Goal: Task Accomplishment & Management: Manage account settings

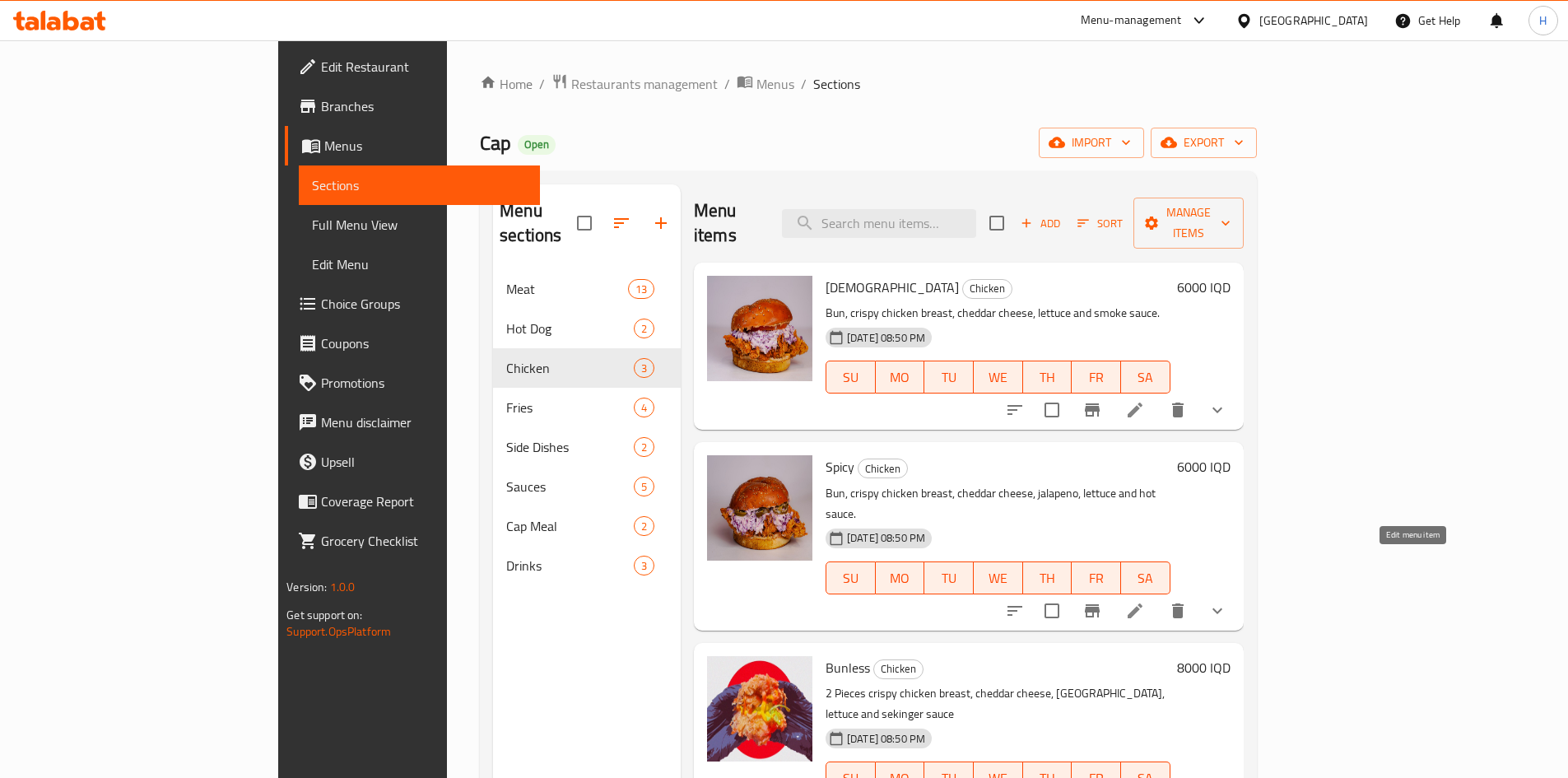
click at [1145, 601] on icon at bounding box center [1135, 610] width 19 height 19
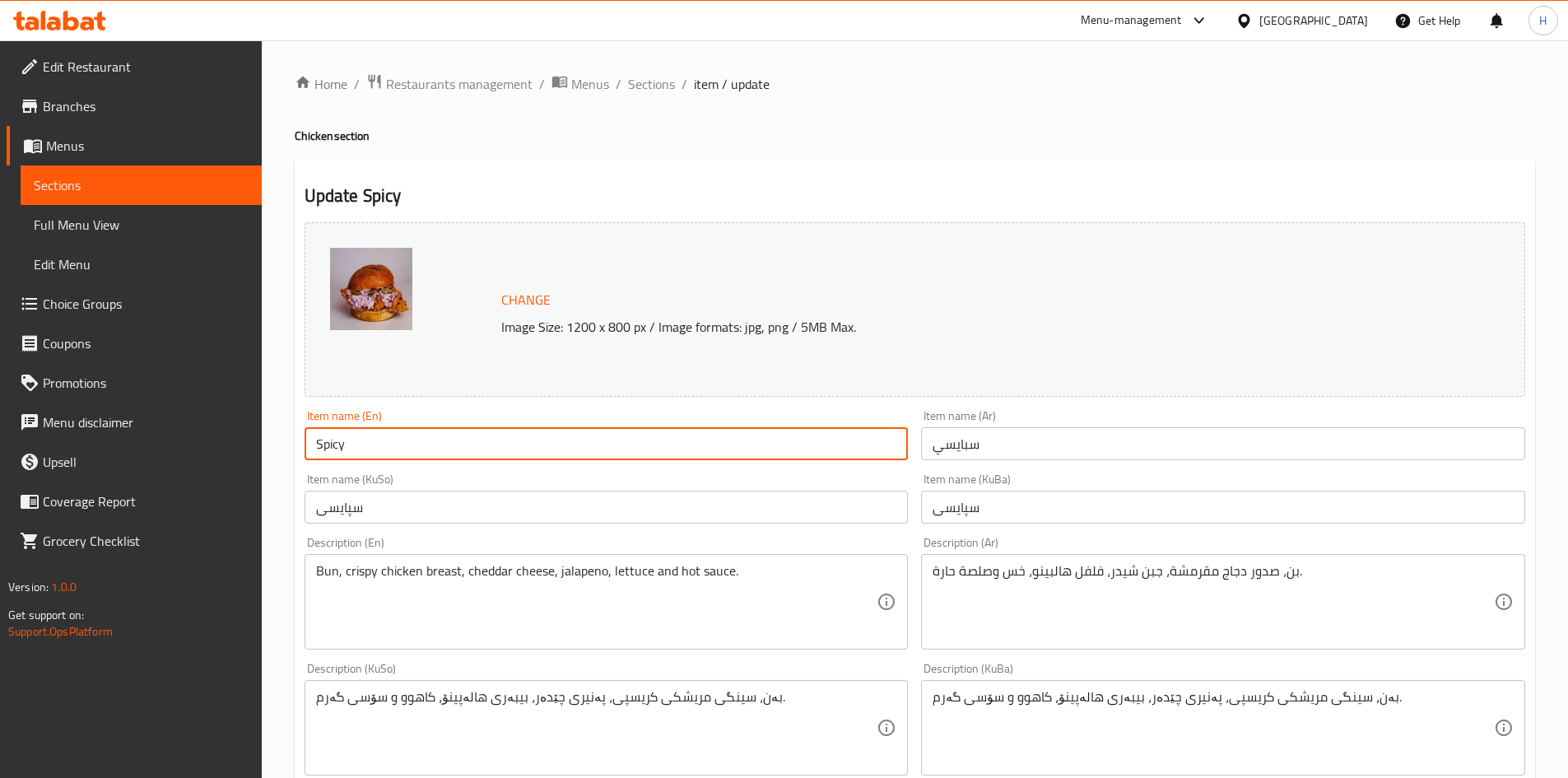
click at [424, 443] on input "Spicy" at bounding box center [606, 443] width 604 height 33
paste input "[DEMOGRAPHIC_DATA]"
type input "Spicy [DEMOGRAPHIC_DATA]"
click at [1040, 437] on input "سبايسي" at bounding box center [1223, 443] width 604 height 33
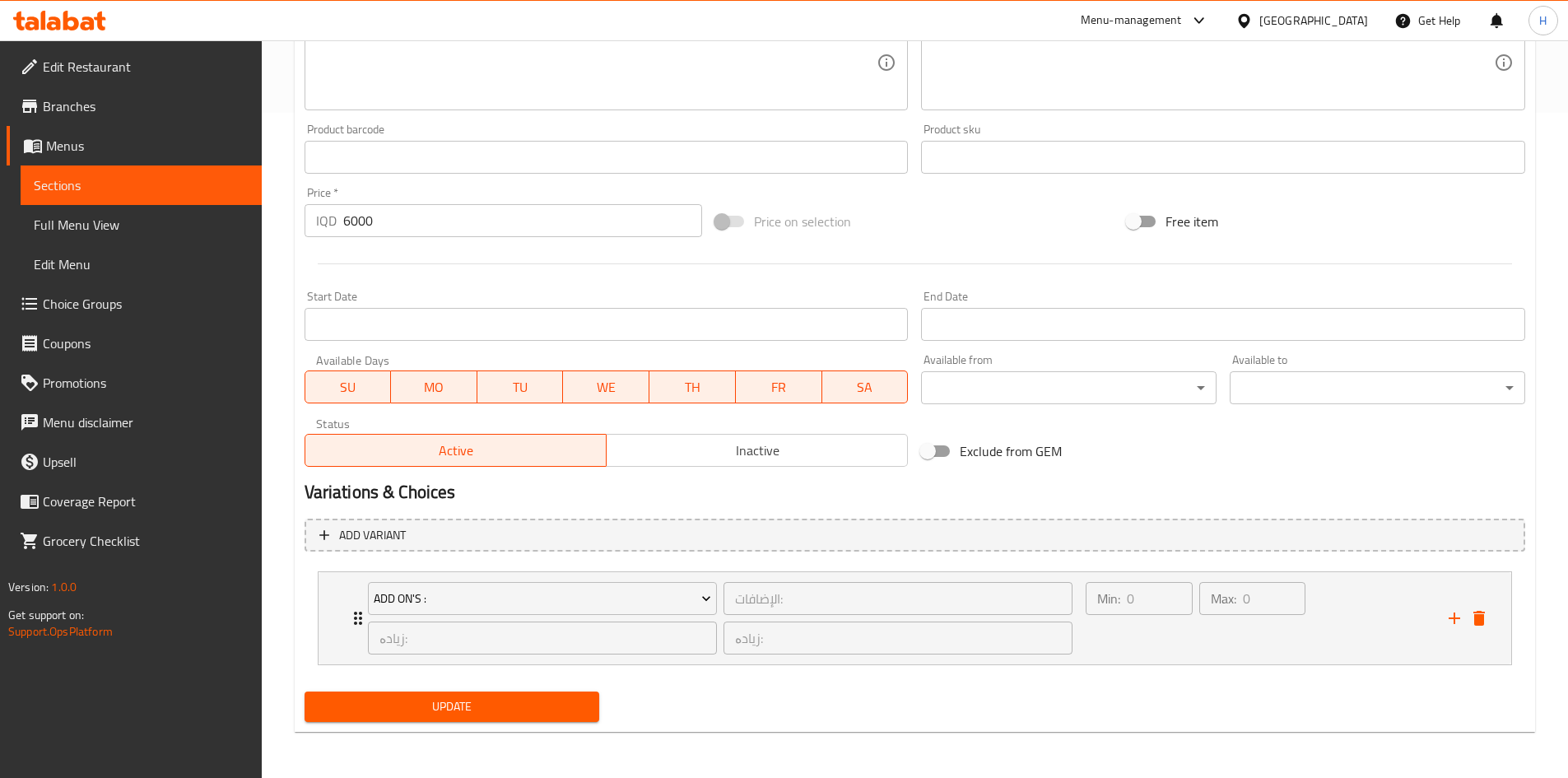
type input "سبايسي جك"
click at [540, 715] on span "Update" at bounding box center [453, 707] width 270 height 20
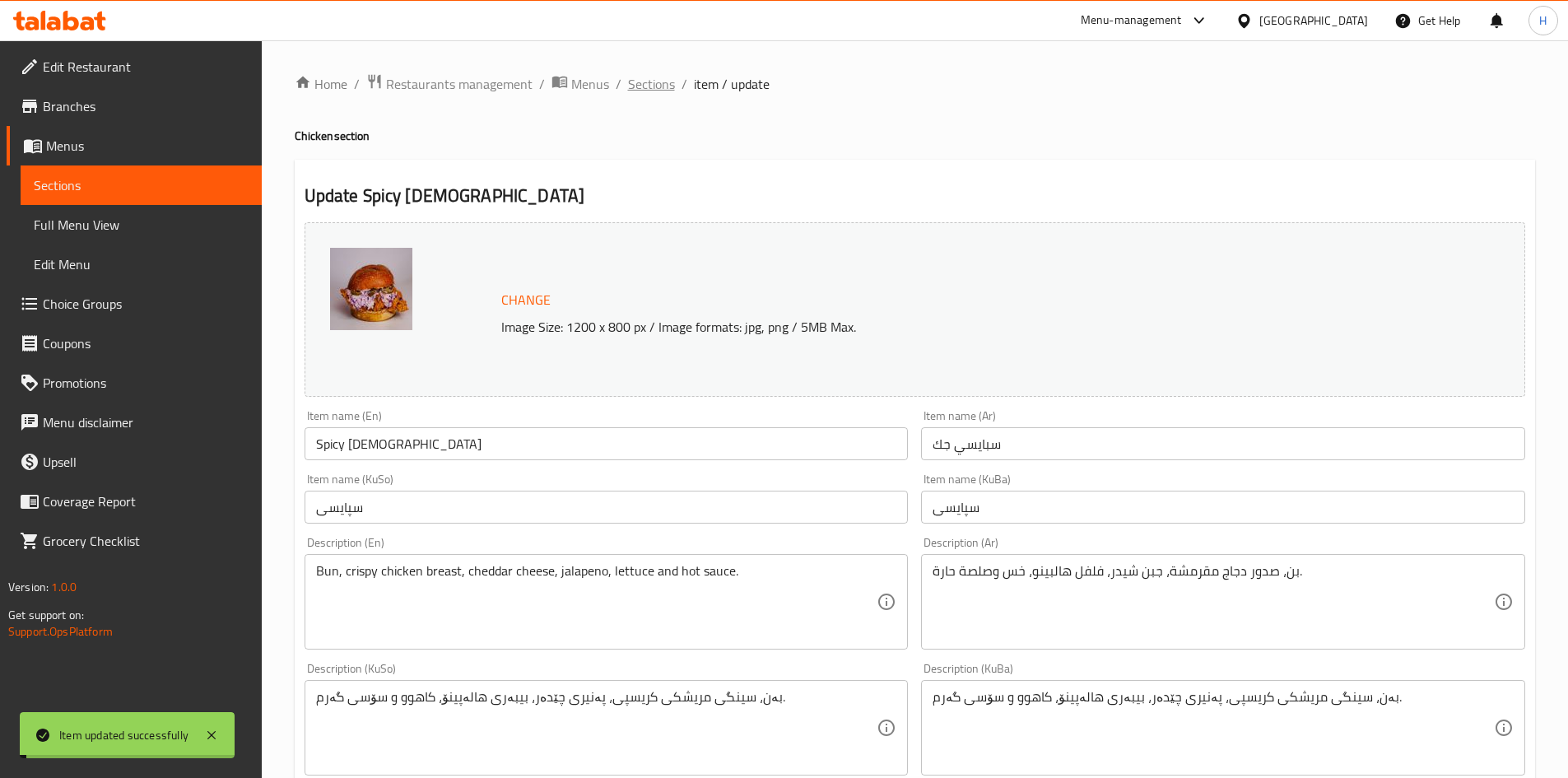
click at [639, 88] on span "Sections" at bounding box center [651, 83] width 47 height 19
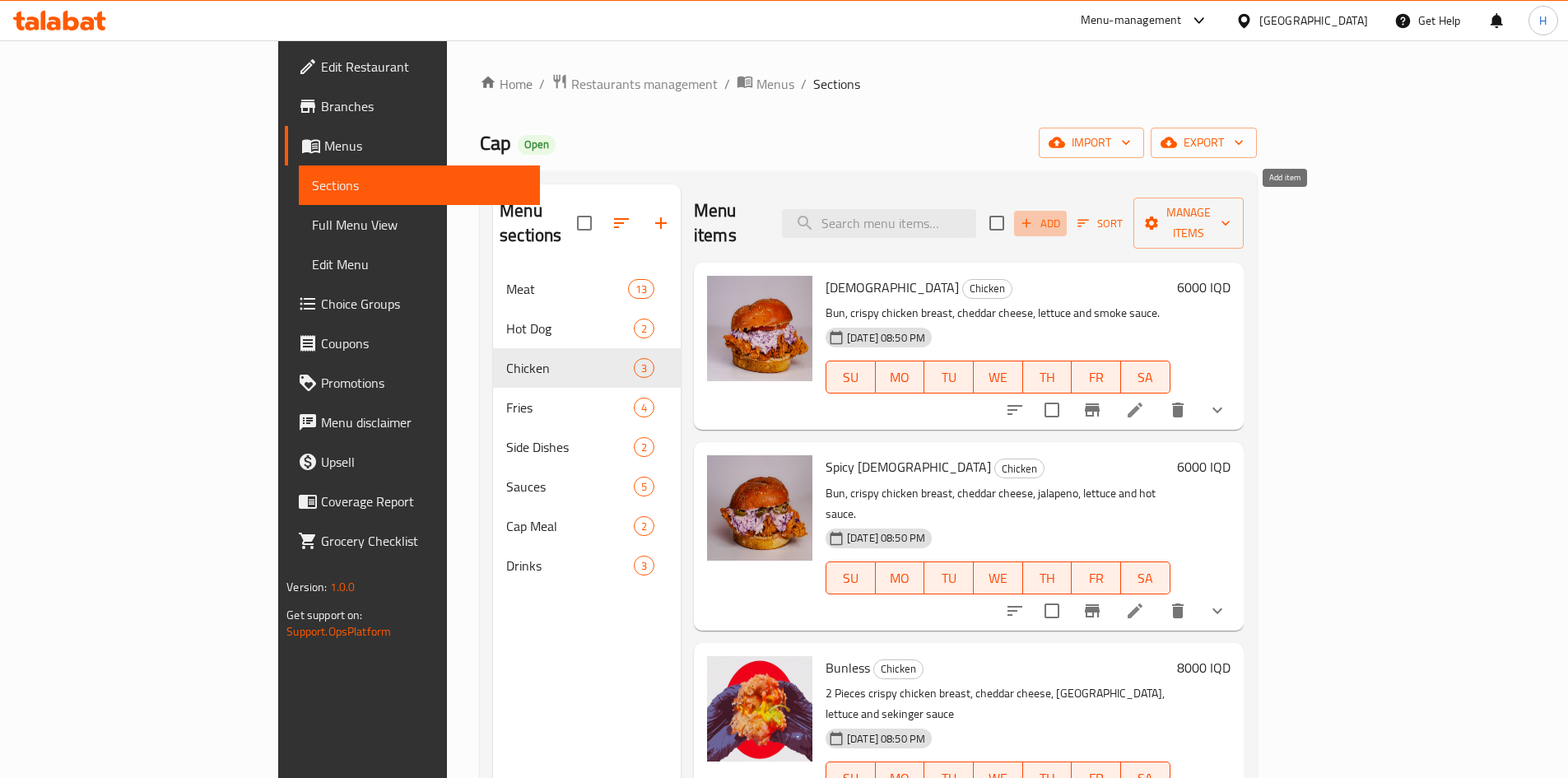
click at [1063, 214] on span "Add" at bounding box center [1040, 224] width 44 height 19
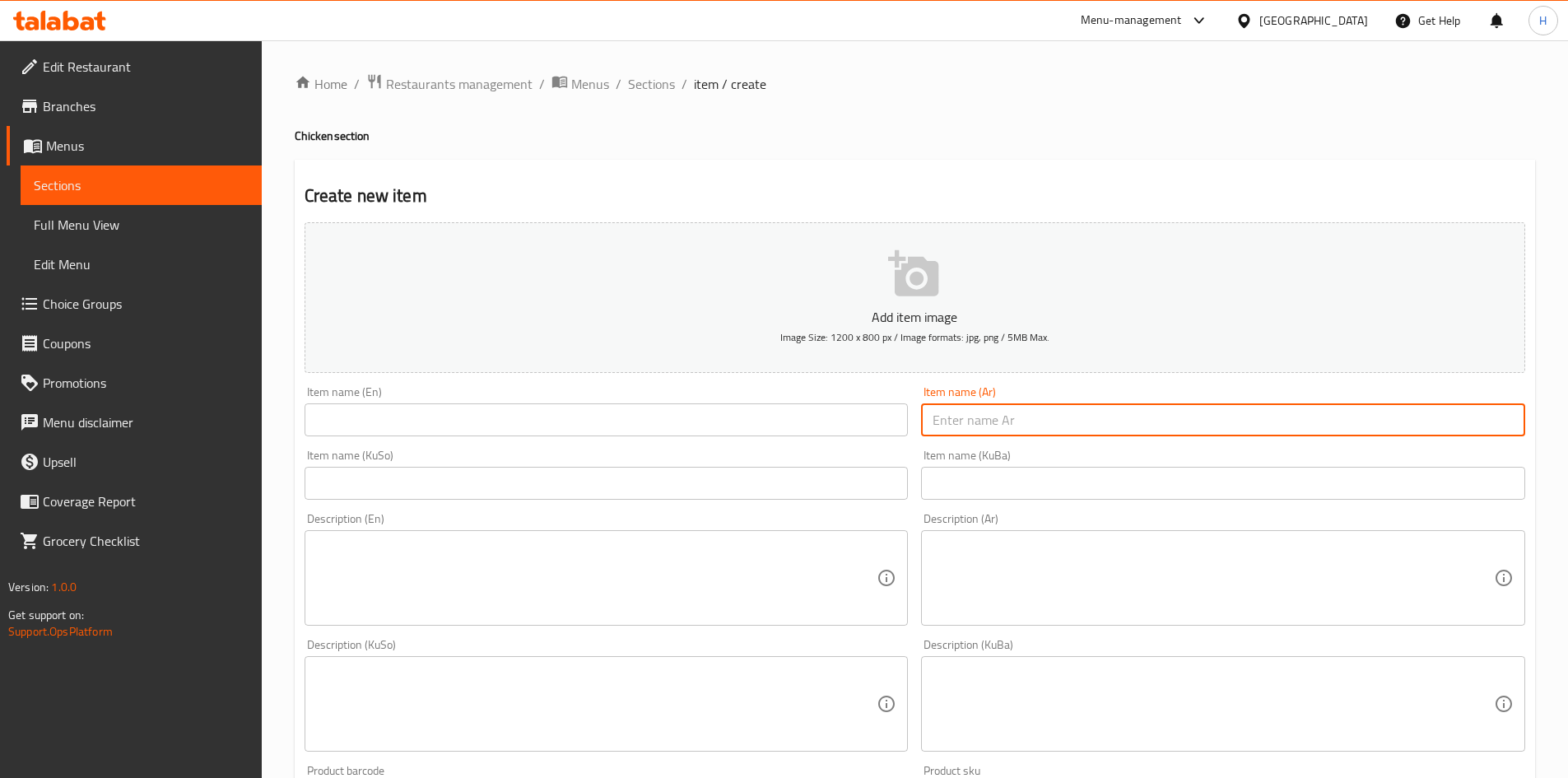
click at [1045, 416] on input "text" at bounding box center [1223, 420] width 604 height 33
type input "بوفالو جك"
click at [417, 420] on input "text" at bounding box center [606, 420] width 604 height 33
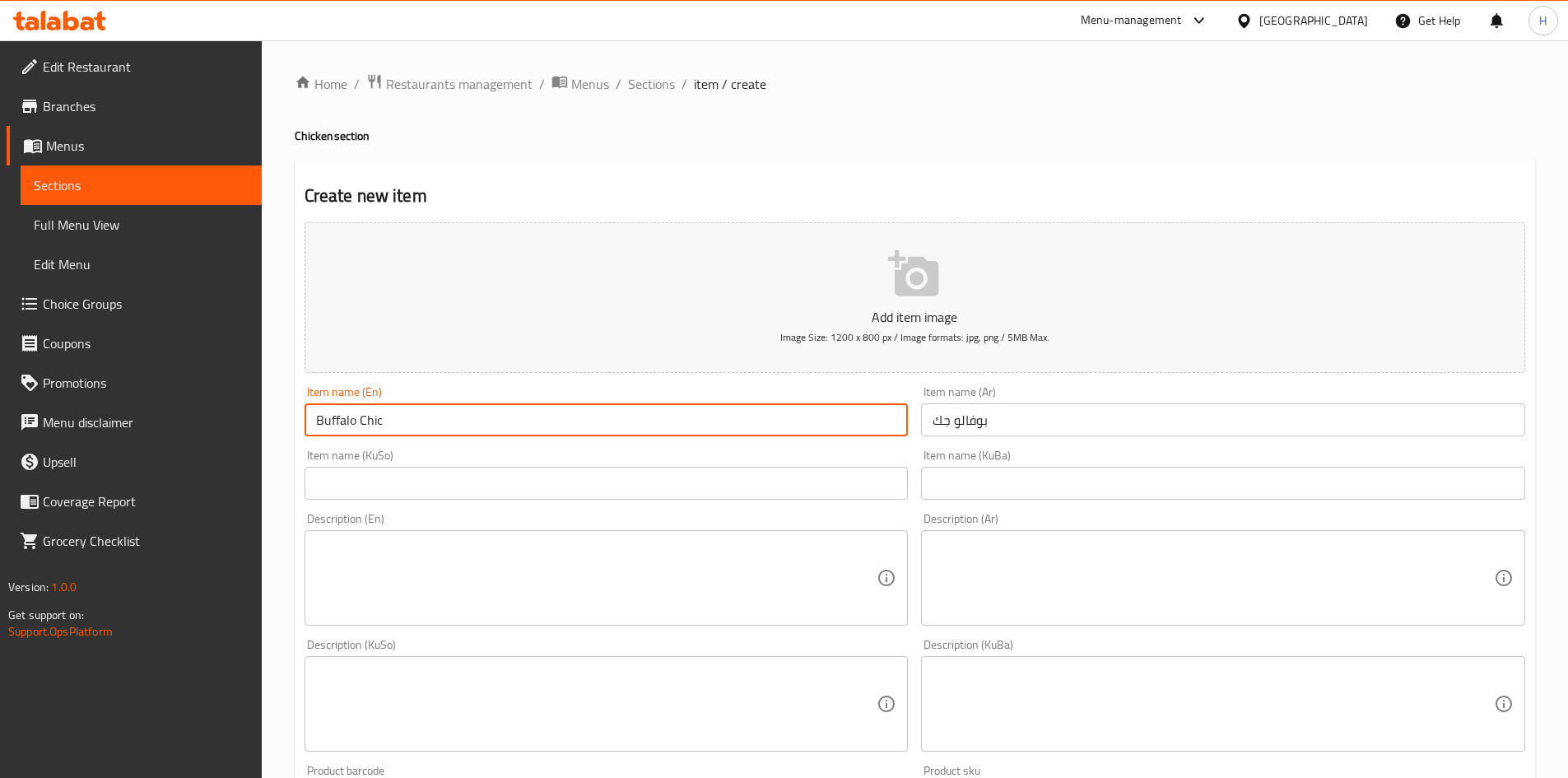
type input "Buffalo Chic"
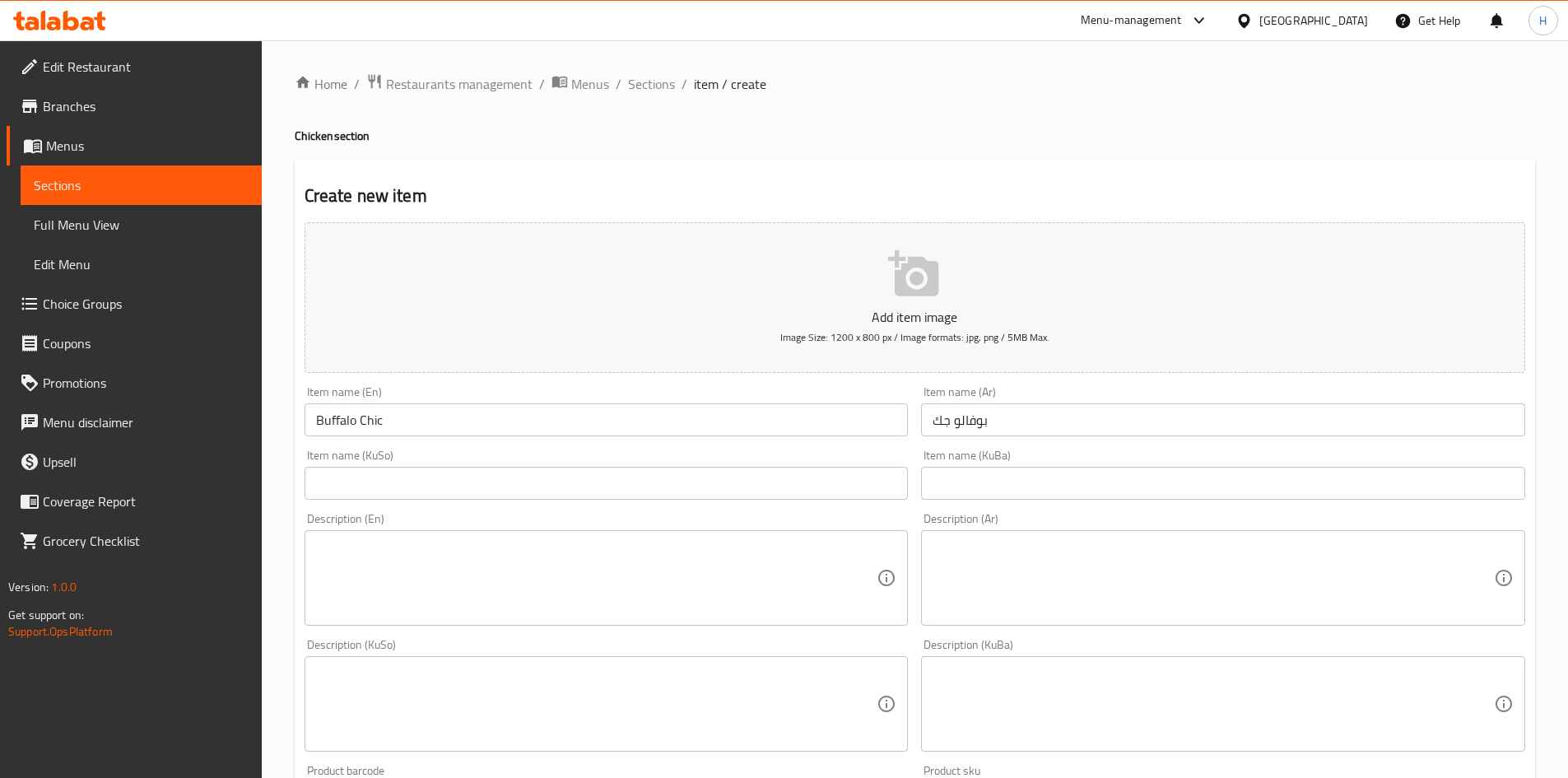
click at [442, 583] on textarea at bounding box center [597, 578] width 561 height 78
paste textarea "Bun . chicken breast topped with buffalo sauce. Cheddar cheese. Lettuce. Smoke …"
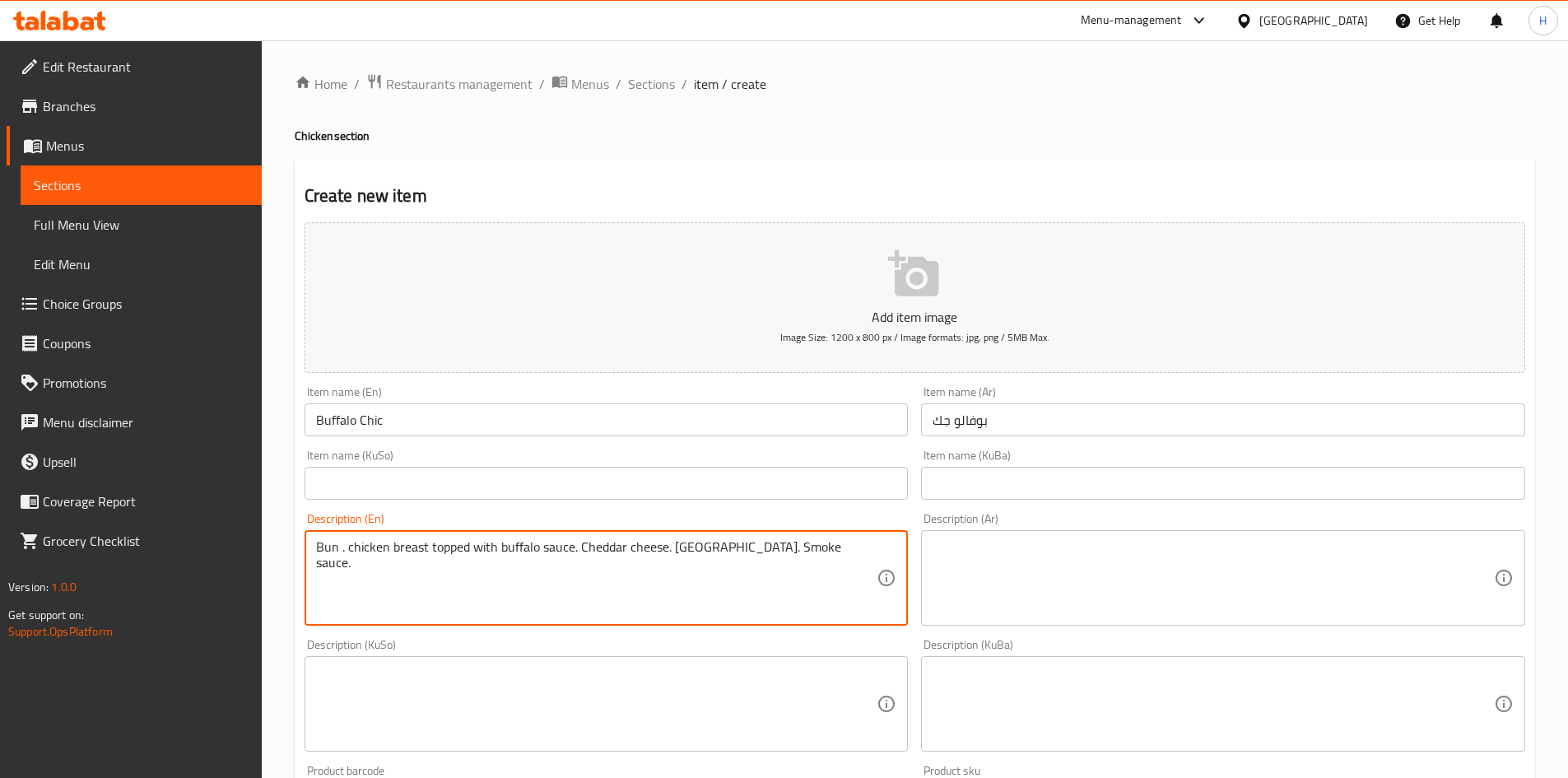
type textarea "Bun . chicken breast topped with buffalo sauce. Cheddar cheese. Lettuce. Smoke …"
click at [1044, 550] on textarea at bounding box center [1213, 578] width 561 height 78
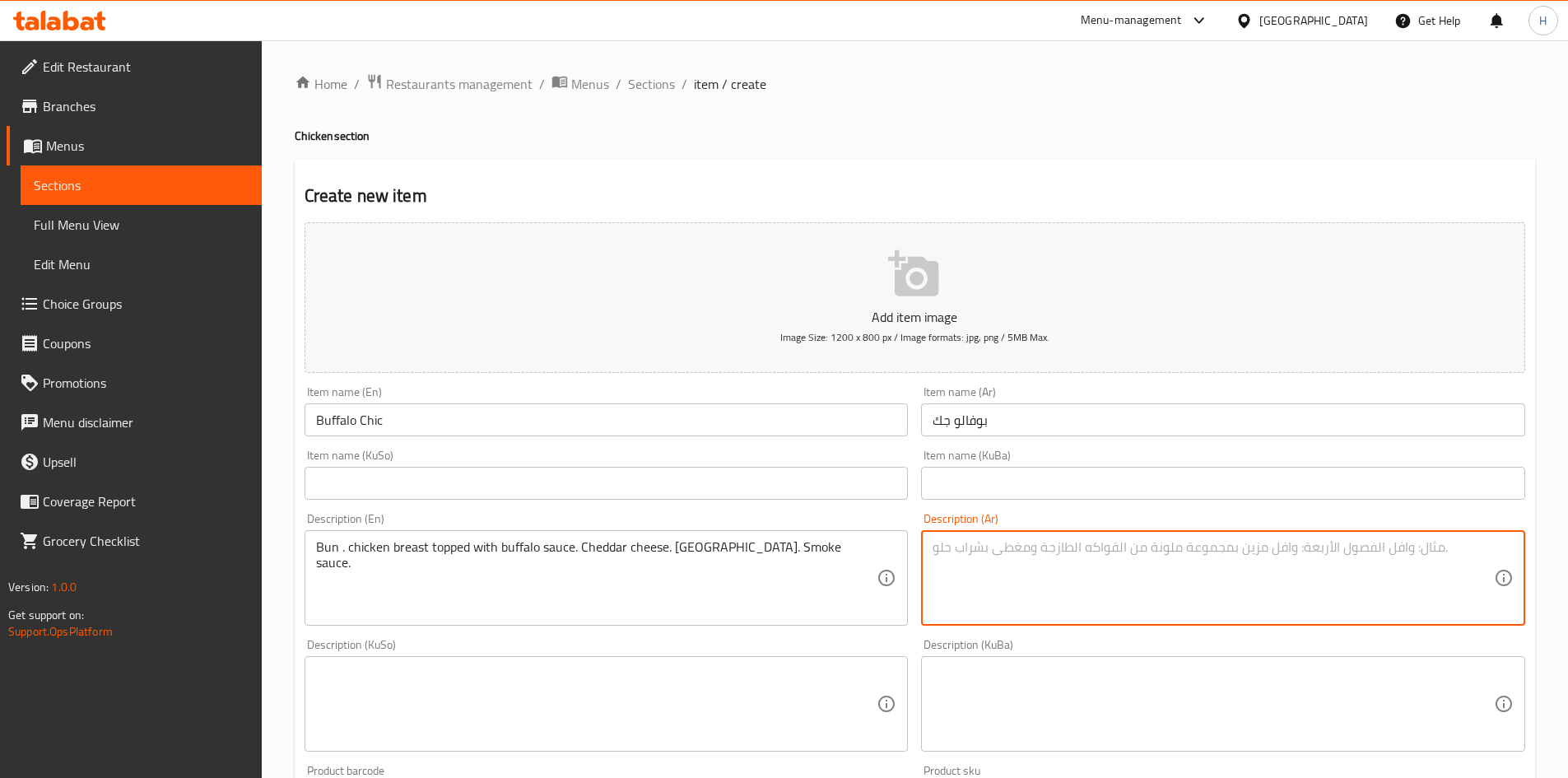
paste textarea "خبز. صدر دجاج مغطى بصلصة البافلو. جبنة شيدر. خس. صلصة مدخنة."
drag, startPoint x: 1270, startPoint y: 547, endPoint x: 1278, endPoint y: 560, distance: 15.3
click at [1278, 560] on textarea "خبز. صدر دجاج مغطى بصلصة البافلو. جبنة شيدر. خس. صلصة مدخنة." at bounding box center [1213, 578] width 561 height 78
click at [1102, 553] on textarea "خبز, صدر دجاج مغطى بصلصة البافلو. جبنة شيدر. خس. صلصة مدخنة." at bounding box center [1213, 578] width 561 height 78
drag, startPoint x: 1098, startPoint y: 542, endPoint x: 1098, endPoint y: 554, distance: 12.0
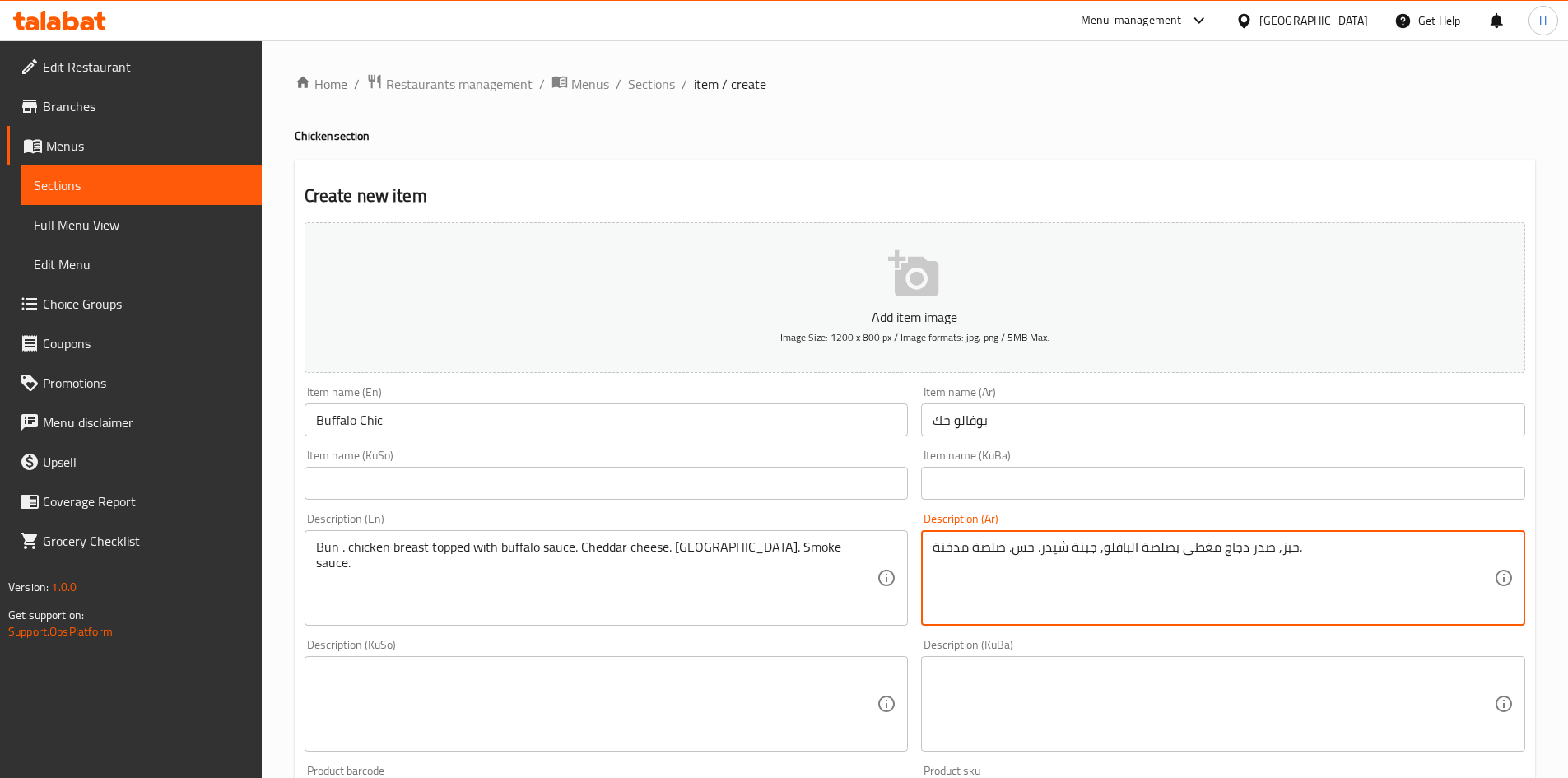
click at [1037, 551] on textarea "خبز, صدر دجاج مغطى بصلصة البافلو, جبنة شيدر. خس. صلصة مدخنة." at bounding box center [1213, 578] width 561 height 78
click at [1015, 554] on textarea "خبز, صدر دجاج مغطى بصلصة البافلو, جبنة شيدر, خس. صلصة مدخنة." at bounding box center [1213, 578] width 561 height 78
click at [1013, 549] on textarea "خبز, صدر دجاج مغطى بصلصة البافلو, جبنة شيدر, خسو صلصة مدخنة." at bounding box center [1213, 578] width 561 height 78
click at [1048, 583] on textarea "خبز, صدر دجاج مغطى بصلصة البافلو, جبنة شيدر, خس و صلصة مدخنة." at bounding box center [1213, 578] width 561 height 78
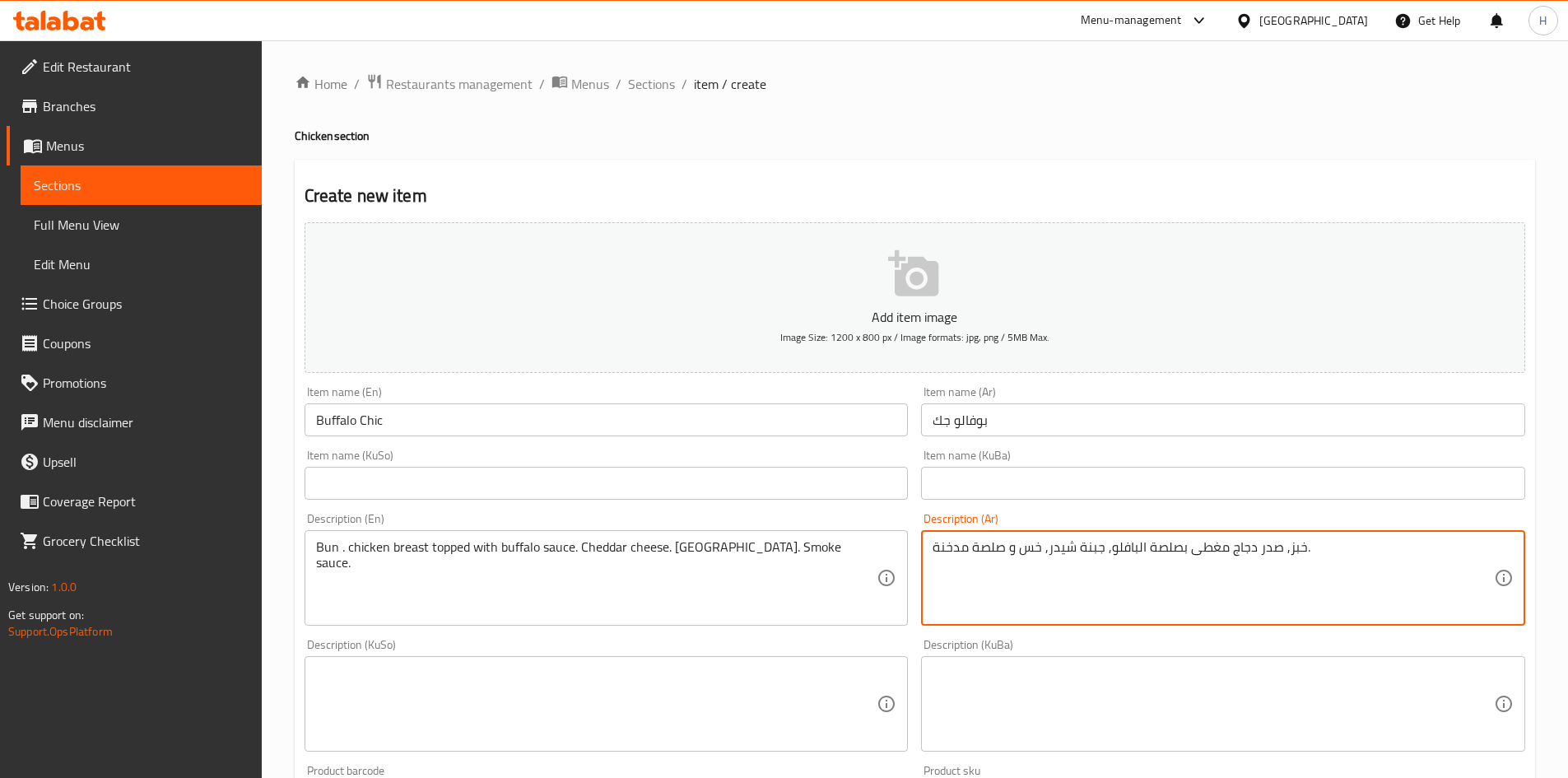
click at [1048, 583] on textarea "خبز, صدر دجاج مغطى بصلصة البافلو, جبنة شيدر, خس و صلصة مدخنة." at bounding box center [1213, 578] width 561 height 78
type textarea "خبز, صدر دجاج مغطى بصلصة البافلو, جبنة شيدر, خس و صلصة مدخنة."
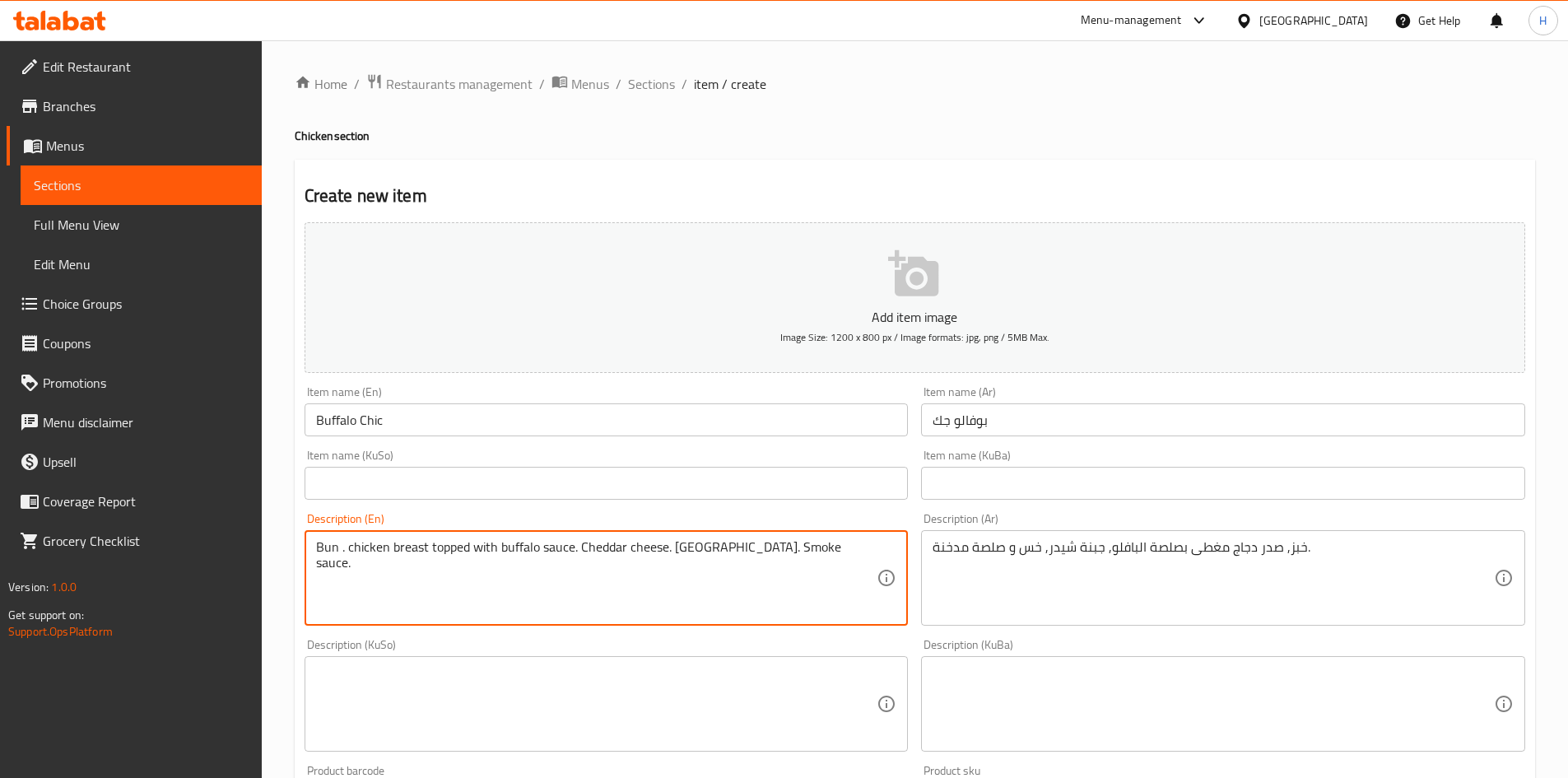
click at [566, 556] on textarea "Bun . chicken breast topped with buffalo sauce. Cheddar cheese. Lettuce. Smoke …" at bounding box center [597, 578] width 561 height 78
paste textarea "خبز، دجاج نايور بصلصة البافلو، جبن شيدر، خس و دخان مدخنة."
click at [521, 562] on textarea "خبز، دجاج نايور بصلصة البافلو، جبن شيدر، خس و دخان مدخنة." at bounding box center [597, 578] width 561 height 78
click at [520, 561] on textarea "خبز، دجاج نايور بصلصة البافلو، جبن شيدر، خس و دخان مدخنة." at bounding box center [597, 578] width 561 height 78
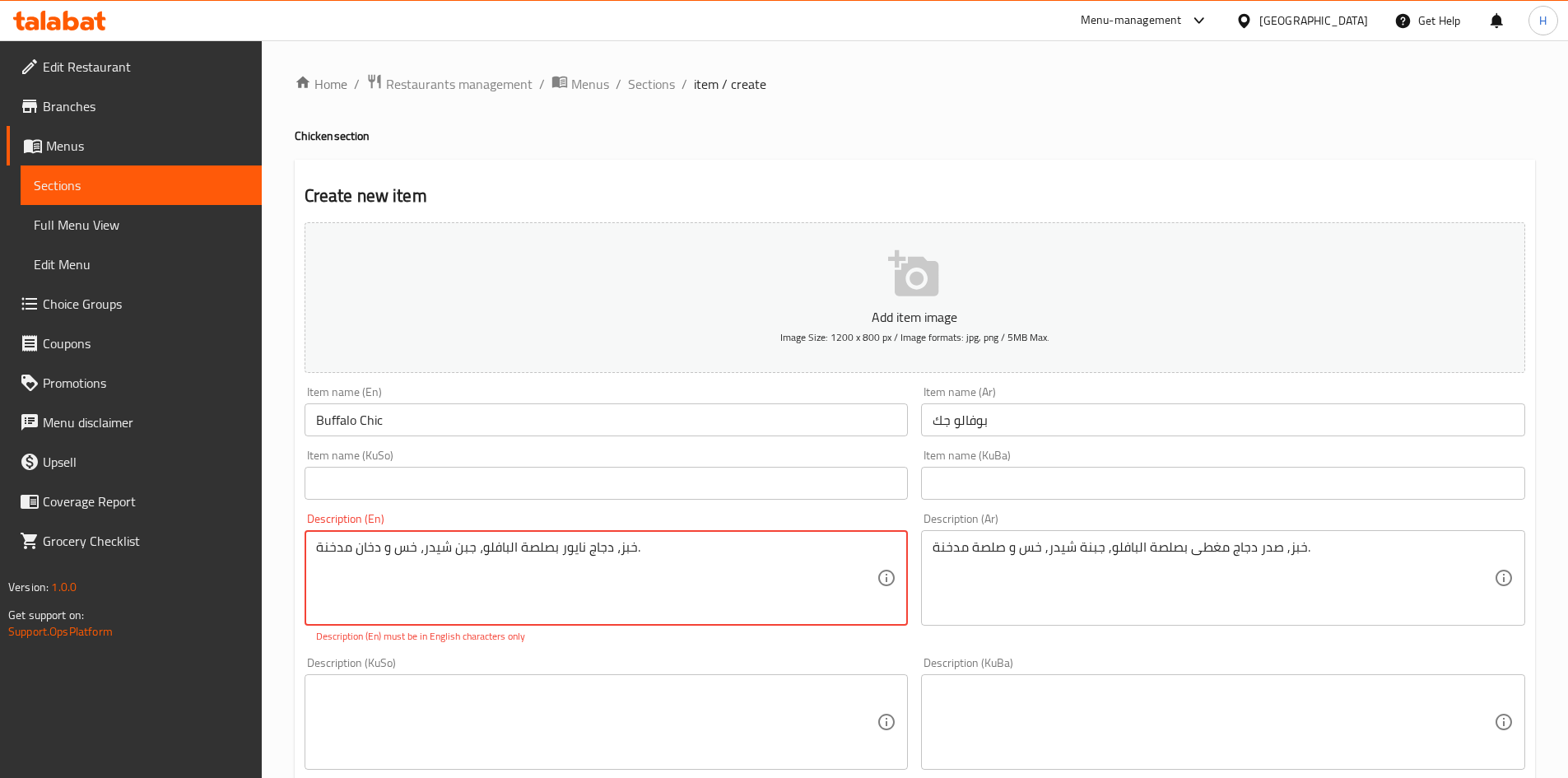
click at [520, 561] on textarea "خبز، دجاج نايور بصلصة البافلو، جبن شيدر، خس و دخان مدخنة." at bounding box center [597, 578] width 561 height 78
paste textarea "Bread, Navarre chicken with buffalo sauce, cheddar cheese, lettuce and smokehou…"
type textarea "Bread, Navarre chicken with buffalo sauce, cheddar cheese, lettuce and smokehou…"
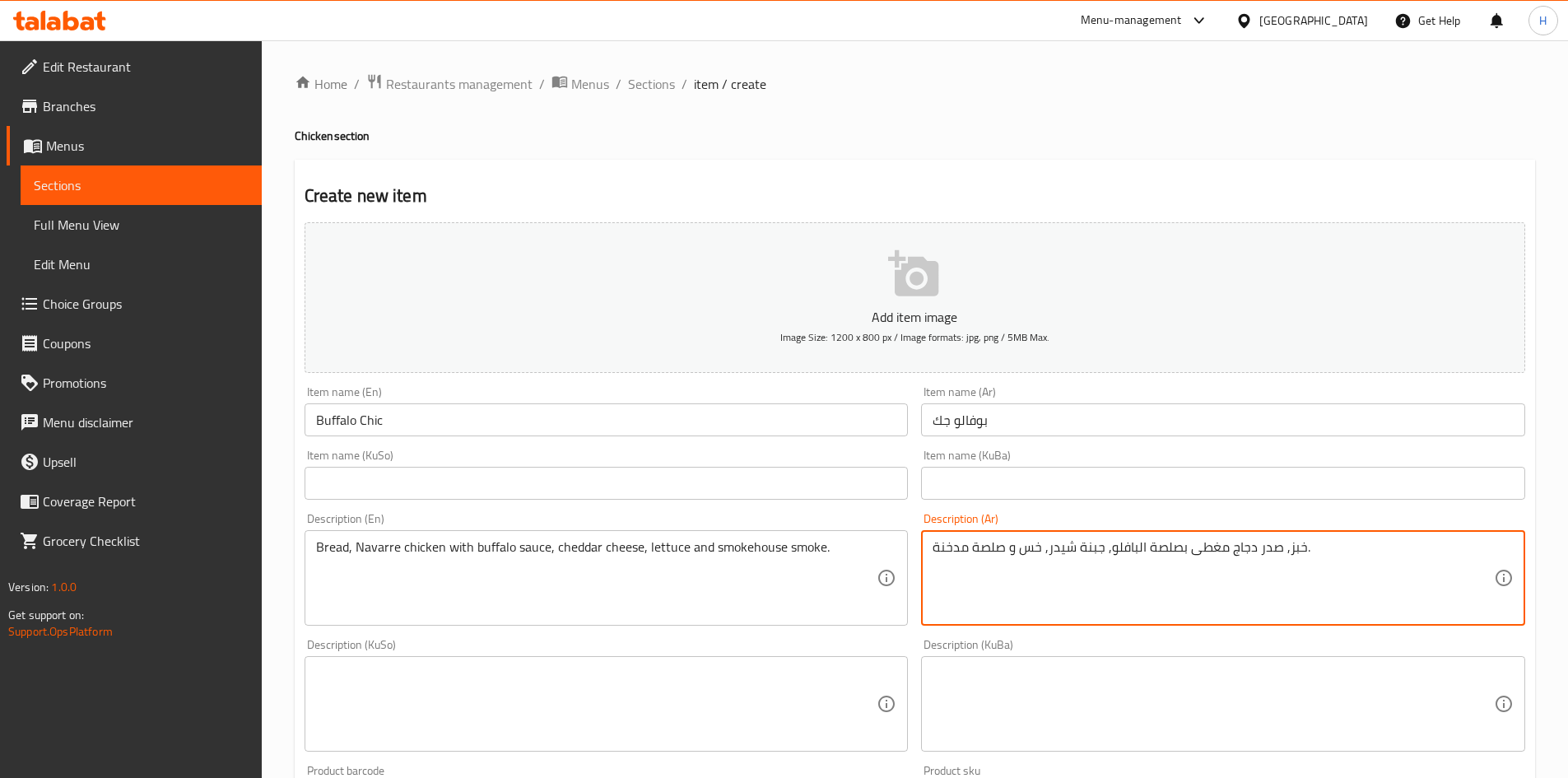
click at [1302, 549] on textarea "خبز, صدر دجاج مغطى بصلصة البافلو, جبنة شيدر, خس و صلصة مدخنة." at bounding box center [1213, 578] width 561 height 78
click at [1290, 549] on textarea "خبز, صدر دجاج مغطى بصلصة البافلو, جبنة شيدر, خس و صلصة مدخنة." at bounding box center [1213, 578] width 561 height 78
click at [1290, 548] on textarea "خبز, صدر دجاج مغطى بصلصة البافلو, جبنة شيدر, خس و صلصة مدخنة." at bounding box center [1213, 578] width 561 height 78
click at [1289, 546] on textarea "خبز, صدر دجاج مغطى بصلصة البافلو, جبنة شيدر, خس و صلصة مدخنة." at bounding box center [1213, 578] width 561 height 78
click at [1293, 555] on textarea "خبز, صدر دجاج مغطى بصلصة البافلو, جبنة شيدر, خس و صلصة مدخنة." at bounding box center [1213, 578] width 561 height 78
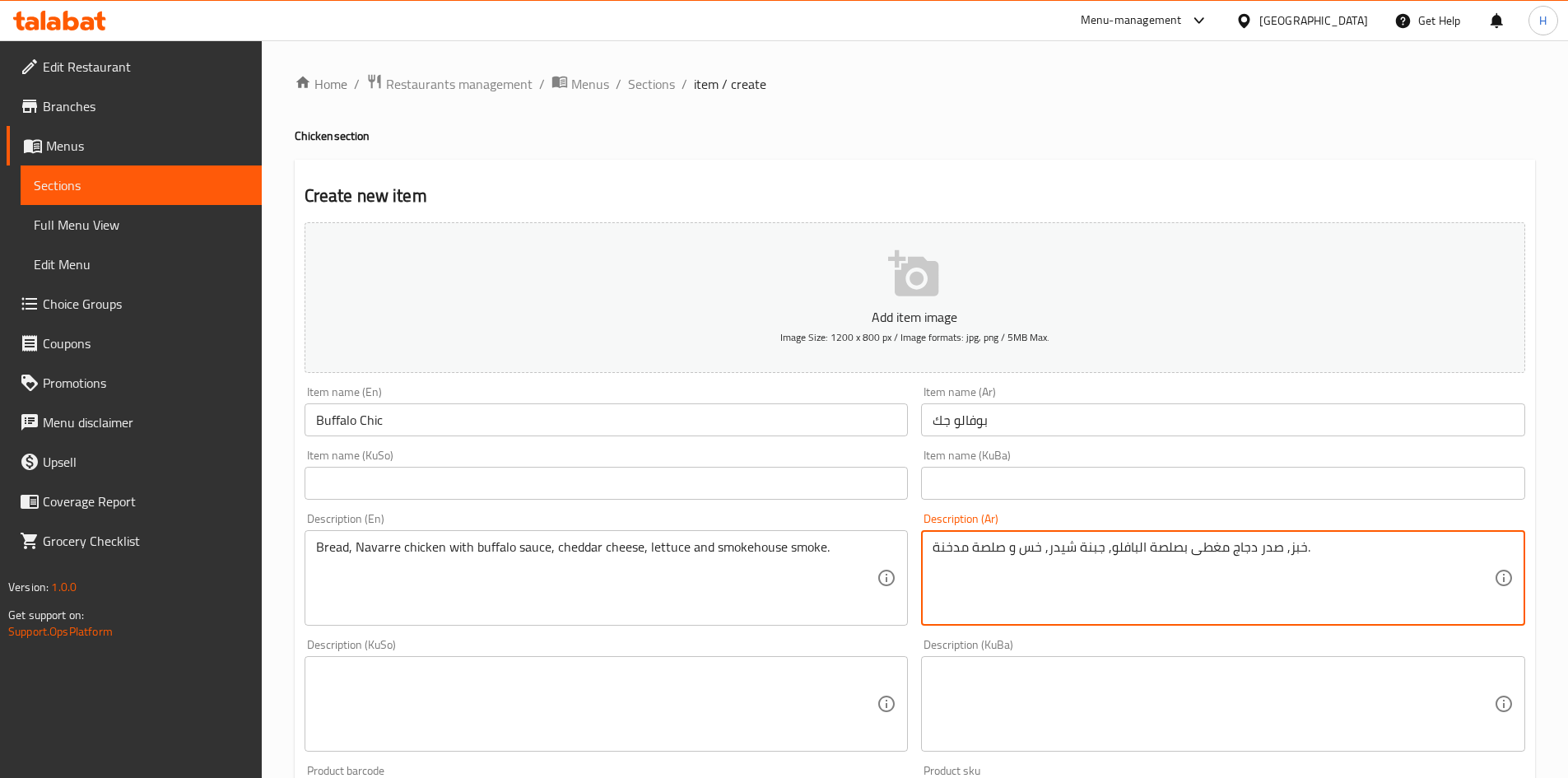
click at [1293, 555] on textarea "خبز, صدر دجاج مغطى بصلصة البافلو, جبنة شيدر, خس و صلصة مدخنة." at bounding box center [1213, 578] width 561 height 78
type textarea "صمون, صدر دجاج مغطى بصلصة البافلو, جبنة شيدر, خس و صلصة مدخنة."
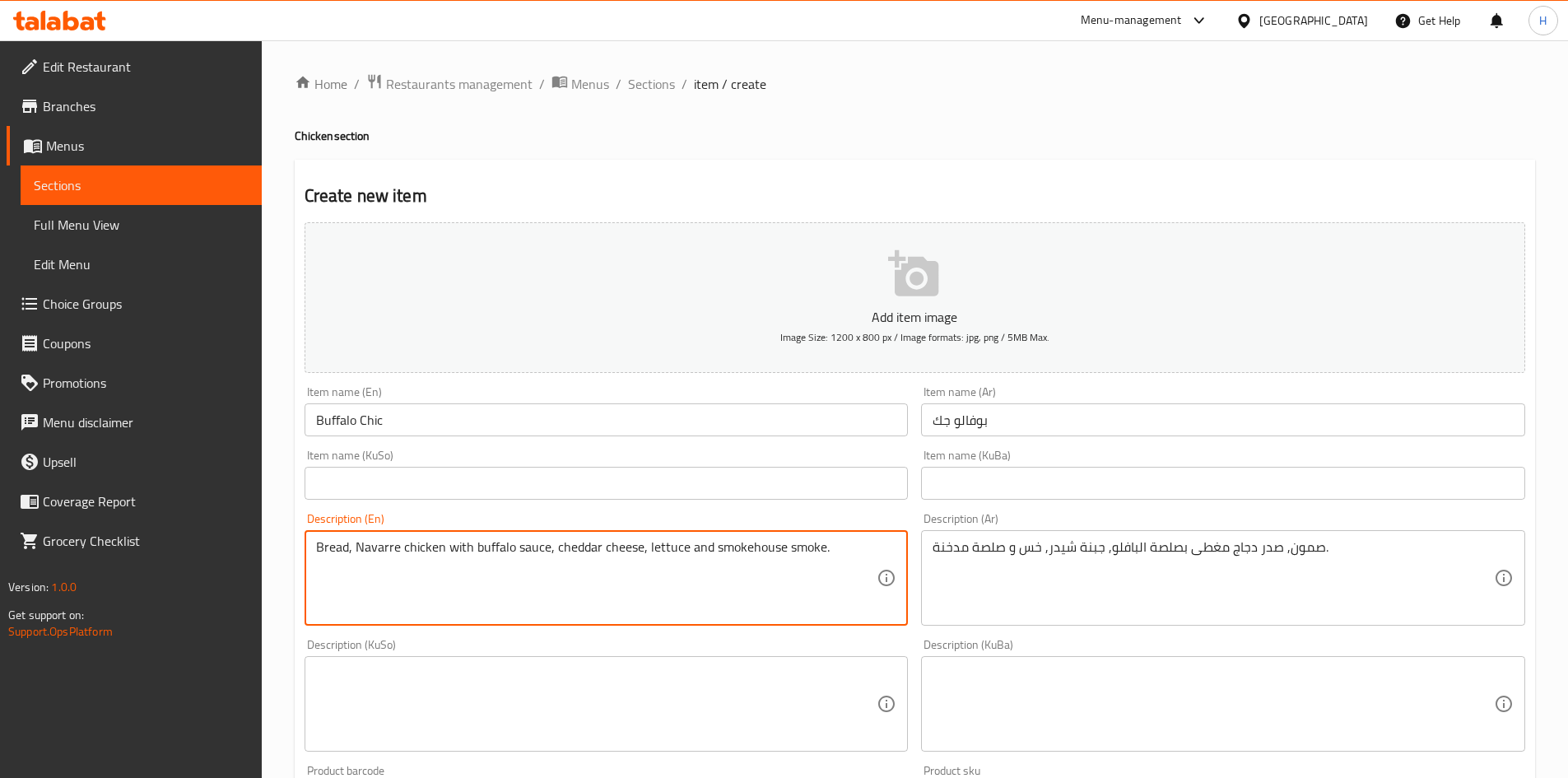
click at [370, 553] on textarea "Bread, Navarre chicken with buffalo sauce, cheddar cheese, lettuce and smokehou…" at bounding box center [597, 578] width 561 height 78
click at [392, 548] on textarea "Bread, chicken with buffalo sauce, cheddar cheese, lettuce and smokehouse smoke." at bounding box center [597, 578] width 561 height 78
click at [740, 548] on textarea "Bread, chicken breast with buffalo sauce, cheddar cheese, lettuce and smokehous…" at bounding box center [597, 578] width 561 height 78
click at [798, 545] on textarea "Bread, chicken breast with buffalo sauce, cheddar cheese, lettuce and smoke hou…" at bounding box center [597, 578] width 561 height 78
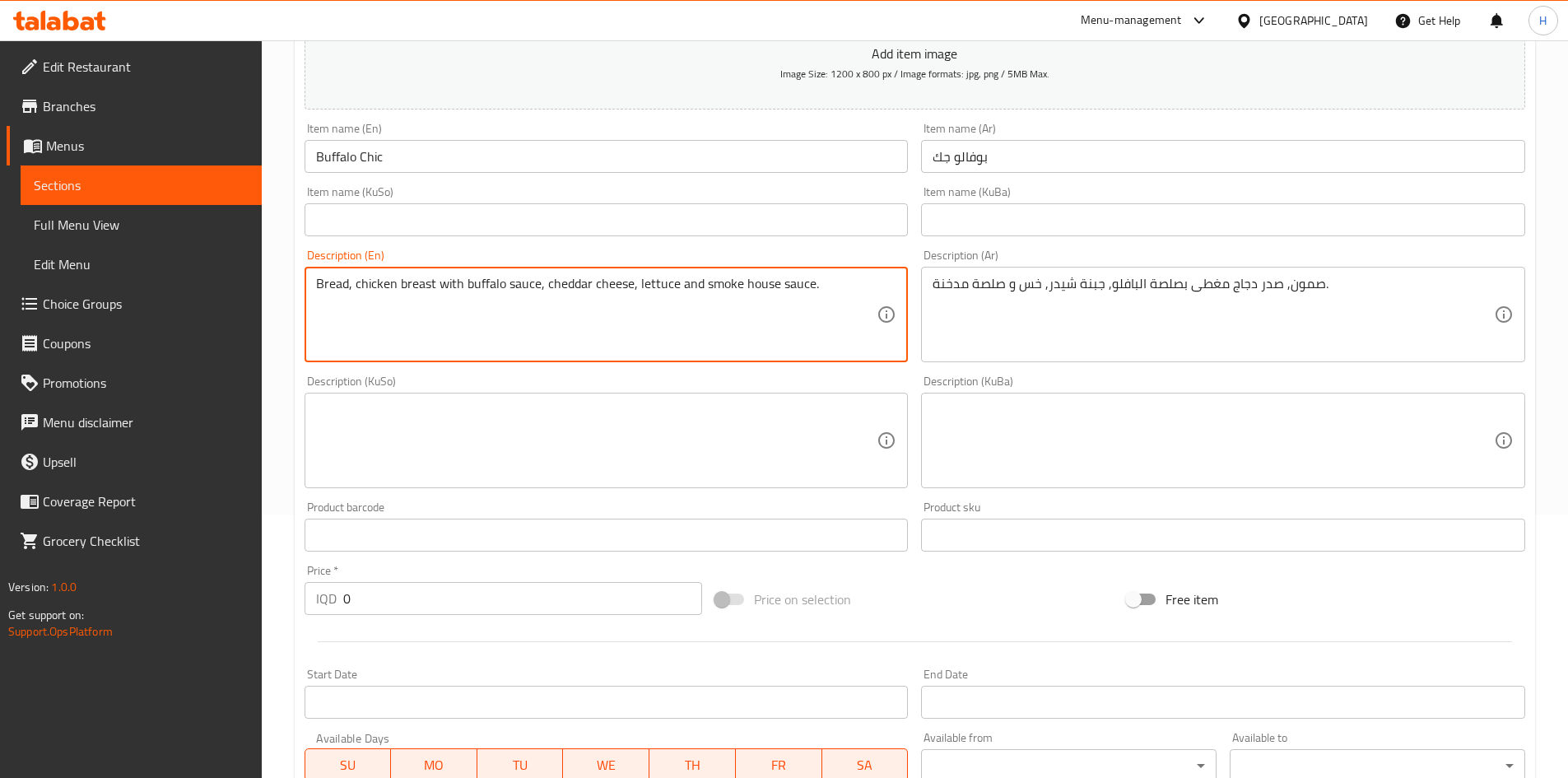
scroll to position [81, 0]
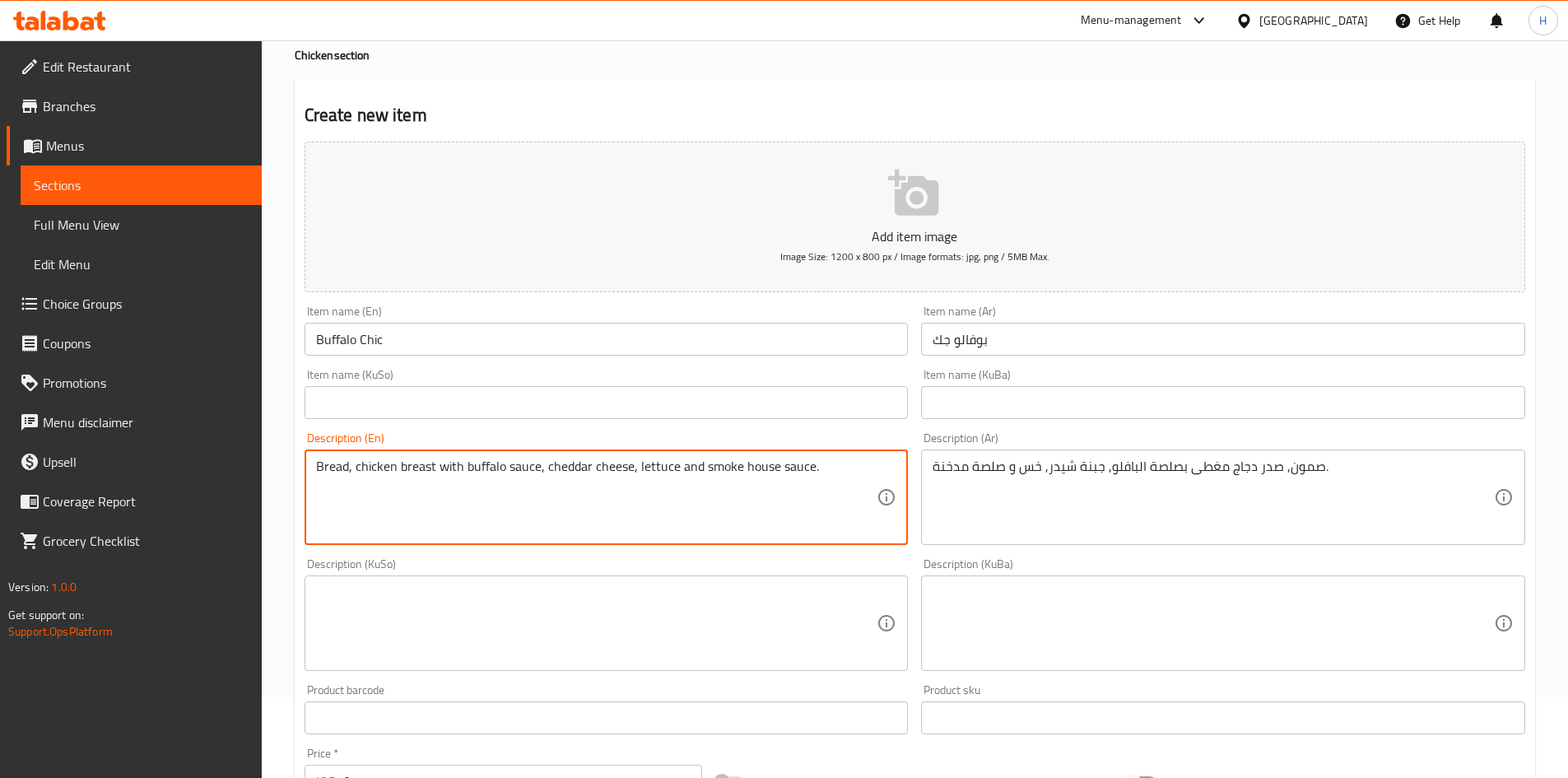
click at [756, 462] on textarea "Bread, chicken breast with buffalo sauce, cheddar cheese, lettuce and smoke hou…" at bounding box center [597, 497] width 561 height 78
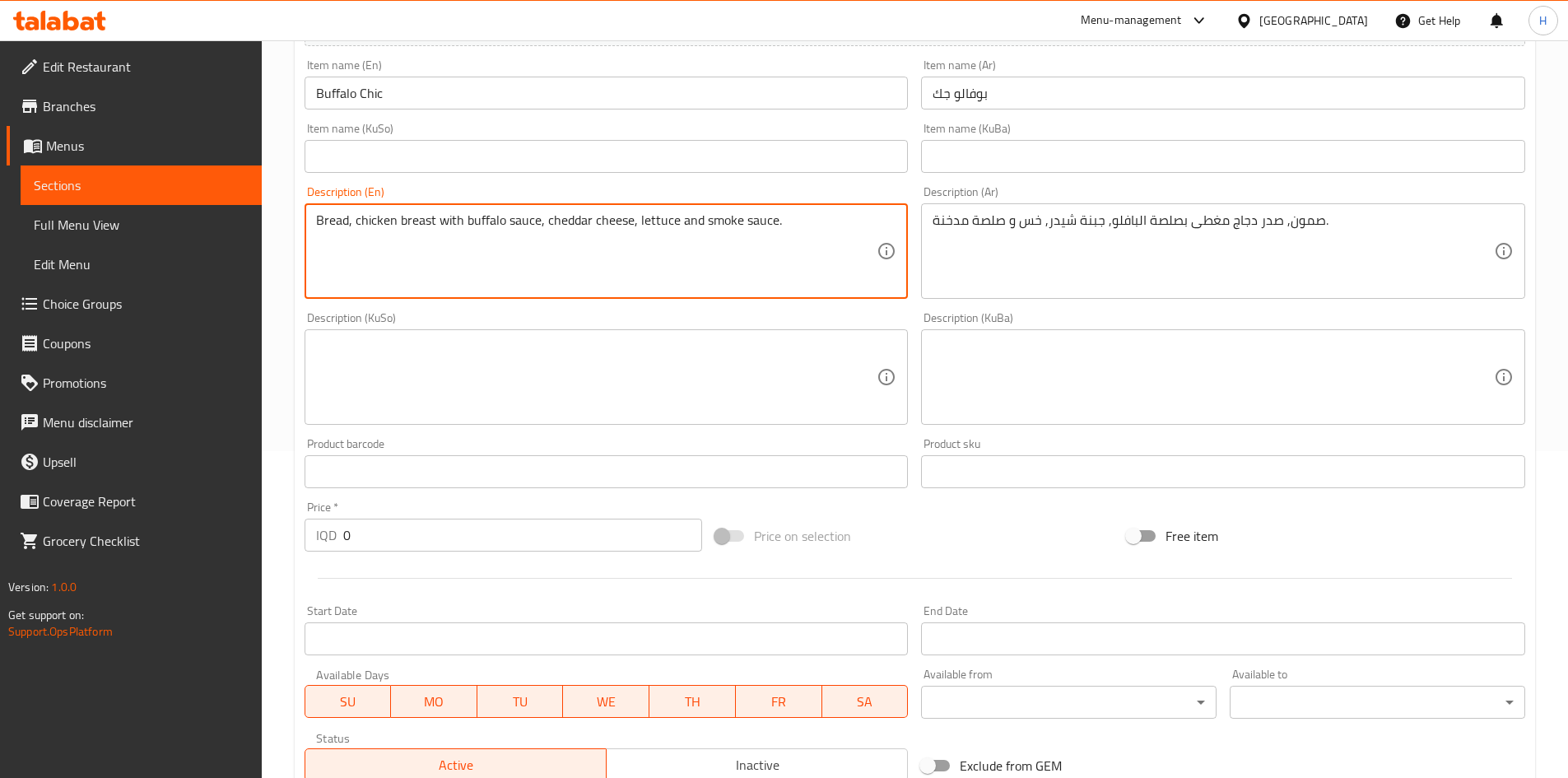
scroll to position [575, 0]
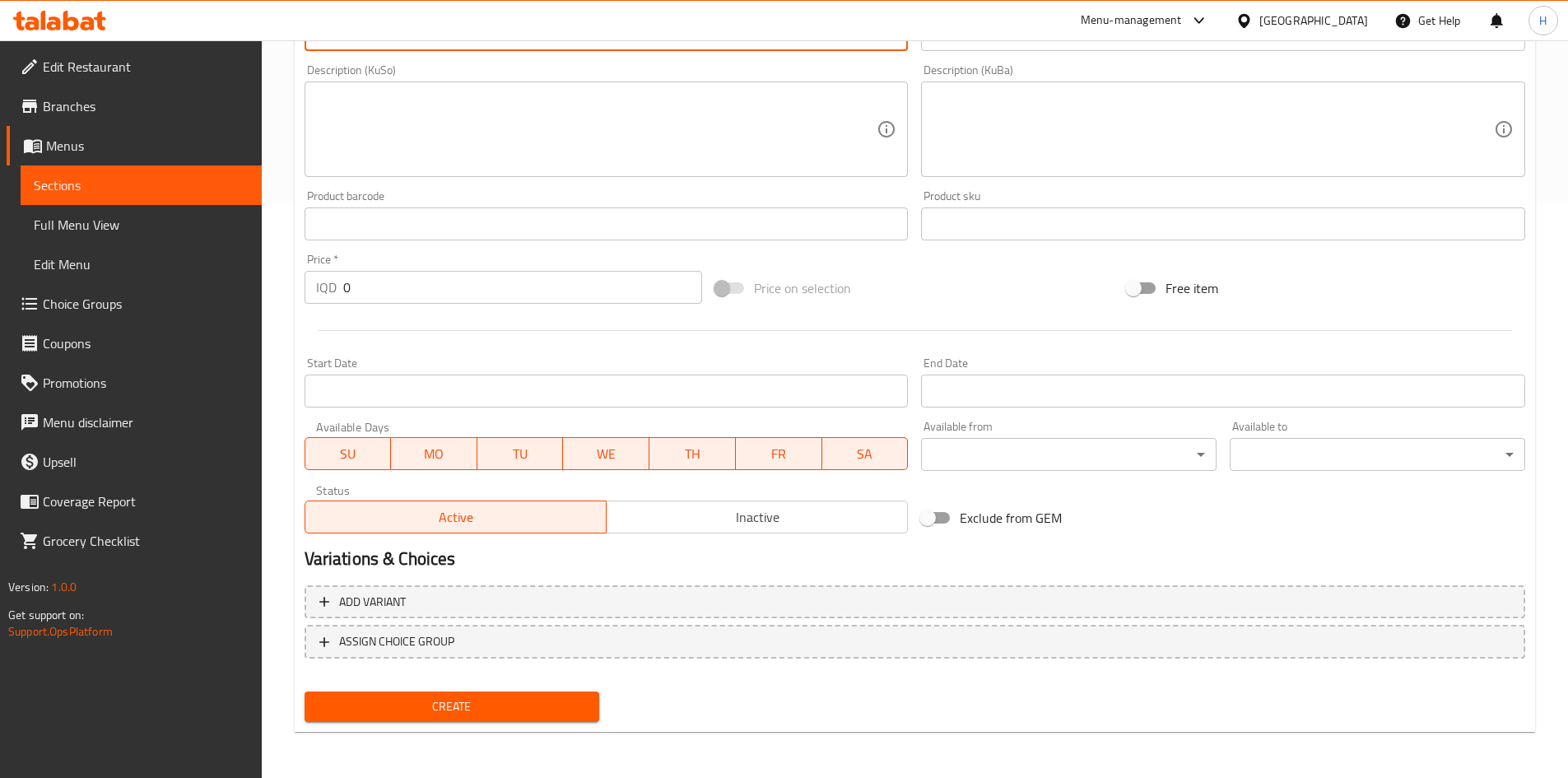
type textarea "Bread, chicken breast with buffalo sauce, cheddar cheese, lettuce and smoke sau…"
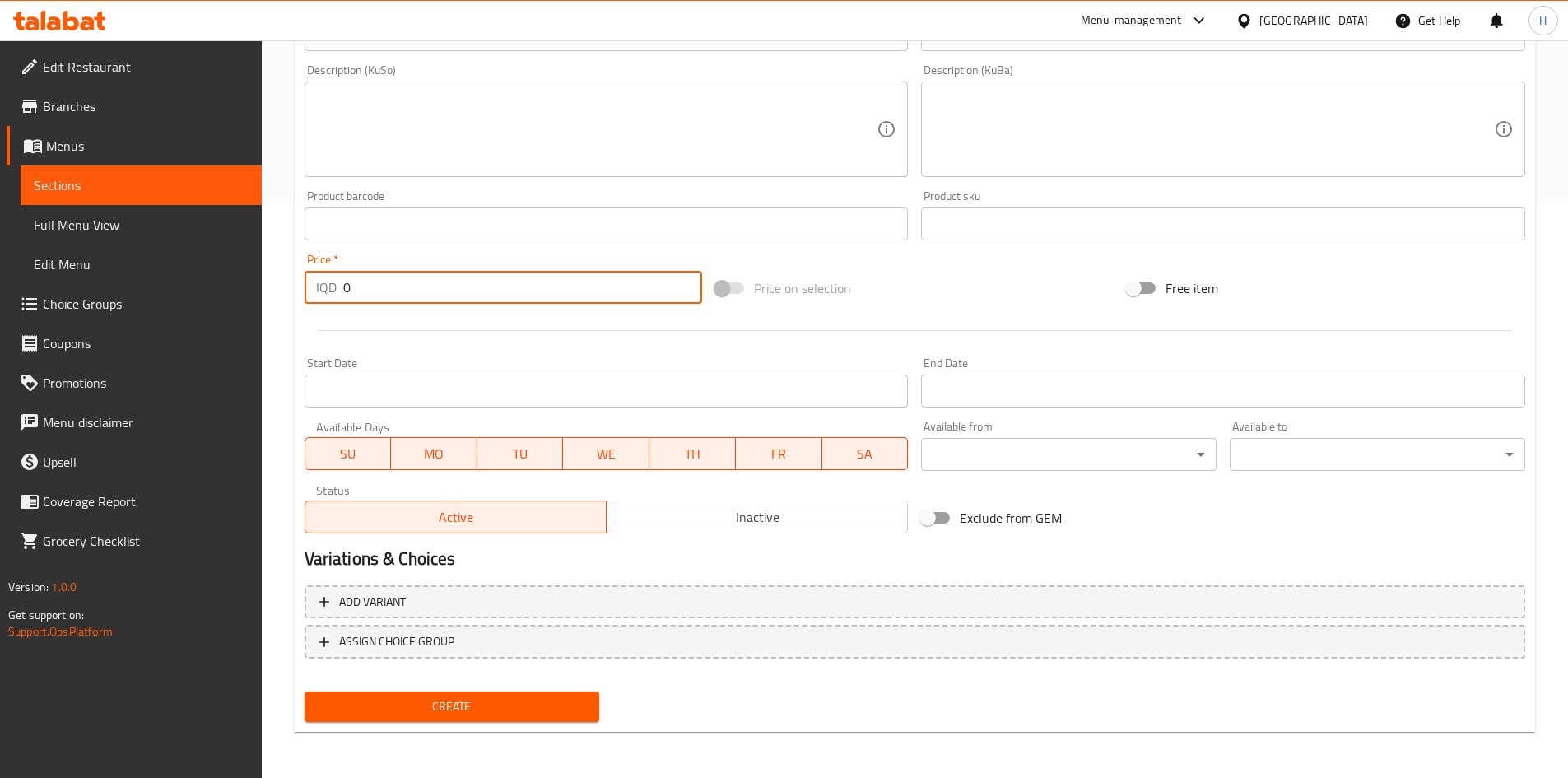
click at [387, 286] on input "0" at bounding box center [523, 287] width 359 height 33
type input "6500"
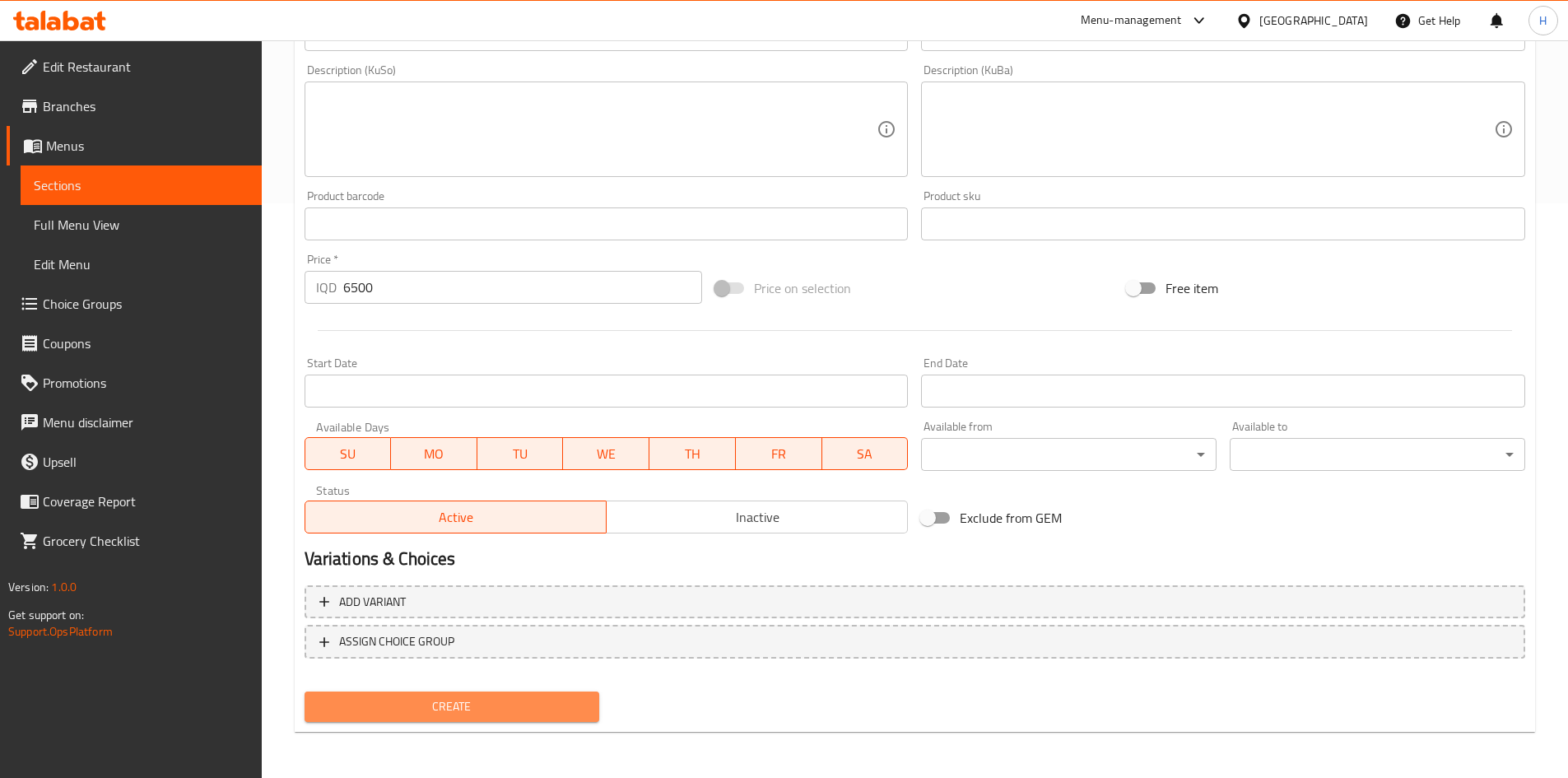
click at [505, 699] on span "Create" at bounding box center [453, 707] width 270 height 20
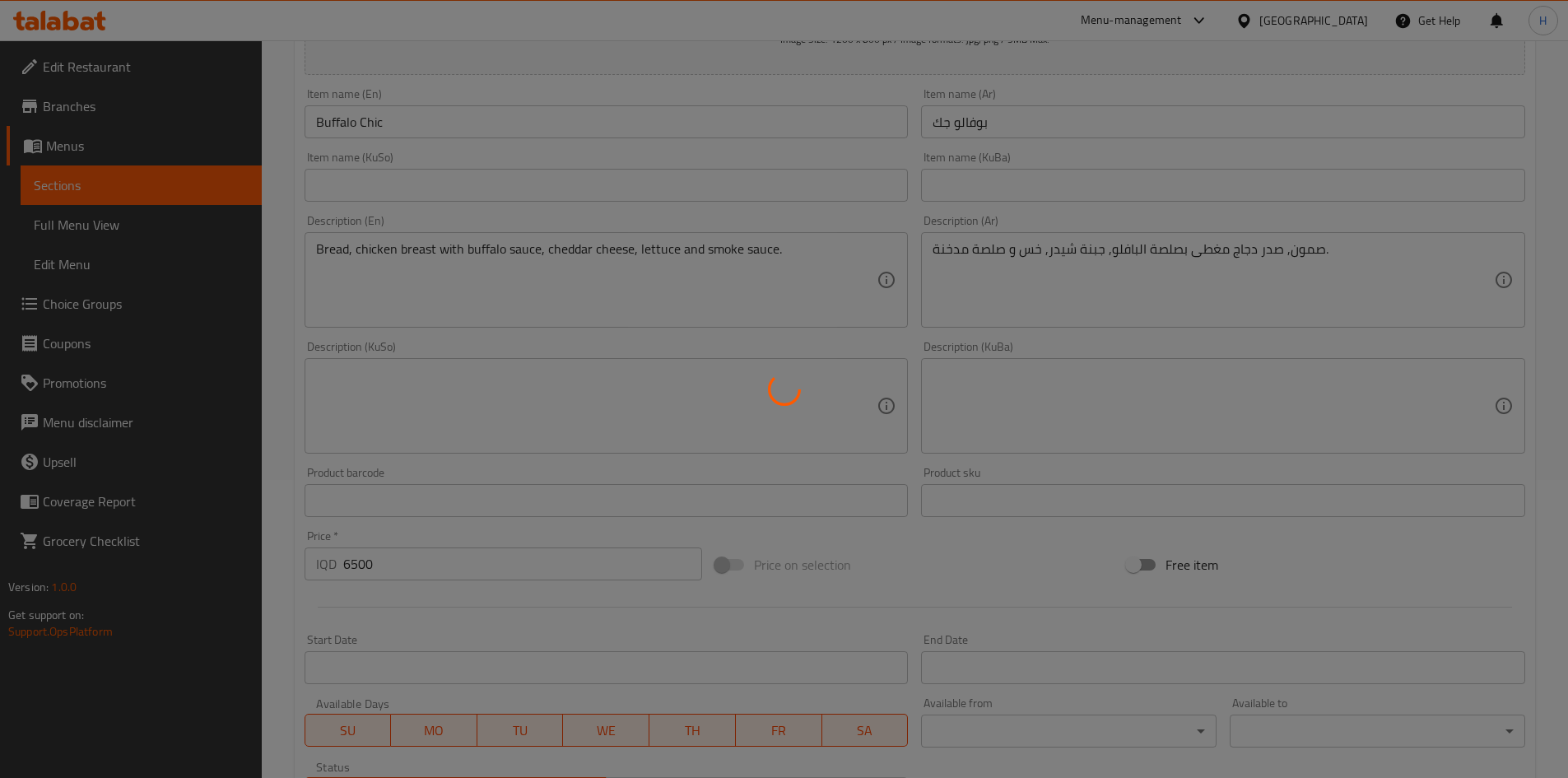
scroll to position [0, 0]
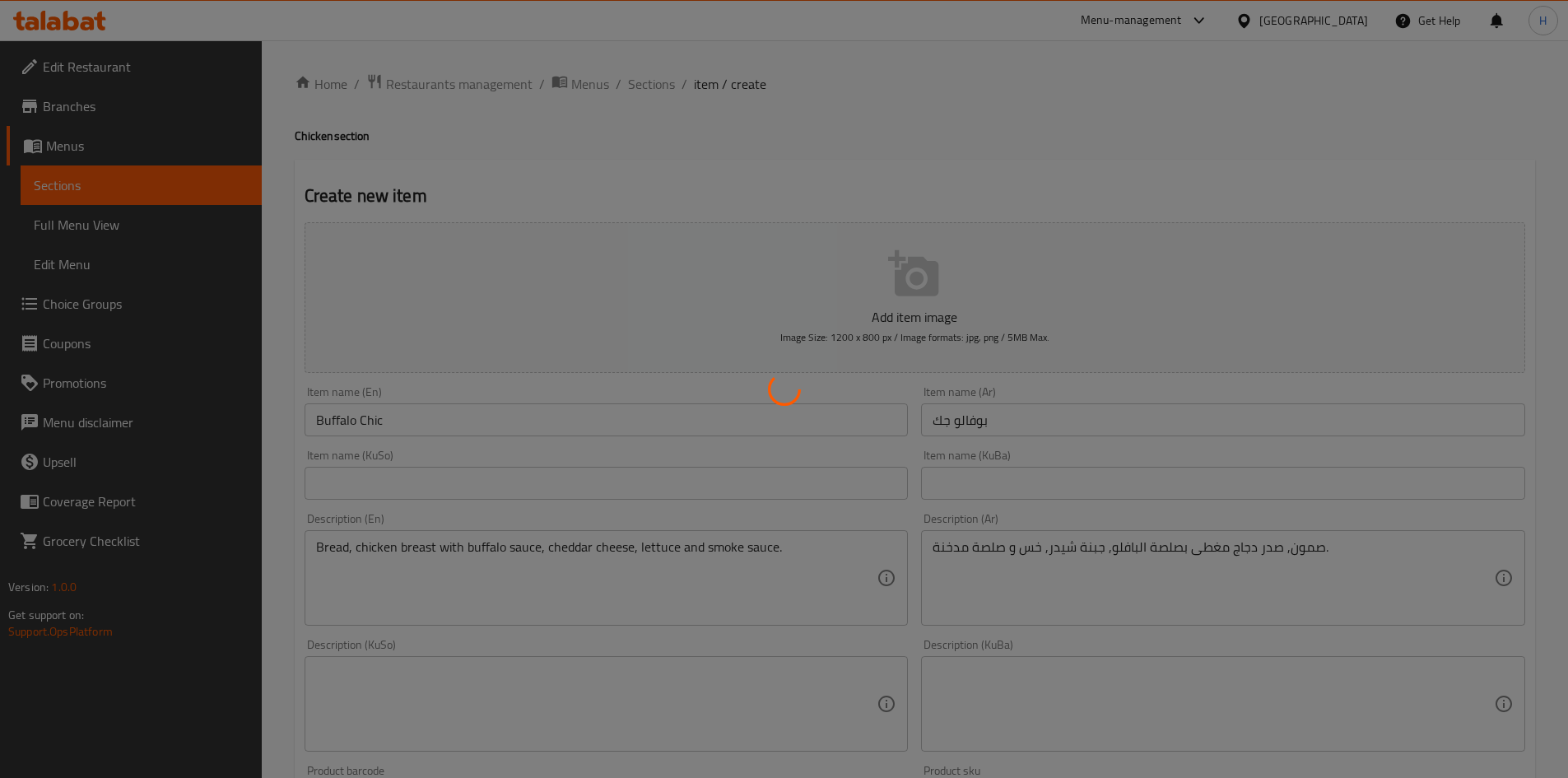
type input "0"
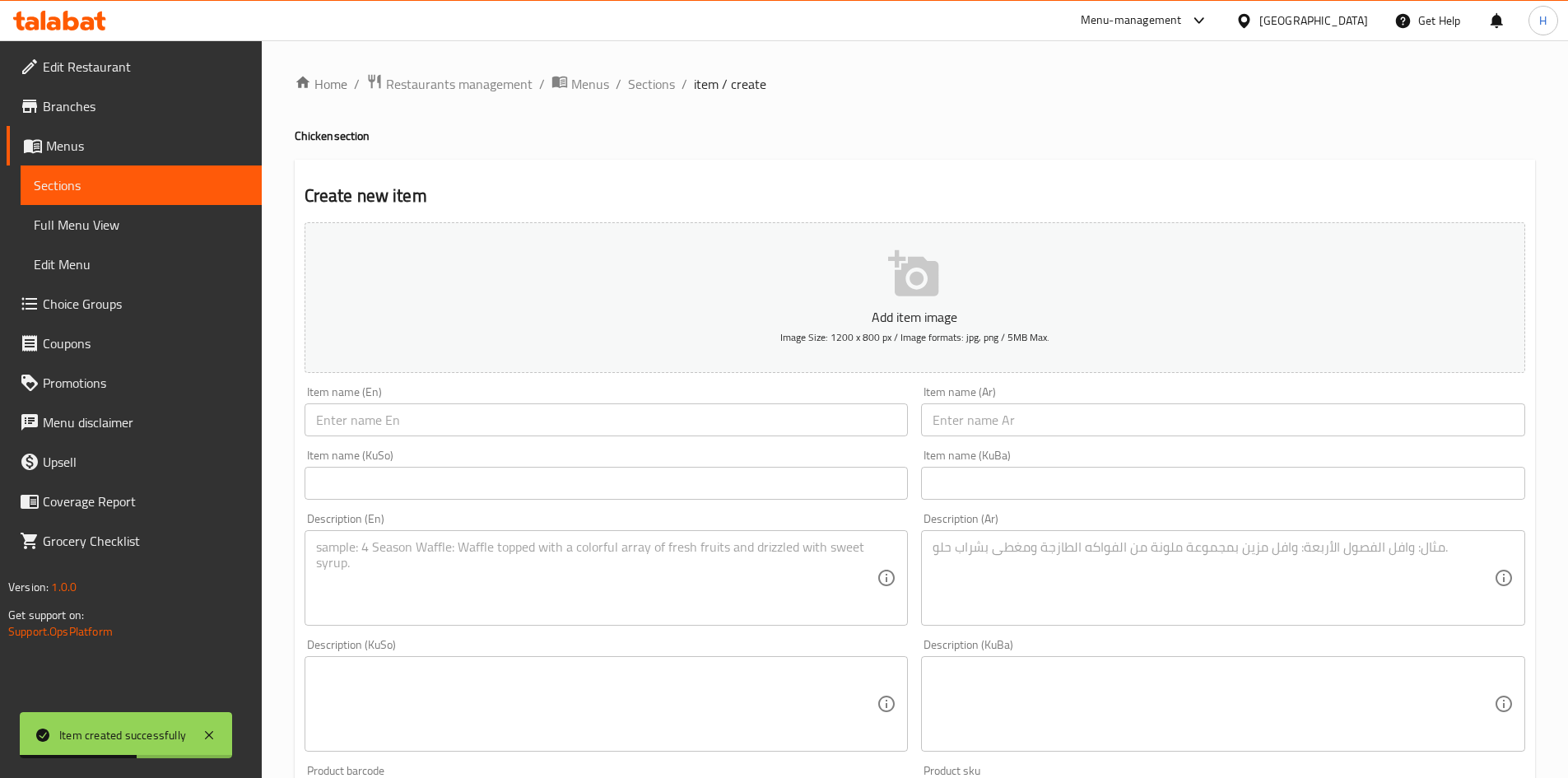
click at [978, 410] on input "text" at bounding box center [1223, 420] width 604 height 33
drag, startPoint x: 441, startPoint y: 392, endPoint x: 438, endPoint y: 406, distance: 14.3
click at [441, 398] on div "Item name (En) Item name (En)" at bounding box center [606, 411] width 604 height 50
click at [434, 429] on input "text" at bounding box center [606, 420] width 604 height 33
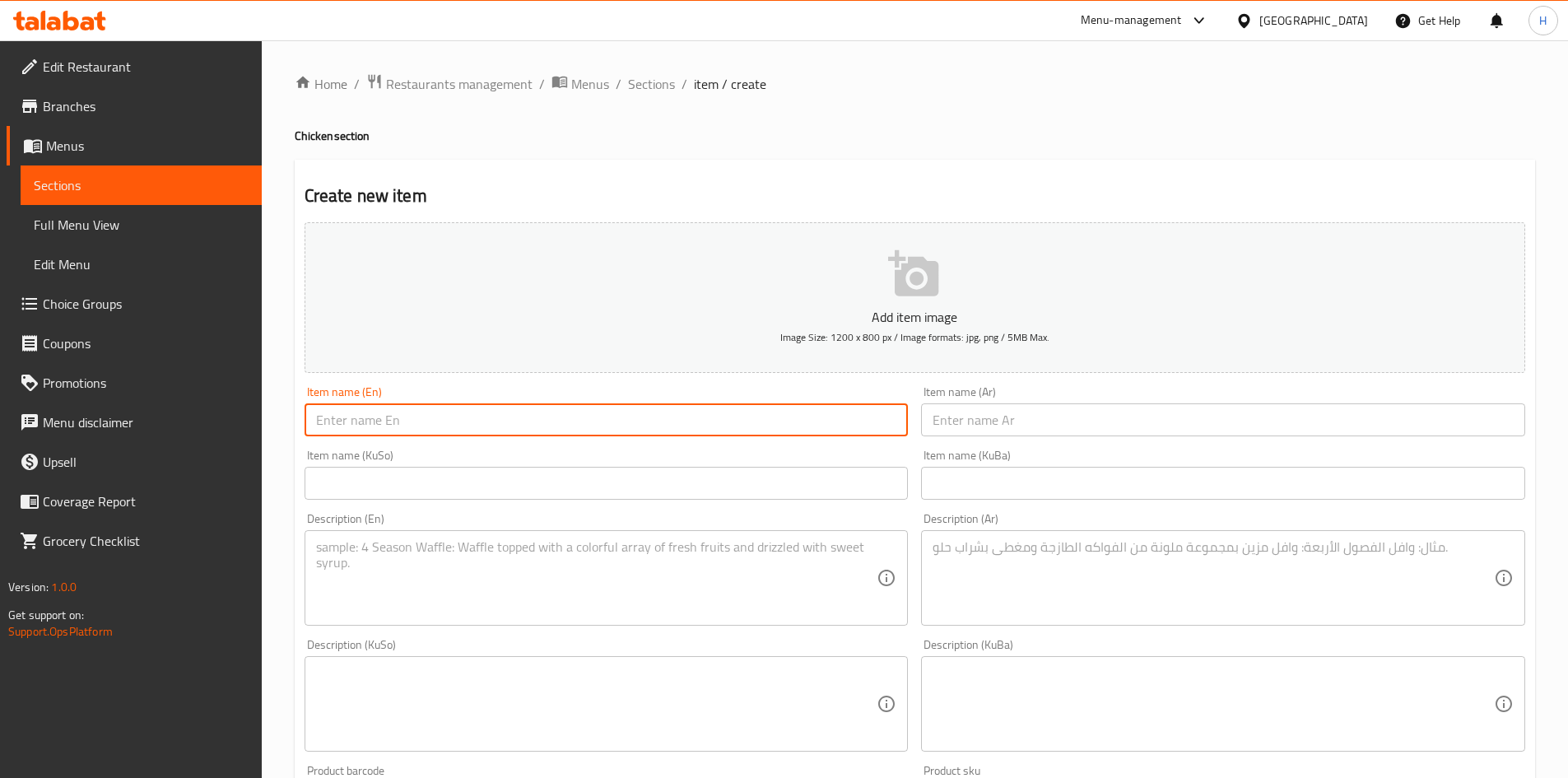
paste input "Doritos Chick"
type input "Doritos Chick"
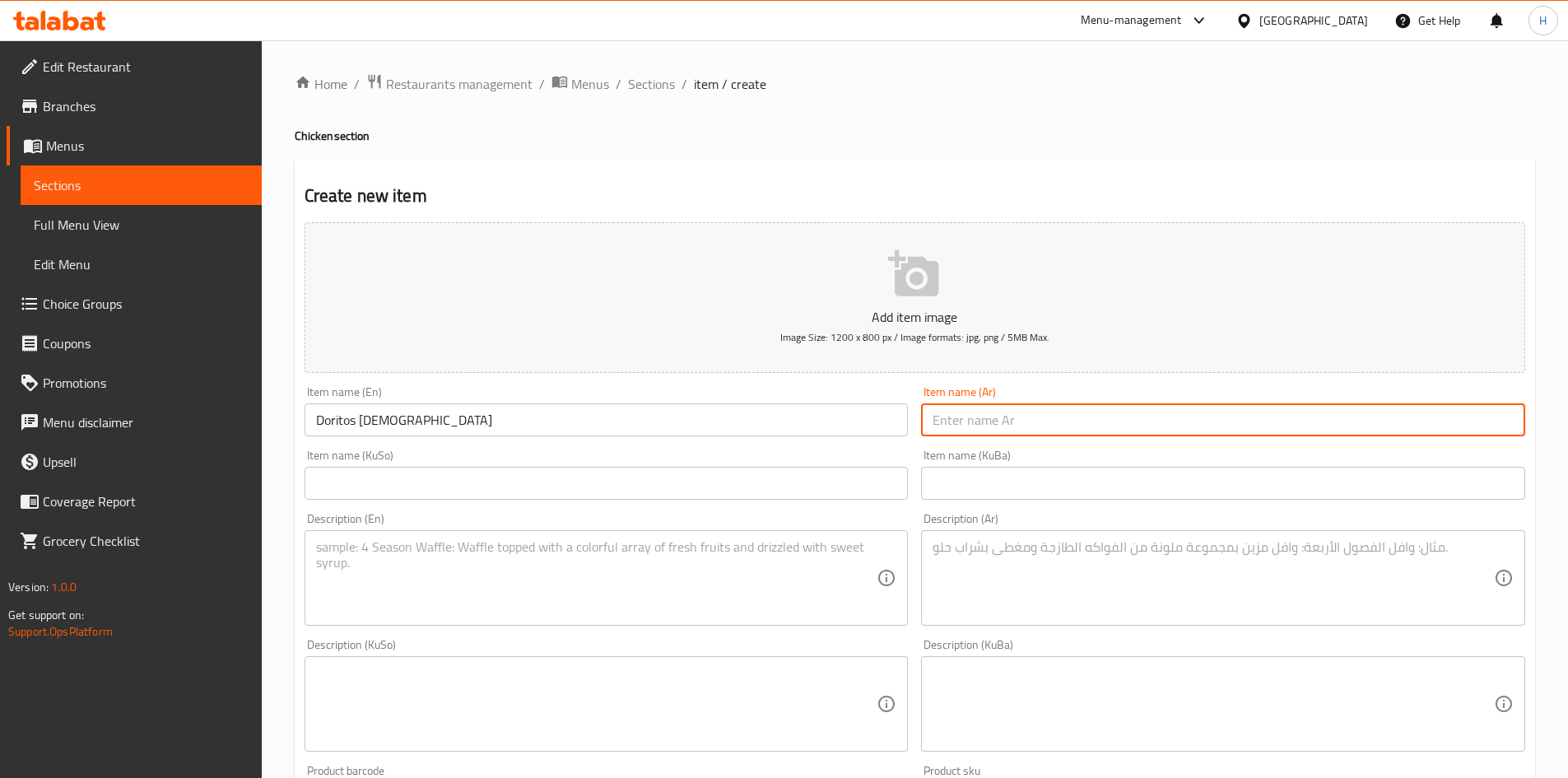
click at [1090, 419] on input "text" at bounding box center [1223, 420] width 604 height 33
type input "دوريتوس جك"
click at [1010, 587] on textarea at bounding box center [1213, 578] width 561 height 78
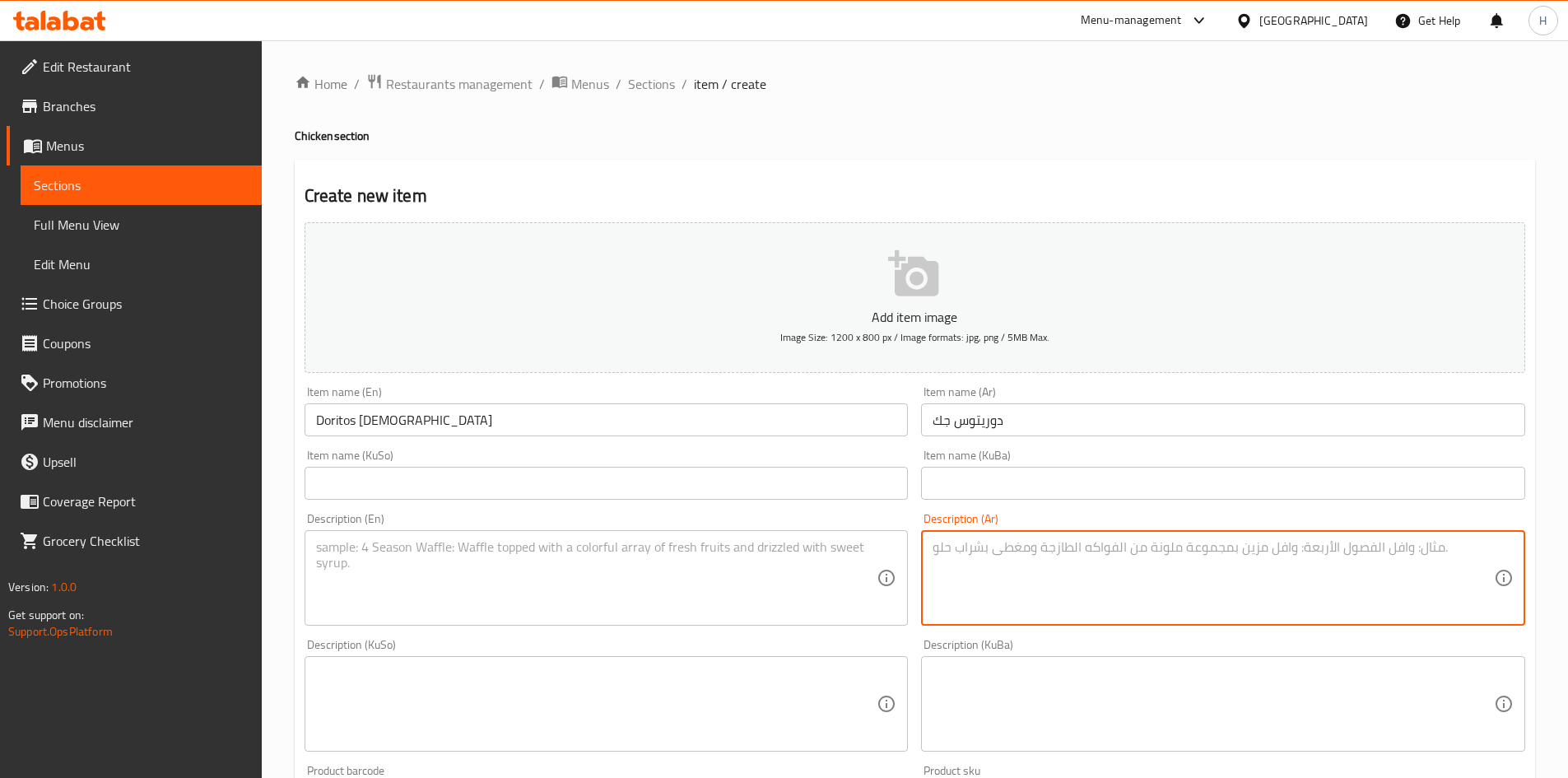
paste textarea "خبز. صدر دجاج مقرمش. جبنة شيدر. خس. رقائق دوريتوس. صلصة مدخنة."
click at [1293, 555] on textarea "خبز. صدر دجاج مقرمش. جبنة شيدر. خس. رقائق دوريتوس. صلصة مدخنة." at bounding box center [1213, 578] width 561 height 78
click at [1188, 555] on textarea "خبز, صدر دجاج مقرمش. جبنة شيدر. خس. رقائق دوريتوس. صلصة مدخنة." at bounding box center [1213, 578] width 561 height 78
click at [1131, 554] on textarea "خبز, صدر دجاج مقرمش , جبنة شيدر. خس. رقائق دوريتوس. صلصة مدخنة." at bounding box center [1213, 578] width 561 height 78
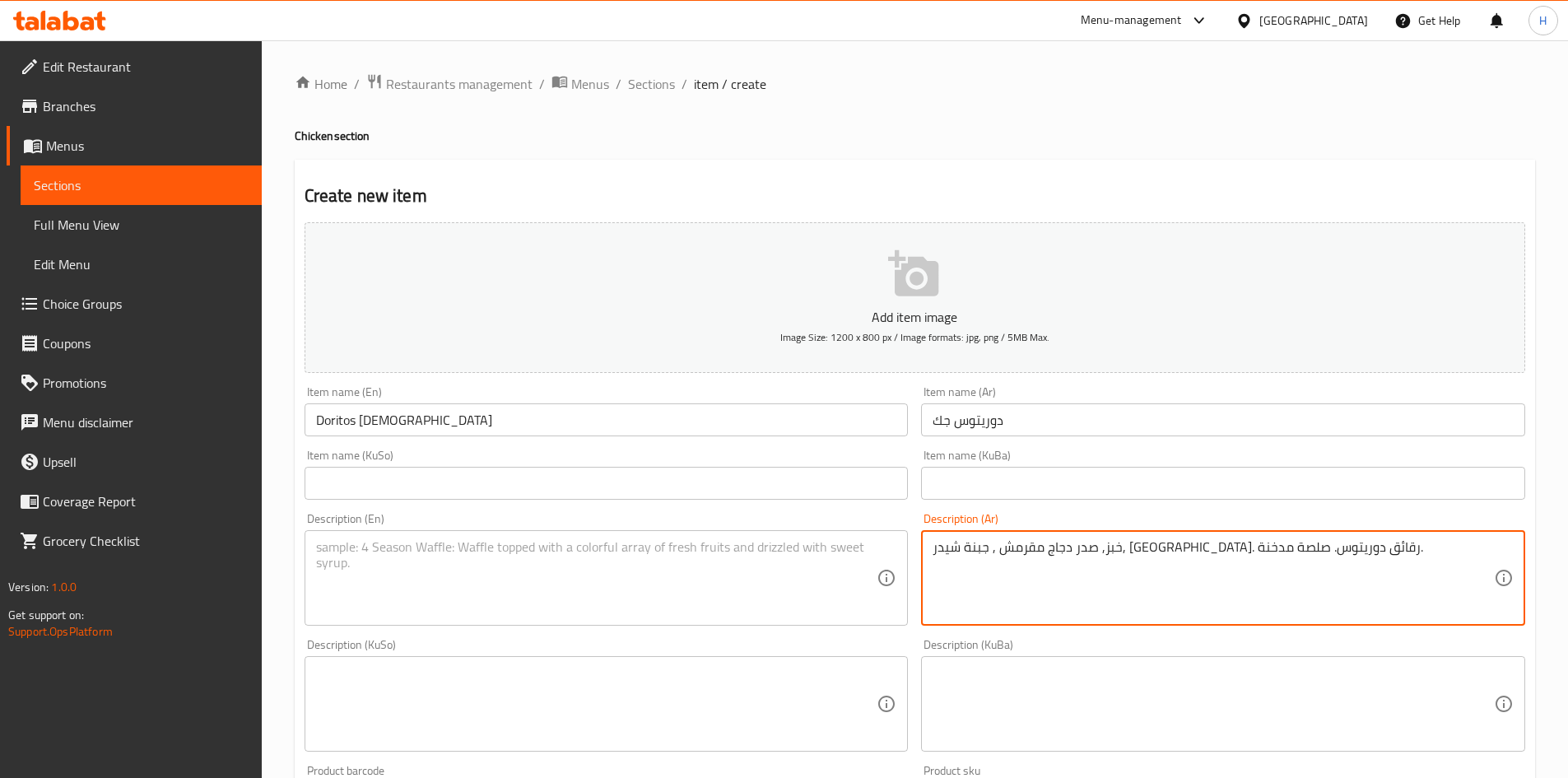
click at [1097, 554] on textarea "خبز, صدر دجاج مقرمش , جبنة شيدر, خس. رقائق دوريتوس. صلصة مدخنة." at bounding box center [1213, 578] width 561 height 78
click at [1308, 547] on textarea "خبز, صدر دجاج مقرمش , جبنة شيدر, خس, رقائق دوريتوس. صلصة مدخنة." at bounding box center [1213, 578] width 561 height 78
click at [1008, 556] on textarea "صمون, صدر دجاج مقرمش , جبنة شيدر, خس, رقائق دوريتوس. صلصة مدخنة." at bounding box center [1213, 578] width 561 height 78
click at [1026, 573] on textarea "صمون, صدر دجاج مقرمش , جبنة شيدر, خس, رقائق دوريتوس و صلصة مدخنة." at bounding box center [1213, 578] width 561 height 78
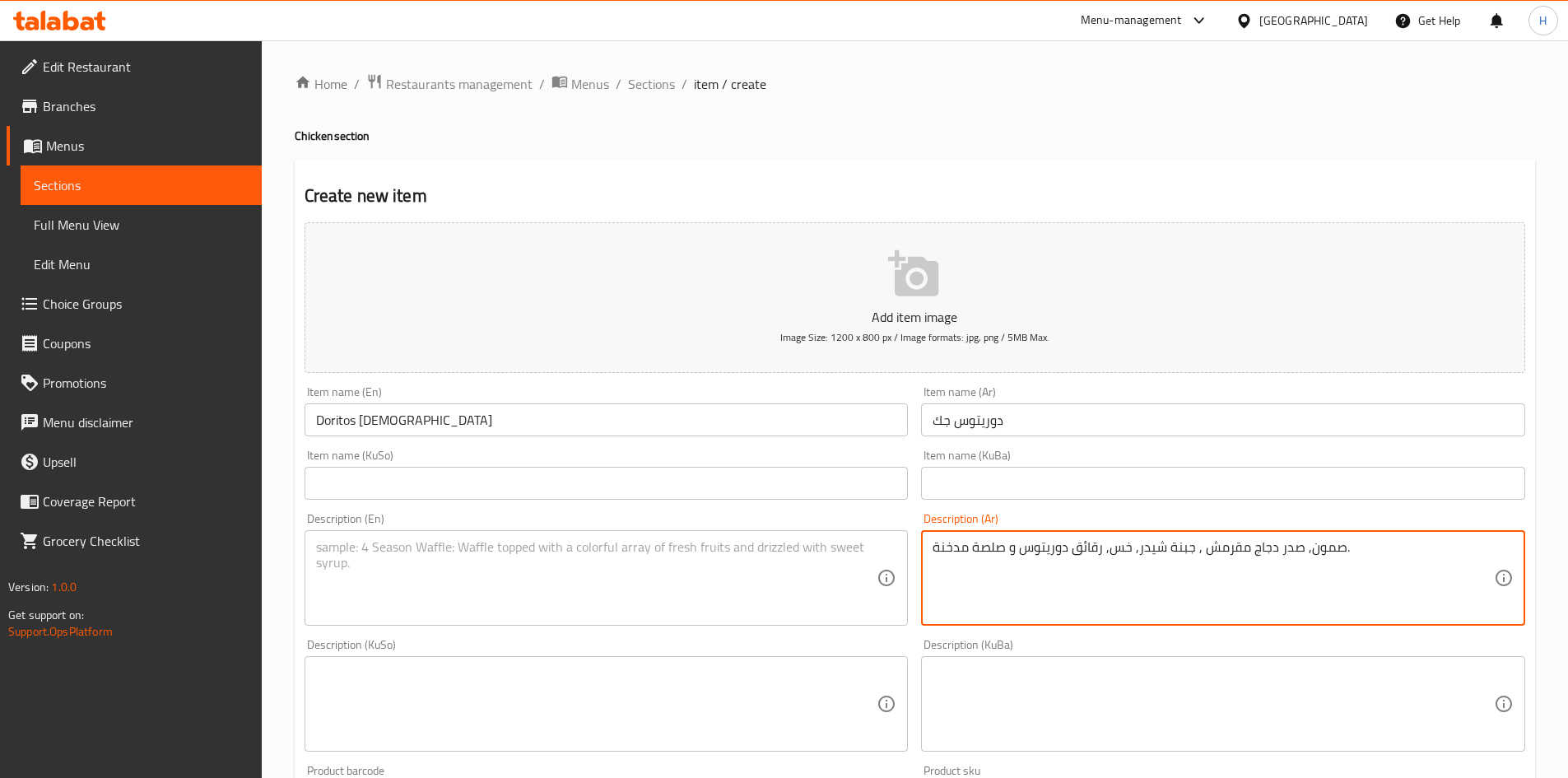
click at [1026, 573] on textarea "صمون, صدر دجاج مقرمش , جبنة شيدر, خس, رقائق دوريتوس و صلصة مدخنة." at bounding box center [1213, 578] width 561 height 78
type textarea "صمون, صدر دجاج مقرمش , جبنة شيدر, خس, رقائق دوريتوس و صلصة مدخنة."
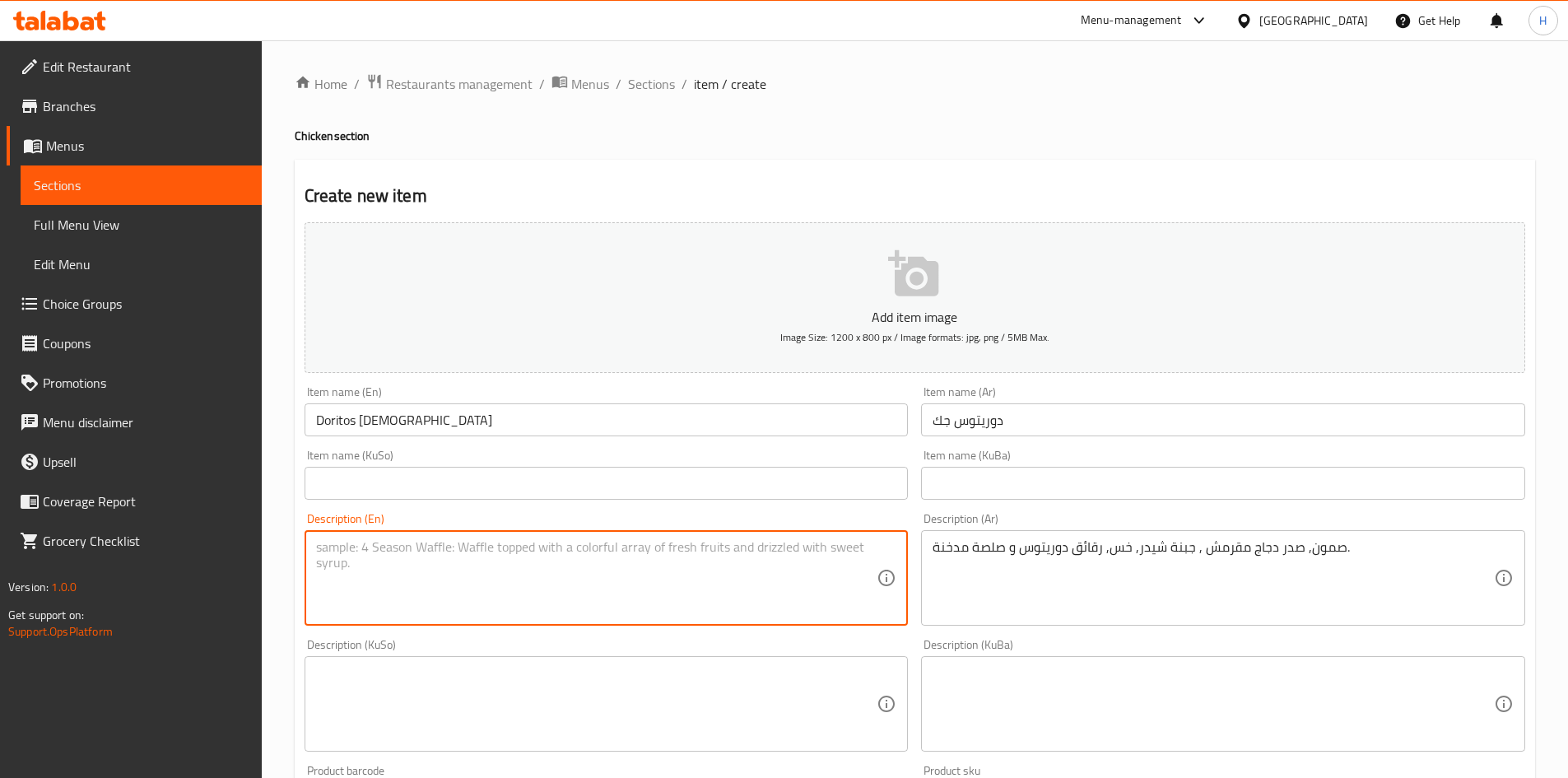
click at [487, 548] on textarea at bounding box center [597, 578] width 561 height 78
paste textarea "Bread, crispy chicken breast, cheddar cheese, lettuce, Doritos chips and smoked…"
click at [617, 554] on textarea "Bread, crispy chicken breast, cheddar cheese, lettuce, Doritos chips and smoked…" at bounding box center [597, 578] width 561 height 78
click at [765, 552] on textarea "Bread, crispy chicken breast, cheddar cheese, lettuce, doritos chips and smoked…" at bounding box center [597, 578] width 561 height 78
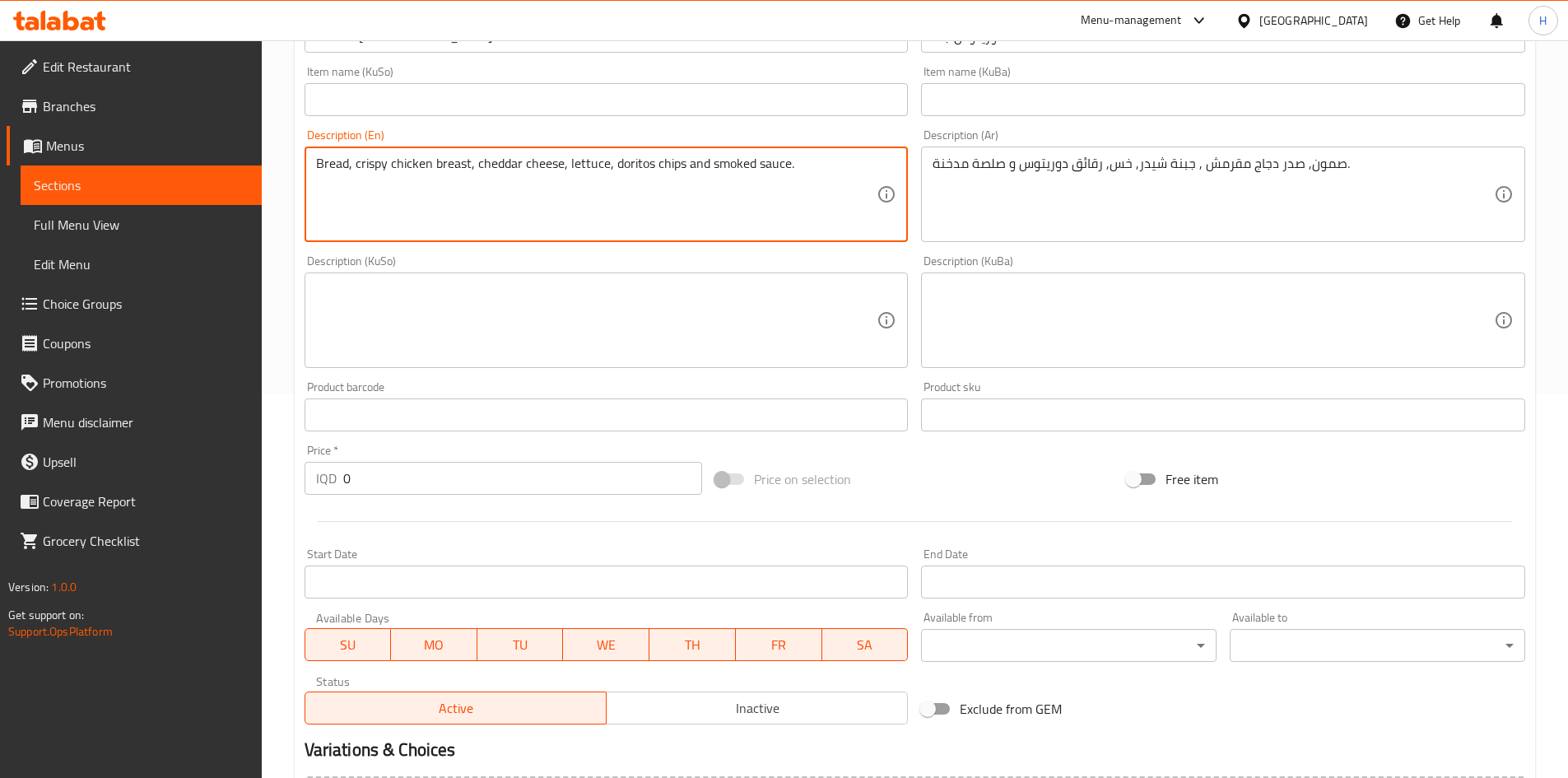
scroll to position [575, 0]
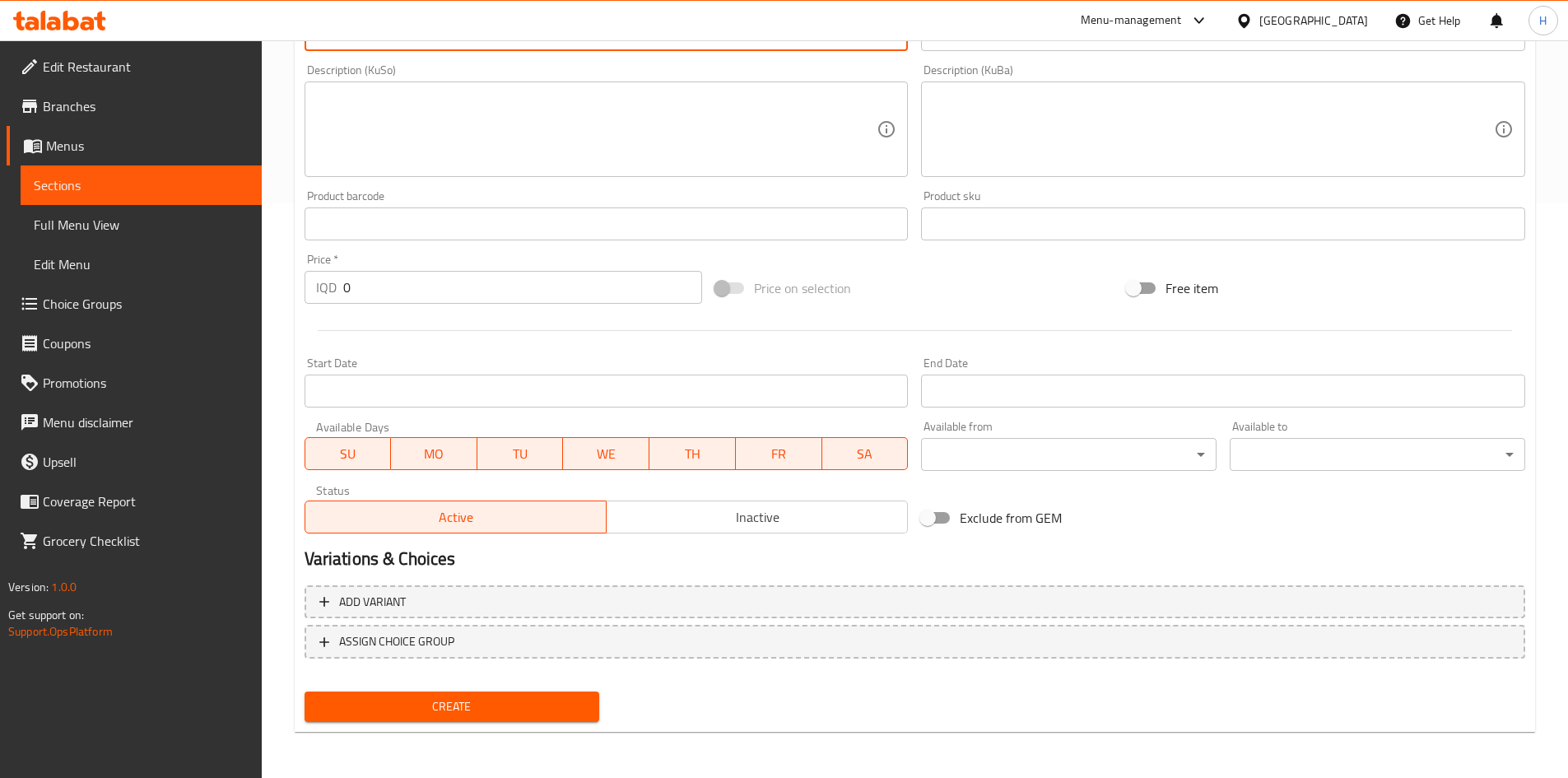
type textarea "Bread, crispy chicken breast, cheddar cheese, lettuce, doritos chips and smoked…"
click at [441, 303] on input "0" at bounding box center [523, 287] width 359 height 33
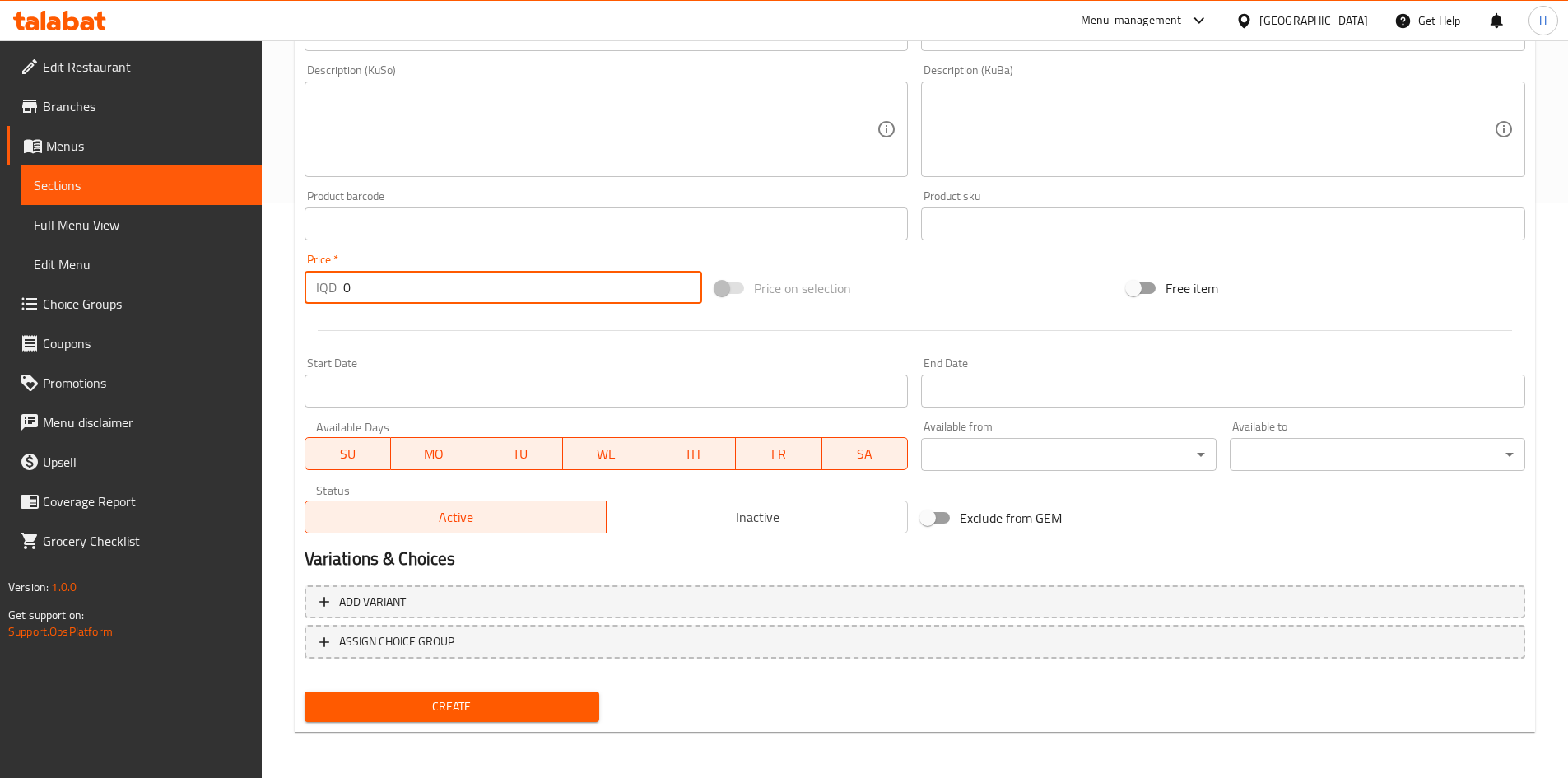
click at [441, 303] on input "0" at bounding box center [523, 287] width 359 height 33
type input "6500"
click at [510, 701] on span "Create" at bounding box center [453, 707] width 270 height 20
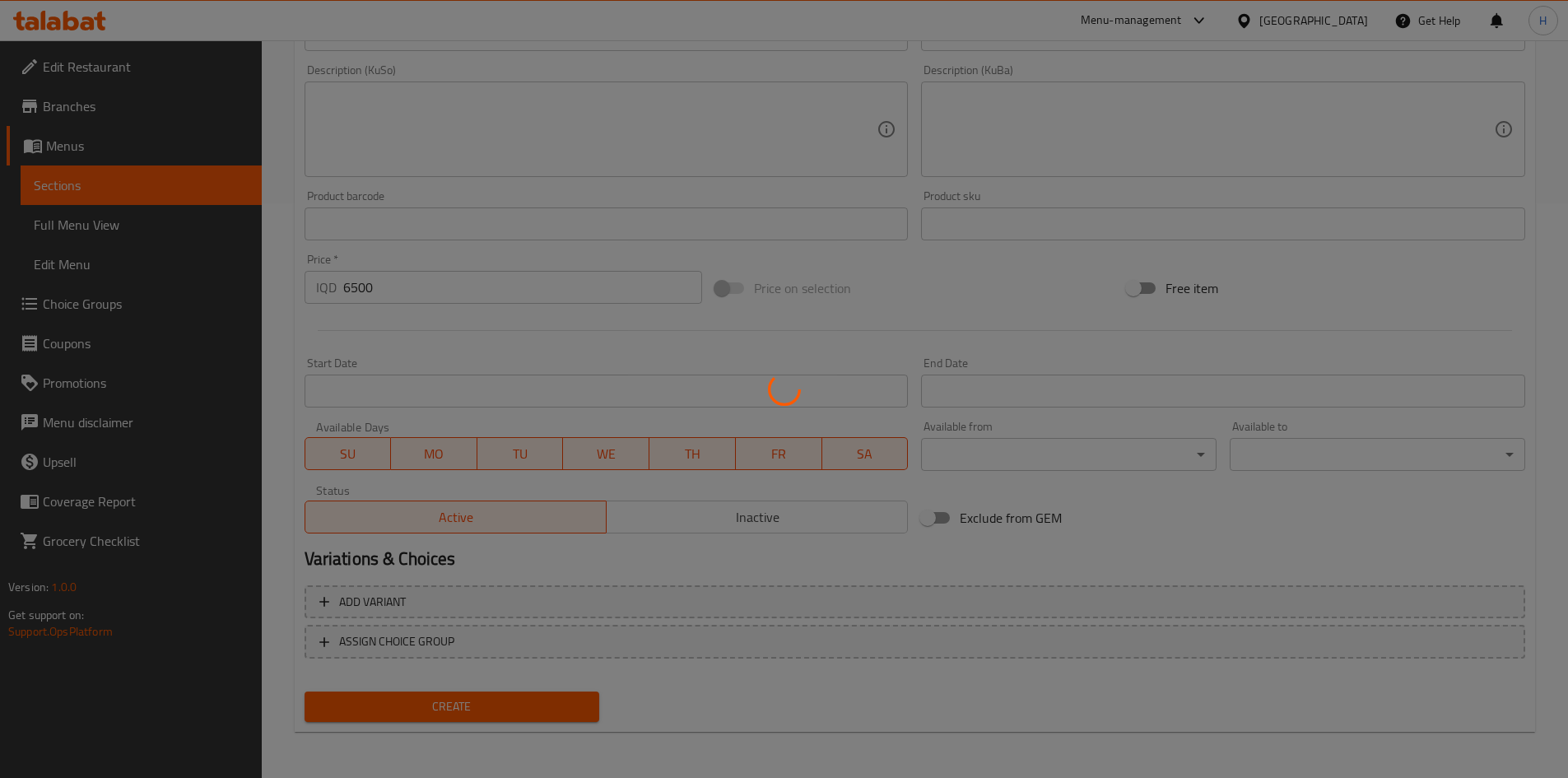
type input "0"
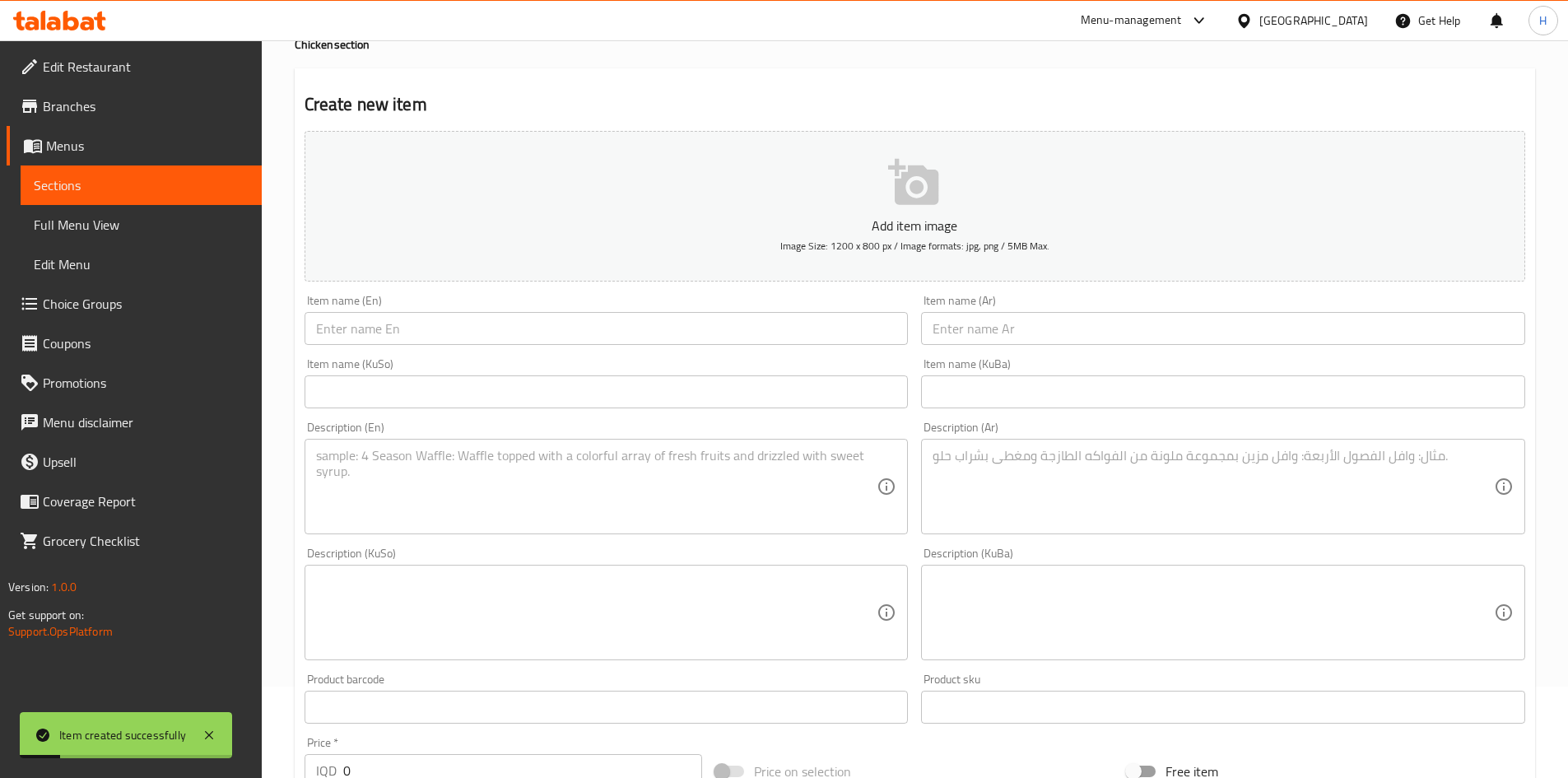
scroll to position [0, 0]
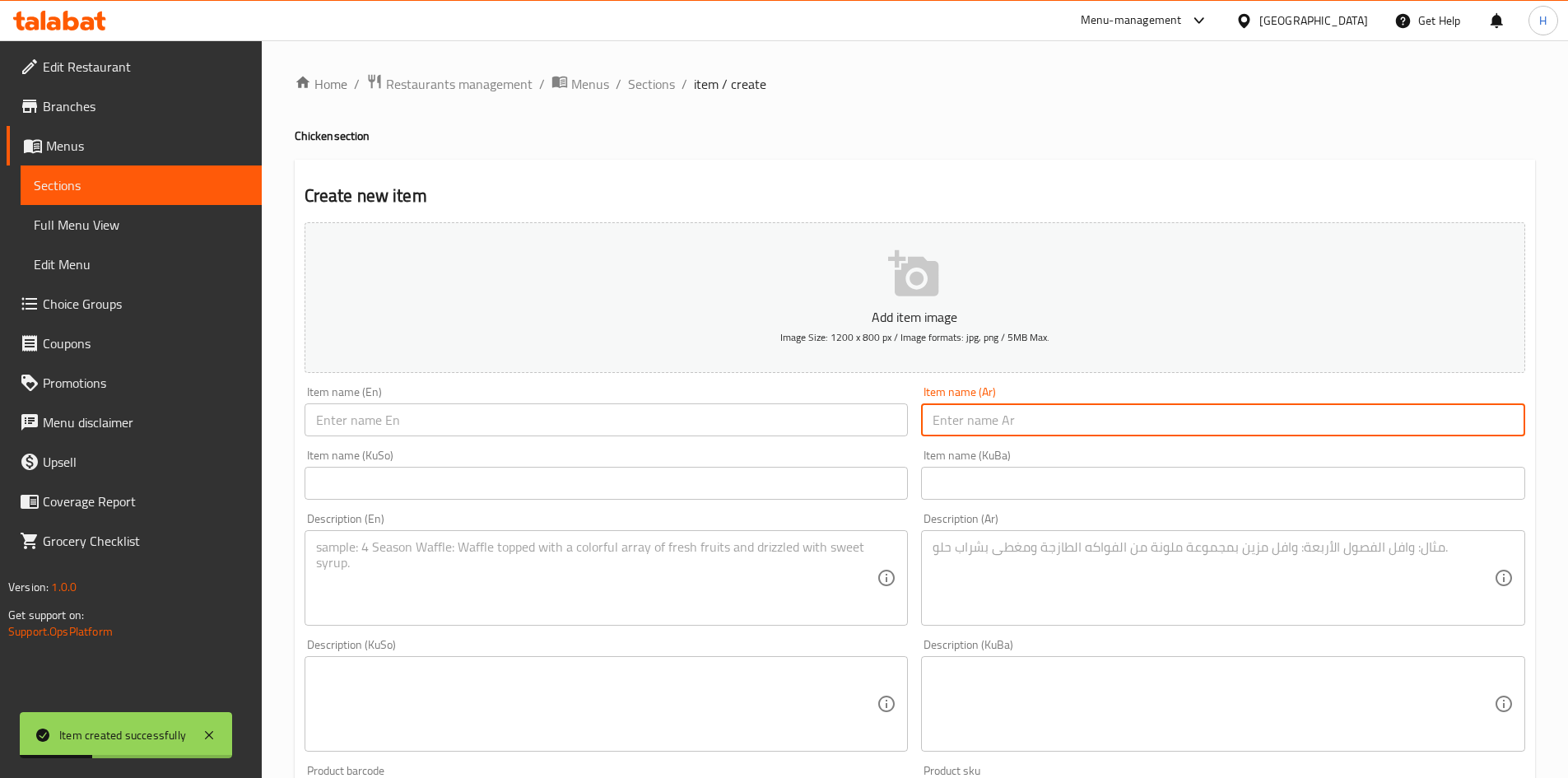
click at [999, 409] on input "text" at bounding box center [1223, 420] width 604 height 33
type input "["
type input "جلي لايم جك"
click at [597, 406] on input "text" at bounding box center [606, 420] width 604 height 33
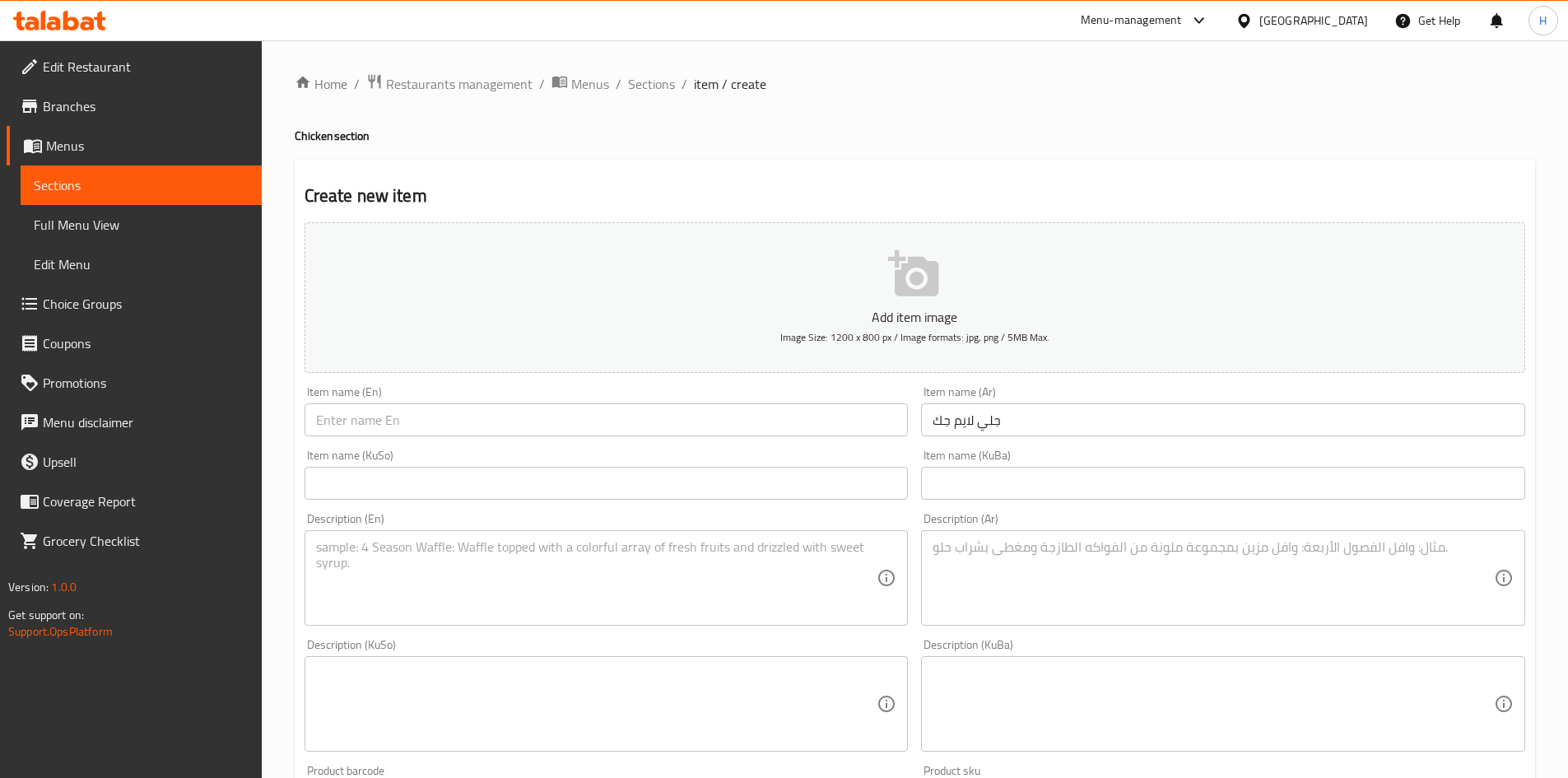
click at [358, 425] on input "text" at bounding box center [606, 420] width 604 height 33
paste input "Chili lime Chick"
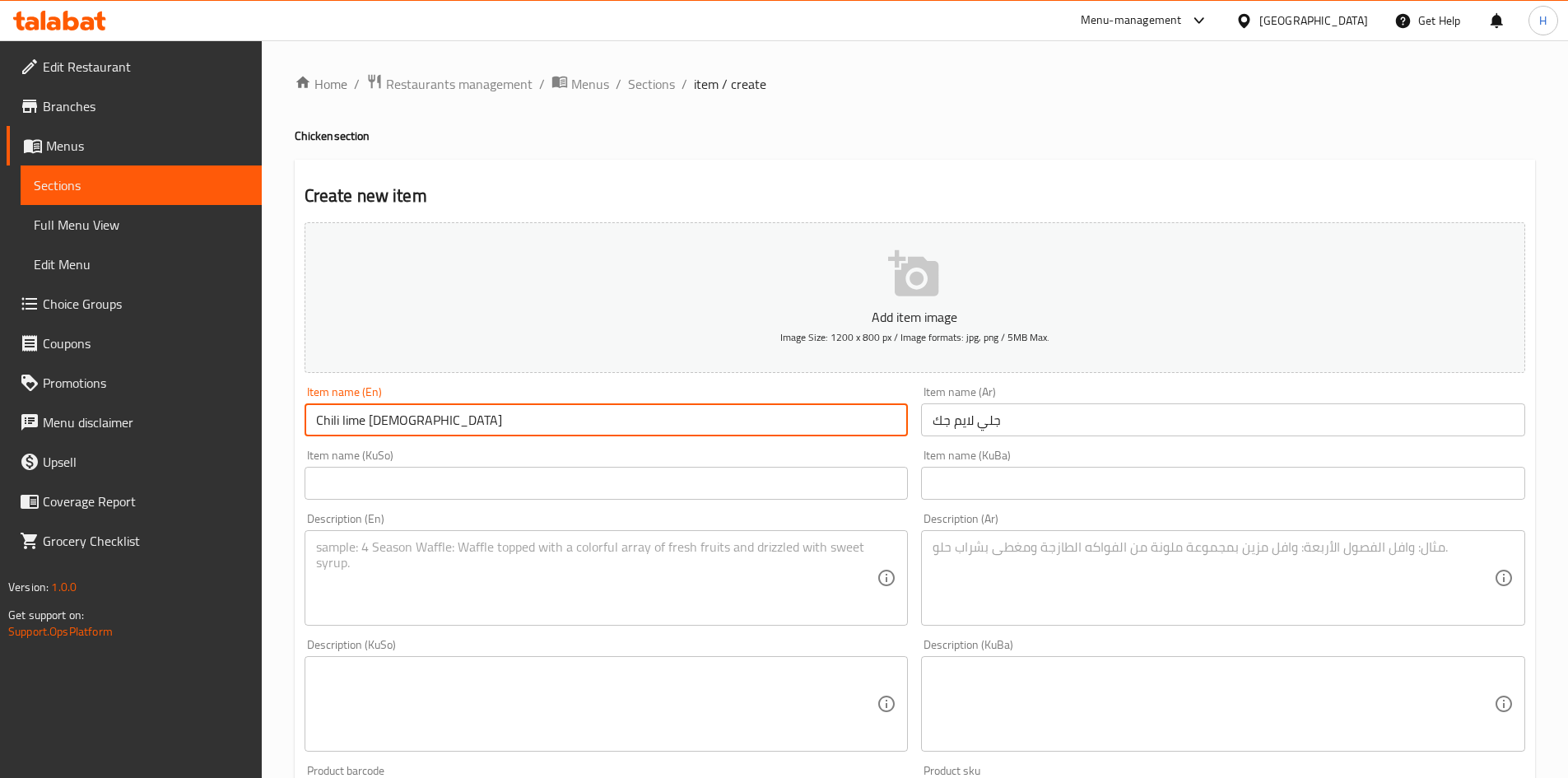
type input "Chili lime Chick"
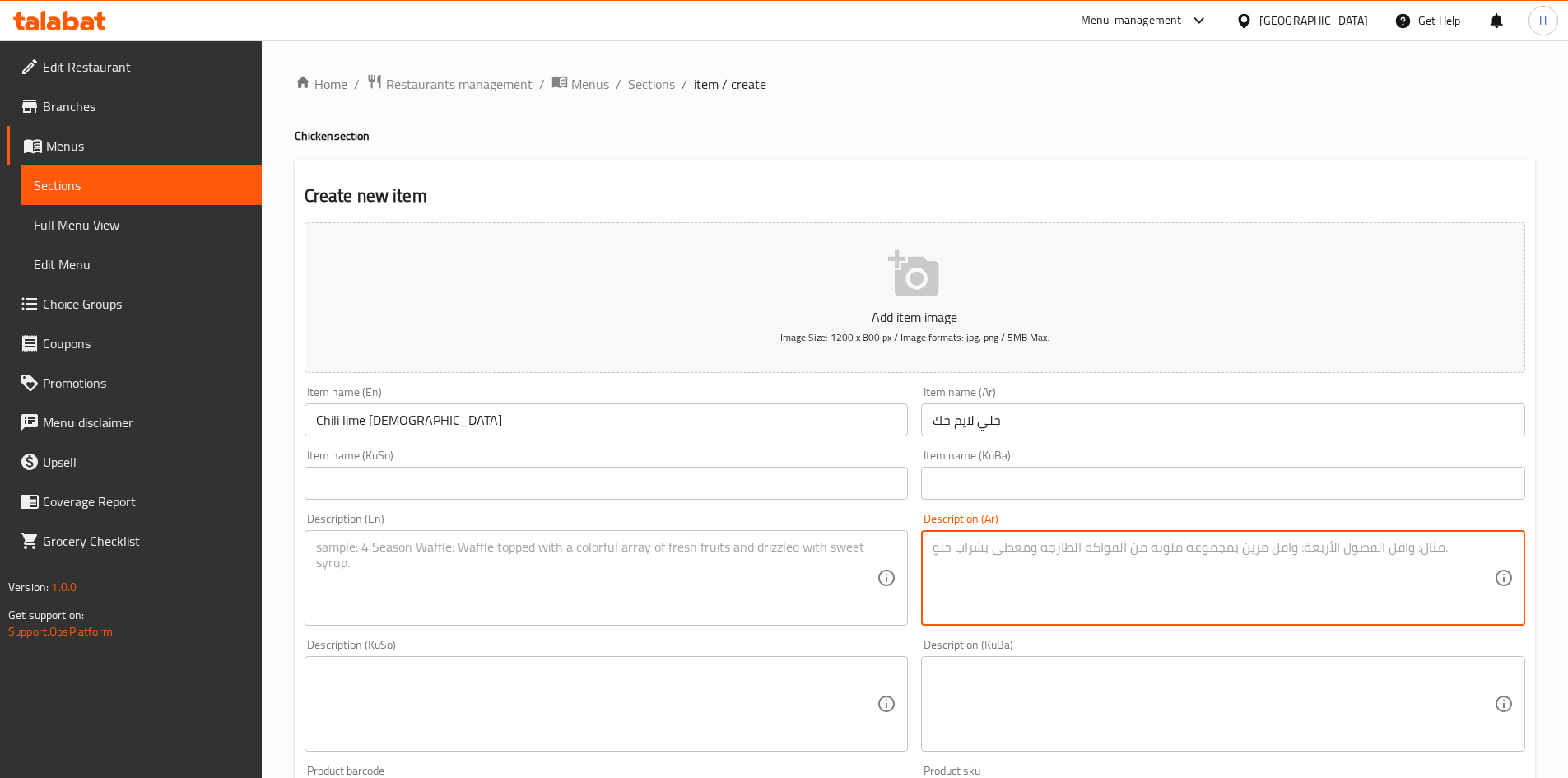
click at [1056, 573] on textarea at bounding box center [1213, 578] width 561 height 78
paste textarea "صدر دجاج مقلي، مغطى بالليمون الحار، جبنة شيدر، خس، صلصة خاصة."
click at [1000, 552] on textarea "صدر دجاج مقلي، مغطى بالليمون الحار، جبنة شيدر، خس، صلصة خاصة." at bounding box center [1213, 578] width 561 height 78
click at [949, 555] on textarea "صدر دجاج مقلي، مغطى بالليمون الحار، جبنة شيدر، خس و صلصة خاصة." at bounding box center [1213, 578] width 561 height 78
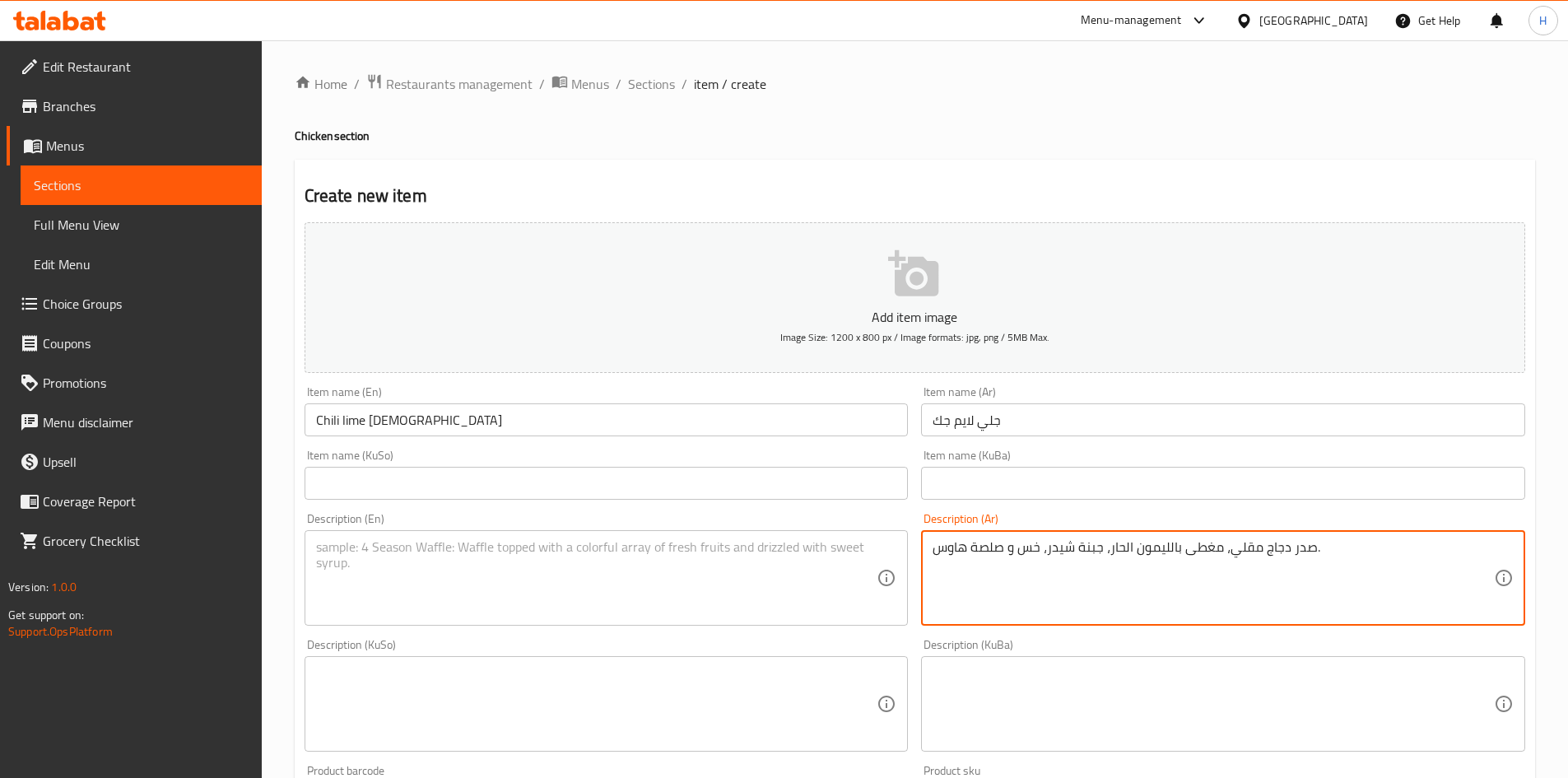
click at [999, 540] on textarea "صدر دجاج مقلي، مغطى بالليمون الحار، جبنة شيدر، خس و صلصة هاوس." at bounding box center [1213, 578] width 561 height 78
click at [996, 544] on textarea "صدر دجاج مقلي، مغطى بالليمون الحار، جبنة شيدر، خس و صلصة هاوس." at bounding box center [1213, 578] width 561 height 78
click at [987, 595] on textarea "صدر دجاج مقلي، مغطى بالليمون الحار، جبنة شيدر، خس و صلصة هاوس." at bounding box center [1213, 578] width 561 height 78
click at [1006, 570] on textarea "صدر دجاج مقلي، مغطى بالليمون الحار، جبنة شيدر، خس و صلصة هاوس." at bounding box center [1213, 578] width 561 height 78
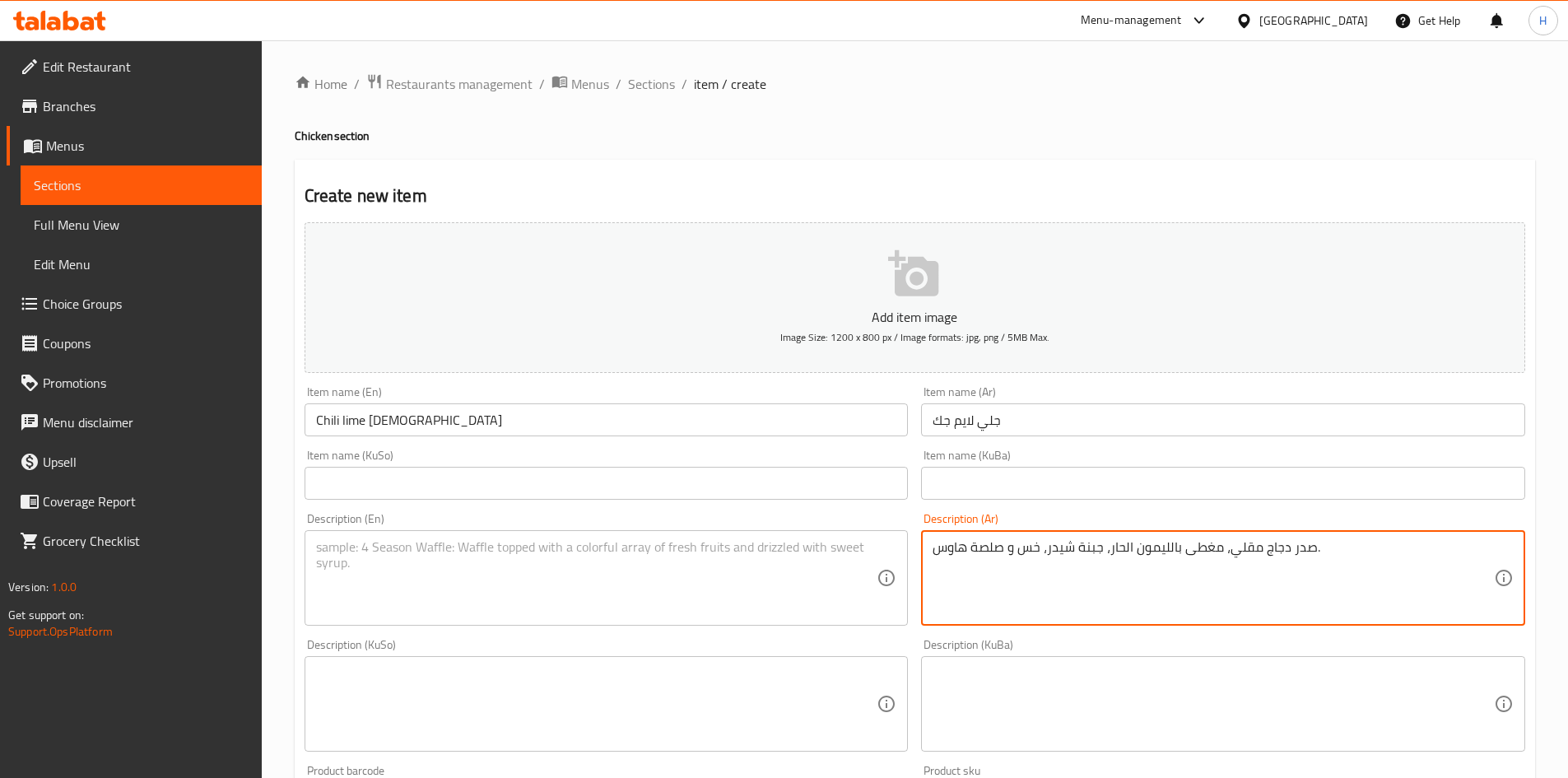
click at [1006, 570] on textarea "صدر دجاج مقلي، مغطى بالليمون الحار، جبنة شيدر، خس و صلصة هاوس." at bounding box center [1213, 578] width 561 height 78
type textarea "صدر دجاج مقلي، مغطى بالليمون الحار، جبنة شيدر، خس و صلصة هاوس."
click at [429, 586] on textarea at bounding box center [597, 578] width 561 height 78
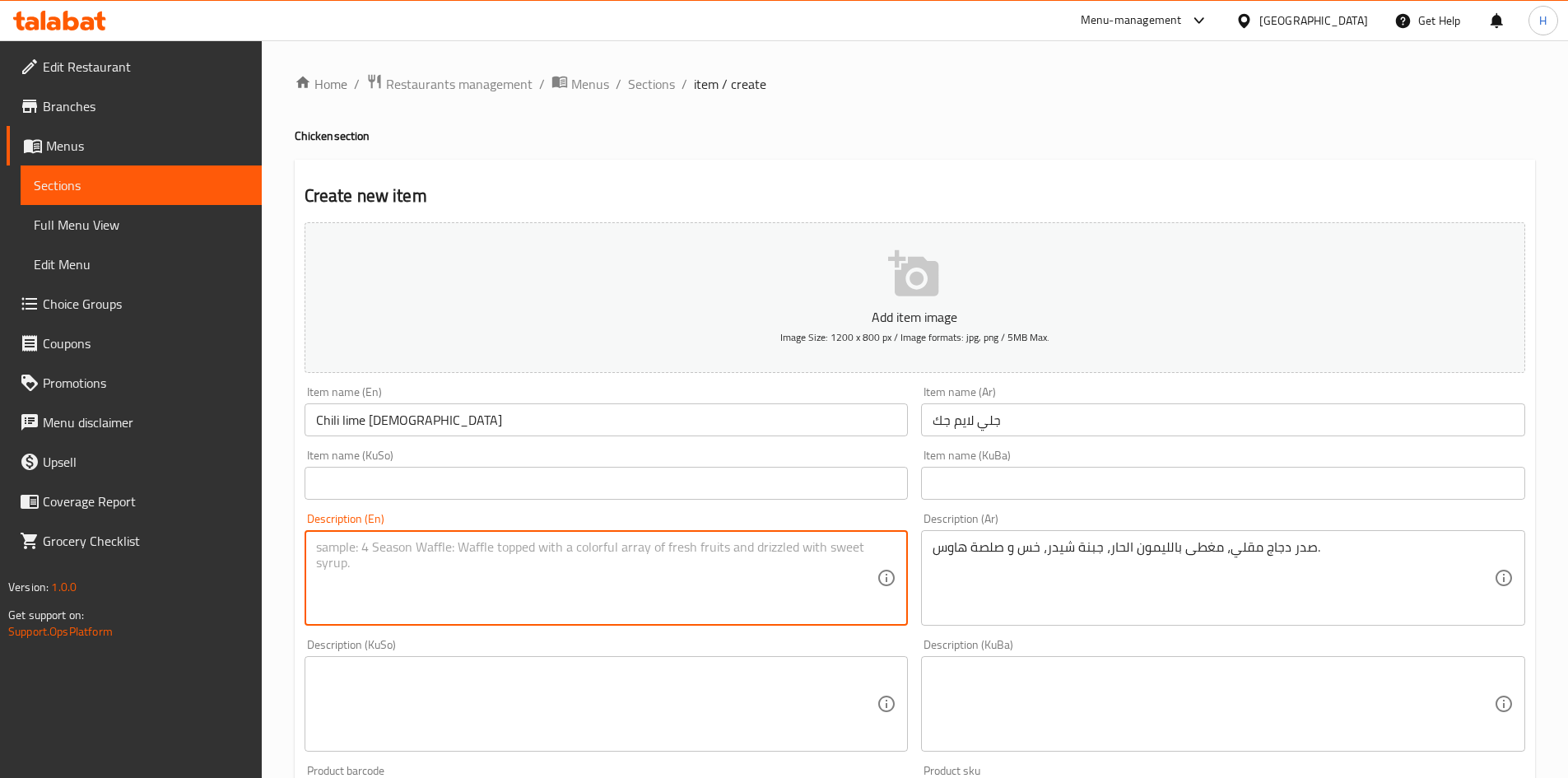
paste textarea "Breaded chicken breast, topped with spicy lemon, cheddar cheese, lettuce and ho…"
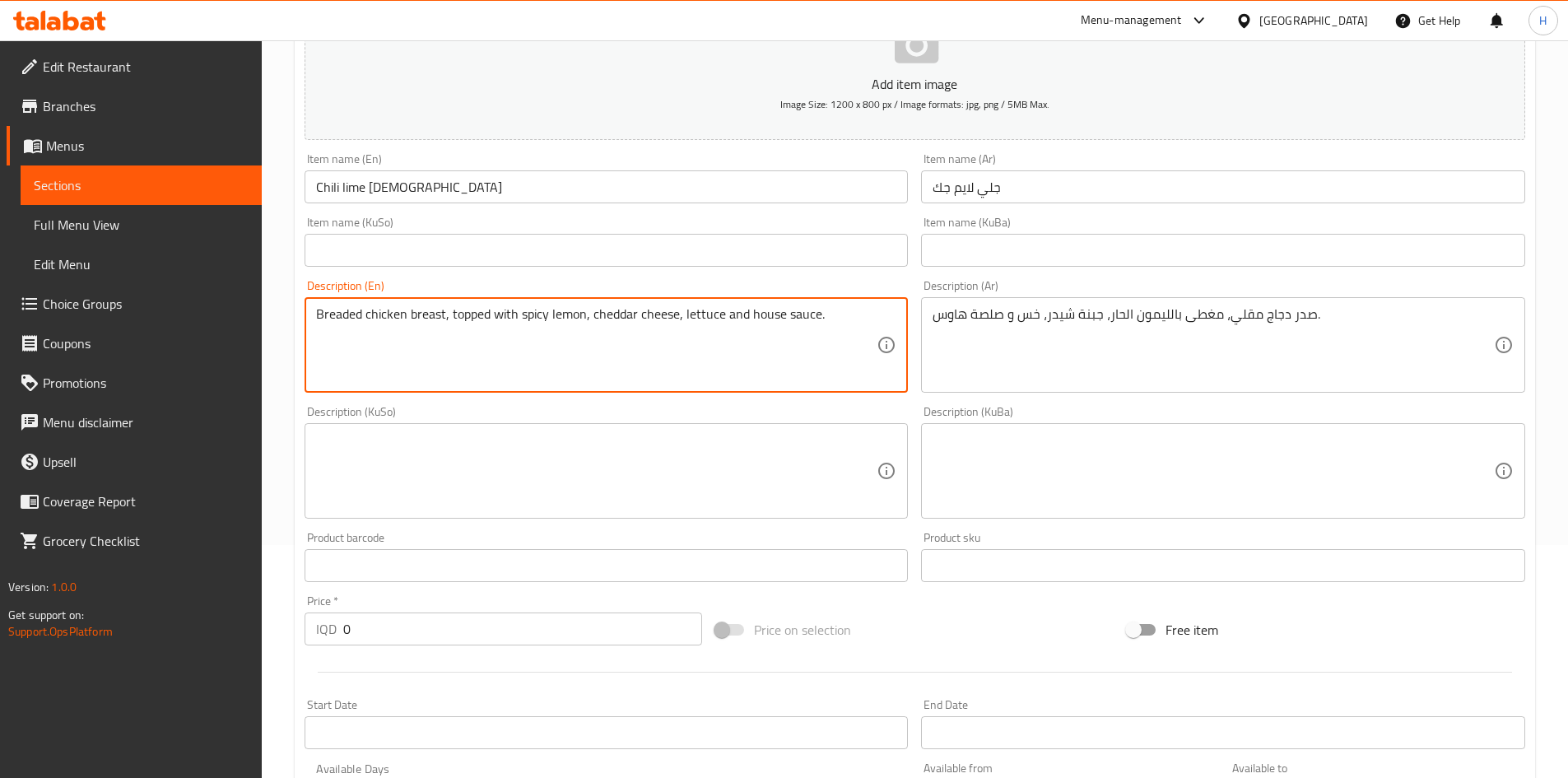
scroll to position [575, 0]
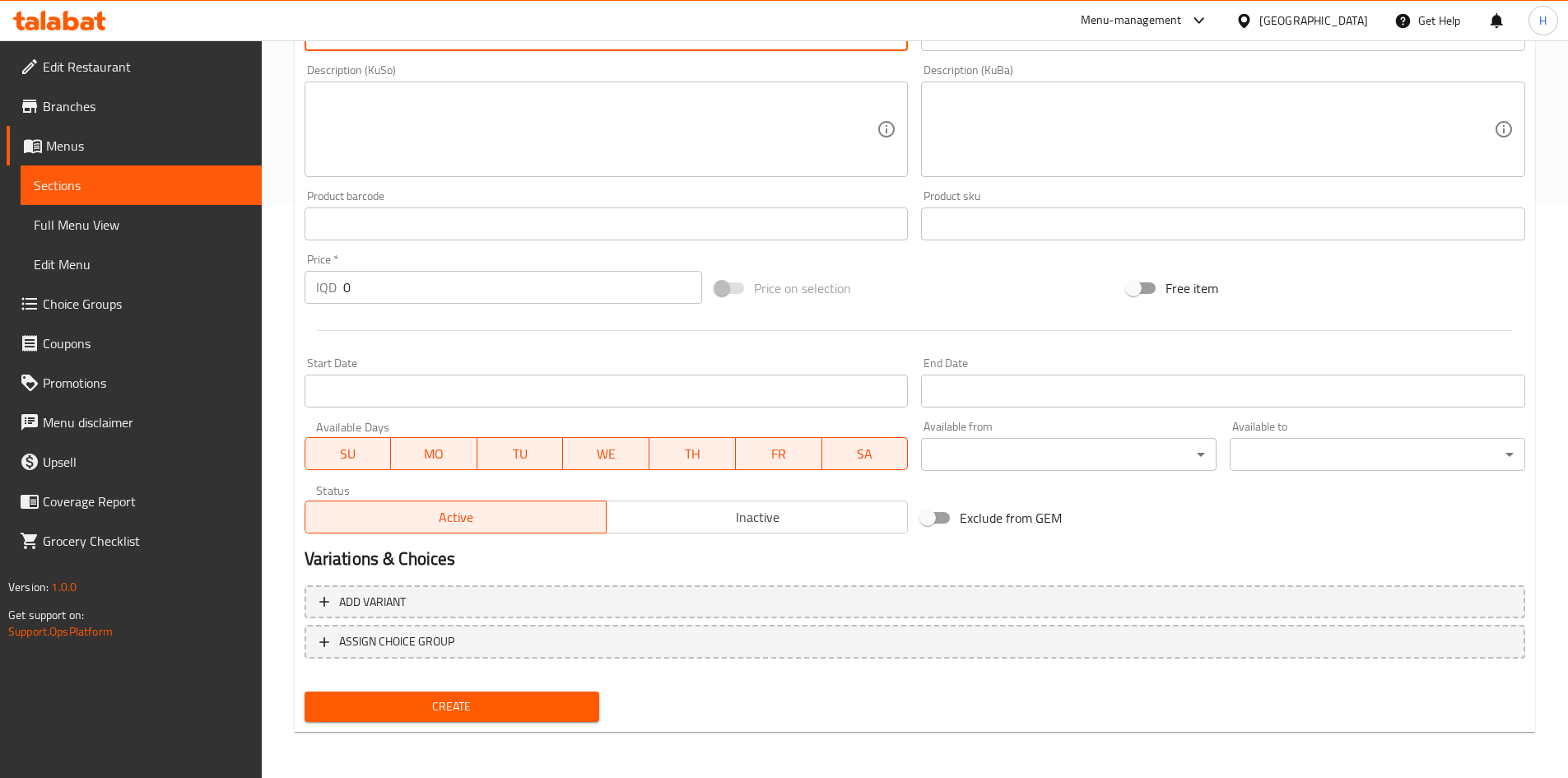
type textarea "Breaded chicken breast, topped with spicy lemon, cheddar cheese, lettuce and ho…"
click at [409, 280] on input "0" at bounding box center [523, 287] width 359 height 33
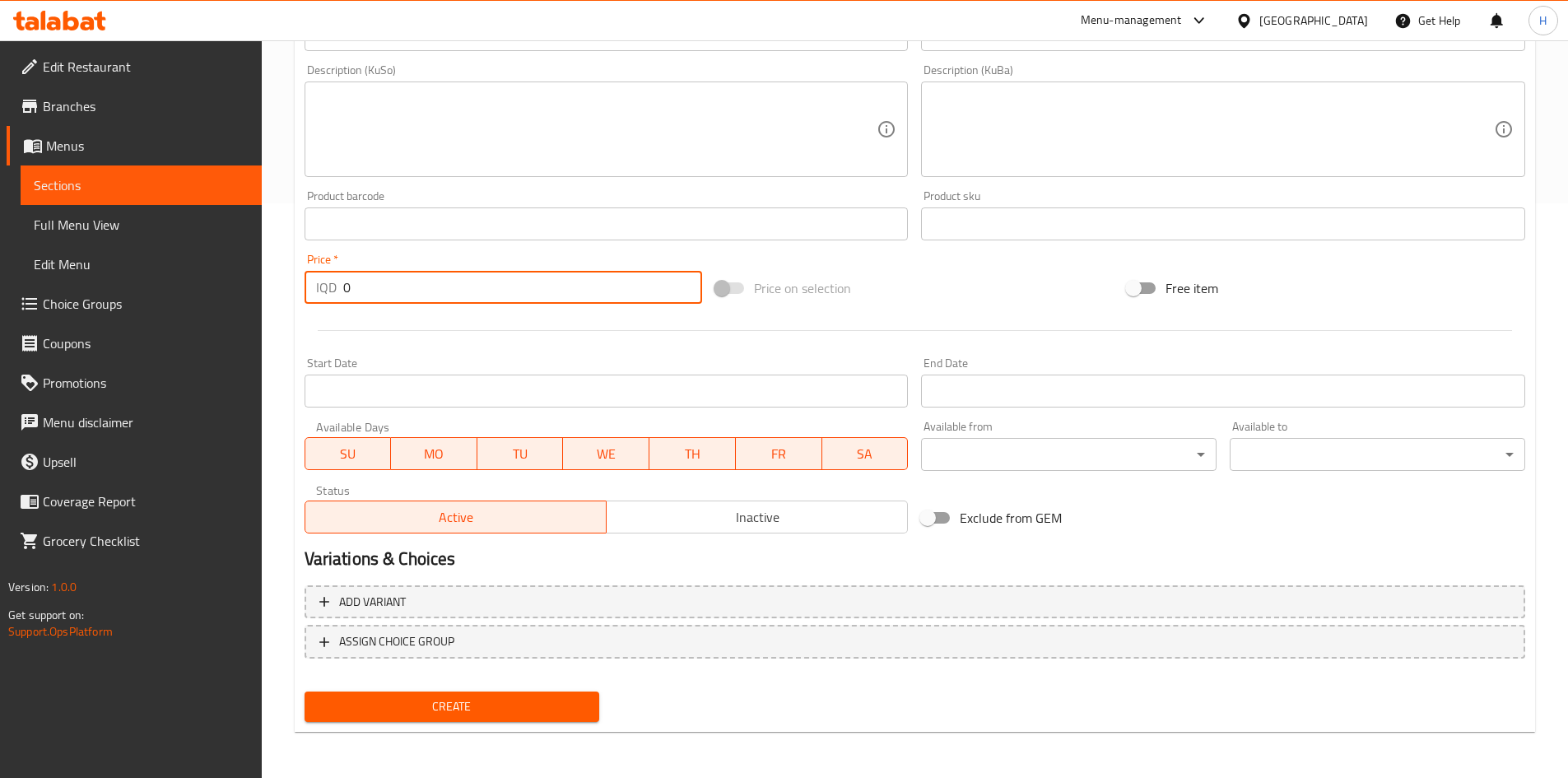
click at [409, 280] on input "0" at bounding box center [523, 287] width 359 height 33
type input "6500"
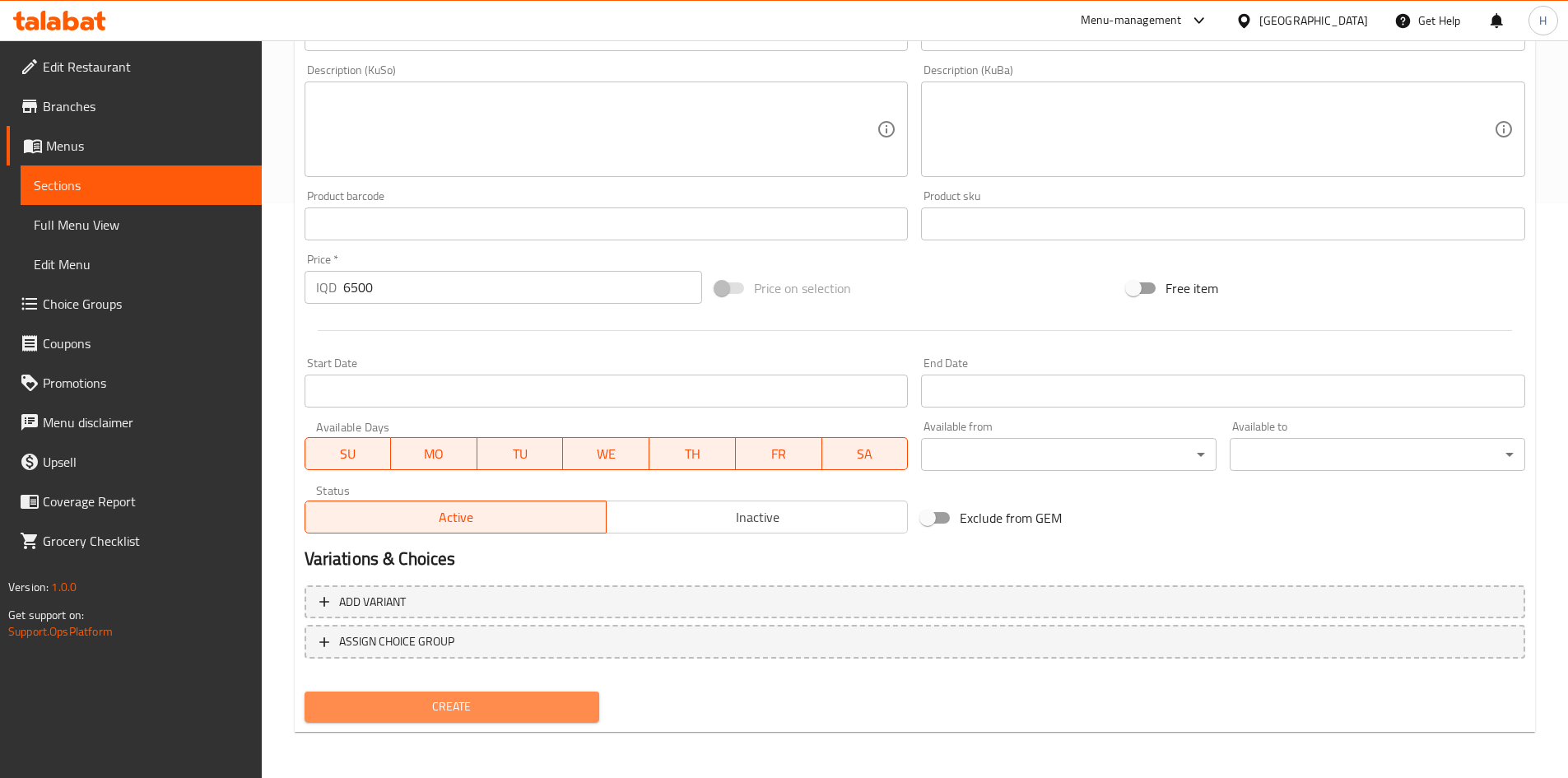
click at [446, 703] on span "Create" at bounding box center [453, 707] width 270 height 20
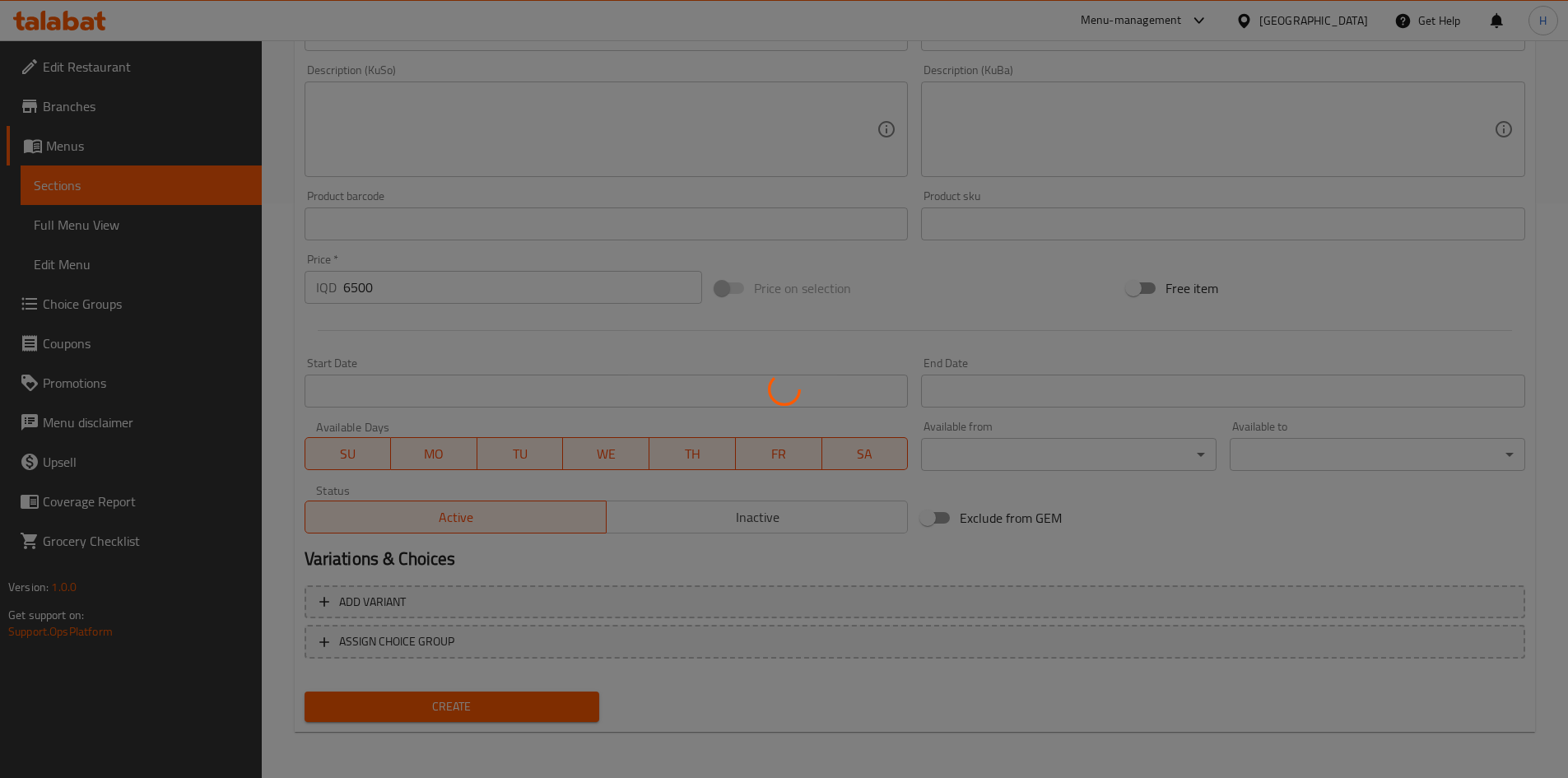
type input "0"
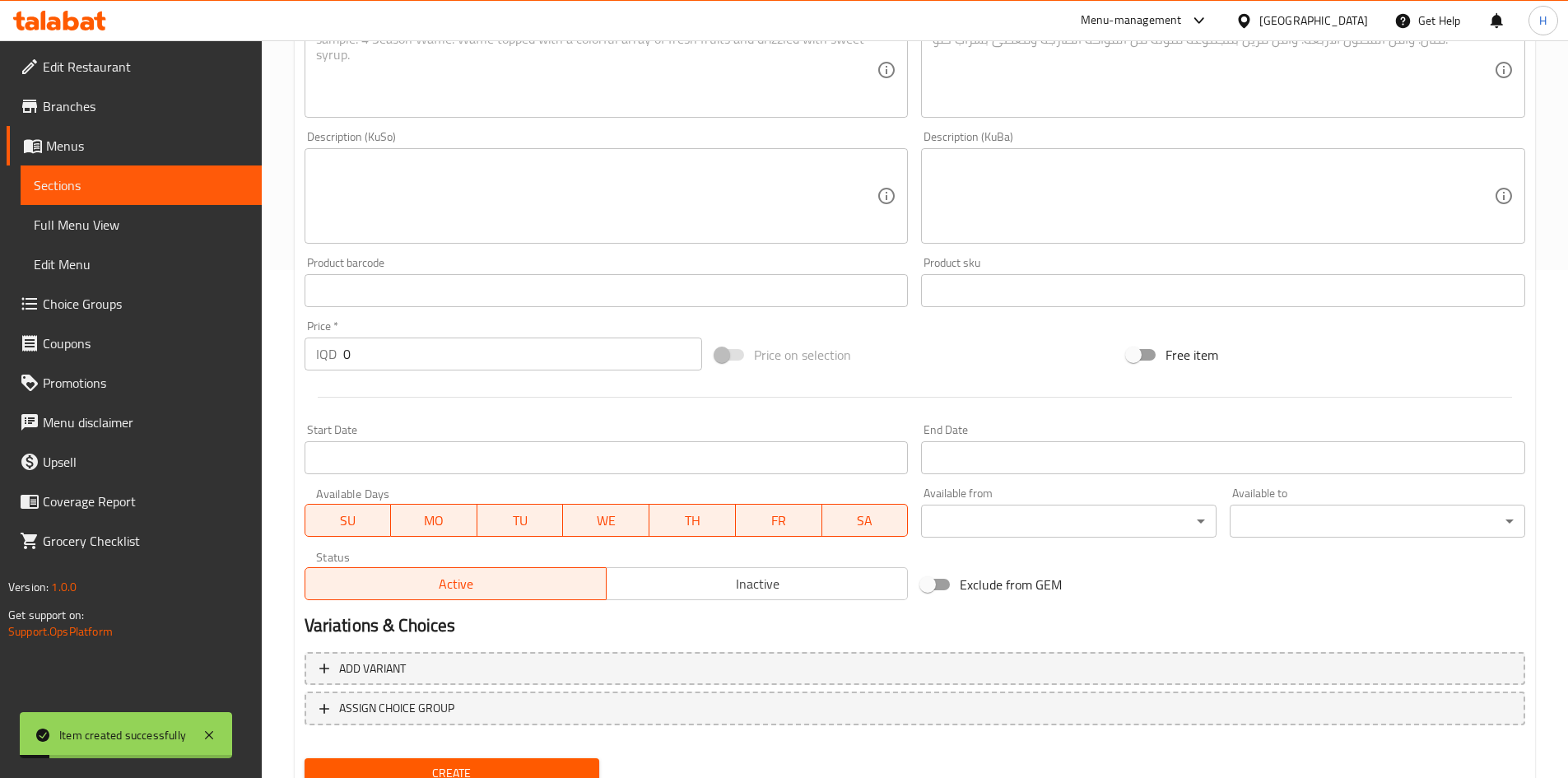
scroll to position [0, 0]
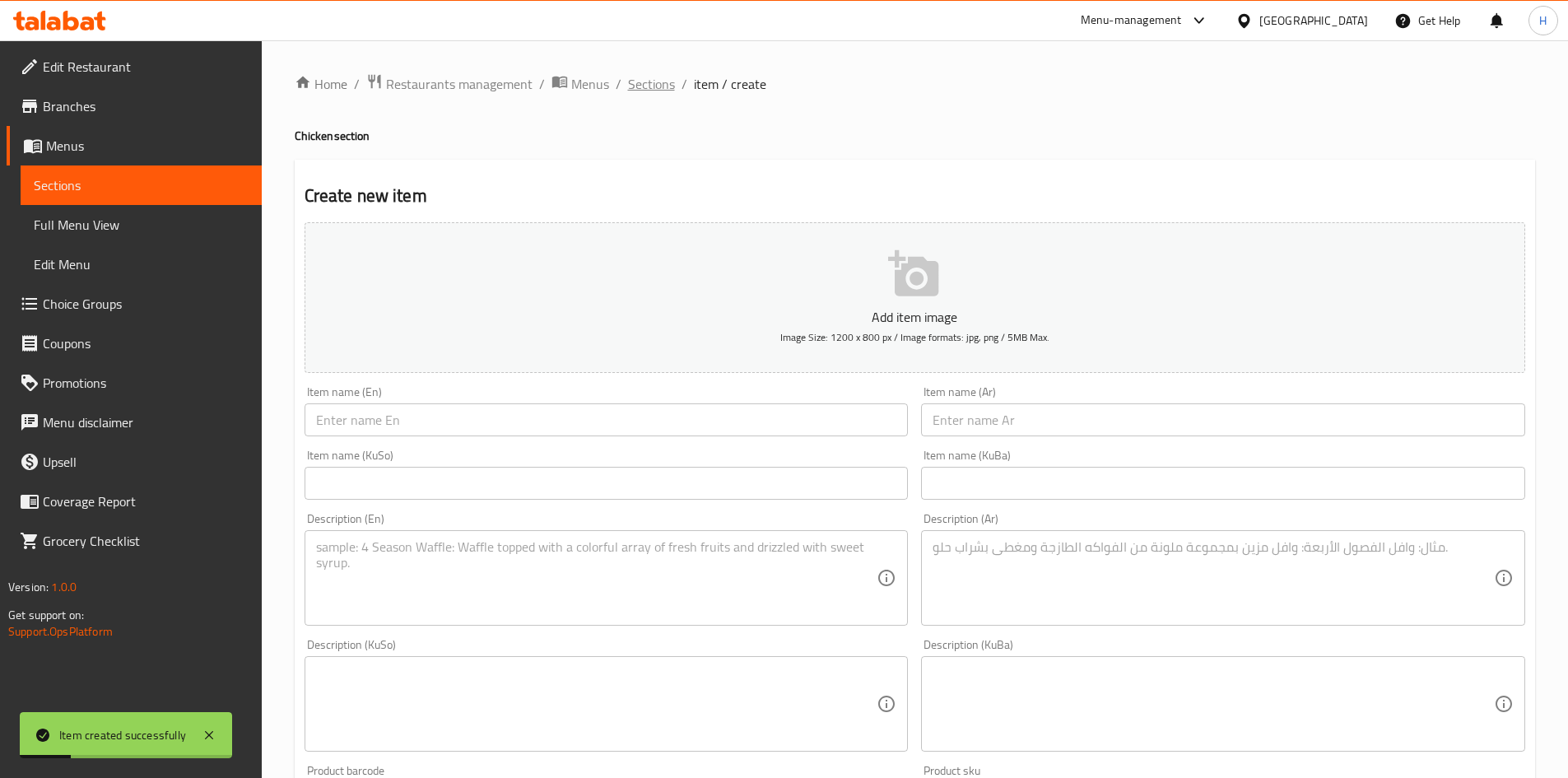
click at [644, 86] on span "Sections" at bounding box center [651, 83] width 47 height 19
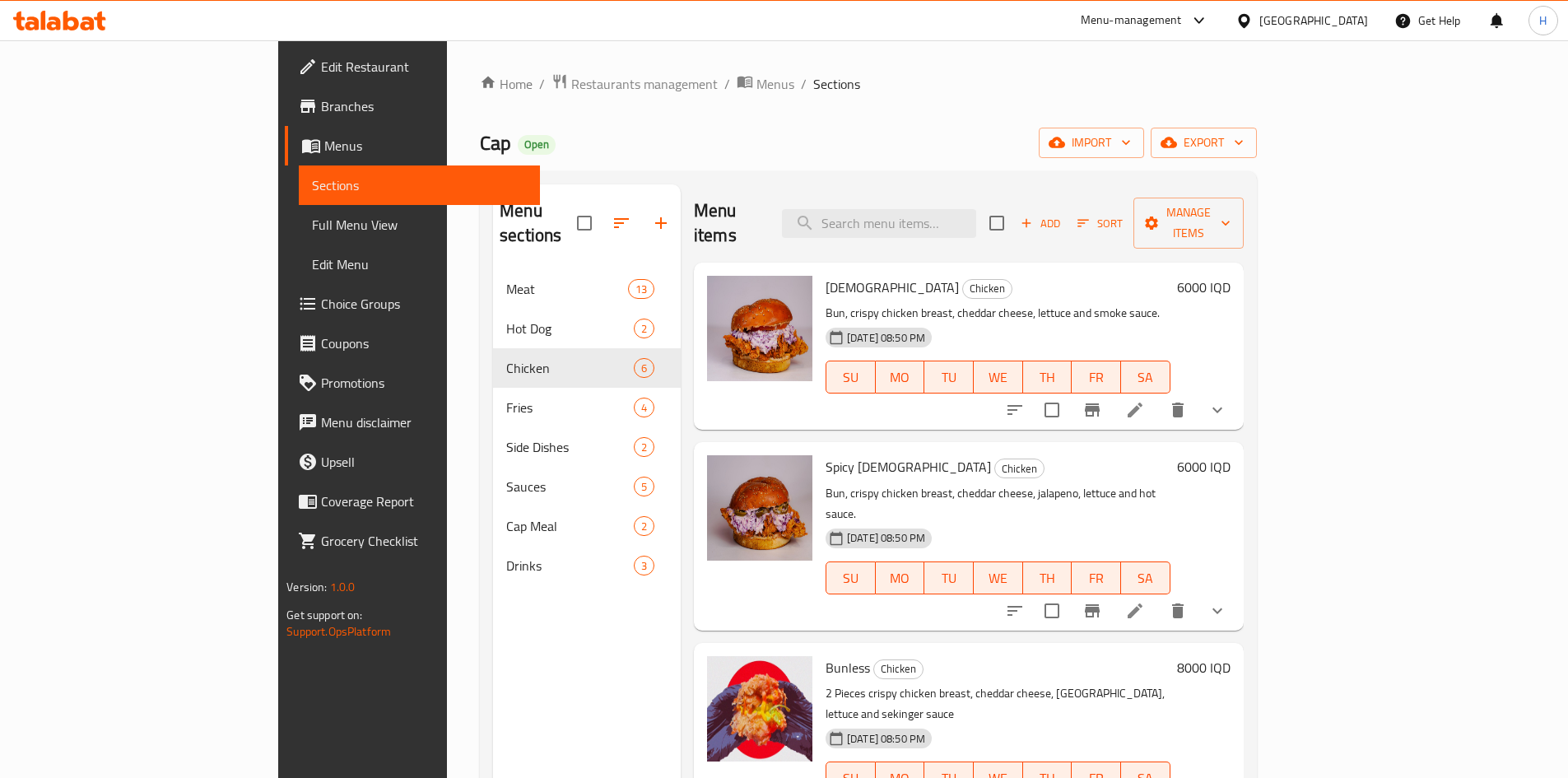
click at [1034, 215] on icon "button" at bounding box center [1026, 222] width 14 height 14
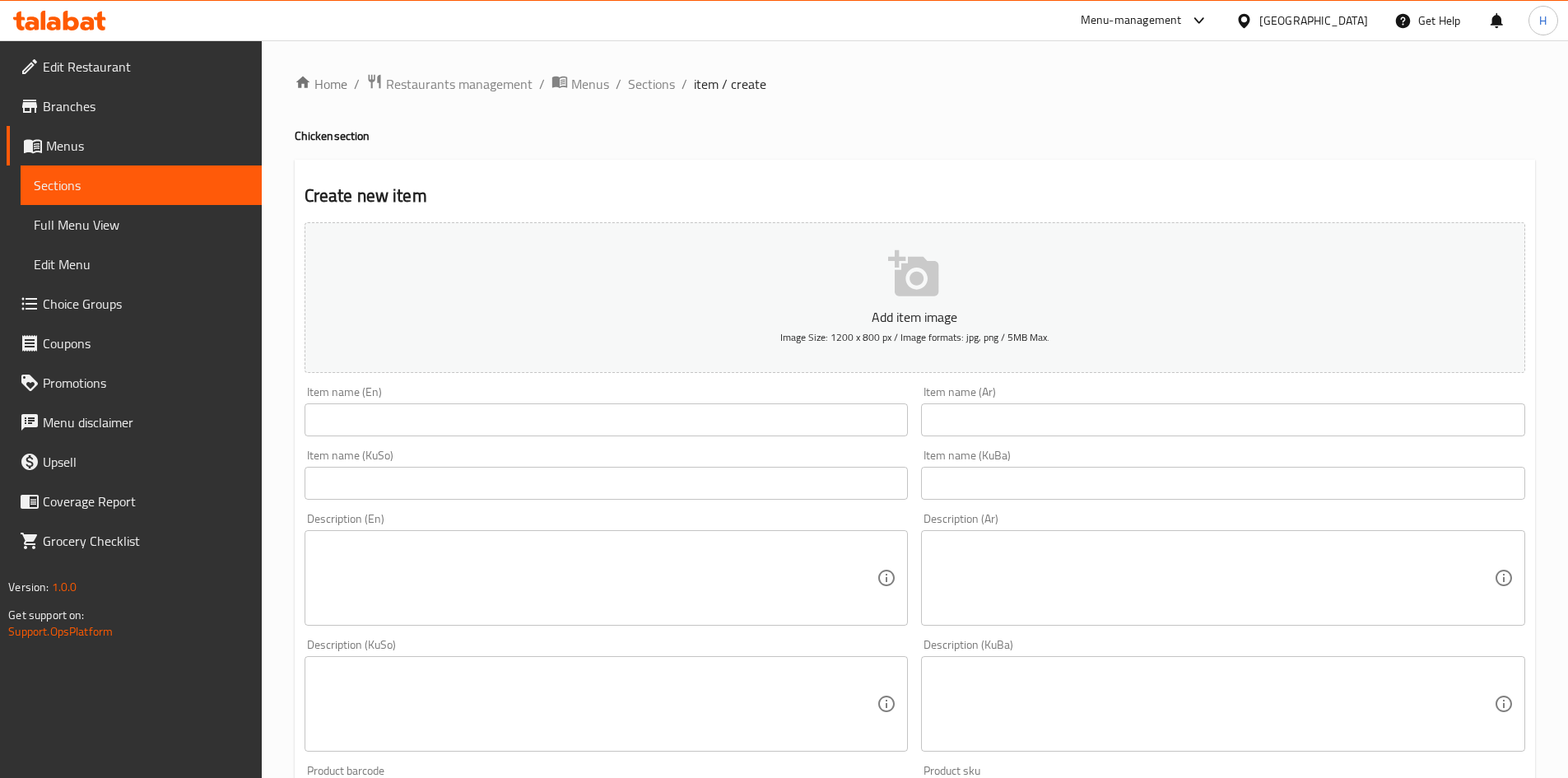
click at [524, 425] on input "text" at bounding box center [606, 420] width 604 height 33
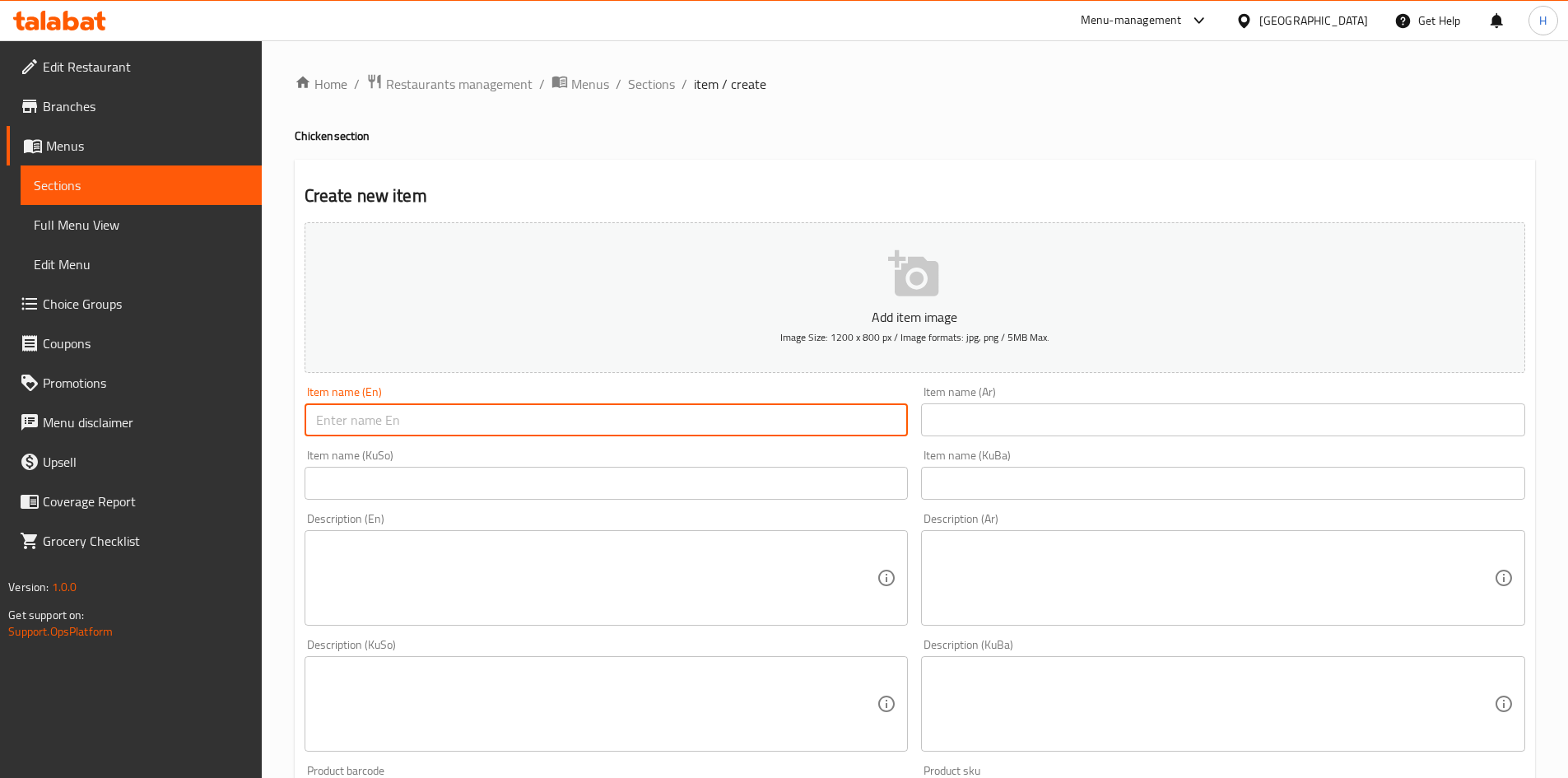
paste input "Mac'n Chick"
type input "Mac'n Chick"
drag, startPoint x: 981, startPoint y: 411, endPoint x: 978, endPoint y: 420, distance: 9.5
click at [981, 416] on input "text" at bounding box center [1223, 420] width 604 height 33
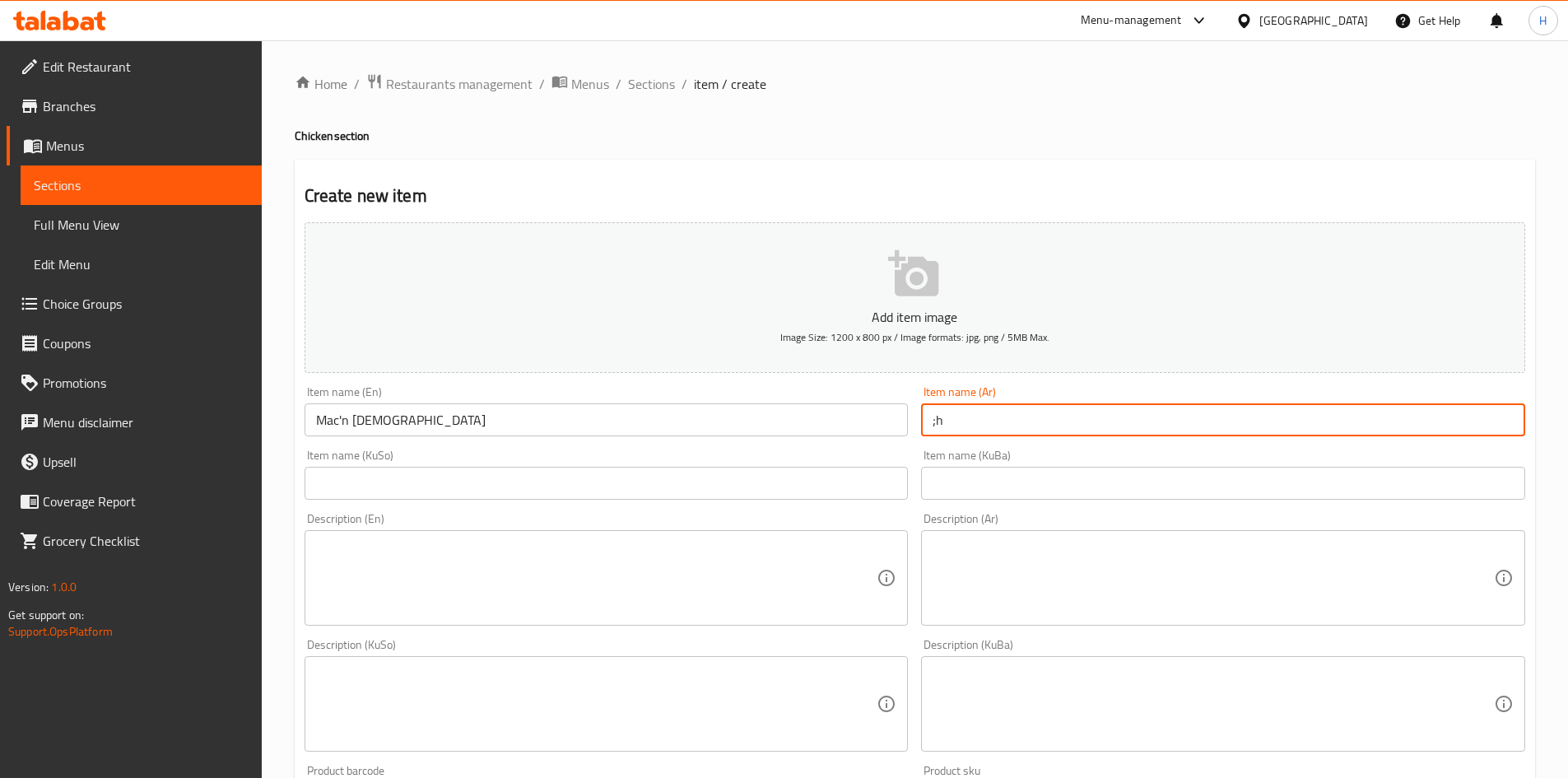
type input ";"
type input "ماكن جك"
click at [1065, 629] on div "Description (Ar) Description (Ar)" at bounding box center [1223, 569] width 617 height 126
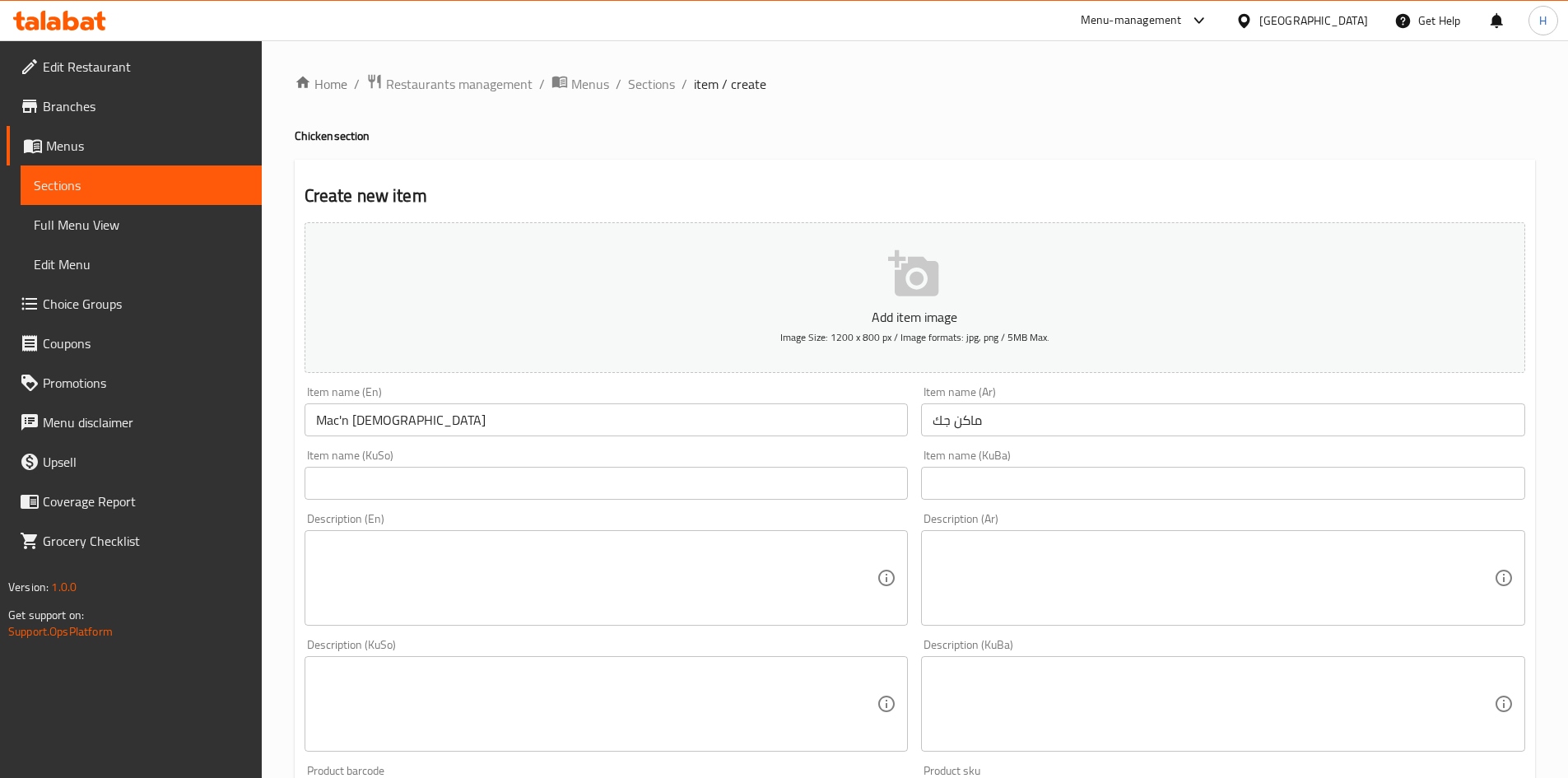
click at [1081, 585] on textarea at bounding box center [1213, 578] width 561 height 78
paste textarea "خبز. صدر دجاج مقرمش. معكرونة بالجبنة. جبنة شيدر. خس. صلصة خاصة."
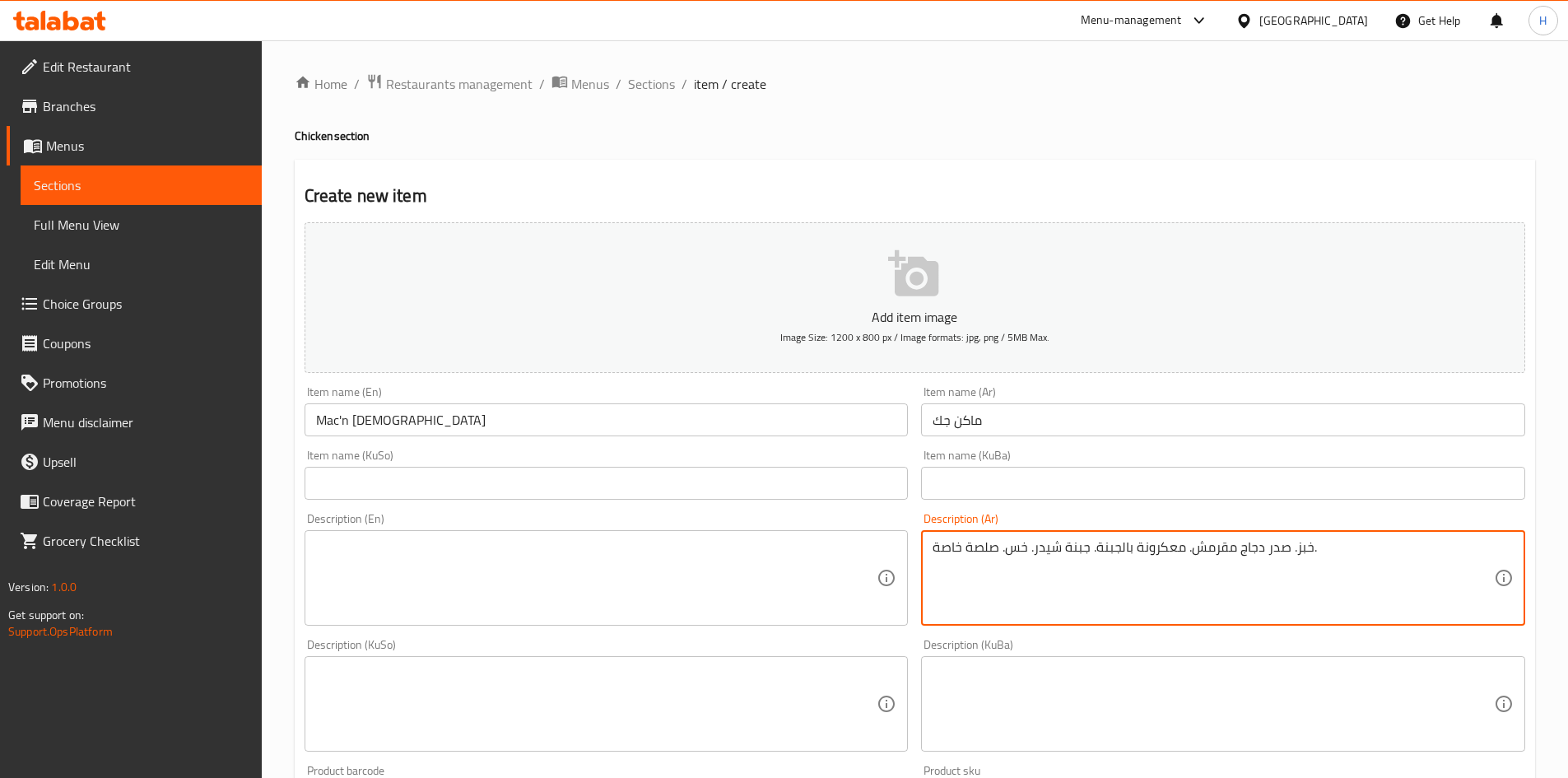
click at [1302, 545] on textarea "خبز. صدر دجاج مقرمش. معكرونة بالجبنة. جبنة شيدر. خس. صلصة خاصة." at bounding box center [1213, 578] width 561 height 78
click at [1290, 558] on textarea "صمون. صدر دجاج مقرمش. معكرونة بالجبنة. جبنة شيدر. خس. صلصة خاصة." at bounding box center [1213, 578] width 561 height 78
click at [1187, 553] on textarea "صمون, صدر دجاج مقرمش. معكرونة بالجبنة. جبنة شيدر. خس. صلصة خاصة." at bounding box center [1213, 578] width 561 height 78
drag, startPoint x: 1030, startPoint y: 551, endPoint x: 1037, endPoint y: 555, distance: 8.1
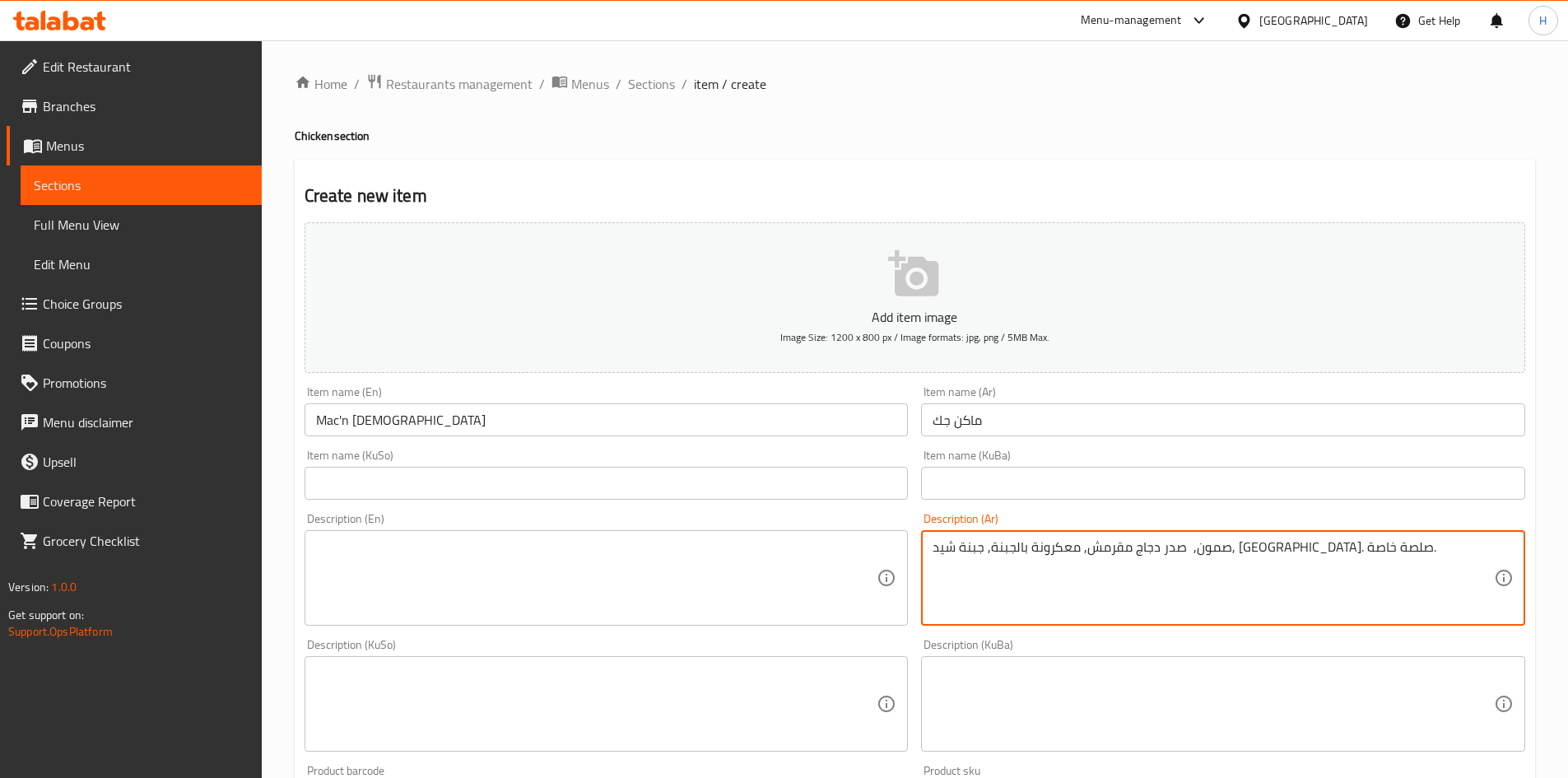
click at [1035, 552] on textarea "صمون, صدر دجاج مقرمش, معكرونة بالجبنة, جبنة شيد, خس. صلصة خاصة." at bounding box center [1213, 578] width 561 height 78
click at [999, 553] on textarea "صمون, صدر دجاج مقرمش, معكرونة بالجبنة, جبنة شيد, خس. صلصة خاصة." at bounding box center [1213, 578] width 561 height 78
click at [1004, 549] on textarea "صمون, صدر دجاج مقرمش, معكرونة بالجبنة, جبنة شيد, خسوصلصة خاصة." at bounding box center [1213, 578] width 561 height 78
click at [1035, 547] on textarea "صمون, صدر دجاج مقرمش, معكرونة بالجبنة, جبنة شيد, خس وصلصة خاصة." at bounding box center [1213, 578] width 561 height 78
click at [1041, 551] on textarea "صمون, صدر دجاج مقرمش, معكرونة بالجبنة, جبنة شيد, خس وصلصة خاصة." at bounding box center [1213, 578] width 561 height 78
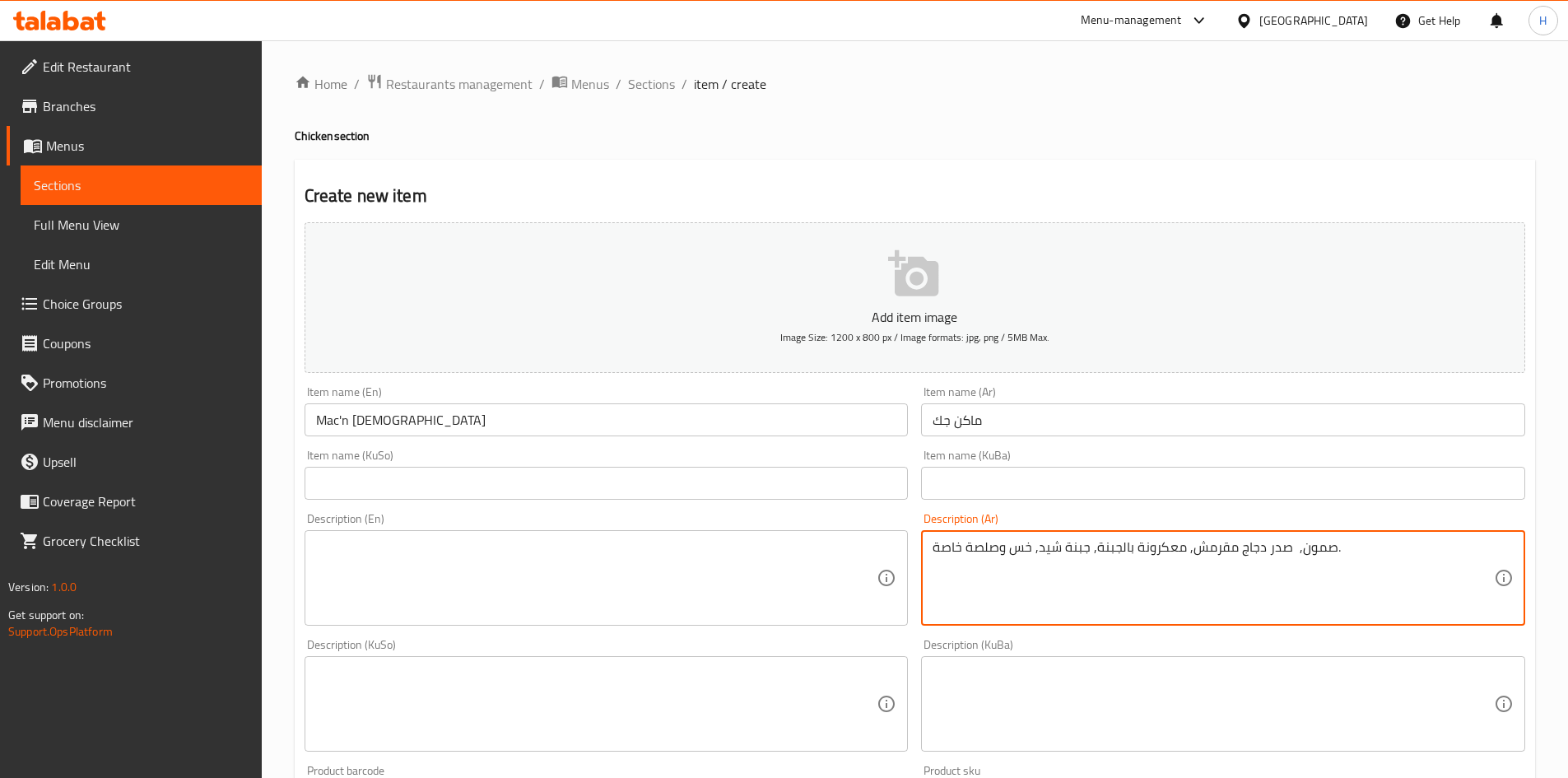
click at [1037, 550] on textarea "صمون, صدر دجاج مقرمش, معكرونة بالجبنة, جبنة شيد, خس وصلصة خاصة." at bounding box center [1213, 578] width 561 height 78
click at [1090, 593] on textarea "صمون, صدر دجاج مقرمش, معكرونة بالجبنة, جبنة شيدر, خس وصلصة خاصة." at bounding box center [1213, 578] width 561 height 78
click at [957, 545] on textarea "صمون, صدر دجاج مقرمش, معكرونة بالجبنة, جبنة شيدر, خس وصلصة خاصة." at bounding box center [1213, 578] width 561 height 78
drag, startPoint x: 1185, startPoint y: 546, endPoint x: 1103, endPoint y: 555, distance: 82.5
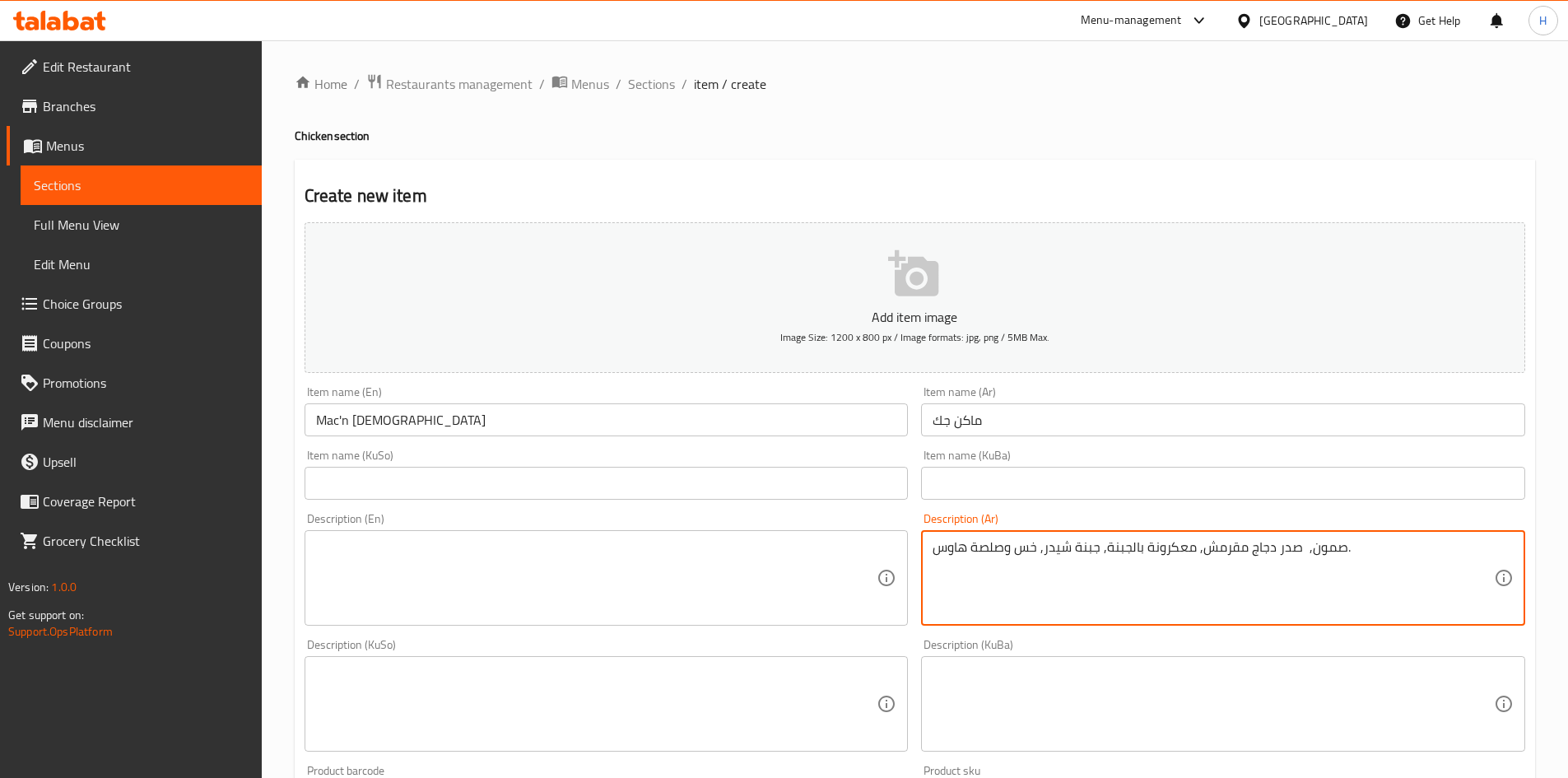
click at [1103, 555] on textarea "صمون, صدر دجاج مقرمش, معكرونة بالجبنة, جبنة شيدر, خس وصلصة هاوس." at bounding box center [1213, 578] width 561 height 78
click at [1115, 574] on textarea "صمون, صدر دجاج مقرمش, ماك اند جيز, جبنة شيدر, خس وصلصة هاوس." at bounding box center [1213, 578] width 561 height 78
click at [1115, 574] on textarea "صمون, صدر دجاج مقرمش, ماك اند جيز, جبنة شيدر, خس وصلصة هاوس." at bounding box center [1213, 578] width 561 height 78
type textarea "صمون, صدر دجاج مقرمش, ماك اند جيز, جبنة شيدر, خس وصلصة هاوس."
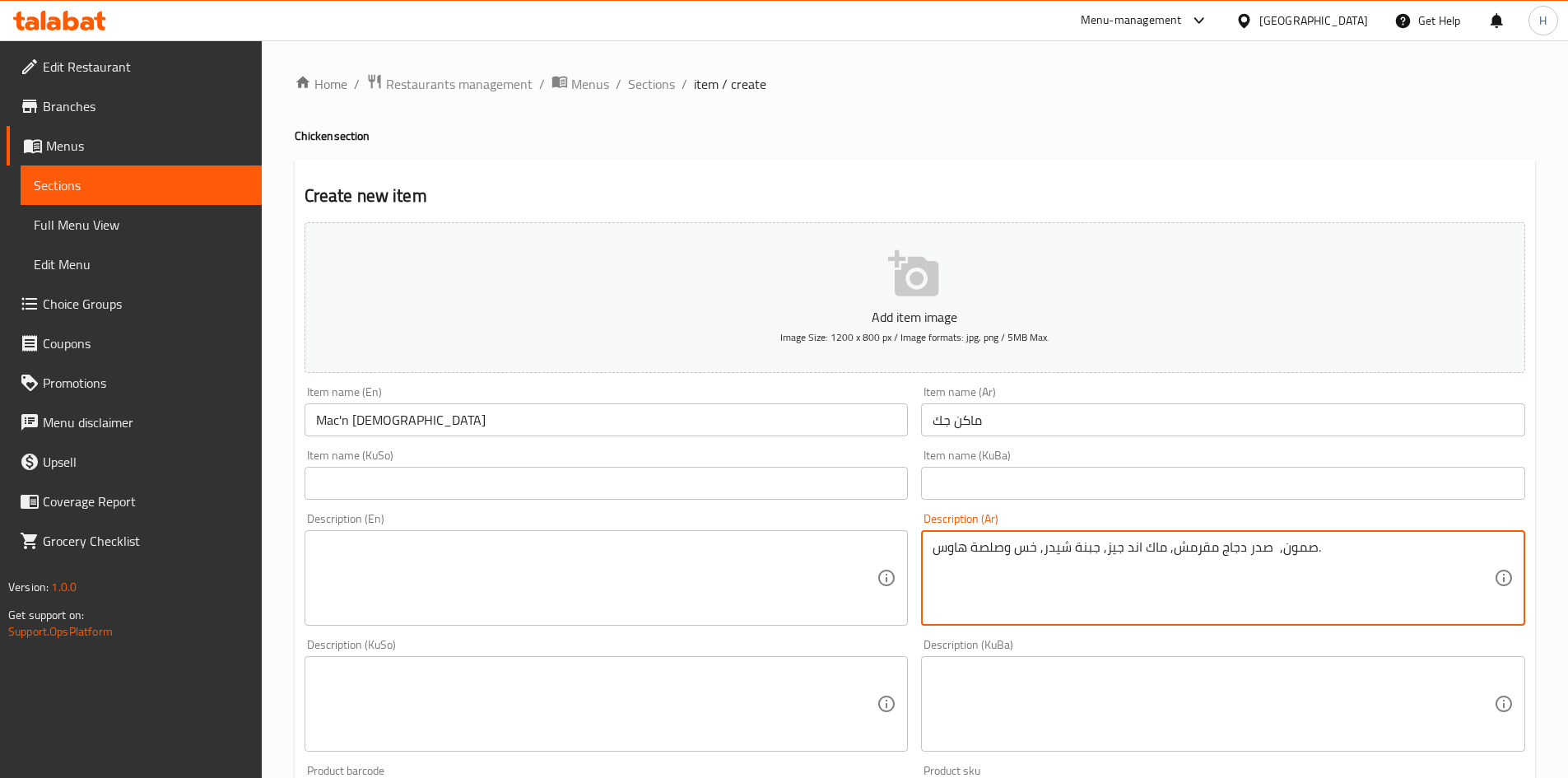
click at [501, 590] on textarea at bounding box center [597, 578] width 561 height 78
paste textarea "Bun, crispy chicken, mac and cheese, cheddar cheese, lettuce and a dorm room."
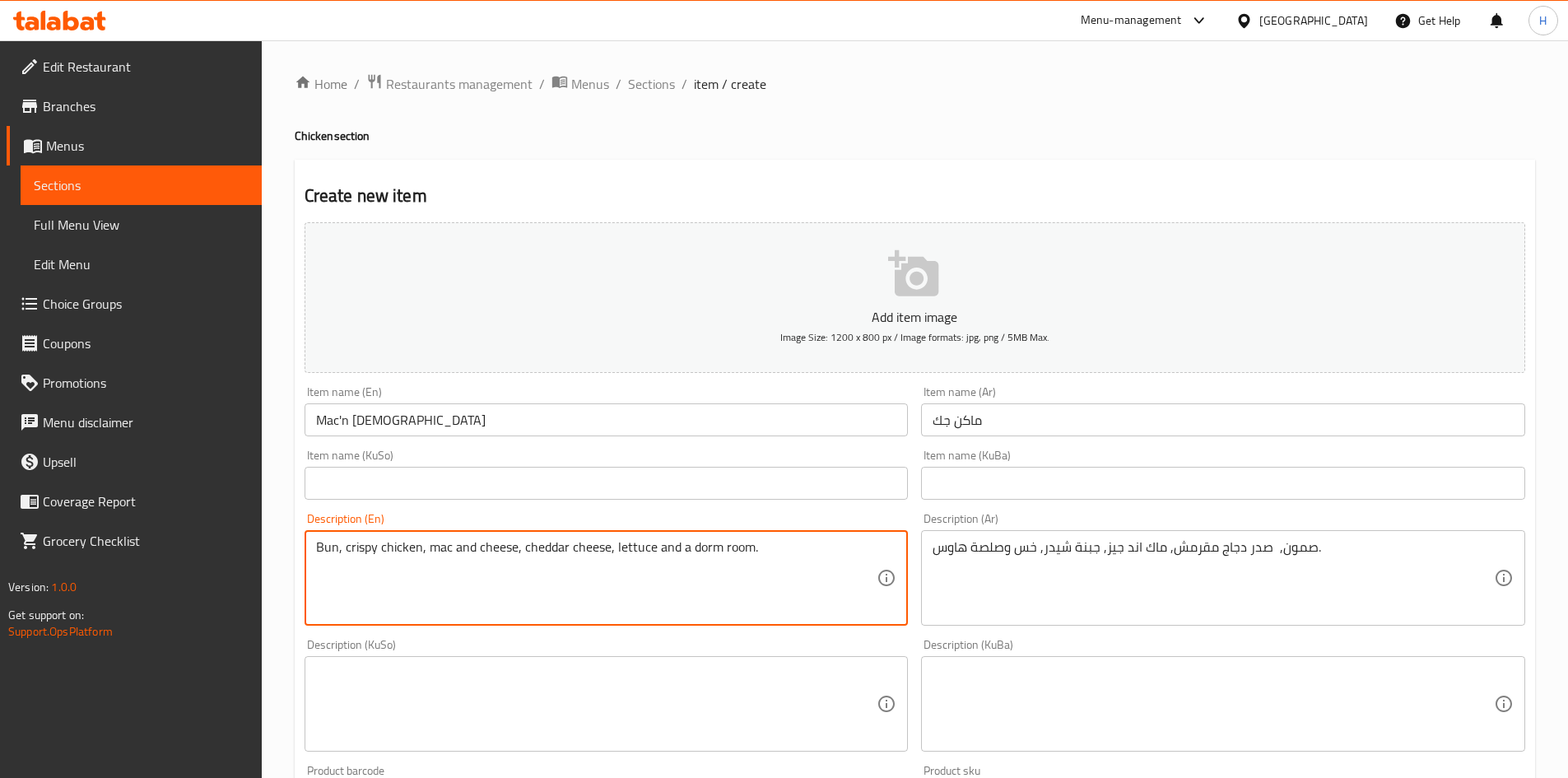
scroll to position [575, 0]
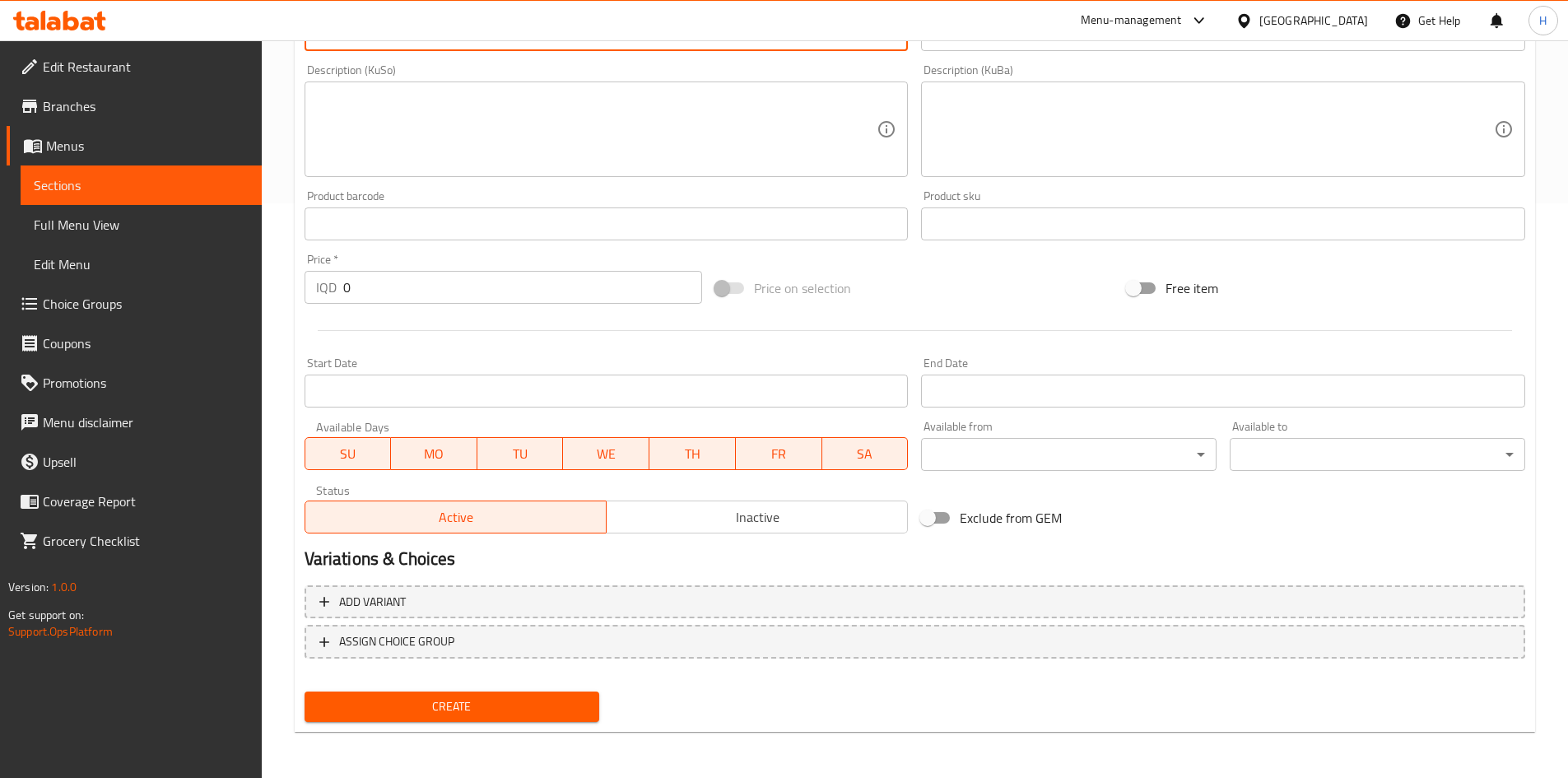
type textarea "Bun, crispy chicken, mac and cheese, cheddar cheese, lettuce and a dorm room."
click at [406, 291] on input "0" at bounding box center [523, 287] width 359 height 33
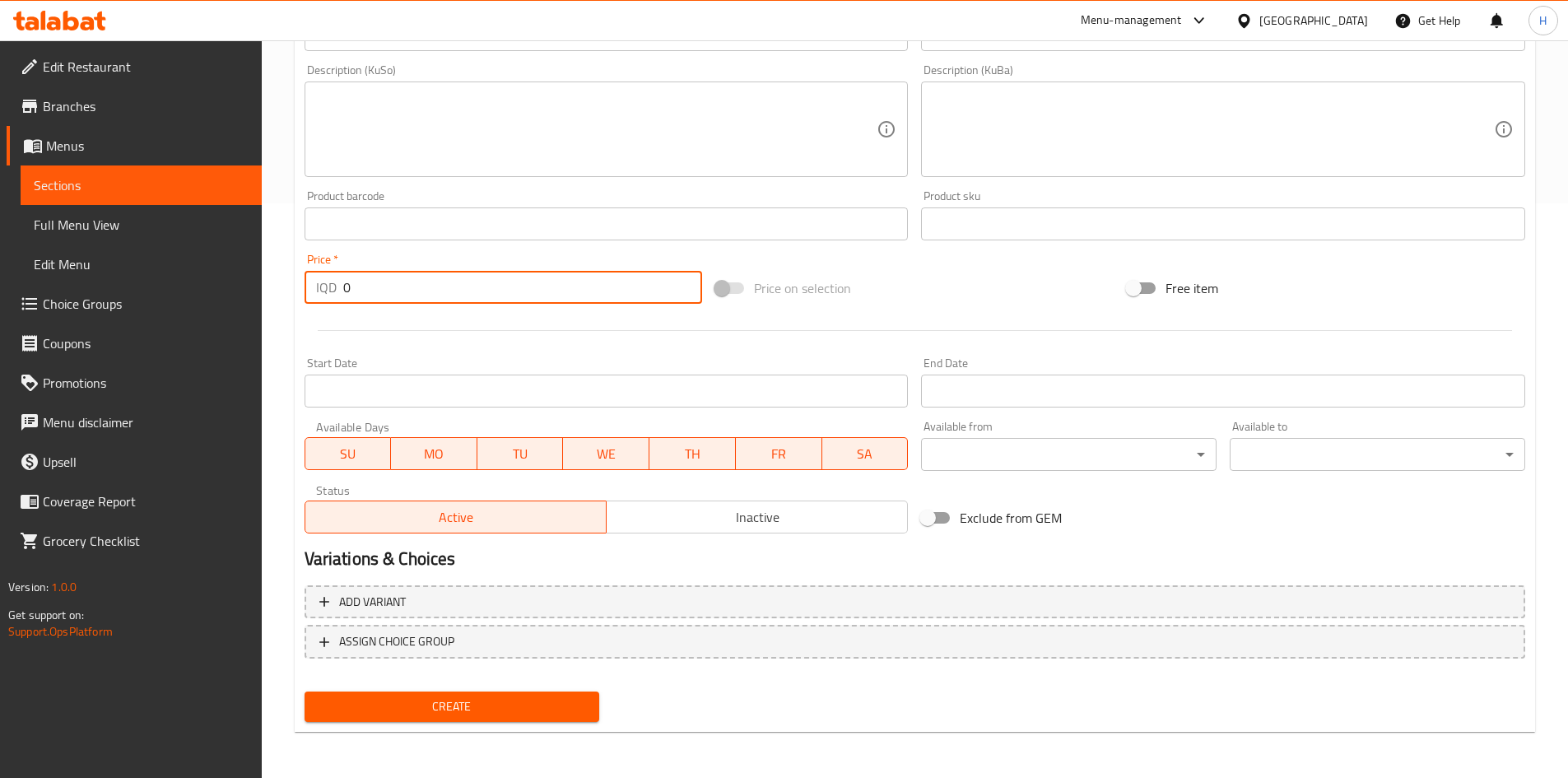
click at [406, 291] on input "0" at bounding box center [523, 287] width 359 height 33
click at [384, 286] on input "07000" at bounding box center [523, 287] width 359 height 33
type input "7000"
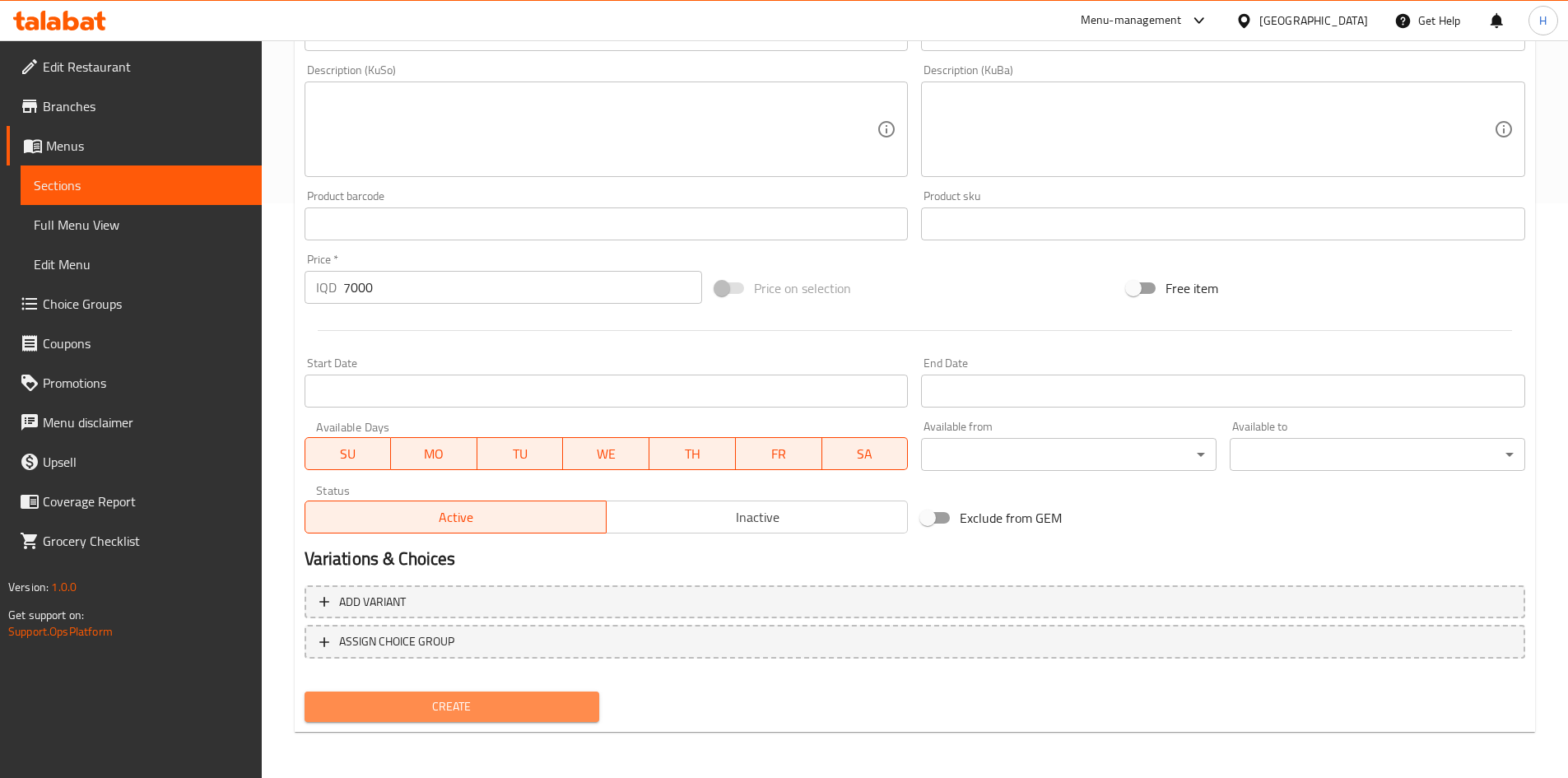
click at [504, 714] on span "Create" at bounding box center [453, 707] width 270 height 20
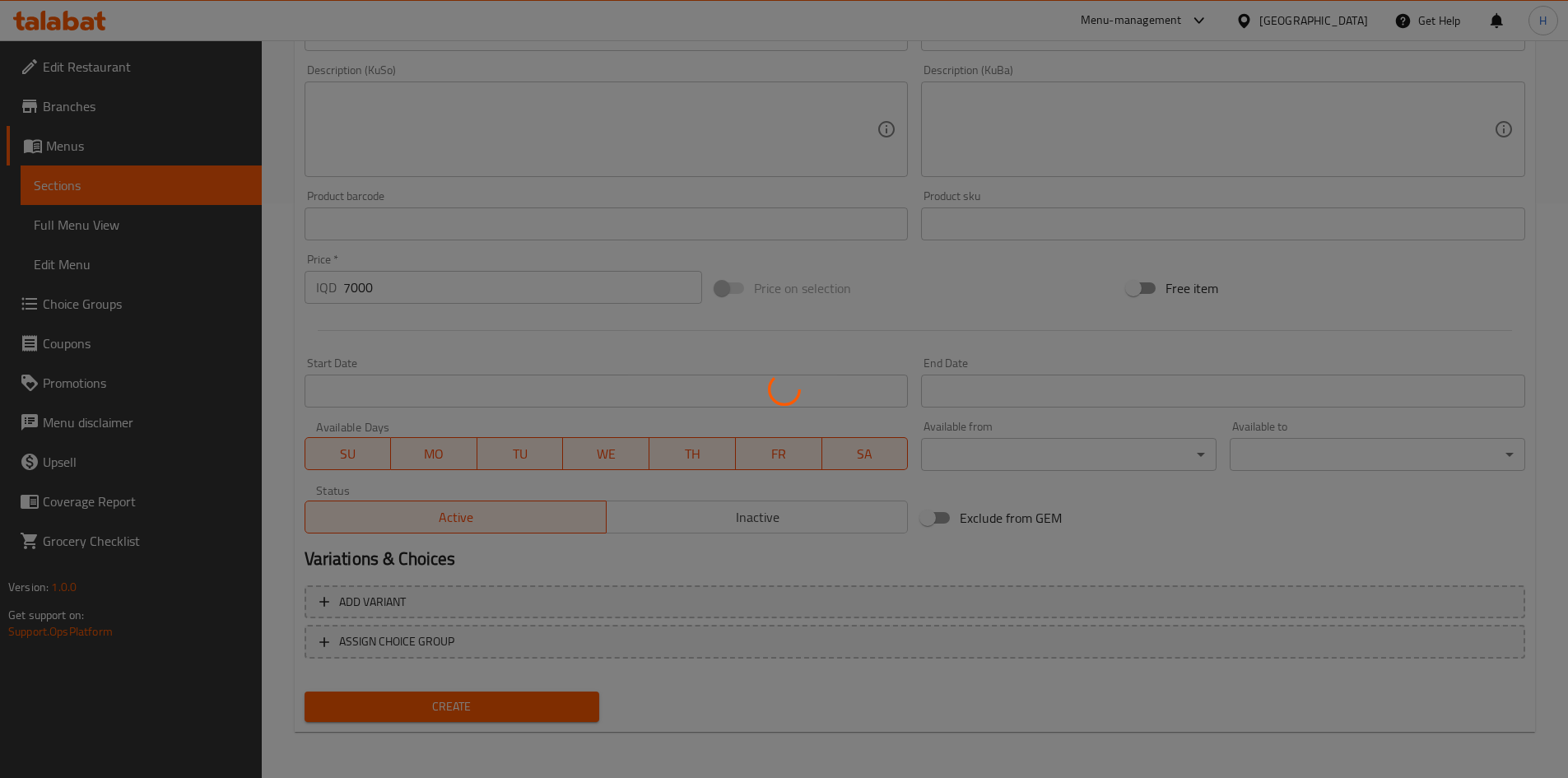
type input "0"
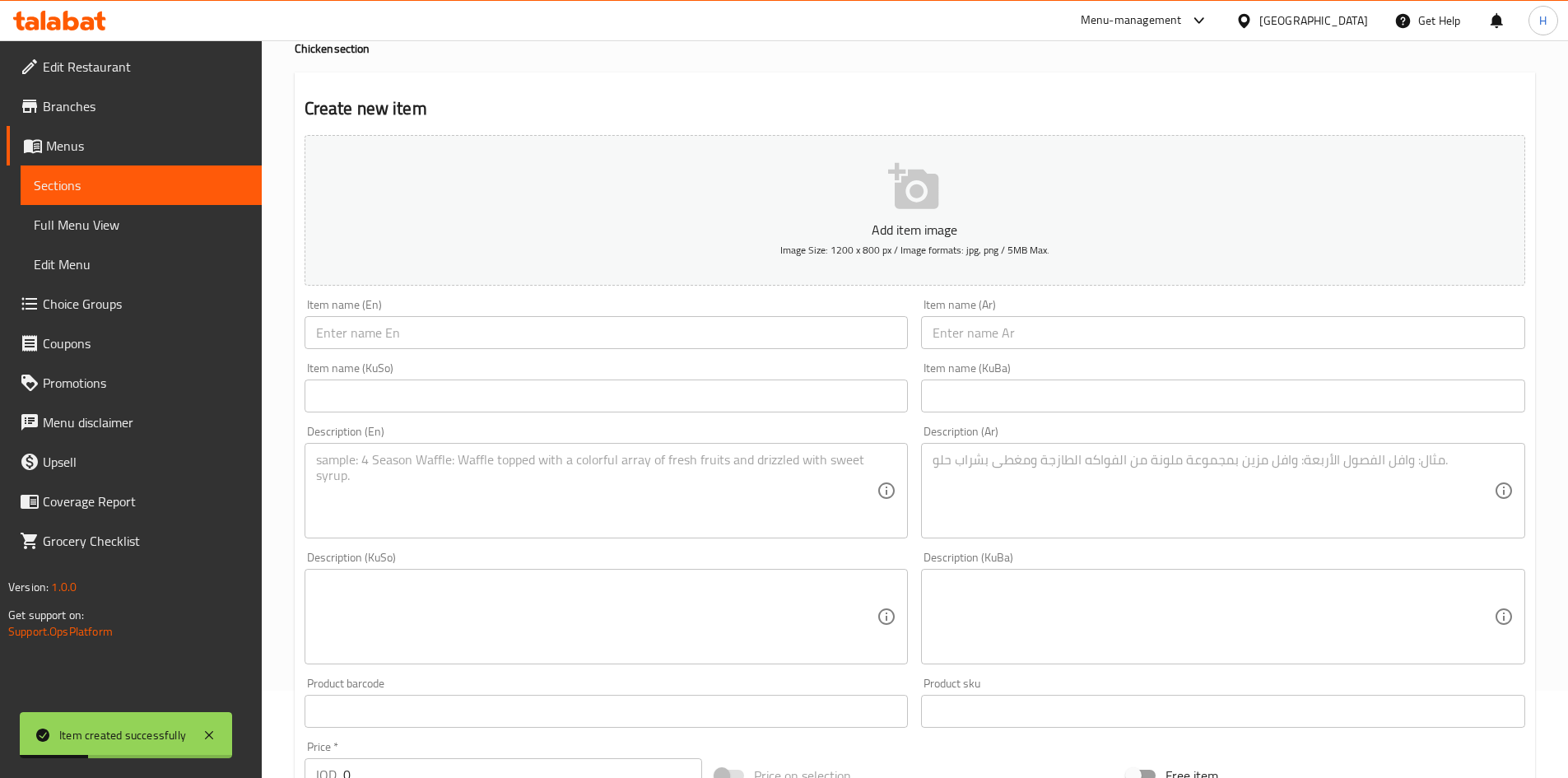
scroll to position [81, 0]
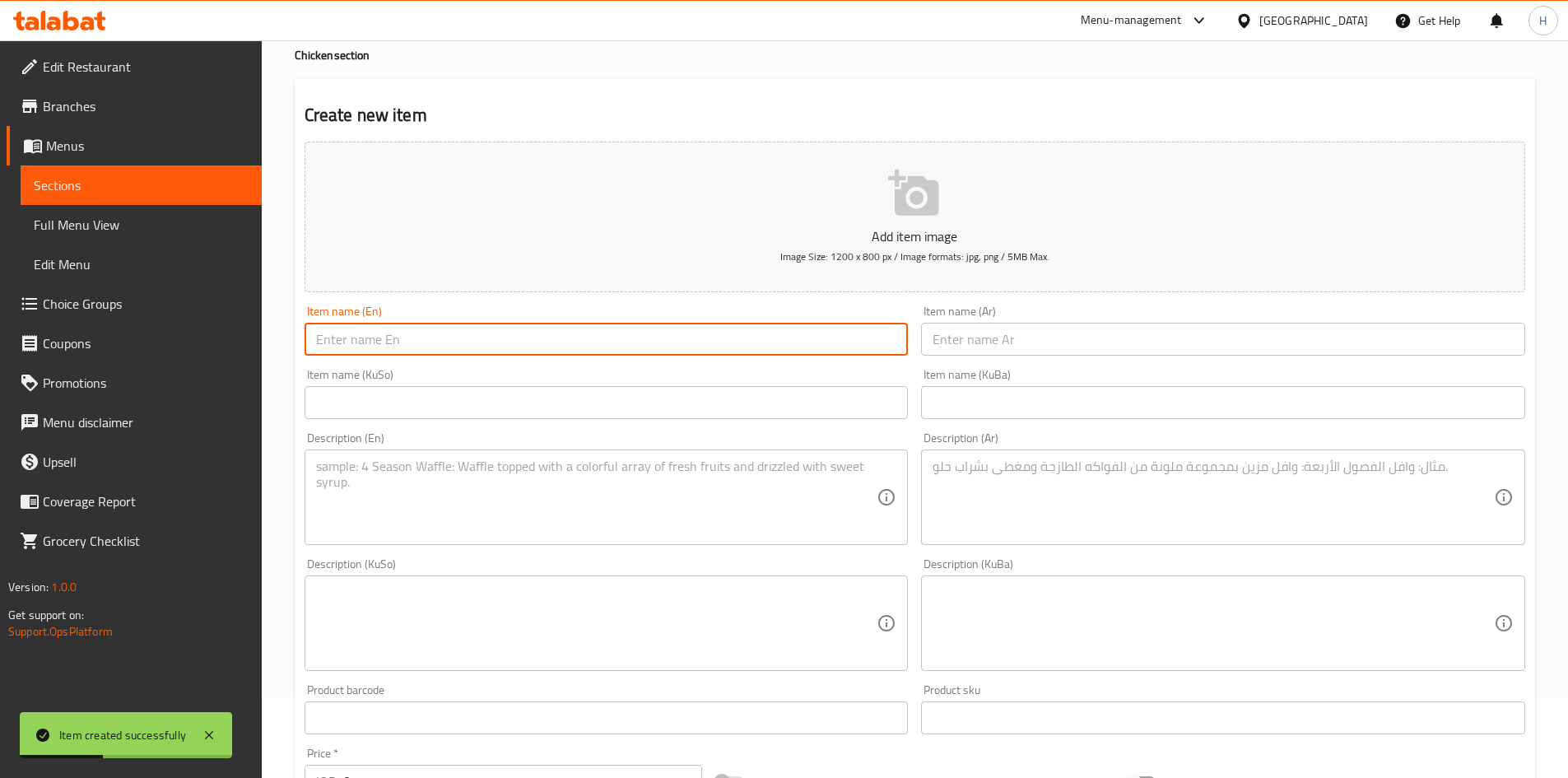
click at [383, 329] on input "text" at bounding box center [606, 339] width 604 height 33
paste input "Maple chick"
type input "Maple chick"
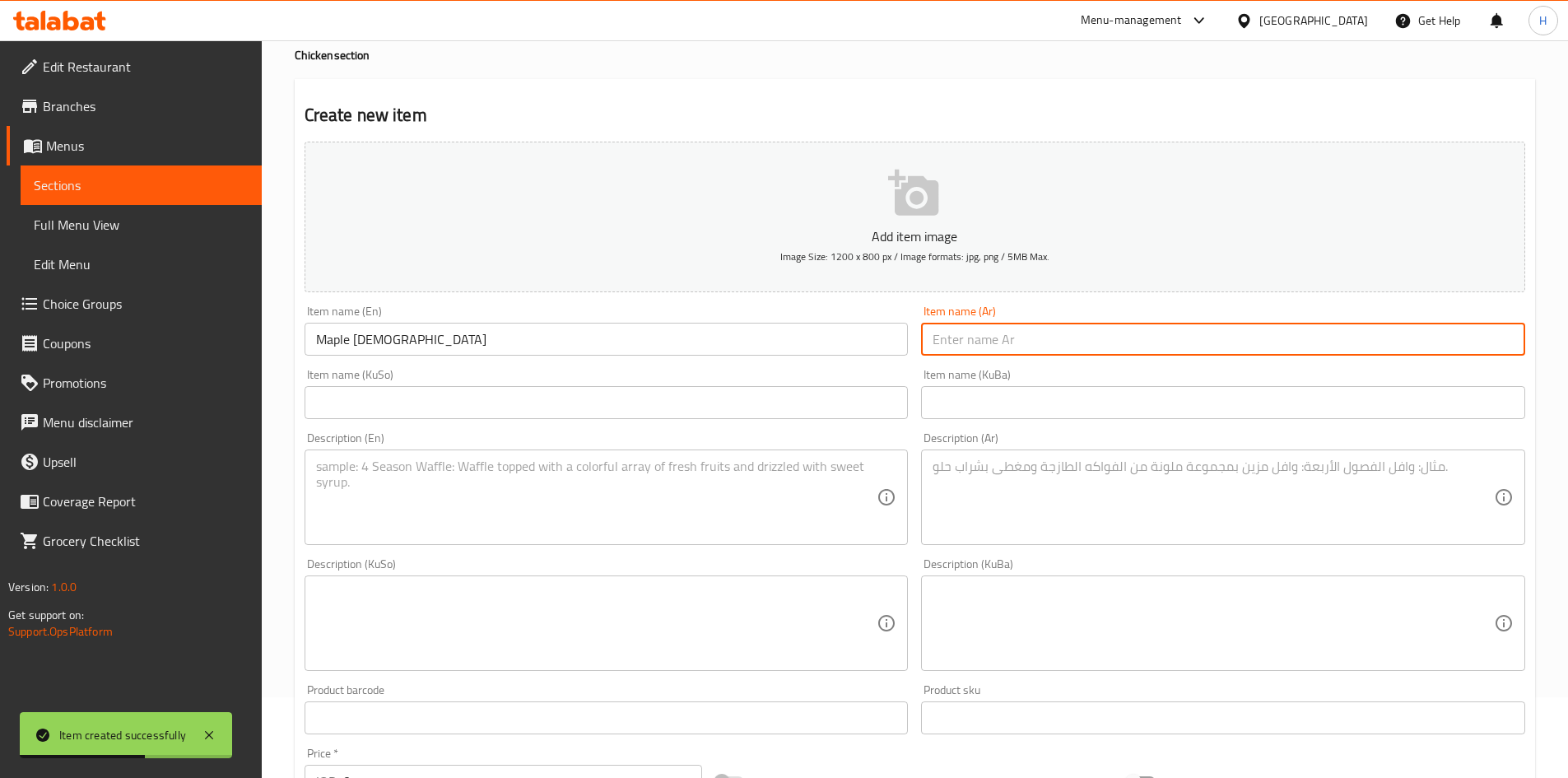
click at [1043, 343] on input "text" at bounding box center [1223, 339] width 604 height 33
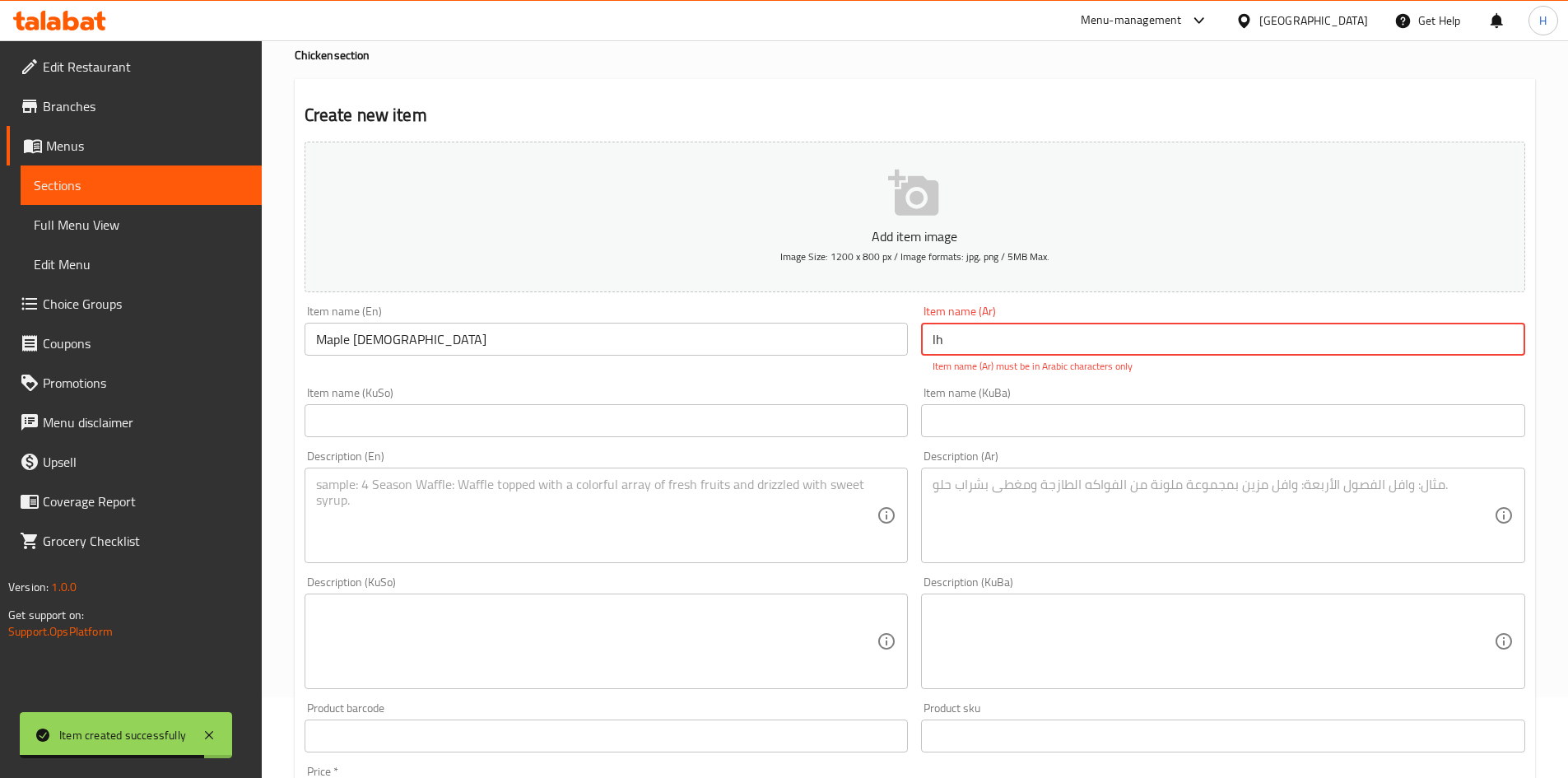
type input "l"
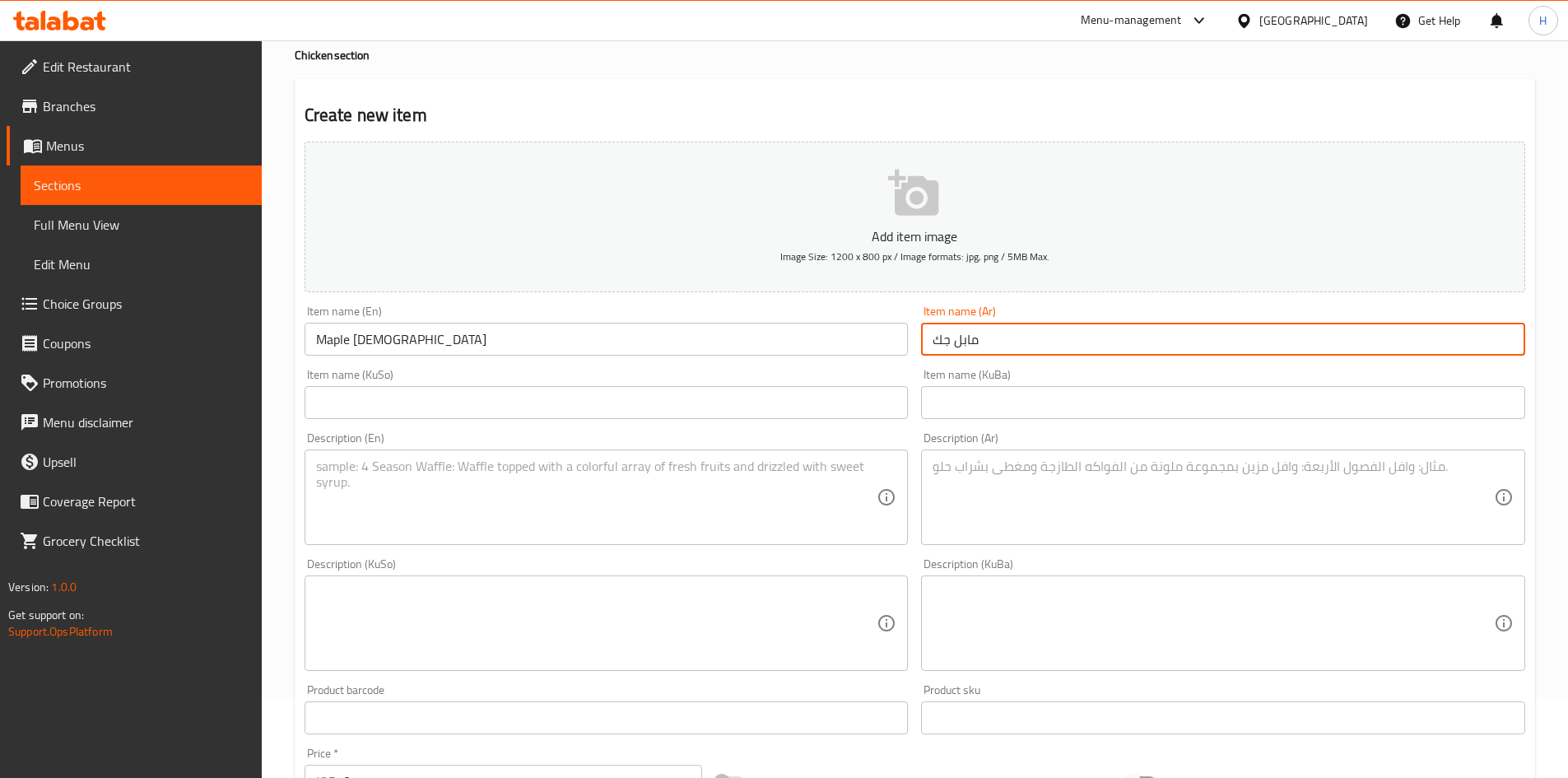
type input "مابل جك"
click at [1062, 509] on textarea at bounding box center [1213, 497] width 561 height 78
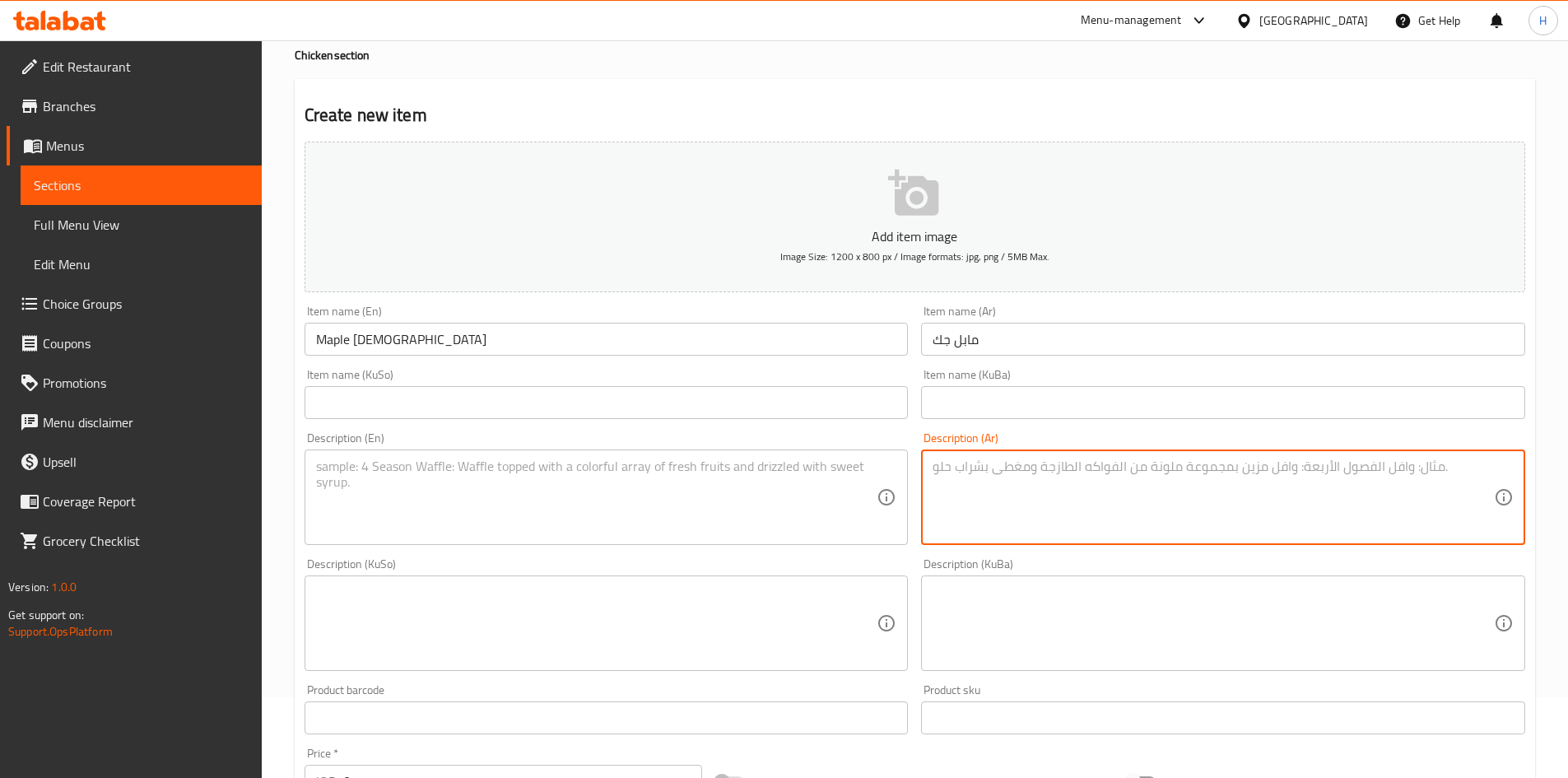
paste textarea "صدر دجاج مقلي مغطى بصلصة زبدة العسل. جبنة شيدر. خس. صلصة خاصة."
drag, startPoint x: 1005, startPoint y: 466, endPoint x: 905, endPoint y: 466, distance: 100.0
click at [905, 466] on div "Add item image Image Size: 1200 x 800 px / Image formats: jpg, png / 5MB Max. I…" at bounding box center [915, 584] width 1234 height 899
click at [1101, 474] on textarea "صدر دجاج مقلي مغطى بصلصة زبدة العسل. جبنة شيدر. خس وصلصة هاوس." at bounding box center [1213, 497] width 561 height 78
drag, startPoint x: 1041, startPoint y: 472, endPoint x: 1045, endPoint y: 480, distance: 8.9
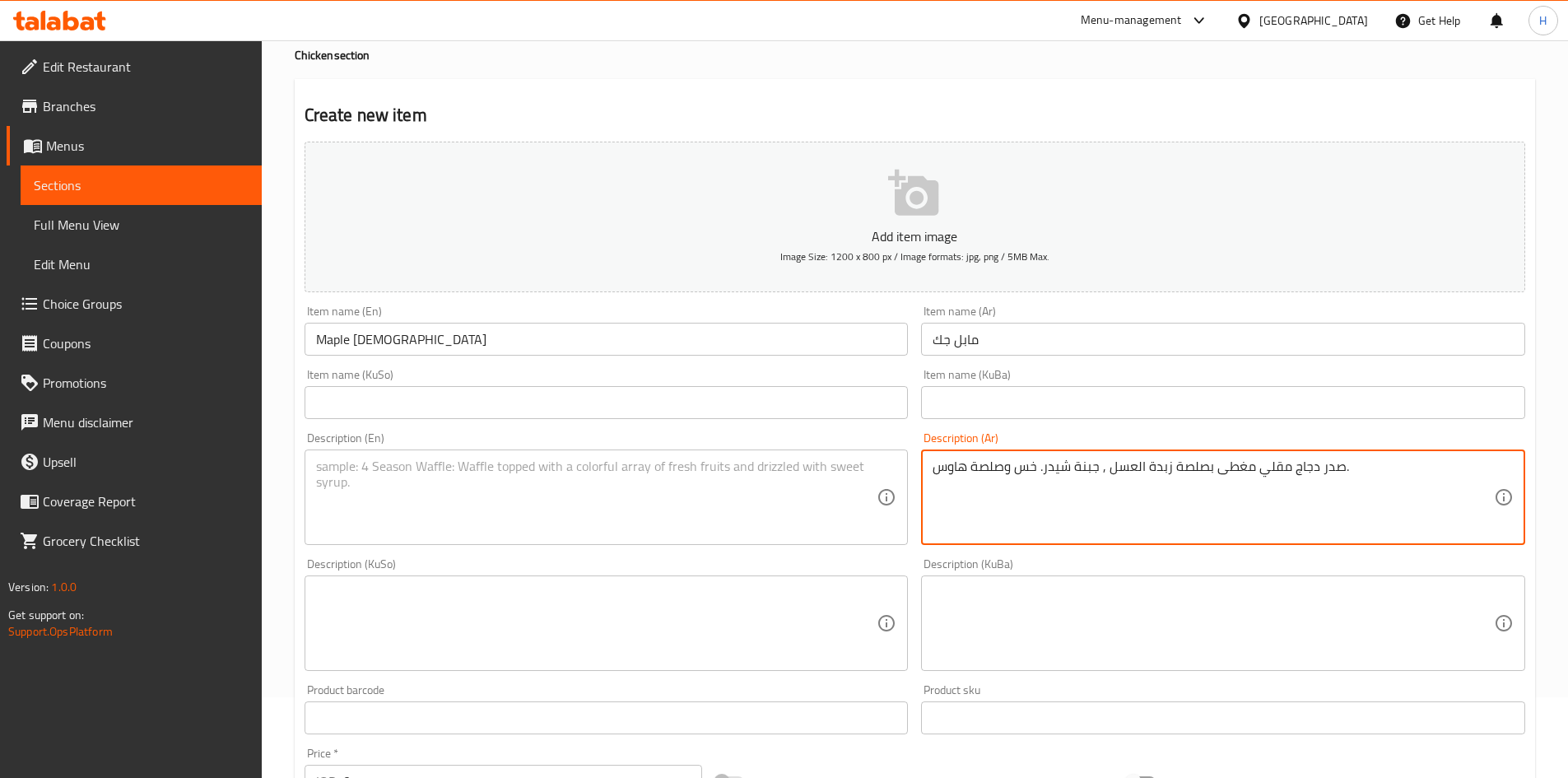
click at [1045, 480] on textarea "صدر دجاج مقلي مغطى بصلصة زبدة العسل , جبنة شيدر. خس وصلصة هاوس." at bounding box center [1213, 497] width 561 height 78
click at [1043, 486] on textarea "صدر دجاج مقلي مغطى بصلصة زبدة العسل , جبنة شيدر. خس وصلصة هاوس." at bounding box center [1213, 497] width 561 height 78
click at [1043, 473] on textarea "صدر دجاج مقلي مغطى بصلصة زبدة العسل , جبنة شيدر. خس وصلصة هاوس." at bounding box center [1213, 497] width 561 height 78
click at [1087, 485] on textarea "صدر دجاج مقلي مغطى بصلصة زبدة العسل , جبنة شيدر, خس وصلصة هاوس." at bounding box center [1213, 497] width 561 height 78
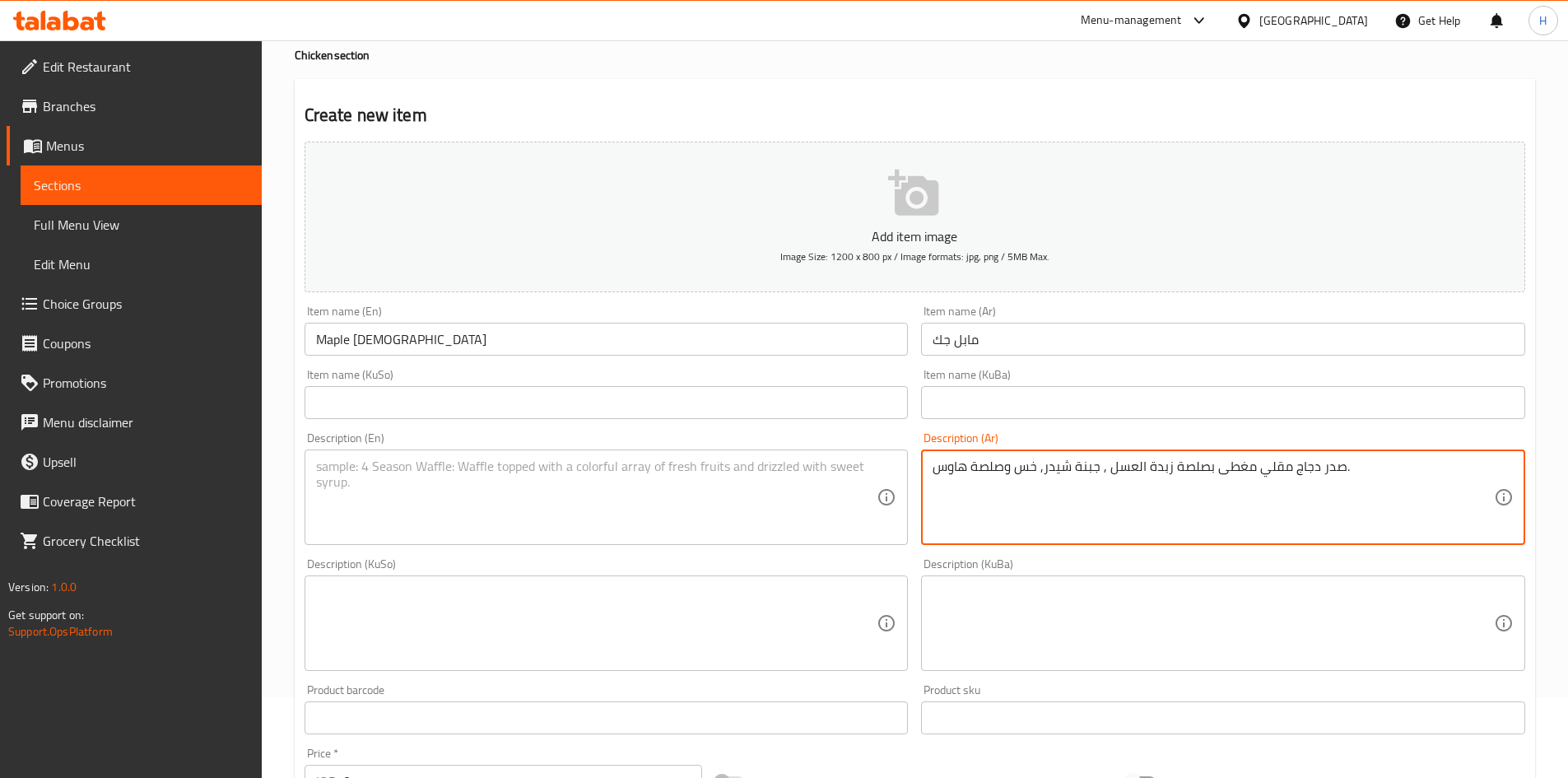
click at [1087, 485] on textarea "صدر دجاج مقلي مغطى بصلصة زبدة العسل , جبنة شيدر, خس وصلصة هاوس." at bounding box center [1213, 497] width 561 height 78
type textarea "صدر دجاج مقلي مغطى بصلصة زبدة العسل , جبنة شيدر, خس وصلصة هاوس."
click at [509, 482] on textarea at bounding box center [597, 497] width 561 height 78
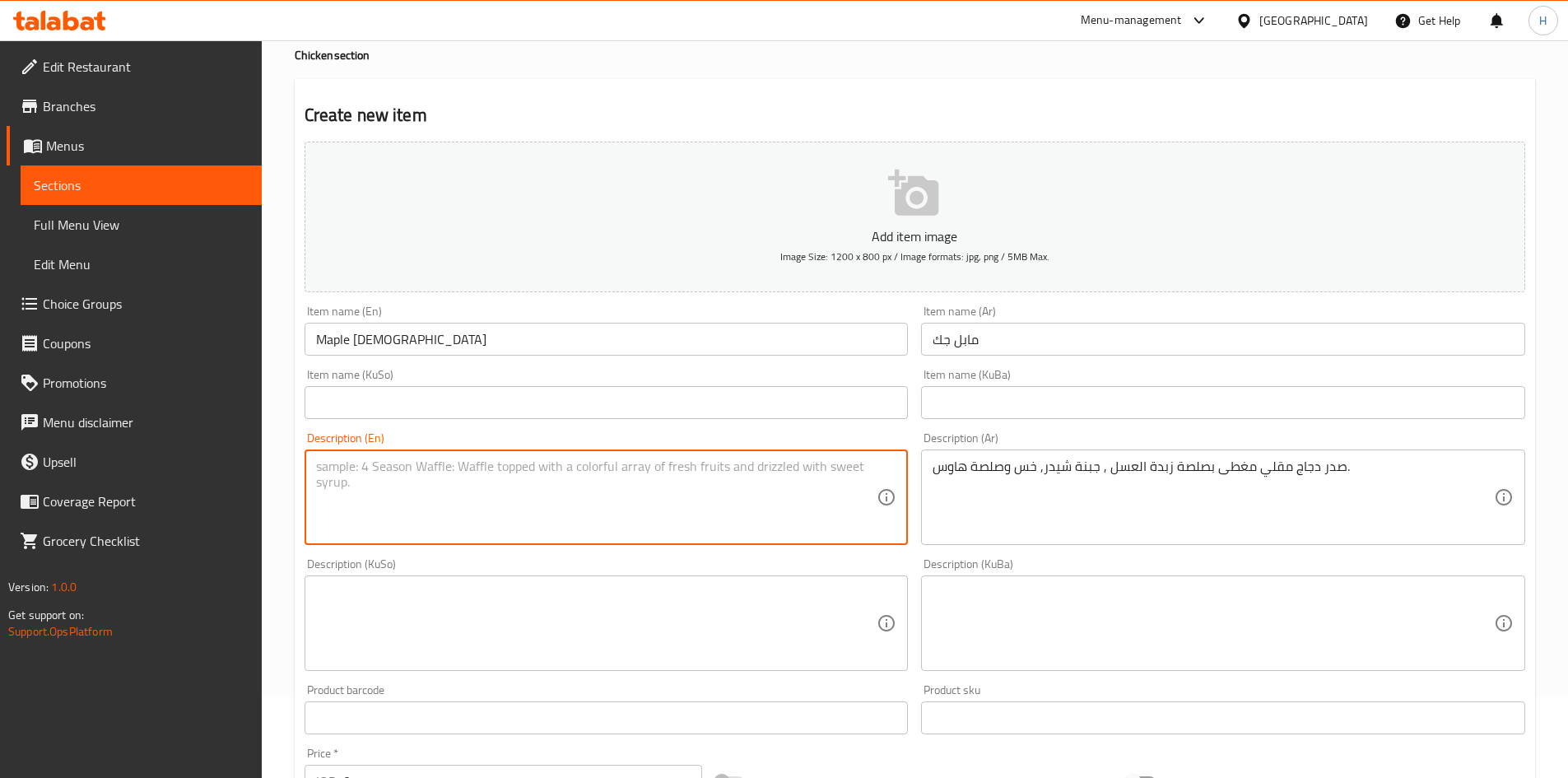
paste textarea "Large chicken breast with honey cheese sauce, cheddar cheese, lettuce and hotel…"
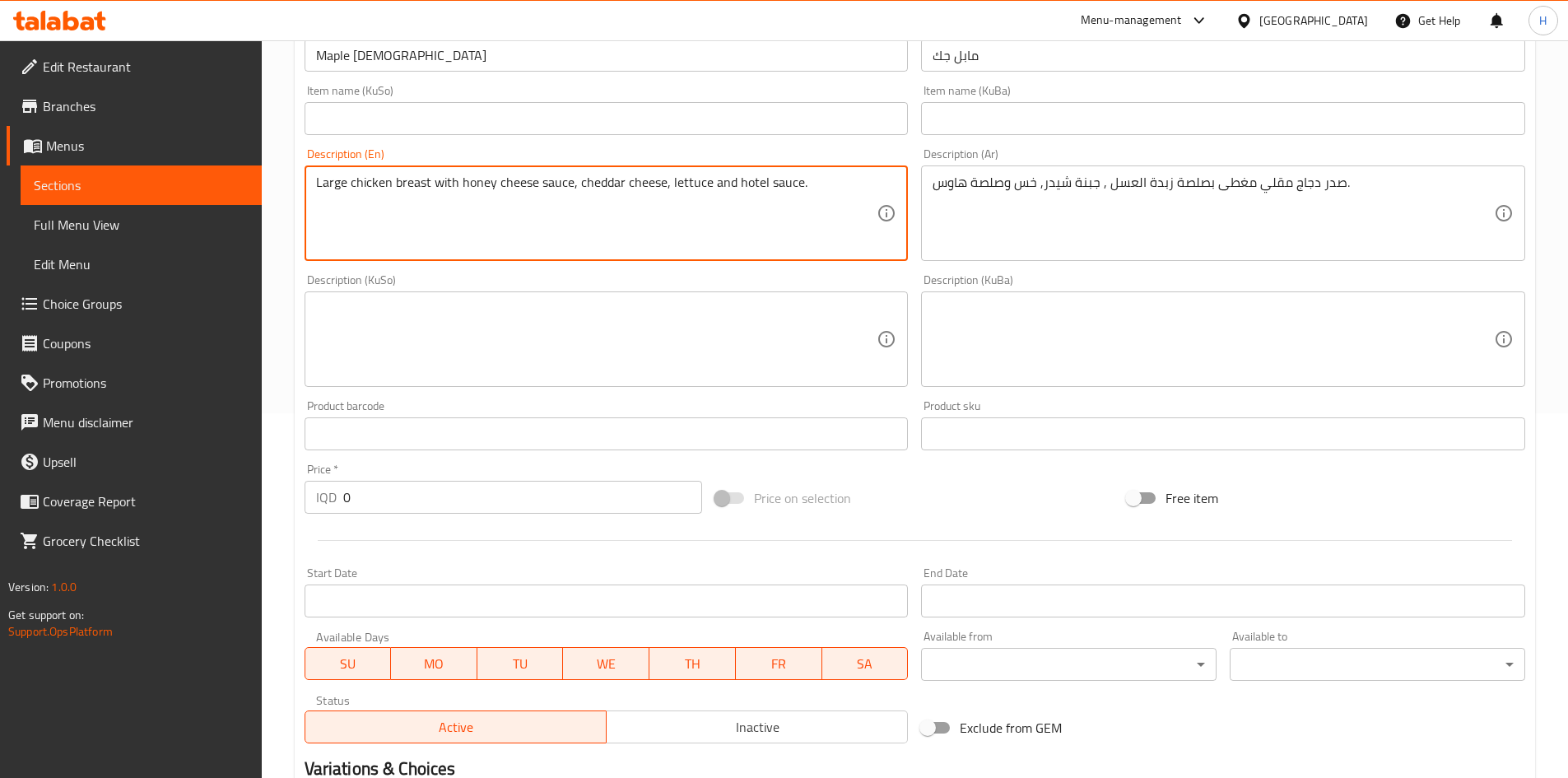
scroll to position [575, 0]
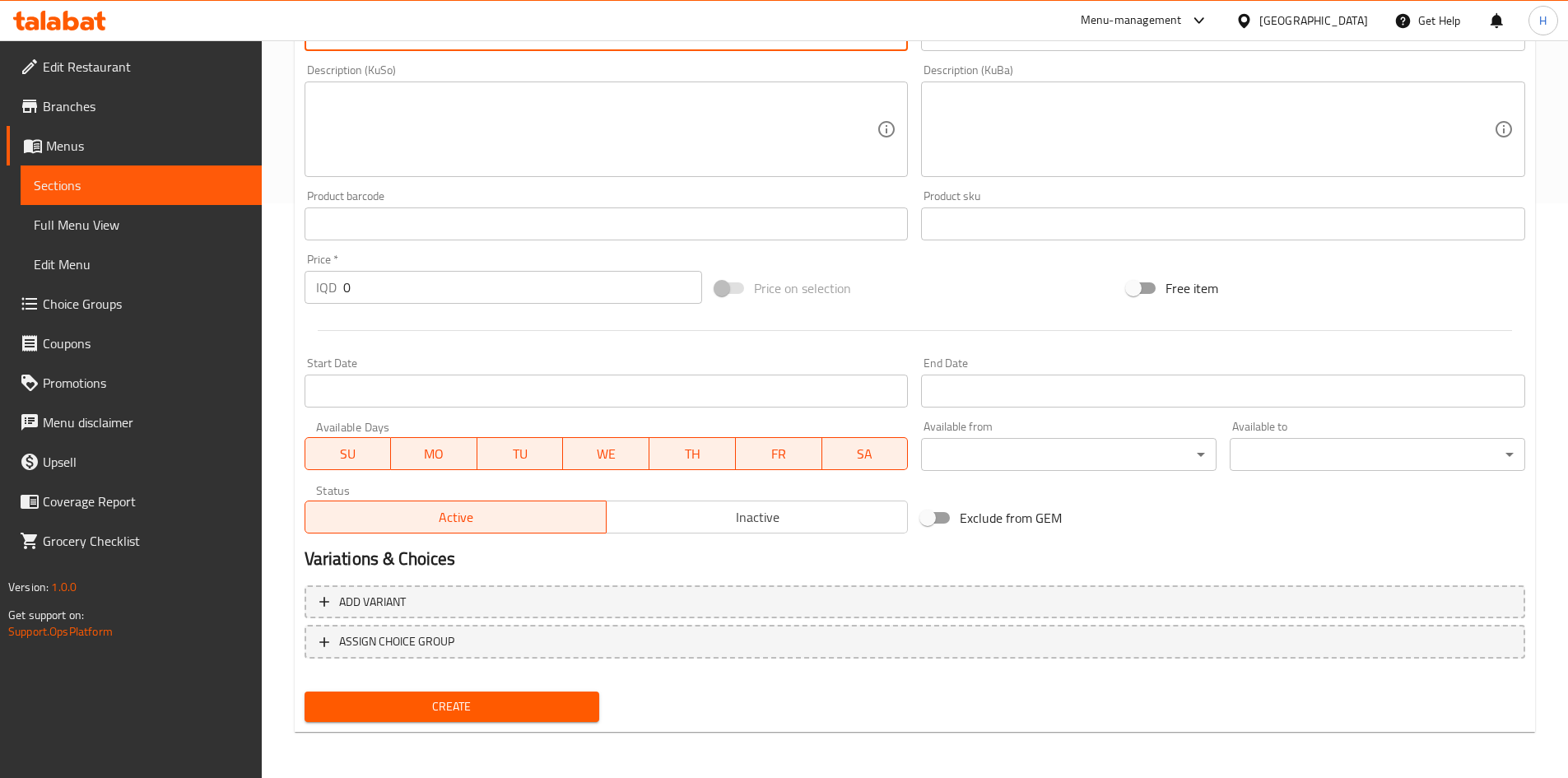
type textarea "Large chicken breast with honey cheese sauce, cheddar cheese, lettuce and hotel…"
click at [422, 286] on input "0" at bounding box center [523, 287] width 359 height 33
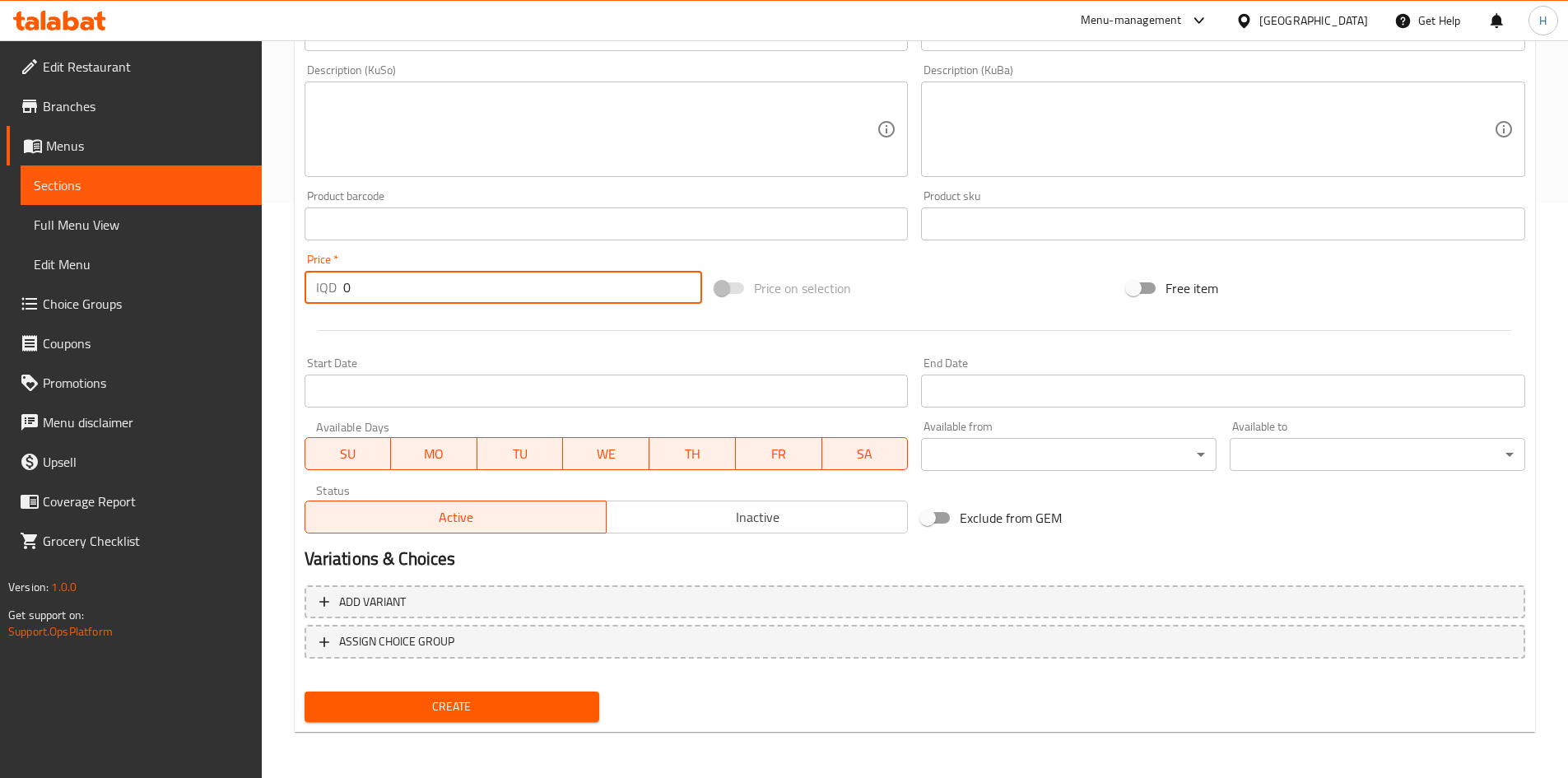
click at [422, 286] on input "0" at bounding box center [523, 287] width 359 height 33
type input "7000"
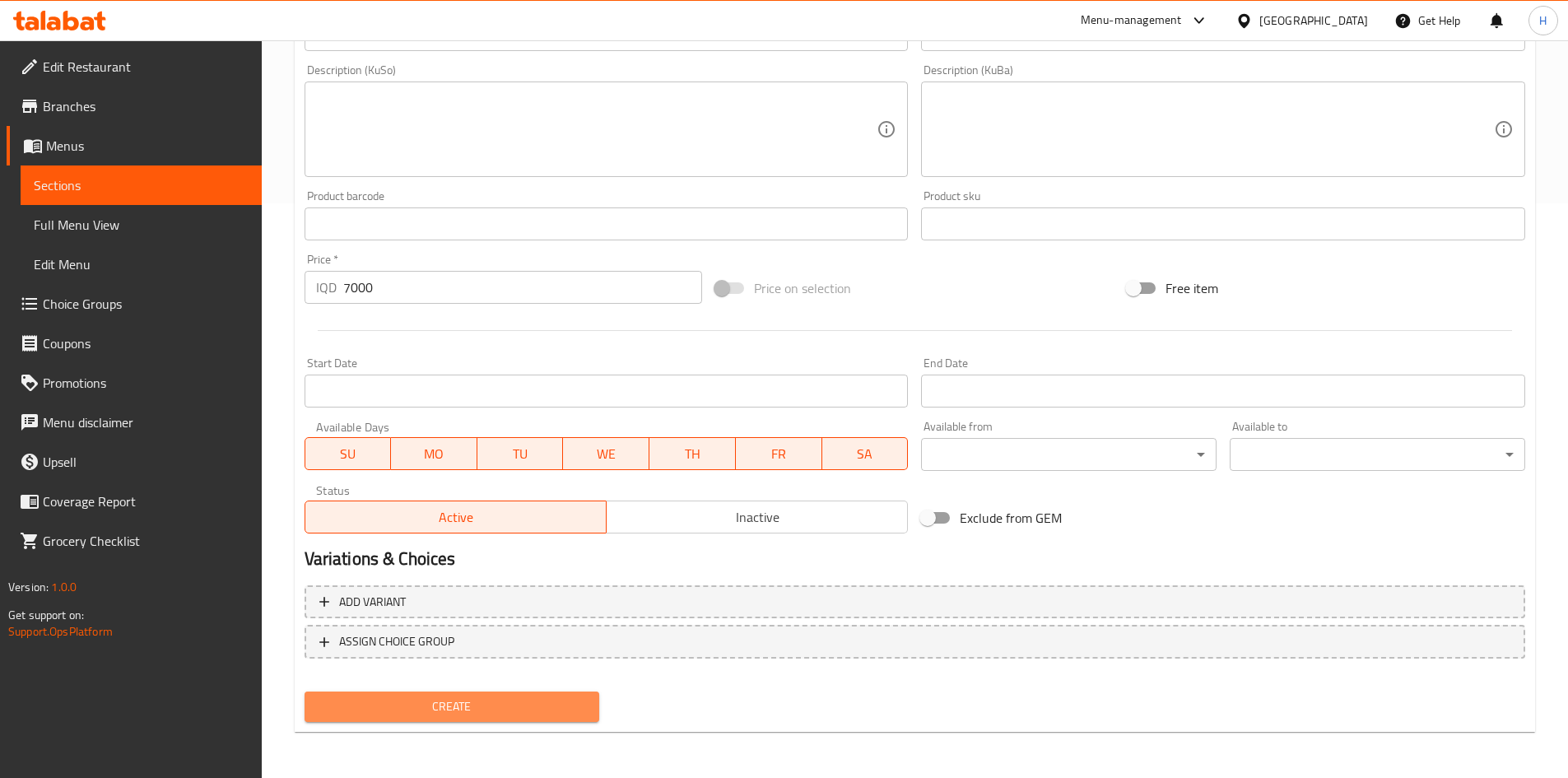
click at [472, 710] on span "Create" at bounding box center [453, 707] width 270 height 20
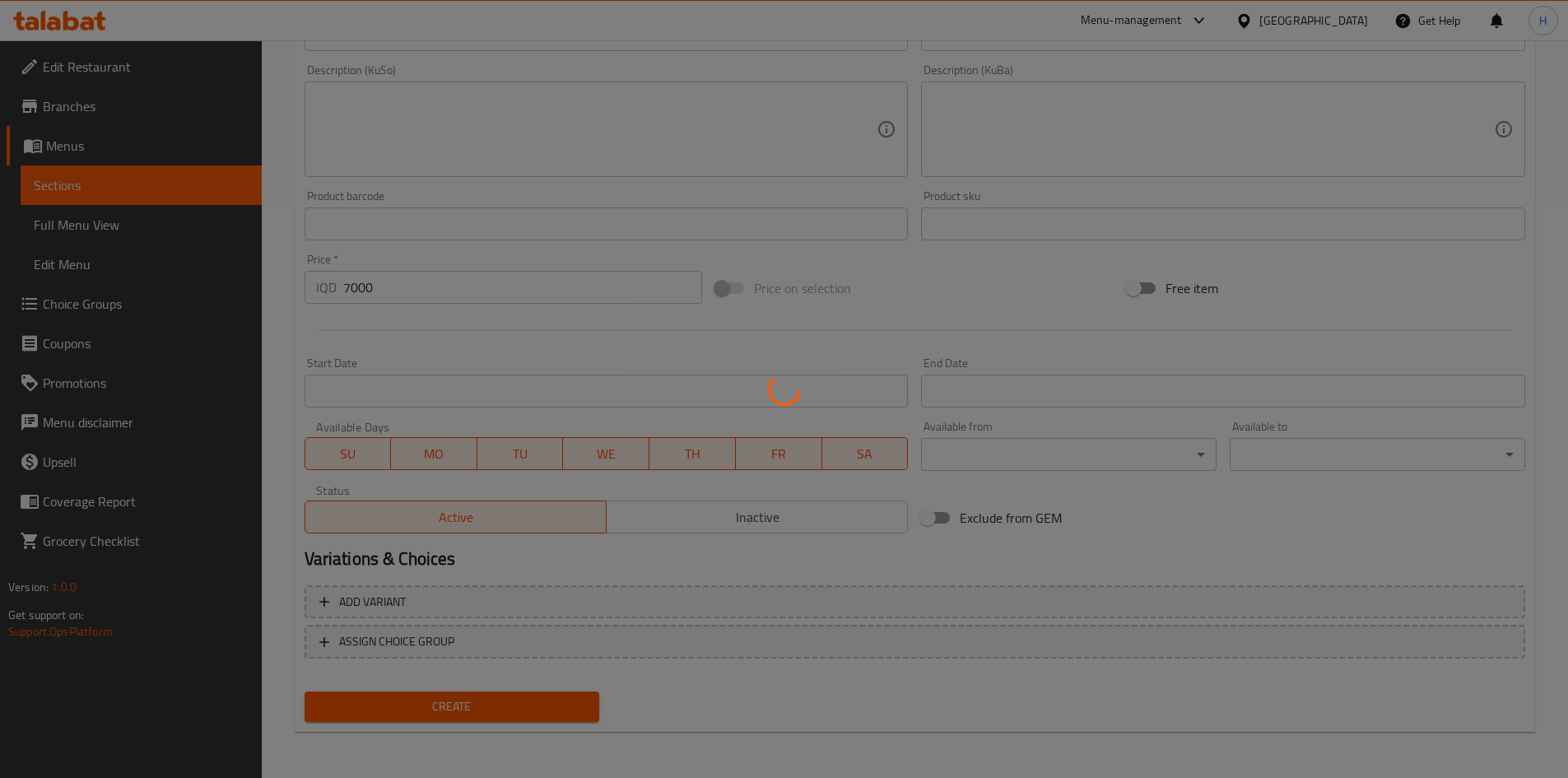
type input "0"
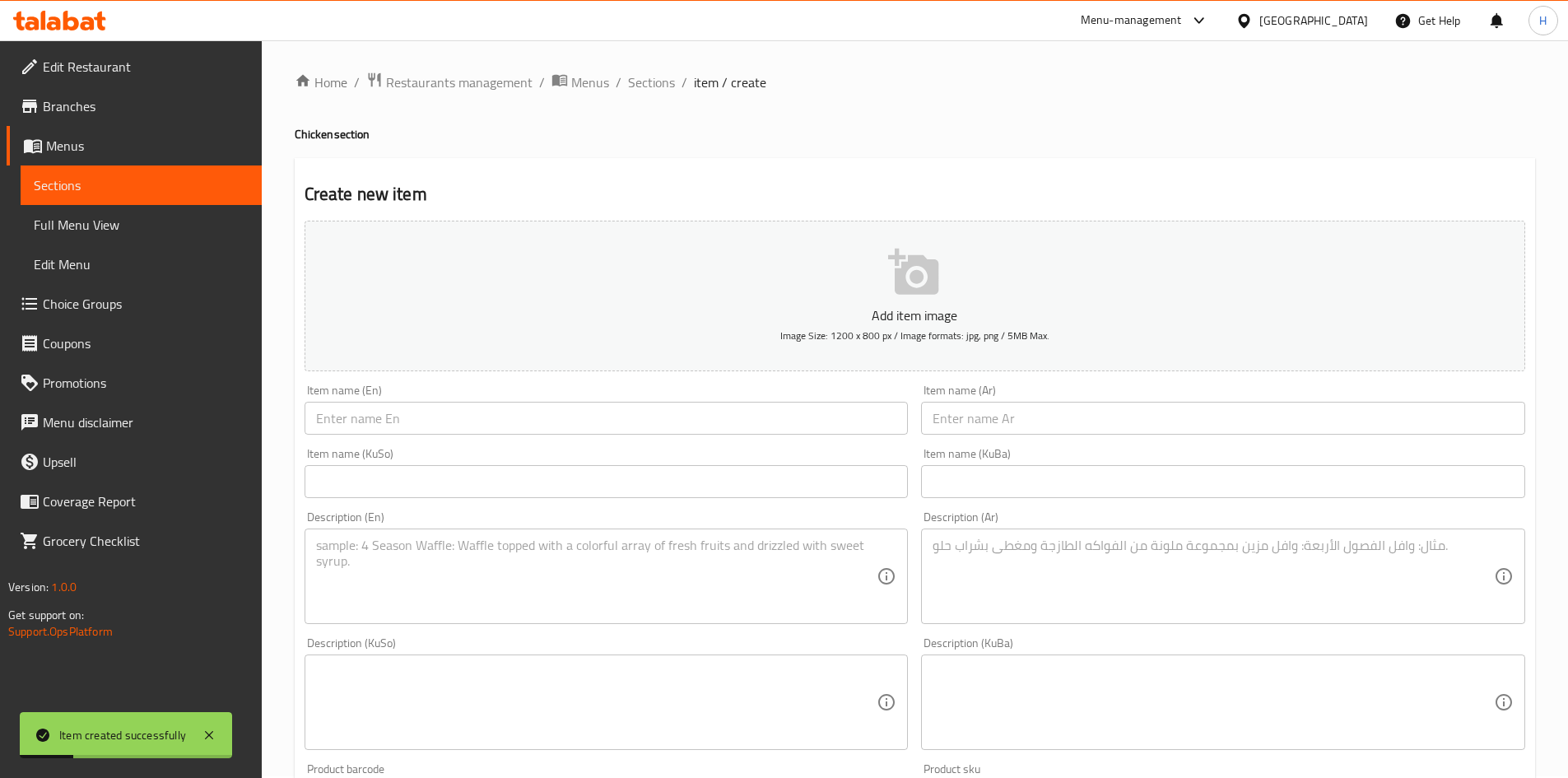
scroll to position [0, 0]
click at [403, 431] on input "text" at bounding box center [606, 420] width 604 height 33
paste input "Supreme Chick"
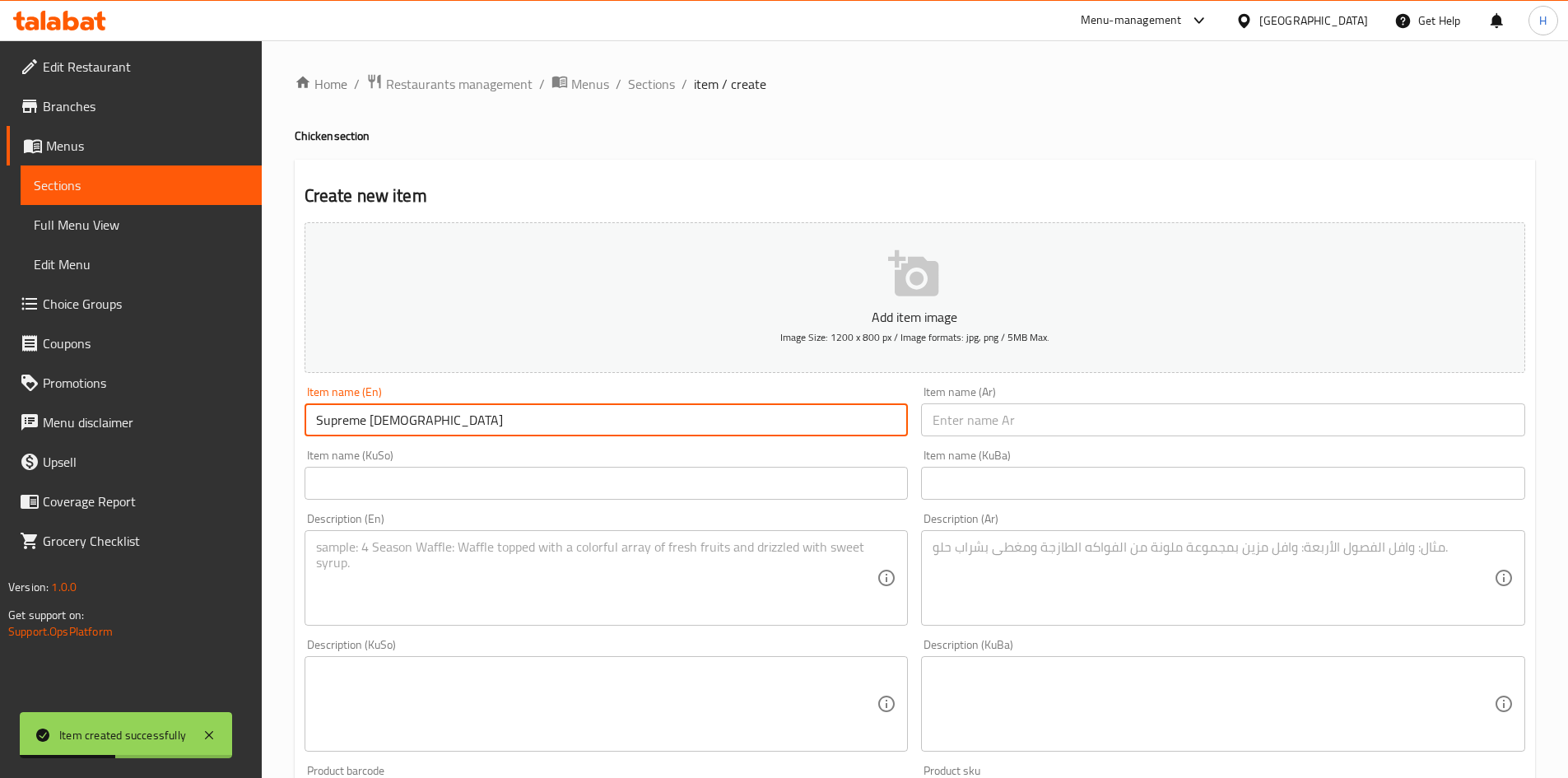
type input "Supreme Chick"
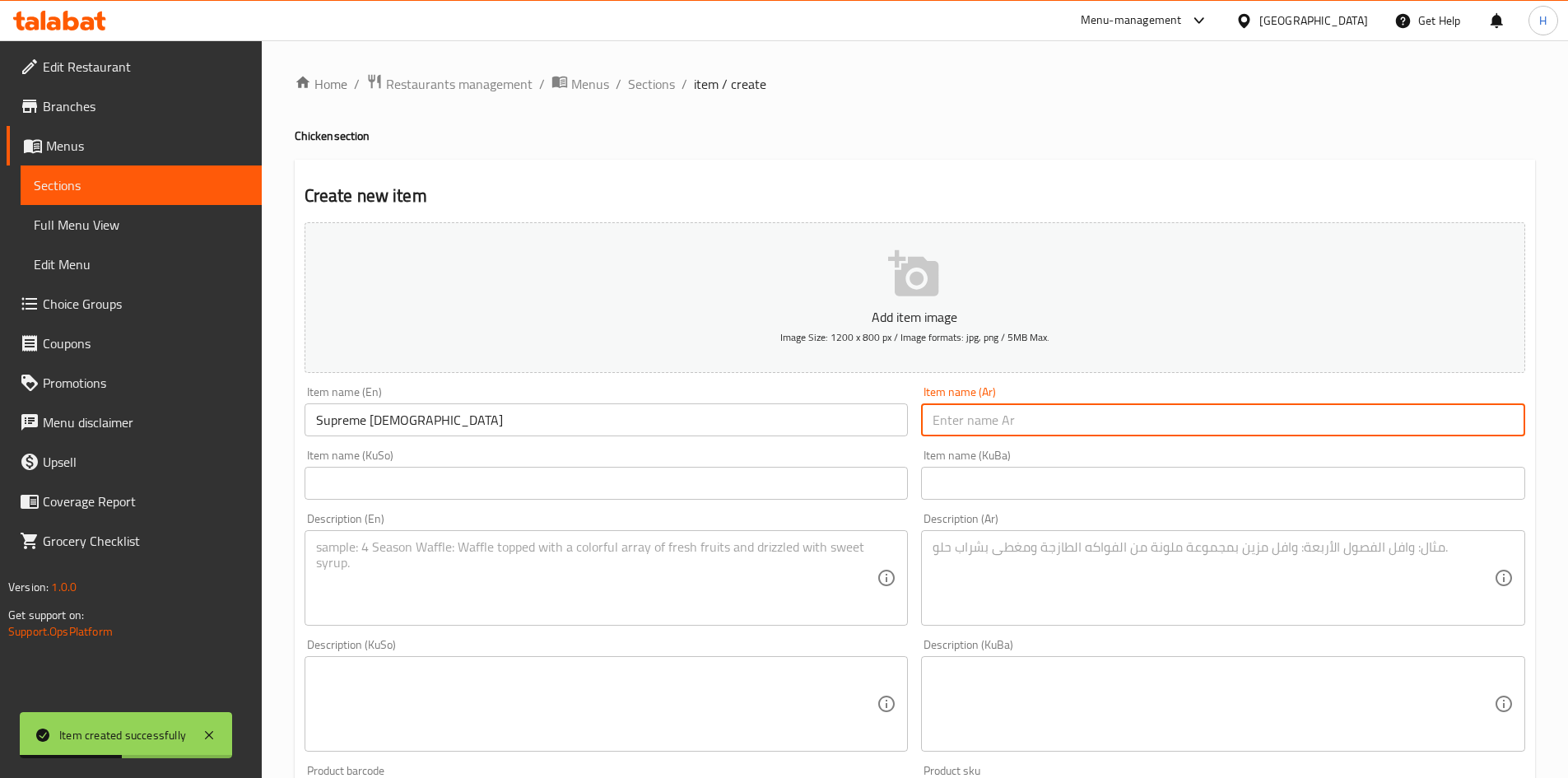
click at [1003, 419] on input "text" at bounding box center [1223, 420] width 604 height 33
type input "سوبريم جك"
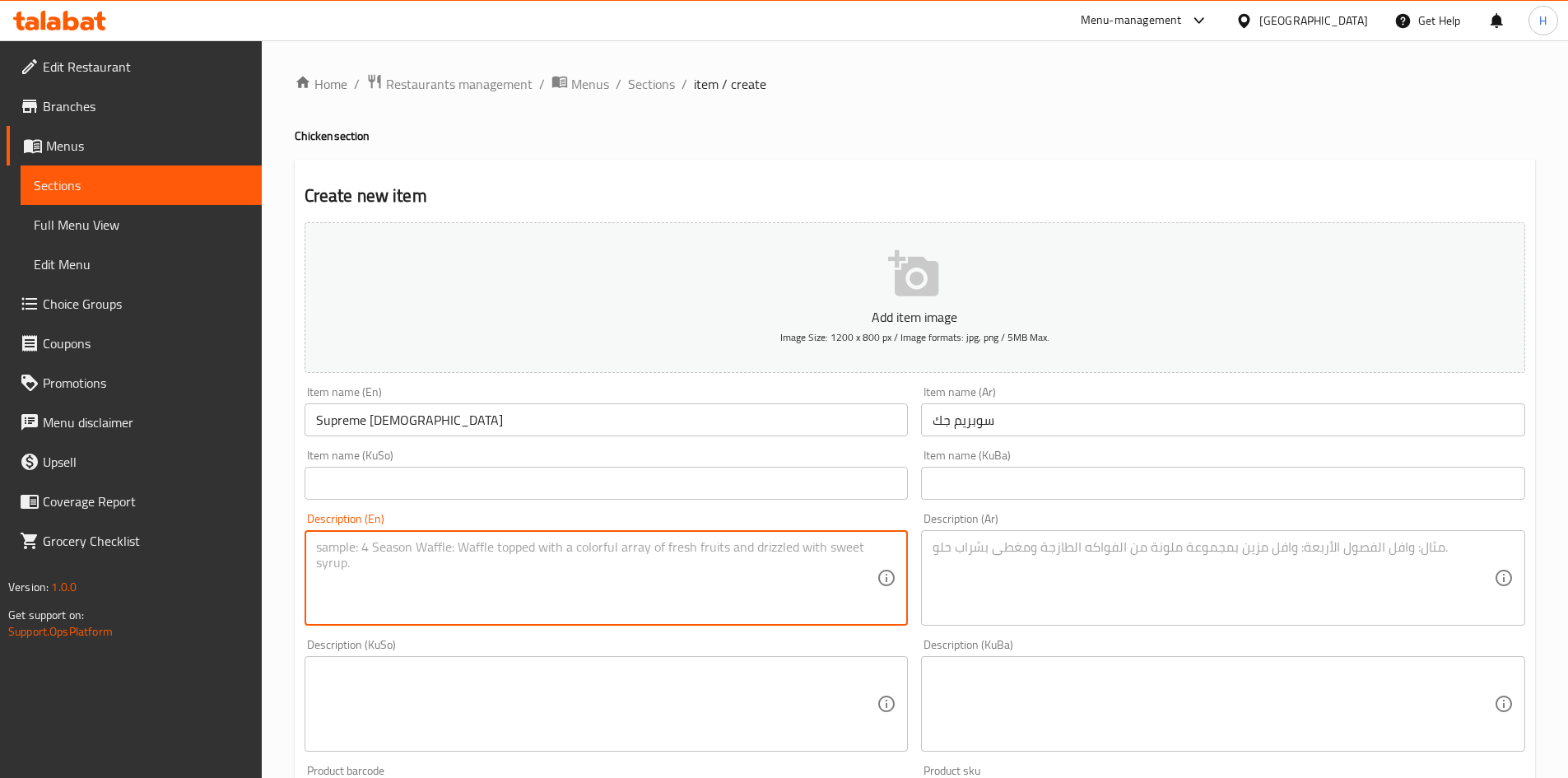
click at [437, 558] on textarea at bounding box center [597, 578] width 561 height 78
paste textarea "Bun. Crispy chicken breast. Smoked turkey. Cheddar cheese. Lettuce. House sauce."
type textarea "Bun. Crispy chicken breast. Smoked turkey. Cheddar cheese. Lettuce. House sauce."
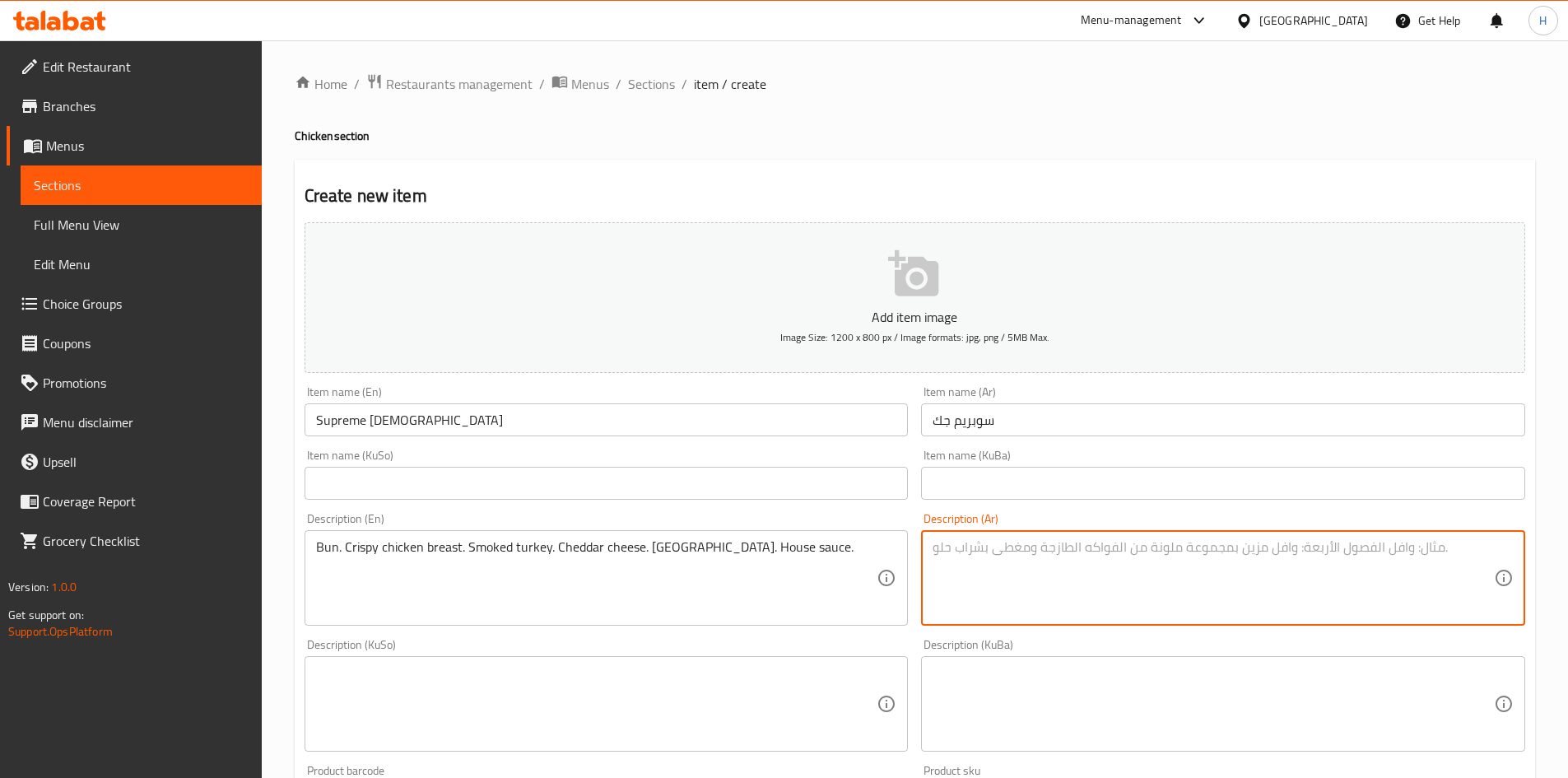
click at [1023, 586] on textarea at bounding box center [1213, 578] width 561 height 78
paste textarea "خبز. صدر دجاج مقرمش. ديك رومي مدخن. جبنة شيدر. خس. صلصة خاصة."
click at [1315, 547] on textarea "خبز. صدر دجاج مقرمش. ديك رومي مدخن. جبنة شيدر. خس. صلصة خاصة." at bounding box center [1213, 578] width 561 height 78
click at [1305, 547] on textarea "خبز. صدر دجاج مقرمش. ديك رومي مدخن. جبنة شيدر. خس. صلصة خاصة." at bounding box center [1213, 578] width 561 height 78
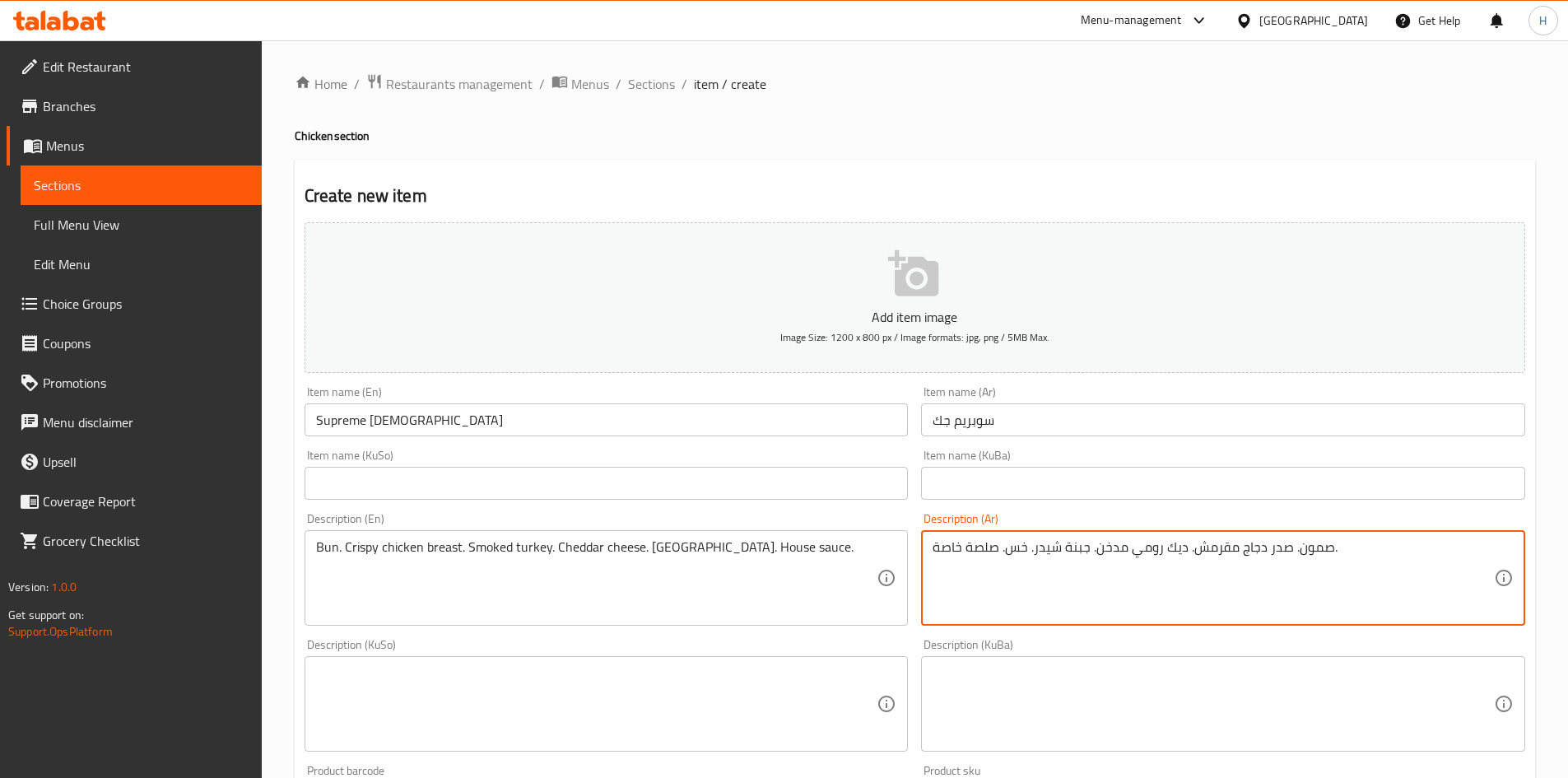
click at [1187, 557] on textarea "صمون. صدر دجاج مقرمش. ديك رومي مدخن. جبنة شيدر. خس. صلصة خاصة." at bounding box center [1213, 578] width 561 height 78
click at [1091, 556] on textarea "صمون. صدر دجاج مقرمش, ديك رومي مدخن. جبنة شيدر. خس. صلصة خاصة." at bounding box center [1213, 578] width 561 height 78
click at [1100, 550] on textarea "صمون. صدر دجاج مقرمش, ديك رومي مدخنو جبنة شيدر. خس. صلصة خاصة." at bounding box center [1213, 578] width 561 height 78
drag, startPoint x: 1093, startPoint y: 551, endPoint x: 1103, endPoint y: 566, distance: 18.0
click at [1103, 566] on textarea "صمون. صدر دجاج مقرمش, ديك رومي مدخن,و جبنة شيدر. خس. صلصة خاصة." at bounding box center [1213, 578] width 561 height 78
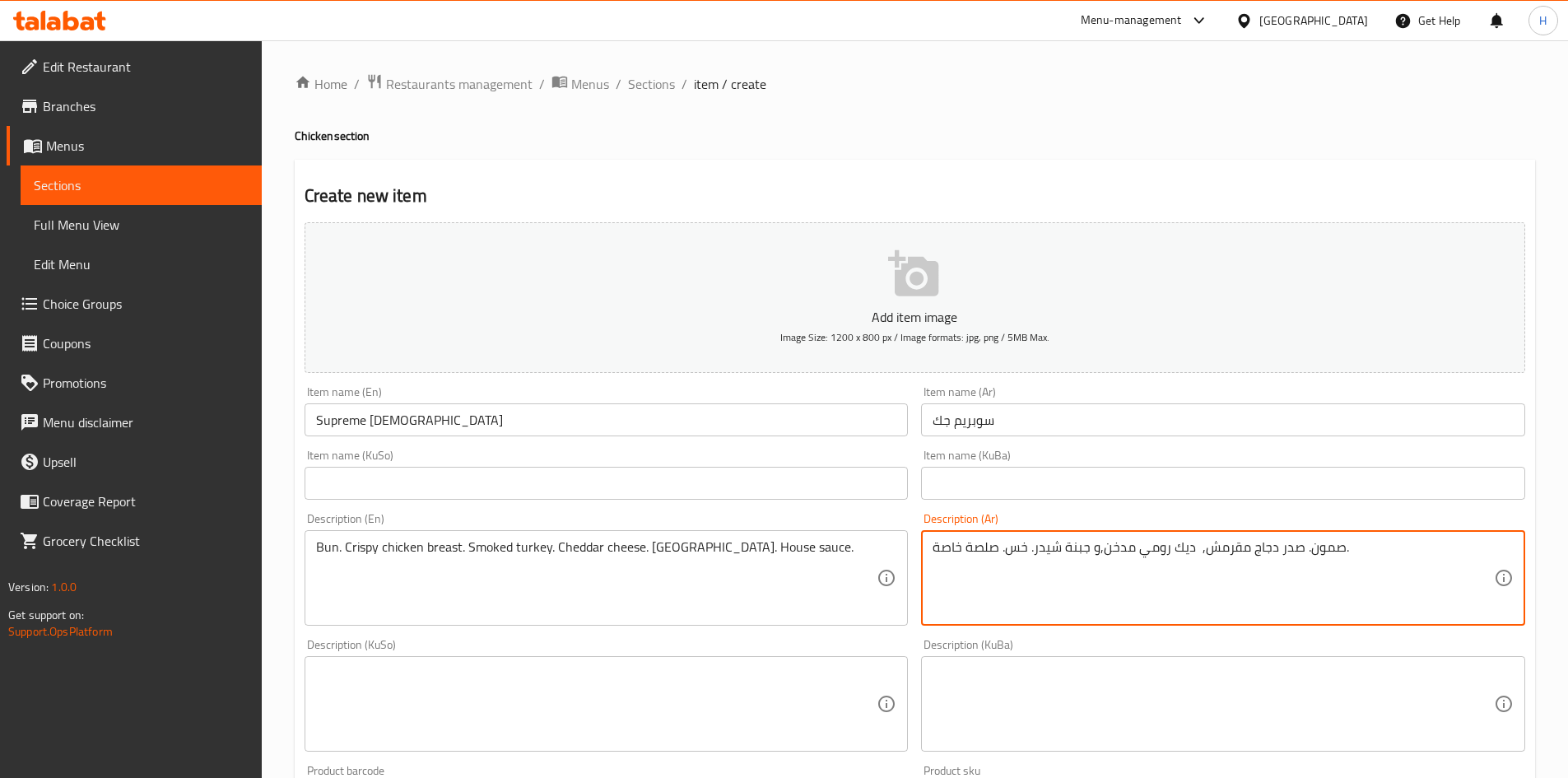
click at [1103, 566] on textarea "صمون. صدر دجاج مقرمش, ديك رومي مدخن,و جبنة شيدر. خس. صلصة خاصة." at bounding box center [1213, 578] width 561 height 78
click at [1094, 555] on textarea "صمون. صدر دجاج مقرمش, ديك رومي مدخن,و جبنة شيدر. خس. صلصة خاصة." at bounding box center [1213, 578] width 561 height 78
click at [1031, 553] on textarea "صمون. صدر دجاج مقرمش, ديك رومي مدخن, جبنة شيدر. خس. صلصة خاصة." at bounding box center [1213, 578] width 561 height 78
click at [1031, 553] on textarea "صمون. صدر دجاج مقرمش, ديك رومي مدخن, جبنة شيدر. خس. صلصة خاصة." at bounding box center [1213, 578] width 561 height 78
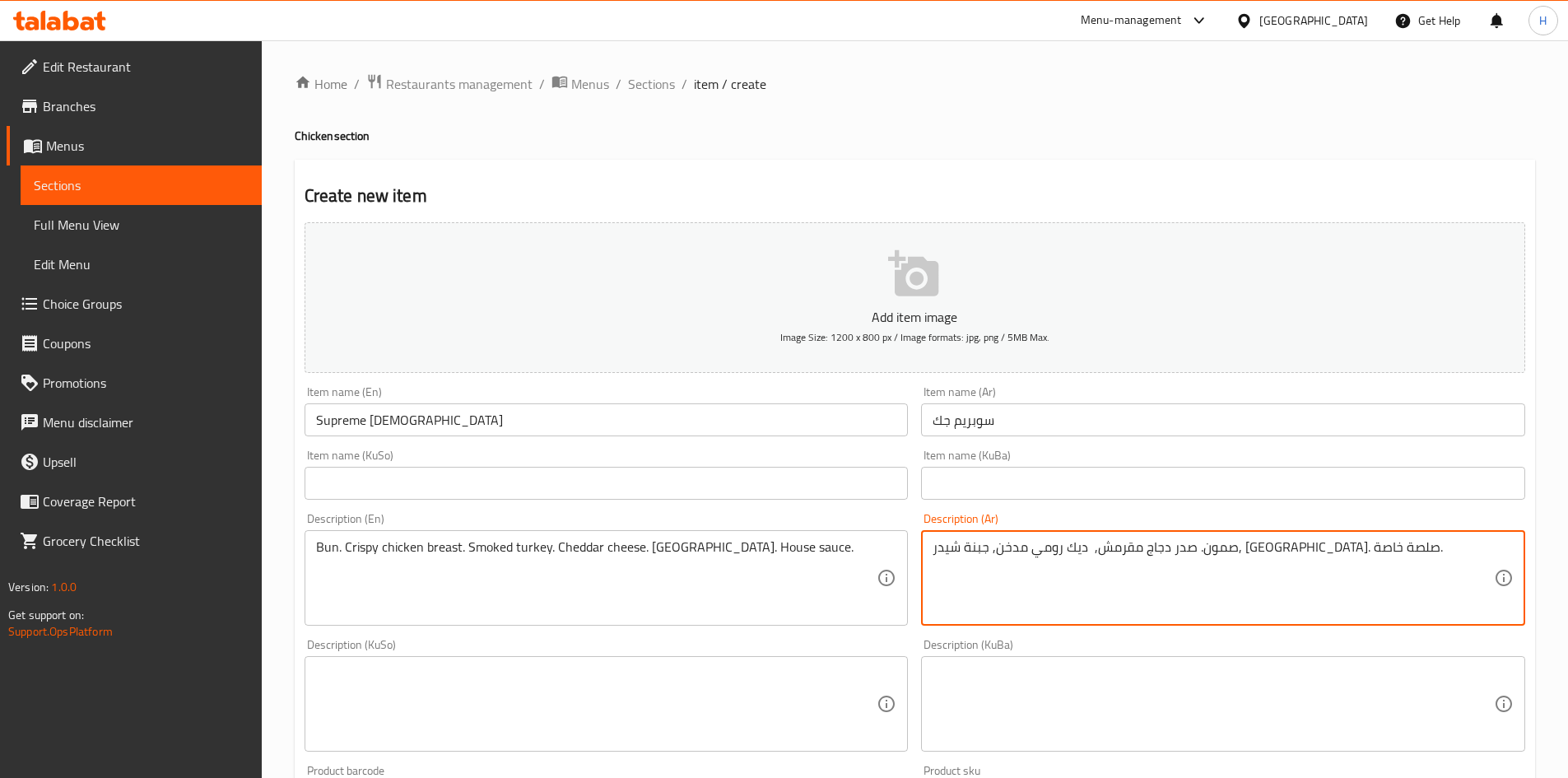
click at [1003, 556] on textarea "صمون. صدر دجاج مقرمش, ديك رومي مدخن, جبنة شيدر, خس. صلصة خاصة." at bounding box center [1213, 578] width 561 height 78
click at [958, 546] on textarea "صمون. صدر دجاج مقرمش, ديك رومي مدخن, جبنة شيدر, خس و صلصة خاصة." at bounding box center [1213, 578] width 561 height 78
click at [981, 550] on textarea "صمون. صدر دجاج مقرمش, ديك رومي مدخن, جبنة شيدر, خس و صلصة هاوس." at bounding box center [1213, 578] width 561 height 78
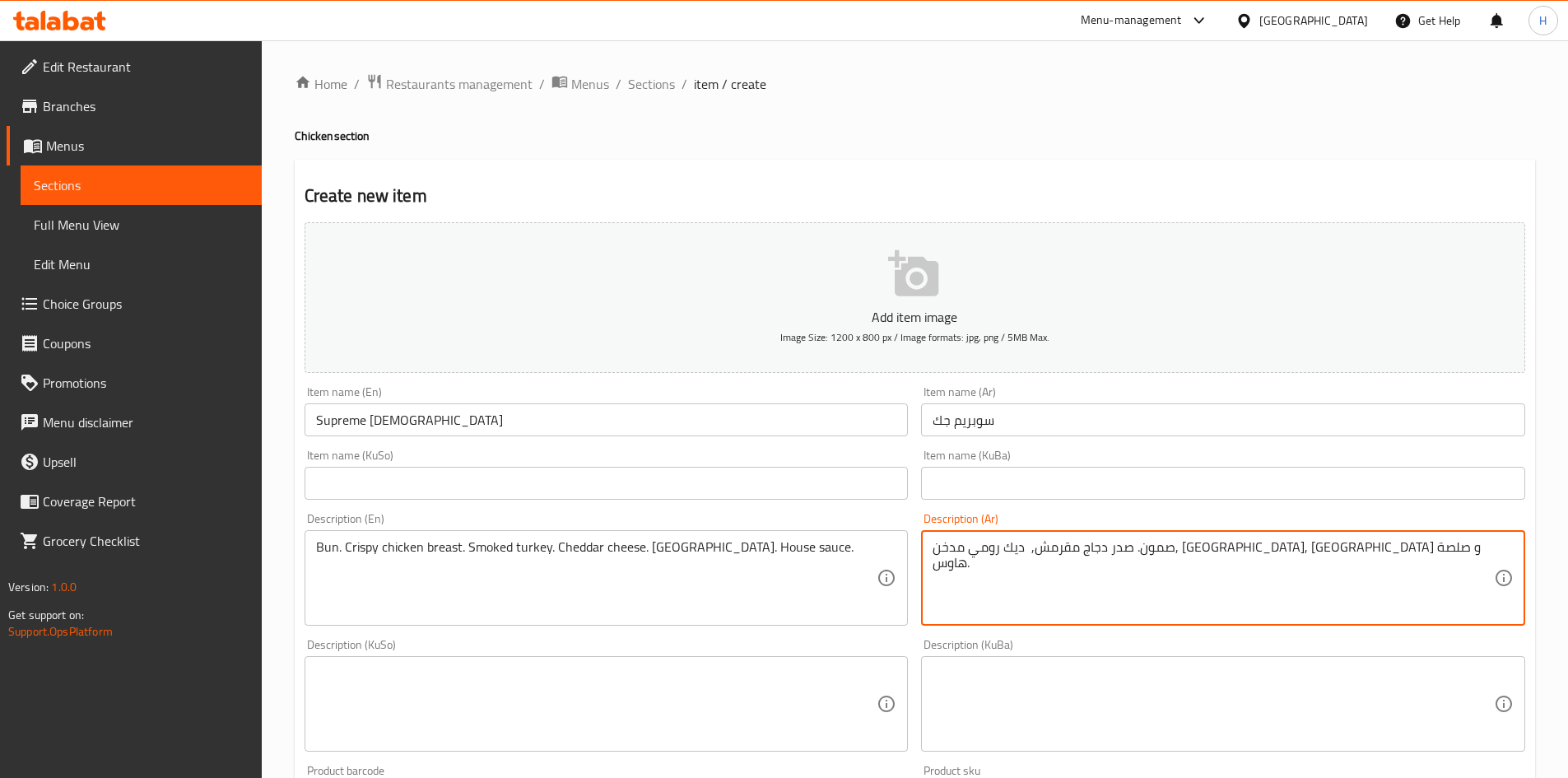
click at [981, 550] on textarea "صمون. صدر دجاج مقرمش, ديك رومي مدخن, جبنة شيدر, خس و صلصة هاوس." at bounding box center [1213, 578] width 561 height 78
type textarea "صمون. صدر دجاج مقرمش, ديك رومي مدخن, جبنة شيدر, خس و صلصة هاوس."
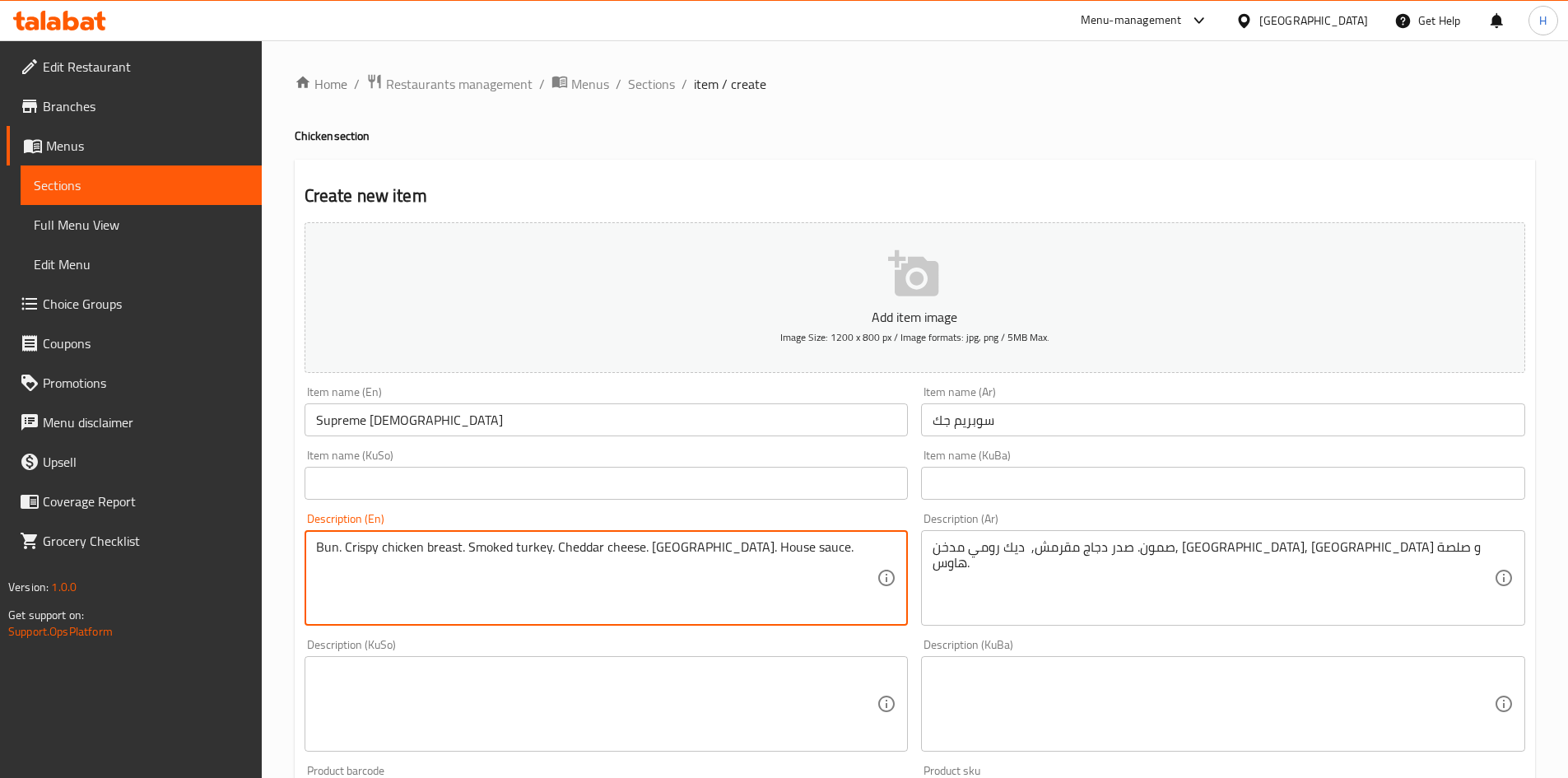
click at [603, 584] on textarea "Bun. Crispy chicken breast. Smoked turkey. Cheddar cheese. Lettuce. House sauce." at bounding box center [597, 578] width 561 height 78
paste textarea "Breaded chicken breast, smoked turkey, cheddar cheese, lettuce, and house sauce."
click at [603, 571] on textarea "Bun. Crispy chicken breast. Smoked turkey. Cheddar cheese. Lettuce. House sauce…" at bounding box center [597, 578] width 561 height 78
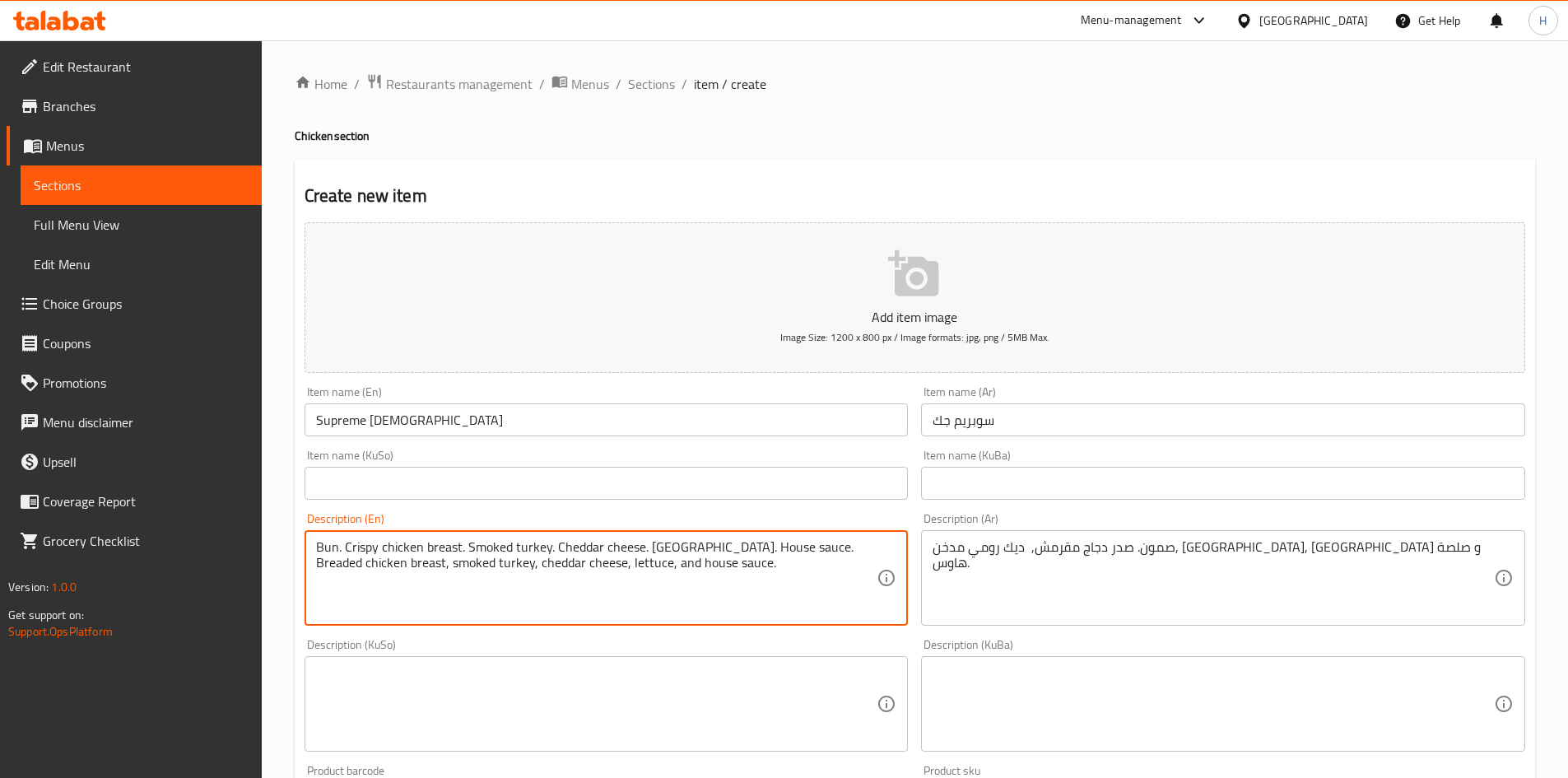
click at [603, 571] on textarea "Bun. Crispy chicken breast. Smoked turkey. Cheddar cheese. Lettuce. House sauce…" at bounding box center [597, 578] width 561 height 78
click at [607, 555] on textarea "Bun. Crispy chicken breast. Smoked turkey. Cheddar cheese. Lettuce. House sauce…" at bounding box center [597, 578] width 561 height 78
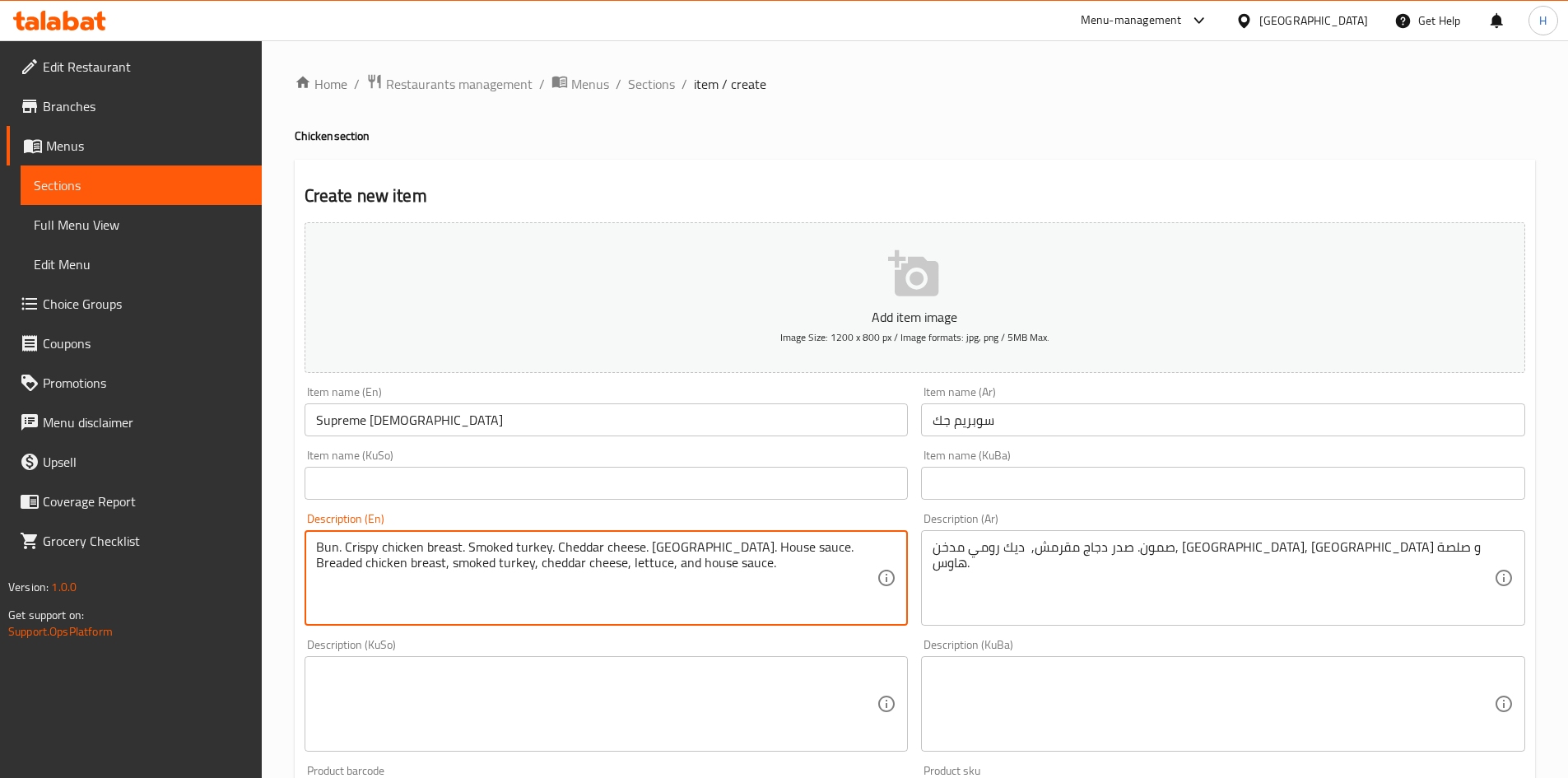
drag, startPoint x: 607, startPoint y: 555, endPoint x: 616, endPoint y: 537, distance: 20.1
click at [616, 537] on div "Bun. Crispy chicken breast. Smoked turkey. Cheddar cheese. Lettuce. House sauce…" at bounding box center [606, 577] width 604 height 96
paste textarea
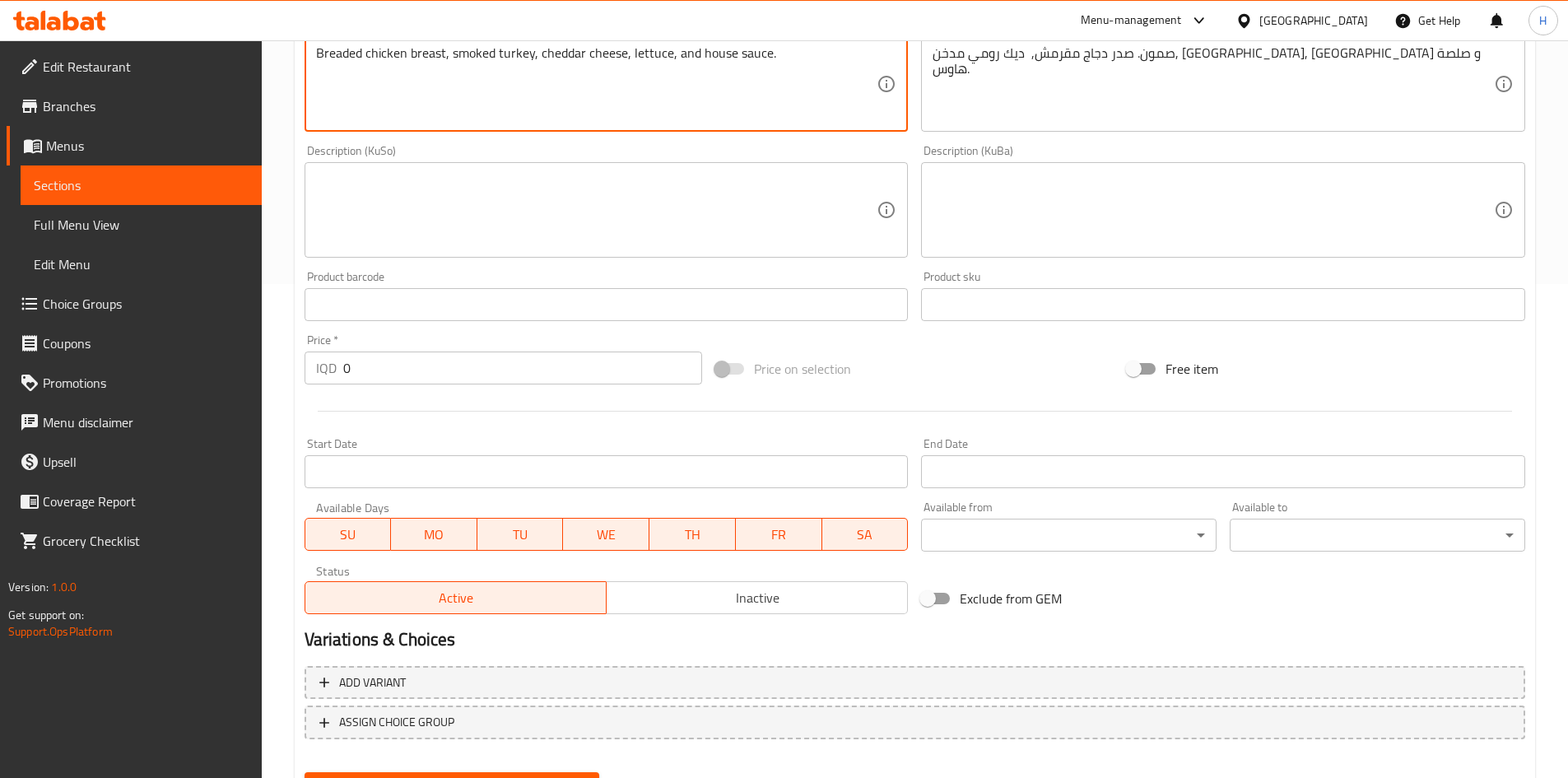
scroll to position [575, 0]
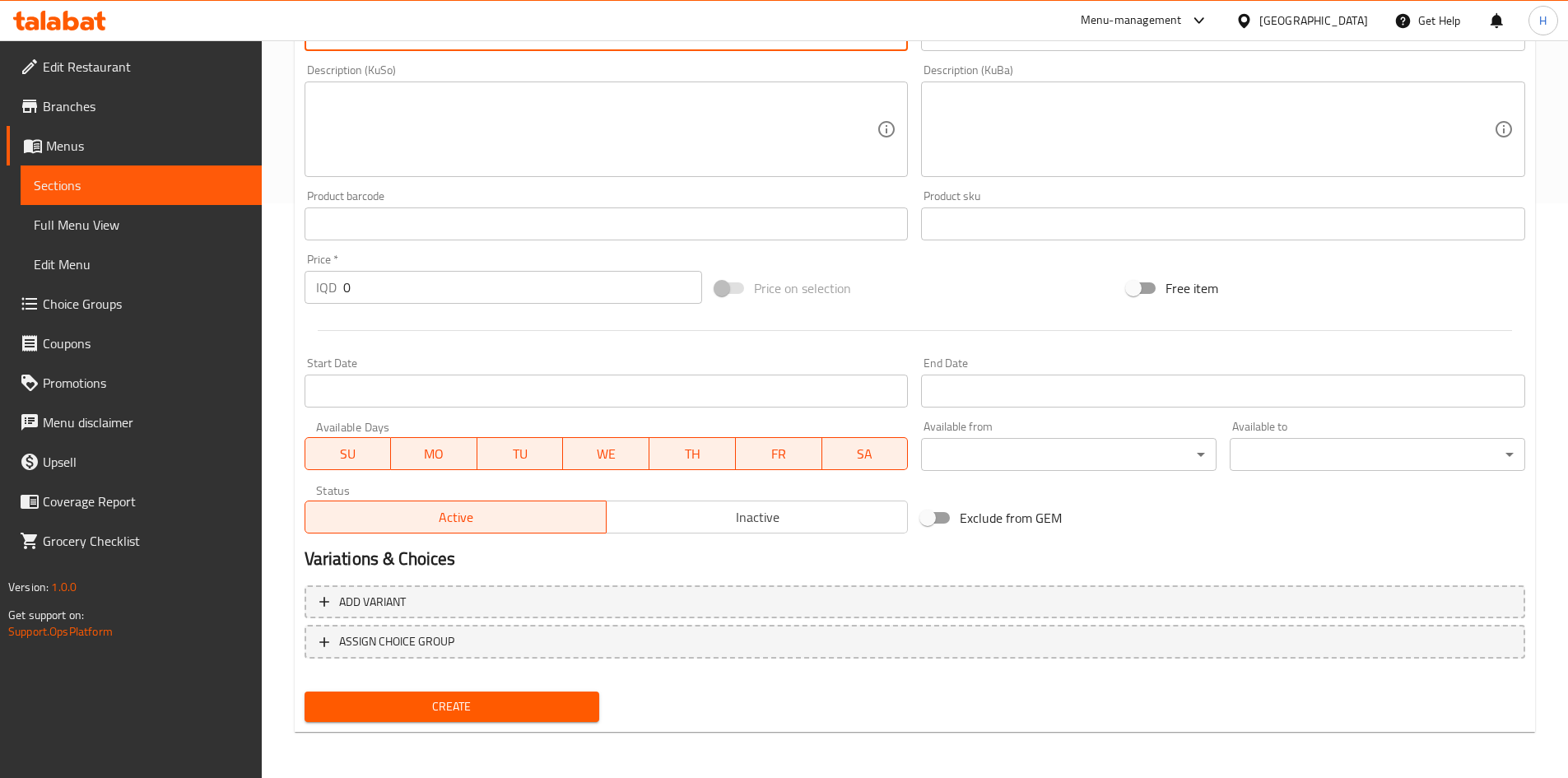
type textarea "Breaded chicken breast, smoked turkey, cheddar cheese, lettuce, and house sauce."
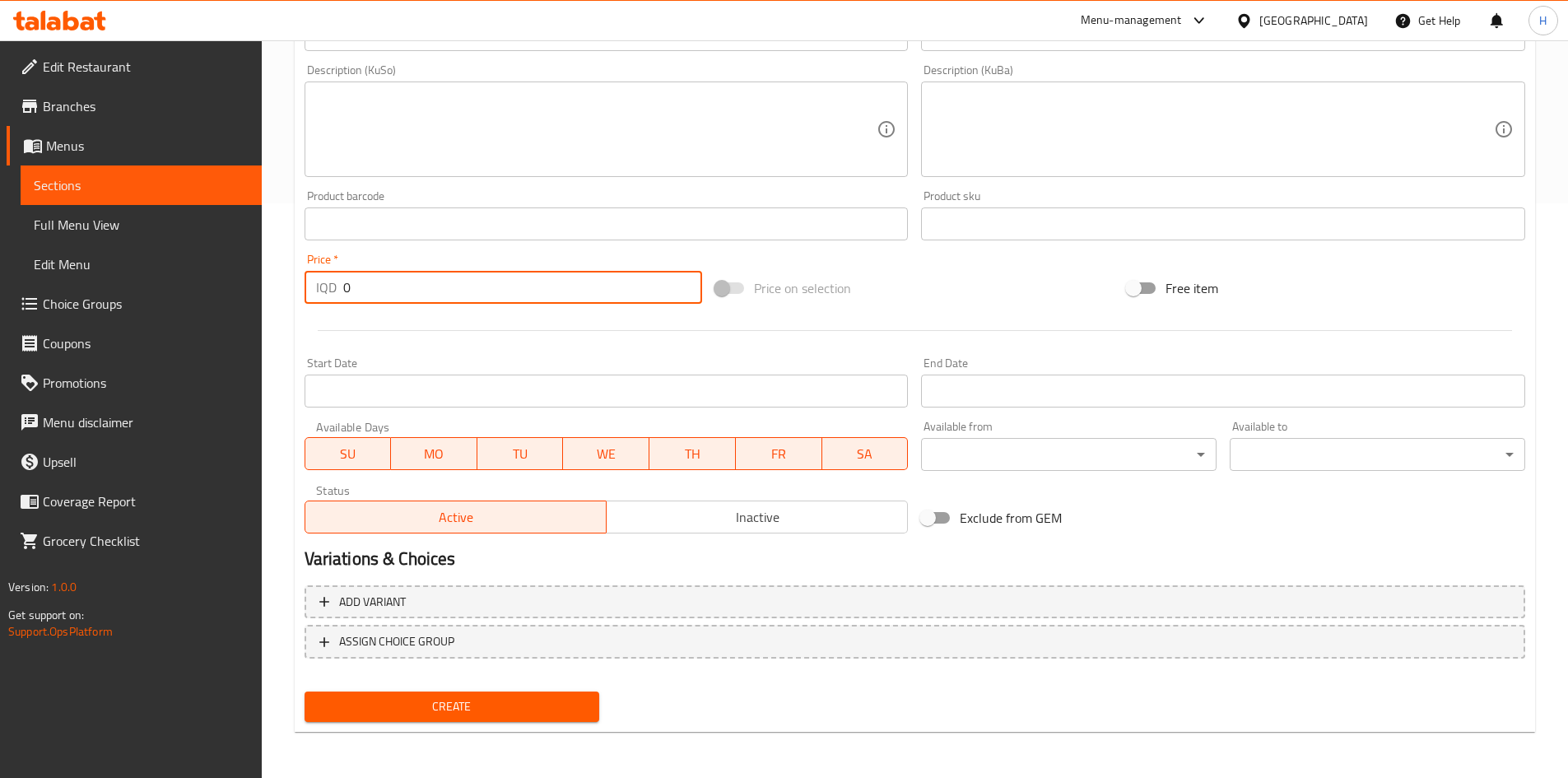
click at [432, 284] on input "0" at bounding box center [523, 287] width 359 height 33
type input "7500"
drag, startPoint x: 461, startPoint y: 704, endPoint x: 475, endPoint y: 681, distance: 26.9
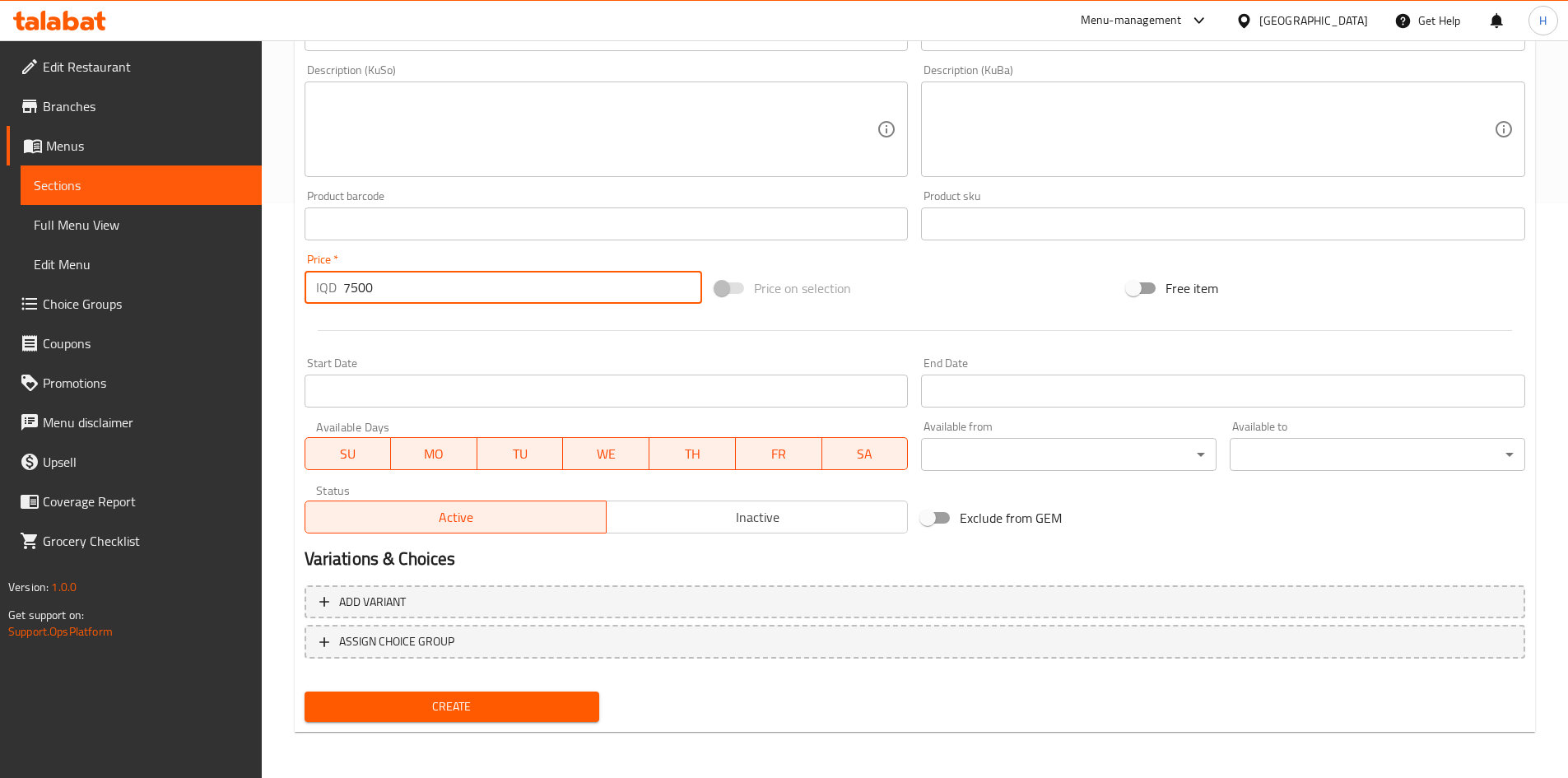
click at [461, 705] on span "Create" at bounding box center [453, 707] width 270 height 20
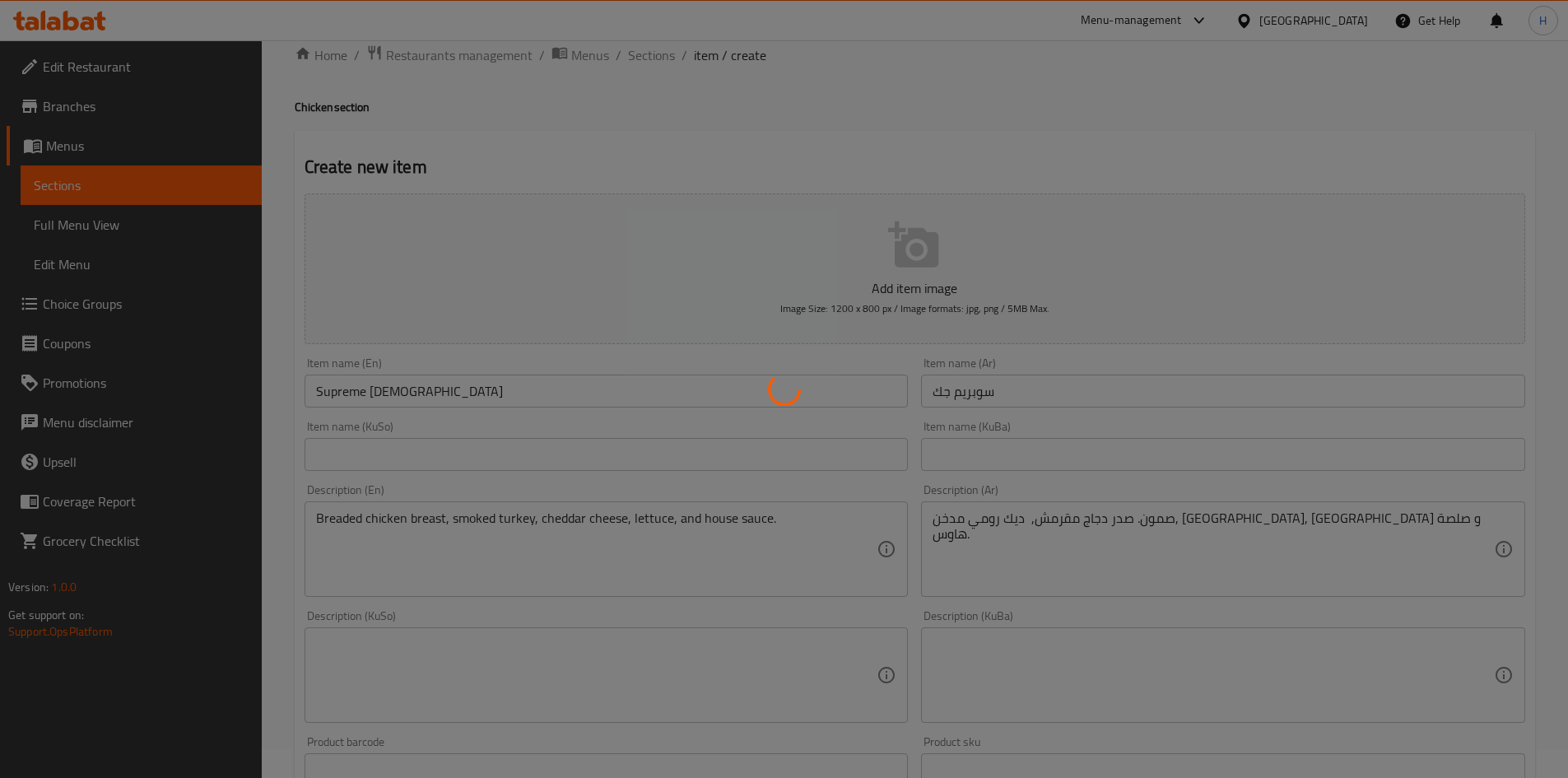
scroll to position [0, 0]
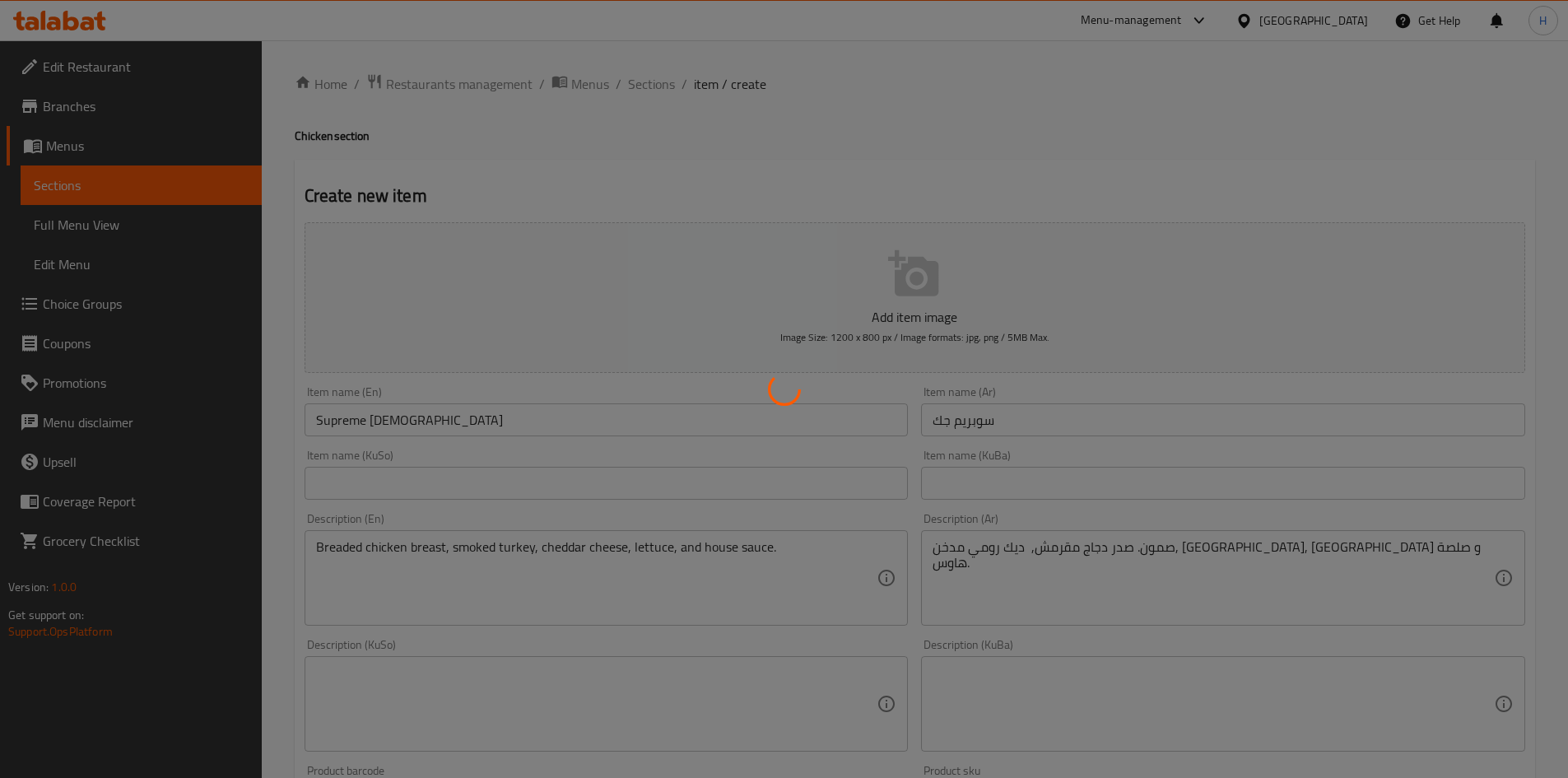
type input "0"
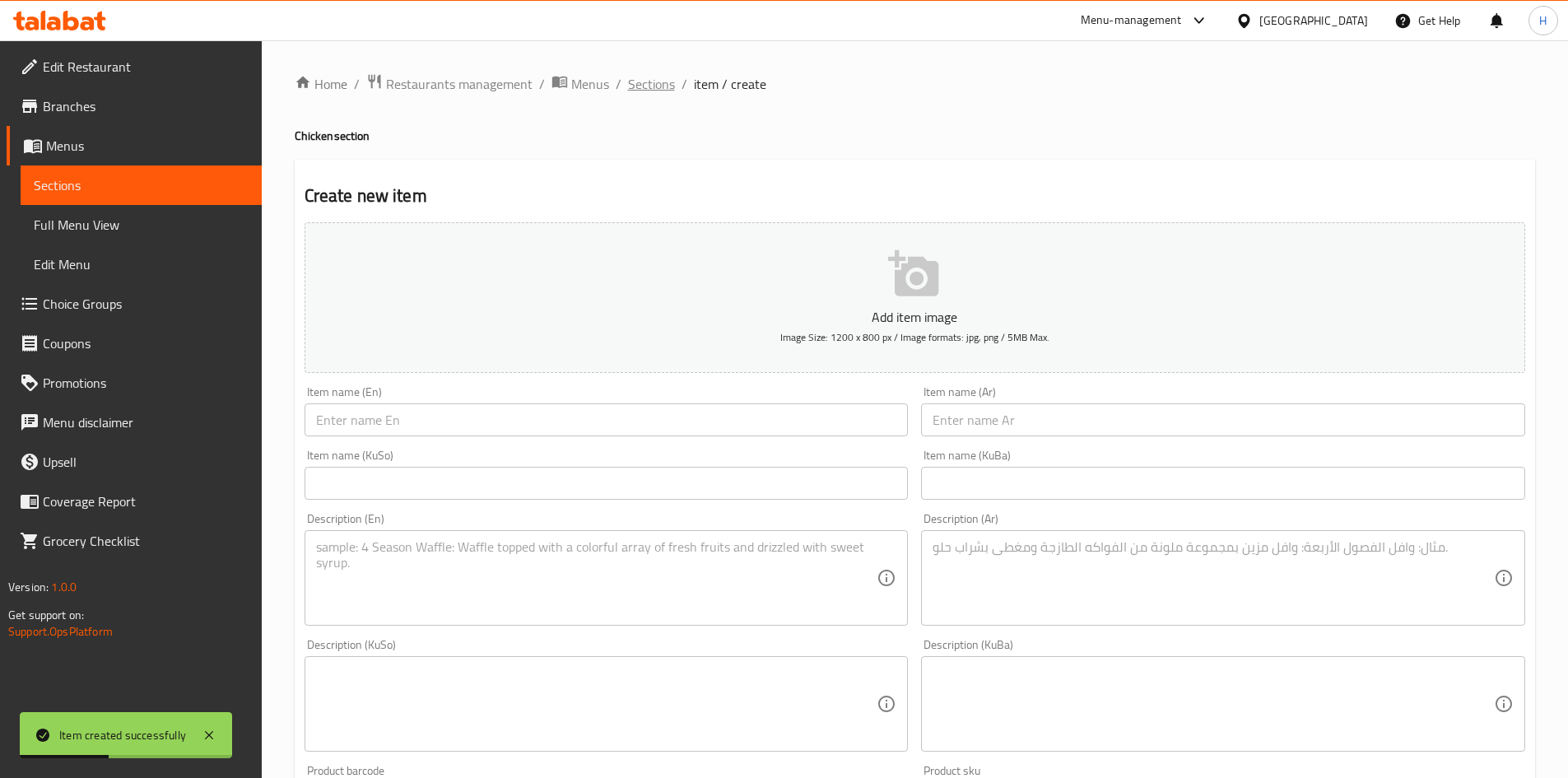
click at [629, 81] on span "Sections" at bounding box center [651, 83] width 47 height 19
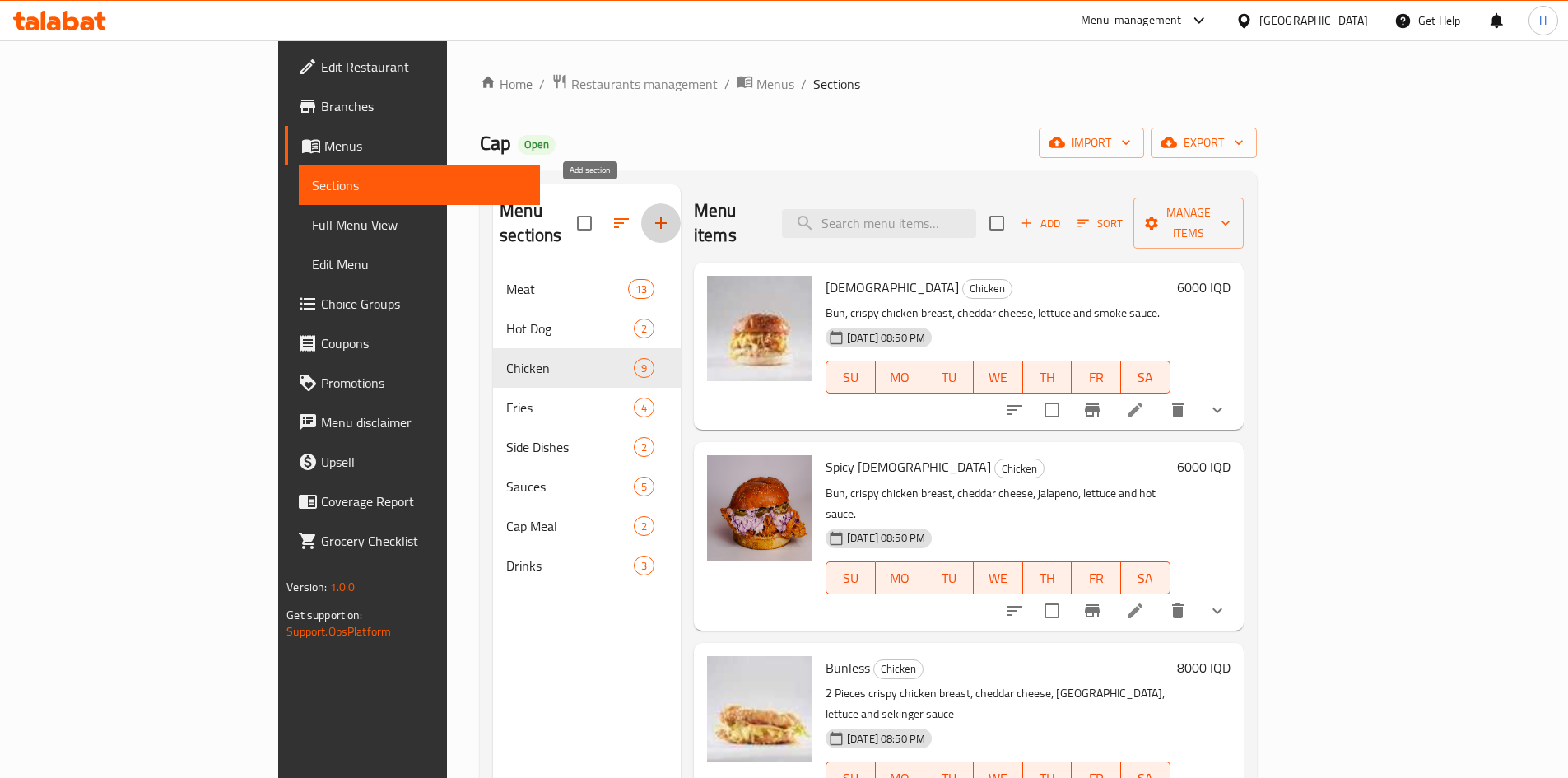
click at [651, 214] on icon "button" at bounding box center [660, 223] width 19 height 19
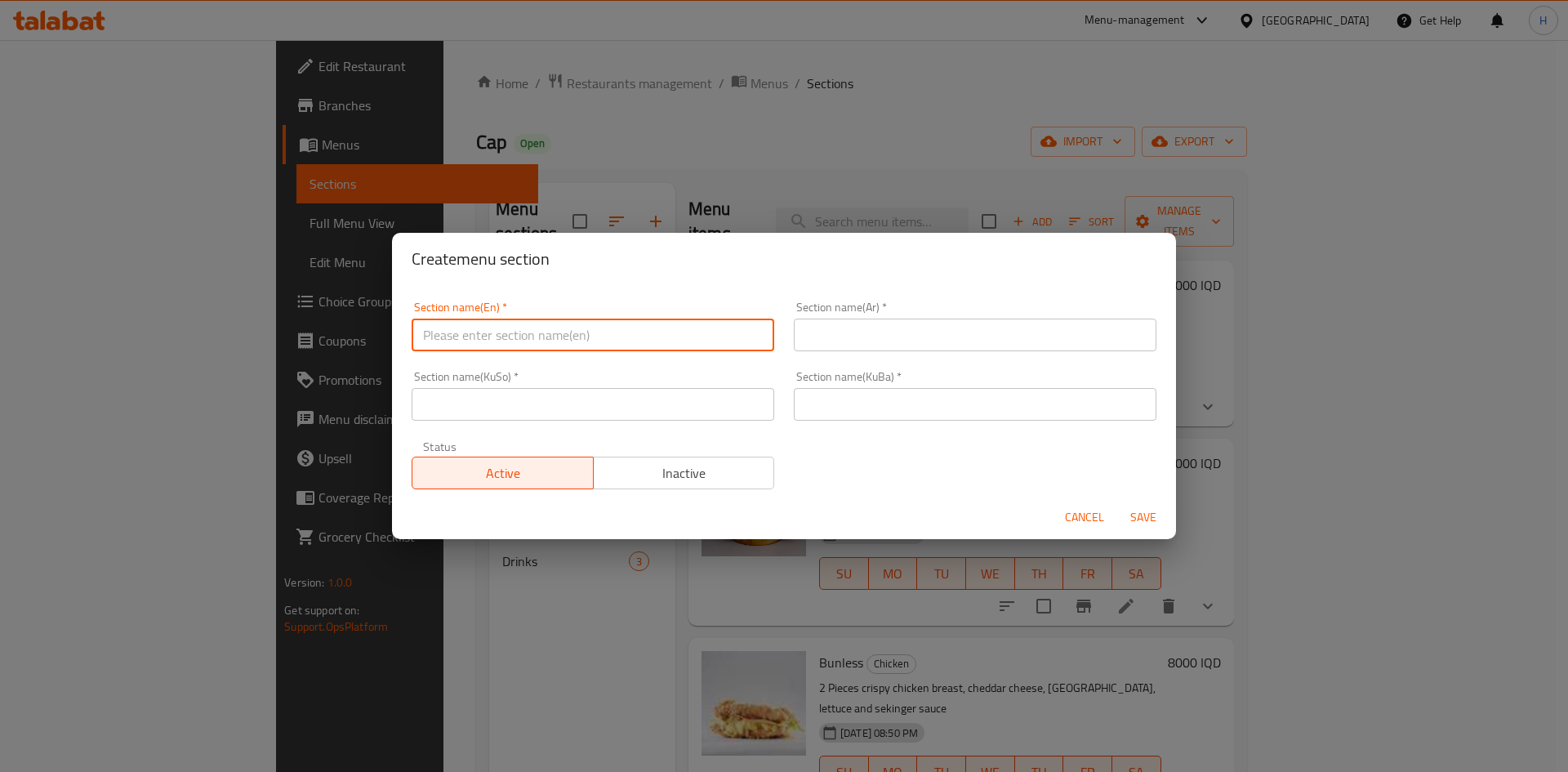
click at [553, 332] on input "text" at bounding box center [593, 335] width 362 height 33
type input "س"
type input "Steak Sandwiches"
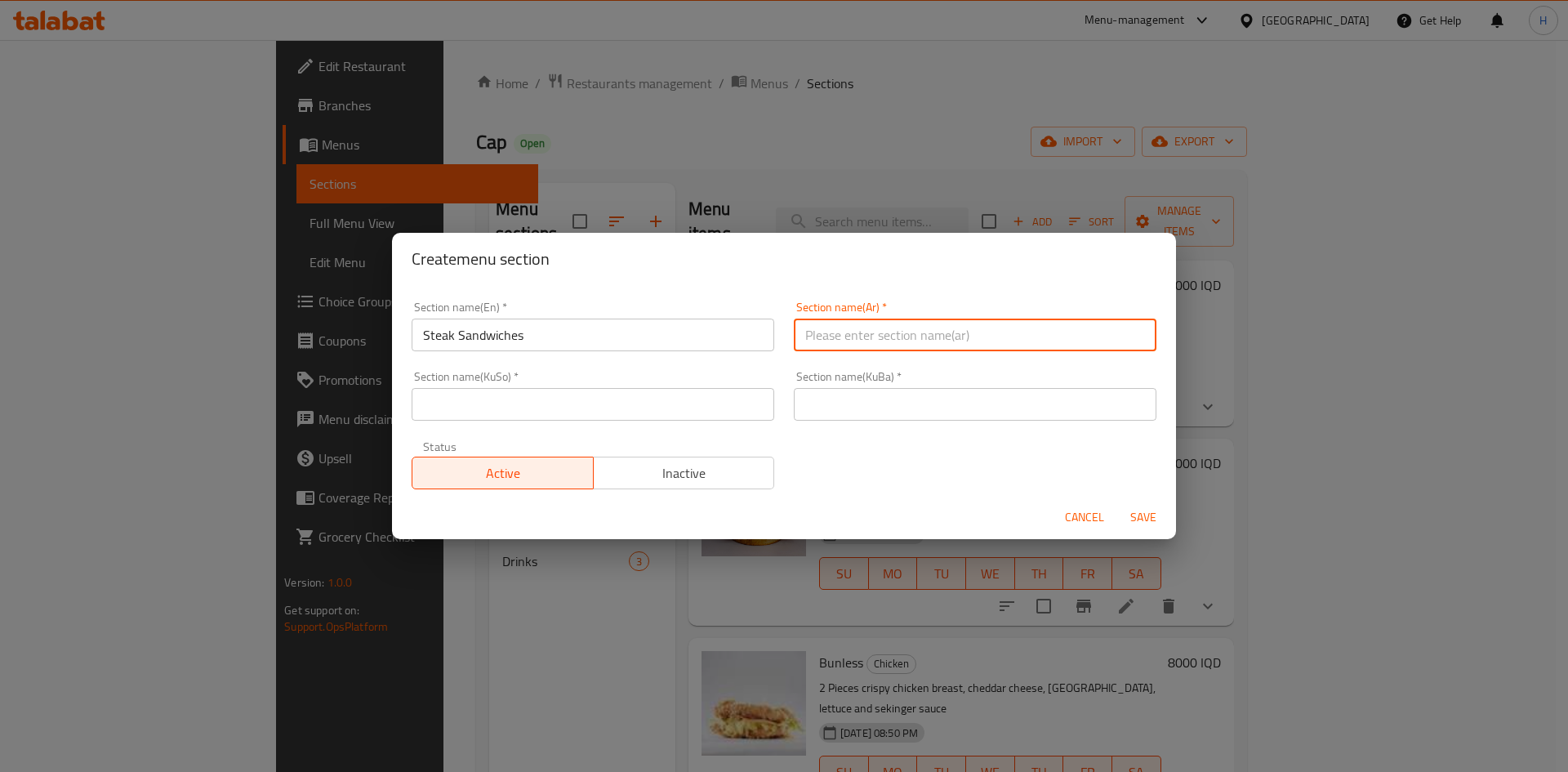
click at [863, 343] on input "text" at bounding box center [974, 335] width 362 height 33
type input "سندويشات ستيك"
click at [913, 411] on input "text" at bounding box center [974, 404] width 362 height 33
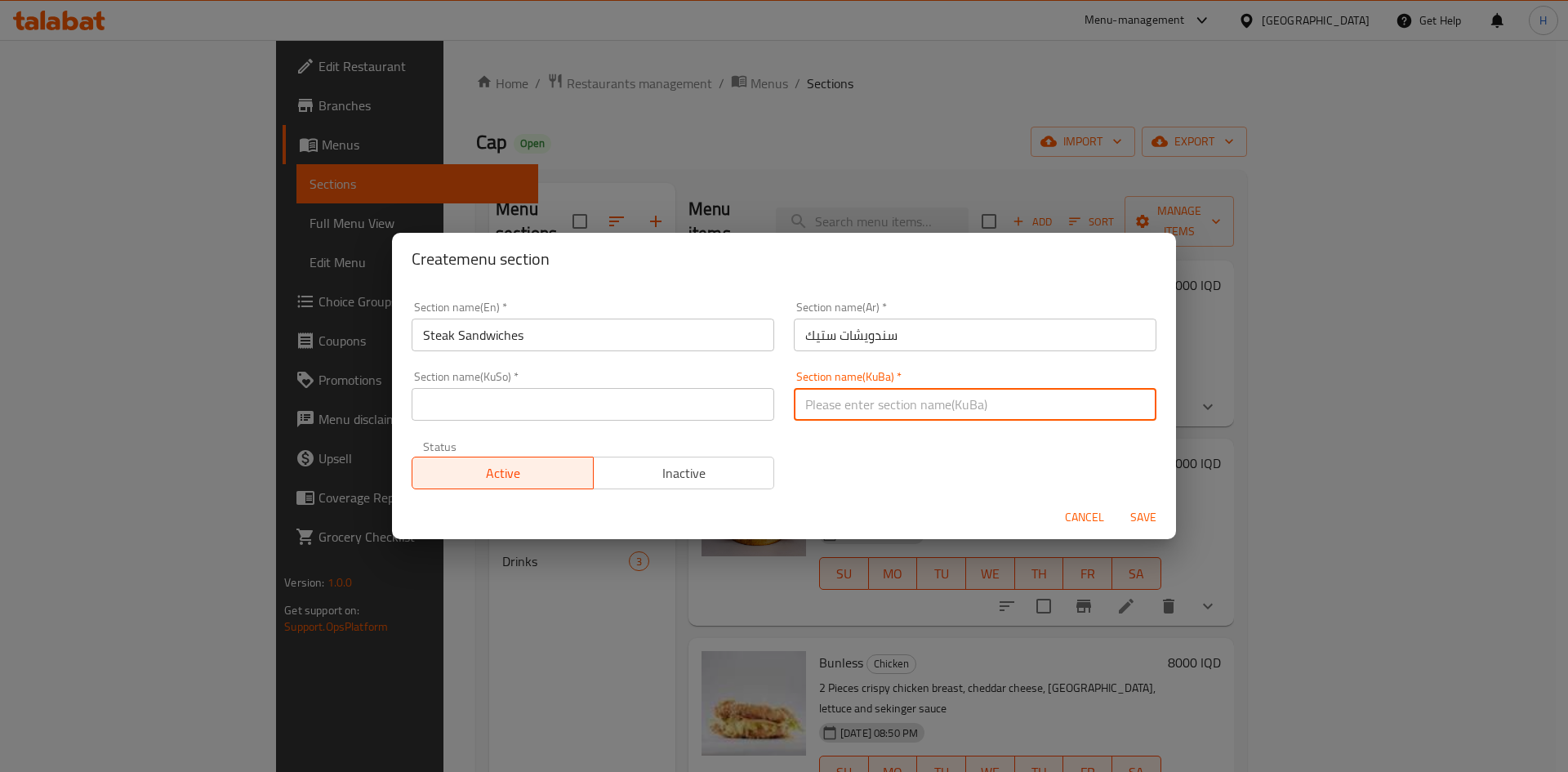
type input "."
click at [694, 412] on input "text" at bounding box center [593, 404] width 362 height 33
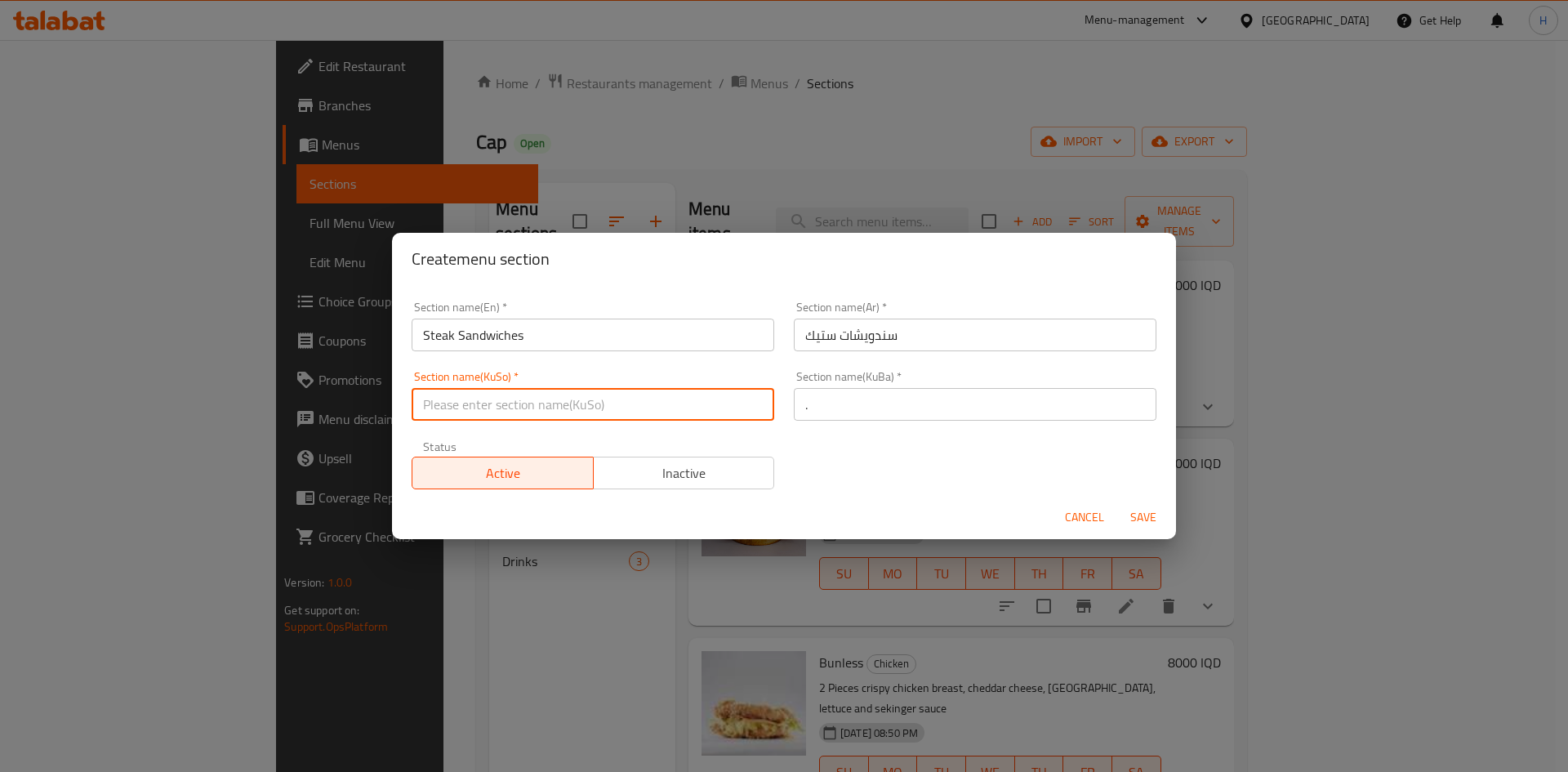
type input "."
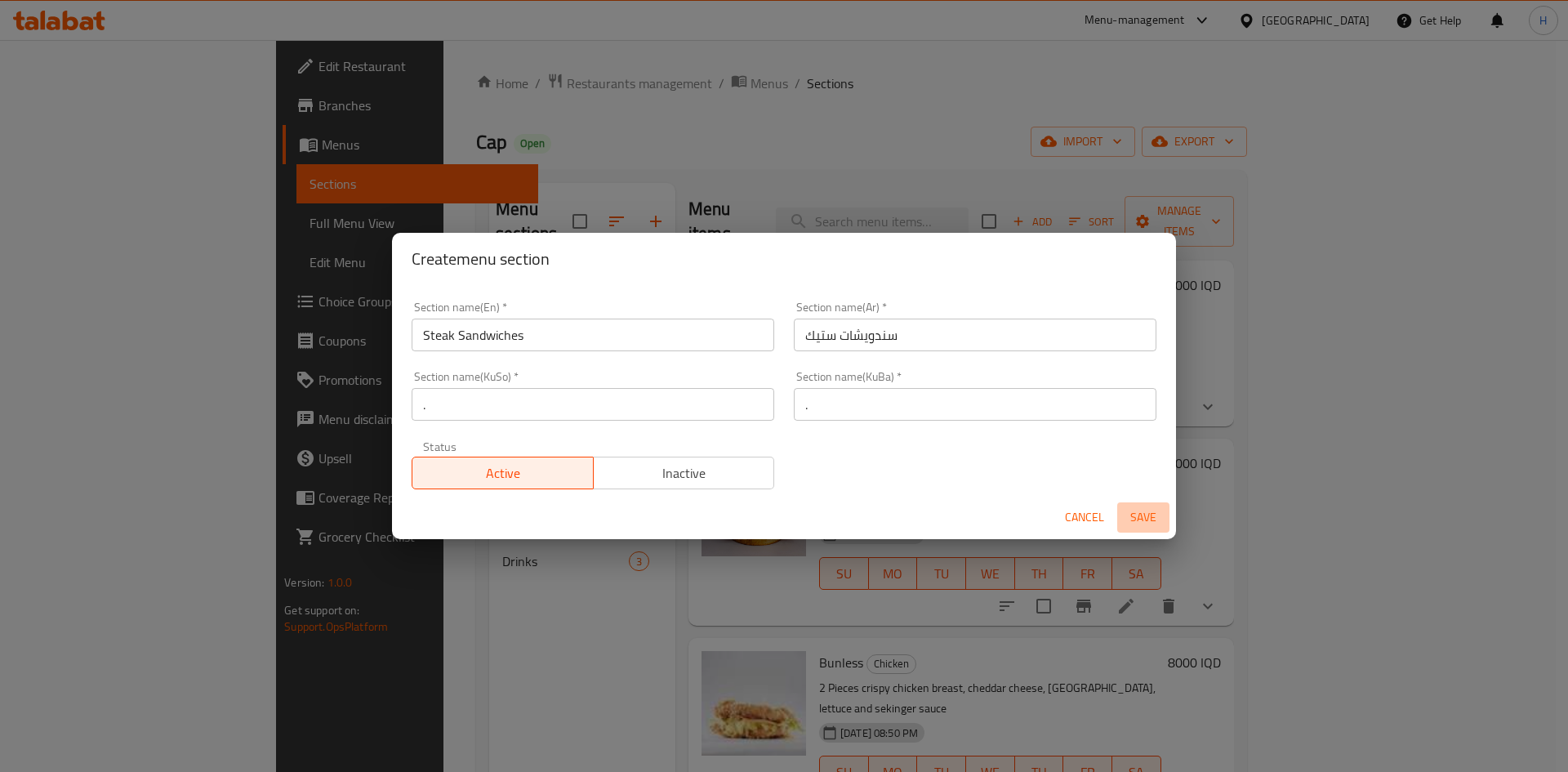
click at [1149, 512] on span "Save" at bounding box center [1143, 517] width 40 height 20
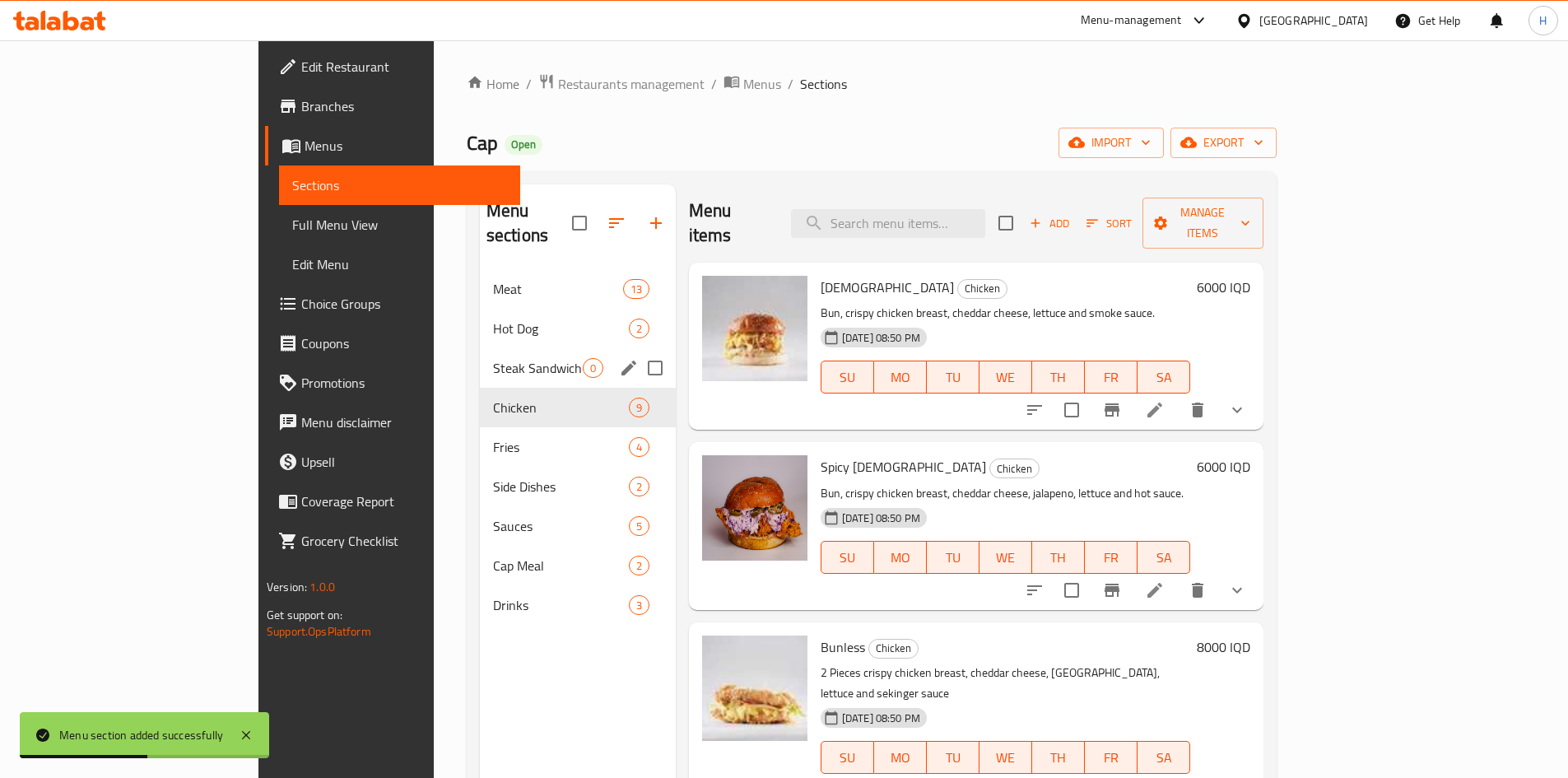
click at [493, 358] on span "Steak Sandwiches" at bounding box center [538, 367] width 90 height 19
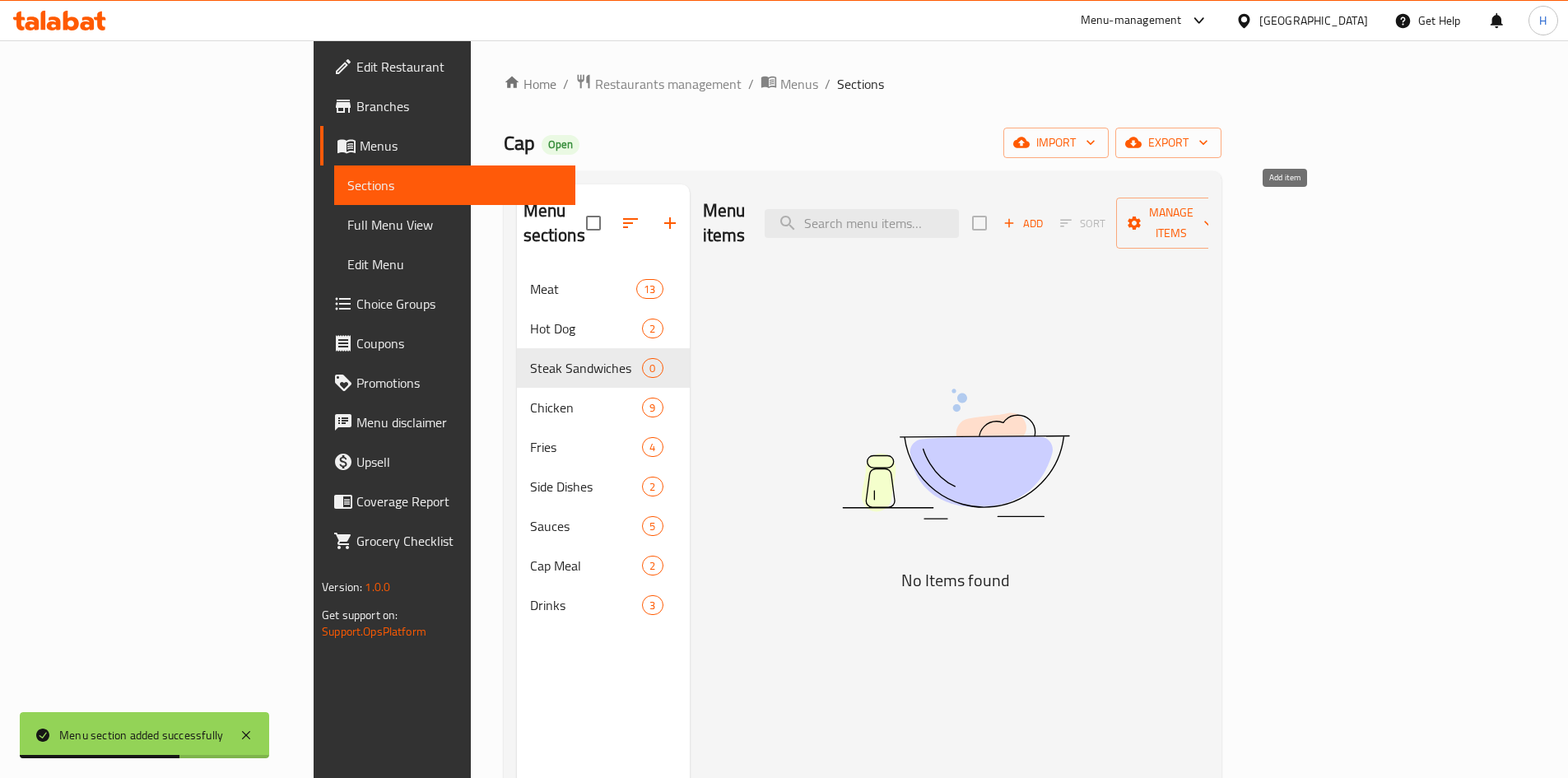
click at [1045, 214] on span "Add" at bounding box center [1023, 224] width 44 height 19
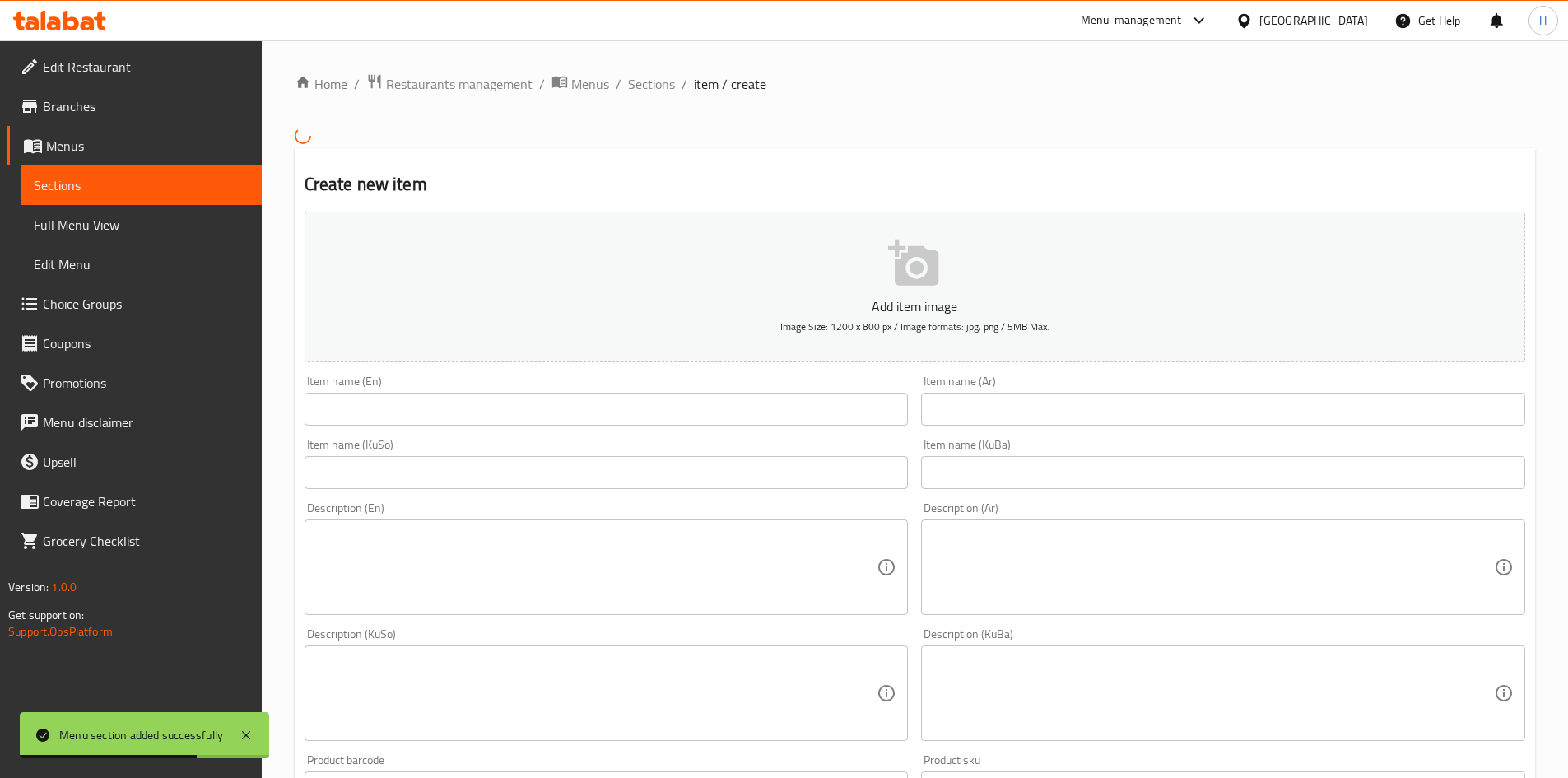
click at [459, 424] on input "text" at bounding box center [606, 408] width 604 height 33
paste input "Philly"
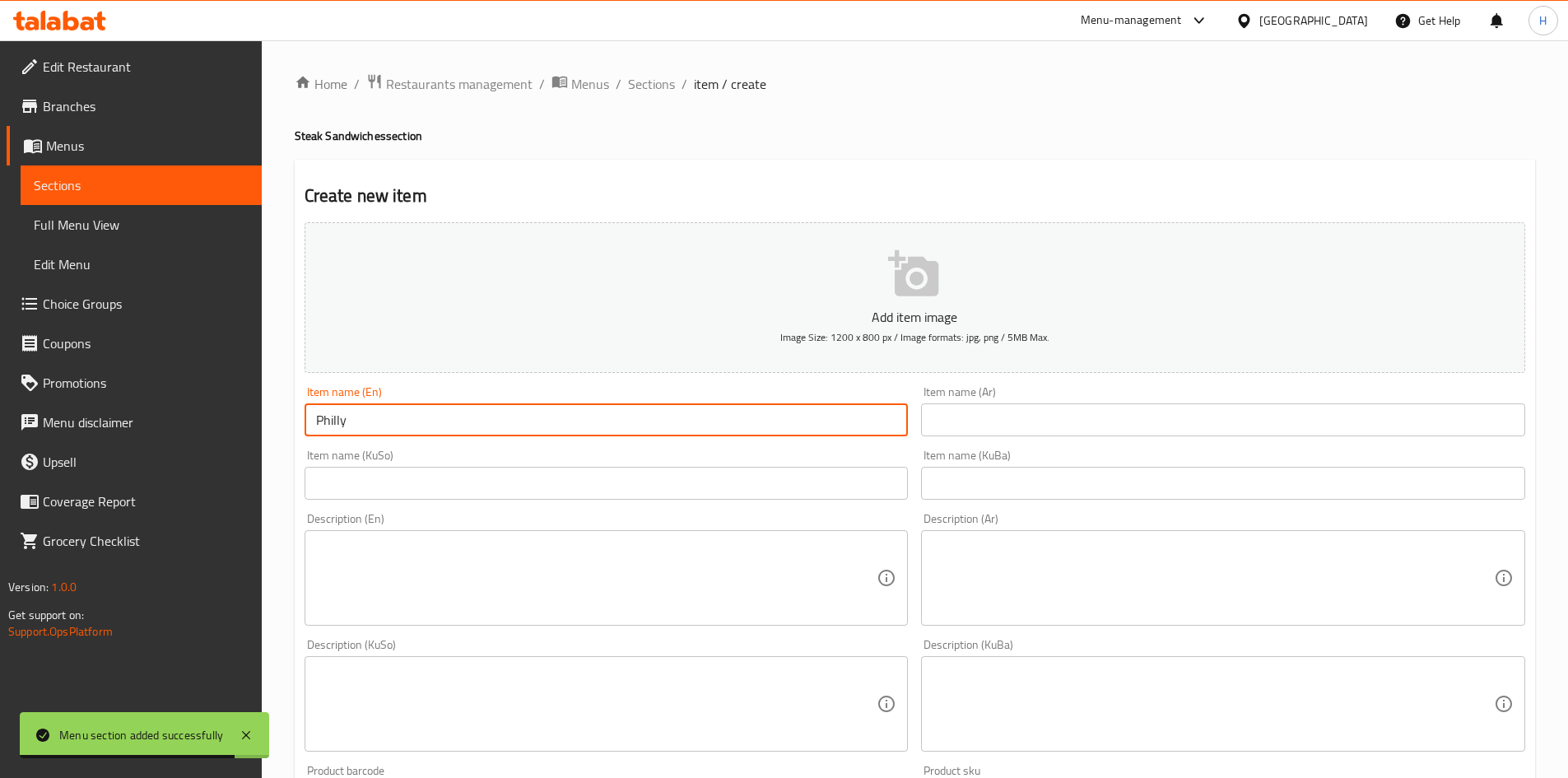
type input "Philly"
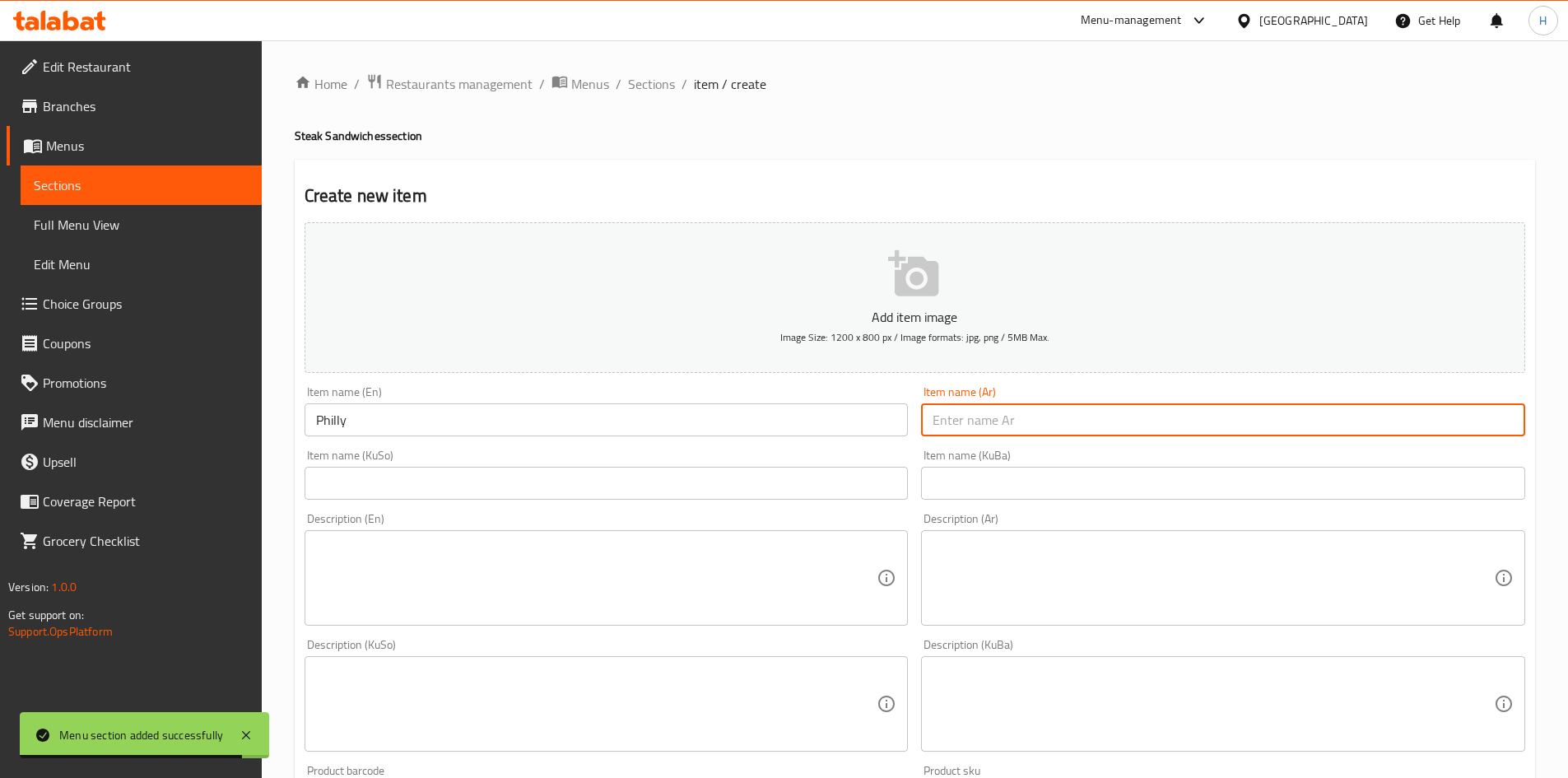
click at [1059, 420] on input "text" at bounding box center [1223, 420] width 604 height 33
click at [1064, 419] on input "tdgd" at bounding box center [1223, 420] width 604 height 33
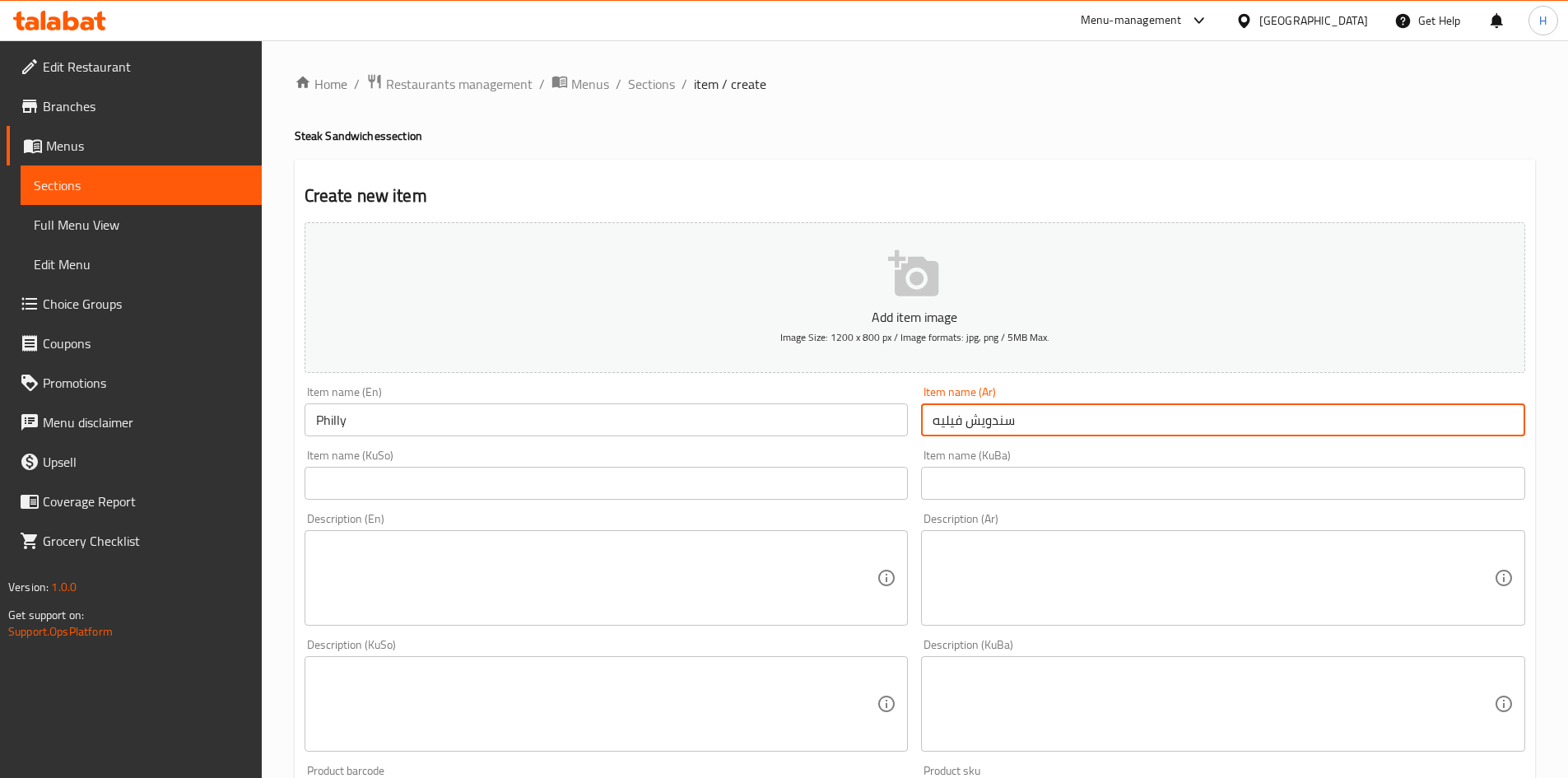
type input "سندويش فيليه"
click at [470, 425] on input "Philly" at bounding box center [606, 420] width 604 height 33
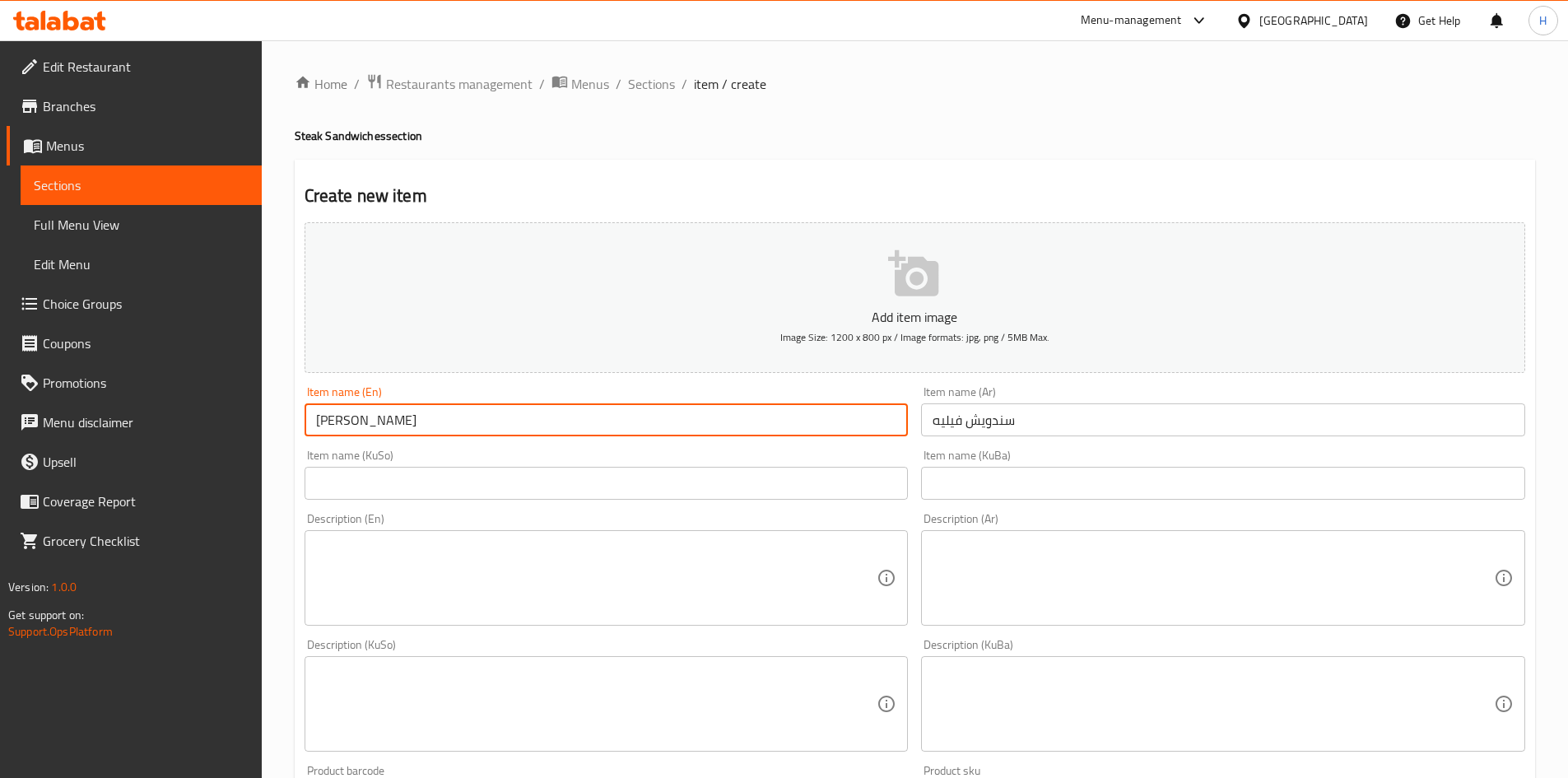
type input "Philly Sandwich"
click at [1041, 572] on textarea at bounding box center [1213, 578] width 561 height 78
paste textarea "خبز. شرائح لحم بقري. بصل مكرمل. فطر. جبنة شيدر. صلصة مدخنة."
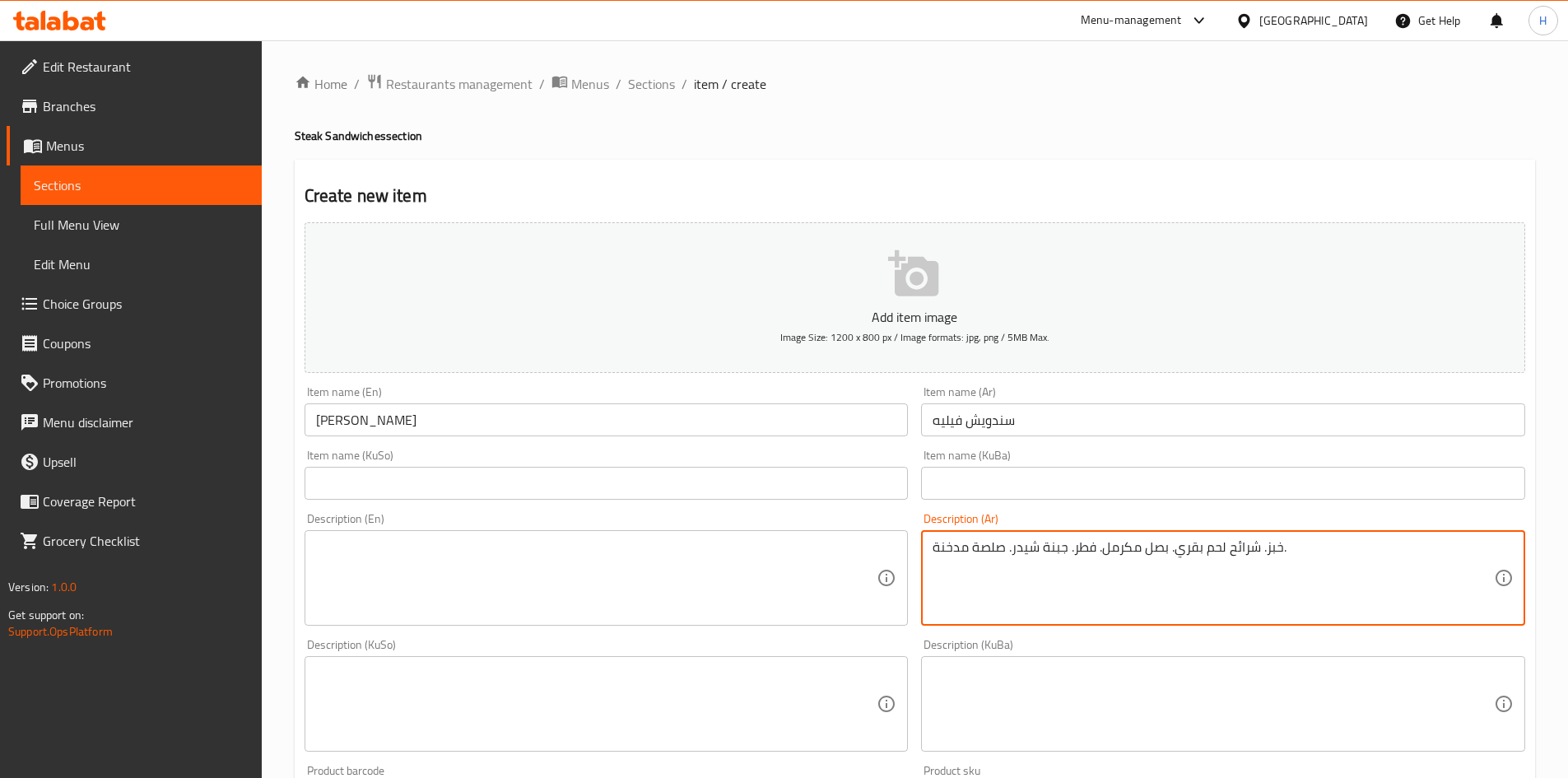
click at [1270, 553] on textarea "خبز. شرائح لحم بقري. بصل مكرمل. فطر. جبنة شيدر. صلصة مدخنة." at bounding box center [1213, 578] width 561 height 78
click at [1271, 553] on textarea "خبز. شرائح لحم بقري. بصل مكرمل. فطر. جبنة شيدر. صلصة مدخنة." at bounding box center [1213, 578] width 561 height 78
click at [1266, 556] on textarea "صمون. شرائح لحم بقري. بصل مكرمل. فطر. جبنة شيدر. صلصة مدخنة." at bounding box center [1213, 578] width 561 height 78
click at [1191, 550] on textarea "صمون, شرائح لحم بقري. بصل مكرمل. فطر. جبنة شيدر. صلصة مدخنة." at bounding box center [1213, 578] width 561 height 78
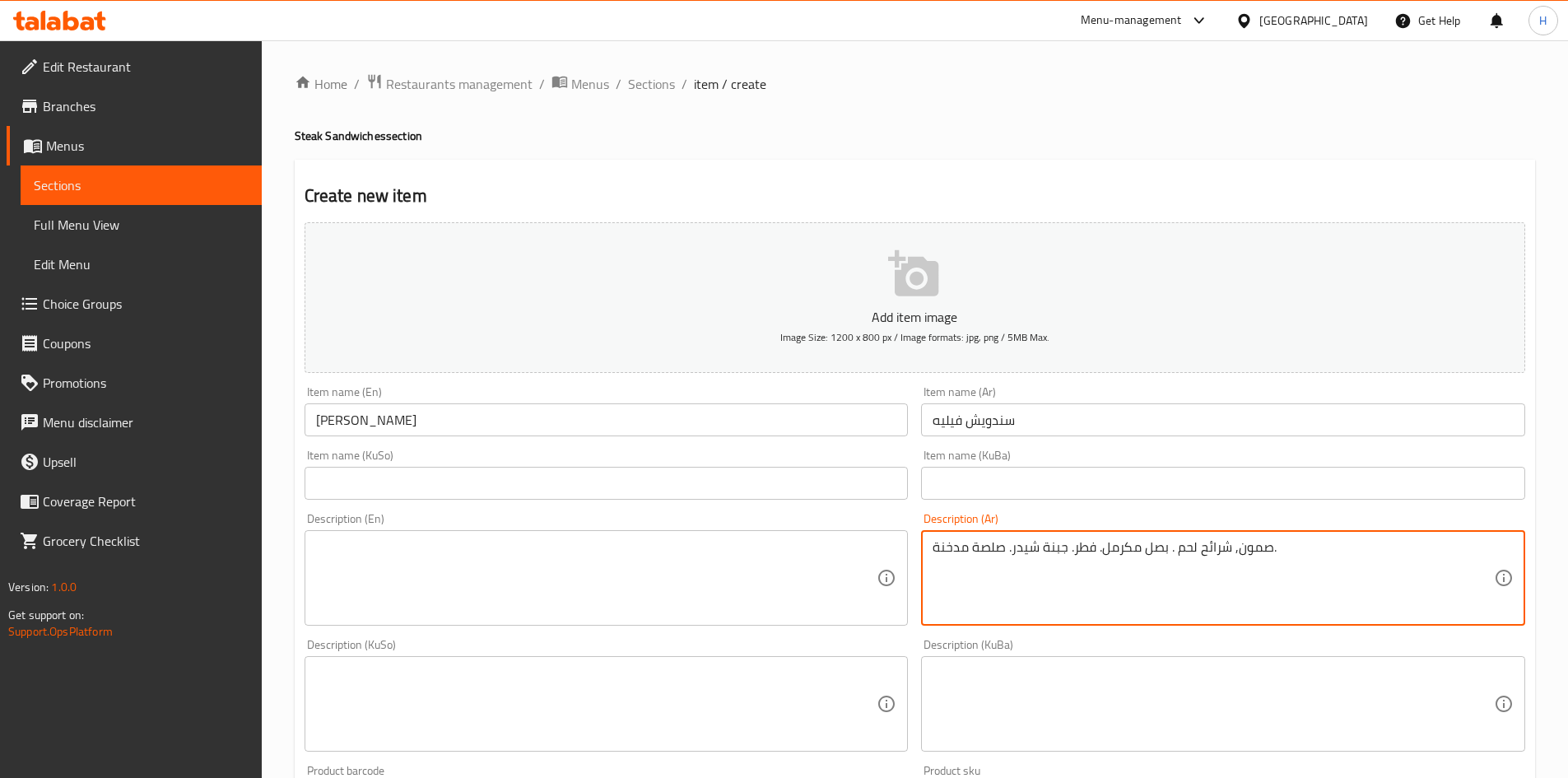
click at [1172, 556] on textarea "صمون, شرائح لحم . بصل مكرمل. فطر. جبنة شيدر. صلصة مدخنة." at bounding box center [1213, 578] width 561 height 78
click at [1098, 553] on textarea "صمون, شرائح لحم , بصل مكرمل. فطر. جبنة شيدر. صلصة مدخنة." at bounding box center [1213, 578] width 561 height 78
click at [1069, 558] on textarea "صمون, شرائح لحم , بصل مكرمل, فطر. جبنة شيدر. صلصة مدخنة." at bounding box center [1213, 578] width 561 height 78
click at [1013, 551] on textarea "صمون, شرائح لحم , بصل مكرمل, فطر, جبنة شيدر. صلصة مدخنة." at bounding box center [1213, 578] width 561 height 78
click at [1013, 551] on textarea "صمون, شرائح لحم , بصل مكرمل, فطر, جبنة شيدر و صلصة مدخنة." at bounding box center [1213, 578] width 561 height 78
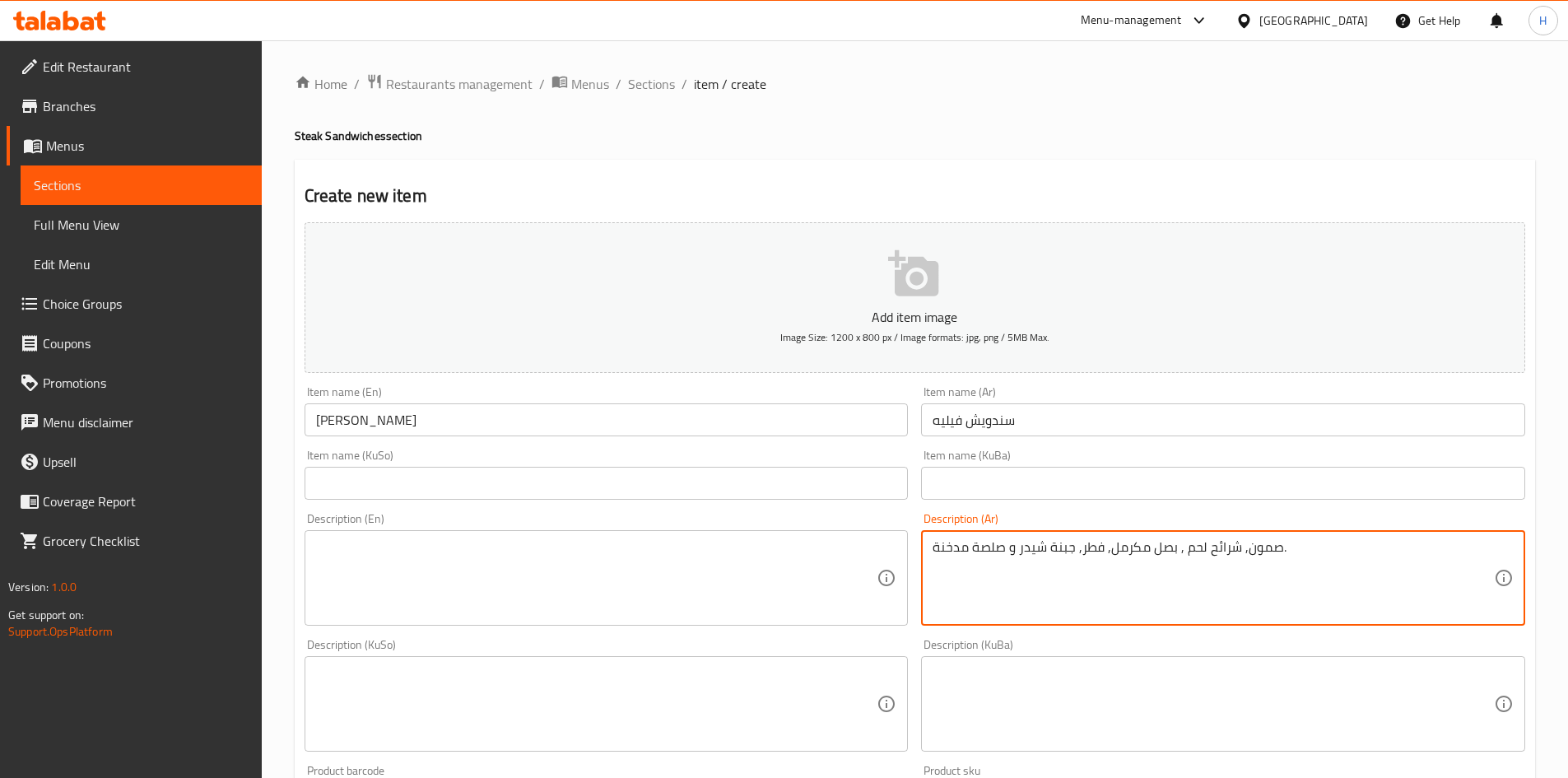
click at [1013, 551] on textarea "صمون, شرائح لحم , بصل مكرمل, فطر, جبنة شيدر و صلصة مدخنة." at bounding box center [1213, 578] width 561 height 78
type textarea "صمون, شرائح لحم , بصل مكرمل, فطر, جبنة شيدر و صلصة مدخنة."
click at [730, 578] on textarea at bounding box center [597, 578] width 561 height 78
paste textarea "Bread, steak slices, caramelized onions, mushrooms, cheddar cheese and smoked."
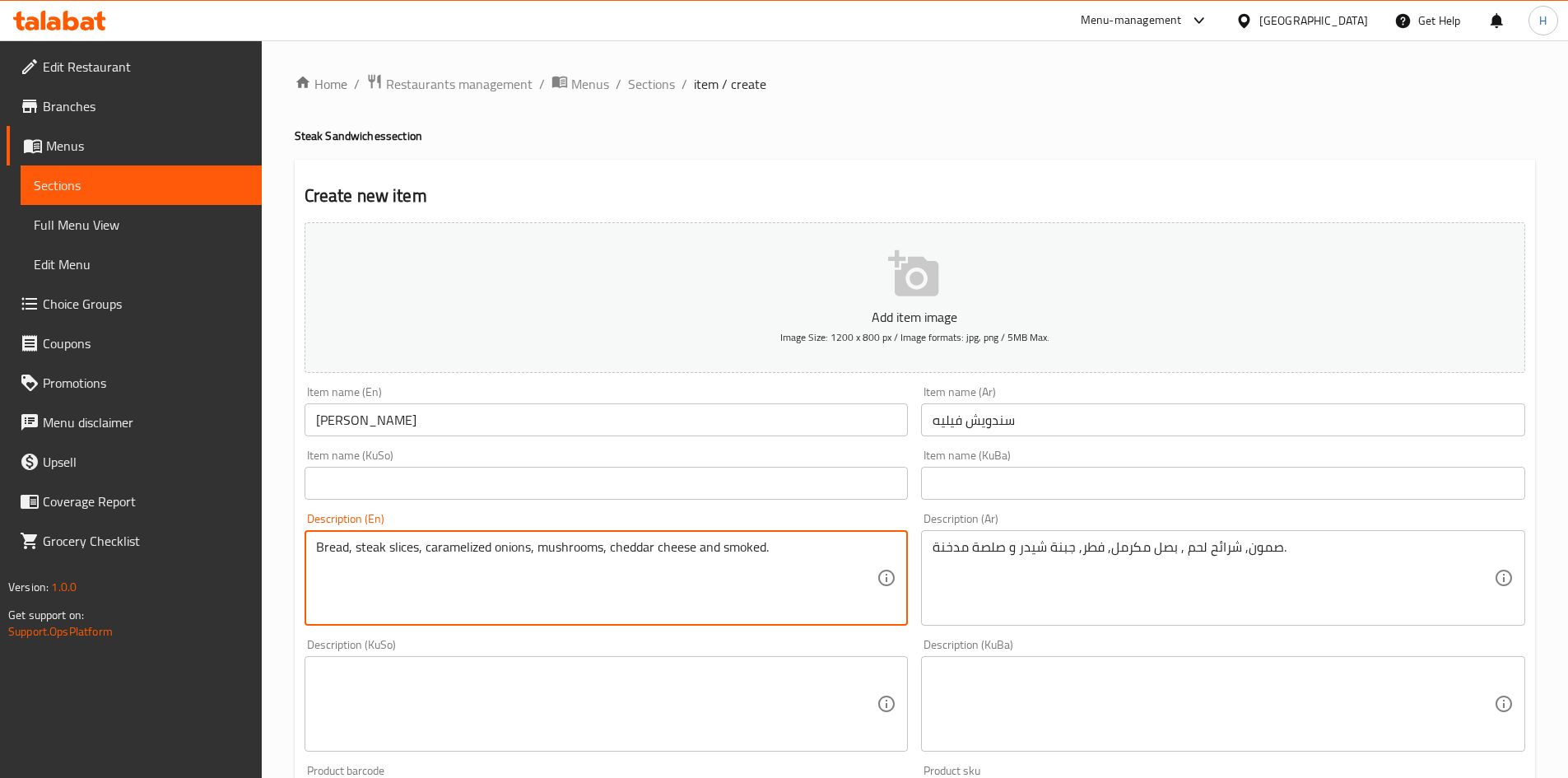
scroll to position [575, 0]
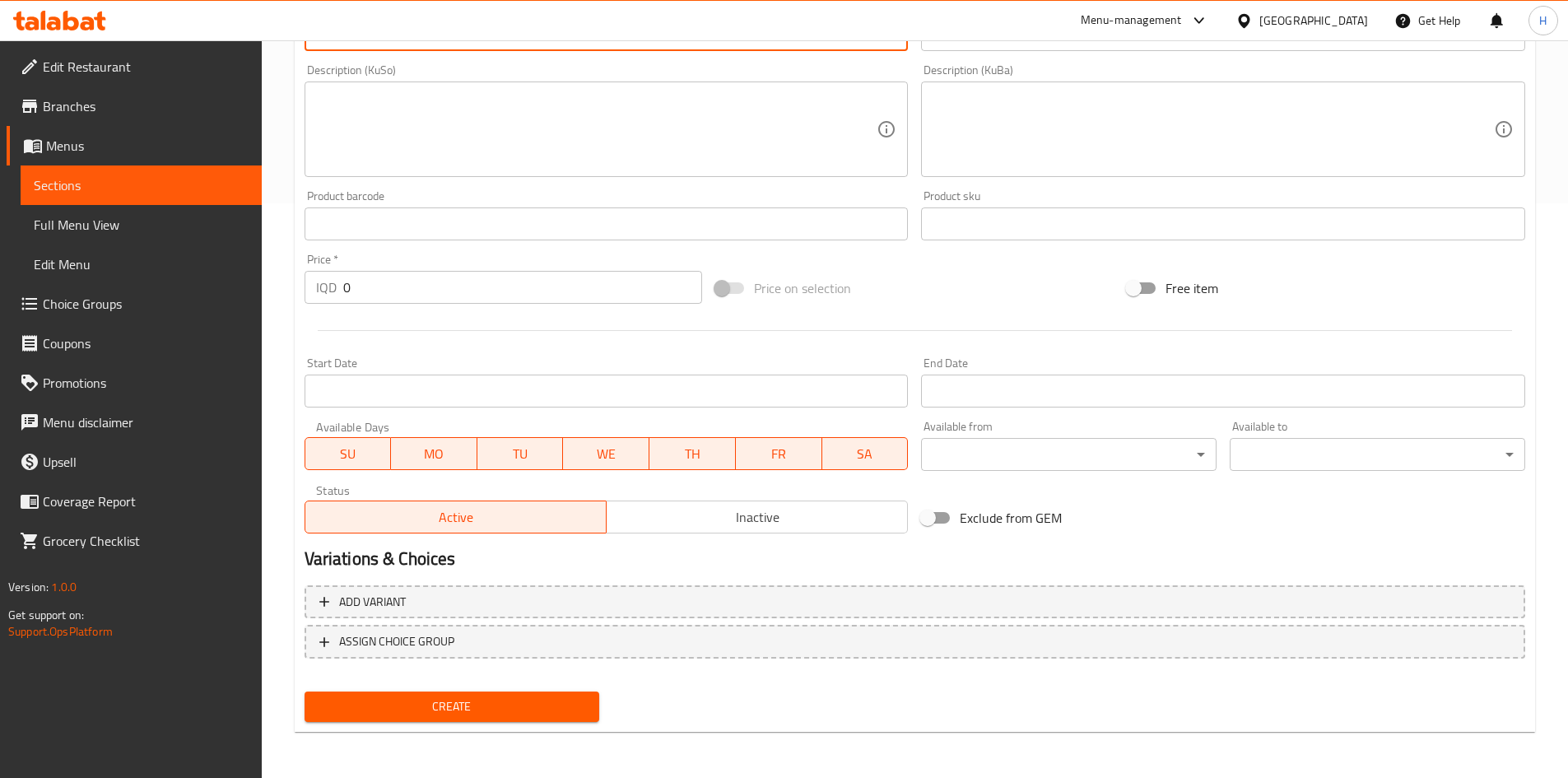
type textarea "Bread, steak slices, caramelized onions, mushrooms, cheddar cheese and smoked."
click at [392, 301] on input "0" at bounding box center [523, 287] width 359 height 33
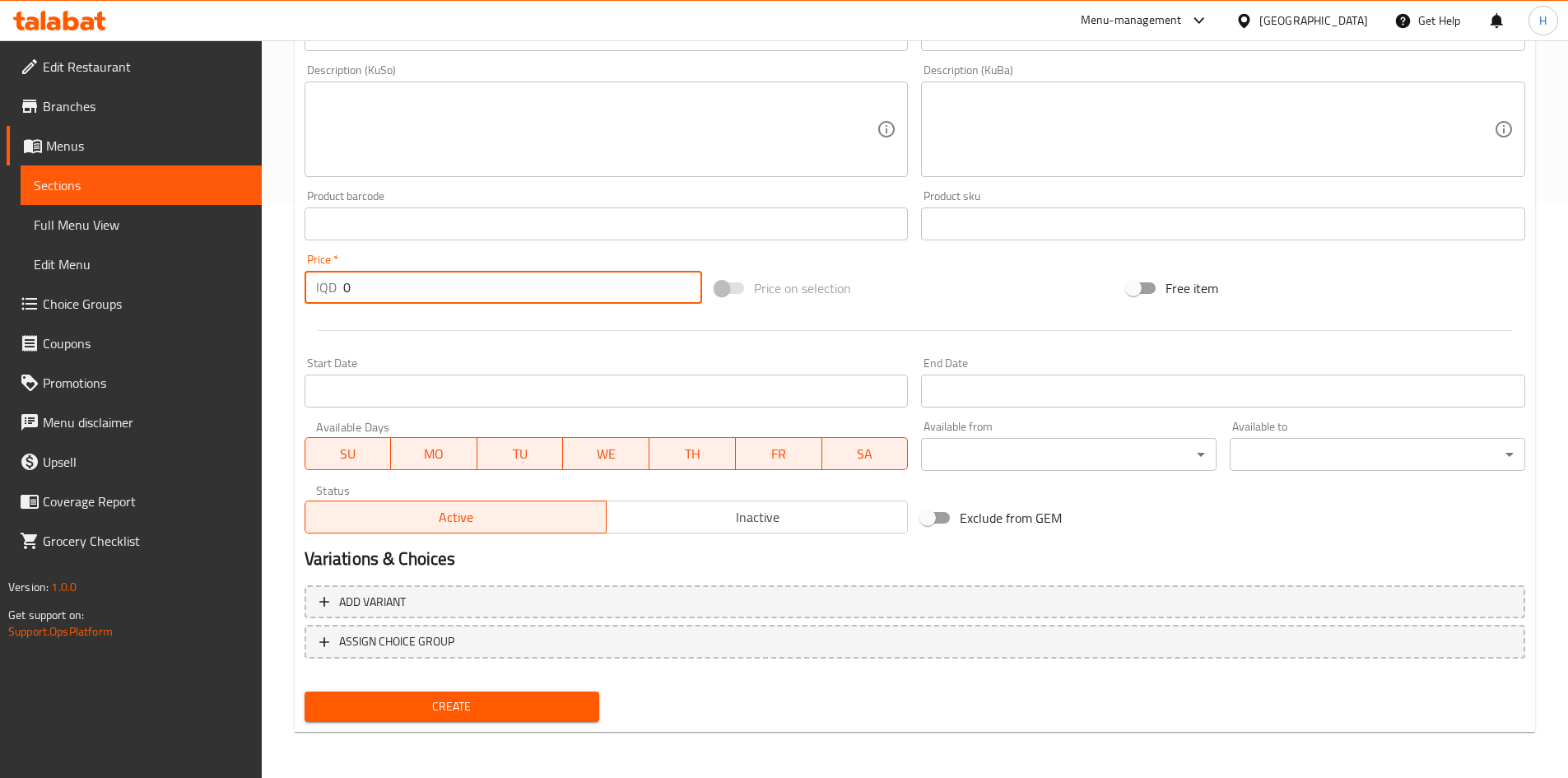
click at [392, 301] on input "0" at bounding box center [523, 287] width 359 height 33
type input "8000"
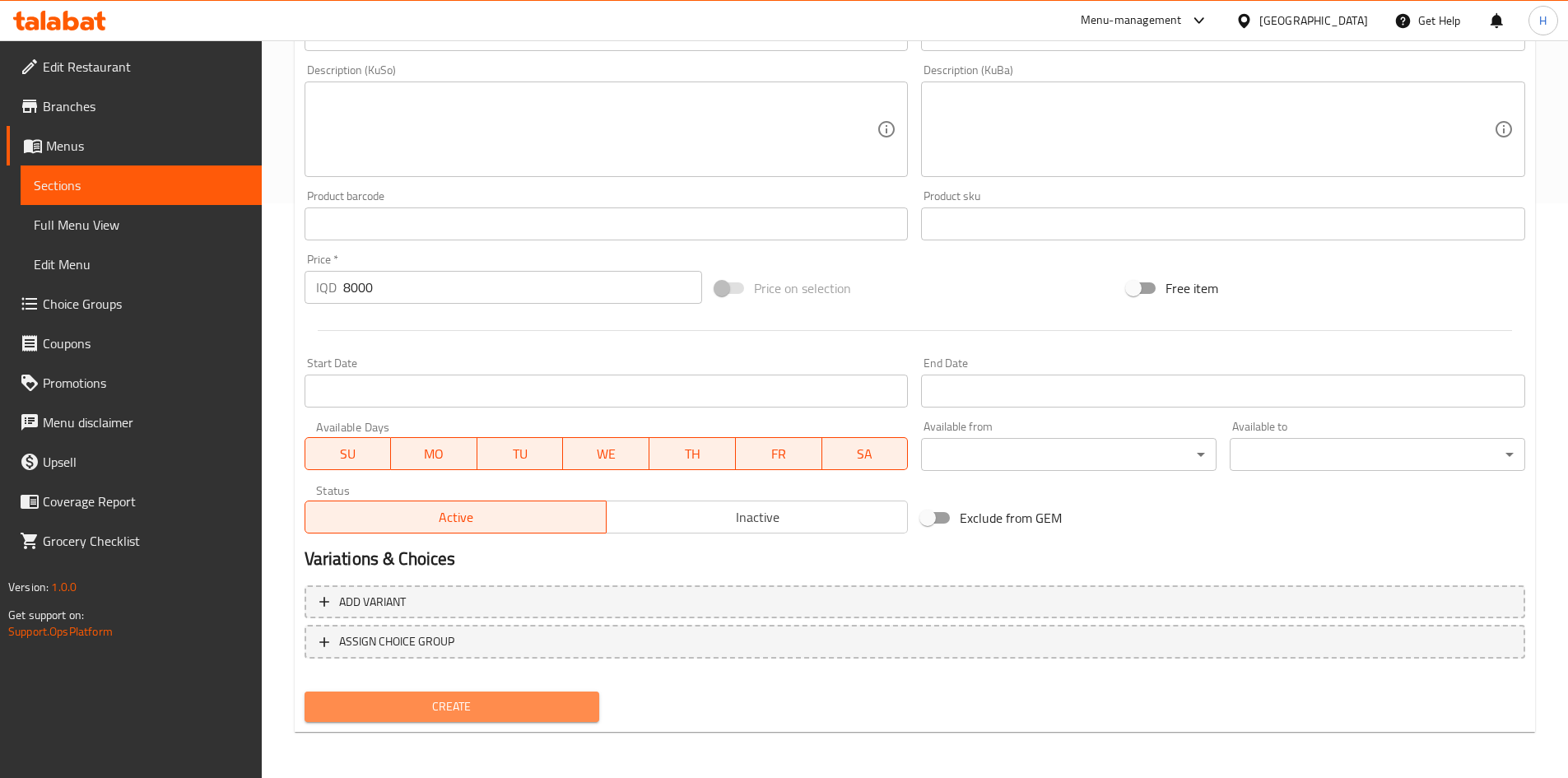
click at [520, 709] on span "Create" at bounding box center [453, 707] width 270 height 20
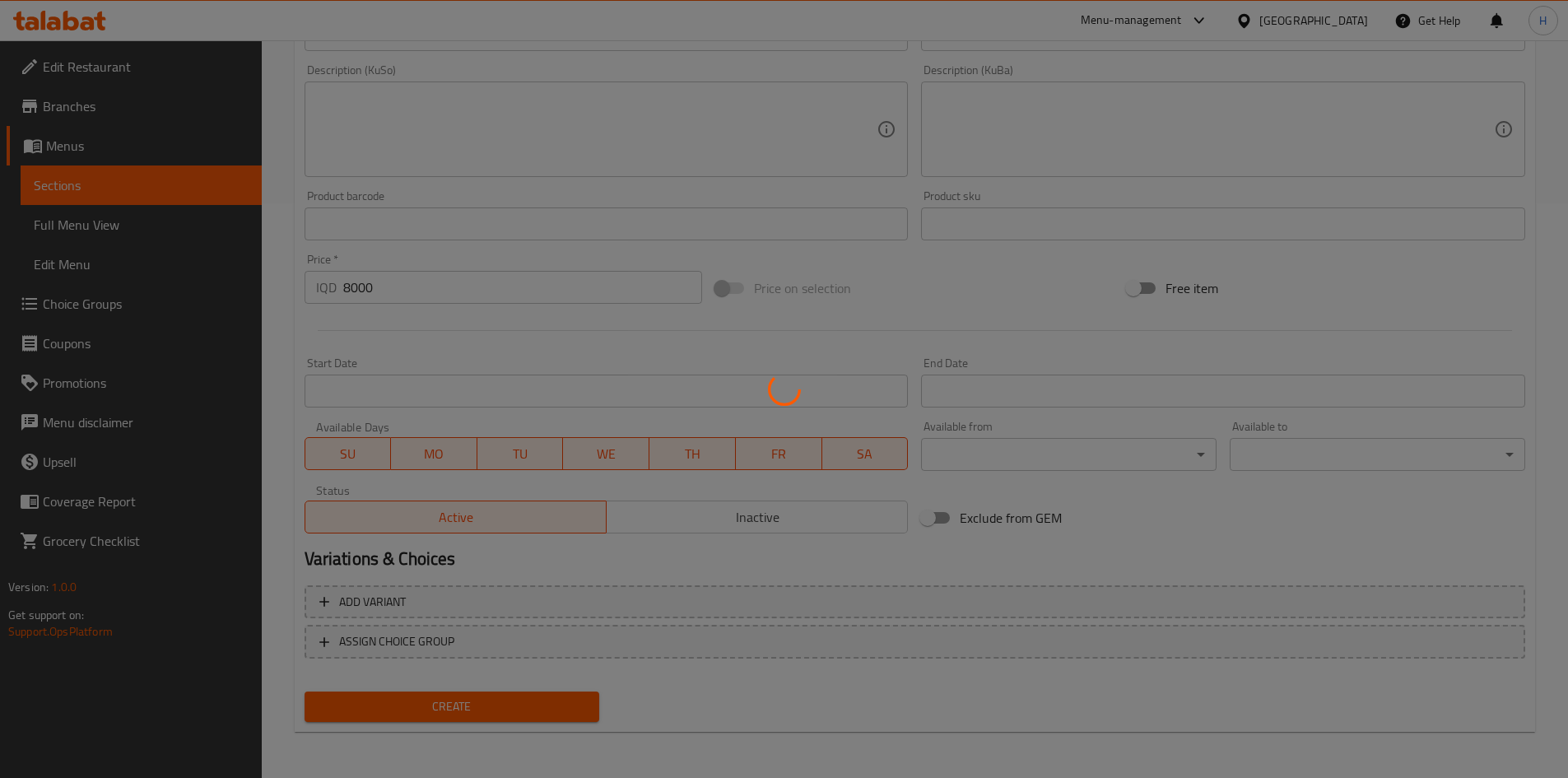
type input "0"
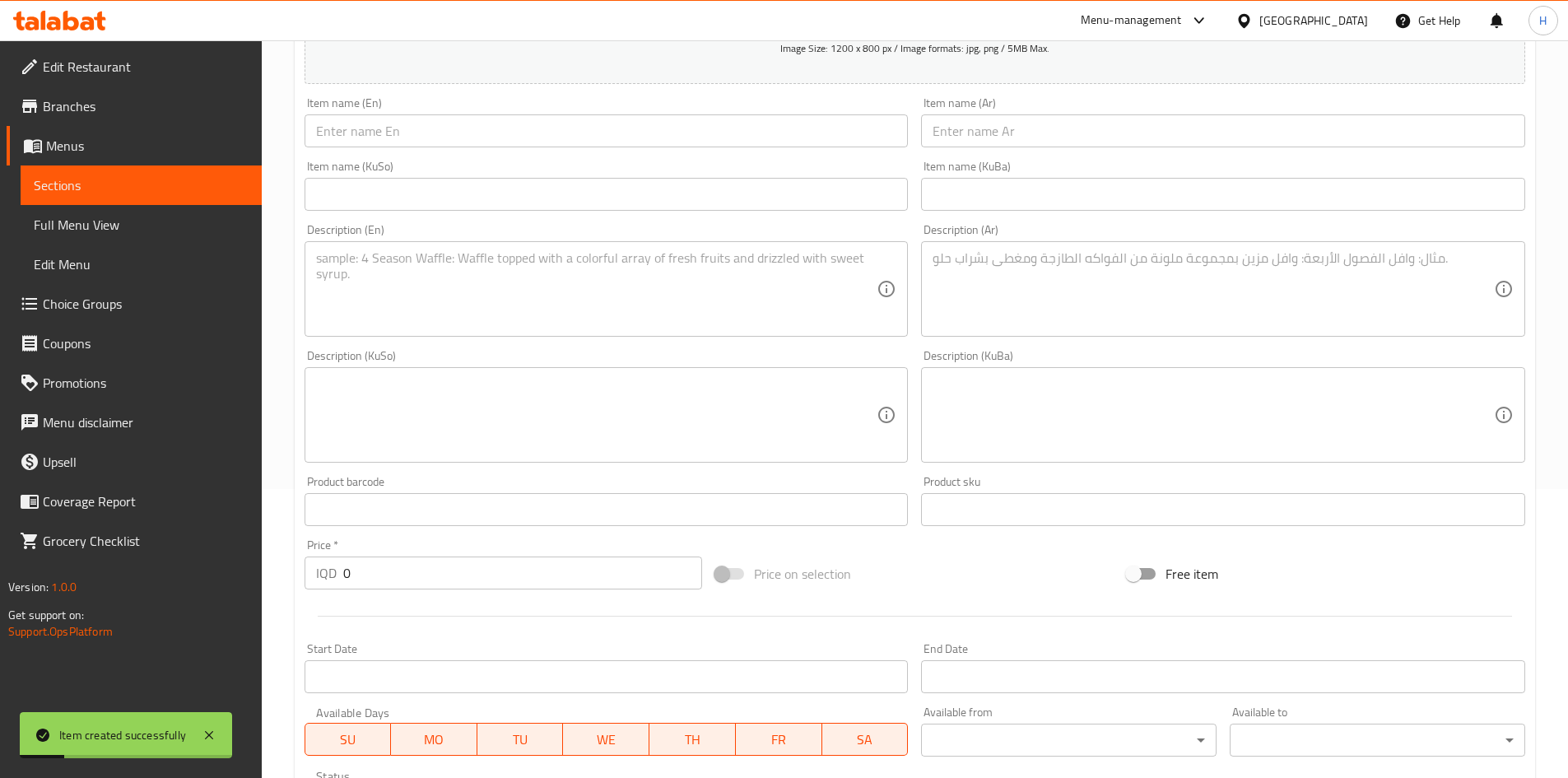
scroll to position [81, 0]
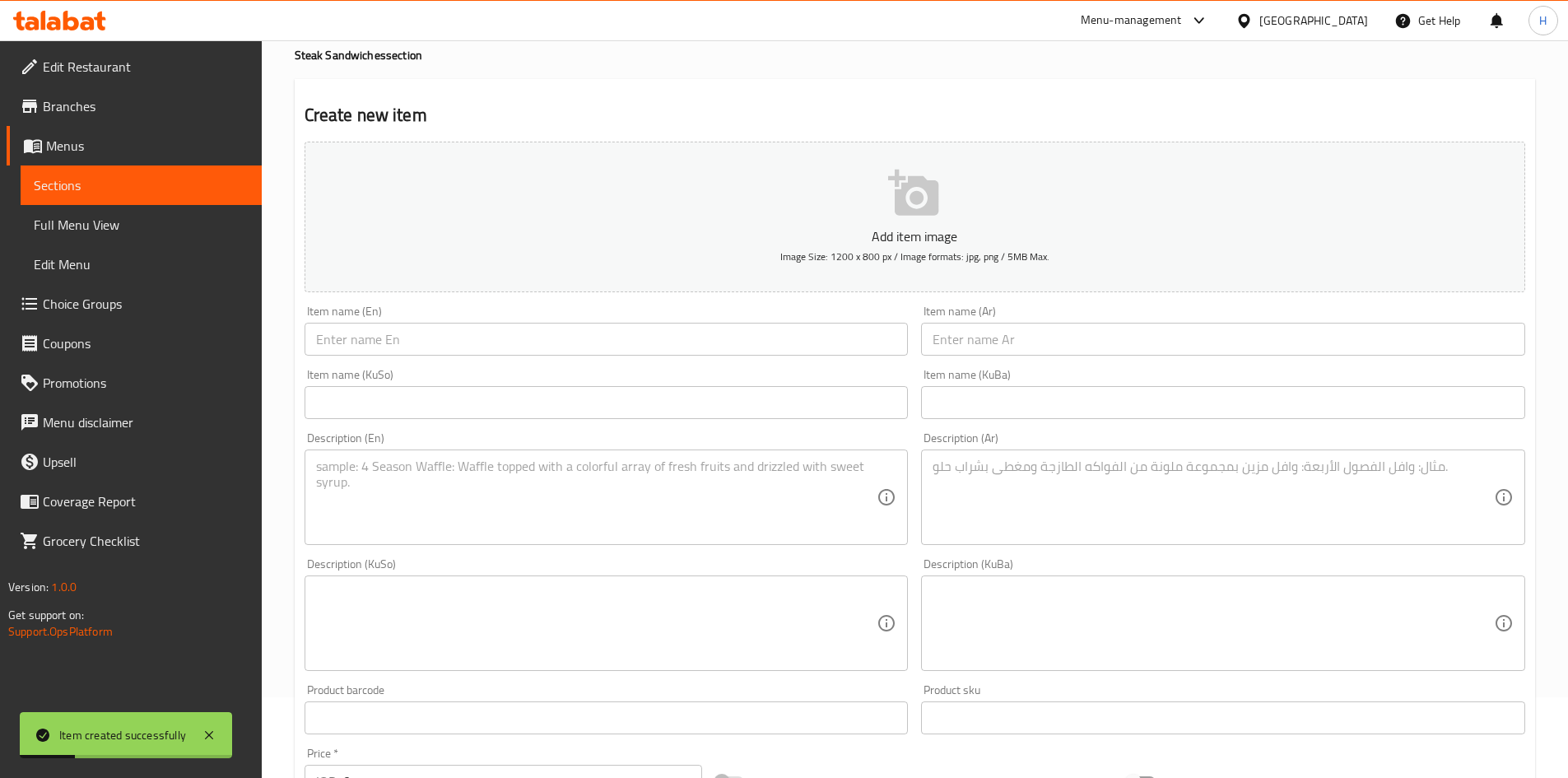
click at [394, 341] on input "text" at bounding box center [606, 339] width 604 height 33
paste input "Chicken Philly"
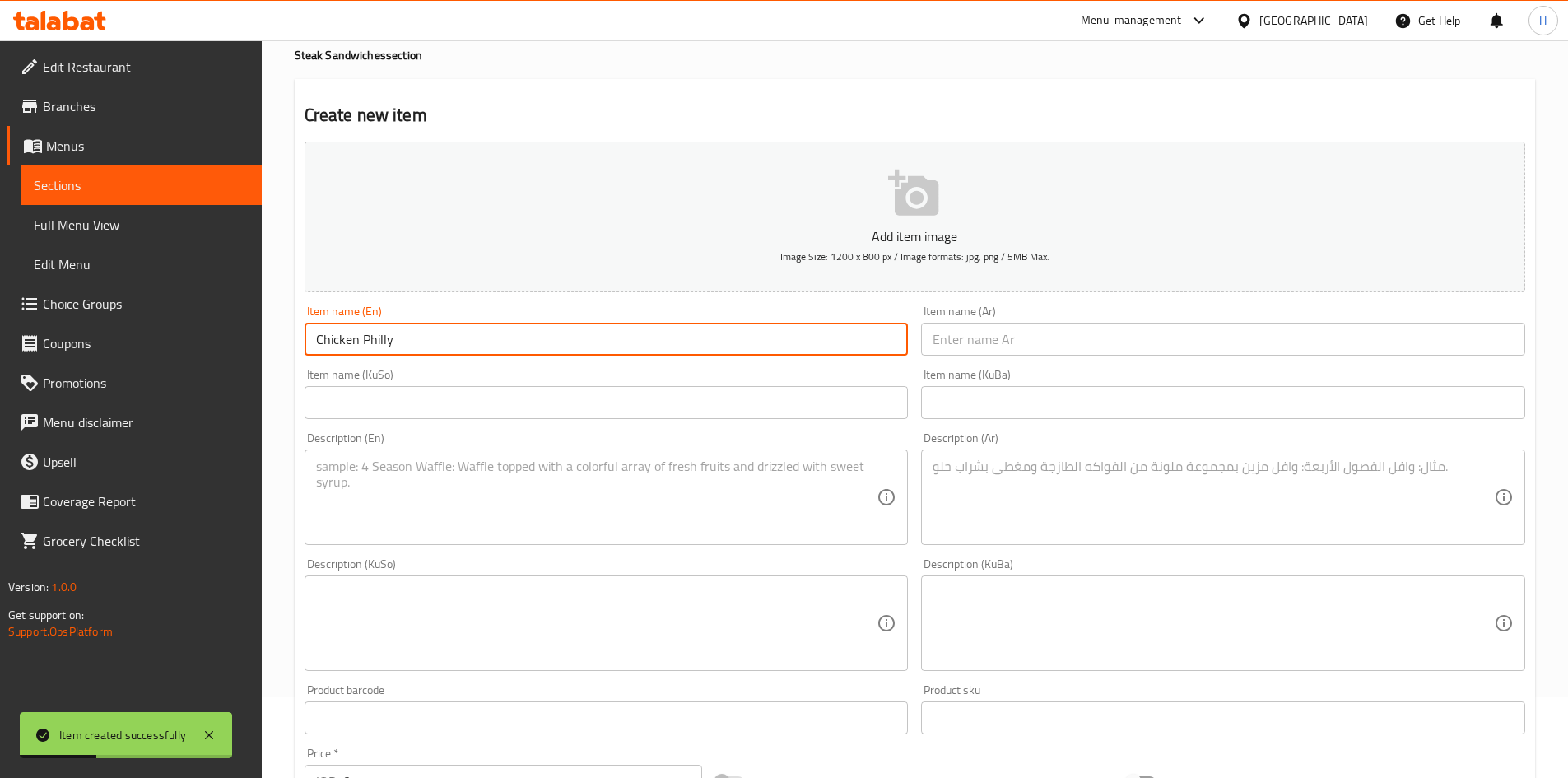
type input "Chicken Philly"
click at [1046, 347] on input "text" at bounding box center [1223, 339] width 604 height 33
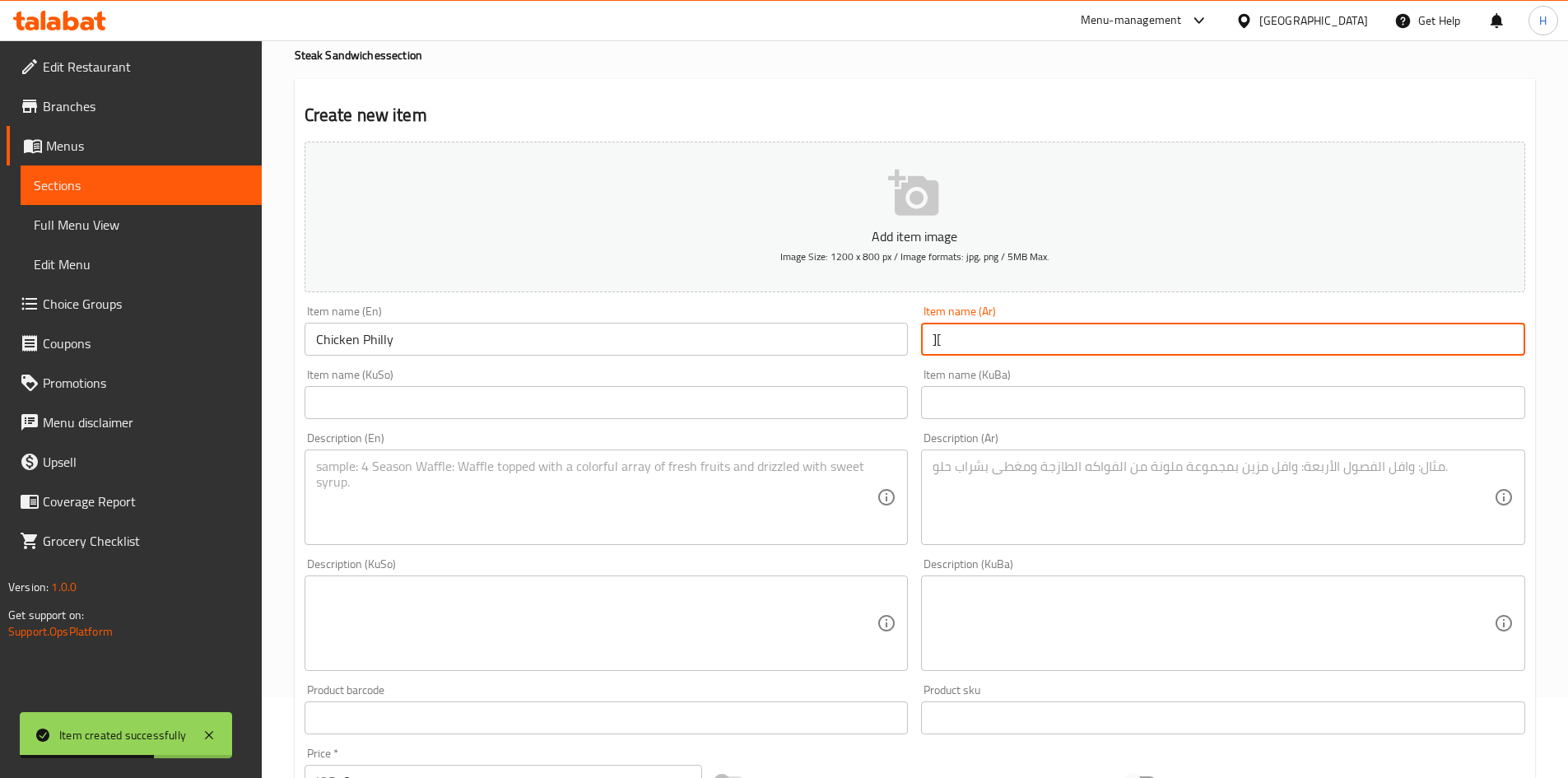
type input "]"
type input "دجاج فيليه"
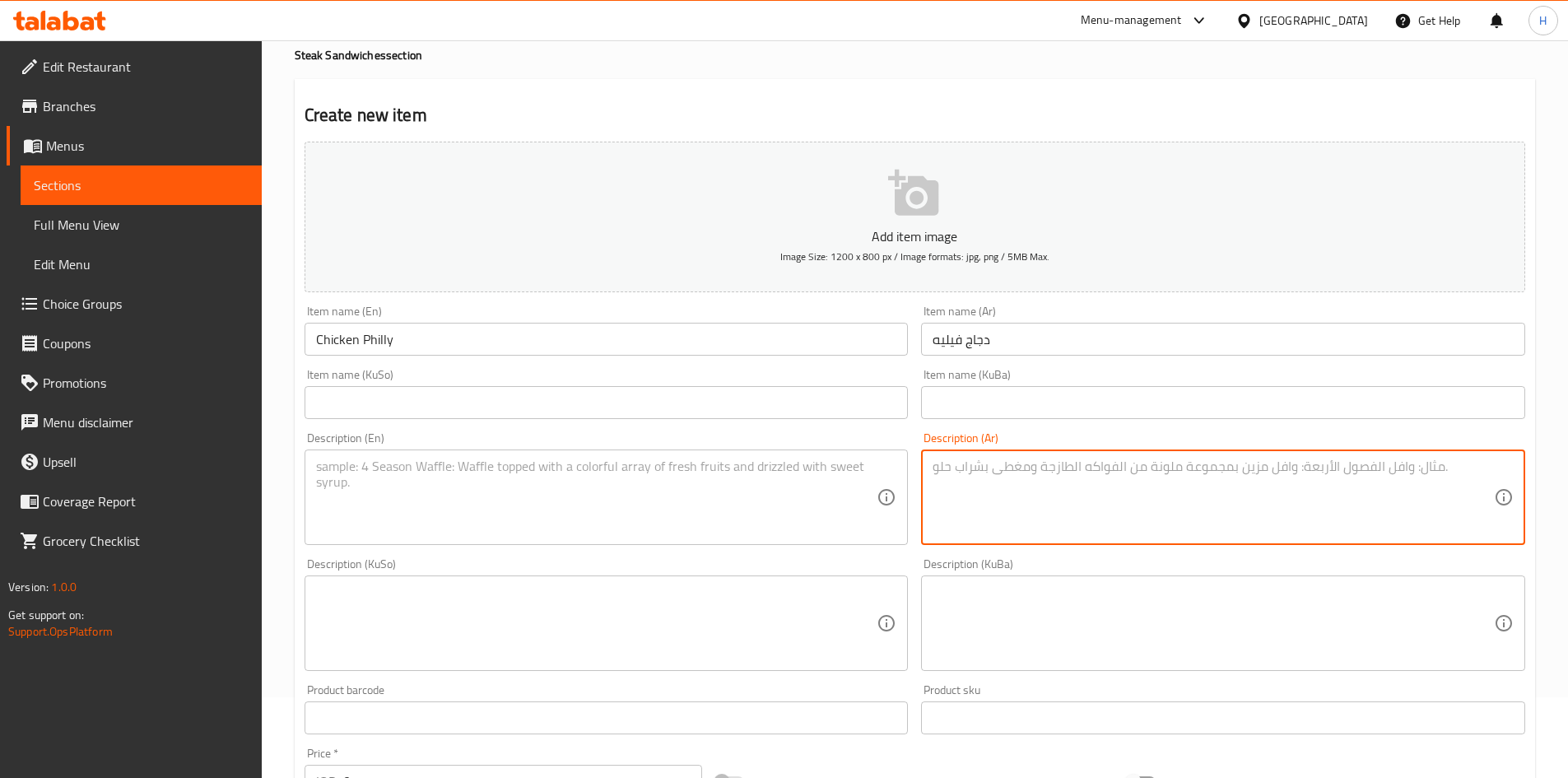
click at [1084, 488] on textarea at bounding box center [1213, 497] width 561 height 78
paste textarea "صمون, شرائح لحم , بصل مكرمل, فطر, جبنة شيدر و مدخنة."
type textarea "صمون, شرائح لحم , بصل مكرمل, فطر, جبنة شيدر و مدخنة."
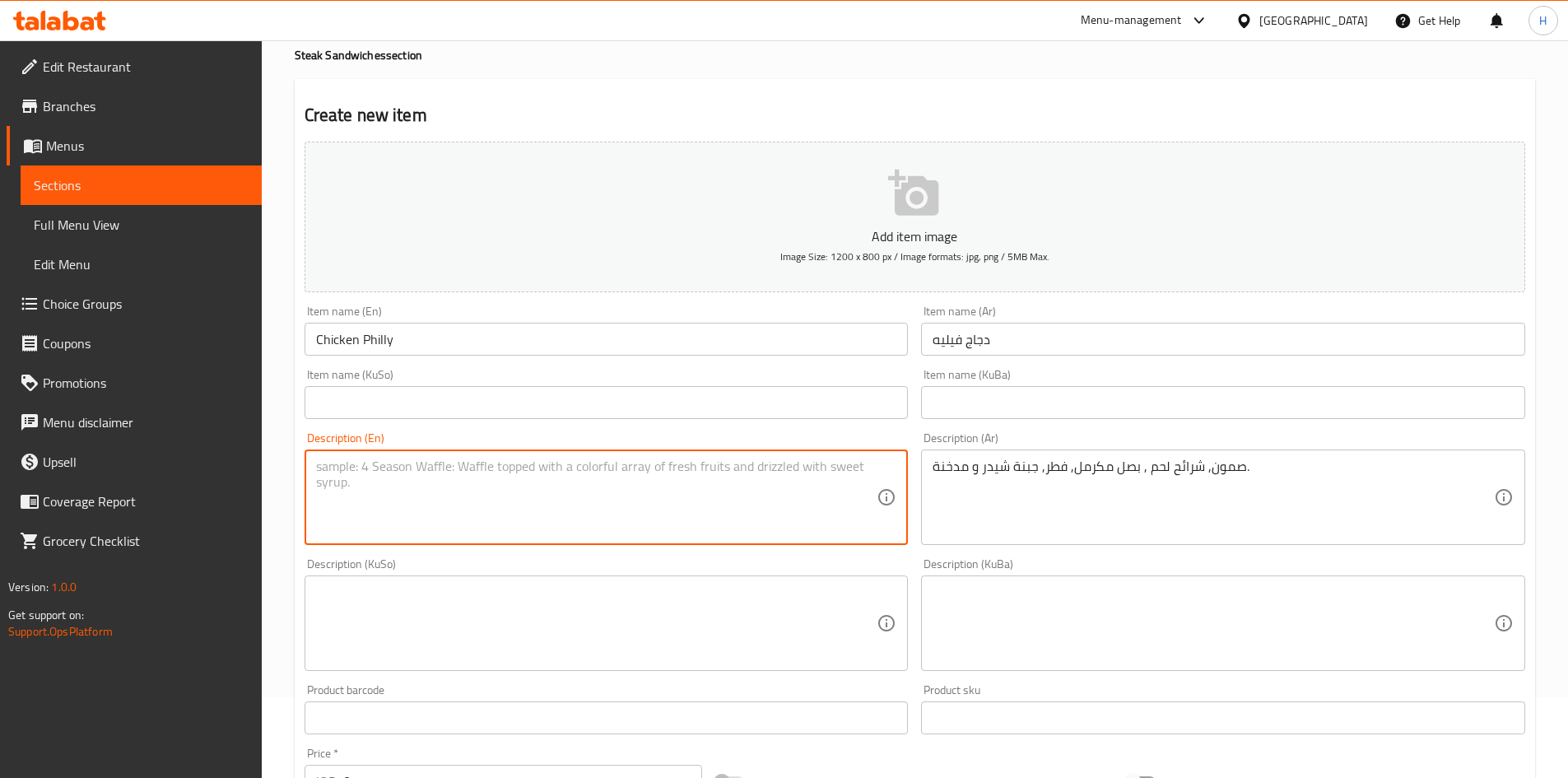
click at [550, 525] on textarea at bounding box center [597, 497] width 561 height 78
paste textarea "Bread, steak slices, caramelized onions, mushrooms, cheddar cheese and smoked."
type textarea "Bread, steak slices, caramelized onions, mushrooms, cheddar cheese and smoked."
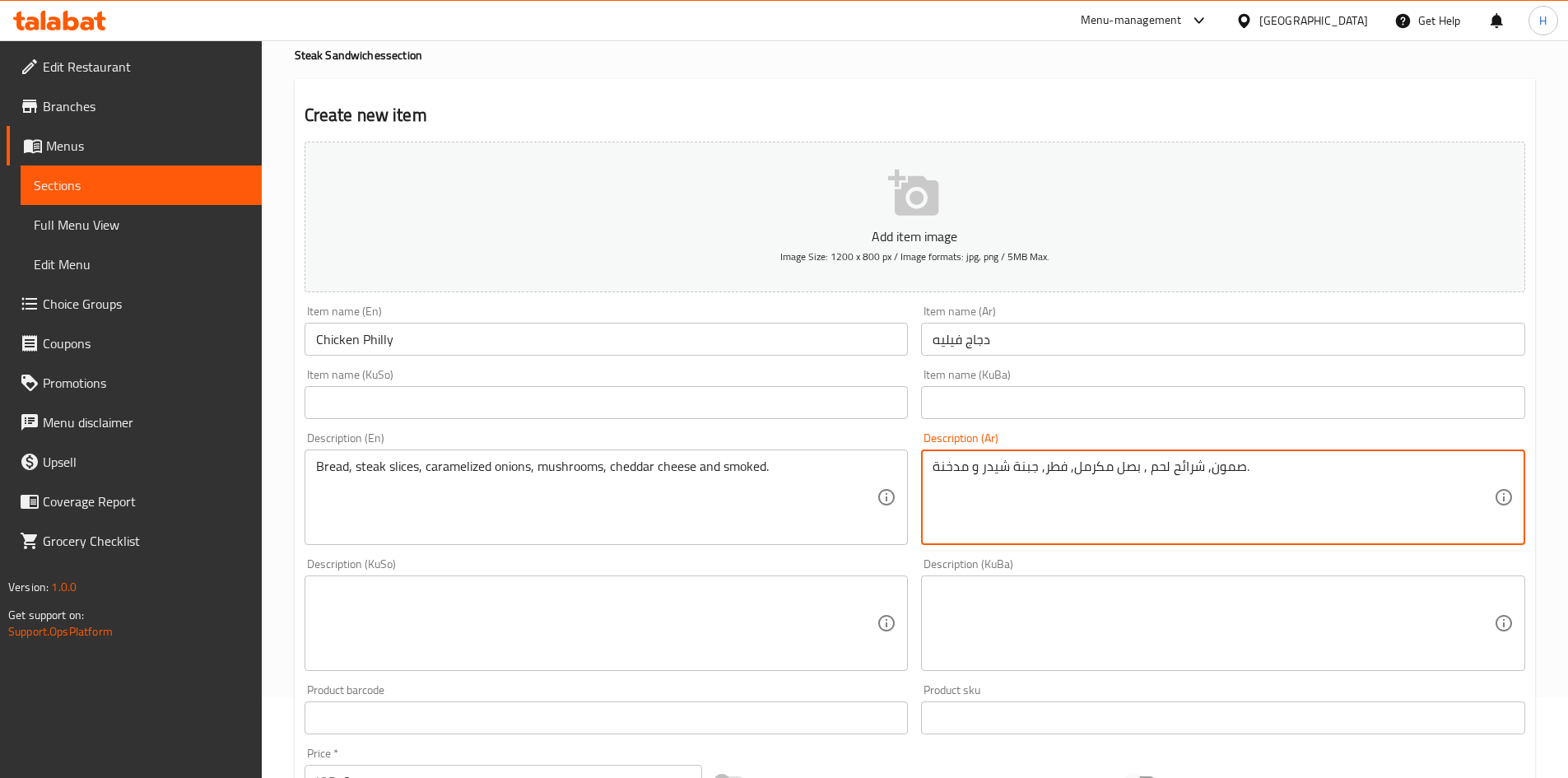
click at [1164, 468] on textarea "صمون, شرائح لحم , بصل مكرمل, فطر, جبنة شيدر و مدخنة." at bounding box center [1213, 497] width 561 height 78
click at [1156, 468] on textarea "صمون, شرائح لحم , بصل مكرمل, فطر, جبنة شيدر و مدخنة." at bounding box center [1213, 497] width 561 height 78
click at [1157, 467] on textarea "صمون, شرائح لحم , بصل مكرمل, فطر, جبنة شيدر و مدخنة." at bounding box center [1213, 497] width 561 height 78
type textarea "صمون, شرائح صدر دجاج , بصل مكرمل, فطر, جبنة شيدر و مدخنة."
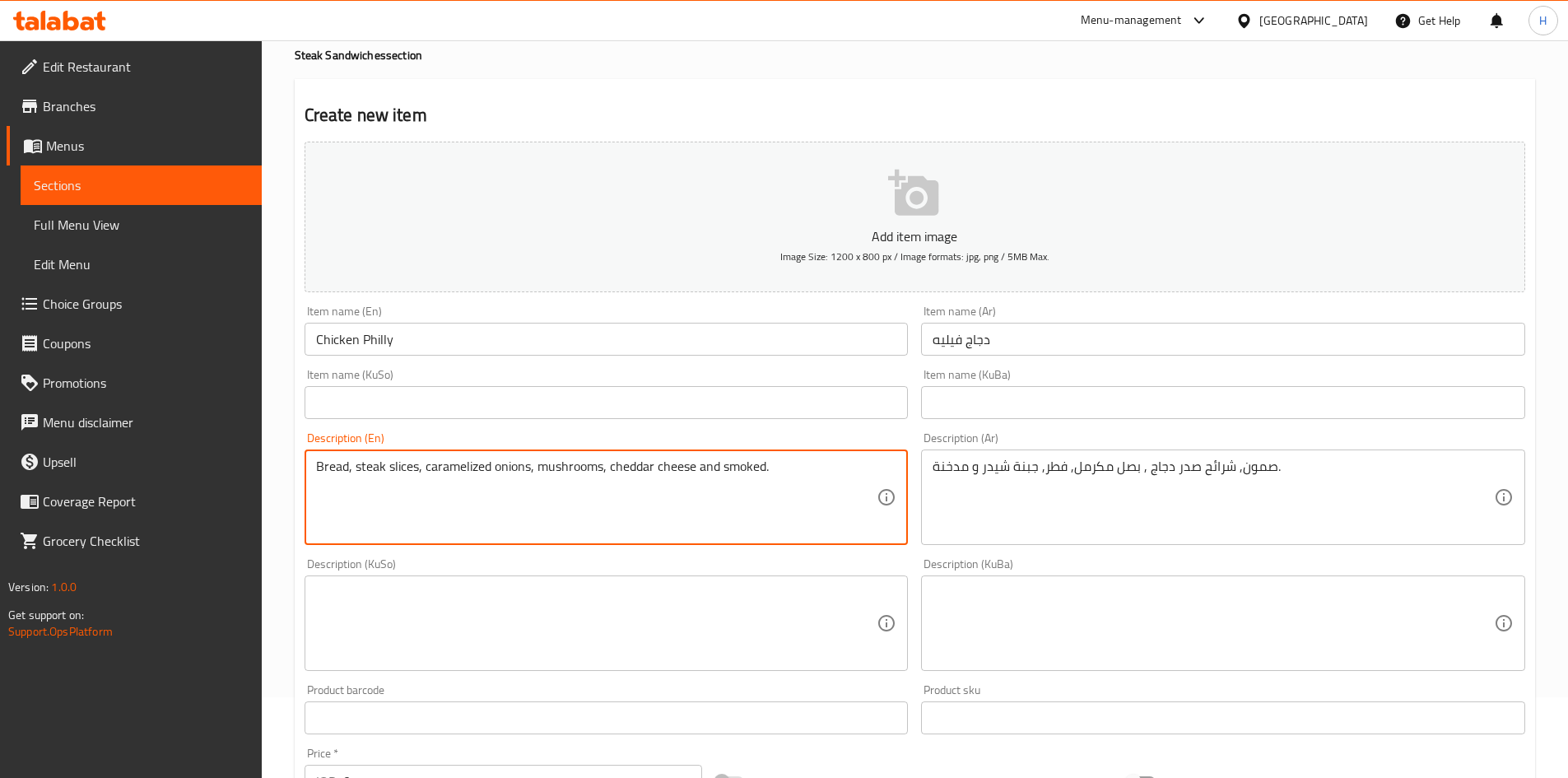
drag, startPoint x: 354, startPoint y: 465, endPoint x: 386, endPoint y: 476, distance: 33.8
click at [486, 465] on textarea "Bread, chicken breast slice slices, caramelized onions, mushrooms, cheddar chee…" at bounding box center [597, 497] width 561 height 78
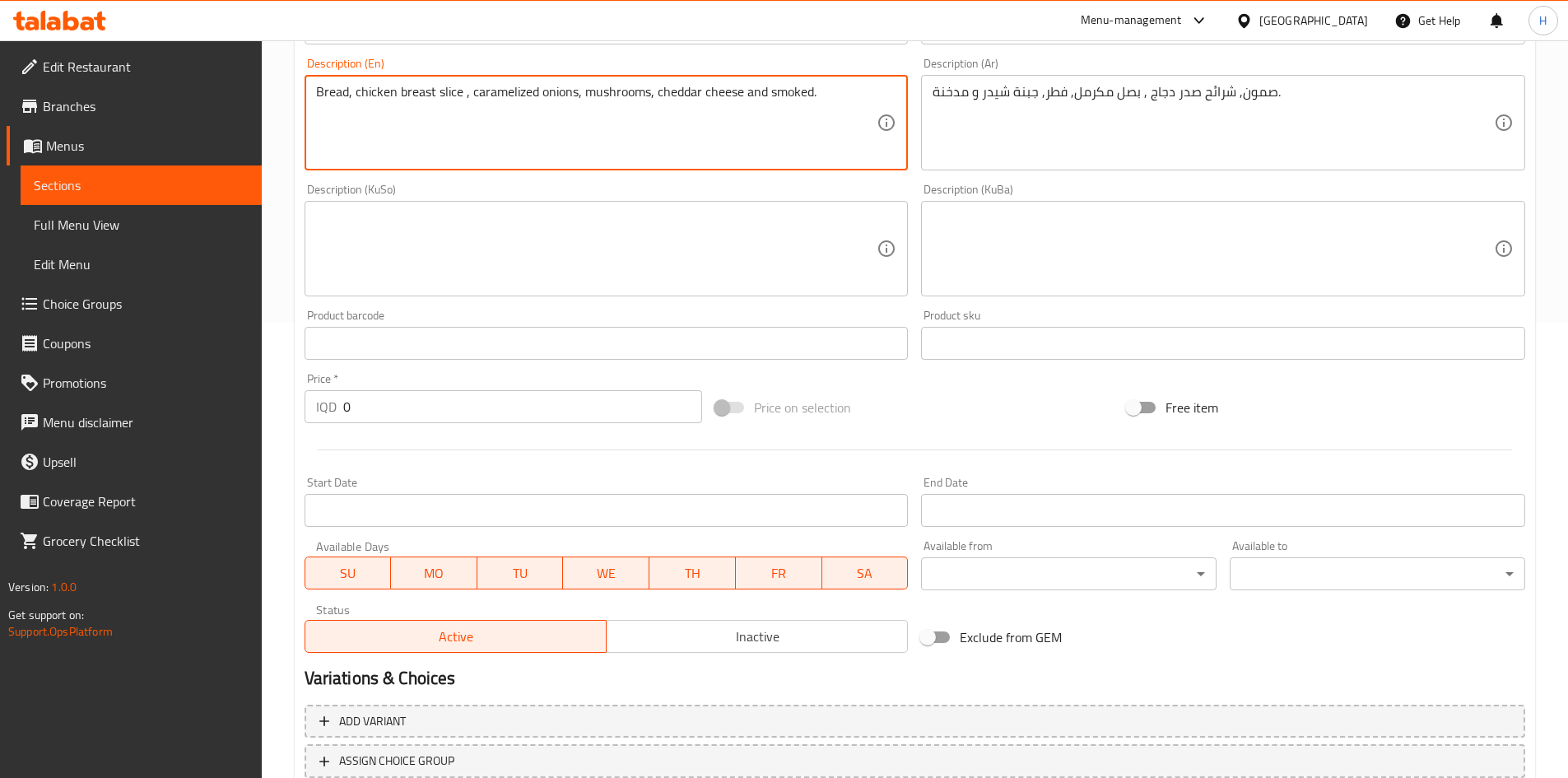
scroll to position [575, 0]
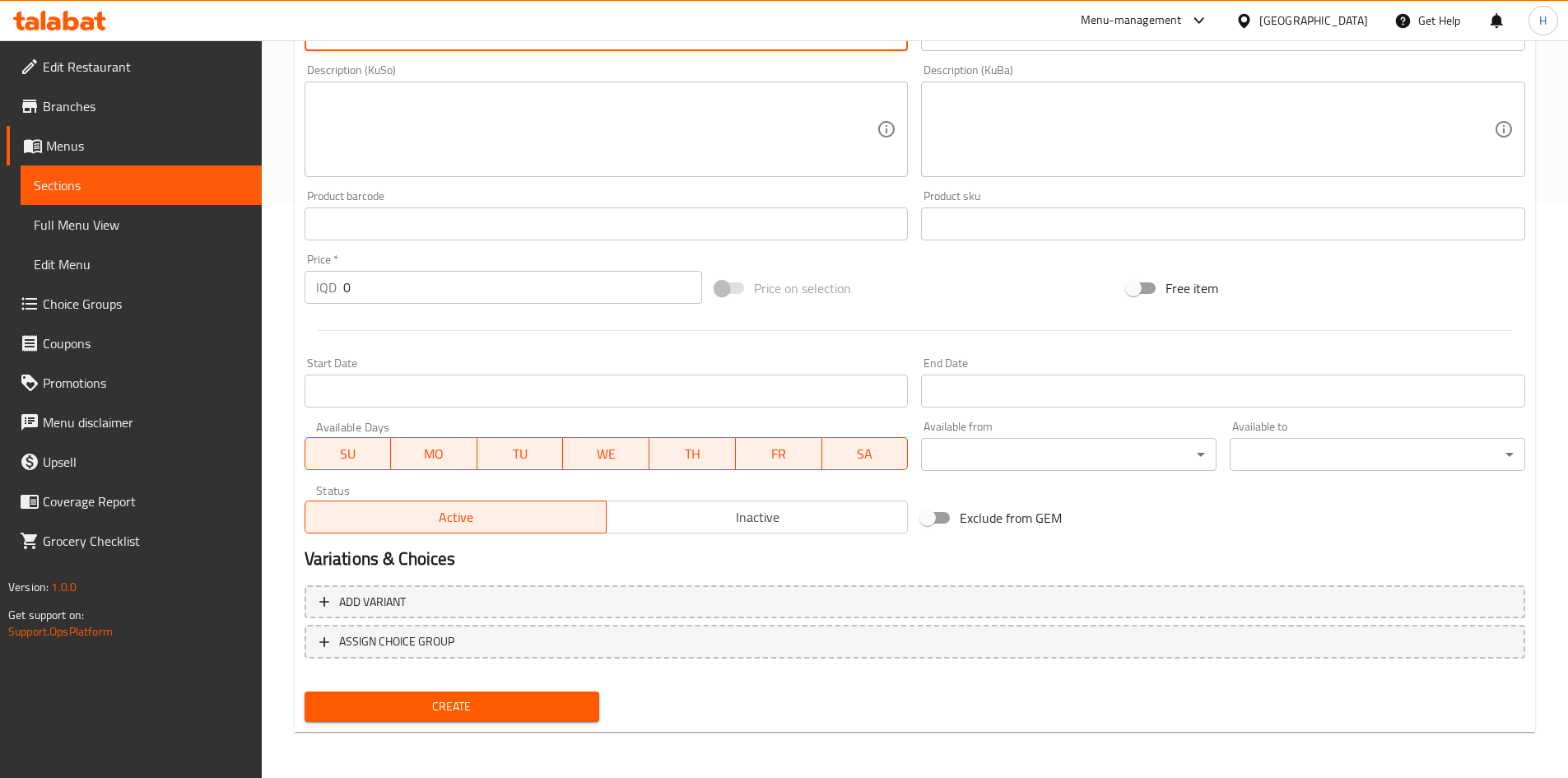
type textarea "Bread, chicken breast slice , caramelized onions, mushrooms, cheddar cheese and…"
click at [417, 282] on input "0" at bounding box center [523, 287] width 359 height 33
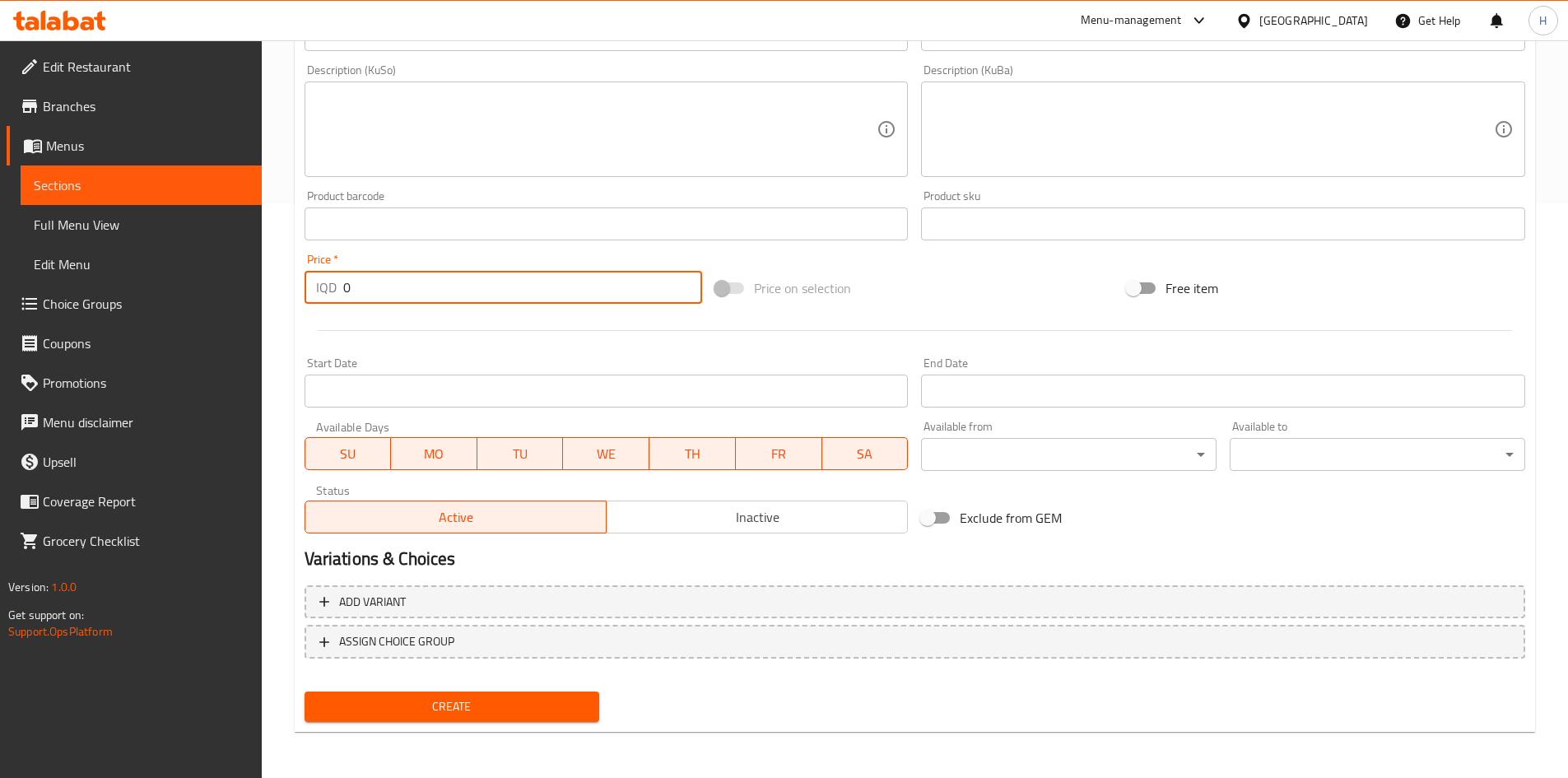
click at [417, 282] on input "0" at bounding box center [523, 287] width 359 height 33
type input "7000"
click at [467, 723] on div "Create" at bounding box center [453, 706] width 309 height 43
click at [499, 714] on span "Create" at bounding box center [453, 707] width 270 height 20
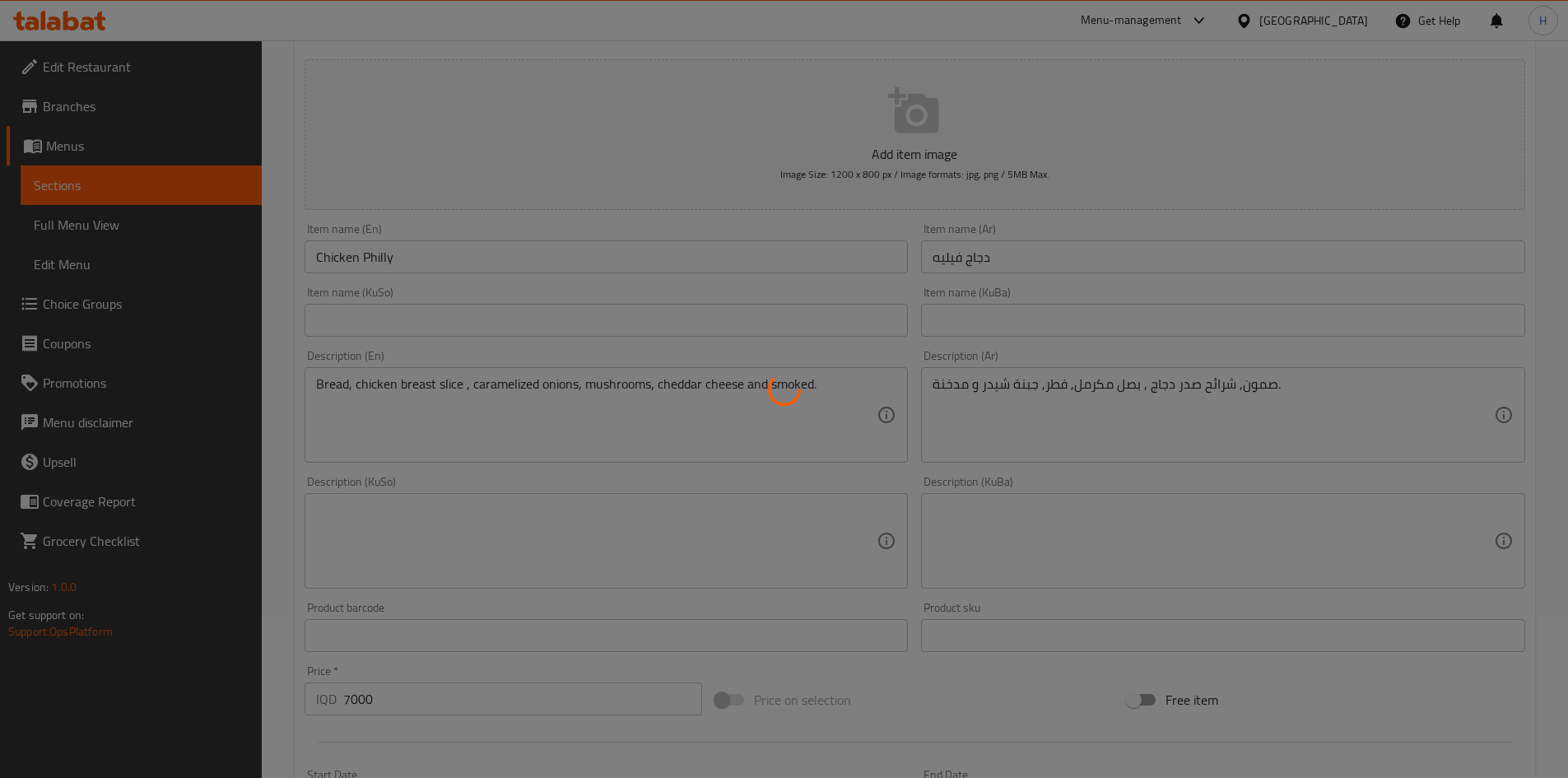
scroll to position [150, 0]
type input "0"
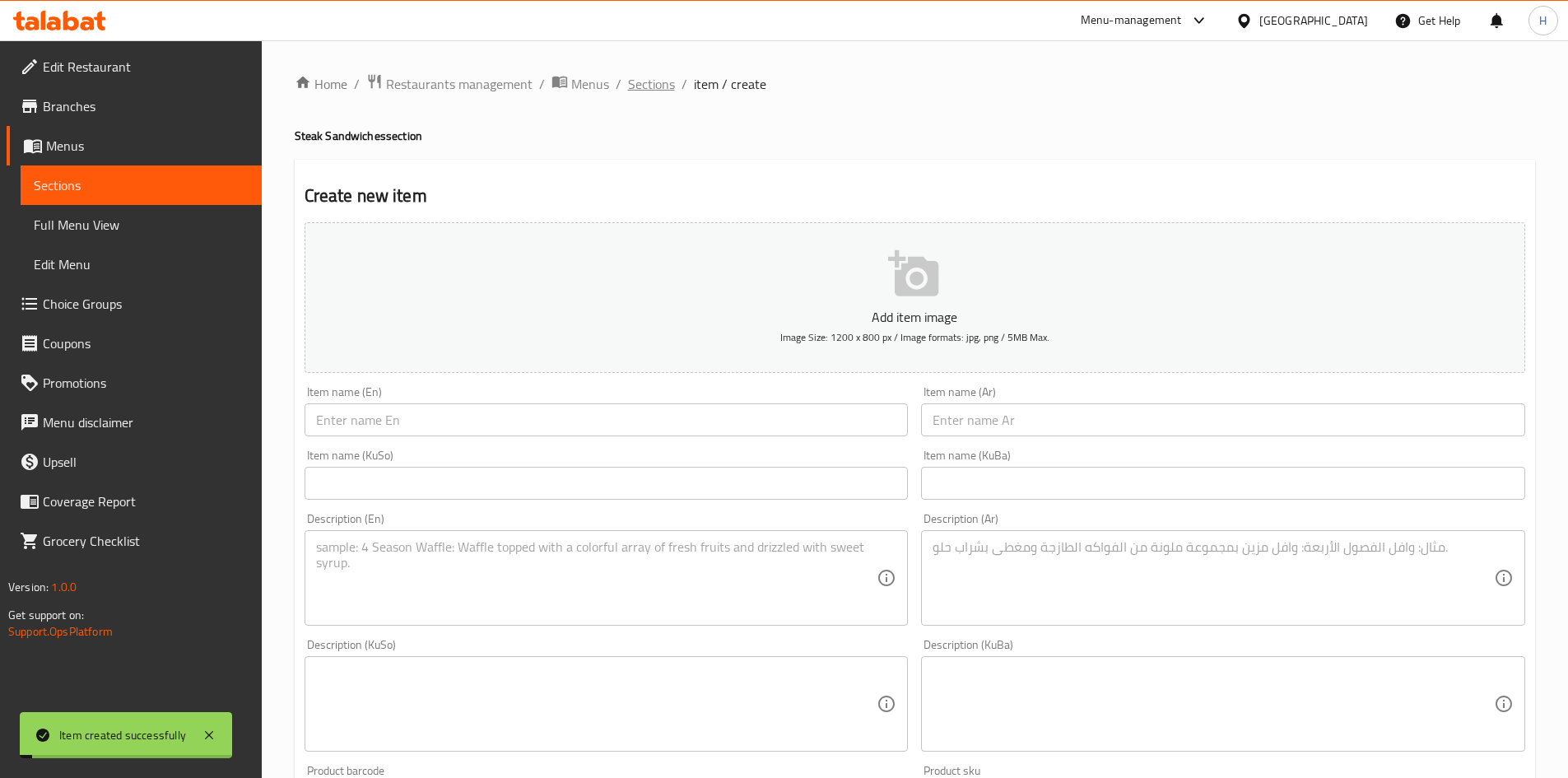
click at [662, 78] on span "Sections" at bounding box center [651, 83] width 47 height 19
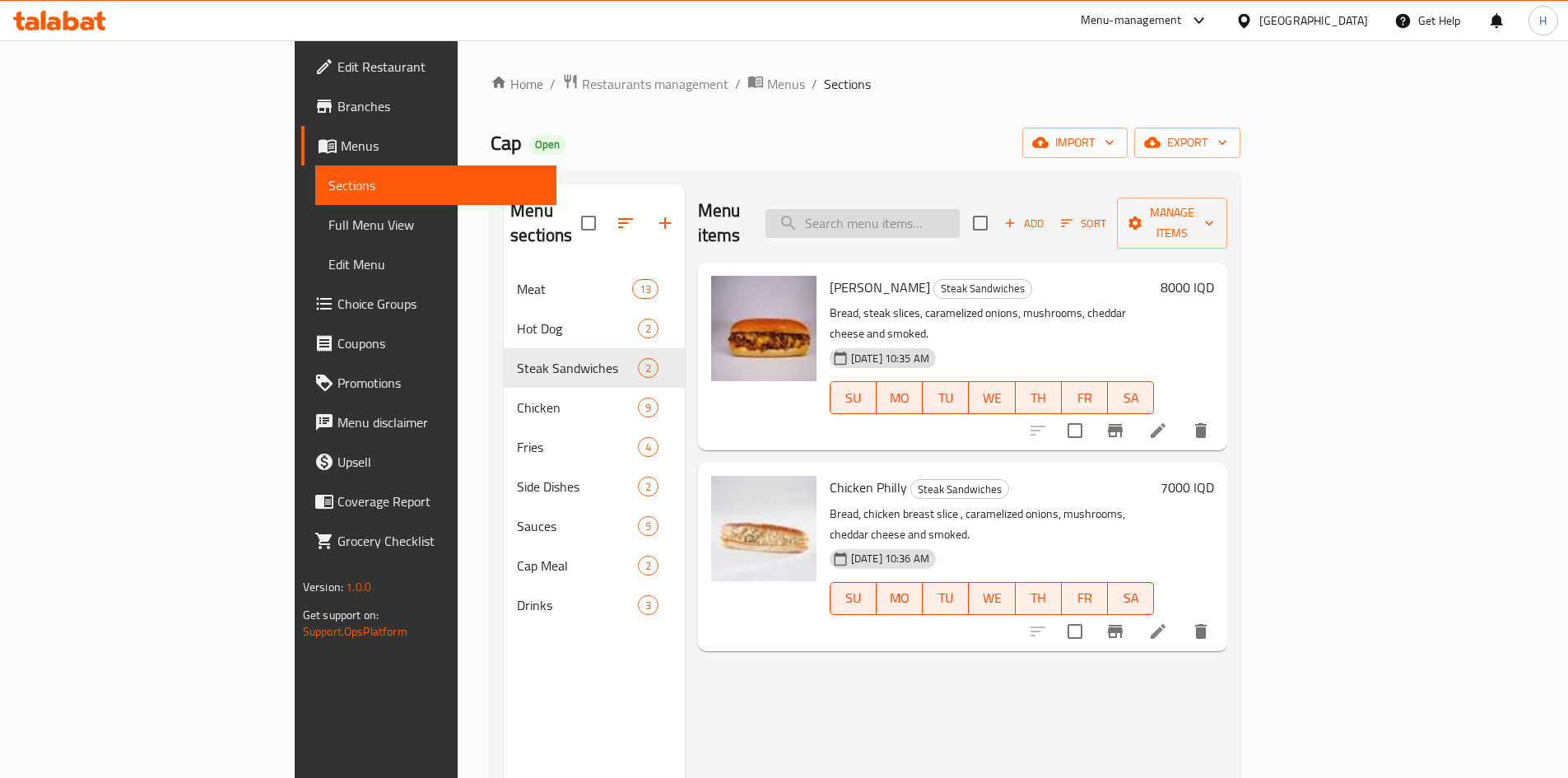
click at [937, 218] on input "search" at bounding box center [862, 224] width 194 height 29
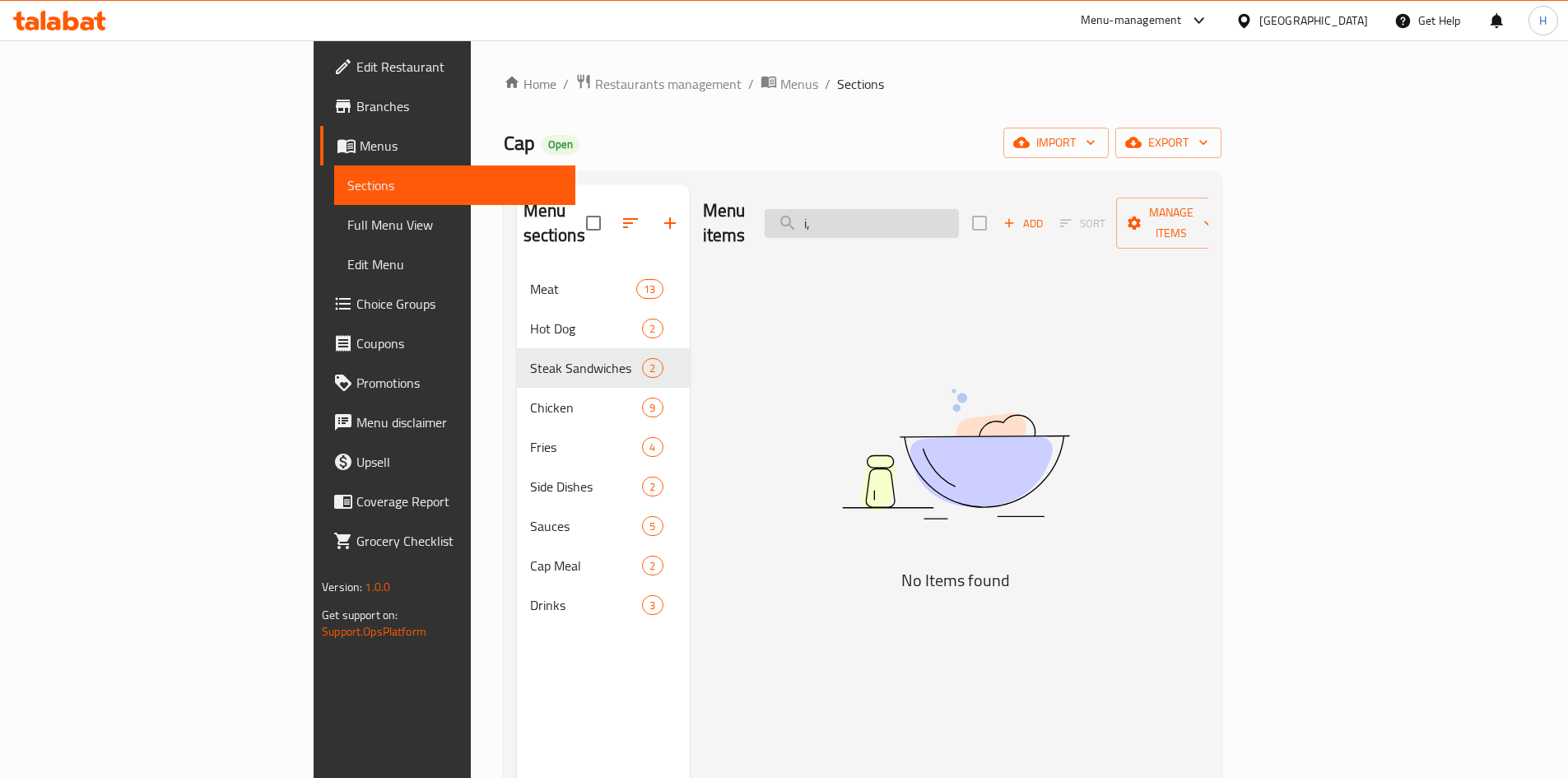
type input "i"
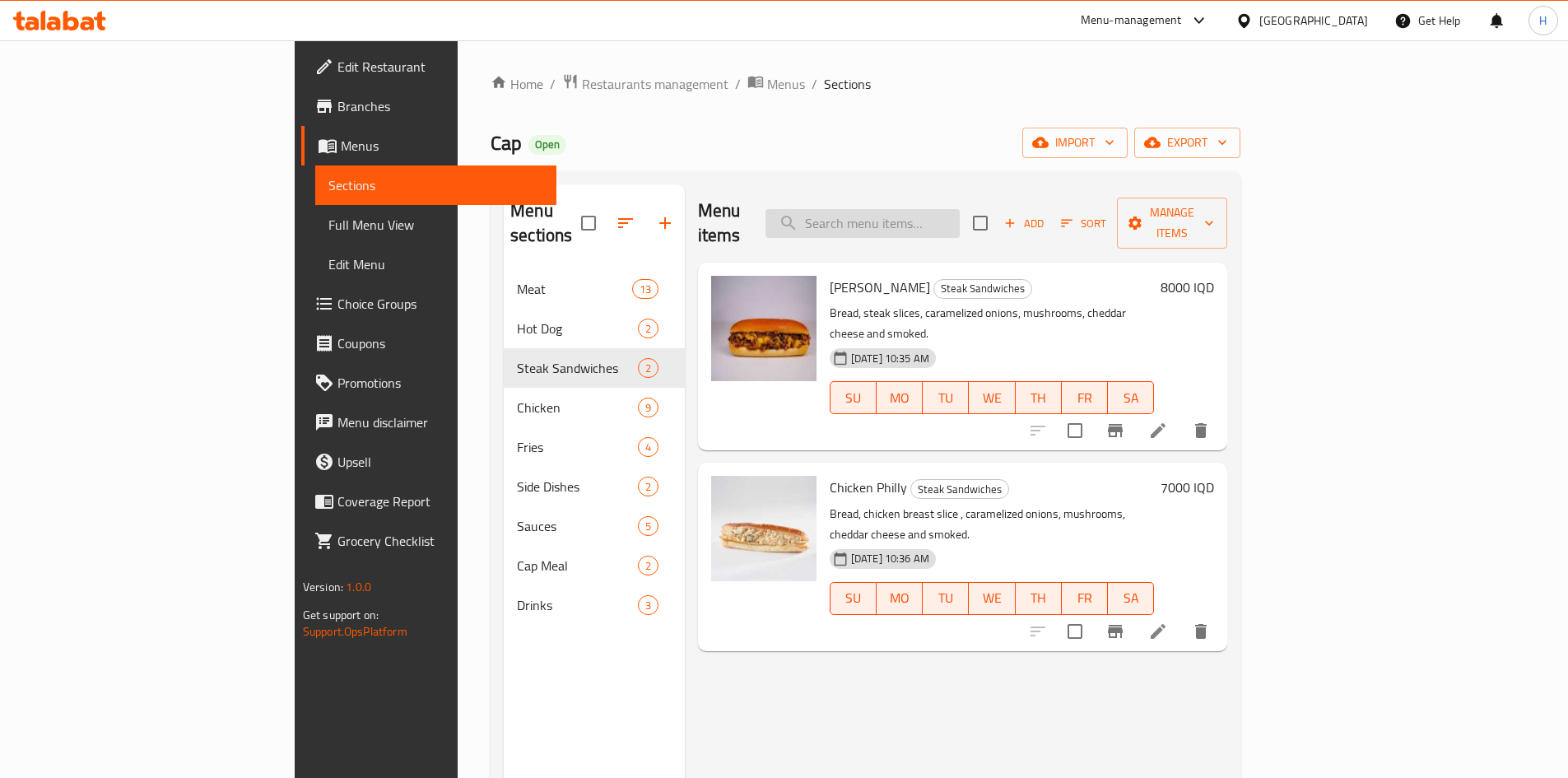
type input "ع"
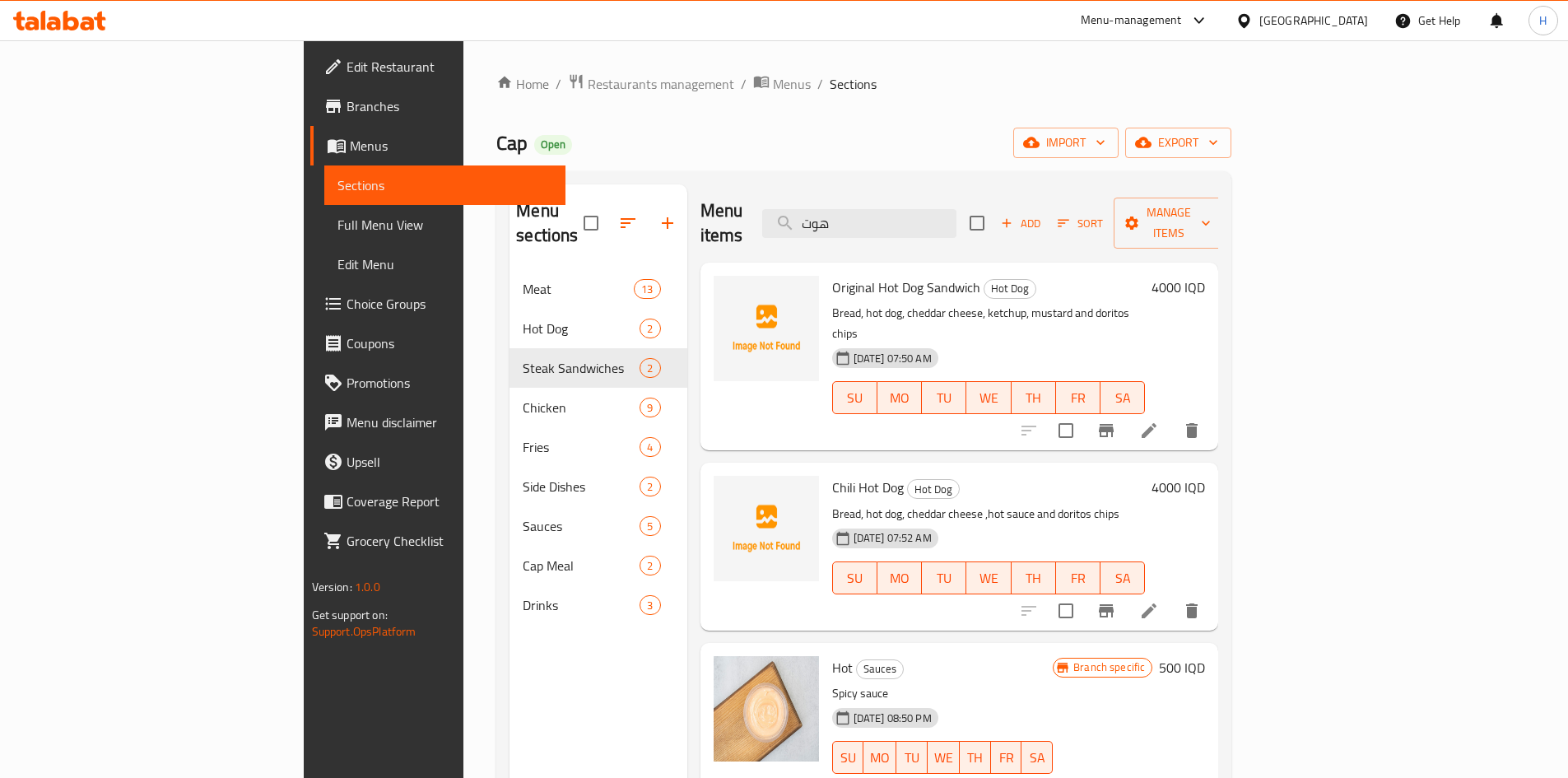
type input "هوت"
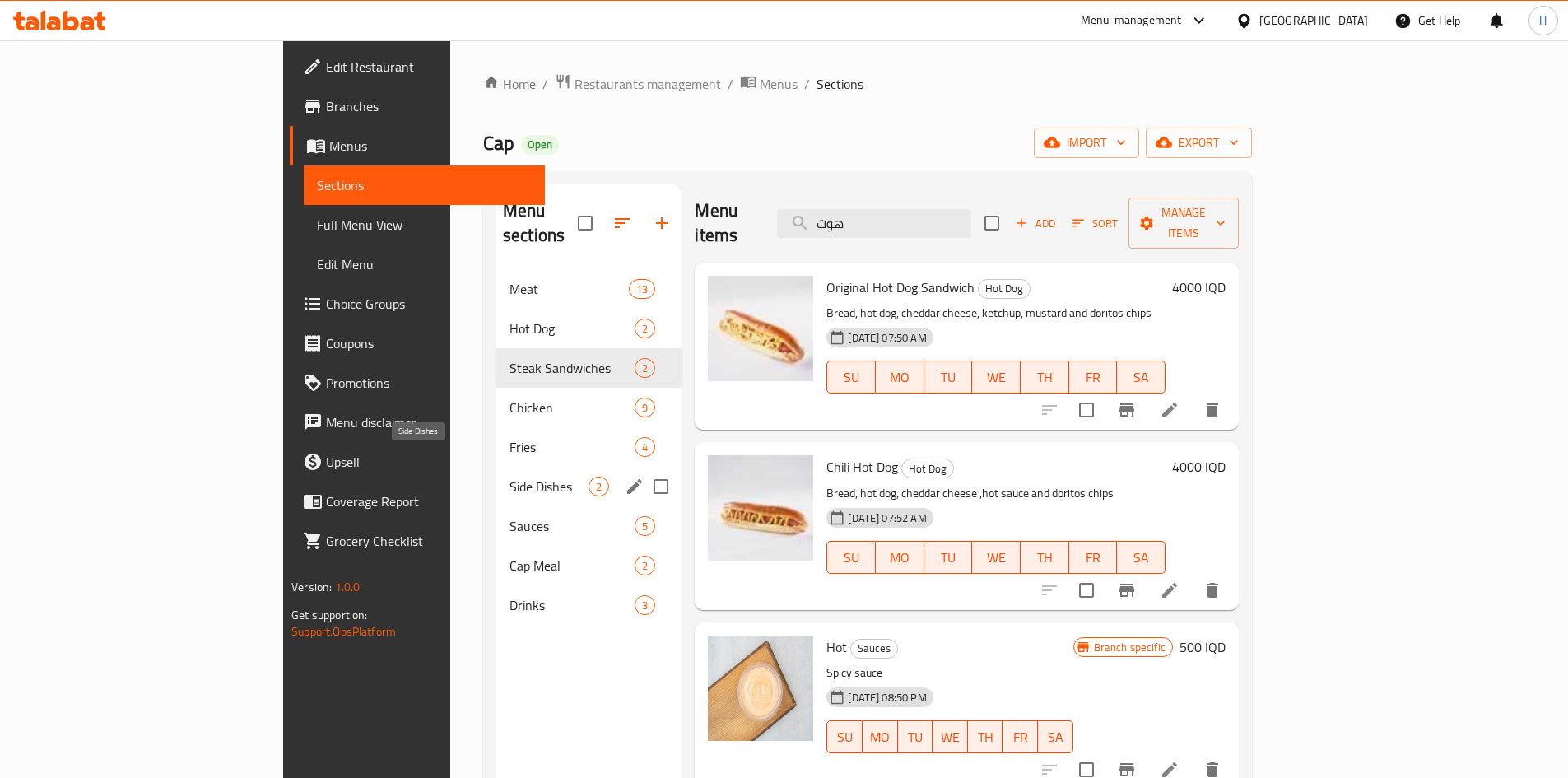
click at [509, 476] on span "Side Dishes" at bounding box center [548, 486] width 79 height 19
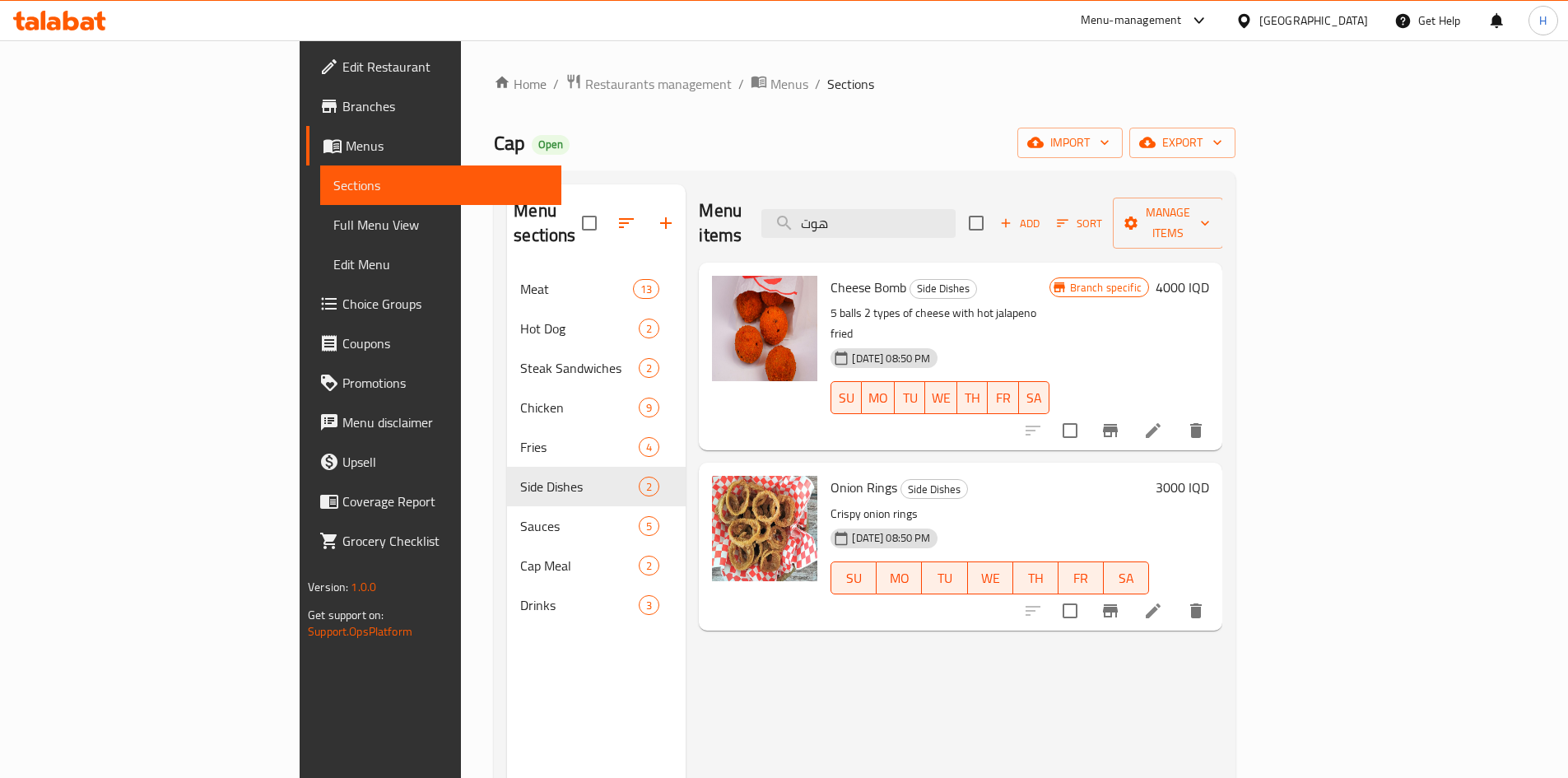
click at [1163, 420] on icon at bounding box center [1153, 430] width 19 height 19
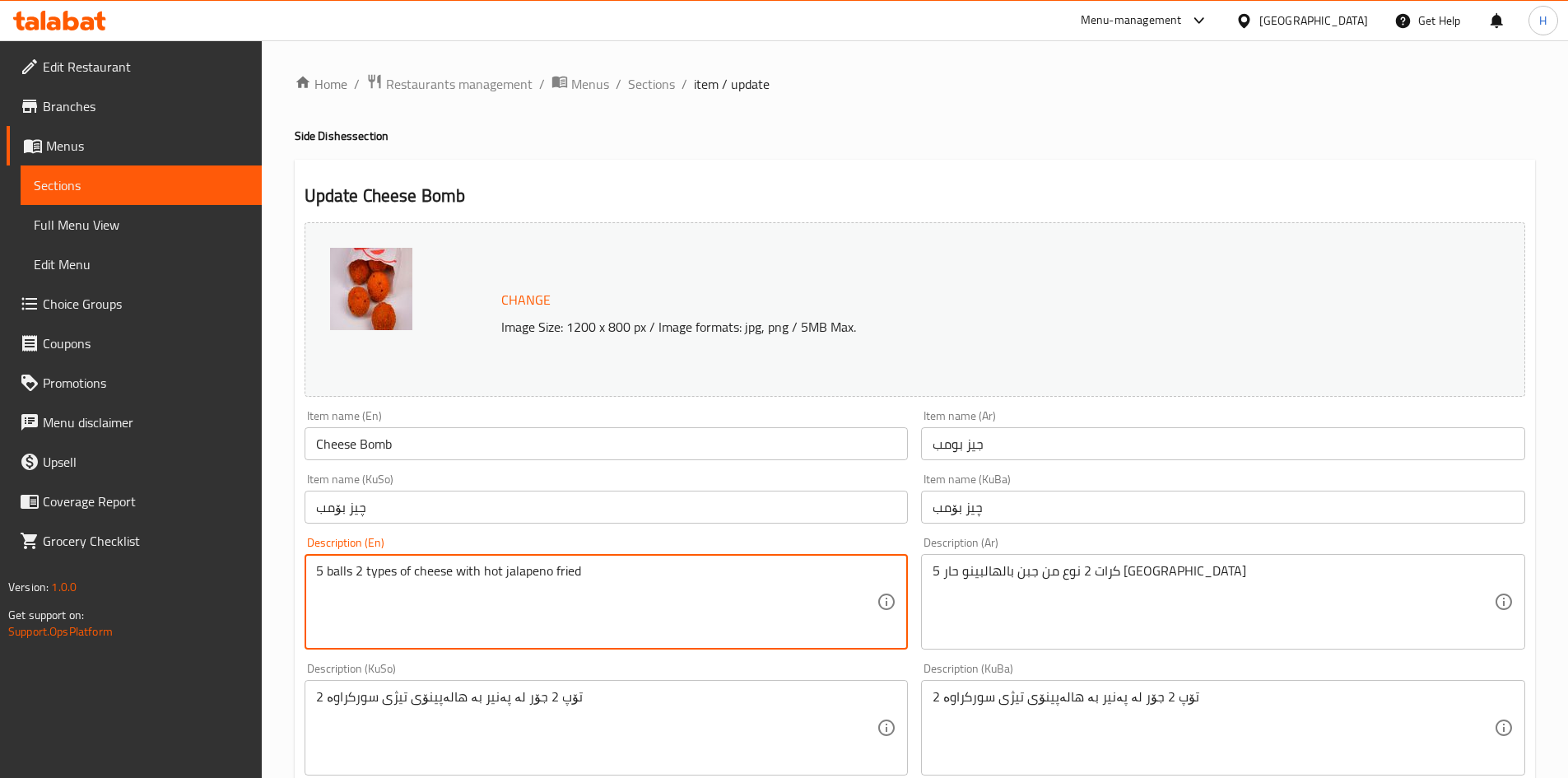
click at [542, 592] on textarea "5 balls 2 types of cheese with hot jalapeno fried" at bounding box center [597, 602] width 561 height 78
click at [542, 593] on textarea "5 balls 2 types of cheese with hot jalapeno fried" at bounding box center [597, 602] width 561 height 78
paste textarea "French fries. Cheddar cheese. Smash beef slice. Caramelized onions House sauce."
type textarea "5 balls 2 types of cheese with hot jalapeno fried"
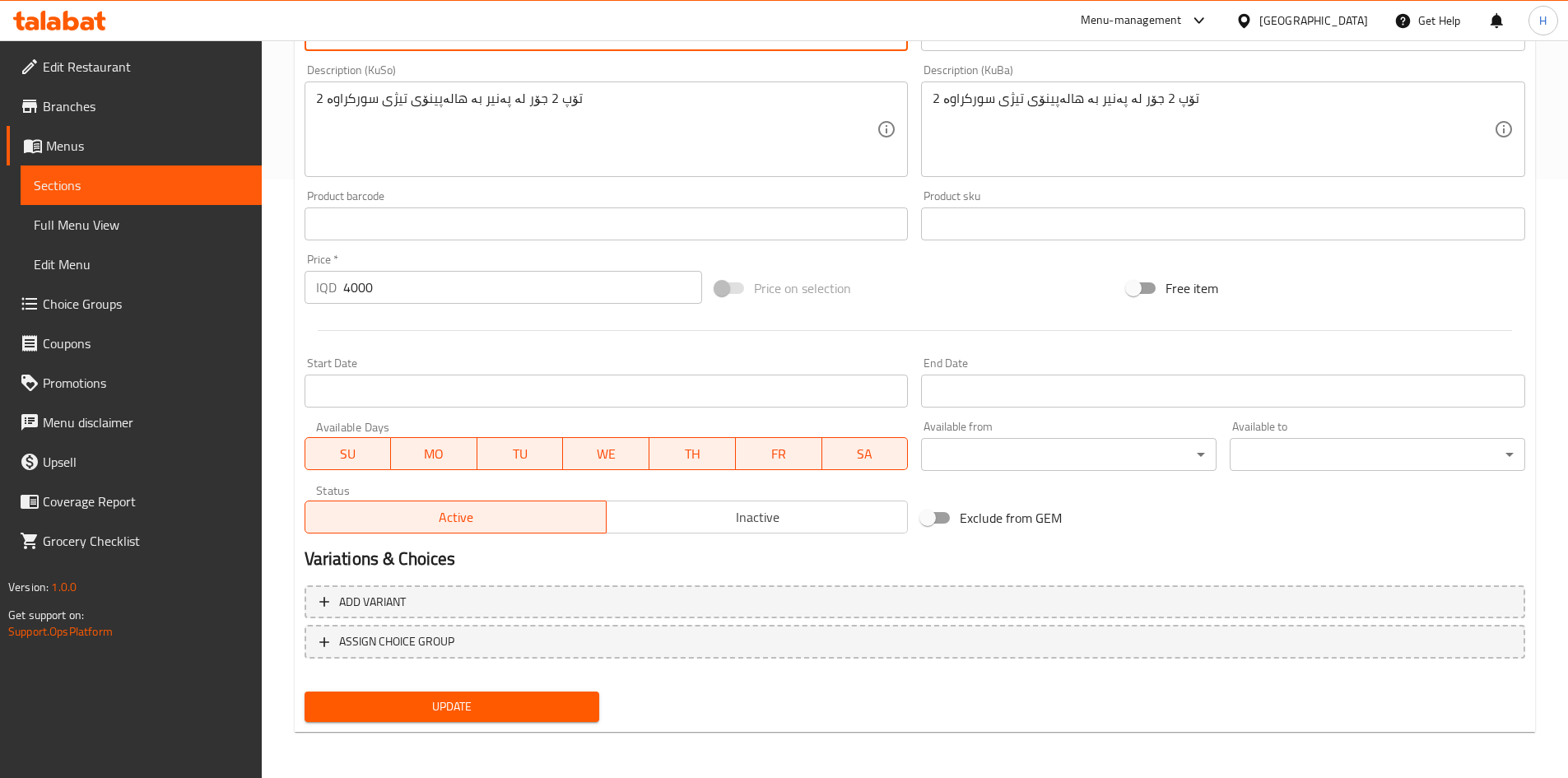
click at [458, 713] on span "Update" at bounding box center [453, 707] width 270 height 20
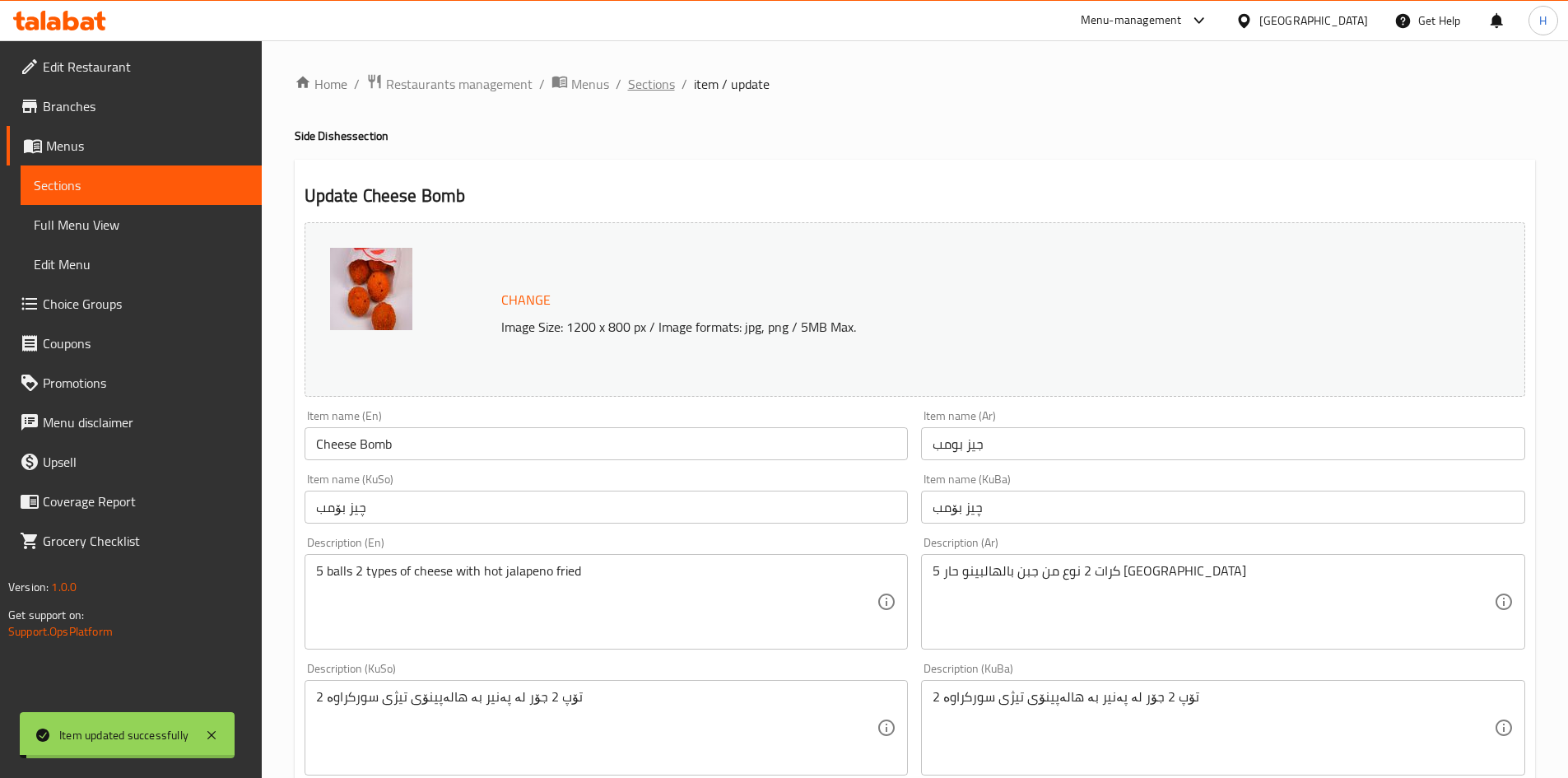
click at [635, 87] on span "Sections" at bounding box center [651, 83] width 47 height 19
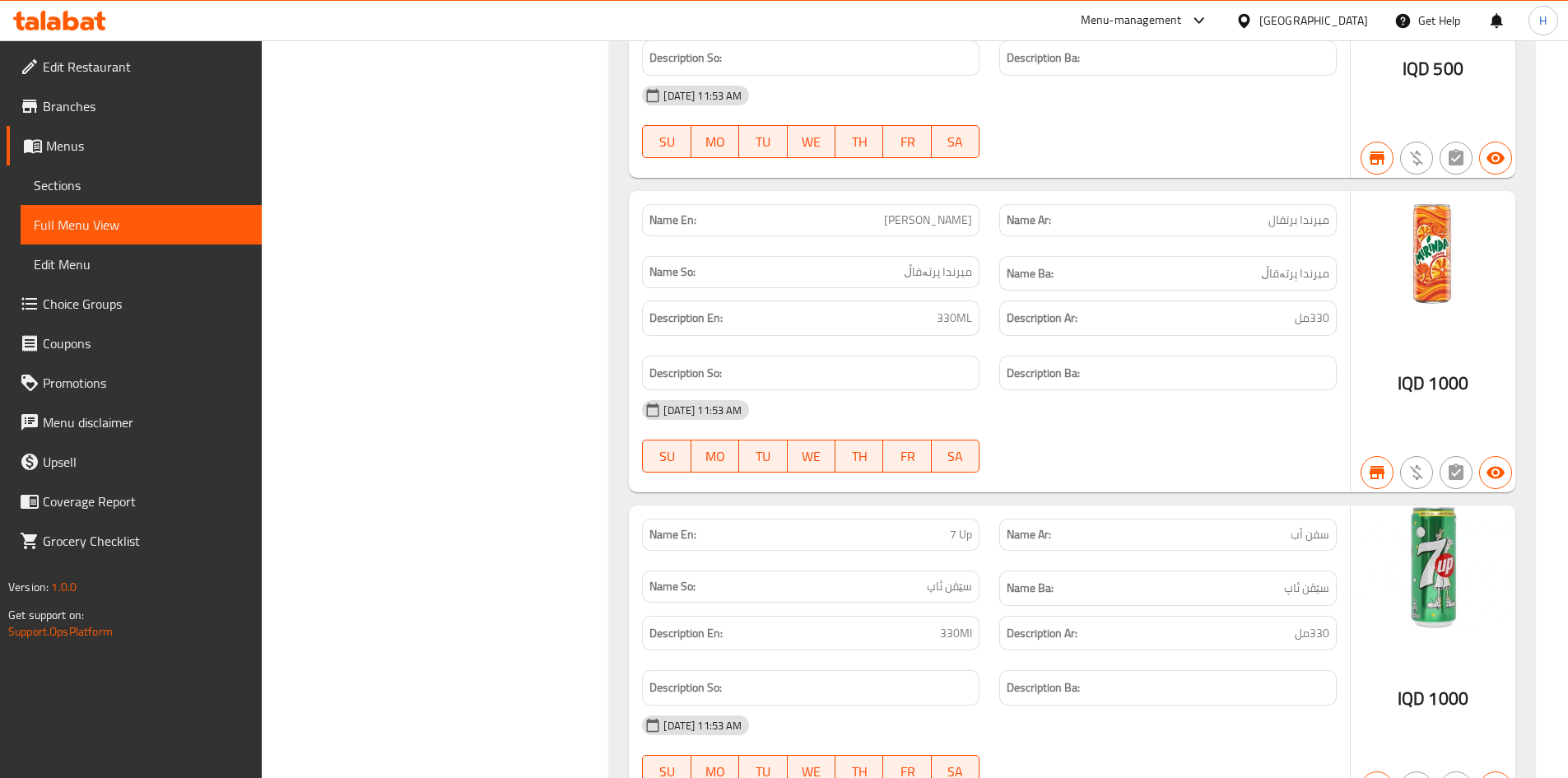
scroll to position [23231, 0]
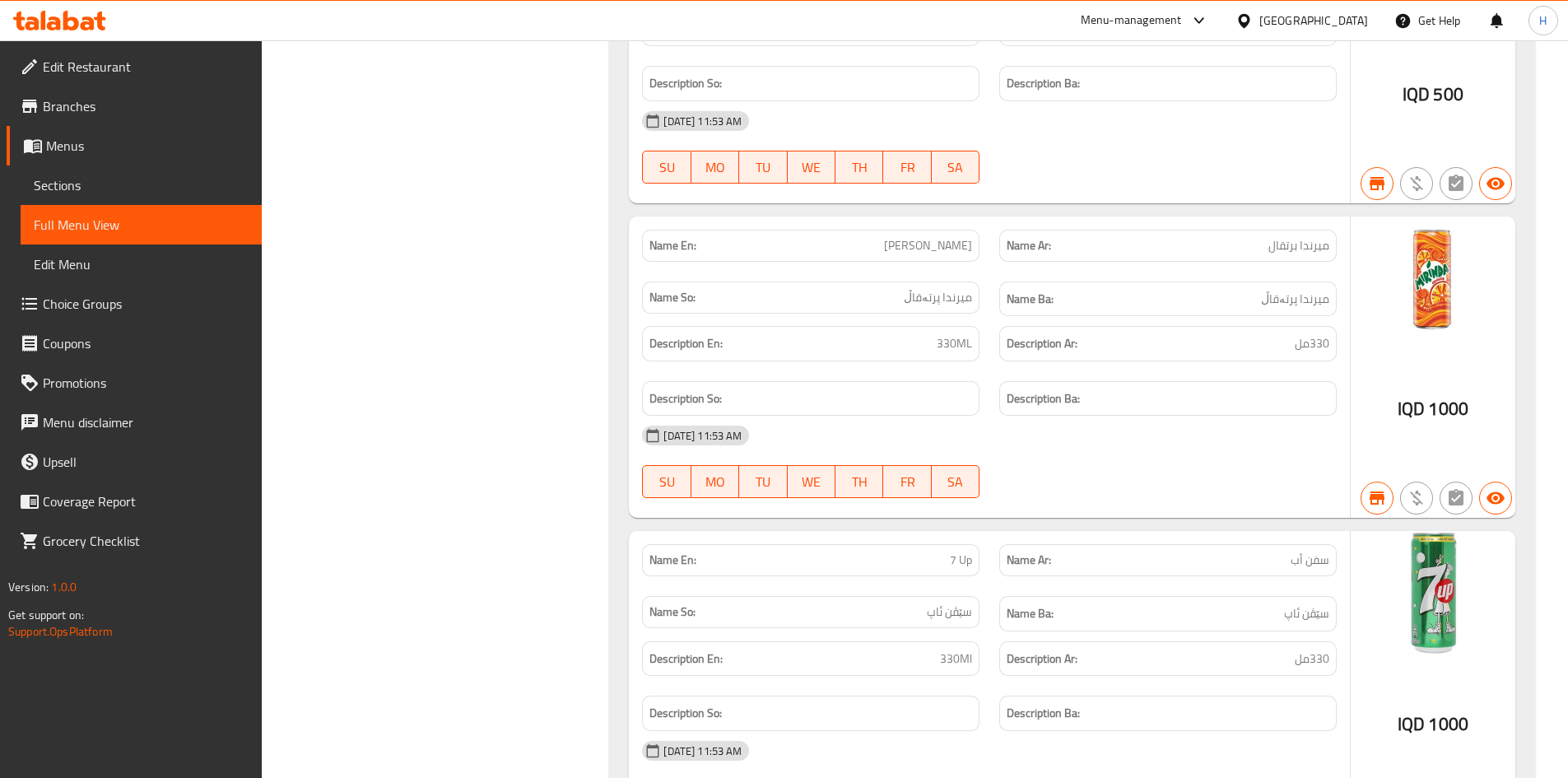
click at [84, 147] on span "Menus" at bounding box center [147, 145] width 203 height 19
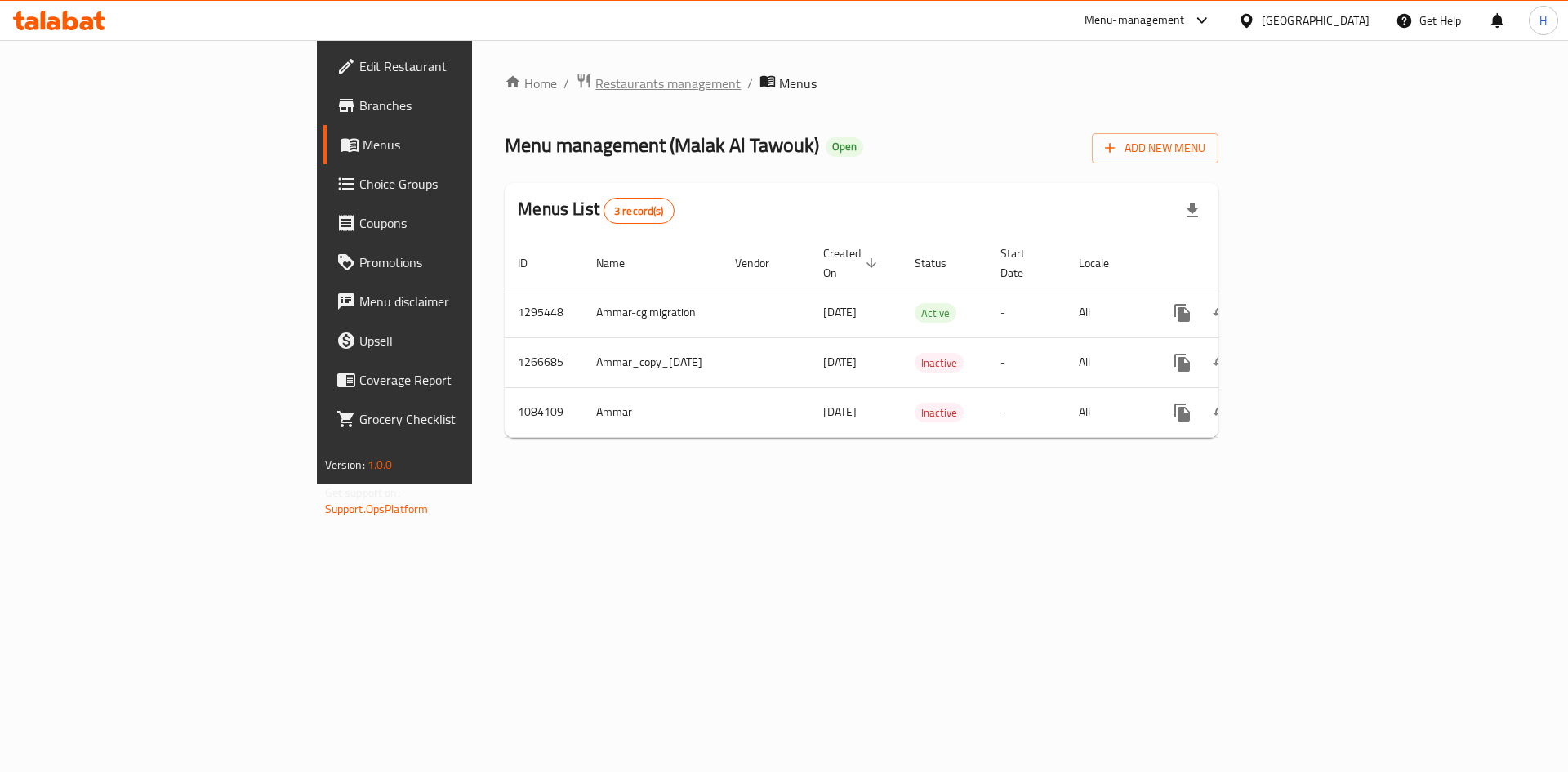
click at [595, 77] on span "Restaurants management" at bounding box center [668, 82] width 145 height 19
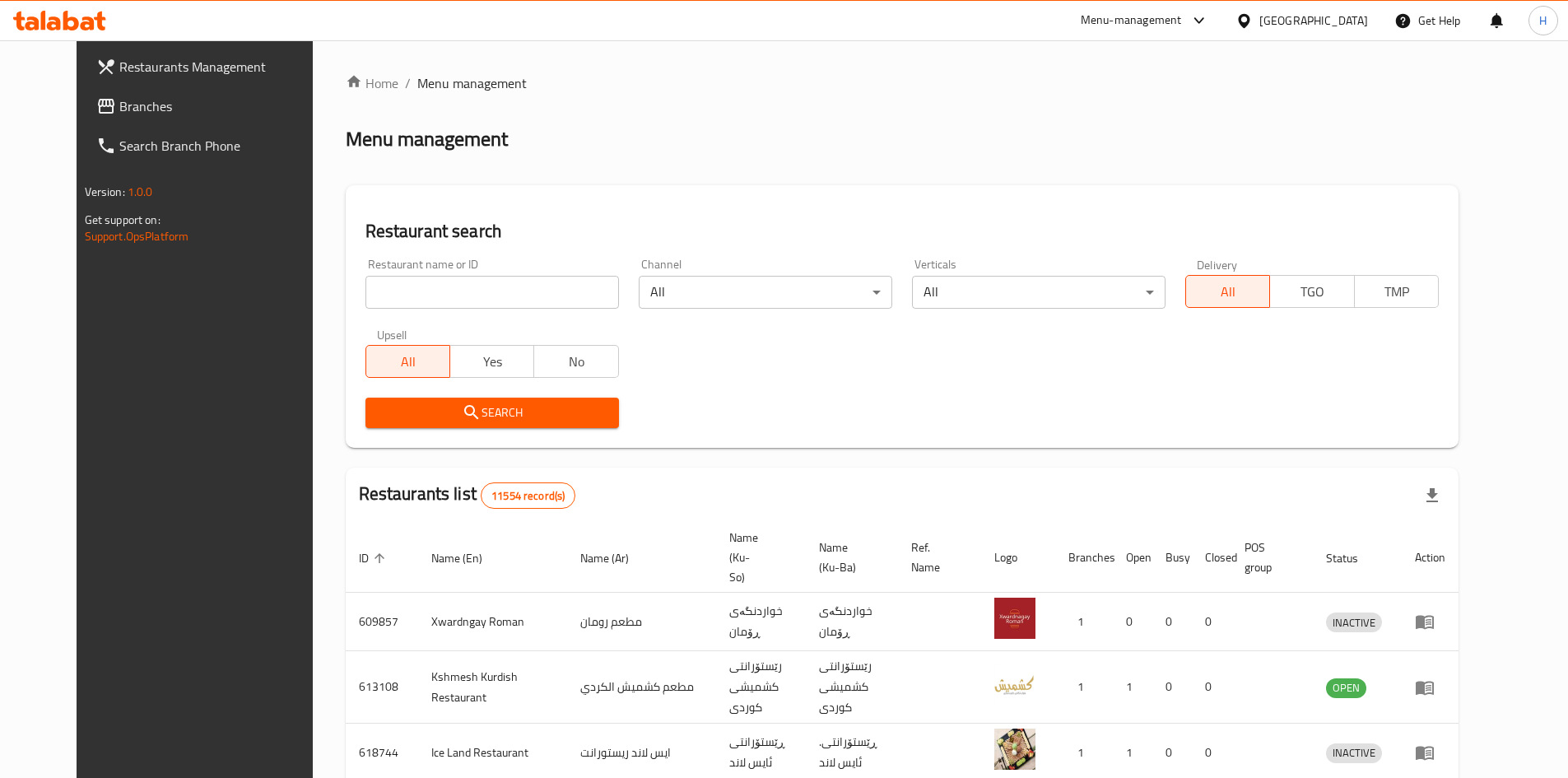
click at [428, 292] on div "Home / Menu management Menu management Restaurant search Restaurant name or ID …" at bounding box center [902, 643] width 1113 height 1141
click at [424, 290] on input "search" at bounding box center [492, 292] width 253 height 33
paste input "690752"
type input "690752"
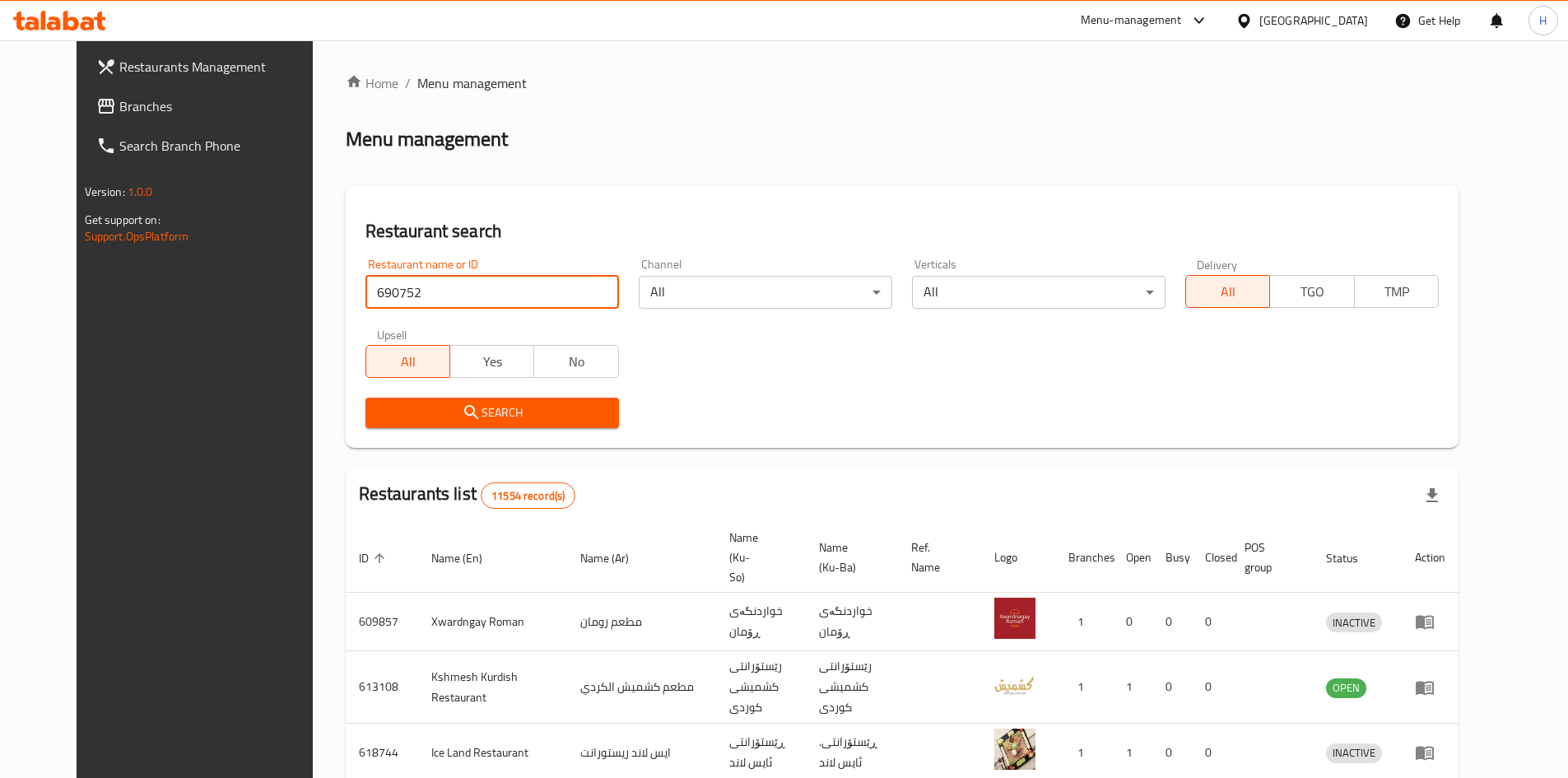
click button "Search" at bounding box center [492, 413] width 253 height 31
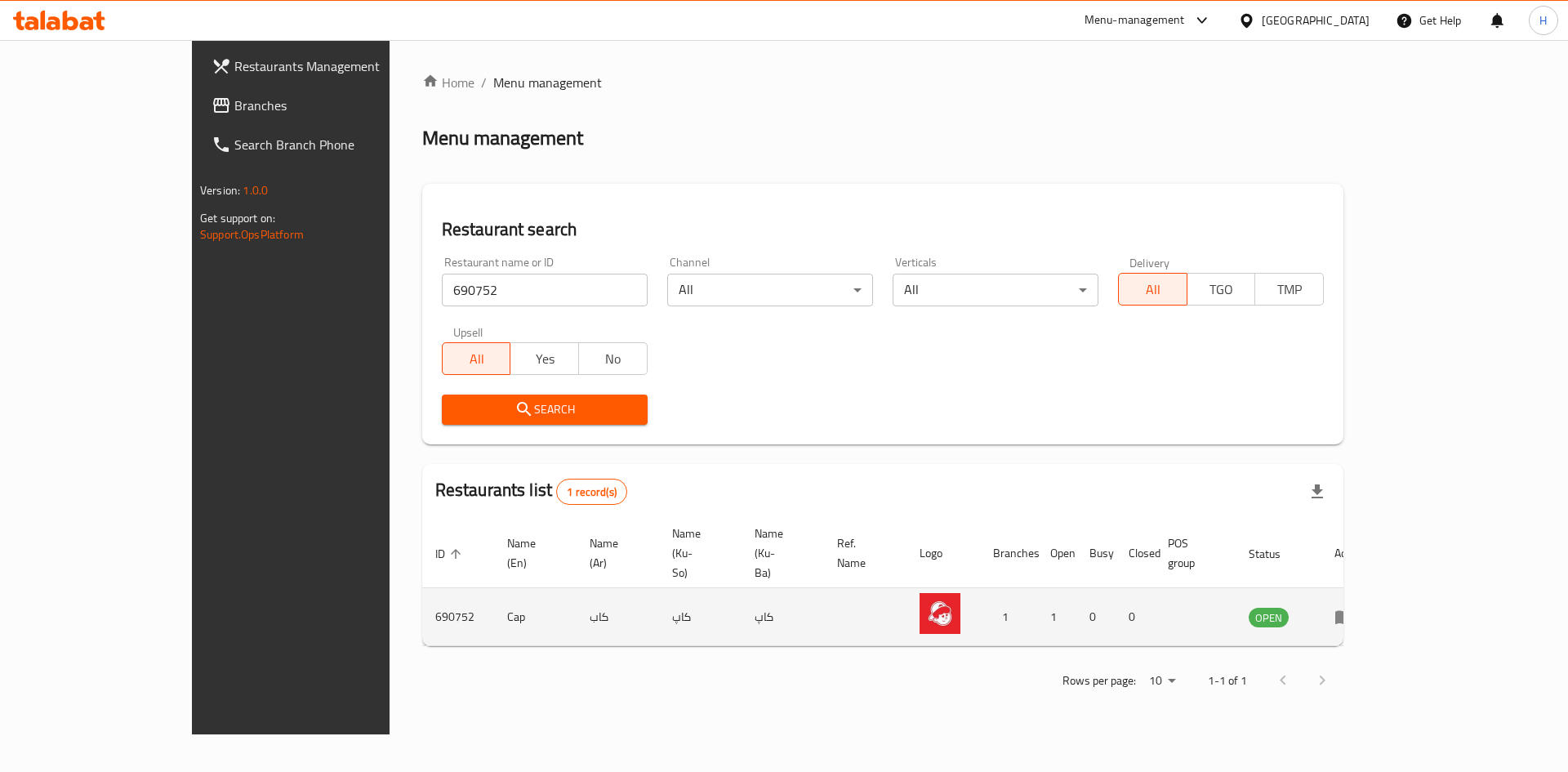
click at [1354, 607] on icon "enhanced table" at bounding box center [1344, 616] width 19 height 19
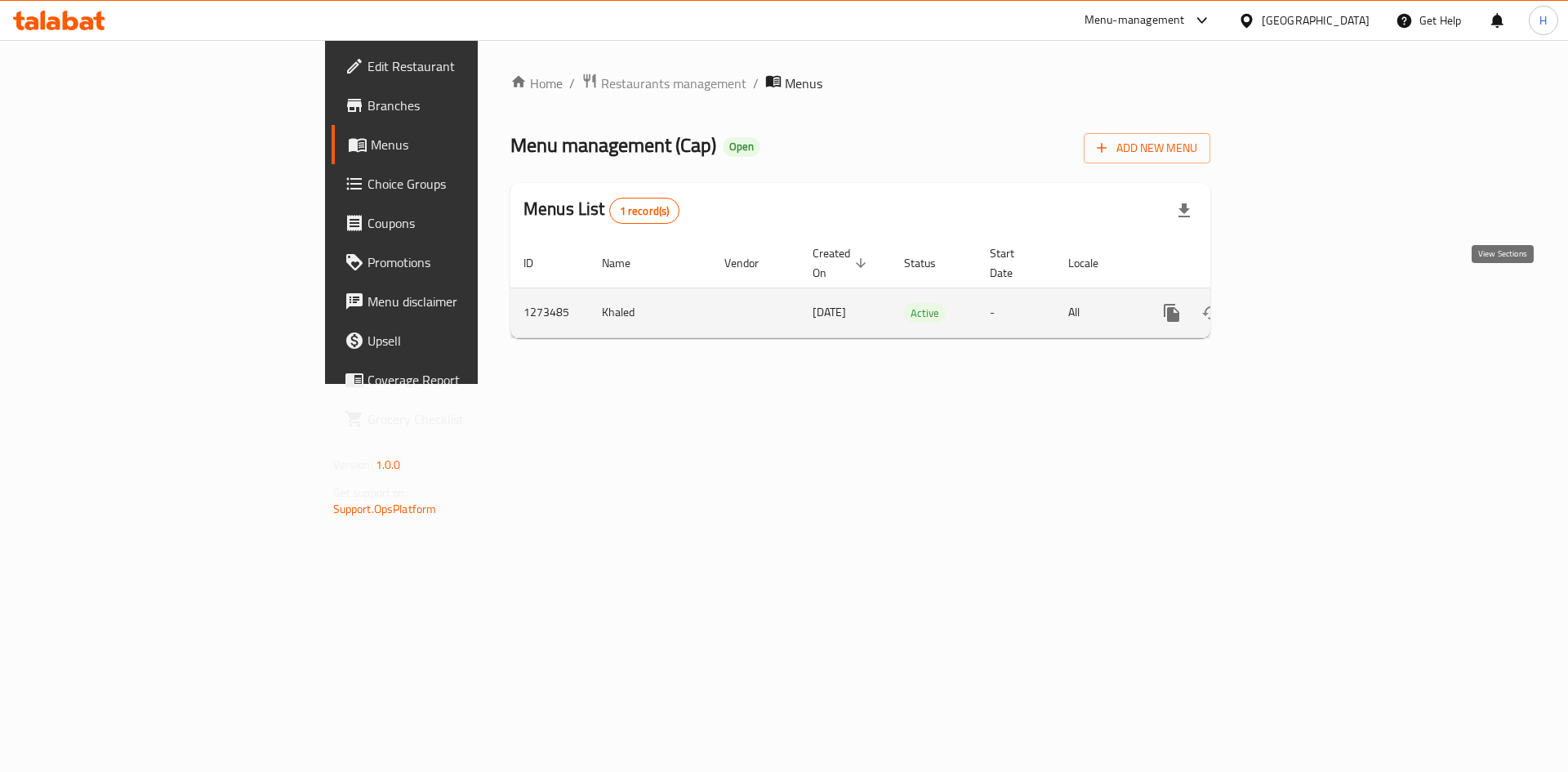
click at [1299, 303] on icon "enhanced table" at bounding box center [1289, 312] width 19 height 19
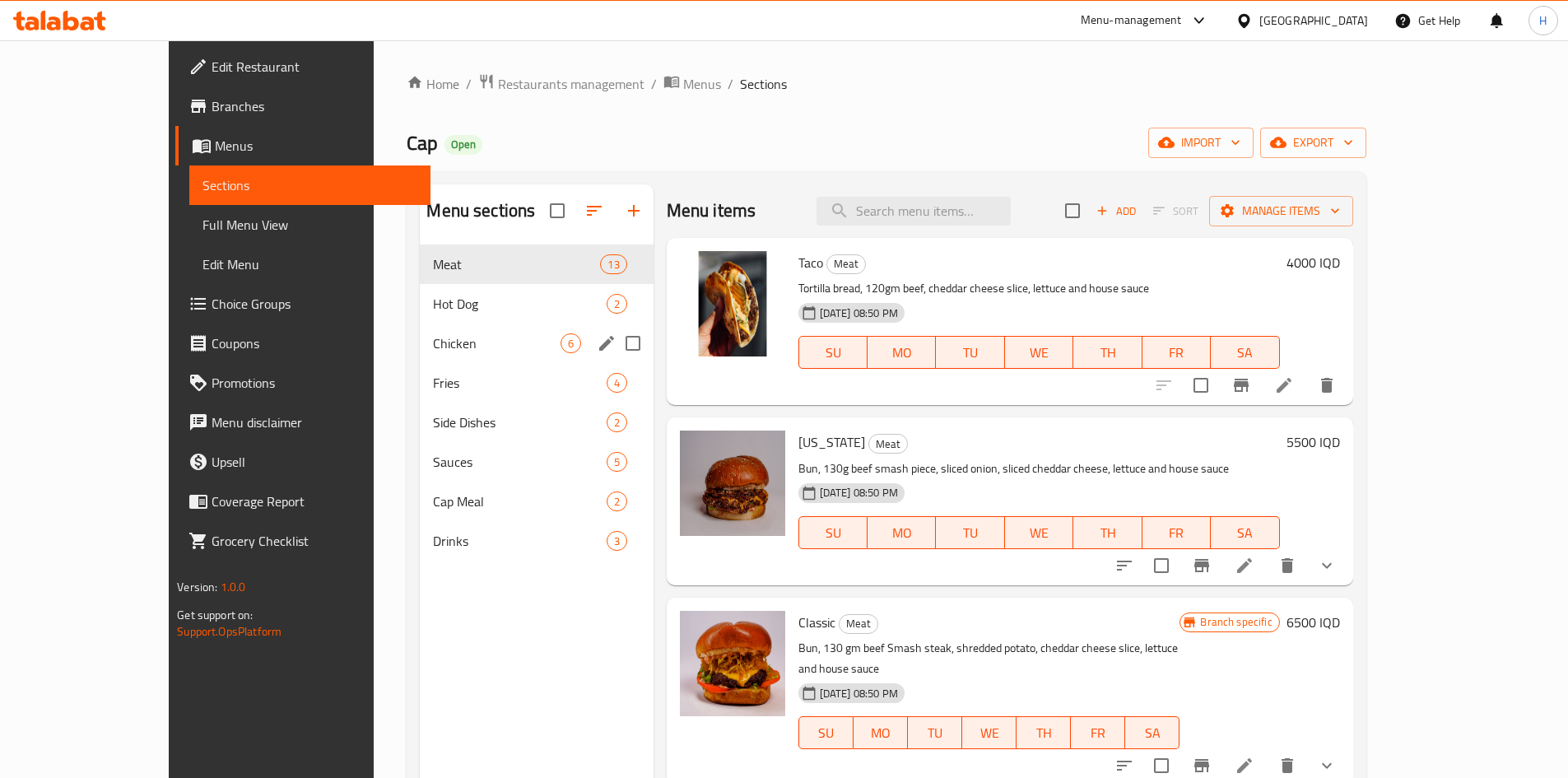
click at [437, 324] on div "Chicken 6" at bounding box center [536, 343] width 233 height 40
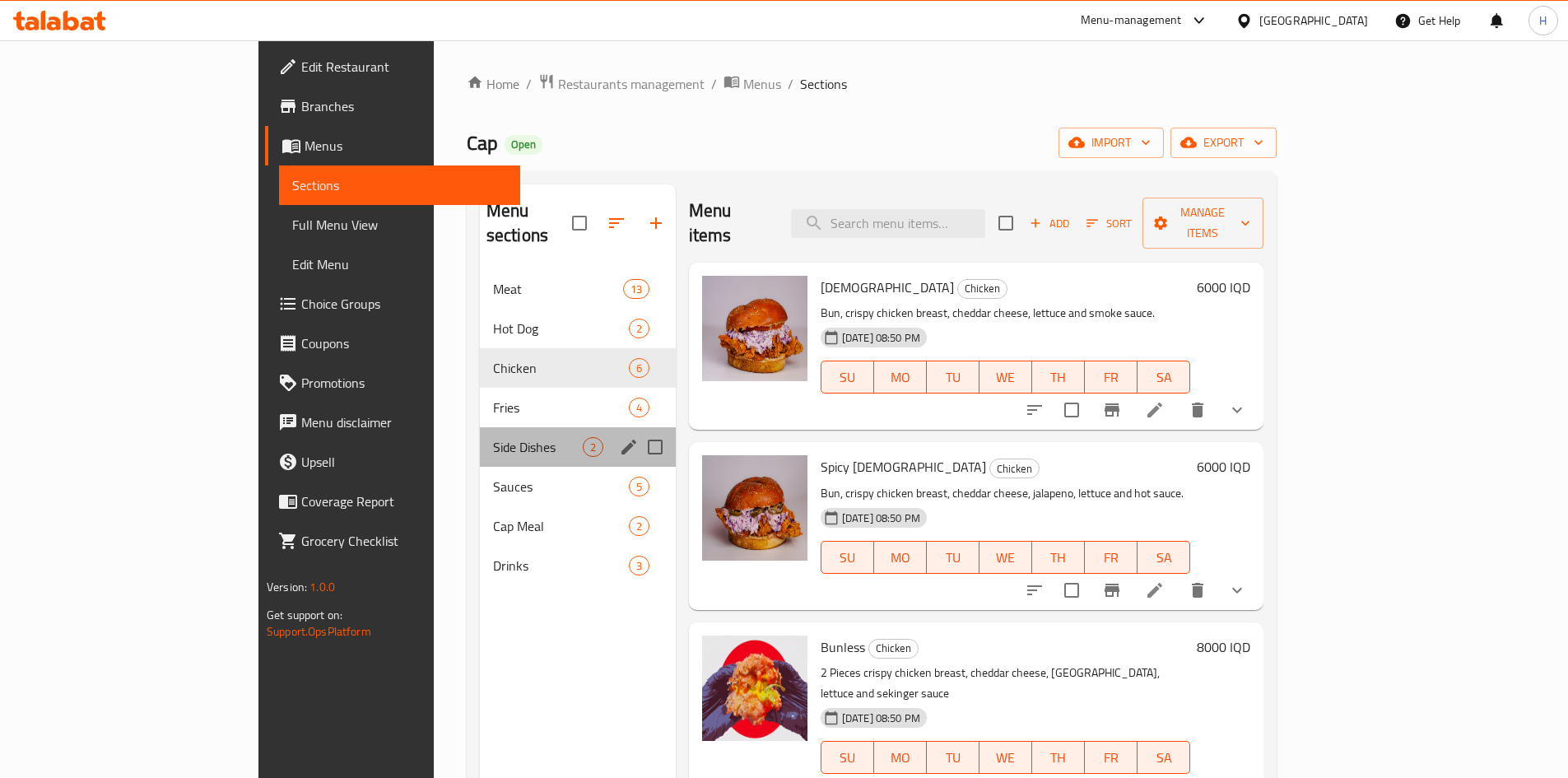
click at [480, 435] on div "Side Dishes 2" at bounding box center [577, 447] width 196 height 40
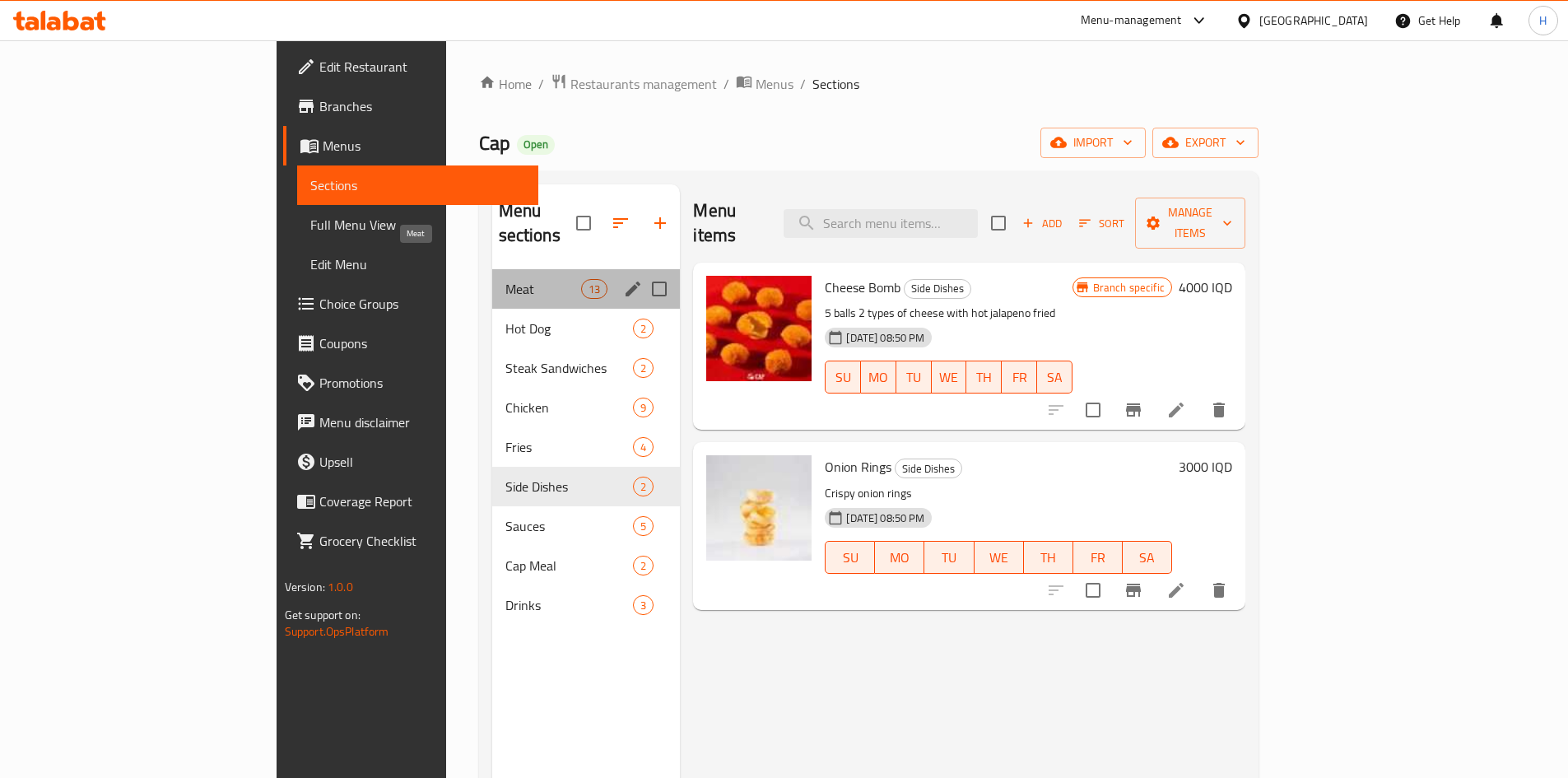
click at [505, 279] on span "Meat" at bounding box center [543, 288] width 76 height 19
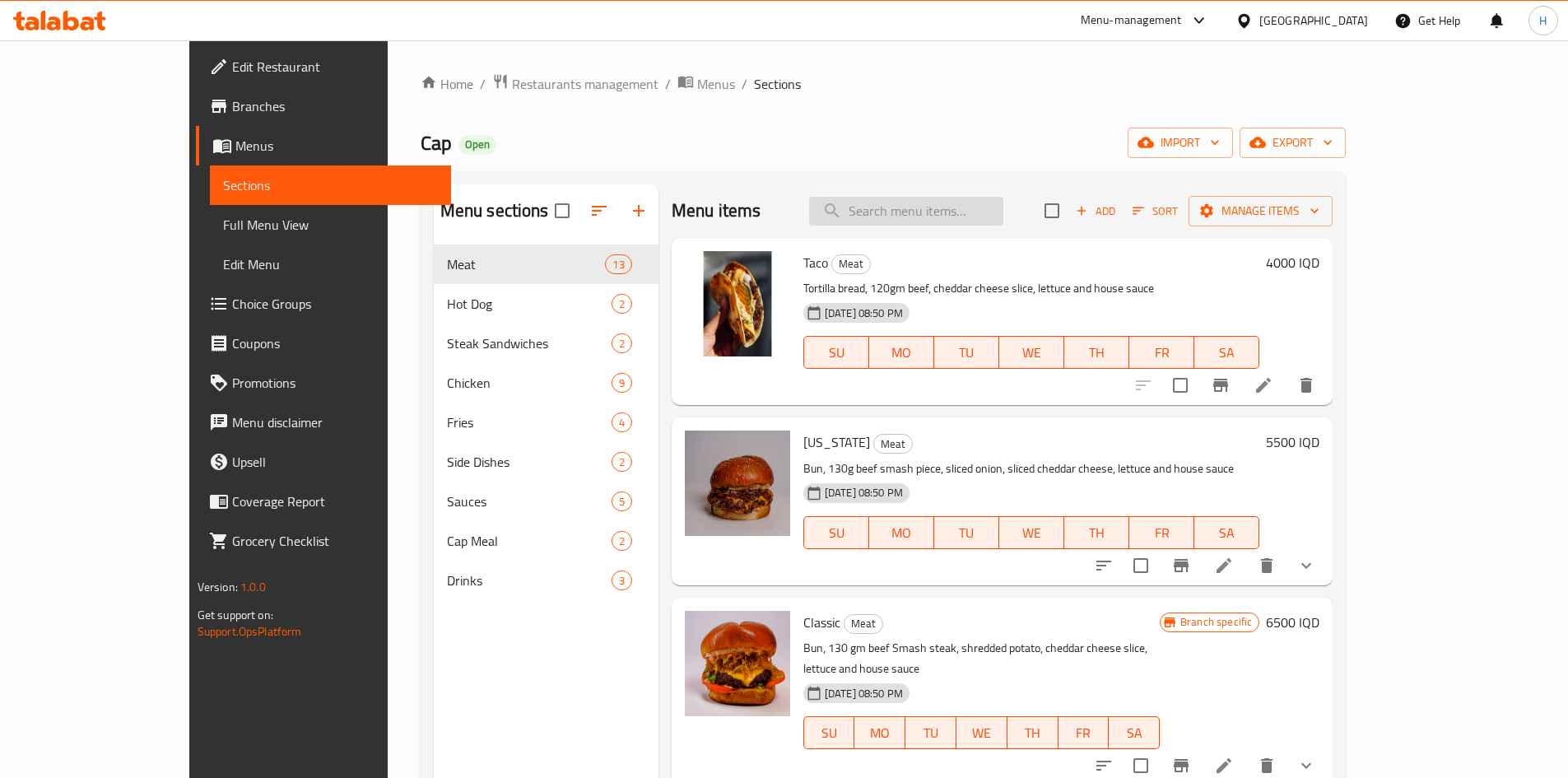
click at [936, 220] on input "search" at bounding box center [906, 211] width 194 height 29
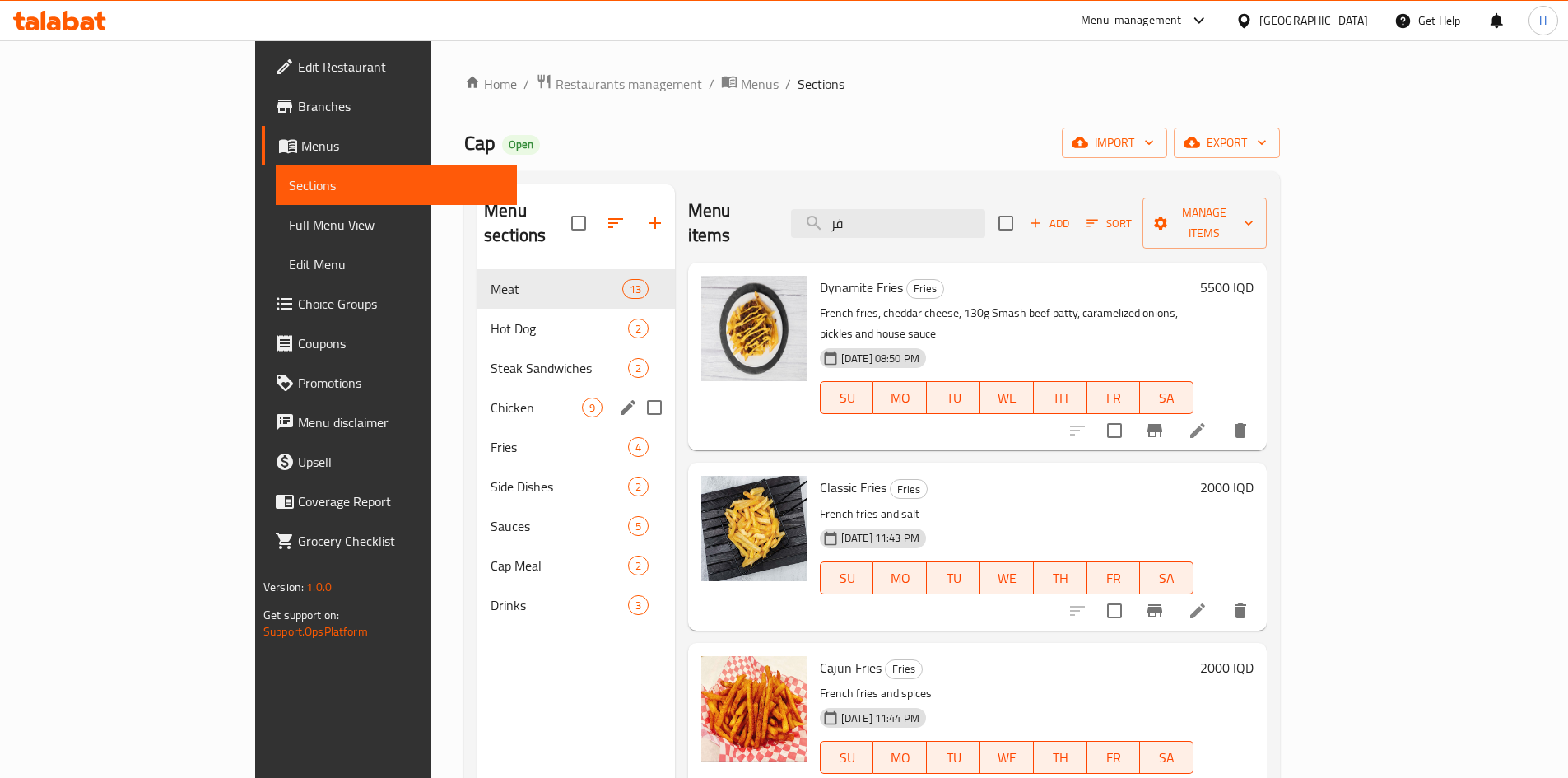
type input "فر"
click at [477, 427] on div "Fries 4" at bounding box center [575, 447] width 197 height 40
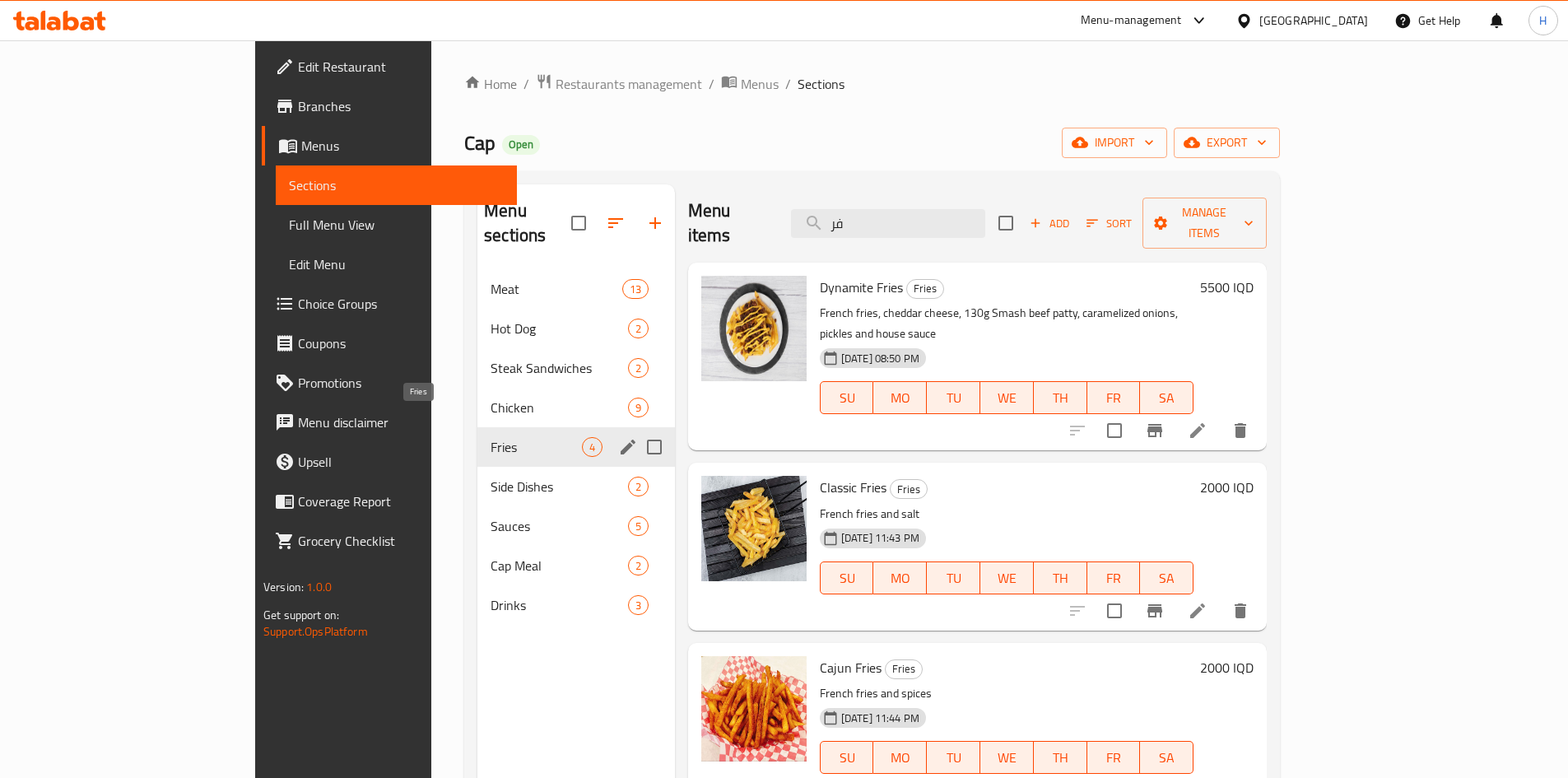
click at [491, 437] on span "Fries" at bounding box center [537, 447] width 92 height 19
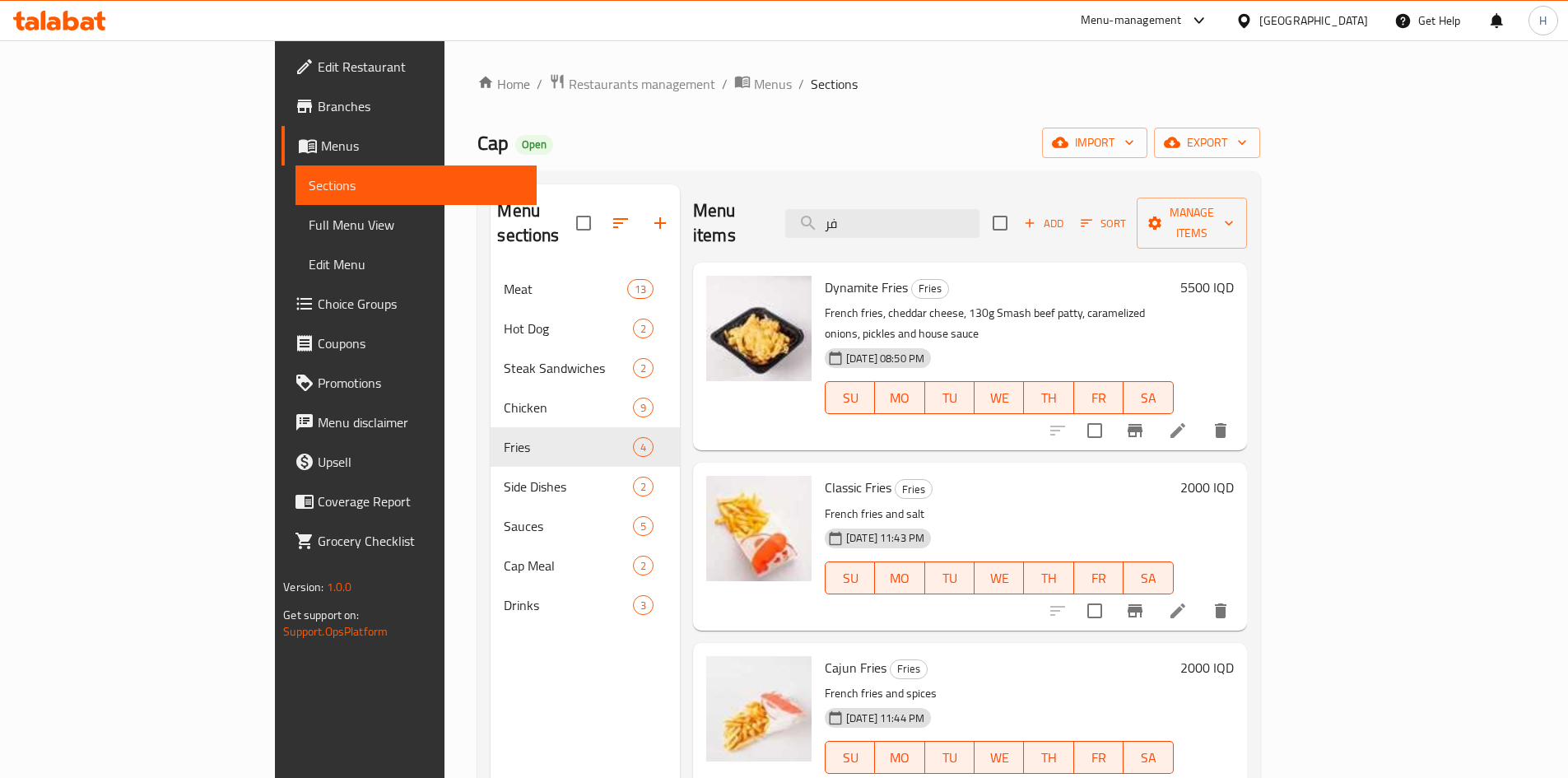
click at [1145, 420] on icon "Branch-specific-item" at bounding box center [1135, 430] width 19 height 19
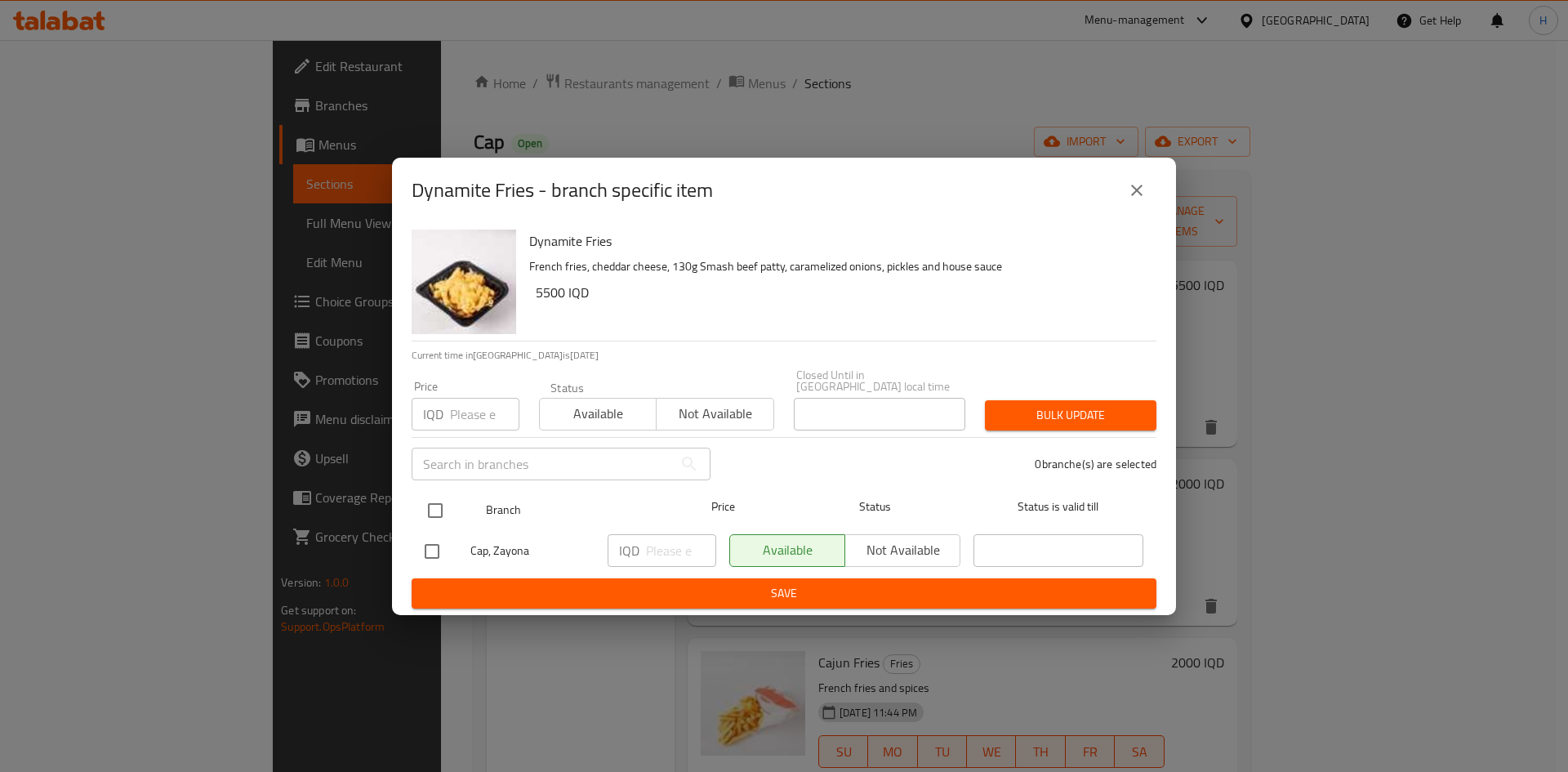
drag, startPoint x: 440, startPoint y: 495, endPoint x: 462, endPoint y: 497, distance: 22.1
click at [440, 495] on input "checkbox" at bounding box center [435, 510] width 34 height 34
checkbox input "true"
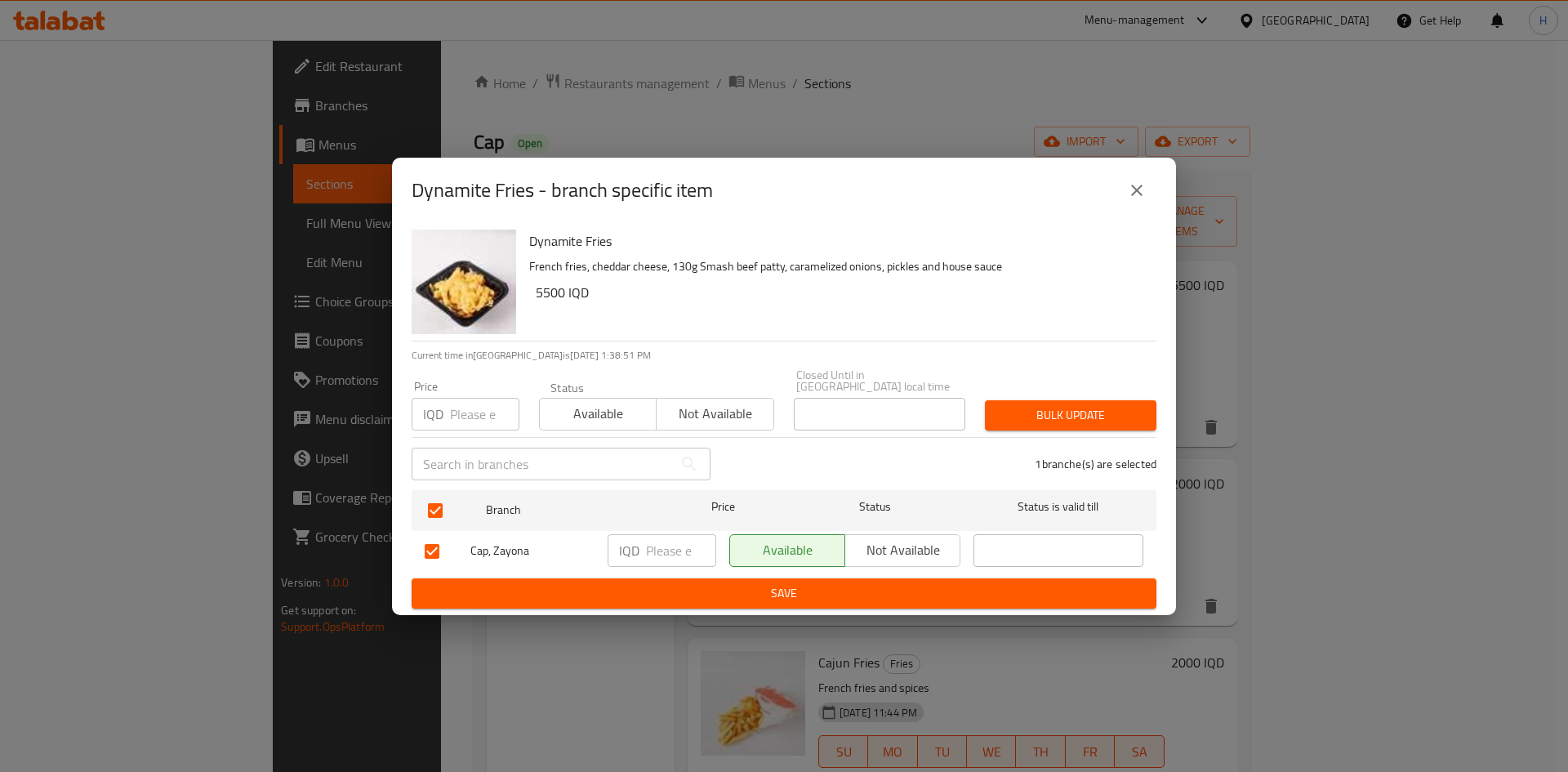
click at [656, 553] on input "number" at bounding box center [681, 550] width 71 height 33
type input "6000"
click at [652, 597] on span "Save" at bounding box center [784, 593] width 719 height 20
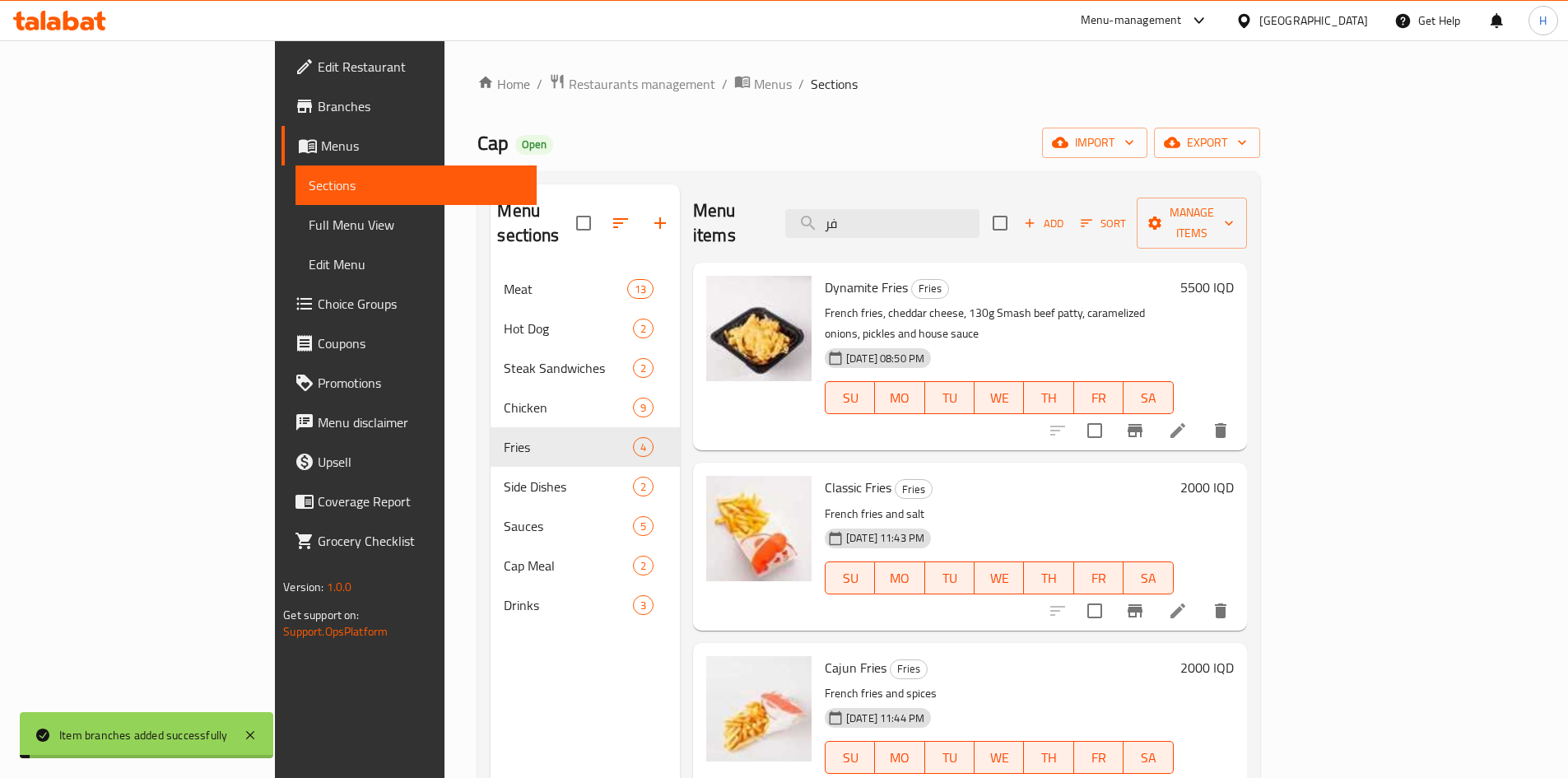
click at [1234, 275] on h6 "5500 IQD" at bounding box center [1207, 286] width 53 height 23
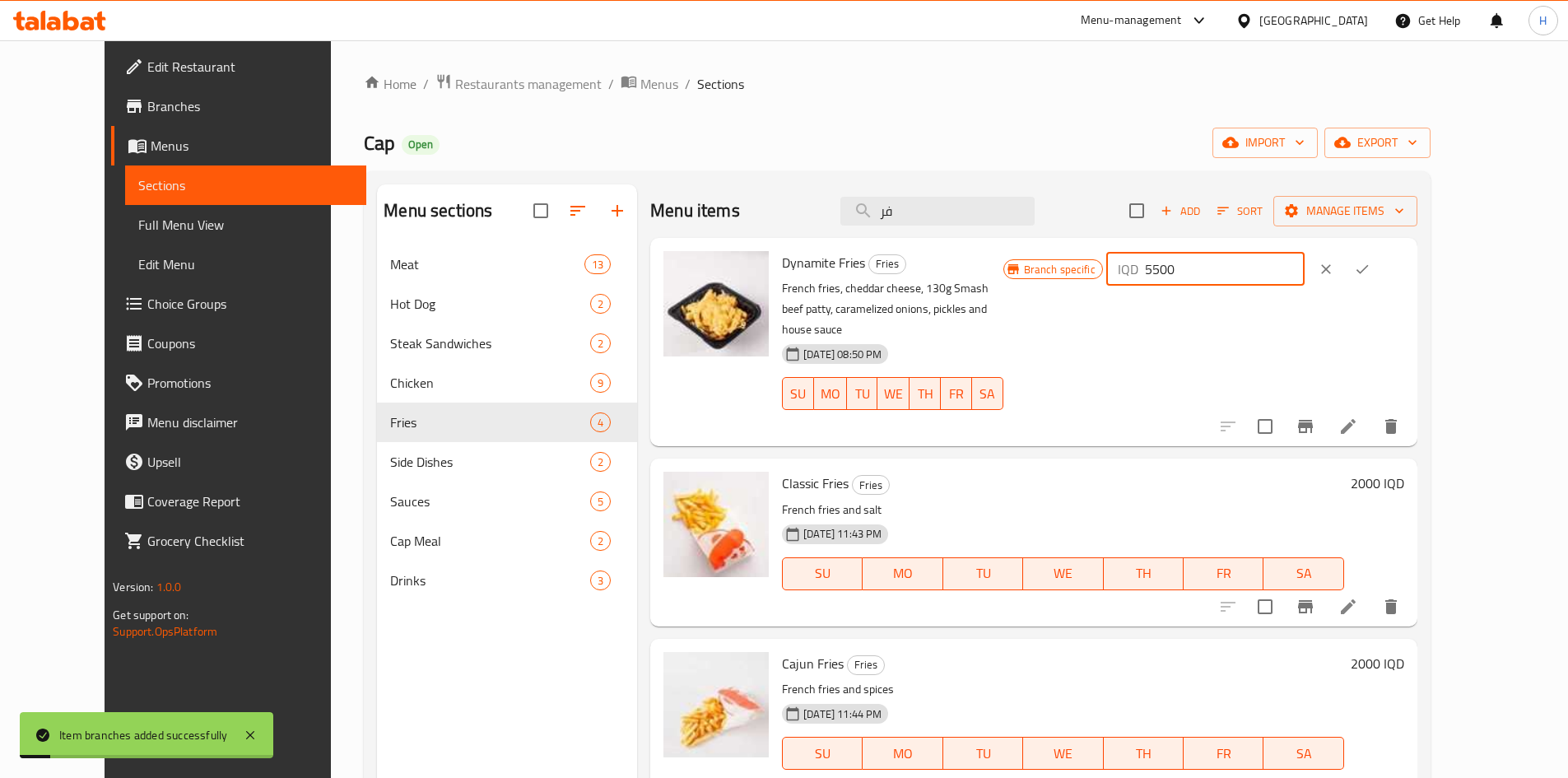
click at [1304, 275] on input "5500" at bounding box center [1225, 269] width 159 height 33
type input "6000"
click at [1381, 264] on button "ok" at bounding box center [1362, 269] width 36 height 36
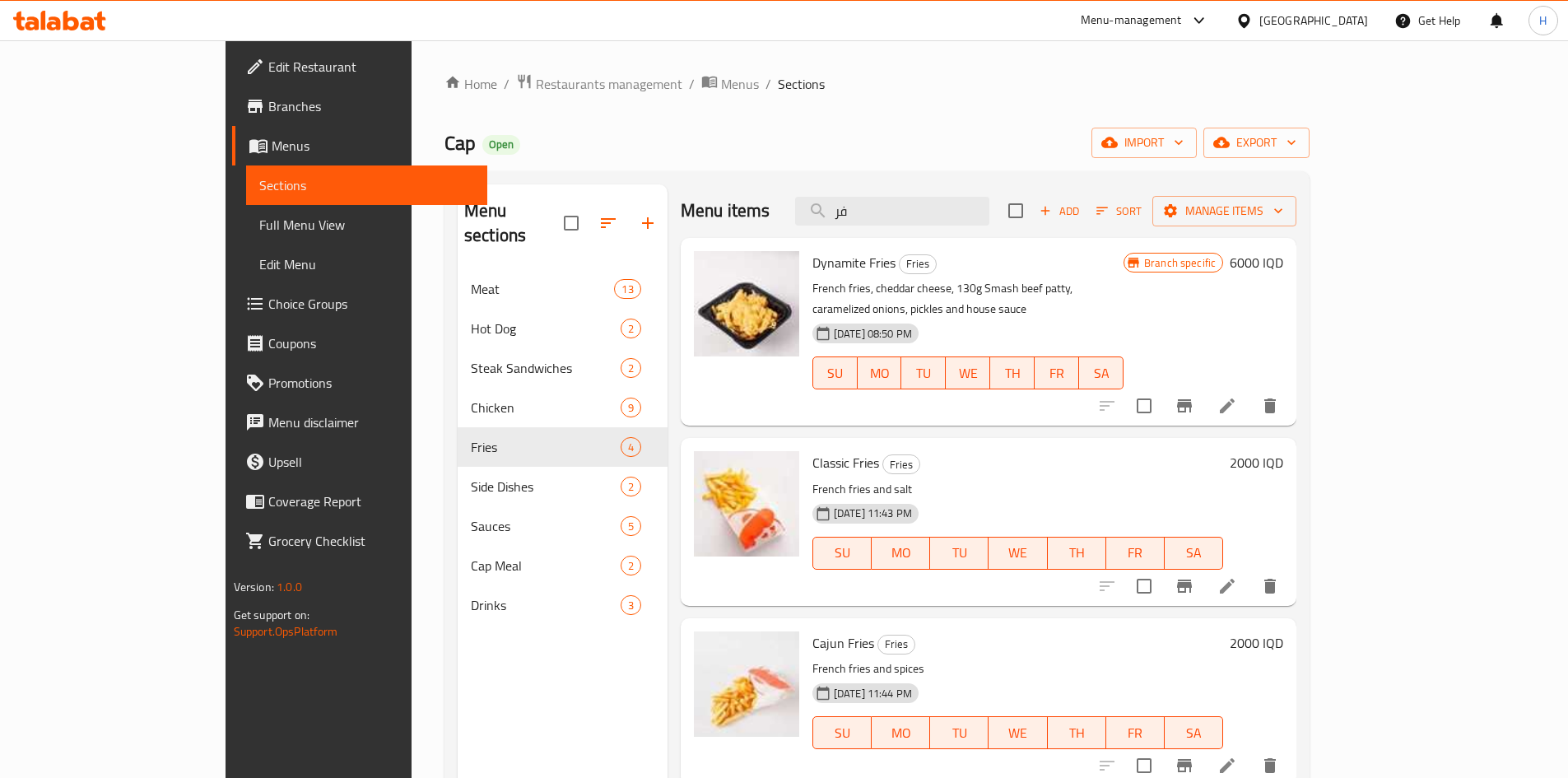
click at [1237, 396] on icon at bounding box center [1226, 405] width 19 height 19
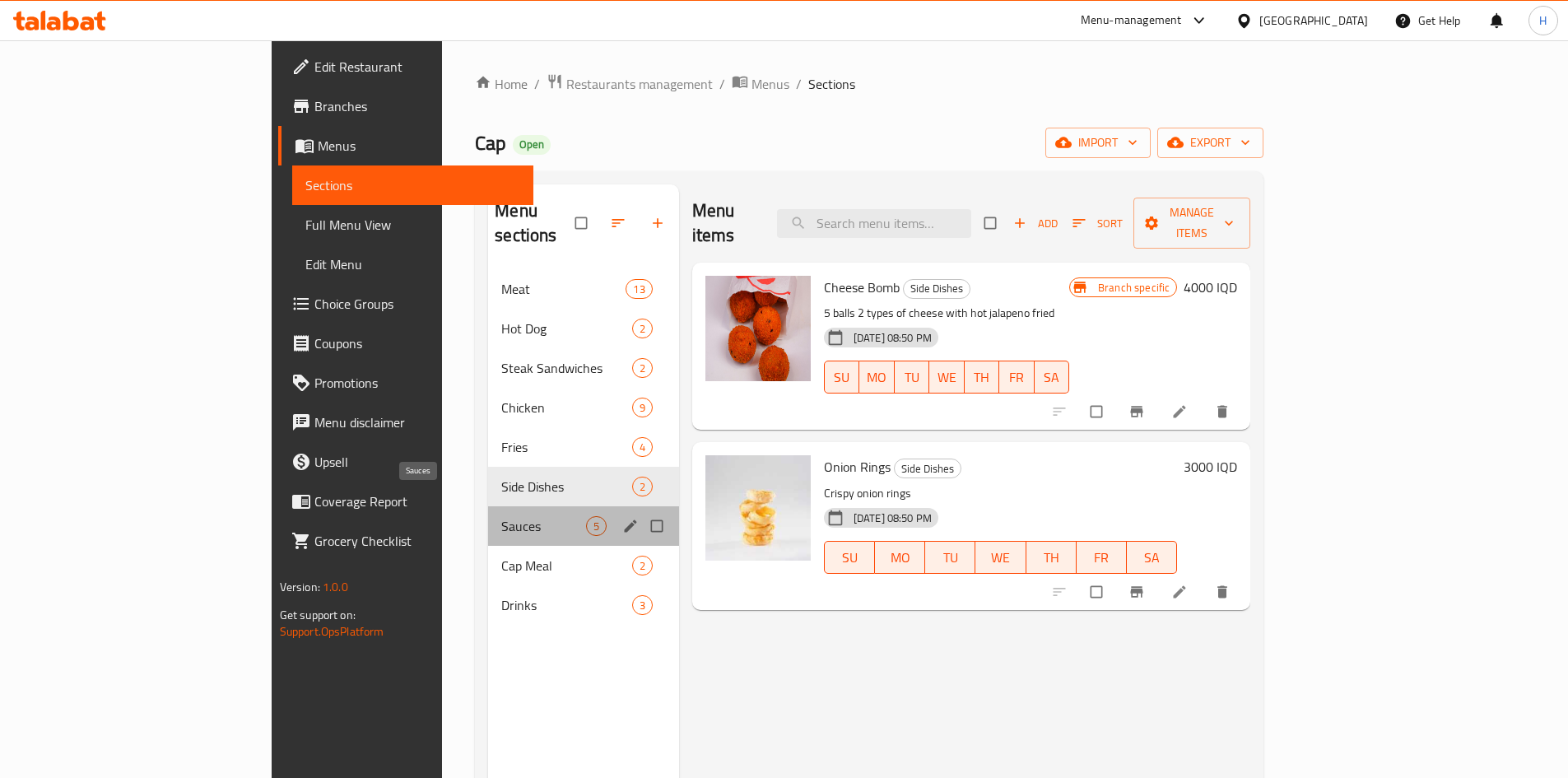
click at [501, 516] on span "Sauces" at bounding box center [542, 525] width 84 height 19
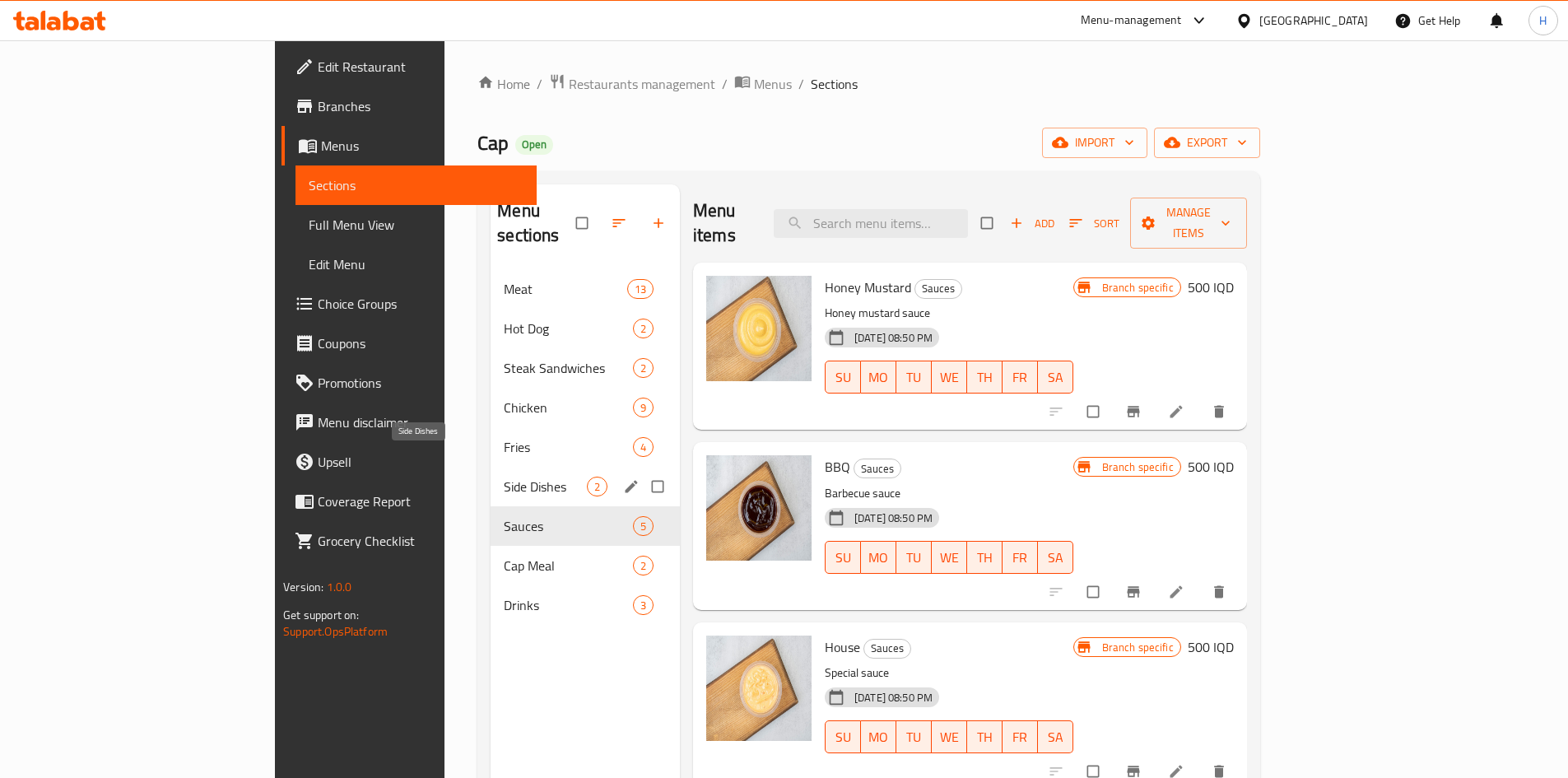
click at [503, 437] on span "Fries" at bounding box center [568, 447] width 129 height 19
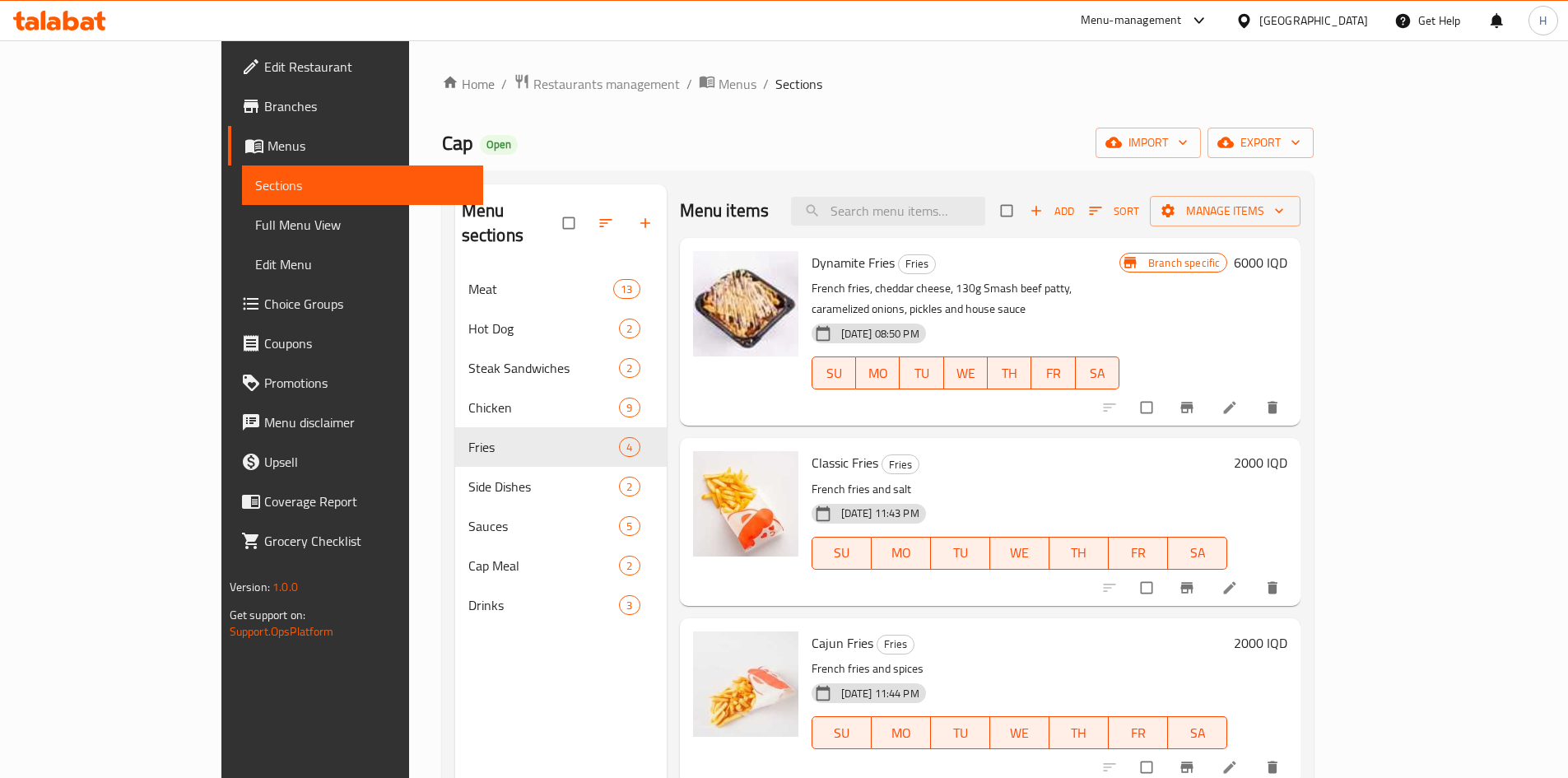
click at [1254, 394] on li at bounding box center [1232, 407] width 46 height 26
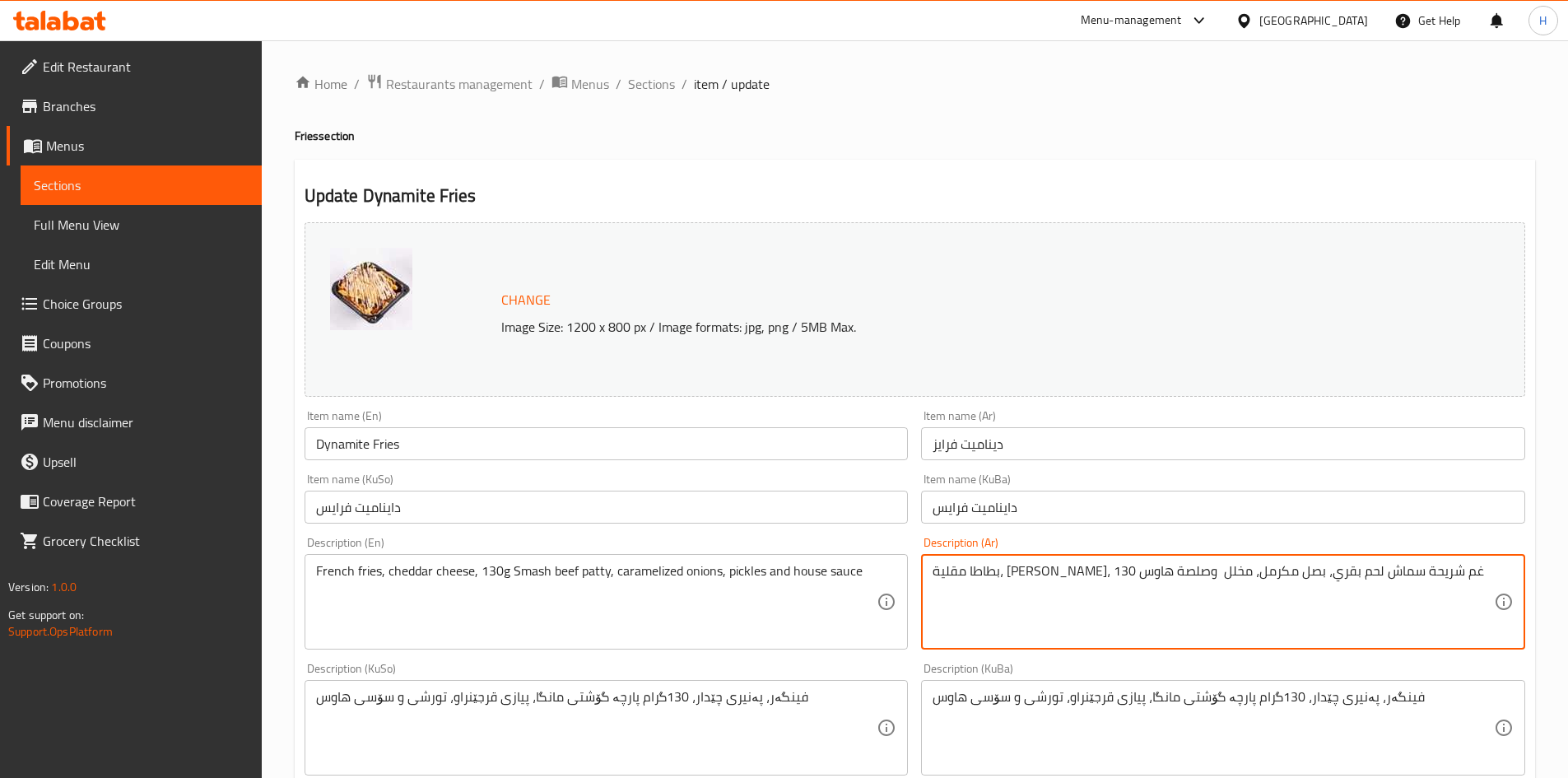
click at [966, 563] on textarea "بطاطا مقلية، جبن شيدر، 130 غم شريحة سماش لحم بقري، بصل مكرمل، مخلل وصلصة هاوس" at bounding box center [1213, 602] width 561 height 78
paste textarea "مقلية. جبنة شيدر. شريحة لحم بقري مهروسة. بصل مكرمل. صلصة خاصة."
drag, startPoint x: 1330, startPoint y: 581, endPoint x: 1339, endPoint y: 581, distance: 9.0
click at [1339, 581] on textarea "بطاطس مقلية. جبنة شيدر. شريحة لحم بقري مهروسة. بصل مكرمل. صلصة خاصة." at bounding box center [1213, 602] width 561 height 78
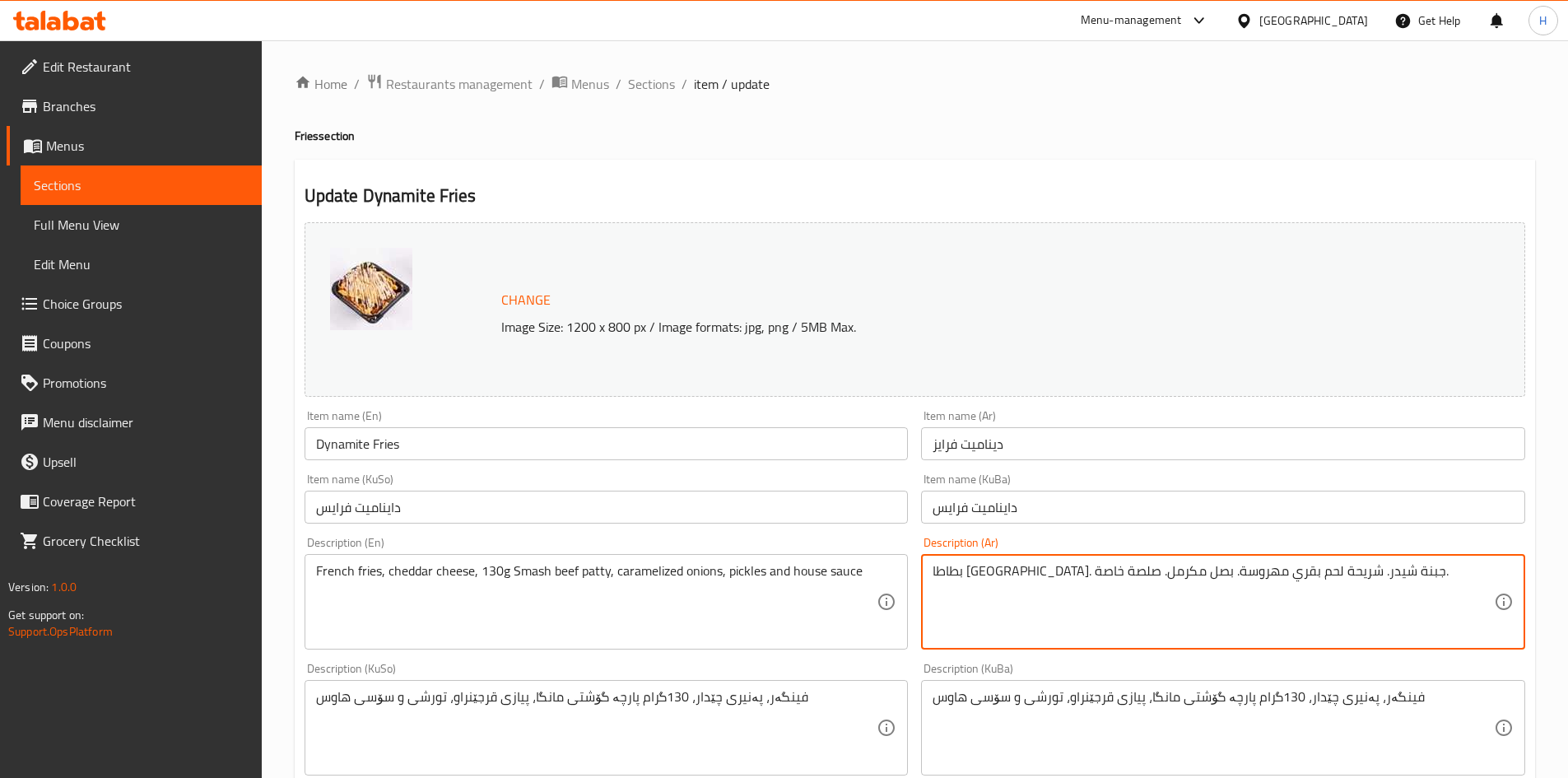
click at [1290, 581] on textarea "بطاطا مقلية. جبنة شيدر. شريحة لحم بقري مهروسة. بصل مكرمل. صلصة خاصة." at bounding box center [1213, 602] width 561 height 78
drag, startPoint x: 1224, startPoint y: 583, endPoint x: 1229, endPoint y: 592, distance: 10.3
click at [1229, 592] on textarea "بطاطا مقلية, جبنة شيدر. شريحة لحم بقري مهروسة. بصل مكرمل. صلصة خاصة." at bounding box center [1213, 602] width 561 height 78
click at [1137, 572] on textarea "بطاطا مقلية, جبنة شيدر, شريحة لحم بقري مهروسة. بصل مكرمل. صلصة خاصة." at bounding box center [1213, 602] width 561 height 78
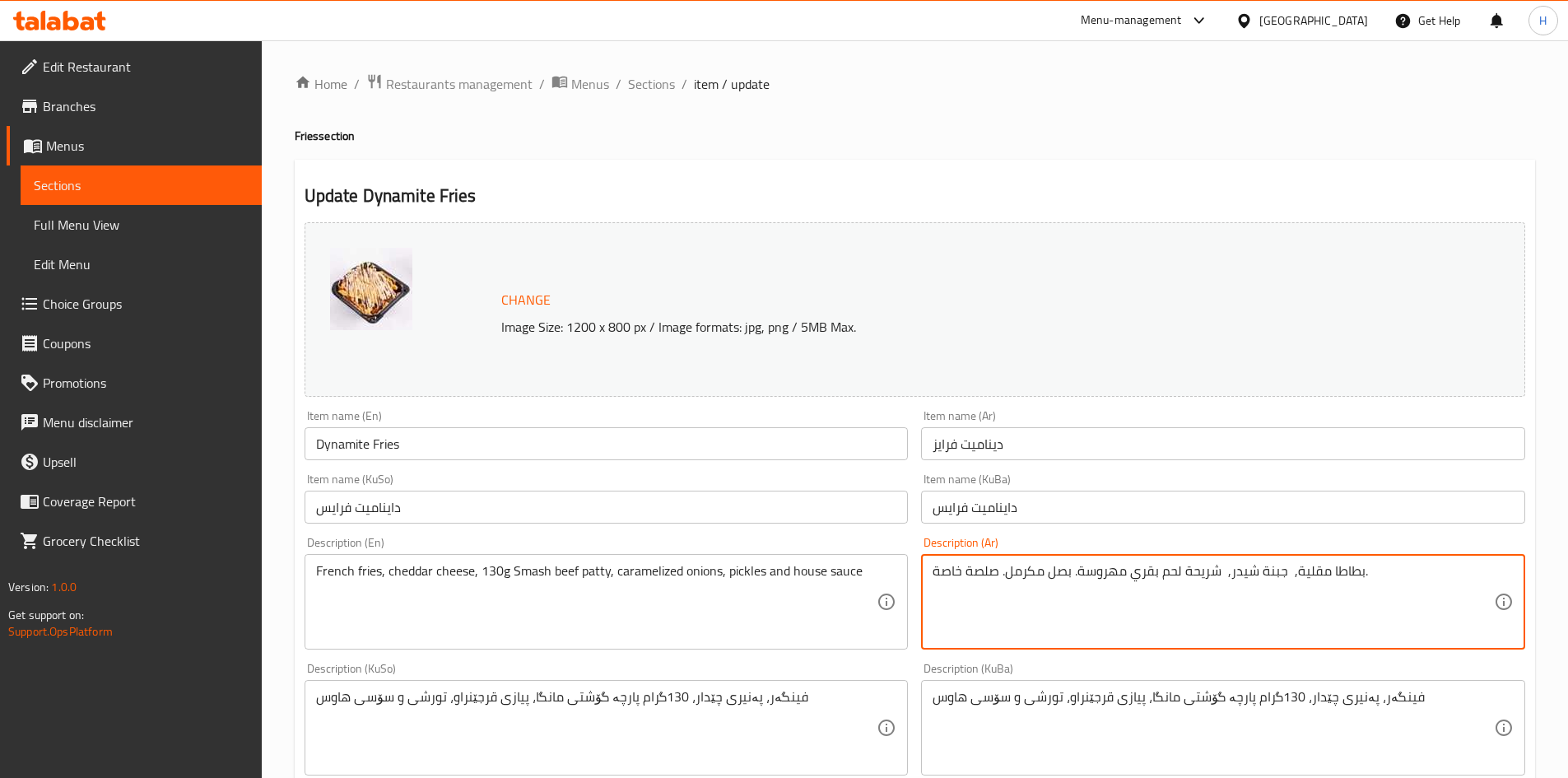
click at [1086, 575] on textarea "بطاطا مقلية, جبنة شيدر, شريحة لحم بقري مهروسة. بصل مكرمل. صلصة خاصة." at bounding box center [1213, 602] width 561 height 78
click at [1076, 580] on textarea "بطاطا مقلية, جبنة شيدر, شريحة لحم بقري . بصل مكرمل. صلصة خاصة." at bounding box center [1213, 602] width 561 height 78
click at [1000, 581] on textarea "بطاطا مقلية, جبنة شيدر, شريحة لحم بقري , بصل مكرمل. صلصة خاصة." at bounding box center [1213, 602] width 561 height 78
click at [1034, 575] on textarea "بطاطا مقلية, جبنة شيدر, شريحة لحم بقري , بصل مكرمل وصلصة خاصة." at bounding box center [1213, 602] width 561 height 78
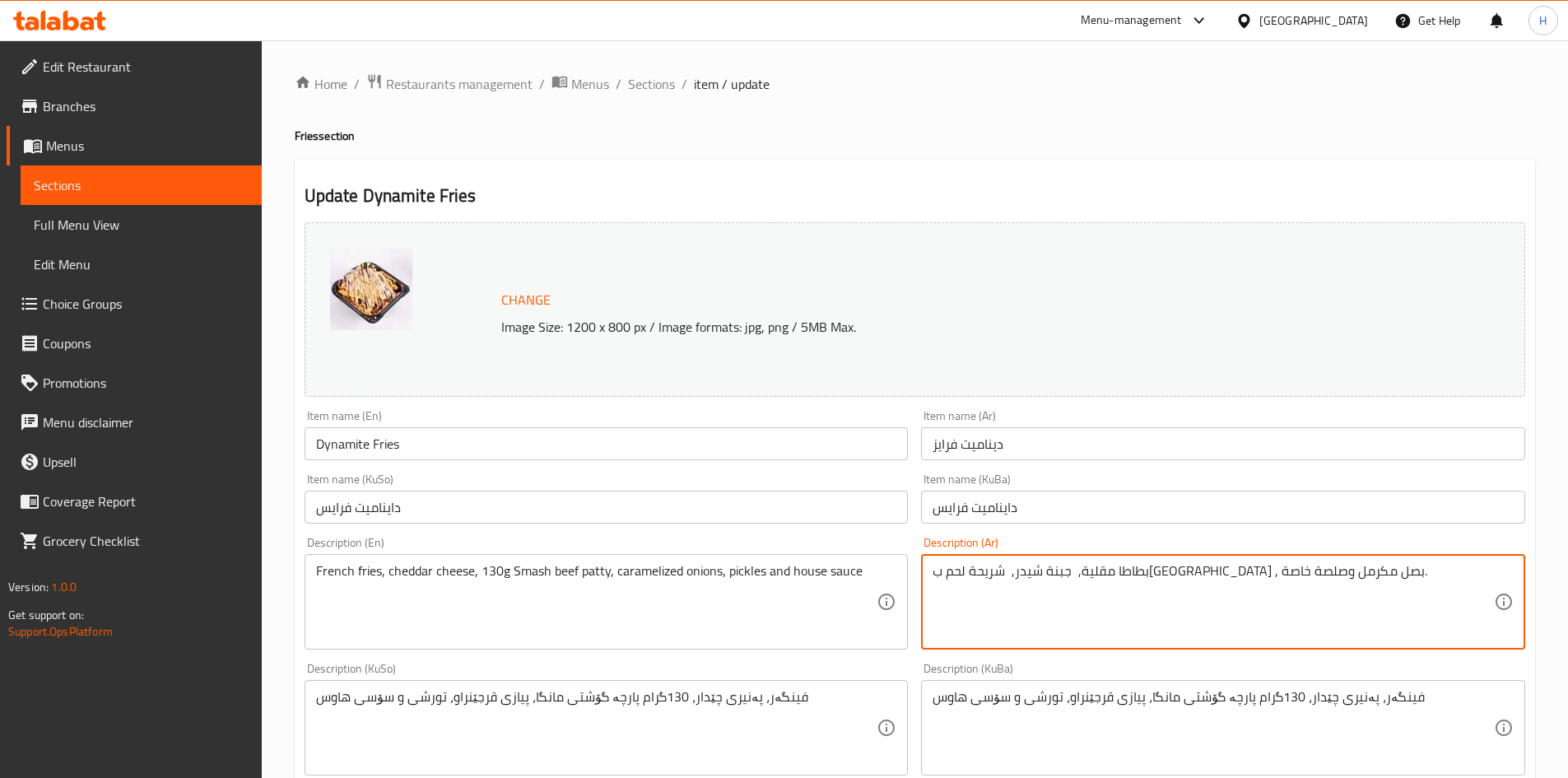
click at [1034, 575] on textarea "بطاطا مقلية, جبنة شيدر, شريحة لحم بقري , بصل مكرمل وصلصة خاصة." at bounding box center [1213, 602] width 561 height 78
type textarea "بطاطا مقلية, جبنة شيدر, شريحة لحم بقري , بصل مكرمل وصلصة خاصة."
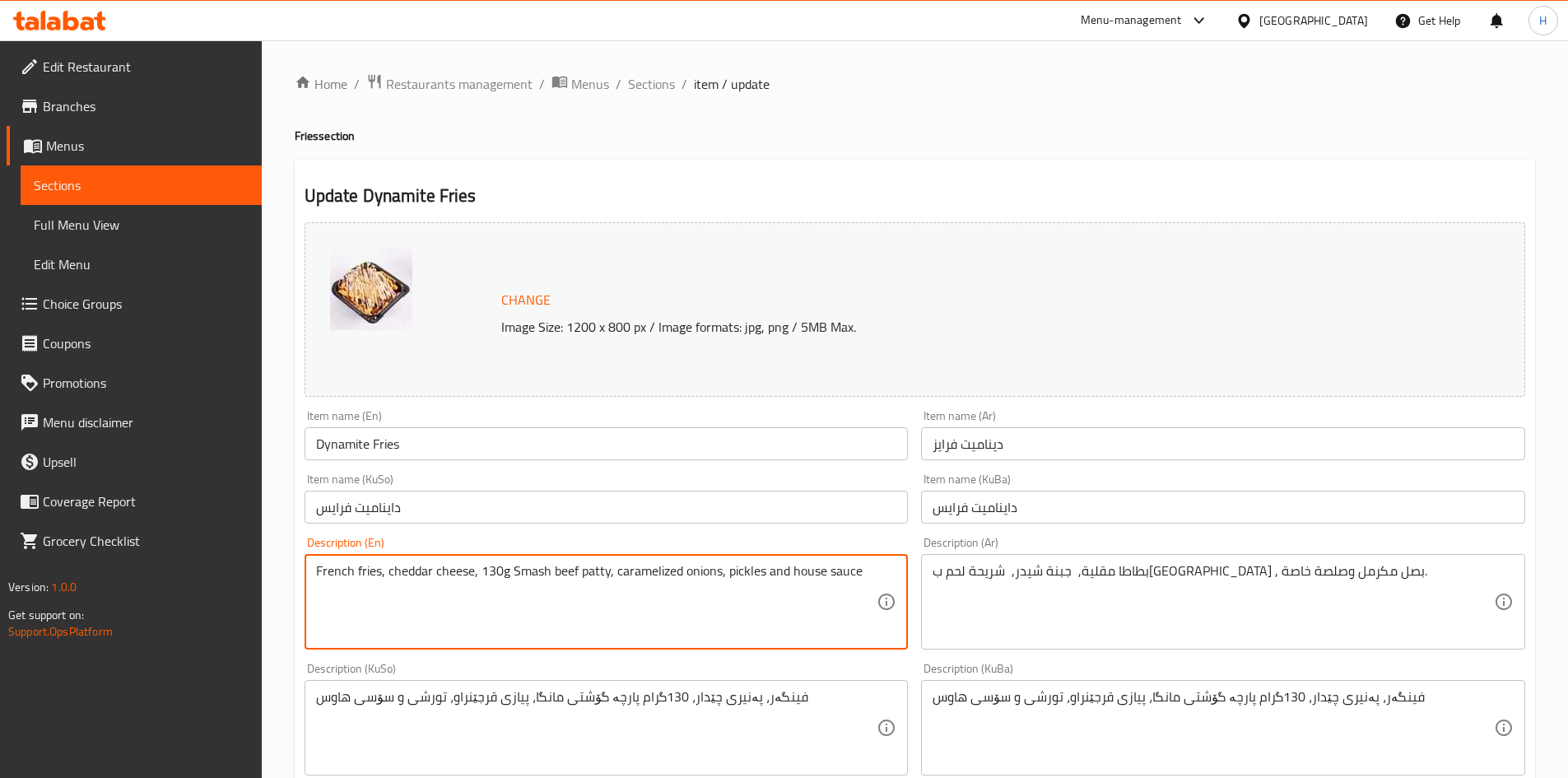
click at [534, 569] on textarea "French fries, cheddar cheese, 130g Smash beef patty, caramelized onions, pickle…" at bounding box center [597, 602] width 561 height 78
paste textarea "بطاطا مقلية، جبنة شيدر، شريحة لحم بقري، بصل مكرمل و صلصة خاصة."
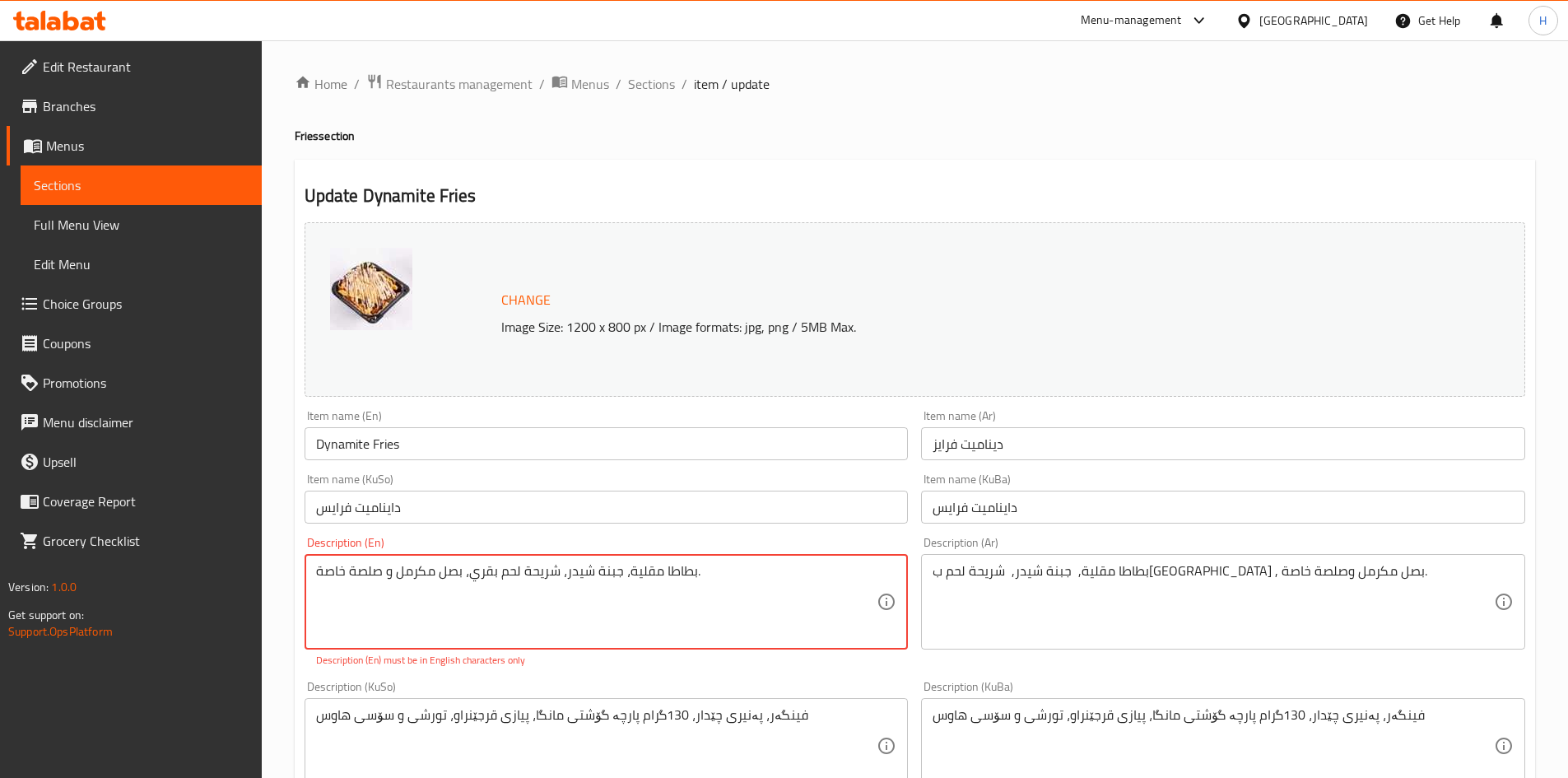
click at [484, 557] on div "بطاطا مقلية، جبنة شيدر، شريحة لحم بقري، بصل مكرمل و صلصة خاصة. Description (En)" at bounding box center [606, 602] width 604 height 96
click at [483, 560] on div "بطاطا مقلية، جبنة شيدر، شريحة لحم بقري، بصل مكرمل و صلصة خاصة. Description (En)" at bounding box center [606, 602] width 604 height 96
click at [482, 563] on textarea "بطاطا مقلية، جبنة شيدر، شريحة لحم بقري، بصل مكرمل و صلصة خاصة." at bounding box center [597, 602] width 561 height 78
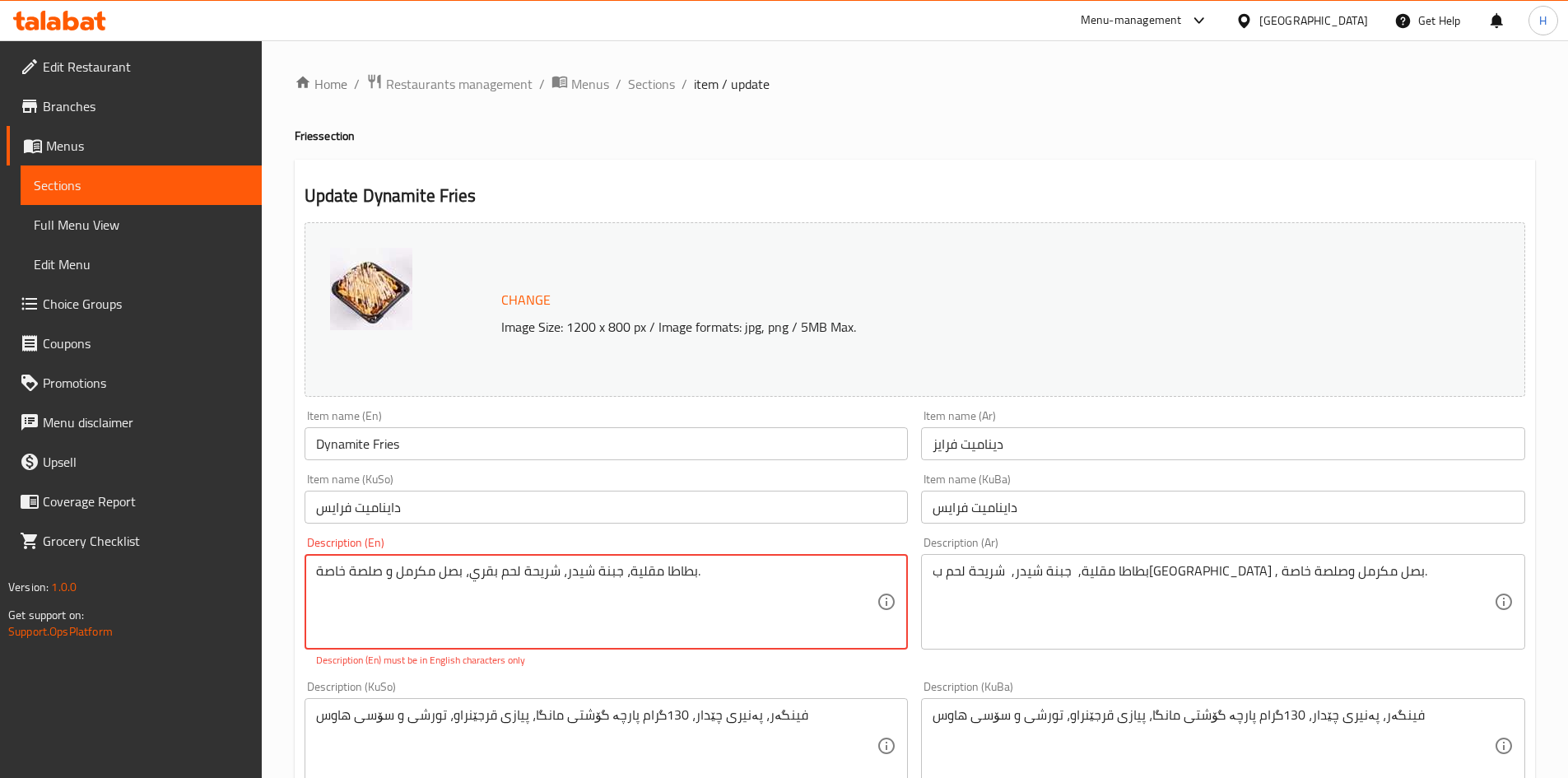
paste textarea "French fries, cheddar cheese, beef slice, caramelized onions and special sauce"
type textarea "French fries, cheddar cheese, beef slice, caramelized onions and special sauce."
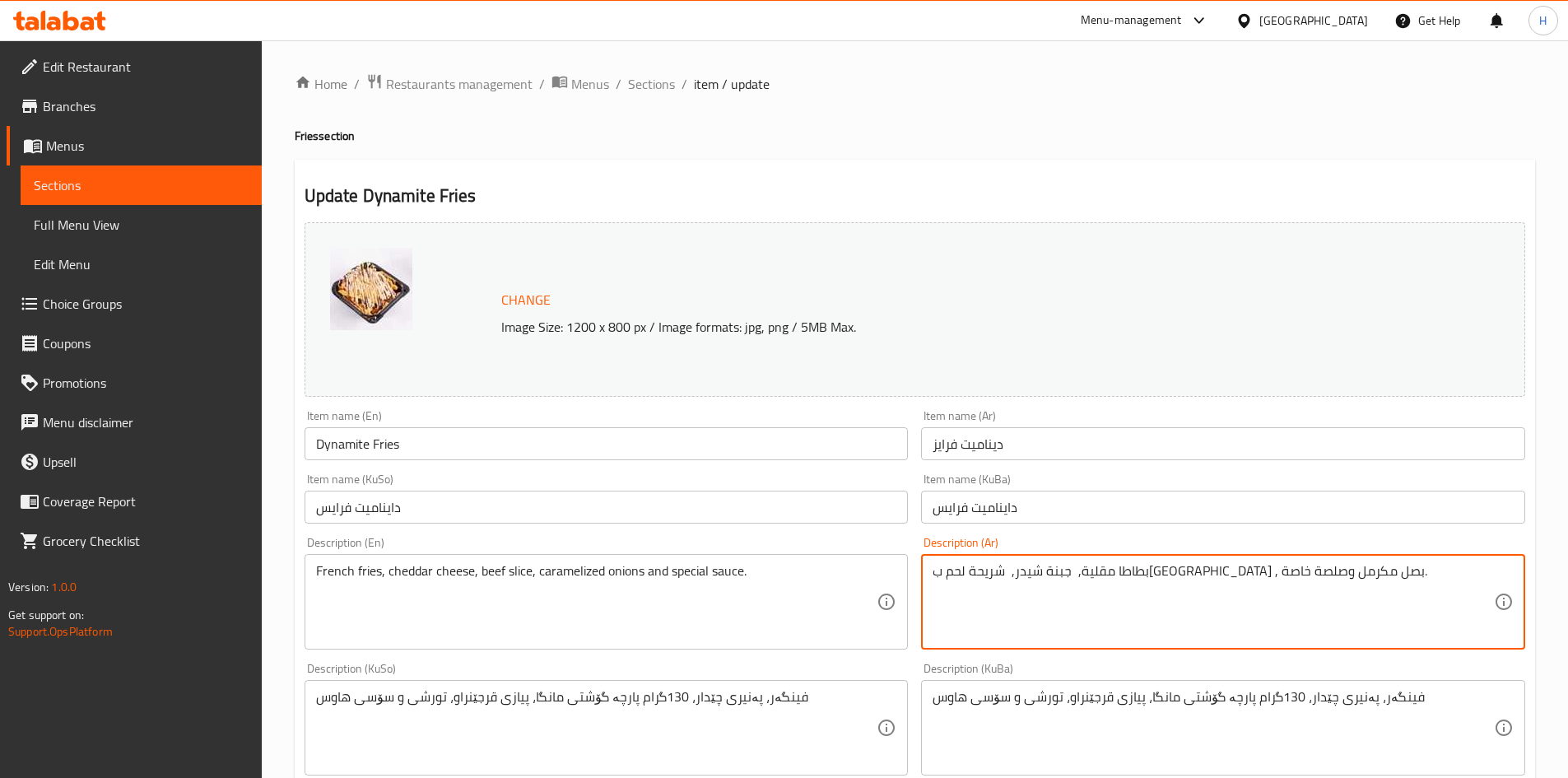
click at [946, 573] on textarea "بطاطا مقلية, جبنة شيدر, شريحة لحم بقري , بصل مكرمل وصلصة خاصة." at bounding box center [1213, 602] width 561 height 78
type textarea "بطاطا مقلية, جبنة شيدر, شريحة لحم بقري , بصل مكرمل وصلصة هاوس."
click at [967, 558] on div "بطاطا مقلية, جبنة شيدر, شريحة لحم بقري , بصل مكرمل وصلصة هاوس. Description (Ar)" at bounding box center [1223, 602] width 604 height 96
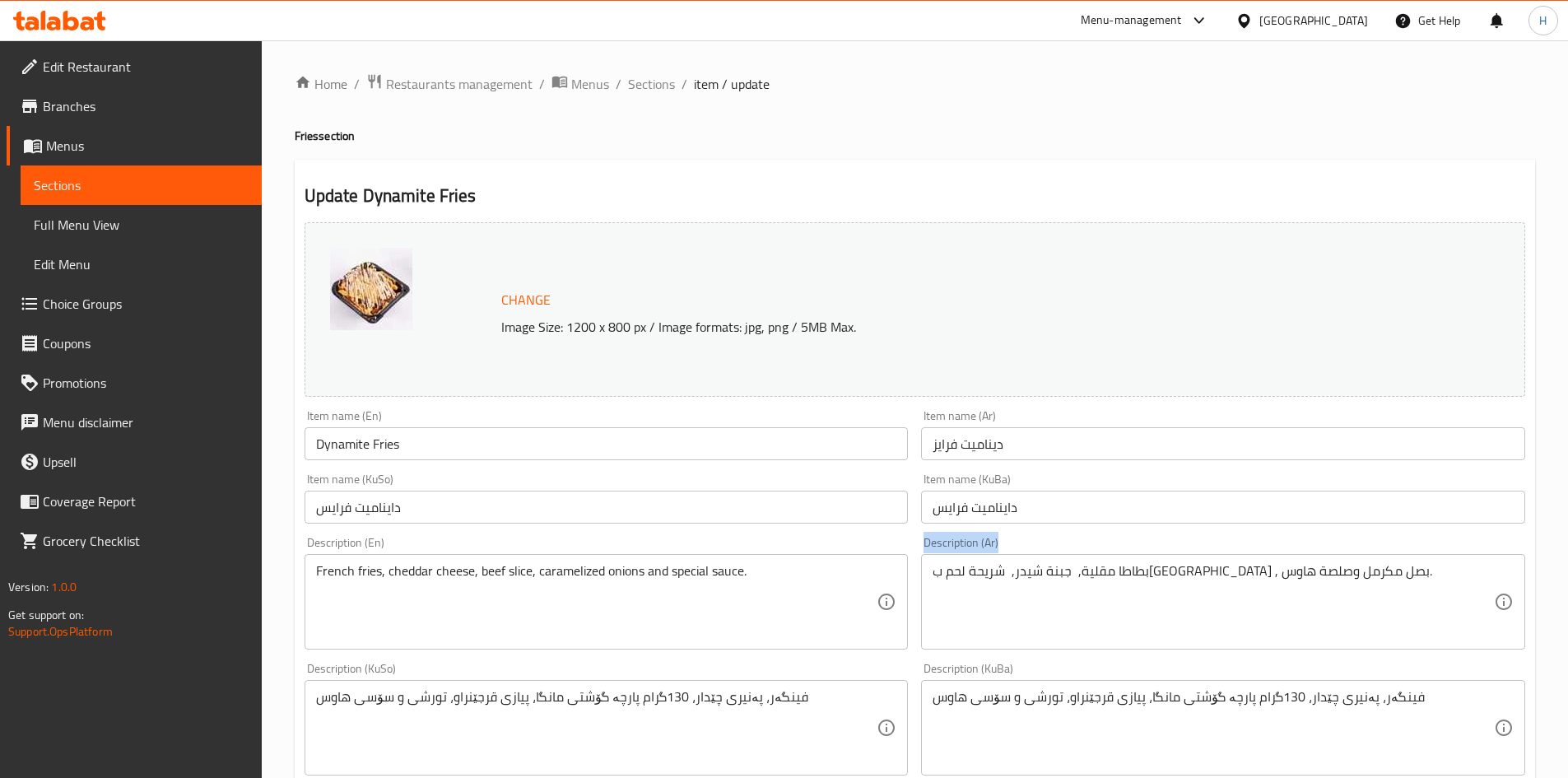
click at [967, 558] on div "بطاطا مقلية, جبنة شيدر, شريحة لحم بقري , بصل مكرمل وصلصة هاوس. Description (Ar)" at bounding box center [1223, 602] width 604 height 96
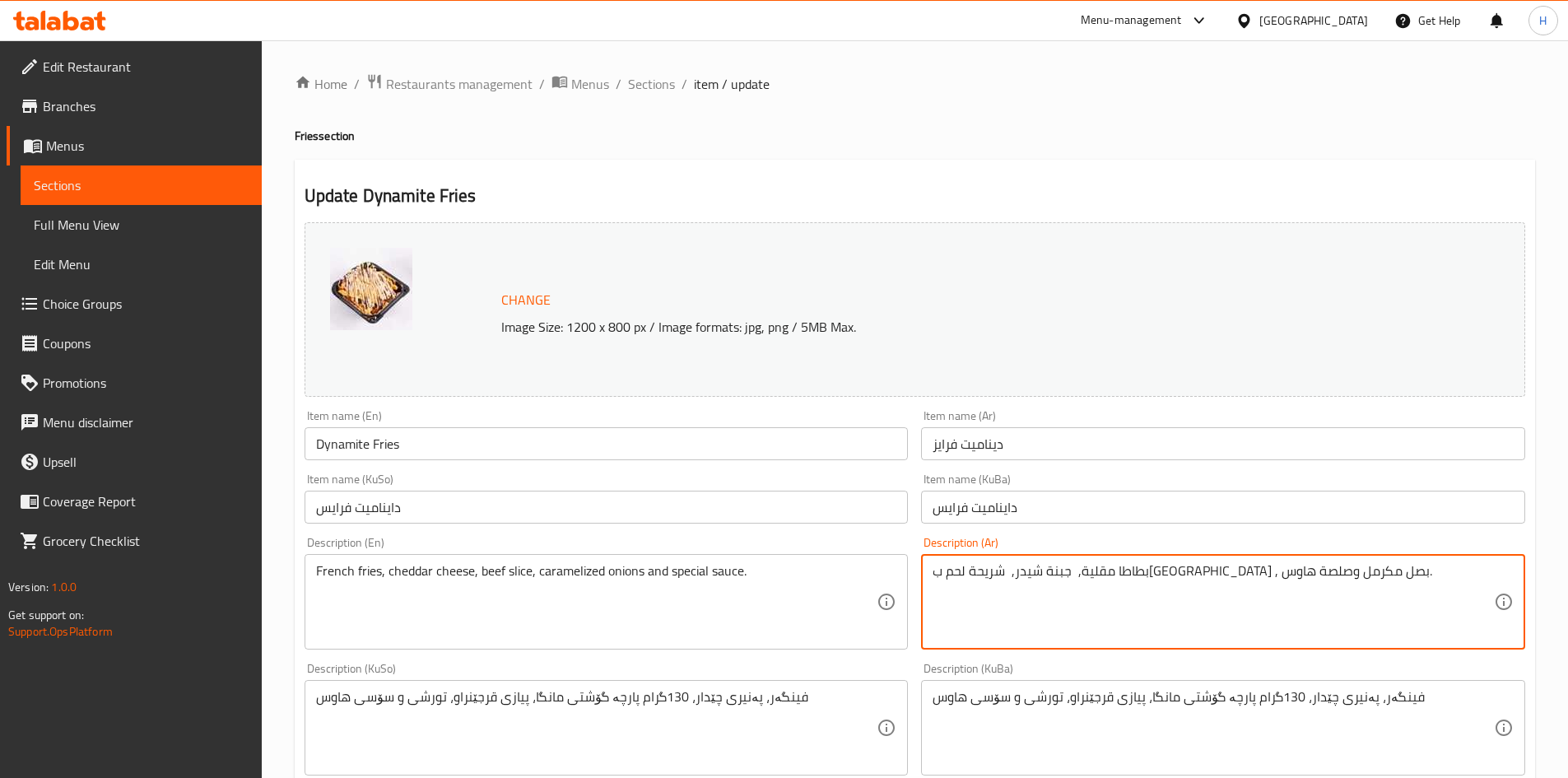
click at [1131, 572] on textarea "بطاطا مقلية, جبنة شيدر, شريحة لحم بقري , بصل مكرمل وصلصة هاوس." at bounding box center [1213, 602] width 561 height 78
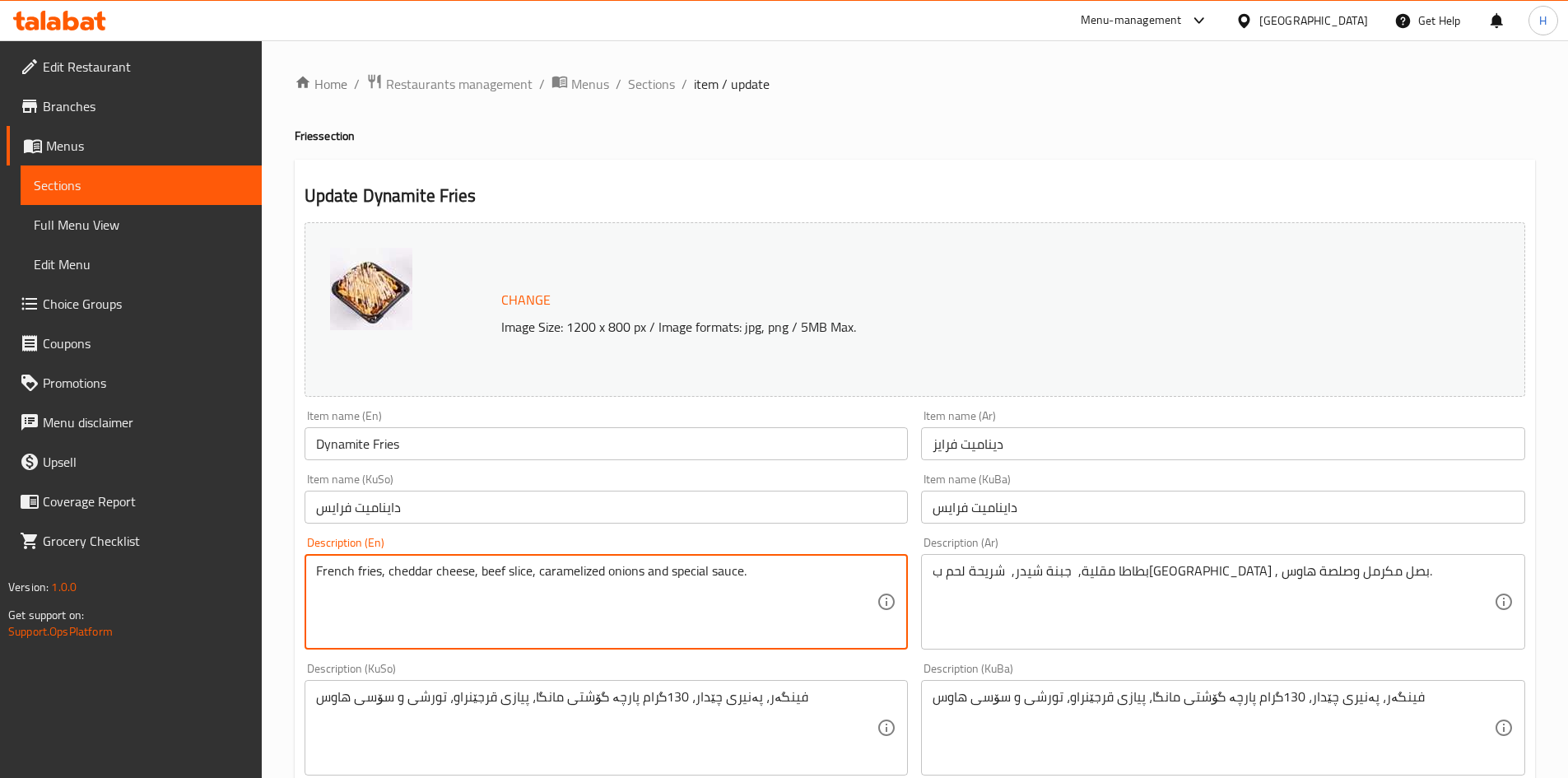
click at [617, 579] on textarea "French fries, cheddar cheese, beef slice, caramelized onions and special sauce." at bounding box center [597, 602] width 561 height 78
paste textarea "teak, caramelized onions and house"
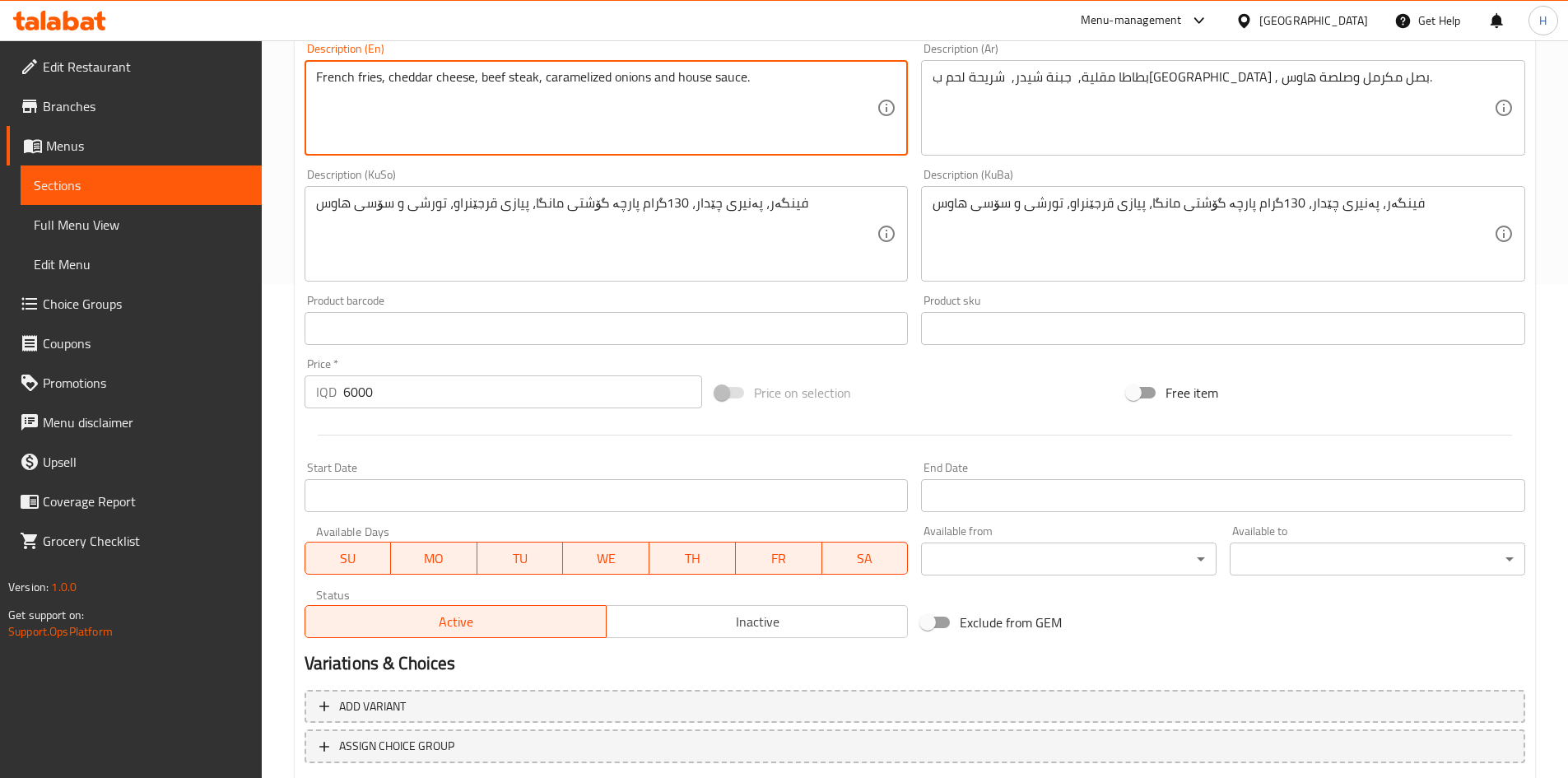
scroll to position [598, 0]
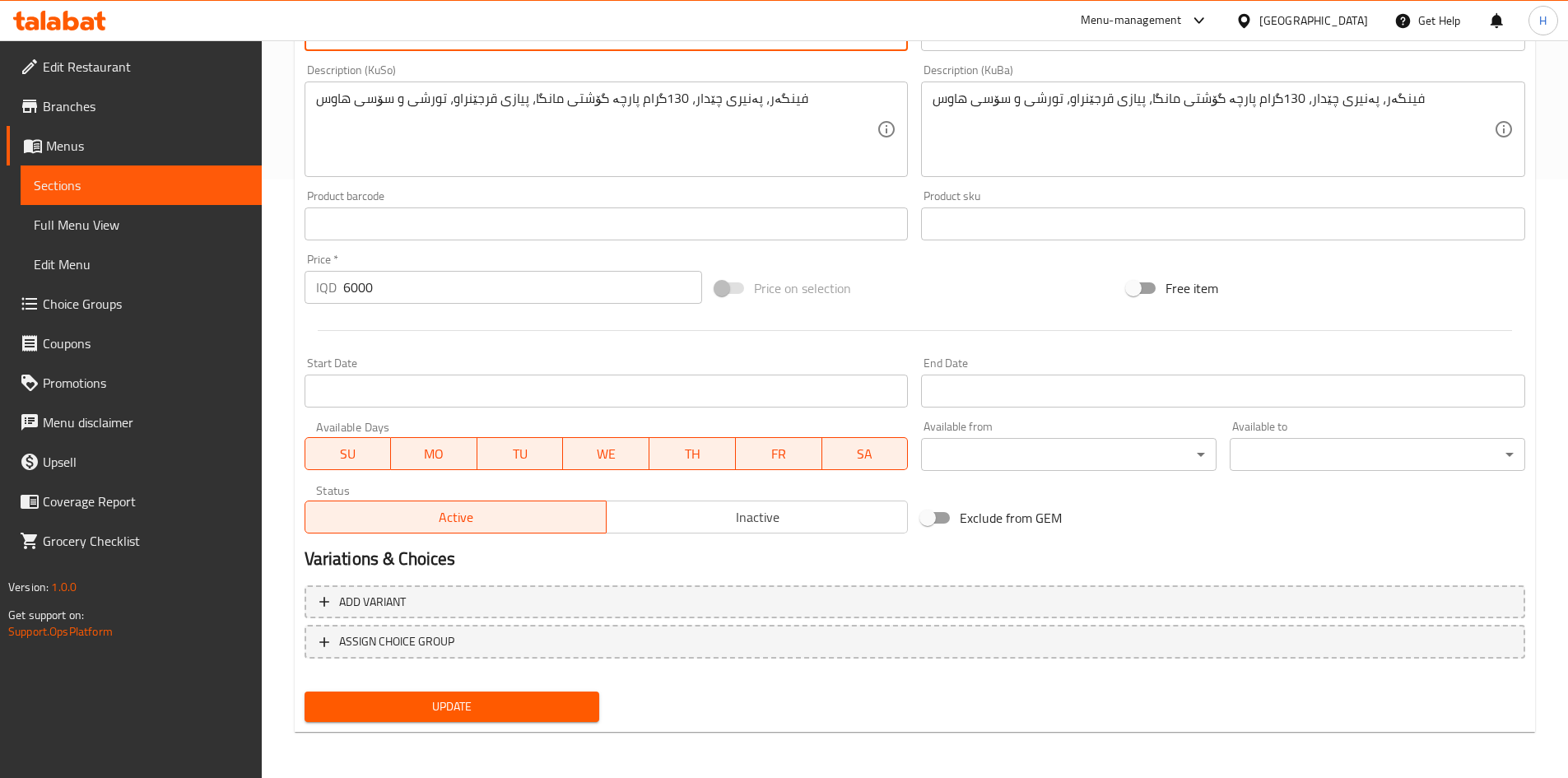
type textarea "French fries, cheddar cheese, beef steak, caramelized onions and house sauce."
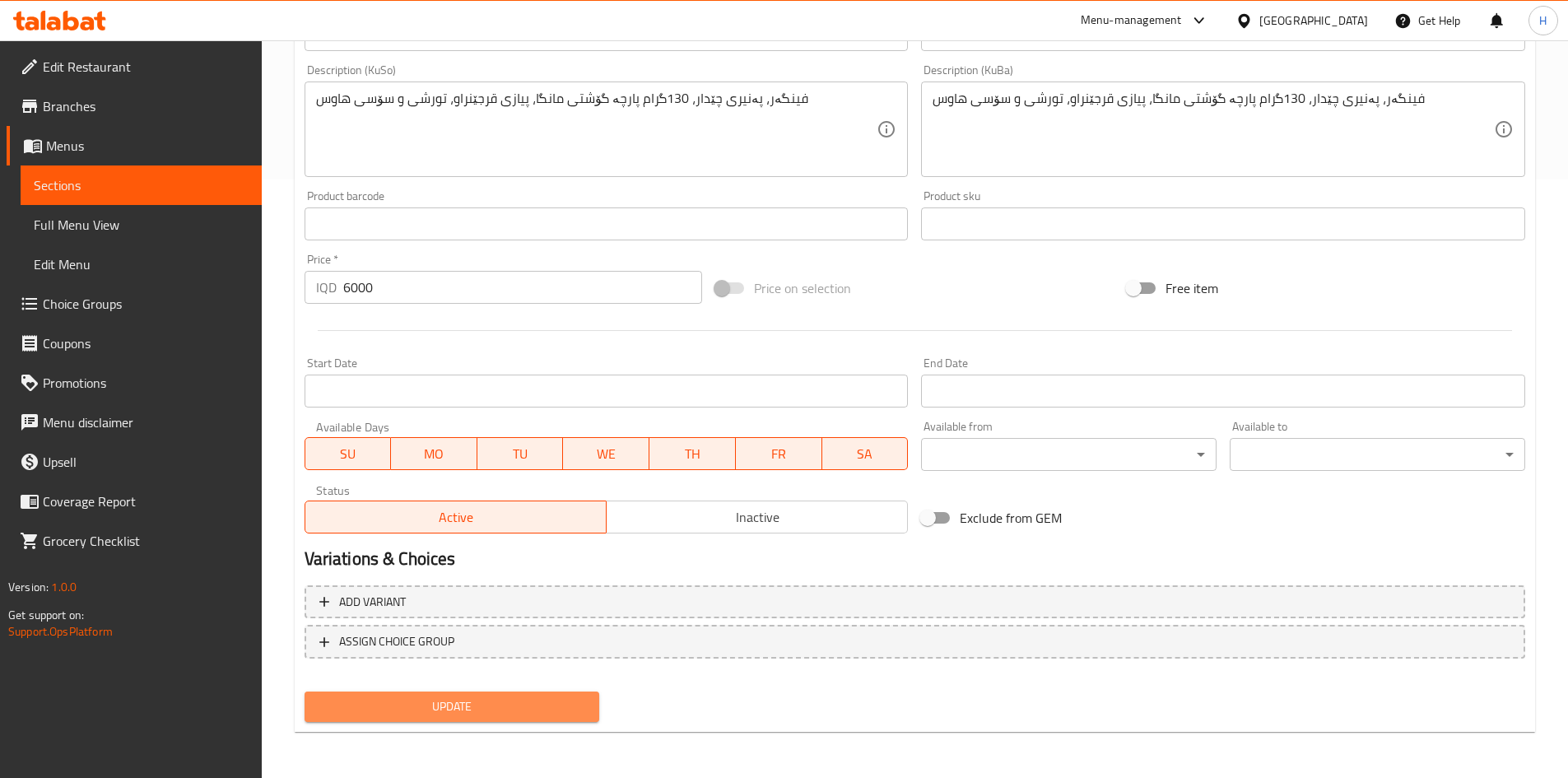
click at [527, 713] on span "Update" at bounding box center [453, 707] width 270 height 20
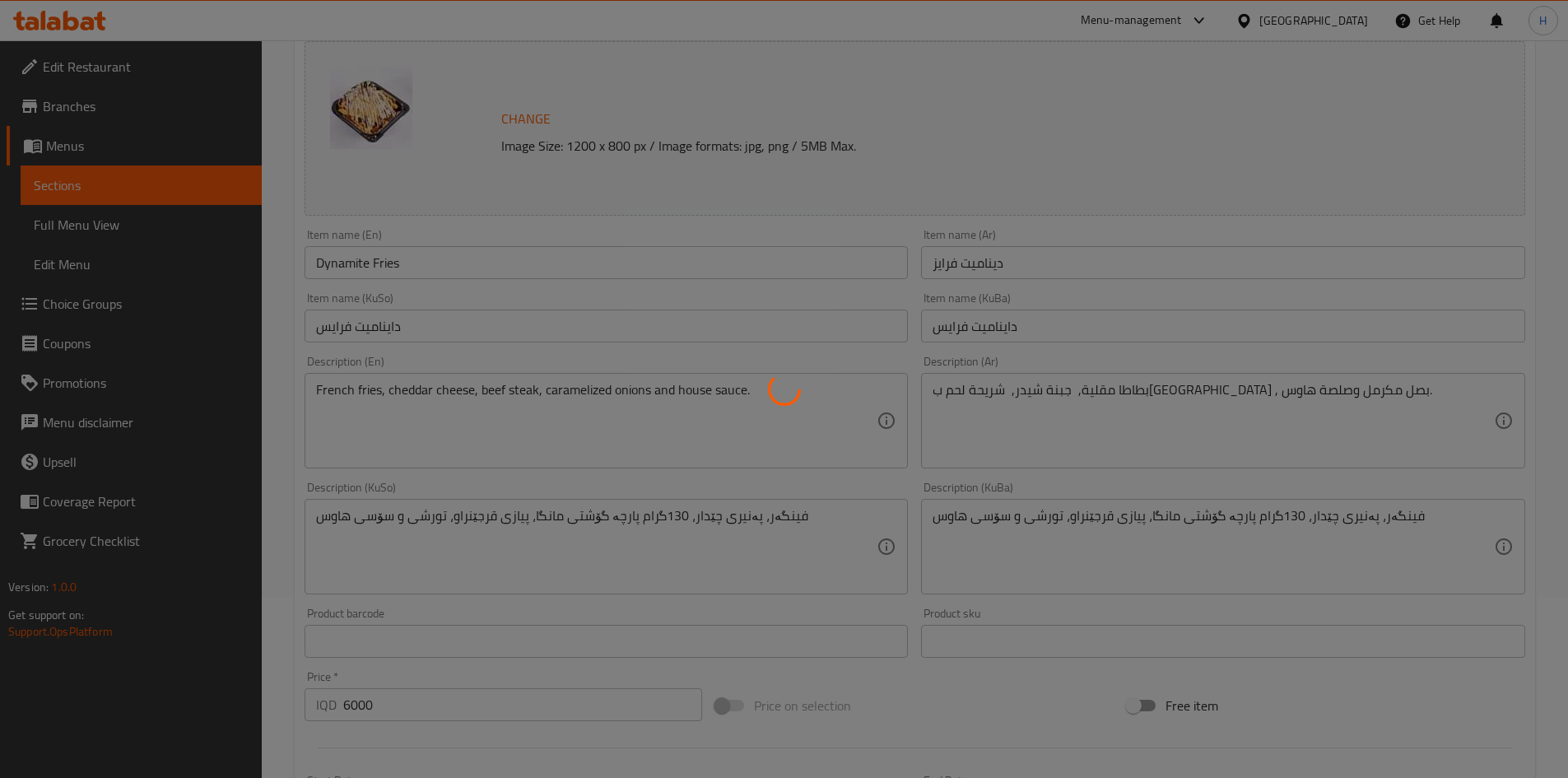
scroll to position [0, 0]
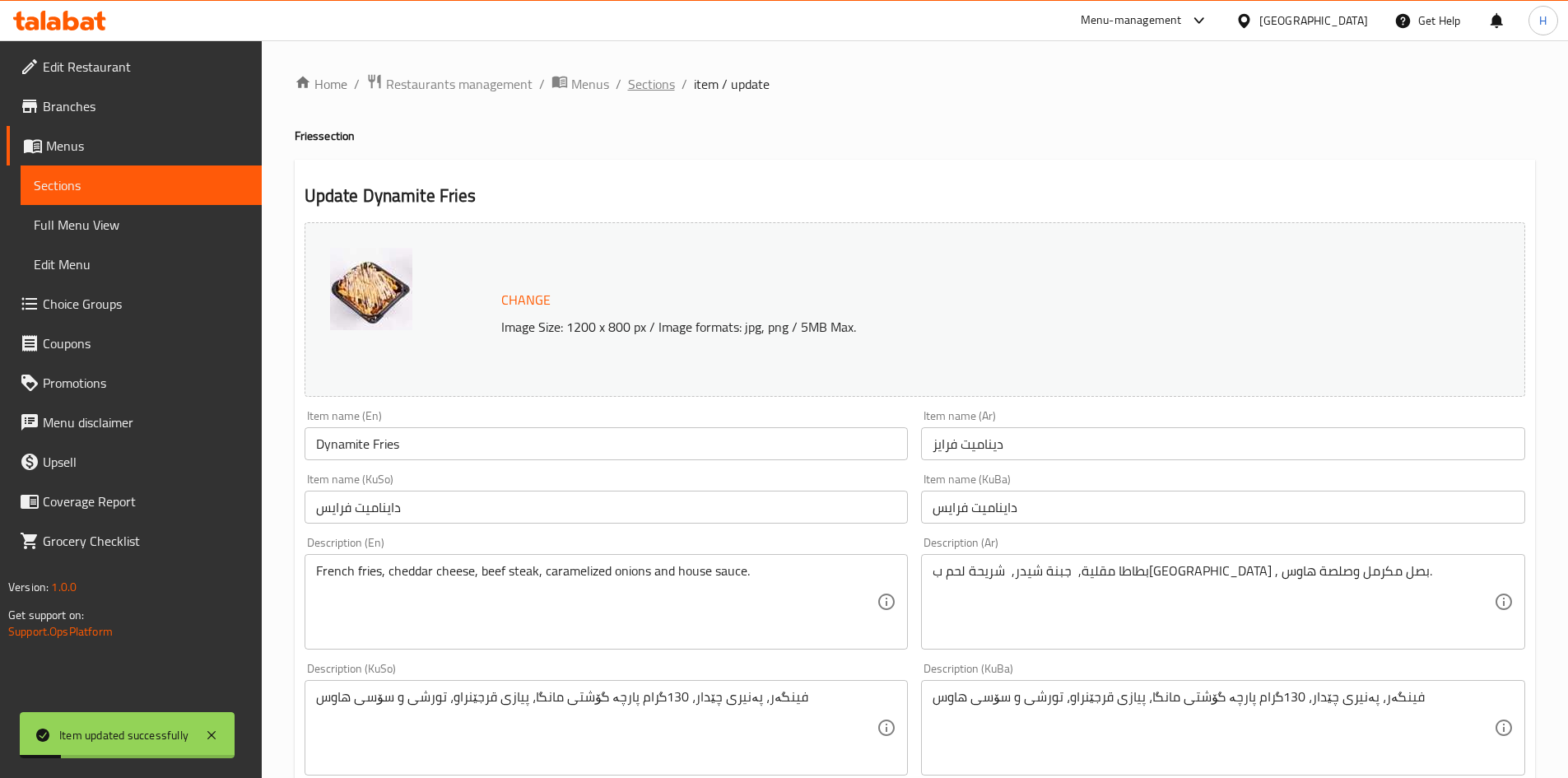
click at [660, 94] on span "Sections" at bounding box center [651, 83] width 47 height 19
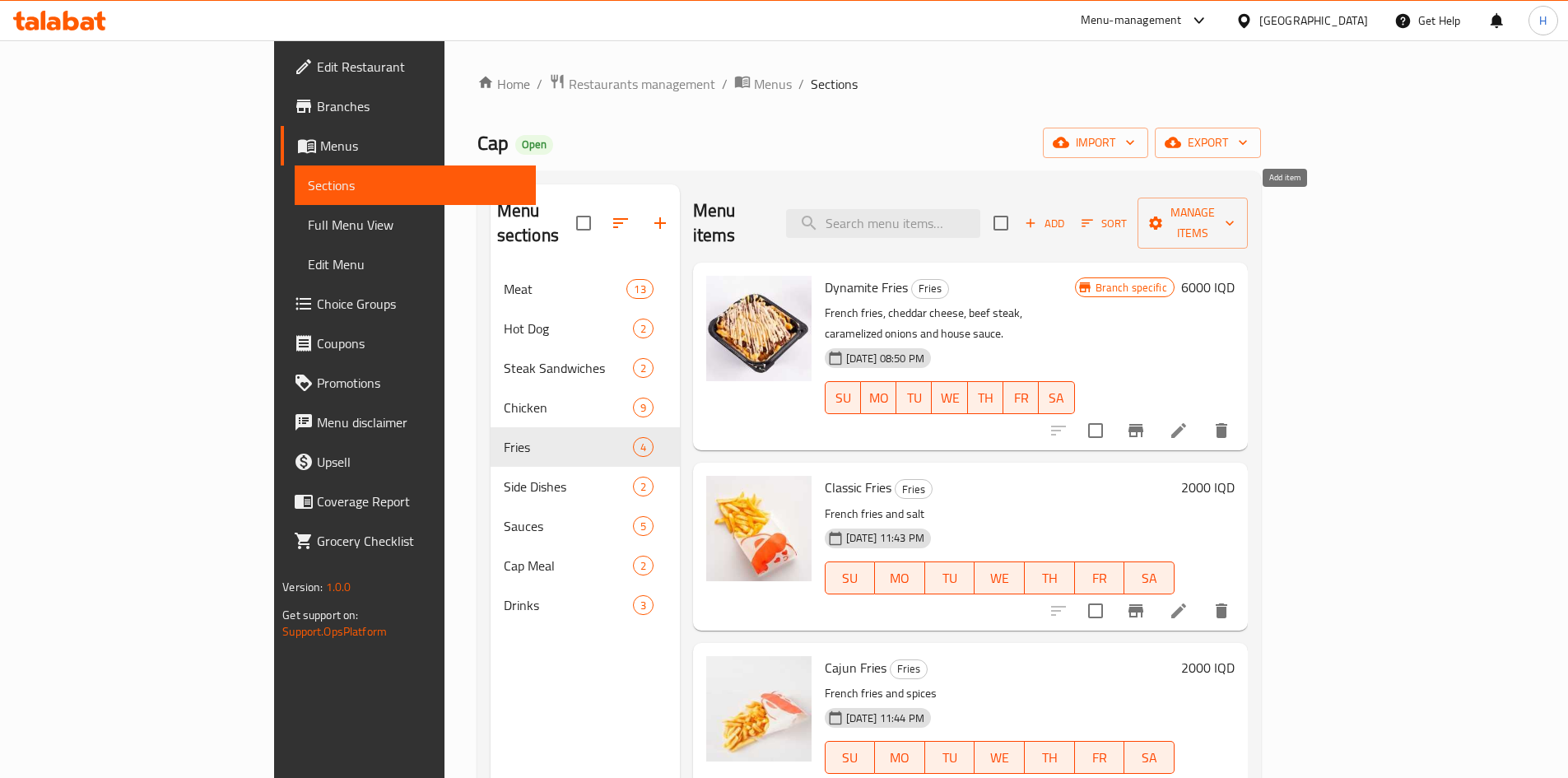
click at [1067, 214] on span "Add" at bounding box center [1044, 224] width 44 height 19
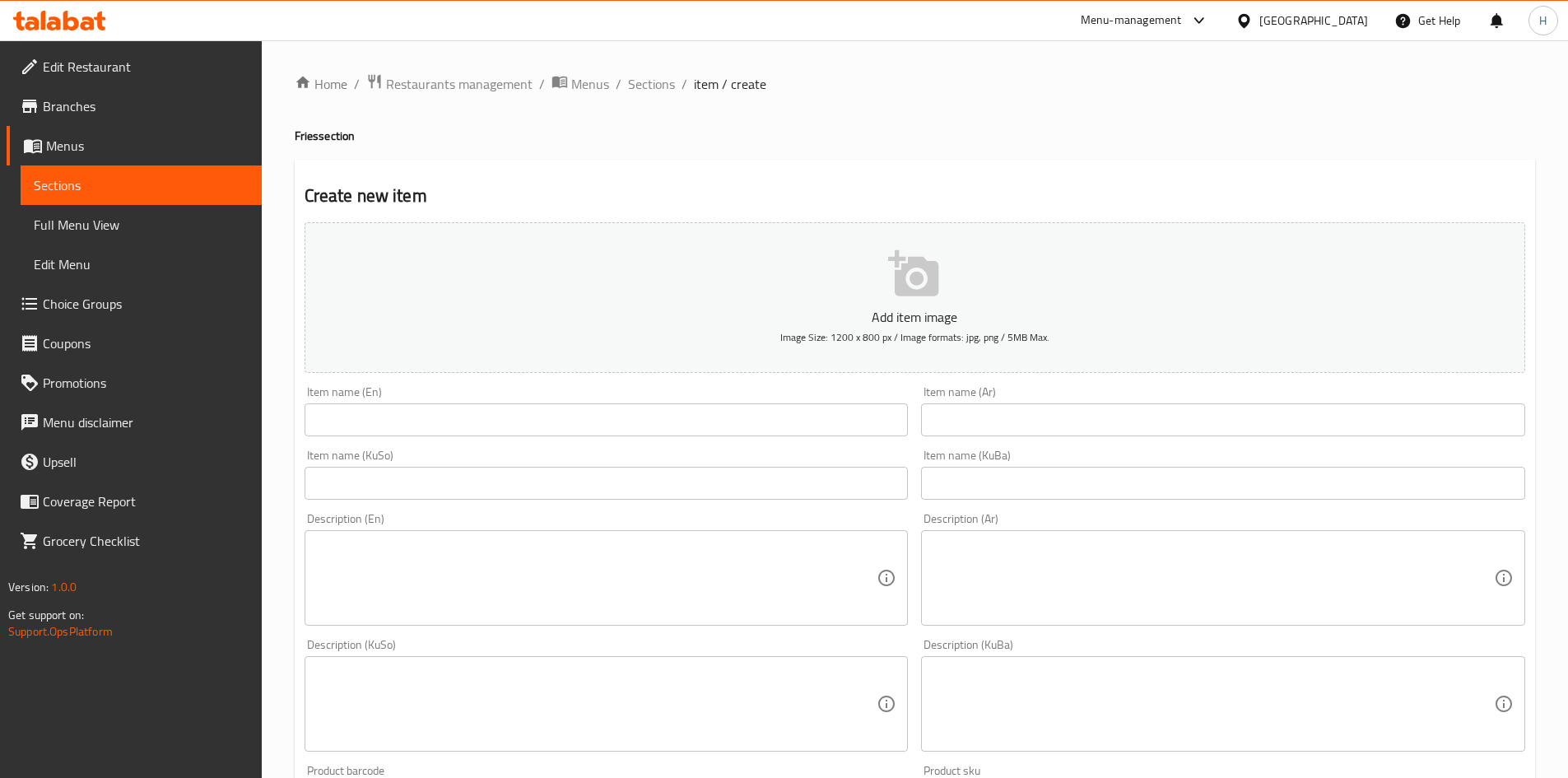
click at [348, 412] on input "text" at bounding box center [606, 420] width 604 height 33
paste input "Loaded Fries"
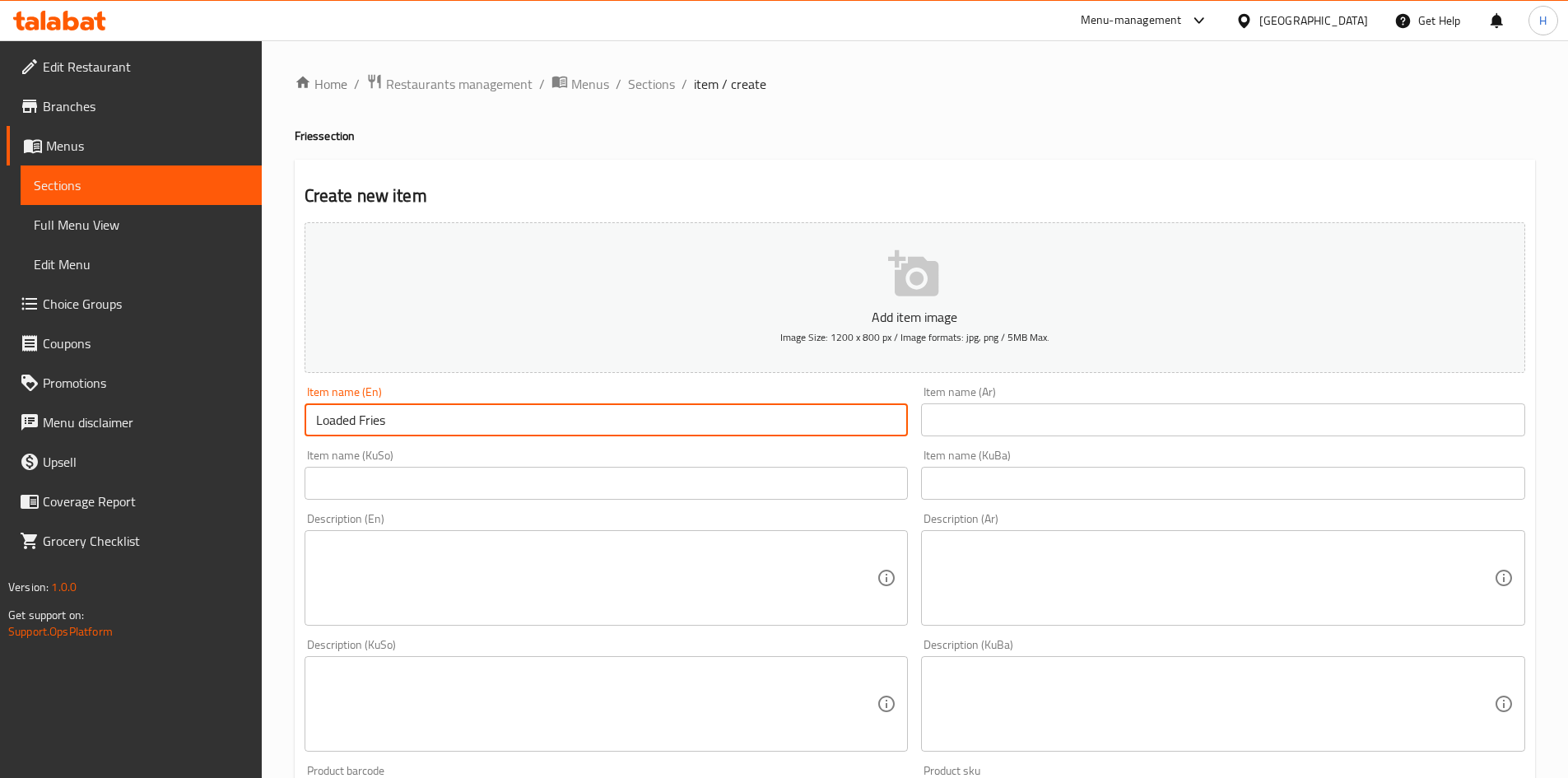
type input "Loaded Fries"
click at [1033, 415] on input "text" at bounding box center [1223, 420] width 604 height 33
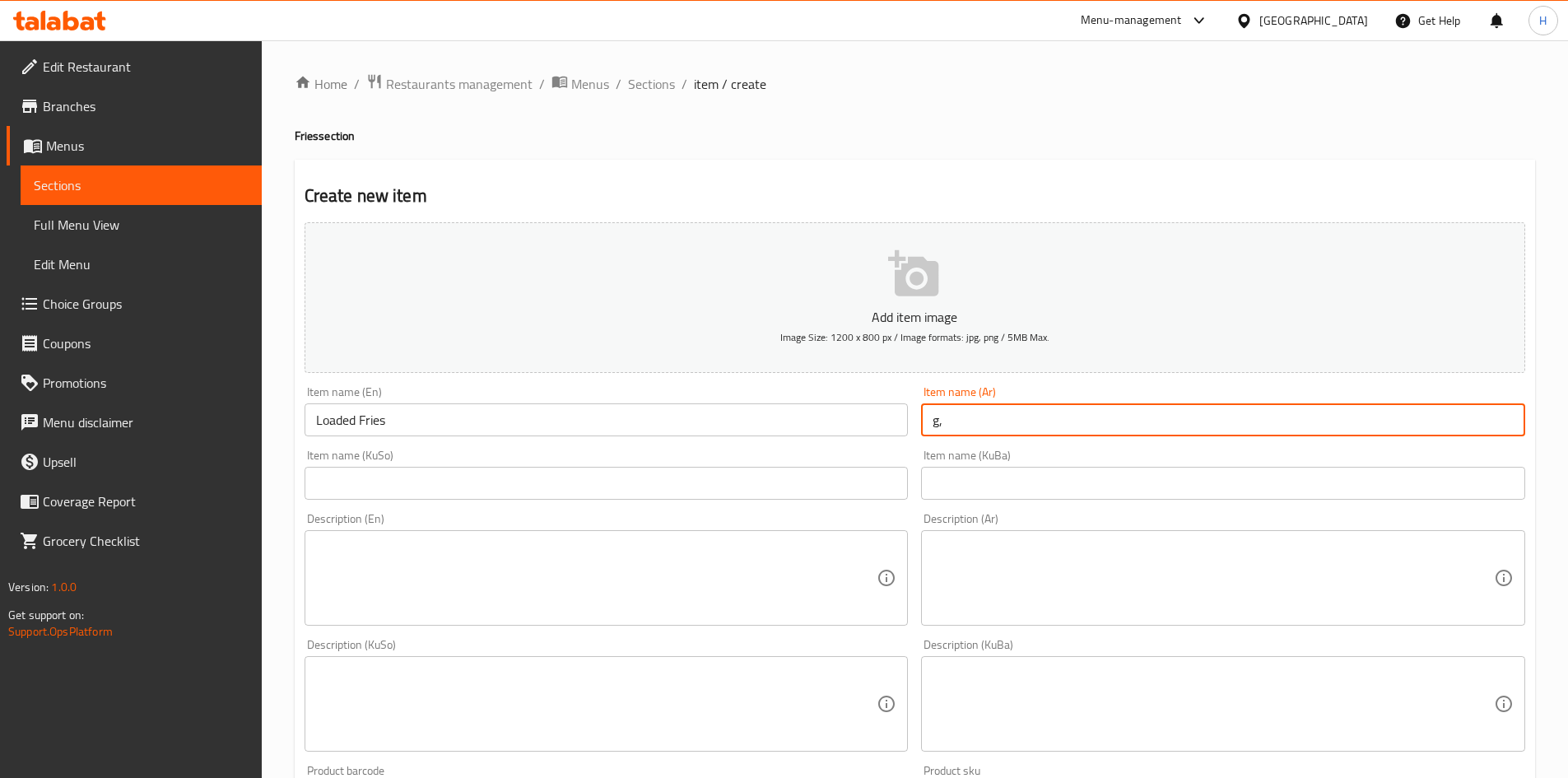
type input "g"
type input "لودد فرايز"
click at [1048, 564] on textarea at bounding box center [1213, 578] width 561 height 78
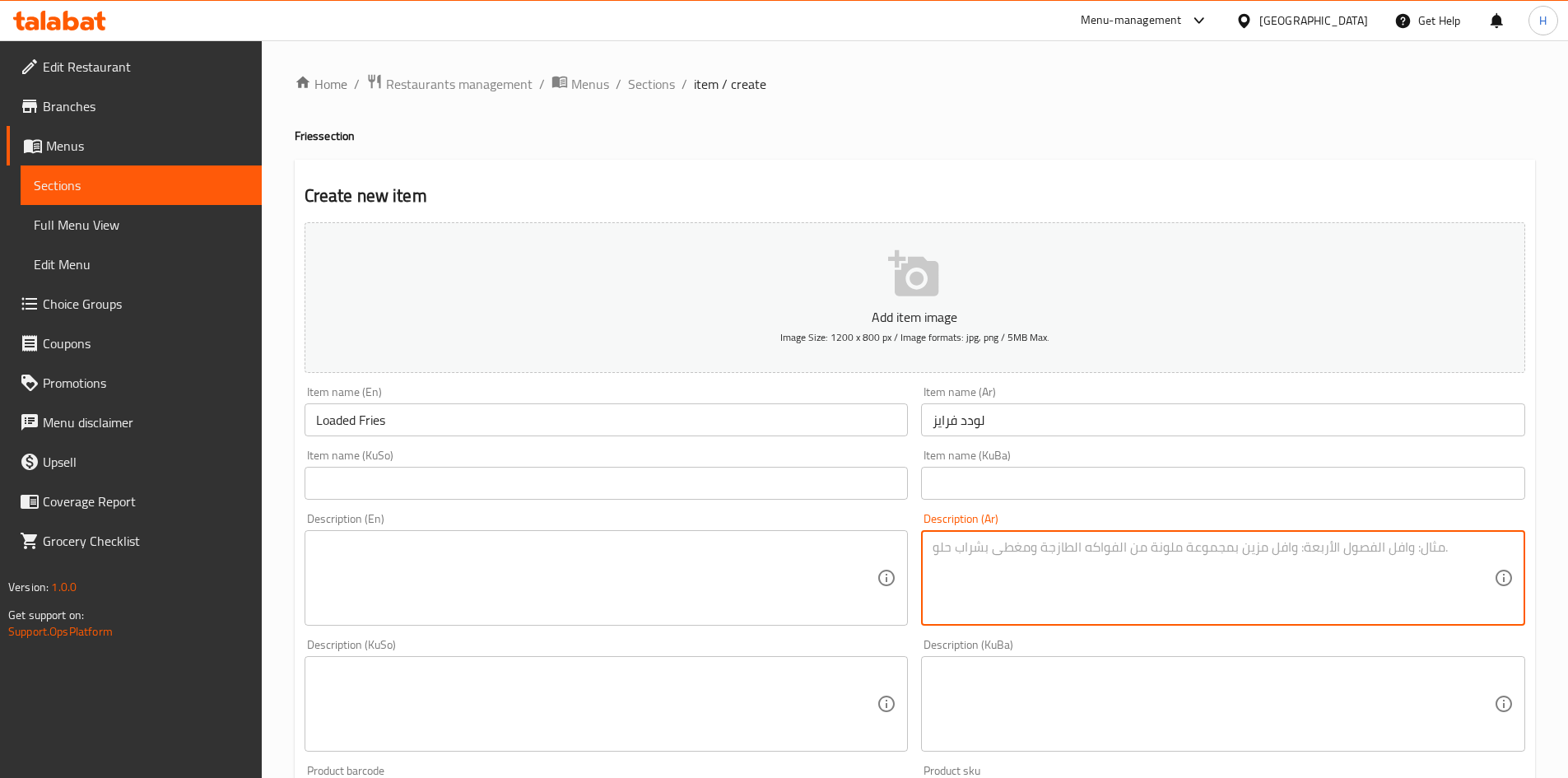
paste textarea "بطاطس مقلية. جبنة شيدر. دجاج مقلي. صلصة خاصة. رقائق دوريتوس."
drag, startPoint x: 1264, startPoint y: 553, endPoint x: 1268, endPoint y: 559, distance: 7.2
click at [1268, 559] on textarea "بطاطس مقلية. جبنة شيدر. دجاج مقلي. صلصة خاصة. رقائق دوريتوس." at bounding box center [1213, 578] width 561 height 78
click at [1220, 559] on textarea "بطاطا مقلية. جبنة شيدر. دجاج مقلي. صلصة خاصة. رقائق دوريتوس." at bounding box center [1213, 578] width 561 height 78
drag, startPoint x: 1160, startPoint y: 553, endPoint x: 1158, endPoint y: 560, distance: 7.3
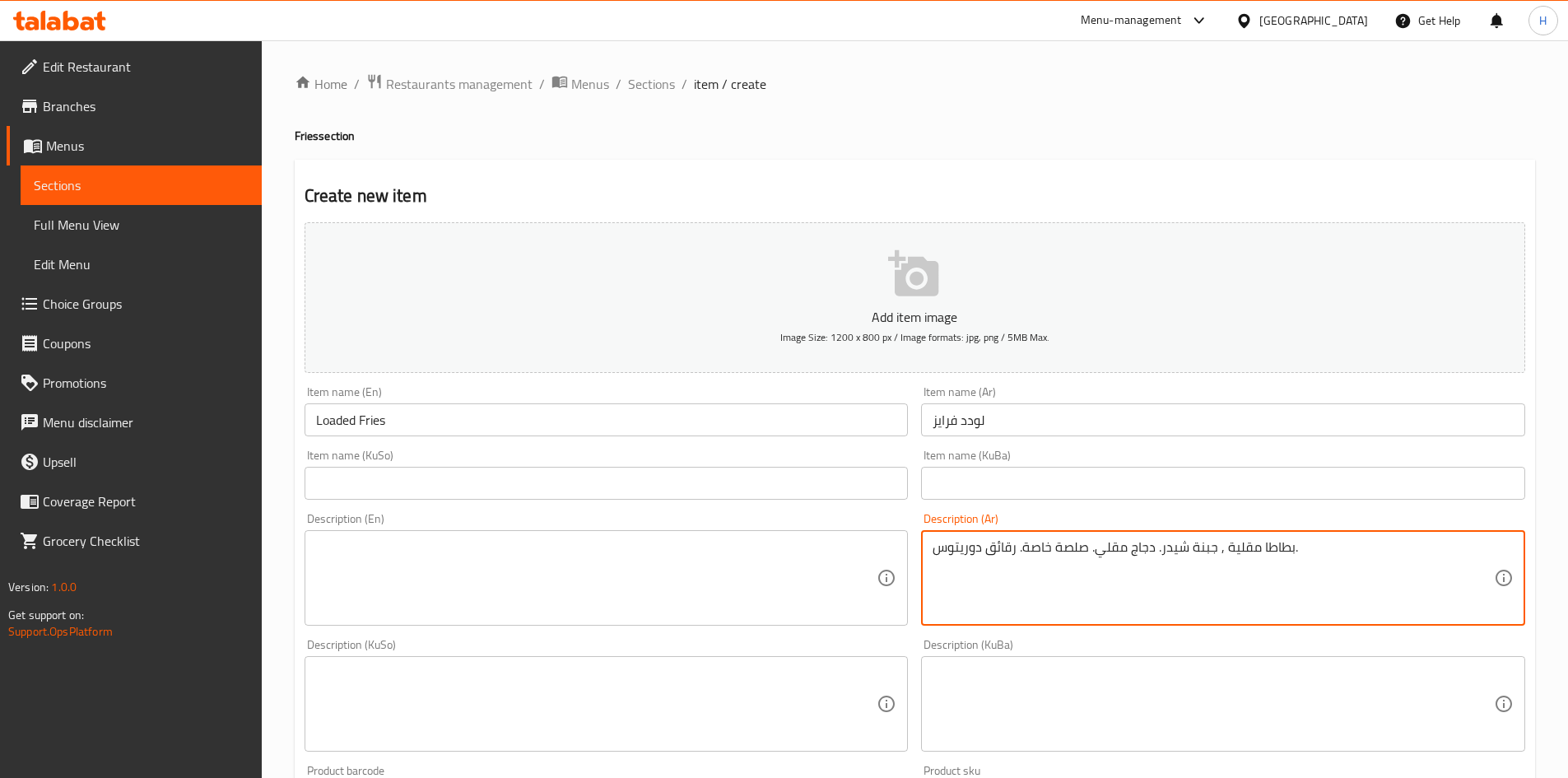
click at [1158, 560] on textarea "بطاطا مقلية , جبنة شيدر. دجاج مقلي. صلصة خاصة. رقائق دوريتوس." at bounding box center [1213, 578] width 561 height 78
click at [1095, 556] on textarea "بطاطا مقلية , جبنة شيدر, دجاج مقلي. صلصة خاصة. رقائق دوريتوس." at bounding box center [1213, 578] width 561 height 78
click at [1077, 549] on textarea "بطاطا مقلية , جبنة شيدر, دجاج مقلي , لصة خاصة. رقائق دوريتوس." at bounding box center [1213, 578] width 561 height 78
click at [1042, 558] on textarea "بطاطا مقلية , جبنة شيدر, دجاج مقلي , صلصة خاصة. رقائق دوريتوس." at bounding box center [1213, 578] width 561 height 78
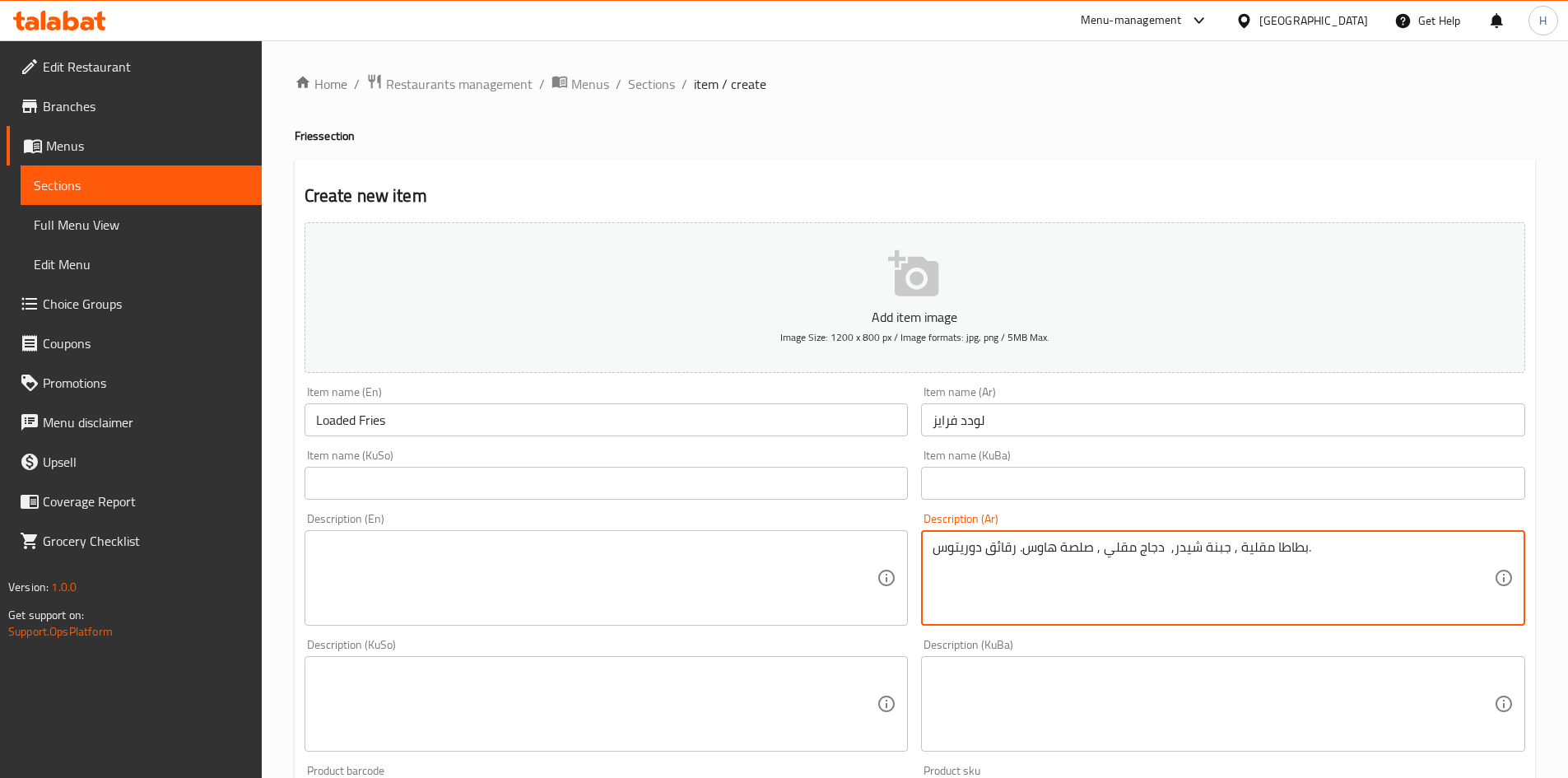
click at [1023, 558] on textarea "بطاطا مقلية , جبنة شيدر, دجاج مقلي , صلصة هاوس. رقائق دوريتوس." at bounding box center [1213, 578] width 561 height 78
click at [1114, 565] on textarea "بطاطا مقلية , جبنة شيدر, دجاج مقلي , صلصة هاوس و رقائق دوريتوس." at bounding box center [1213, 578] width 561 height 78
click at [1114, 564] on textarea "بطاطا مقلية , جبنة شيدر, دجاج مقلي , صلصة هاوس و رقائق دوريتوس." at bounding box center [1213, 578] width 561 height 78
type textarea "بطاطا مقلية , جبنة شيدر, دجاج مقلي , صلصة هاوس و رقائق دوريتوس."
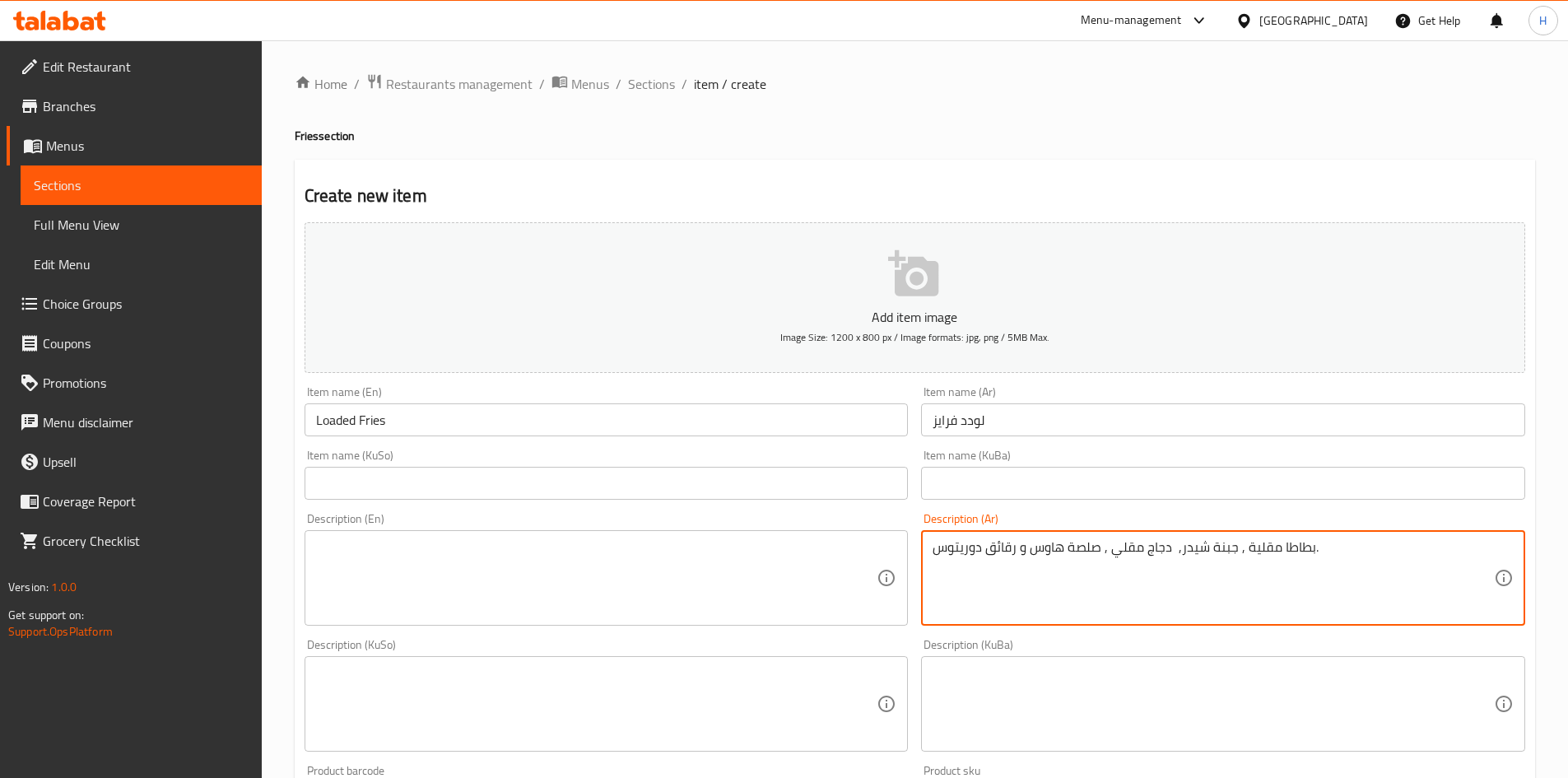
click at [473, 571] on textarea at bounding box center [597, 578] width 561 height 78
paste textarea "French fries, cheddar cheese, fried chicken, shreds and Doritos chips."
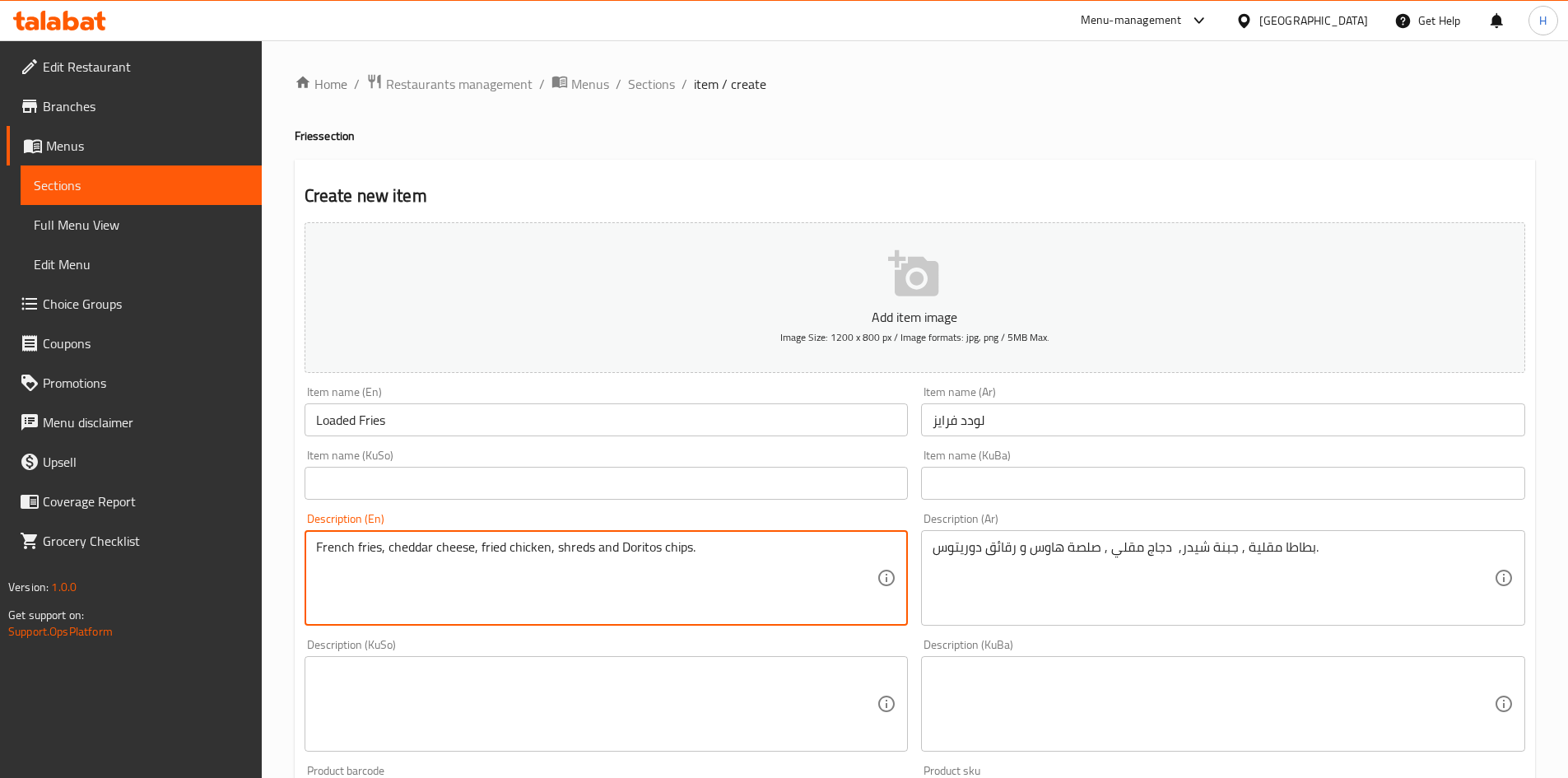
click at [575, 553] on textarea "French fries, cheddar cheese, fried chicken, shreds and Doritos chips." at bounding box center [597, 578] width 561 height 78
click at [656, 552] on textarea "French fries, cheddar cheese, fried chicken, house sauce and Doritos chips." at bounding box center [597, 578] width 561 height 78
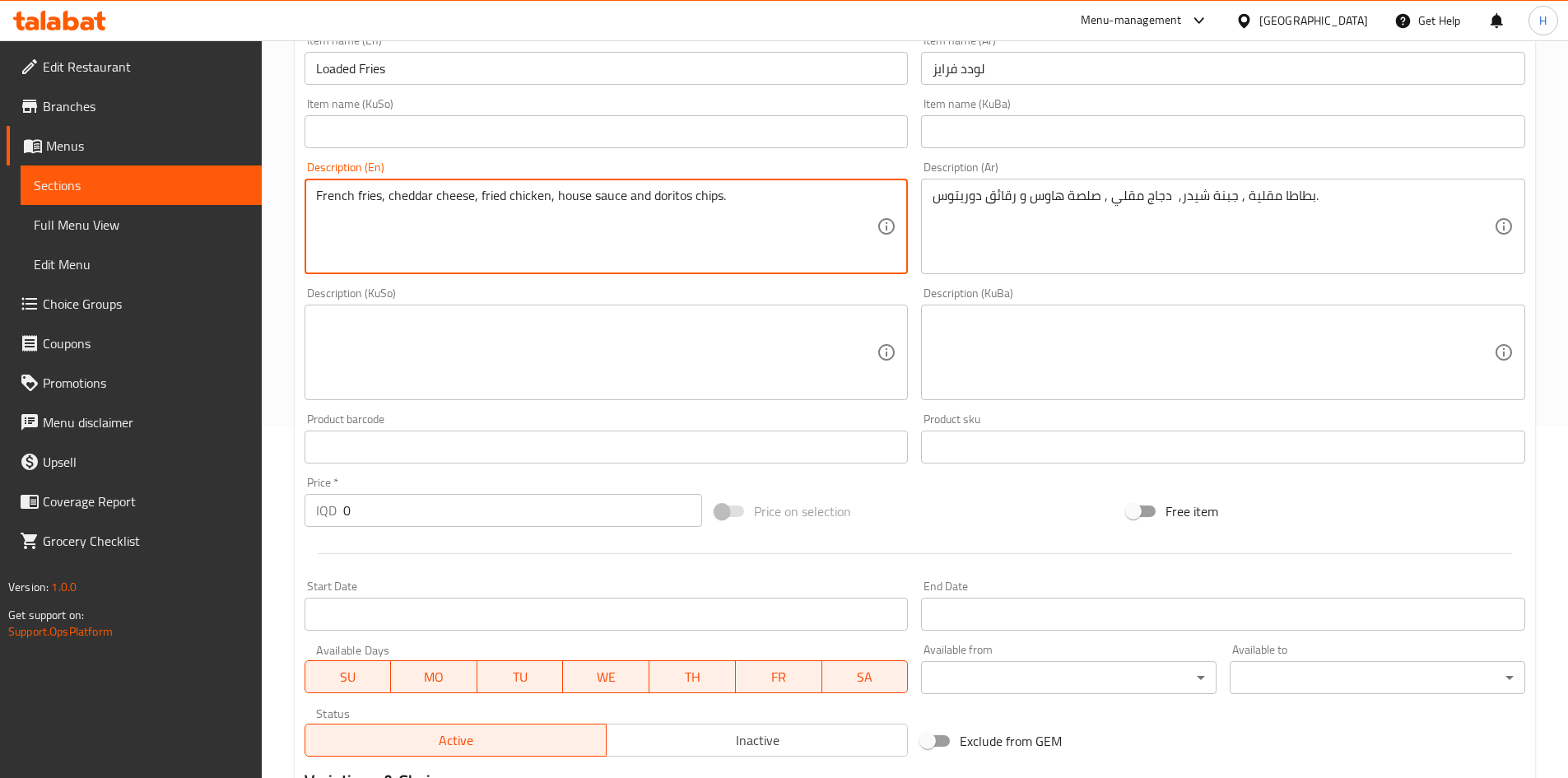
scroll to position [575, 0]
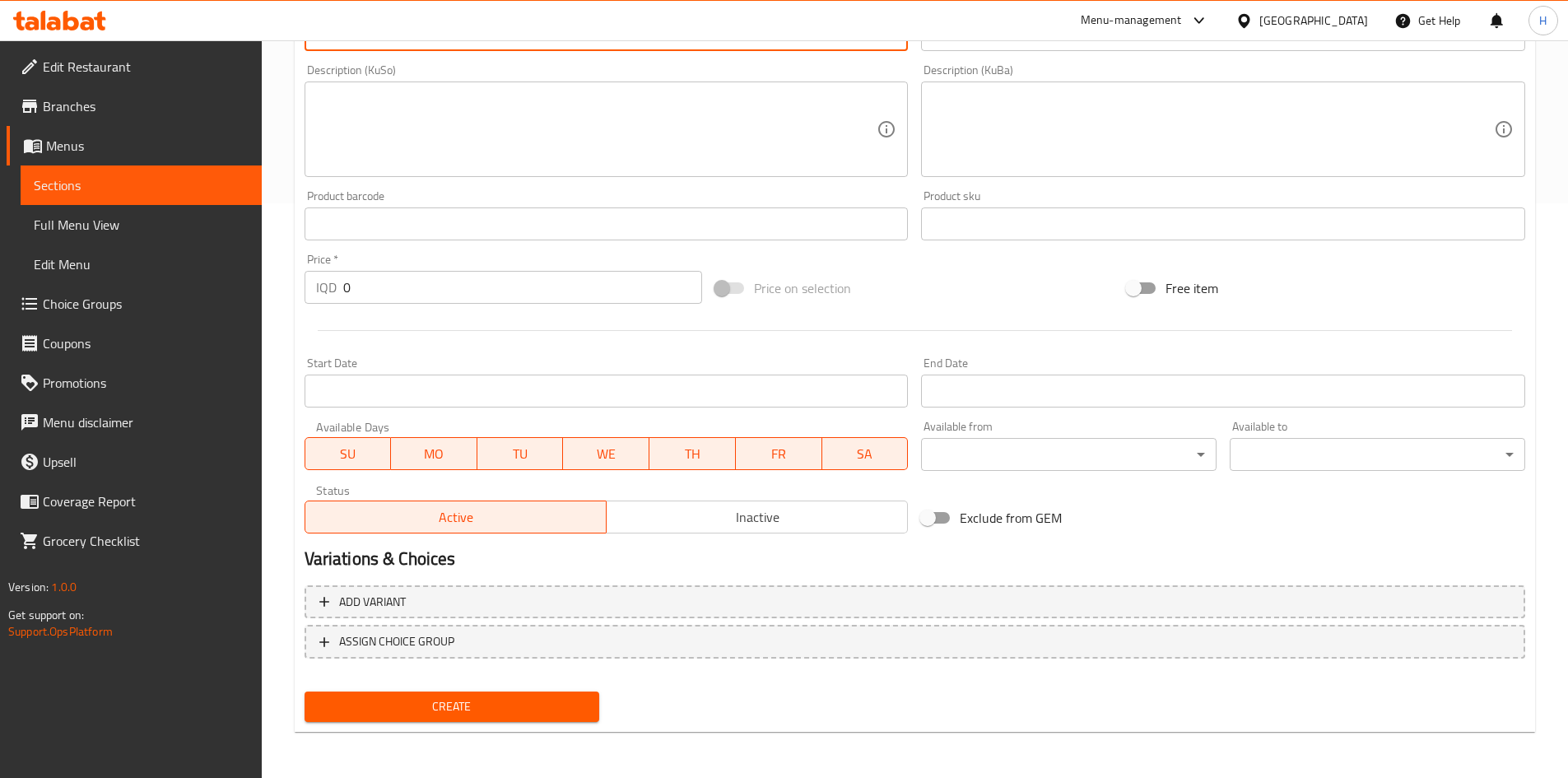
type textarea "French fries, cheddar cheese, fried chicken, house sauce and doritos chips."
click at [414, 286] on input "0" at bounding box center [523, 287] width 359 height 33
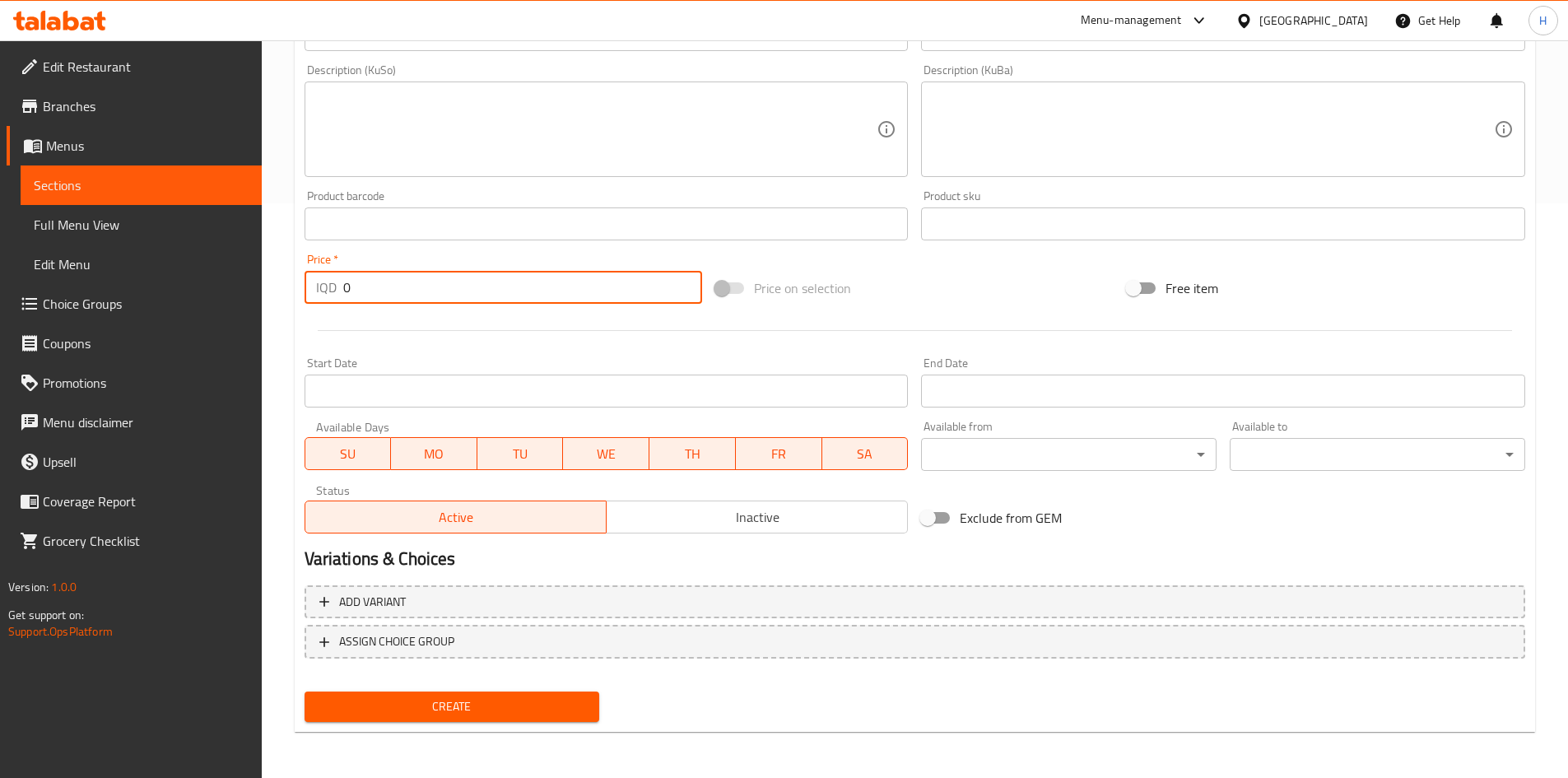
click at [414, 286] on input "0" at bounding box center [523, 287] width 359 height 33
type input "5000"
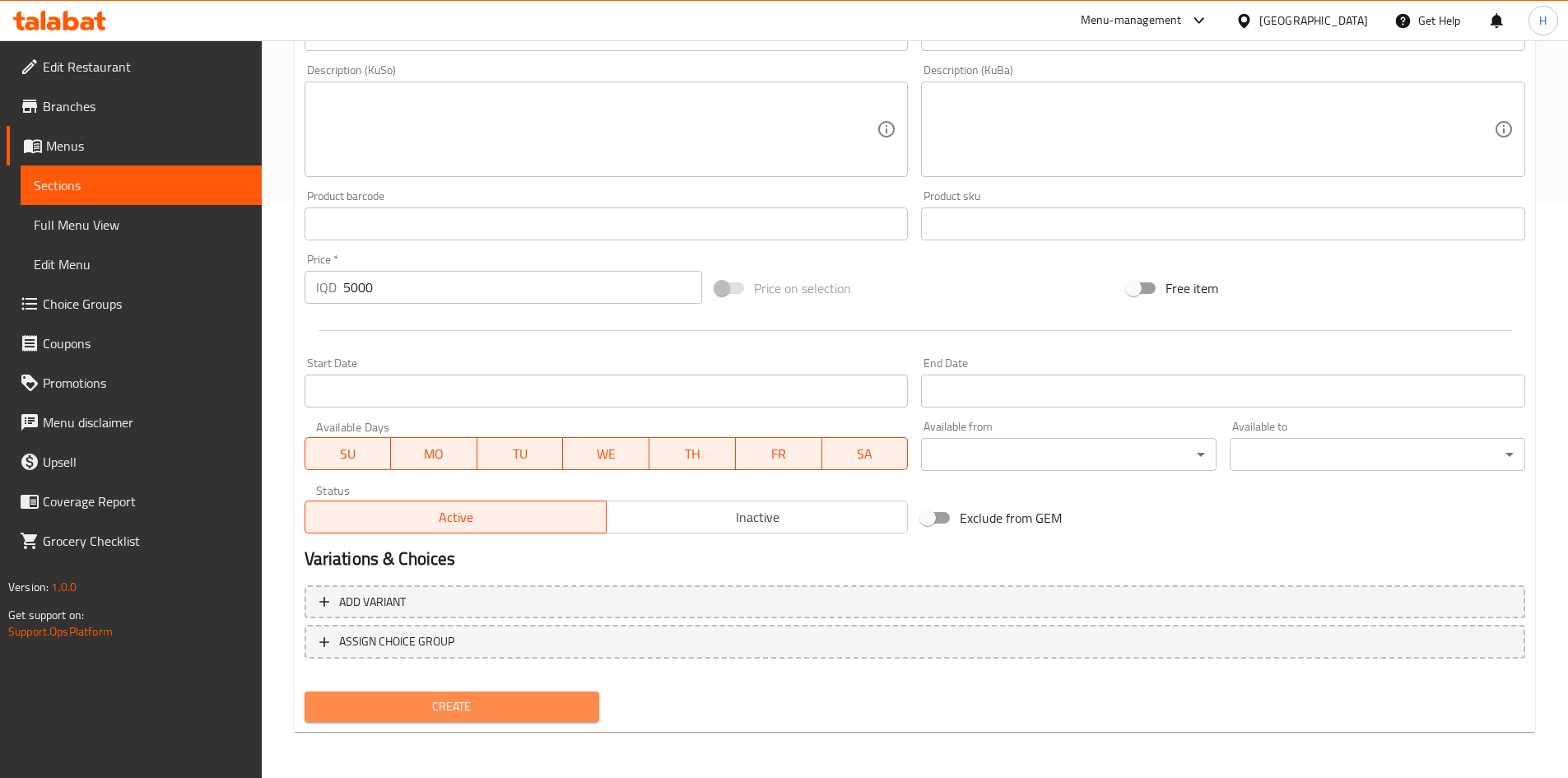
click at [435, 703] on span "Create" at bounding box center [453, 707] width 270 height 20
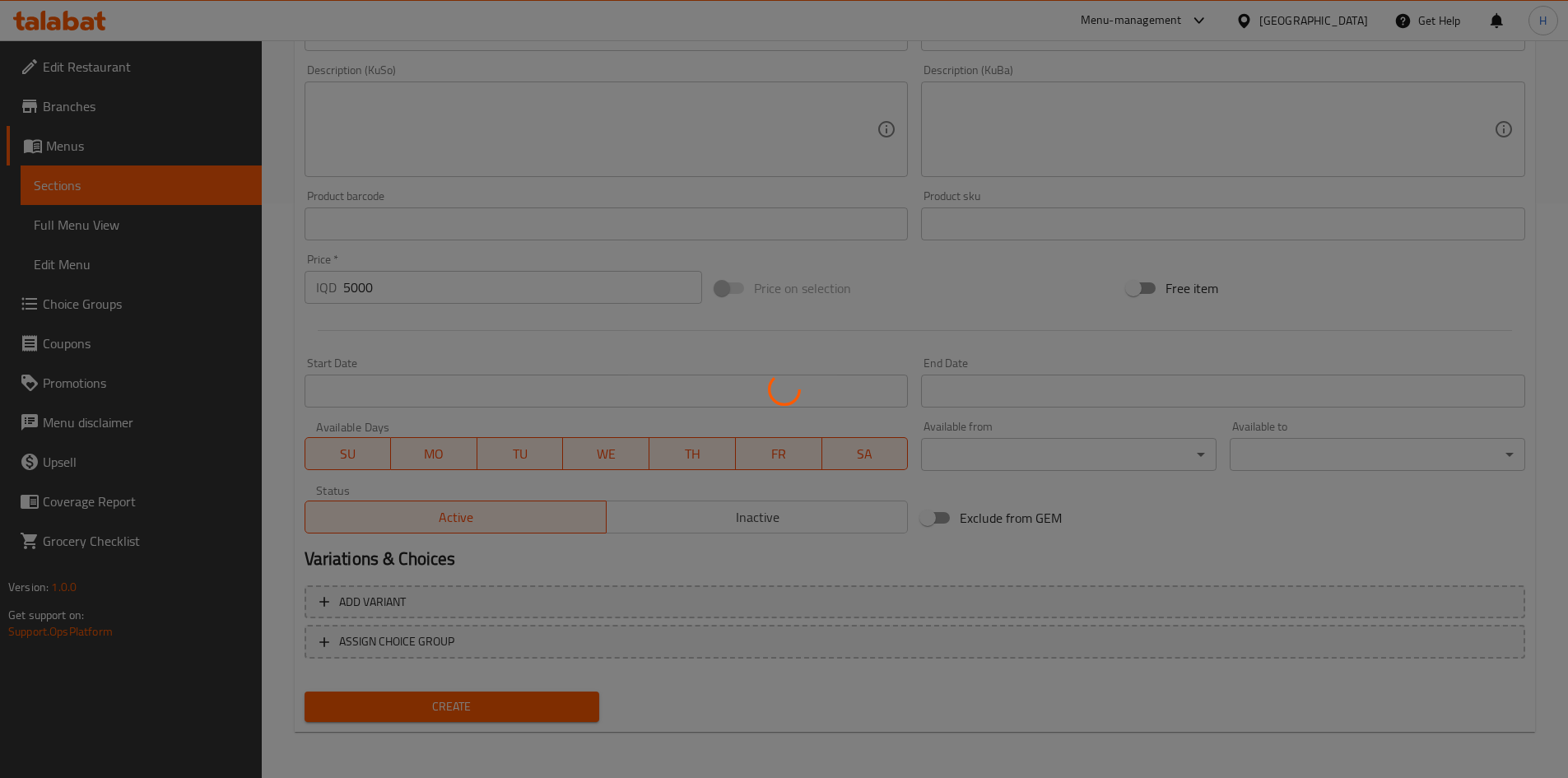
type input "0"
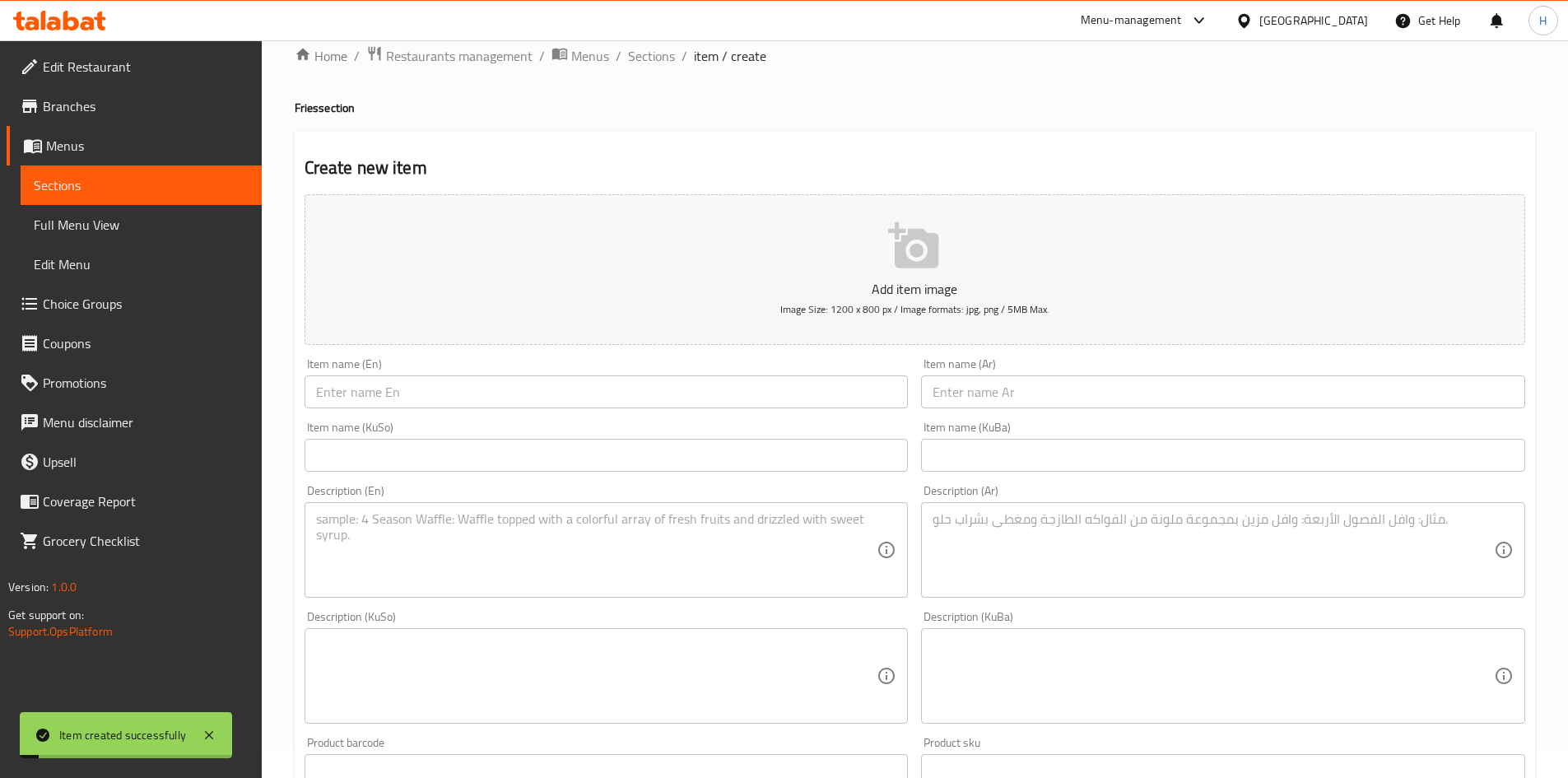
scroll to position [0, 0]
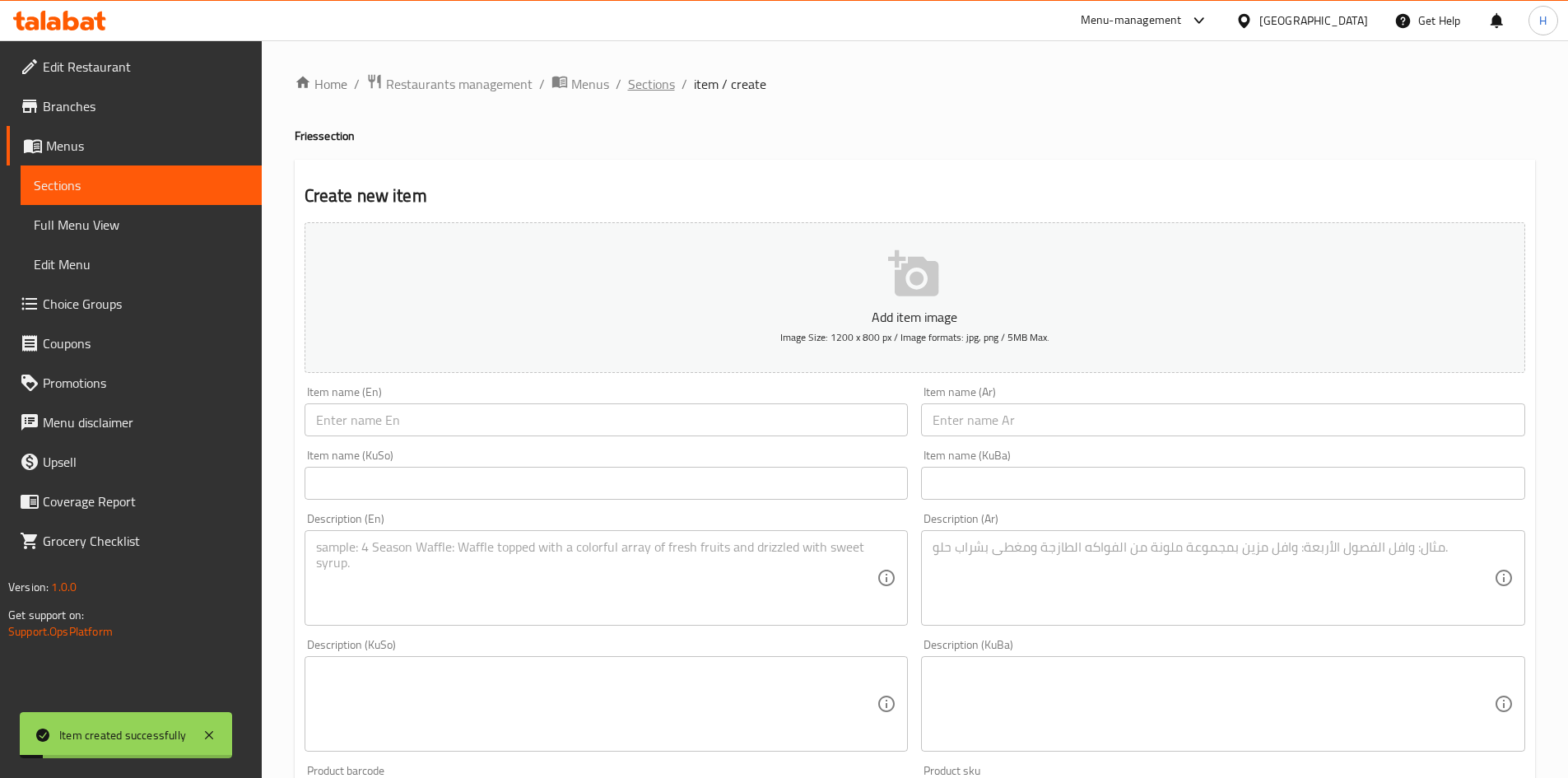
click at [666, 88] on span "Sections" at bounding box center [651, 83] width 47 height 19
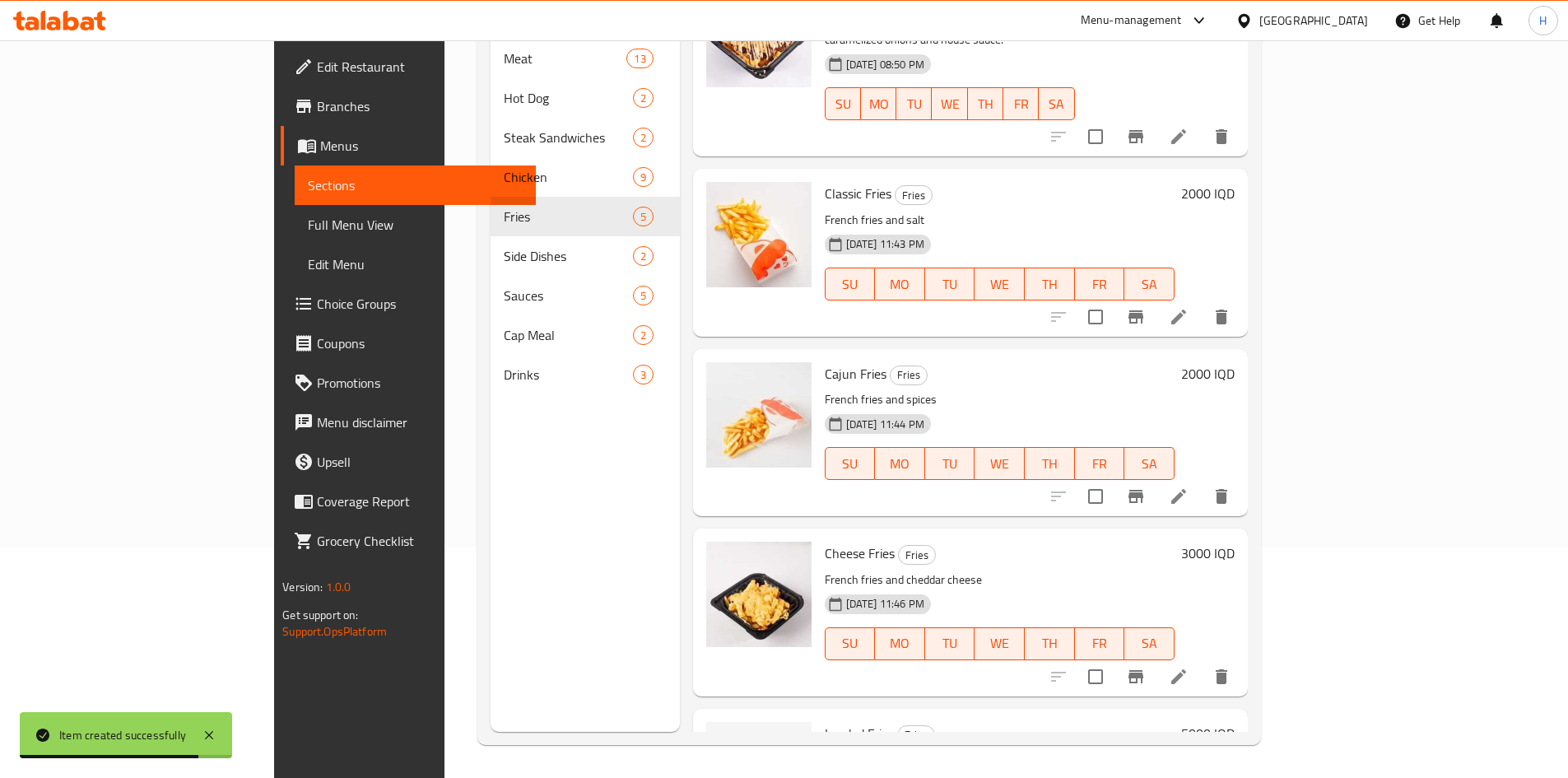
scroll to position [162, 0]
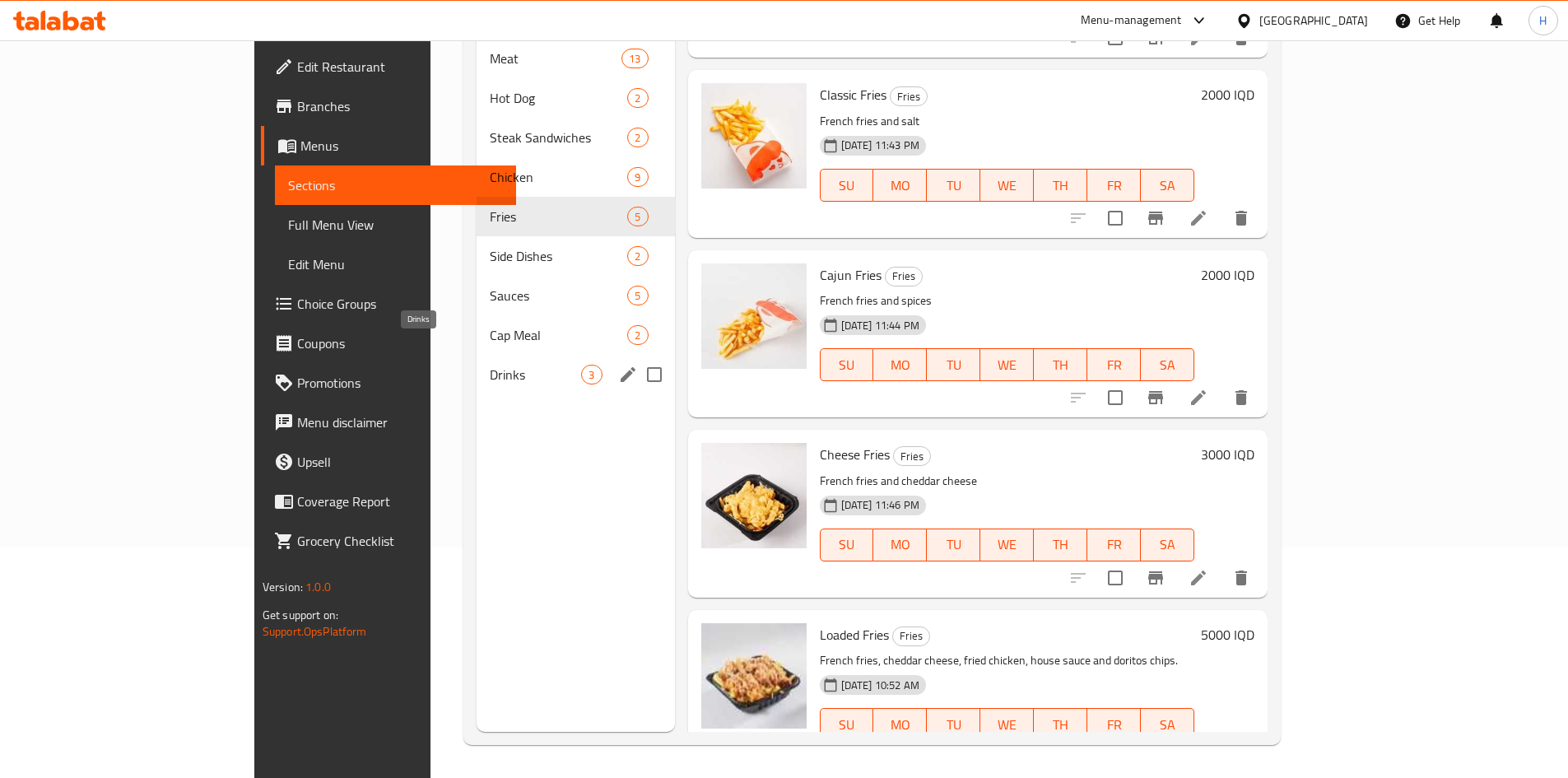
click at [490, 364] on span "Drinks" at bounding box center [536, 374] width 92 height 19
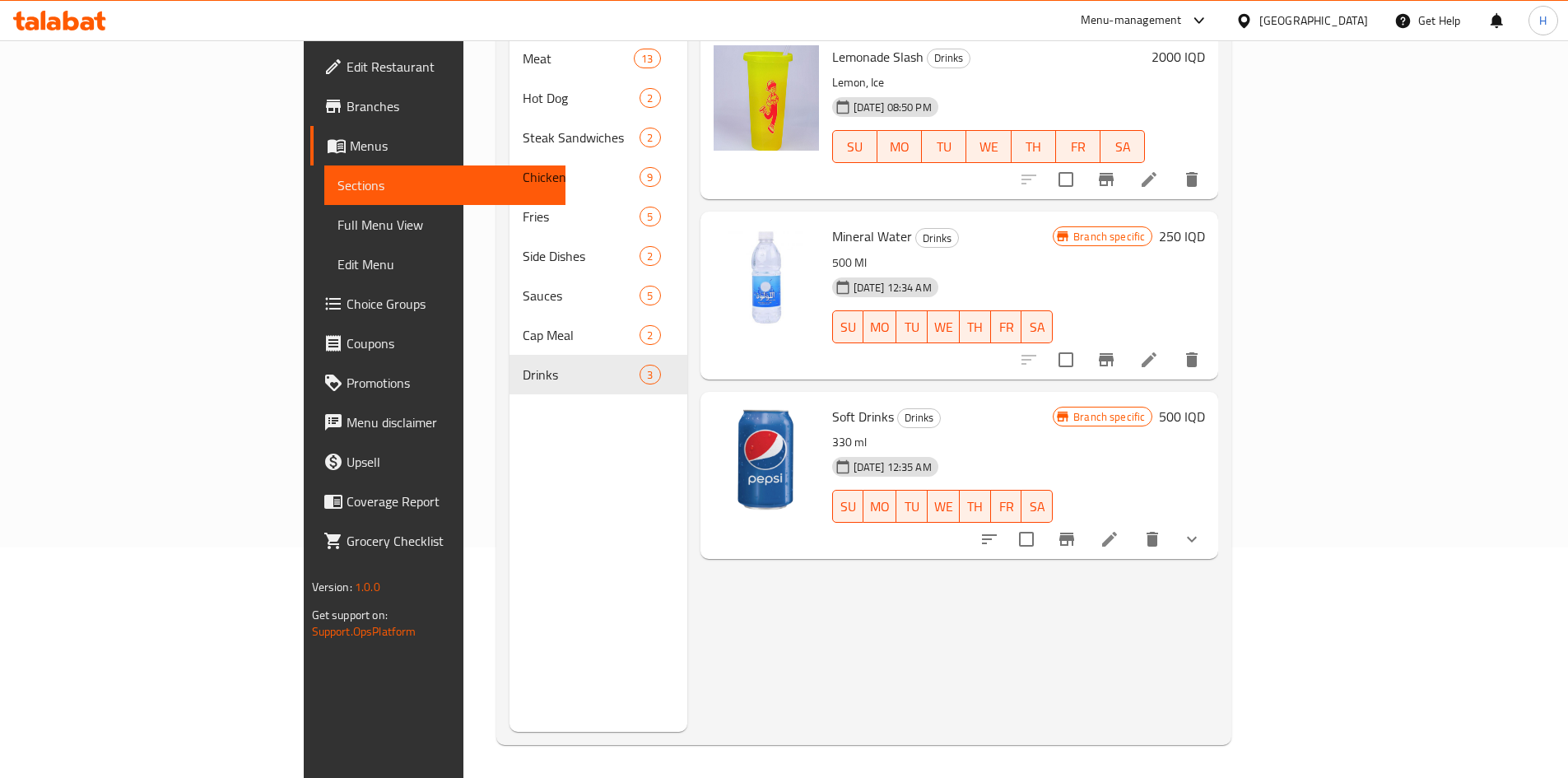
click at [1202, 530] on icon "show more" at bounding box center [1192, 539] width 19 height 19
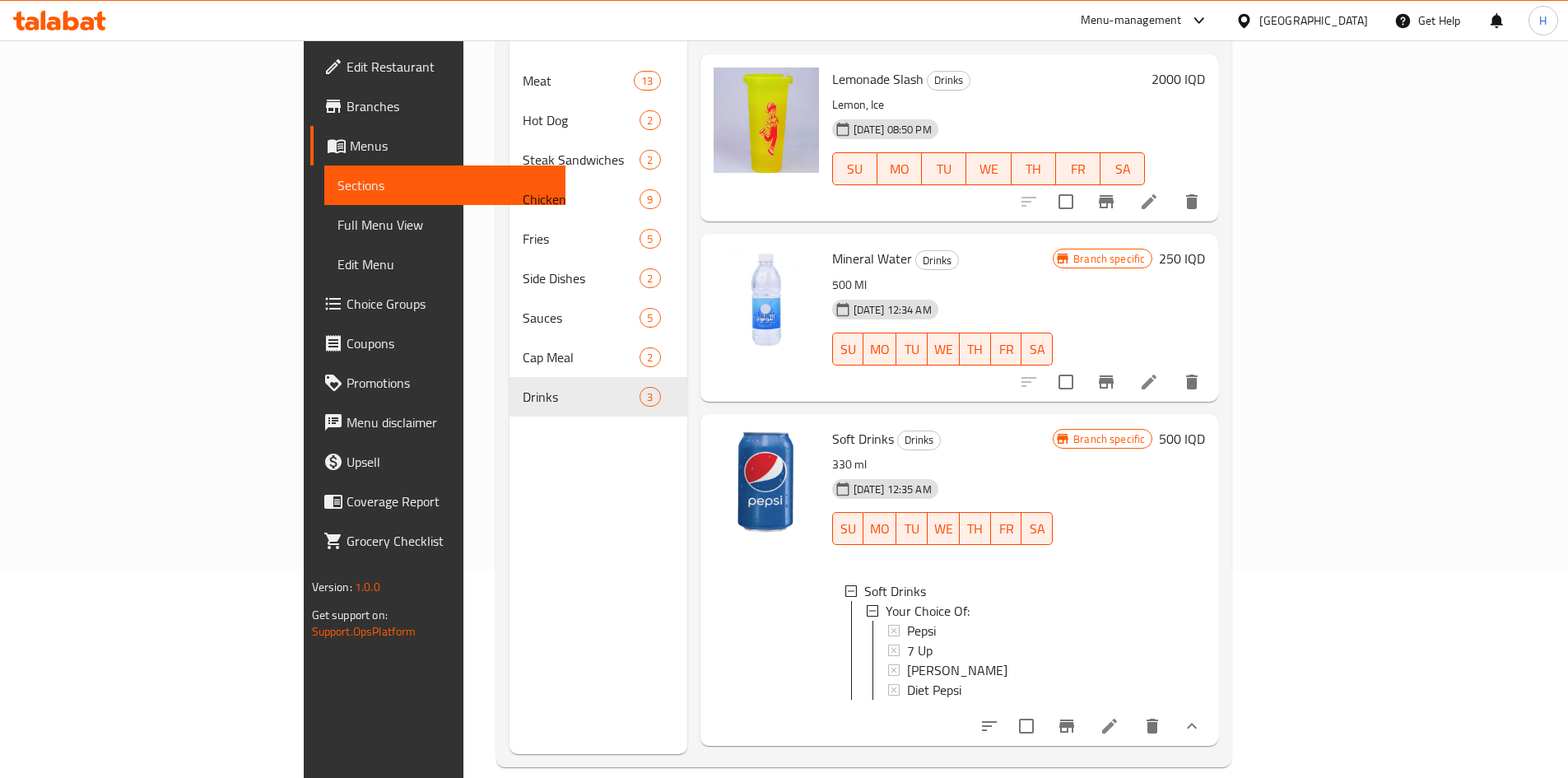
scroll to position [231, 0]
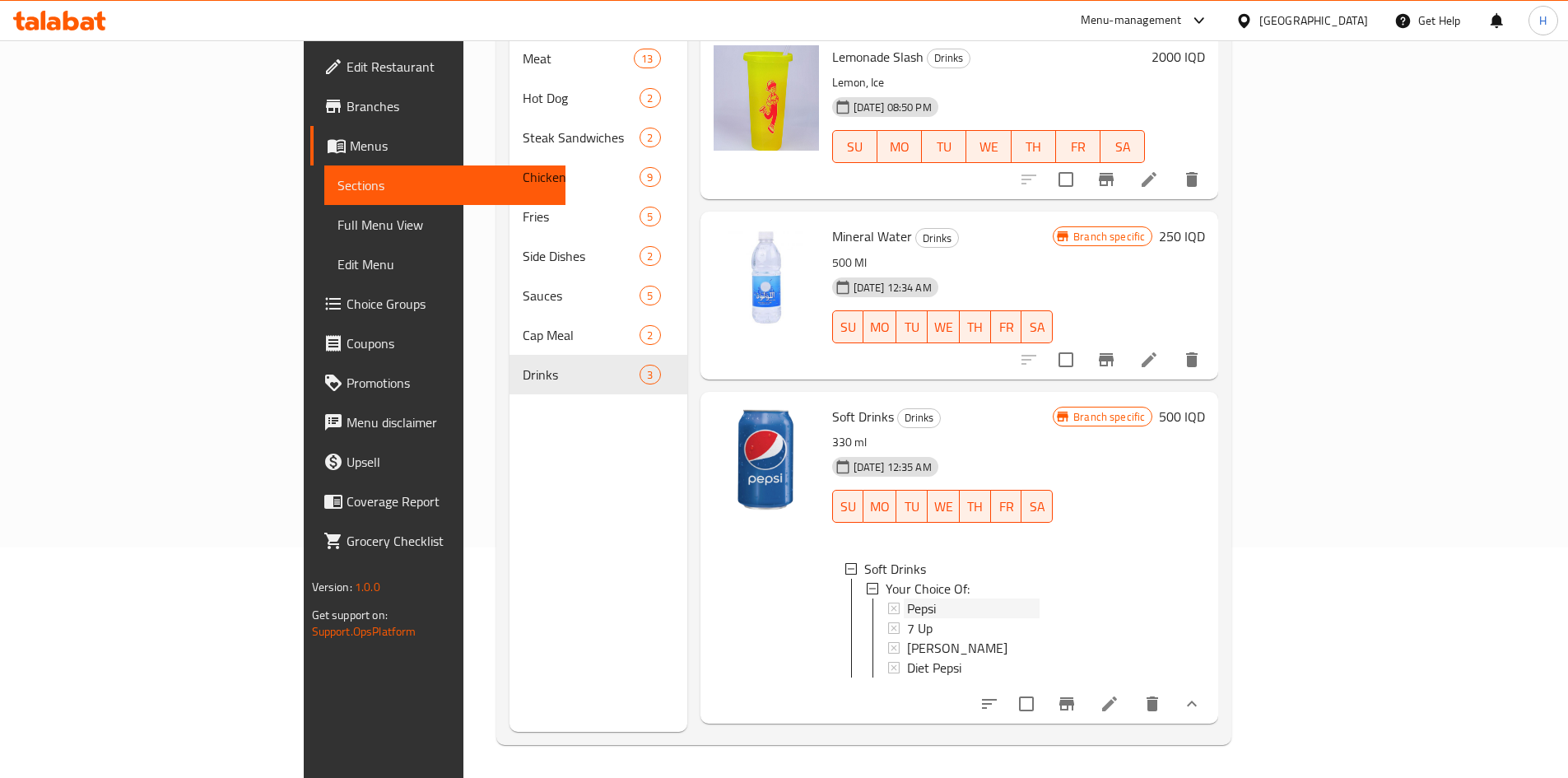
click at [1018, 598] on div "Pepsi" at bounding box center [973, 608] width 133 height 19
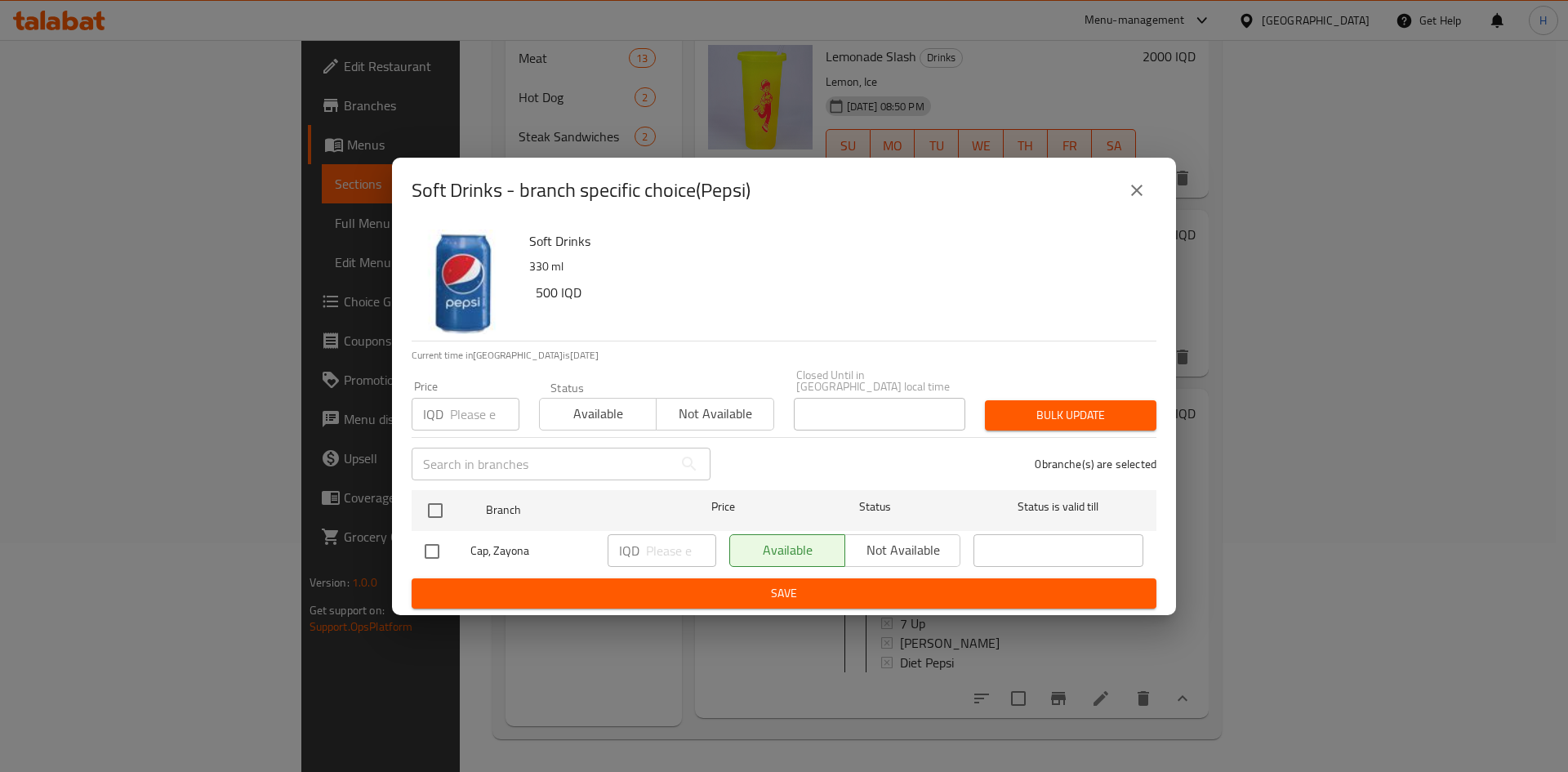
click at [1142, 198] on icon "close" at bounding box center [1136, 190] width 19 height 19
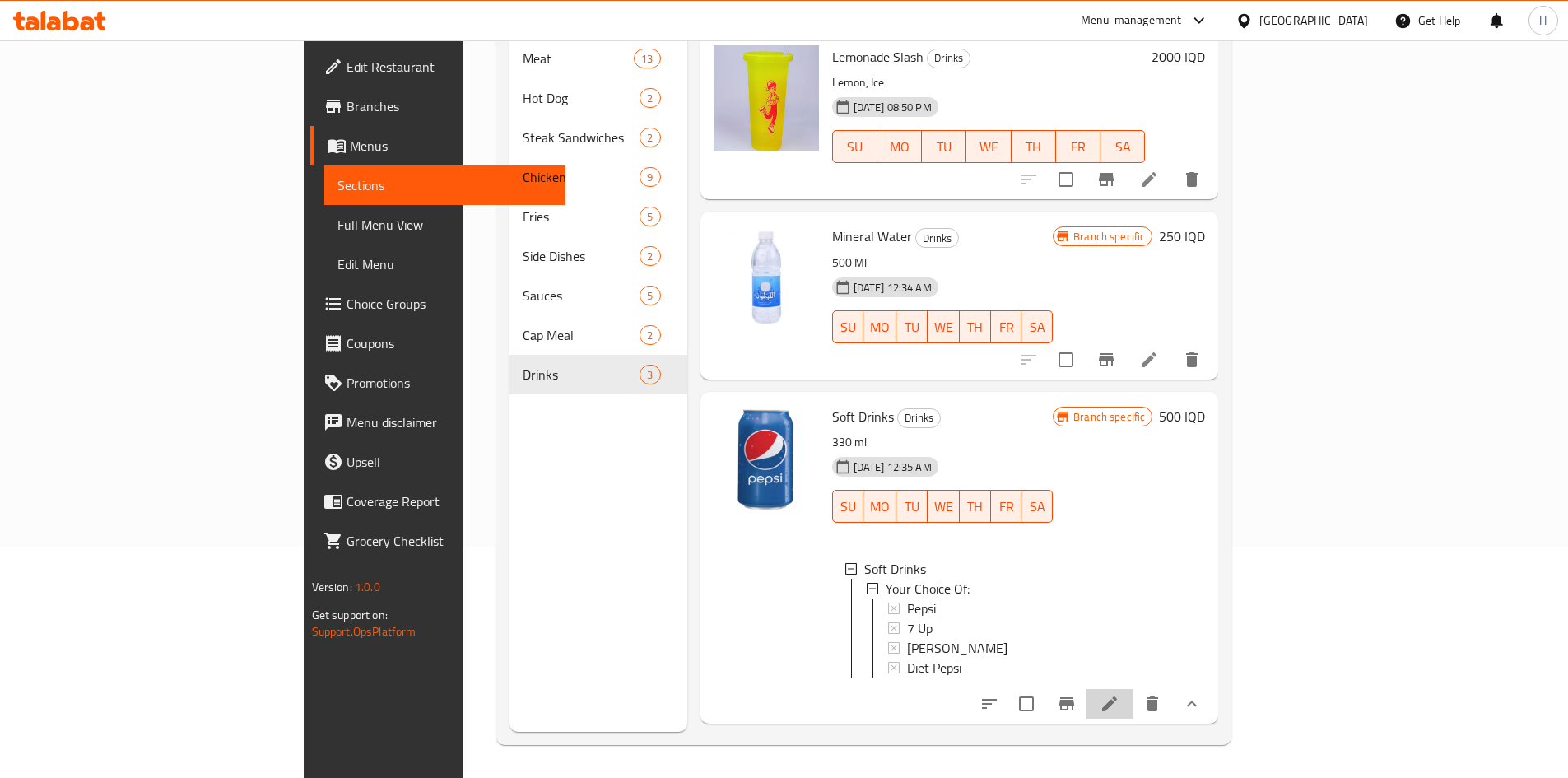
click at [1117, 697] on icon at bounding box center [1109, 703] width 14 height 14
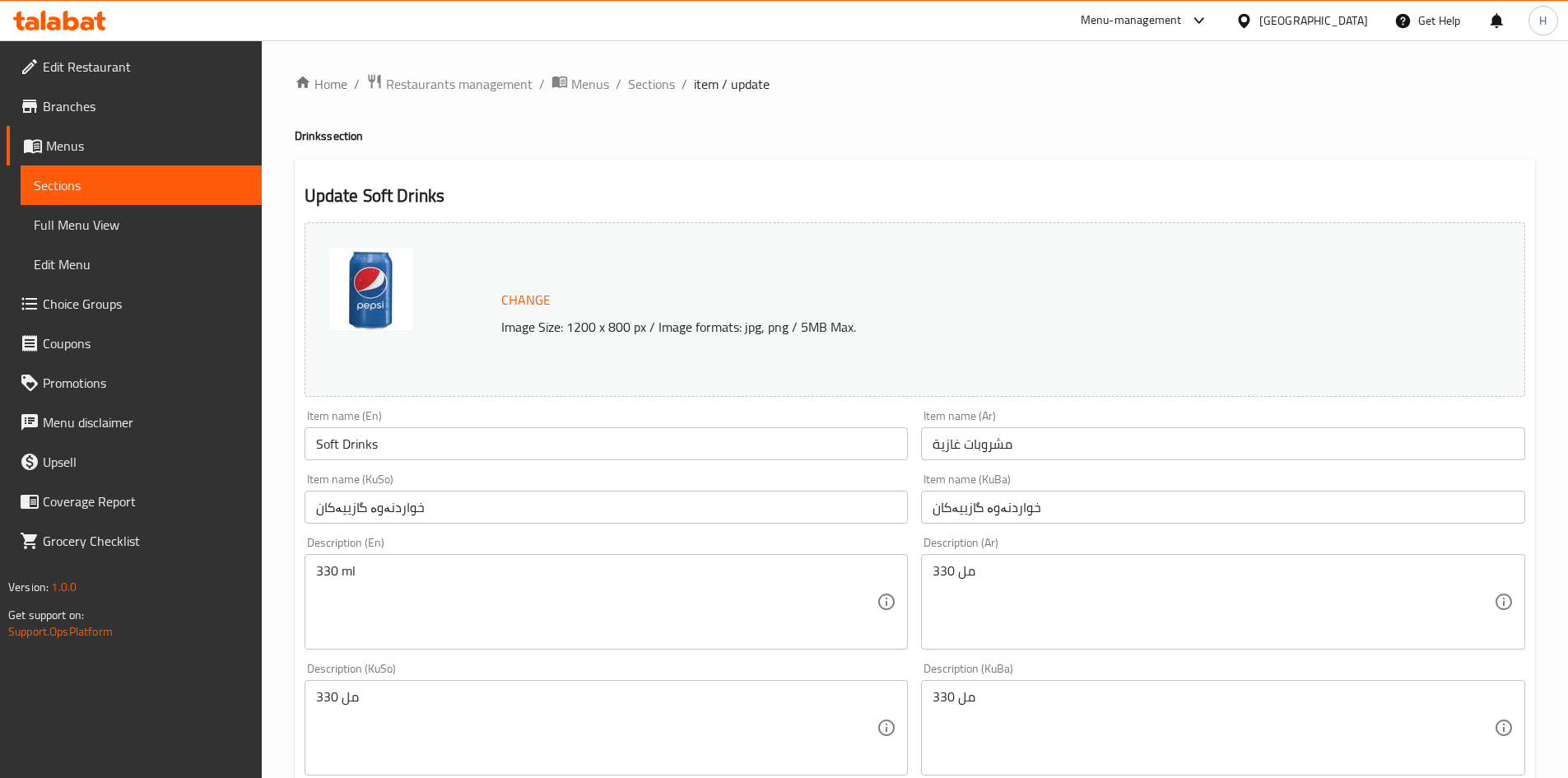
click at [366, 449] on input "Soft Drinks" at bounding box center [606, 443] width 604 height 33
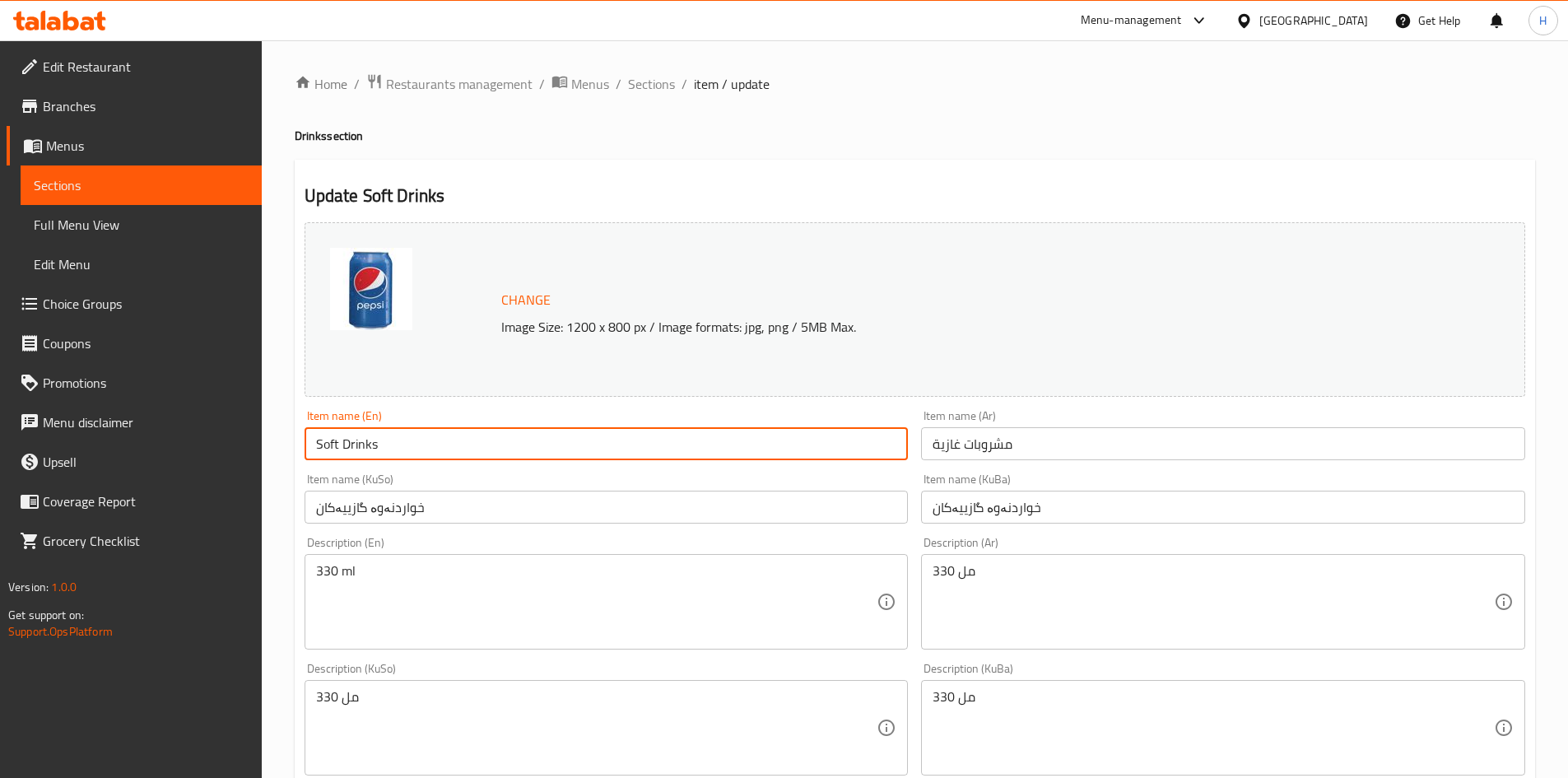
click at [366, 449] on input "Soft Drinks" at bounding box center [606, 443] width 604 height 33
type input "Pepsi"
click at [973, 442] on input "مشروبات غازية" at bounding box center [1223, 443] width 604 height 33
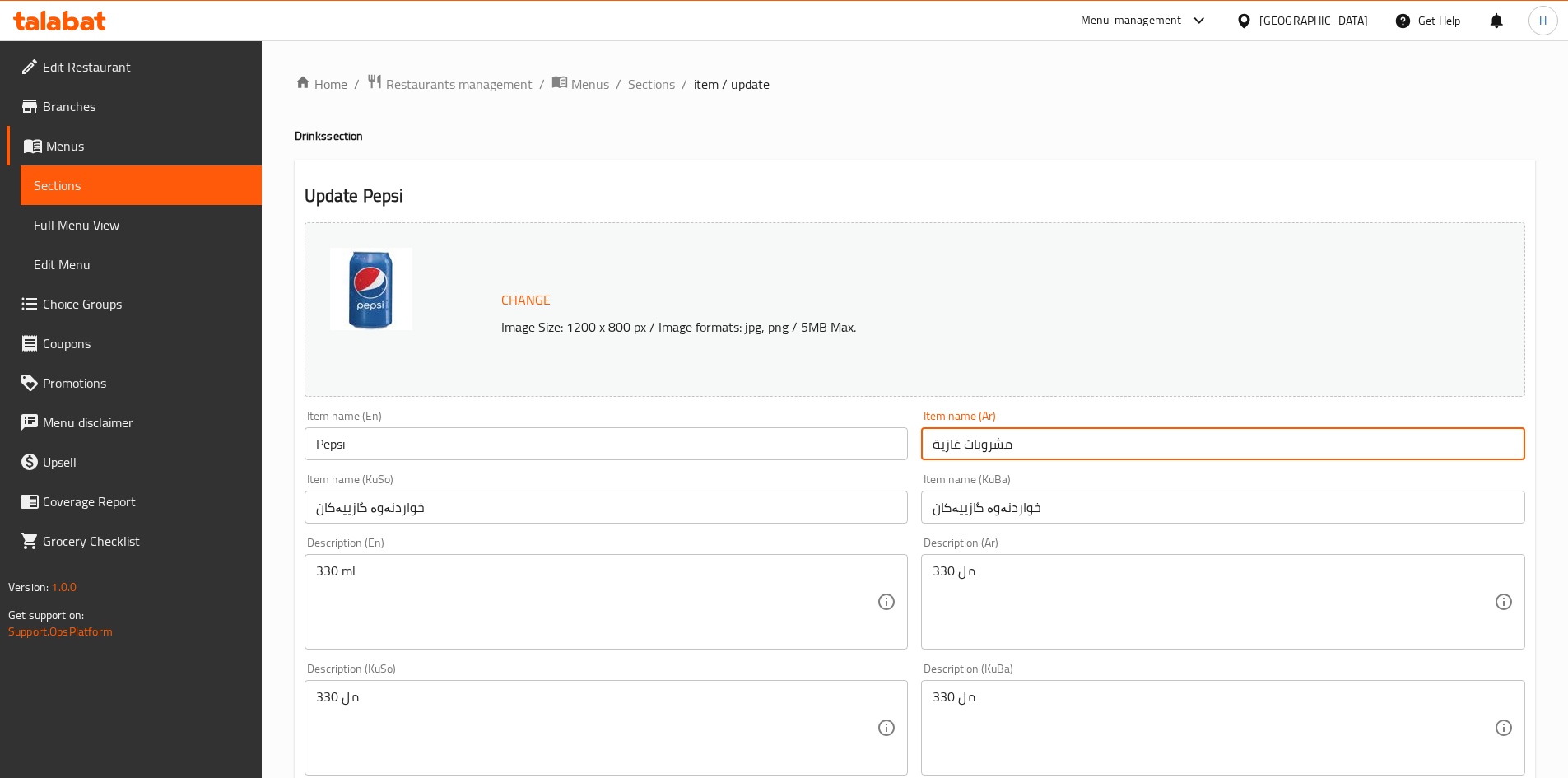
click at [973, 442] on input "مشروبات غازية" at bounding box center [1223, 443] width 604 height 33
type input "بيبسي"
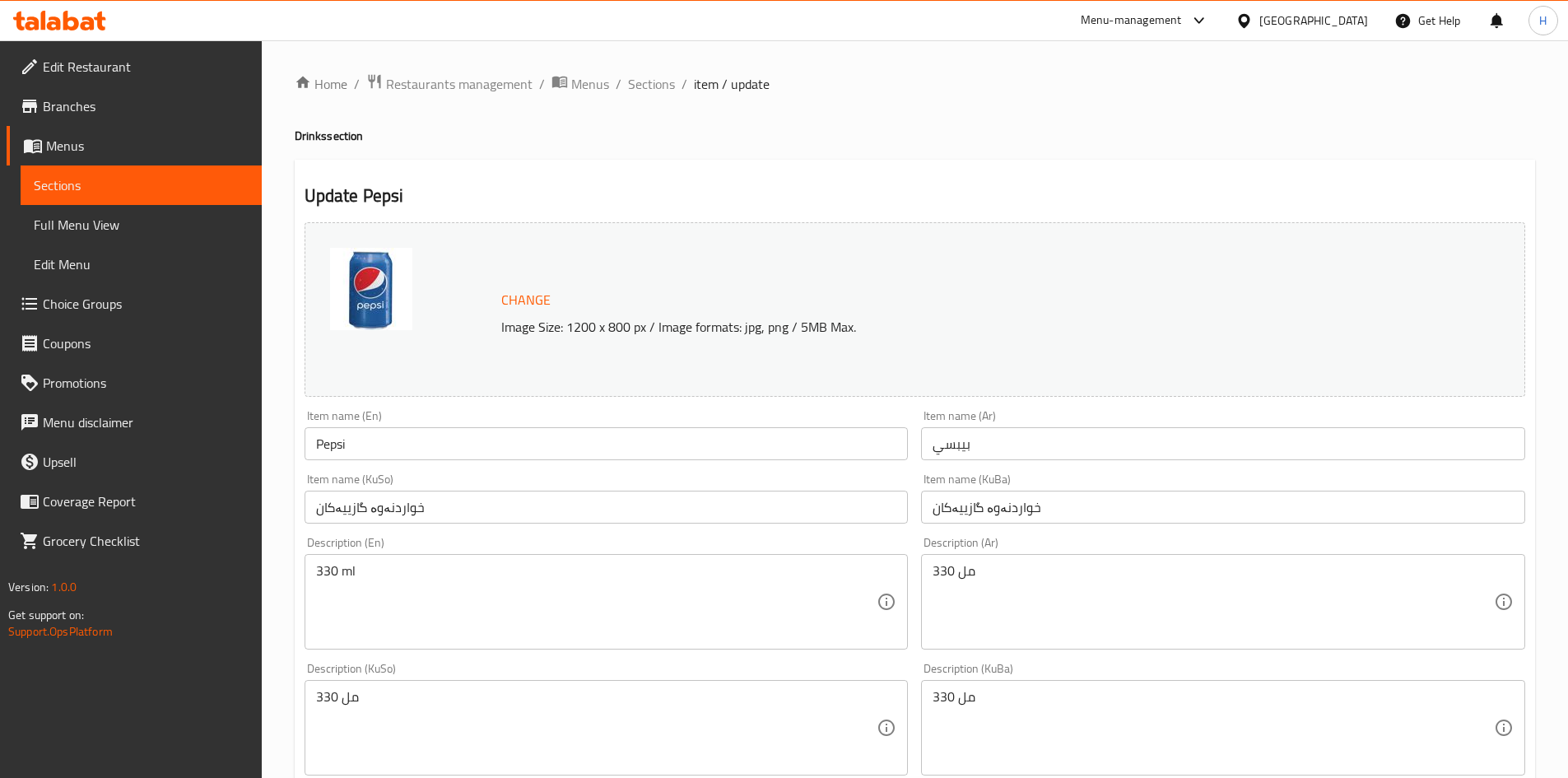
click at [982, 561] on div "330 مل Description (Ar)" at bounding box center [1223, 602] width 604 height 96
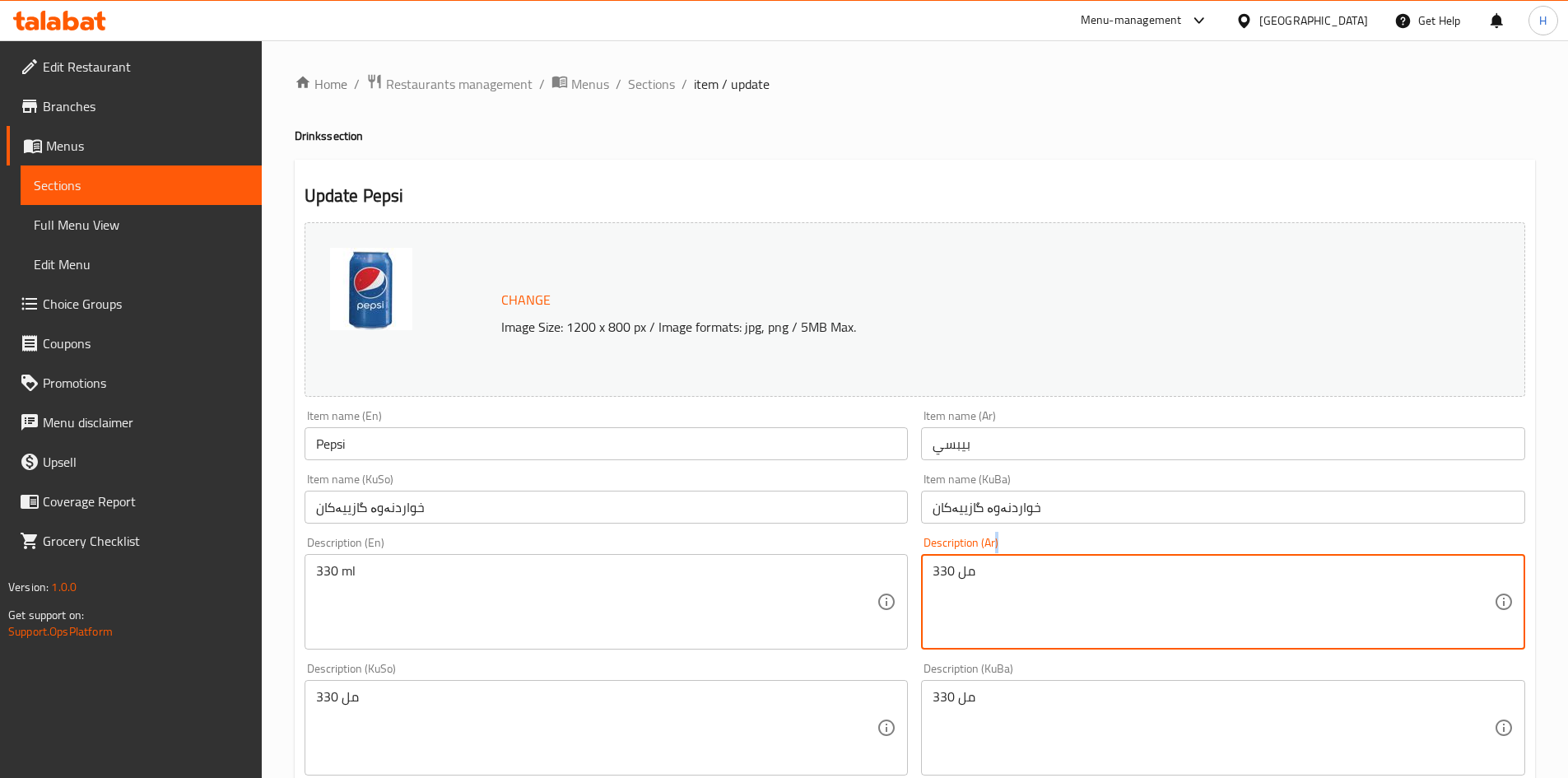
click at [982, 561] on div "330 مل Description (Ar)" at bounding box center [1223, 602] width 604 height 96
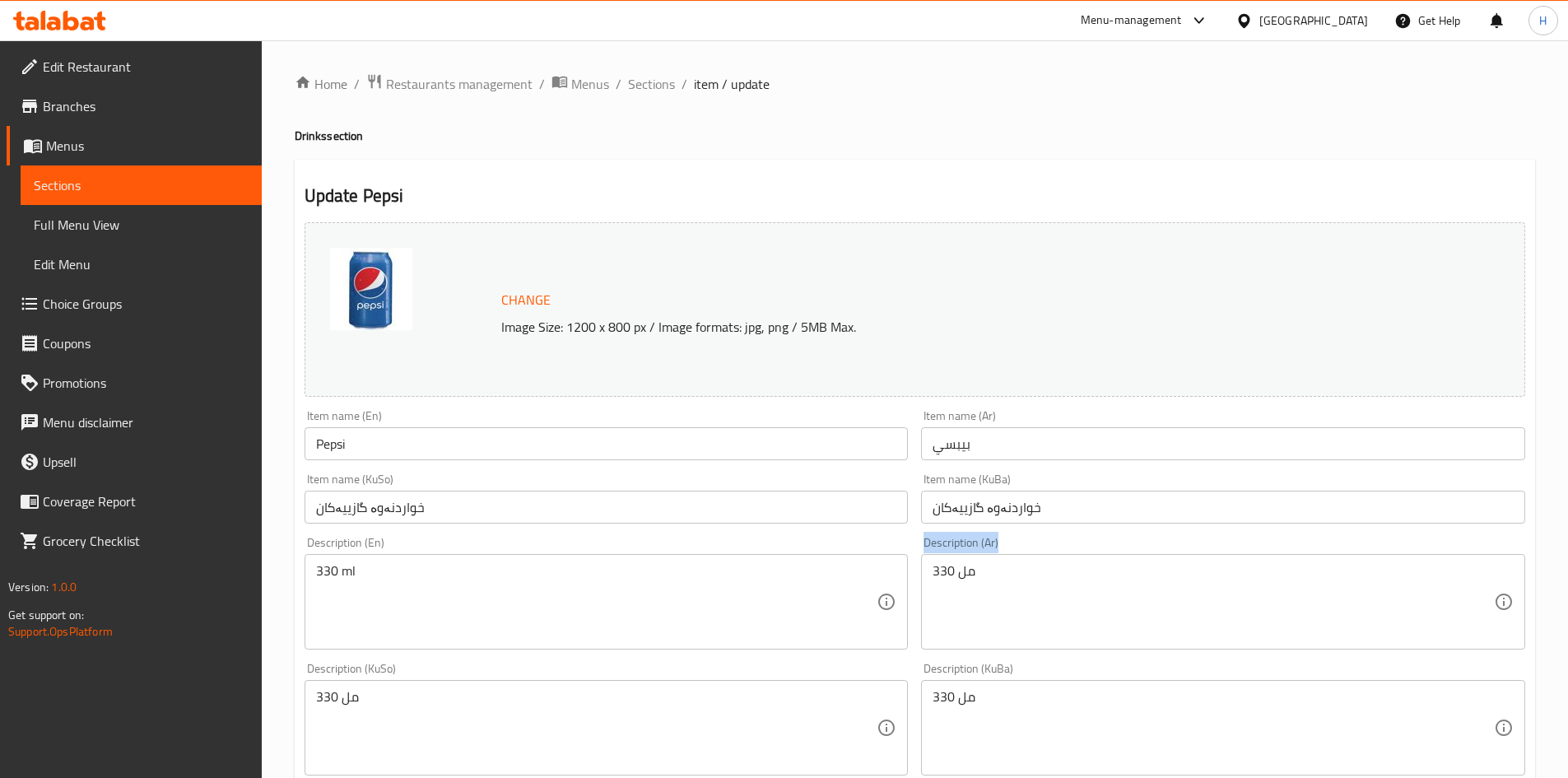
click at [982, 561] on div "330 مل Description (Ar)" at bounding box center [1223, 602] width 604 height 96
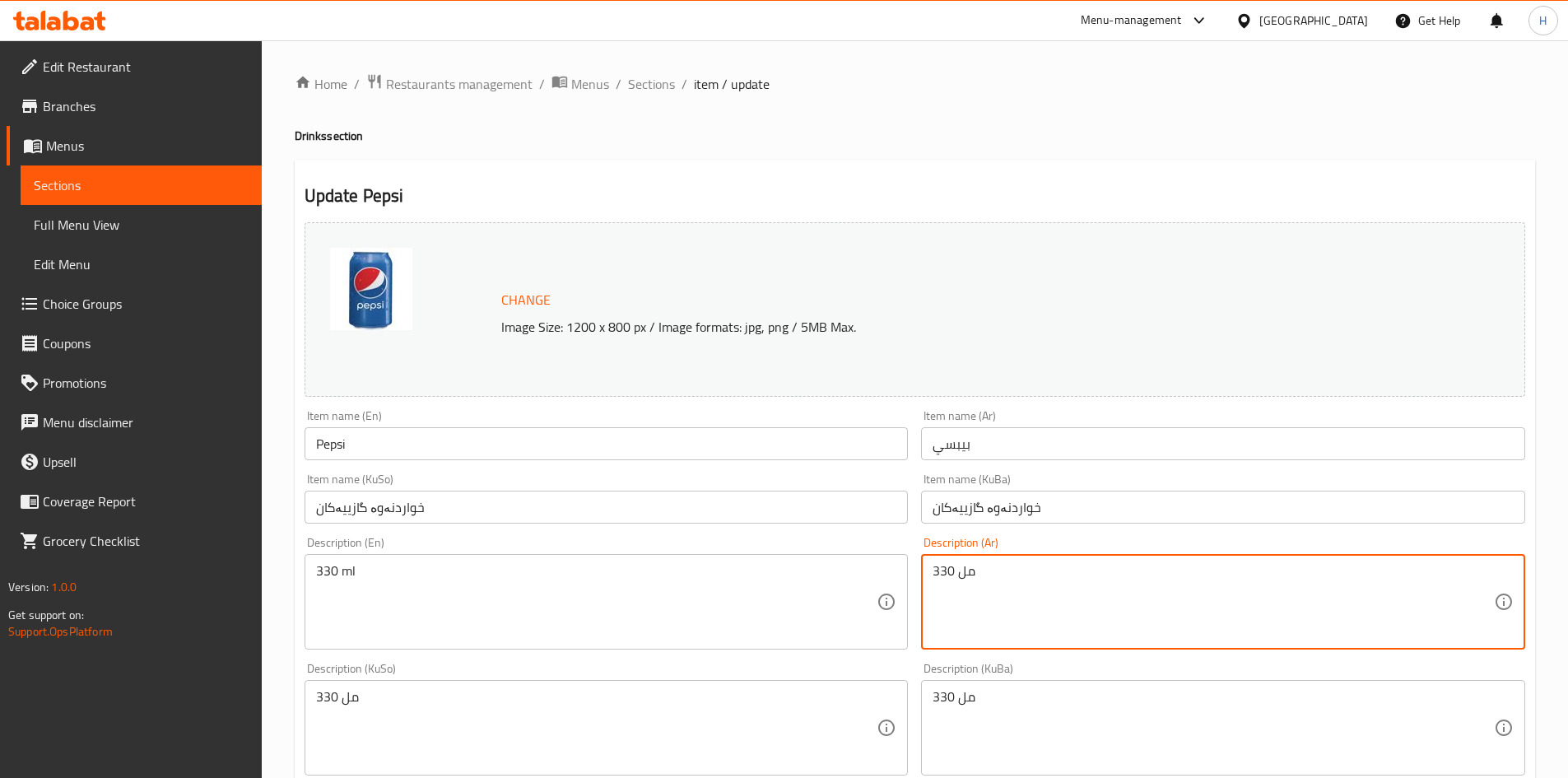
click at [987, 584] on textarea "330 مل" at bounding box center [1213, 602] width 561 height 78
type textarea "مشروب غازي"
click at [560, 588] on textarea "330 ml" at bounding box center [597, 602] width 561 height 78
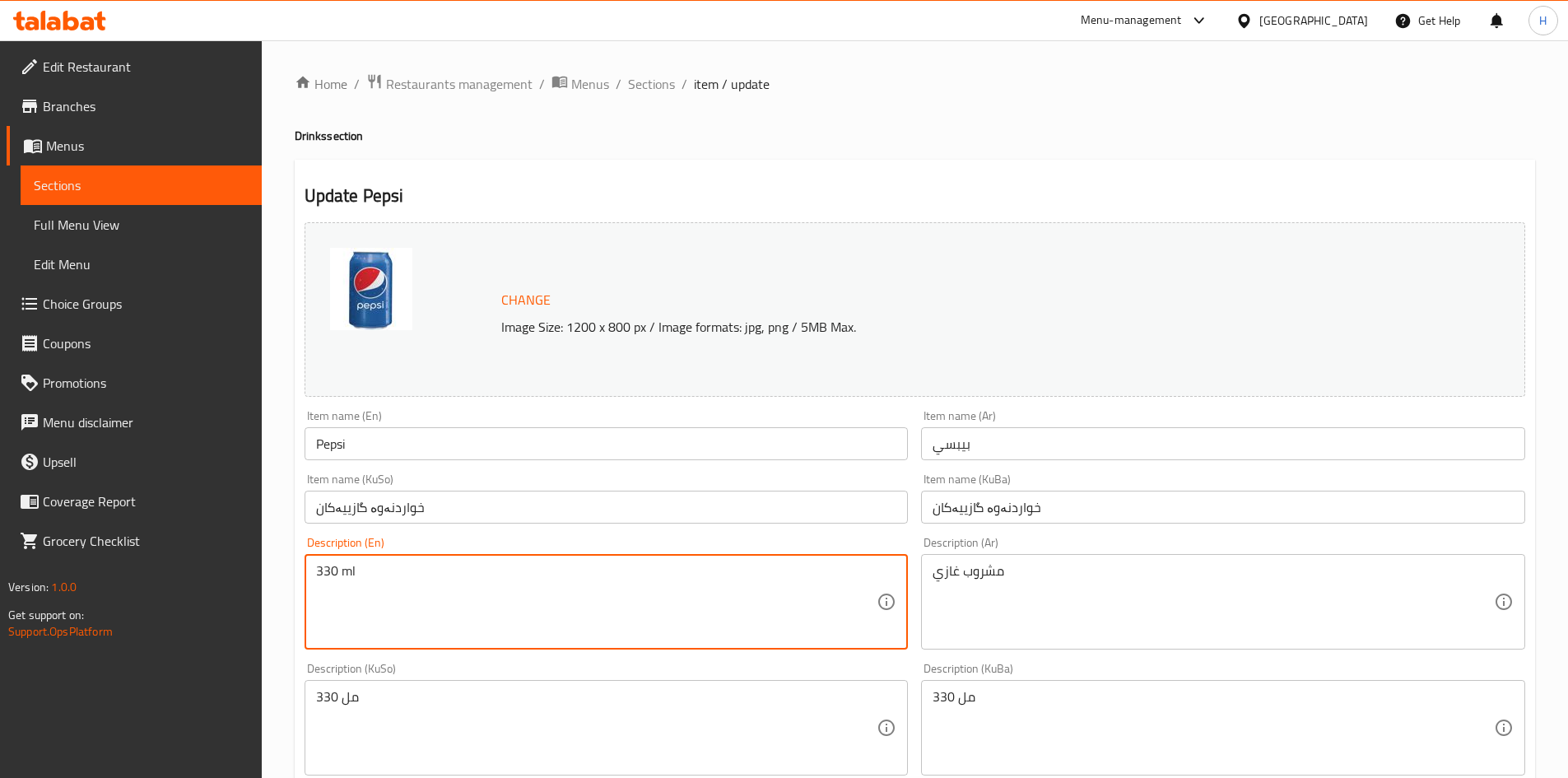
drag, startPoint x: 560, startPoint y: 588, endPoint x: 569, endPoint y: 586, distance: 9.2
click at [564, 587] on textarea "330 ml" at bounding box center [597, 602] width 561 height 78
type textarea "S"
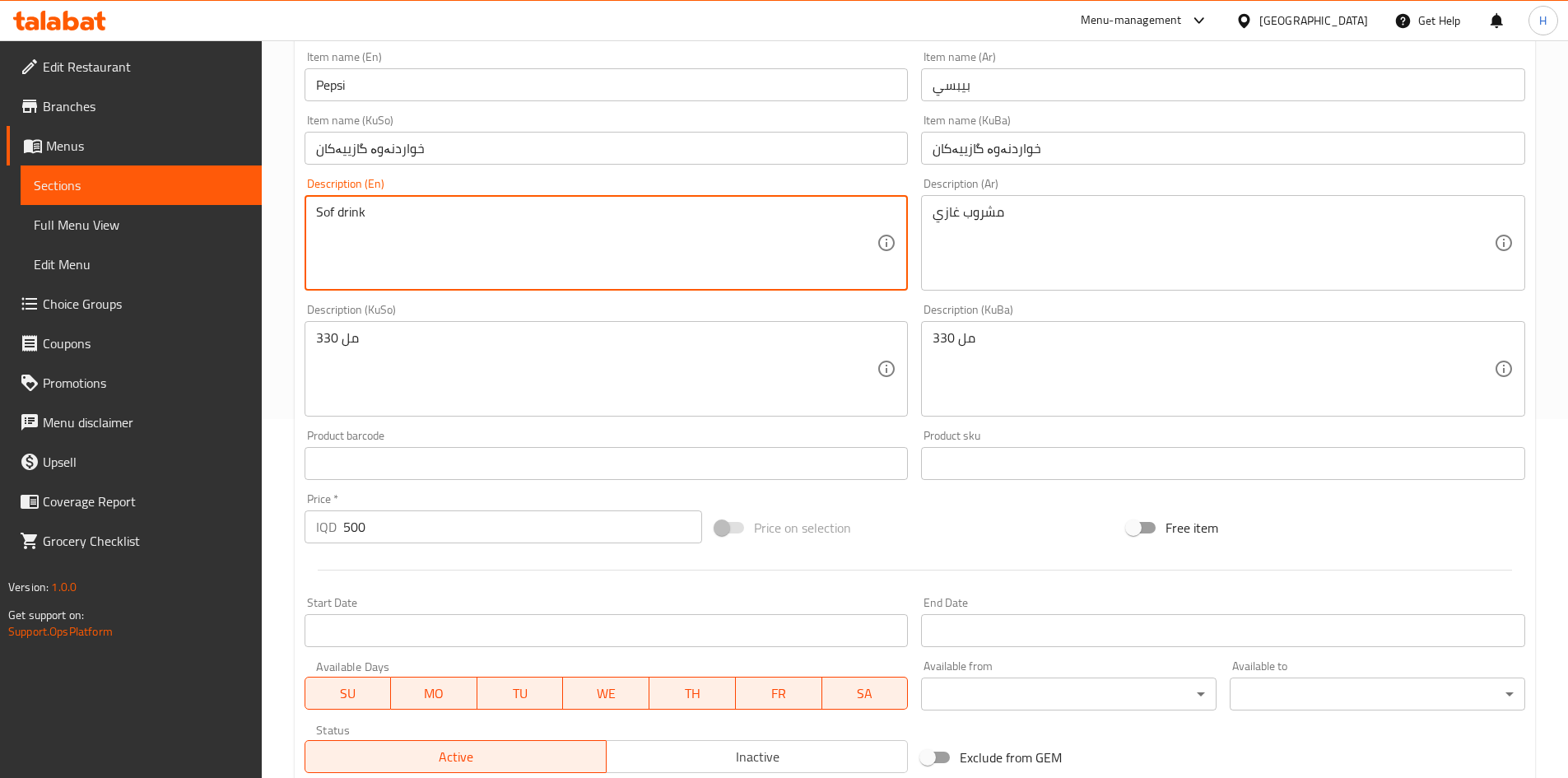
scroll to position [164, 0]
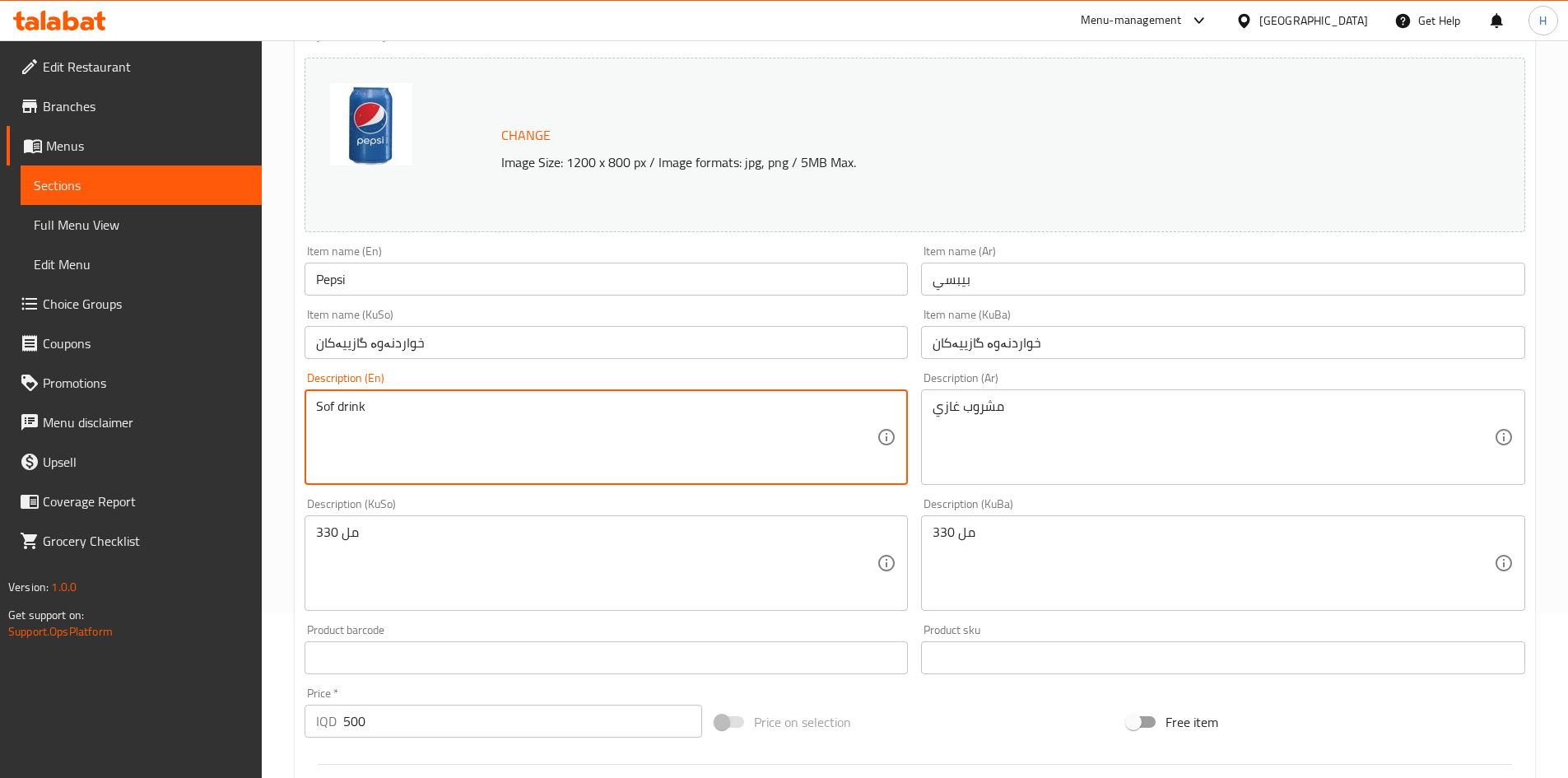
click at [329, 403] on textarea "Sof drink" at bounding box center [597, 437] width 561 height 78
drag, startPoint x: 330, startPoint y: 409, endPoint x: 334, endPoint y: 416, distance: 8.1
click at [332, 414] on textarea "Sof drink" at bounding box center [597, 437] width 561 height 78
click at [335, 417] on textarea "Sof drink" at bounding box center [597, 437] width 561 height 78
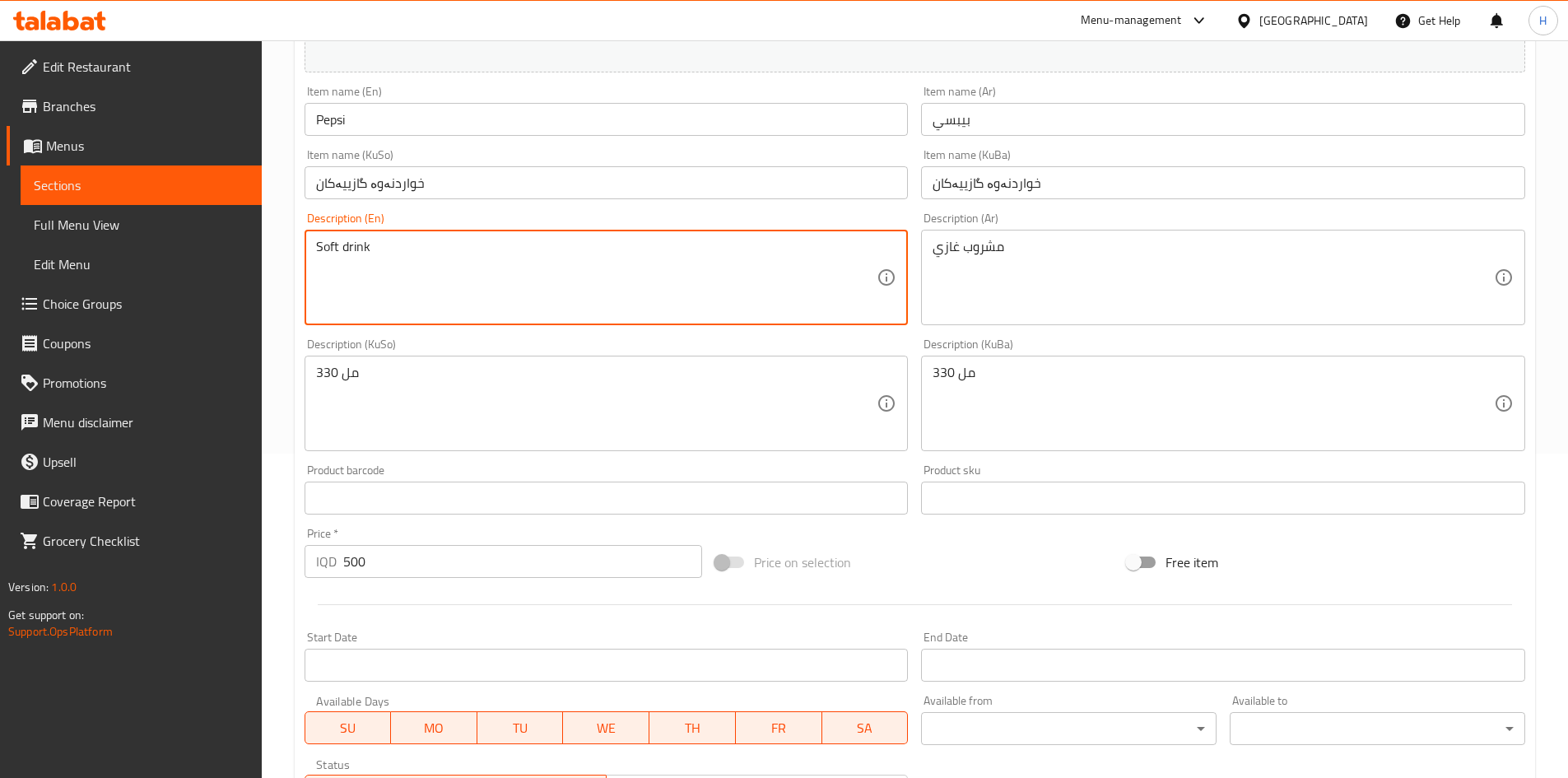
scroll to position [665, 0]
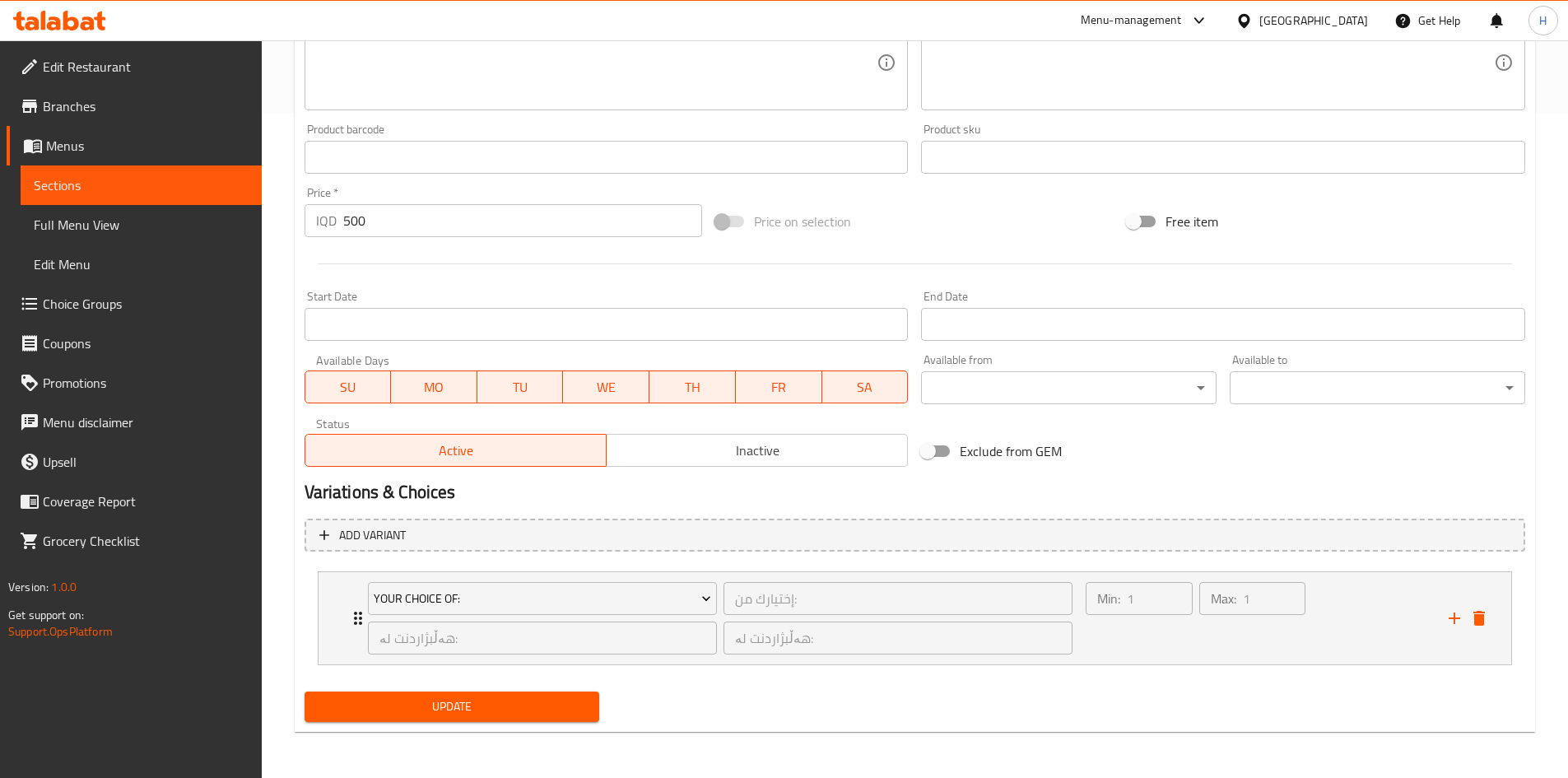
type textarea "Soft drink"
click at [411, 208] on input "500" at bounding box center [523, 220] width 359 height 33
click at [411, 216] on input "500" at bounding box center [523, 220] width 359 height 33
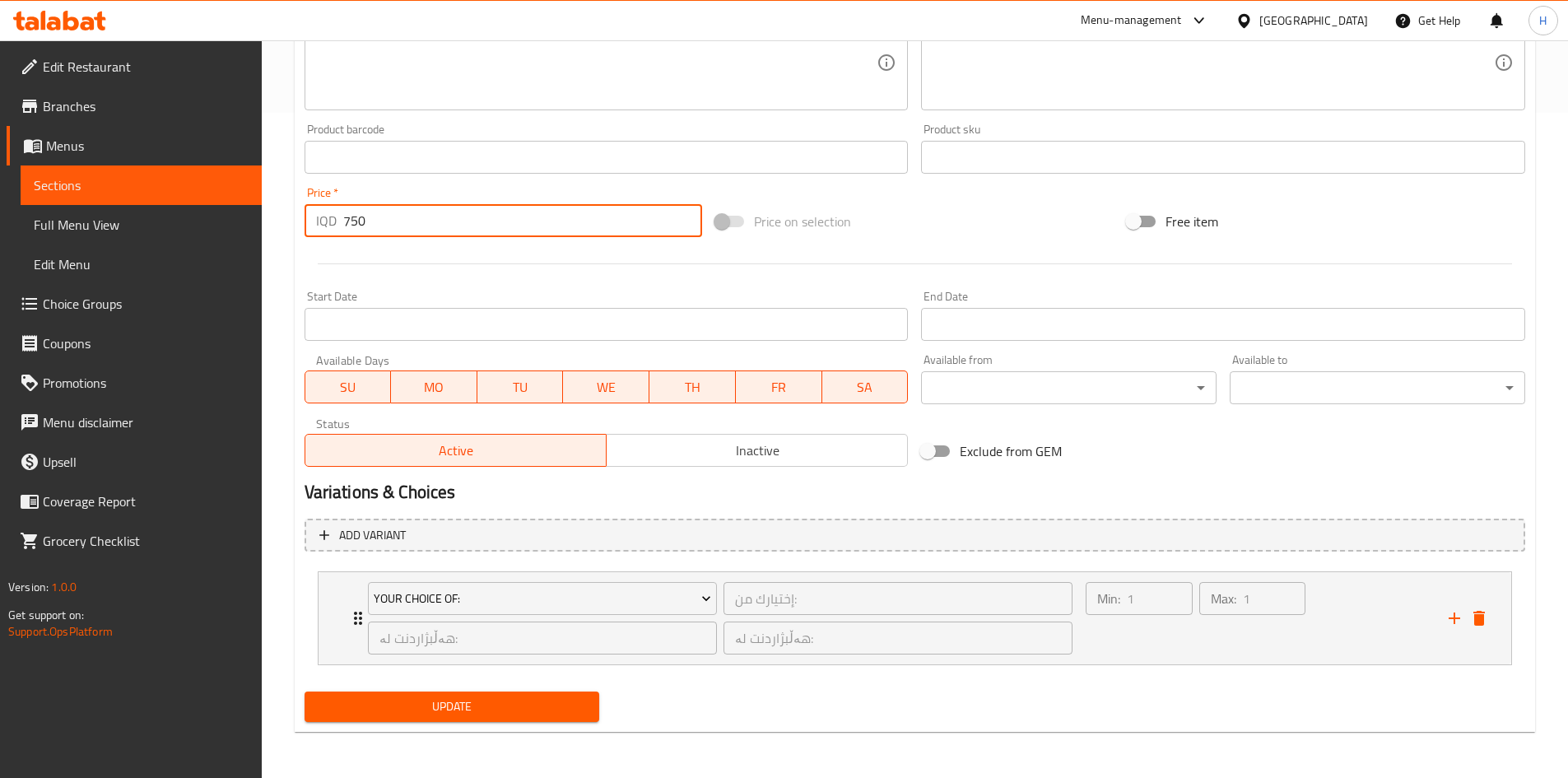
type input "750"
click at [530, 705] on span "Update" at bounding box center [453, 707] width 270 height 20
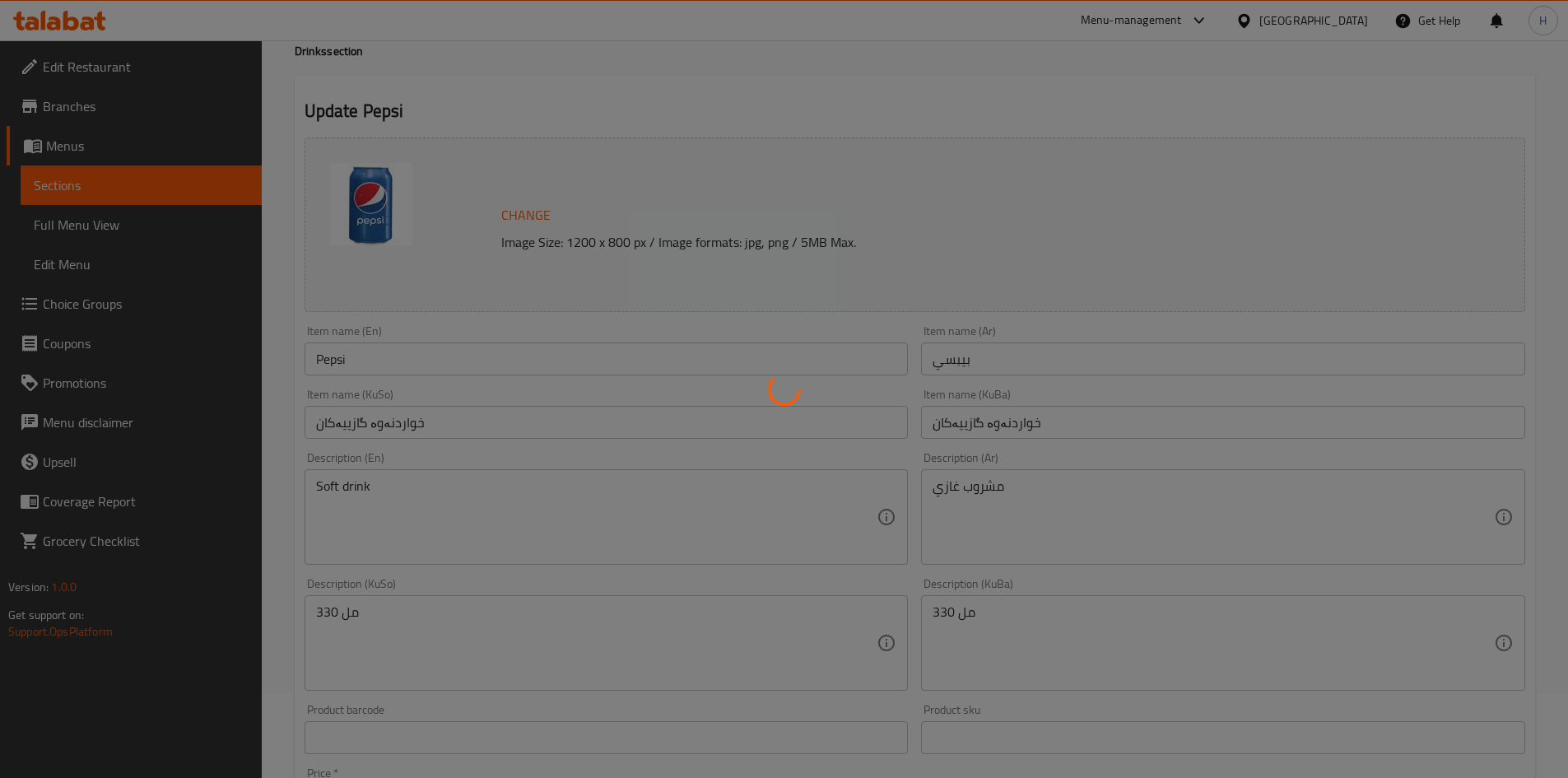
scroll to position [0, 0]
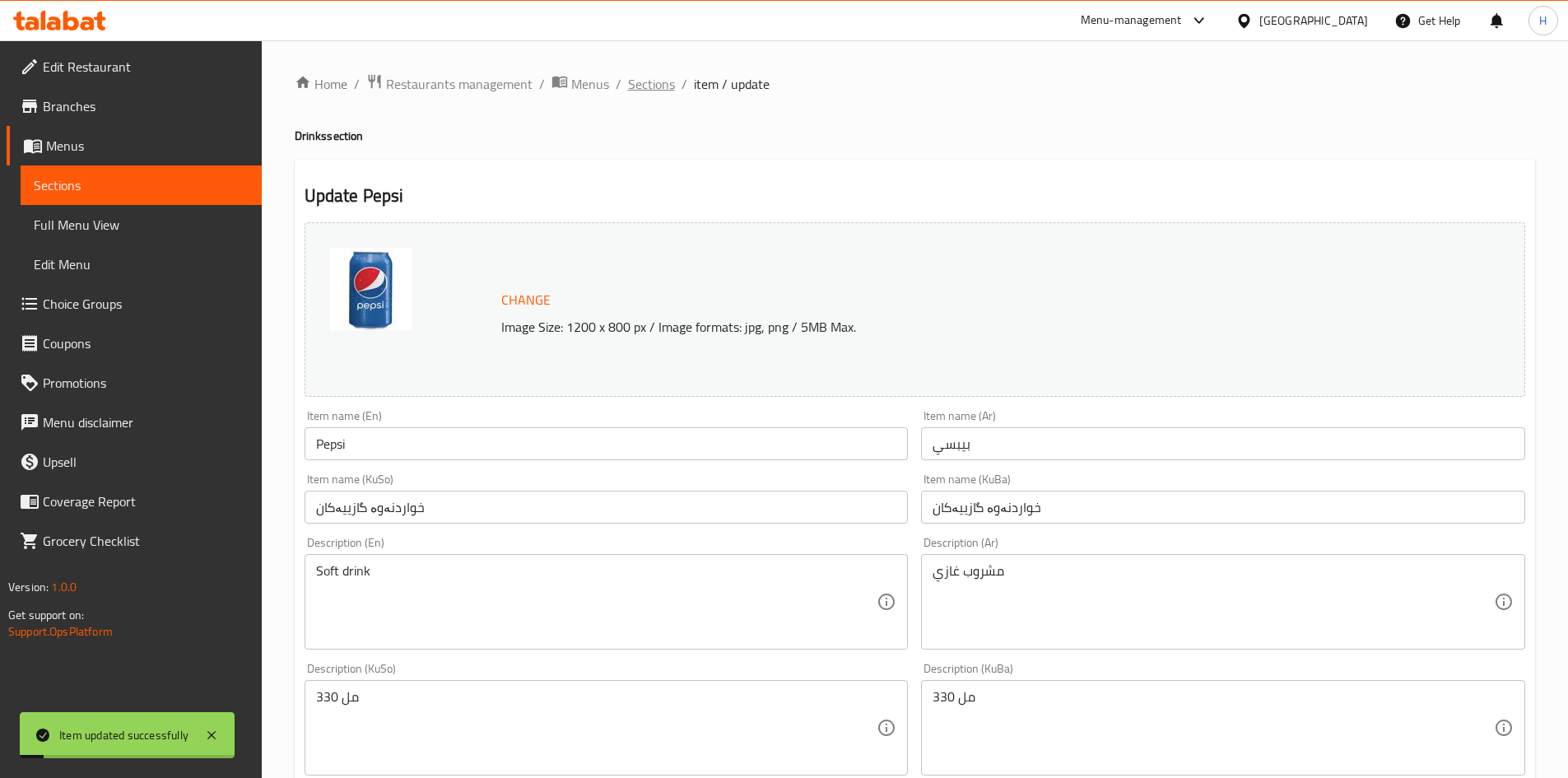
click at [654, 81] on span "Sections" at bounding box center [651, 83] width 47 height 19
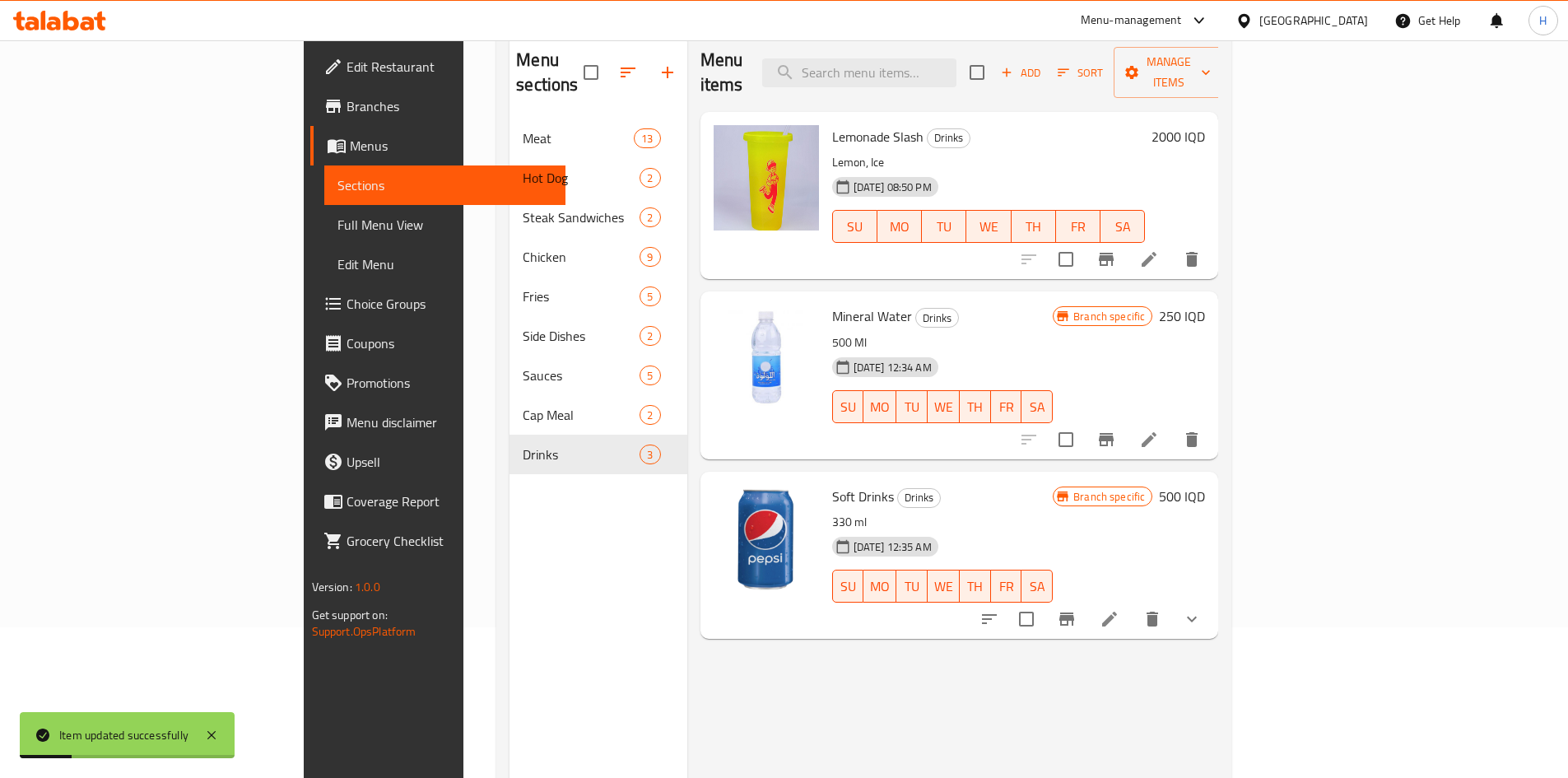
scroll to position [164, 0]
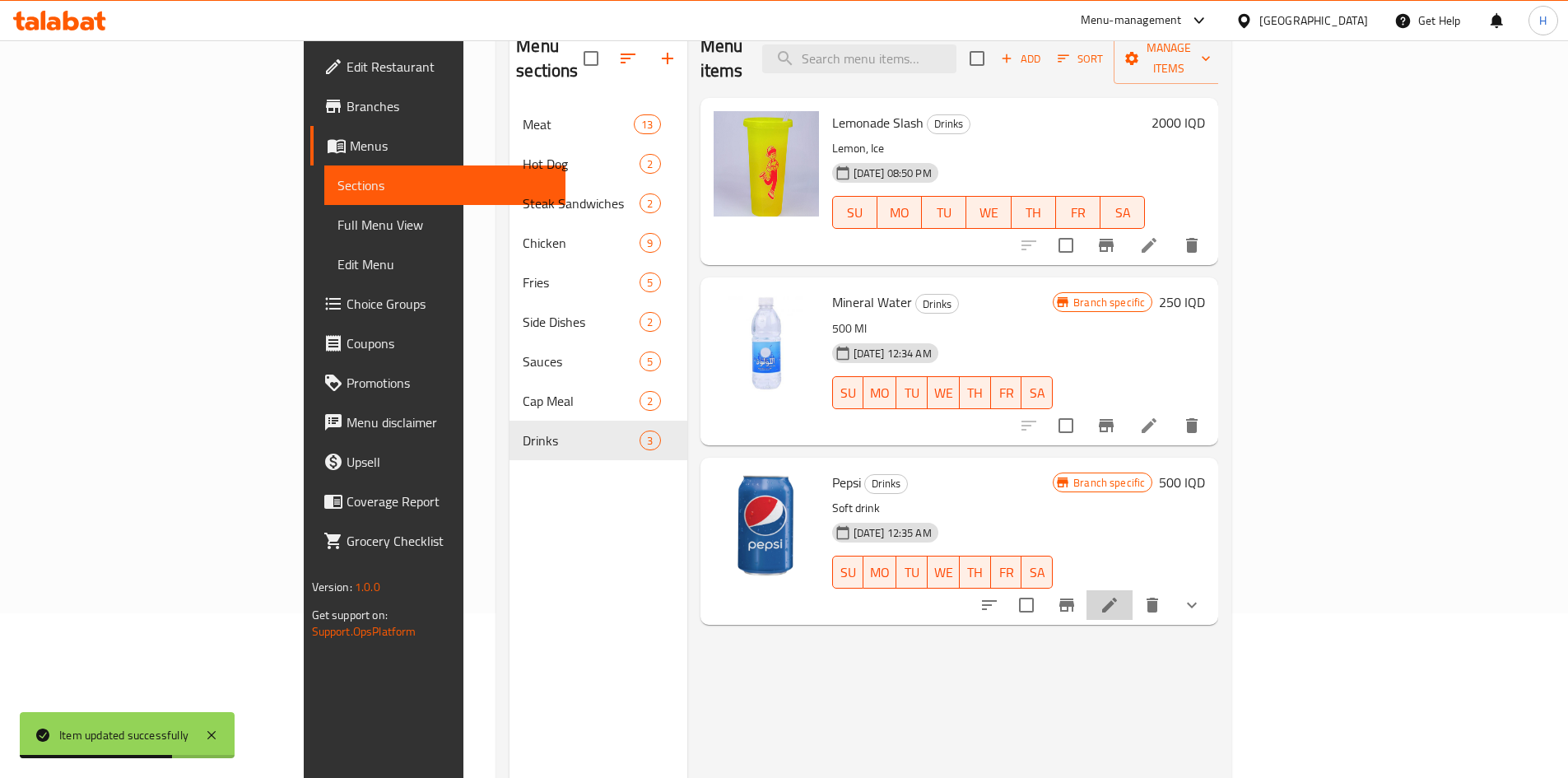
click at [1132, 590] on li at bounding box center [1109, 604] width 46 height 30
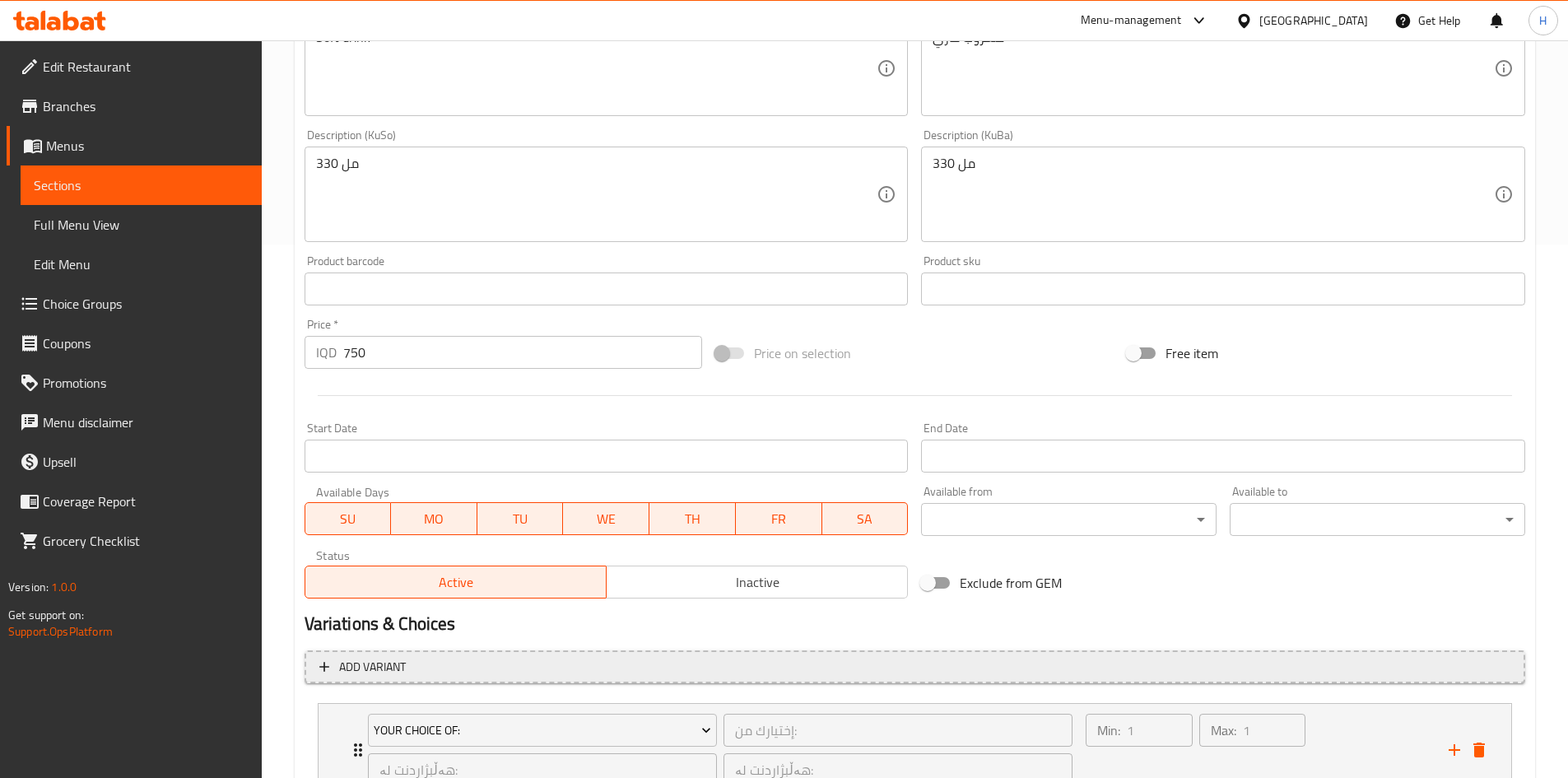
scroll to position [665, 0]
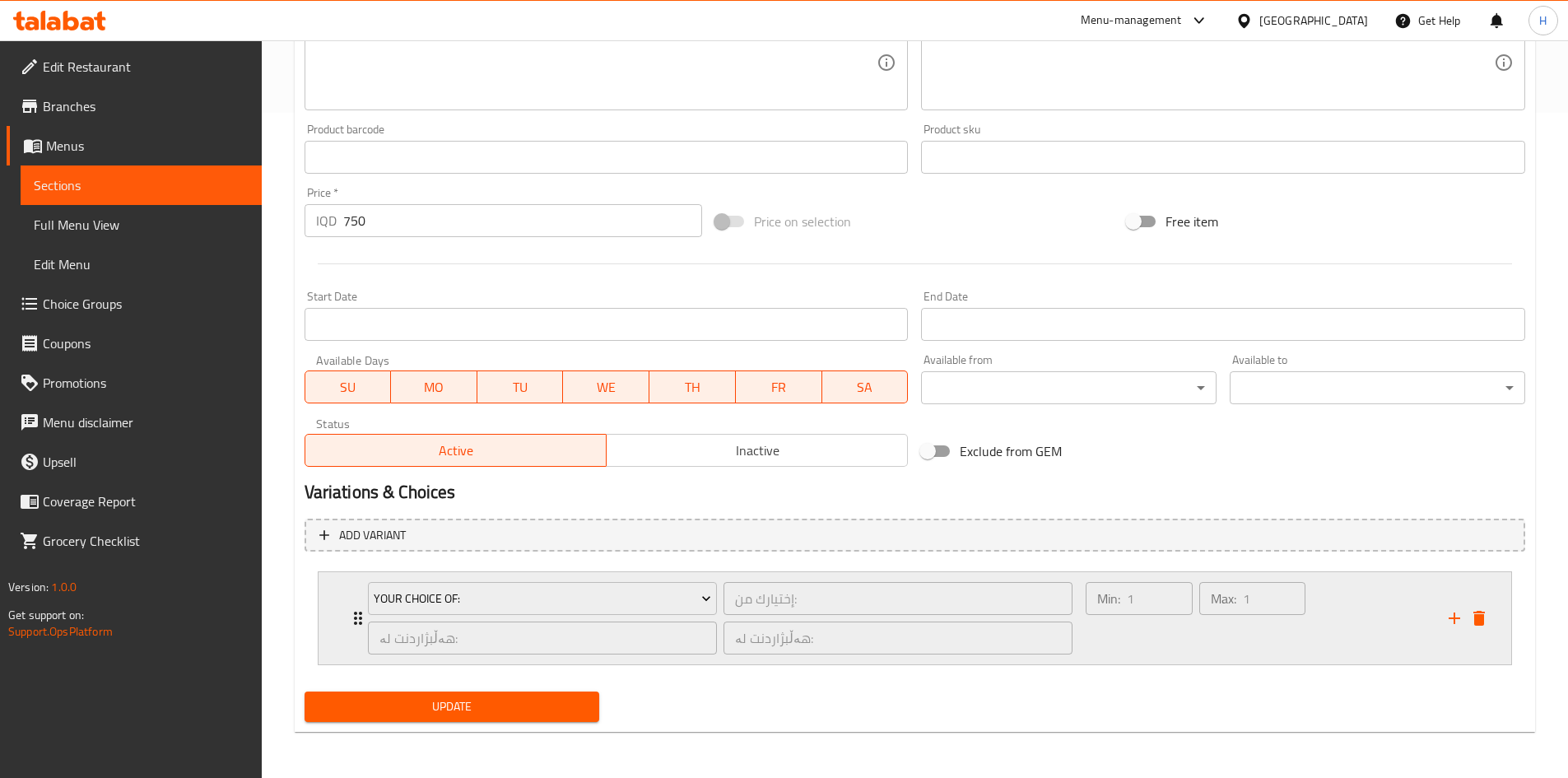
click at [1490, 625] on div "Expand" at bounding box center [1467, 618] width 49 height 25
click at [1477, 619] on icon "delete" at bounding box center [1480, 618] width 12 height 14
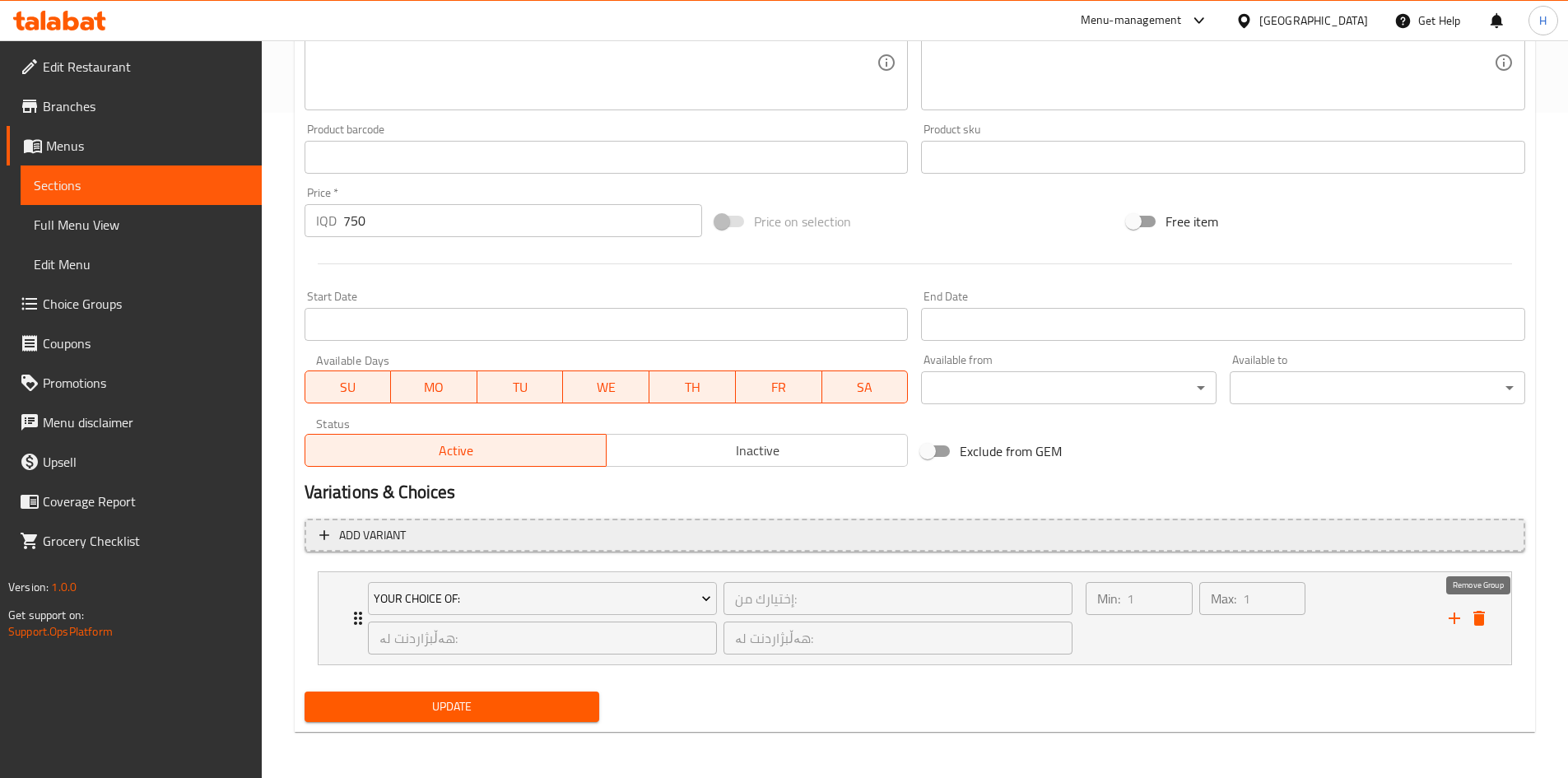
scroll to position [598, 0]
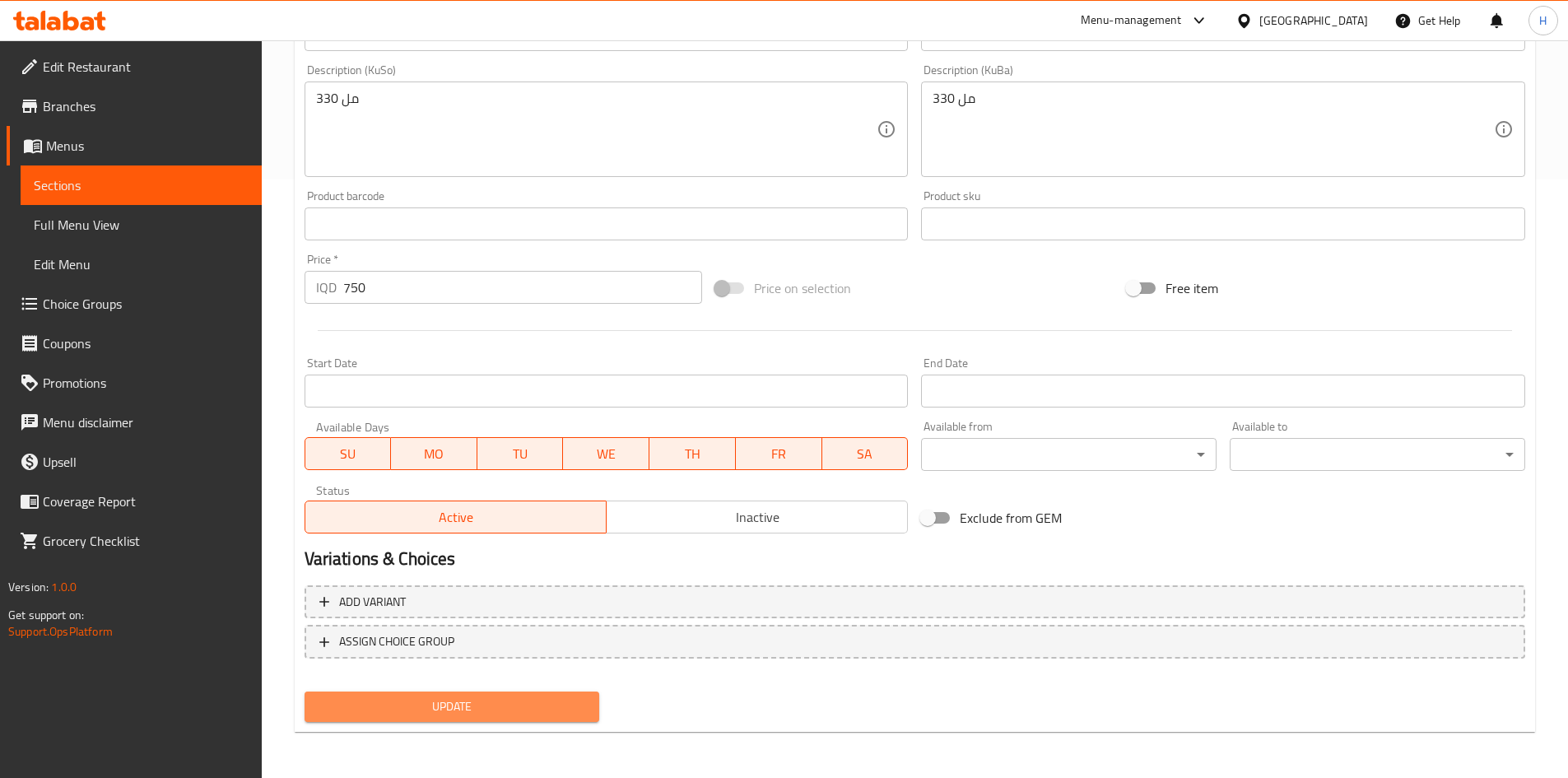
click at [508, 701] on span "Update" at bounding box center [453, 707] width 270 height 20
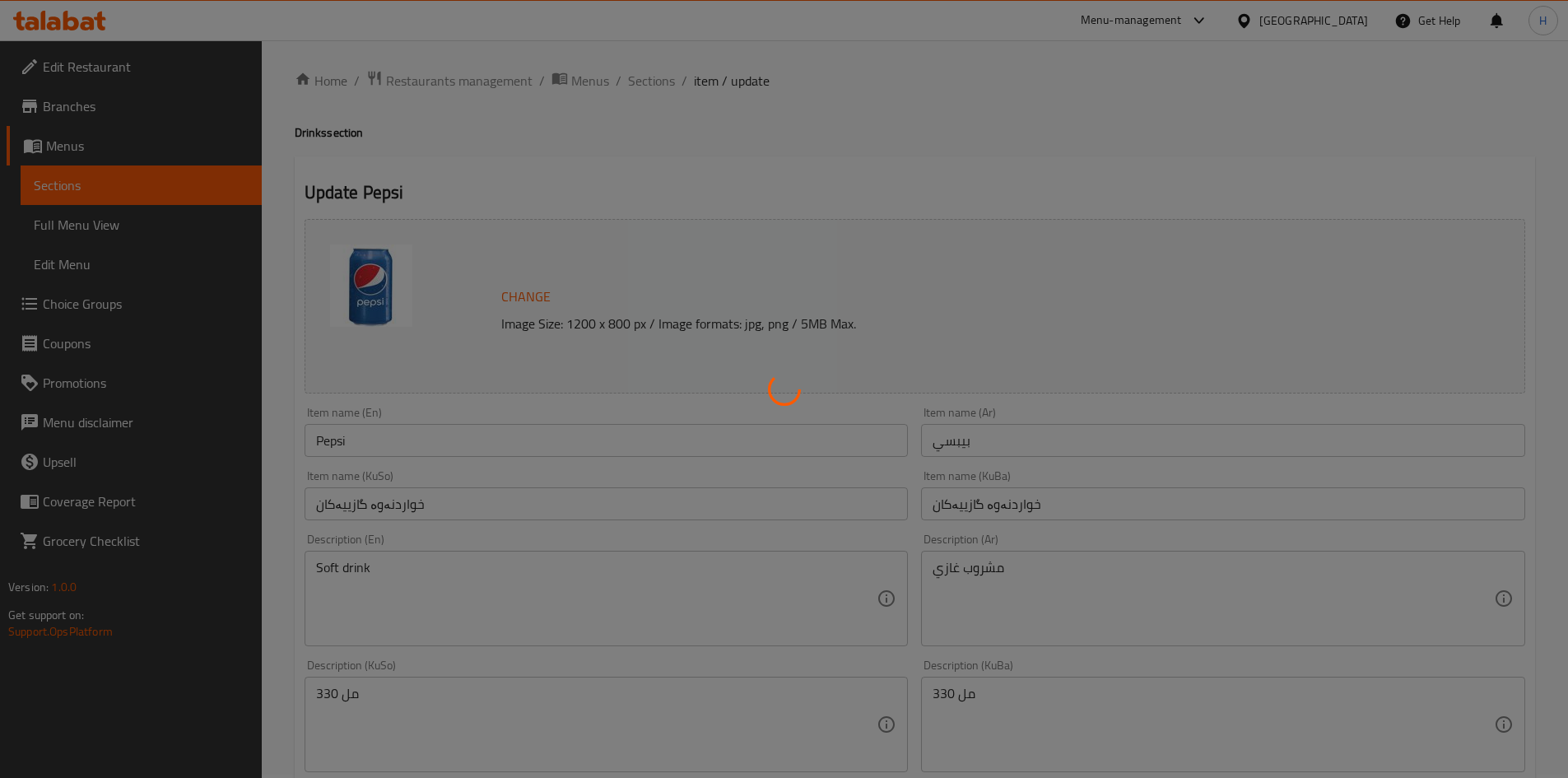
scroll to position [0, 0]
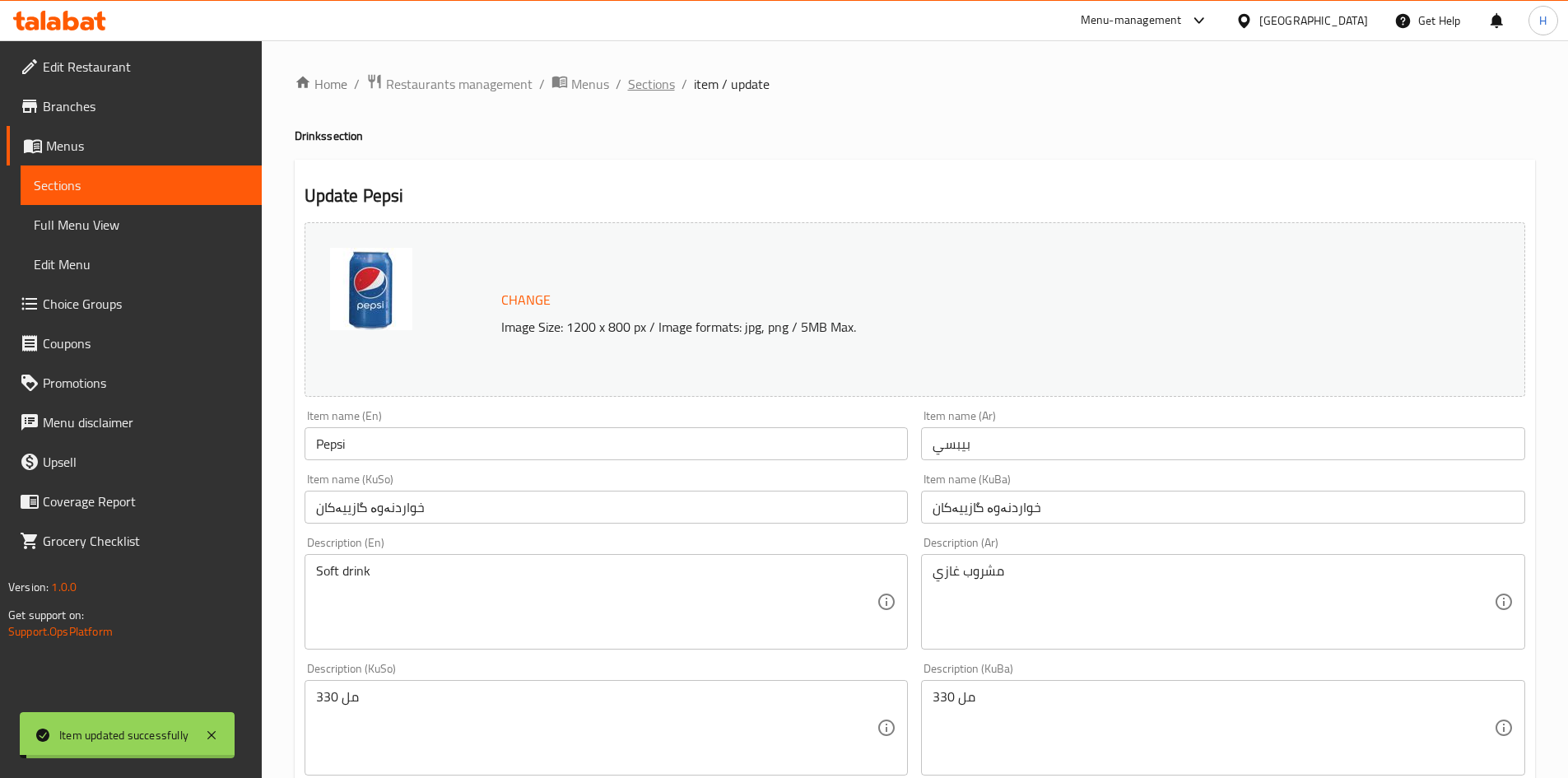
click at [648, 92] on span "Sections" at bounding box center [651, 83] width 47 height 19
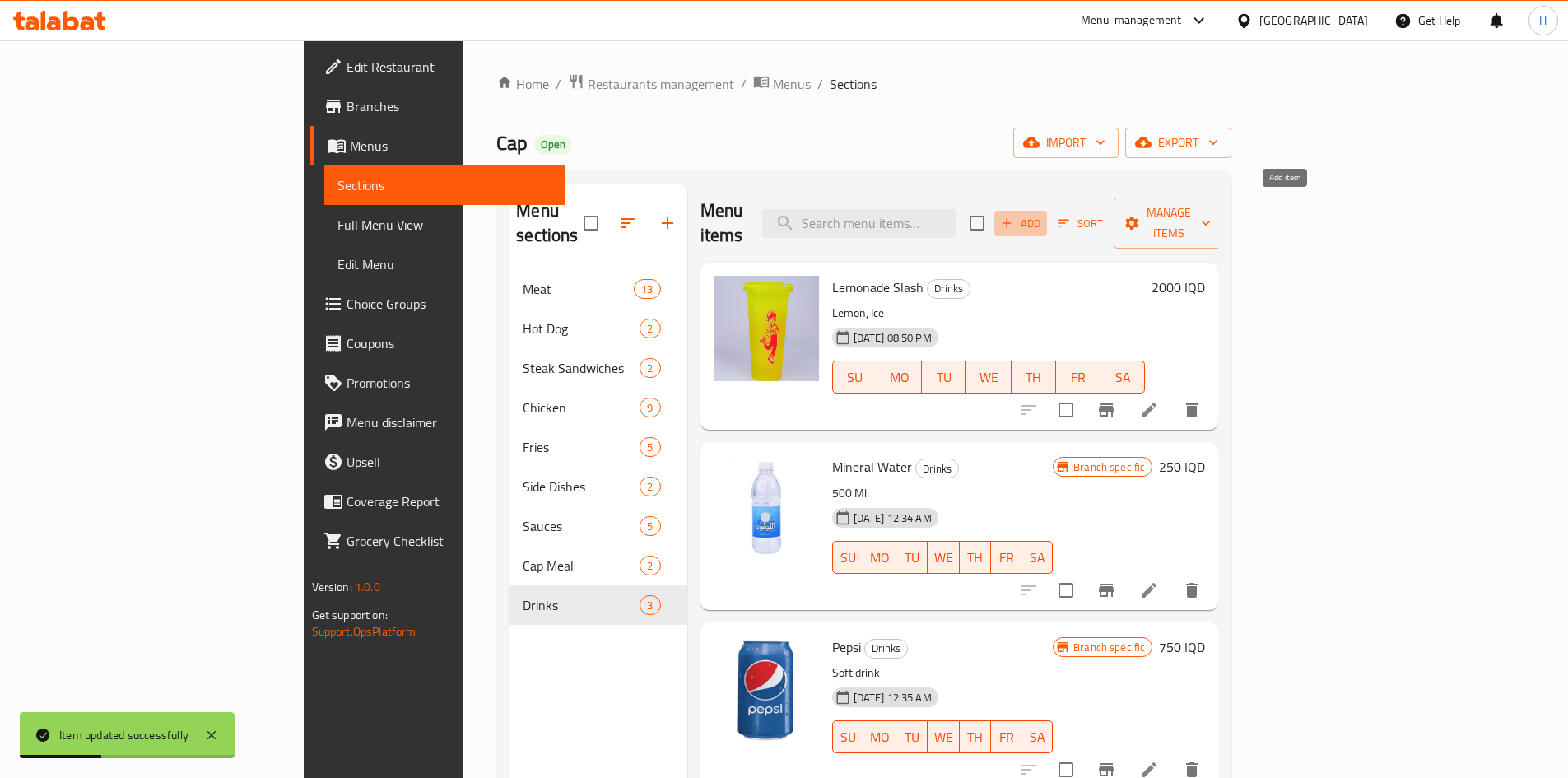
click at [1043, 214] on span "Add" at bounding box center [1020, 224] width 44 height 19
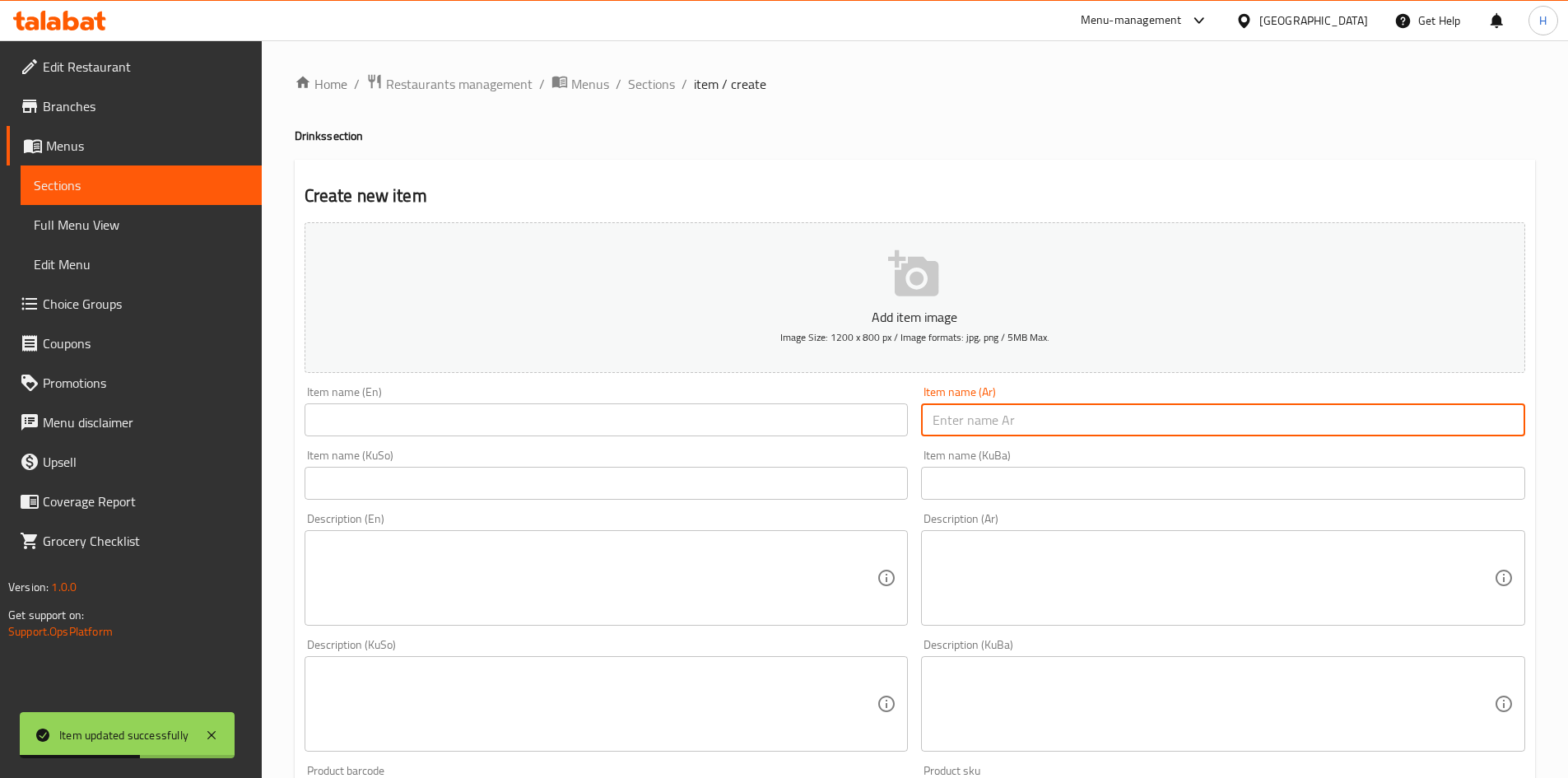
click at [1032, 431] on input "text" at bounding box center [1223, 420] width 604 height 33
type input "s"
type input "سفن اب"
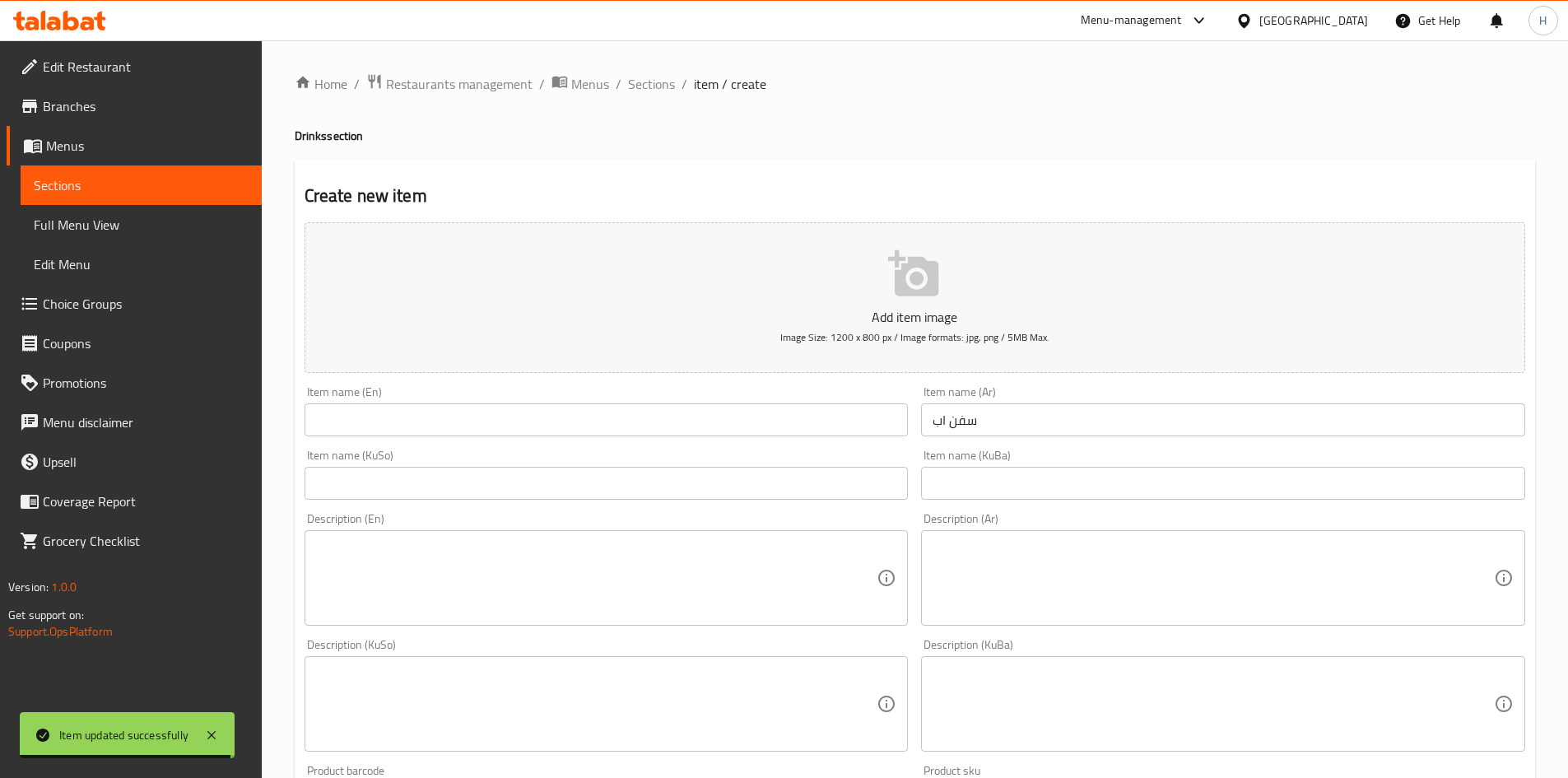
click at [616, 386] on div "Item name (En) Item name (En)" at bounding box center [607, 411] width 617 height 64
click at [611, 427] on input "text" at bounding box center [606, 420] width 604 height 33
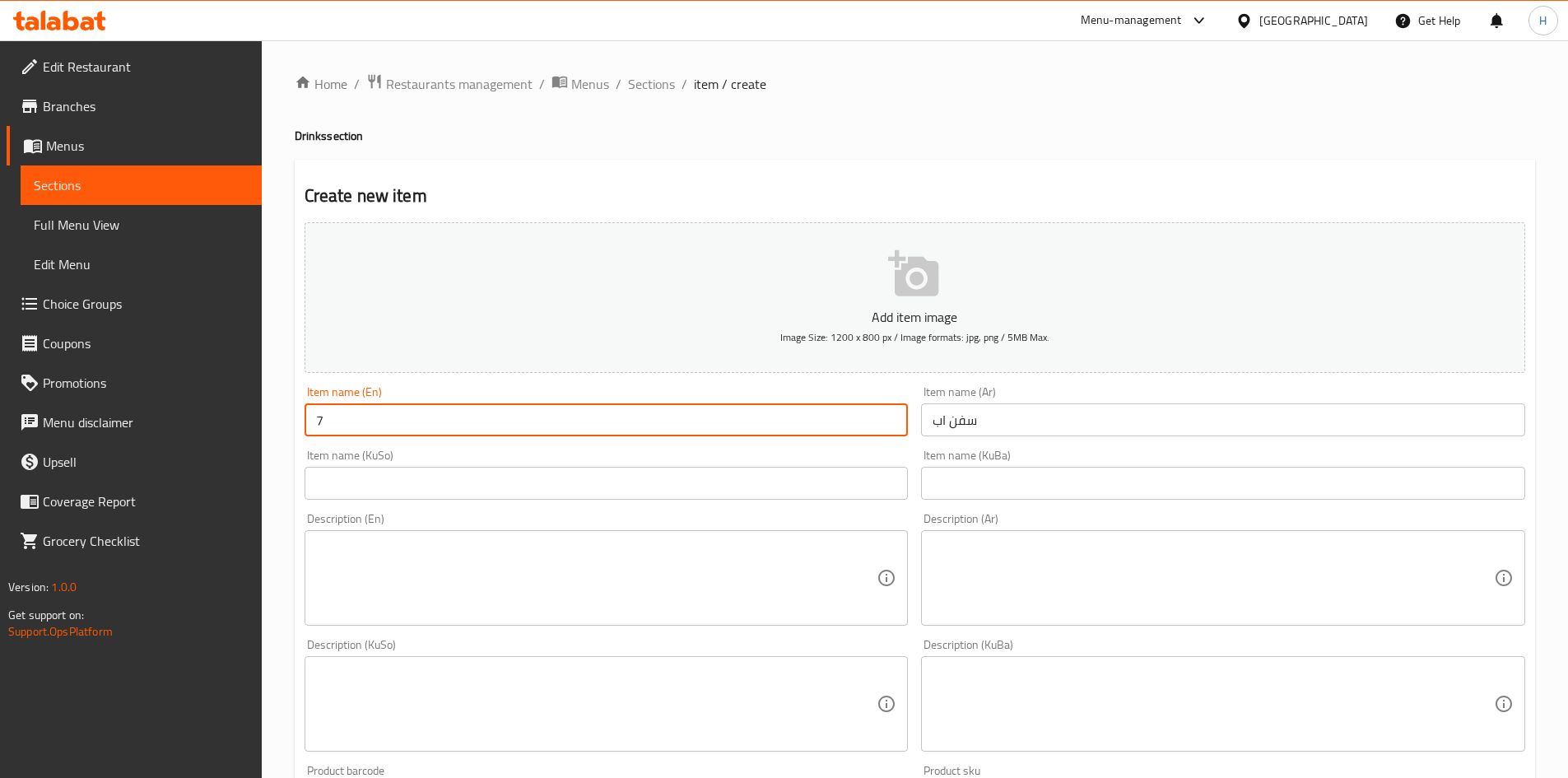
type input "7 up"
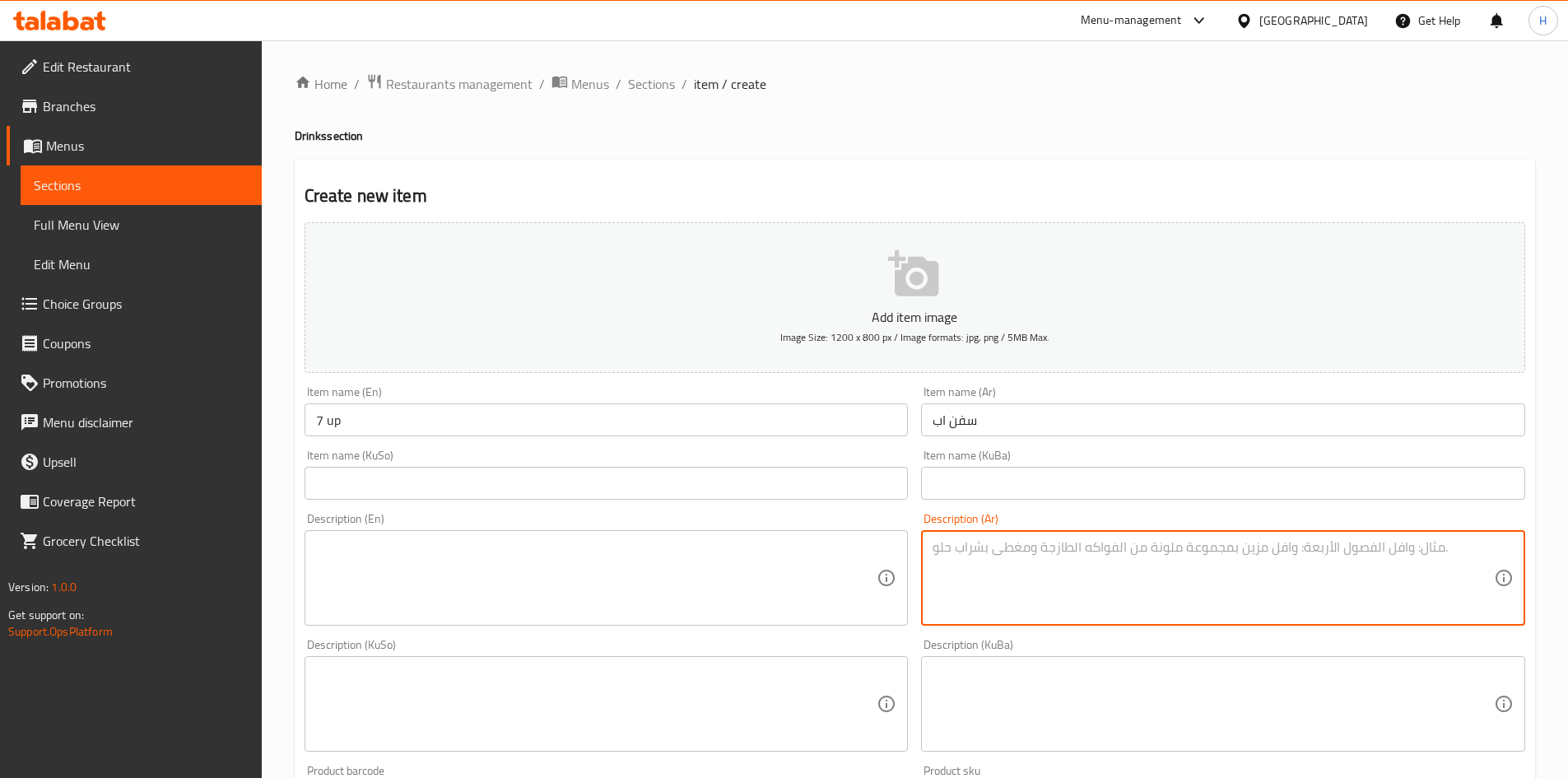
click at [1064, 597] on textarea at bounding box center [1213, 578] width 561 height 78
type textarea "مشروب غازي"
click at [730, 560] on textarea at bounding box center [597, 578] width 561 height 78
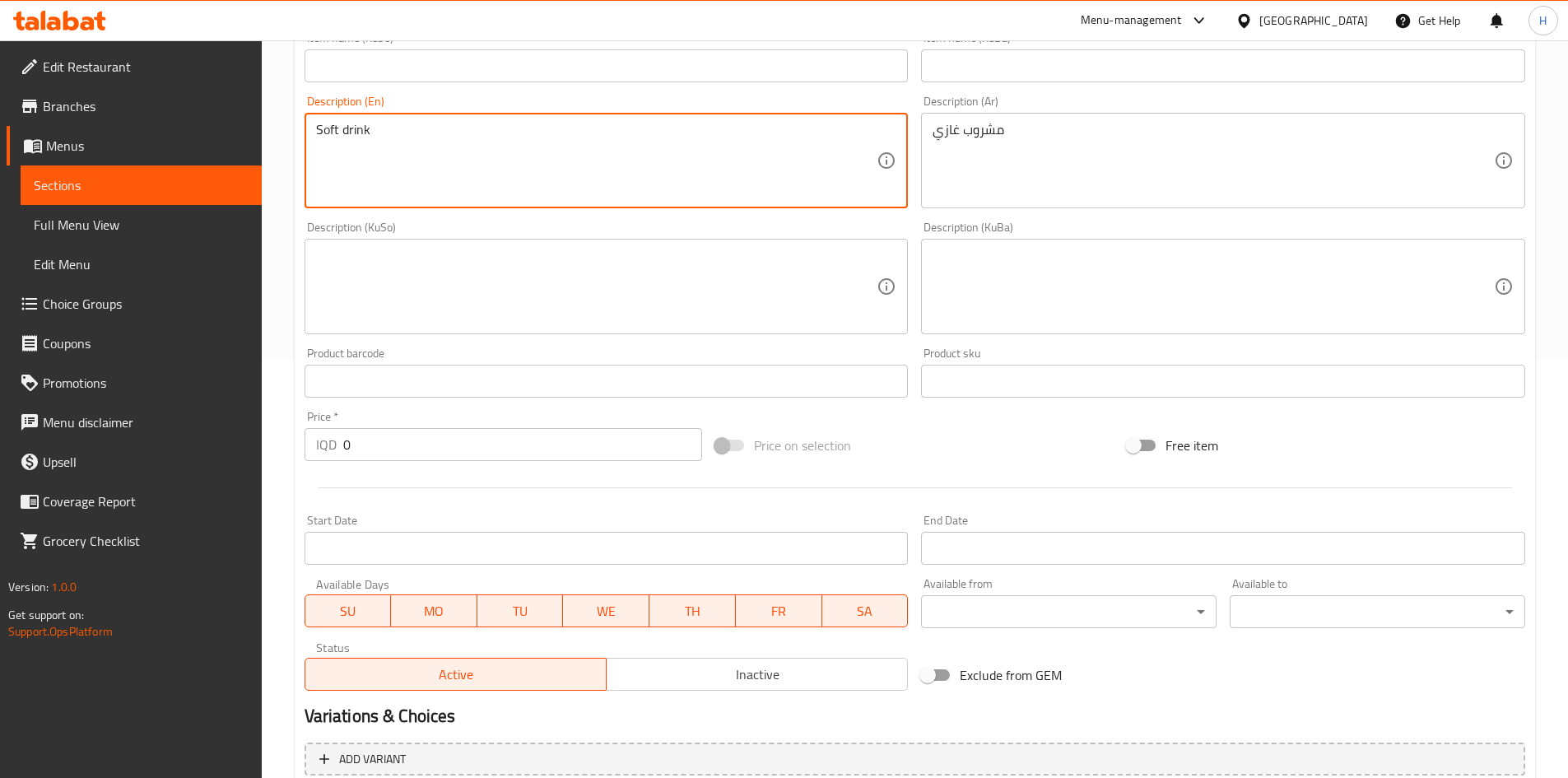
scroll to position [575, 0]
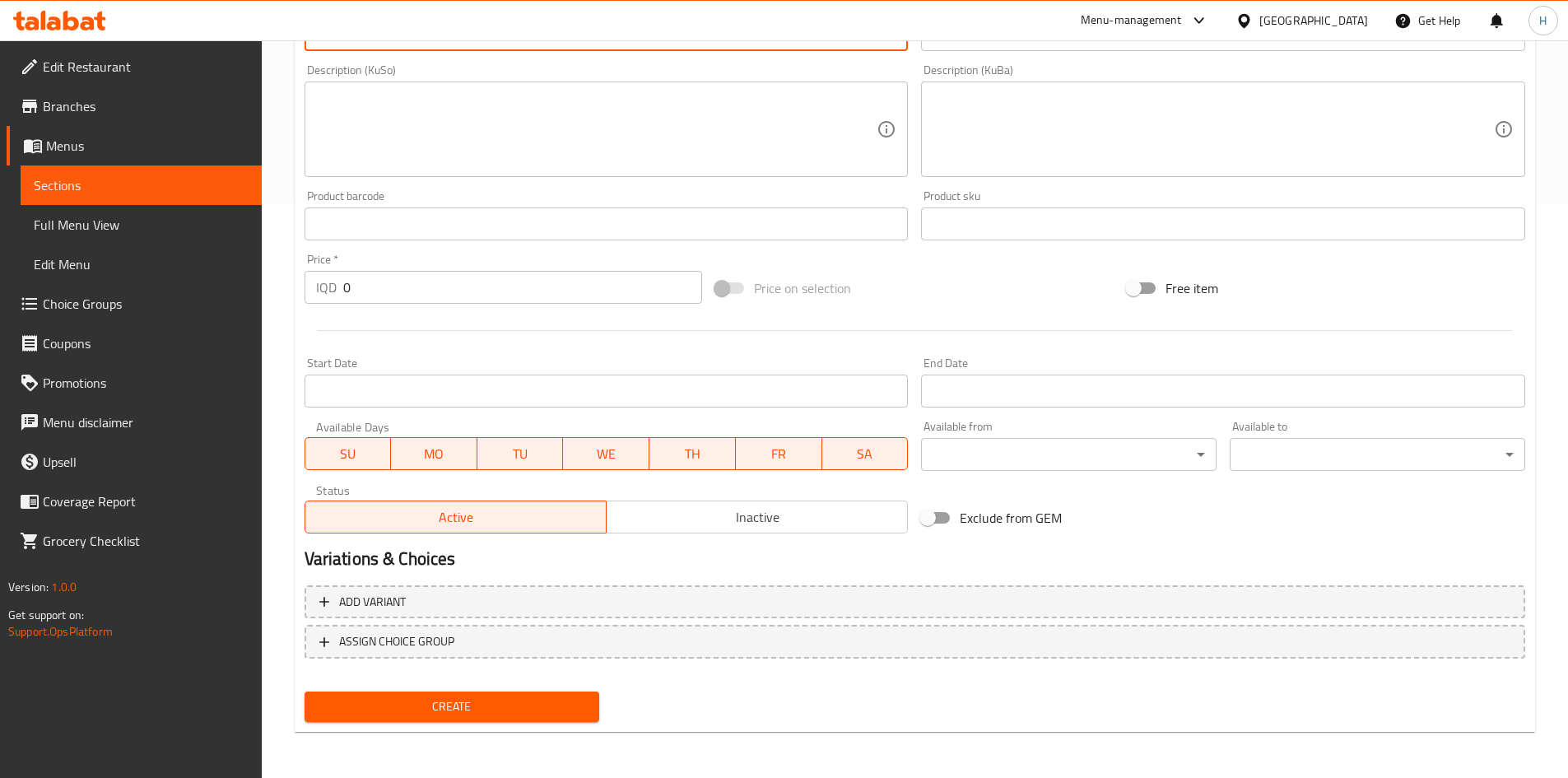
type textarea "Soft drink"
click at [412, 275] on input "0" at bounding box center [523, 287] width 359 height 33
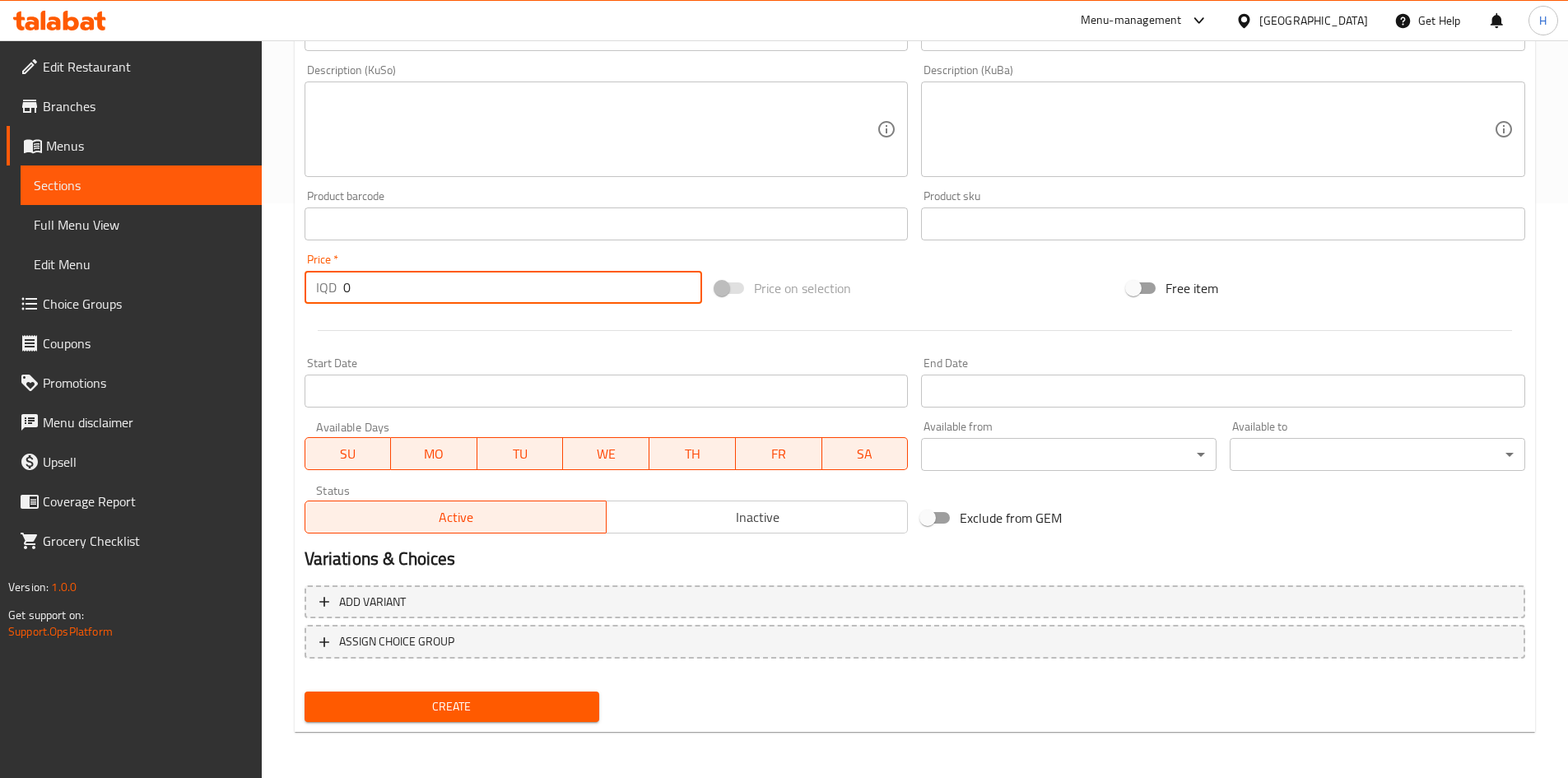
click at [412, 275] on input "0" at bounding box center [523, 287] width 359 height 33
type input "750"
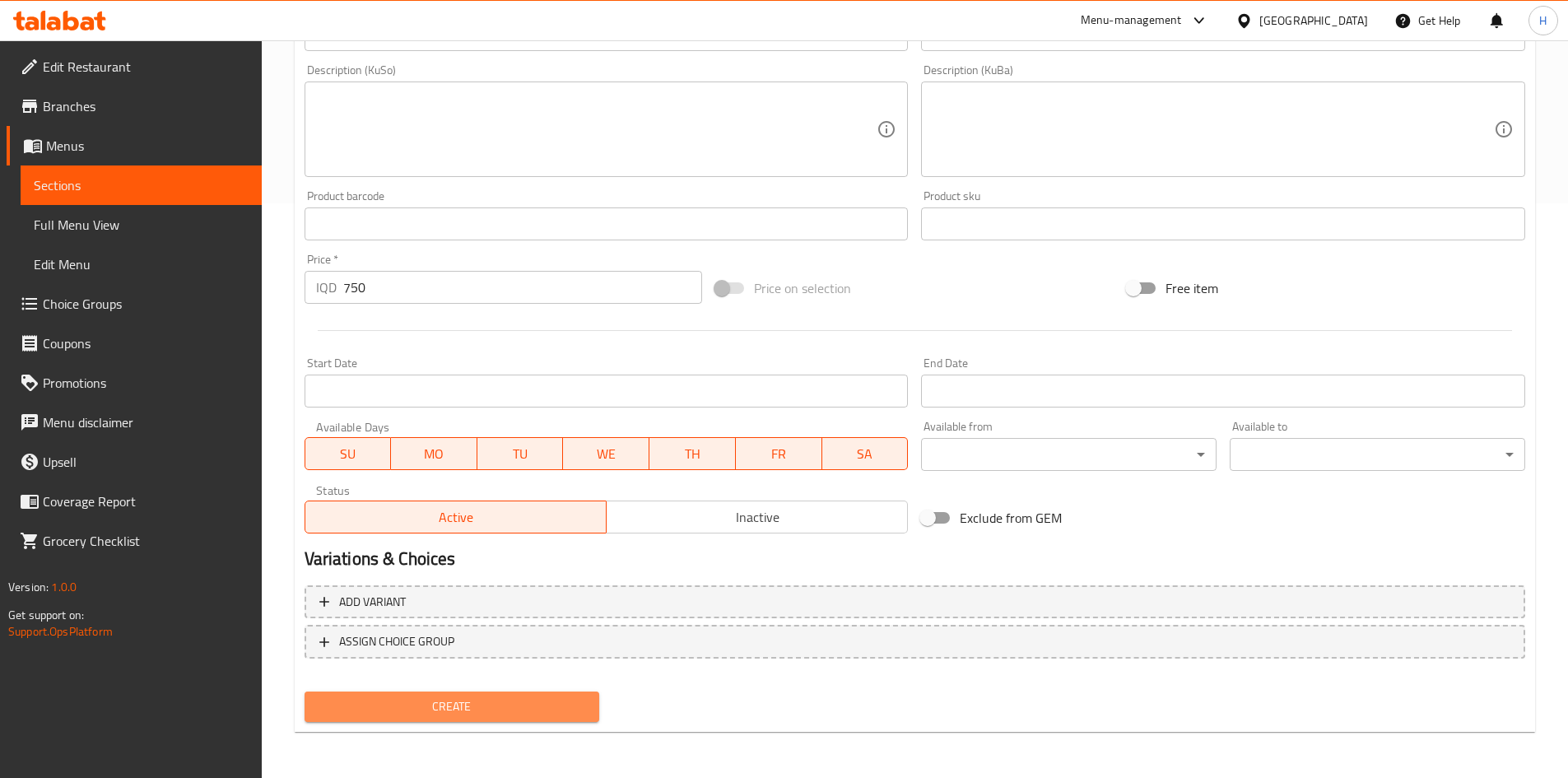
drag, startPoint x: 547, startPoint y: 709, endPoint x: 560, endPoint y: 710, distance: 13.0
click at [546, 710] on span "Create" at bounding box center [453, 707] width 270 height 20
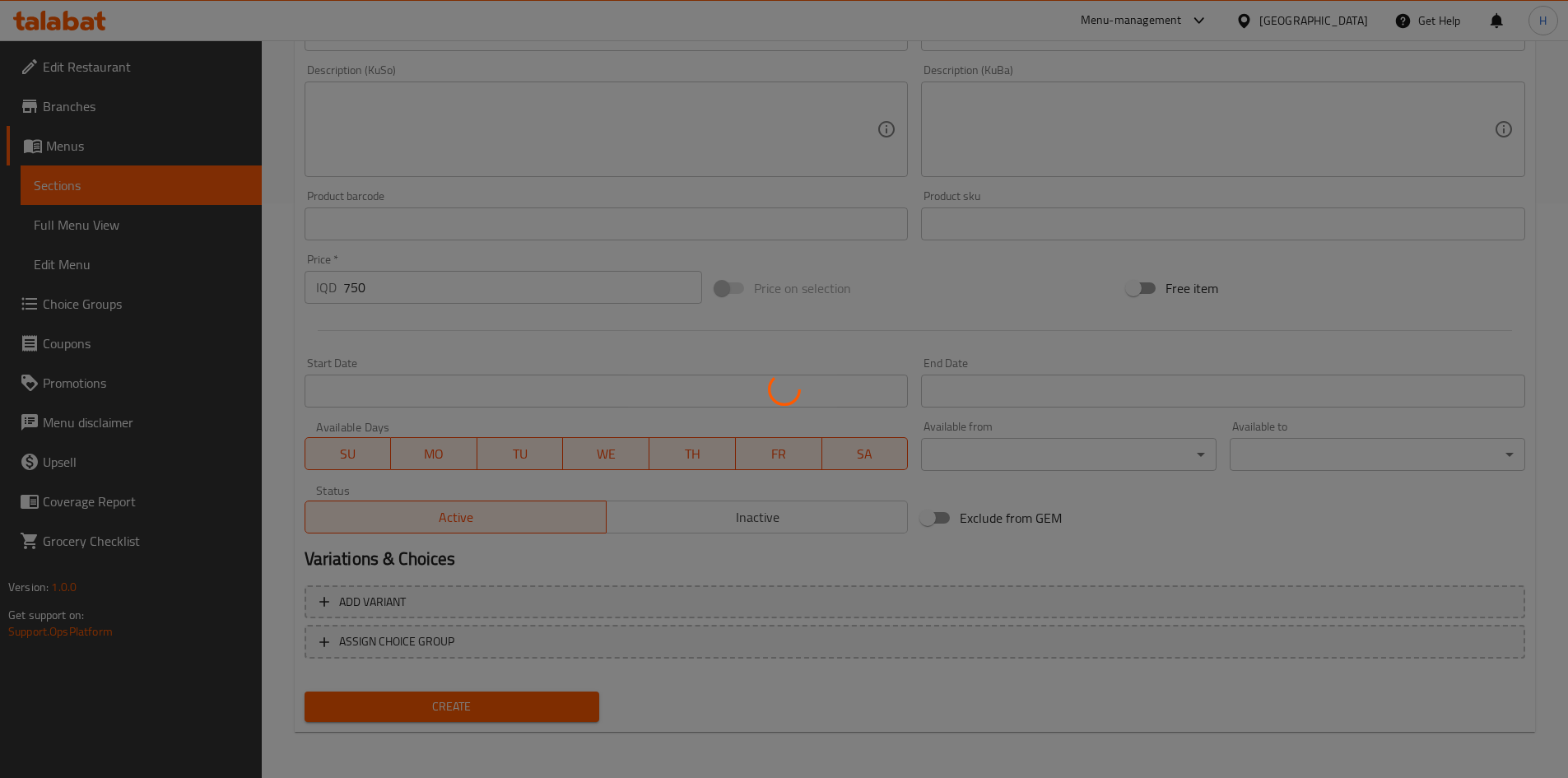
type input "0"
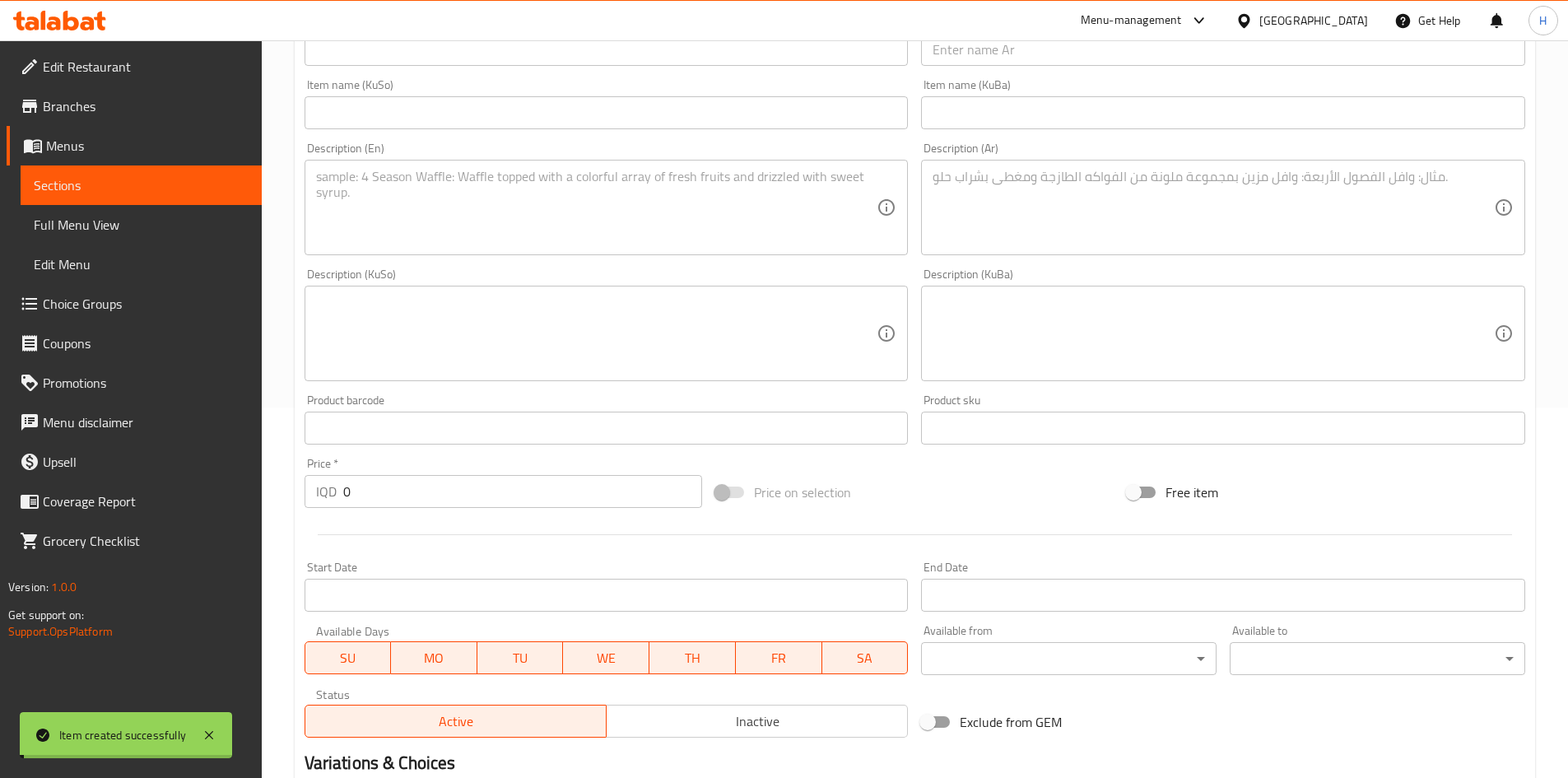
scroll to position [81, 0]
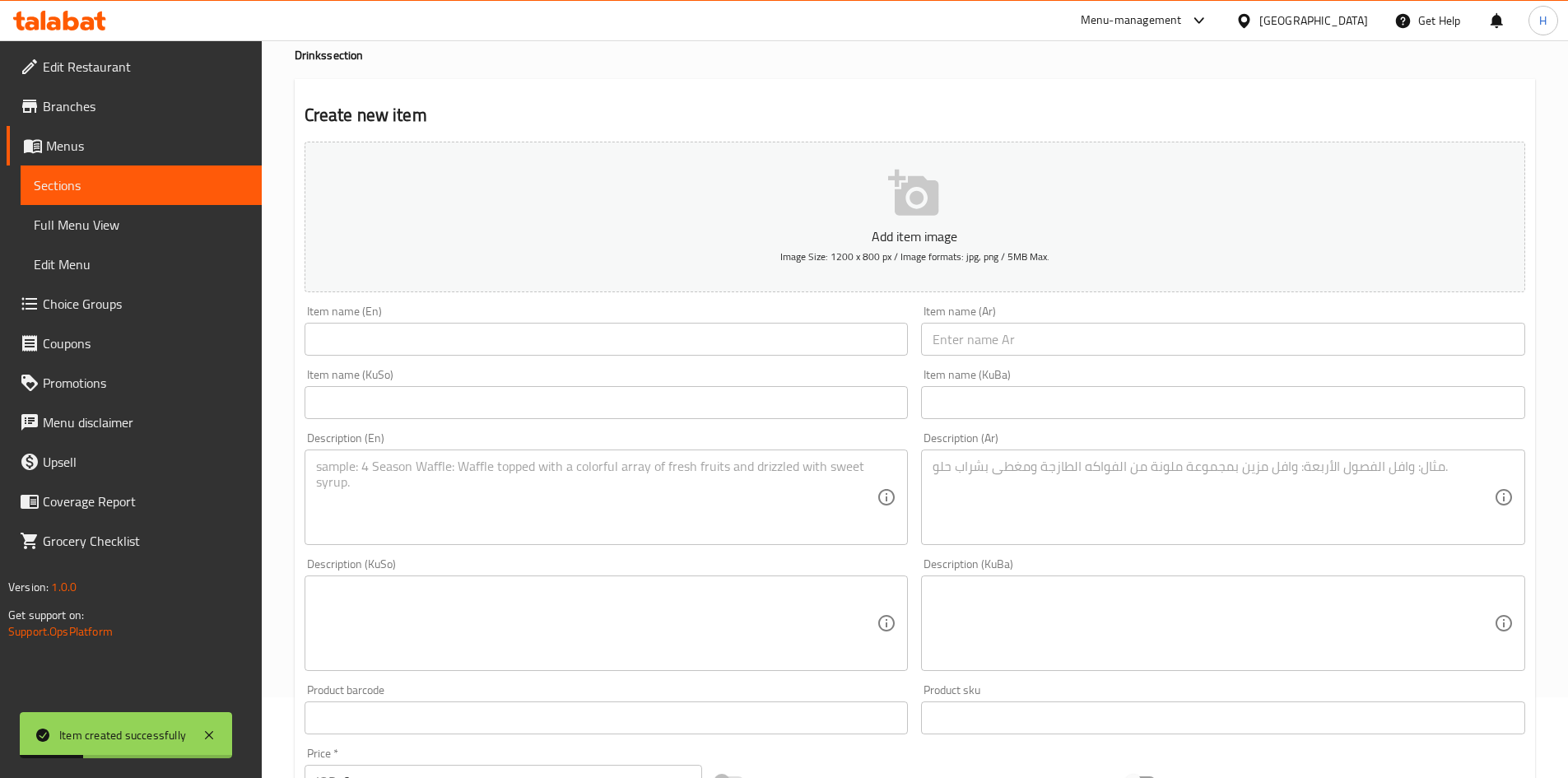
click at [1098, 333] on input "text" at bounding box center [1223, 339] width 604 height 33
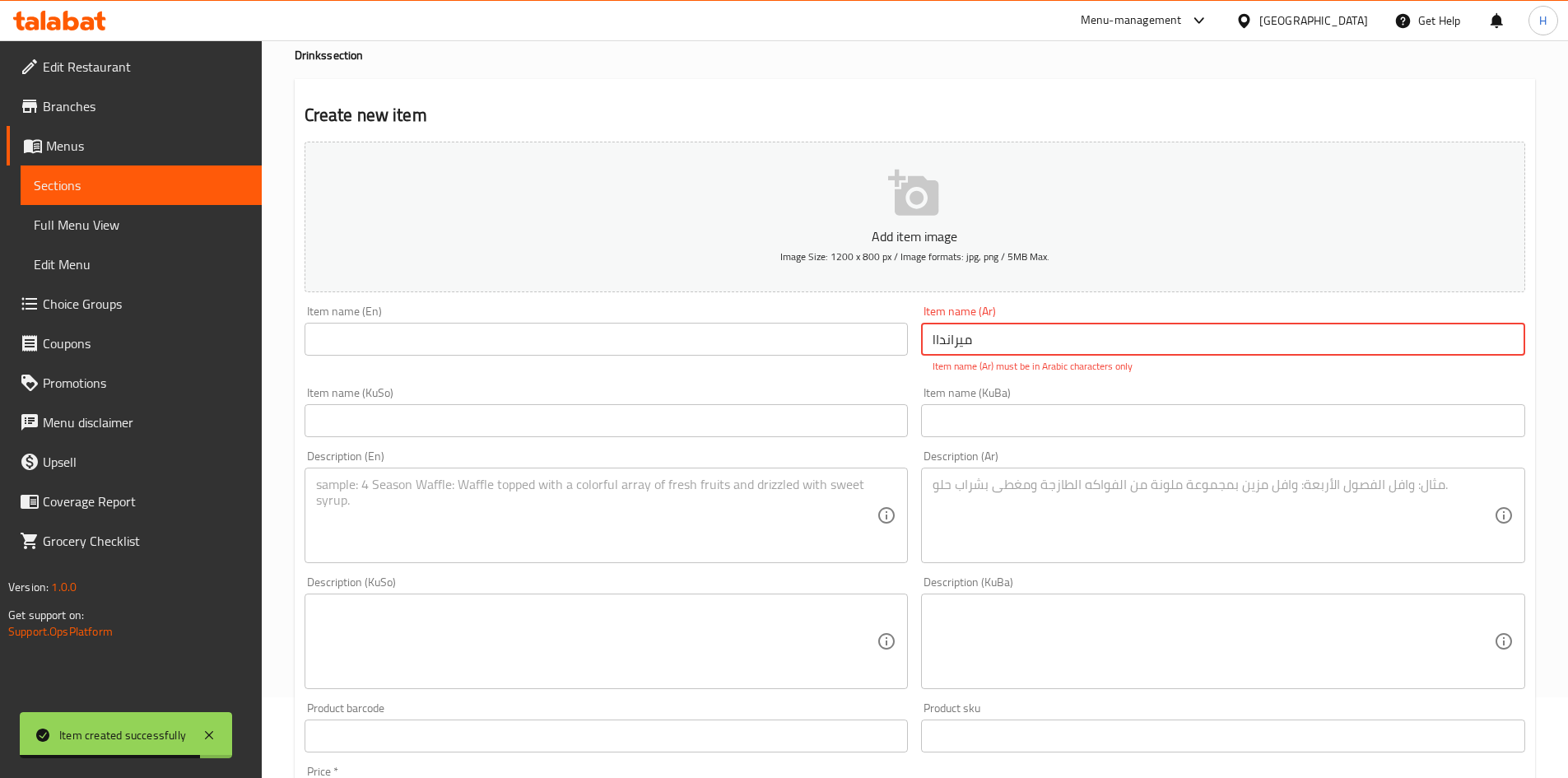
type input "lميراندا"
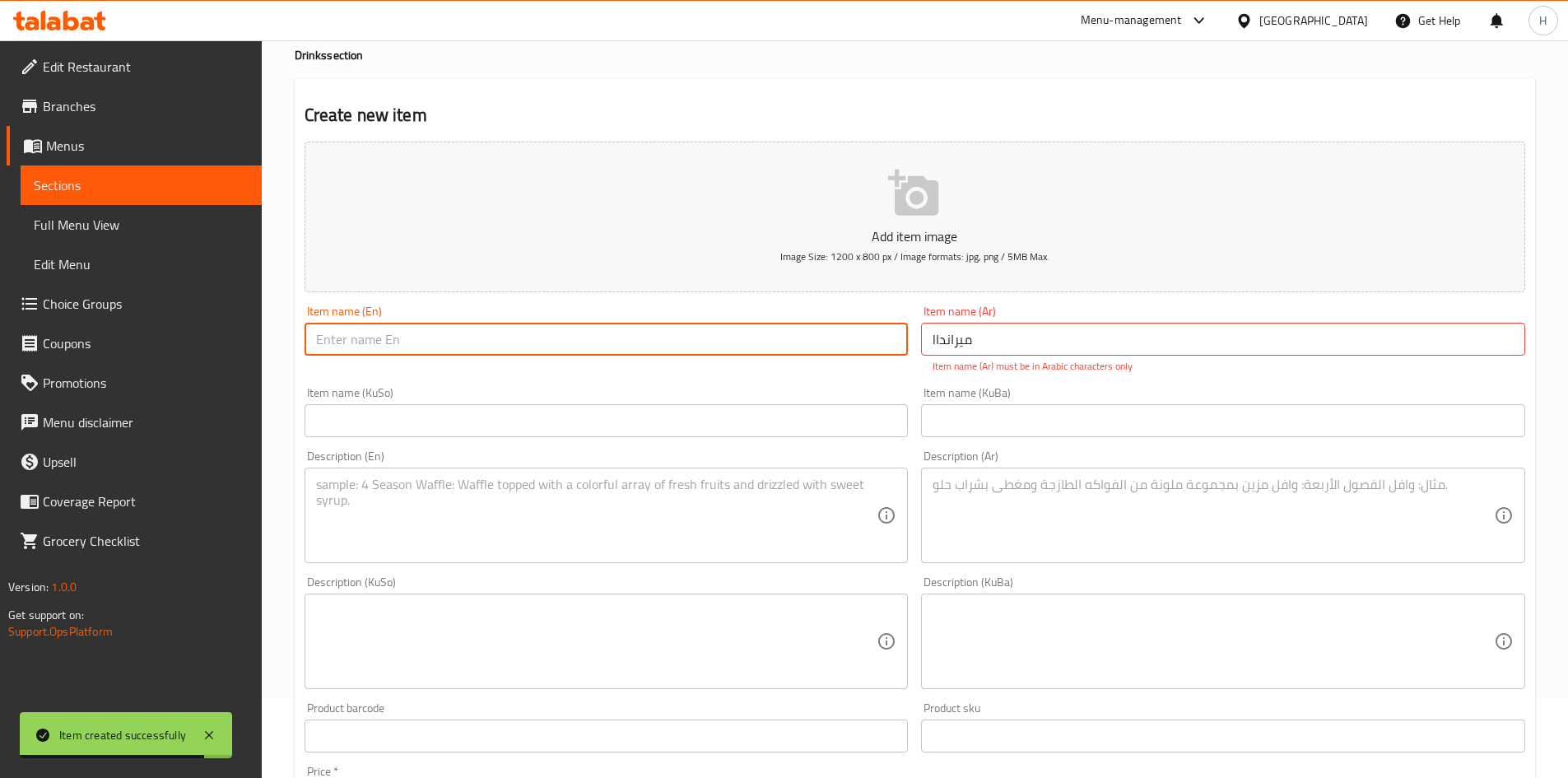
click at [714, 336] on input "text" at bounding box center [606, 339] width 604 height 33
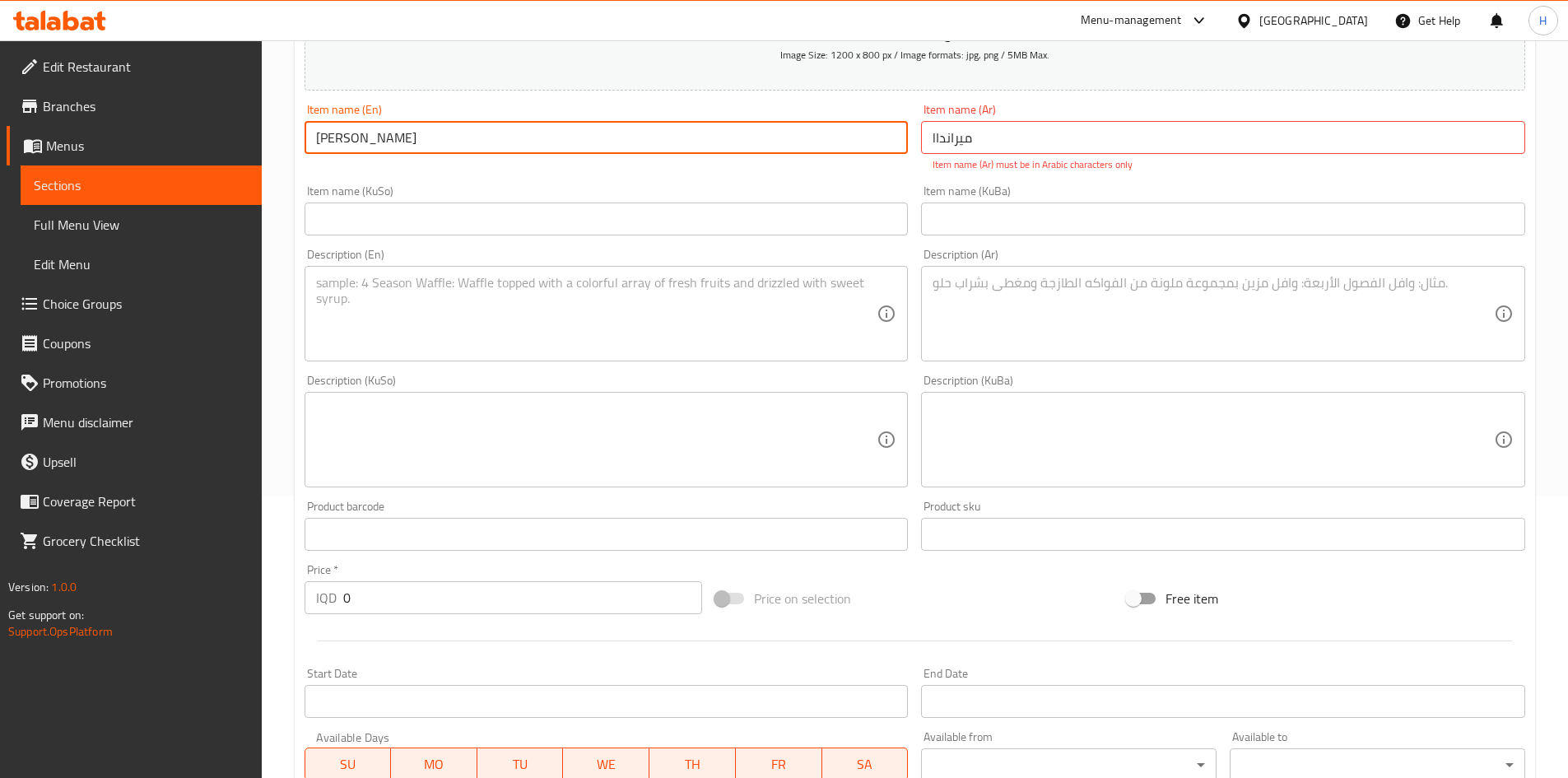
scroll to position [492, 0]
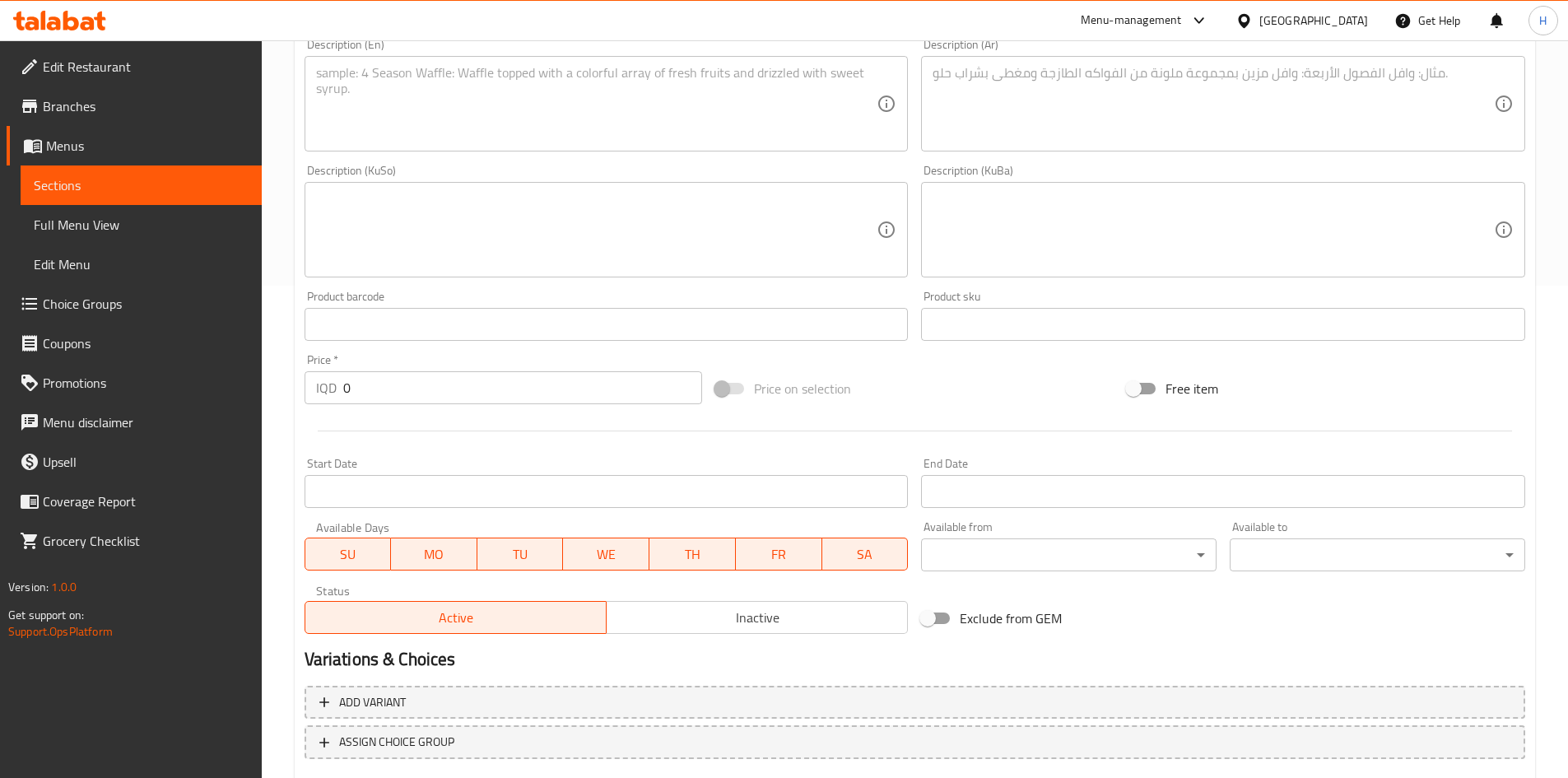
type input "Miranda"
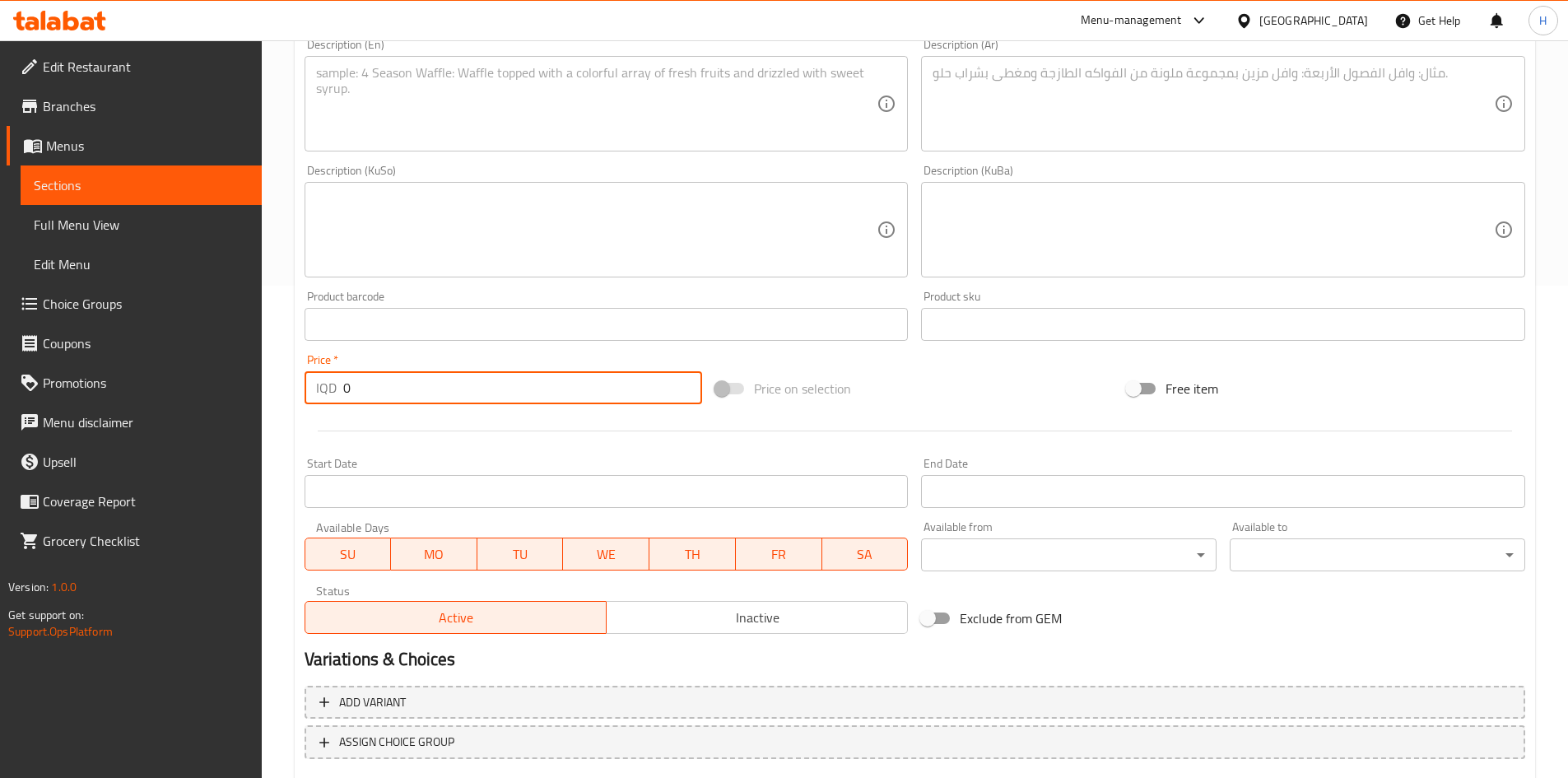
click at [392, 388] on input "0" at bounding box center [523, 387] width 359 height 33
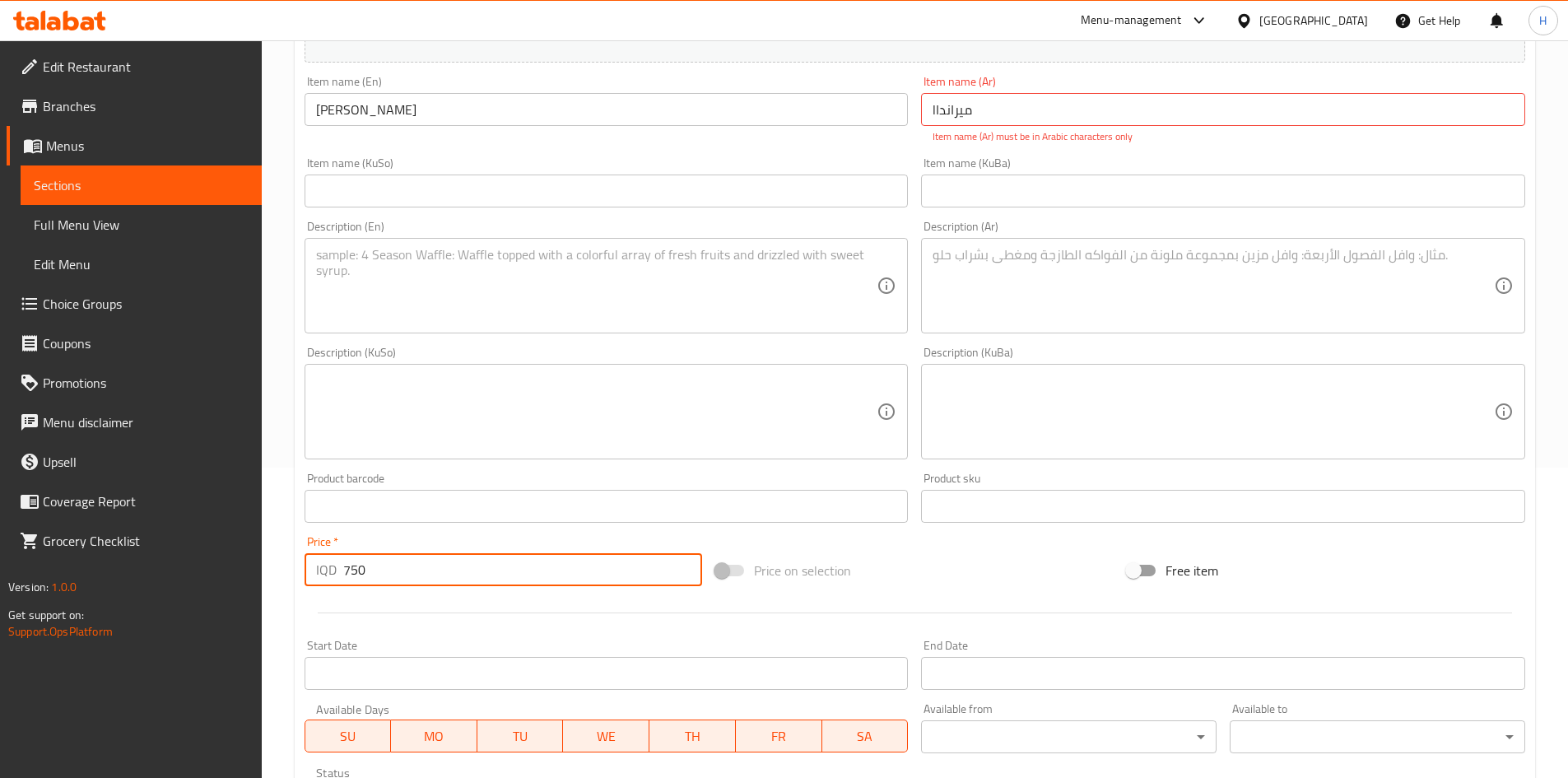
scroll to position [245, 0]
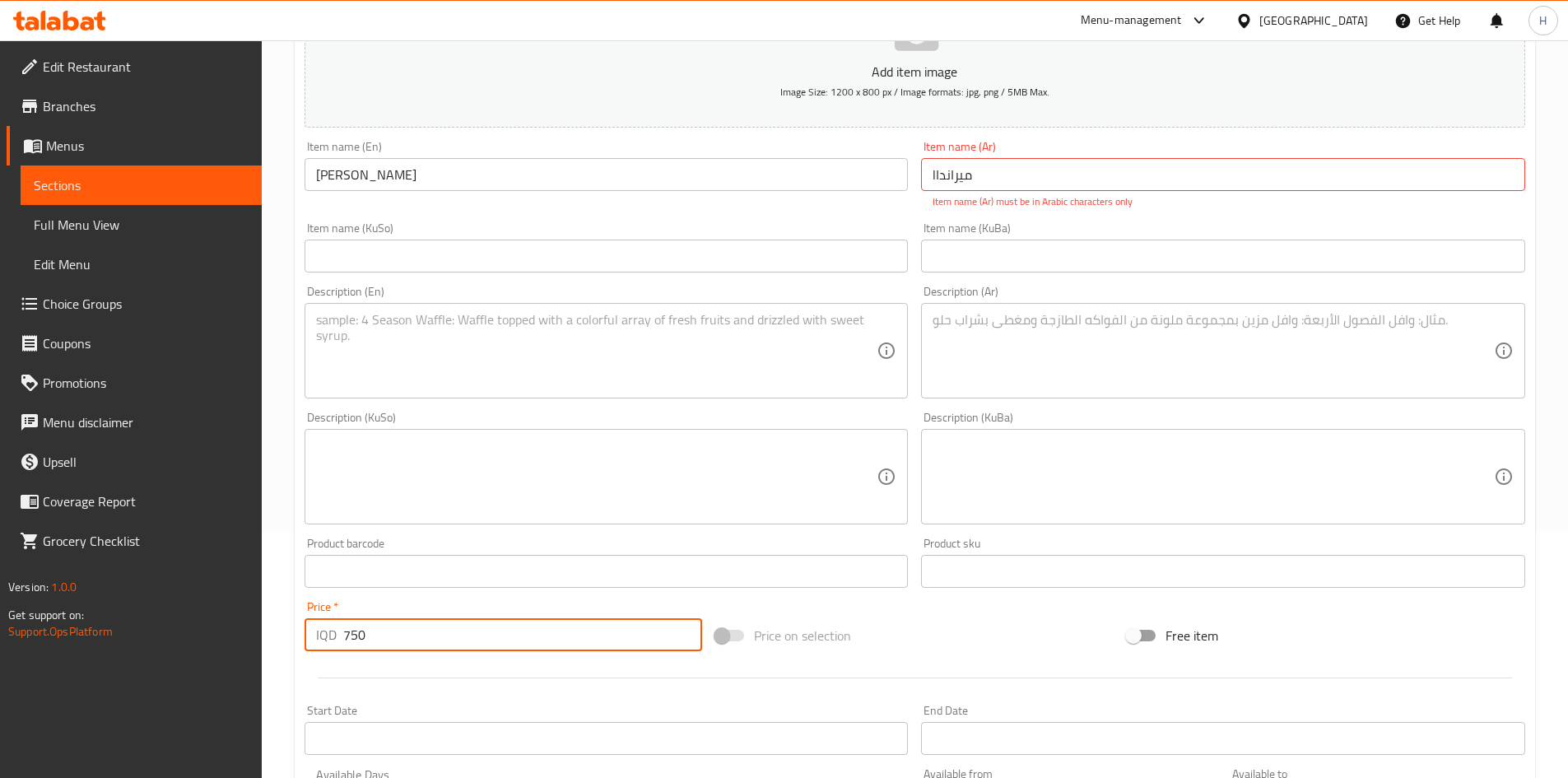
type input "750"
click at [992, 323] on textarea at bounding box center [1213, 351] width 561 height 78
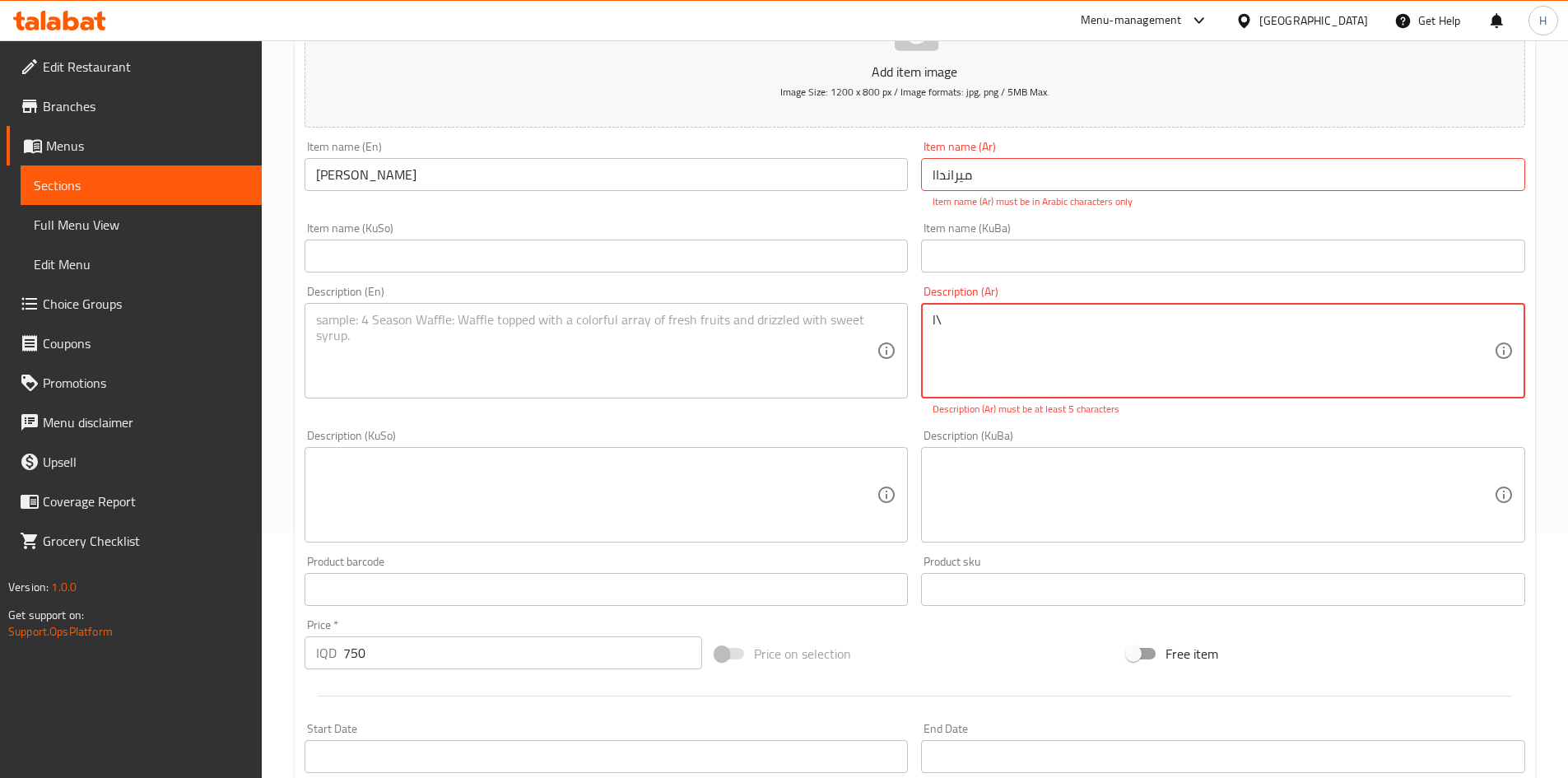
type textarea "l"
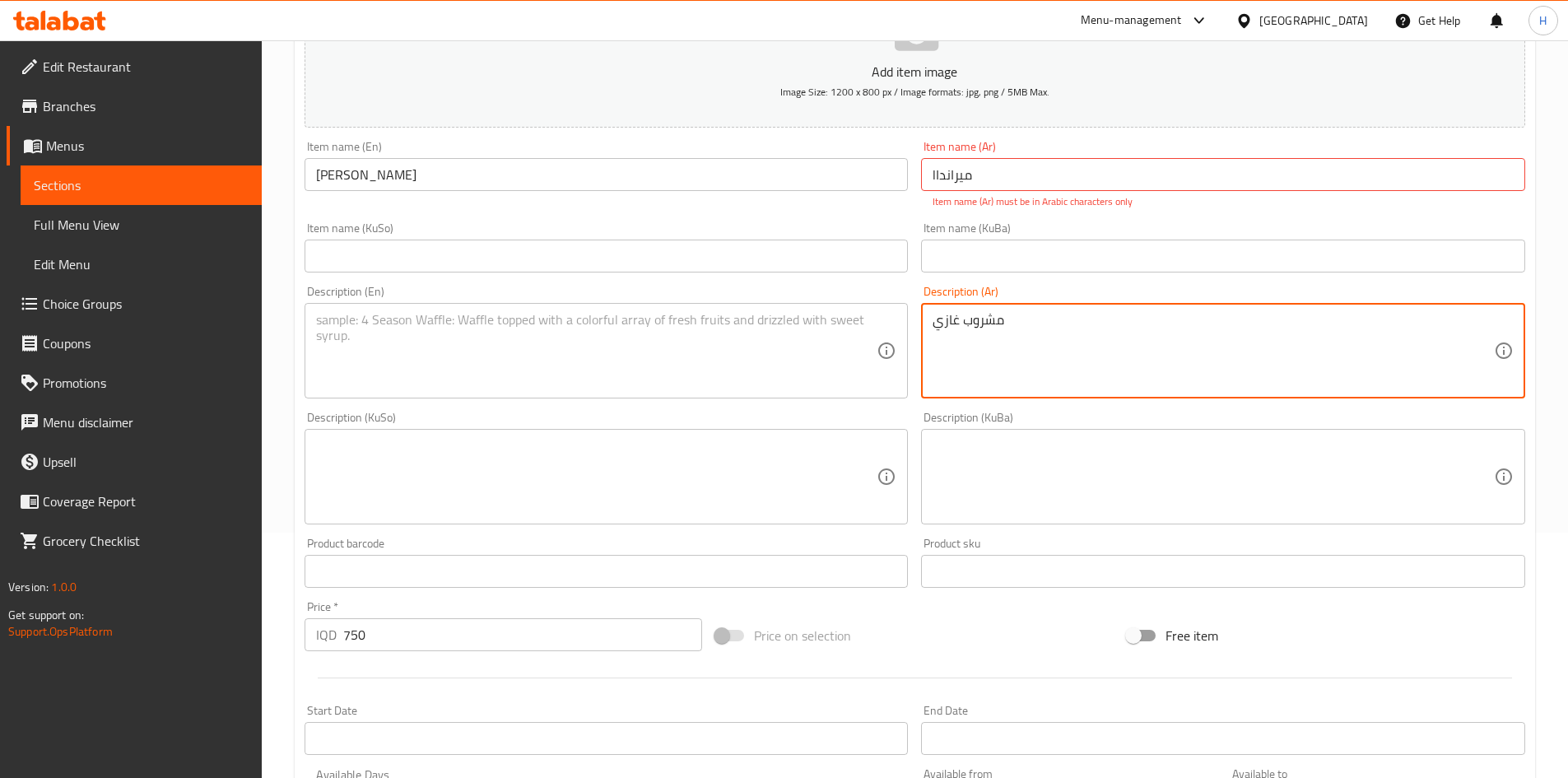
type textarea "مشروب غازي"
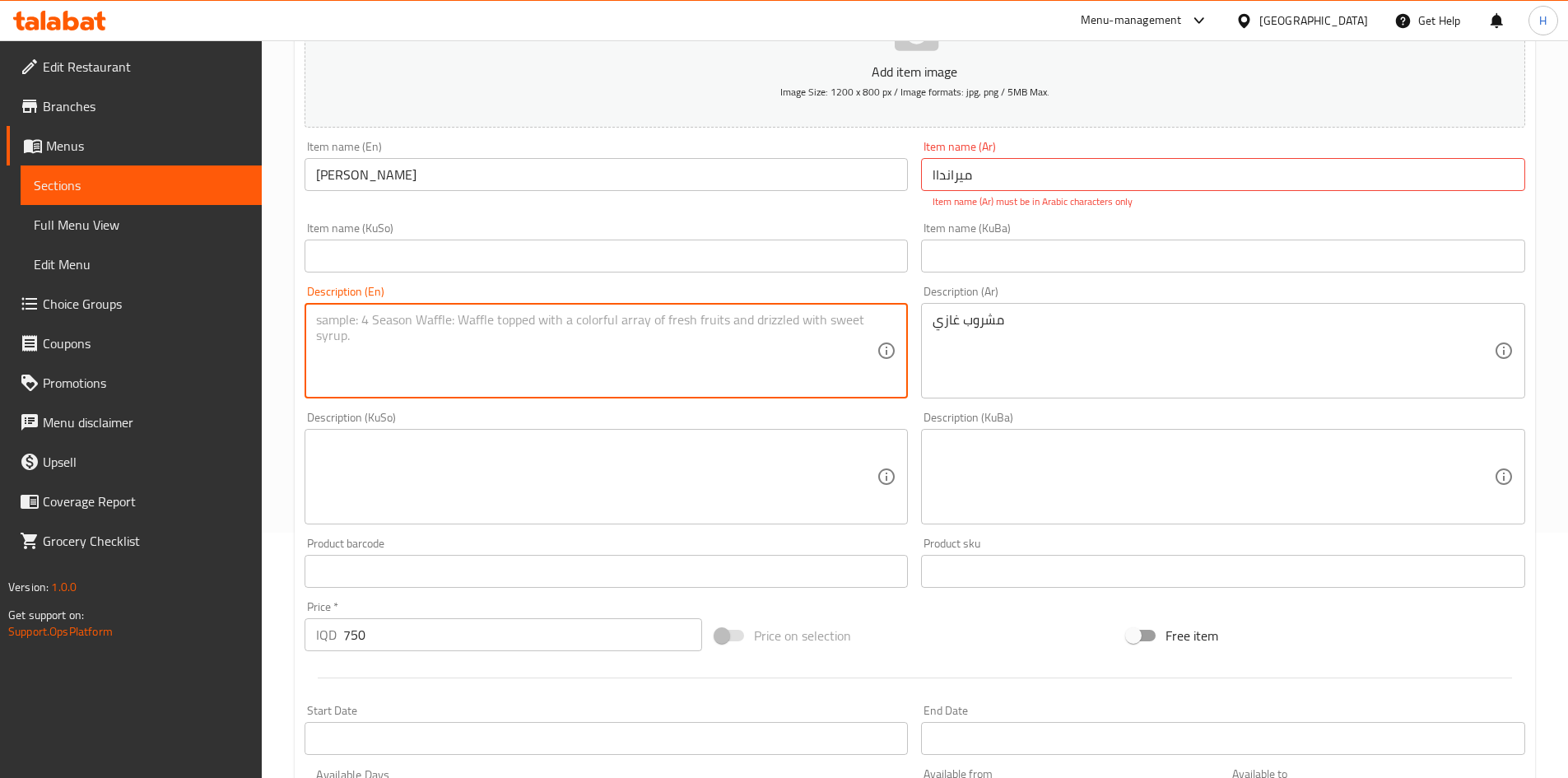
drag, startPoint x: 569, startPoint y: 380, endPoint x: 570, endPoint y: 370, distance: 10.0
click at [569, 373] on textarea at bounding box center [597, 351] width 561 height 78
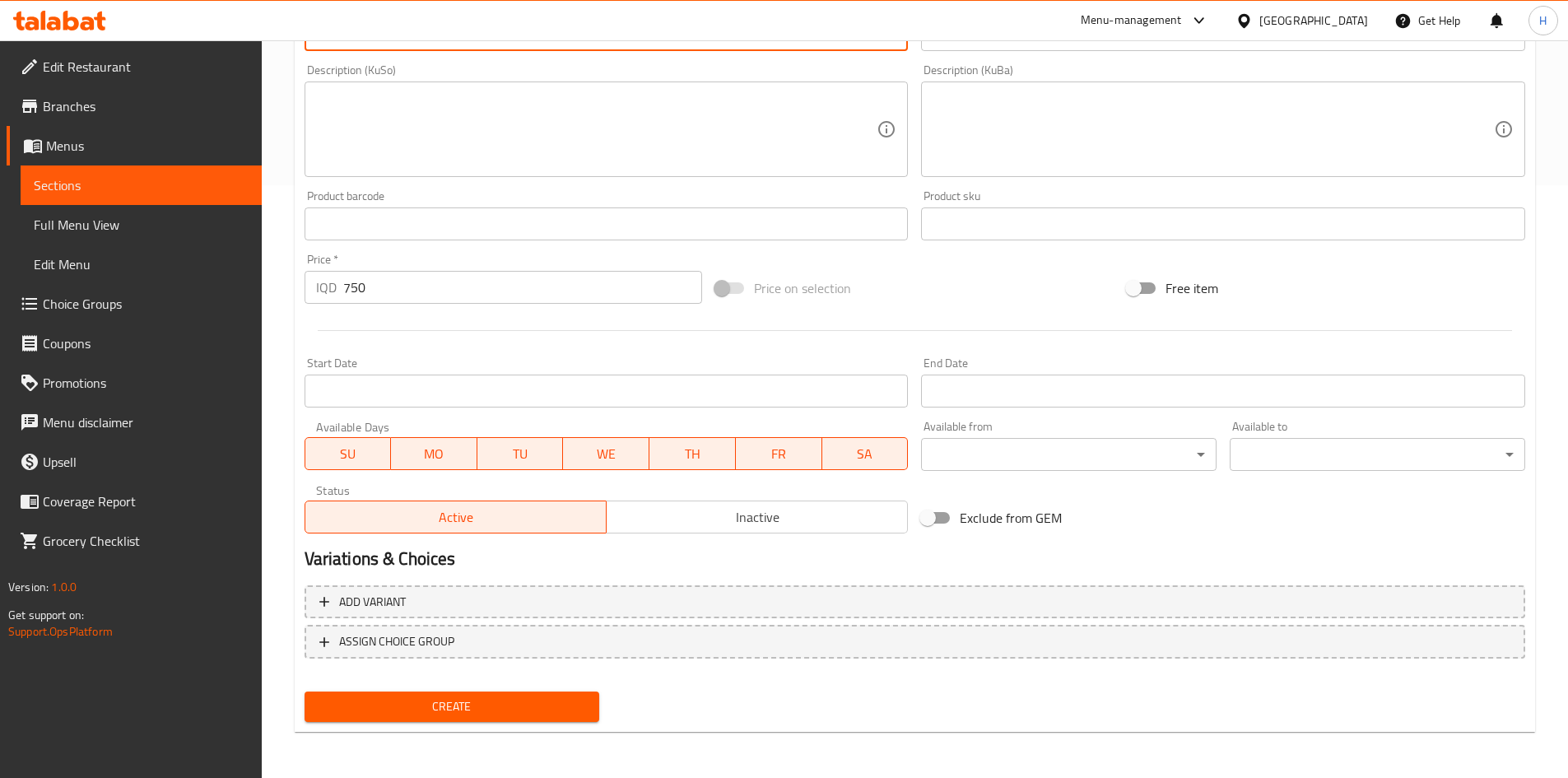
type textarea "Soft drink"
click at [473, 701] on span "Create" at bounding box center [453, 707] width 270 height 20
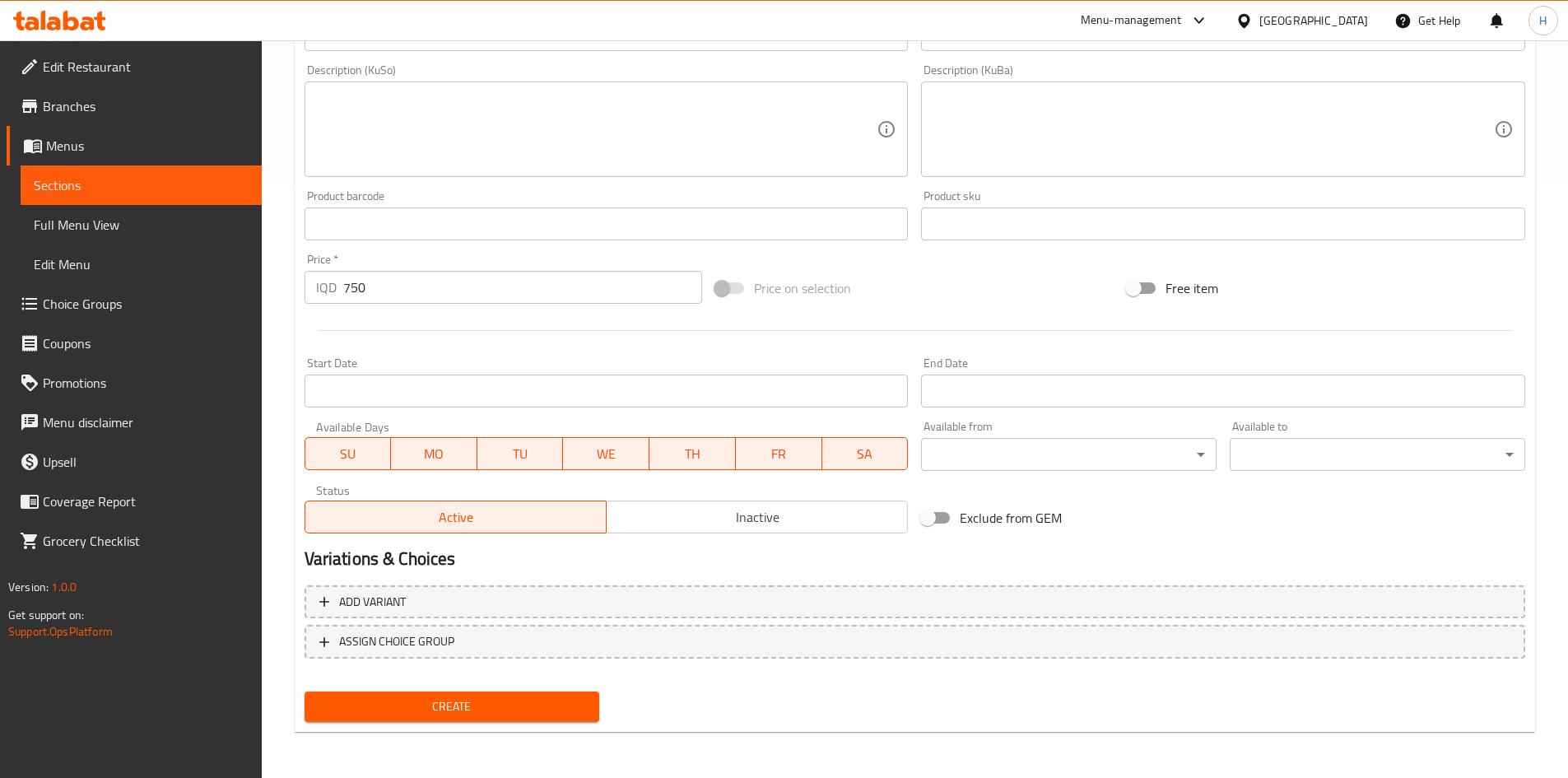
scroll to position [31, 0]
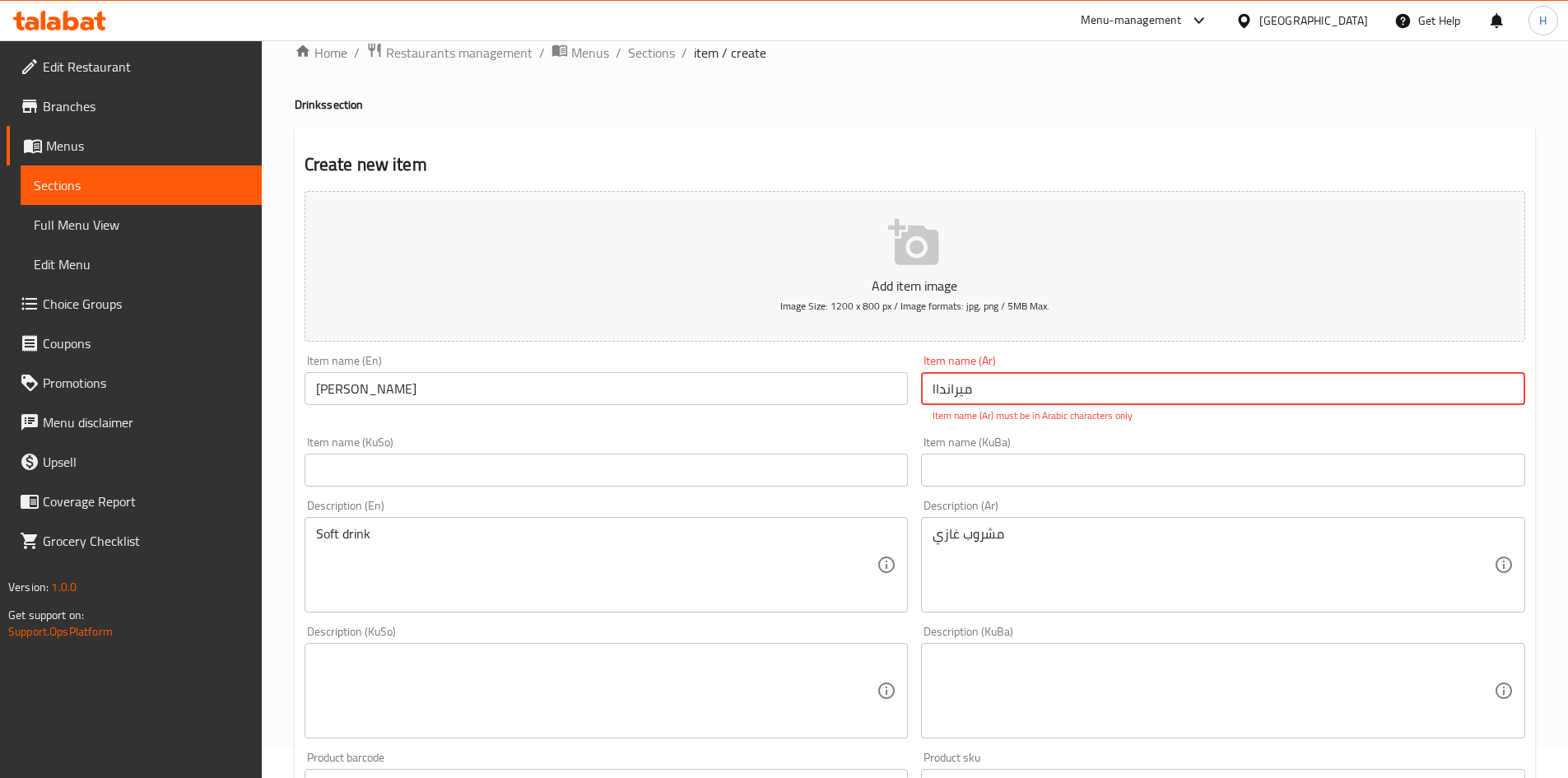
click at [473, 709] on textarea at bounding box center [597, 691] width 561 height 78
click at [931, 388] on input "lميراندا" at bounding box center [1223, 388] width 604 height 33
click at [954, 385] on input "lميراندا" at bounding box center [1223, 388] width 604 height 33
type input "l"
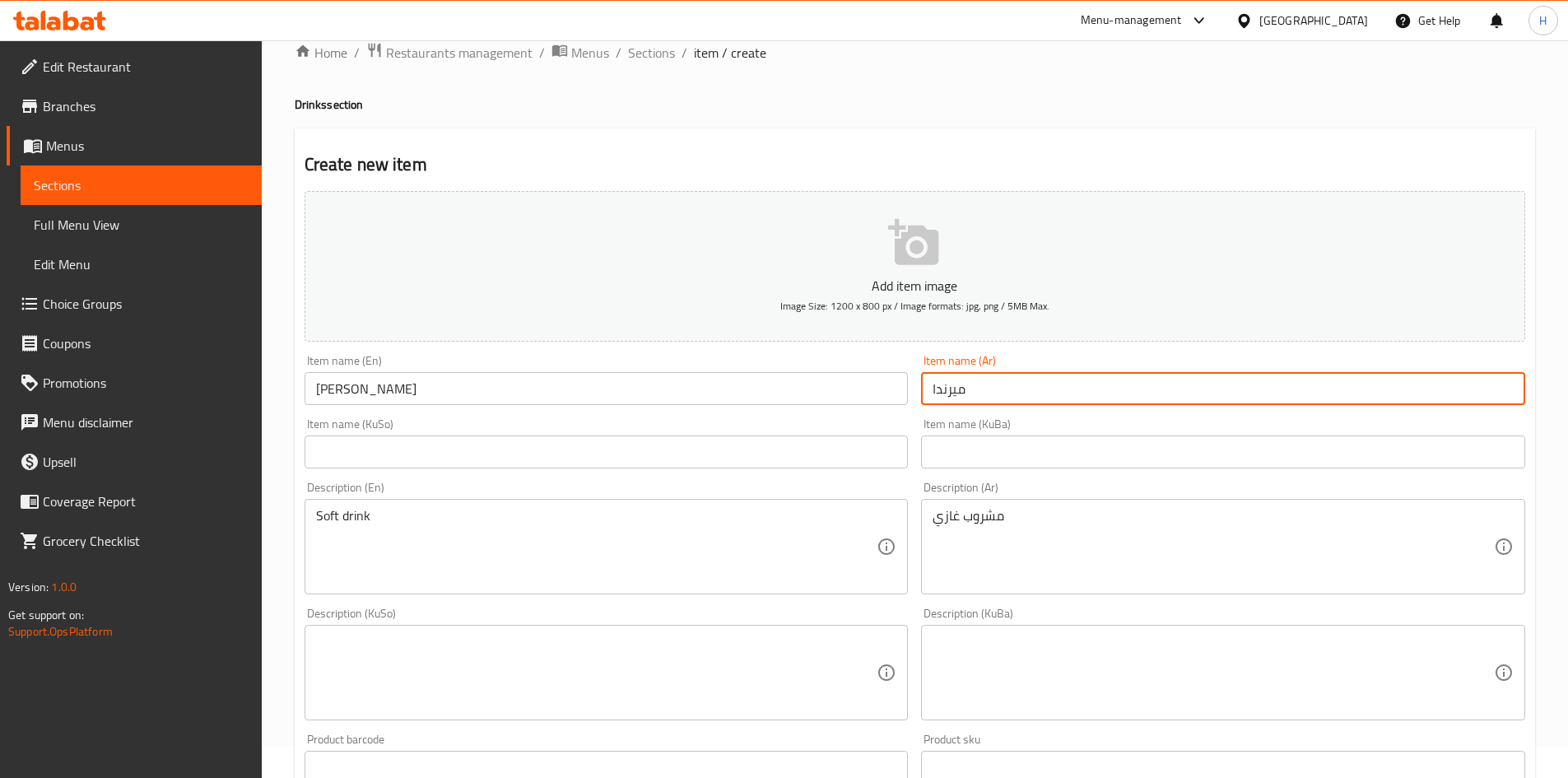
type input "ميرندا"
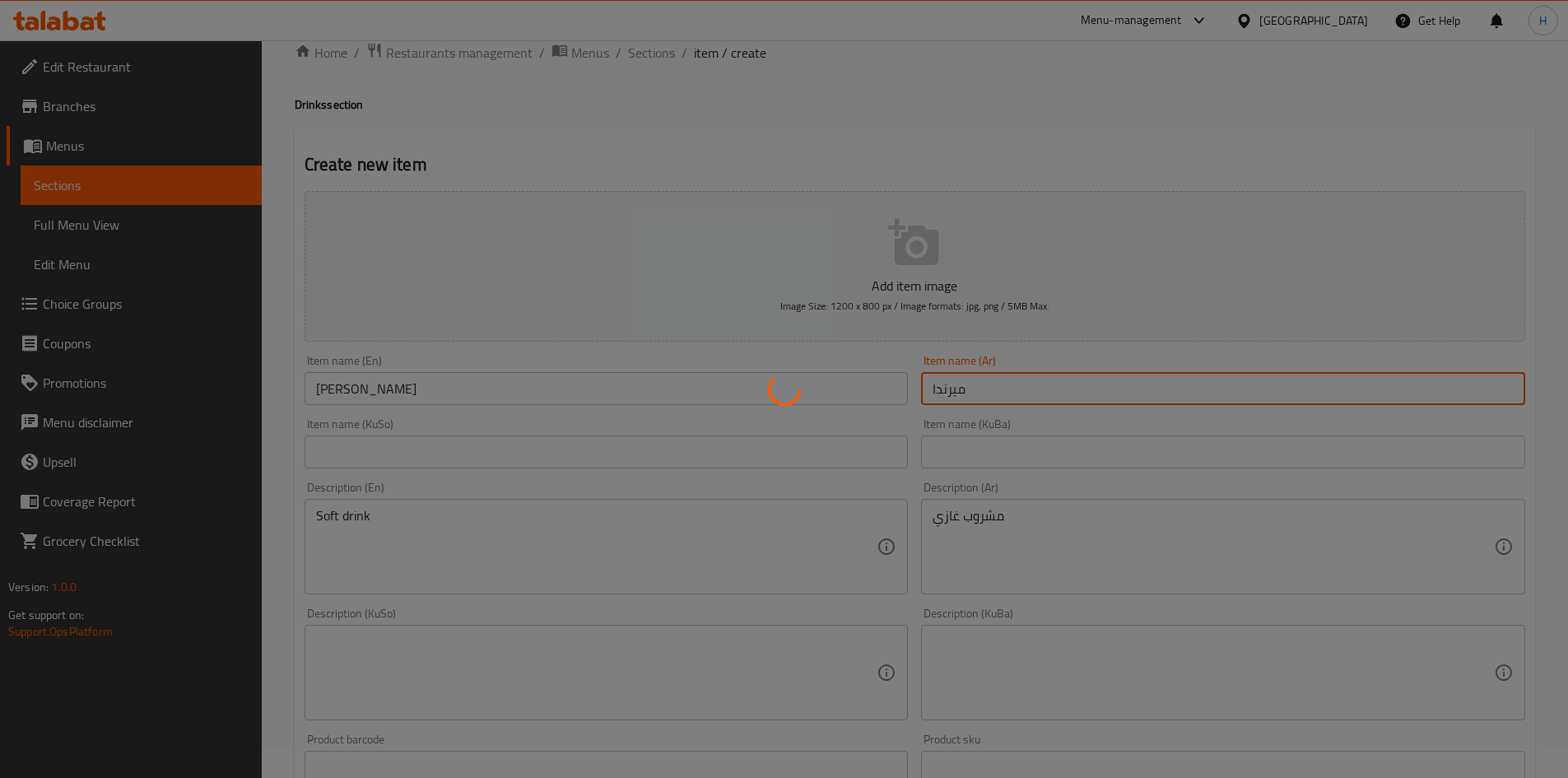
type input "0"
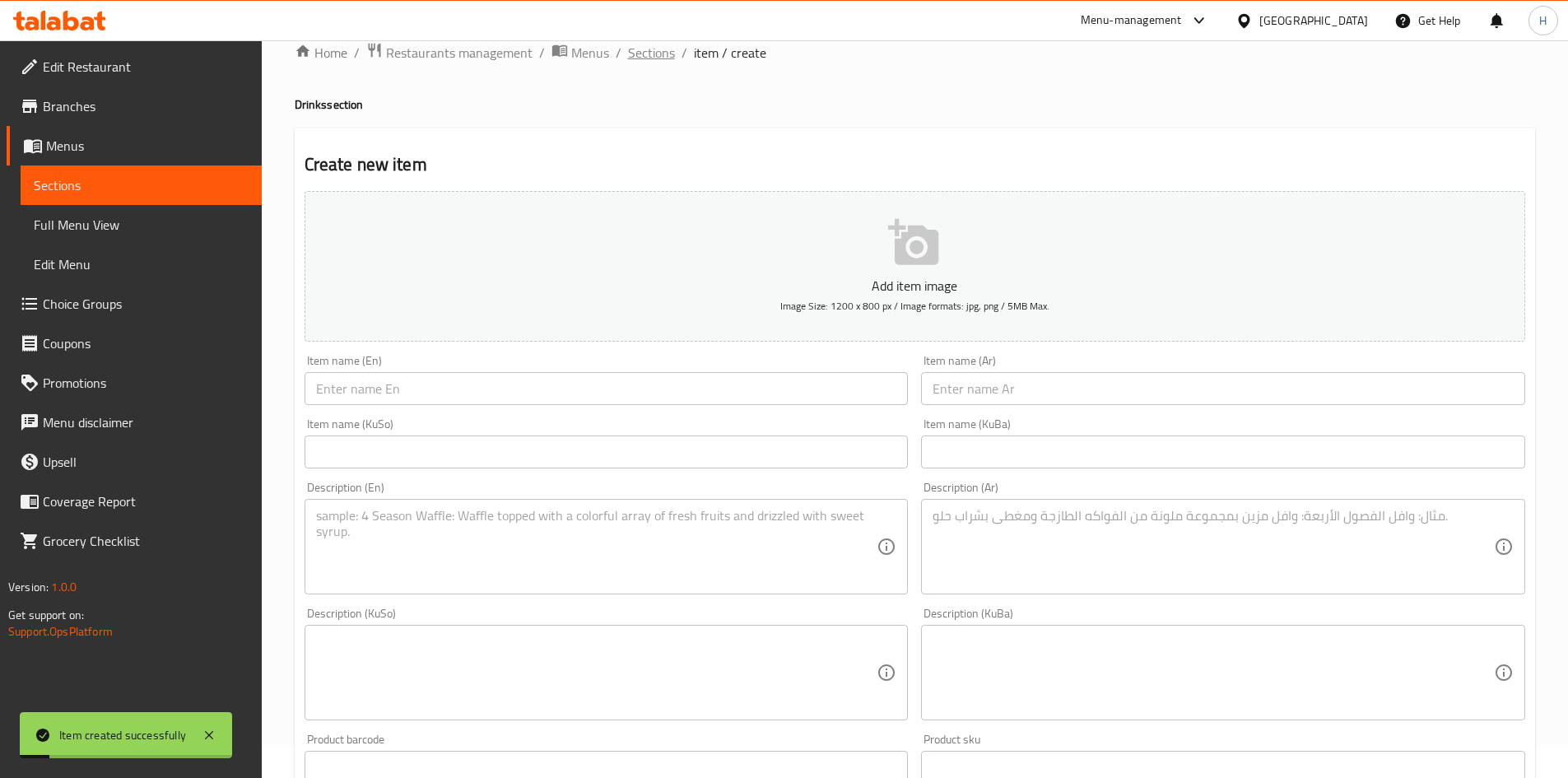
click at [667, 56] on span "Sections" at bounding box center [651, 53] width 47 height 19
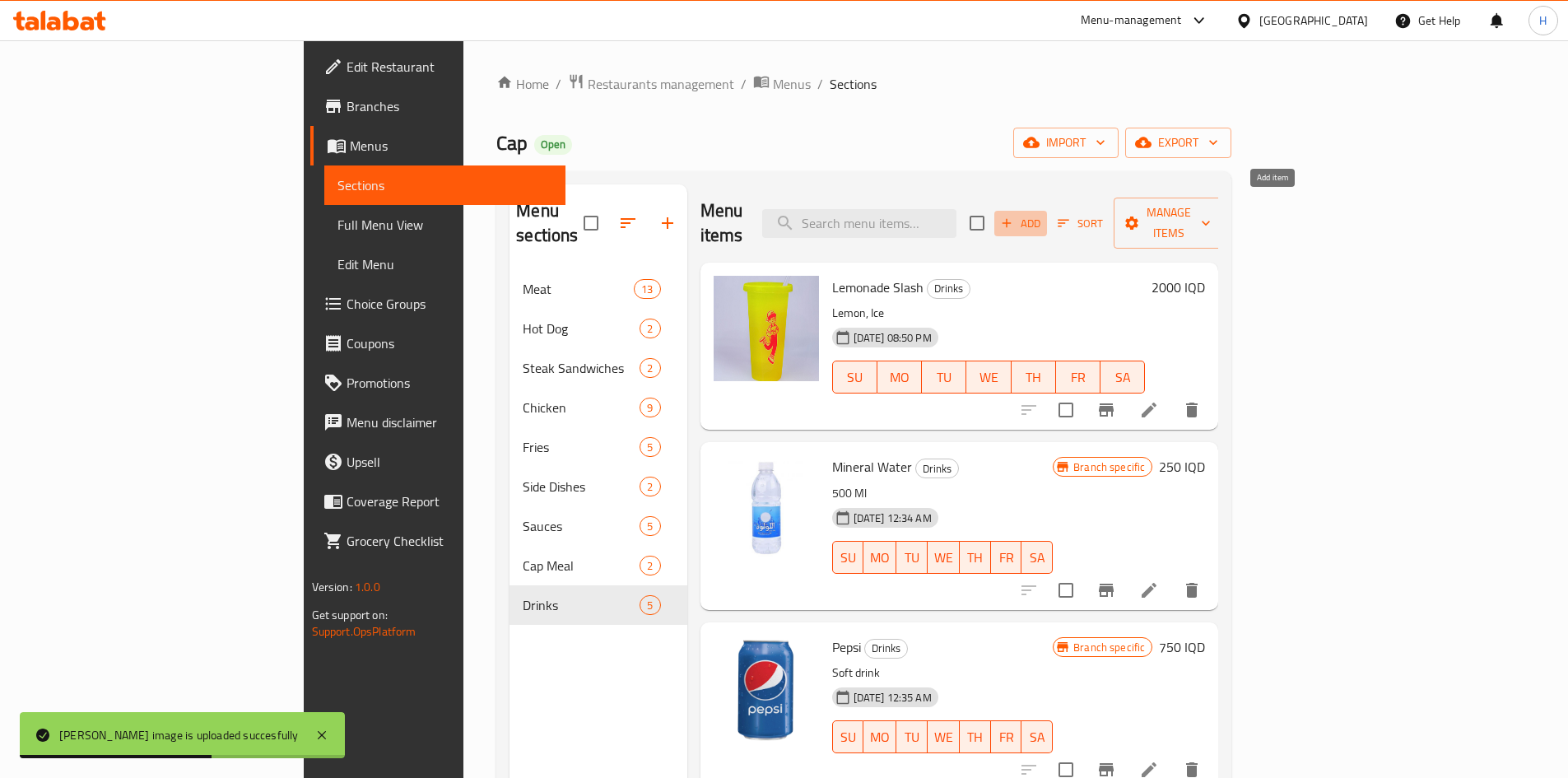
click at [1043, 214] on span "Add" at bounding box center [1020, 224] width 44 height 19
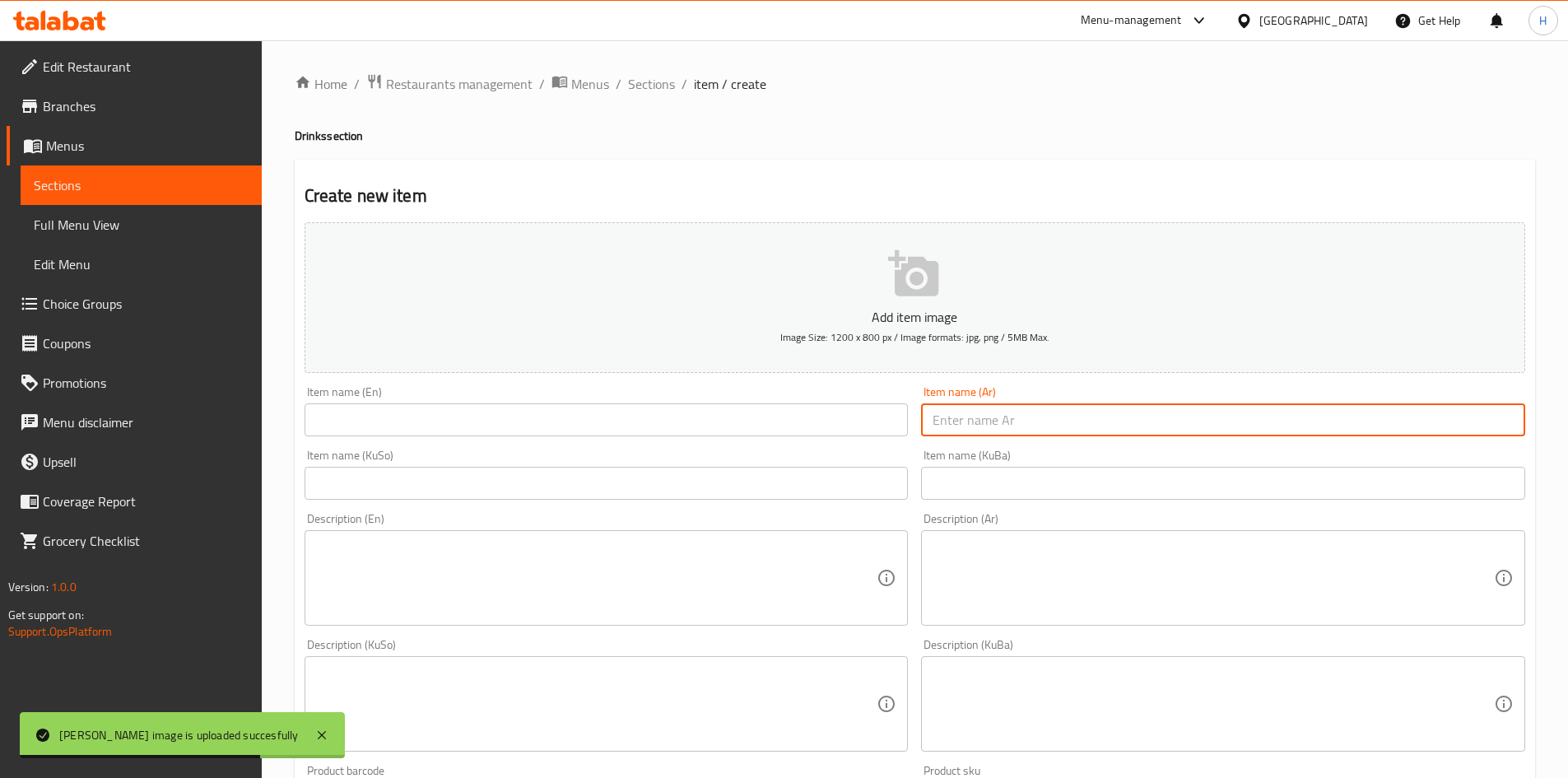
click at [1020, 418] on input "text" at bounding box center [1223, 420] width 604 height 33
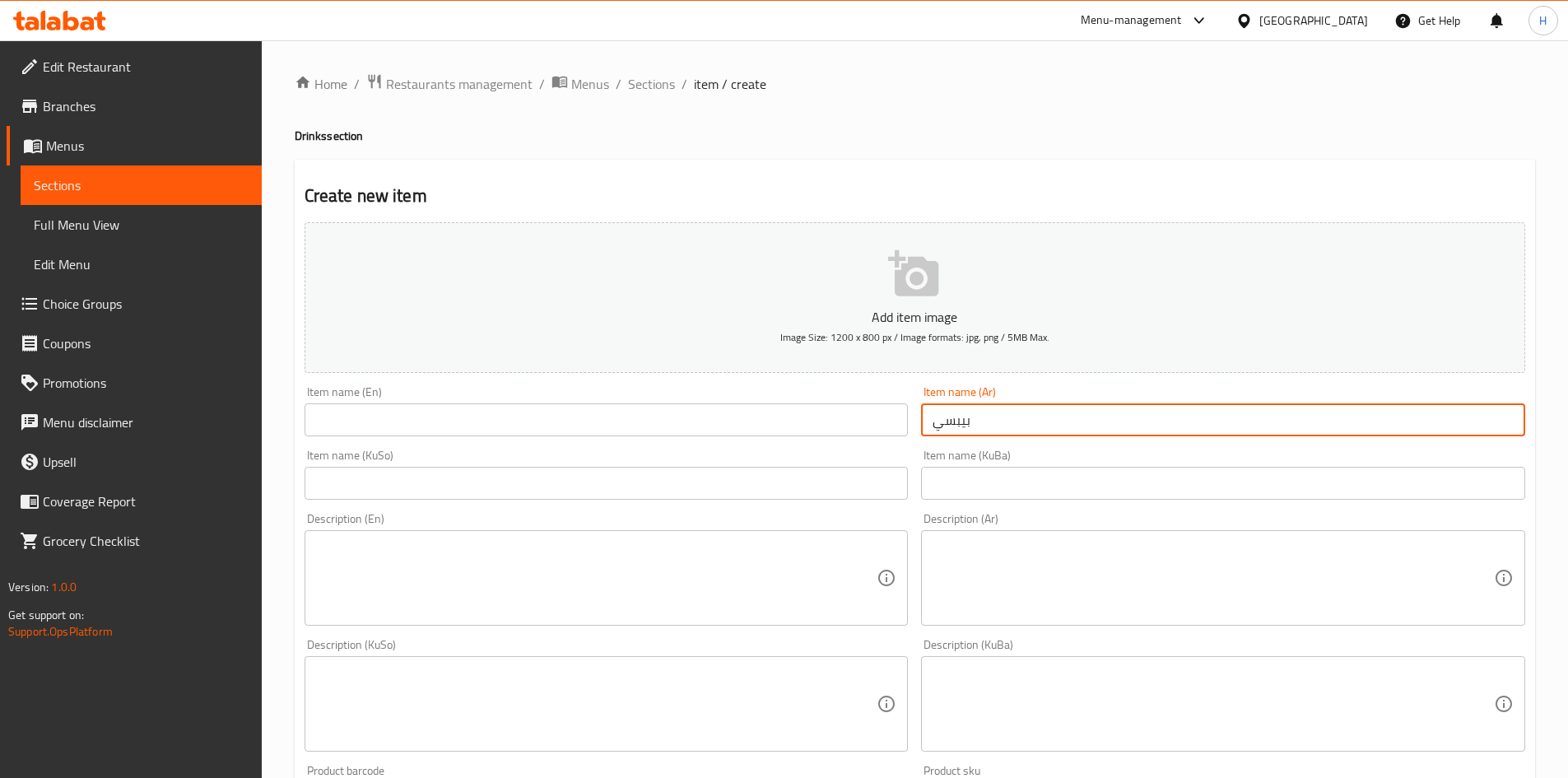
type input "بيبسي دايت"
click at [583, 427] on input "text" at bounding box center [606, 420] width 604 height 33
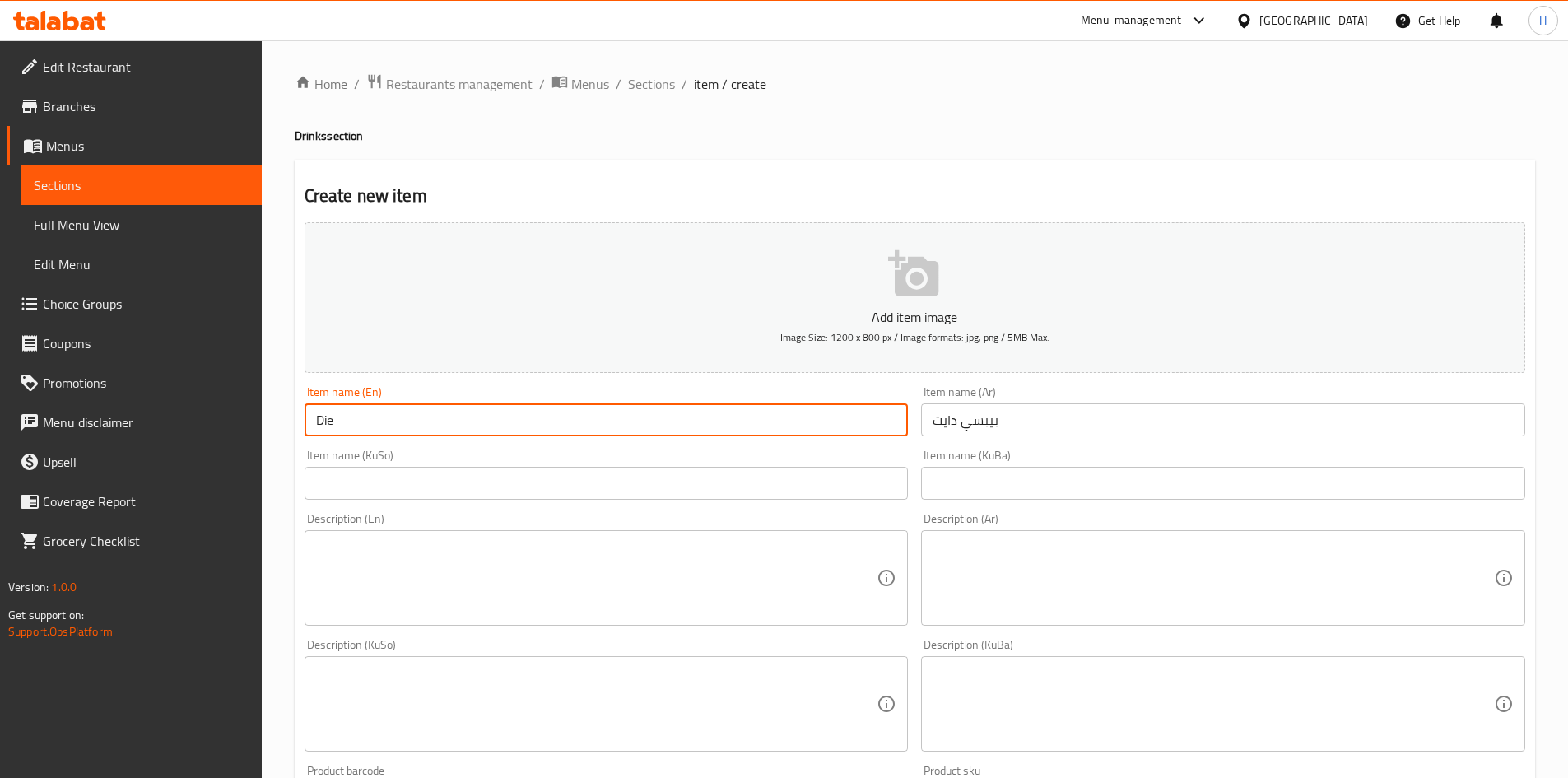
type input "Diet Pepsi"
click at [1097, 576] on textarea at bounding box center [1213, 578] width 561 height 78
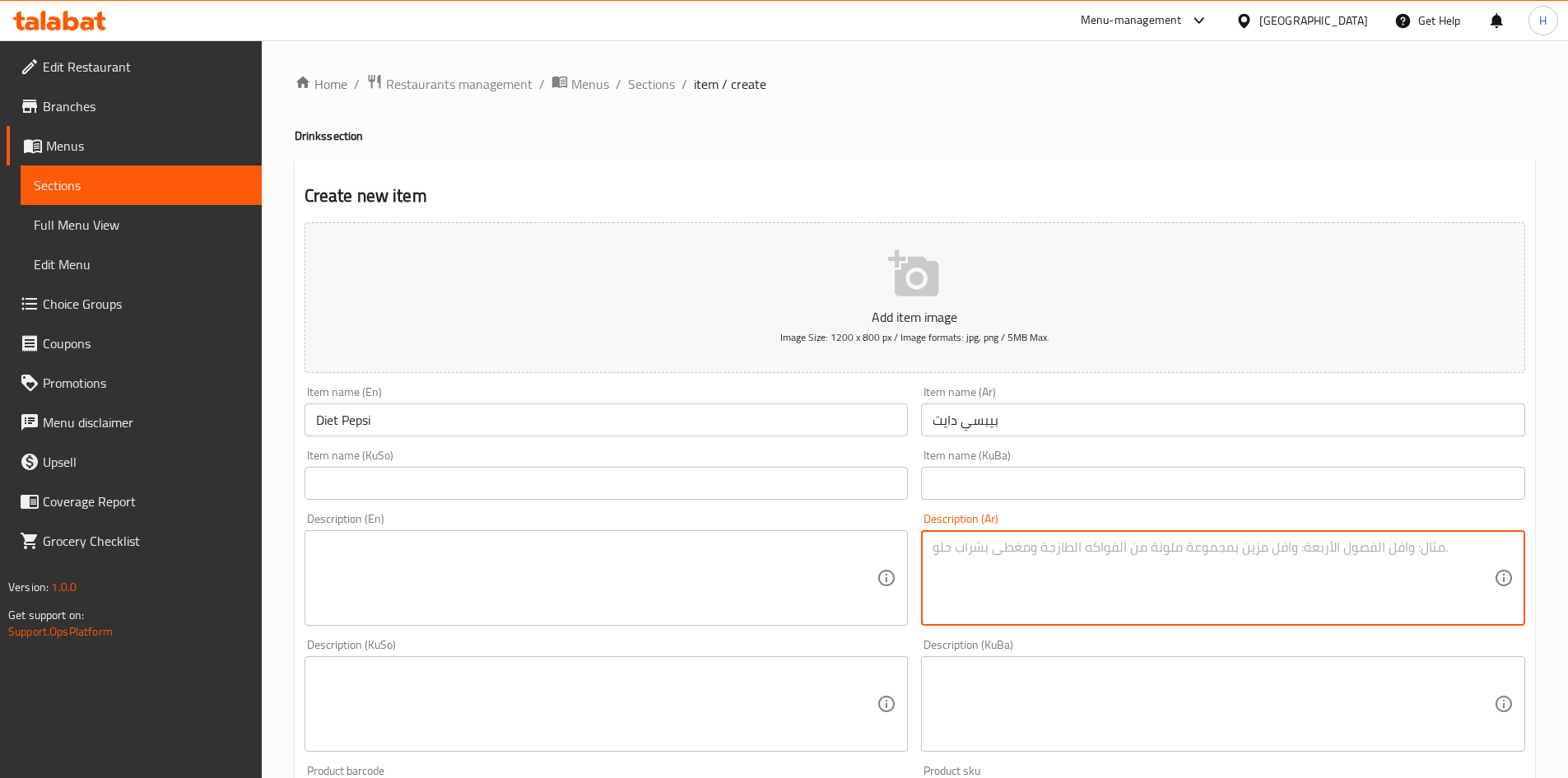
type textarea "l"
type textarea "مشروب غازي"
click at [397, 620] on div "Description (En)" at bounding box center [606, 577] width 604 height 96
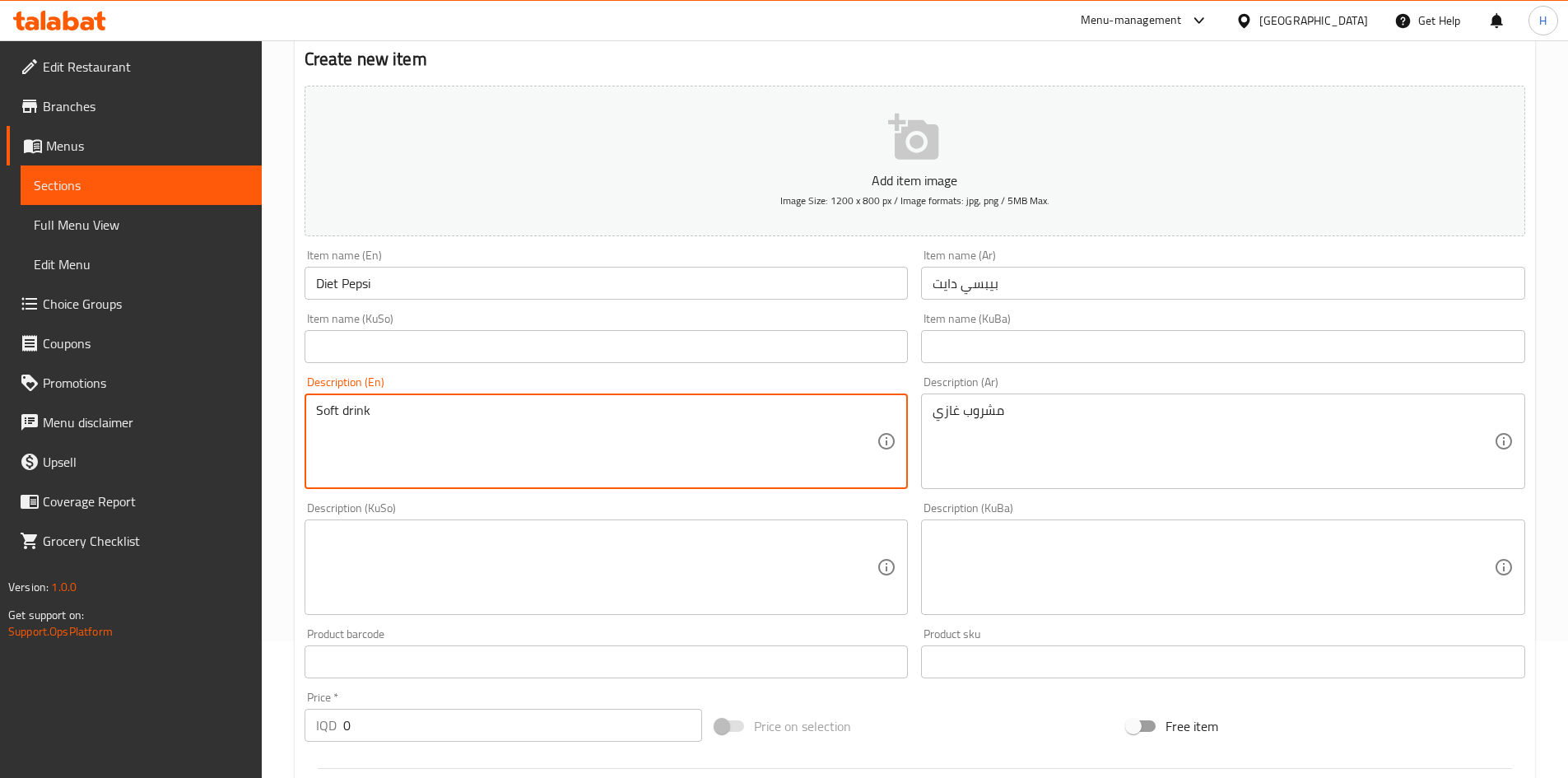
scroll to position [494, 0]
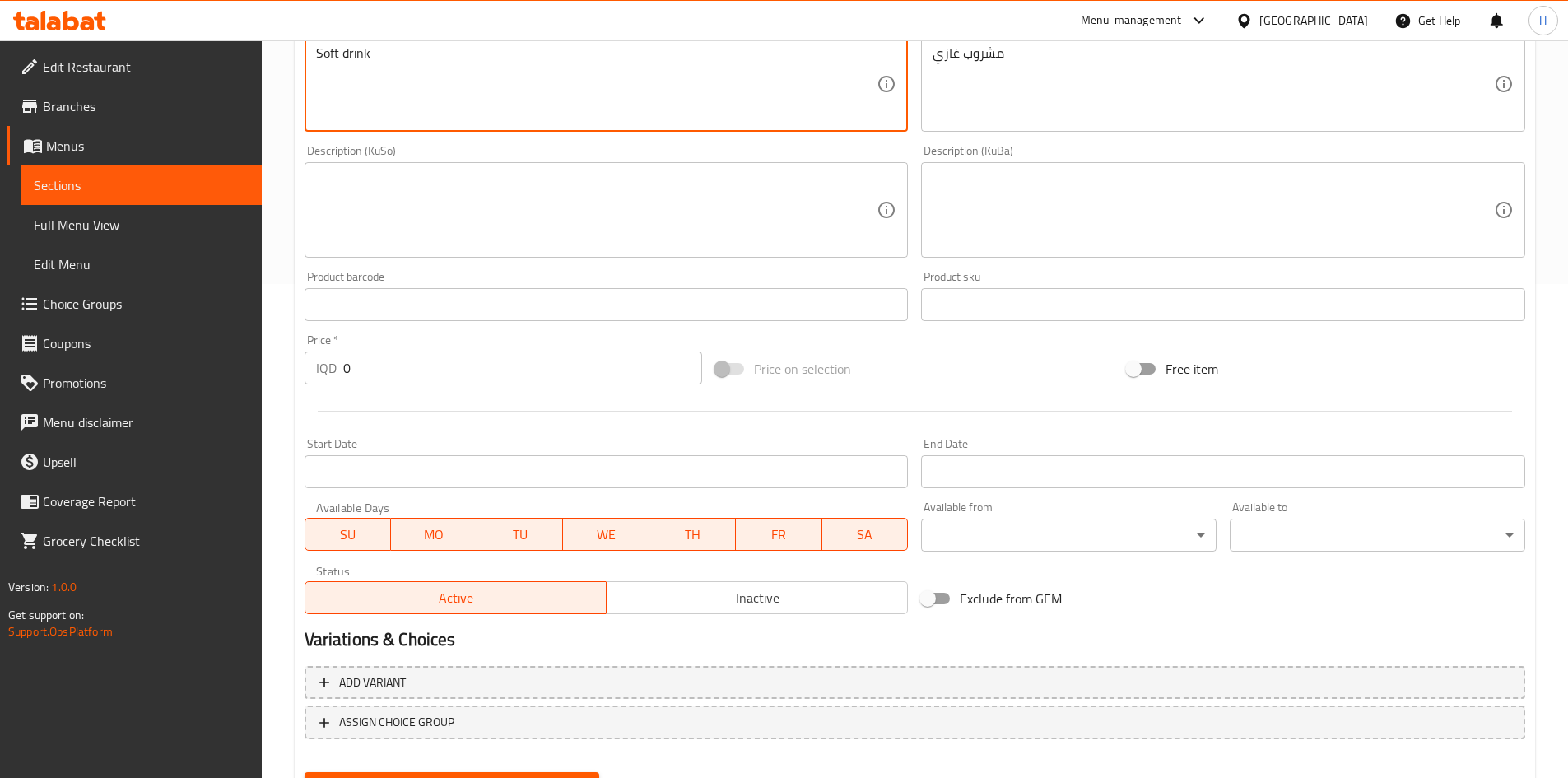
type textarea "Soft drink"
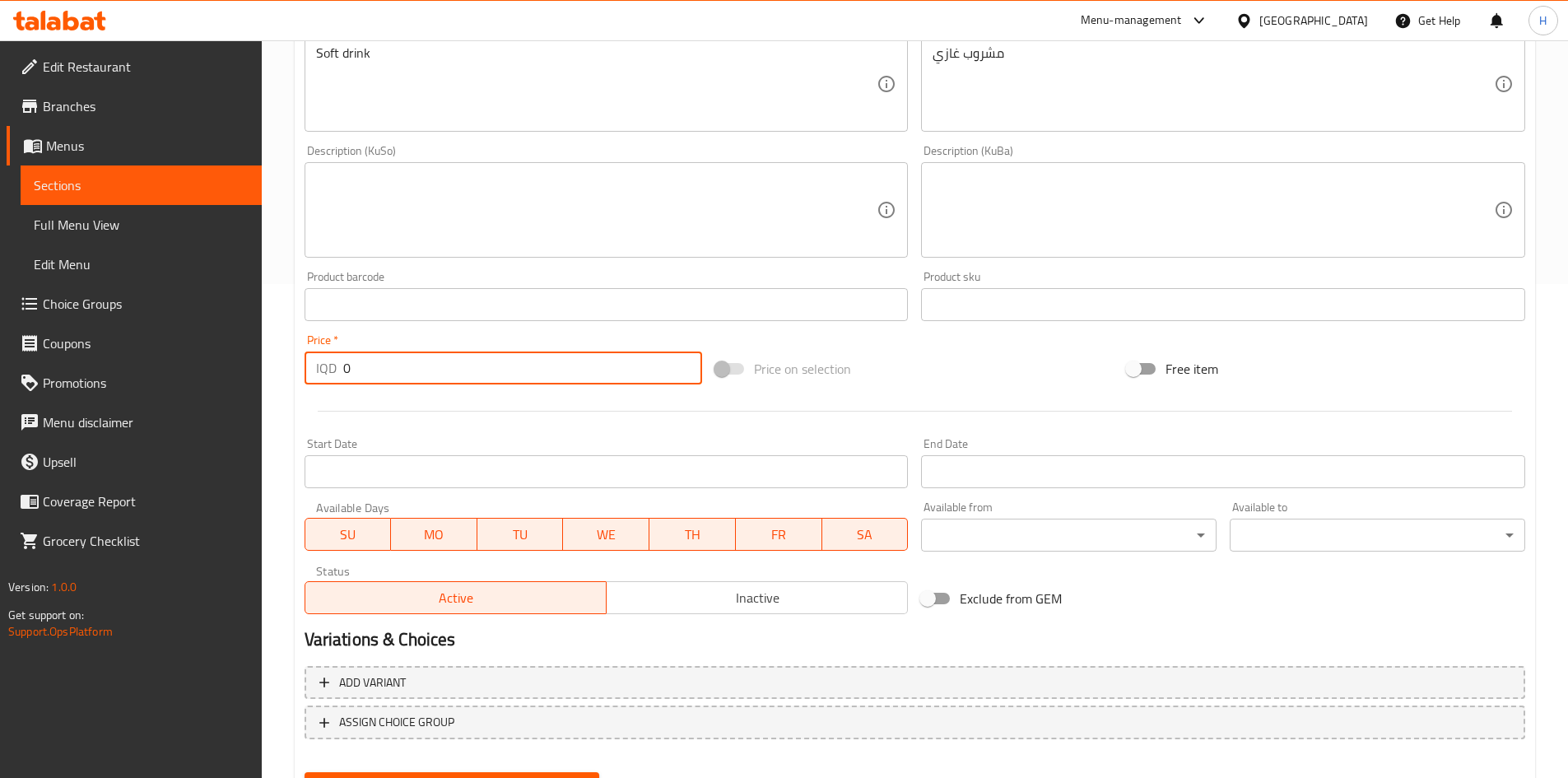
click at [404, 378] on input "0" at bounding box center [523, 368] width 359 height 33
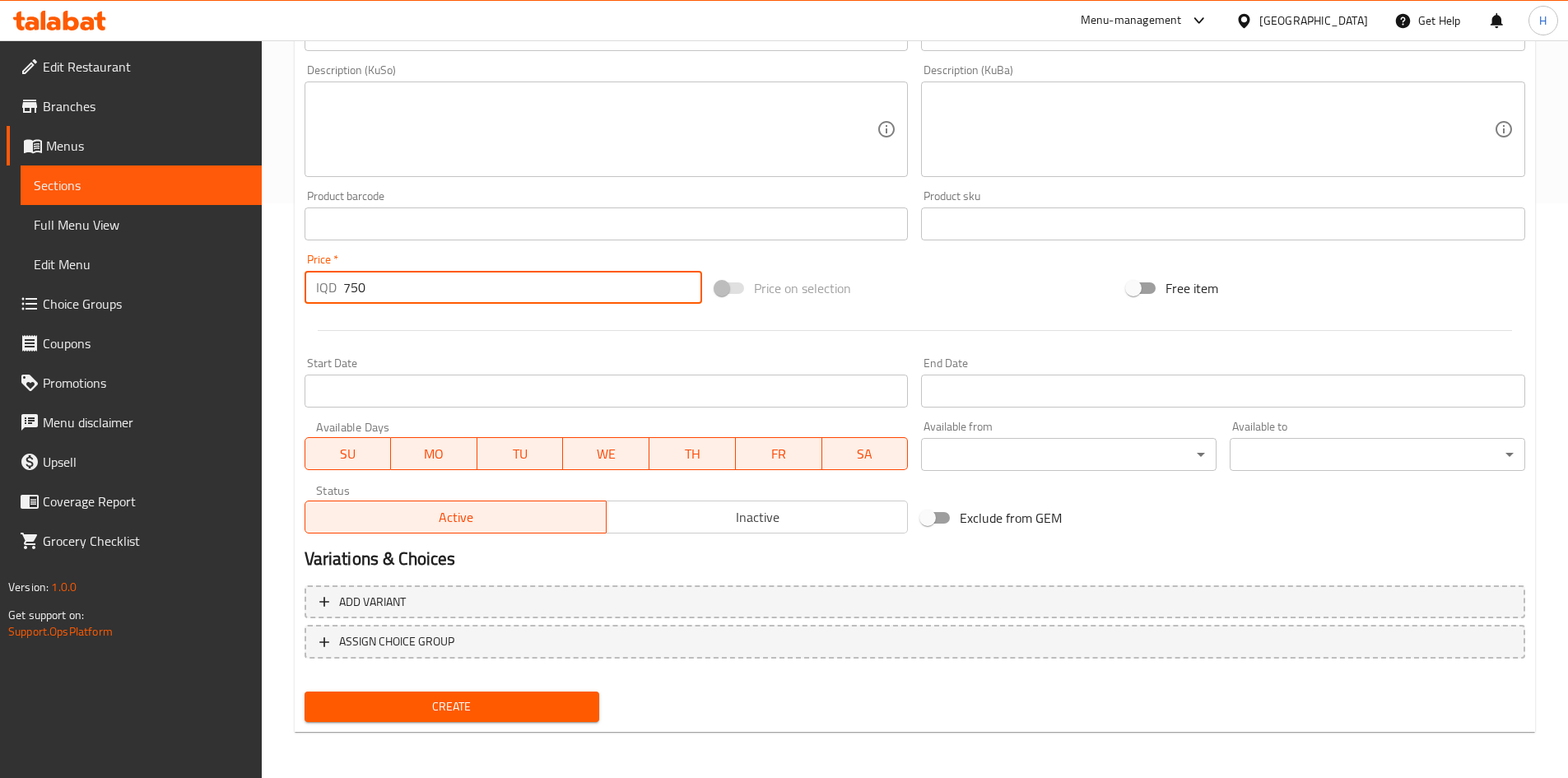
type input "750"
click at [506, 709] on span "Create" at bounding box center [453, 707] width 270 height 20
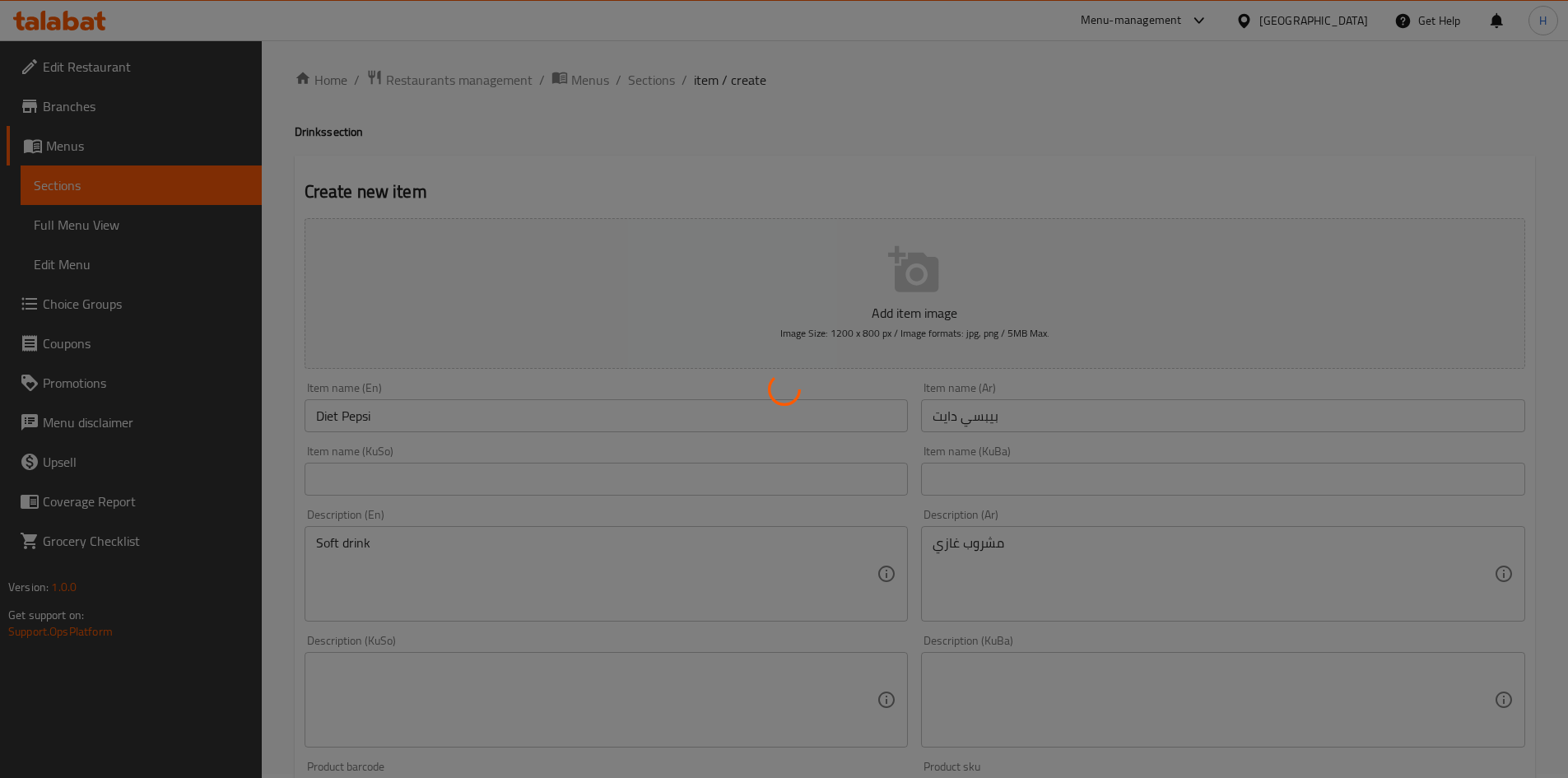
scroll to position [0, 0]
type input "0"
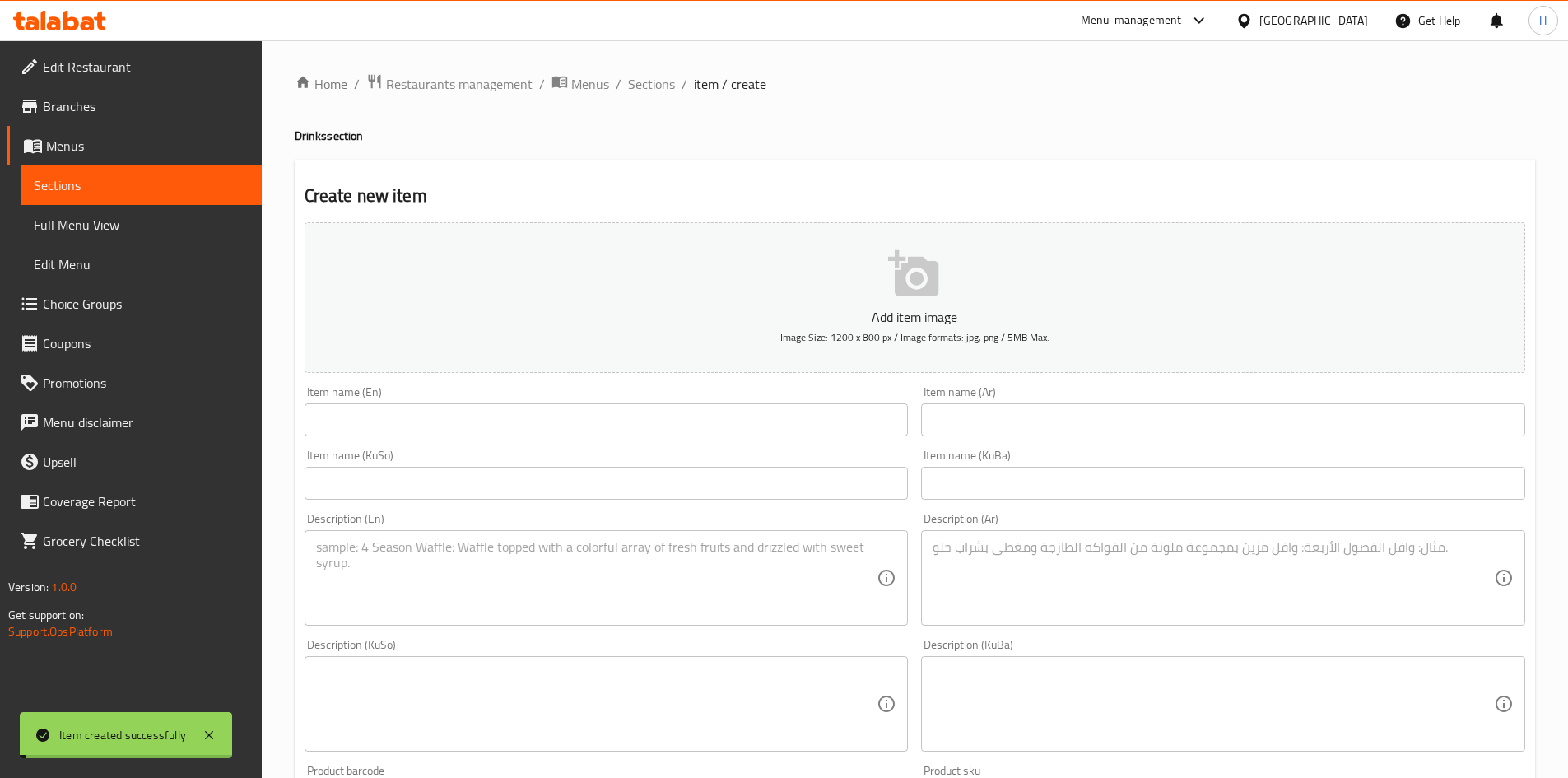
drag, startPoint x: 651, startPoint y: 81, endPoint x: 666, endPoint y: 69, distance: 19.2
click at [651, 81] on span "Sections" at bounding box center [651, 83] width 47 height 19
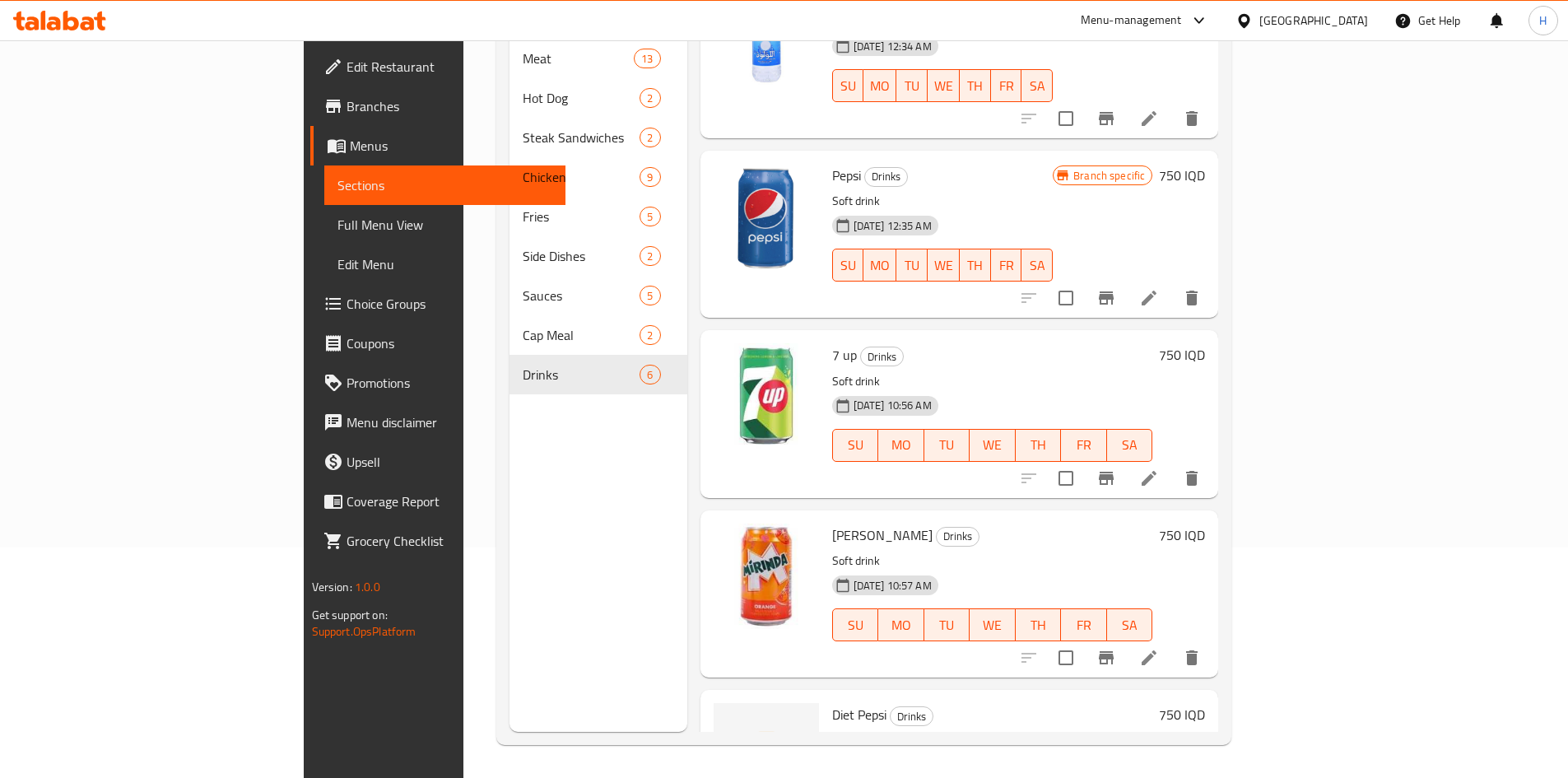
scroll to position [342, 0]
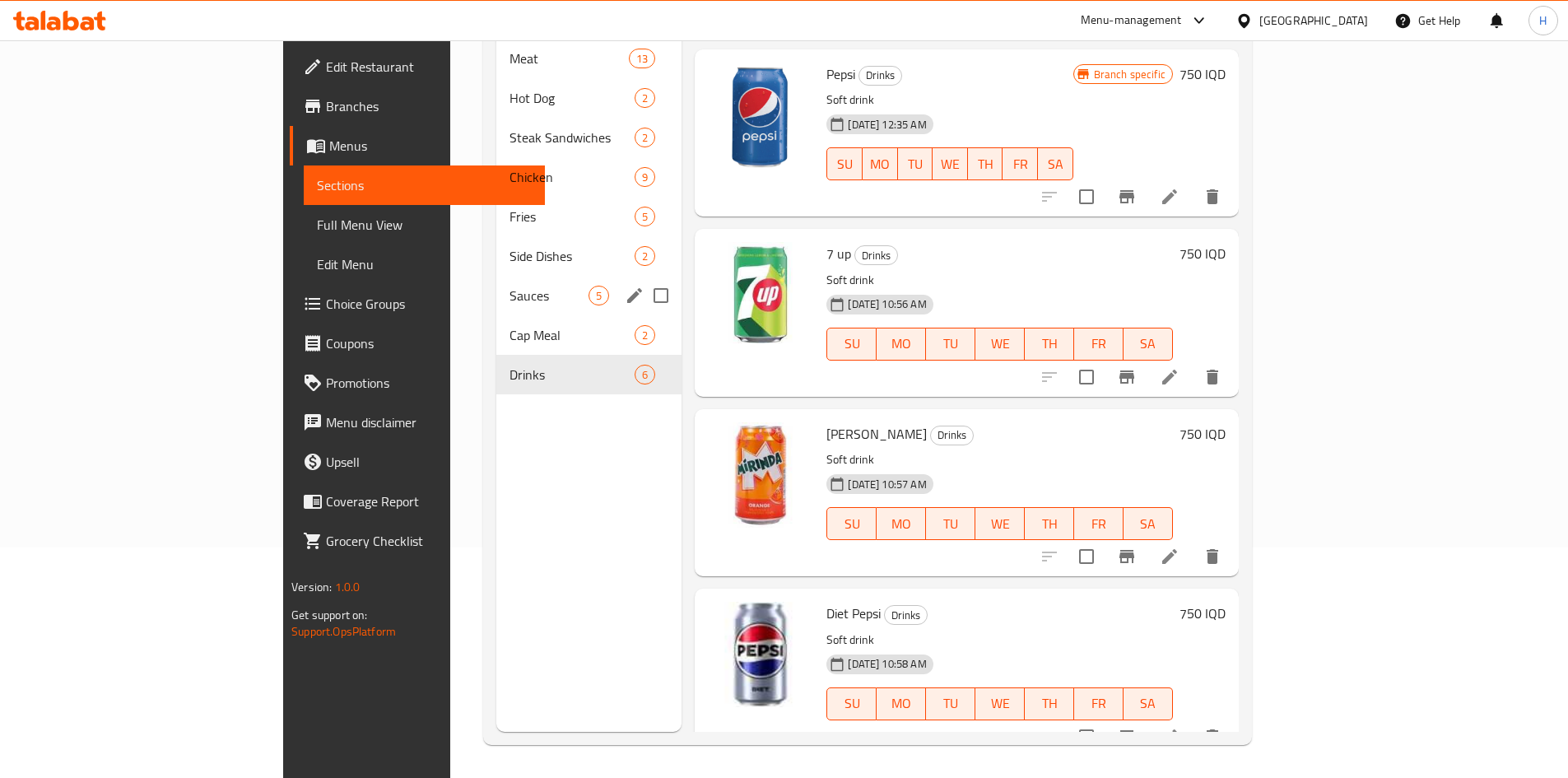
click at [509, 286] on span "Sauces" at bounding box center [548, 295] width 79 height 19
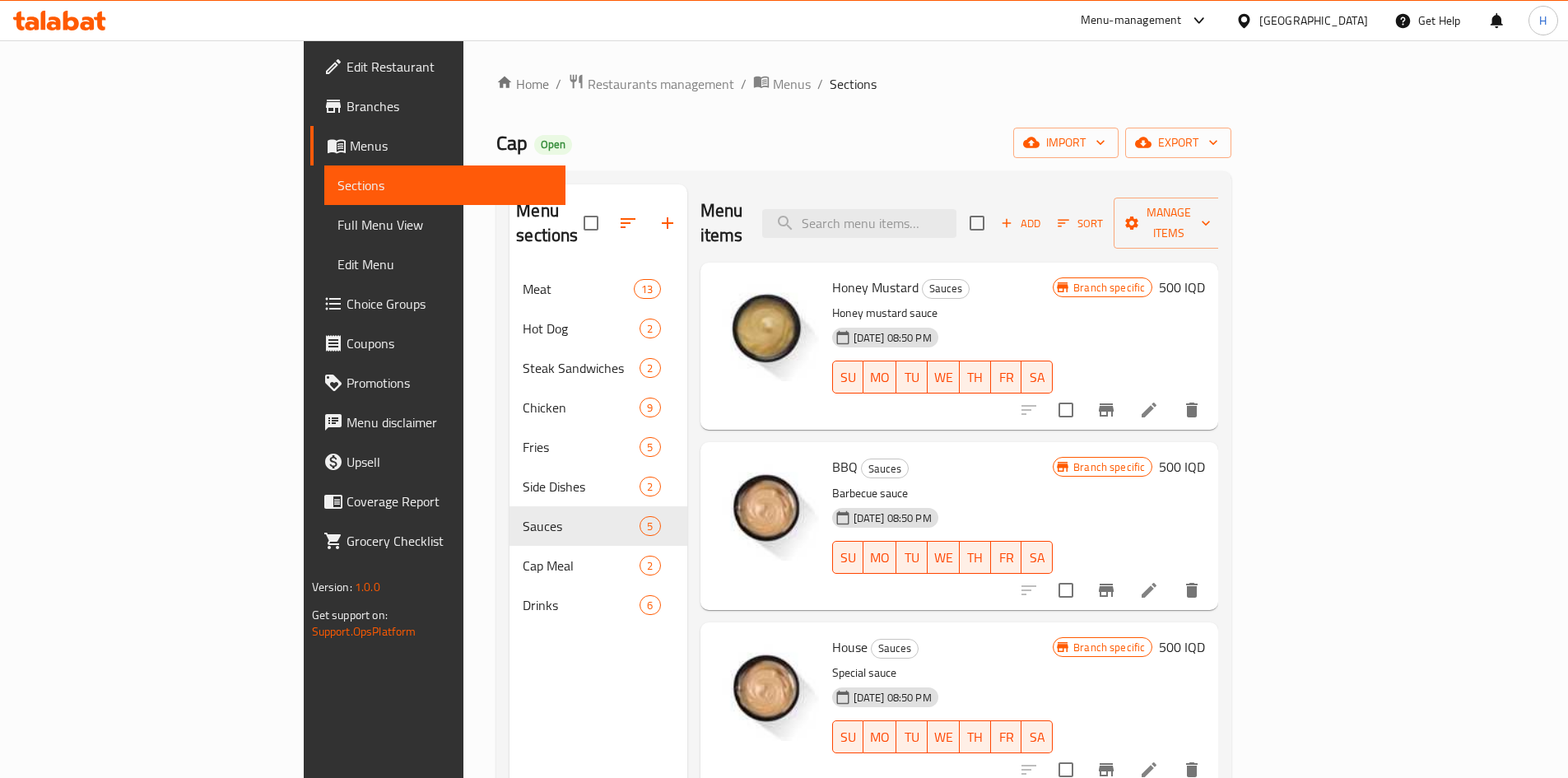
click at [1159, 581] on icon at bounding box center [1148, 590] width 19 height 19
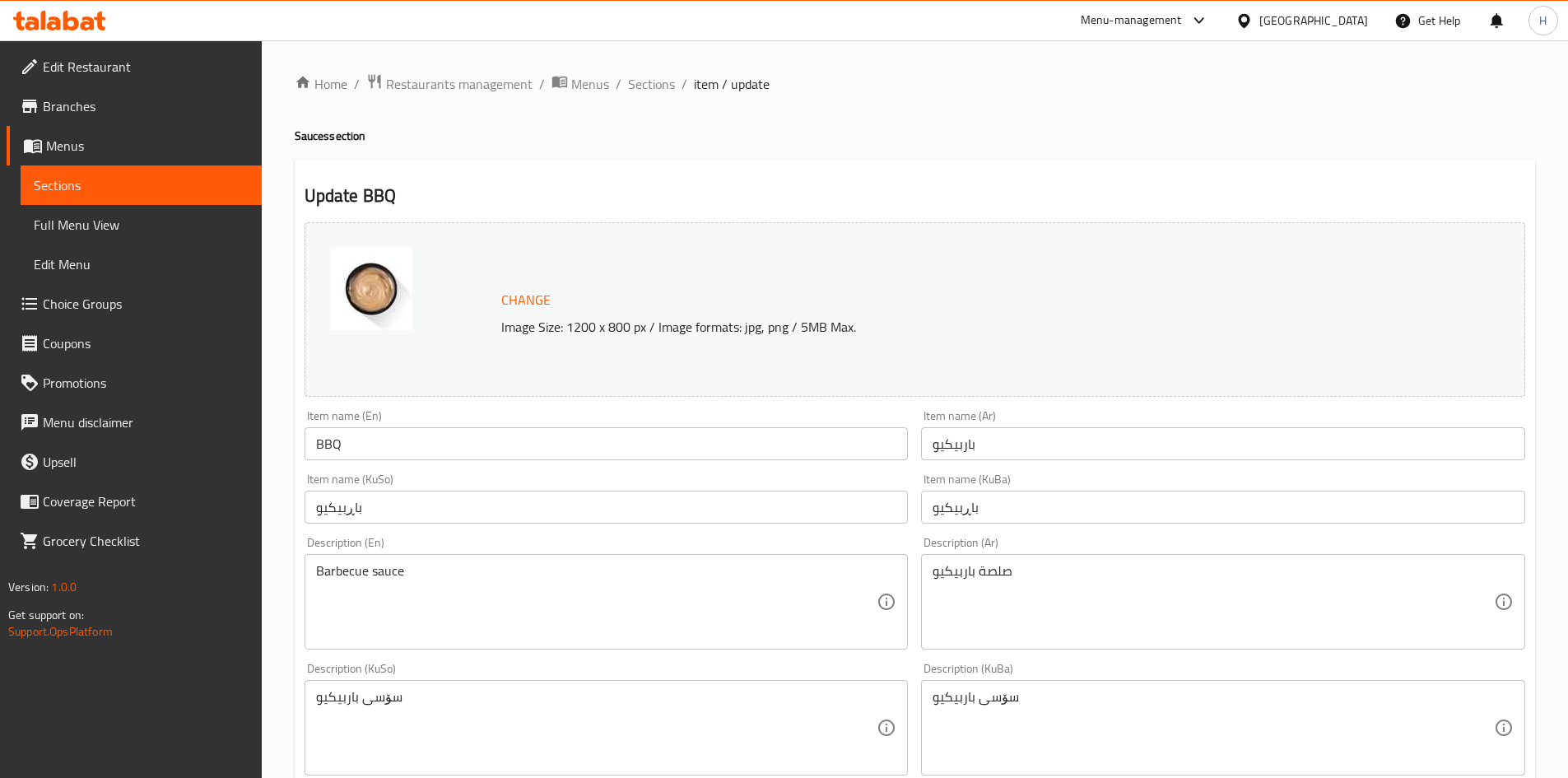
click at [377, 436] on input "BBQ" at bounding box center [606, 443] width 604 height 33
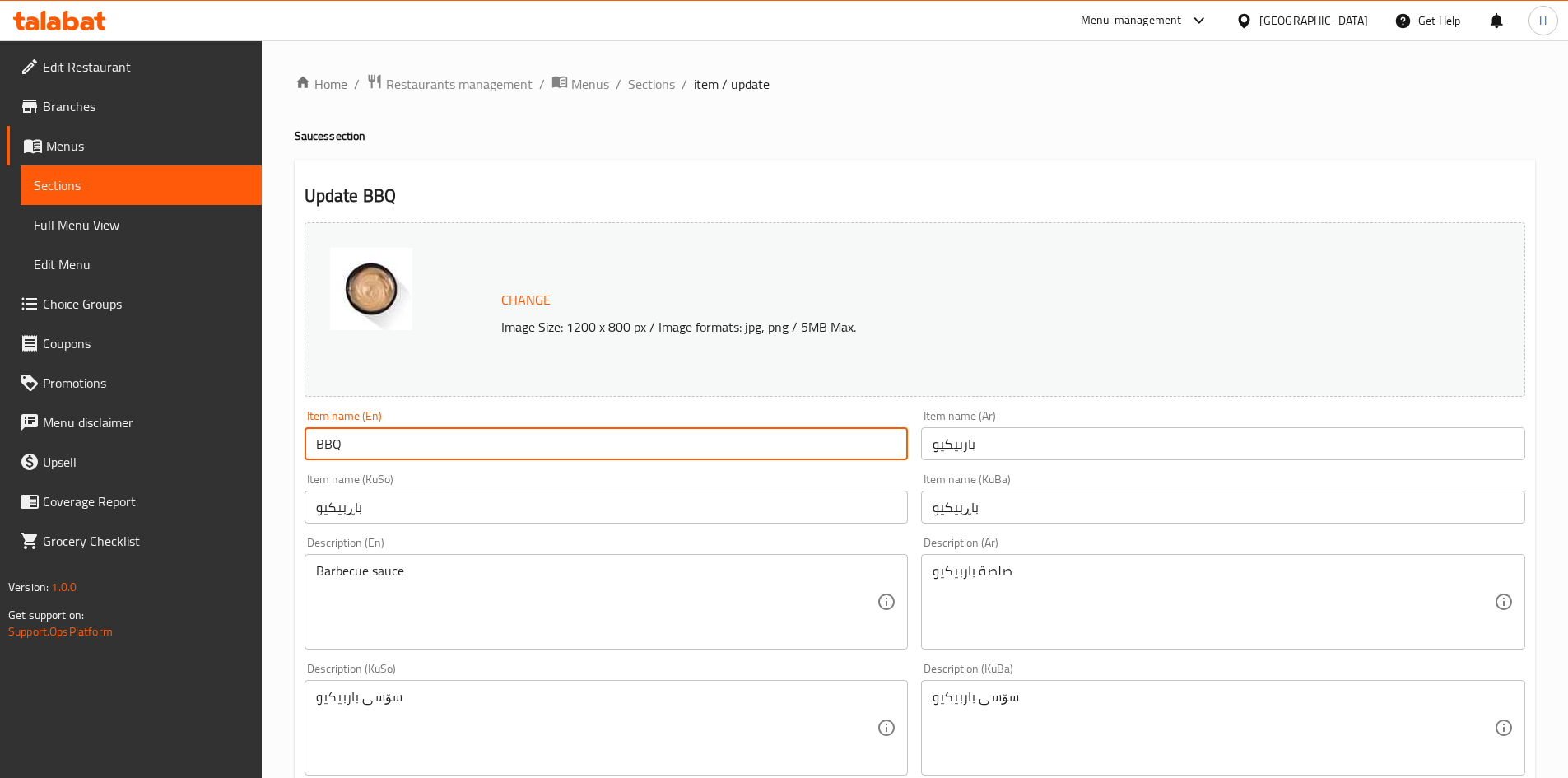
click at [377, 436] on input "BBQ" at bounding box center [606, 443] width 604 height 33
type input "s"
type input "Smoke"
click at [969, 454] on input "باربيكيو" at bounding box center [1223, 443] width 604 height 33
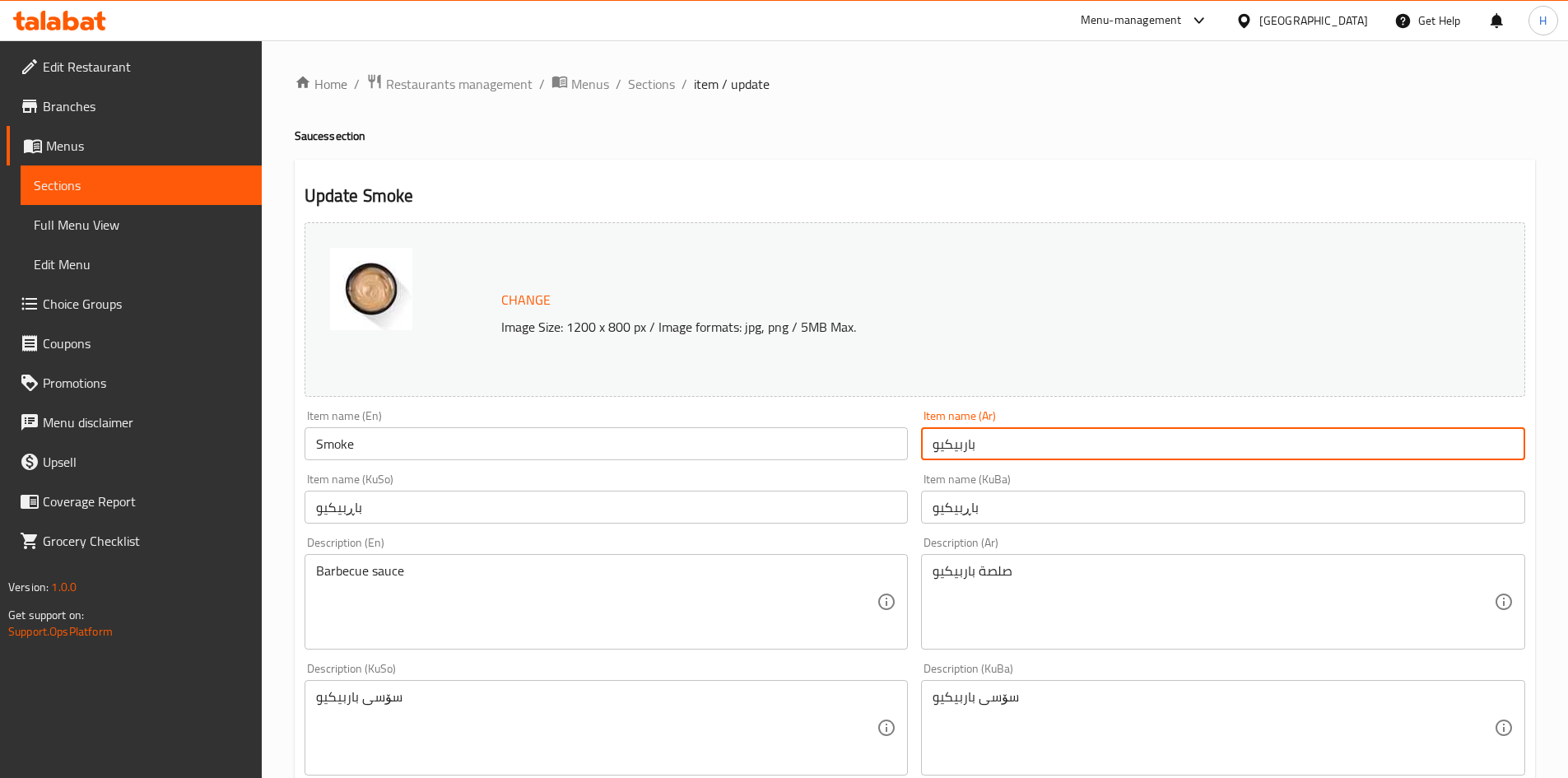
click at [969, 454] on input "باربيكيو" at bounding box center [1223, 443] width 604 height 33
type input "م"
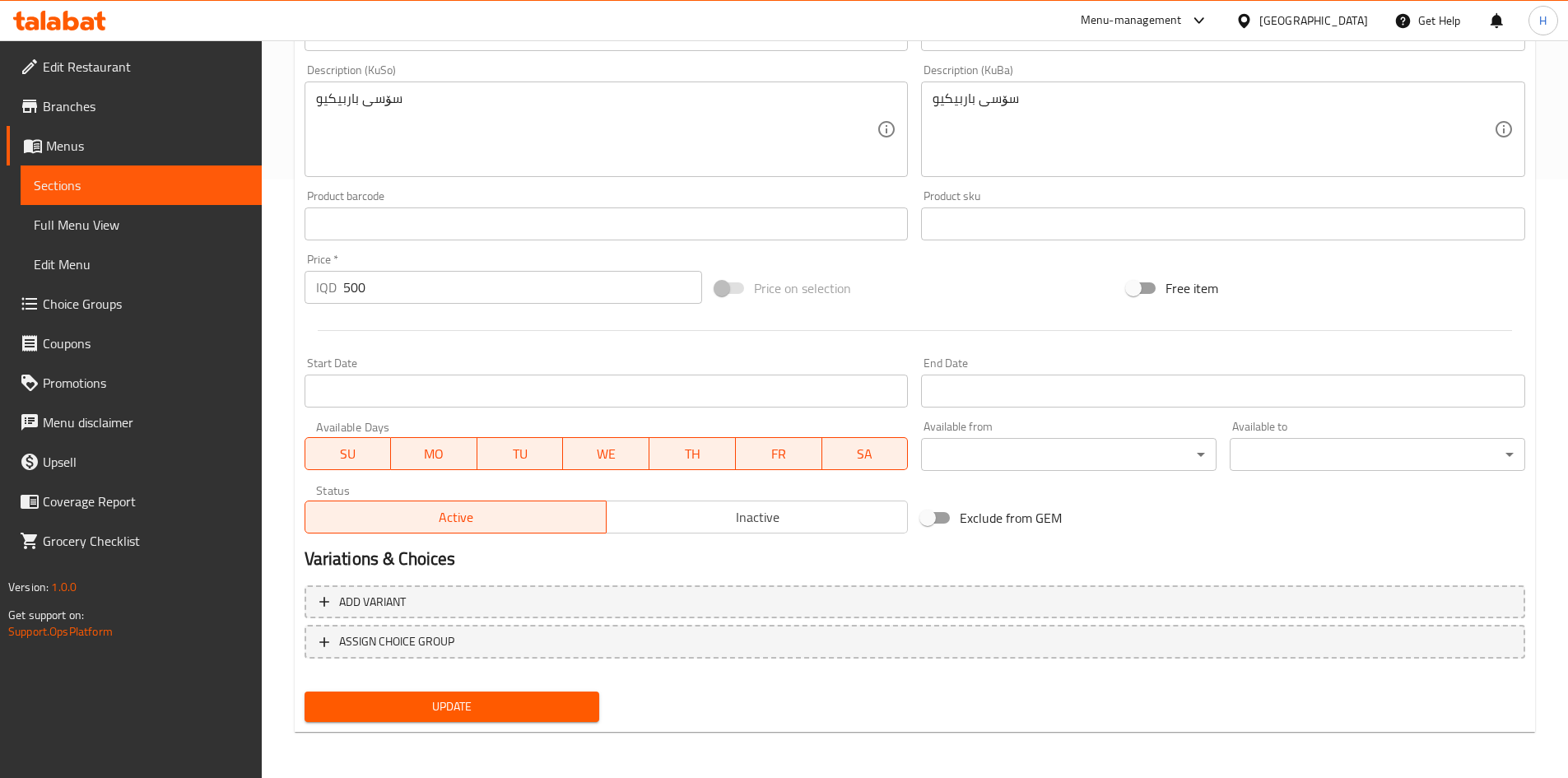
type input "صلصة مدخنة"
click at [475, 700] on span "Update" at bounding box center [453, 707] width 270 height 20
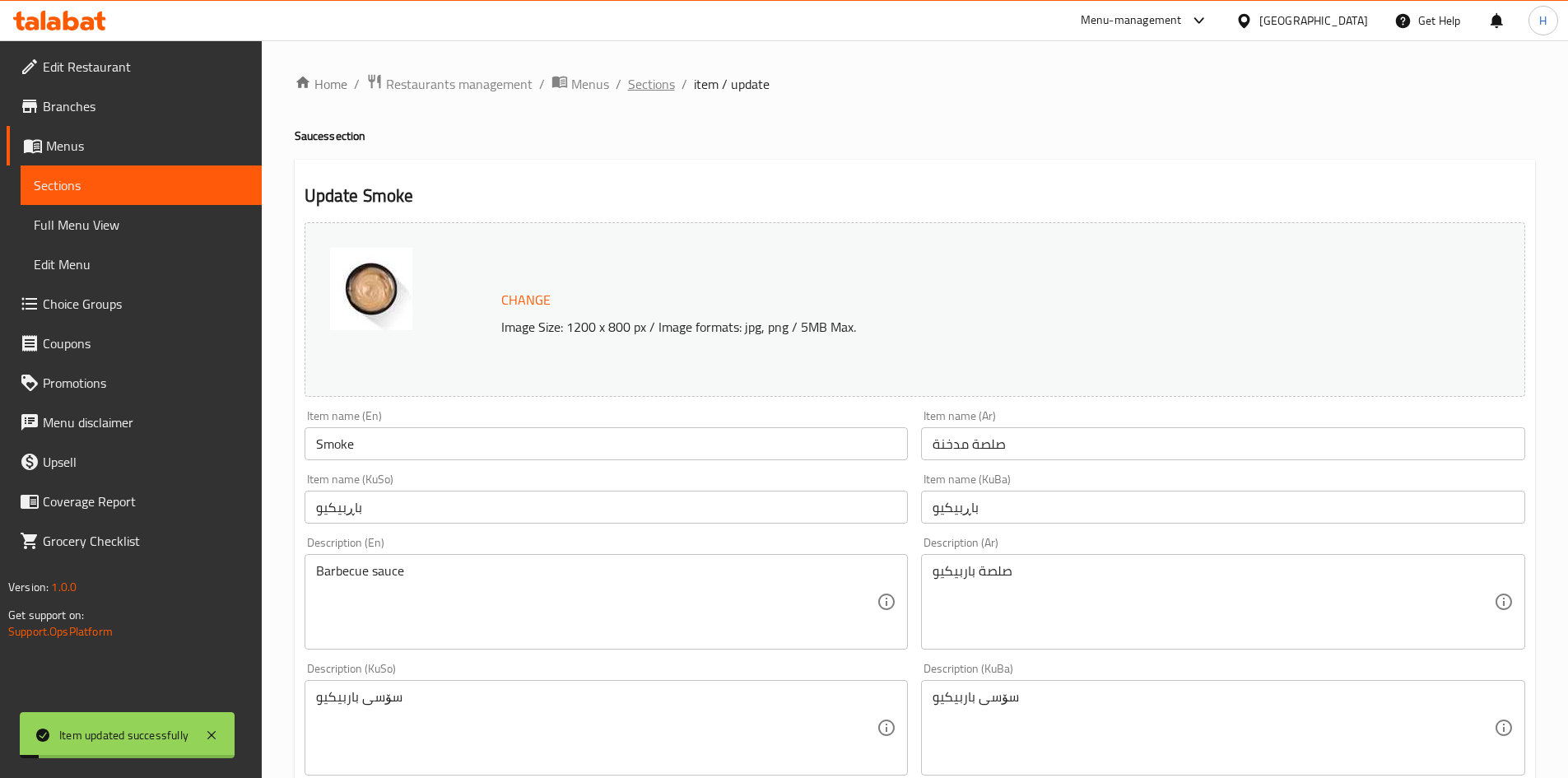
click at [641, 92] on span "Sections" at bounding box center [651, 83] width 47 height 19
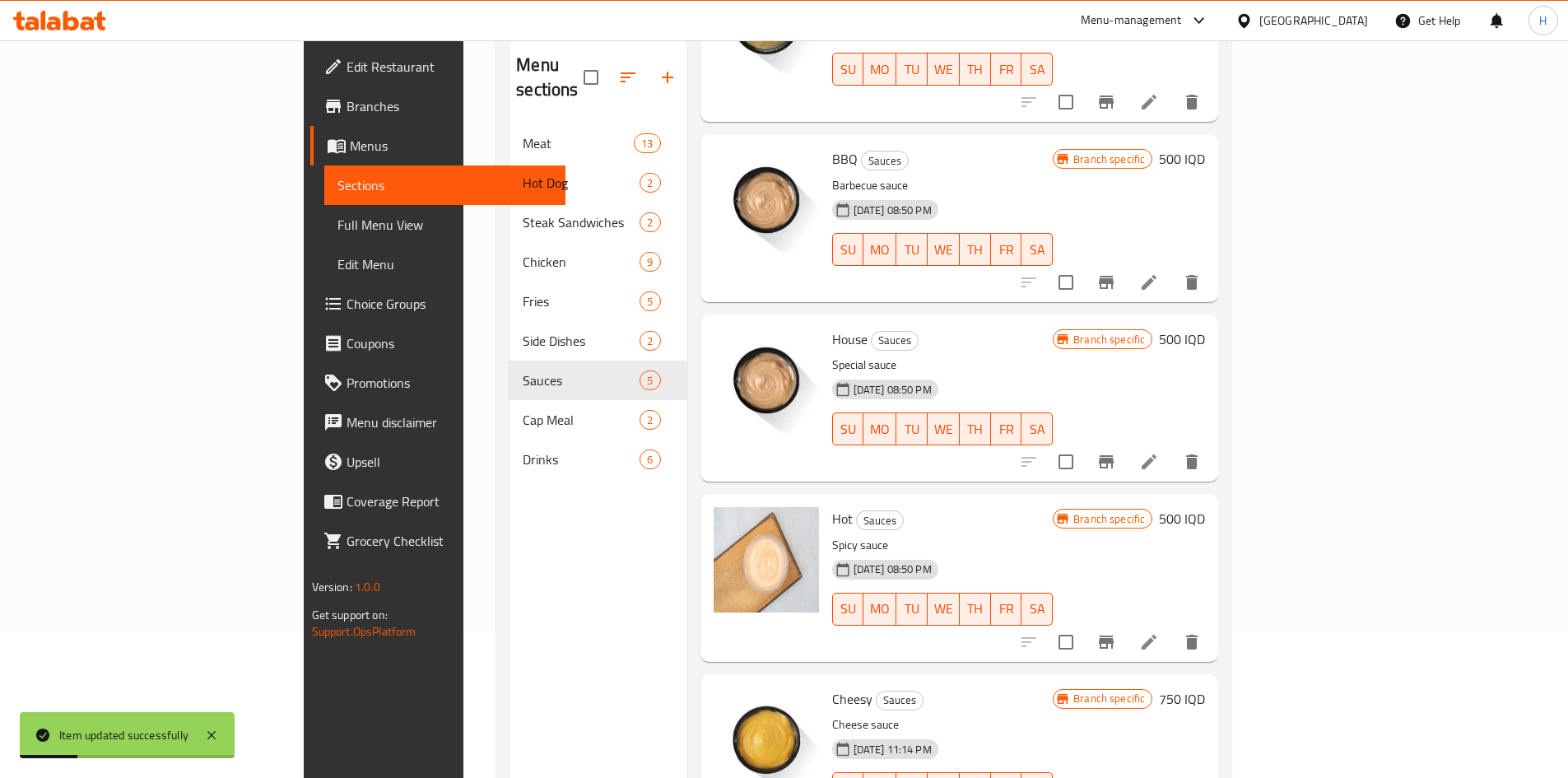
scroll to position [231, 0]
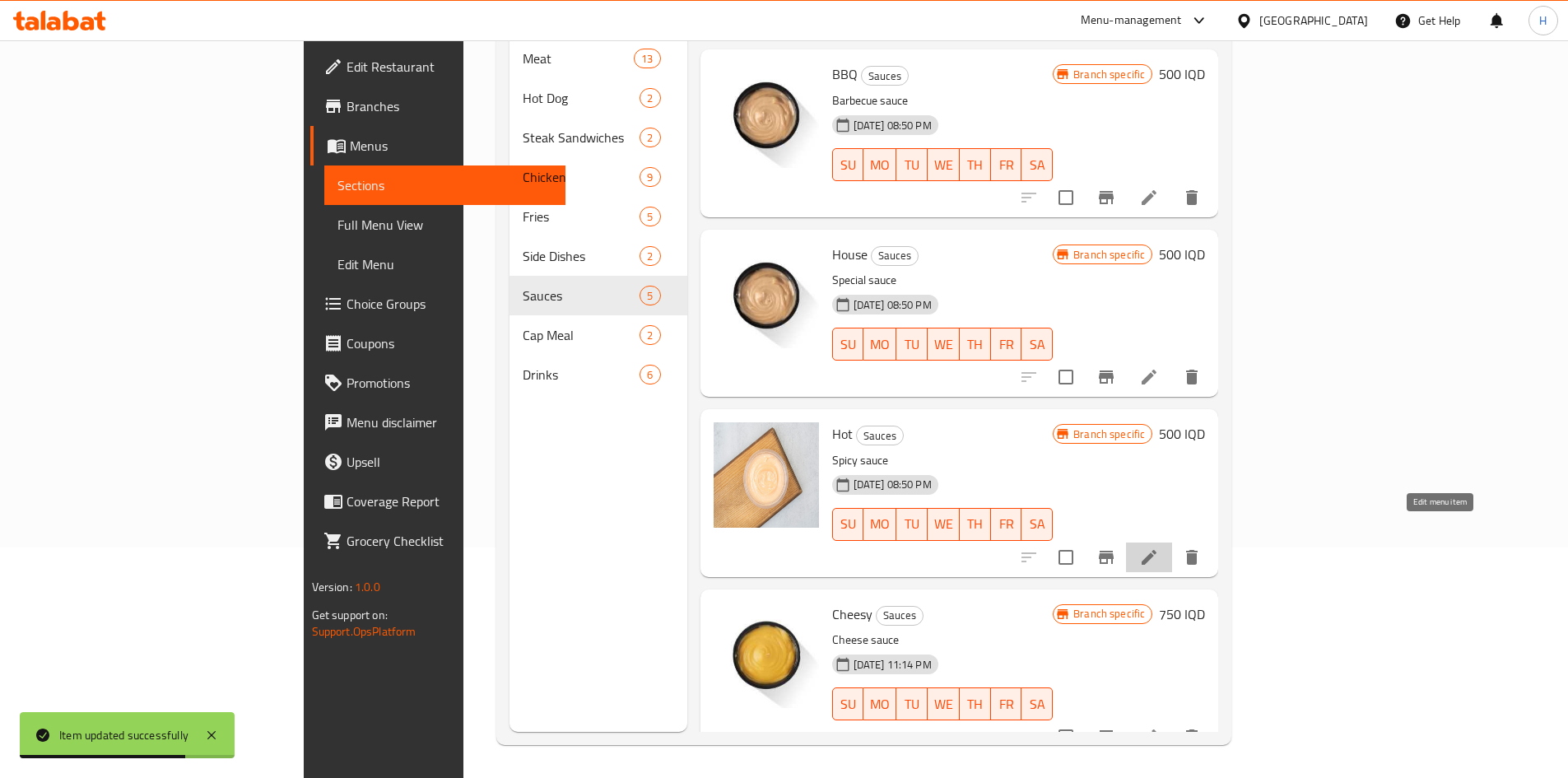
click at [1157, 550] on icon at bounding box center [1148, 557] width 14 height 14
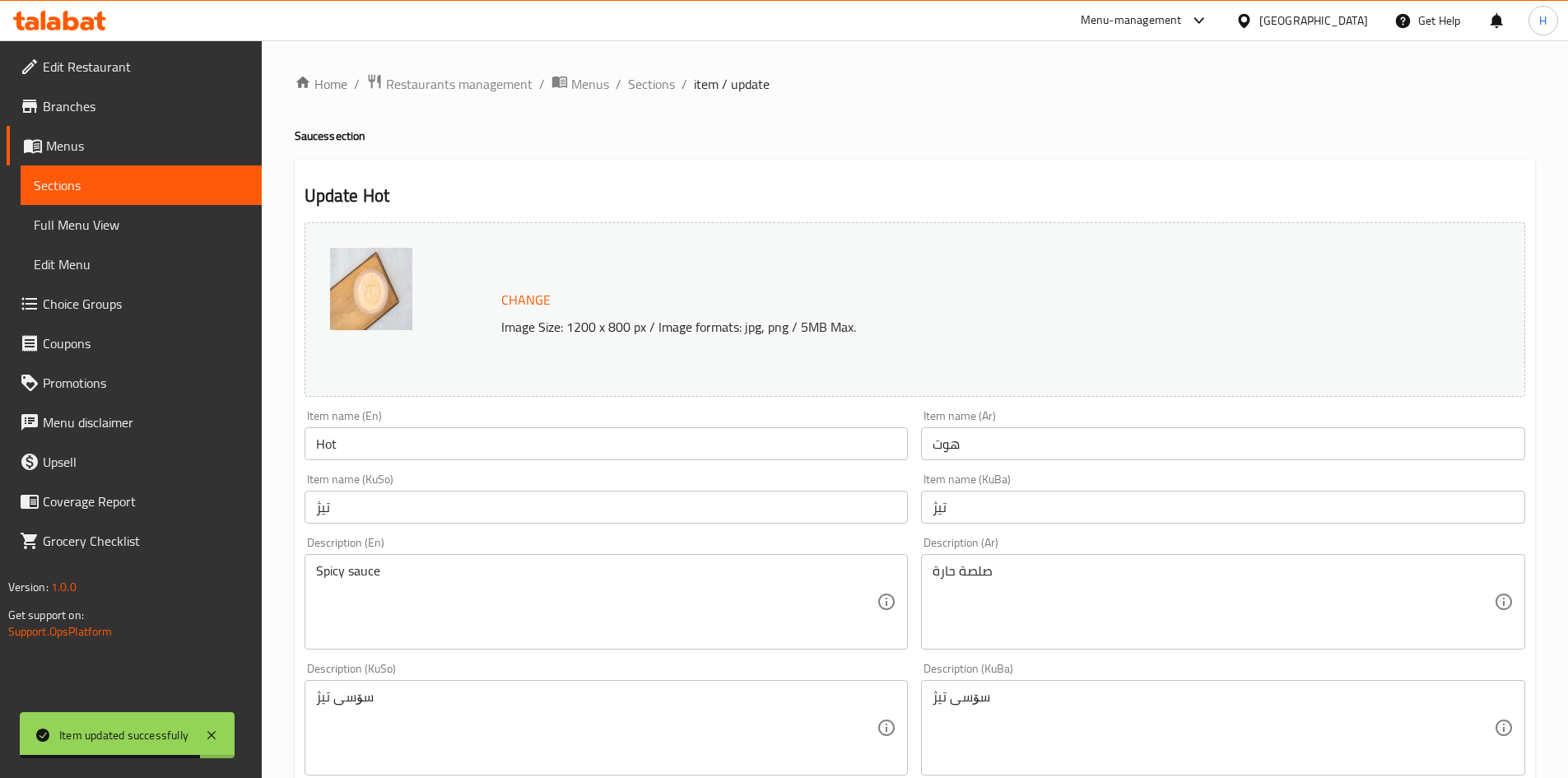
click at [983, 455] on input "هوت" at bounding box center [1223, 443] width 604 height 33
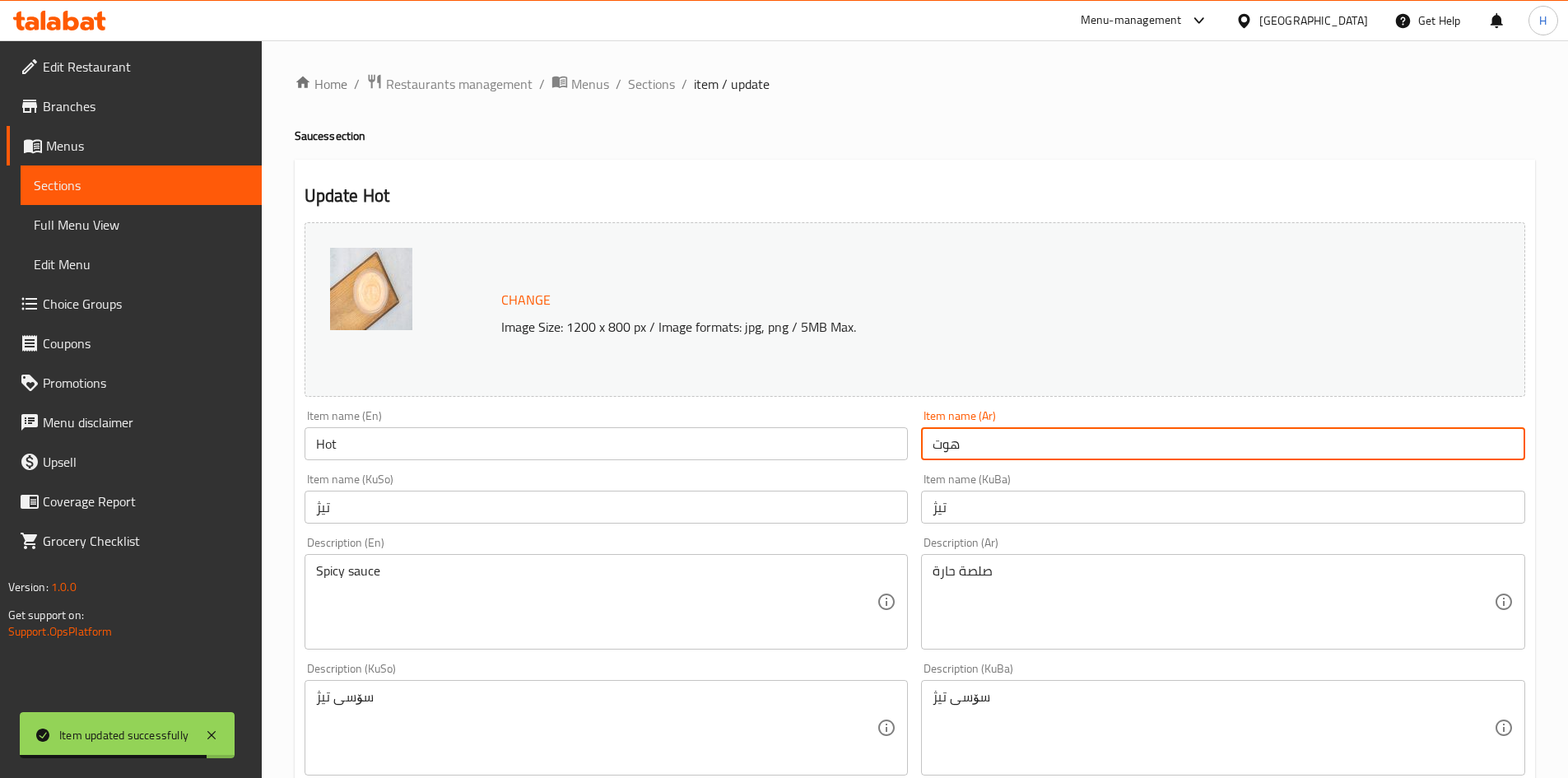
click at [983, 455] on input "هوت" at bounding box center [1223, 443] width 604 height 33
type input "كاتشب"
click at [572, 448] on input "Hot" at bounding box center [606, 443] width 604 height 33
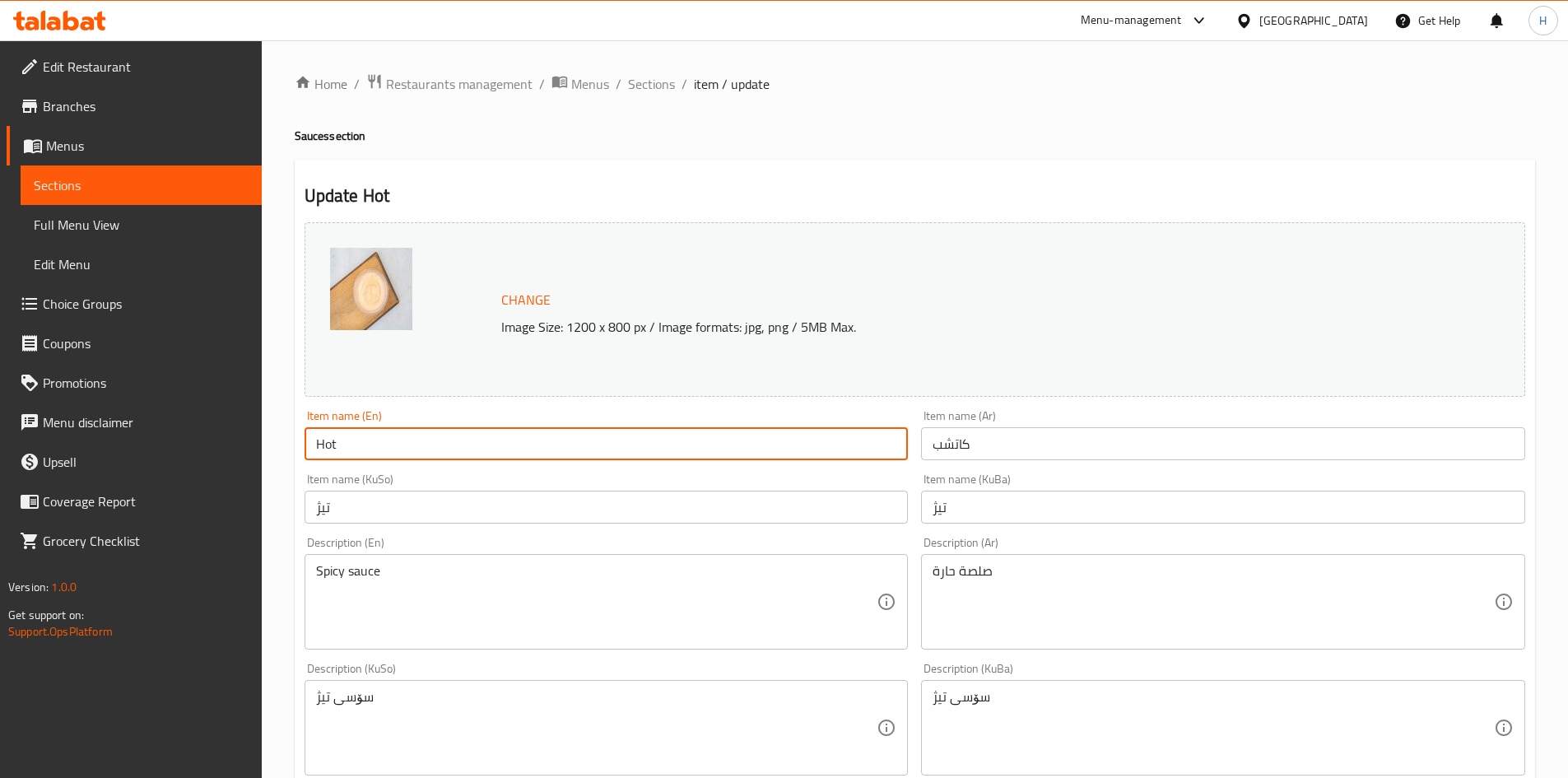
click at [572, 448] on input "Hot" at bounding box center [606, 443] width 604 height 33
click at [386, 442] on input "Hot" at bounding box center [606, 443] width 604 height 33
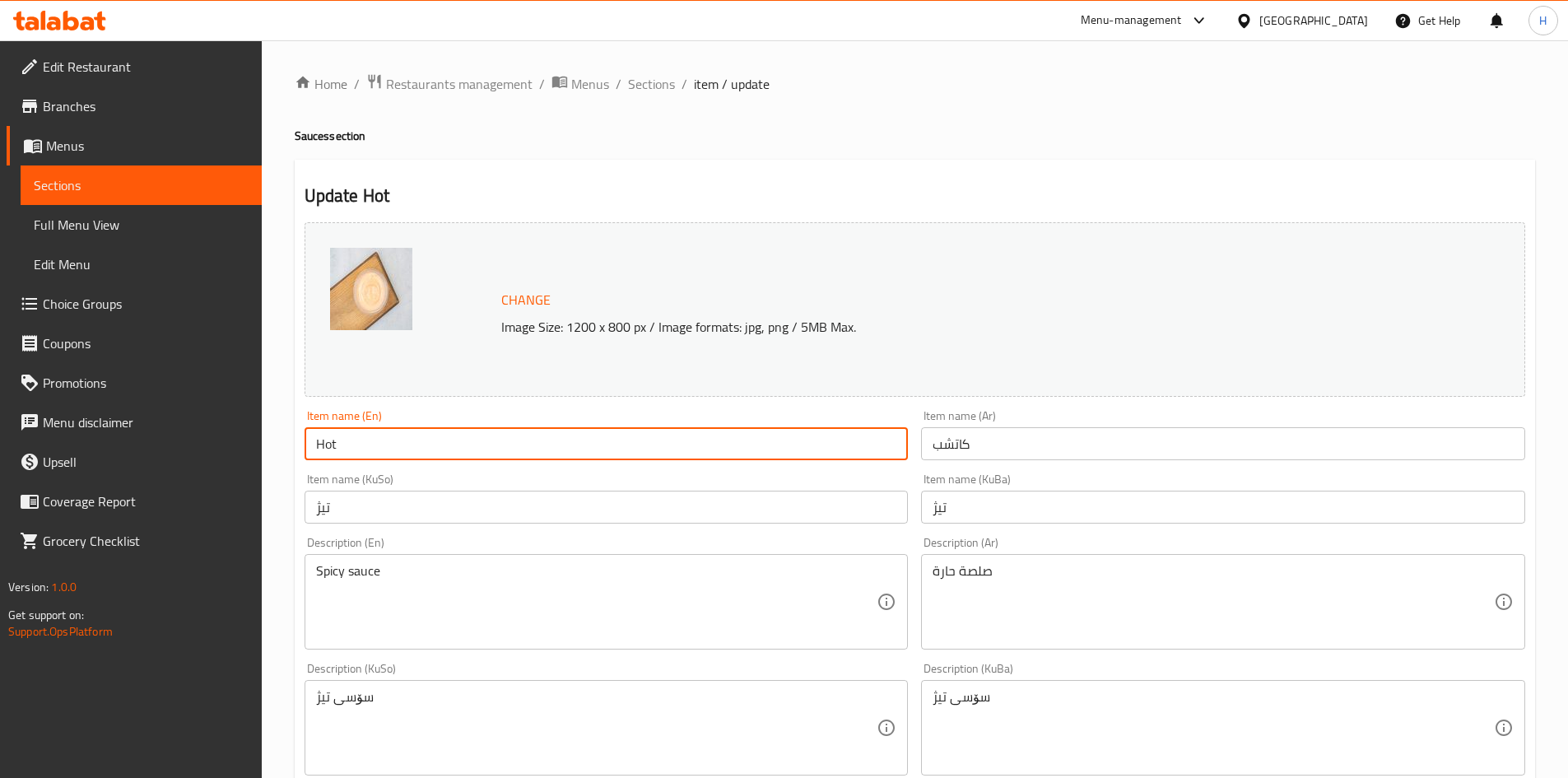
paste input "Ketchup"
type input "Ketchup"
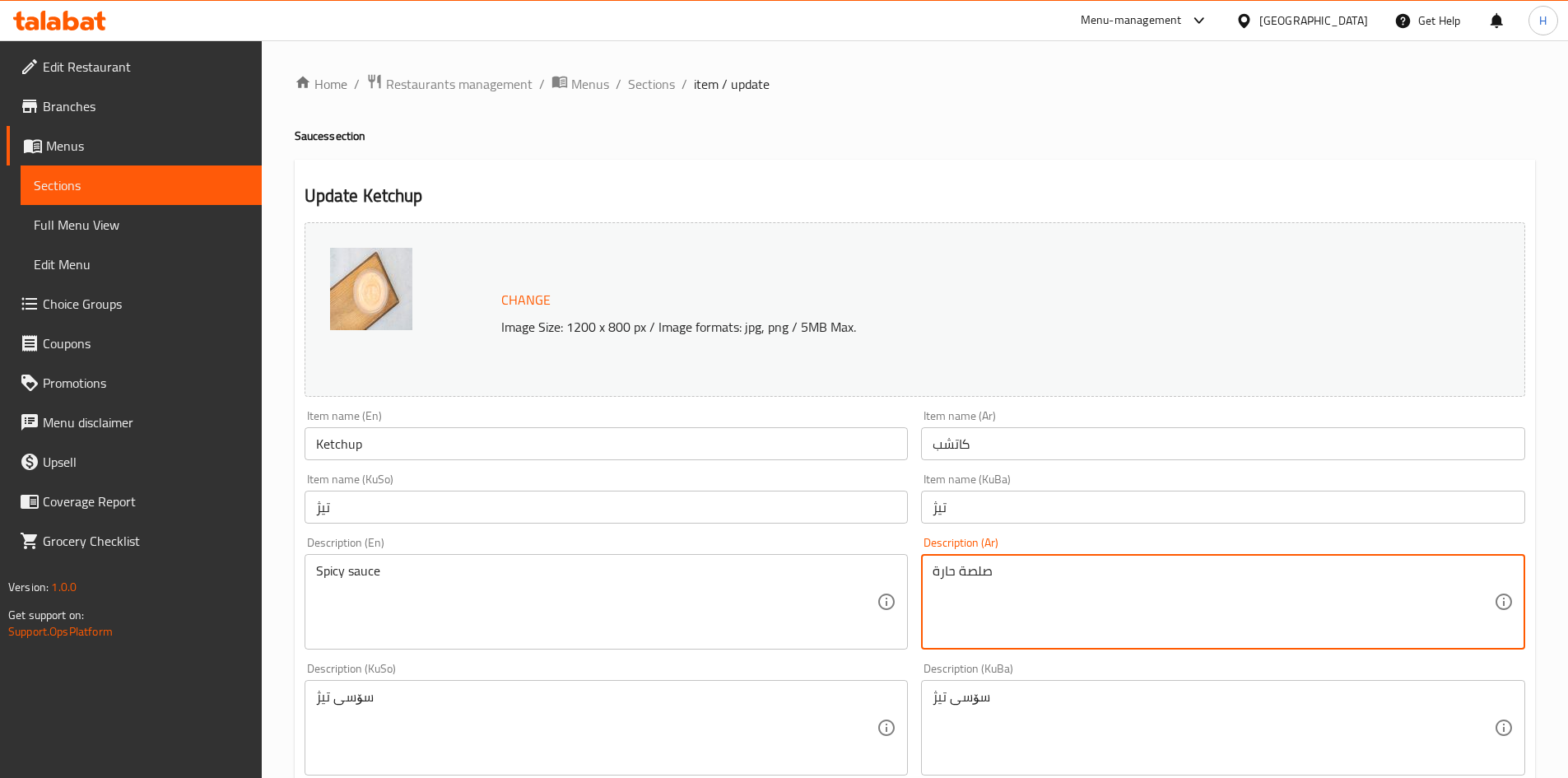
click at [951, 567] on textarea "صلصة حارة" at bounding box center [1213, 602] width 561 height 78
type textarea "حارة"
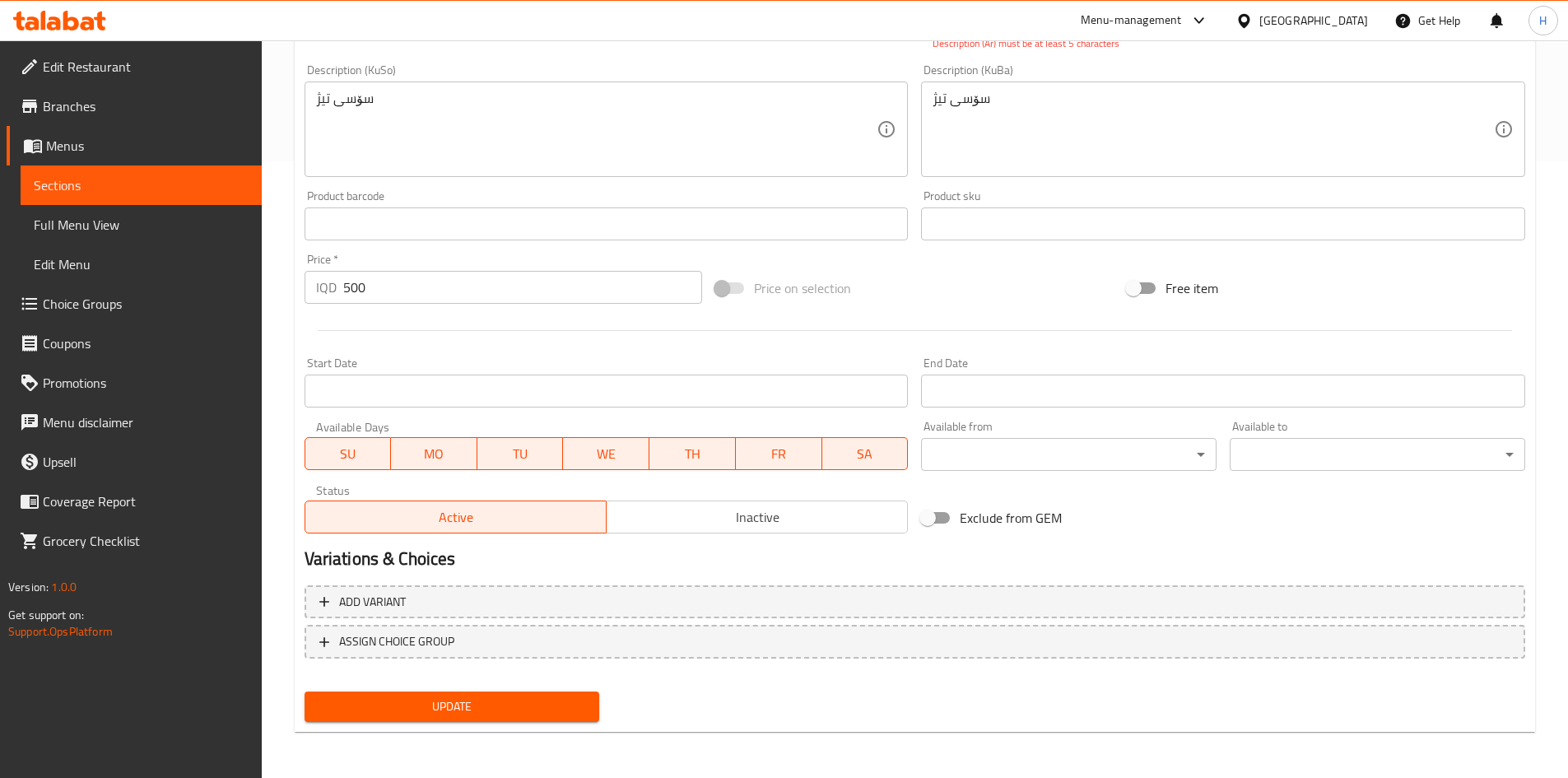
type textarea "sauce"
drag, startPoint x: 484, startPoint y: 692, endPoint x: 481, endPoint y: 702, distance: 10.4
click at [484, 693] on button "Update" at bounding box center [452, 707] width 296 height 31
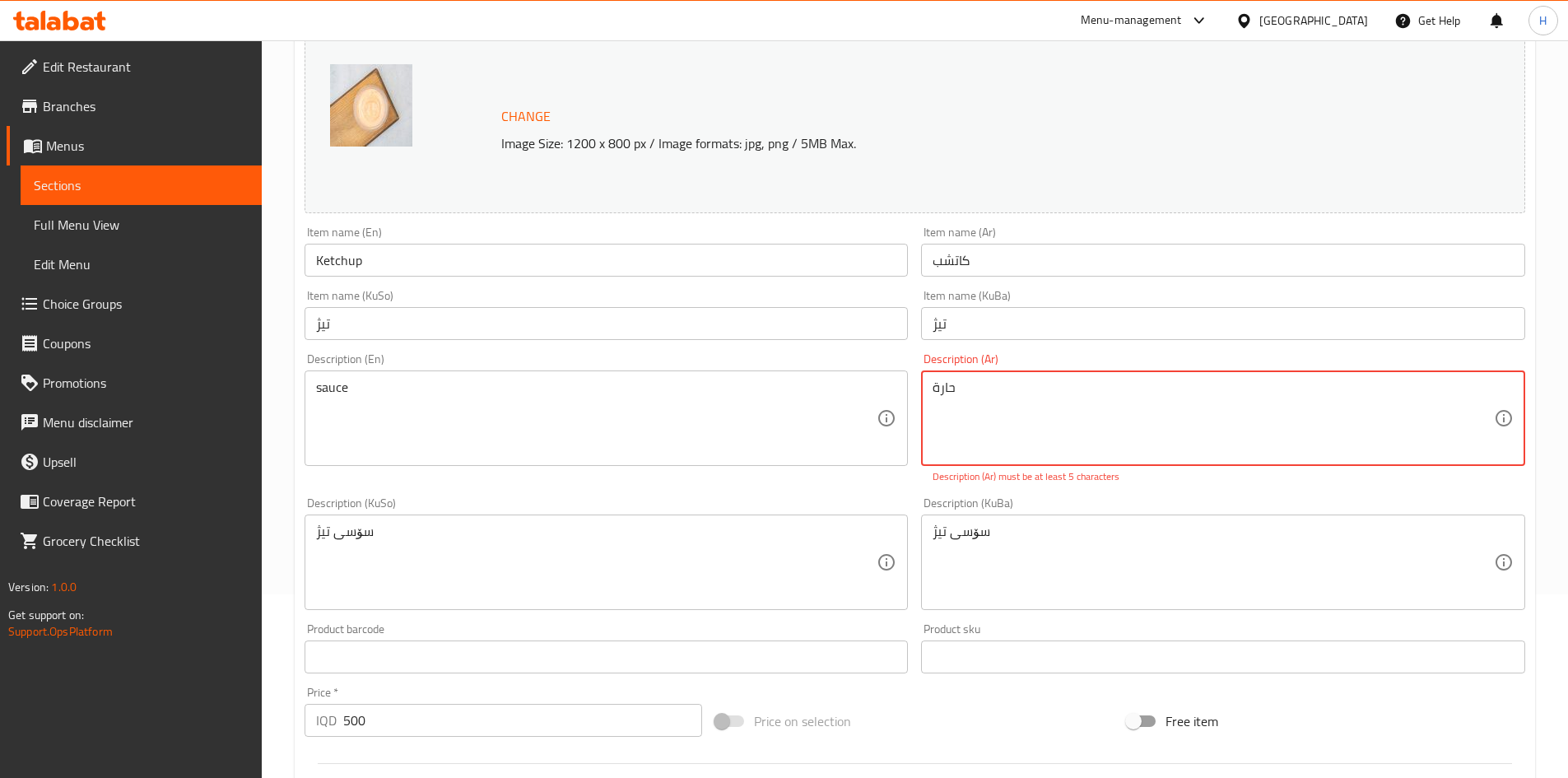
click at [481, 703] on div "Price   * IQD 500 Price *" at bounding box center [503, 711] width 398 height 50
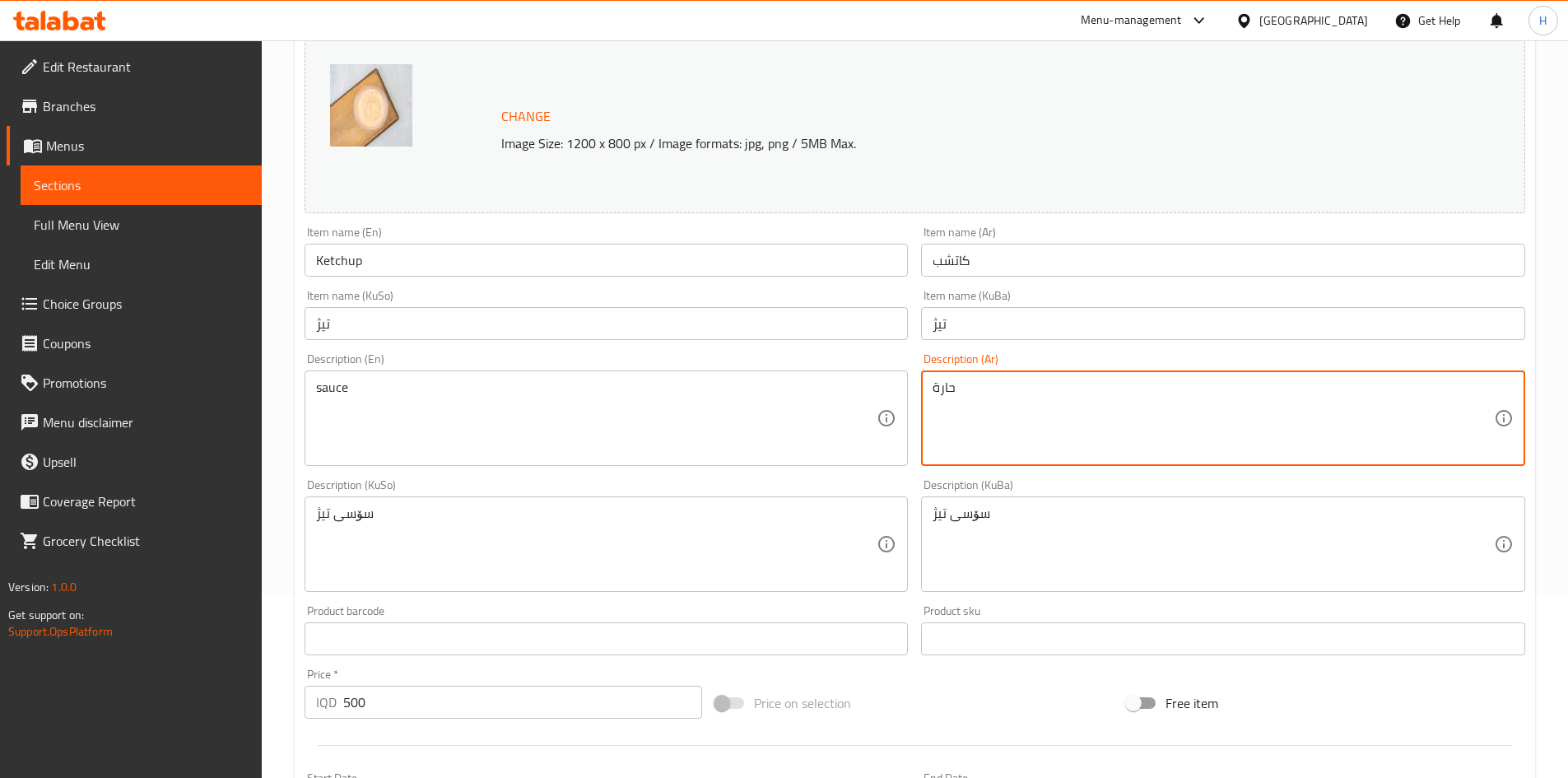
click at [942, 386] on textarea "حارة" at bounding box center [1213, 419] width 561 height 78
type textarea "w"
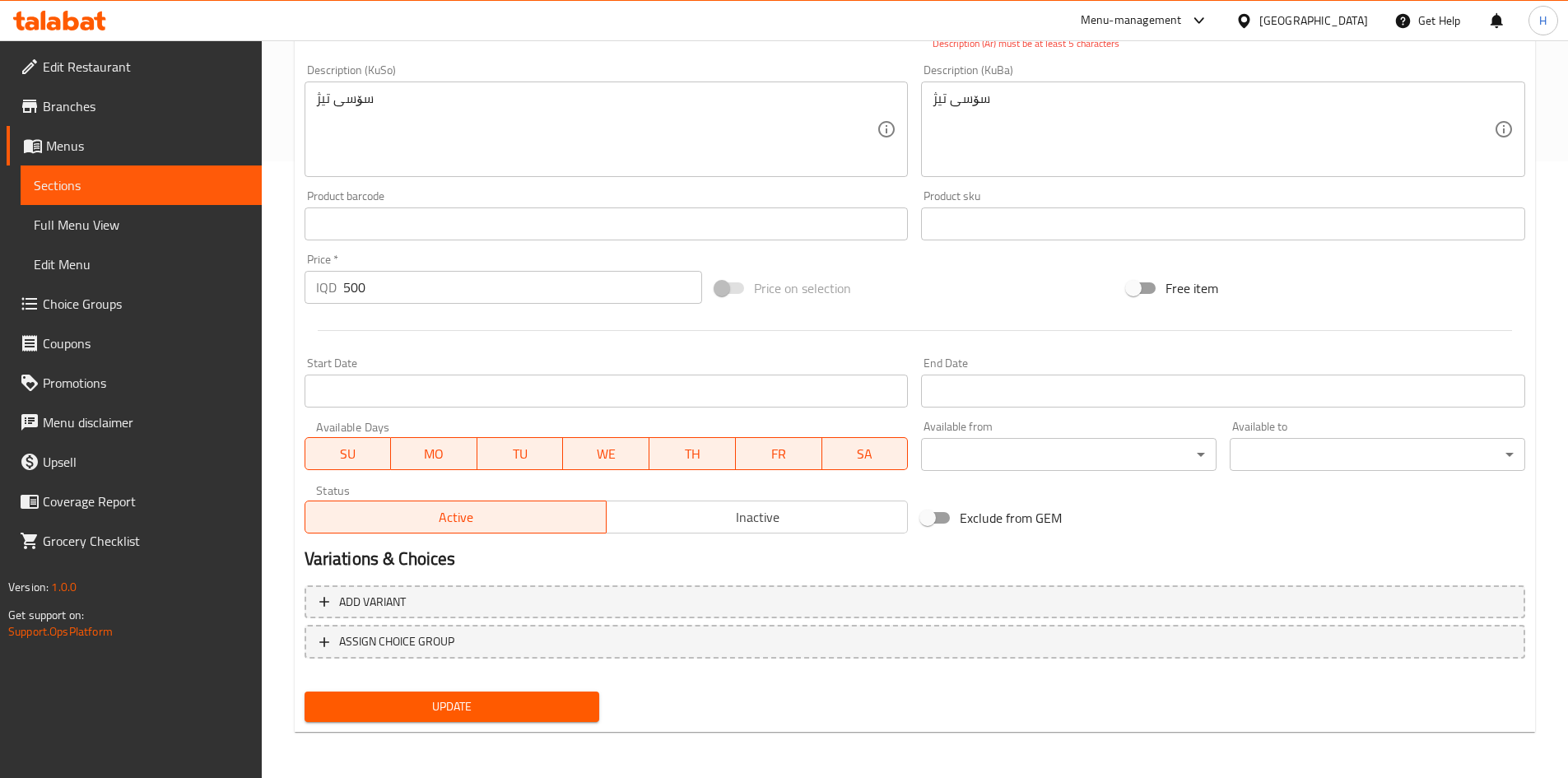
click at [532, 702] on span "Update" at bounding box center [453, 707] width 270 height 20
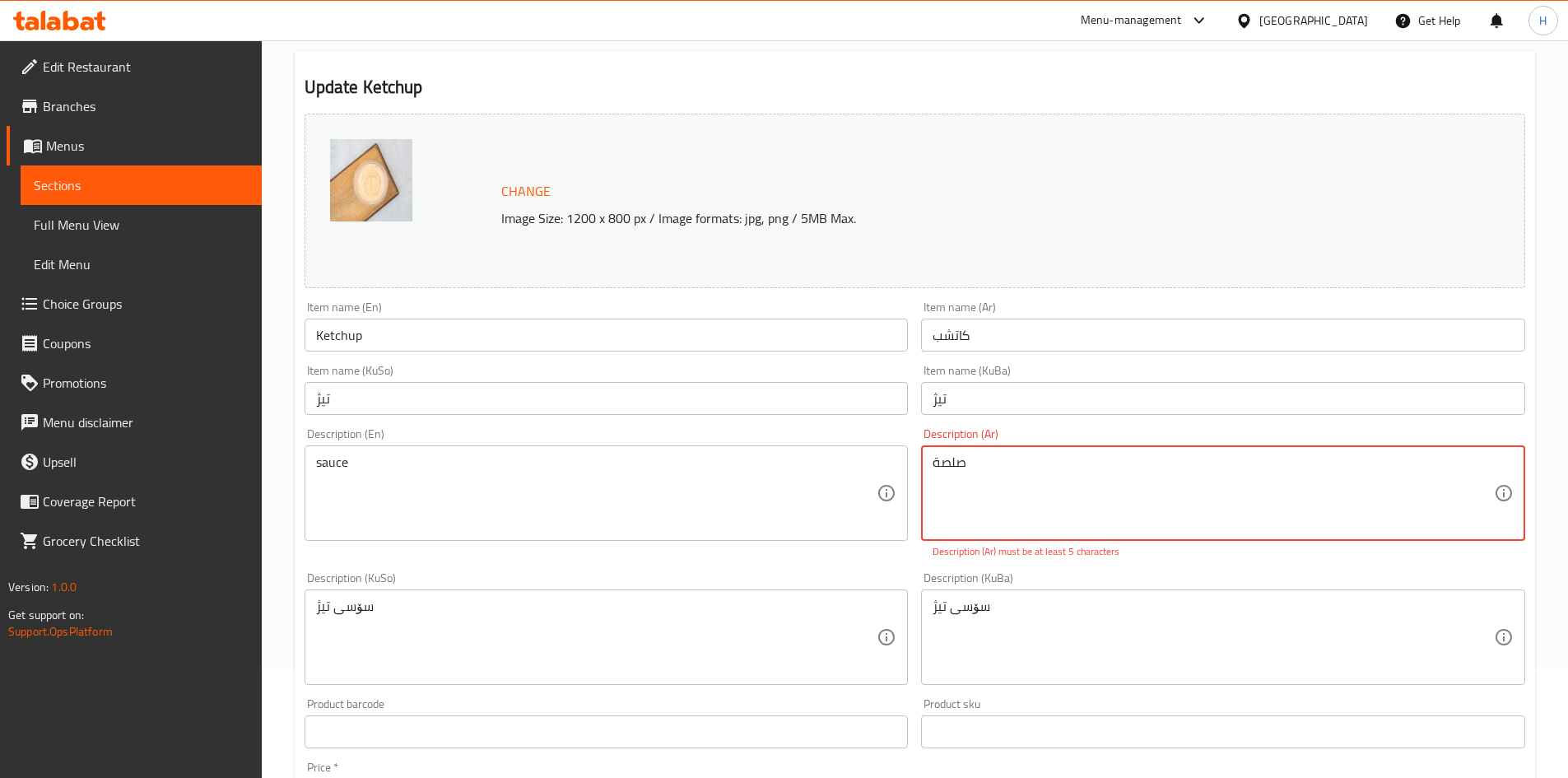
scroll to position [19, 0]
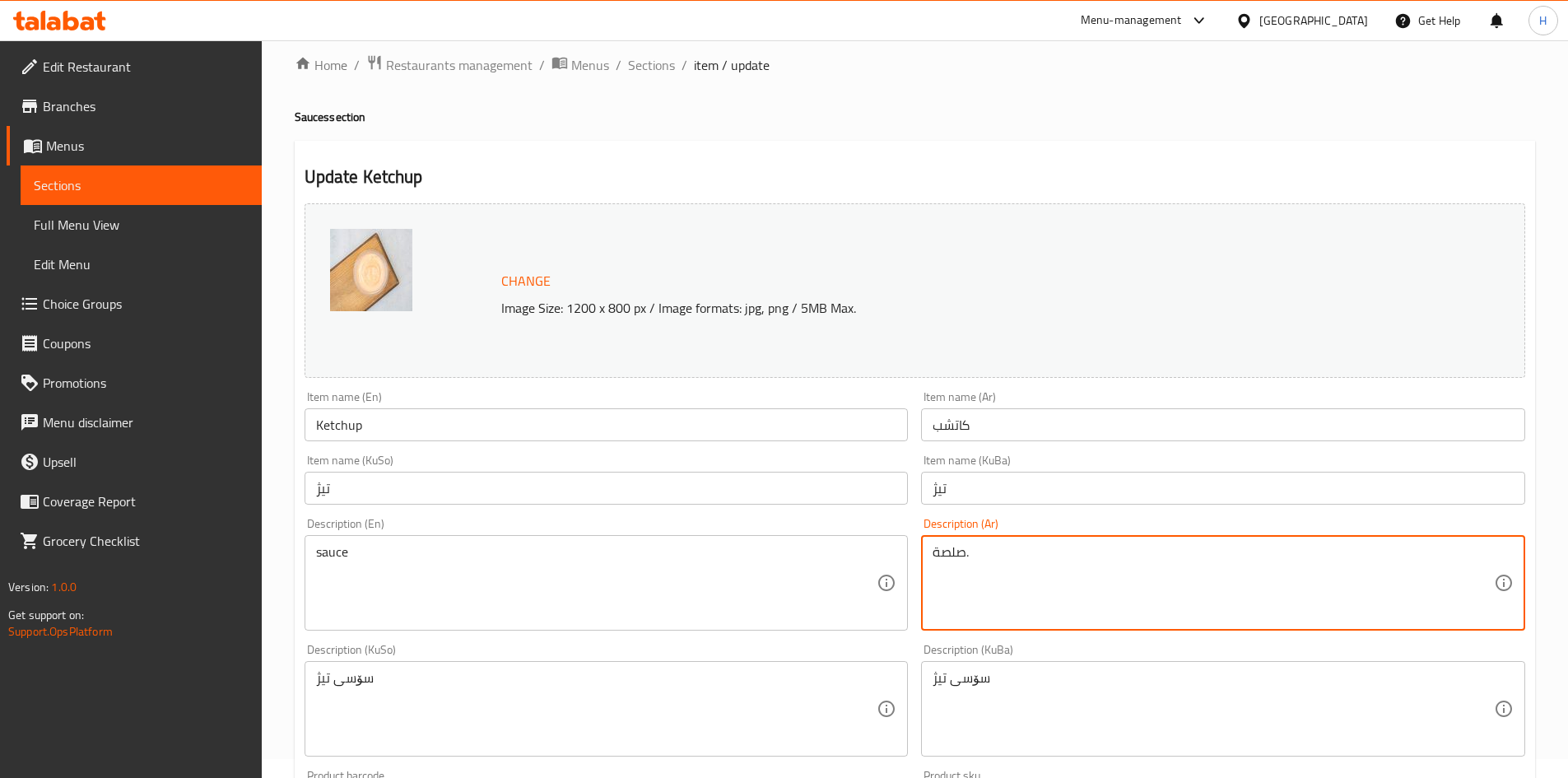
type textarea "صلصة."
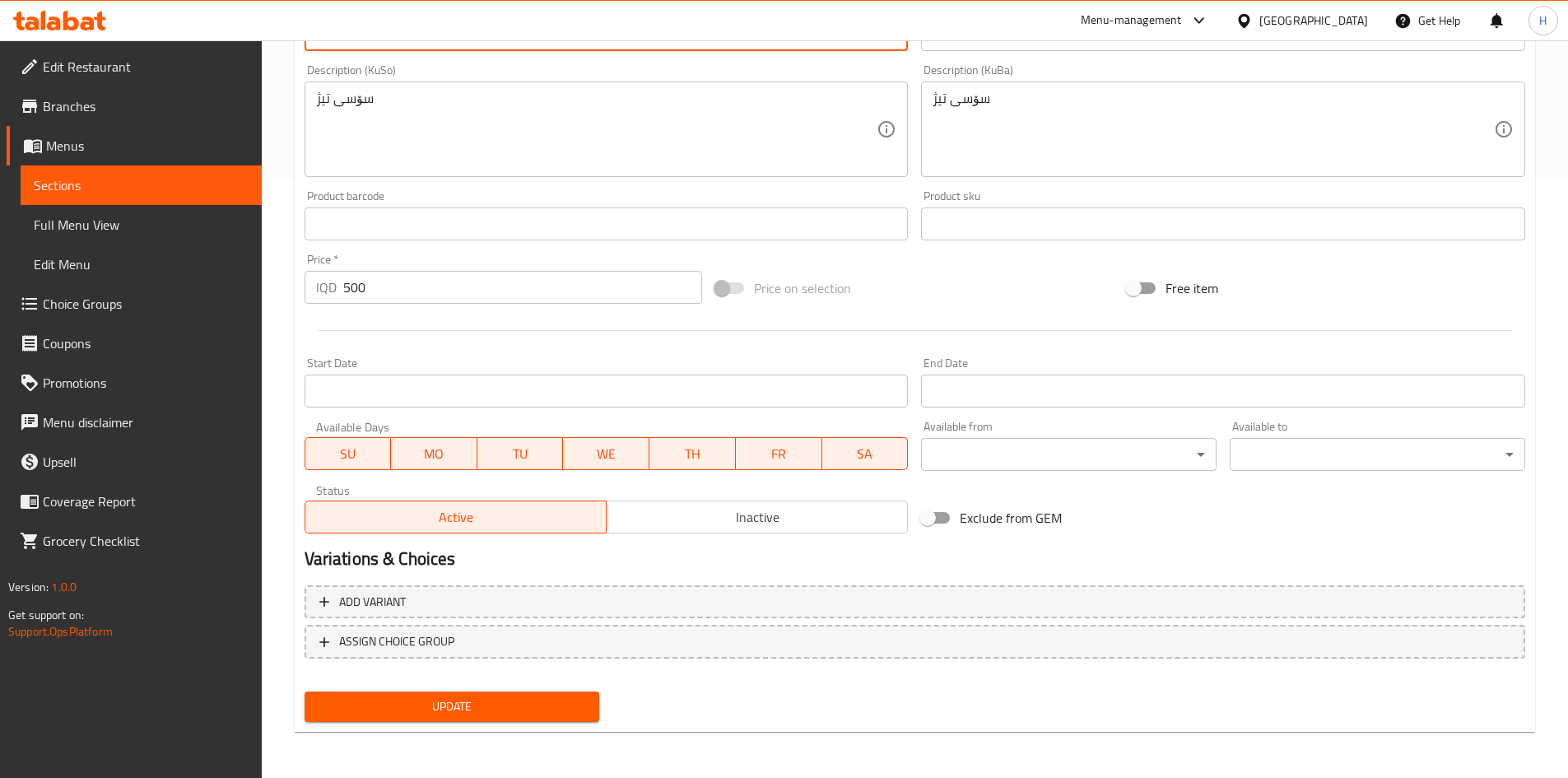
click at [412, 701] on span "Update" at bounding box center [453, 707] width 270 height 20
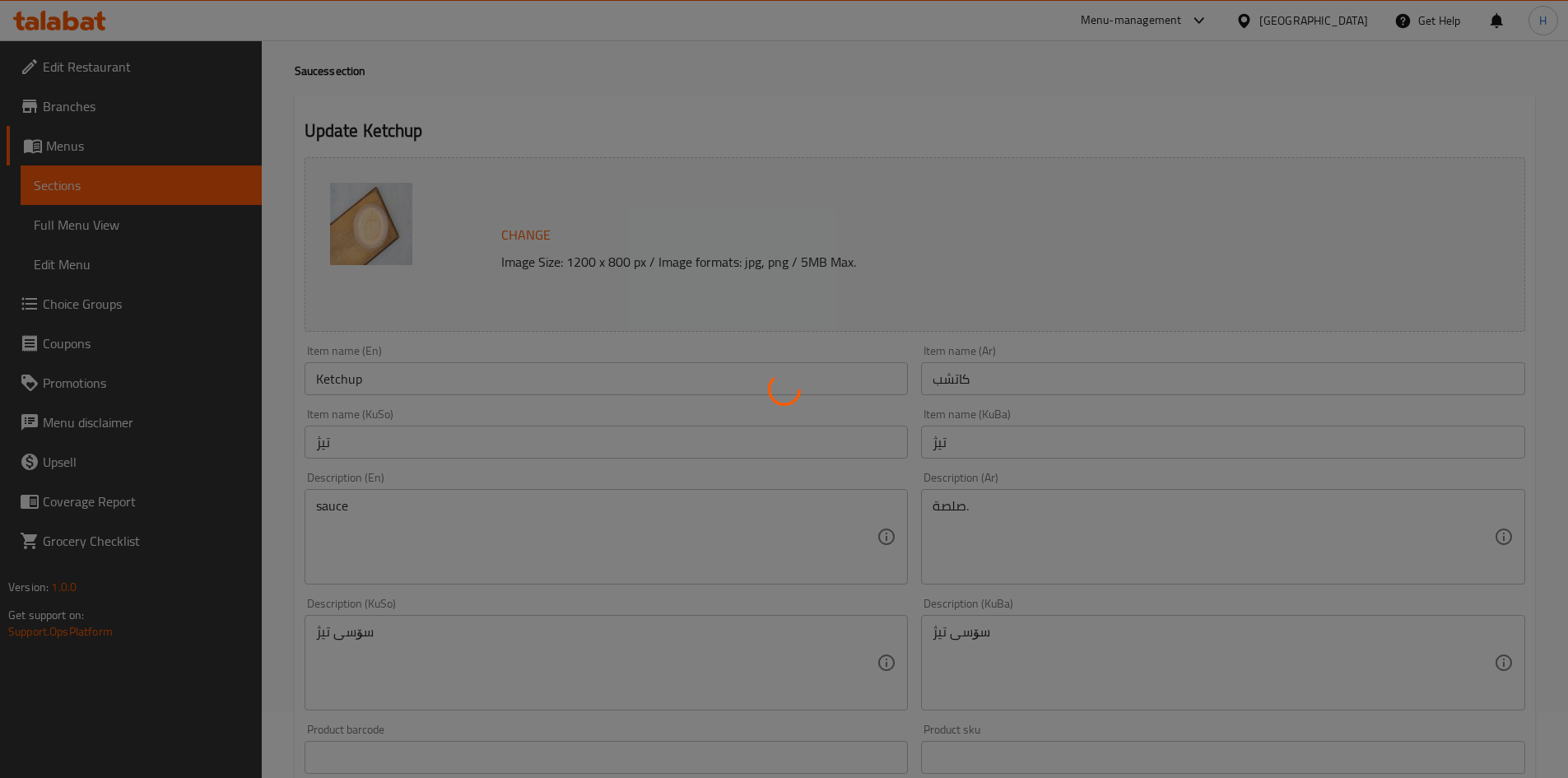
scroll to position [0, 0]
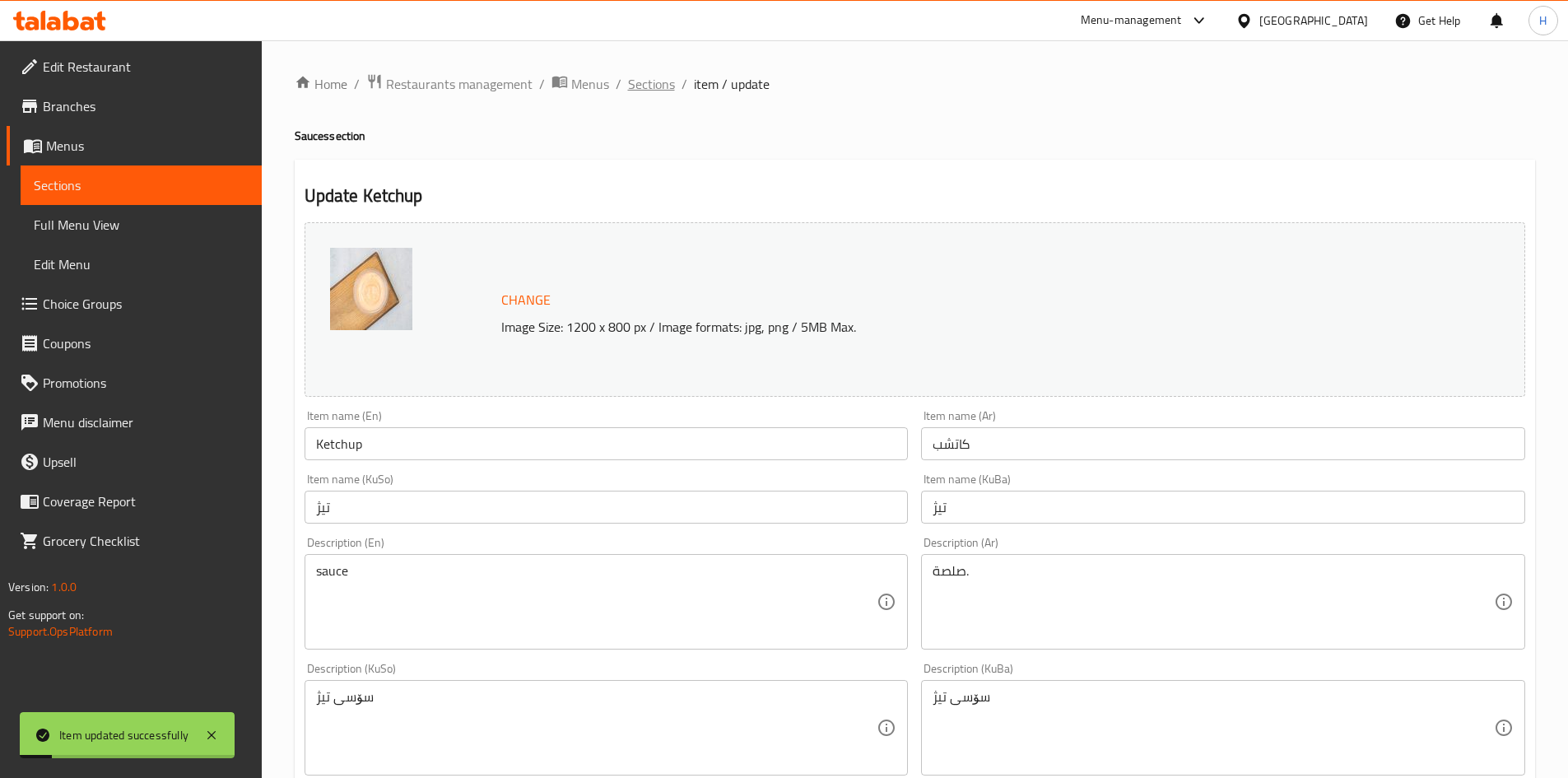
click at [658, 79] on span "Sections" at bounding box center [651, 83] width 47 height 19
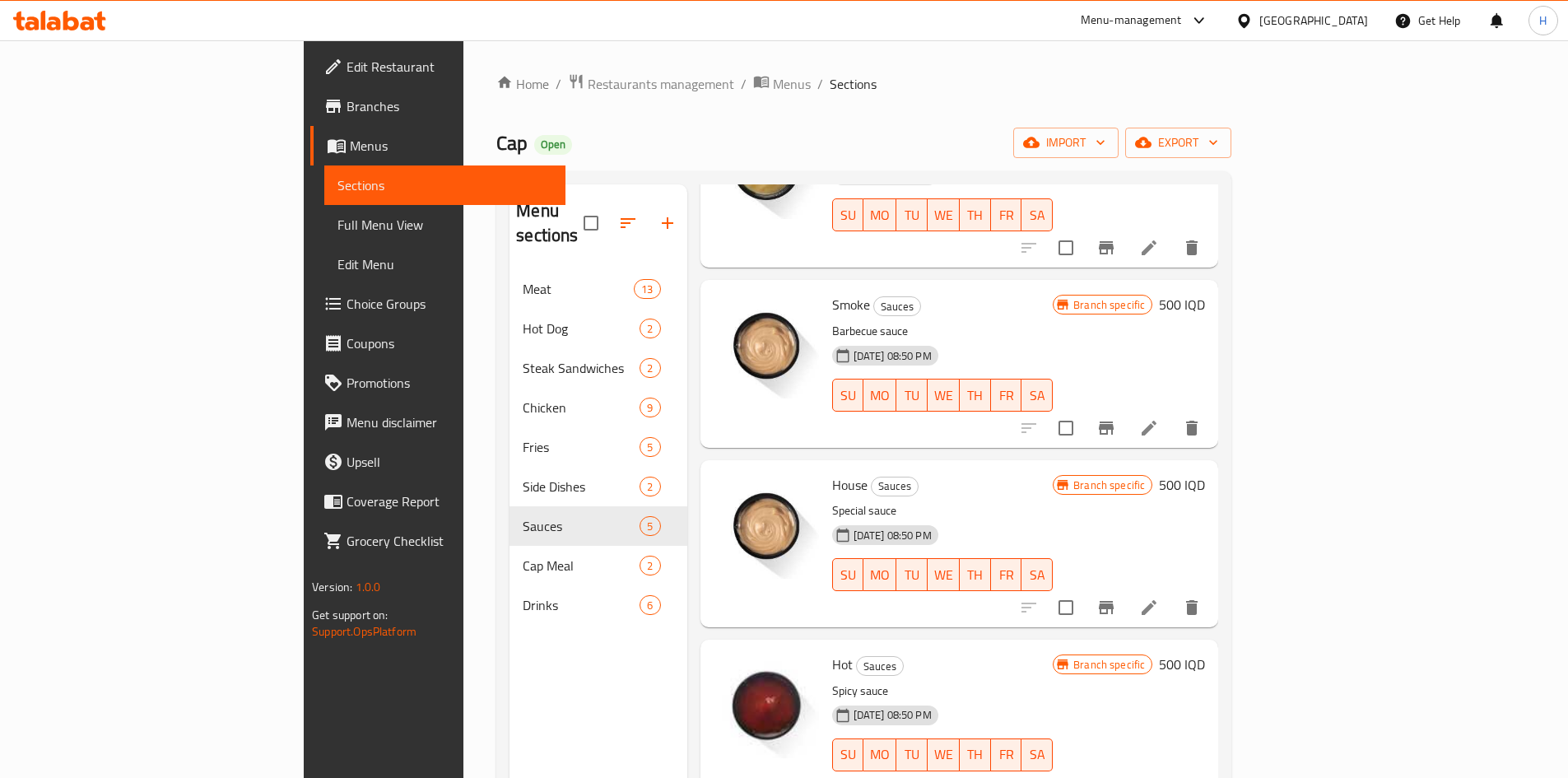
click at [584, 190] on div "Menu sections" at bounding box center [598, 224] width 177 height 78
click at [658, 214] on icon "button" at bounding box center [667, 223] width 19 height 19
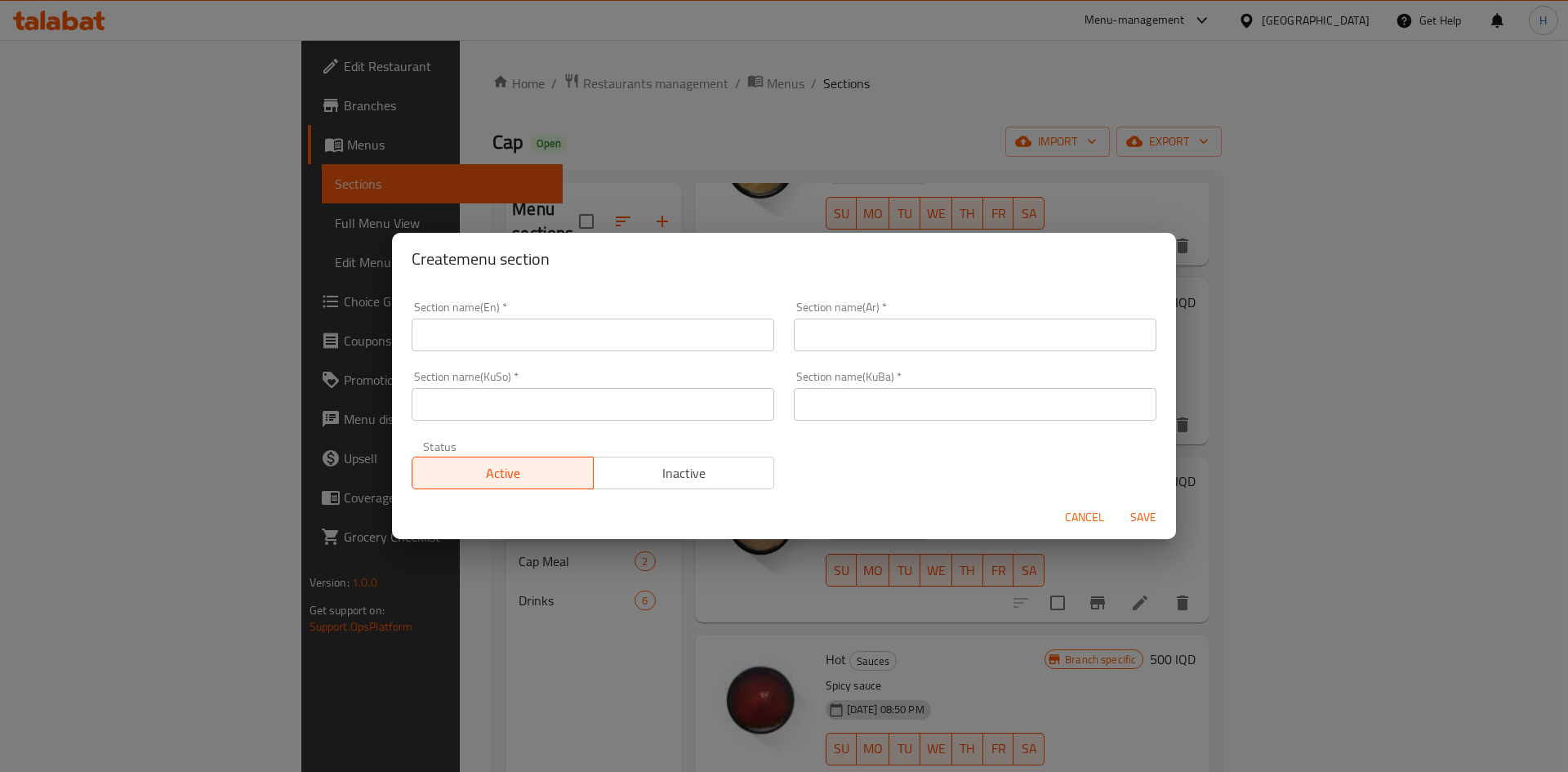
click at [493, 336] on input "text" at bounding box center [593, 335] width 362 height 33
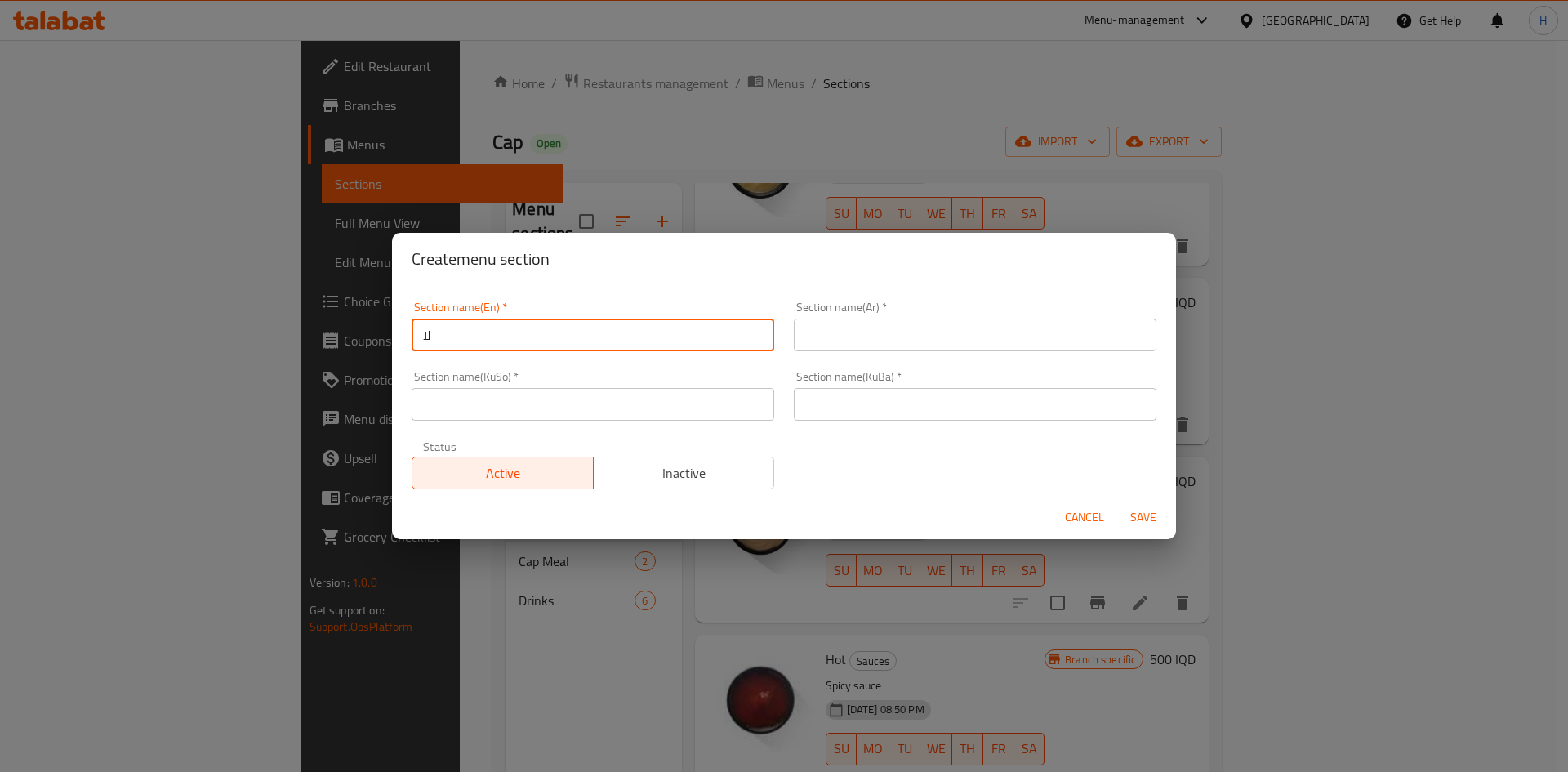
type input "ل"
type input "Beverages"
click at [927, 322] on input "text" at bounding box center [974, 335] width 362 height 33
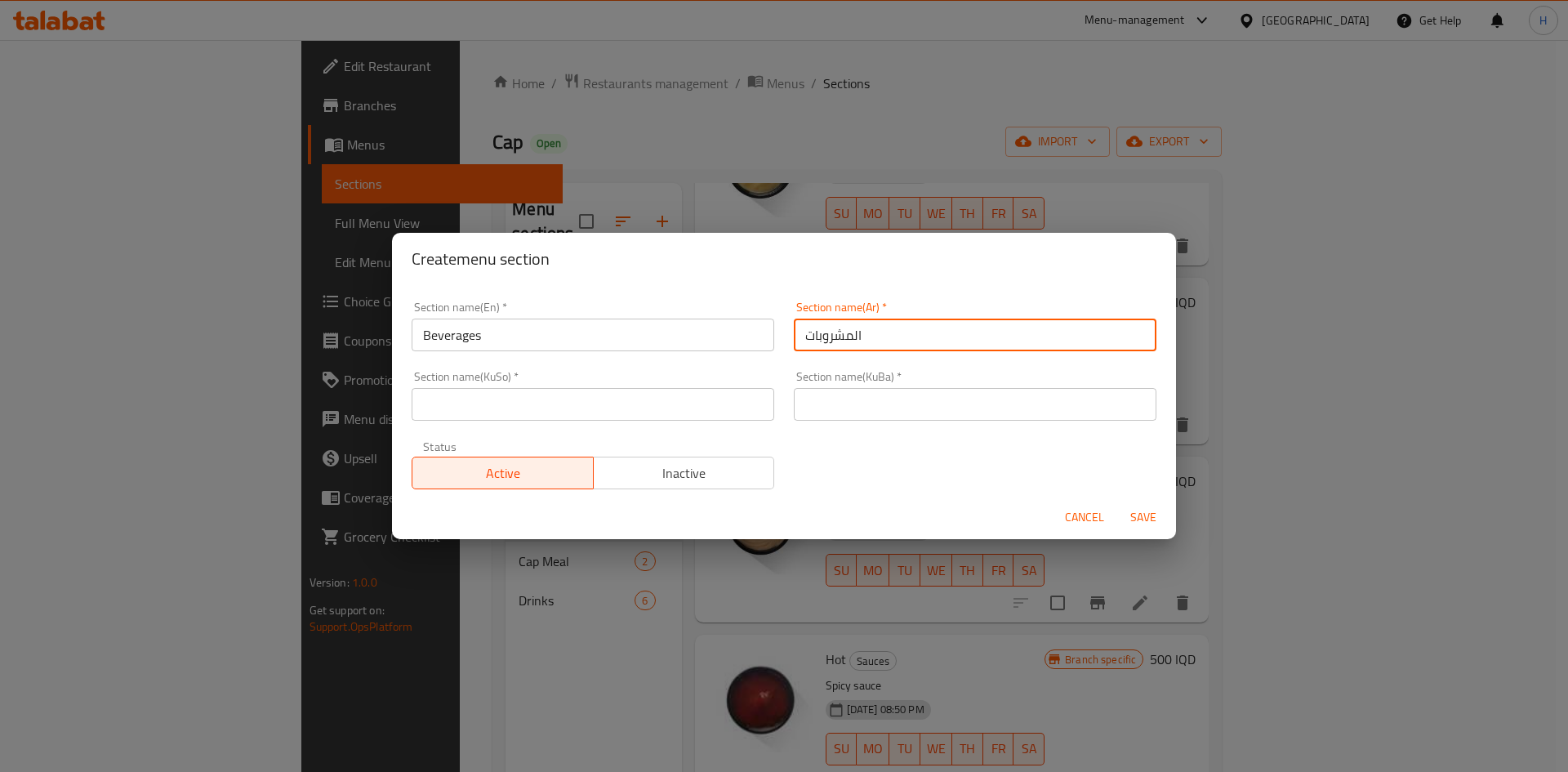
type input "المشروبات"
click at [804, 396] on input "text" at bounding box center [974, 404] width 362 height 33
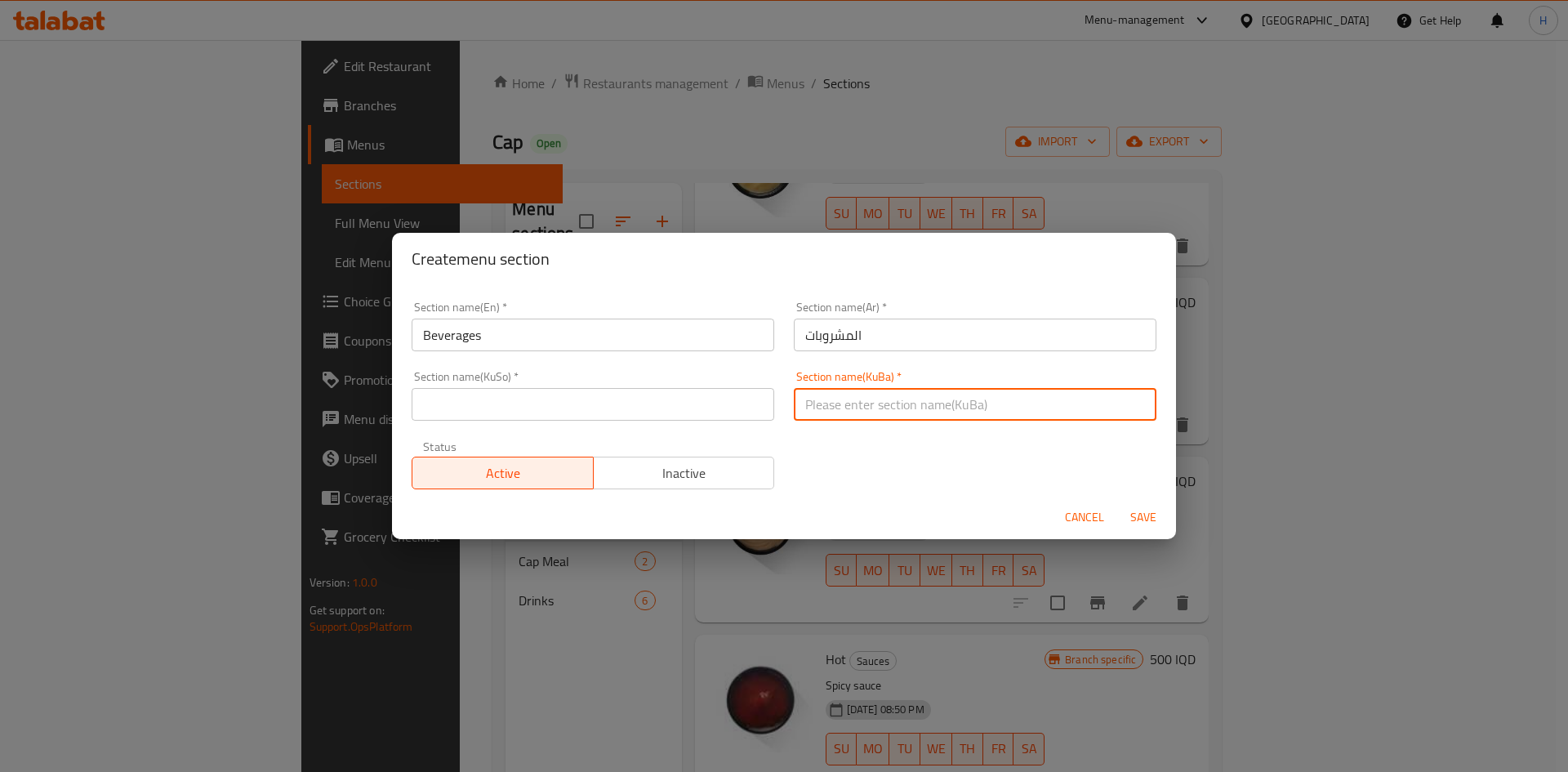
type input "."
click at [543, 429] on div "Section name(KuSo)   * Section name(KuSo) *" at bounding box center [593, 395] width 383 height 70
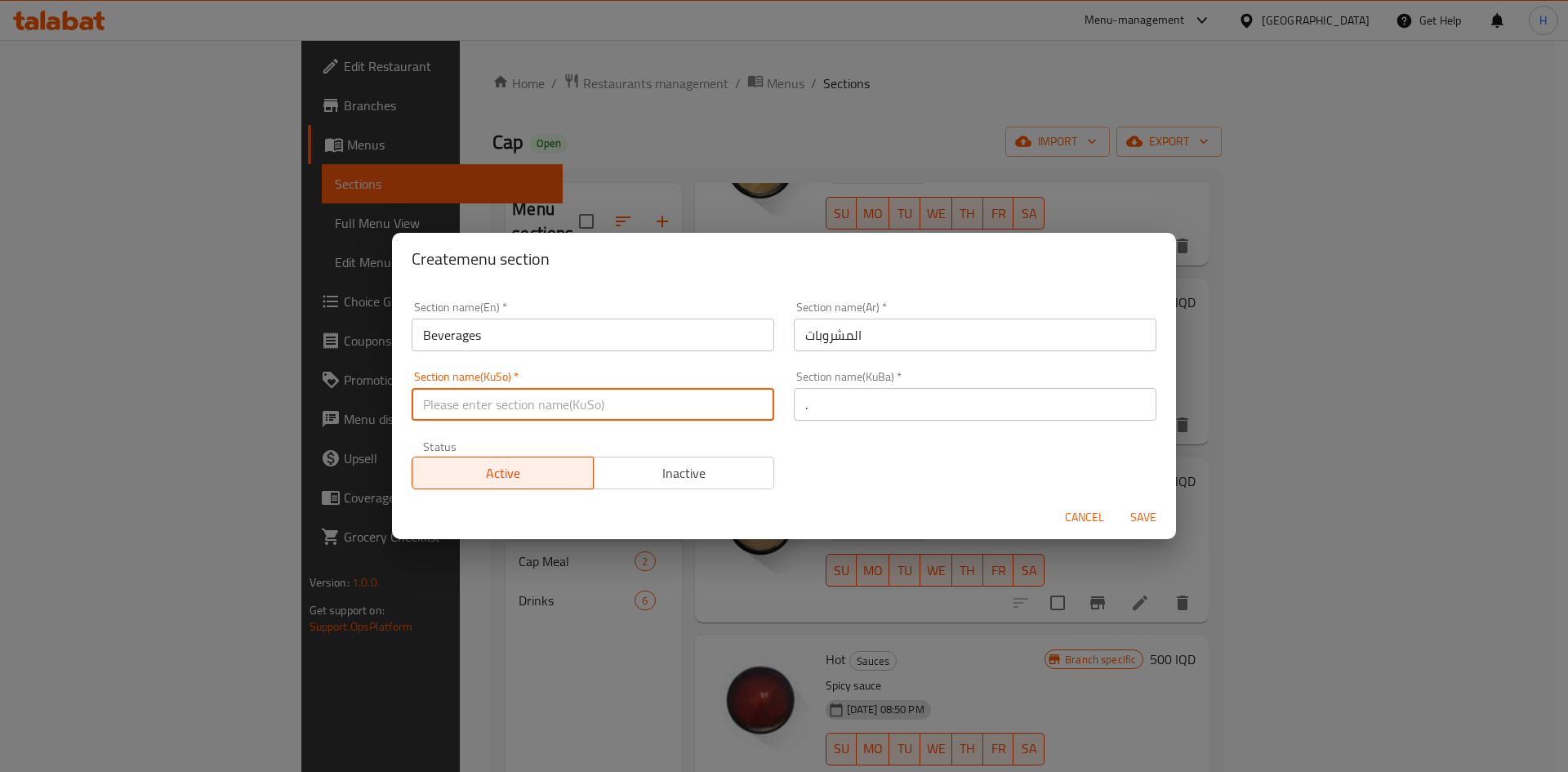
click at [543, 415] on input "text" at bounding box center [593, 404] width 362 height 33
type input "."
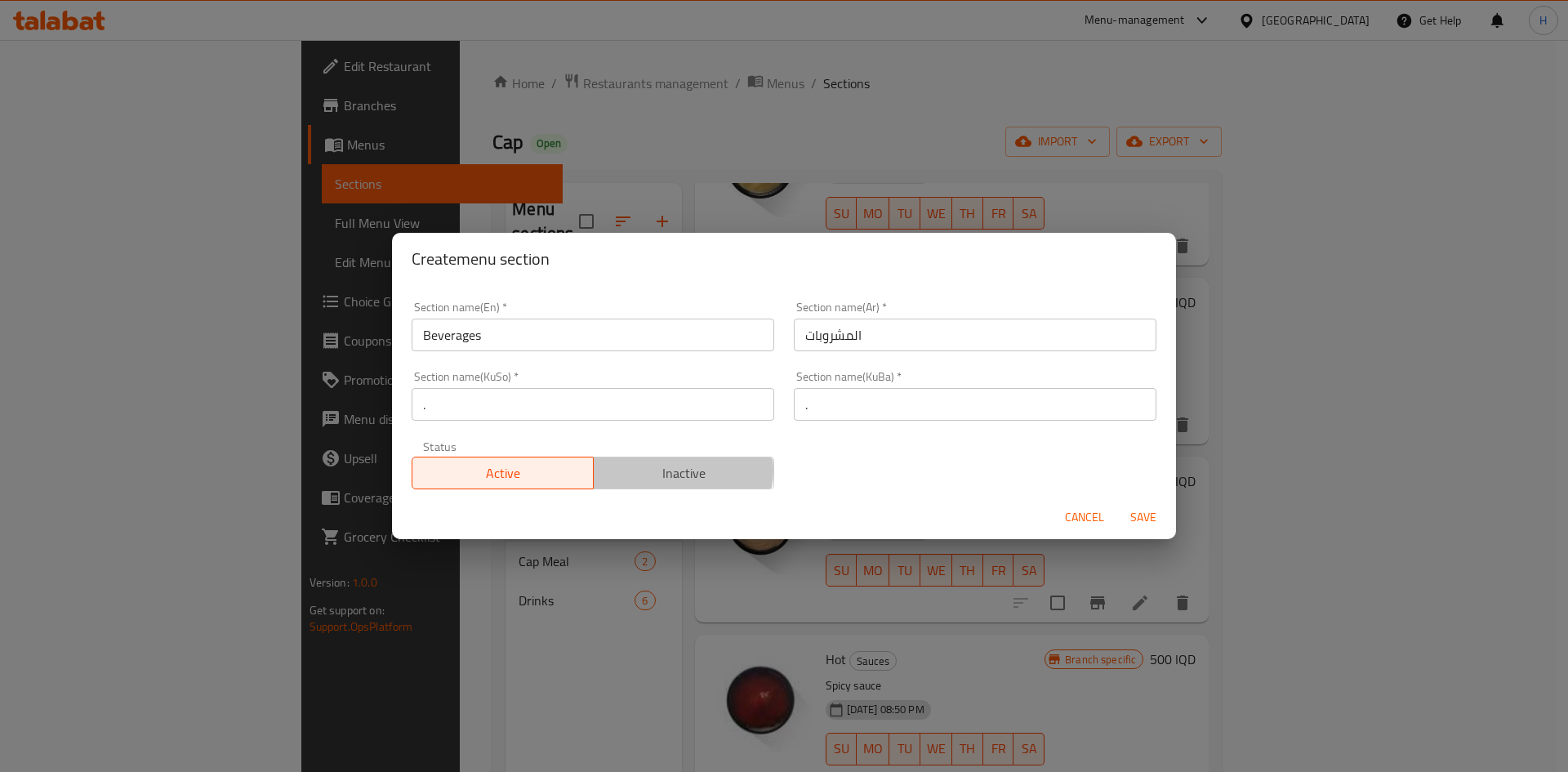
drag, startPoint x: 676, startPoint y: 470, endPoint x: 1159, endPoint y: 506, distance: 484.3
click at [678, 470] on span "Inactive" at bounding box center [684, 473] width 168 height 24
click at [1156, 509] on span "Save" at bounding box center [1143, 517] width 40 height 20
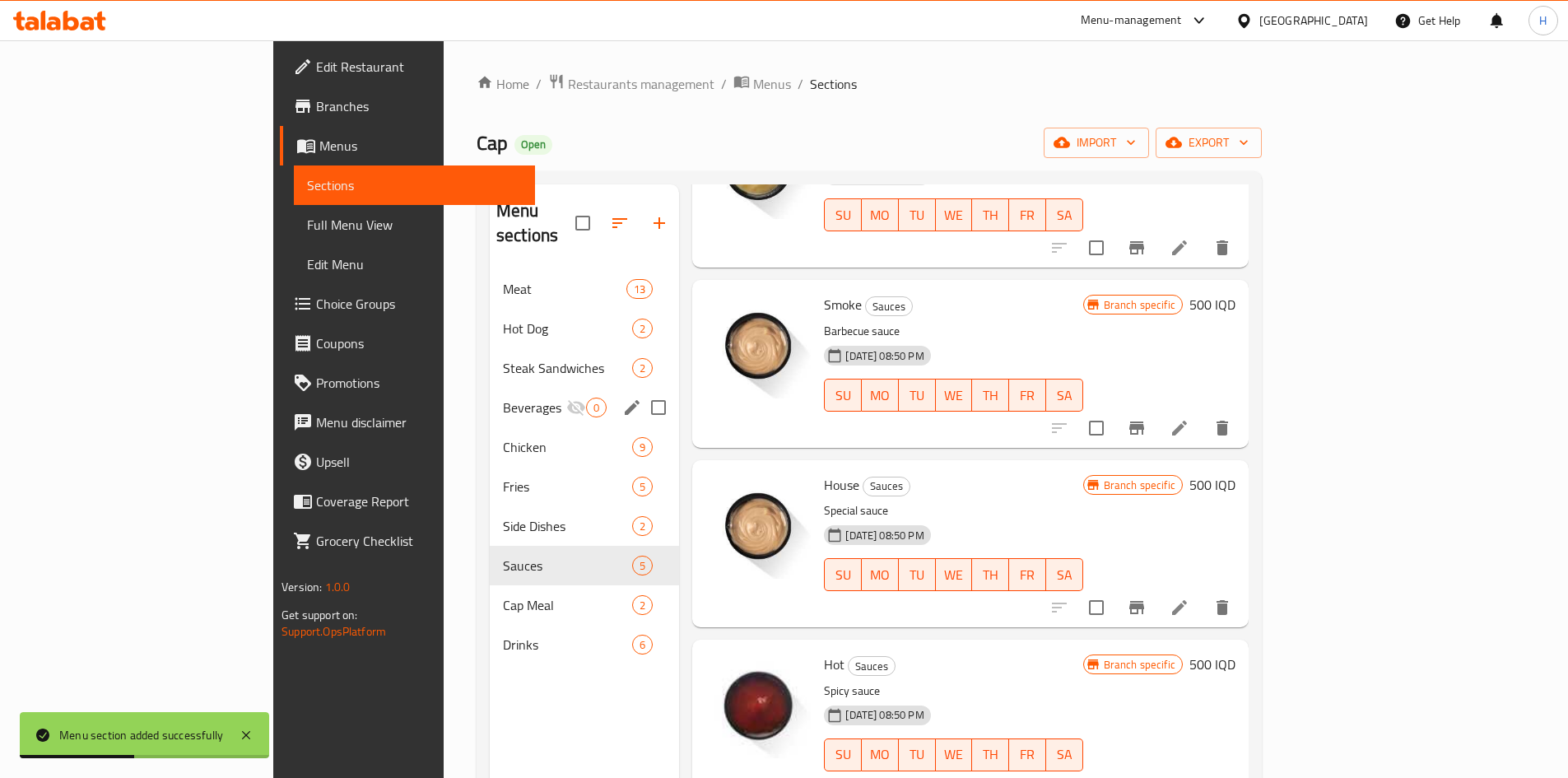
click at [503, 397] on span "Beverages" at bounding box center [534, 407] width 64 height 19
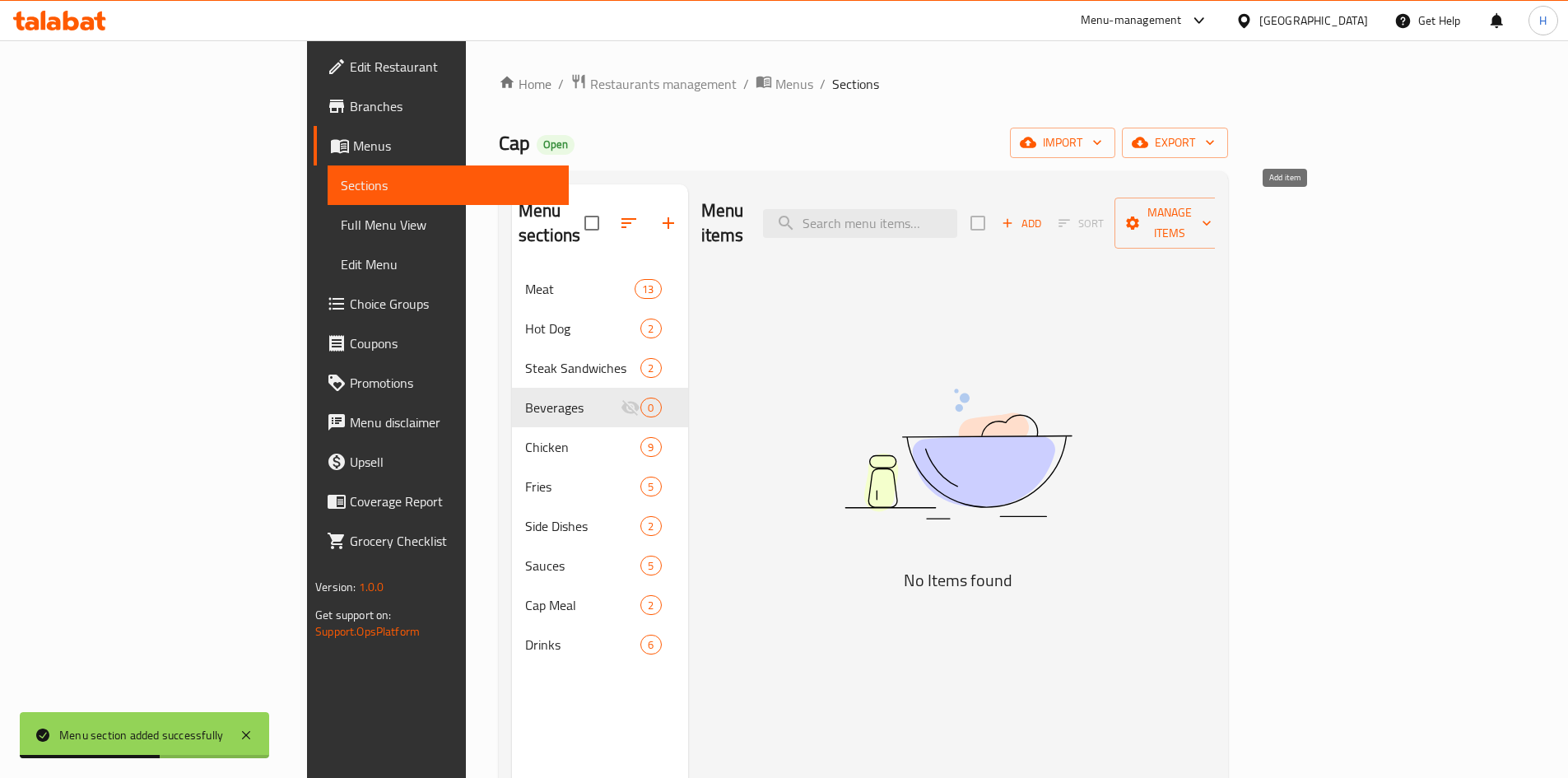
click at [1048, 211] on button "Add" at bounding box center [1021, 224] width 53 height 25
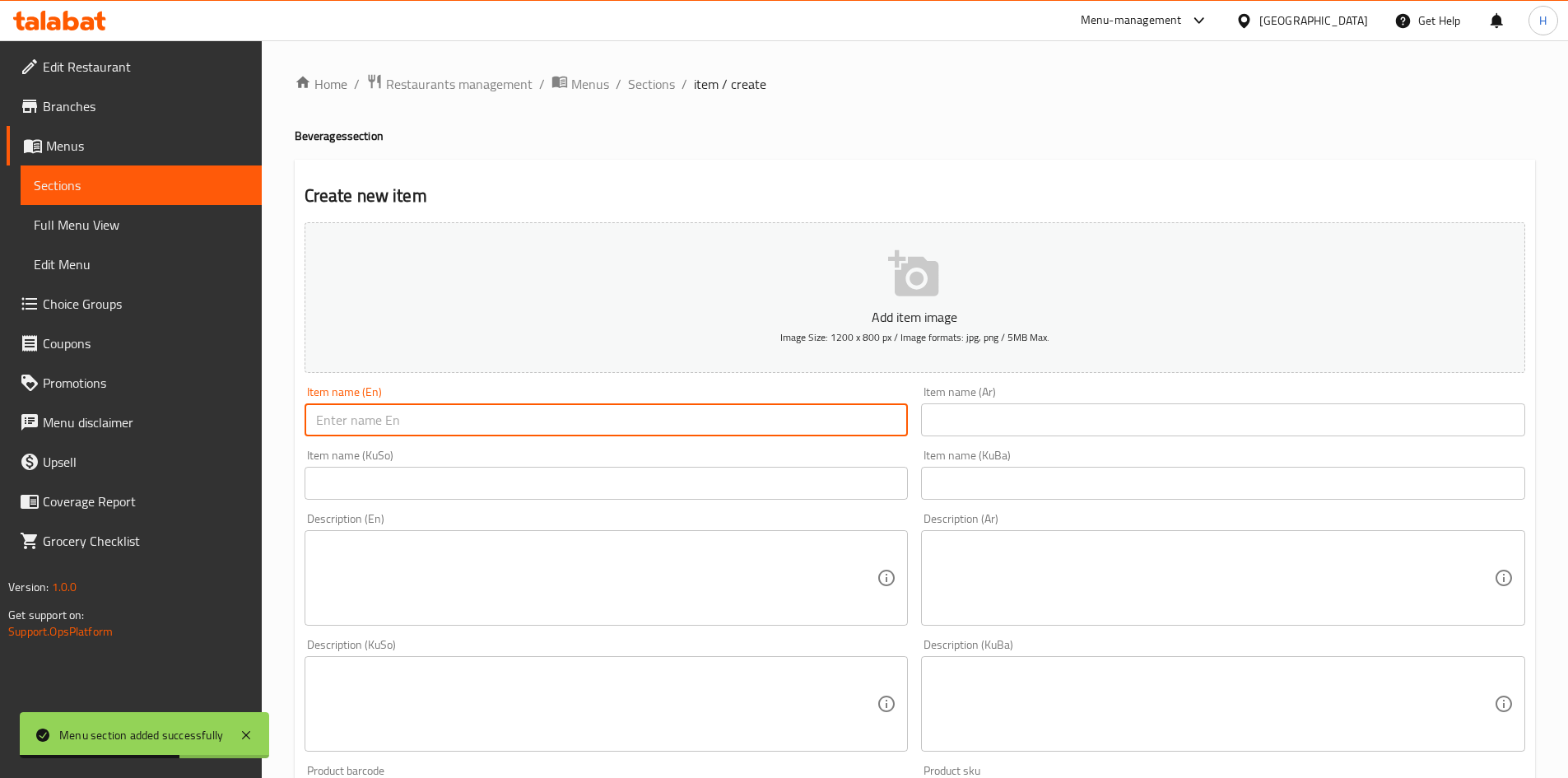
click at [351, 408] on input "text" at bounding box center [606, 420] width 604 height 33
paste input "Lemonade Slushie"
click at [331, 425] on input "Lemonade Slushie" at bounding box center [606, 420] width 604 height 33
type input "Lemonade Slushie"
click at [988, 422] on input "text" at bounding box center [1223, 420] width 604 height 33
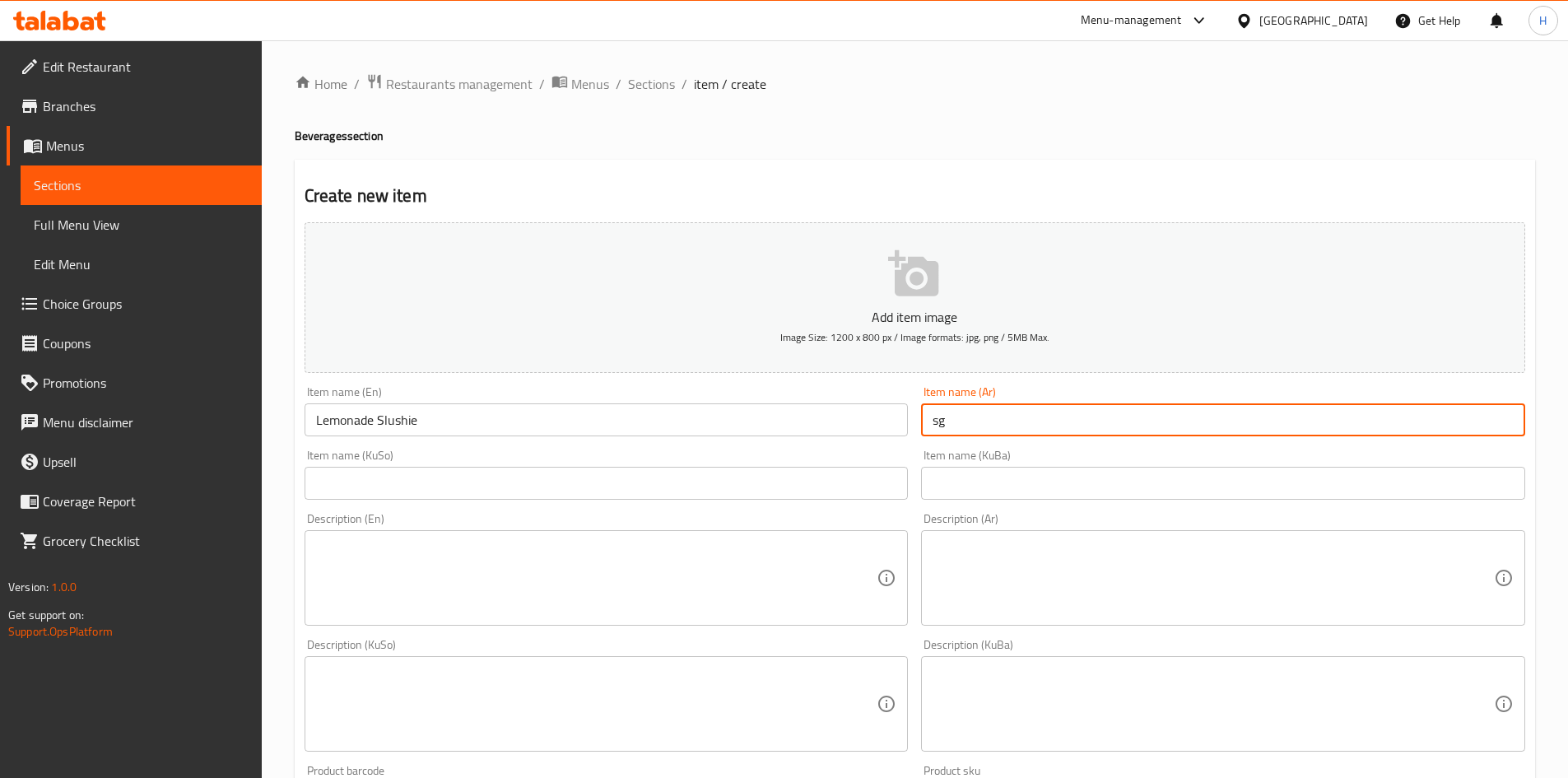
type input "s"
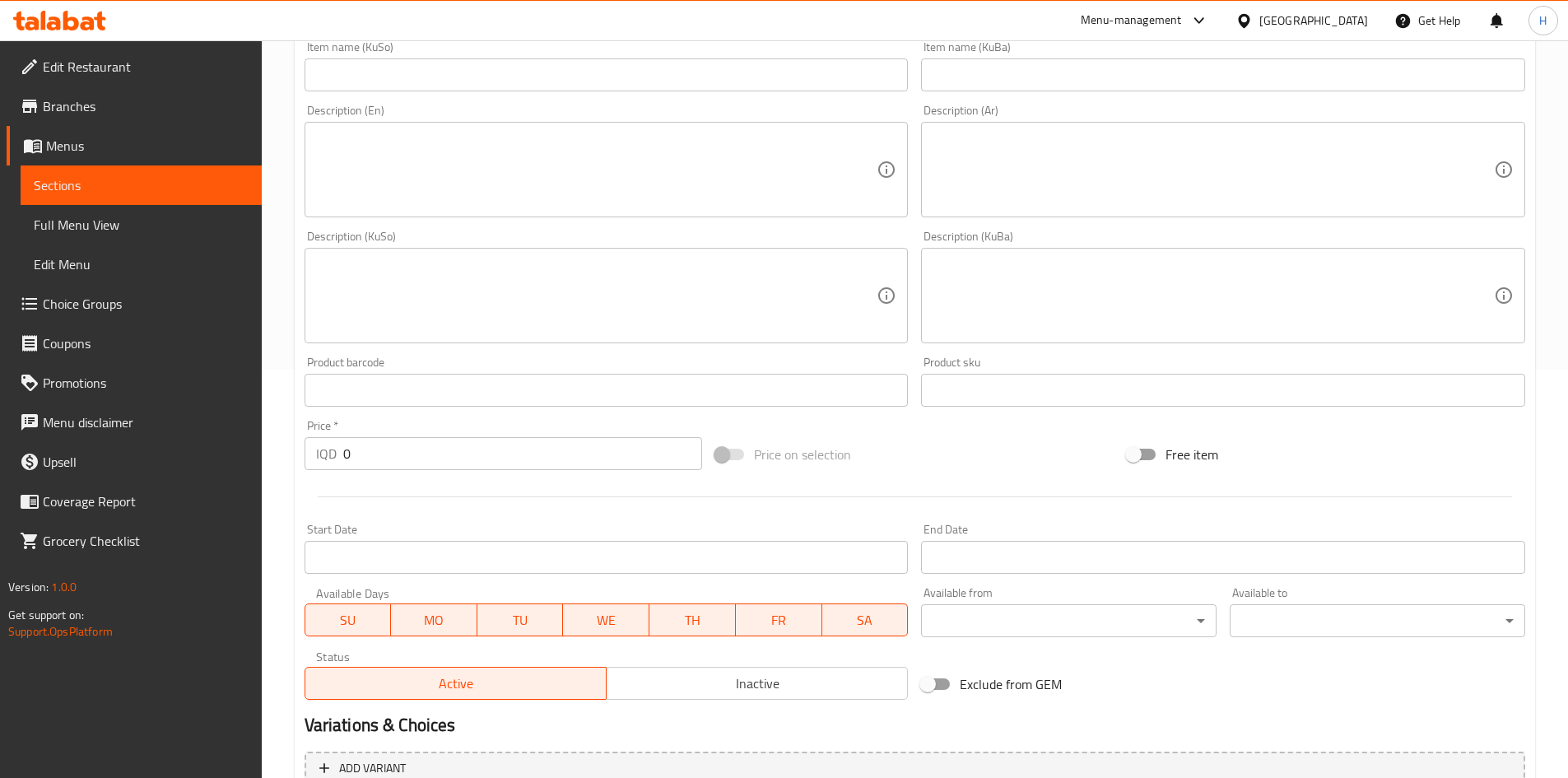
scroll to position [412, 0]
type input "سلاشي ليمونادا"
click at [386, 440] on input "0" at bounding box center [523, 450] width 359 height 33
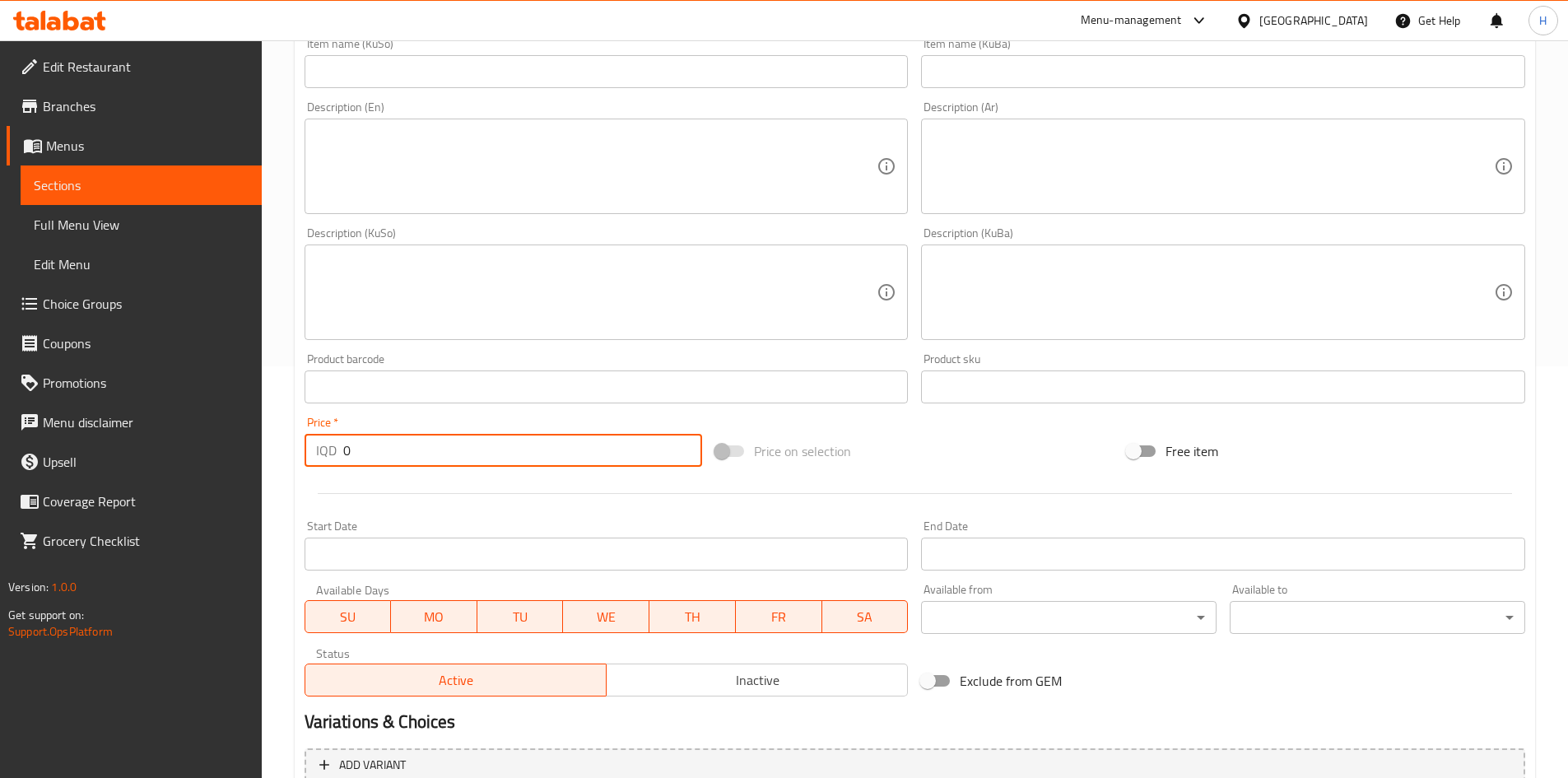
click at [386, 440] on input "0" at bounding box center [523, 450] width 359 height 33
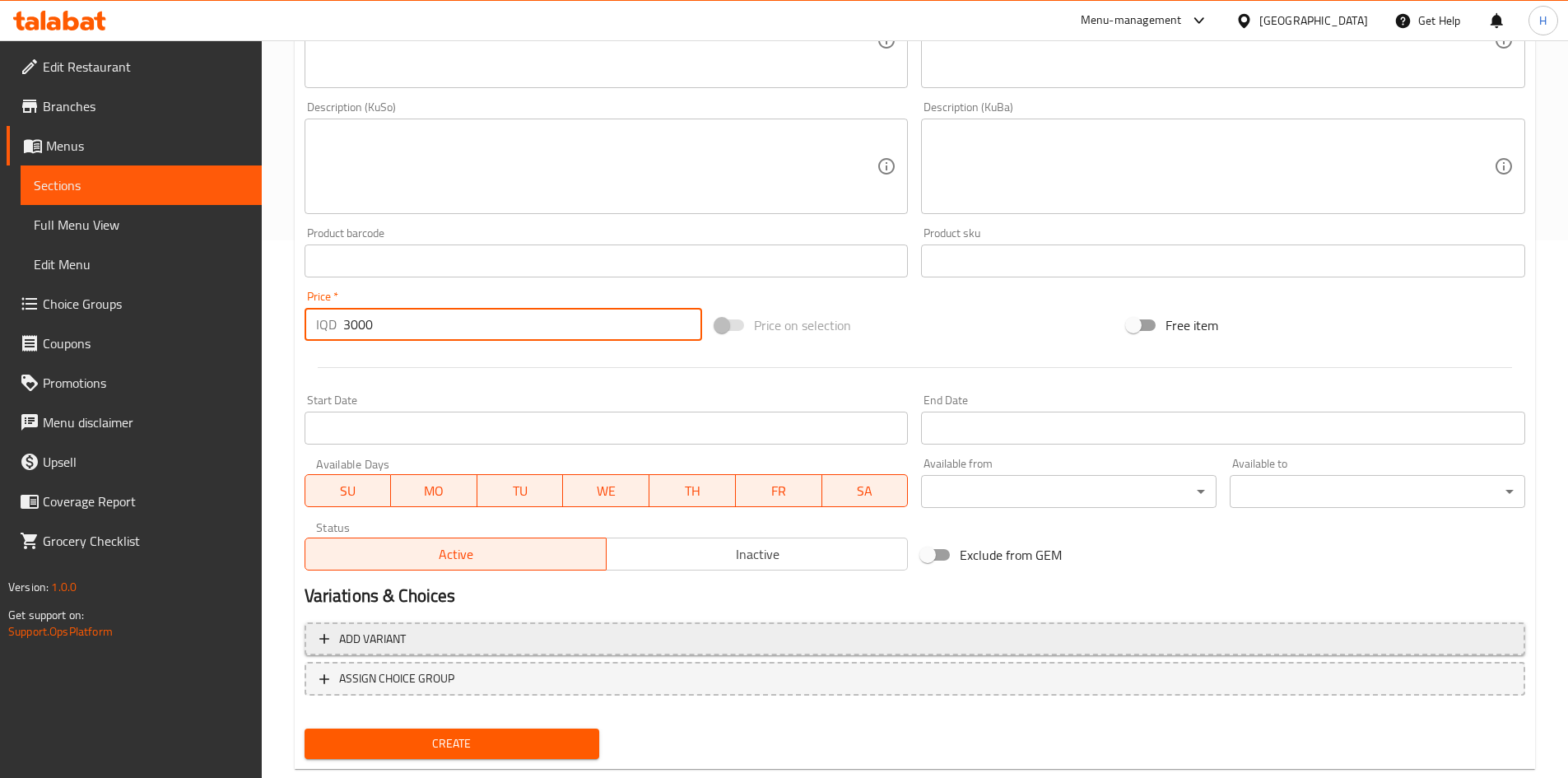
scroll to position [575, 0]
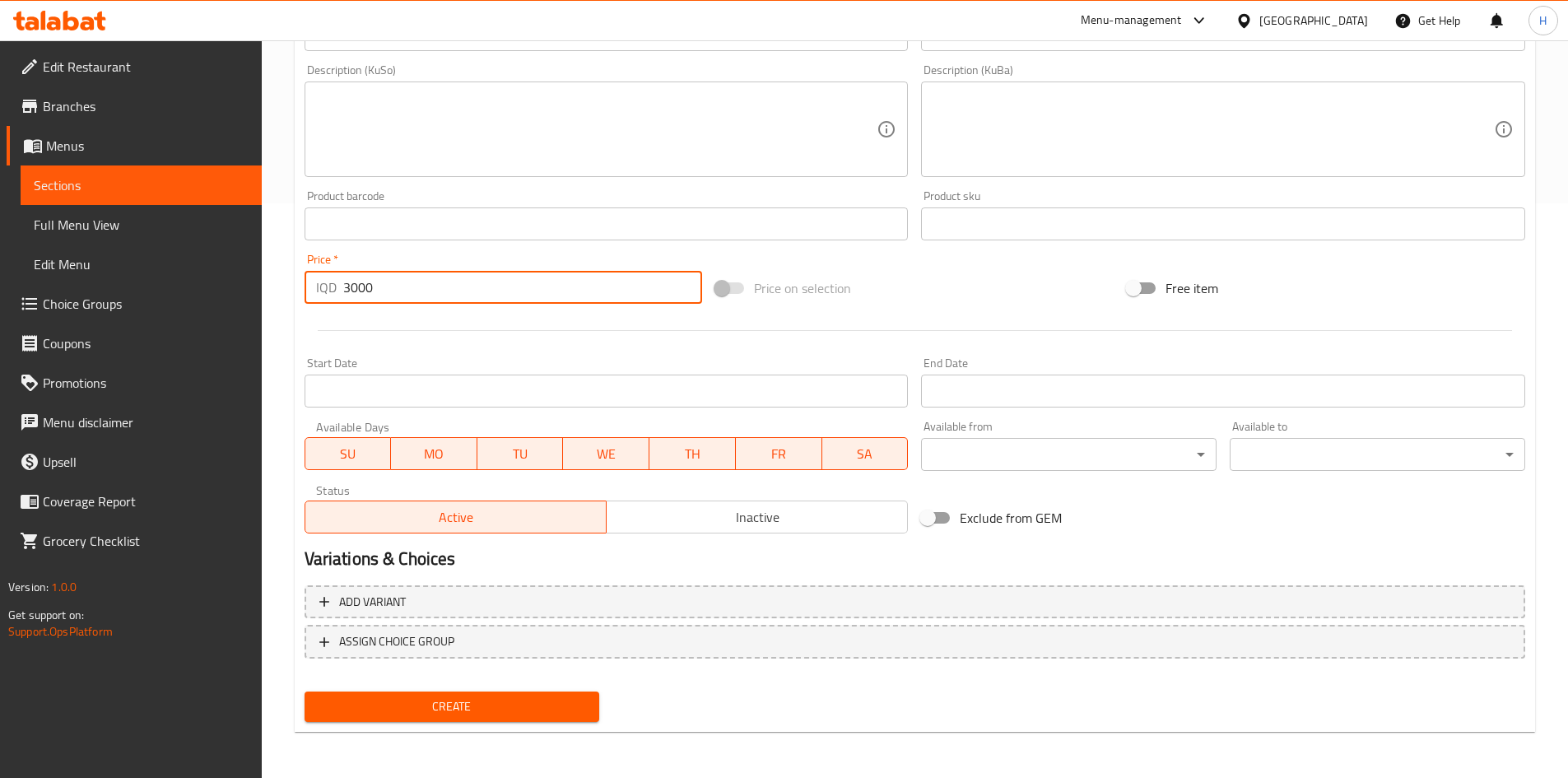
type input "3000"
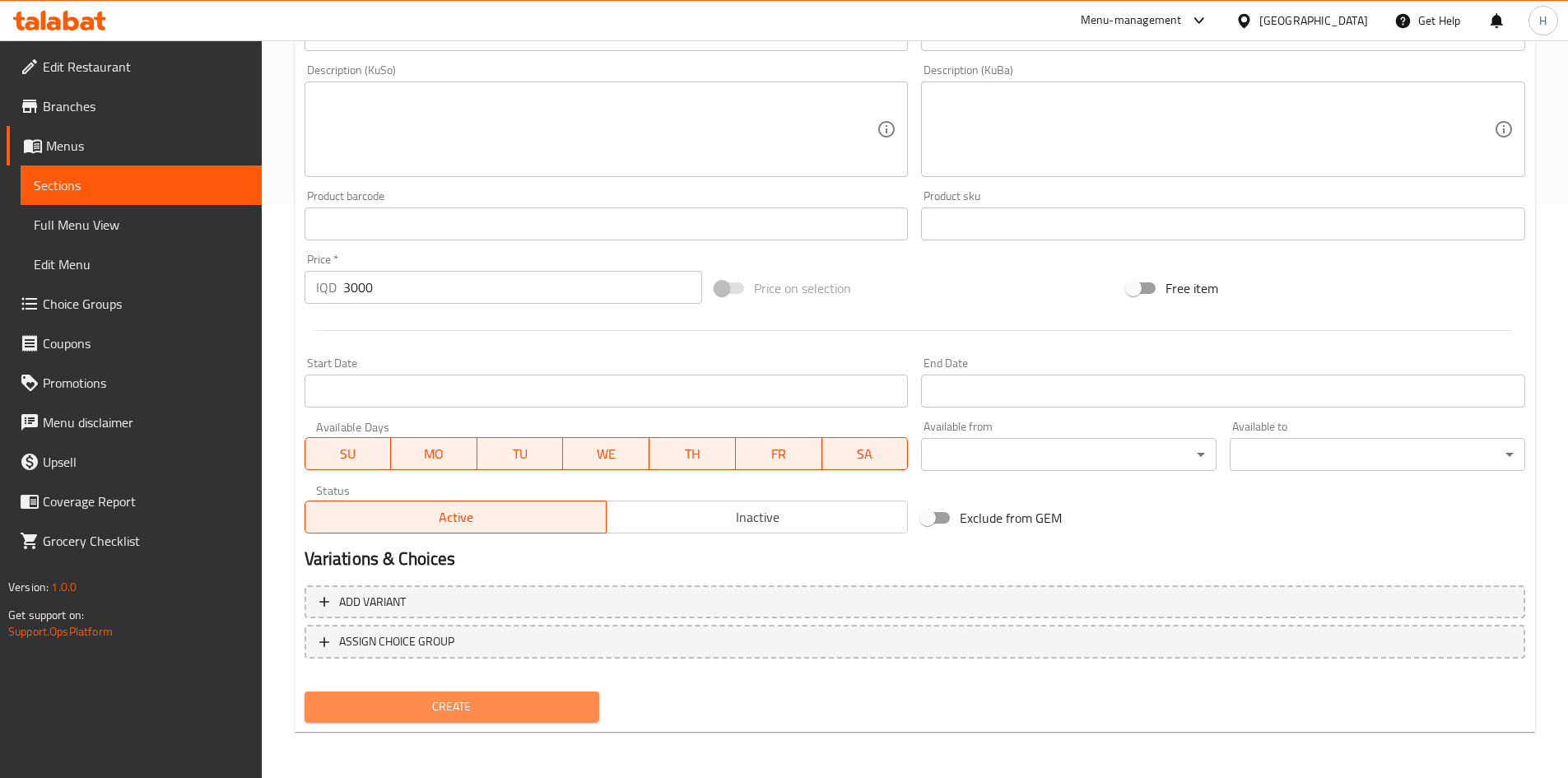
click at [478, 701] on span "Create" at bounding box center [453, 707] width 270 height 20
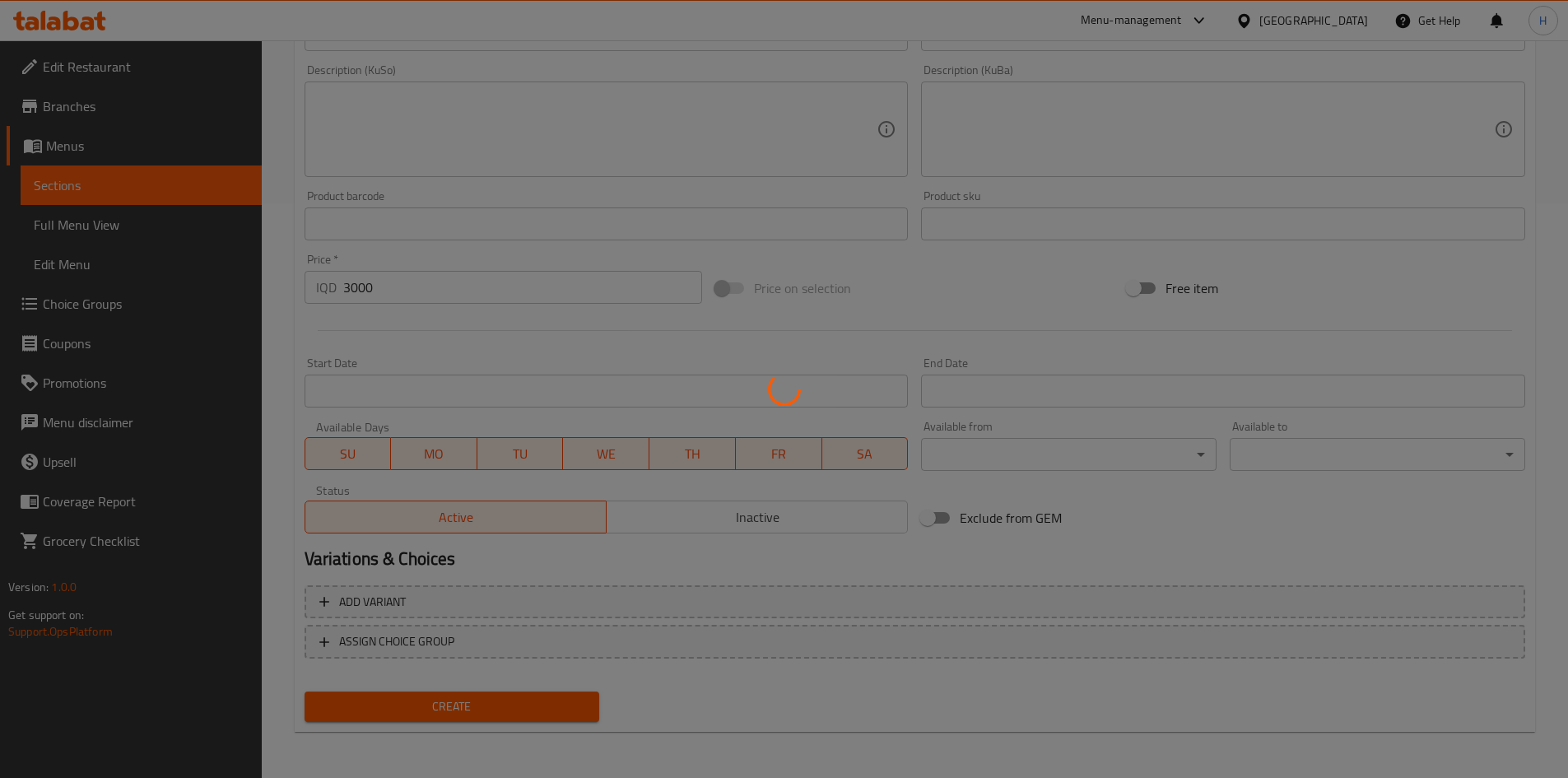
type input "0"
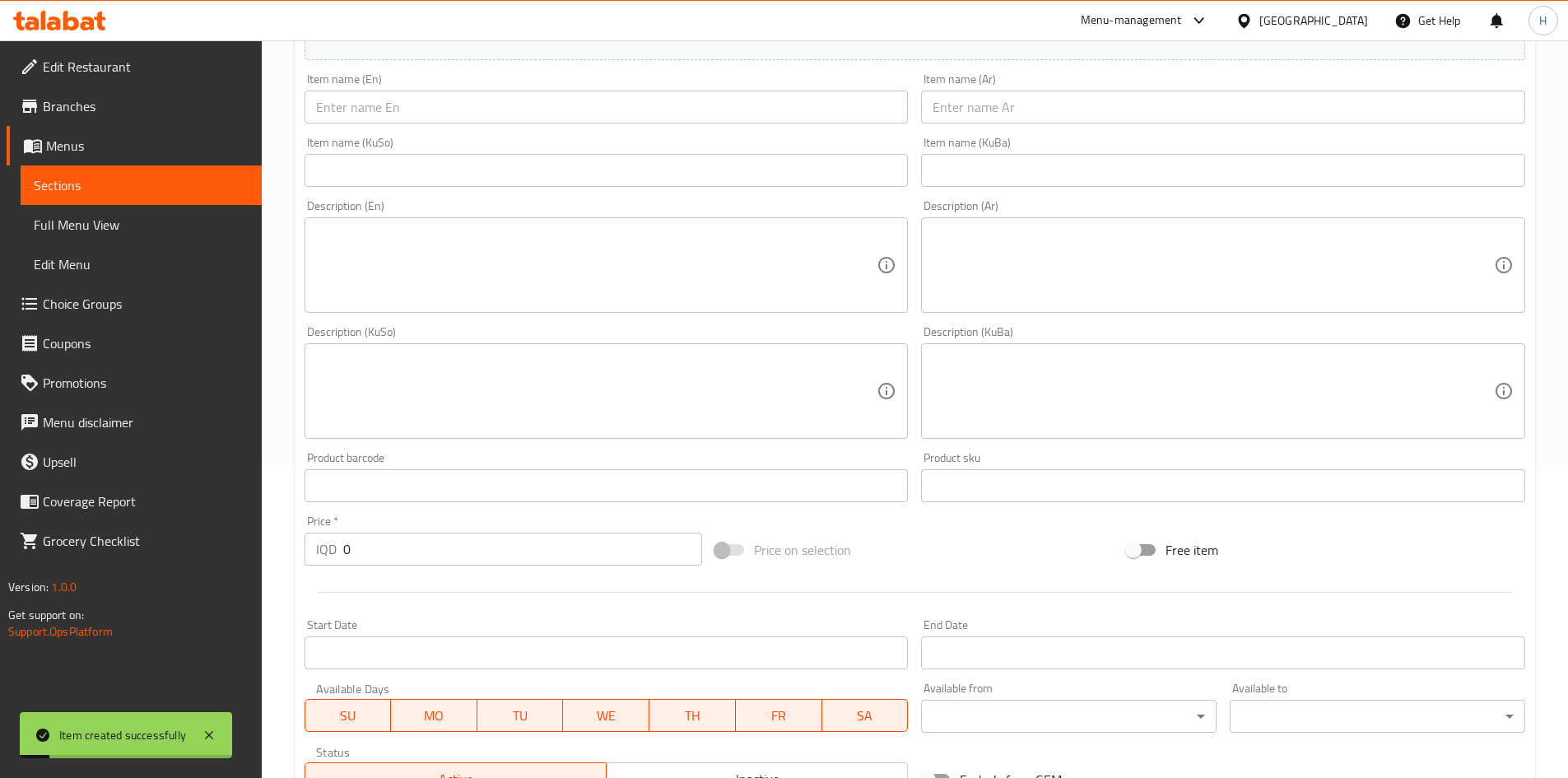
scroll to position [245, 0]
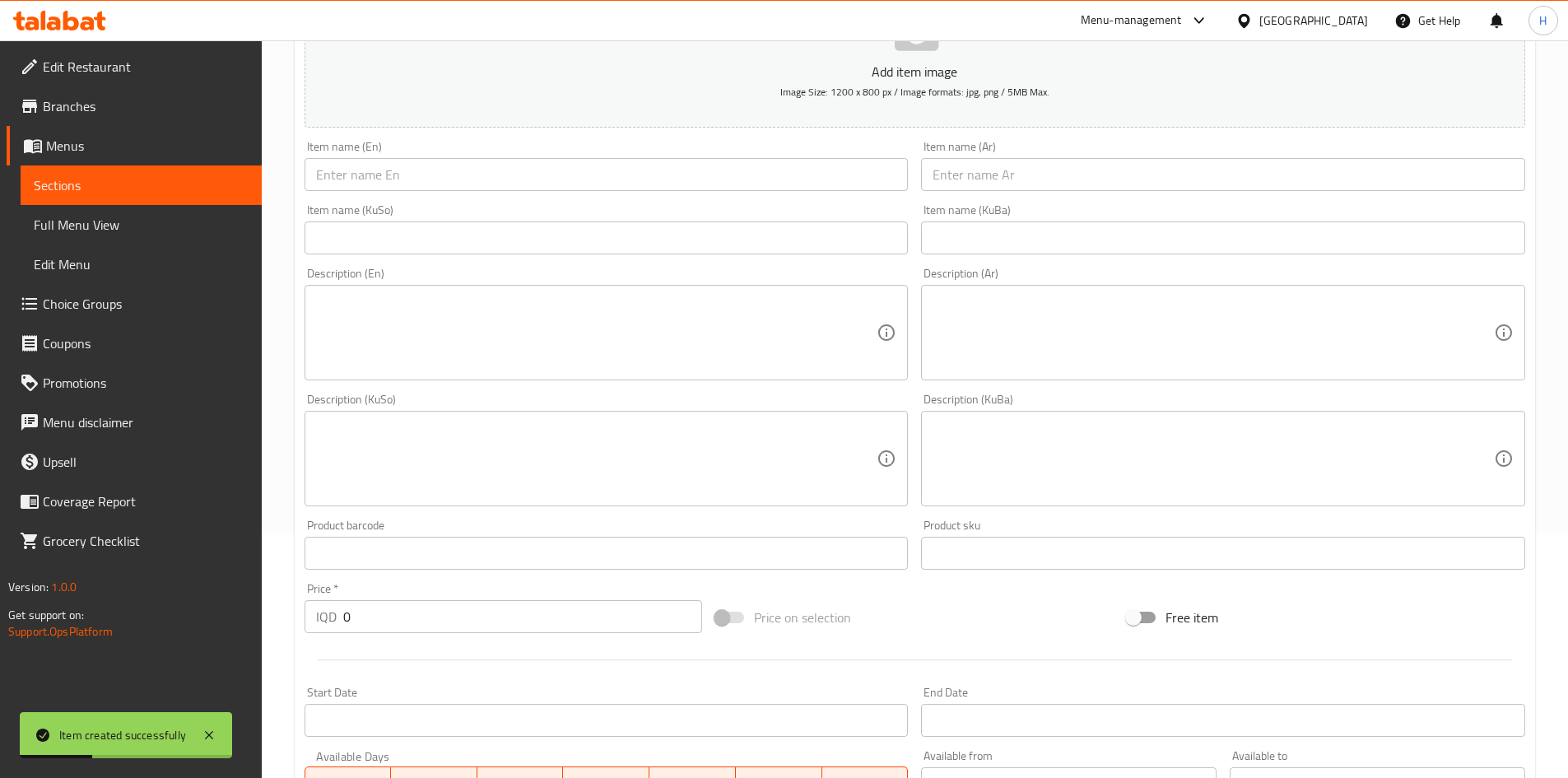
click at [415, 195] on div "Item name (En) Item name (En)" at bounding box center [607, 165] width 617 height 64
click at [424, 170] on input "text" at bounding box center [606, 174] width 604 height 33
paste input "Slushie"
click at [373, 186] on input "Slushie" at bounding box center [606, 174] width 604 height 33
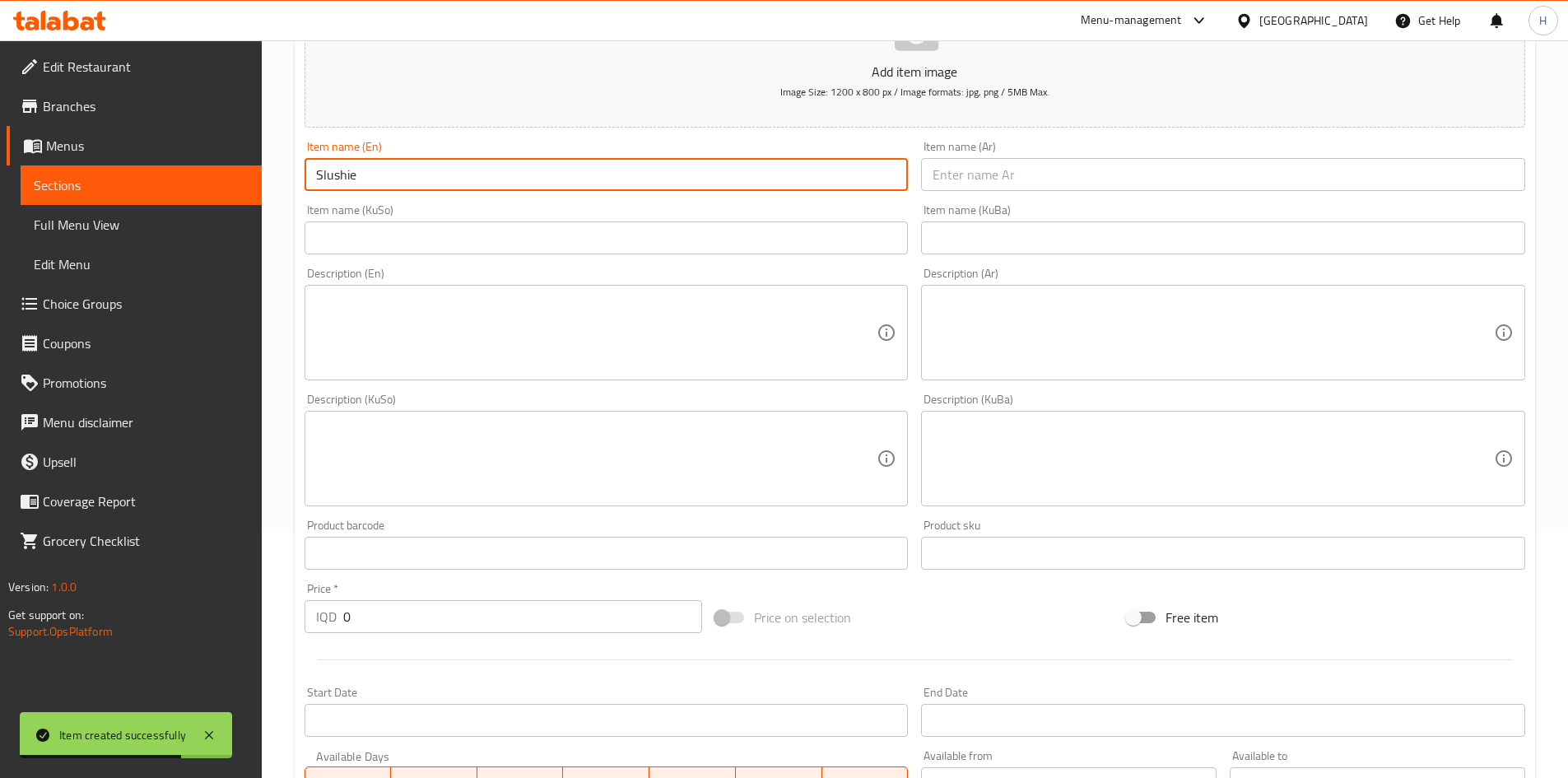
click at [373, 186] on input "Slushie" at bounding box center [606, 174] width 604 height 33
paste input "Vimto"
type input "Vimto Slushie"
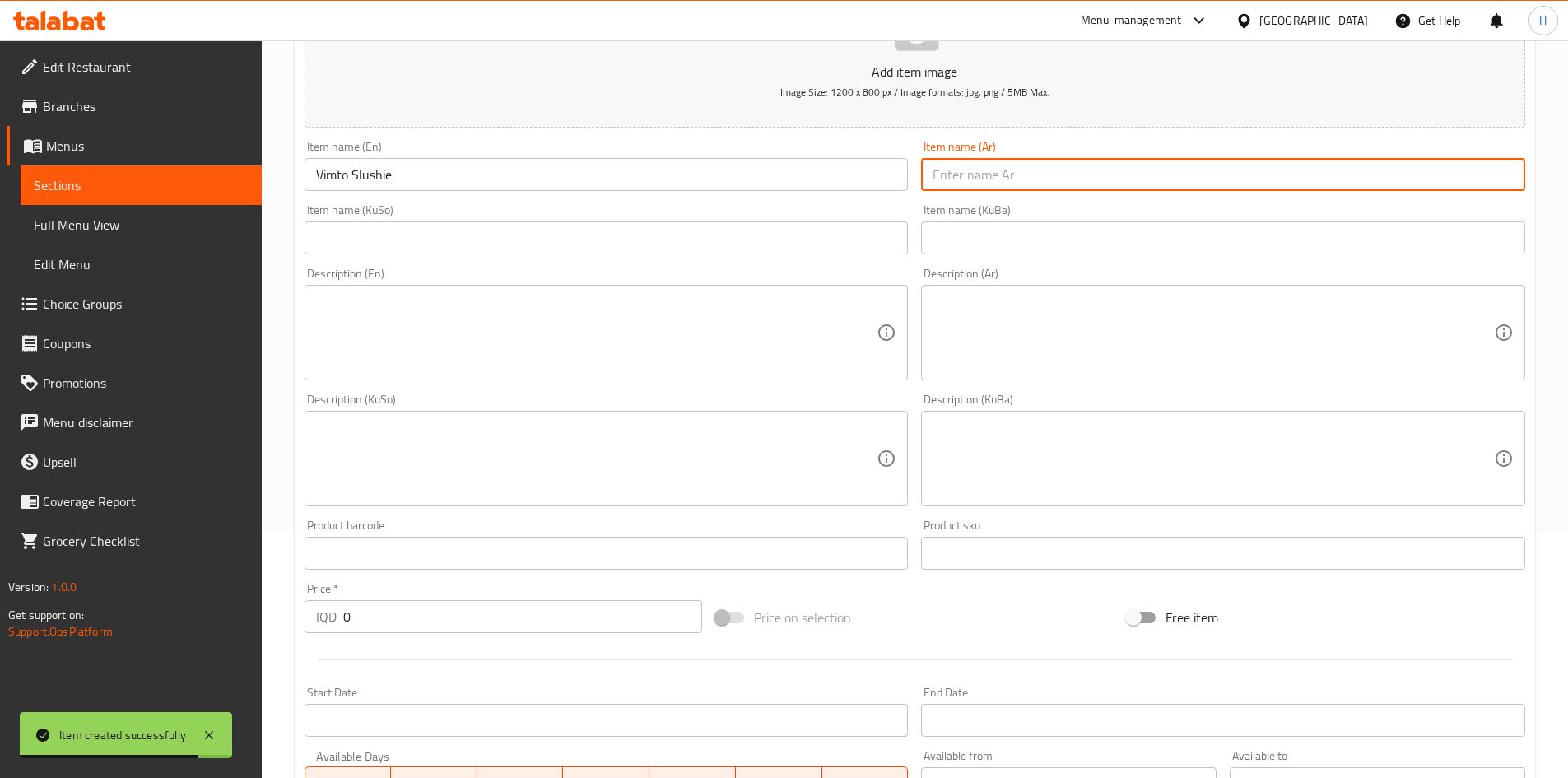
click at [1113, 177] on input "text" at bounding box center [1223, 174] width 604 height 33
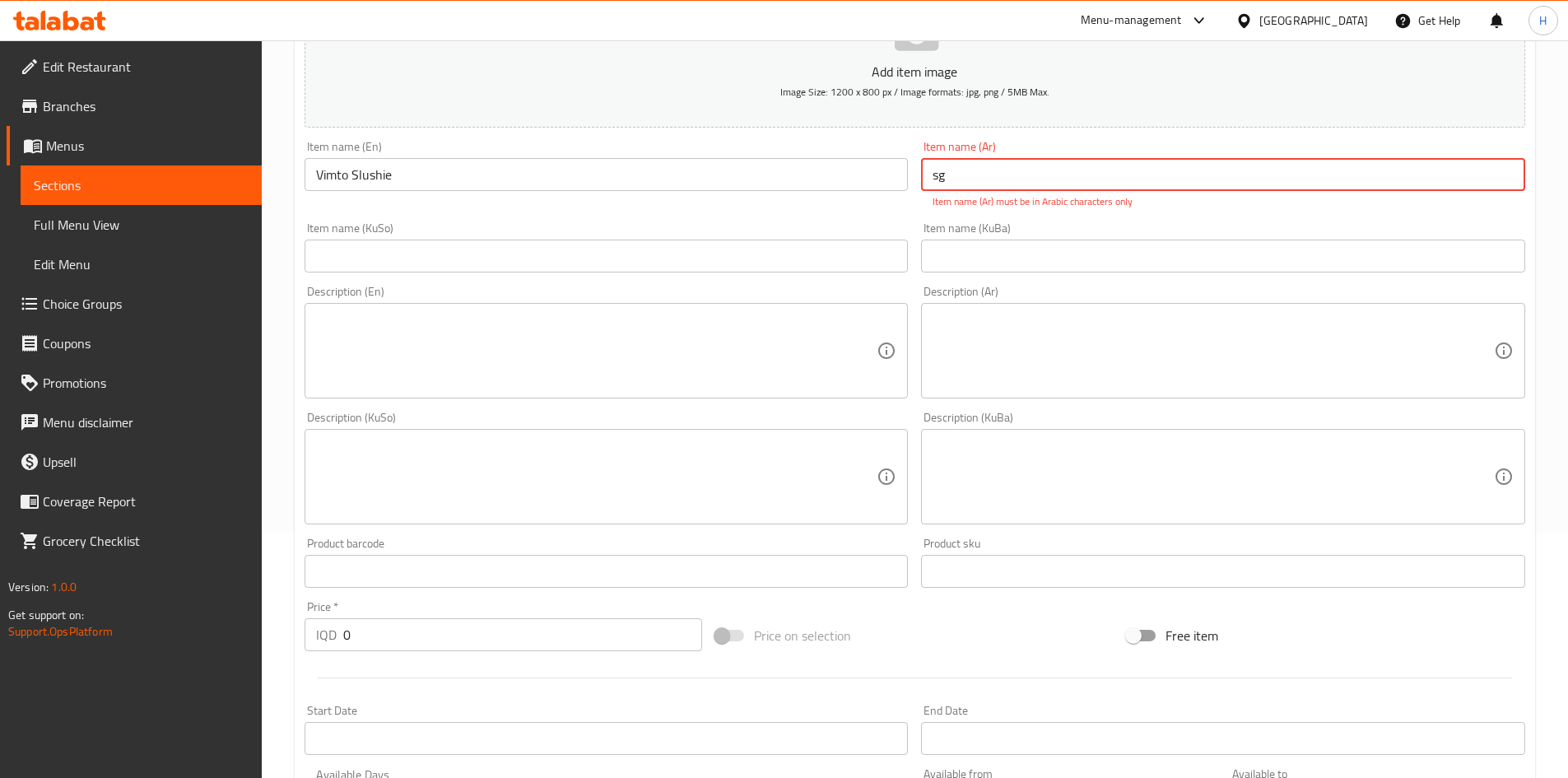
type input "s"
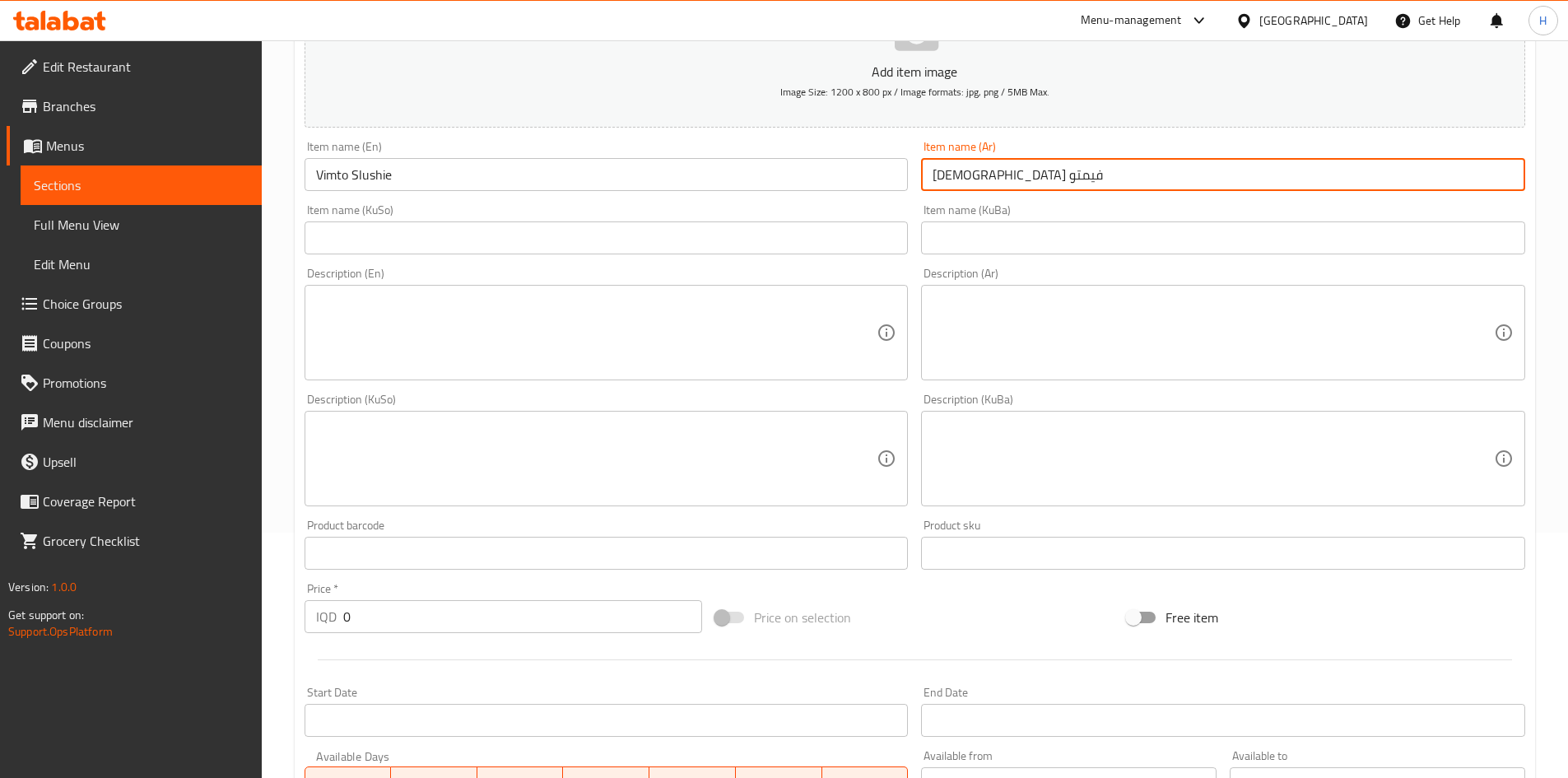
type input "سلاشي فيمتو"
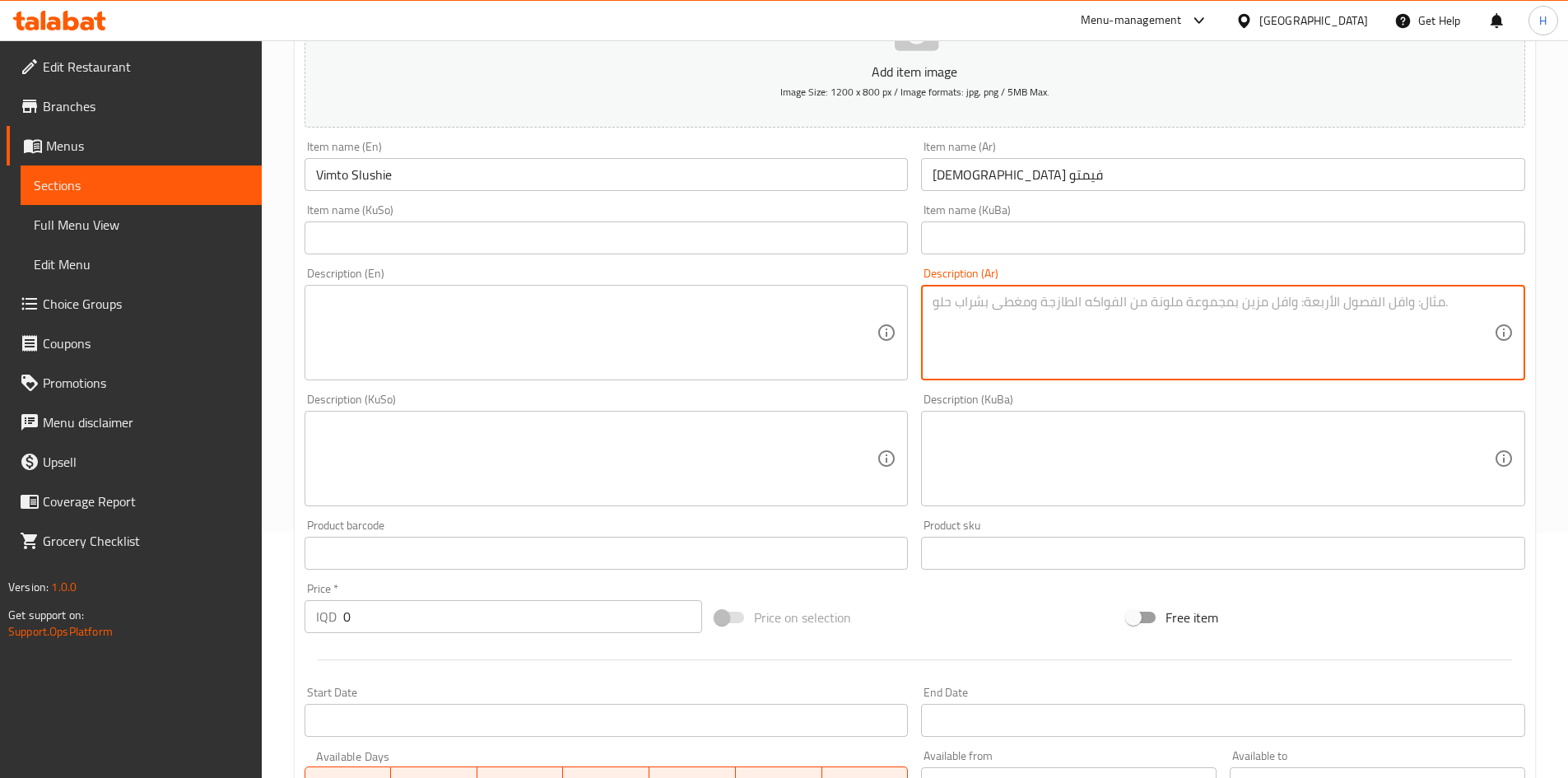
click at [1087, 368] on textarea at bounding box center [1213, 333] width 561 height 78
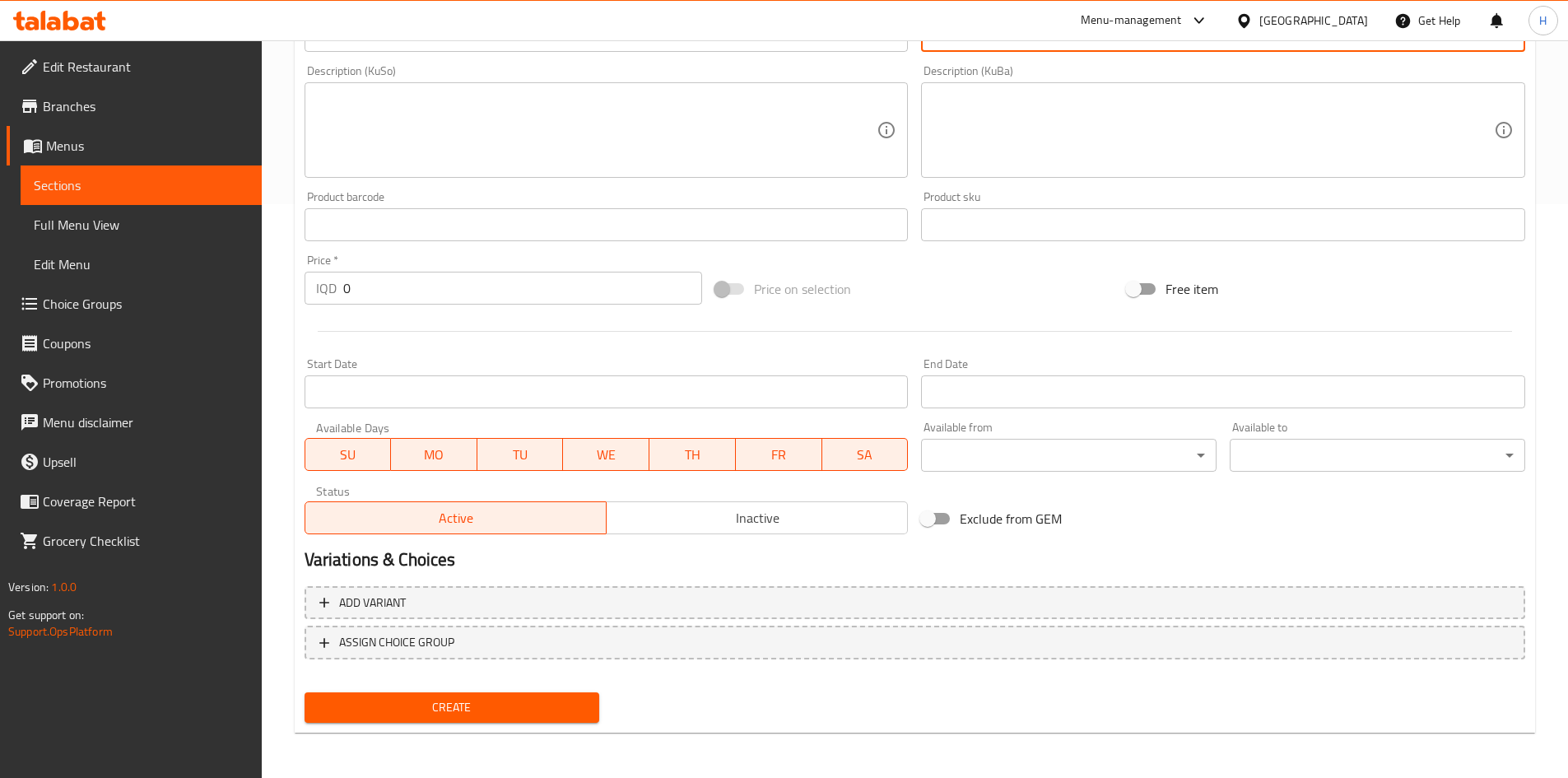
scroll to position [575, 0]
click at [437, 295] on input "0" at bounding box center [523, 287] width 359 height 33
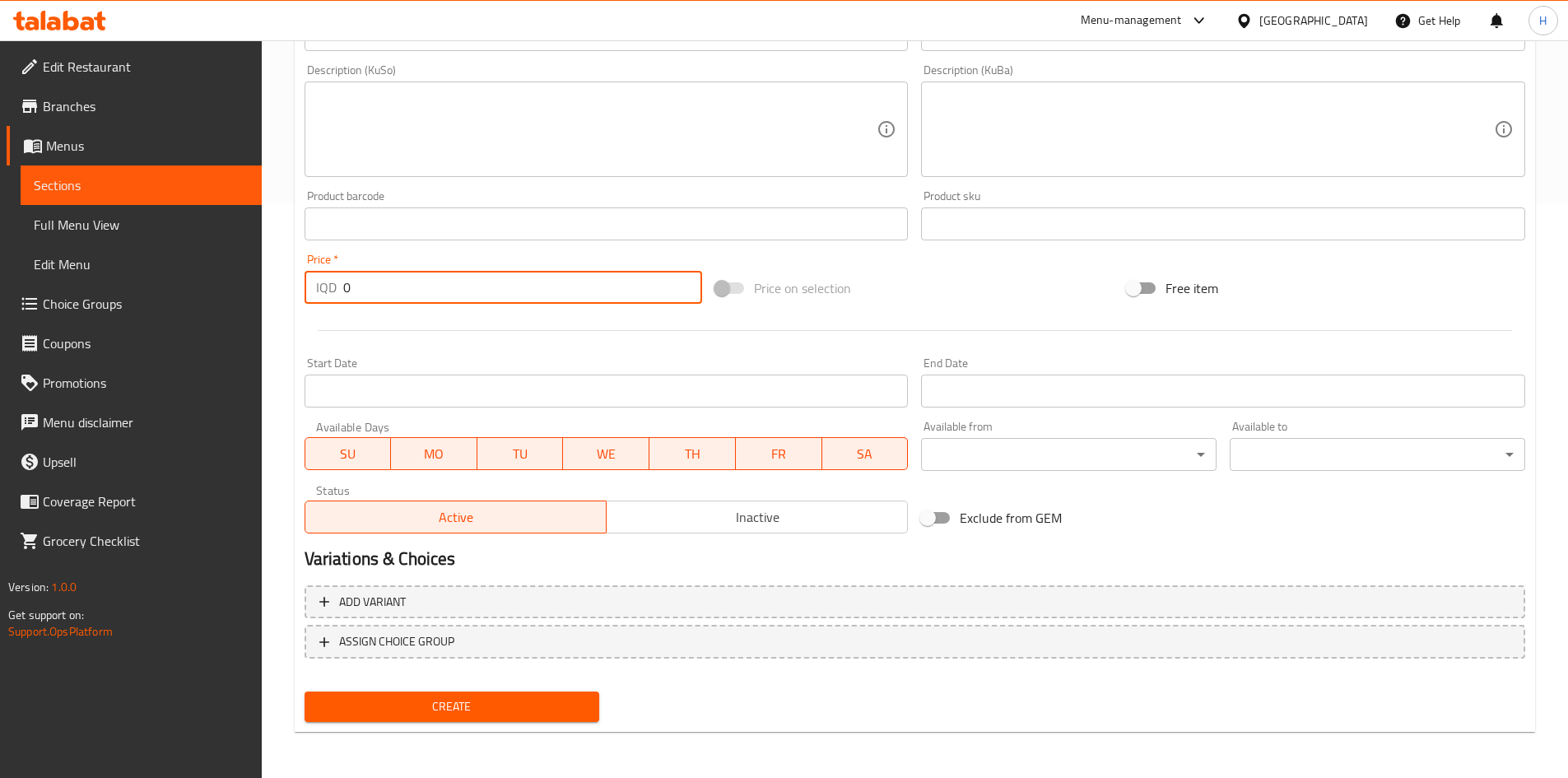
click at [437, 295] on input "0" at bounding box center [523, 287] width 359 height 33
type input "3000"
click at [465, 686] on div "Create" at bounding box center [453, 706] width 309 height 43
click at [465, 705] on span "Create" at bounding box center [453, 707] width 270 height 20
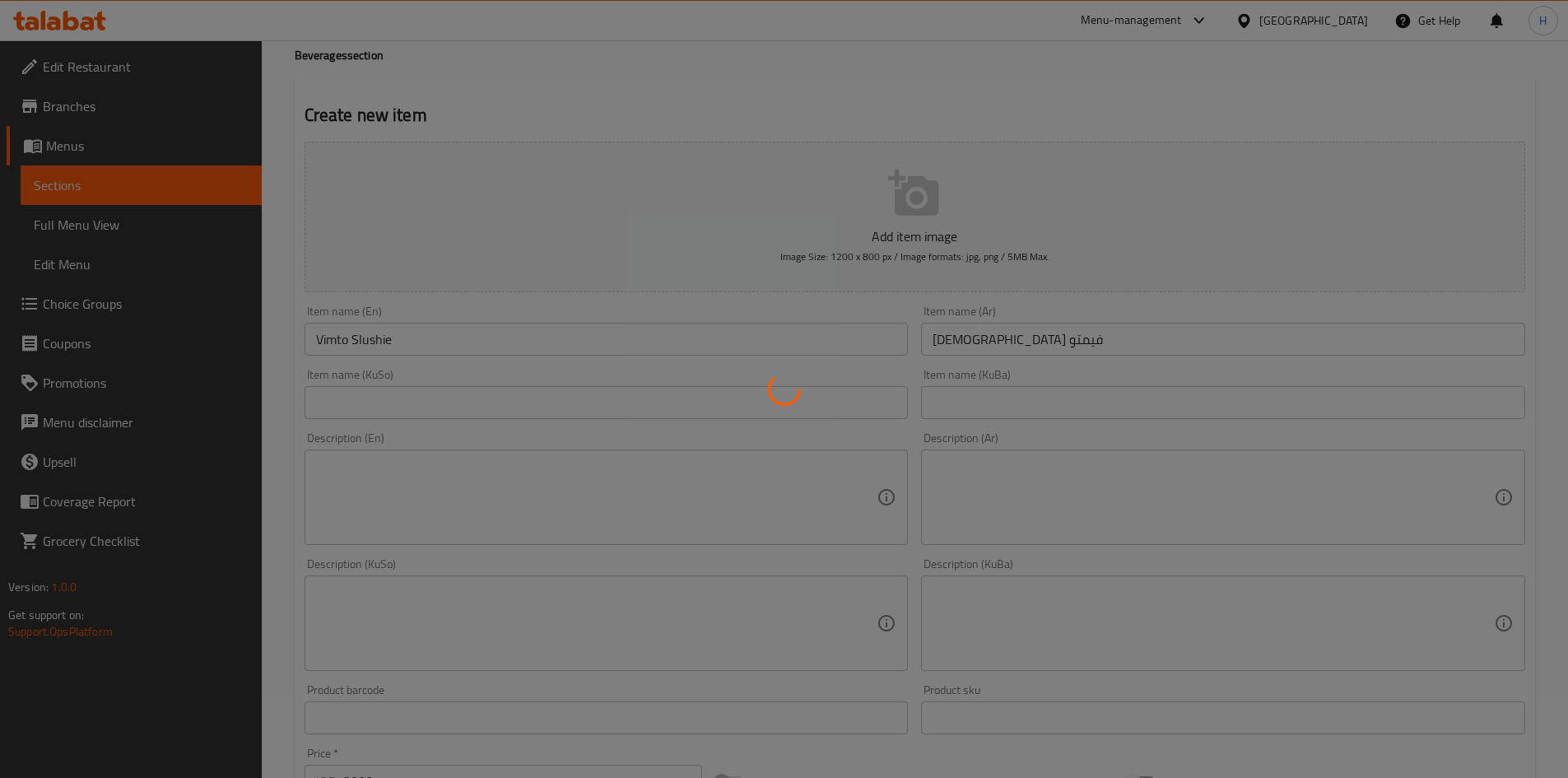
scroll to position [1, 0]
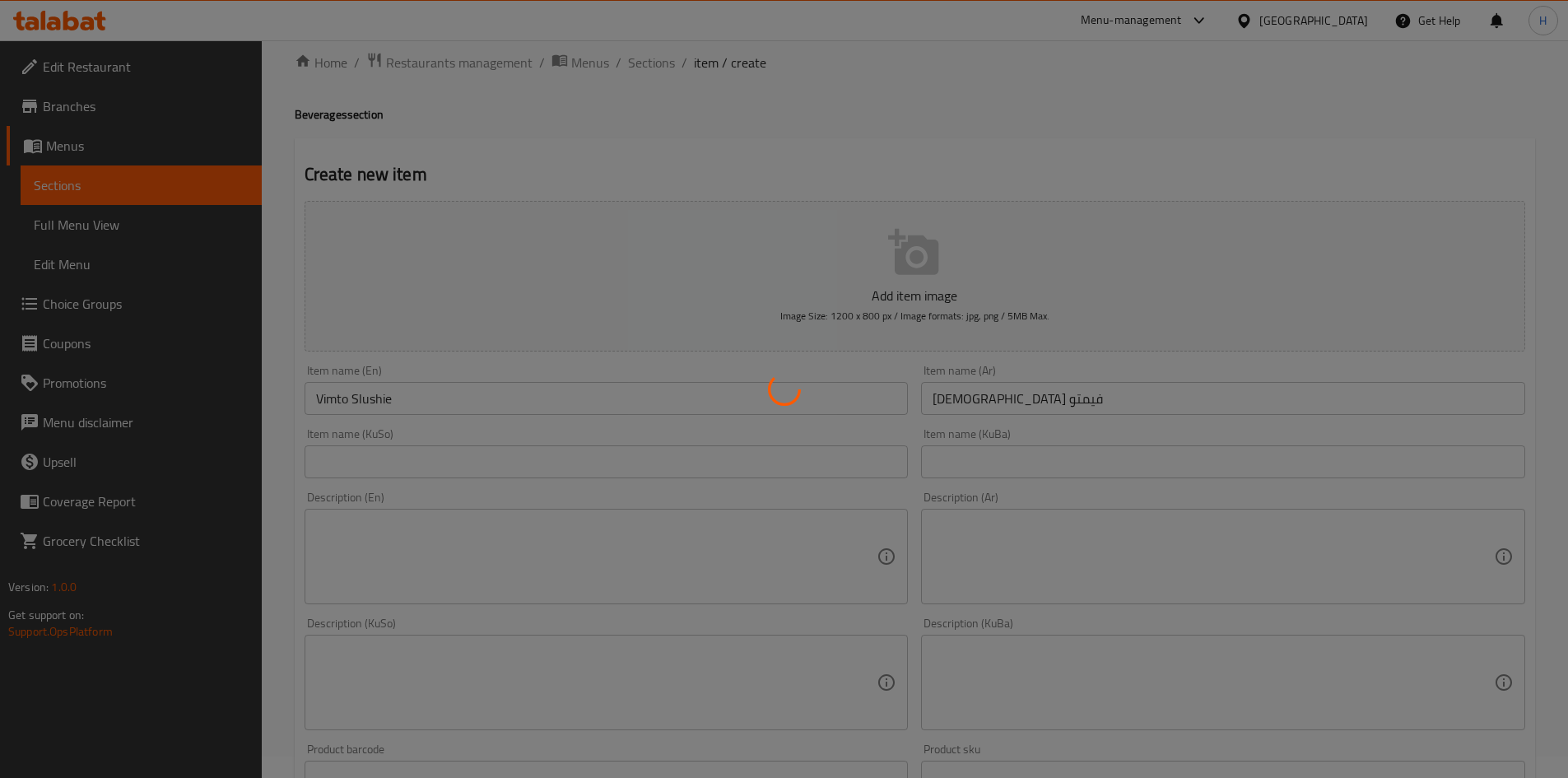
type input "0"
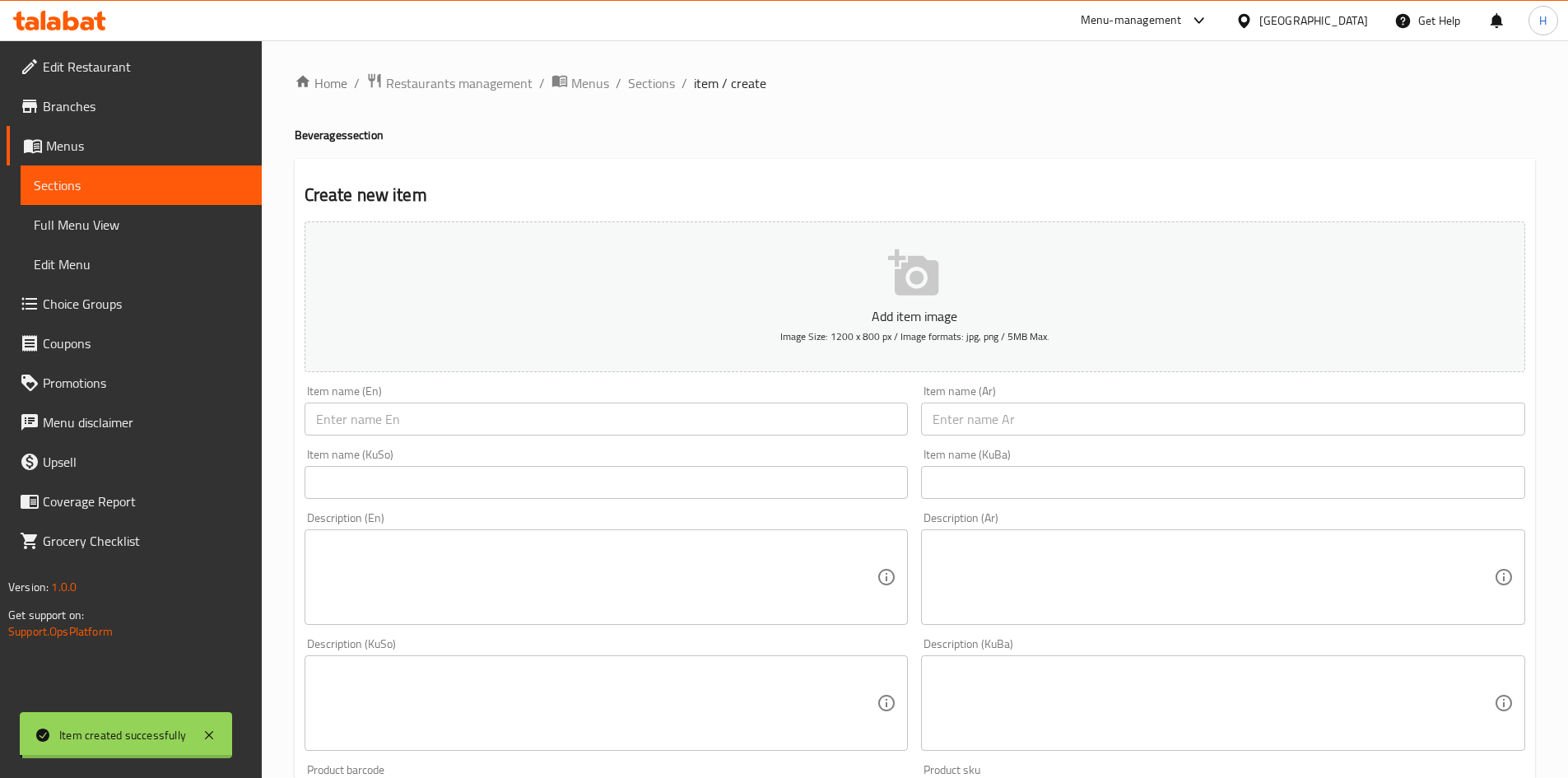
scroll to position [0, 0]
click at [660, 88] on span "Sections" at bounding box center [651, 83] width 47 height 19
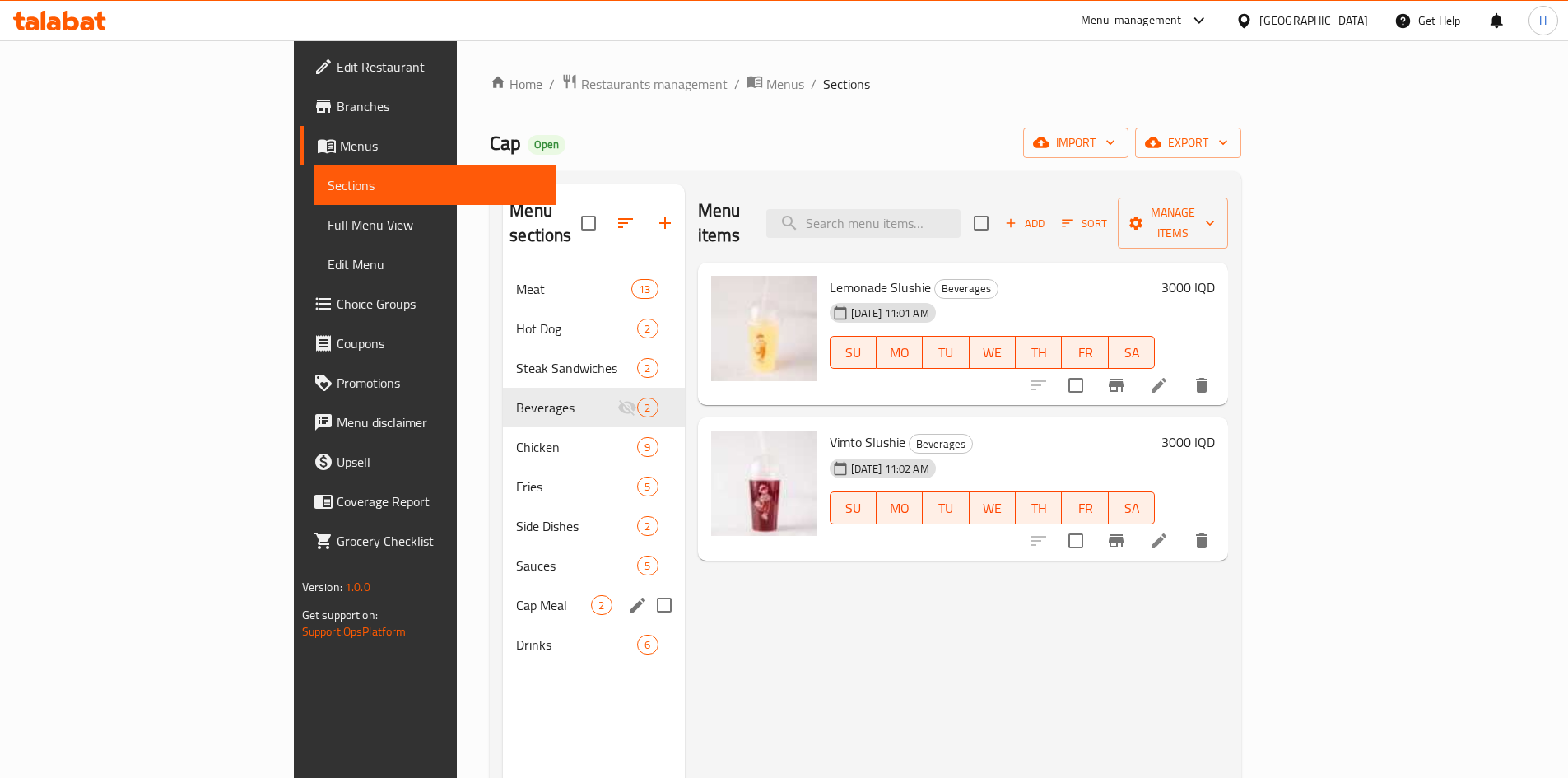
click at [516, 595] on span "Cap Meal" at bounding box center [553, 604] width 75 height 19
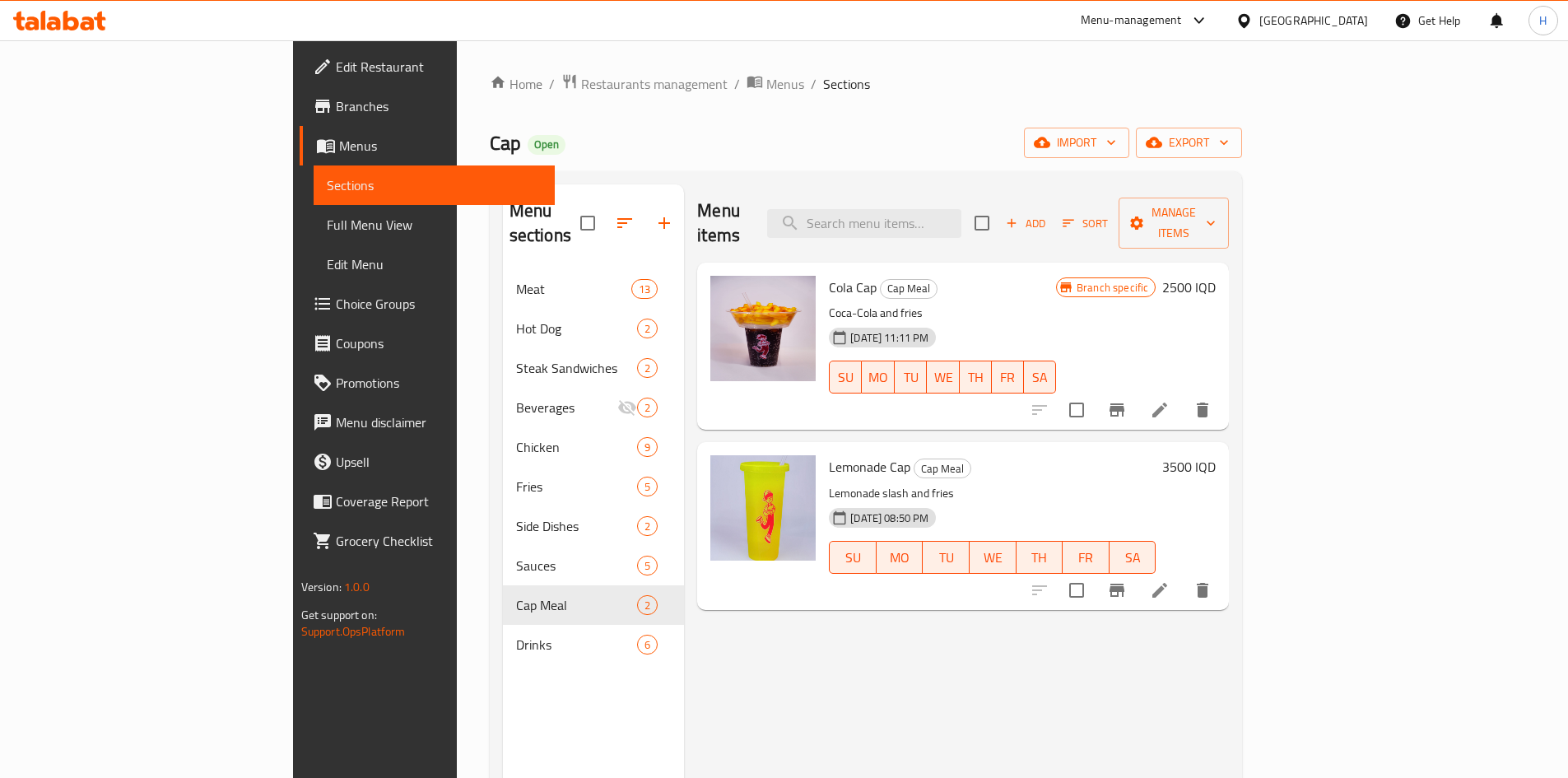
click at [1125, 584] on icon "Branch-specific-item" at bounding box center [1116, 591] width 14 height 14
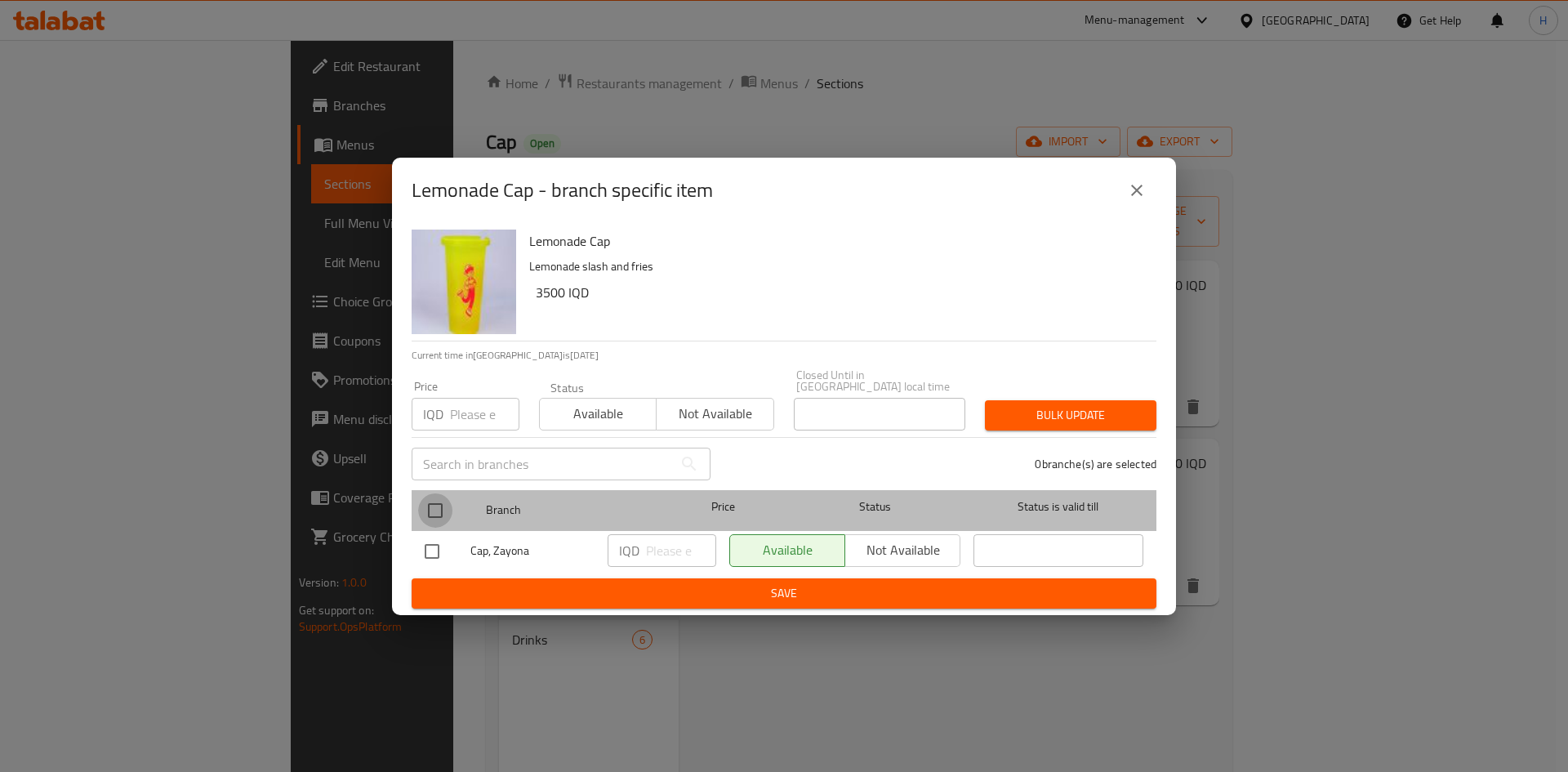
drag, startPoint x: 428, startPoint y: 504, endPoint x: 447, endPoint y: 506, distance: 19.1
click at [429, 504] on input "checkbox" at bounding box center [435, 510] width 34 height 34
checkbox input "true"
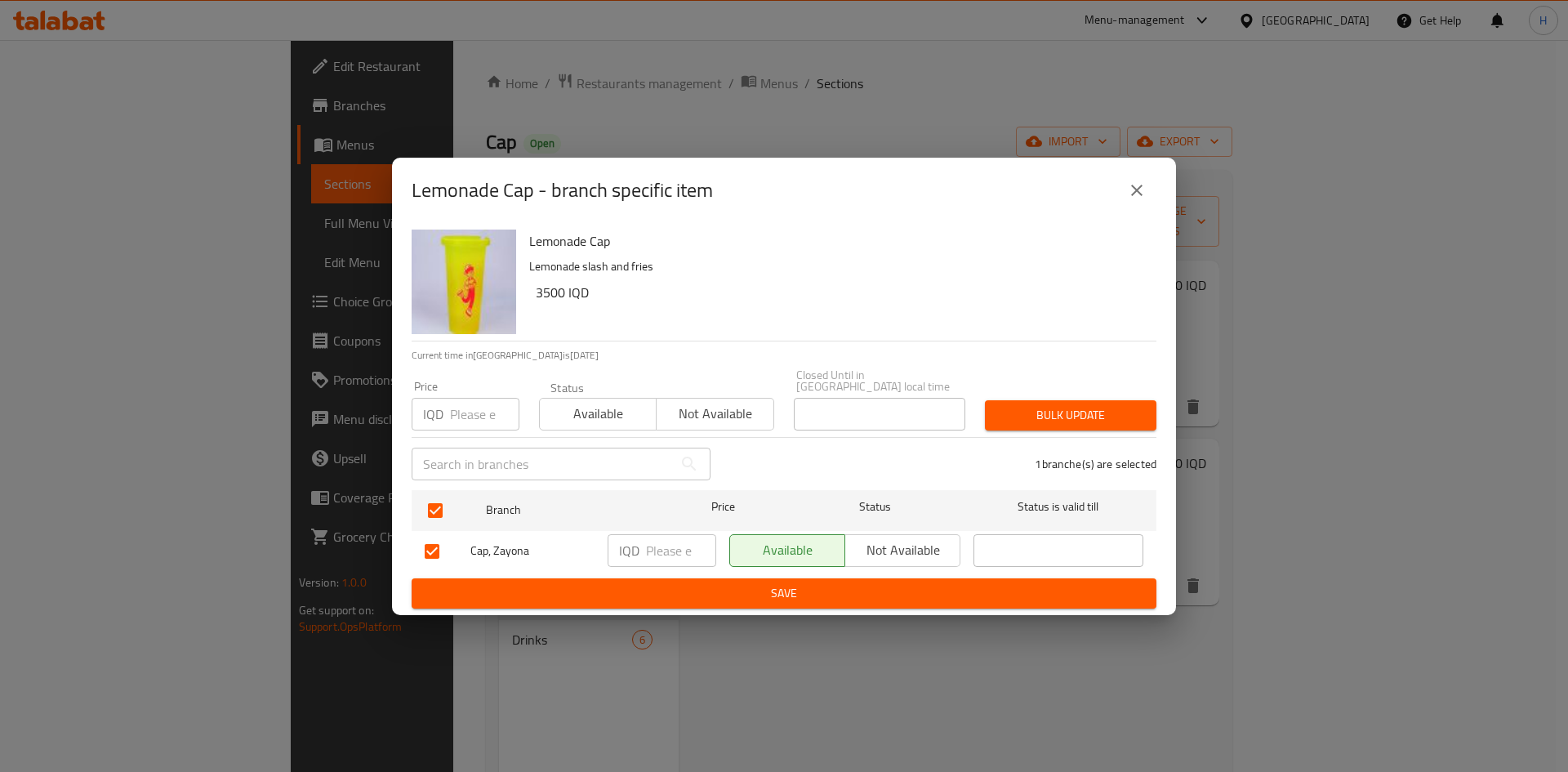
click at [662, 546] on input "number" at bounding box center [681, 550] width 71 height 33
type input "3500"
click at [660, 600] on button "Save" at bounding box center [784, 594] width 745 height 30
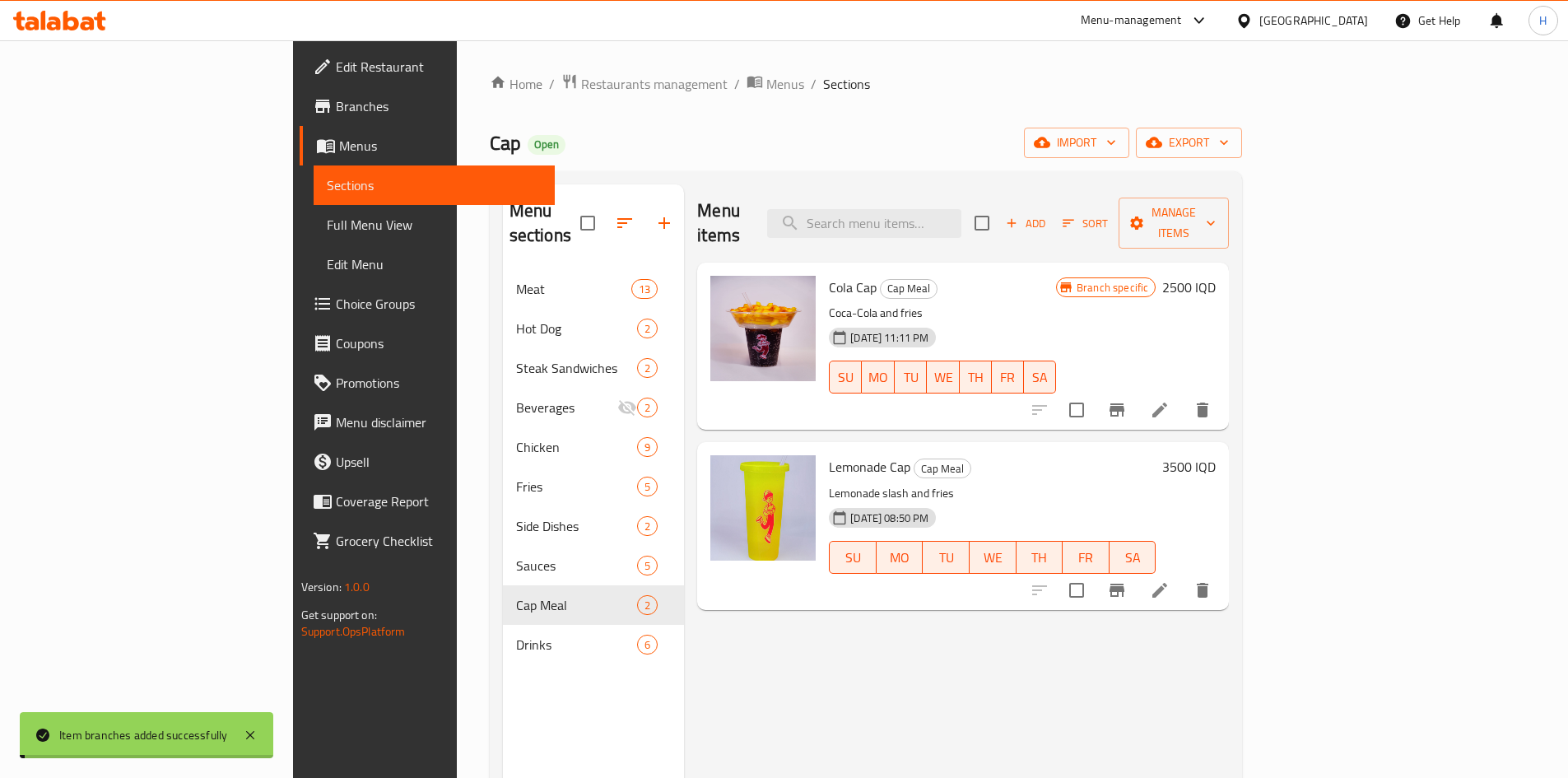
click at [1216, 275] on h6 "2500 IQD" at bounding box center [1188, 286] width 53 height 23
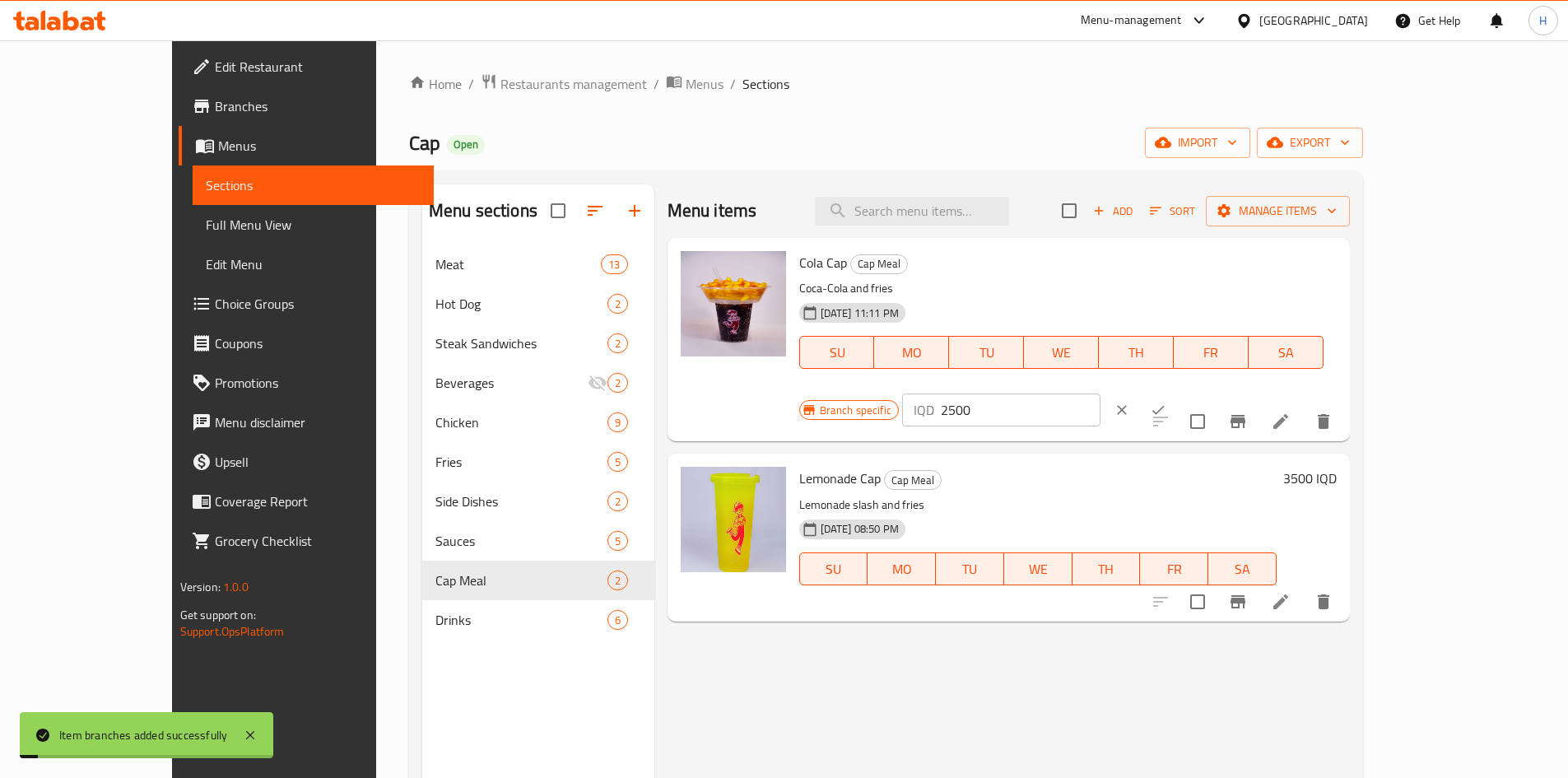
click at [1101, 393] on input "2500" at bounding box center [1020, 409] width 159 height 33
type input "3500"
click at [1166, 402] on icon "ok" at bounding box center [1158, 409] width 16 height 16
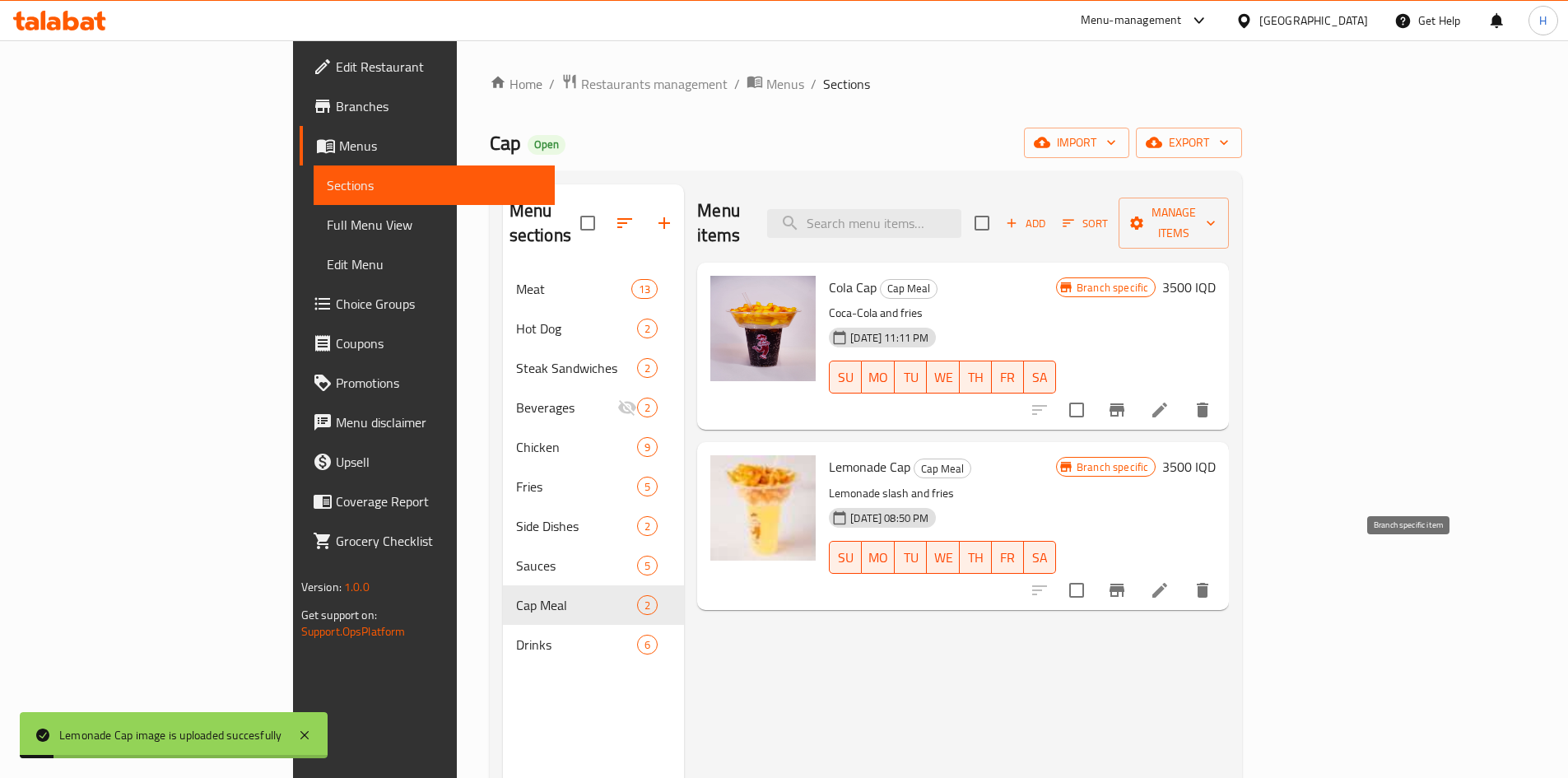
click at [1127, 581] on icon "Branch-specific-item" at bounding box center [1116, 590] width 19 height 19
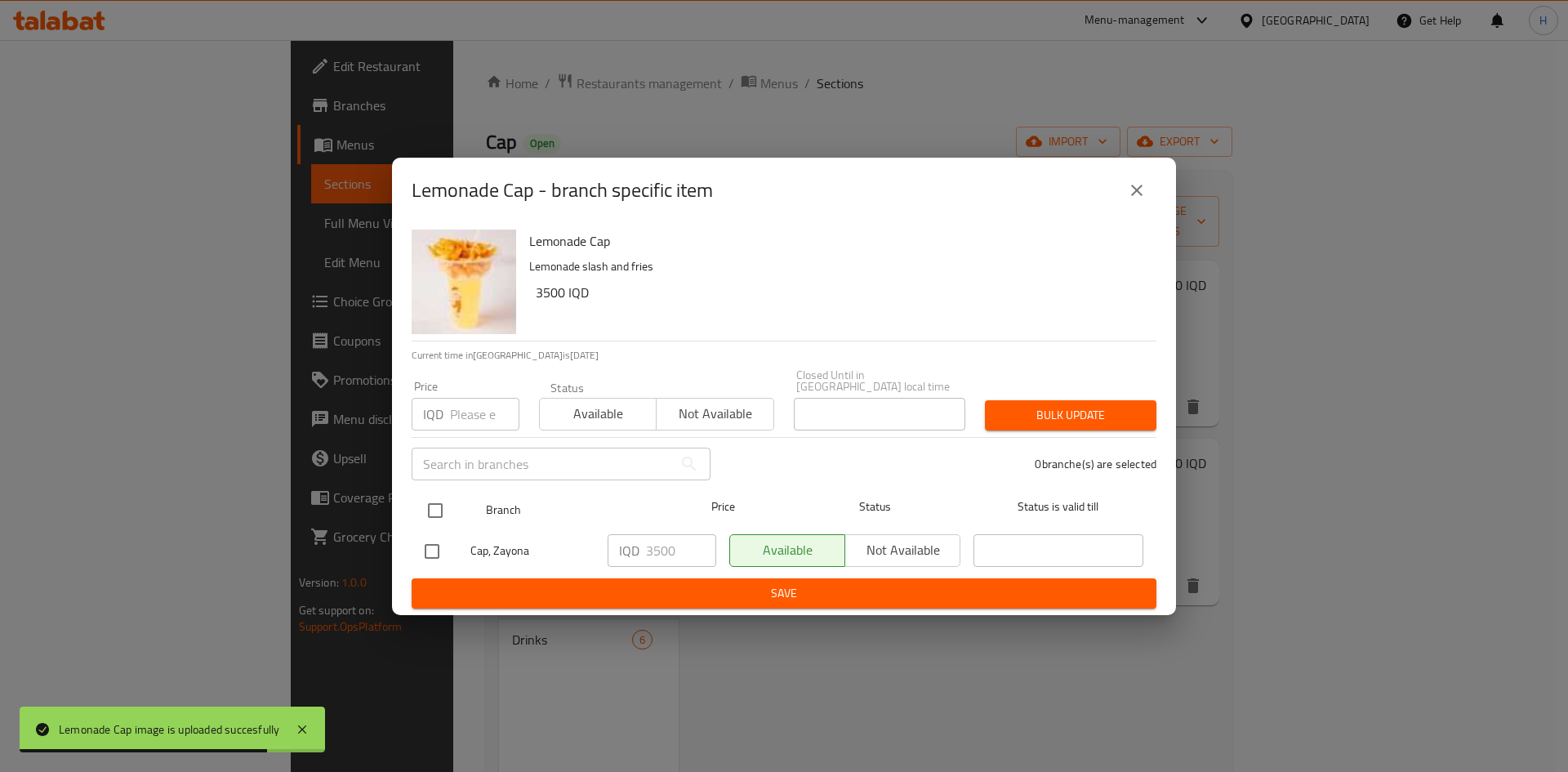
click at [431, 502] on input "checkbox" at bounding box center [435, 510] width 34 height 34
checkbox input "true"
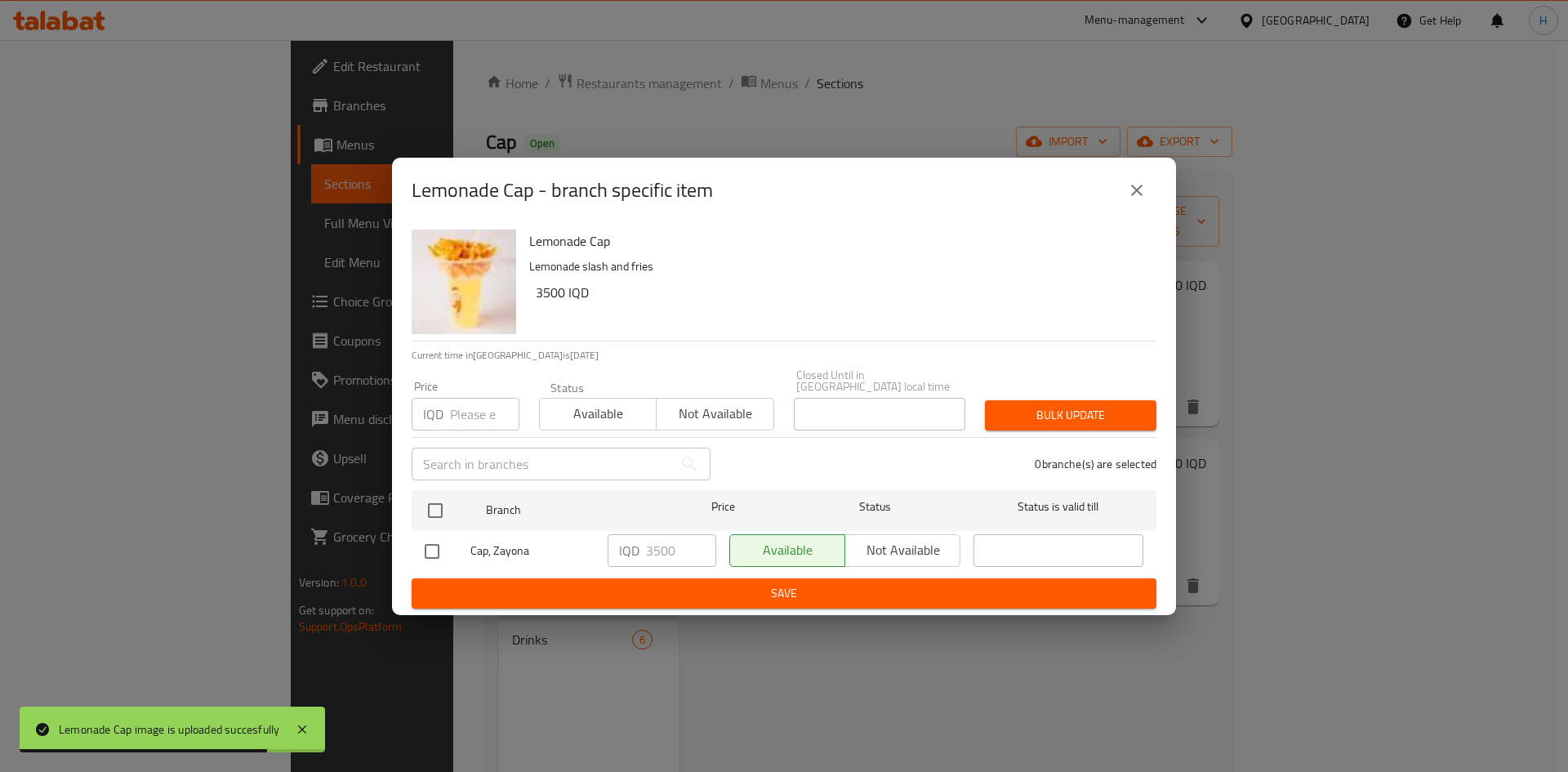
checkbox input "true"
click at [652, 542] on input "3500" at bounding box center [681, 550] width 71 height 33
click at [653, 541] on input "3500" at bounding box center [681, 550] width 71 height 33
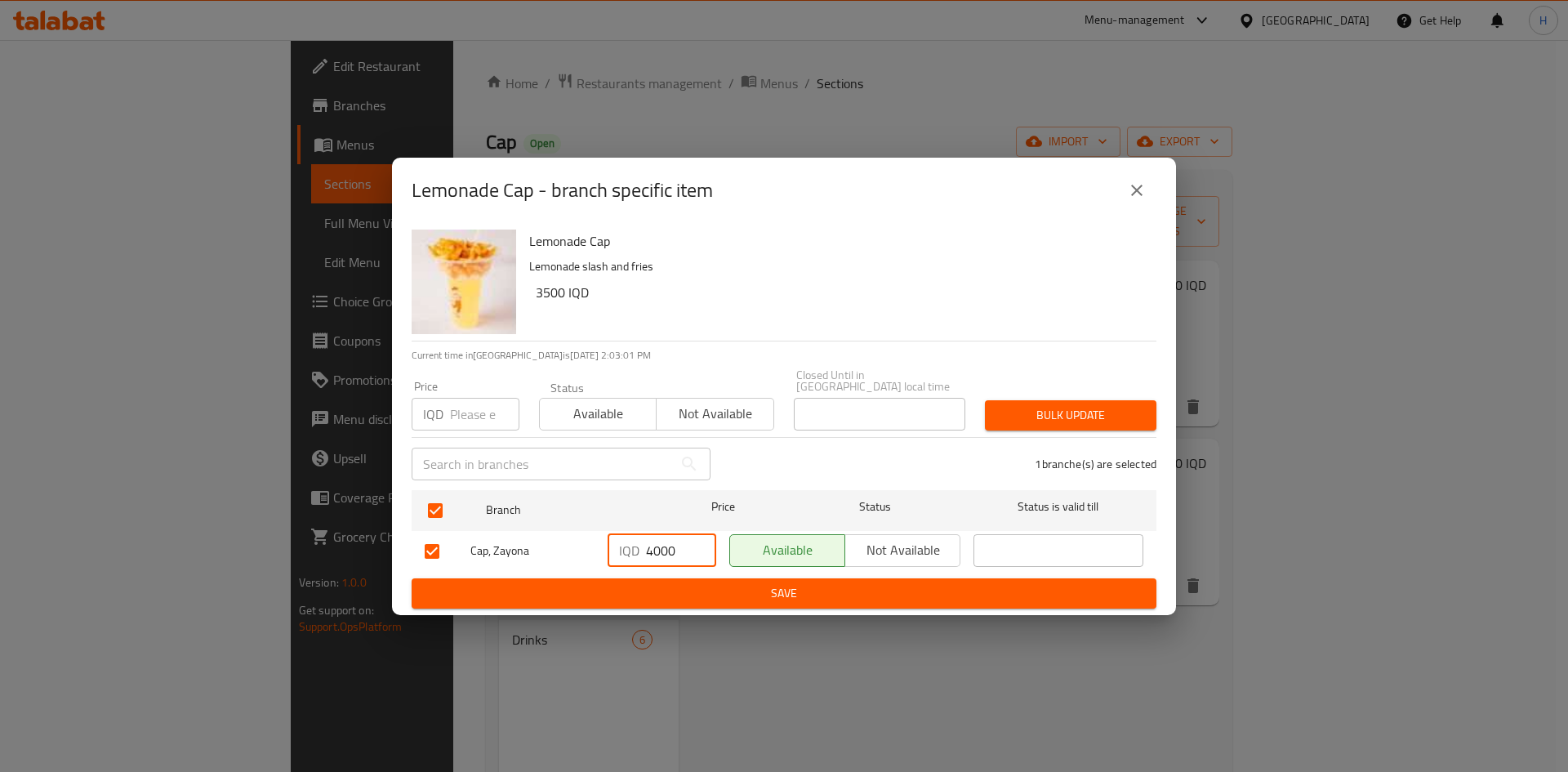
type input "4000"
click at [648, 584] on span "Save" at bounding box center [784, 593] width 719 height 20
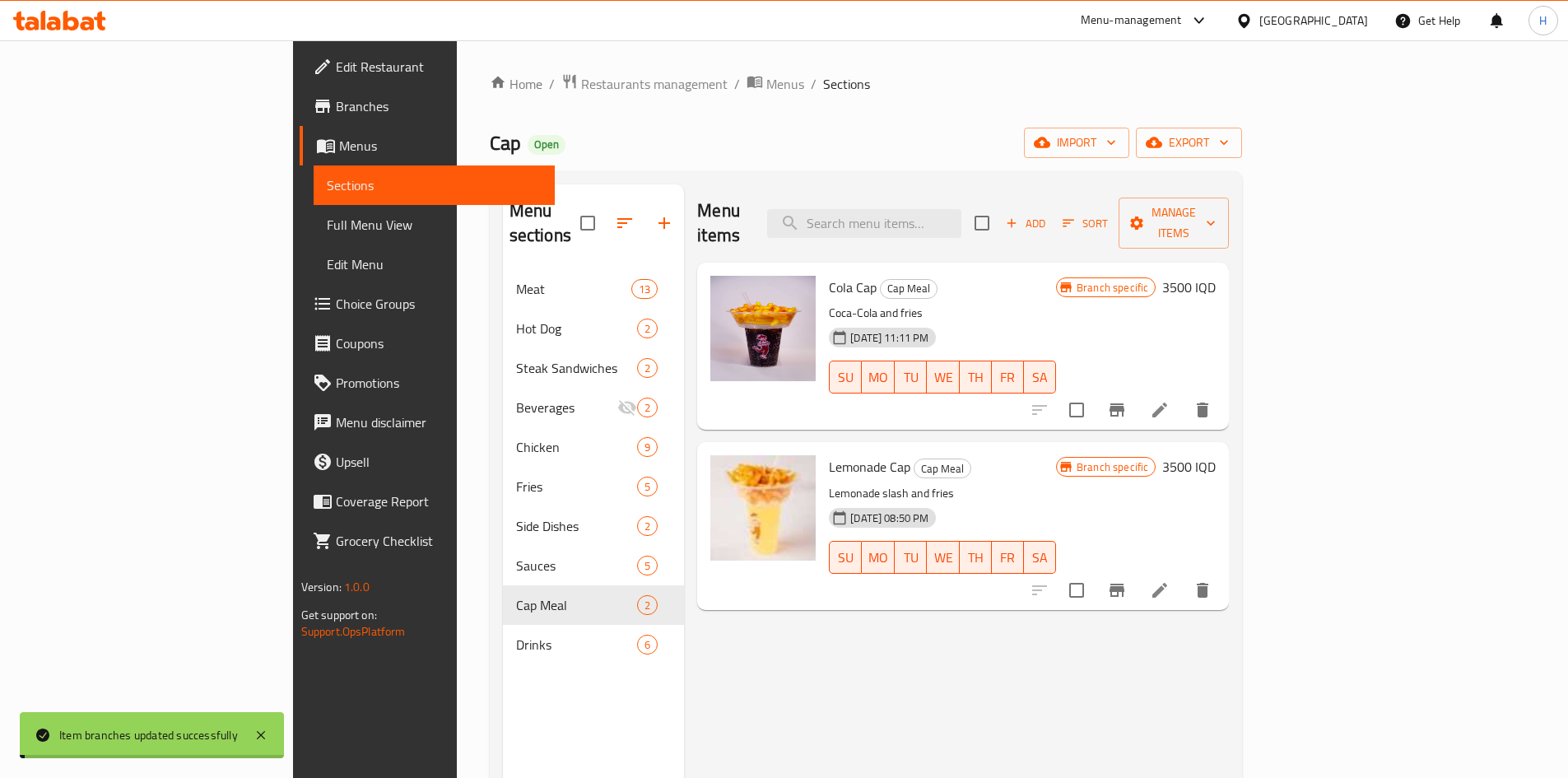
click at [1216, 455] on h6 "3500 IQD" at bounding box center [1188, 466] width 53 height 23
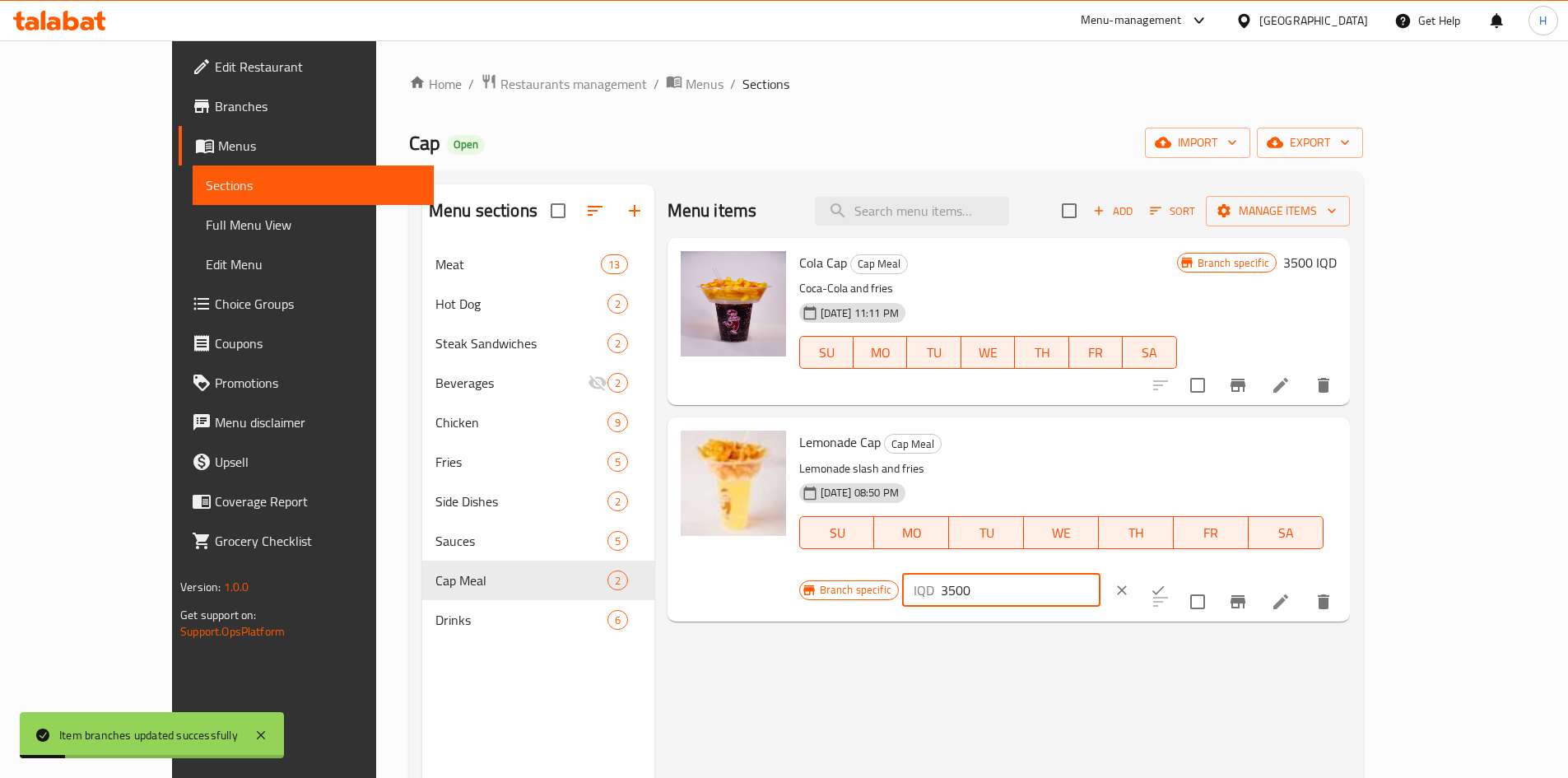
click at [1101, 574] on input "3500" at bounding box center [1020, 590] width 159 height 33
type input "4000"
click at [1176, 572] on button "ok" at bounding box center [1158, 590] width 36 height 36
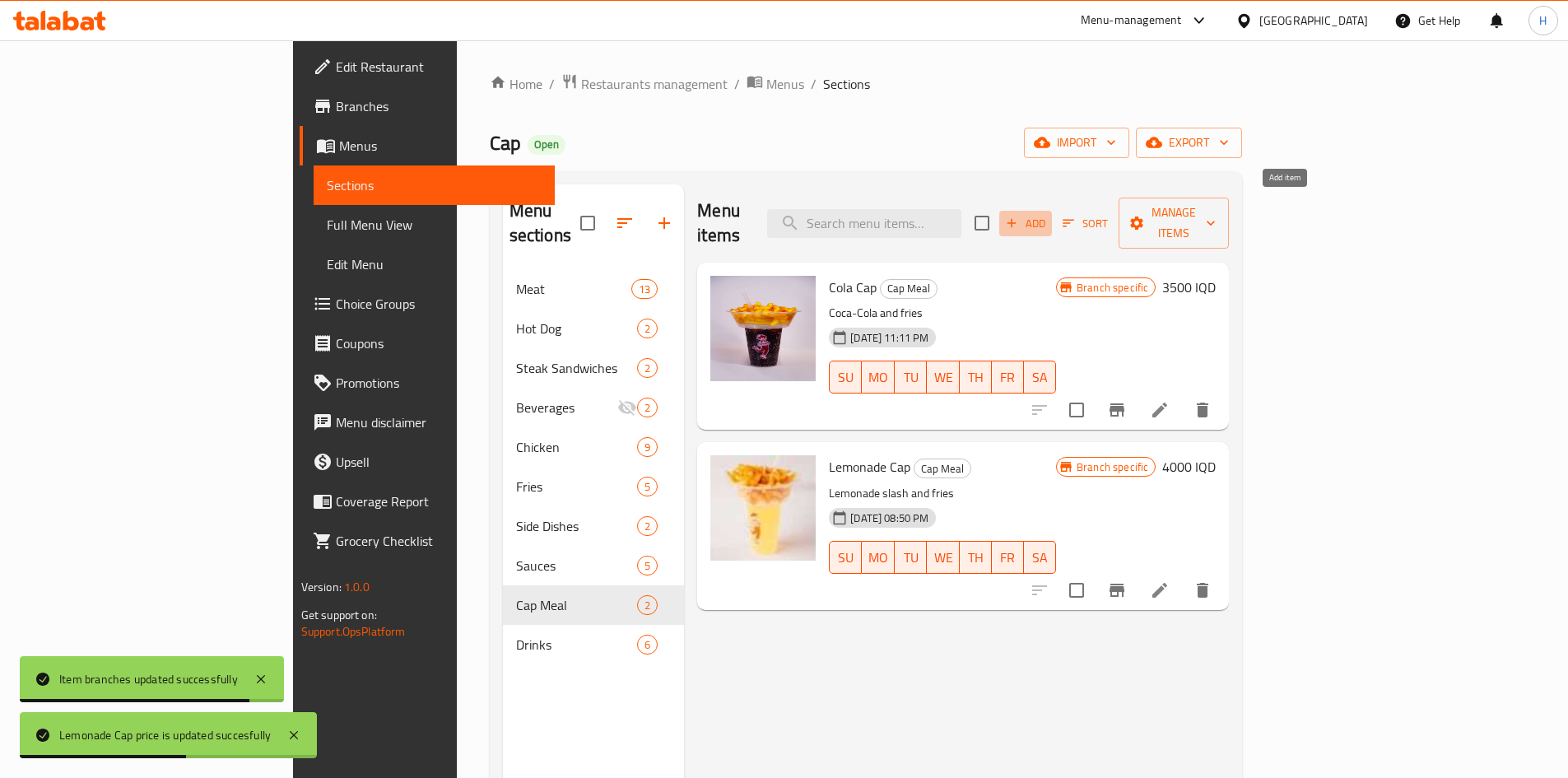
click at [1048, 214] on span "Add" at bounding box center [1026, 224] width 44 height 19
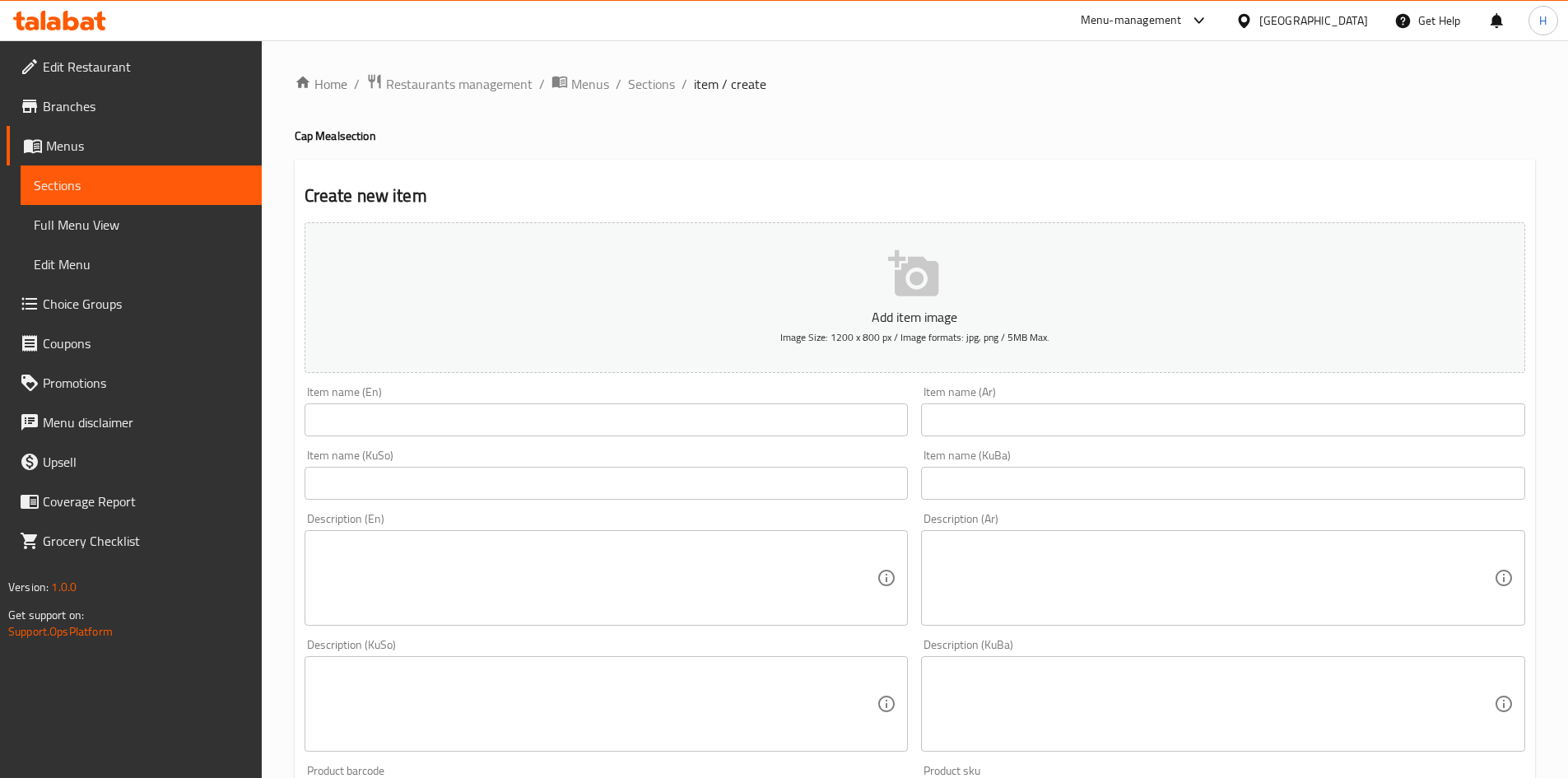
click at [452, 406] on input "text" at bounding box center [606, 420] width 604 height 33
paste input "Vimto Cap"
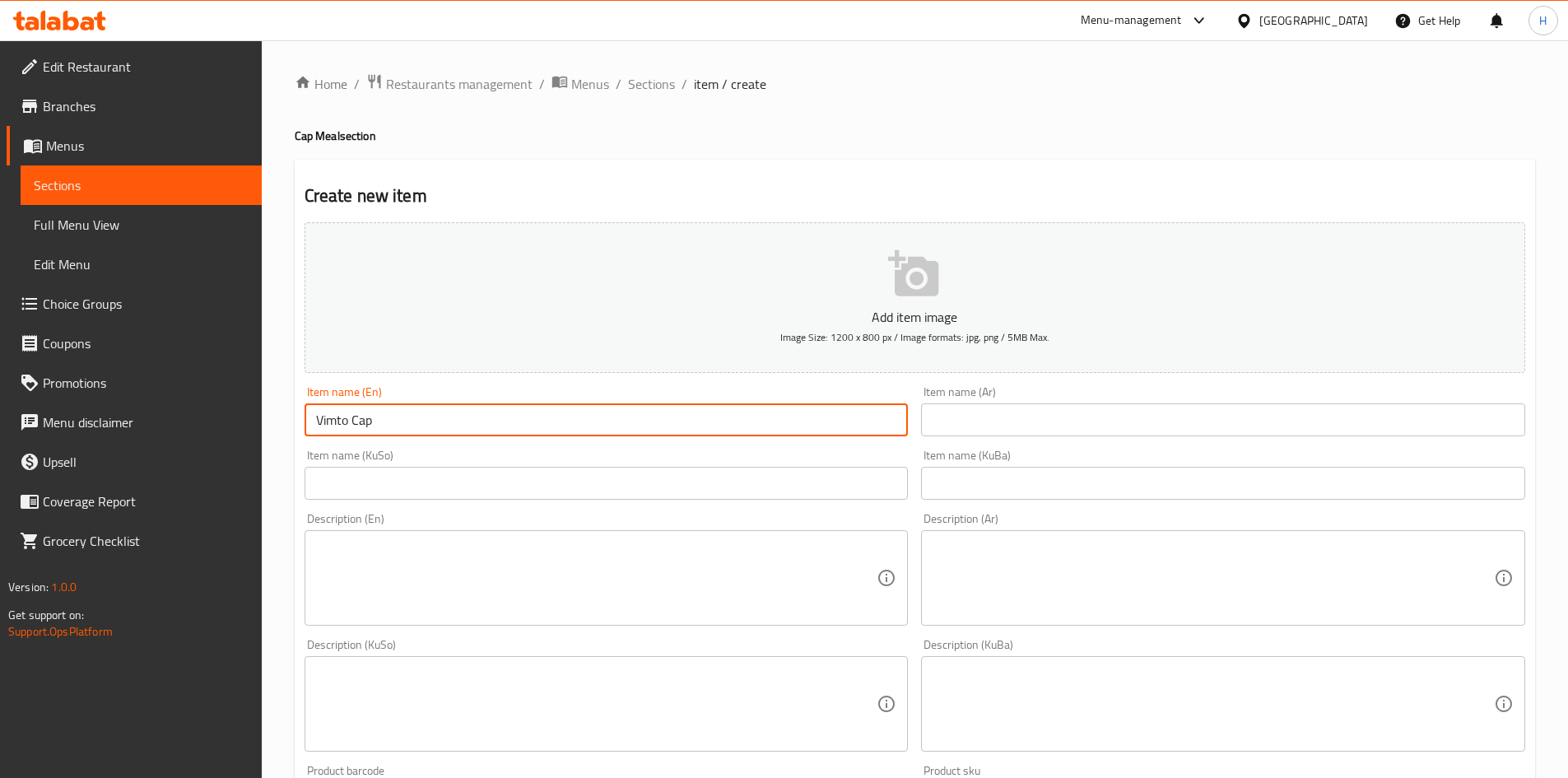
type input "Vimto Cap"
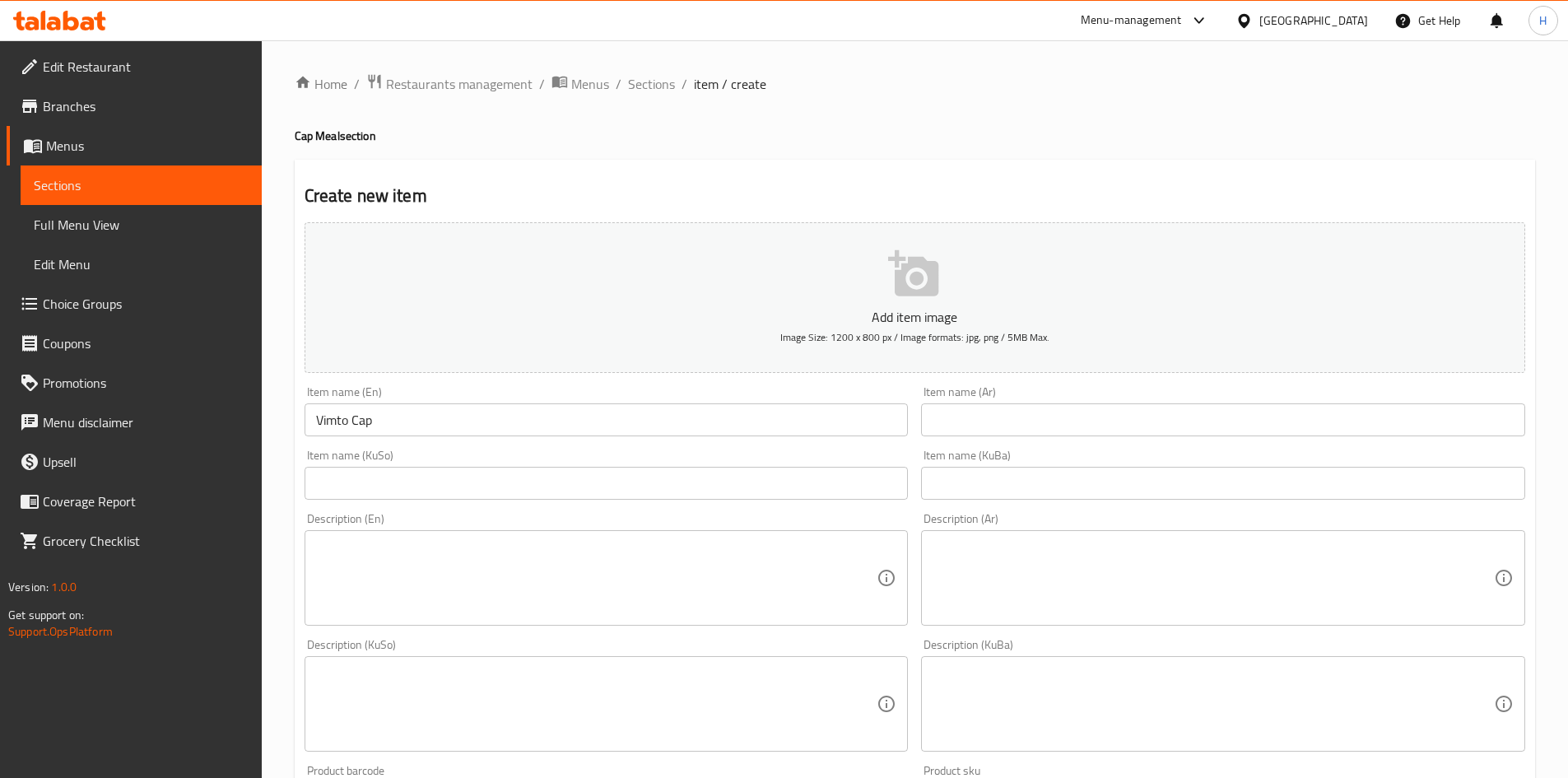
click at [505, 553] on textarea at bounding box center [597, 578] width 561 height 78
paste textarea "Vimto Slushie - Fries"
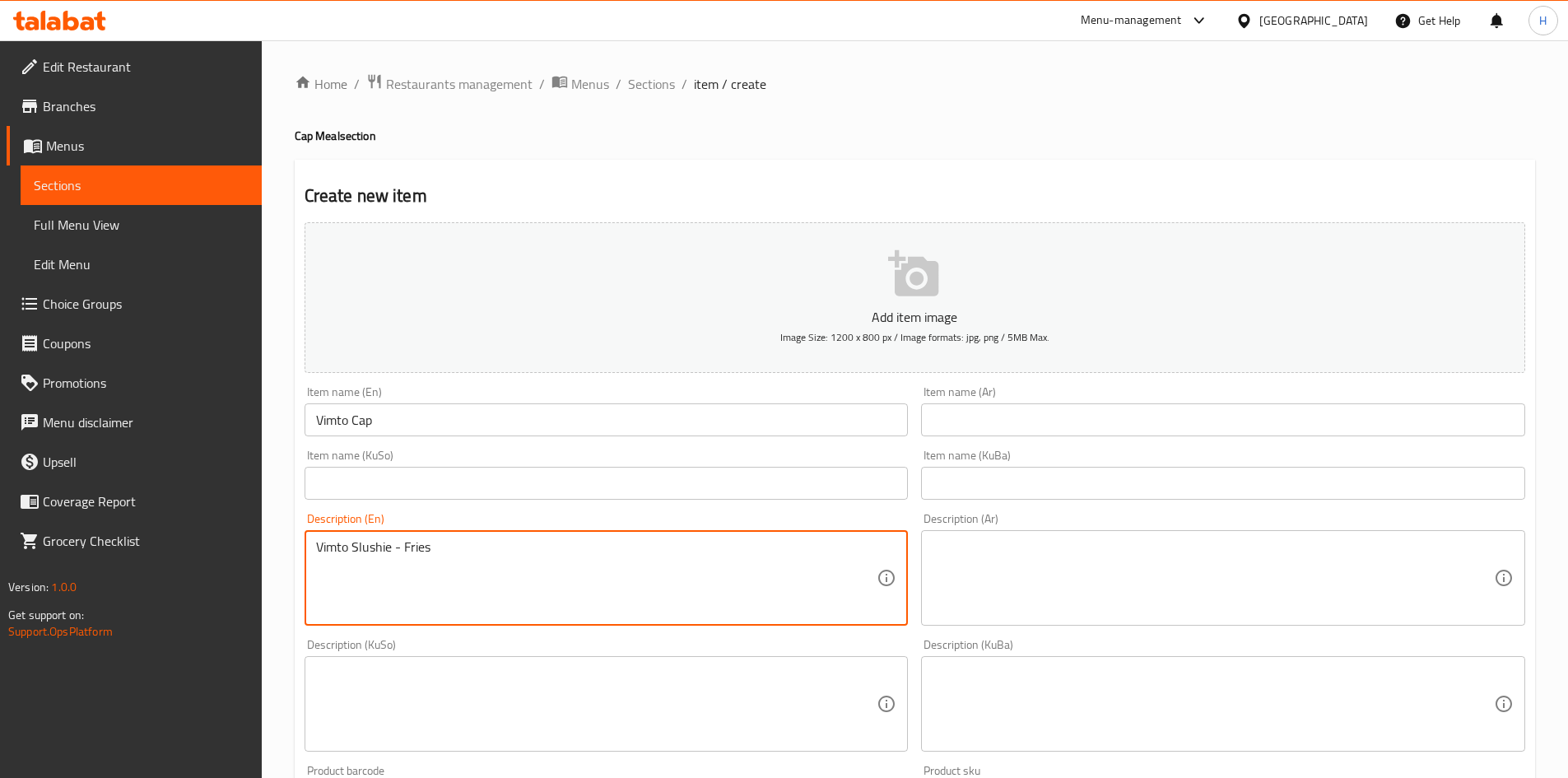
click at [393, 553] on textarea "Vimto Slushie - Fries" at bounding box center [597, 578] width 561 height 78
click at [394, 551] on textarea "Vimto Slushie nd Fries" at bounding box center [597, 578] width 561 height 78
click at [398, 550] on textarea "Vimto Slushie nd Fries" at bounding box center [597, 578] width 561 height 78
type textarea "Vimto Slushie and Fries"
click at [1026, 638] on div "Description (KuBa) Description (KuBa)" at bounding box center [1223, 695] width 617 height 126
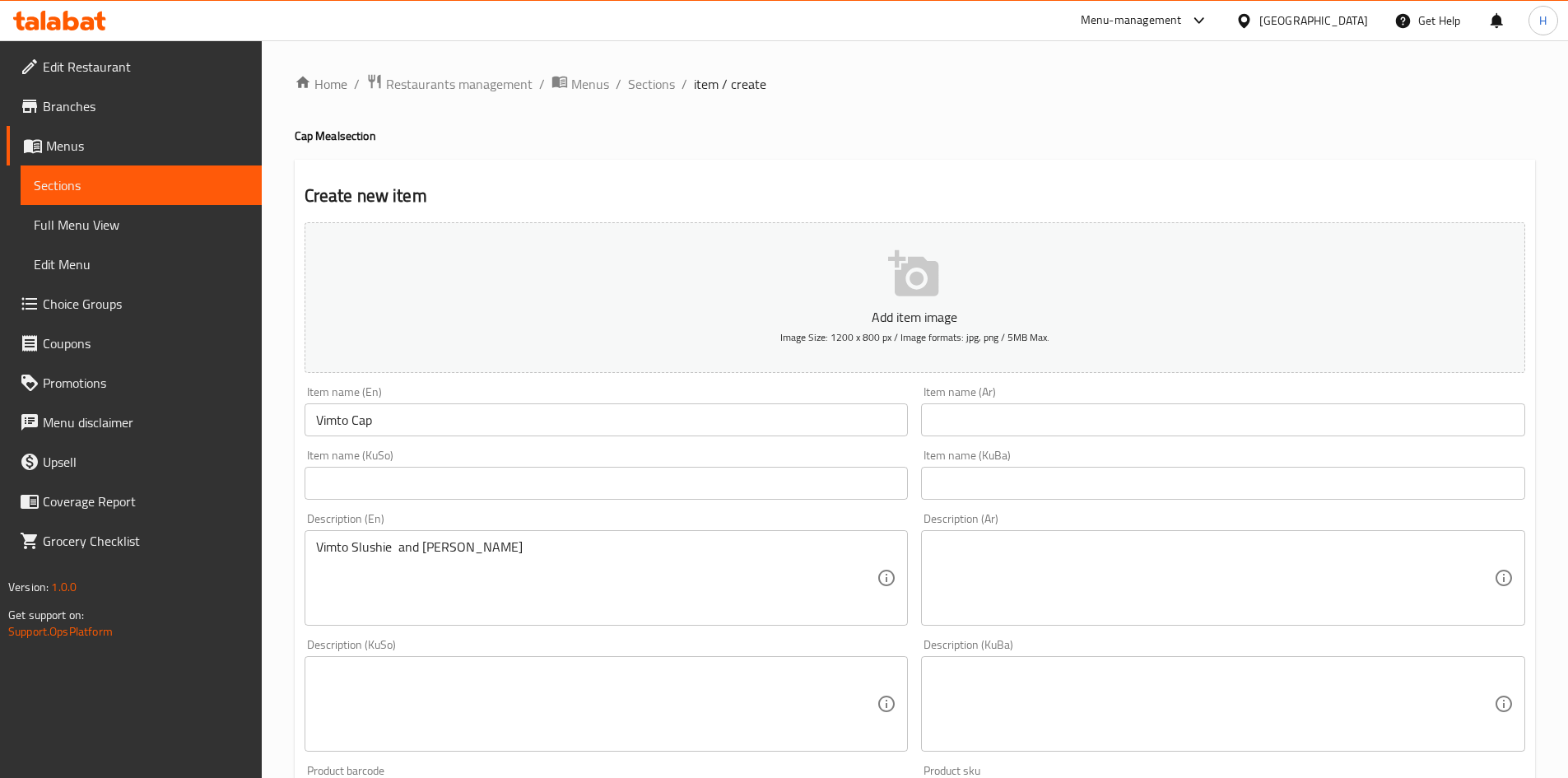
click at [1064, 550] on textarea at bounding box center [1213, 578] width 561 height 78
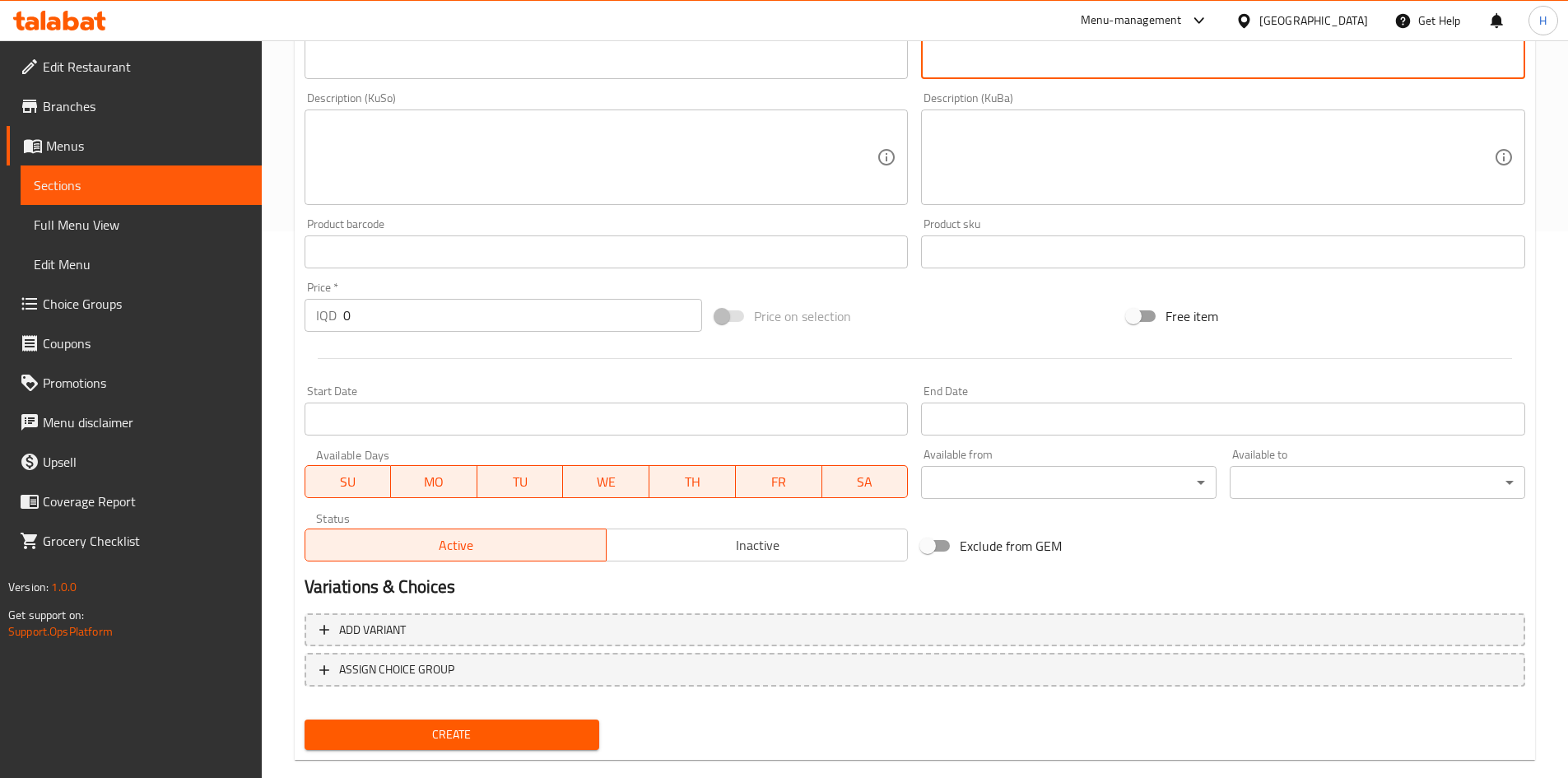
scroll to position [575, 0]
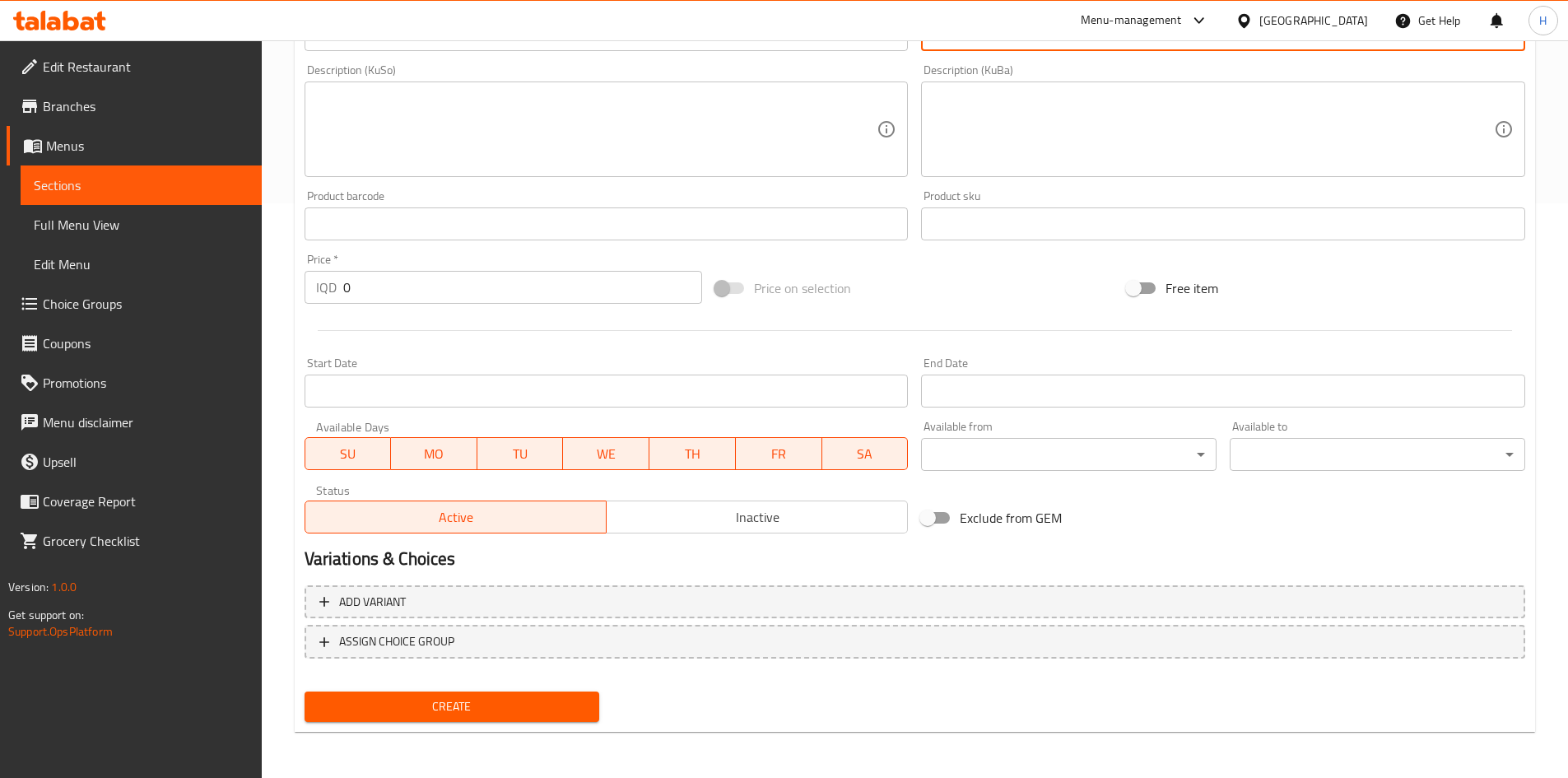
type textarea "سلاشي فيمتو وبطاطا"
click at [414, 304] on div "Price   * IQD 0 Price *" at bounding box center [504, 278] width 412 height 64
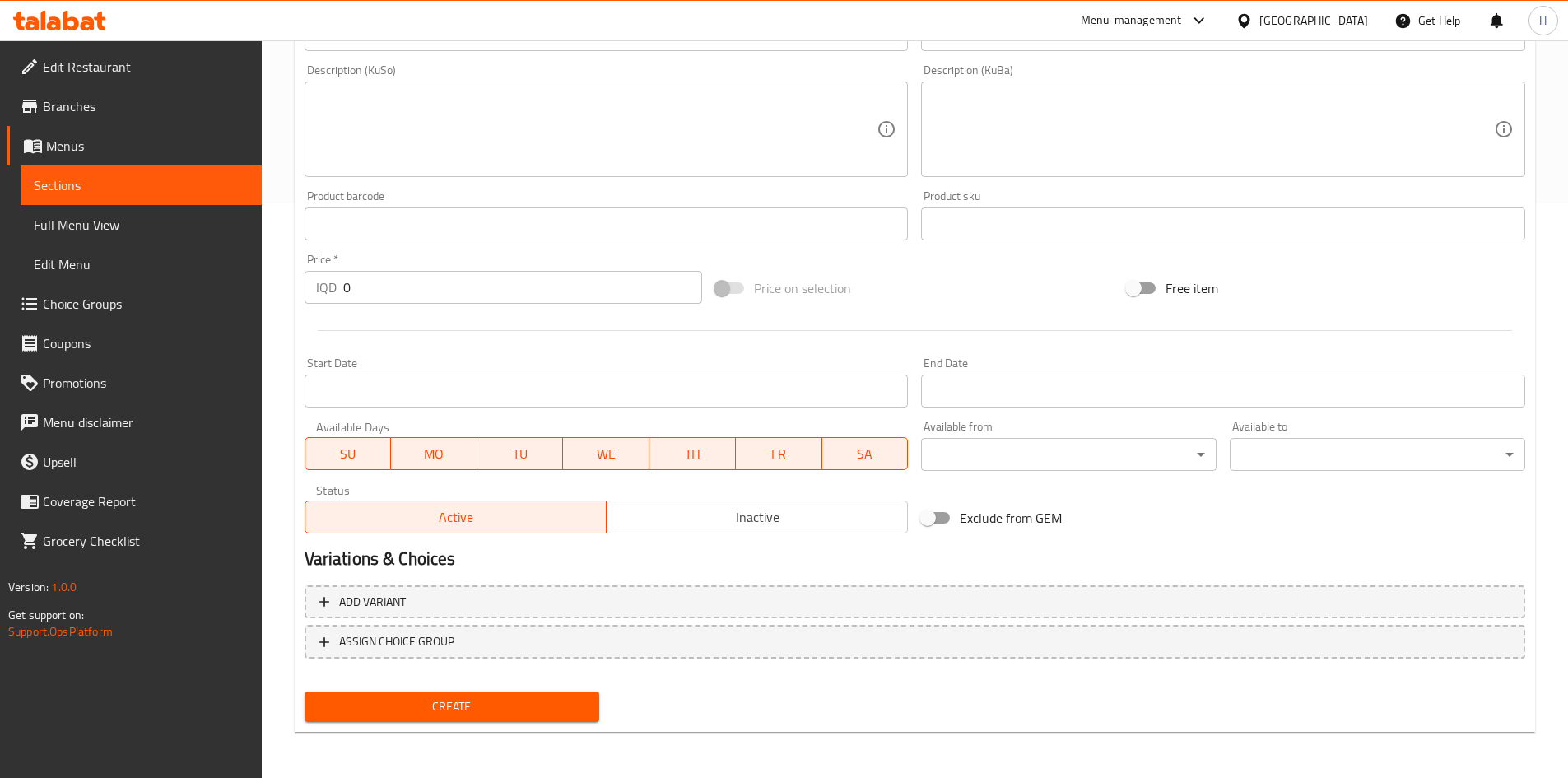
click at [414, 303] on input "0" at bounding box center [523, 287] width 359 height 33
type input "4000"
click at [525, 728] on div "Create" at bounding box center [453, 706] width 309 height 43
click at [525, 706] on span "Create" at bounding box center [453, 707] width 270 height 20
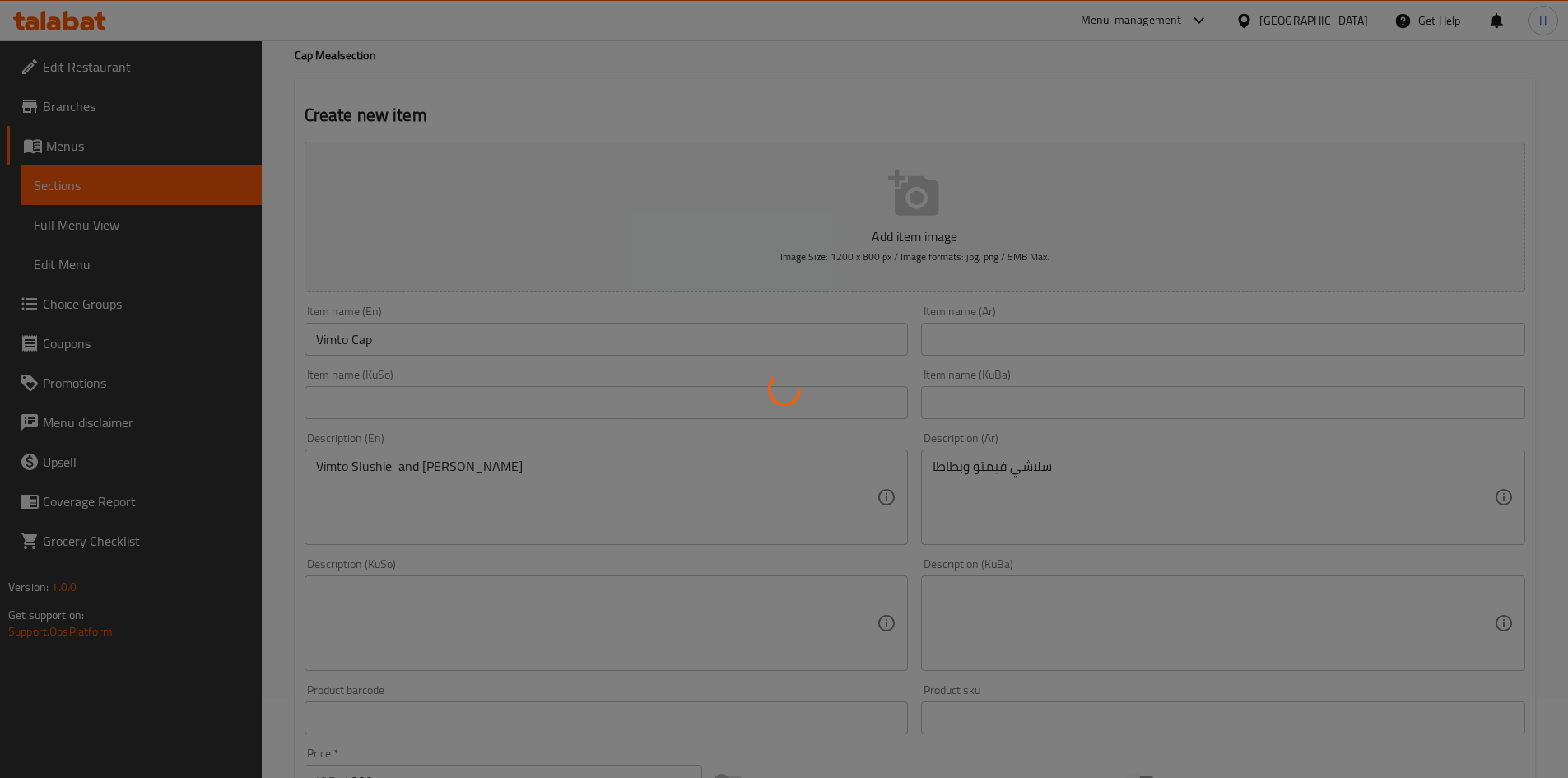
scroll to position [41, 0]
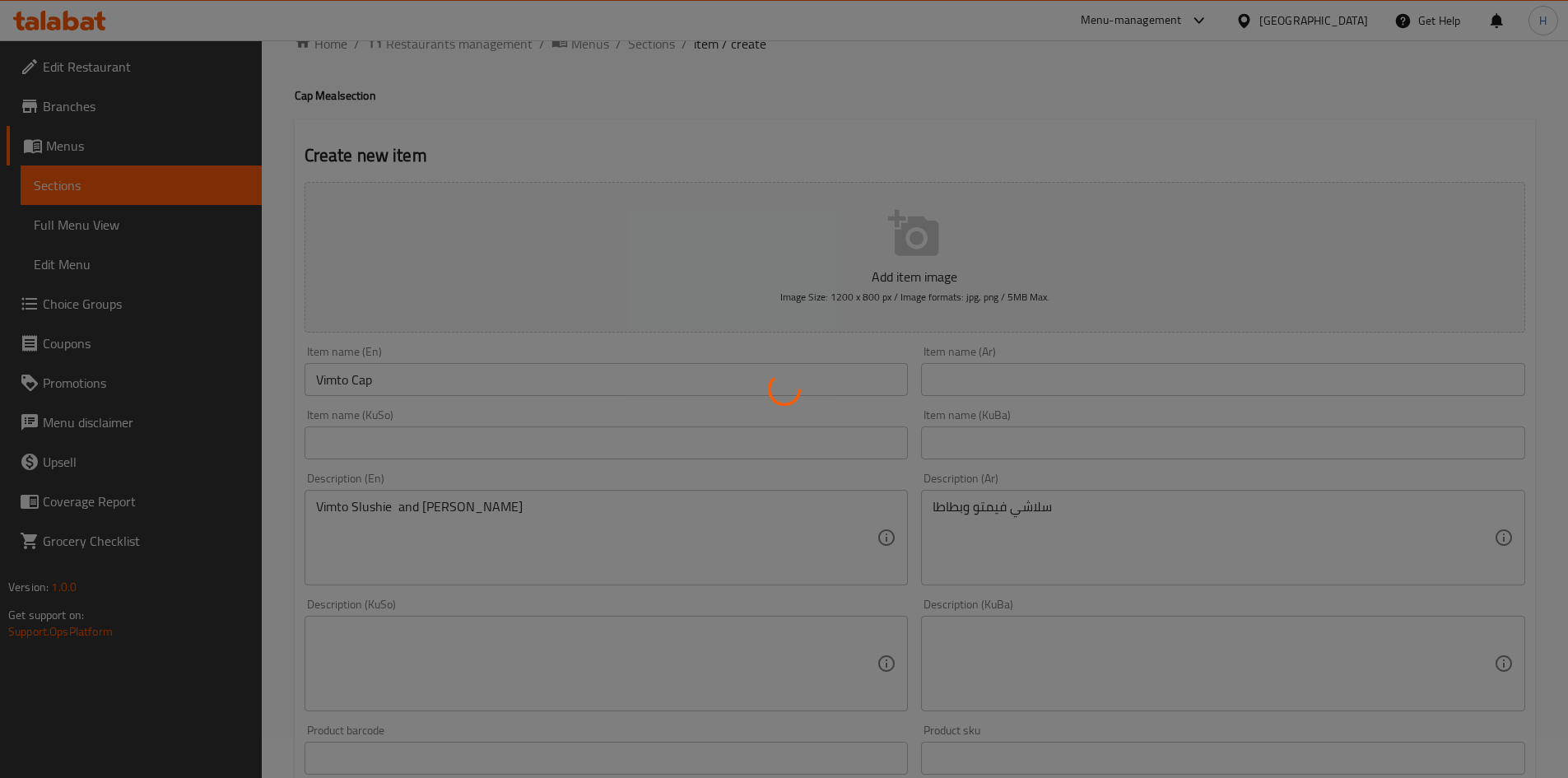
type input "0"
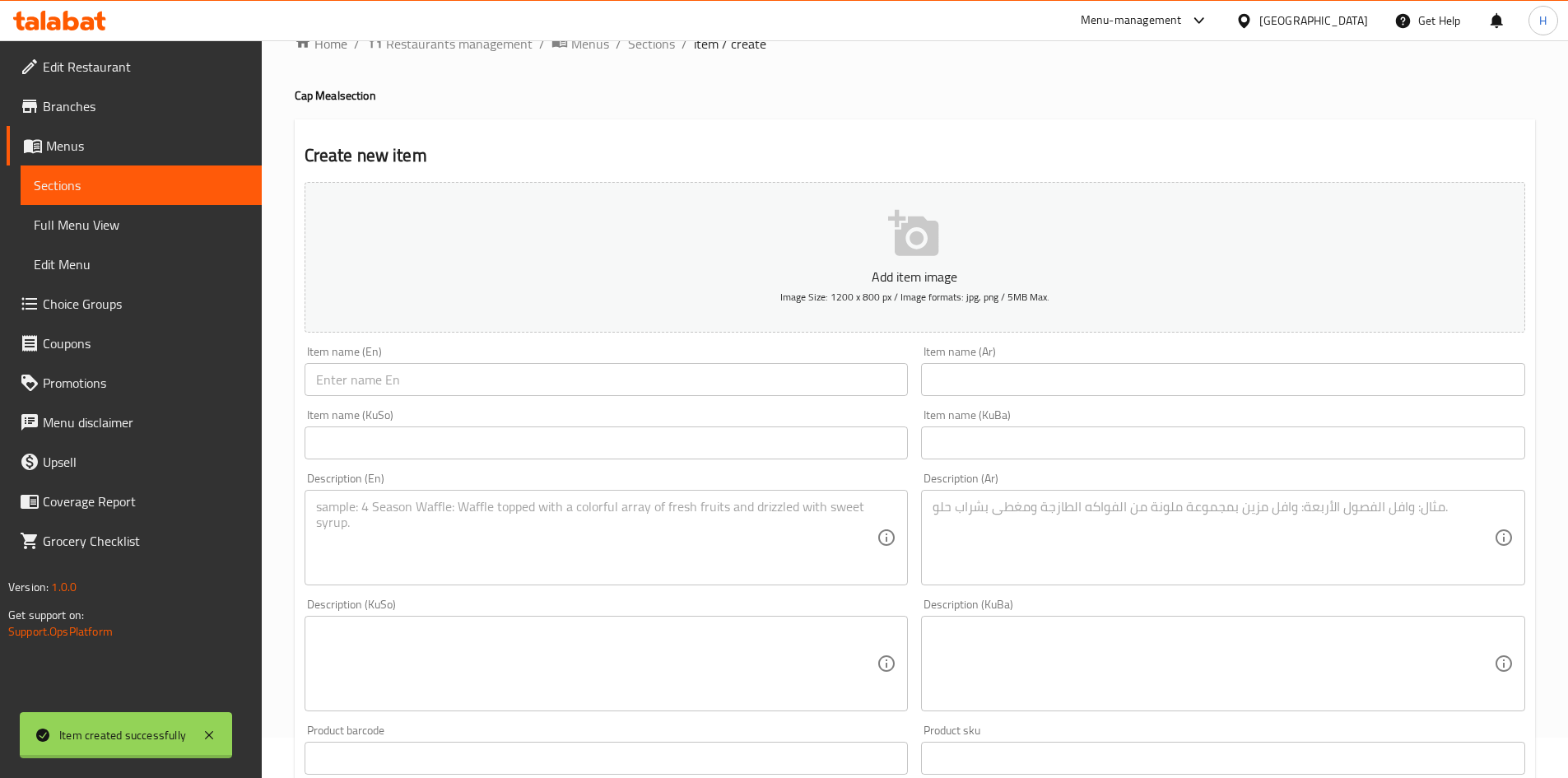
scroll to position [0, 0]
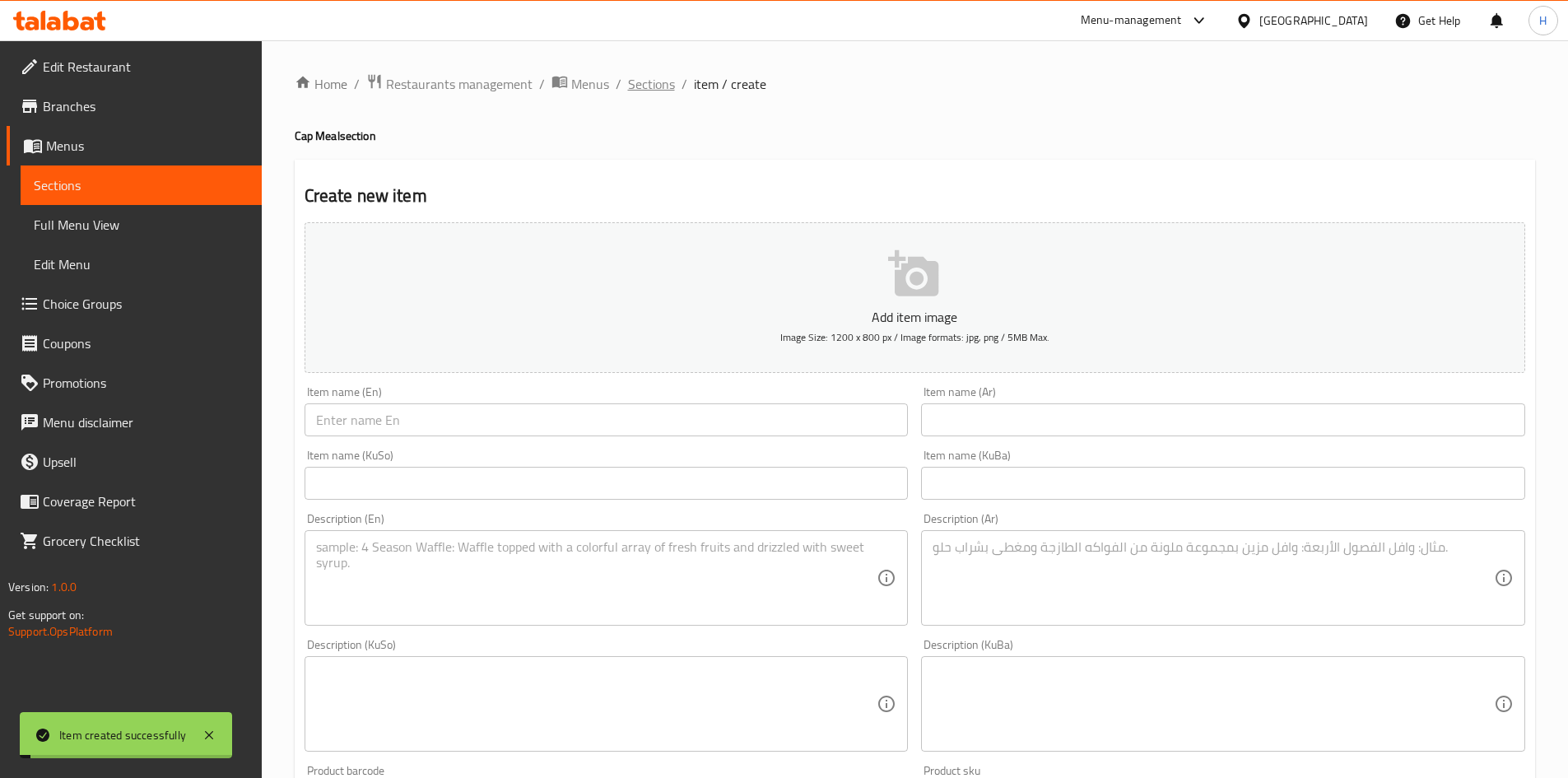
click at [645, 86] on span "Sections" at bounding box center [651, 83] width 47 height 19
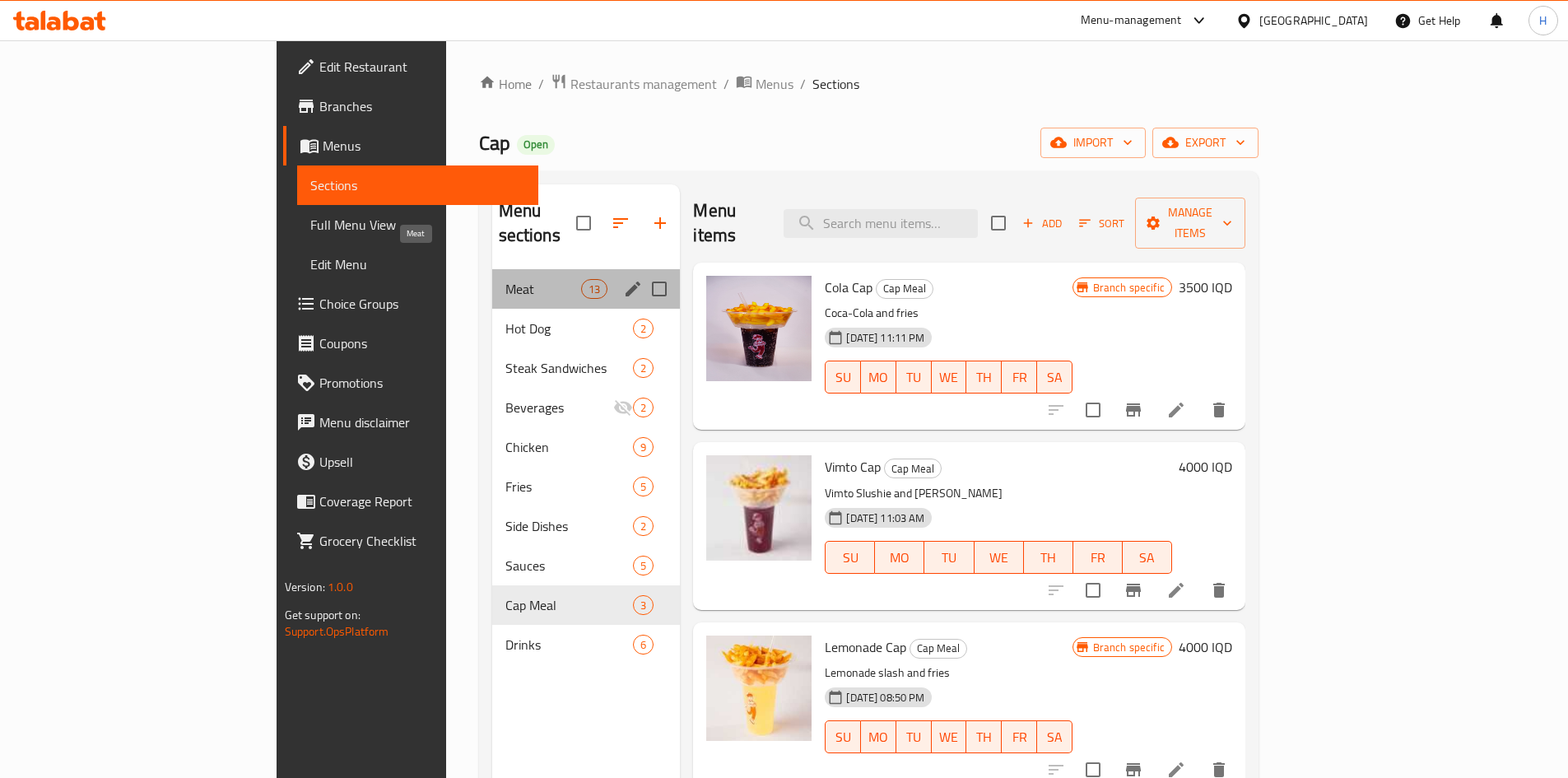
click at [505, 279] on span "Meat" at bounding box center [543, 288] width 76 height 19
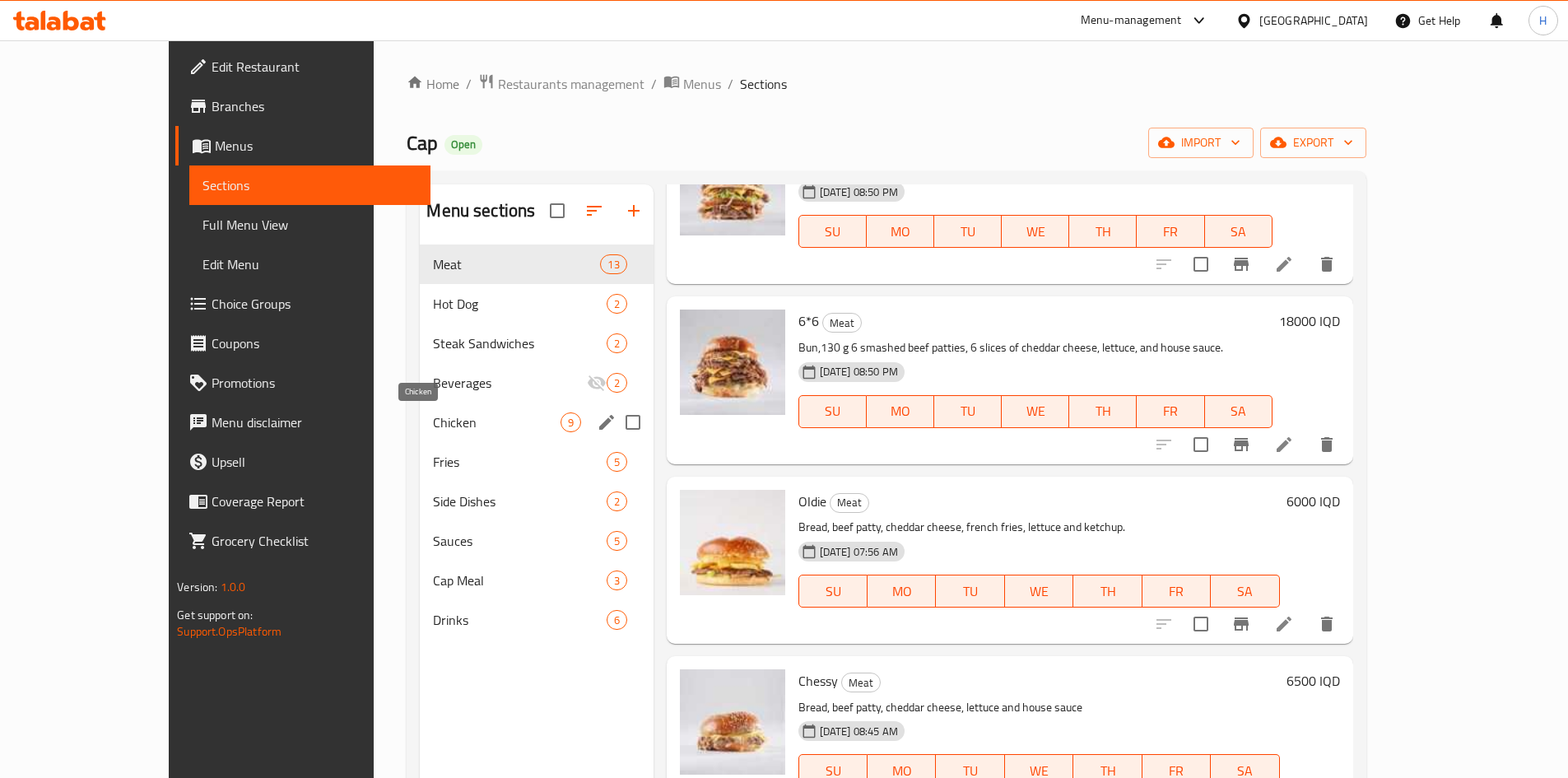
click at [433, 413] on span "Chicken" at bounding box center [497, 422] width 127 height 19
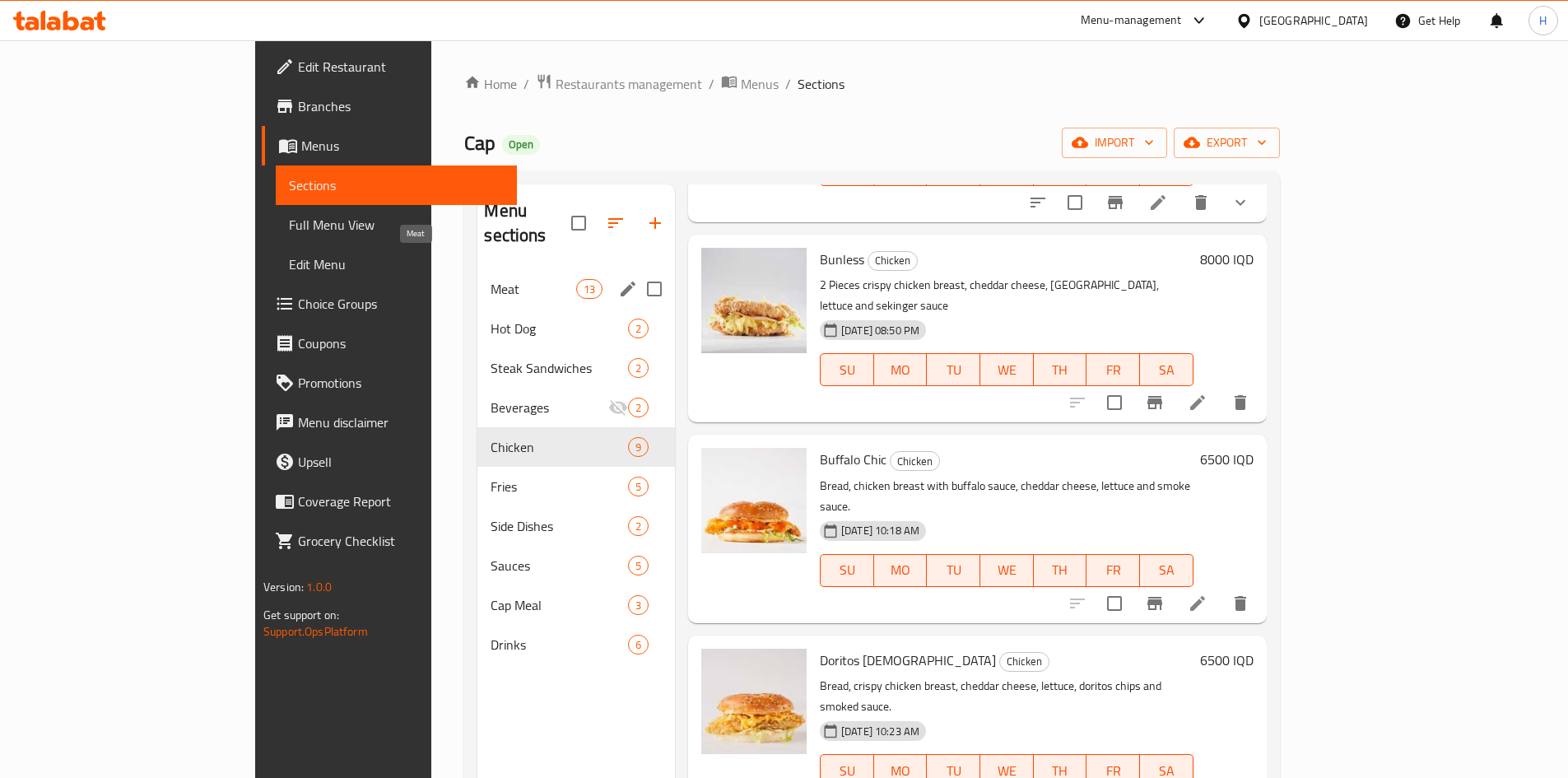
drag, startPoint x: 382, startPoint y: 263, endPoint x: 577, endPoint y: 284, distance: 196.1
click at [491, 279] on span "Meat" at bounding box center [533, 288] width 85 height 19
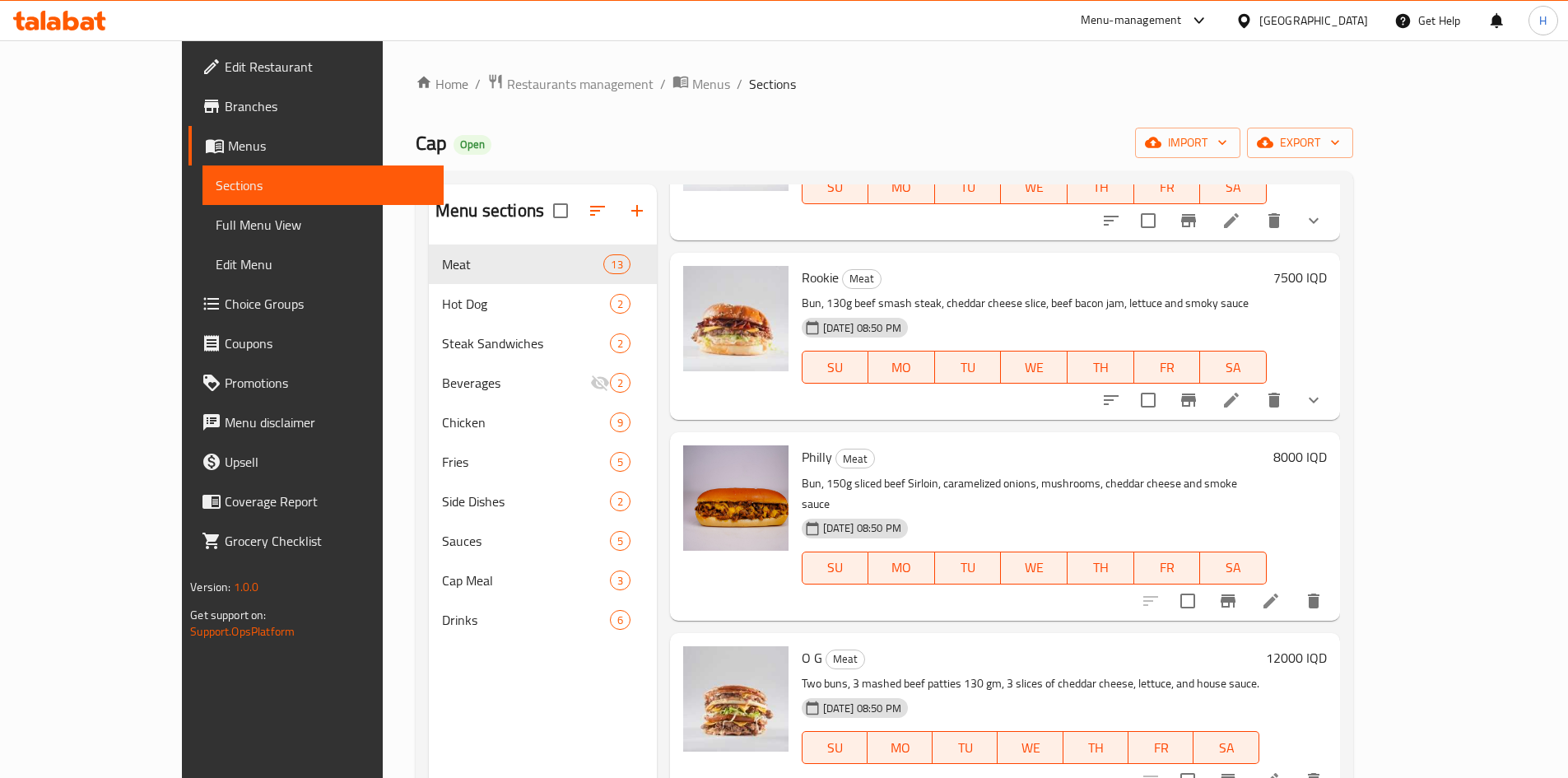
scroll to position [1293, 0]
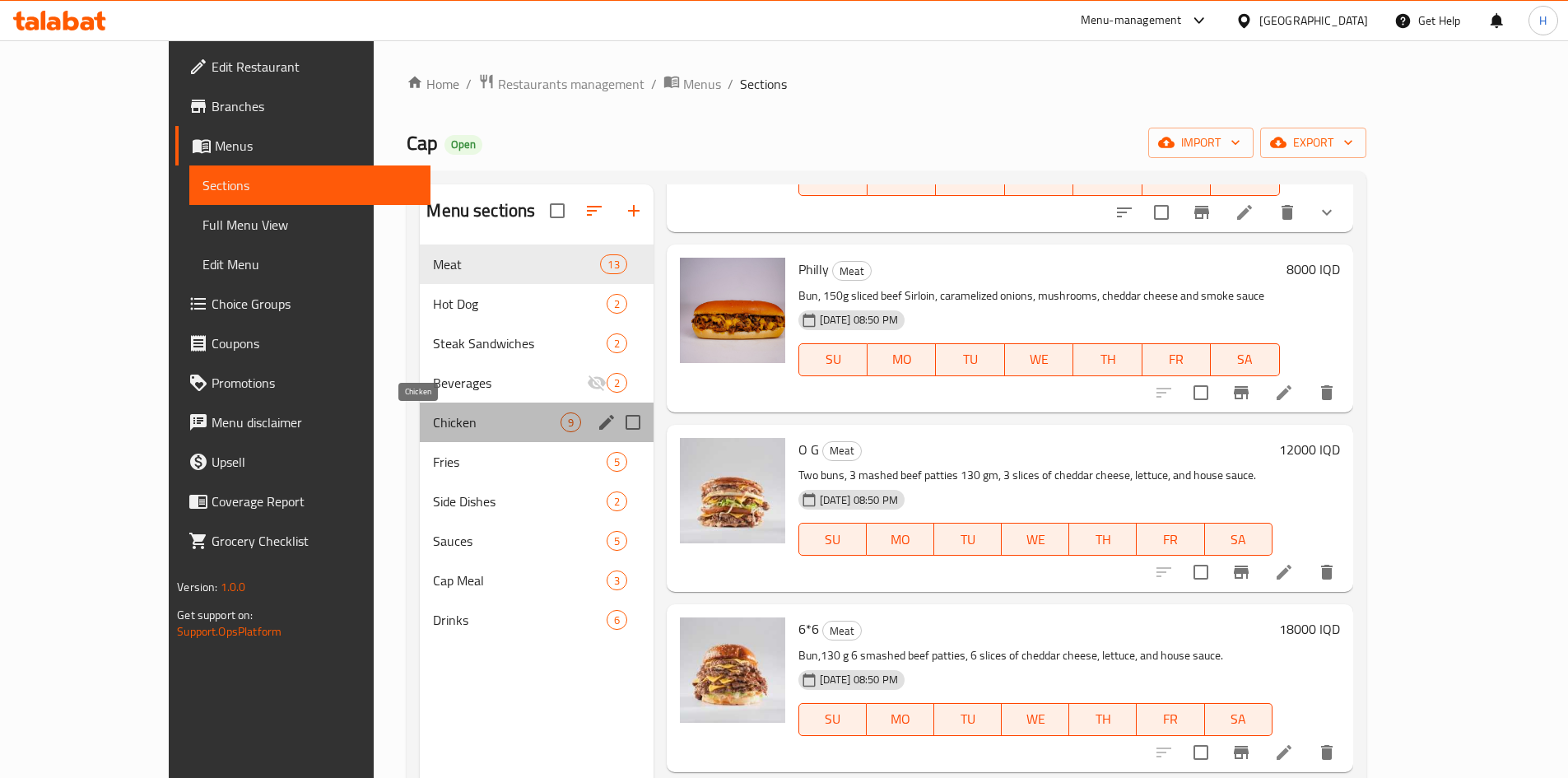
click at [433, 413] on span "Chicken" at bounding box center [497, 422] width 127 height 19
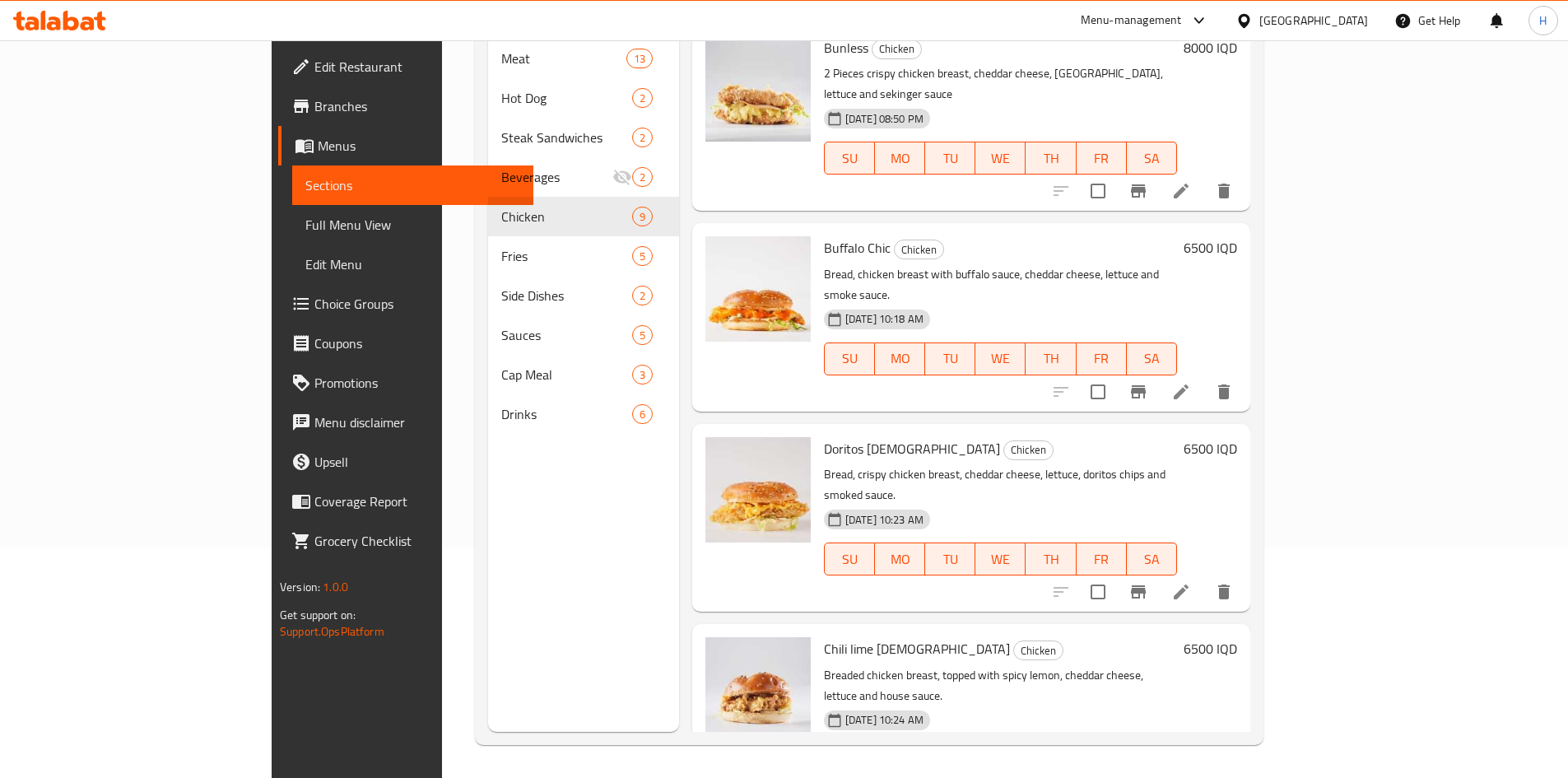
scroll to position [387, 0]
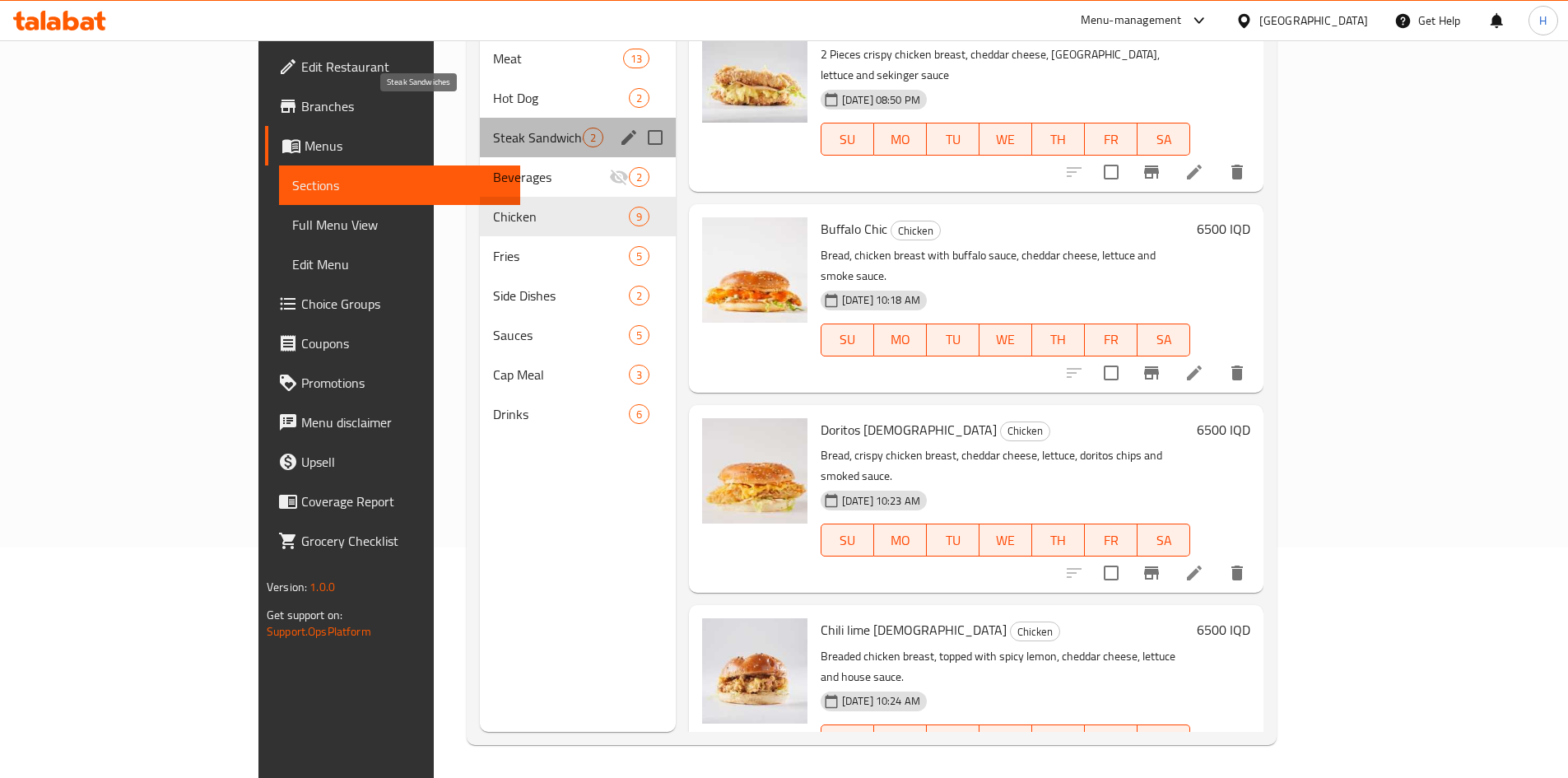
click at [493, 128] on span "Steak Sandwiches" at bounding box center [538, 137] width 90 height 19
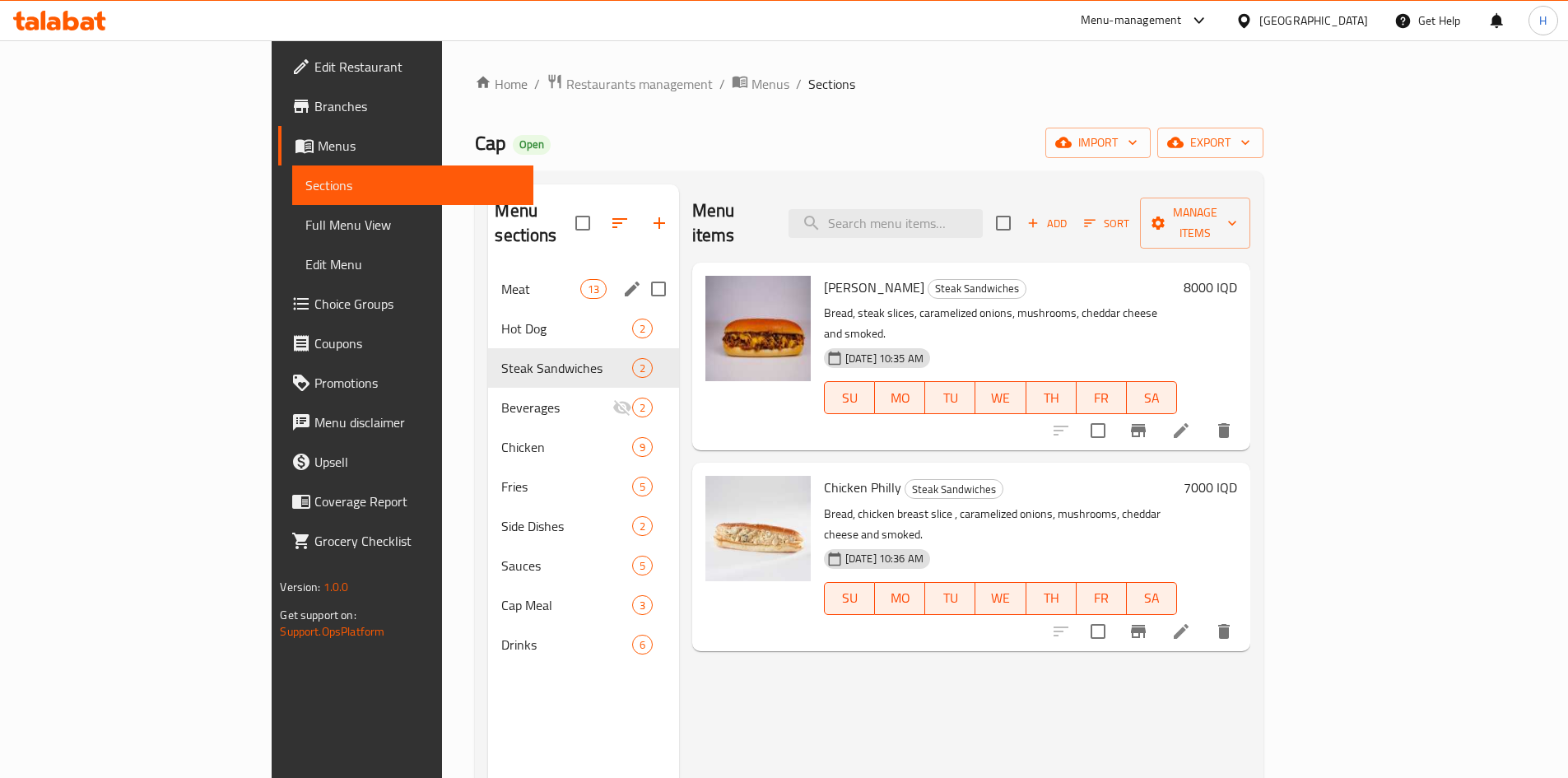
click at [501, 279] on span "Meat" at bounding box center [540, 288] width 78 height 19
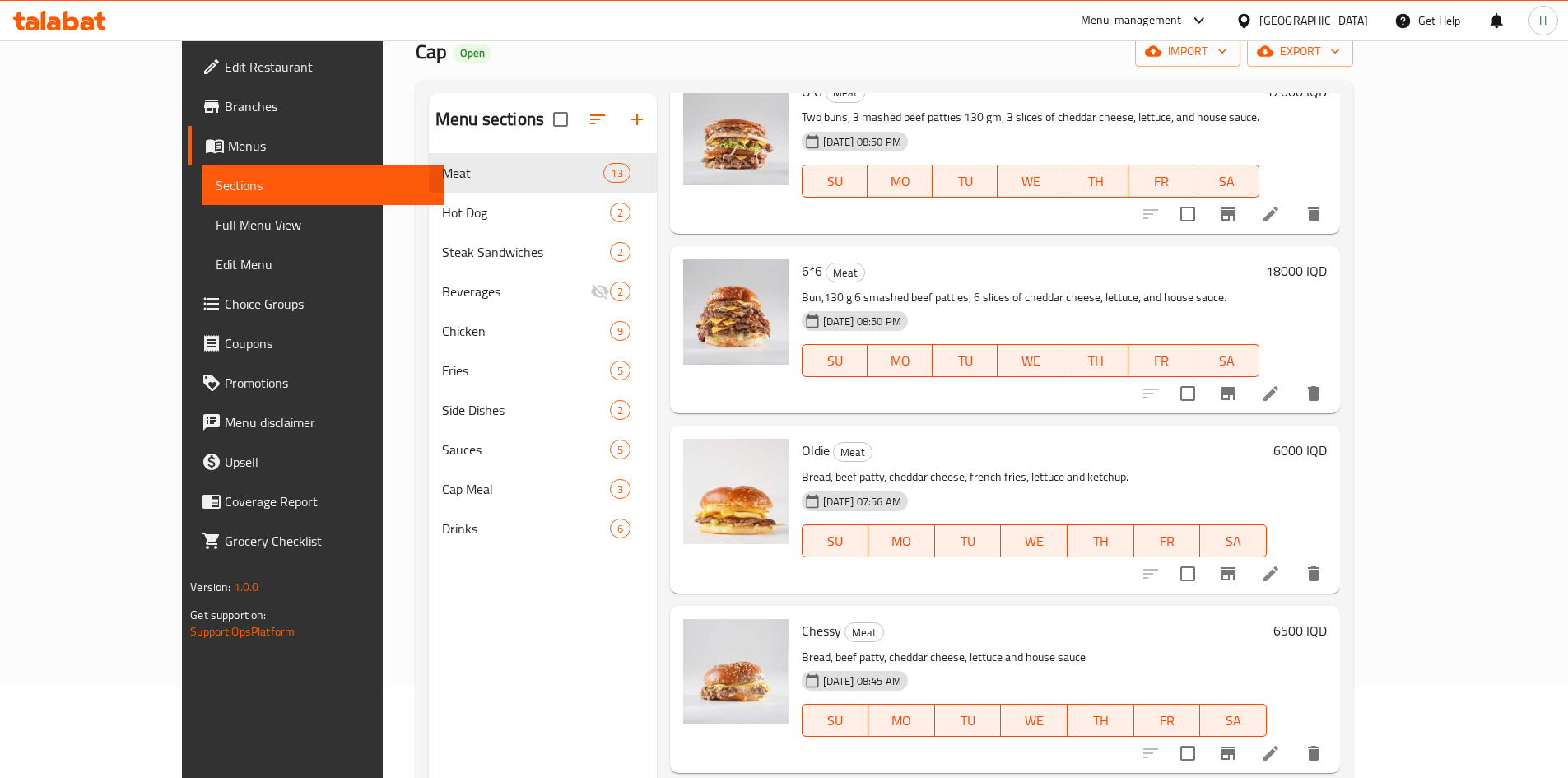
scroll to position [231, 0]
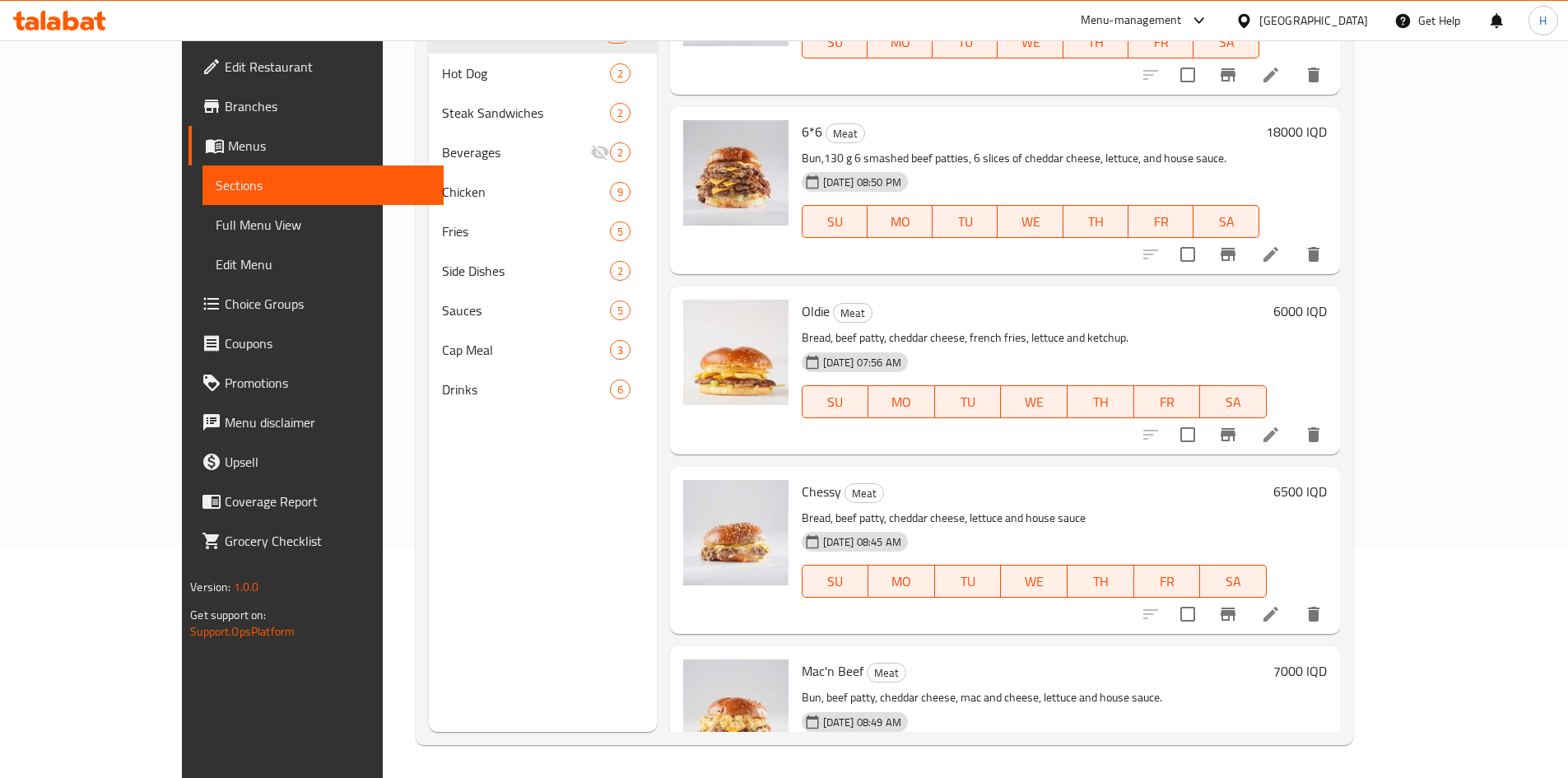
click at [1294, 420] on li at bounding box center [1271, 434] width 46 height 30
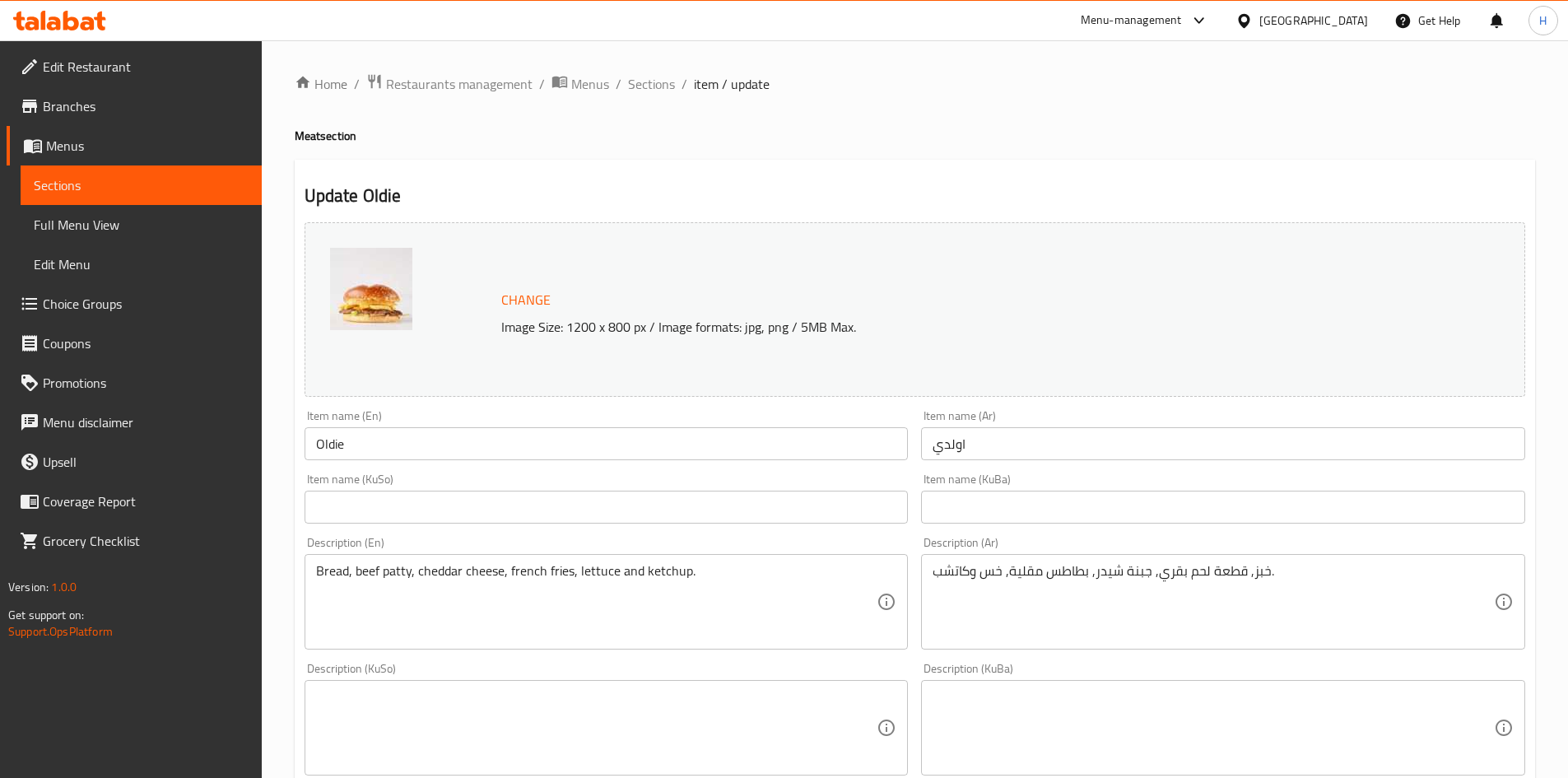
click at [1258, 575] on textarea "خبز, قطعة لحم بقري, جبنة شيدر, بطاطس مقلية, خس وكاتشب." at bounding box center [1213, 602] width 561 height 78
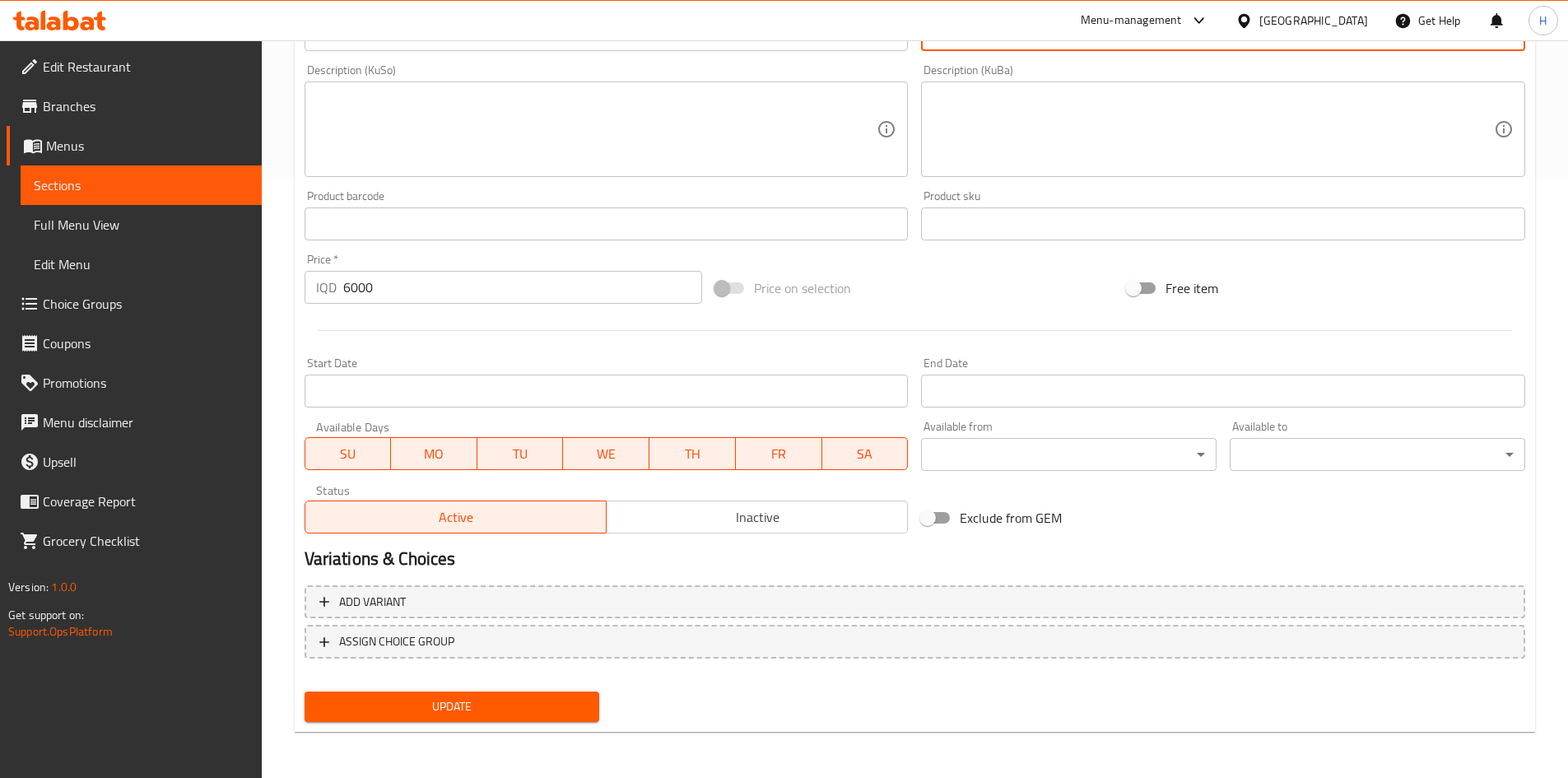
type textarea "صمون, قطعة لحم بقري, جبنة شيدر, بطاطس مقلية, خس وكاتشب."
click at [443, 711] on span "Update" at bounding box center [453, 707] width 270 height 20
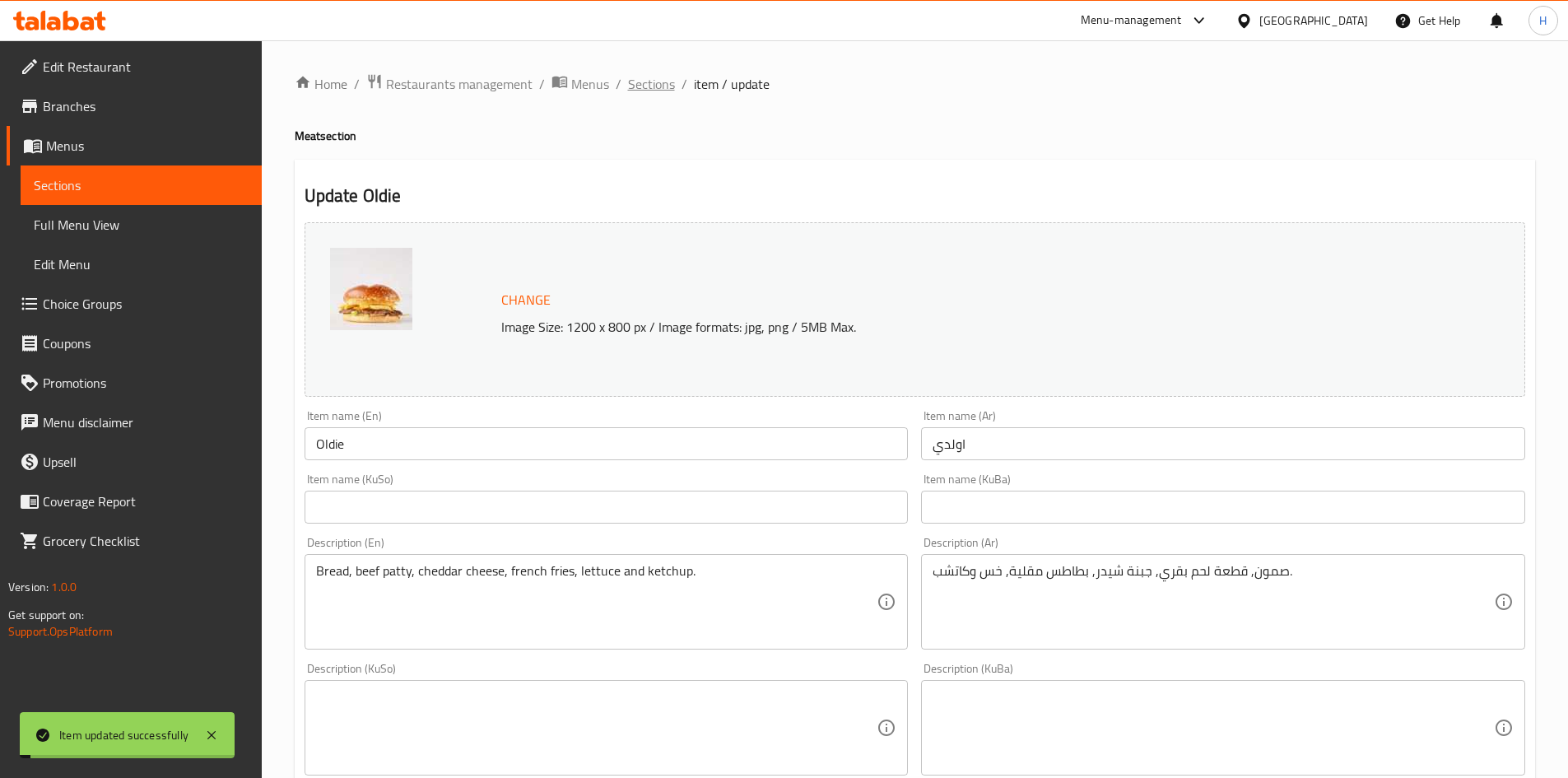
click at [642, 77] on span "Sections" at bounding box center [651, 83] width 47 height 19
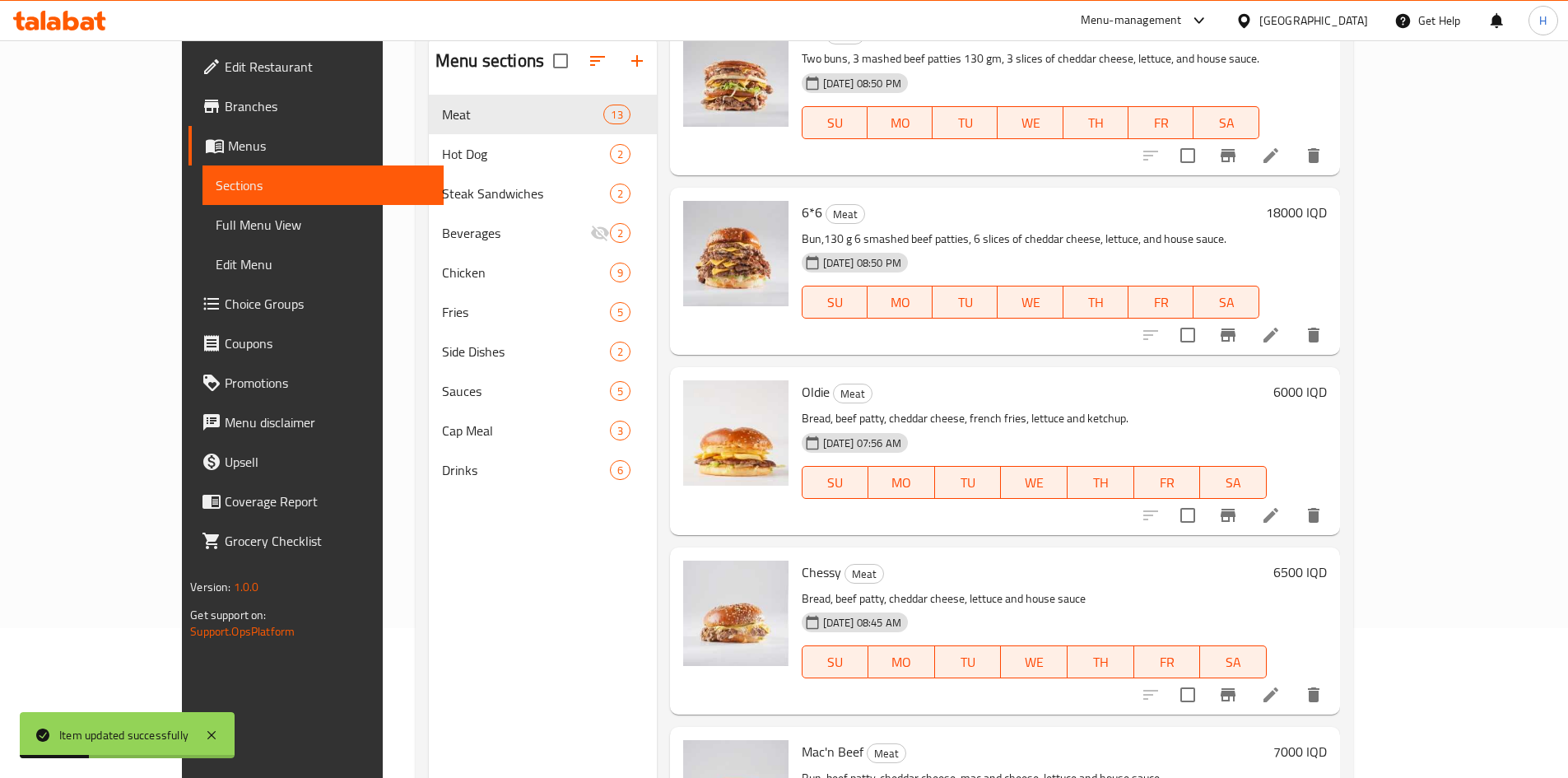
scroll to position [231, 0]
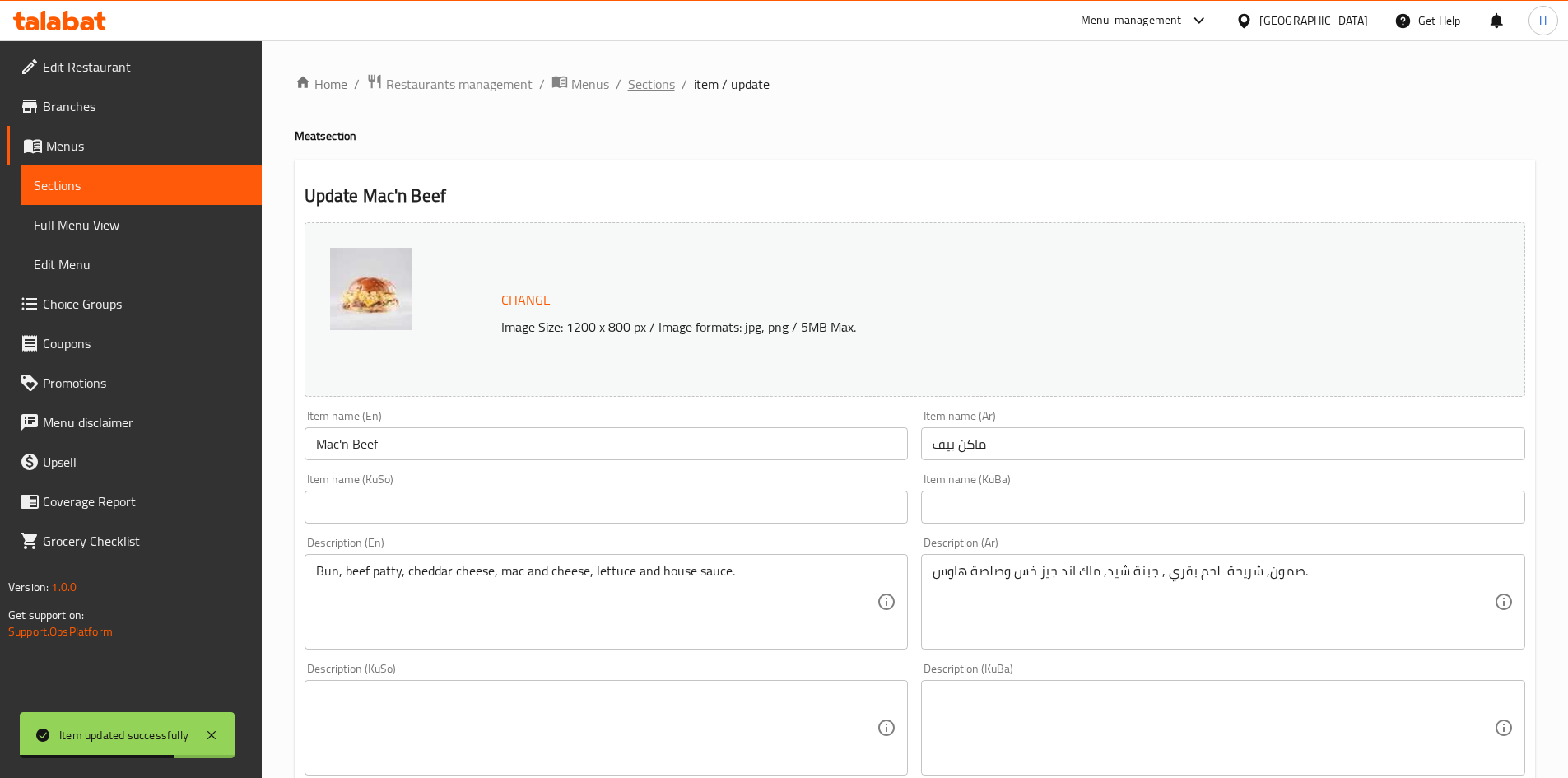
click at [648, 85] on span "Sections" at bounding box center [651, 83] width 47 height 19
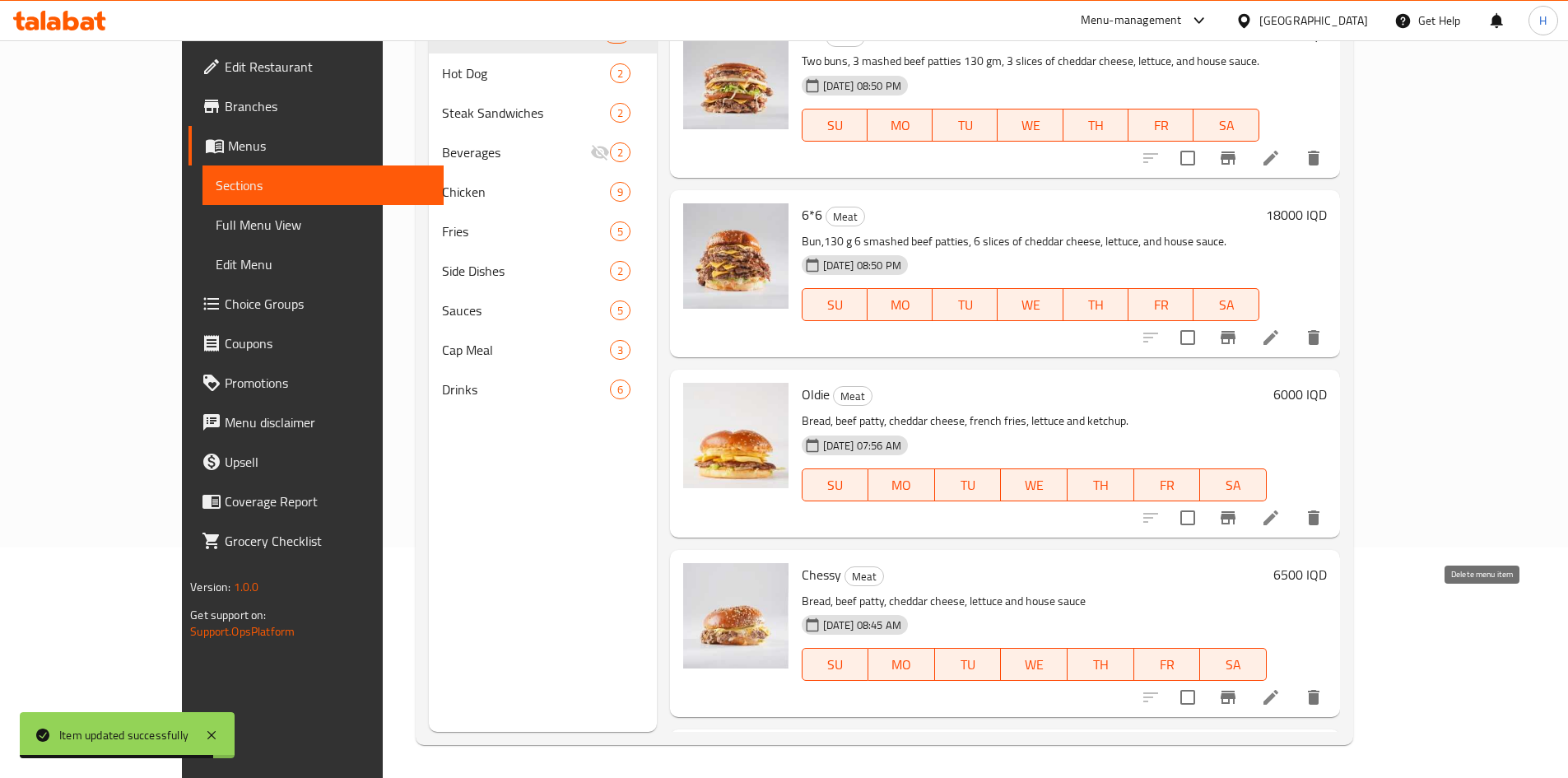
scroll to position [1601, 0]
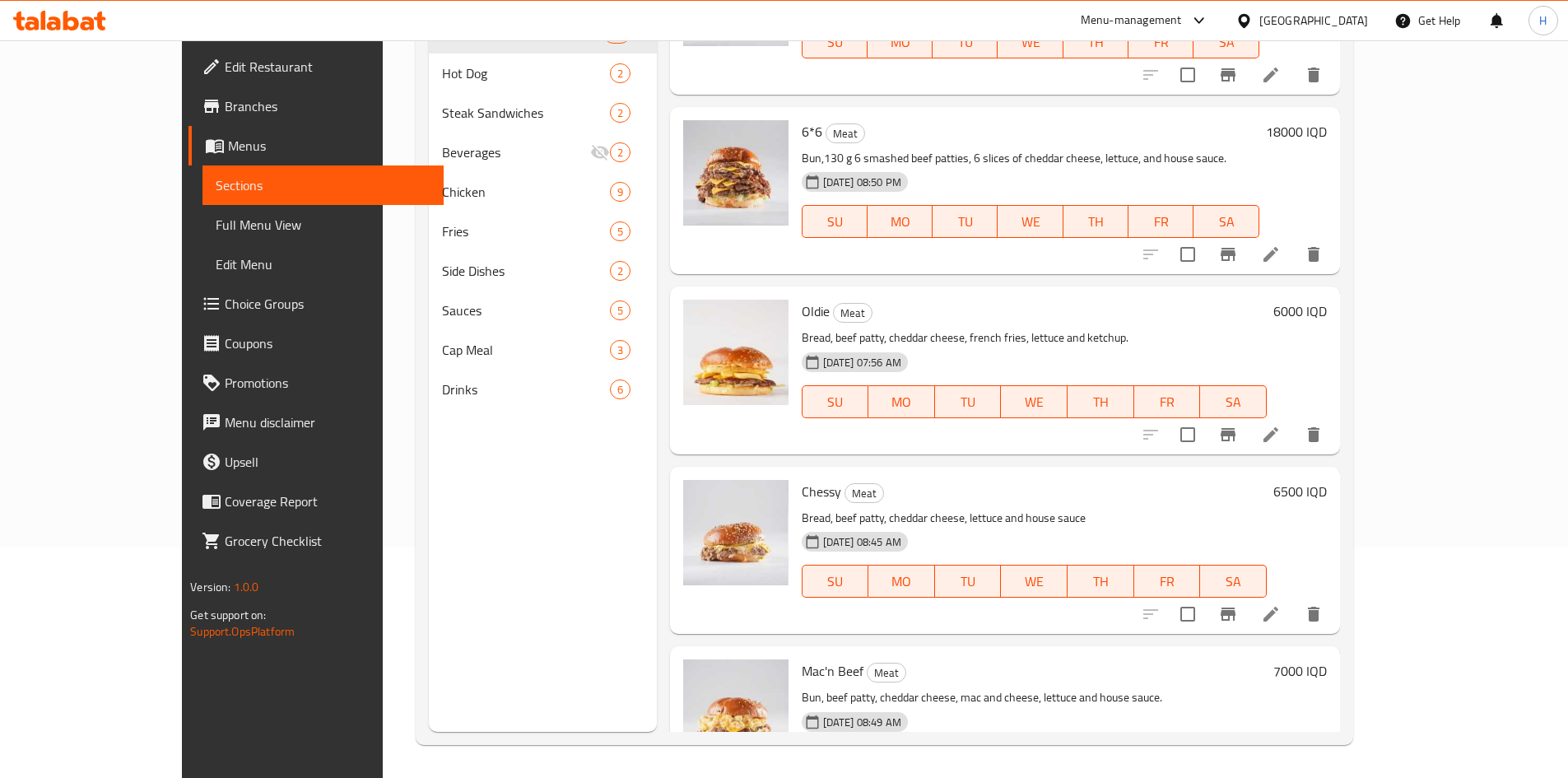
click at [1281, 604] on icon at bounding box center [1271, 614] width 19 height 19
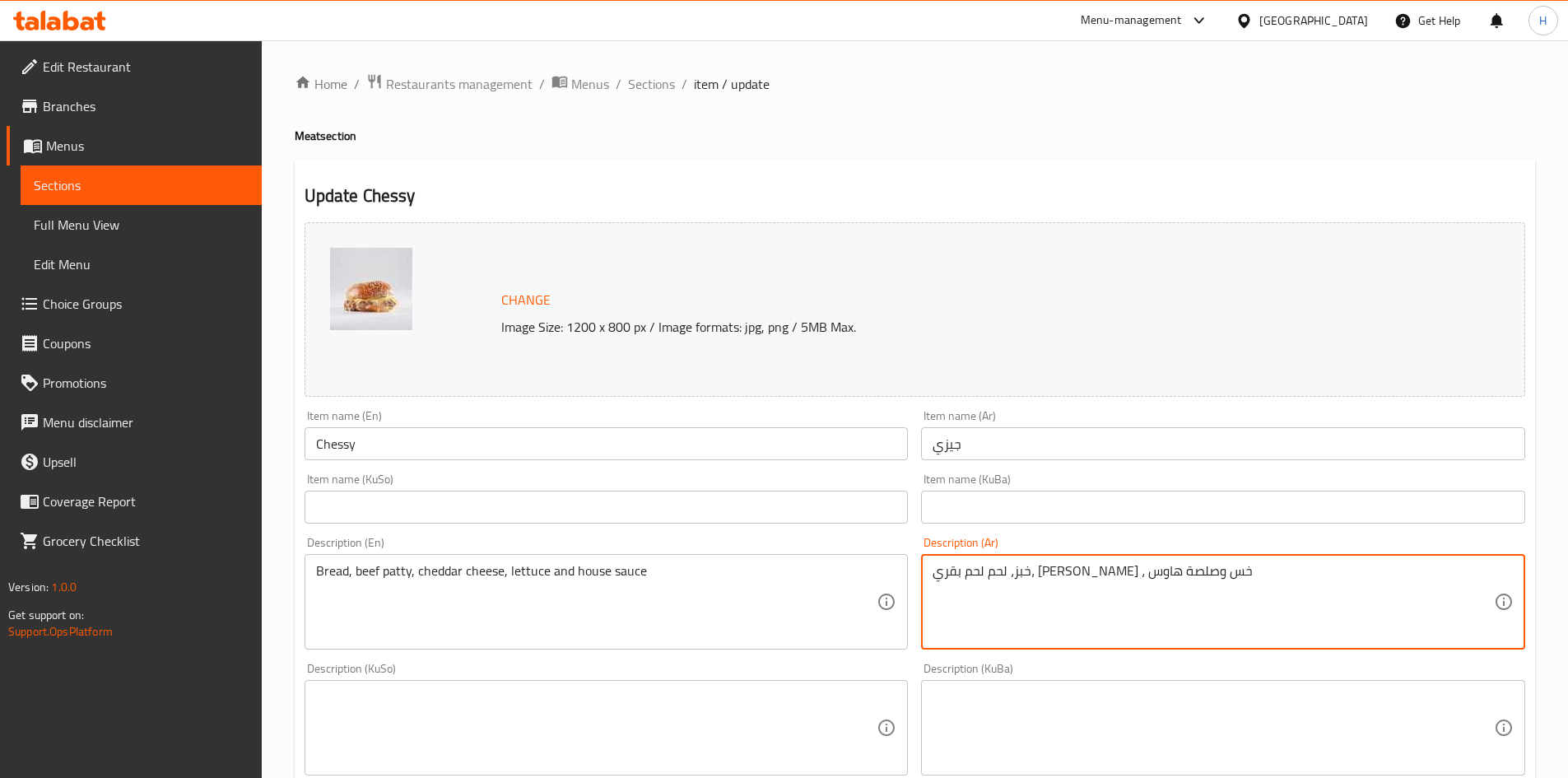
click at [1184, 575] on textarea "خبز، لحم لحم بقري، جبن شيدر ، خس وصلصة هاوس" at bounding box center [1213, 602] width 561 height 78
click at [1193, 573] on textarea "خبز، لحم لحم بقري، جبن شيدر ، خس وصلصة هاوس" at bounding box center [1213, 602] width 561 height 78
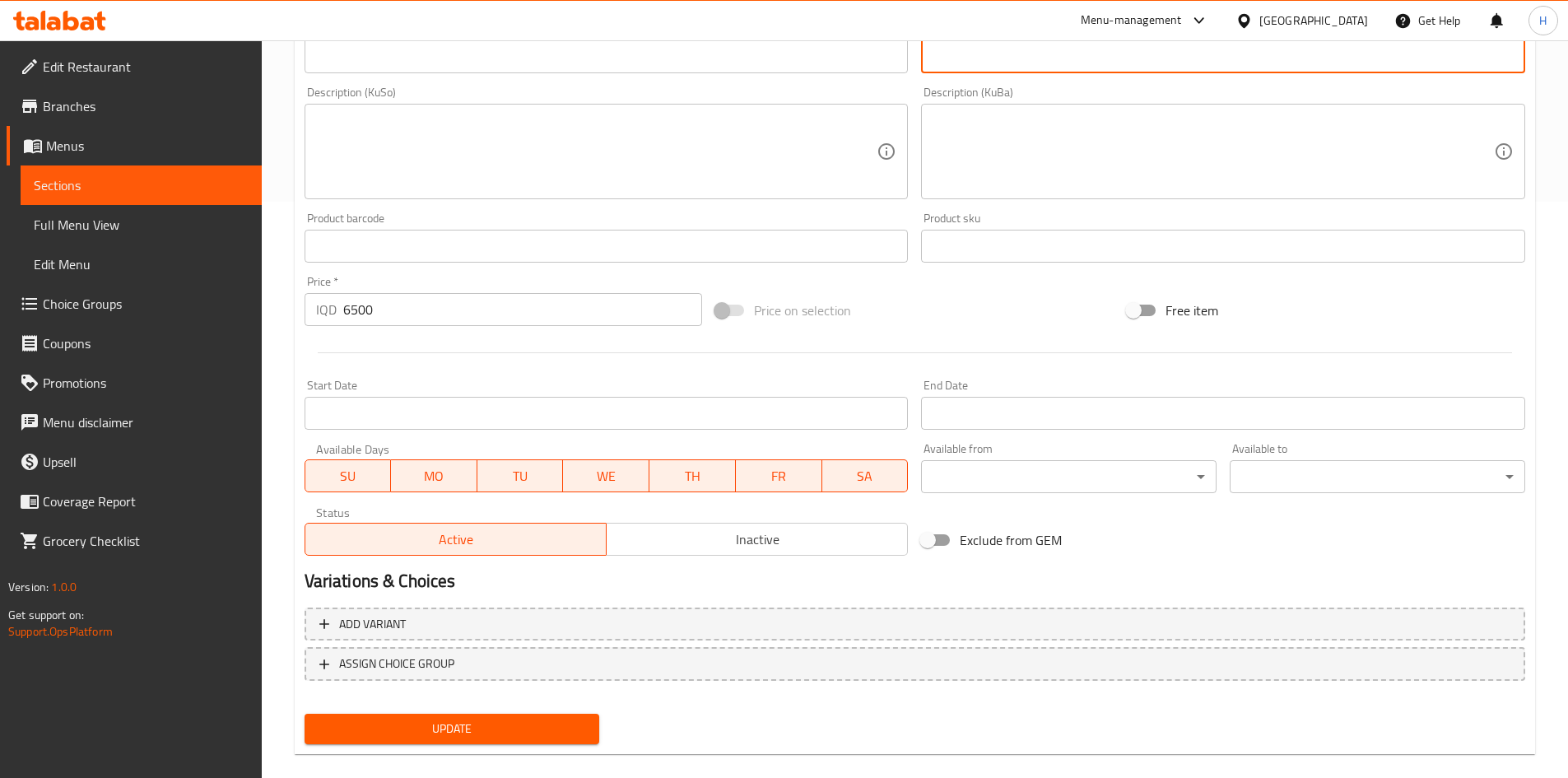
scroll to position [598, 0]
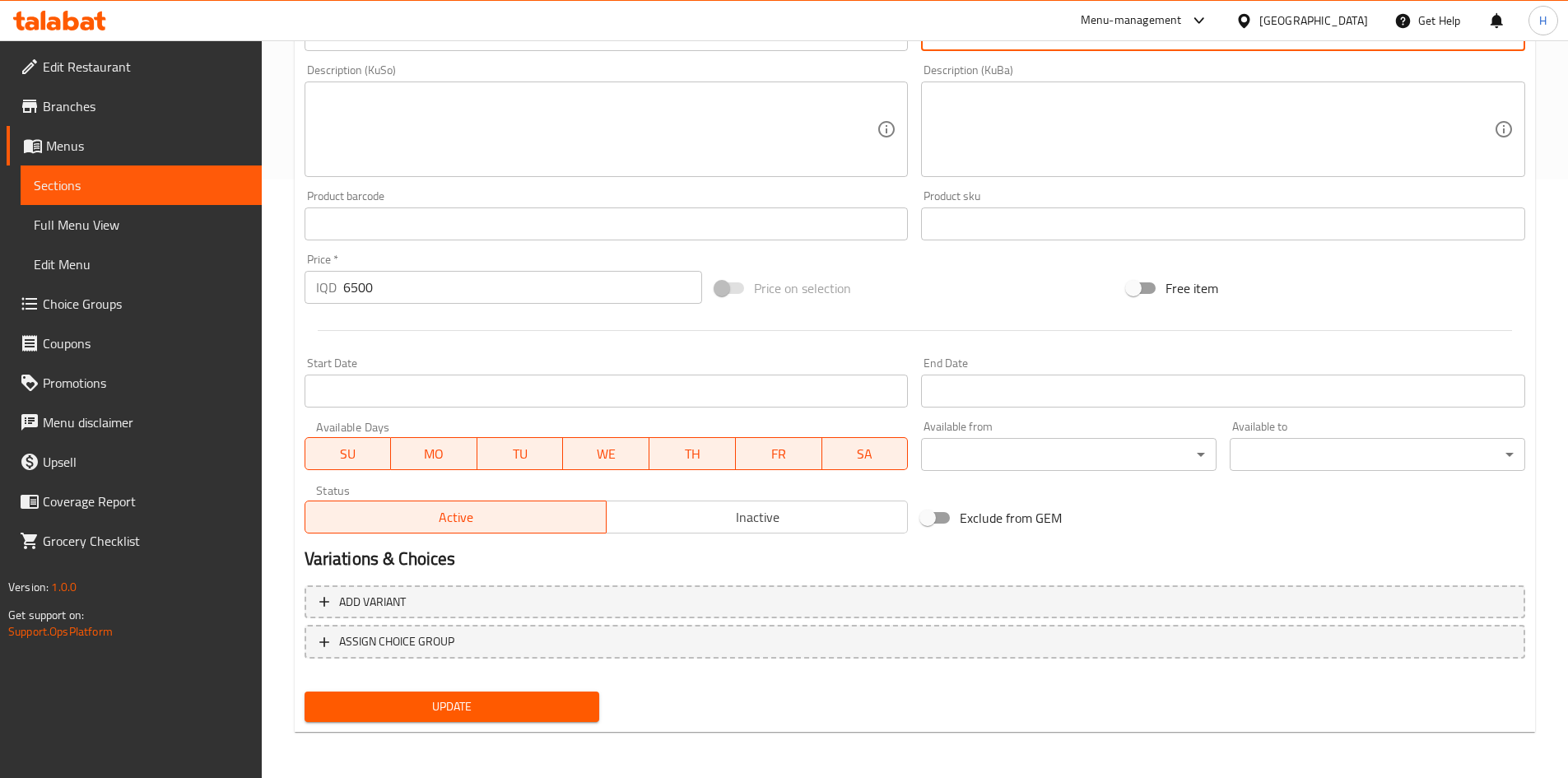
type textarea "صمون، لحم لحم بقري، جبن شيدر ، خس وصلصة هاوس"
drag, startPoint x: 416, startPoint y: 720, endPoint x: 420, endPoint y: 711, distance: 9.8
click at [417, 718] on button "Update" at bounding box center [452, 707] width 296 height 31
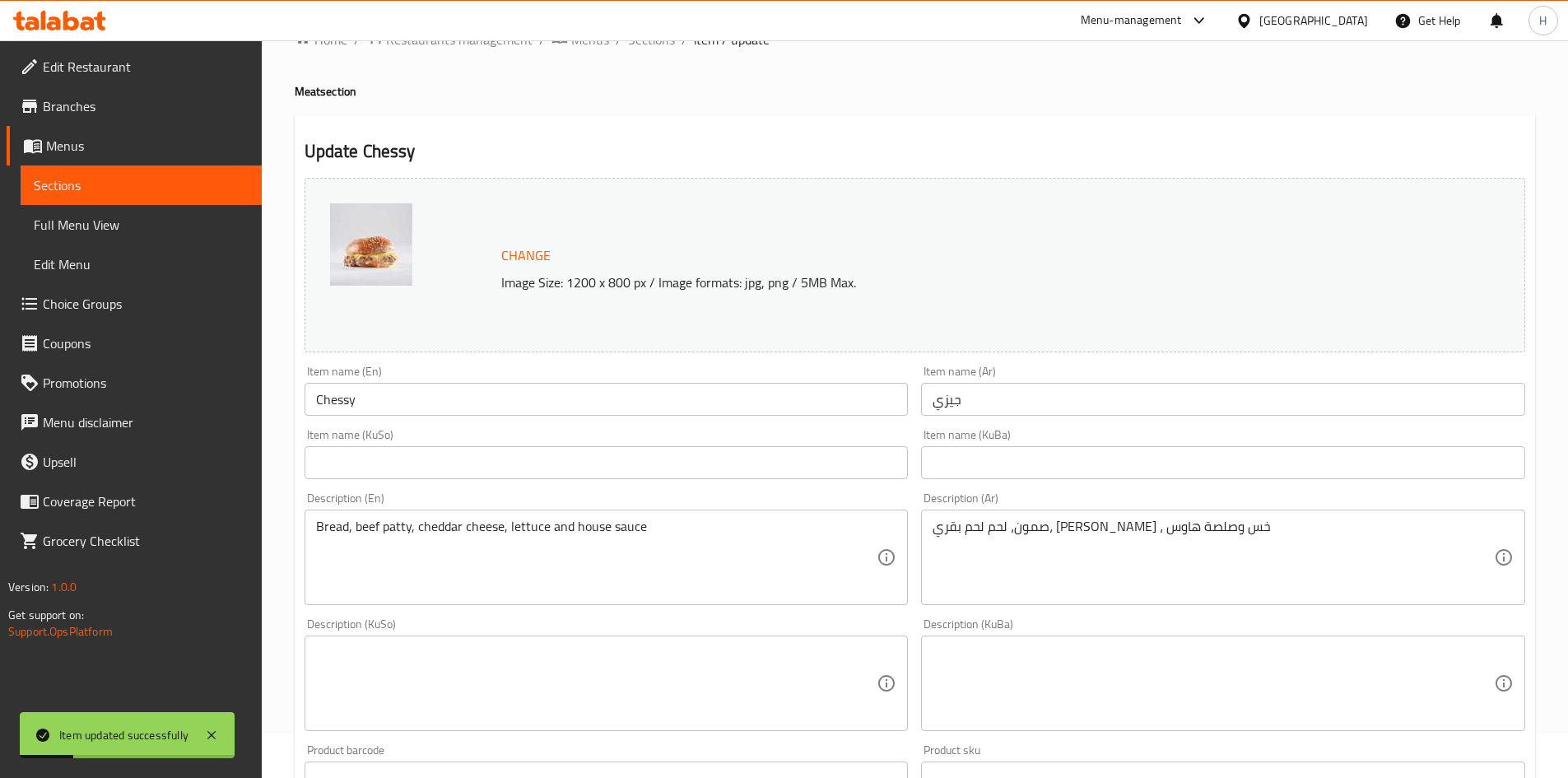
scroll to position [0, 0]
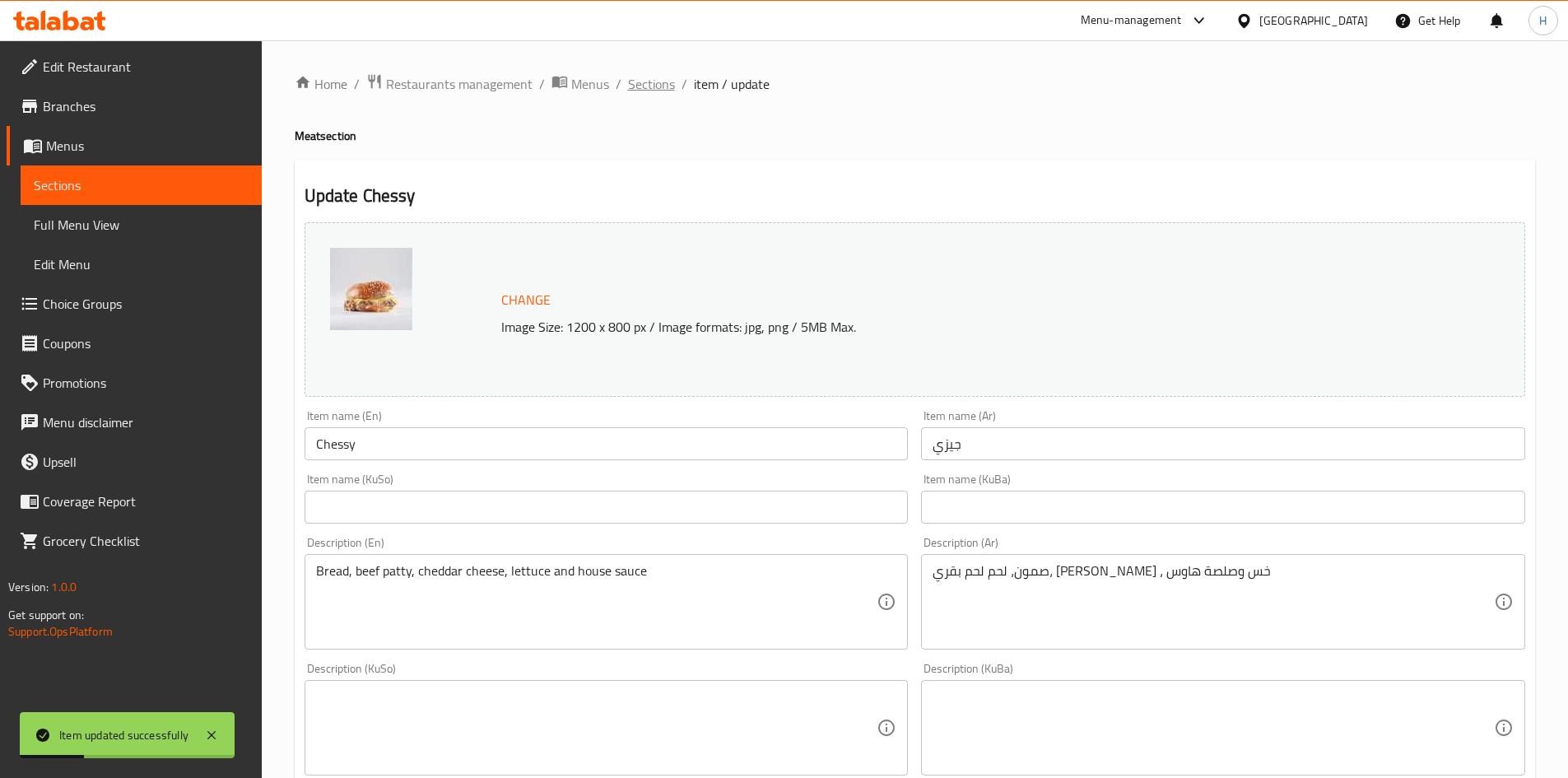
click at [648, 79] on span "Sections" at bounding box center [651, 83] width 47 height 19
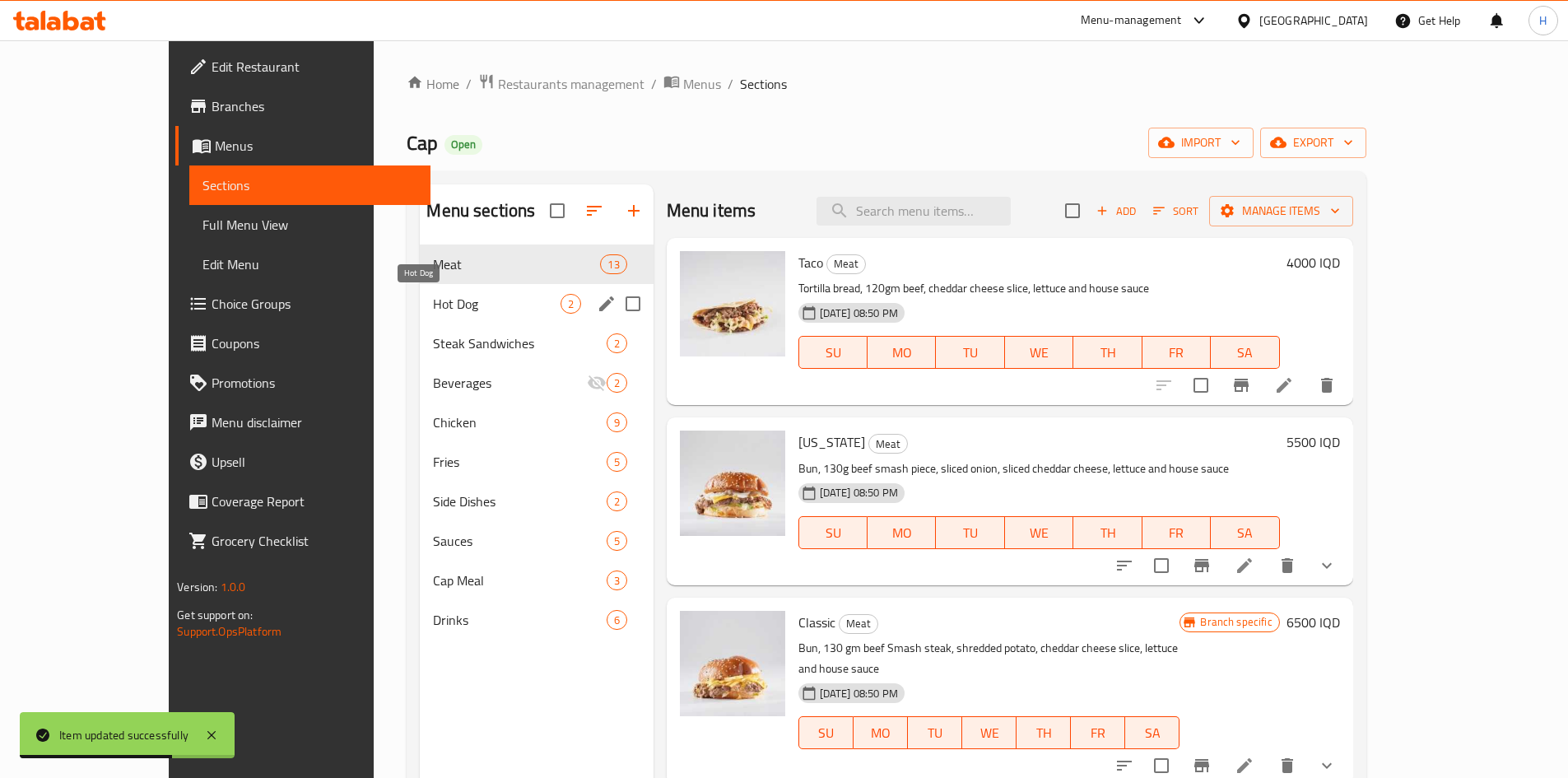
click at [433, 299] on span "Hot Dog" at bounding box center [497, 303] width 127 height 19
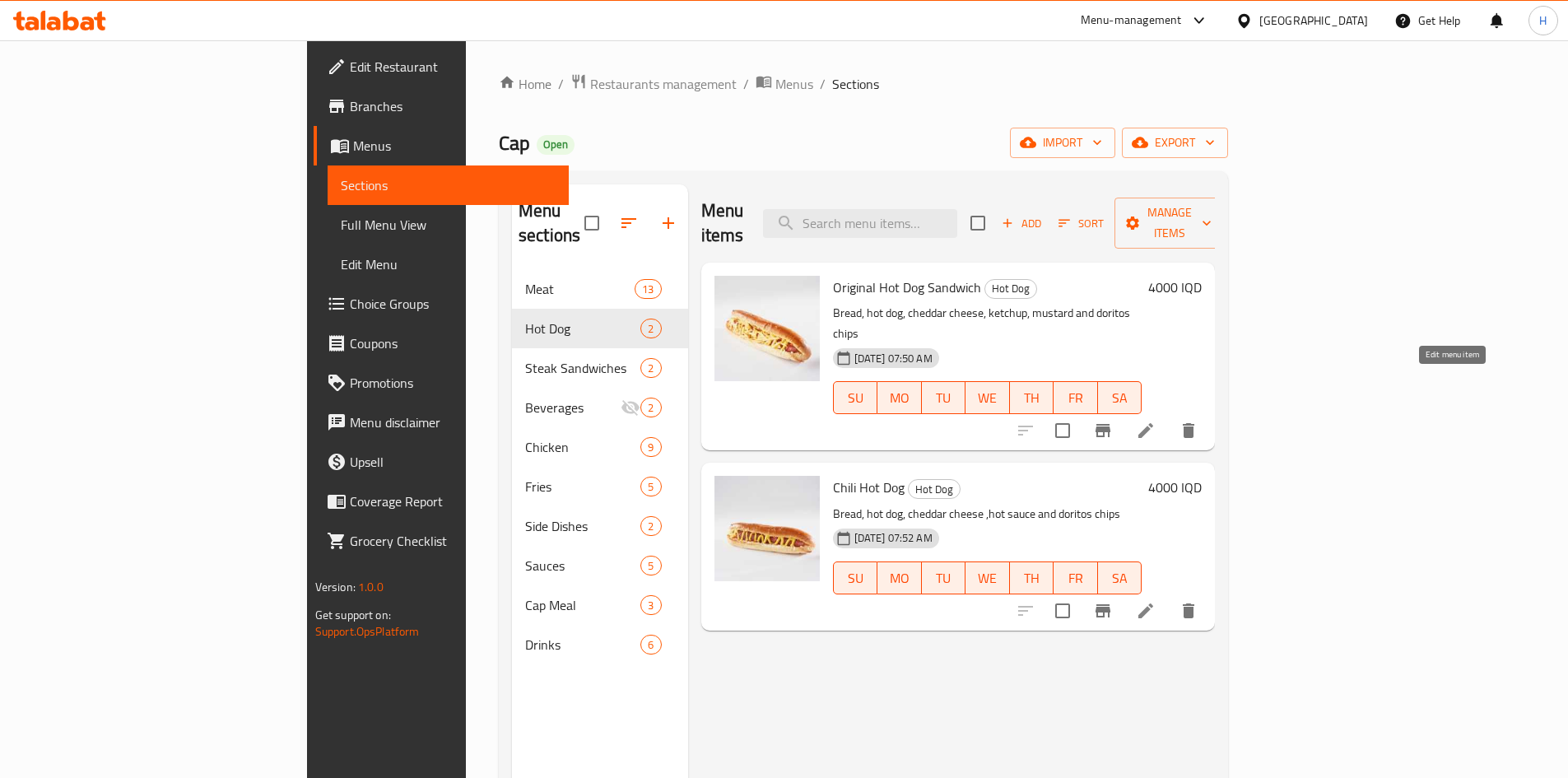
click at [1154, 423] on icon at bounding box center [1145, 430] width 14 height 14
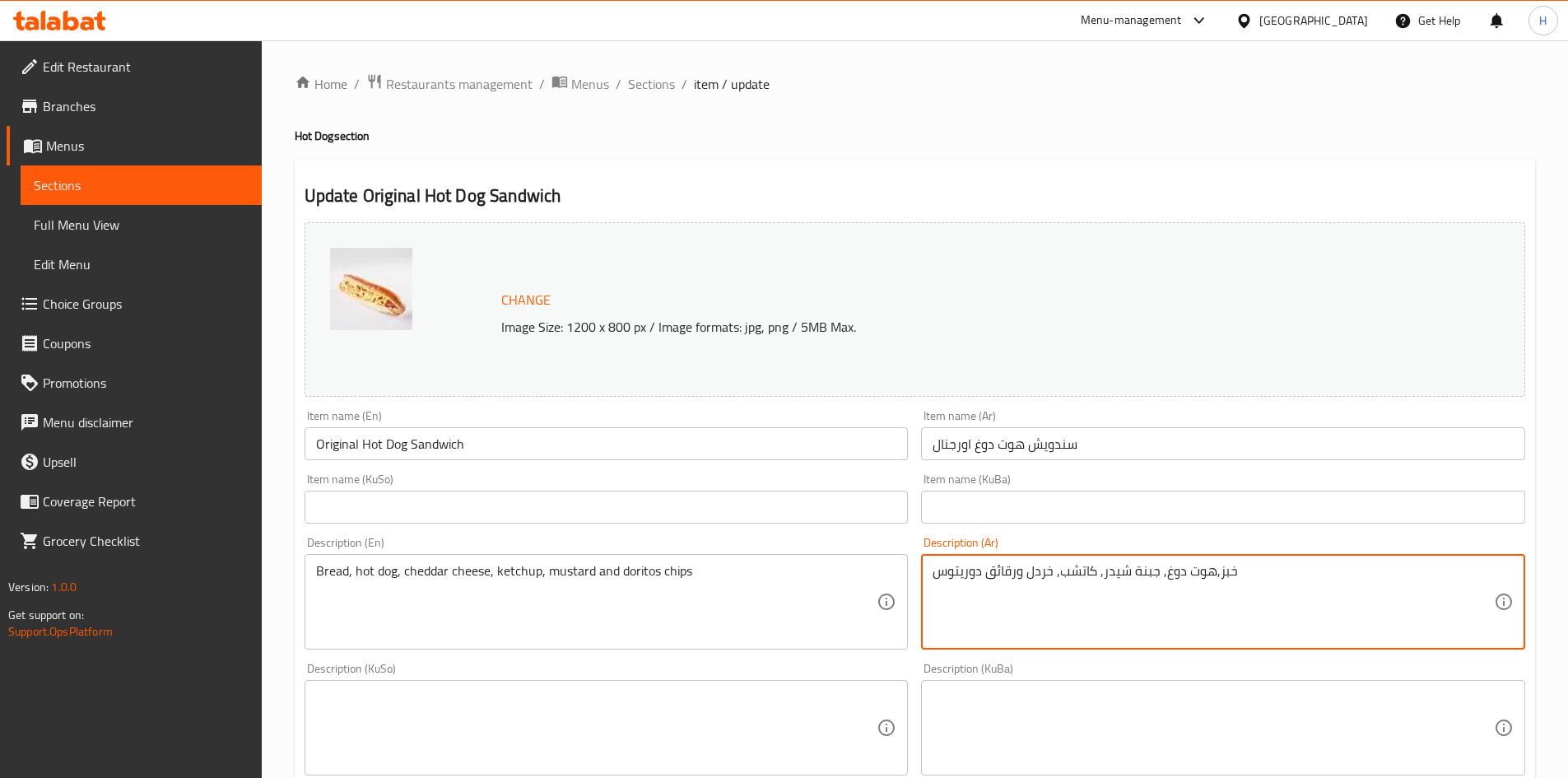
click at [1229, 573] on textarea "خبز,هوت دوغ, جبنة شيدر, كاتشب, خردل ورقائق دوريتوس" at bounding box center [1213, 602] width 561 height 78
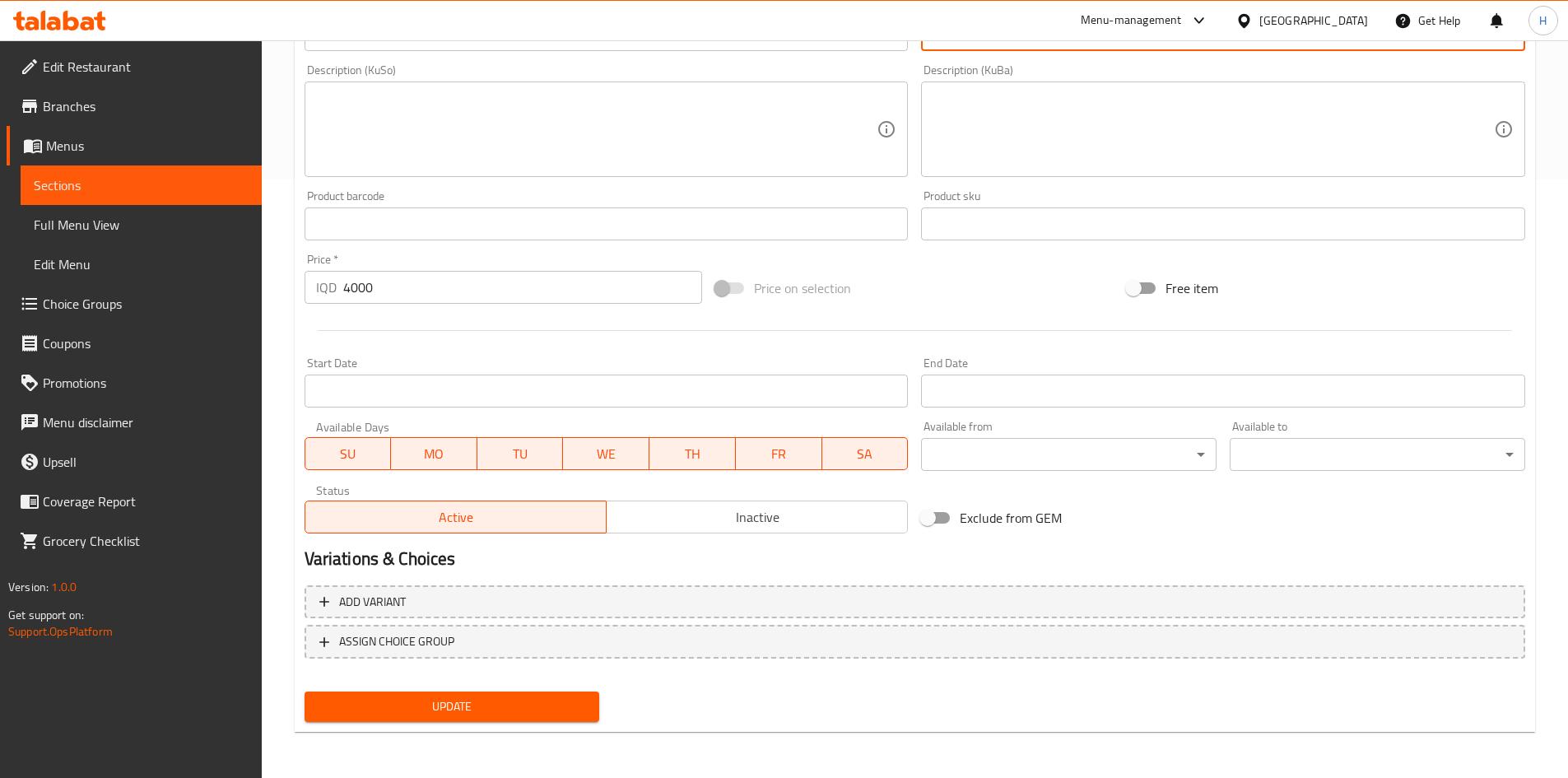
type textarea "صمون ,هوت دوغ, جبنة شيدر, كاتشب, خردل ورقائق دوريتوس"
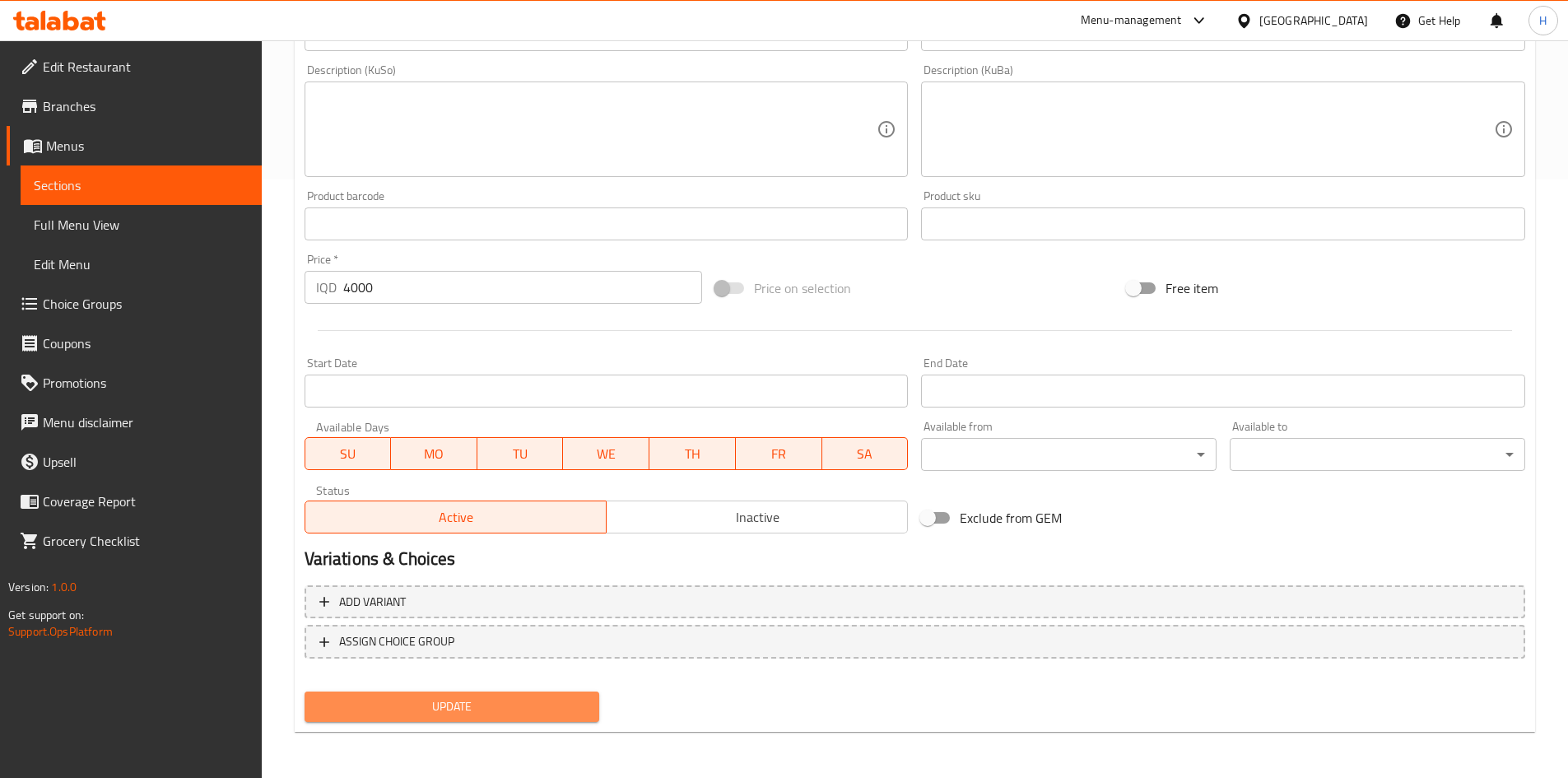
click at [484, 693] on button "Update" at bounding box center [452, 707] width 296 height 31
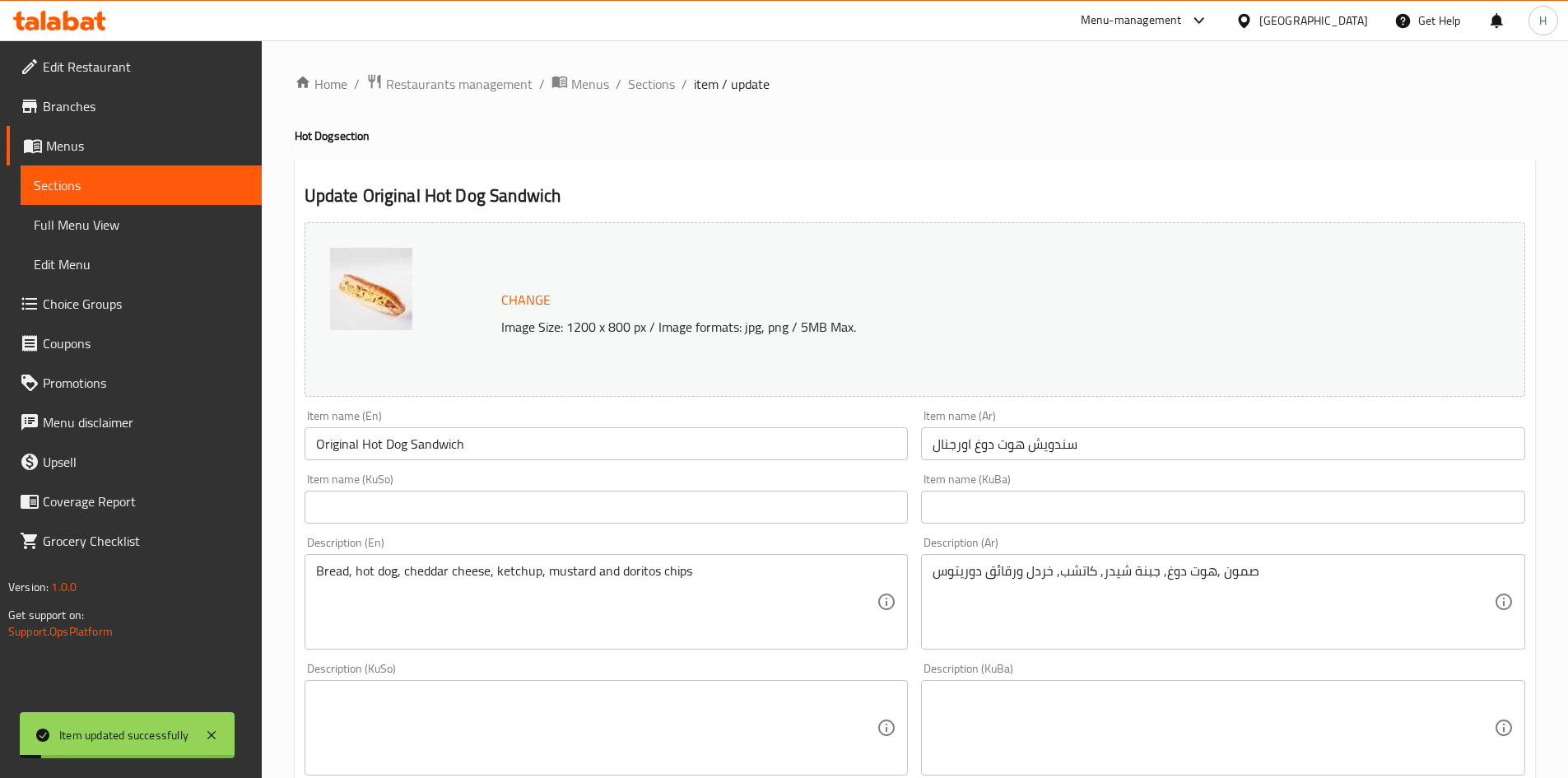
click at [638, 71] on div "Home / Restaurants management / Menus / Sections / item / update Hot Dog sectio…" at bounding box center [915, 709] width 1306 height 1336
click at [649, 90] on span "Sections" at bounding box center [651, 83] width 47 height 19
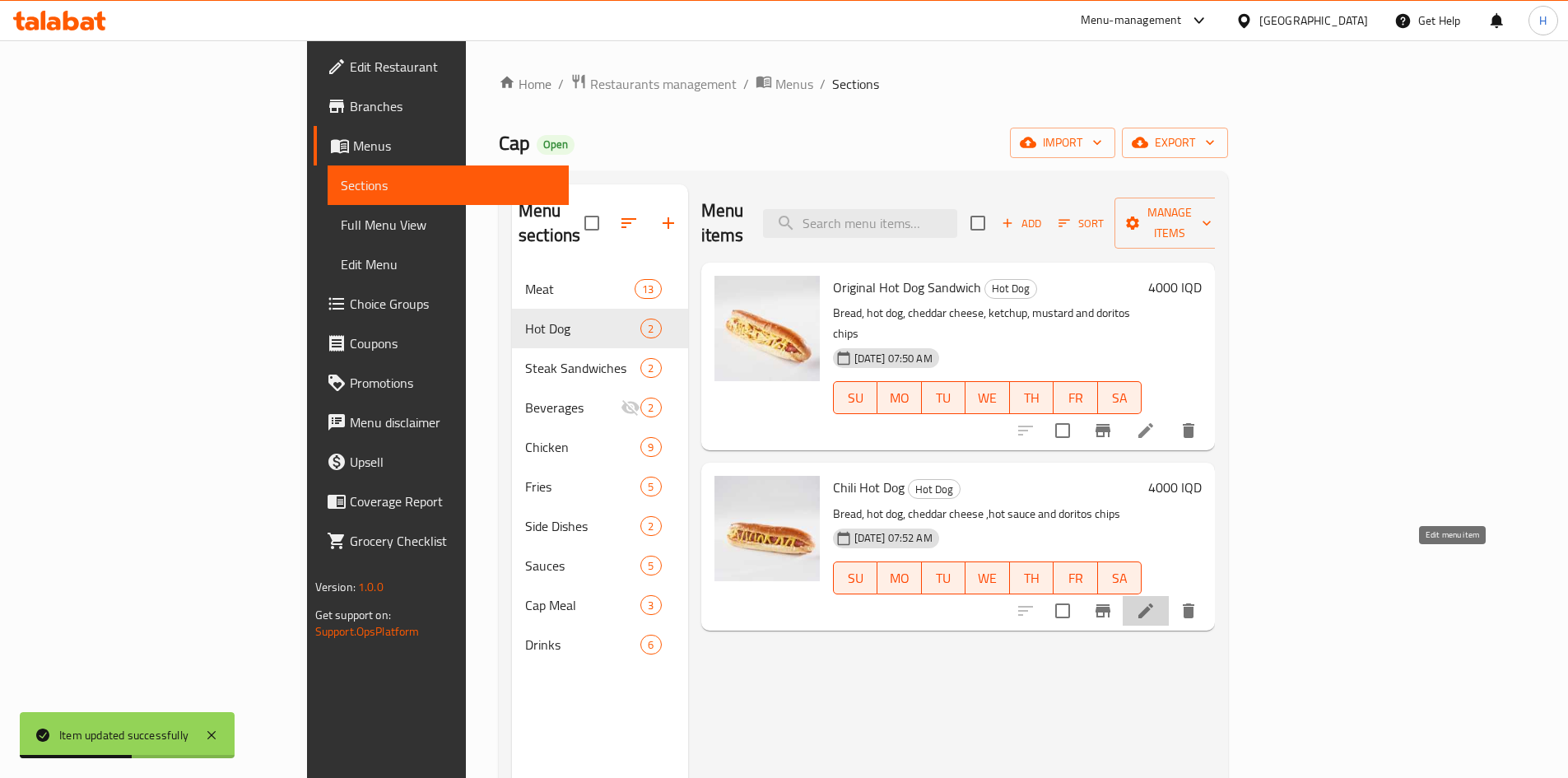
click at [1156, 601] on icon at bounding box center [1145, 610] width 19 height 19
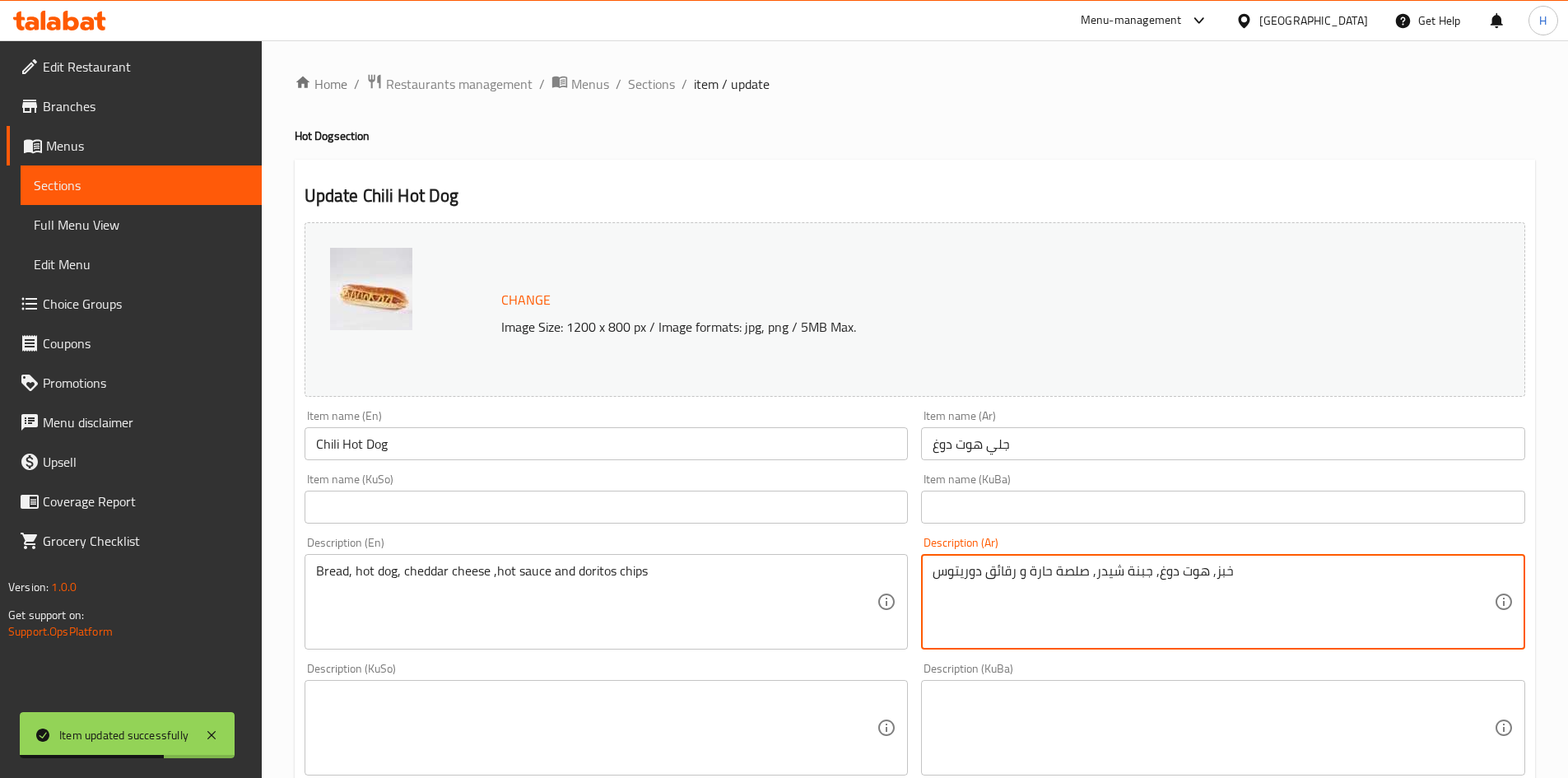
click at [1218, 569] on textarea "خبز, هوت دوغ, جبنة شيدر, صلصة حارة و رقائق دوريتوس" at bounding box center [1213, 602] width 561 height 78
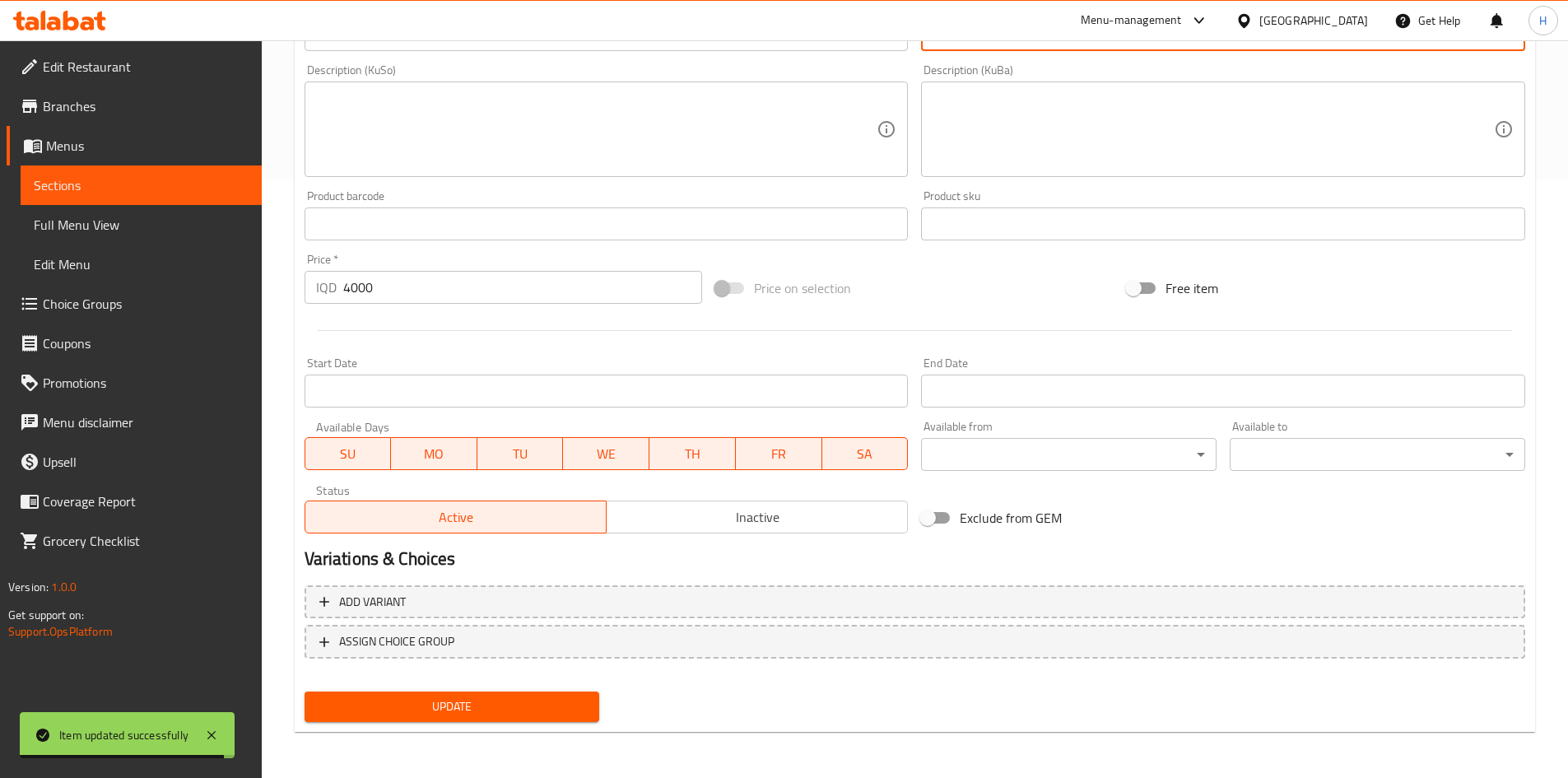
type textarea "صمون, هوت دوغ, جبنة شيدر, صلصة حارة و رقائق دوريتوس"
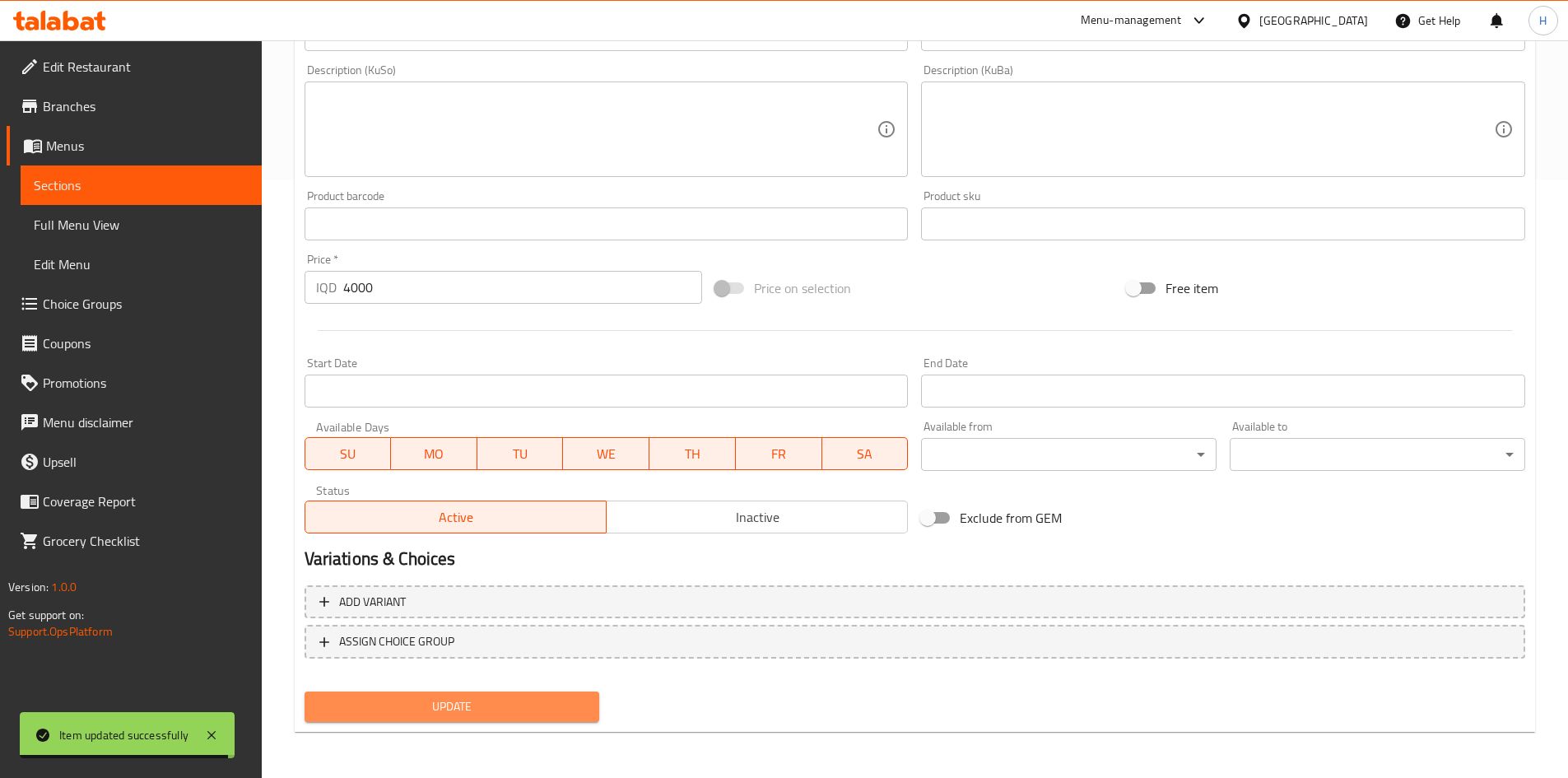
click at [475, 710] on span "Update" at bounding box center [453, 707] width 270 height 20
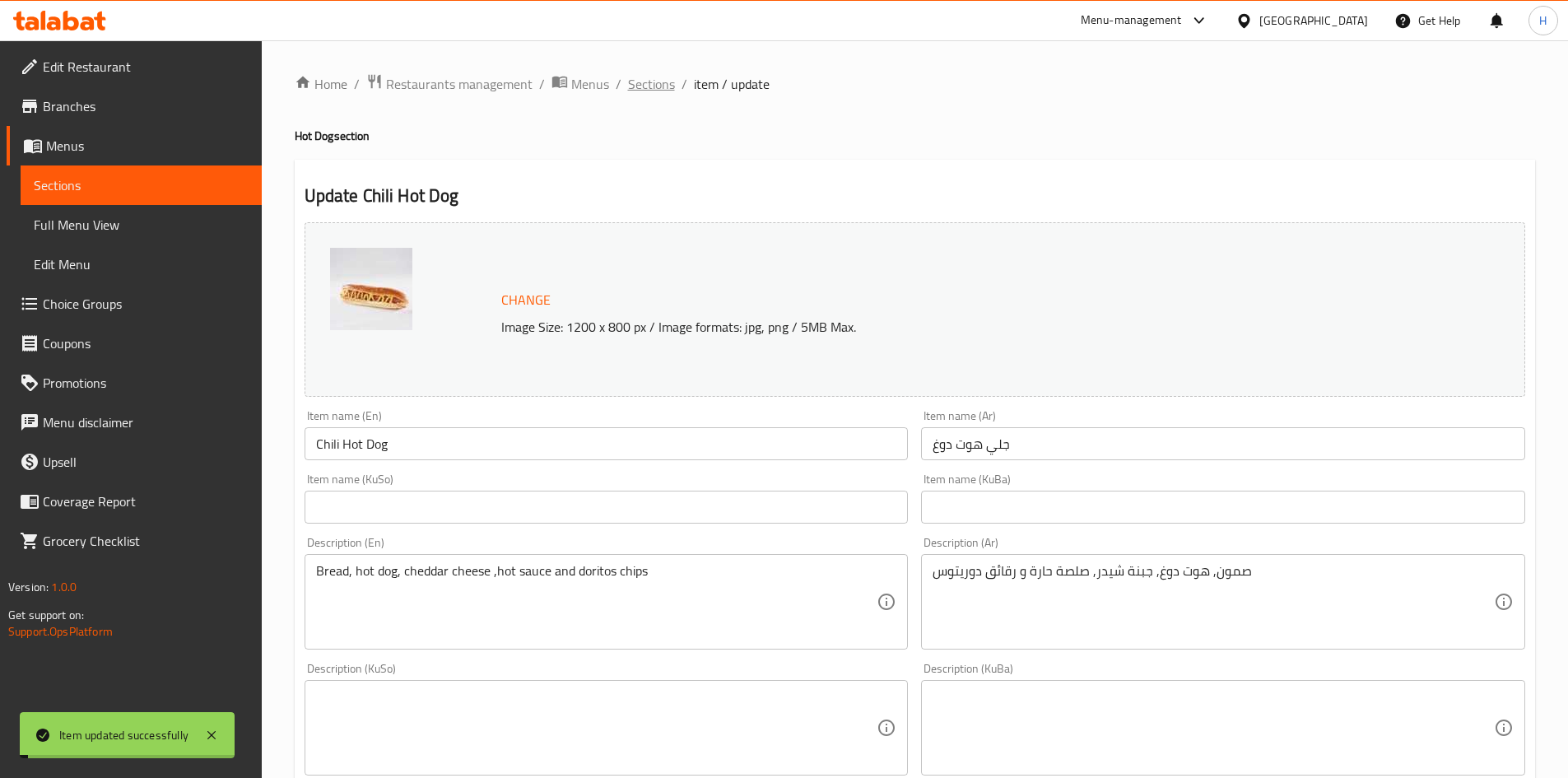
click at [631, 88] on span "Sections" at bounding box center [651, 83] width 47 height 19
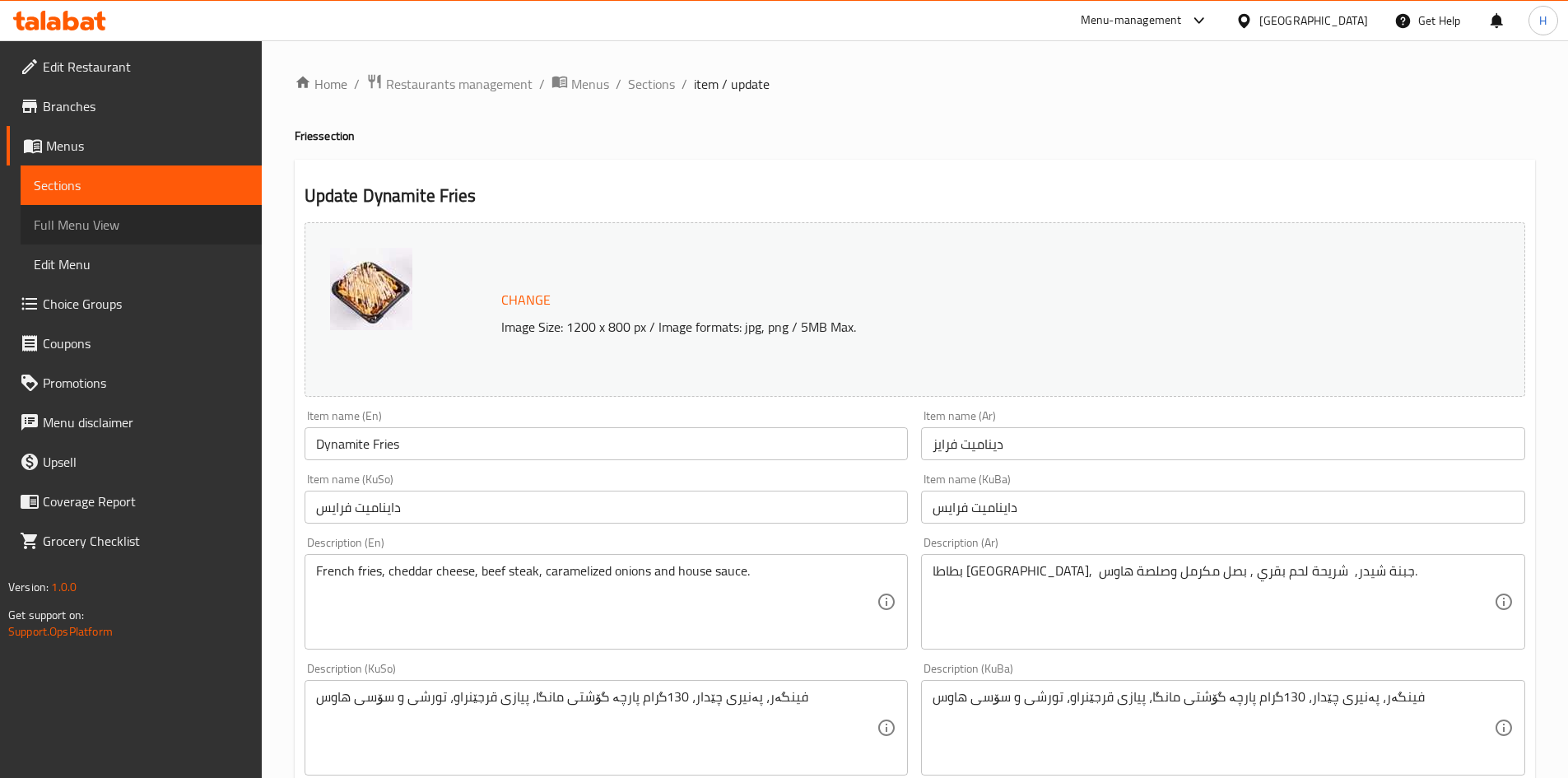
click at [106, 234] on span "Full Menu View" at bounding box center [141, 224] width 214 height 19
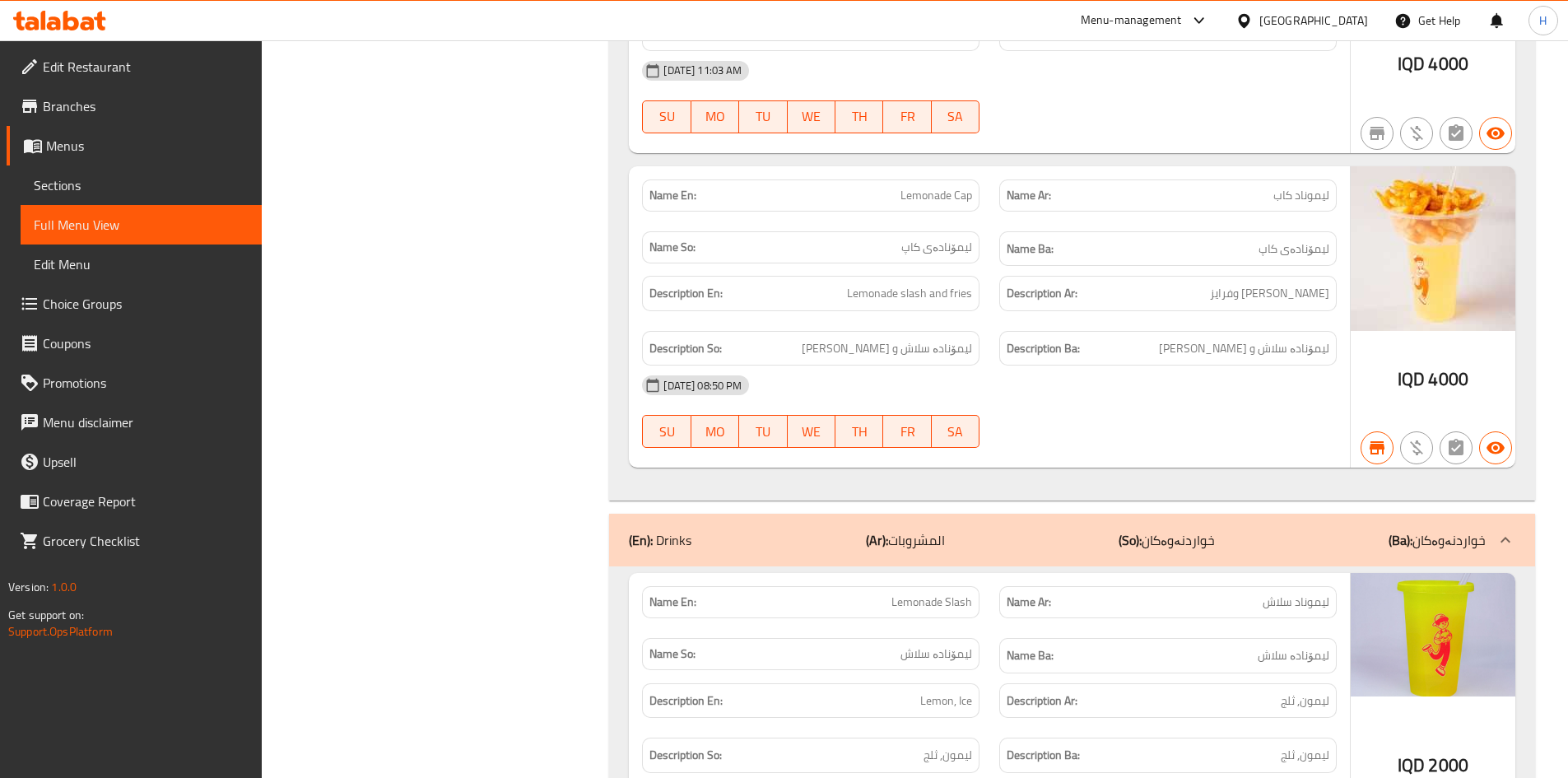
scroll to position [15557, 0]
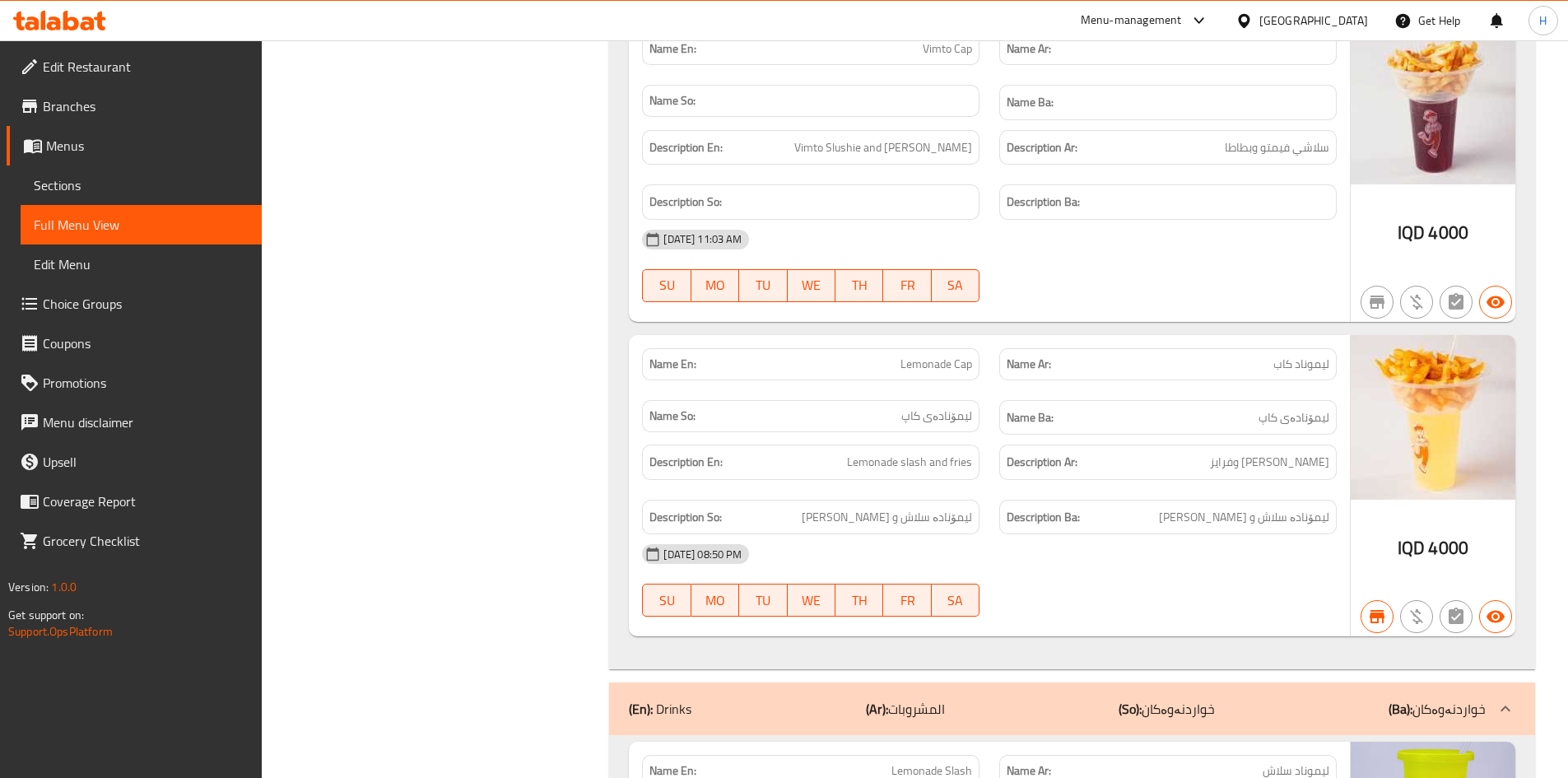
click at [119, 159] on link "Menus" at bounding box center [134, 146] width 255 height 40
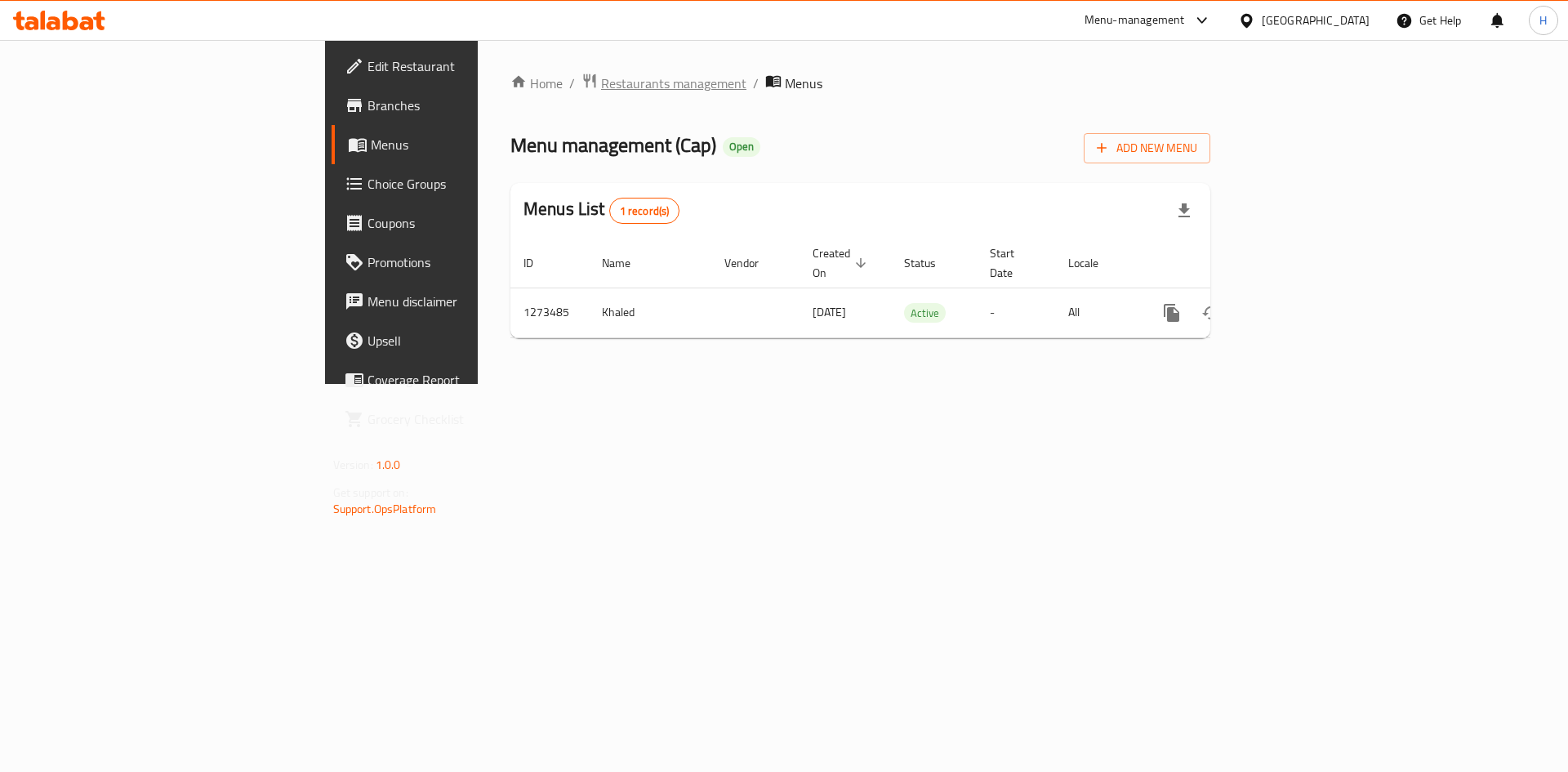
click at [601, 76] on span "Restaurants management" at bounding box center [673, 82] width 145 height 19
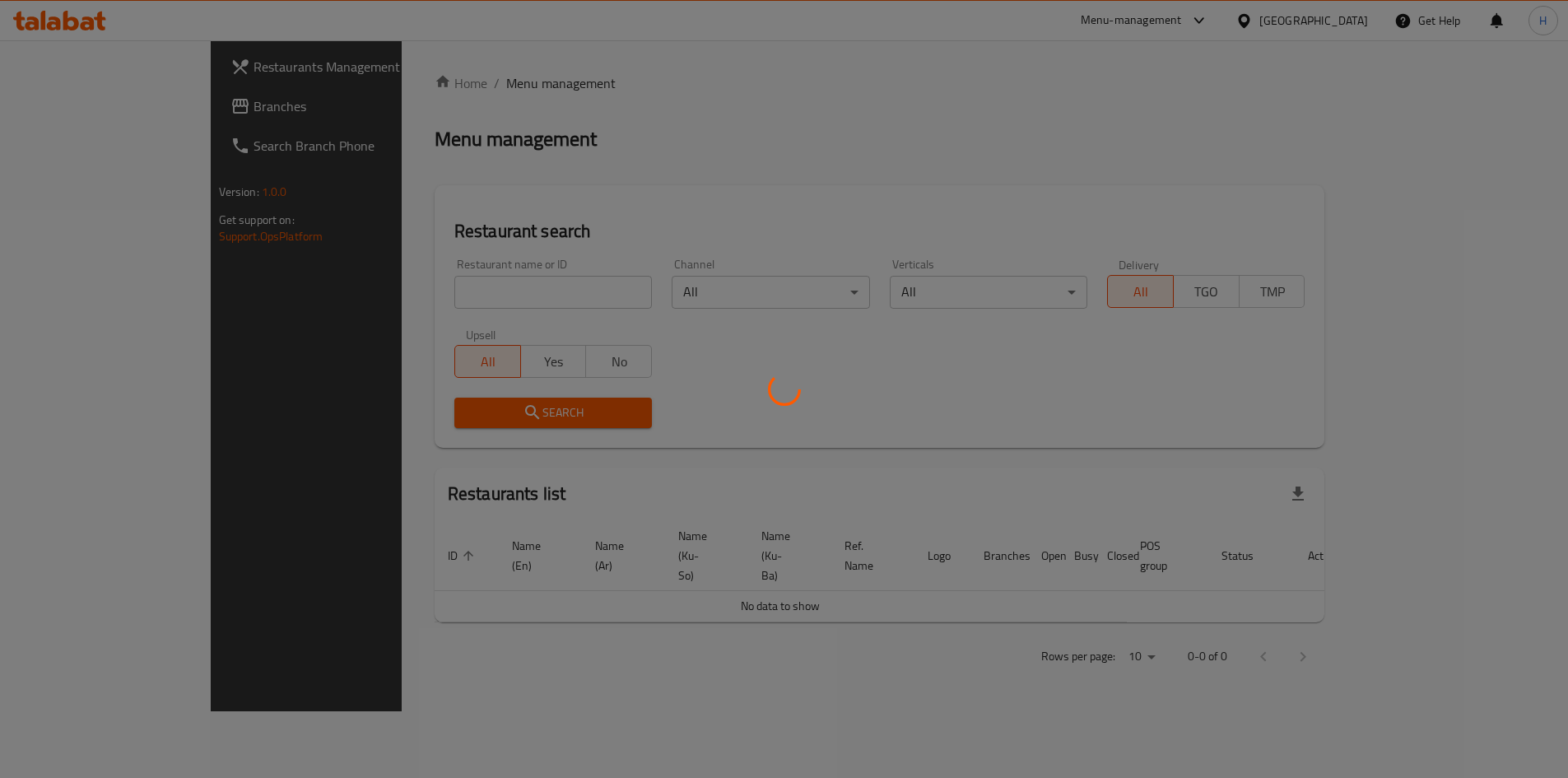
click at [449, 307] on div at bounding box center [784, 389] width 1568 height 778
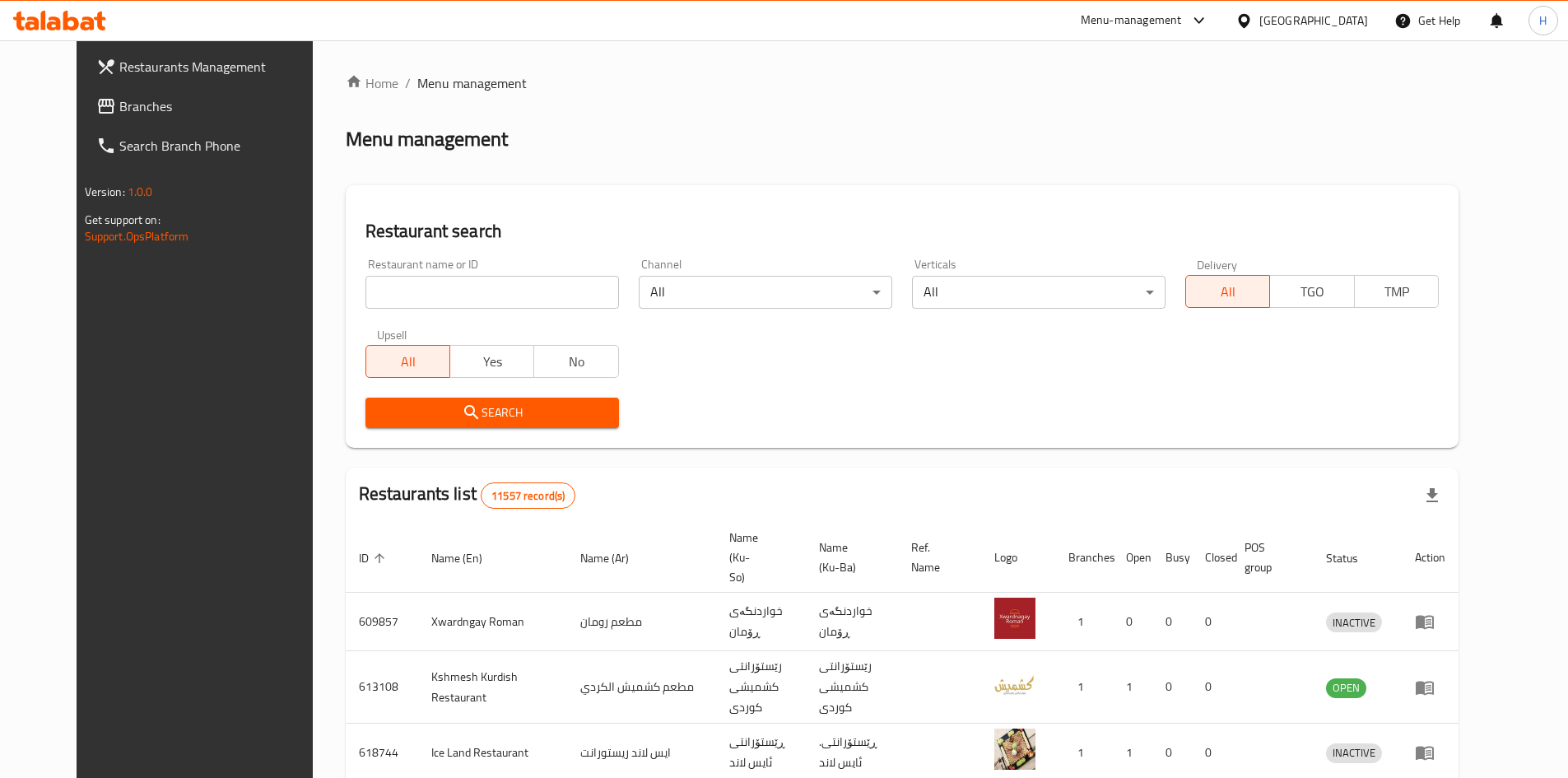
drag, startPoint x: 449, startPoint y: 307, endPoint x: 451, endPoint y: 297, distance: 10.2
click at [449, 307] on input "search" at bounding box center [492, 292] width 253 height 33
click at [449, 297] on input "search" at bounding box center [492, 292] width 253 height 33
paste input "703326"
type input "703326"
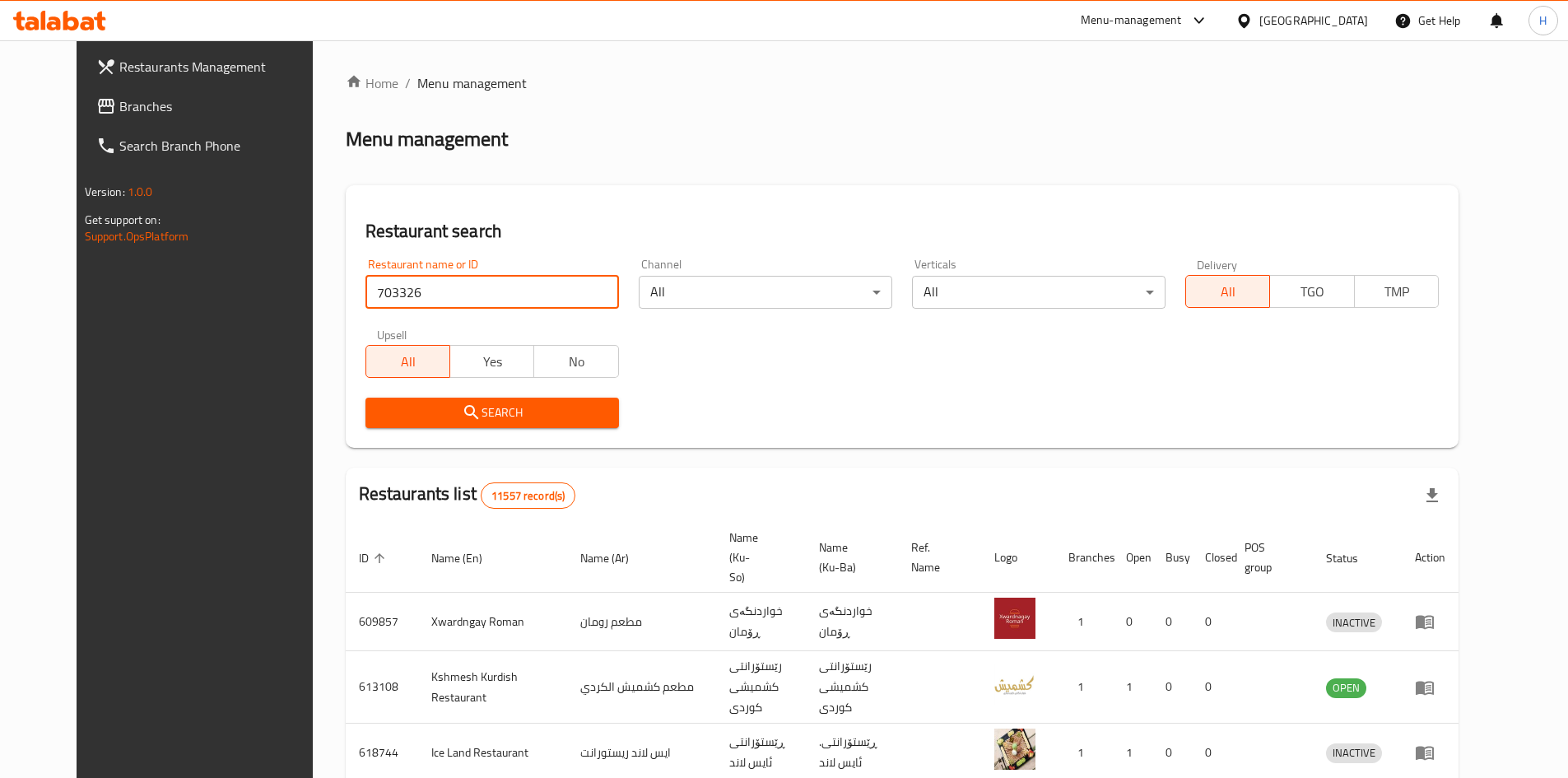
click button "Search" at bounding box center [492, 413] width 253 height 31
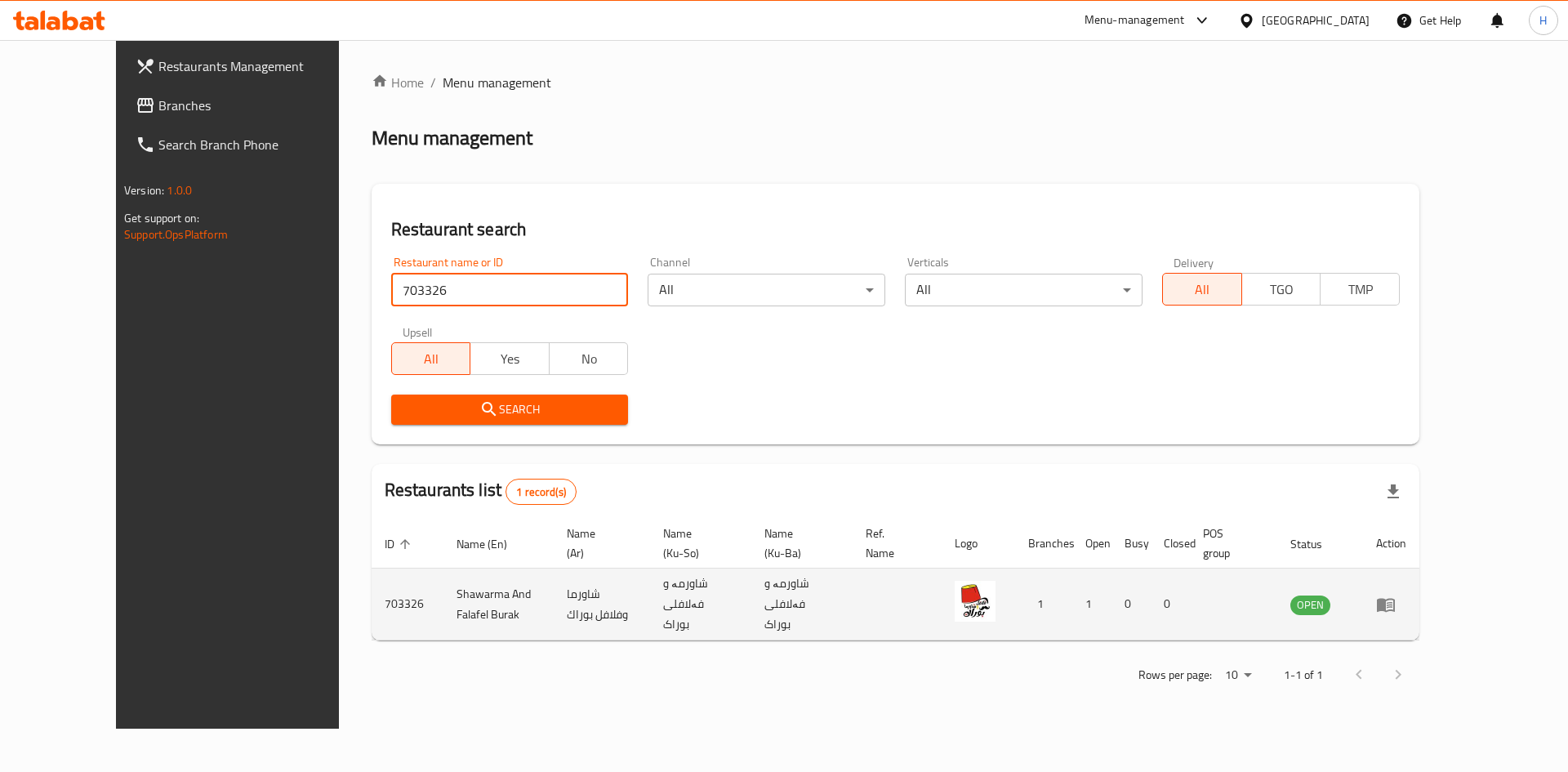
click at [1419, 585] on td "enhanced table" at bounding box center [1391, 604] width 56 height 71
click at [1396, 595] on icon "enhanced table" at bounding box center [1386, 604] width 19 height 19
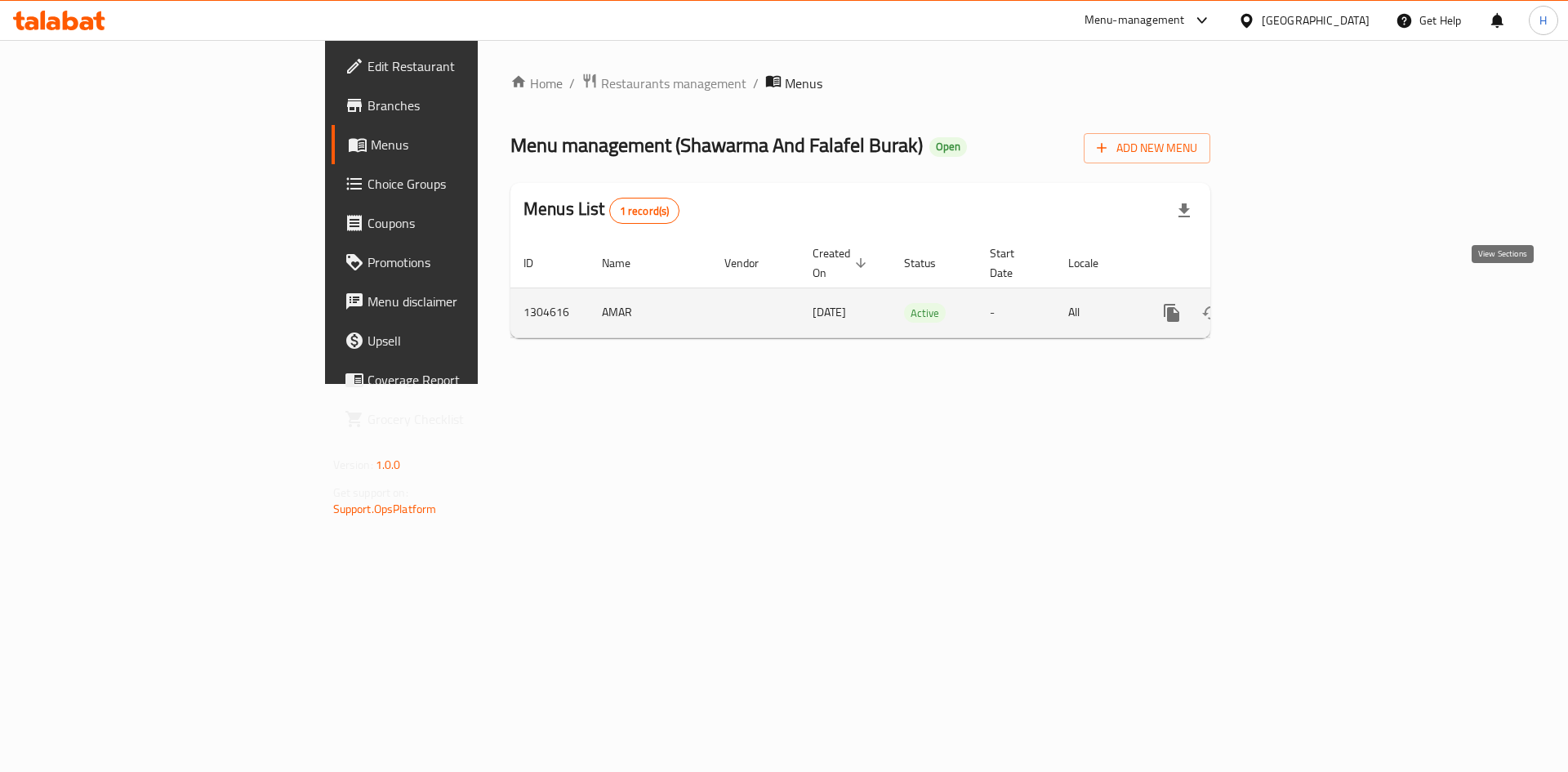
click at [1309, 293] on link "enhanced table" at bounding box center [1289, 313] width 40 height 40
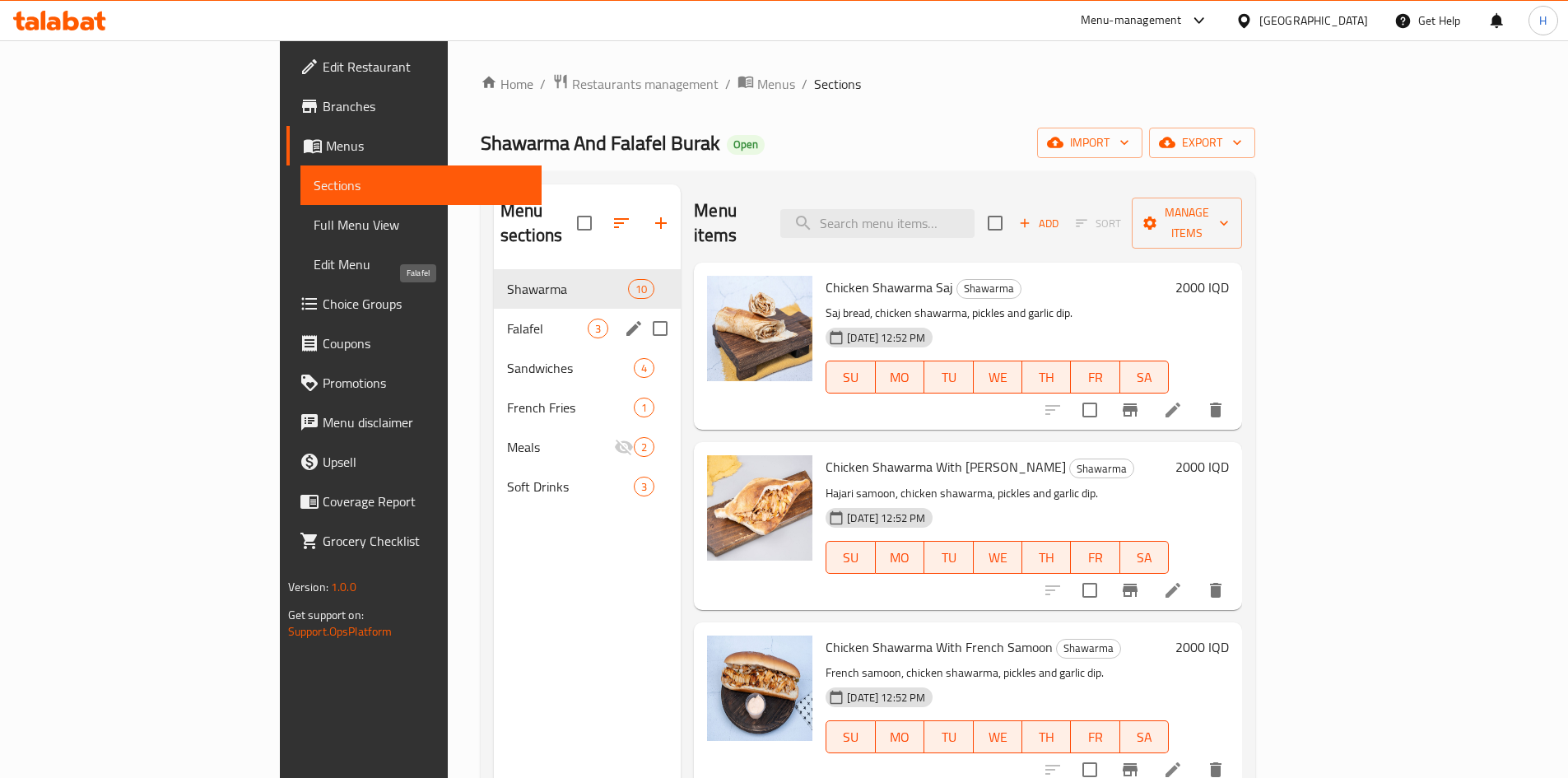
click at [507, 319] on span "Falafel" at bounding box center [547, 328] width 81 height 19
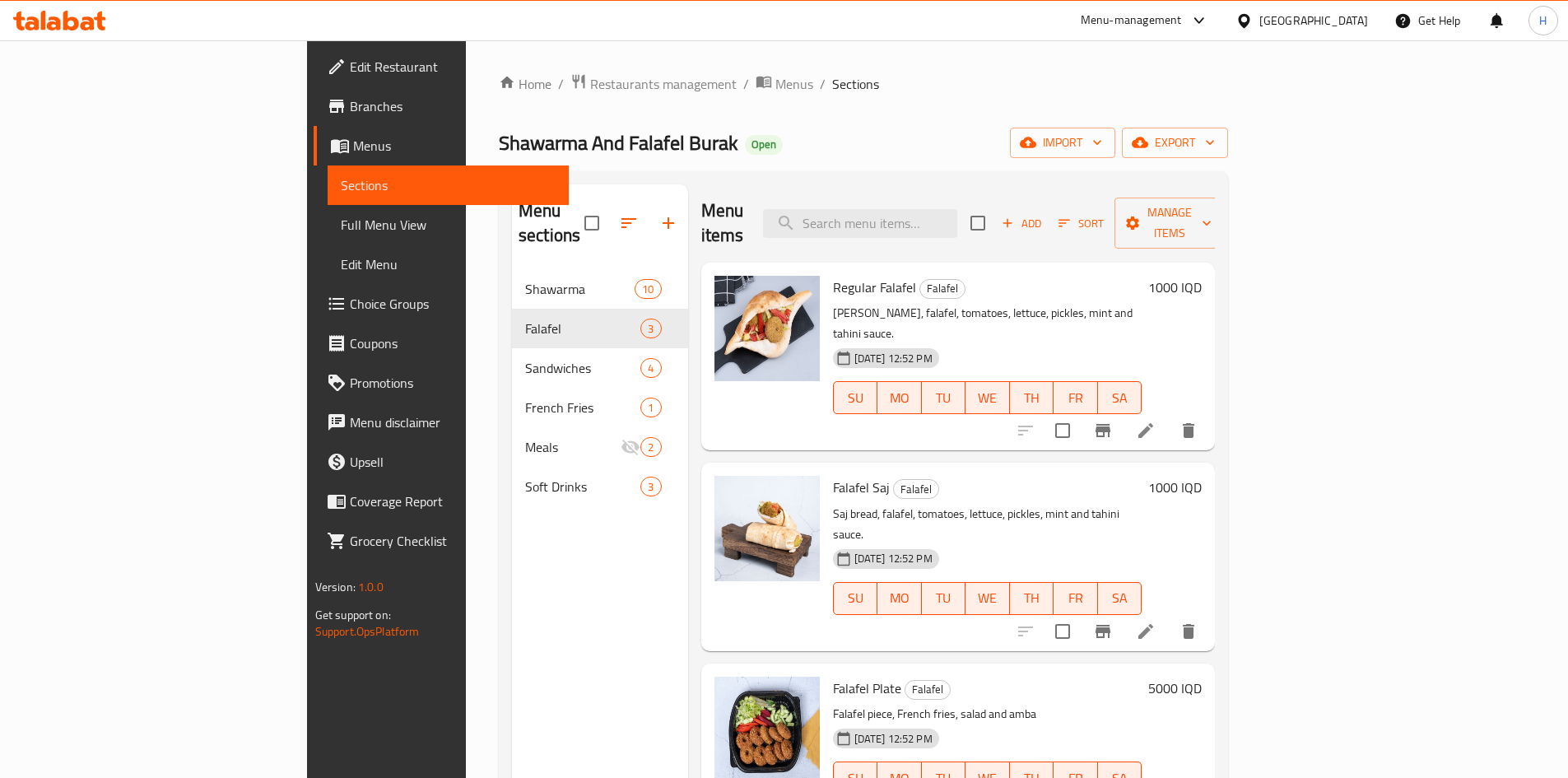
drag, startPoint x: 448, startPoint y: 81, endPoint x: 441, endPoint y: 108, distance: 27.9
click at [590, 81] on span "Restaurants management" at bounding box center [663, 83] width 147 height 19
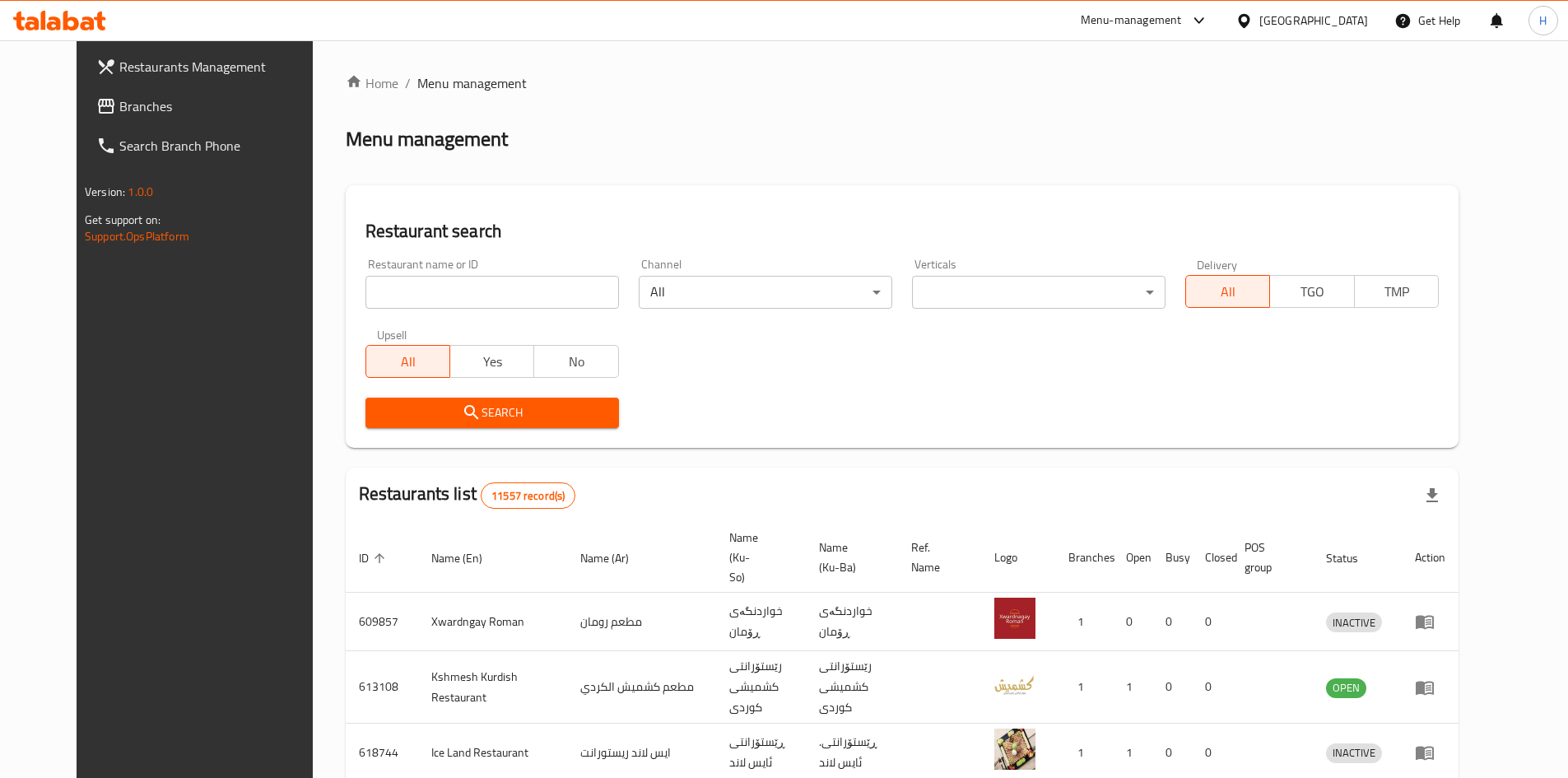
click at [431, 313] on div "Restaurant name or ID Restaurant name or ID" at bounding box center [492, 283] width 273 height 70
click at [437, 305] on input "search" at bounding box center [492, 292] width 253 height 33
paste input "704803"
type input "704803"
click button "Search" at bounding box center [492, 413] width 253 height 31
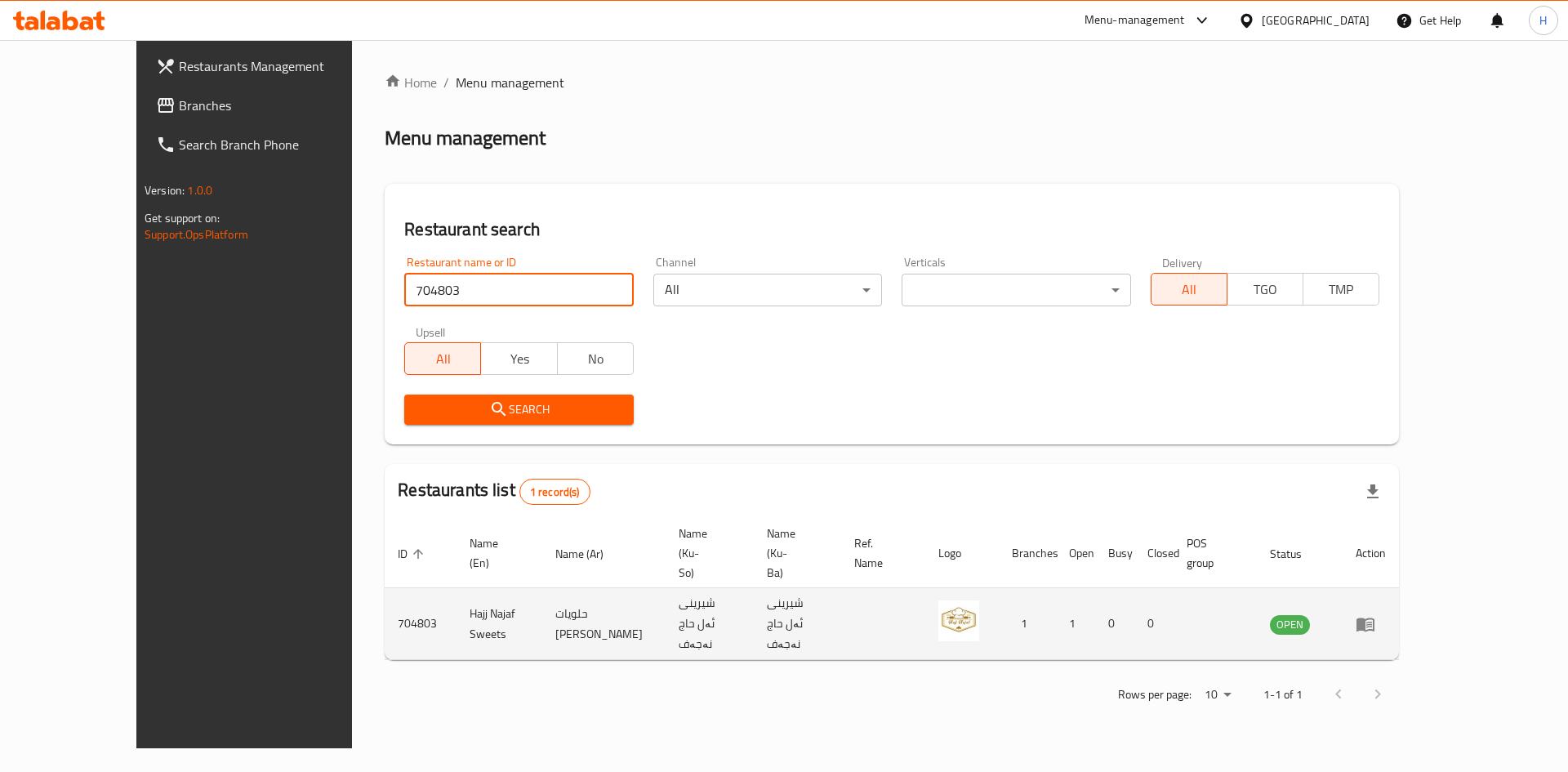
click at [1399, 590] on td "enhanced table" at bounding box center [1370, 623] width 56 height 71
click at [1375, 614] on icon "enhanced table" at bounding box center [1365, 623] width 19 height 19
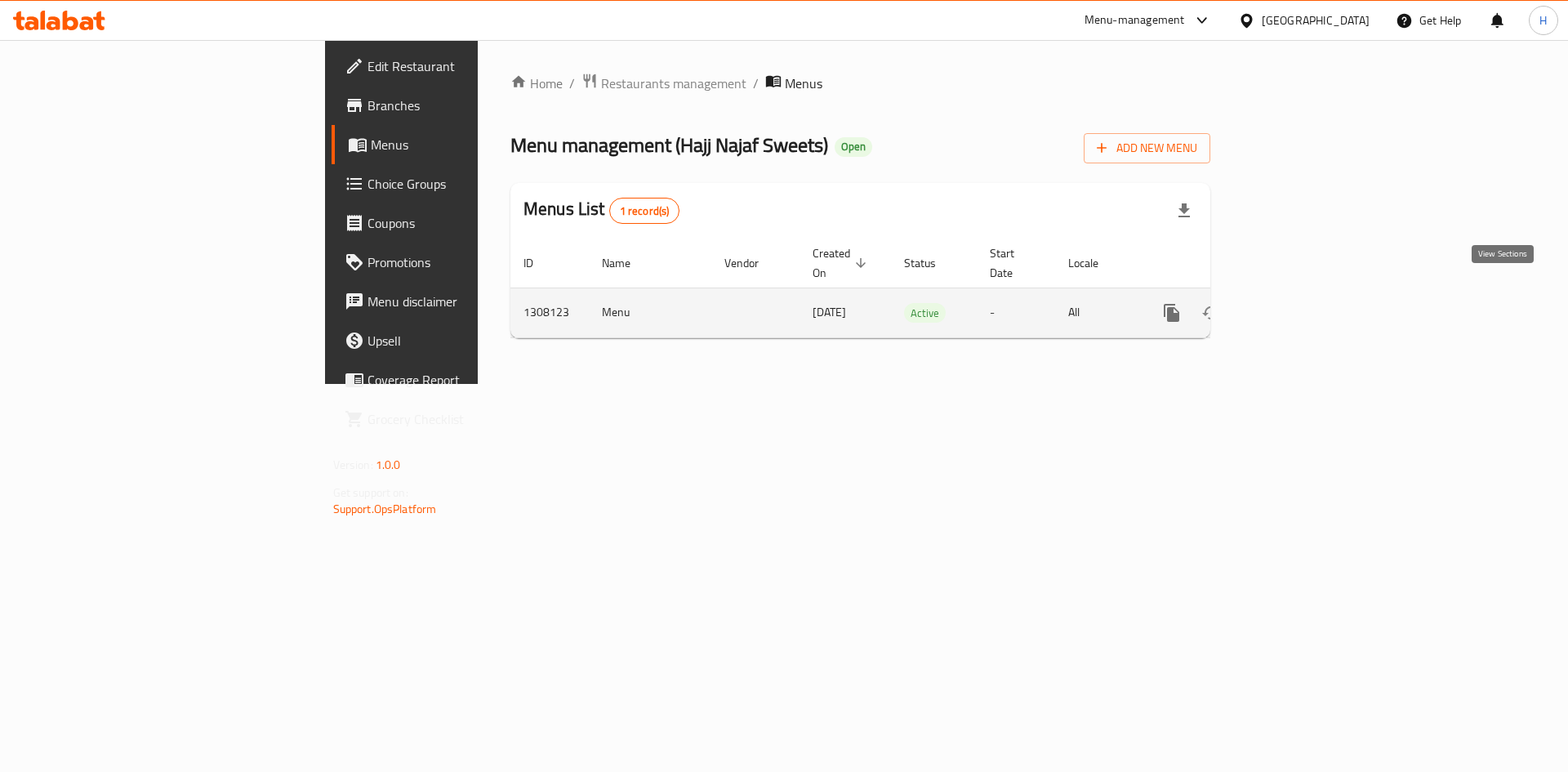
click at [1309, 293] on link "enhanced table" at bounding box center [1289, 313] width 40 height 40
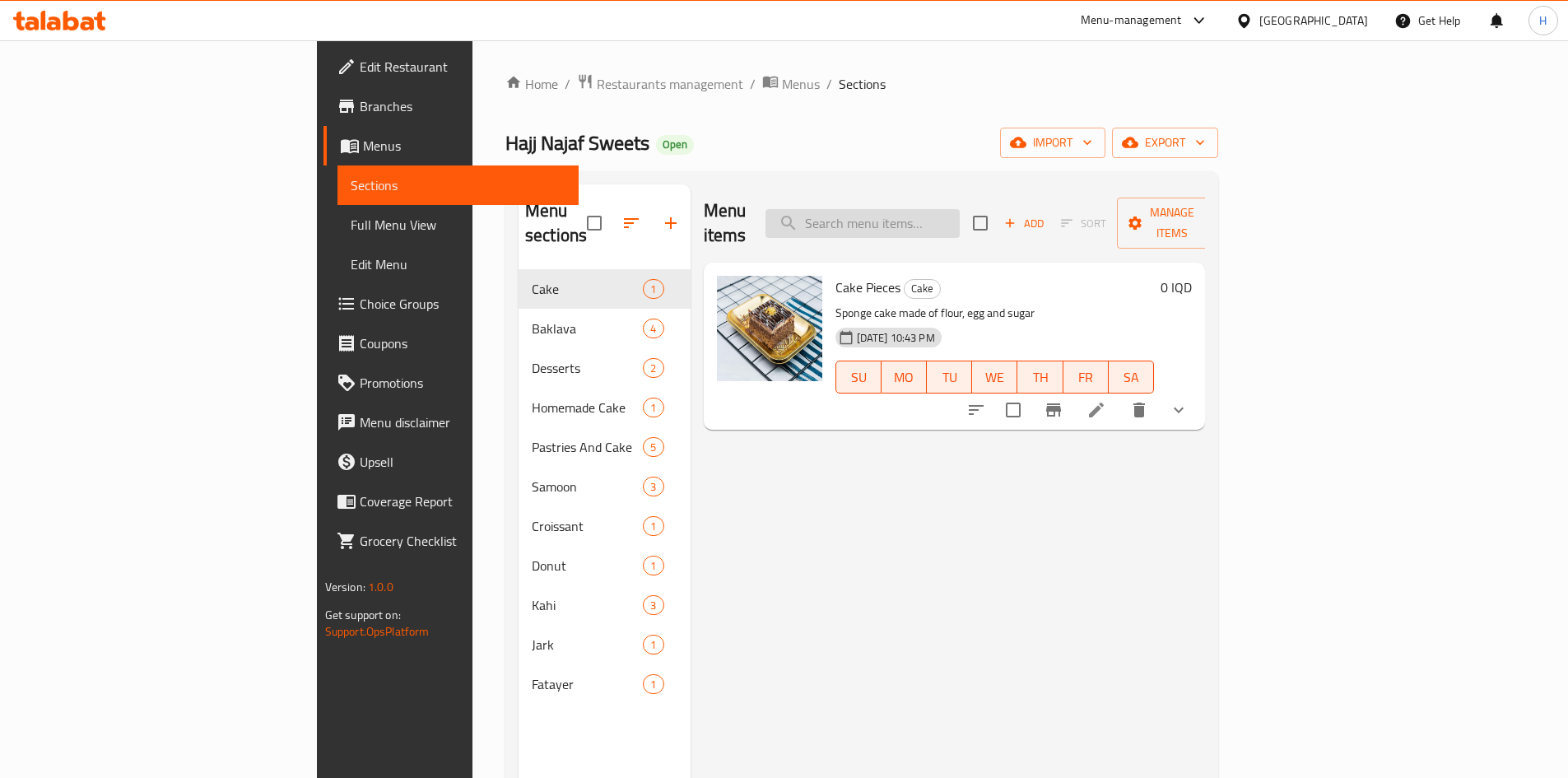
click at [944, 221] on input "search" at bounding box center [862, 224] width 194 height 29
type input "]"
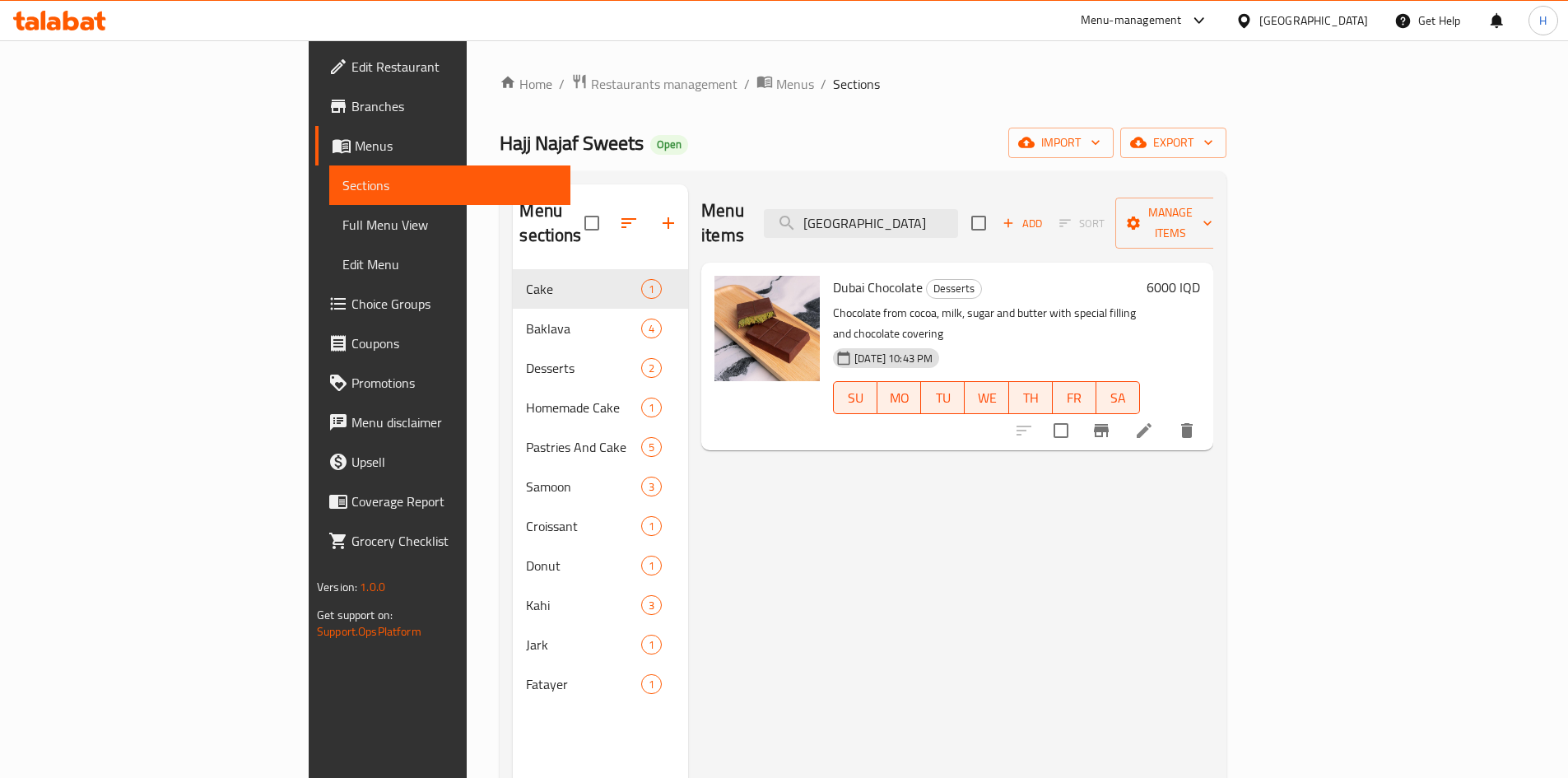
type input "دبي"
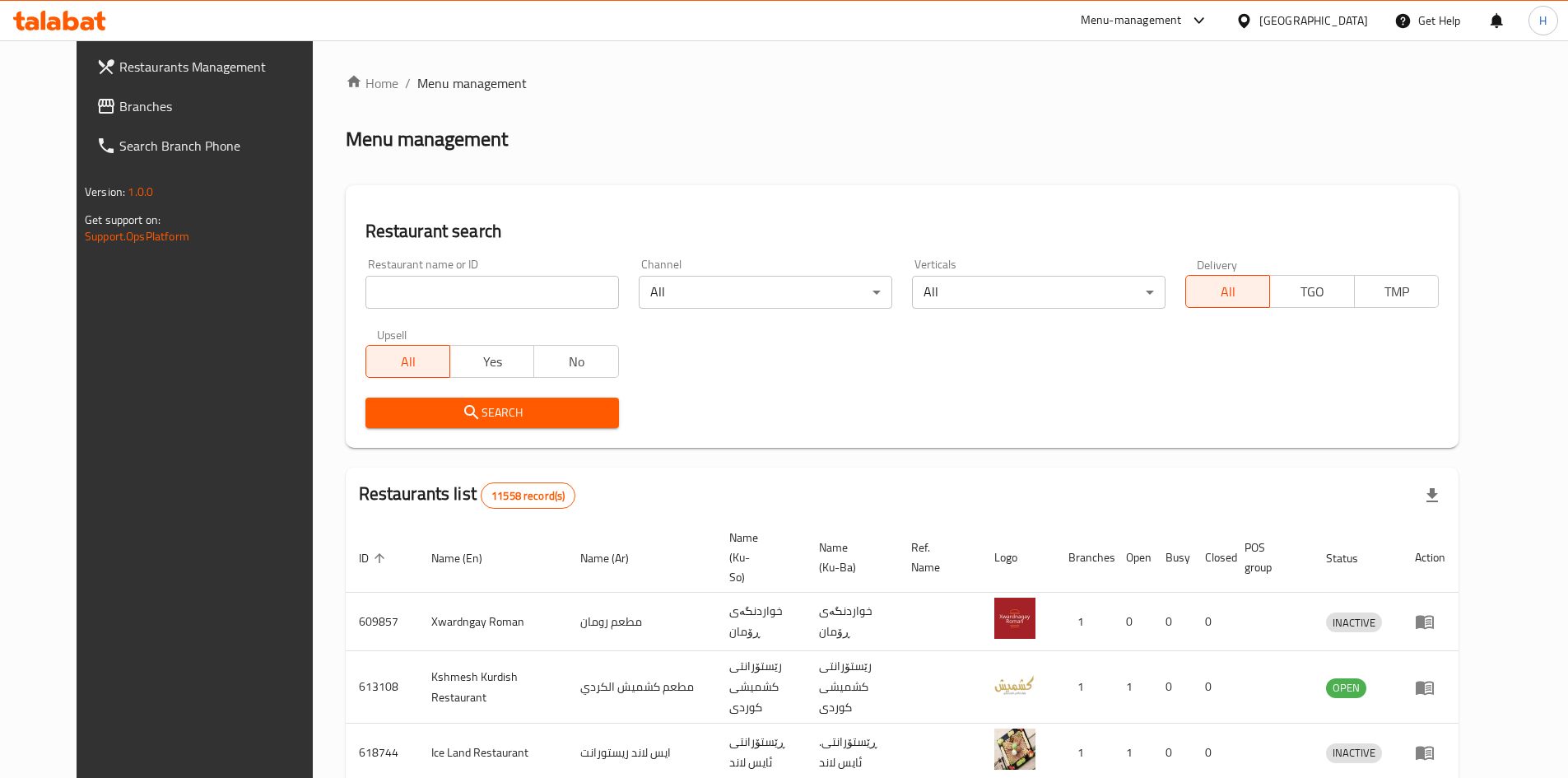
click at [409, 303] on div "Home / Menu management Menu management Restaurant search Restaurant name or ID …" at bounding box center [902, 643] width 1113 height 1141
drag, startPoint x: 0, startPoint y: 0, endPoint x: 409, endPoint y: 303, distance: 509.0
click at [409, 303] on input "search" at bounding box center [492, 292] width 253 height 33
paste input "704936"
type input "704936"
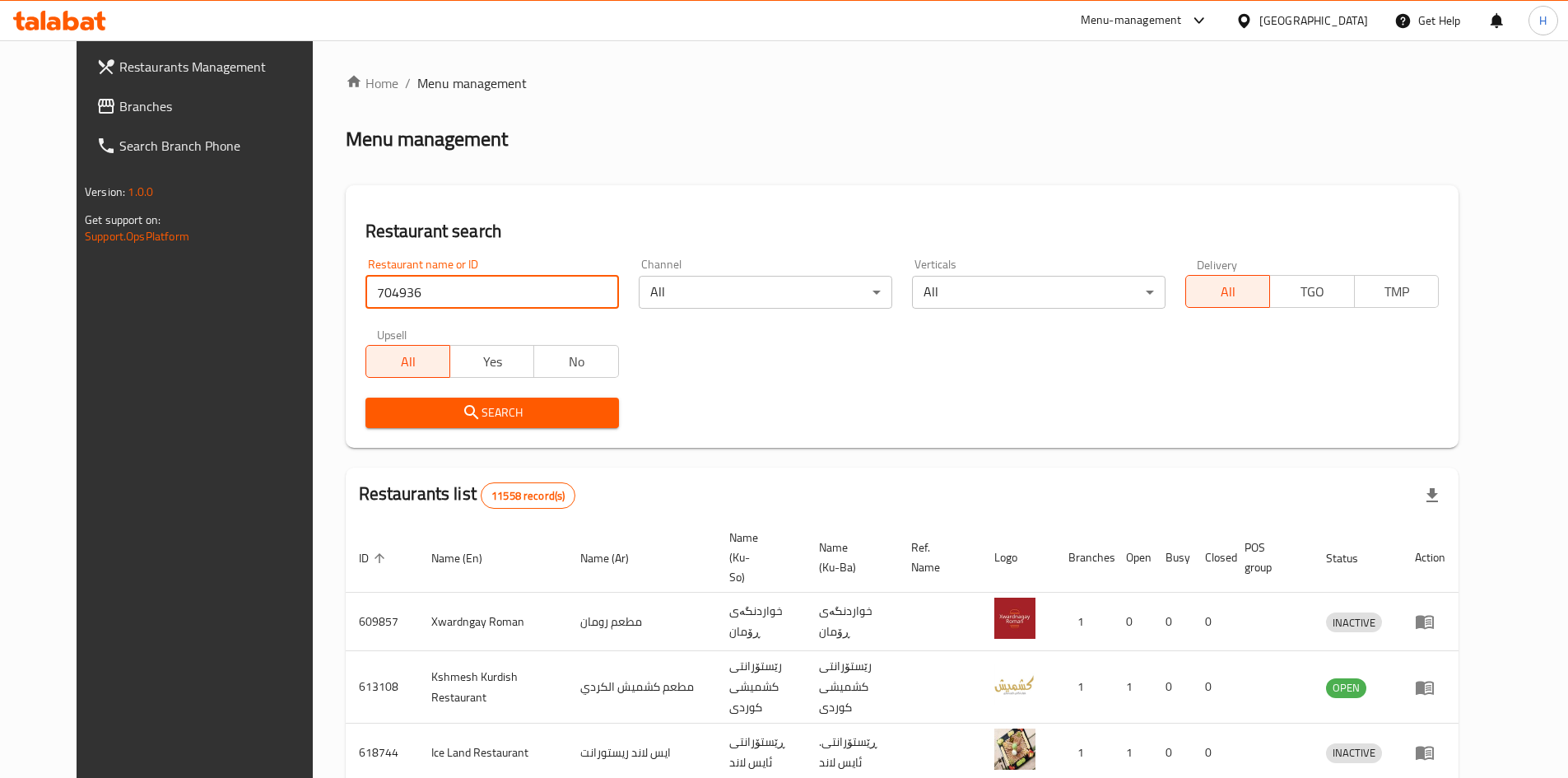
click button "Search" at bounding box center [492, 413] width 253 height 31
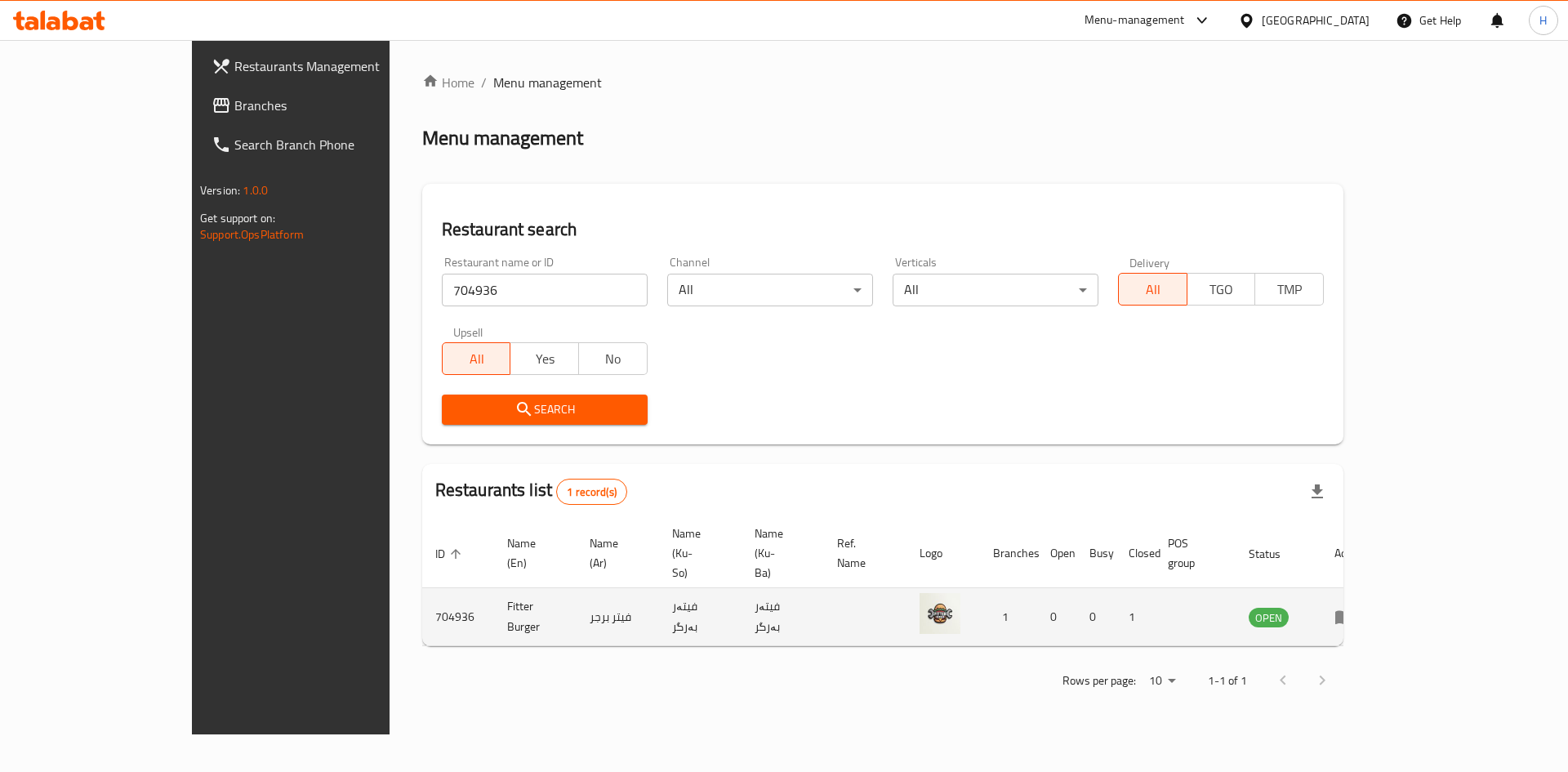
click at [1353, 611] on icon "enhanced table" at bounding box center [1344, 617] width 18 height 14
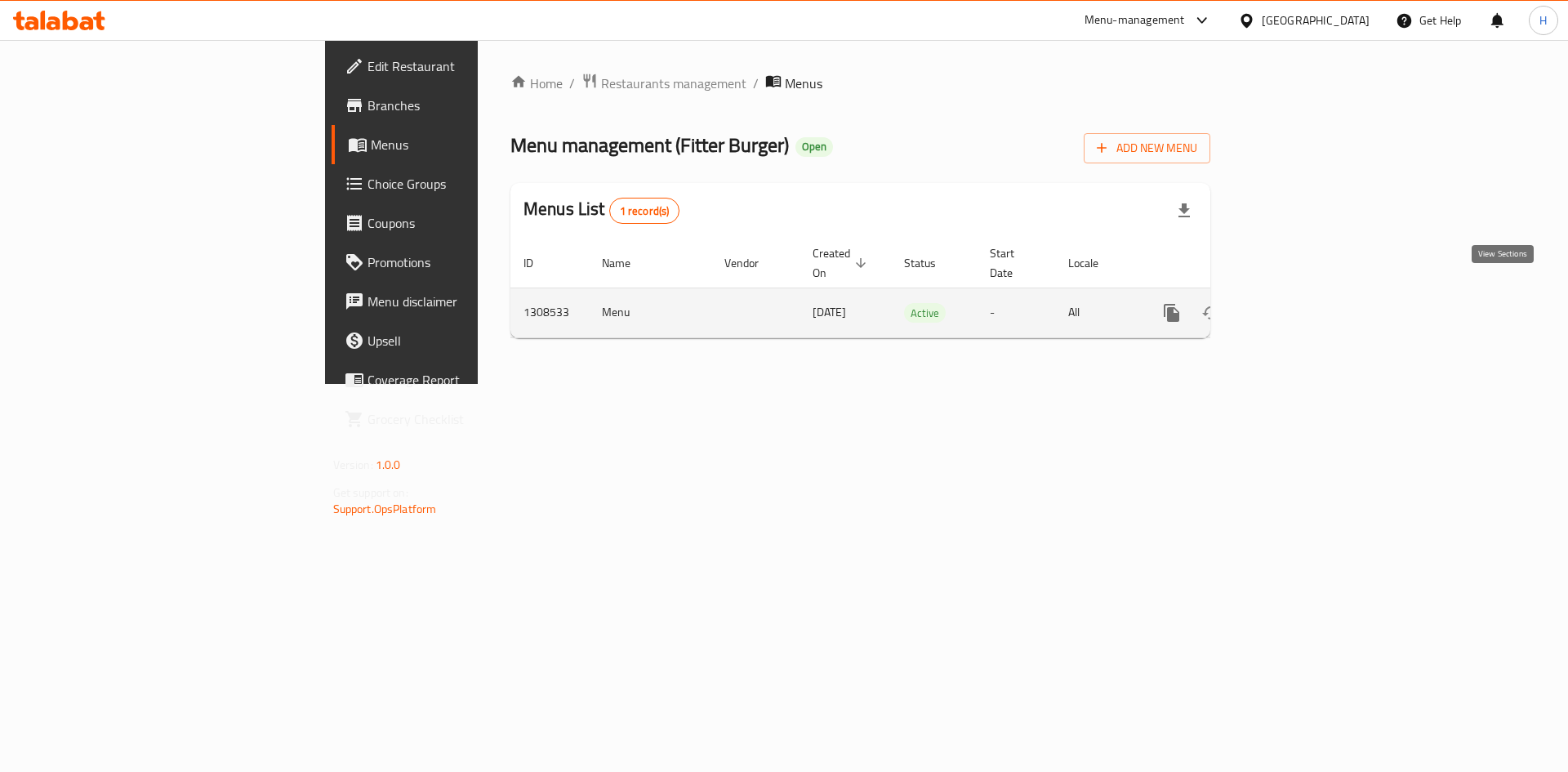
click at [1309, 299] on link "enhanced table" at bounding box center [1289, 313] width 40 height 40
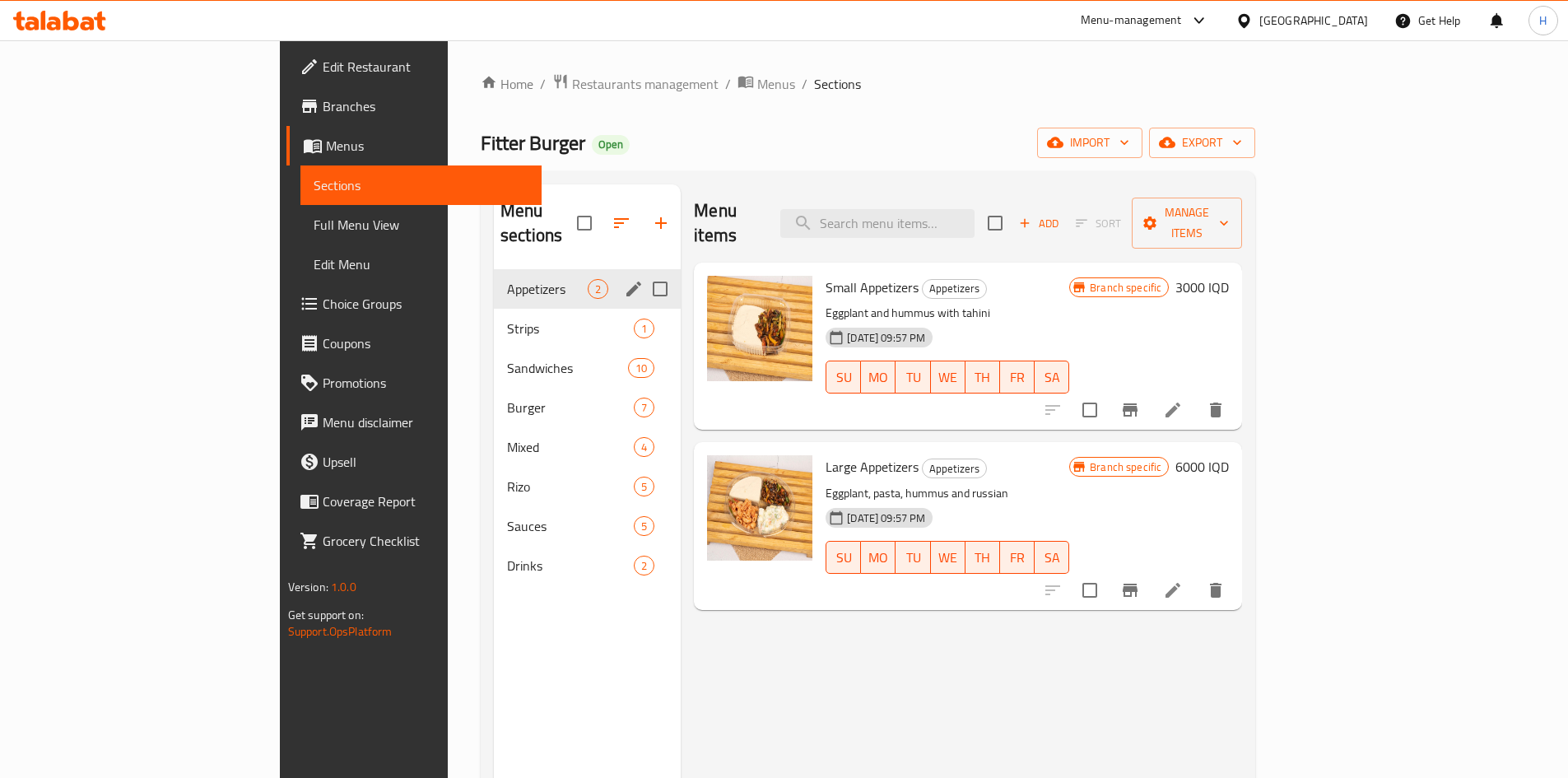
click at [494, 308] on div "Strips 1" at bounding box center [587, 328] width 186 height 40
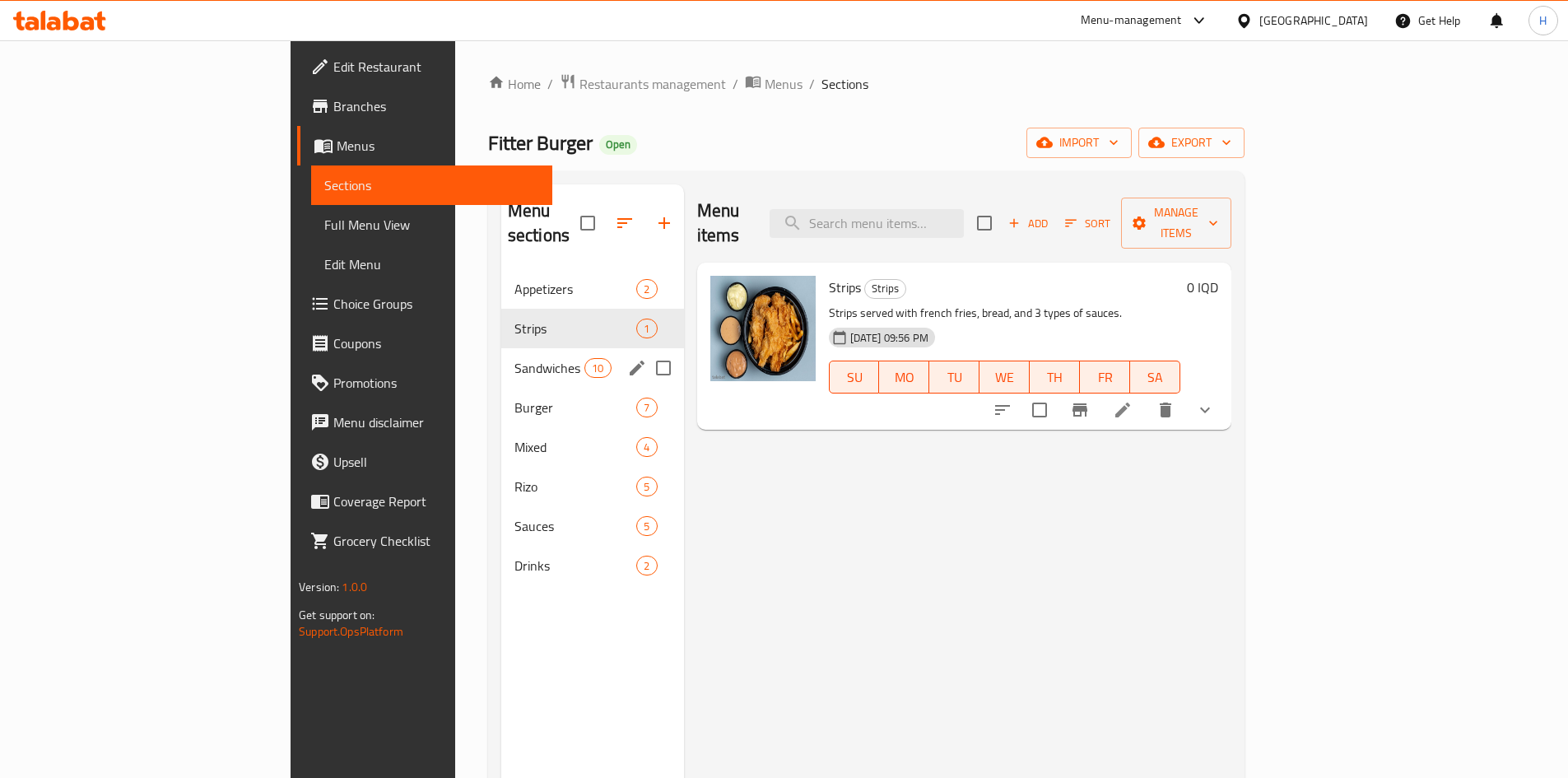
click at [501, 348] on div "Sandwiches 10" at bounding box center [592, 368] width 183 height 40
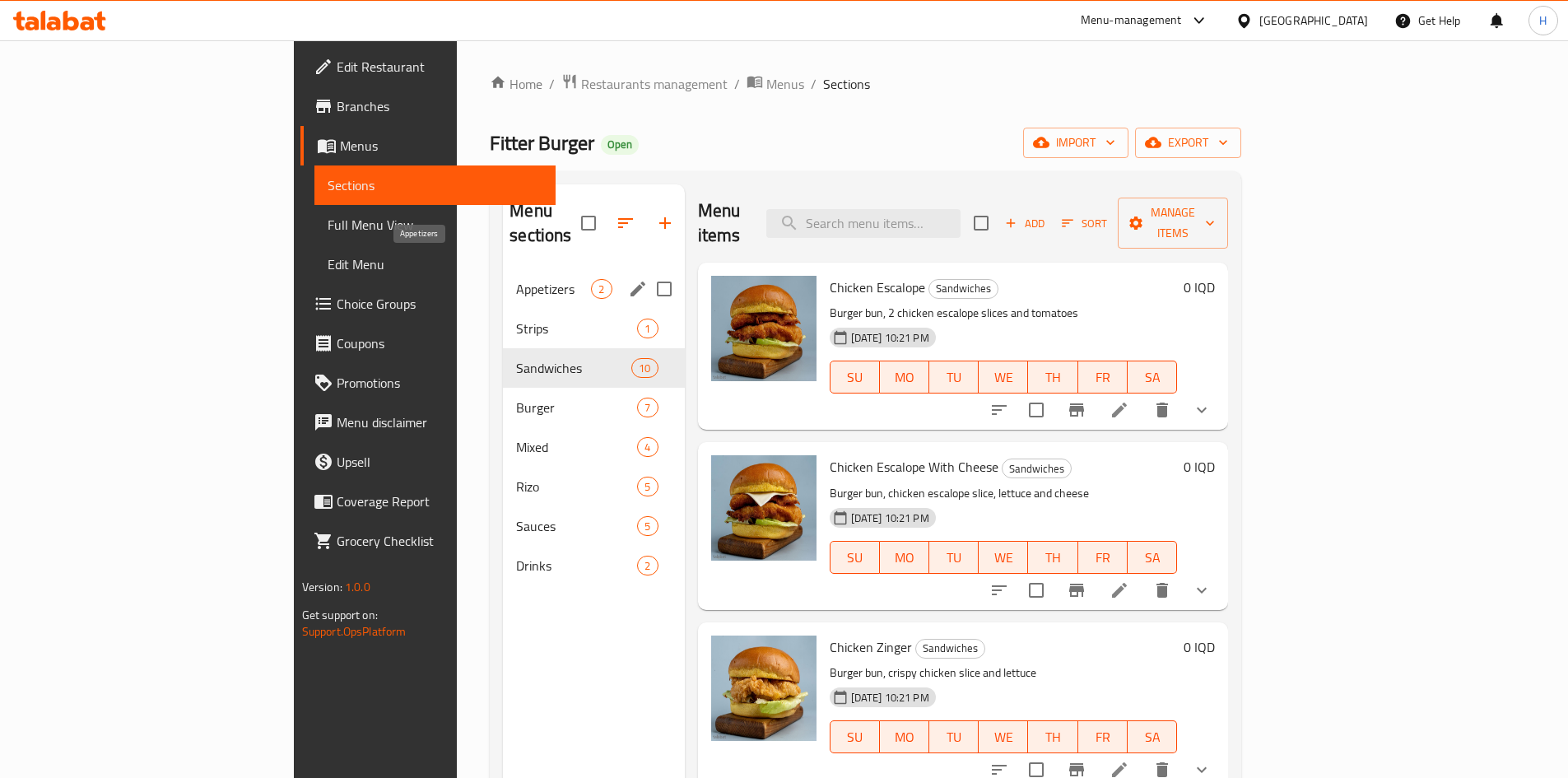
click at [516, 397] on span "Burger" at bounding box center [576, 407] width 121 height 19
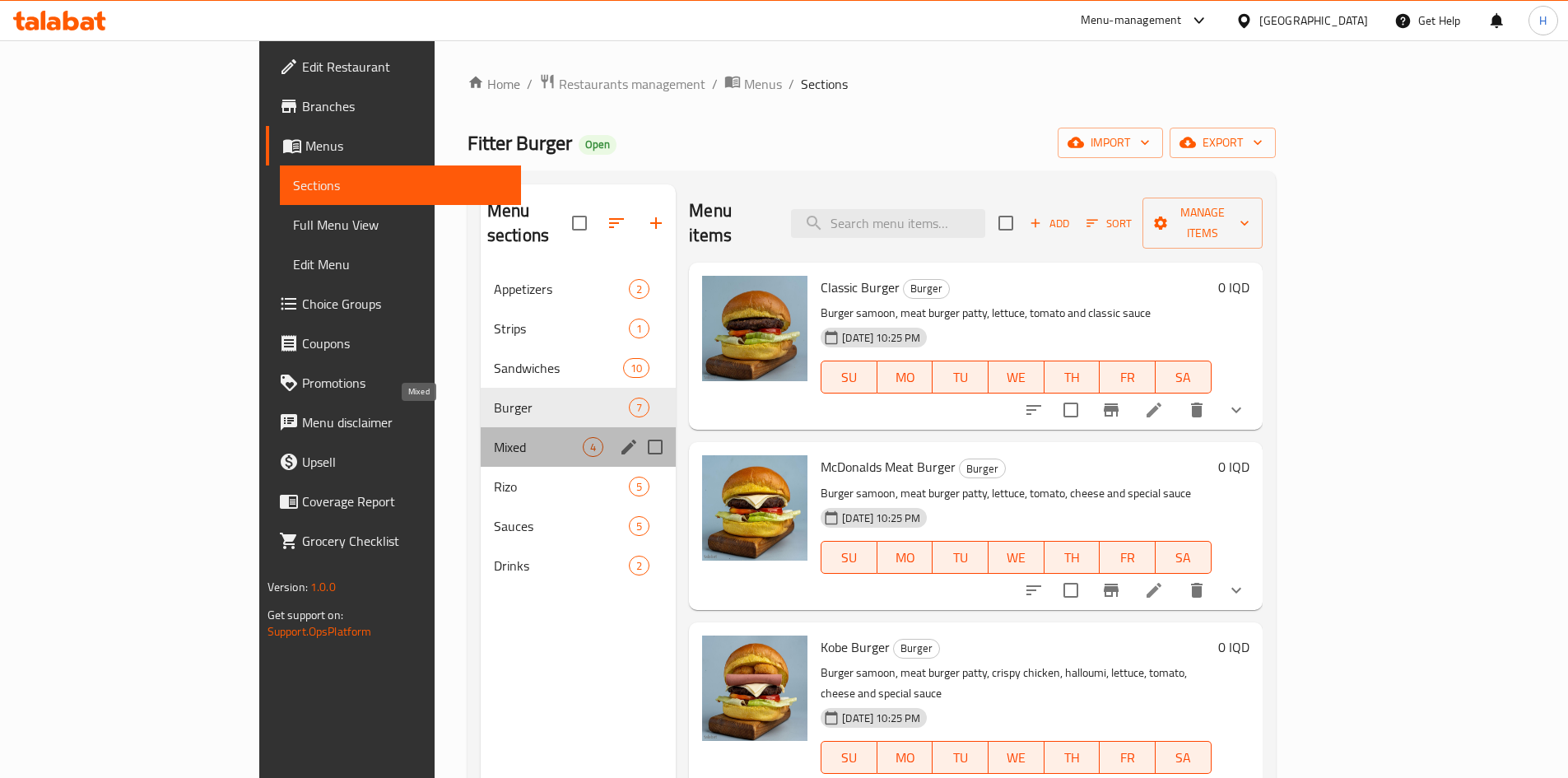
click at [494, 437] on span "Mixed" at bounding box center [538, 447] width 89 height 19
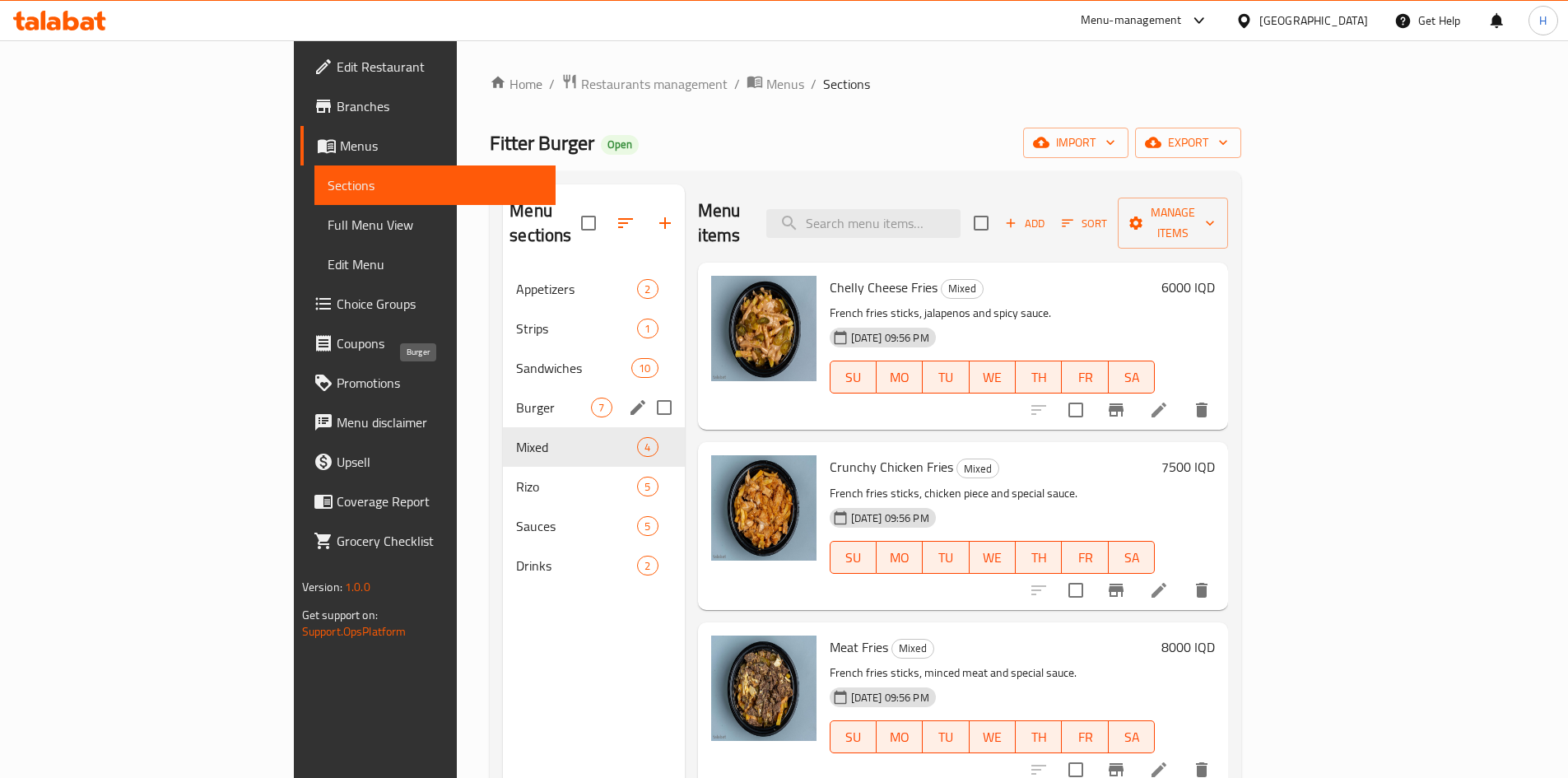
click at [503, 395] on div "Burger 7" at bounding box center [593, 407] width 181 height 40
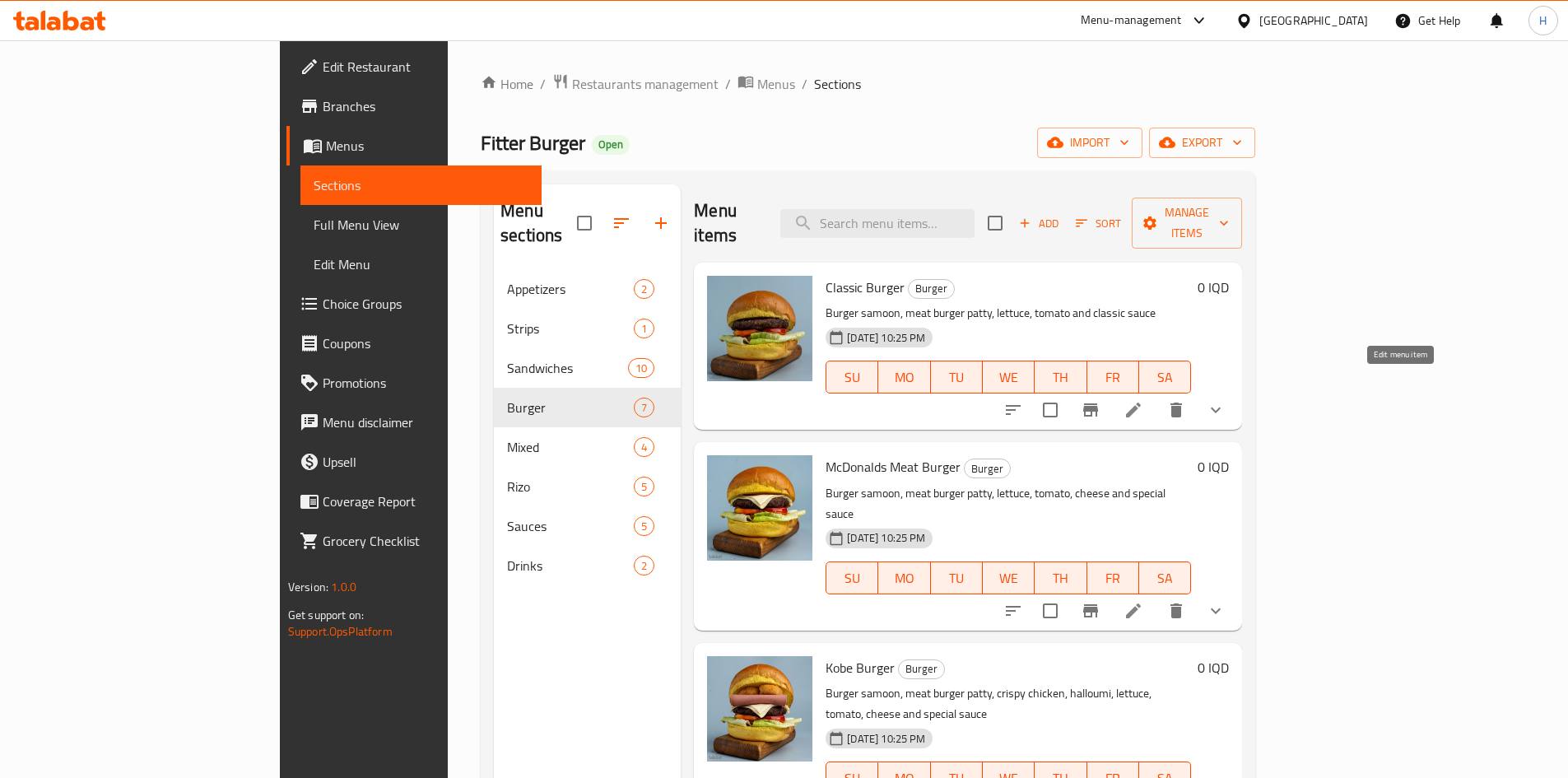
click at [1143, 400] on icon at bounding box center [1133, 409] width 19 height 19
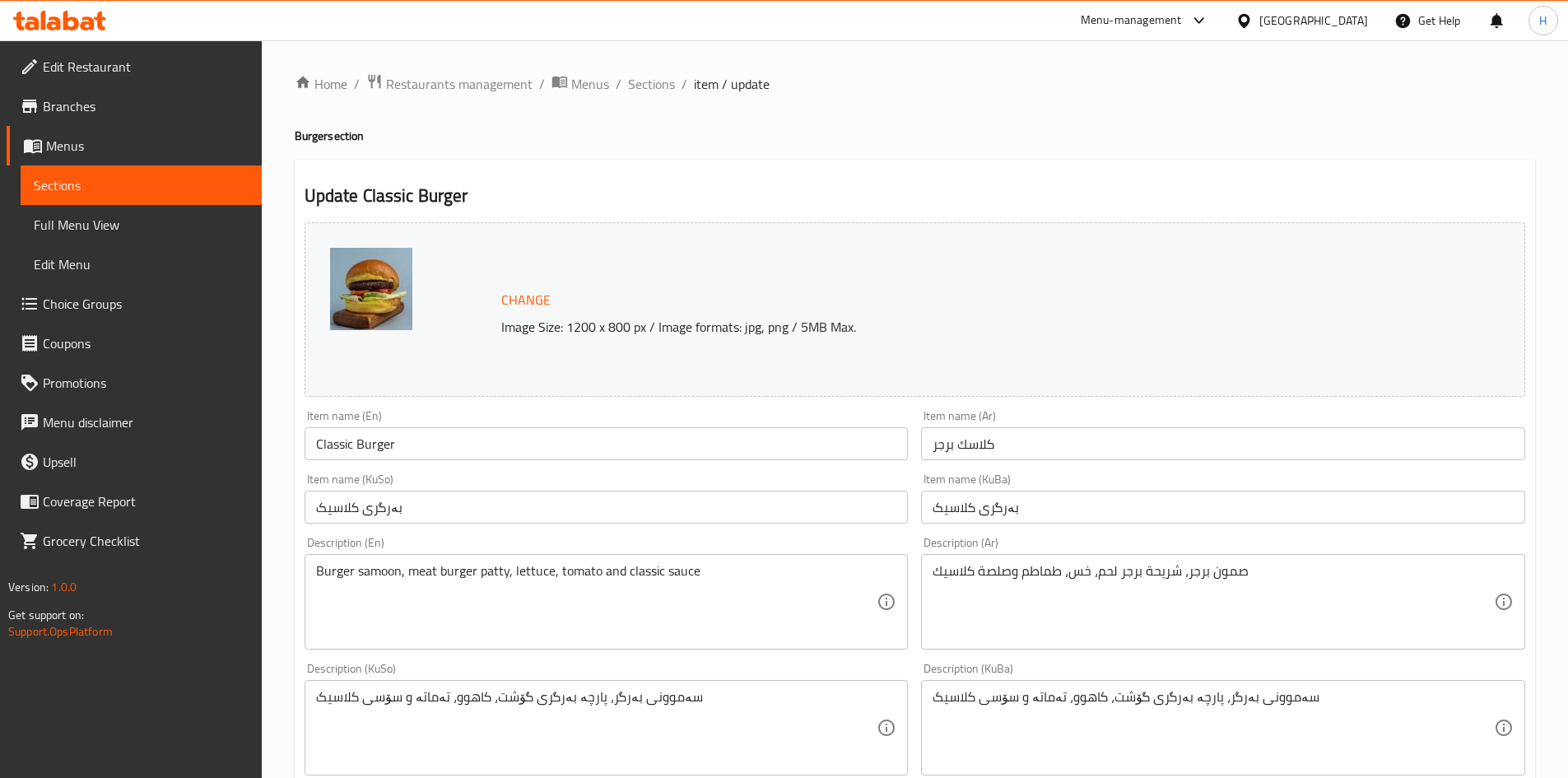
click at [648, 88] on span "Sections" at bounding box center [651, 83] width 47 height 19
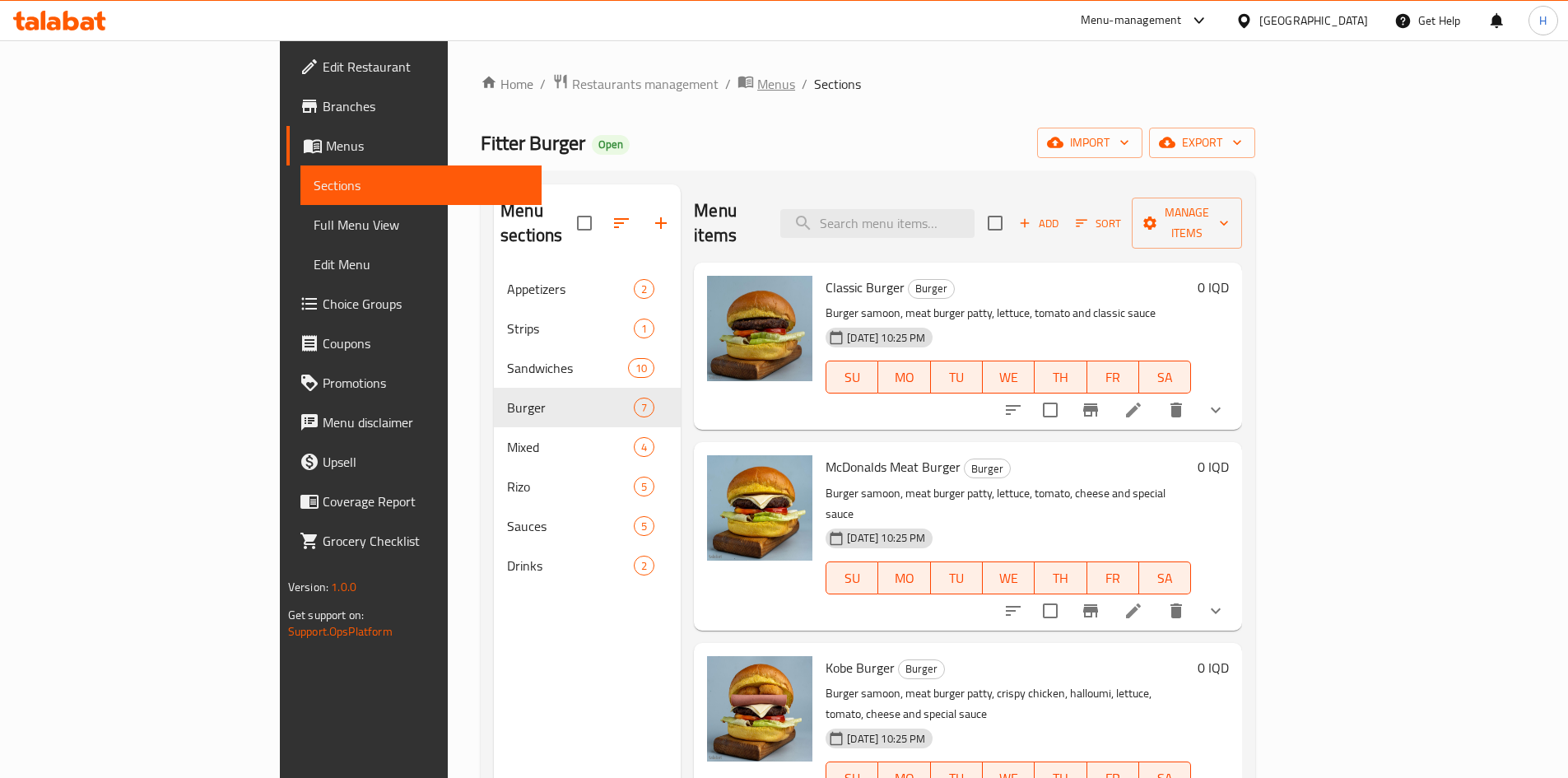
click at [758, 84] on span "Menus" at bounding box center [776, 83] width 38 height 19
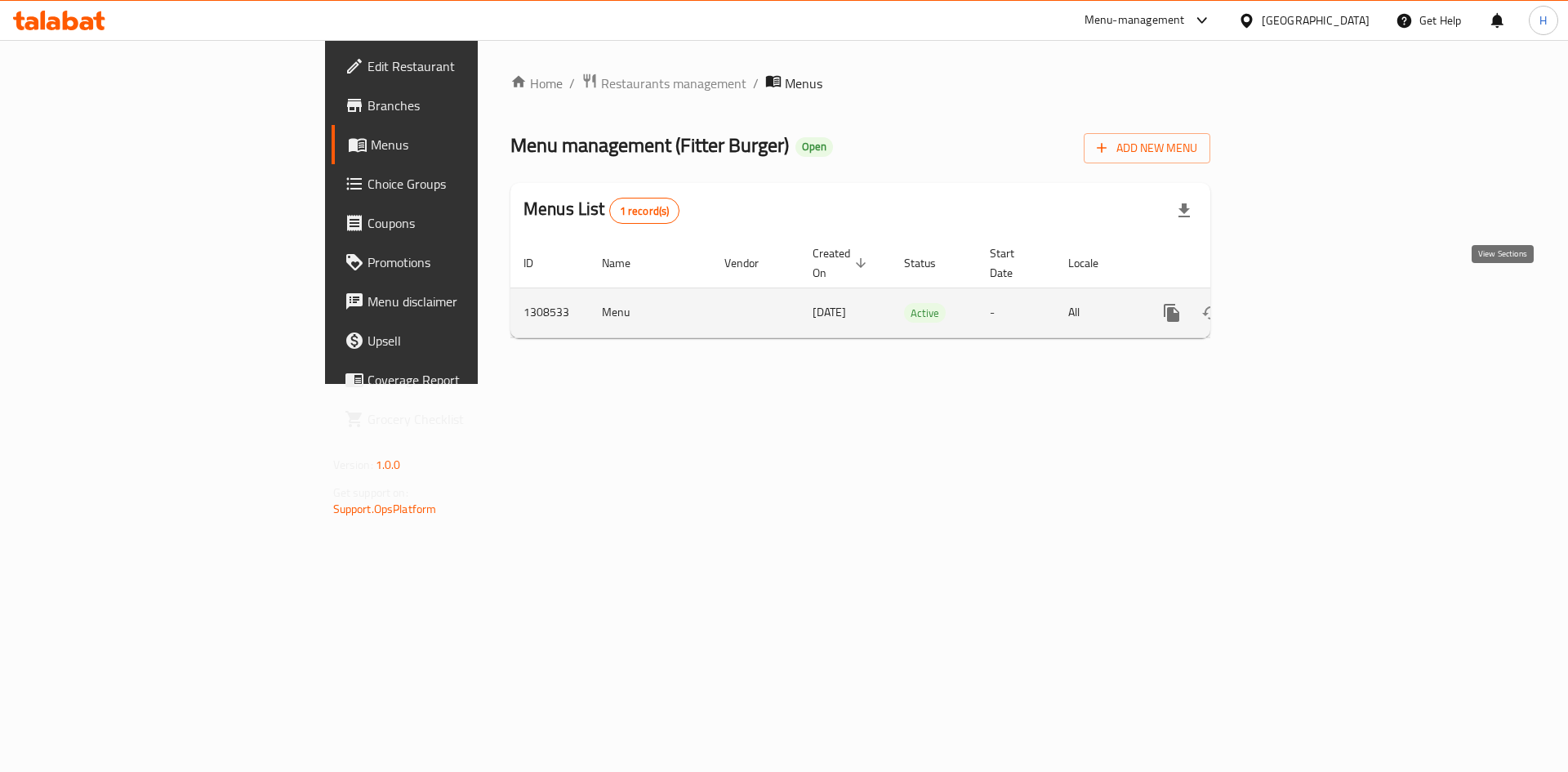
click at [1309, 299] on link "enhanced table" at bounding box center [1289, 313] width 40 height 40
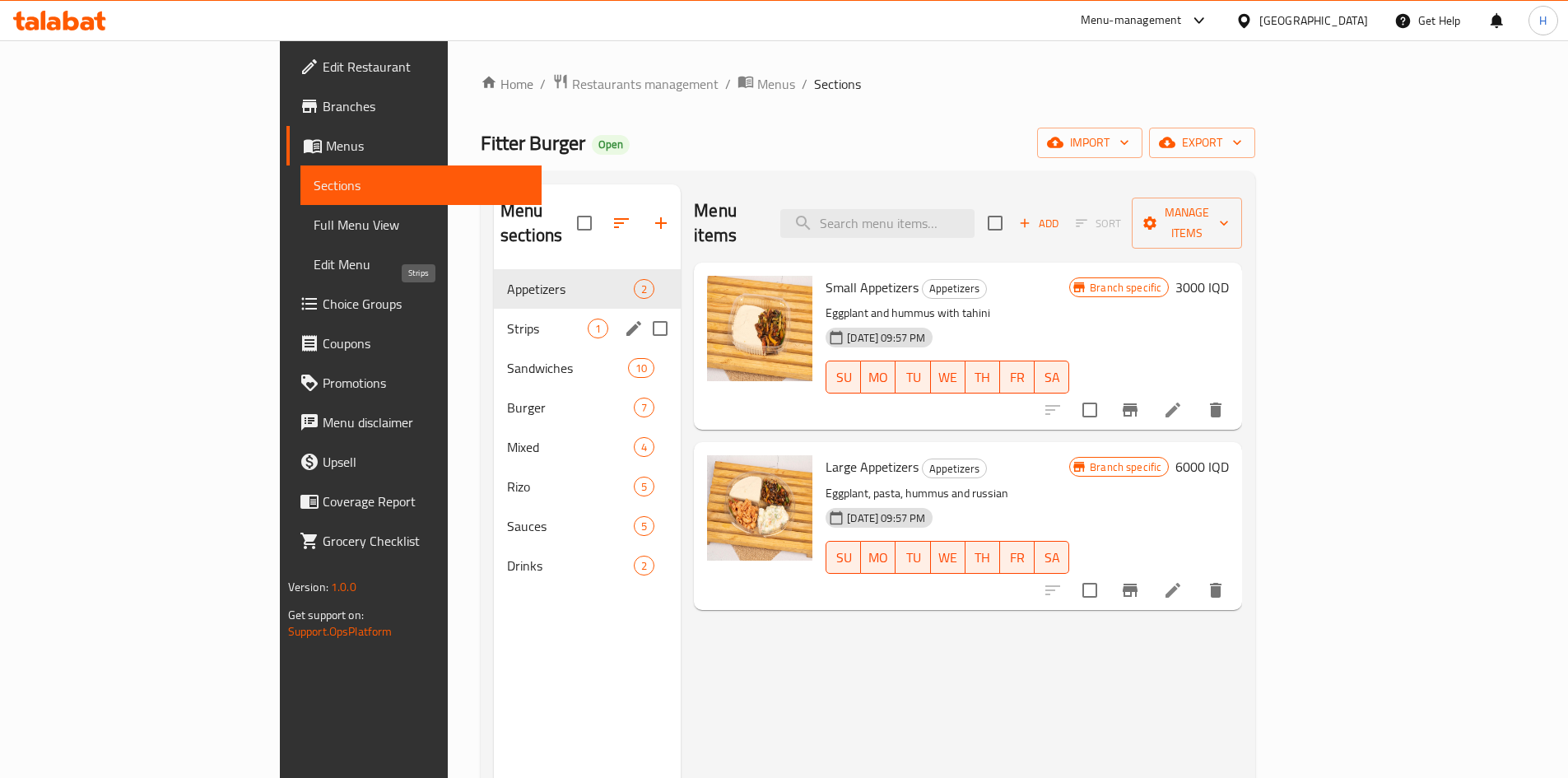
click at [507, 319] on span "Strips" at bounding box center [547, 328] width 81 height 19
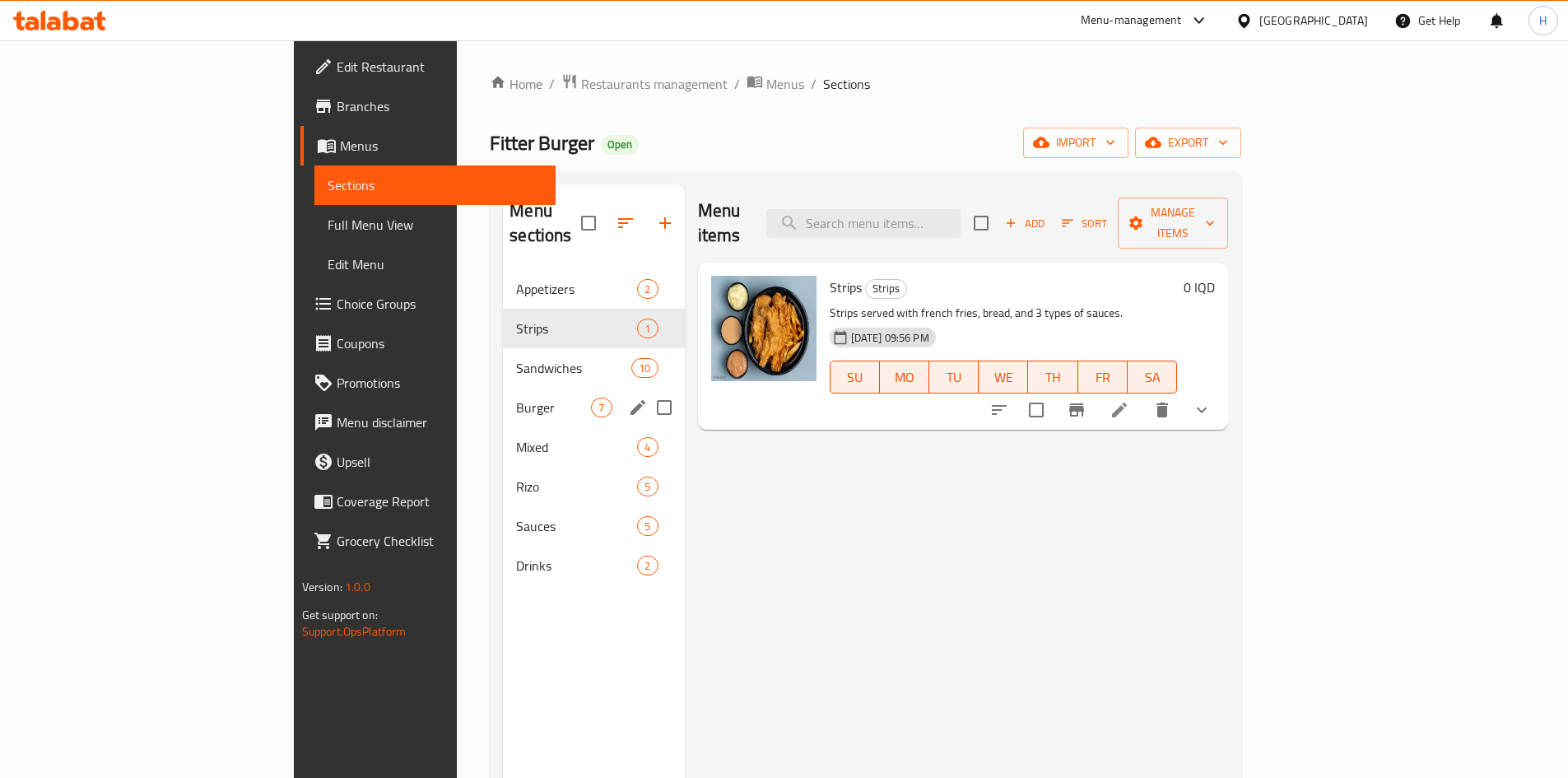
click at [503, 397] on div "Burger 7" at bounding box center [593, 407] width 181 height 40
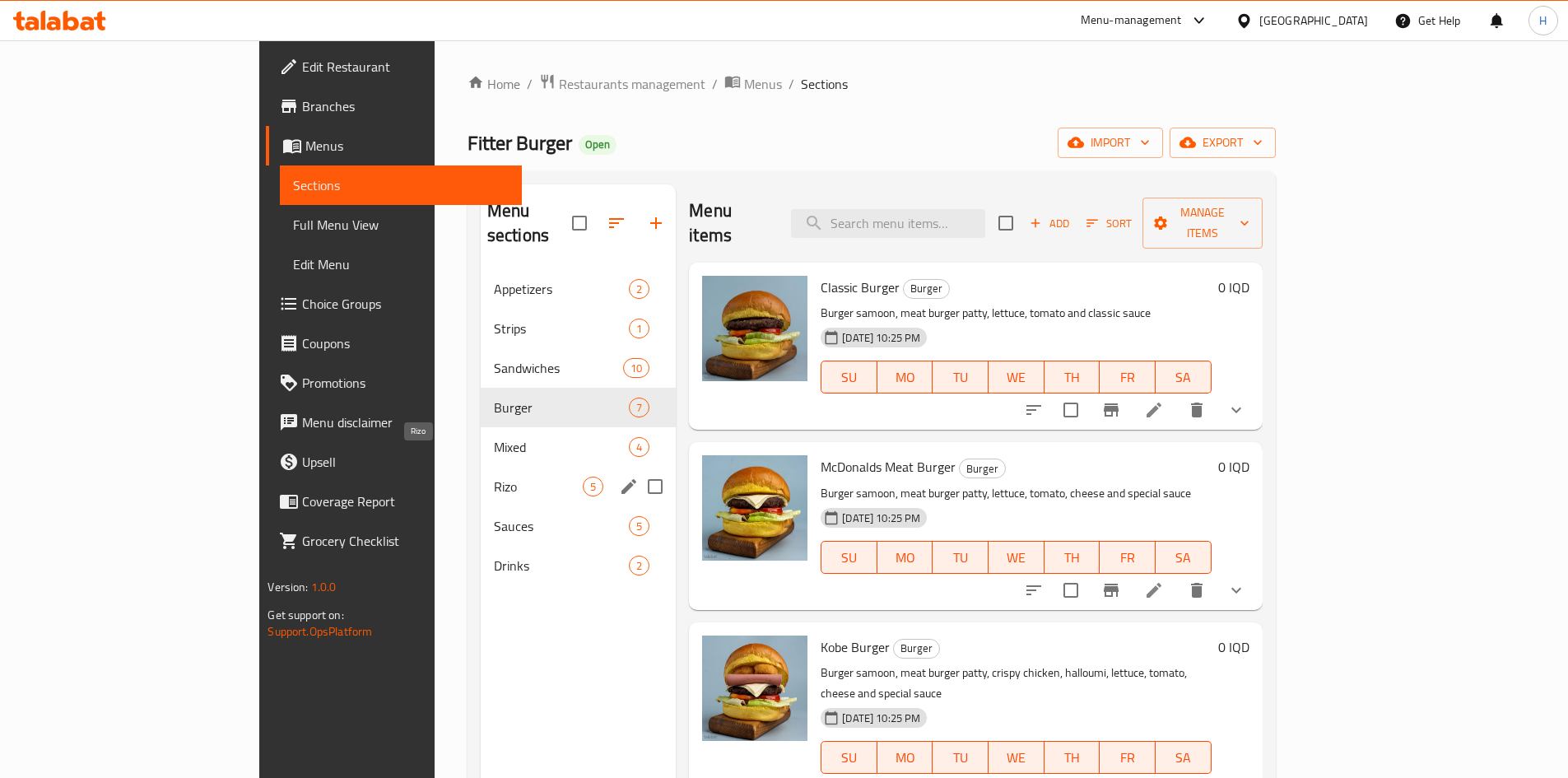
click at [494, 476] on span "Rizo" at bounding box center [538, 486] width 89 height 19
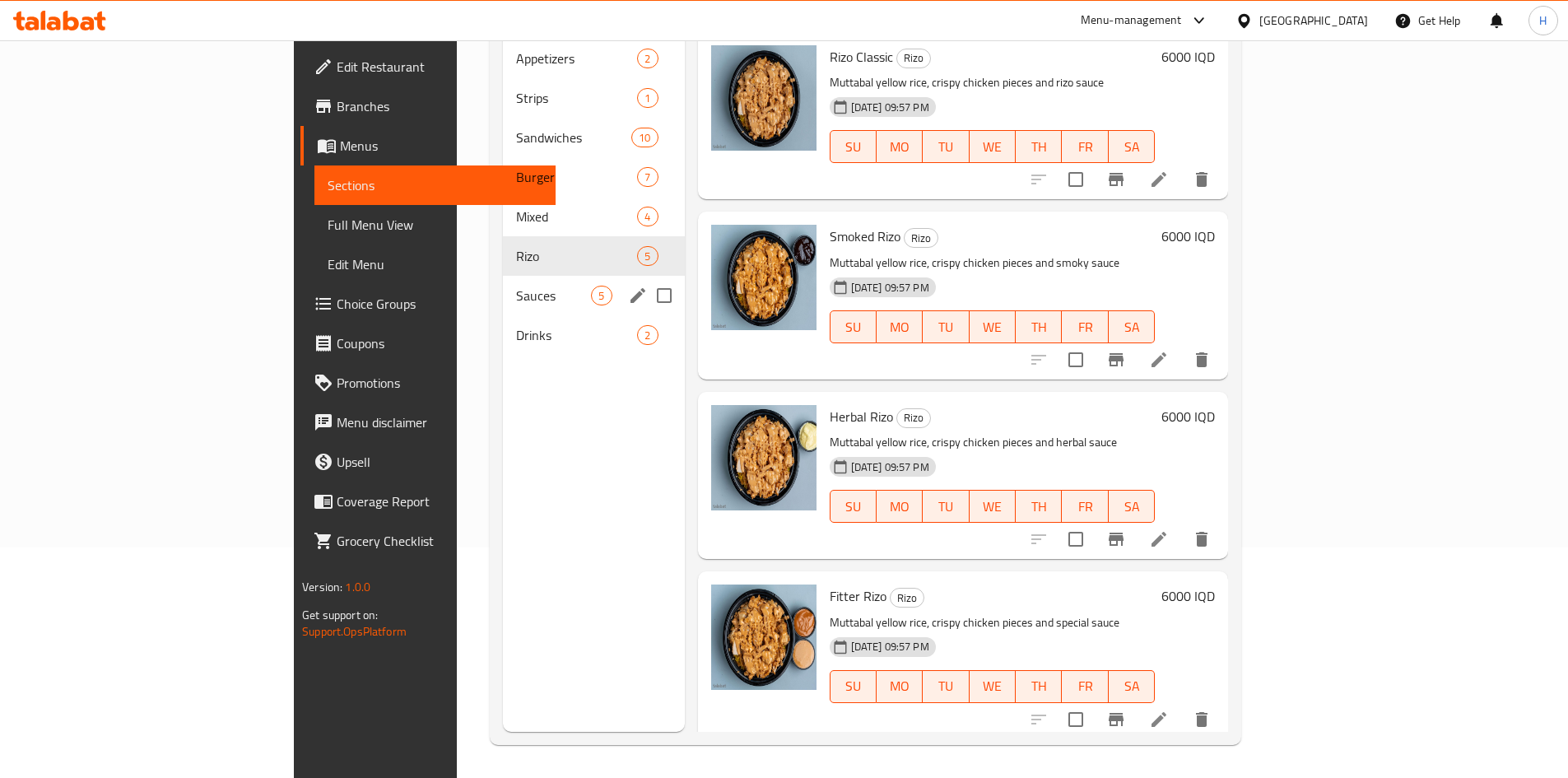
click at [516, 286] on span "Sauces" at bounding box center [553, 295] width 75 height 19
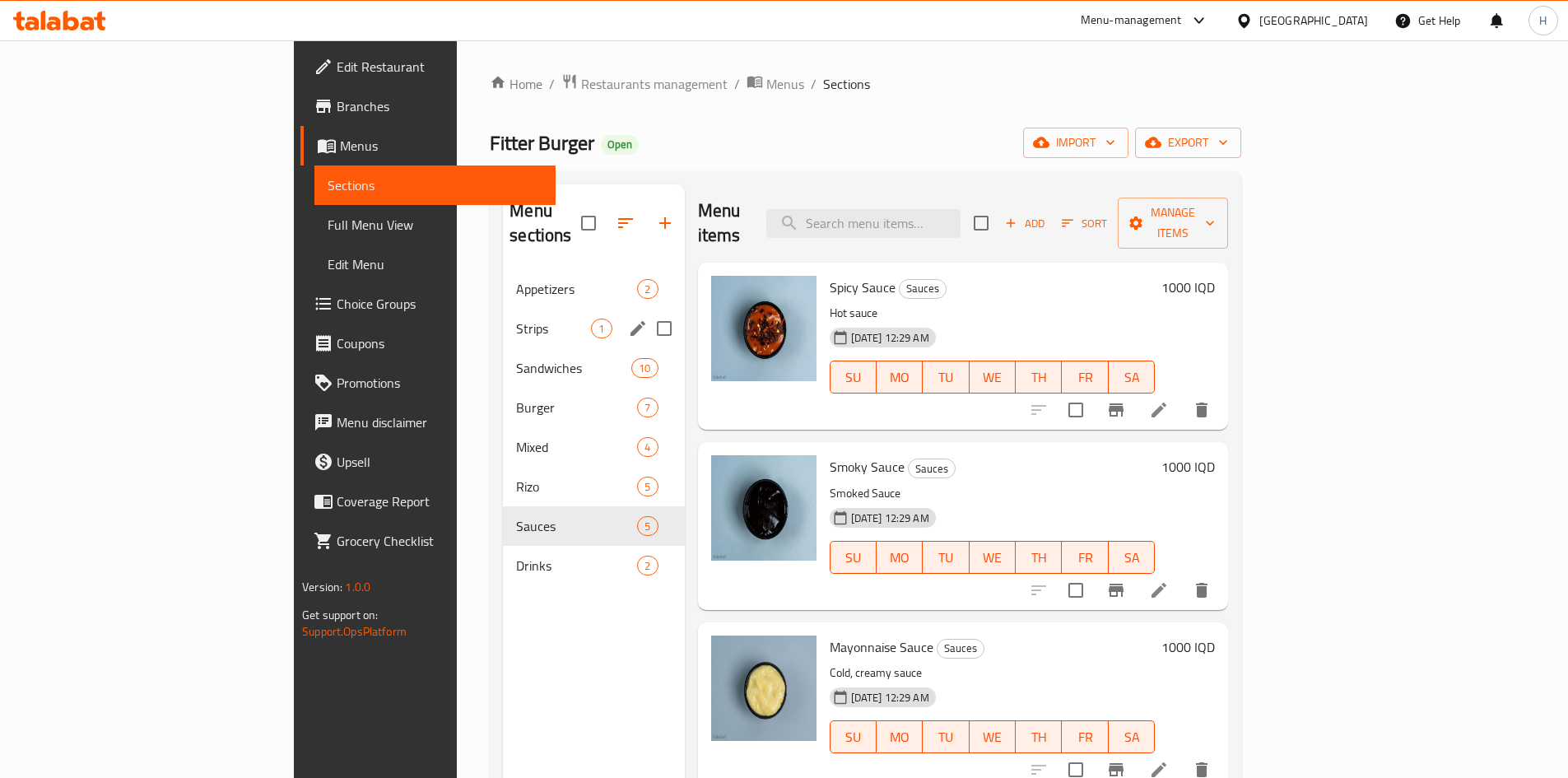
click at [516, 319] on span "Strips" at bounding box center [553, 328] width 75 height 19
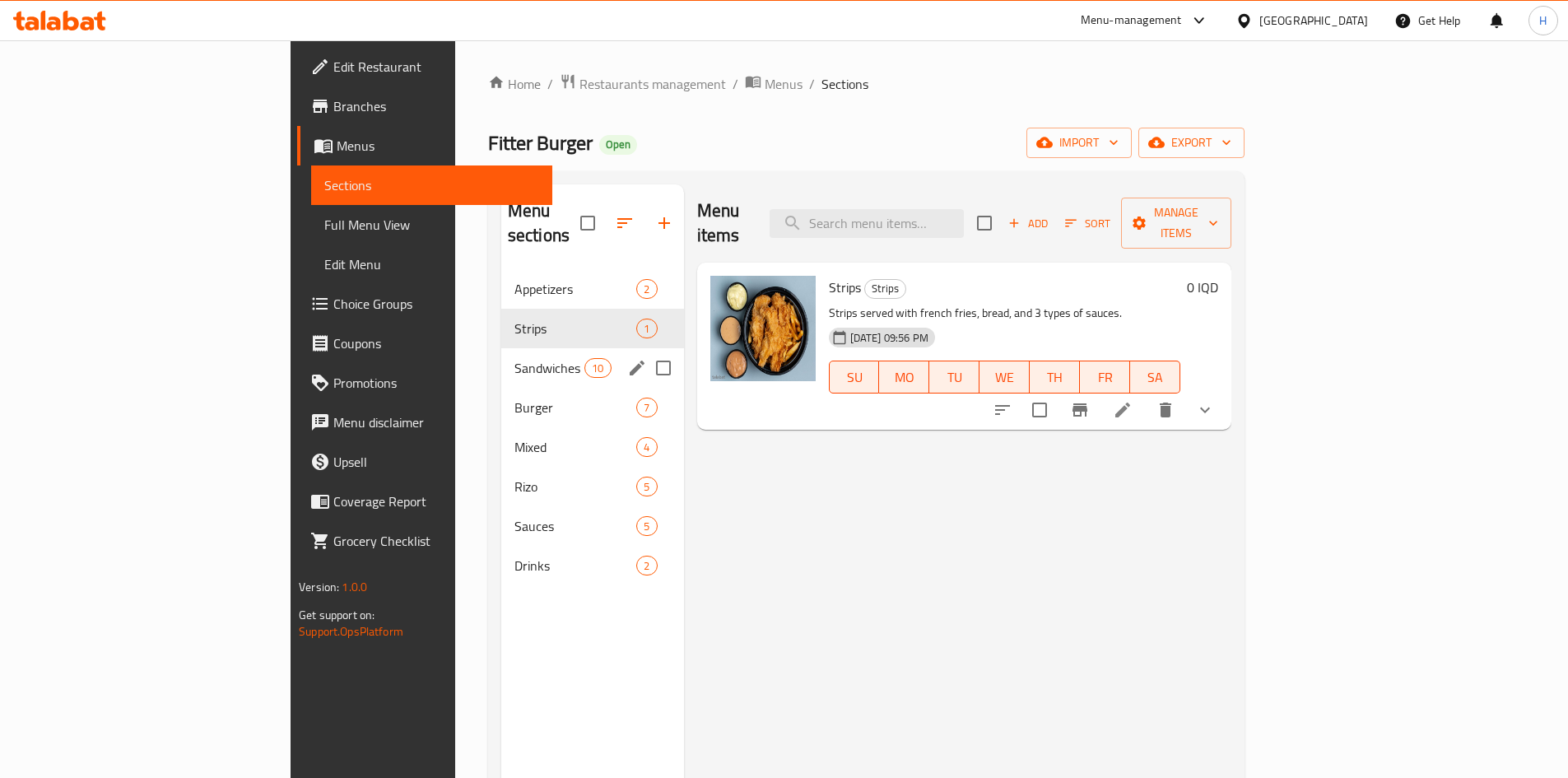
click at [514, 397] on span "Burger" at bounding box center [575, 407] width 123 height 19
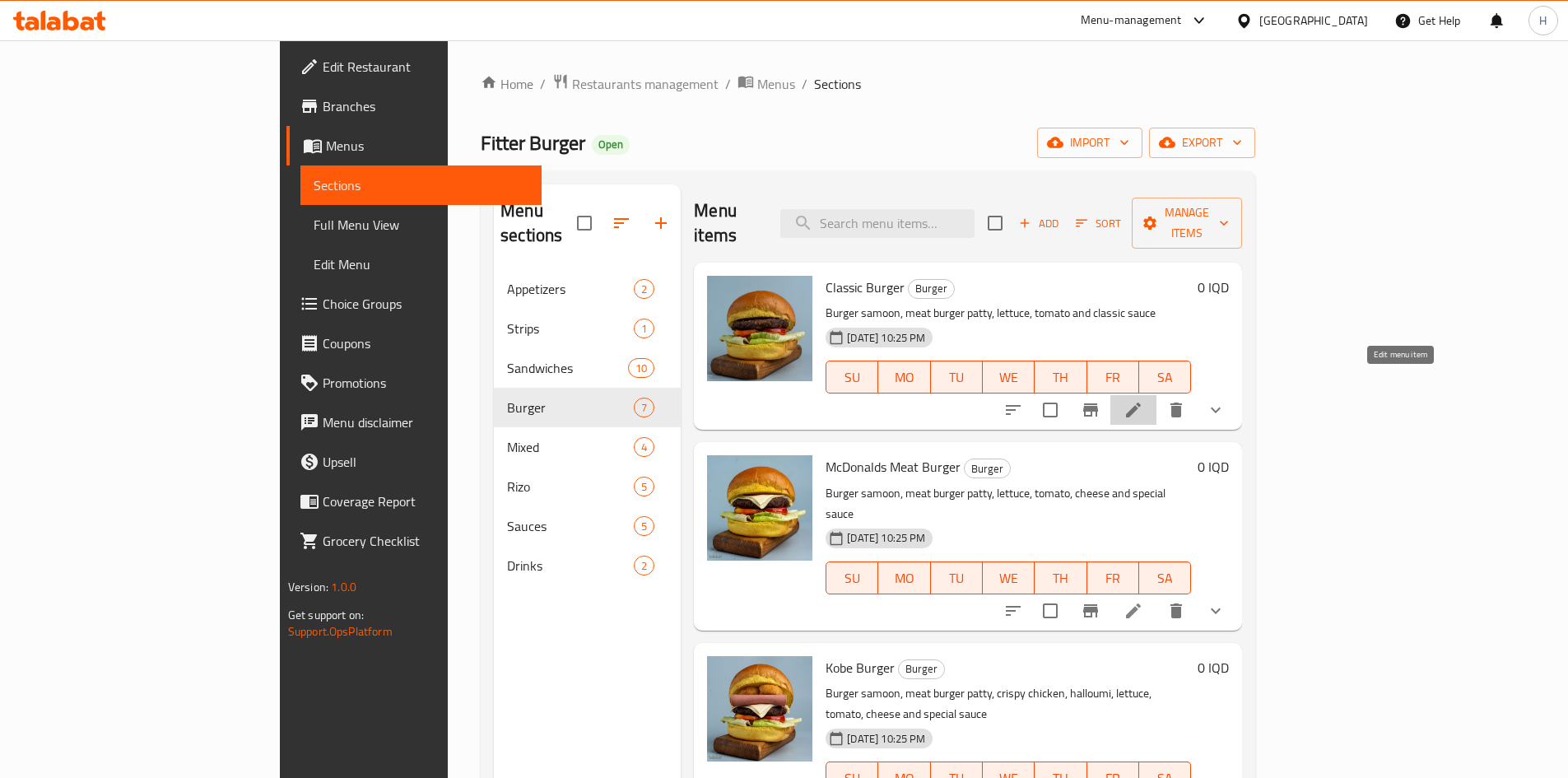
click at [1141, 403] on icon at bounding box center [1133, 409] width 14 height 14
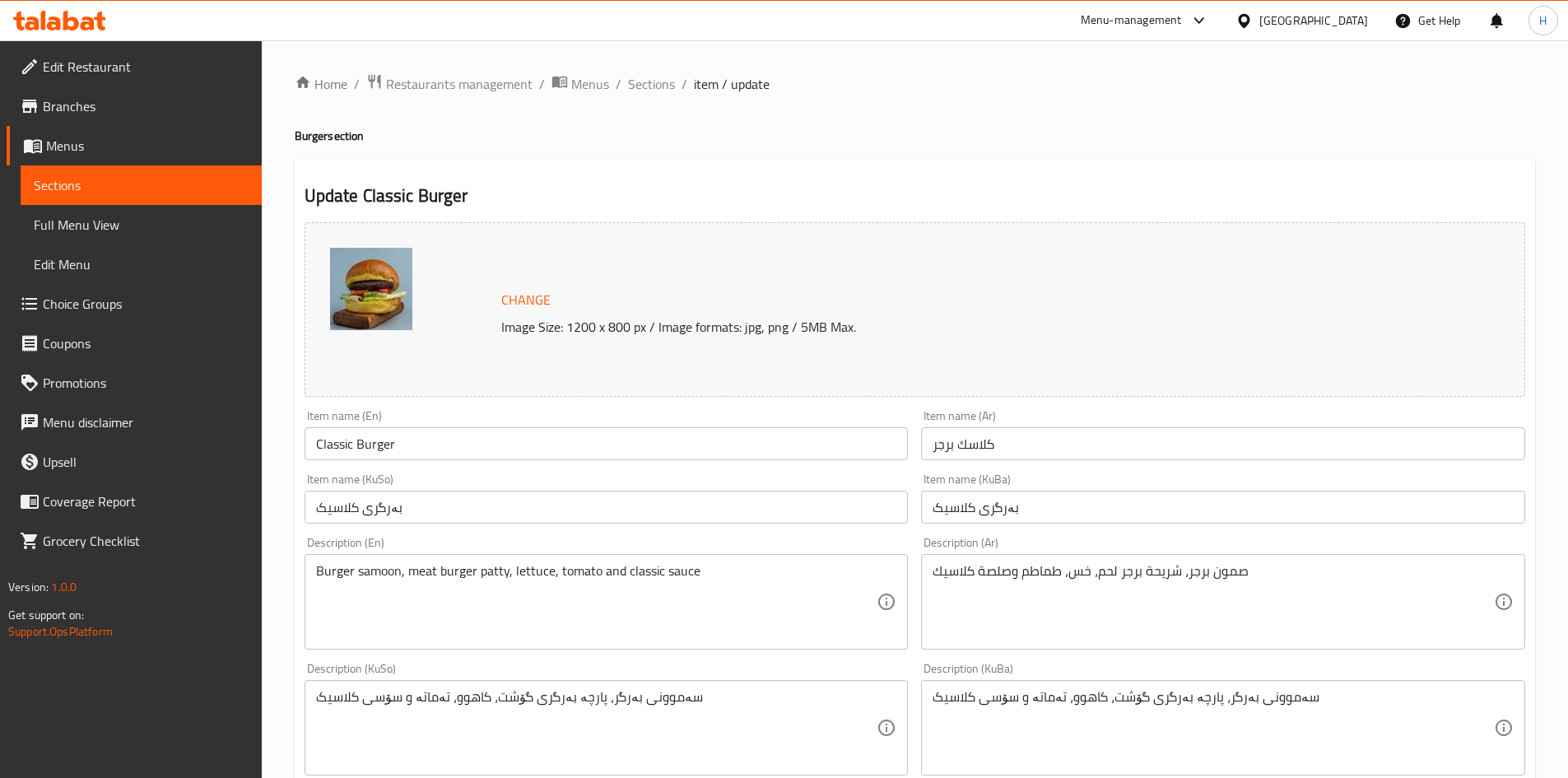
drag, startPoint x: 643, startPoint y: 86, endPoint x: 683, endPoint y: 166, distance: 89.4
click at [643, 87] on span "Sections" at bounding box center [651, 83] width 47 height 19
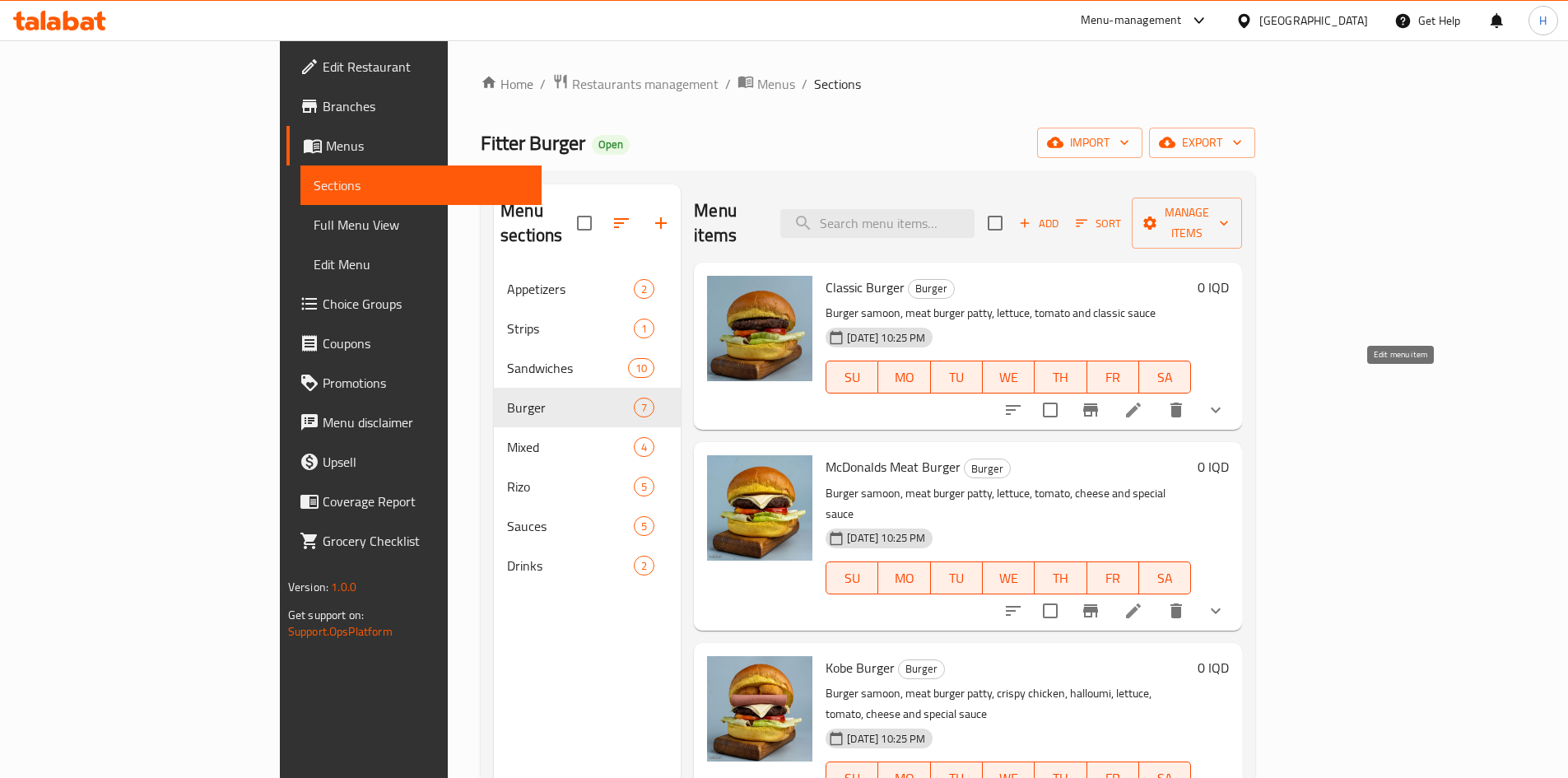
click at [1141, 403] on icon at bounding box center [1133, 409] width 14 height 14
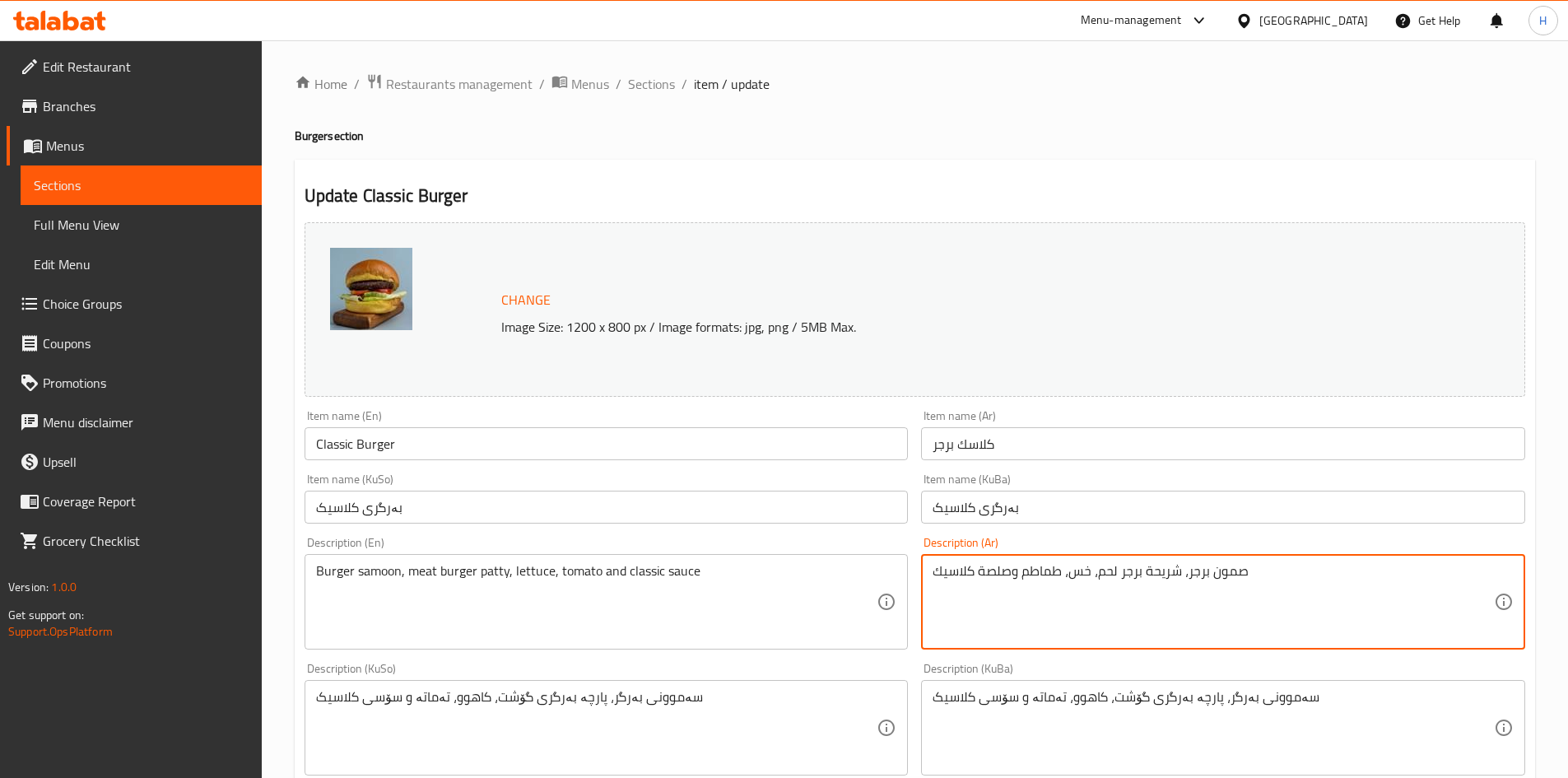
click at [1261, 597] on textarea "صمون برجر، شريحة برجر لحم، خس، طماطم وصلصة كلاسيك" at bounding box center [1213, 602] width 561 height 78
click at [1232, 578] on textarea "صمون برجر، شريحة برجر لحم، خس، طماطم وصلصة كلاسيك" at bounding box center [1213, 602] width 561 height 78
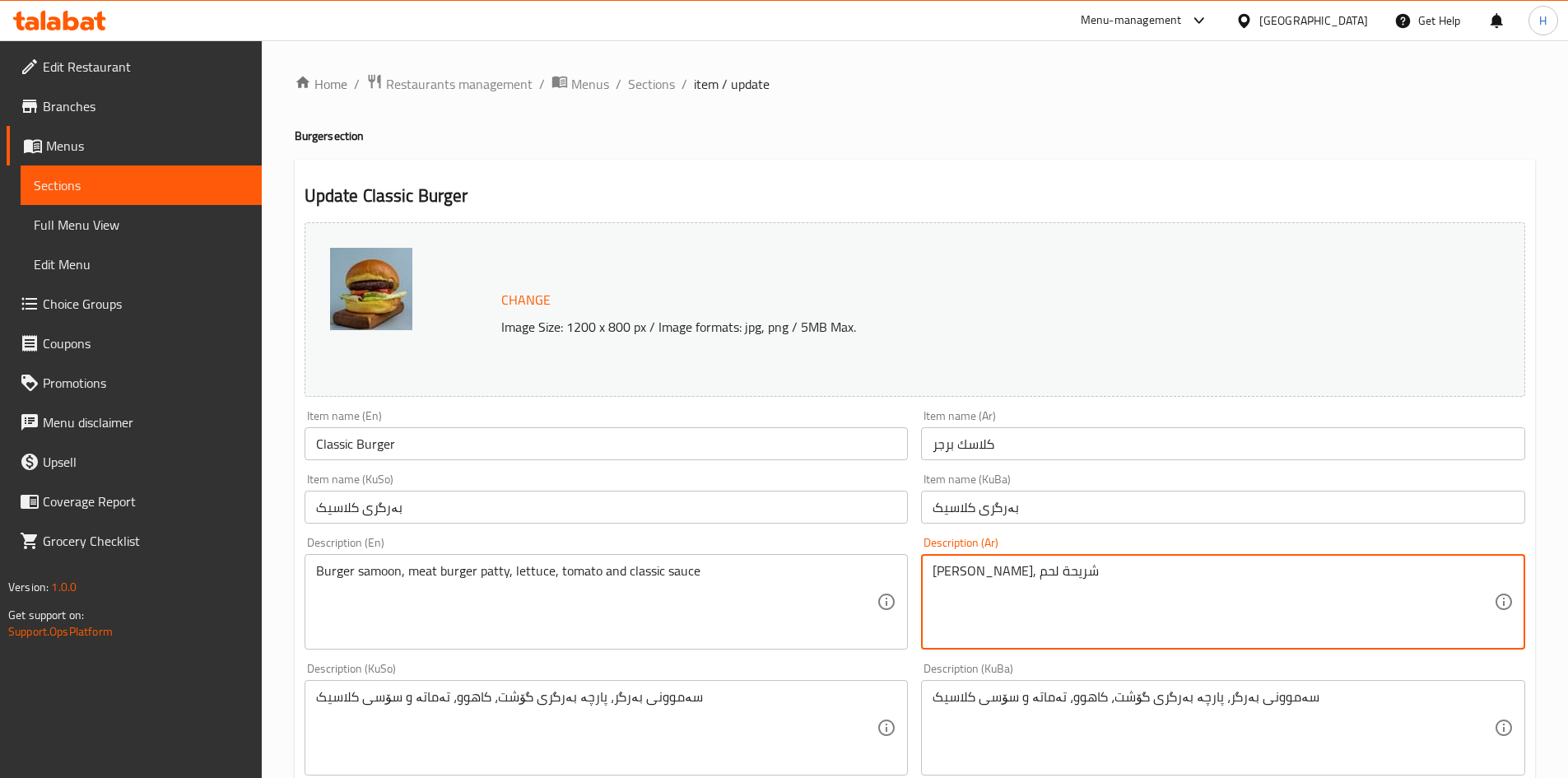
click at [1127, 580] on textarea "صمون برغر, شريحة لحم" at bounding box center [1213, 602] width 561 height 78
type textarea "صمون برغر, شريحة لحم"
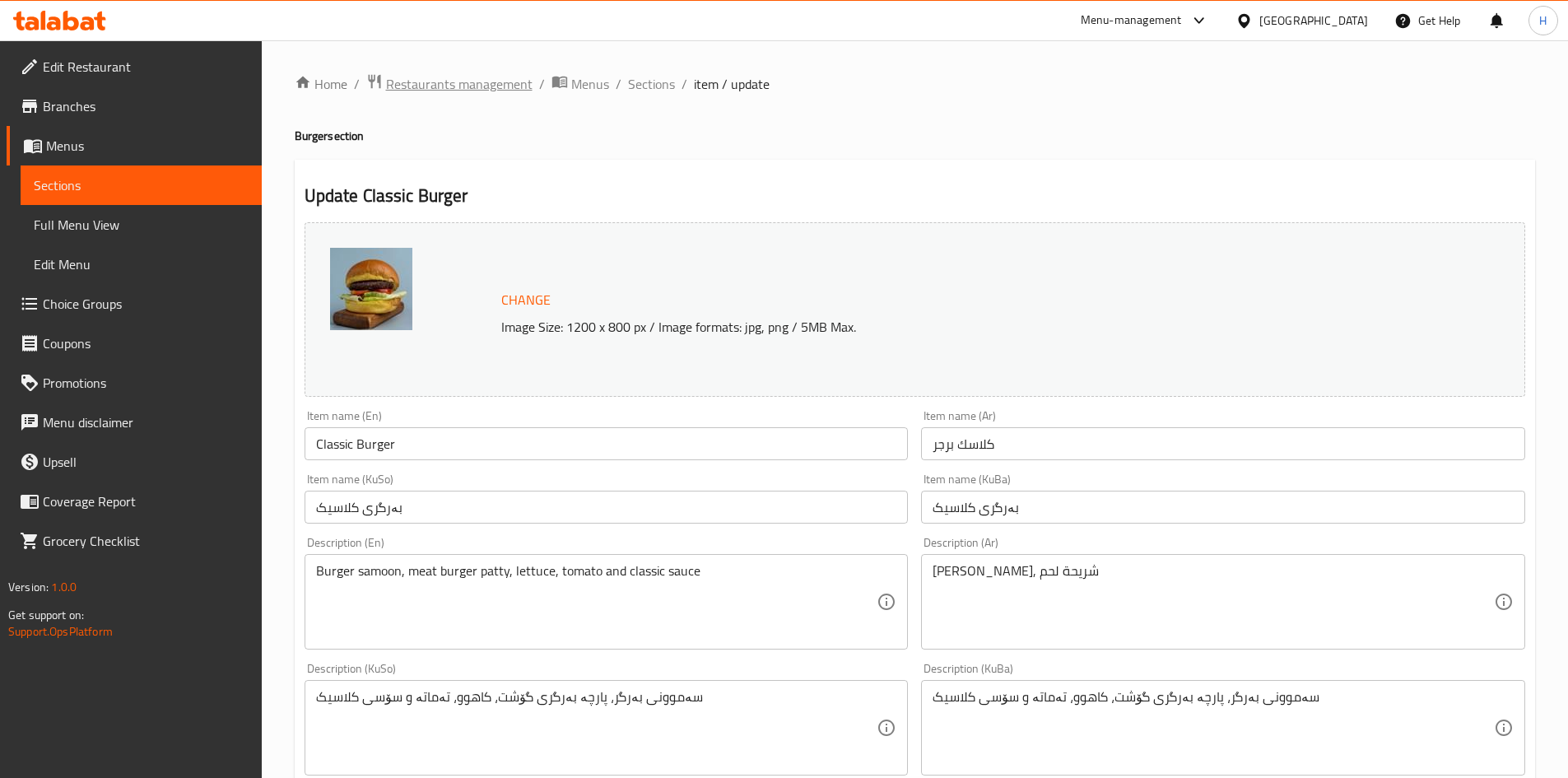
click at [497, 93] on span "Restaurants management" at bounding box center [459, 83] width 147 height 19
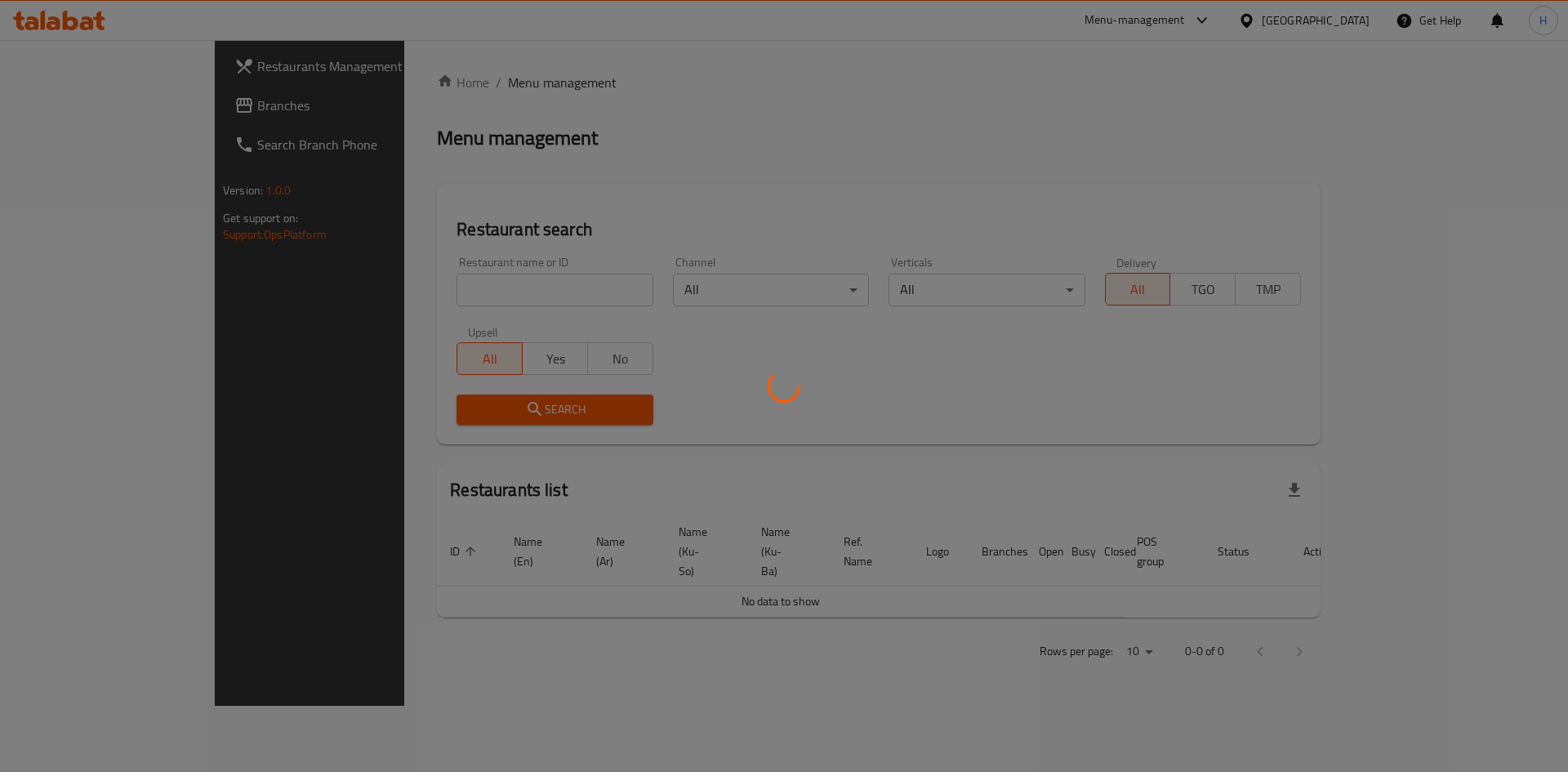
click at [437, 297] on div at bounding box center [784, 386] width 1568 height 772
click at [439, 292] on div at bounding box center [784, 386] width 1568 height 772
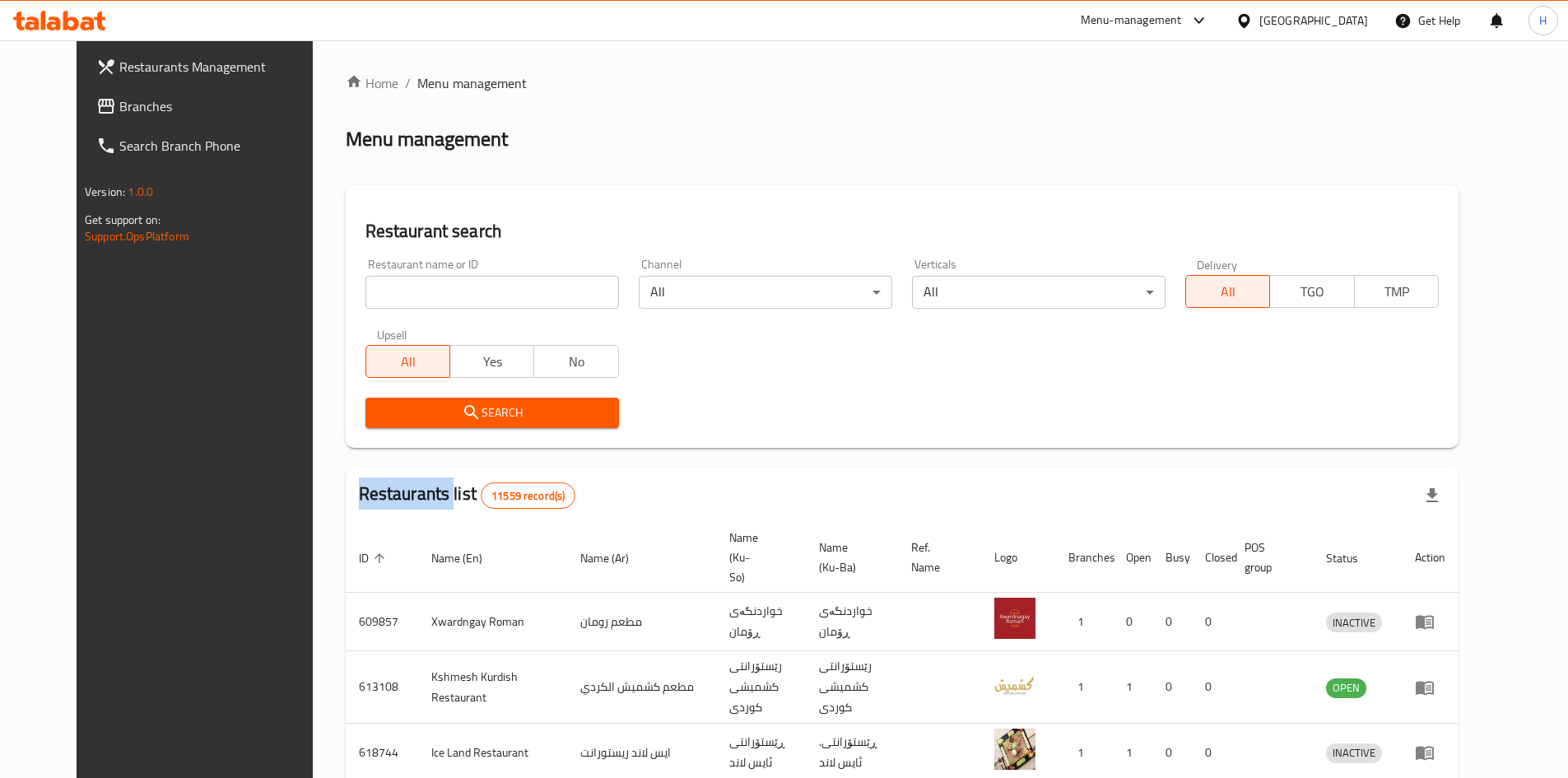
click at [442, 294] on div "Home / Menu management Menu management Restaurant search Restaurant name or ID …" at bounding box center [902, 643] width 1113 height 1141
click at [442, 294] on input "search" at bounding box center [492, 292] width 253 height 33
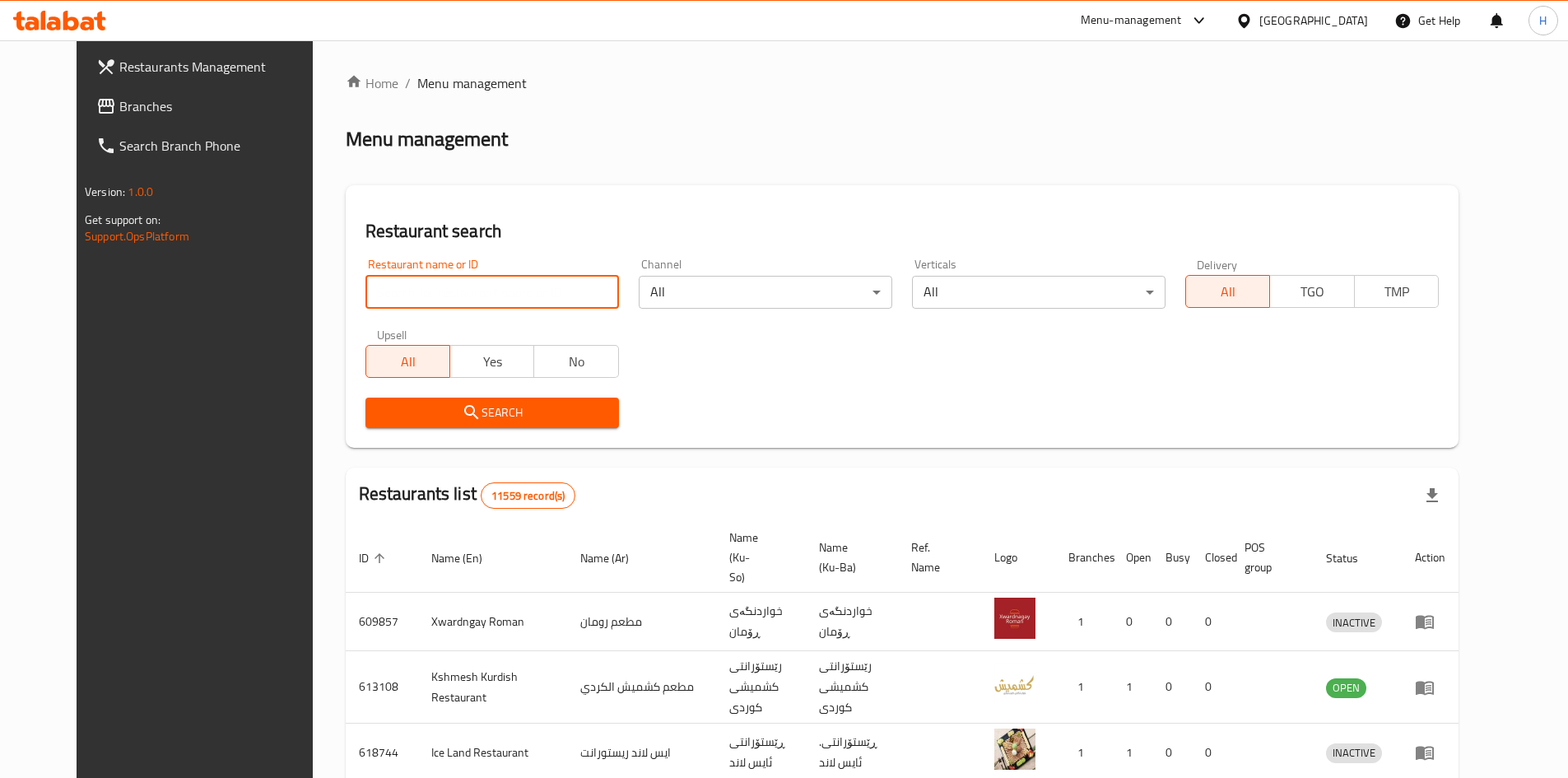
paste input "702075"
type input "702075"
click button "Search" at bounding box center [492, 413] width 253 height 31
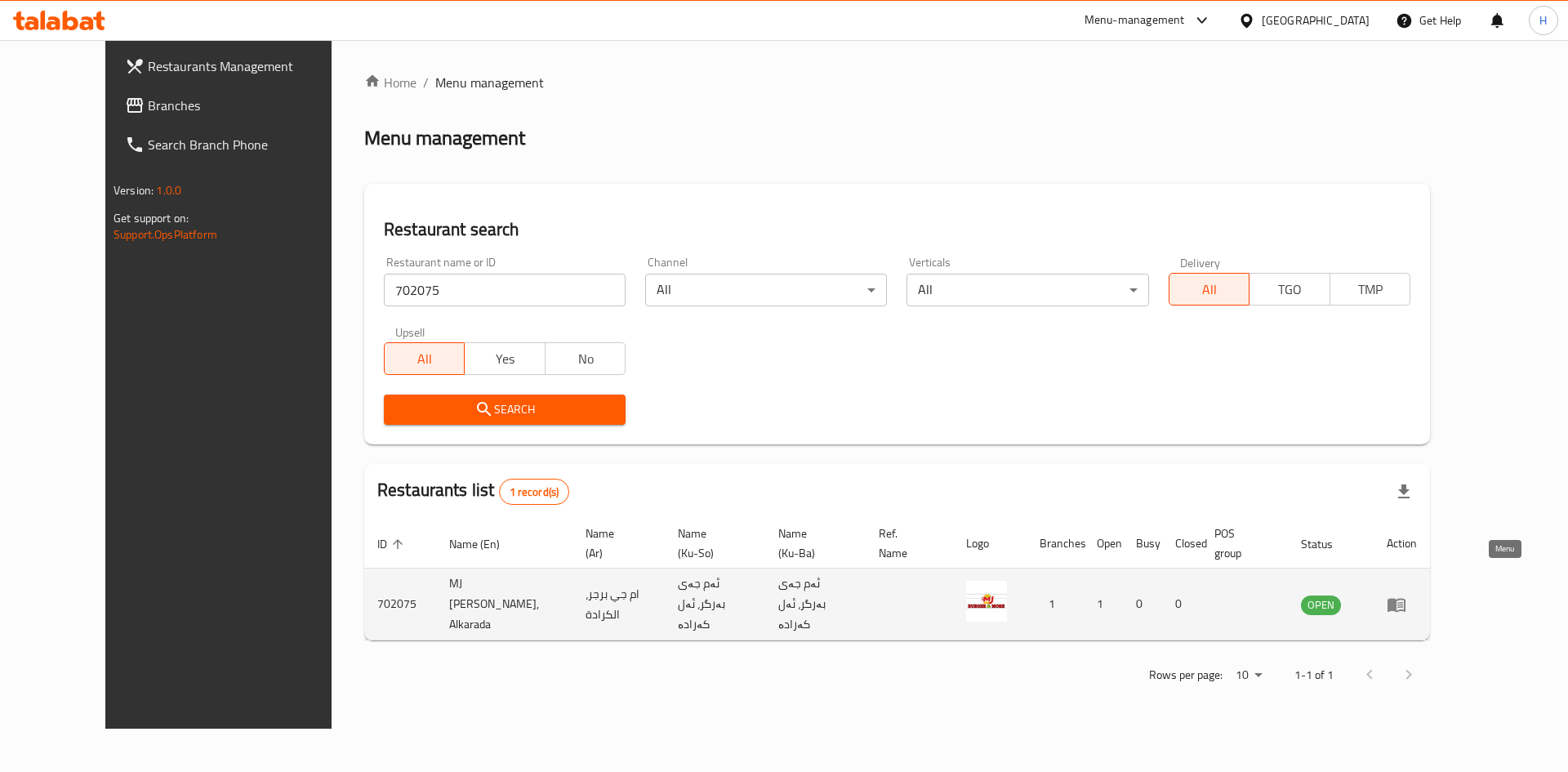
click at [1406, 595] on icon "enhanced table" at bounding box center [1396, 604] width 19 height 19
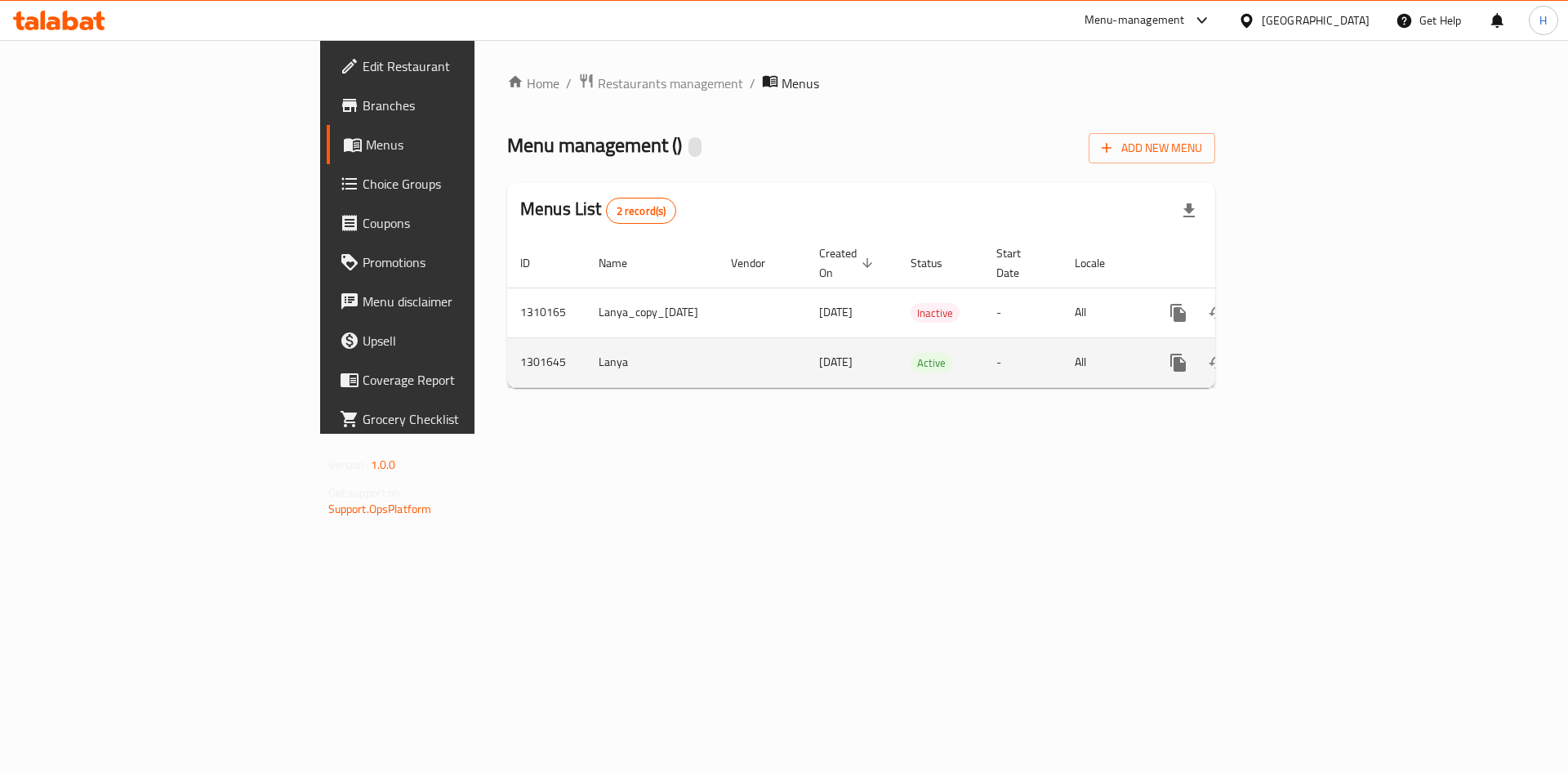
click at [1306, 353] on icon "enhanced table" at bounding box center [1296, 362] width 19 height 19
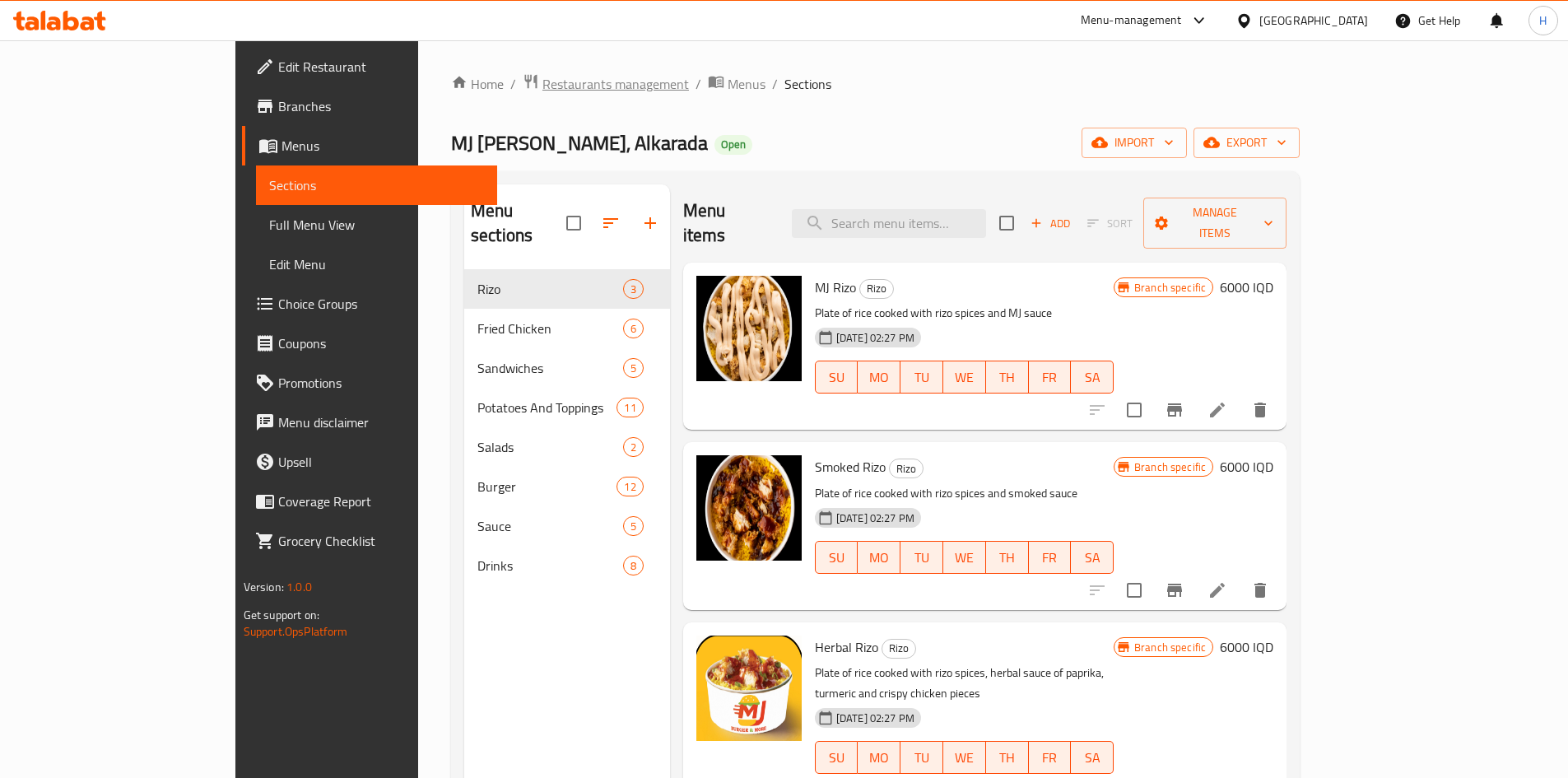
click at [542, 81] on span "Restaurants management" at bounding box center [615, 83] width 147 height 19
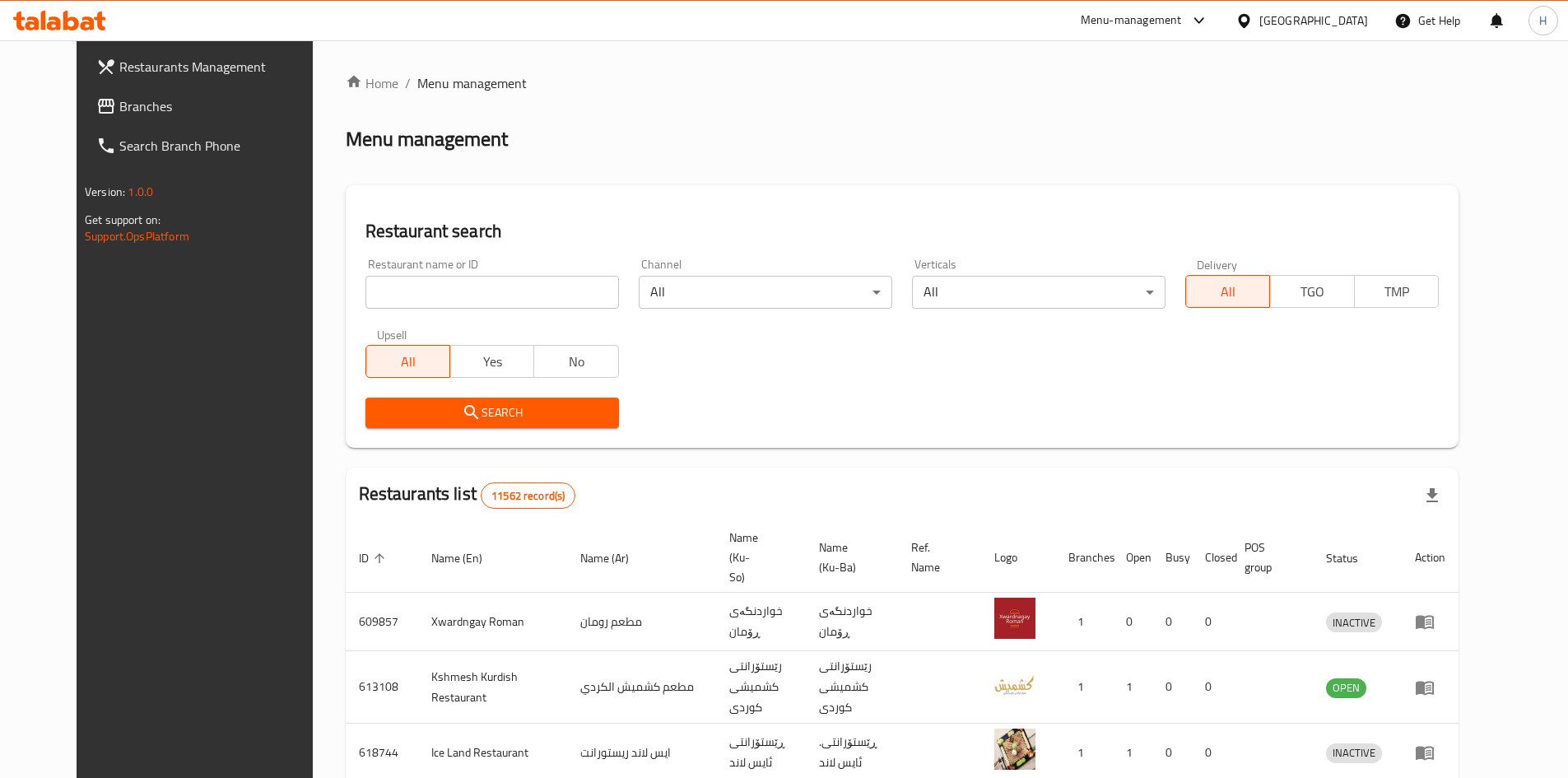
click at [422, 302] on div "Home / Menu management Menu management Restaurant search Restaurant name or ID …" at bounding box center [902, 643] width 1113 height 1141
click at [423, 299] on input "search" at bounding box center [492, 292] width 253 height 33
paste input "702075"
type input "702075"
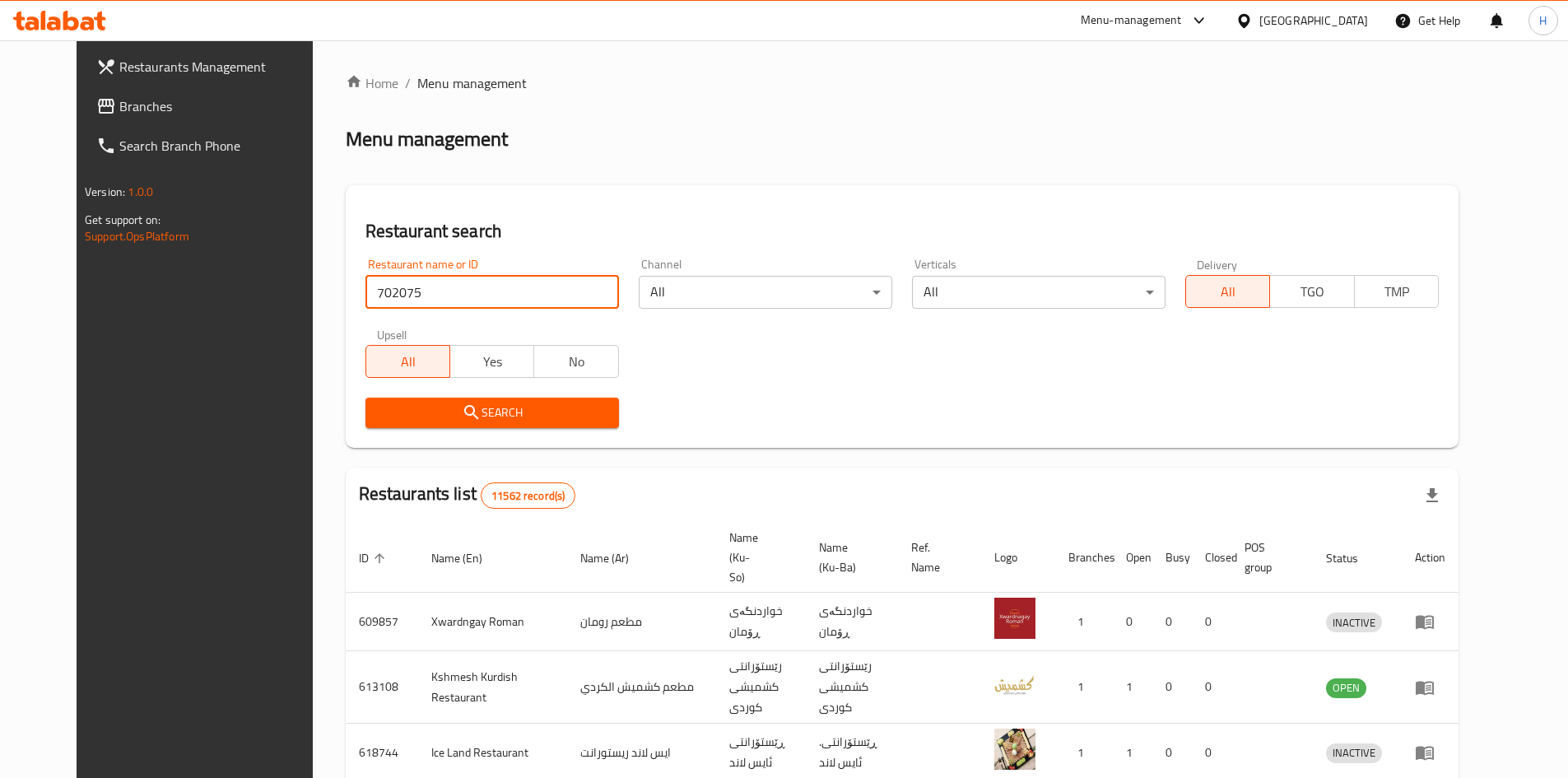
click button "Search" at bounding box center [492, 413] width 253 height 31
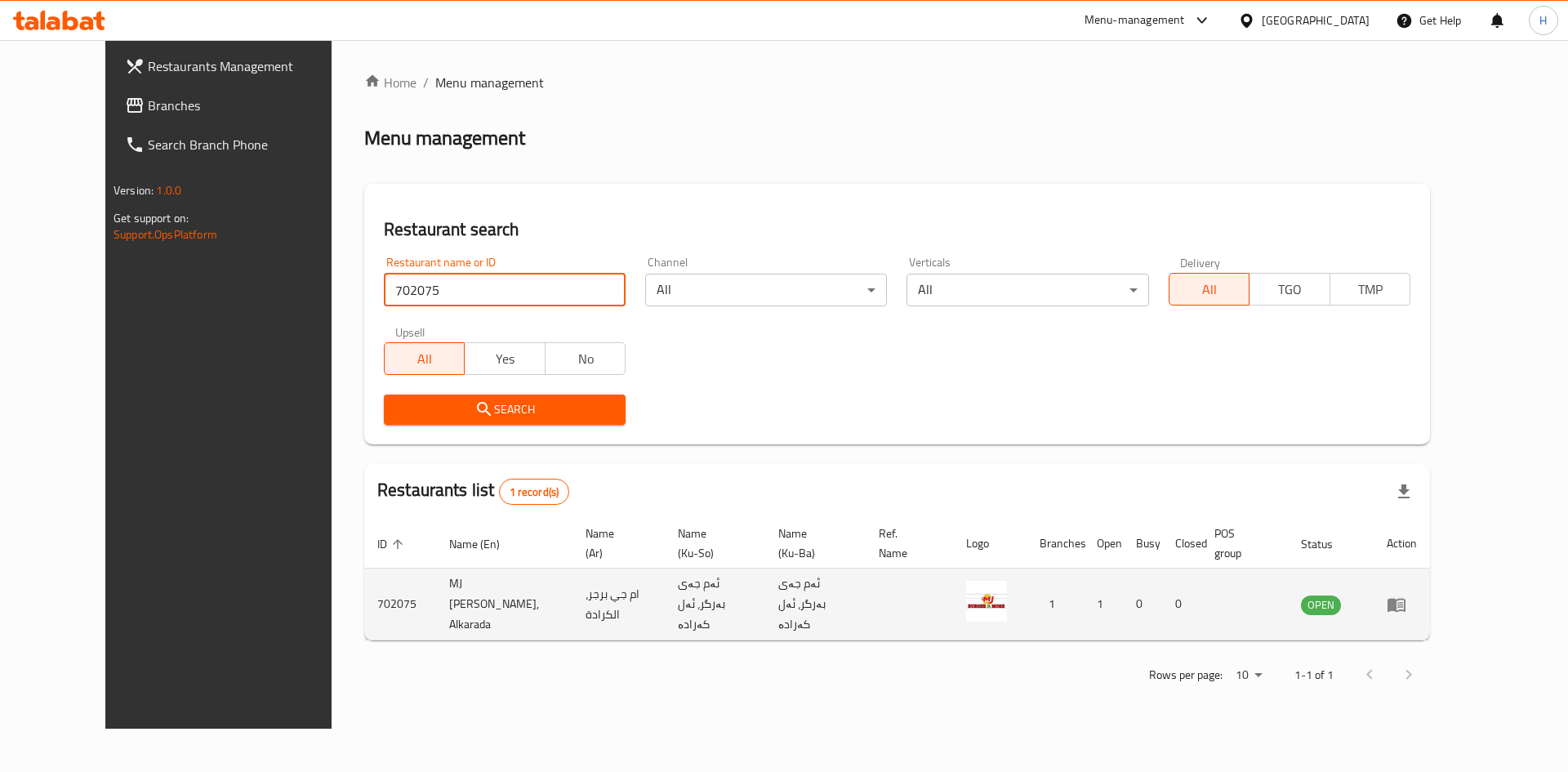
click at [1430, 568] on td "enhanced table" at bounding box center [1402, 604] width 56 height 71
click at [1406, 595] on icon "enhanced table" at bounding box center [1396, 604] width 19 height 19
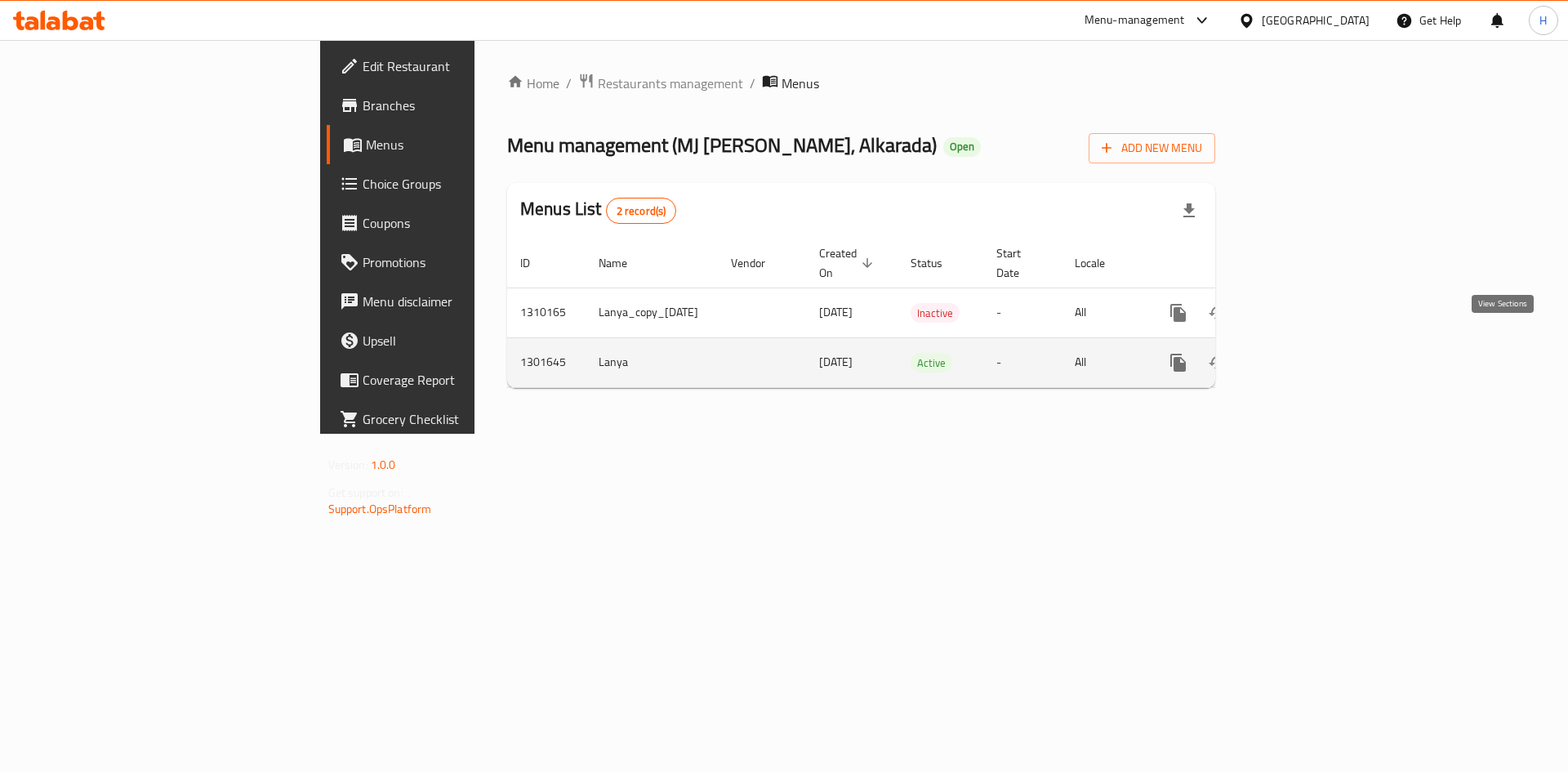
click at [1306, 353] on icon "enhanced table" at bounding box center [1296, 362] width 19 height 19
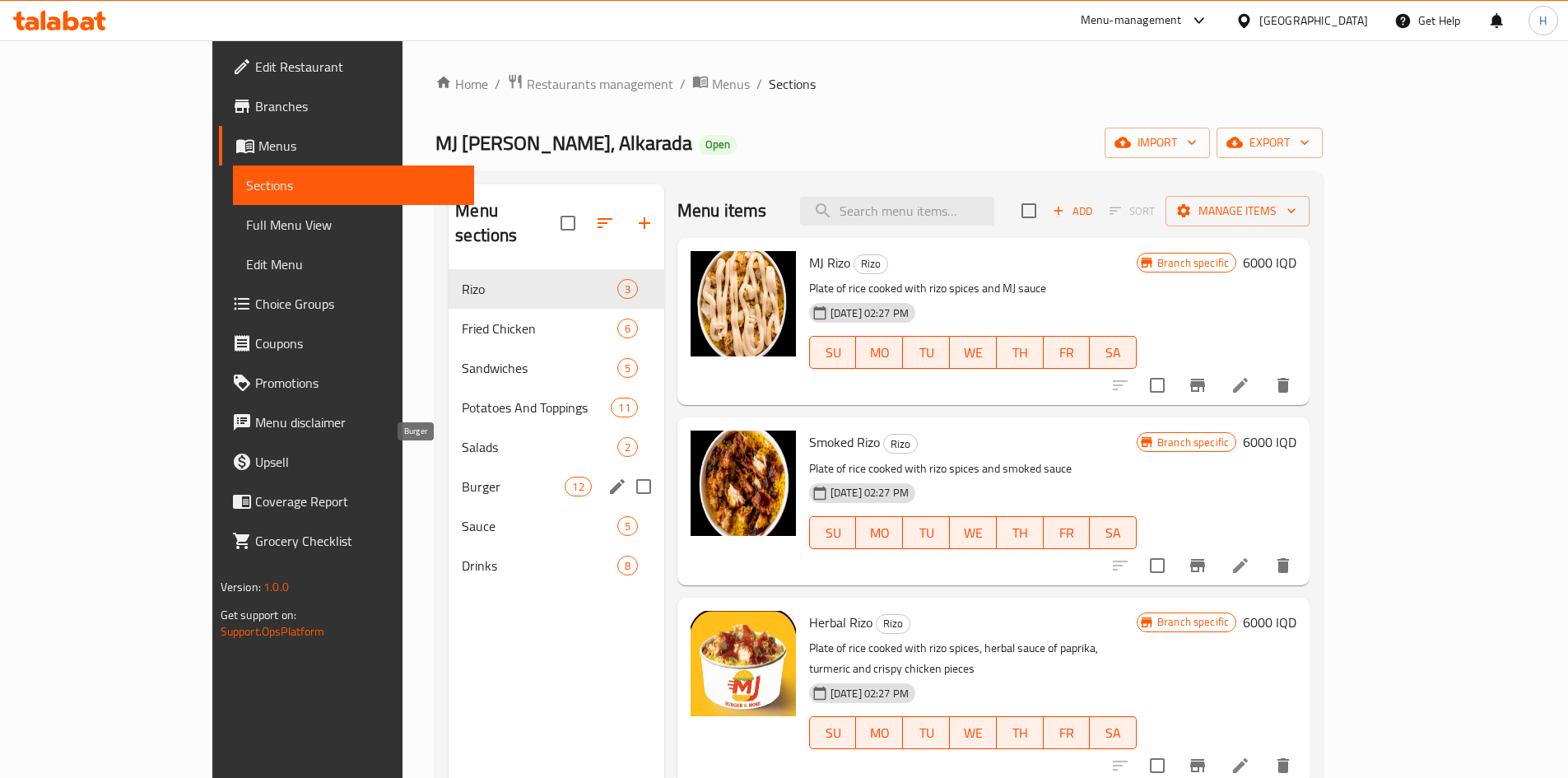
click at [462, 476] on span "Burger" at bounding box center [513, 486] width 103 height 19
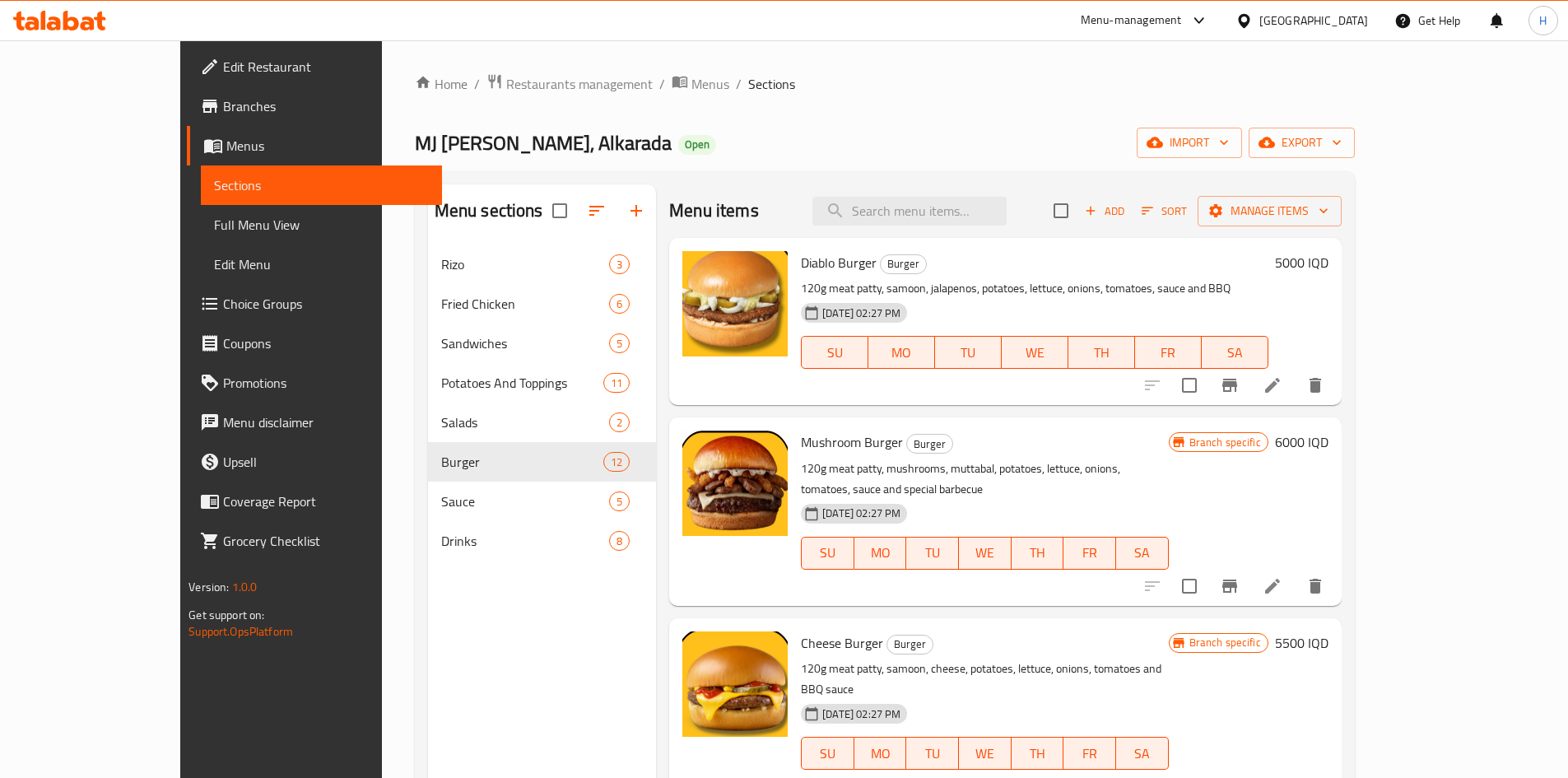
click at [941, 190] on div "Menu items Add Sort Manage items" at bounding box center [1005, 211] width 672 height 53
click at [942, 207] on input "search" at bounding box center [909, 211] width 194 height 29
type input "j"
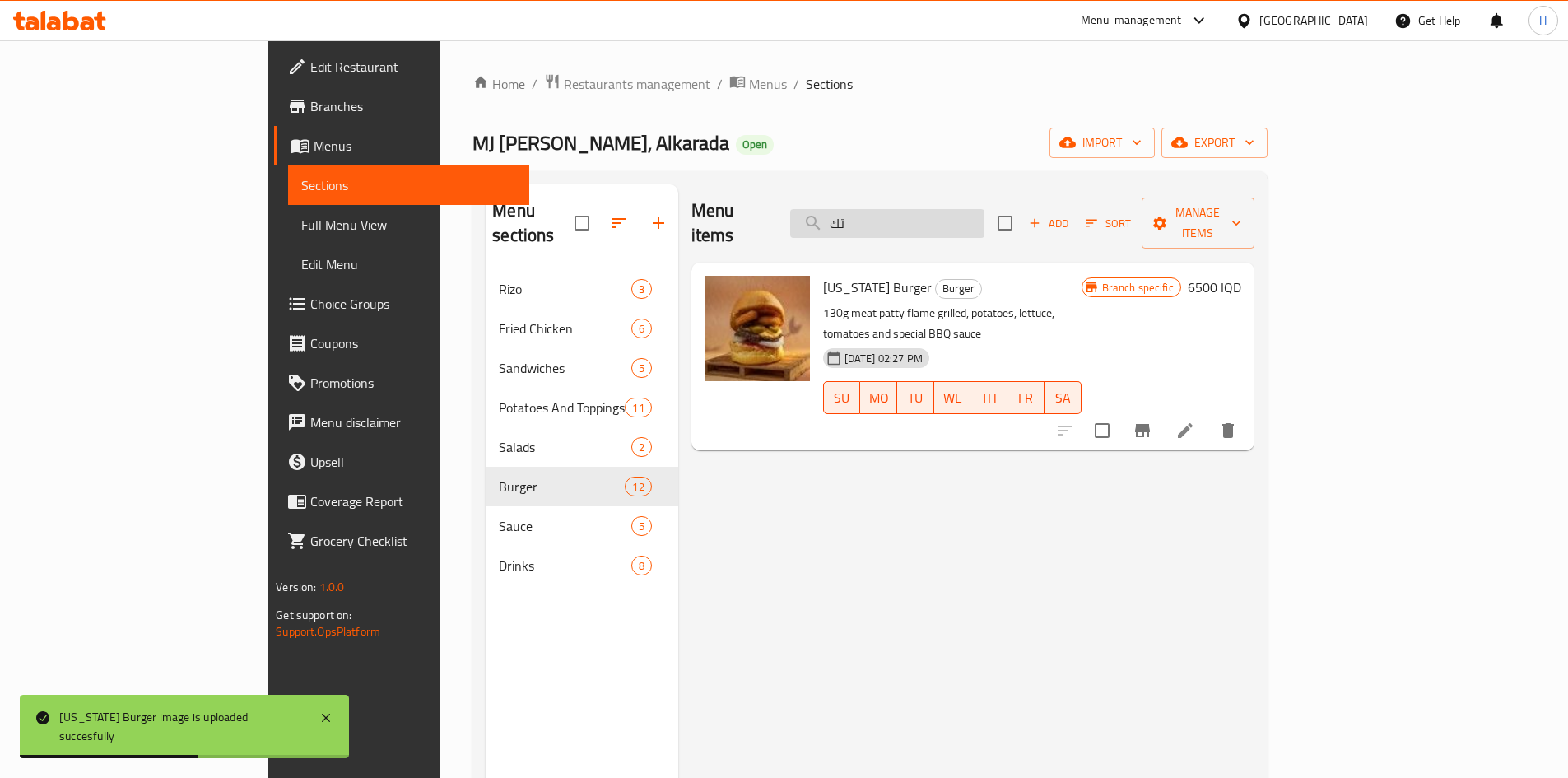
click at [948, 209] on input "تك" at bounding box center [887, 224] width 194 height 29
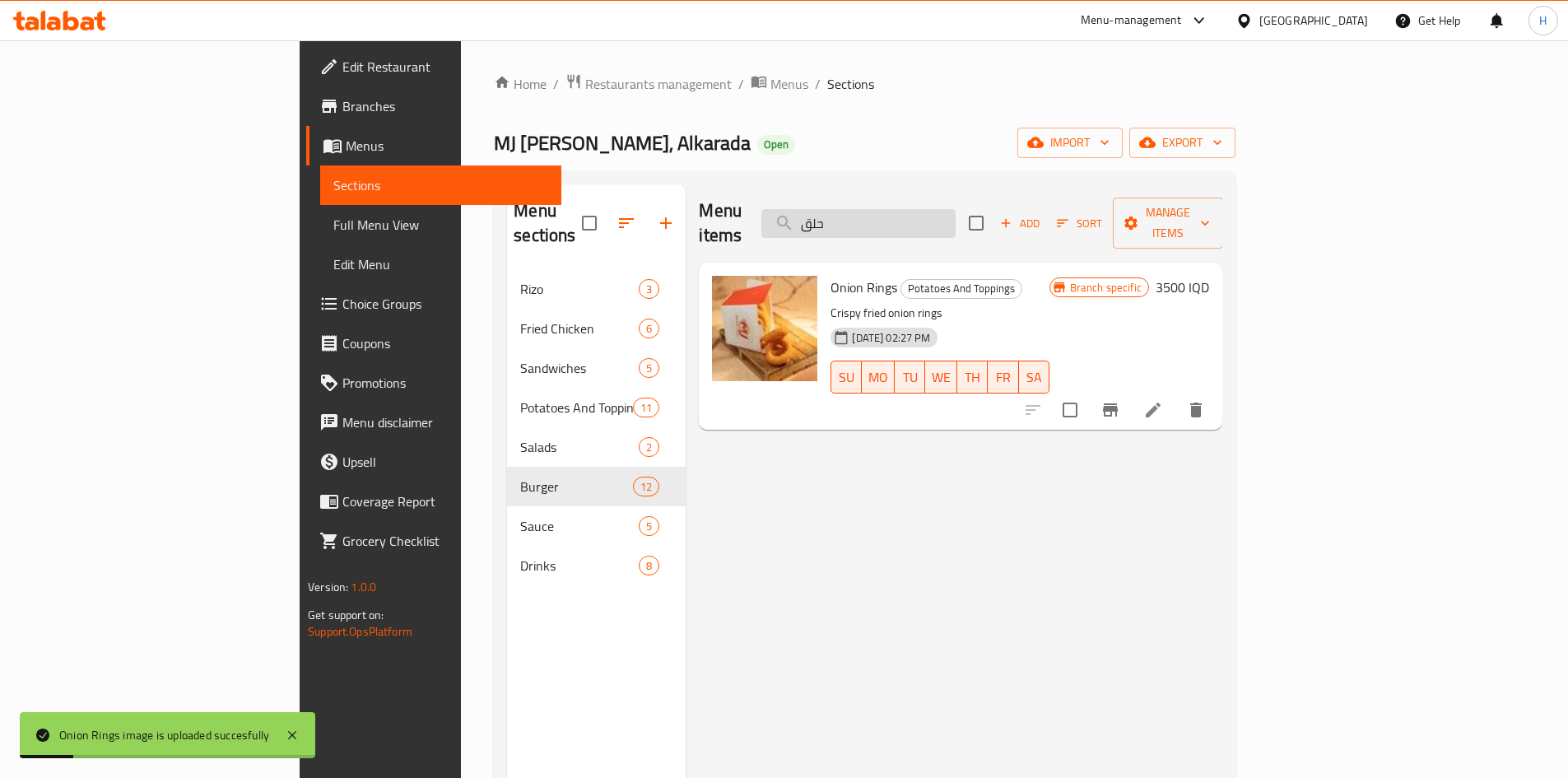
click at [924, 214] on input "حلق" at bounding box center [858, 224] width 194 height 29
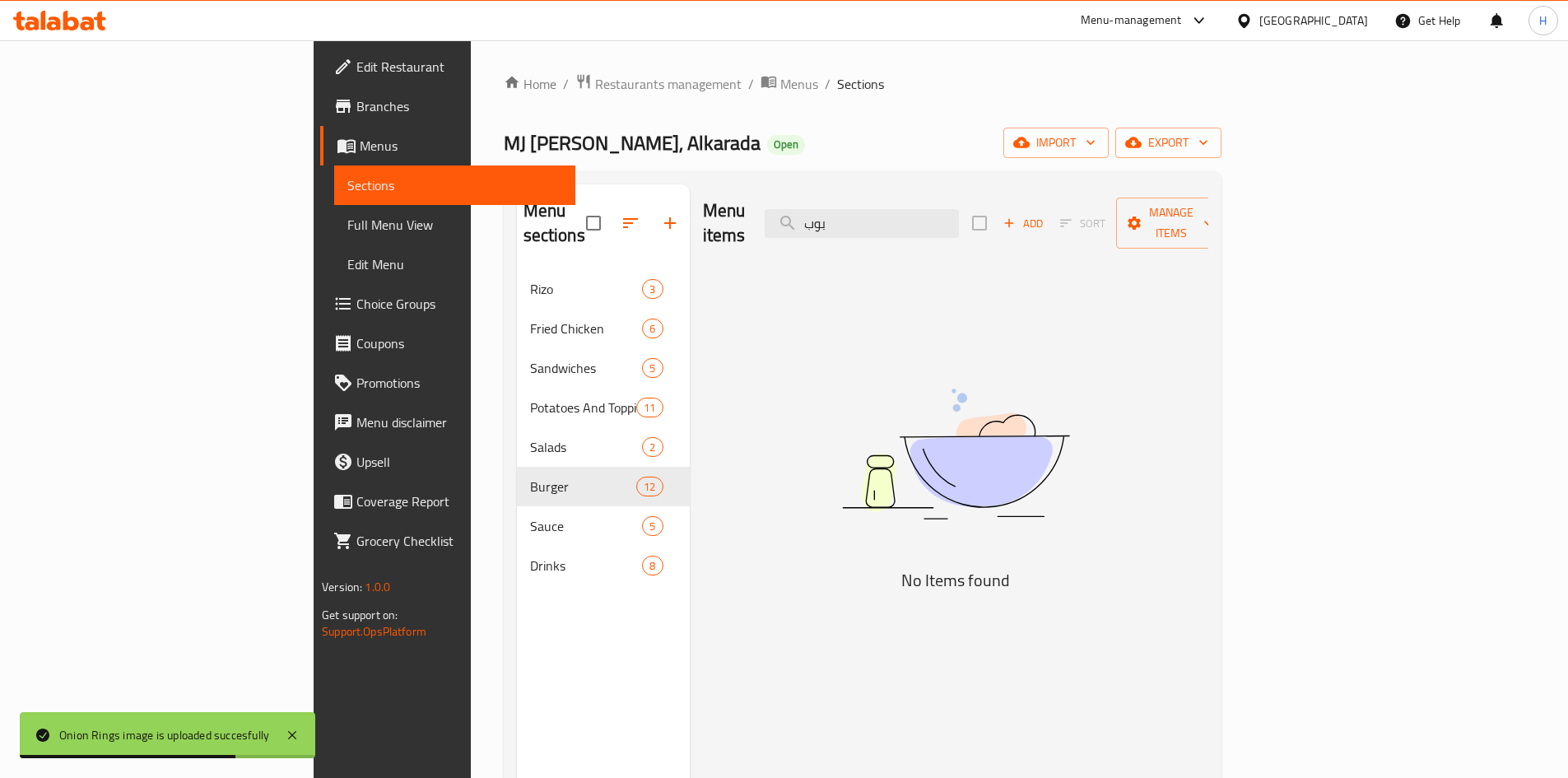
click at [964, 235] on div "Menu items بوب Add Sort Manage items" at bounding box center [955, 224] width 505 height 78
click at [959, 222] on input "بوب" at bounding box center [861, 224] width 194 height 29
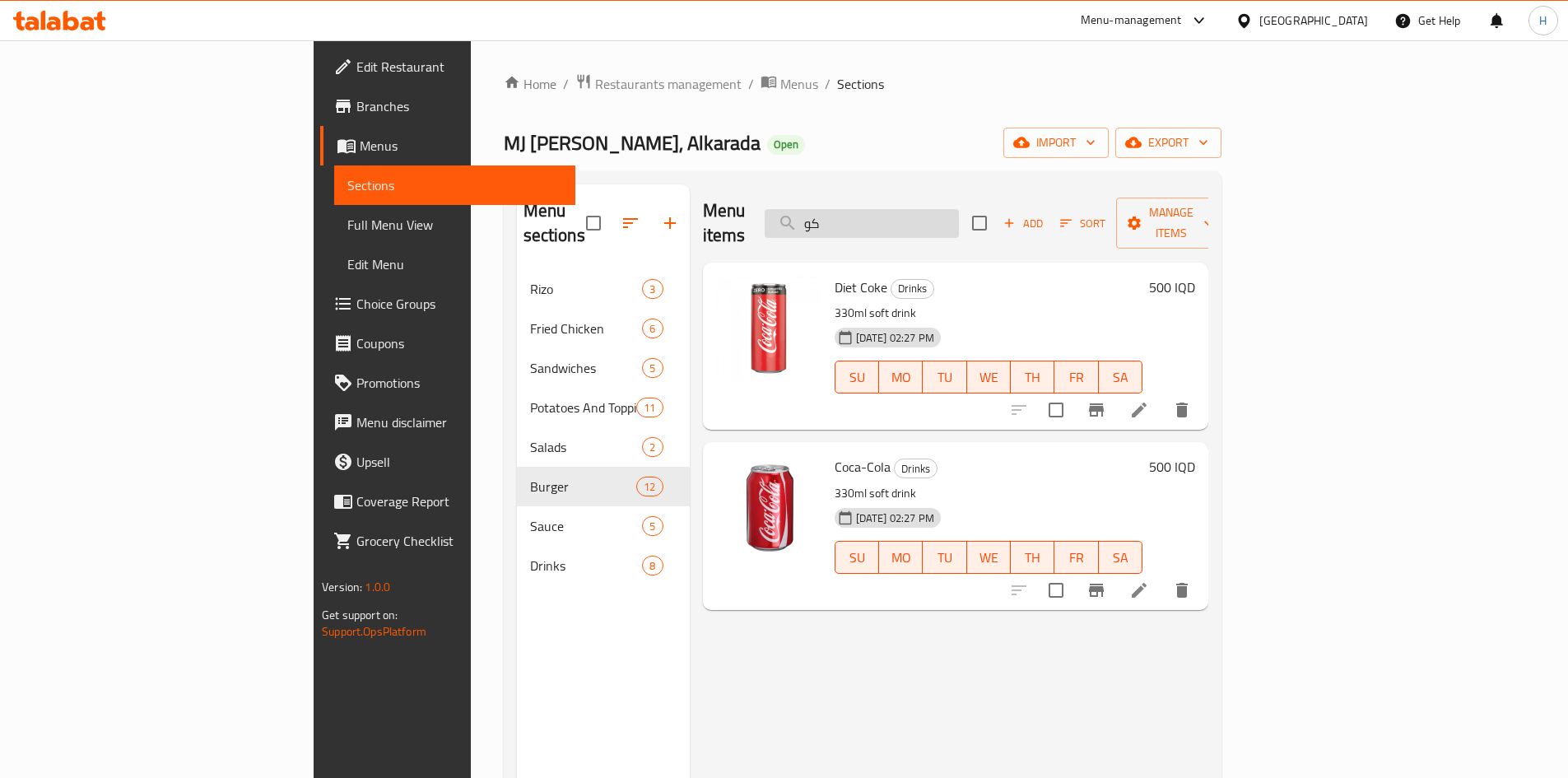
type input "ك"
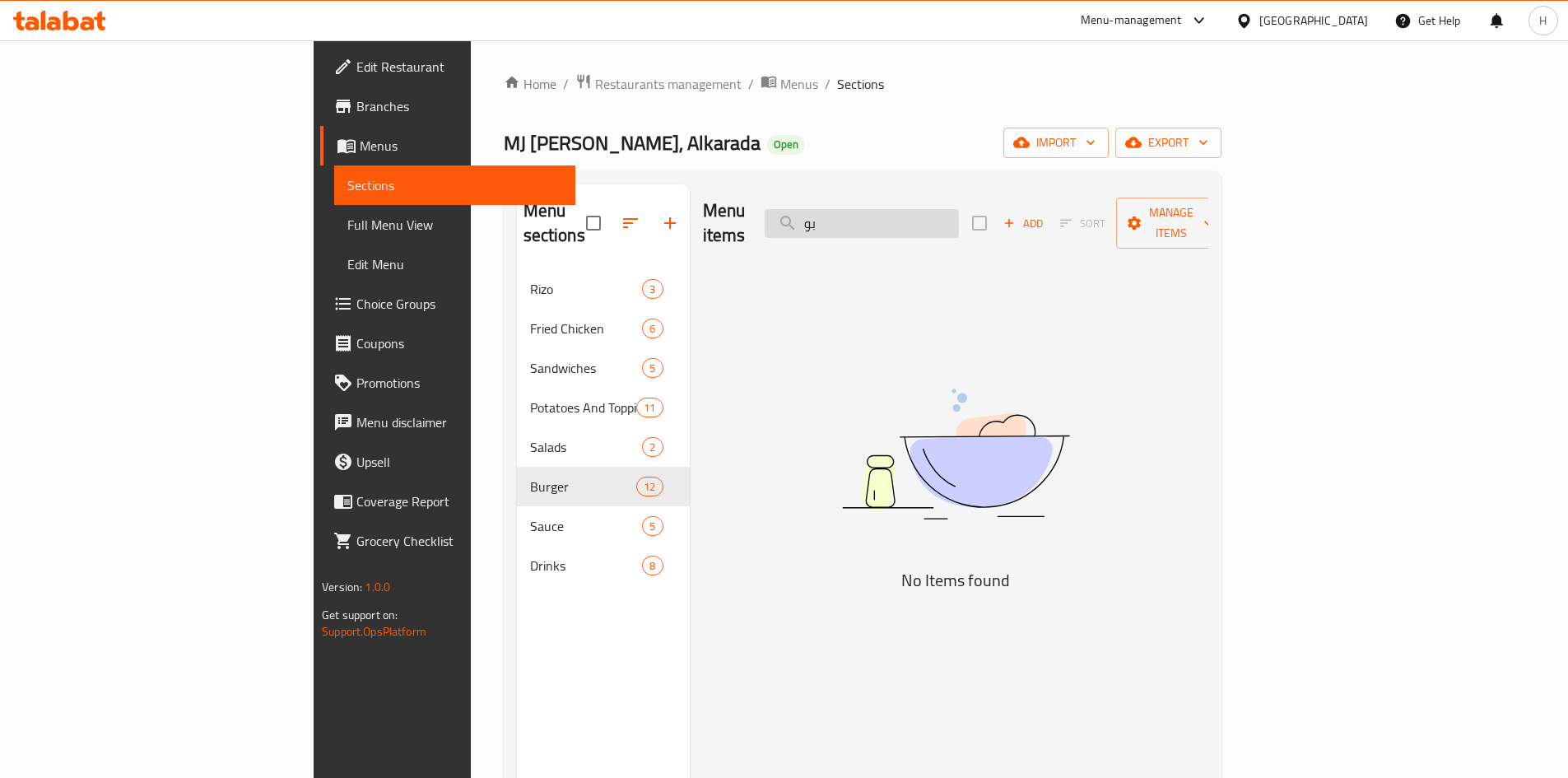
type input "ب"
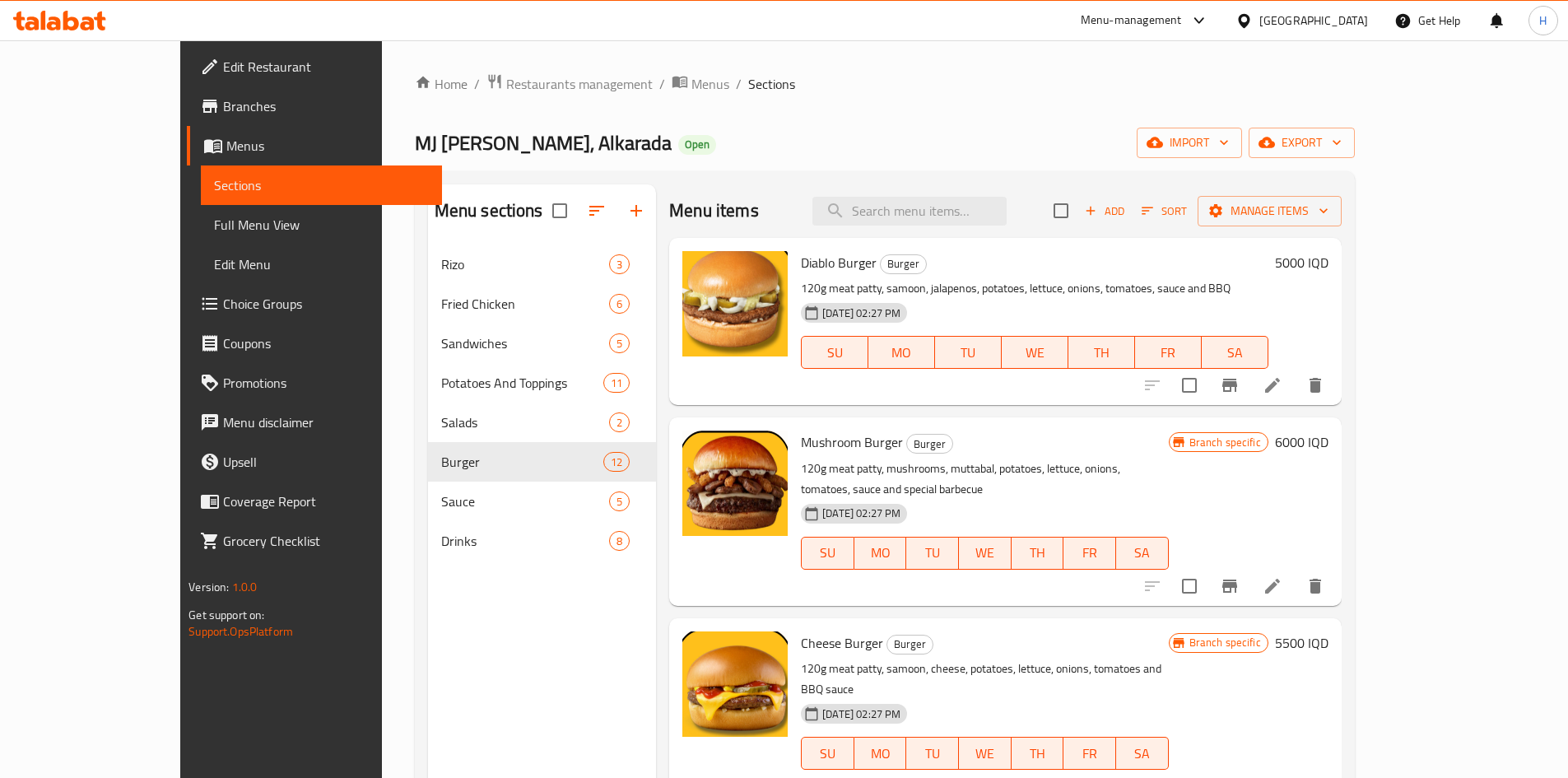
click at [968, 228] on div "Menu items Add Sort Manage items" at bounding box center [1005, 211] width 672 height 53
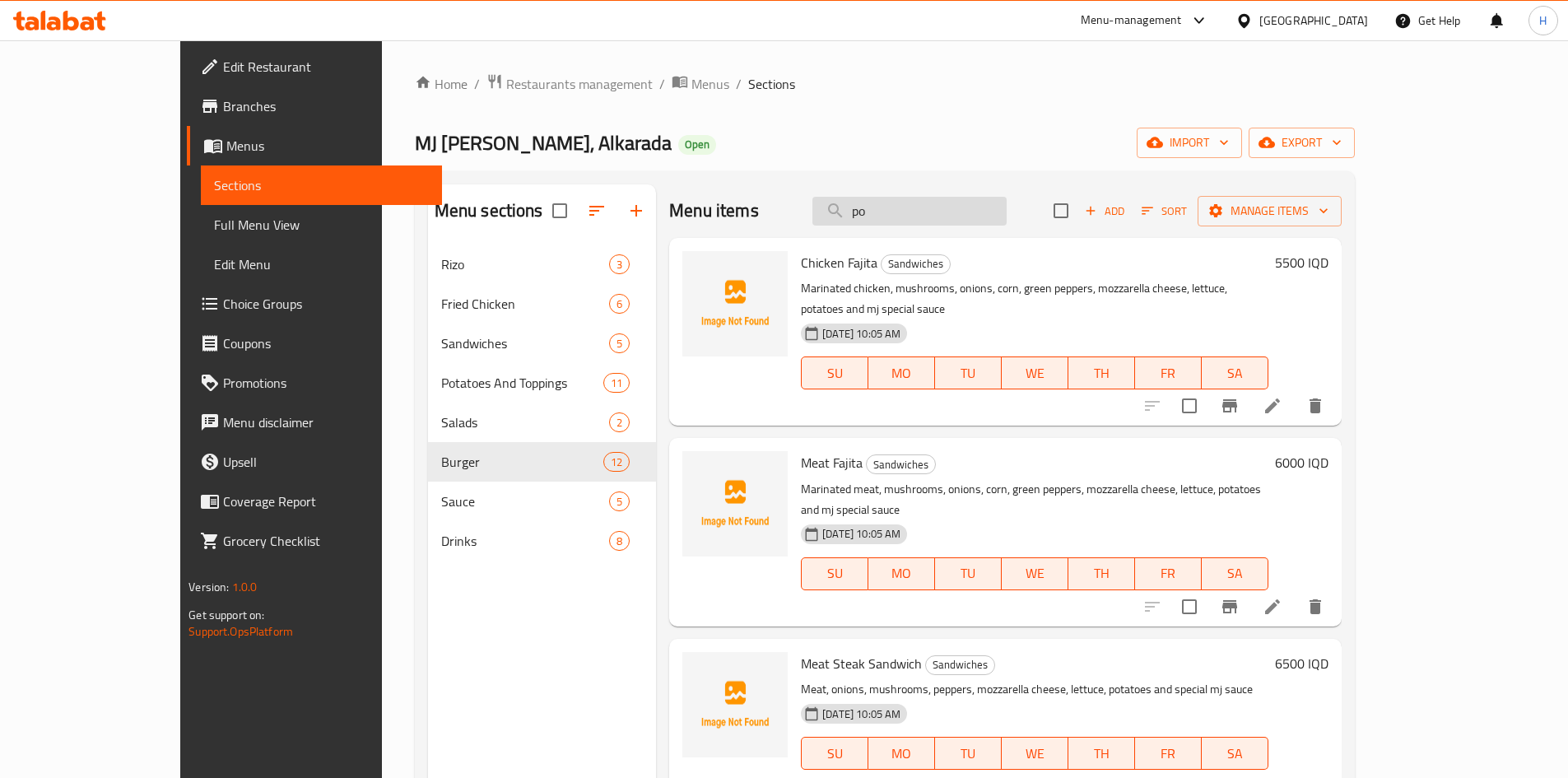
type input "pop"
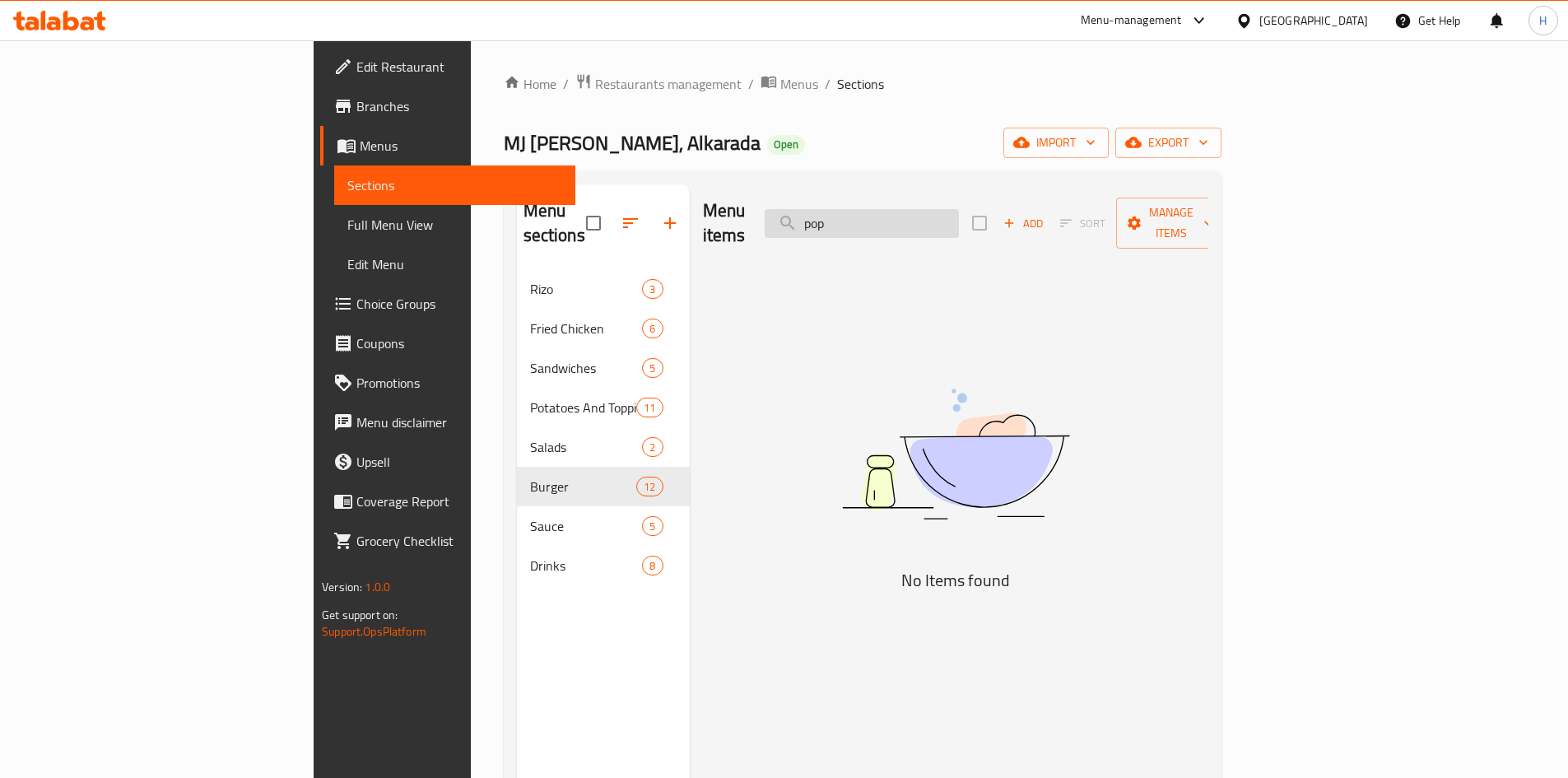
click at [937, 220] on input "pop" at bounding box center [861, 224] width 194 height 29
click at [947, 220] on input "بوب" at bounding box center [861, 224] width 194 height 29
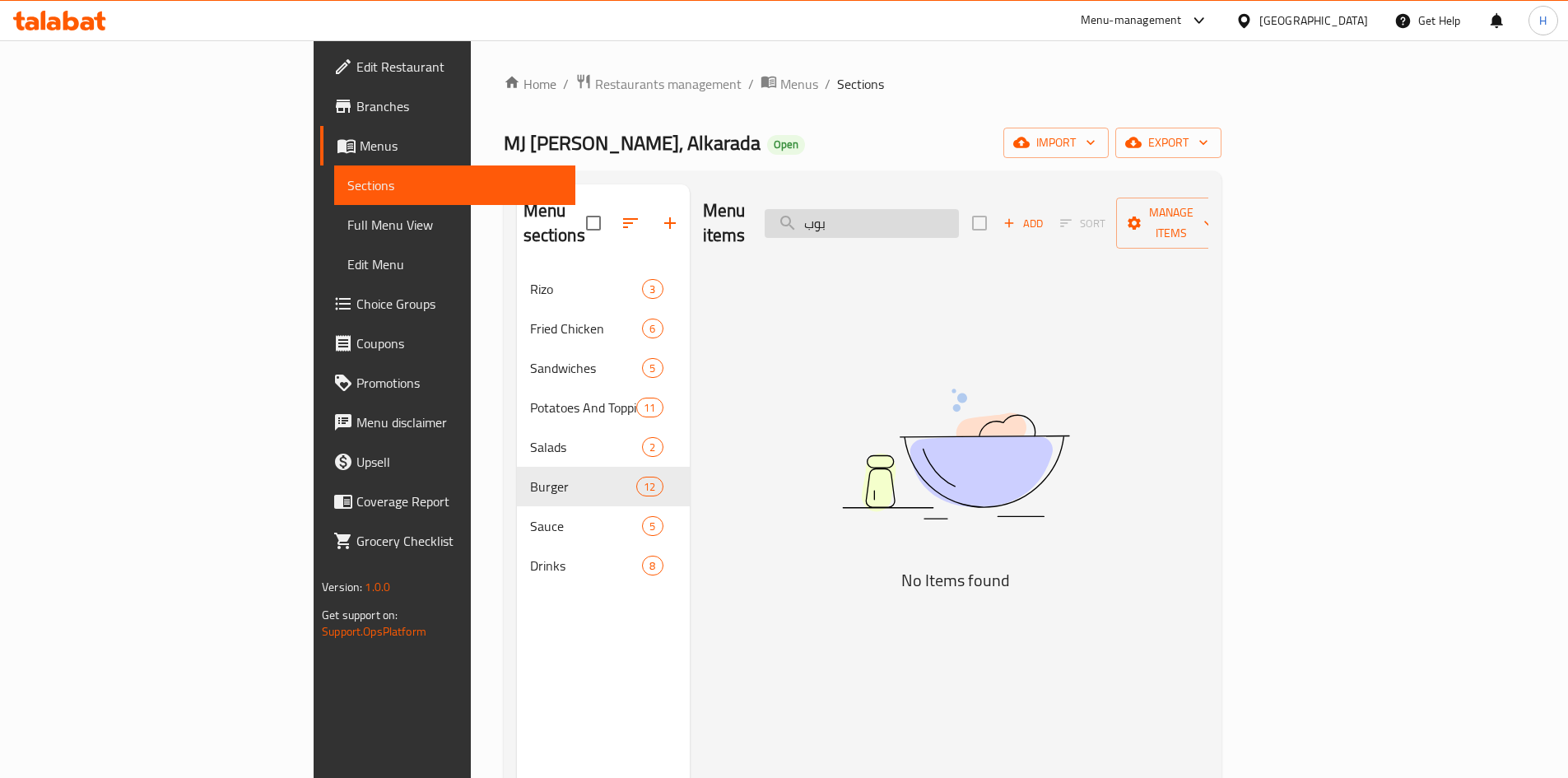
click at [947, 220] on input "بوب" at bounding box center [861, 224] width 194 height 29
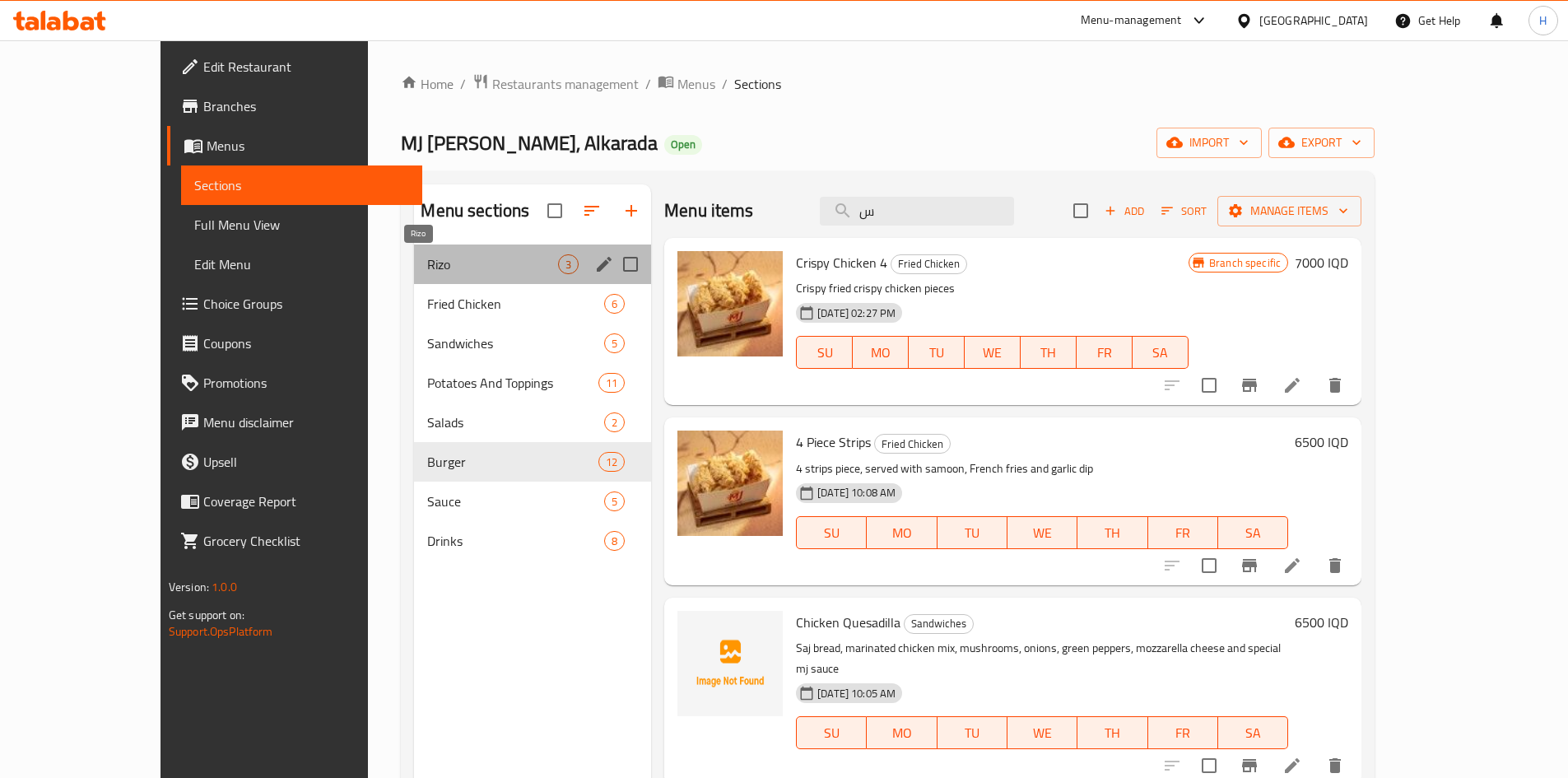
click at [427, 260] on span "Rizo" at bounding box center [492, 264] width 131 height 19
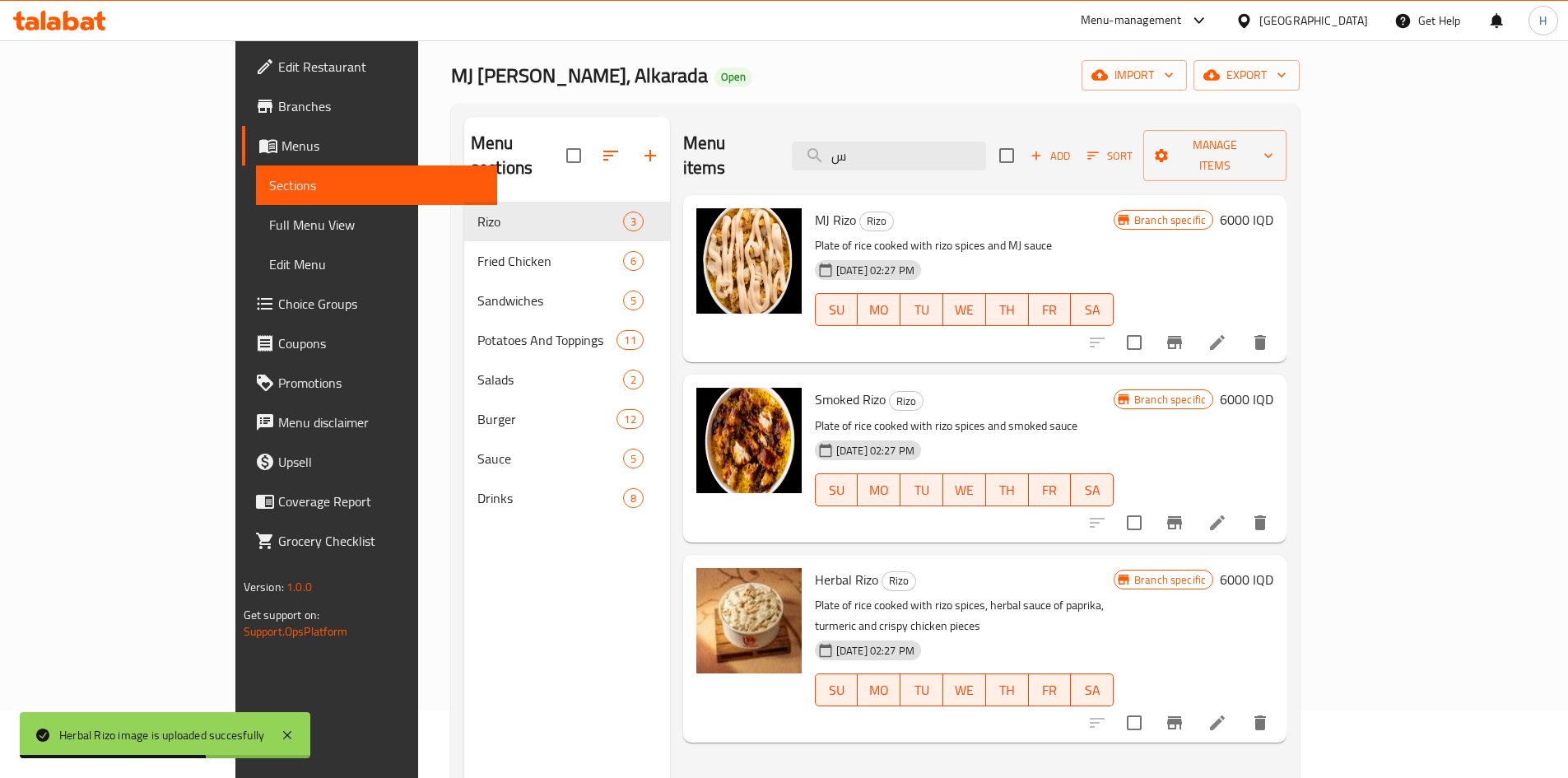
scroll to position [66, 0]
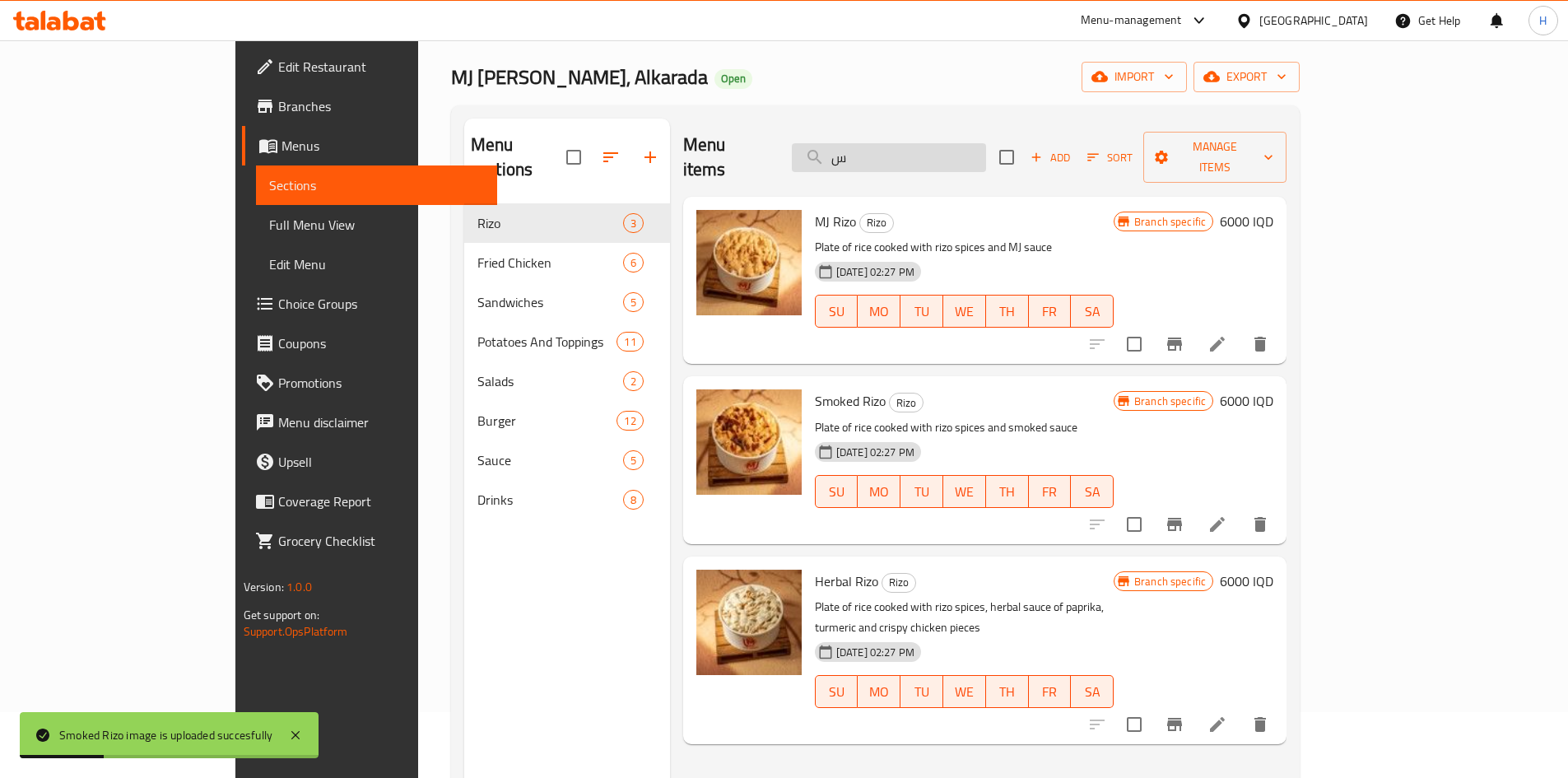
click at [981, 143] on input "س" at bounding box center [888, 158] width 194 height 29
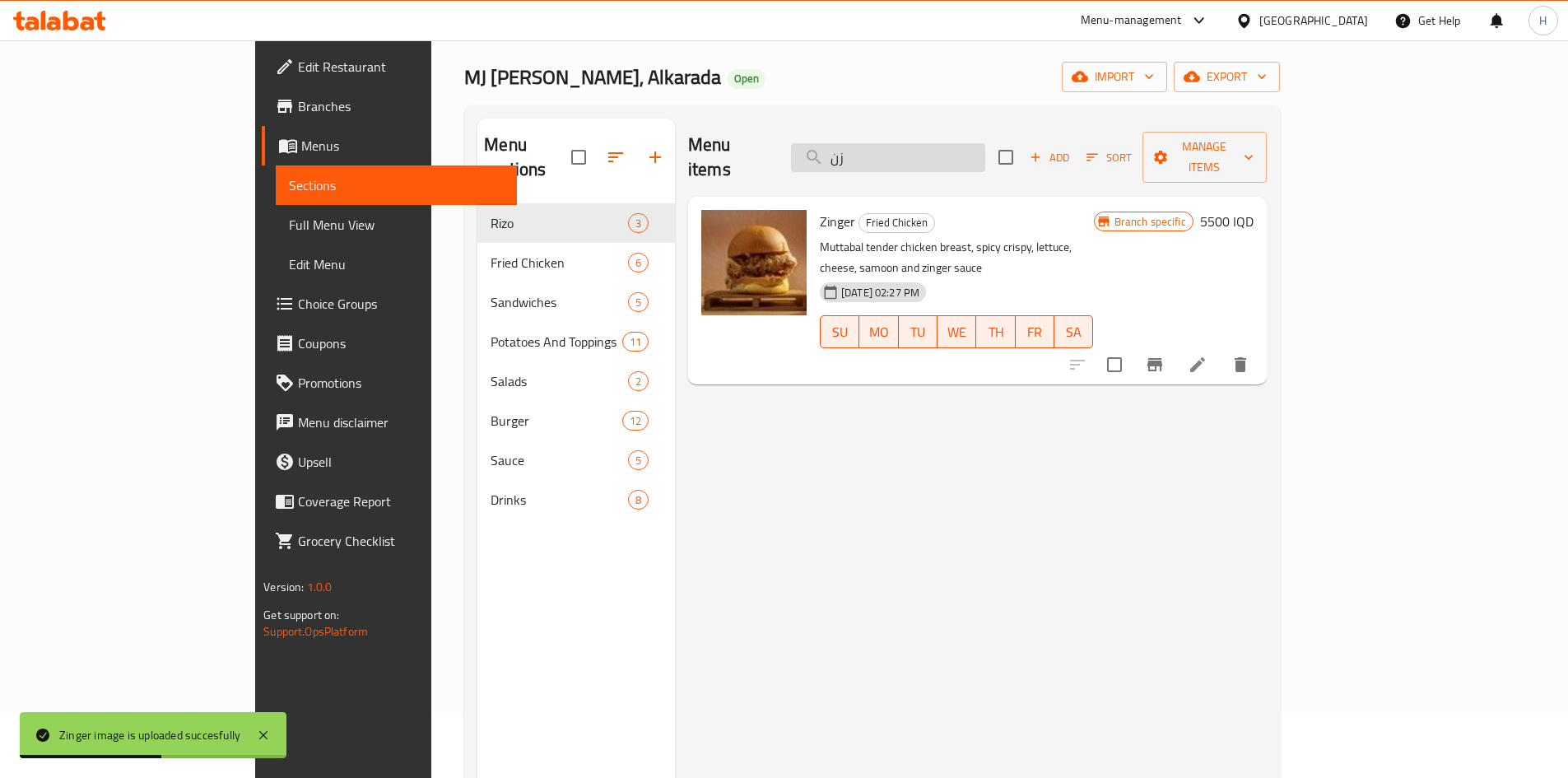
click at [950, 143] on input "زن" at bounding box center [887, 158] width 194 height 29
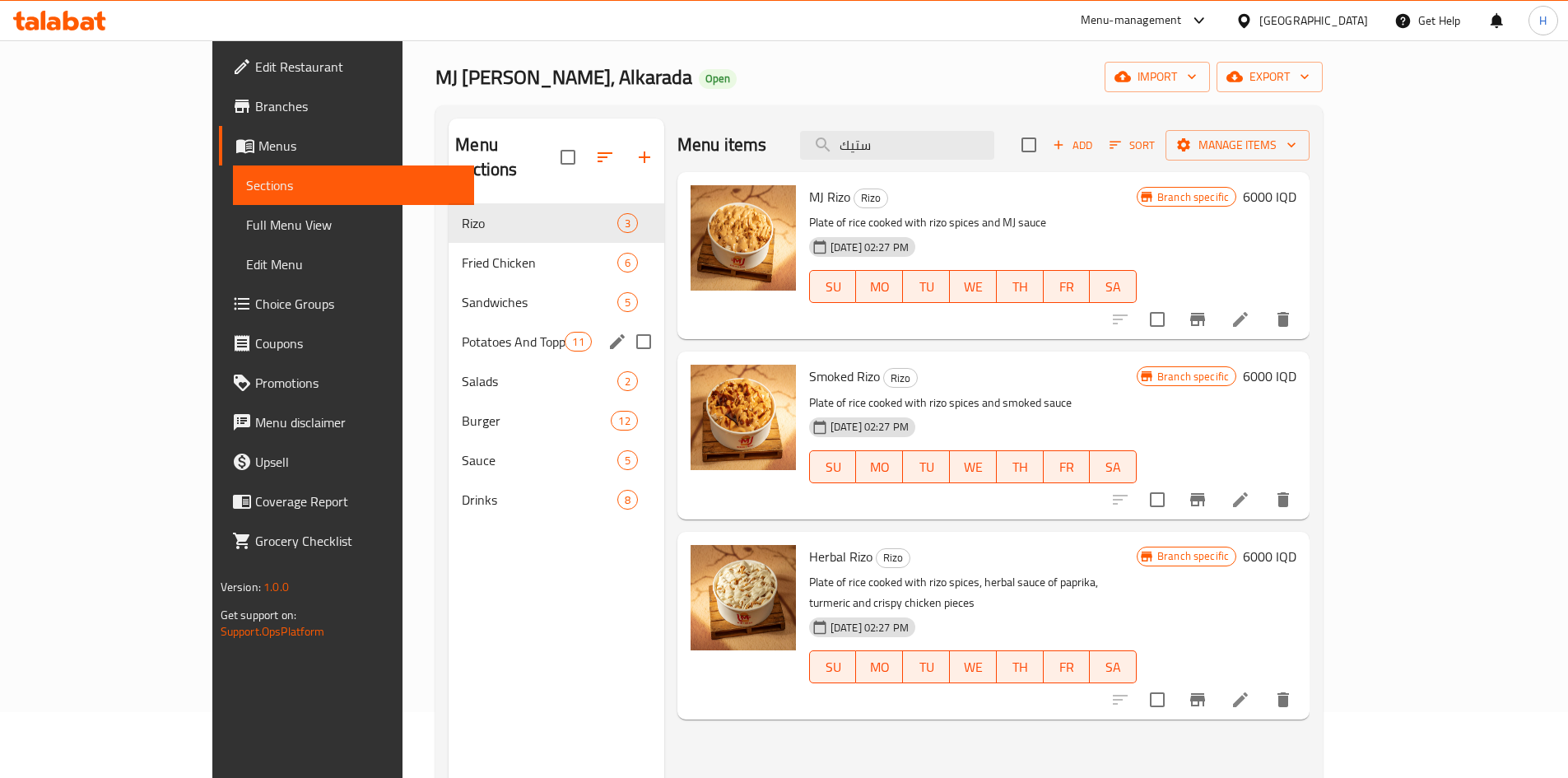
click at [462, 371] on span "Salads" at bounding box center [539, 381] width 155 height 19
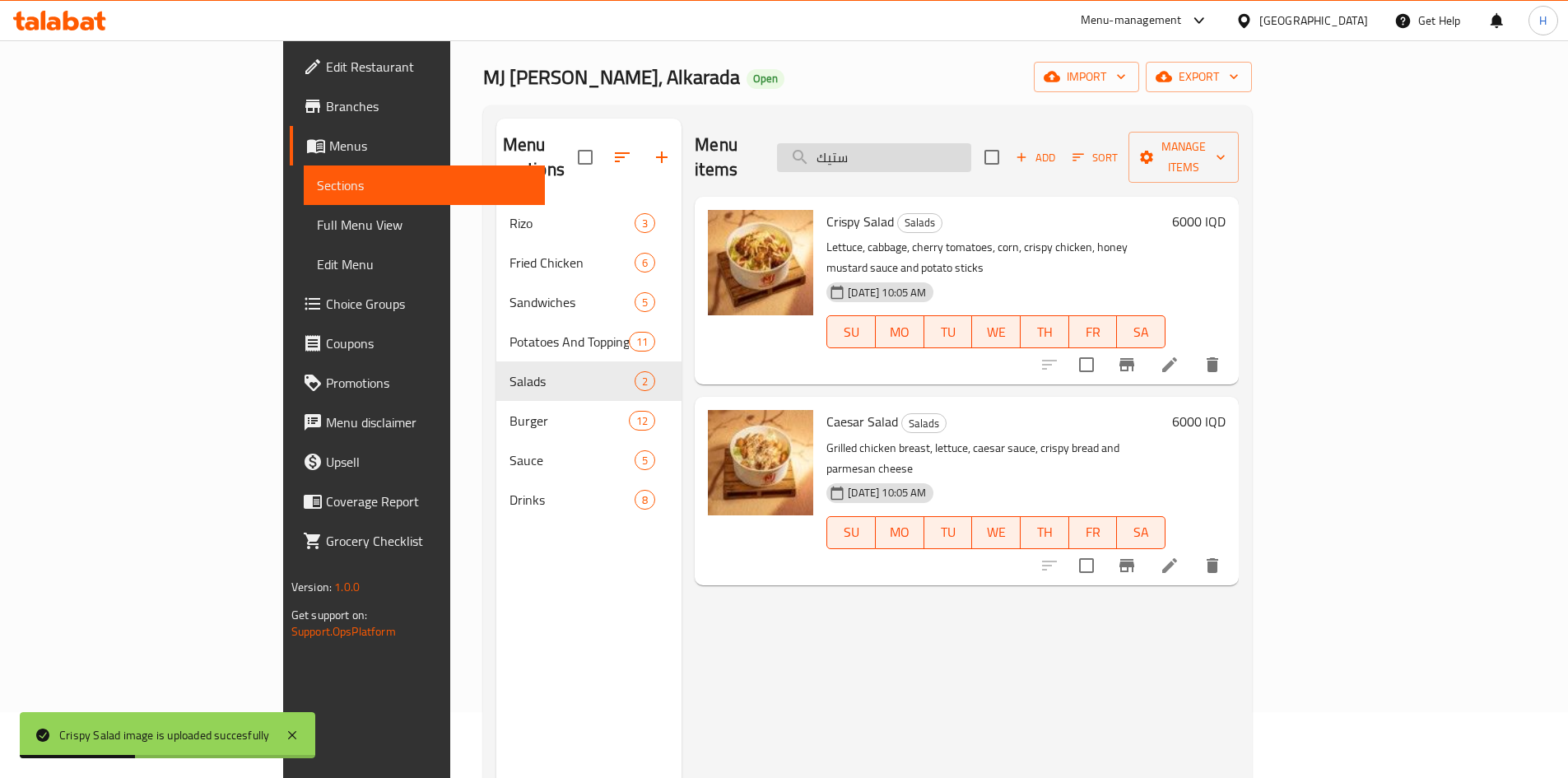
click at [968, 152] on input "ستيك" at bounding box center [874, 158] width 194 height 29
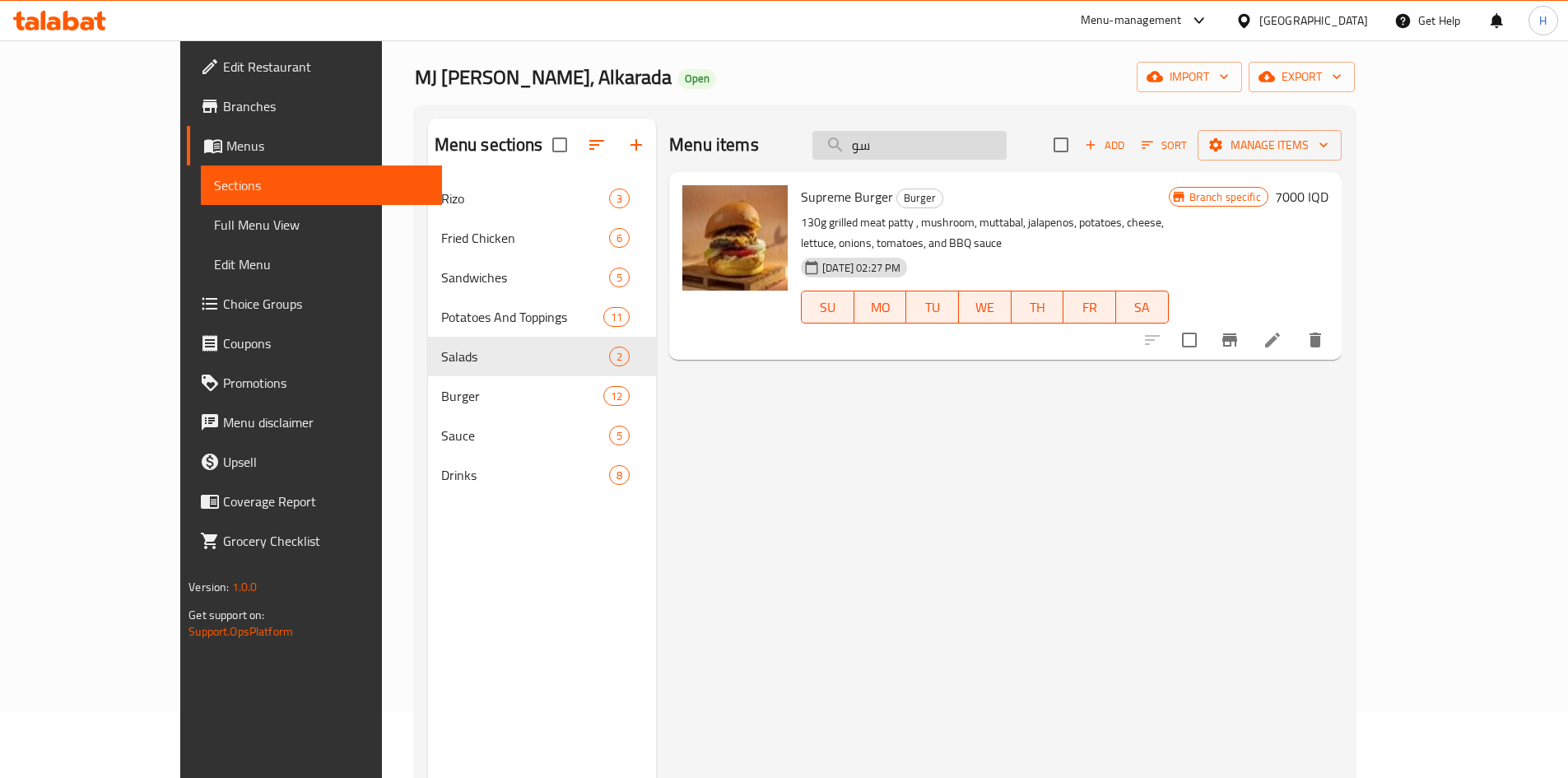
click at [993, 141] on input "سو" at bounding box center [909, 145] width 194 height 29
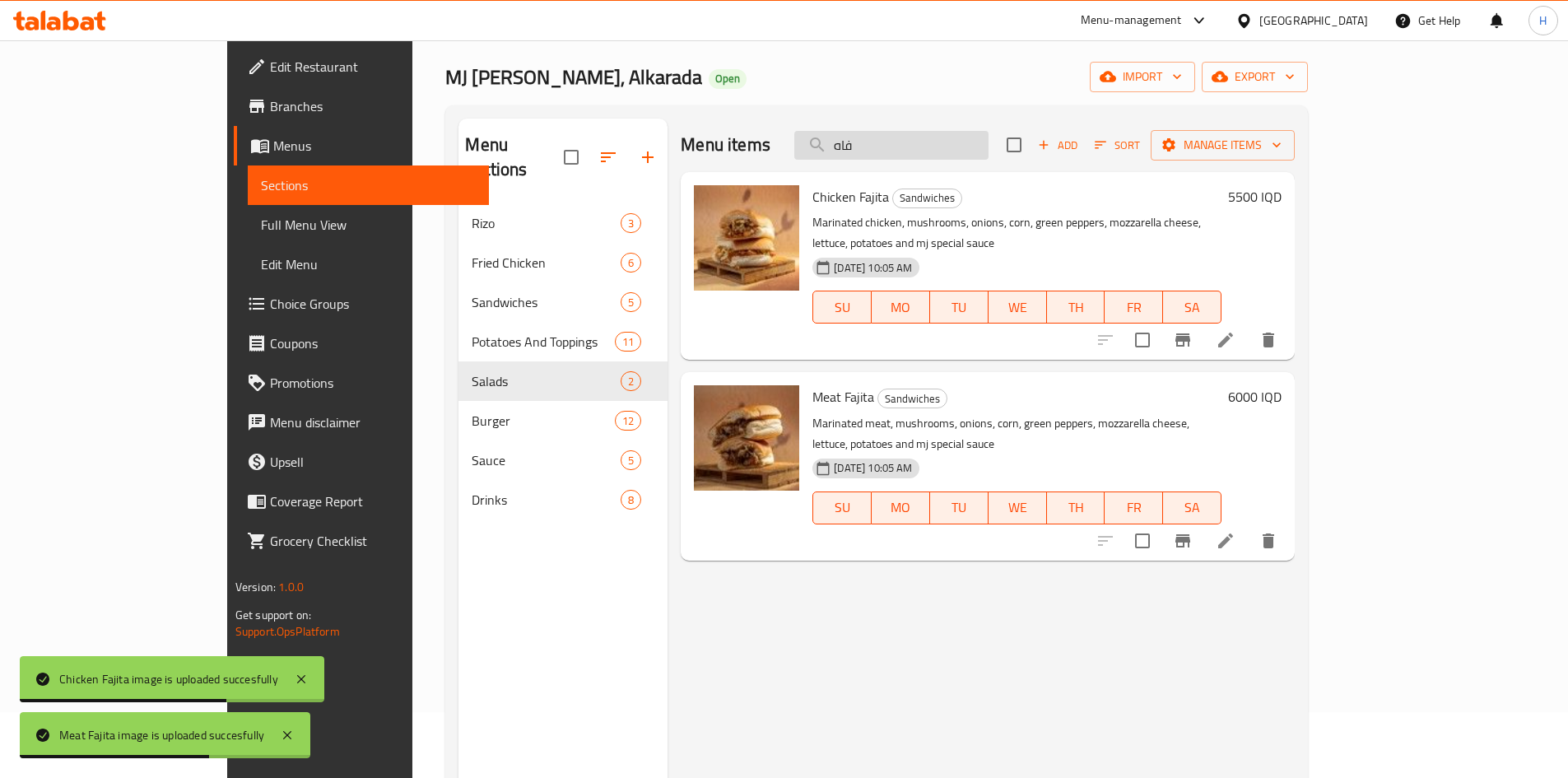
click at [942, 150] on input "فاه" at bounding box center [891, 145] width 194 height 29
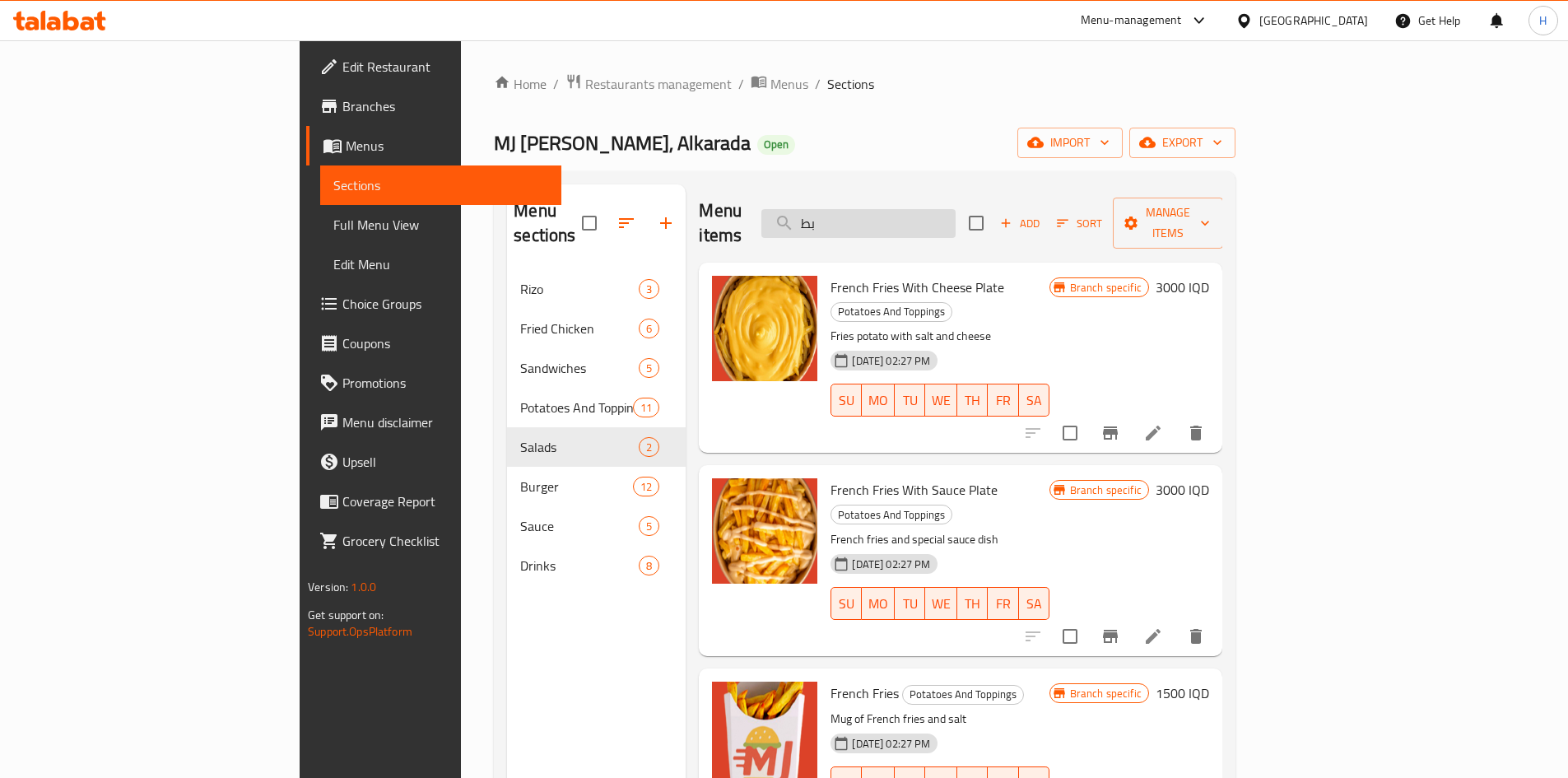
click at [956, 215] on input "بط" at bounding box center [858, 224] width 194 height 29
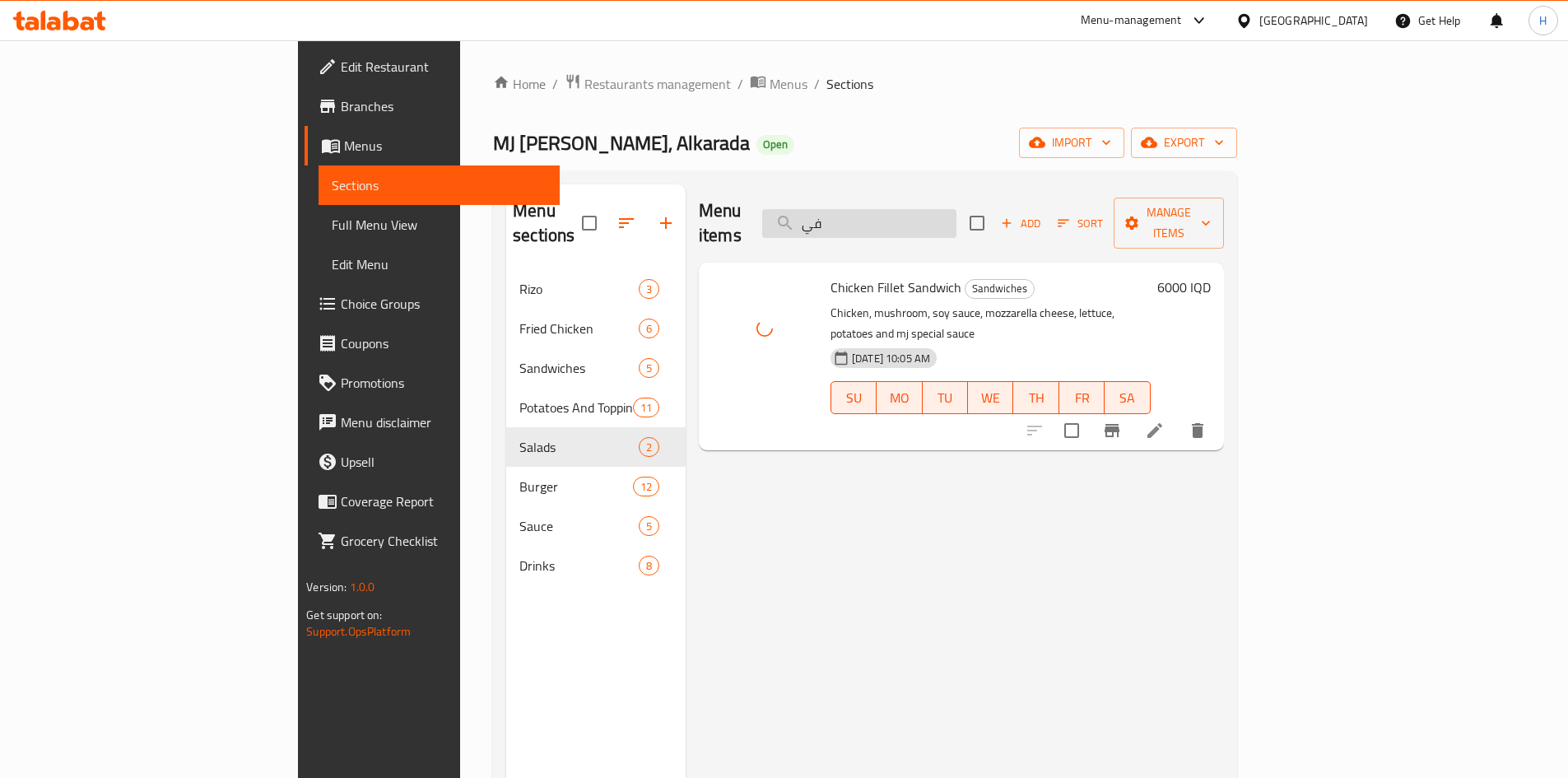
click at [957, 220] on input "في" at bounding box center [859, 224] width 194 height 29
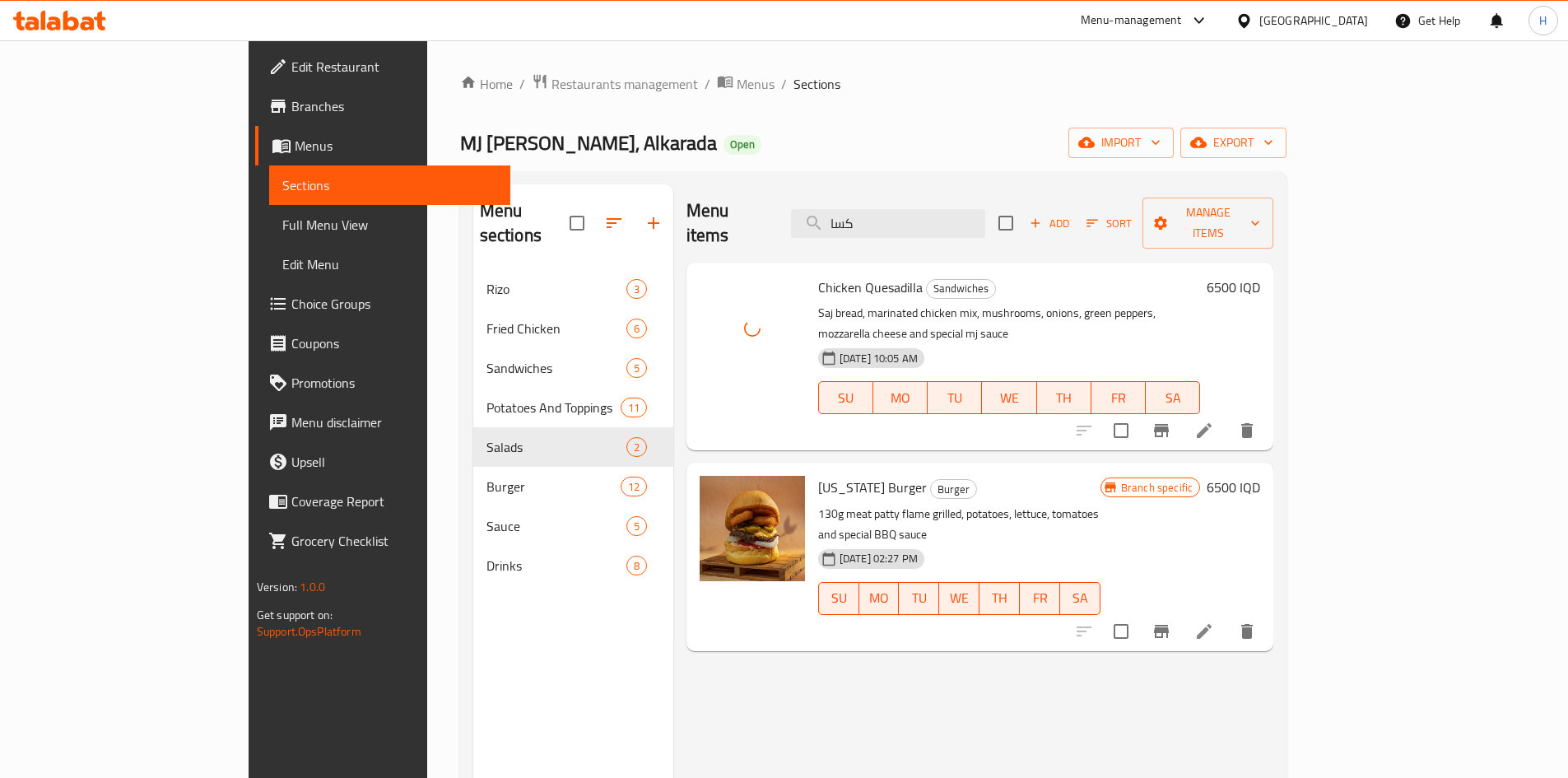
click at [954, 194] on div "Menu items كسا Add Sort Manage items" at bounding box center [980, 224] width 587 height 78
click at [953, 209] on input "كسا" at bounding box center [887, 224] width 194 height 29
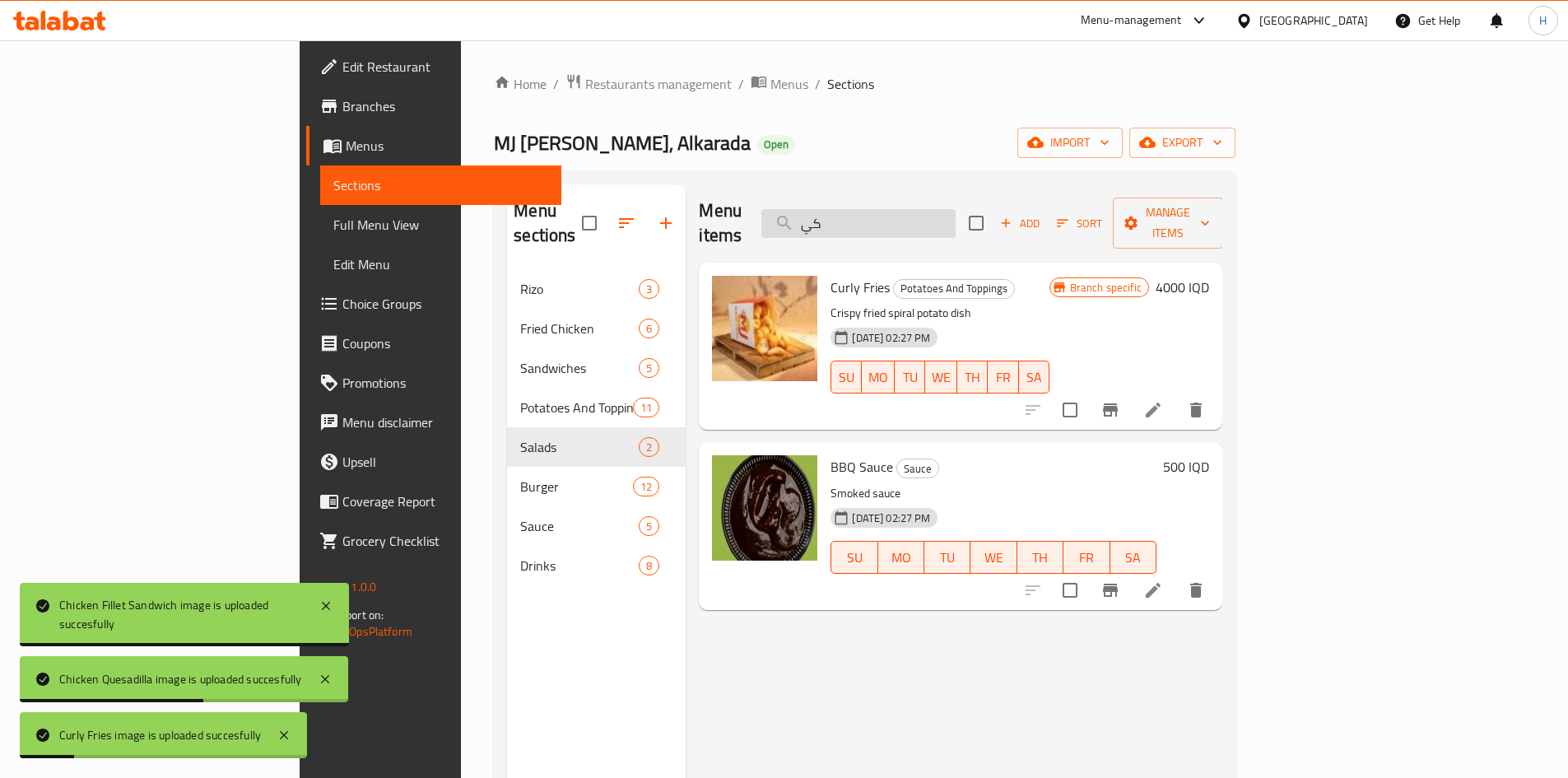
click at [956, 209] on input "كي" at bounding box center [858, 224] width 194 height 29
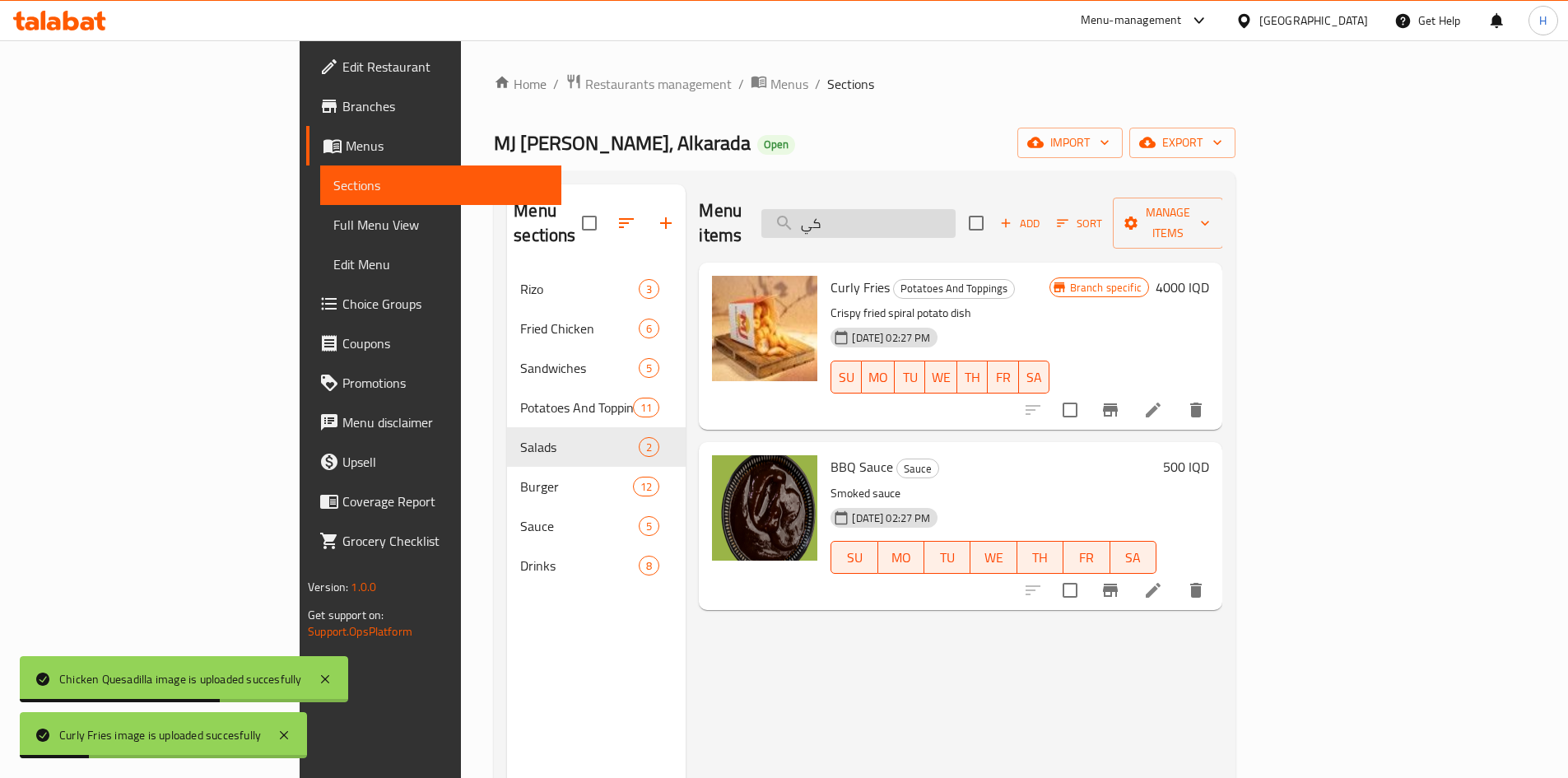
click at [956, 209] on input "كي" at bounding box center [858, 224] width 194 height 29
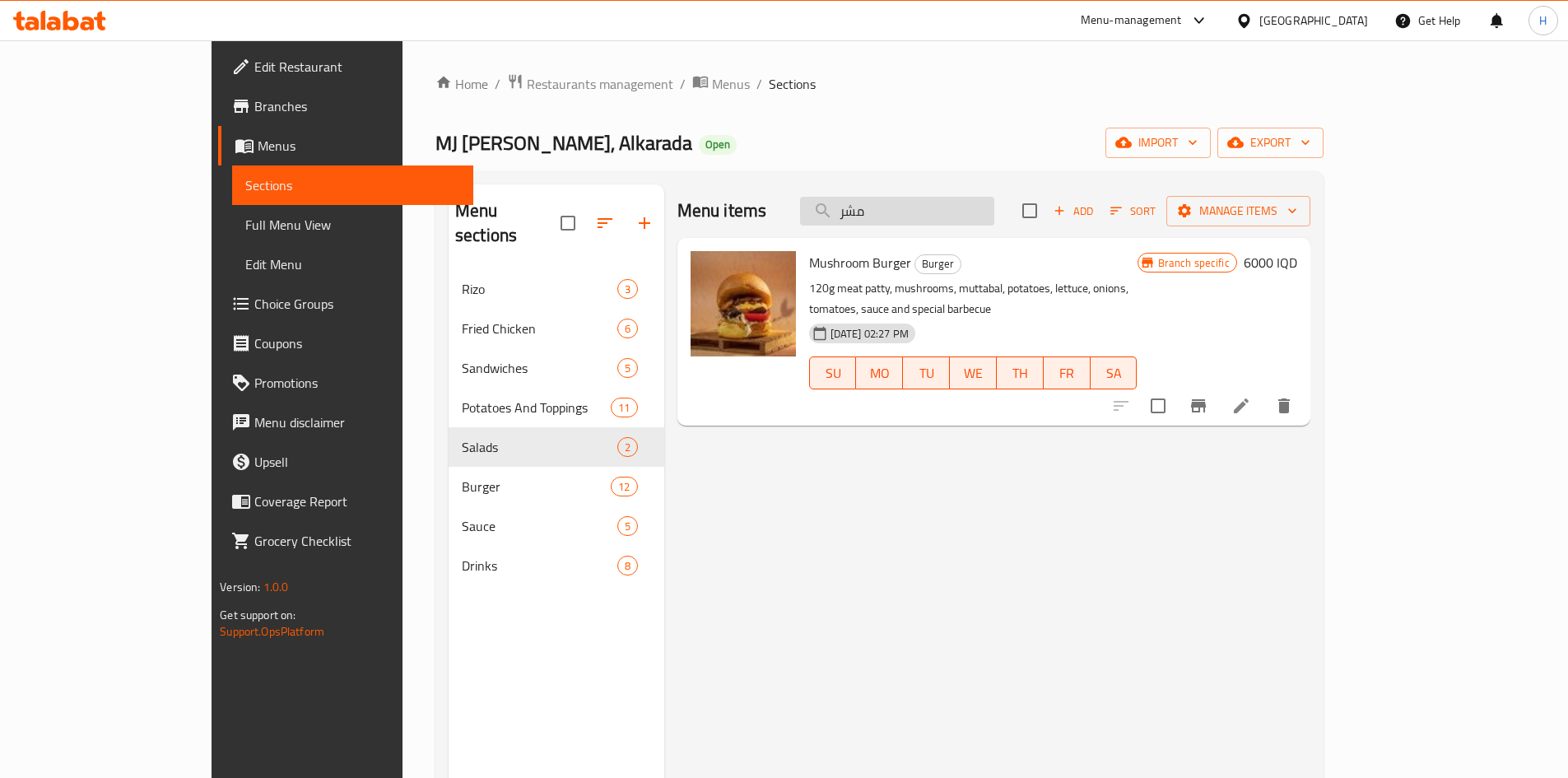
drag, startPoint x: 995, startPoint y: 189, endPoint x: 989, endPoint y: 209, distance: 20.9
click at [993, 197] on div "Menu items مشر Add Sort Manage items" at bounding box center [993, 211] width 633 height 53
click at [989, 209] on input "مشر" at bounding box center [897, 211] width 194 height 29
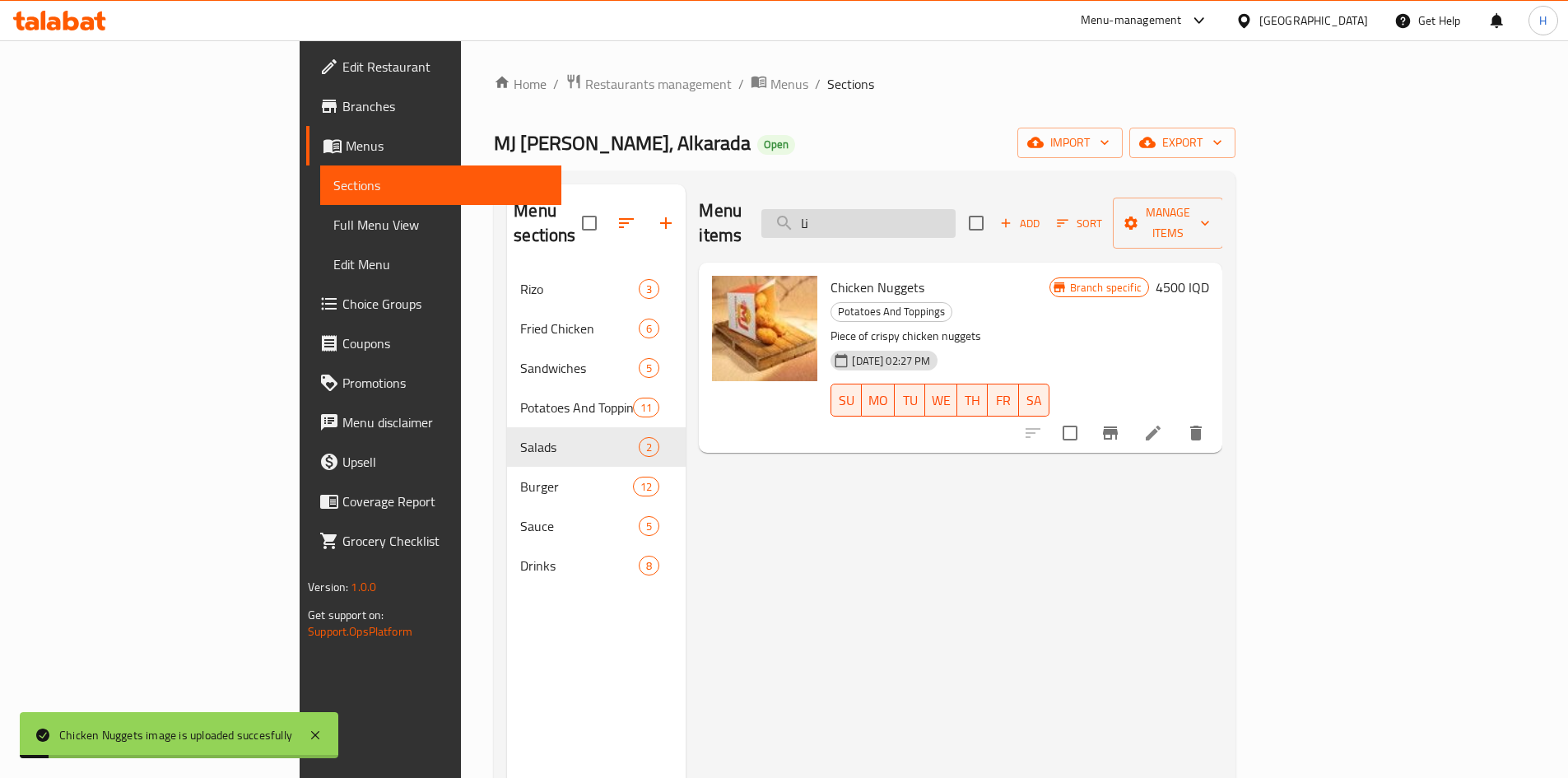
click at [956, 209] on input "نا" at bounding box center [858, 224] width 194 height 29
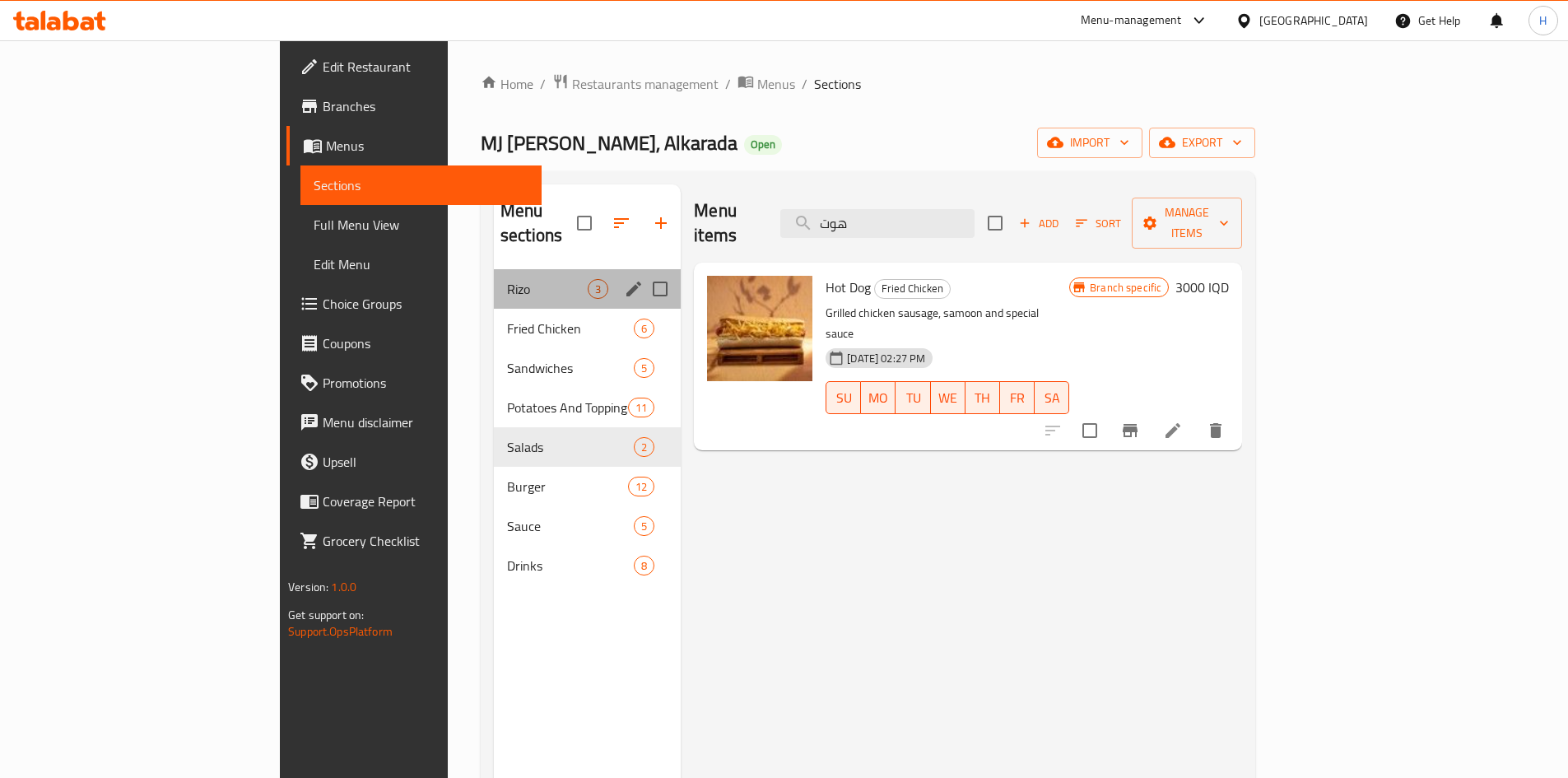
click at [494, 270] on div "Rizo 3" at bounding box center [587, 289] width 186 height 40
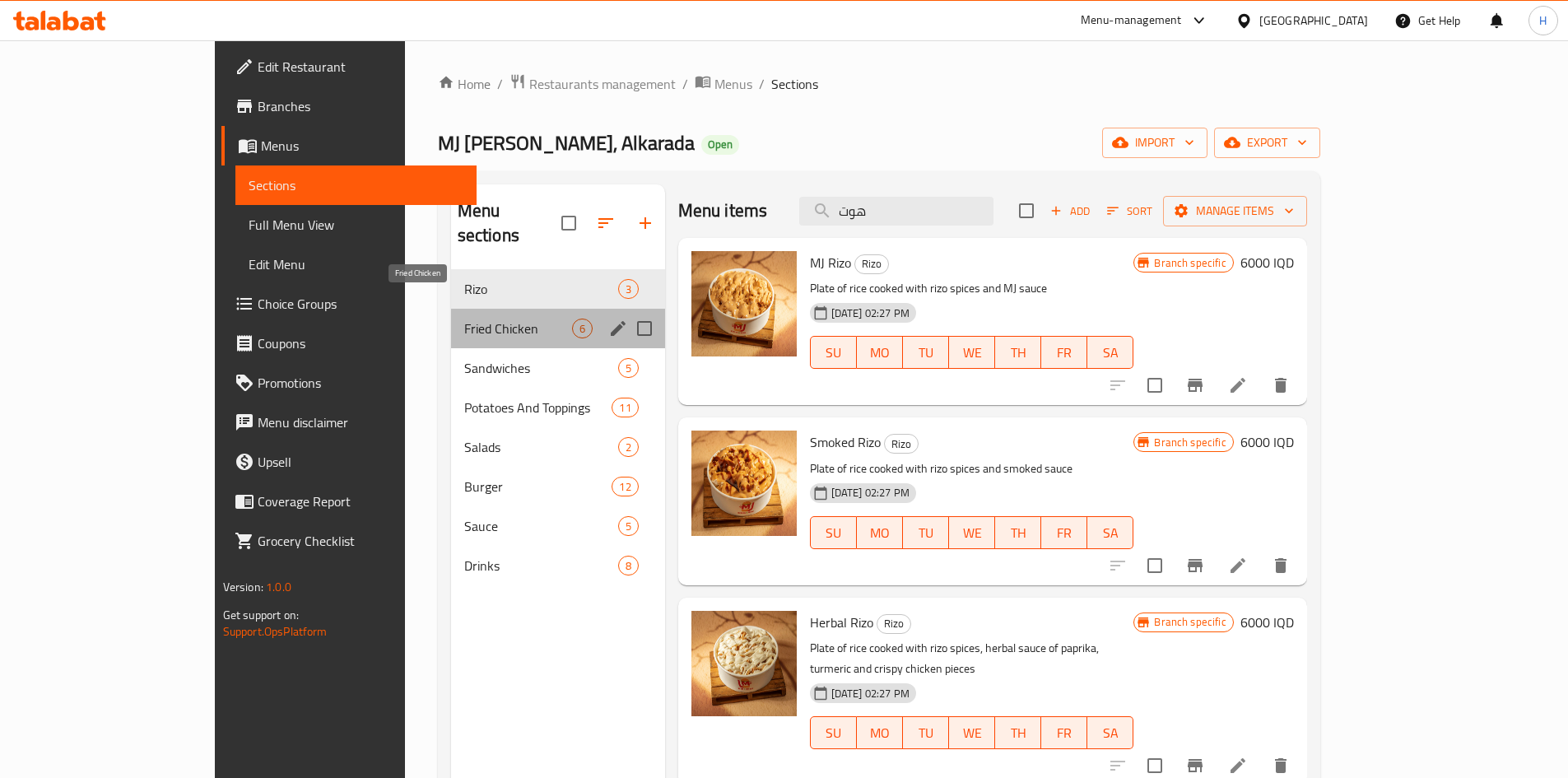
click at [464, 319] on span "Fried Chicken" at bounding box center [518, 328] width 108 height 19
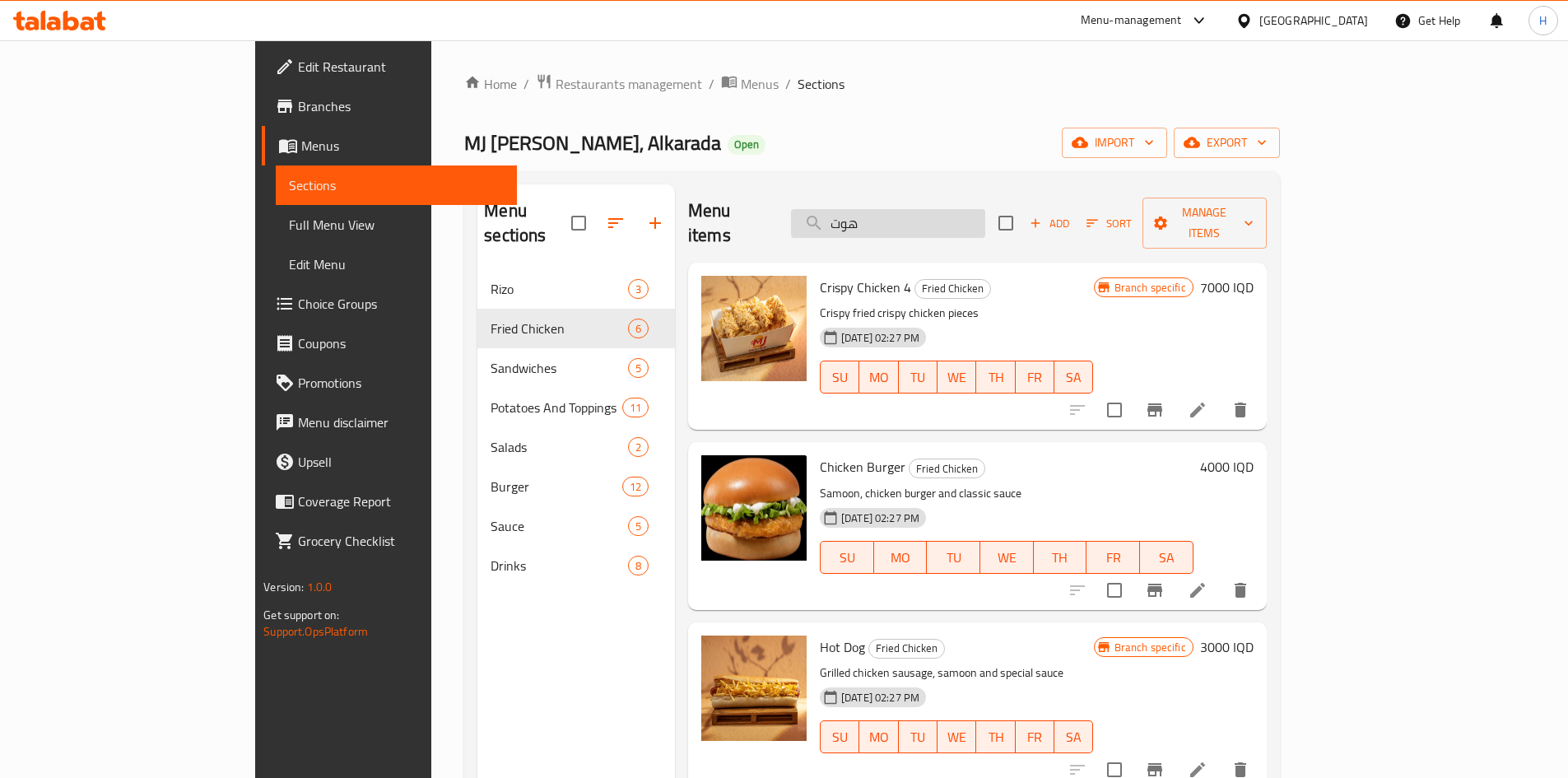
click at [956, 219] on input "هوت" at bounding box center [887, 224] width 194 height 29
click at [958, 217] on input "هوت" at bounding box center [887, 224] width 194 height 29
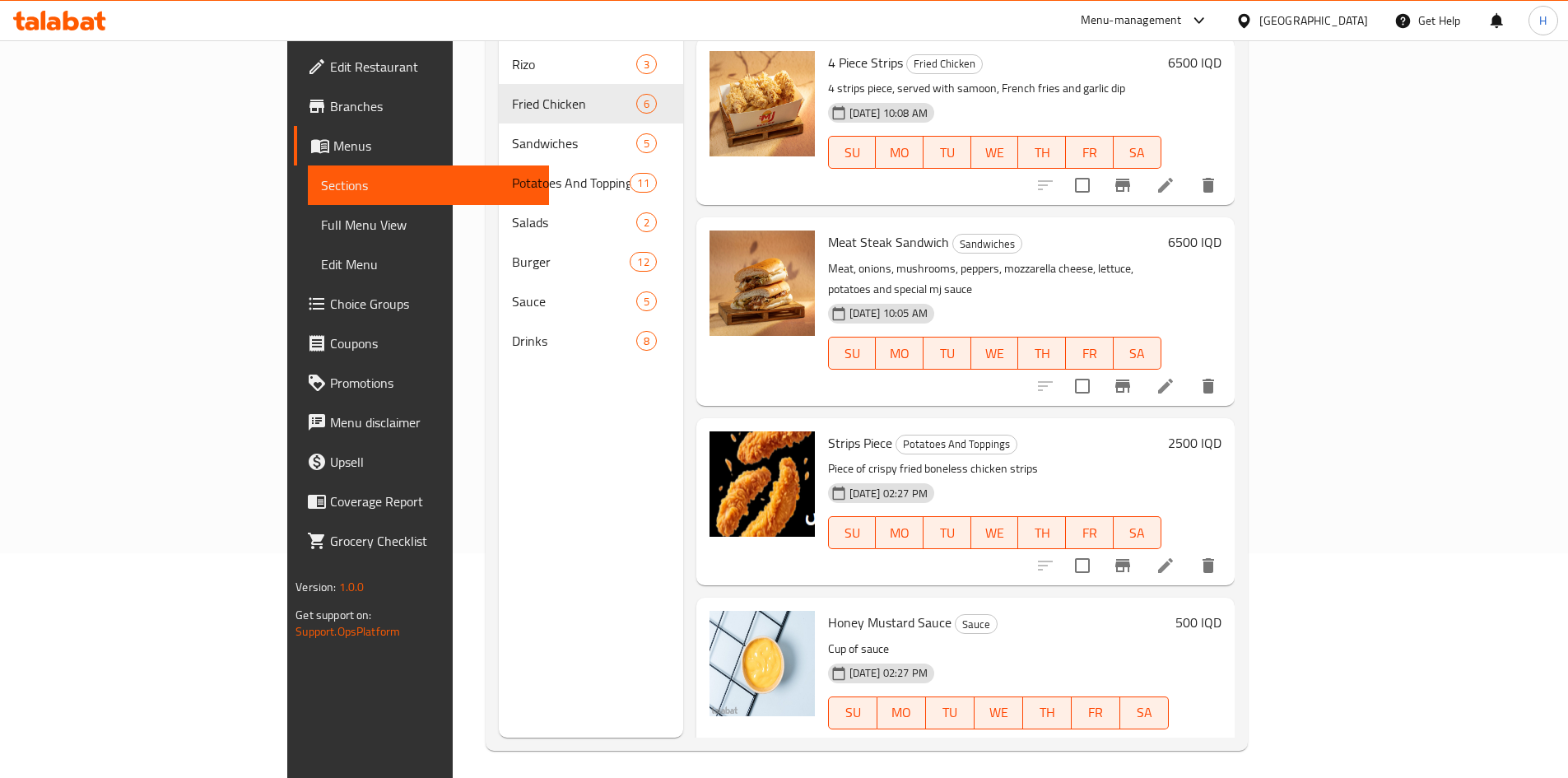
scroll to position [231, 0]
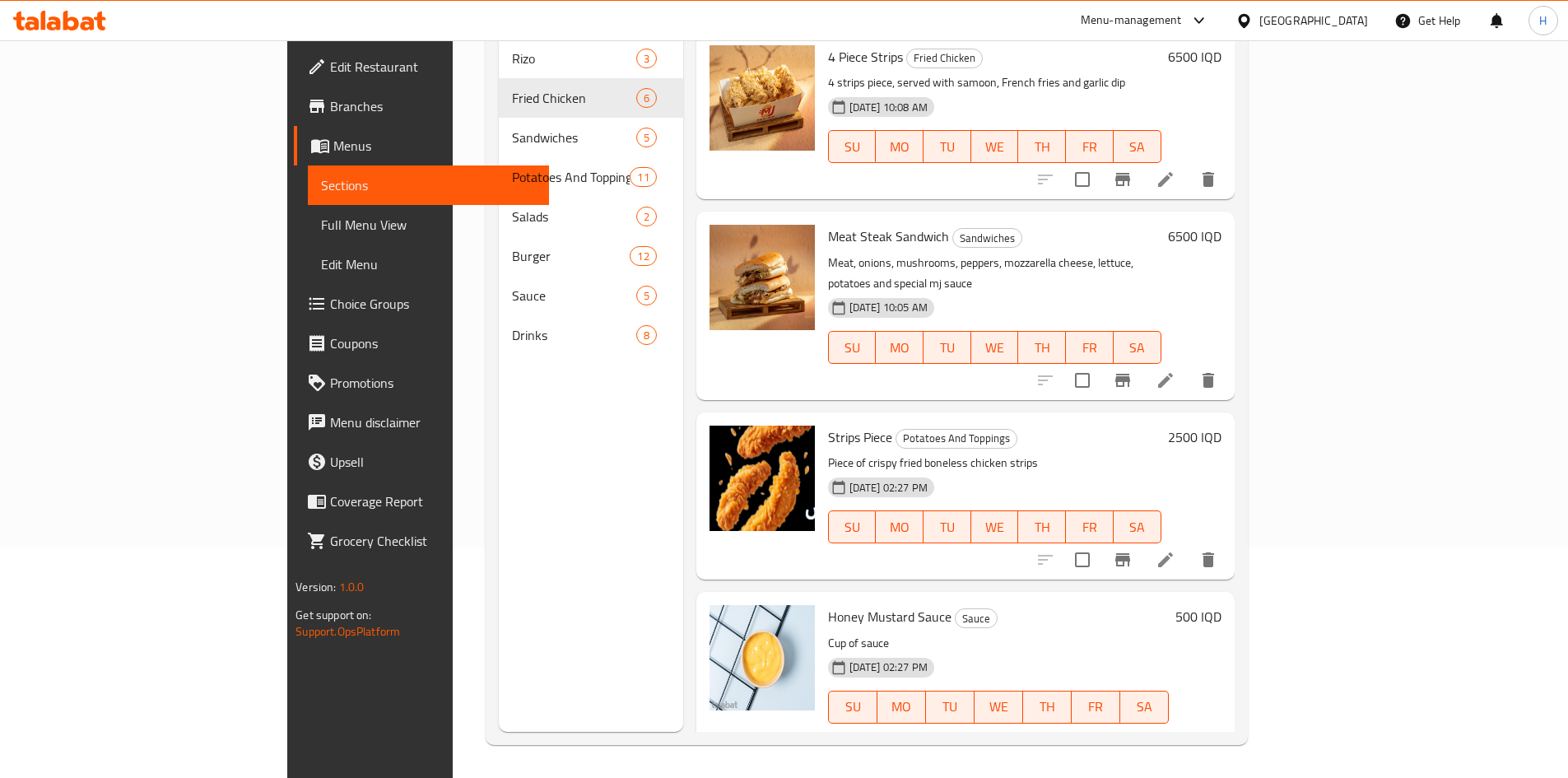
type input "ست"
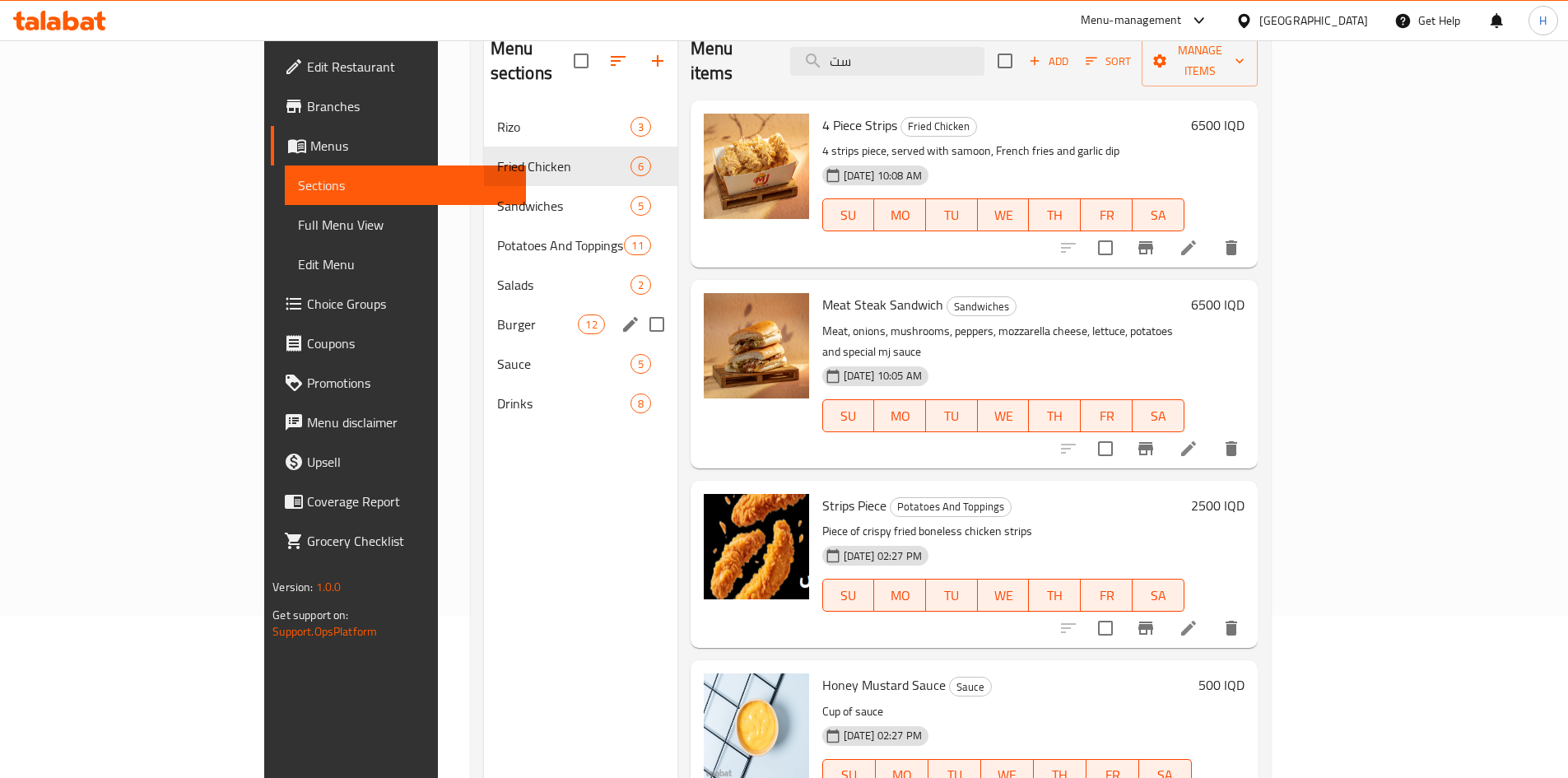
scroll to position [0, 0]
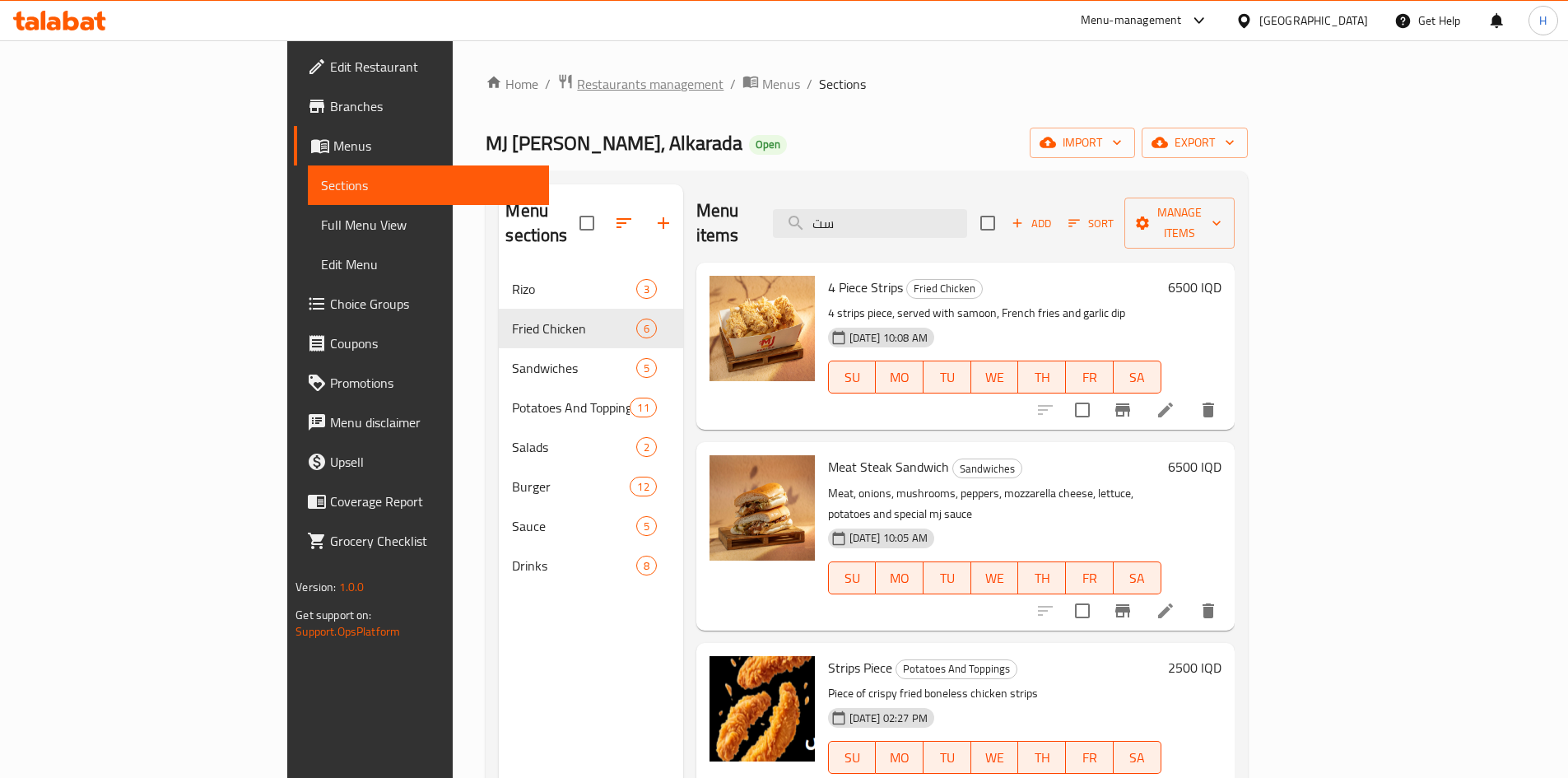
click at [577, 94] on span "Restaurants management" at bounding box center [650, 83] width 147 height 19
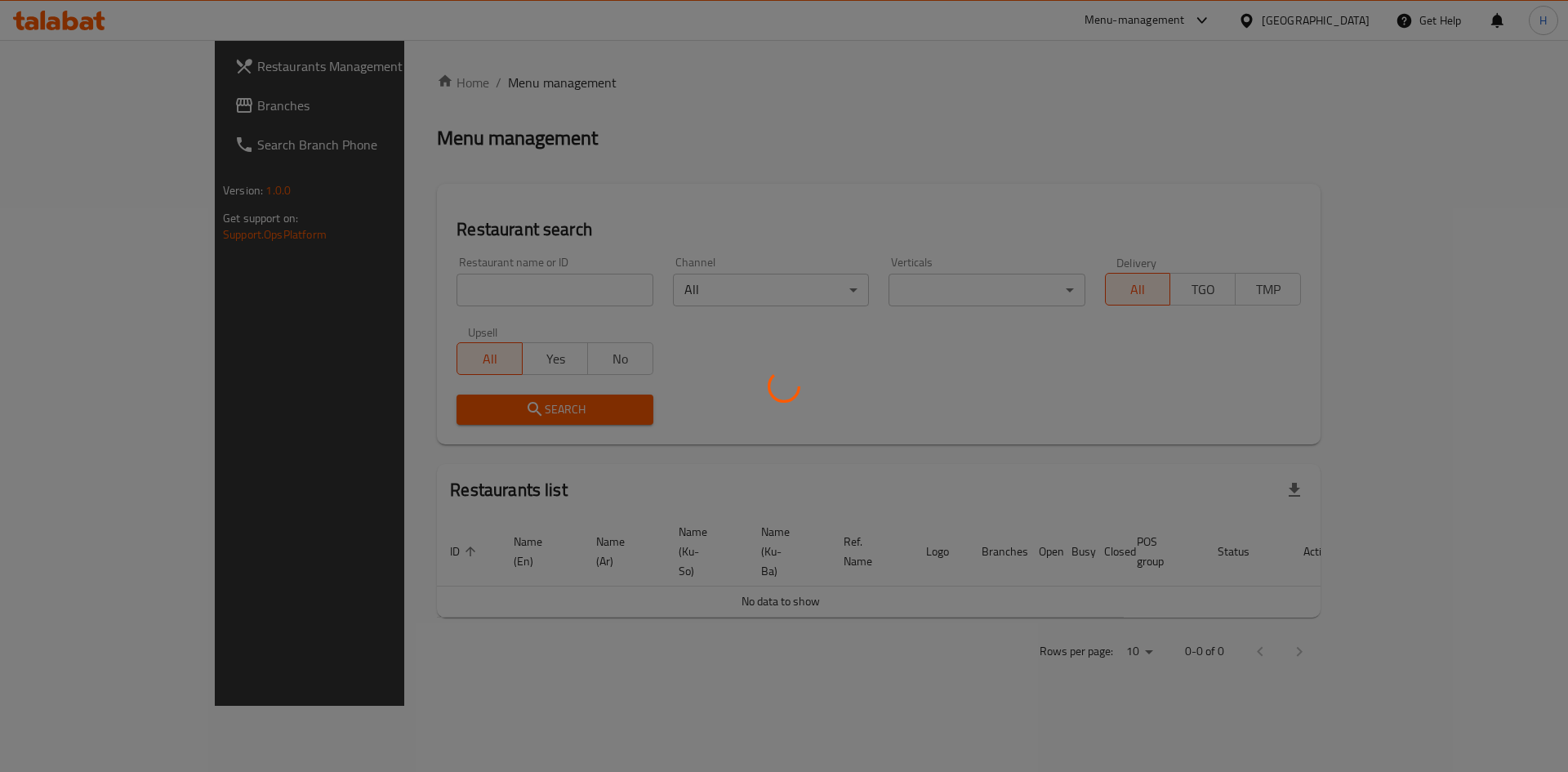
click at [446, 289] on div at bounding box center [784, 386] width 1568 height 772
click at [448, 293] on div at bounding box center [784, 386] width 1568 height 772
click at [450, 291] on div at bounding box center [784, 386] width 1568 height 772
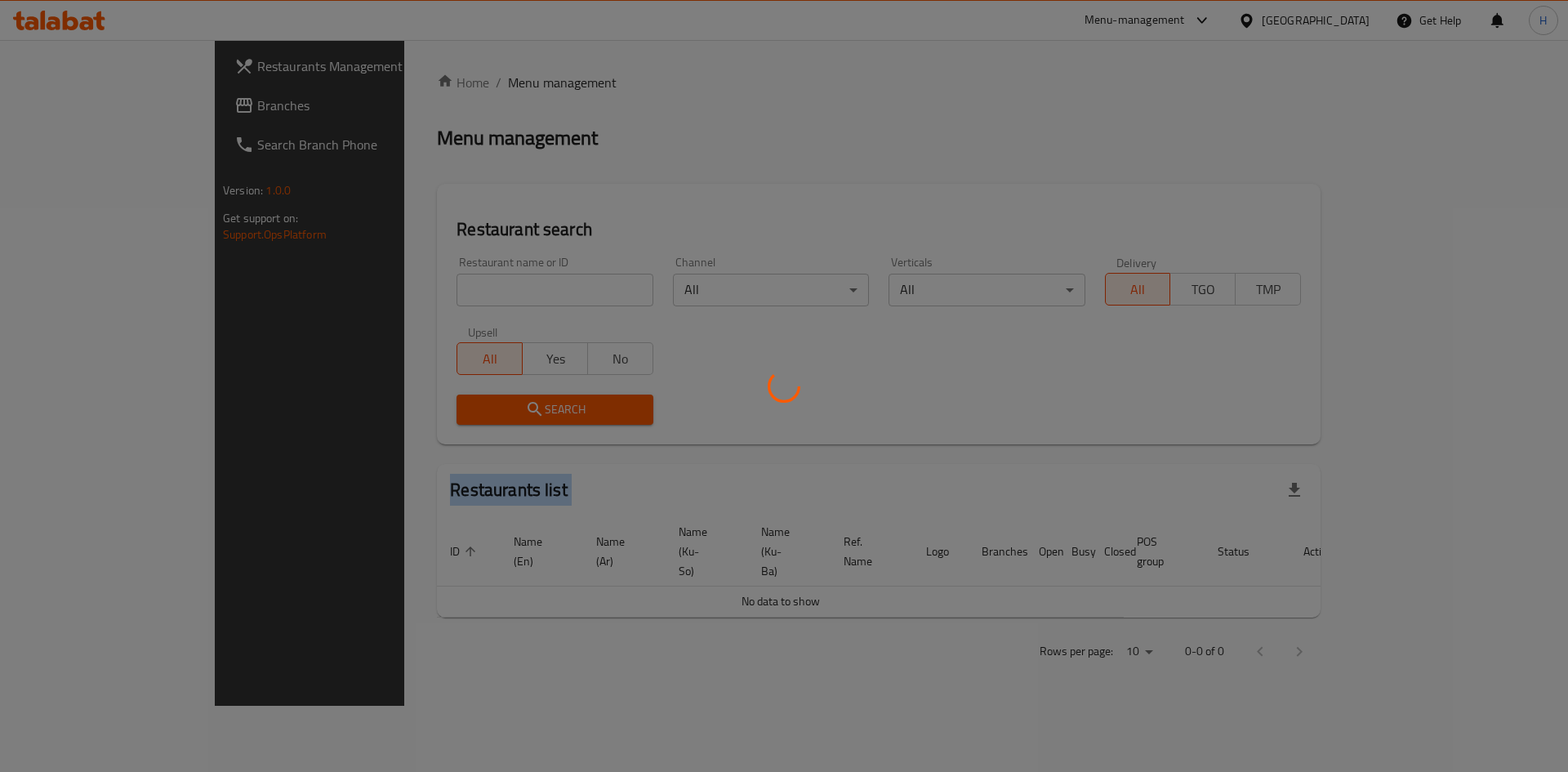
click at [450, 291] on div at bounding box center [784, 386] width 1568 height 772
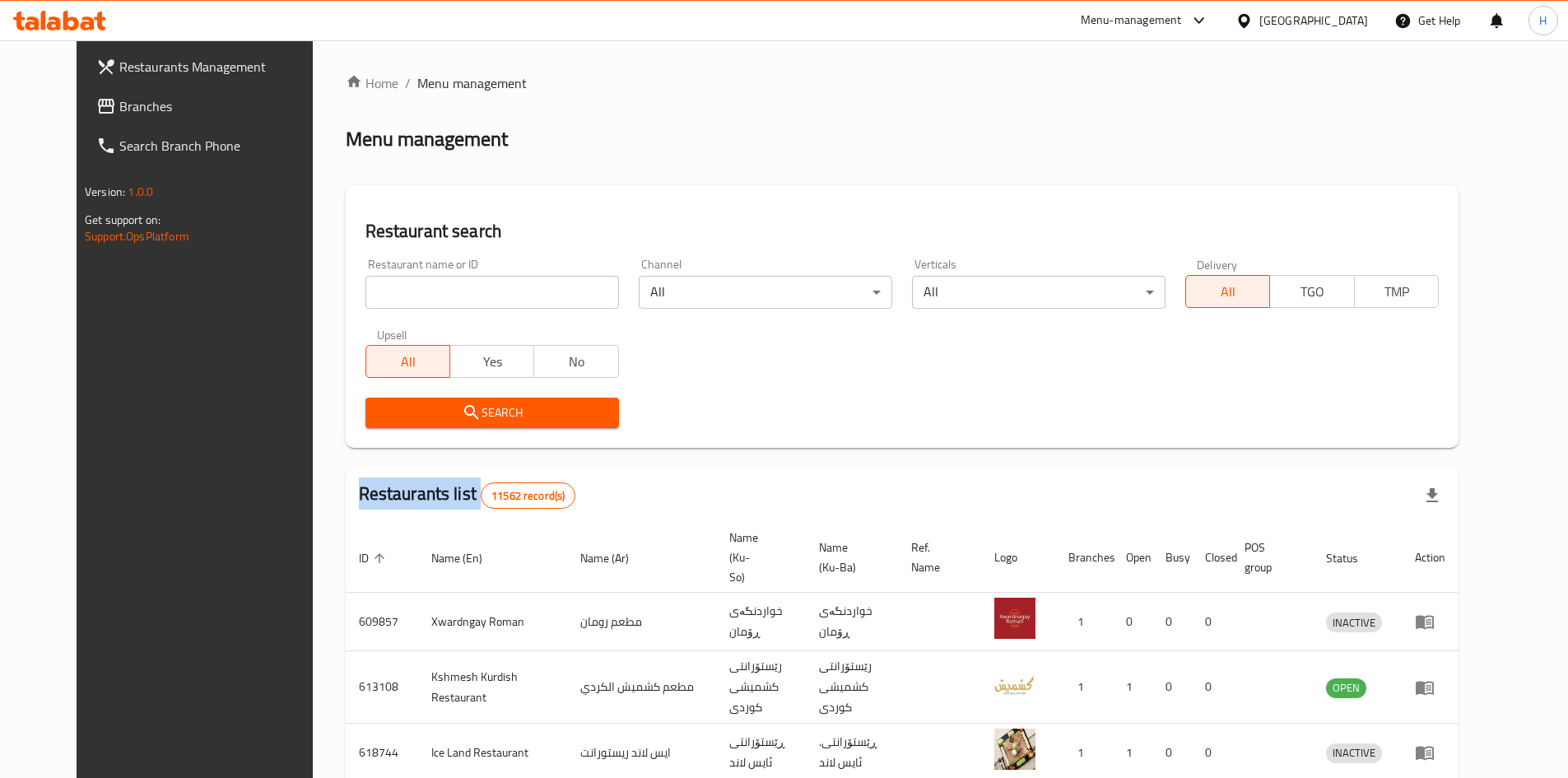
click at [453, 293] on div at bounding box center [784, 389] width 1568 height 778
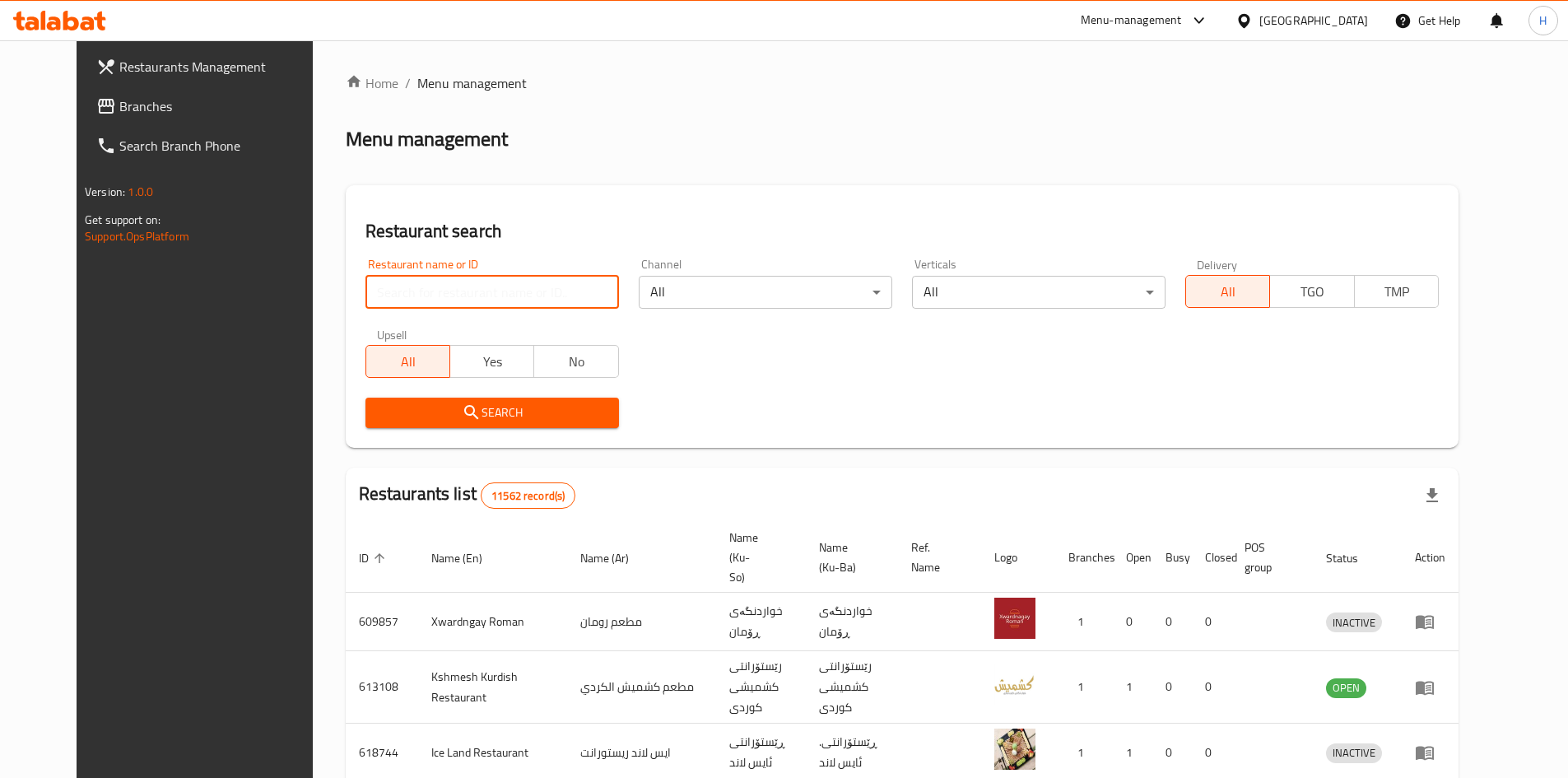
click at [462, 292] on input "search" at bounding box center [492, 292] width 253 height 33
paste input "703326"
type input "703326"
click button "Search" at bounding box center [492, 413] width 253 height 31
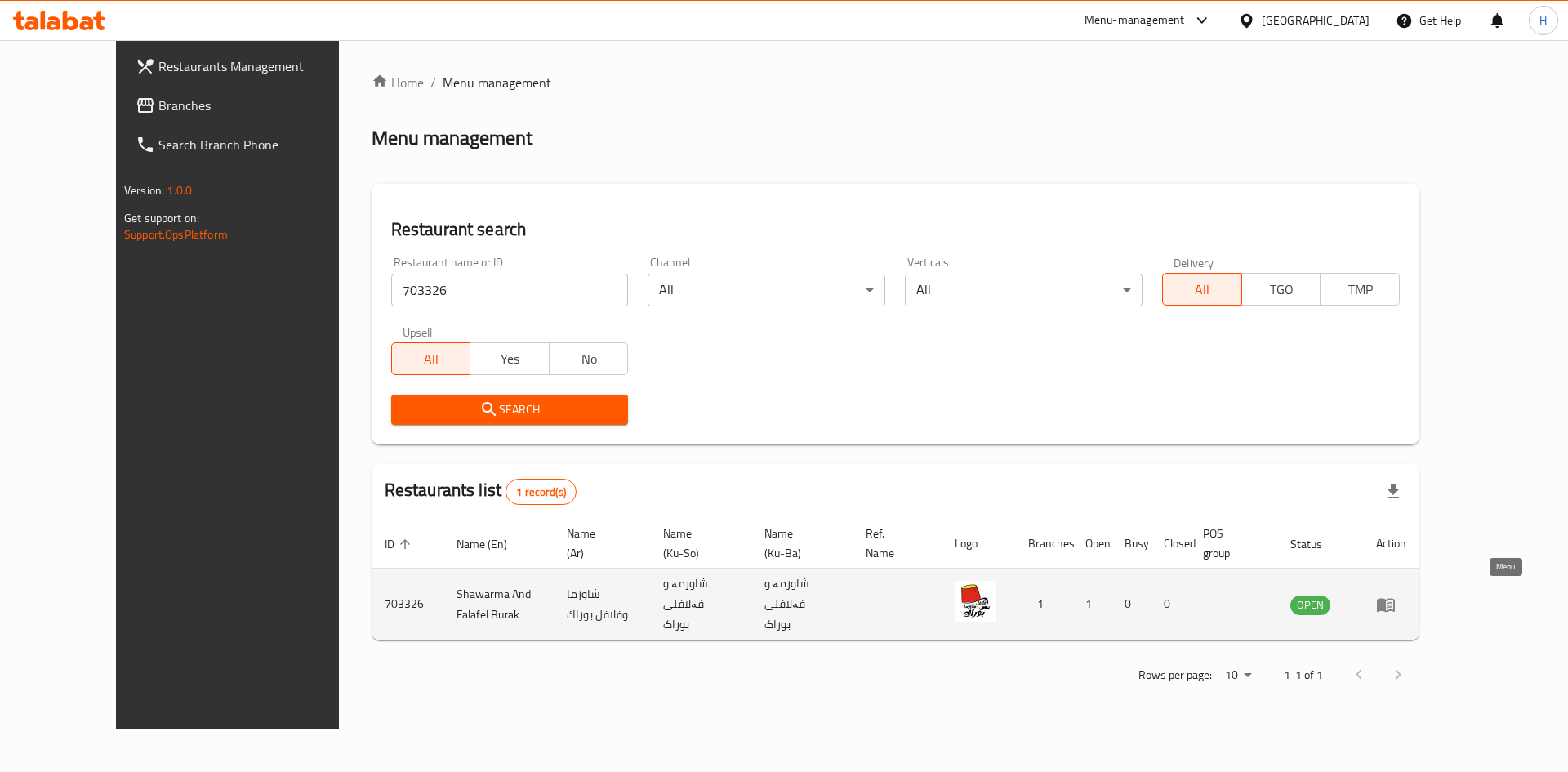
click at [1395, 598] on icon "enhanced table" at bounding box center [1385, 605] width 18 height 14
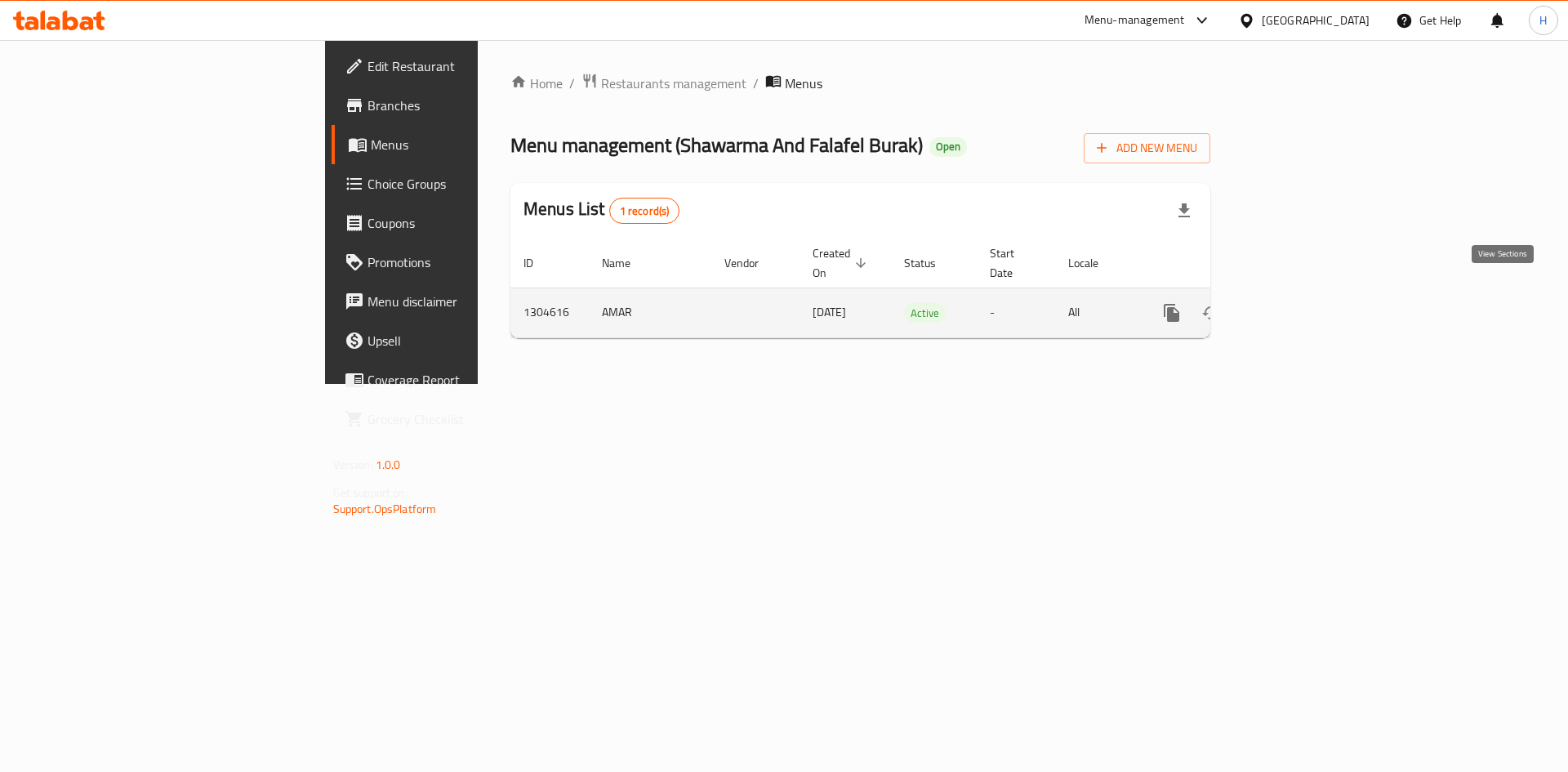
click at [1299, 303] on icon "enhanced table" at bounding box center [1289, 312] width 19 height 19
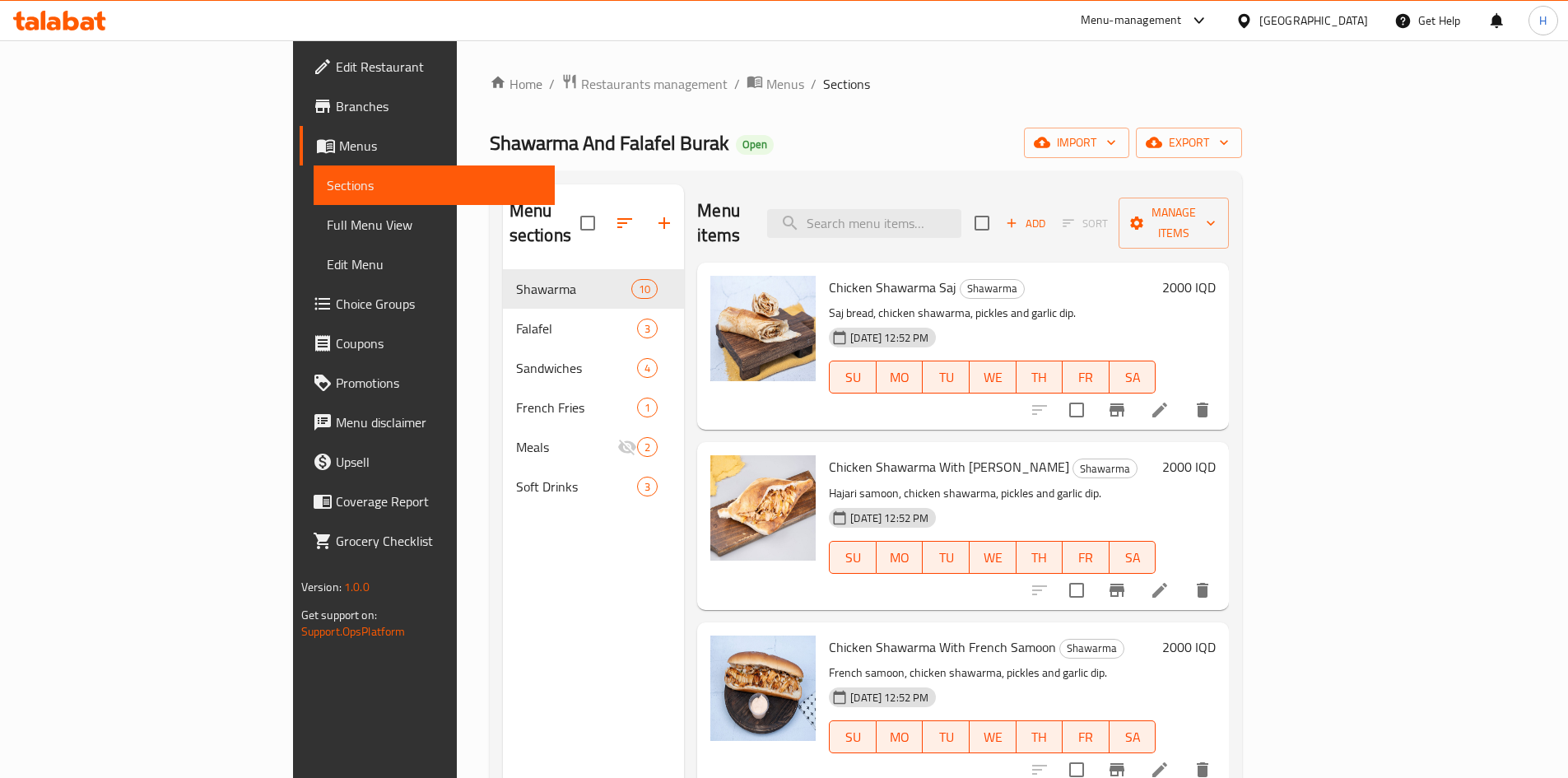
drag, startPoint x: 423, startPoint y: 82, endPoint x: 445, endPoint y: 119, distance: 43.0
click at [581, 82] on span "Restaurants management" at bounding box center [654, 83] width 147 height 19
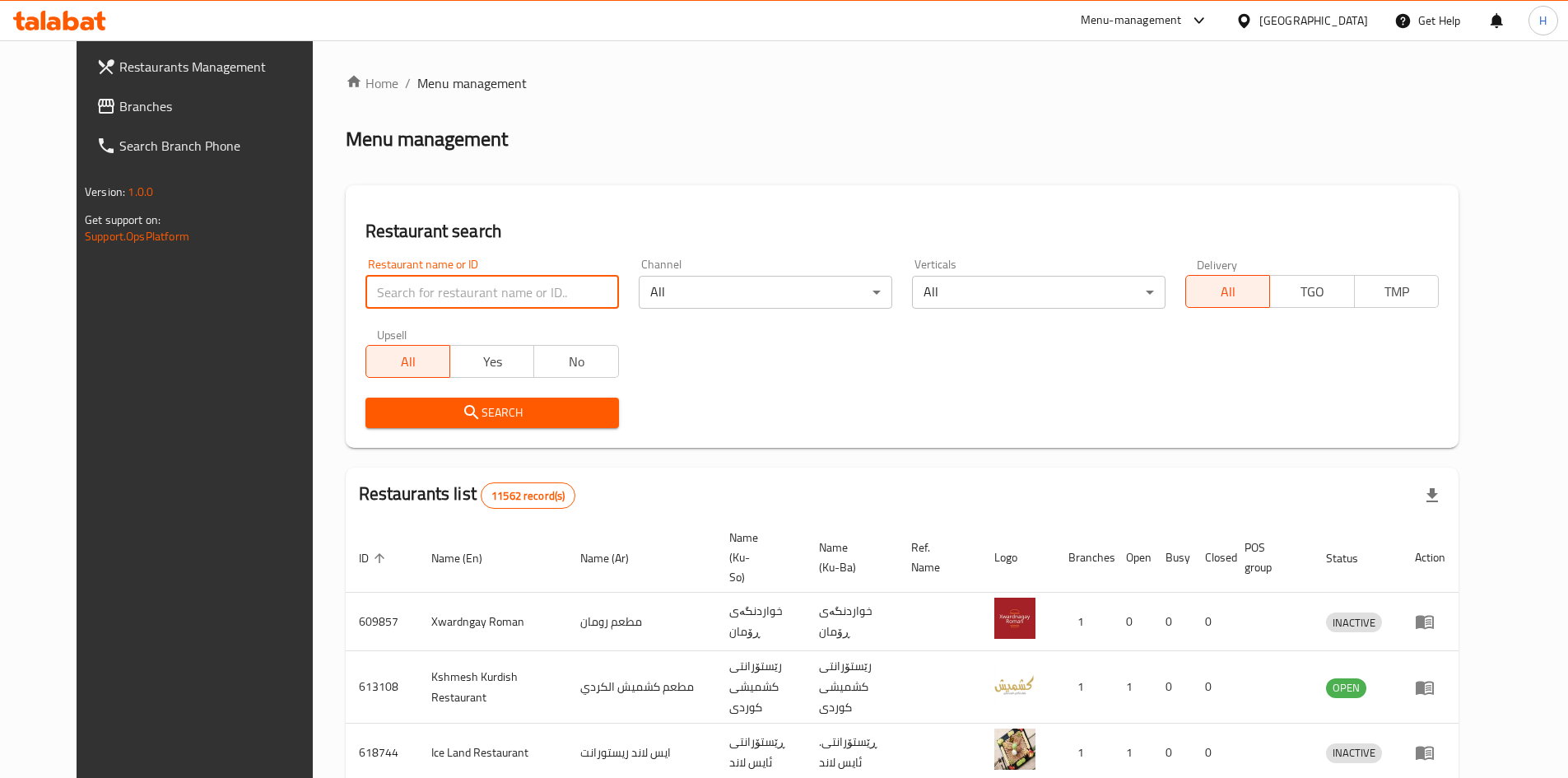
click at [453, 297] on input "search" at bounding box center [492, 292] width 253 height 33
paste input "704803"
type input "704803"
click button "Search" at bounding box center [492, 413] width 253 height 31
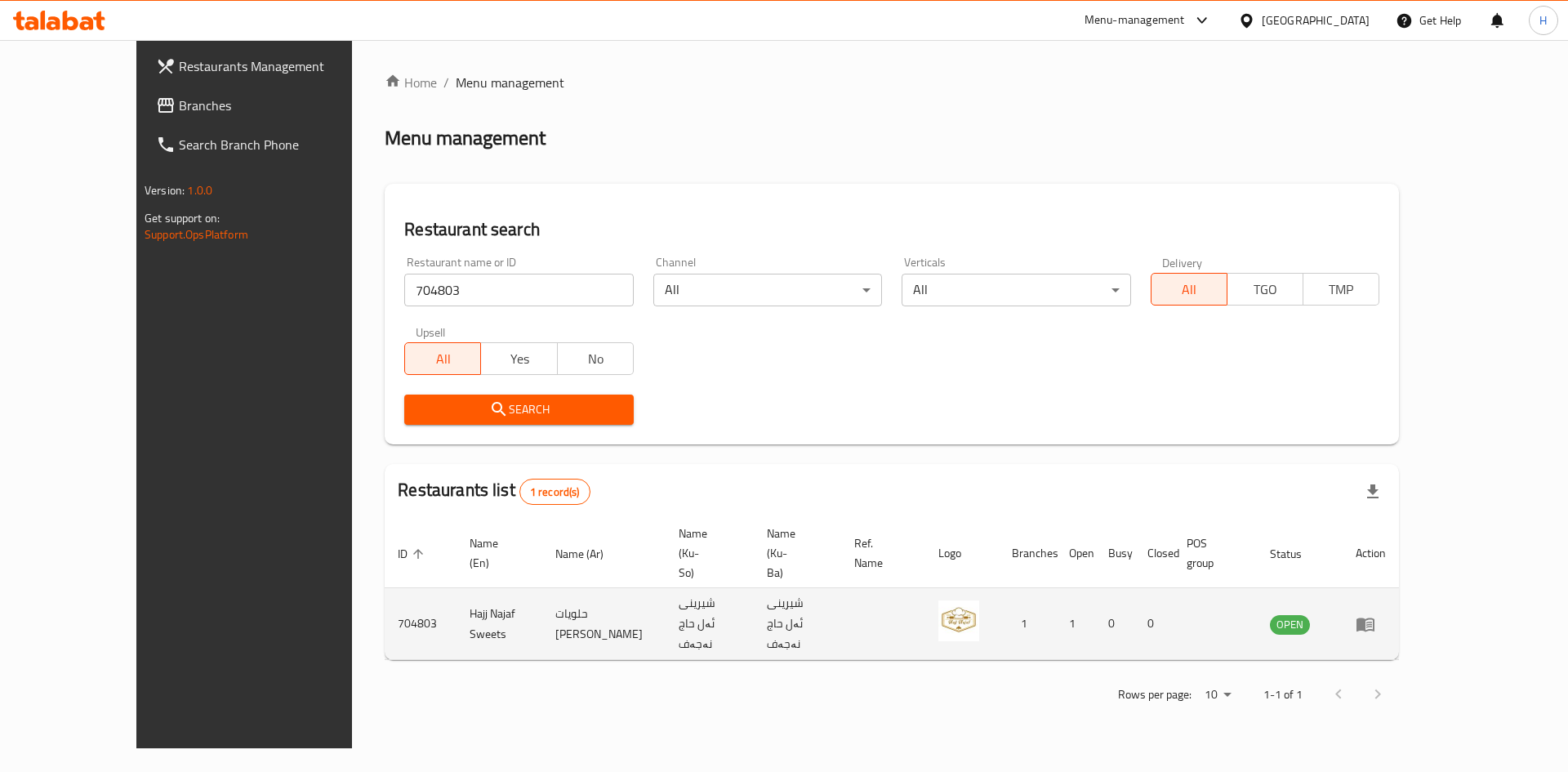
click at [1375, 614] on icon "enhanced table" at bounding box center [1365, 623] width 19 height 19
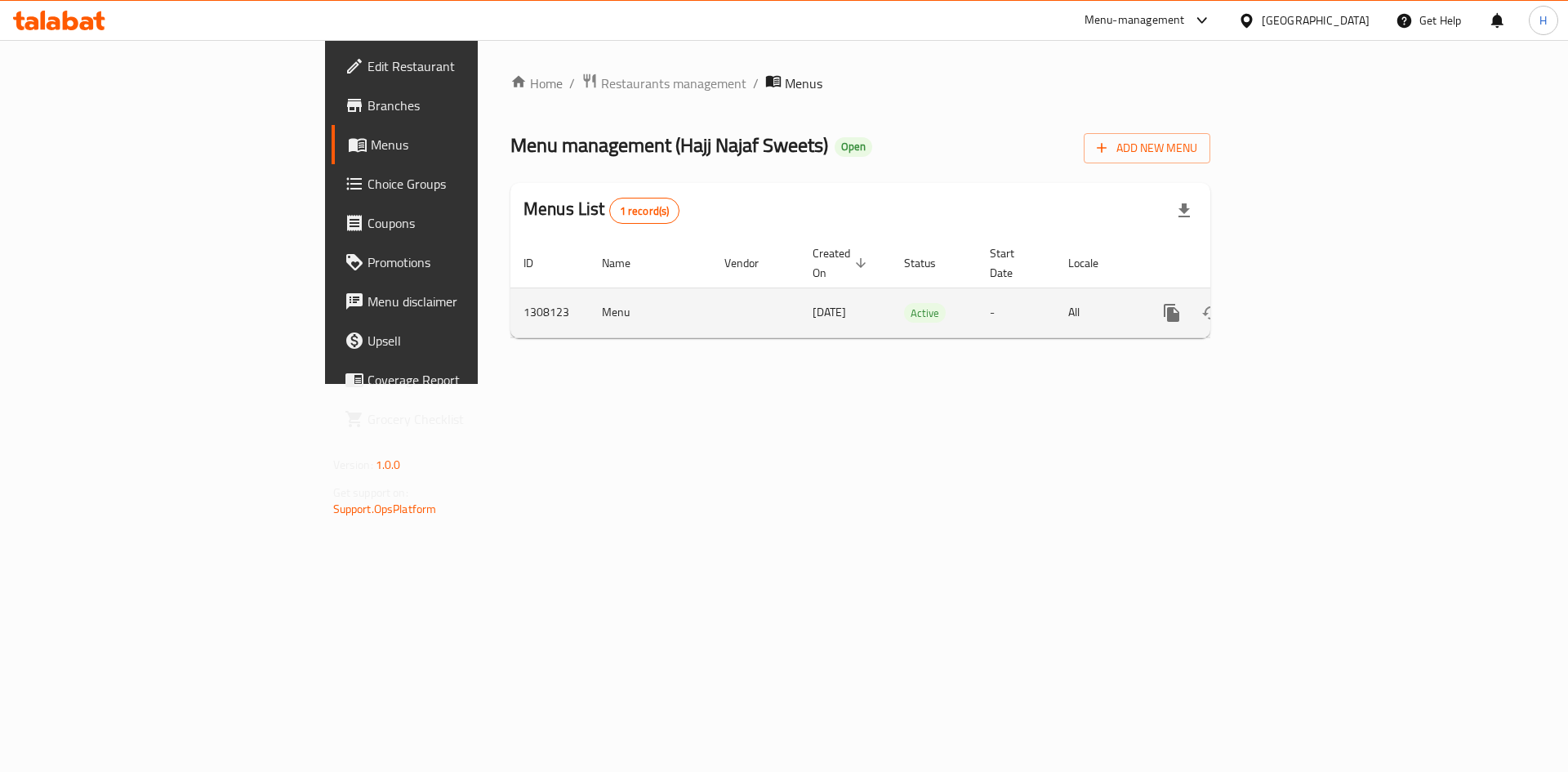
click at [1296, 305] on icon "enhanced table" at bounding box center [1289, 312] width 14 height 14
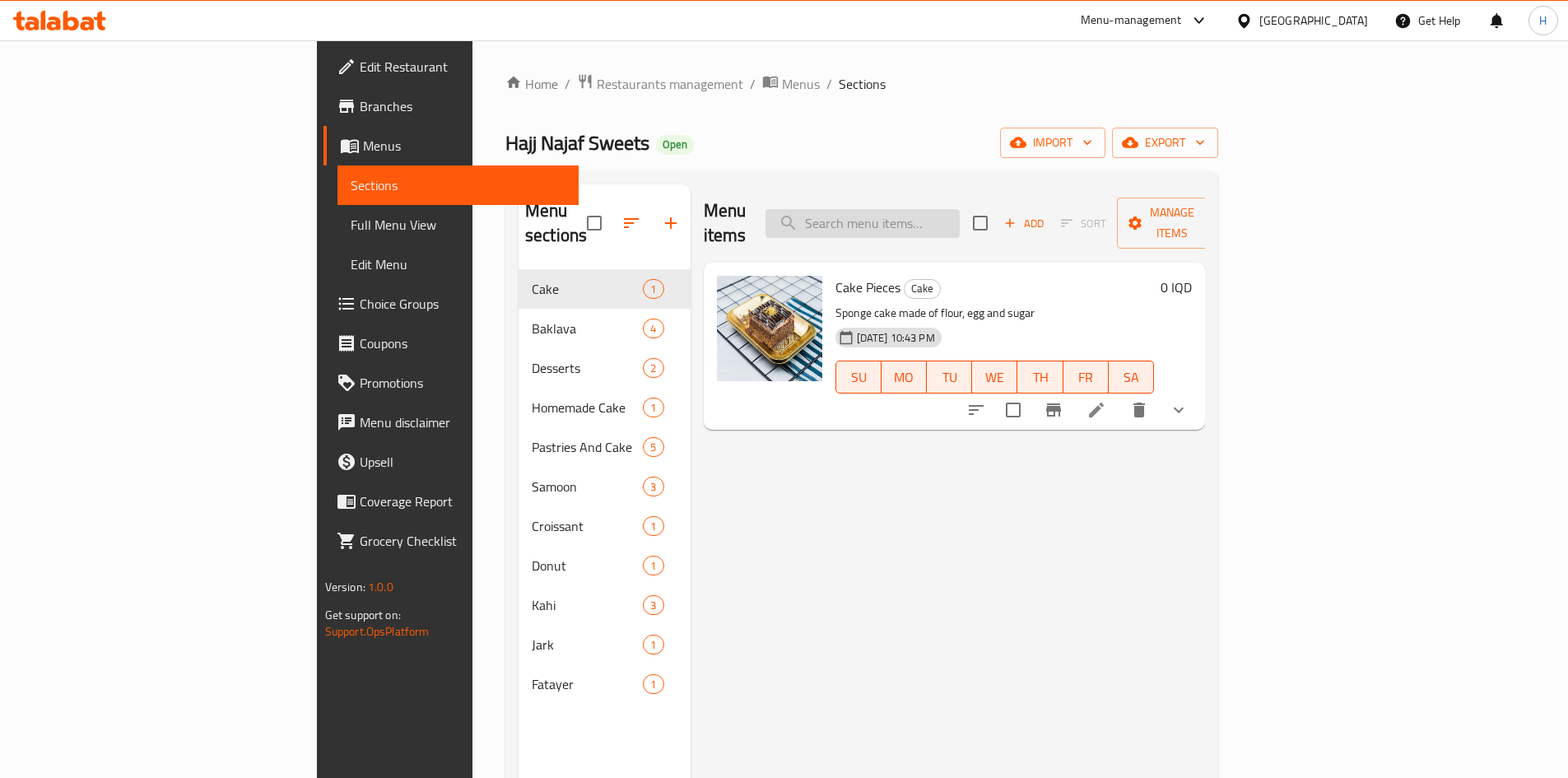
click at [941, 210] on input "search" at bounding box center [862, 224] width 194 height 29
type input "a"
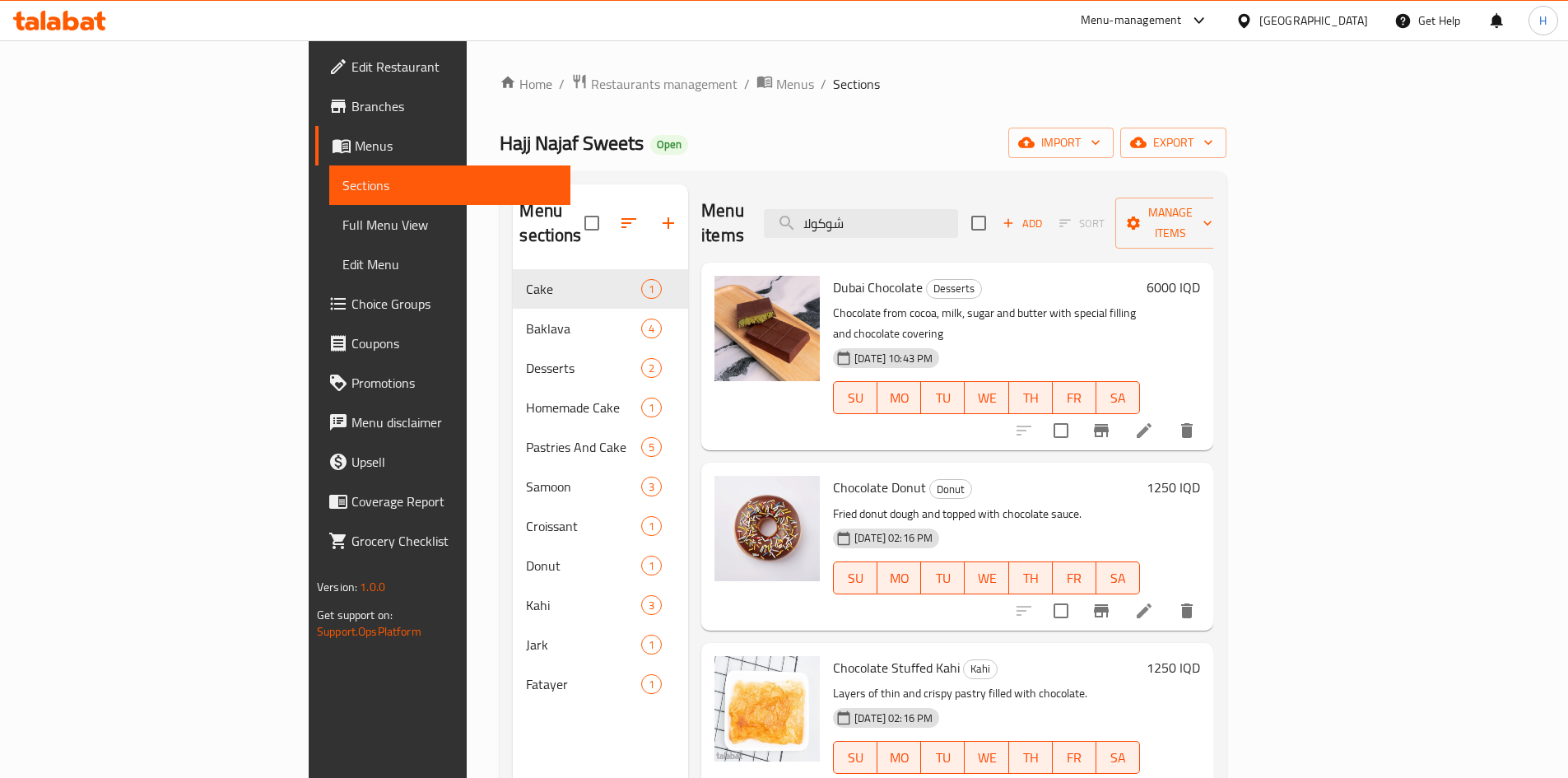
click at [1121, 411] on button "Branch-specific-item" at bounding box center [1101, 431] width 40 height 40
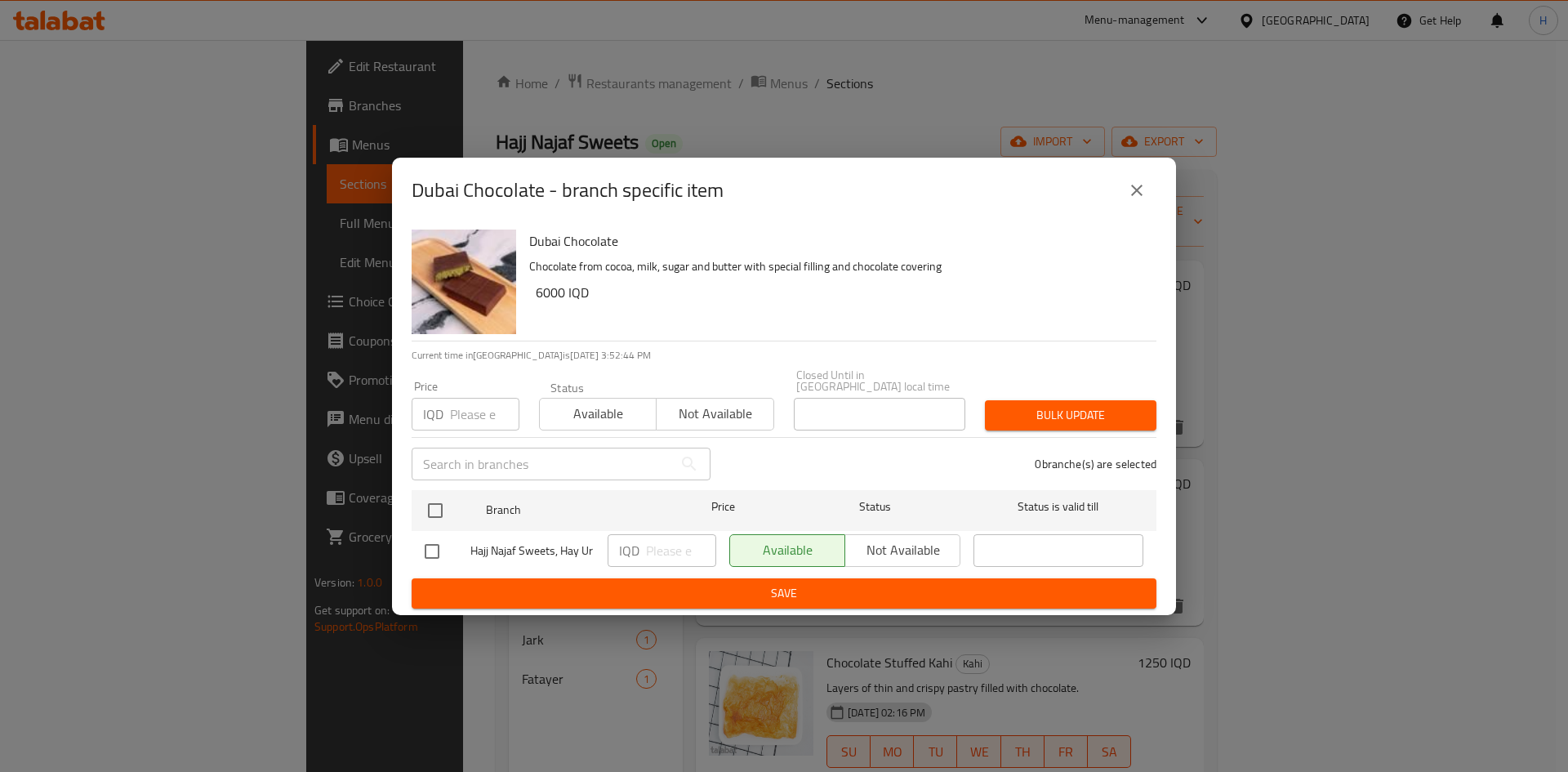
click at [1164, 180] on div "Dubai Chocolate - branch specific item" at bounding box center [784, 190] width 784 height 66
click at [1148, 193] on button "close" at bounding box center [1137, 190] width 40 height 40
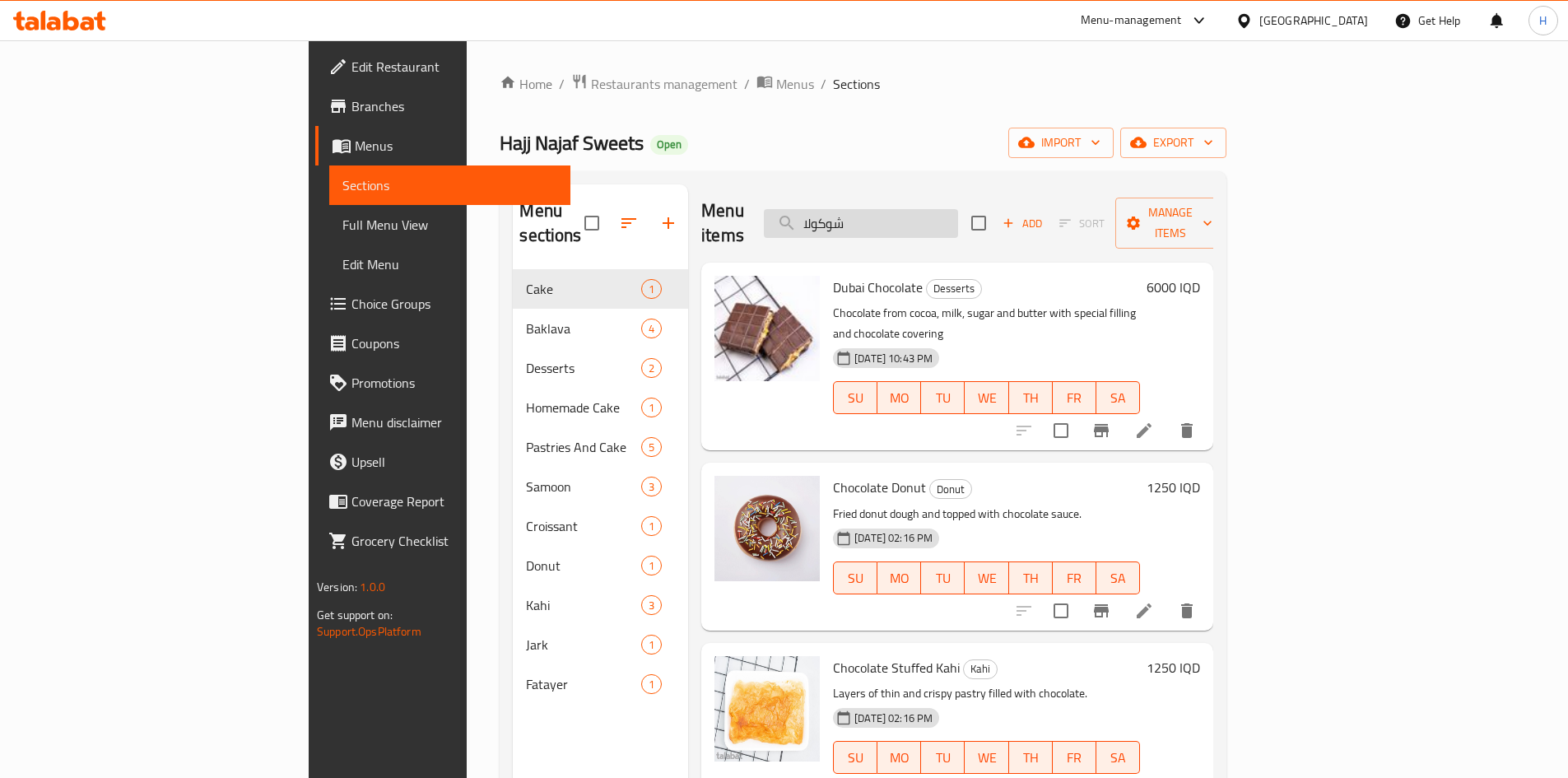
click at [940, 209] on input "شوكولا" at bounding box center [860, 224] width 194 height 29
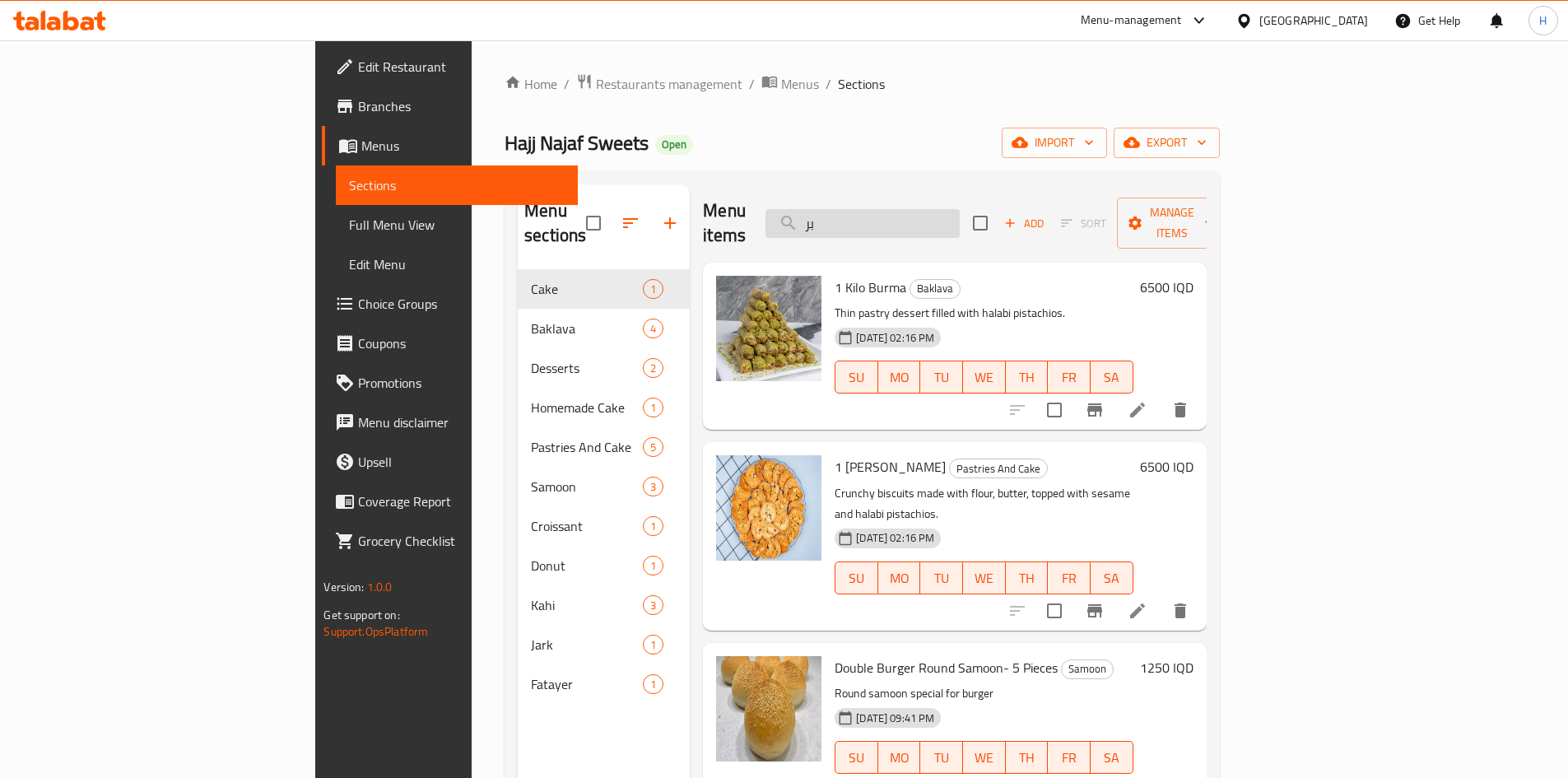
click at [959, 220] on input "بر" at bounding box center [862, 224] width 194 height 29
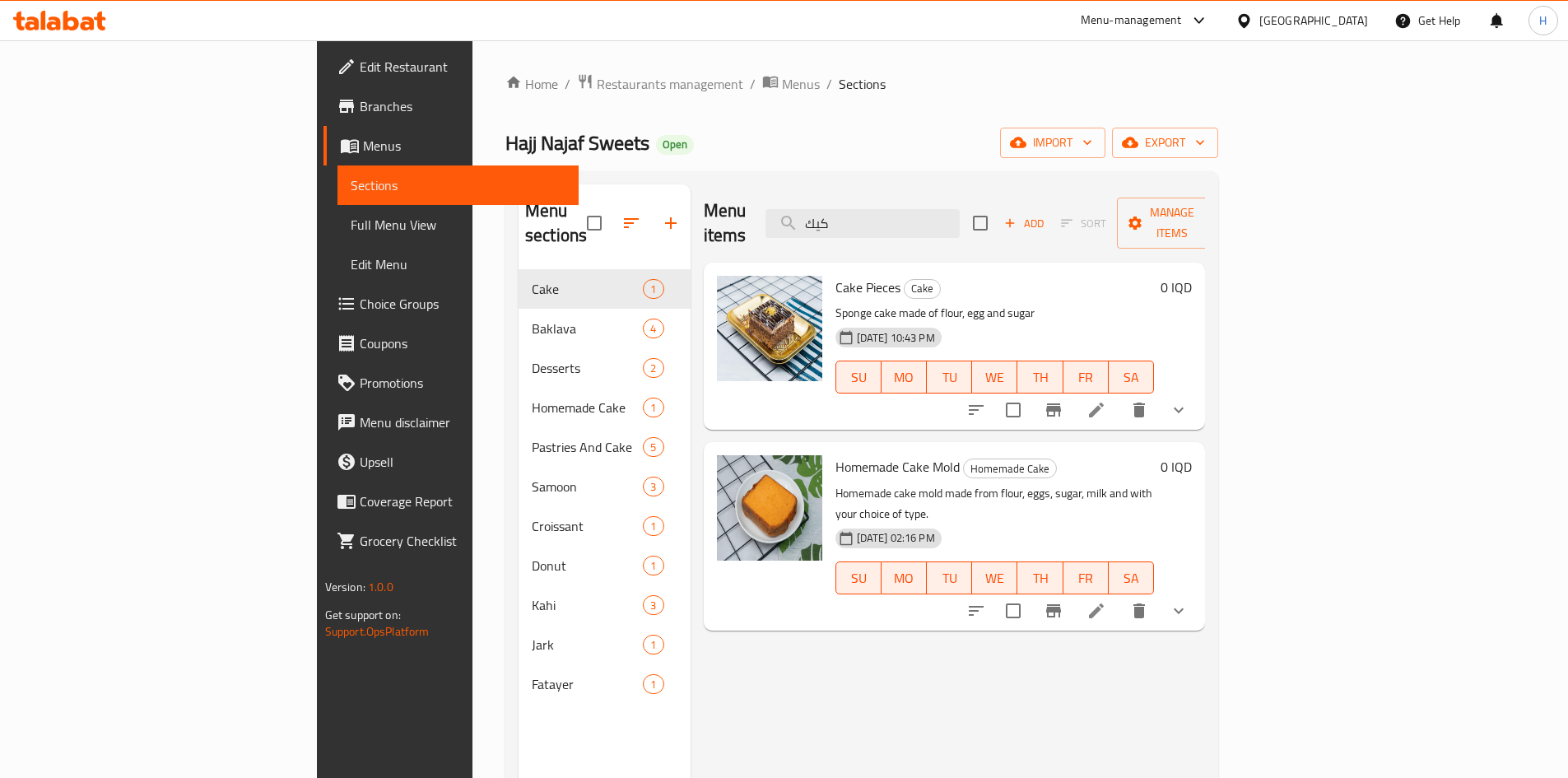
type input "كيك"
click at [1046, 214] on span "Add" at bounding box center [1024, 224] width 44 height 19
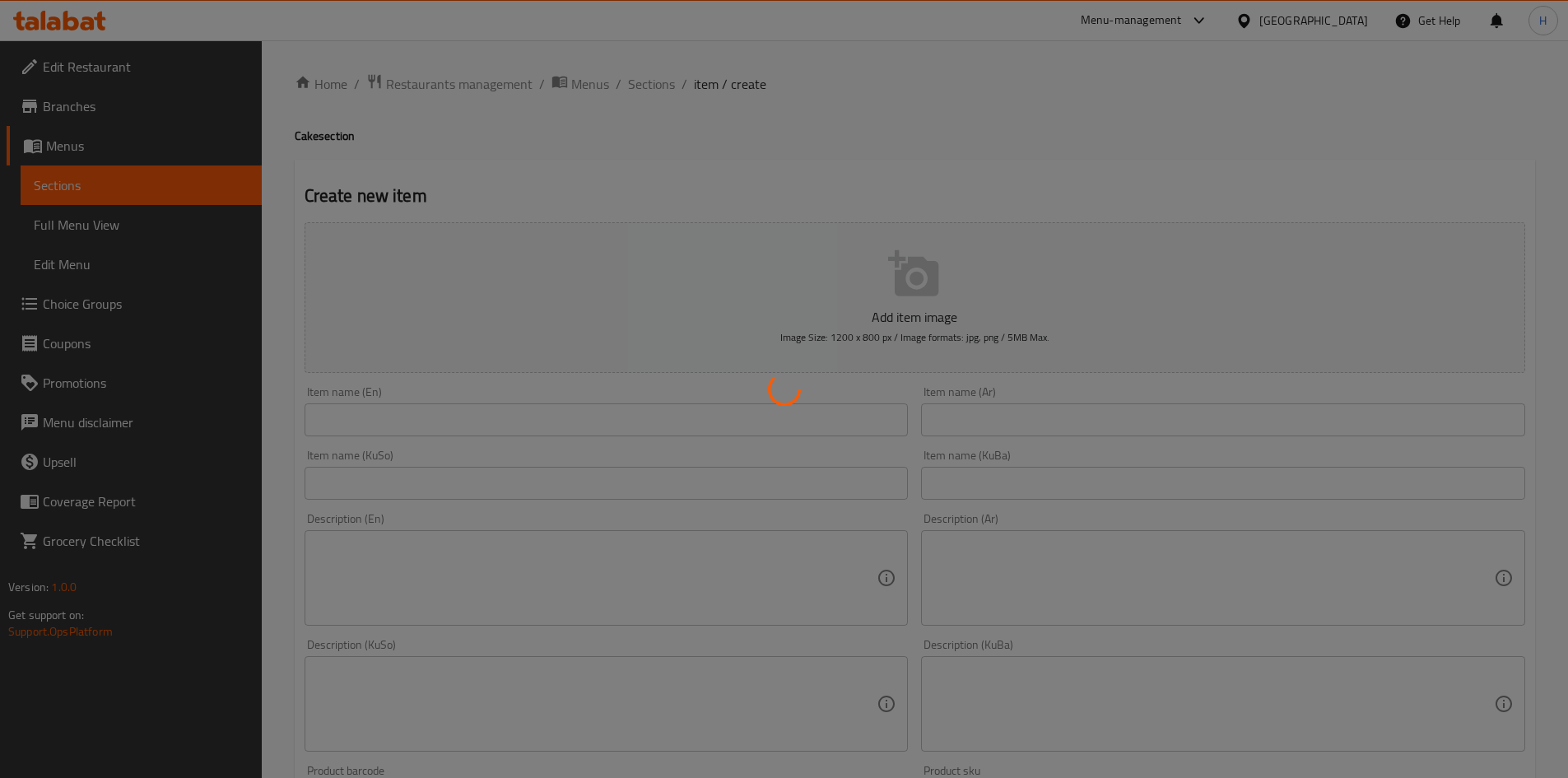
click at [1019, 424] on div at bounding box center [784, 389] width 1568 height 778
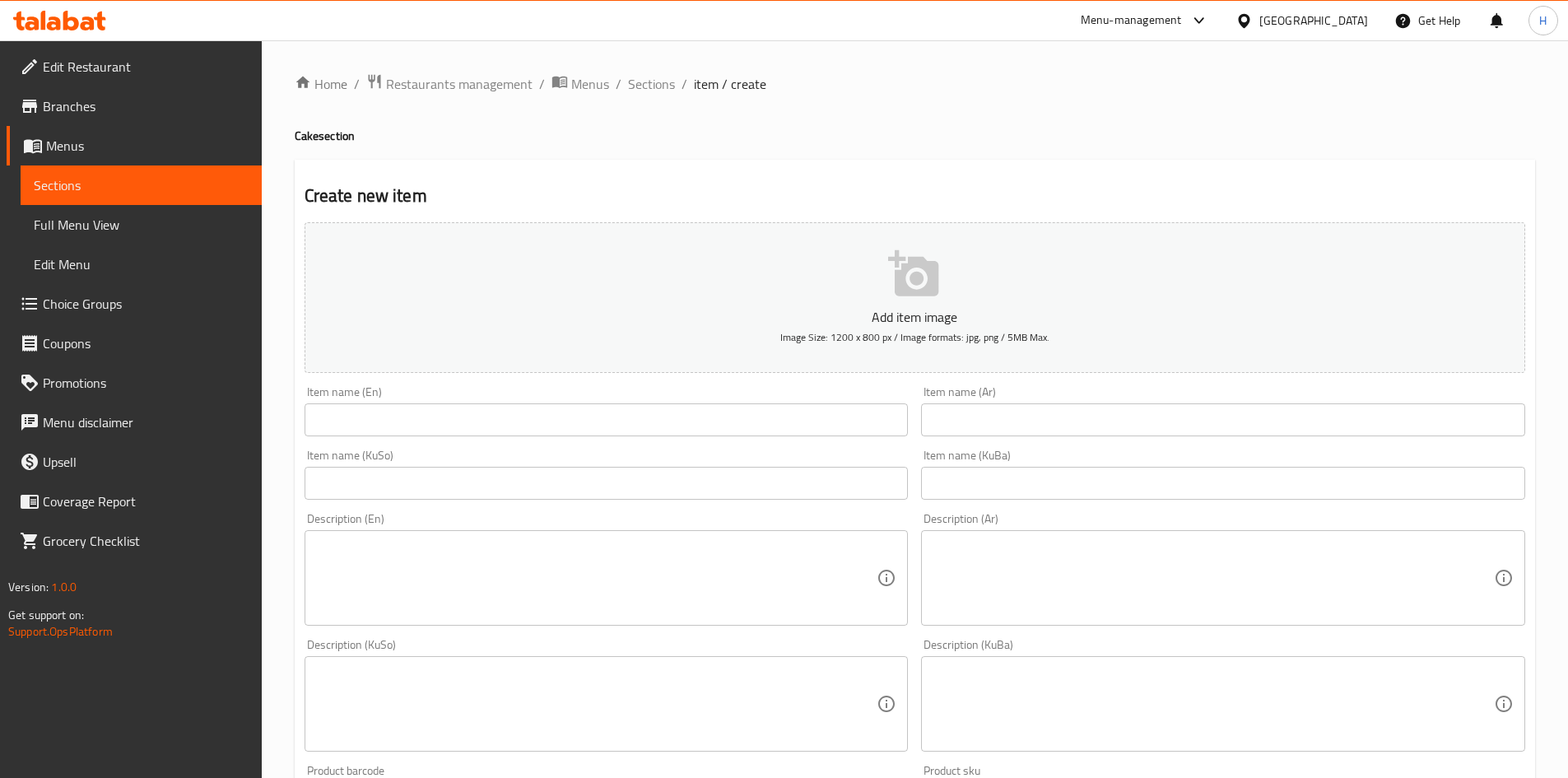
click at [991, 411] on input "text" at bounding box center [1223, 420] width 604 height 33
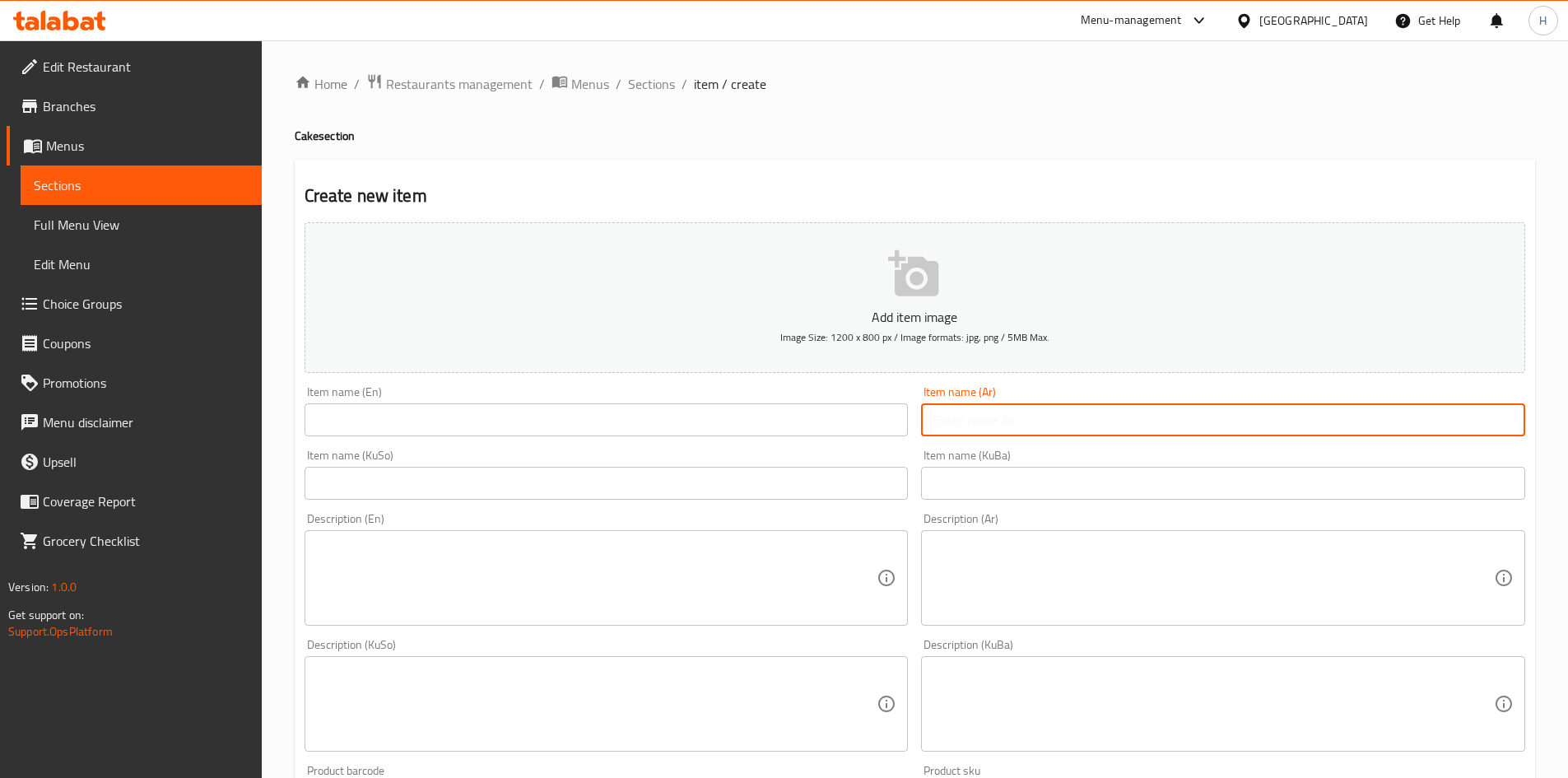
type input "ف"
click at [1003, 425] on input "قطعة كيك بركانية" at bounding box center [1223, 420] width 604 height 33
type input "قطعة كيك بركانية"
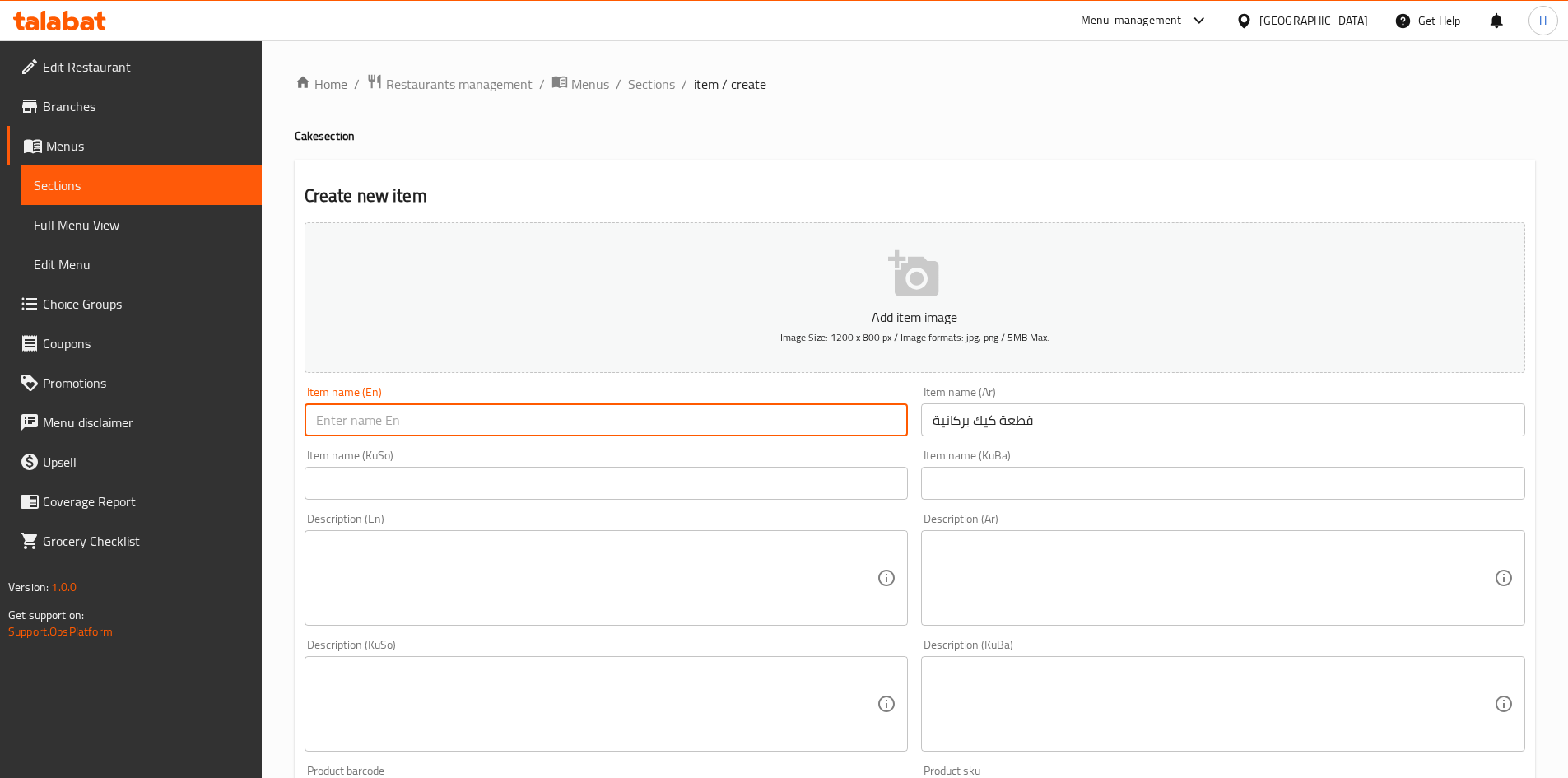
click at [461, 425] on input "text" at bounding box center [606, 420] width 604 height 33
paste input "volcanic cake slice"
click at [364, 423] on input "volcanic cake slice" at bounding box center [606, 420] width 604 height 33
drag, startPoint x: 400, startPoint y: 426, endPoint x: 388, endPoint y: 429, distance: 12.4
click at [388, 429] on input "volcanic Cake slice" at bounding box center [606, 420] width 604 height 33
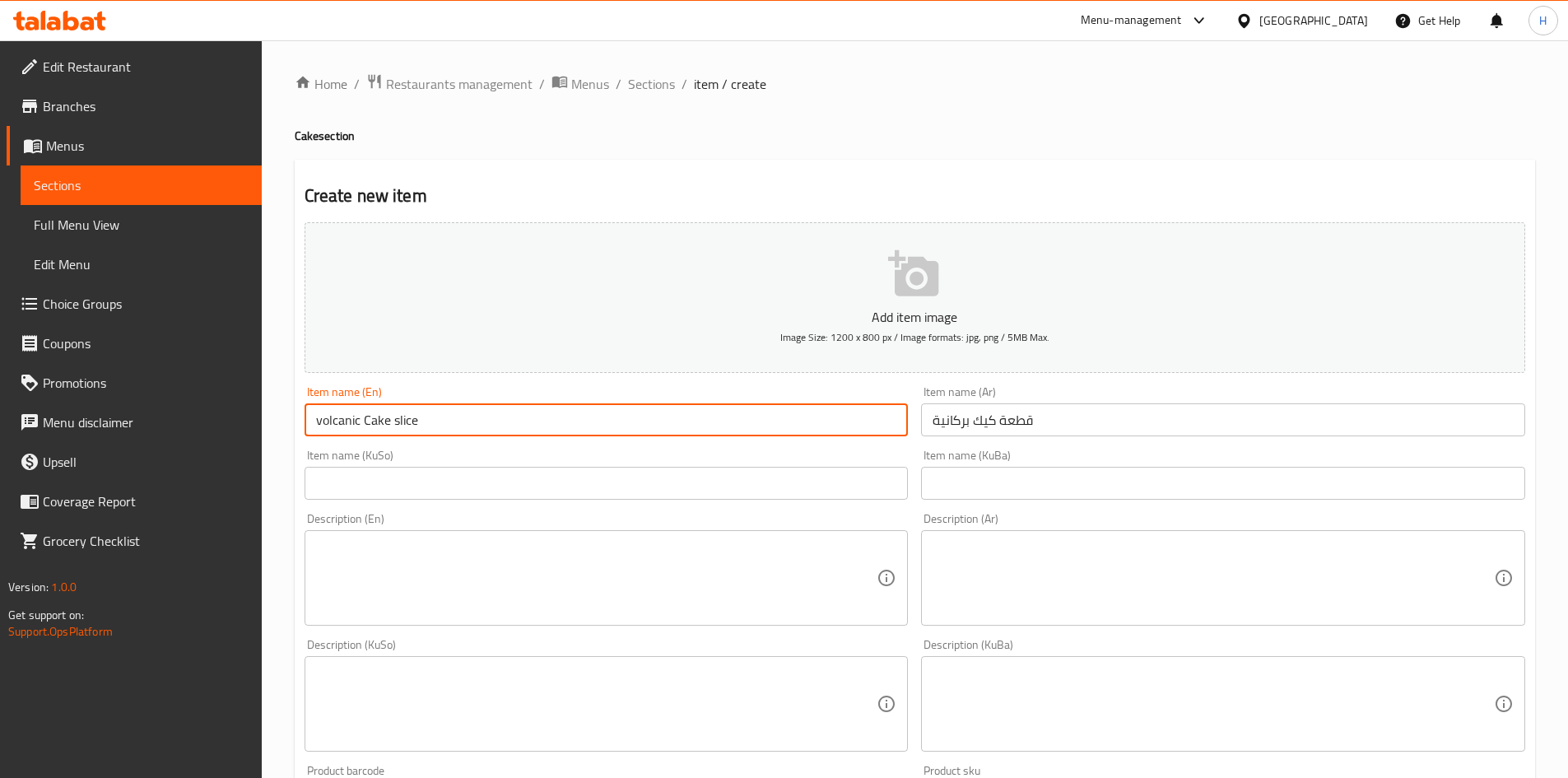
click at [389, 428] on input "volcanic Cake slice" at bounding box center [606, 420] width 604 height 33
click at [395, 424] on input "volcanic Cake slice" at bounding box center [606, 420] width 604 height 33
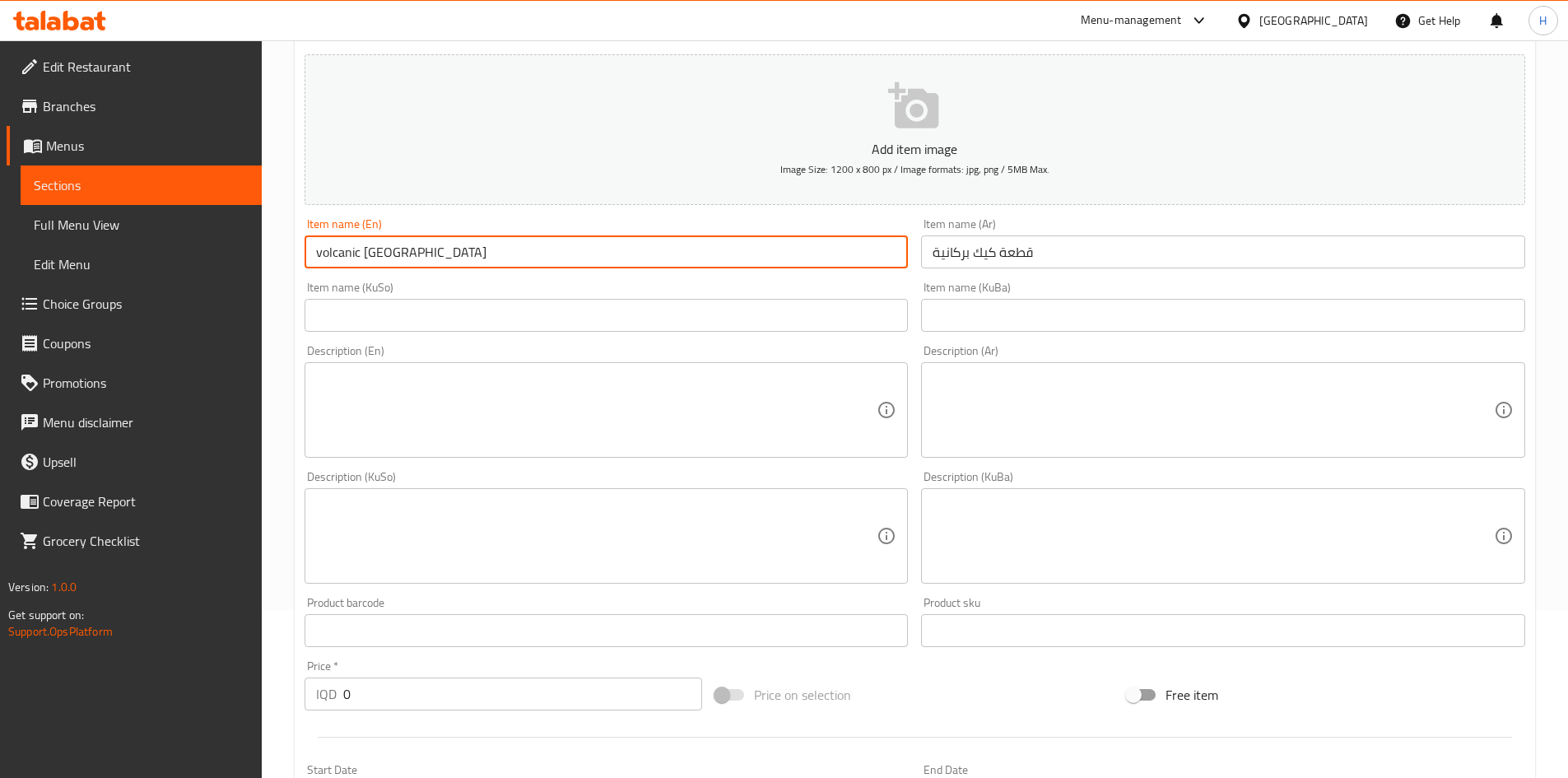
scroll to position [329, 0]
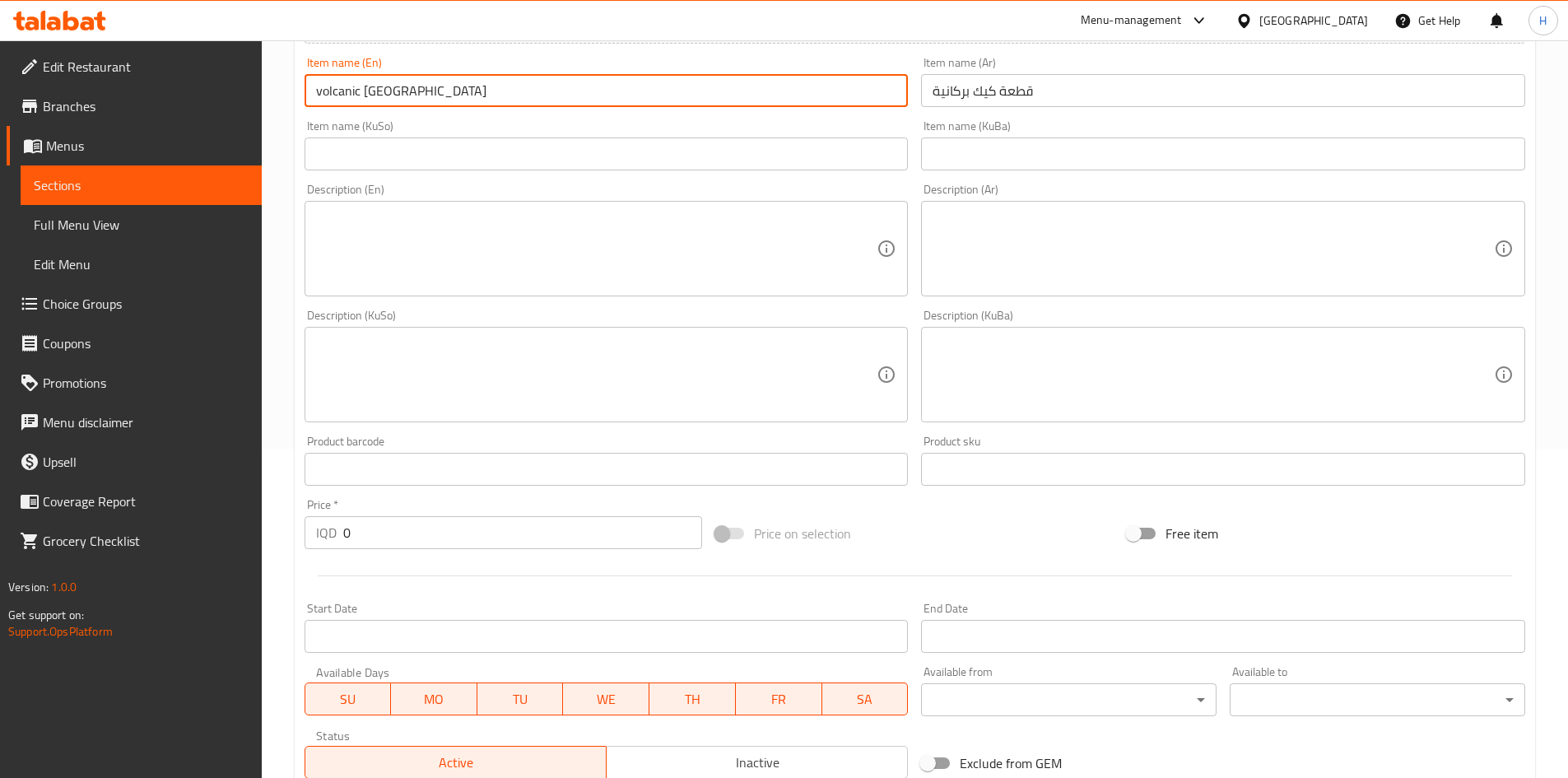
type input "volcanic Cake Slice"
click at [1052, 257] on textarea at bounding box center [1213, 249] width 561 height 78
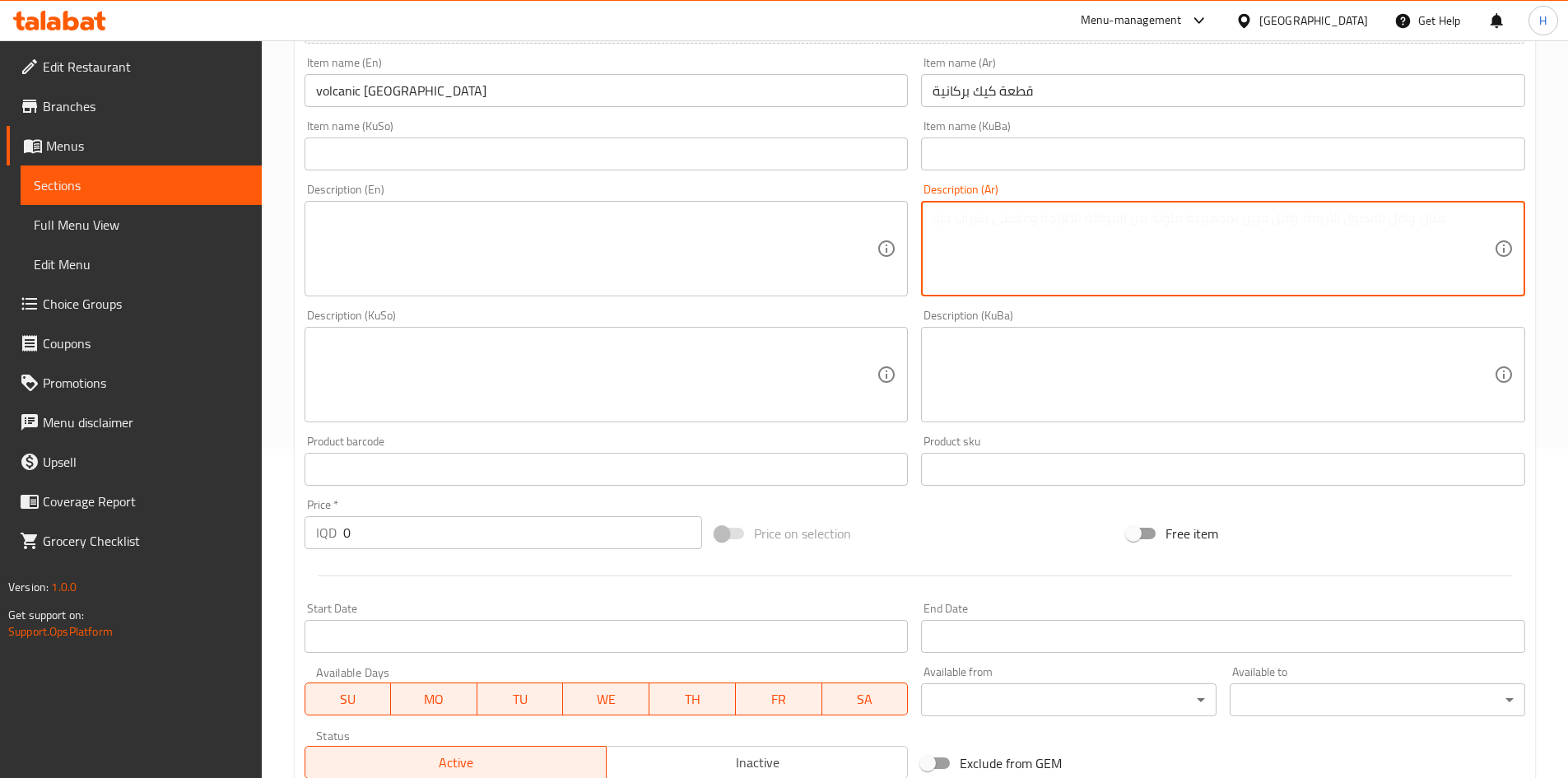
type textarea "R"
click at [1052, 257] on textarea "قطعة كيك مع شوكولا وكريمة" at bounding box center [1213, 249] width 561 height 78
type textarea "قطعة كيك مع شوكولا وكريمة"
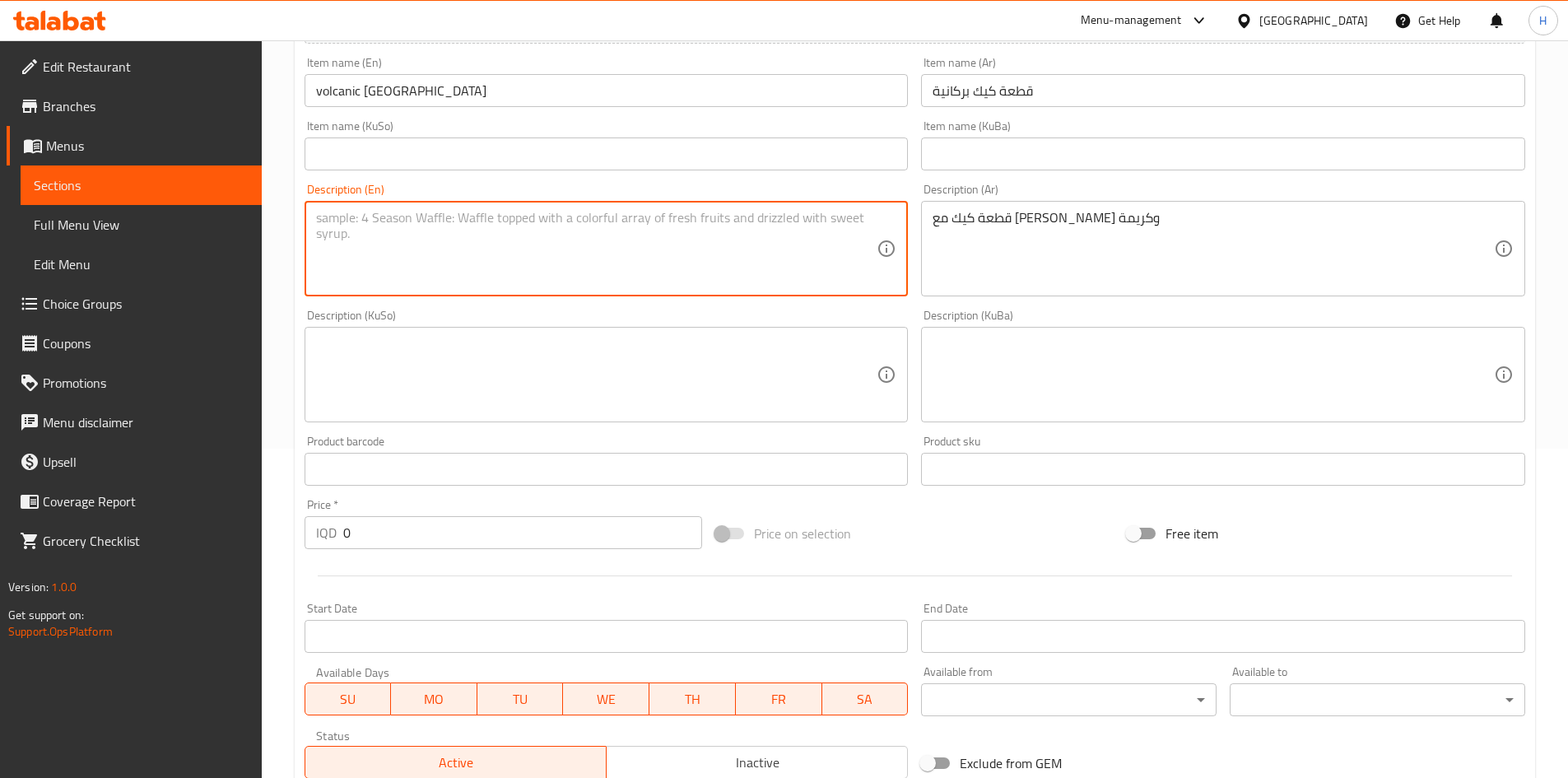
click at [582, 235] on textarea at bounding box center [597, 249] width 561 height 78
paste textarea "A piece of cake with chocolate and cream"
type textarea "A piece of cake with chocolate and cream"
click at [389, 535] on input "0" at bounding box center [523, 532] width 359 height 33
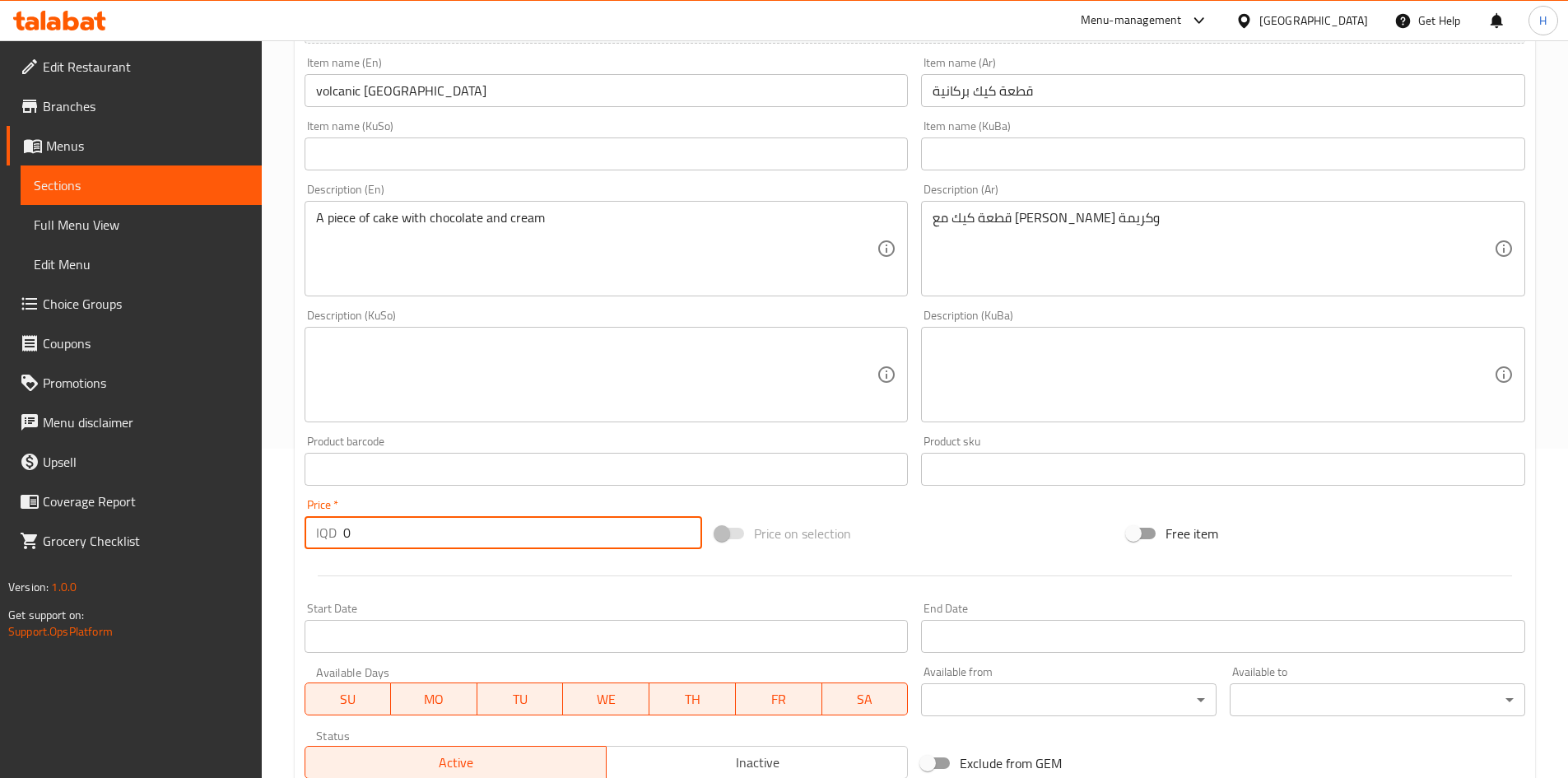
click at [389, 535] on input "0" at bounding box center [523, 532] width 359 height 33
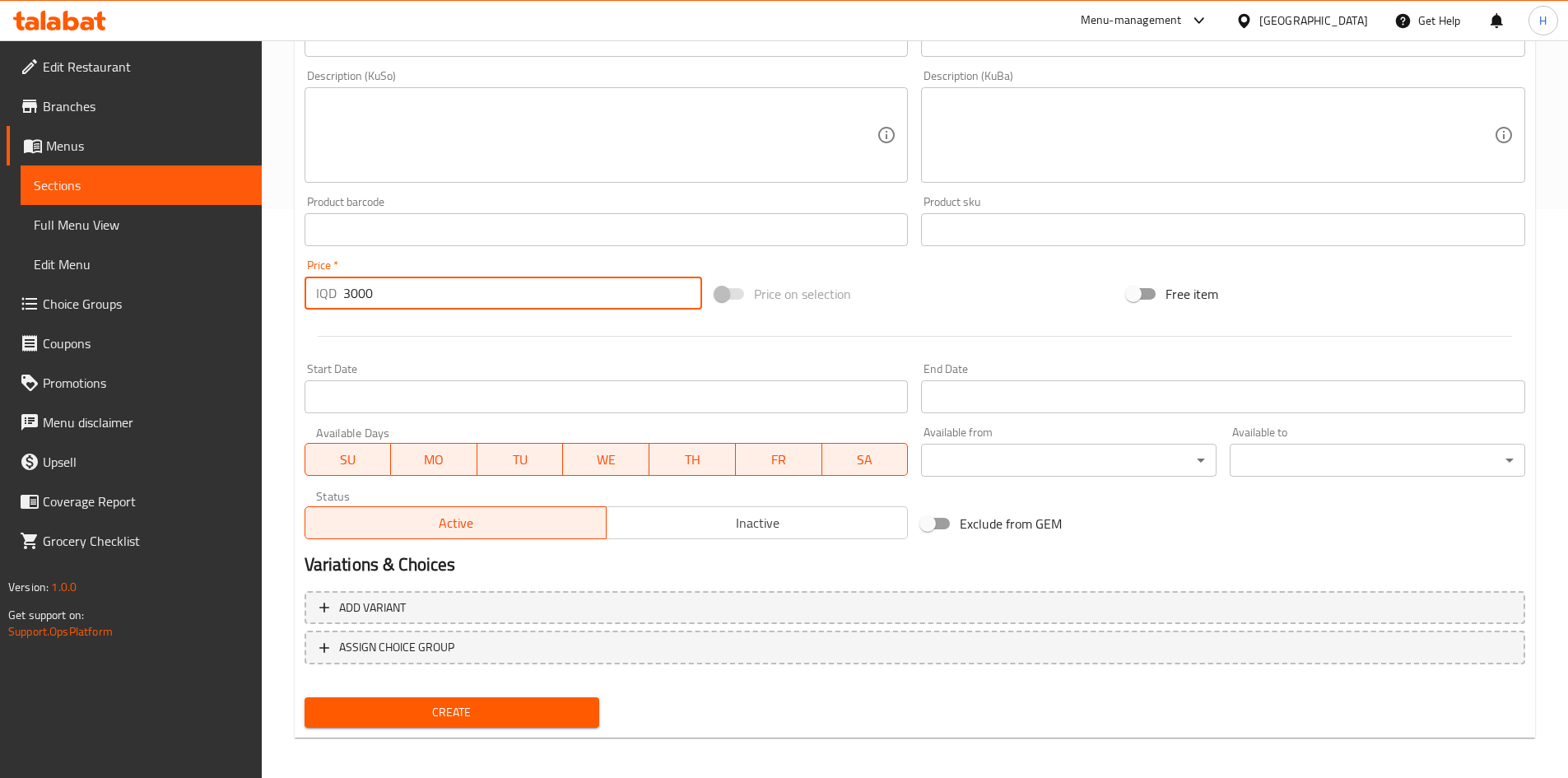
scroll to position [575, 0]
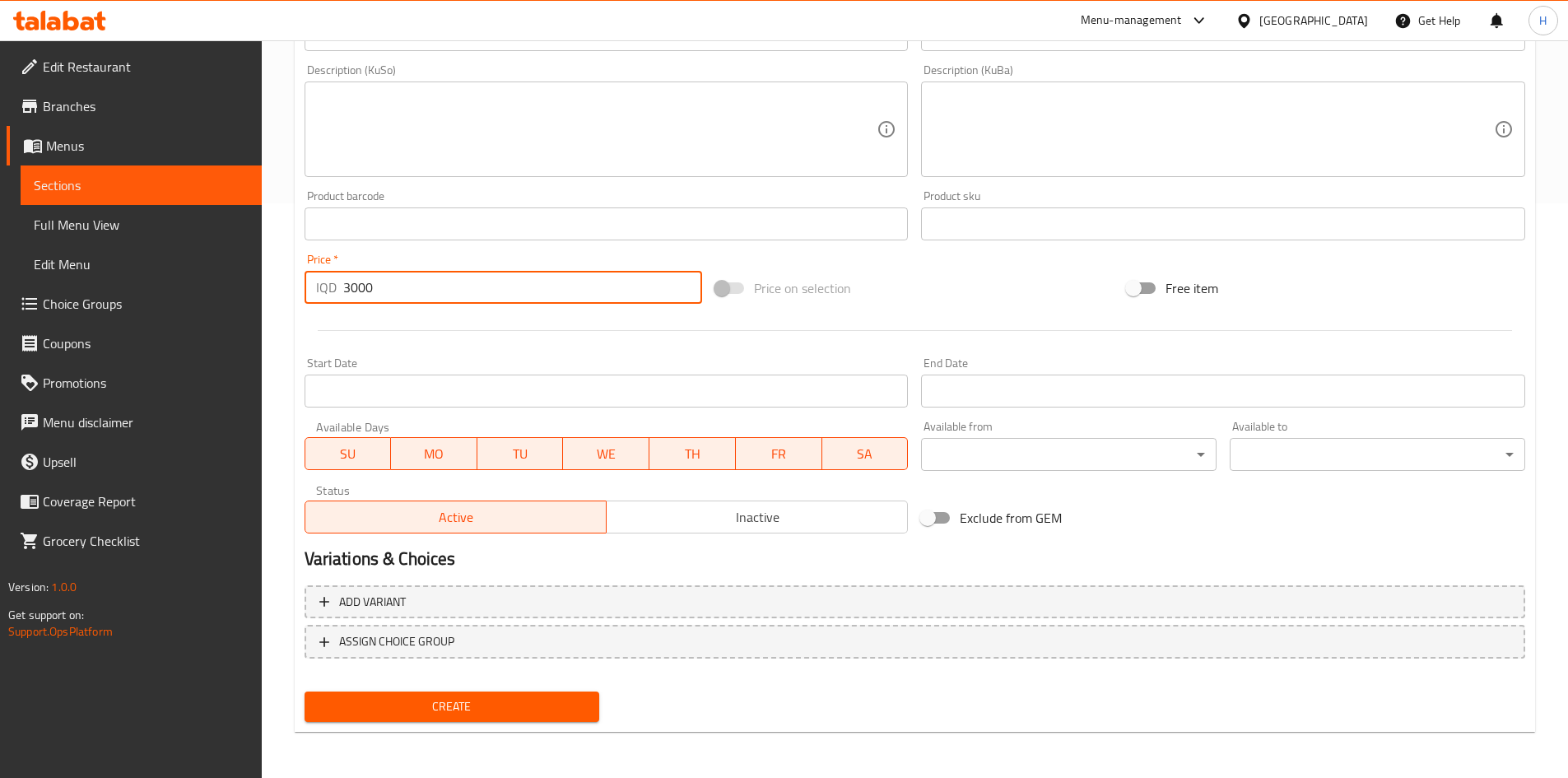
type input "3000"
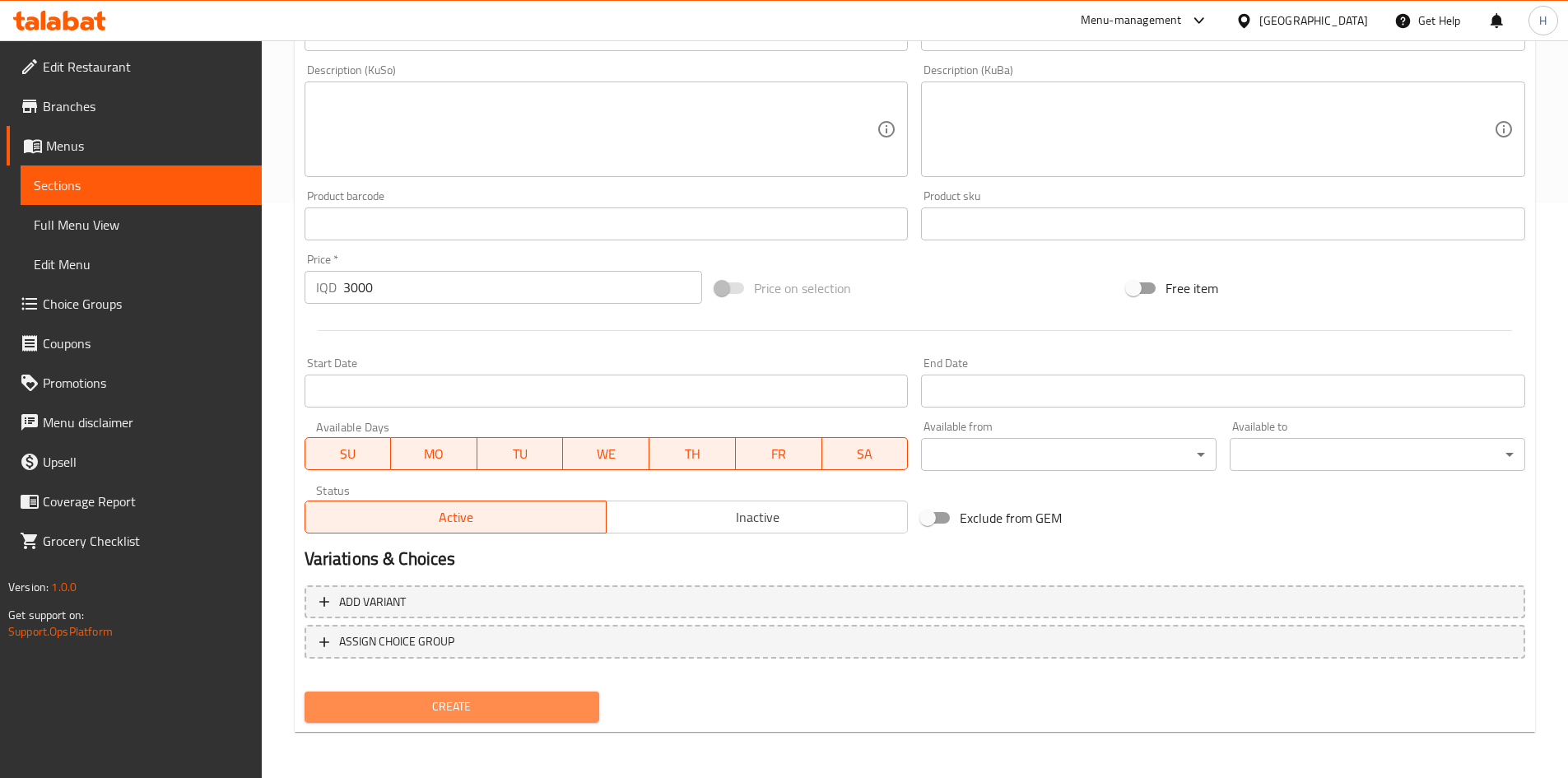
click at [493, 700] on span "Create" at bounding box center [453, 707] width 270 height 20
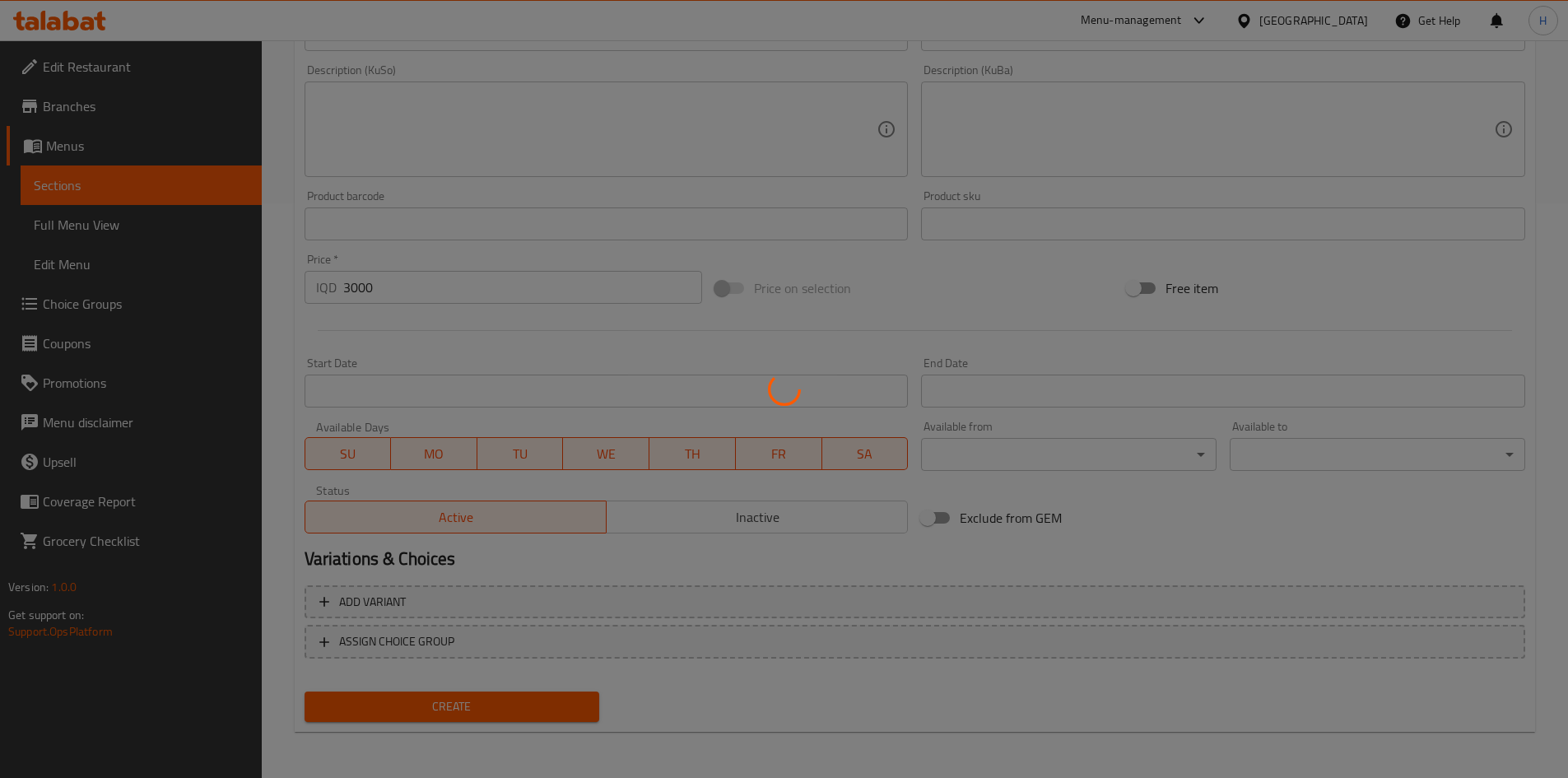
type input "0"
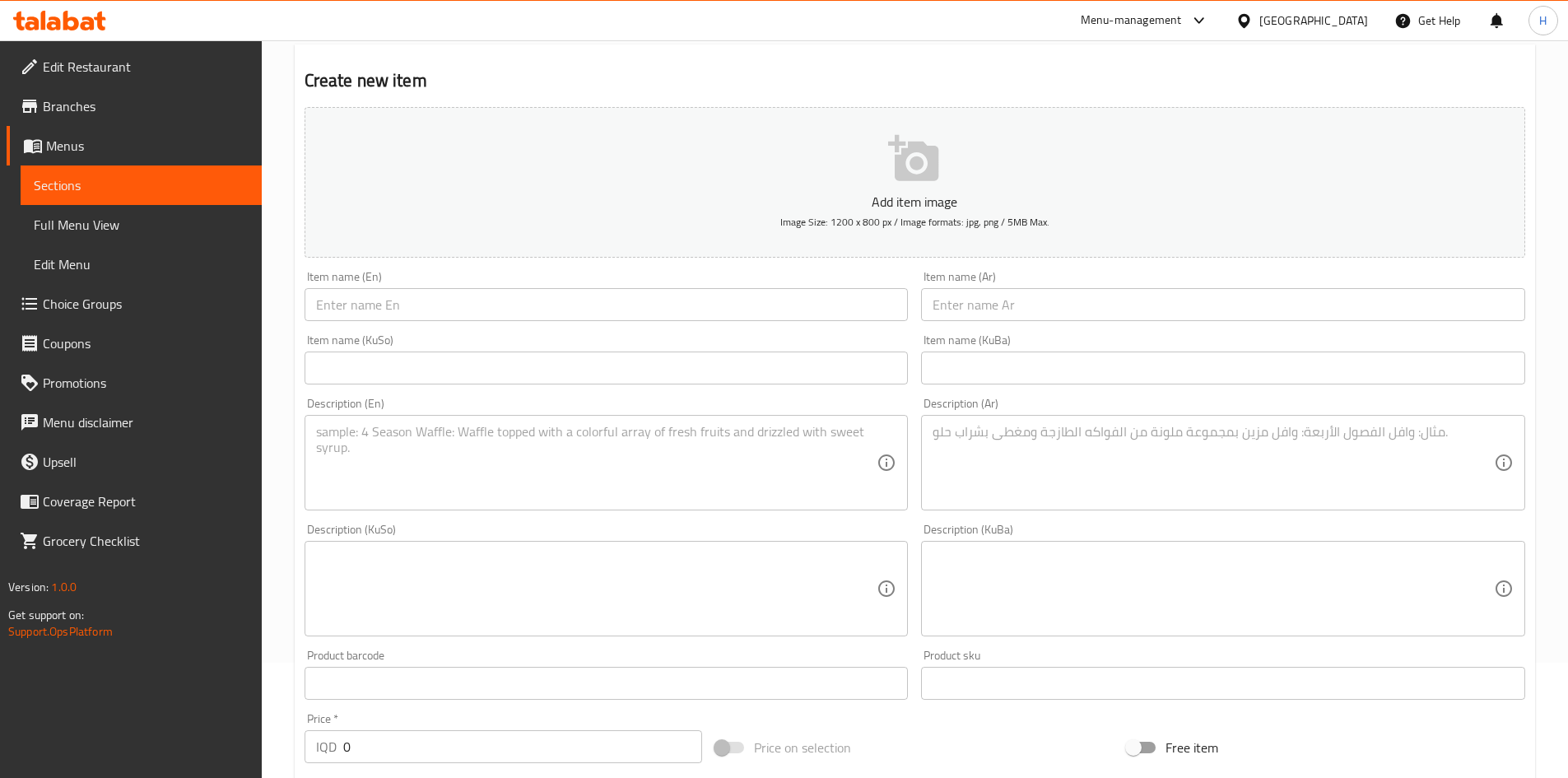
scroll to position [0, 0]
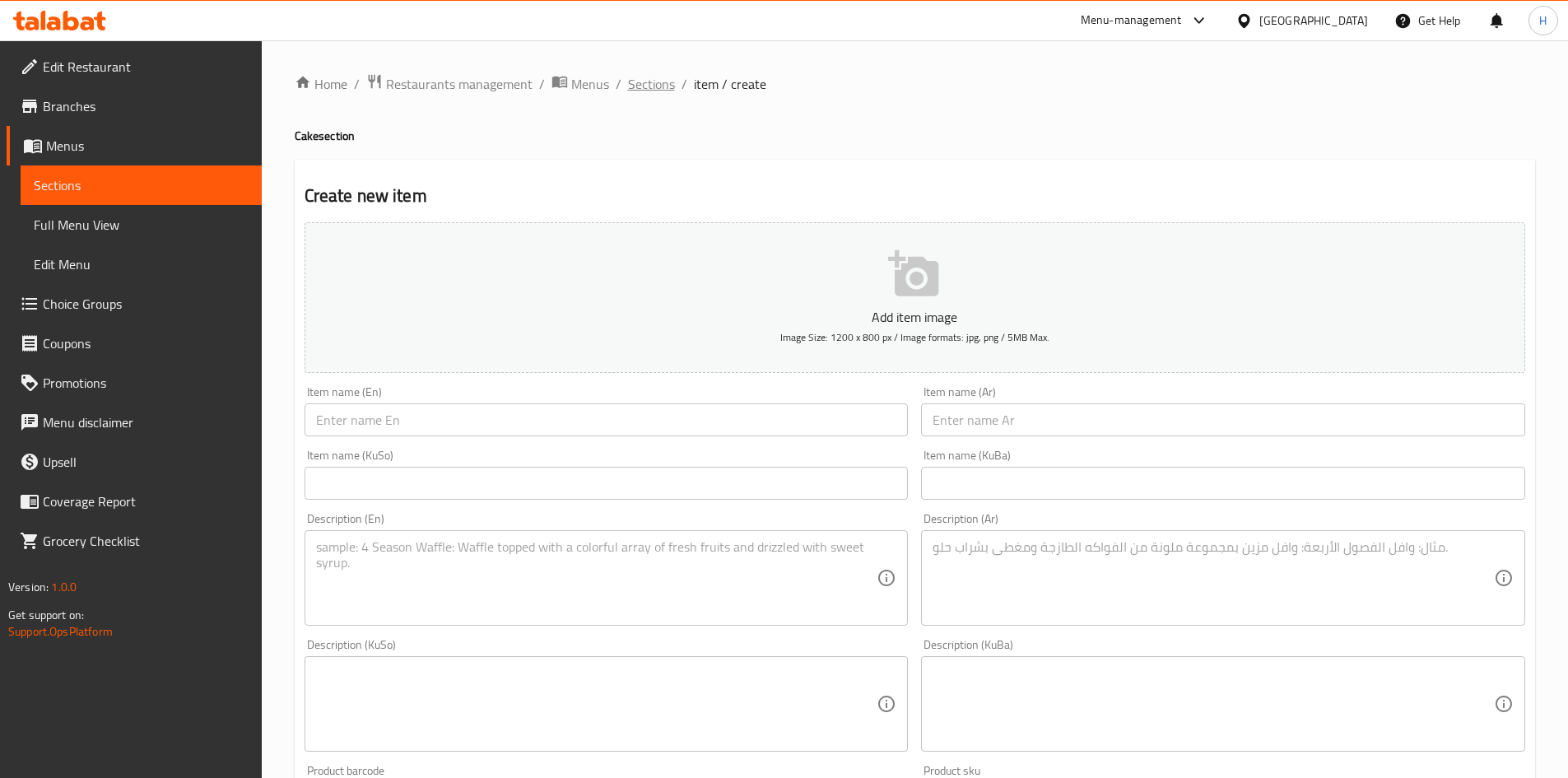
click at [657, 76] on span "Sections" at bounding box center [651, 83] width 47 height 19
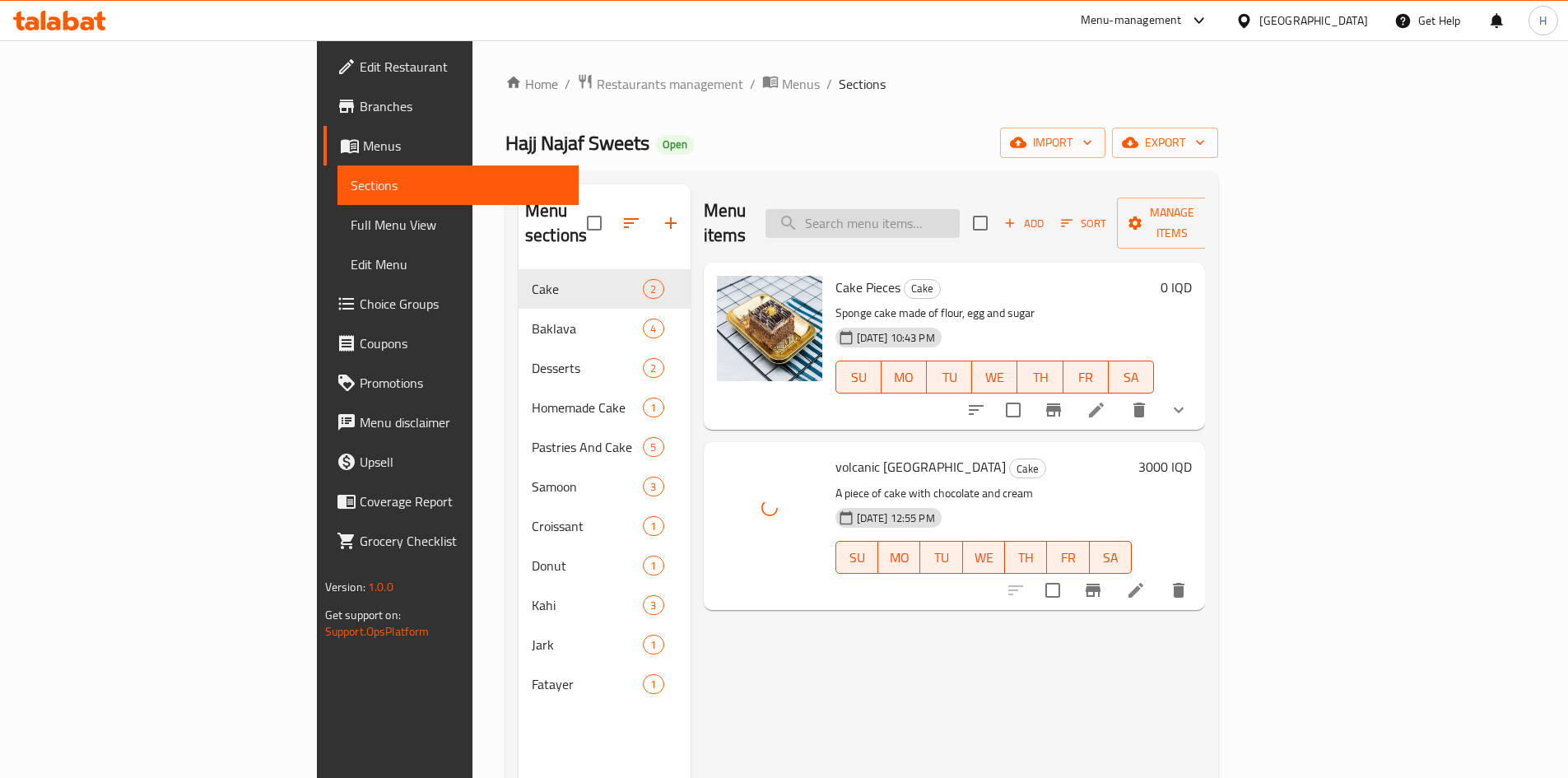
click at [959, 209] on input "search" at bounding box center [862, 224] width 194 height 29
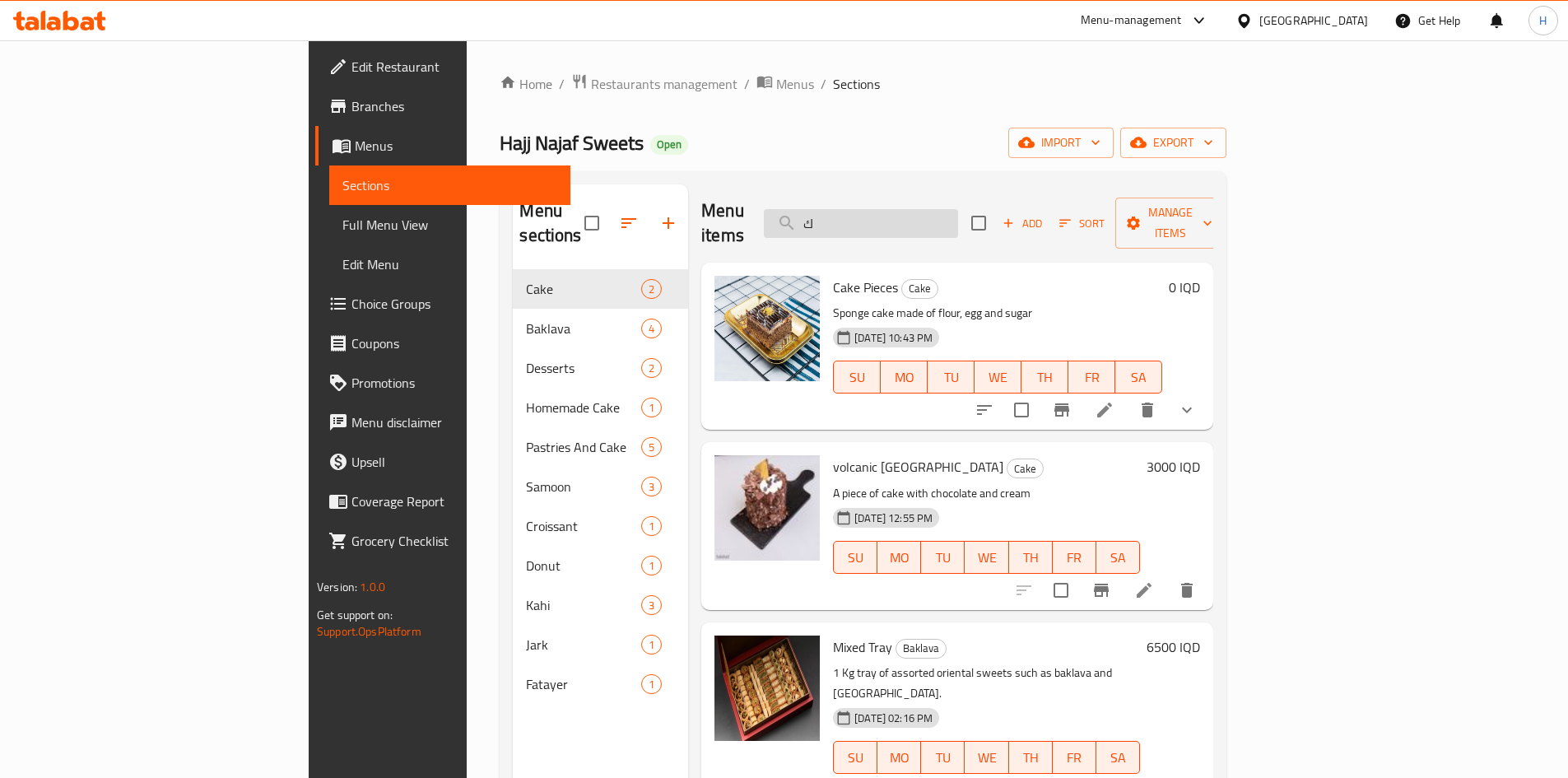
click at [959, 209] on input "ك" at bounding box center [860, 224] width 194 height 29
type input "مني"
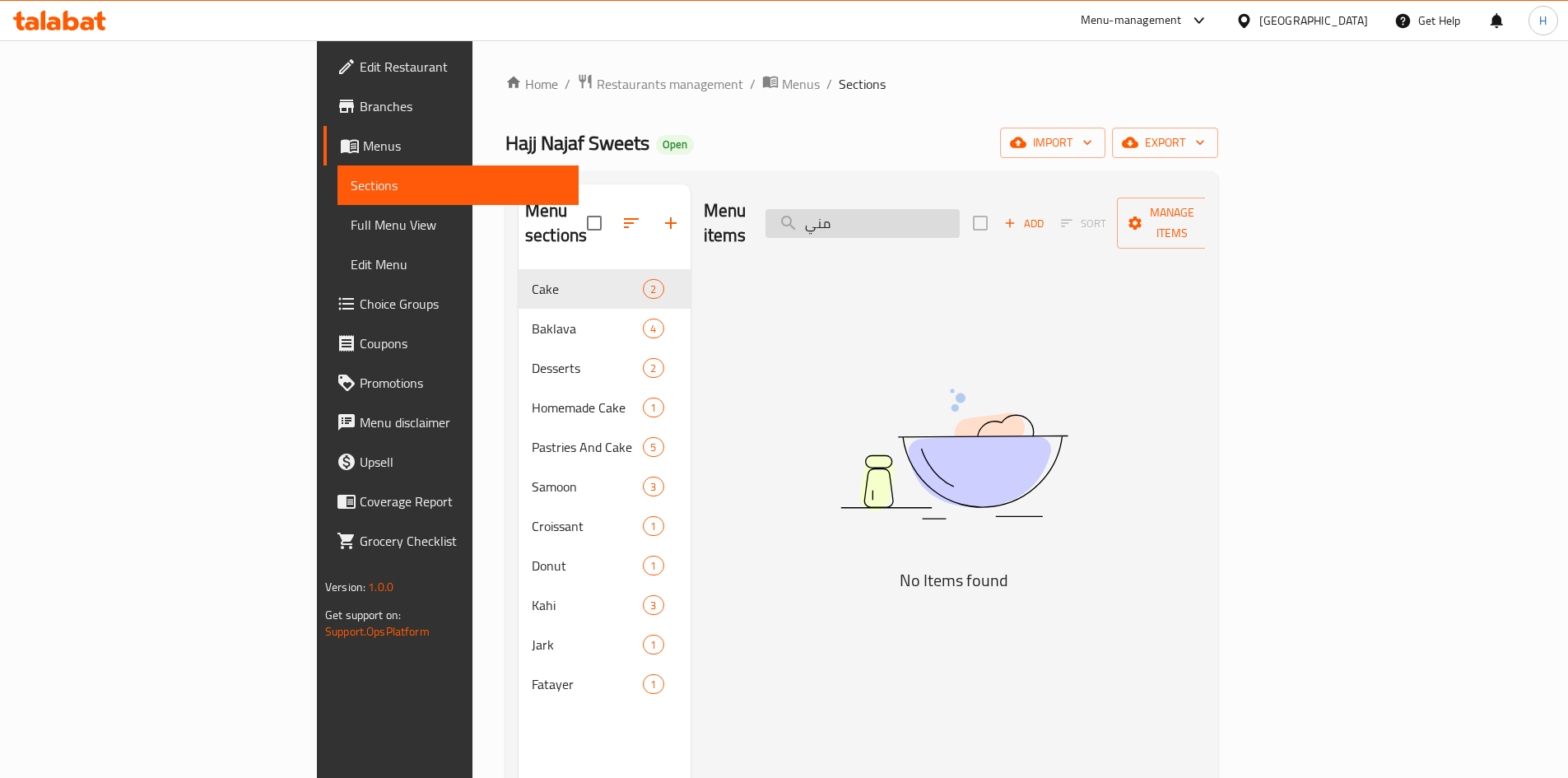
click at [959, 209] on input "مني" at bounding box center [862, 224] width 194 height 29
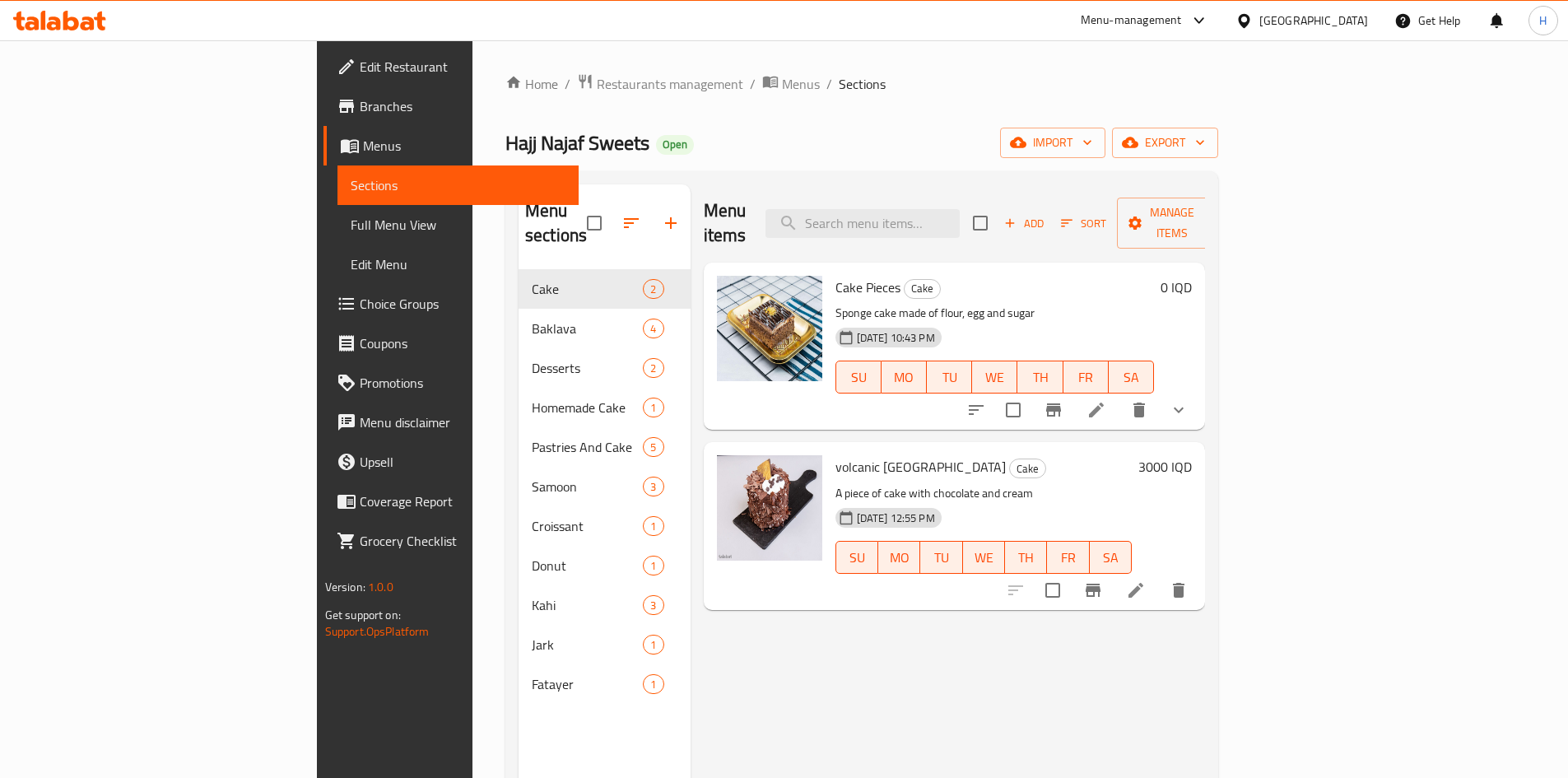
click at [1046, 214] on span "Add" at bounding box center [1024, 224] width 44 height 19
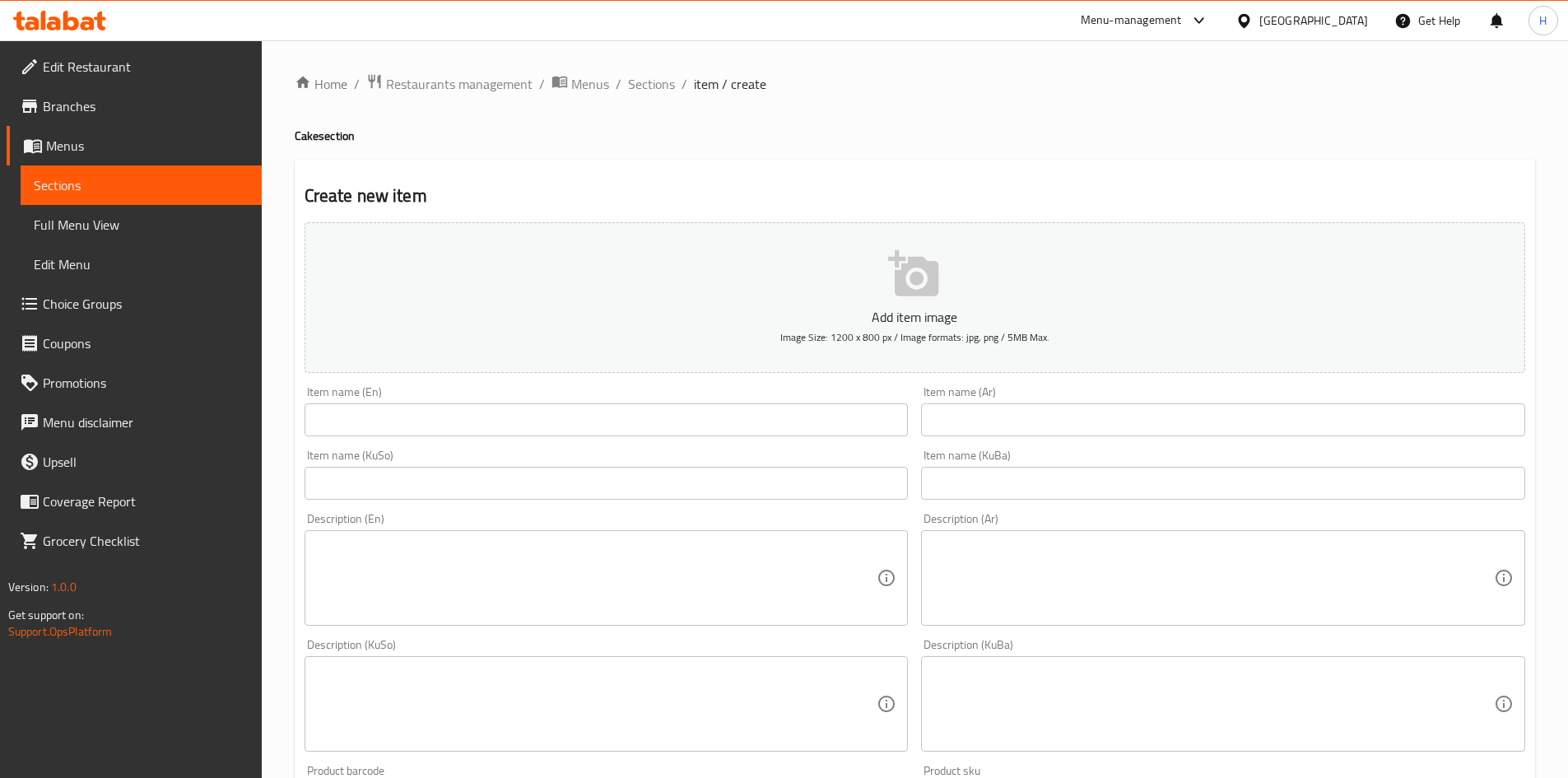
click at [1063, 432] on input "text" at bounding box center [1223, 420] width 604 height 33
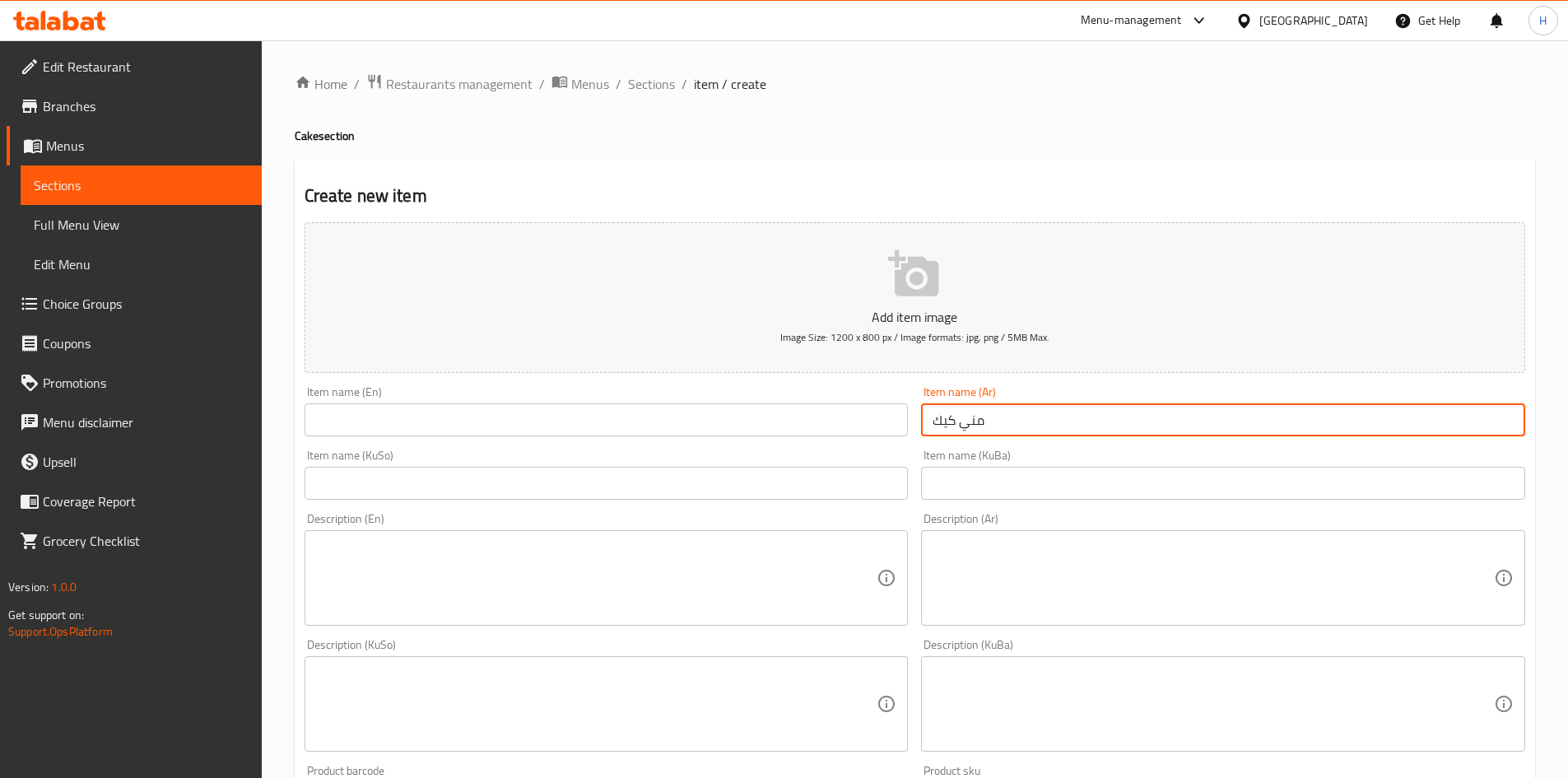
type input "مني كيك"
click at [494, 436] on input "text" at bounding box center [606, 420] width 604 height 33
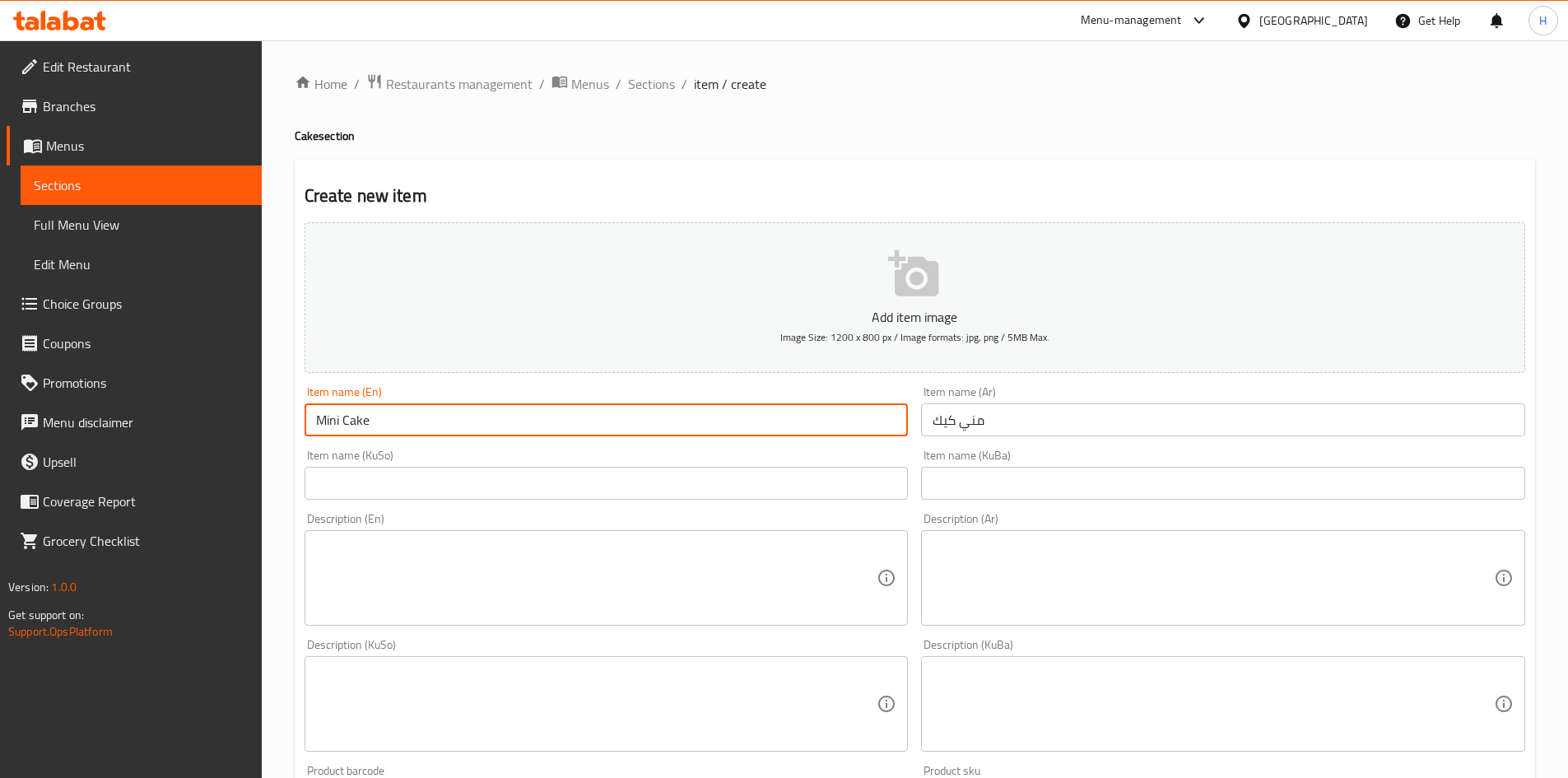
type input "Mini Cake"
click at [1044, 573] on textarea at bounding box center [1213, 578] width 561 height 78
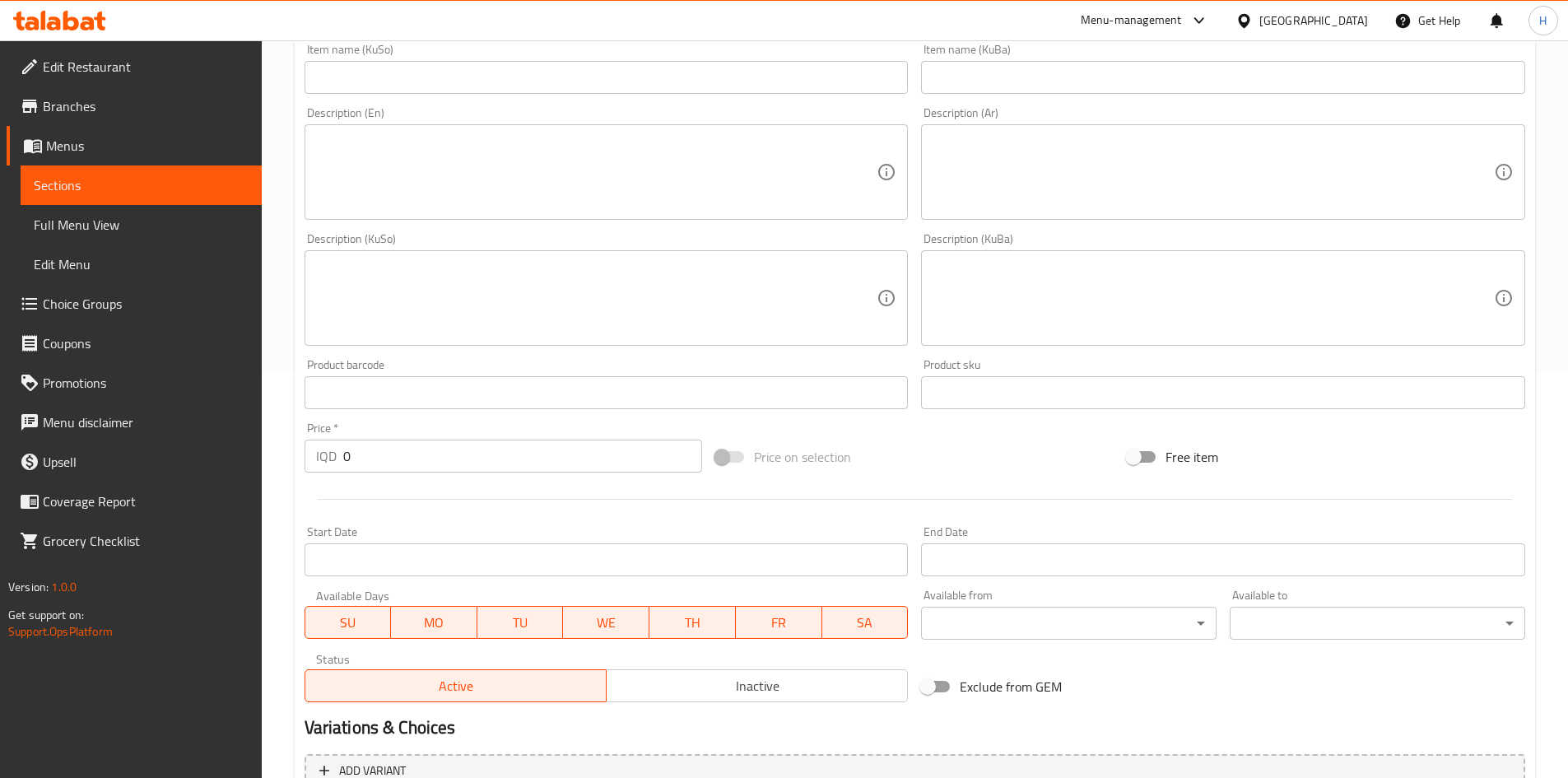
scroll to position [412, 0]
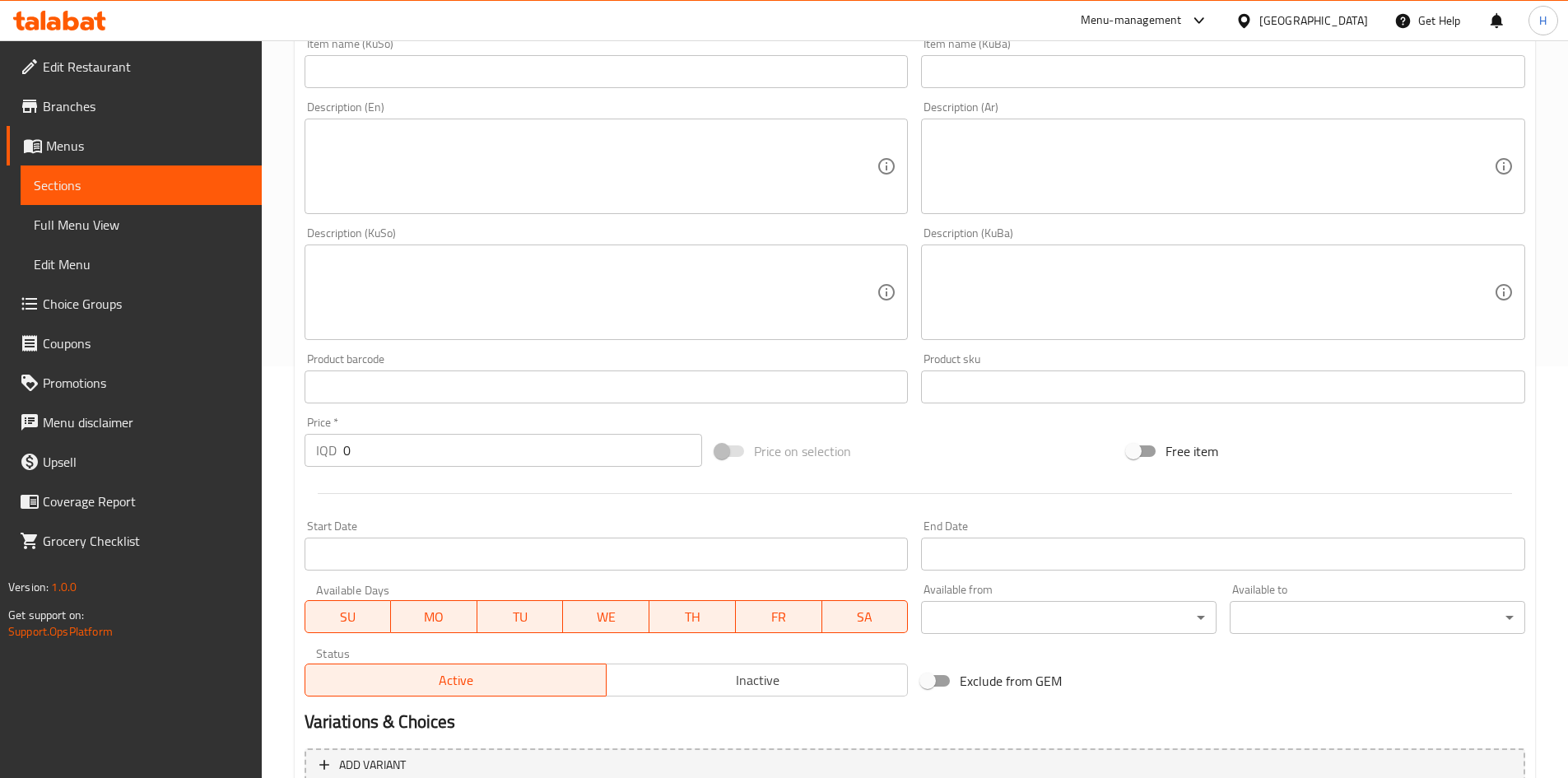
click at [392, 442] on input "0" at bounding box center [523, 450] width 359 height 33
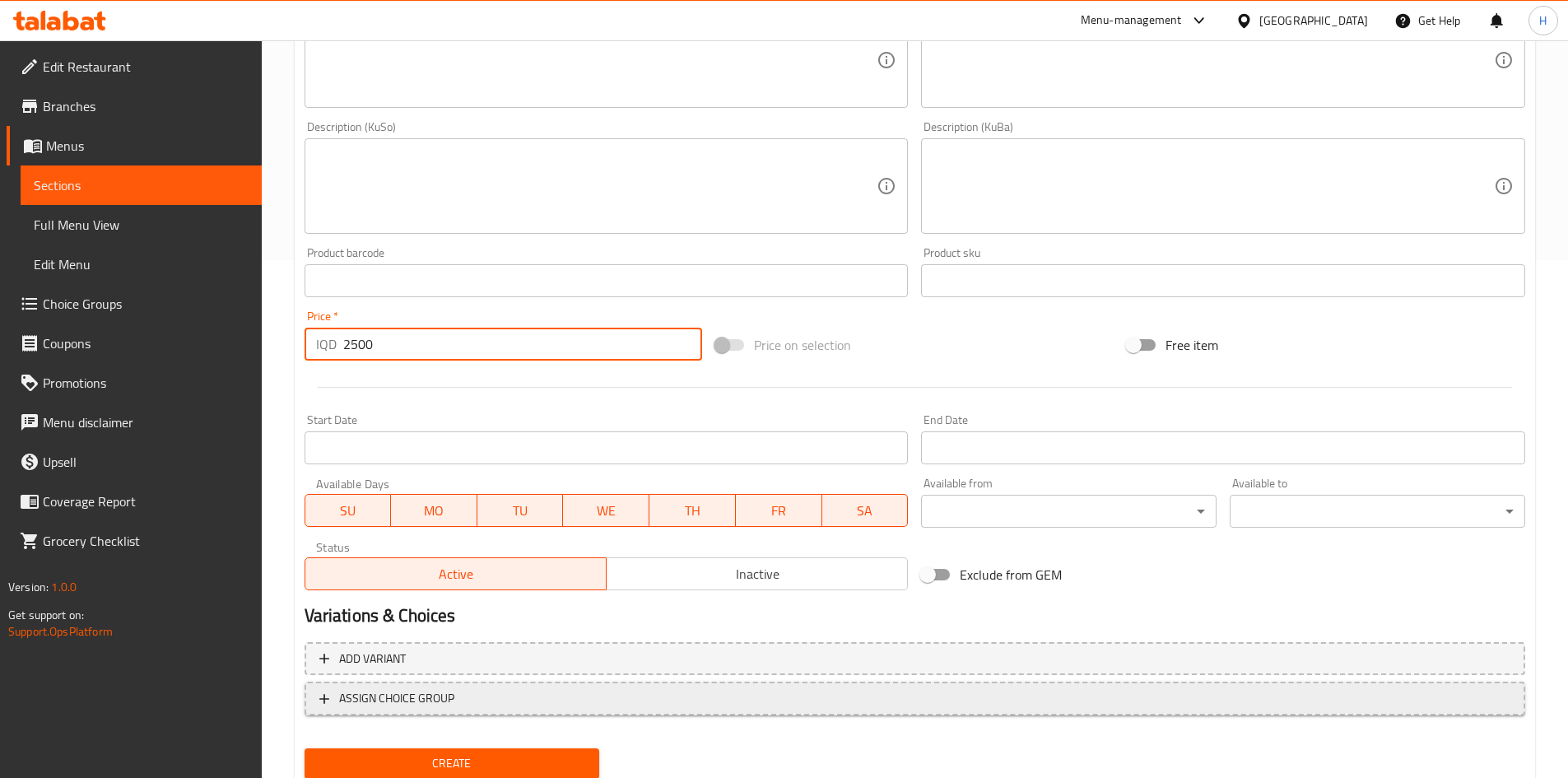
scroll to position [575, 0]
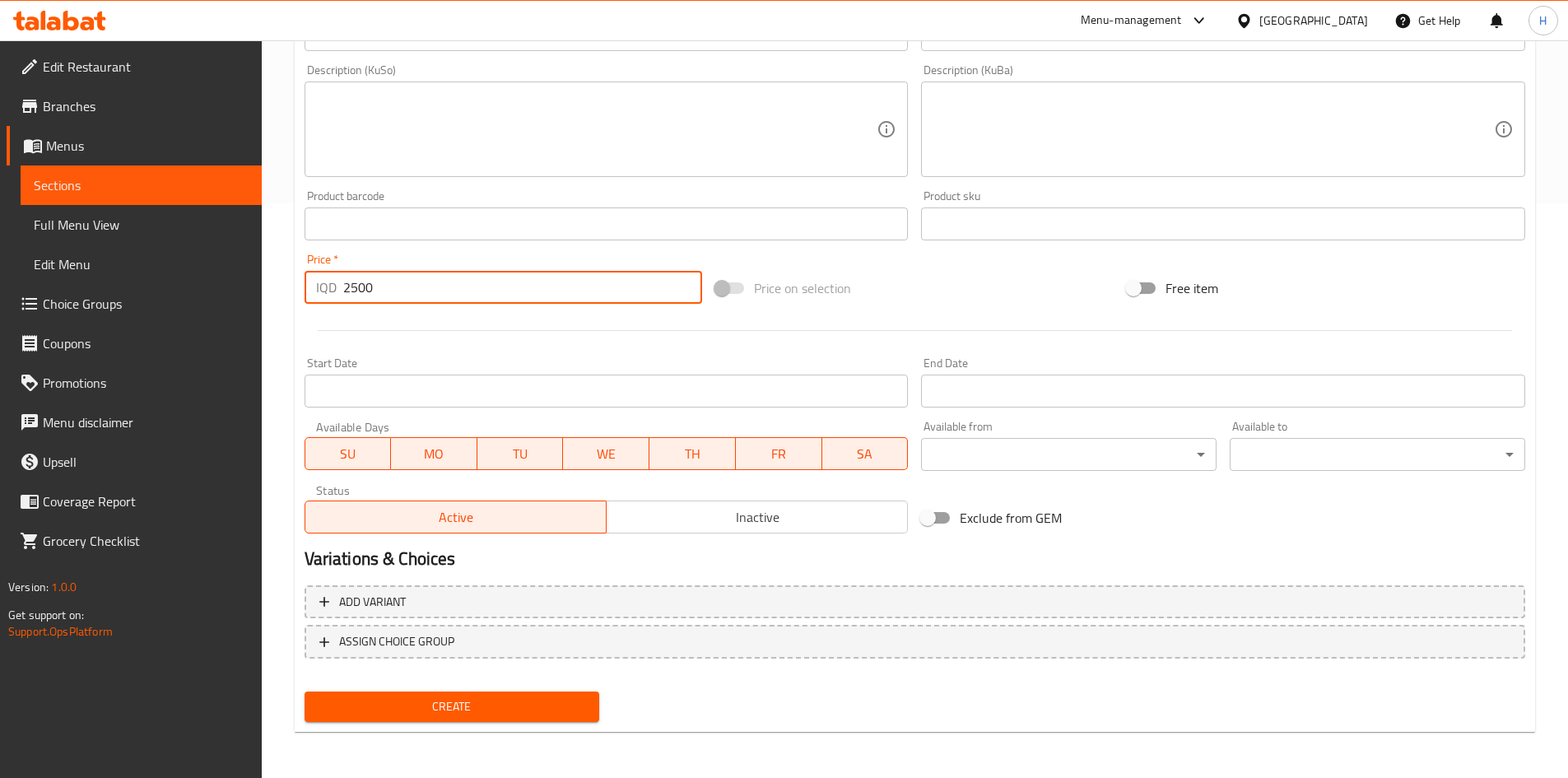
type input "2500"
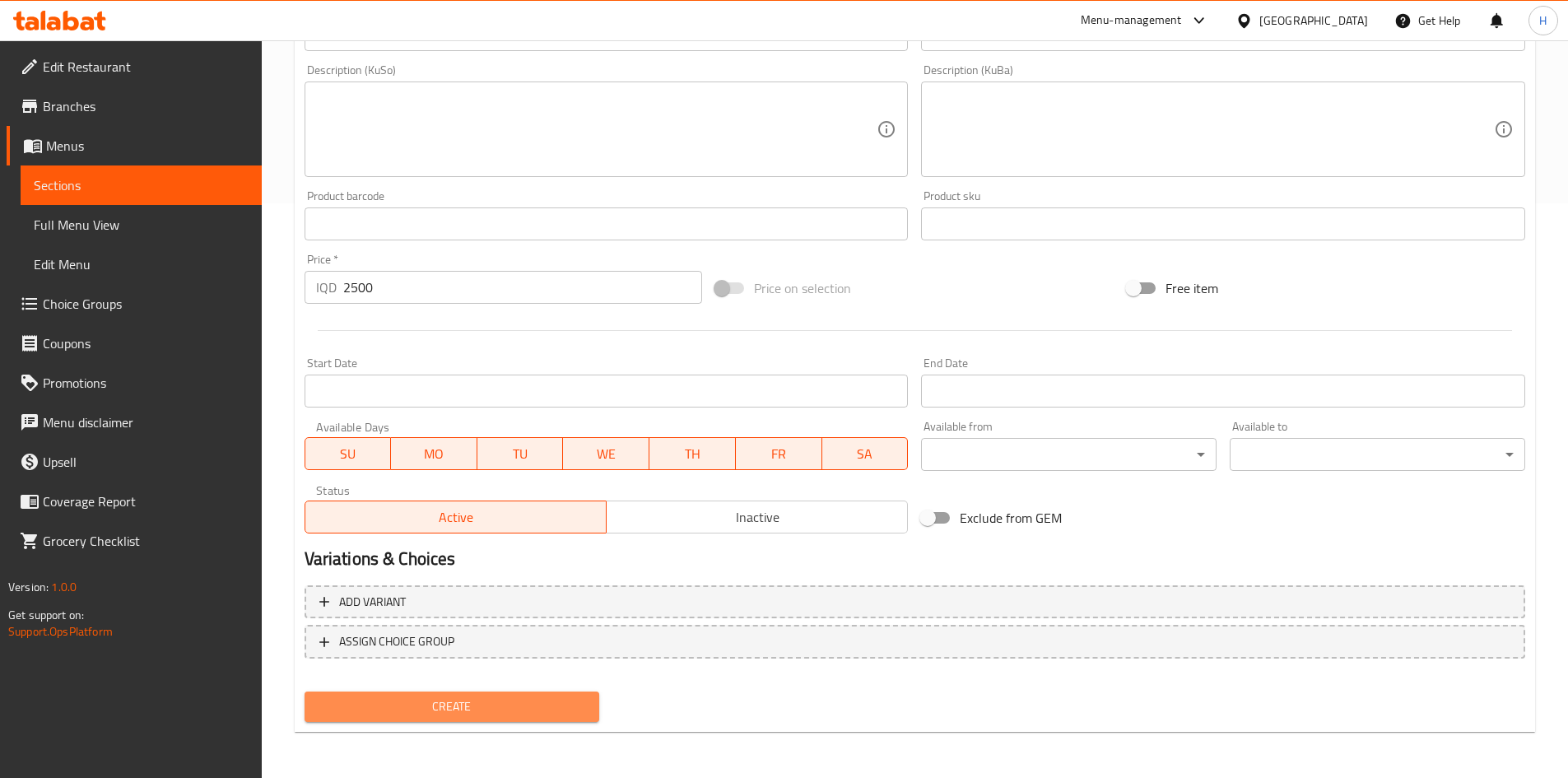
click at [487, 701] on span "Create" at bounding box center [453, 707] width 270 height 20
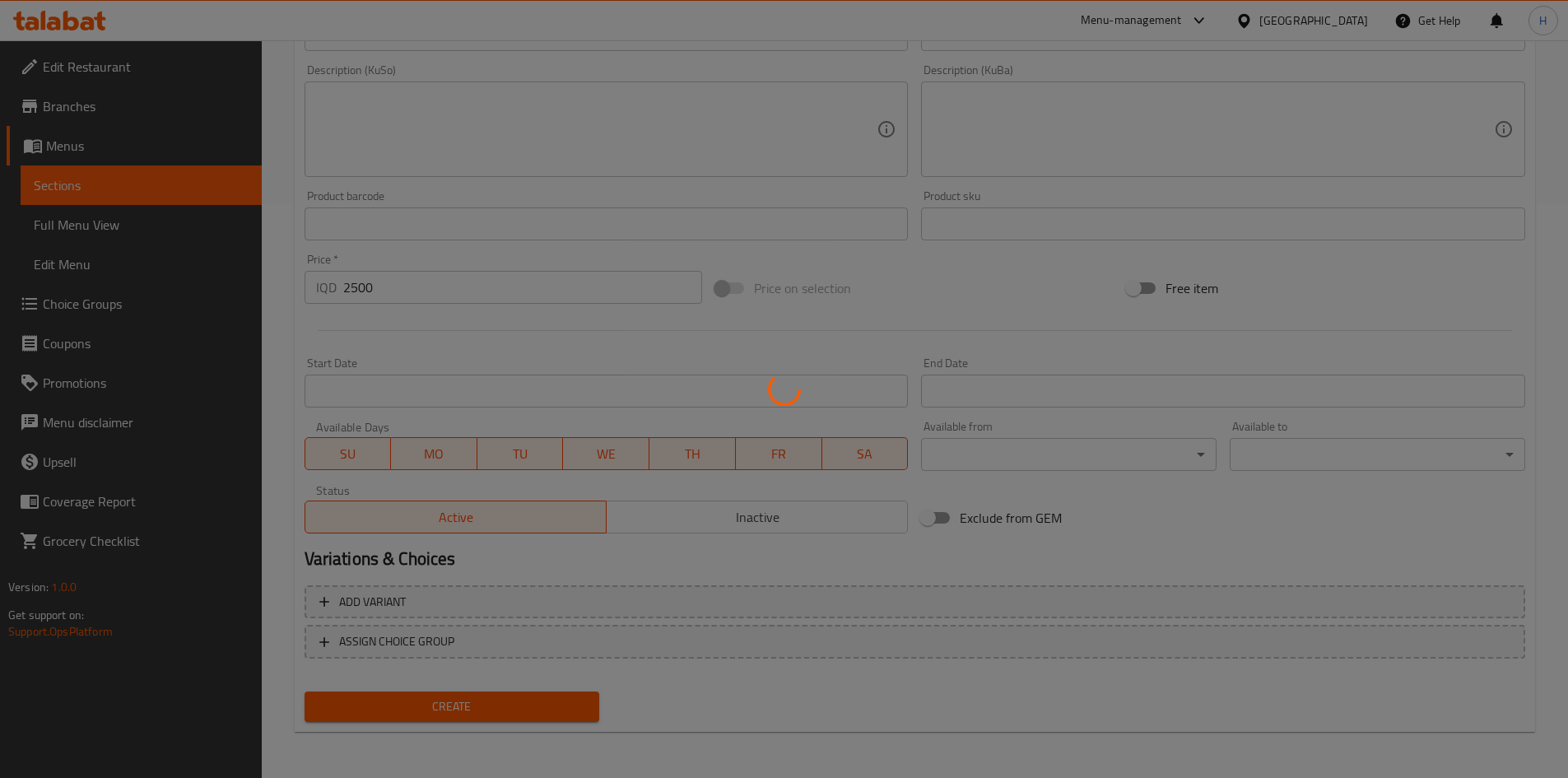
type input "0"
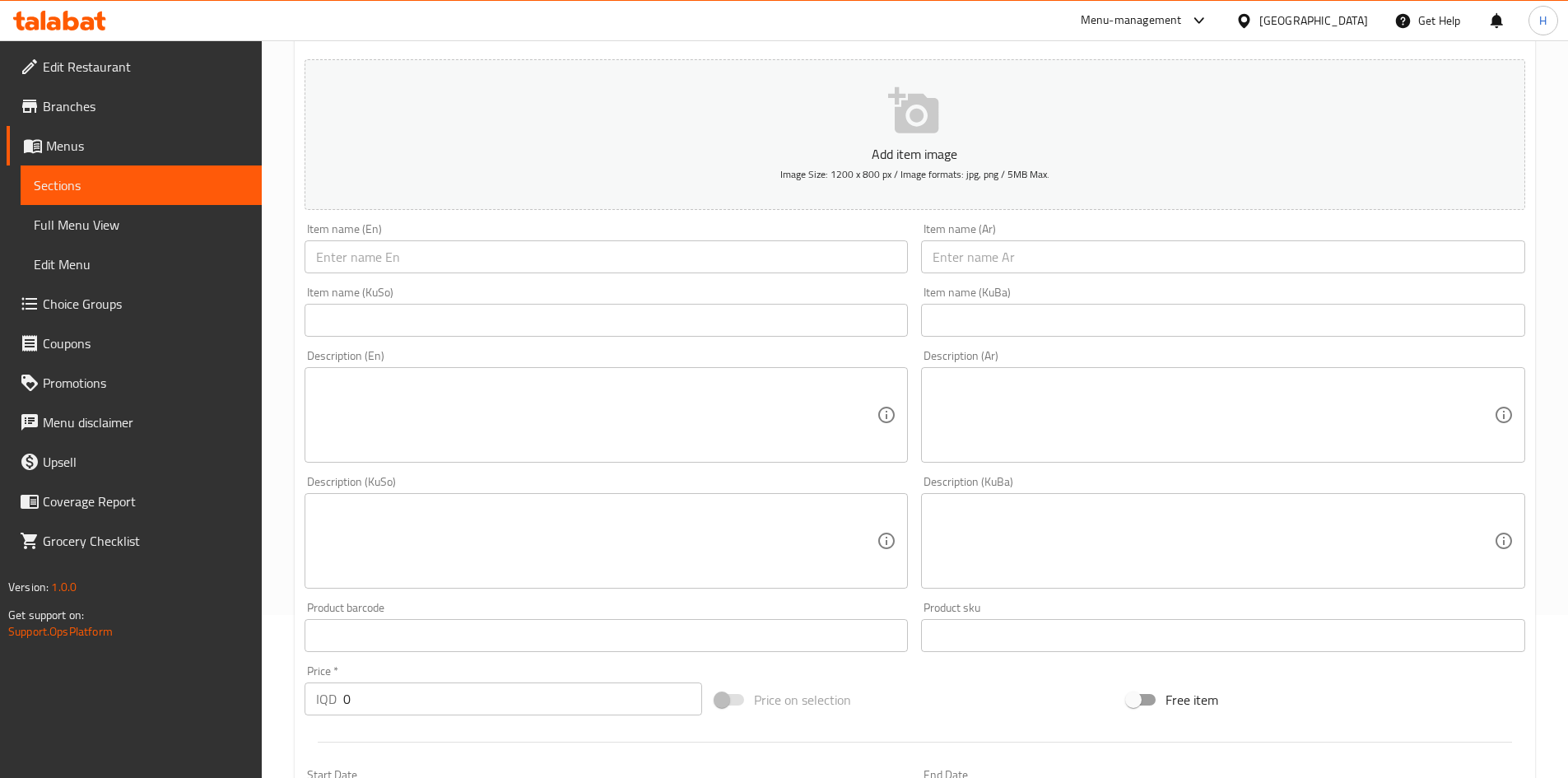
scroll to position [0, 0]
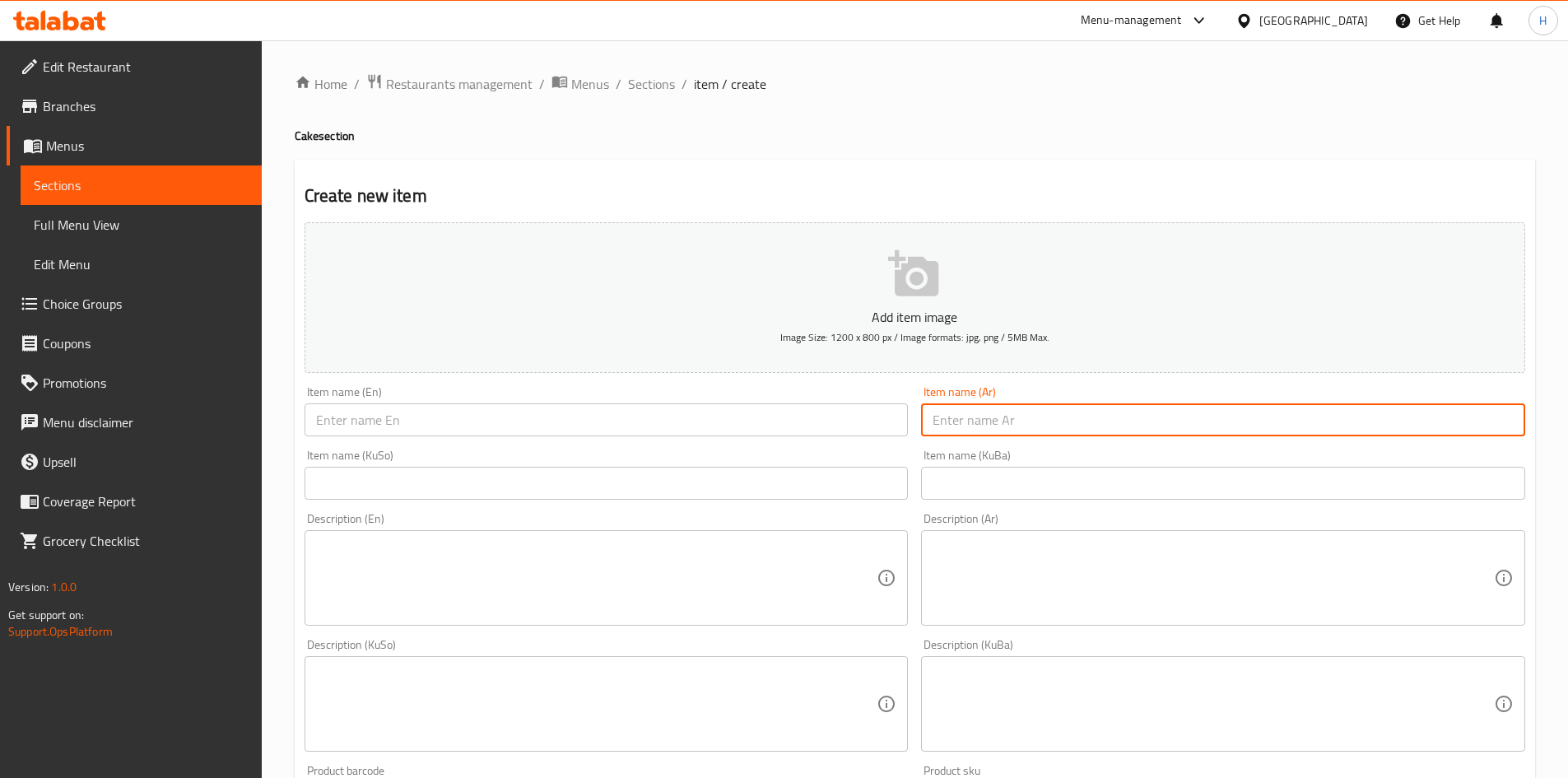
click at [1020, 415] on input "text" at bounding box center [1223, 420] width 604 height 33
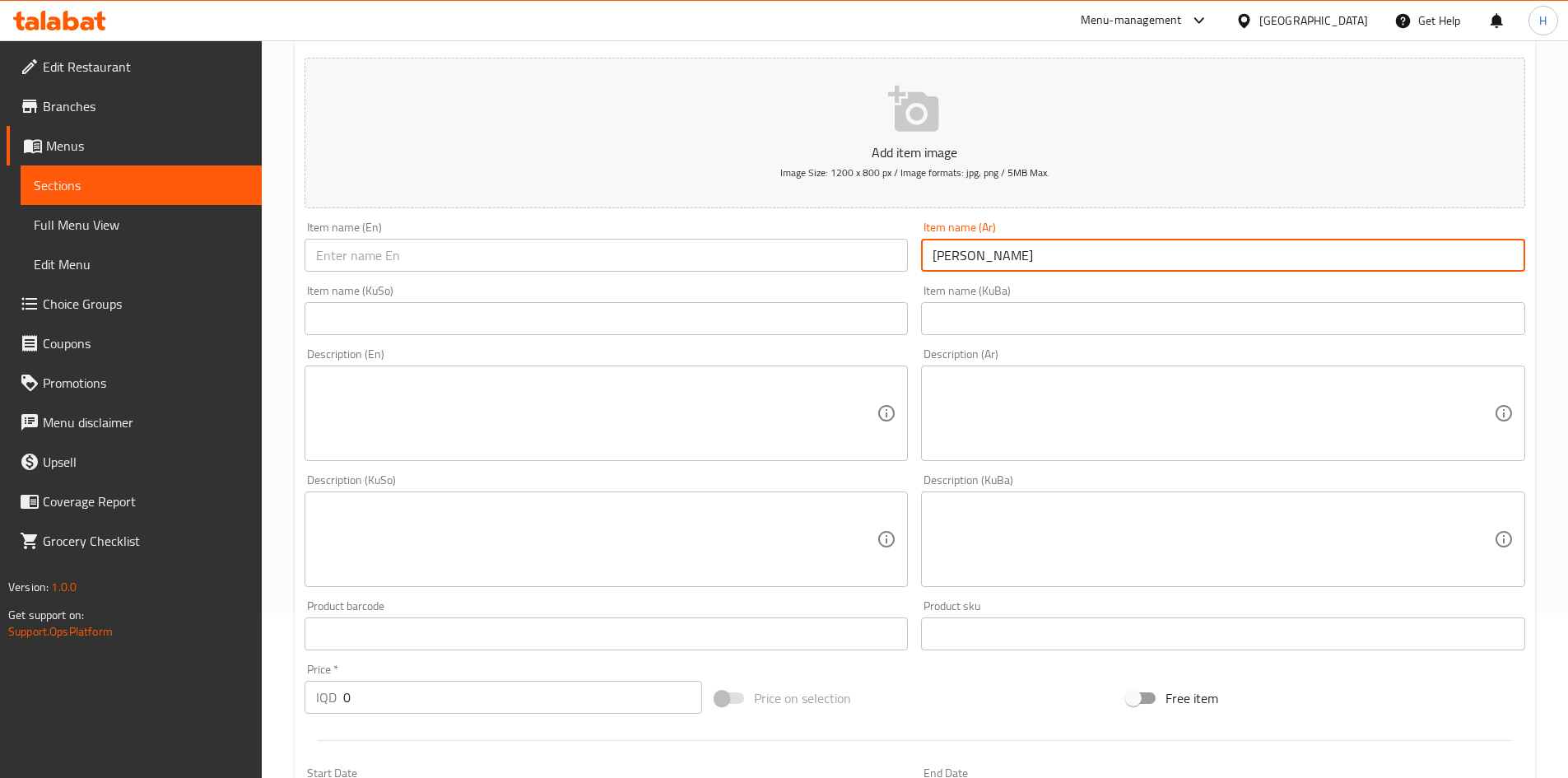
scroll to position [82, 0]
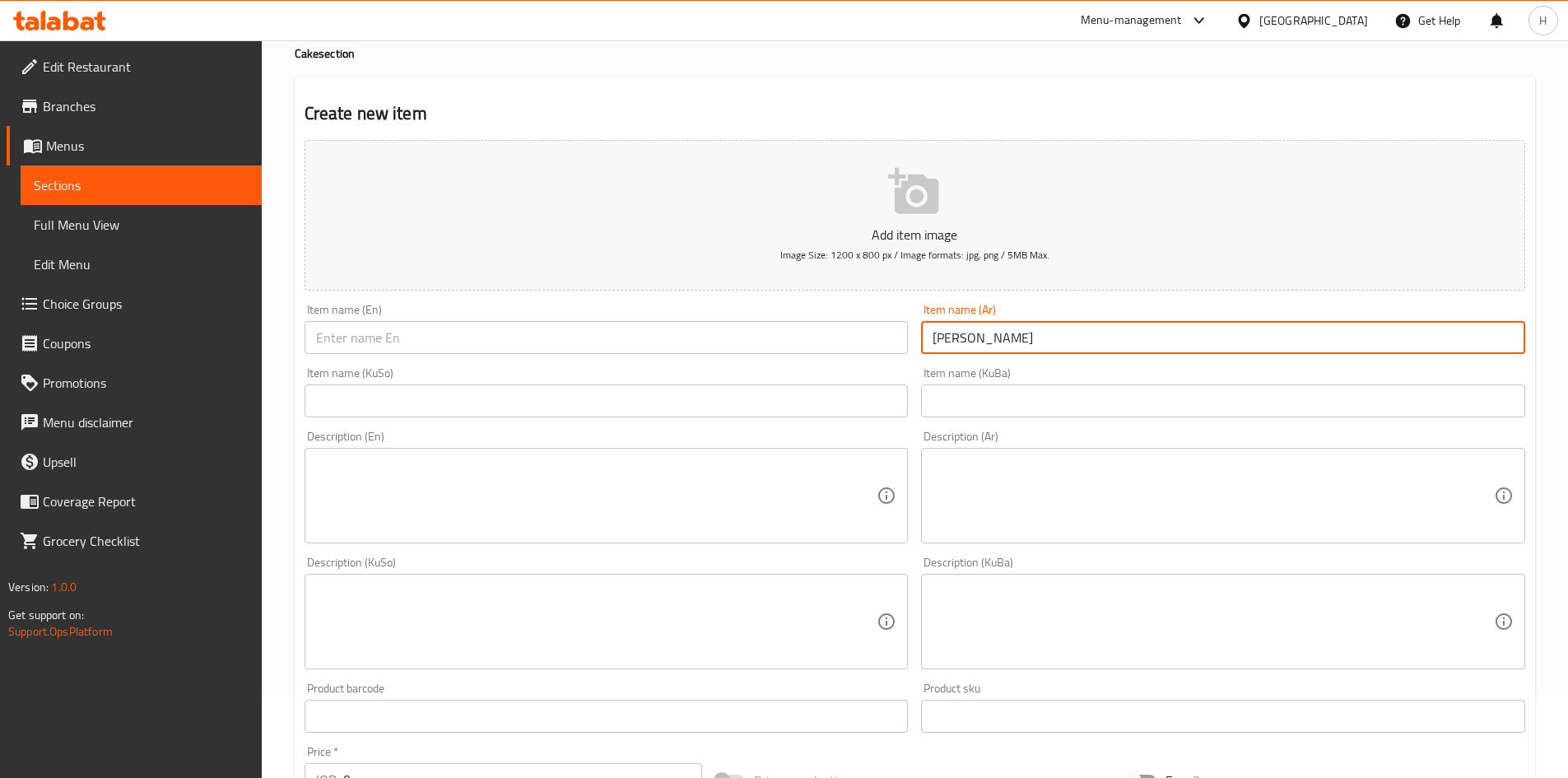
type input "كيك لوتس"
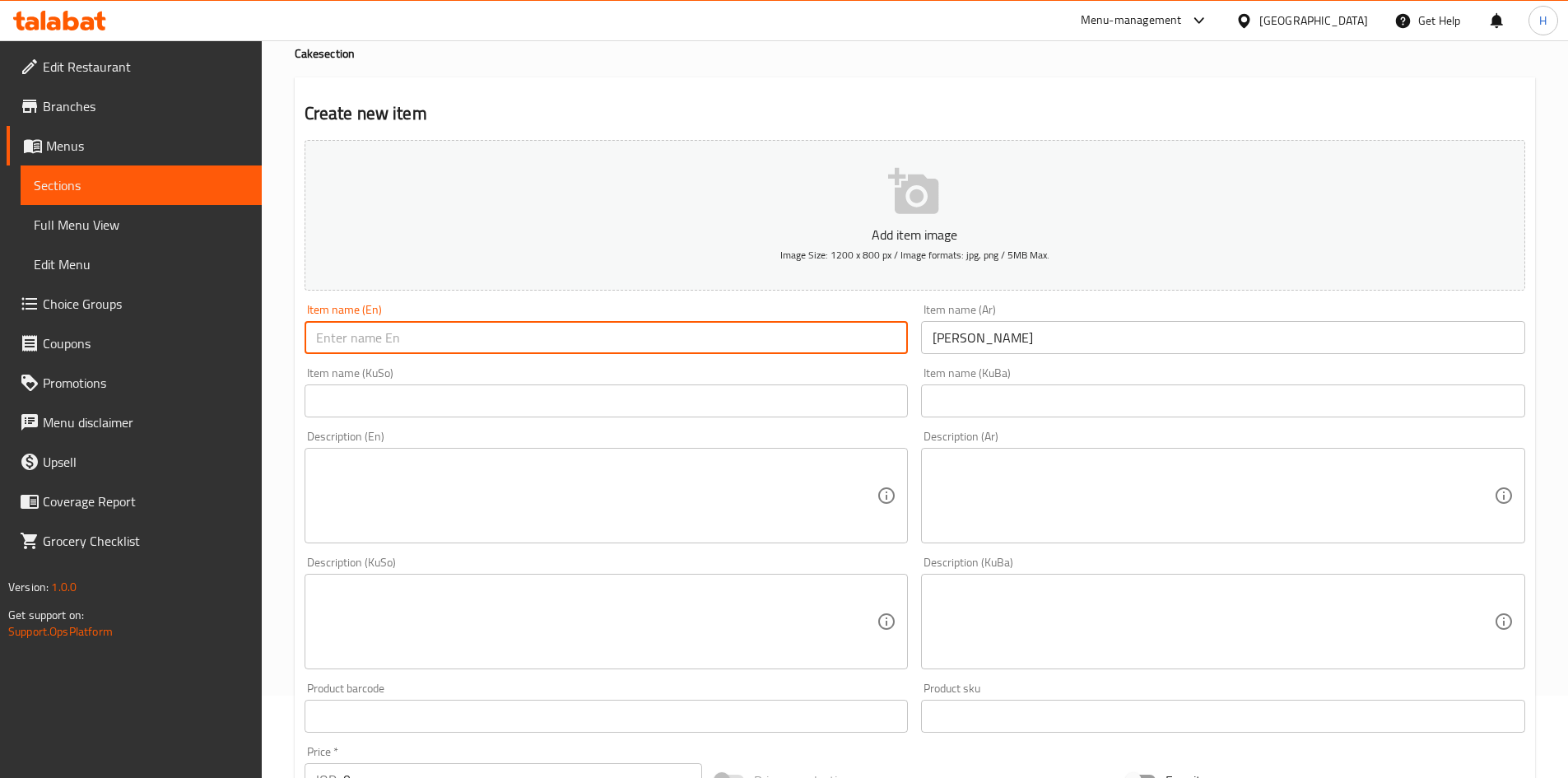
click at [406, 334] on input "text" at bounding box center [606, 337] width 604 height 33
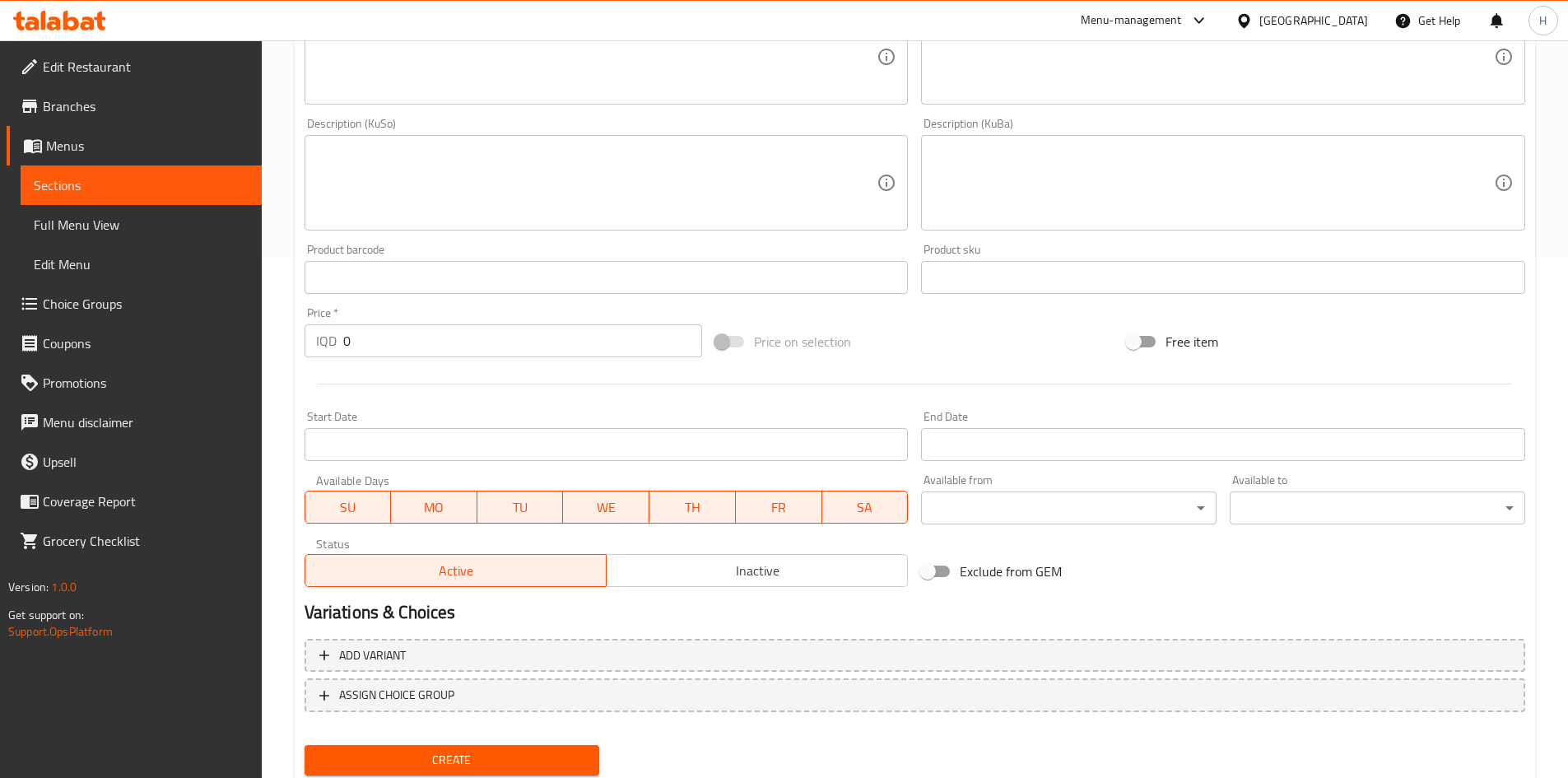
scroll to position [575, 0]
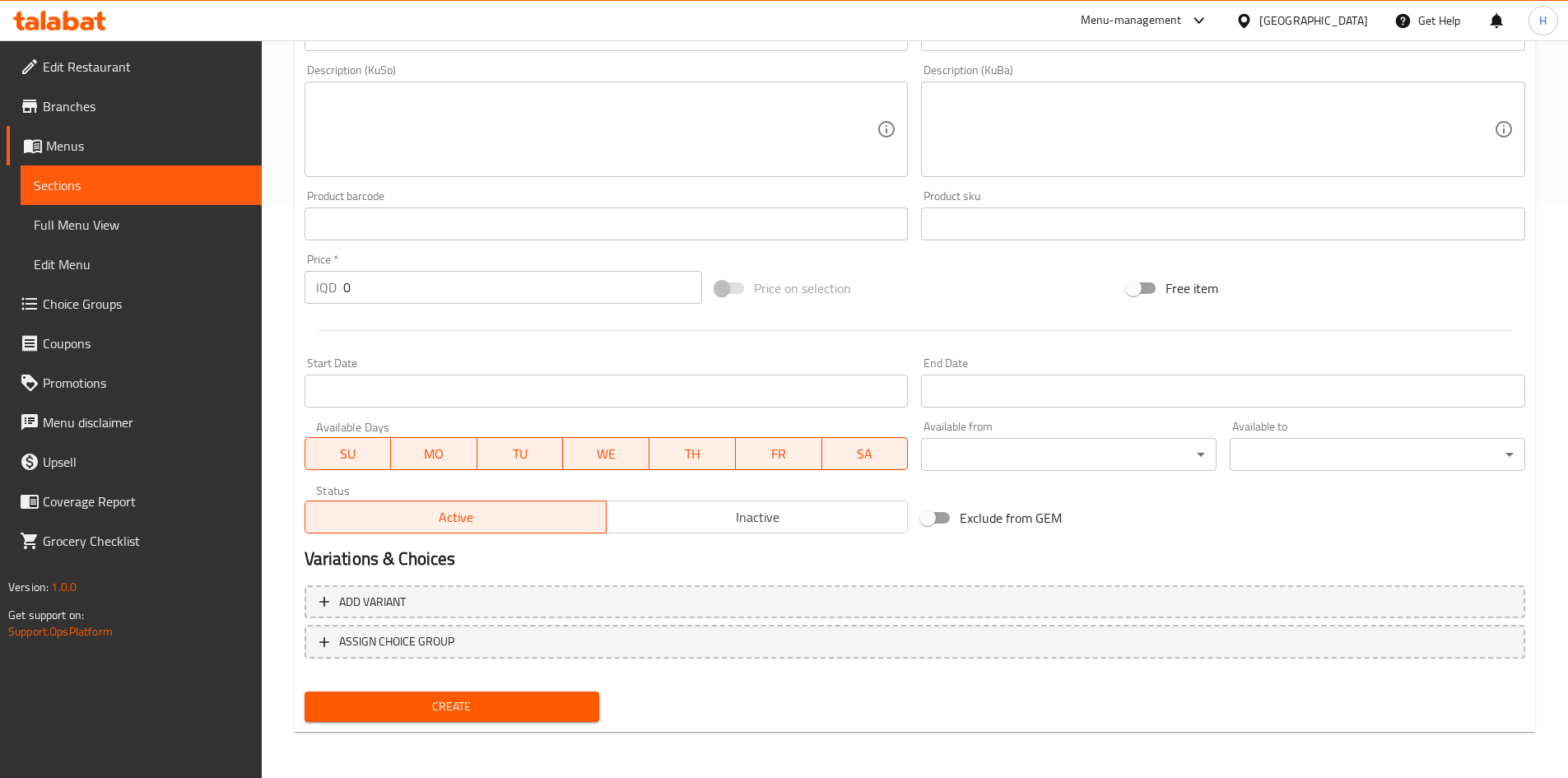
type input "Lotus Cake"
click at [404, 292] on input "0" at bounding box center [523, 287] width 359 height 33
click at [405, 290] on input "0" at bounding box center [523, 287] width 359 height 33
type input "0"
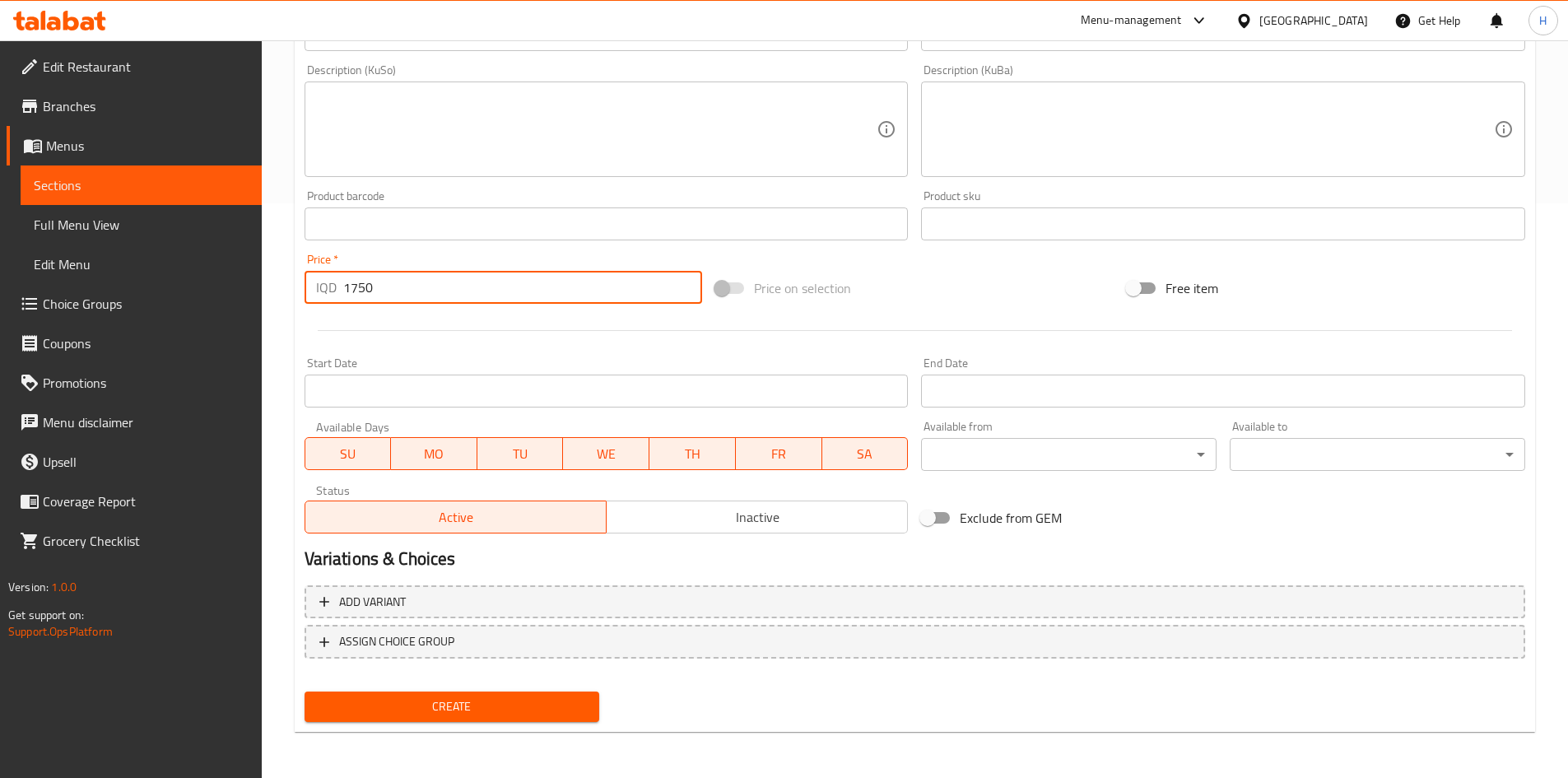
type input "1750"
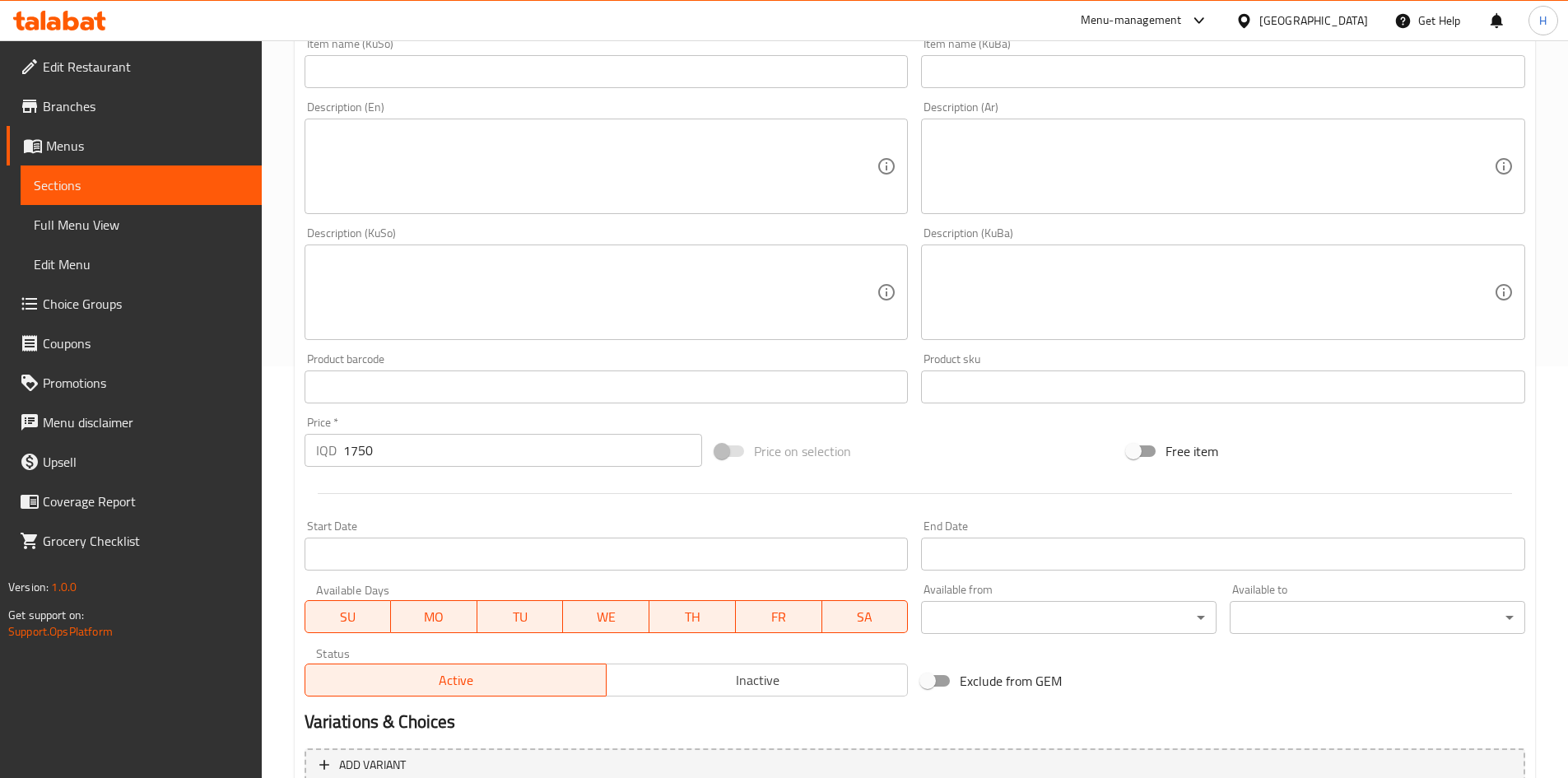
scroll to position [163, 0]
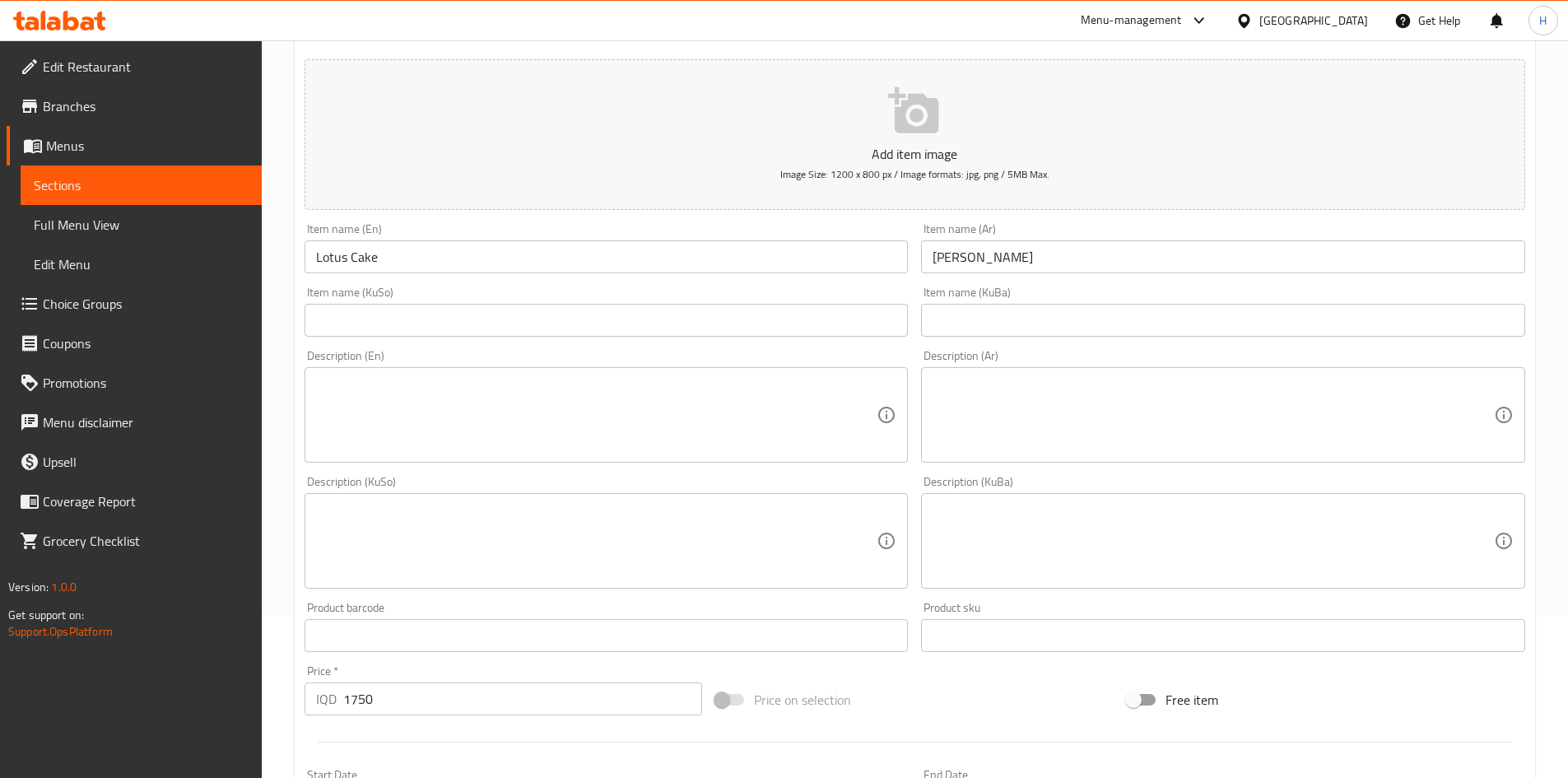
click at [1004, 391] on textarea at bounding box center [1213, 415] width 561 height 78
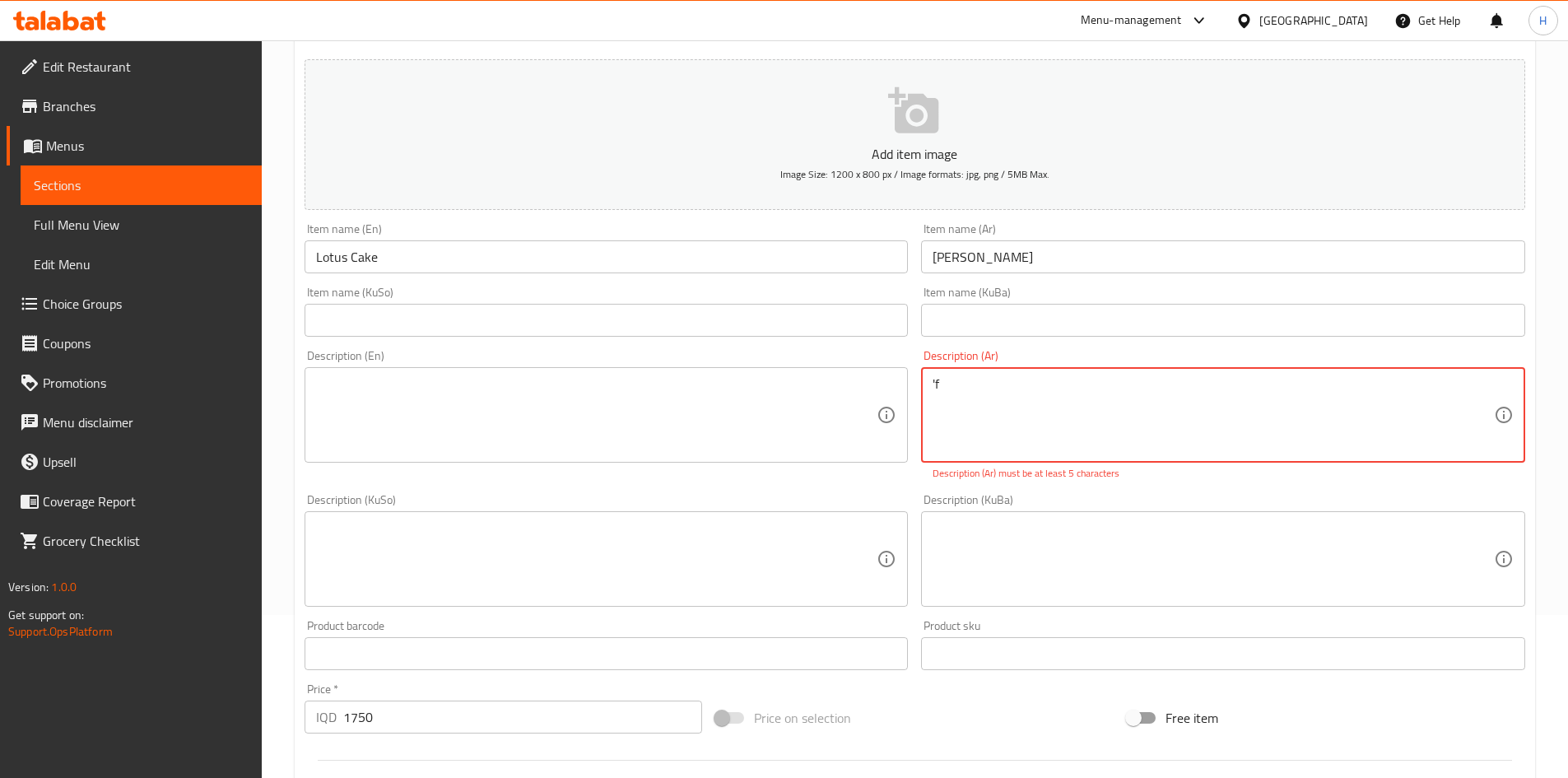
type textarea "'"
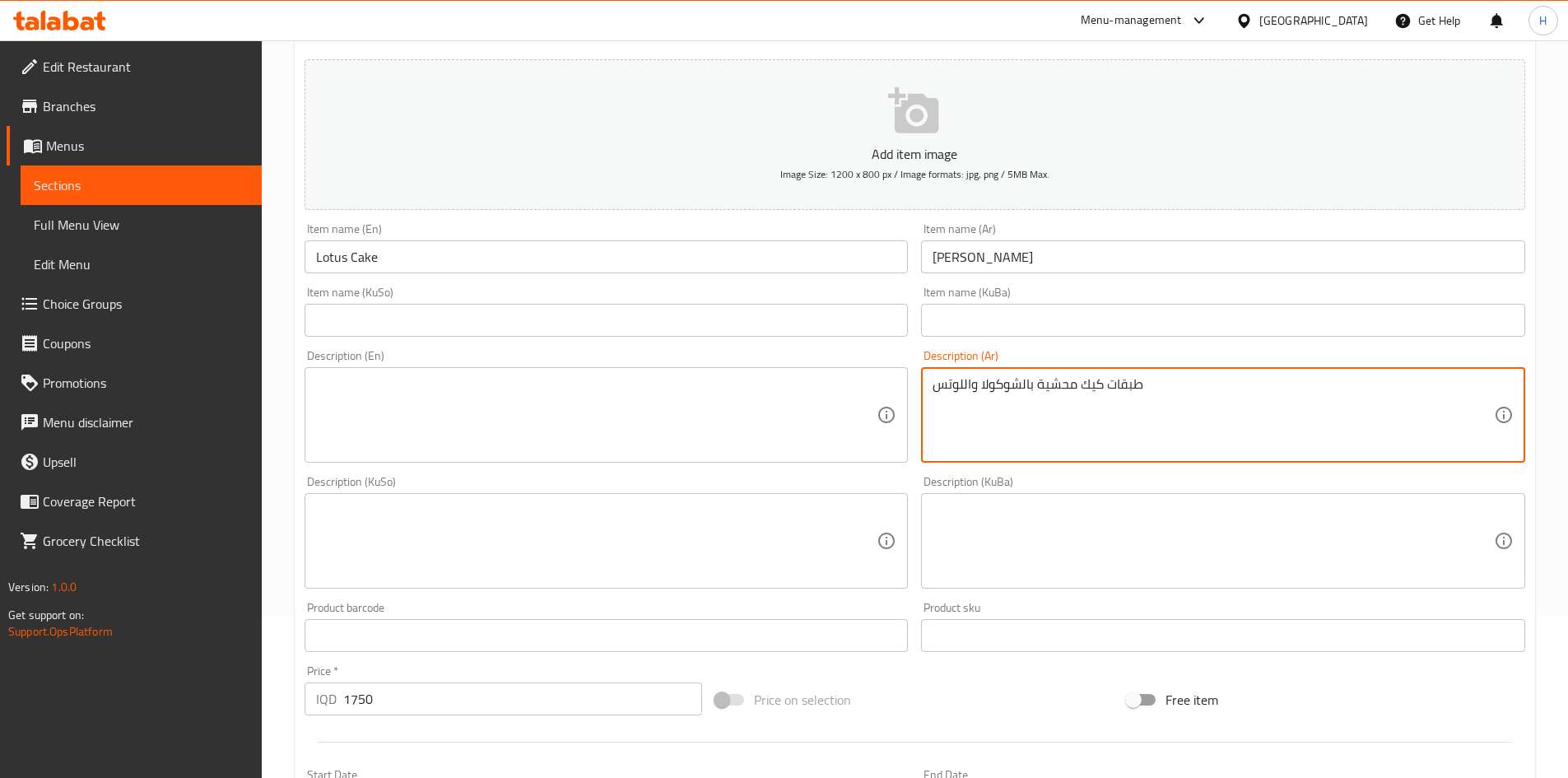
click at [1008, 388] on textarea "طبقات كيك محشية بالشوكولا واللوتس" at bounding box center [1213, 415] width 561 height 78
type textarea "طبقات كيك محشية بالشوكولا واللوتس"
click at [407, 429] on textarea at bounding box center [597, 415] width 561 height 78
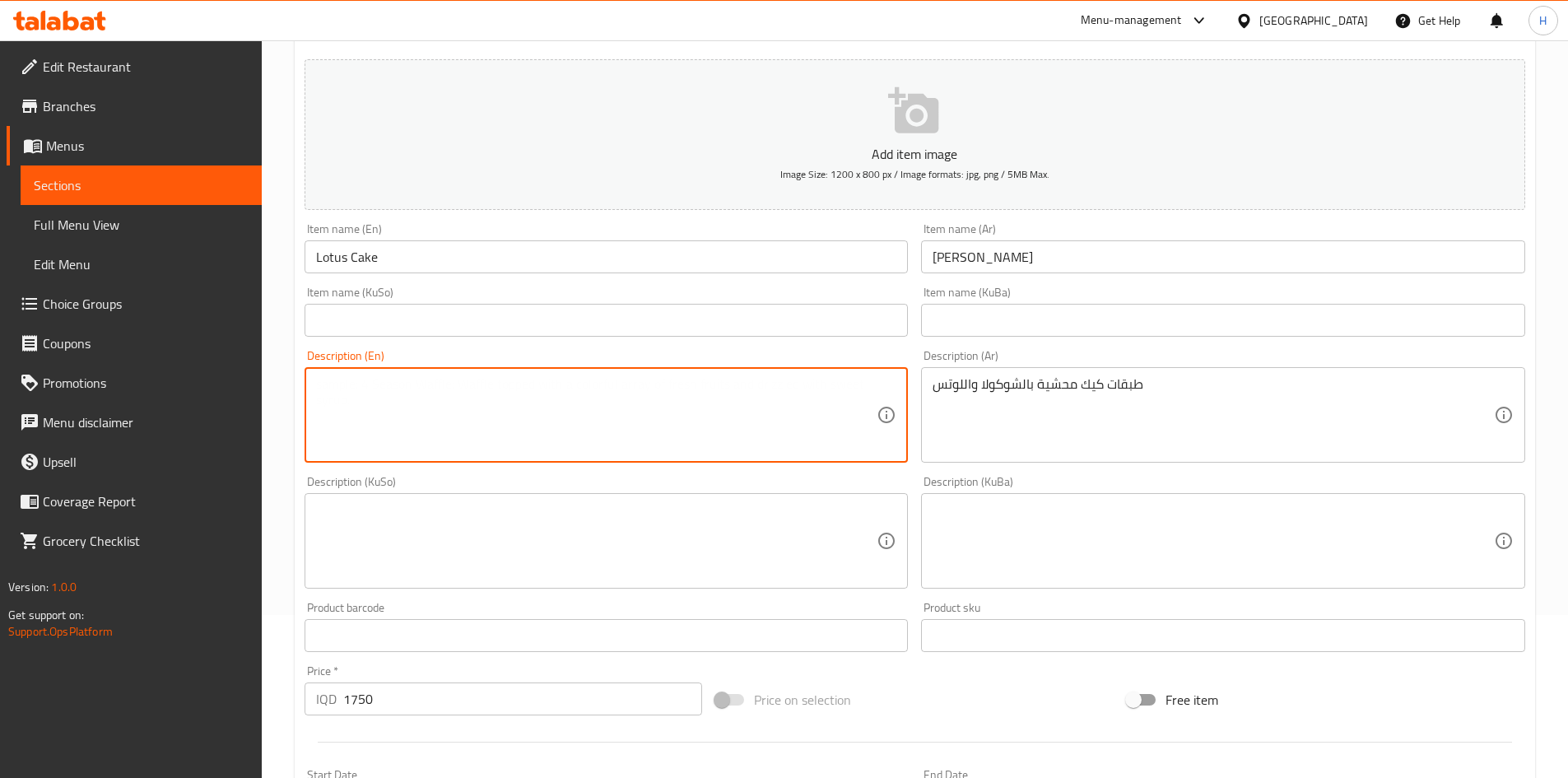
paste textarea "Cake layers filled with chocolate and lotus"
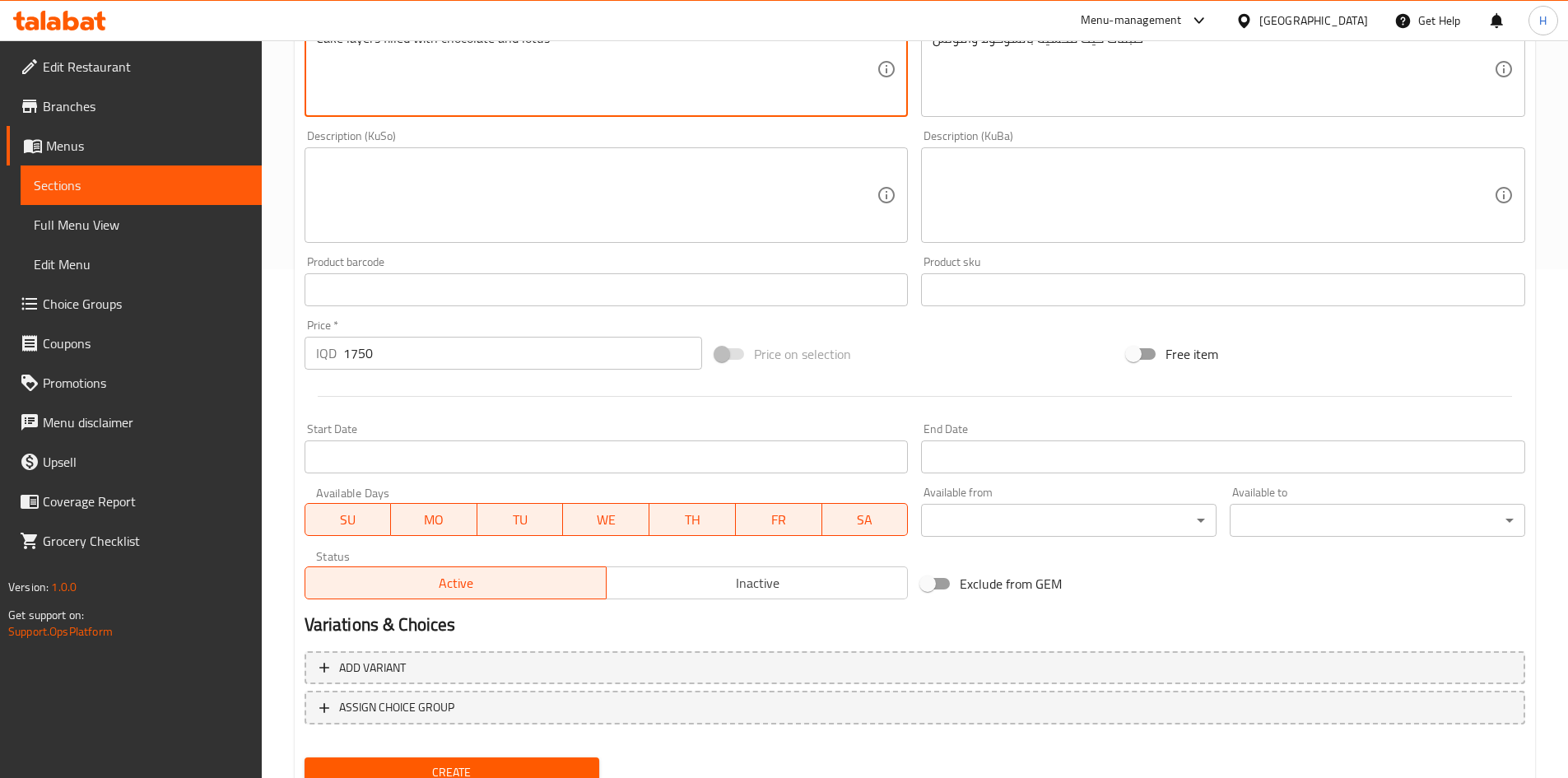
scroll to position [575, 0]
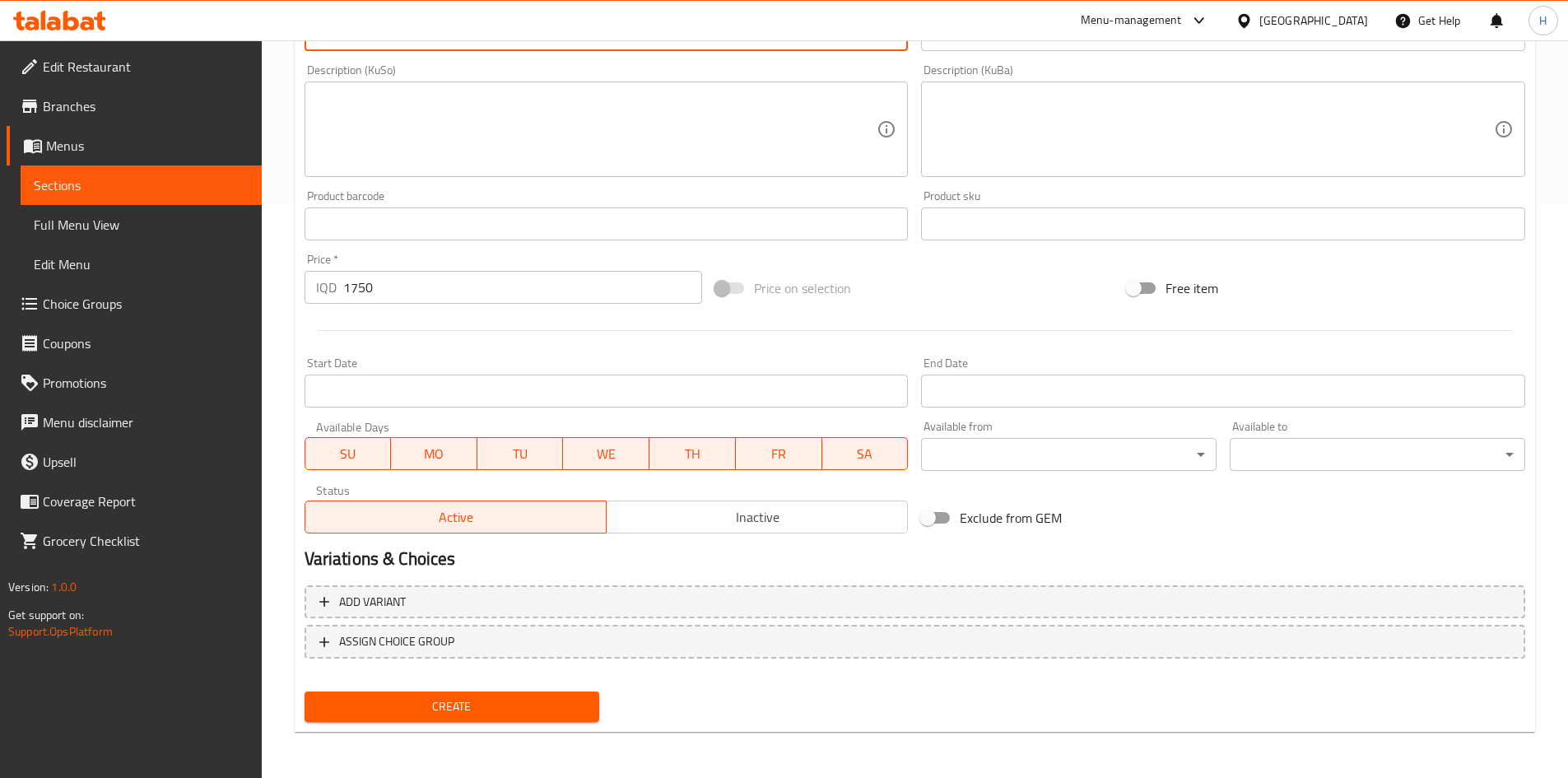
type textarea "Cake layers filled with chocolate and lotus"
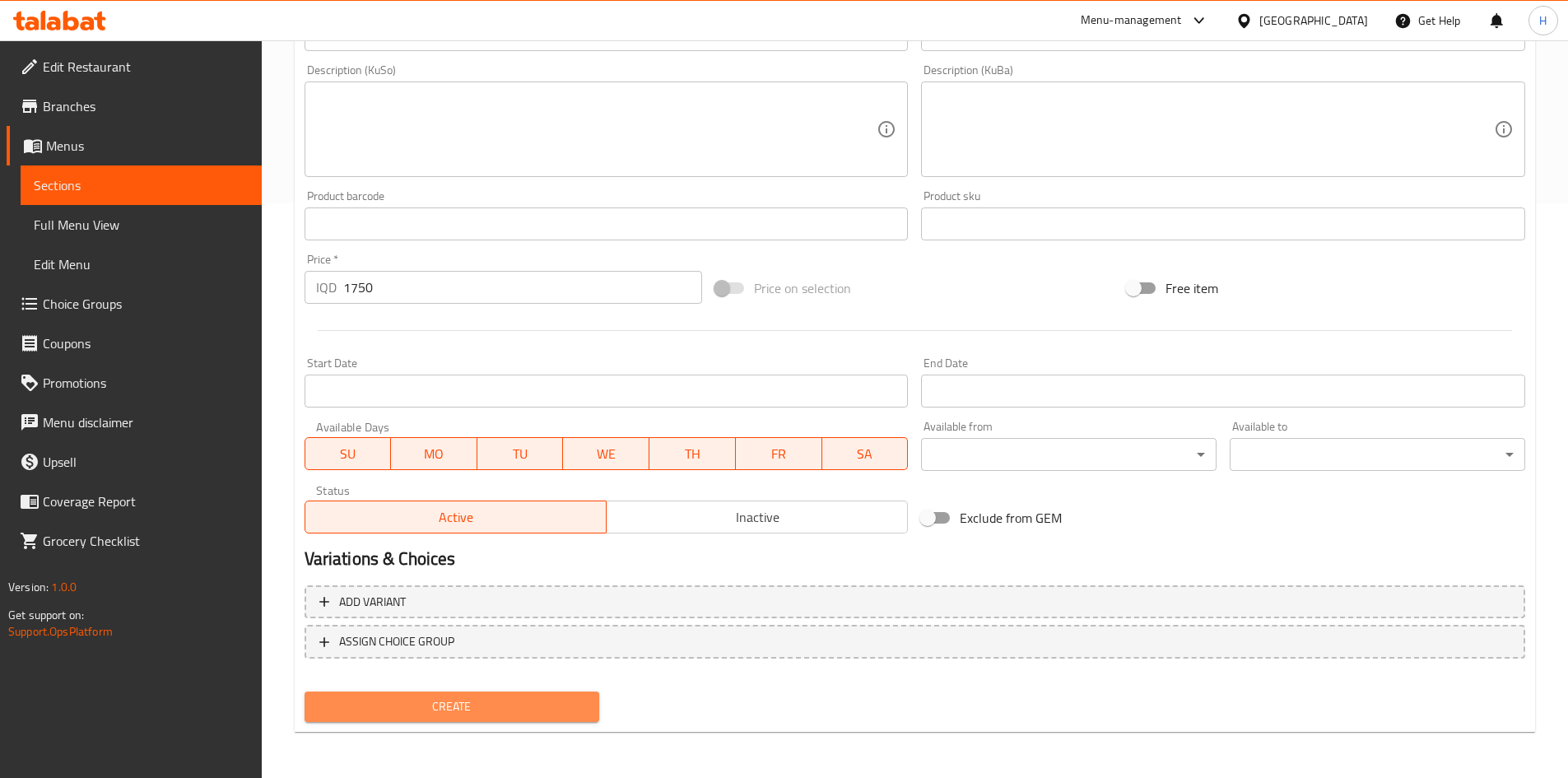
click at [480, 722] on button "Create" at bounding box center [452, 707] width 296 height 31
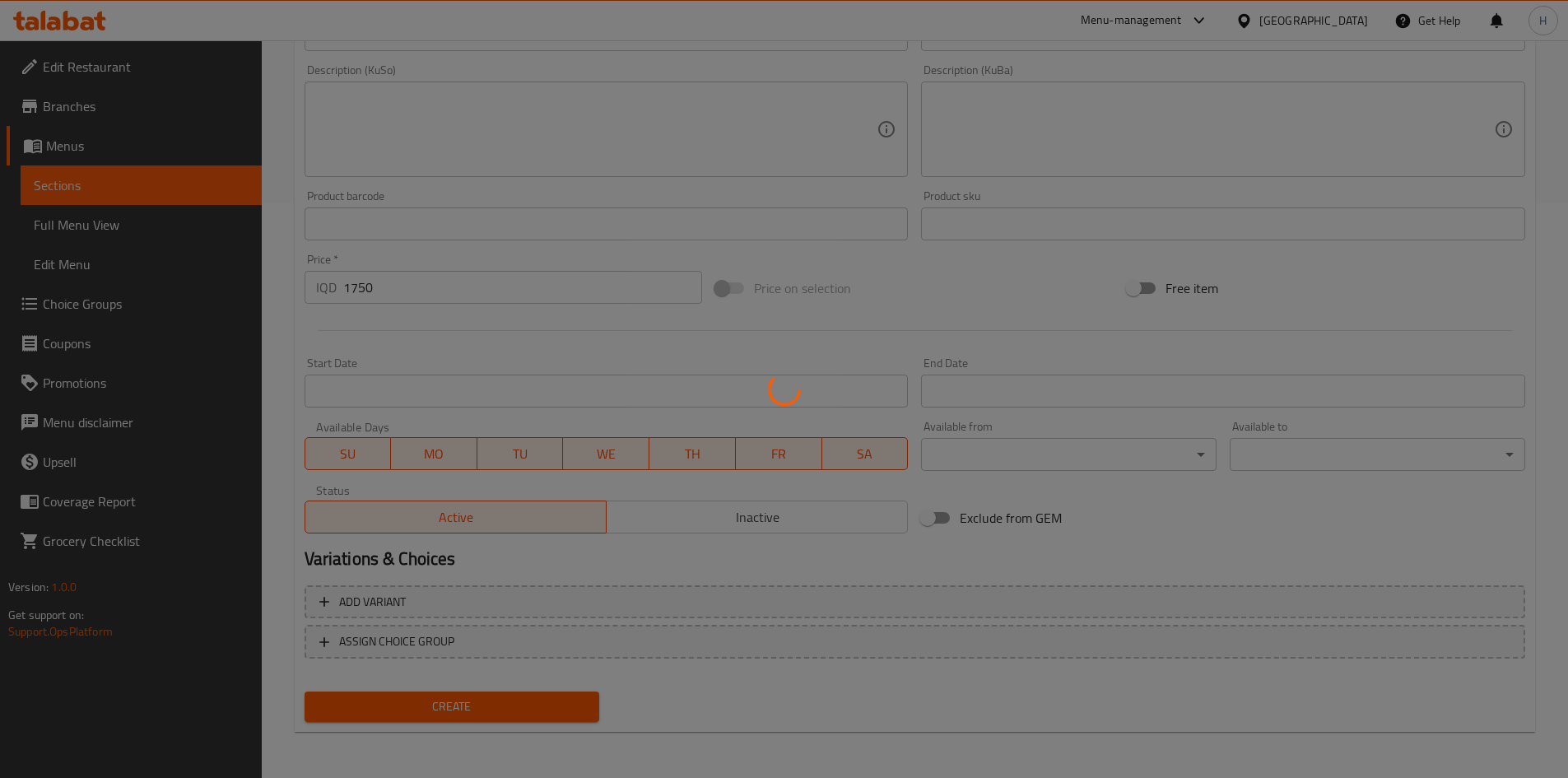
type input "0"
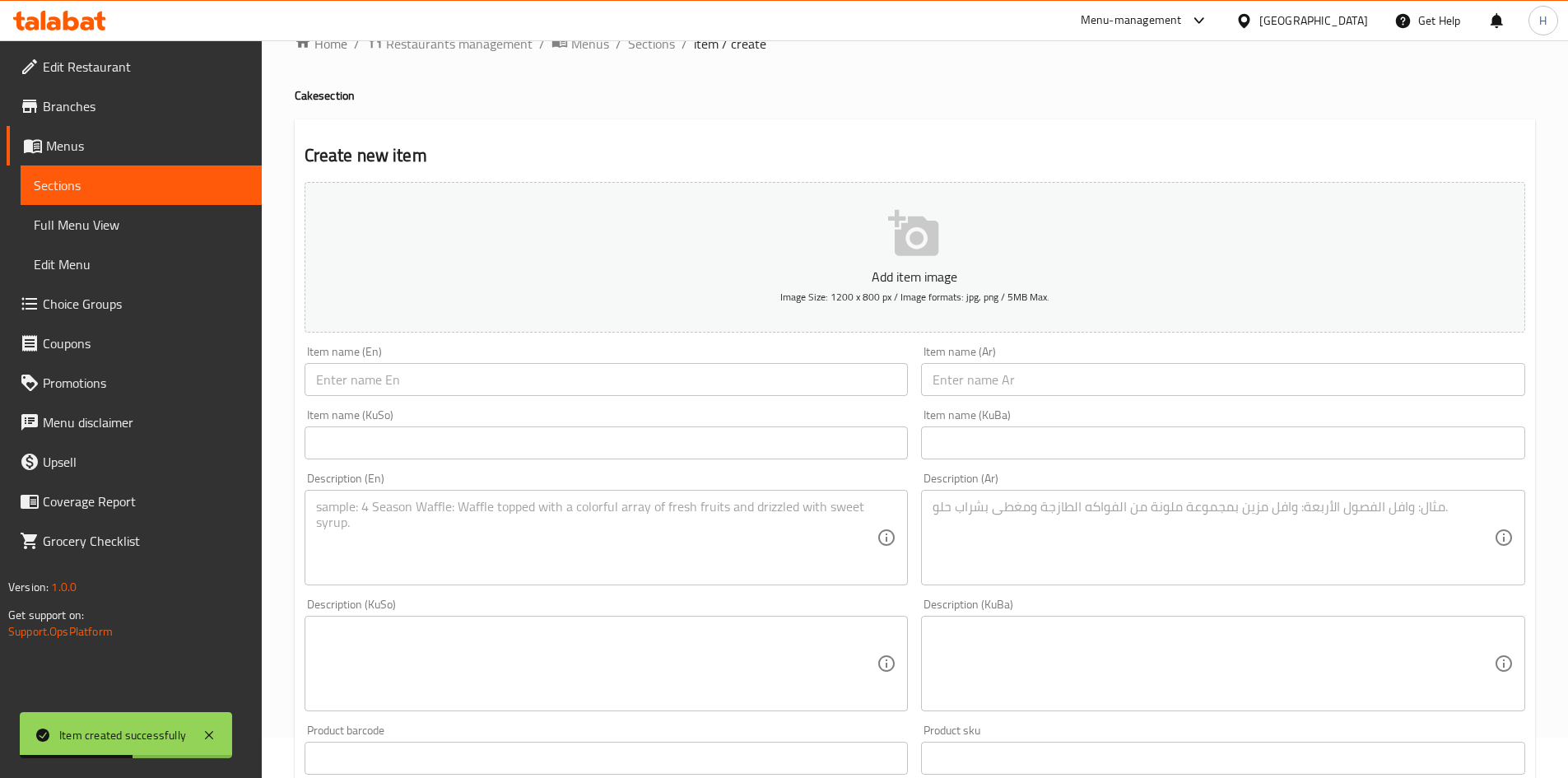
scroll to position [0, 0]
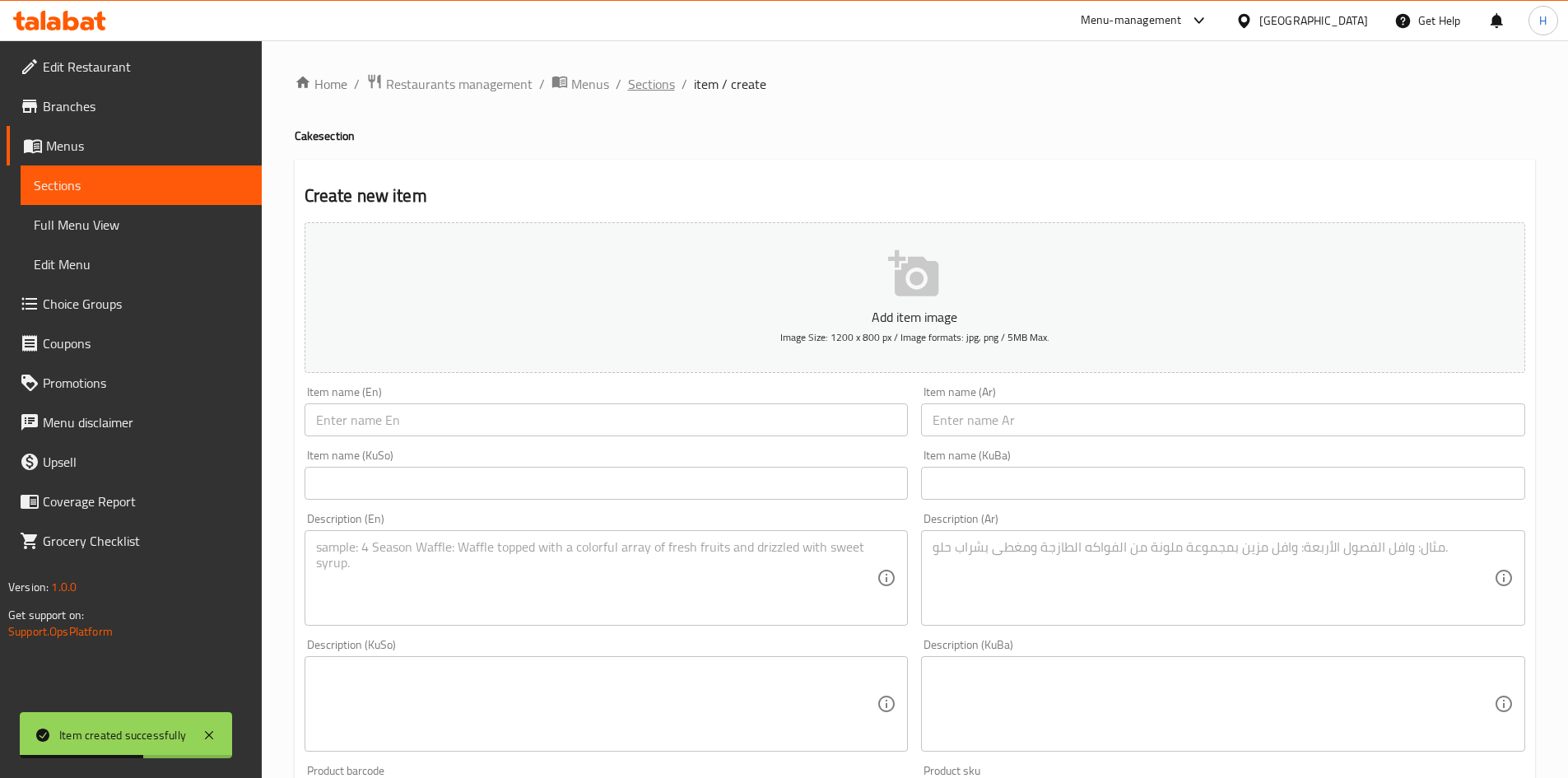
click at [666, 88] on span "Sections" at bounding box center [651, 83] width 47 height 19
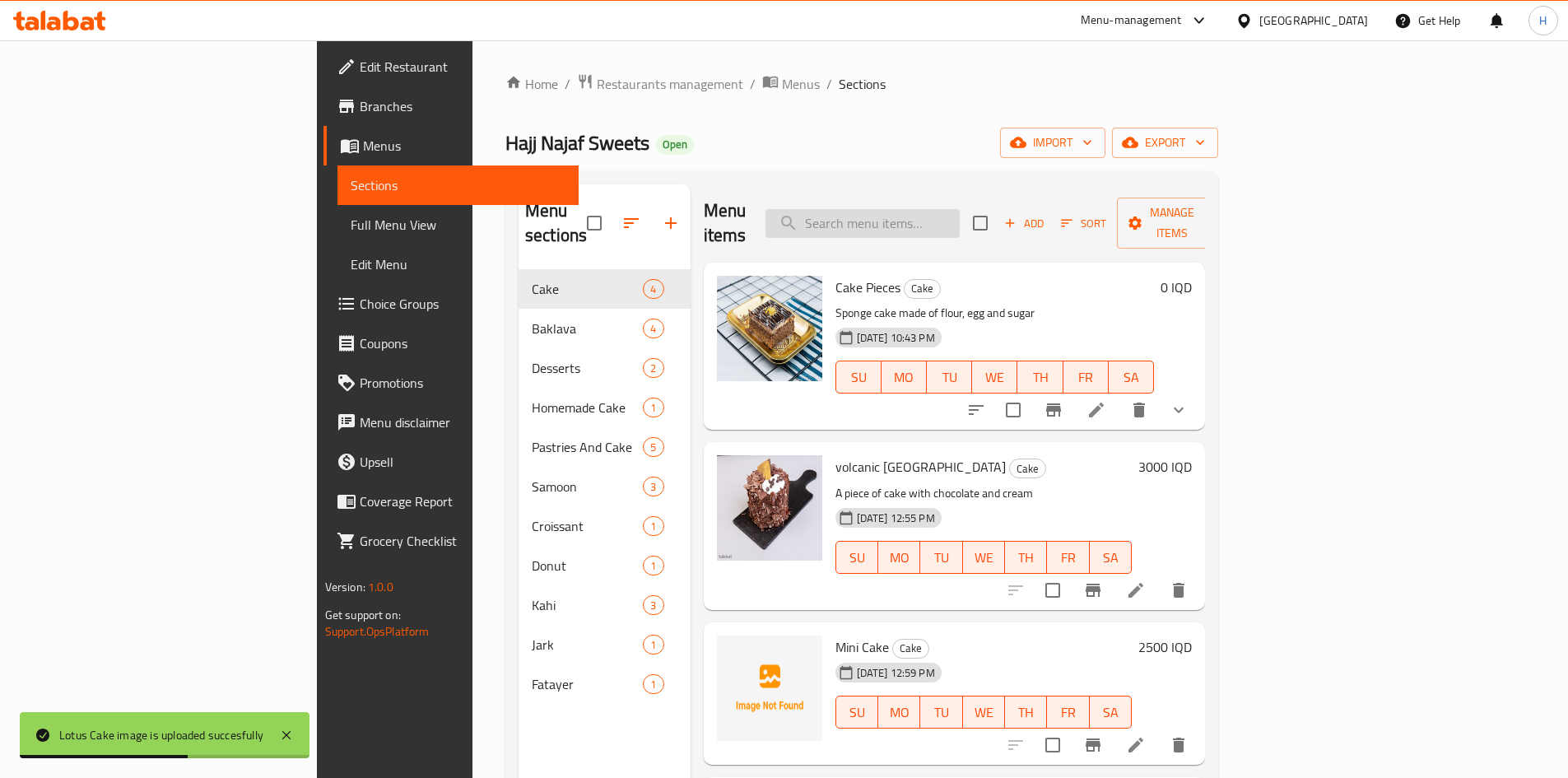
click at [939, 220] on input "search" at bounding box center [862, 224] width 194 height 29
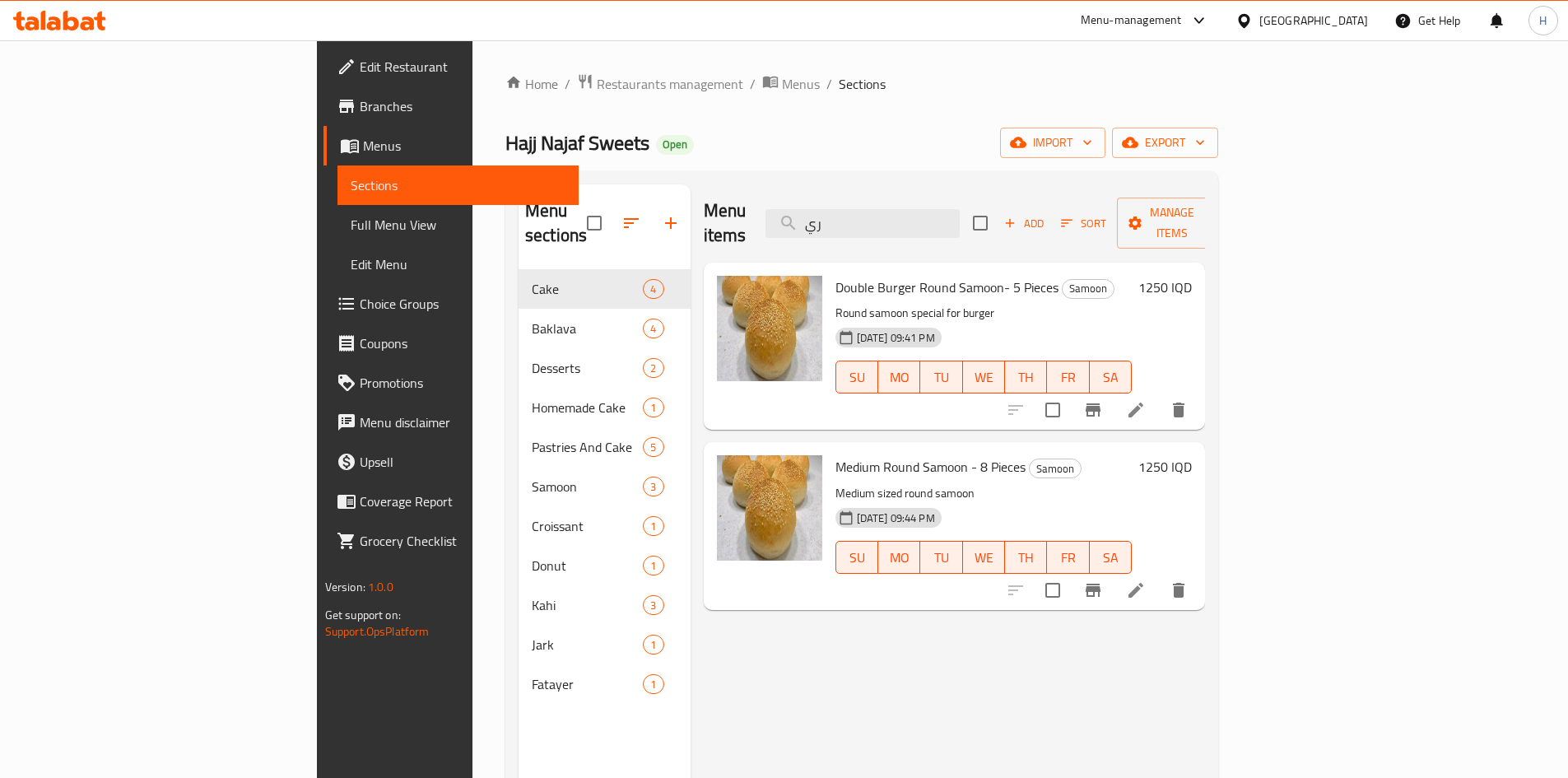
type input "ر"
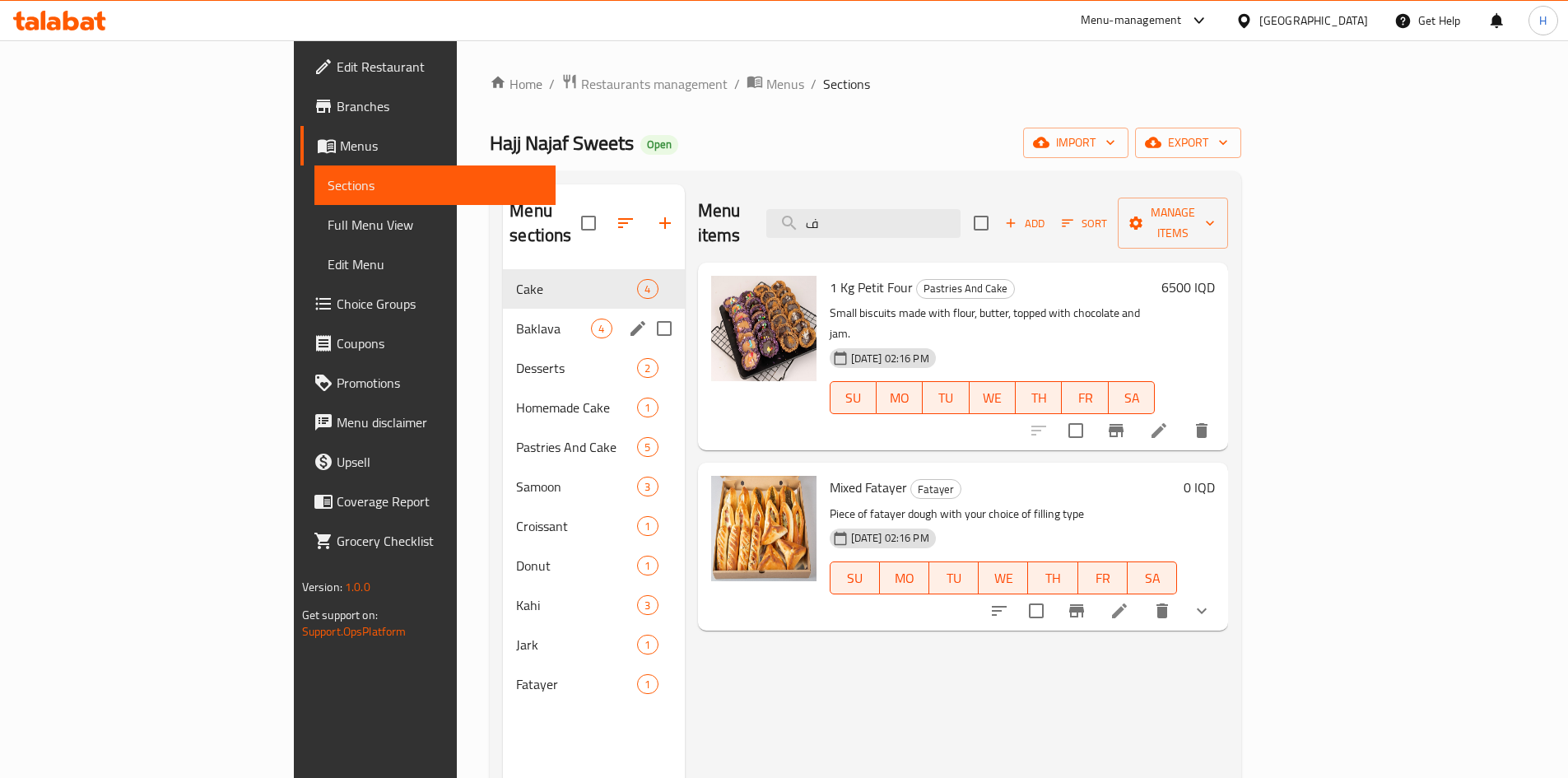
type input "ف"
click at [503, 308] on div "Baklava 4" at bounding box center [593, 328] width 181 height 40
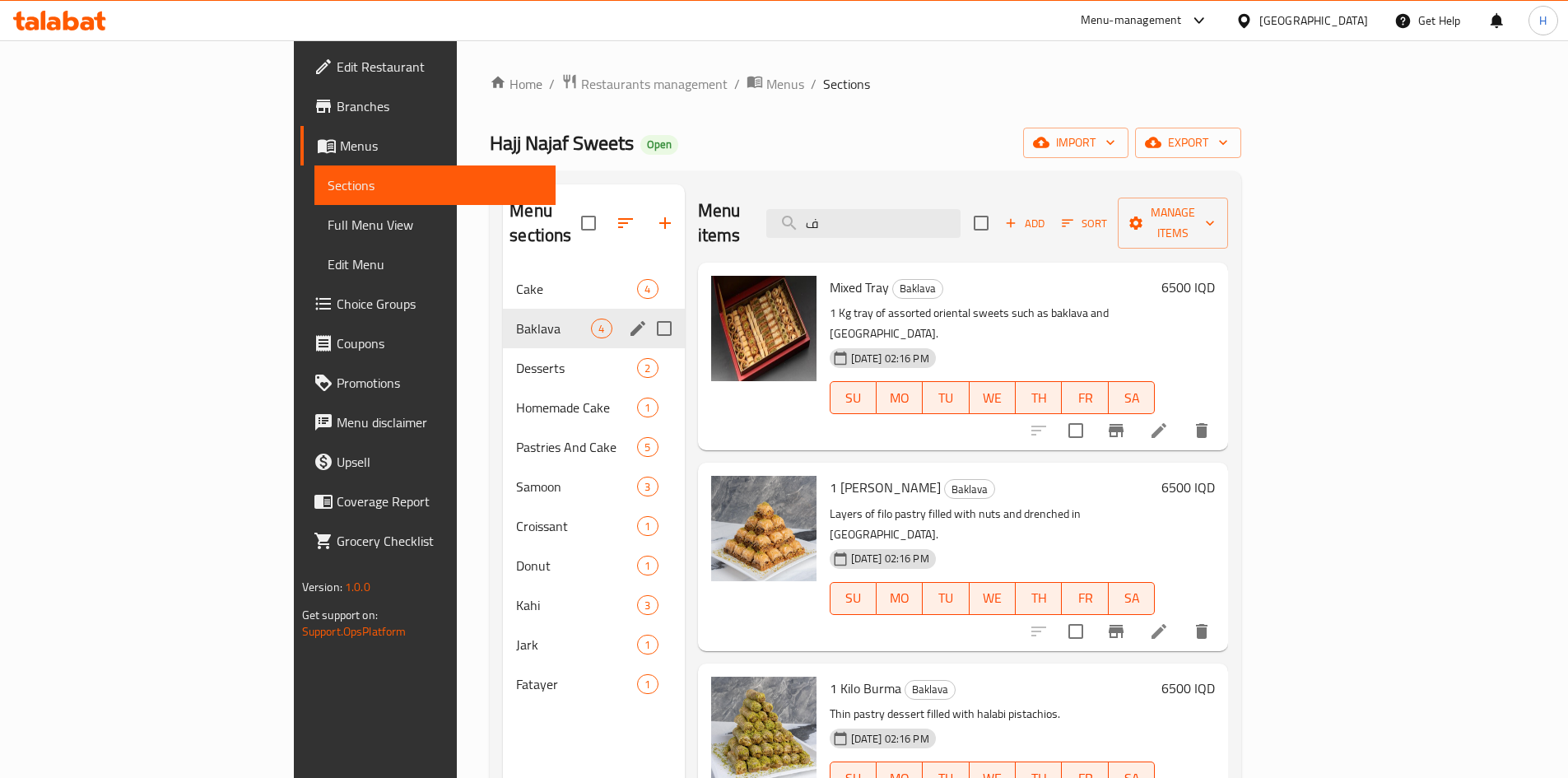
click at [516, 279] on span "Cake" at bounding box center [576, 288] width 121 height 19
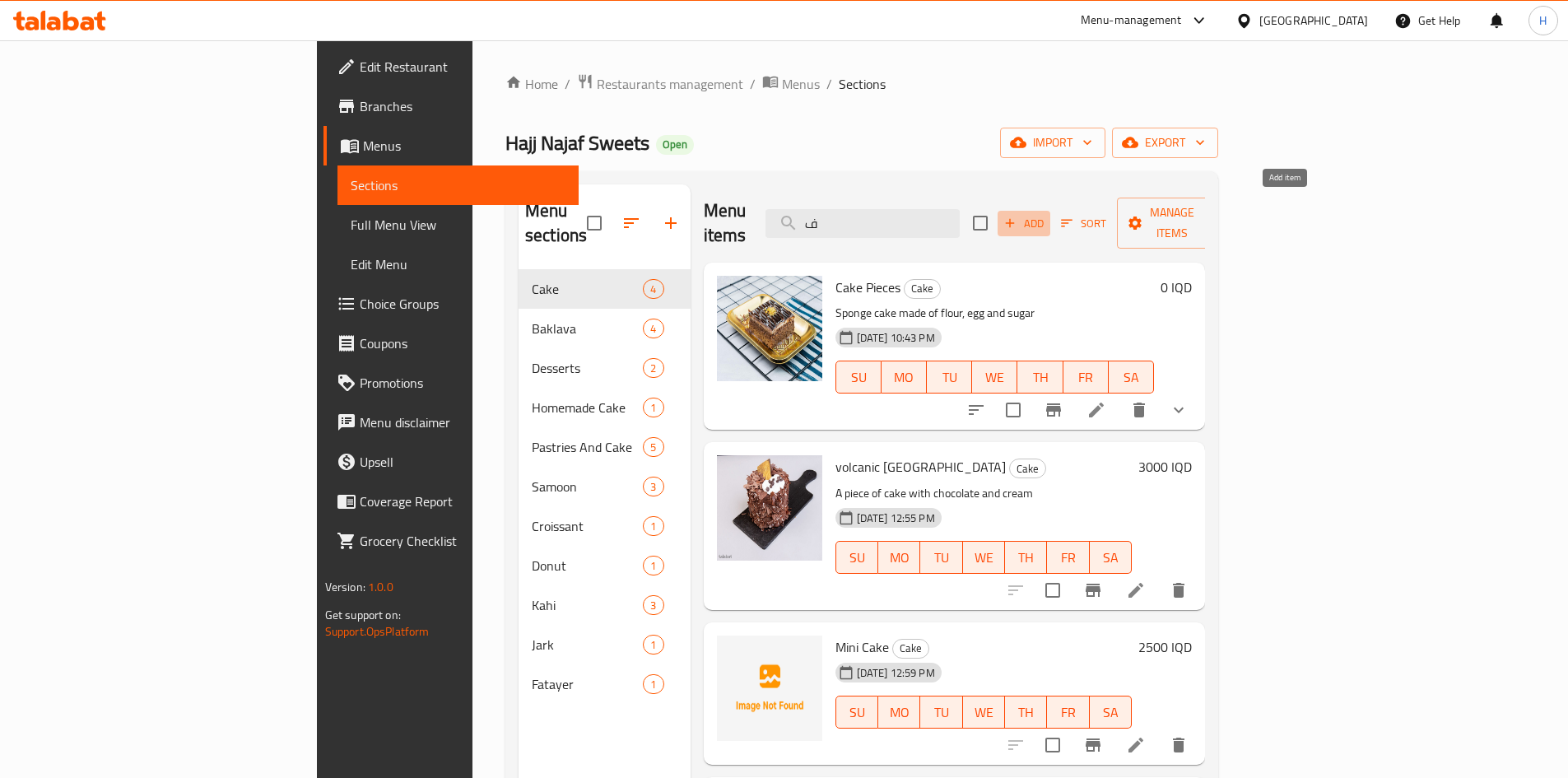
click at [1046, 214] on span "Add" at bounding box center [1024, 224] width 44 height 19
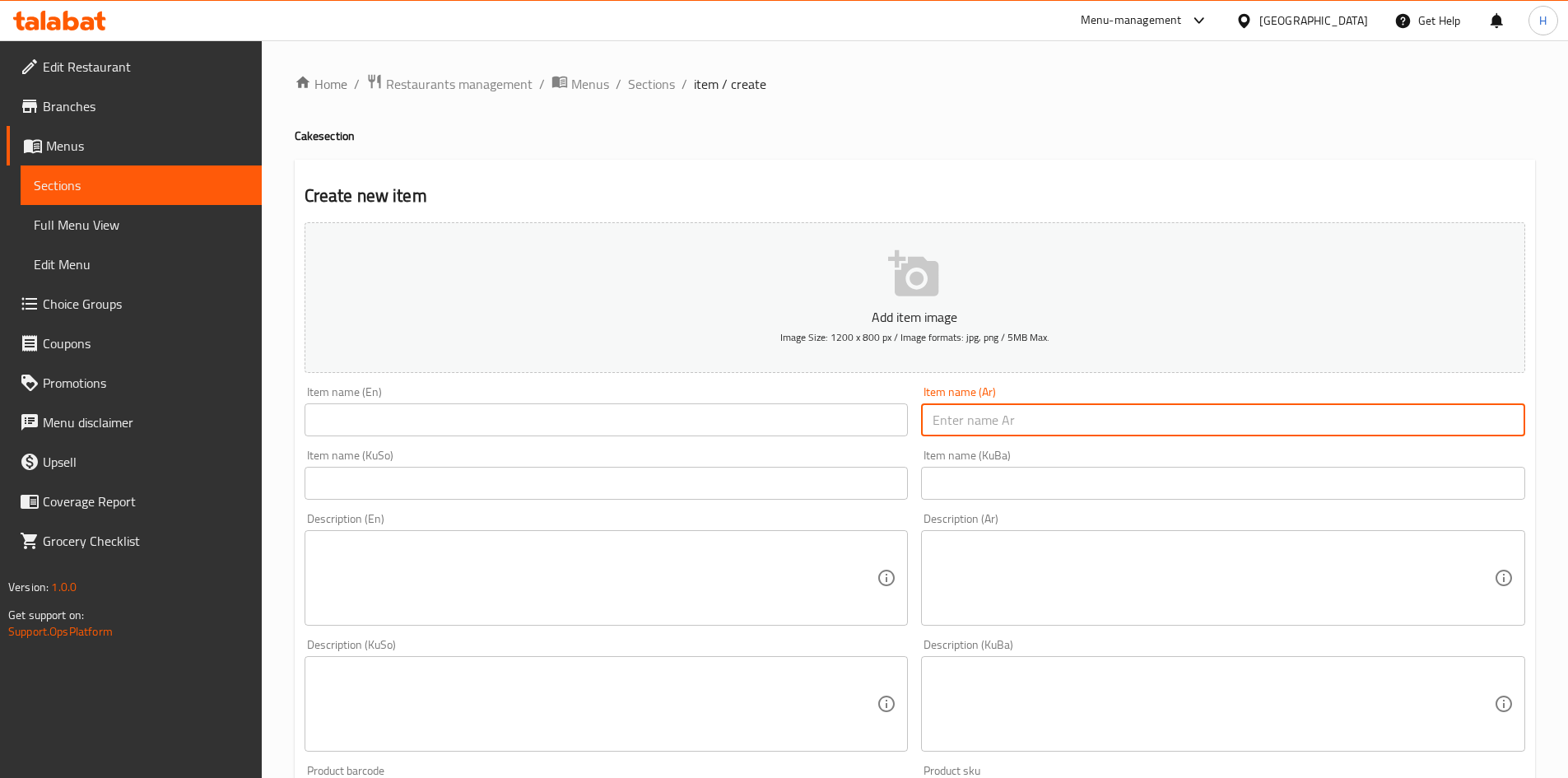
click at [1020, 415] on input "text" at bounding box center [1223, 420] width 604 height 33
type input "قطعة كيك ريد فلفت"
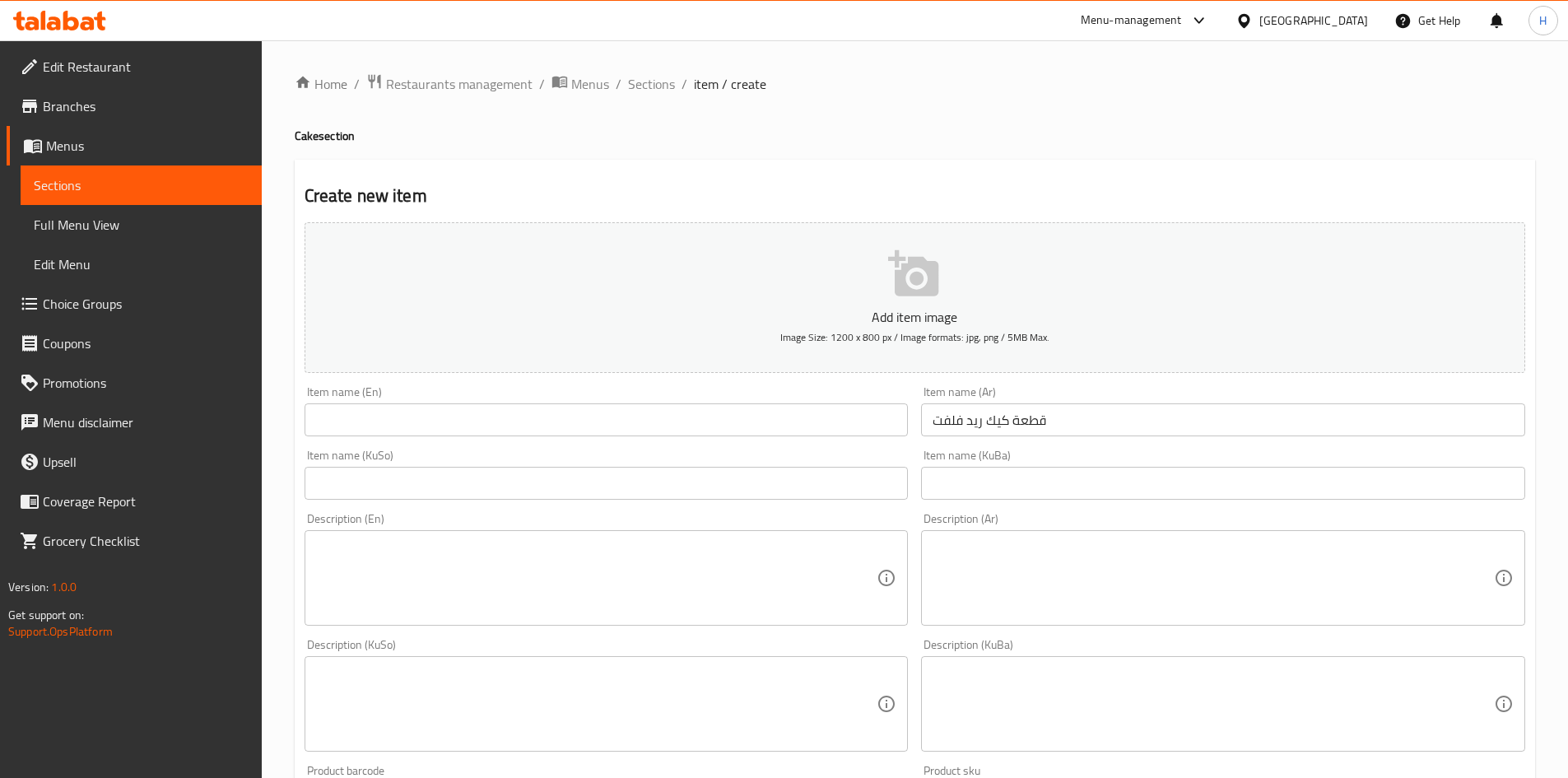
click at [1025, 417] on input "قطعة كيك ريد فلفت" at bounding box center [1223, 420] width 604 height 33
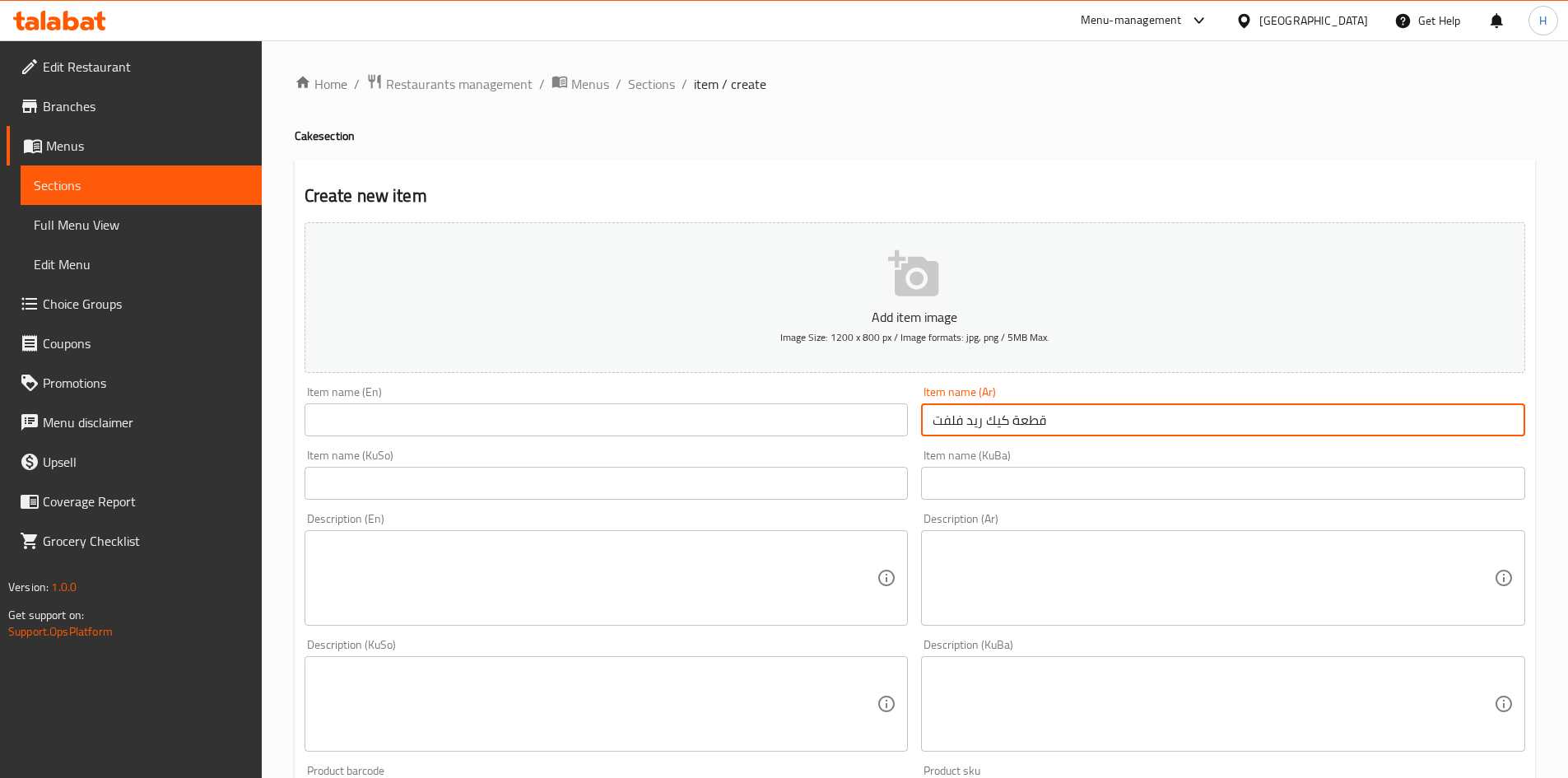
click at [1025, 417] on input "قطعة كيك ريد فلفت" at bounding box center [1223, 420] width 604 height 33
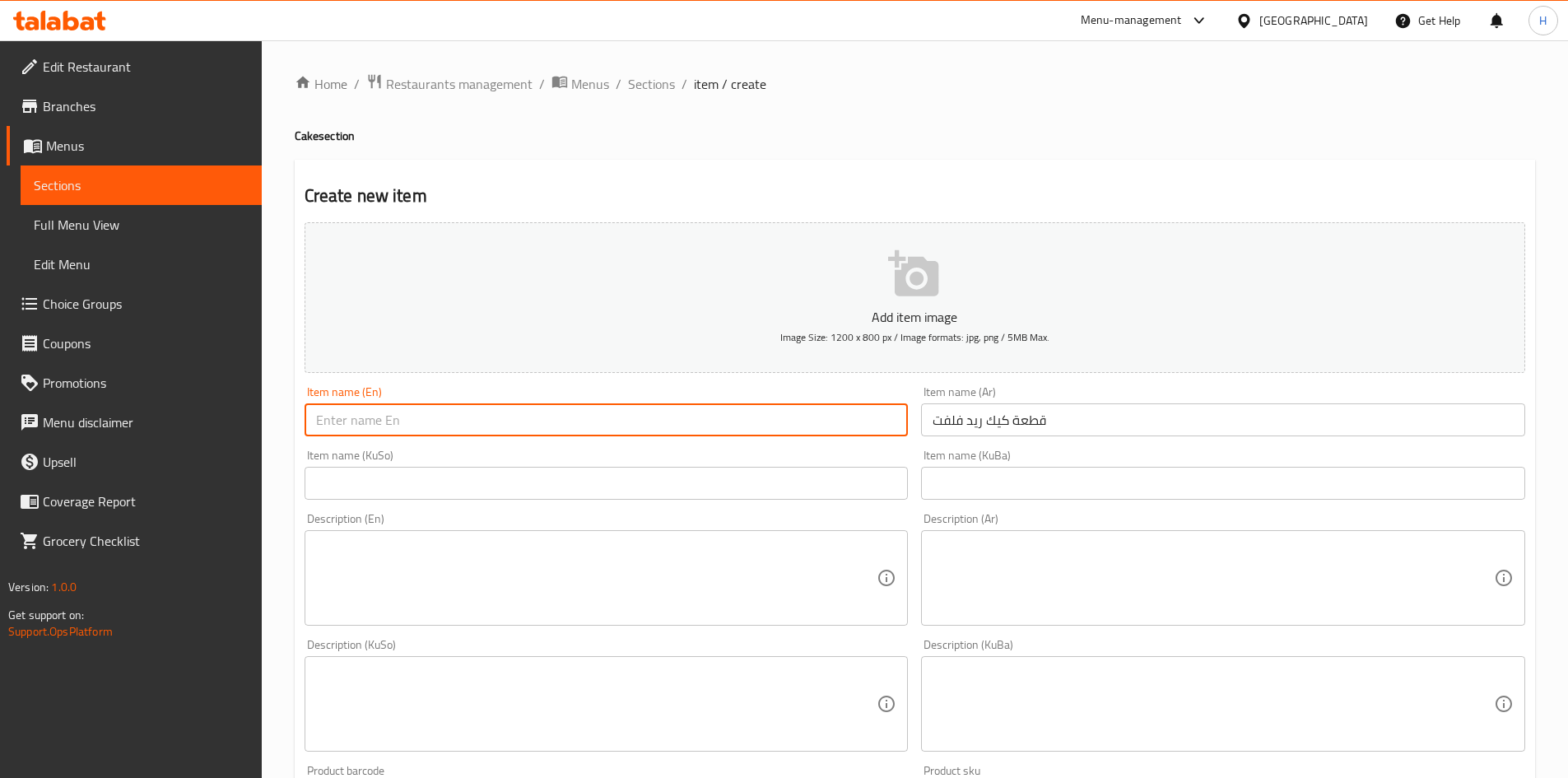
click at [432, 429] on input "text" at bounding box center [606, 420] width 604 height 33
paste input "red velvet cake slice"
click at [315, 429] on input "red velvet cake slice" at bounding box center [606, 420] width 604 height 33
click at [338, 426] on input "Red velvet cake slice" at bounding box center [606, 420] width 604 height 33
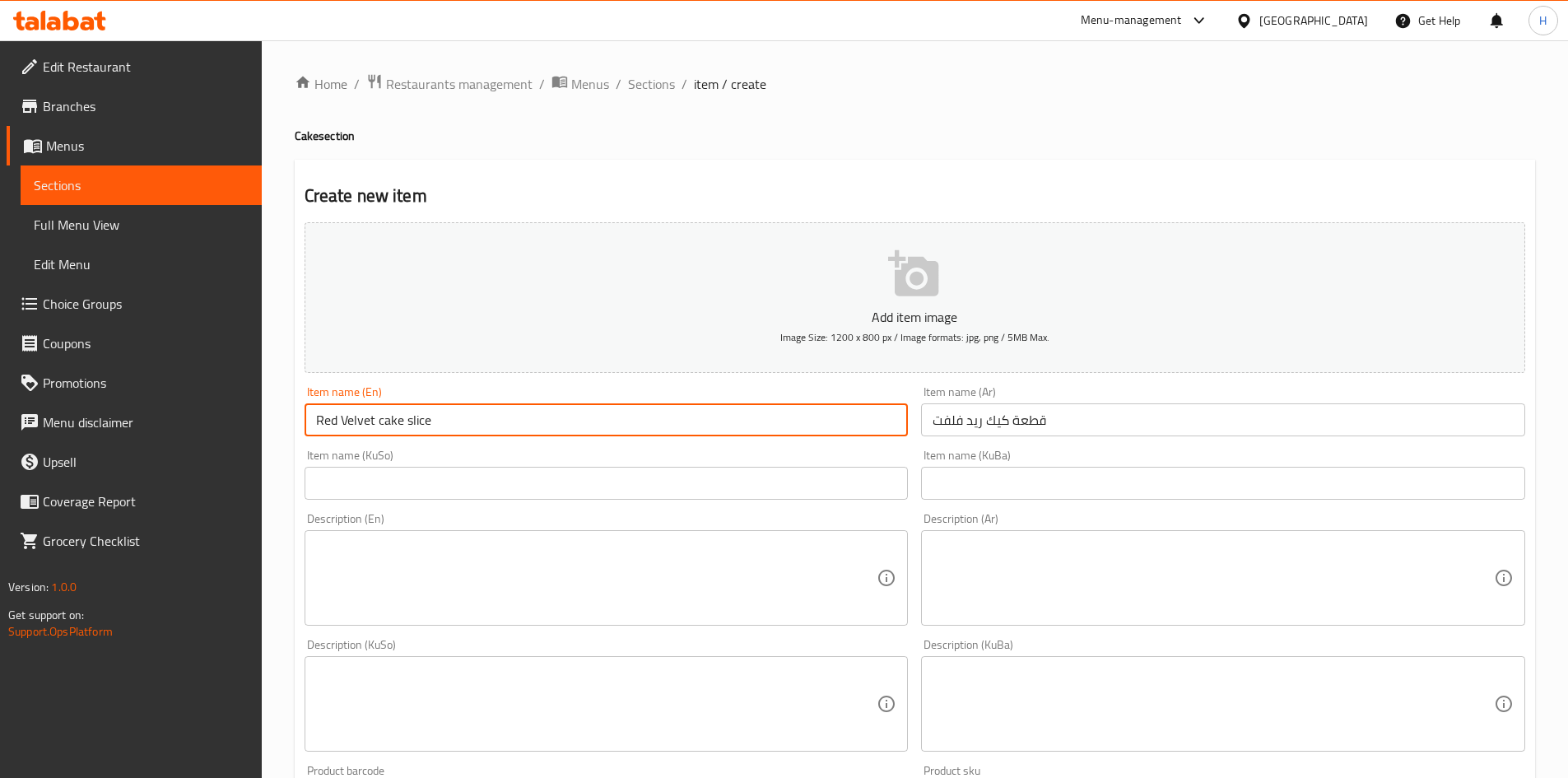
click at [346, 427] on input "Red Velvet cake slice" at bounding box center [606, 420] width 604 height 33
click at [385, 428] on input "Red Velvet cake slice" at bounding box center [606, 420] width 604 height 33
drag, startPoint x: 408, startPoint y: 428, endPoint x: 412, endPoint y: 439, distance: 11.7
click at [412, 439] on div "Item name (En) Red Velvet Cake slice Item name (En)" at bounding box center [607, 411] width 617 height 64
type input "Red Velvet Cake Slice"
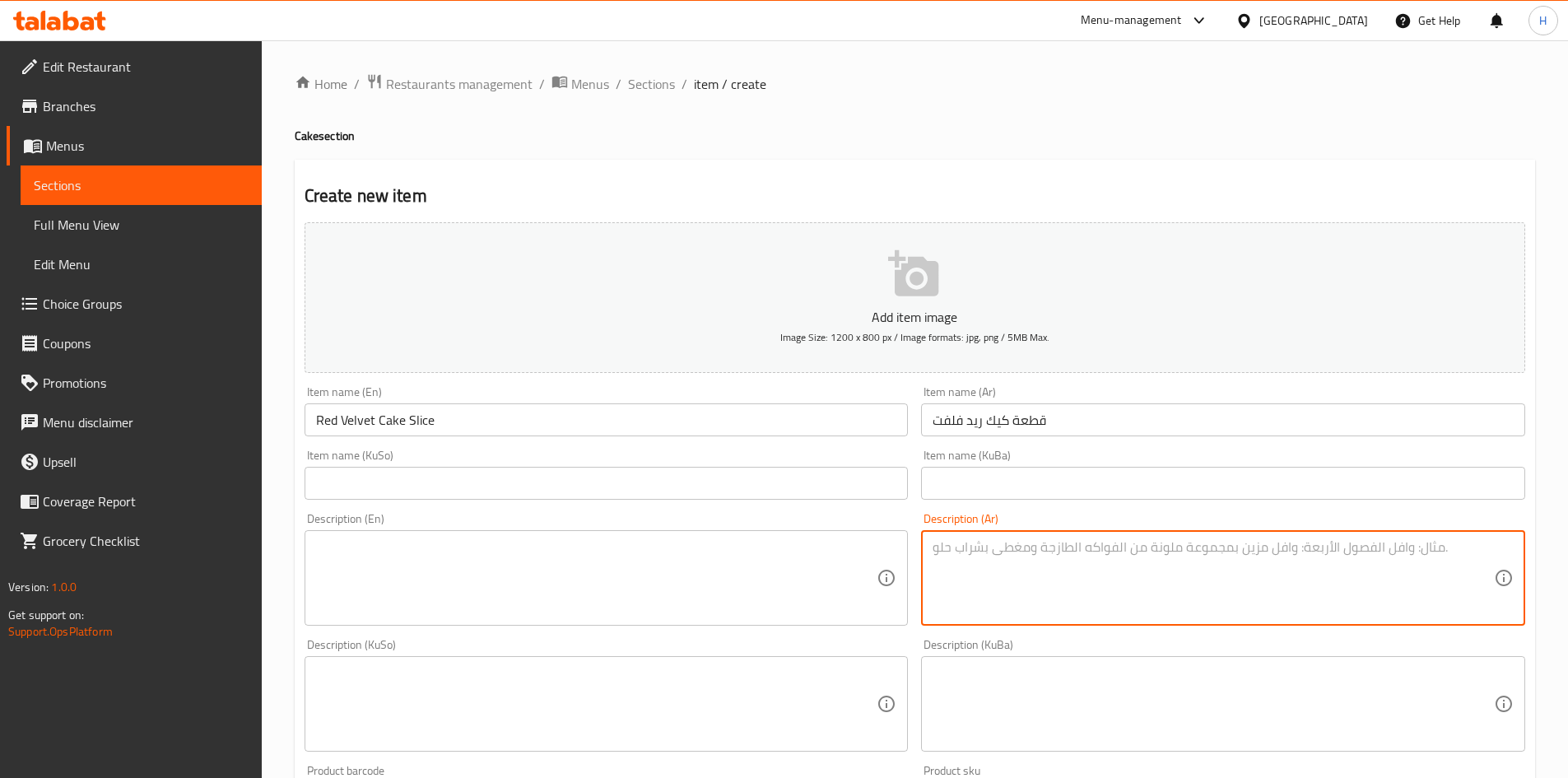
click at [1041, 578] on textarea at bounding box center [1213, 578] width 561 height 78
click at [1143, 579] on textarea at bounding box center [1213, 578] width 561 height 78
type textarea "'"
click at [972, 558] on textarea "طبقات كيك محشية بالشوكولا وصلصة الفلفت الجحمراء" at bounding box center [1213, 578] width 561 height 78
drag, startPoint x: 975, startPoint y: 556, endPoint x: 979, endPoint y: 564, distance: 8.9
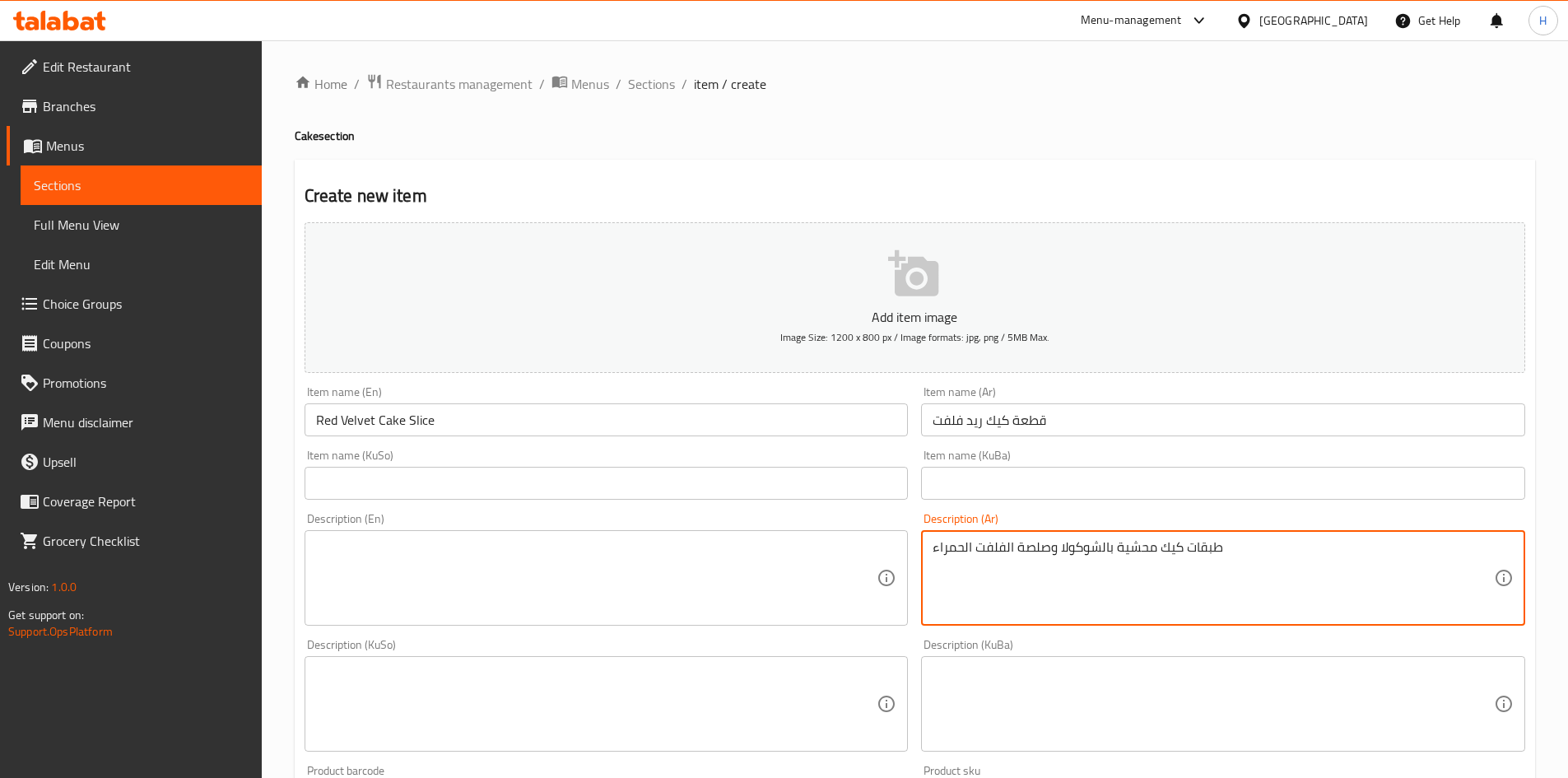
click at [979, 564] on textarea "طبقات كيك محشية بالشوكولا وصلصة الفلفت الحمراء" at bounding box center [1213, 578] width 561 height 78
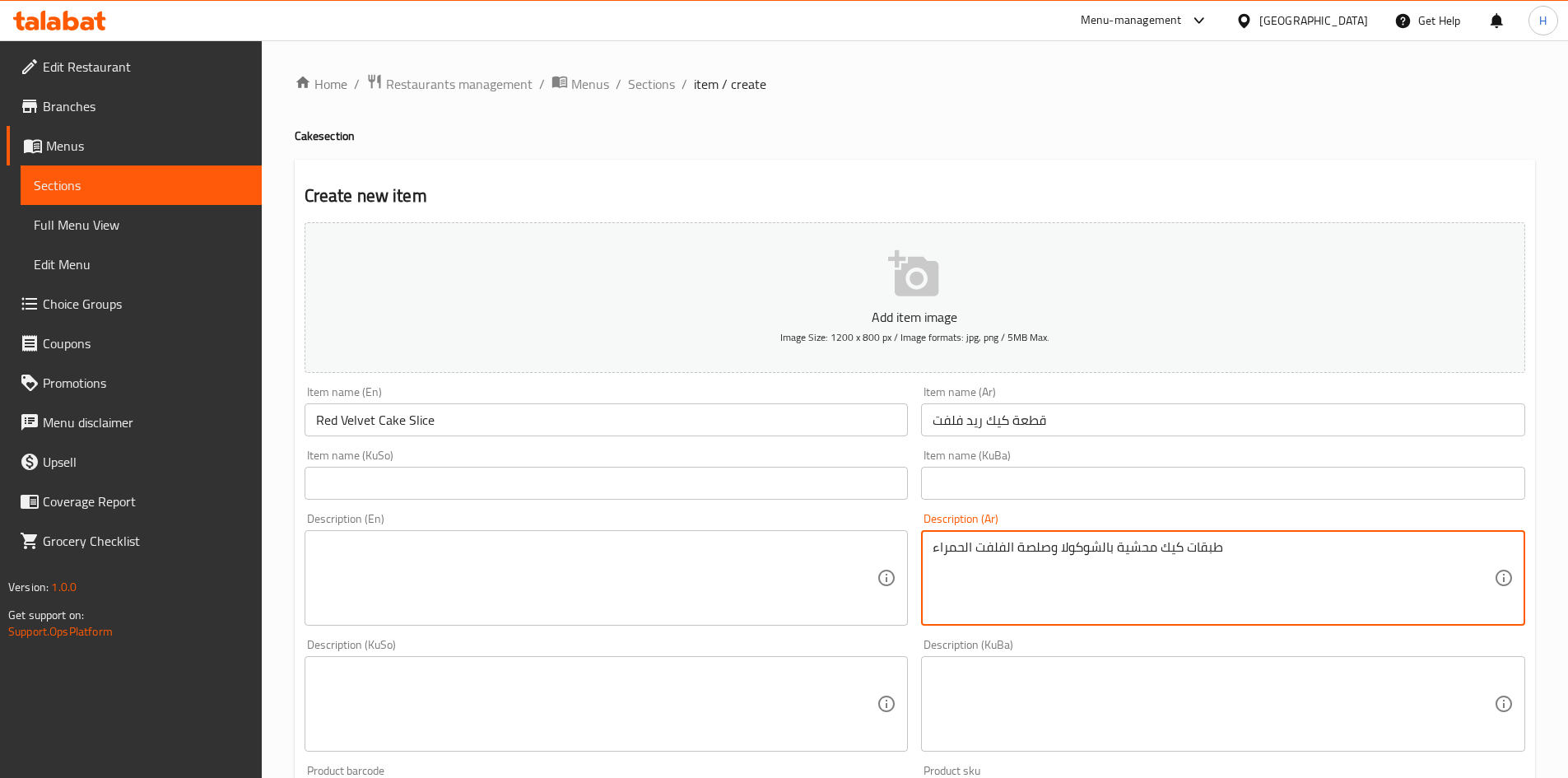
type textarea "طبقات كيك محشية بالشوكولا وصلصة الفلفت الحمراء"
click at [515, 587] on textarea at bounding box center [597, 578] width 561 height 78
paste textarea "Layers of cake filled with chocolate and red velvet sauce"
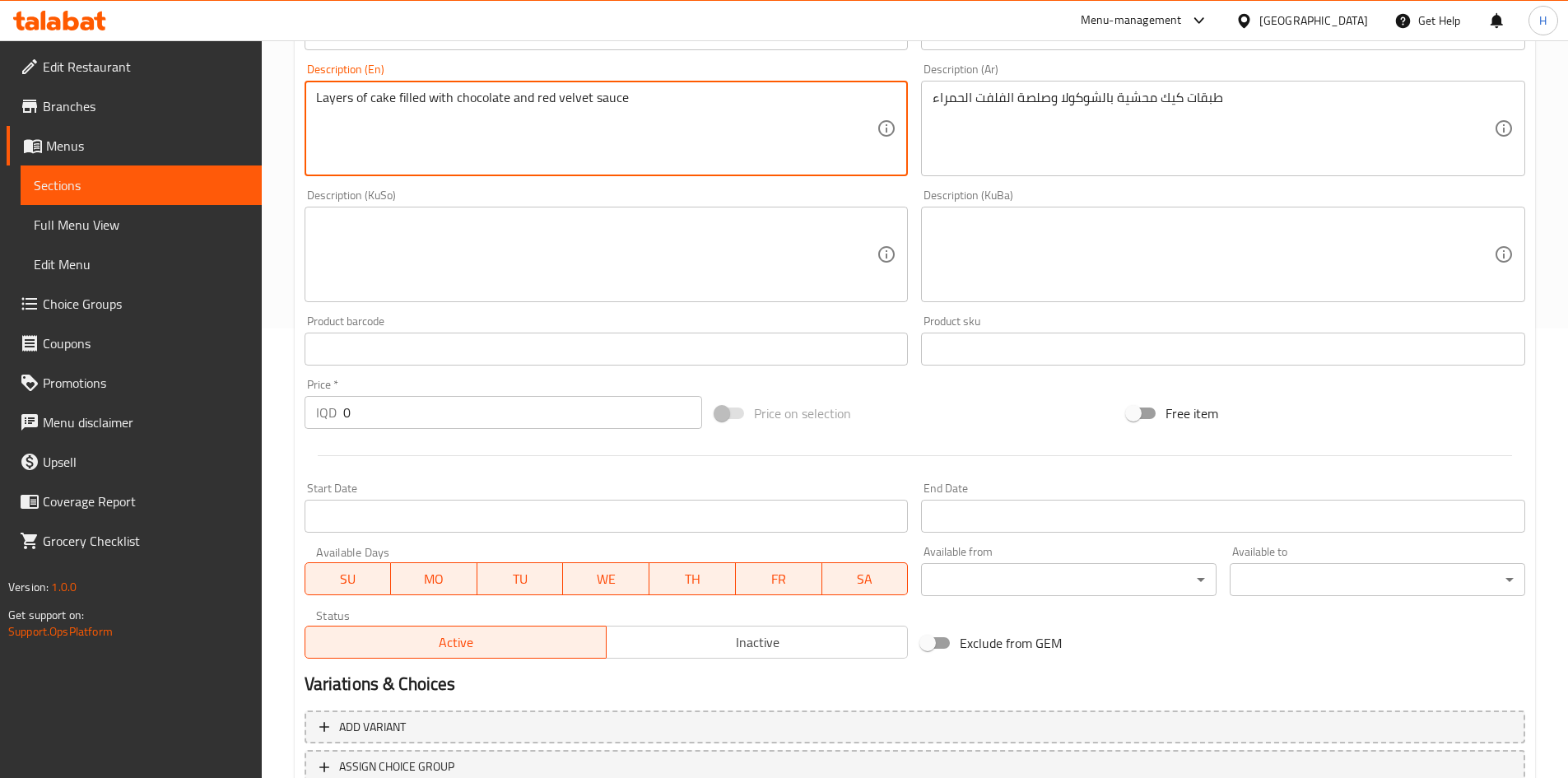
scroll to position [575, 0]
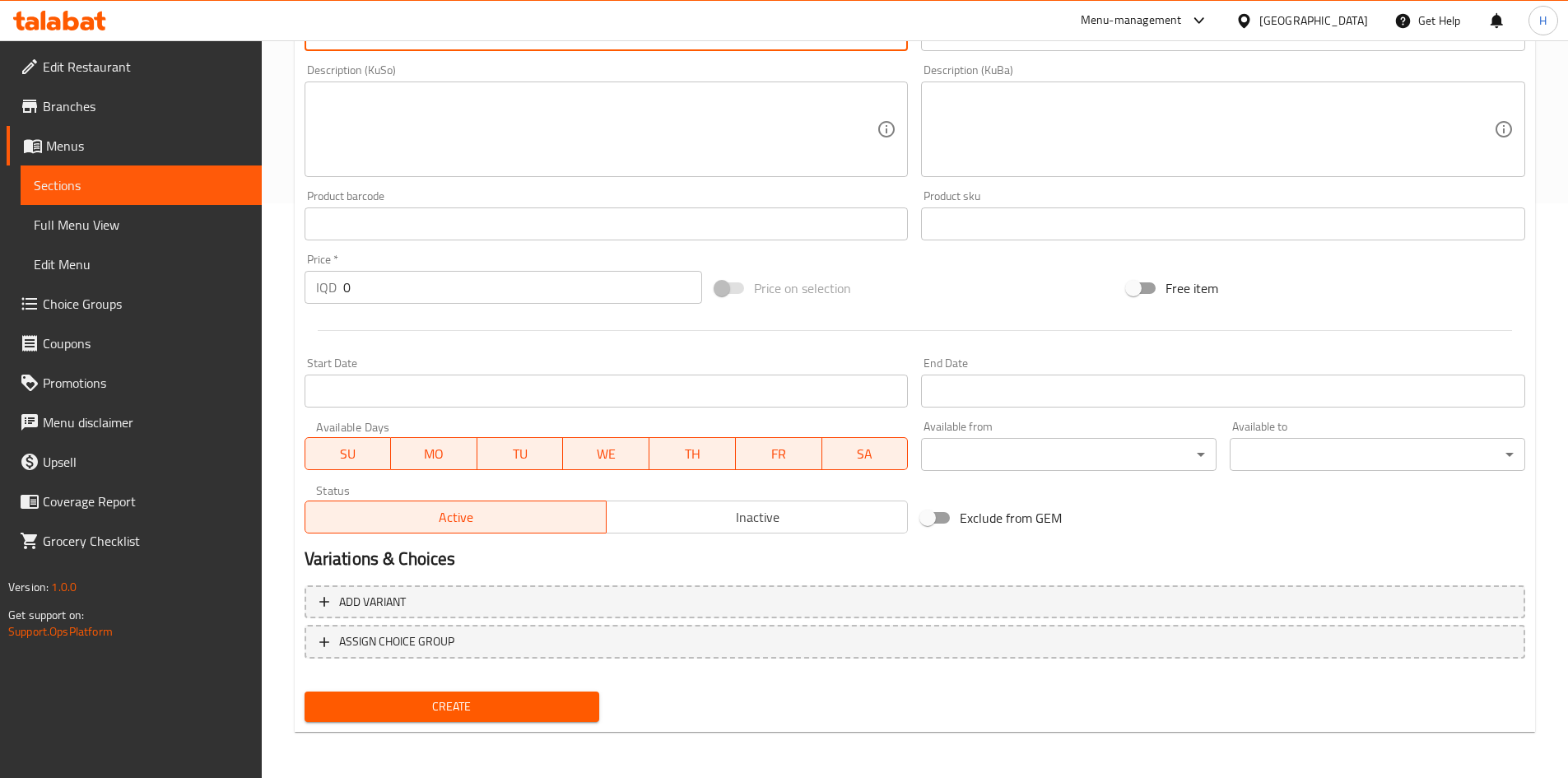
type textarea "Layers of cake filled with chocolate and red velvet sauce"
click at [405, 287] on input "0" at bounding box center [523, 287] width 359 height 33
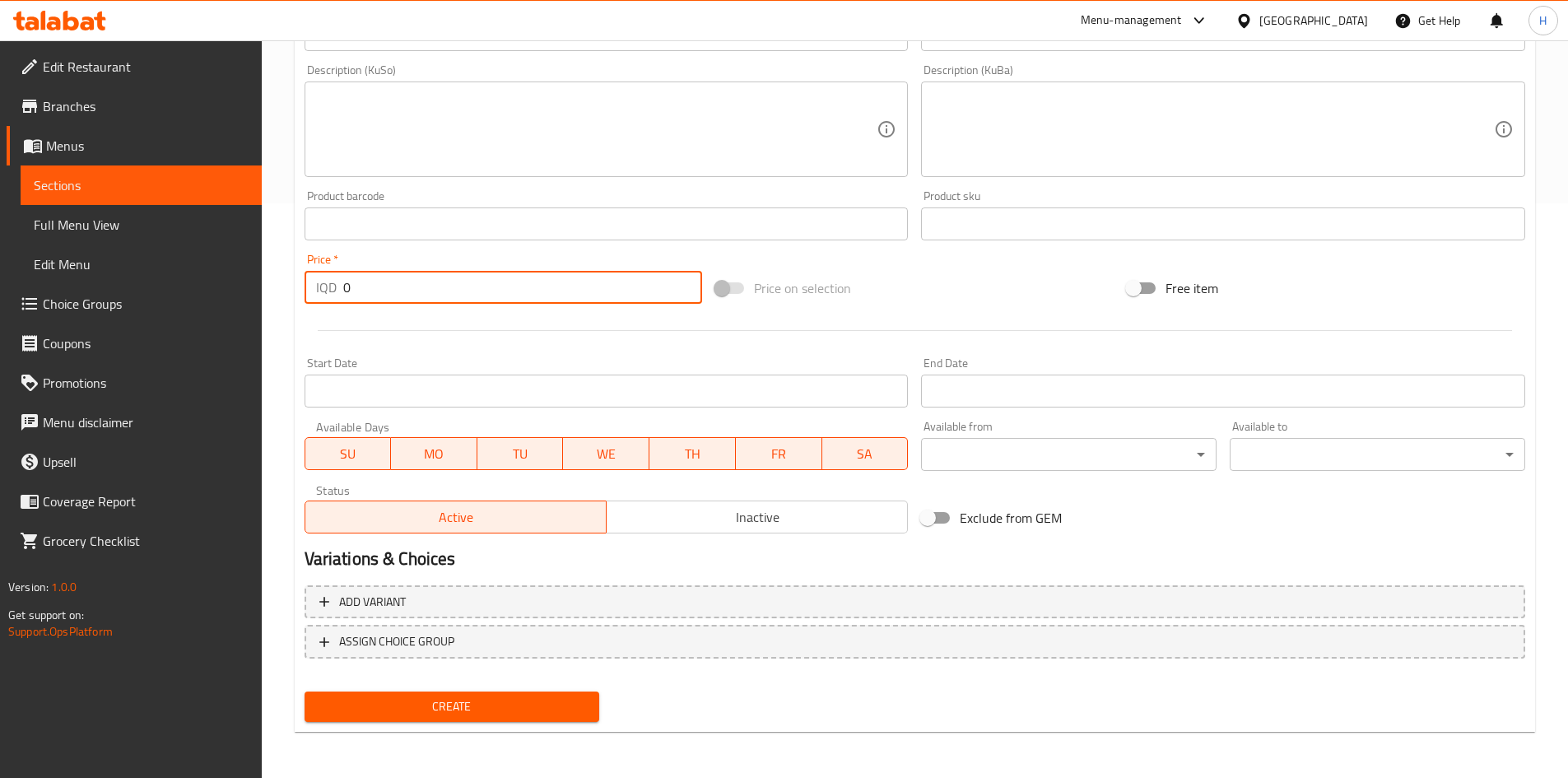
click at [443, 278] on input "0" at bounding box center [523, 287] width 359 height 33
click at [442, 278] on input "0" at bounding box center [523, 287] width 359 height 33
type input "1750"
click at [489, 717] on span "Create" at bounding box center [453, 707] width 270 height 20
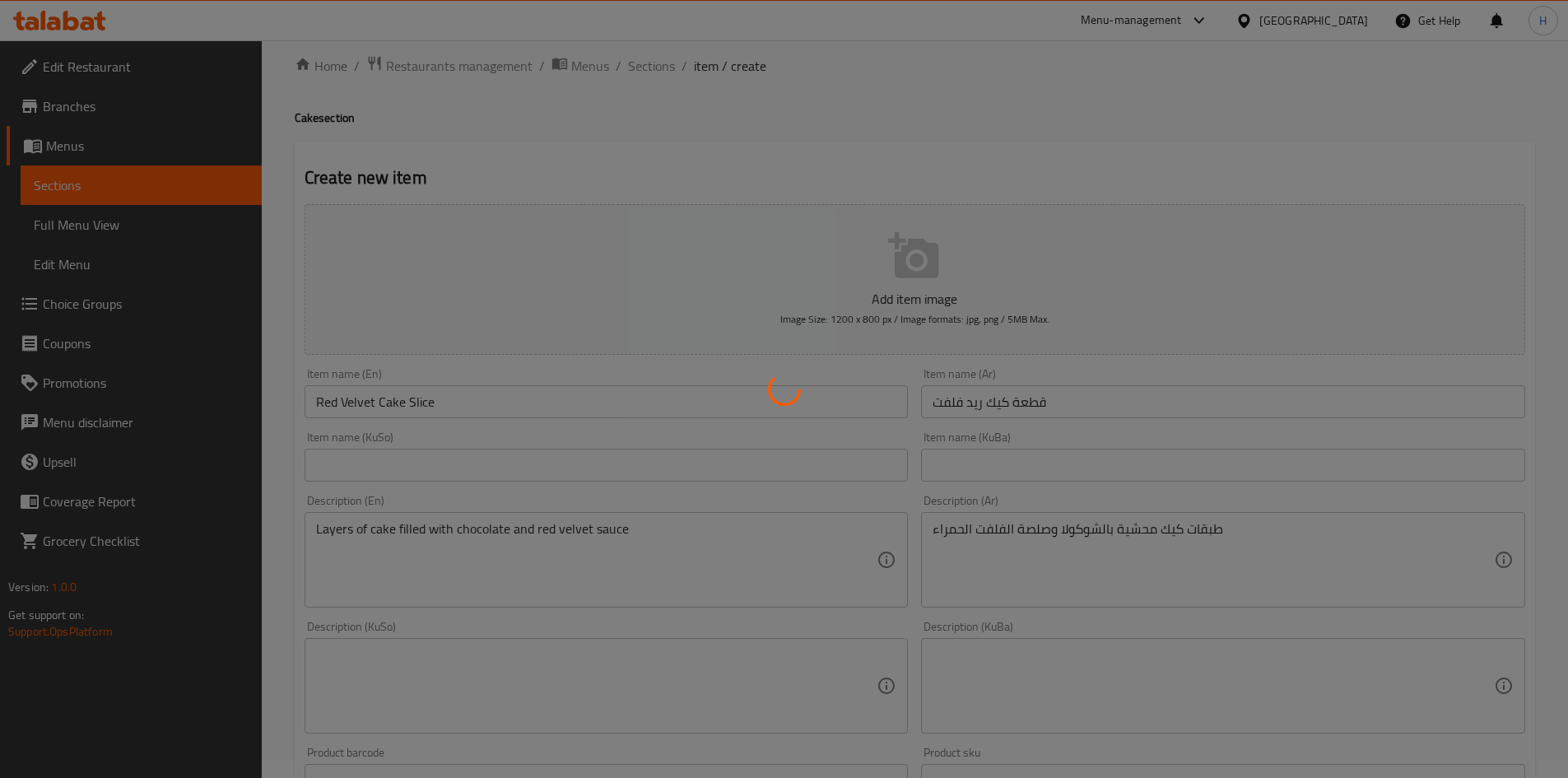
scroll to position [0, 0]
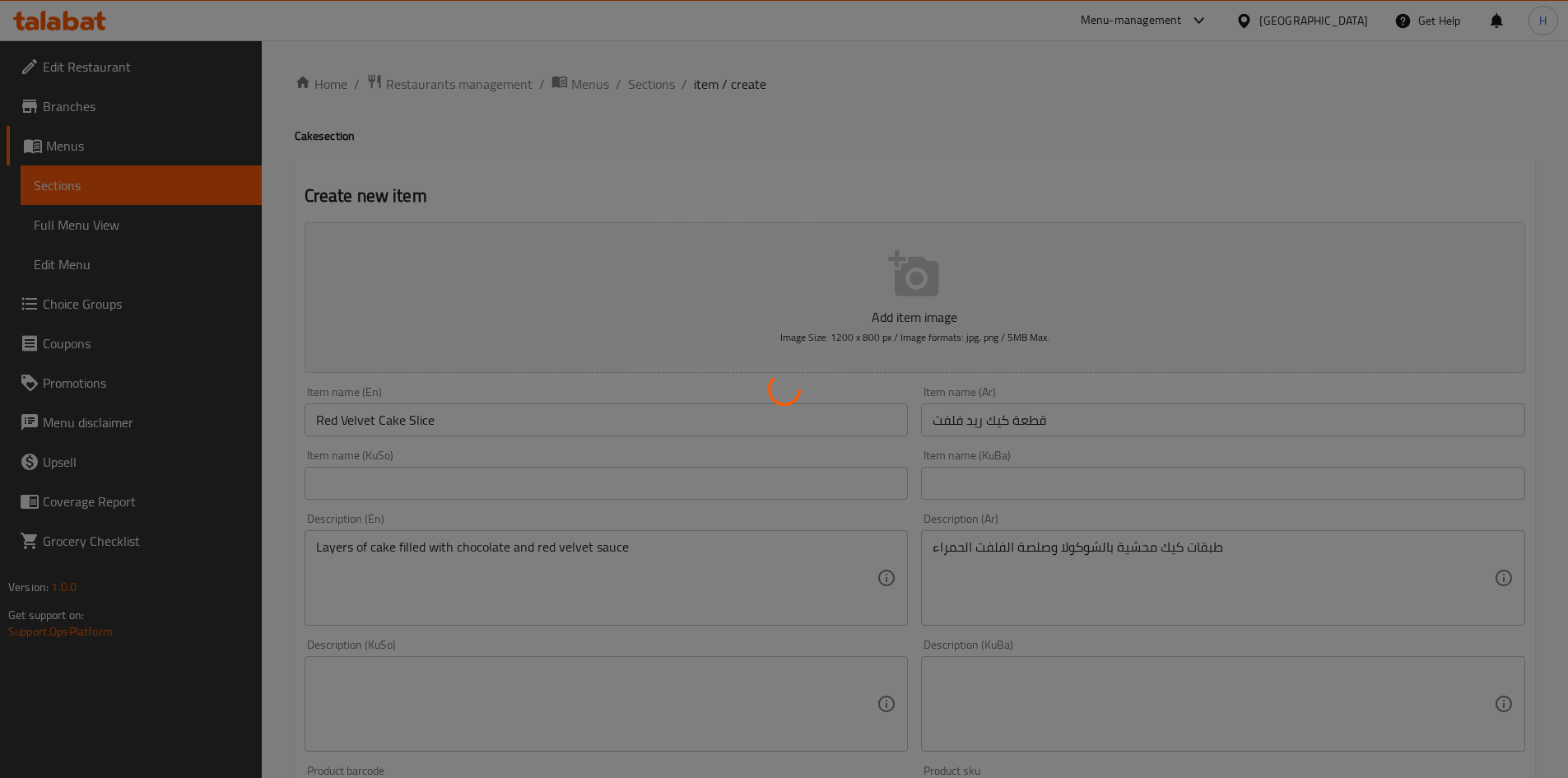
type input "0"
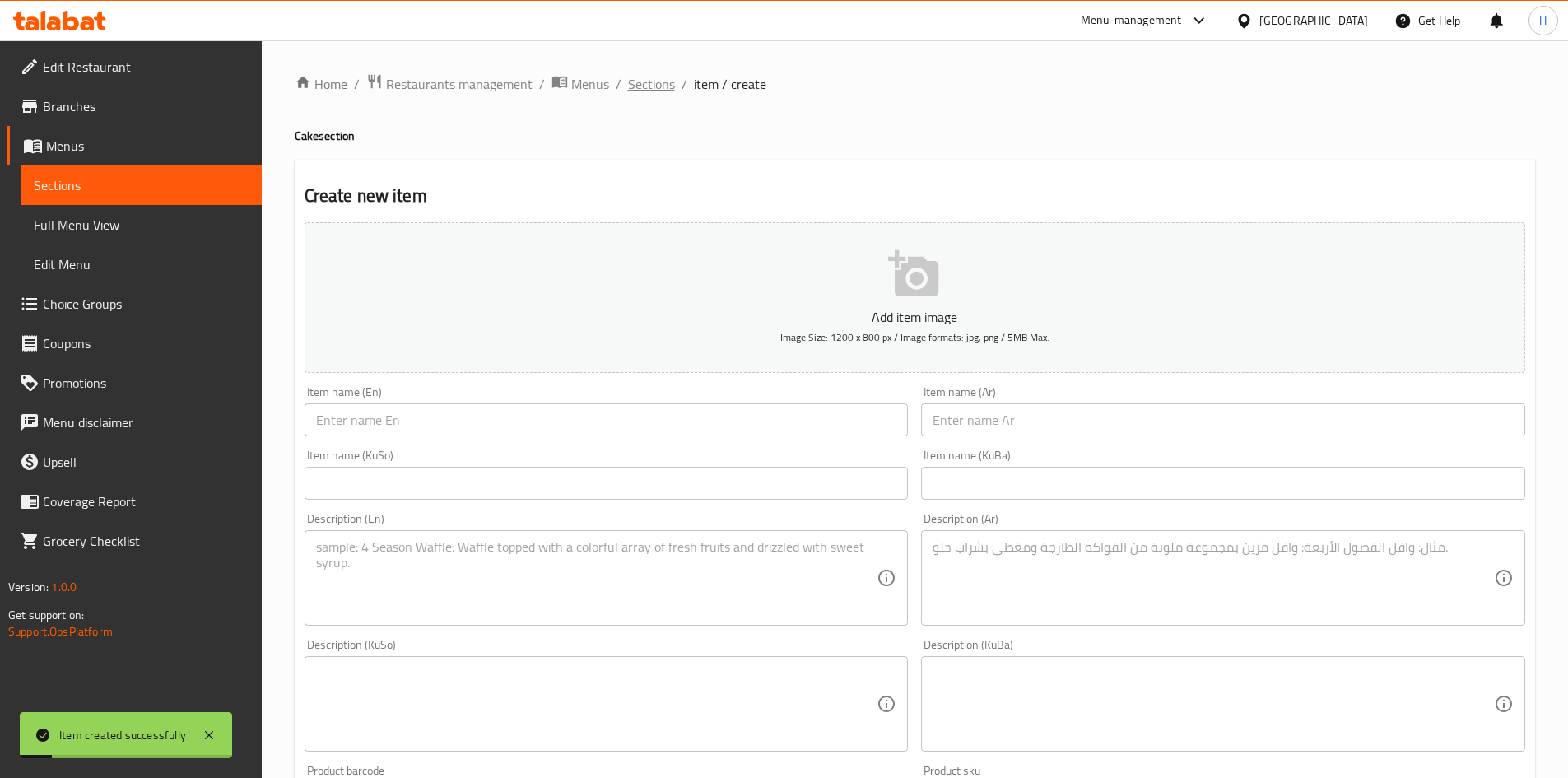
click at [662, 78] on span "Sections" at bounding box center [651, 83] width 47 height 19
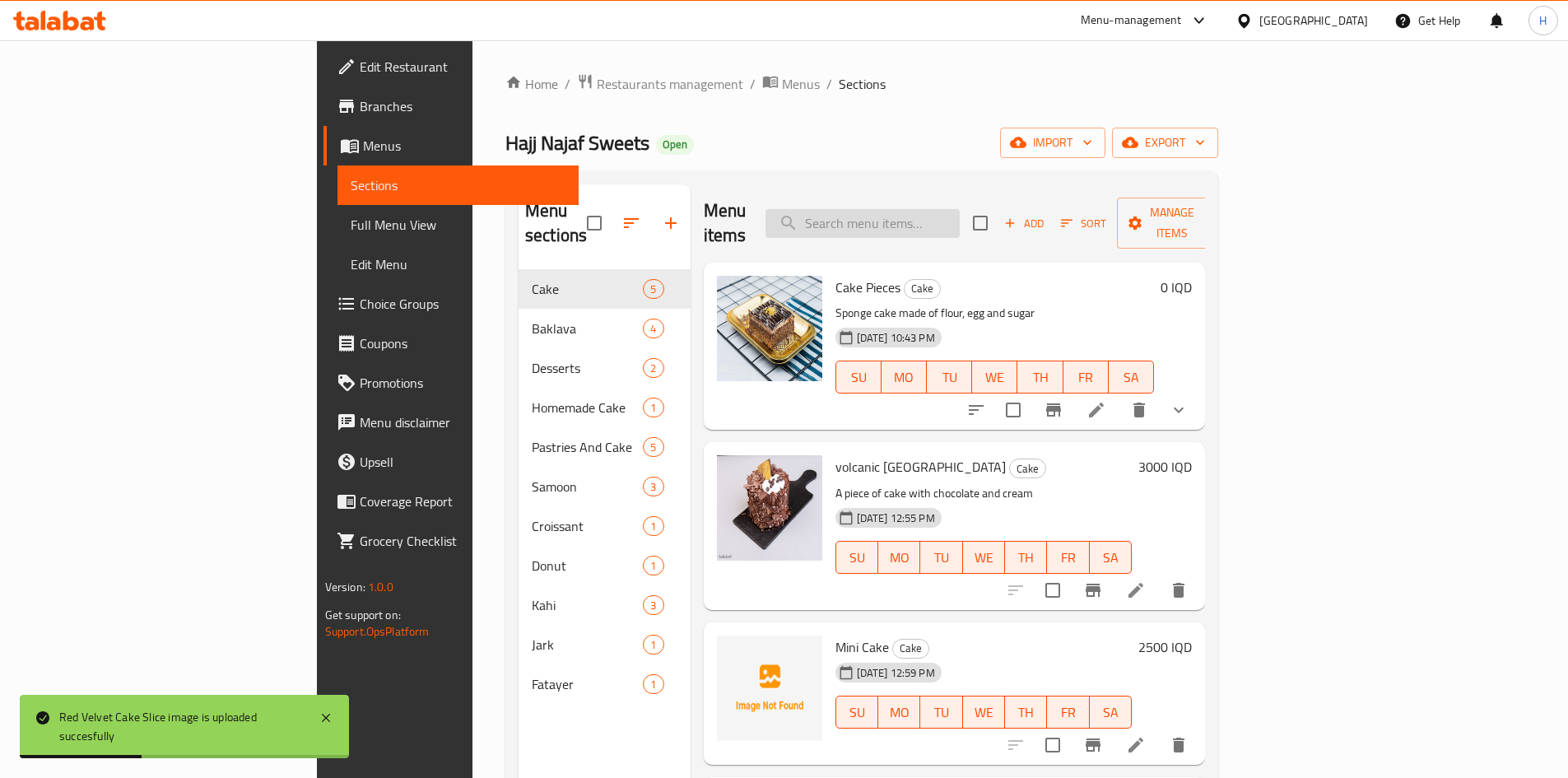
click at [959, 224] on input "search" at bounding box center [862, 224] width 194 height 29
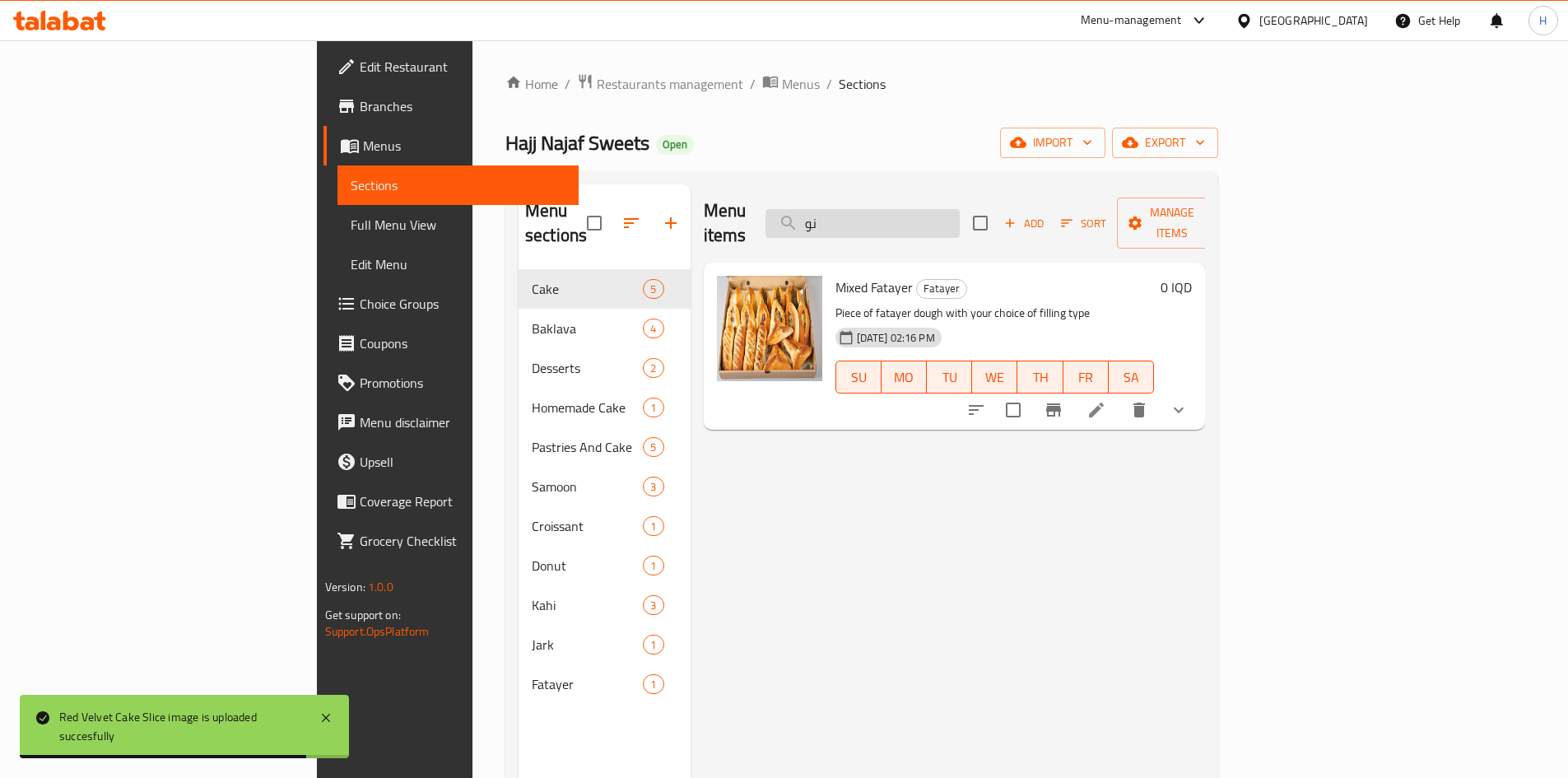
click at [959, 209] on input "نو" at bounding box center [862, 224] width 194 height 29
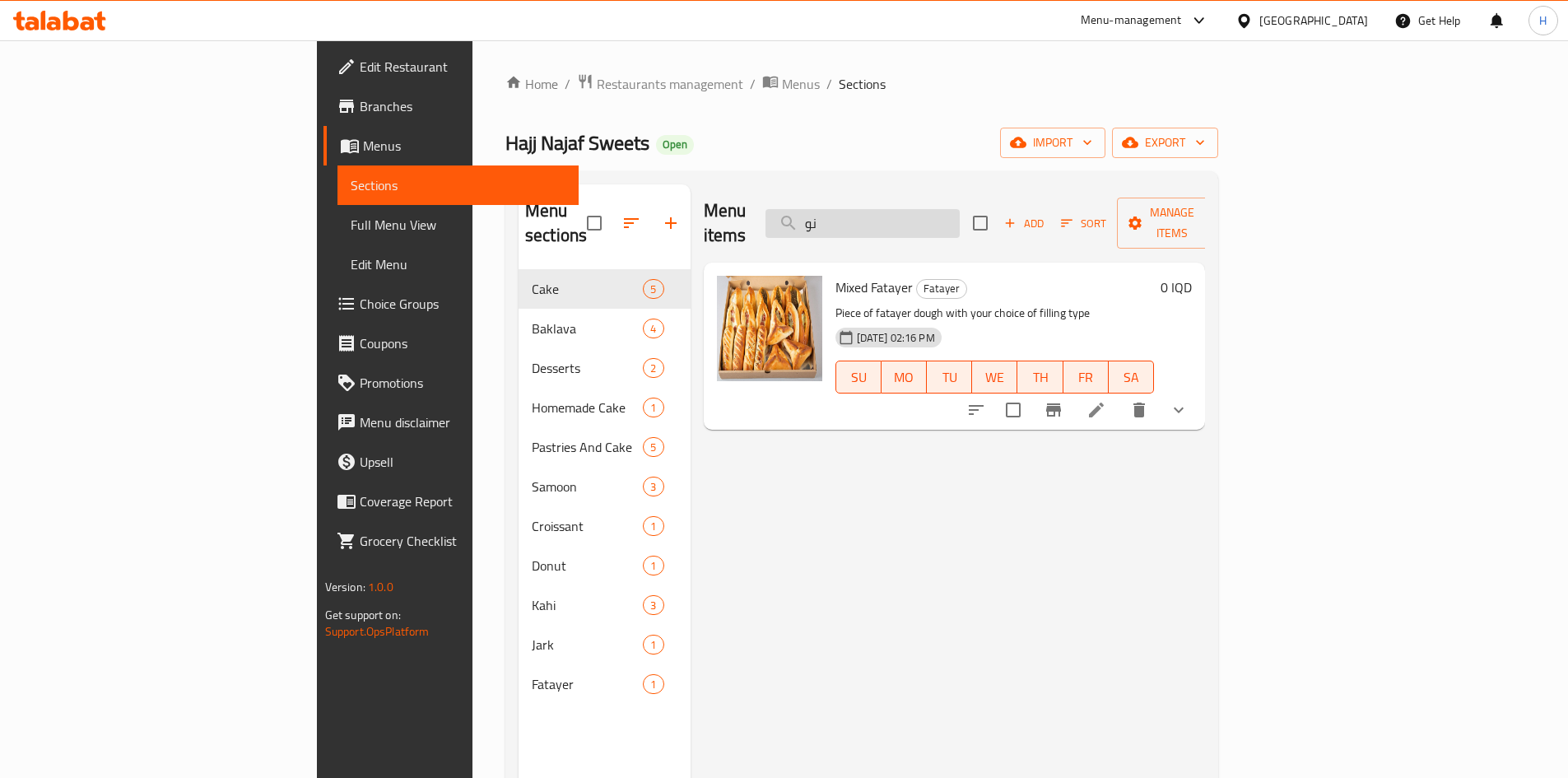
click at [942, 214] on input "نو" at bounding box center [862, 224] width 194 height 29
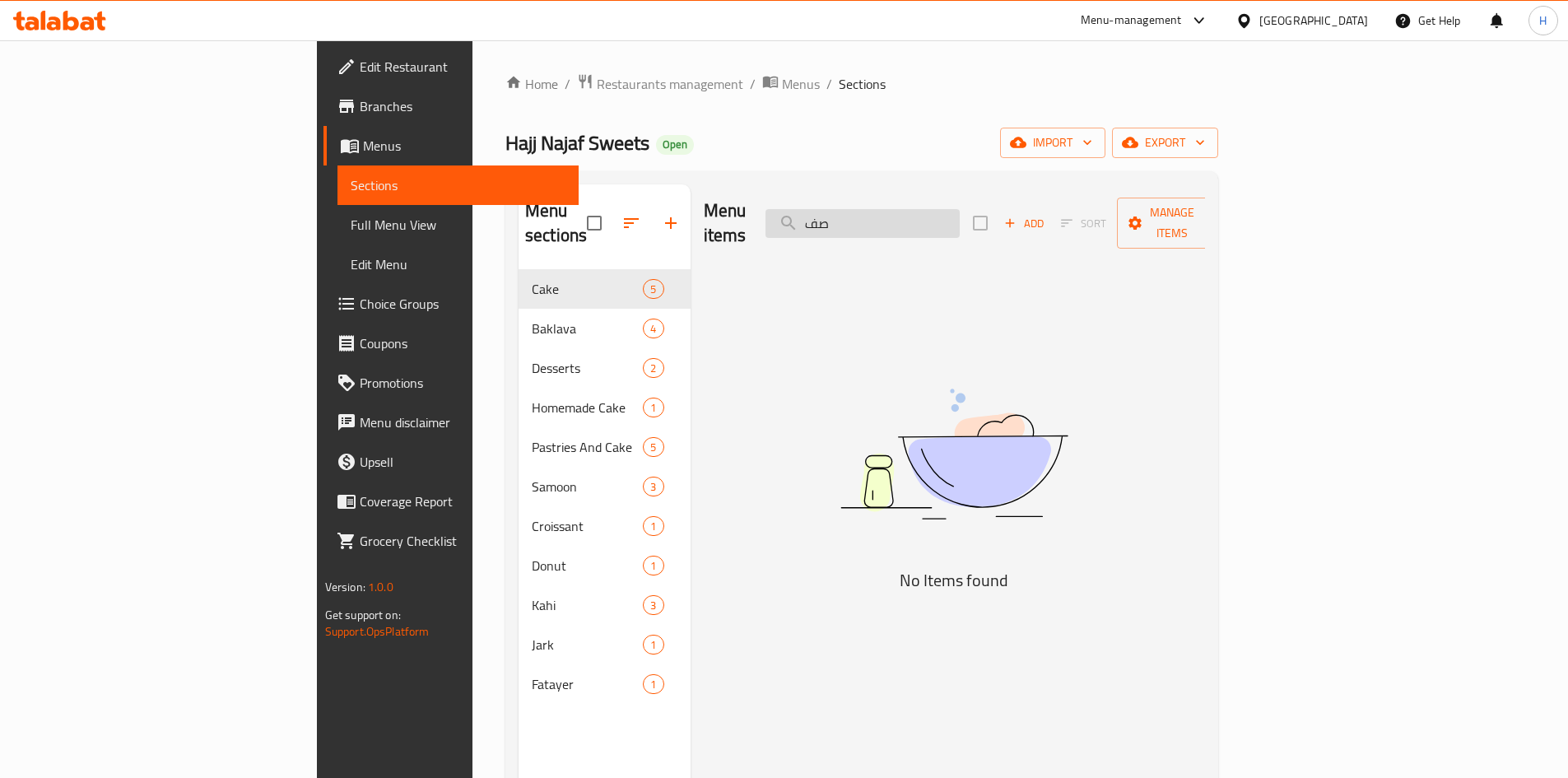
type input "ص"
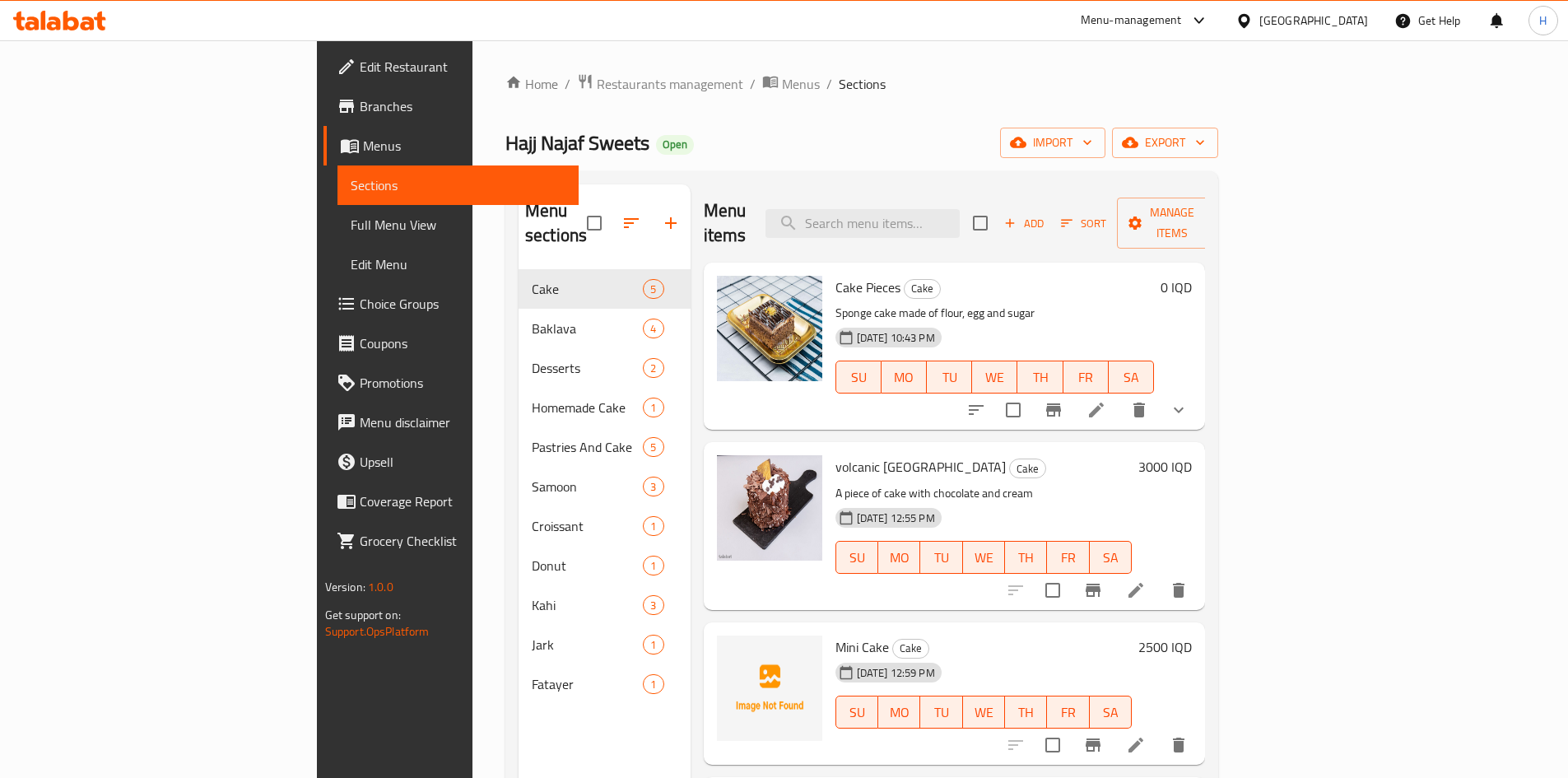
click at [1046, 214] on span "Add" at bounding box center [1024, 224] width 44 height 19
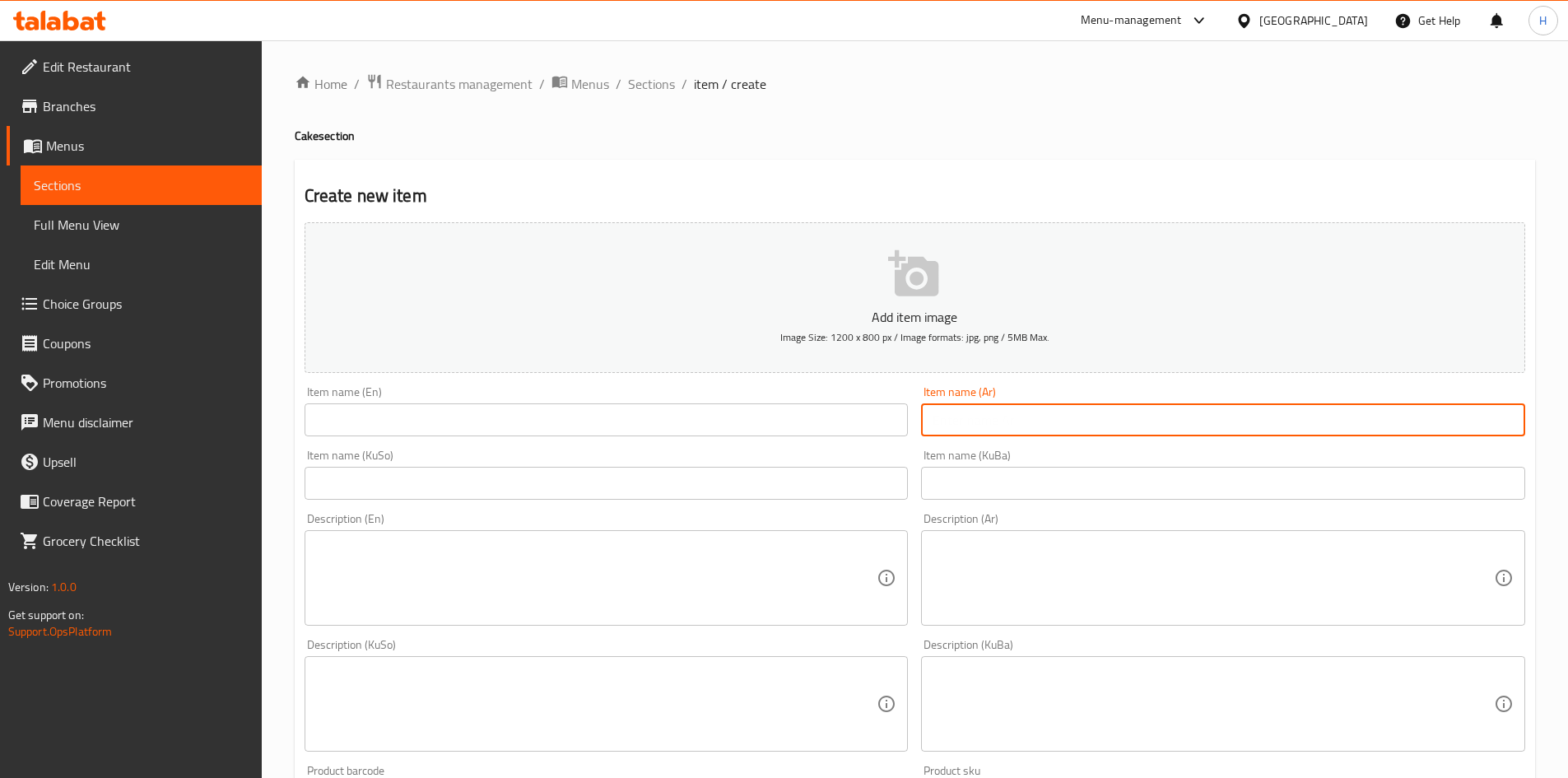
click at [1026, 408] on input "text" at bounding box center [1223, 420] width 604 height 33
click at [1029, 408] on input "قطعة كيك نوتيلا" at bounding box center [1223, 420] width 604 height 33
type input "قطعة كيك نوتيلا"
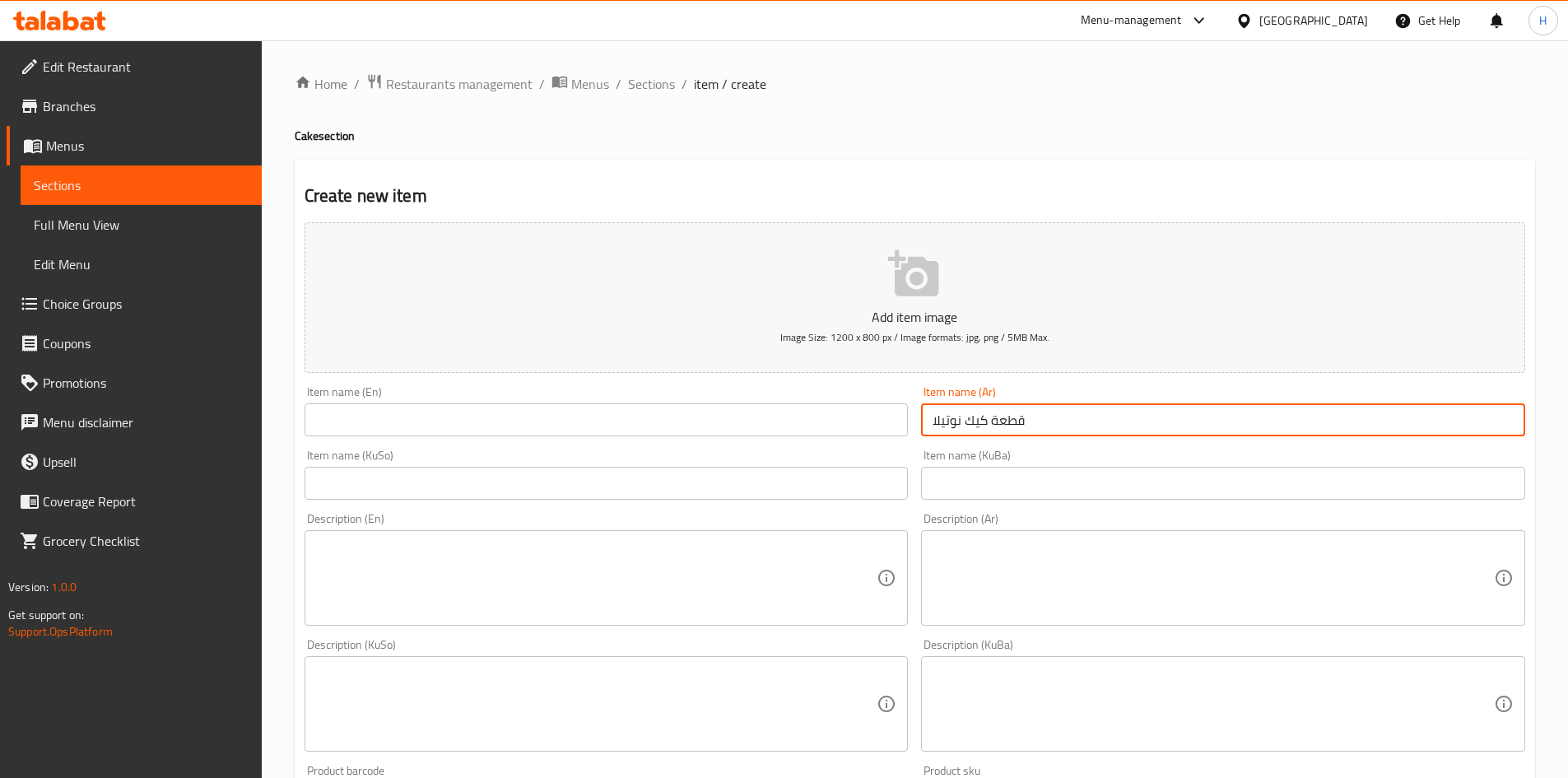
click at [449, 445] on div "Item name (KuSo) Item name (KuSo)" at bounding box center [607, 475] width 617 height 64
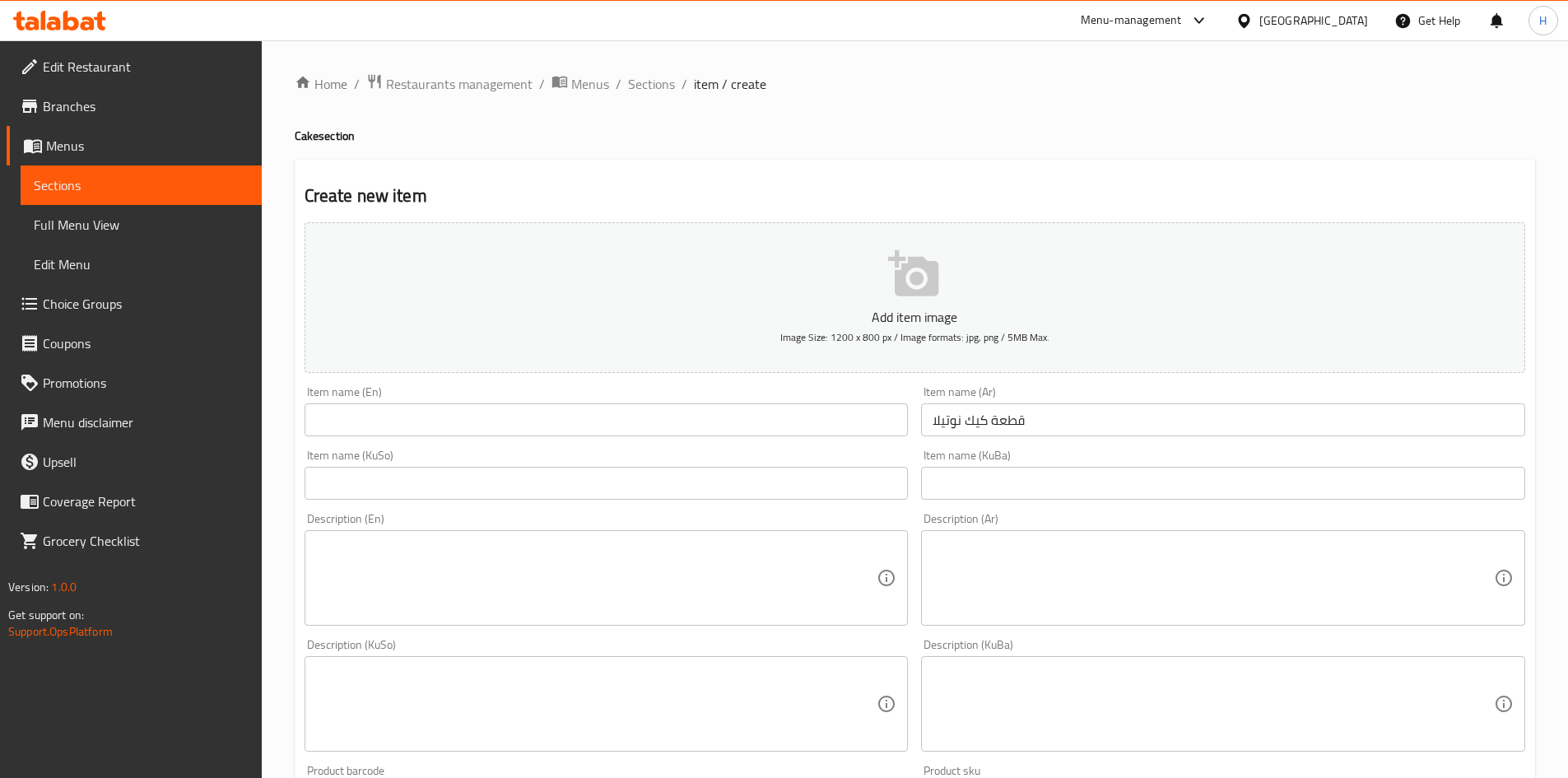
click at [452, 431] on input "text" at bounding box center [606, 420] width 604 height 33
paste input "Nutella cake slice"
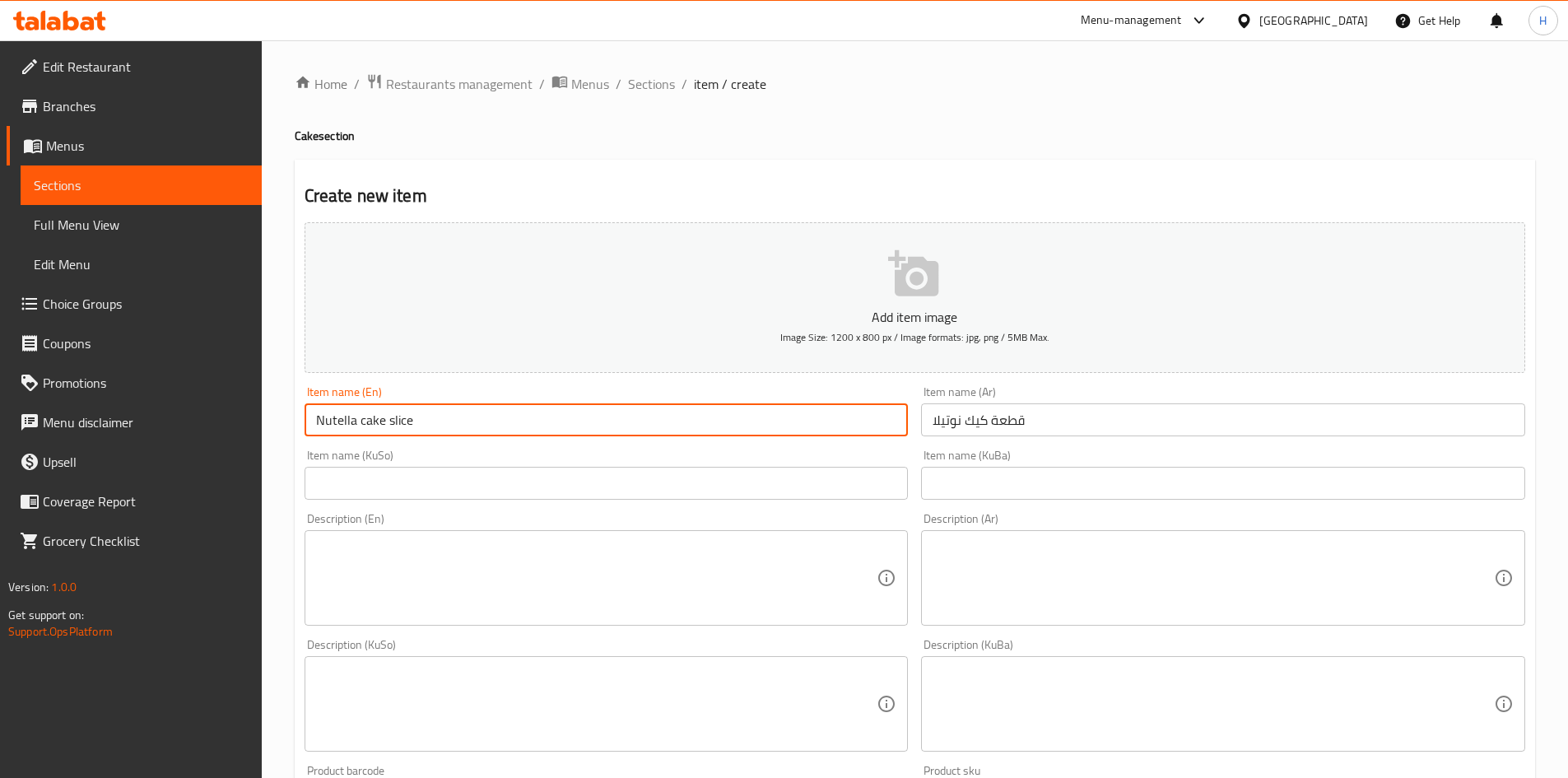
click at [360, 428] on input "Nutella cake slice" at bounding box center [606, 420] width 604 height 33
click at [389, 428] on input "Nutella Cake slice" at bounding box center [606, 420] width 604 height 33
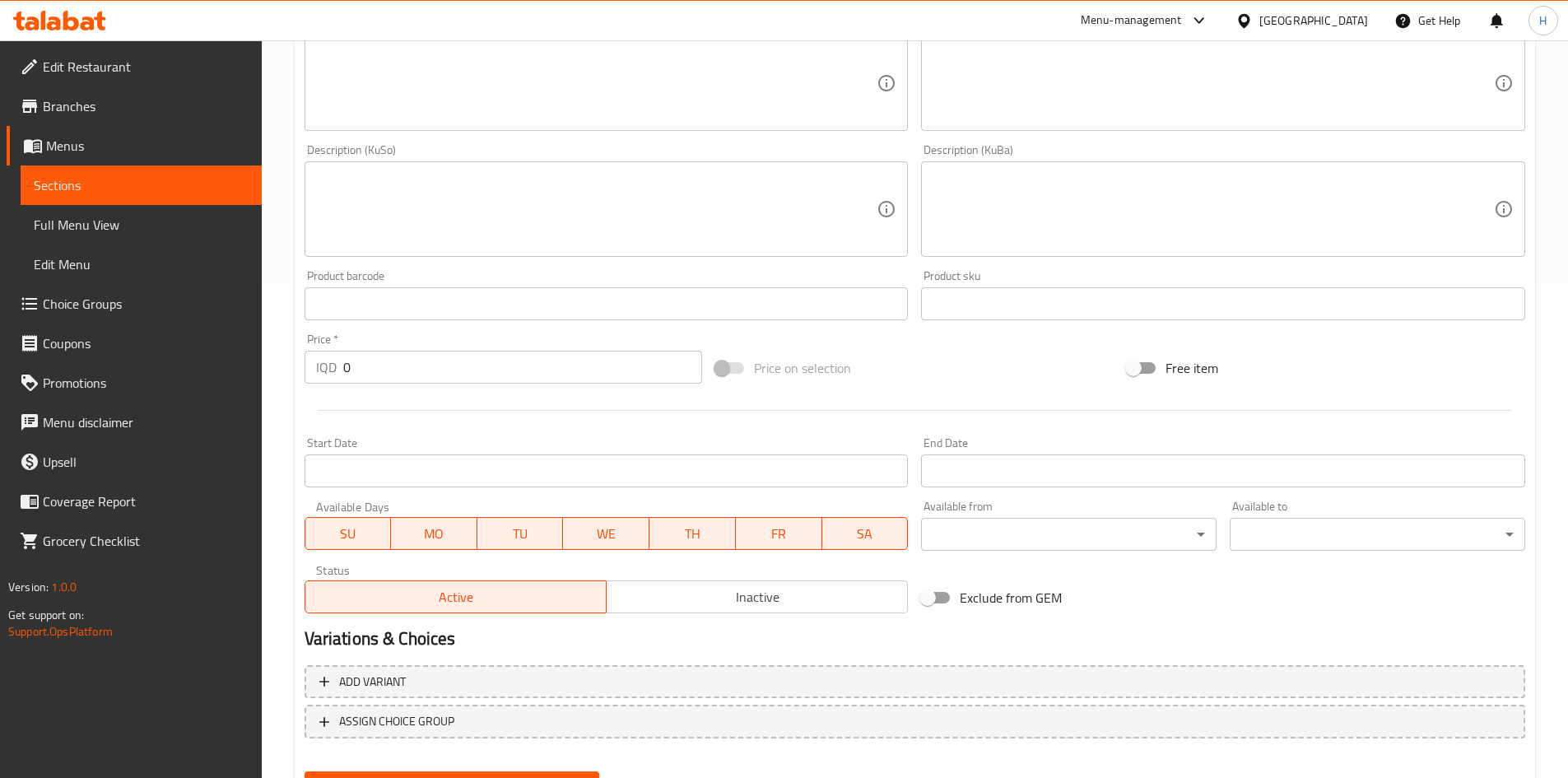
scroll to position [575, 0]
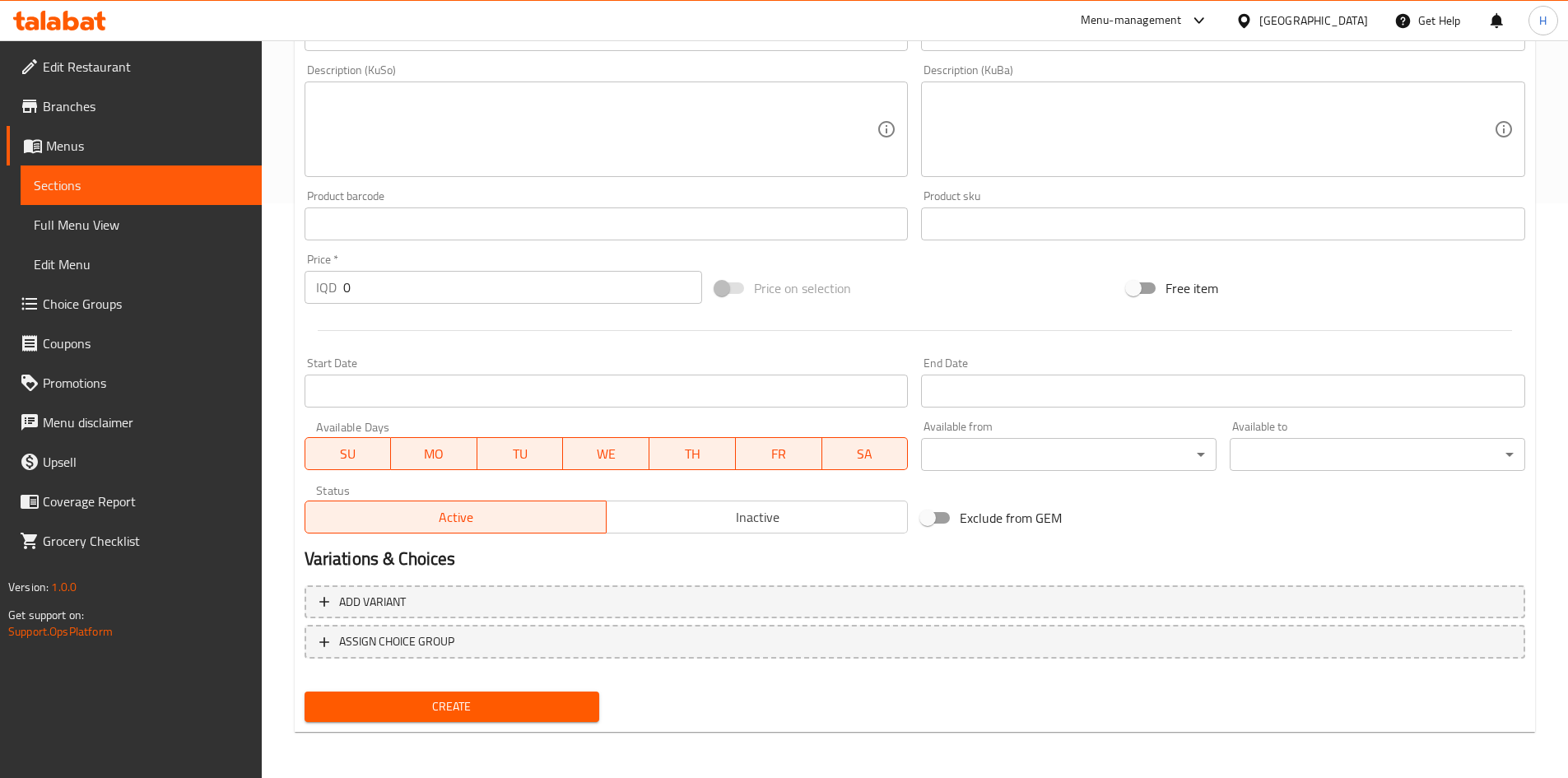
type input "Nutella Cake Slice"
click at [377, 296] on input "0" at bounding box center [523, 287] width 359 height 33
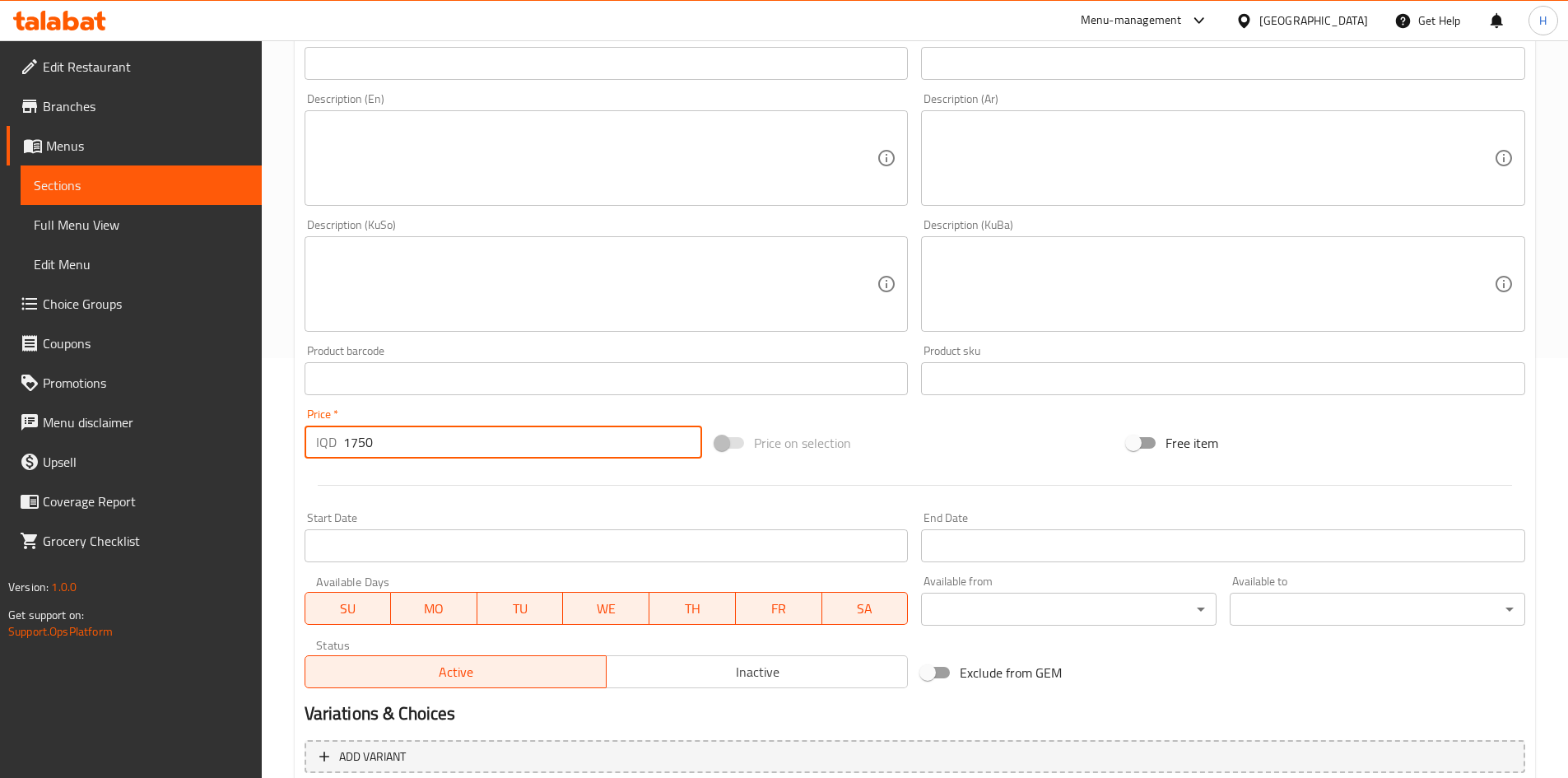
scroll to position [163, 0]
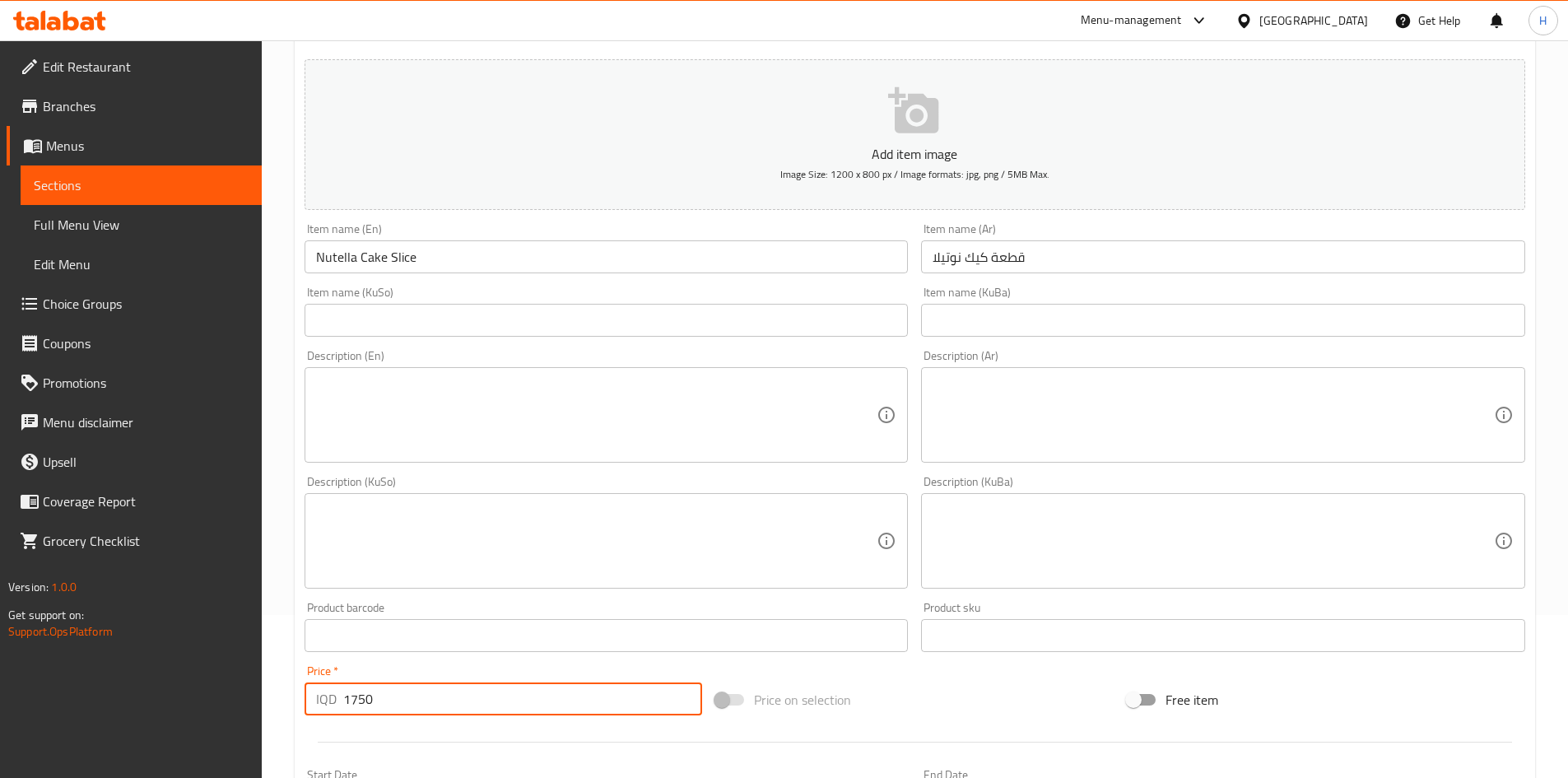
type input "1750"
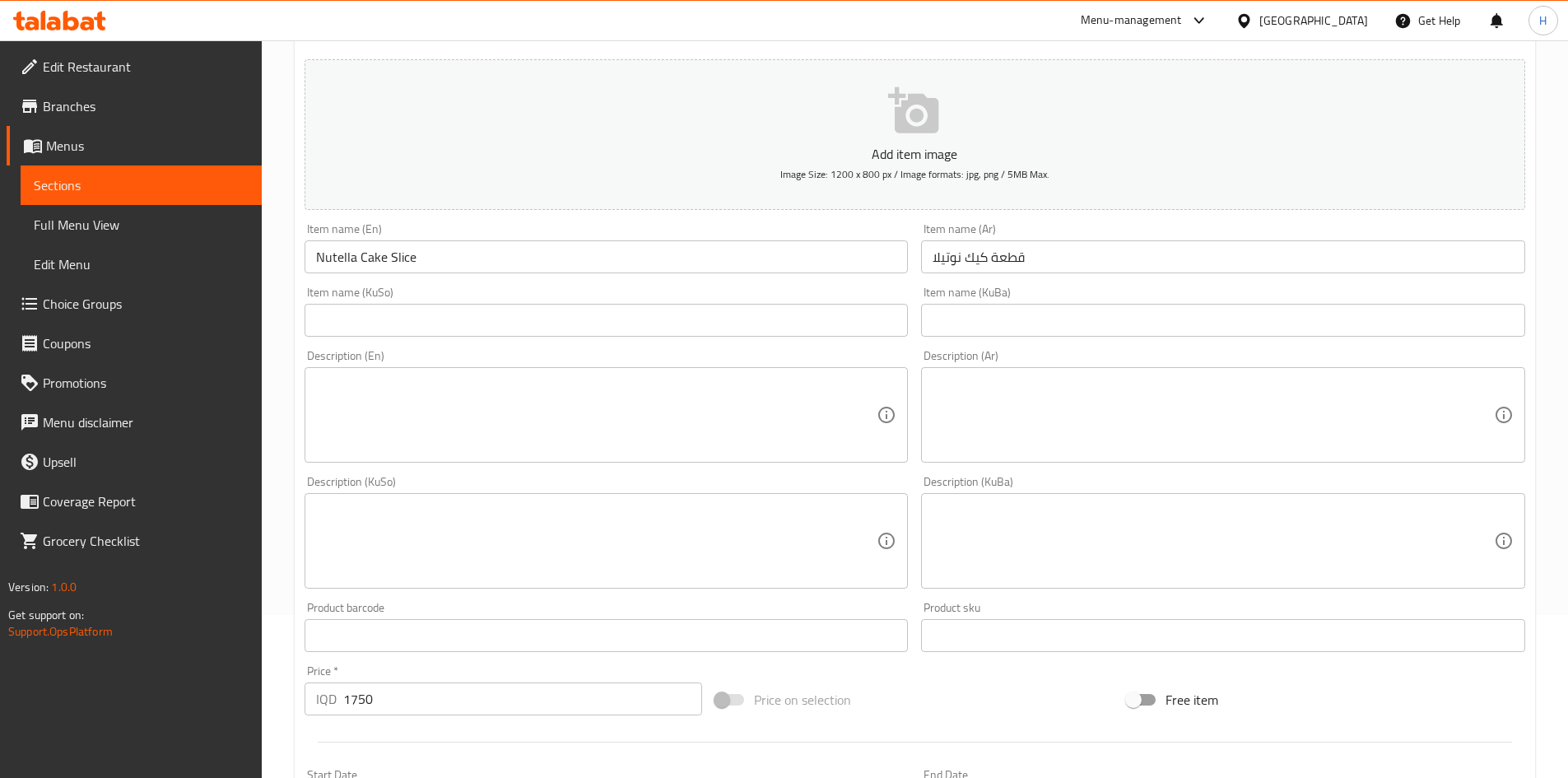
click at [1011, 406] on textarea at bounding box center [1213, 415] width 561 height 78
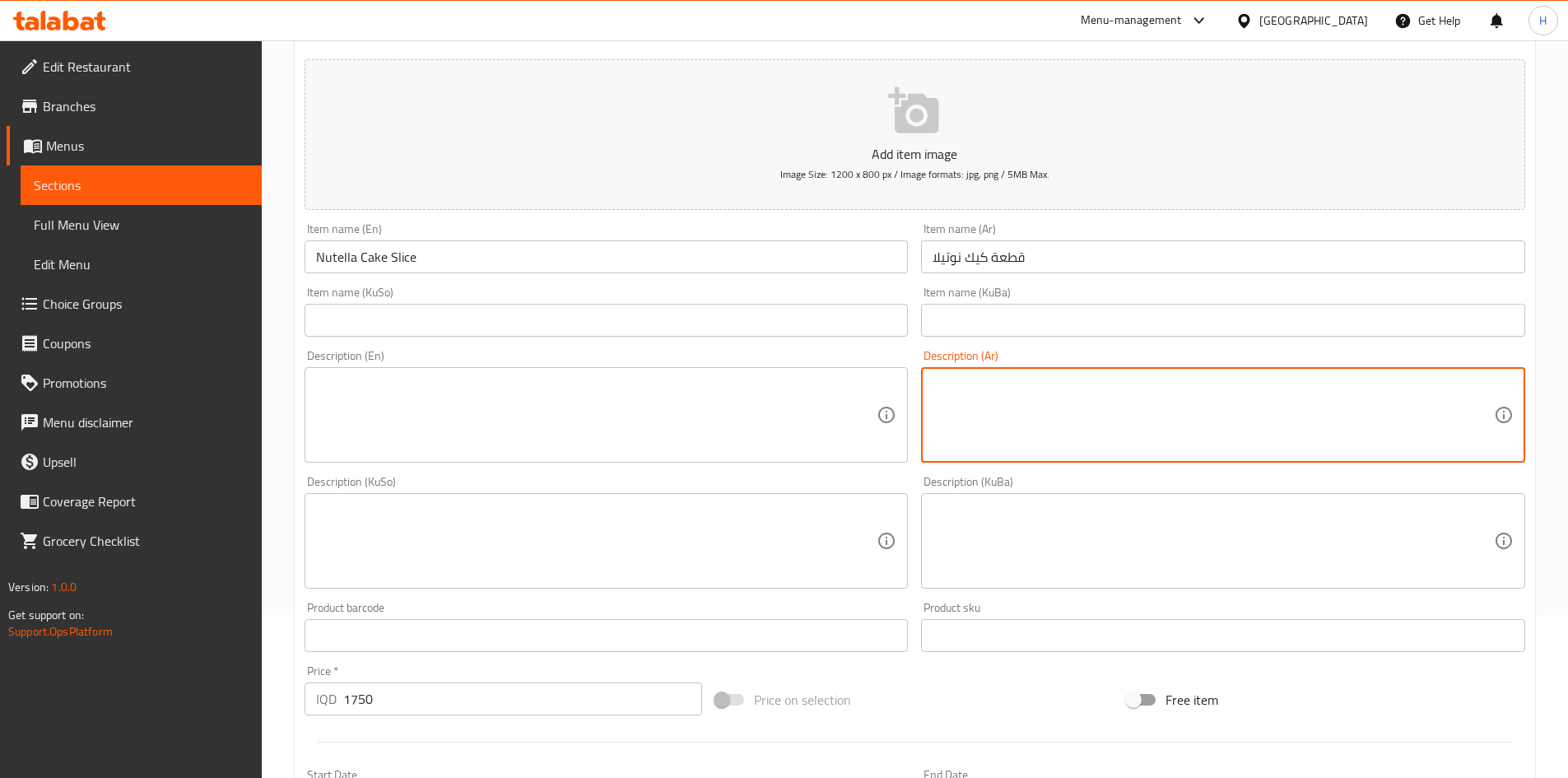
type textarea "'"
click at [1015, 398] on textarea "طبقات كيك محشية نوتيلا وصلصة النوتيلا" at bounding box center [1213, 415] width 561 height 78
type textarea "طبقات كيك محشية نوتيلا وصلصة النوتيلا"
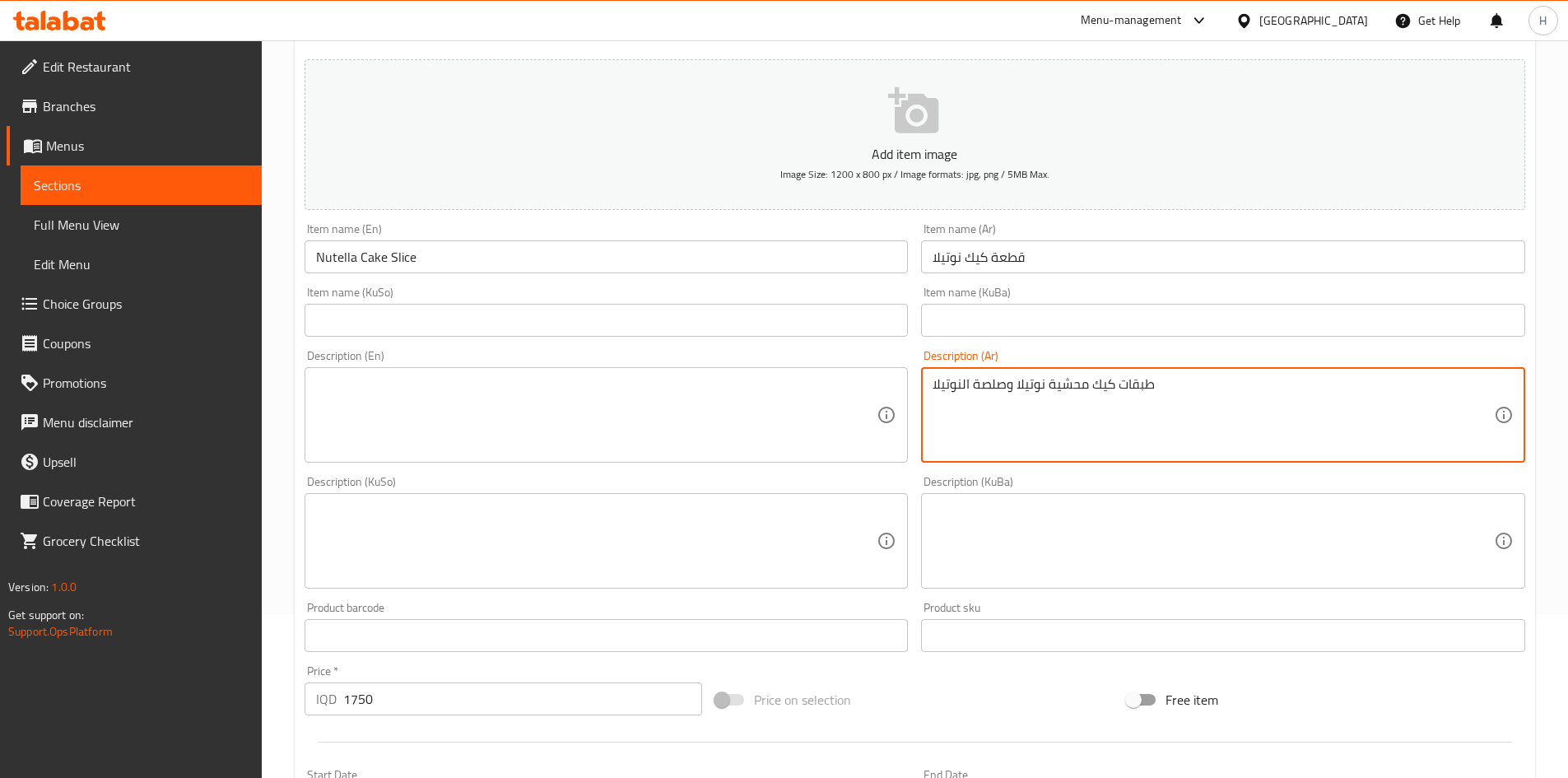
click at [481, 380] on textarea at bounding box center [597, 415] width 561 height 78
paste textarea "Cake layers filled with Nutella and Nutella sauce"
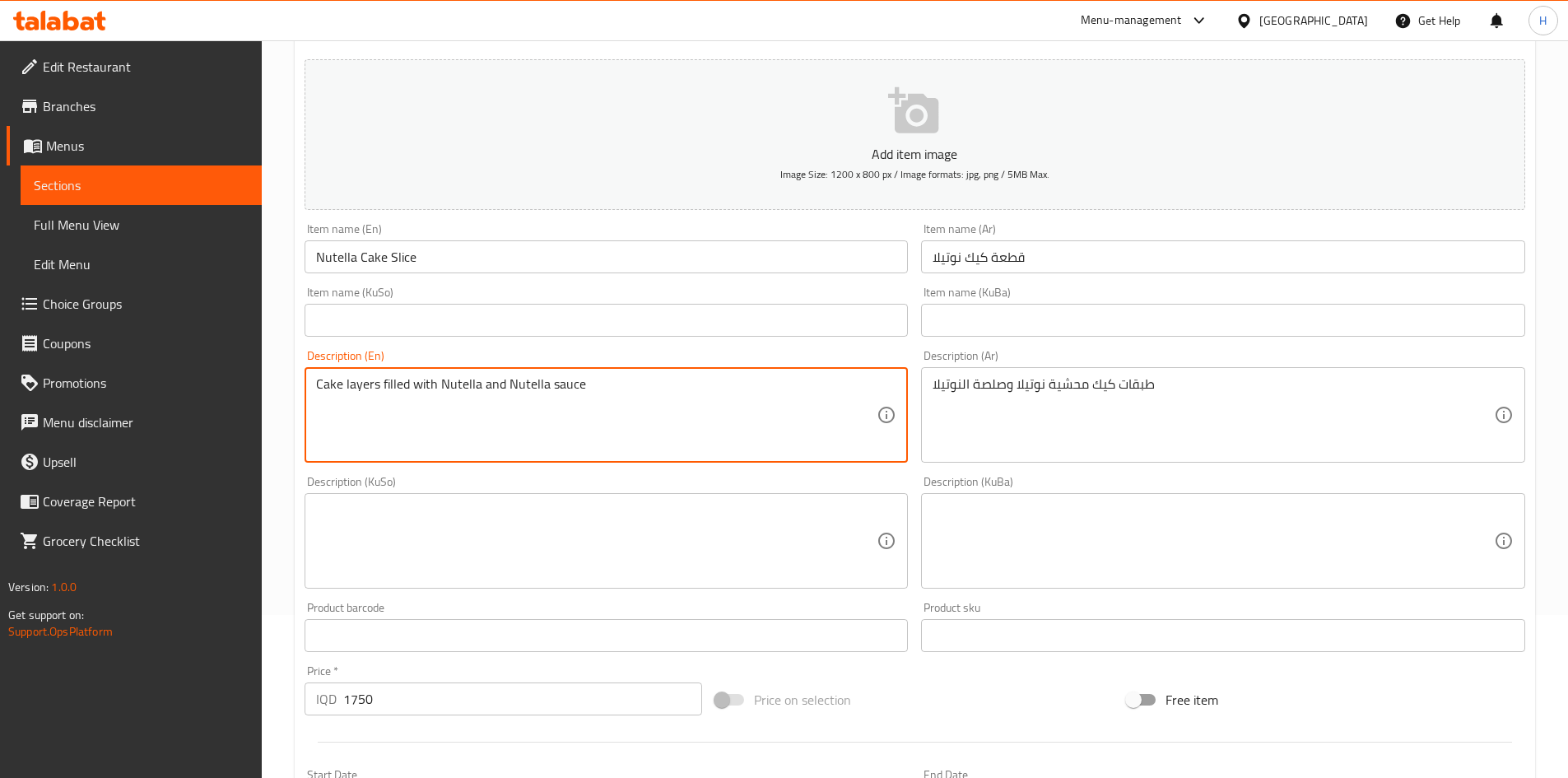
click at [445, 390] on textarea "Cake layers filled with Nutella and Nutella sauce" at bounding box center [597, 415] width 561 height 78
click at [511, 388] on textarea "Cake layers filled with Nutella and Nutella sauce" at bounding box center [597, 415] width 561 height 78
click at [505, 390] on textarea "Cake layers filled with Nutella and Nutella sauce" at bounding box center [597, 415] width 561 height 78
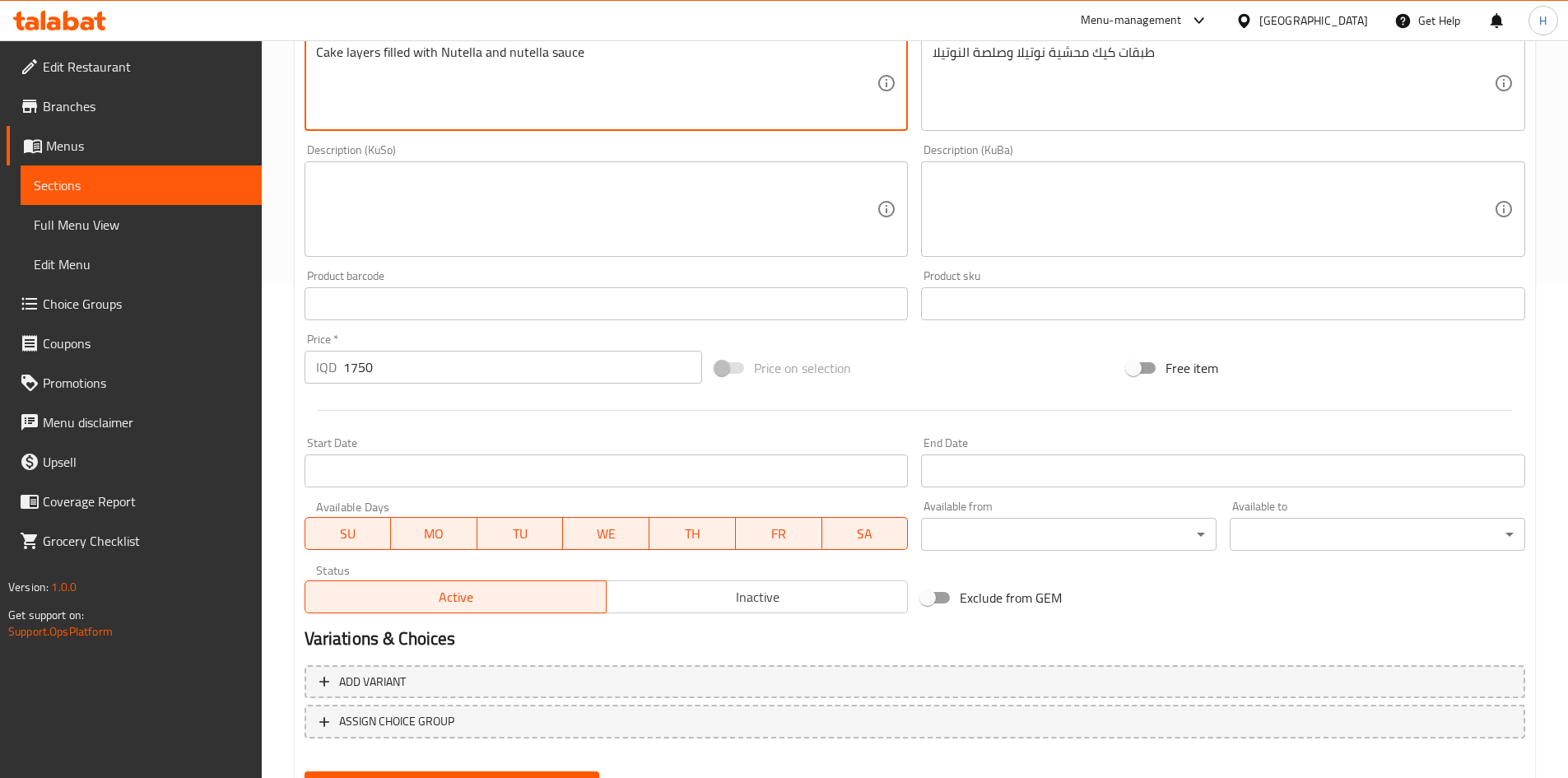
scroll to position [575, 0]
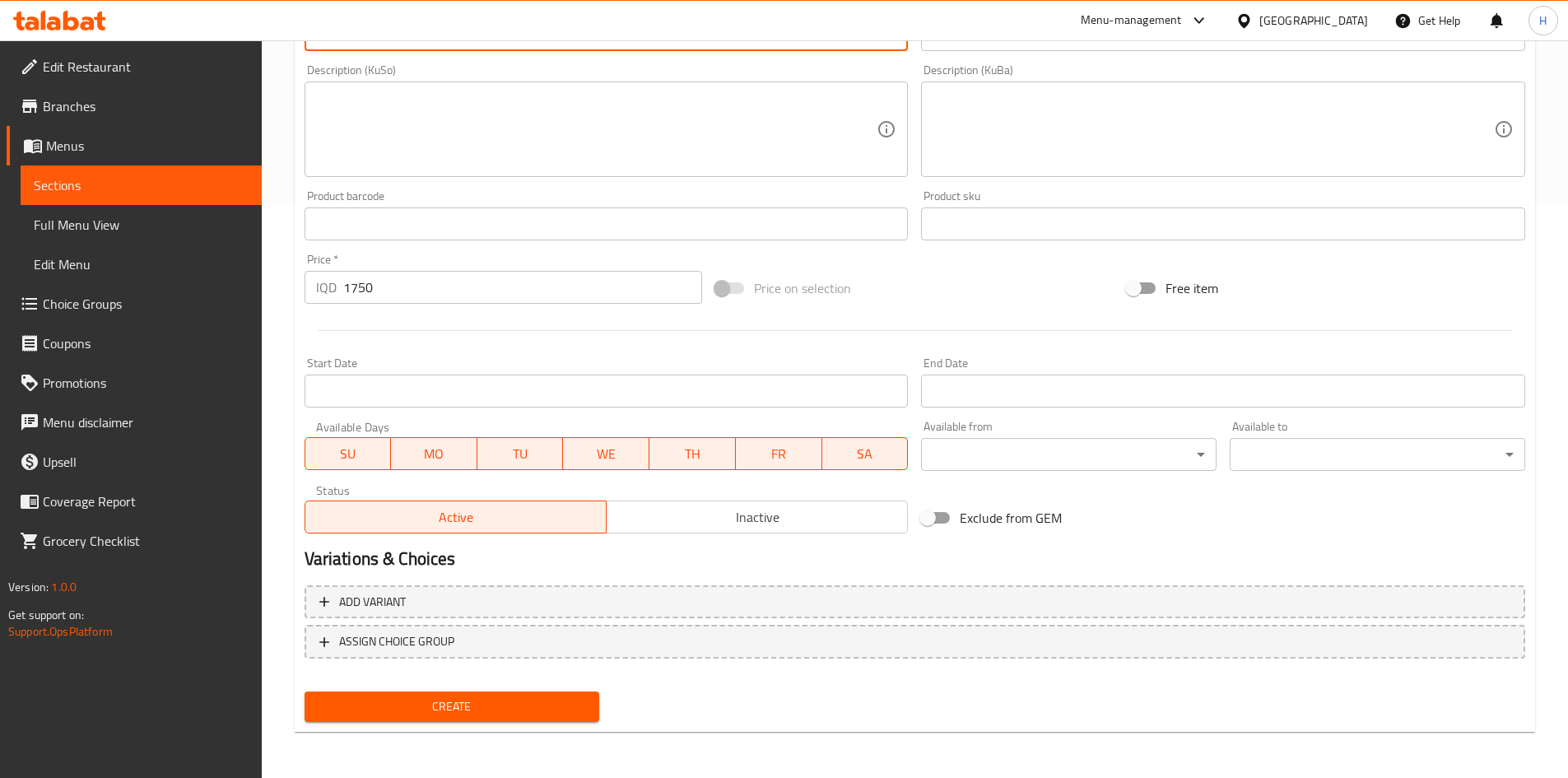
type textarea "Cake layers filled with Nutella and nutella sauce"
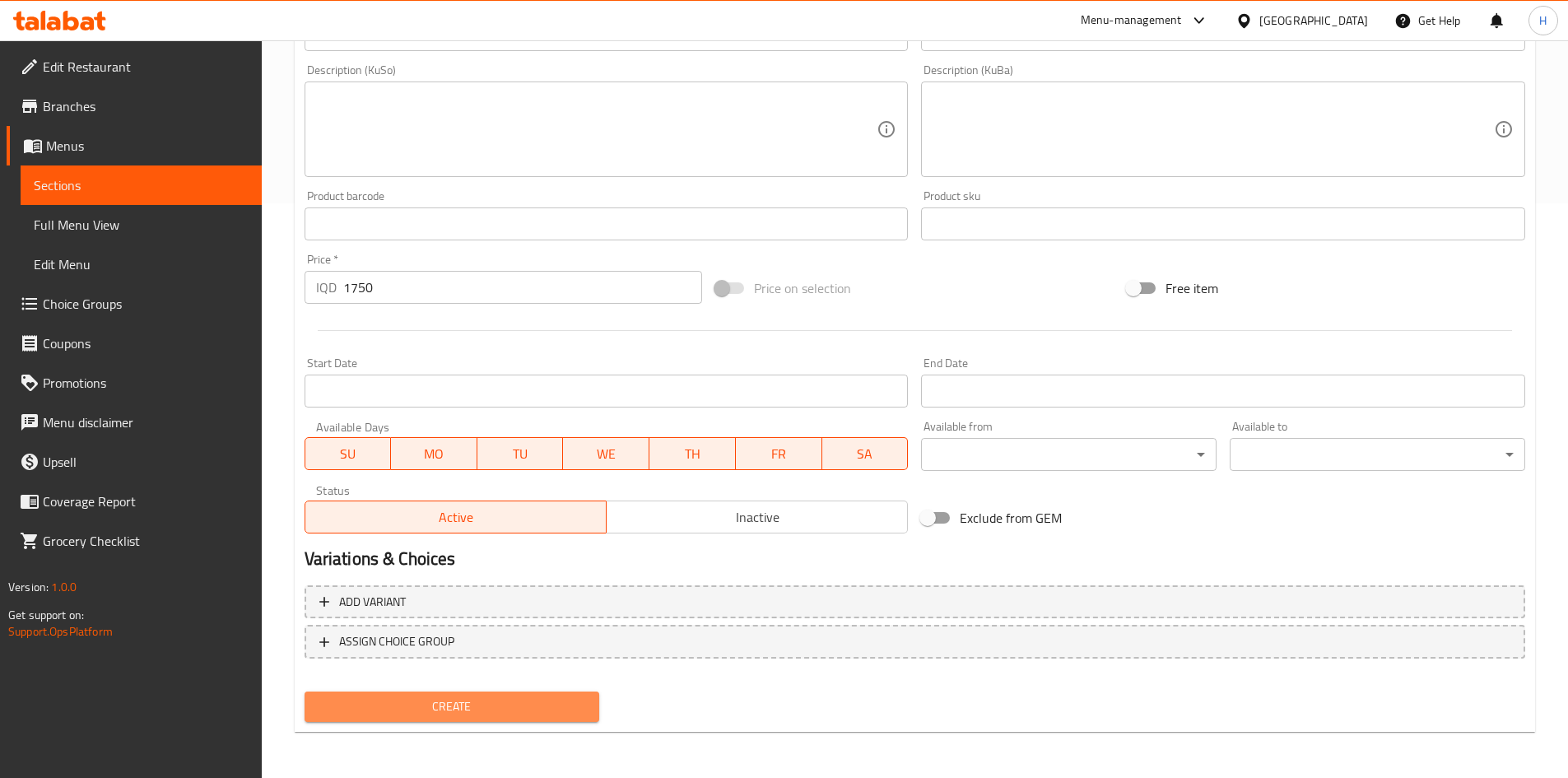
click at [420, 712] on span "Create" at bounding box center [453, 707] width 270 height 20
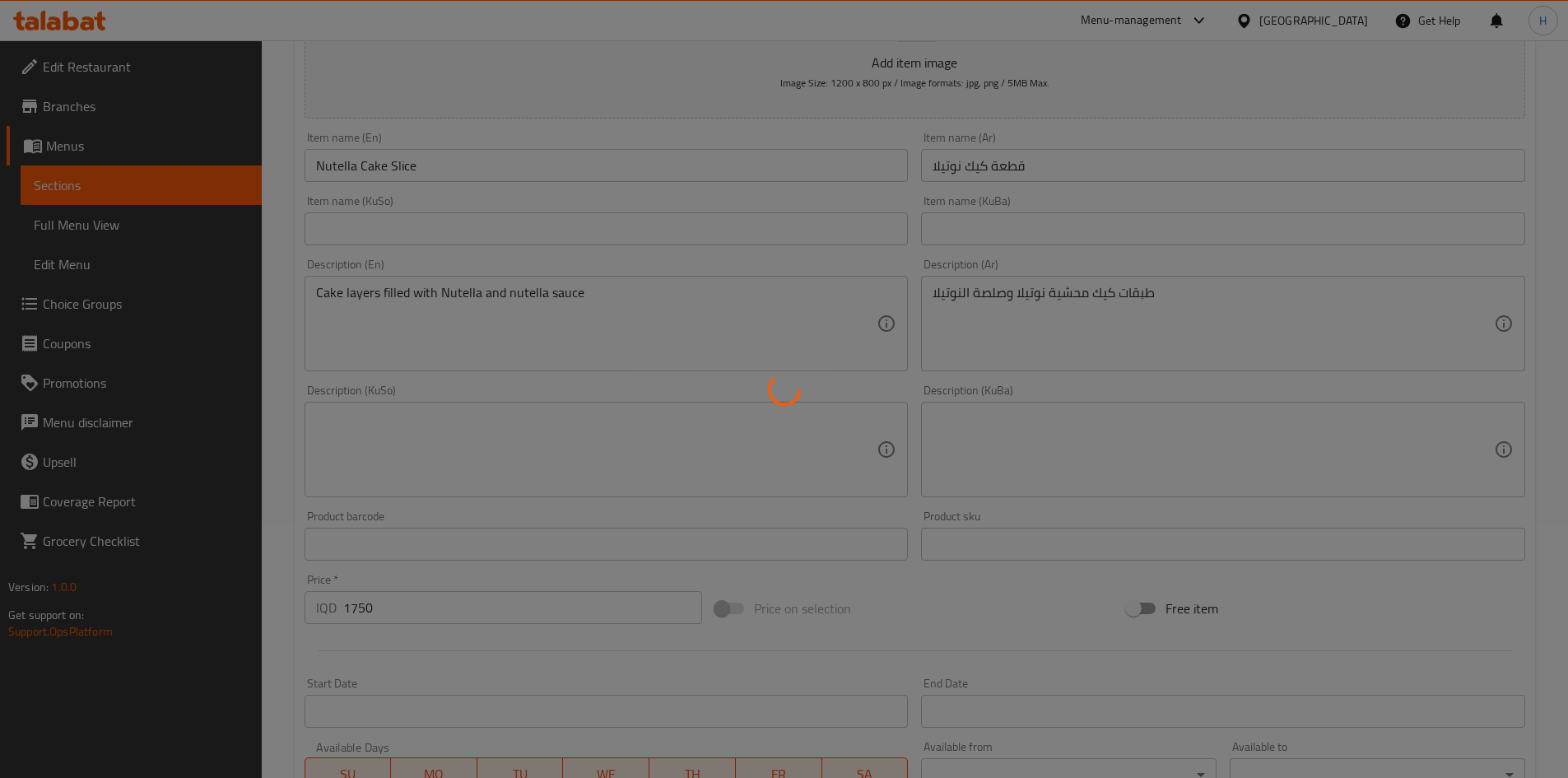
scroll to position [0, 0]
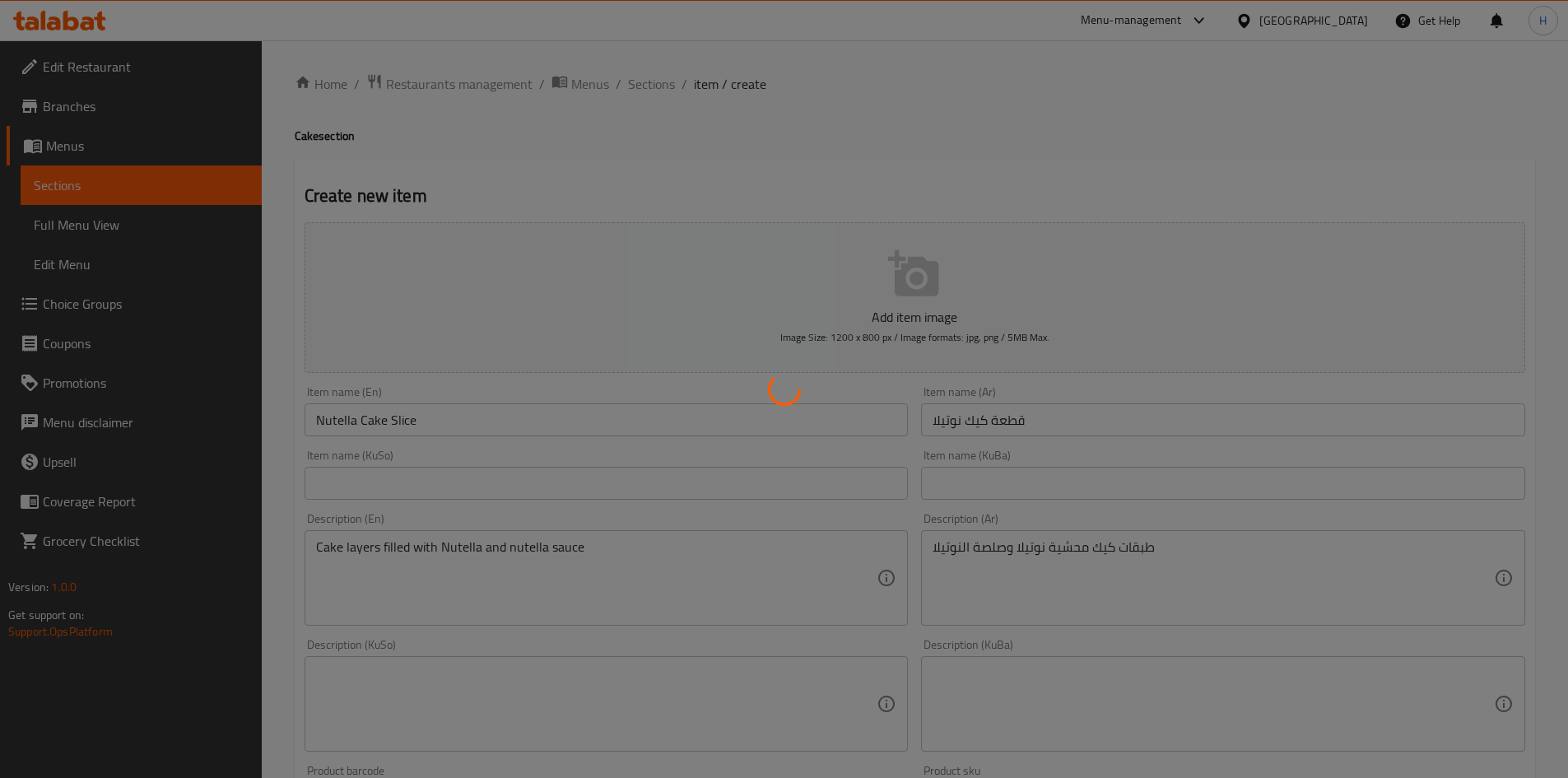
type input "0"
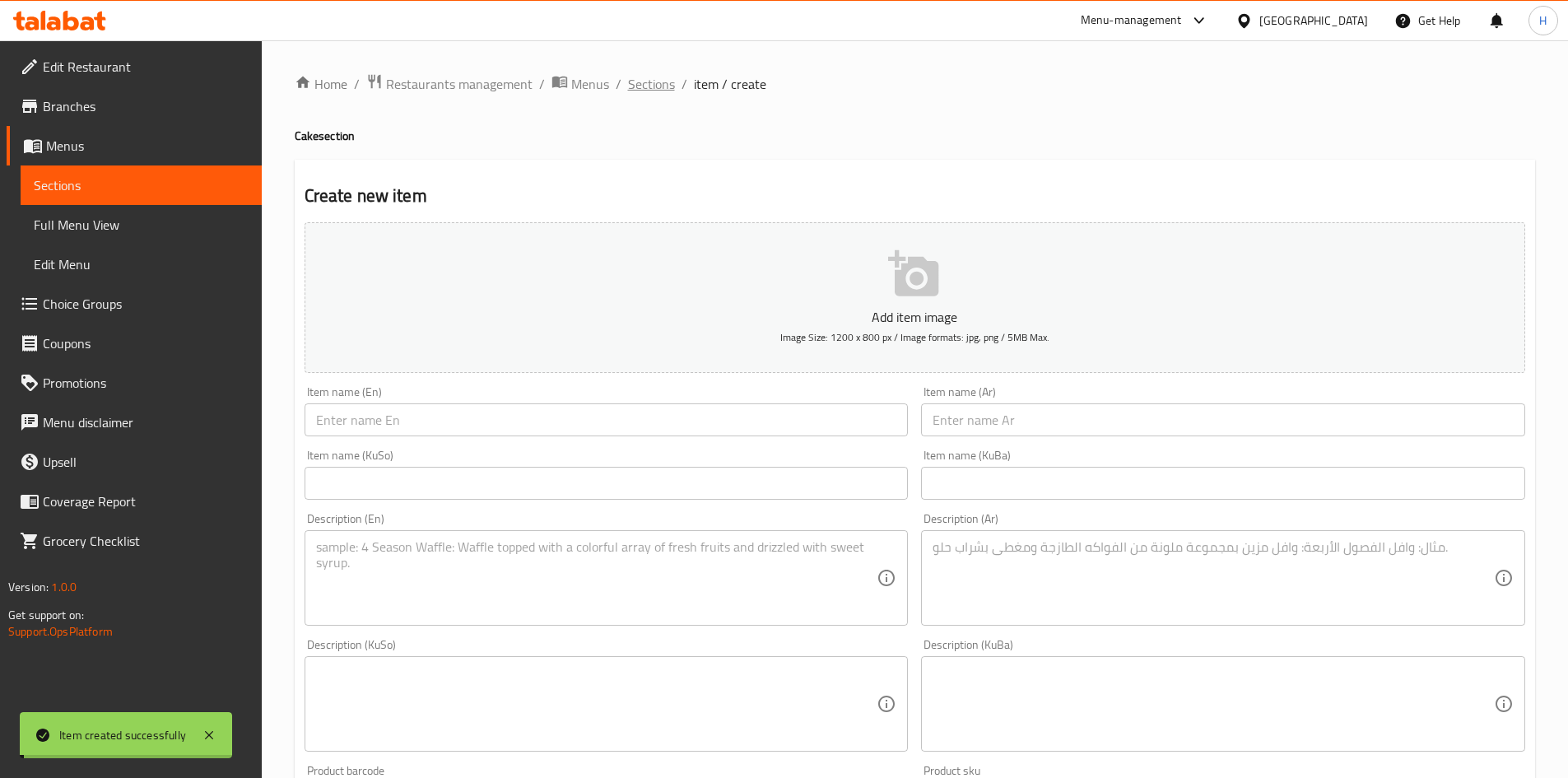
click at [652, 86] on span "Sections" at bounding box center [651, 83] width 47 height 19
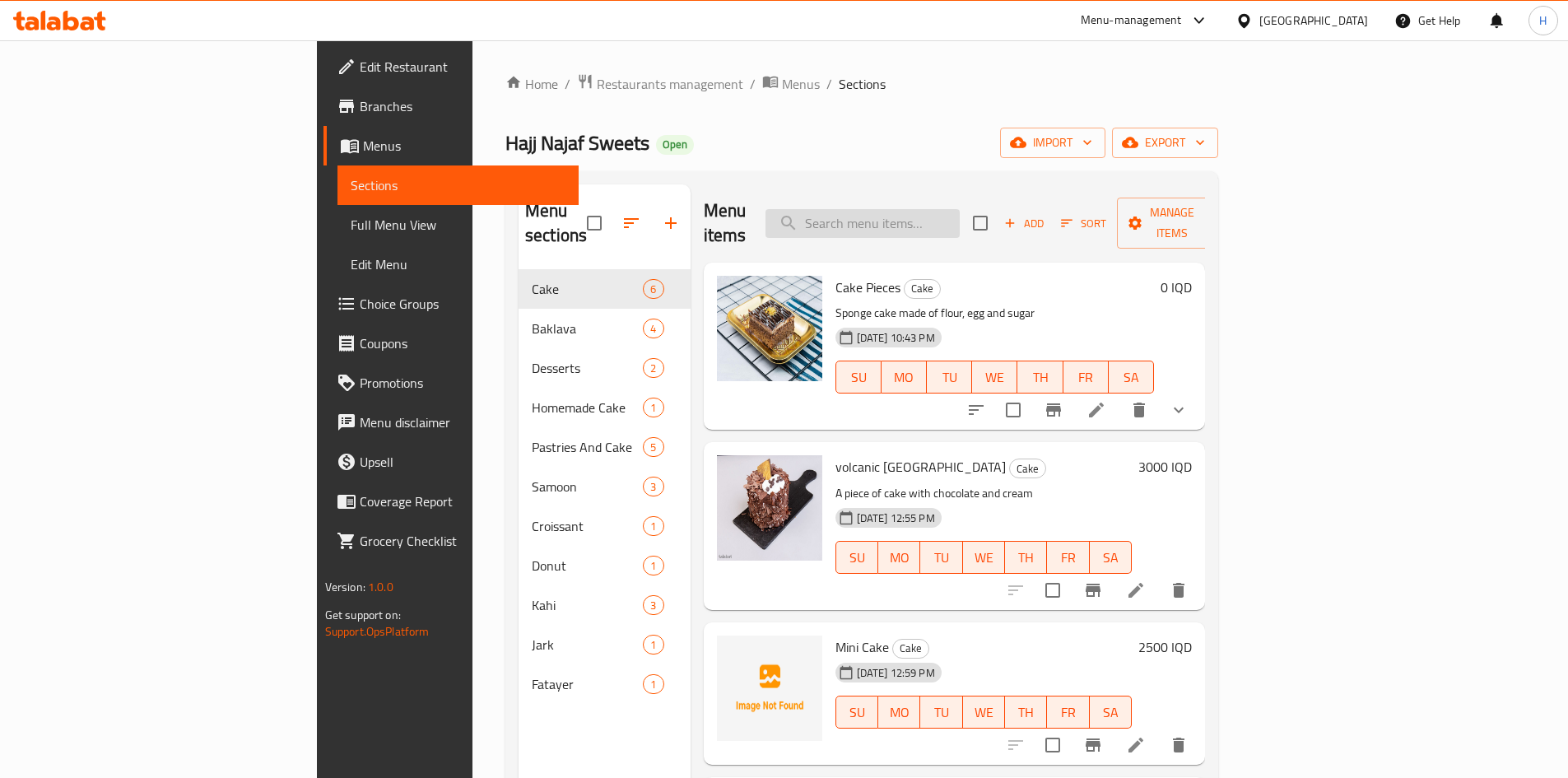
click at [959, 209] on input "search" at bounding box center [862, 224] width 194 height 29
click at [1046, 214] on span "Add" at bounding box center [1024, 224] width 44 height 19
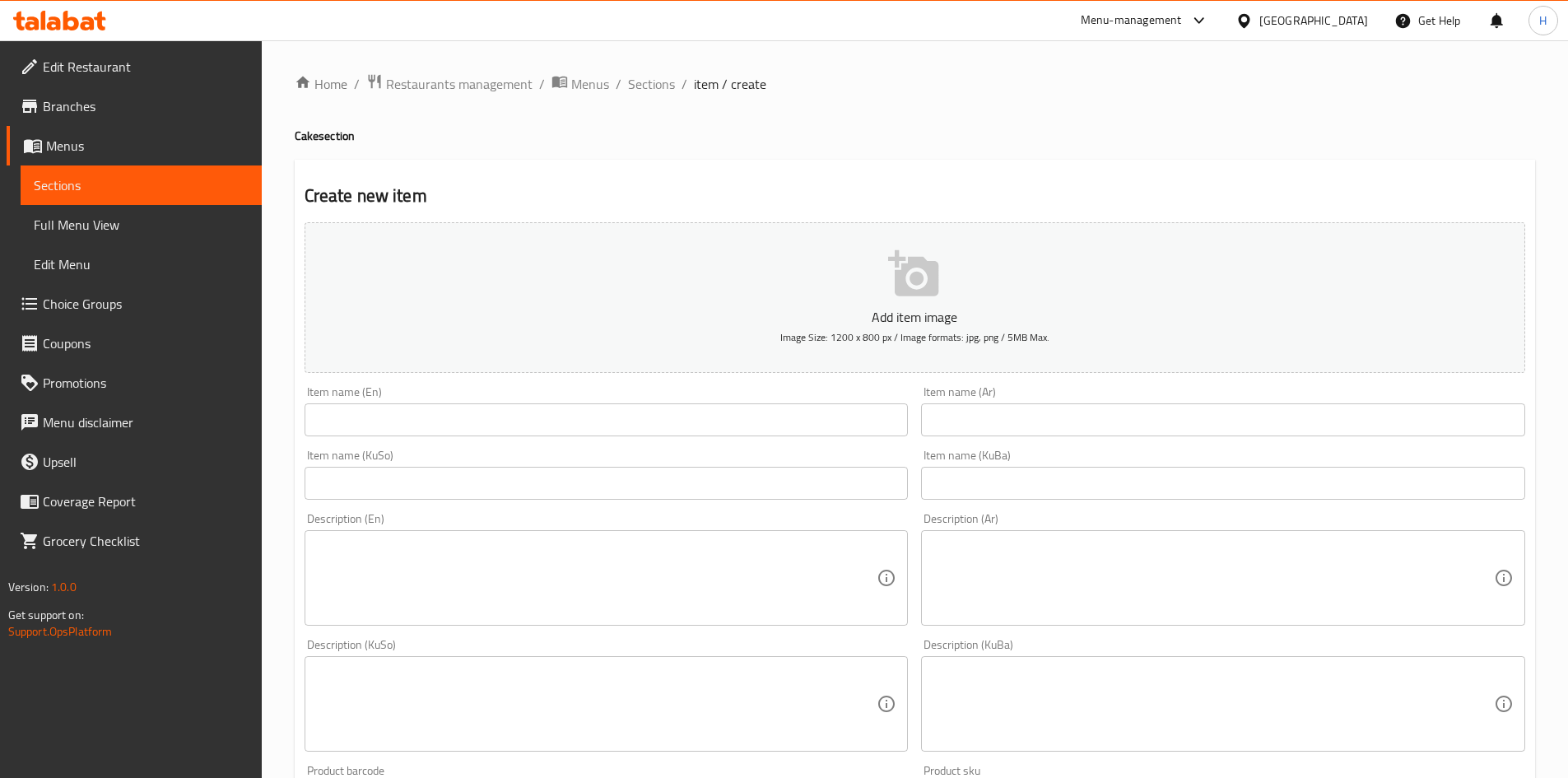
click at [1025, 425] on input "text" at bounding box center [1223, 420] width 604 height 33
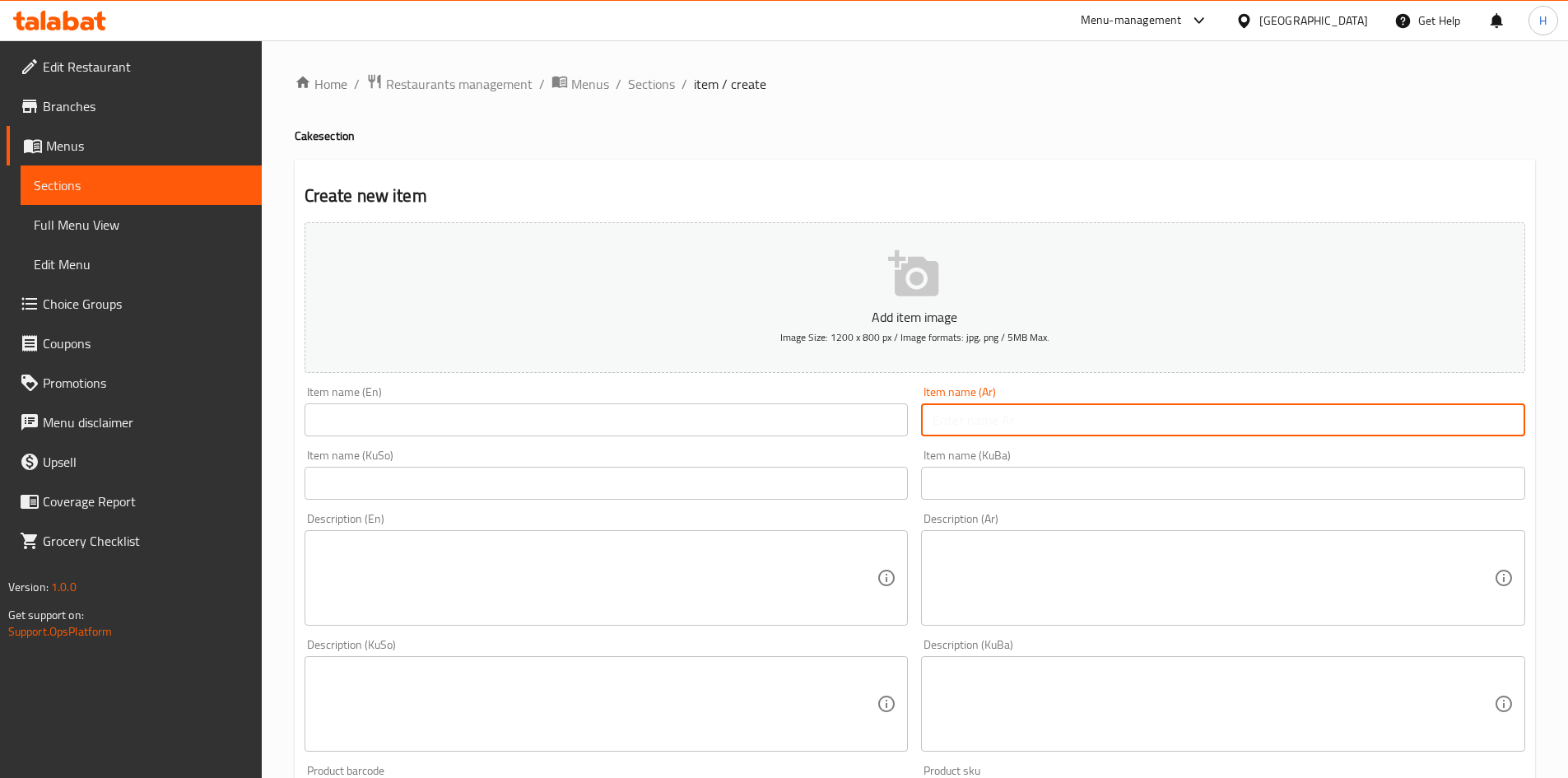
type input "5"
type input "r"
click at [1023, 419] on input "قطعة كيك اوريو" at bounding box center [1223, 420] width 604 height 33
click at [1015, 420] on input "قطعة كيك اوريو" at bounding box center [1223, 420] width 604 height 33
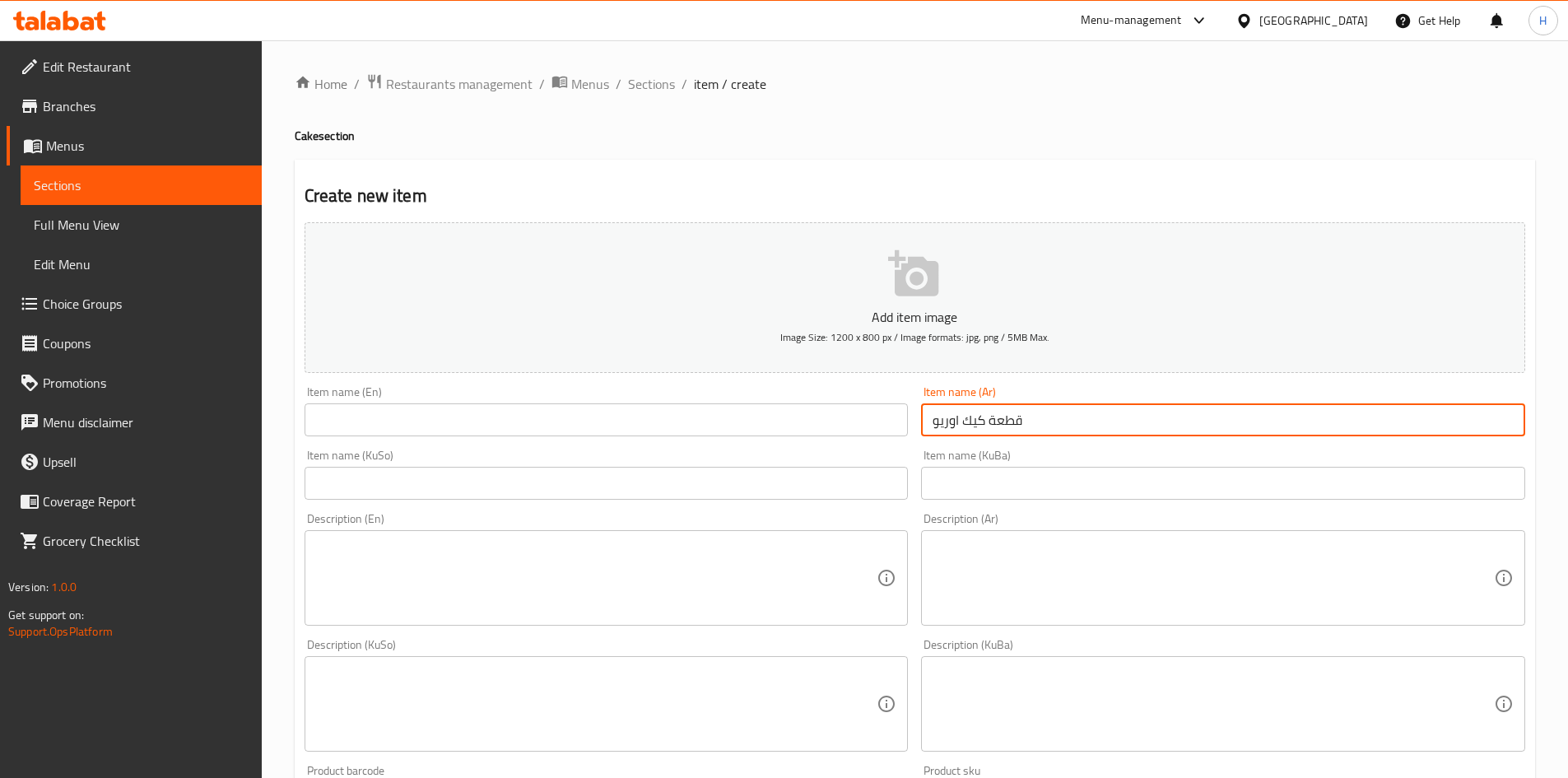
click at [1003, 416] on input "قطعة كيك اوريو" at bounding box center [1223, 420] width 604 height 33
type input "قطعة كيك اوريو"
click at [451, 430] on input "text" at bounding box center [606, 420] width 604 height 33
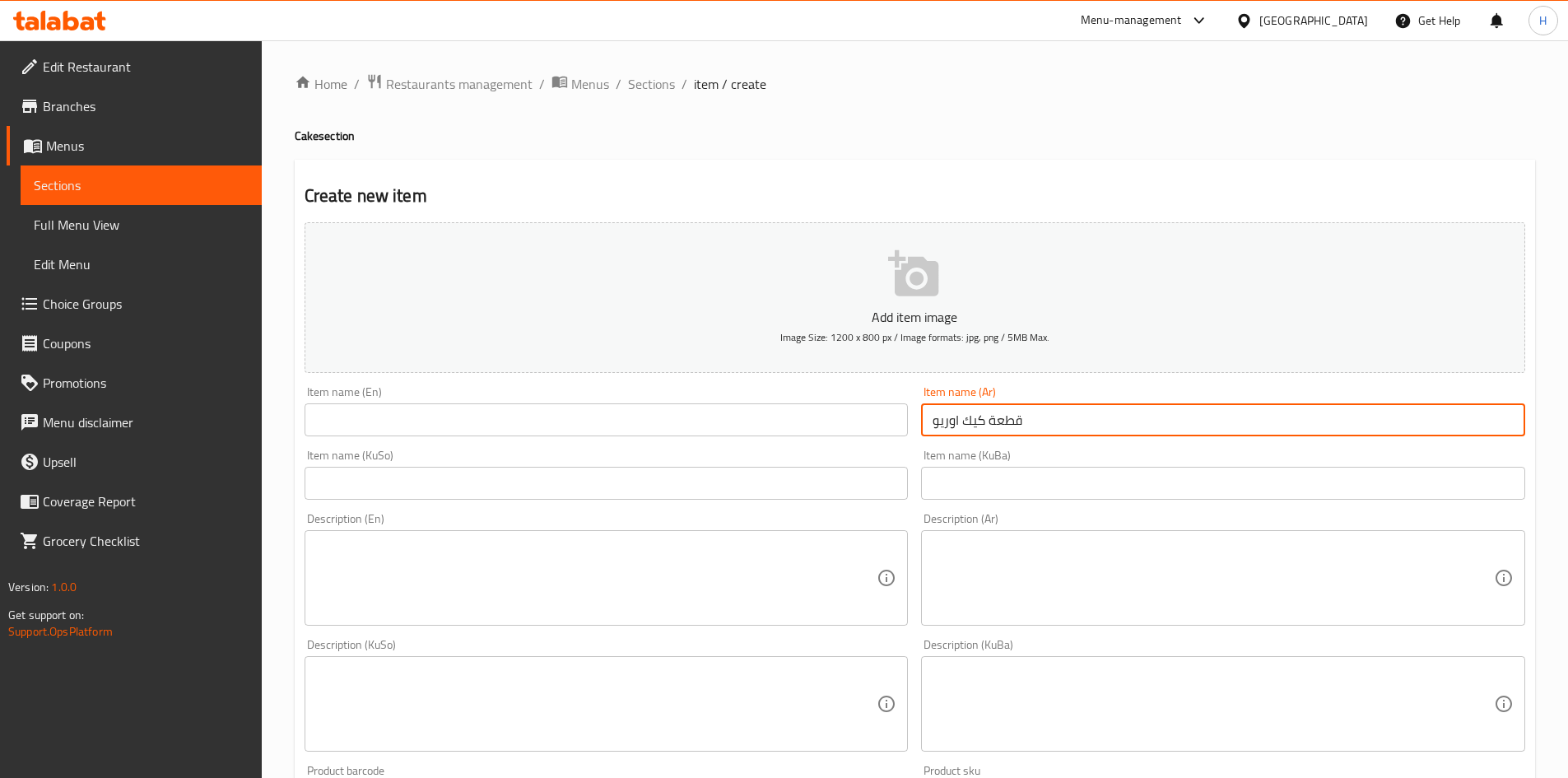
paste input "Oreo cake slice"
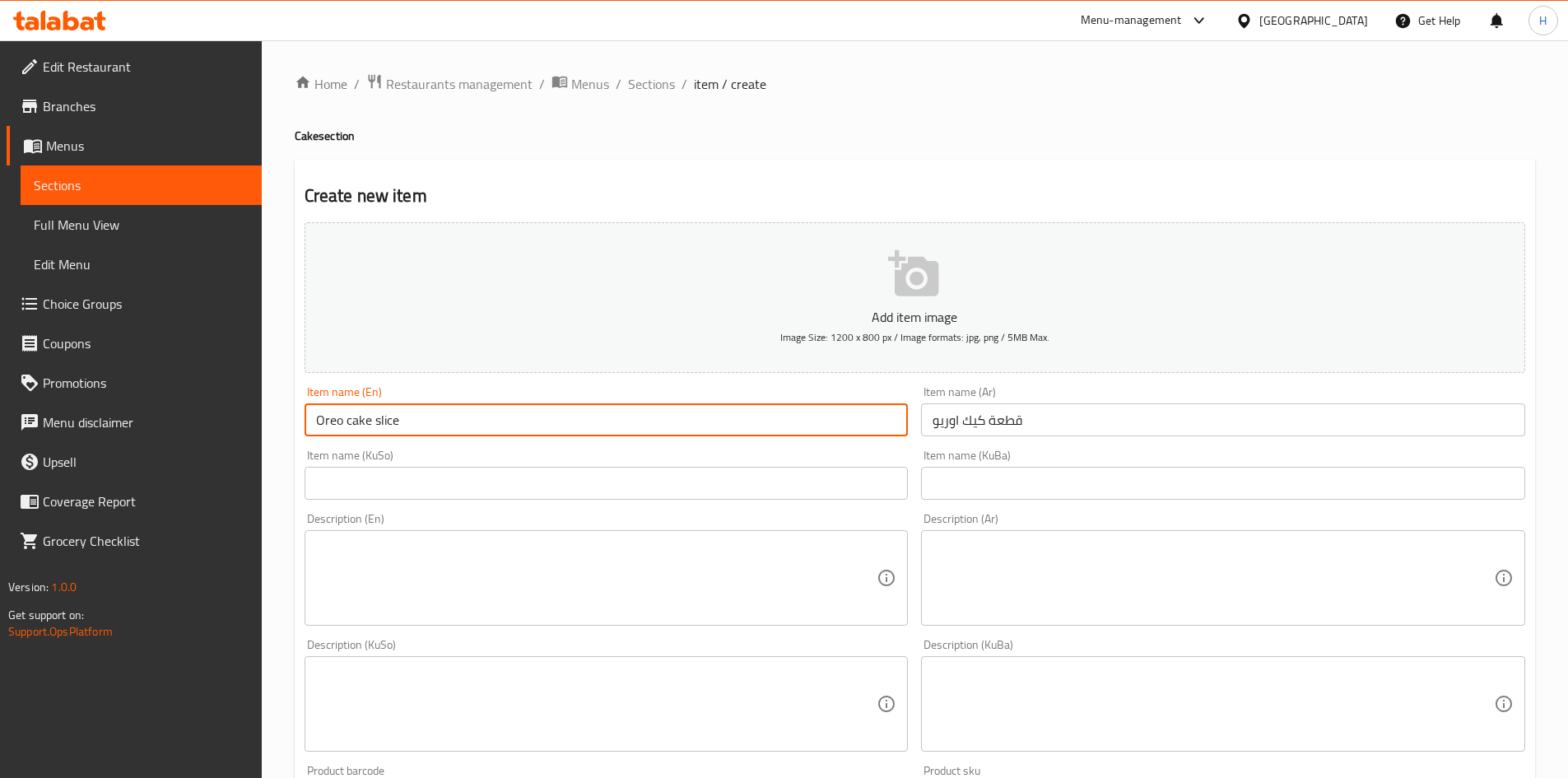
click at [350, 427] on input "Oreo cake slice" at bounding box center [606, 420] width 604 height 33
click at [374, 425] on input "Oreo Cake slice" at bounding box center [606, 420] width 604 height 33
type input "Oreo Cake Slice"
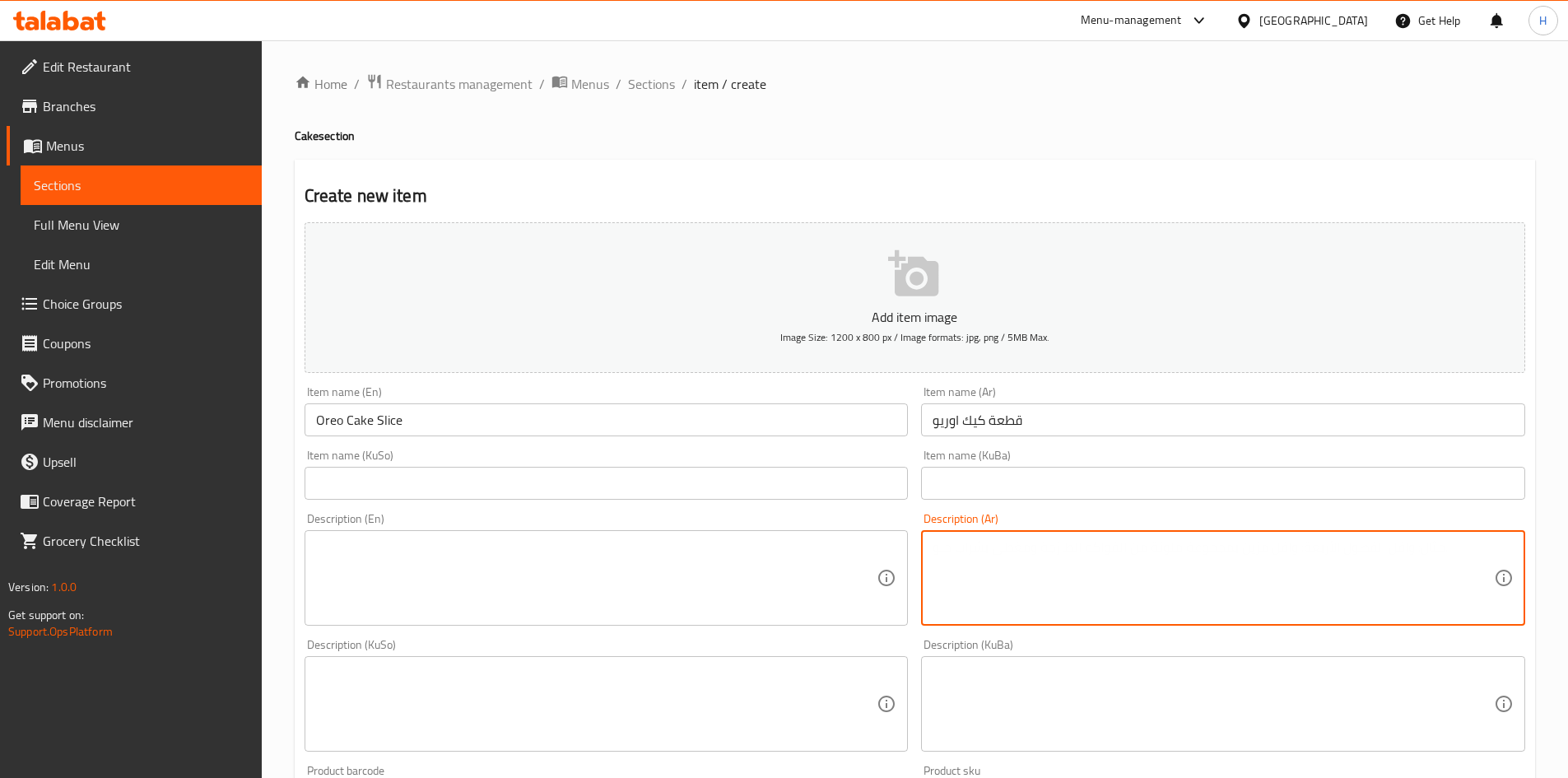
click at [1053, 558] on textarea at bounding box center [1213, 578] width 561 height 78
type textarea "'"
click at [1068, 553] on textarea "طبقات كيك وشوكولا مع صلصة اوريو" at bounding box center [1213, 578] width 561 height 78
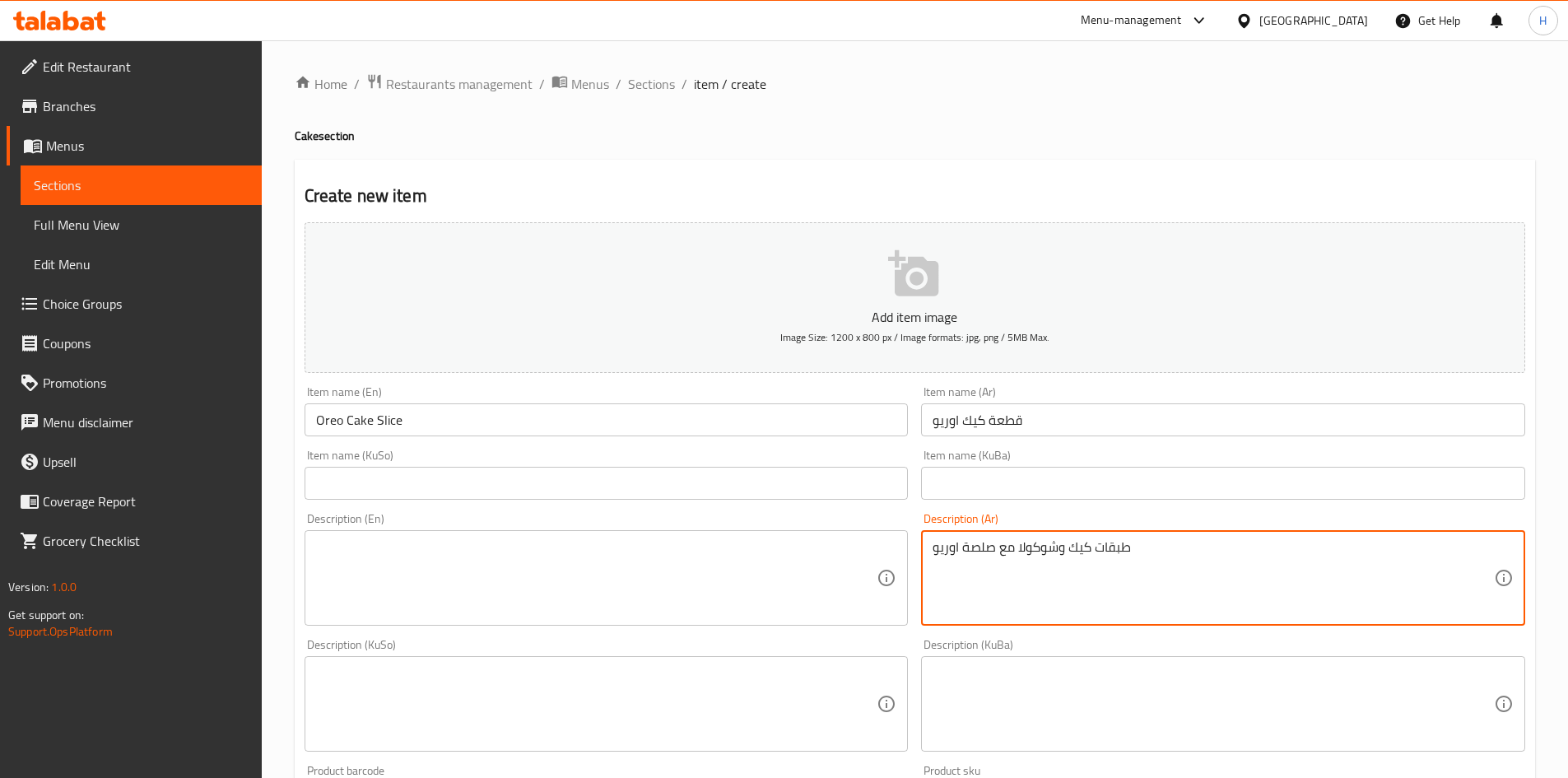
click at [1068, 553] on textarea "طبقات كيك وشوكولا مع صلصة اوريو" at bounding box center [1213, 578] width 561 height 78
type textarea "طبقات كيك وشوكولا مع صلصة اوريو"
click at [587, 575] on textarea at bounding box center [597, 578] width 561 height 78
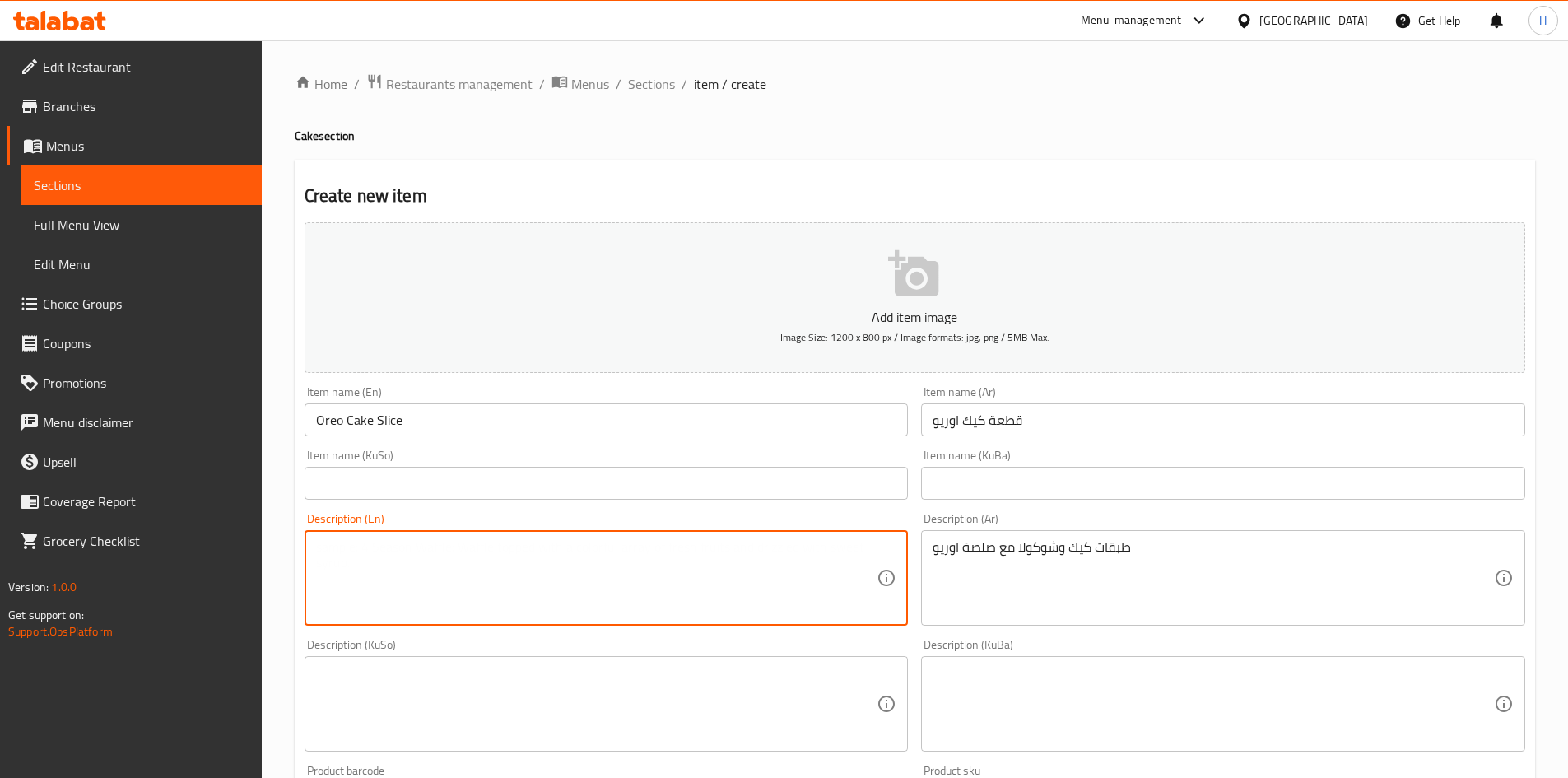
paste textarea "Layers of cake and chocolate with Oreo sauce"
click at [509, 556] on textarea "Layers of cake and chocolate with Oreo sauce" at bounding box center [597, 578] width 561 height 78
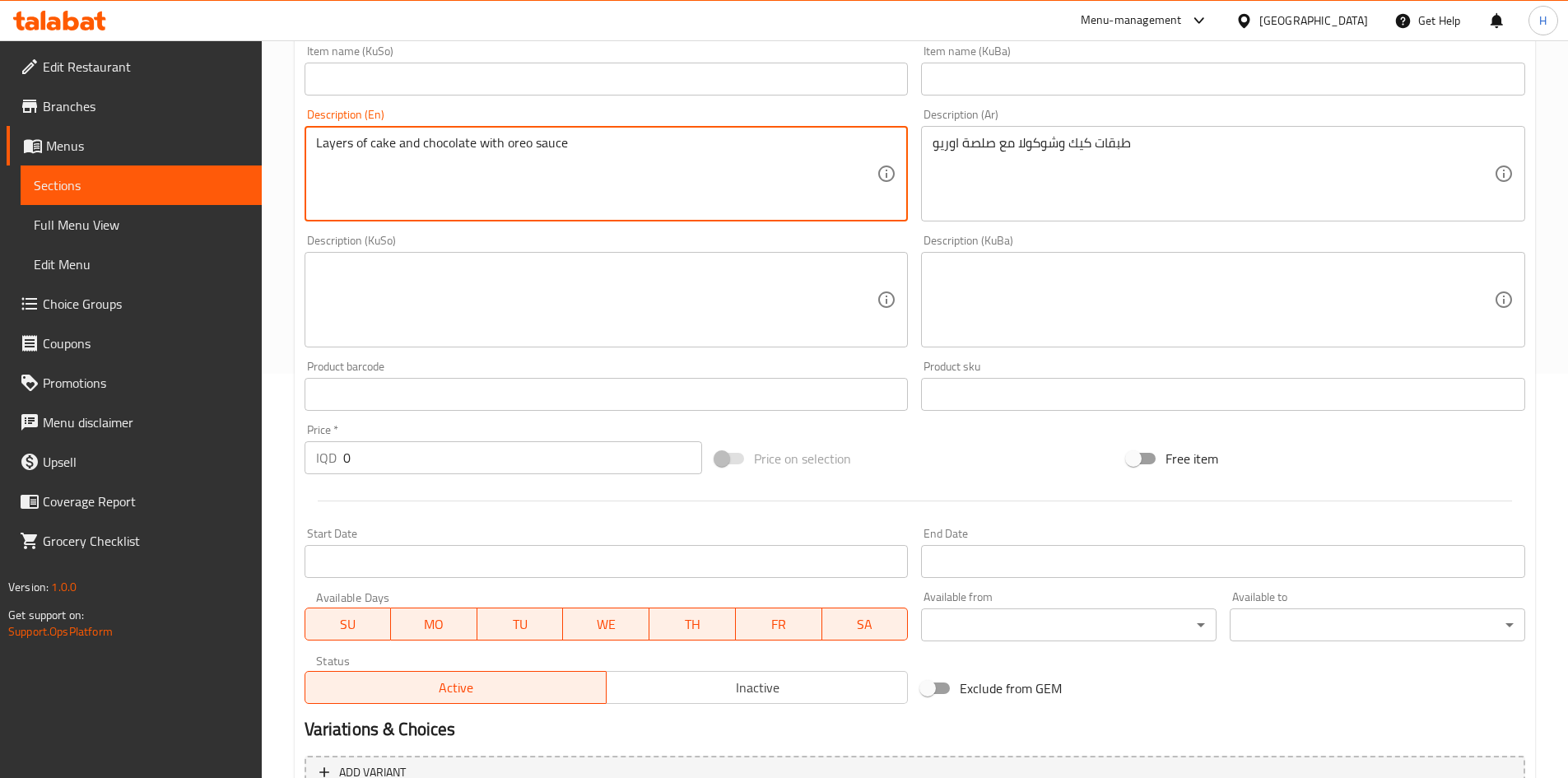
scroll to position [494, 0]
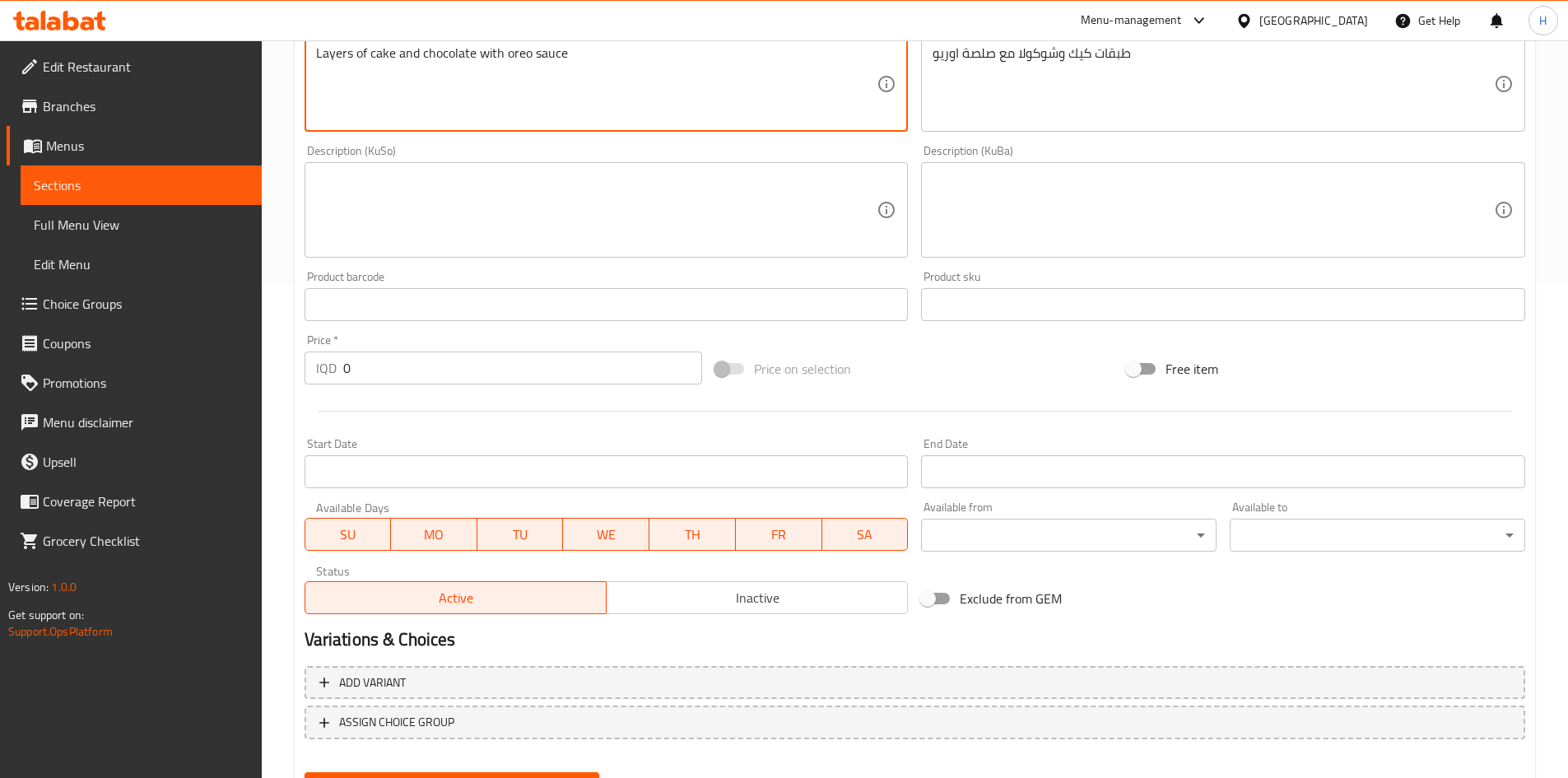
type textarea "Layers of cake and chocolate with oreo sauce"
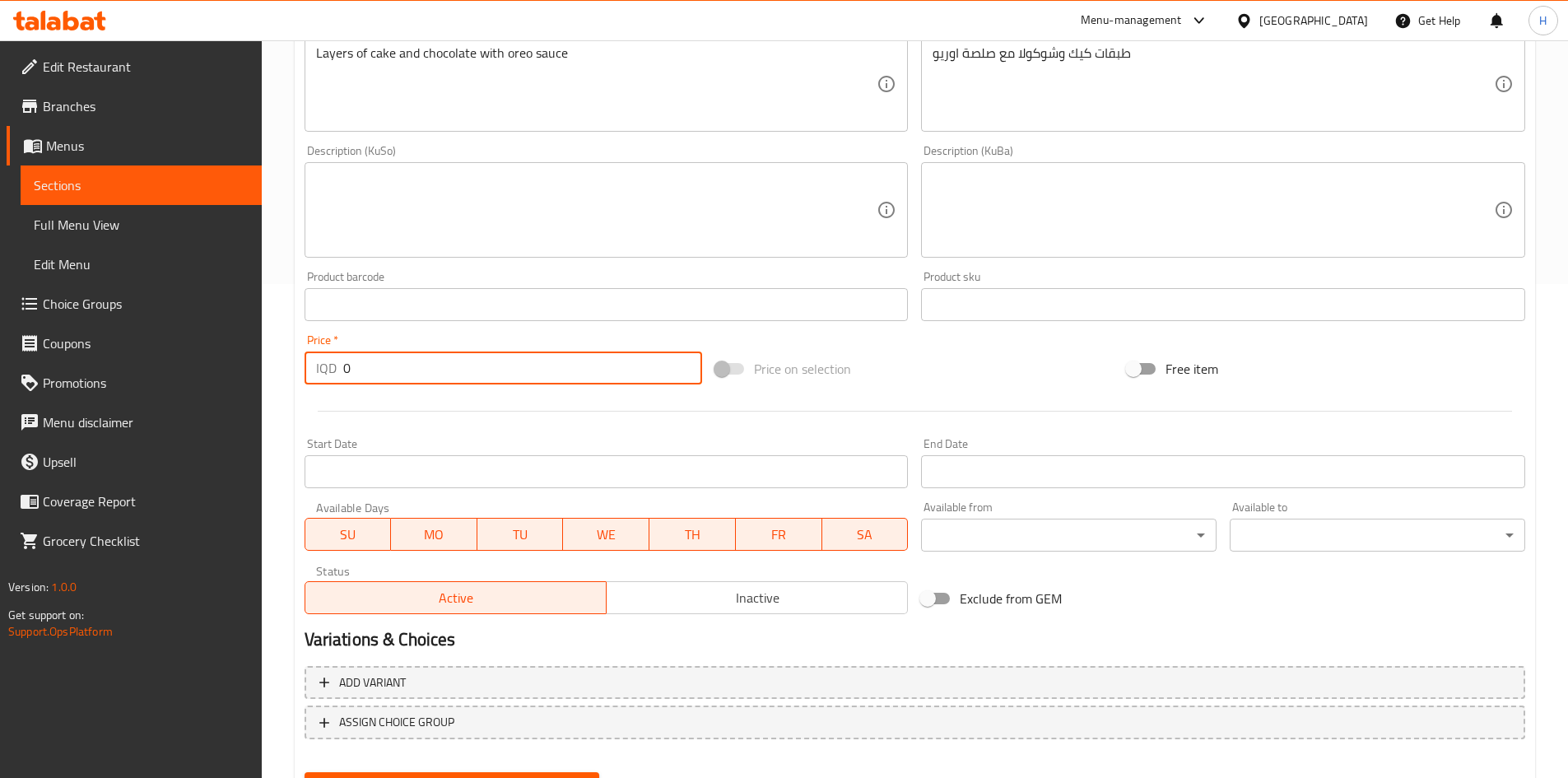
click at [394, 377] on input "0" at bounding box center [523, 368] width 359 height 33
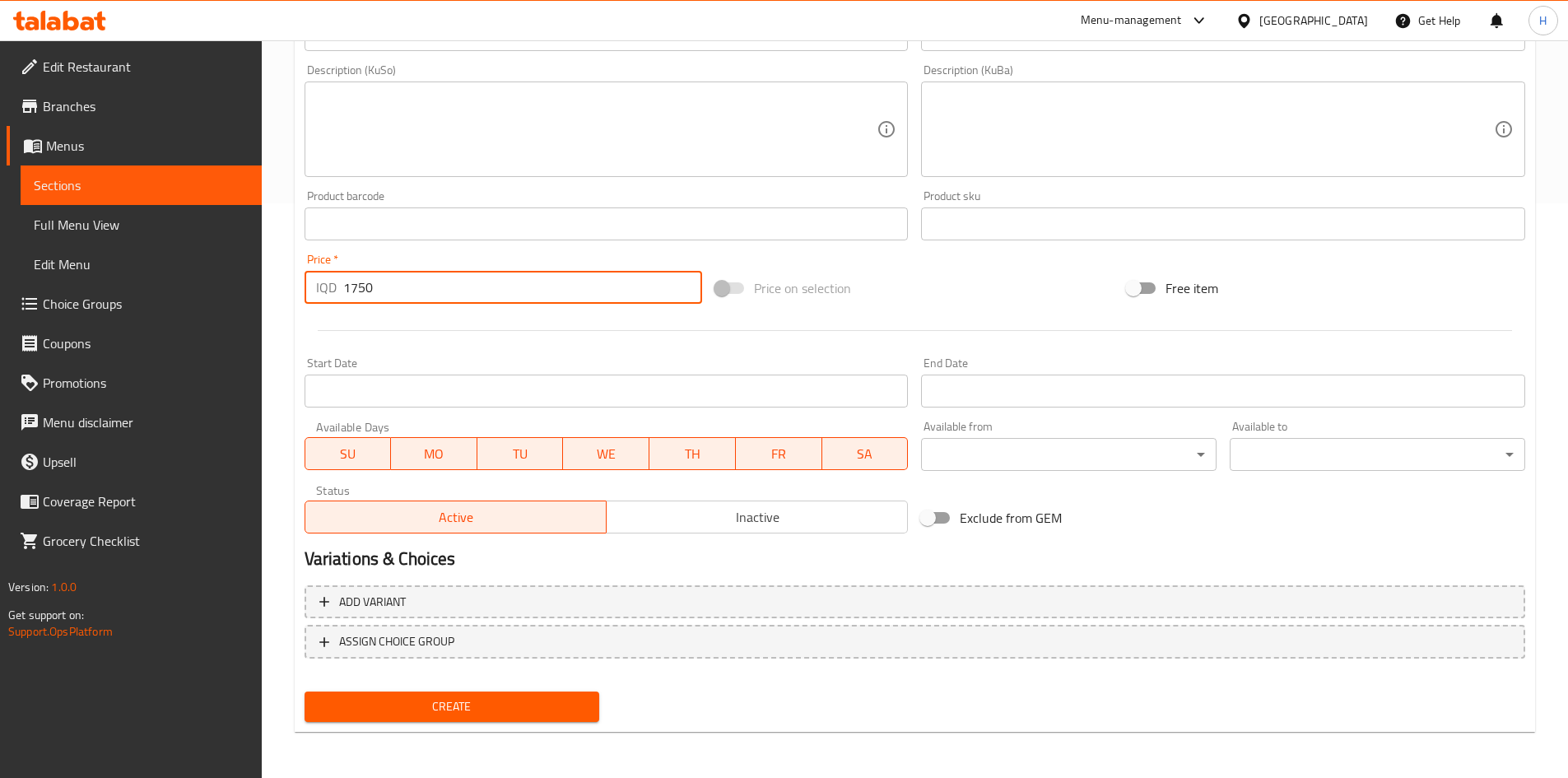
type input "1750"
click at [472, 706] on span "Create" at bounding box center [453, 707] width 270 height 20
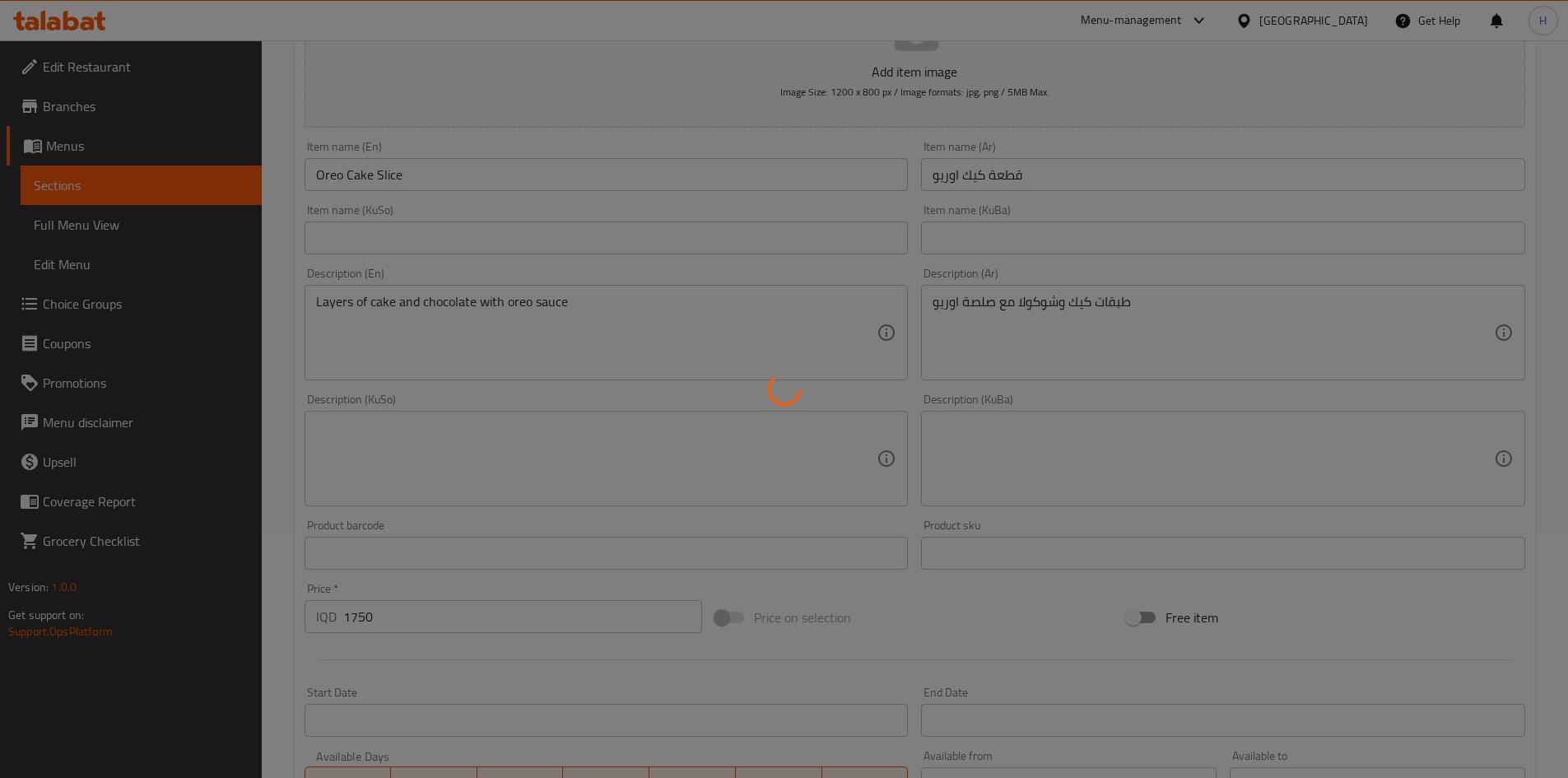
scroll to position [75, 0]
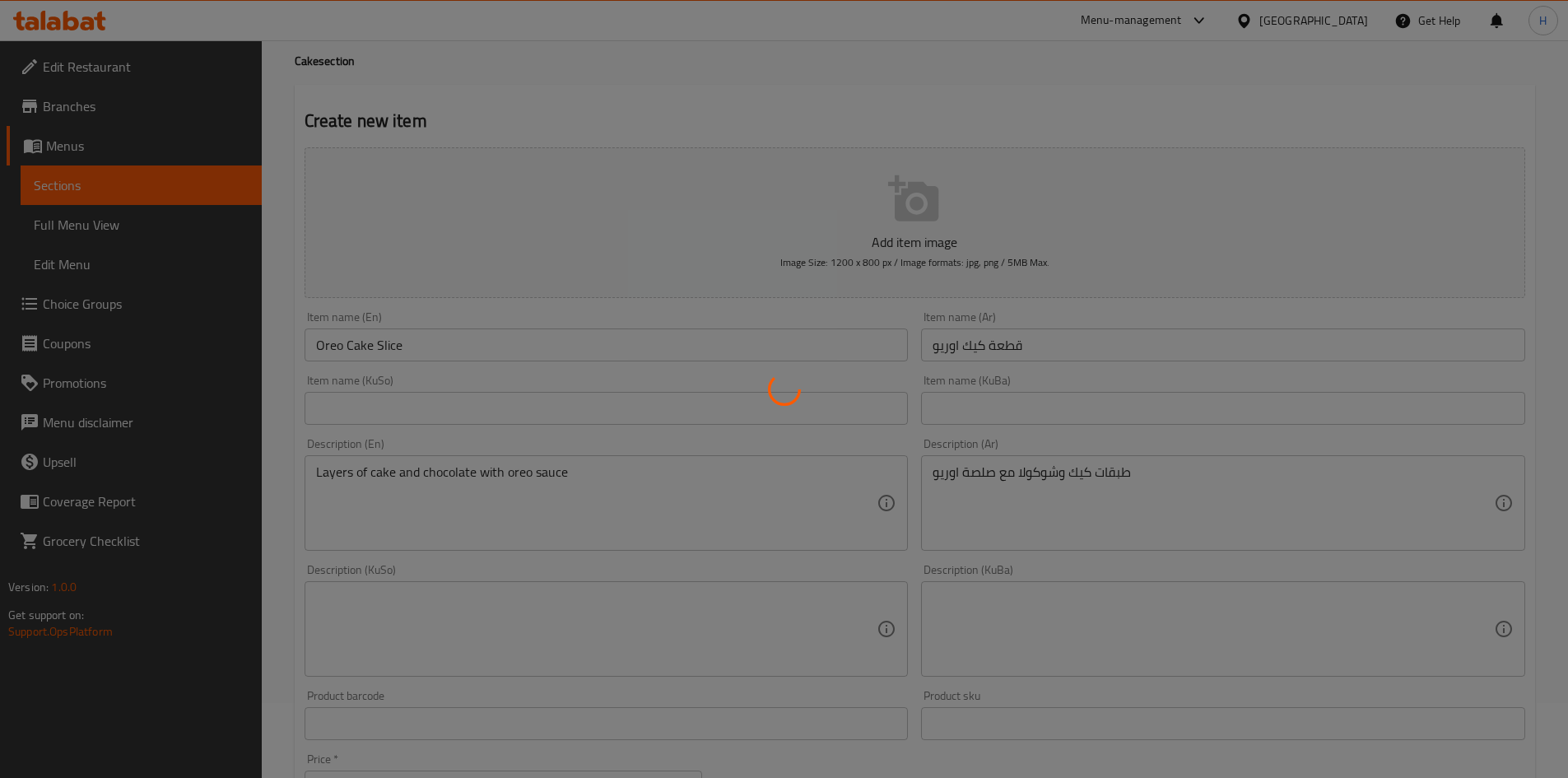
type input "0"
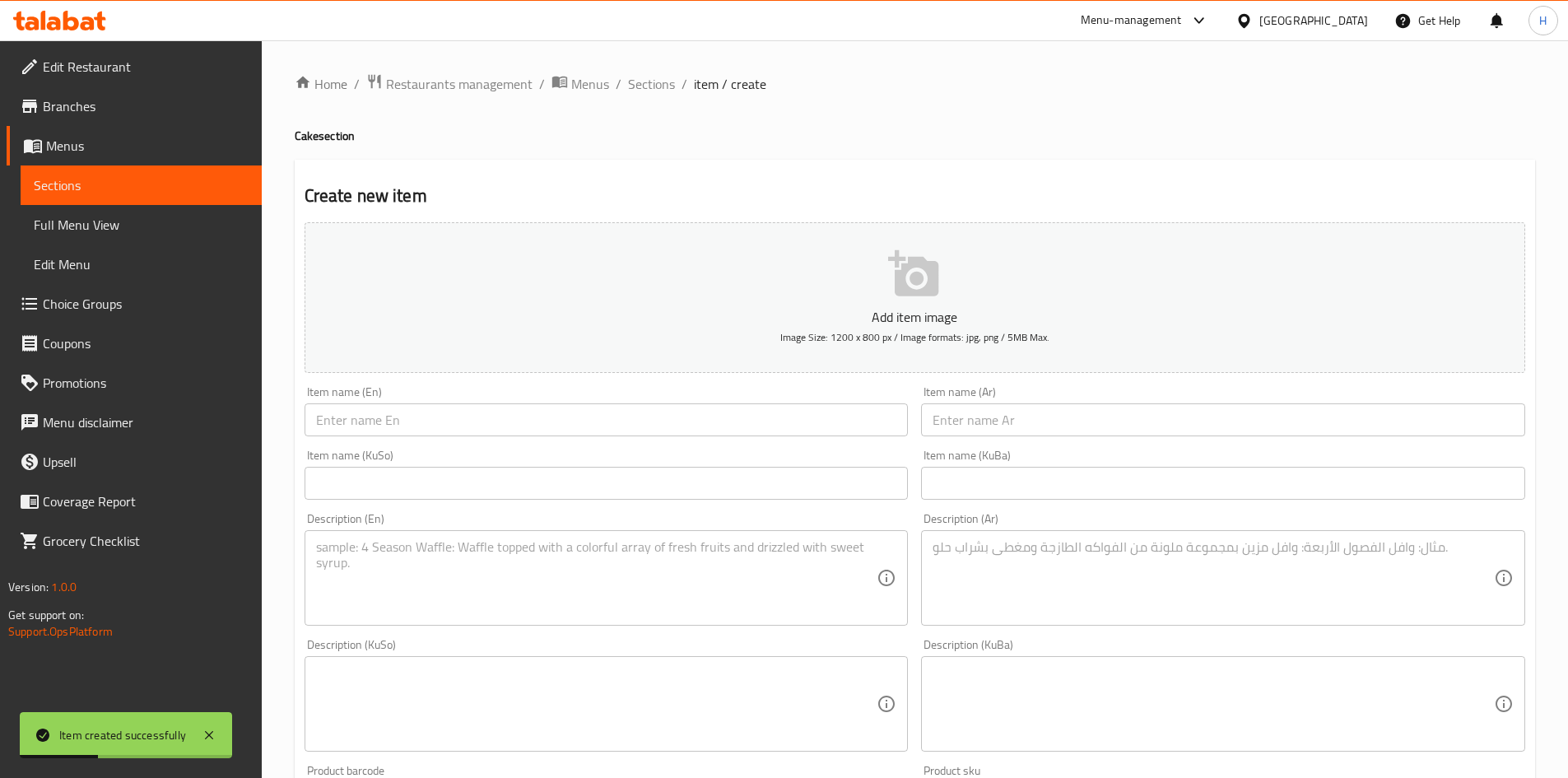
click at [998, 409] on input "text" at bounding box center [1223, 420] width 604 height 33
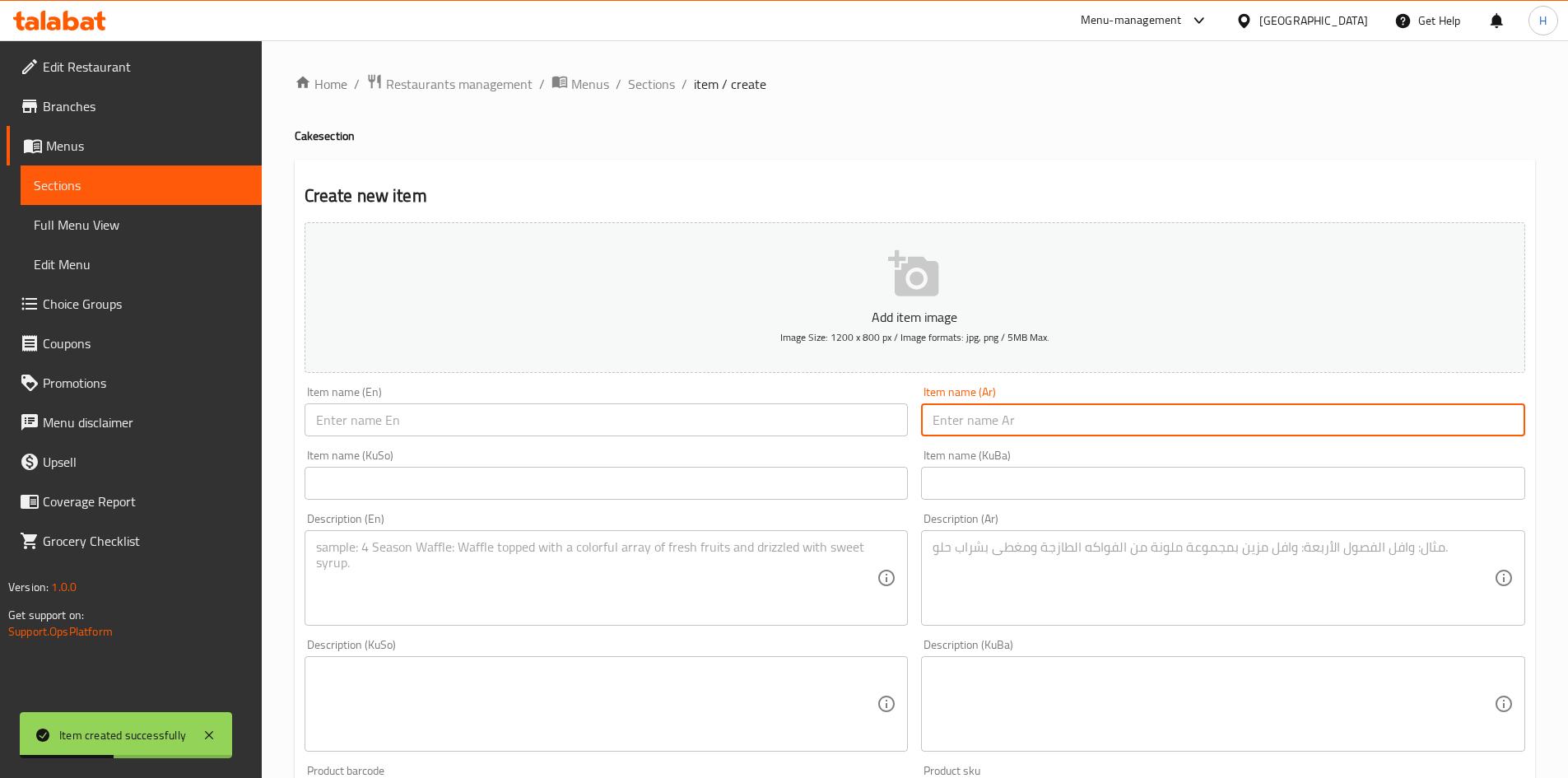
type input "r"
click at [994, 430] on input "قطعة كيك كريمة" at bounding box center [1223, 420] width 604 height 33
click at [994, 431] on input "قطعة كيك كريمة" at bounding box center [1223, 420] width 604 height 33
click at [1000, 435] on input "قطعة كيك كريمة" at bounding box center [1223, 420] width 604 height 33
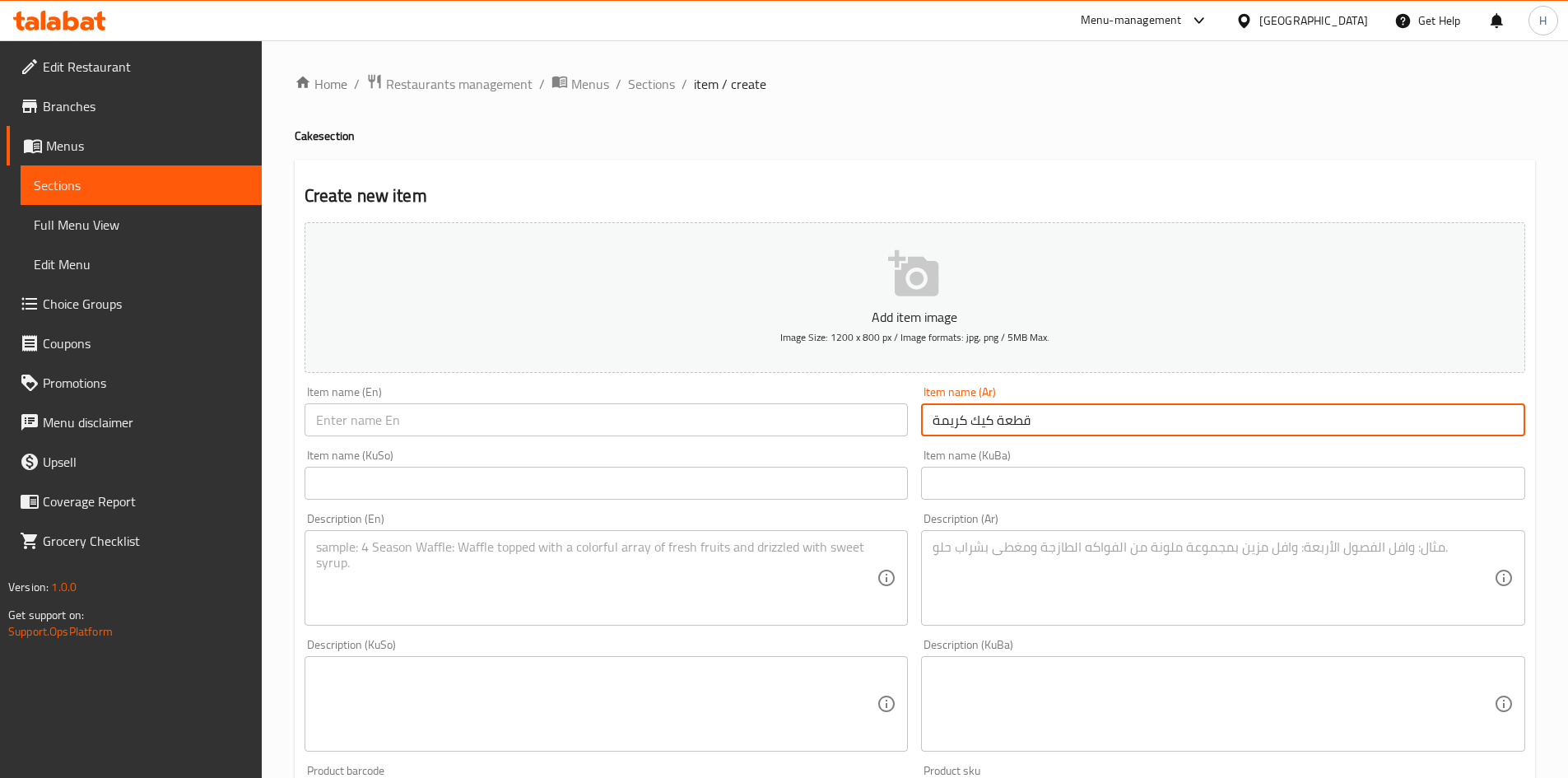
click at [1000, 435] on input "قطعة كيك كريمة" at bounding box center [1223, 420] width 604 height 33
type input "قطعة كيك كريمة"
click at [489, 403] on div "Item name (En) Item name (En)" at bounding box center [606, 411] width 604 height 50
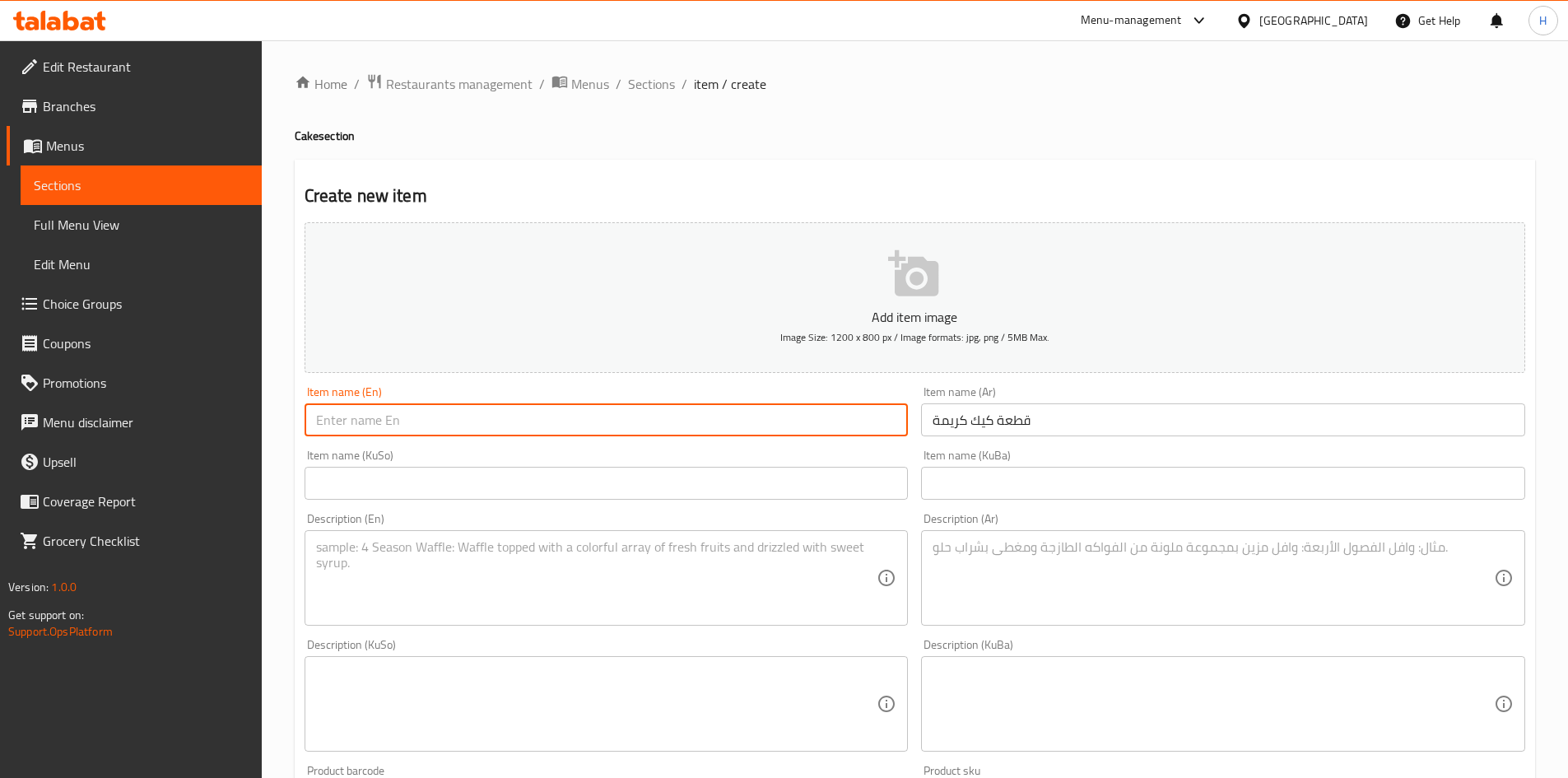
click at [448, 406] on input "text" at bounding box center [606, 420] width 604 height 33
paste input "cream cake slice"
drag, startPoint x: 317, startPoint y: 421, endPoint x: 323, endPoint y: 447, distance: 26.7
click at [323, 447] on div "Add item image Image Size: 1200 x 800 px / Image formats: jpg, png / 5MB Max. I…" at bounding box center [915, 664] width 1234 height 899
click at [355, 433] on input "Cream cake slice" at bounding box center [606, 420] width 604 height 33
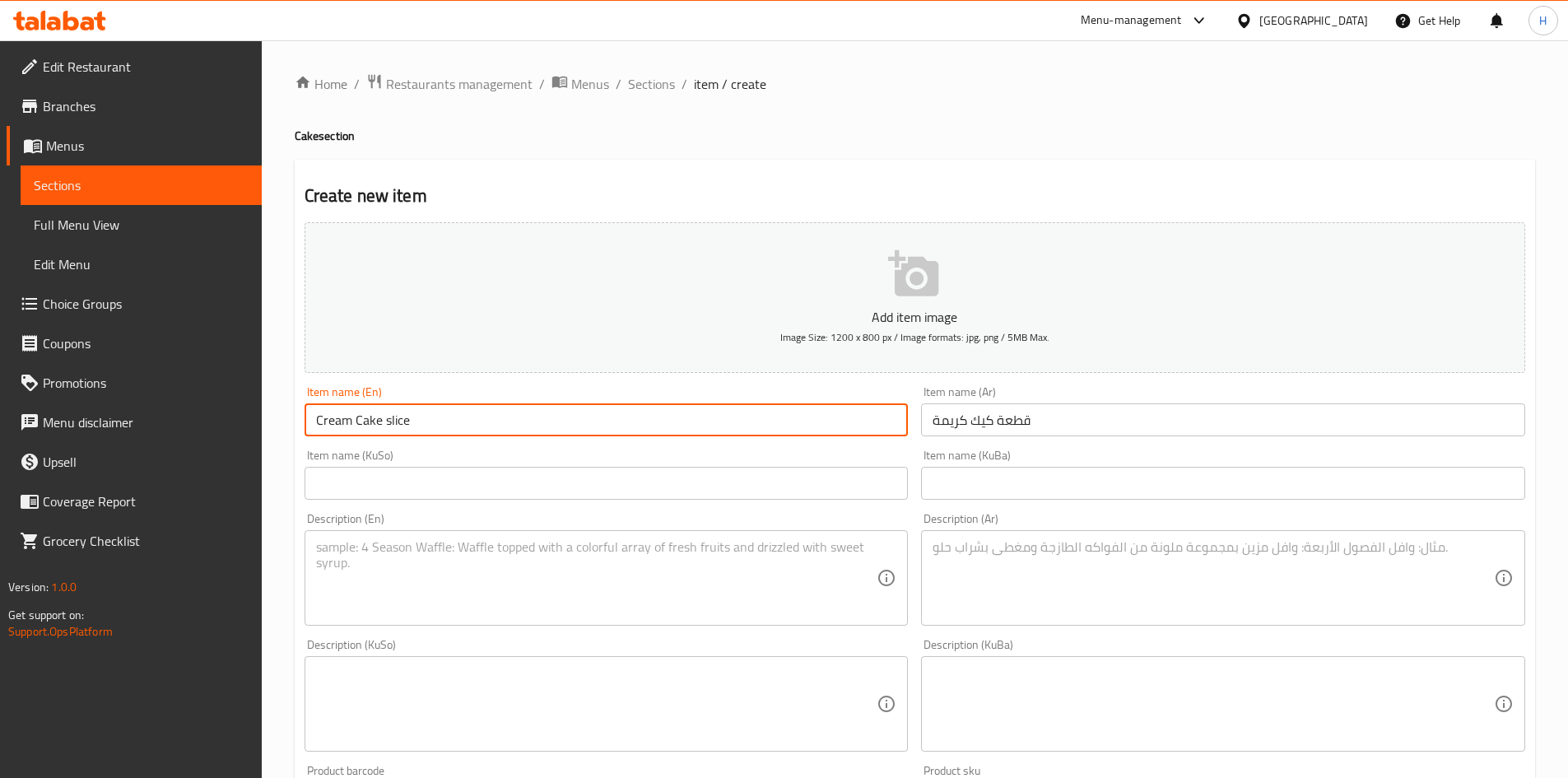
click at [386, 422] on input "Cream Cake slice" at bounding box center [606, 420] width 604 height 33
type input "Cream Cake Slice"
click at [1037, 569] on textarea at bounding box center [1213, 578] width 561 height 78
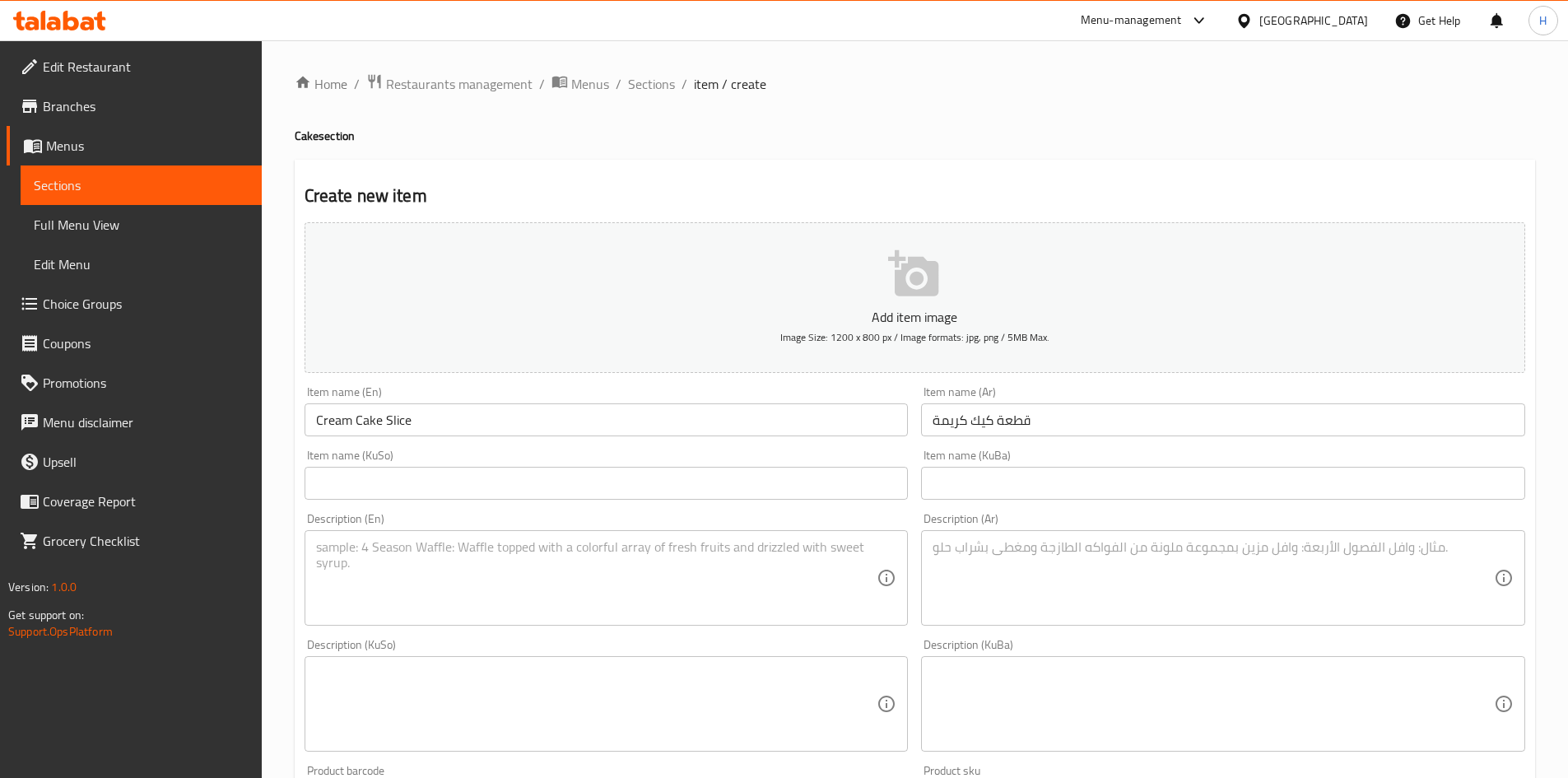
click at [1081, 545] on textarea at bounding box center [1213, 578] width 561 height 78
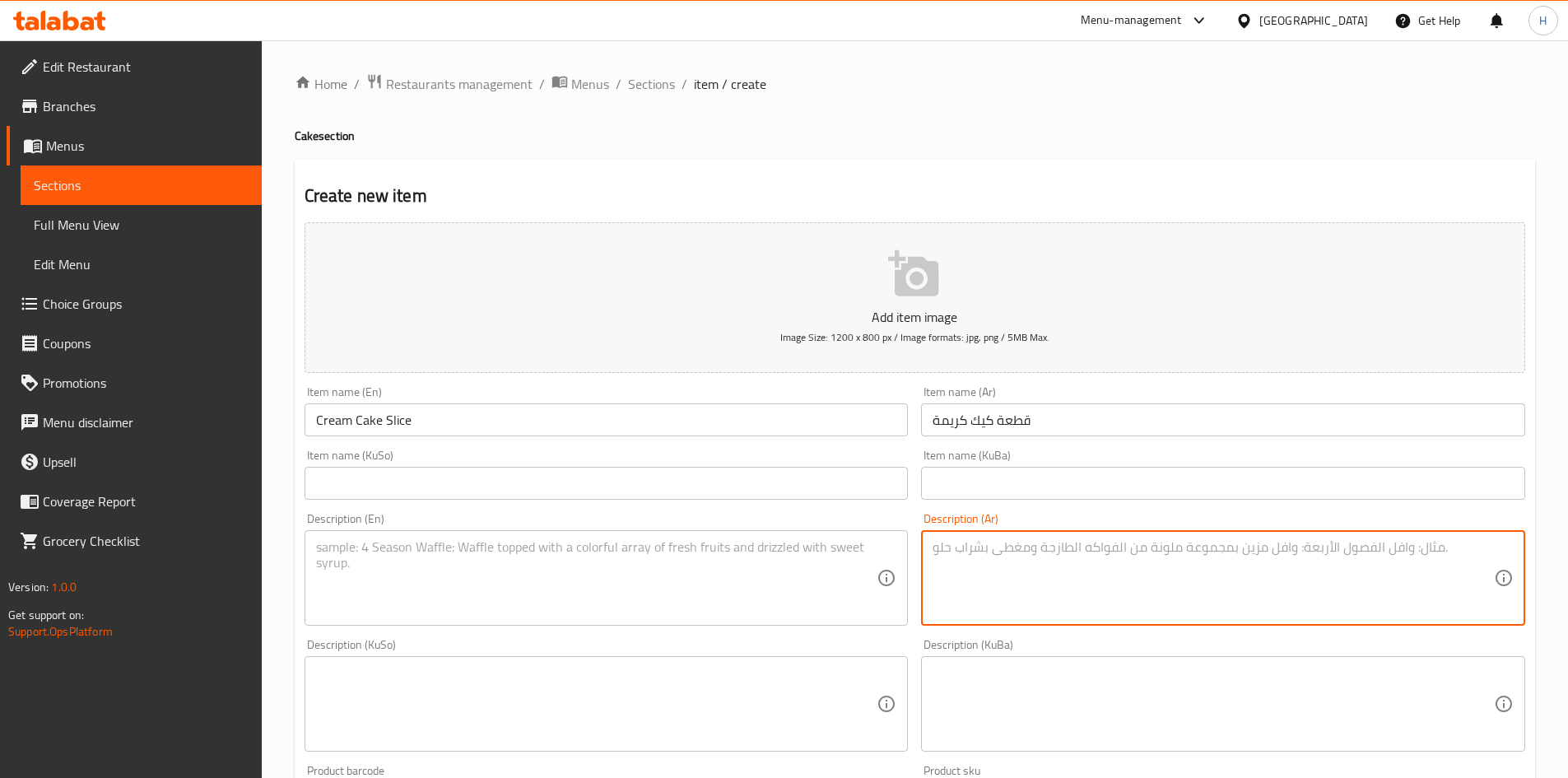
type textarea "'"
type textarea "ك"
click at [1081, 545] on textarea "طبقات كيك محشية شوكولا وصلصة كراميل مع كريمة" at bounding box center [1213, 578] width 561 height 78
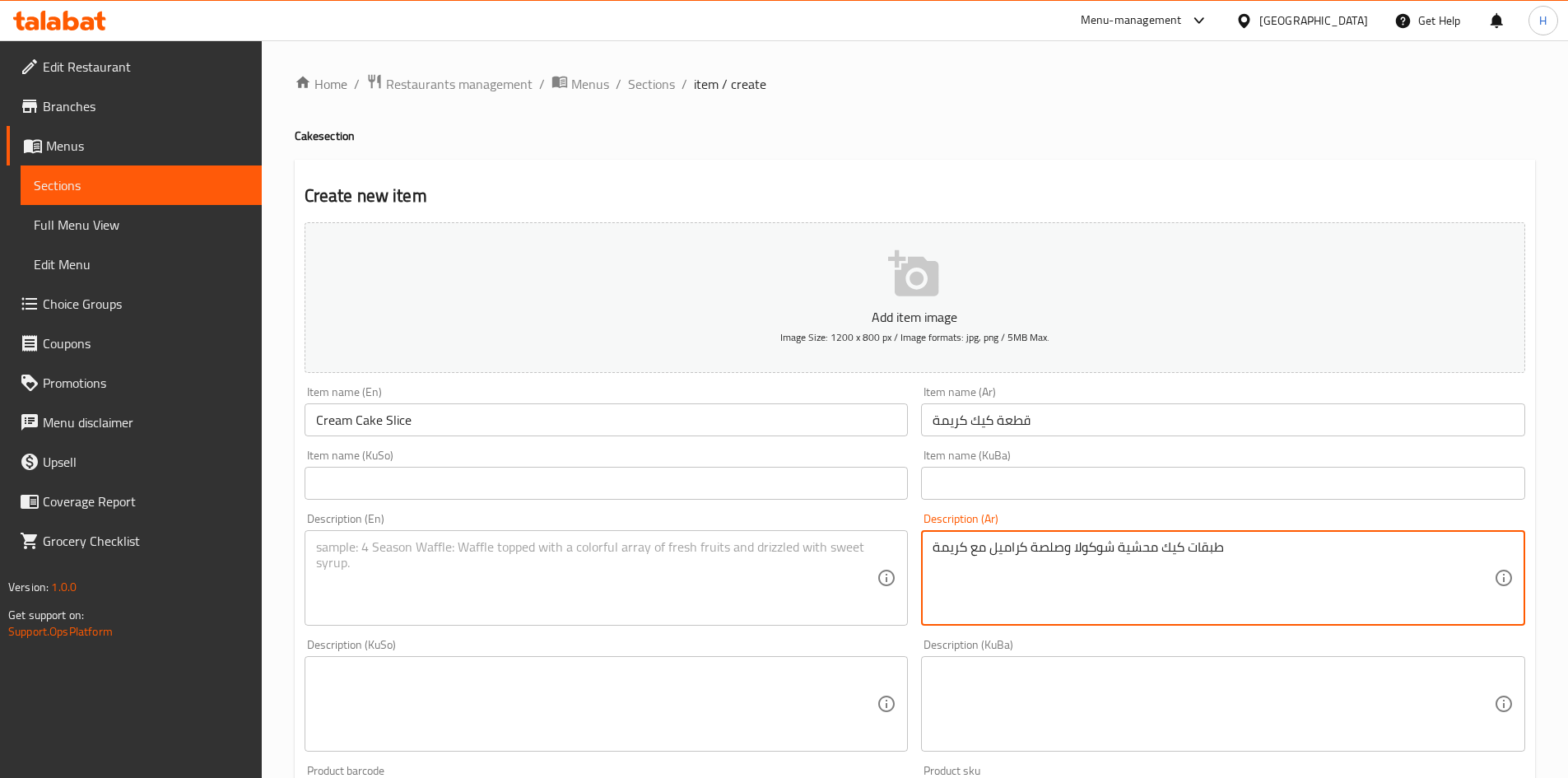
type textarea "طبقات كيك محشية شوكولا وصلصة كراميل مع كريمة"
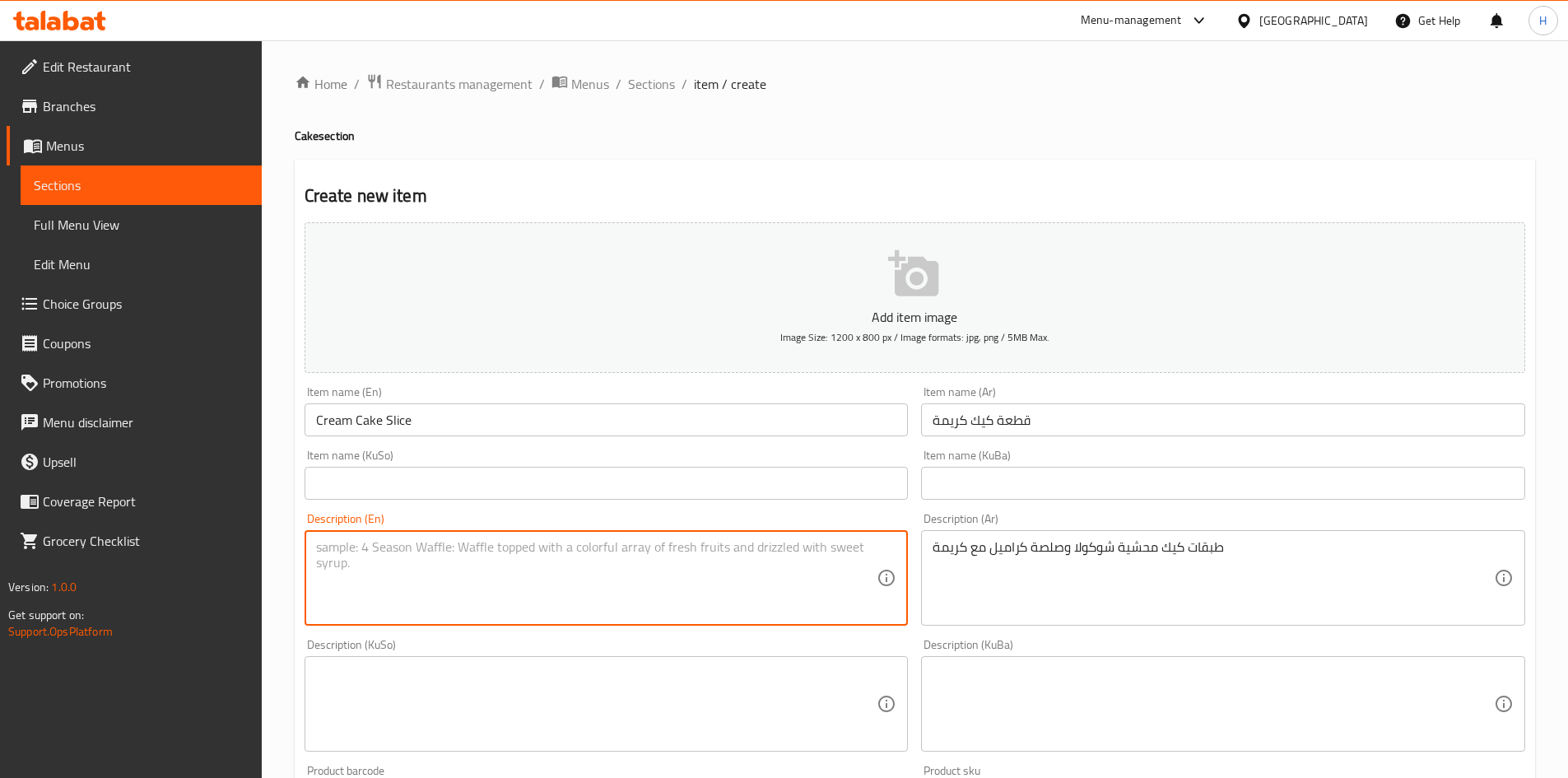
click at [471, 587] on textarea at bounding box center [597, 578] width 561 height 78
paste textarea "Layers of cake filled with chocolate and caramel sauce with cream"
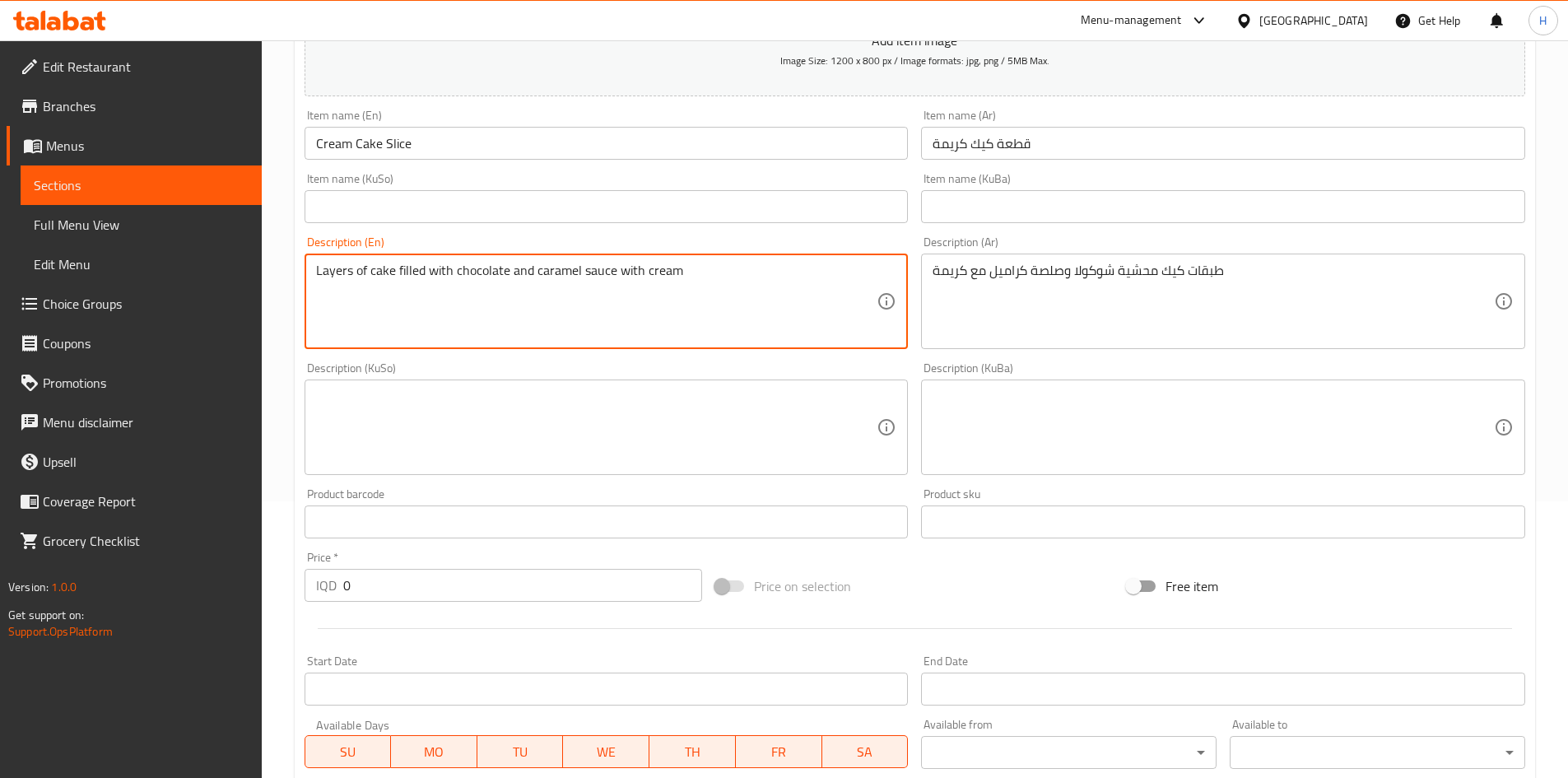
scroll to position [494, 0]
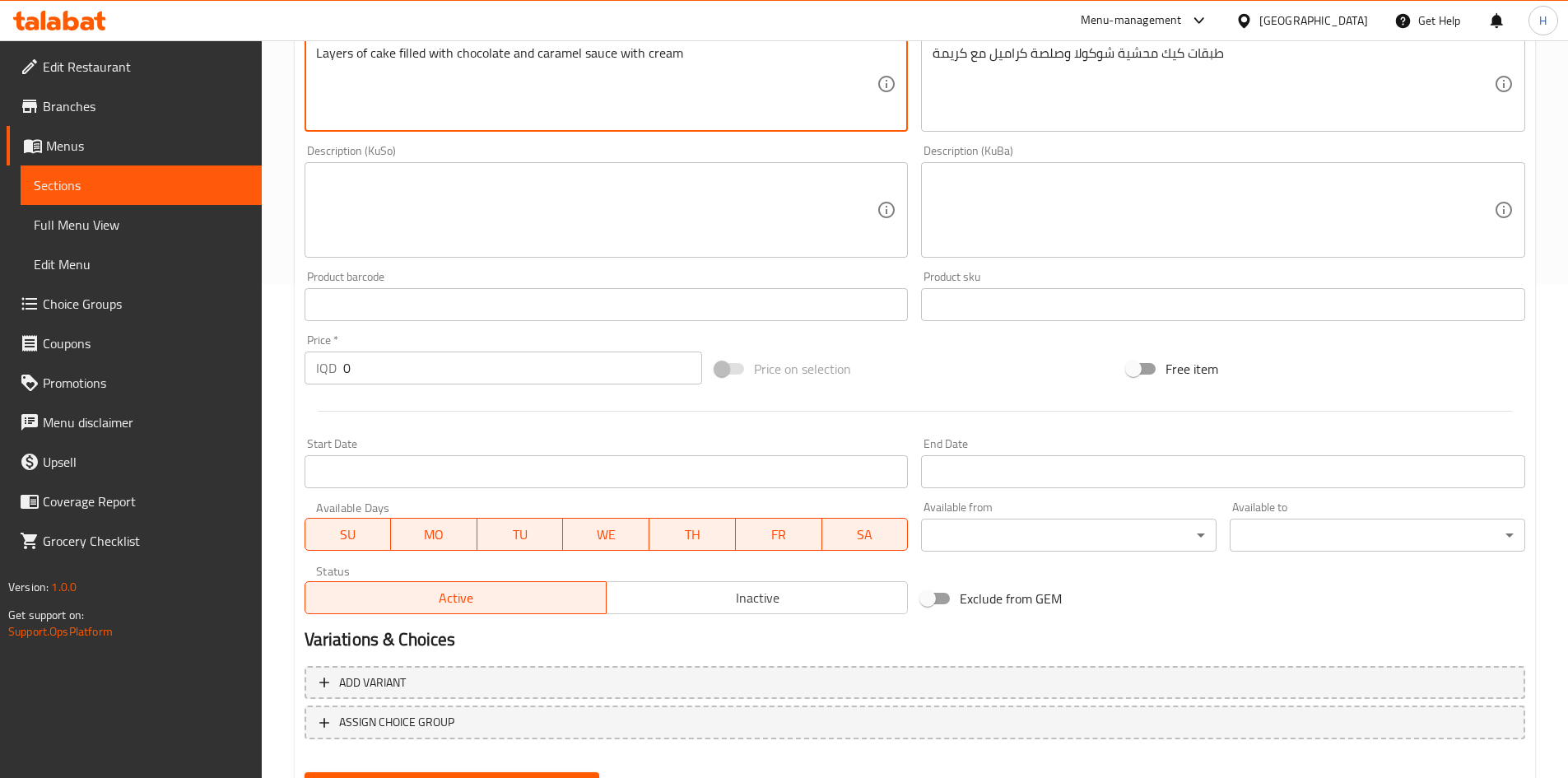
type textarea "Layers of cake filled with chocolate and caramel sauce with cream"
click at [413, 373] on input "0" at bounding box center [523, 368] width 359 height 33
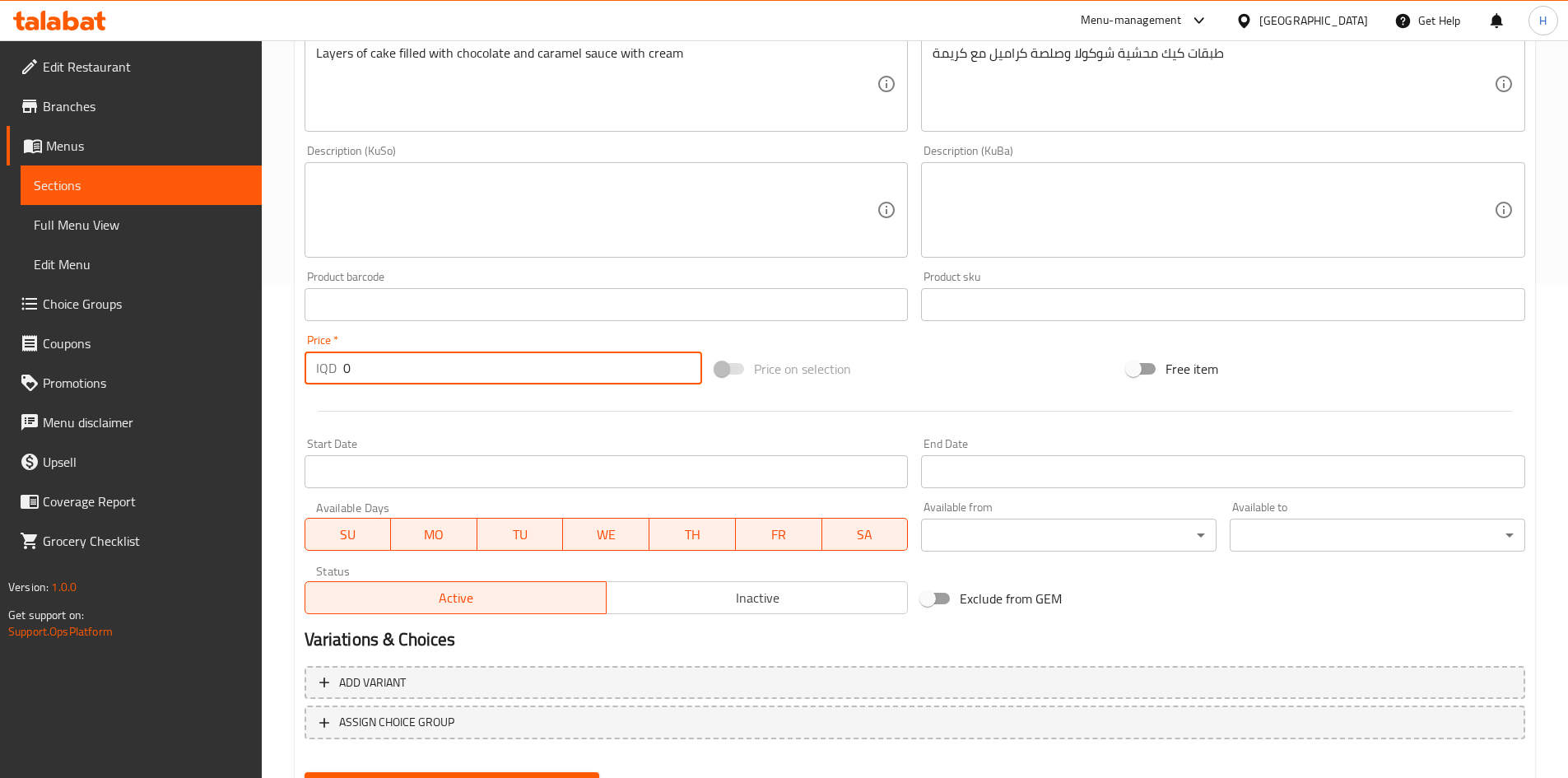
click at [413, 373] on input "0" at bounding box center [523, 368] width 359 height 33
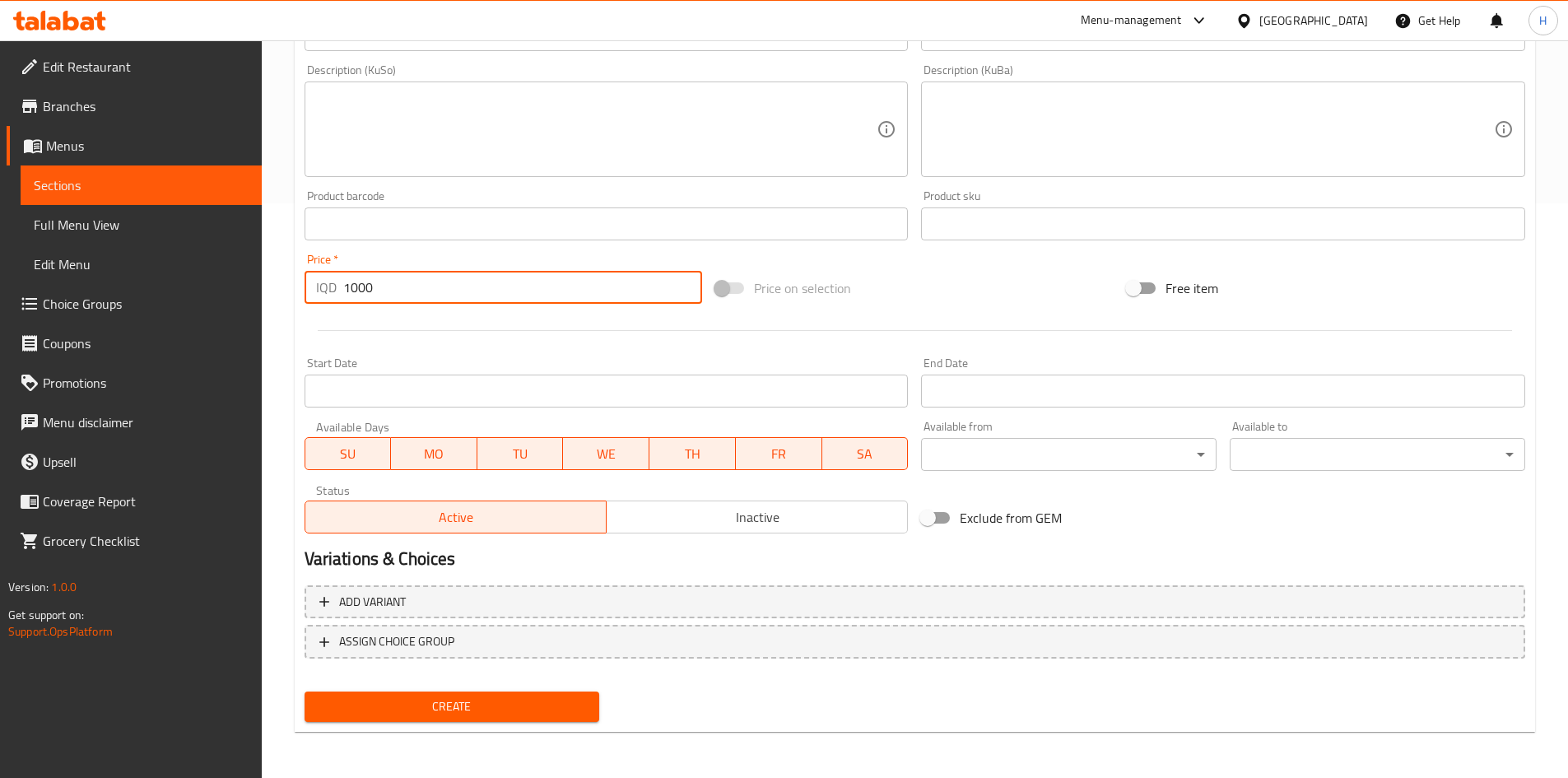
type input "1000"
click at [501, 704] on span "Create" at bounding box center [453, 707] width 270 height 20
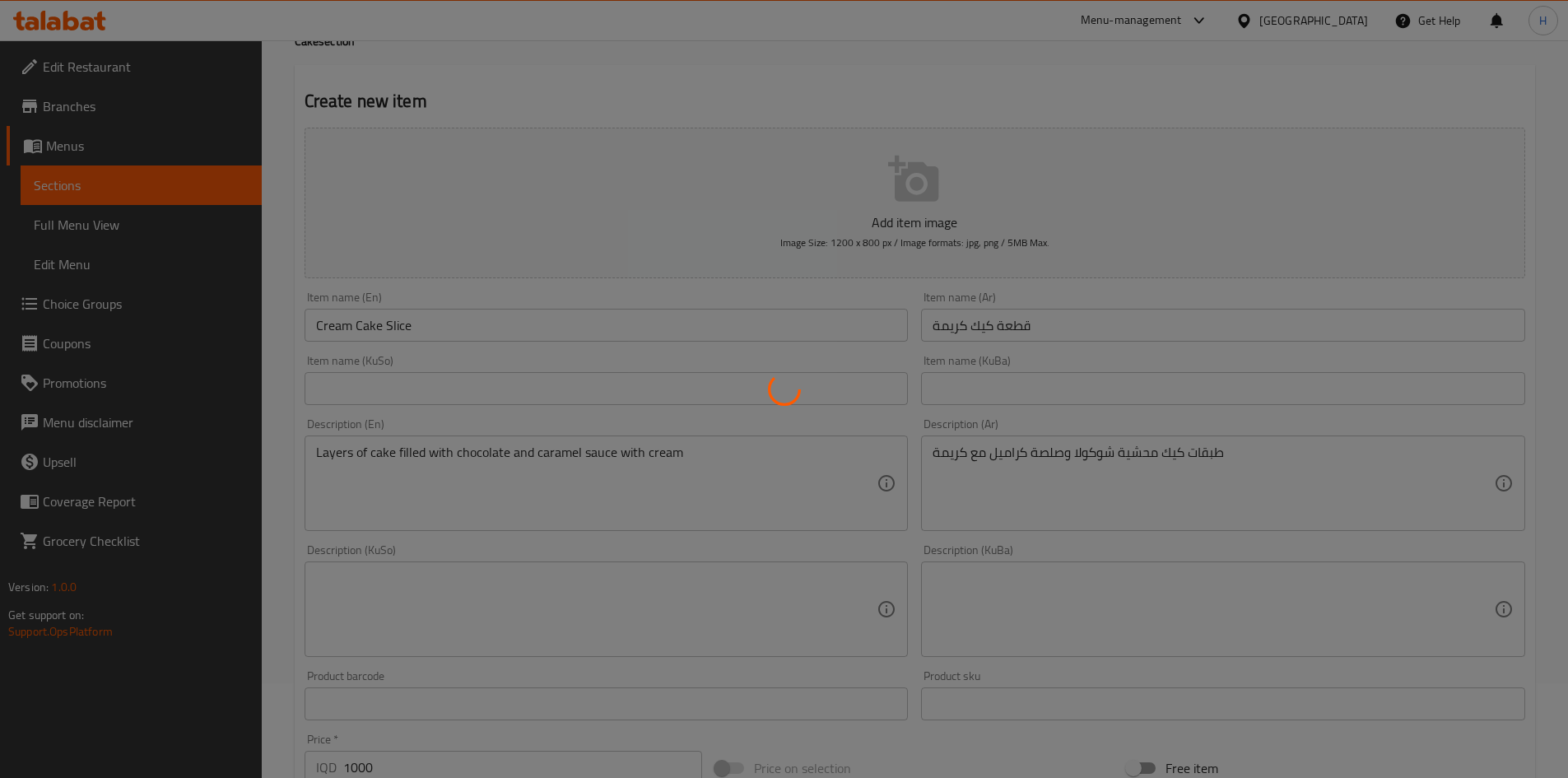
scroll to position [0, 0]
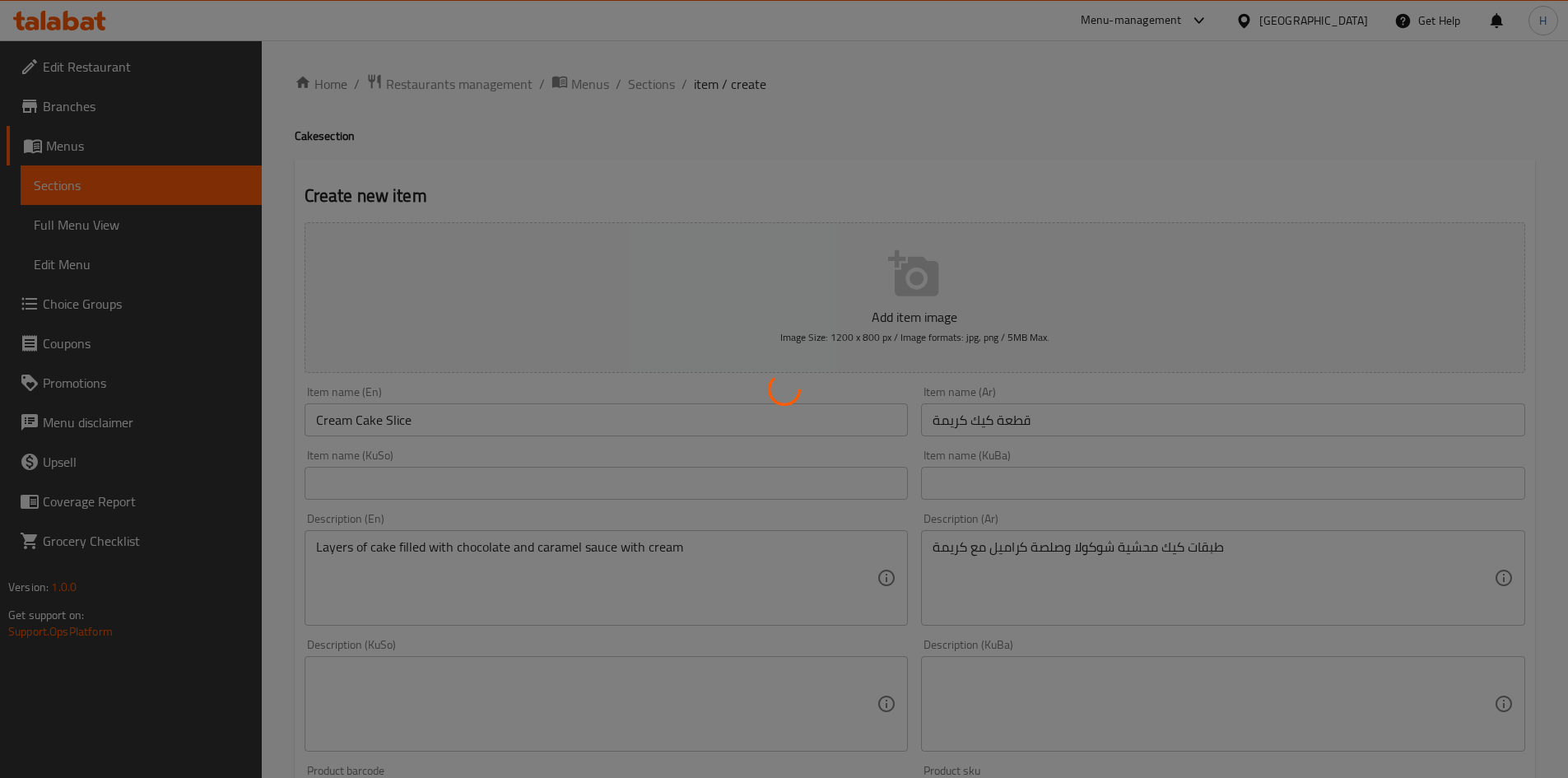
type input "0"
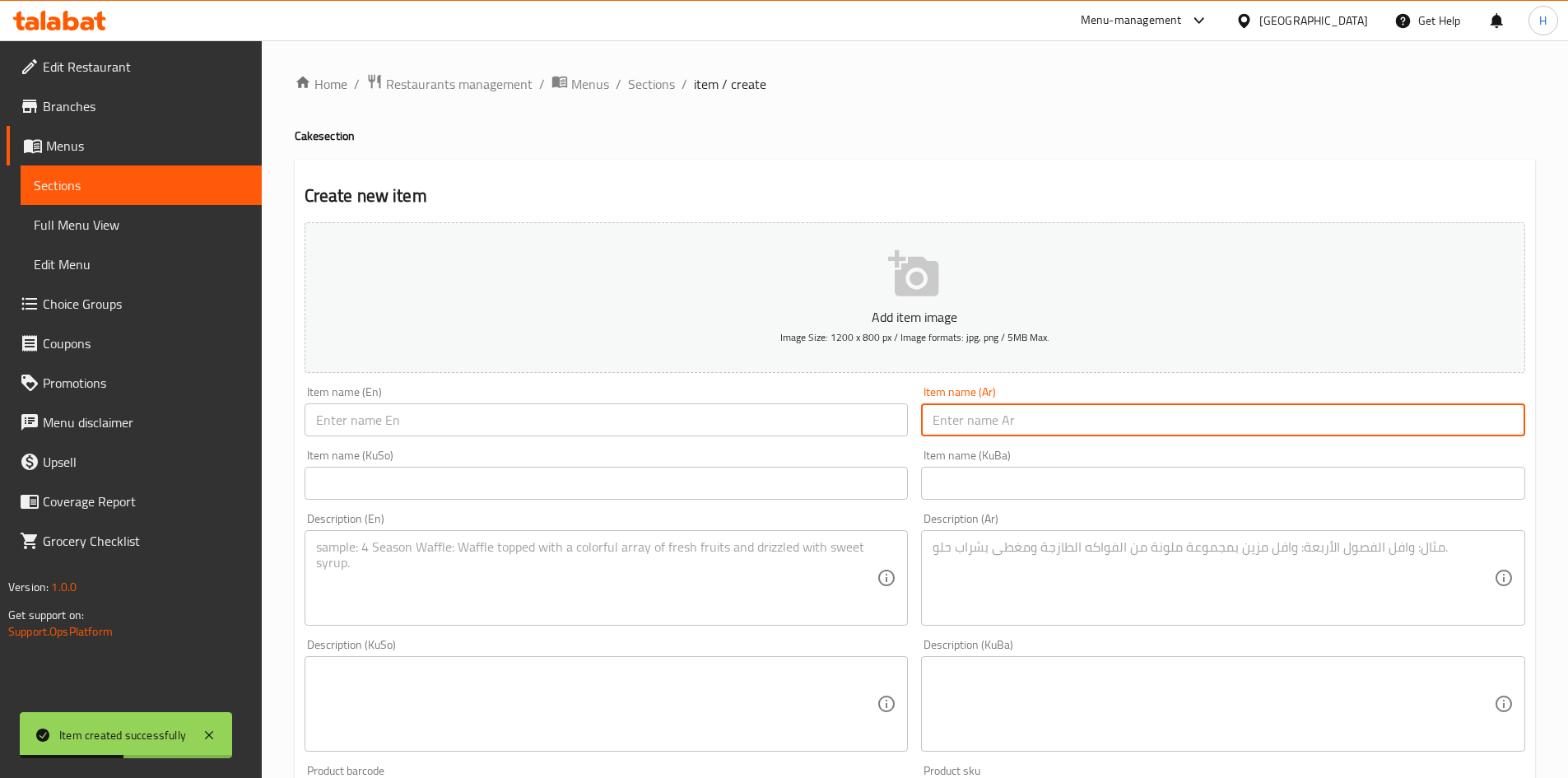
click at [987, 425] on input "text" at bounding box center [1223, 420] width 604 height 33
type input "قطعة كيك حليب"
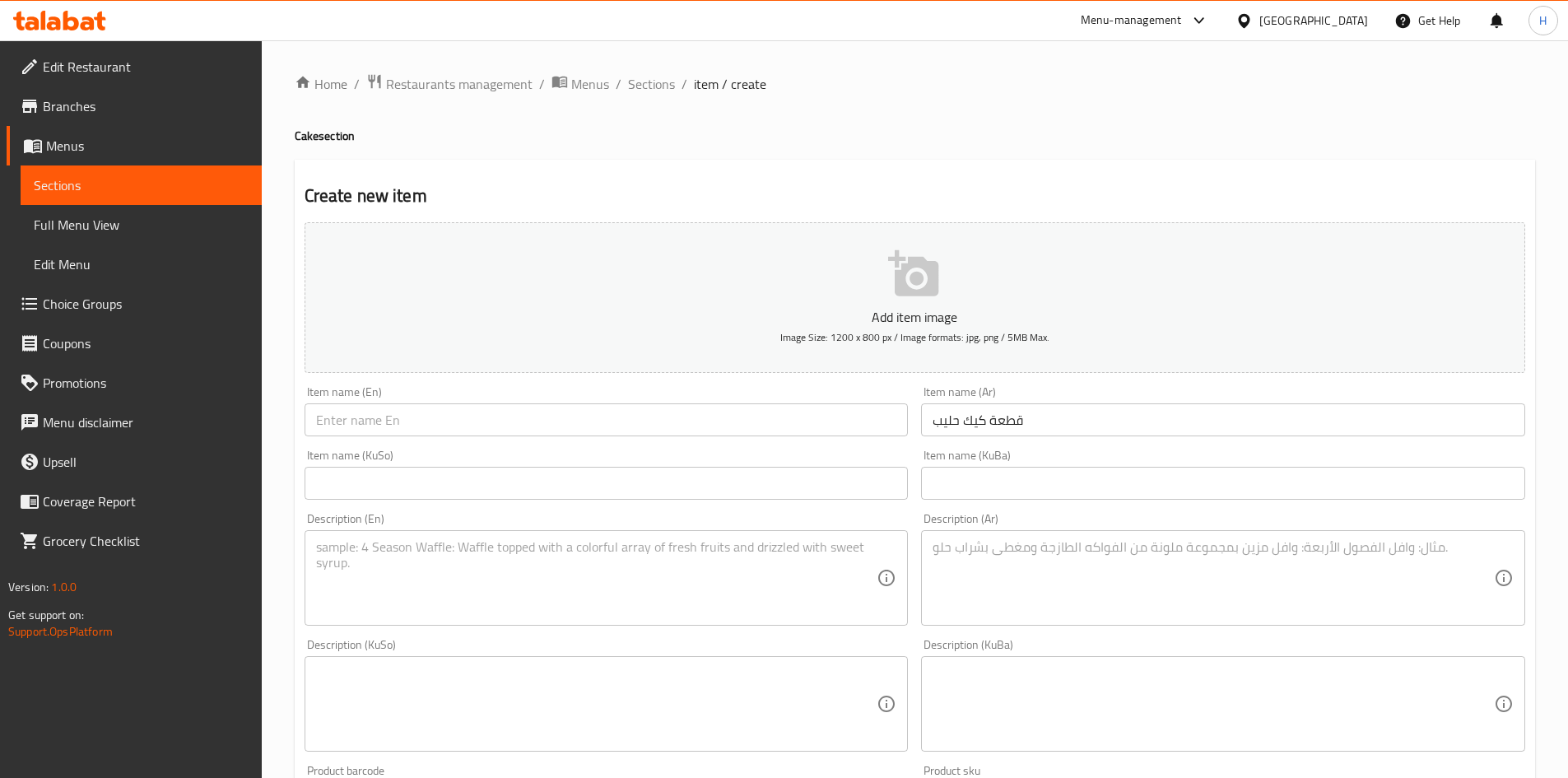
click at [589, 419] on input "text" at bounding box center [606, 420] width 604 height 33
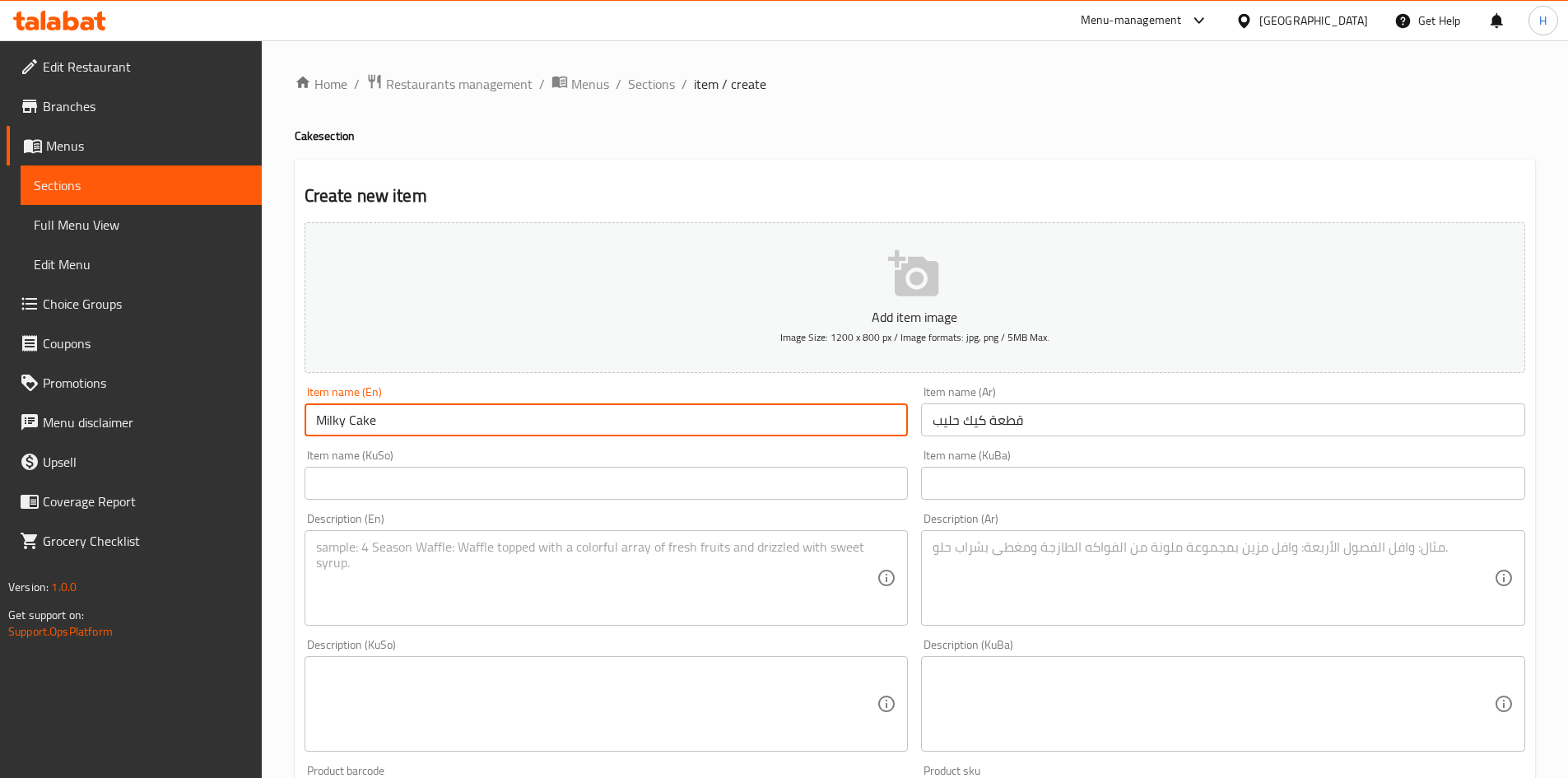
type input "Milky Cake"
click at [1065, 591] on textarea at bounding box center [1213, 578] width 561 height 78
paste textarea "كعكة اسفنجية , كريمة , حليب وكراميل."
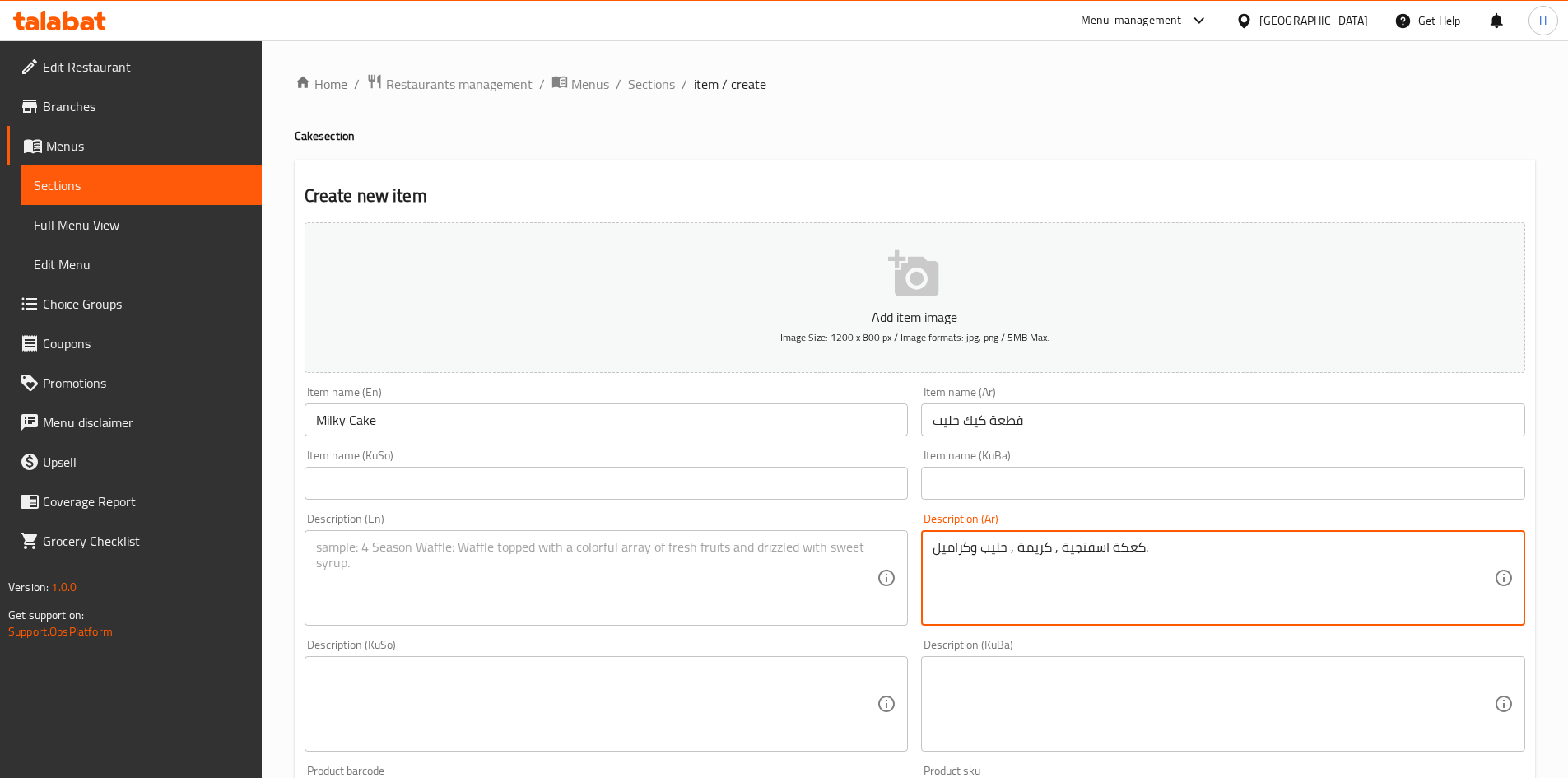
drag, startPoint x: 1065, startPoint y: 591, endPoint x: 933, endPoint y: 355, distance: 270.4
click at [963, 408] on div "Add item image Image Size: 1200 x 800 px / Image formats: jpg, png / 5MB Max. I…" at bounding box center [915, 664] width 1234 height 899
type textarea "كعكة اسفنجية , كريمة , حليب وكراميل."
click at [580, 575] on textarea at bounding box center [597, 578] width 561 height 78
paste textarea "Sponge cake, cream, caramel and milk."
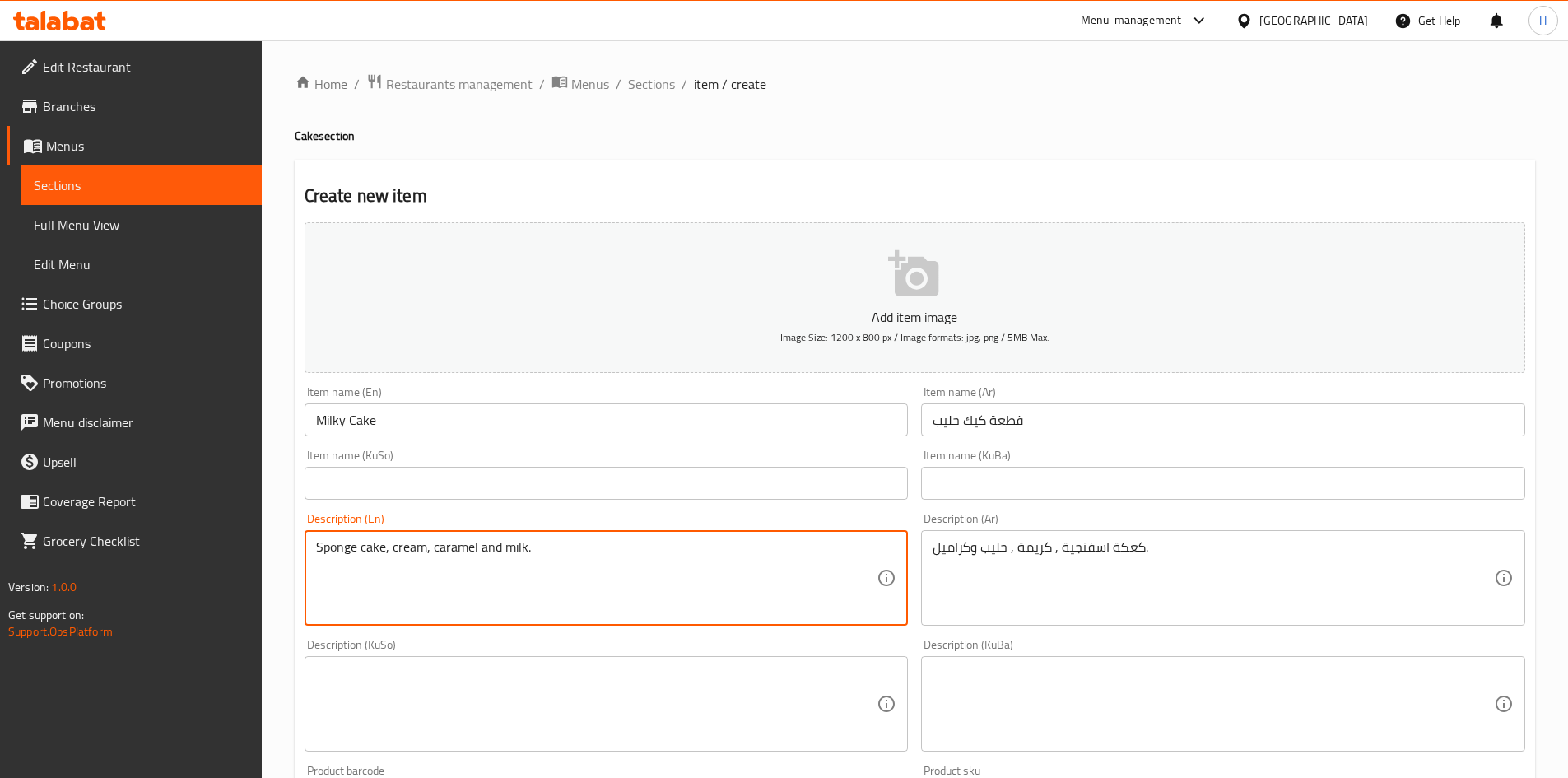
type textarea "Sponge cake, cream, caramel and milk."
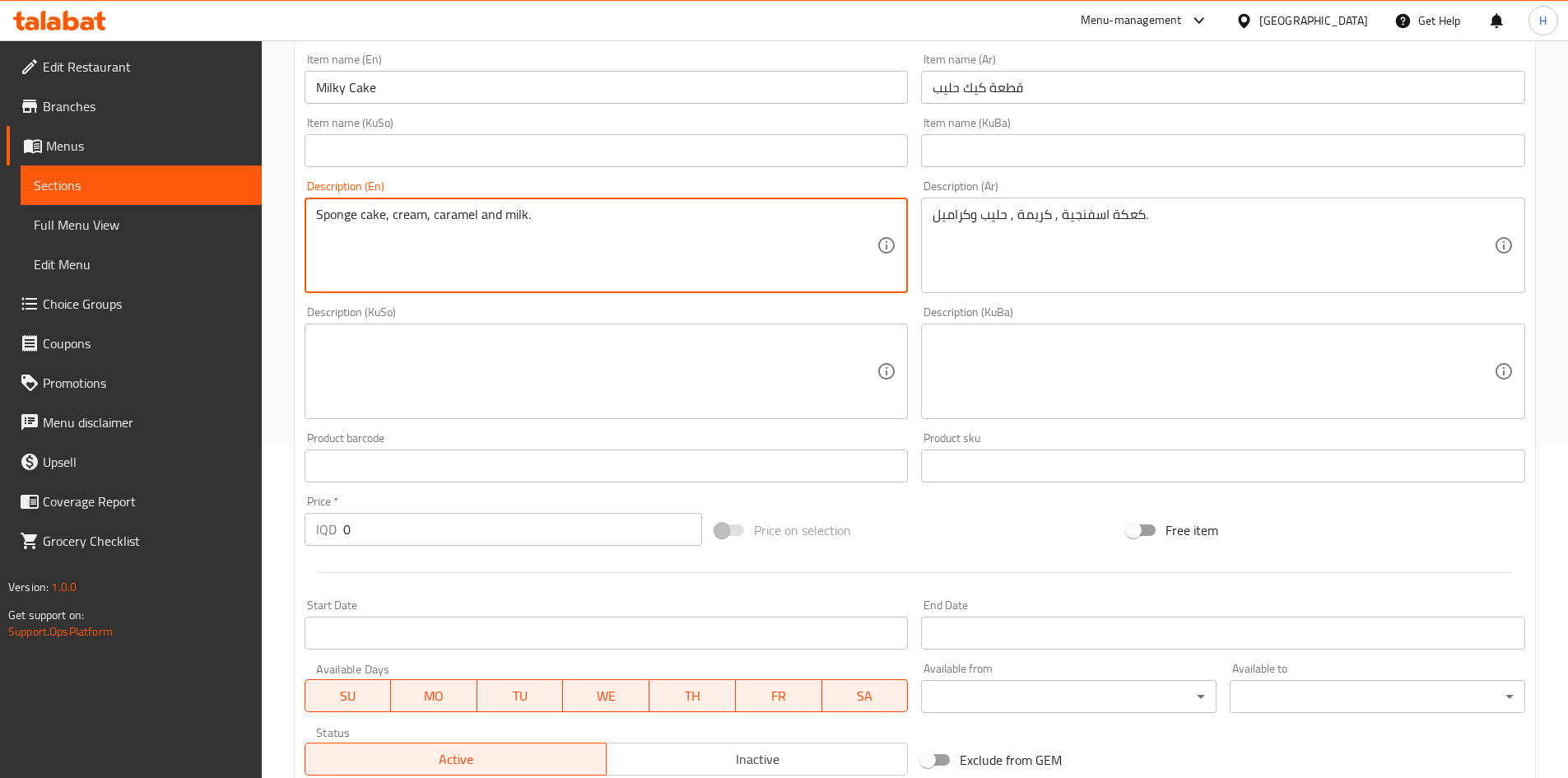
scroll to position [412, 0]
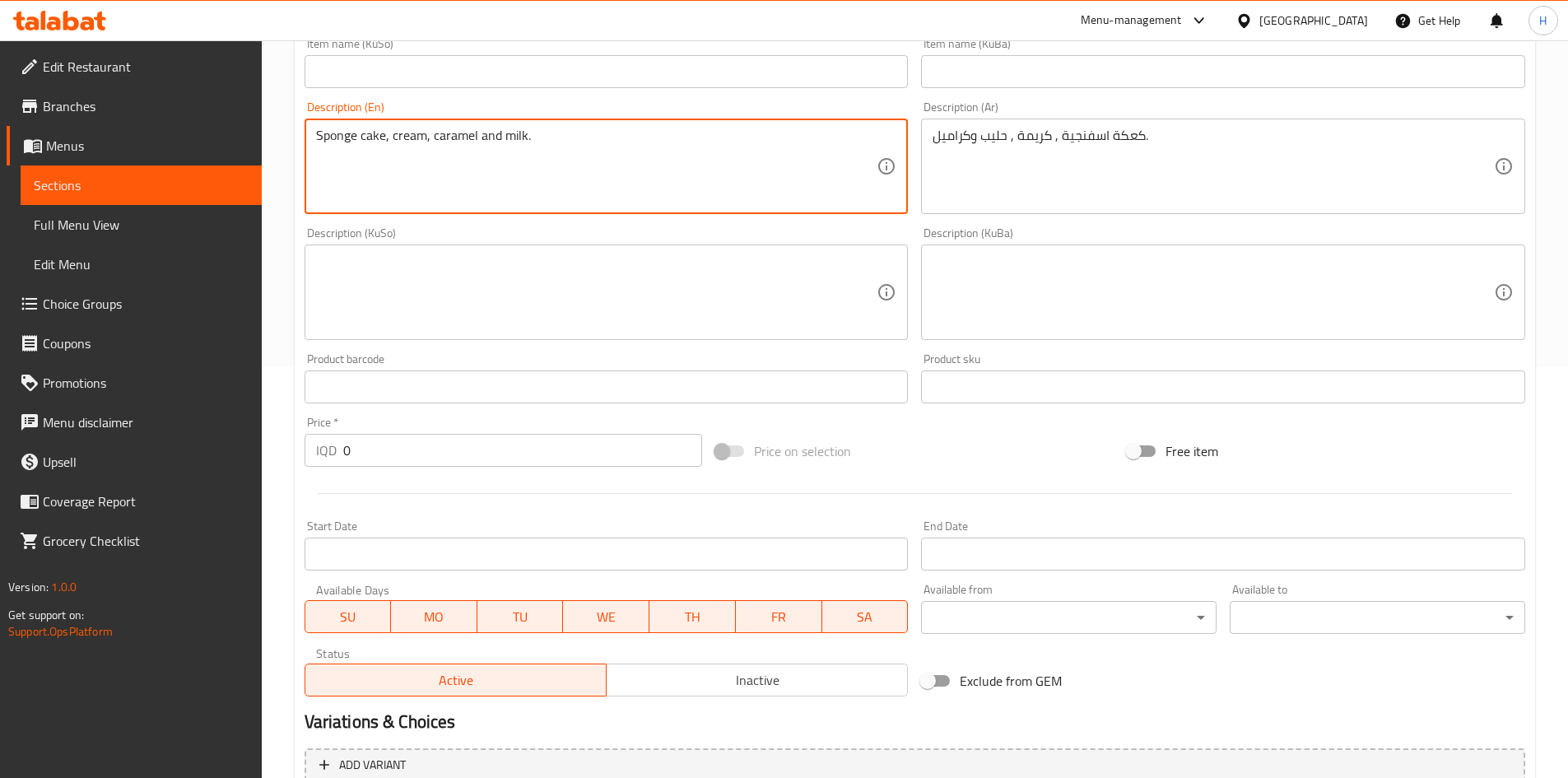
click at [391, 454] on input "0" at bounding box center [523, 450] width 359 height 33
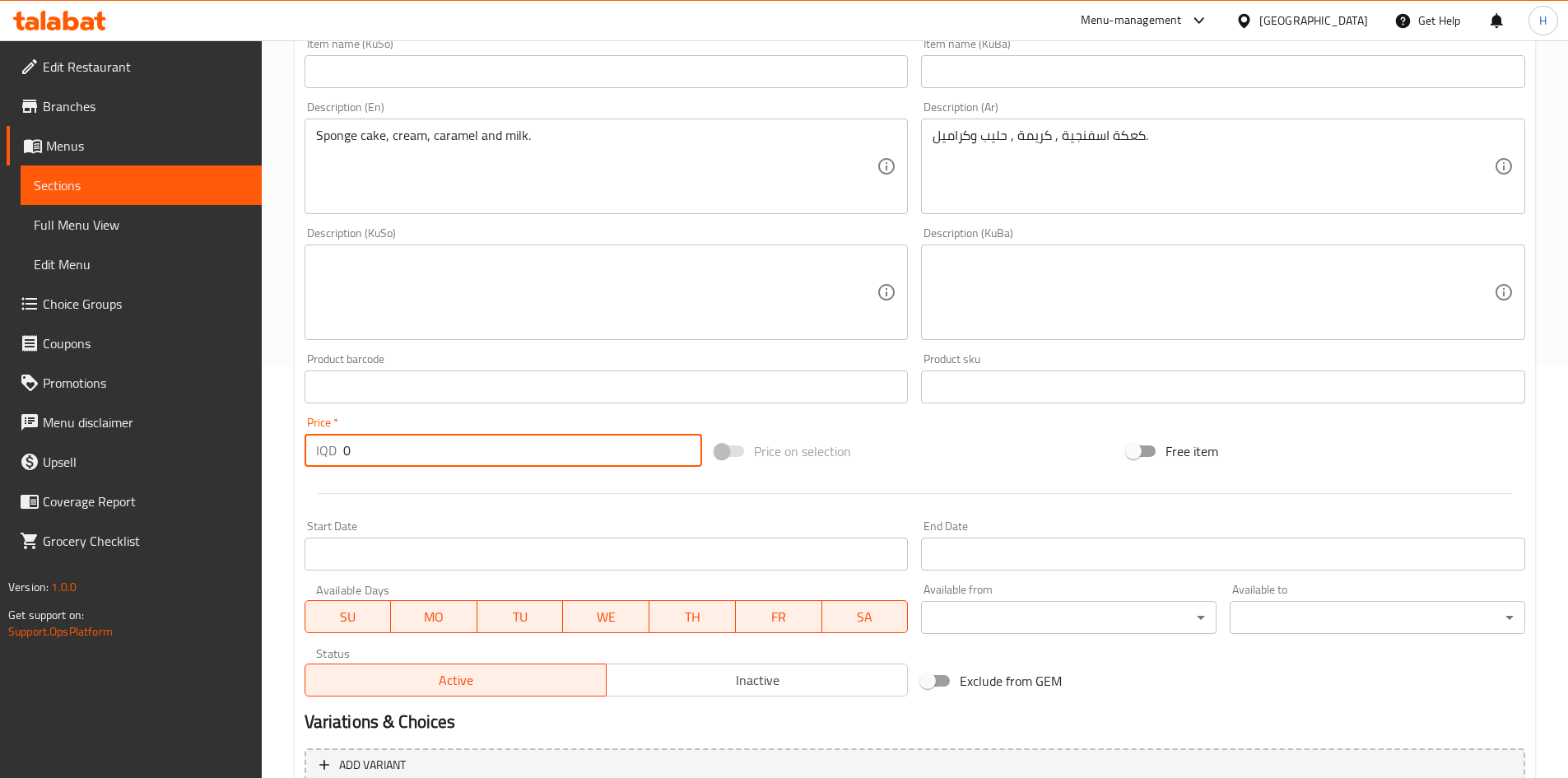
click at [391, 454] on input "0" at bounding box center [523, 450] width 359 height 33
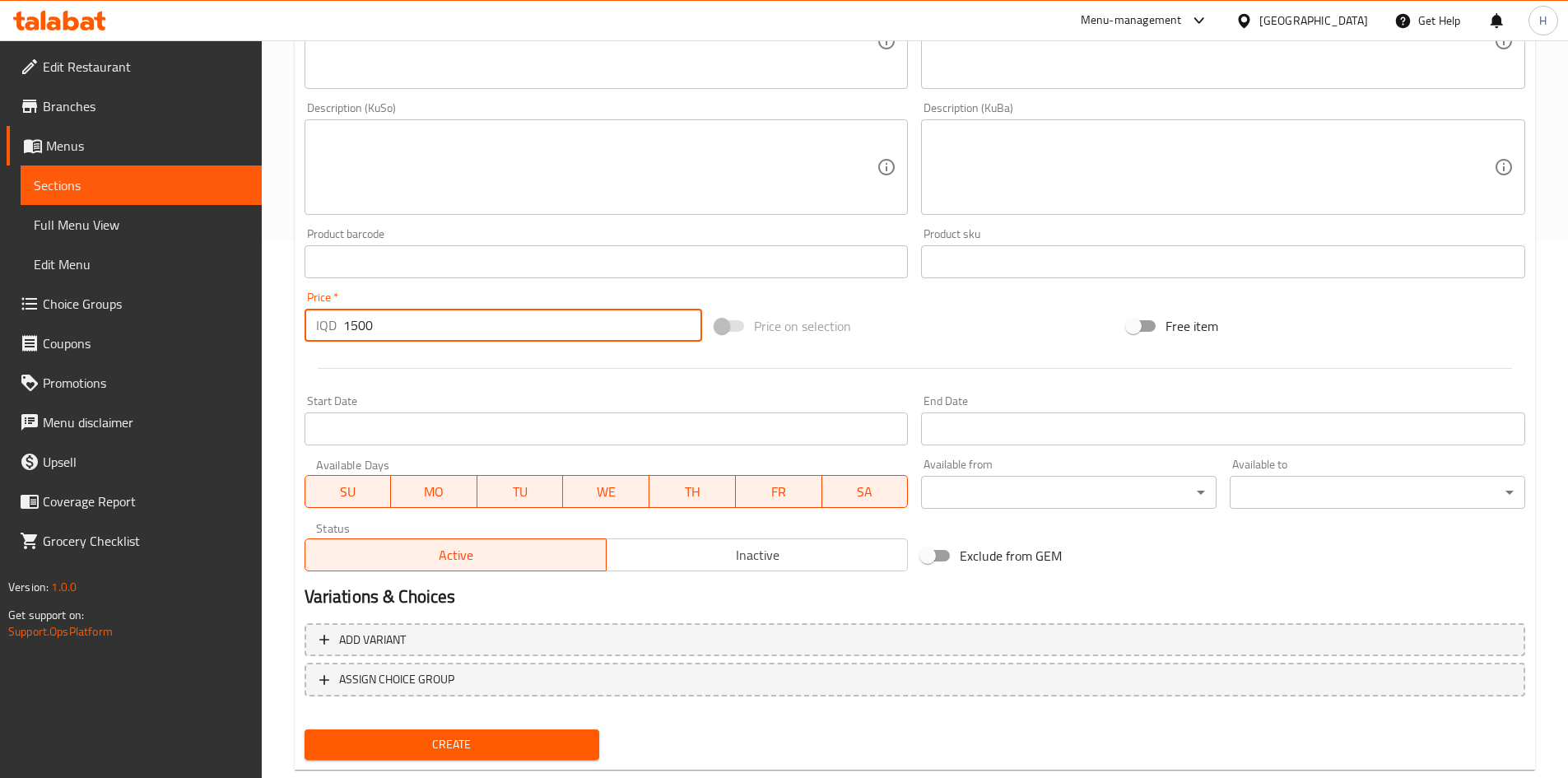
scroll to position [575, 0]
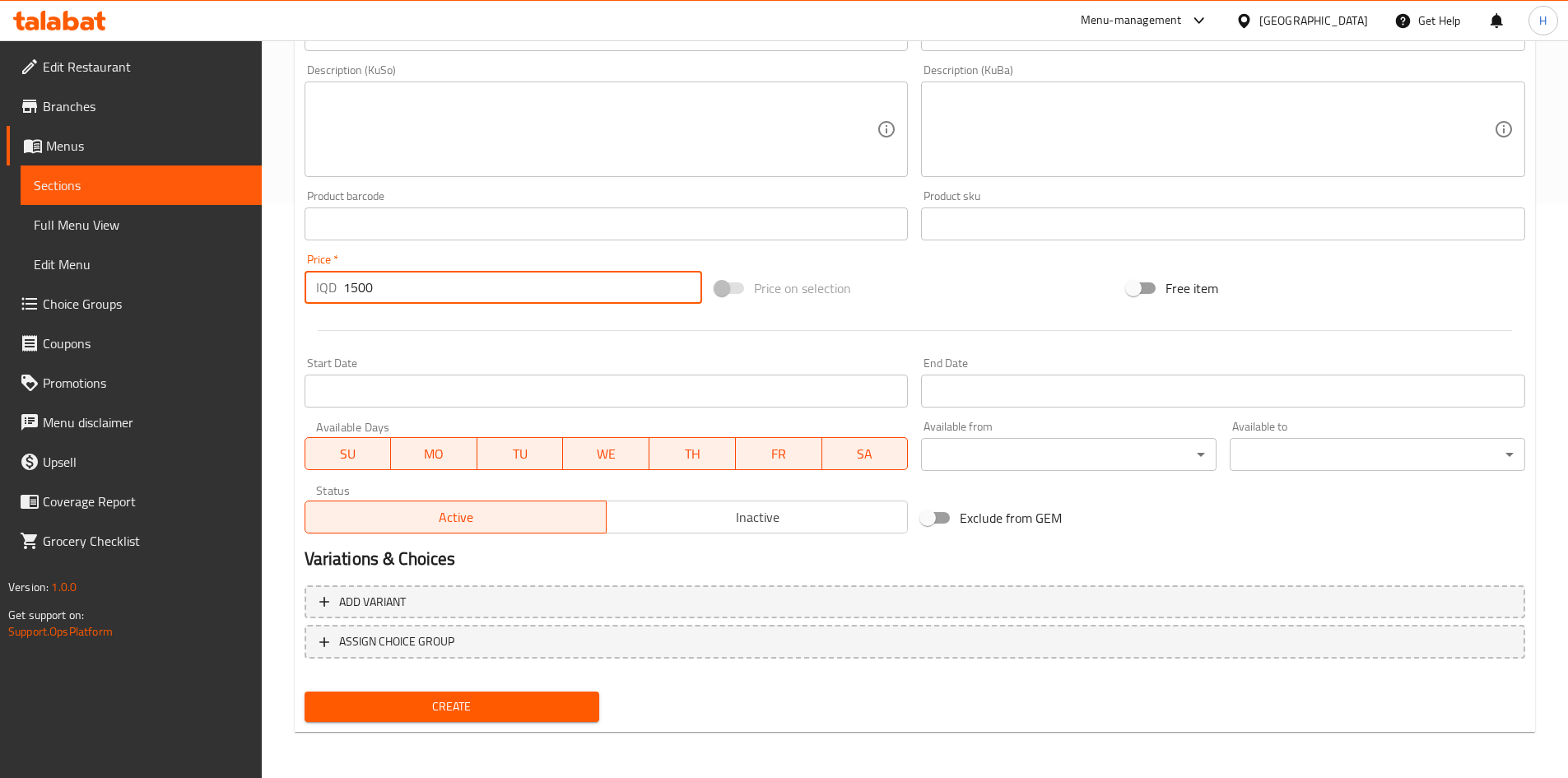
type input "1500"
click at [497, 705] on span "Create" at bounding box center [453, 707] width 270 height 20
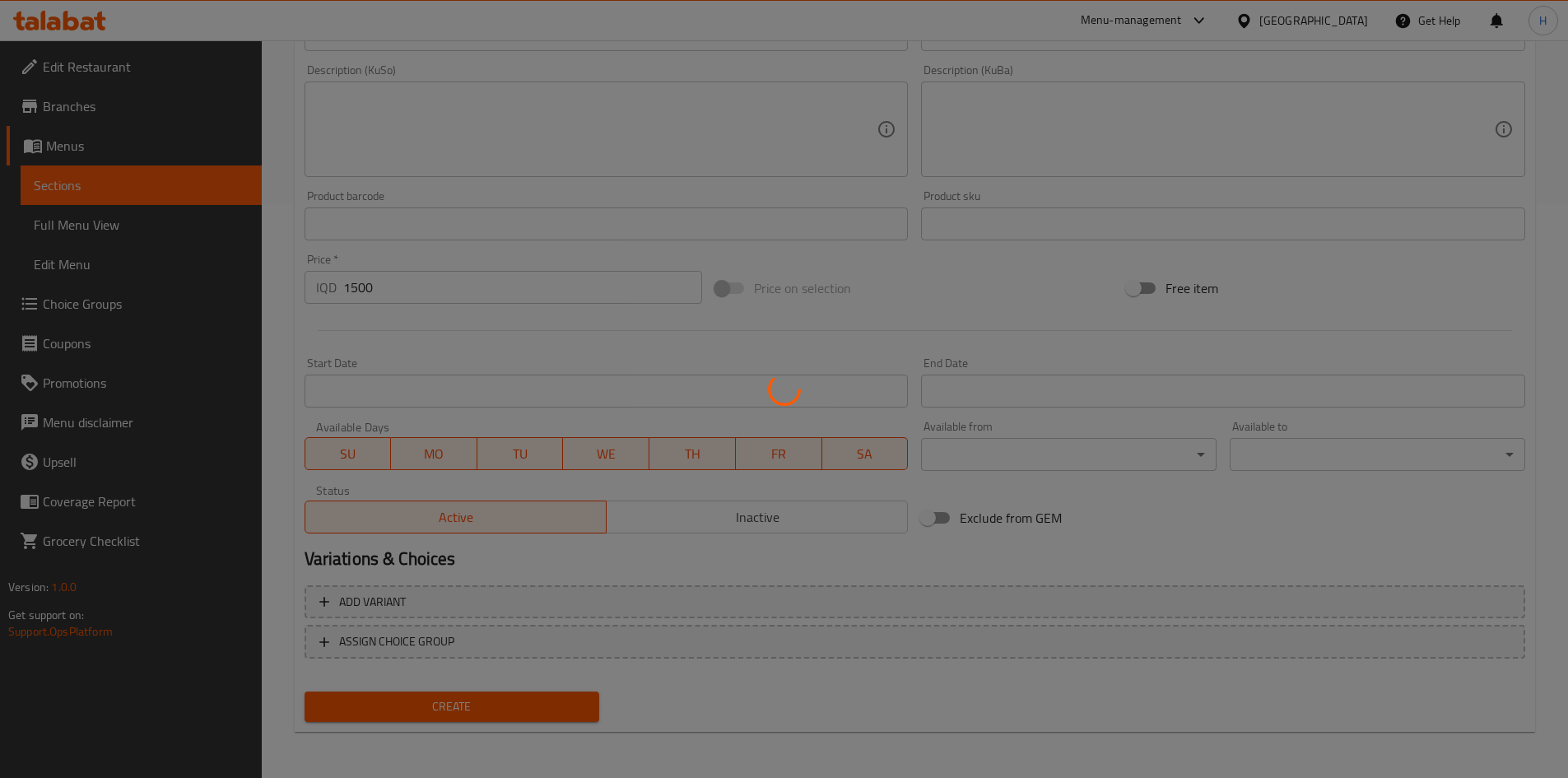
type input "0"
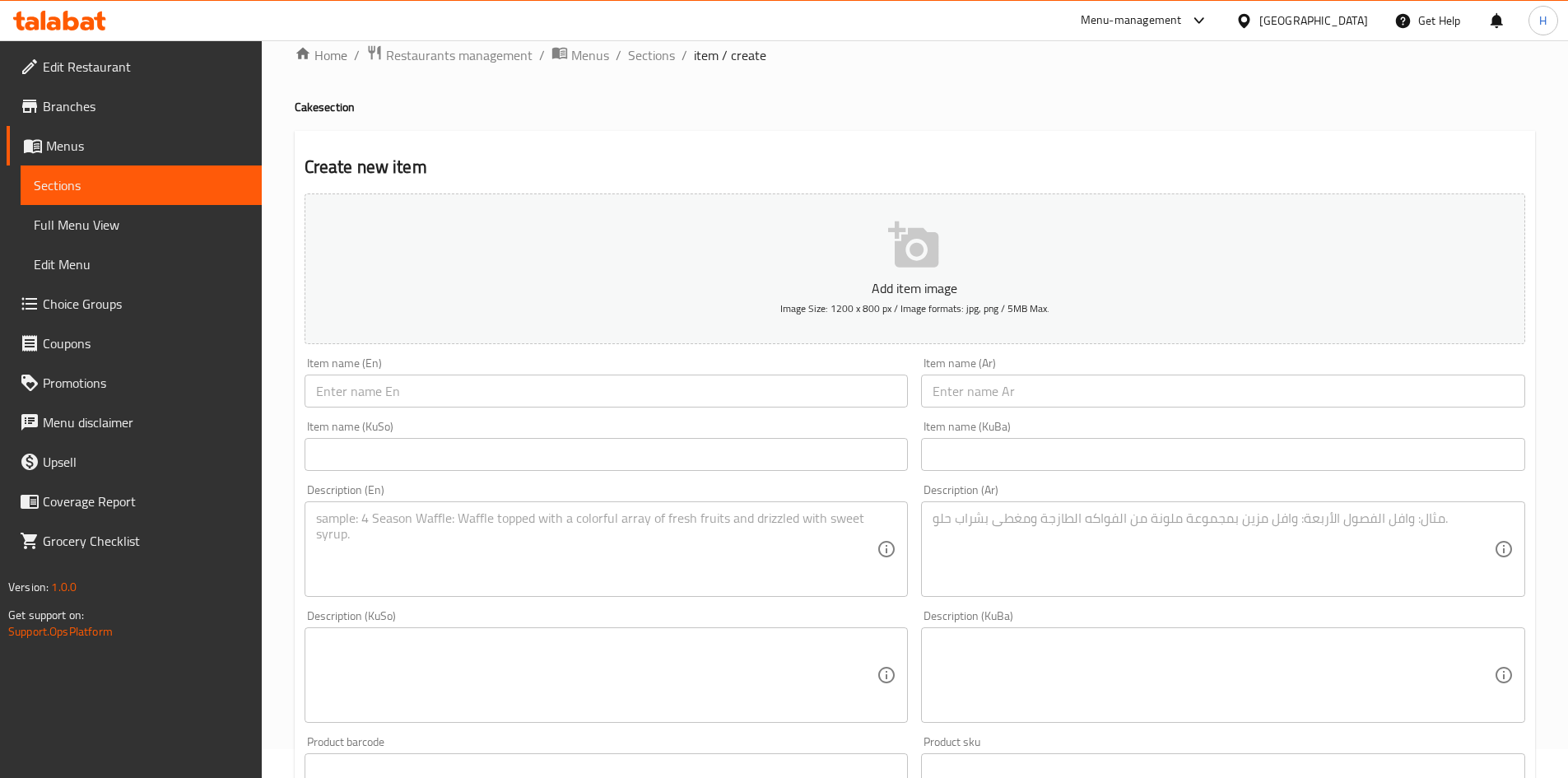
scroll to position [0, 0]
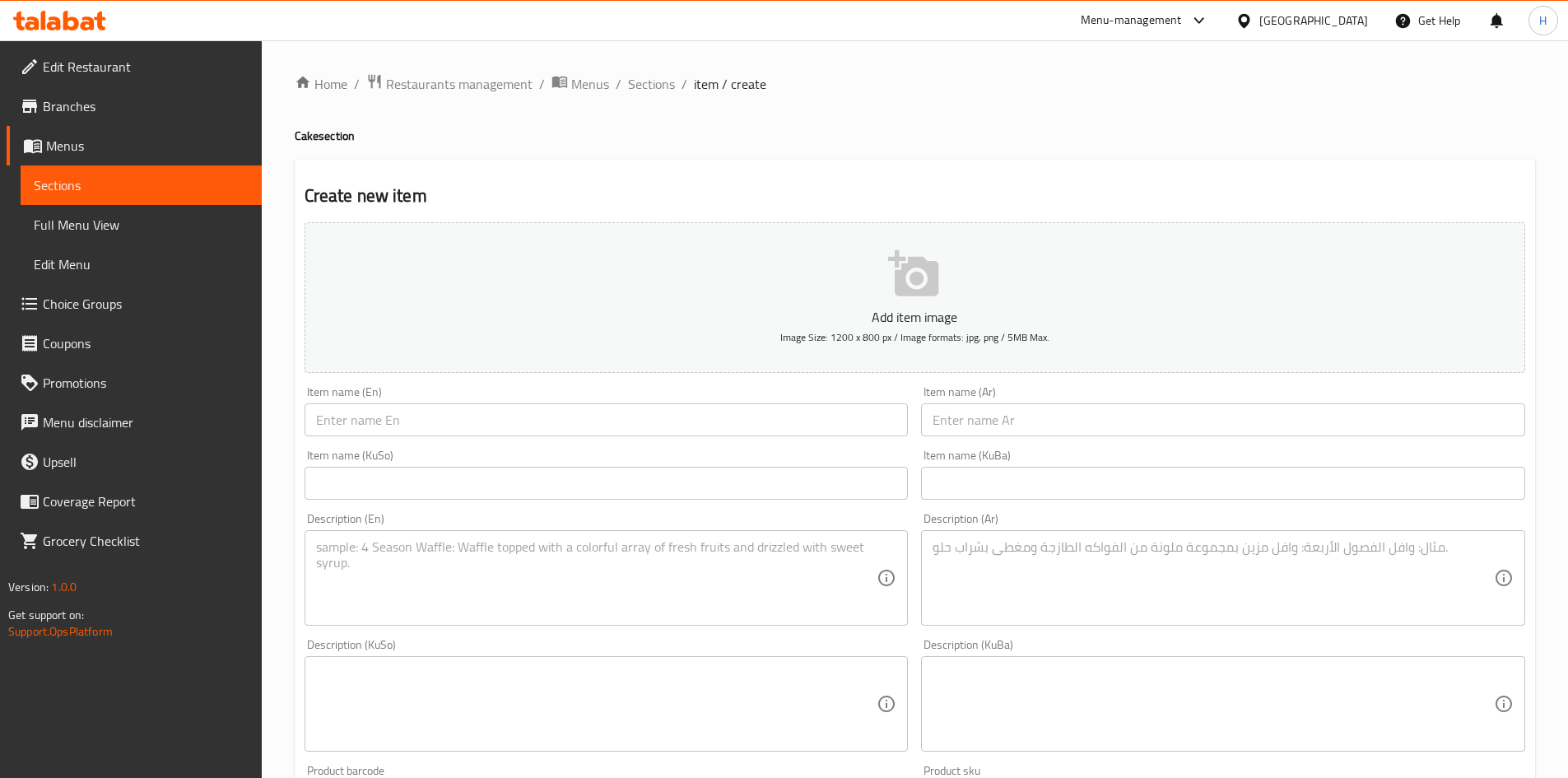
click at [1040, 421] on input "text" at bounding box center [1223, 420] width 604 height 33
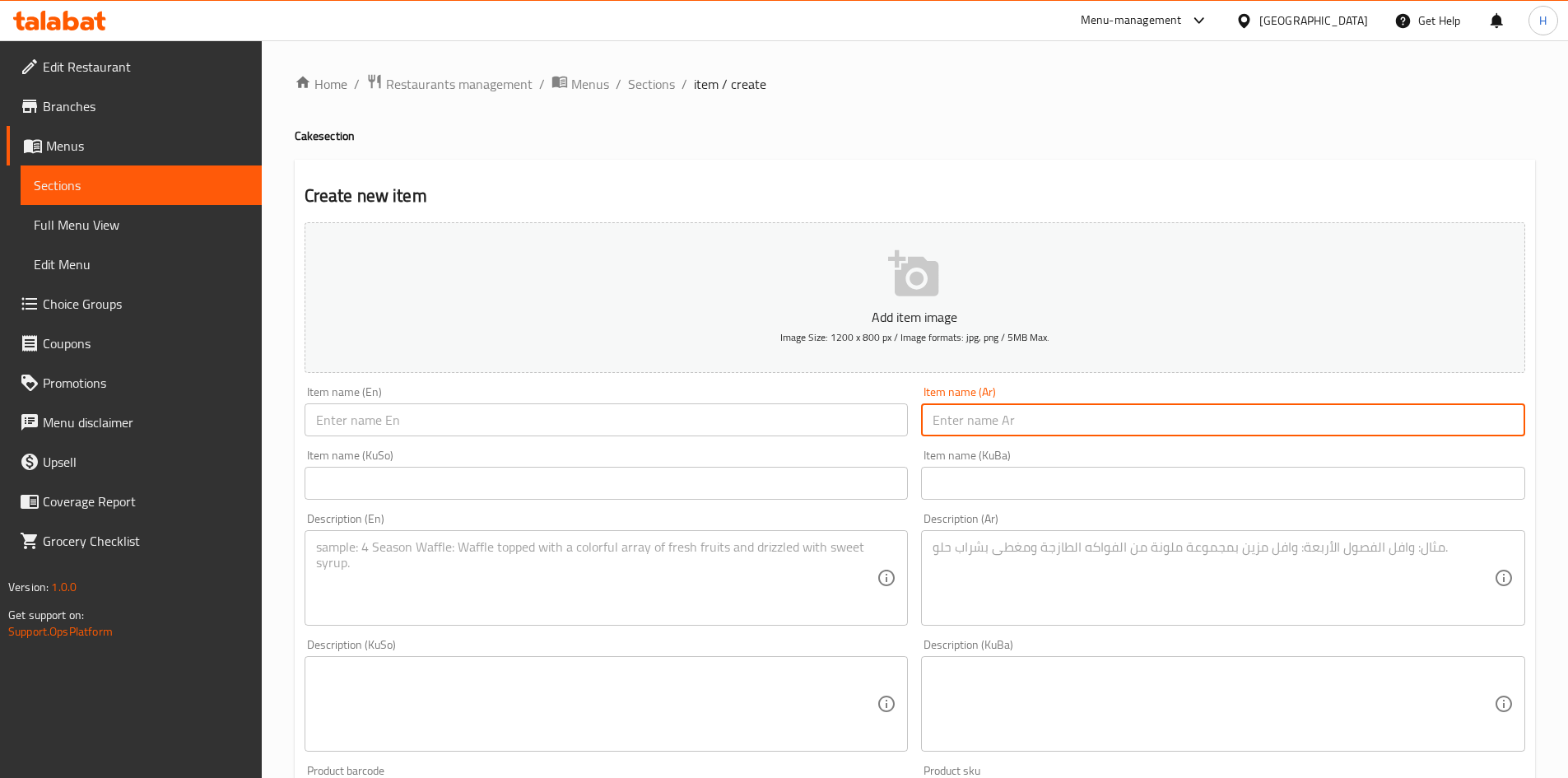
type input "r"
click at [1044, 433] on input "قطعة وسط كيك" at bounding box center [1223, 420] width 604 height 33
type input "قطعة وسط كيك"
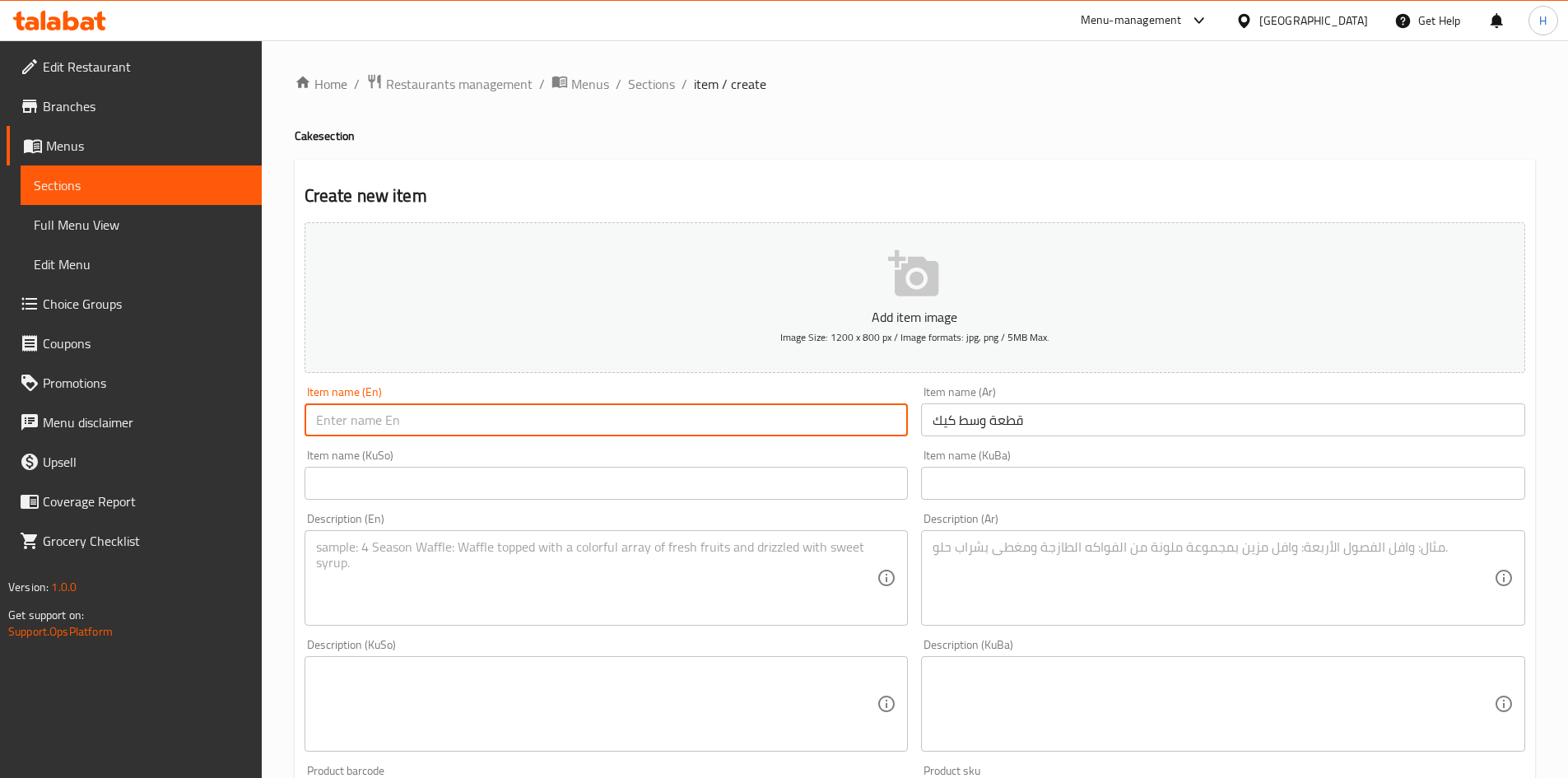
click at [438, 422] on input "text" at bounding box center [606, 420] width 604 height 33
paste input "middle piece of cake"
click at [319, 424] on input "middle piece of cake" at bounding box center [606, 420] width 604 height 33
click at [358, 434] on input "Middle piece of cake" at bounding box center [606, 420] width 604 height 33
drag, startPoint x: 403, startPoint y: 422, endPoint x: 388, endPoint y: 425, distance: 15.3
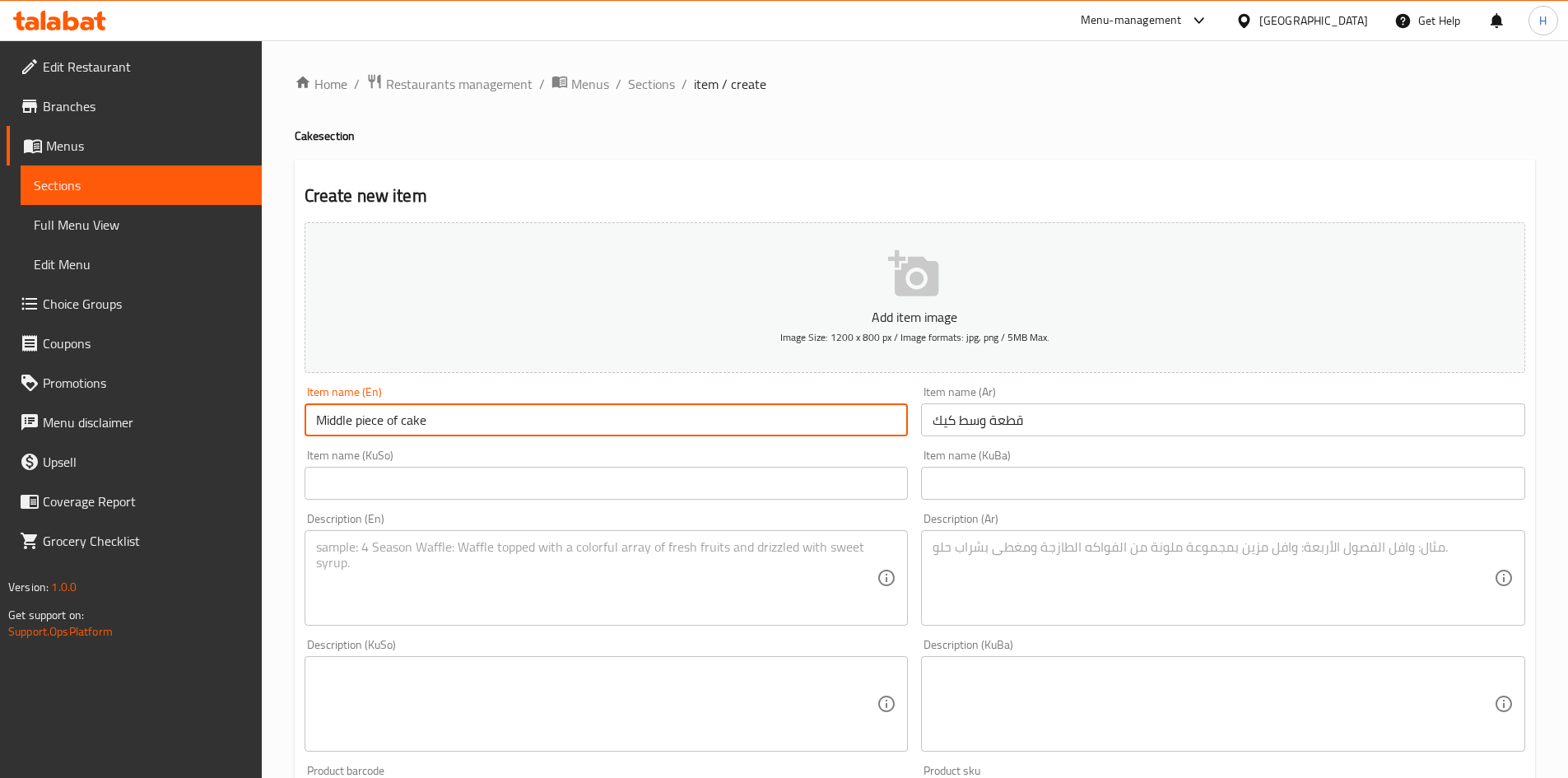
click at [388, 425] on input "Middle piece of cake" at bounding box center [606, 420] width 604 height 33
drag, startPoint x: 394, startPoint y: 421, endPoint x: 387, endPoint y: 435, distance: 15.7
click at [387, 435] on input "Middle piece cake" at bounding box center [606, 420] width 604 height 33
type input "Middle piece Cake"
click at [1096, 540] on textarea at bounding box center [1213, 578] width 561 height 78
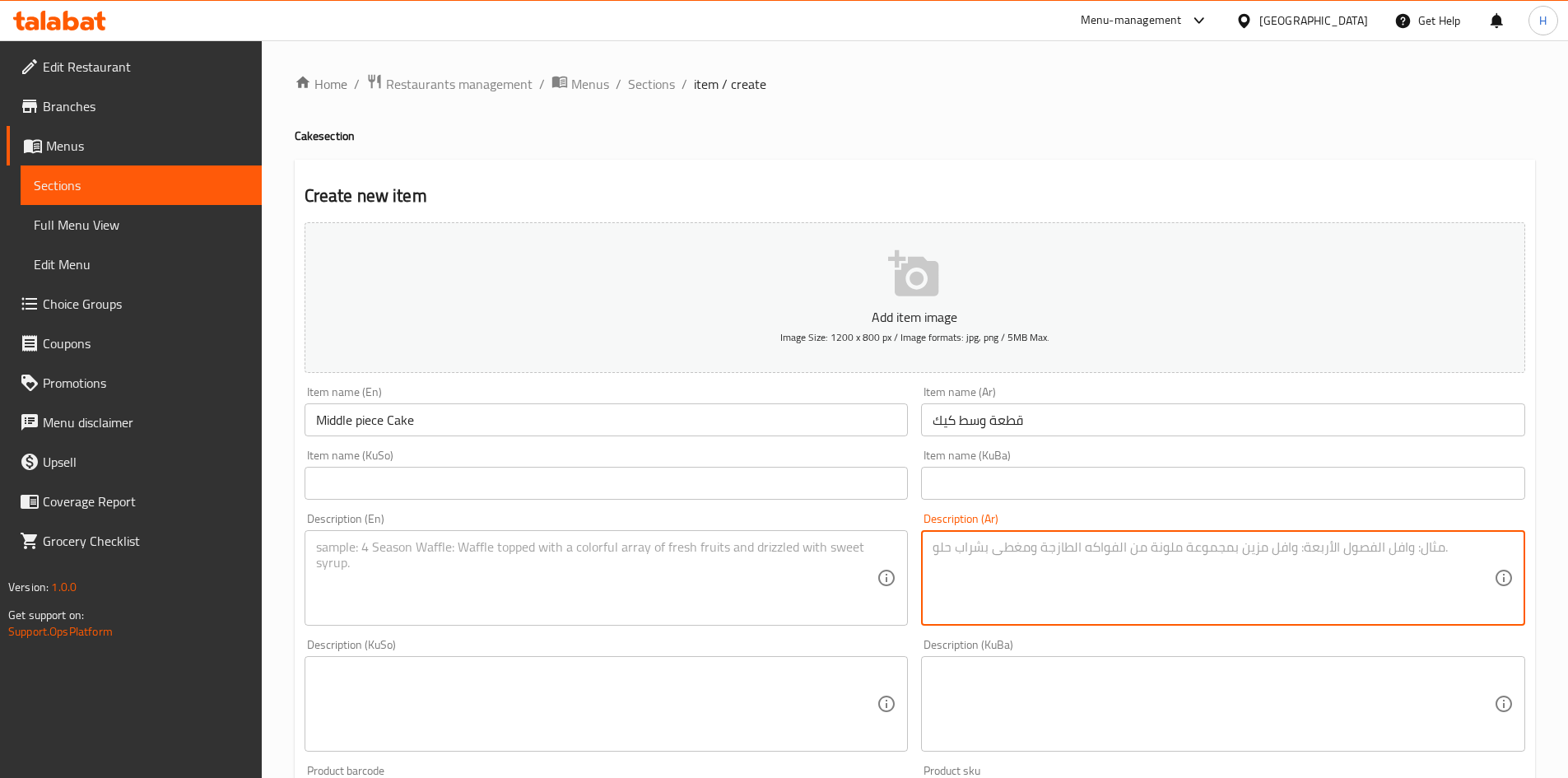
type textarea "W"
click at [1091, 542] on textarea "2 قطعة كيك بالشكال مختلفة" at bounding box center [1213, 578] width 561 height 78
click at [1020, 549] on textarea "2 قطعة كيك بالشكال مختلفة" at bounding box center [1213, 578] width 561 height 78
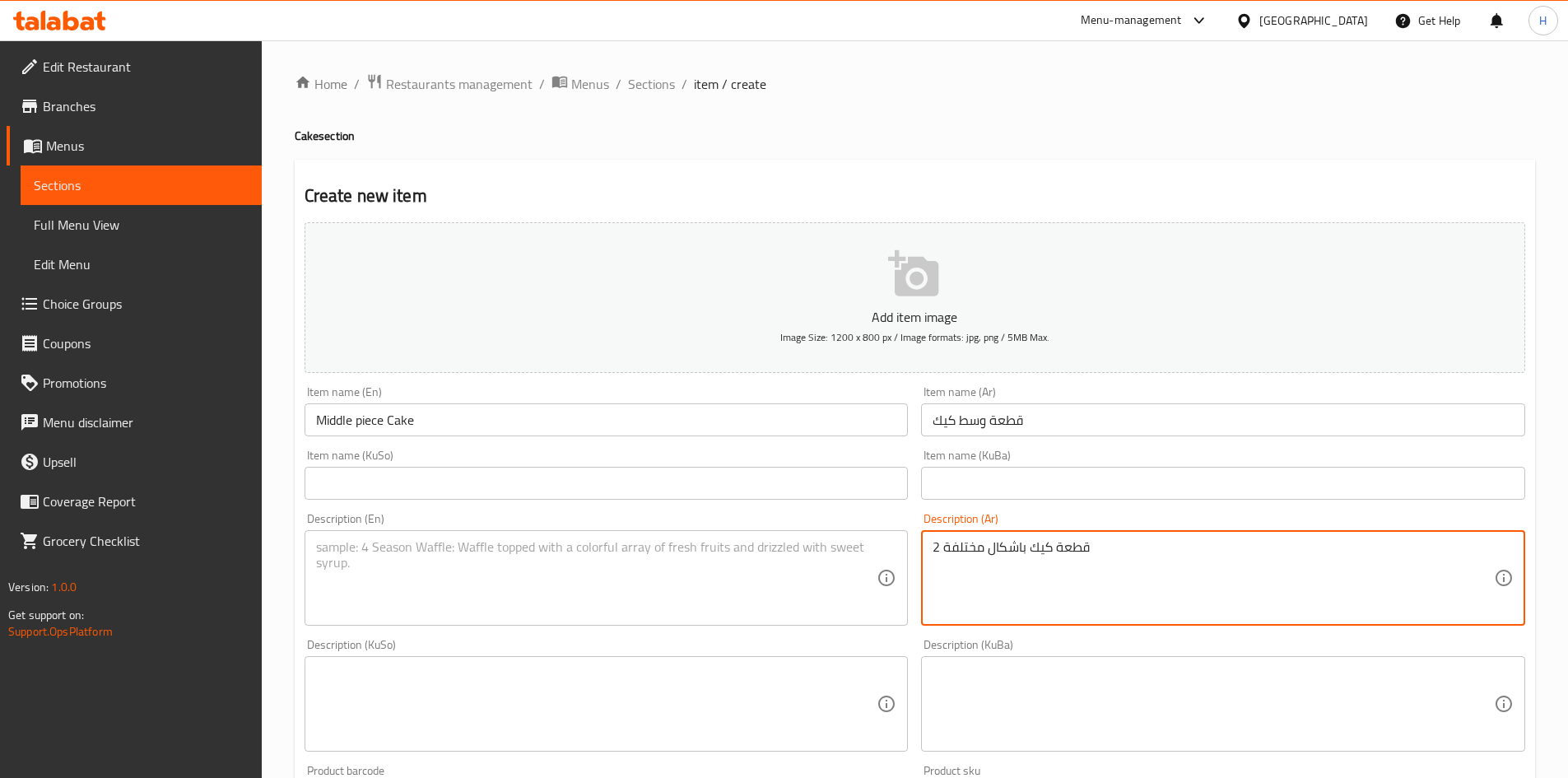
click at [1014, 556] on textarea "2 قطعة كيك باشكال مختلفة" at bounding box center [1213, 578] width 561 height 78
type textarea "2 قطعة كيك باشكال مختلفة"
click at [451, 560] on textarea at bounding box center [597, 578] width 561 height 78
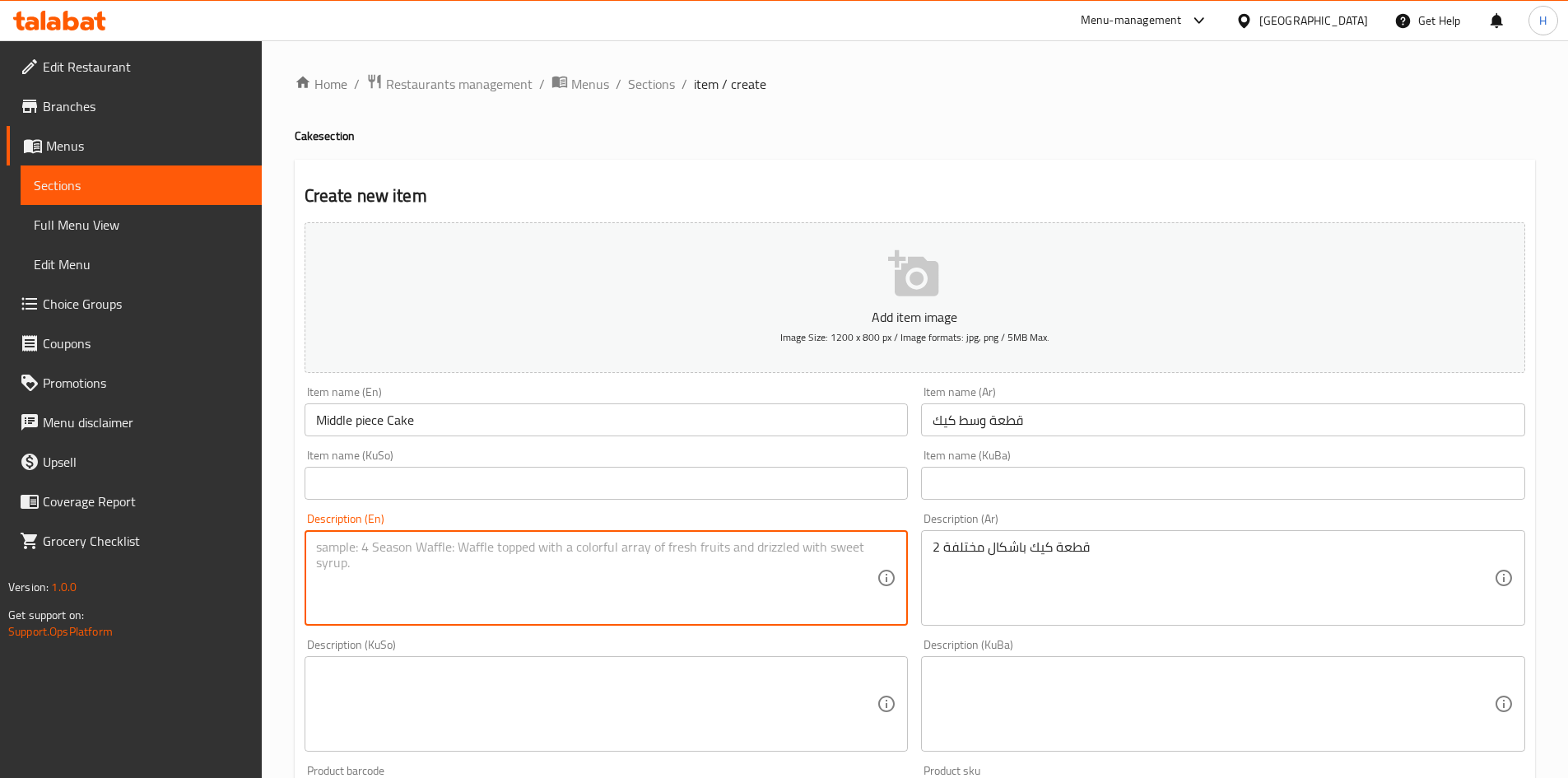
paste textarea "2 pieces of cake in different shapes"
type textarea "2 pieces of cake in different shapes"
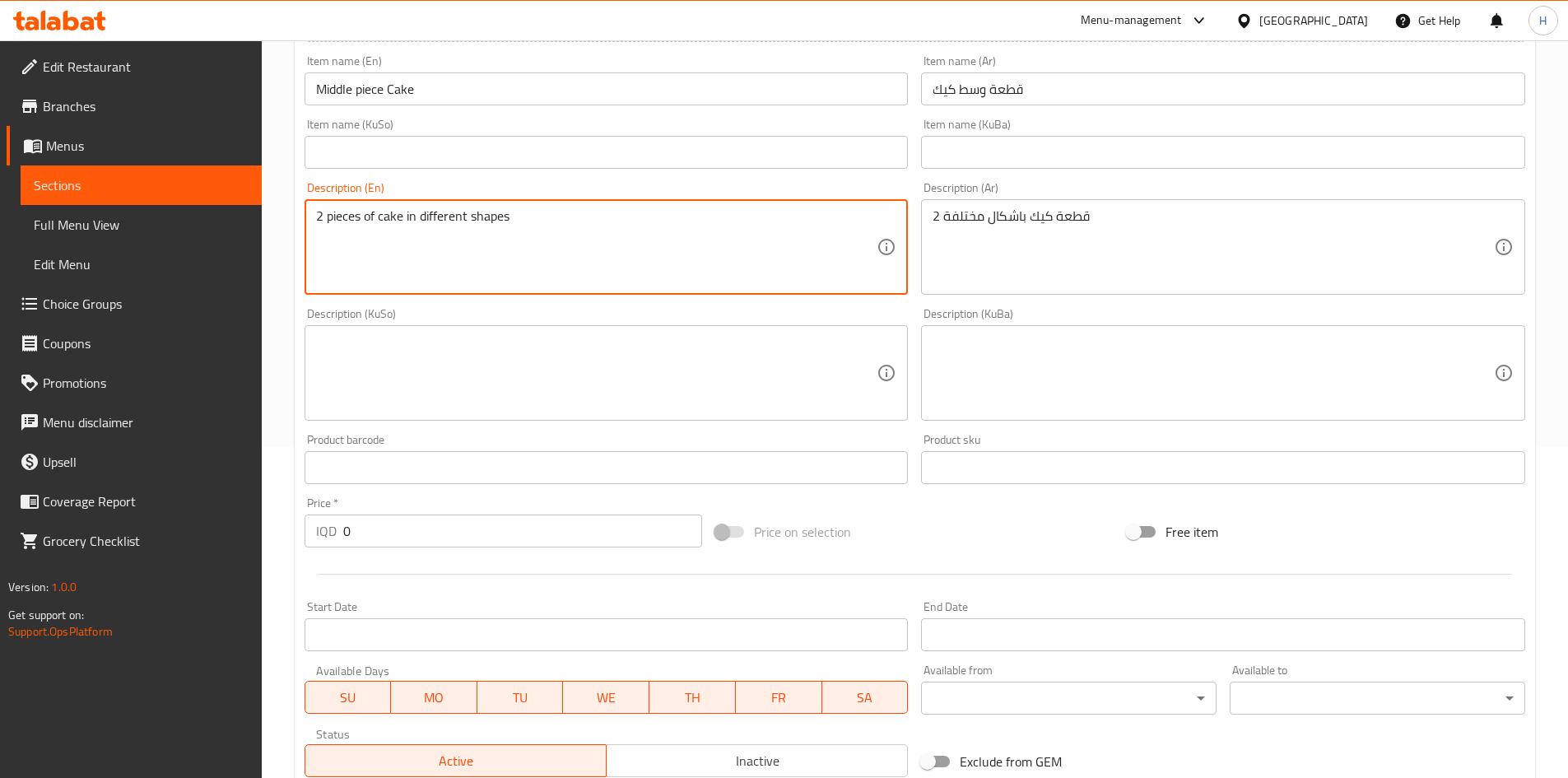
scroll to position [494, 0]
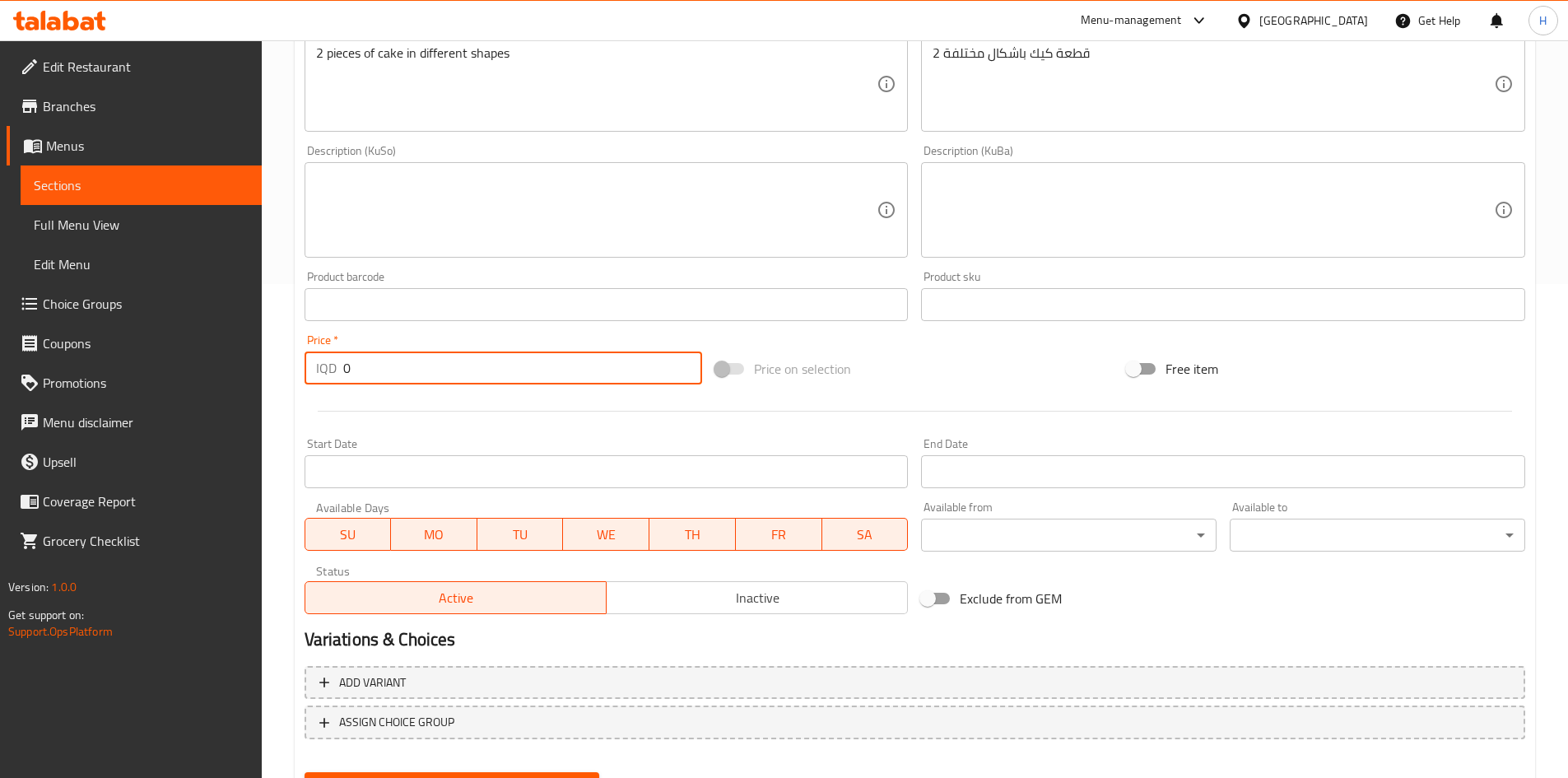
click at [403, 375] on input "0" at bounding box center [523, 368] width 359 height 33
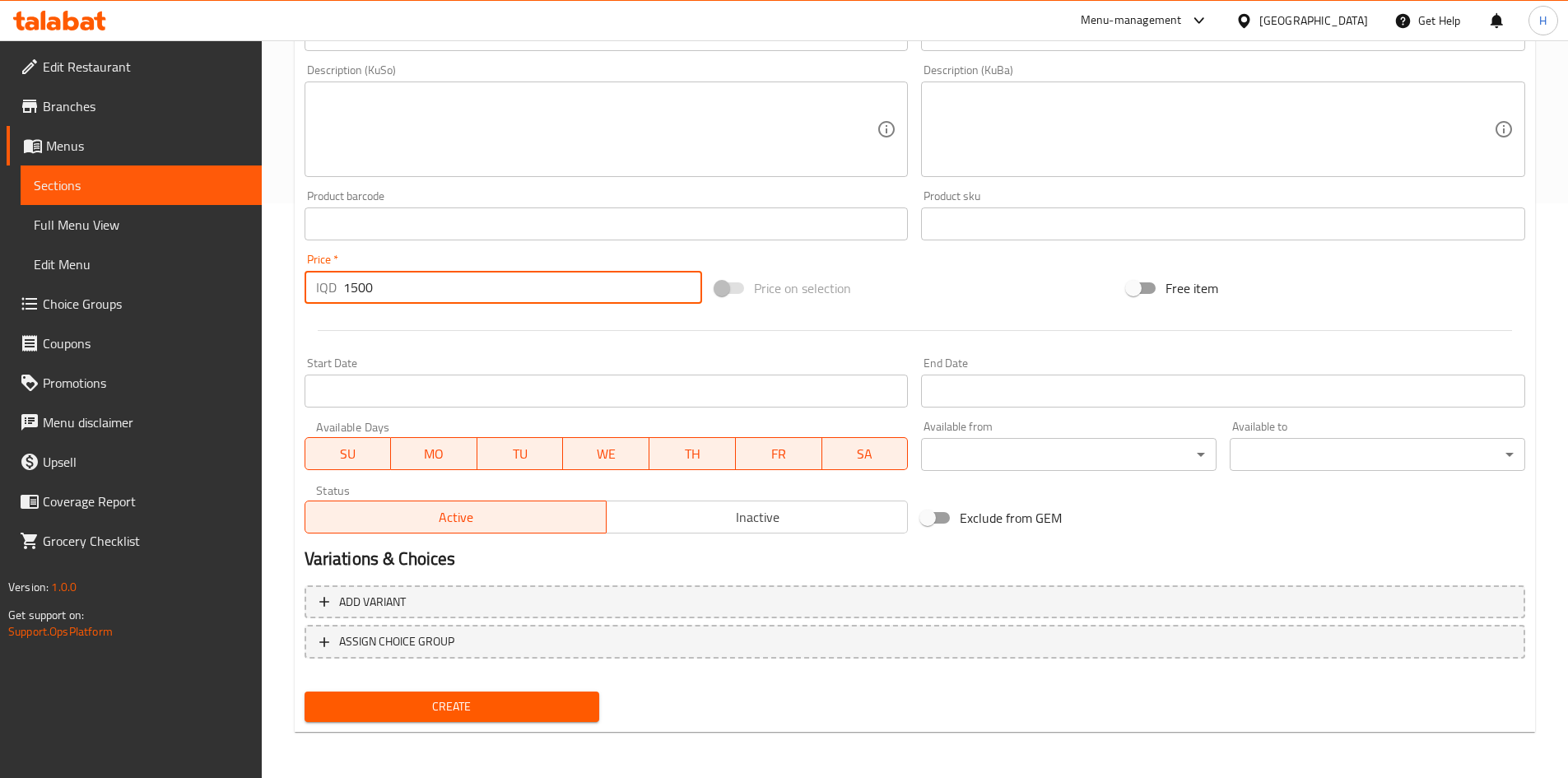
type input "1500"
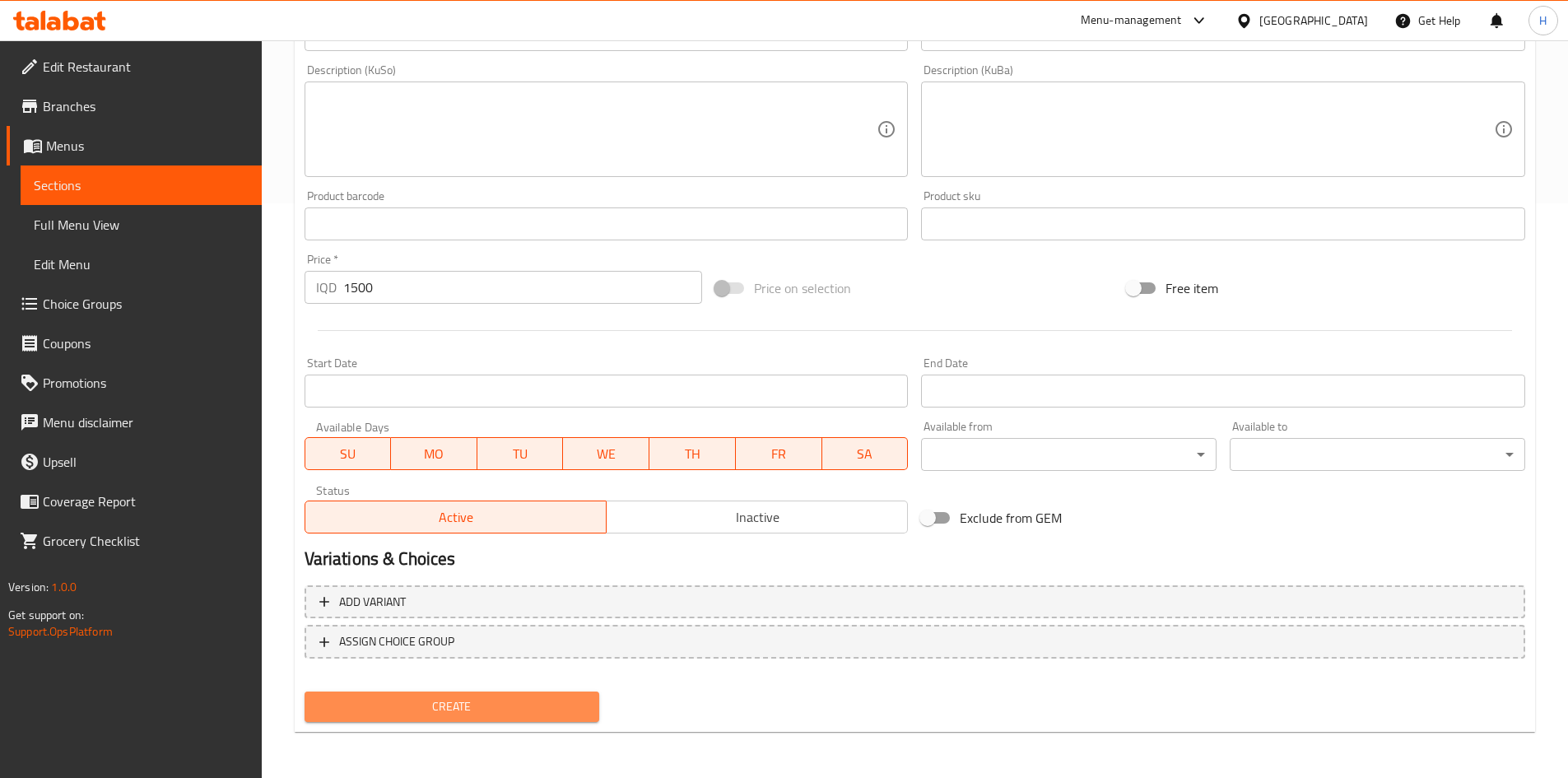
click at [477, 702] on span "Create" at bounding box center [453, 707] width 270 height 20
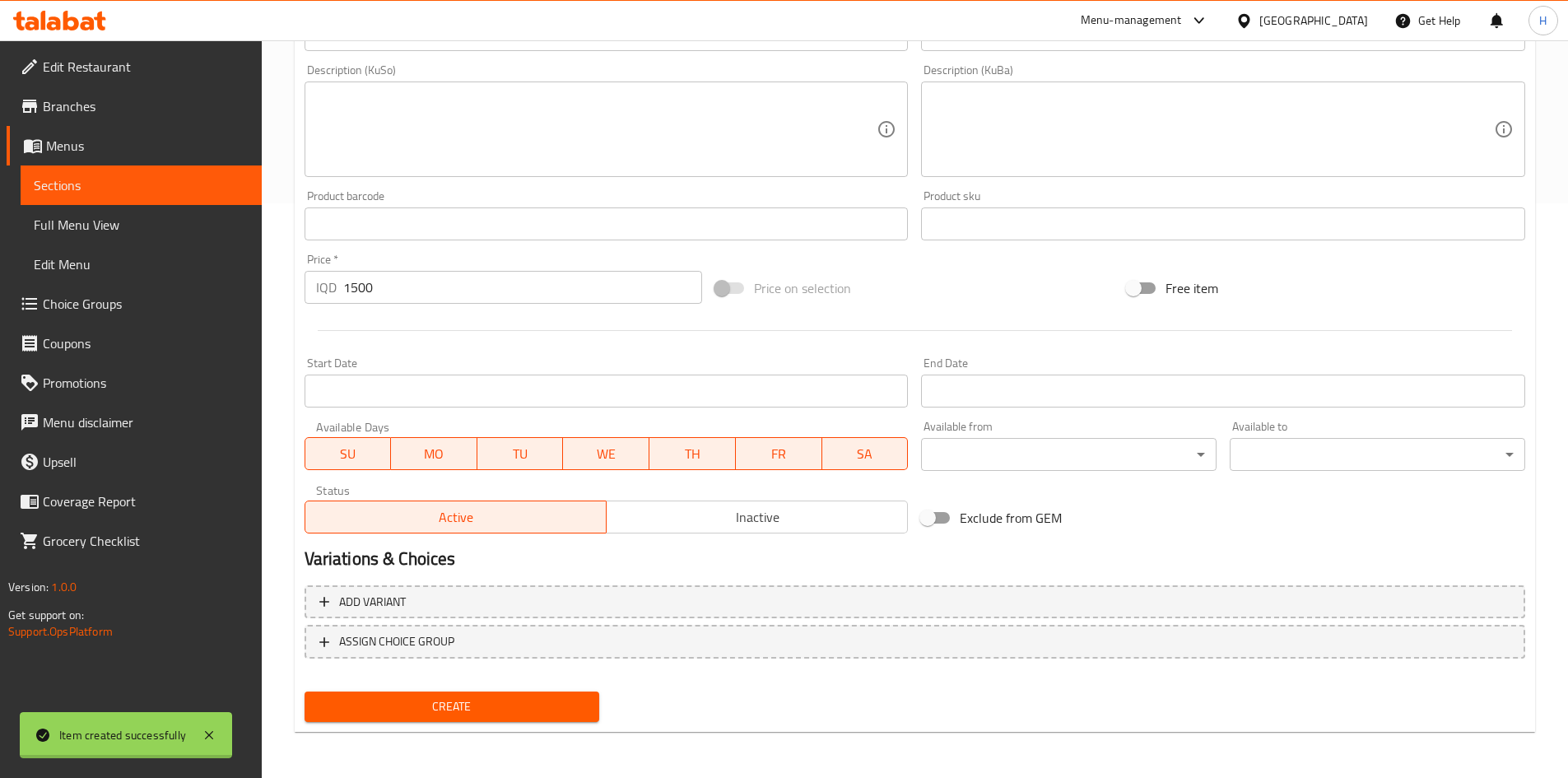
type input "0"
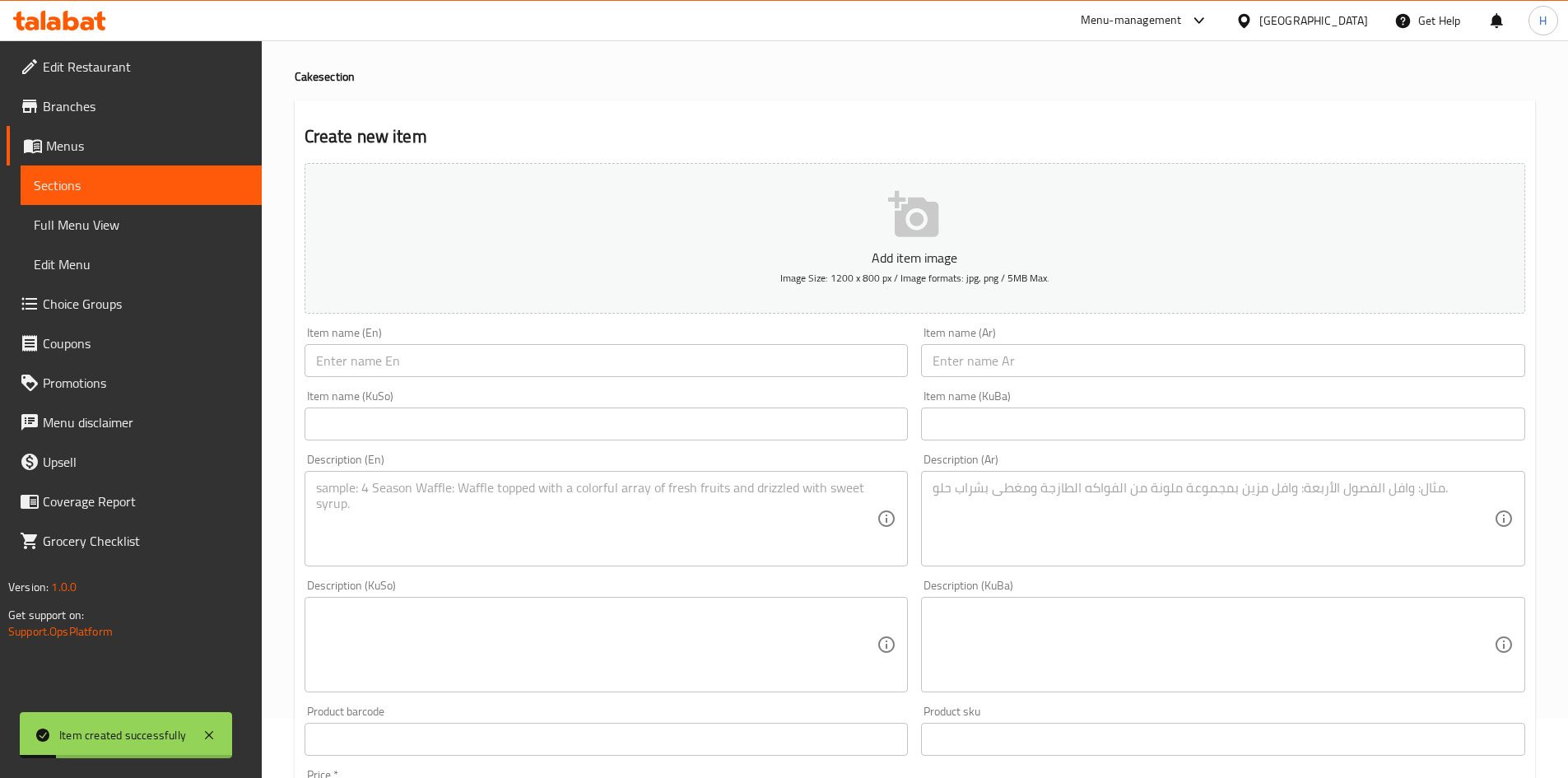
scroll to position [0, 0]
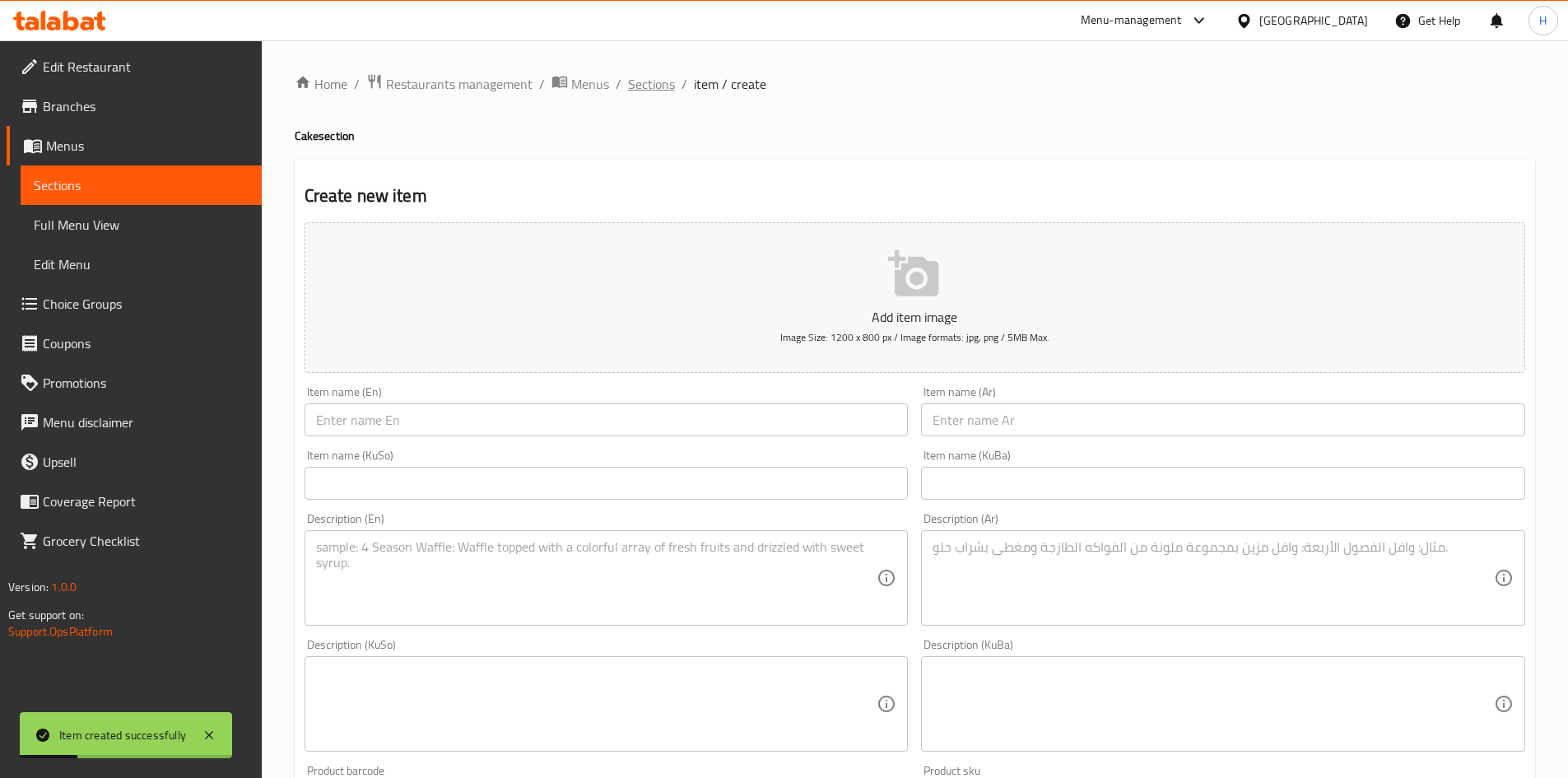
click at [667, 85] on span "Sections" at bounding box center [651, 83] width 47 height 19
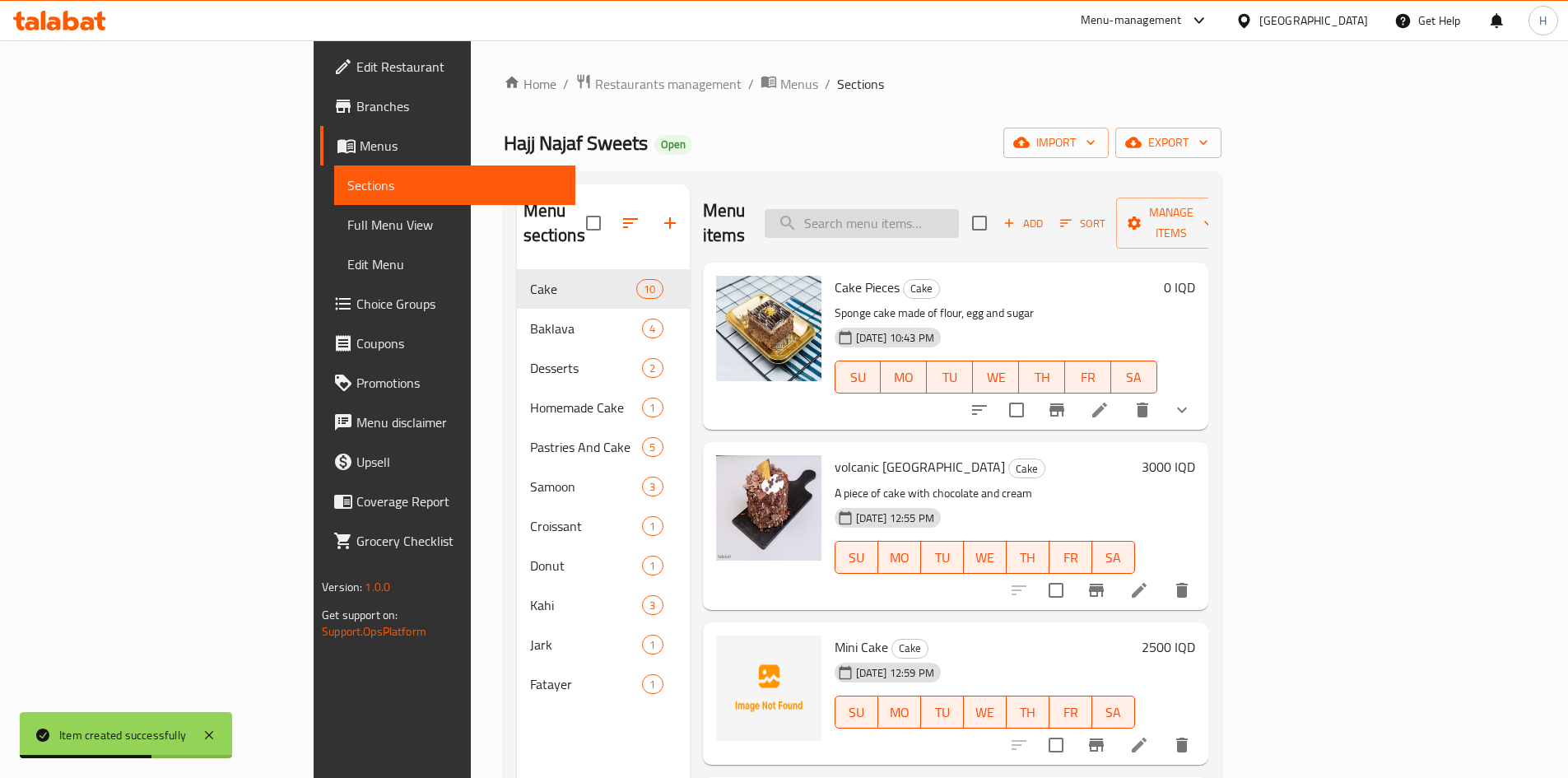
click at [959, 209] on input "search" at bounding box center [861, 224] width 194 height 29
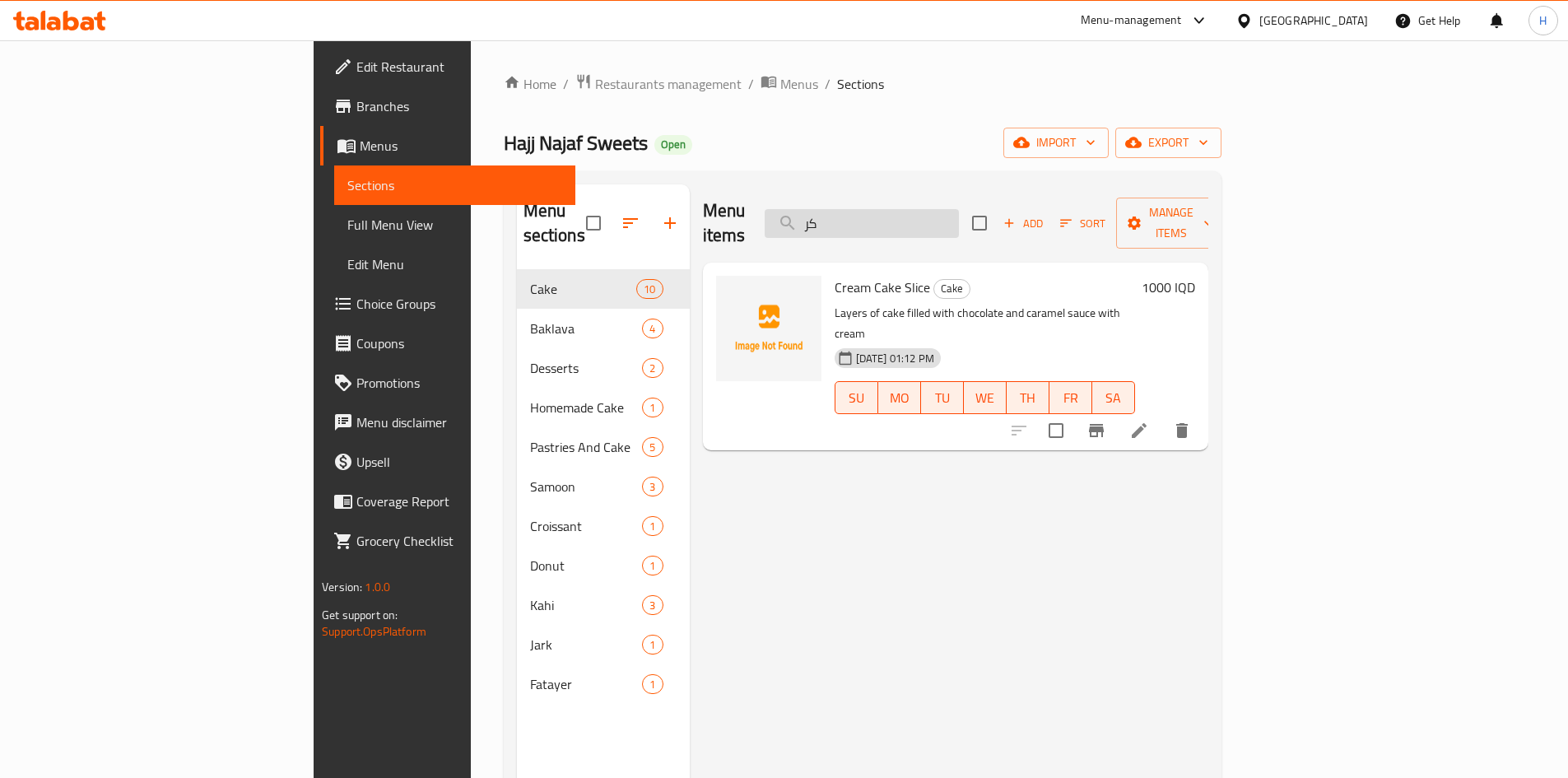
type input "ك"
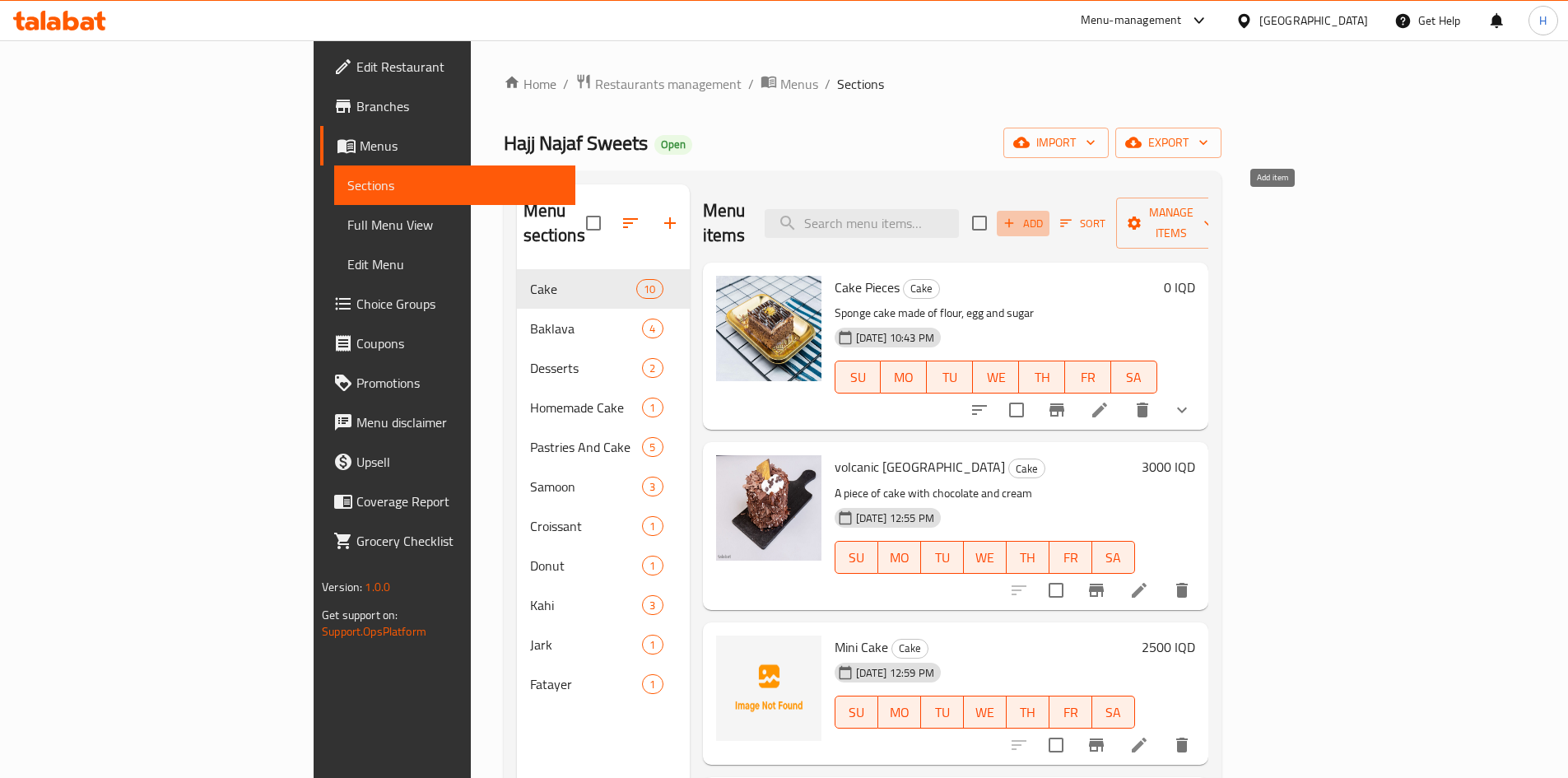
click at [1045, 214] on span "Add" at bounding box center [1023, 224] width 44 height 19
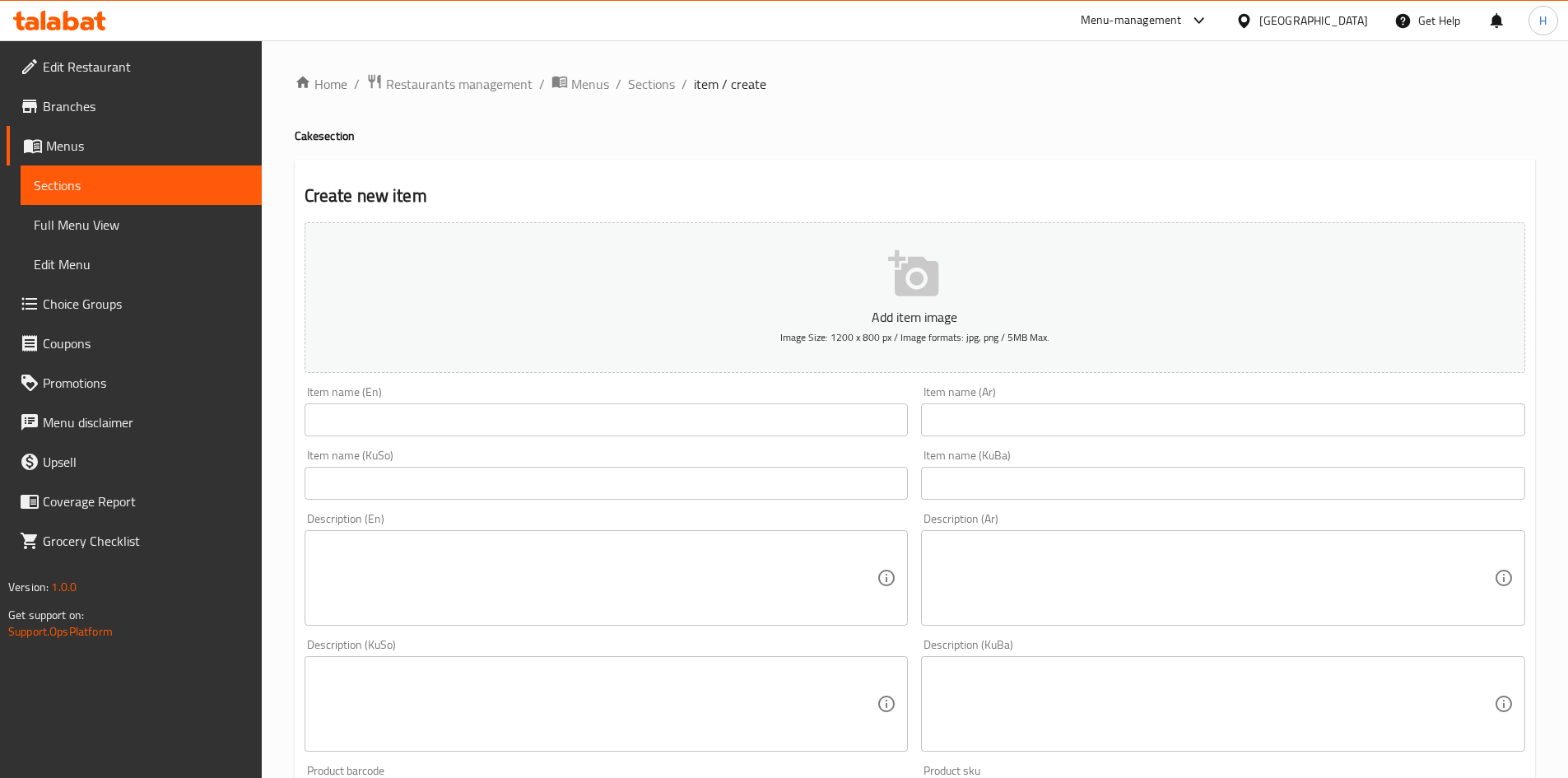
click at [1094, 406] on input "text" at bounding box center [1223, 420] width 604 height 33
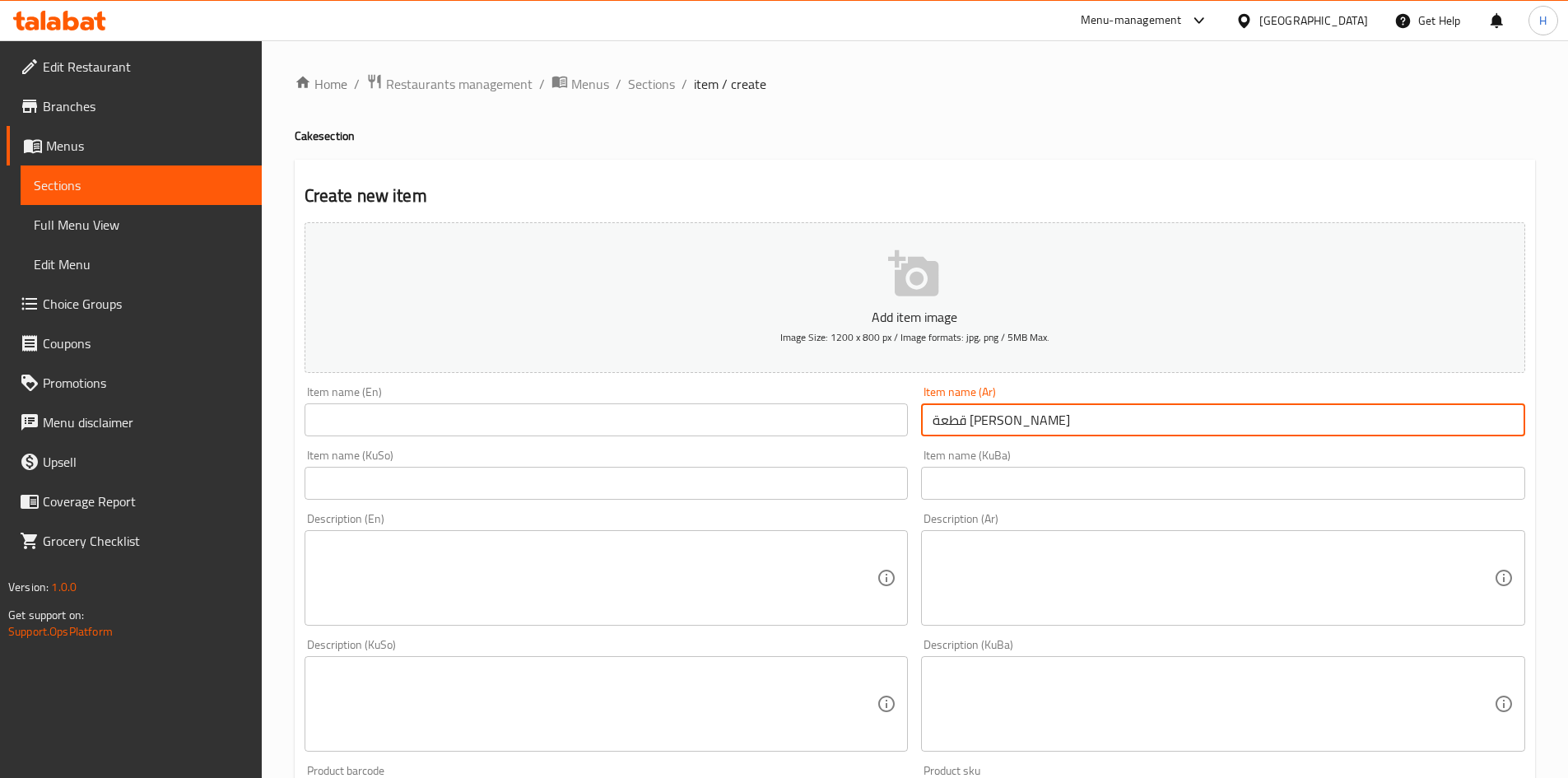
type input "قطعة كريم باف"
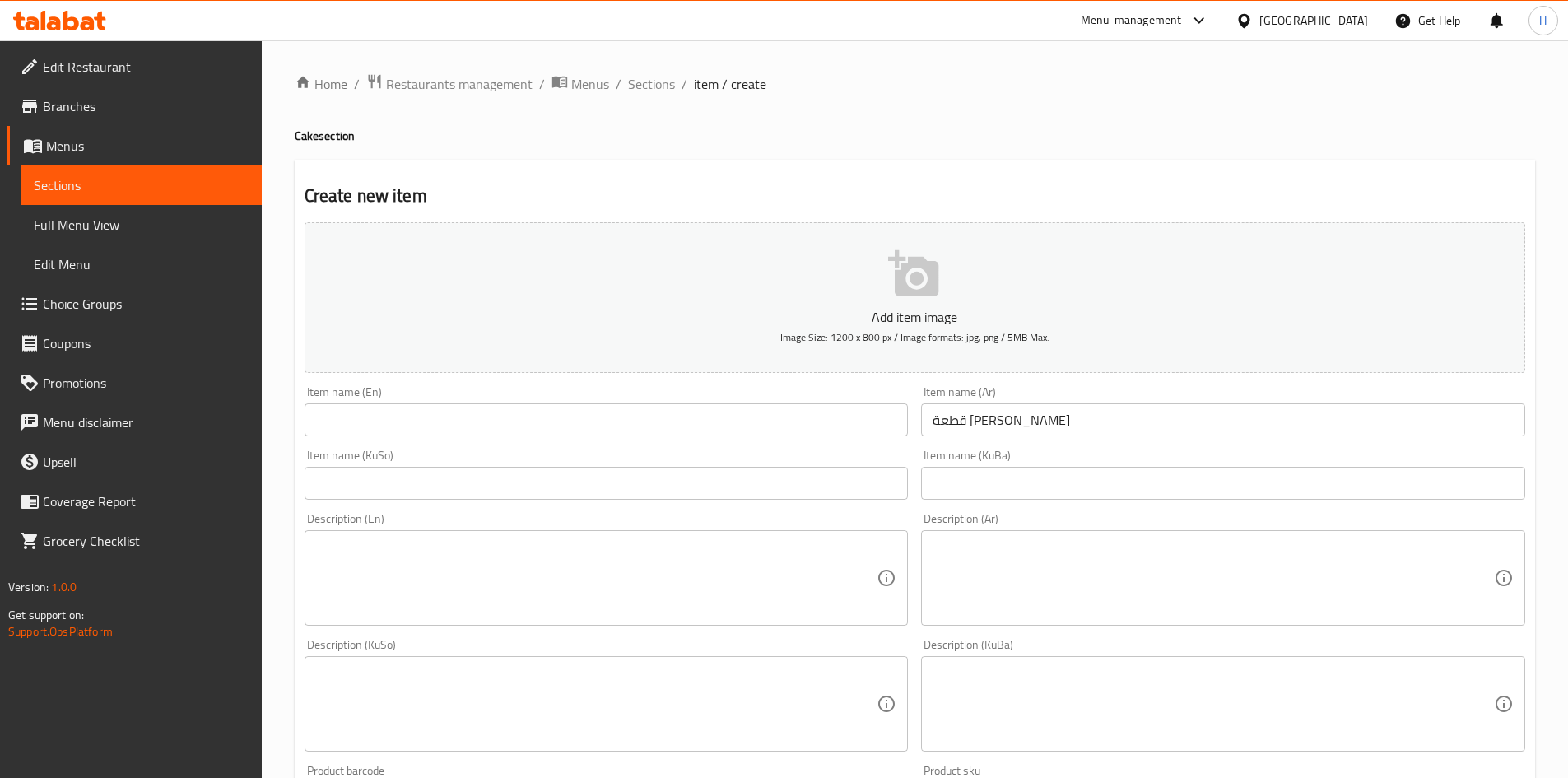
click at [992, 415] on input "قطعة كريم باف" at bounding box center [1223, 420] width 604 height 33
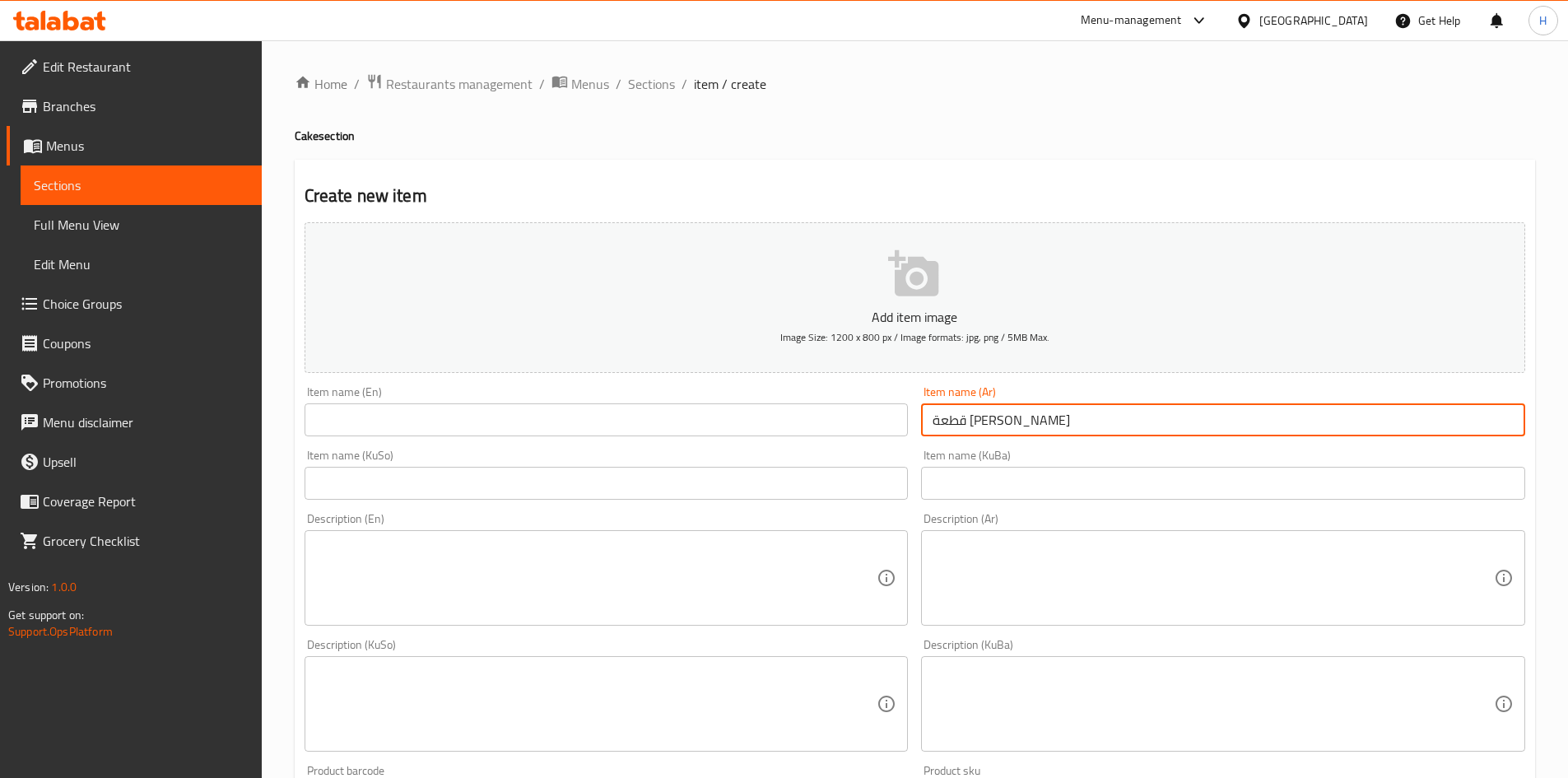
click at [992, 415] on input "قطعة كريم باف" at bounding box center [1223, 420] width 604 height 33
click at [497, 415] on input "text" at bounding box center [606, 420] width 604 height 33
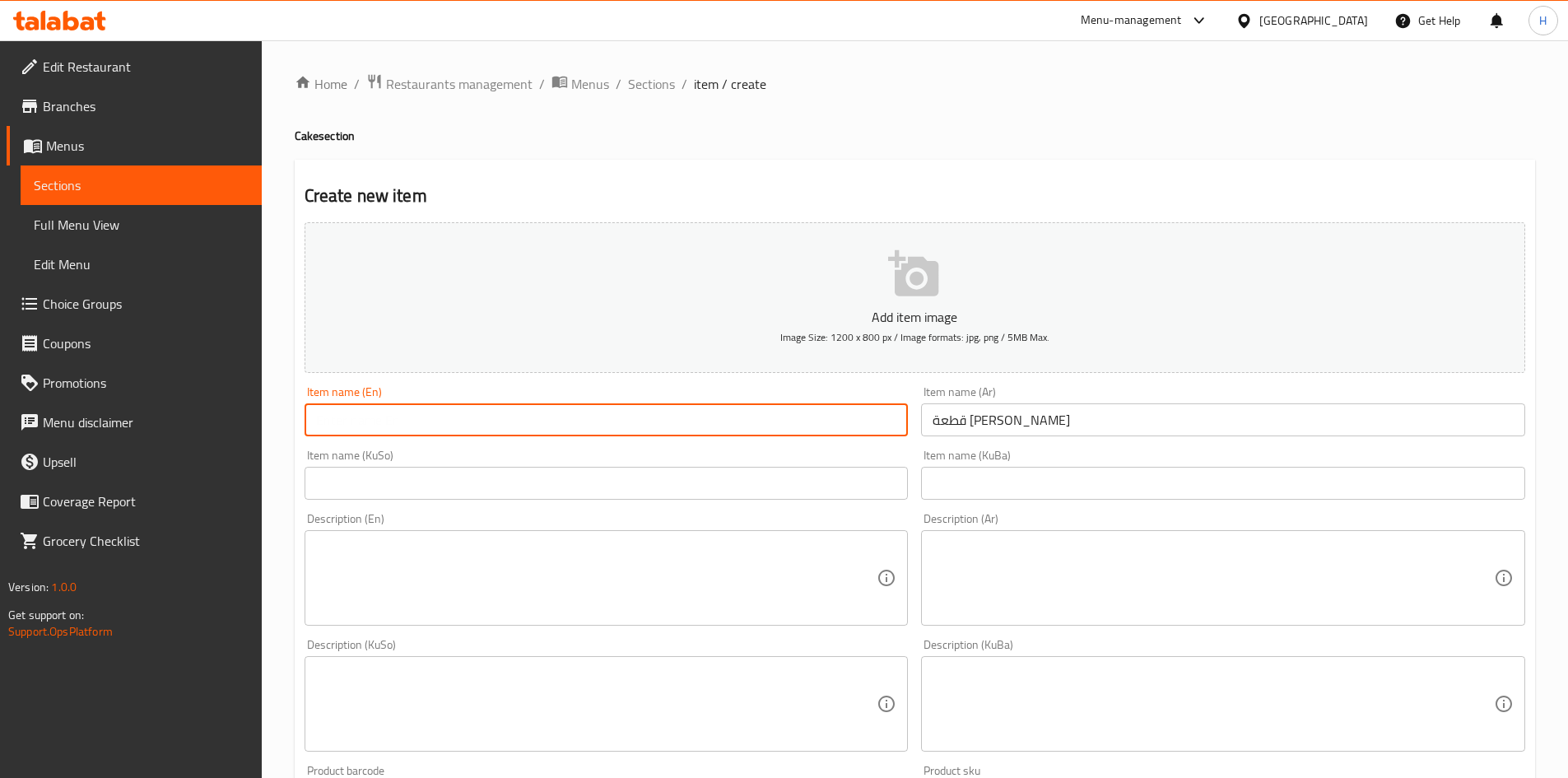
paste input "Cream Puff Piece"
type input "Cream Puff Piece"
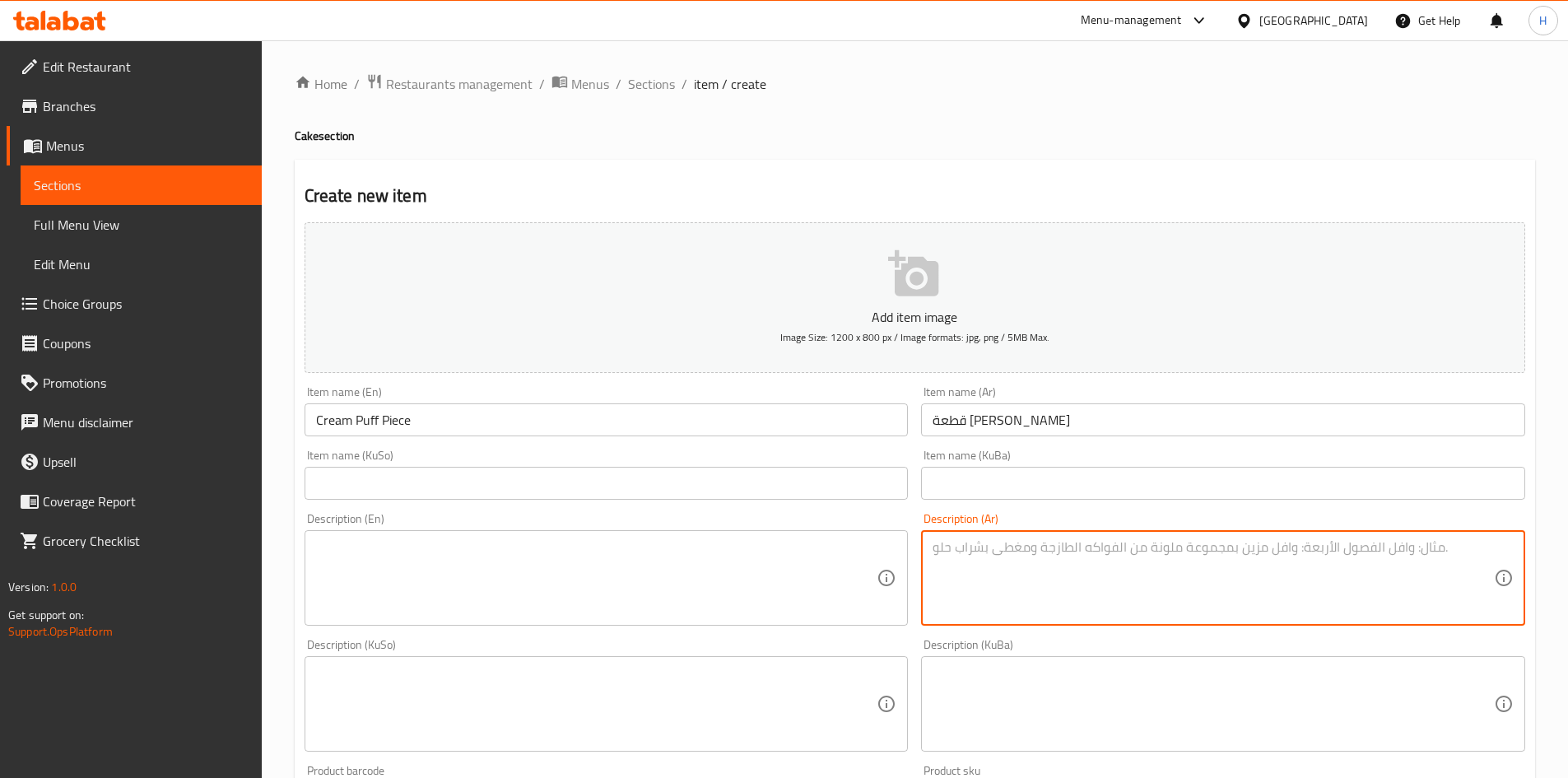
click at [998, 579] on textarea at bounding box center [1213, 578] width 561 height 78
paste textarea "عجينة الكريم باف محشية بالكاسترد ومزينة بصلصة الشوكولاتة."
type textarea "عجينة الكريم باف محشية بالكاسترد ومزينة بصلصة الشوكولاتة."
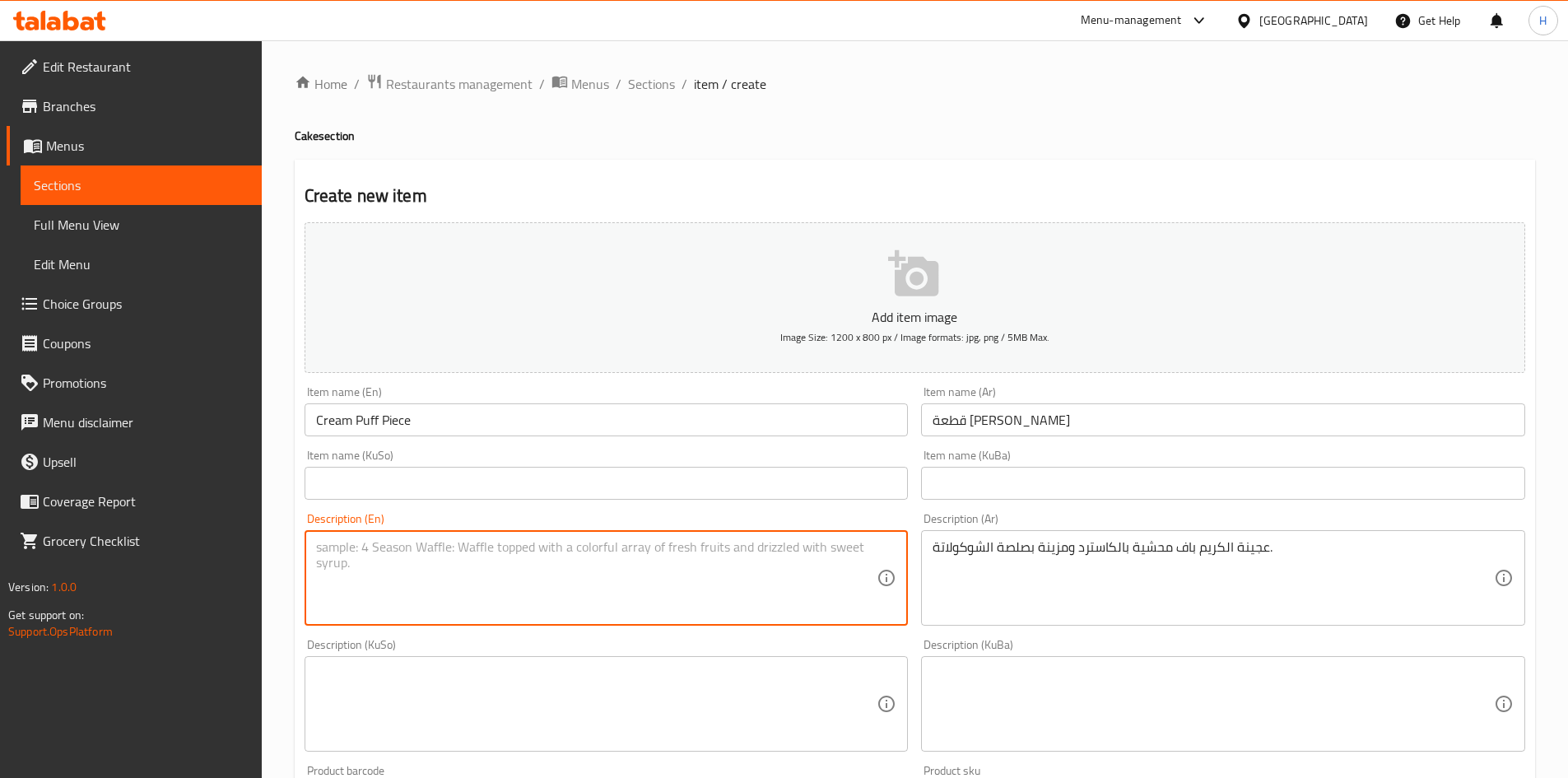
click at [553, 593] on textarea at bounding box center [597, 578] width 561 height 78
paste textarea "Cream puff pastry filled with custard and topped with chocolate sauce."
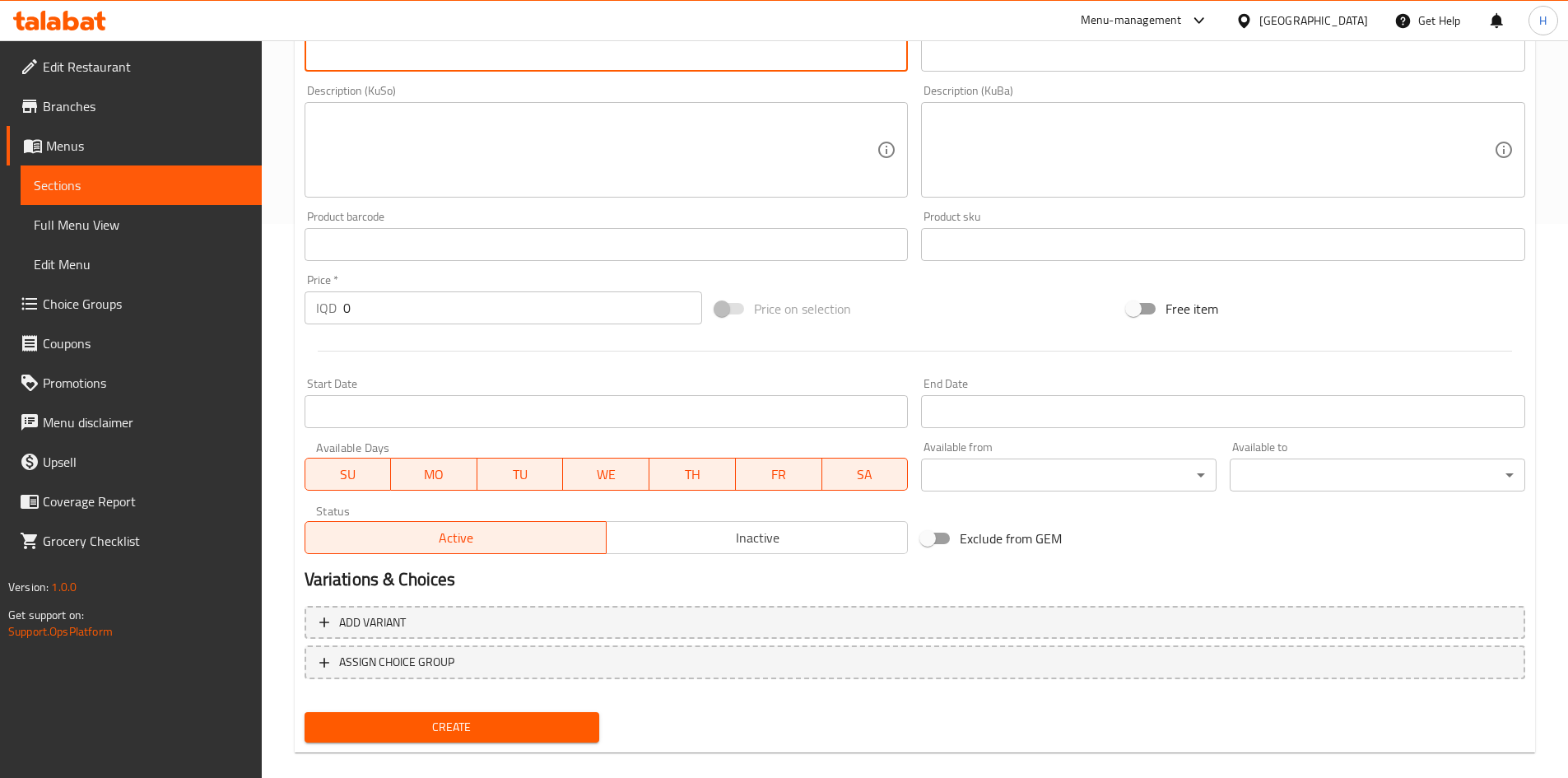
scroll to position [575, 0]
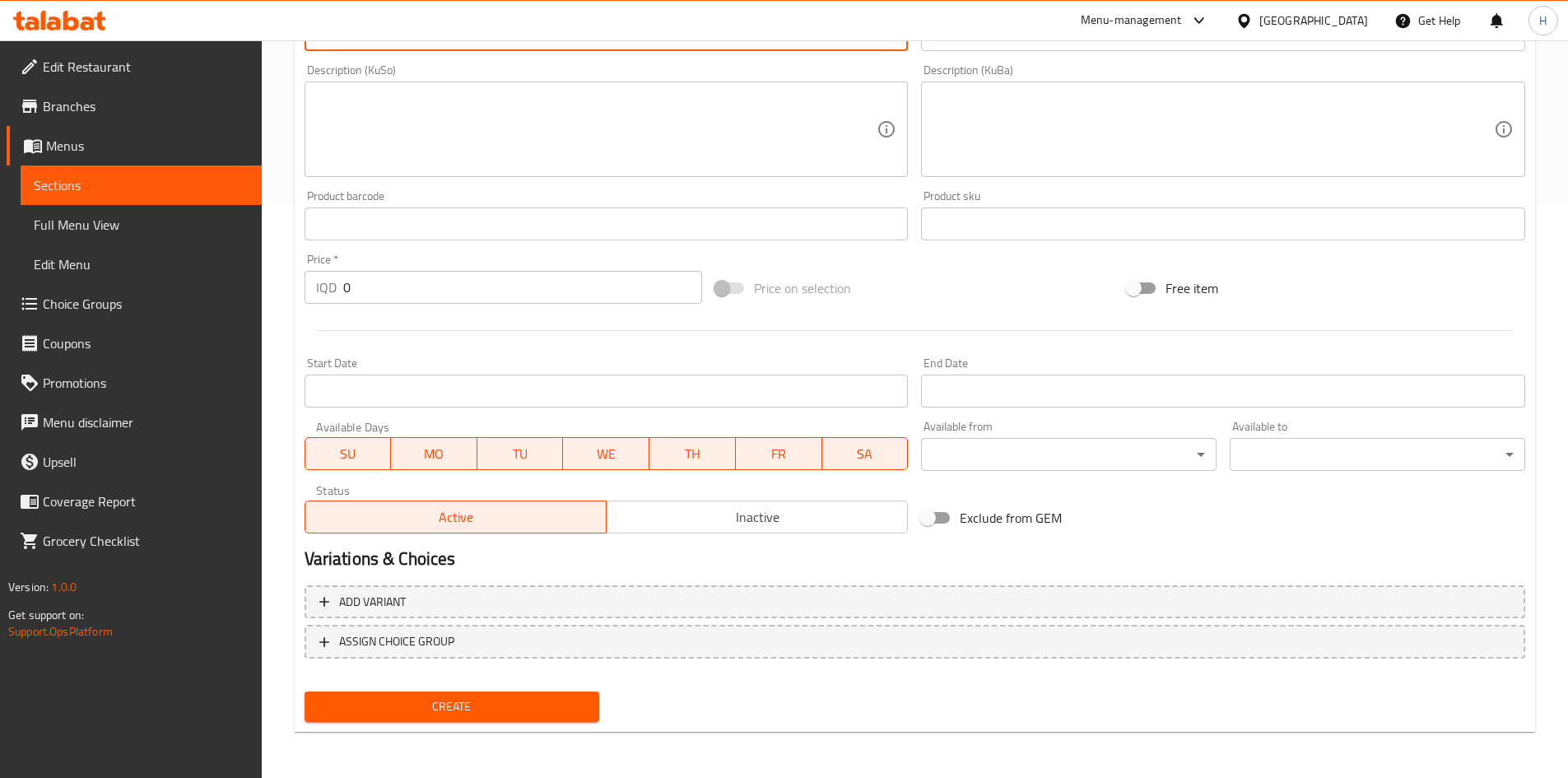
type textarea "Cream puff pastry filled with custard and topped with chocolate sauce."
click at [402, 266] on div "Price   * IQD 0 Price *" at bounding box center [503, 278] width 398 height 50
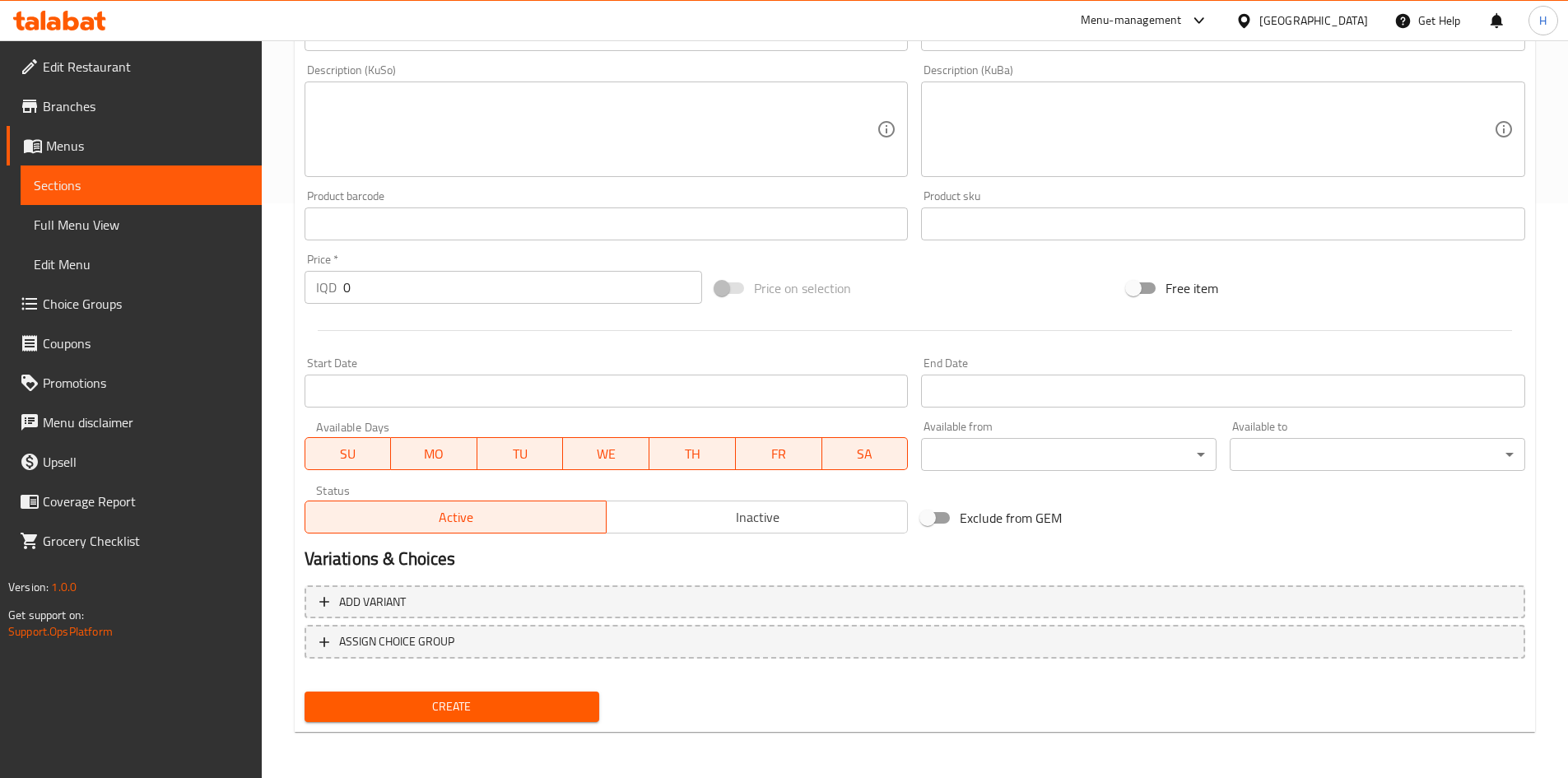
click at [402, 266] on div "Price   * IQD 0 Price *" at bounding box center [503, 278] width 398 height 50
click at [401, 288] on input "0" at bounding box center [523, 287] width 359 height 33
type input "750"
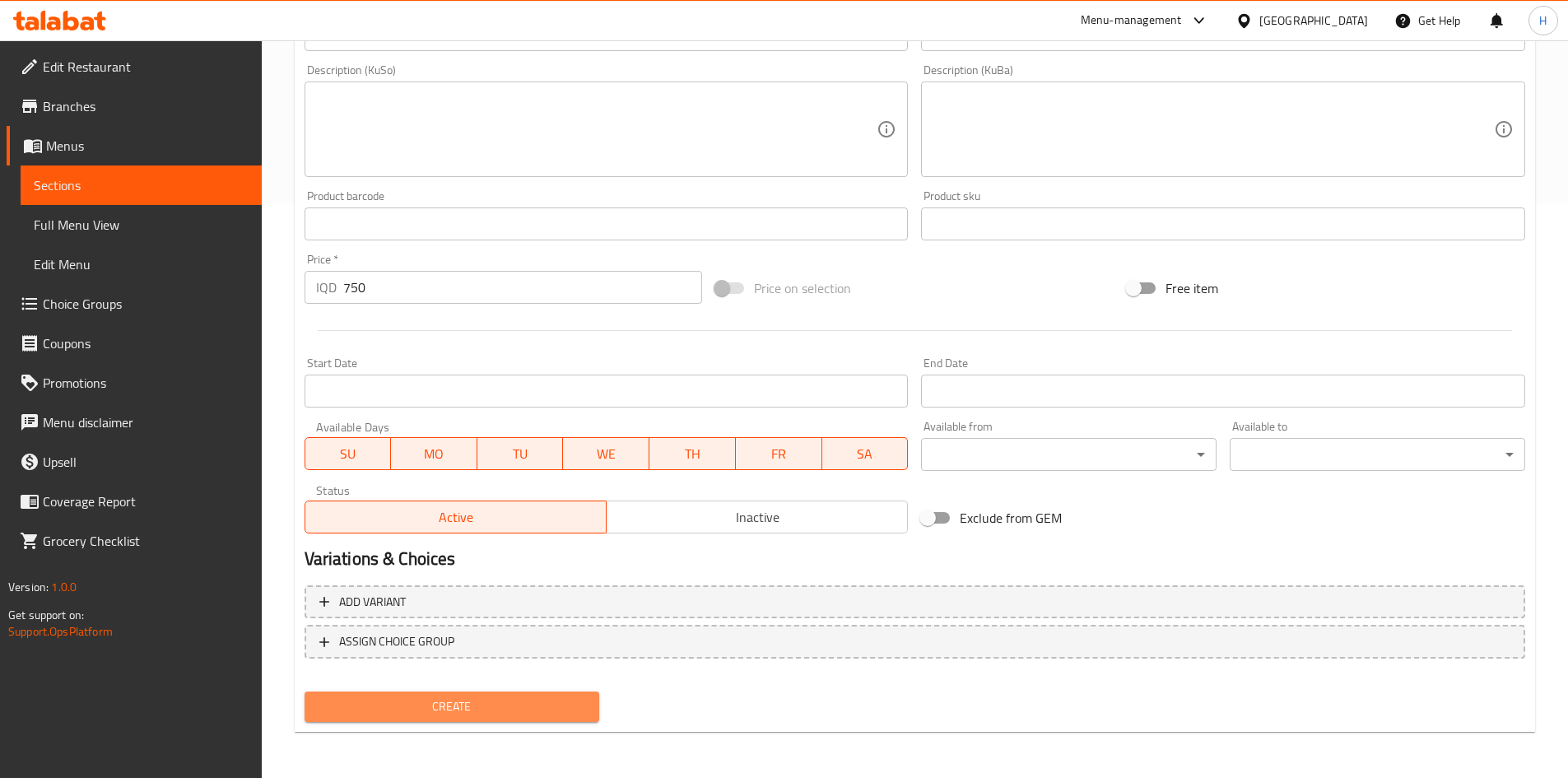
click at [498, 712] on span "Create" at bounding box center [453, 707] width 270 height 20
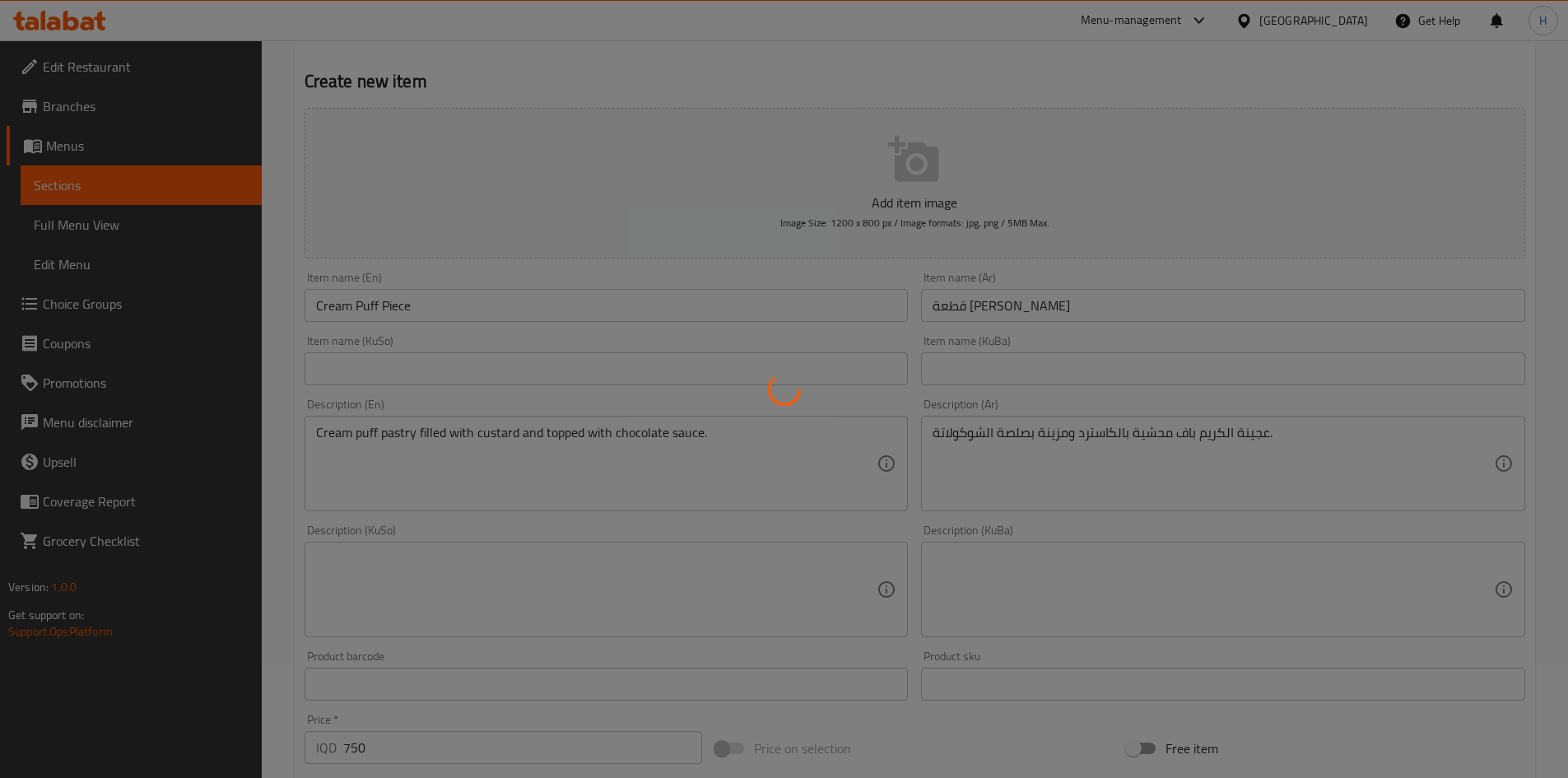
scroll to position [0, 0]
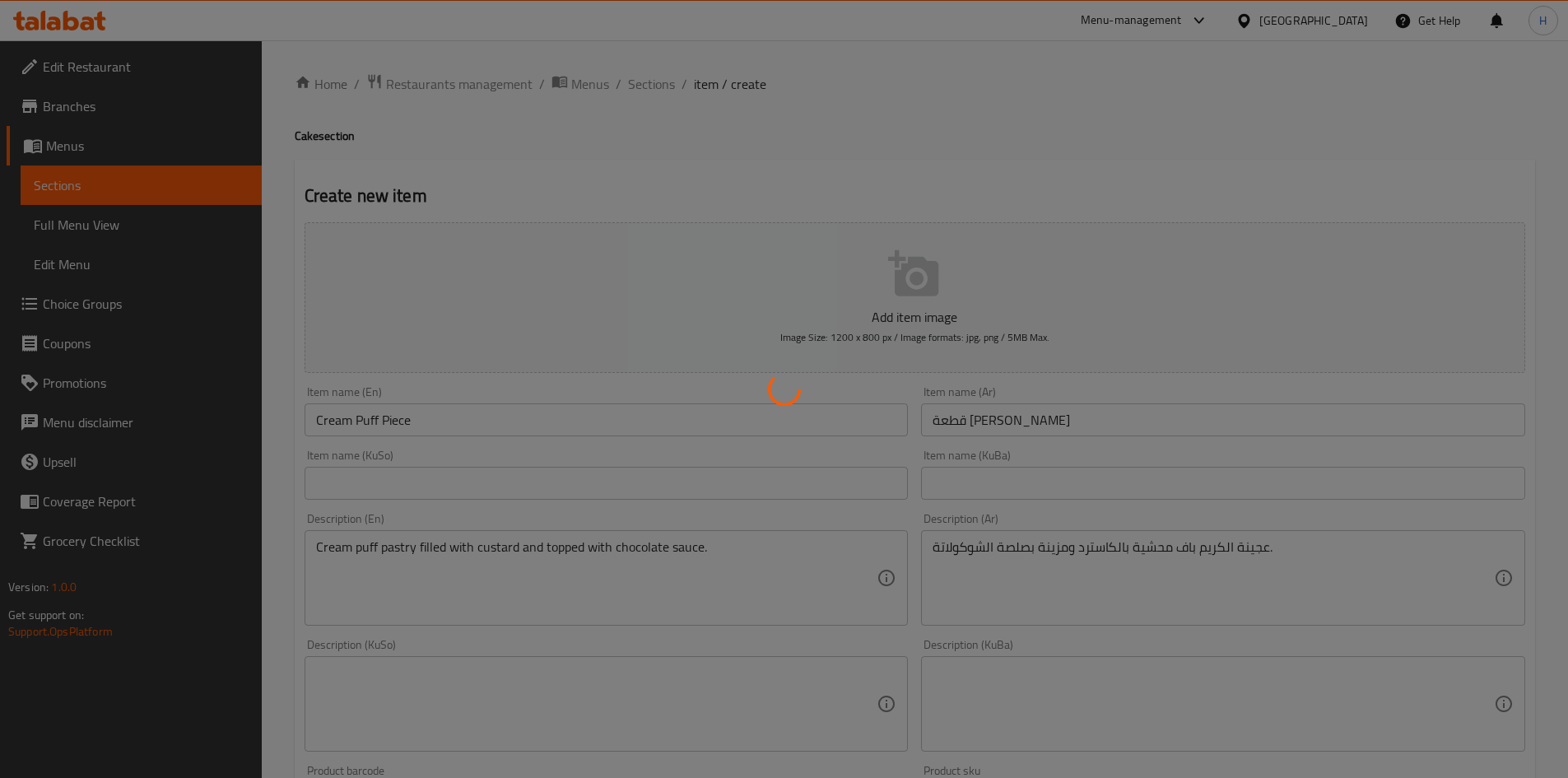
type input "0"
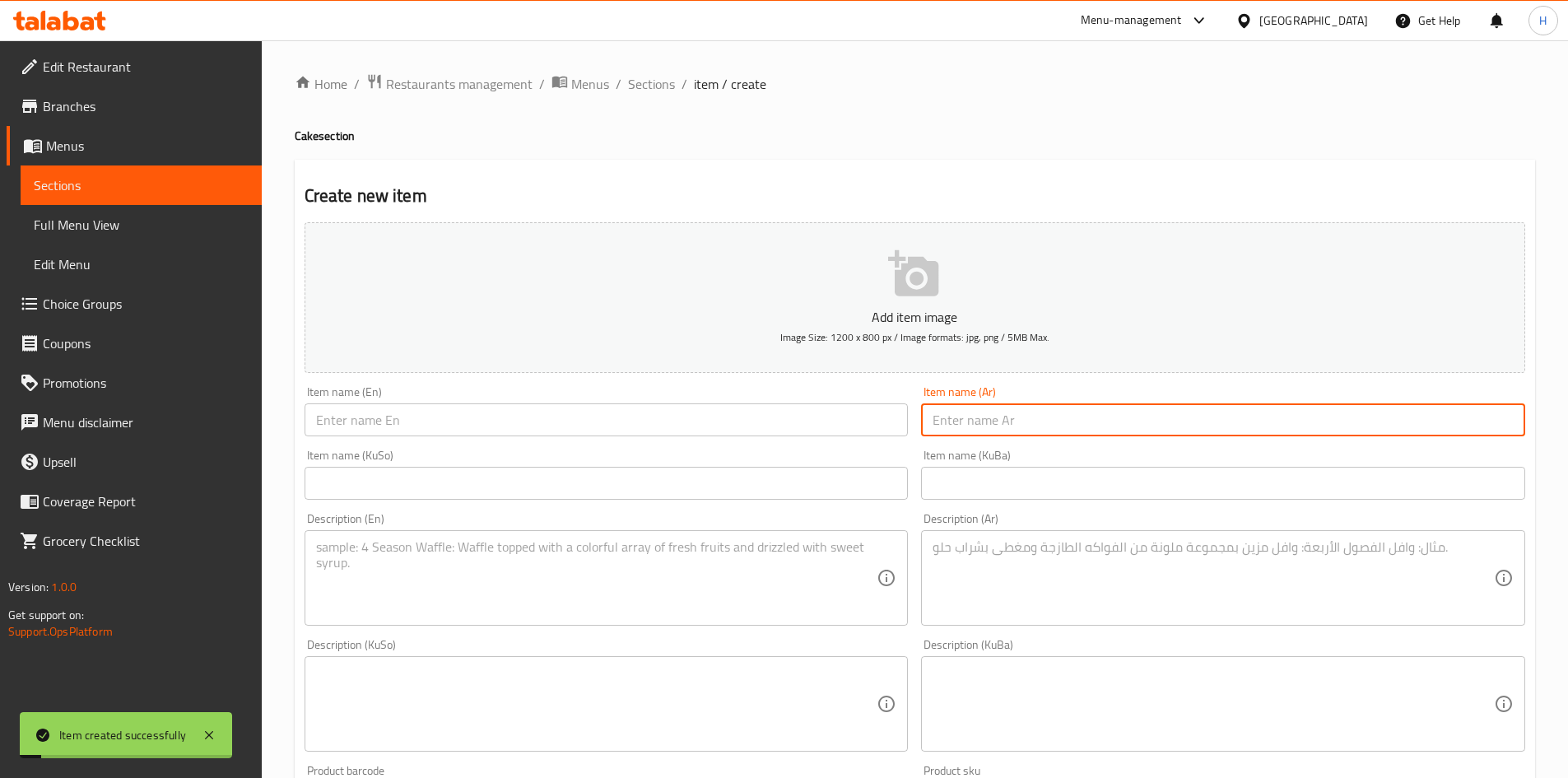
click at [994, 422] on input "text" at bounding box center [1223, 420] width 604 height 33
click at [1085, 430] on input "قطعة كيك دارك" at bounding box center [1223, 420] width 604 height 33
type input "قطعة كيك دارك"
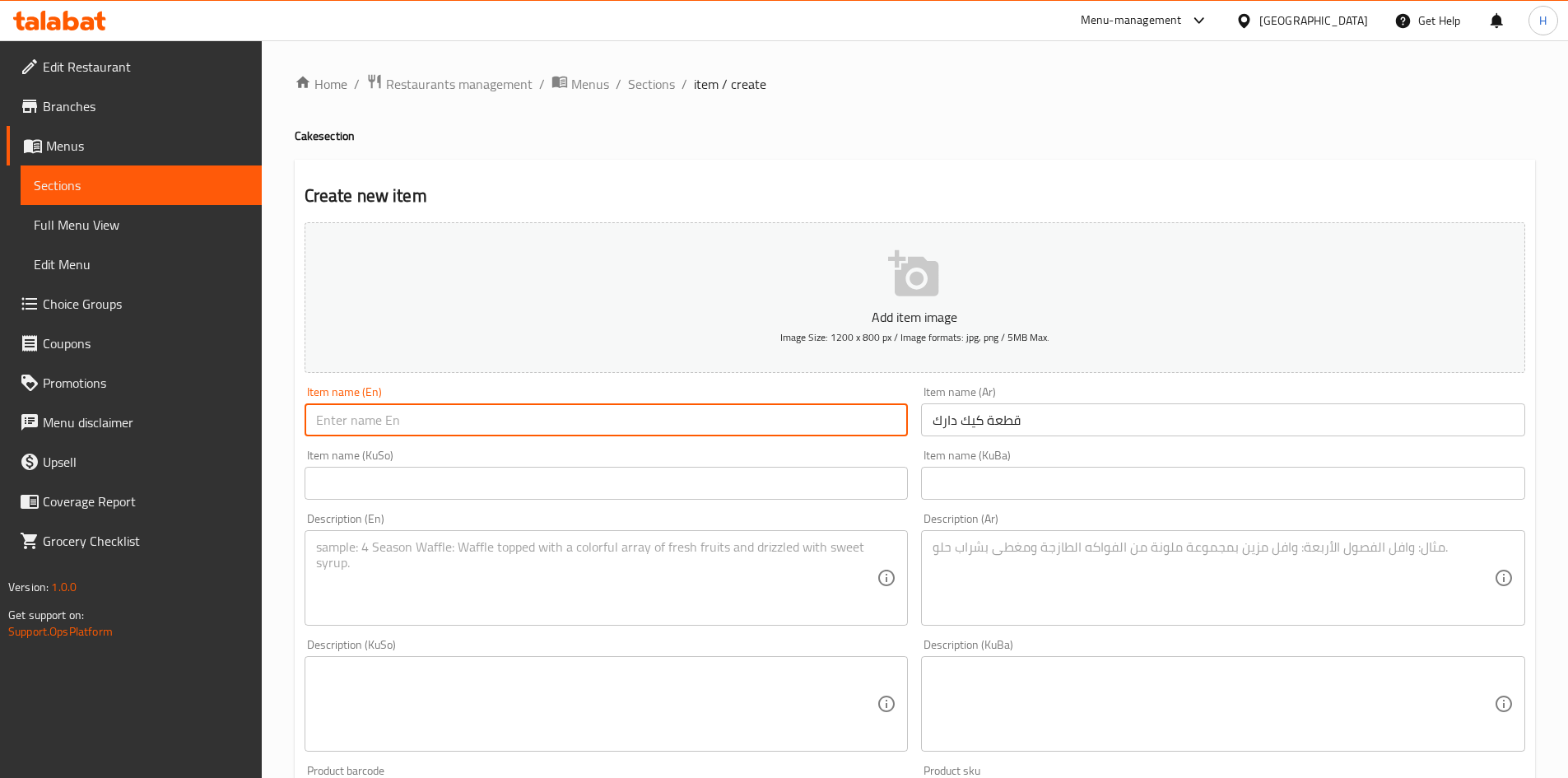
click at [526, 414] on input "text" at bounding box center [606, 420] width 604 height 33
paste input "Dark cake slice"
click at [344, 427] on input "Dark cake slice" at bounding box center [606, 420] width 604 height 33
click at [375, 429] on input "Dark Cake slice" at bounding box center [606, 420] width 604 height 33
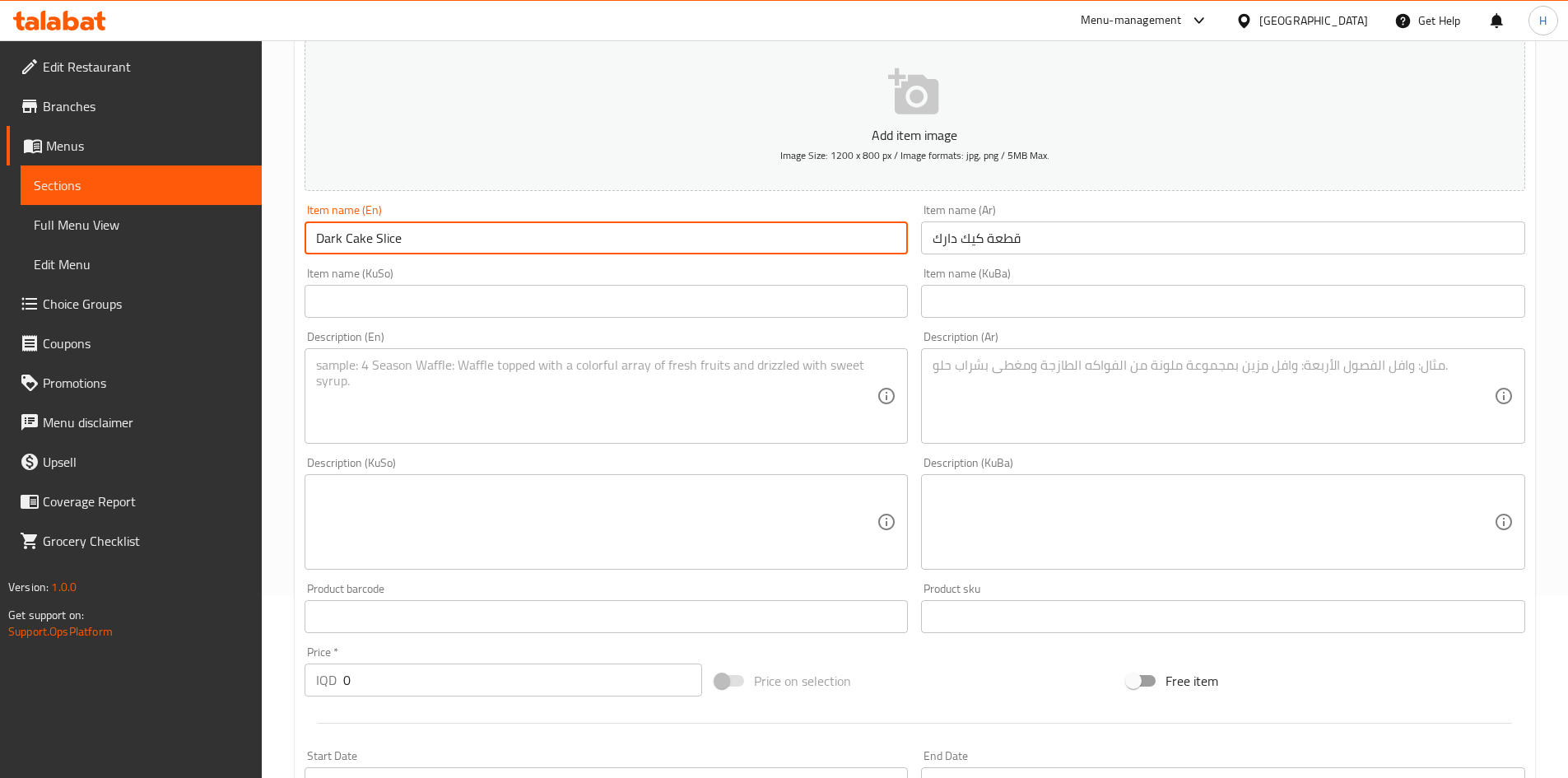
scroll to position [412, 0]
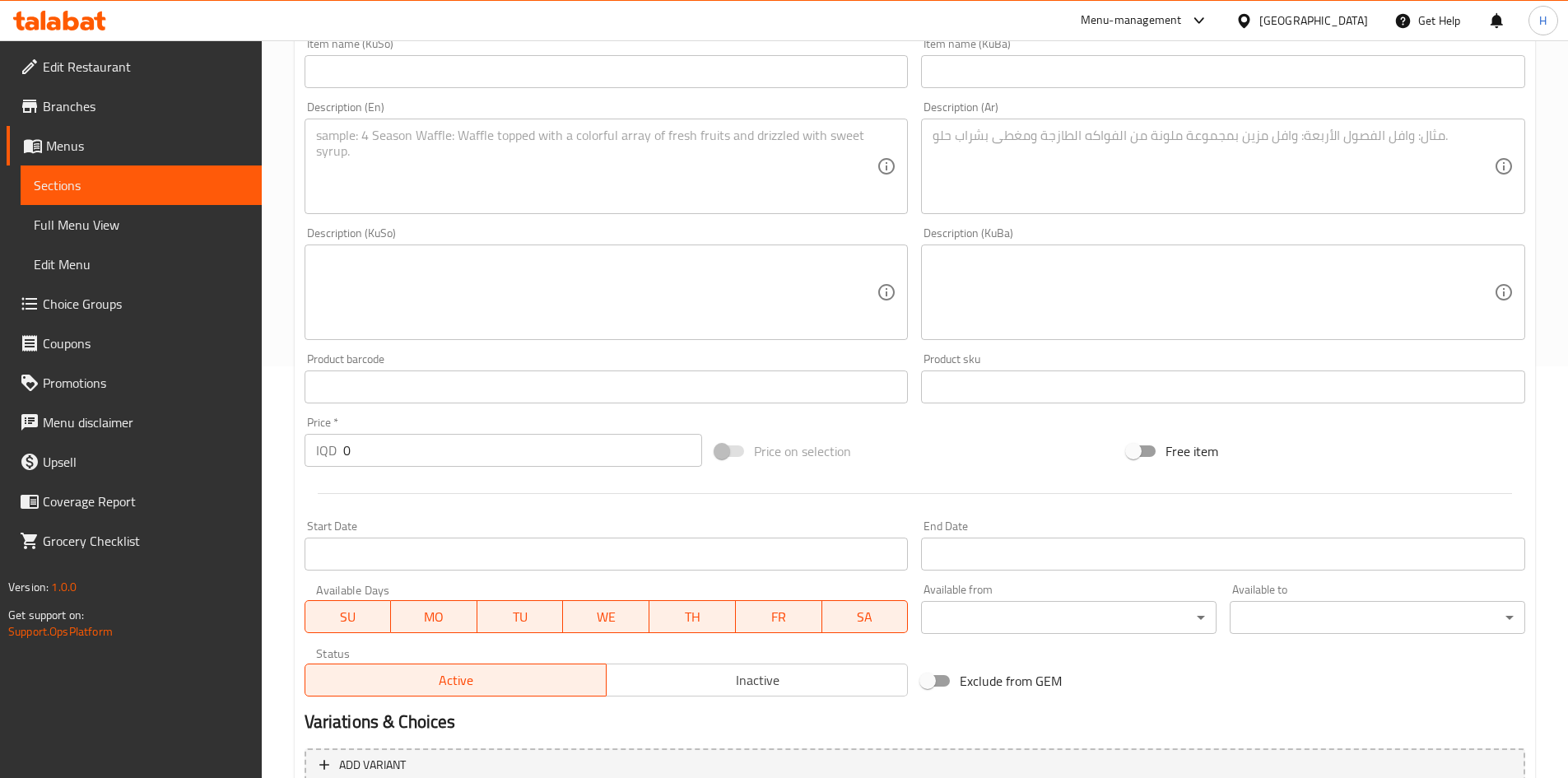
type input "Dark Cake Slice"
click at [369, 442] on input "0" at bounding box center [523, 450] width 359 height 33
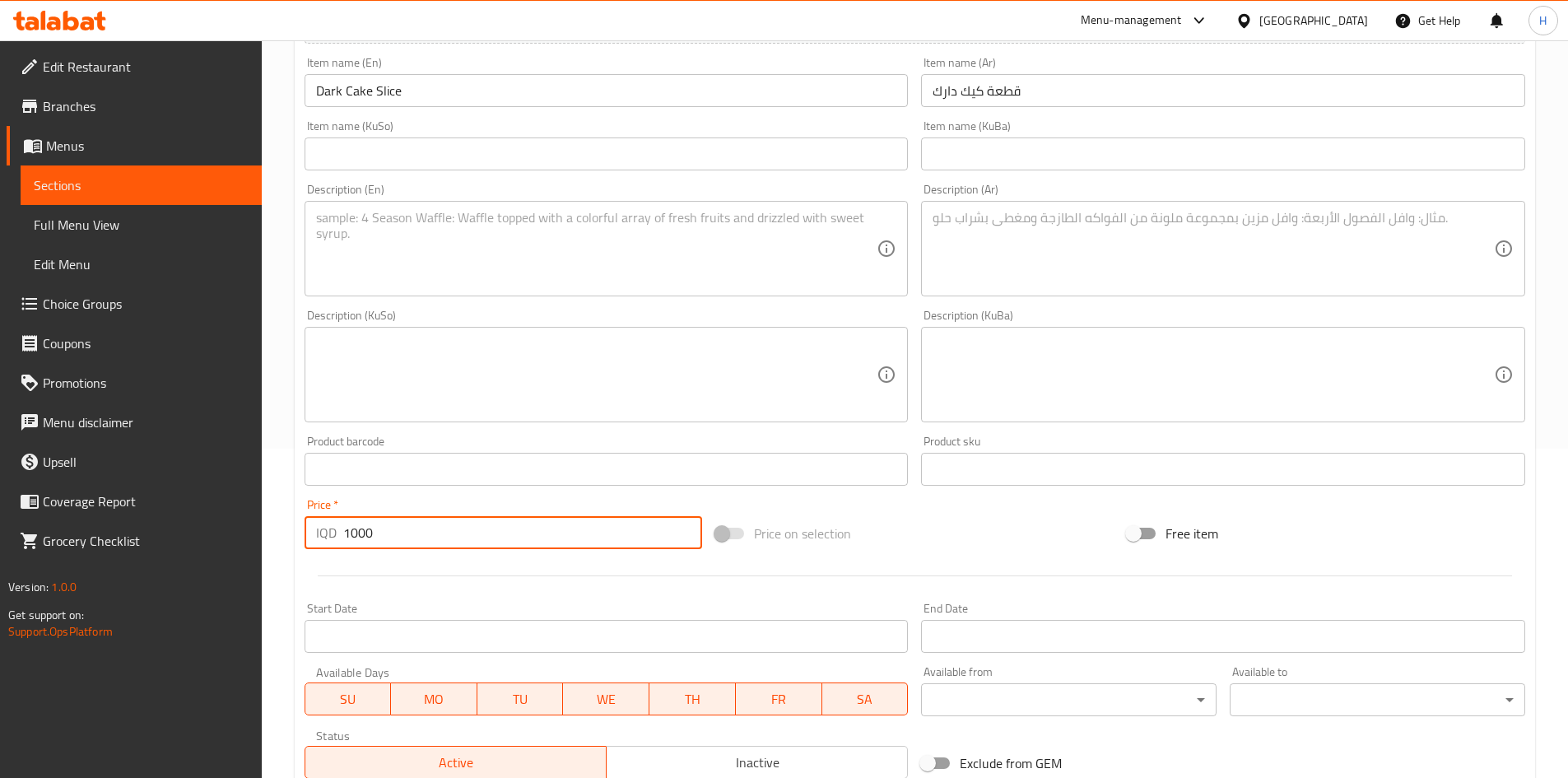
scroll to position [247, 0]
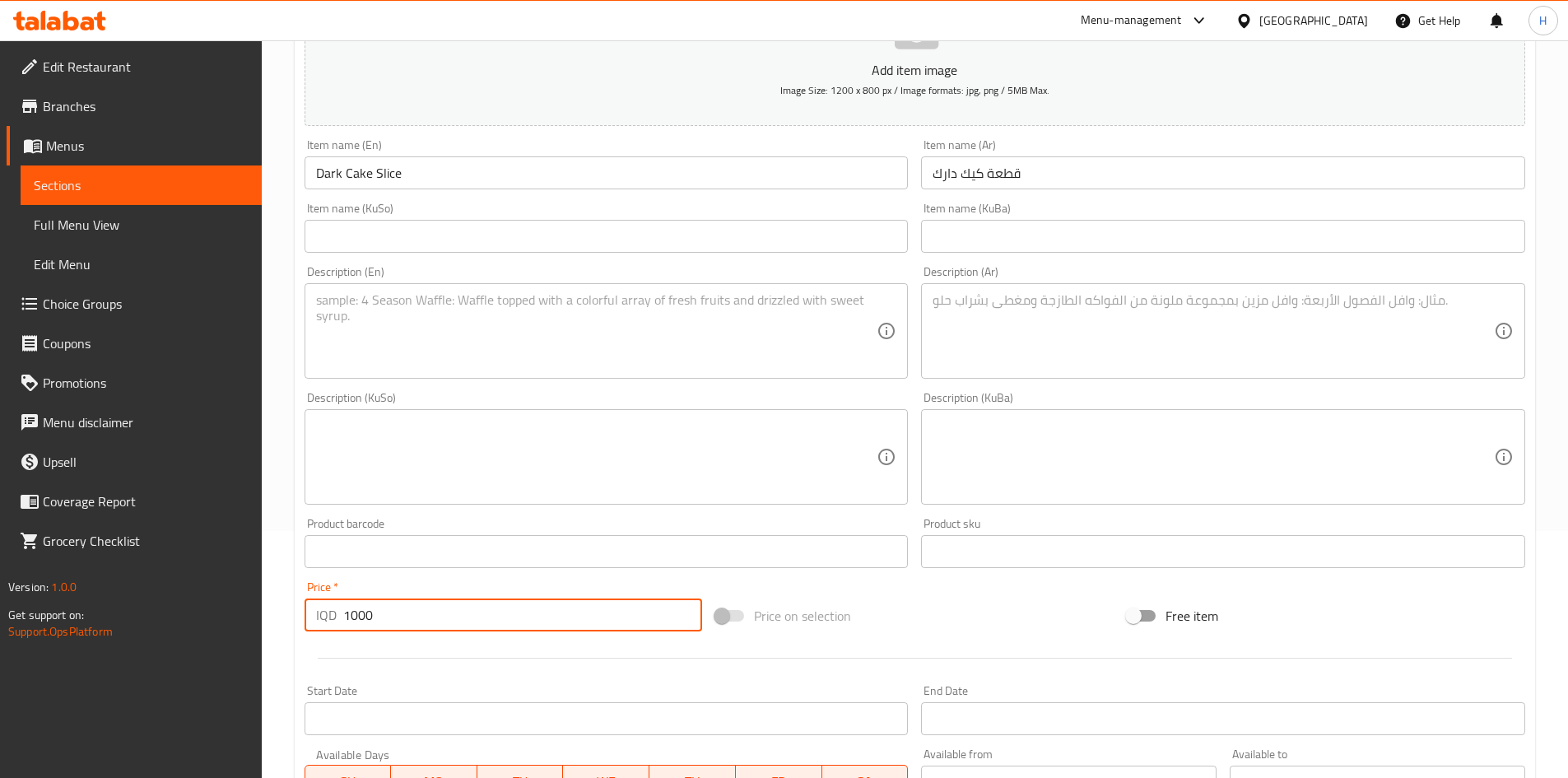
type input "1000"
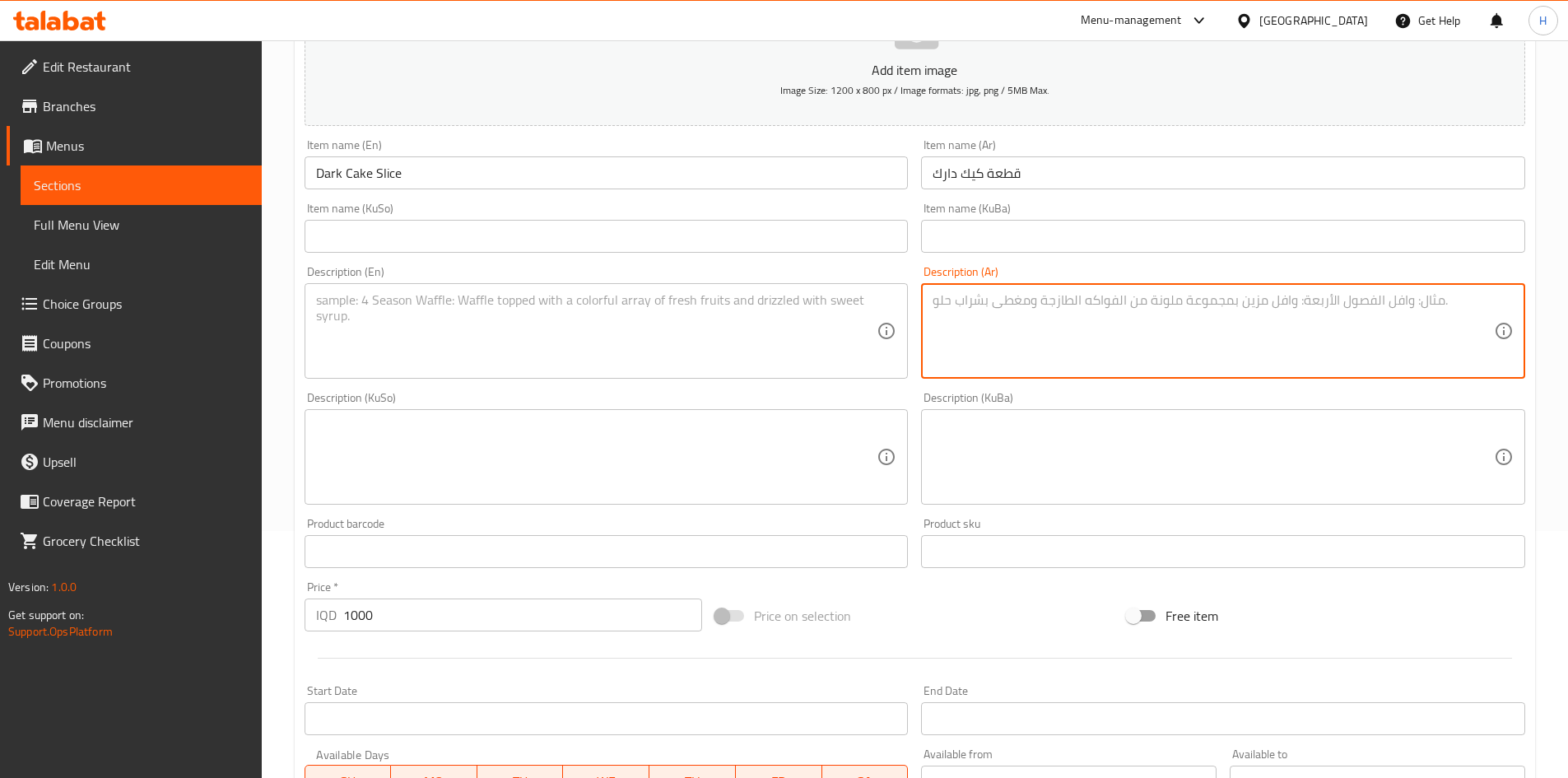
click at [1028, 308] on textarea at bounding box center [1213, 331] width 561 height 78
click at [1043, 303] on textarea "قطعة كيك محشية شوكولا دارك" at bounding box center [1213, 331] width 561 height 78
type textarea "قطعة كيك محشية شوكولا دارك"
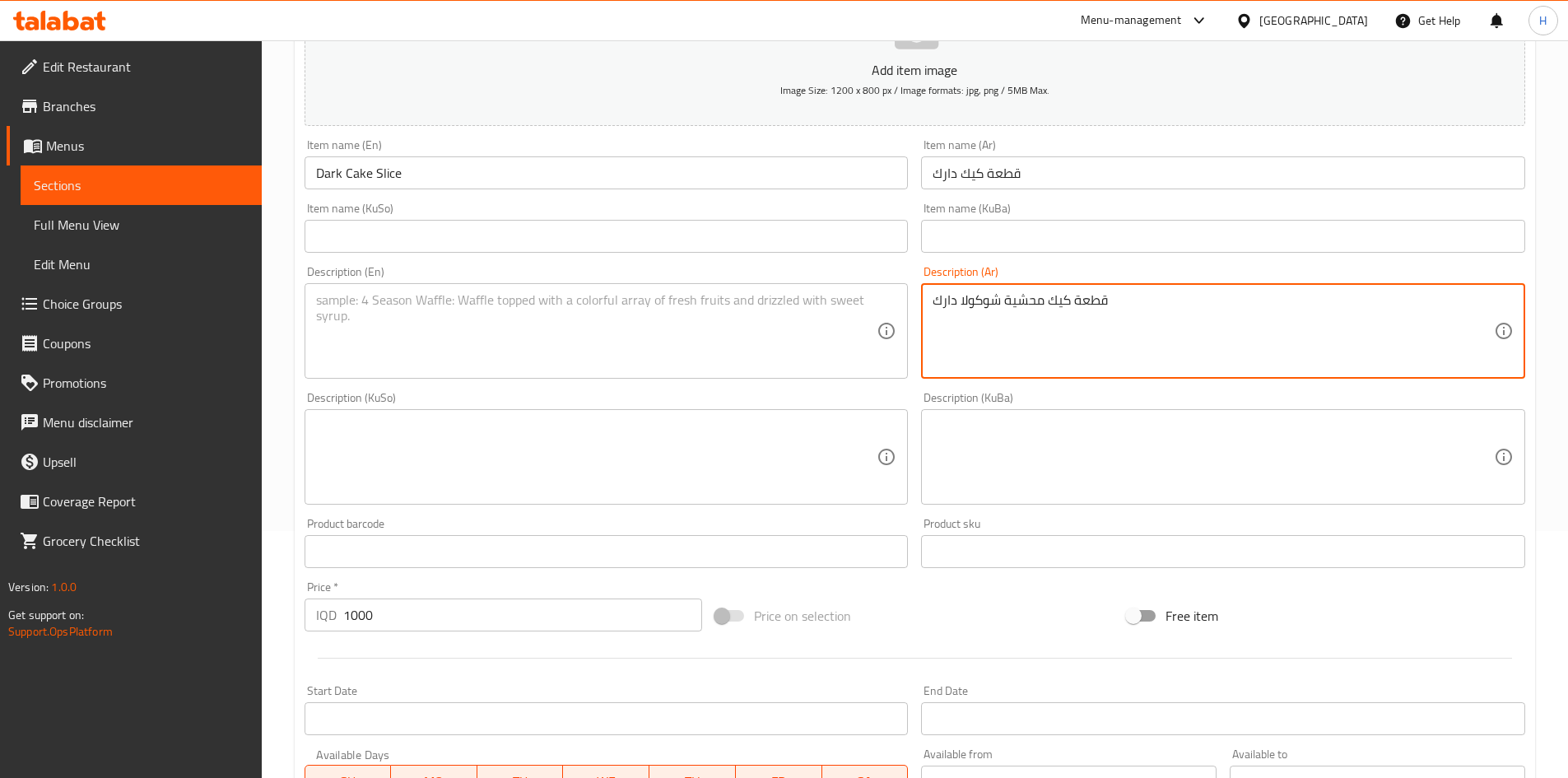
click at [543, 366] on textarea at bounding box center [597, 331] width 561 height 78
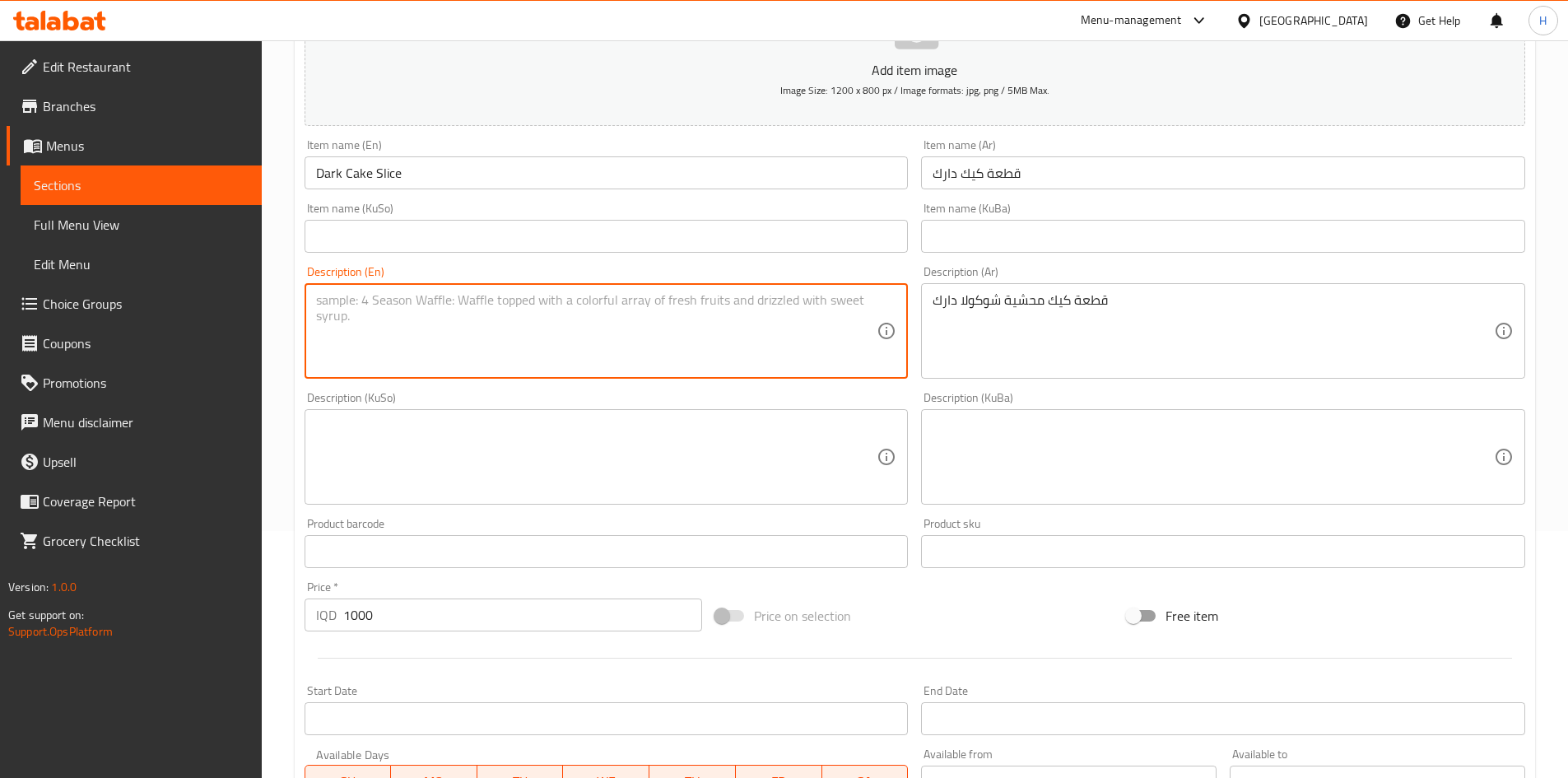
paste textarea "A piece of cake filled with dark chocolate"
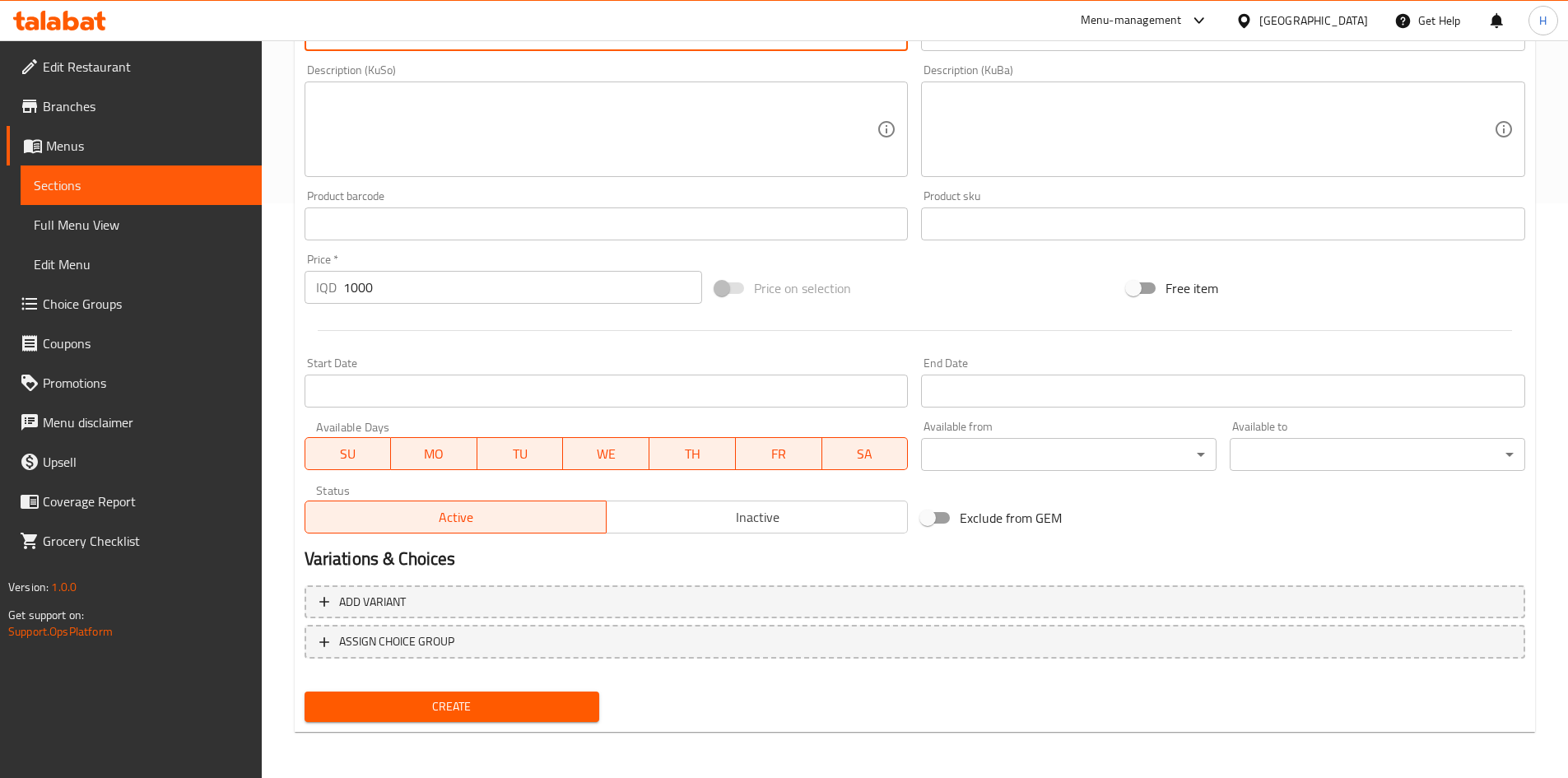
type textarea "A piece of cake filled with dark chocolate"
click at [499, 710] on span "Create" at bounding box center [453, 707] width 270 height 20
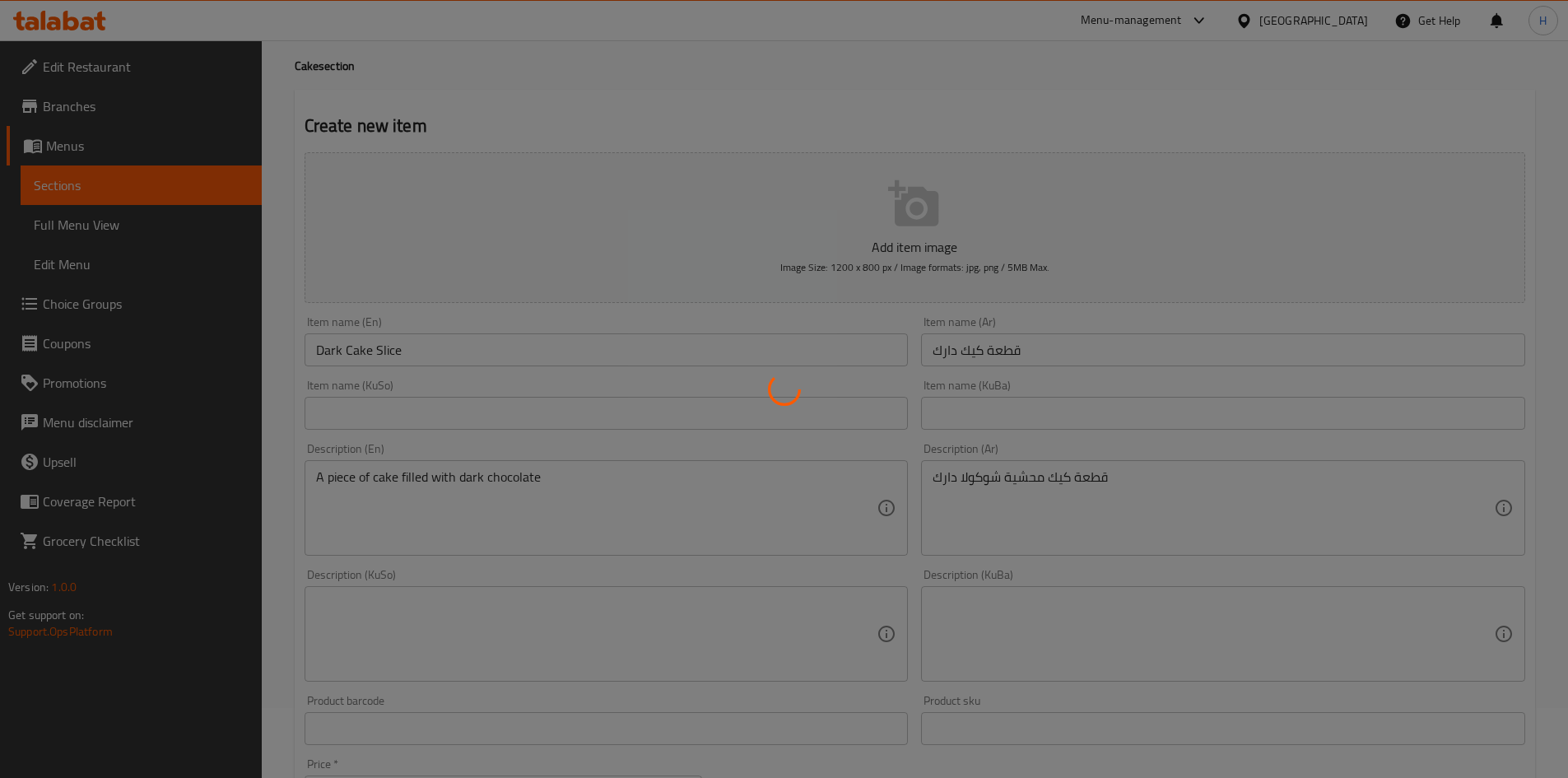
scroll to position [0, 0]
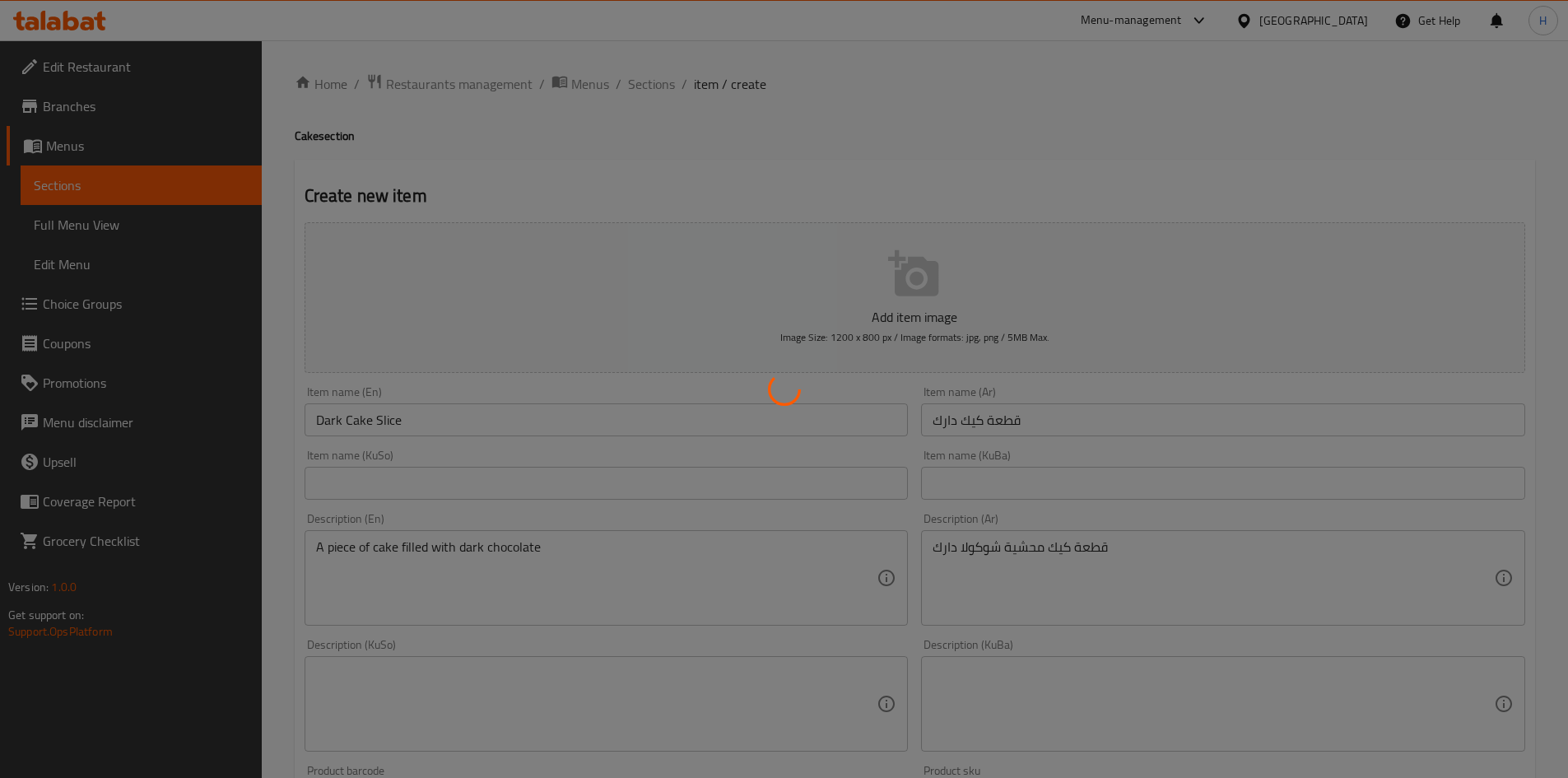
type input "0"
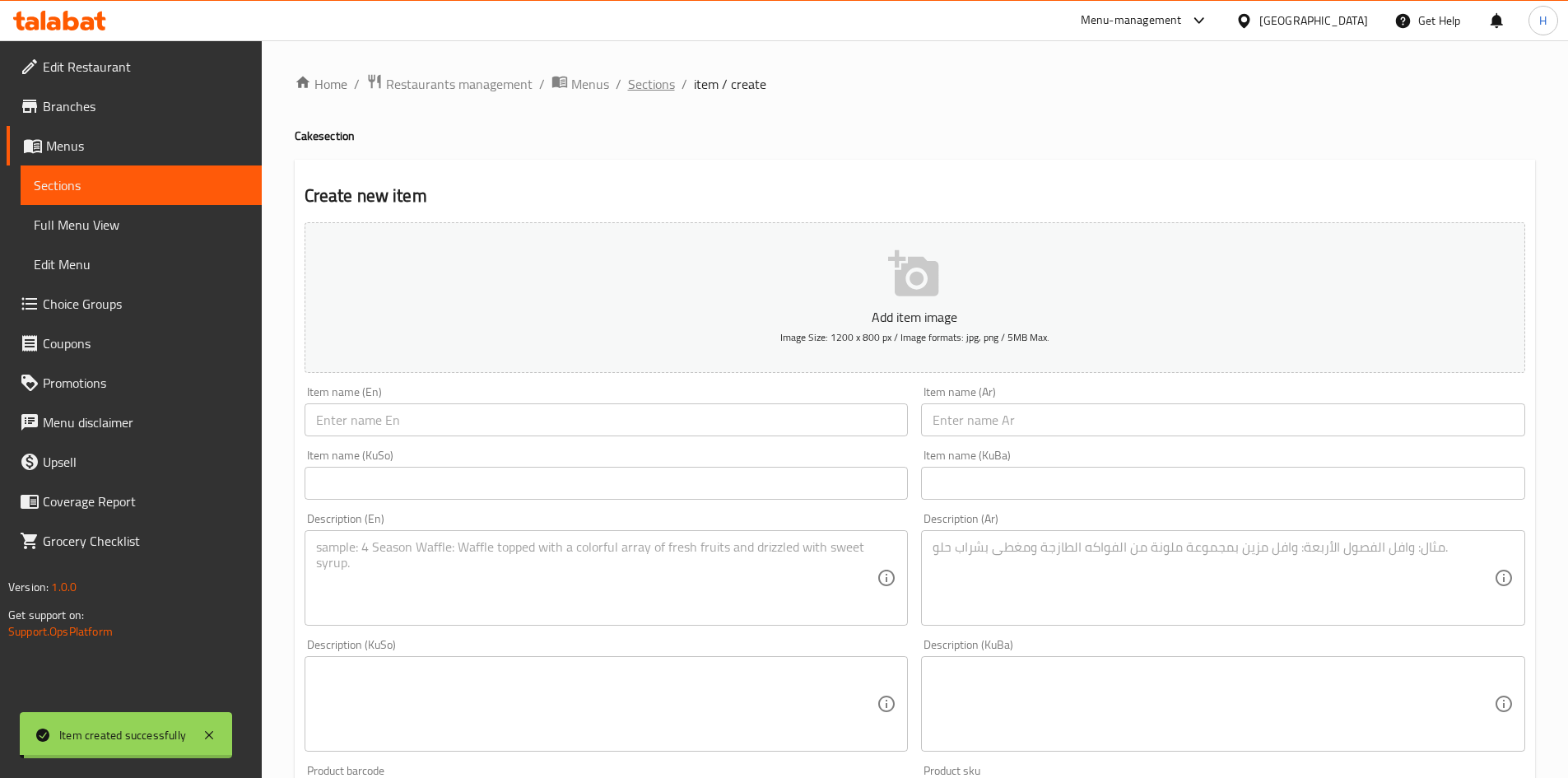
click at [656, 81] on span "Sections" at bounding box center [651, 83] width 47 height 19
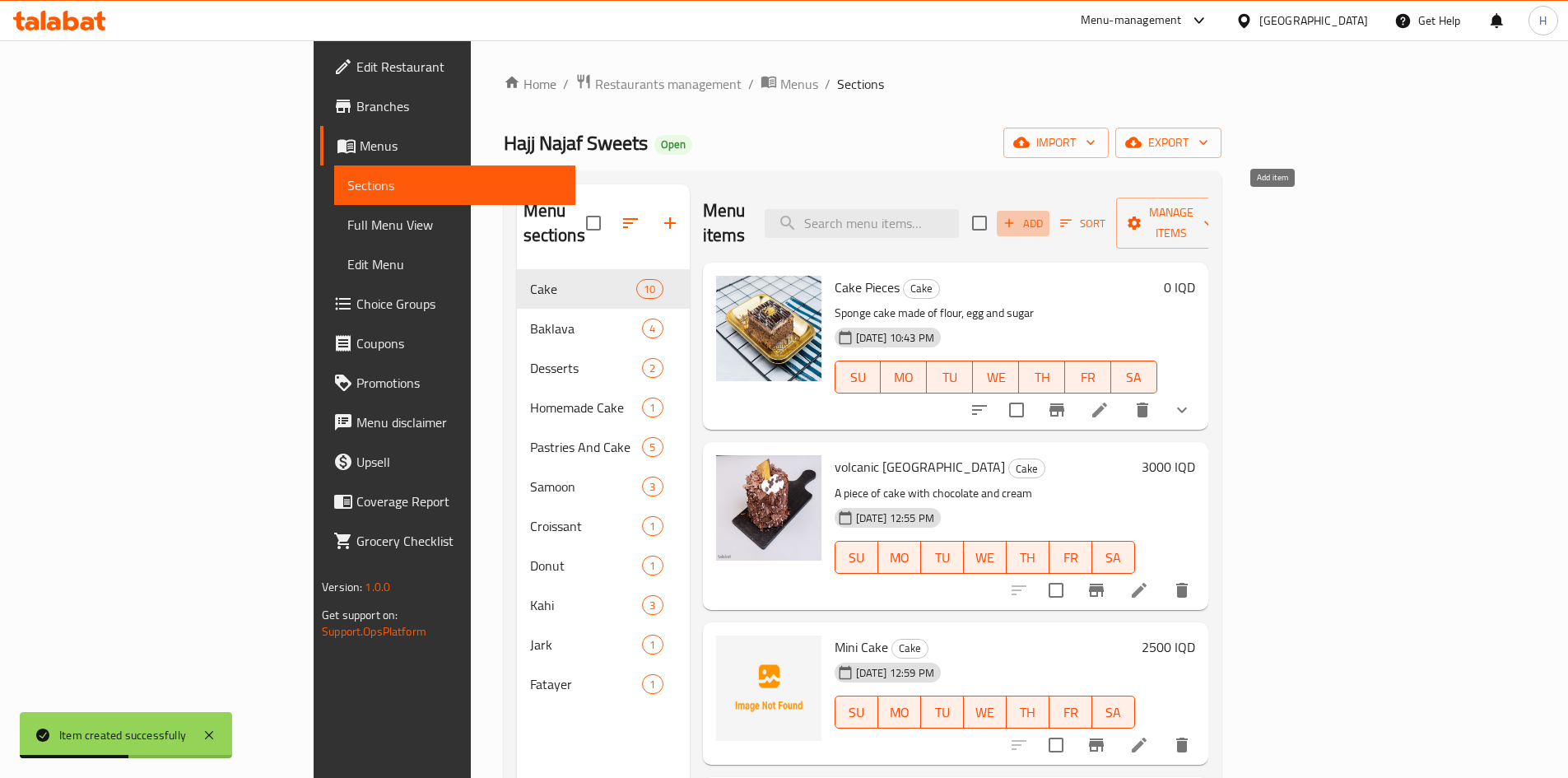
click at [1045, 219] on span "Add" at bounding box center [1023, 224] width 44 height 19
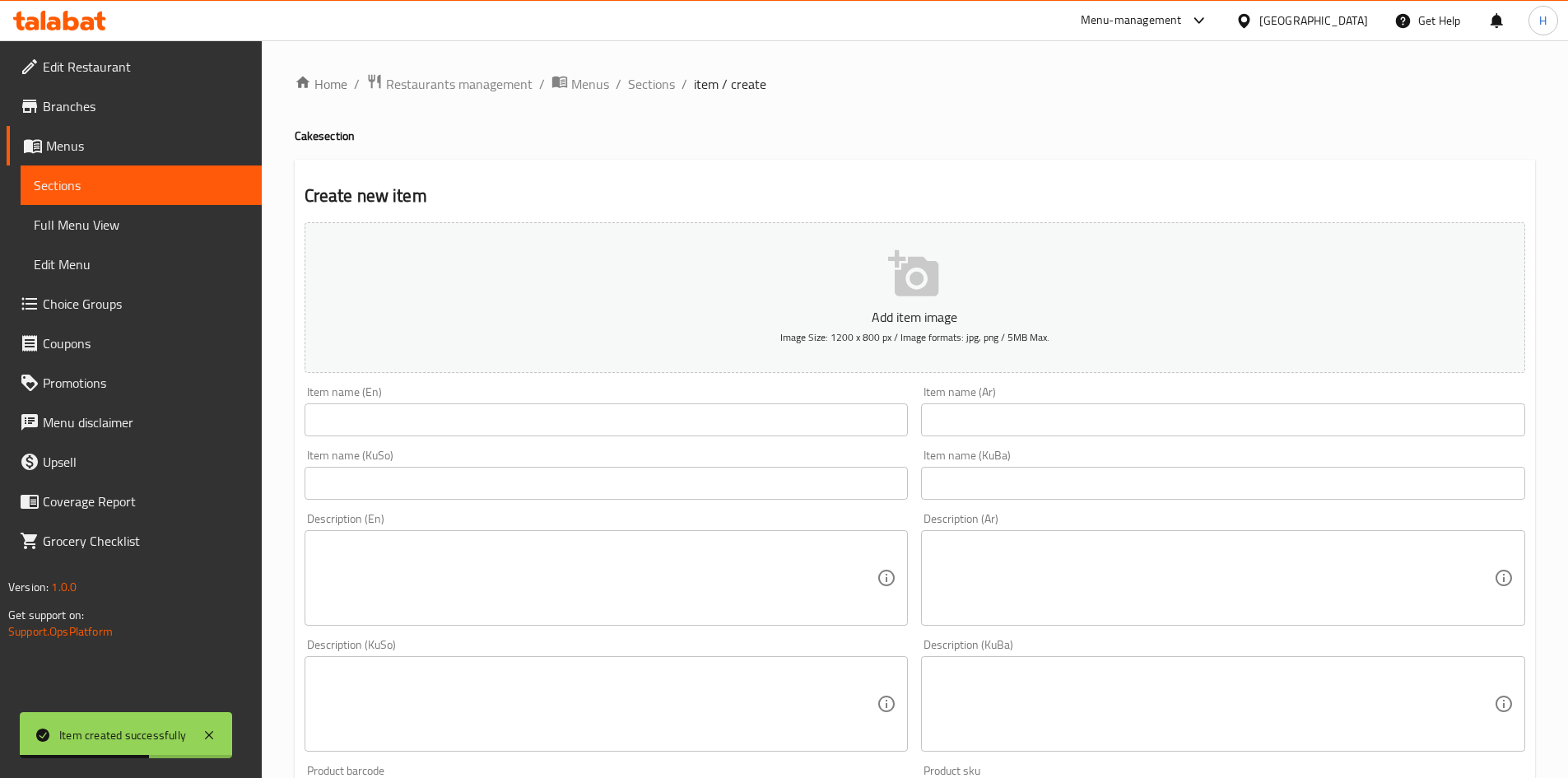
click at [1101, 420] on input "text" at bounding box center [1223, 420] width 604 height 33
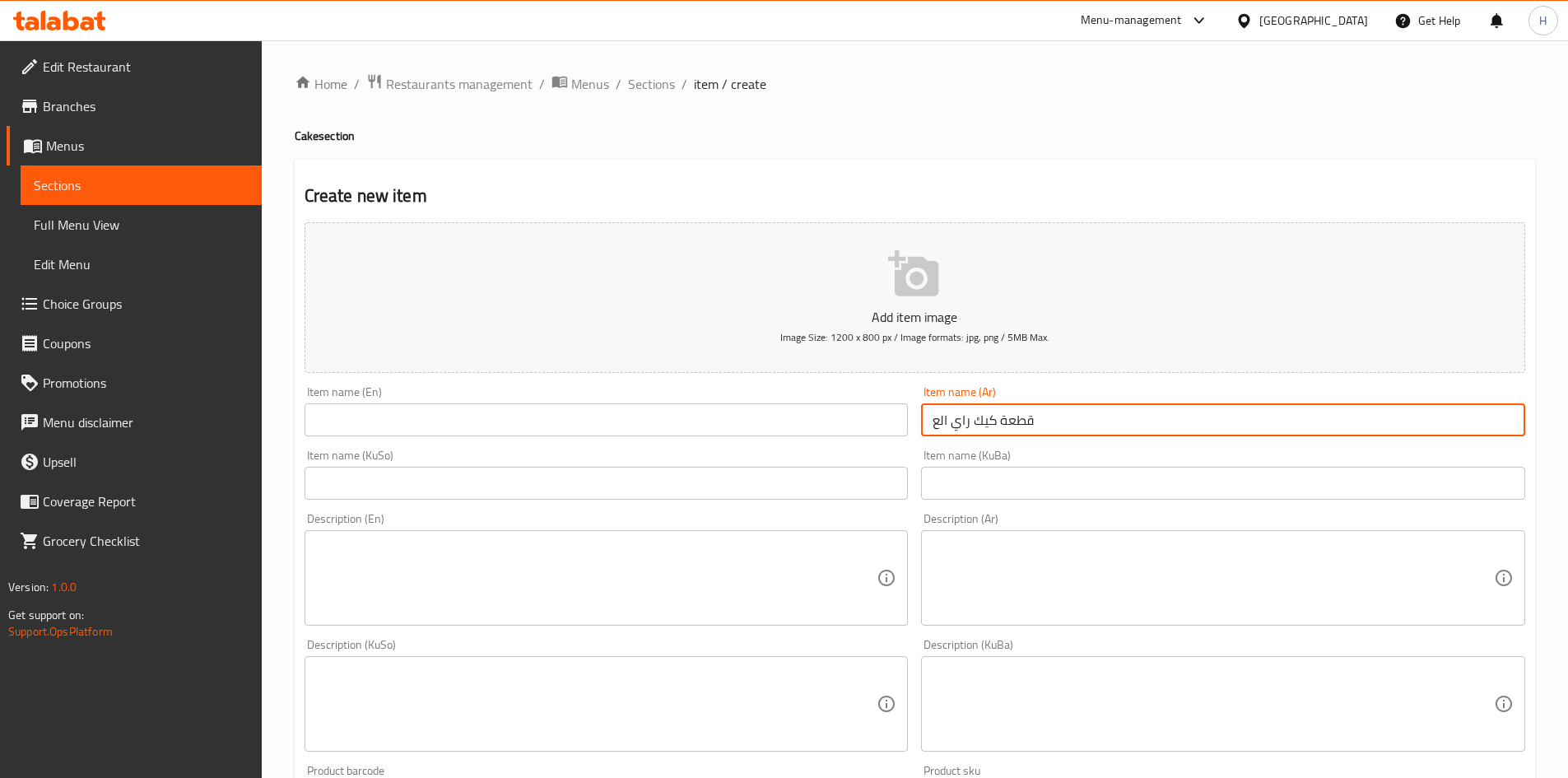
drag, startPoint x: 957, startPoint y: 420, endPoint x: 952, endPoint y: 433, distance: 13.9
click at [952, 433] on input "قطعة كيك راي الع" at bounding box center [1223, 420] width 604 height 33
click at [931, 421] on input "قطعة كيك راس الع" at bounding box center [1223, 420] width 604 height 33
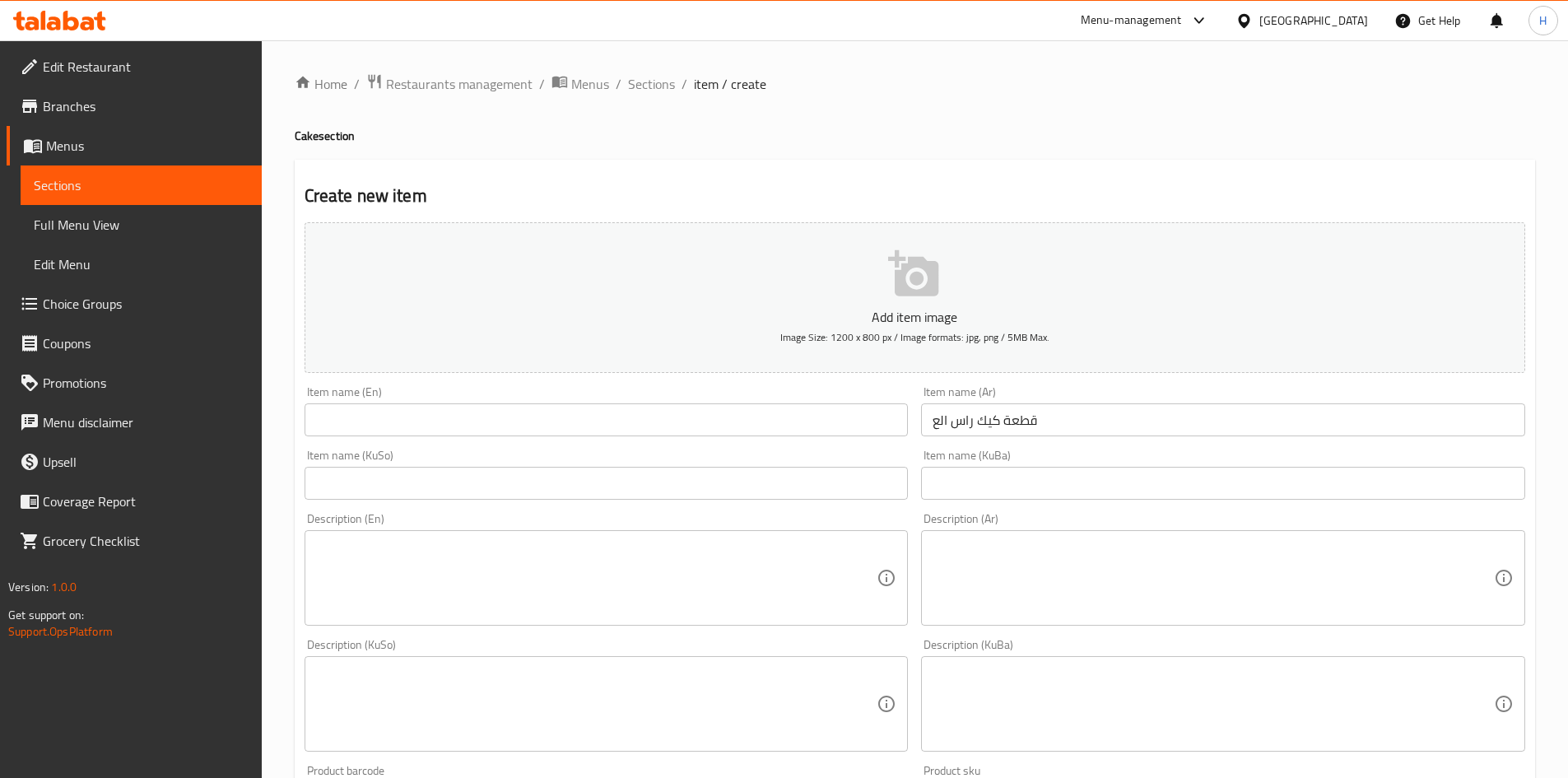
click at [1093, 397] on div "Item name (Ar) قطعة كيك راس الع Item name (Ar)" at bounding box center [1223, 411] width 604 height 50
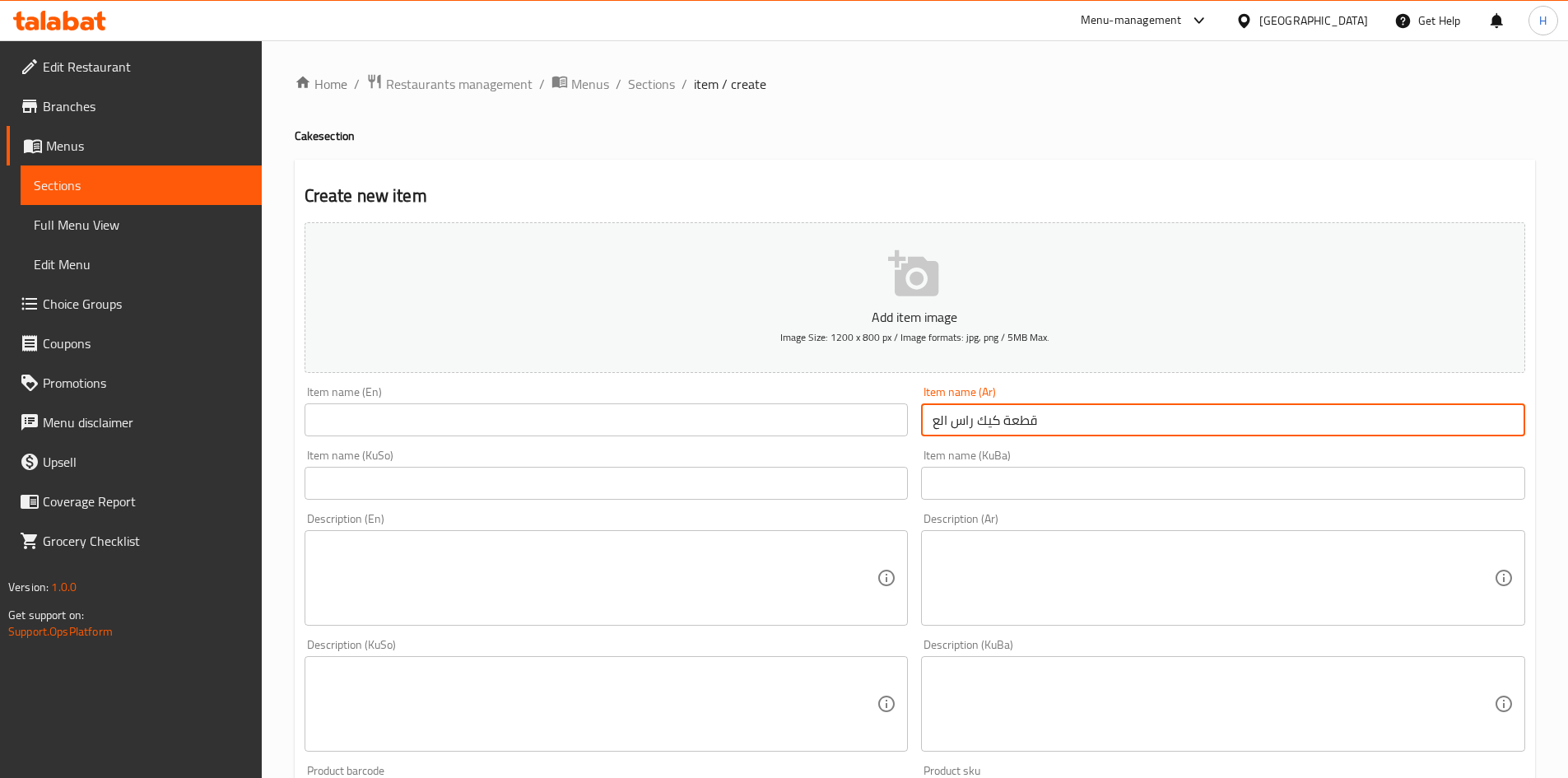
click at [1084, 425] on input "قطعة كيك راس الع" at bounding box center [1223, 420] width 604 height 33
click at [1084, 425] on input "قطعة كيك راس العبد" at bounding box center [1223, 420] width 604 height 33
type input "قطعة كيك راس العبد"
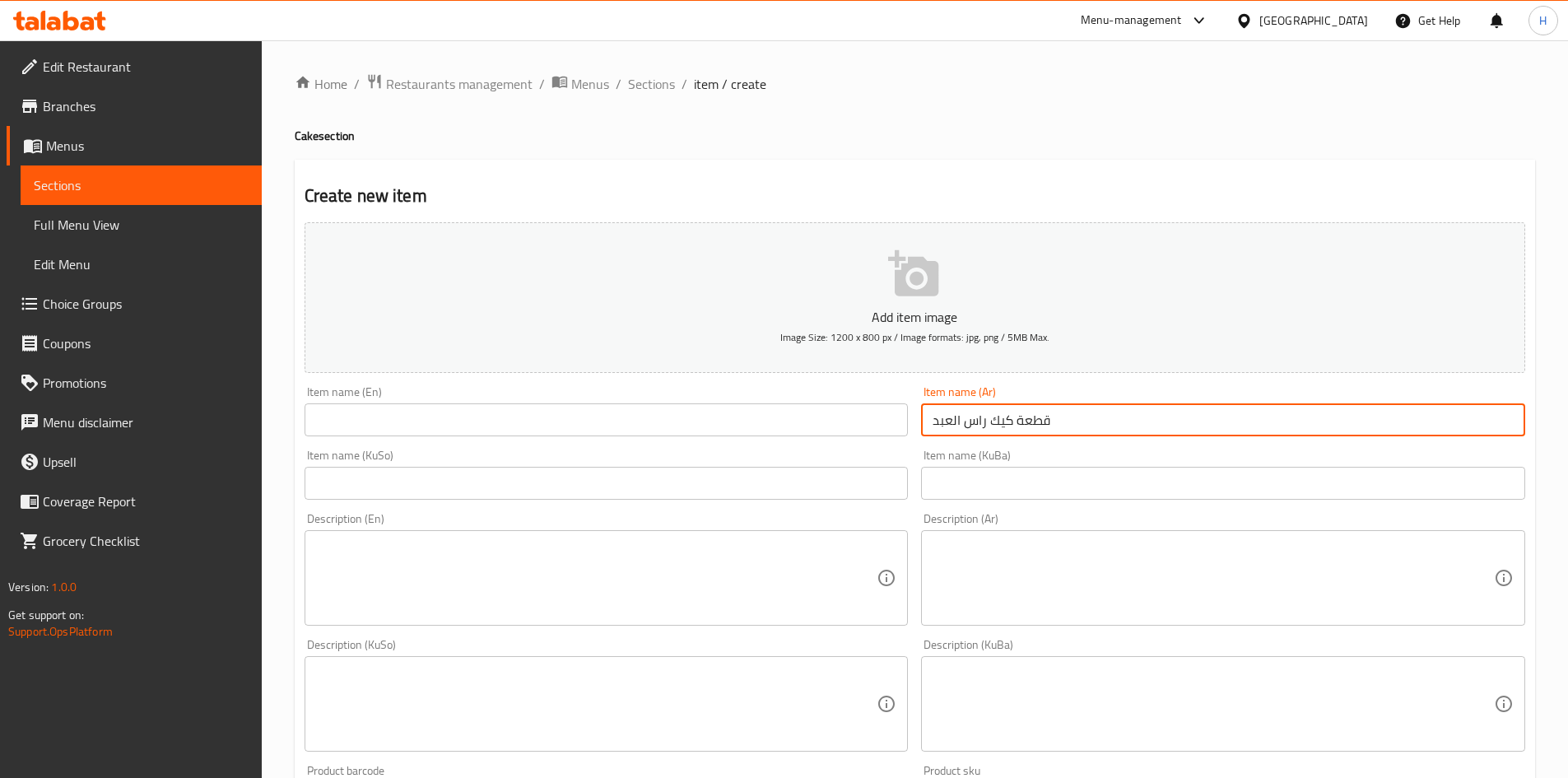
click at [455, 428] on input "text" at bounding box center [606, 420] width 604 height 33
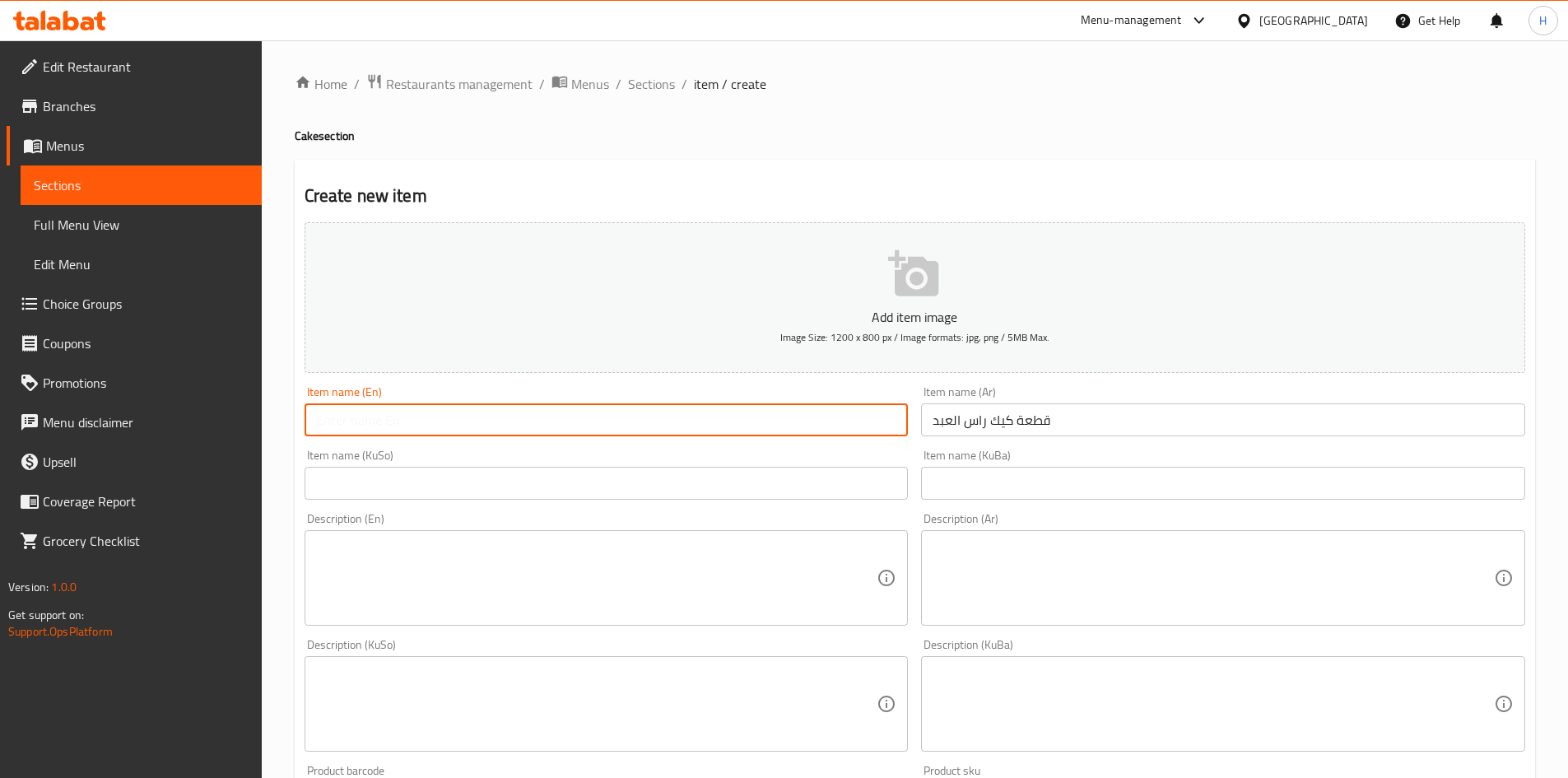
paste input "Ras el Abd cake slice"
click at [344, 420] on input "Ras el Abd cake slice" at bounding box center [606, 420] width 604 height 33
click at [379, 429] on input "Ras Al Abd cake slice" at bounding box center [606, 420] width 604 height 33
drag, startPoint x: 408, startPoint y: 416, endPoint x: 413, endPoint y: 429, distance: 13.9
click at [413, 429] on input "Ras Al Abd Cake slice" at bounding box center [606, 420] width 604 height 33
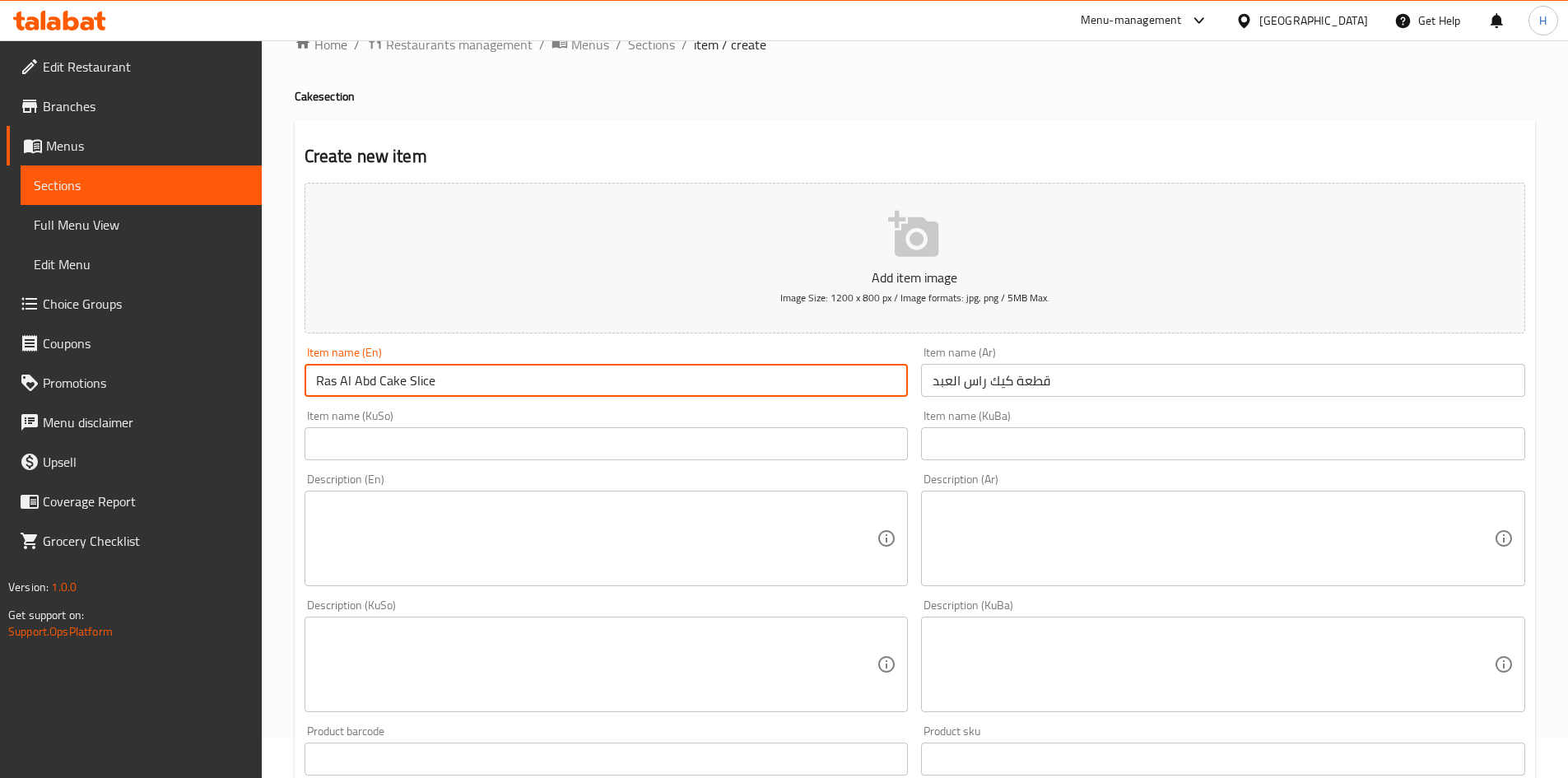
scroll to position [412, 0]
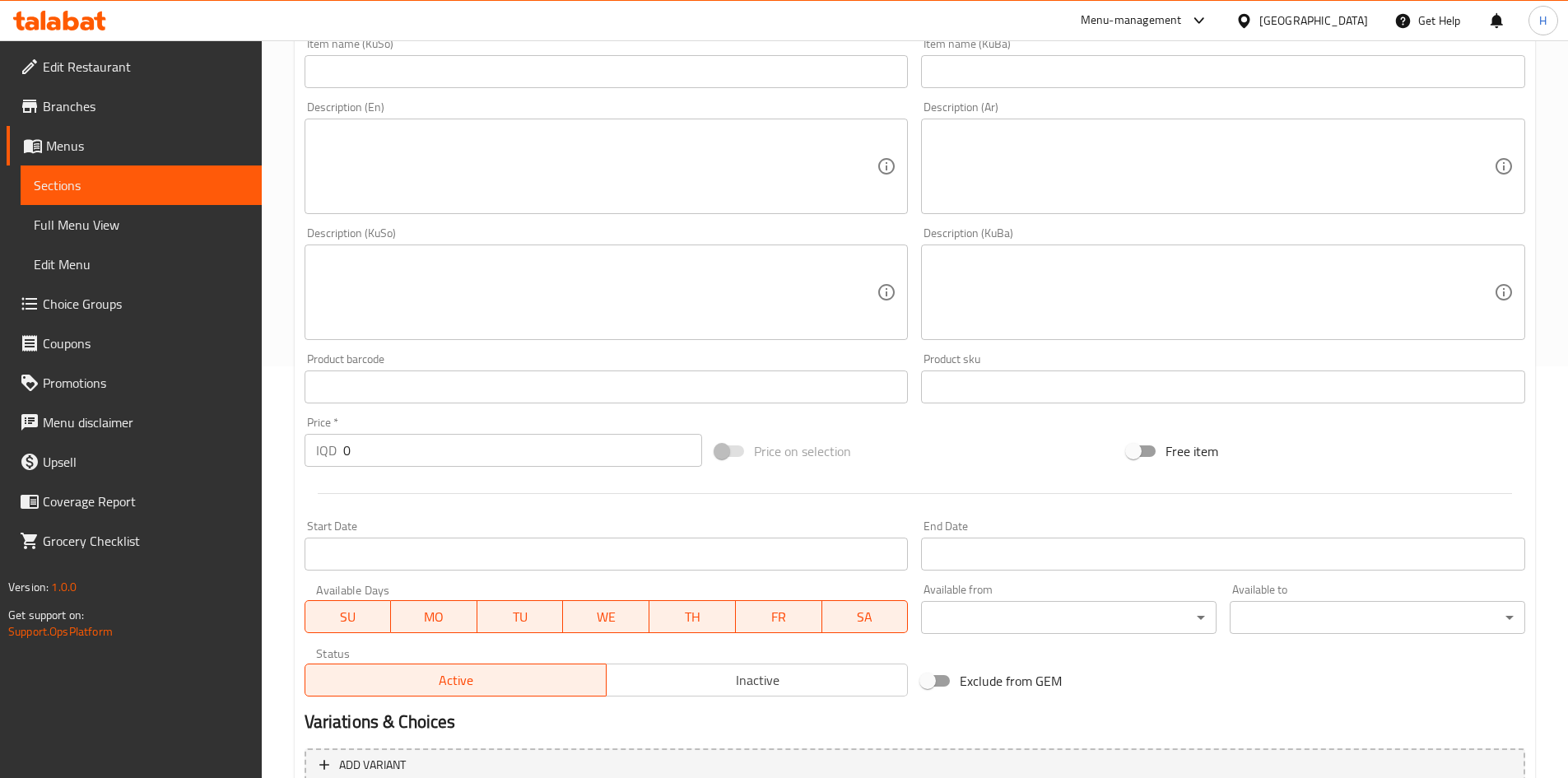
type input "Ras Al Abd Cake Slice"
click at [387, 443] on input "0" at bounding box center [523, 450] width 359 height 33
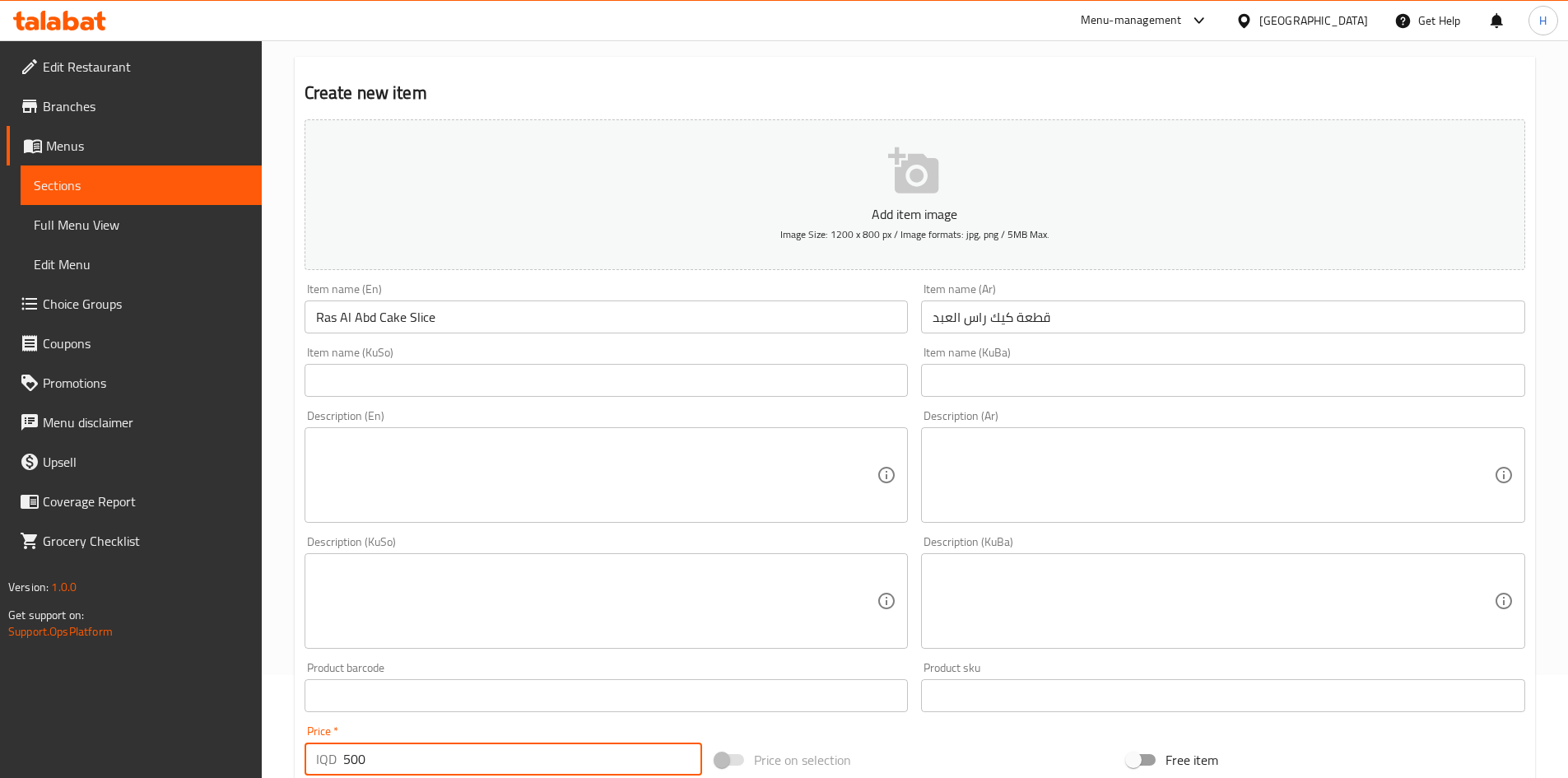
scroll to position [82, 0]
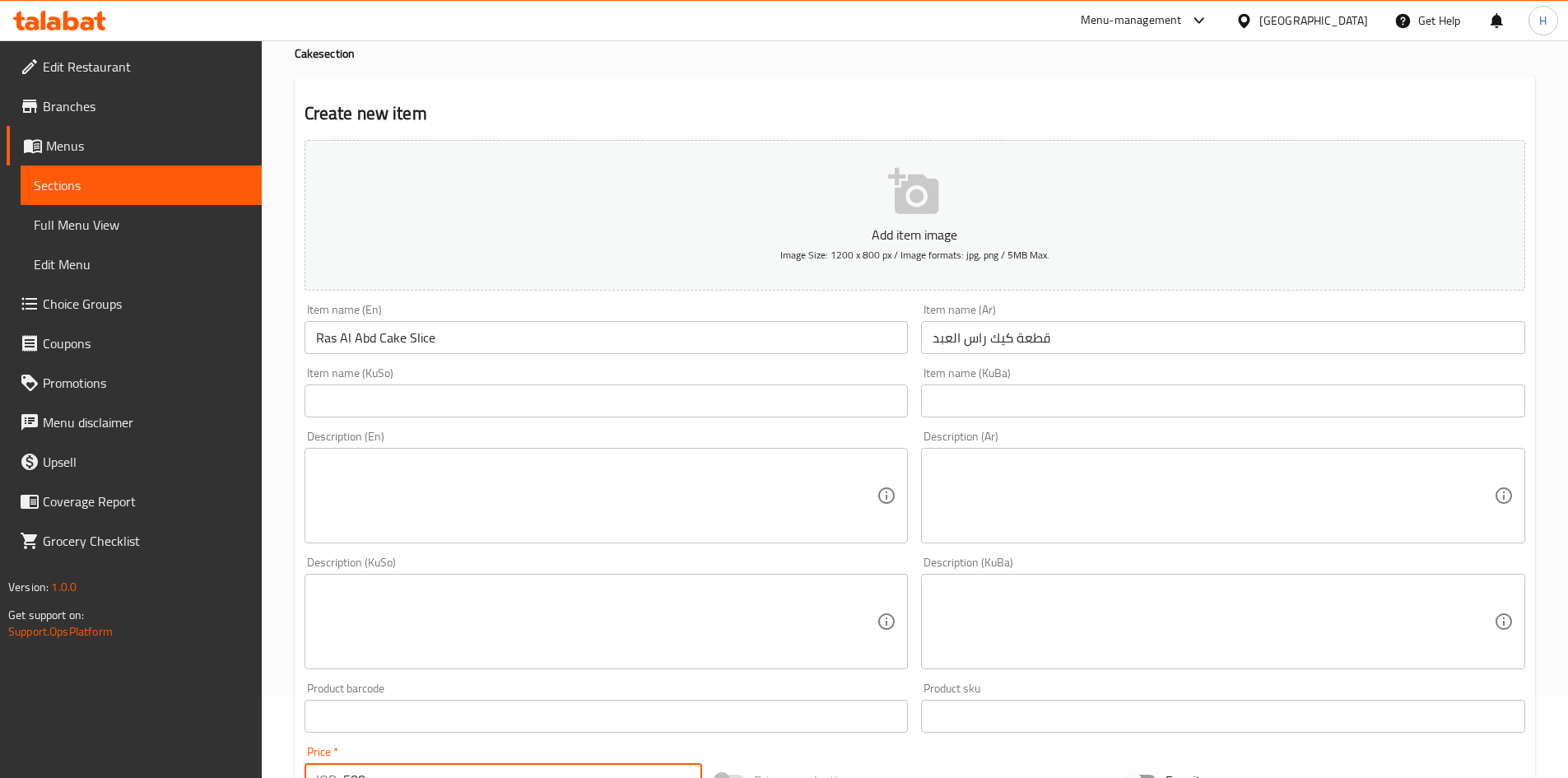
type input "500"
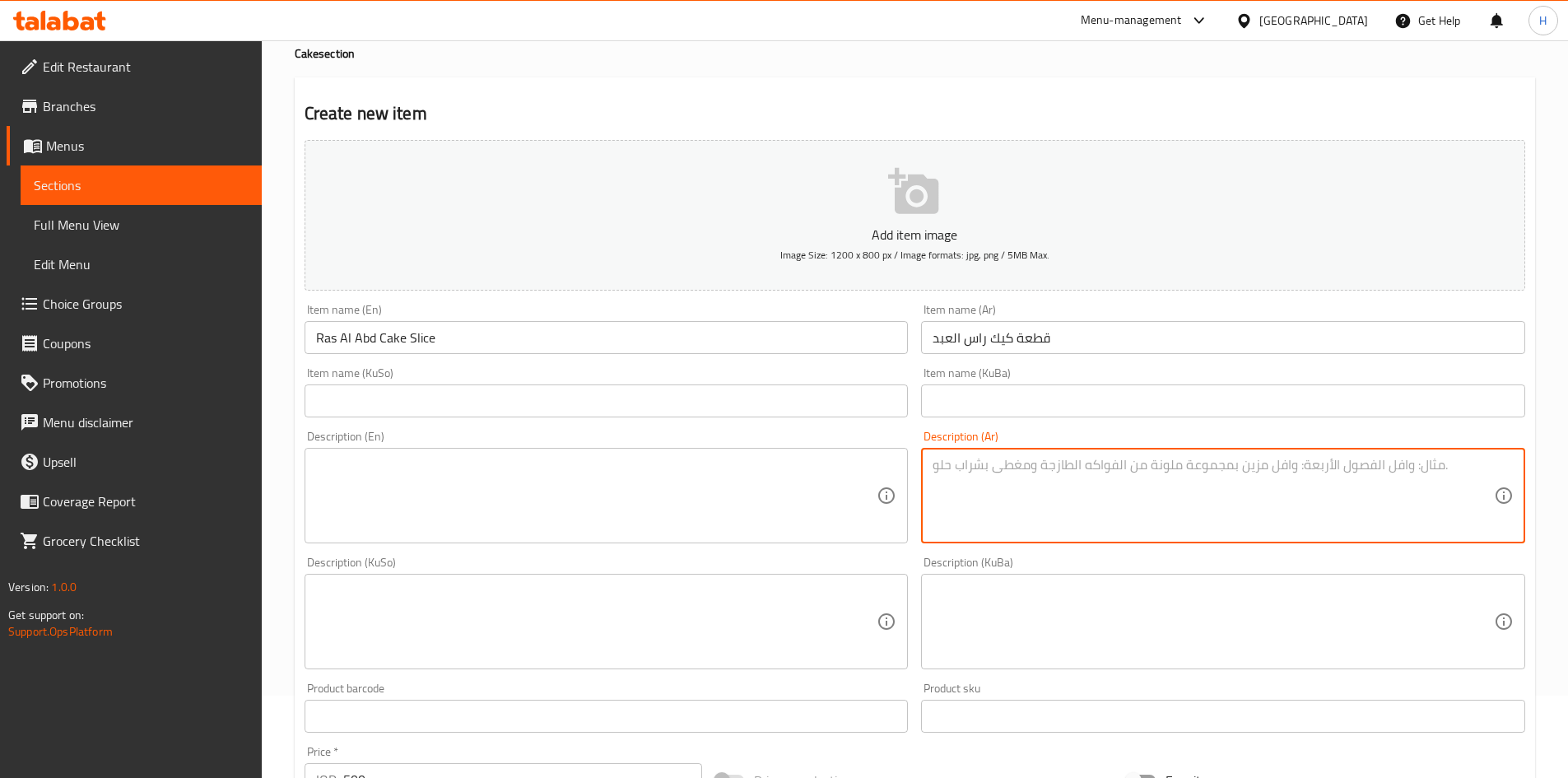
click at [1015, 481] on textarea at bounding box center [1213, 496] width 561 height 78
paste textarea "خليط من كيك الشوكولاتة والشوكولاتة الذائبة تقدم بشكل كرات صغيرة."
type textarea "خليط من كيك الشوكولاتة والشوكولاتة الذائبة تقدم بشكل كرات صغيرة."
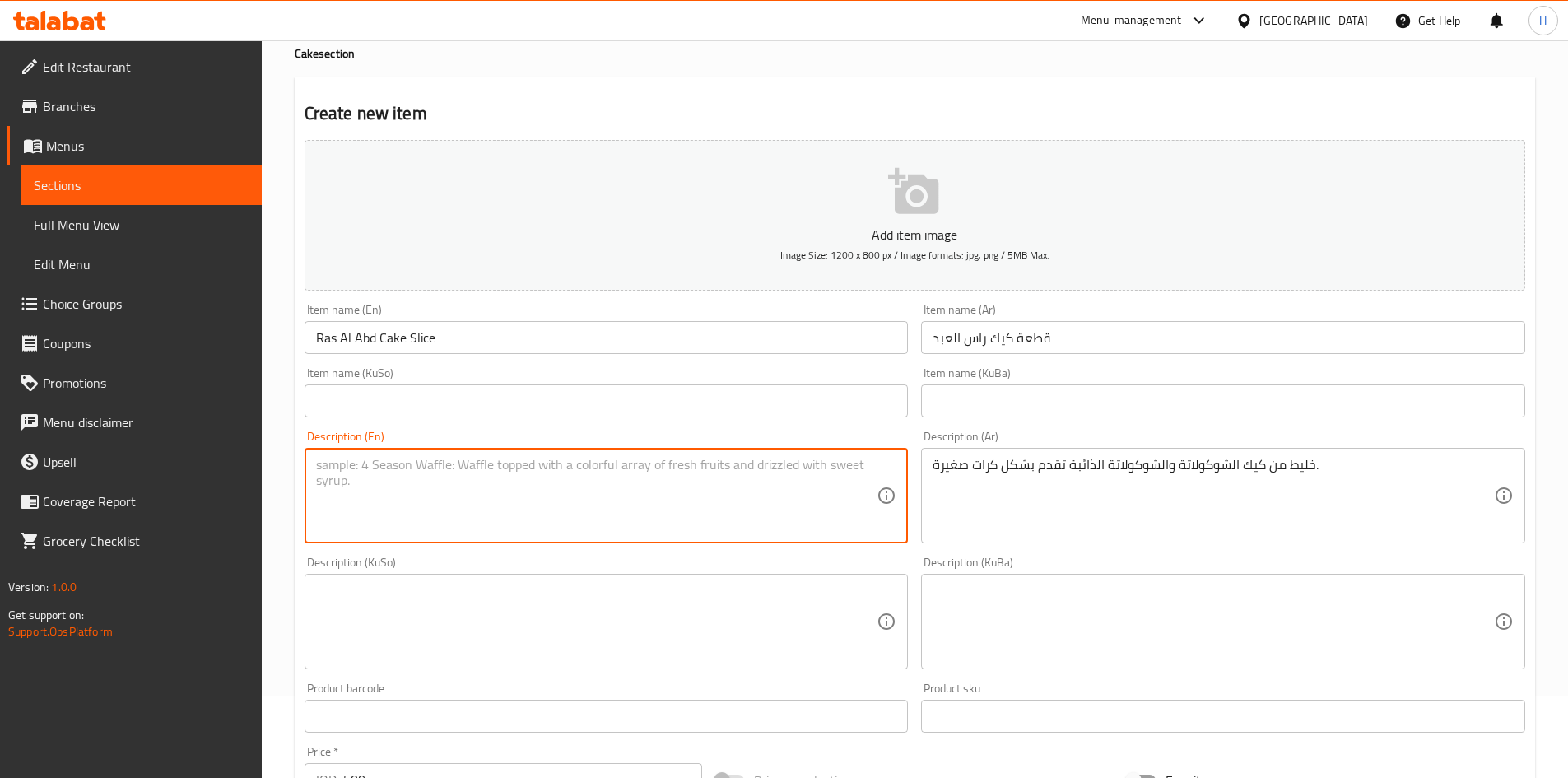
click at [613, 531] on textarea at bounding box center [597, 496] width 561 height 78
paste textarea "A mixture of chocolate cake and melted chocolate served in small balls."
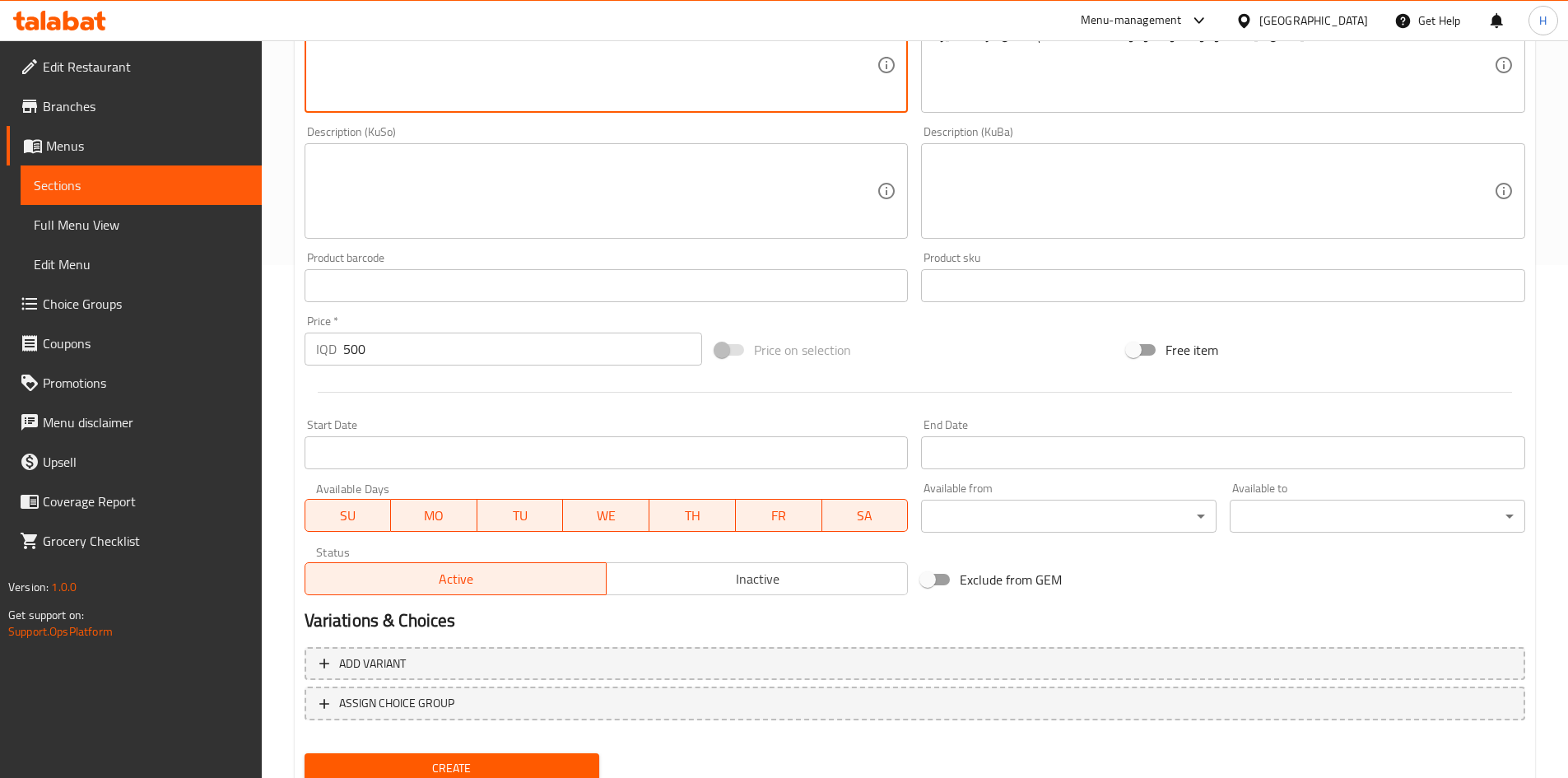
scroll to position [575, 0]
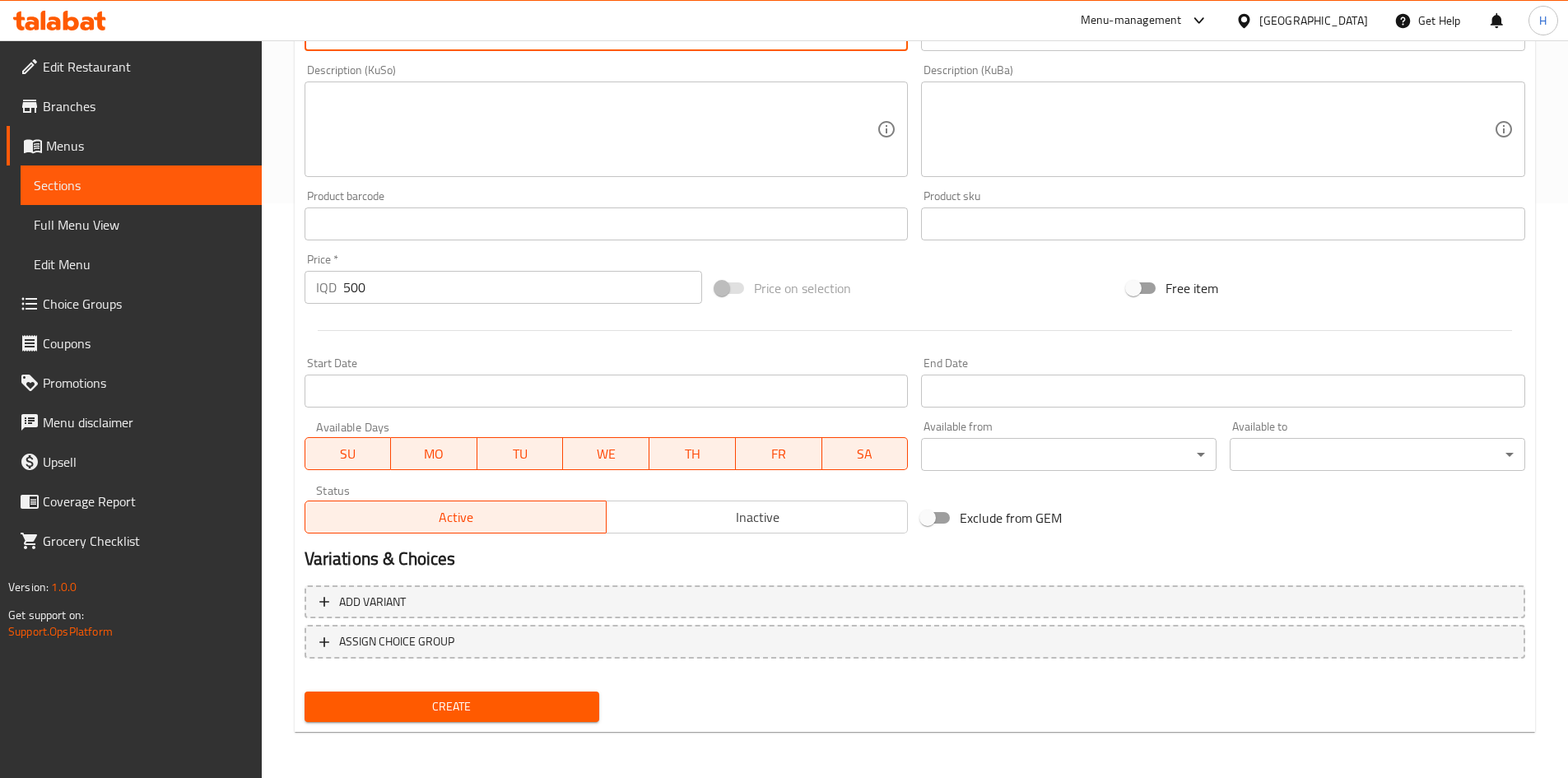
type textarea "A mixture of chocolate cake and melted chocolate served in small balls."
click at [470, 709] on span "Create" at bounding box center [453, 707] width 270 height 20
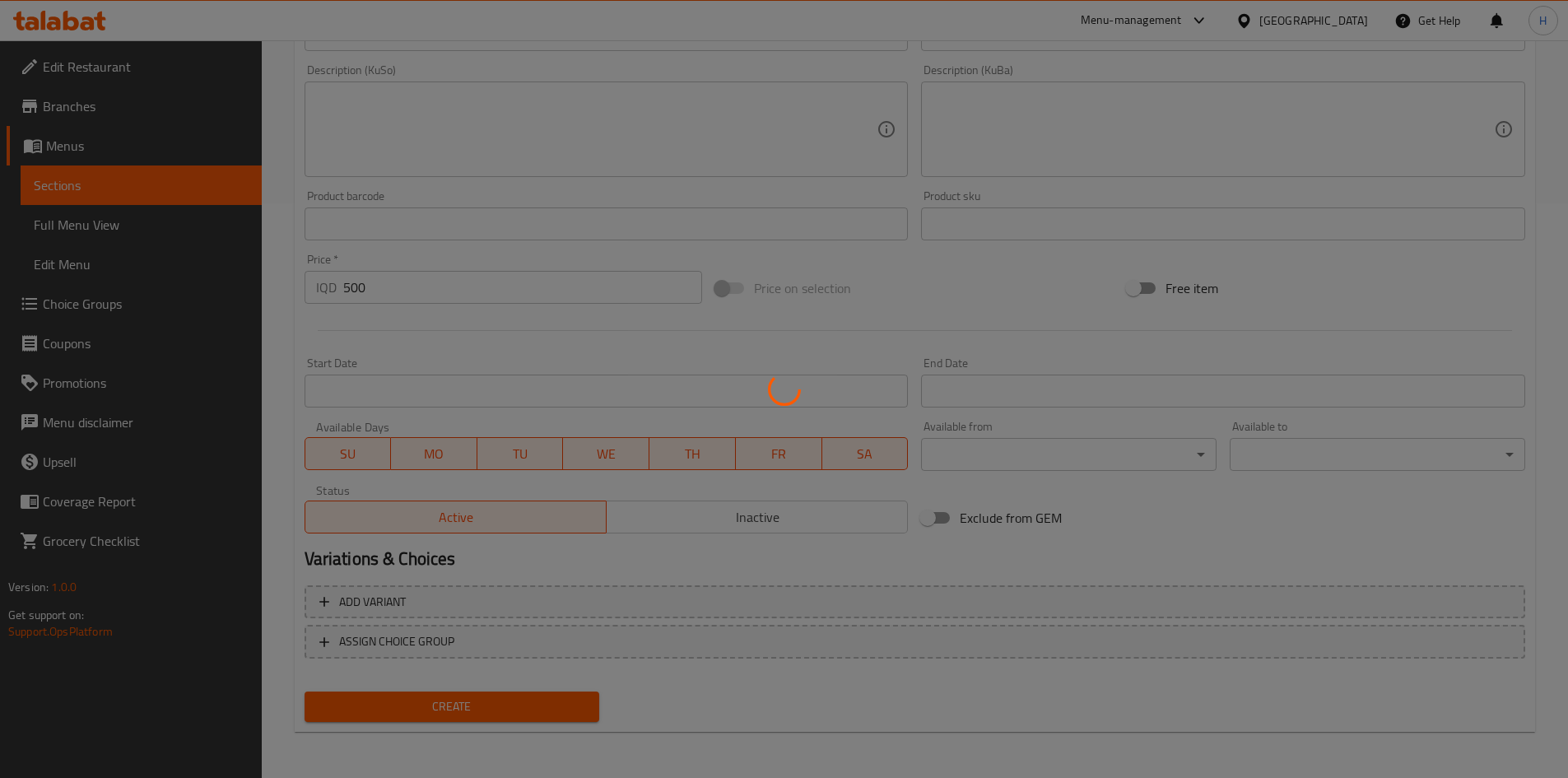
type input "0"
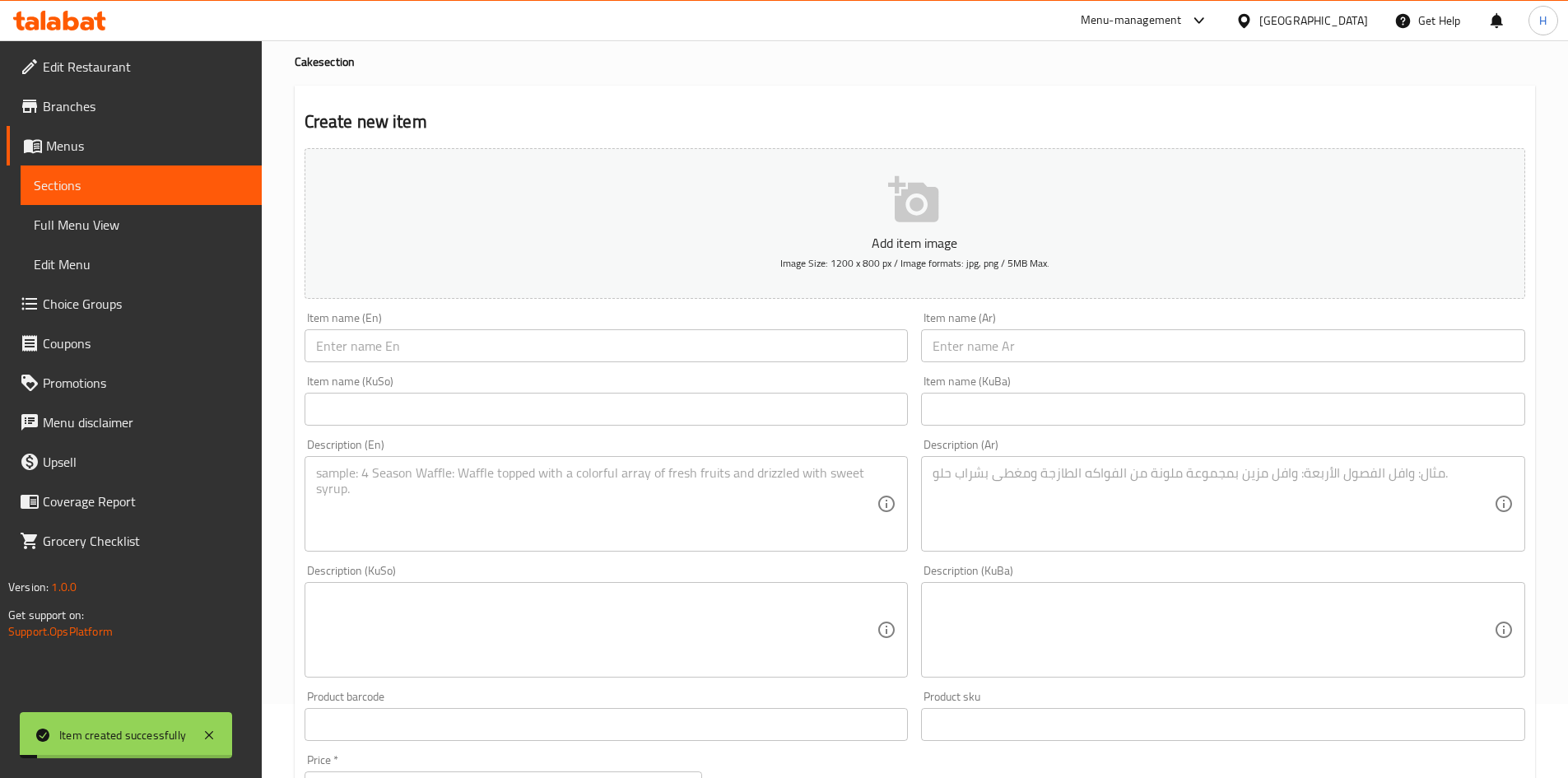
scroll to position [0, 0]
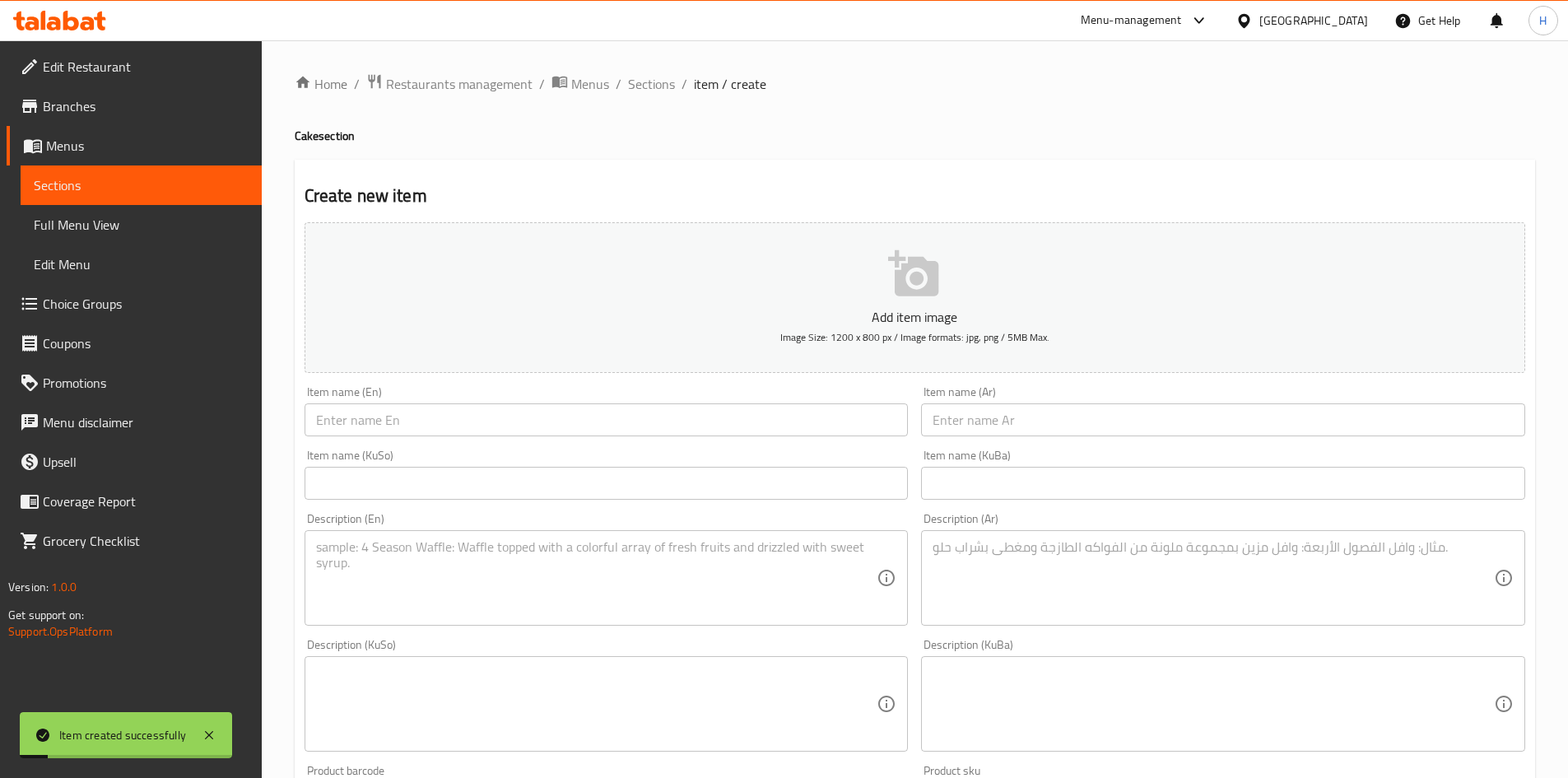
click at [994, 440] on div "Item name (Ar) Item name (Ar)" at bounding box center [1223, 411] width 617 height 64
click at [1008, 418] on input "text" at bounding box center [1223, 420] width 604 height 33
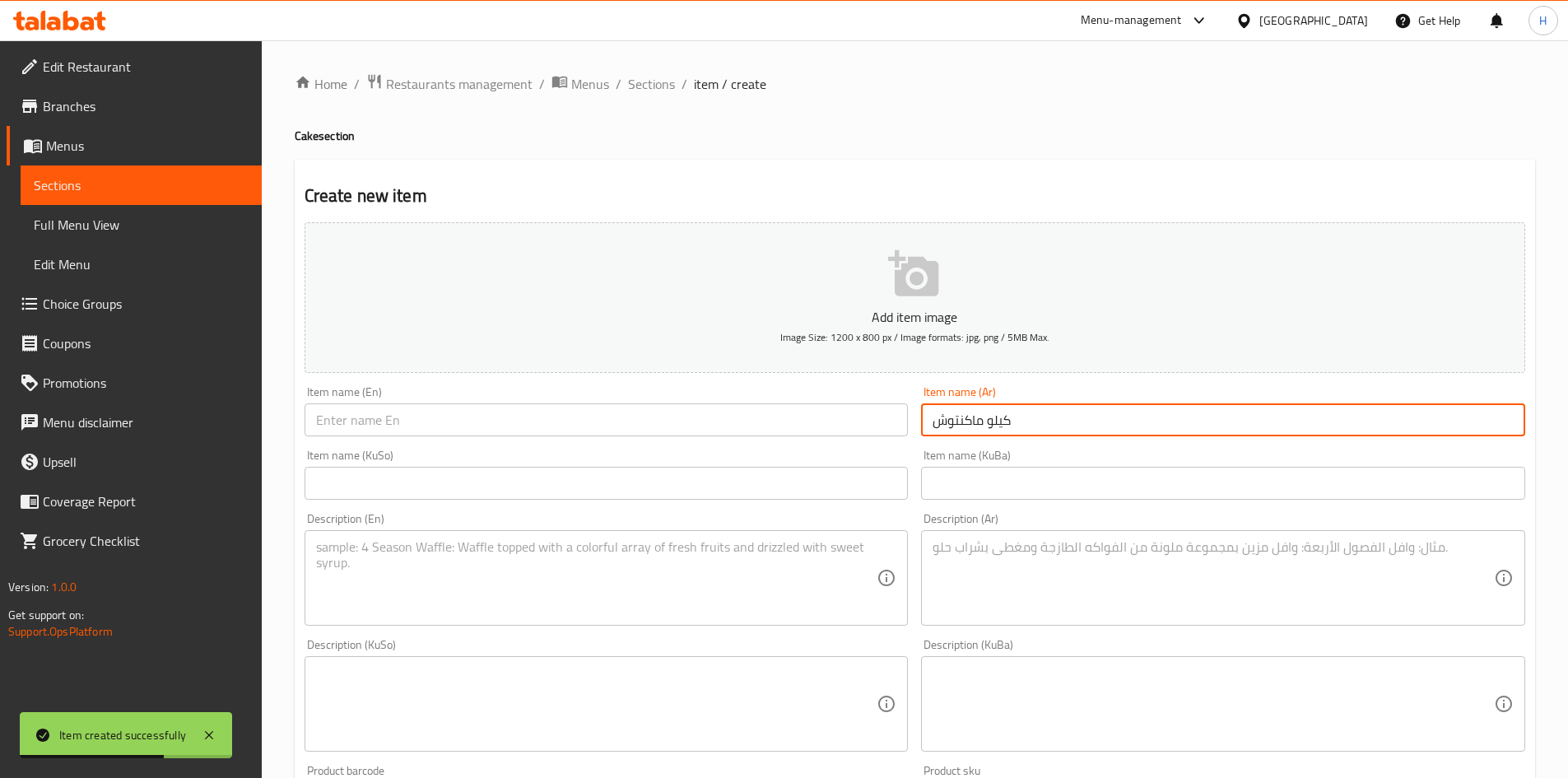
click at [1006, 419] on input "كيلو ماكنتوش" at bounding box center [1223, 420] width 604 height 33
type input "كيلو ماكنتوش"
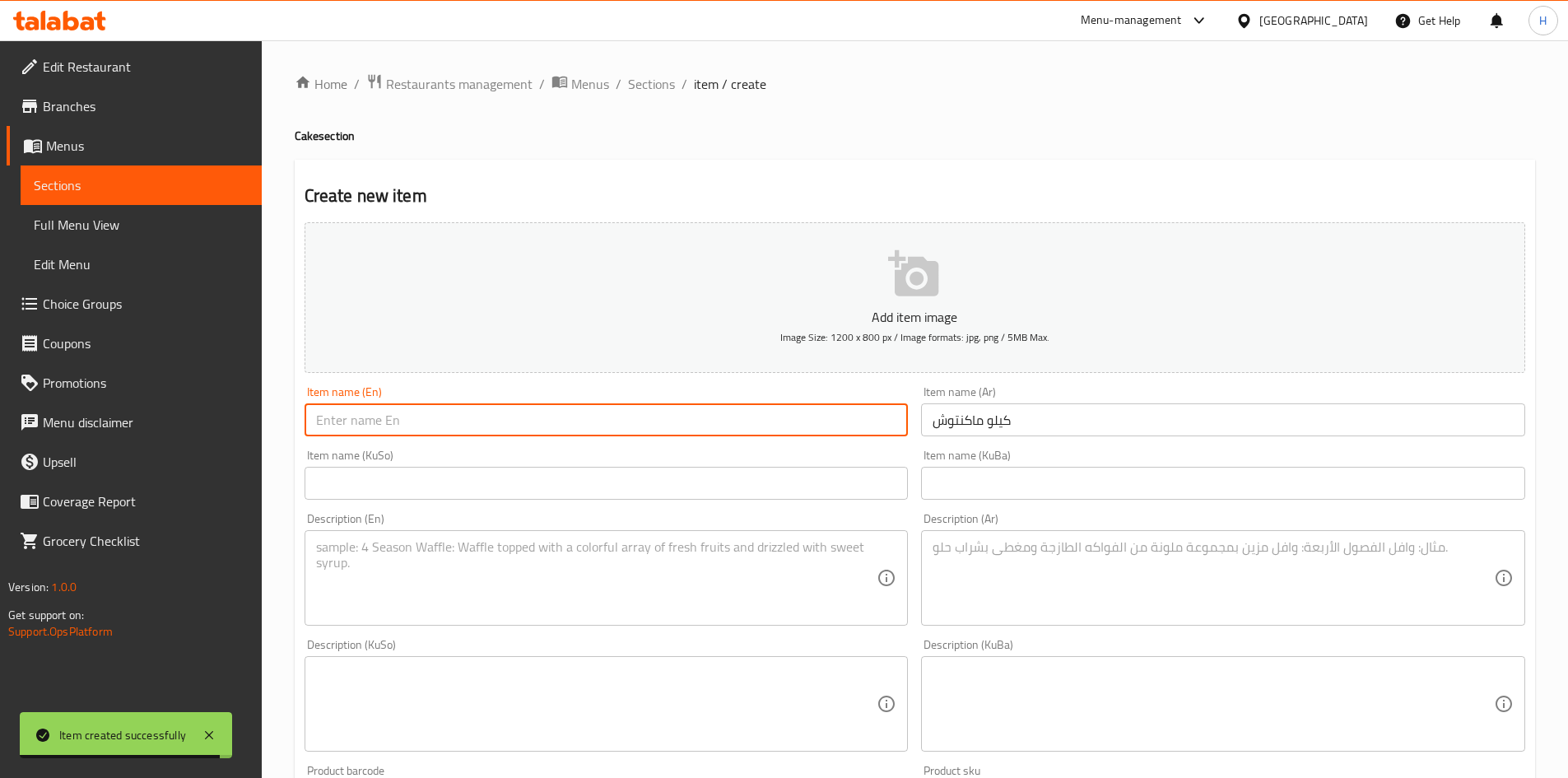
click at [495, 404] on input "text" at bounding box center [606, 420] width 604 height 33
paste input "Kilo Macintosh"
type input "Kilo Macintosh"
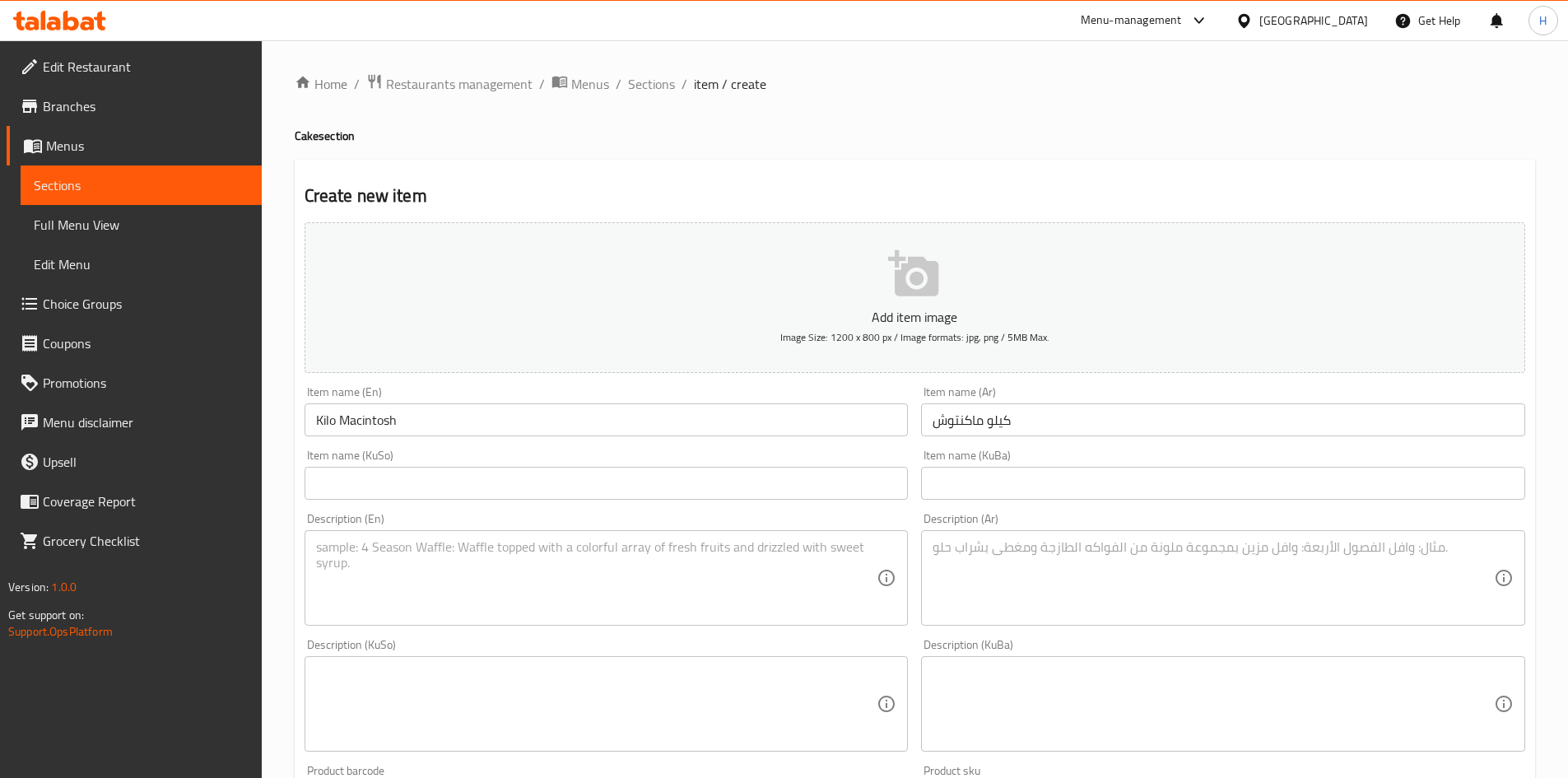
click at [1159, 599] on textarea at bounding box center [1213, 578] width 561 height 78
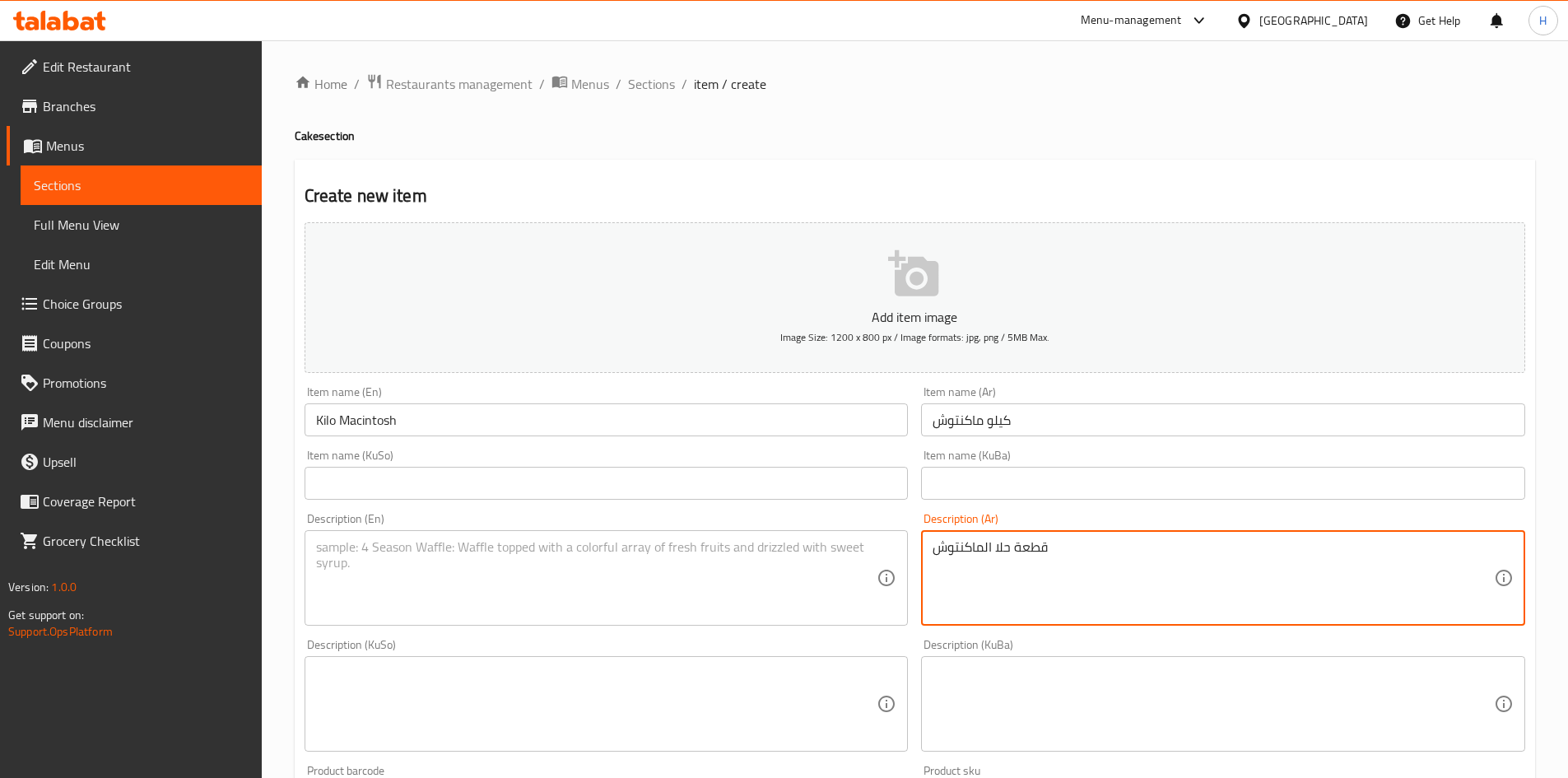
click at [1035, 565] on textarea "قطعة حلا الماكنتوش" at bounding box center [1213, 578] width 561 height 78
type textarea "قطعة حلا الماكنتوش"
click at [456, 558] on textarea at bounding box center [597, 578] width 561 height 78
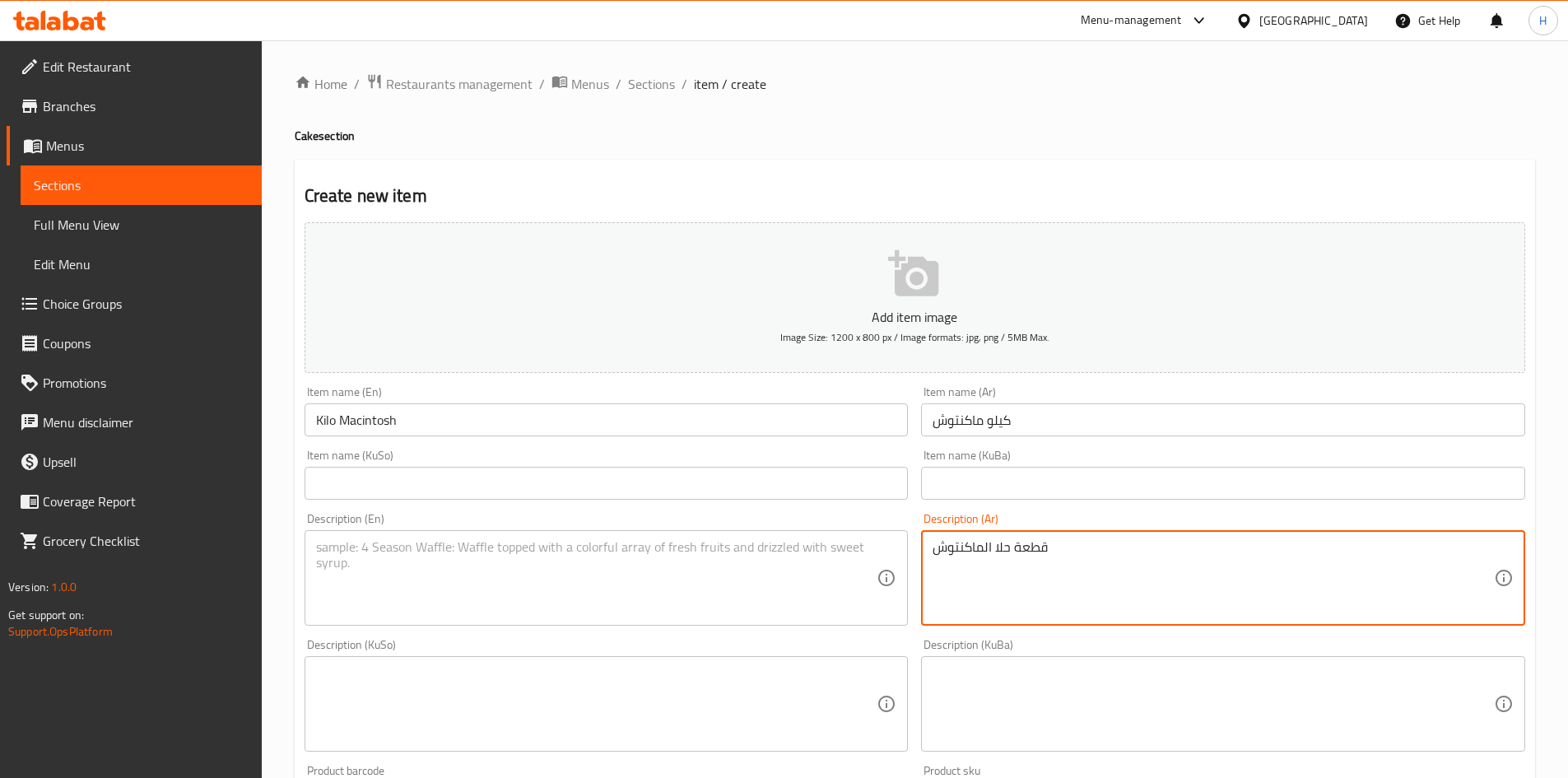
paste textarea "Macintosh dessert piece"
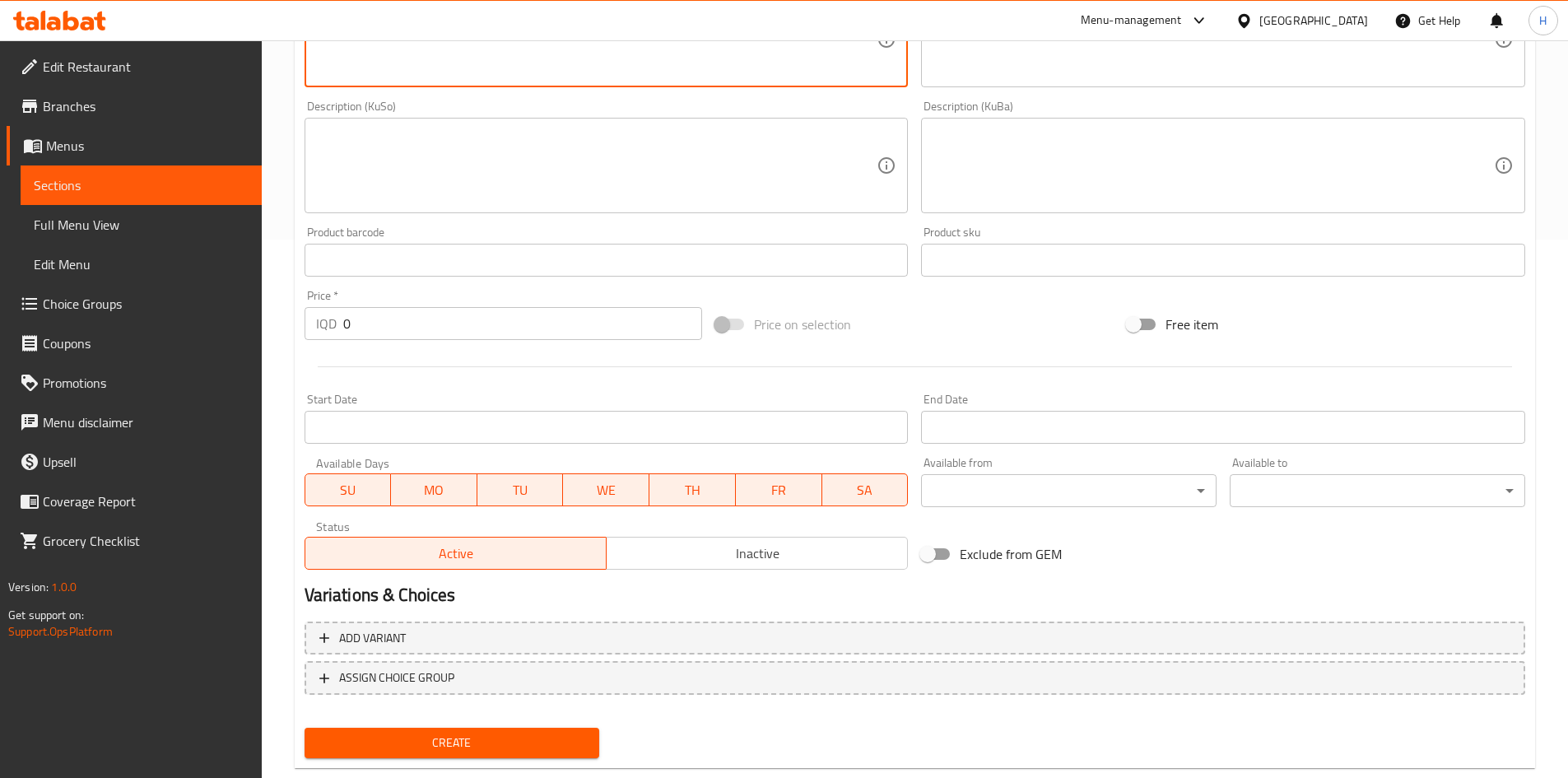
scroll to position [575, 0]
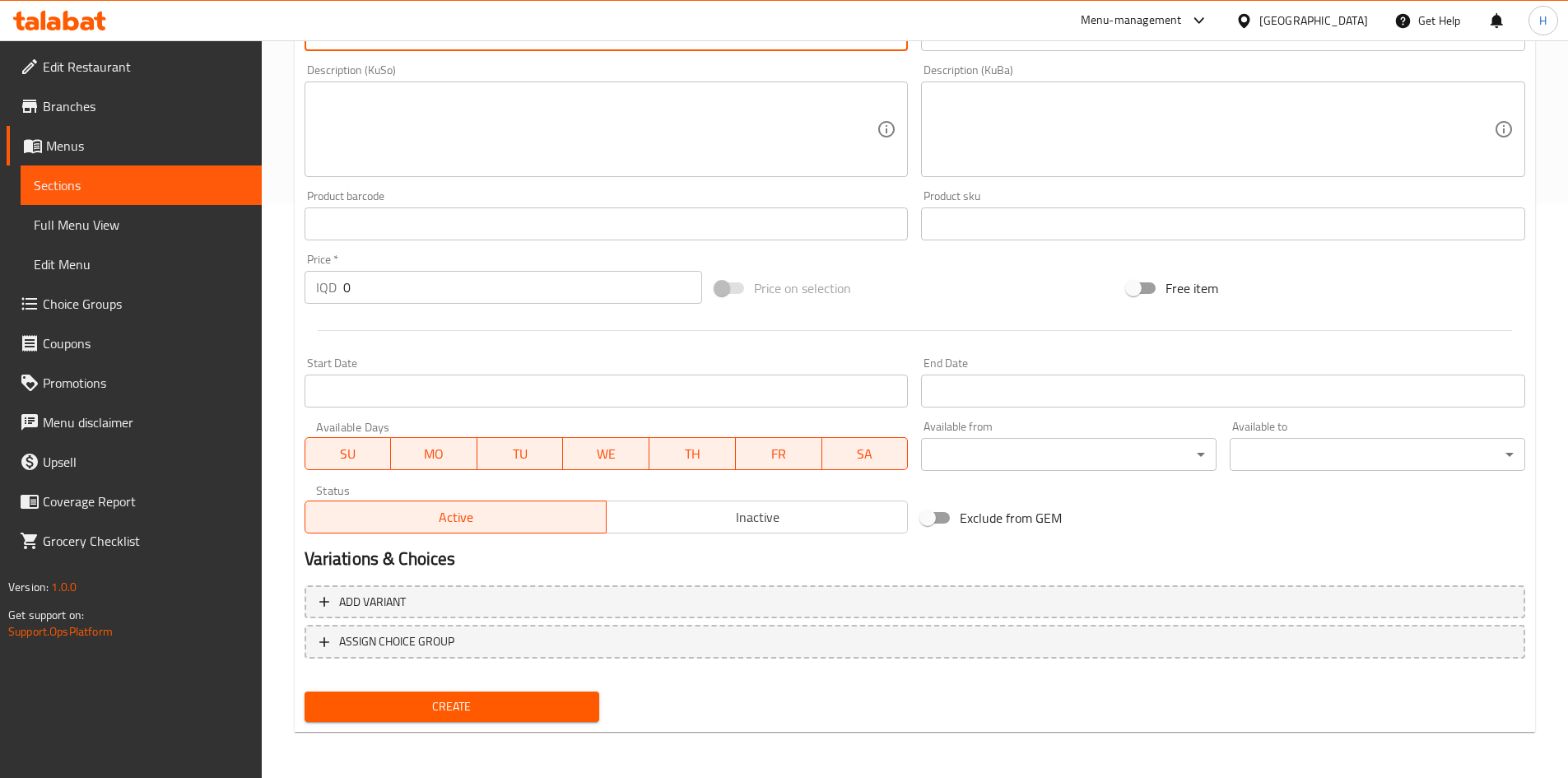
type textarea "Macintosh dessert piece"
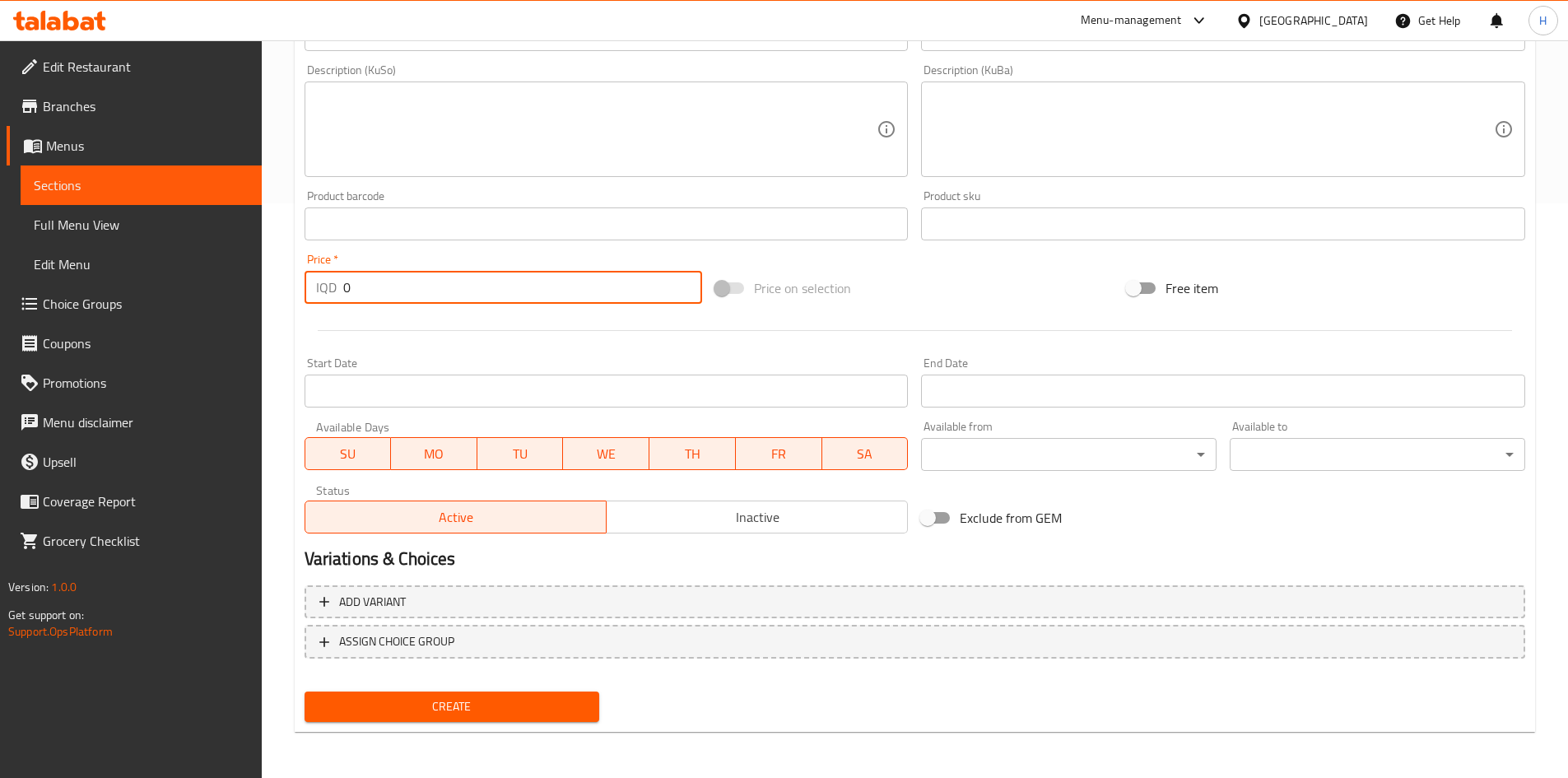
click at [397, 299] on input "0" at bounding box center [523, 287] width 359 height 33
type input "12000"
click at [484, 693] on button "Create" at bounding box center [452, 707] width 296 height 31
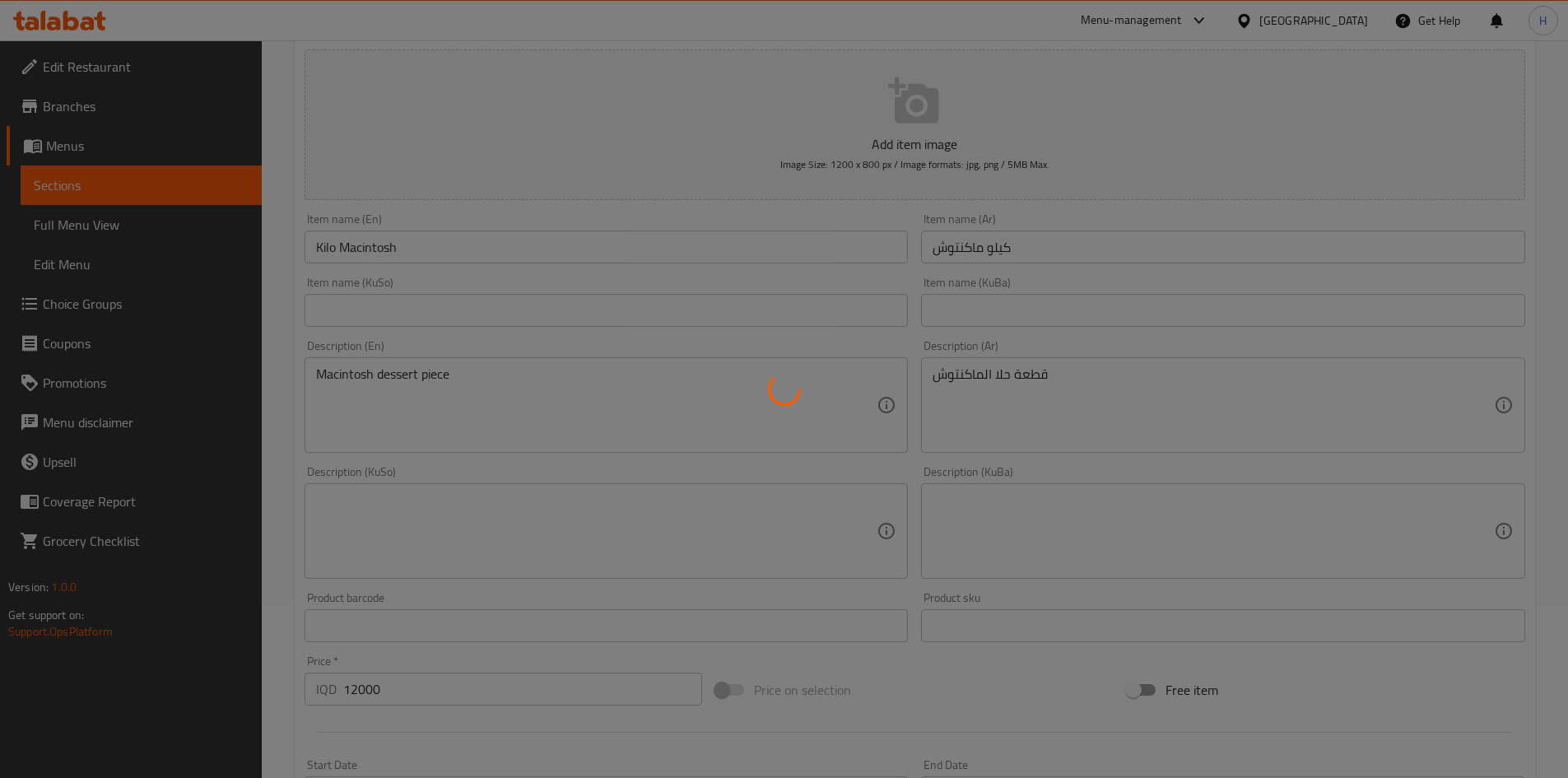
scroll to position [158, 0]
type input "0"
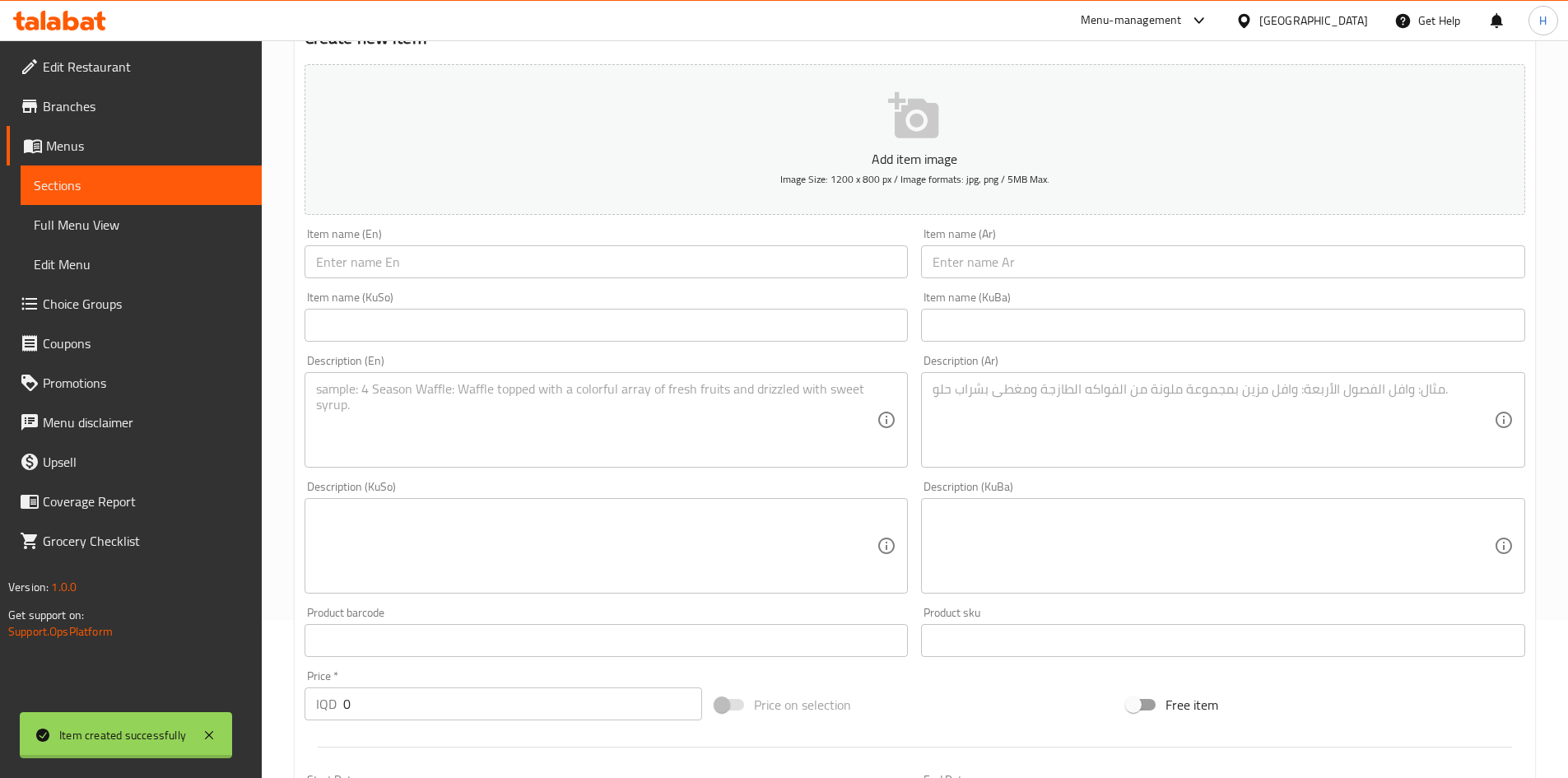
scroll to position [0, 0]
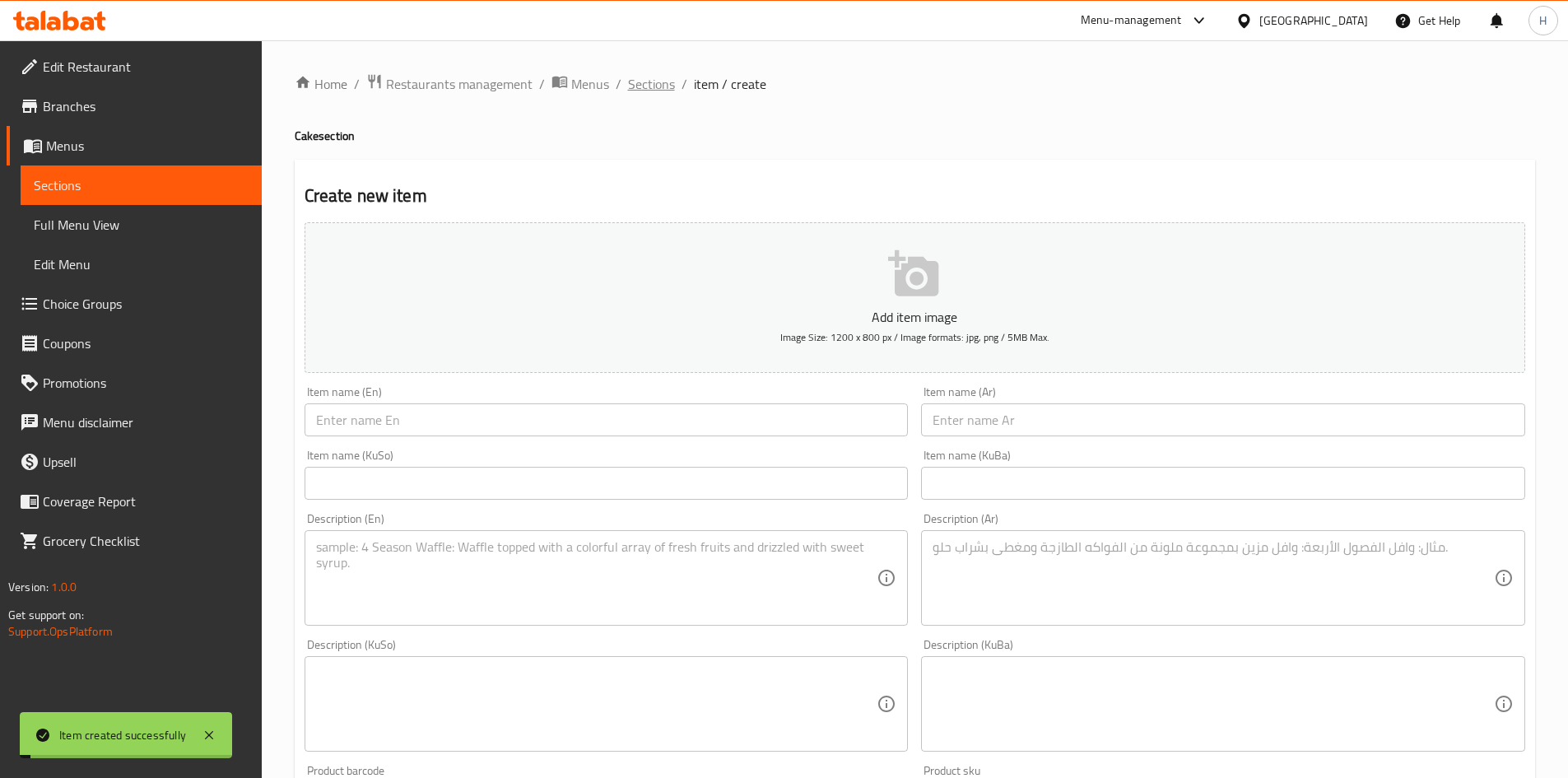
click at [666, 94] on span "Sections" at bounding box center [651, 83] width 47 height 19
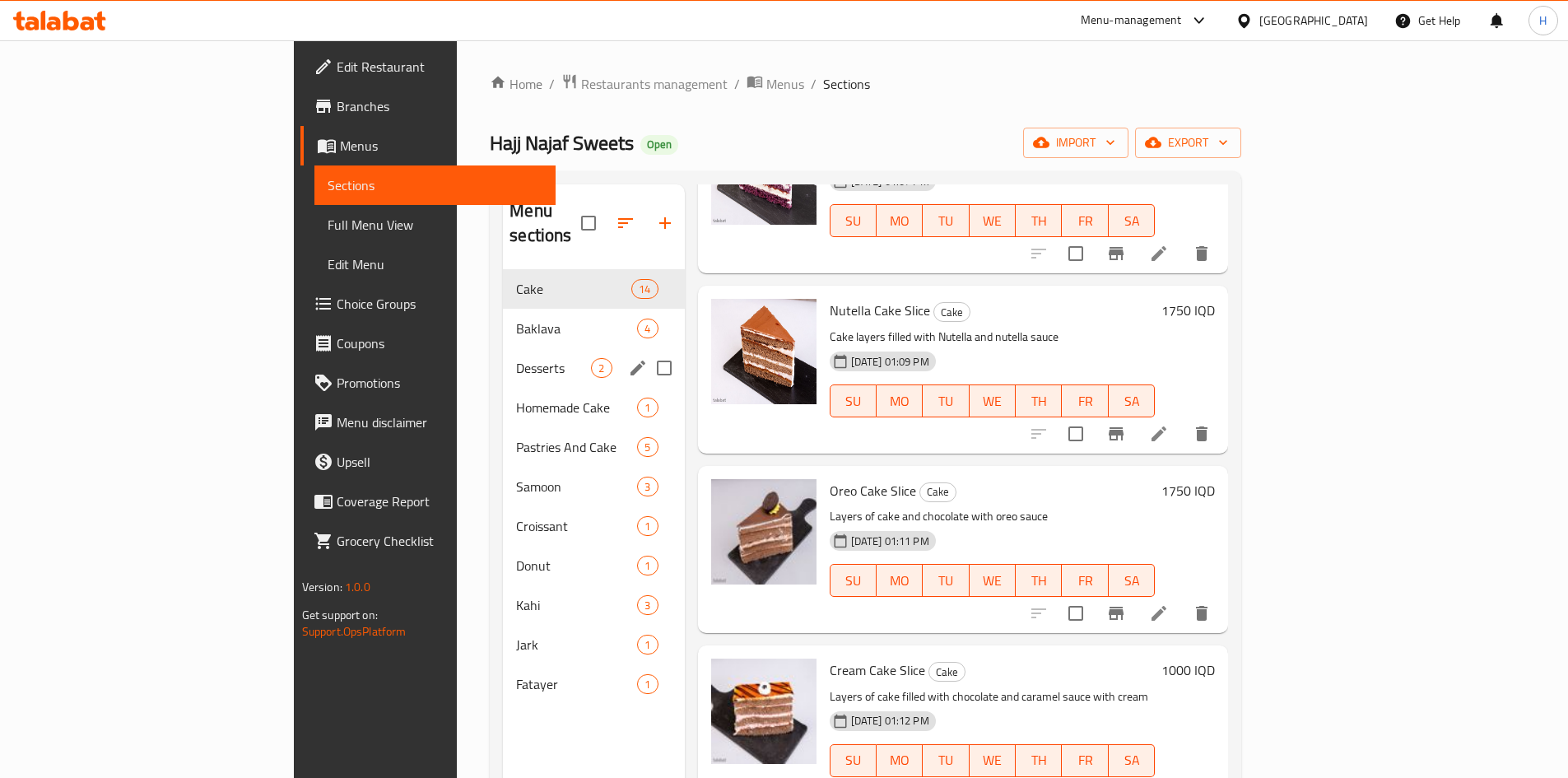
click at [503, 397] on div "Homemade Cake 1" at bounding box center [593, 407] width 181 height 40
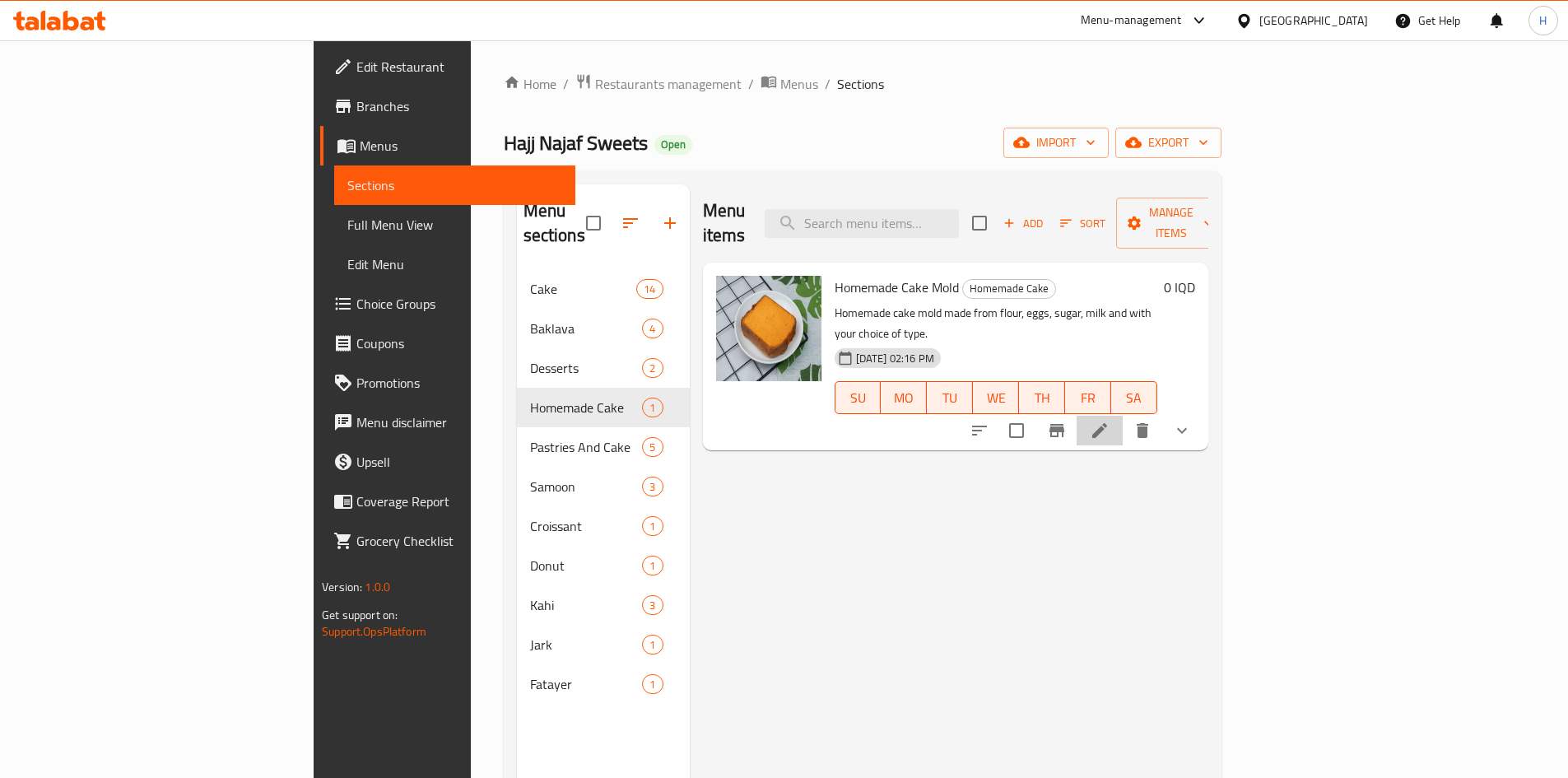
click at [1109, 420] on icon at bounding box center [1099, 430] width 19 height 19
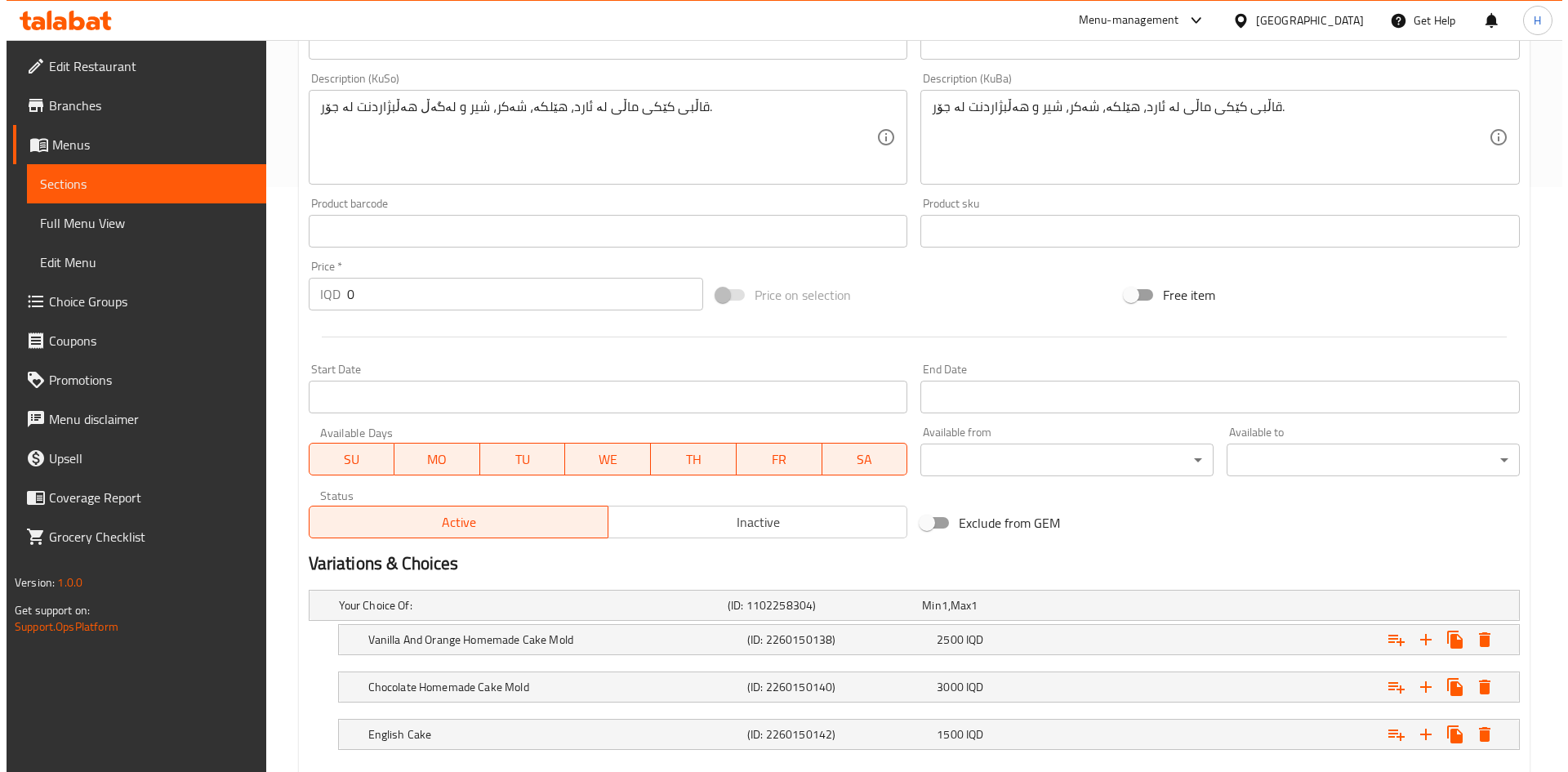
scroll to position [678, 0]
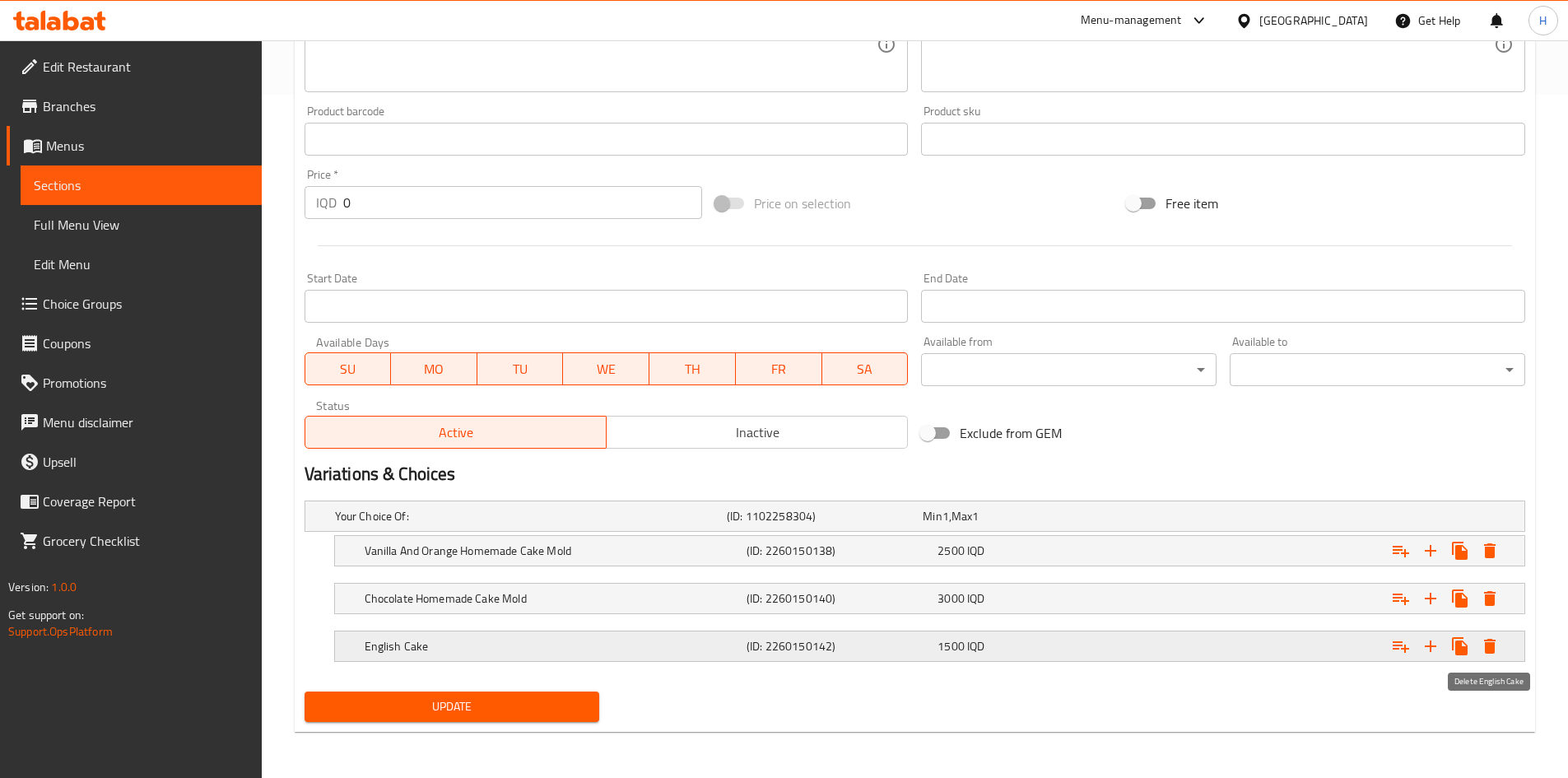
click at [1487, 632] on button "Expand" at bounding box center [1489, 646] width 30 height 30
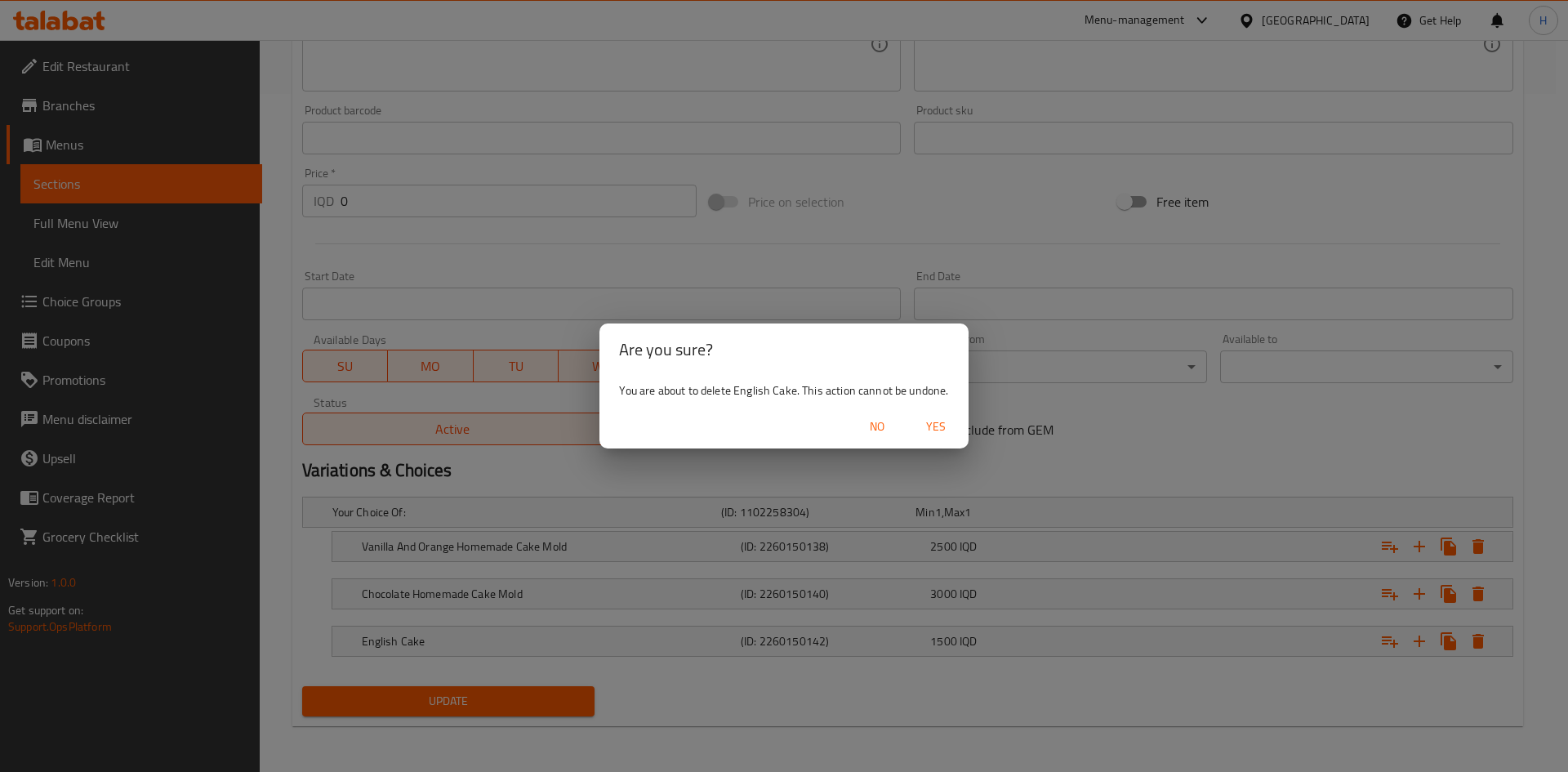
click at [955, 435] on button "Yes" at bounding box center [936, 427] width 52 height 30
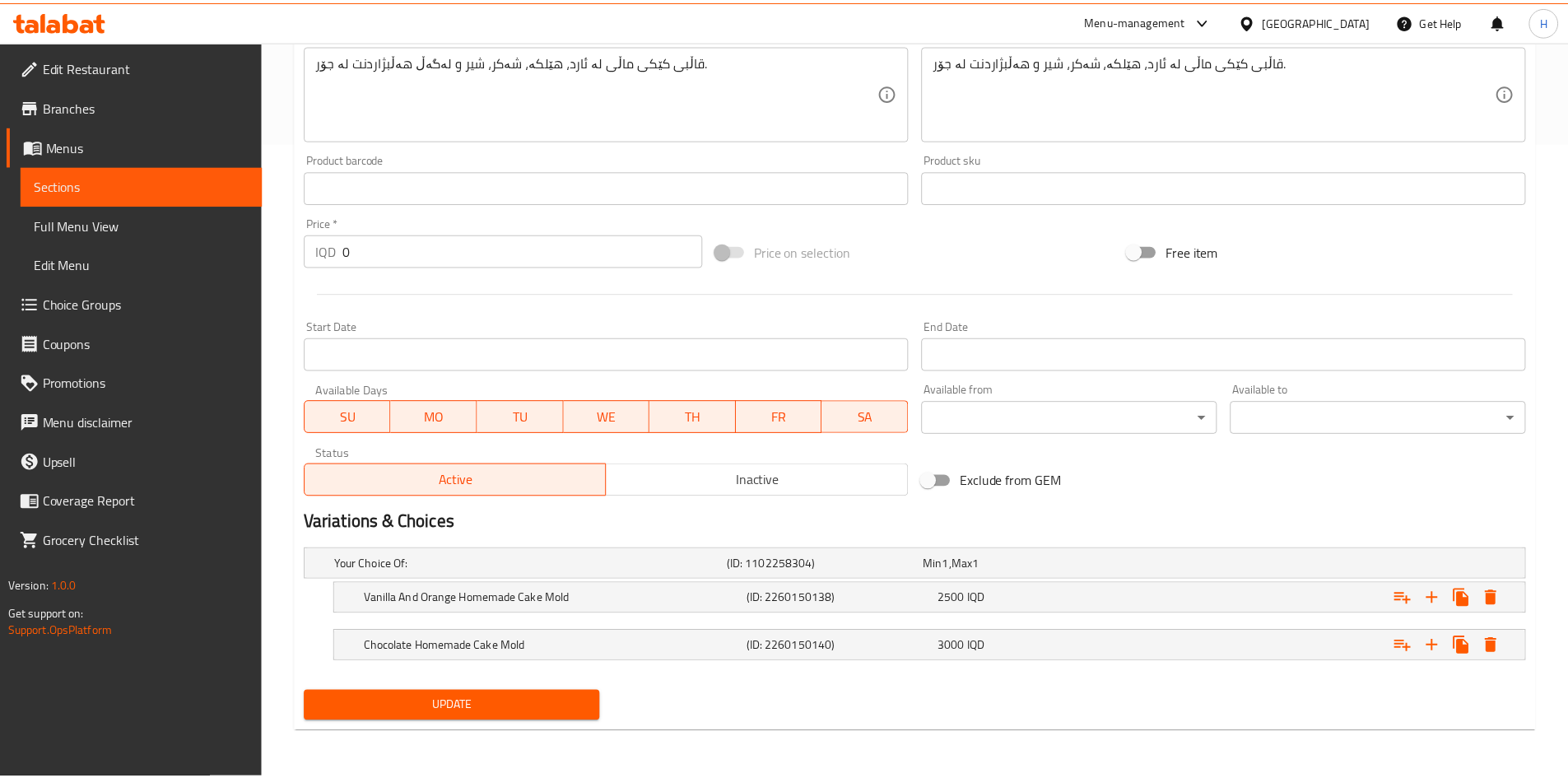
scroll to position [636, 0]
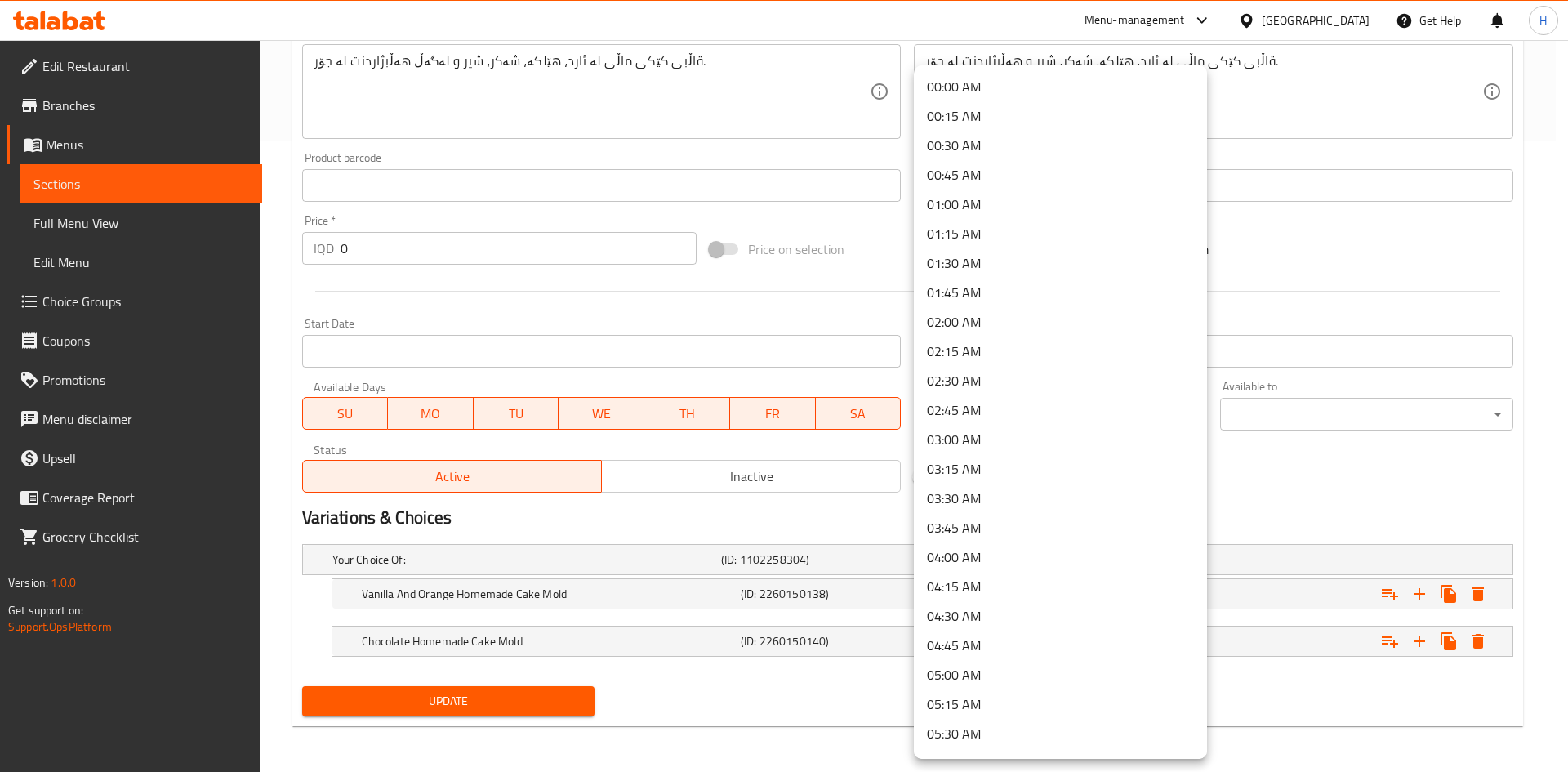
click at [695, 331] on div at bounding box center [784, 386] width 1568 height 772
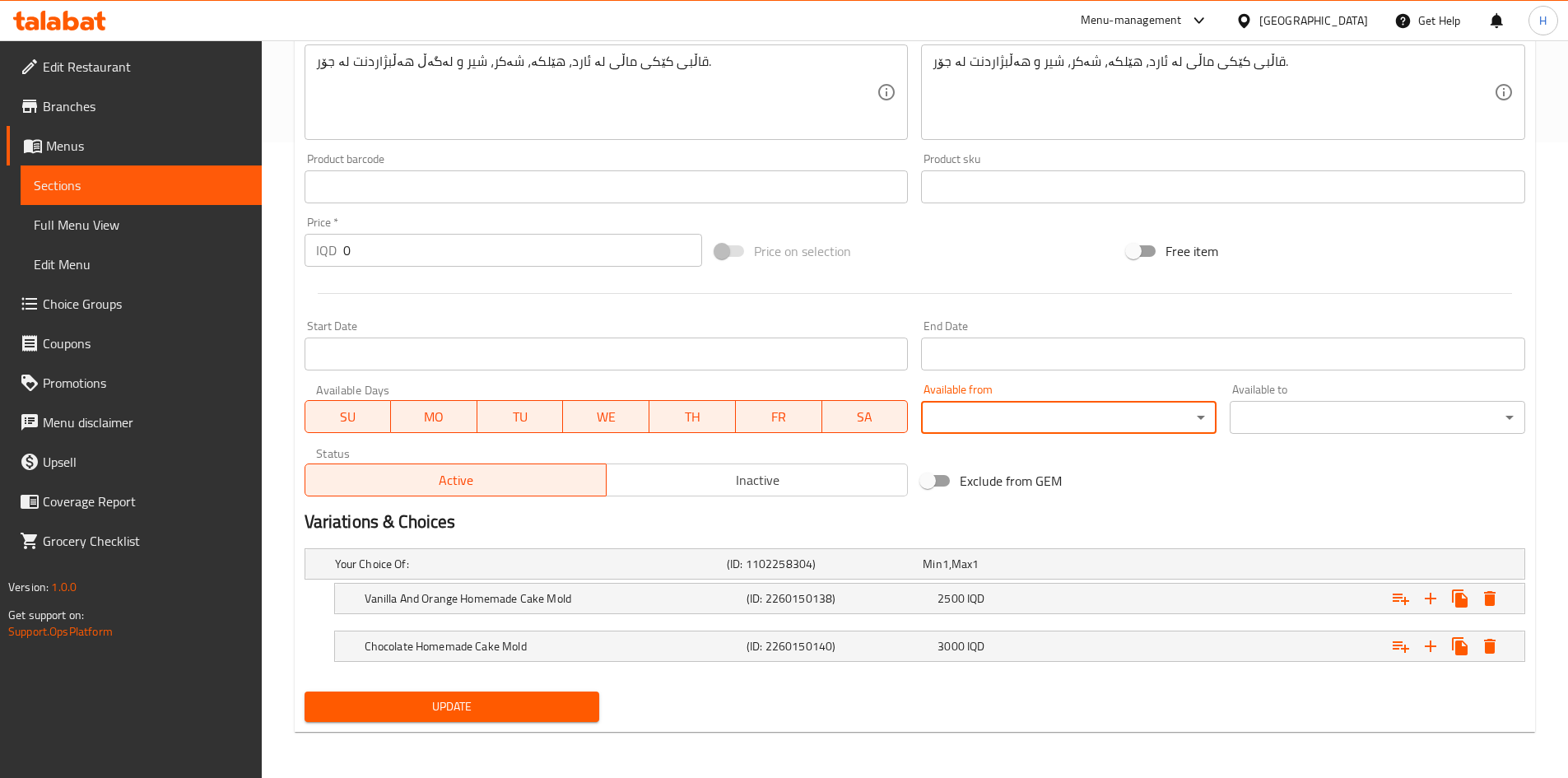
click at [462, 713] on span "Update" at bounding box center [453, 707] width 270 height 20
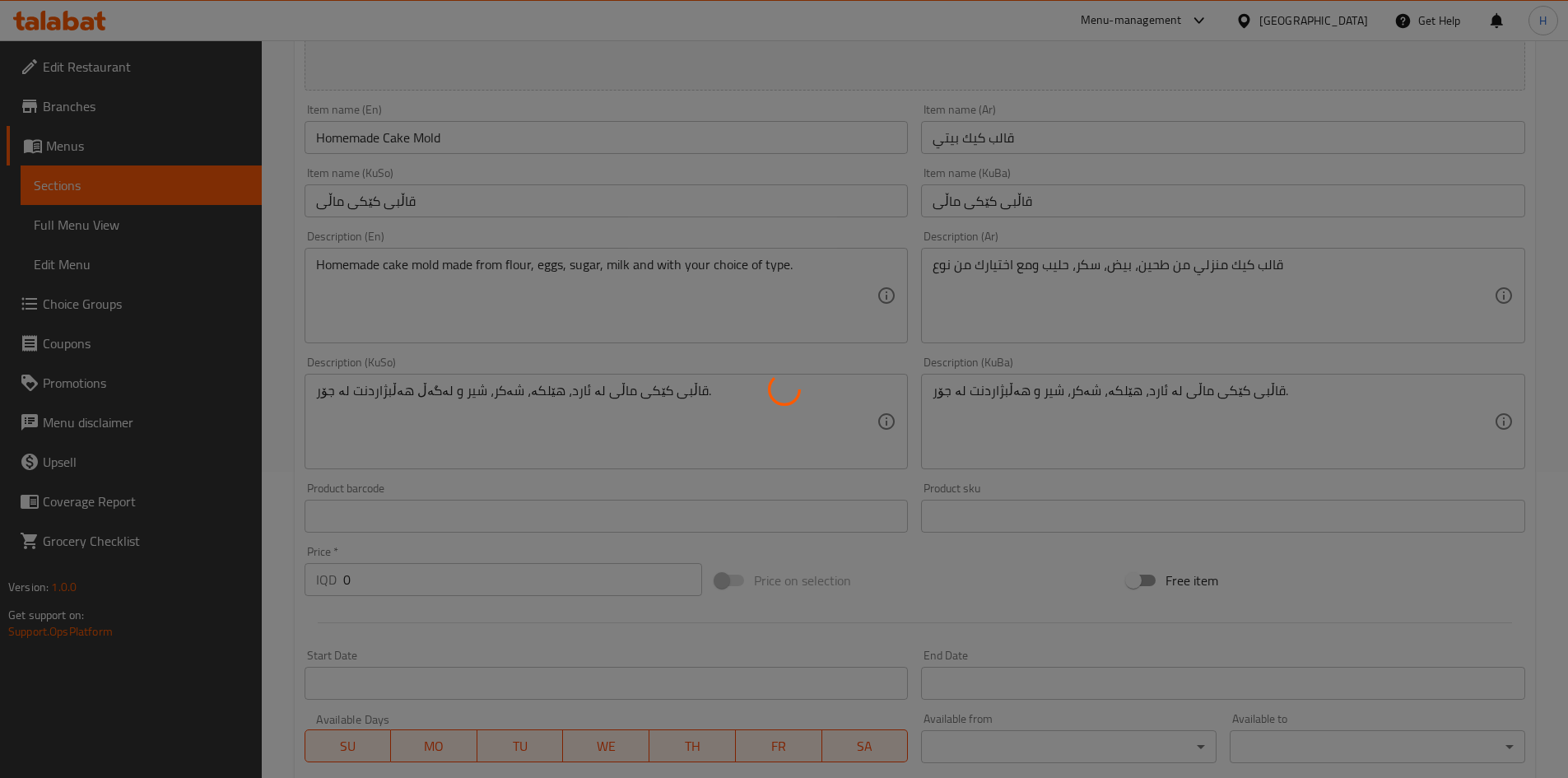
scroll to position [0, 0]
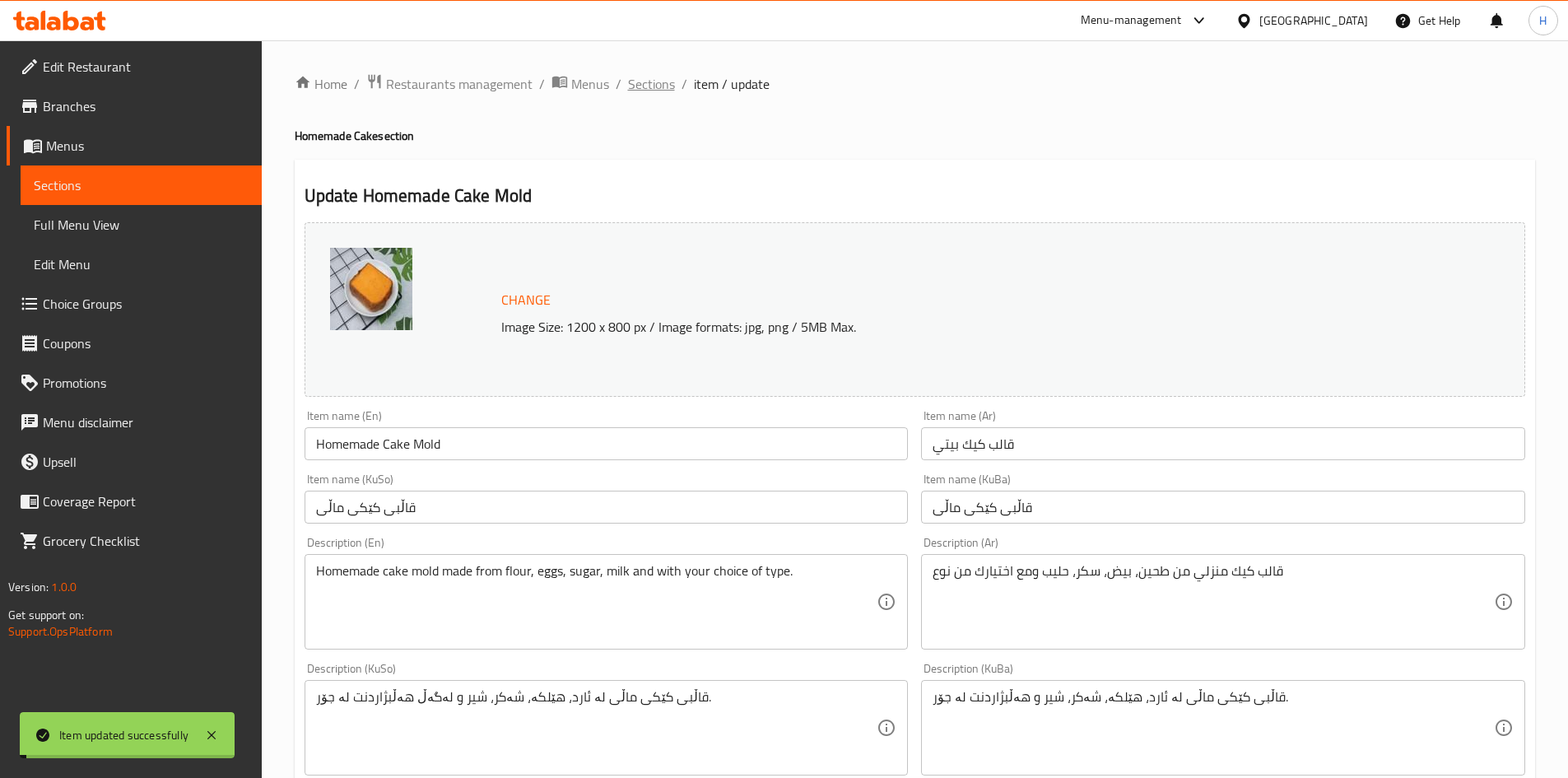
click at [661, 80] on span "Sections" at bounding box center [651, 83] width 47 height 19
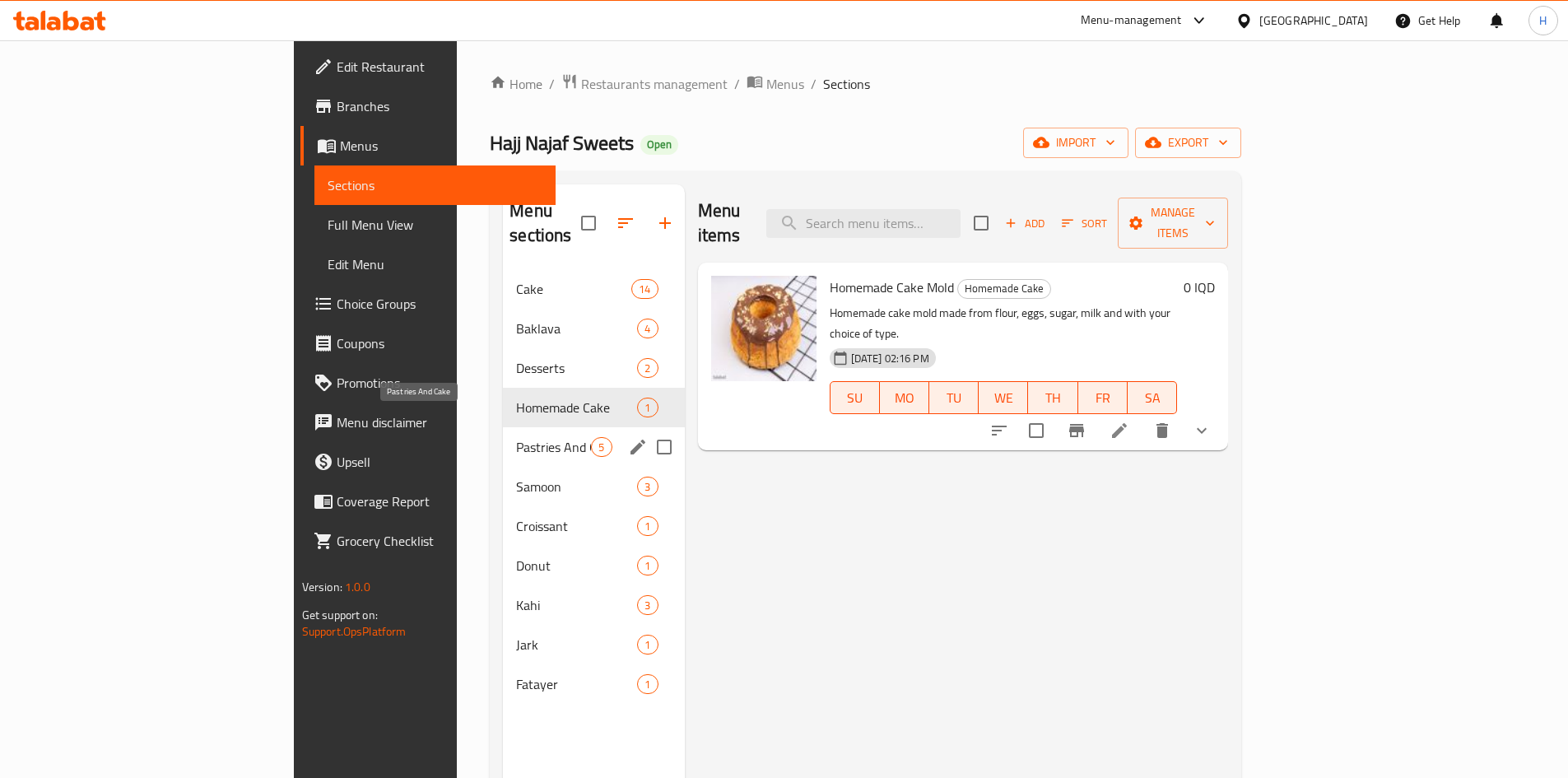
click at [516, 437] on span "Pastries And Cake" at bounding box center [553, 447] width 75 height 19
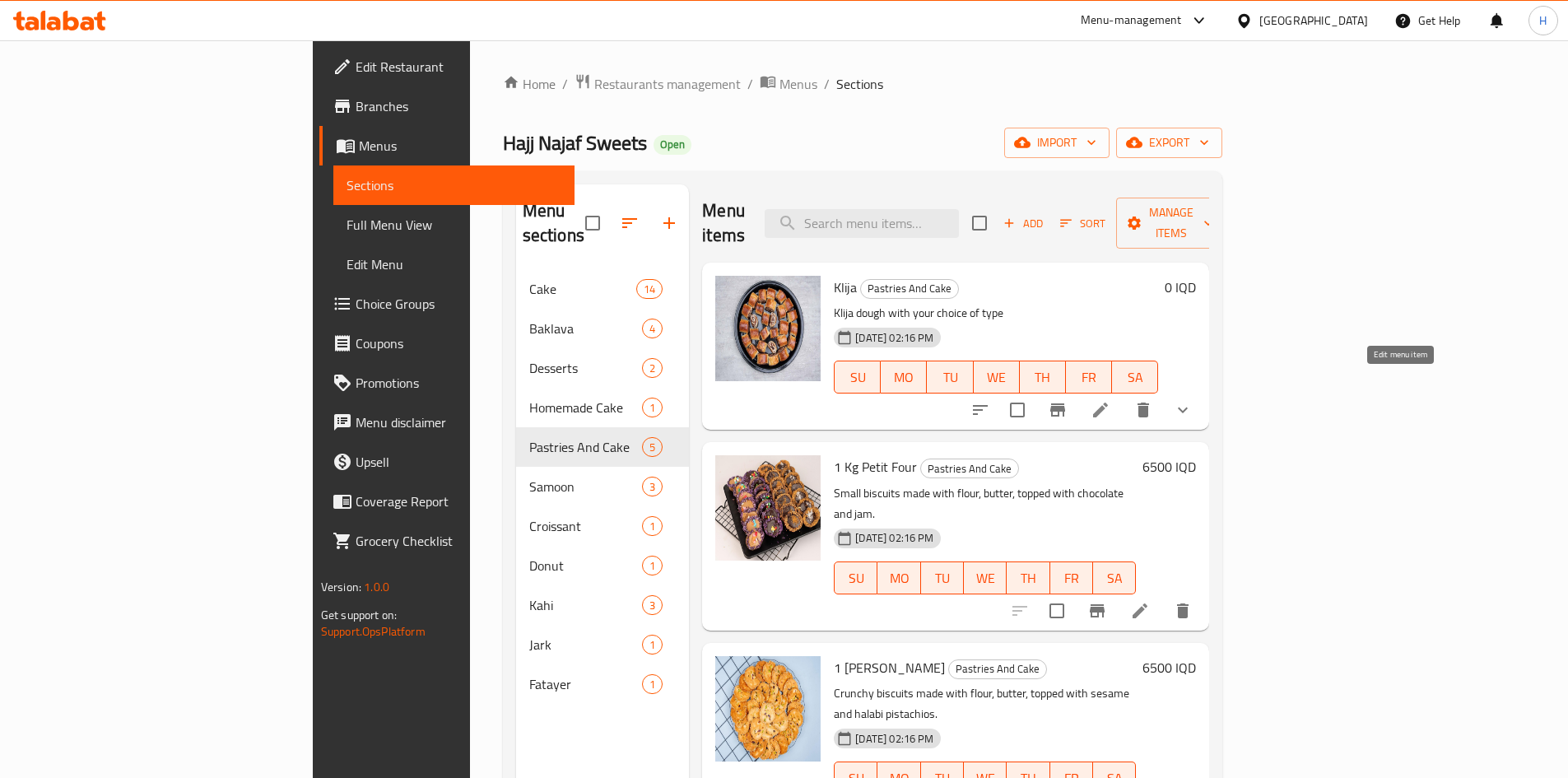
click at [1110, 400] on icon at bounding box center [1100, 409] width 19 height 19
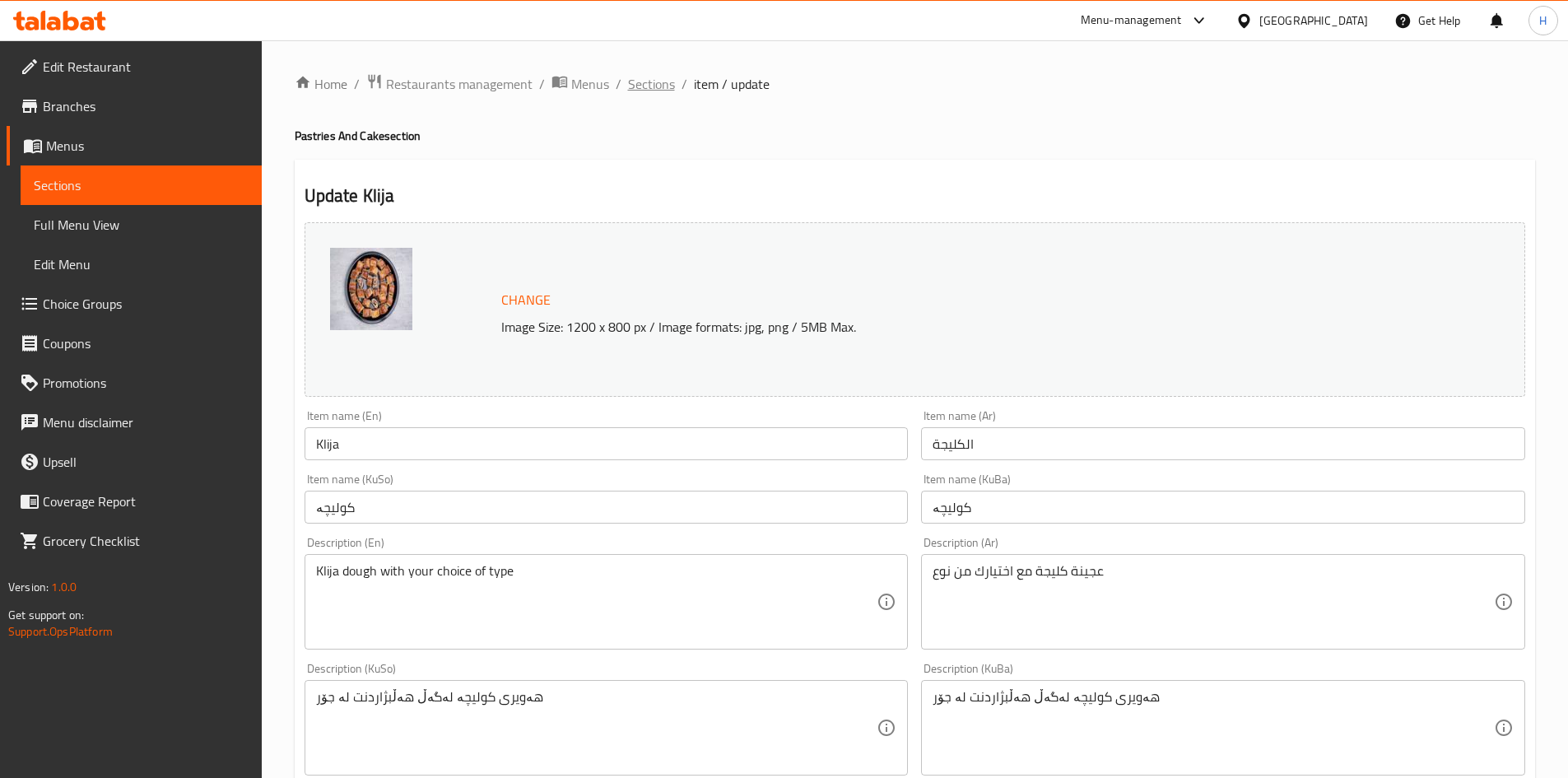
click at [653, 93] on span "Sections" at bounding box center [651, 83] width 47 height 19
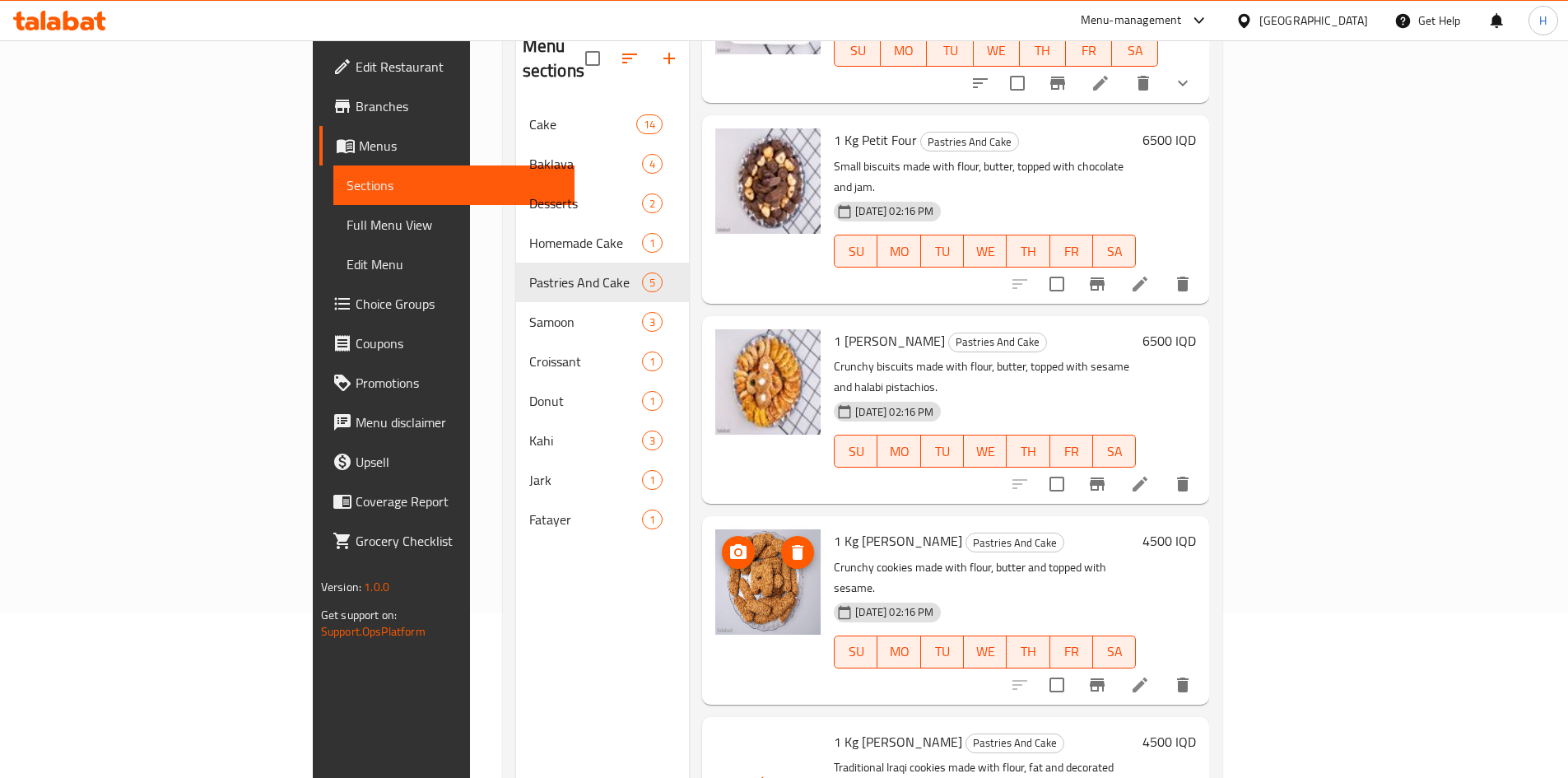
scroll to position [231, 0]
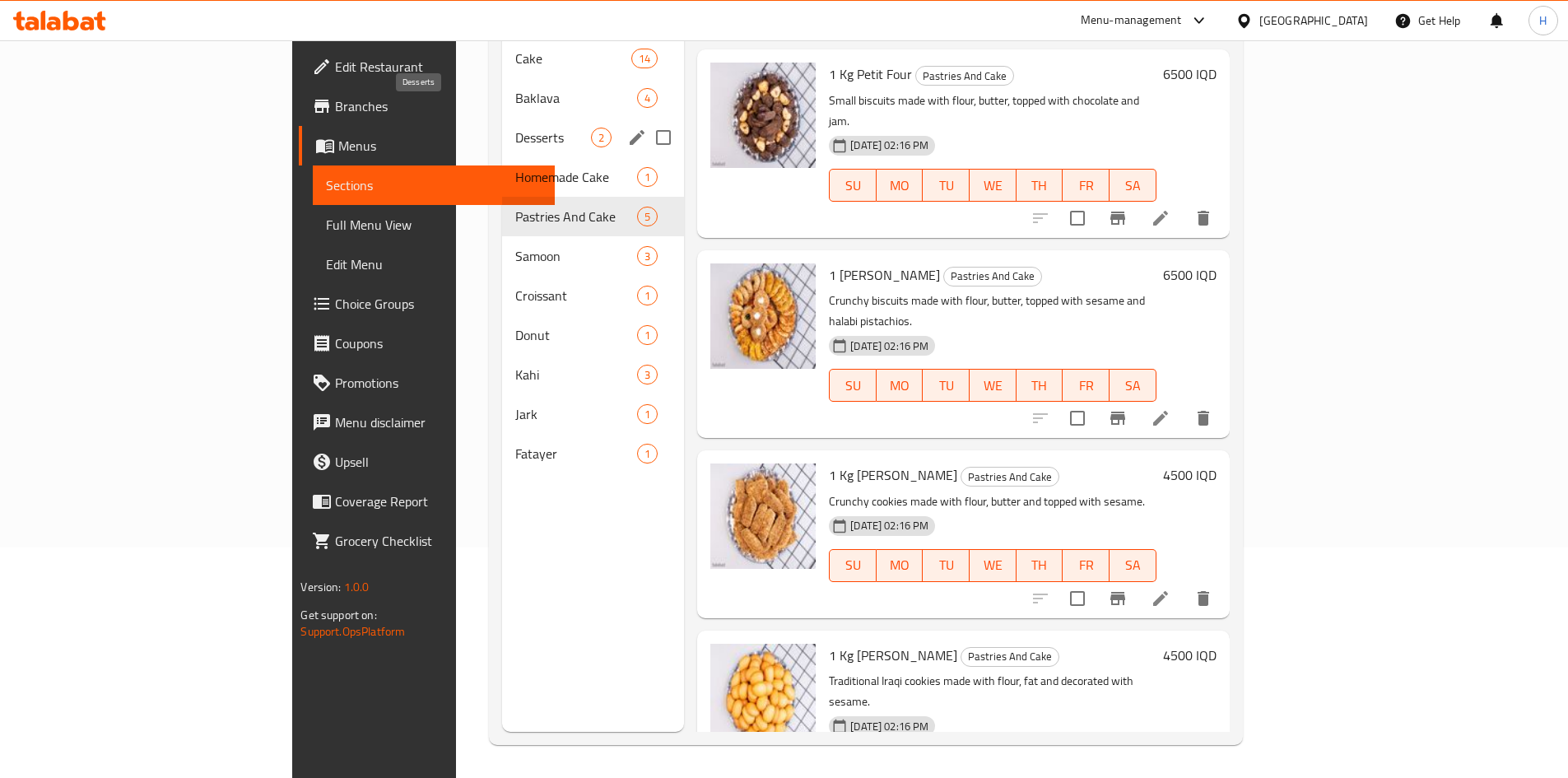
click at [515, 128] on span "Desserts" at bounding box center [553, 137] width 75 height 19
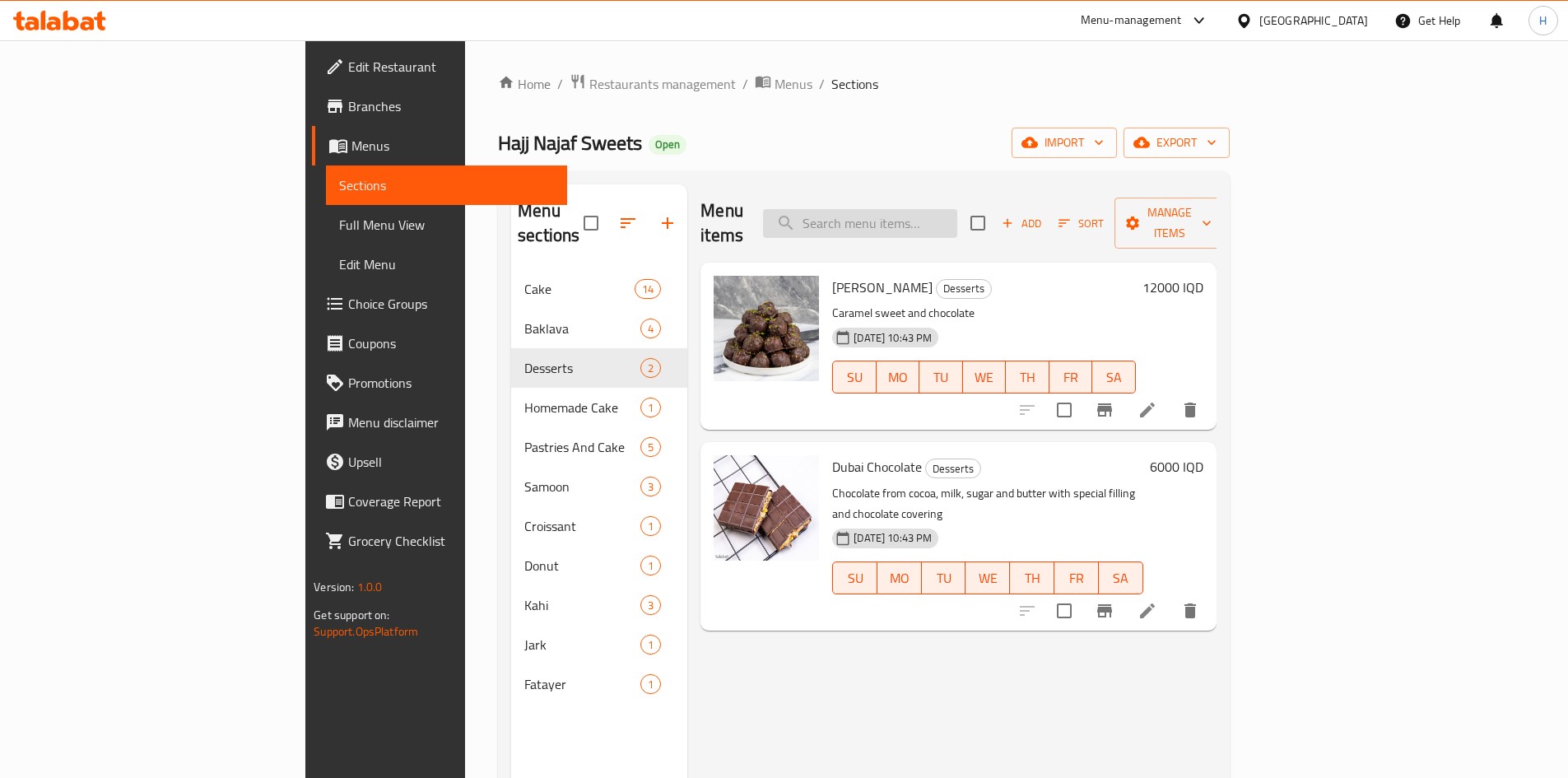
click at [958, 209] on input "search" at bounding box center [859, 224] width 194 height 29
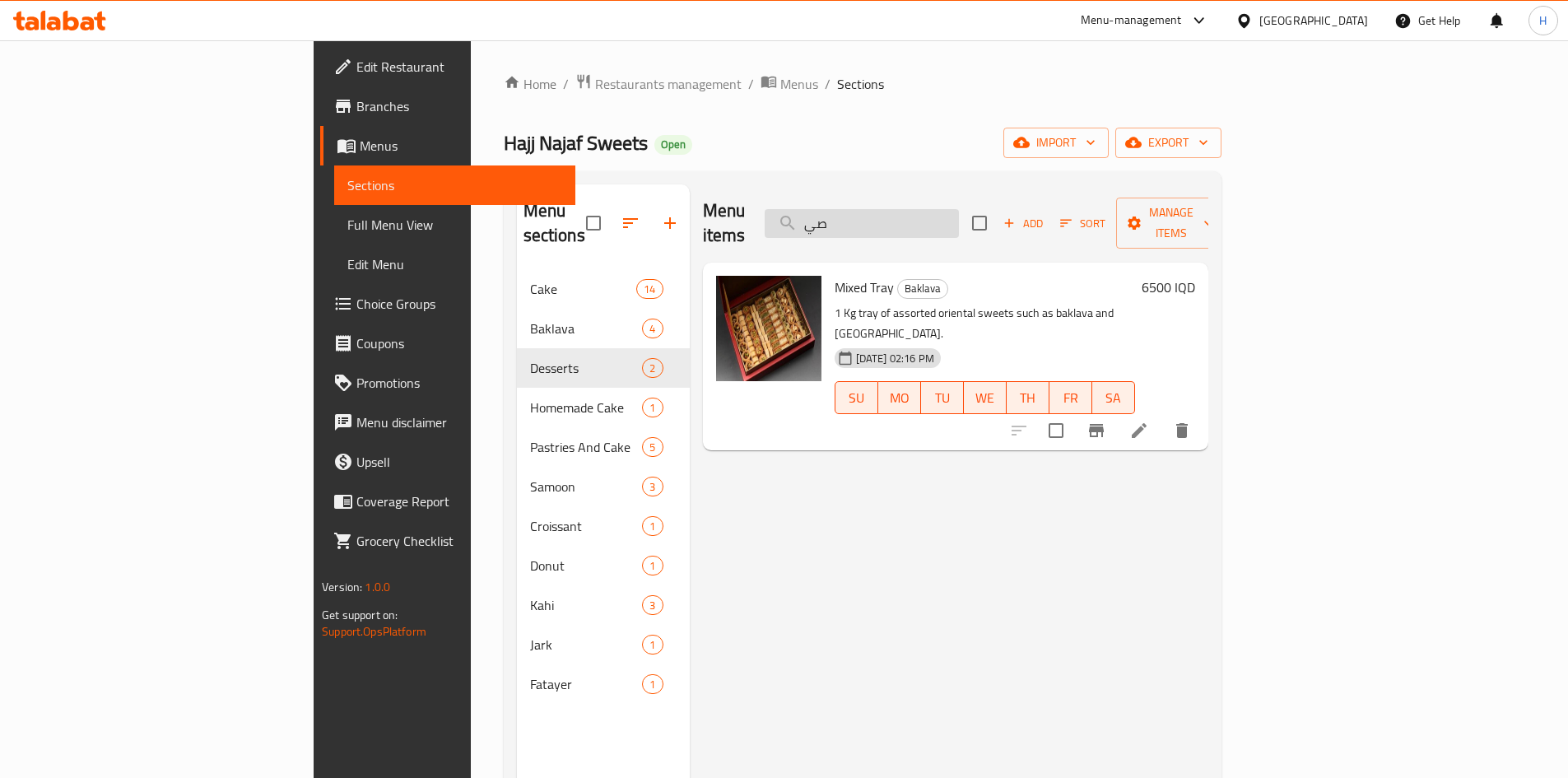
click at [959, 209] on input "صي" at bounding box center [861, 224] width 194 height 29
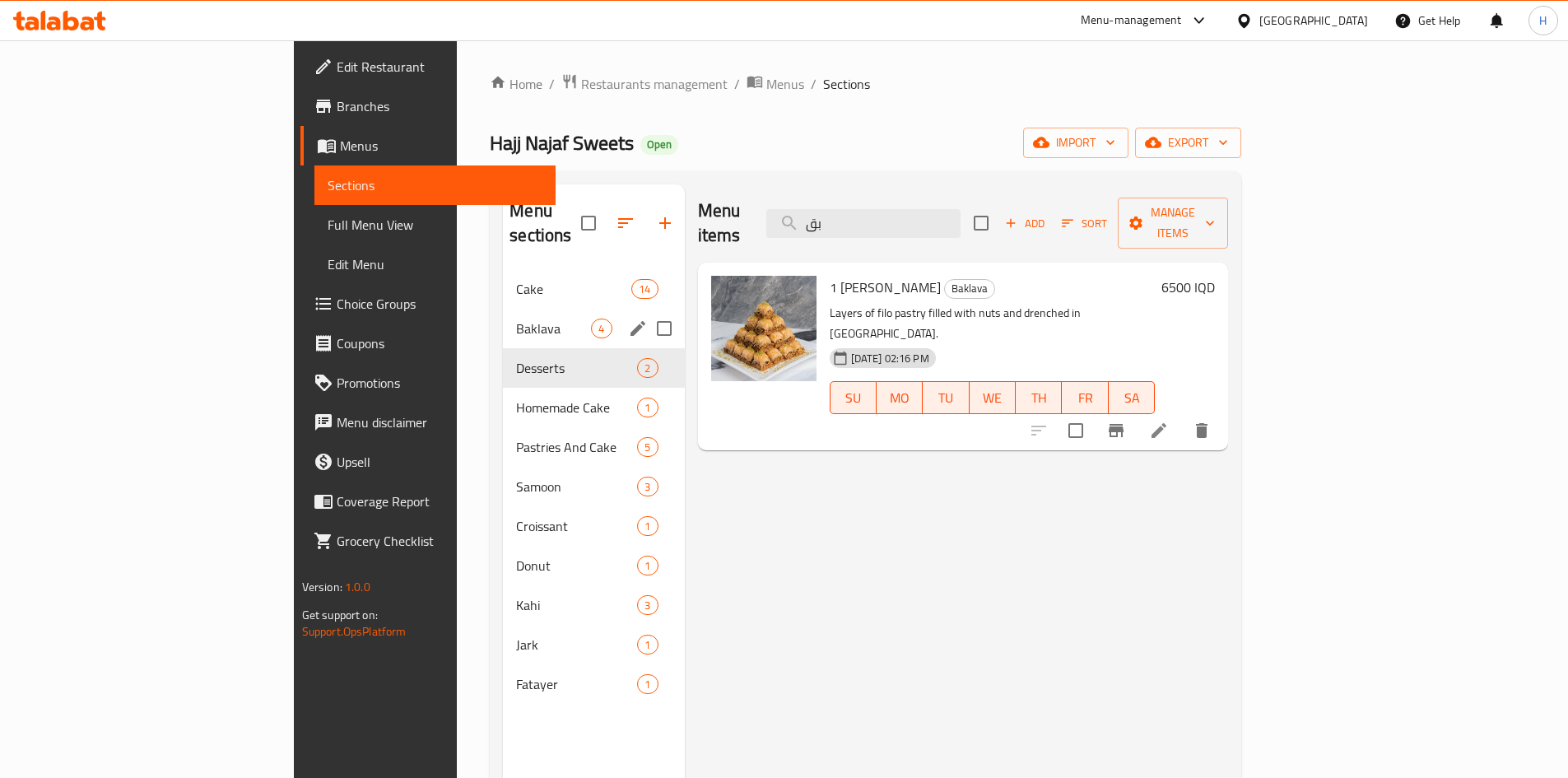
type input "بق"
click at [503, 314] on div "Baklava 4" at bounding box center [593, 328] width 181 height 40
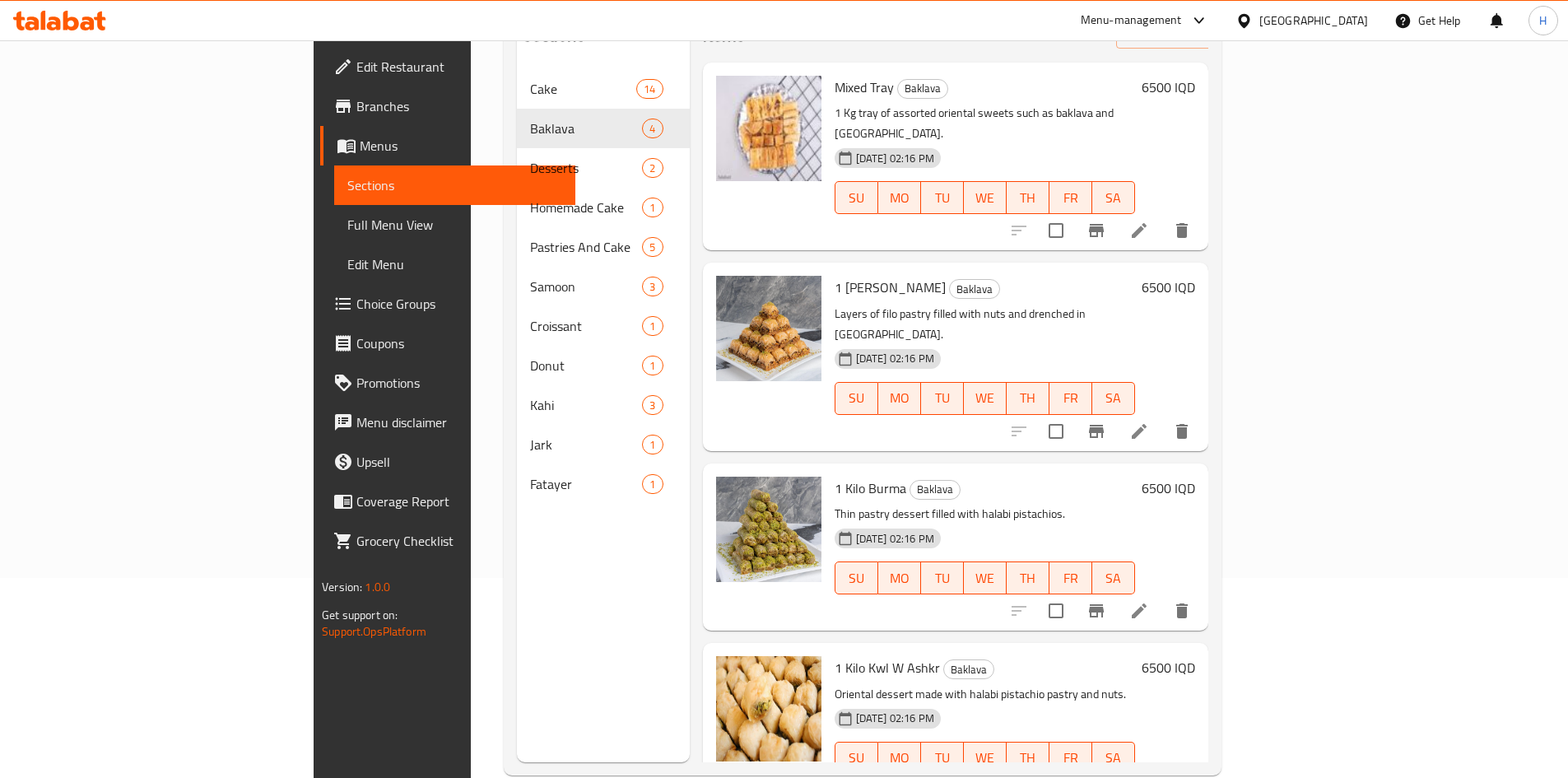
scroll to position [231, 0]
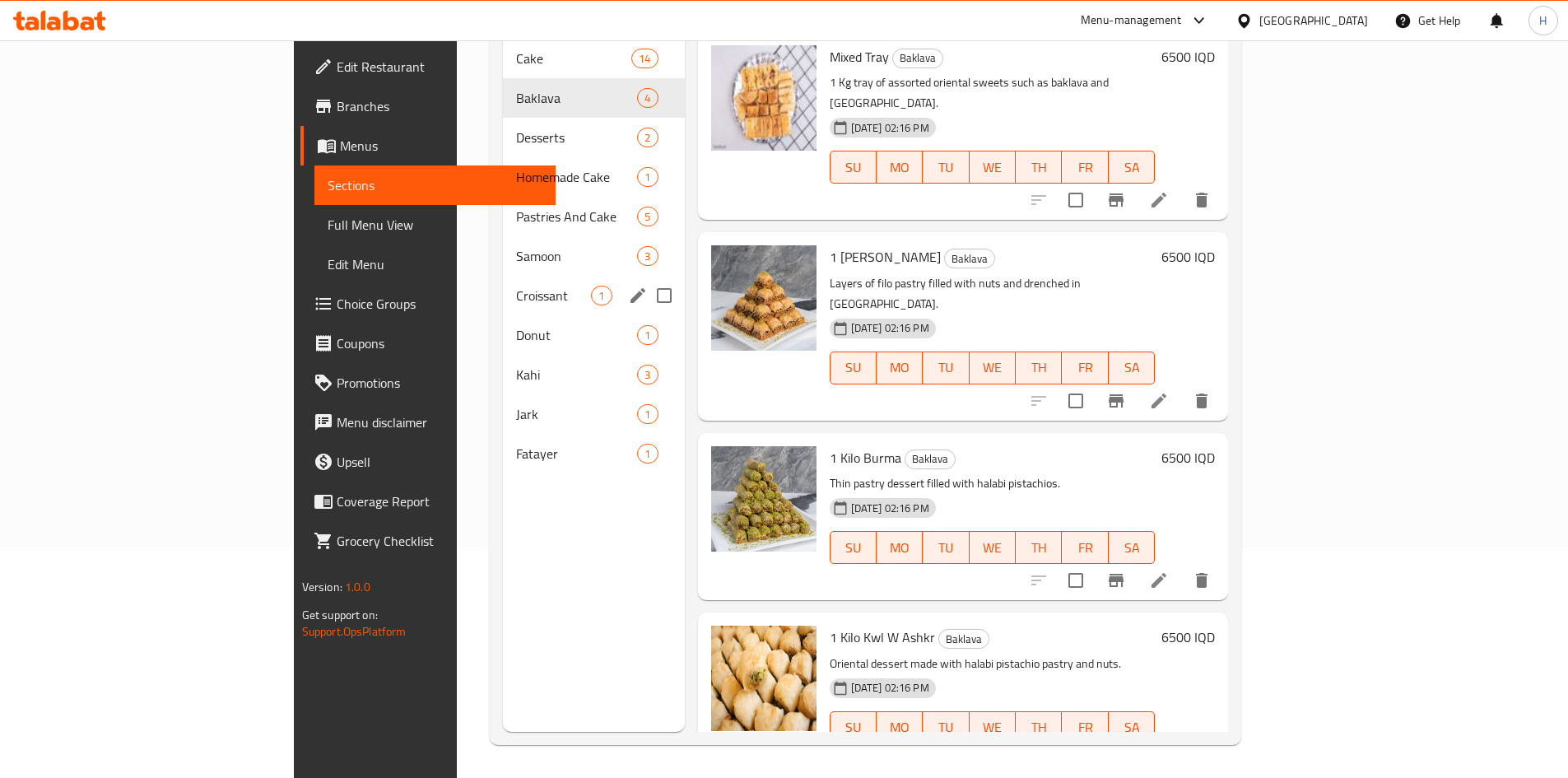
drag, startPoint x: 344, startPoint y: 268, endPoint x: 465, endPoint y: 284, distance: 122.1
click at [516, 286] on span "Croissant" at bounding box center [553, 295] width 75 height 19
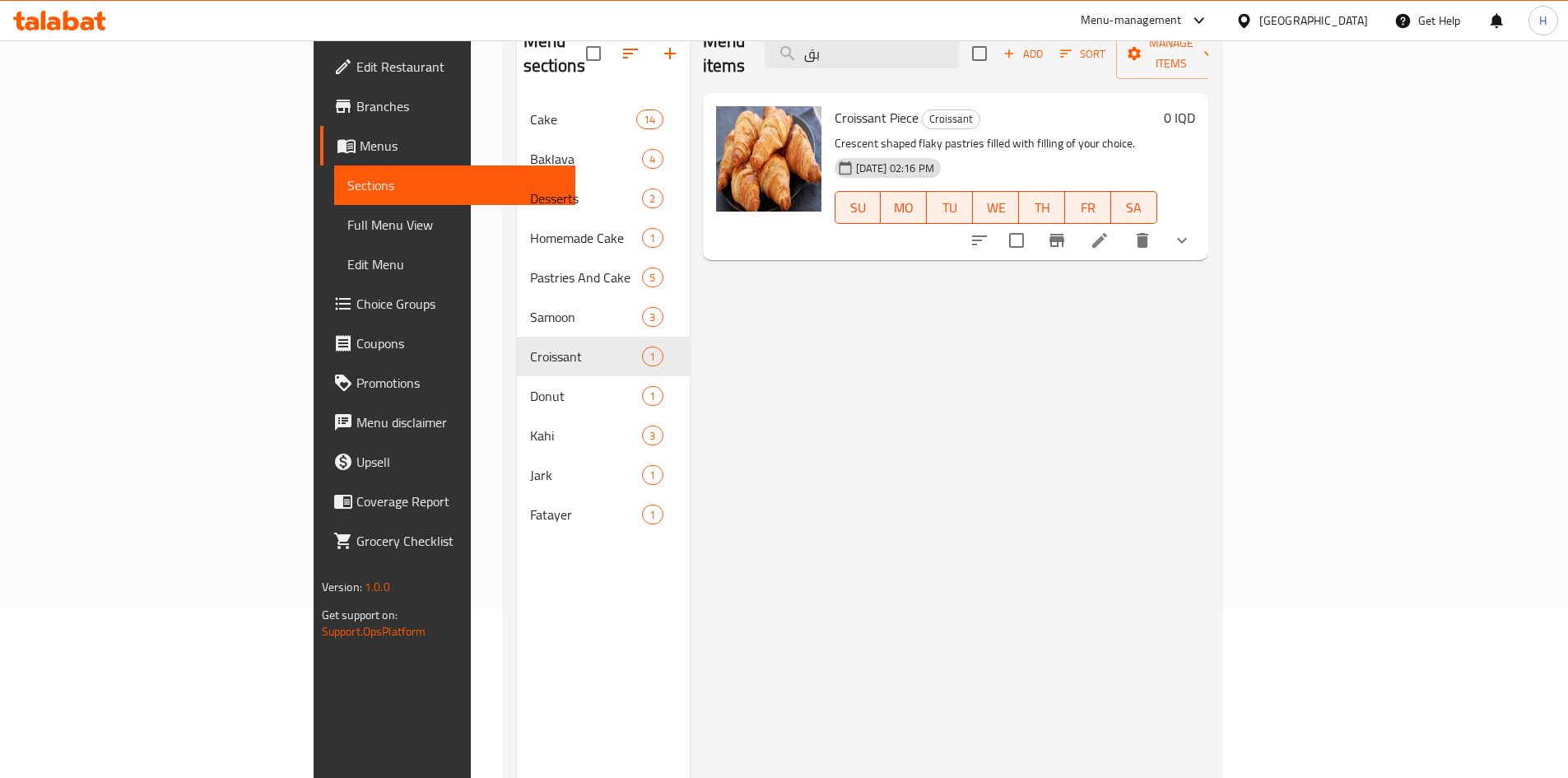
scroll to position [66, 0]
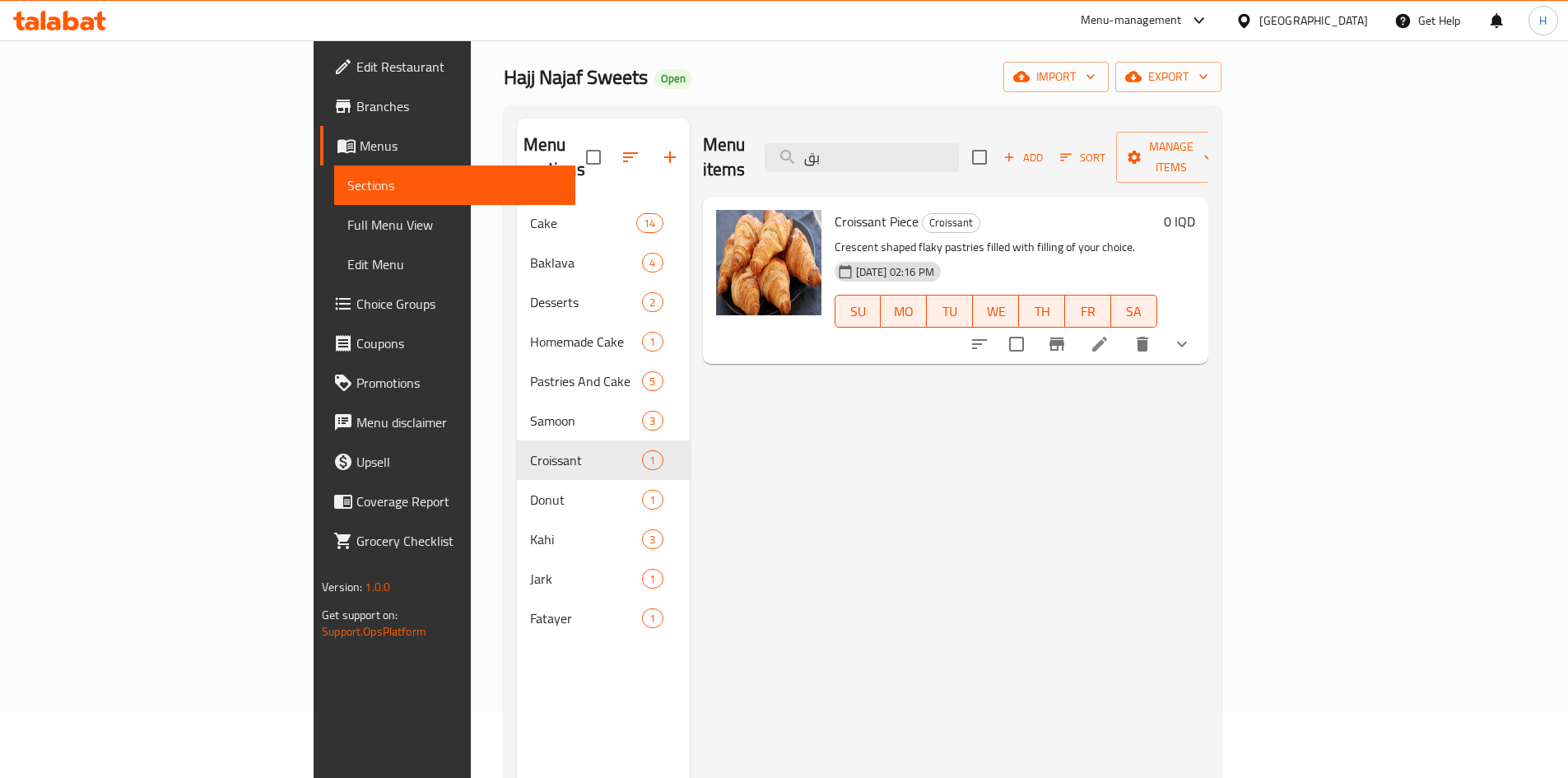
click at [1109, 334] on icon at bounding box center [1099, 343] width 19 height 19
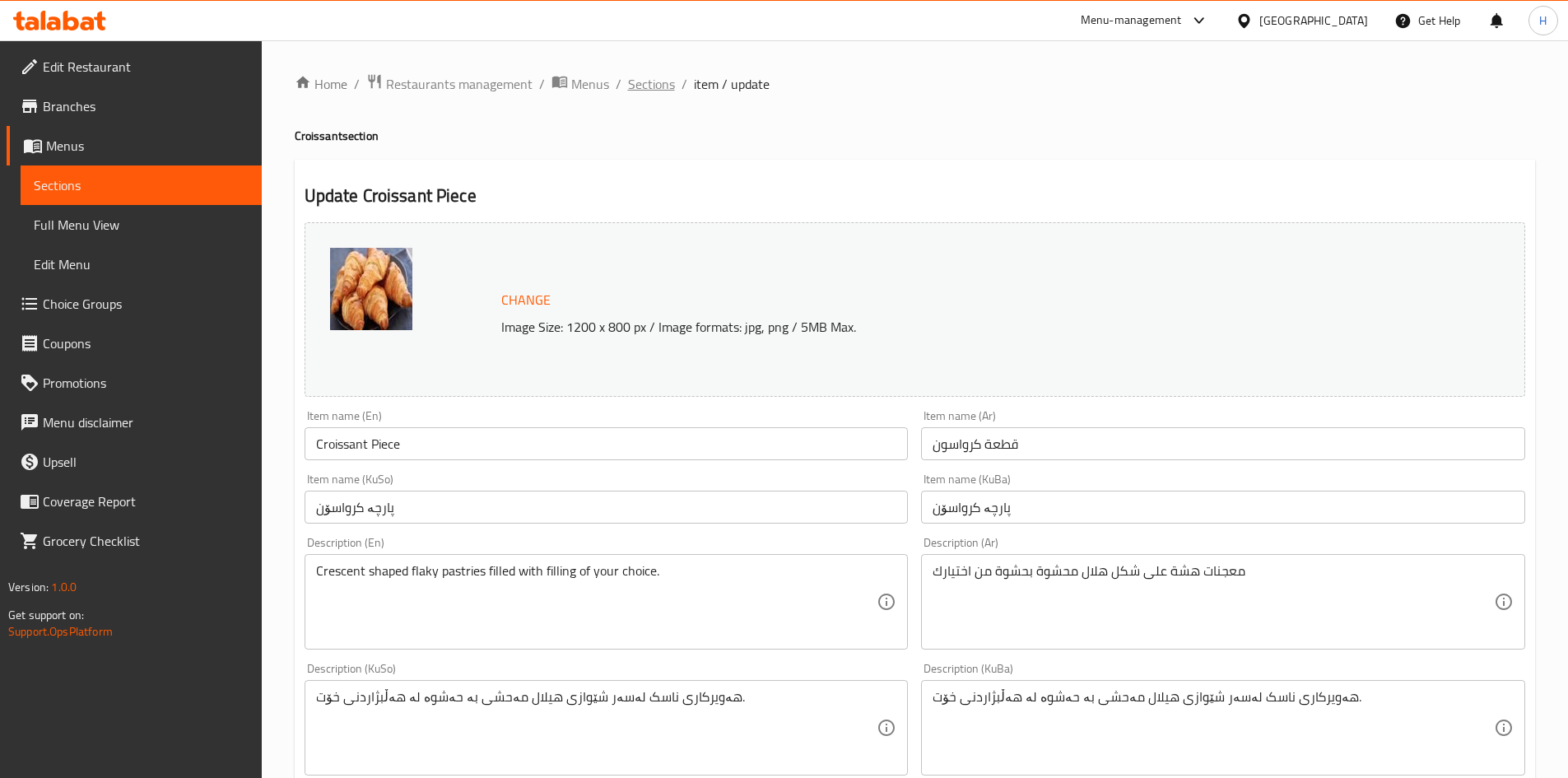
click at [661, 81] on span "Sections" at bounding box center [651, 83] width 47 height 19
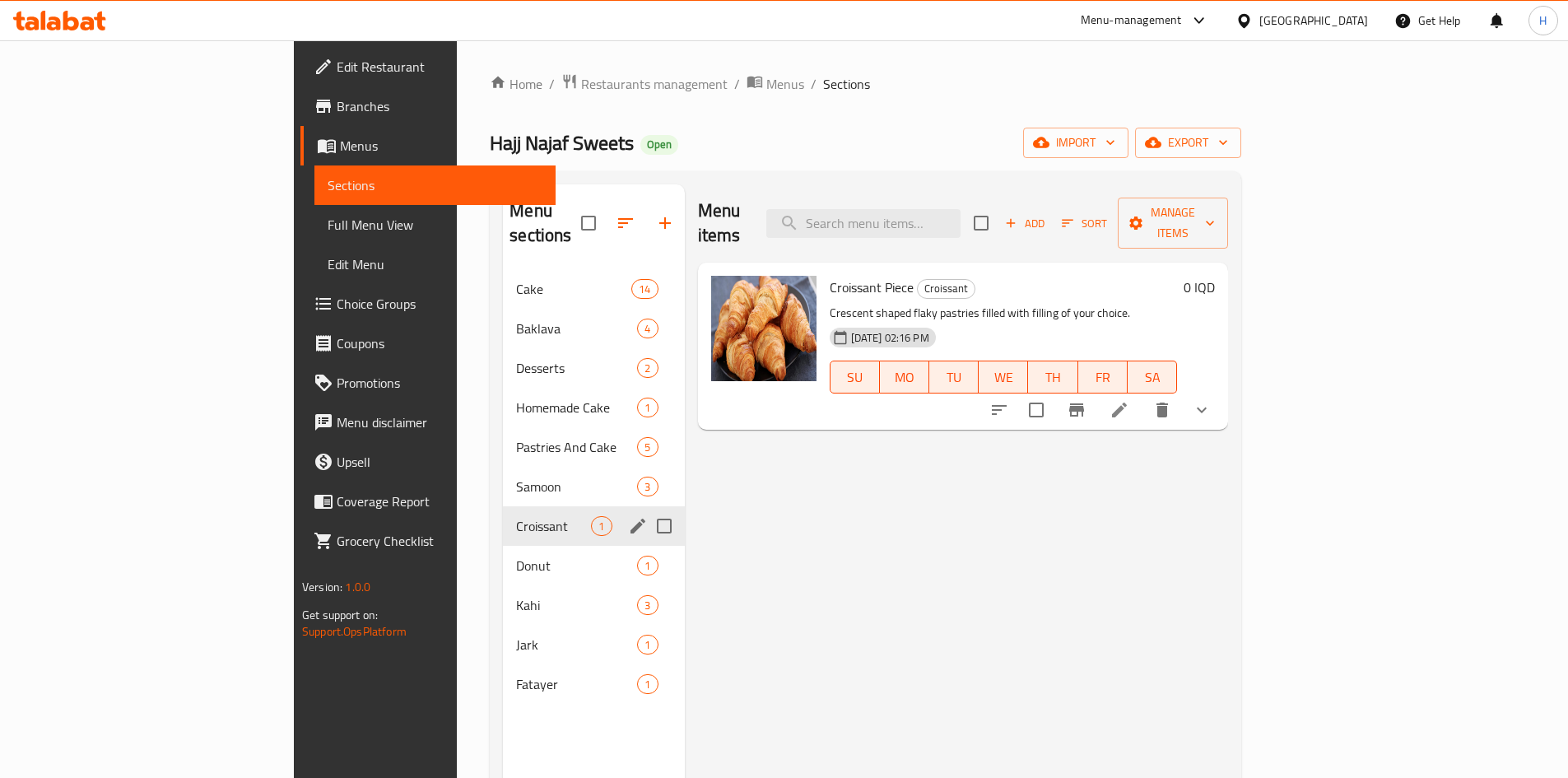
click at [516, 556] on span "Donut" at bounding box center [576, 565] width 121 height 19
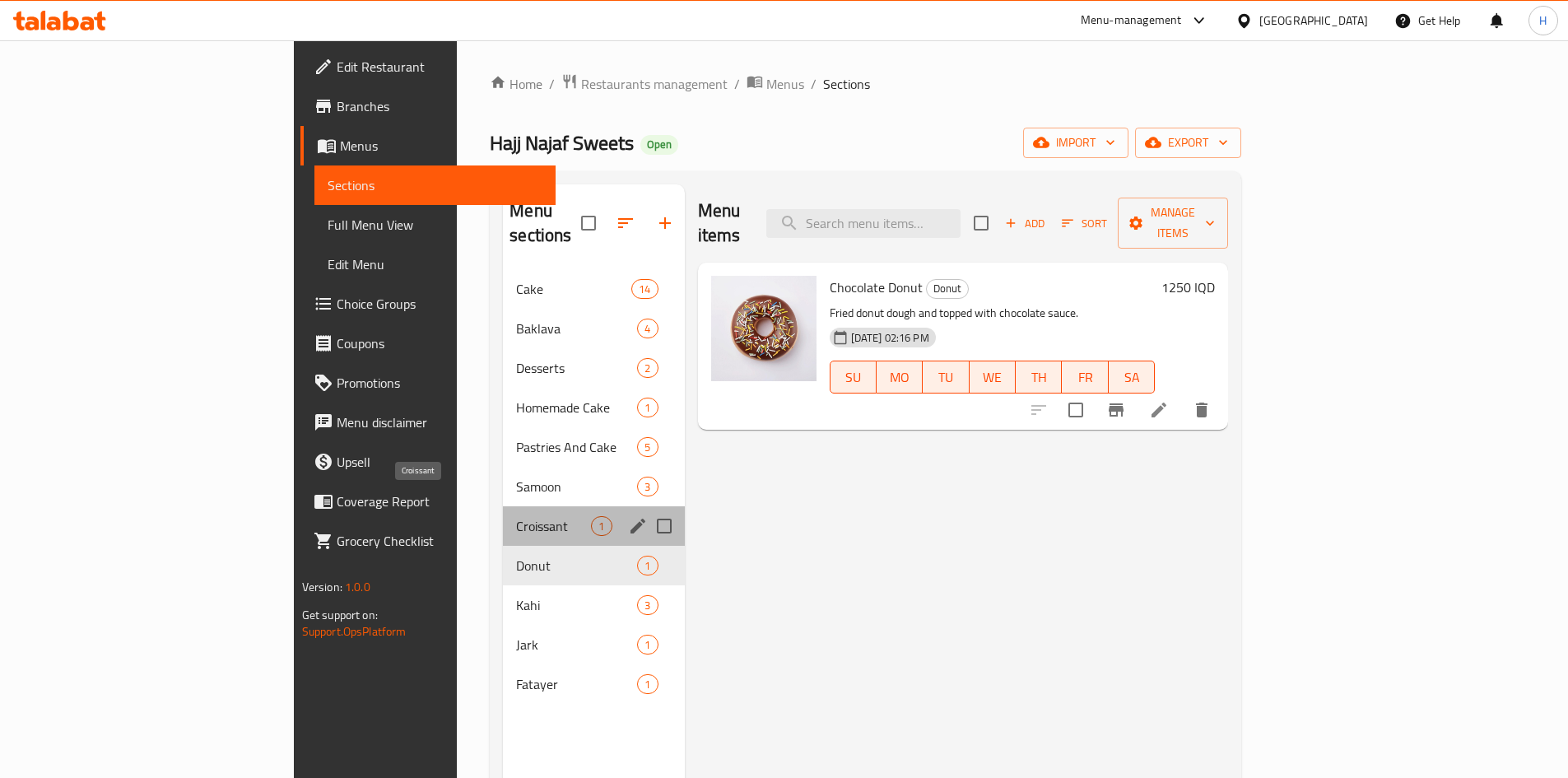
click at [516, 516] on span "Croissant" at bounding box center [553, 525] width 75 height 19
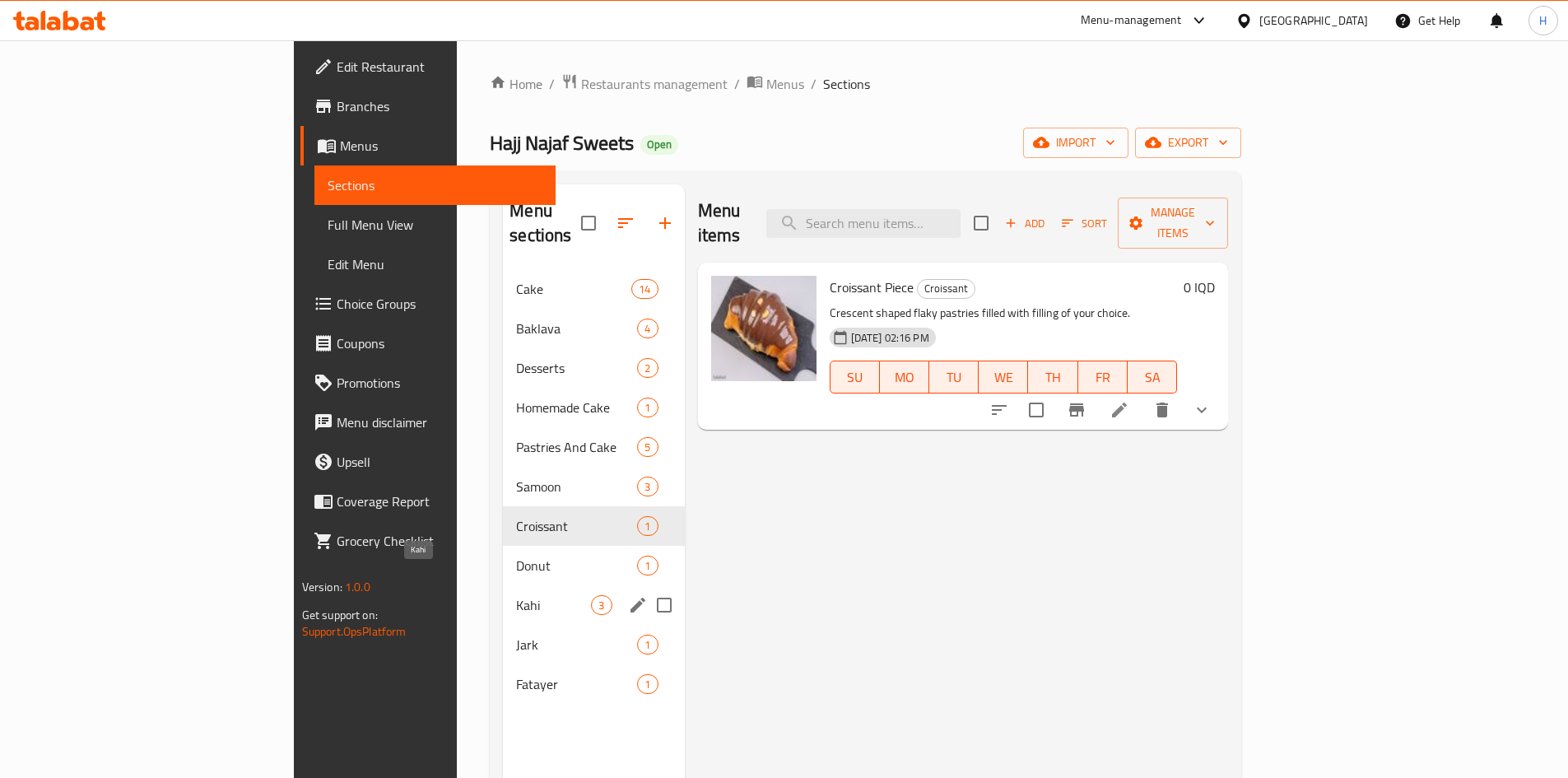
click at [516, 556] on span "Donut" at bounding box center [576, 565] width 121 height 19
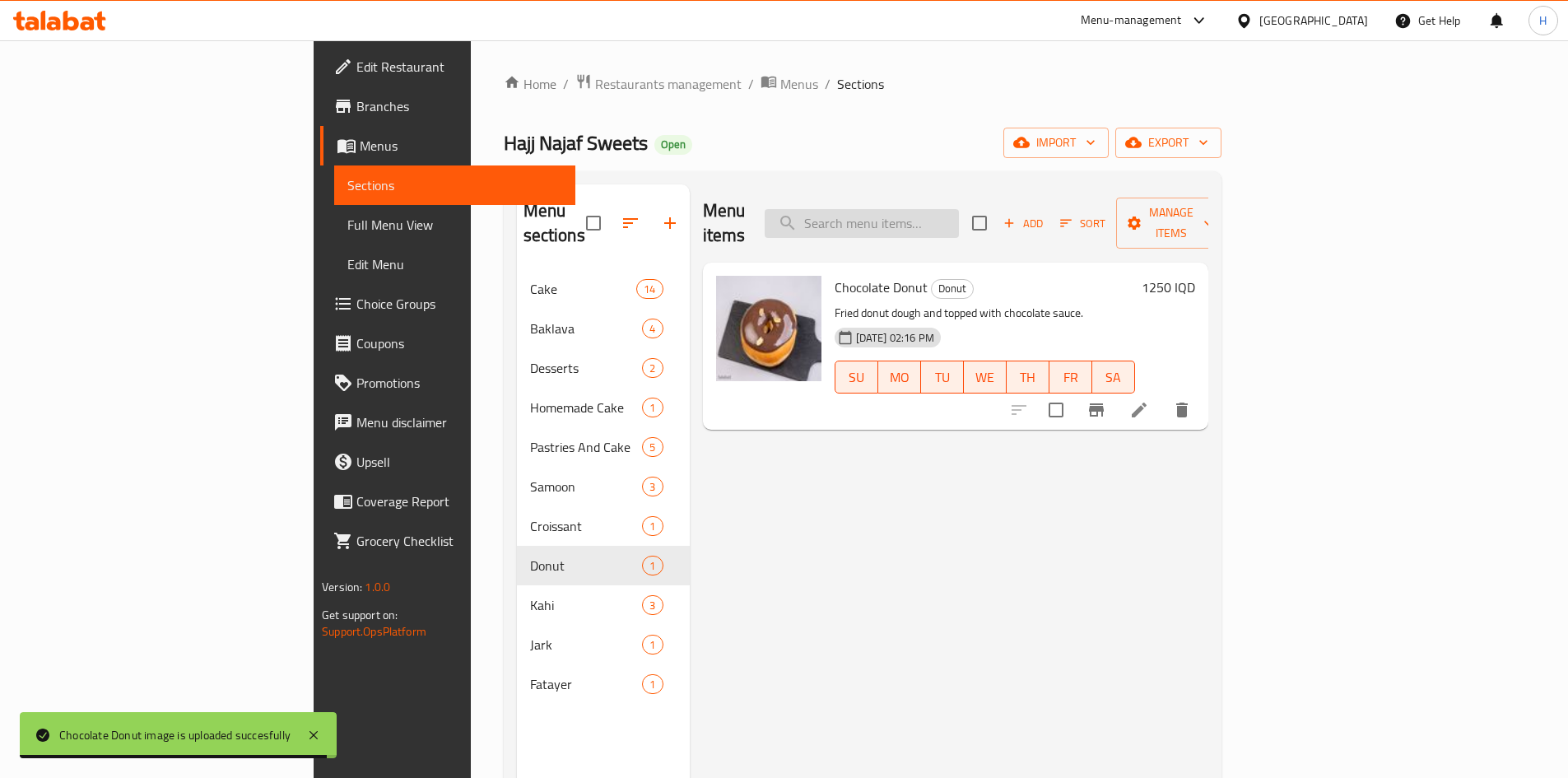
click at [959, 209] on input "search" at bounding box center [861, 224] width 194 height 29
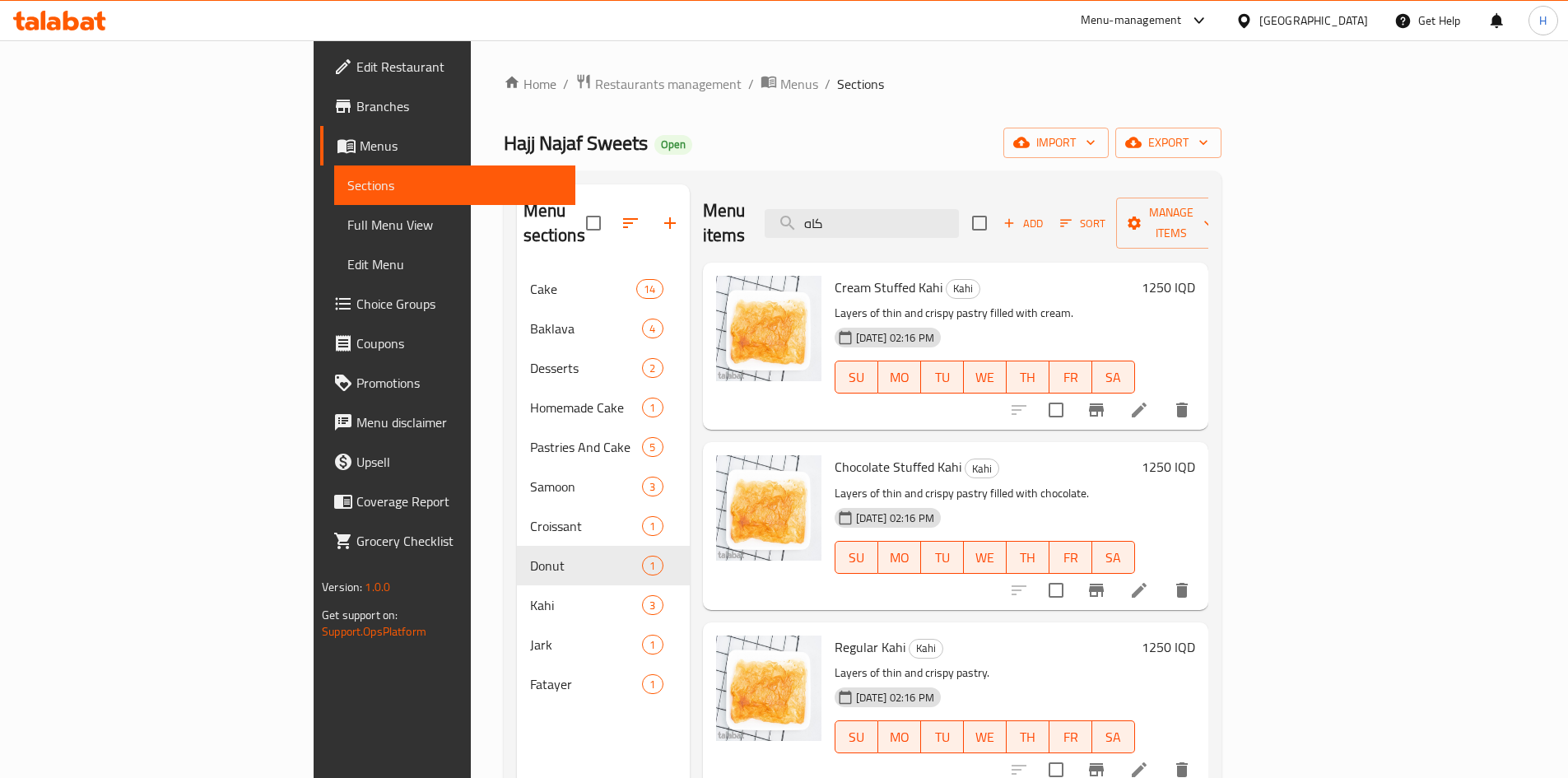
type input "كاه"
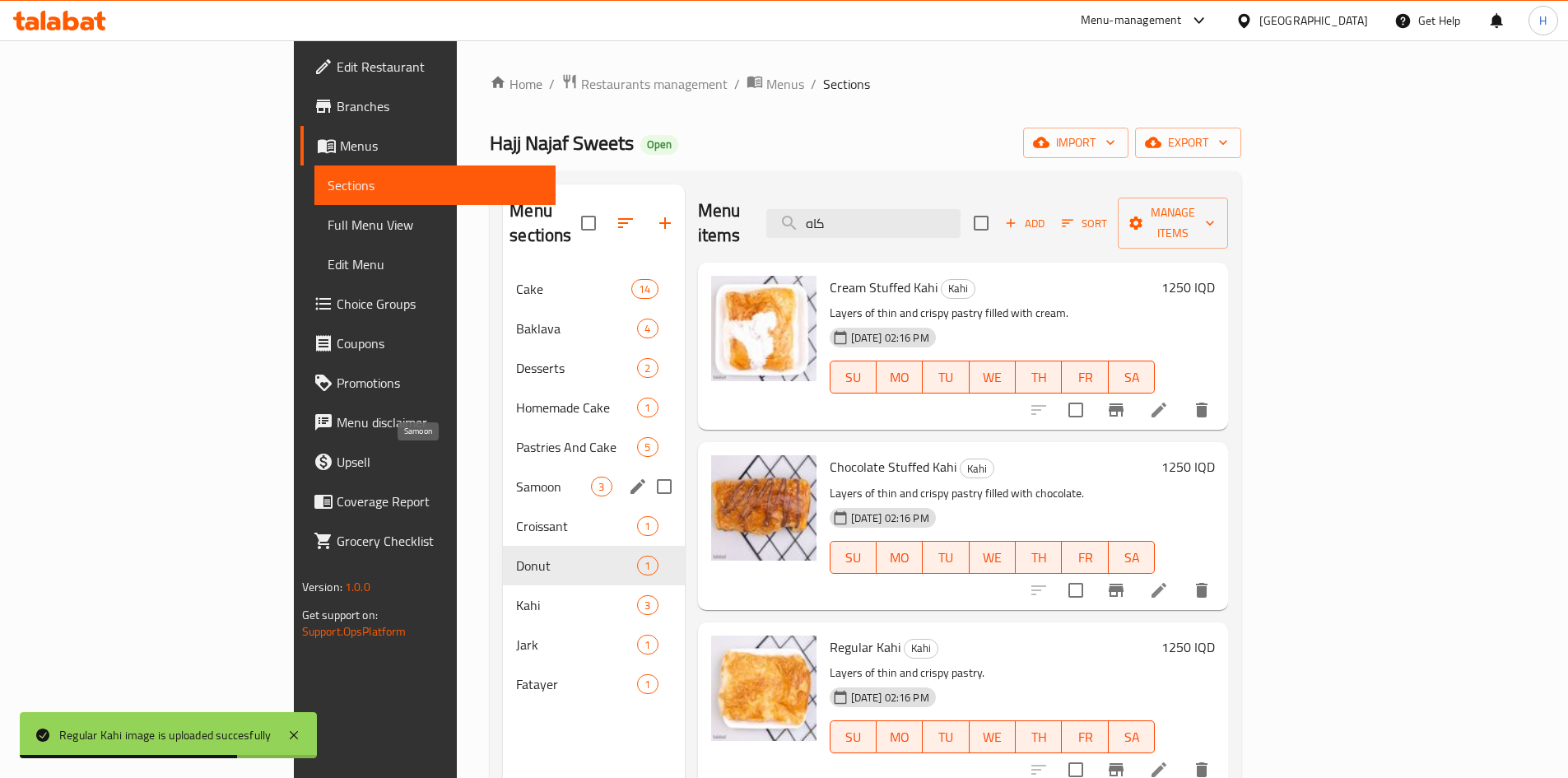
click at [516, 476] on span "Samoon" at bounding box center [553, 486] width 75 height 19
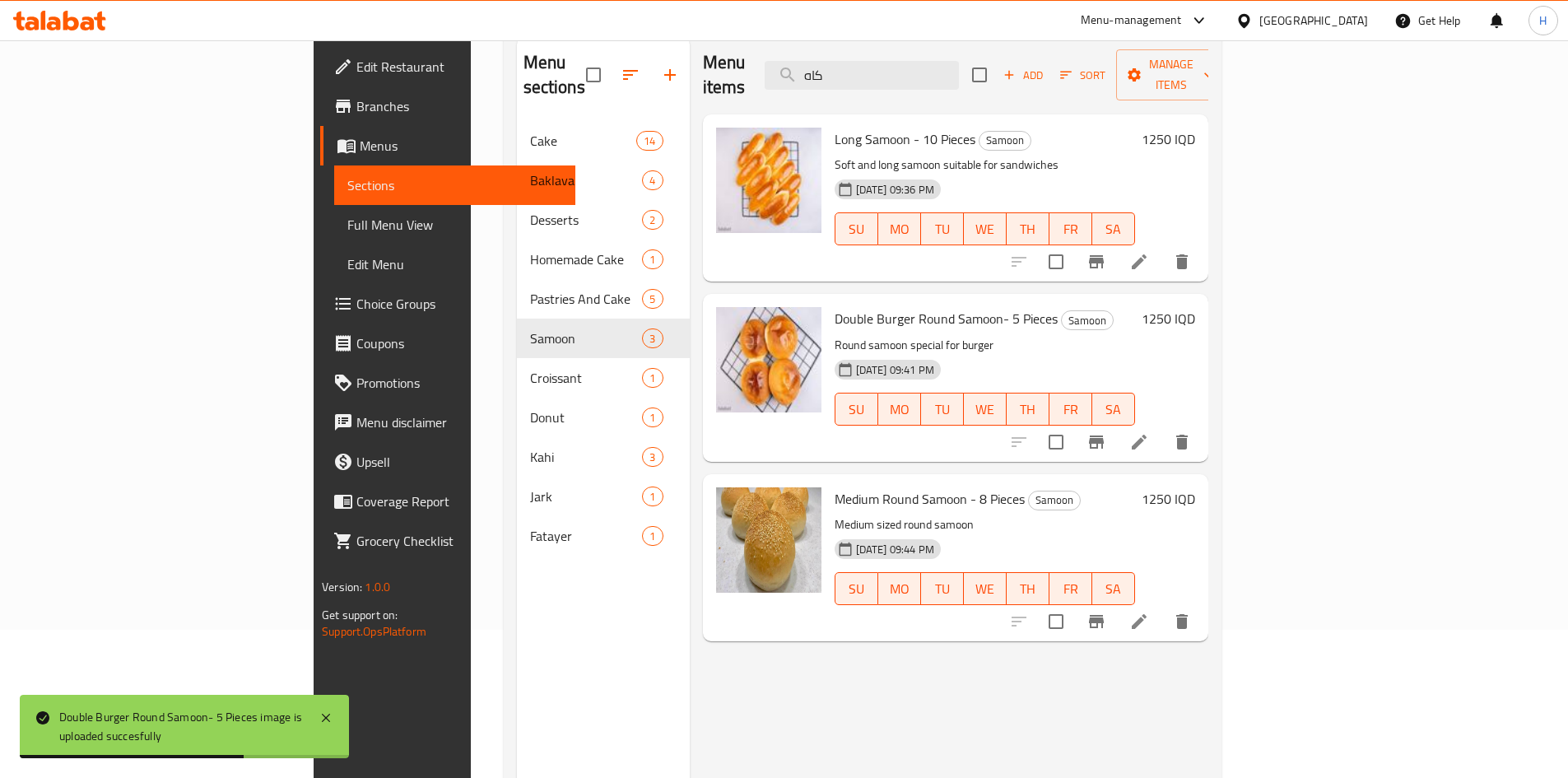
scroll to position [164, 0]
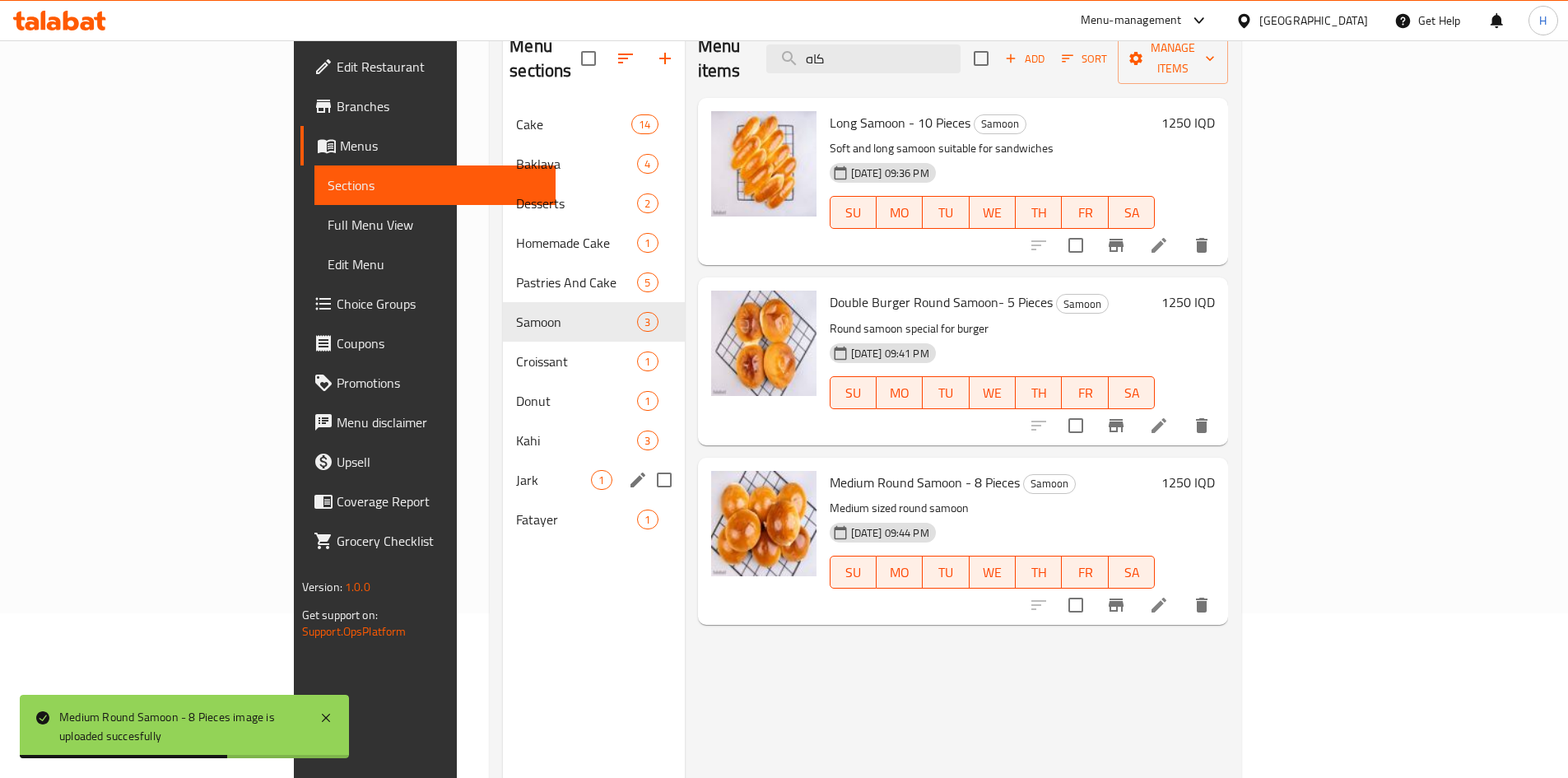
click at [516, 470] on span "Jark" at bounding box center [553, 480] width 75 height 19
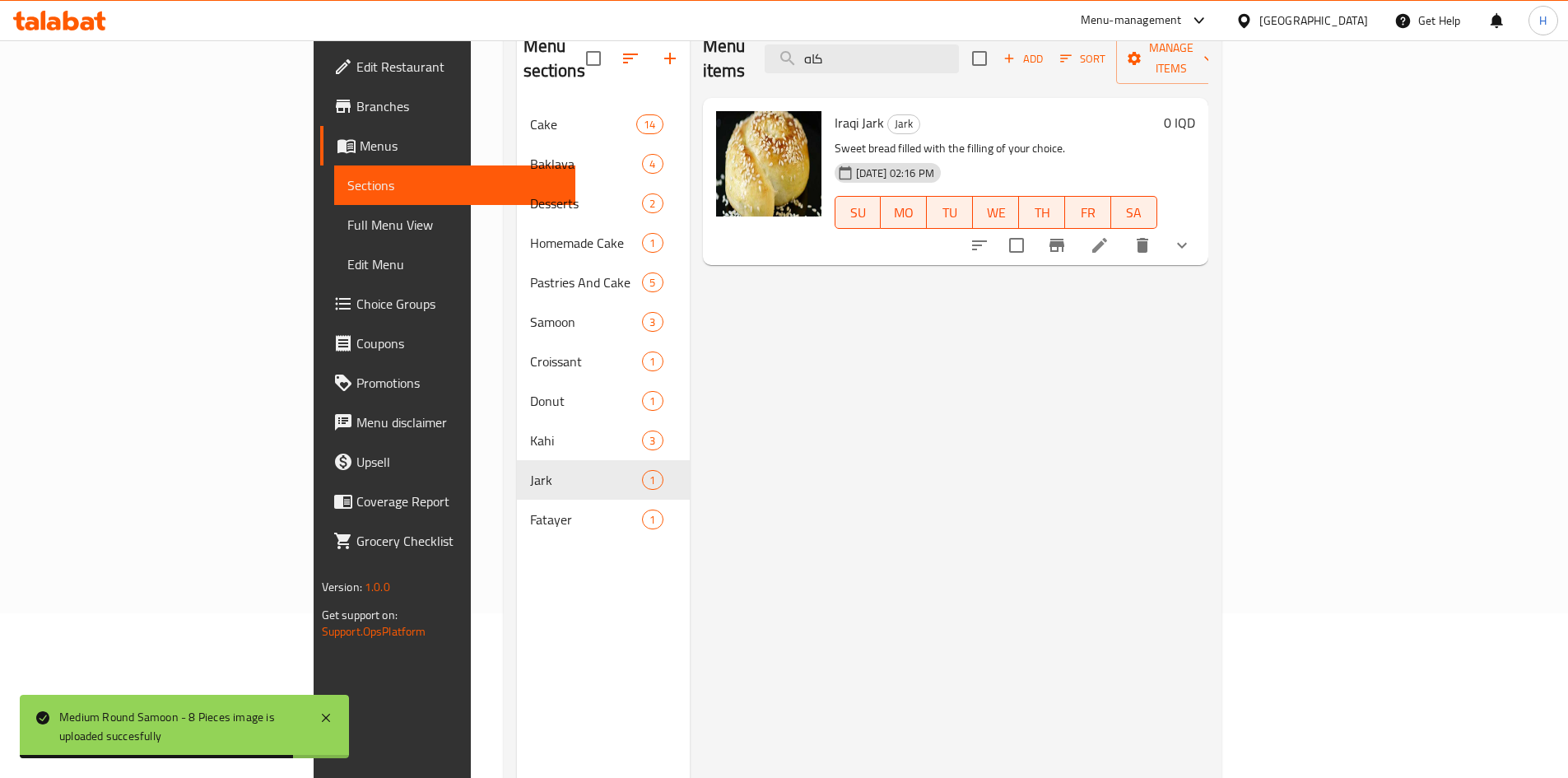
scroll to position [82, 0]
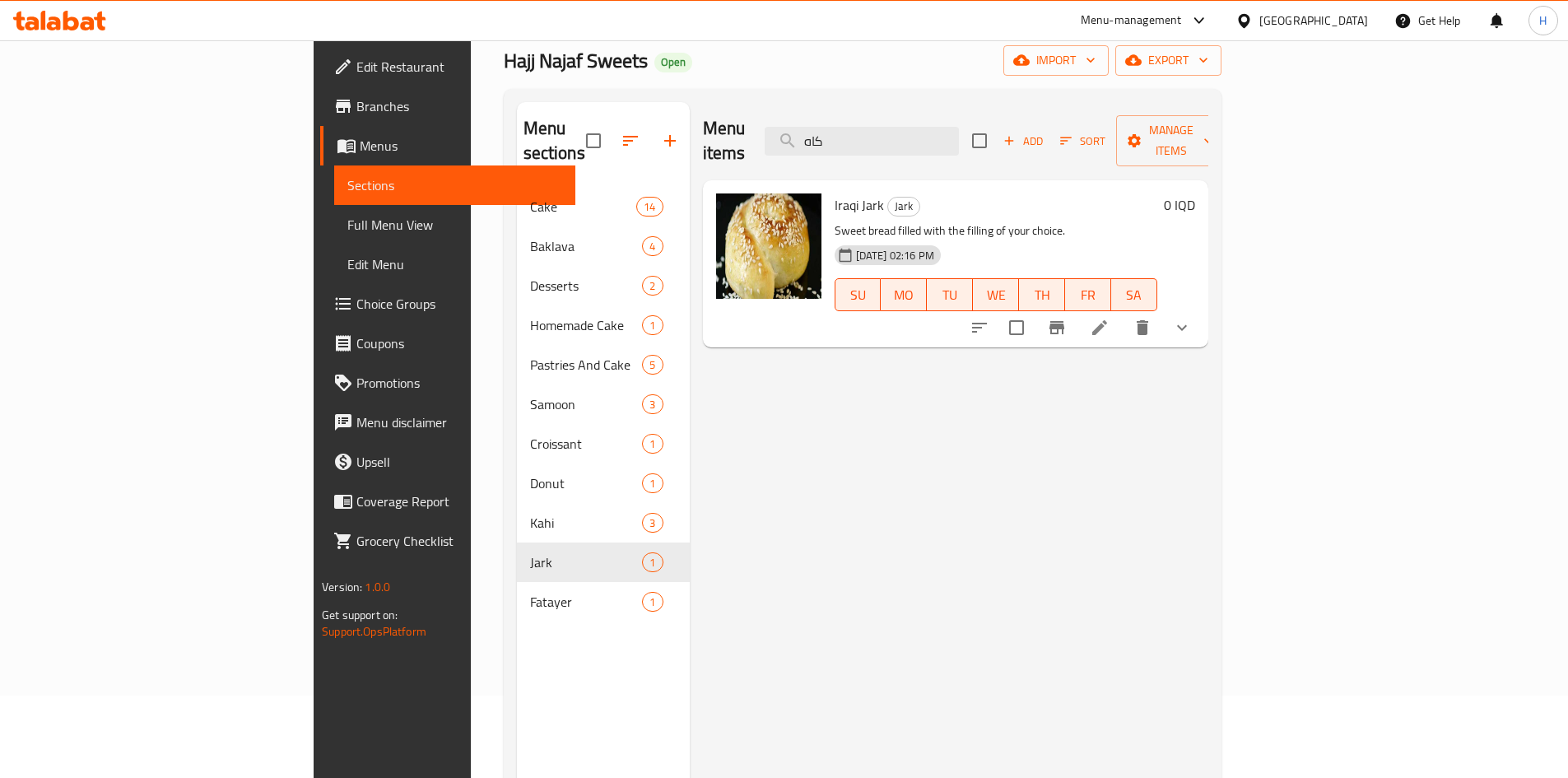
drag, startPoint x: 1482, startPoint y: 301, endPoint x: 1457, endPoint y: 308, distance: 26.0
click at [1202, 308] on button "show more" at bounding box center [1182, 327] width 40 height 40
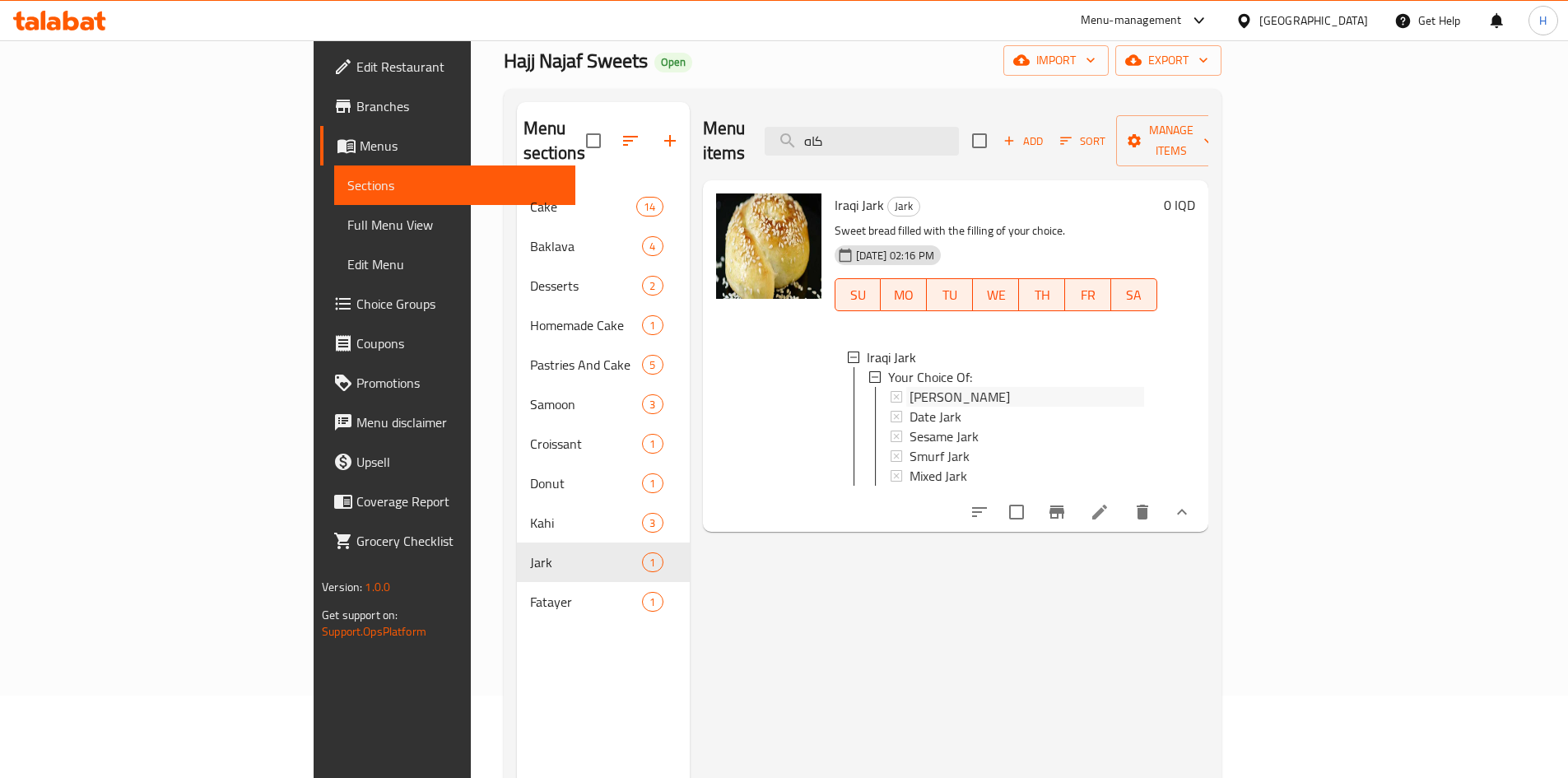
click at [956, 386] on div "Halqoum Jark" at bounding box center [1026, 396] width 235 height 19
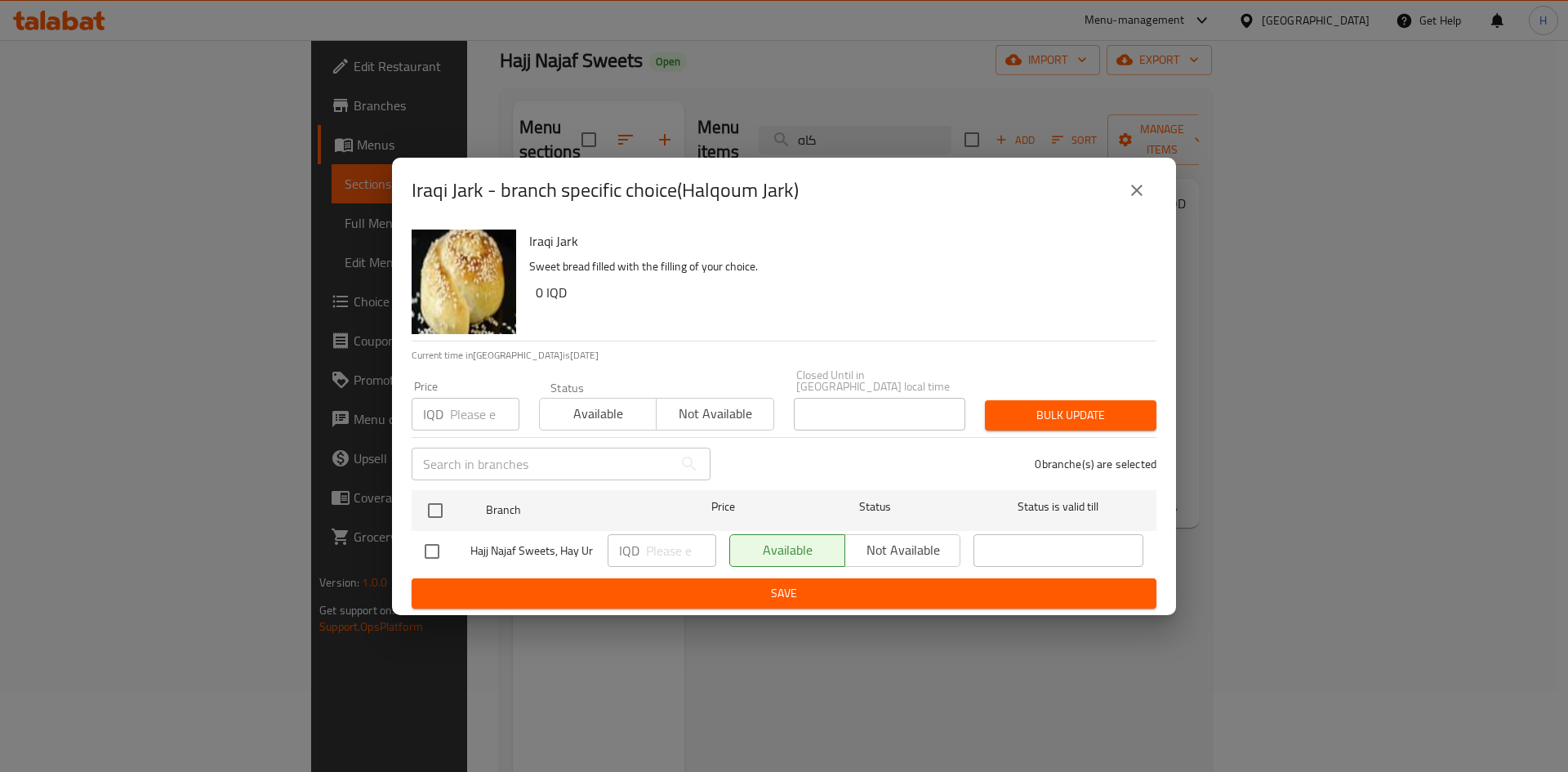
click at [1136, 196] on icon "close" at bounding box center [1137, 190] width 12 height 12
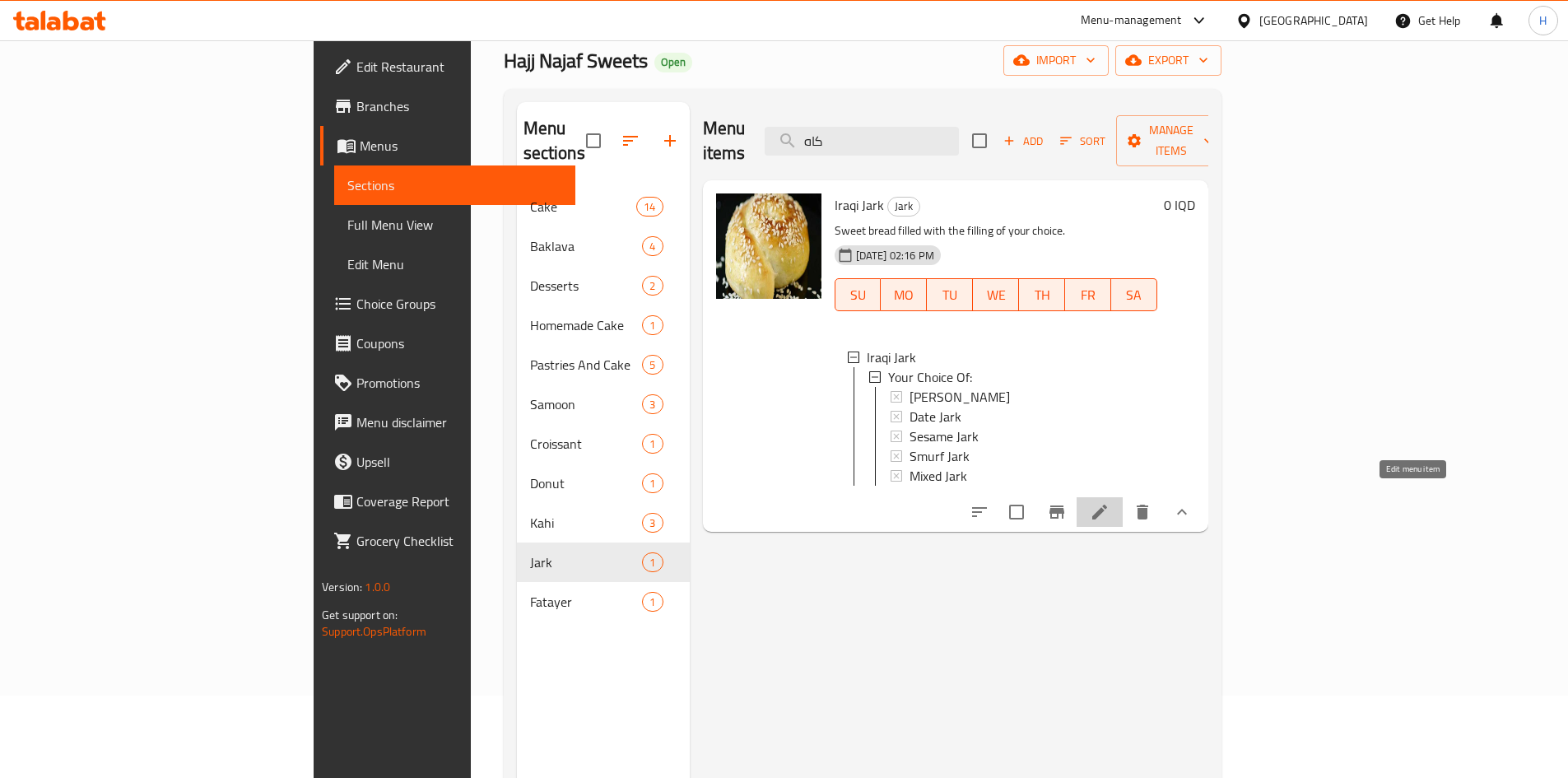
click at [1109, 502] on icon at bounding box center [1099, 511] width 19 height 19
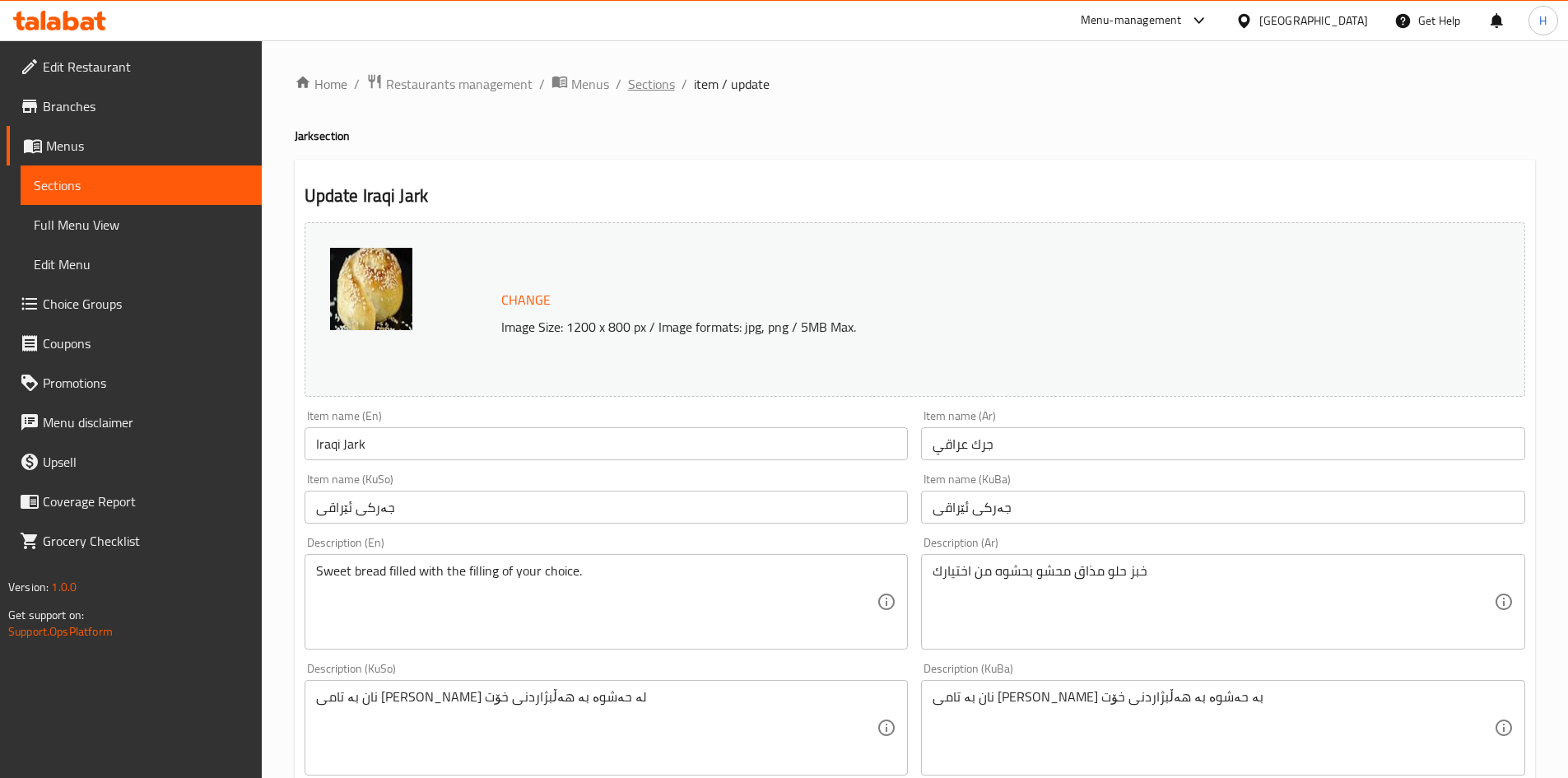
click at [648, 93] on span "Sections" at bounding box center [651, 83] width 47 height 19
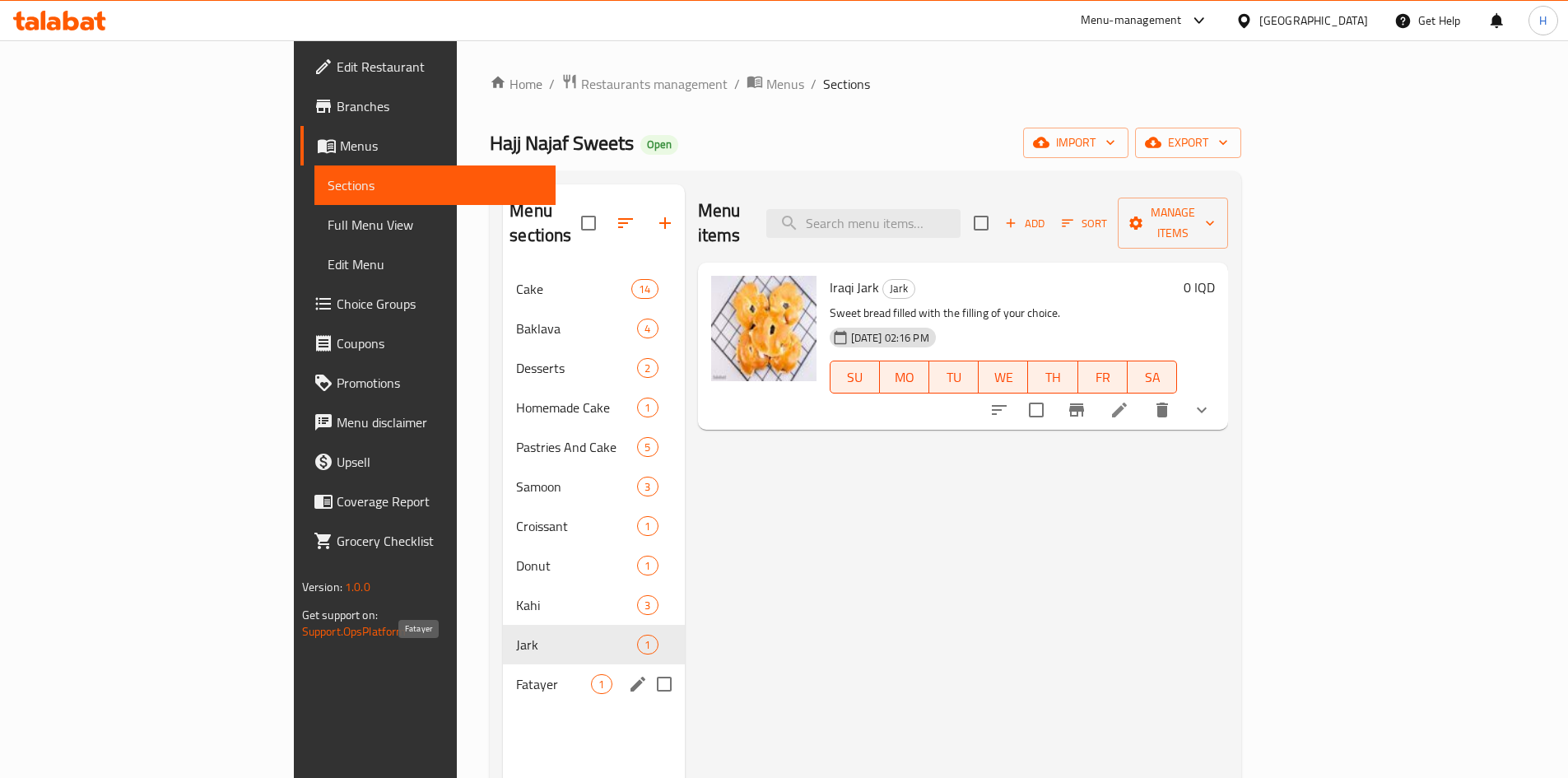
click at [516, 674] on span "Fatayer" at bounding box center [553, 683] width 75 height 19
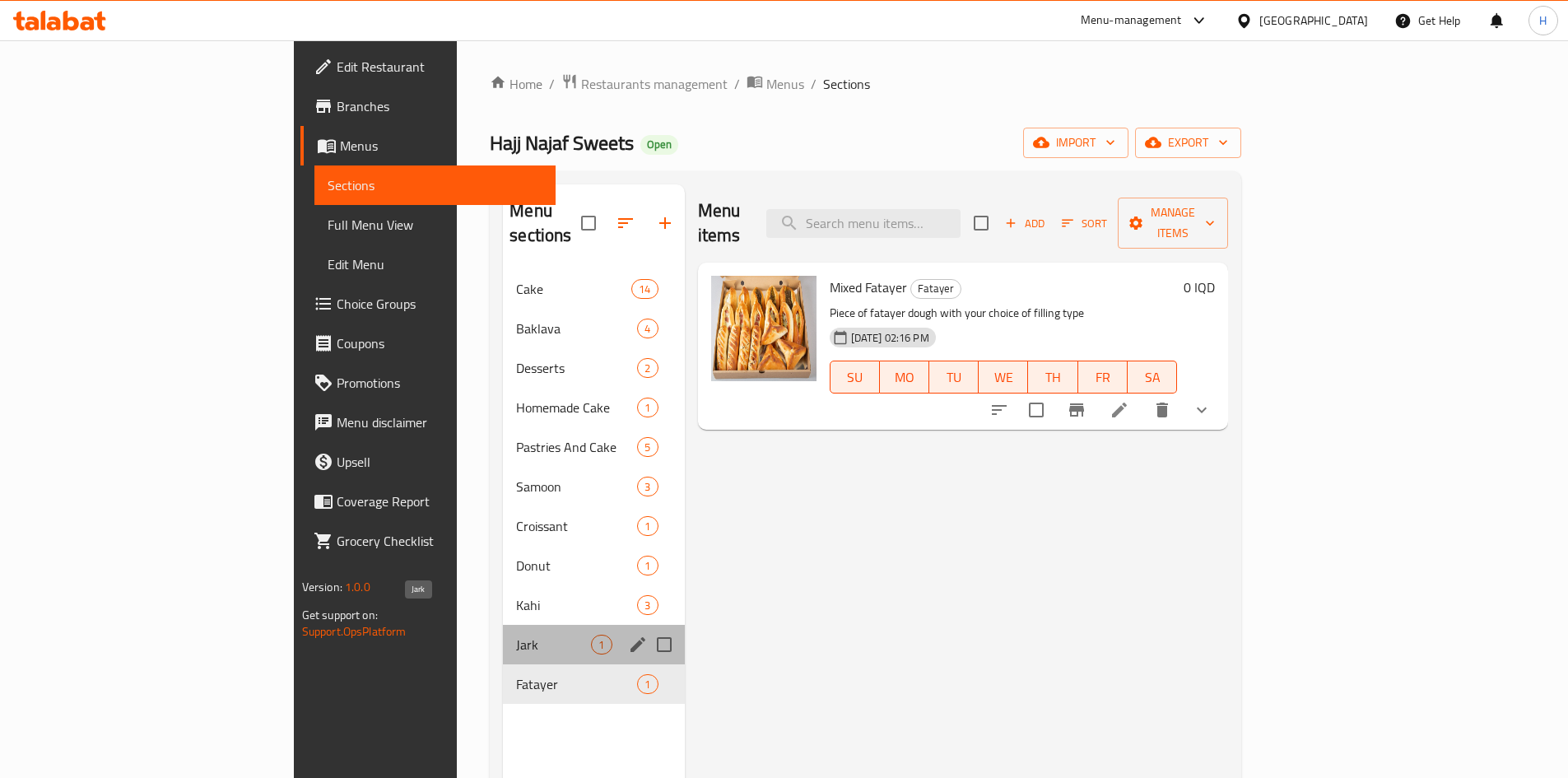
click at [516, 635] on span "Jark" at bounding box center [553, 644] width 75 height 19
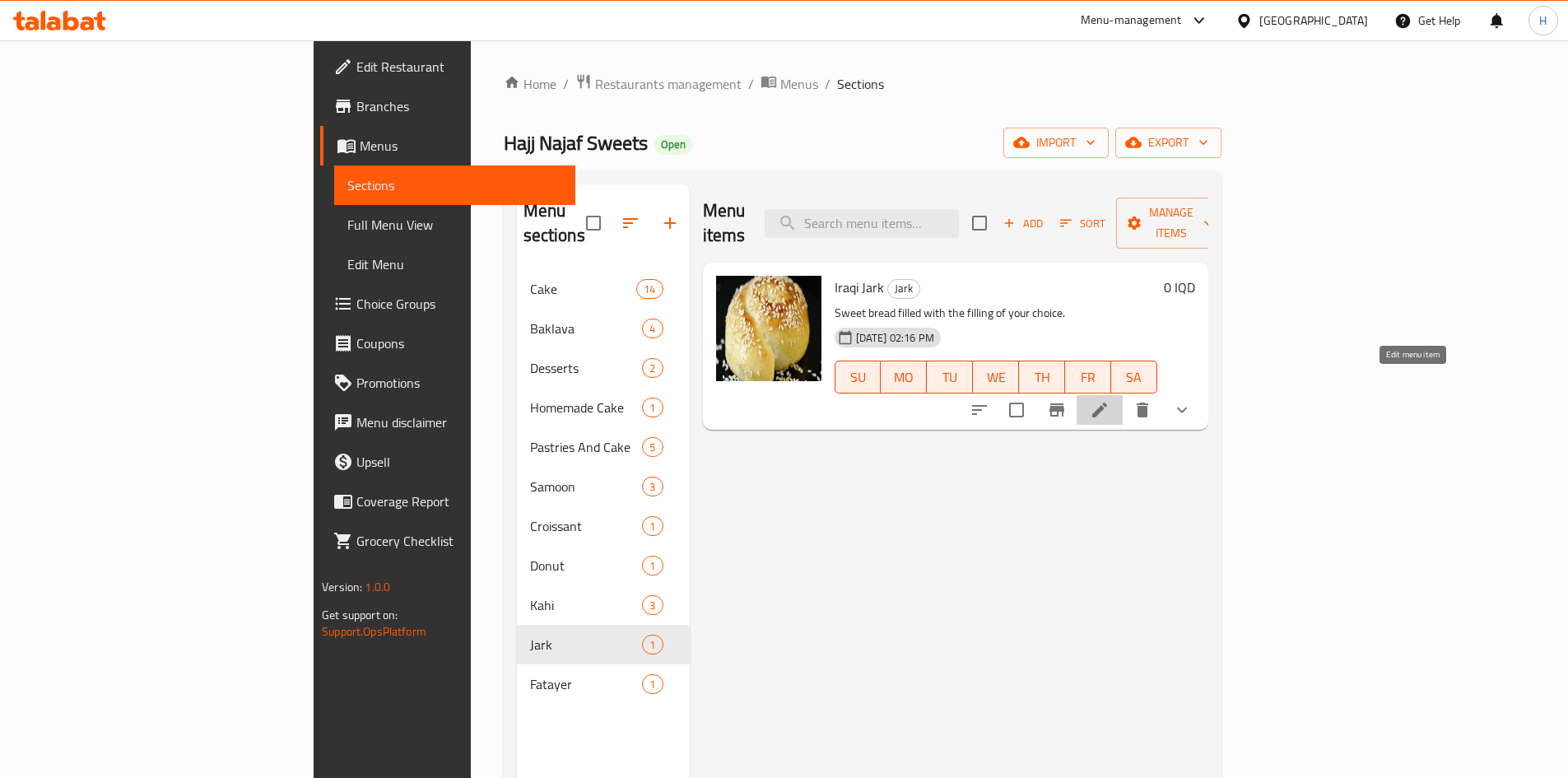
click at [1109, 400] on icon at bounding box center [1099, 409] width 19 height 19
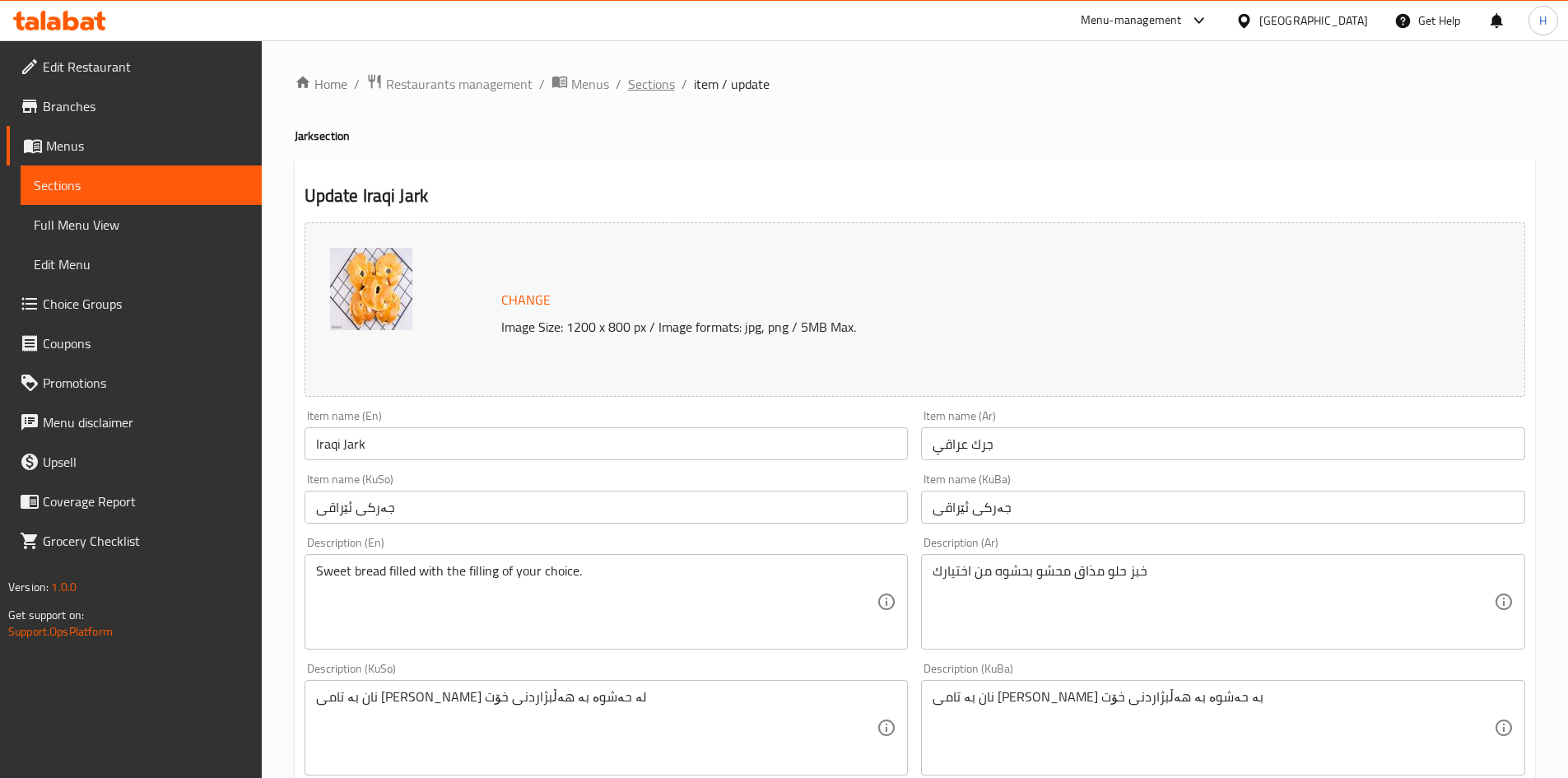
click at [639, 81] on span "Sections" at bounding box center [651, 83] width 47 height 19
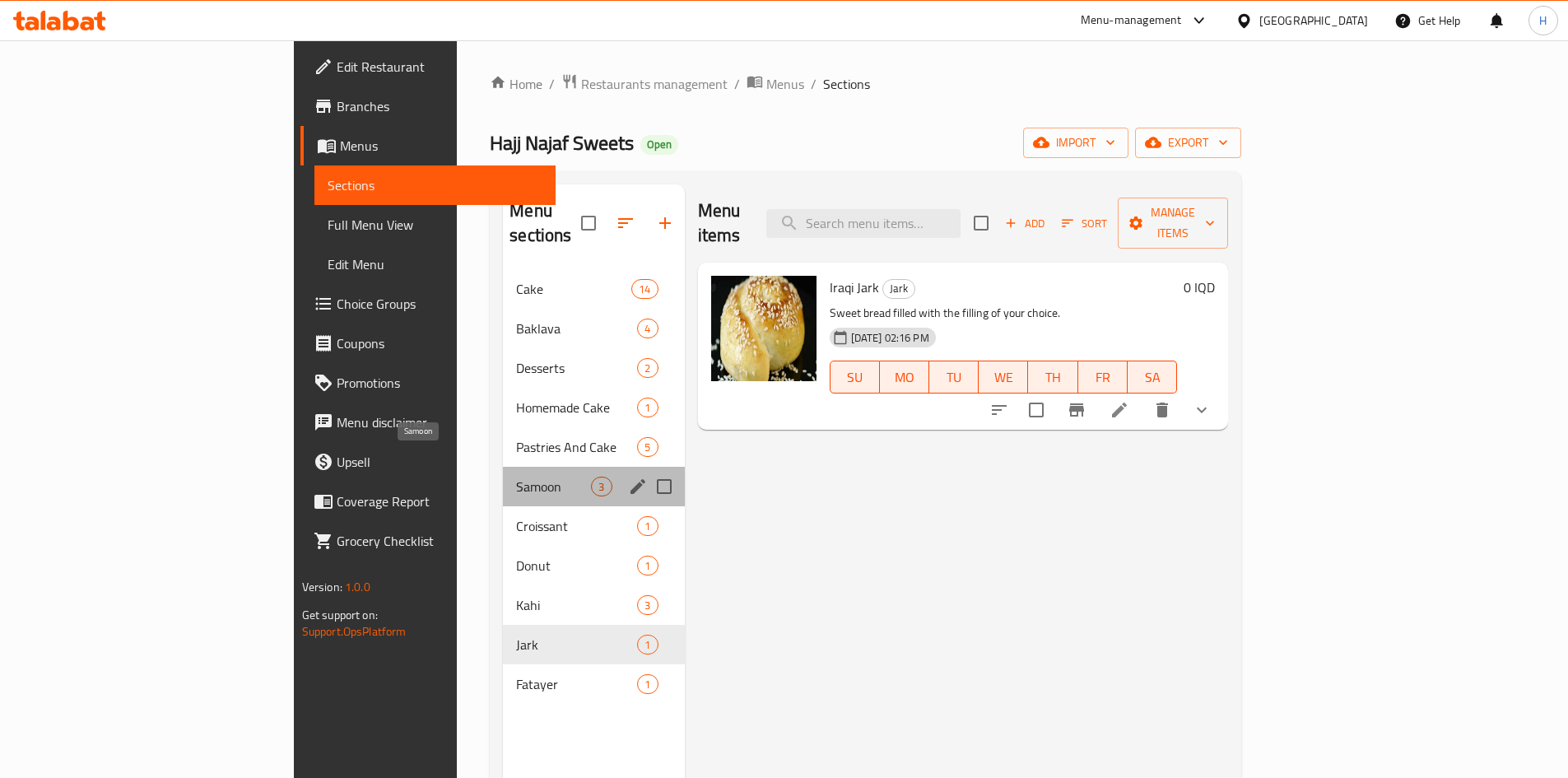
click at [516, 476] on span "Samoon" at bounding box center [553, 486] width 75 height 19
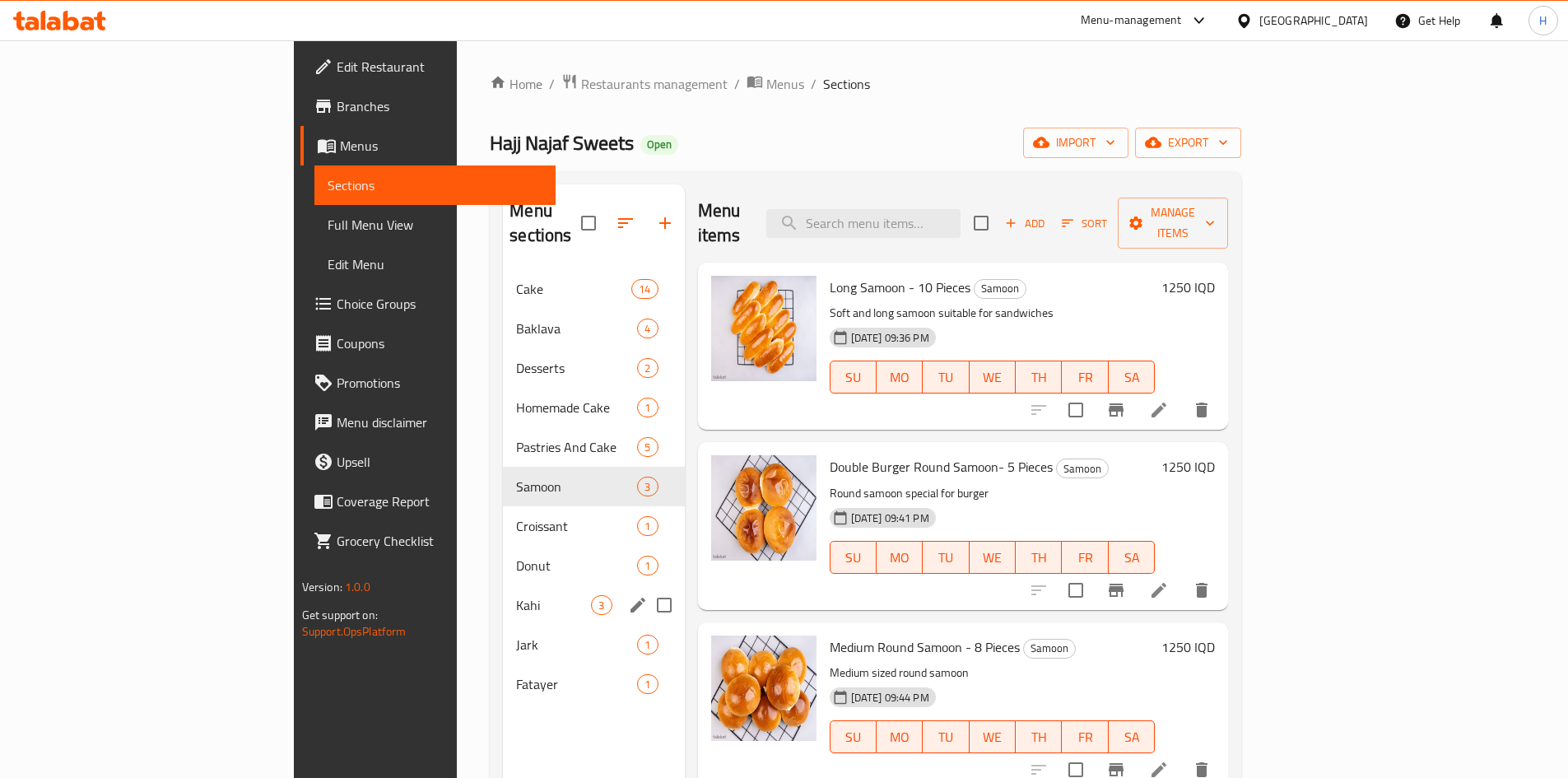
click at [516, 595] on span "Kahi" at bounding box center [553, 604] width 75 height 19
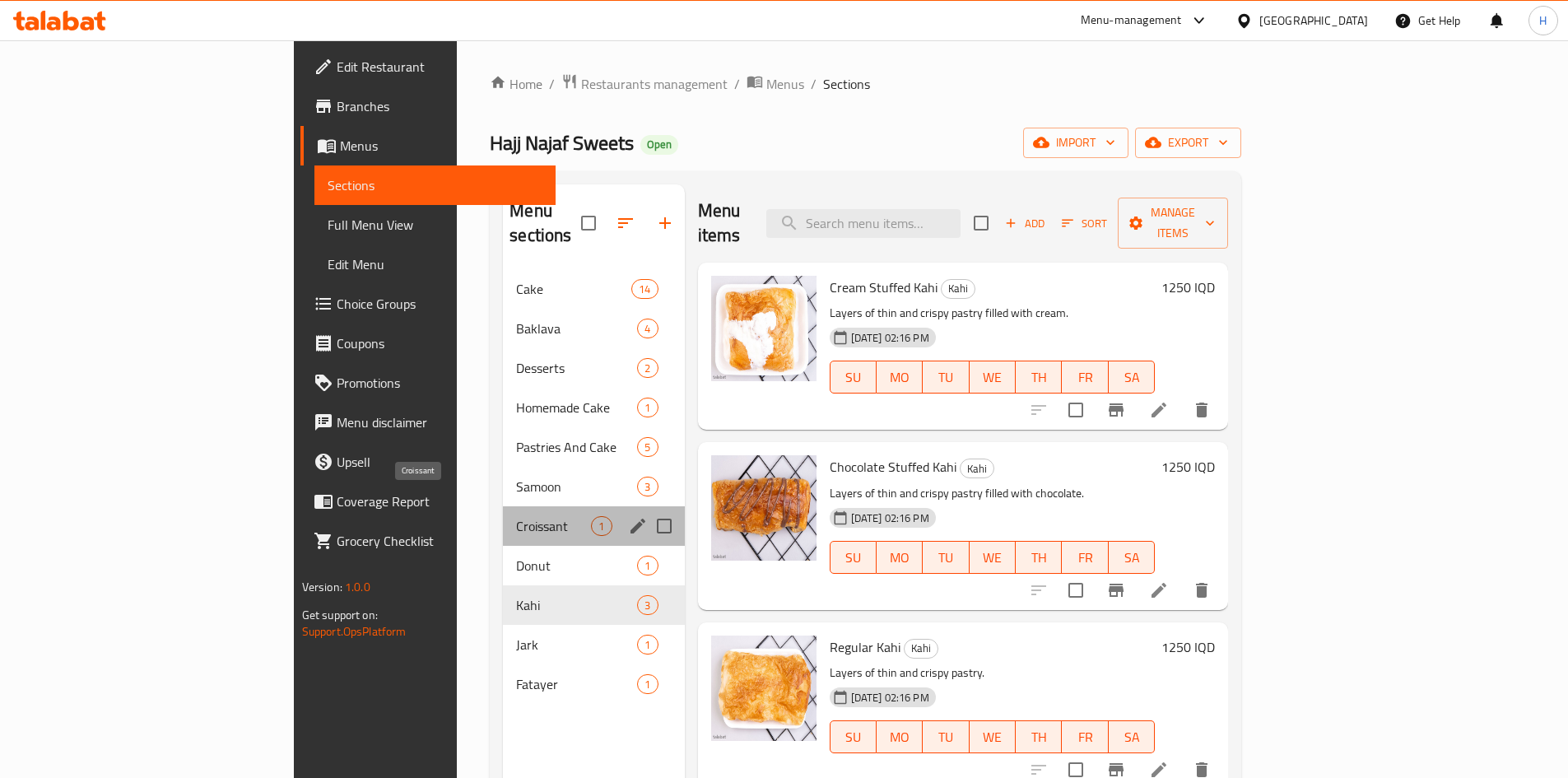
click at [516, 516] on span "Croissant" at bounding box center [553, 525] width 75 height 19
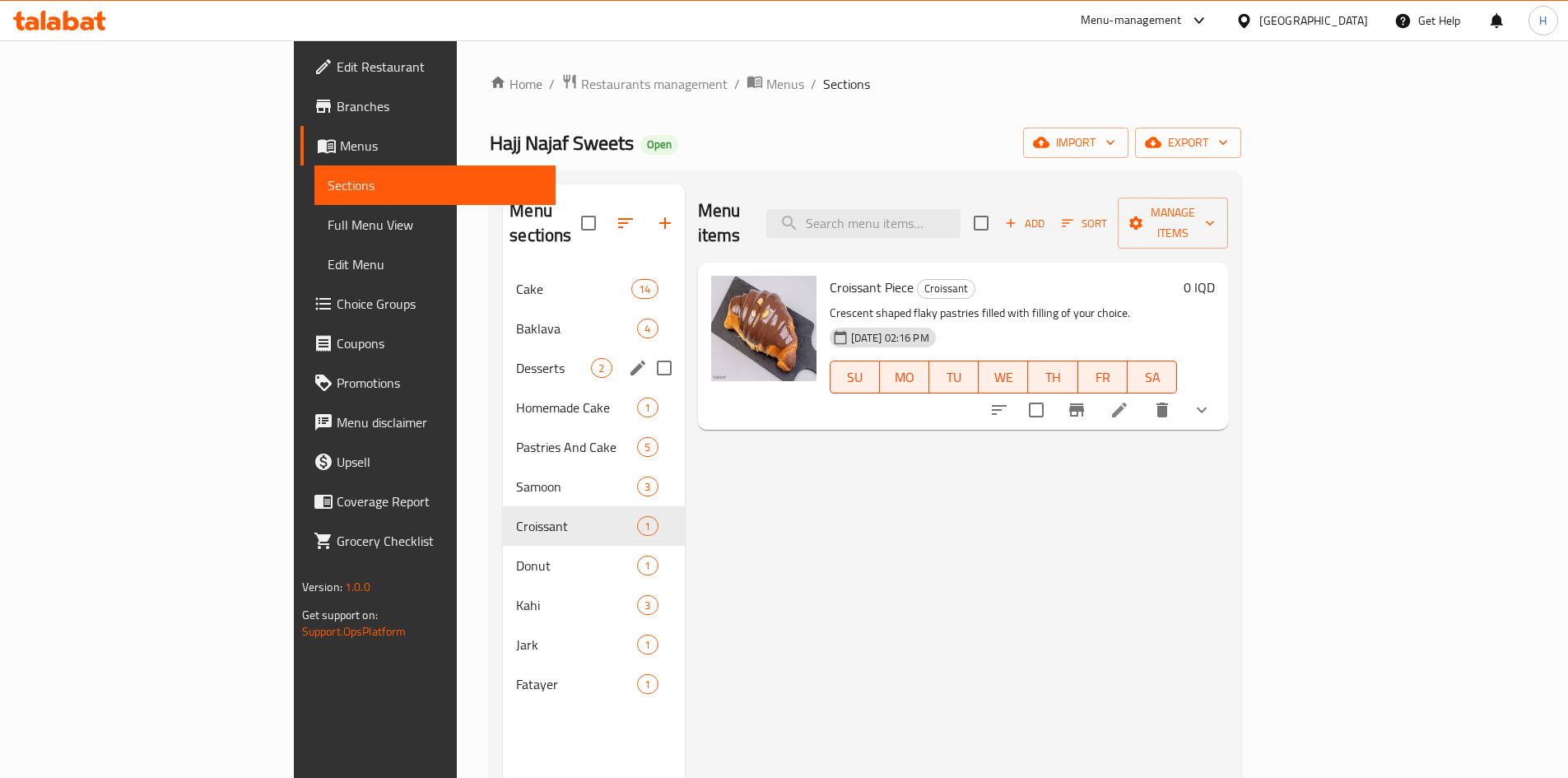
click at [516, 358] on span "Desserts" at bounding box center [553, 367] width 75 height 19
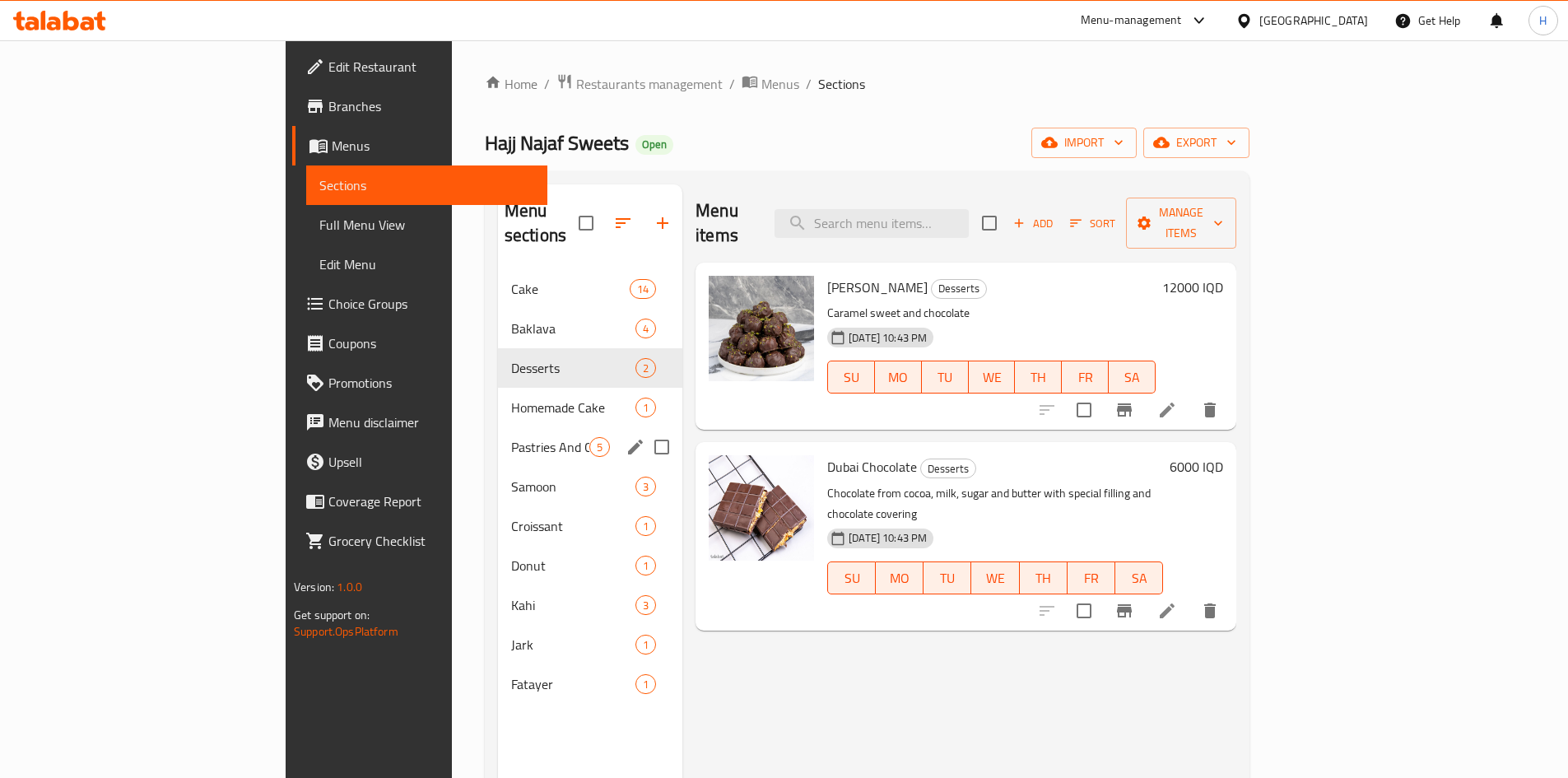
click at [498, 427] on div "Pastries And Cake 5" at bounding box center [591, 447] width 185 height 40
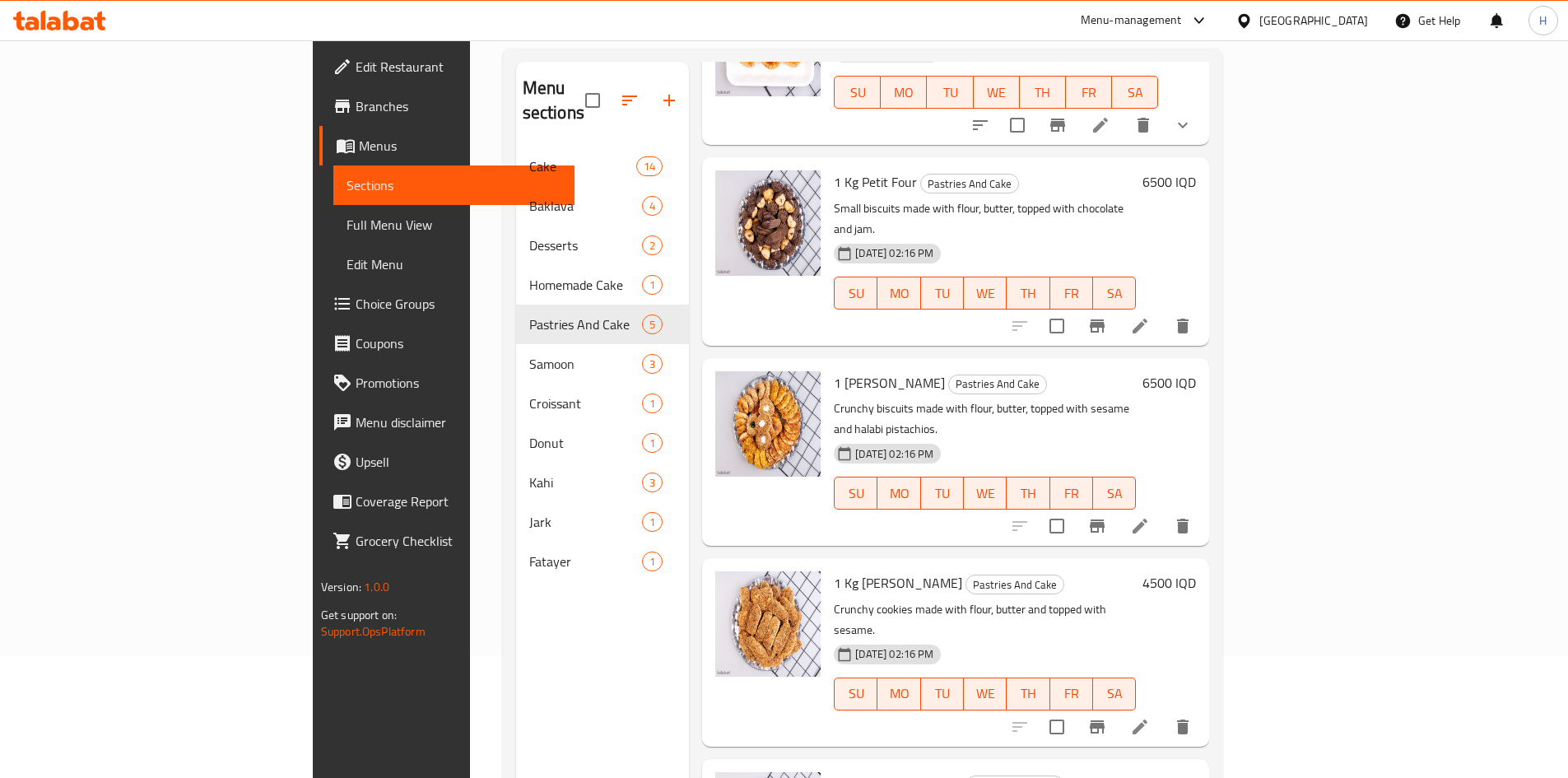
scroll to position [231, 0]
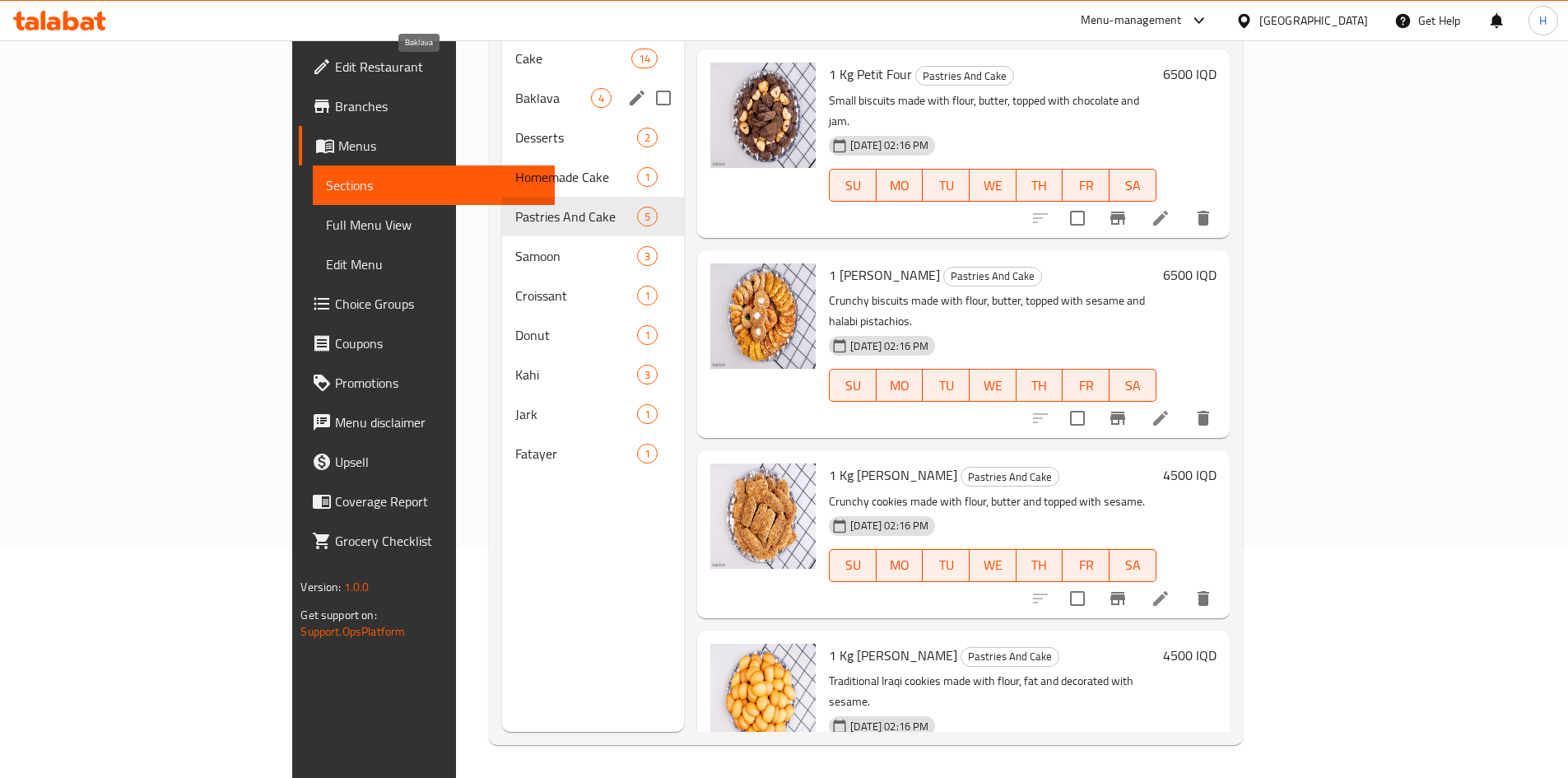
drag, startPoint x: 397, startPoint y: 82, endPoint x: 511, endPoint y: 97, distance: 115.0
click at [515, 88] on span "Baklava" at bounding box center [553, 97] width 75 height 19
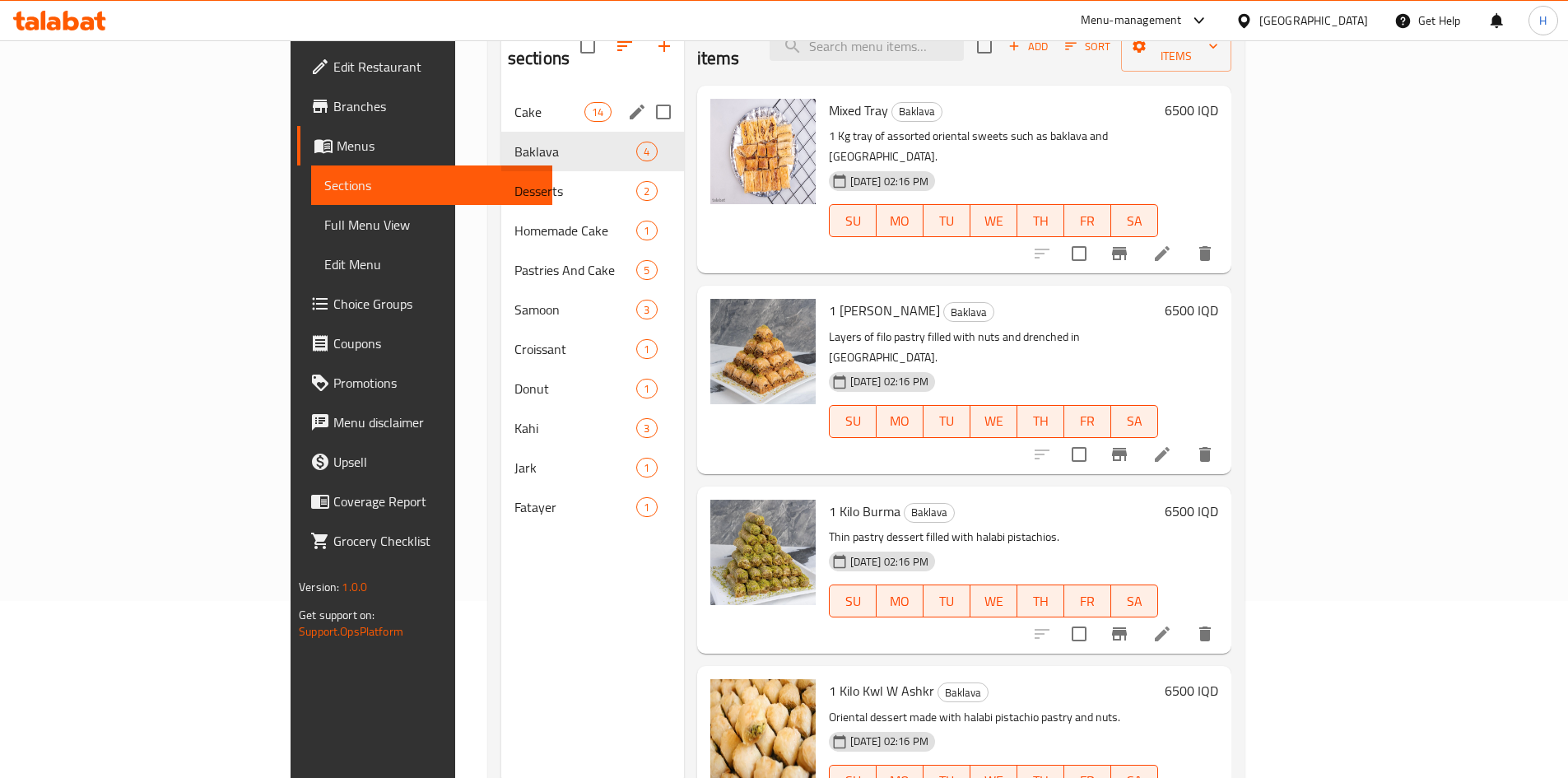
scroll to position [148, 0]
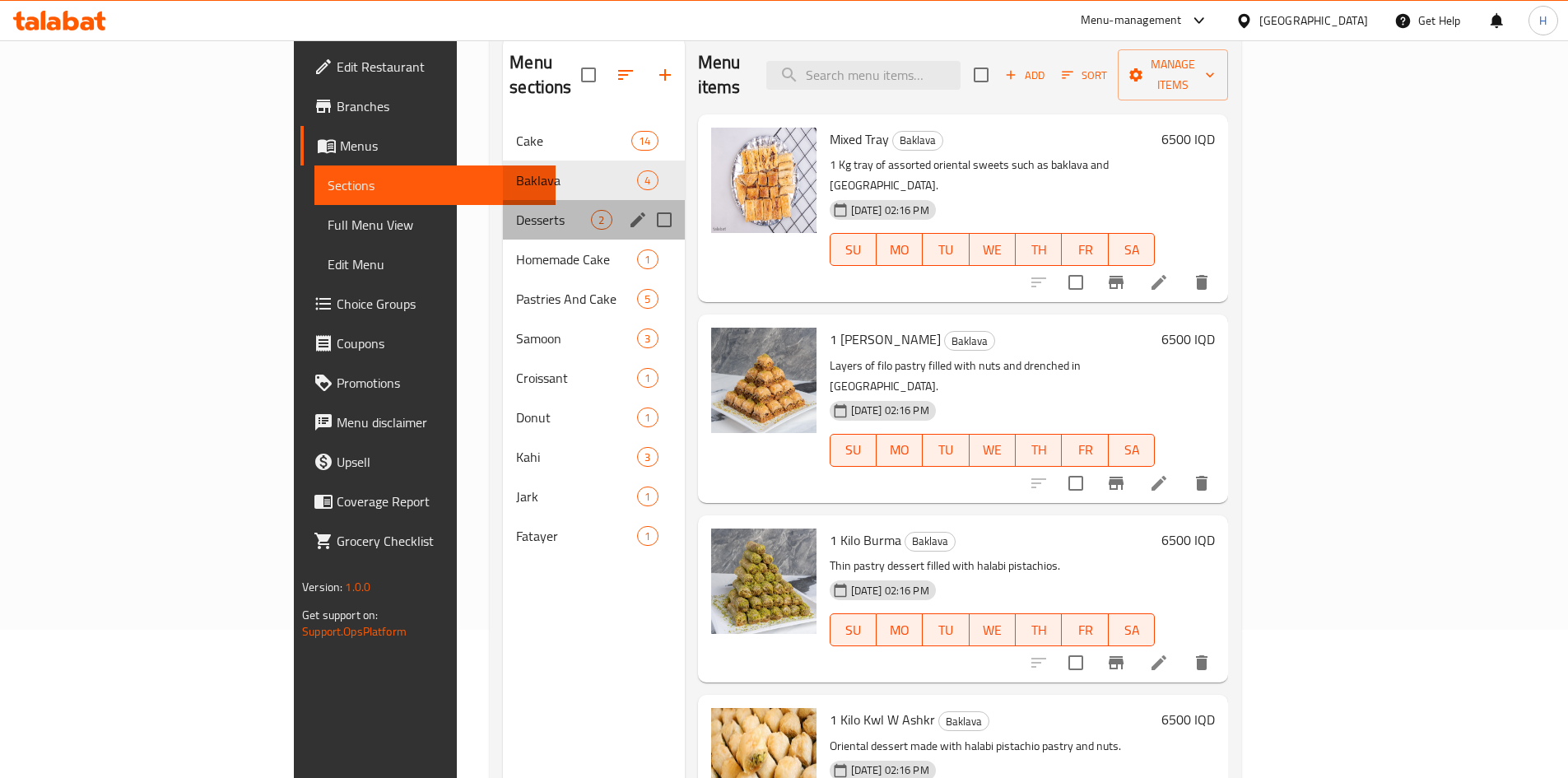
click at [503, 200] on div "Desserts 2" at bounding box center [593, 220] width 181 height 40
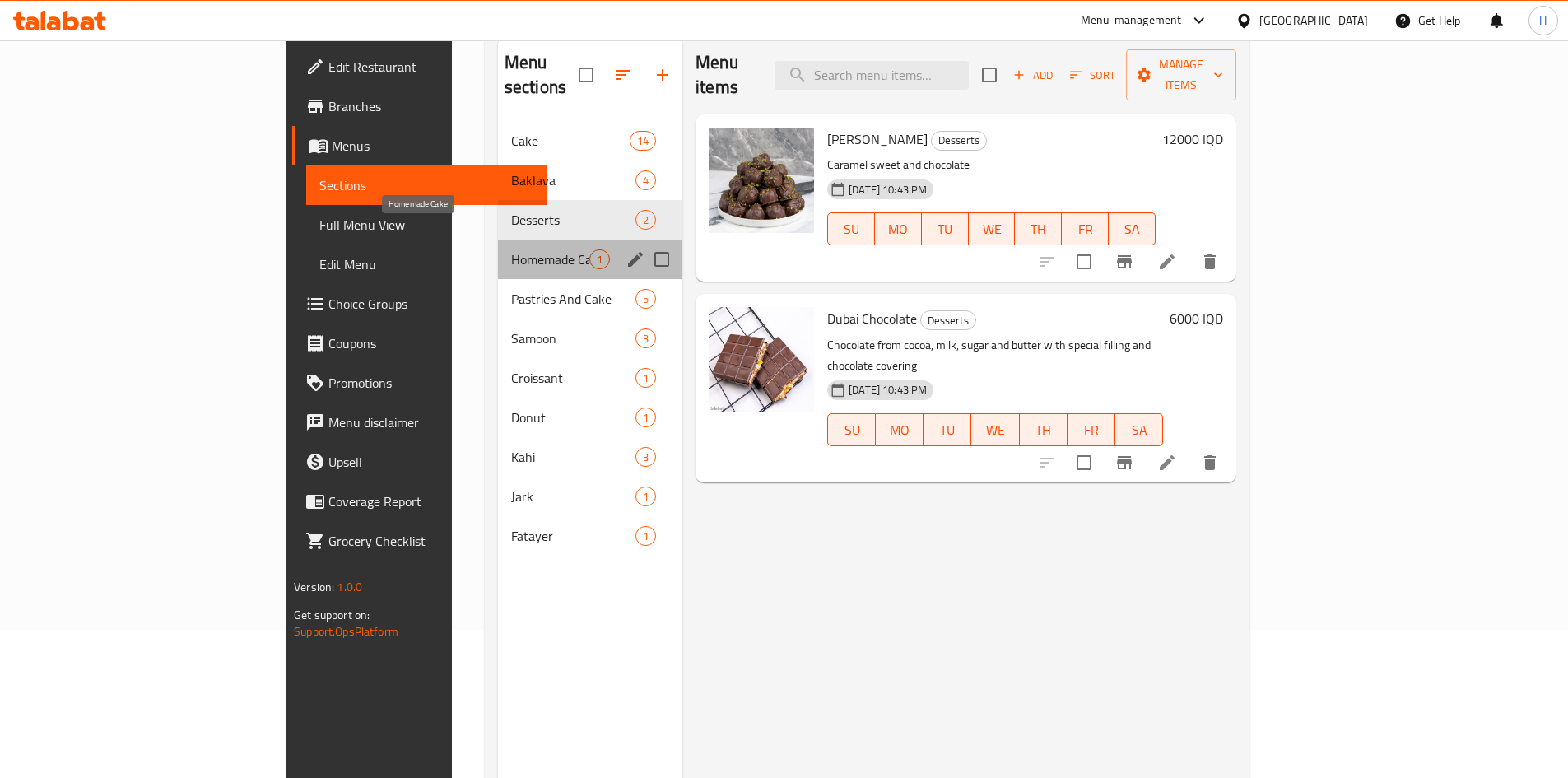
click at [511, 249] on span "Homemade Cake" at bounding box center [550, 258] width 78 height 19
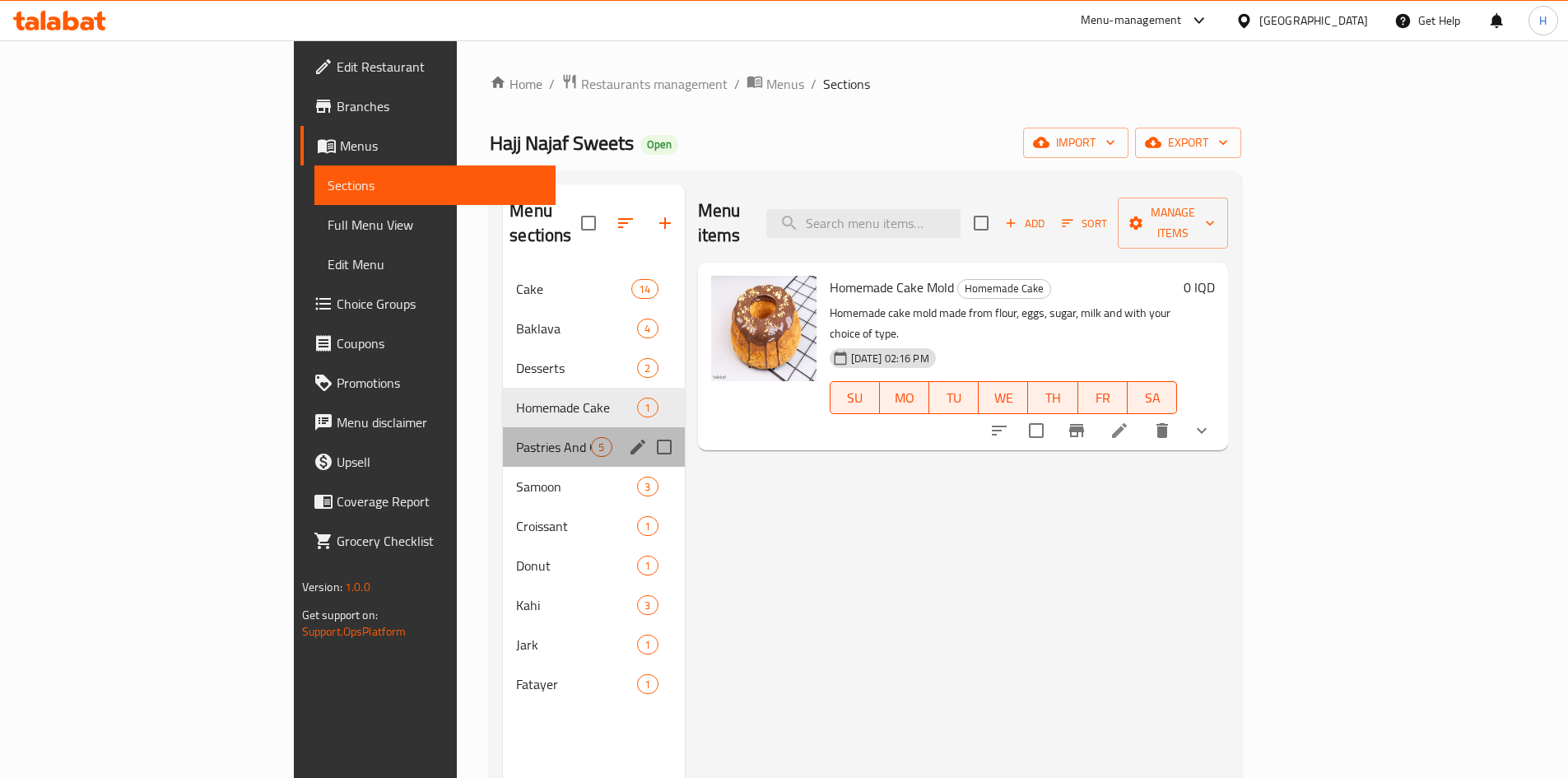
click at [503, 434] on div "Pastries And Cake 5" at bounding box center [593, 447] width 181 height 40
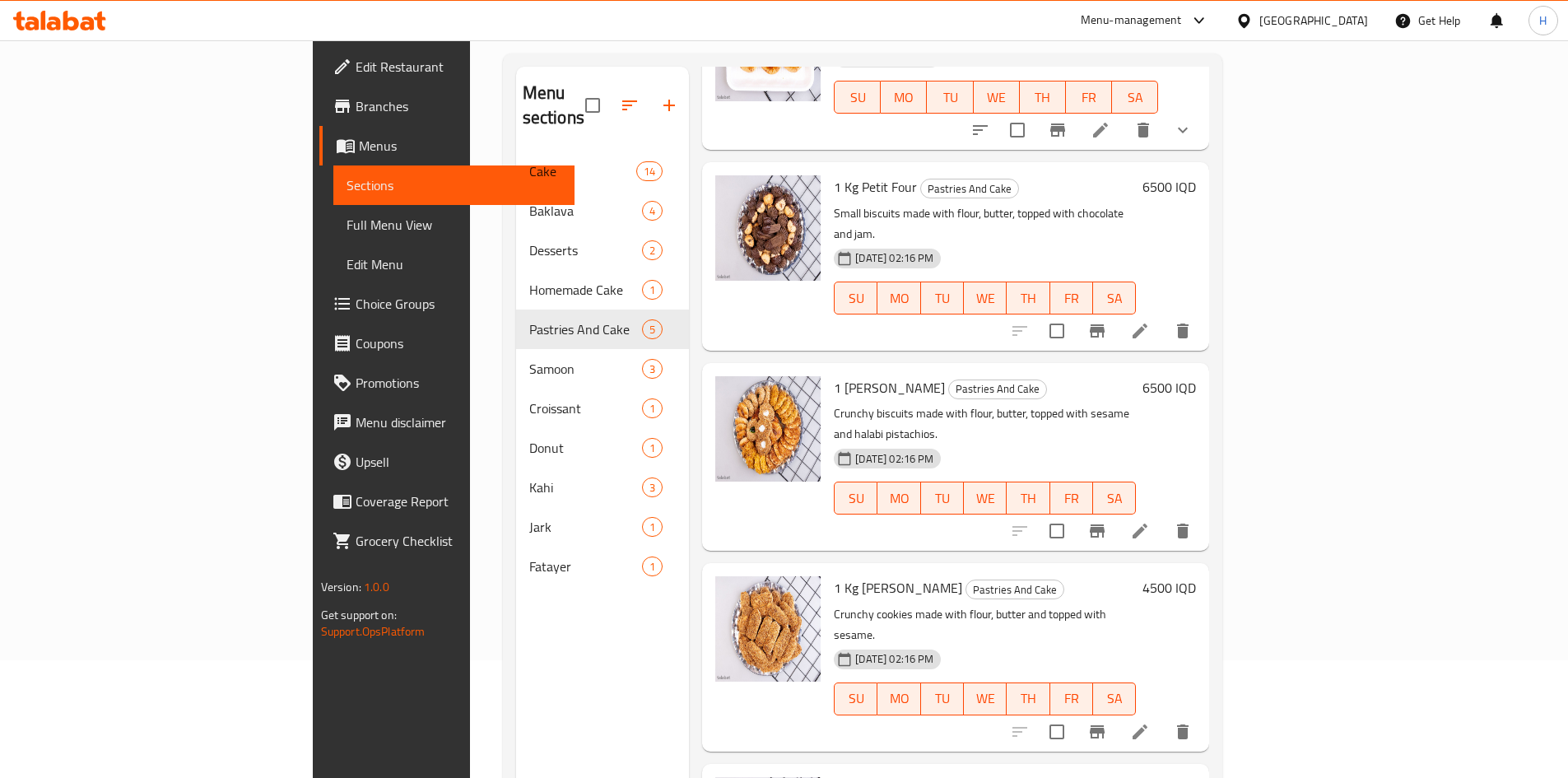
scroll to position [231, 0]
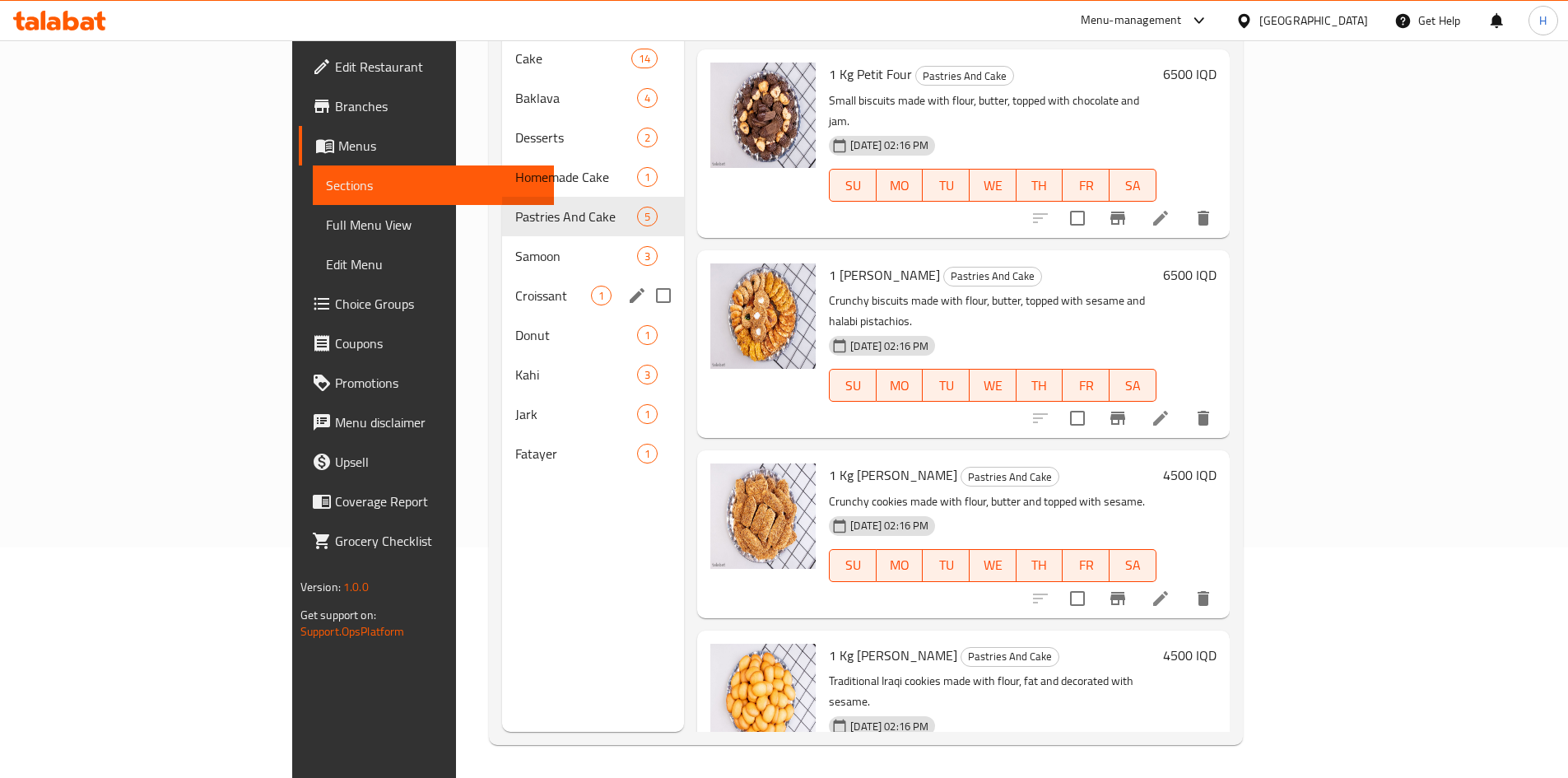
click at [515, 246] on span "Samoon" at bounding box center [576, 255] width 122 height 19
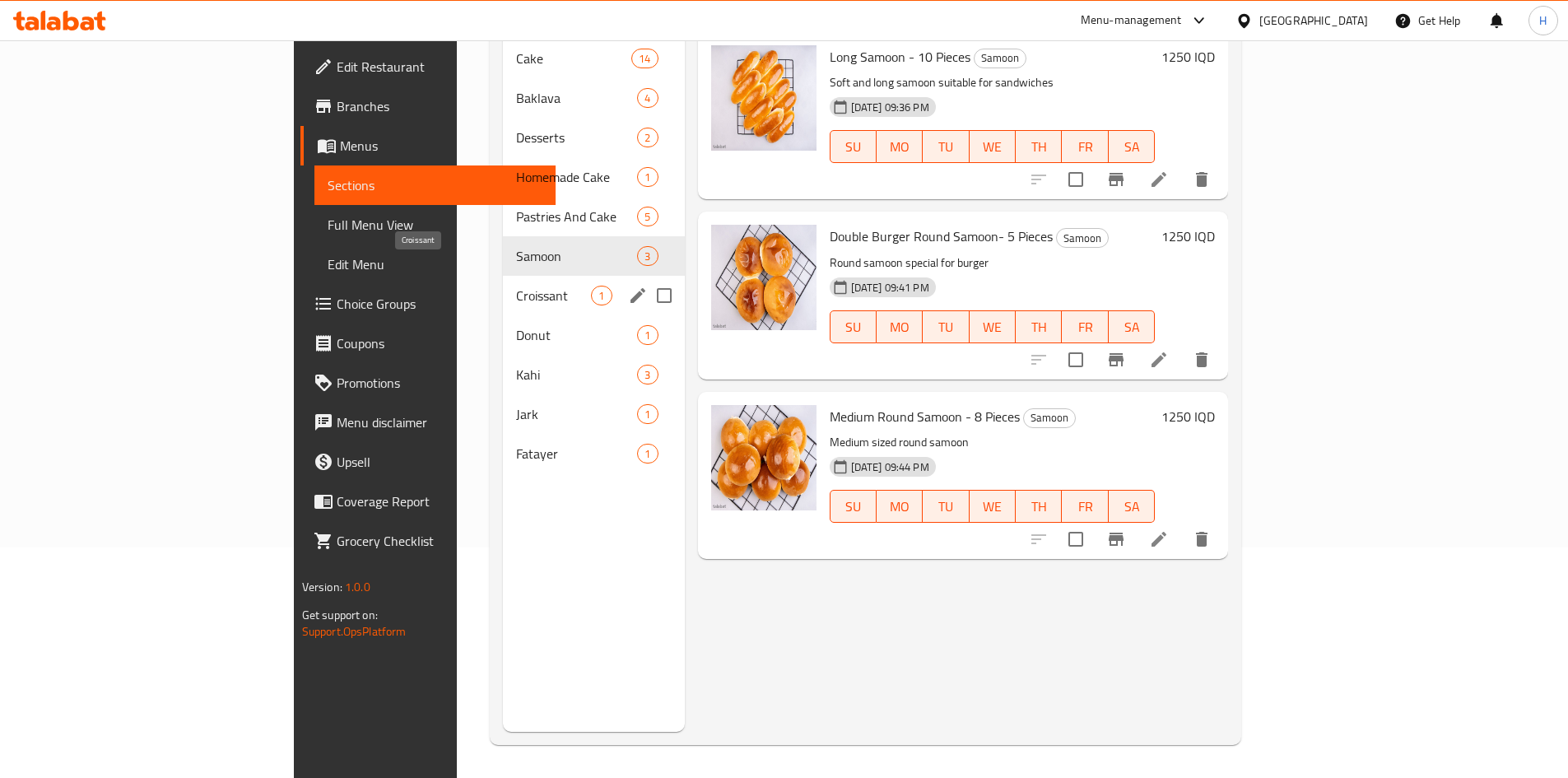
click at [516, 286] on span "Croissant" at bounding box center [553, 295] width 75 height 19
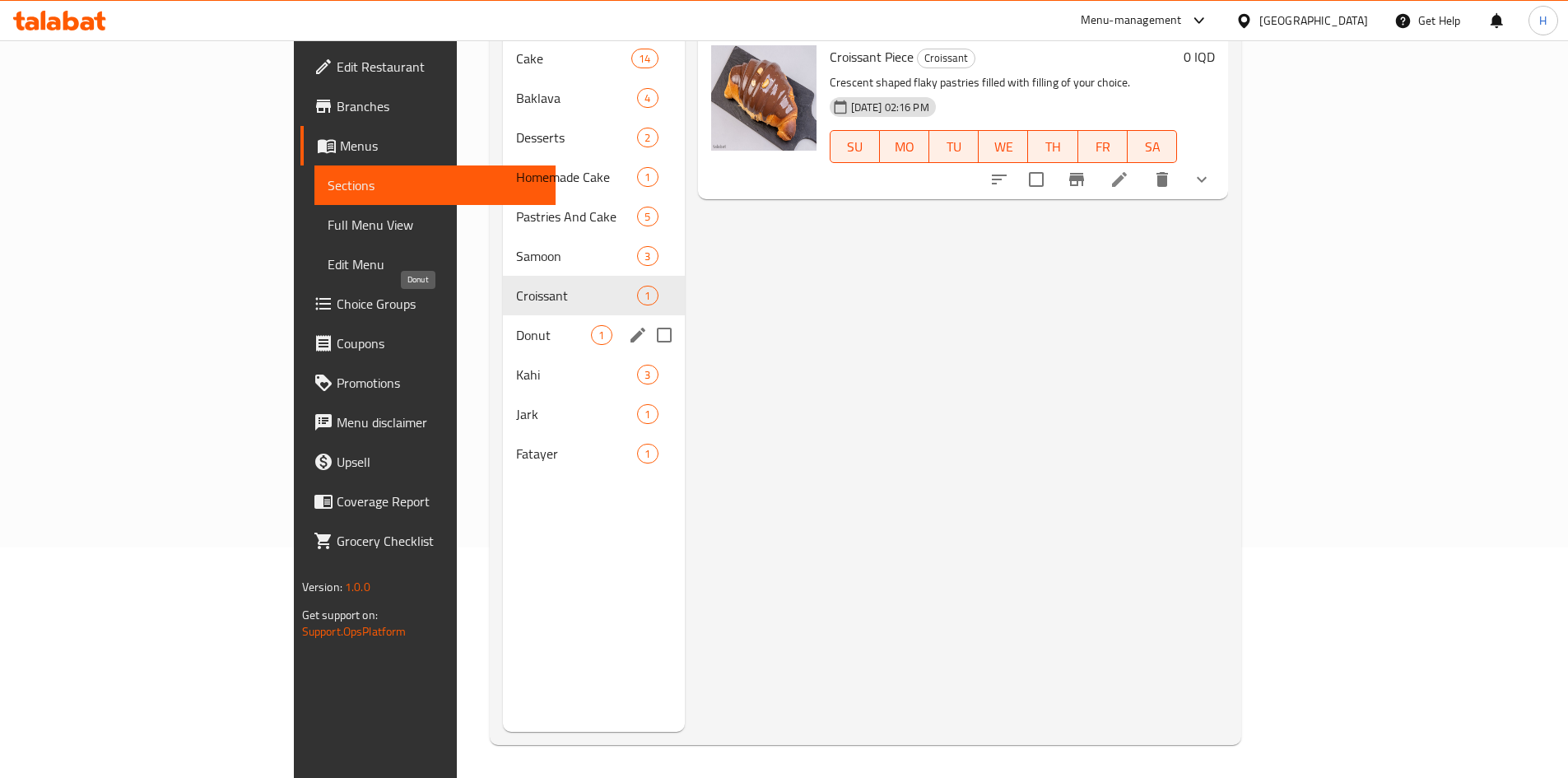
click at [516, 325] on span "Donut" at bounding box center [553, 335] width 75 height 19
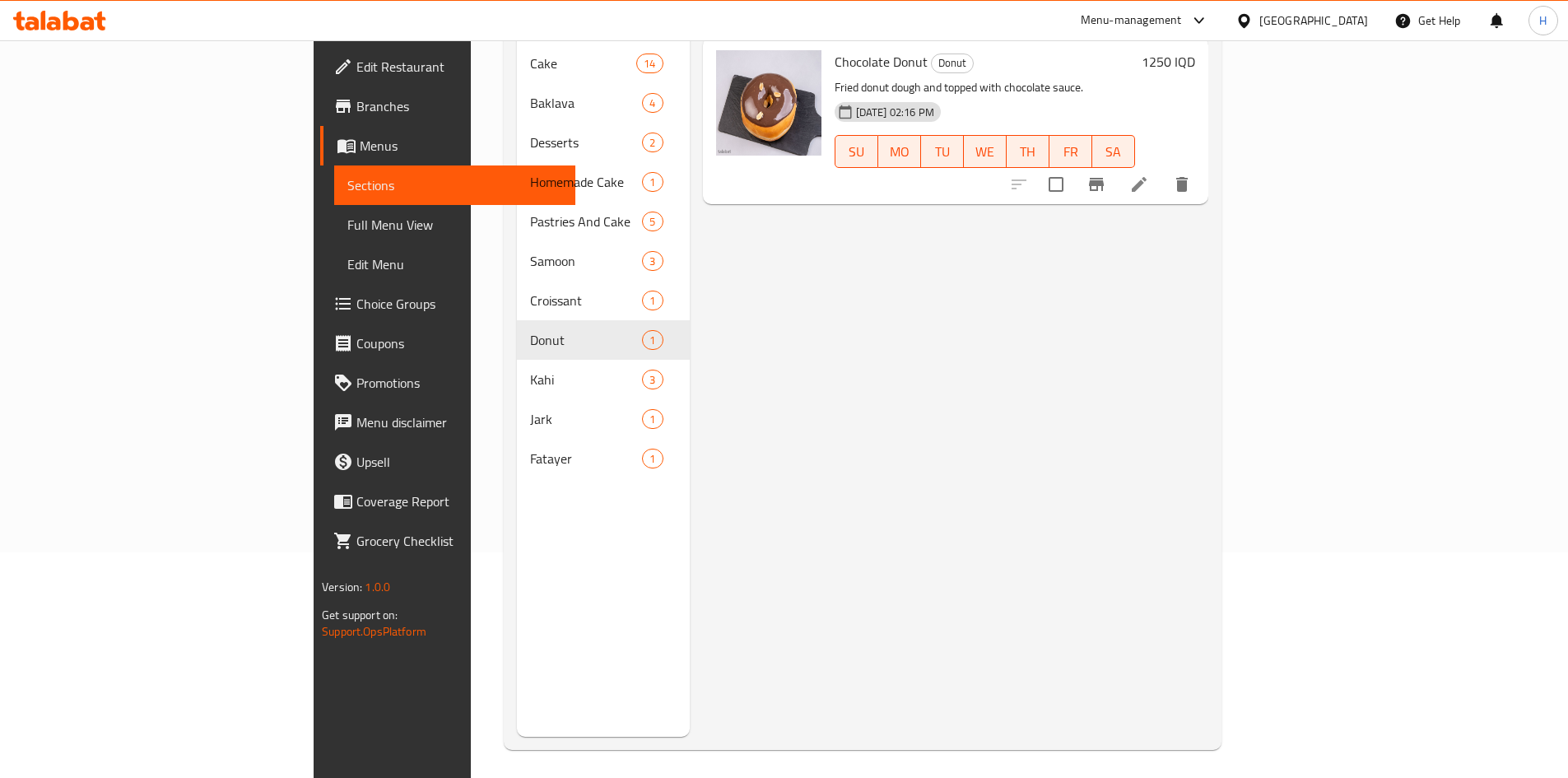
scroll to position [231, 0]
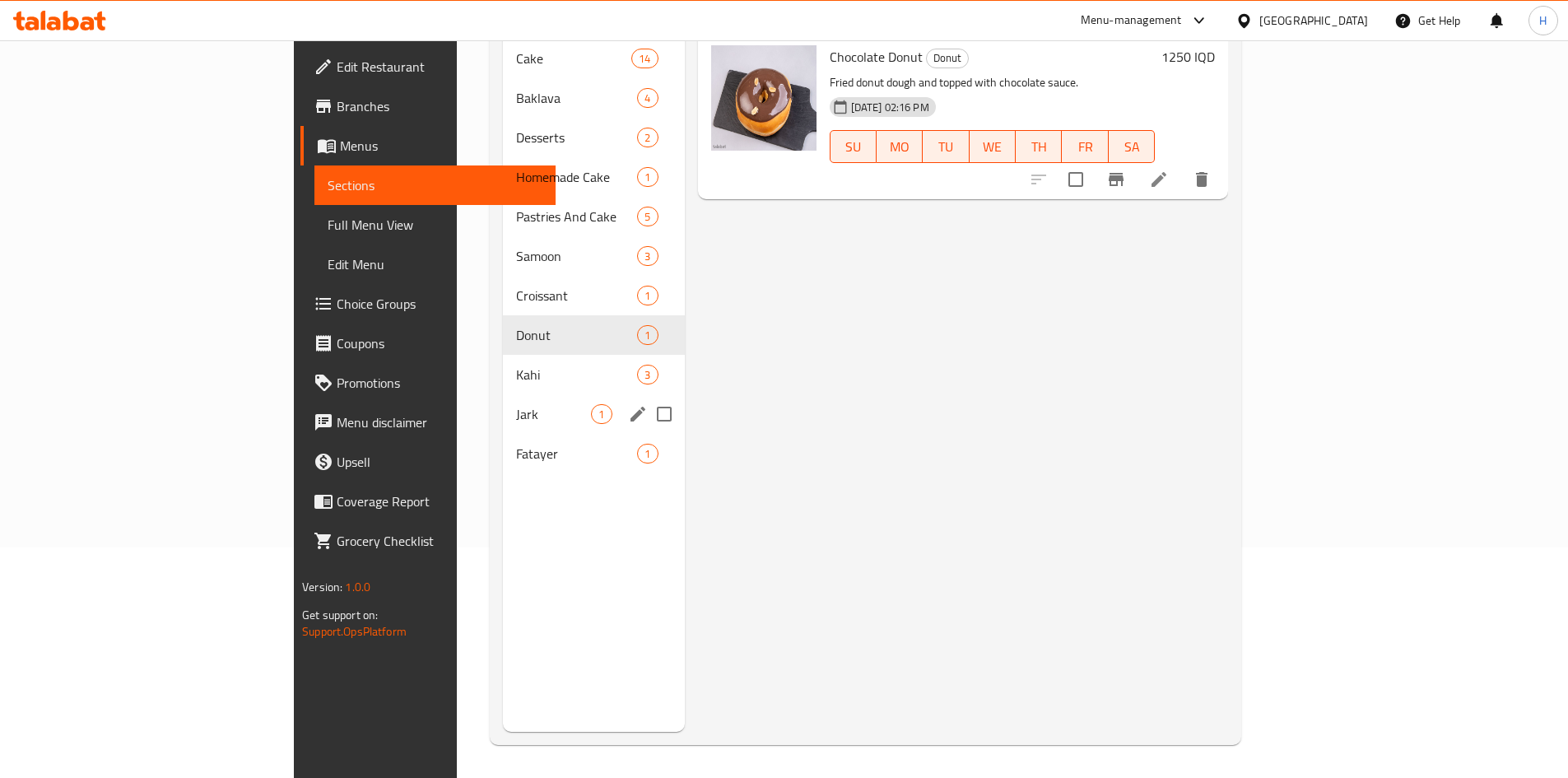
click at [516, 364] on span "Kahi" at bounding box center [576, 374] width 121 height 19
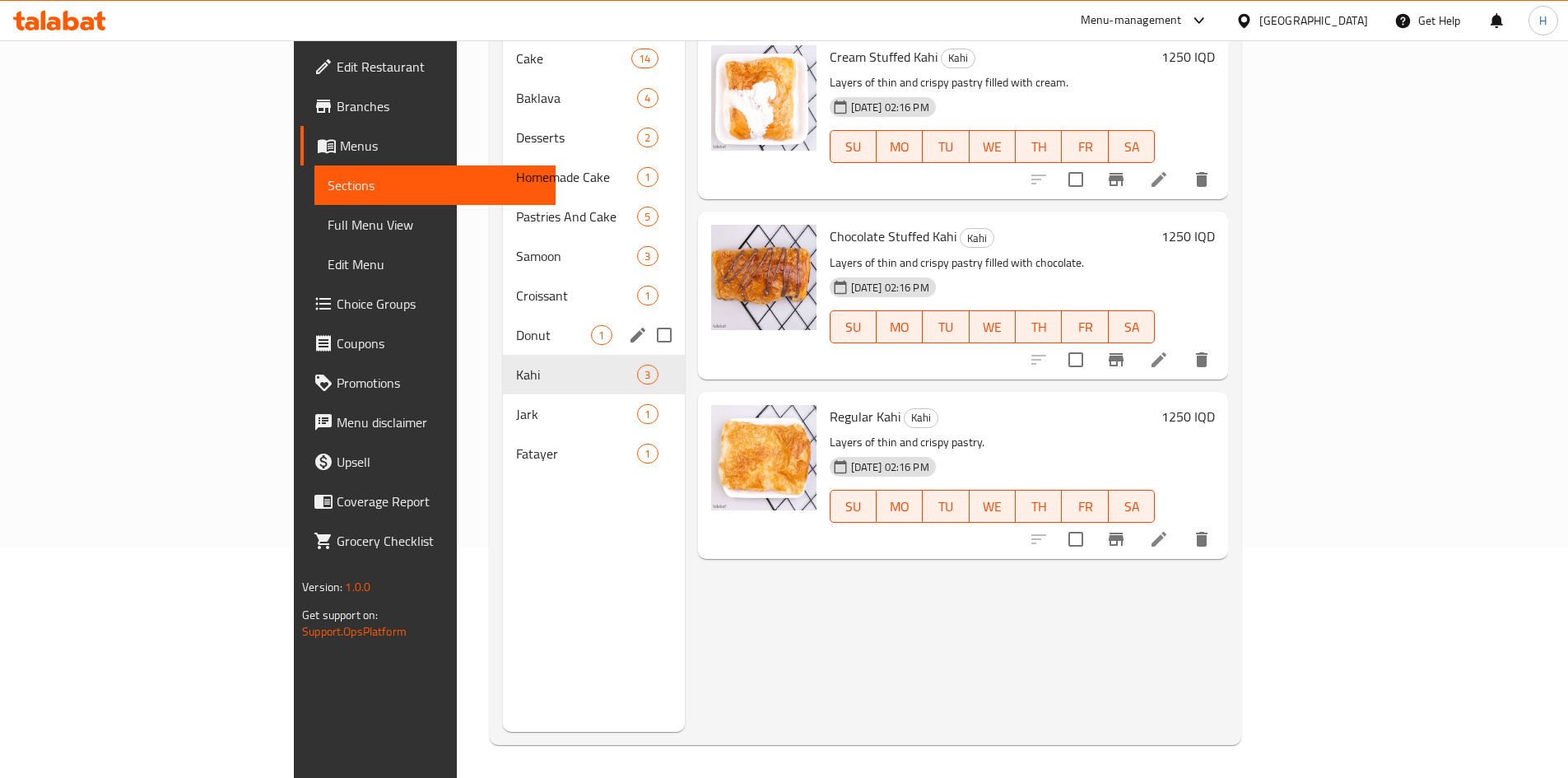
click at [503, 325] on div "Donut 1" at bounding box center [593, 335] width 181 height 40
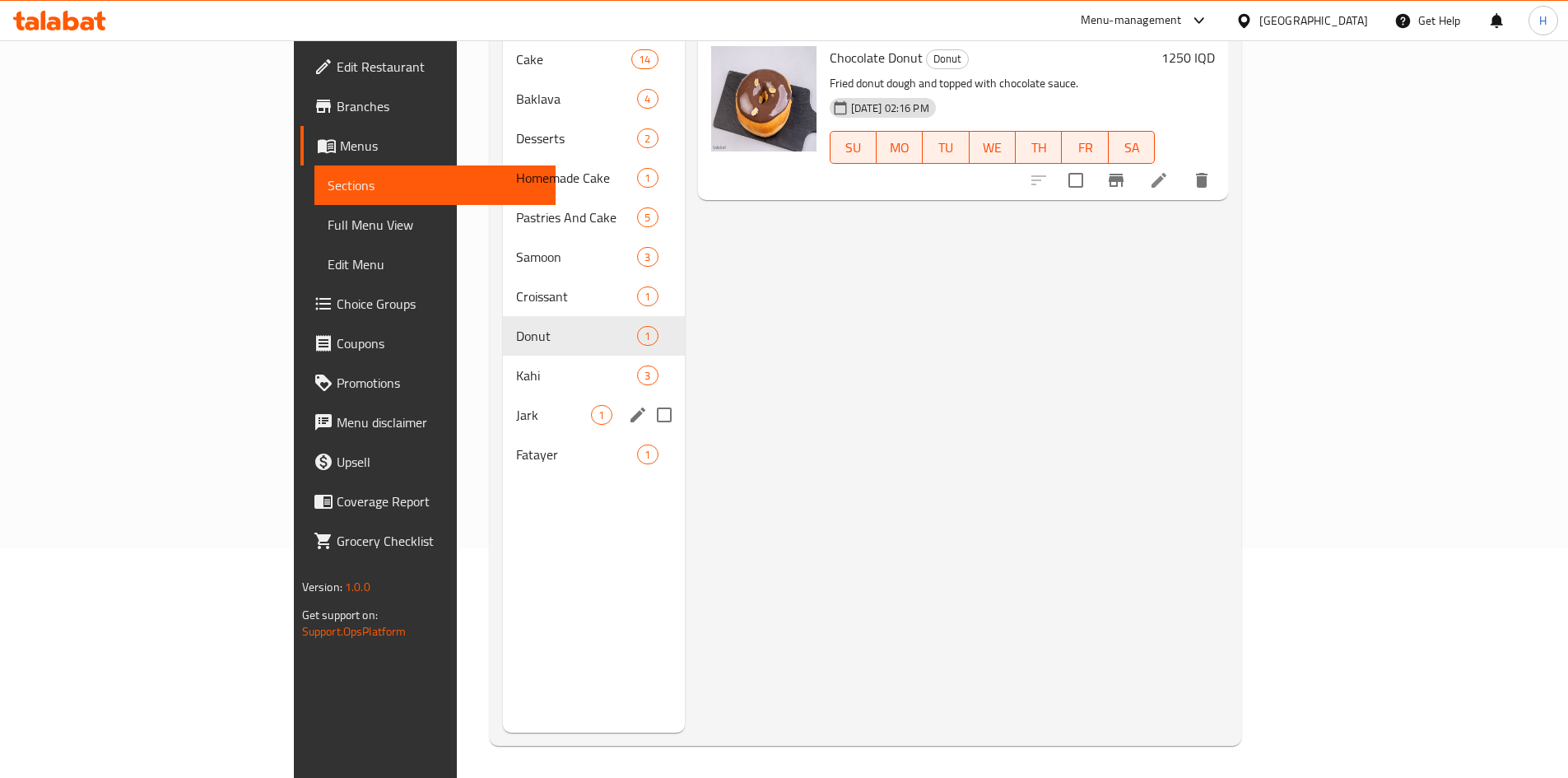
scroll to position [231, 0]
click at [503, 355] on div "Kahi 3" at bounding box center [593, 375] width 181 height 40
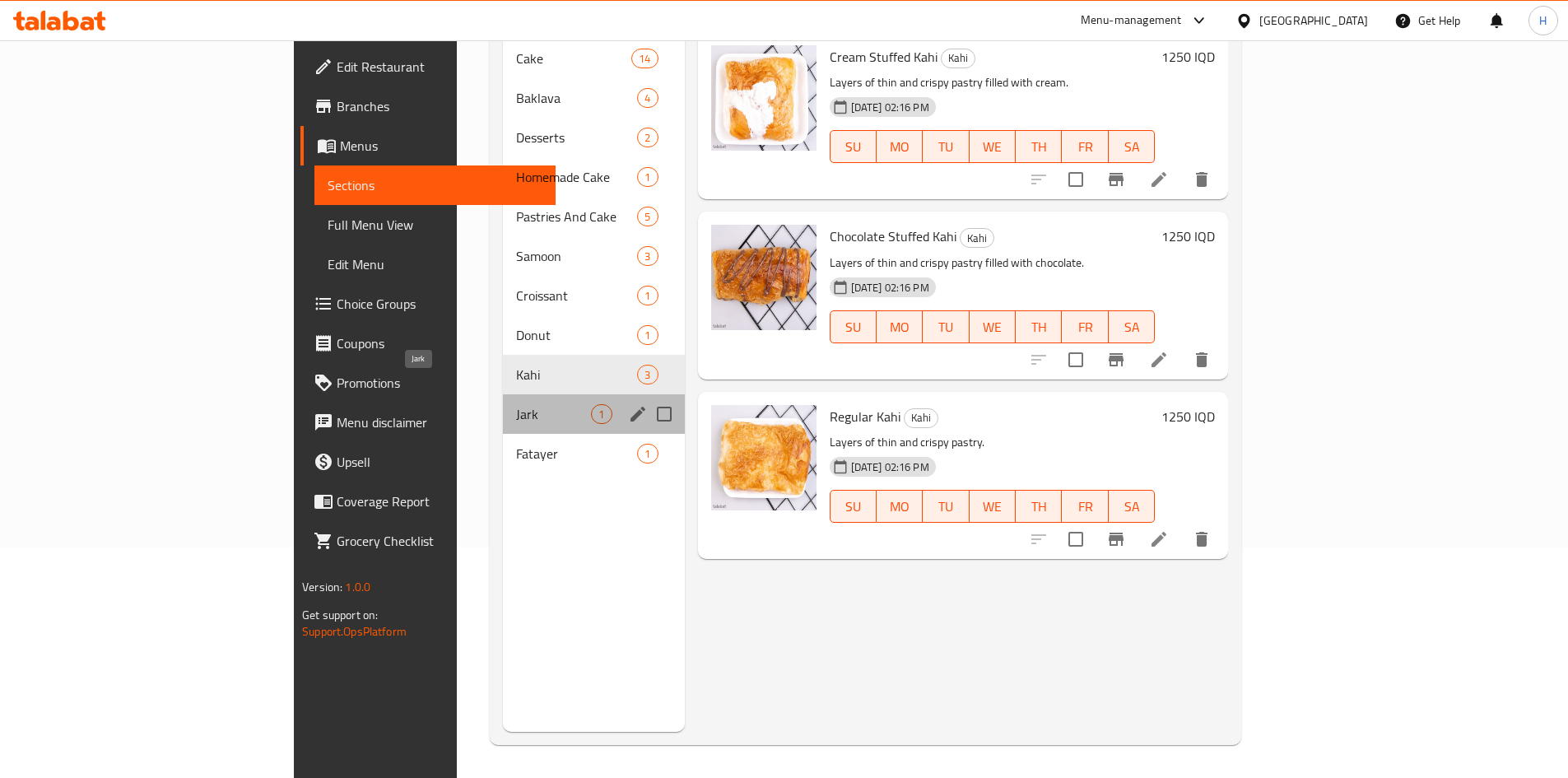
click at [516, 404] on span "Jark" at bounding box center [553, 414] width 75 height 19
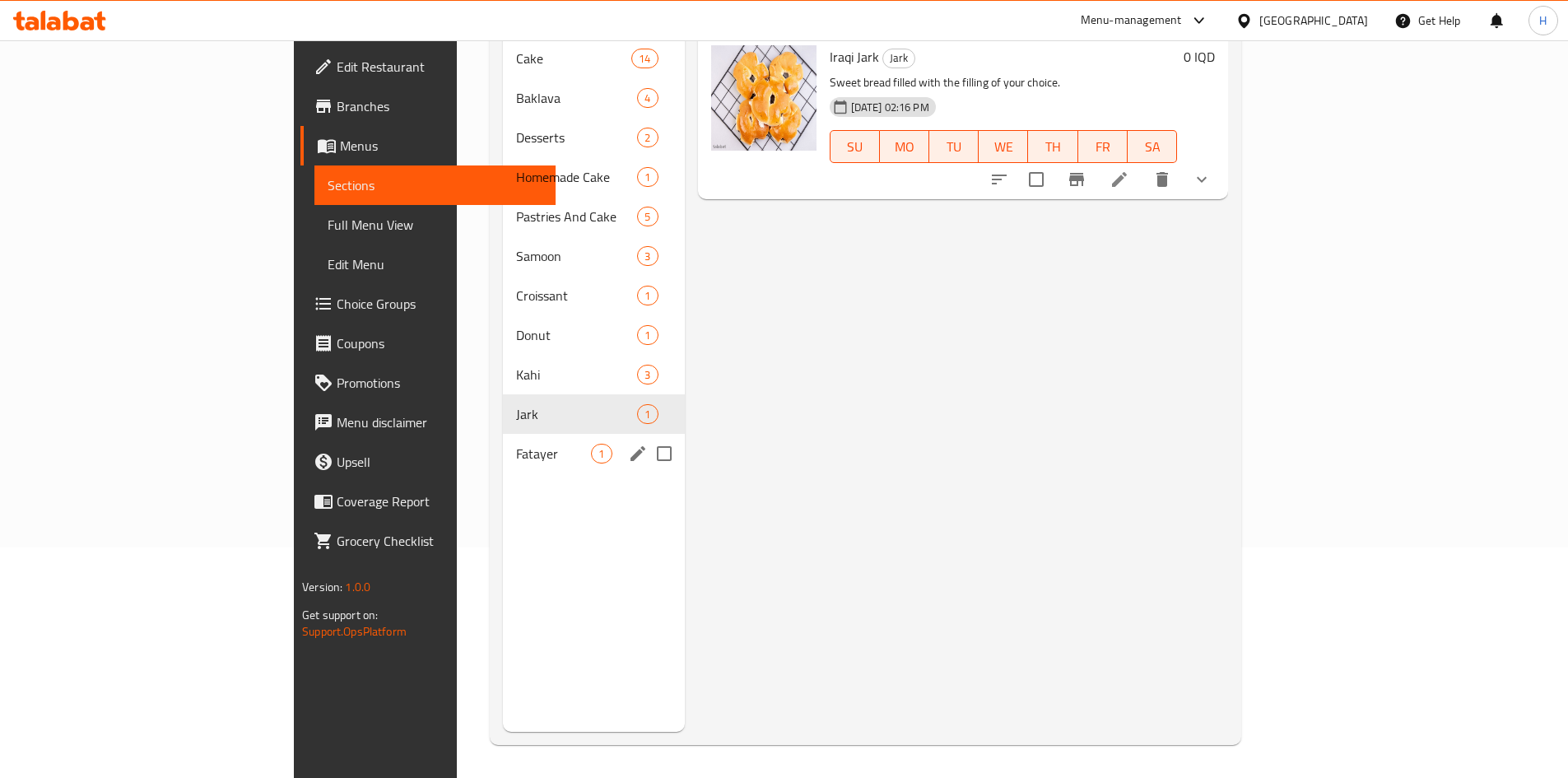
click at [503, 434] on div "Fatayer 1" at bounding box center [593, 453] width 181 height 40
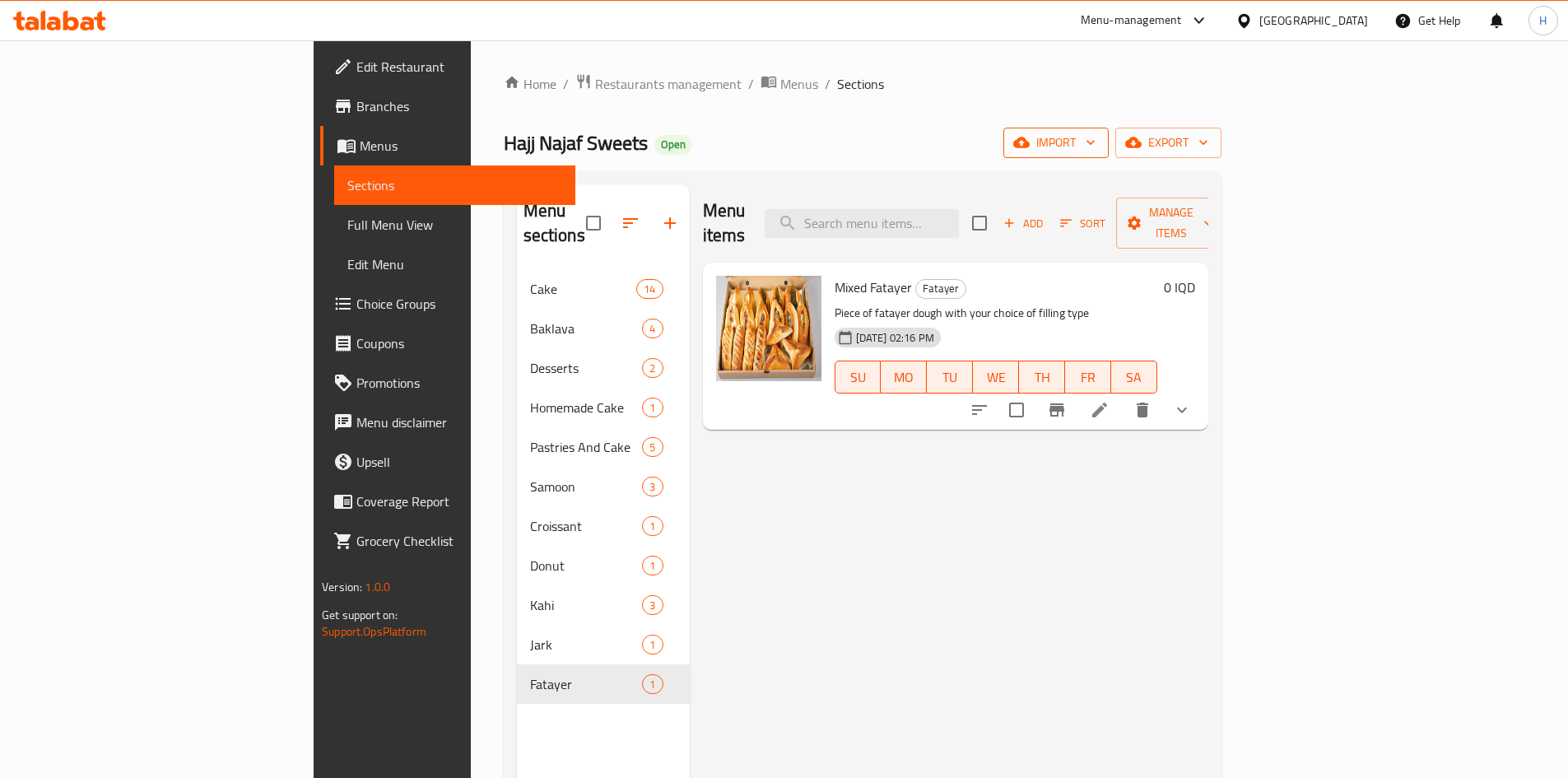
click at [1096, 145] on span "import" at bounding box center [1055, 142] width 79 height 20
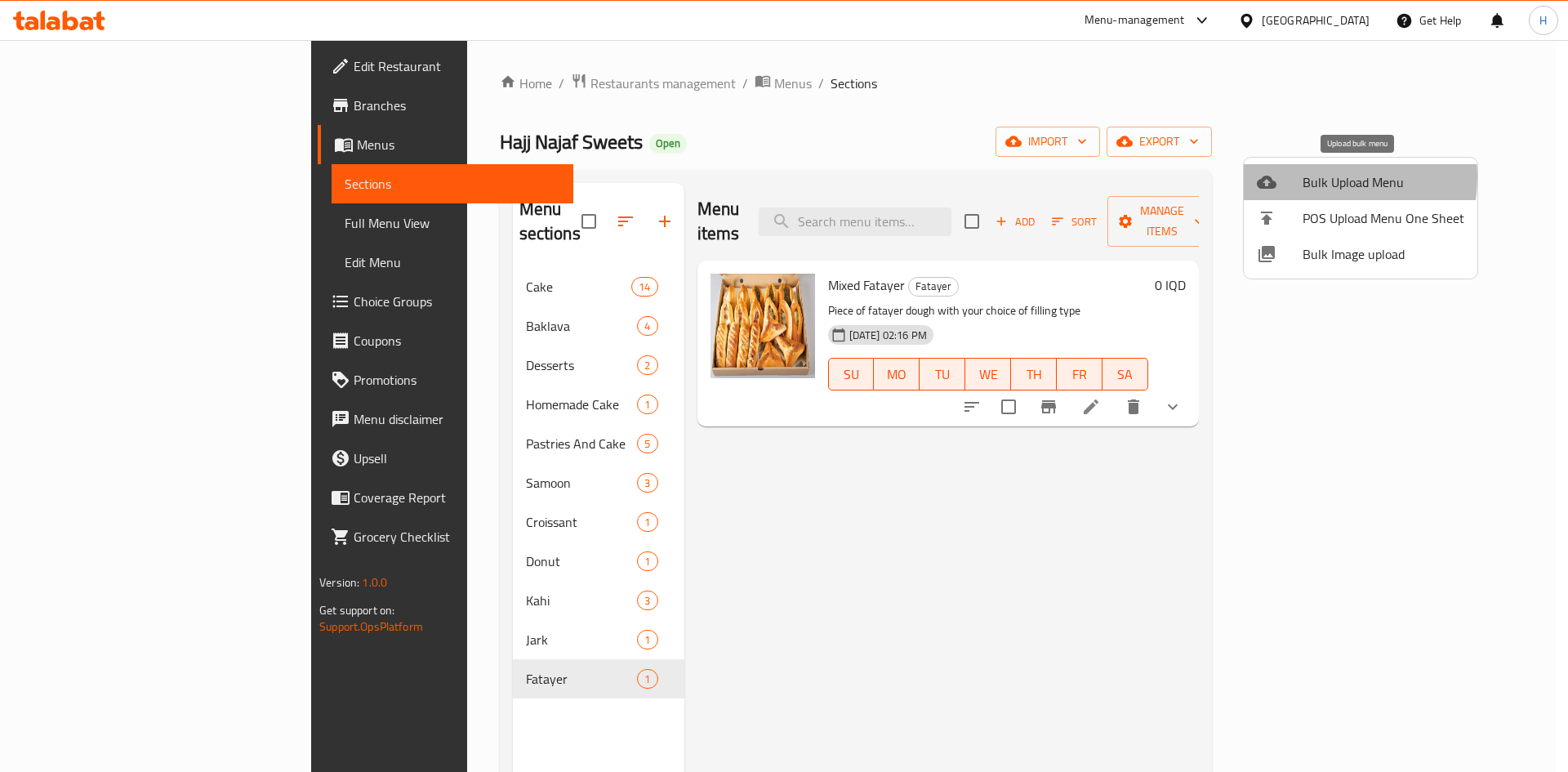
click at [1306, 177] on span "Bulk Upload Menu" at bounding box center [1383, 182] width 161 height 19
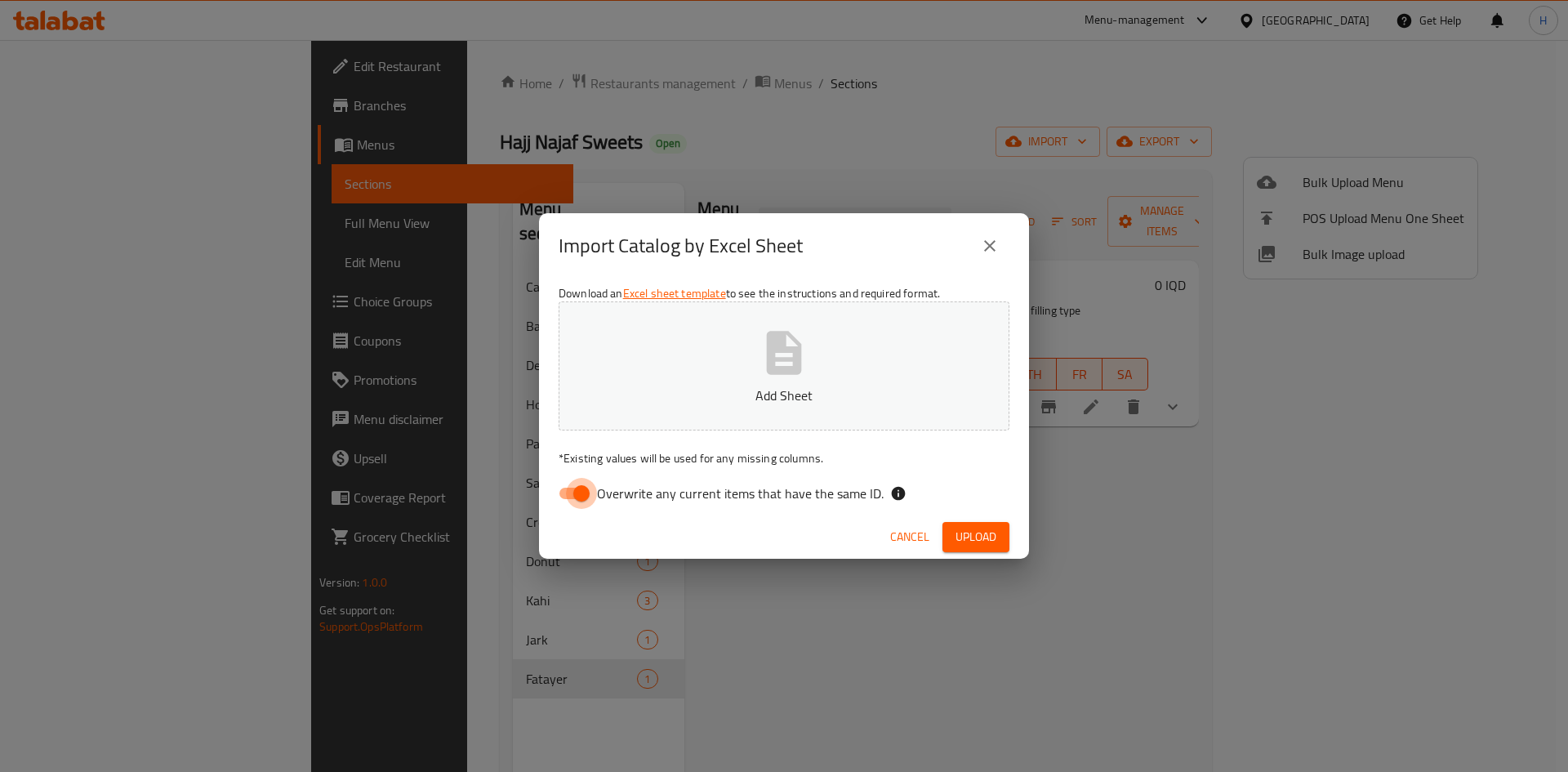
click at [570, 495] on input "Overwrite any current items that have the same ID." at bounding box center [581, 493] width 93 height 31
checkbox input "false"
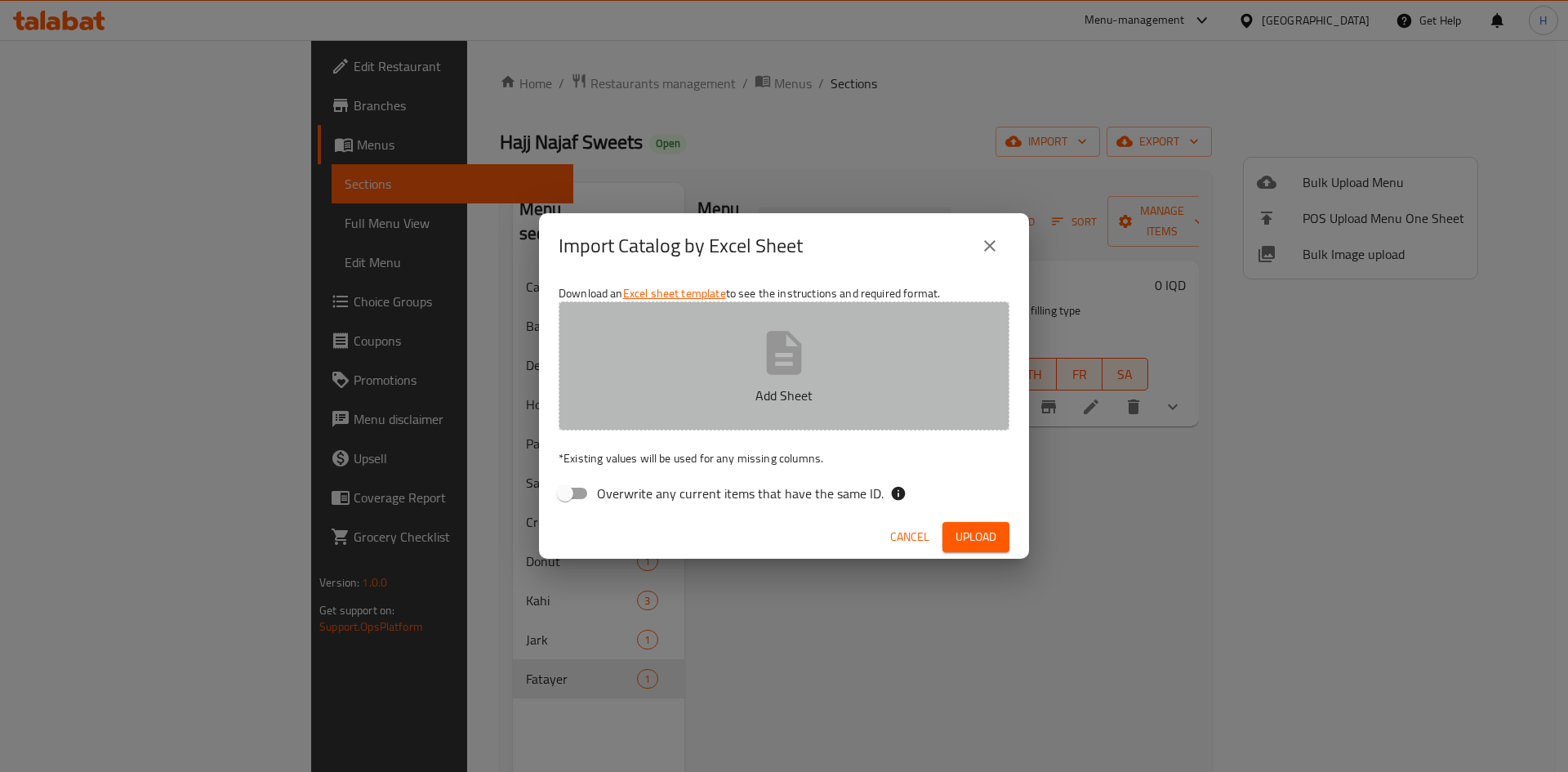
click at [646, 374] on button "Add Sheet" at bounding box center [784, 365] width 451 height 129
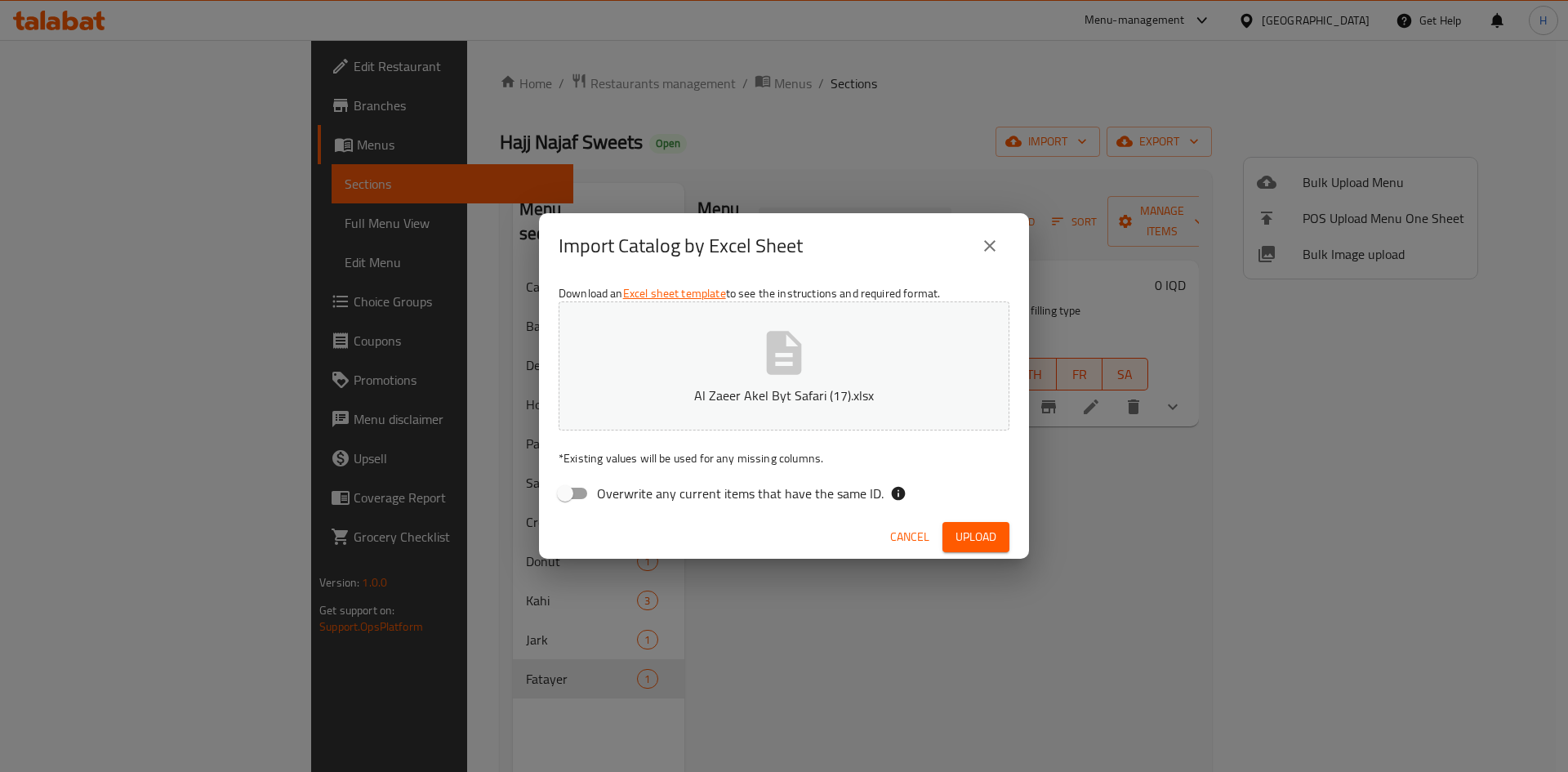
click at [990, 558] on div "Cancel Upload" at bounding box center [784, 537] width 490 height 43
click at [985, 525] on button "Upload" at bounding box center [976, 537] width 67 height 30
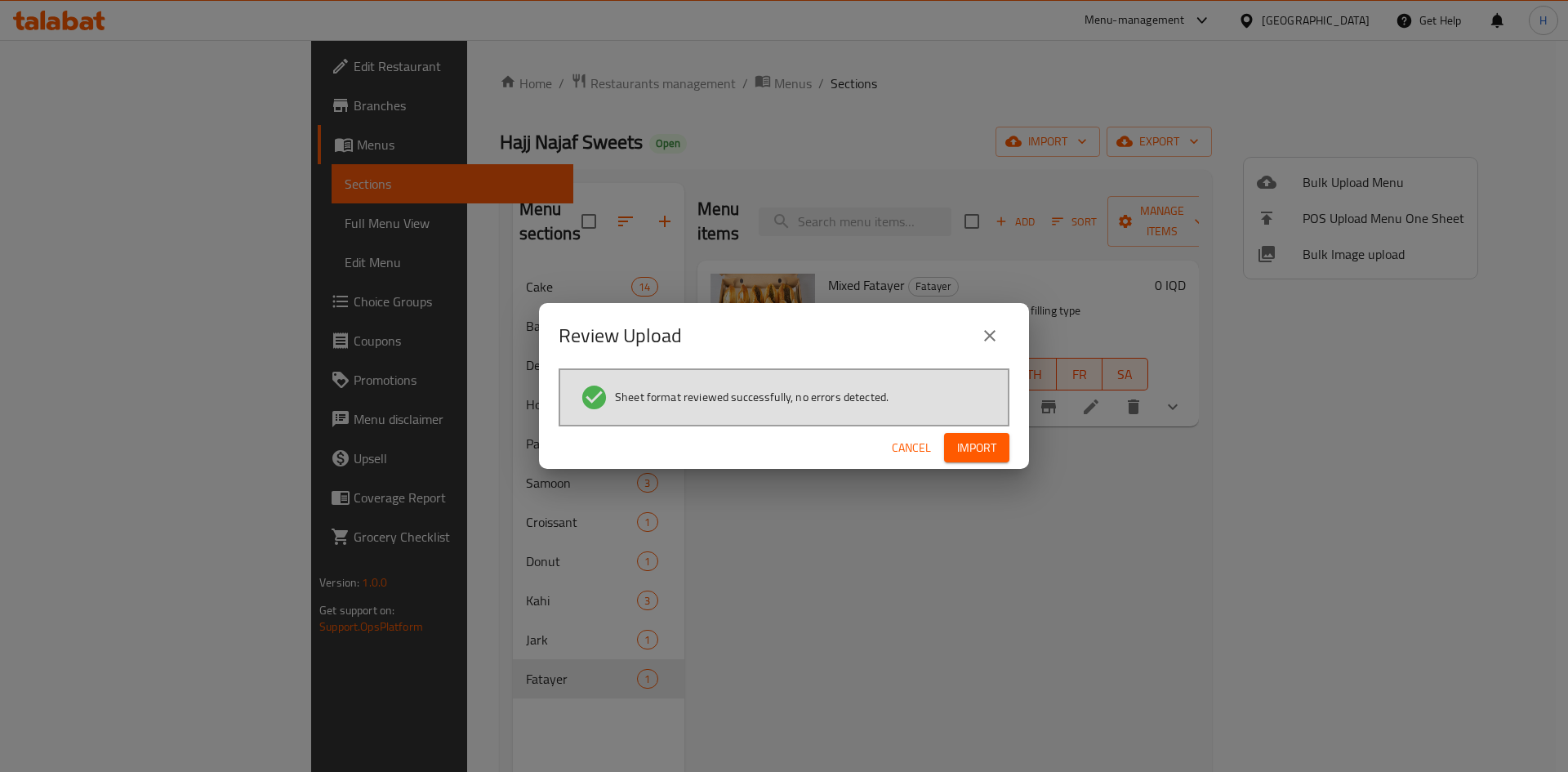
click at [982, 439] on span "Import" at bounding box center [976, 448] width 40 height 20
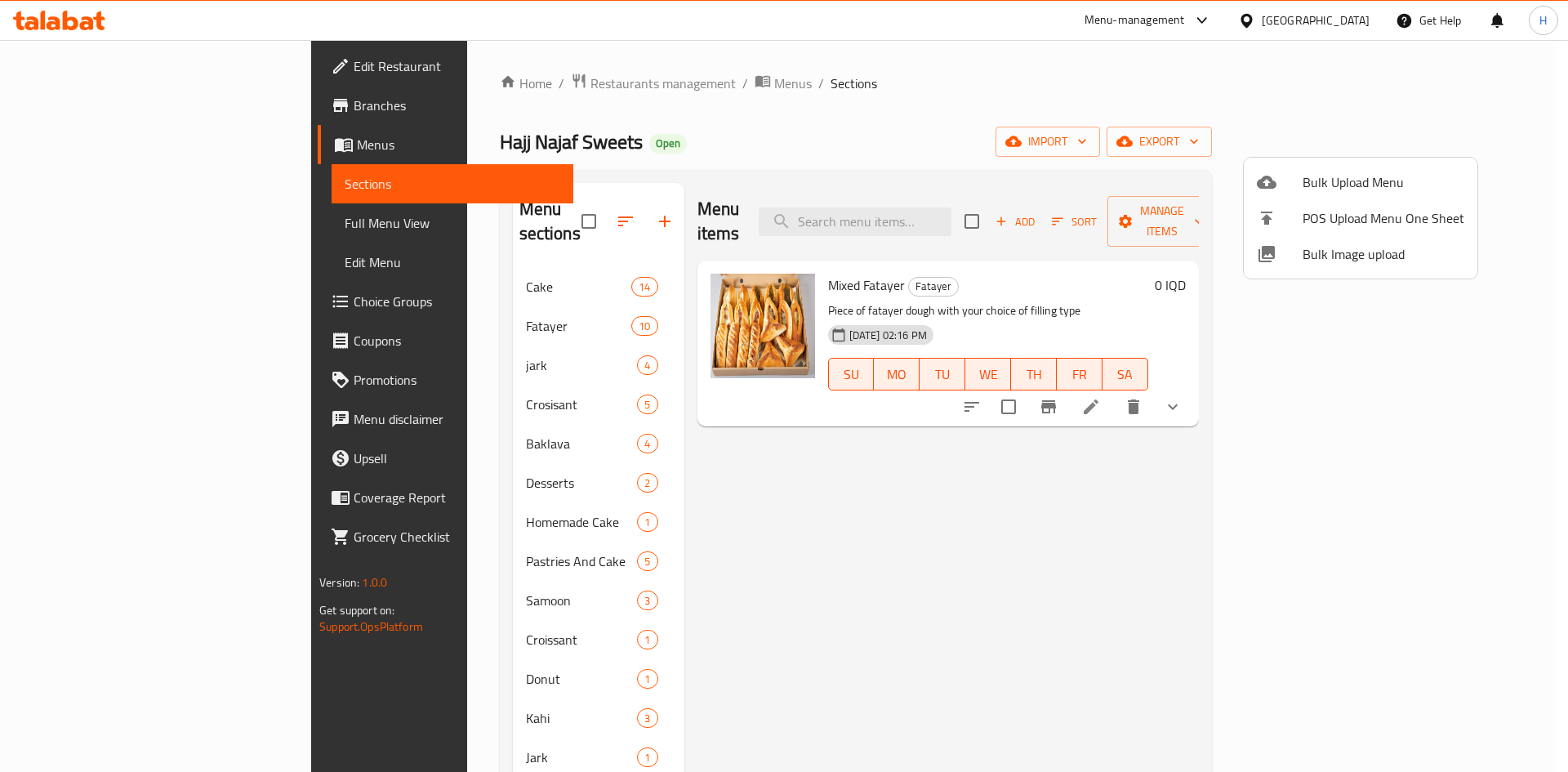
click at [428, 683] on div at bounding box center [784, 386] width 1568 height 772
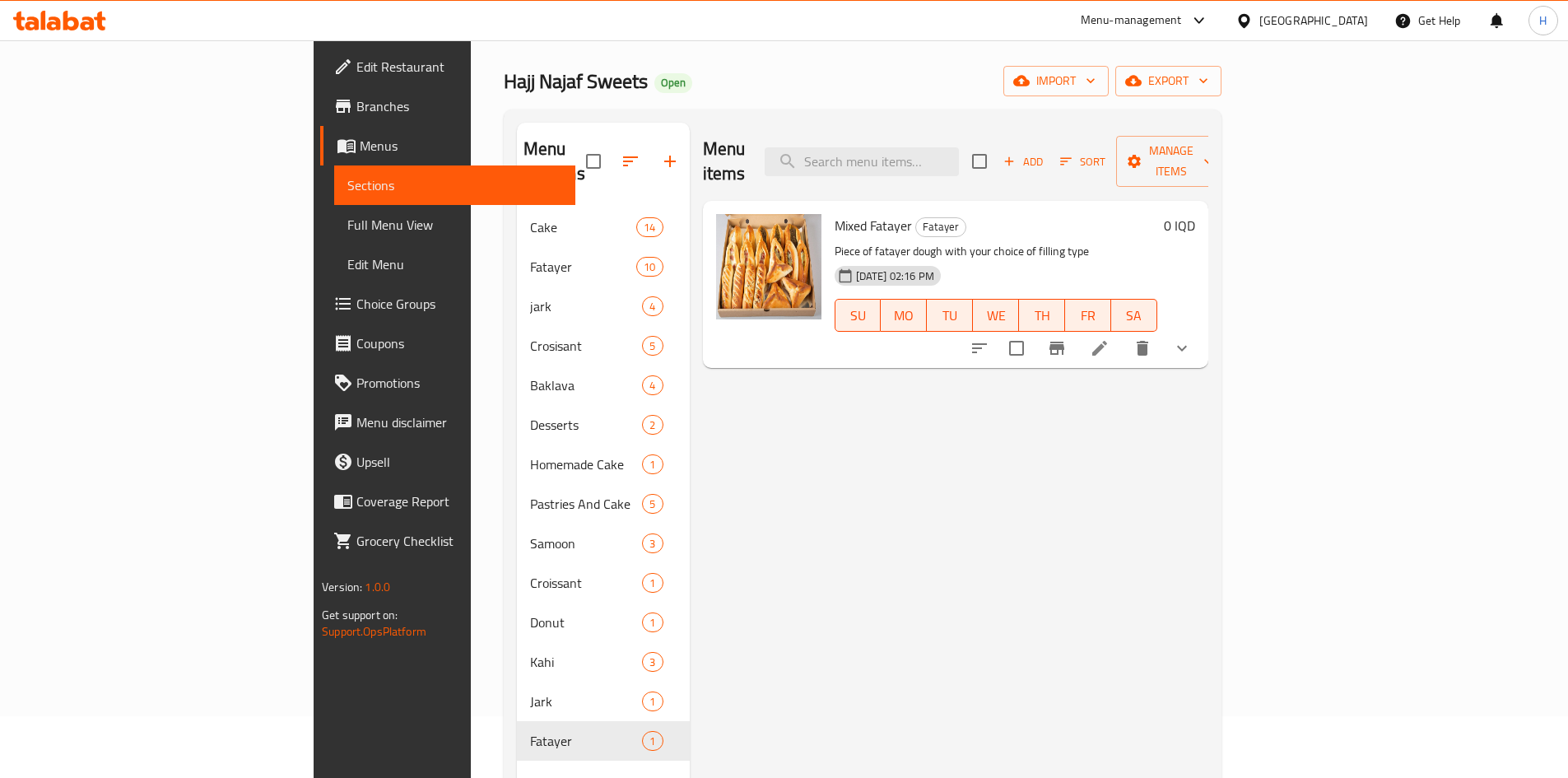
scroll to position [164, 0]
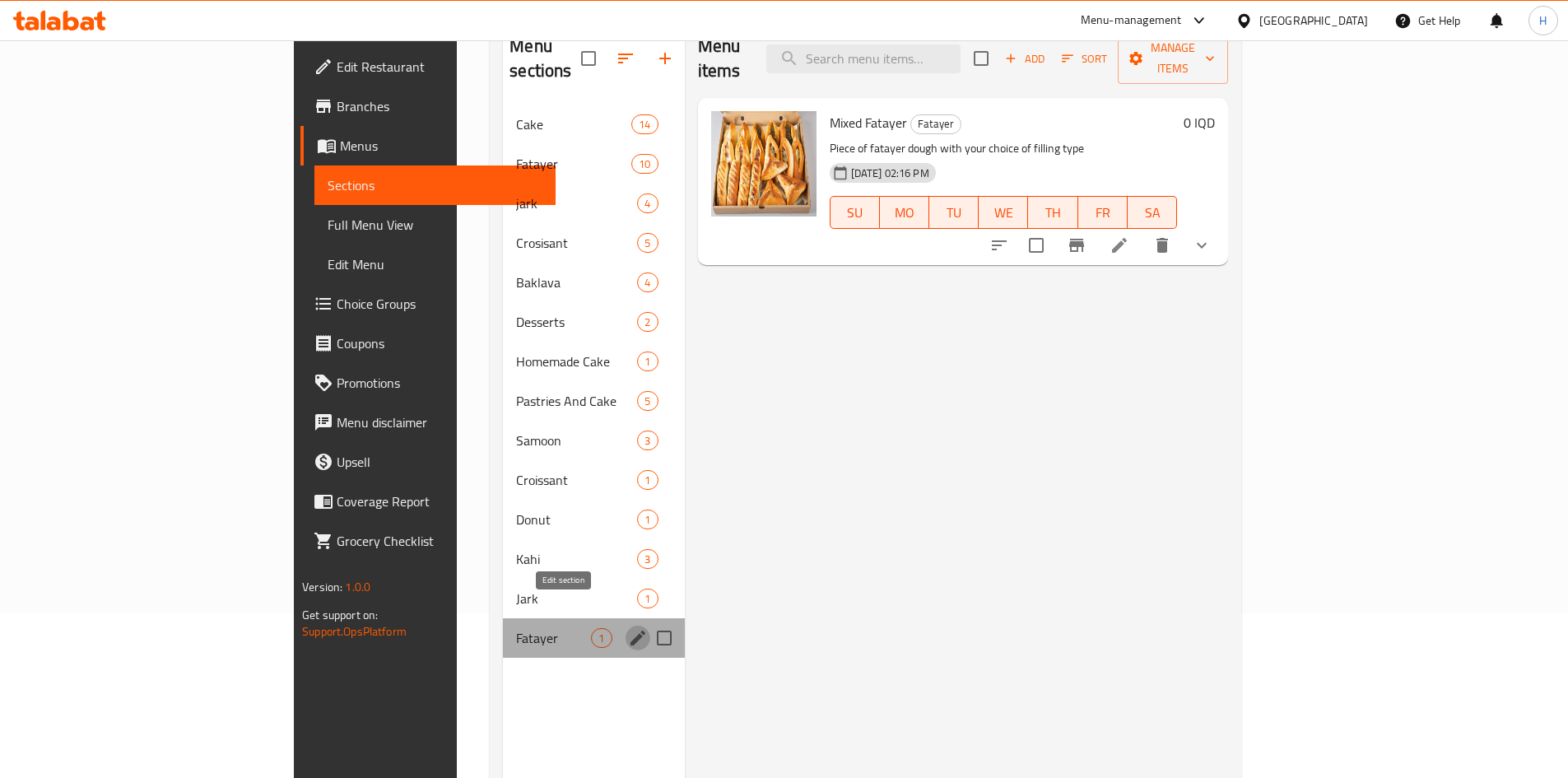
click at [631, 631] on icon "edit" at bounding box center [637, 637] width 14 height 14
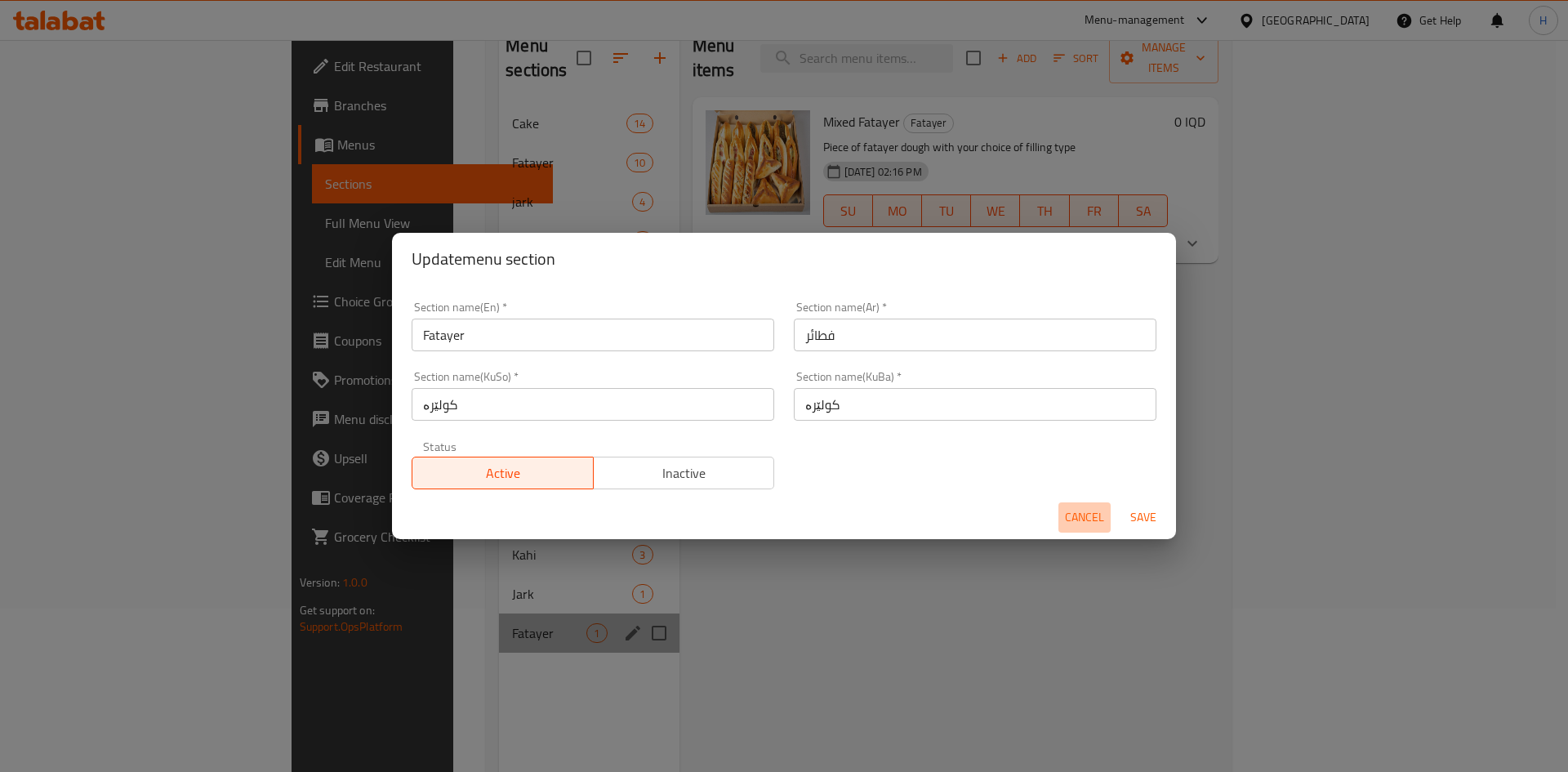
click at [1064, 516] on button "Cancel" at bounding box center [1085, 517] width 52 height 30
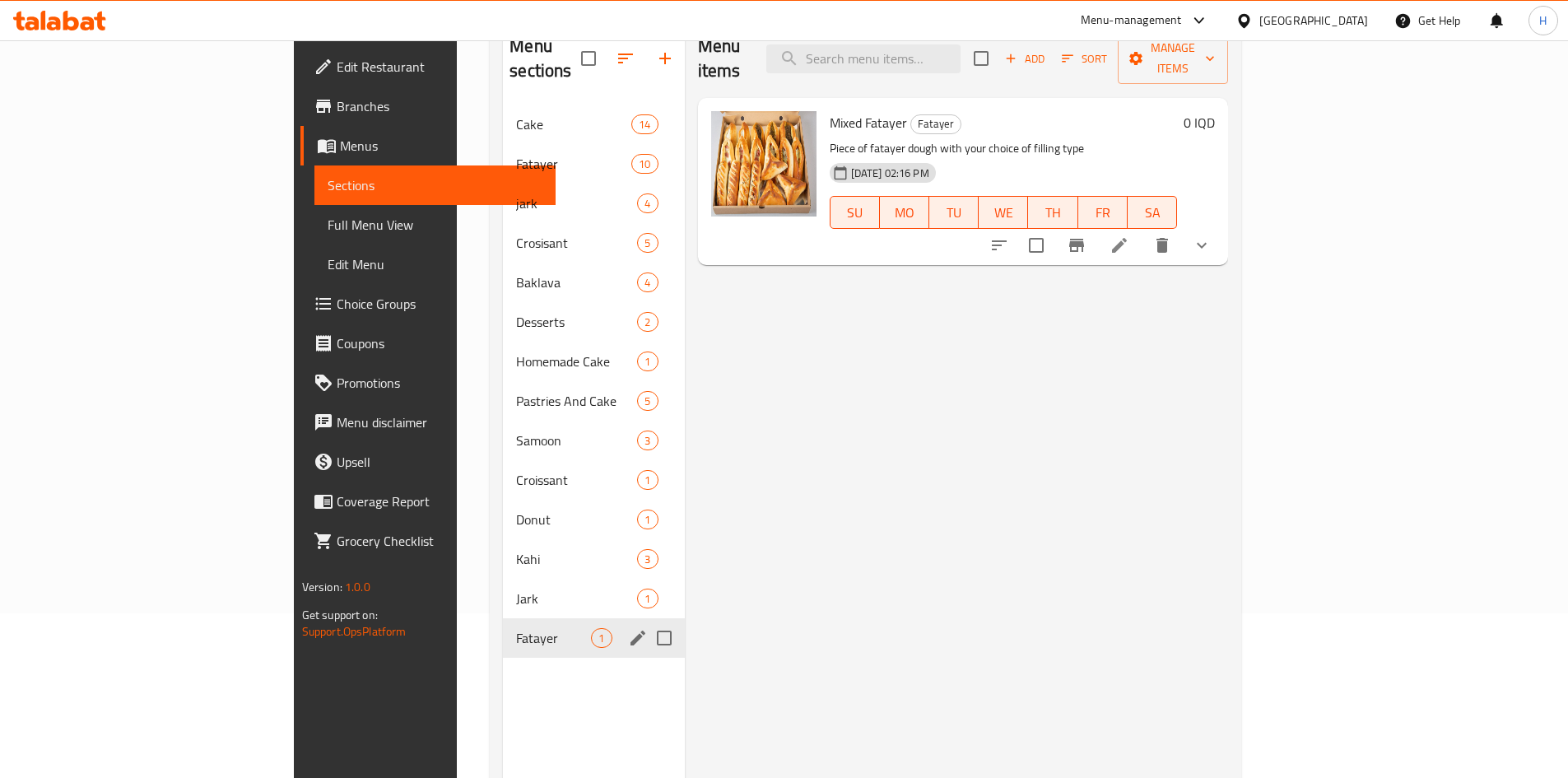
click at [647, 620] on input "Menu sections" at bounding box center [664, 637] width 35 height 35
checkbox input "true"
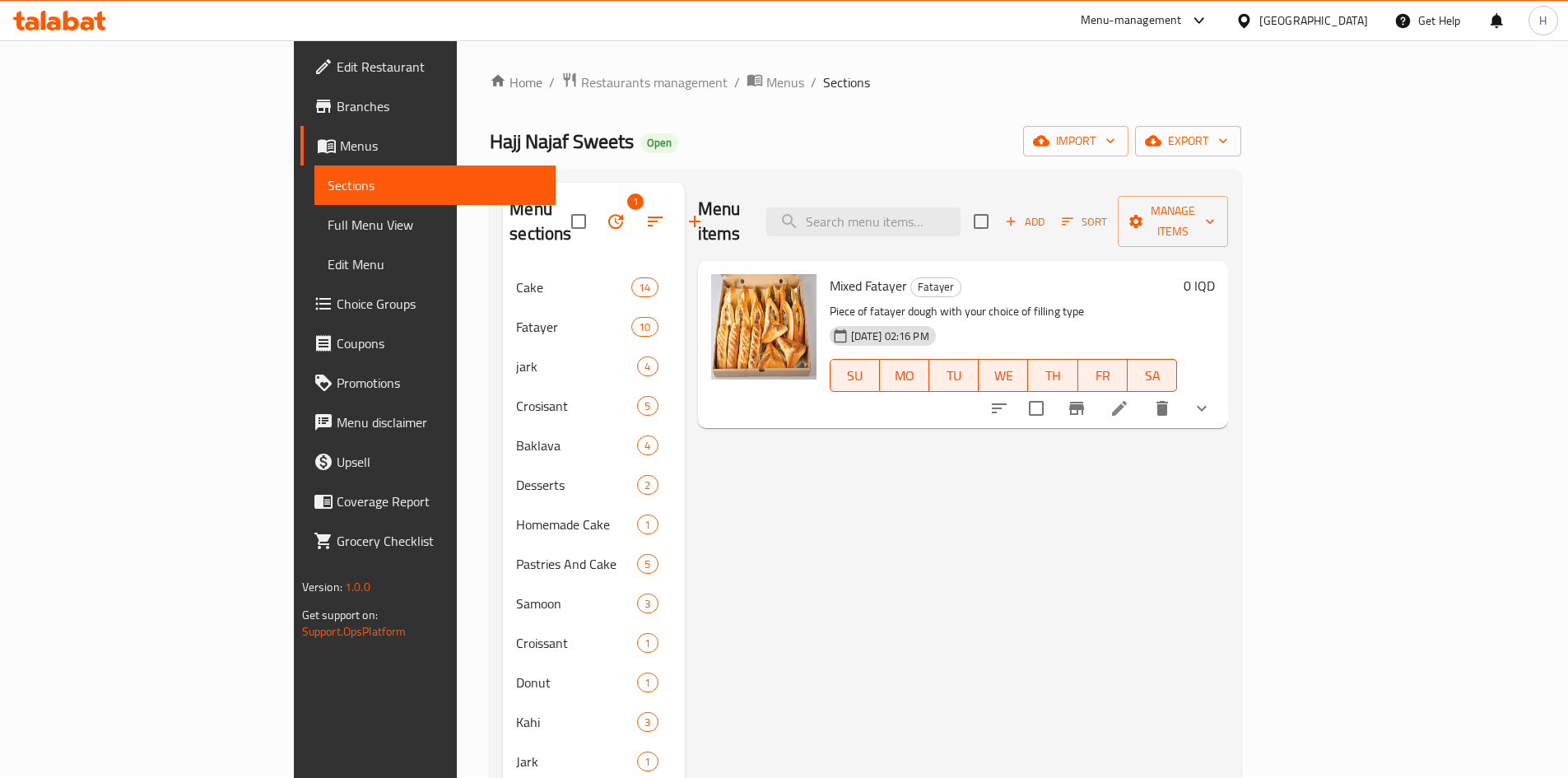
scroll to position [0, 0]
click at [596, 210] on button "button" at bounding box center [615, 223] width 40 height 40
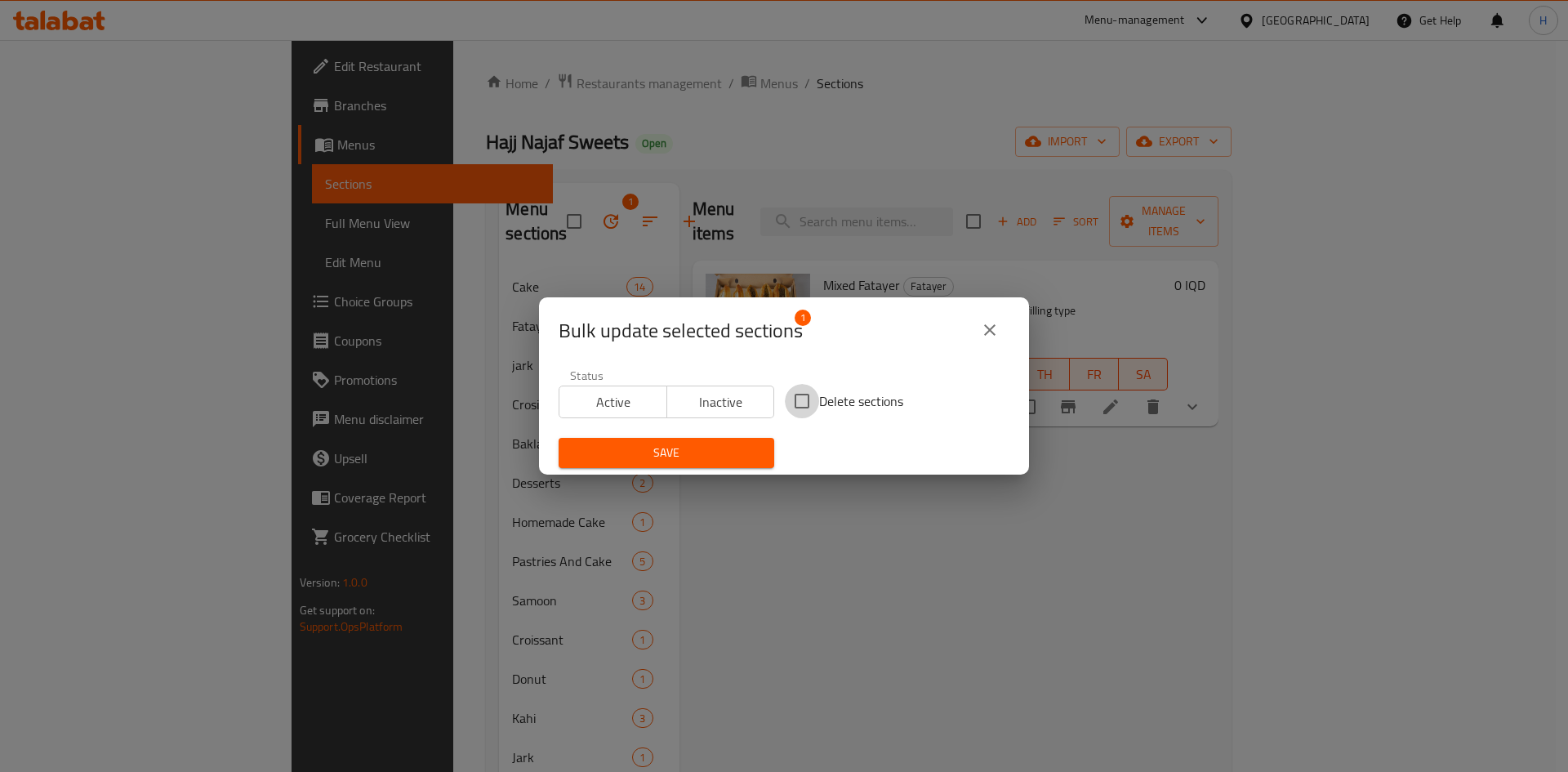
click at [803, 399] on input "Delete sections" at bounding box center [801, 400] width 34 height 34
checkbox input "true"
click at [695, 448] on span "Save" at bounding box center [666, 452] width 189 height 20
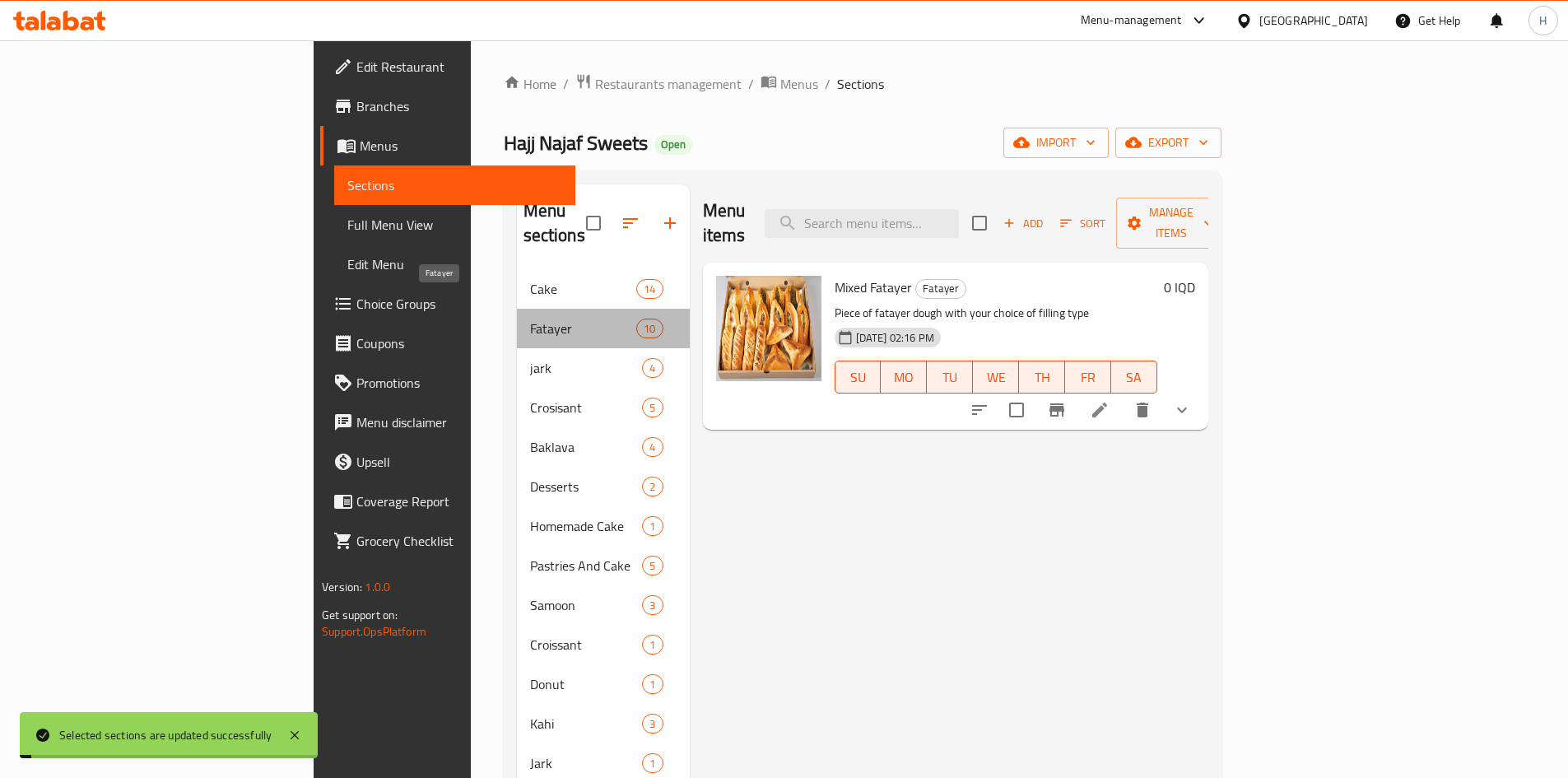
click at [530, 319] on span "Fatayer" at bounding box center [583, 328] width 107 height 19
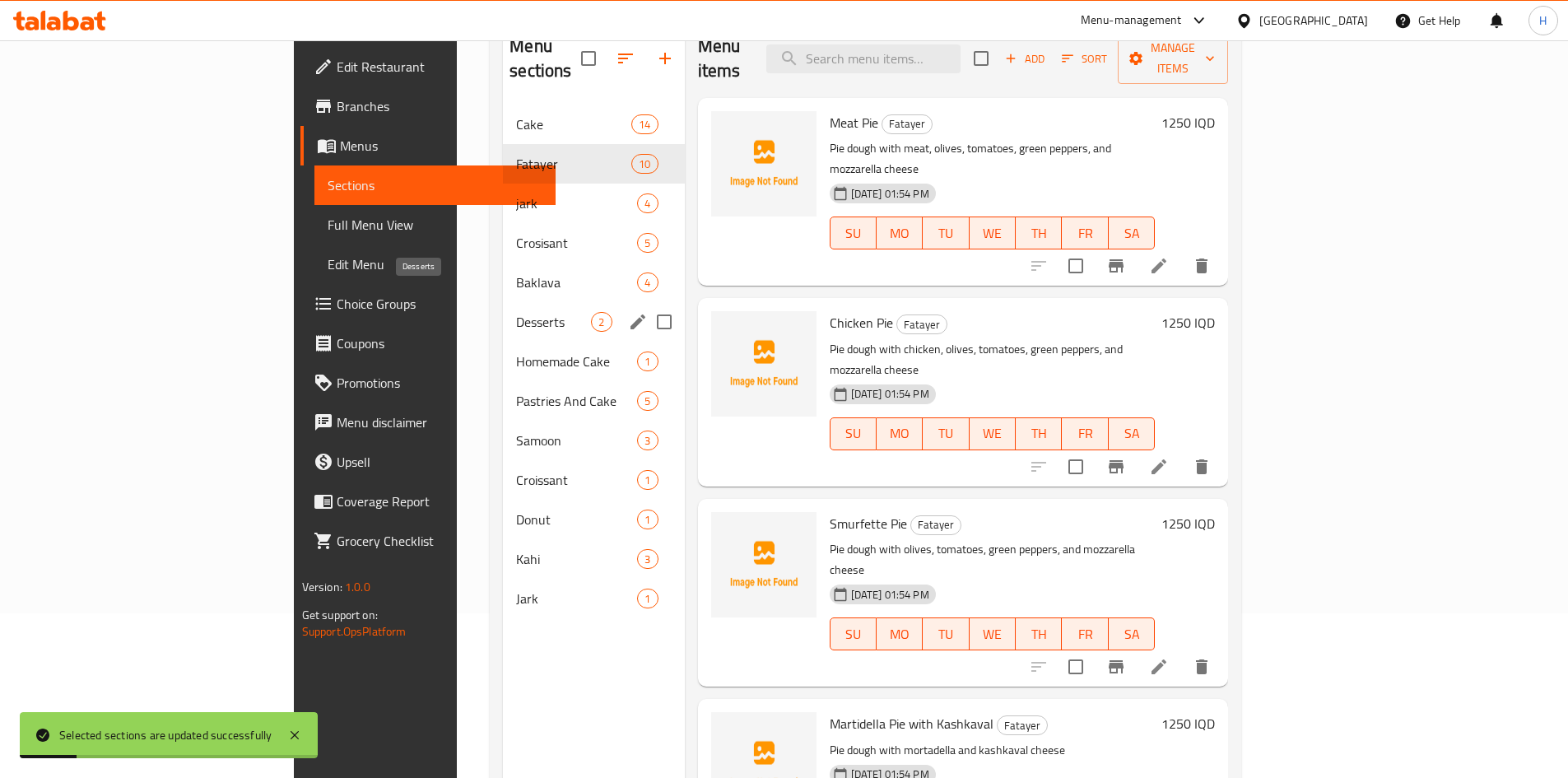
scroll to position [231, 0]
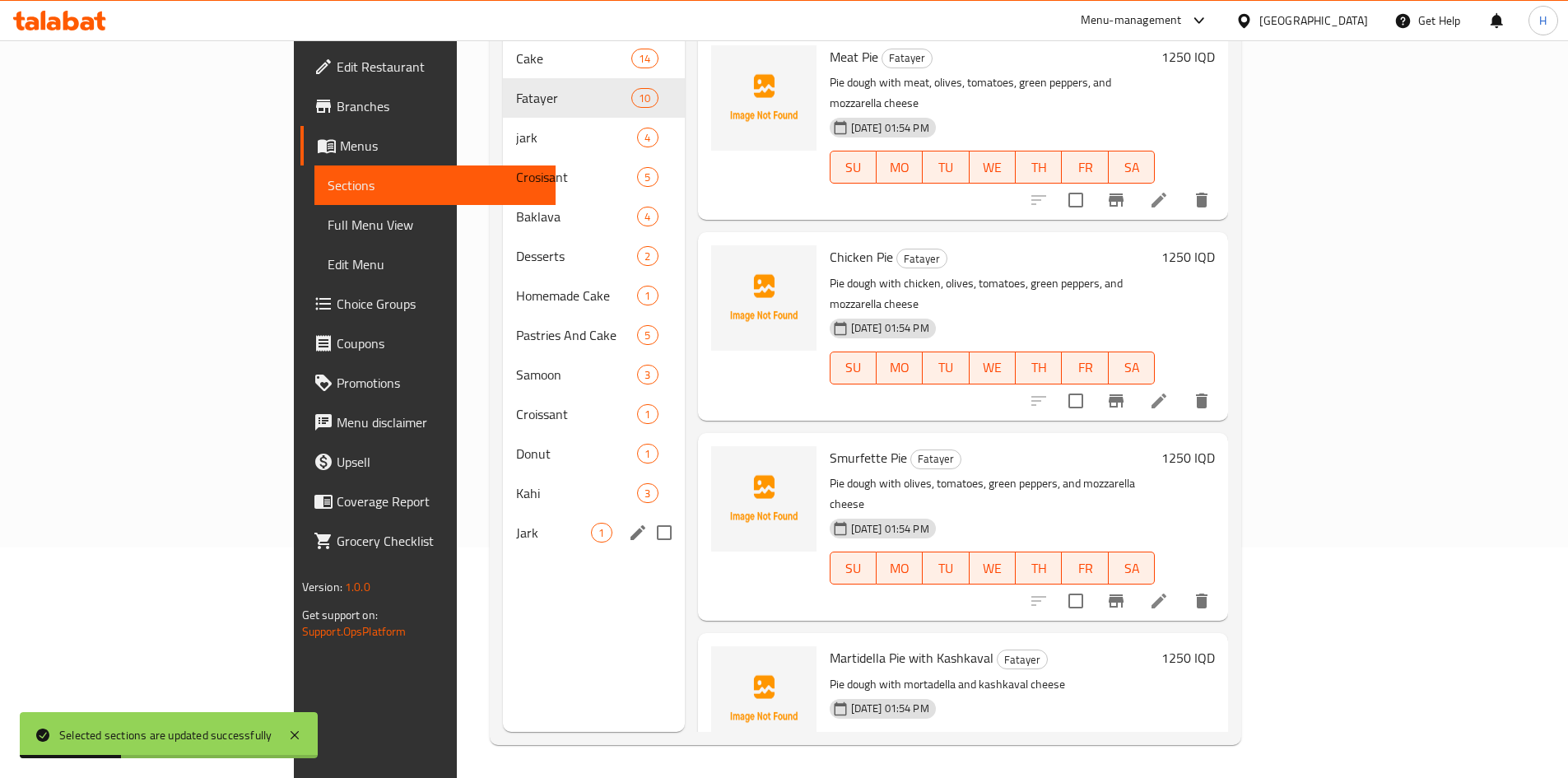
click at [647, 515] on input "Menu sections" at bounding box center [664, 532] width 35 height 35
checkbox input "true"
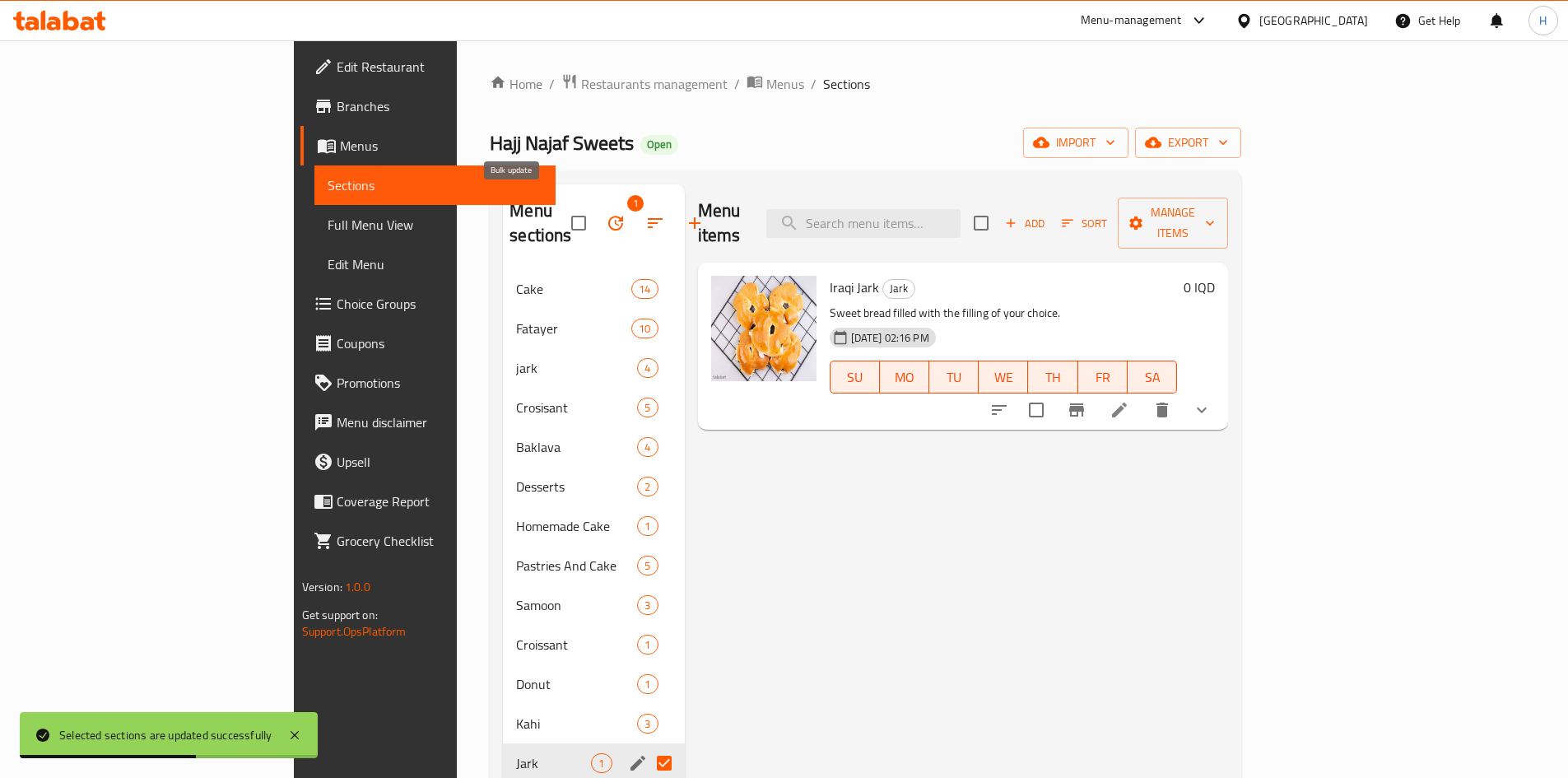
click at [606, 214] on icon "button" at bounding box center [615, 223] width 19 height 19
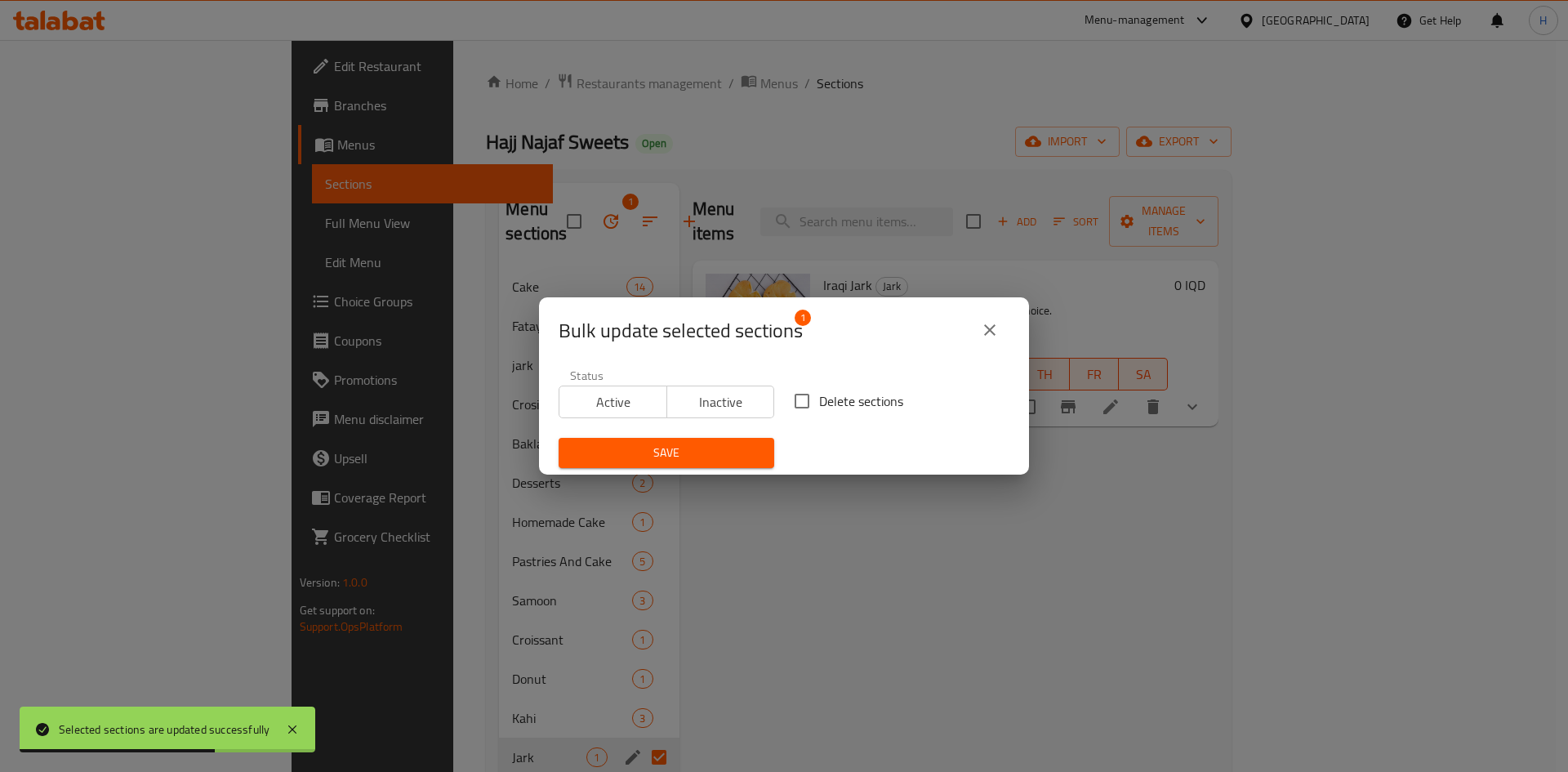
click at [805, 402] on input "Delete sections" at bounding box center [801, 400] width 34 height 34
checkbox input "true"
click at [698, 451] on span "Save" at bounding box center [666, 452] width 189 height 20
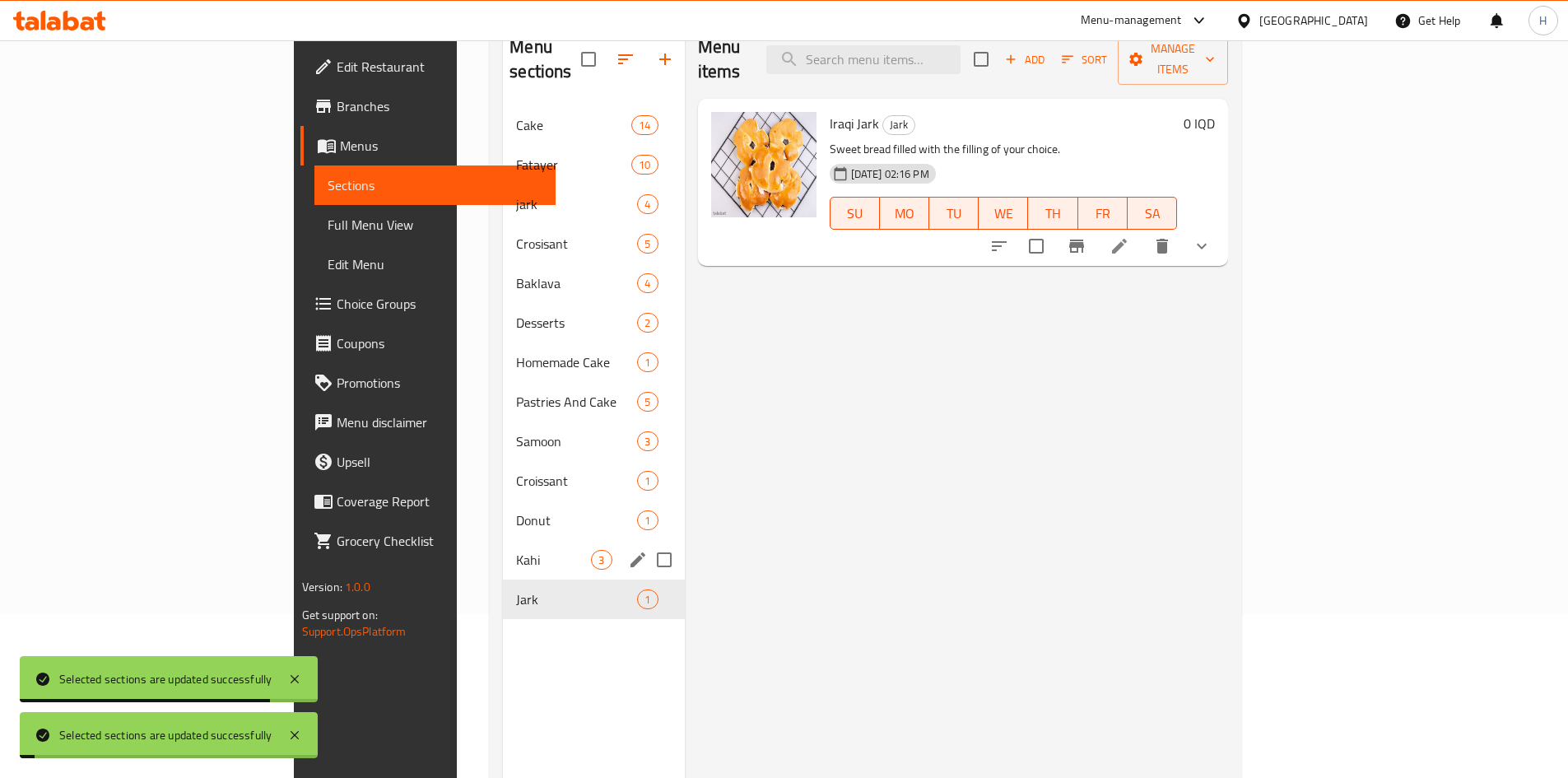
scroll to position [164, 0]
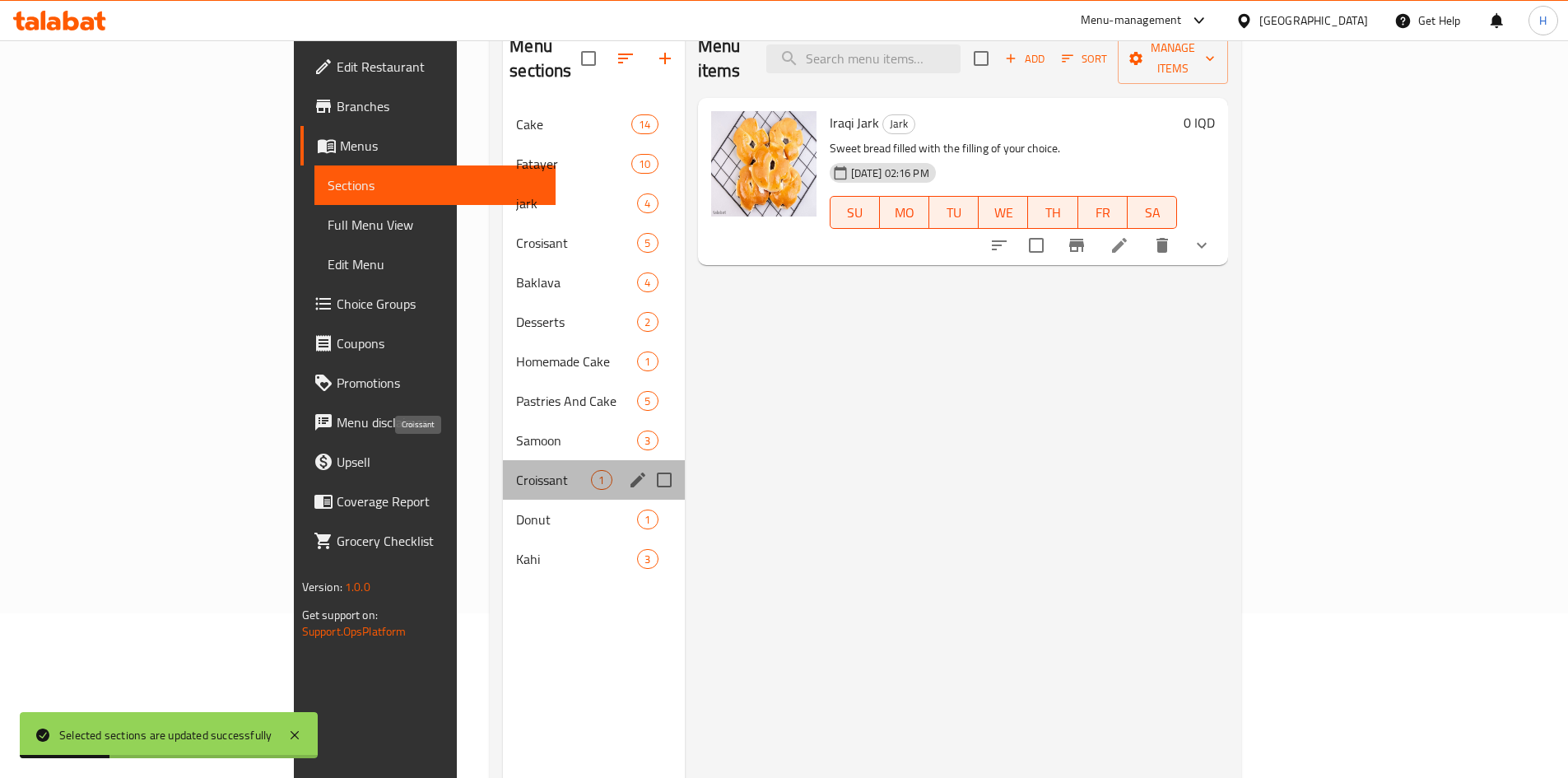
click at [516, 470] on span "Croissant" at bounding box center [553, 480] width 75 height 19
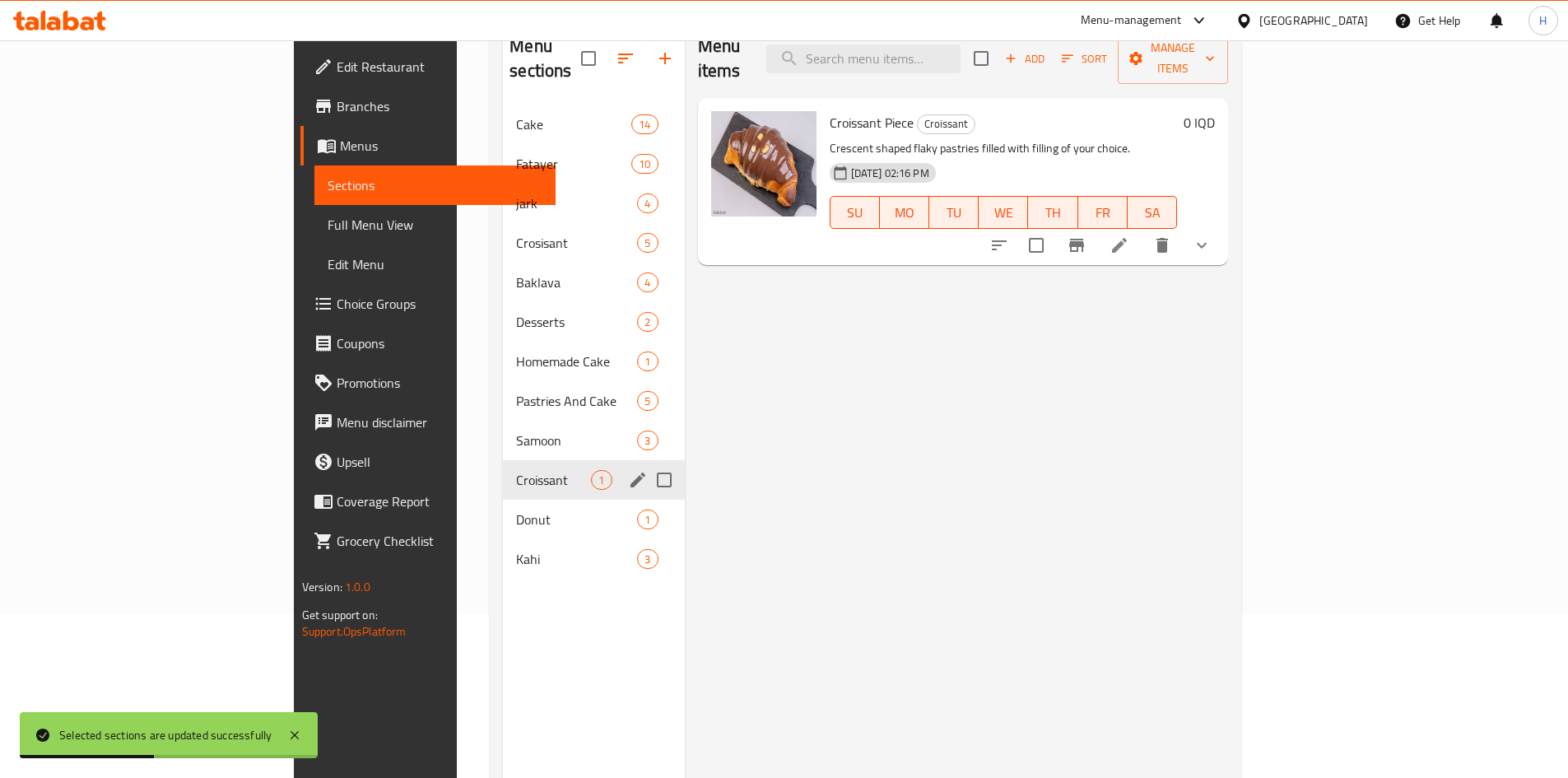
click at [647, 463] on input "Menu sections" at bounding box center [664, 480] width 35 height 35
checkbox input "true"
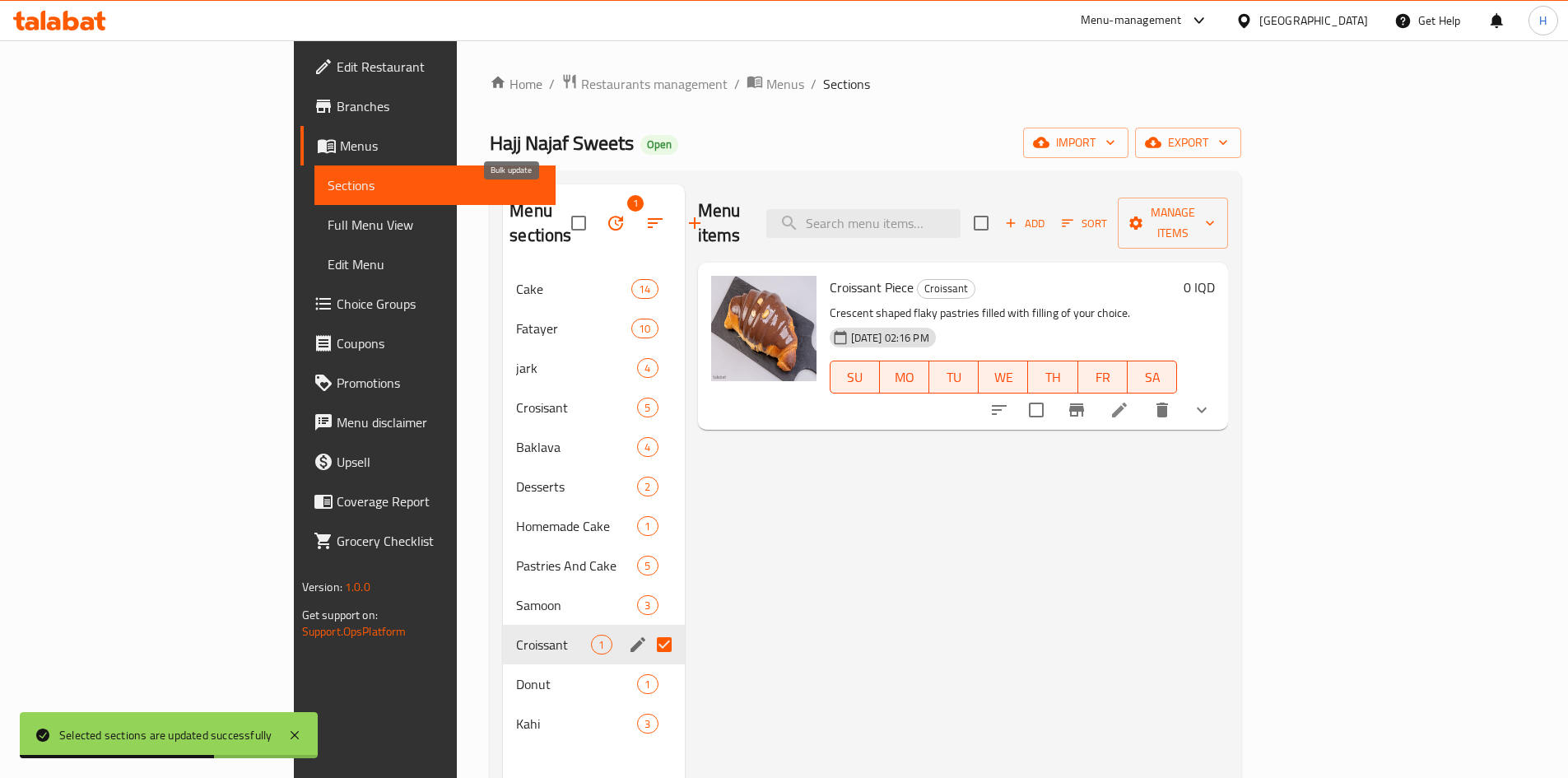
click at [609, 215] on icon "button" at bounding box center [615, 222] width 14 height 14
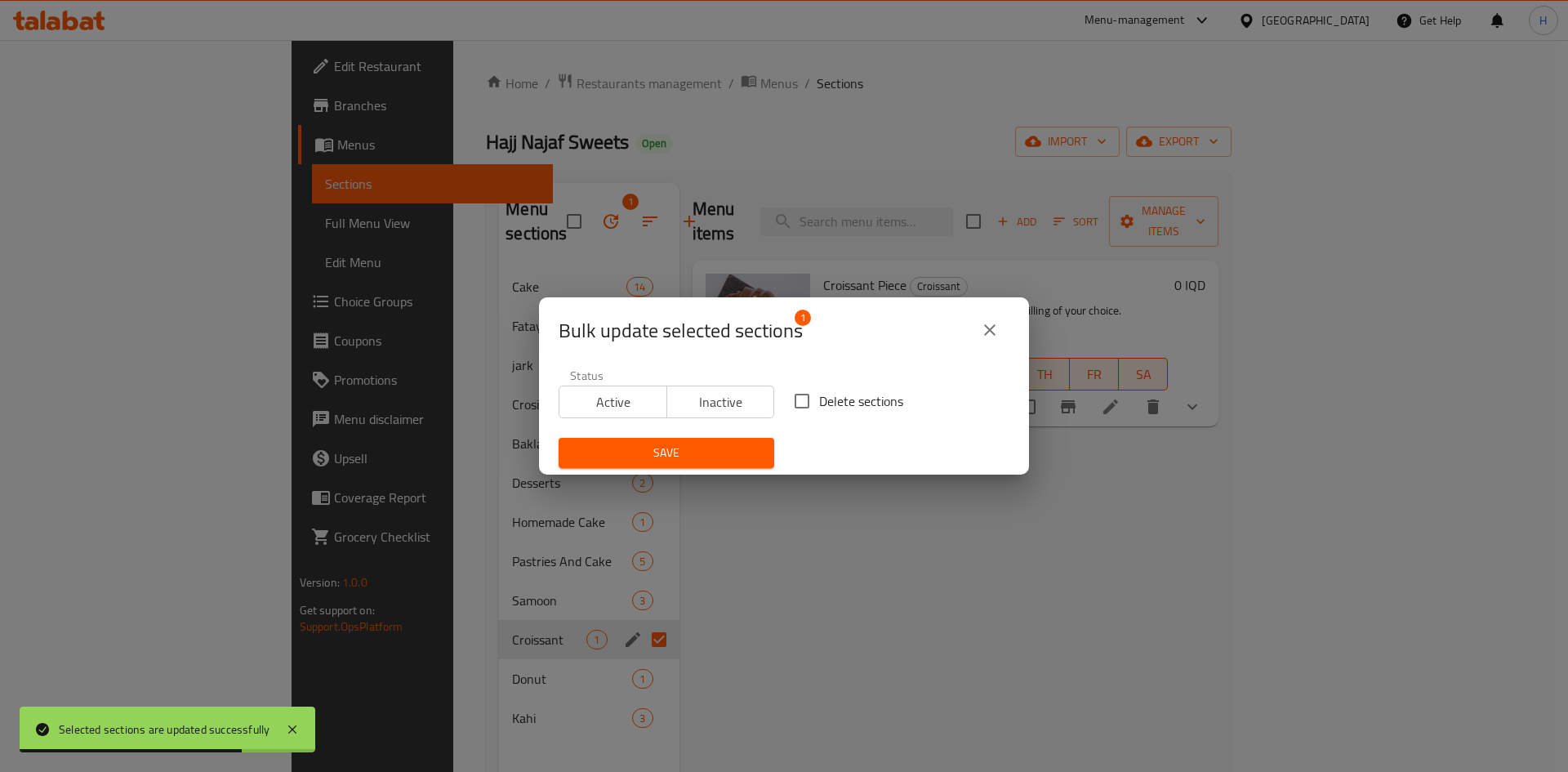
click at [826, 401] on span "Delete sections" at bounding box center [861, 400] width 84 height 19
click at [819, 401] on input "Delete sections" at bounding box center [801, 400] width 34 height 34
checkbox input "true"
click at [705, 446] on span "Save" at bounding box center [666, 452] width 189 height 20
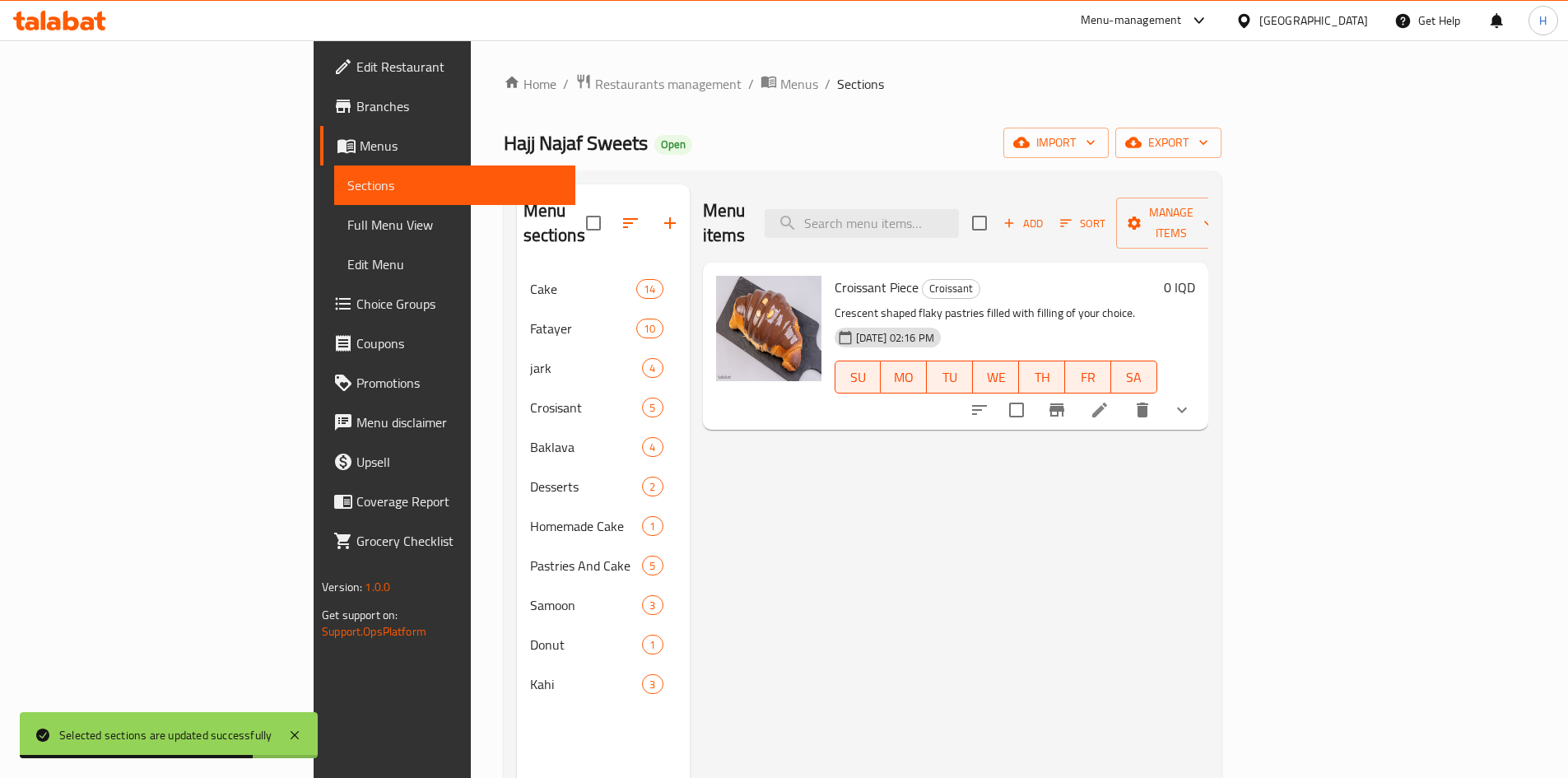
click at [792, 542] on div "Menu items Add Sort Manage items Croissant Piece Croissant Crescent shaped flak…" at bounding box center [949, 574] width 519 height 778
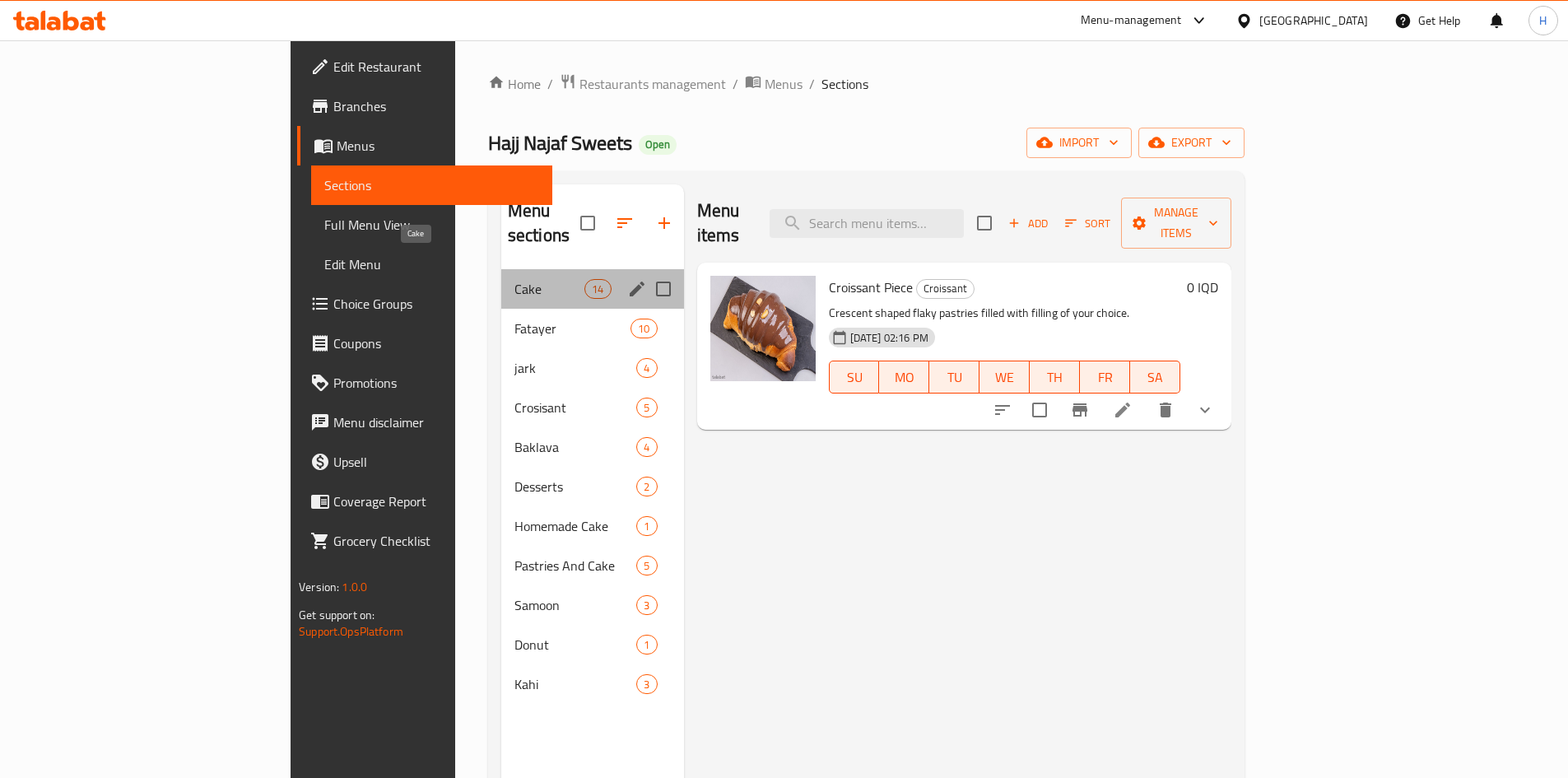
click at [514, 279] on span "Cake" at bounding box center [549, 288] width 70 height 19
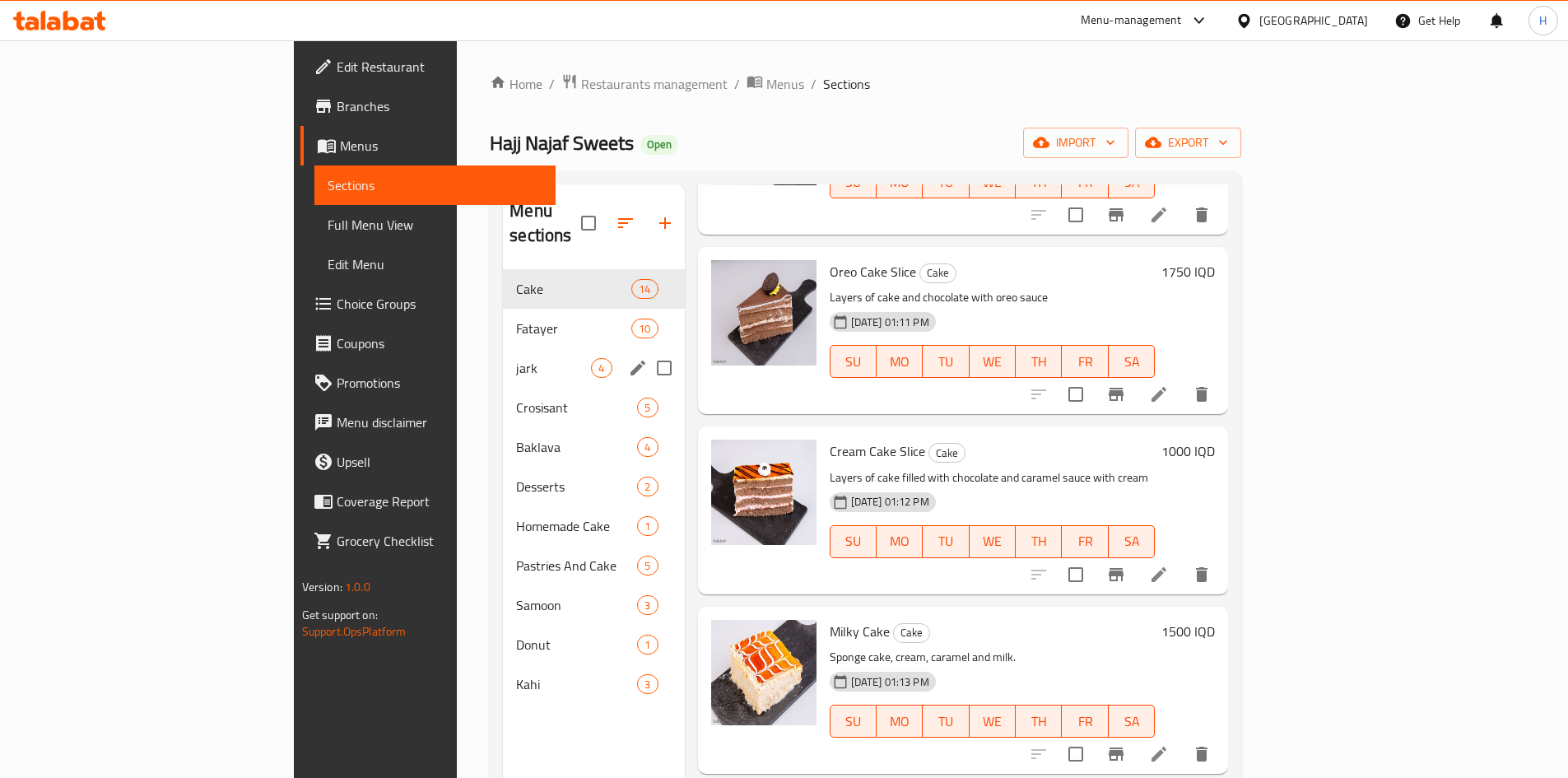
click at [503, 314] on div "Fatayer 10" at bounding box center [593, 328] width 181 height 40
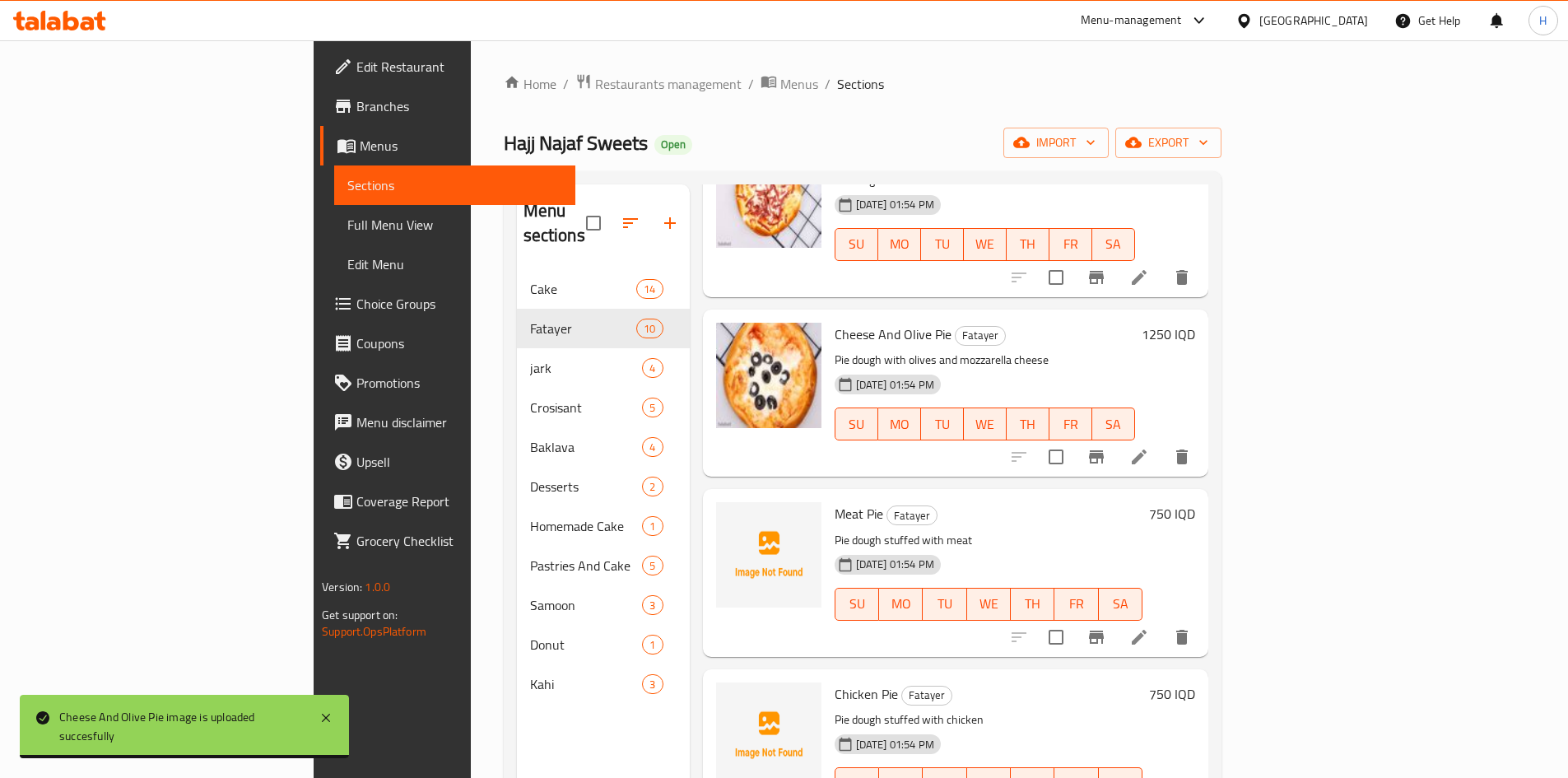
scroll to position [741, 0]
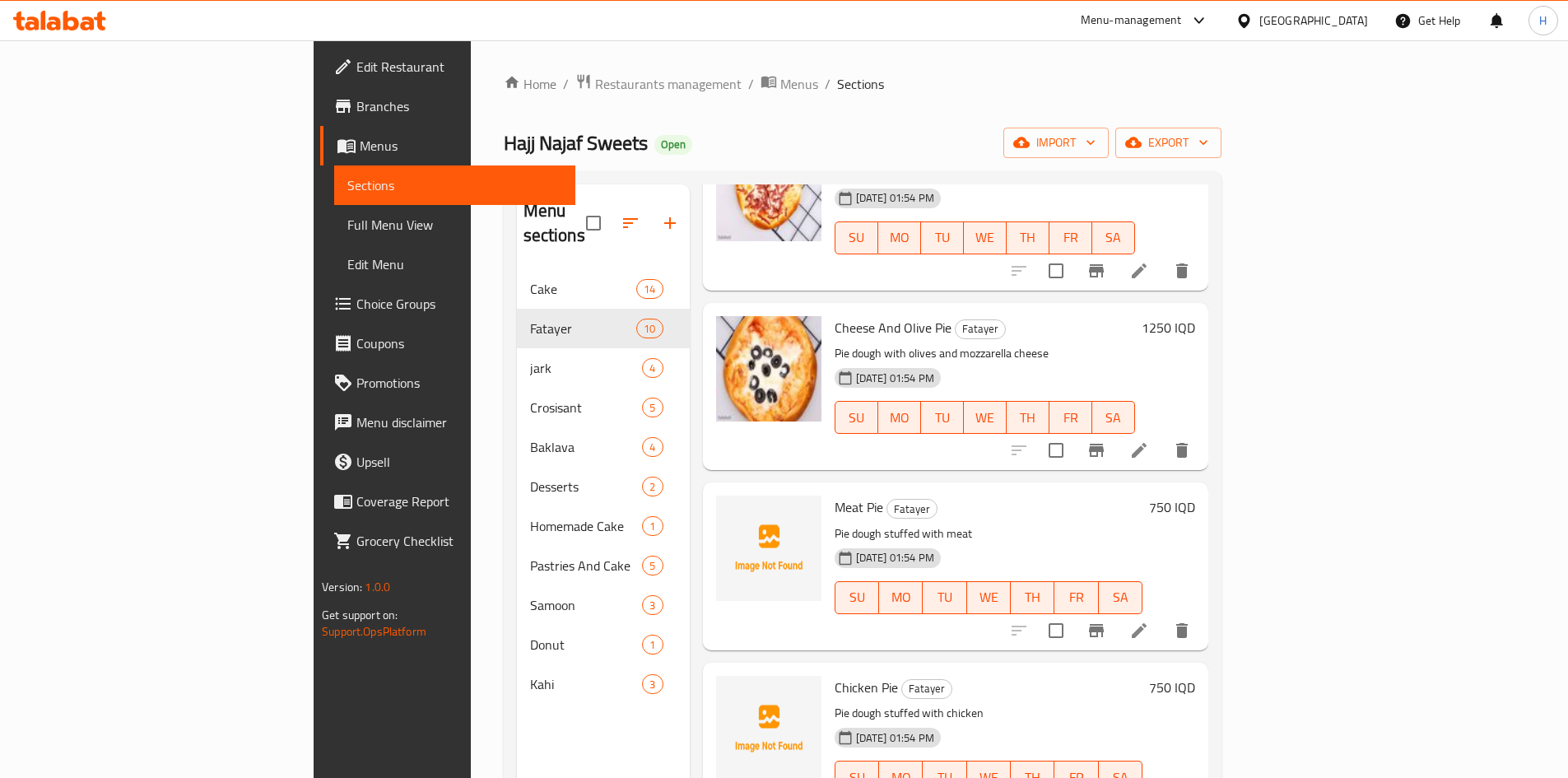
click at [1162, 615] on li at bounding box center [1139, 630] width 46 height 30
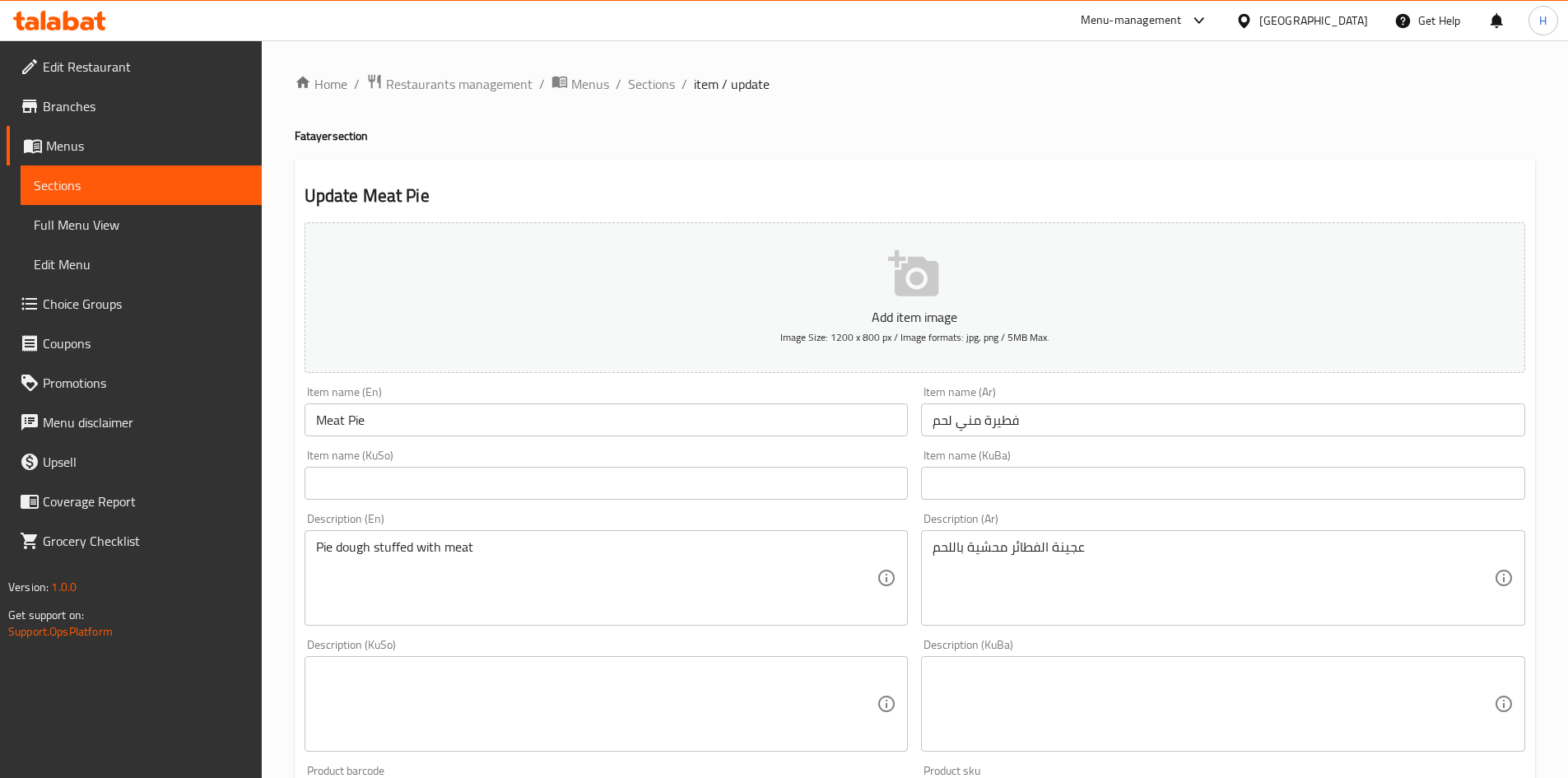
click at [317, 421] on input "Meat Pie" at bounding box center [606, 420] width 604 height 33
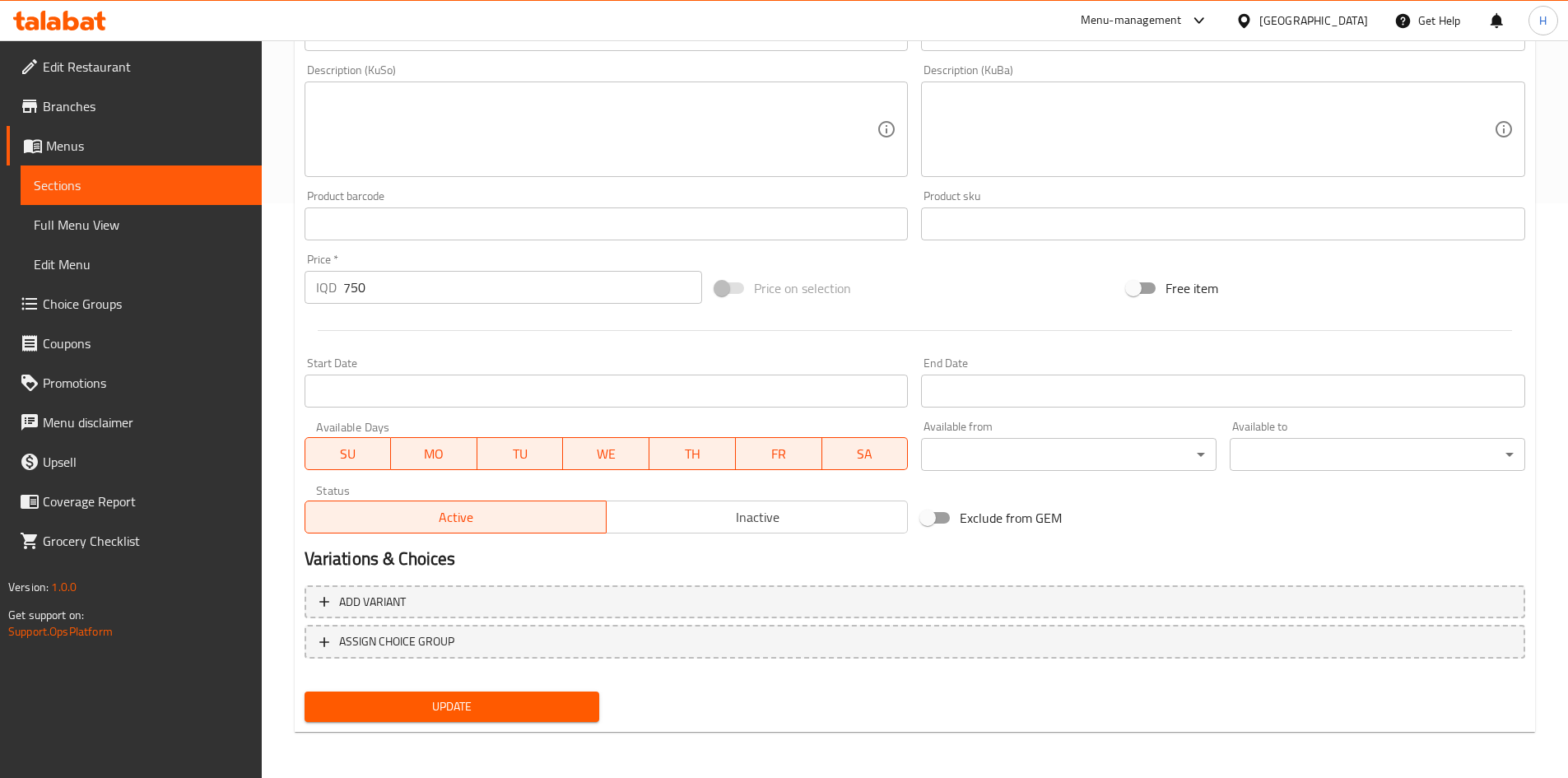
type input "Mini Meat Pie"
drag, startPoint x: 522, startPoint y: 698, endPoint x: 522, endPoint y: 707, distance: 9.0
click at [522, 705] on span "Update" at bounding box center [453, 707] width 270 height 20
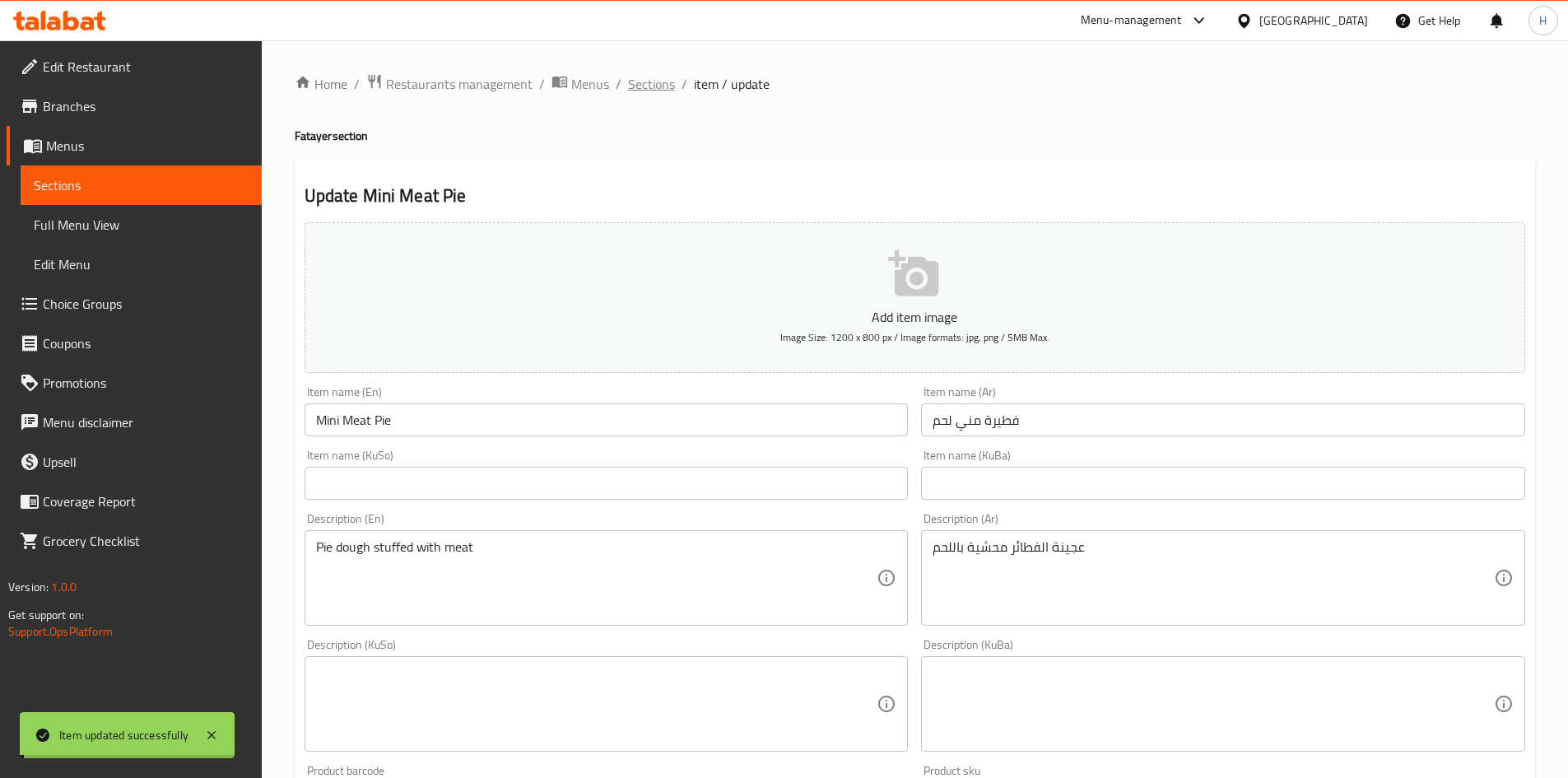
click at [644, 81] on span "Sections" at bounding box center [651, 83] width 47 height 19
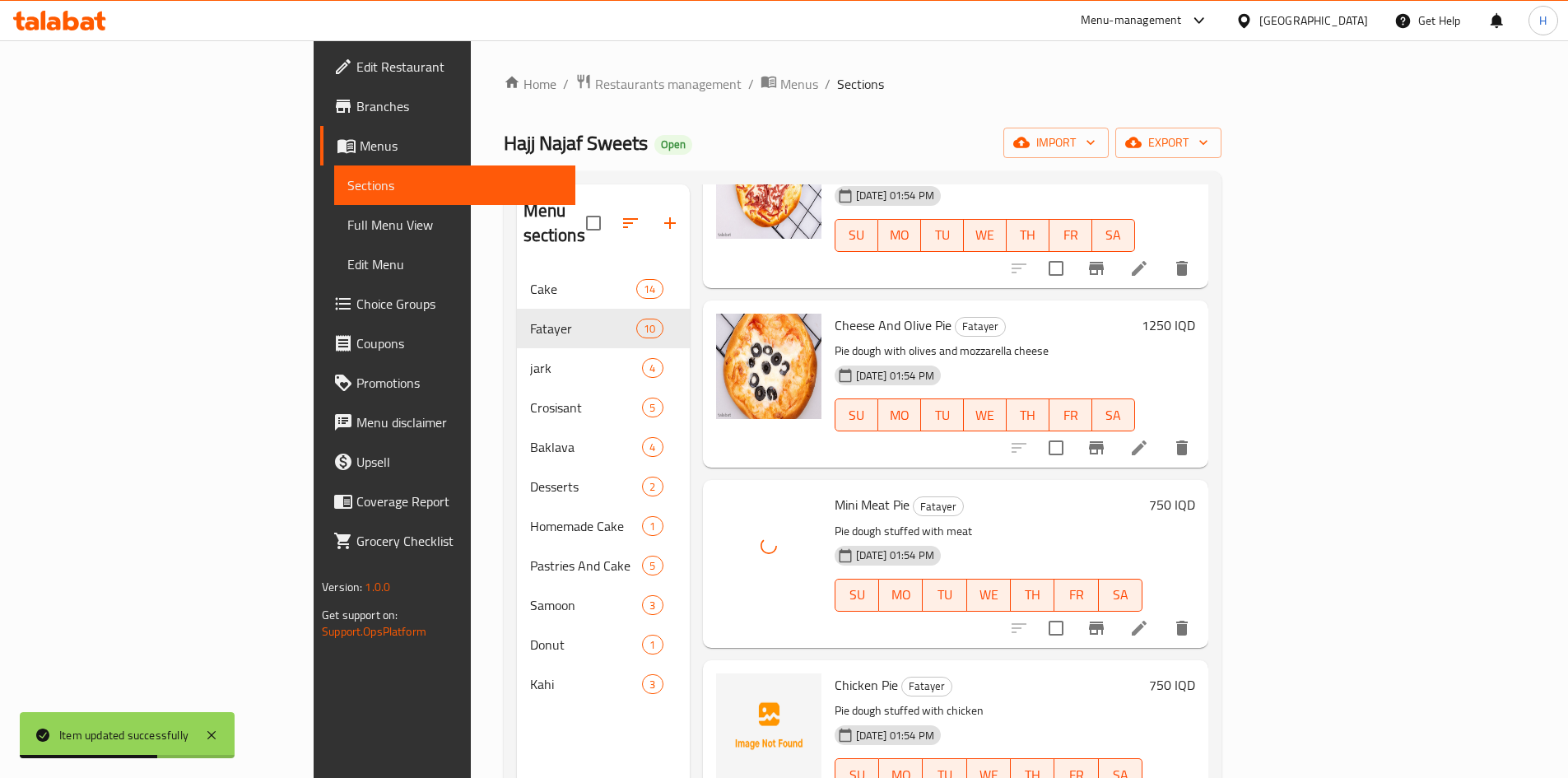
scroll to position [823, 0]
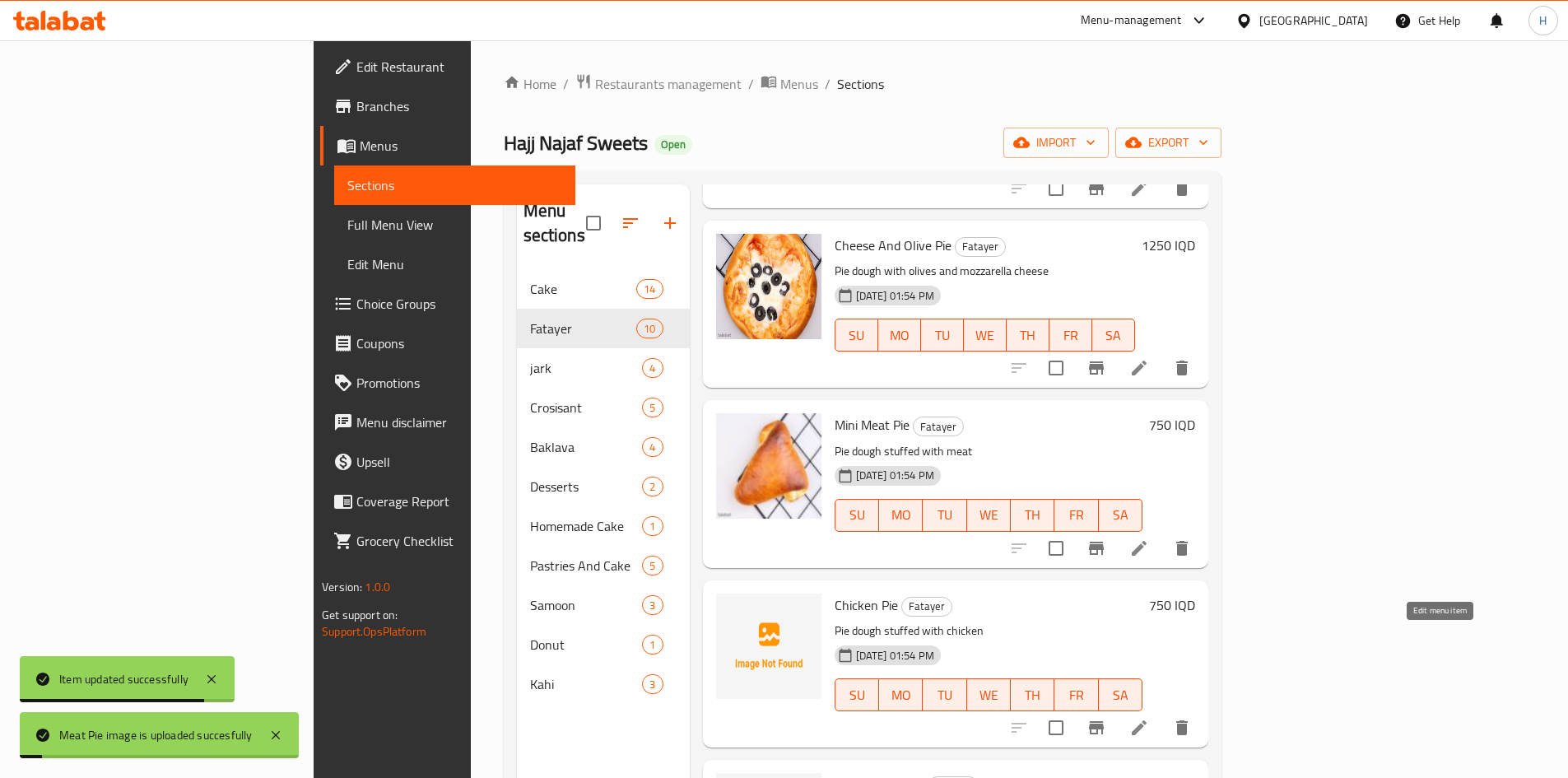
click at [1149, 718] on icon at bounding box center [1139, 727] width 19 height 19
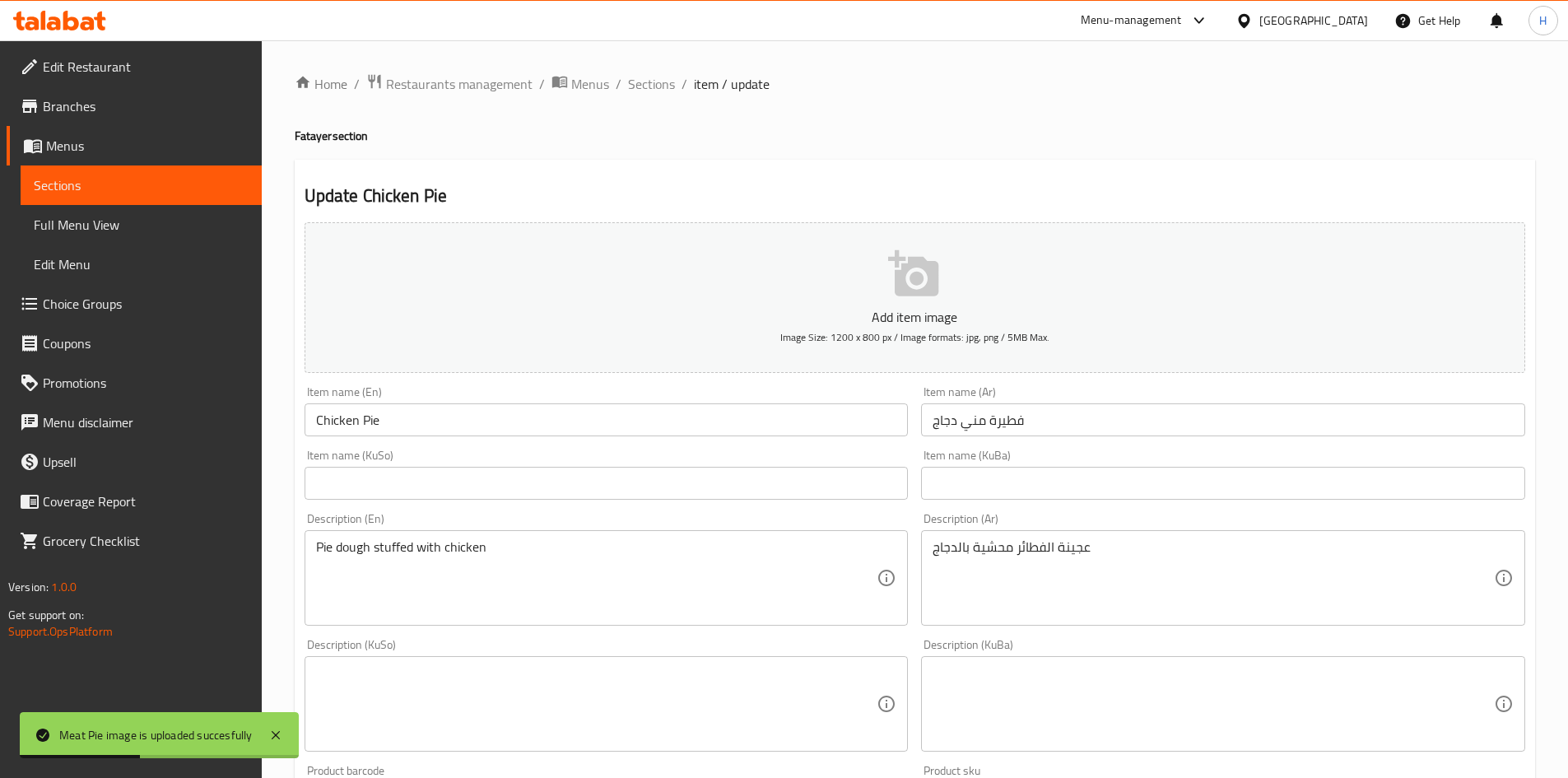
click at [301, 420] on div "Item name (En) Chicken Pie Item name (En)" at bounding box center [607, 411] width 617 height 64
click at [316, 419] on input "Chicken Pie" at bounding box center [606, 420] width 604 height 33
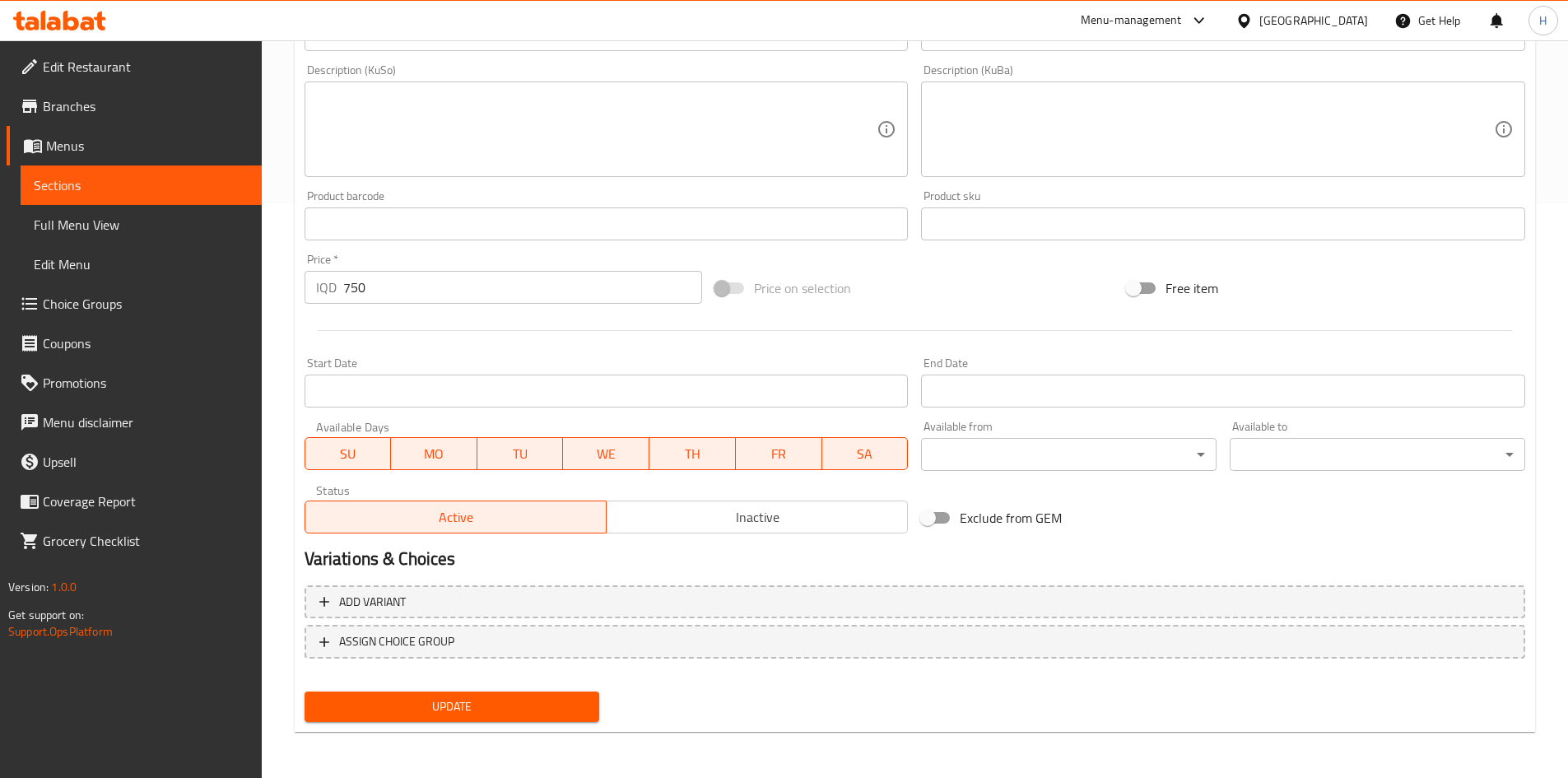
type input "Mini Chicken Pie"
click at [535, 715] on span "Update" at bounding box center [453, 707] width 270 height 20
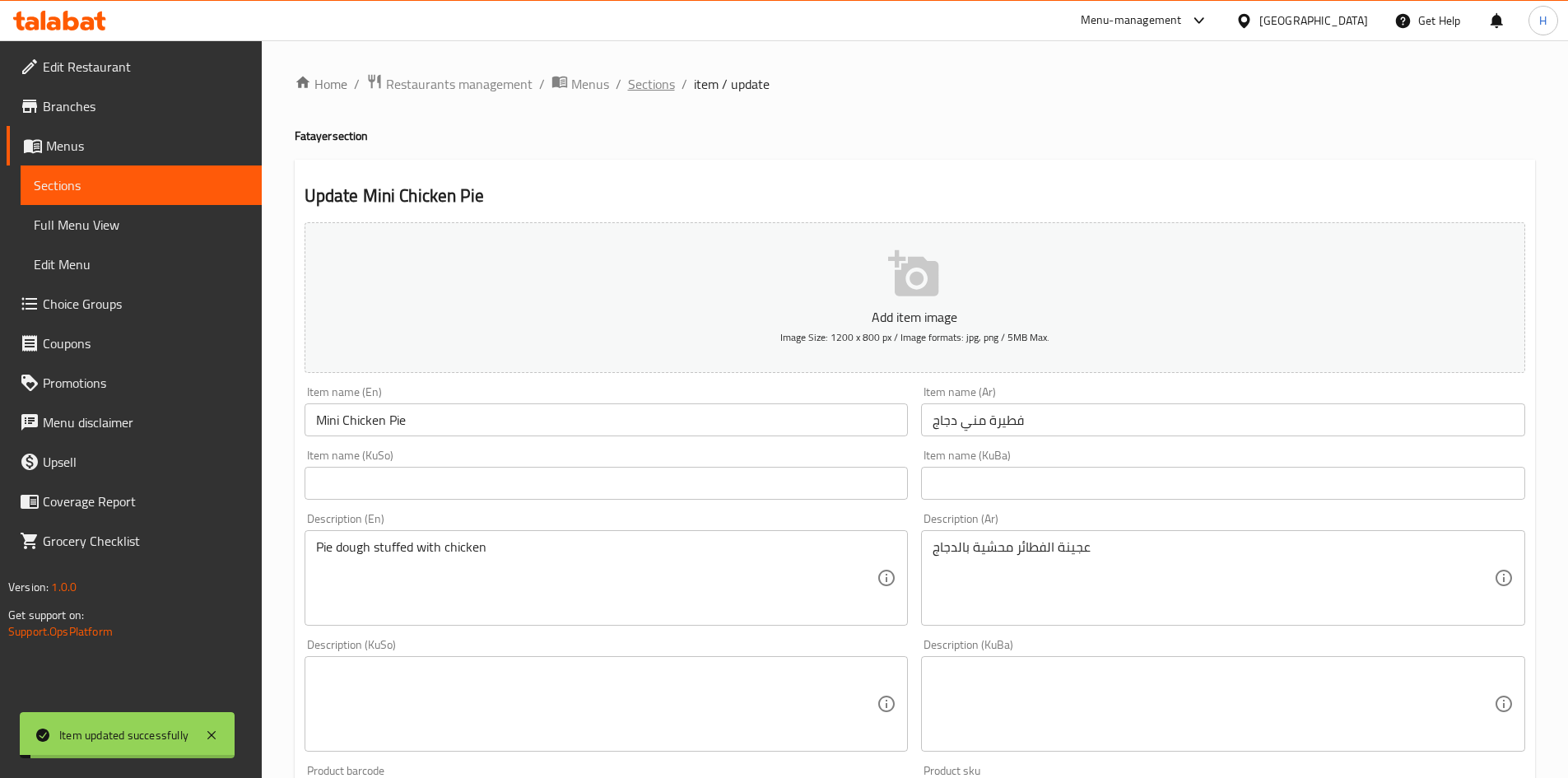
click at [648, 81] on span "Sections" at bounding box center [651, 83] width 47 height 19
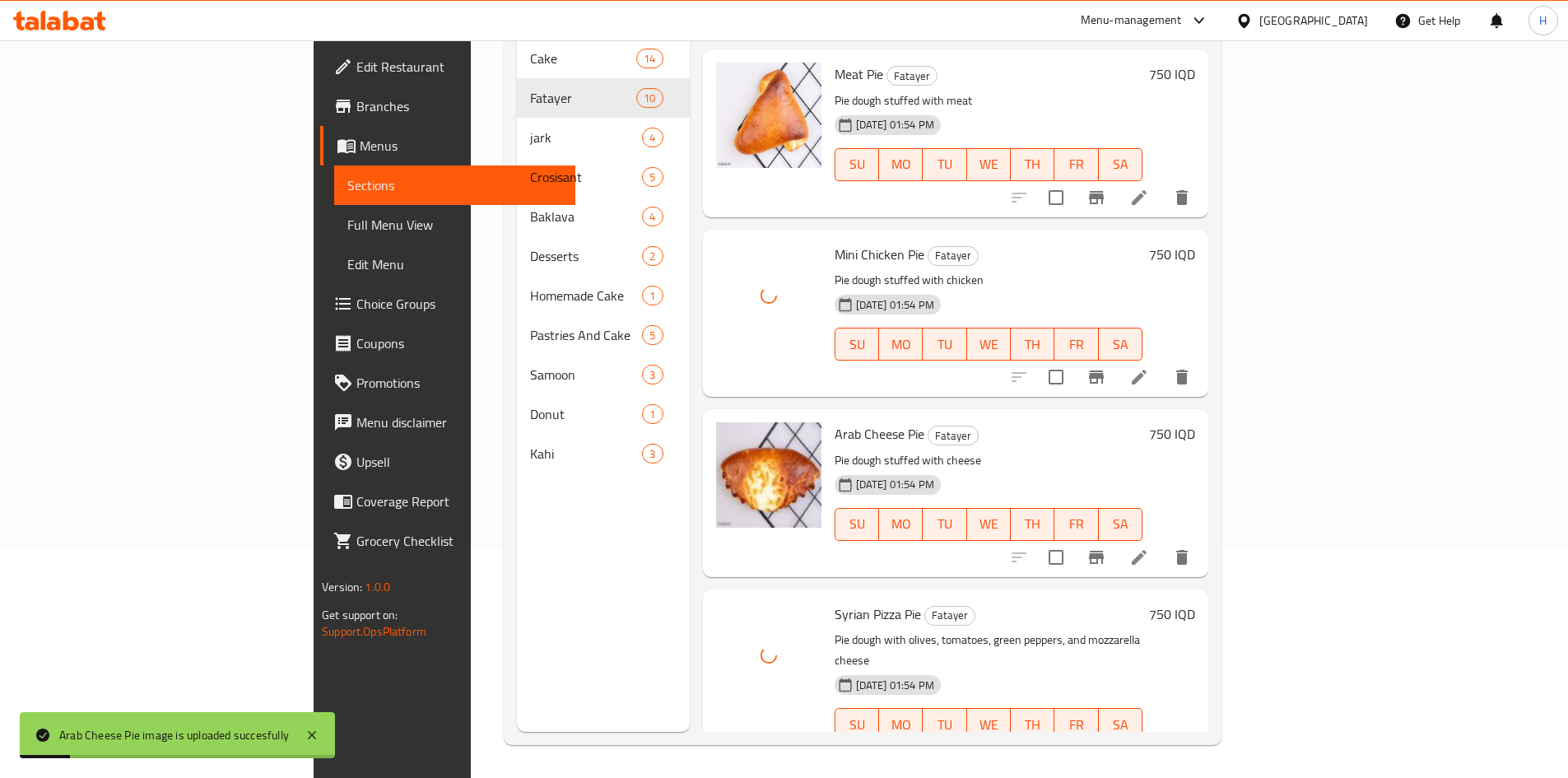
scroll to position [1062, 0]
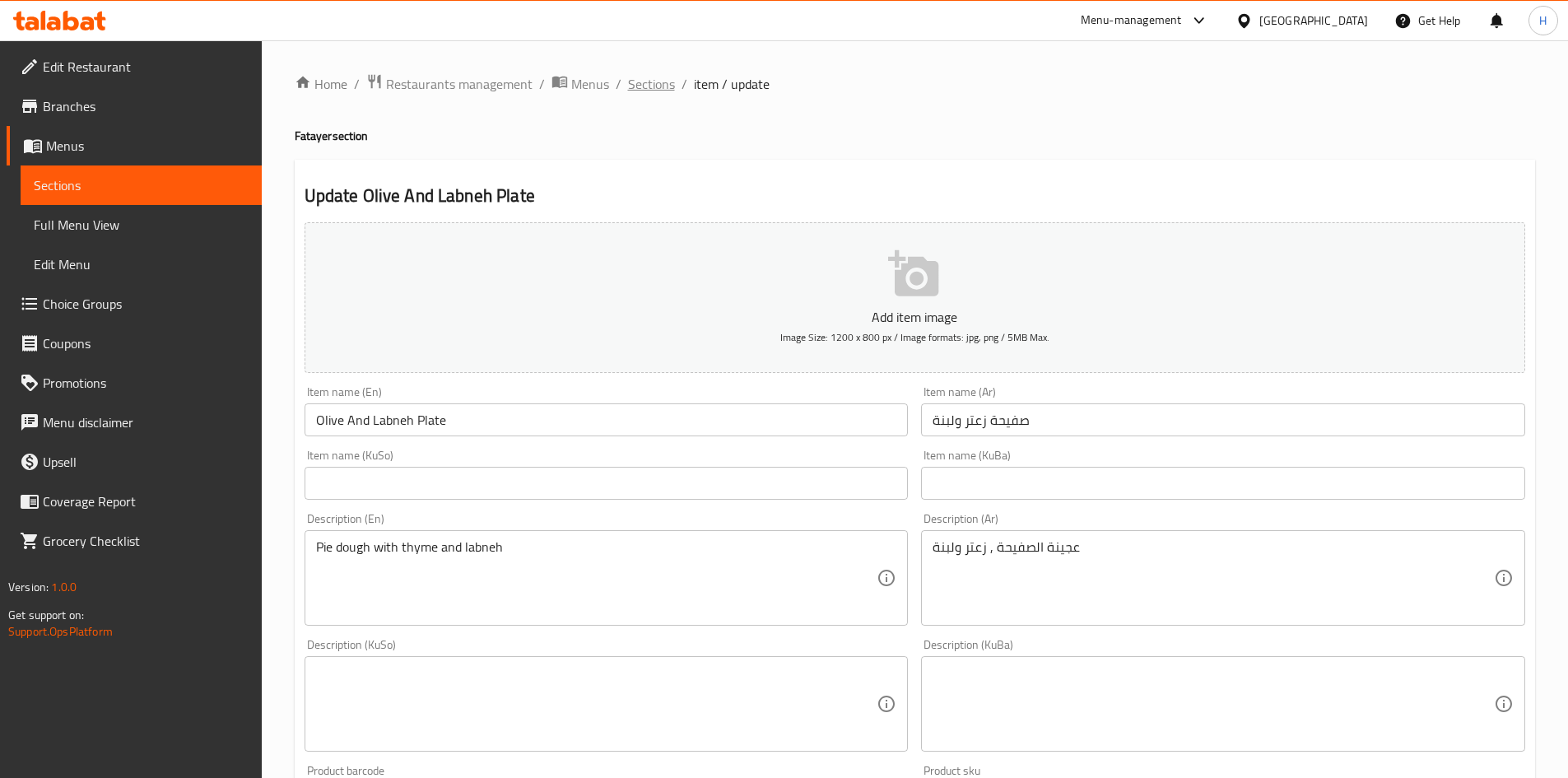
click at [659, 87] on span "Sections" at bounding box center [651, 83] width 47 height 19
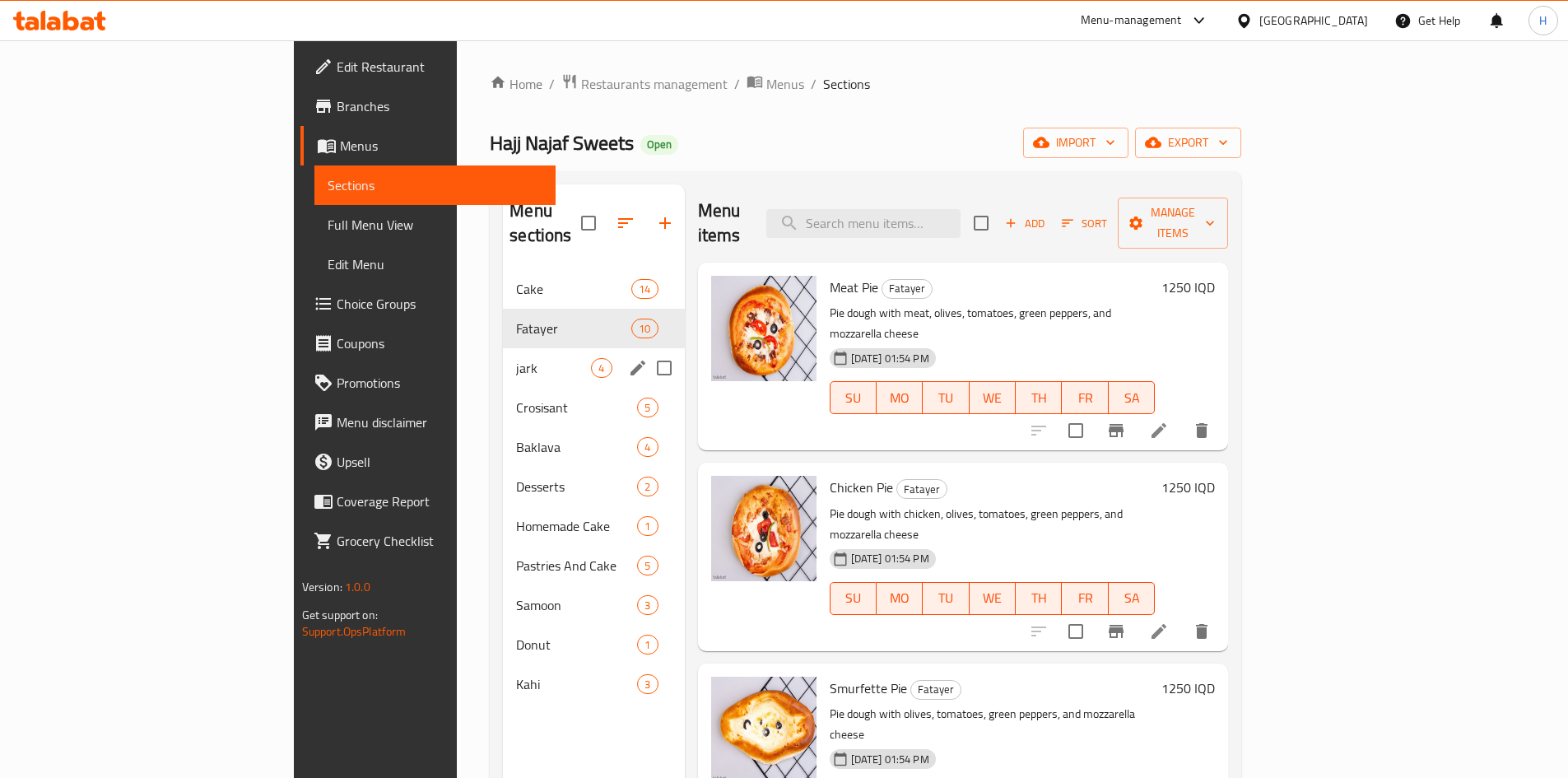
click at [503, 348] on div "jark 4" at bounding box center [593, 368] width 181 height 40
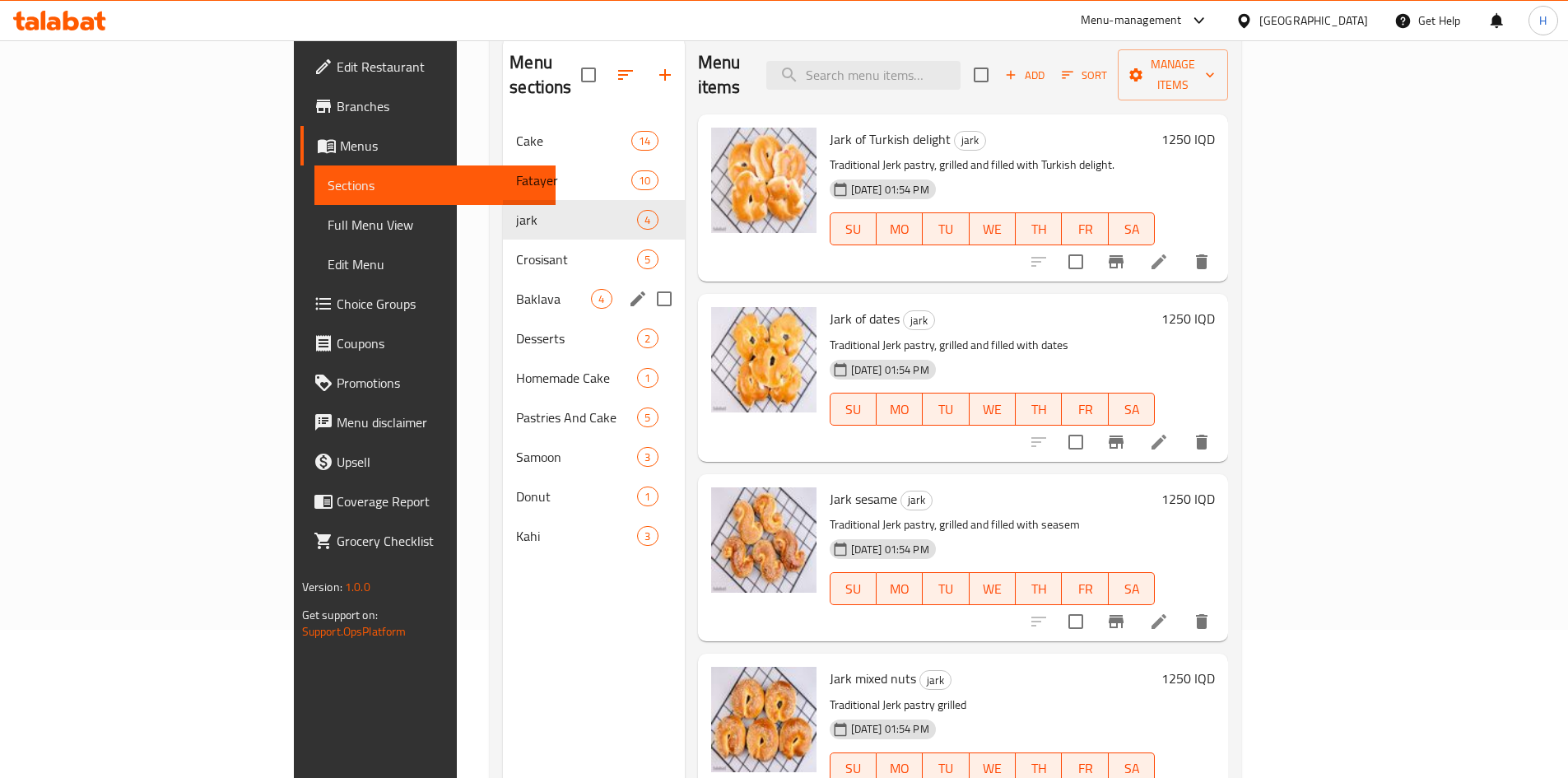
scroll to position [66, 0]
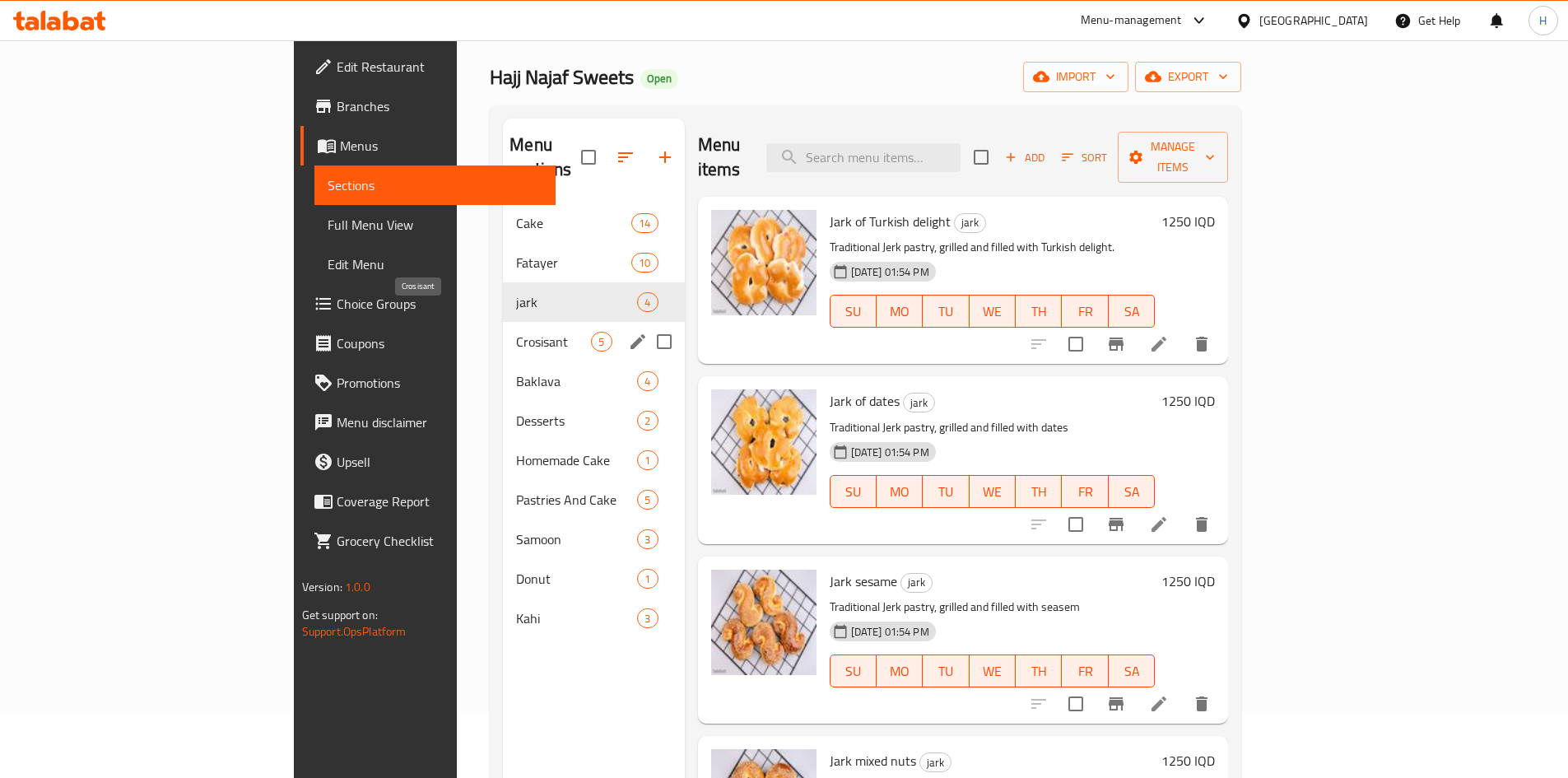
click at [516, 331] on span "Crosisant" at bounding box center [553, 341] width 75 height 19
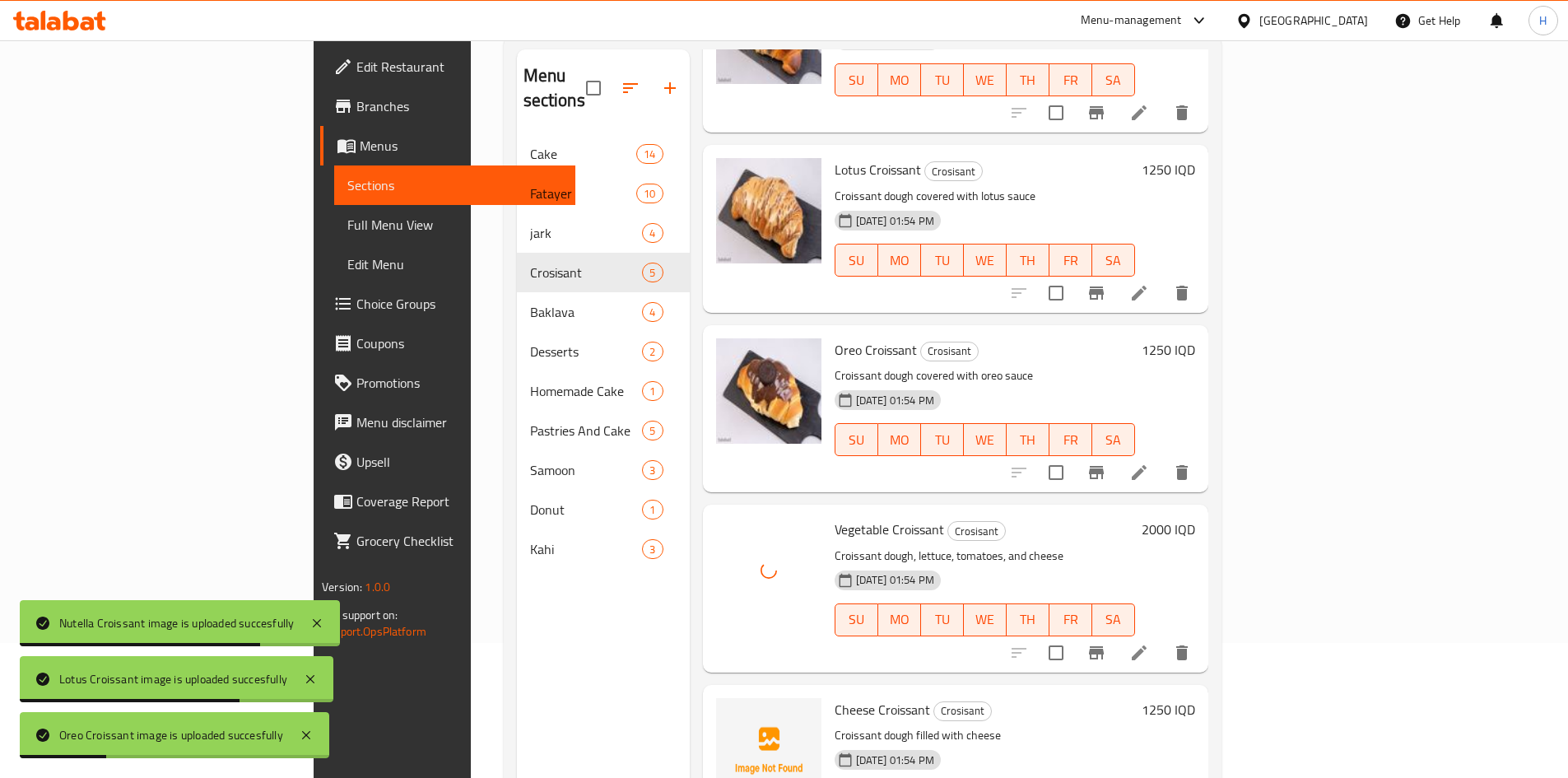
scroll to position [231, 0]
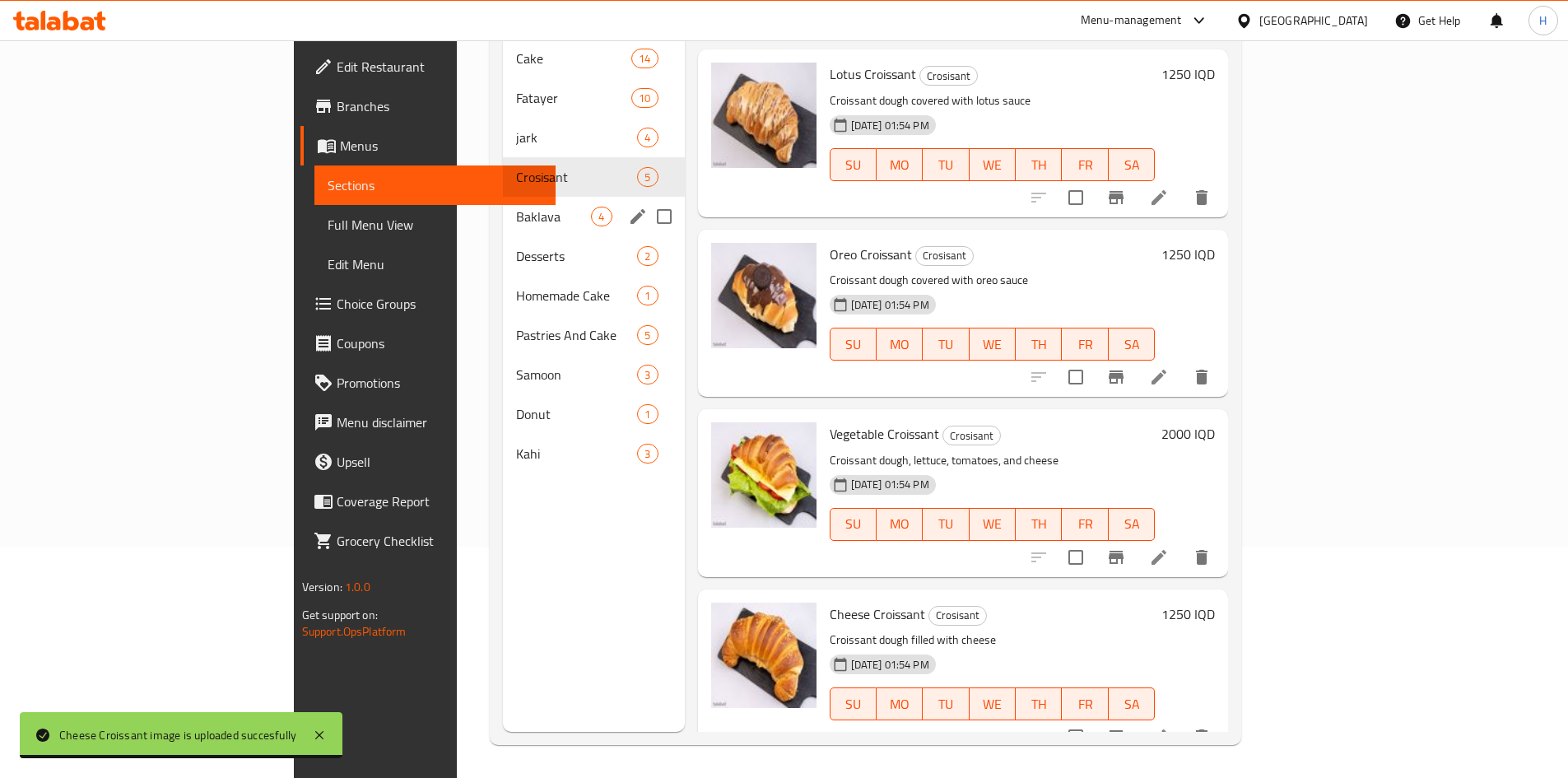
click at [516, 207] on span "Baklava" at bounding box center [553, 216] width 75 height 19
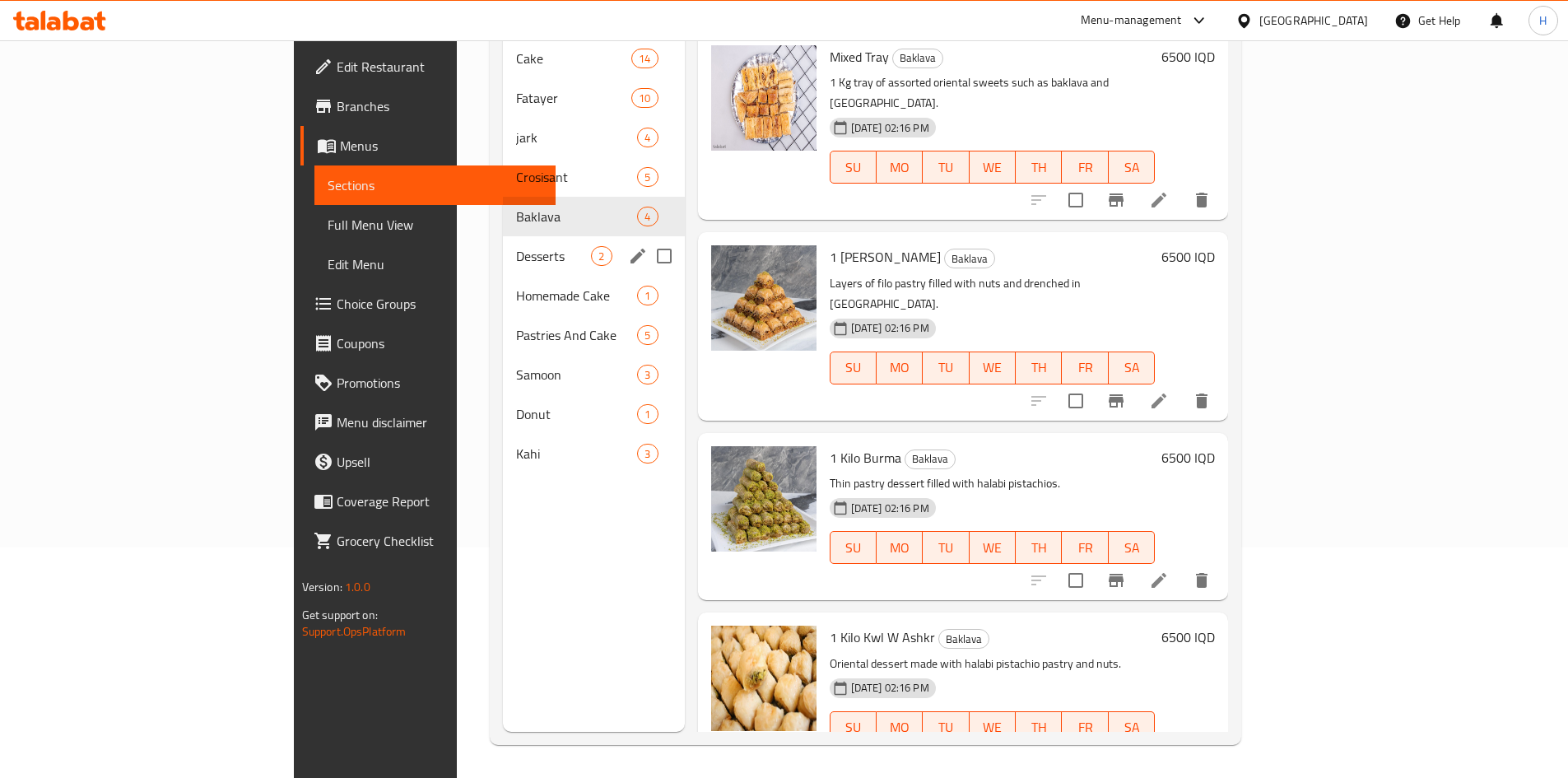
click at [516, 246] on span "Desserts" at bounding box center [553, 255] width 75 height 19
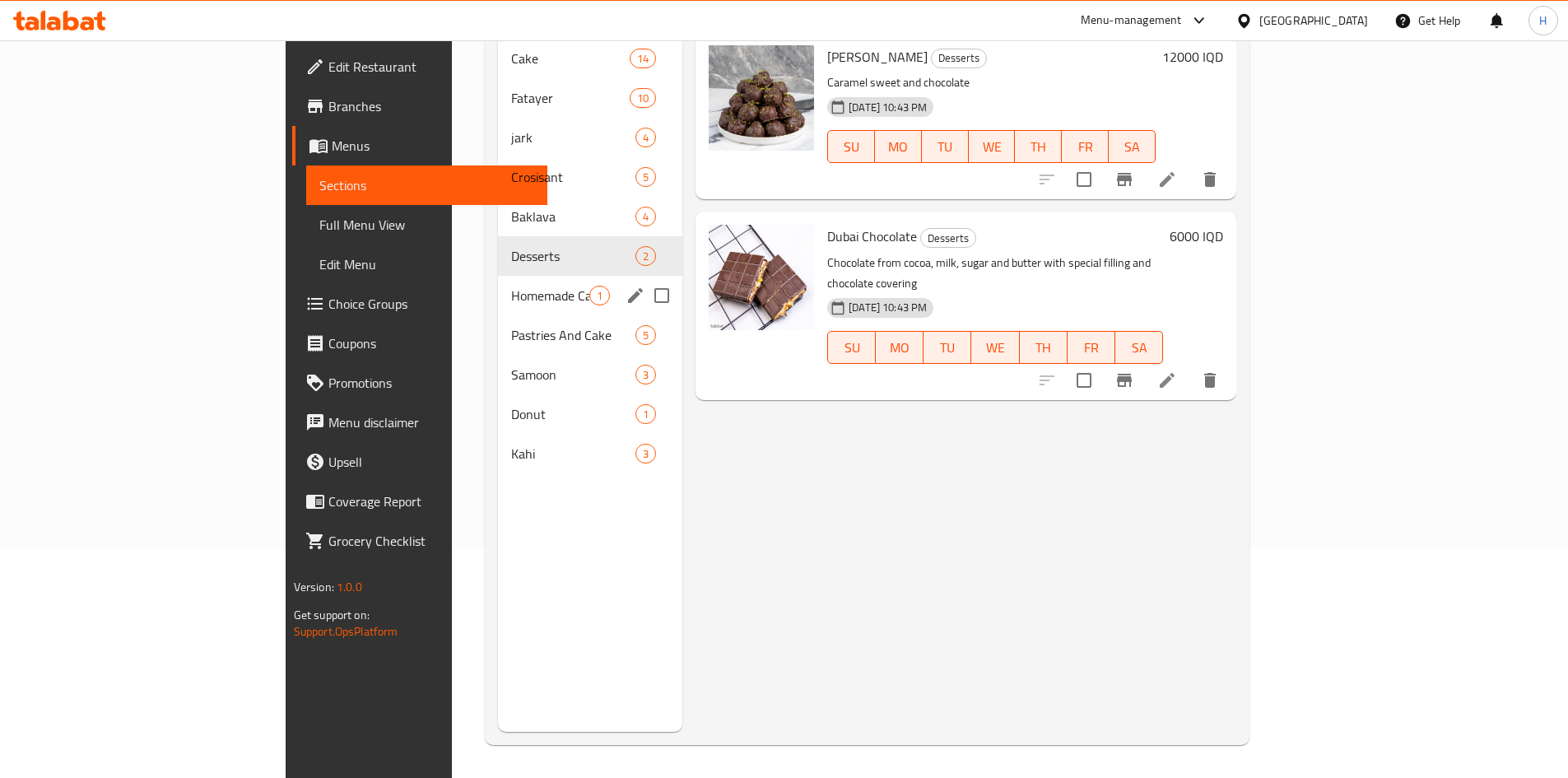
click at [498, 275] on div "Homemade Cake 1" at bounding box center [591, 295] width 185 height 40
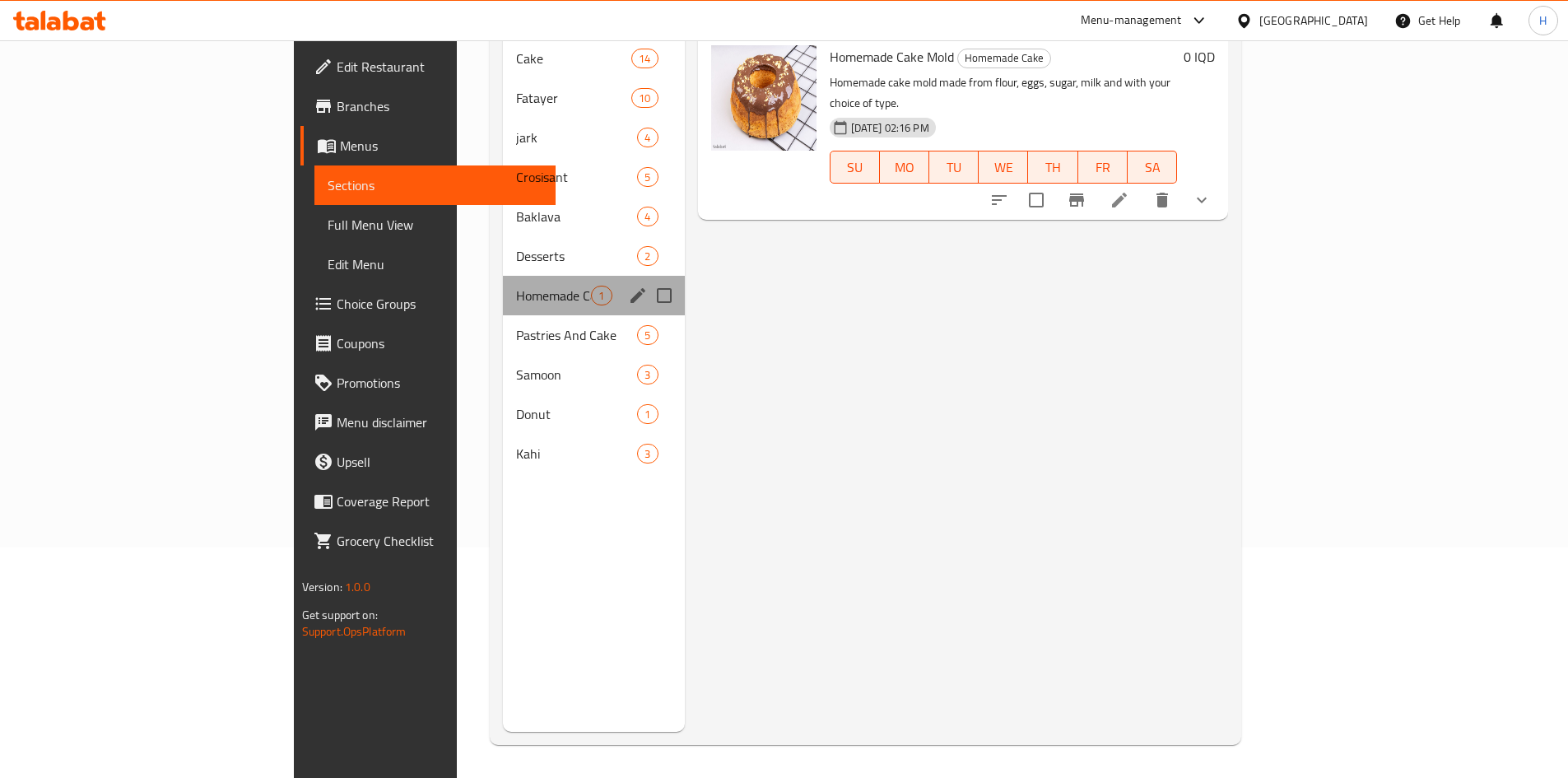
click at [503, 283] on div "Homemade Cake 1" at bounding box center [593, 295] width 181 height 40
click at [516, 325] on span "Pastries And Cake" at bounding box center [553, 335] width 75 height 19
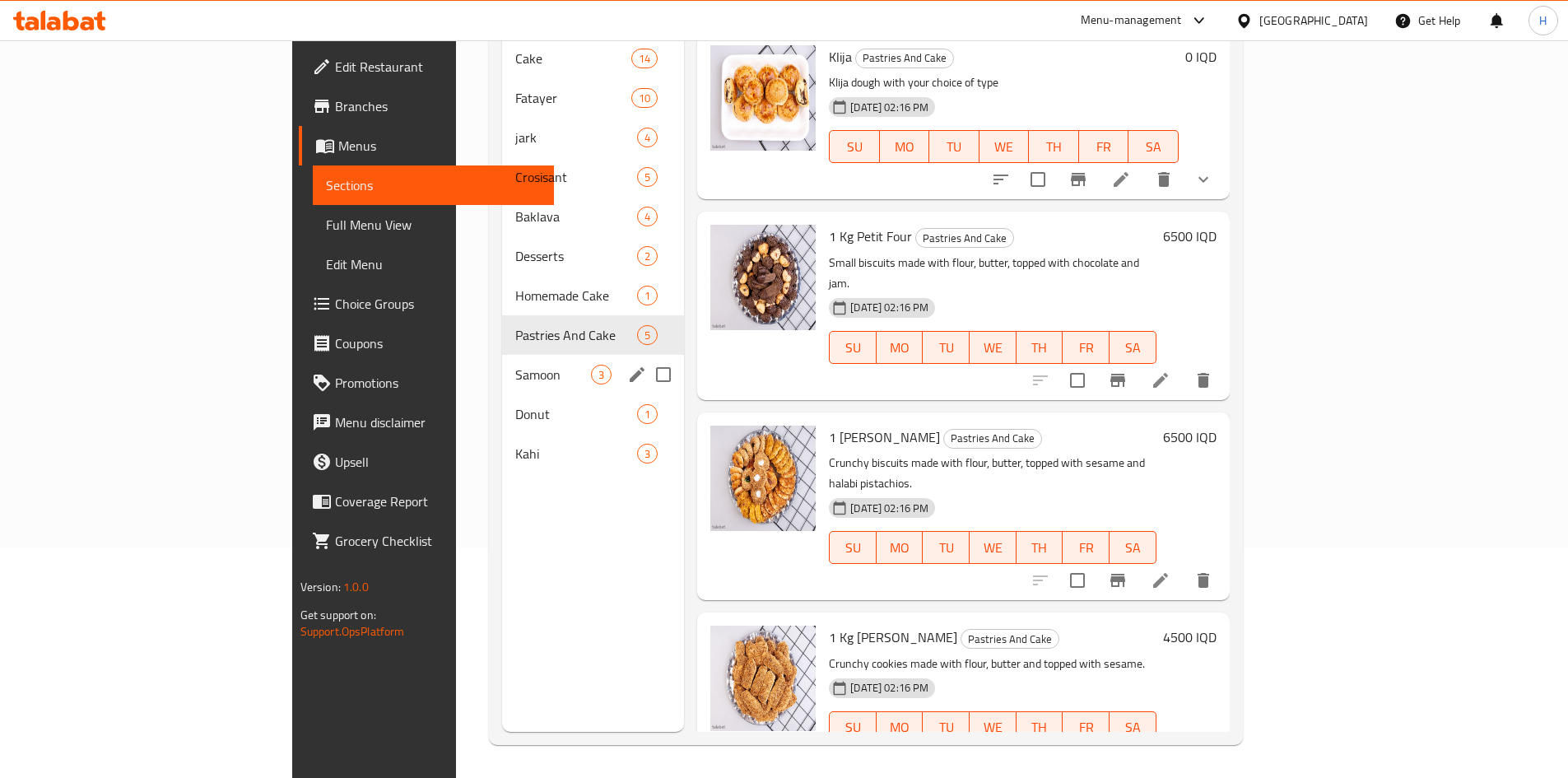
click at [502, 355] on div "Samoon 3" at bounding box center [592, 375] width 182 height 40
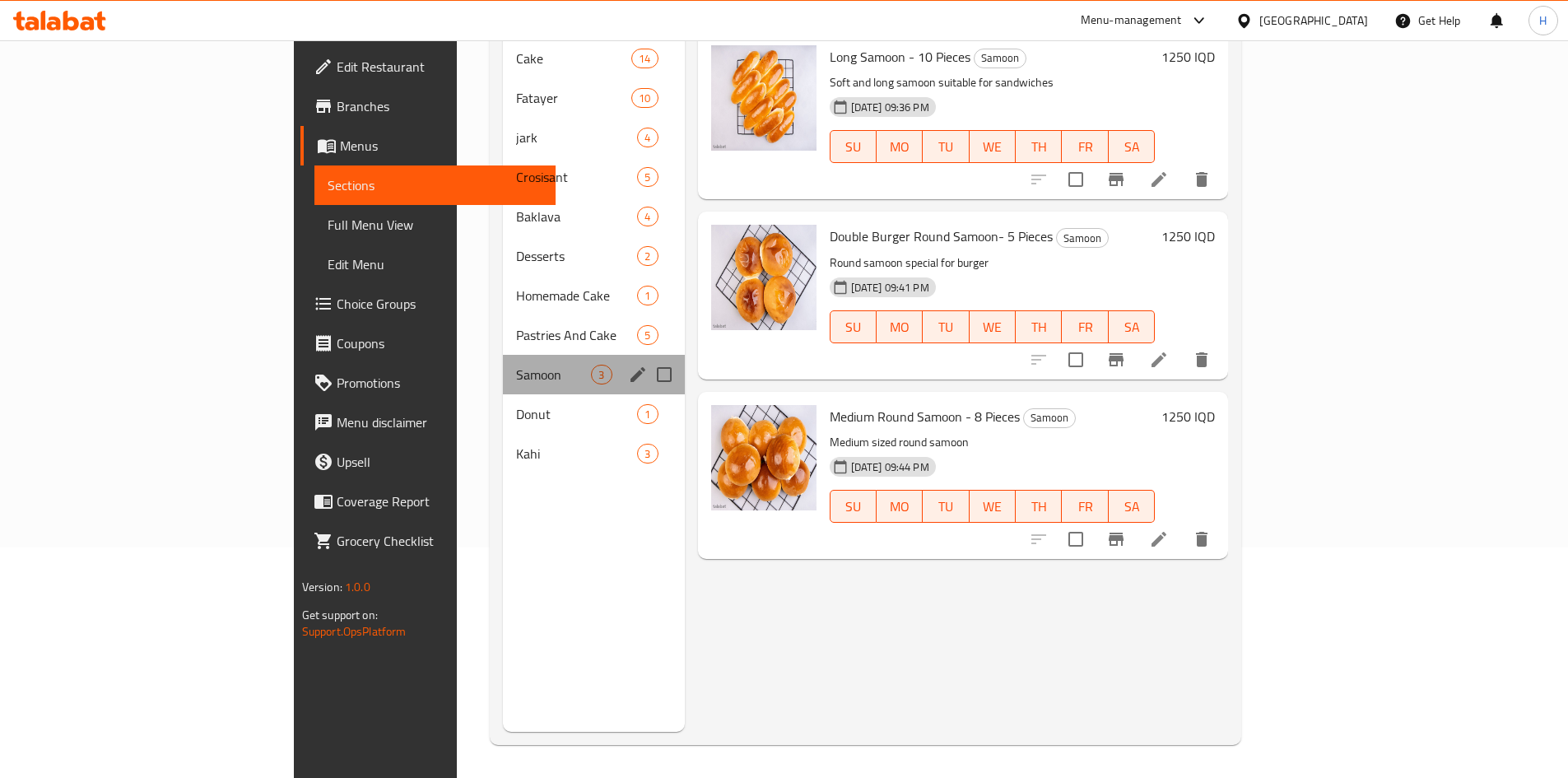
click at [503, 366] on div "Samoon 3" at bounding box center [593, 375] width 181 height 40
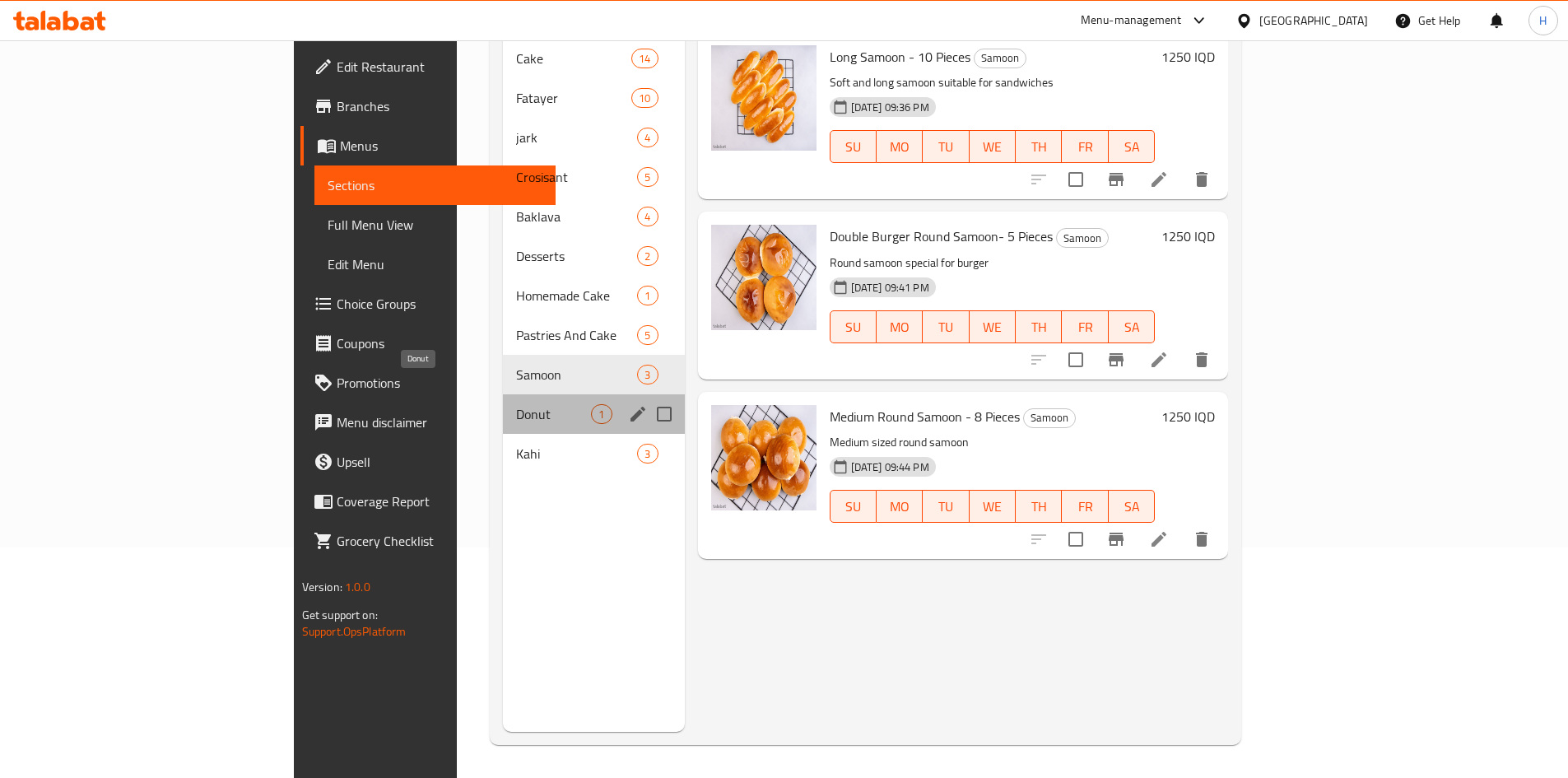
click at [516, 404] on span "Donut" at bounding box center [553, 414] width 75 height 19
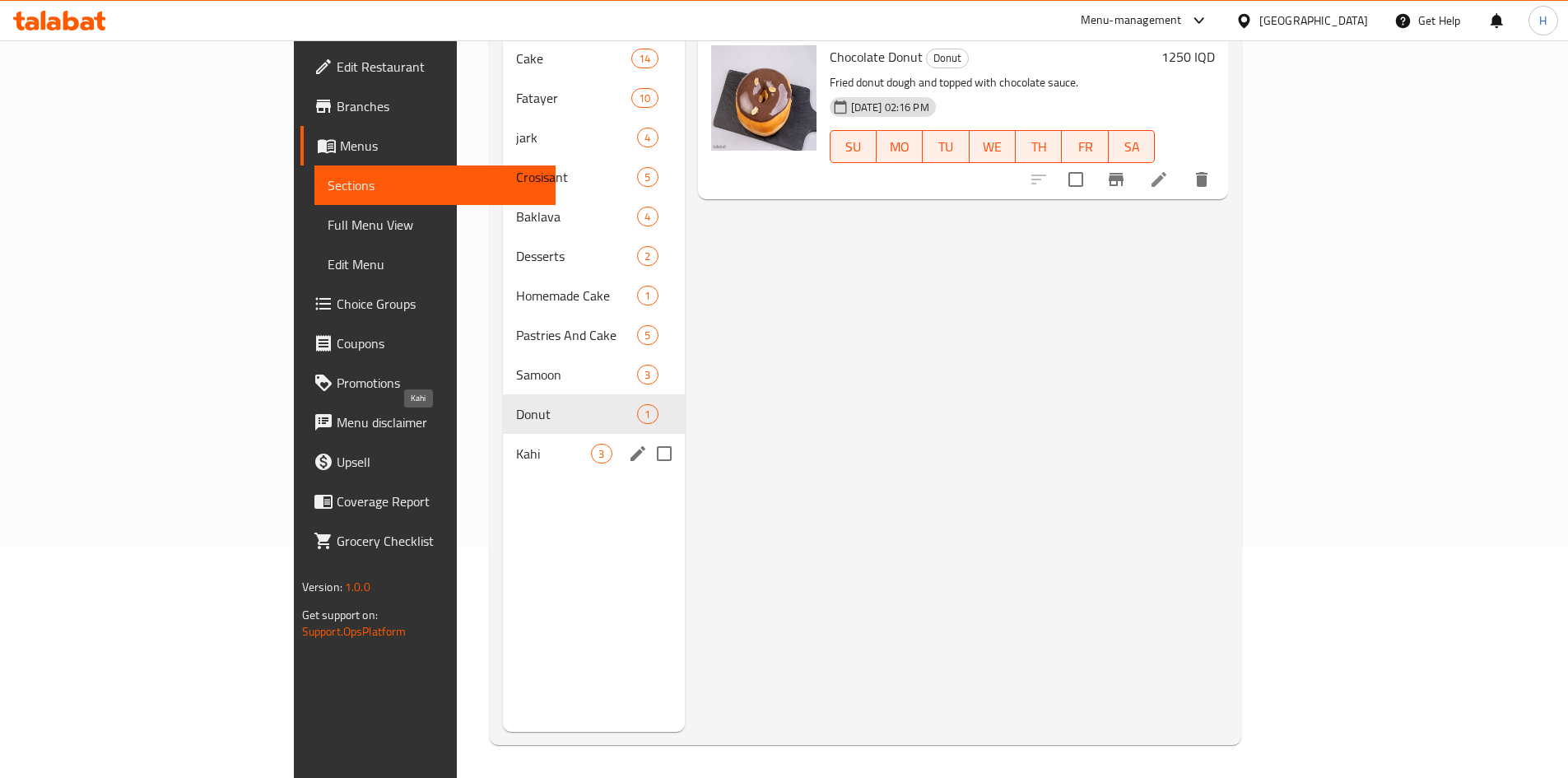
click at [516, 443] on span "Kahi" at bounding box center [553, 453] width 75 height 19
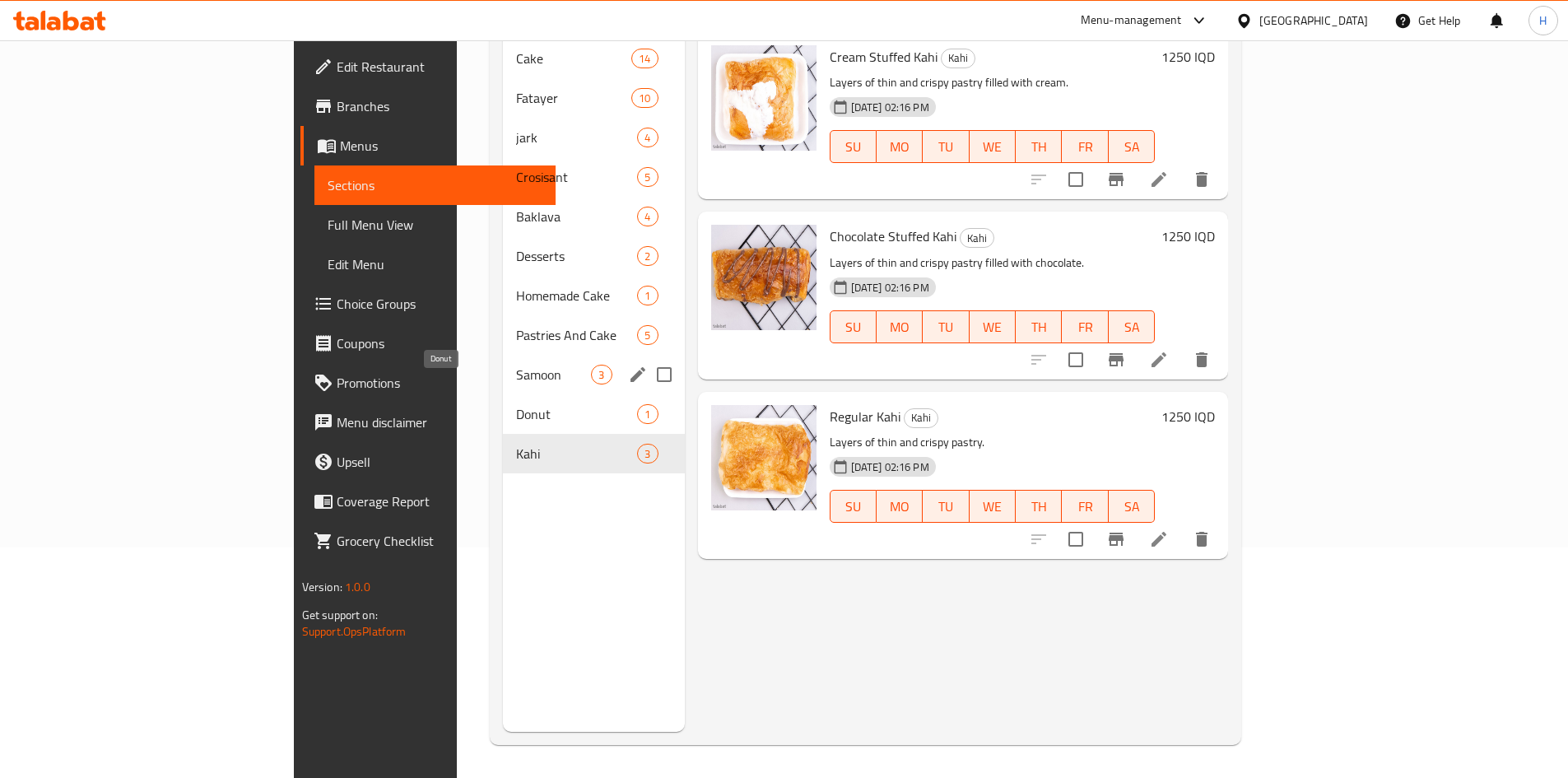
scroll to position [66, 0]
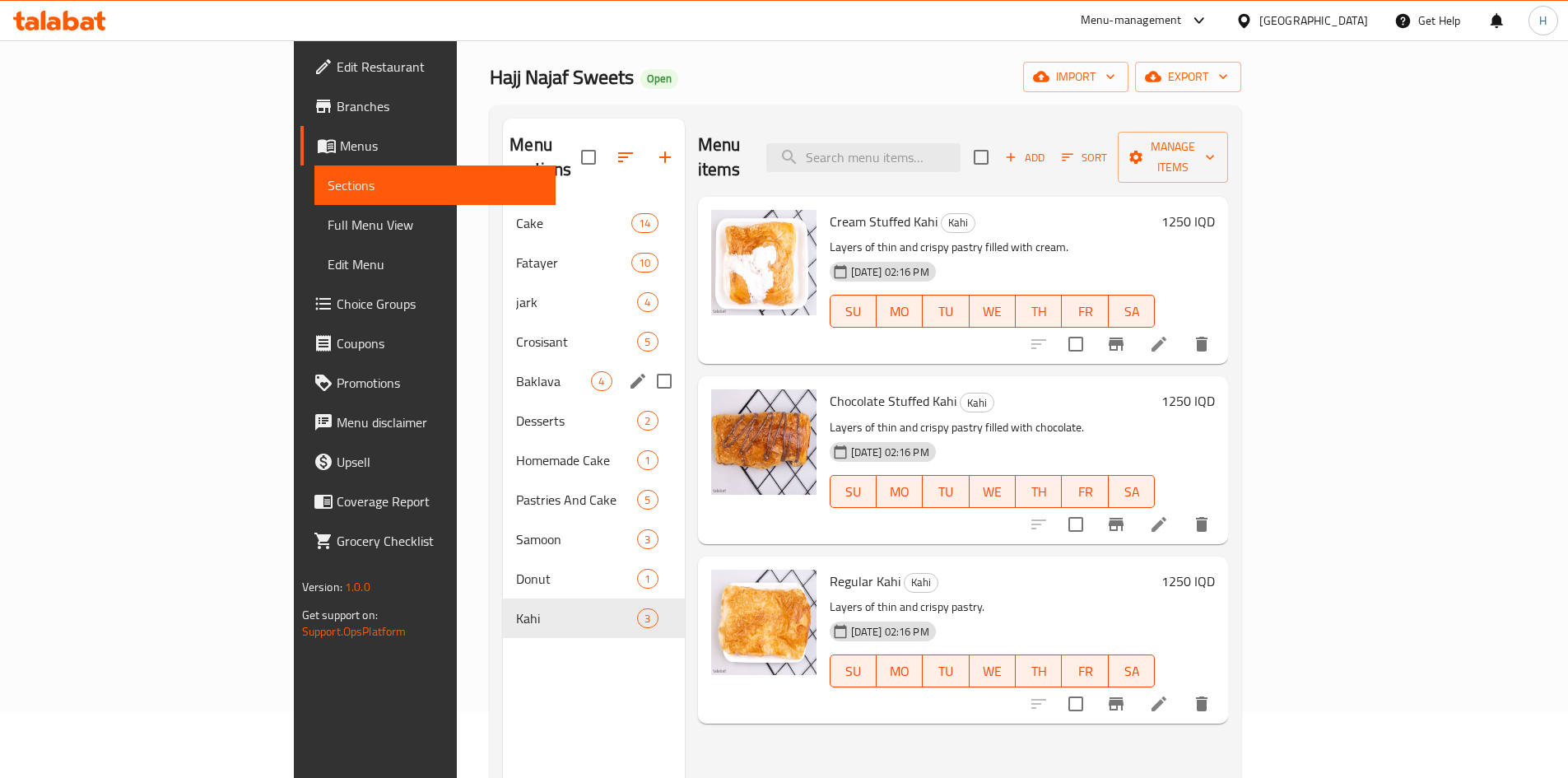
click at [516, 371] on span "Baklava" at bounding box center [553, 381] width 75 height 19
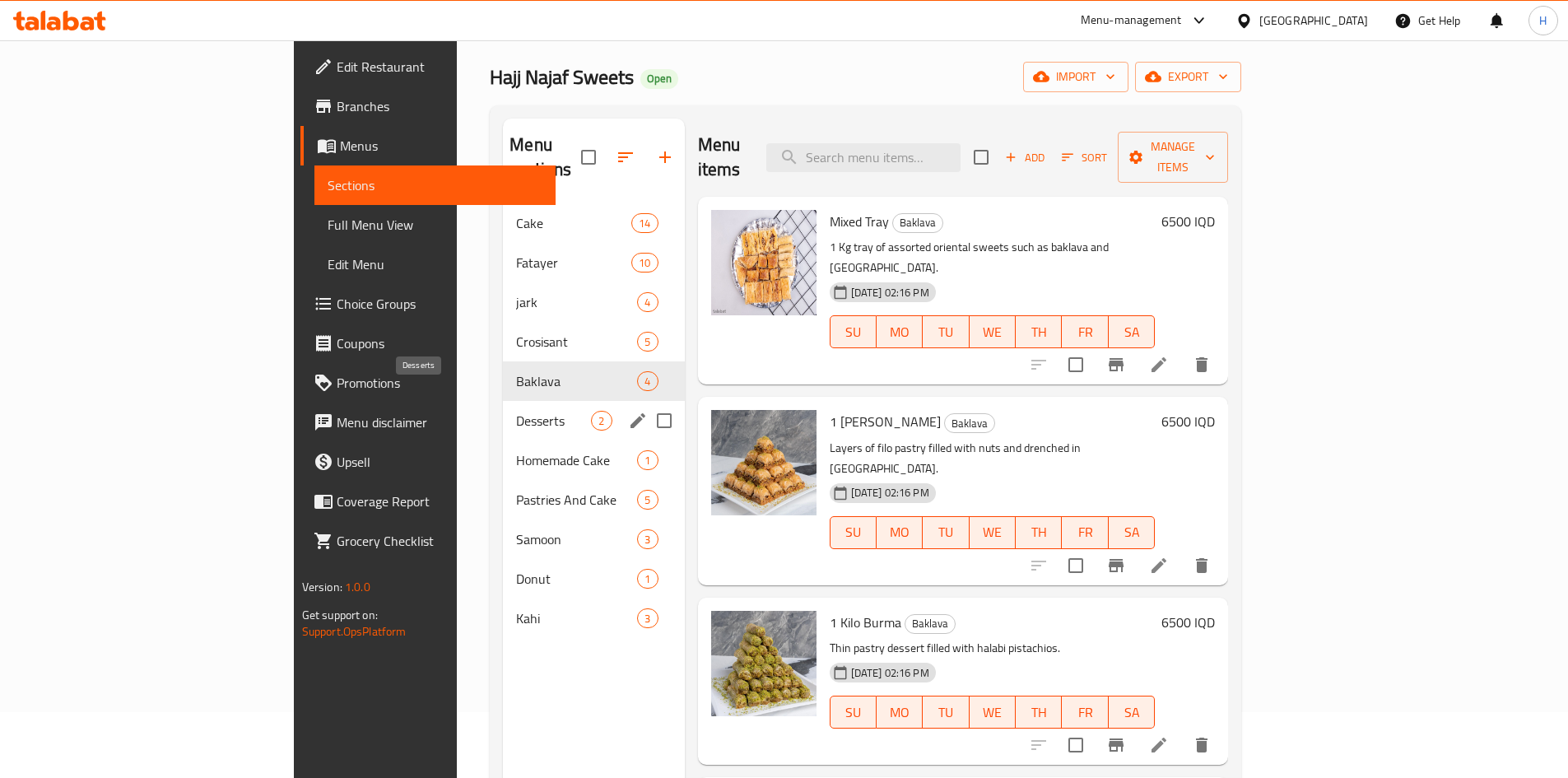
click at [516, 411] on span "Desserts" at bounding box center [553, 420] width 75 height 19
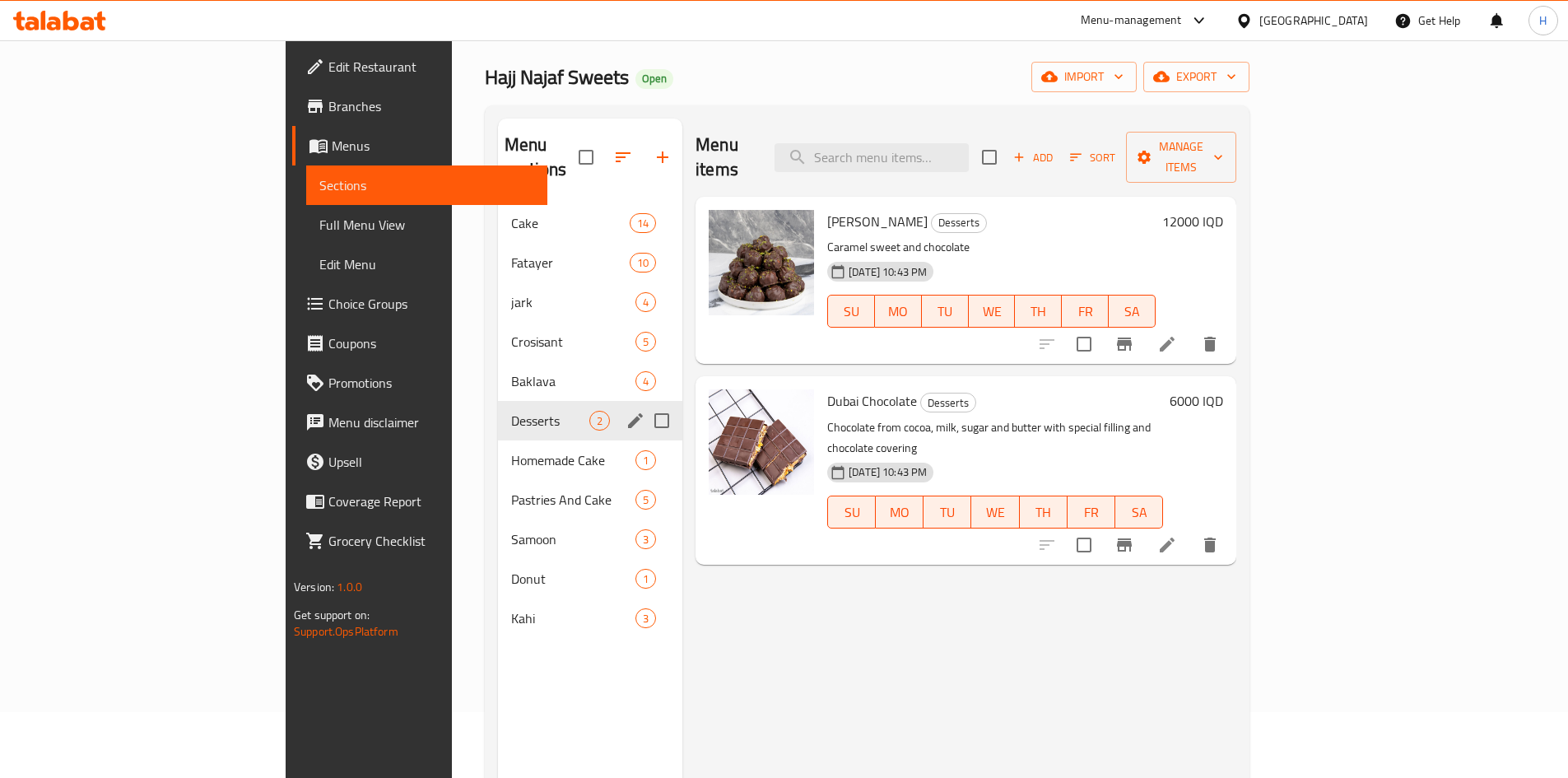
click at [498, 410] on div "Desserts 2" at bounding box center [591, 420] width 185 height 40
click at [511, 450] on span "Homemade Cake" at bounding box center [550, 459] width 78 height 19
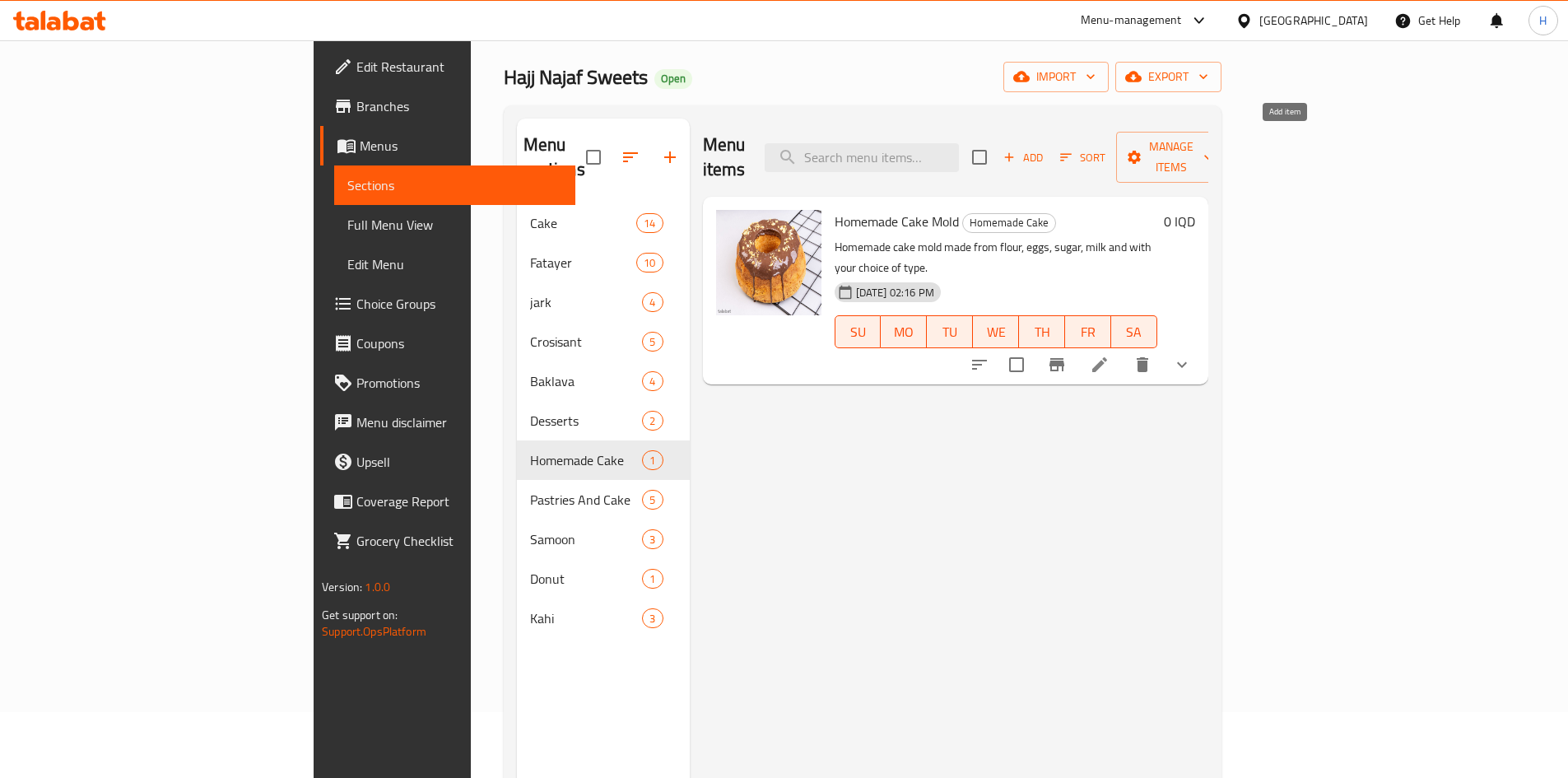
click at [1045, 152] on span "Add" at bounding box center [1023, 158] width 44 height 19
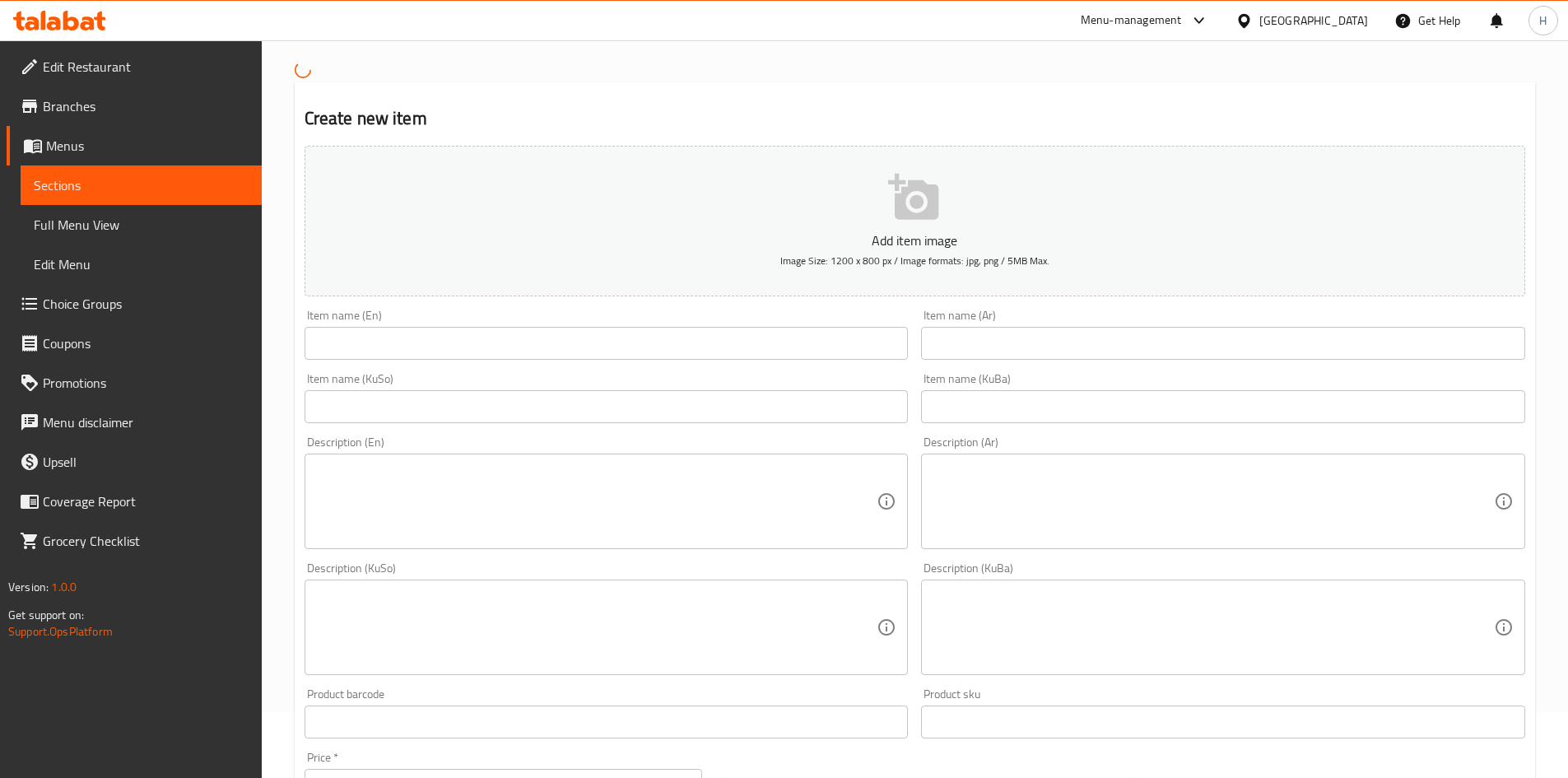
click at [1031, 364] on div "Item name (Ar) Item name (Ar)" at bounding box center [1223, 334] width 617 height 64
click at [1038, 344] on input "text" at bounding box center [1223, 343] width 604 height 33
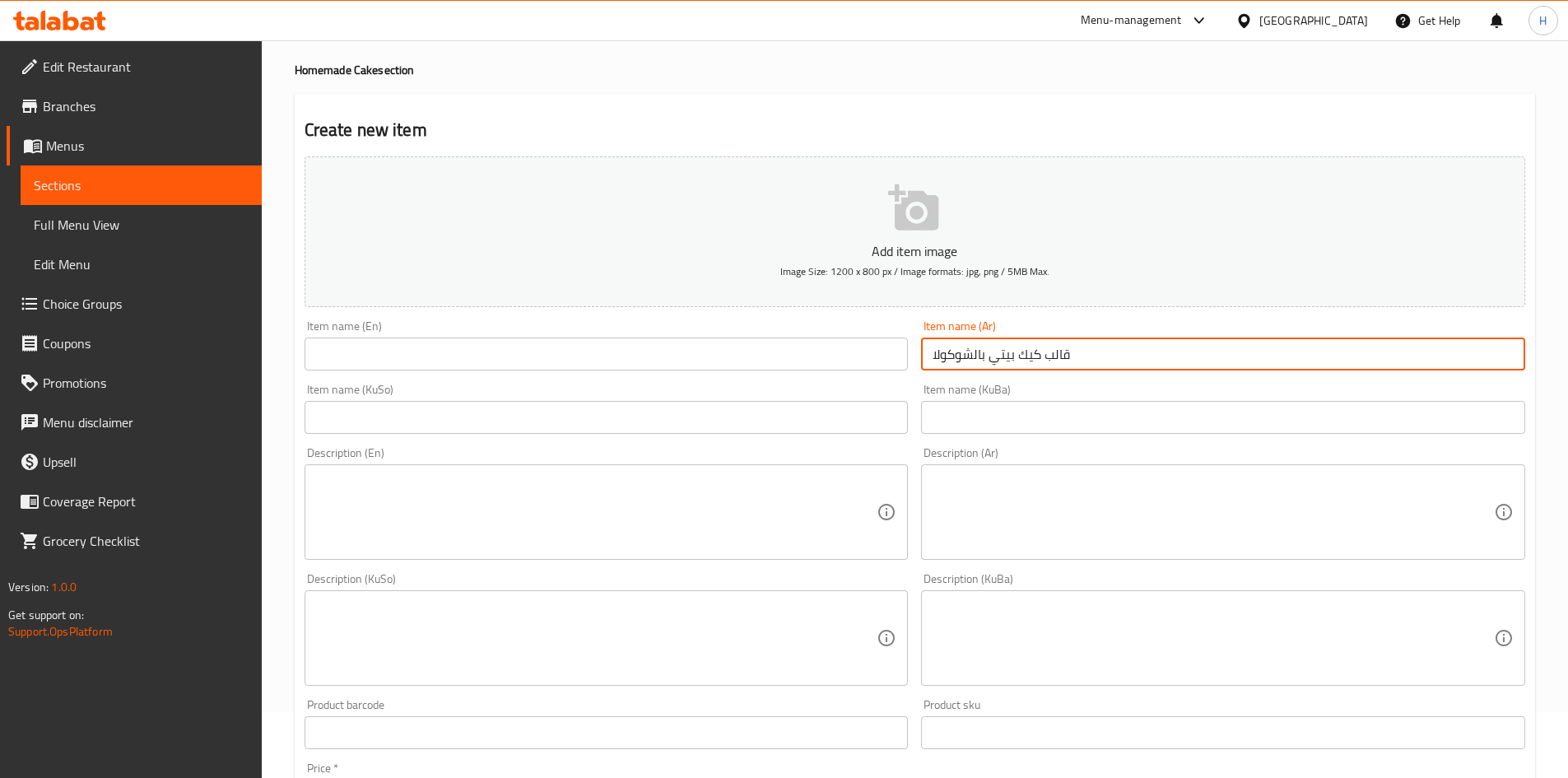
click at [1038, 344] on input "قالب كيك بيتي بالشوكولا" at bounding box center [1223, 353] width 604 height 33
type input "قالب كيك بيتي بالشوكولا"
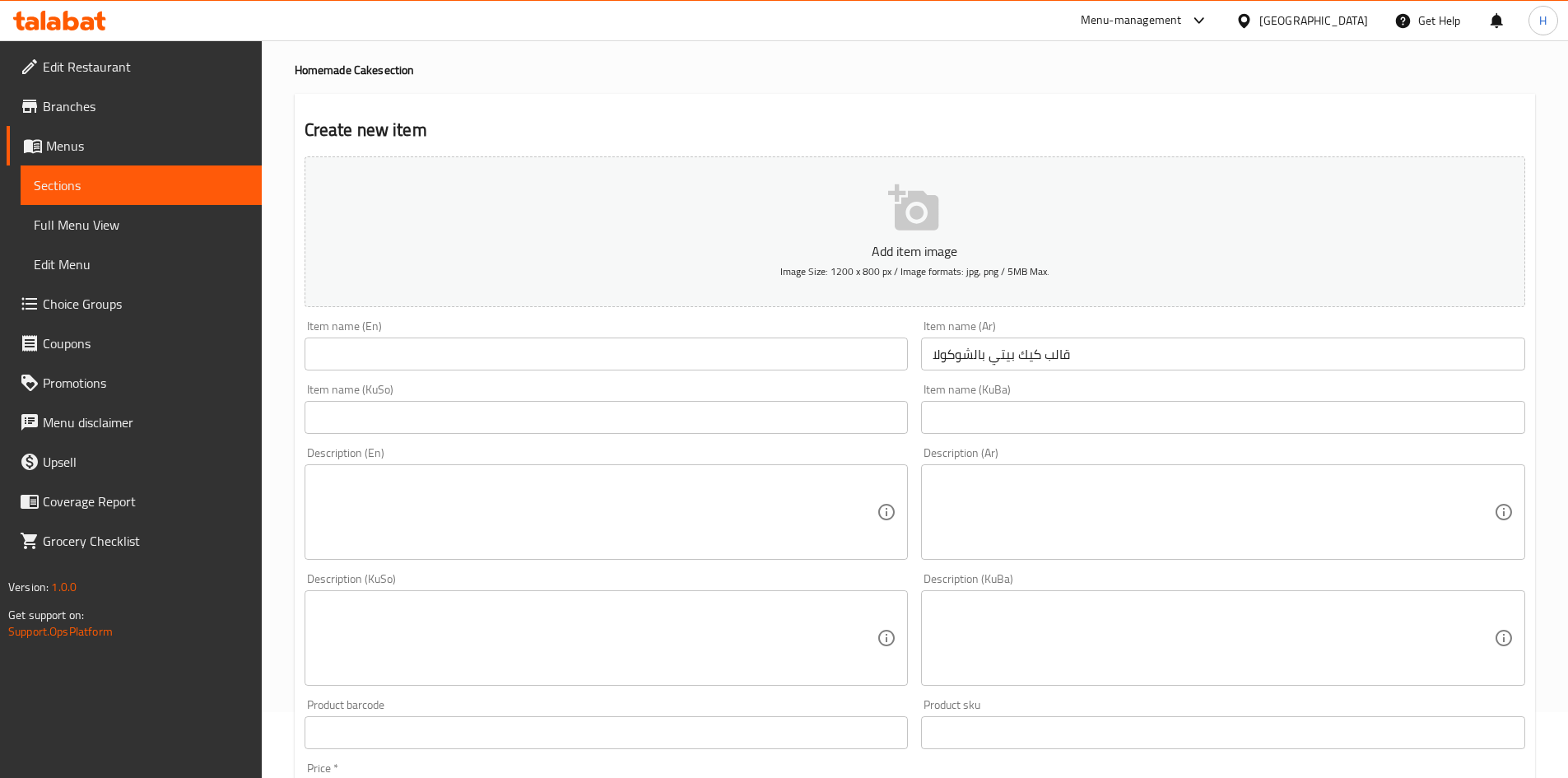
click at [438, 336] on div "Item name (En) Item name (En)" at bounding box center [606, 345] width 604 height 50
click at [437, 356] on input "text" at bounding box center [606, 353] width 604 height 33
paste input "Homemade chocolate cake"
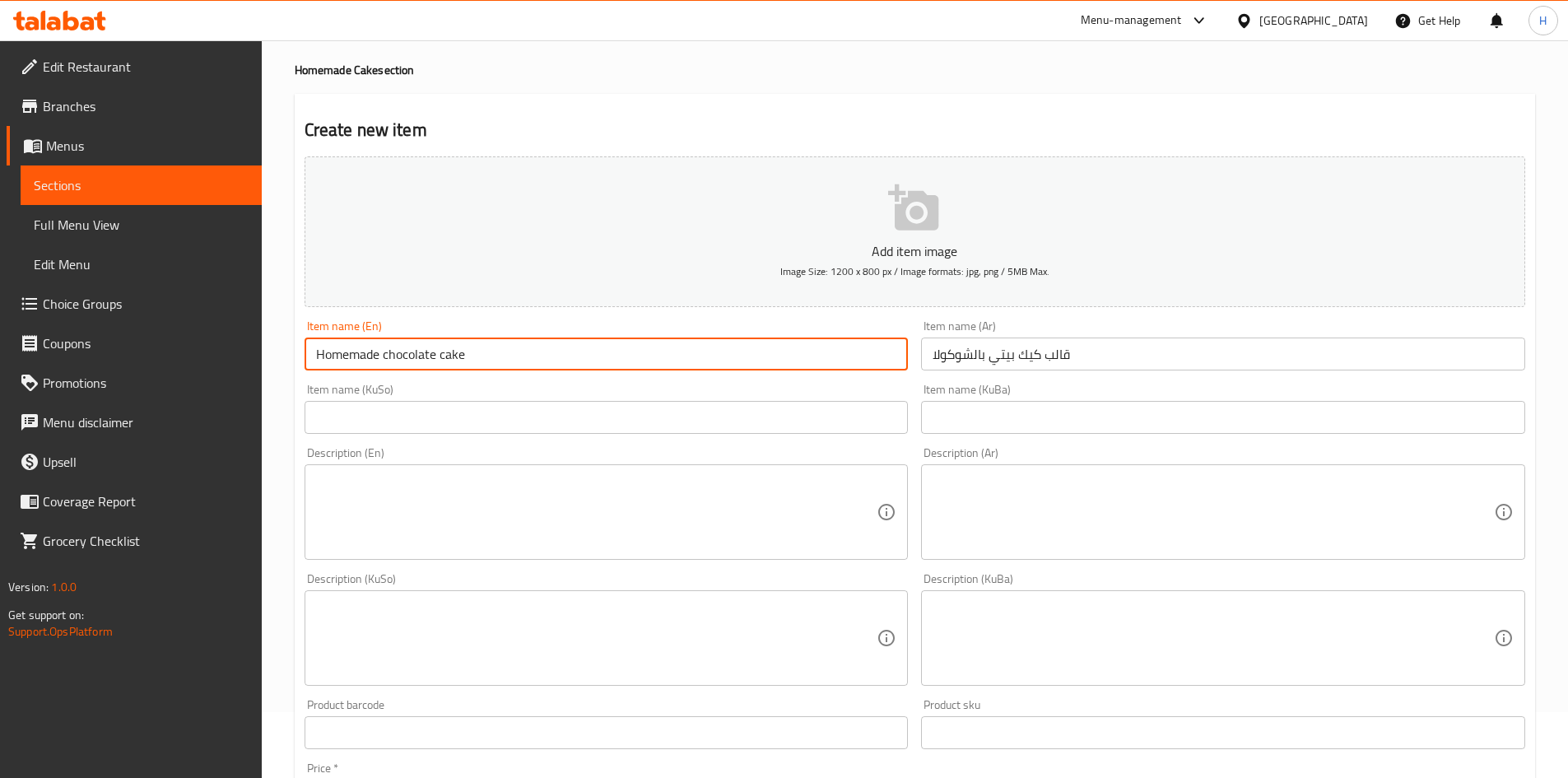
type input "Homemade chocolate cake"
click at [1057, 516] on textarea at bounding box center [1213, 512] width 561 height 78
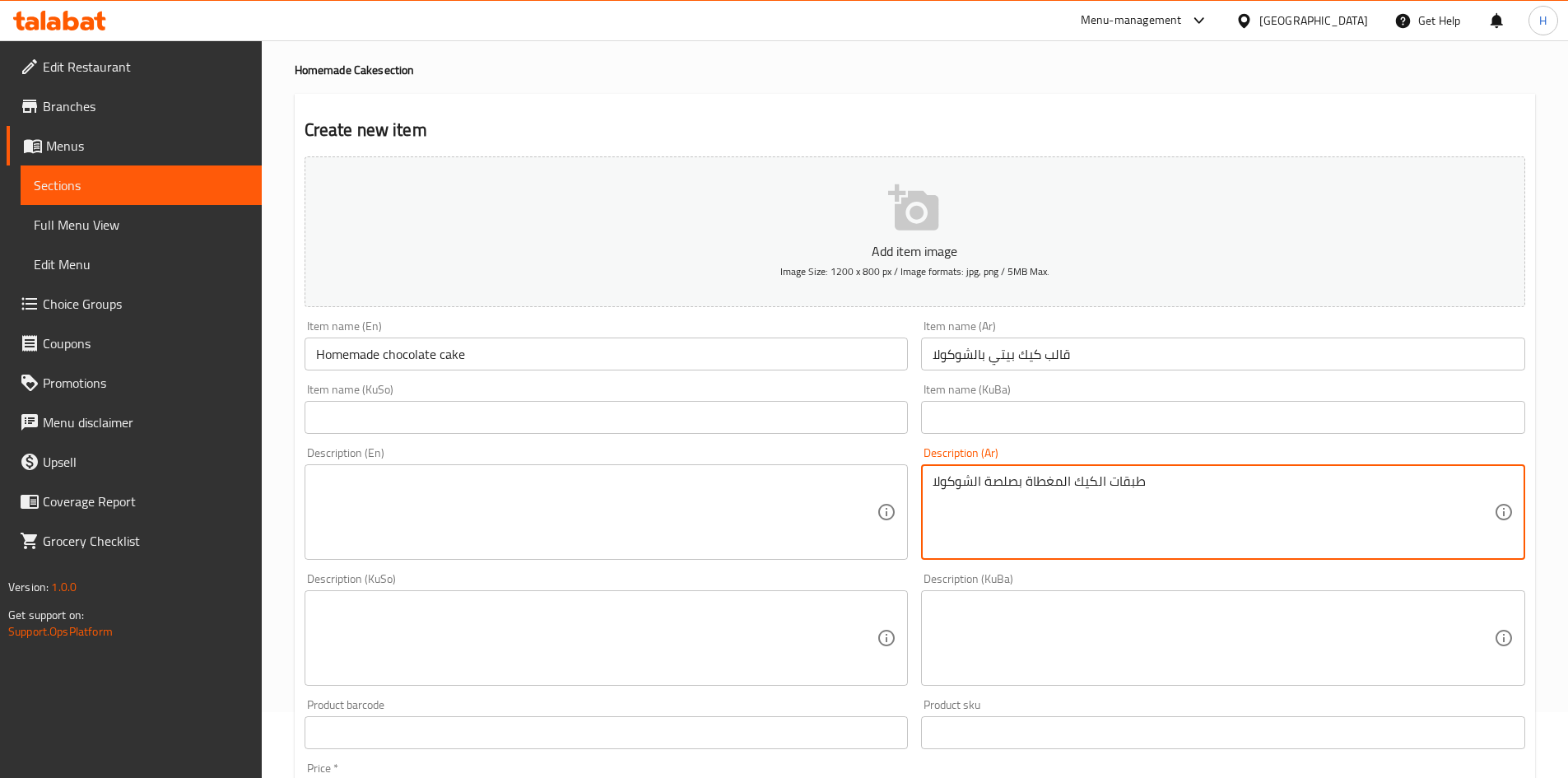
click at [1057, 514] on textarea "طبقات الكيك المغطاة بصلصة الشوكولا" at bounding box center [1213, 512] width 561 height 78
type textarea "طبقات الكيك المغطاة بصلصة الشوكولا"
click at [539, 499] on textarea at bounding box center [597, 512] width 561 height 78
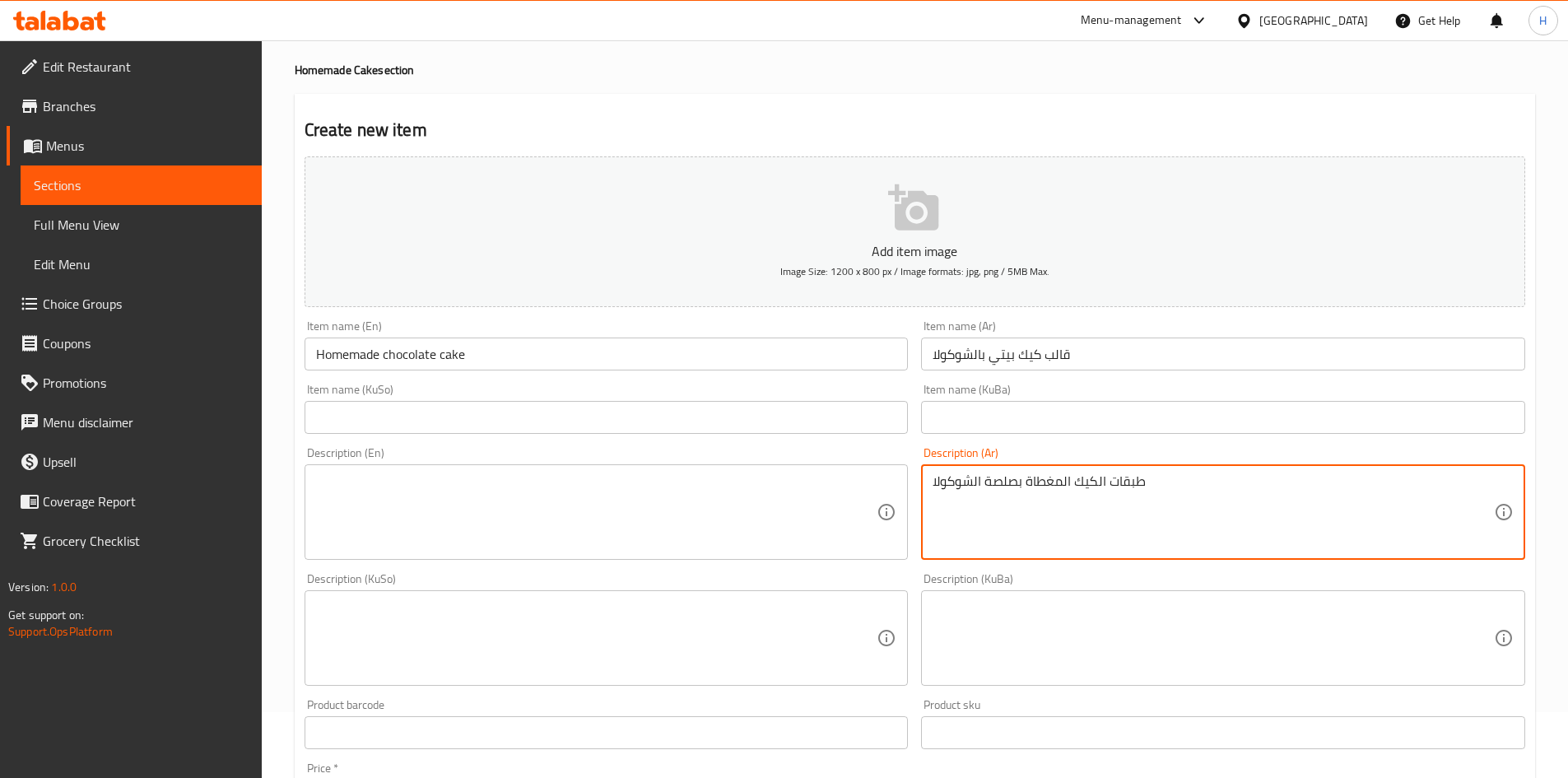
paste textarea "Cake layers covered with chocolate sauce"
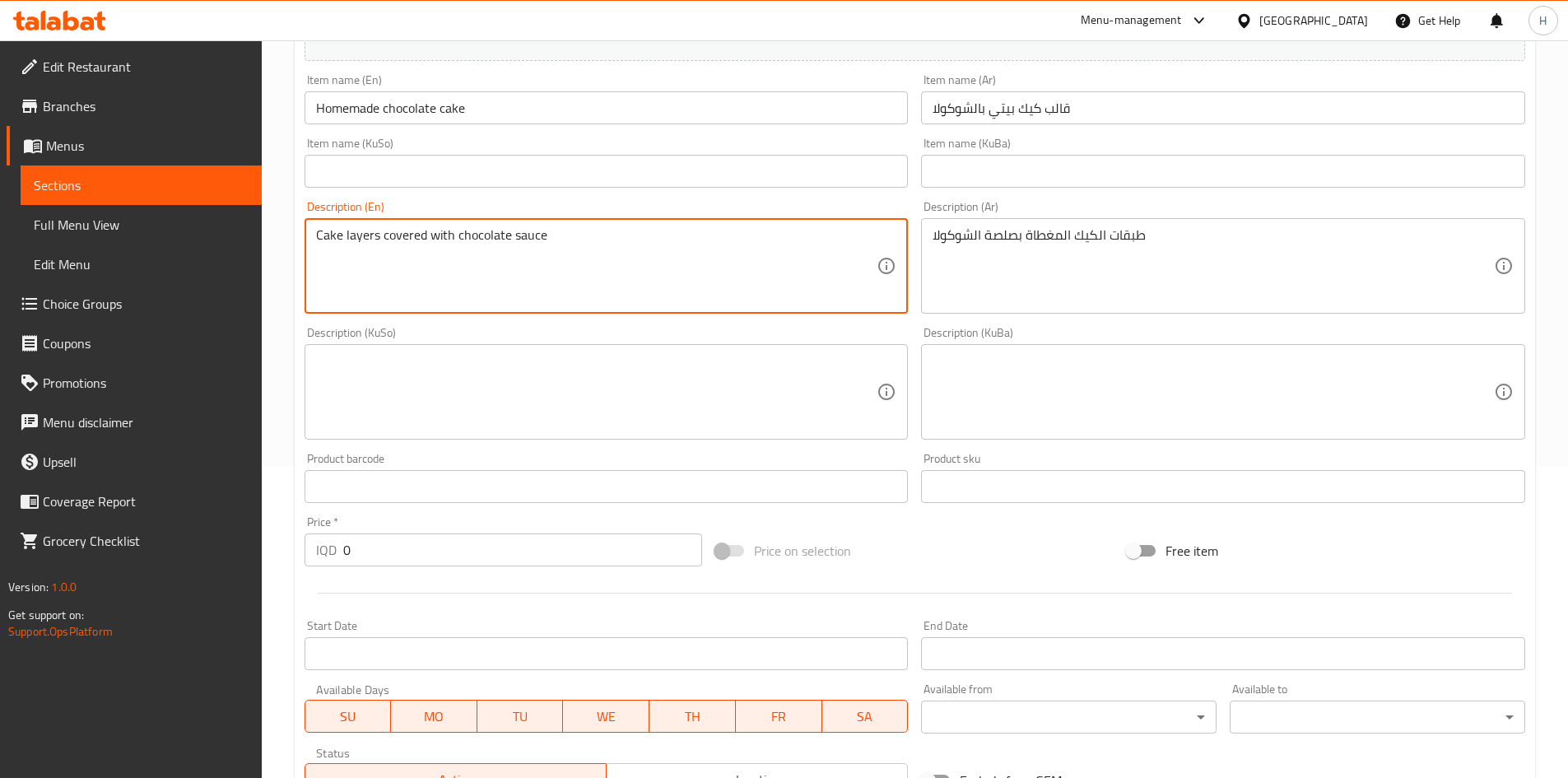
scroll to position [395, 0]
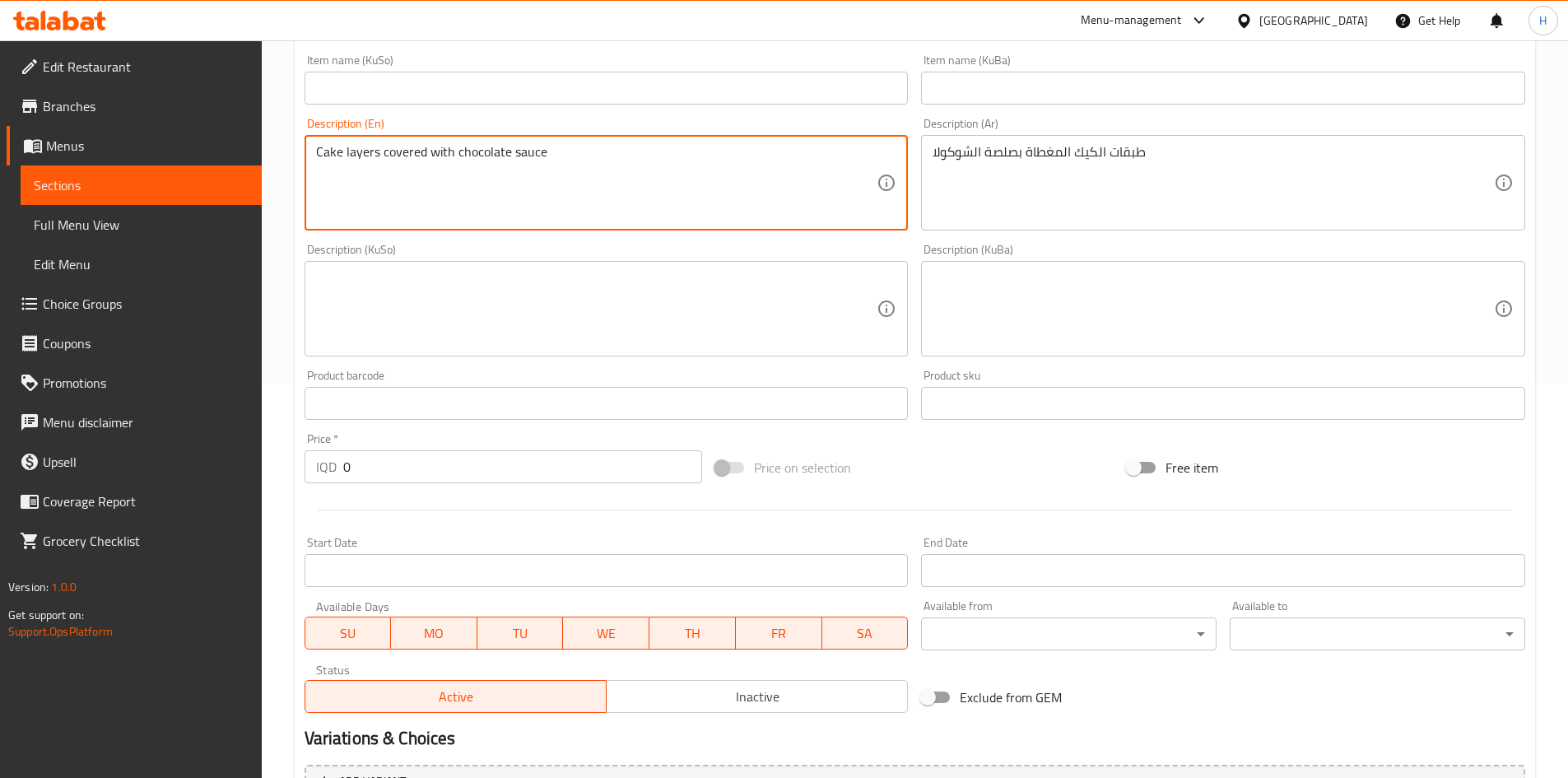
type textarea "Cake layers covered with chocolate sauce"
click at [450, 470] on input "0" at bounding box center [523, 466] width 359 height 33
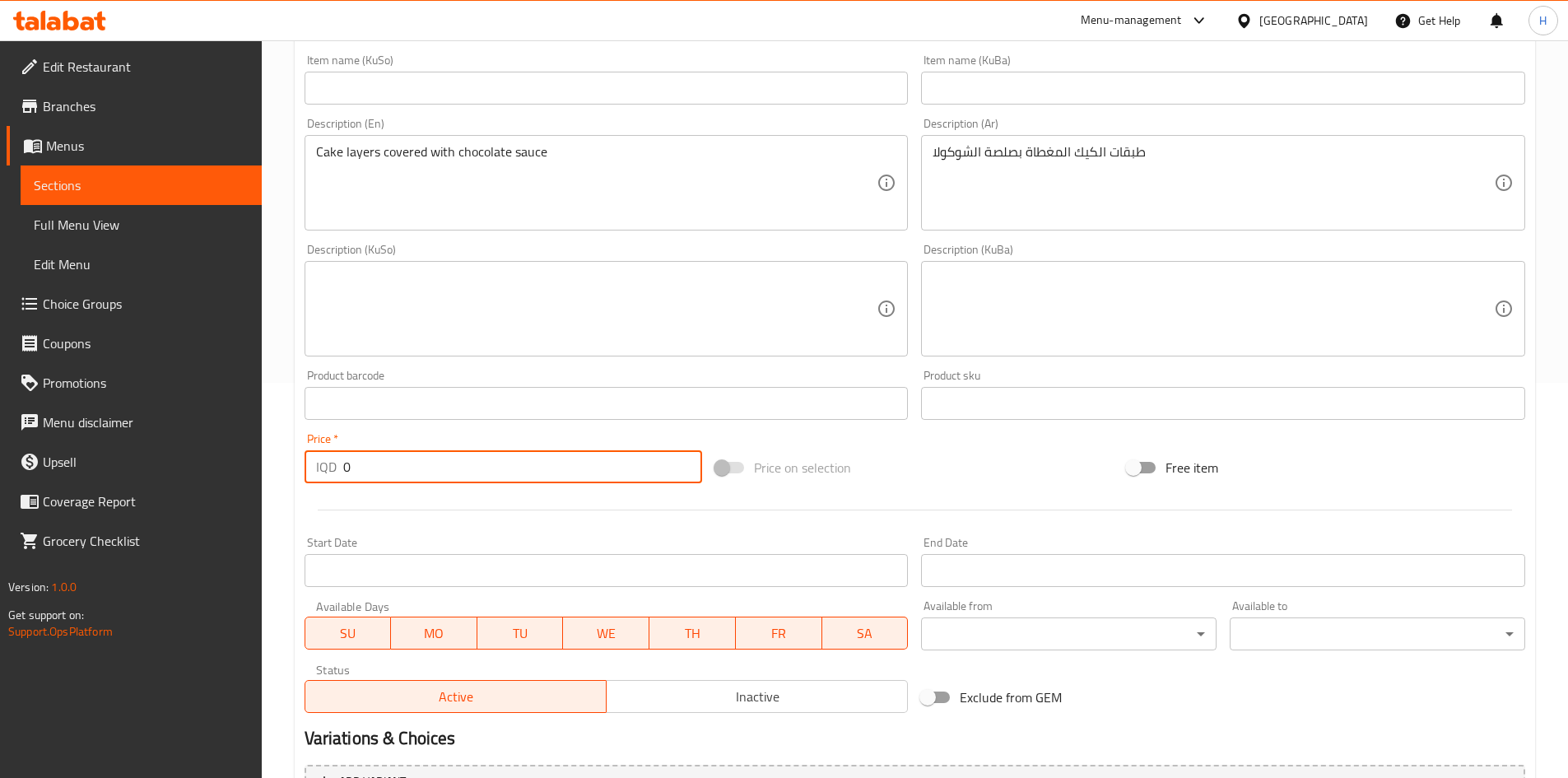
click at [450, 470] on input "0" at bounding box center [523, 466] width 359 height 33
click at [449, 469] on input "0" at bounding box center [523, 466] width 359 height 33
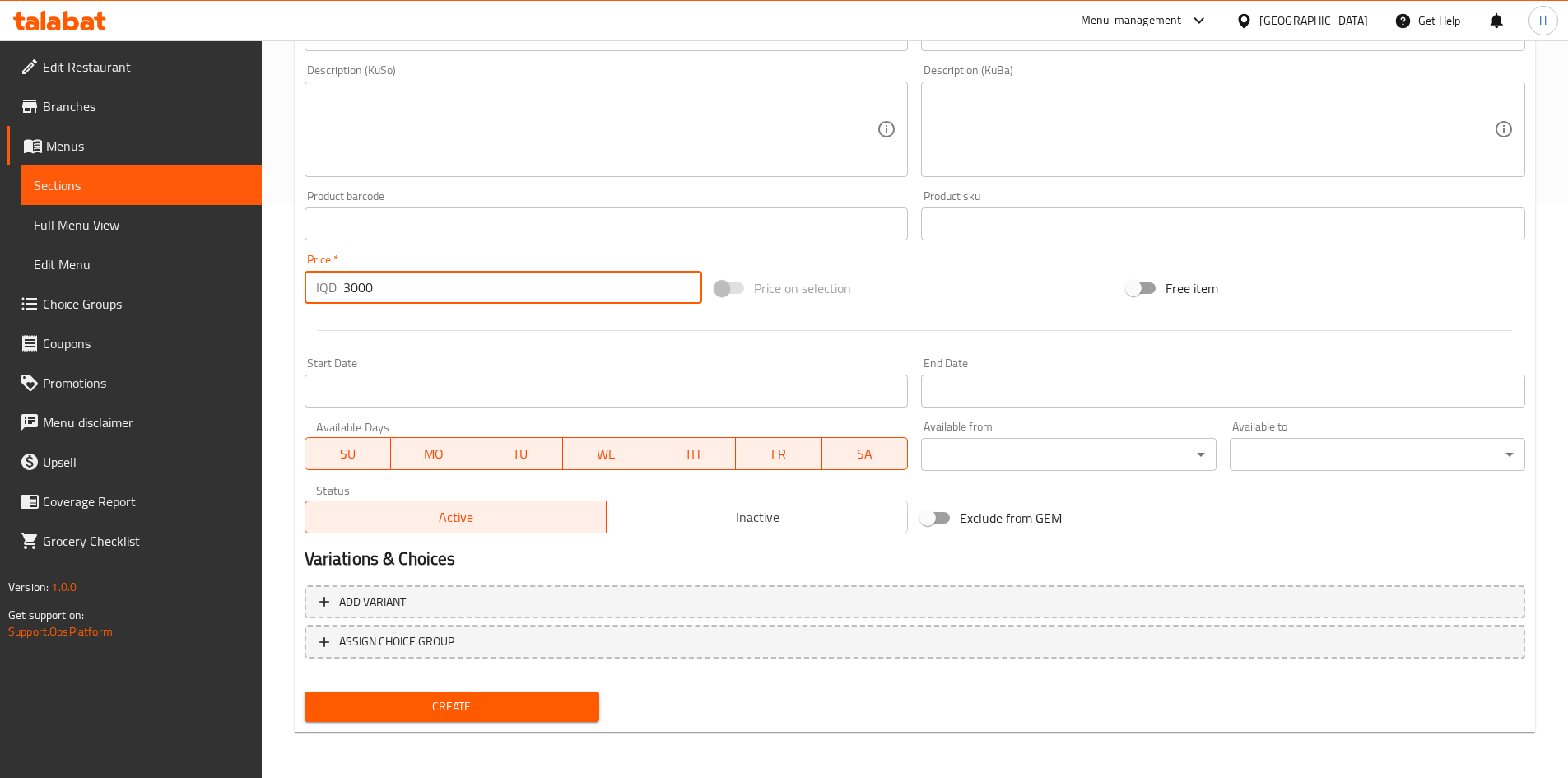
type input "3000"
click at [470, 699] on span "Create" at bounding box center [453, 707] width 270 height 20
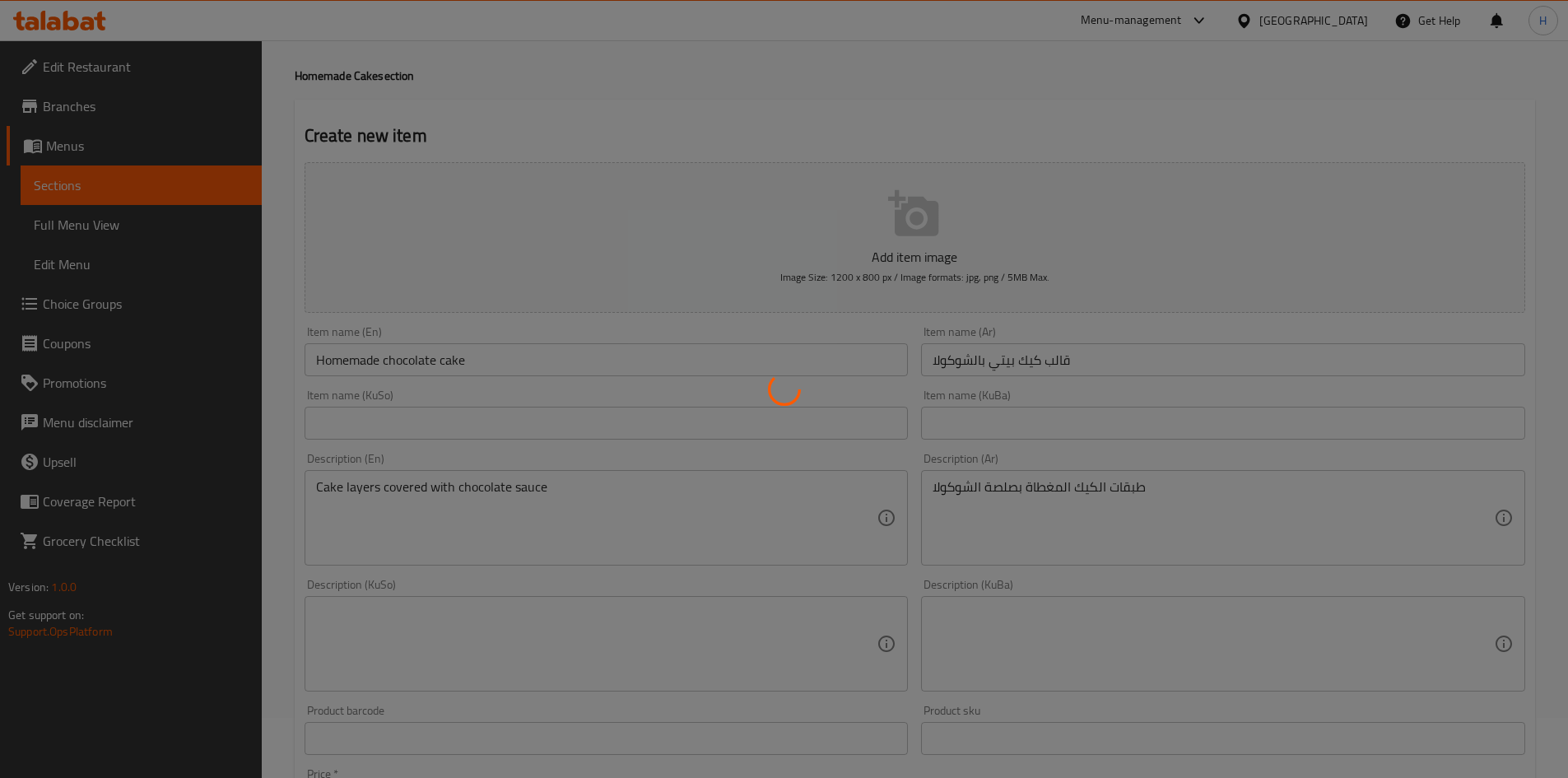
scroll to position [0, 0]
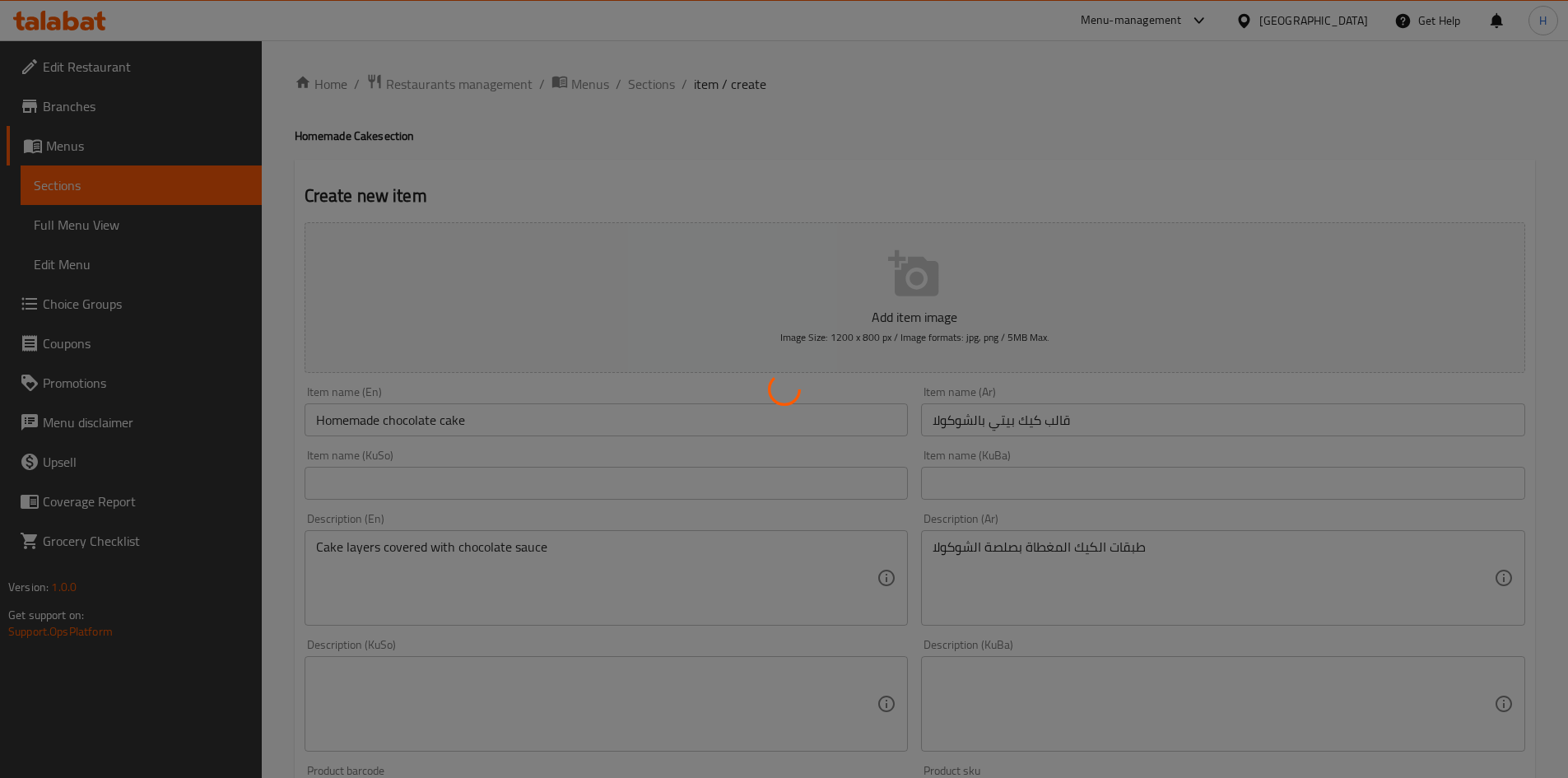
type input "0"
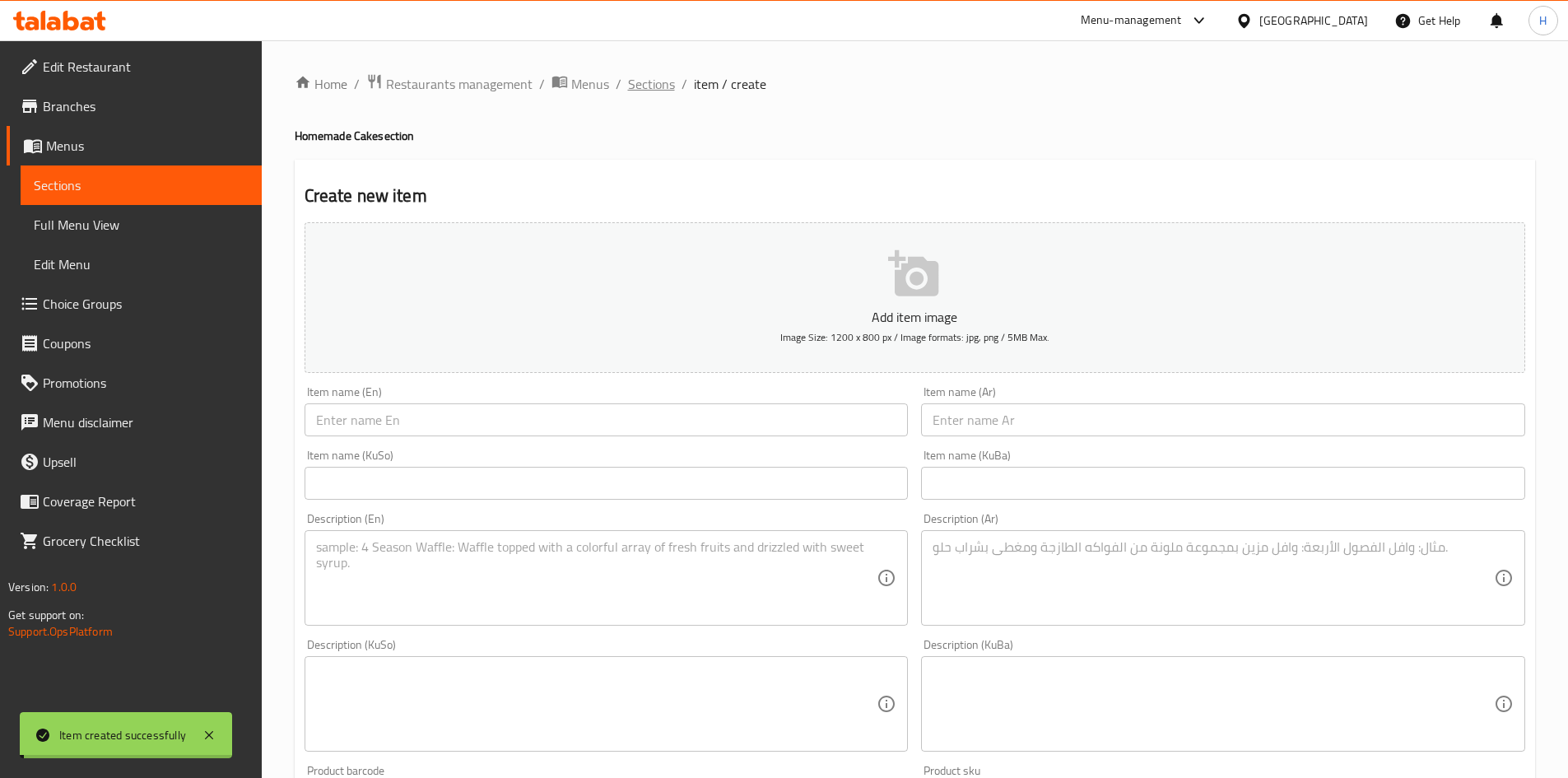
click at [666, 88] on span "Sections" at bounding box center [651, 83] width 47 height 19
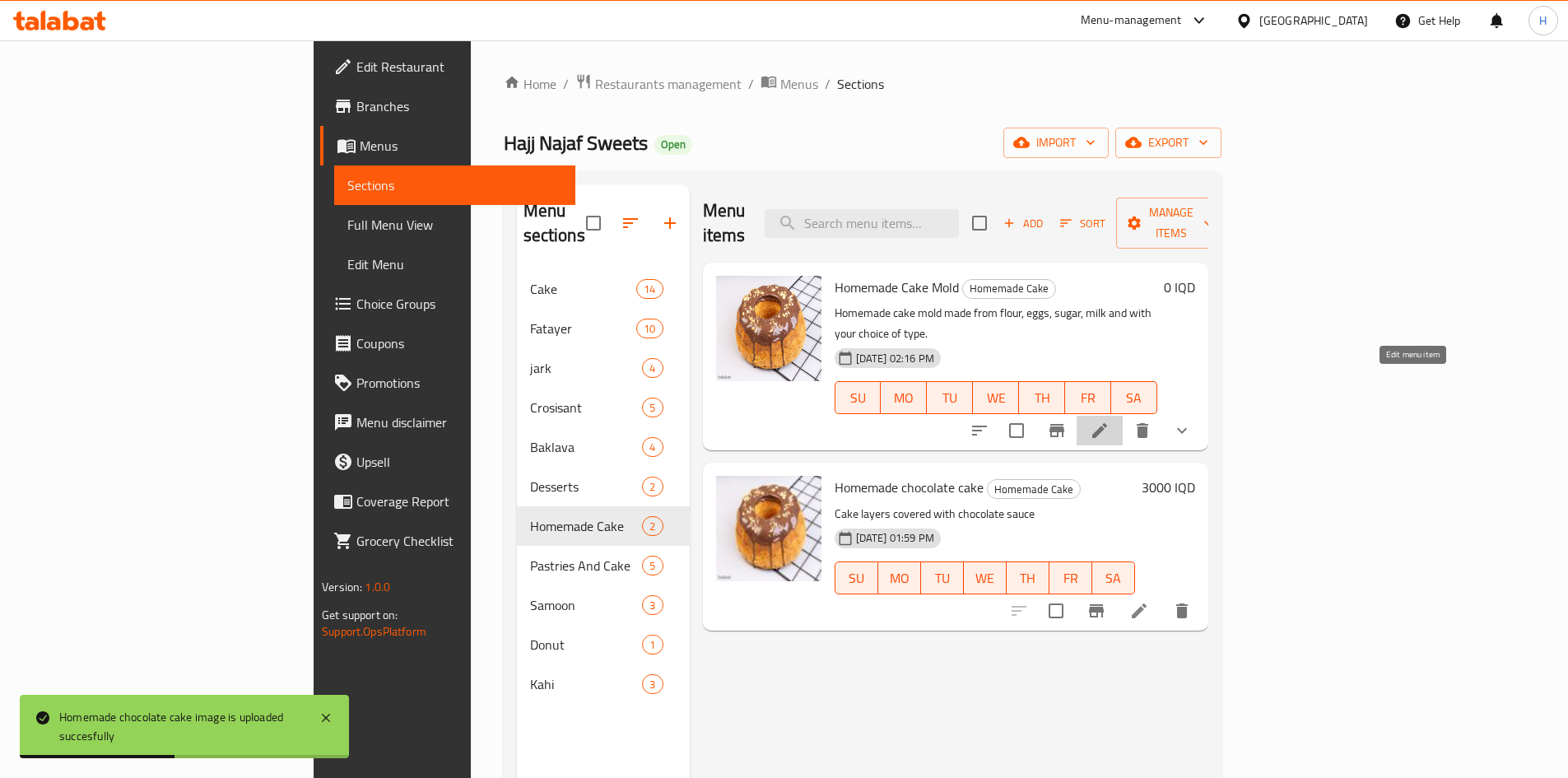
click at [1109, 420] on icon at bounding box center [1099, 430] width 19 height 19
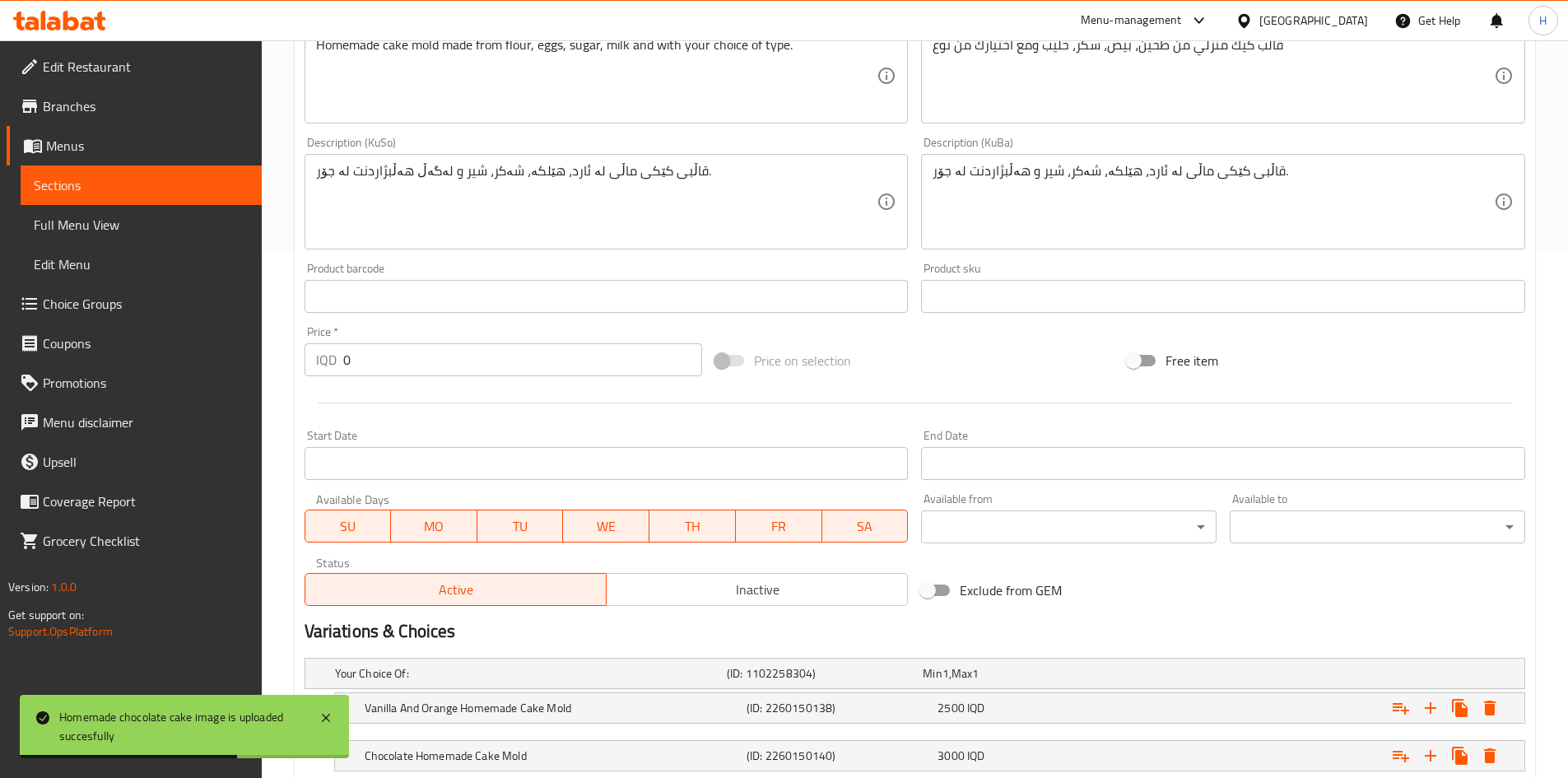
scroll to position [636, 0]
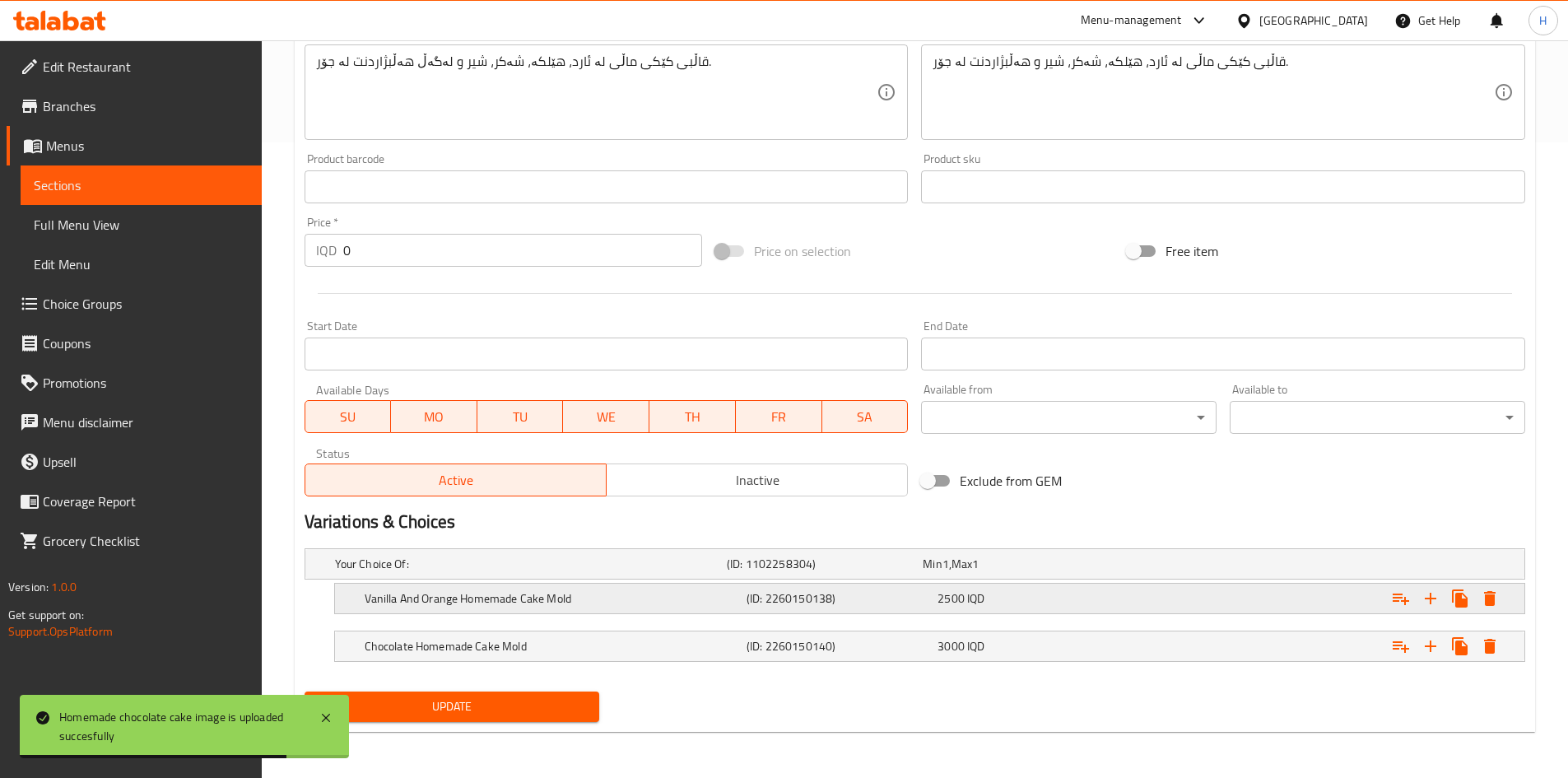
click at [453, 601] on h5 "Vanilla And Orange Homemade Cake Mold" at bounding box center [552, 597] width 375 height 16
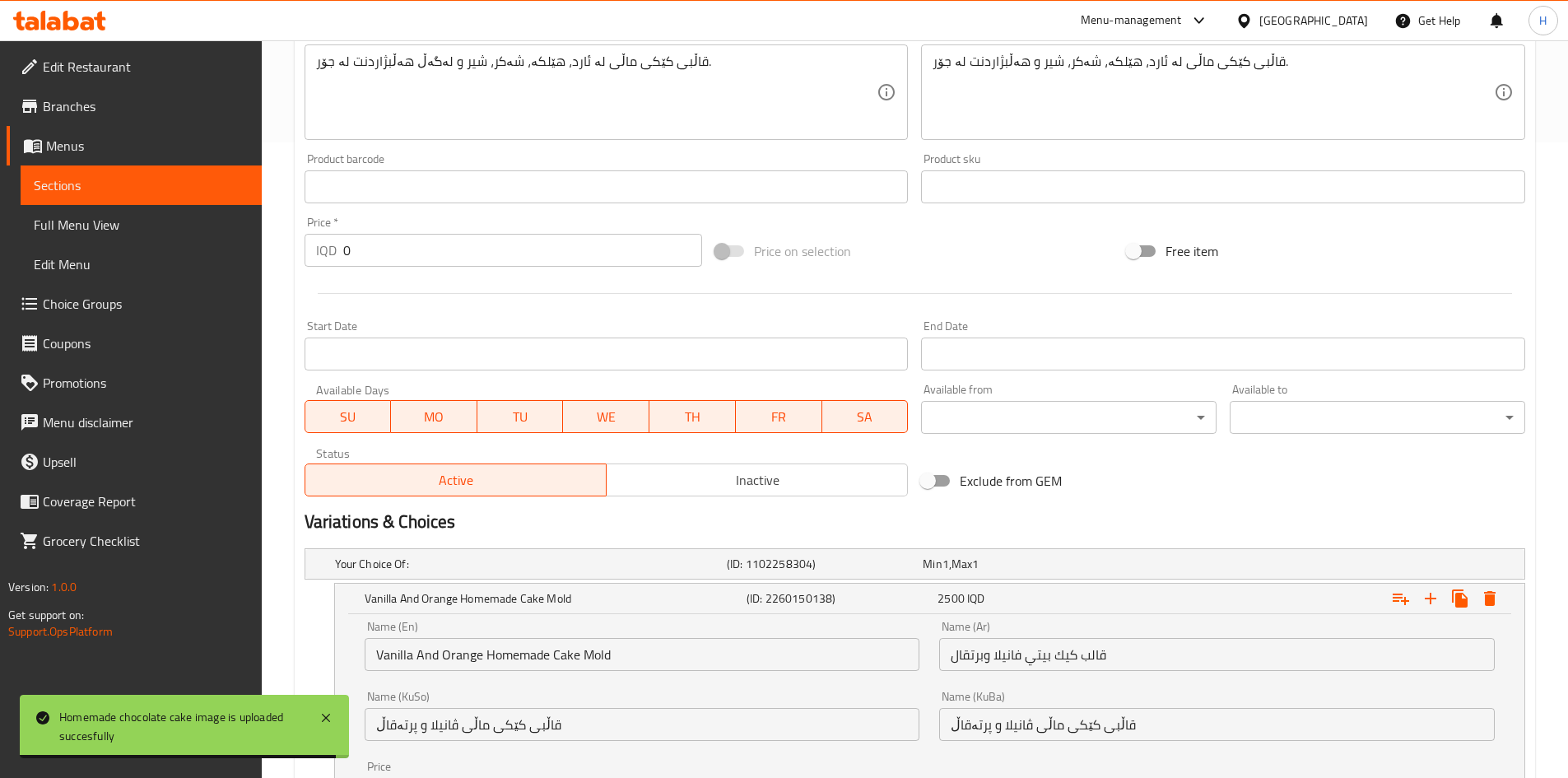
click at [501, 649] on input "Vanilla And Orange Homemade Cake Mold" at bounding box center [642, 654] width 556 height 33
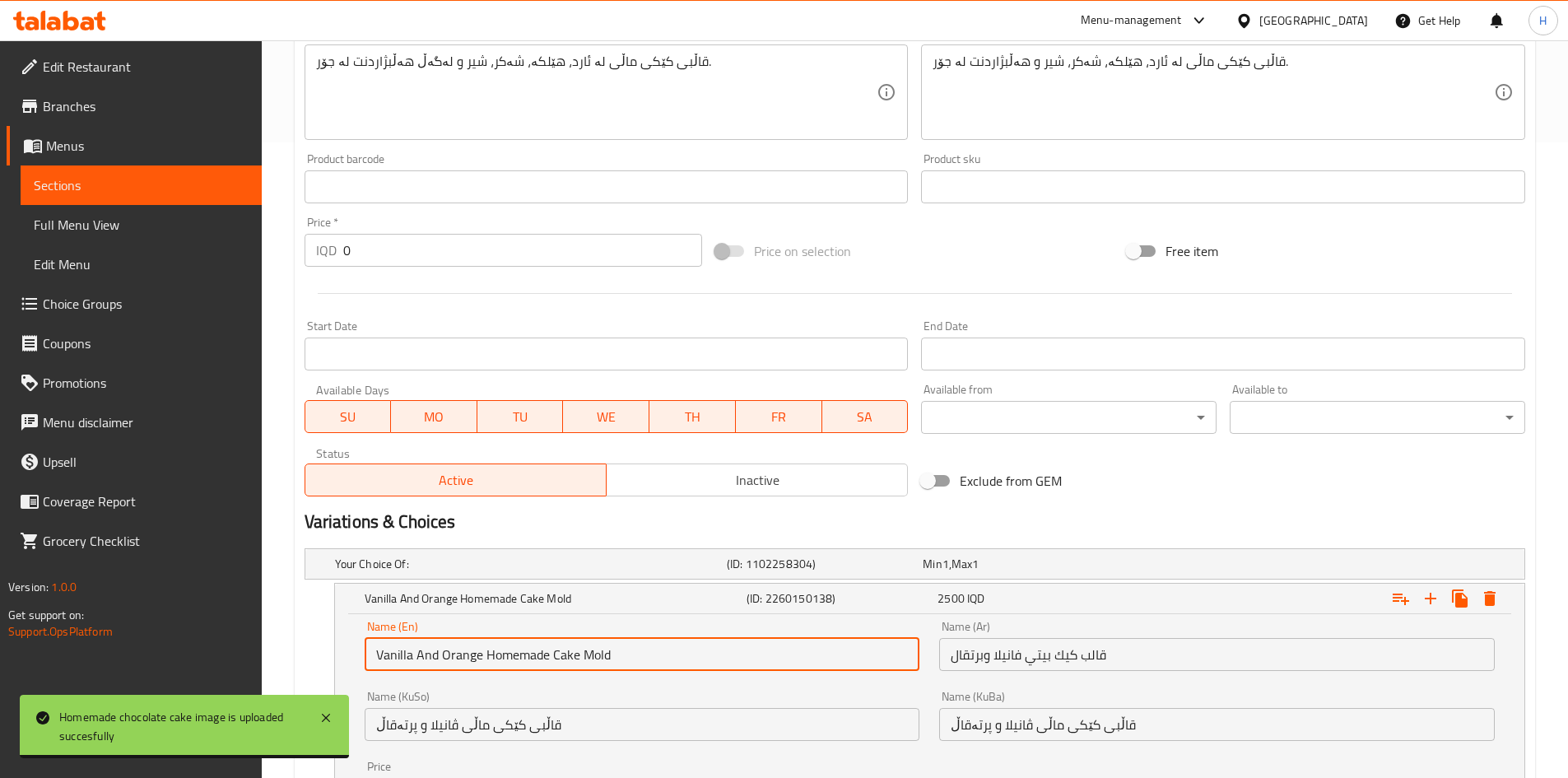
click at [501, 649] on input "Vanilla And Orange Homemade Cake Mold" at bounding box center [642, 654] width 556 height 33
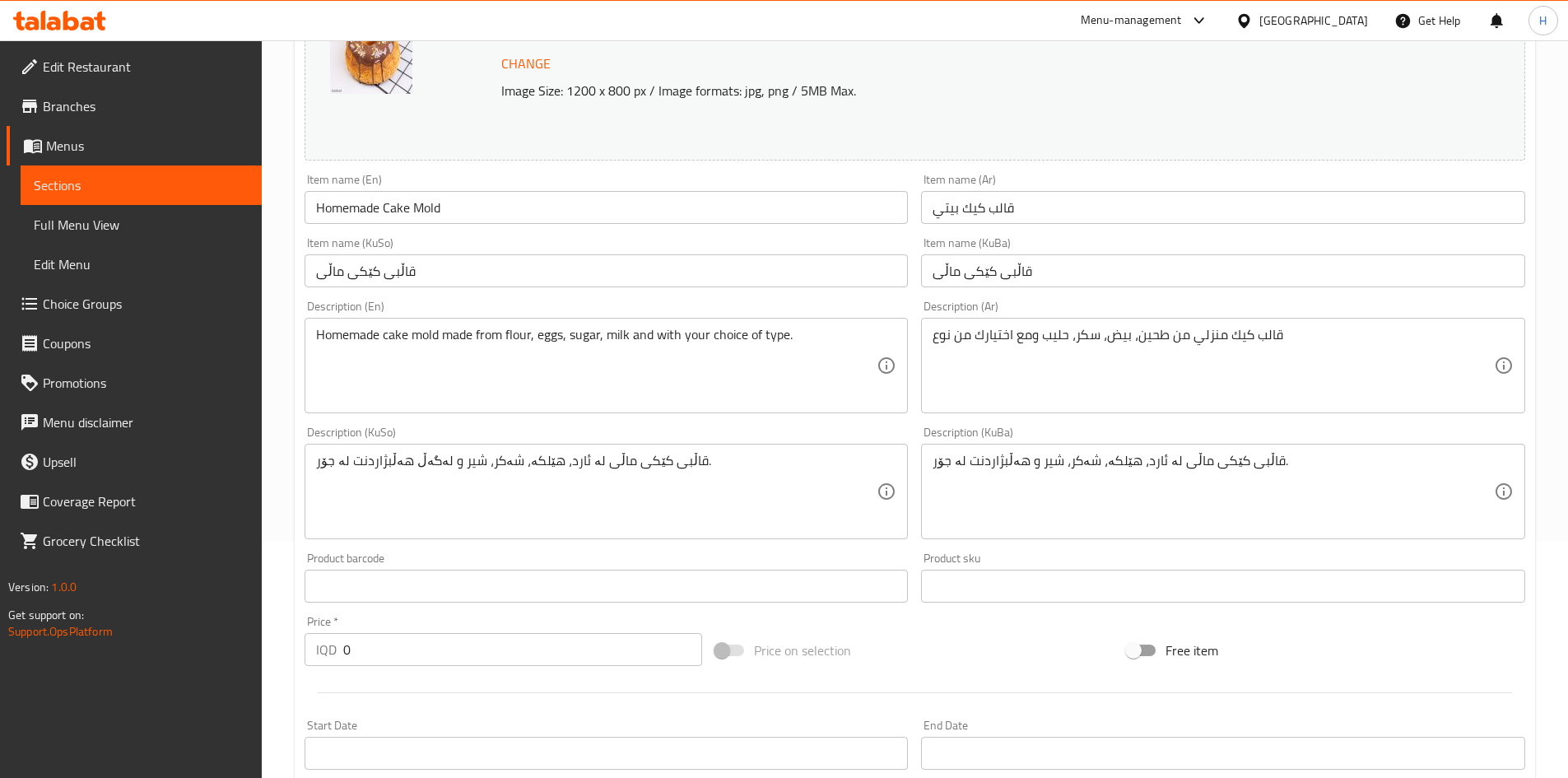
scroll to position [142, 0]
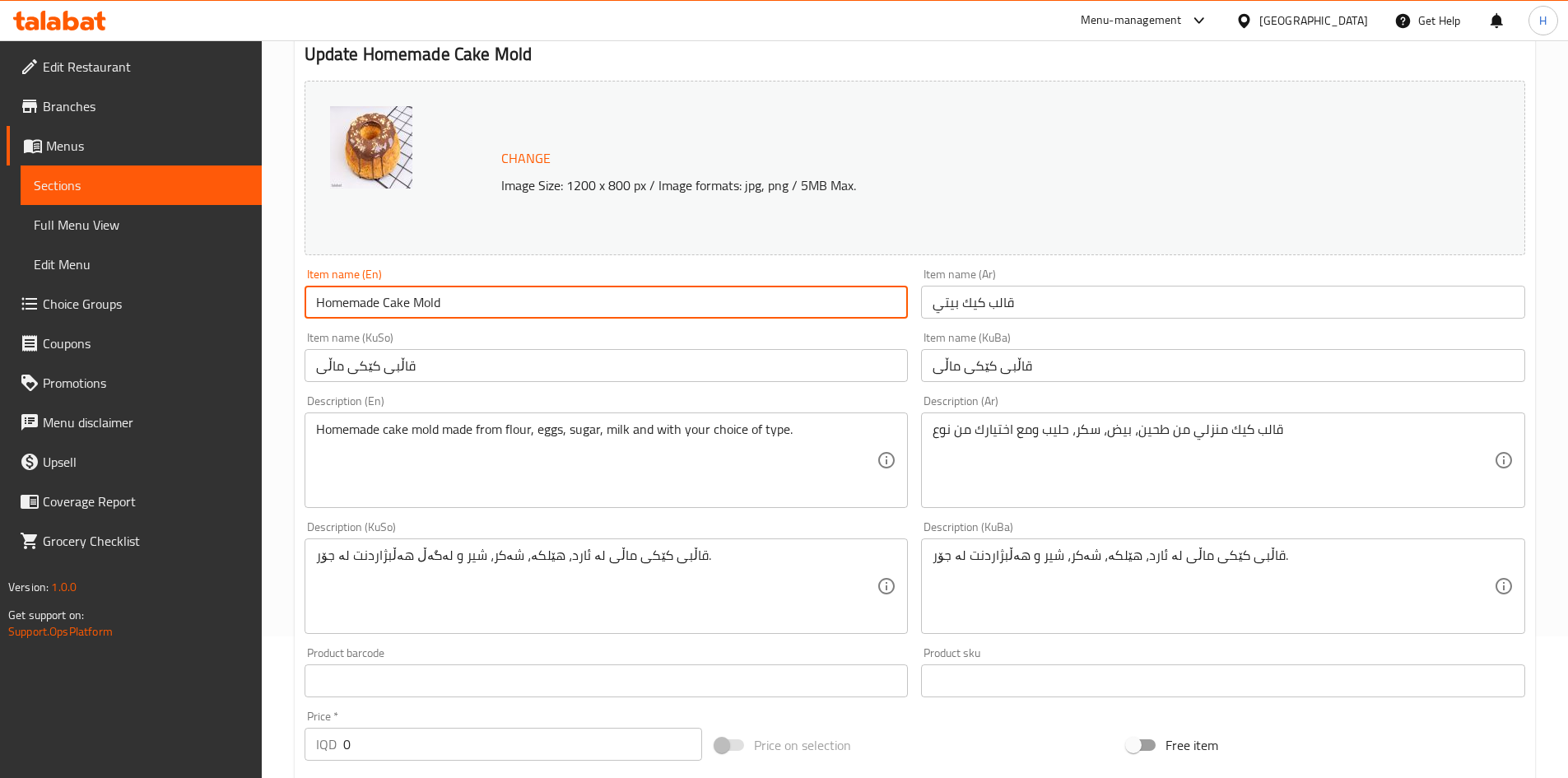
click at [448, 301] on input "Homemade Cake Mold" at bounding box center [606, 302] width 604 height 33
paste input "Vanilla And Orange"
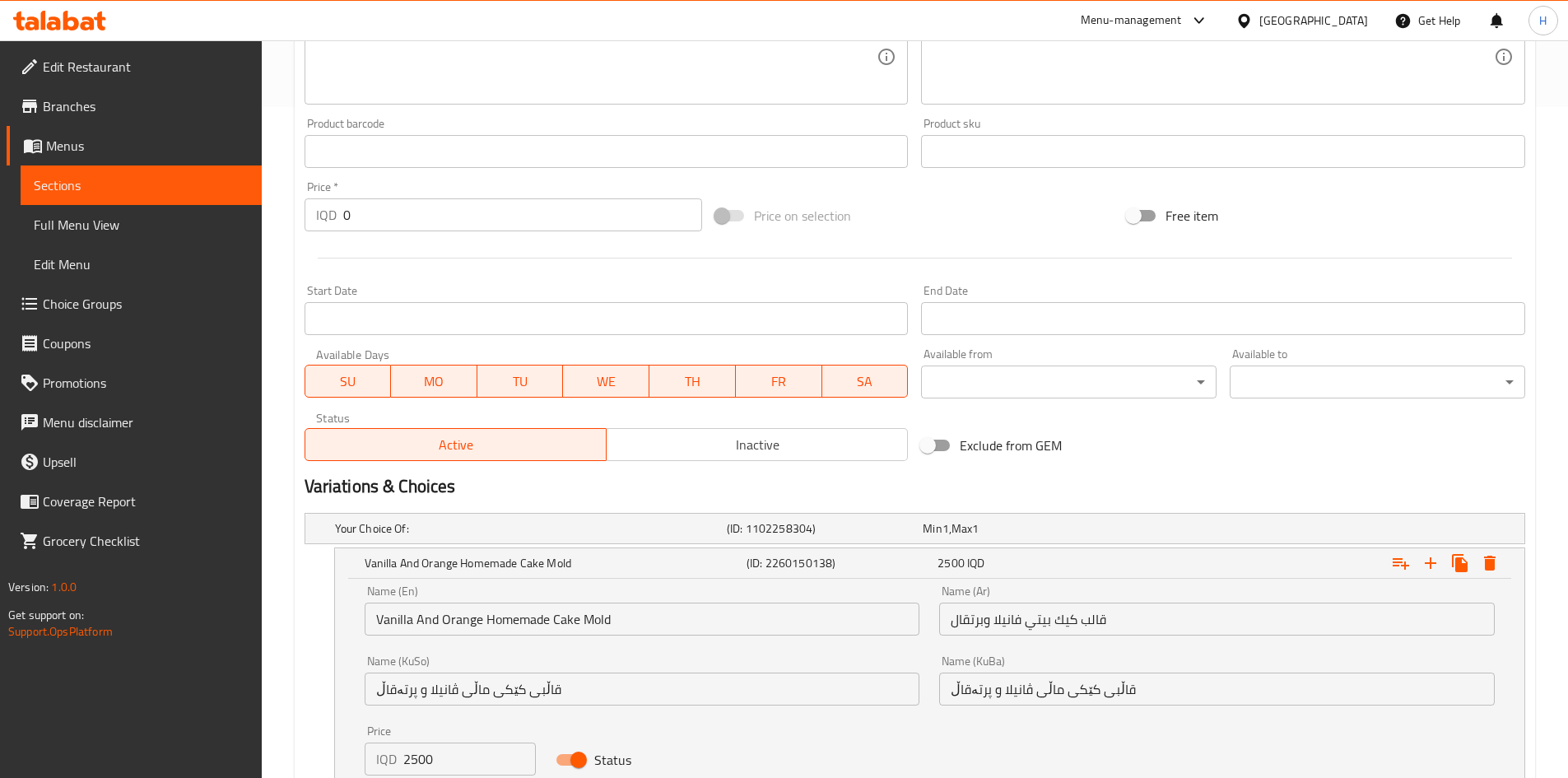
scroll to position [846, 0]
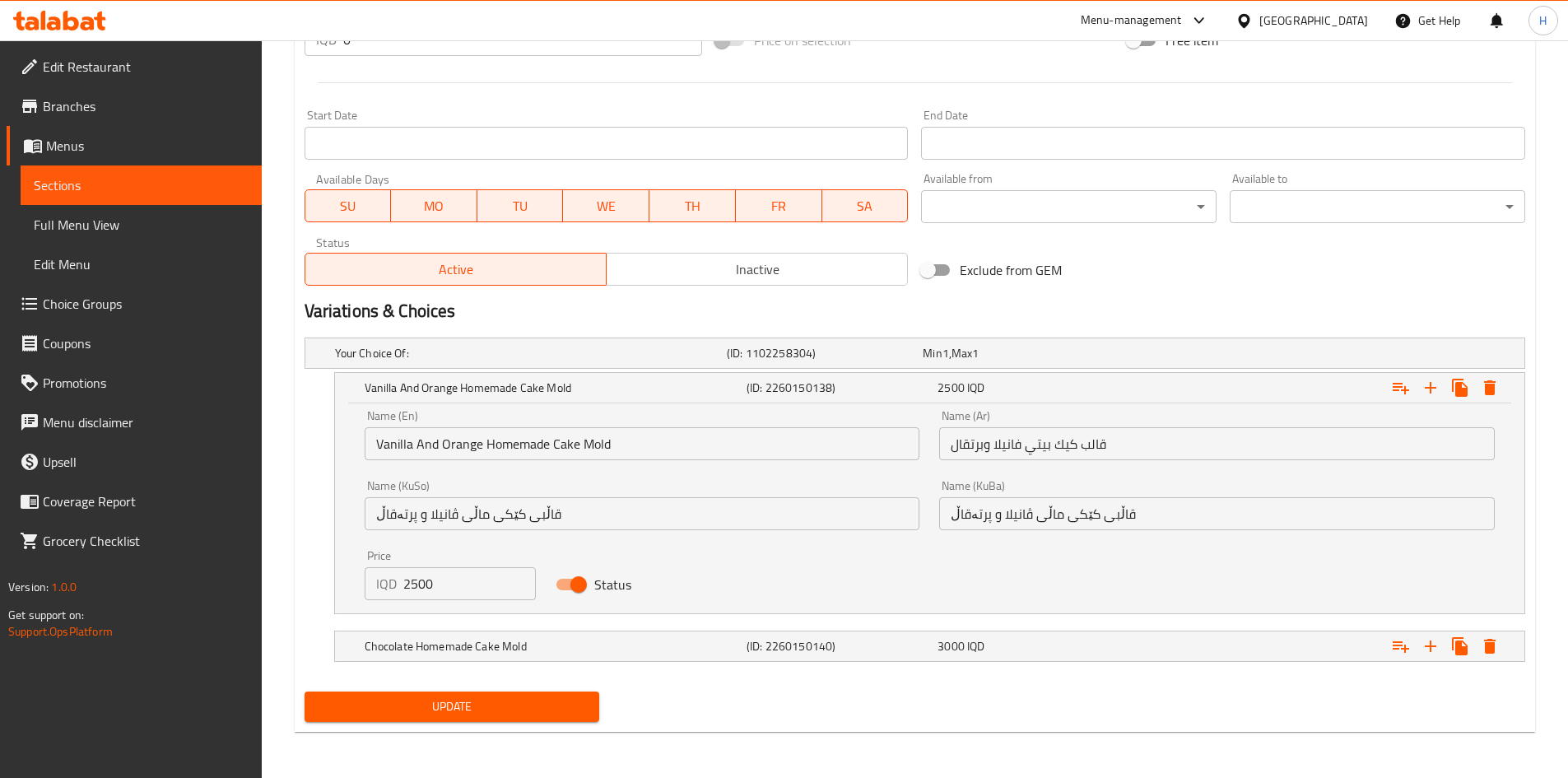
type input "Vanilla And Orange Homemade Cake Mold"
click at [1023, 451] on input "قالب كيك بيتي فانيلا وبرتقال" at bounding box center [1217, 443] width 556 height 33
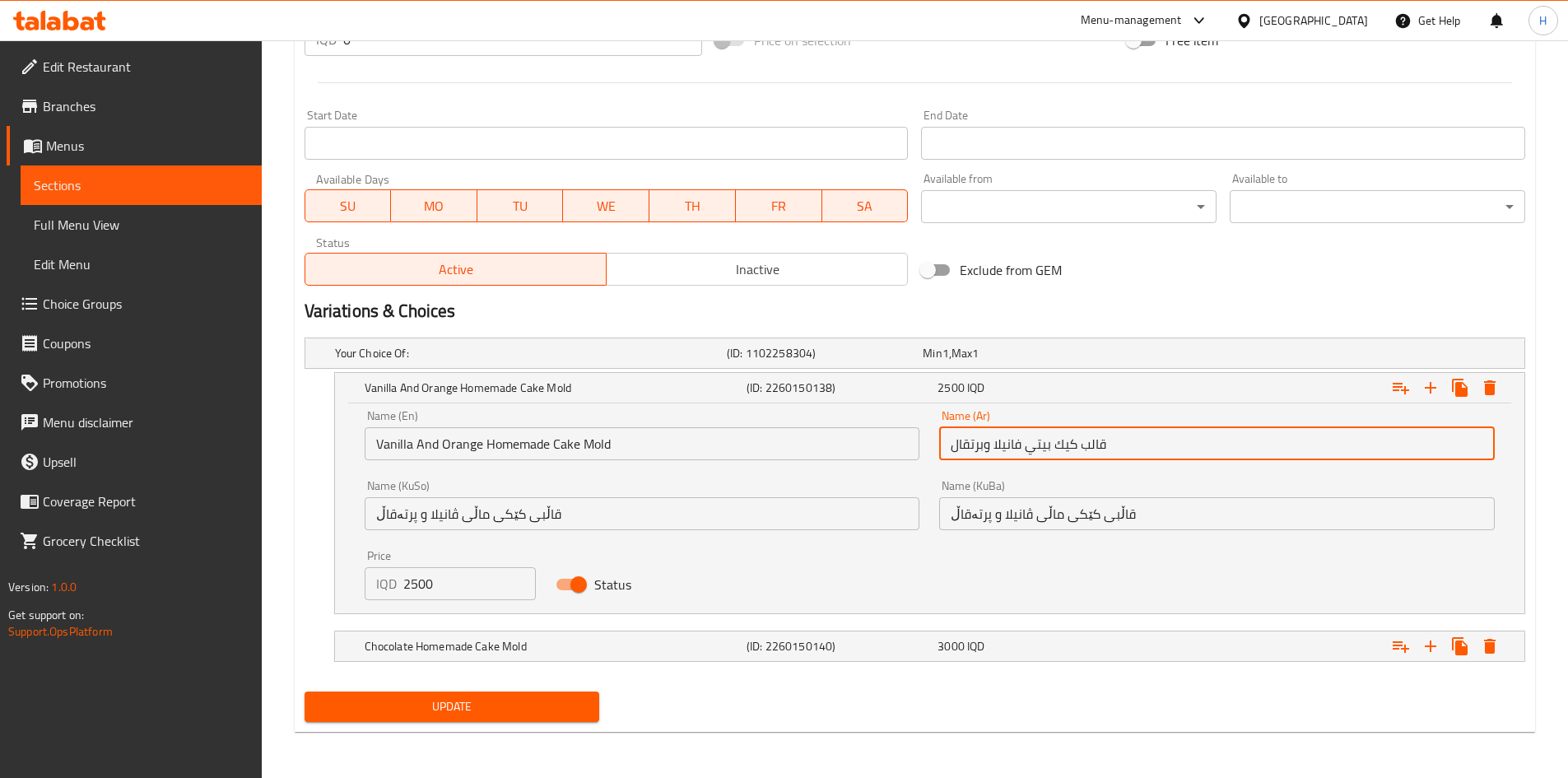
click at [1023, 451] on input "قالب كيك بيتي فانيلا وبرتقال" at bounding box center [1217, 443] width 556 height 33
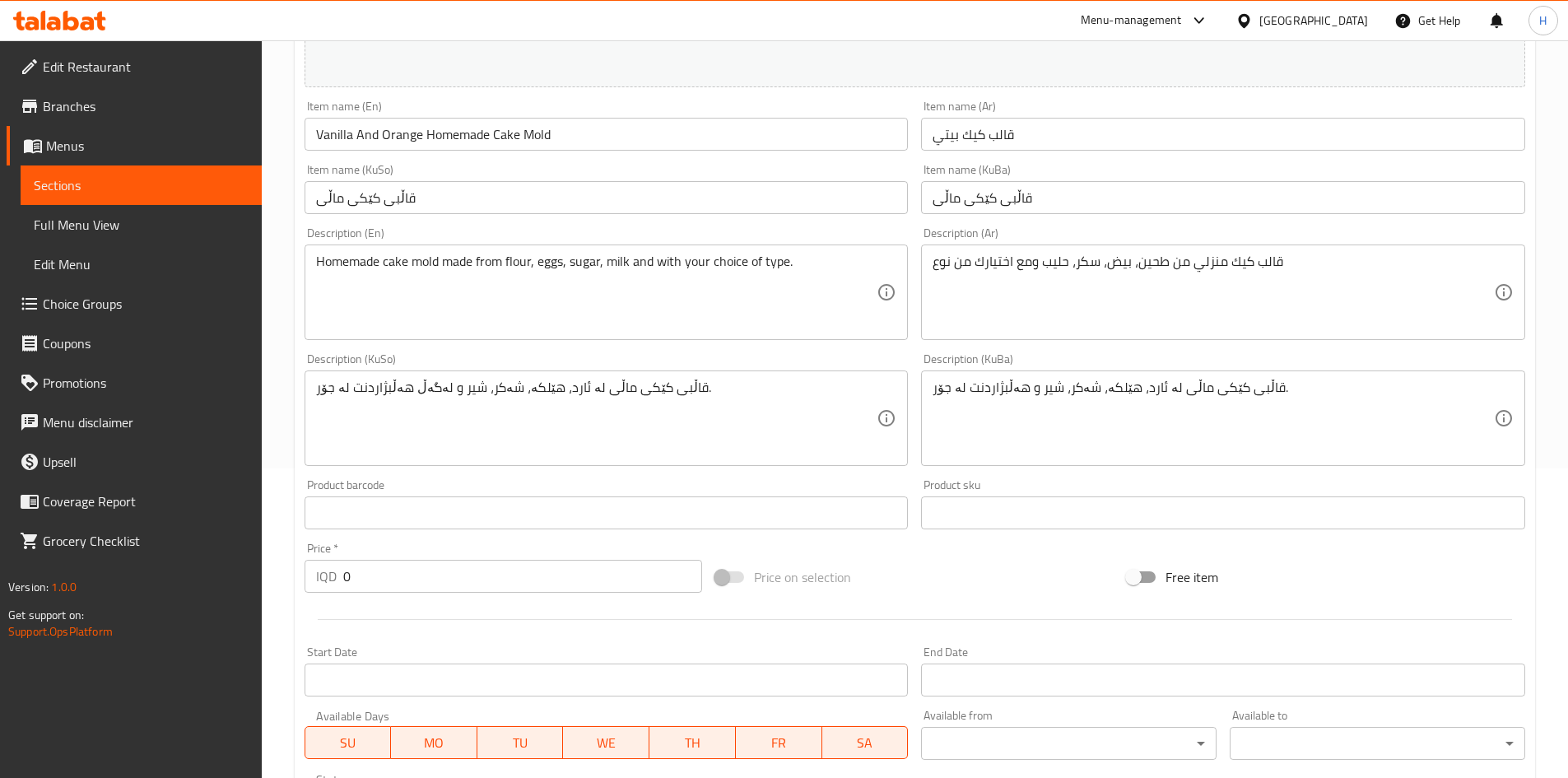
scroll to position [187, 0]
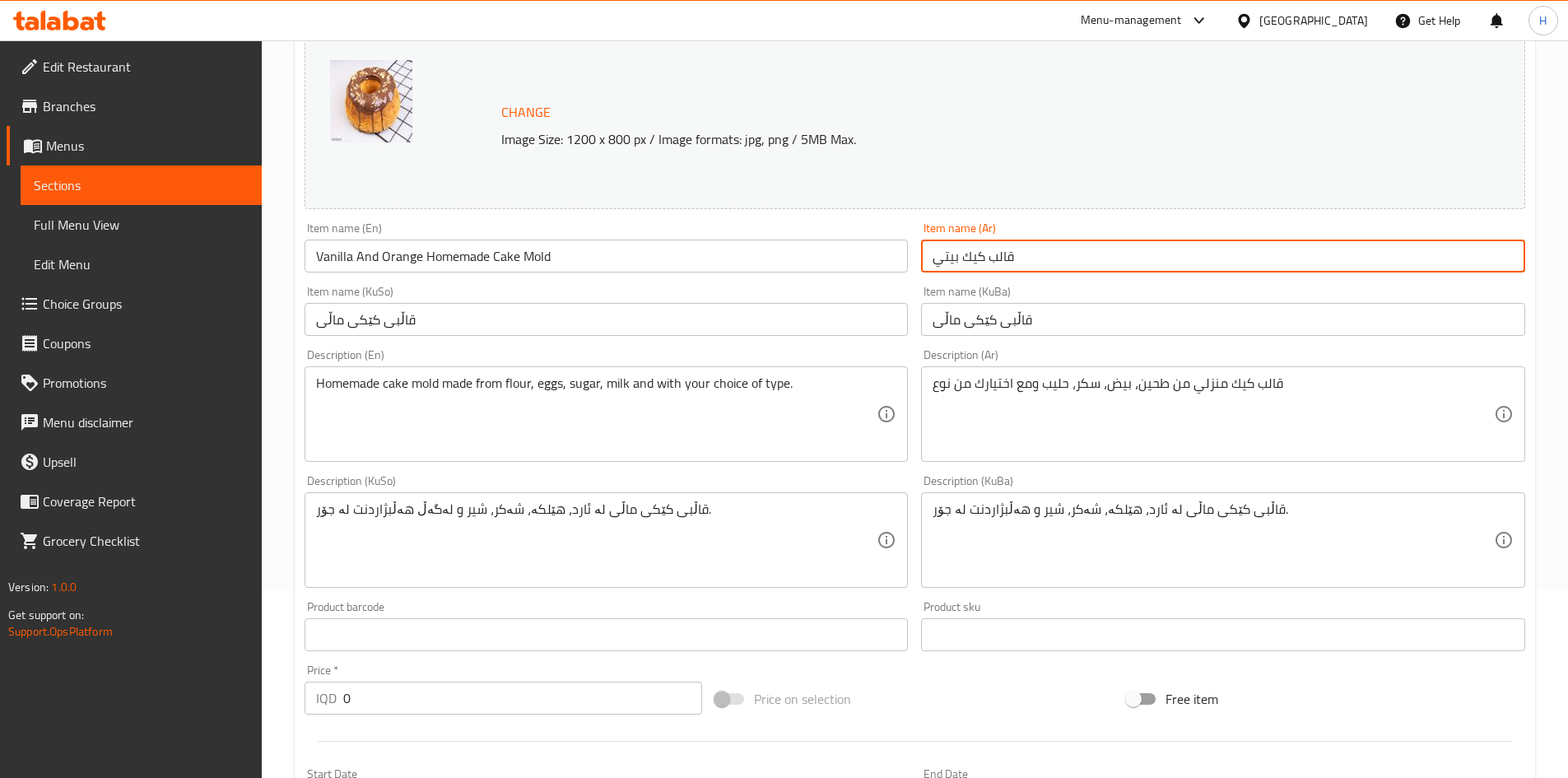
click at [1023, 269] on input "قالب كيك بيتي" at bounding box center [1223, 256] width 604 height 33
paste input "فانيلا وبرتقال"
type input "قالب كيك بيتي فانيلا وبرتقال"
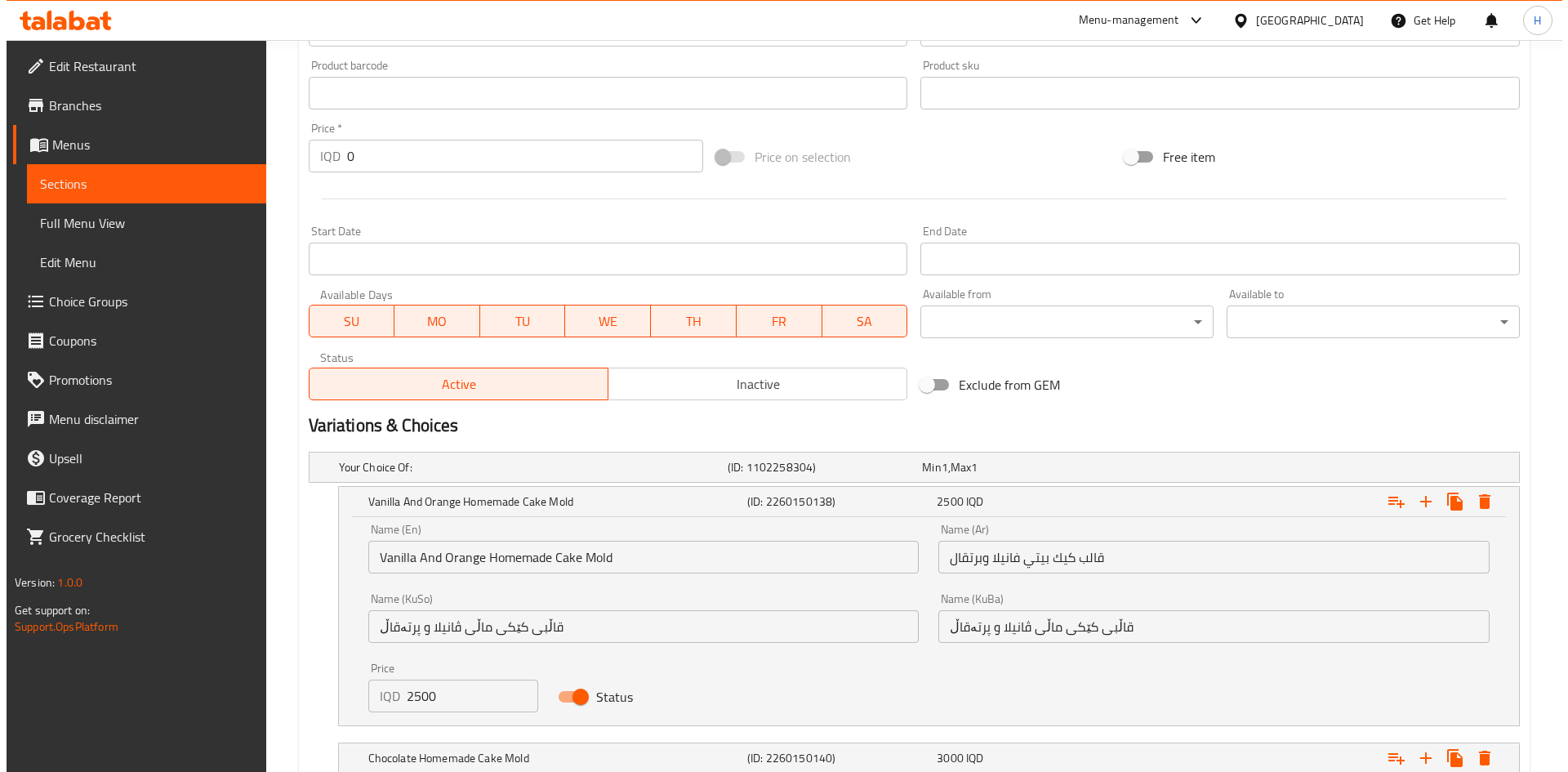
scroll to position [839, 0]
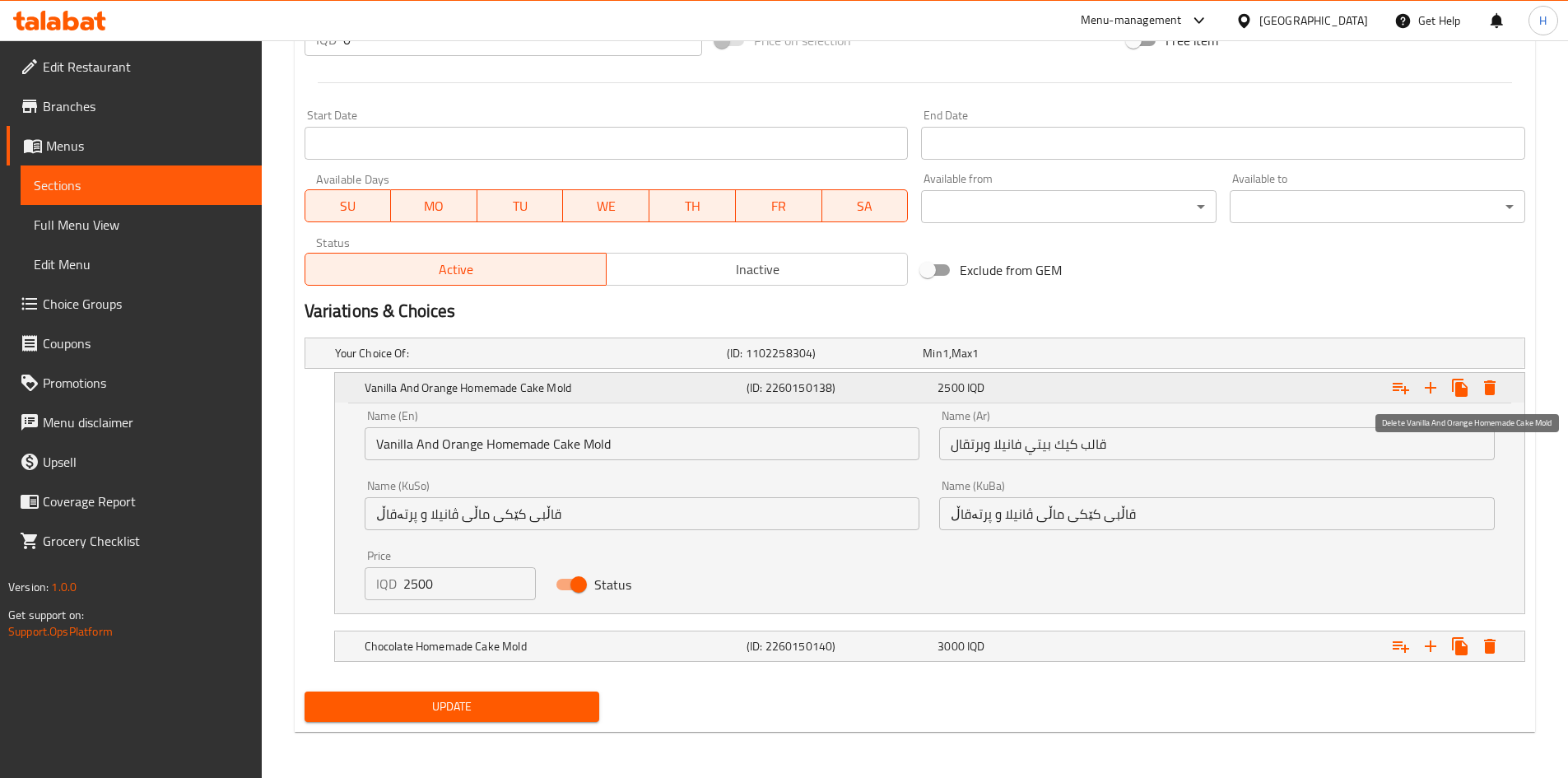
click at [1489, 385] on icon "Expand" at bounding box center [1490, 387] width 12 height 14
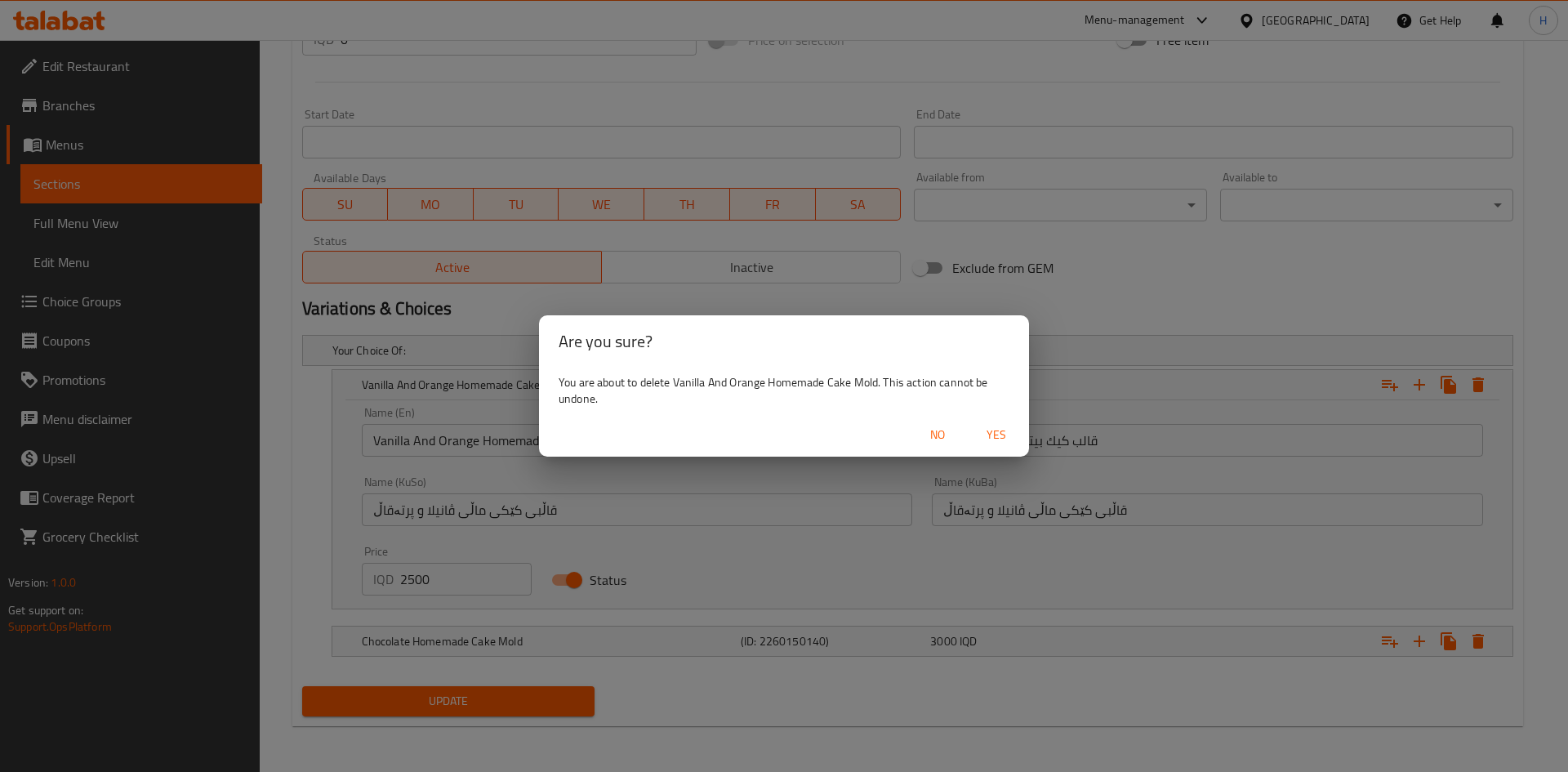
click at [993, 425] on span "Yes" at bounding box center [996, 435] width 40 height 20
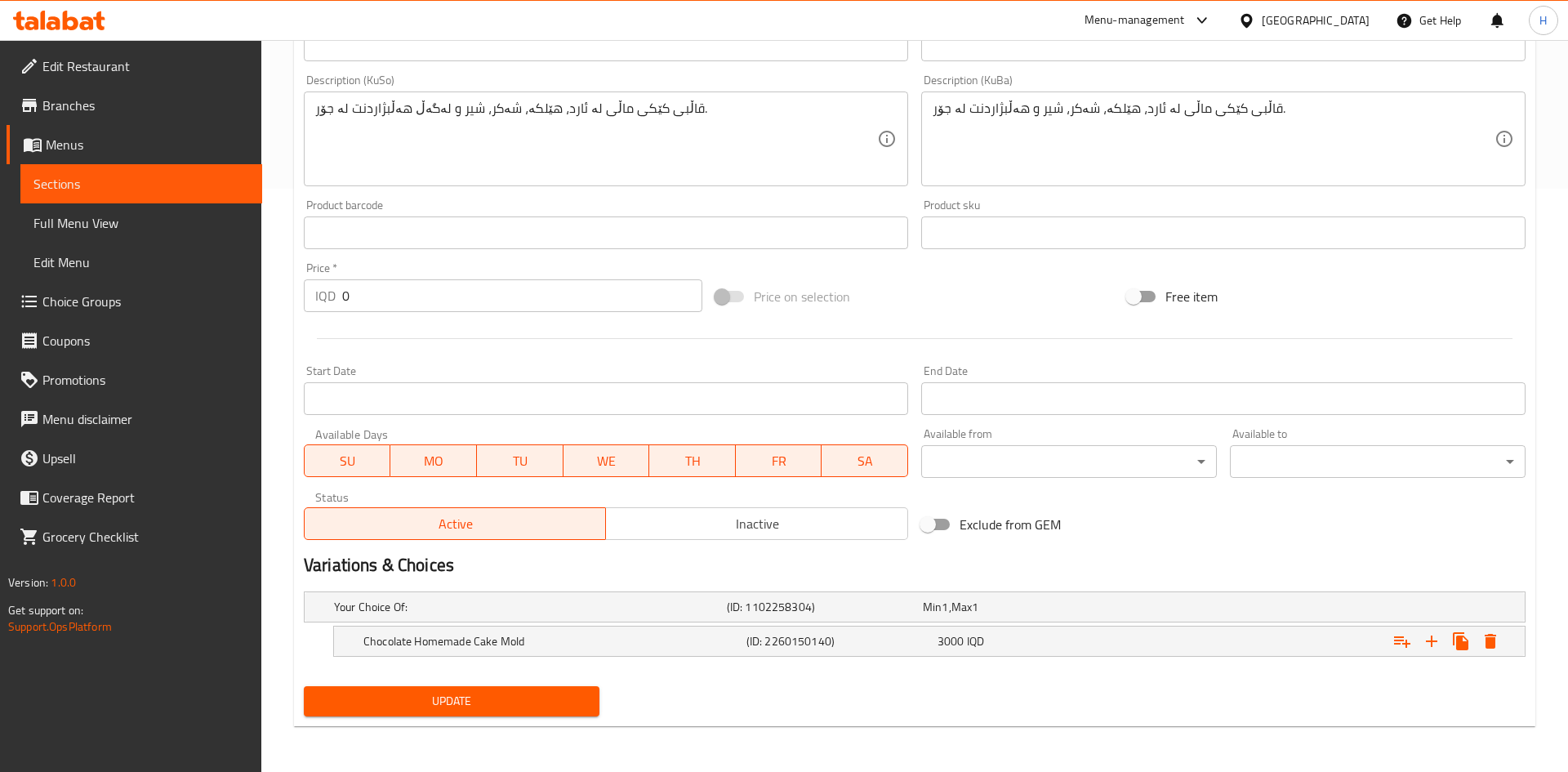
scroll to position [583, 0]
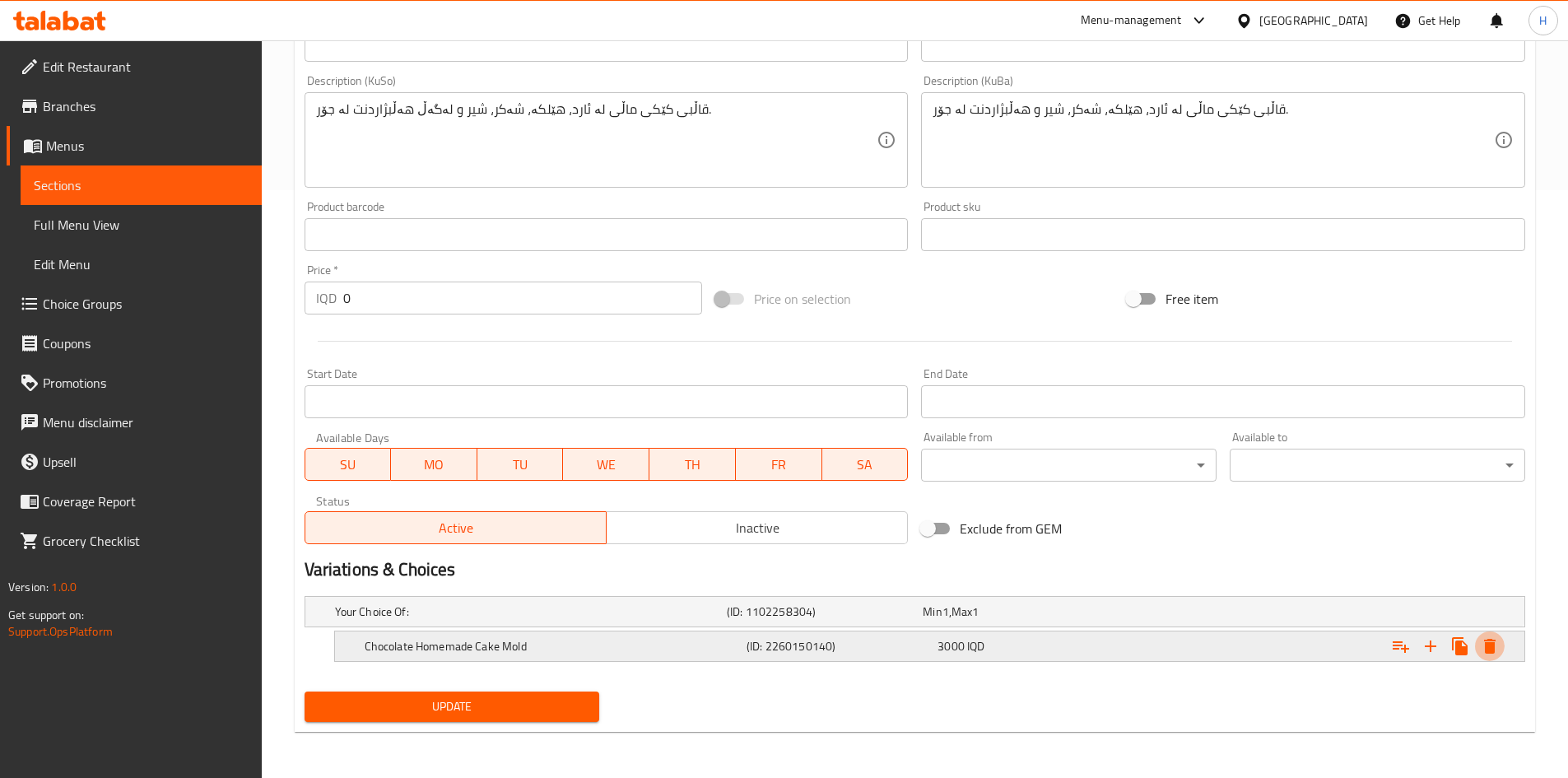
click at [1493, 647] on icon "Expand" at bounding box center [1490, 646] width 12 height 14
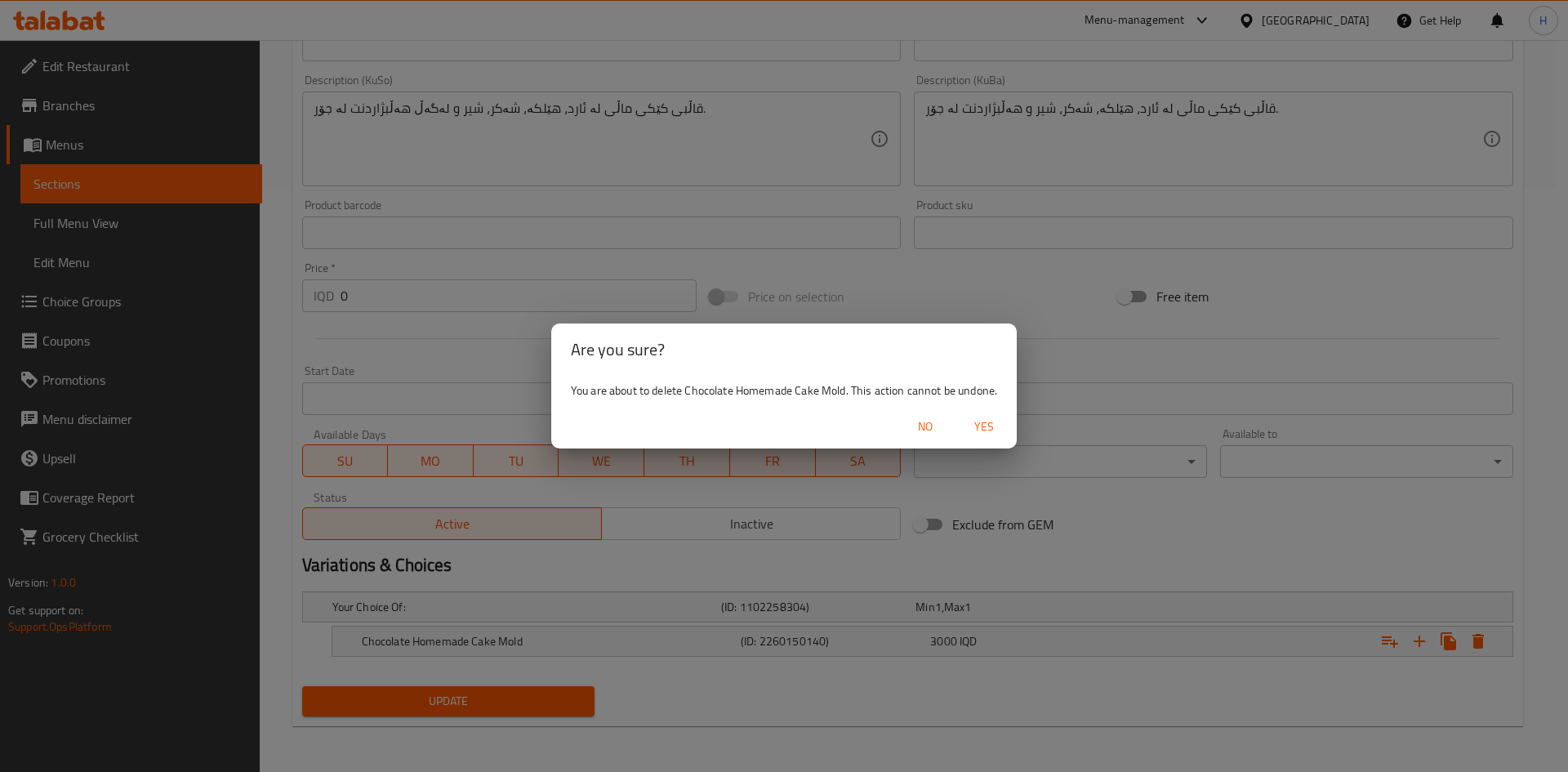
click at [988, 427] on span "Yes" at bounding box center [984, 426] width 40 height 20
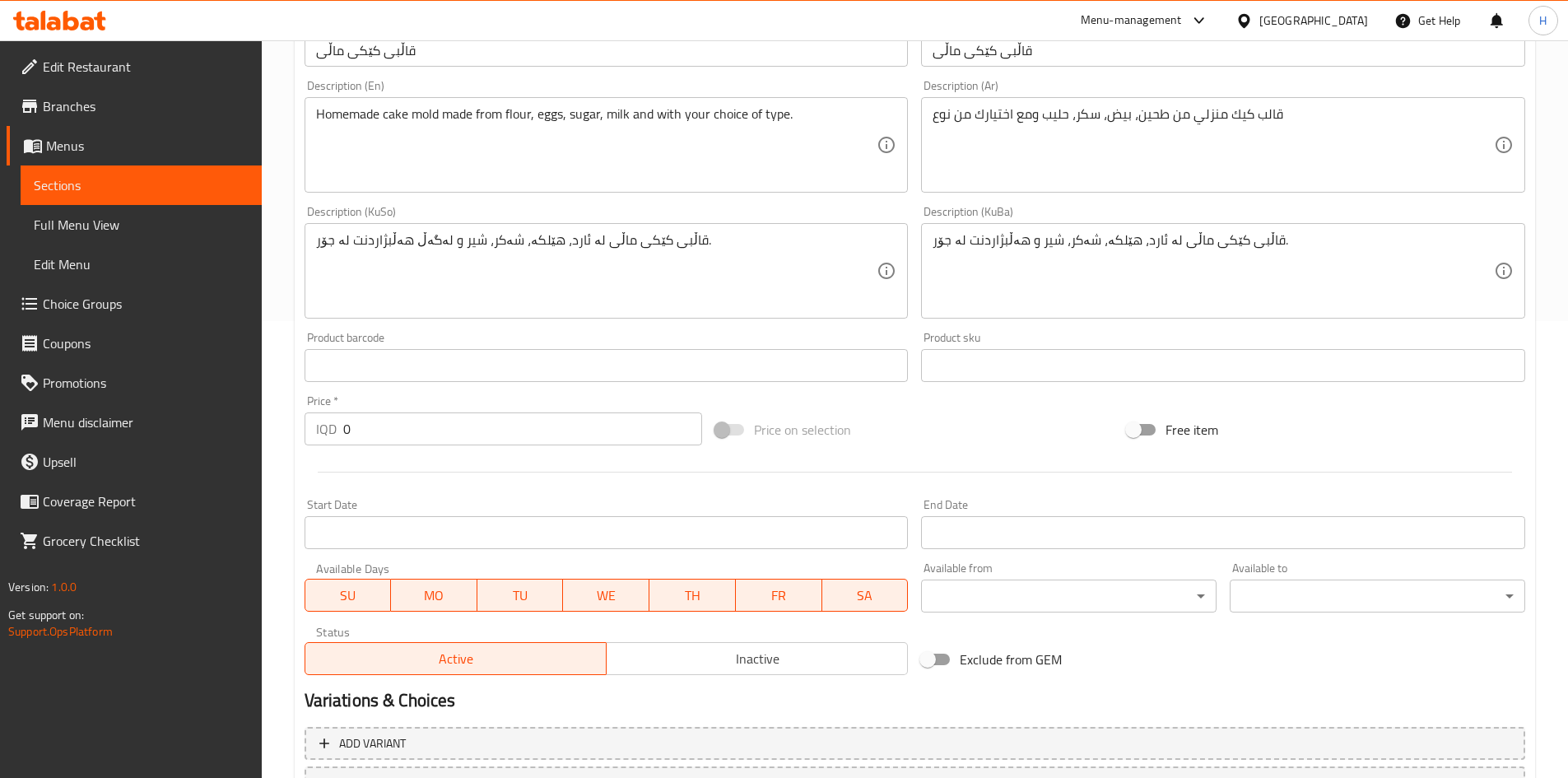
scroll to position [227, 0]
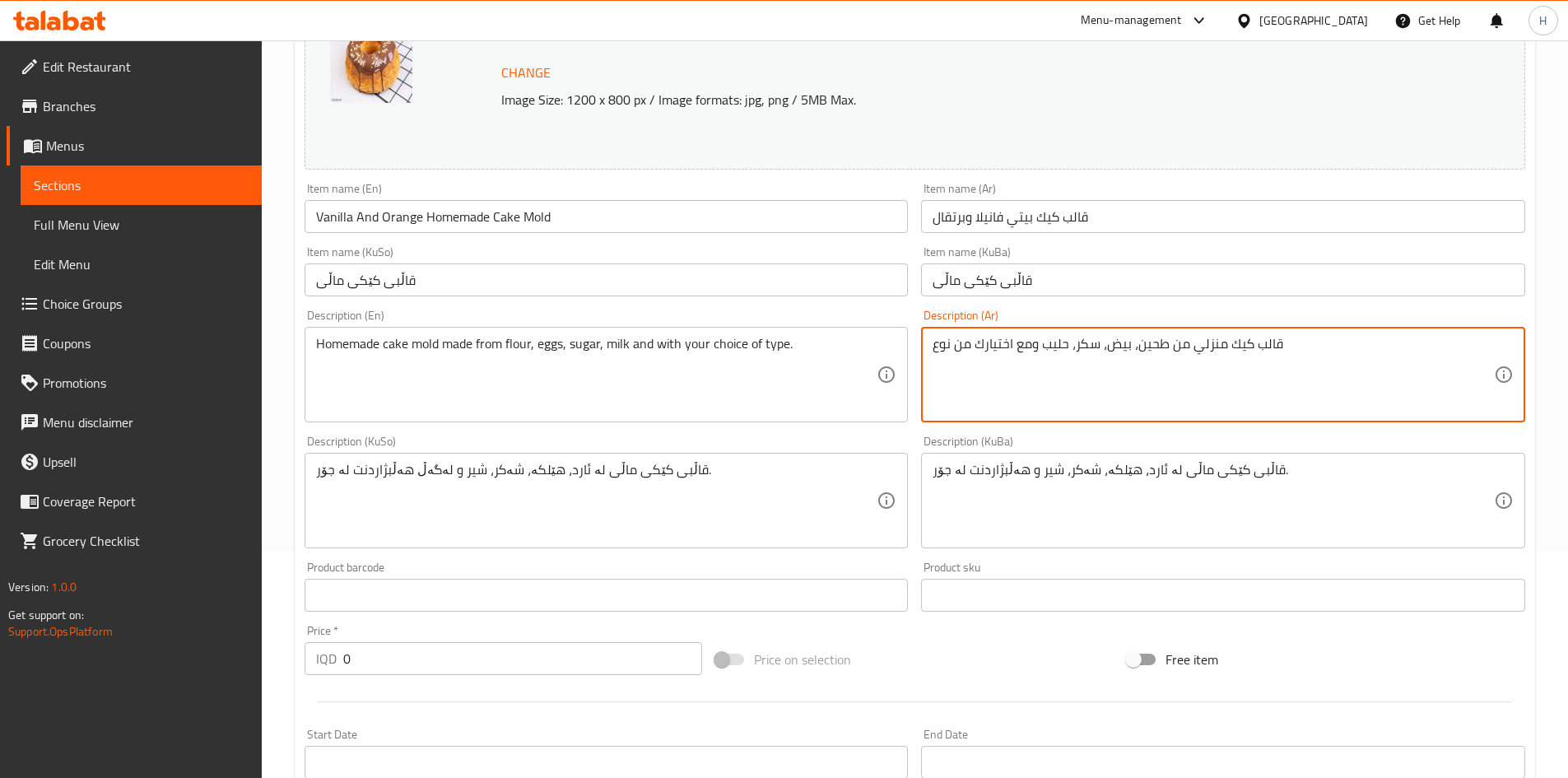
drag, startPoint x: 1042, startPoint y: 336, endPoint x: 812, endPoint y: 347, distance: 230.3
drag, startPoint x: 962, startPoint y: 341, endPoint x: 968, endPoint y: 348, distance: 9.2
click at [968, 348] on textarea "قالب كيك منزلي من طحين، بيض، سكر، حليب" at bounding box center [1213, 375] width 561 height 78
type textarea "قالب كيك منزلي من طحين، بيض، سكر و حليب"
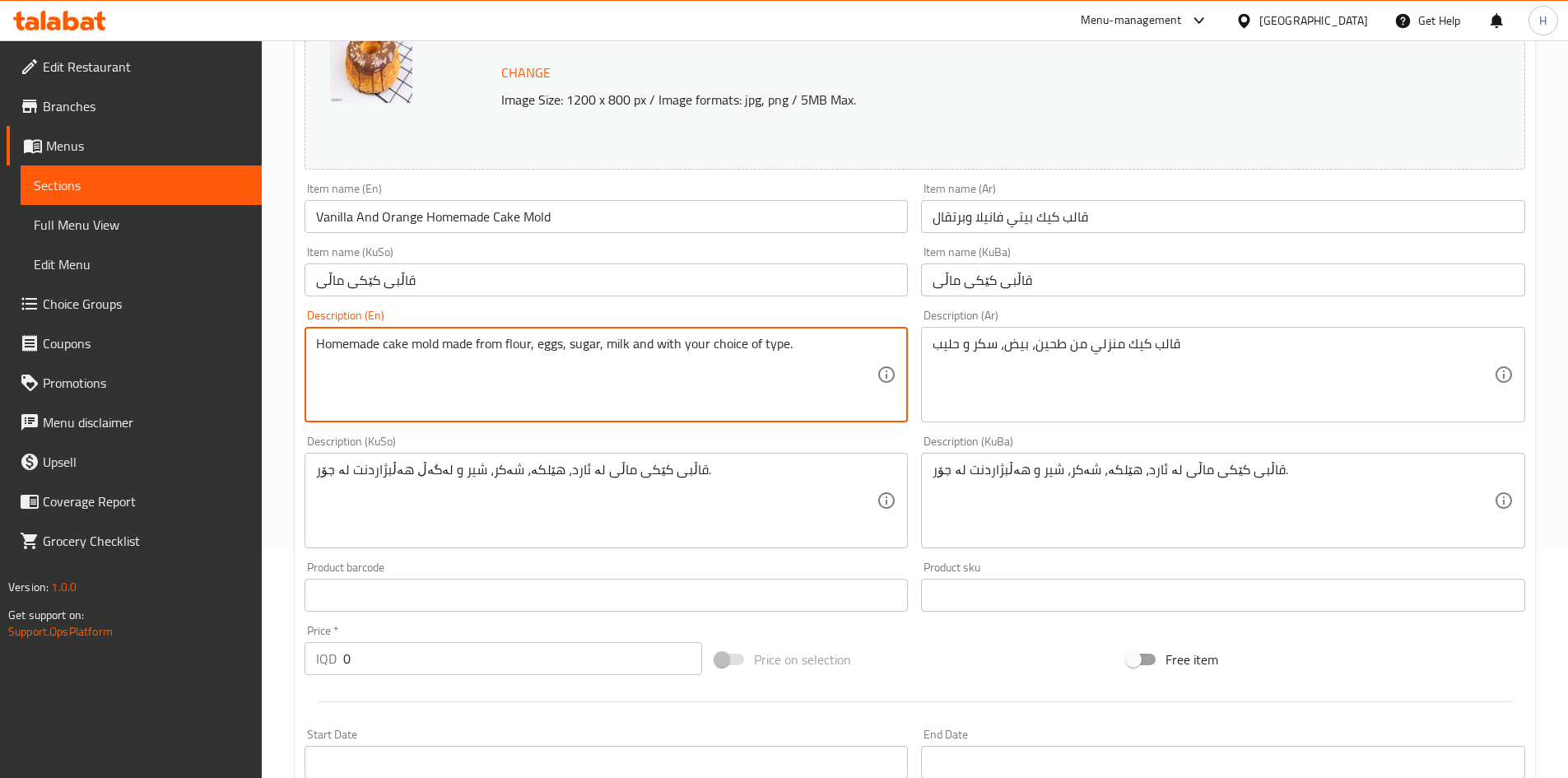
drag, startPoint x: 688, startPoint y: 344, endPoint x: 838, endPoint y: 355, distance: 150.4
drag, startPoint x: 601, startPoint y: 345, endPoint x: 599, endPoint y: 354, distance: 9.2
click at [599, 354] on textarea "Homemade cake mold made from flour, eggs, sugar, milk" at bounding box center [597, 375] width 561 height 78
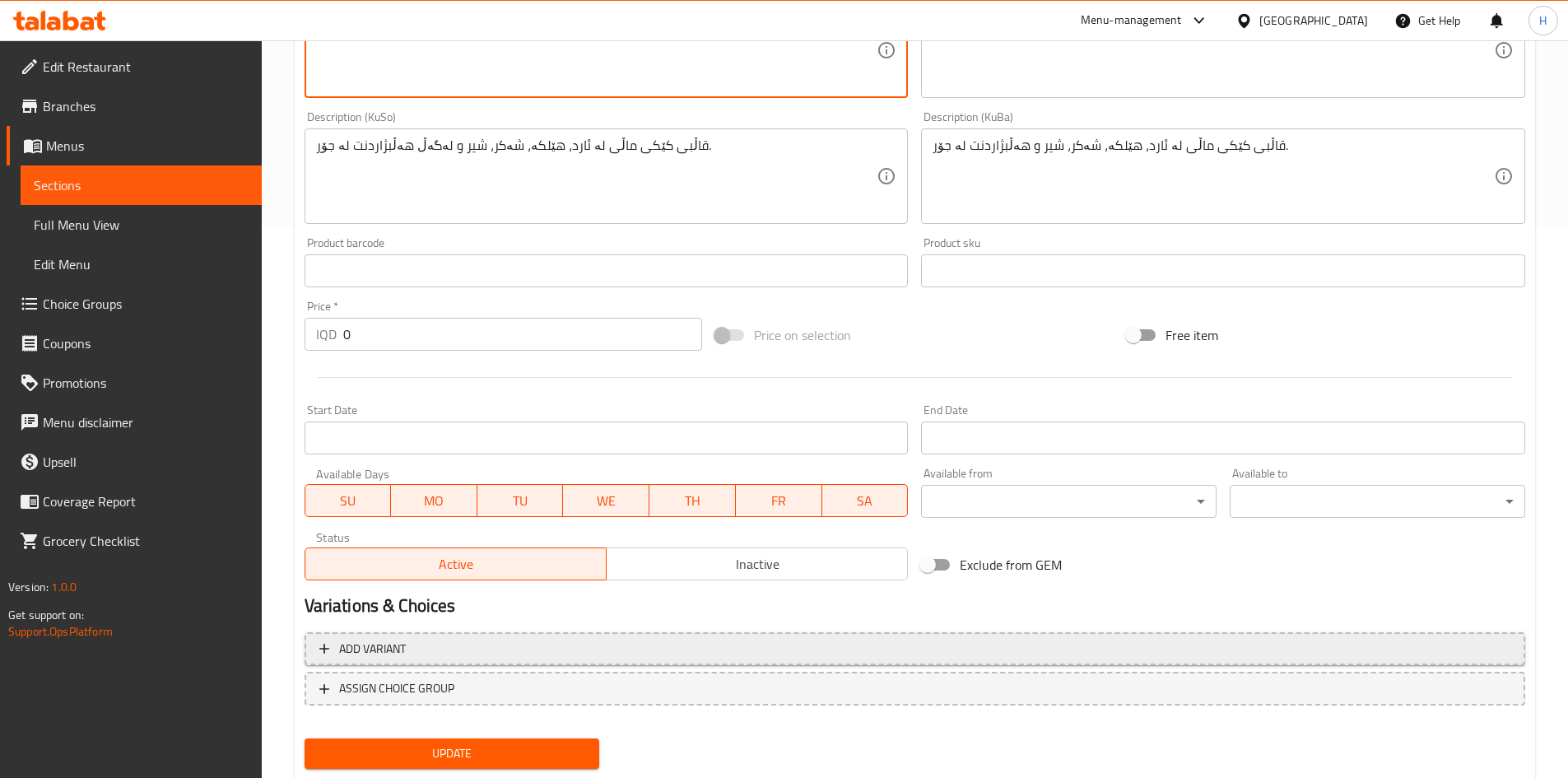
scroll to position [598, 0]
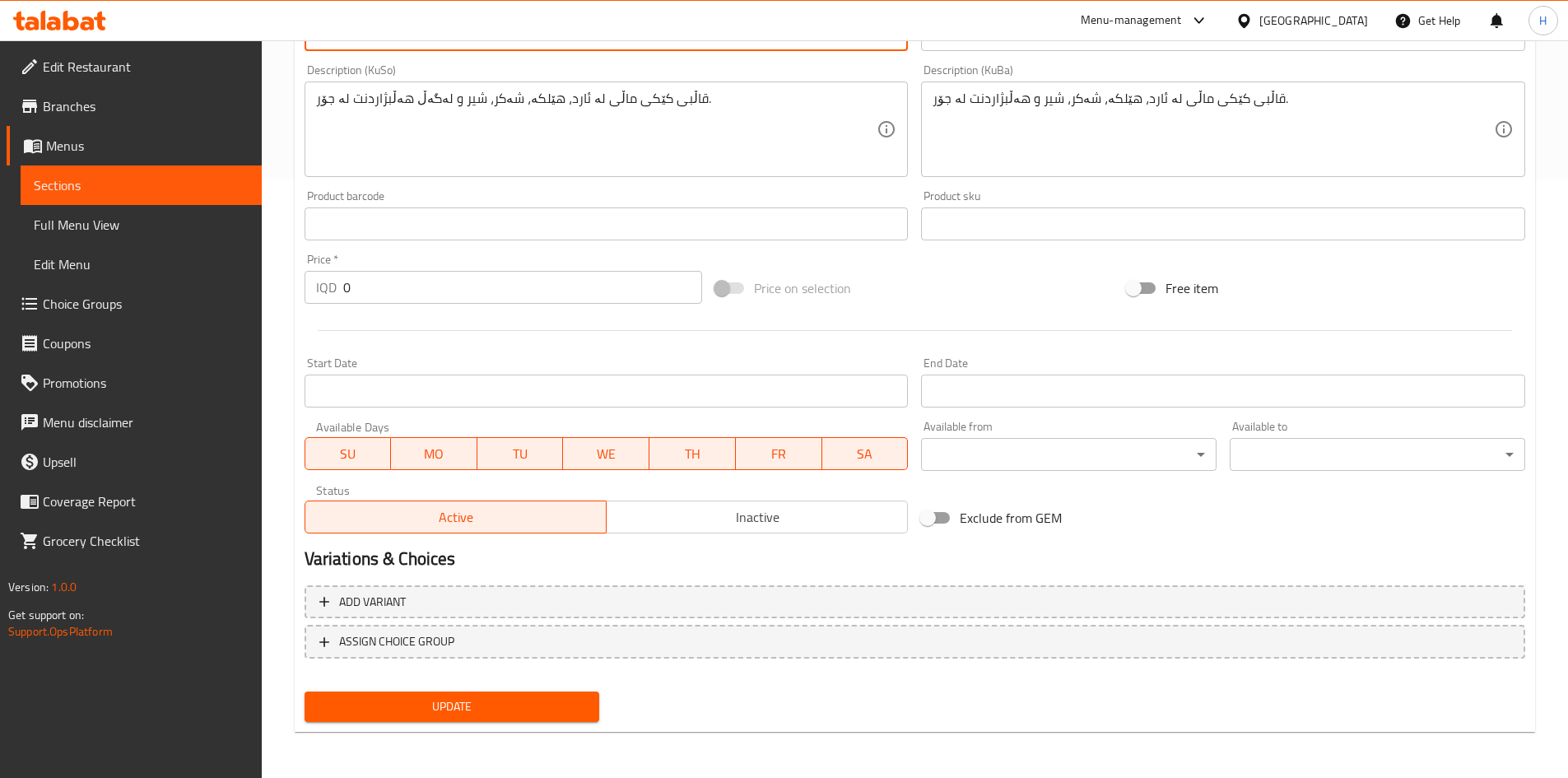
type textarea "Homemade cake mold made from flour, eggs, sugar and milk"
click at [415, 302] on input "0" at bounding box center [523, 287] width 359 height 33
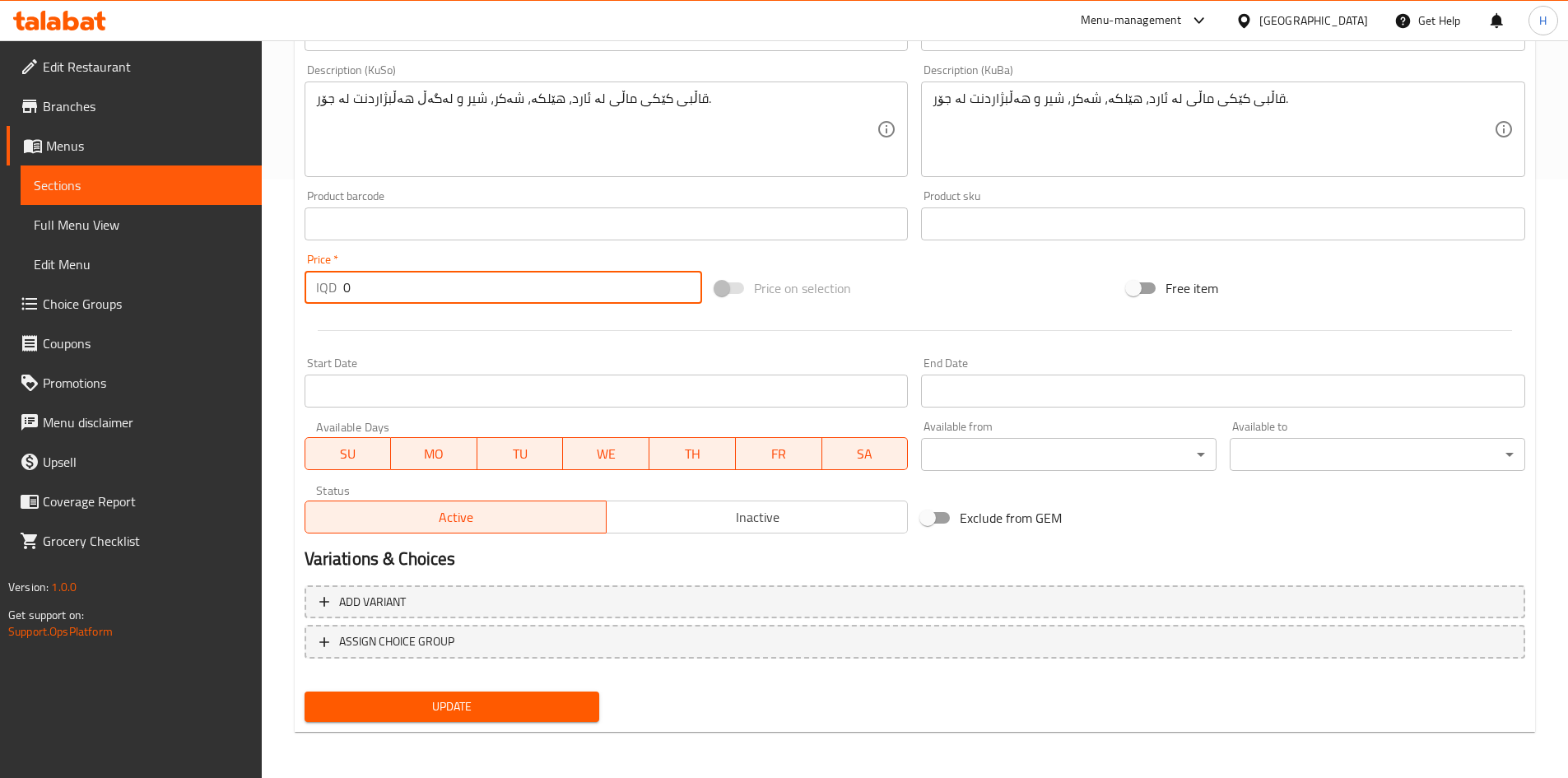
click at [415, 302] on input "0" at bounding box center [523, 287] width 359 height 33
click at [386, 293] on input "0" at bounding box center [523, 287] width 359 height 33
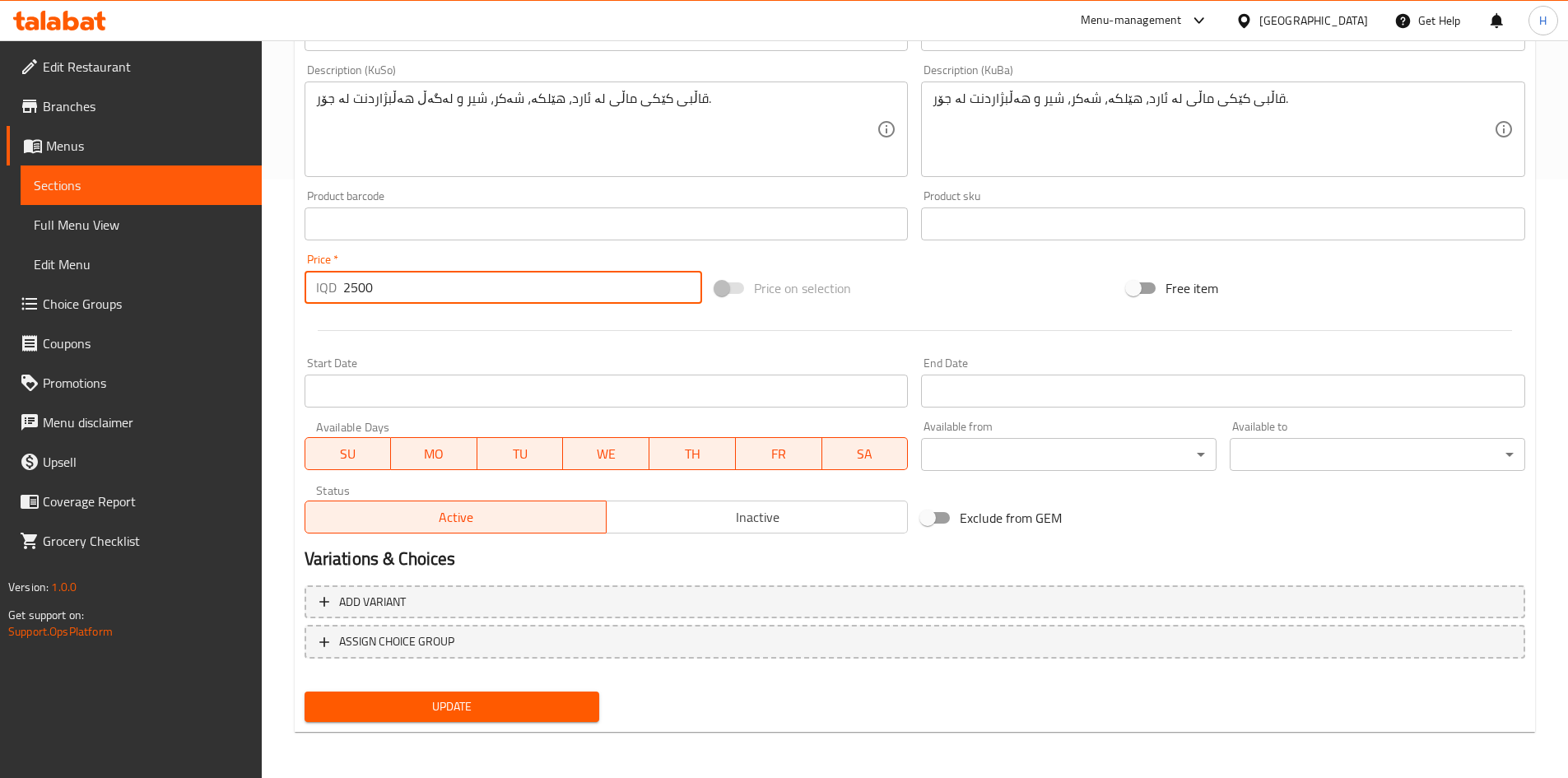
type input "2500"
click at [498, 704] on span "Update" at bounding box center [453, 707] width 270 height 20
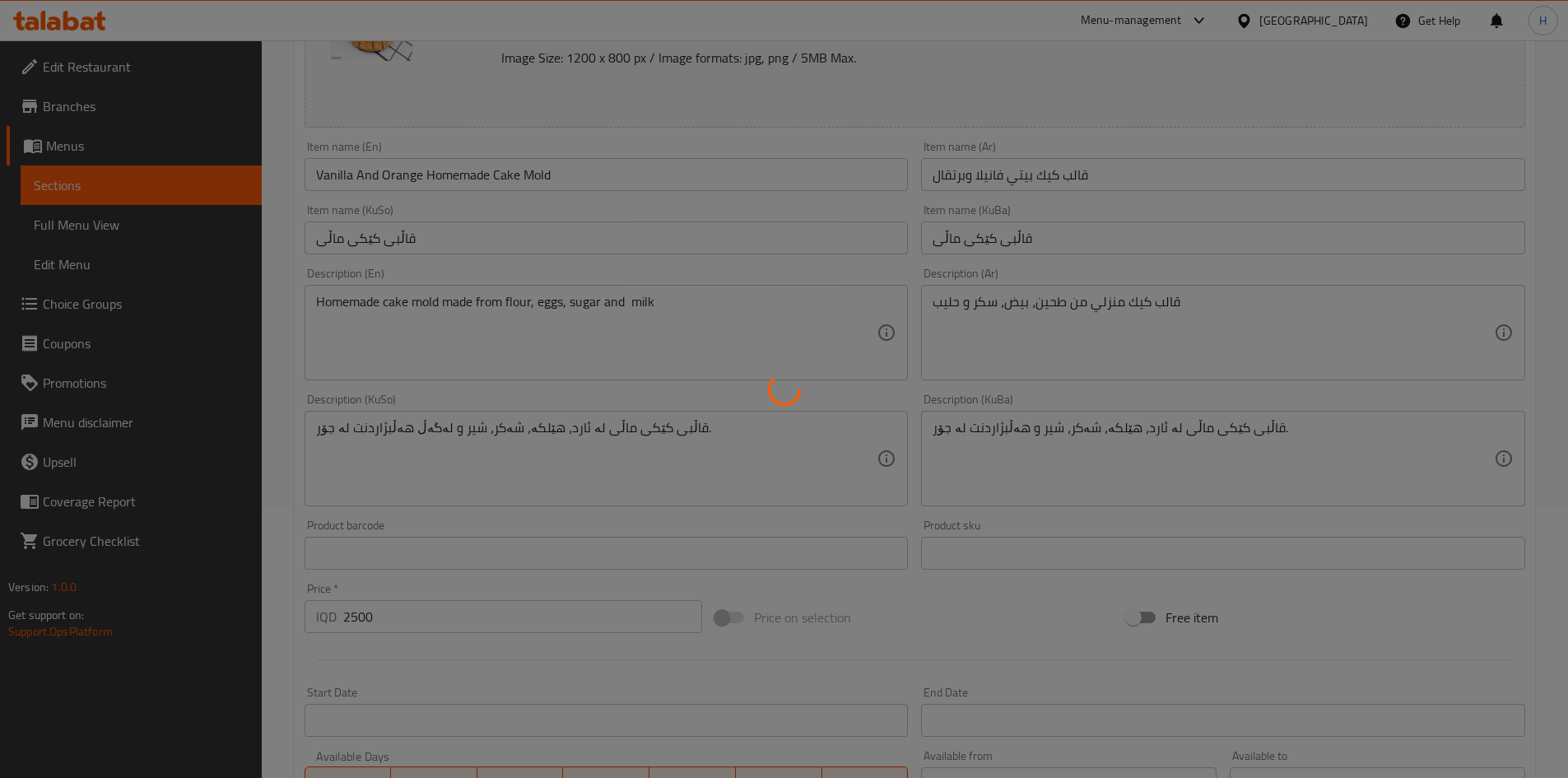
scroll to position [0, 0]
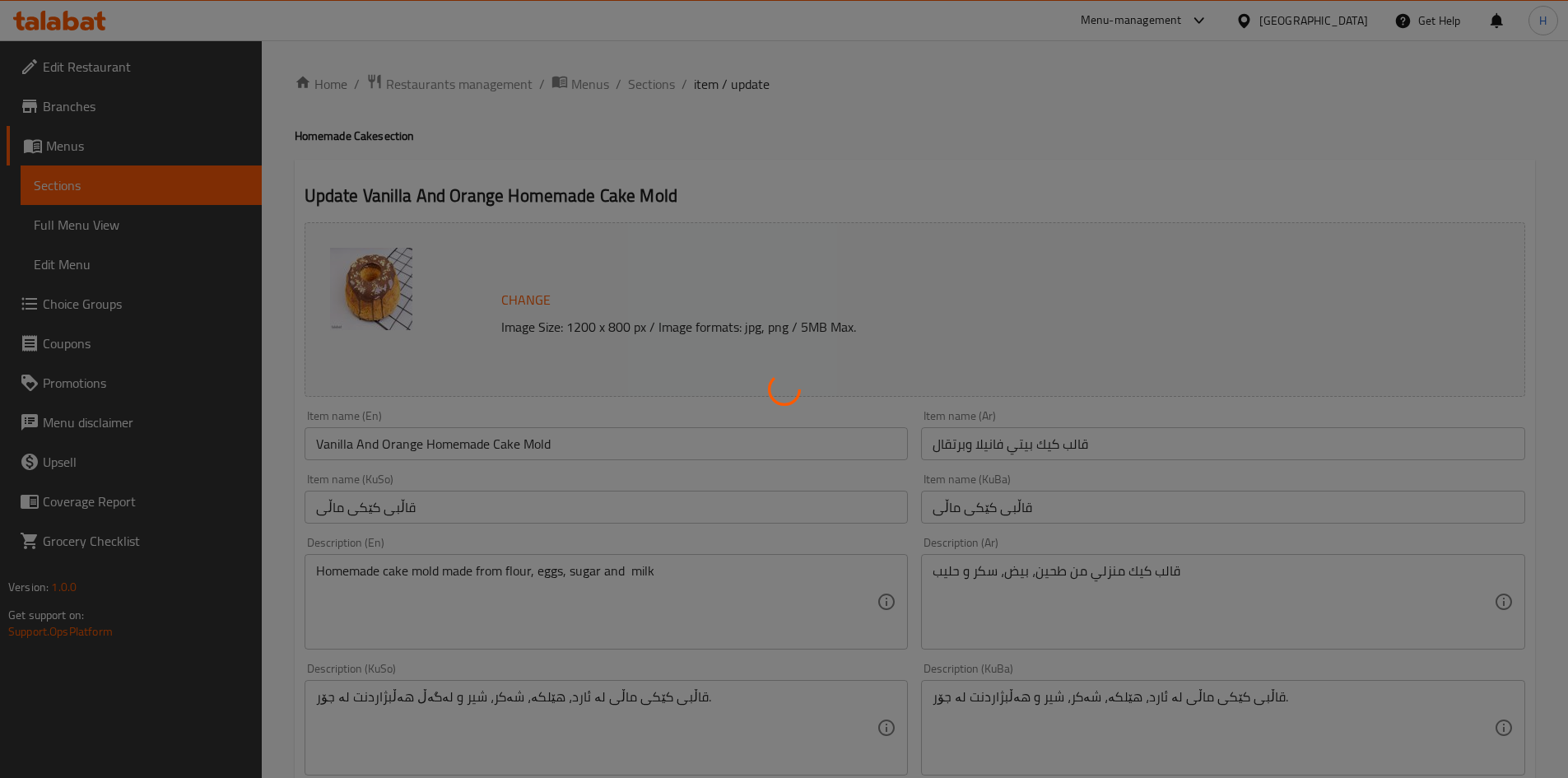
click at [654, 79] on div at bounding box center [784, 389] width 1568 height 778
click at [654, 81] on div at bounding box center [784, 389] width 1568 height 778
click at [654, 93] on div at bounding box center [784, 389] width 1568 height 778
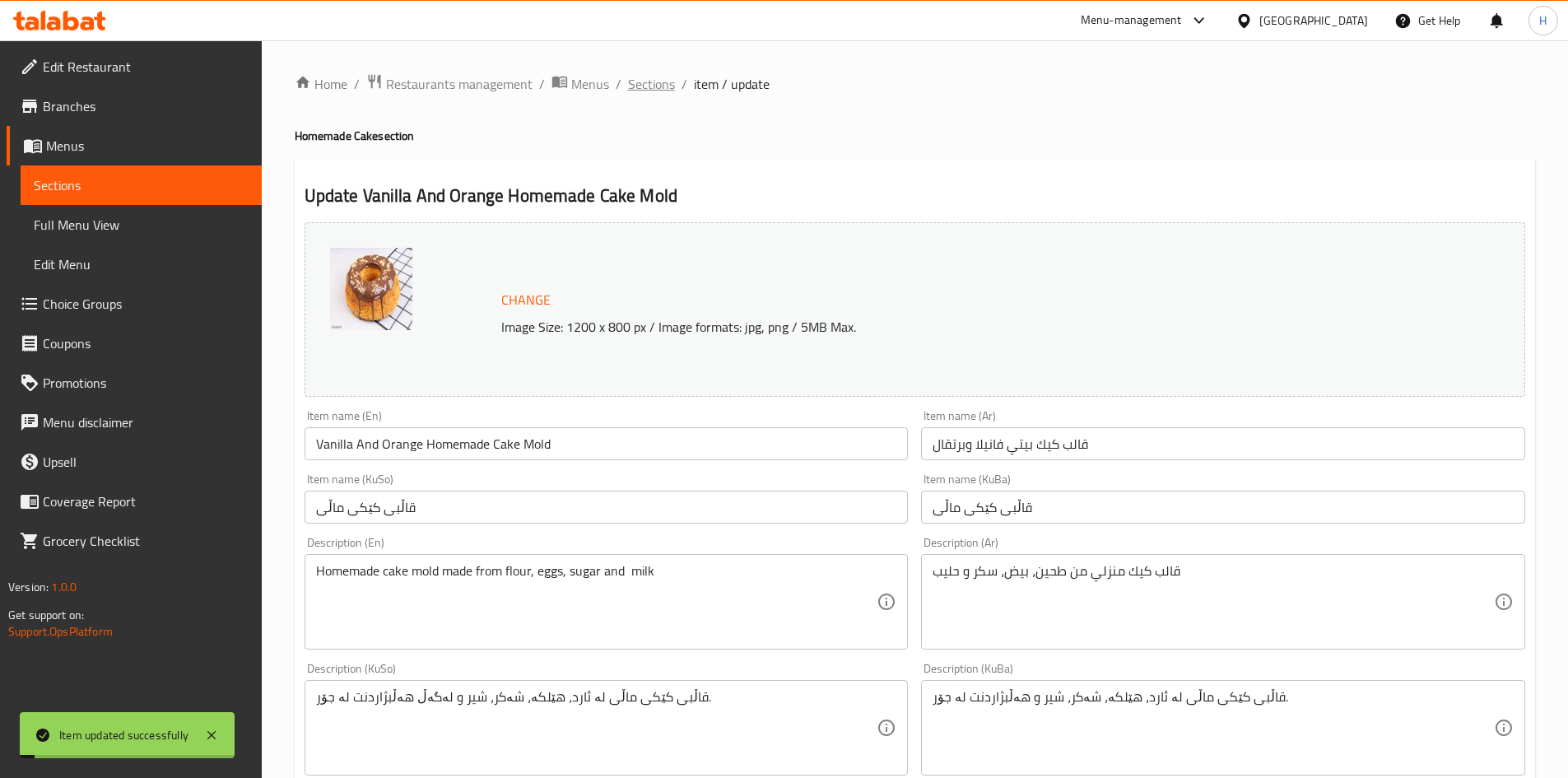
click at [648, 93] on span "Sections" at bounding box center [651, 83] width 47 height 19
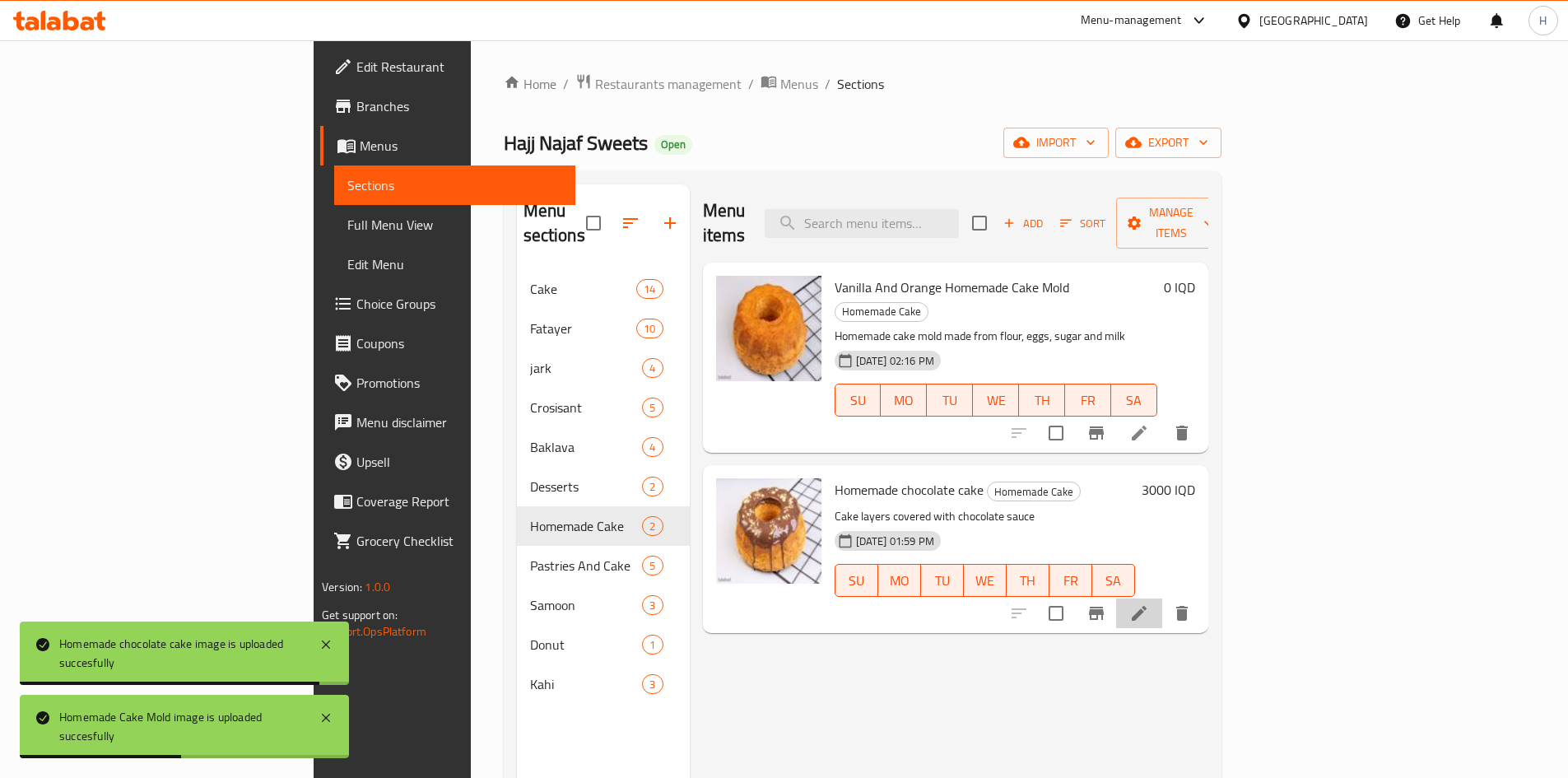
click at [1162, 598] on li at bounding box center [1139, 613] width 46 height 30
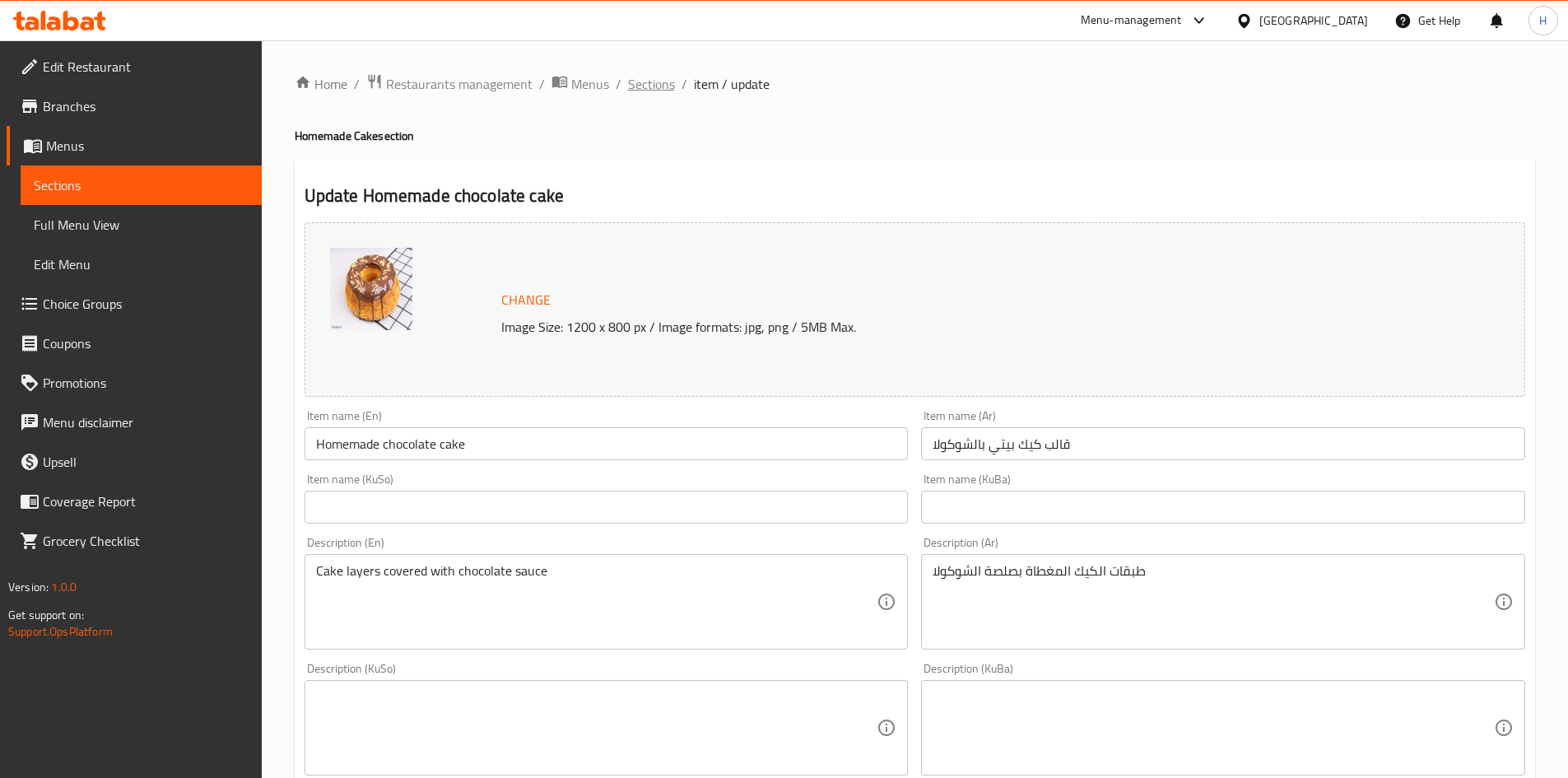
click at [658, 94] on span "Sections" at bounding box center [651, 83] width 47 height 19
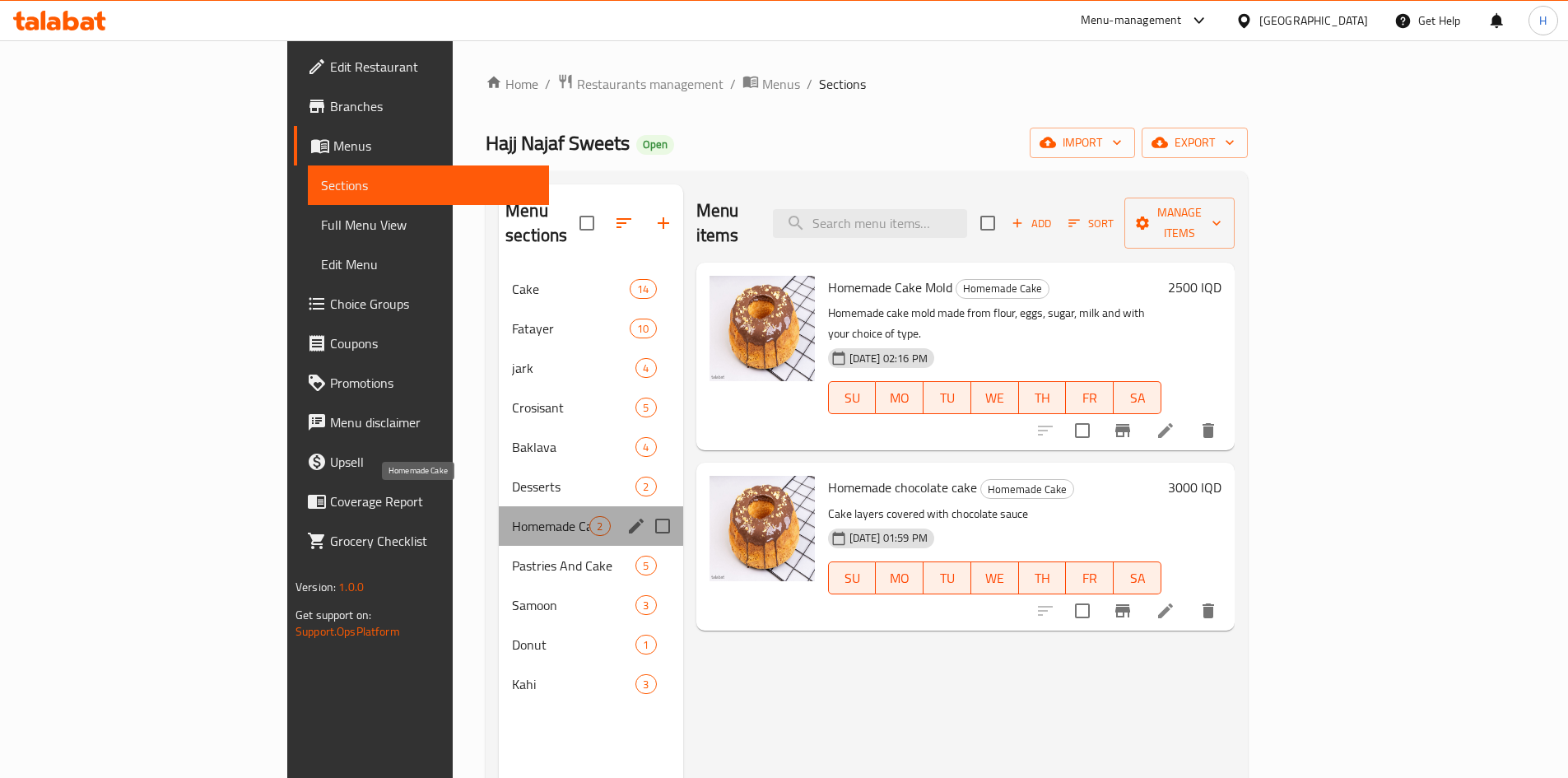
click at [512, 516] on span "Homemade Cake" at bounding box center [550, 525] width 77 height 19
click at [499, 546] on div "Pastries And Cake 5" at bounding box center [591, 565] width 184 height 40
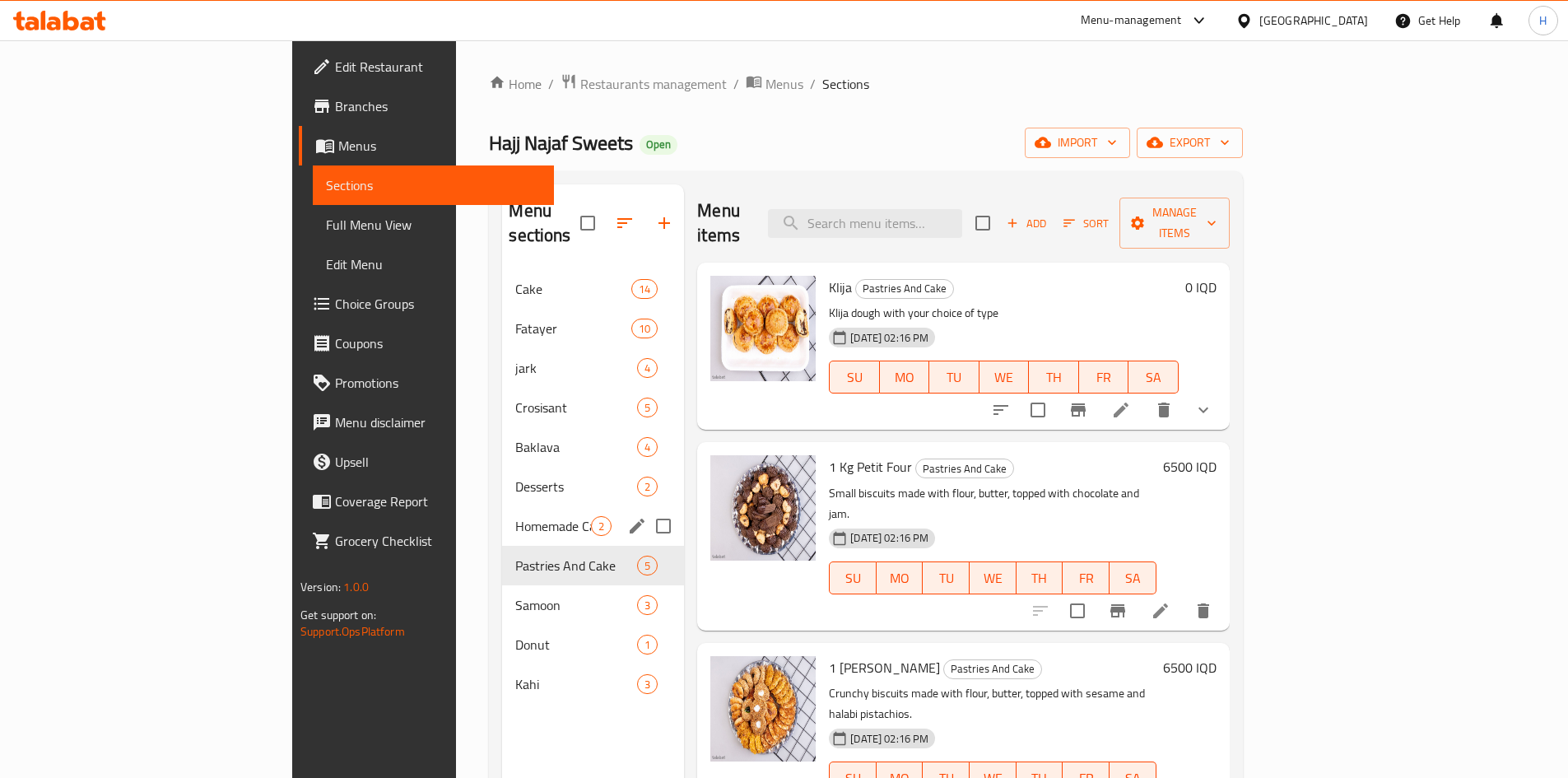
click at [502, 506] on div "Homemade Cake 2" at bounding box center [592, 525] width 182 height 40
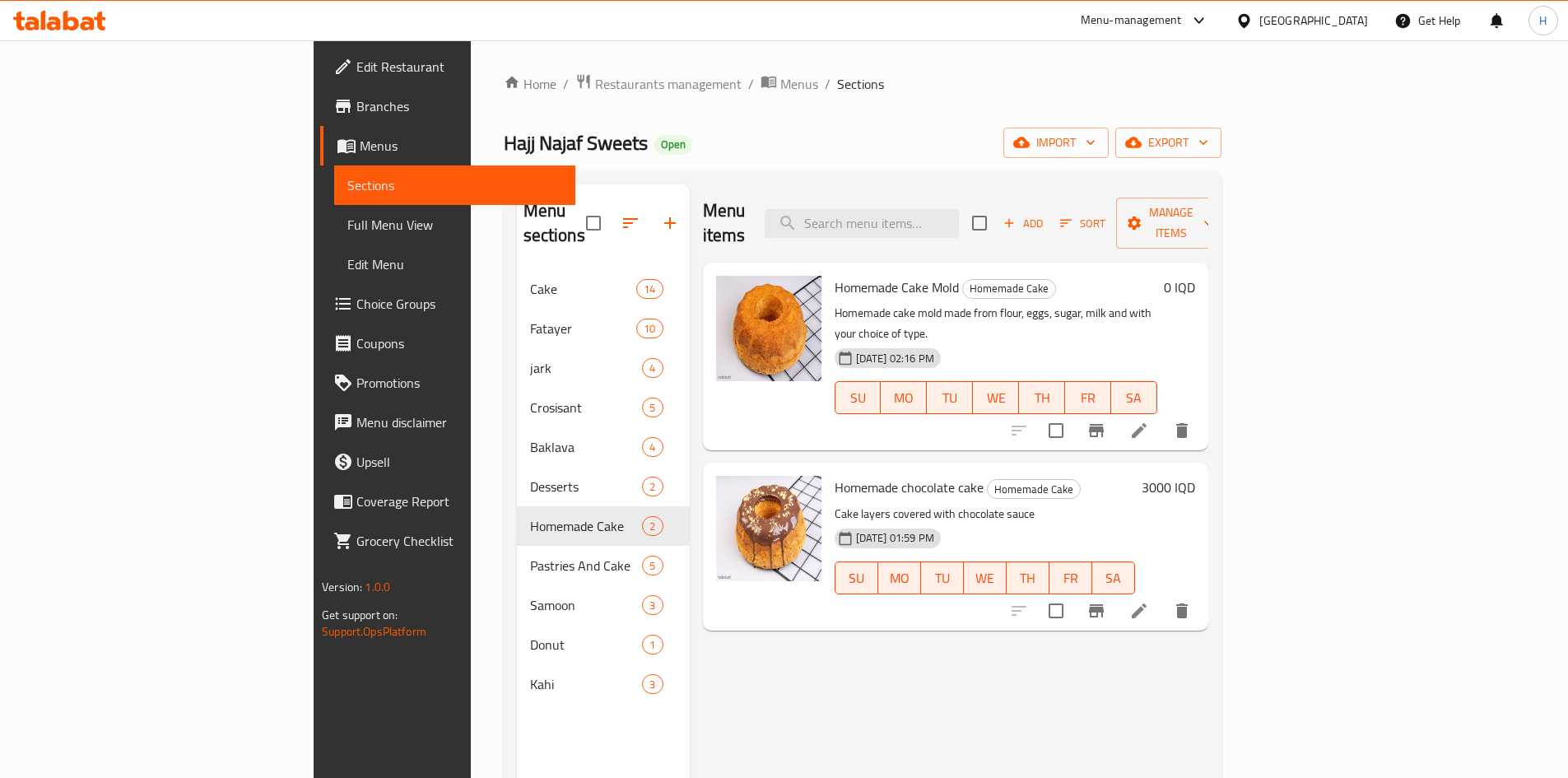
click at [1104, 424] on icon "Branch-specific-item" at bounding box center [1096, 431] width 14 height 14
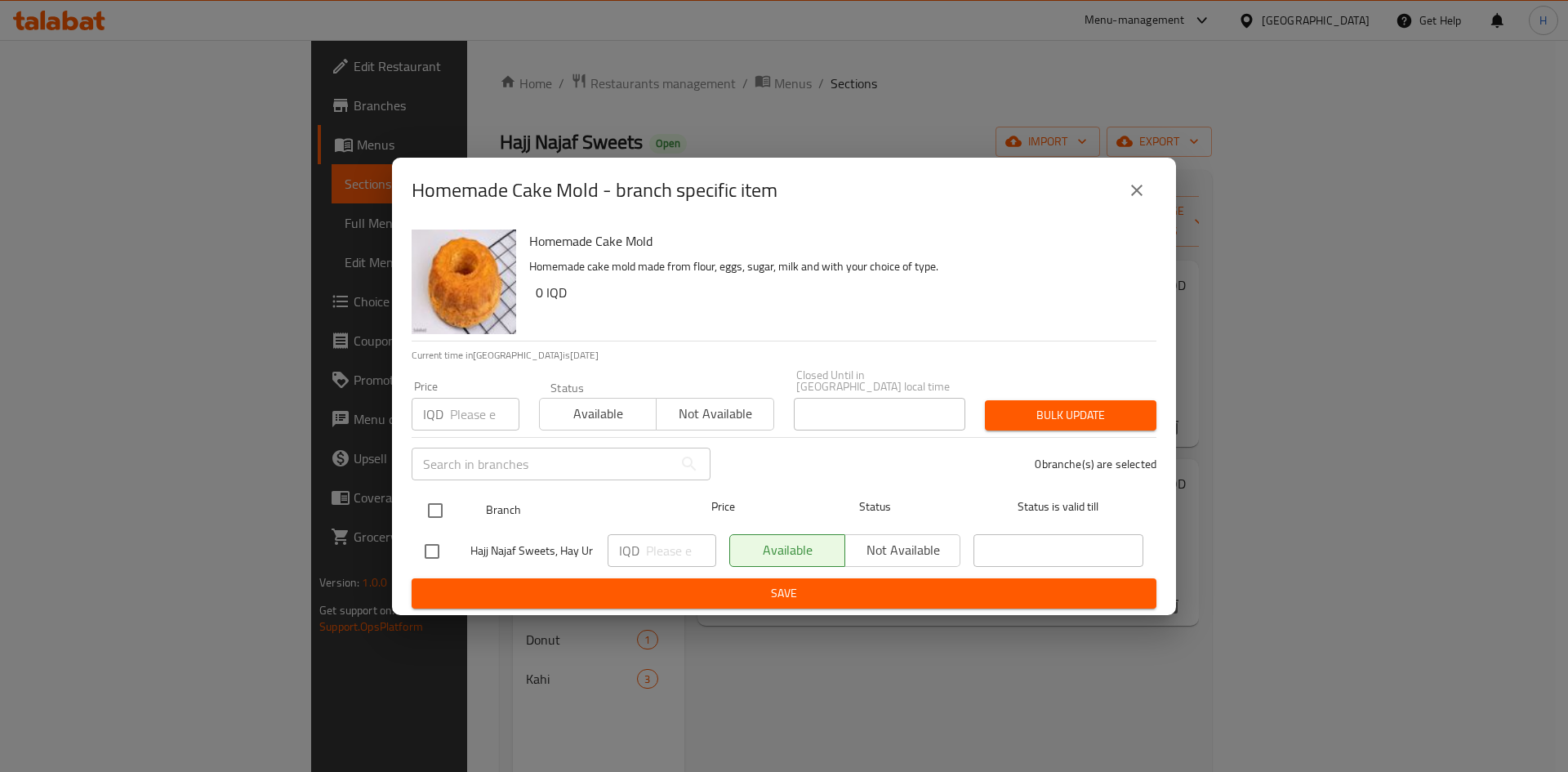
click at [434, 510] on input "checkbox" at bounding box center [435, 510] width 34 height 34
checkbox input "true"
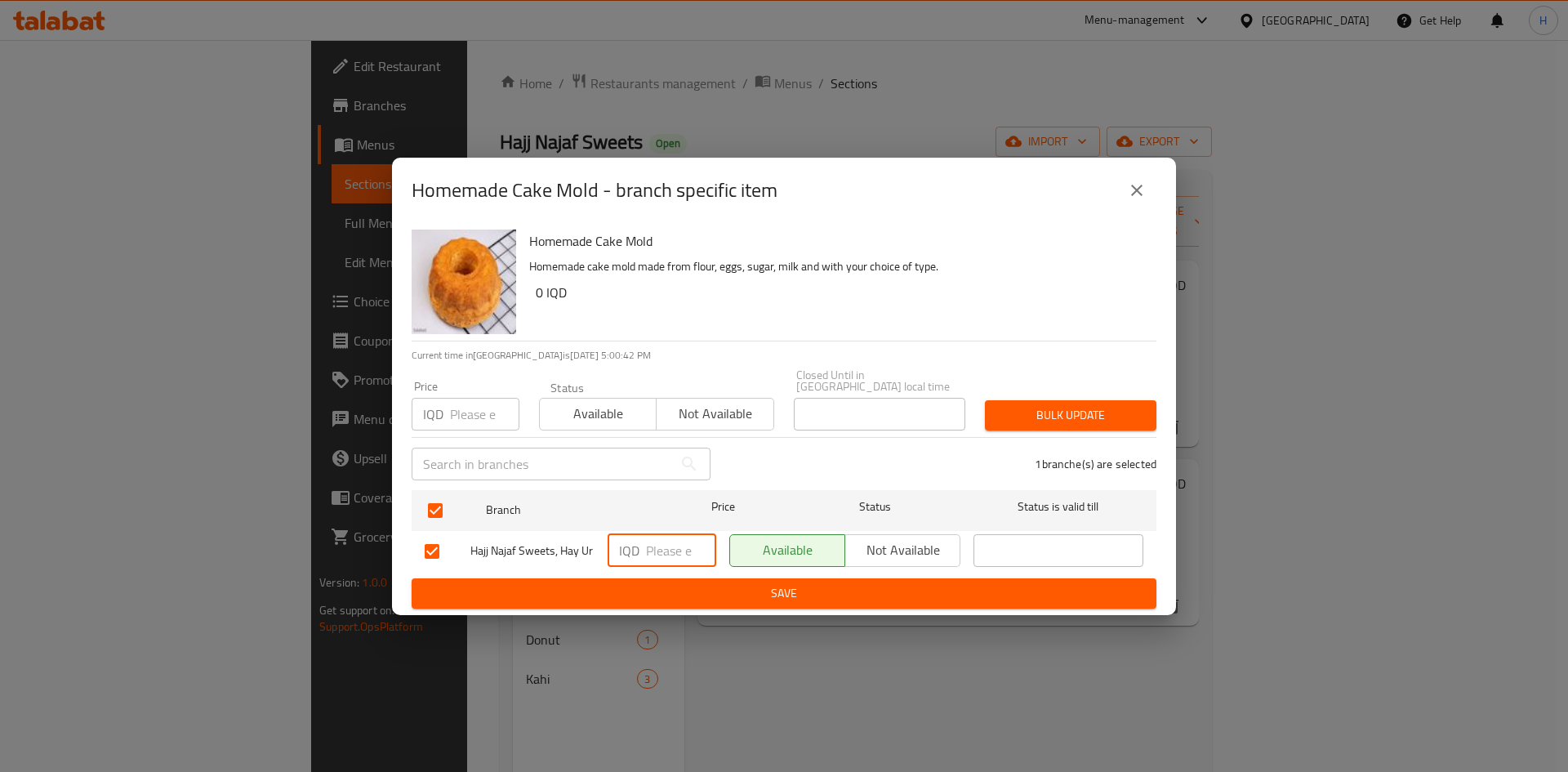
click at [657, 553] on input "number" at bounding box center [681, 550] width 71 height 33
click at [660, 553] on input "number" at bounding box center [681, 550] width 71 height 33
type input "2500"
click at [709, 594] on span "Save" at bounding box center [784, 593] width 719 height 20
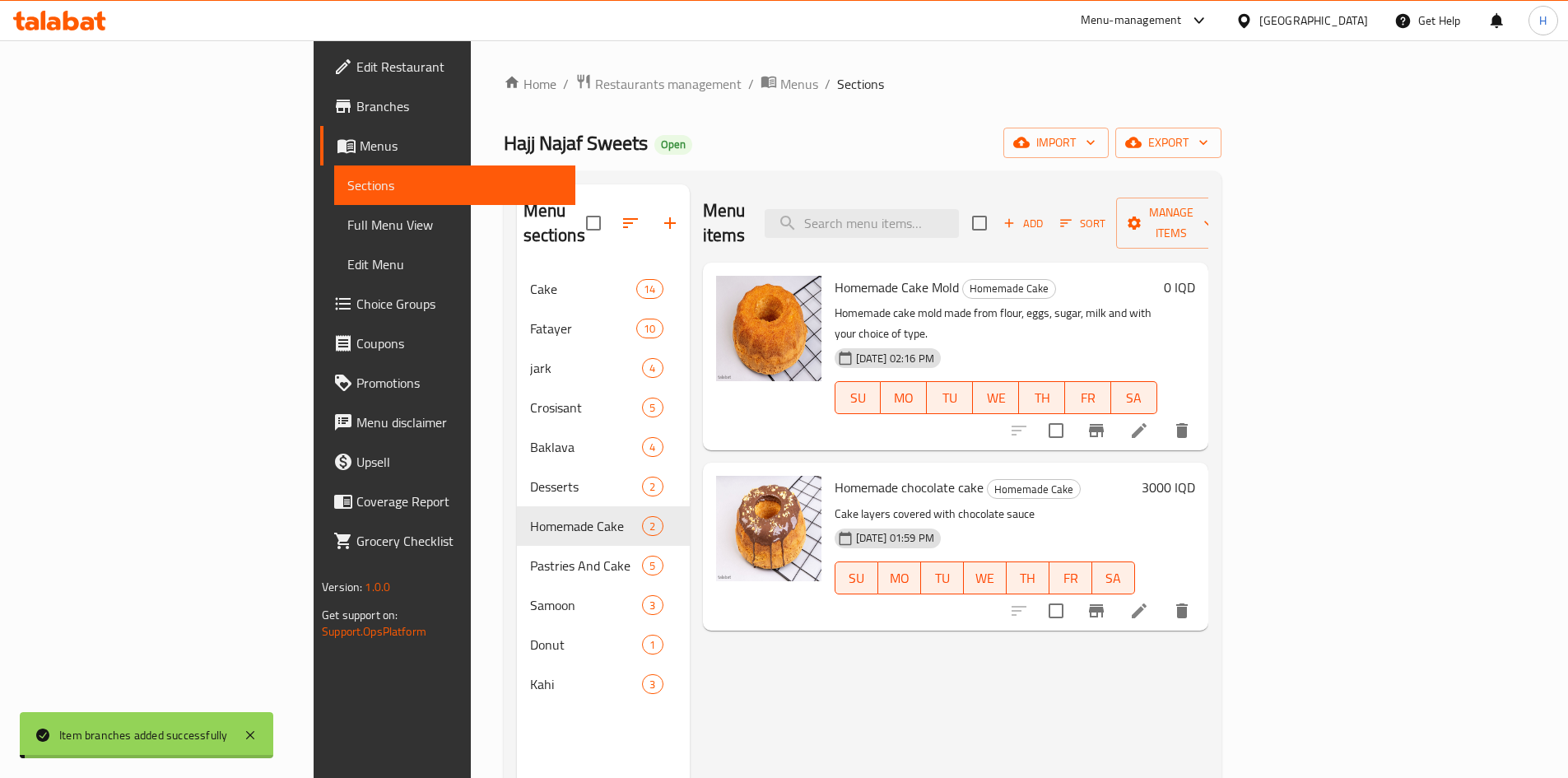
click at [1202, 270] on div "Homemade Cake Mold Homemade Cake Homemade cake mold made from flour, eggs, suga…" at bounding box center [1015, 357] width 374 height 175
click at [1195, 275] on h6 "0 IQD" at bounding box center [1179, 286] width 31 height 23
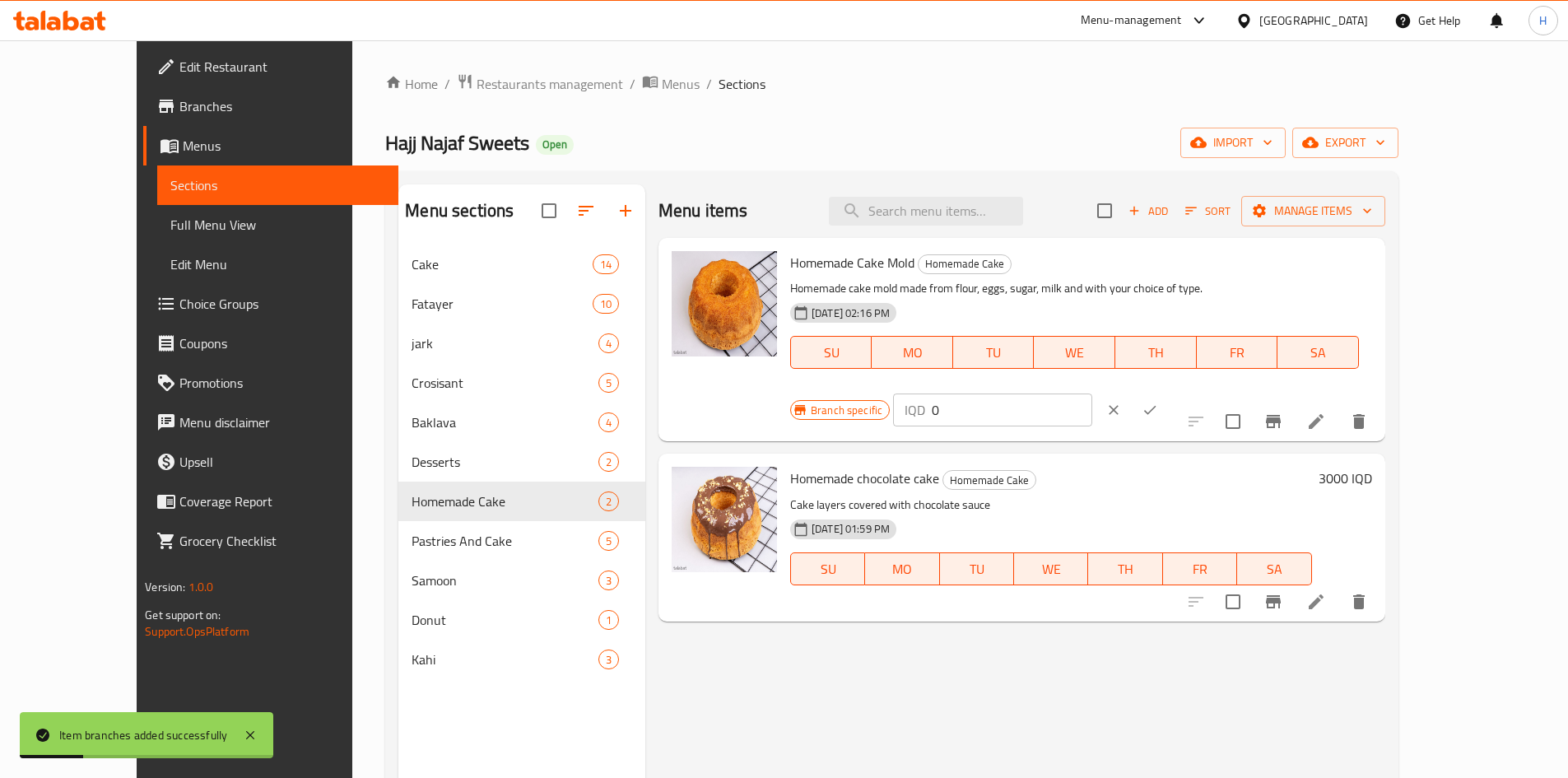
click at [1092, 393] on input "0" at bounding box center [1011, 409] width 159 height 33
type input "2500"
click at [1168, 392] on button "ok" at bounding box center [1149, 409] width 36 height 36
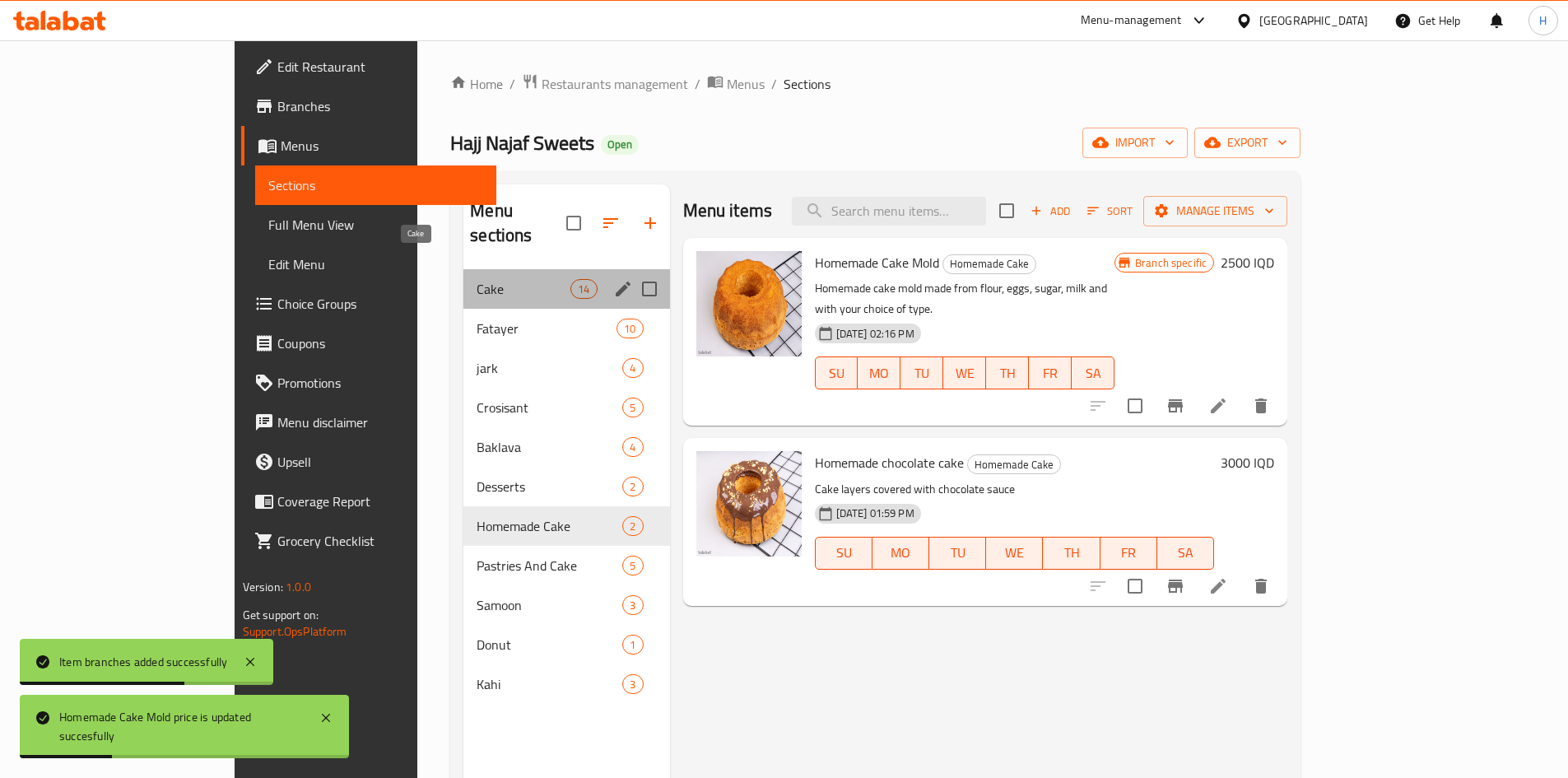
click at [476, 279] on span "Cake" at bounding box center [523, 288] width 94 height 19
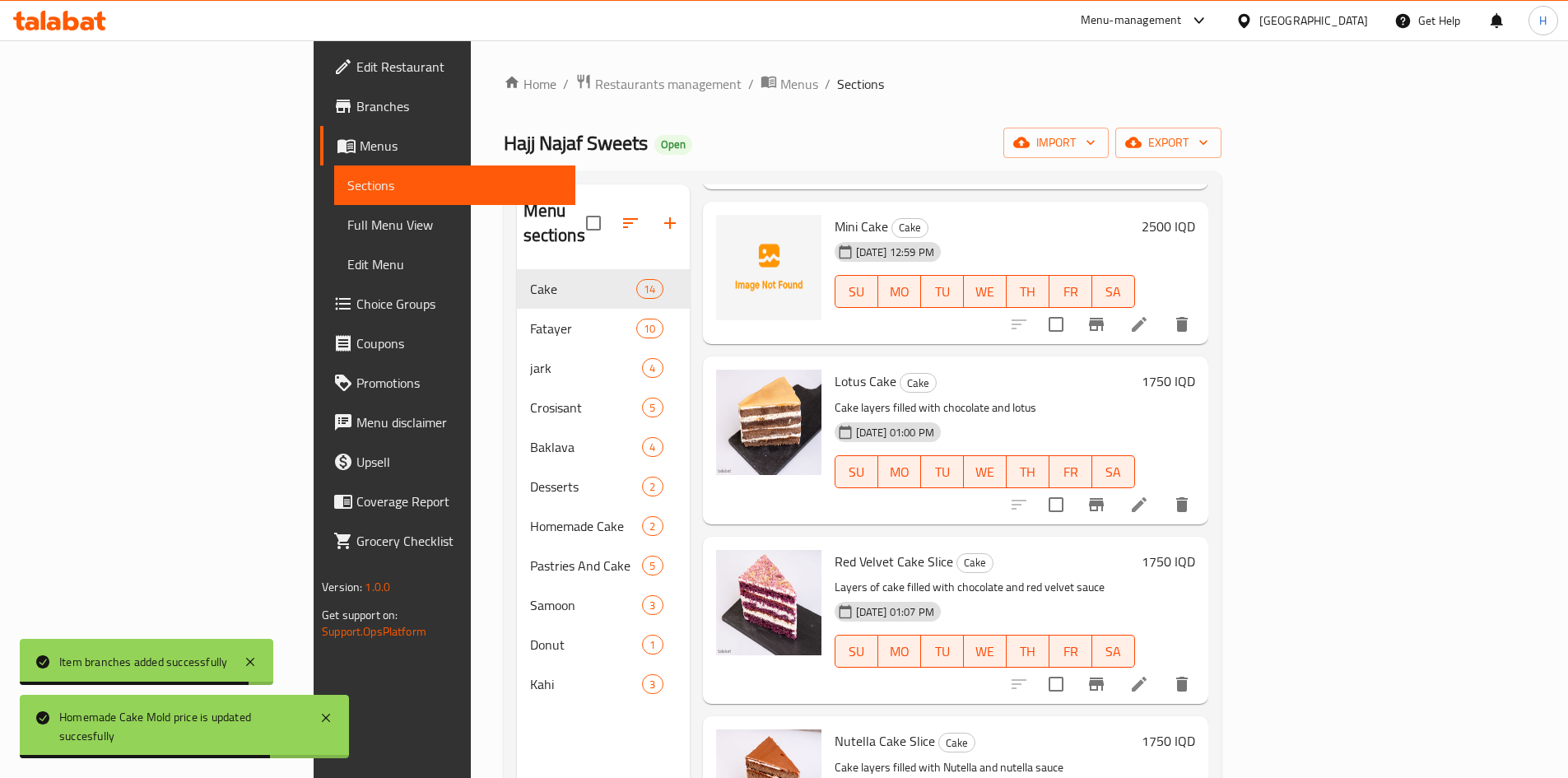
scroll to position [576, 0]
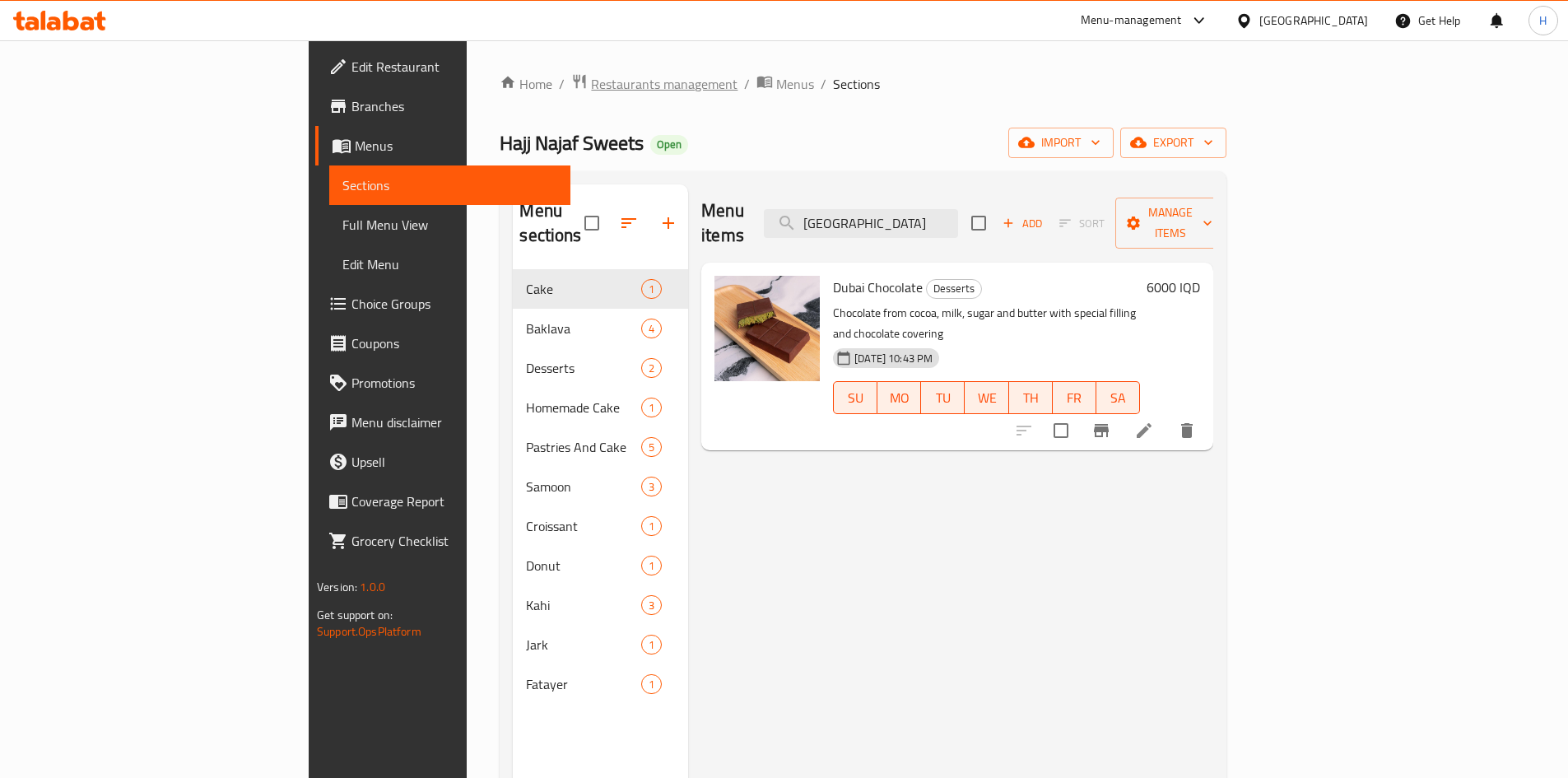
click at [591, 83] on span "Restaurants management" at bounding box center [664, 83] width 147 height 19
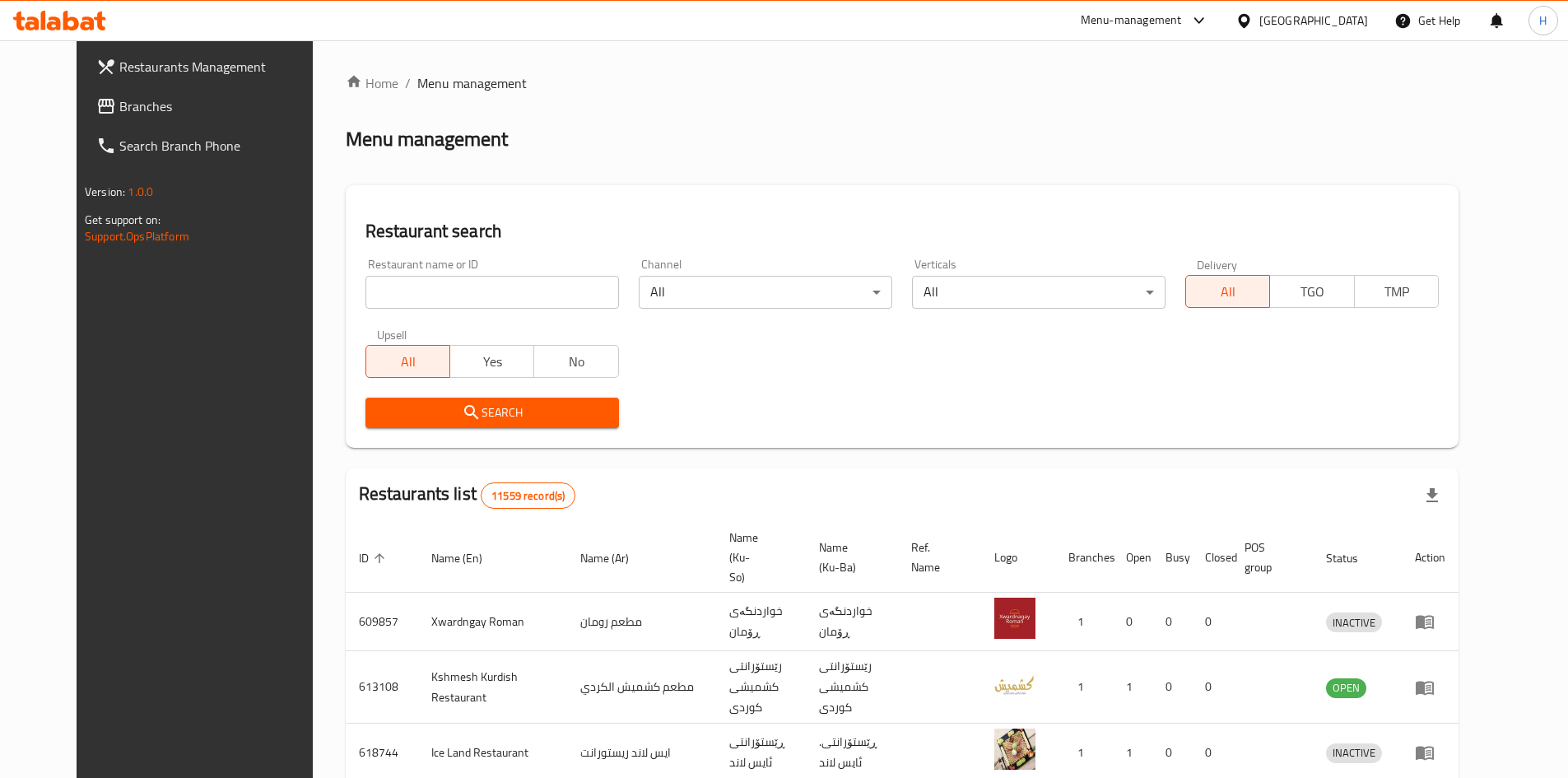
click at [415, 287] on input "search" at bounding box center [492, 292] width 253 height 33
paste input "704936"
type input "704936"
click button "Search" at bounding box center [492, 413] width 253 height 31
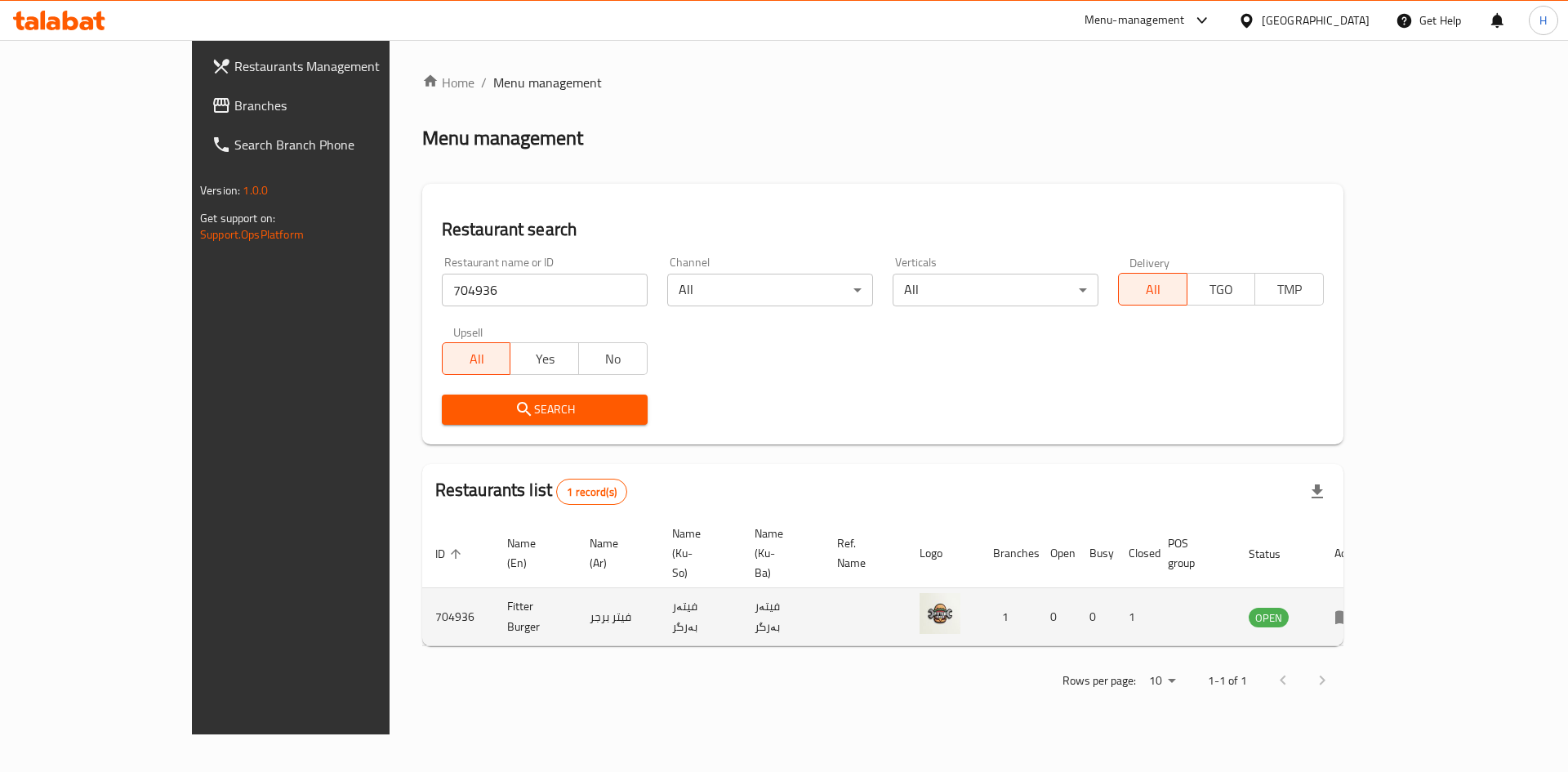
click at [1377, 588] on td "enhanced table" at bounding box center [1349, 616] width 56 height 58
click at [1354, 607] on icon "enhanced table" at bounding box center [1344, 616] width 19 height 19
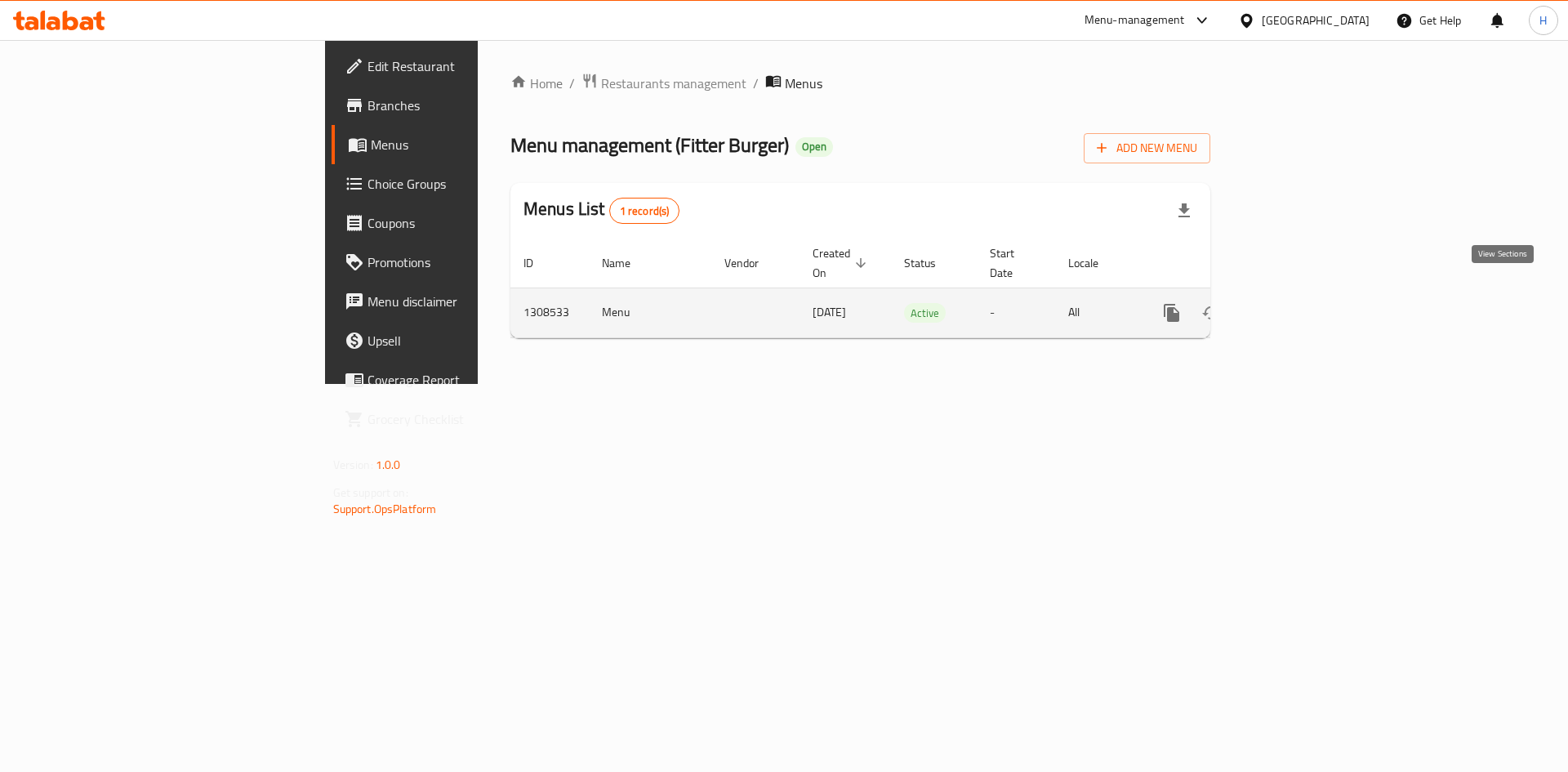
click at [1299, 303] on icon "enhanced table" at bounding box center [1289, 312] width 19 height 19
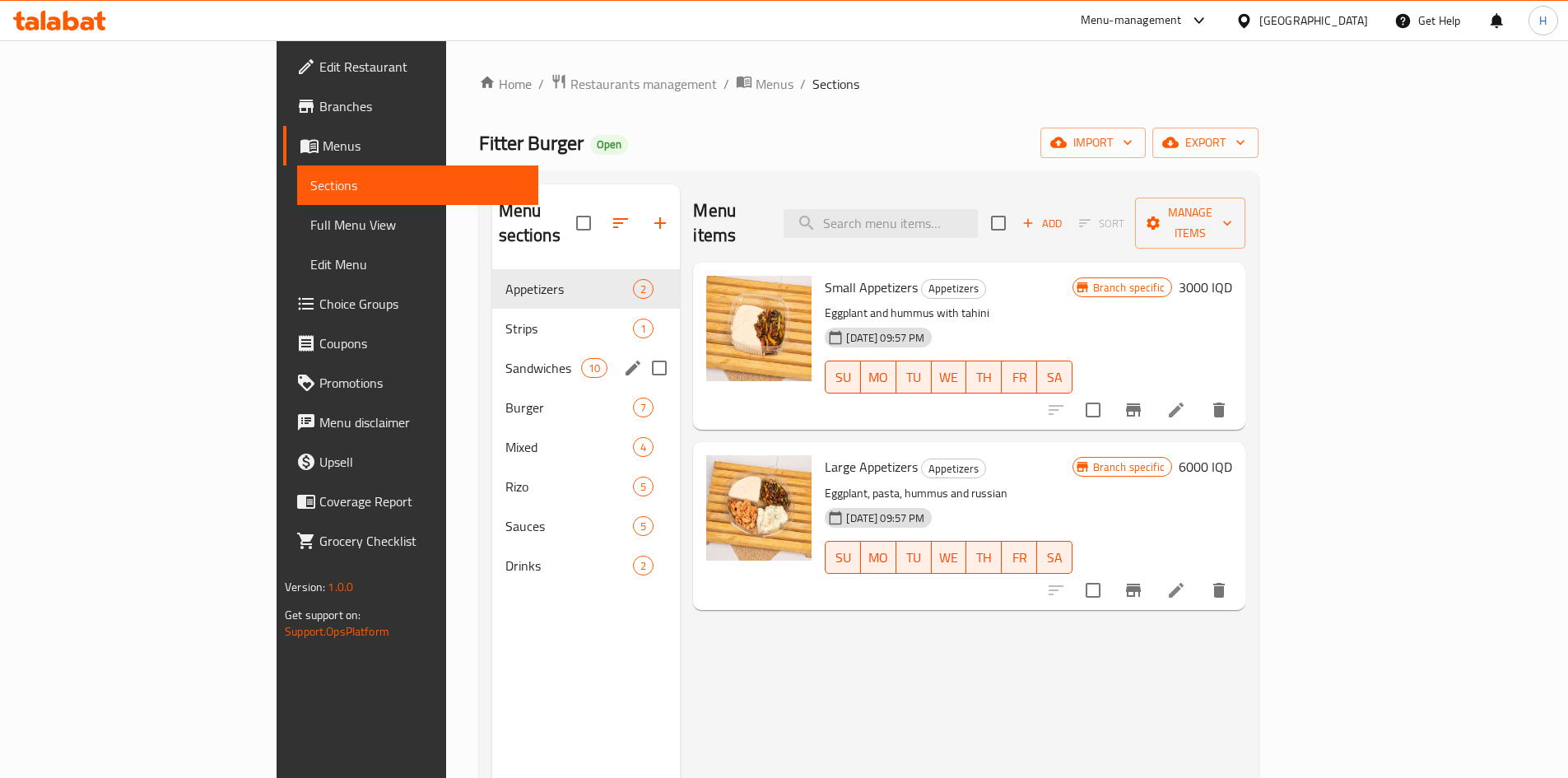
click at [505, 397] on span "Burger" at bounding box center [570, 407] width 129 height 19
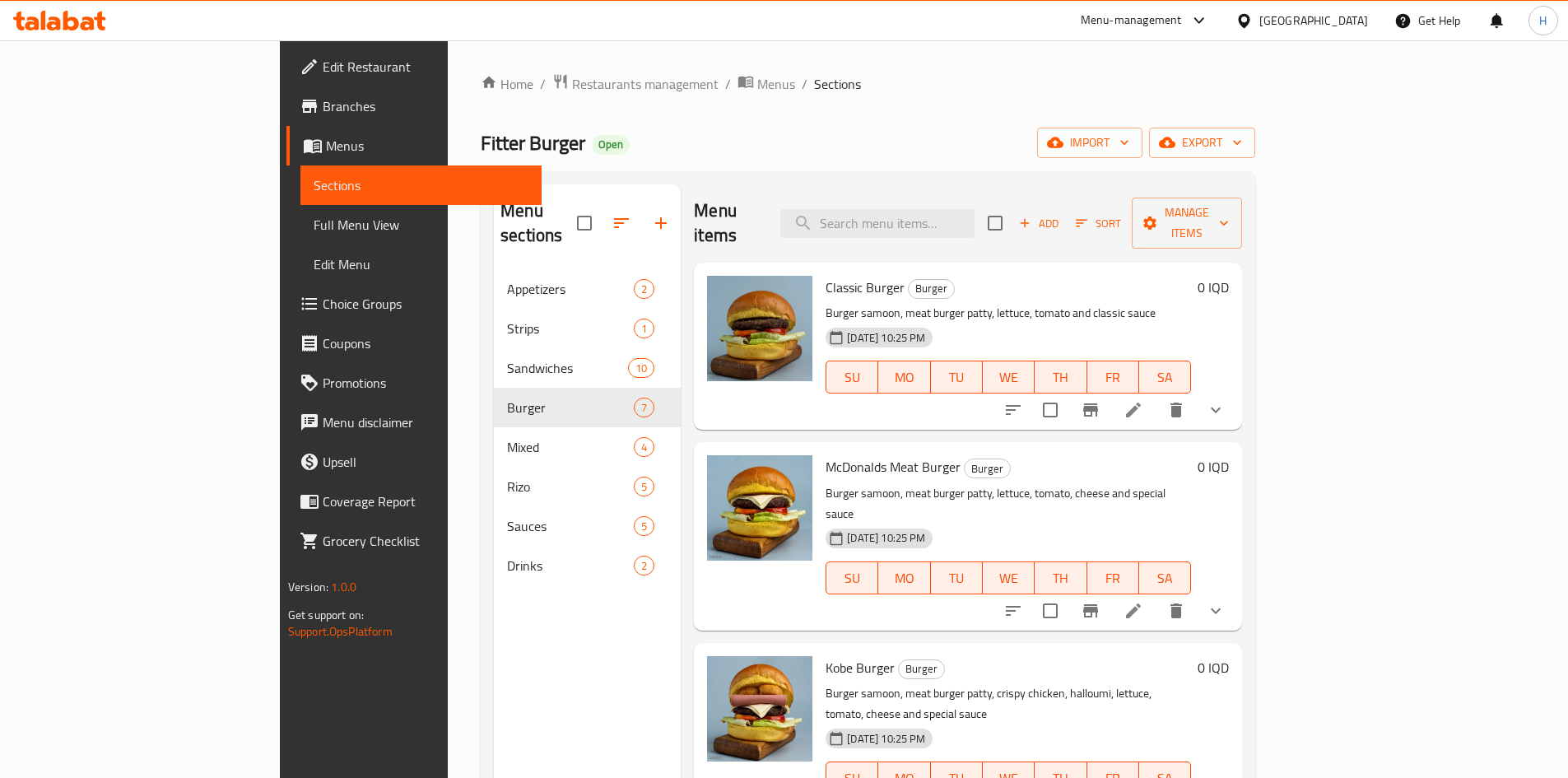
click at [1157, 395] on li at bounding box center [1133, 409] width 46 height 30
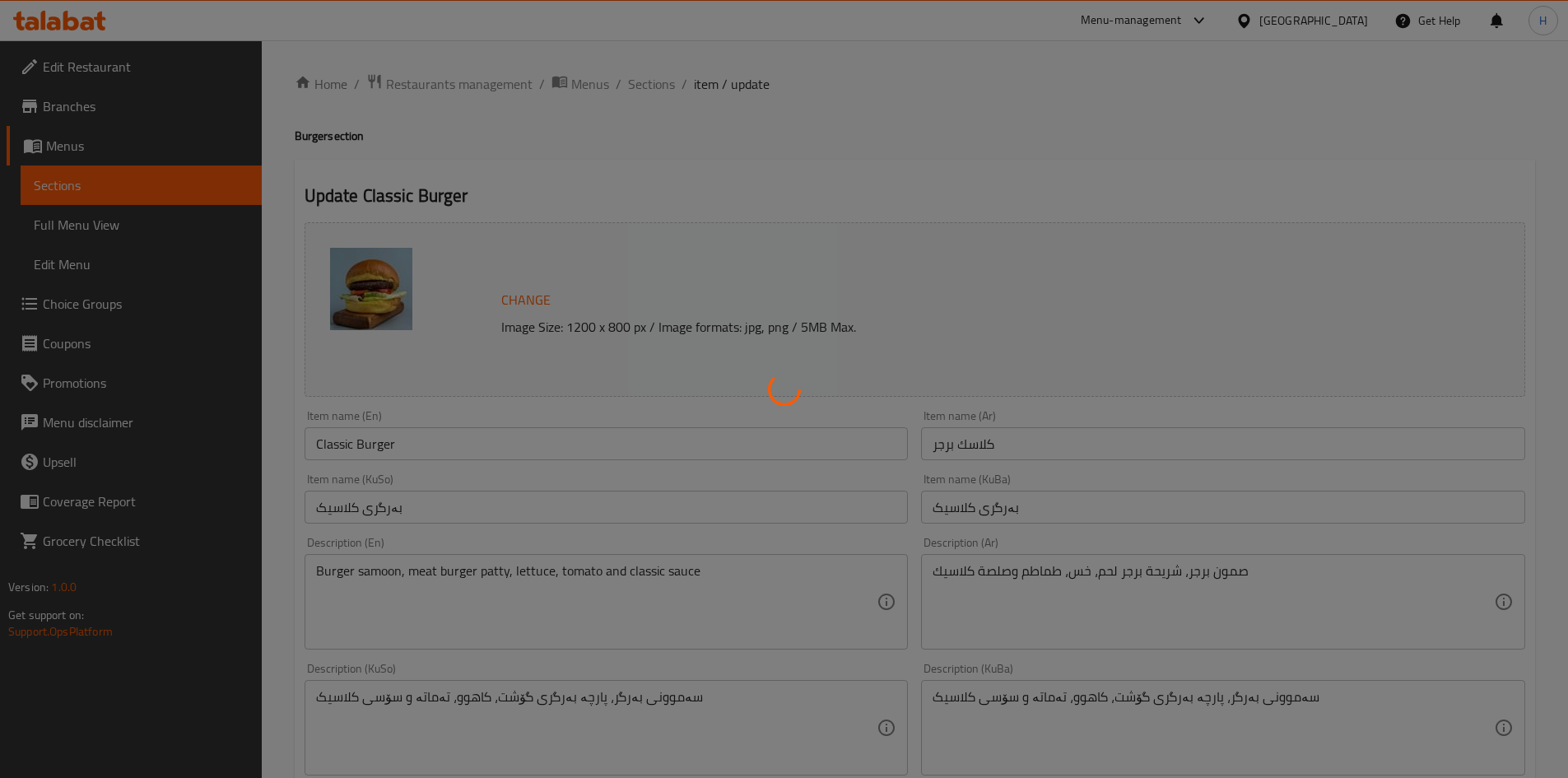
click at [1157, 593] on div at bounding box center [784, 389] width 1568 height 778
click at [1201, 573] on div at bounding box center [784, 389] width 1568 height 778
click at [1201, 580] on div at bounding box center [784, 389] width 1568 height 778
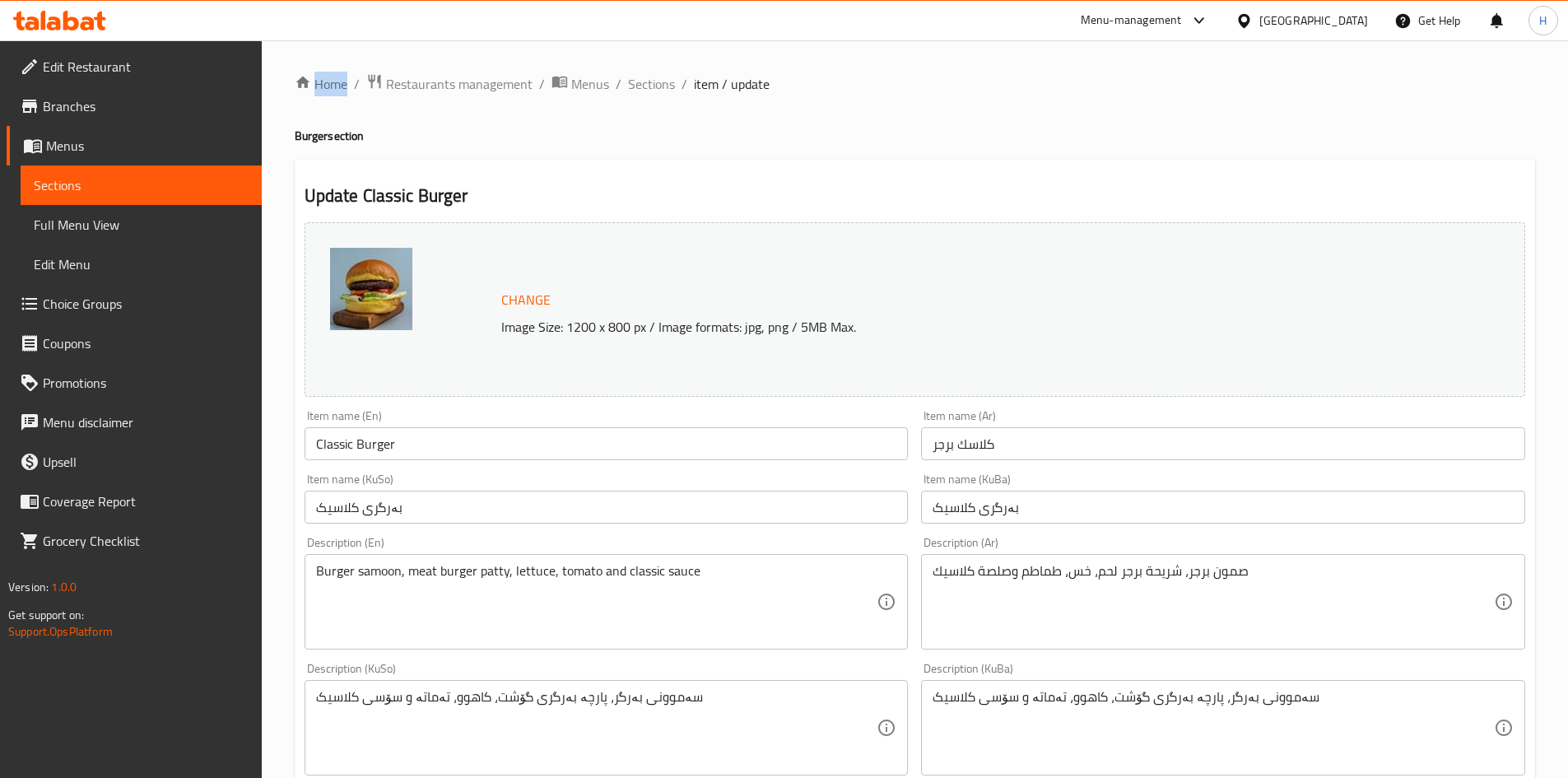
drag, startPoint x: 1201, startPoint y: 580, endPoint x: 1222, endPoint y: 592, distance: 24.2
click at [1201, 581] on div at bounding box center [784, 389] width 1568 height 778
click at [1232, 592] on textarea "صمون برجر، شريحة برجر لحم، خس، طماطم وصلصة كلاسيك" at bounding box center [1213, 602] width 561 height 78
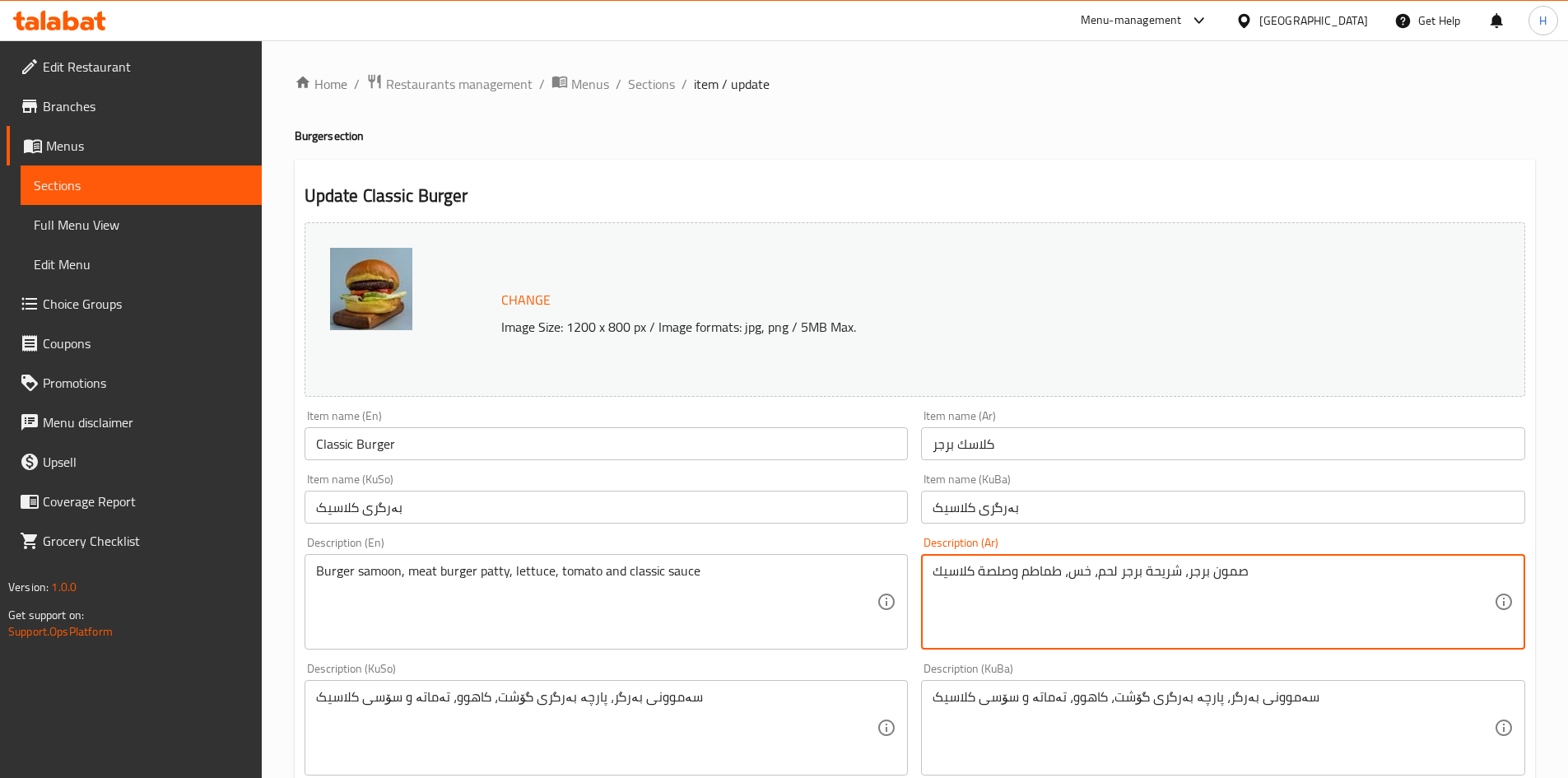
click at [1232, 592] on textarea "صمون برجر، شريحة برجر لحم، خس، طماطم وصلصة كلاسيك" at bounding box center [1213, 602] width 561 height 78
type textarea "w"
click at [1232, 592] on textarea "صمون, خس, طماطم, بطاطا وصلصة" at bounding box center [1213, 602] width 561 height 78
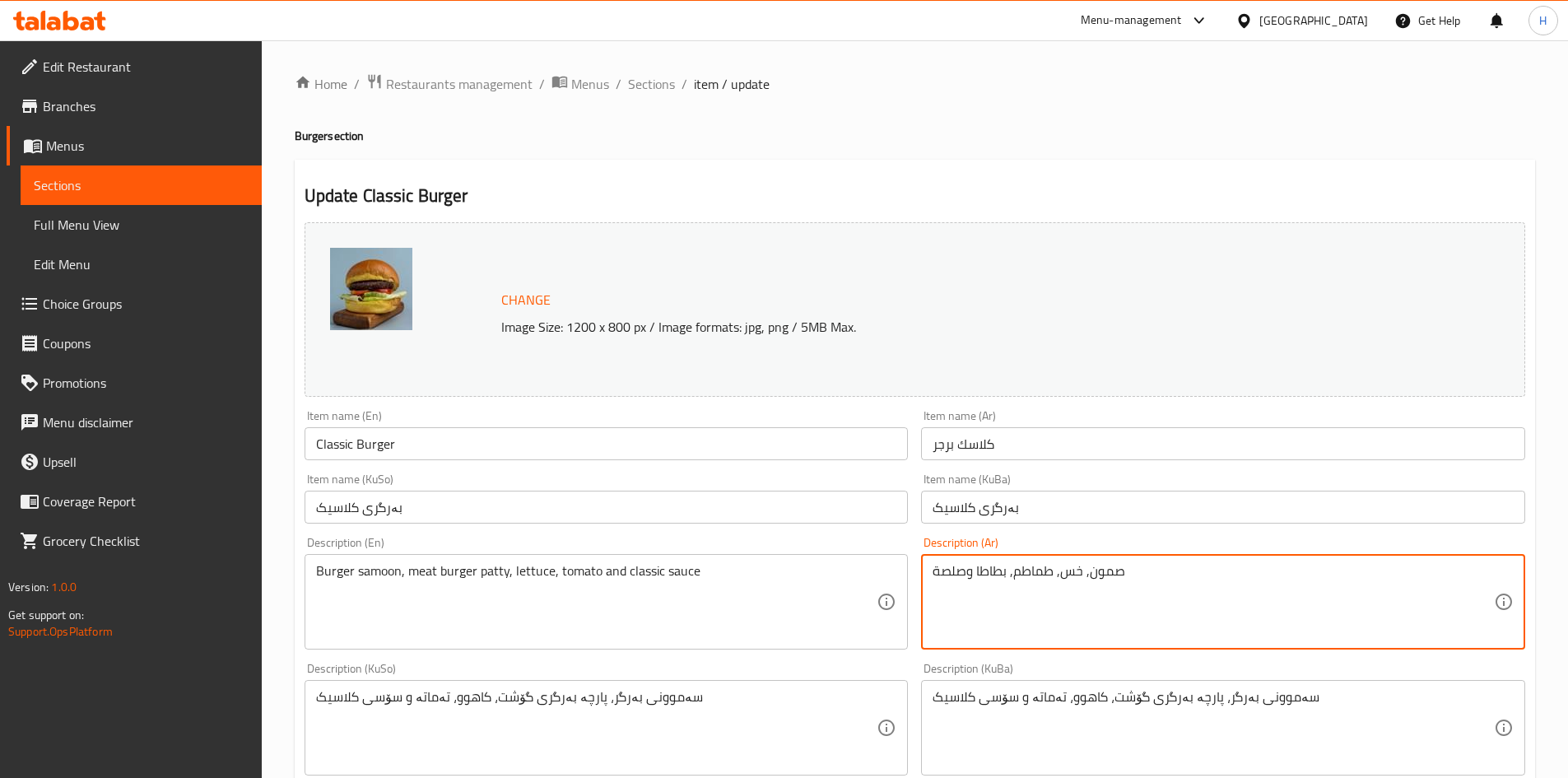
type textarea "صمون, خس, طماطم, بطاطا وصلصة"
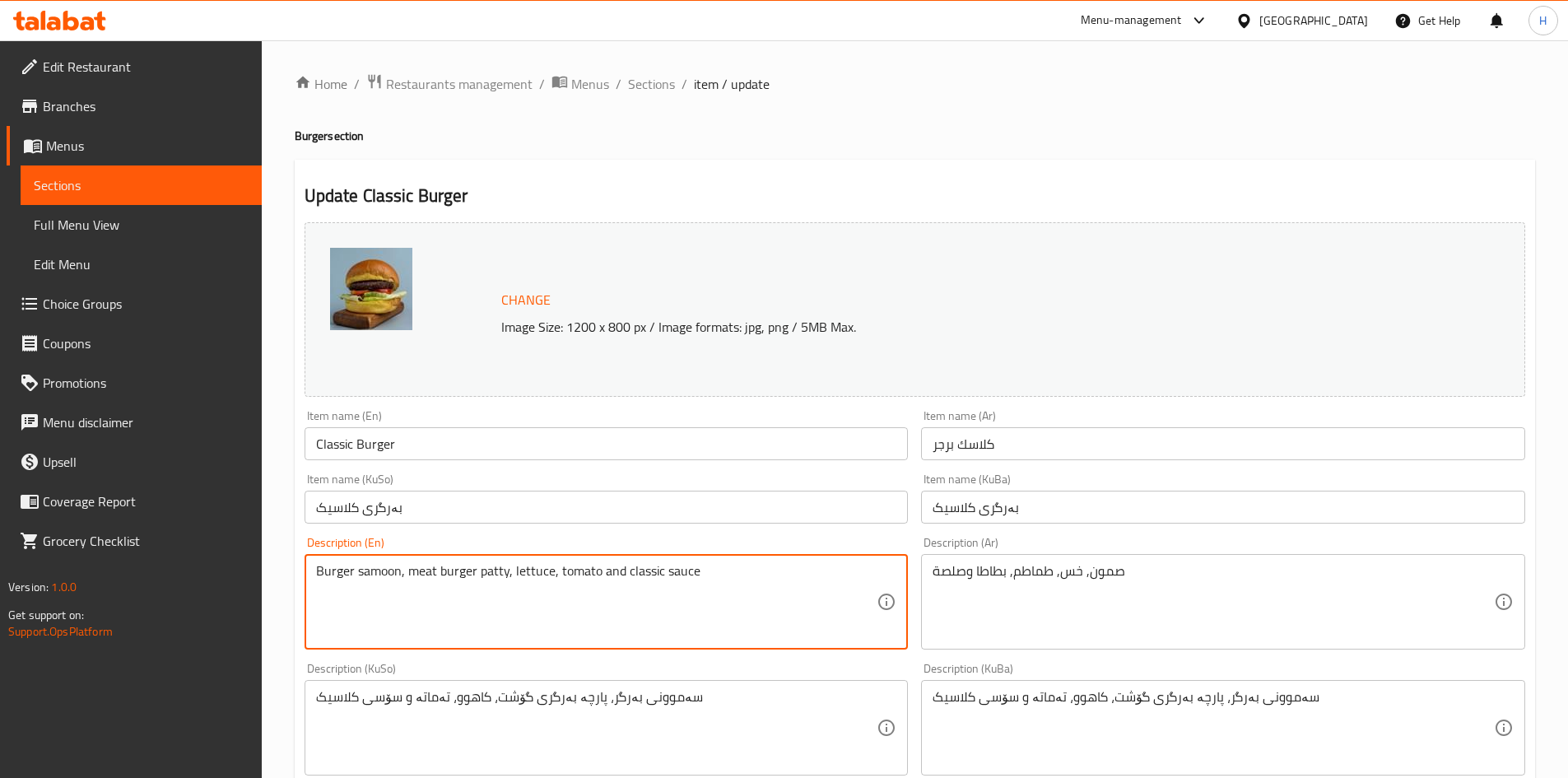
click at [544, 621] on textarea "Burger samoon, meat burger patty, lettuce, tomato and classic sauce" at bounding box center [597, 602] width 561 height 78
paste textarea "read, lettuce, tomatoes, potatoes and"
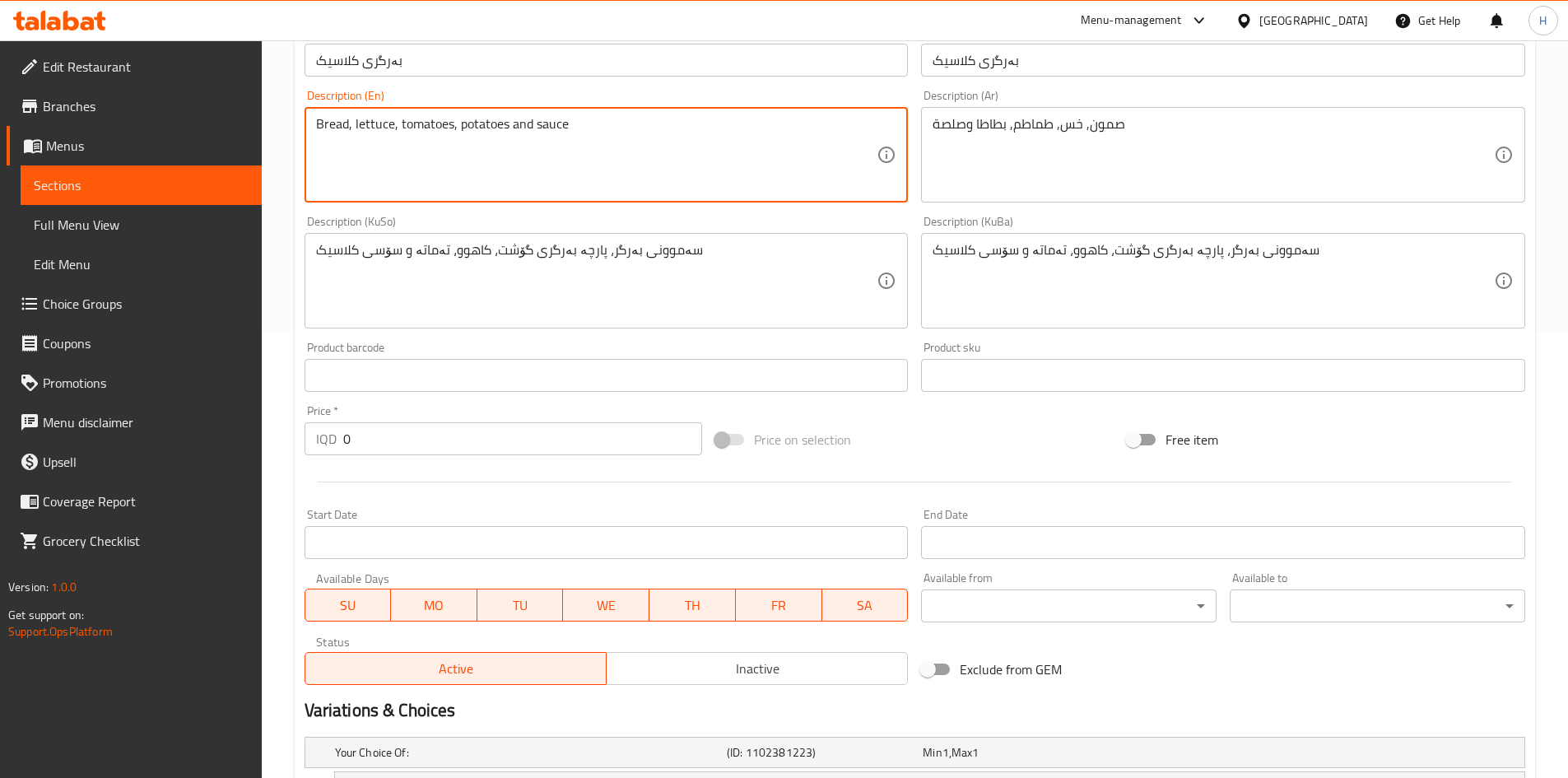
scroll to position [636, 0]
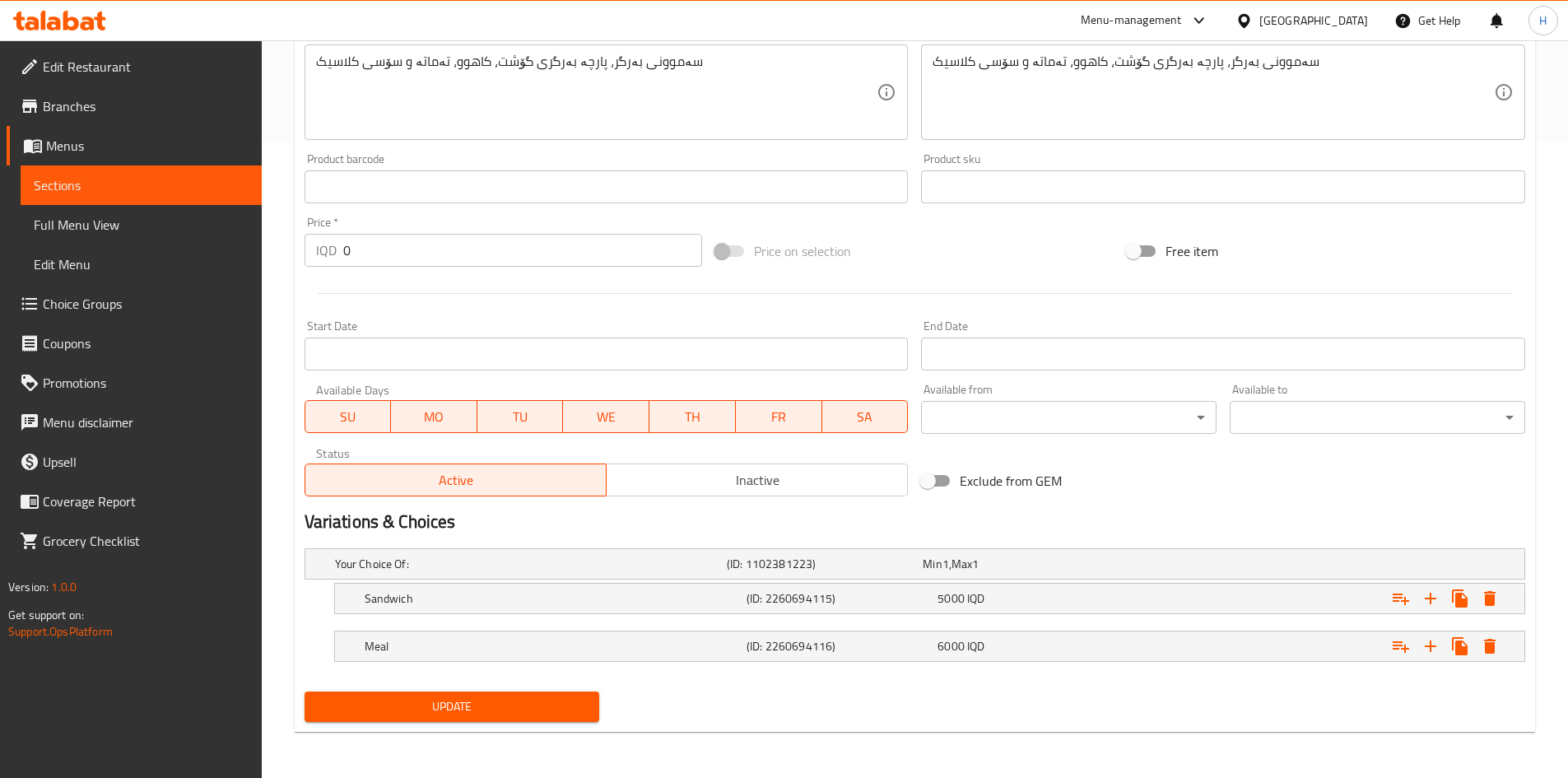
type textarea "Bread, lettuce, tomatoes, potatoes and sauce"
click at [475, 708] on span "Update" at bounding box center [453, 707] width 270 height 20
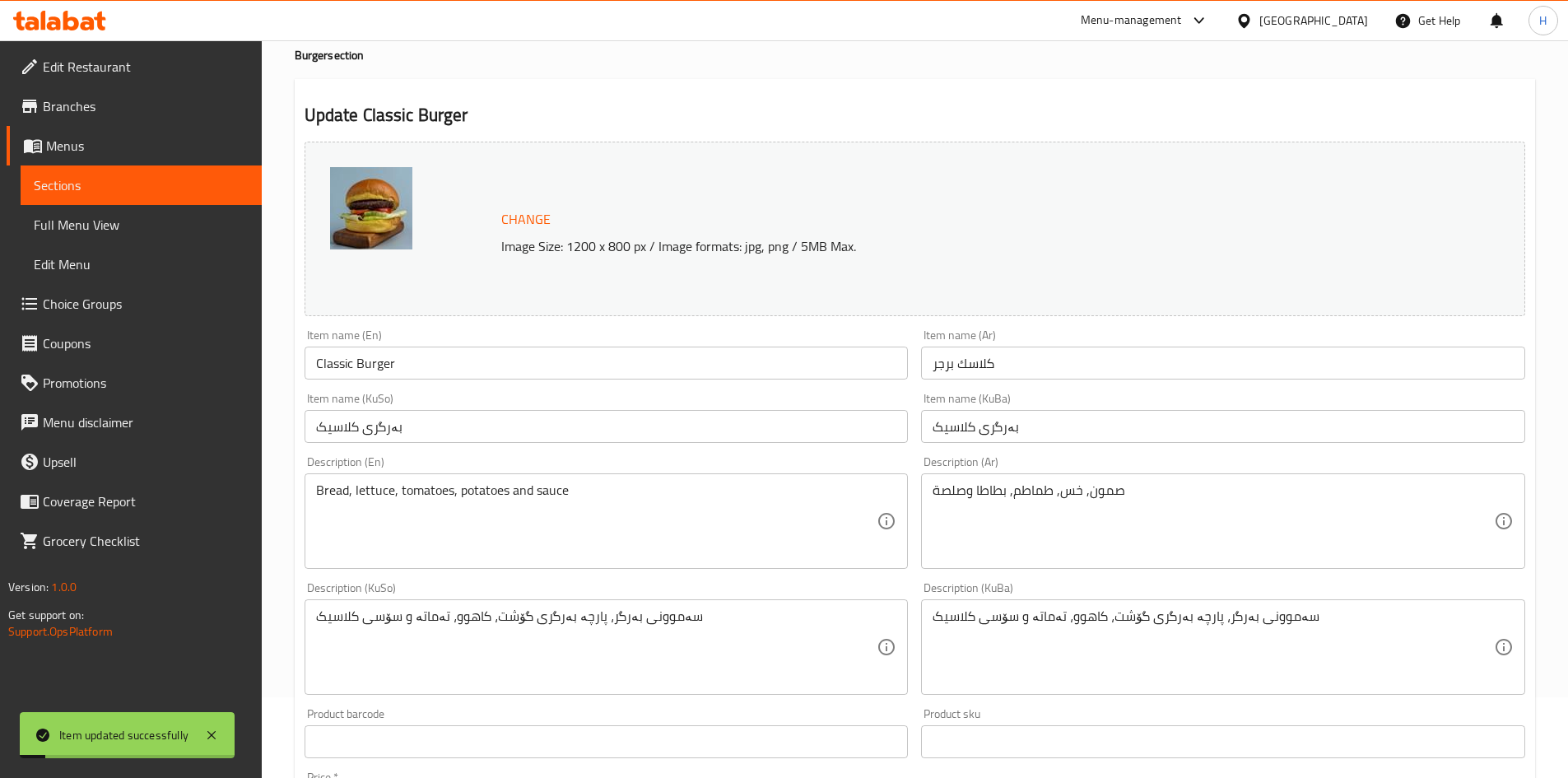
scroll to position [0, 0]
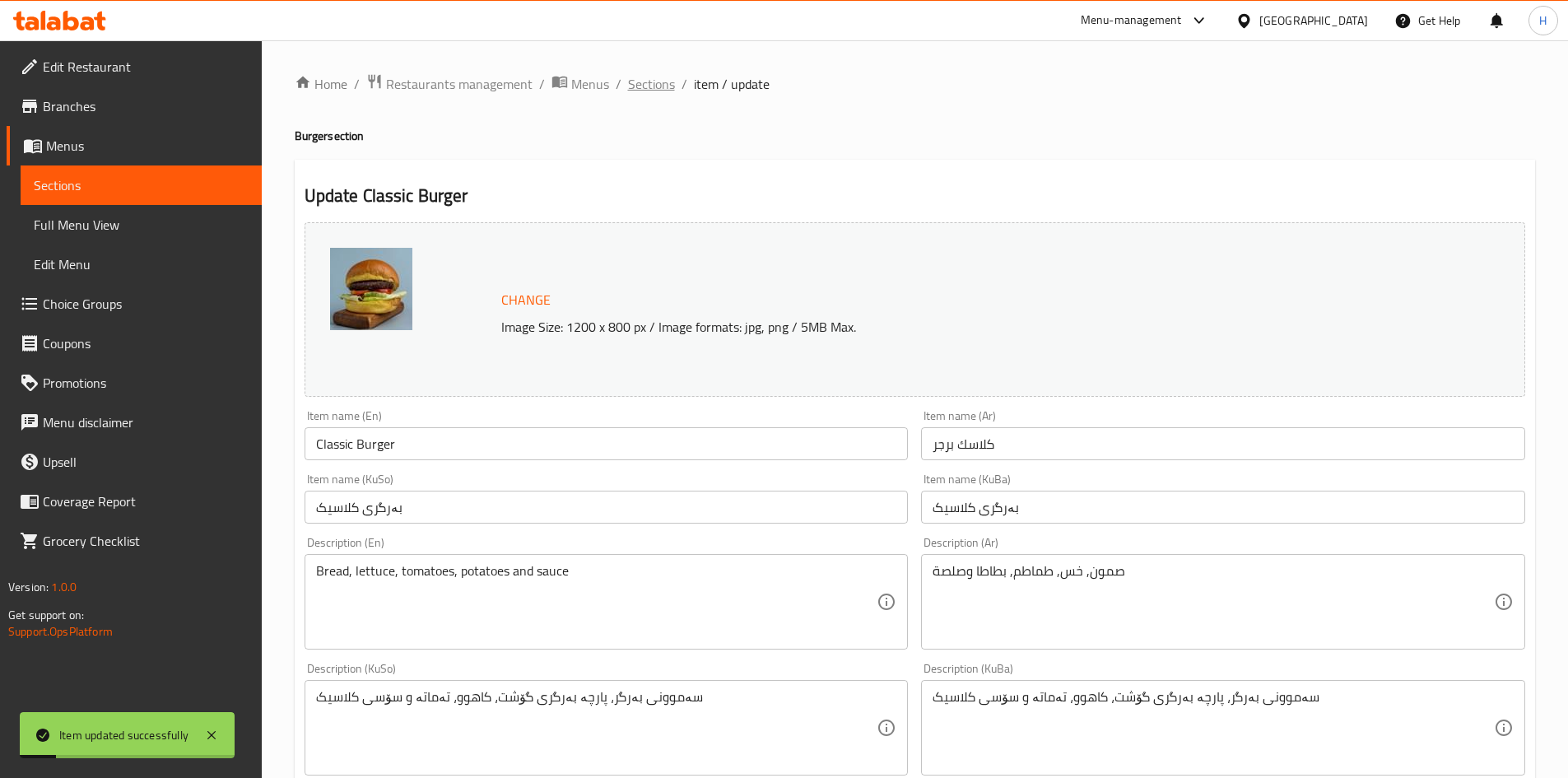
click at [650, 94] on span "Sections" at bounding box center [651, 83] width 47 height 19
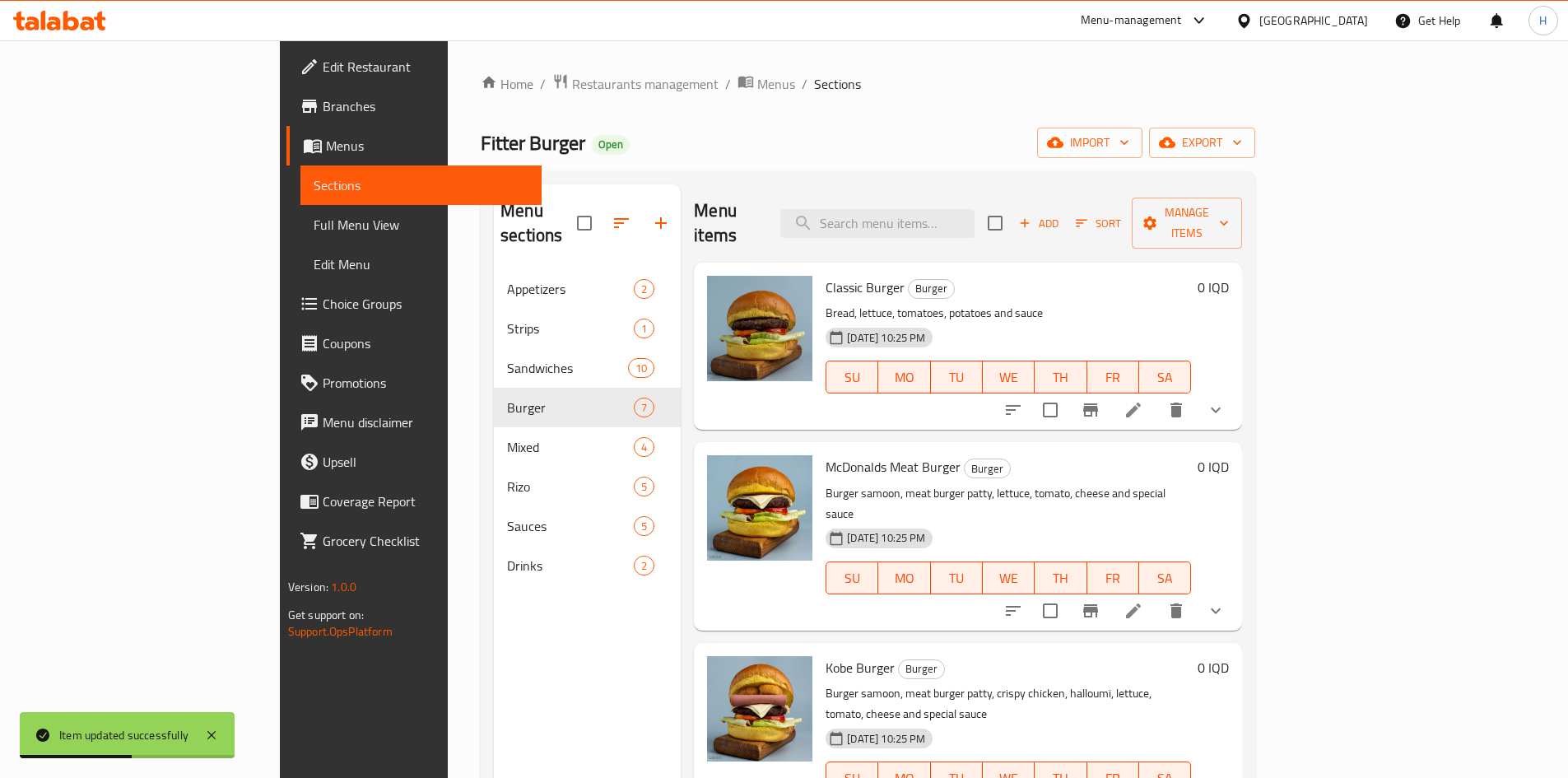
click at [1157, 596] on li at bounding box center [1133, 610] width 46 height 30
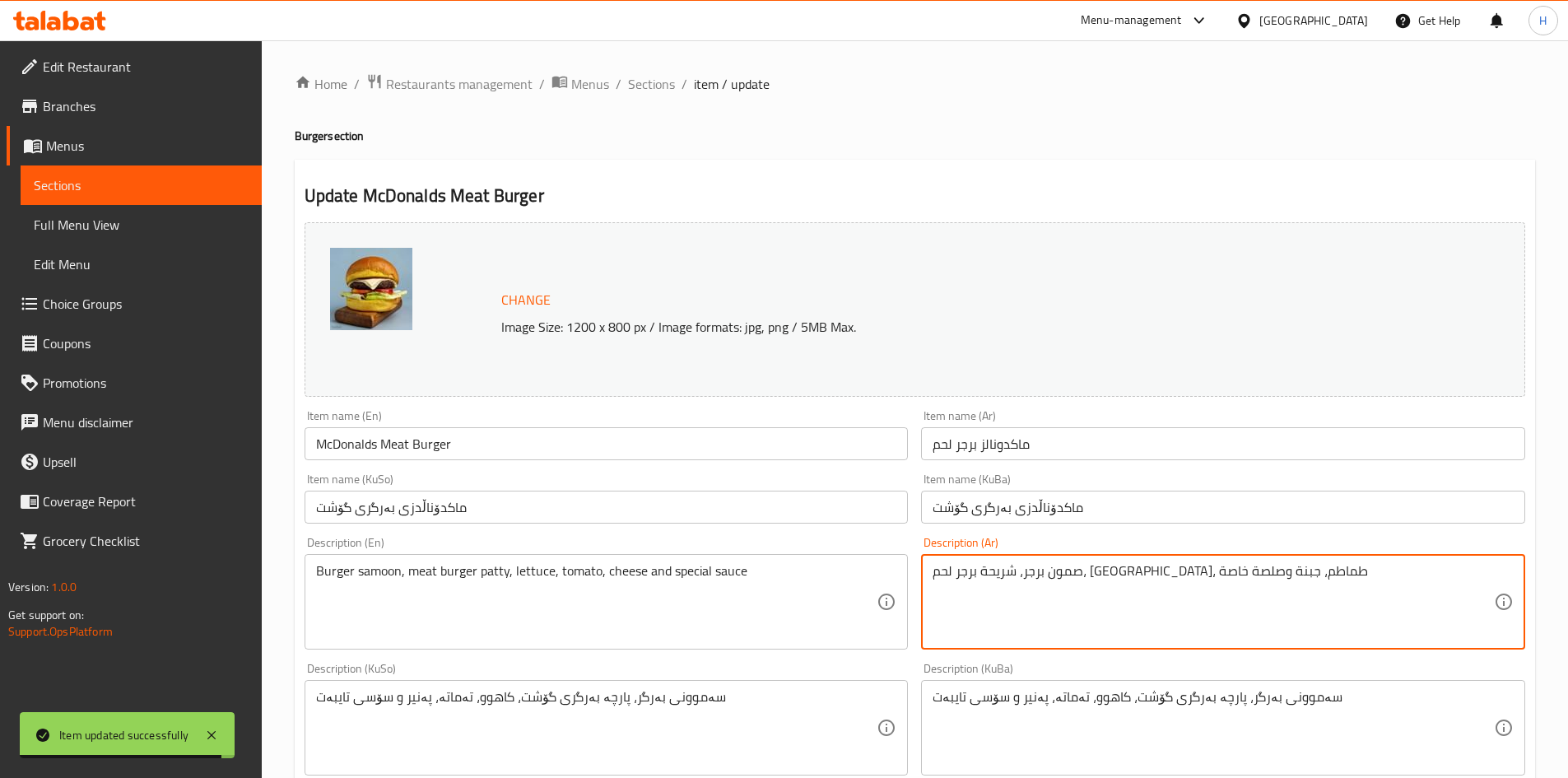
click at [1107, 563] on textarea "صمون برجر، شريحة برجر لحم، [GEOGRAPHIC_DATA]، طماطم، جبنة وصلصة خاصة" at bounding box center [1213, 602] width 561 height 78
click at [1107, 563] on textarea "صمون محمص, صلصة عسل لحم, خس, طماطم, بطاطا وجبن" at bounding box center [1213, 602] width 561 height 78
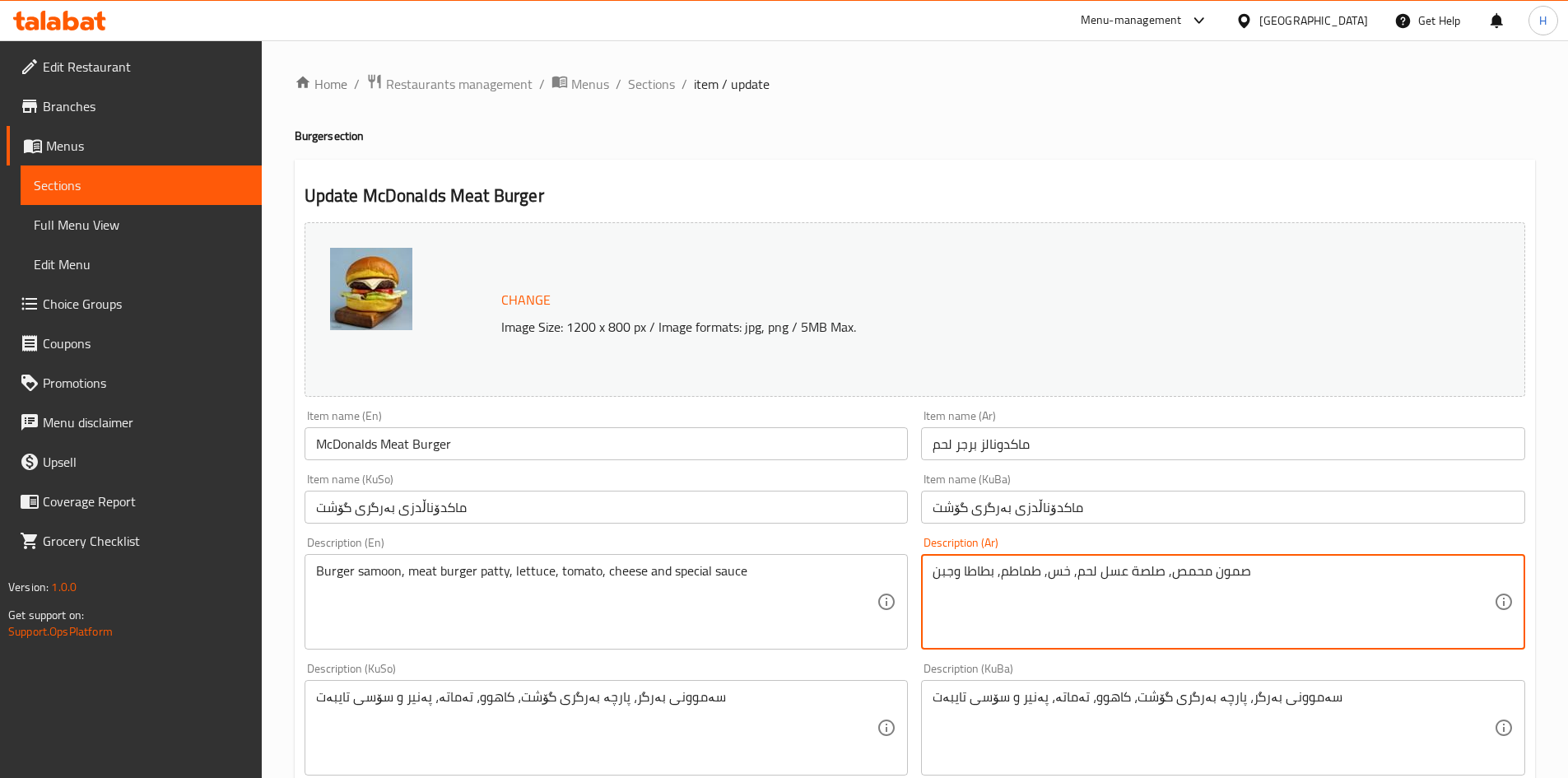
click at [1107, 563] on textarea "صمون محمص, صلصة عسل لحم, خس, طماطم, بطاطا وجبن" at bounding box center [1213, 602] width 561 height 78
type textarea "صمون محمص, صلصة عسل لحم, خس, طماطم, بطاطا وجبن"
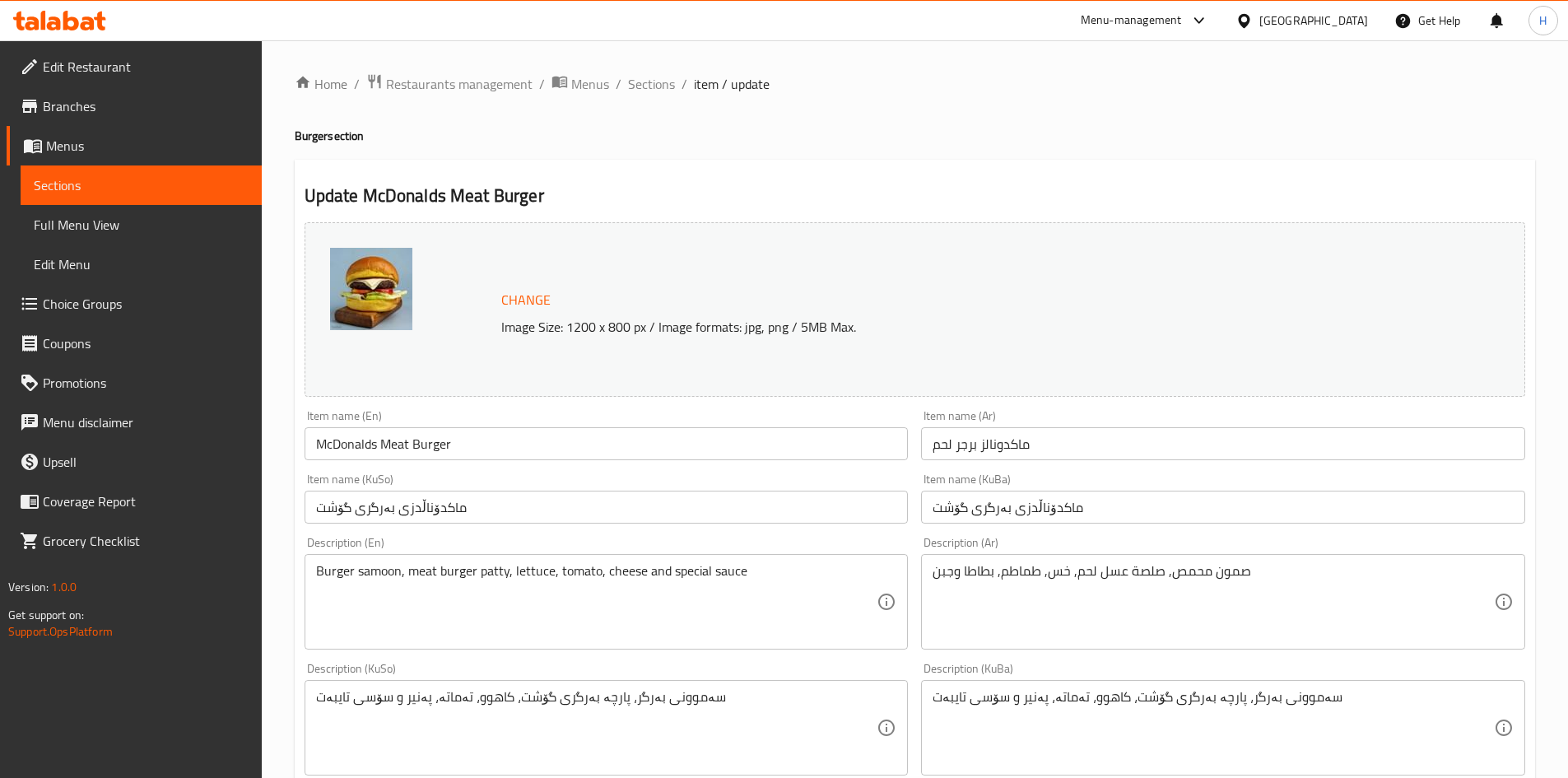
drag, startPoint x: 503, startPoint y: 546, endPoint x: 496, endPoint y: 553, distance: 9.9
click at [503, 546] on div "Description (En) Burger samoon, meat burger patty, lettuce, tomato, cheese and …" at bounding box center [606, 592] width 604 height 113
click at [471, 577] on textarea "Burger samoon, meat burger patty, lettuce, tomato, cheese and special sauce" at bounding box center [597, 602] width 561 height 78
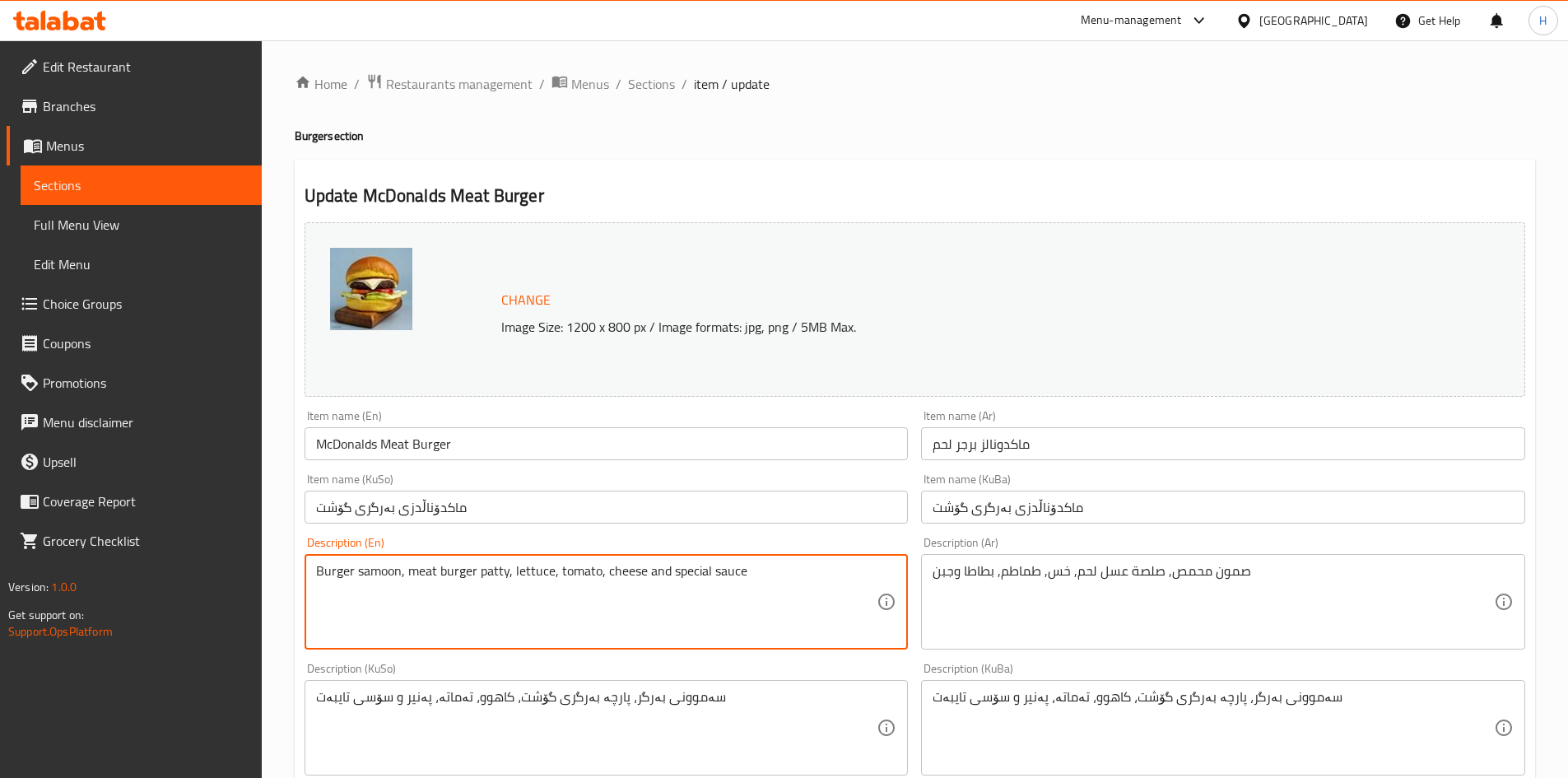
click at [471, 577] on textarea "Burger samoon, meat burger patty, lettuce, tomato, cheese and special sauce" at bounding box center [597, 602] width 561 height 78
paste textarea "Toasted bun, honey meat sauce, lettuce, tomatoes, potatoes and chees"
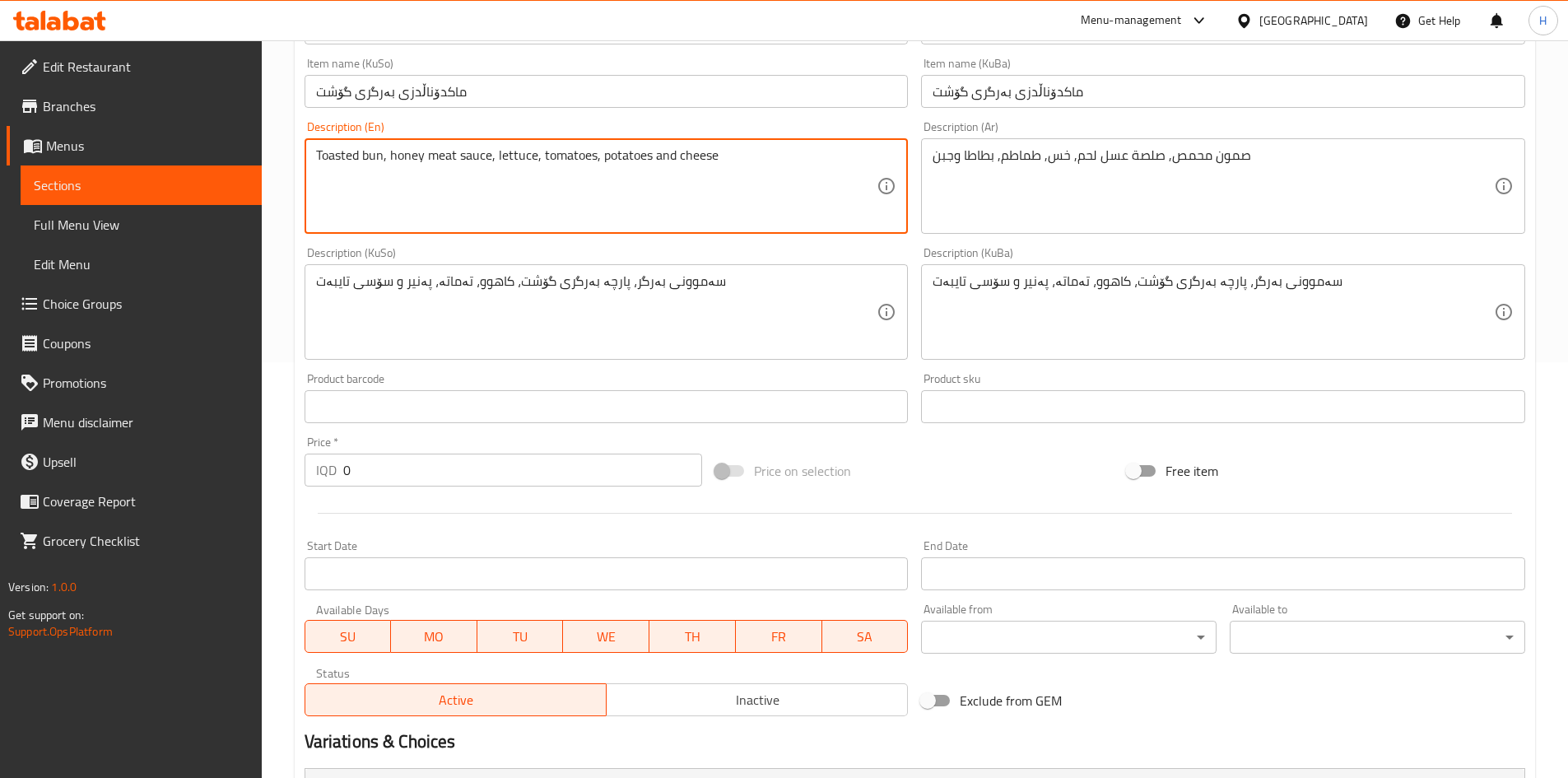
scroll to position [576, 0]
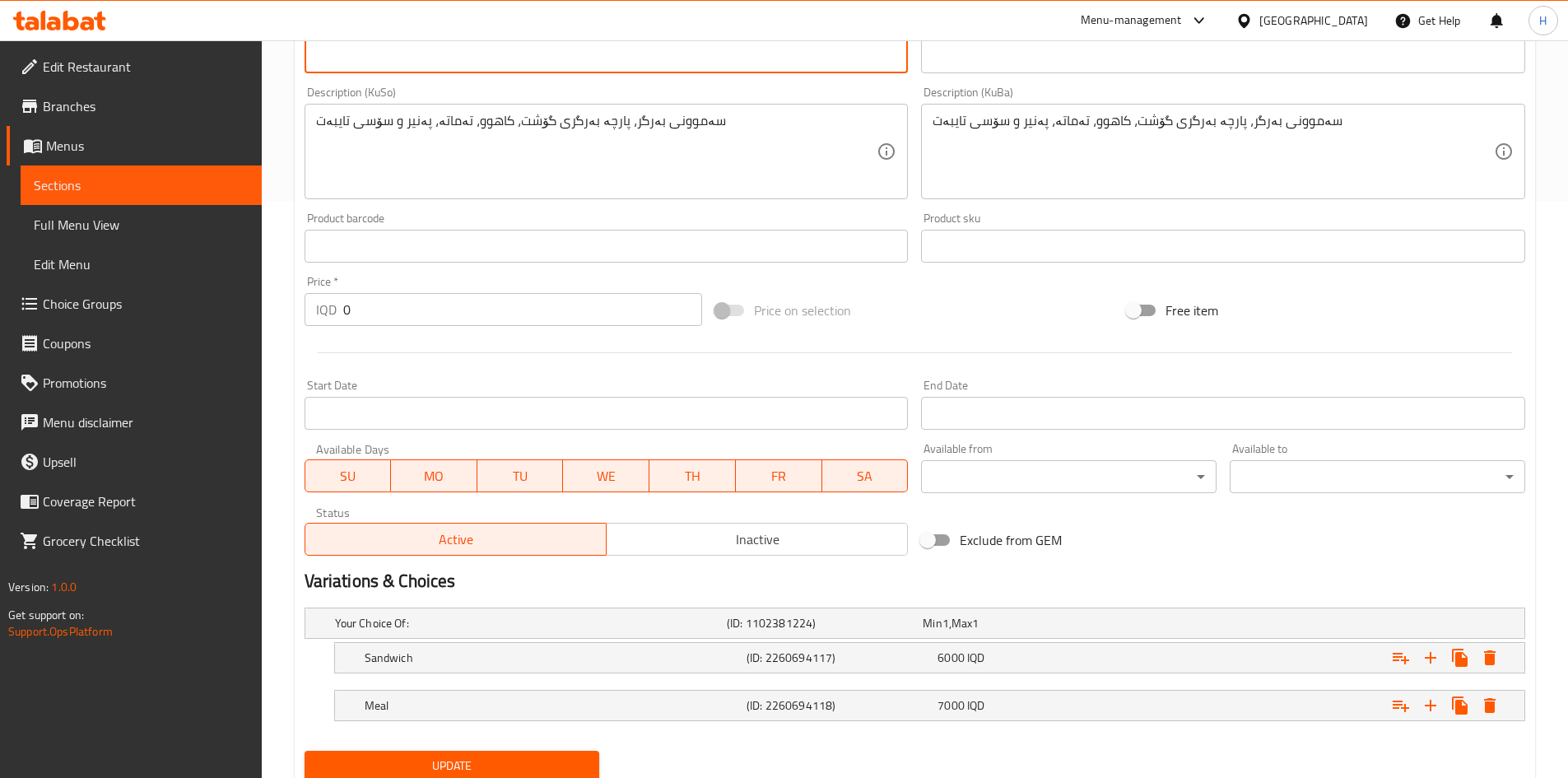
type textarea "Toasted bun, honey meat sauce, lettuce, tomatoes, potatoes and cheese"
click at [486, 759] on span "Update" at bounding box center [453, 766] width 270 height 20
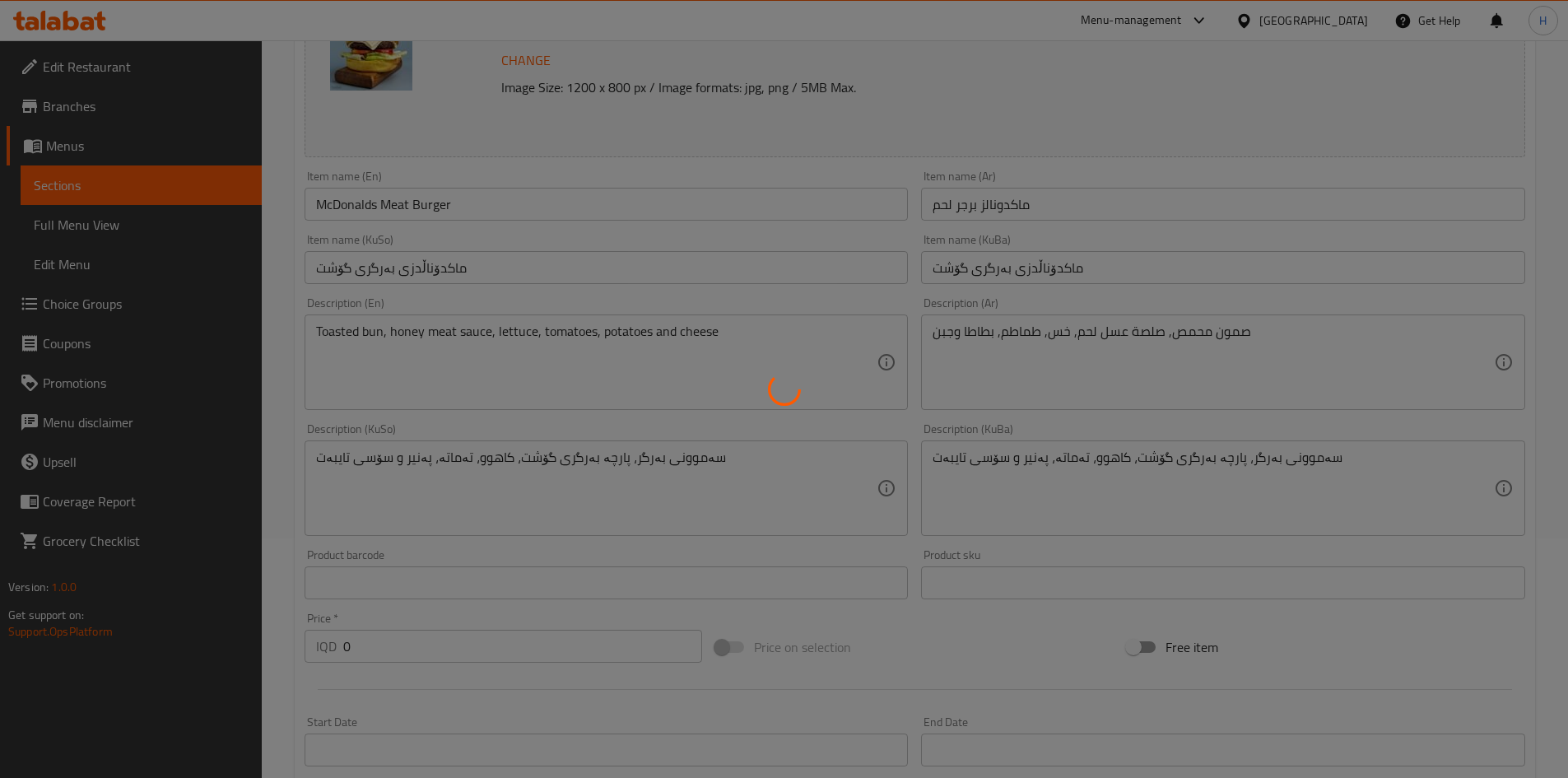
scroll to position [0, 0]
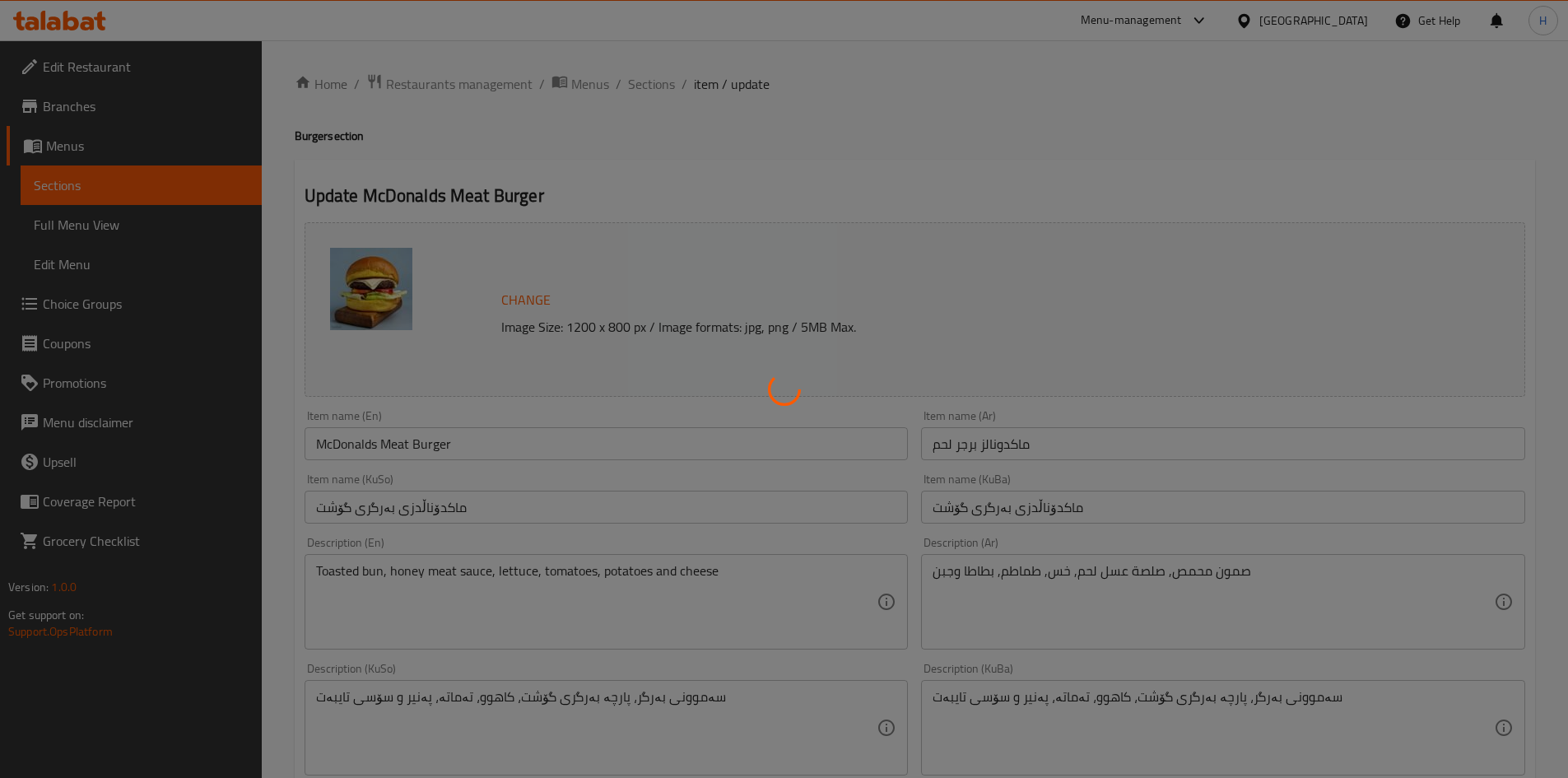
click at [657, 87] on div at bounding box center [784, 389] width 1568 height 778
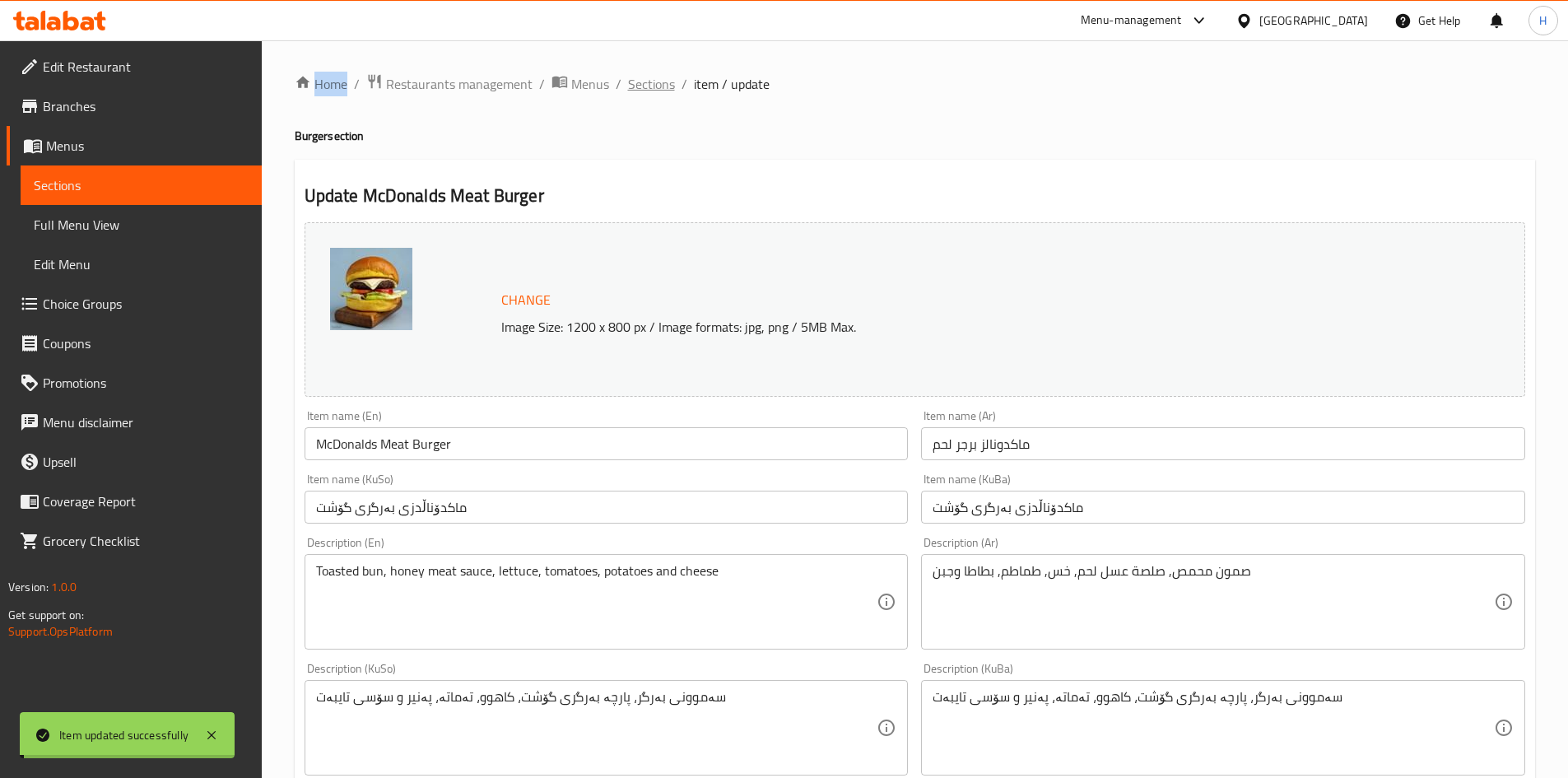
click at [643, 86] on span "Sections" at bounding box center [651, 83] width 47 height 19
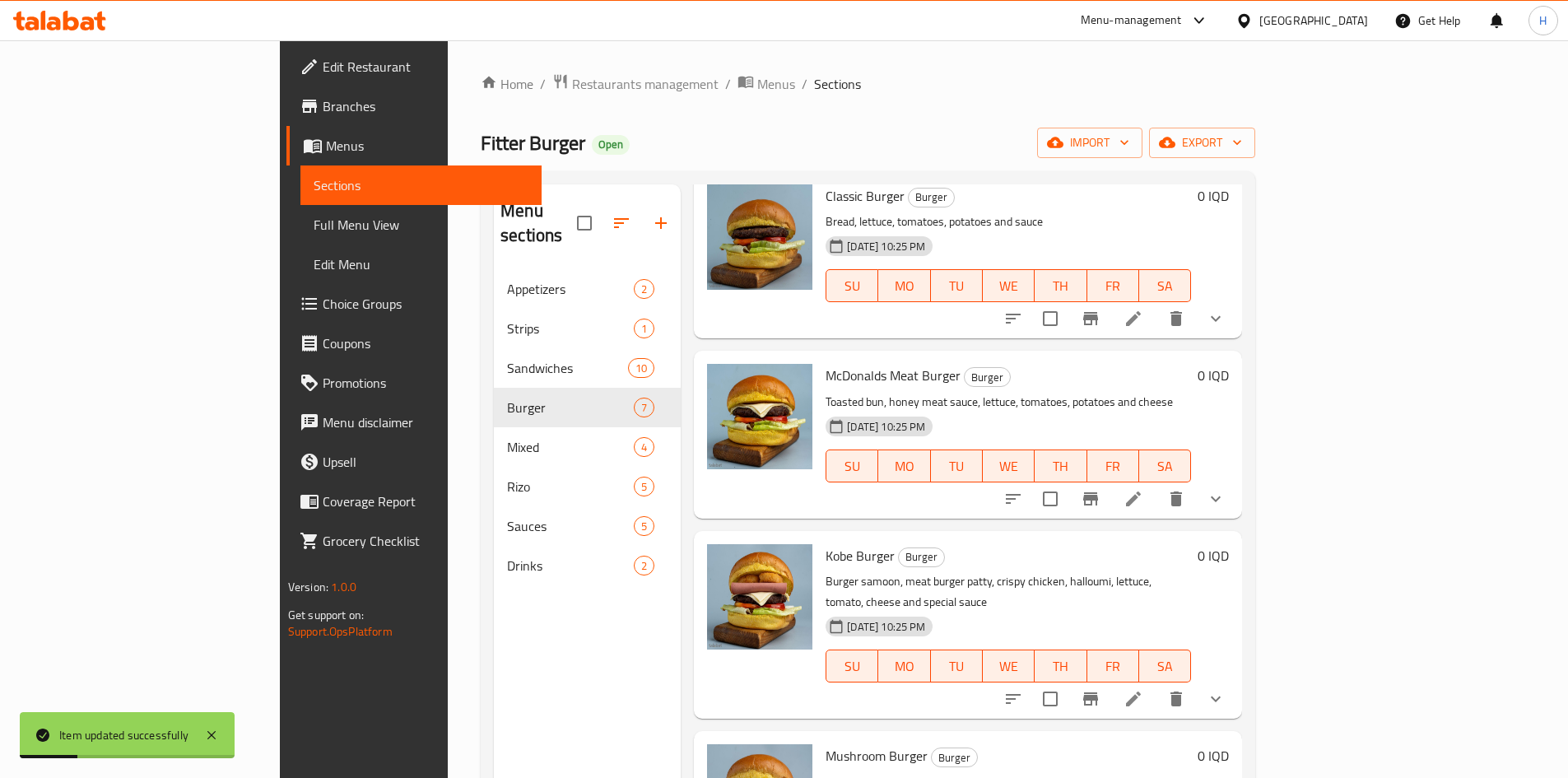
scroll to position [164, 0]
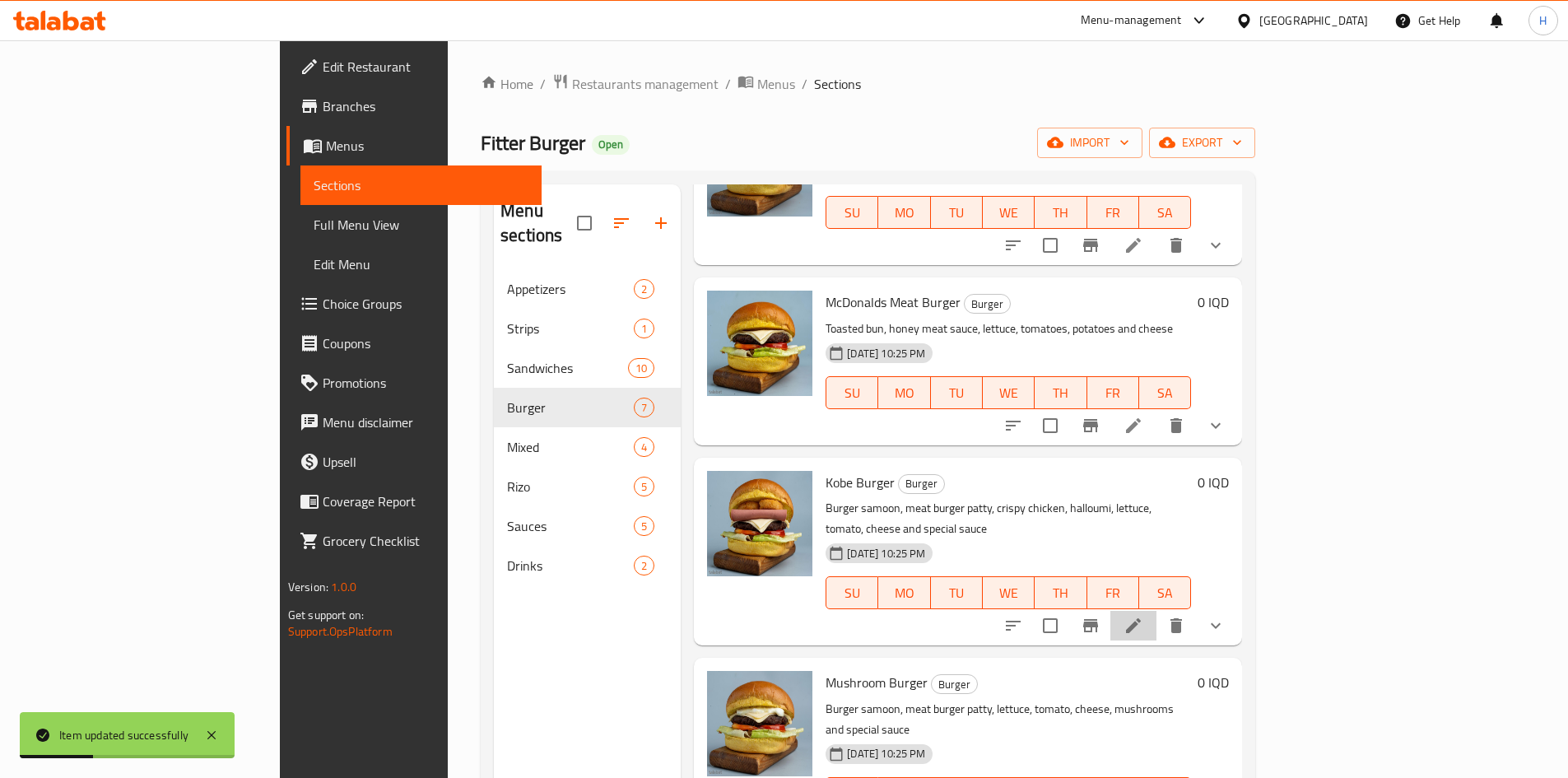
click at [1157, 611] on li at bounding box center [1133, 625] width 46 height 30
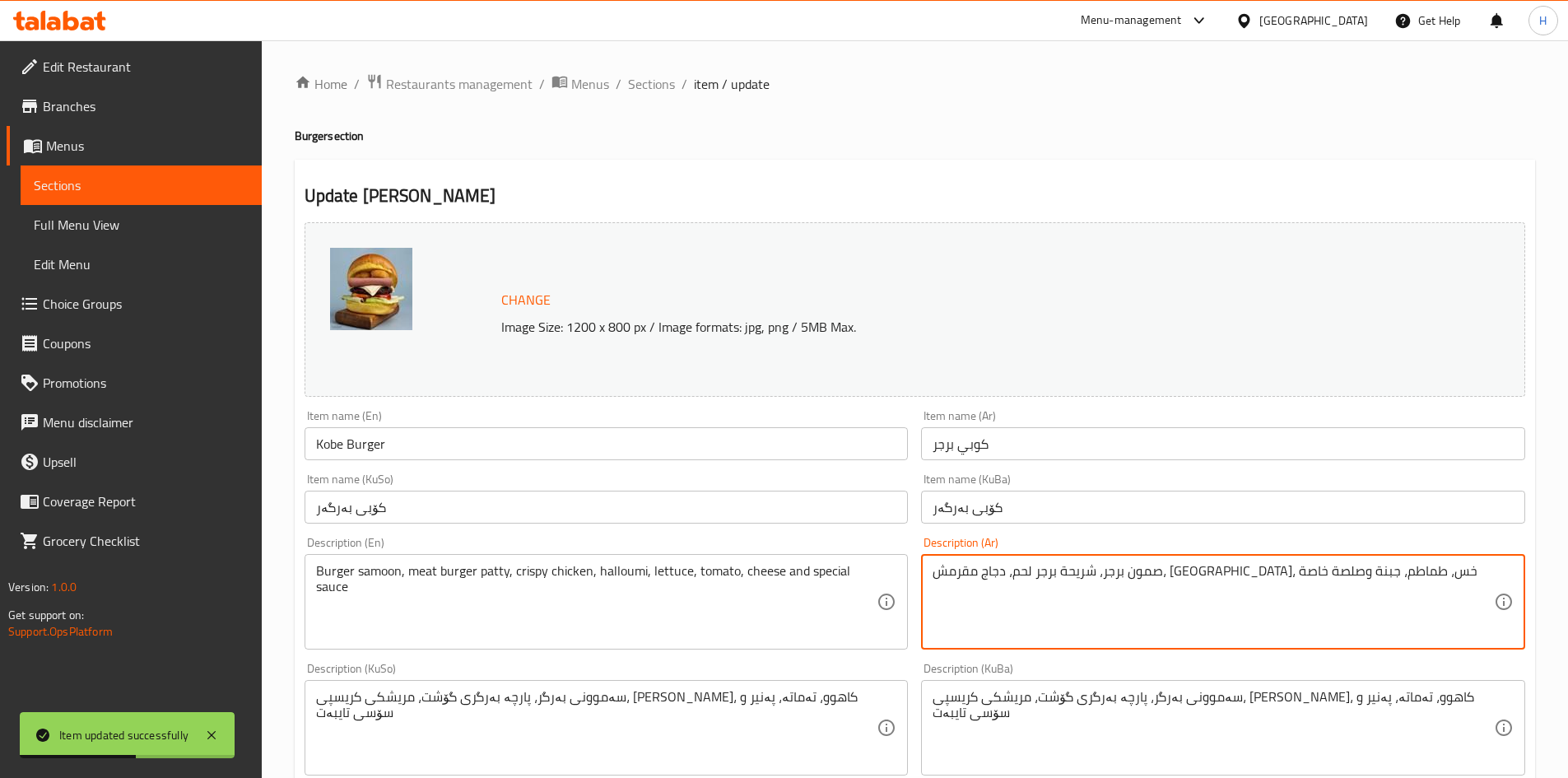
click at [1121, 581] on textarea "صمون برجر، شريحة برجر لحم، دجاج مقرمش، [GEOGRAPHIC_DATA]، خس، طماطم، جبنة وصلصة…" at bounding box center [1213, 602] width 561 height 78
click at [1123, 586] on textarea "صمون, لحم, بصل مقرمش, لحم مدخن, [GEOGRAPHIC_DATA], طماطم وصلصة" at bounding box center [1213, 602] width 561 height 78
click at [1123, 590] on textarea "صمون, لحم, بصل مقرمش, لحم مدخن, [GEOGRAPHIC_DATA], طماطم وصلصة" at bounding box center [1213, 602] width 561 height 78
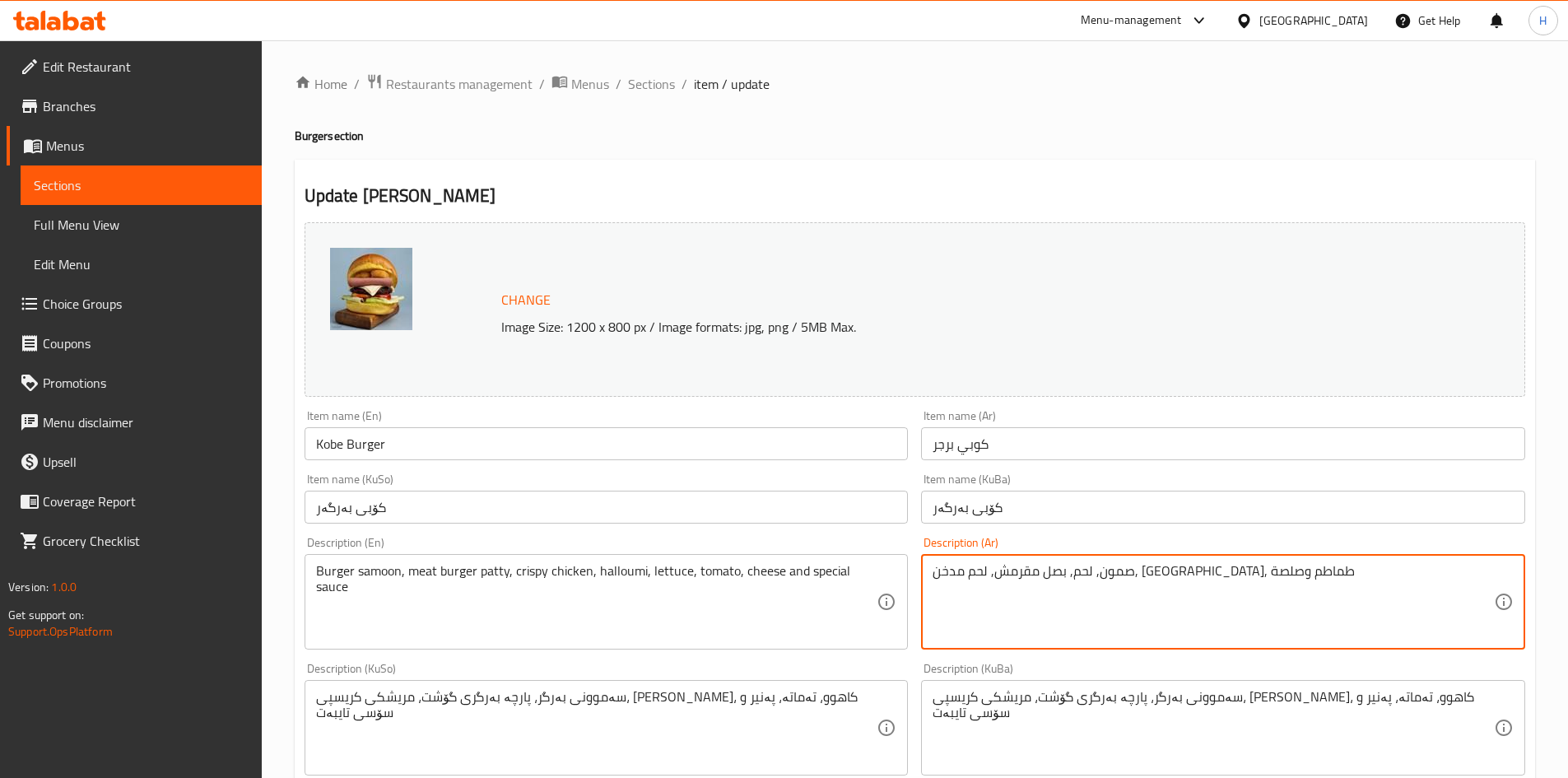
type textarea "صمون, لحم, بصل مقرمش, لحم مدخن, [GEOGRAPHIC_DATA], طماطم وصلصة"
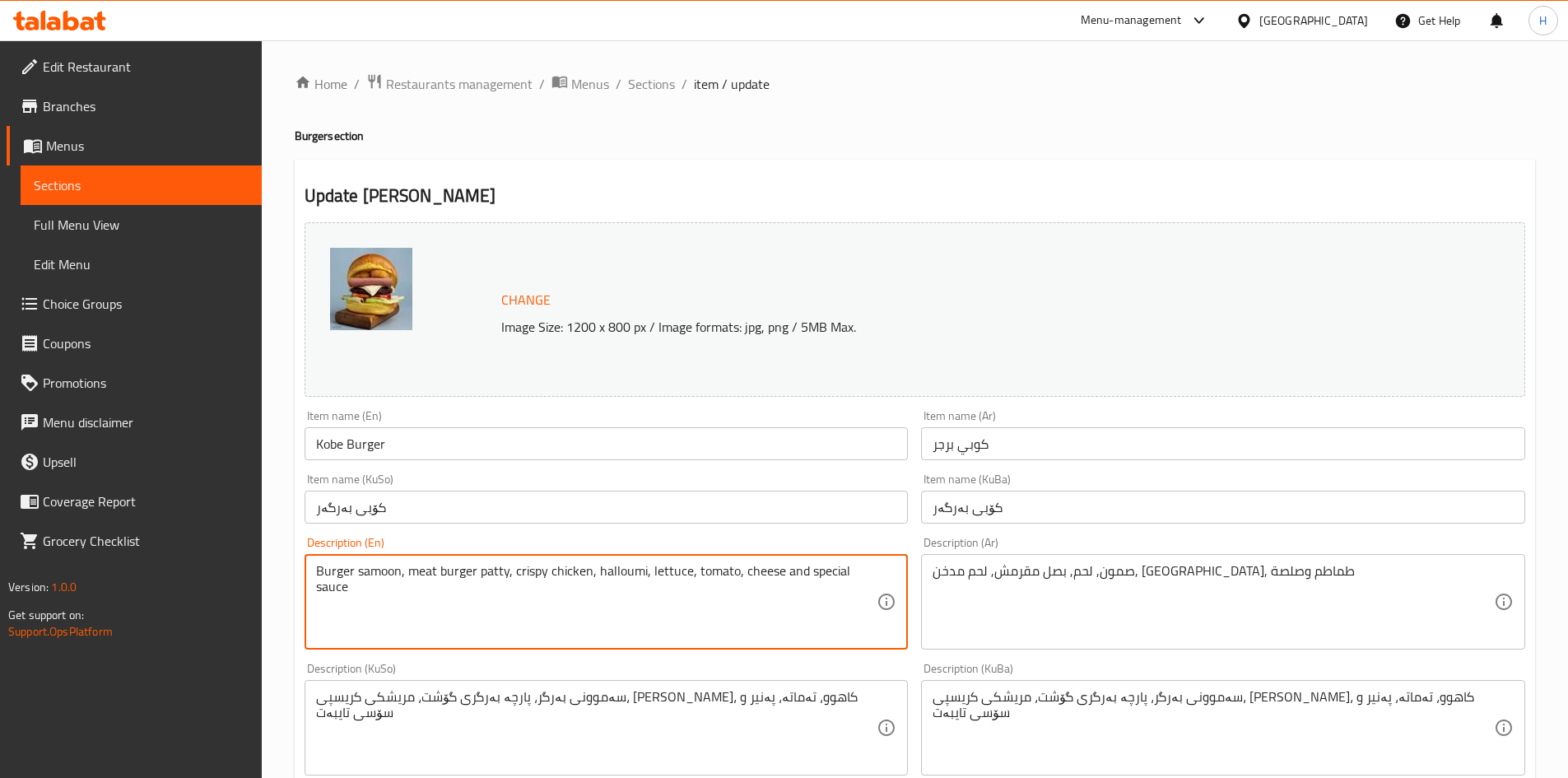
click at [509, 592] on textarea "Burger samoon, meat burger patty, crispy chicken, halloumi, lettuce, tomato, ch…" at bounding box center [597, 602] width 561 height 78
paste textarea "read, meat, crispy onions, smoked meat, lettuce, tomatoes and"
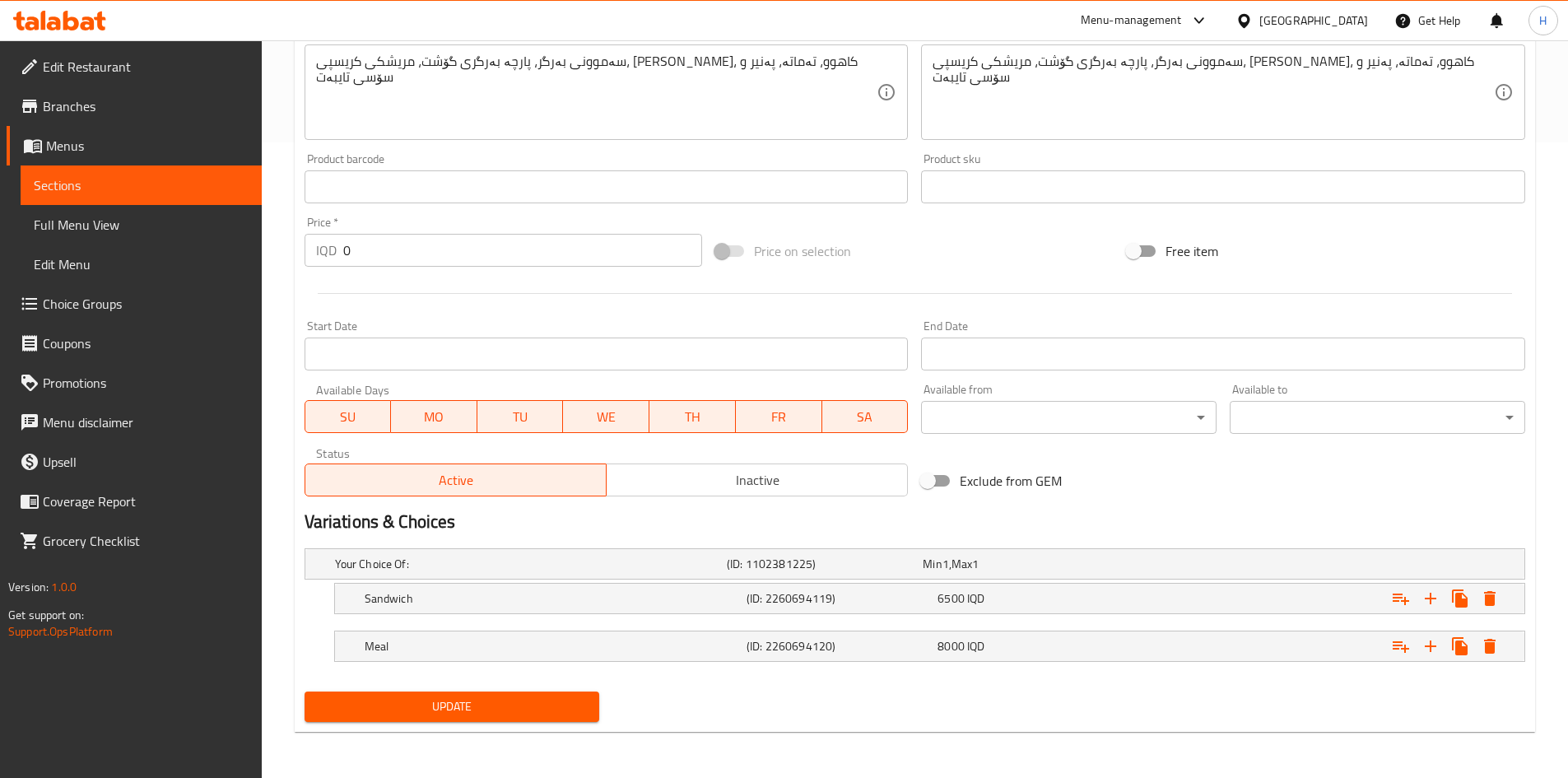
type textarea "Bread, meat, crispy onions, smoked meat, lettuce, tomatoes and sauce"
click at [485, 703] on span "Update" at bounding box center [453, 707] width 270 height 20
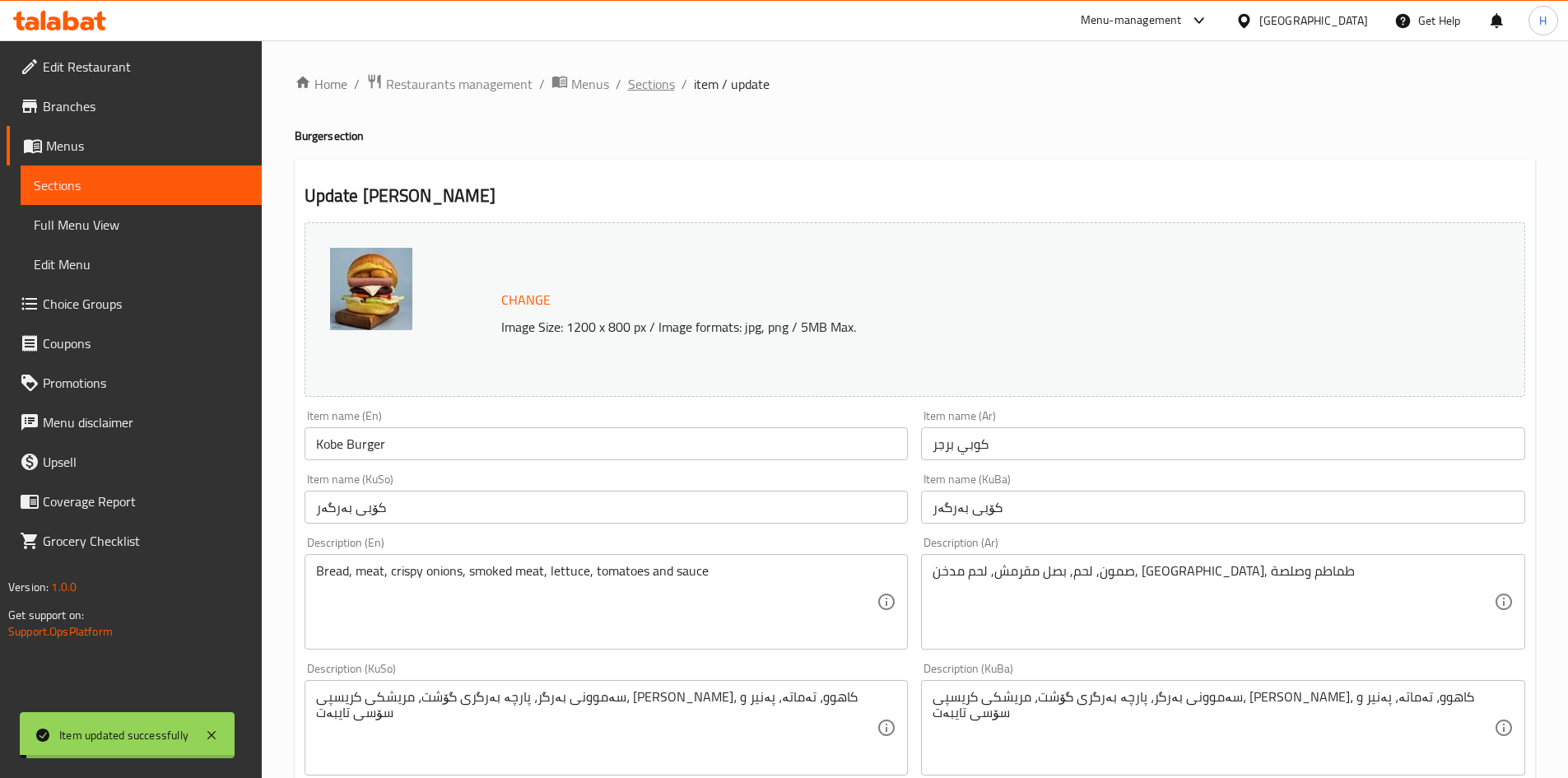
click at [644, 81] on span "Sections" at bounding box center [651, 83] width 47 height 19
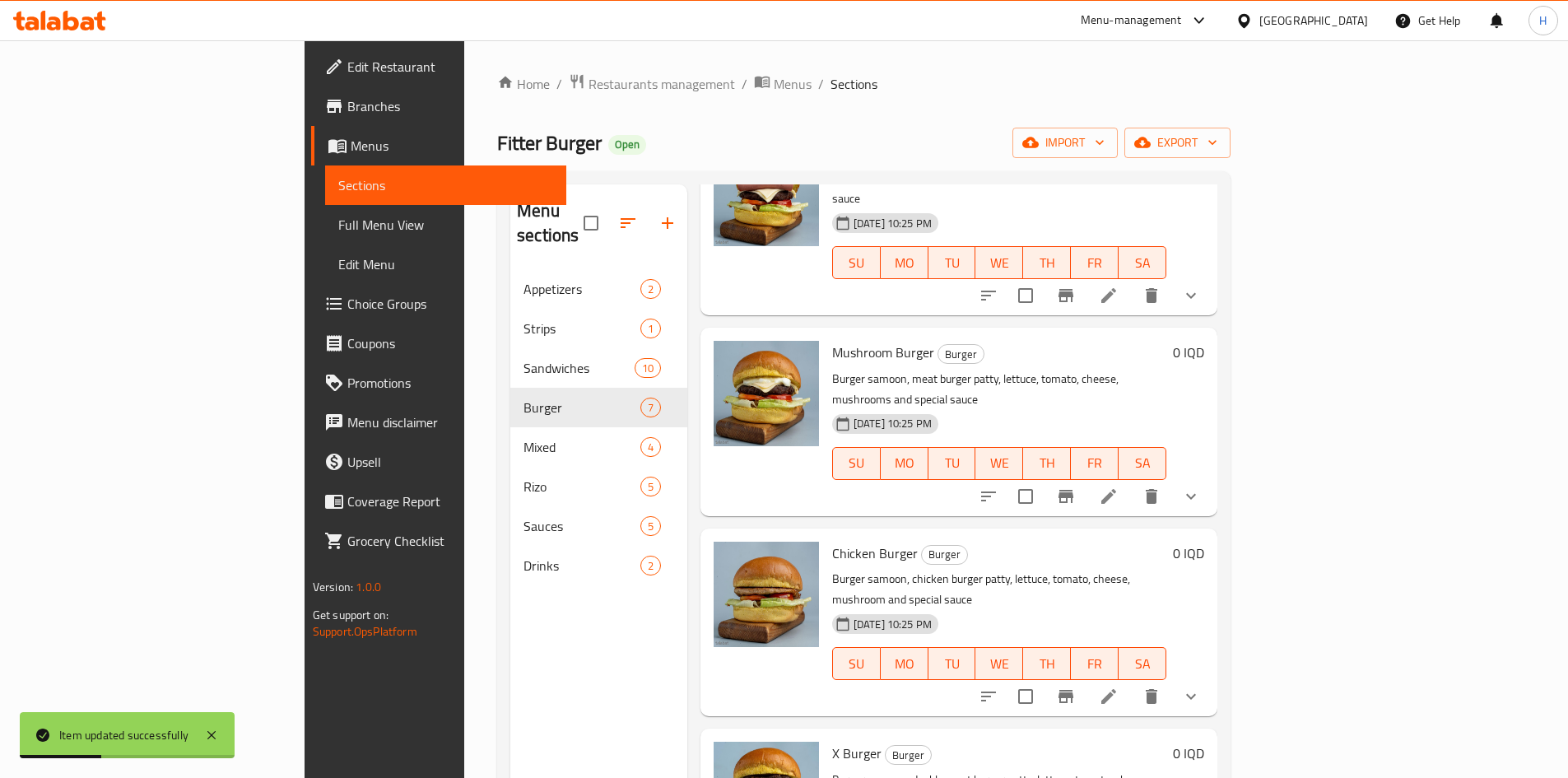
scroll to position [522, 0]
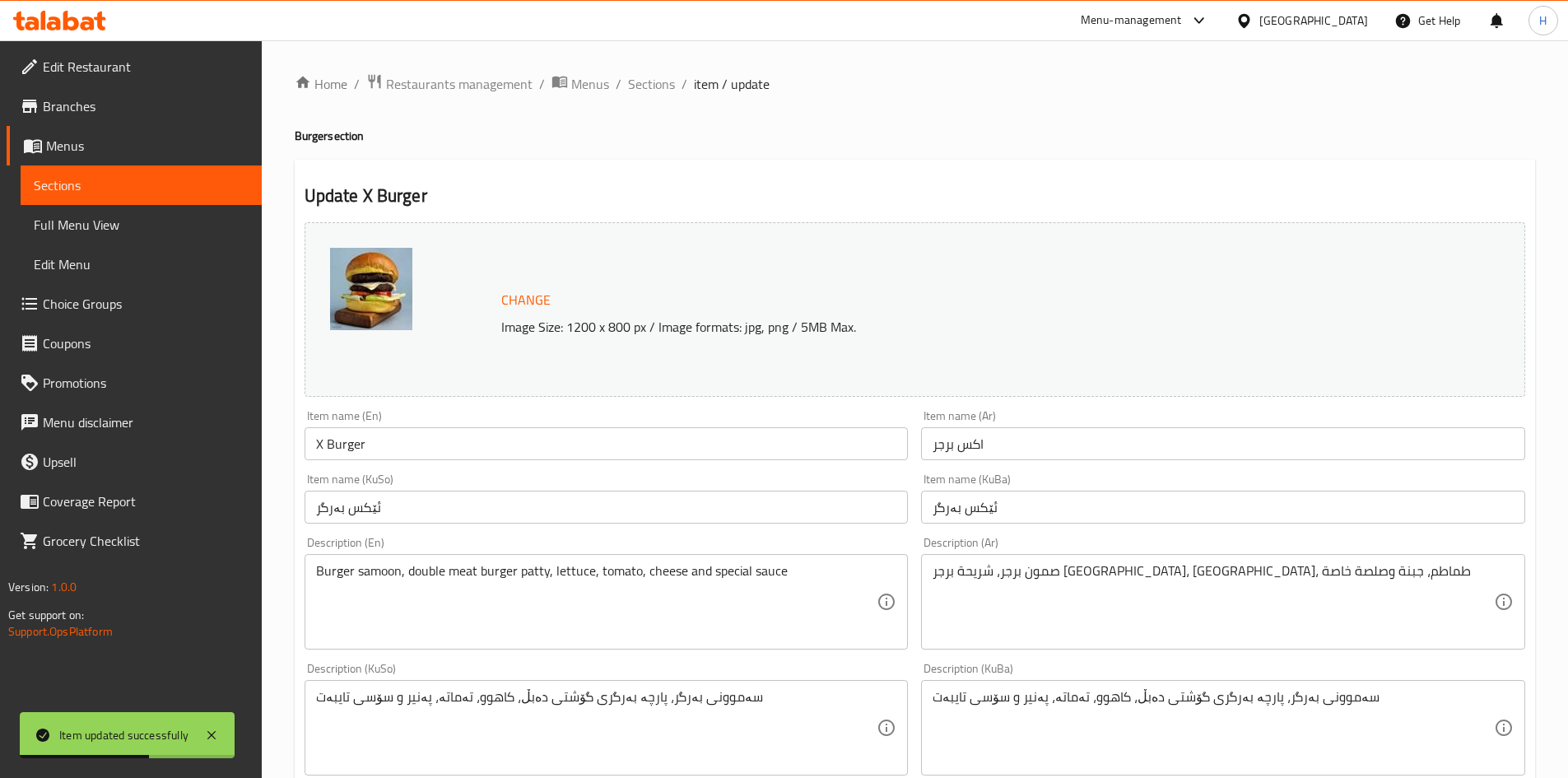
click at [999, 561] on div "صمون برجر، شريحة برجر [GEOGRAPHIC_DATA]، [GEOGRAPHIC_DATA]، طماطم، جبنة وصلصة خ…" at bounding box center [1223, 602] width 604 height 96
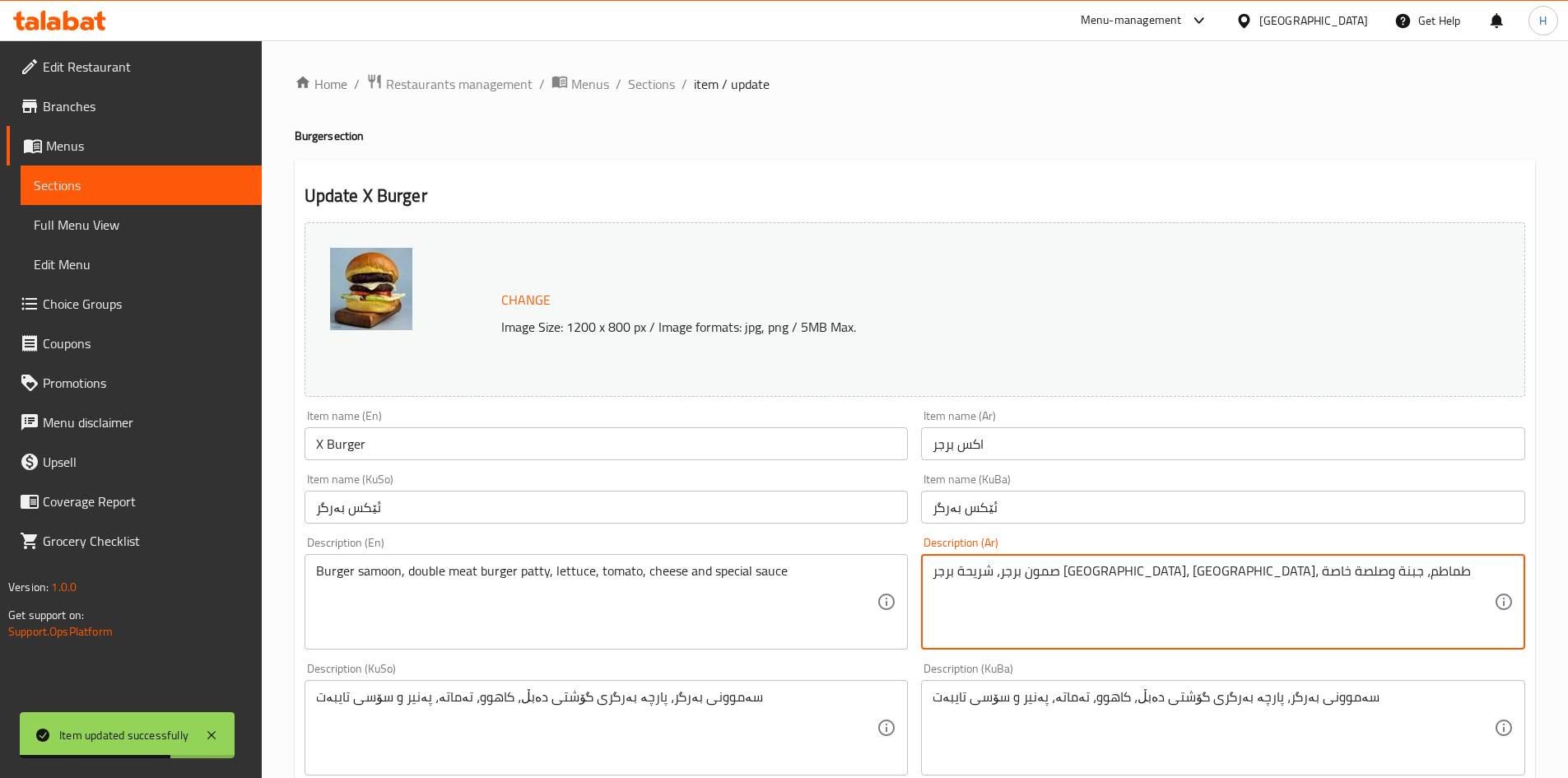
click at [1034, 580] on textarea "صمون برجر، شريحة برجر [GEOGRAPHIC_DATA]، [GEOGRAPHIC_DATA]، طماطم، جبنة وصلصة خ…" at bounding box center [1213, 602] width 561 height 78
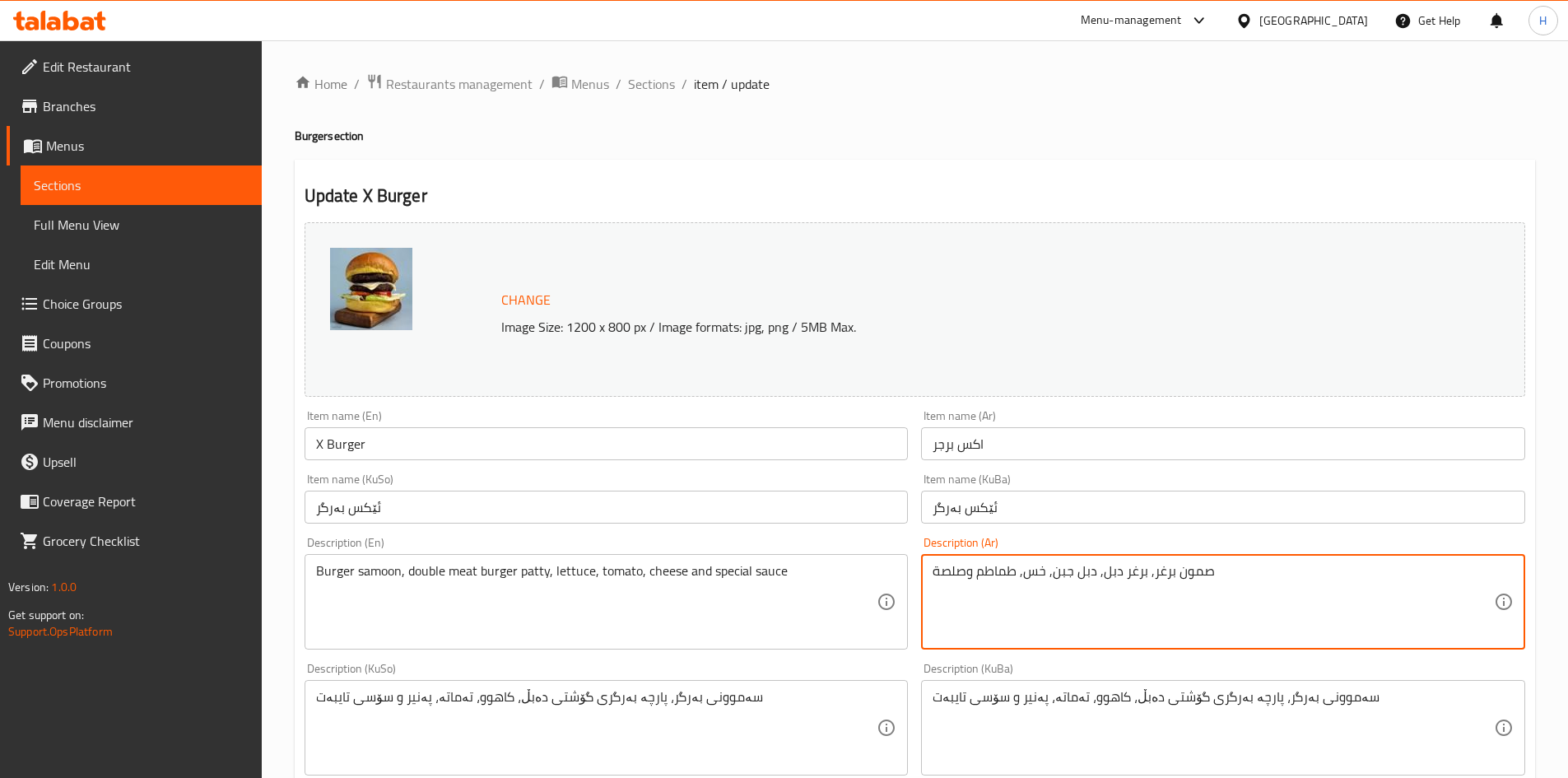
click at [1034, 580] on textarea "صمون برغر, برغر دبل, دبل جبن, خس, طماطم وصلصة" at bounding box center [1213, 602] width 561 height 78
type textarea "صمون برغر, برغر دبل, دبل جبن, خس, طماطم وصلصة"
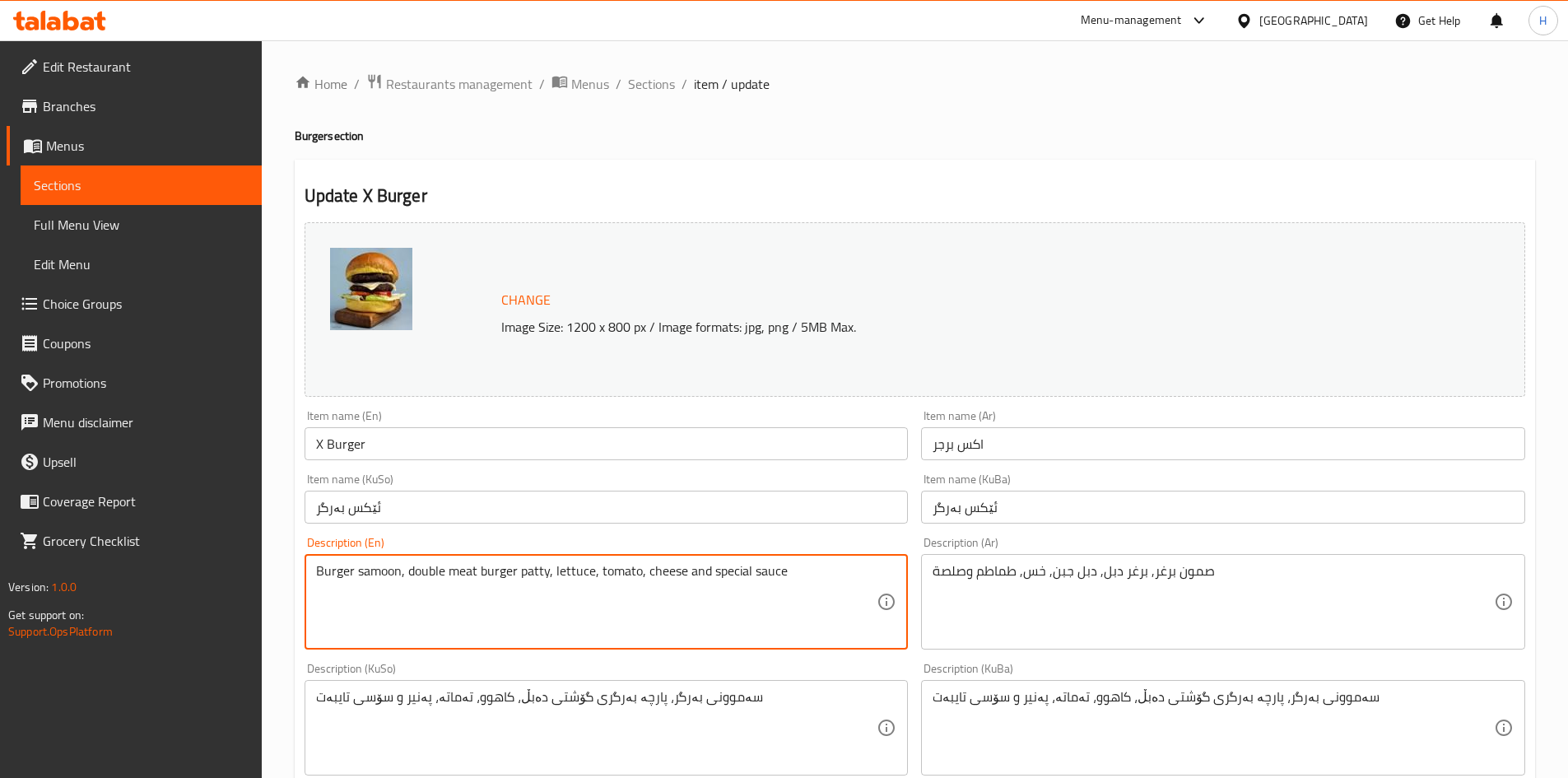
click at [592, 612] on textarea "Burger samoon, double meat burger patty, lettuce, tomato, cheese and special sa…" at bounding box center [597, 602] width 561 height 78
paste textarea "bun, double burger, double cheese, lettuce, tomato and"
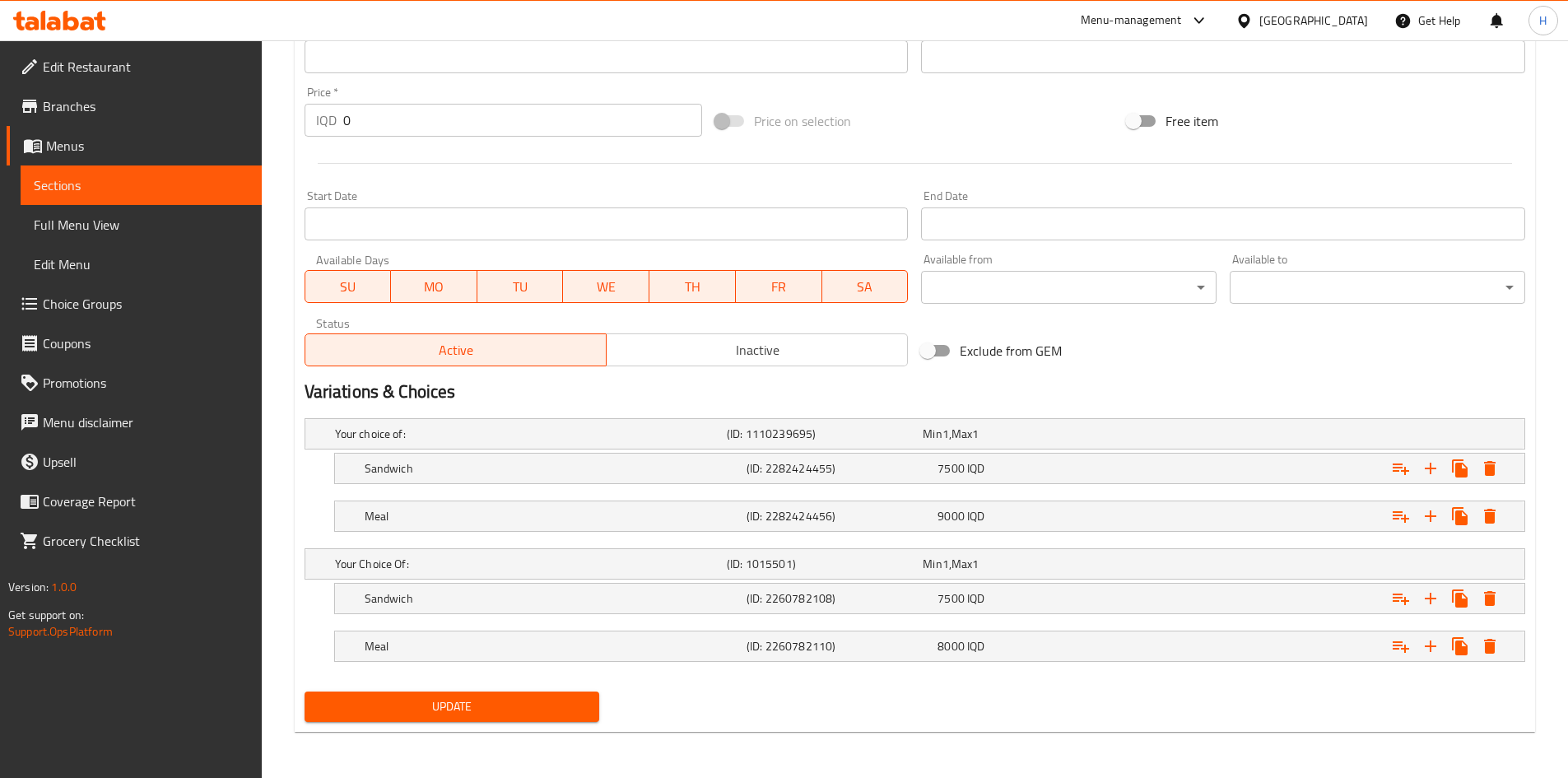
type textarea "Burger bun, double burger, double cheese, lettuce, tomato and sauce"
click at [457, 711] on span "Update" at bounding box center [453, 707] width 270 height 20
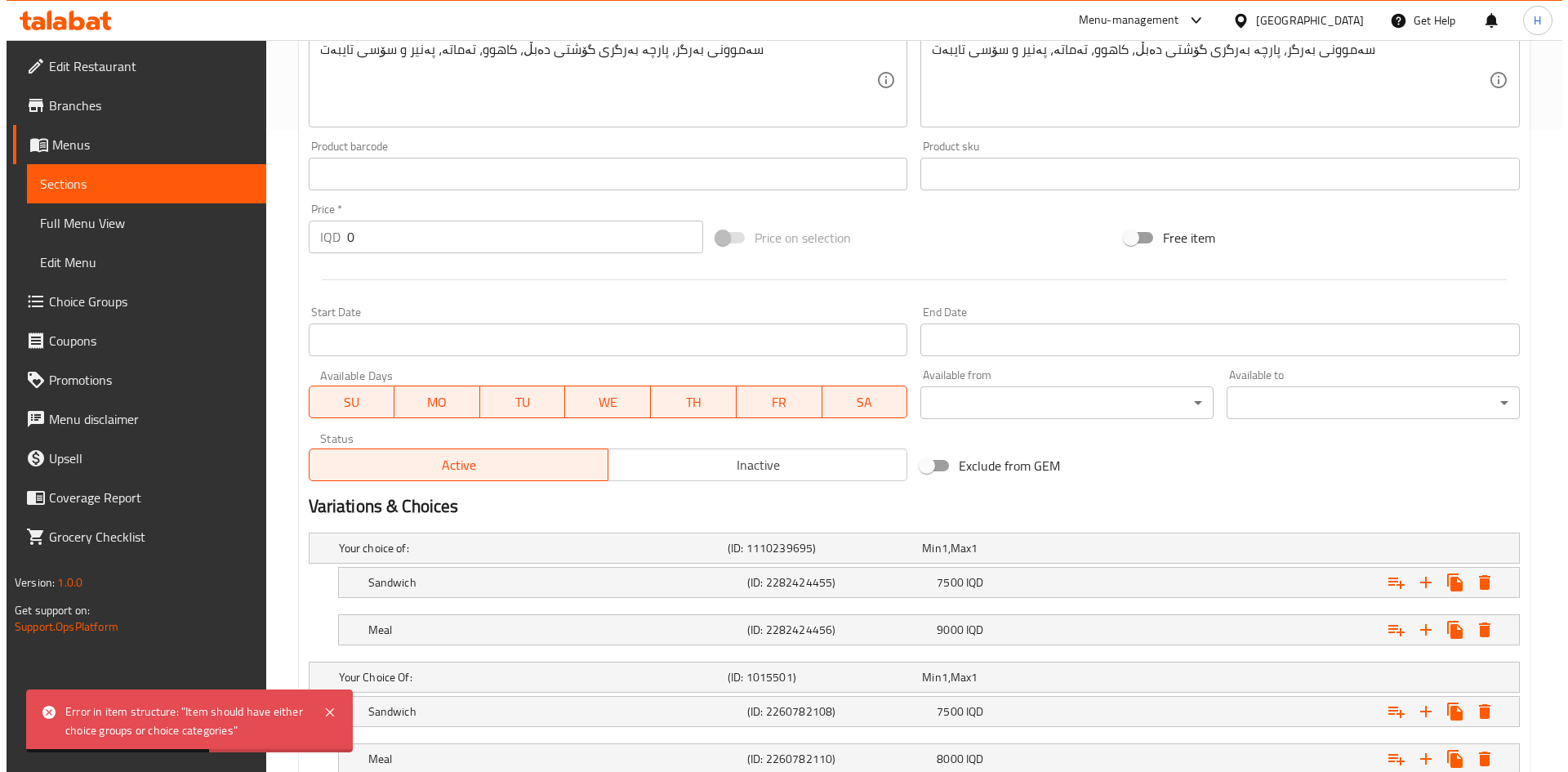
scroll to position [759, 0]
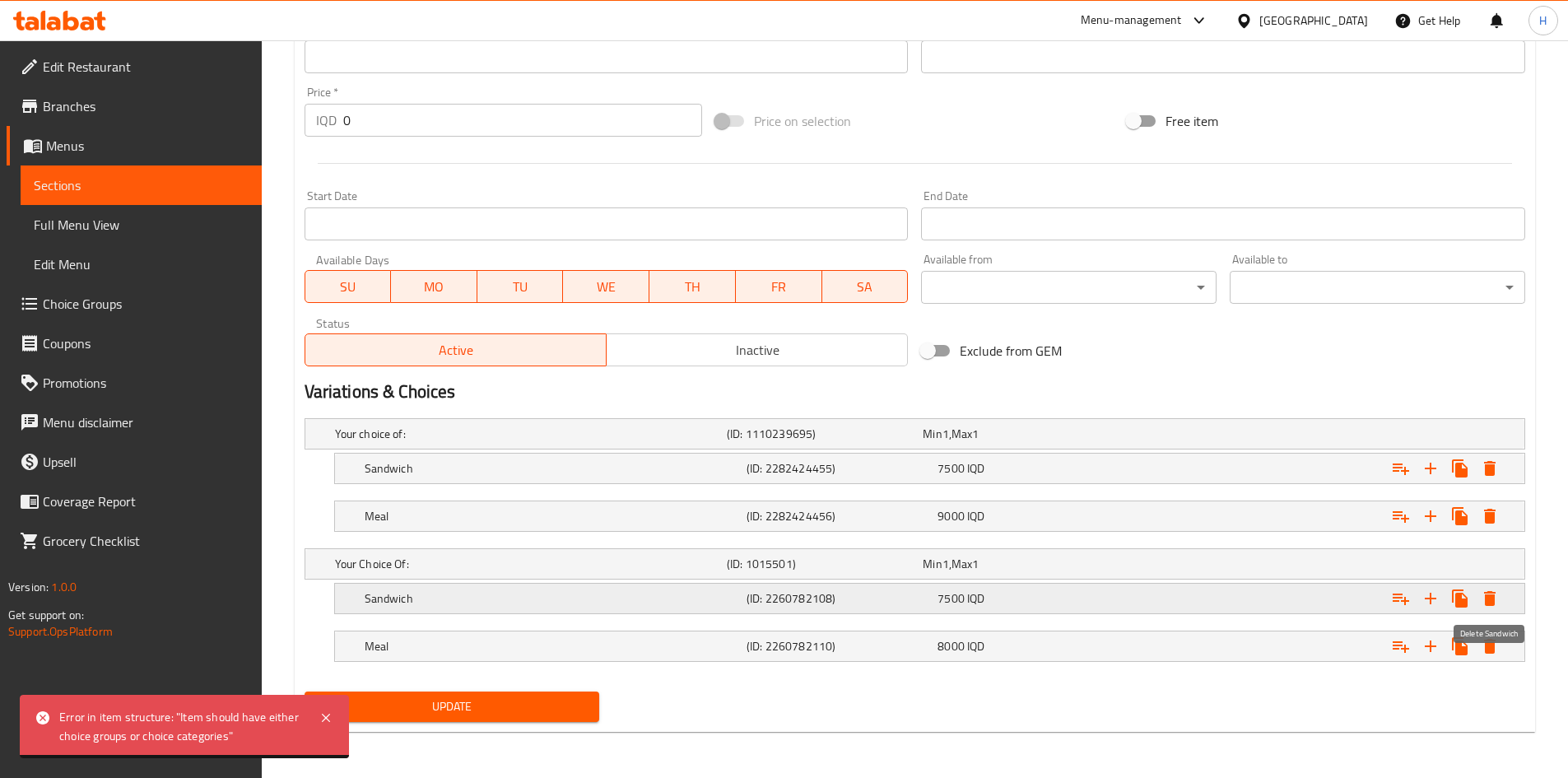
click at [1503, 594] on button "Expand" at bounding box center [1489, 598] width 30 height 30
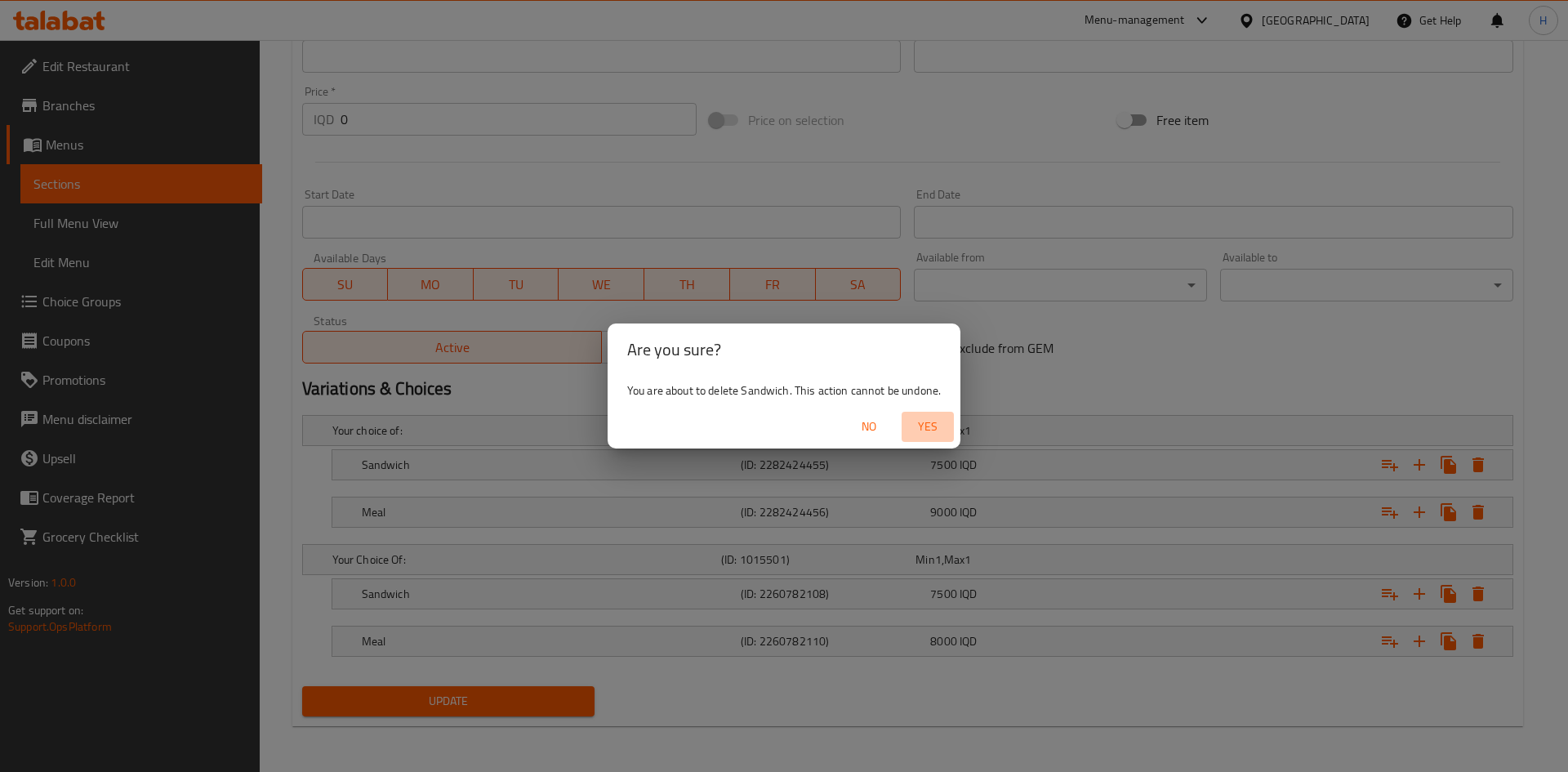
click at [938, 418] on span "Yes" at bounding box center [927, 426] width 40 height 20
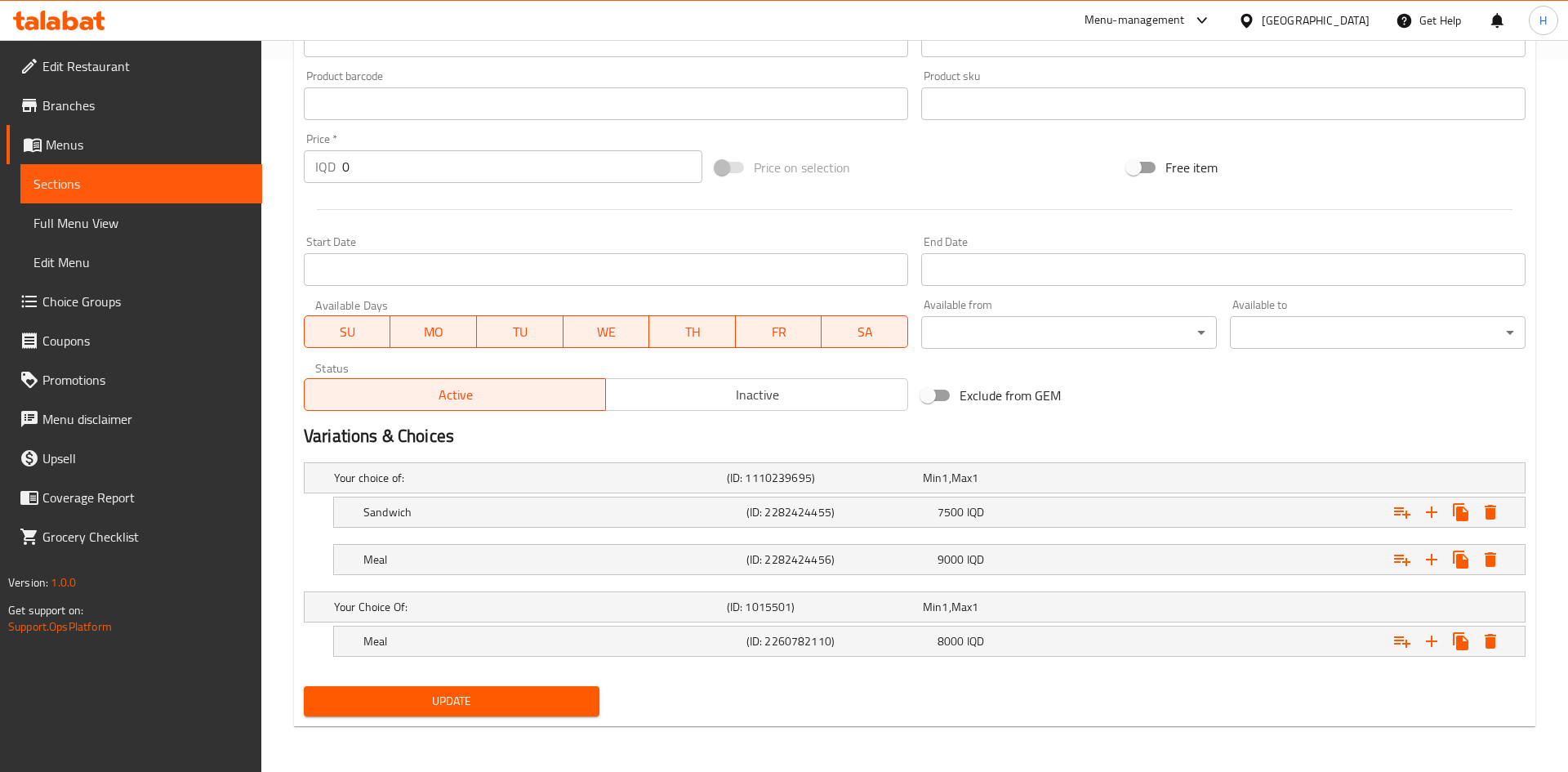
scroll to position [712, 0]
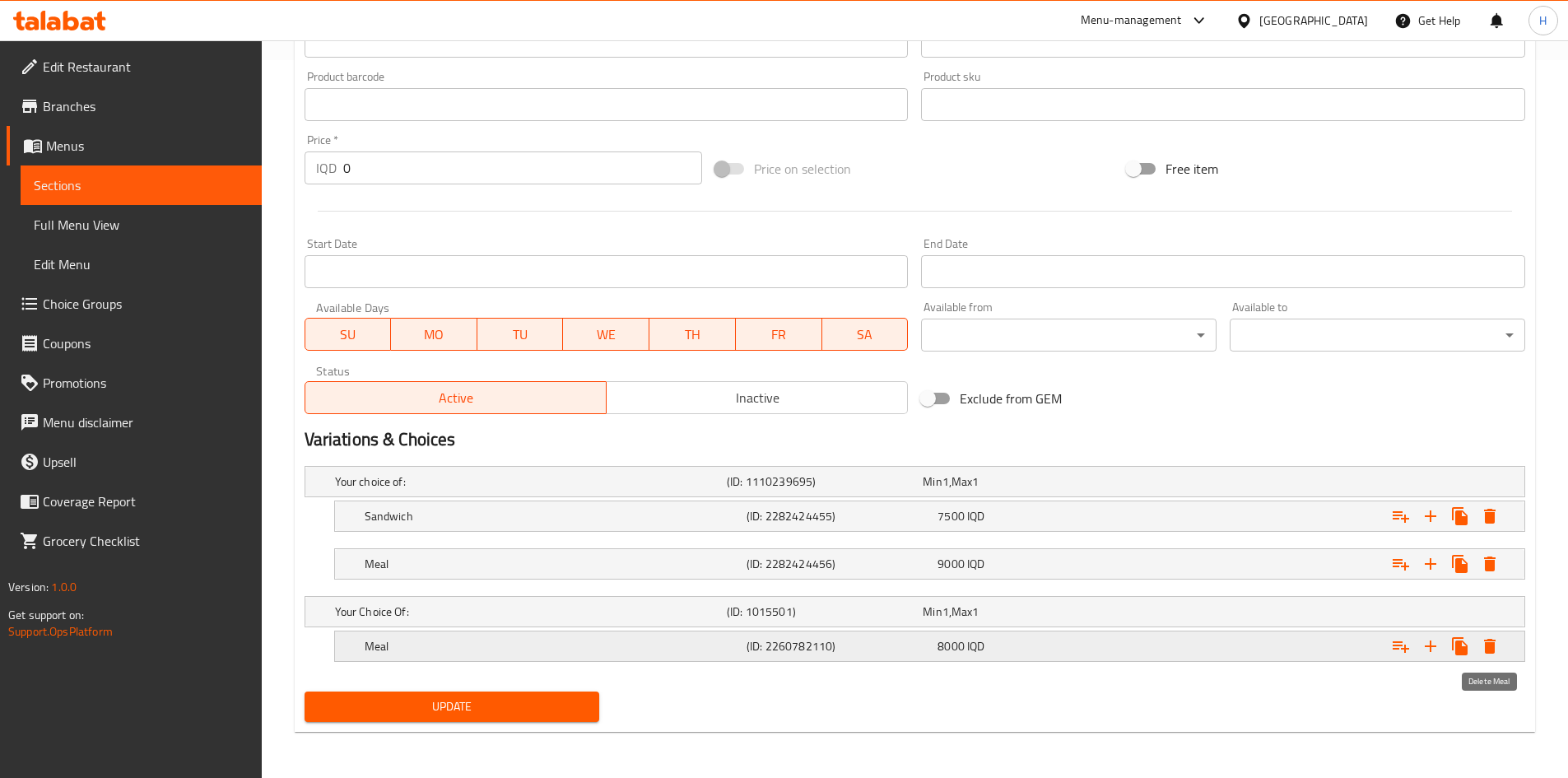
click at [1492, 647] on icon "Expand" at bounding box center [1490, 646] width 12 height 14
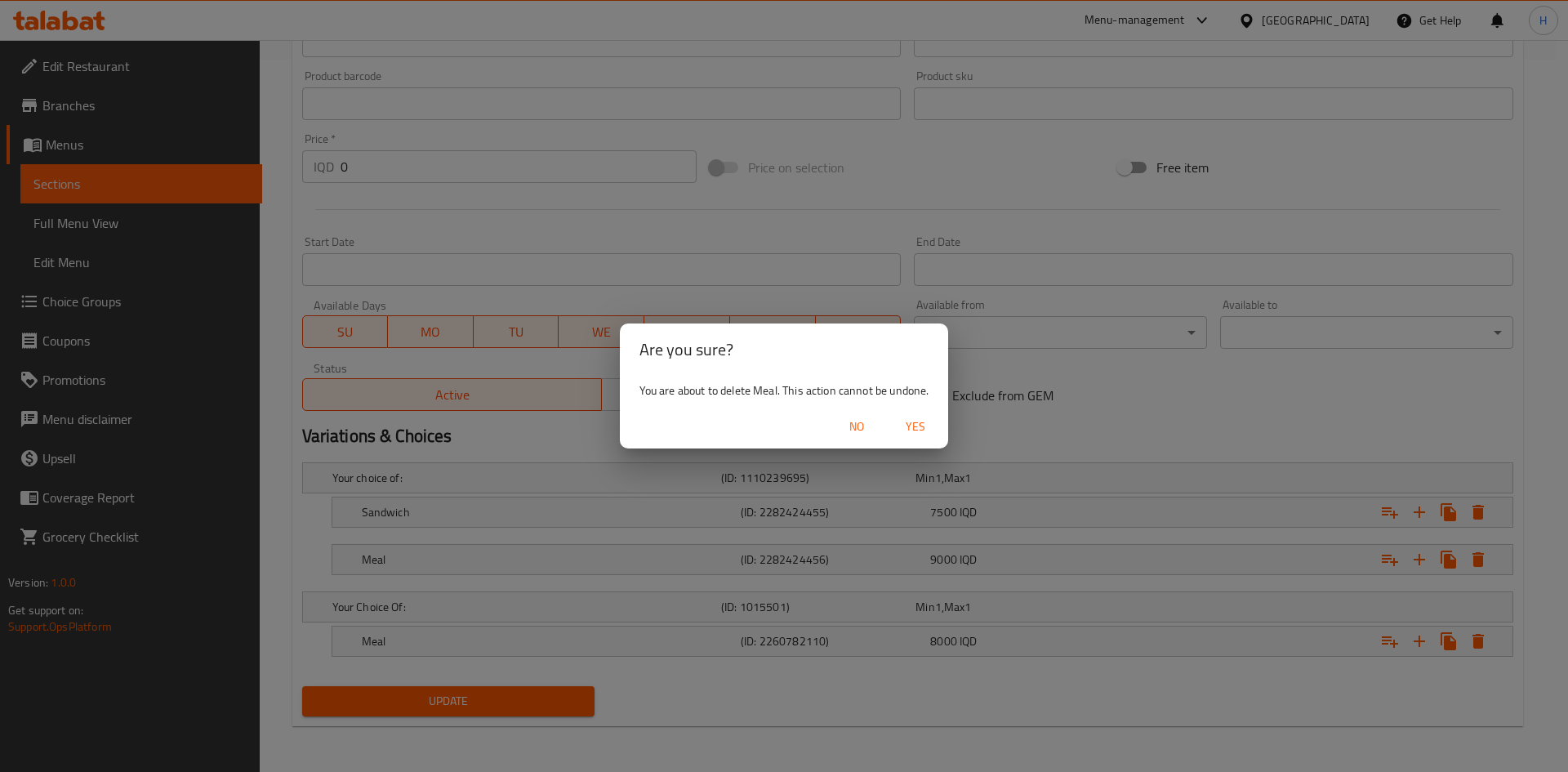
click at [927, 431] on span "Yes" at bounding box center [915, 426] width 40 height 20
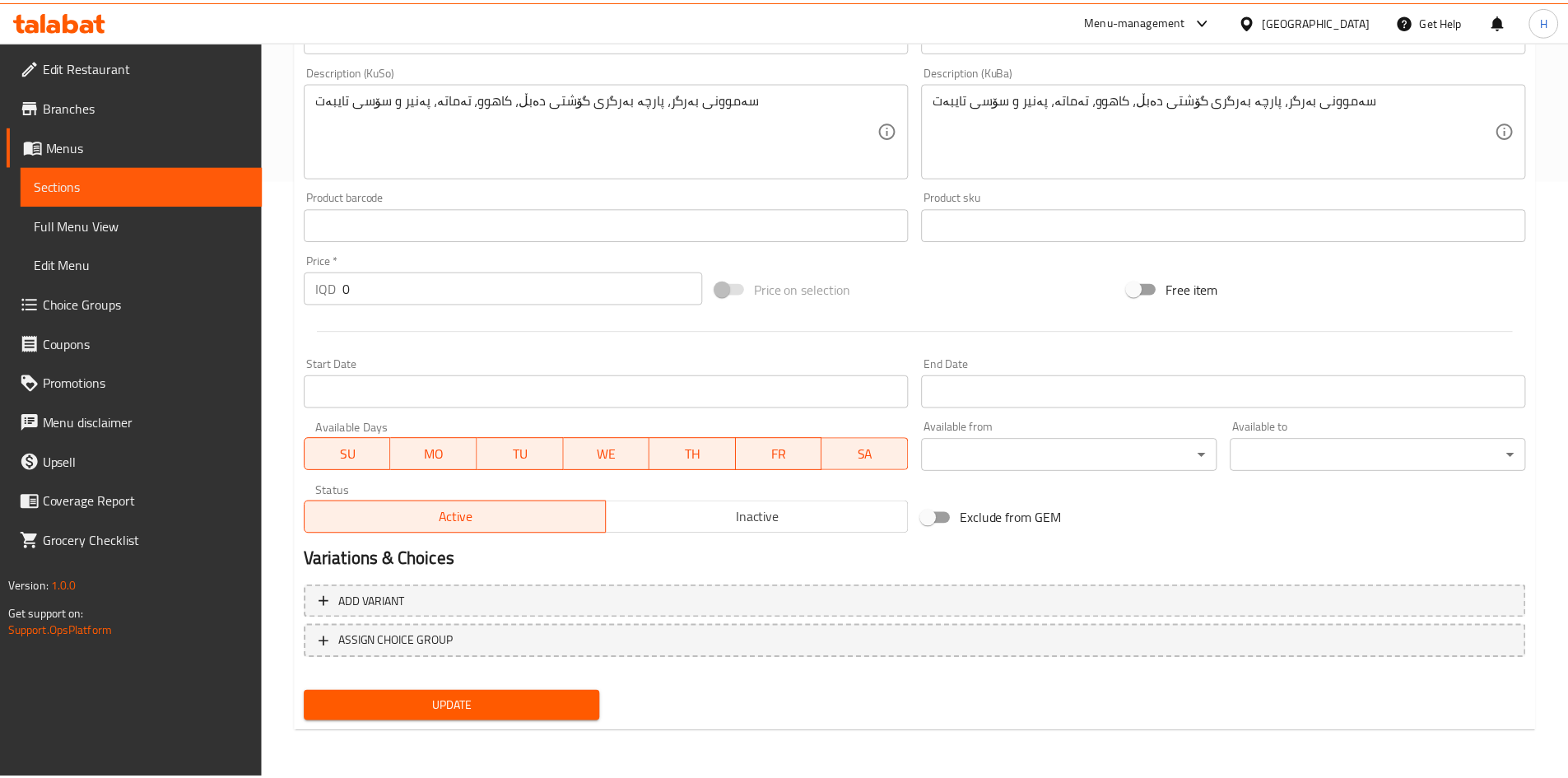
scroll to position [582, 0]
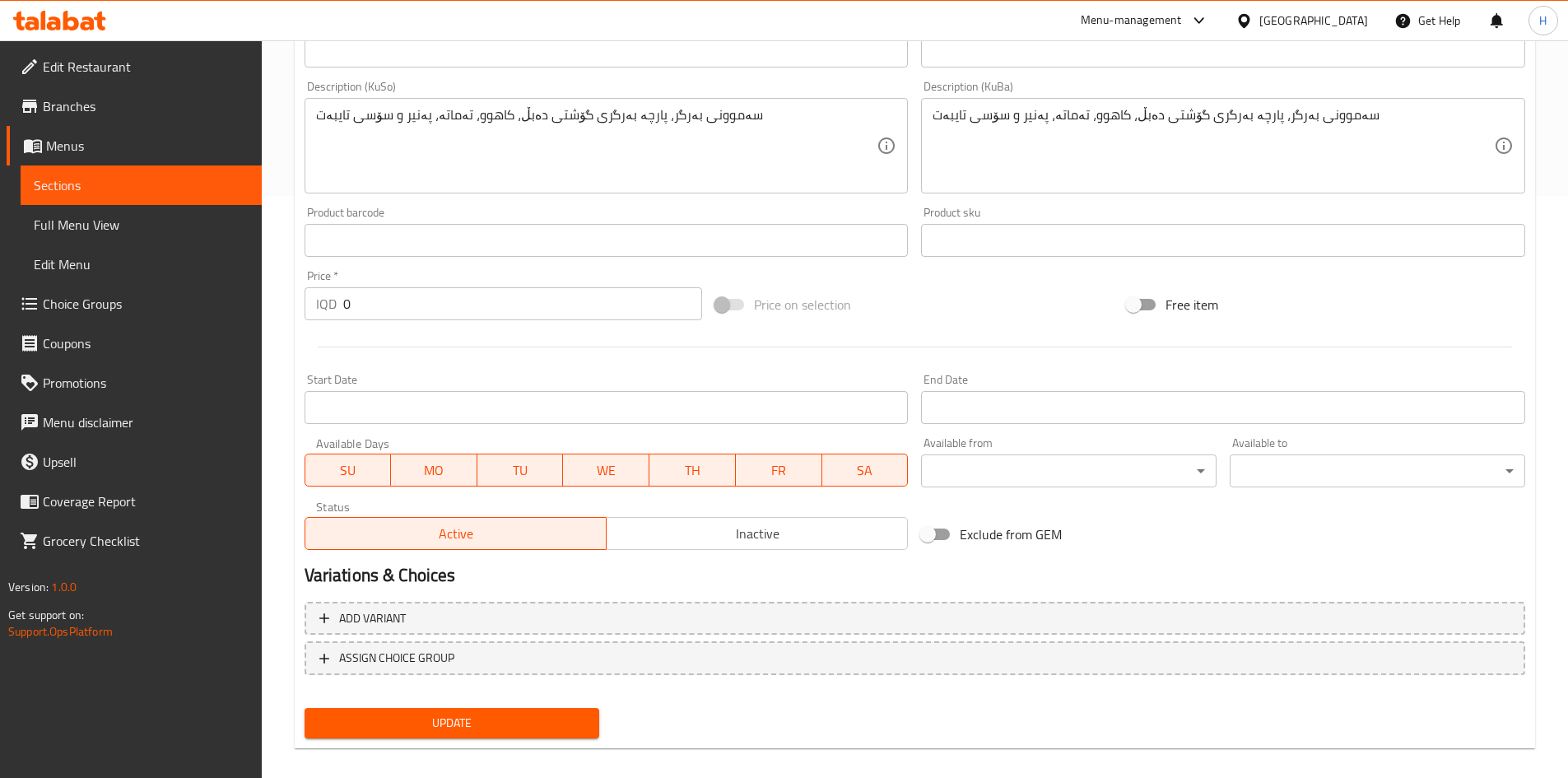
click at [361, 300] on input "0" at bounding box center [523, 303] width 359 height 33
click at [362, 301] on input "0" at bounding box center [523, 303] width 359 height 33
type input "7500"
click at [524, 730] on span "Update" at bounding box center [453, 723] width 270 height 20
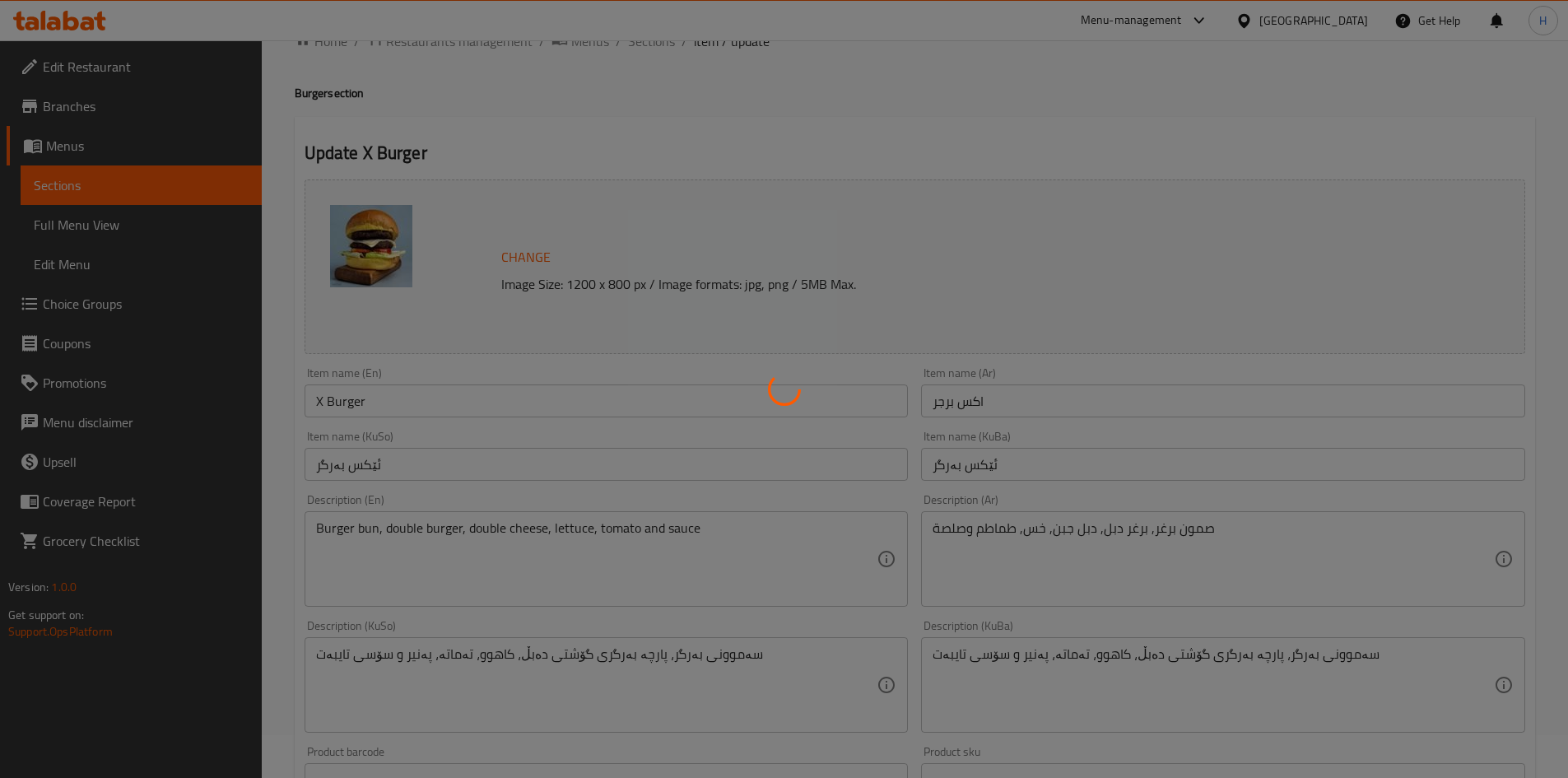
scroll to position [0, 0]
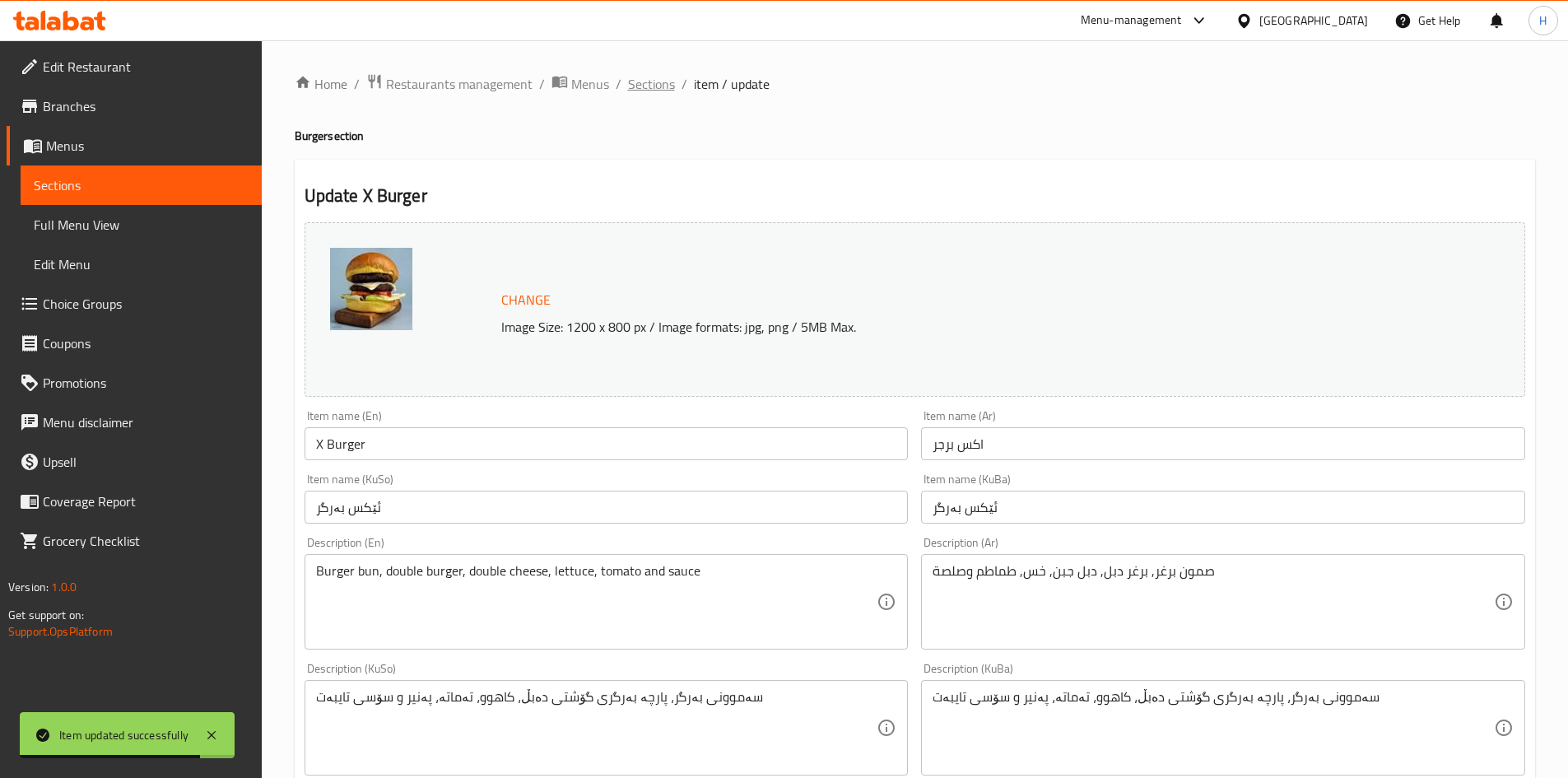
click at [646, 80] on span "Sections" at bounding box center [651, 83] width 47 height 19
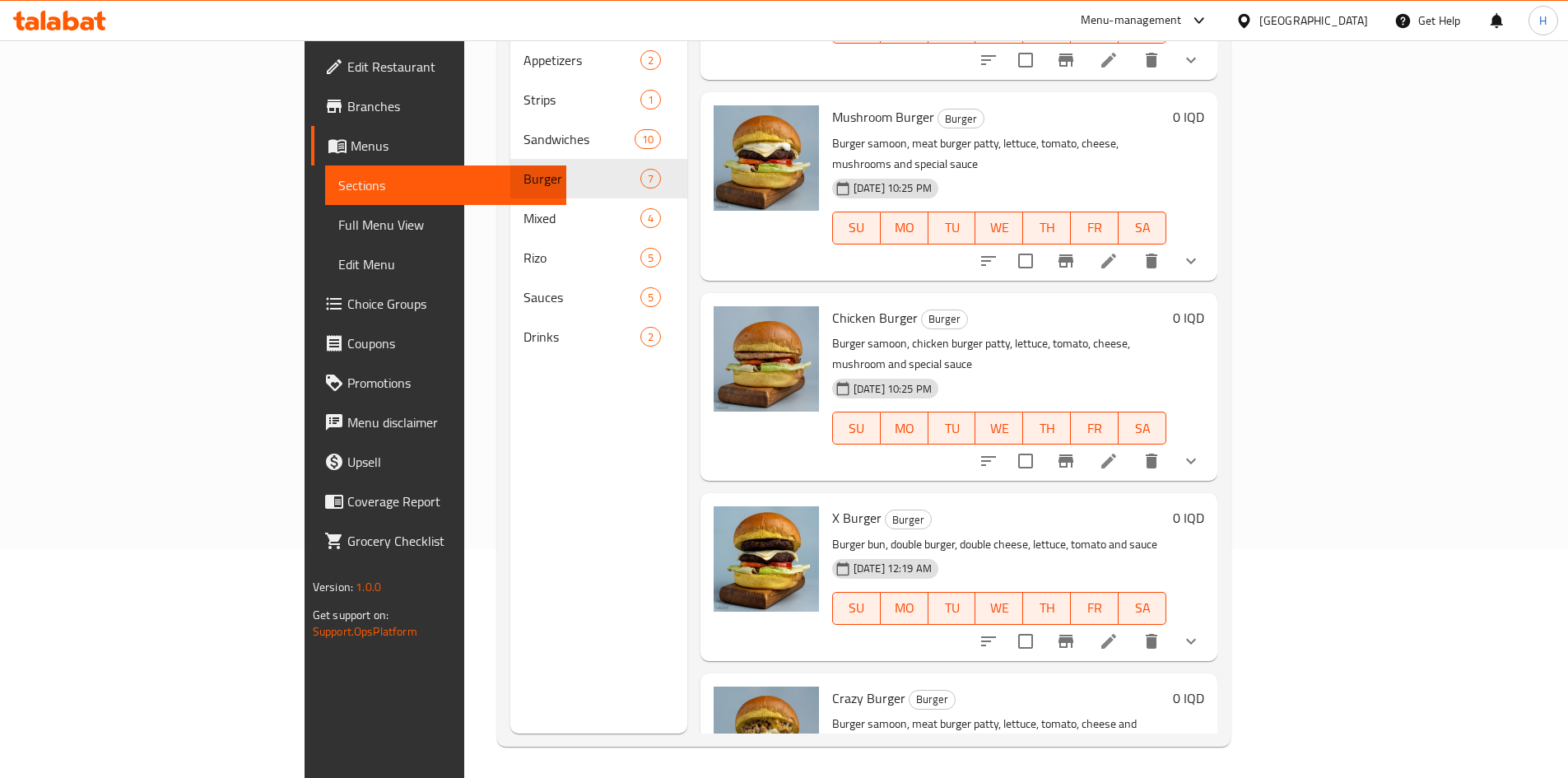
scroll to position [231, 0]
click at [1116, 632] on icon at bounding box center [1109, 639] width 14 height 14
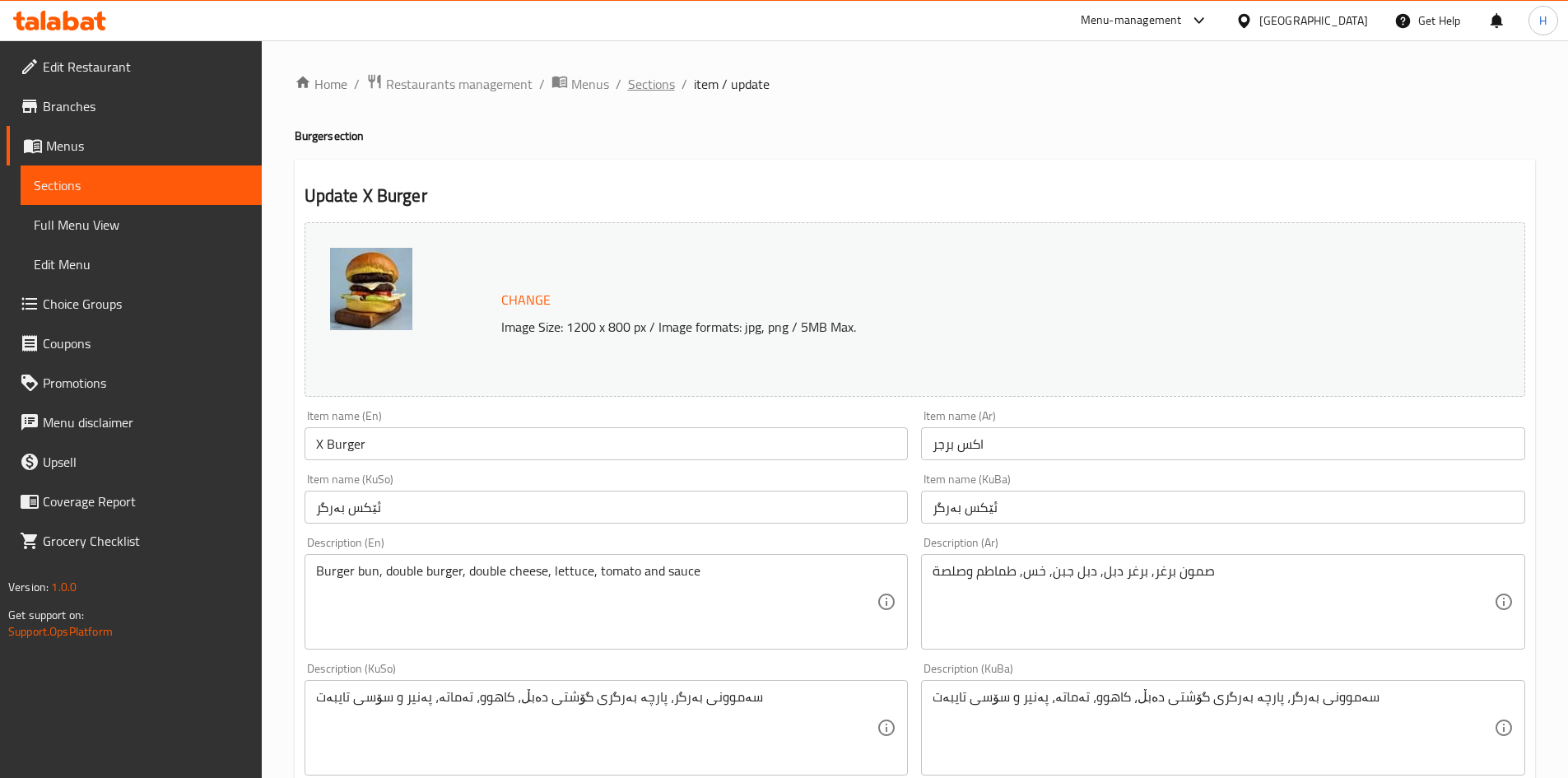
click at [663, 82] on span "Sections" at bounding box center [651, 83] width 47 height 19
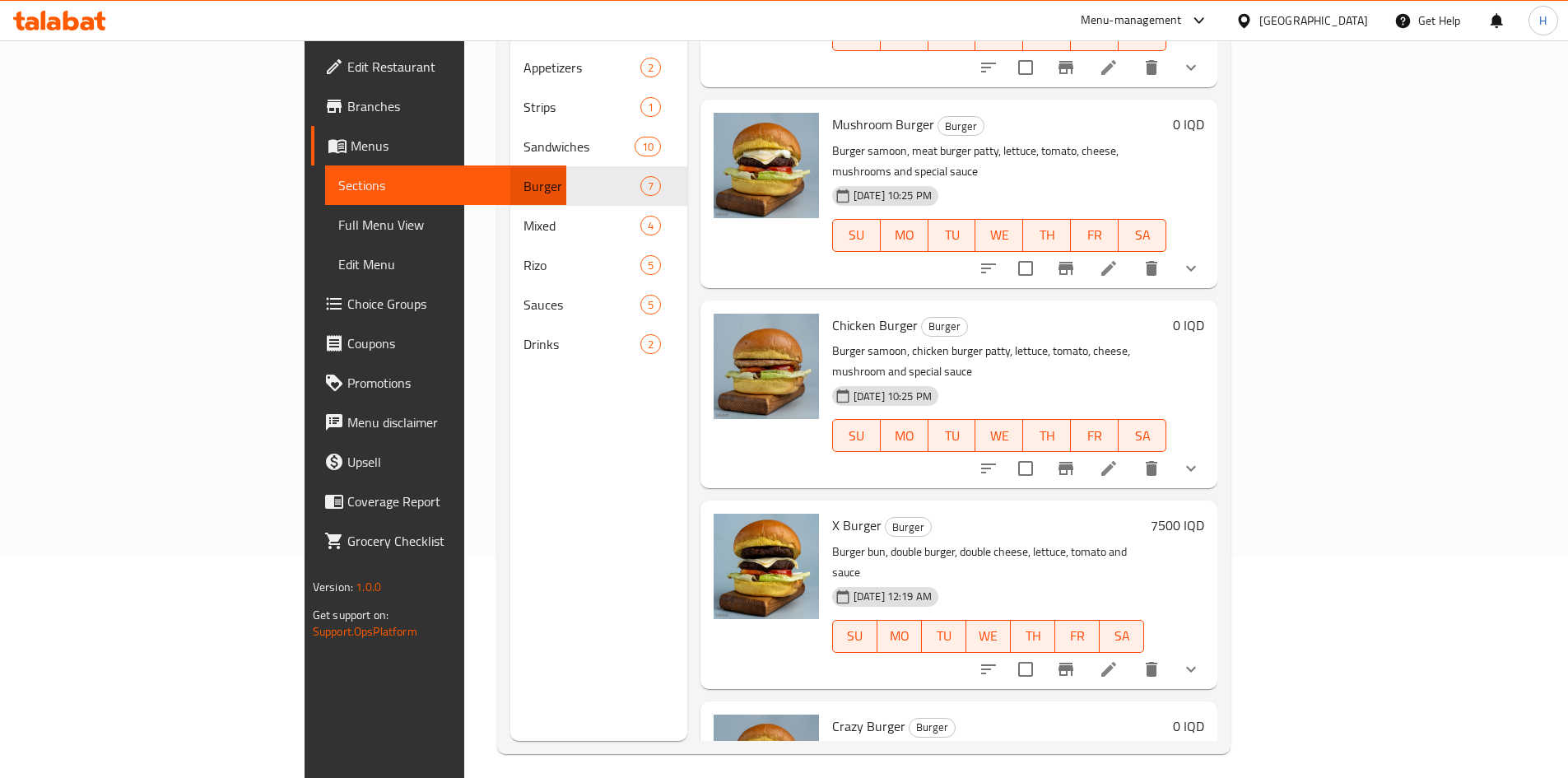
scroll to position [231, 0]
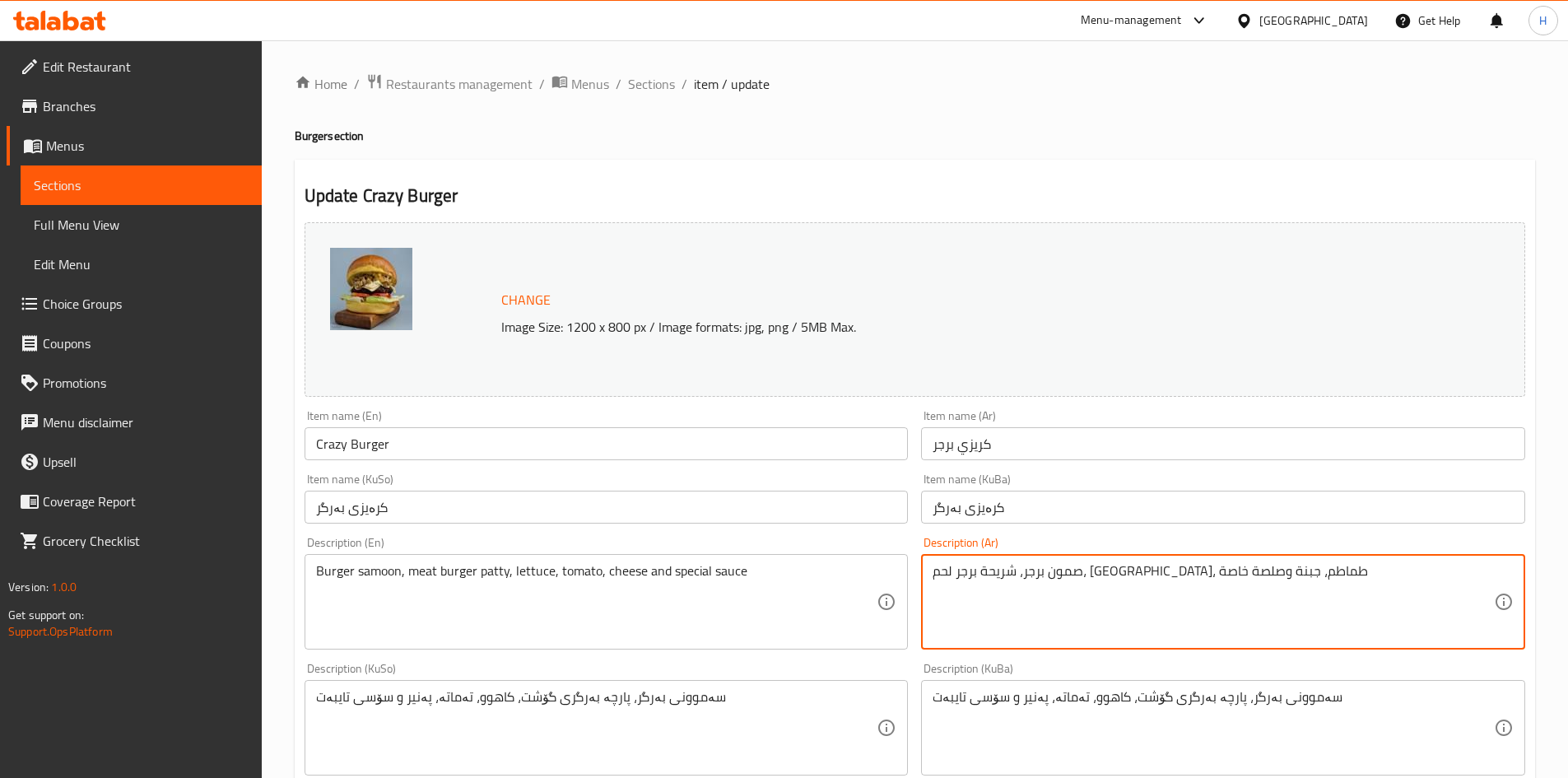
click at [1204, 578] on textarea "صمون برجر، شريحة برجر لحم، [GEOGRAPHIC_DATA]، طماطم، جبنة وصلصة خاصة" at bounding box center [1213, 602] width 561 height 78
click at [1239, 584] on textarea "صمون برغر, لحم مفروم, جبن, خس, طماطم وصلصة" at bounding box center [1213, 602] width 561 height 78
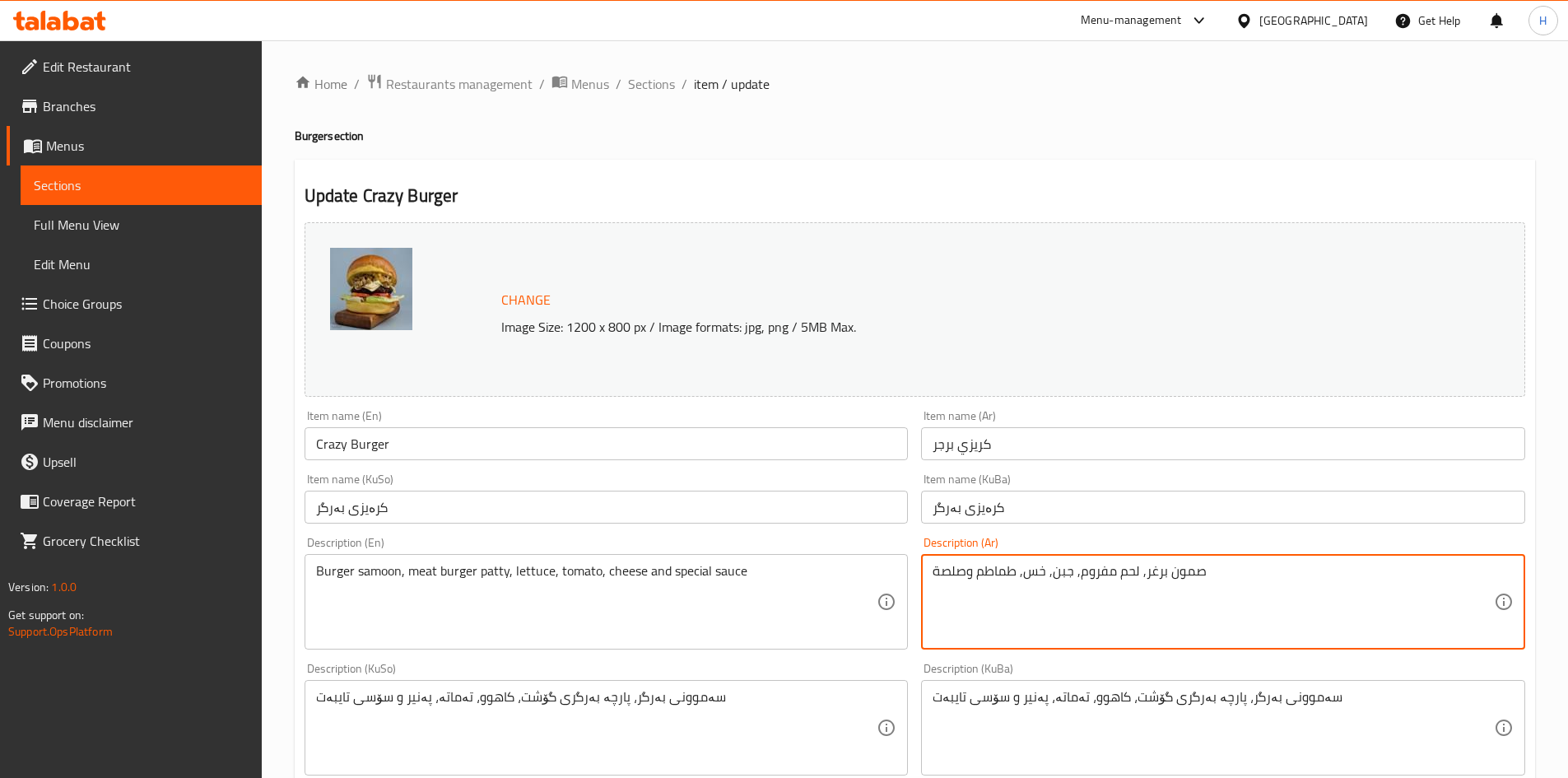
click at [1239, 584] on textarea "صمون برغر, لحم مفروم, جبن, خس, طماطم وصلصة" at bounding box center [1213, 602] width 561 height 78
type textarea "صمون برغر, لحم مفروم, جبن, خس, طماطم وصلصة"
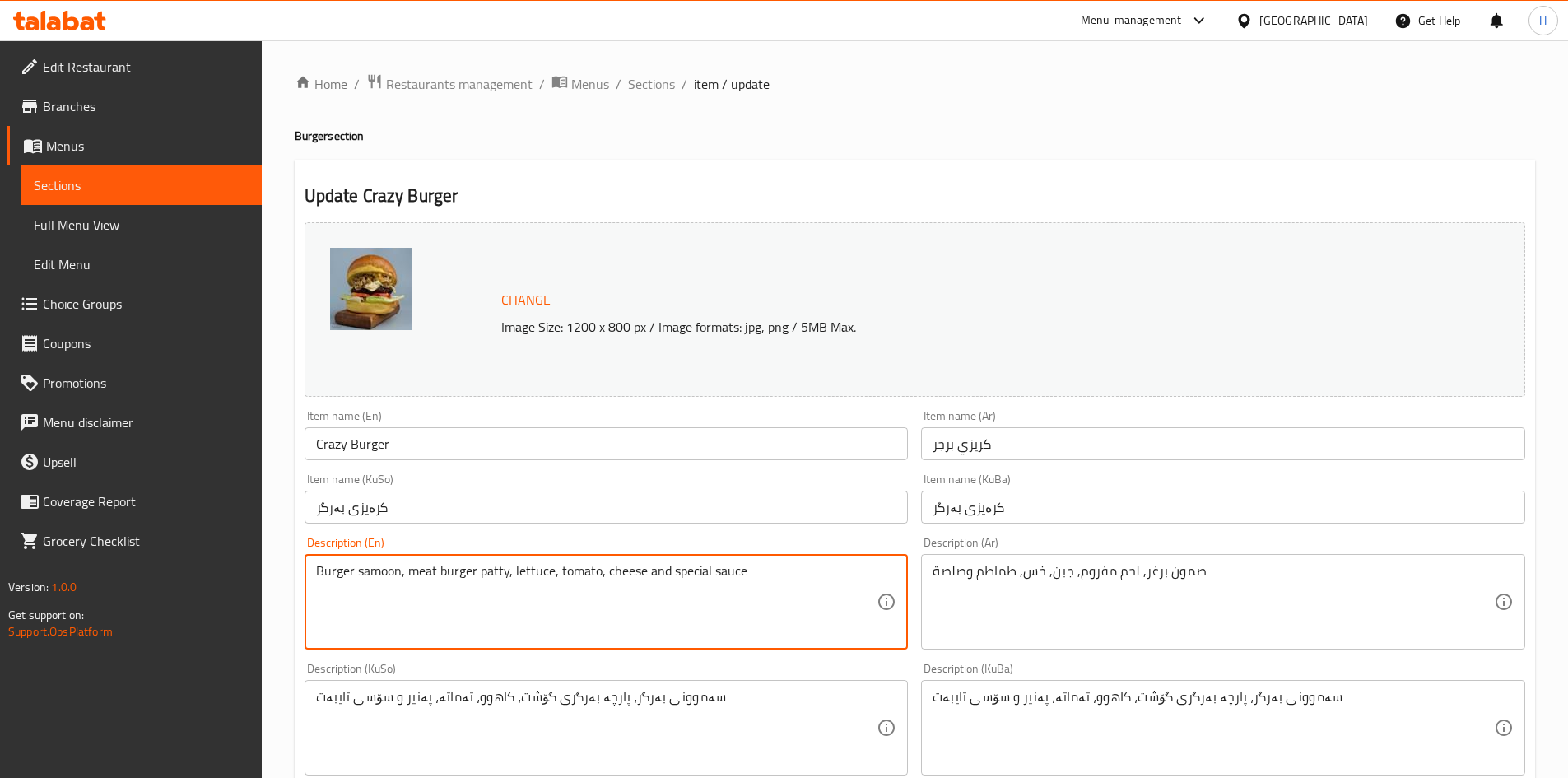
click at [653, 605] on textarea "Burger samoon, meat burger patty, lettuce, tomato, cheese and special sauce" at bounding box center [597, 602] width 561 height 78
paste textarea "bun, minced beef, cheese, lettuce, tomatoes and"
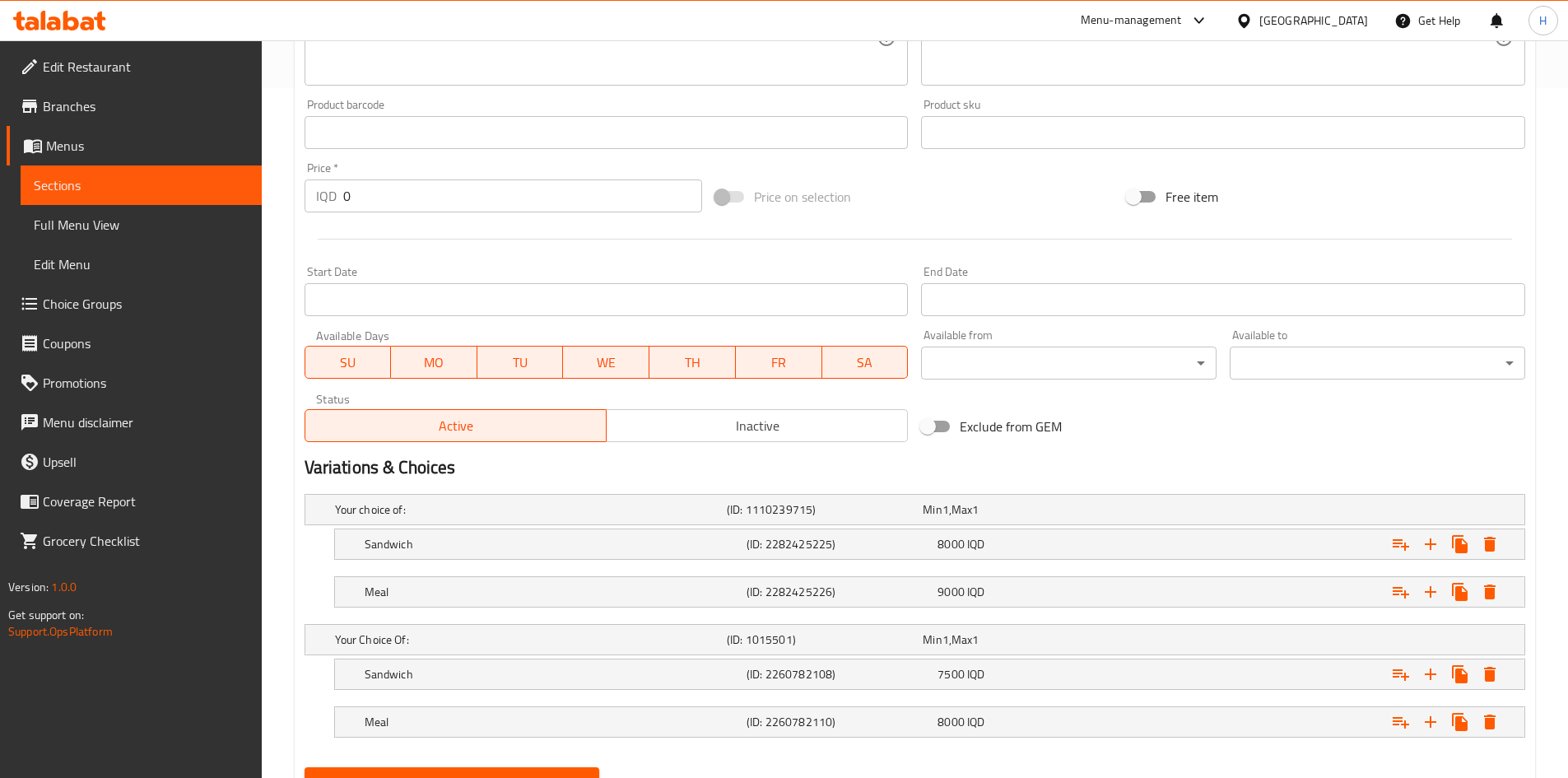
scroll to position [765, 0]
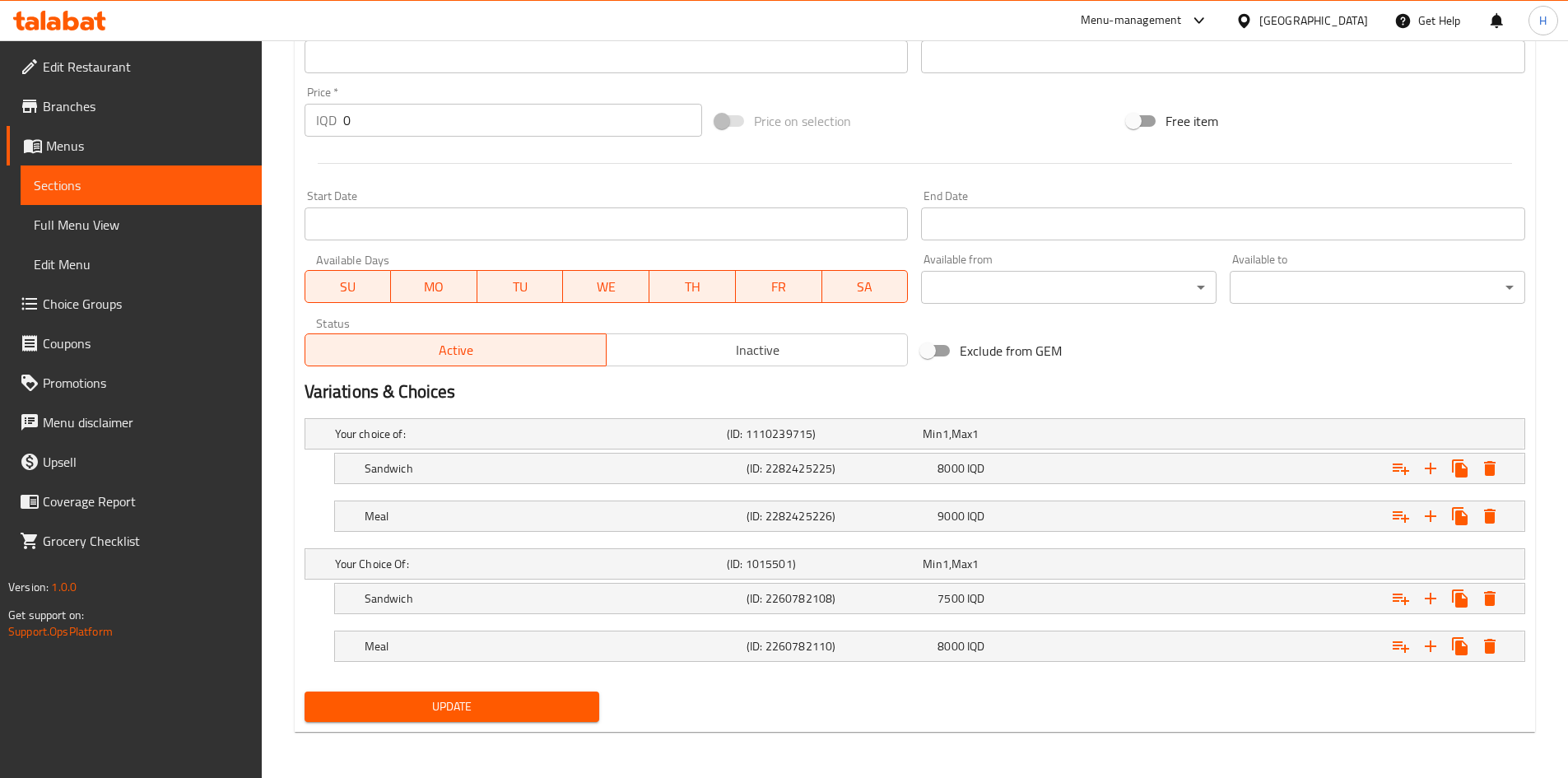
type textarea "Burger bun, minced beef, cheese, lettuce, tomatoes and sauce"
click at [488, 687] on div "Update" at bounding box center [453, 706] width 309 height 43
click at [489, 692] on button "Update" at bounding box center [452, 707] width 296 height 31
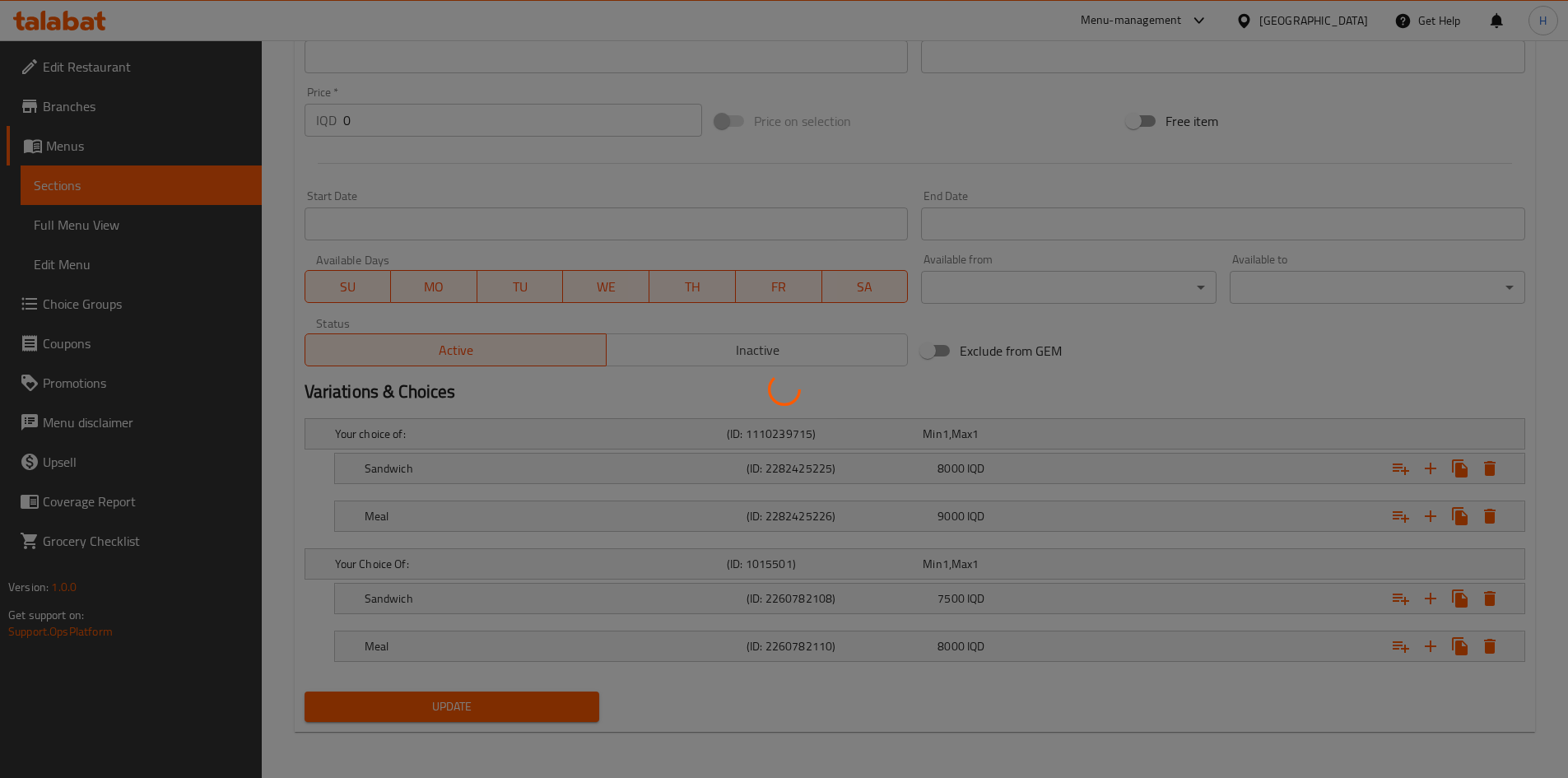
click at [482, 697] on div at bounding box center [784, 389] width 1568 height 778
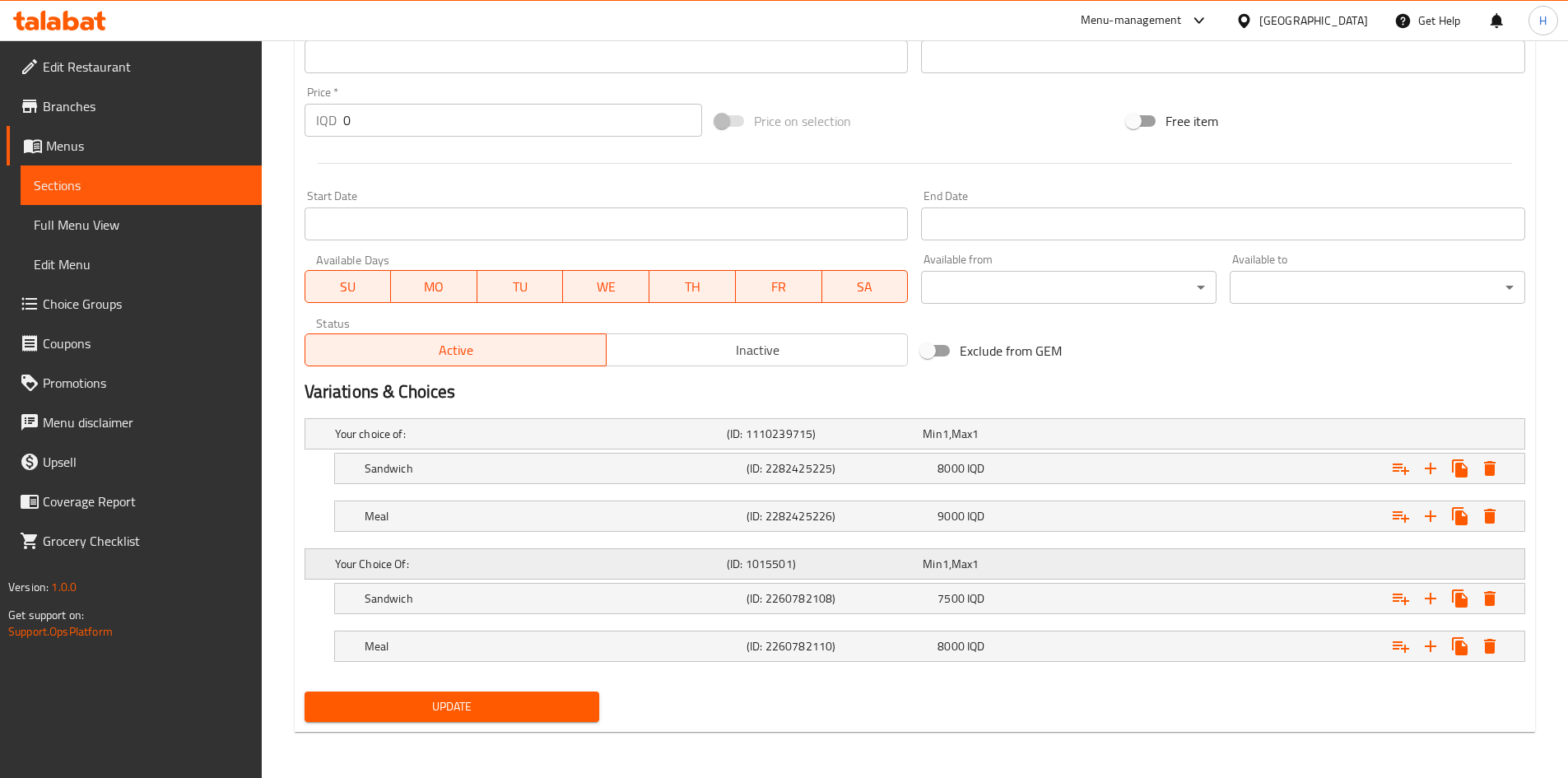
click at [1302, 566] on div "Expand" at bounding box center [1311, 564] width 392 height 7
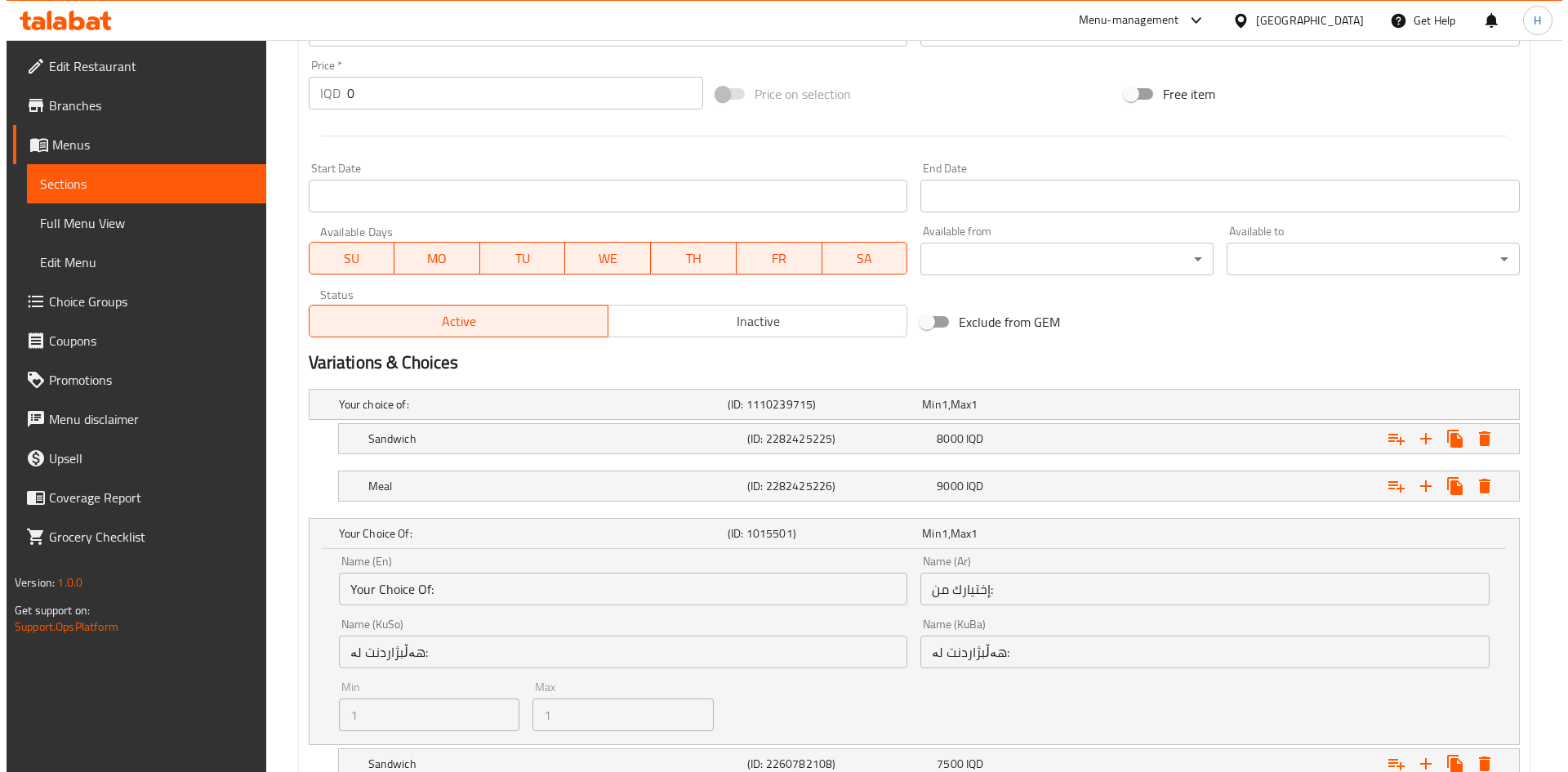
scroll to position [955, 0]
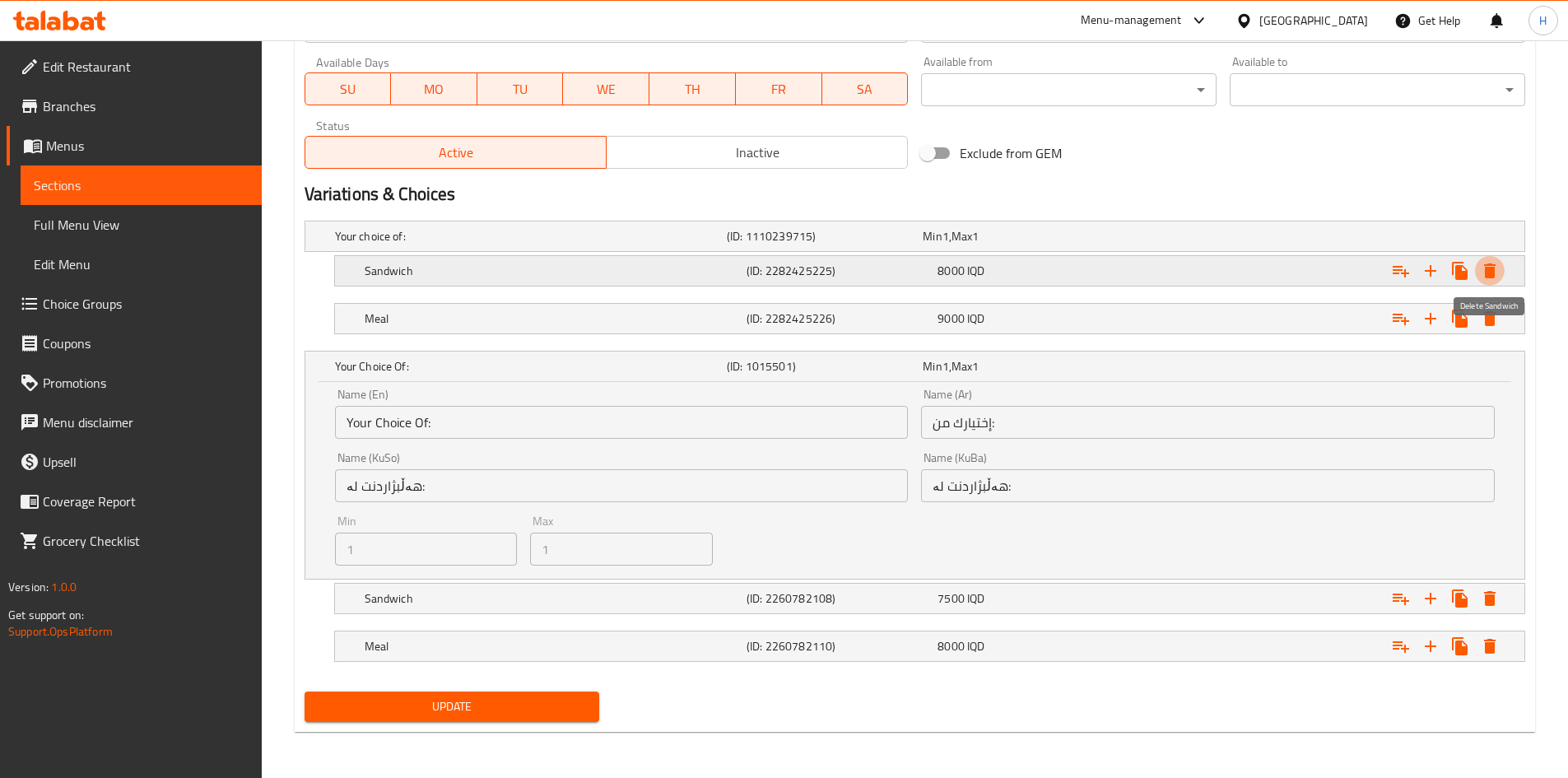
click at [1492, 272] on icon "Expand" at bounding box center [1490, 270] width 12 height 14
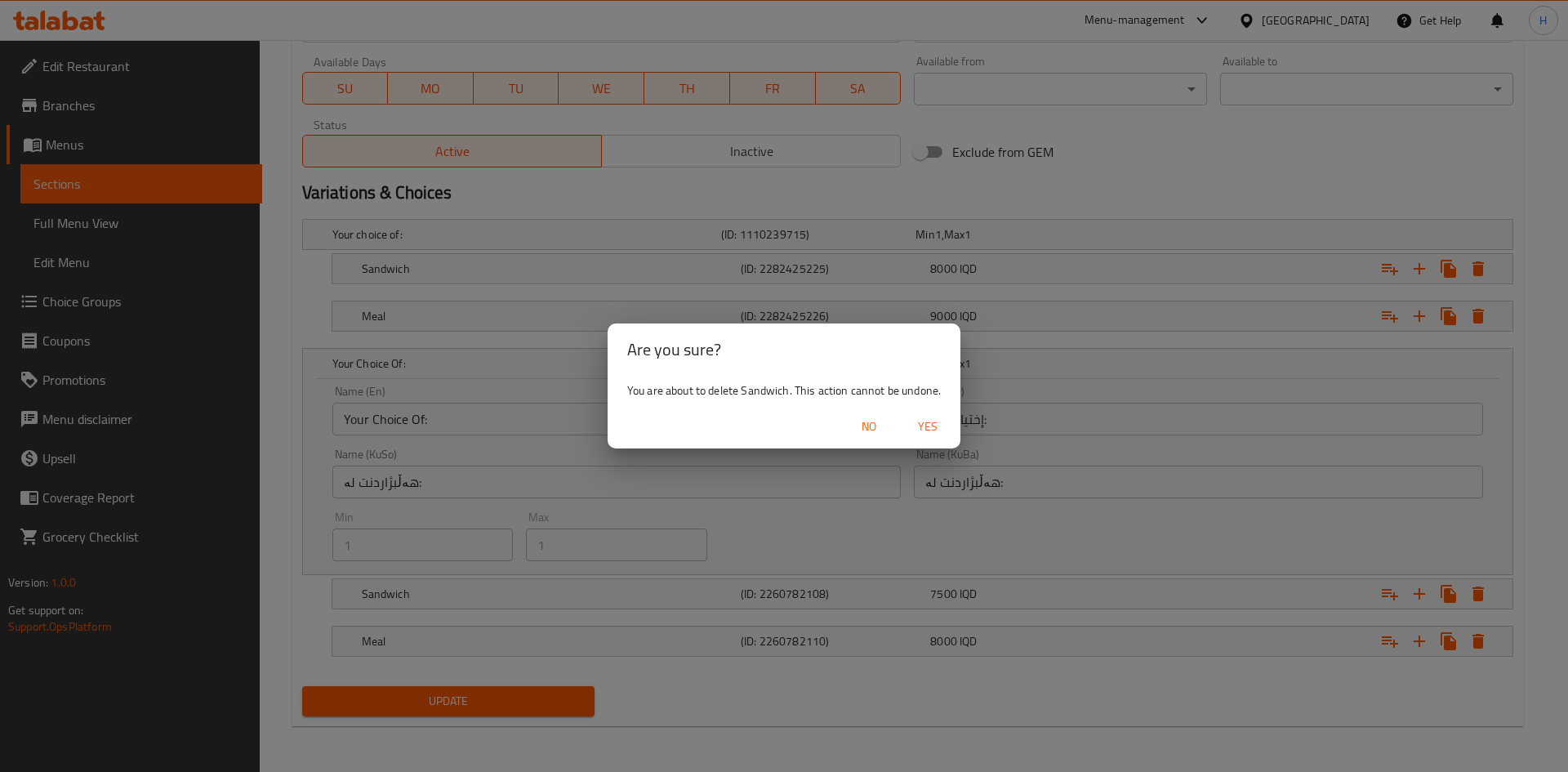
click at [937, 420] on span "Yes" at bounding box center [927, 426] width 40 height 20
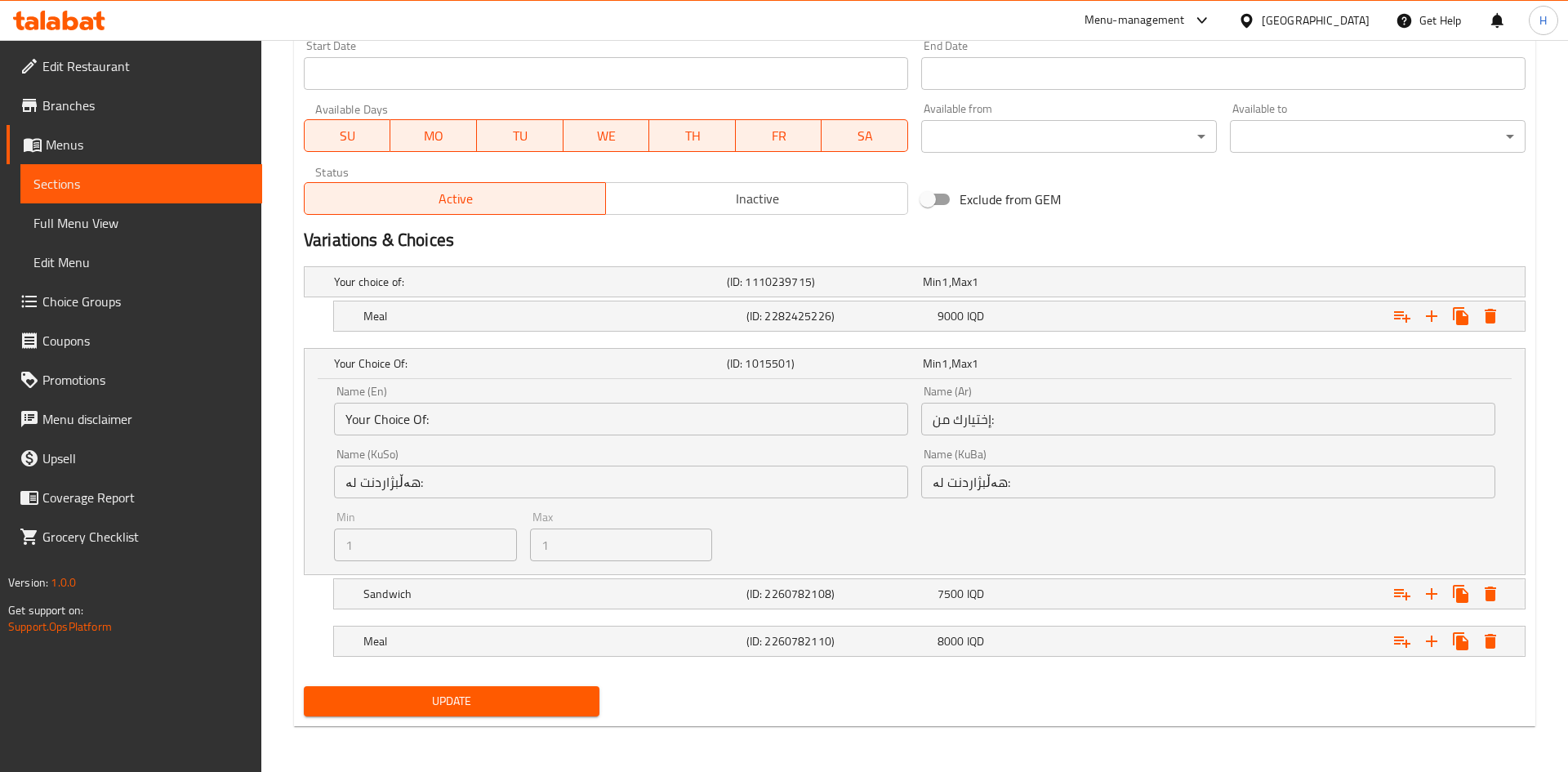
scroll to position [908, 0]
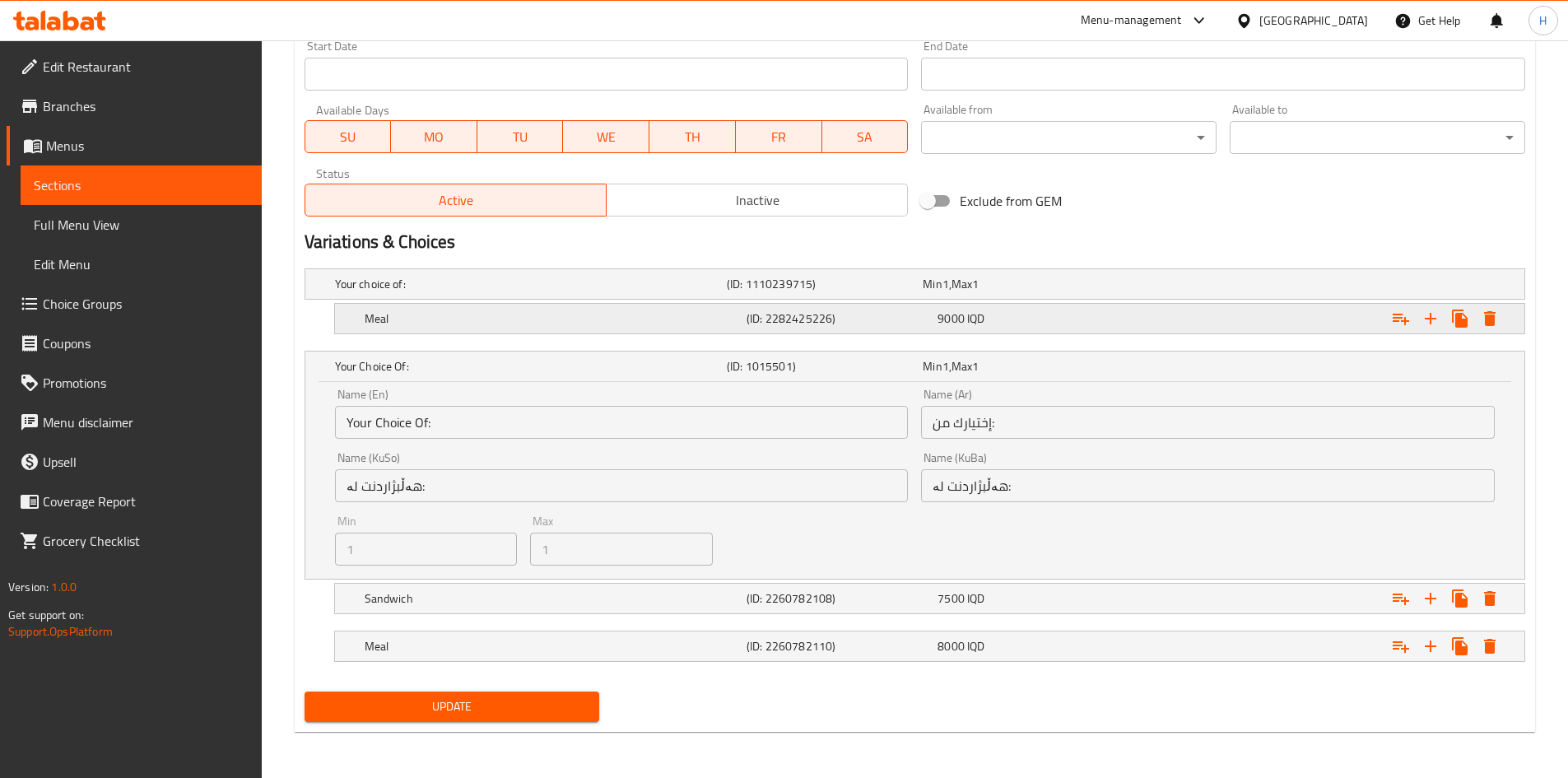
click at [1481, 316] on icon "Expand" at bounding box center [1489, 318] width 19 height 19
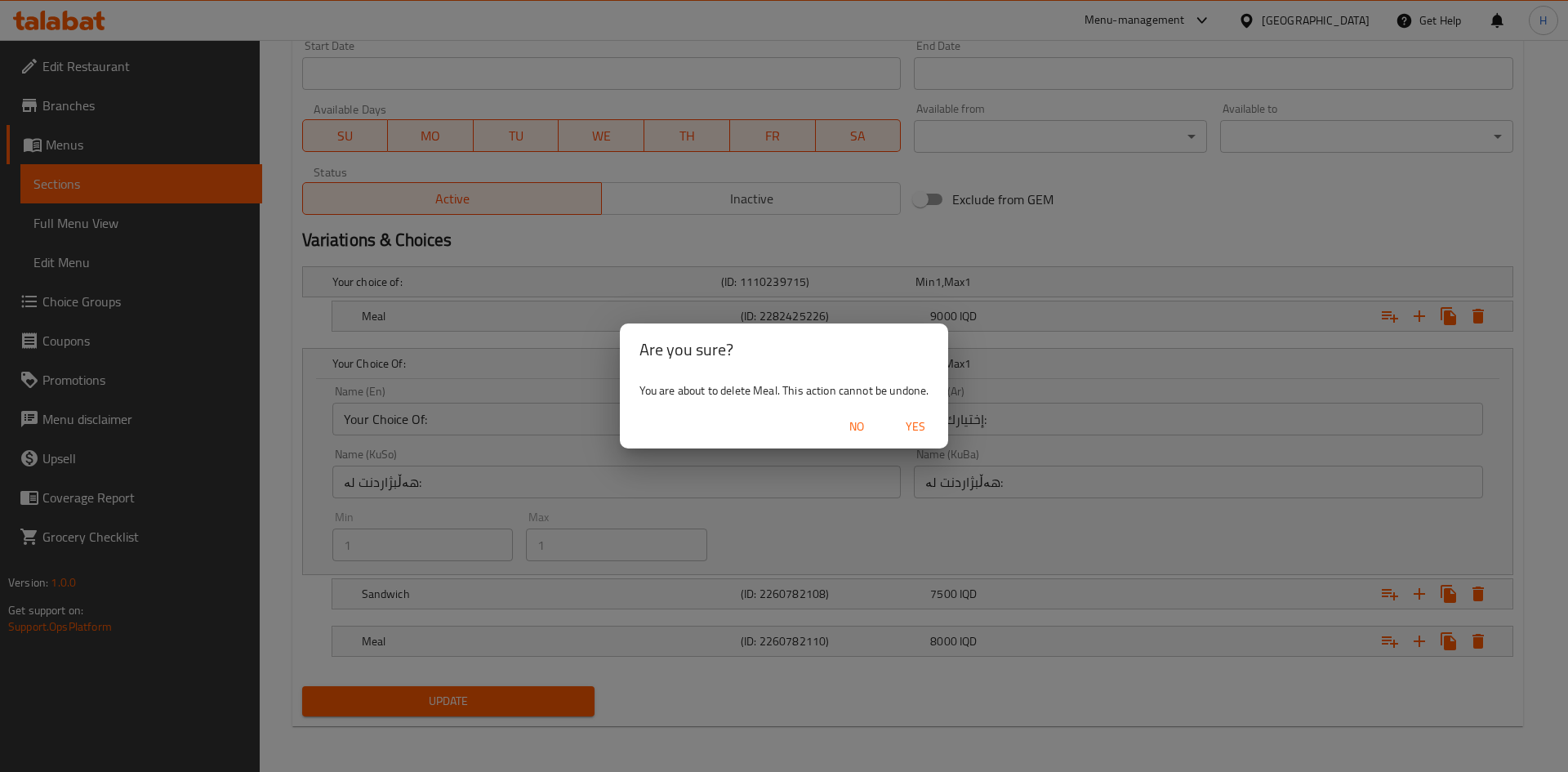
click at [928, 425] on span "Yes" at bounding box center [915, 426] width 40 height 20
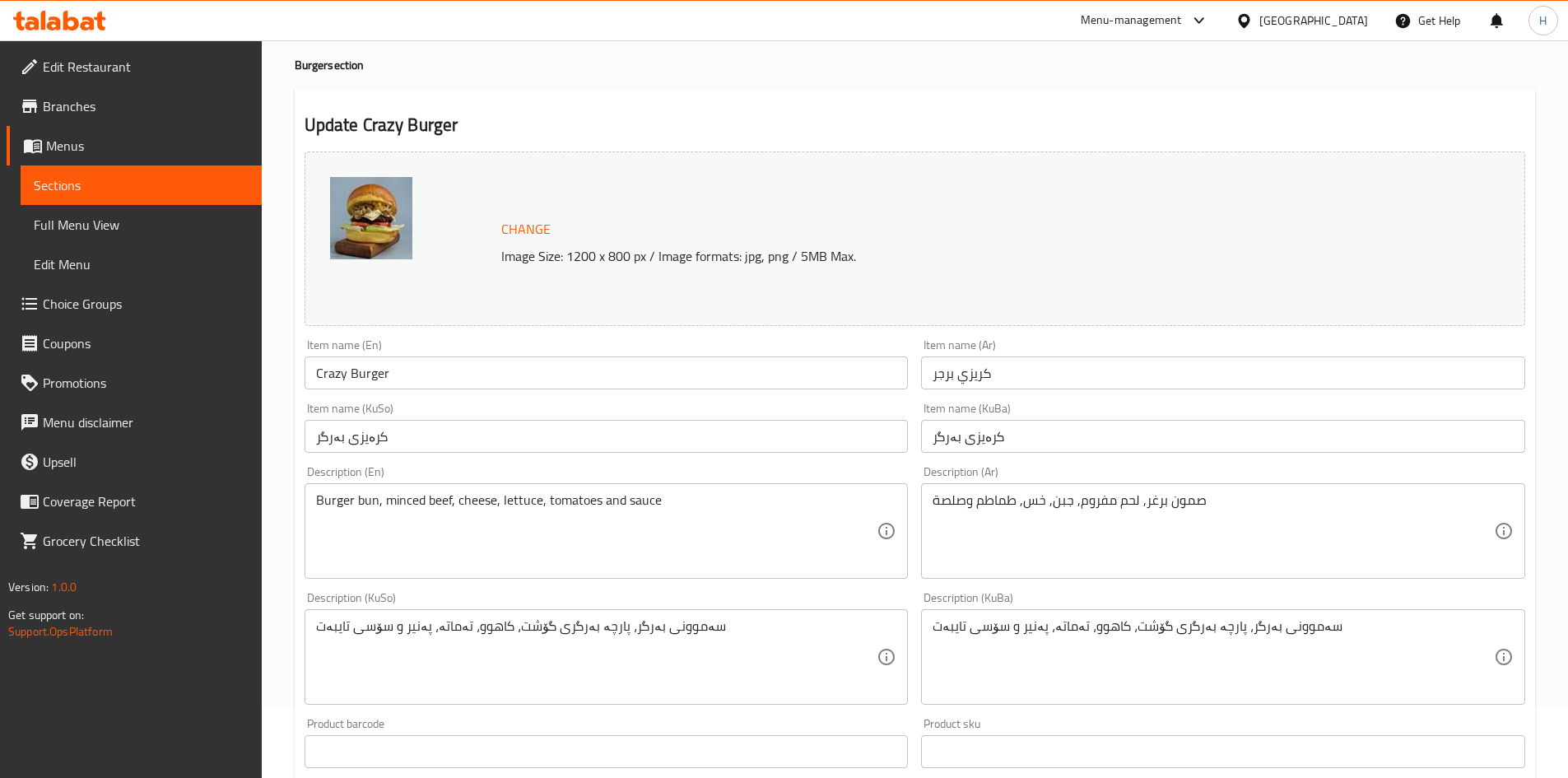
scroll to position [0, 0]
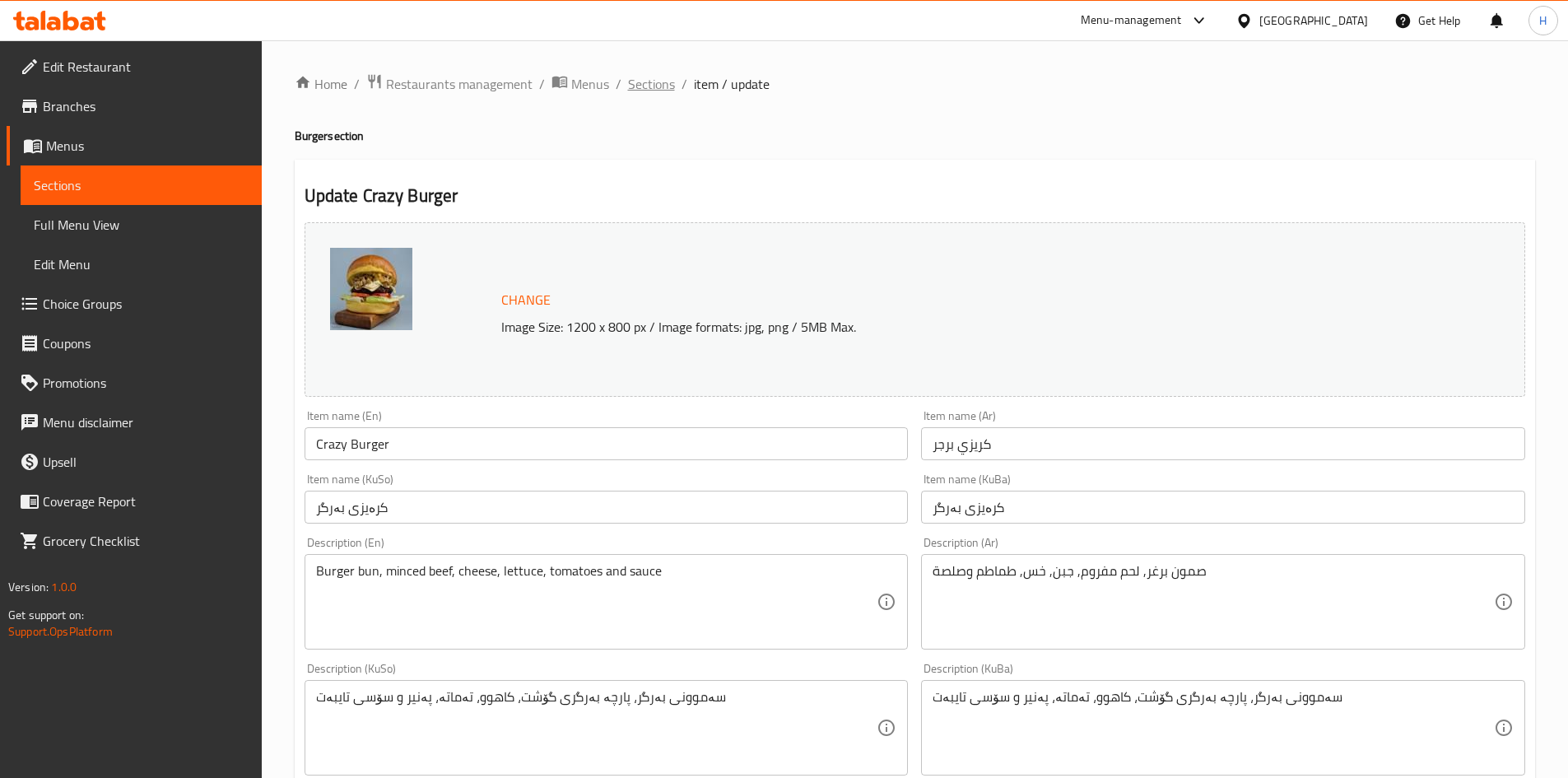
click at [658, 91] on span "Sections" at bounding box center [651, 83] width 47 height 19
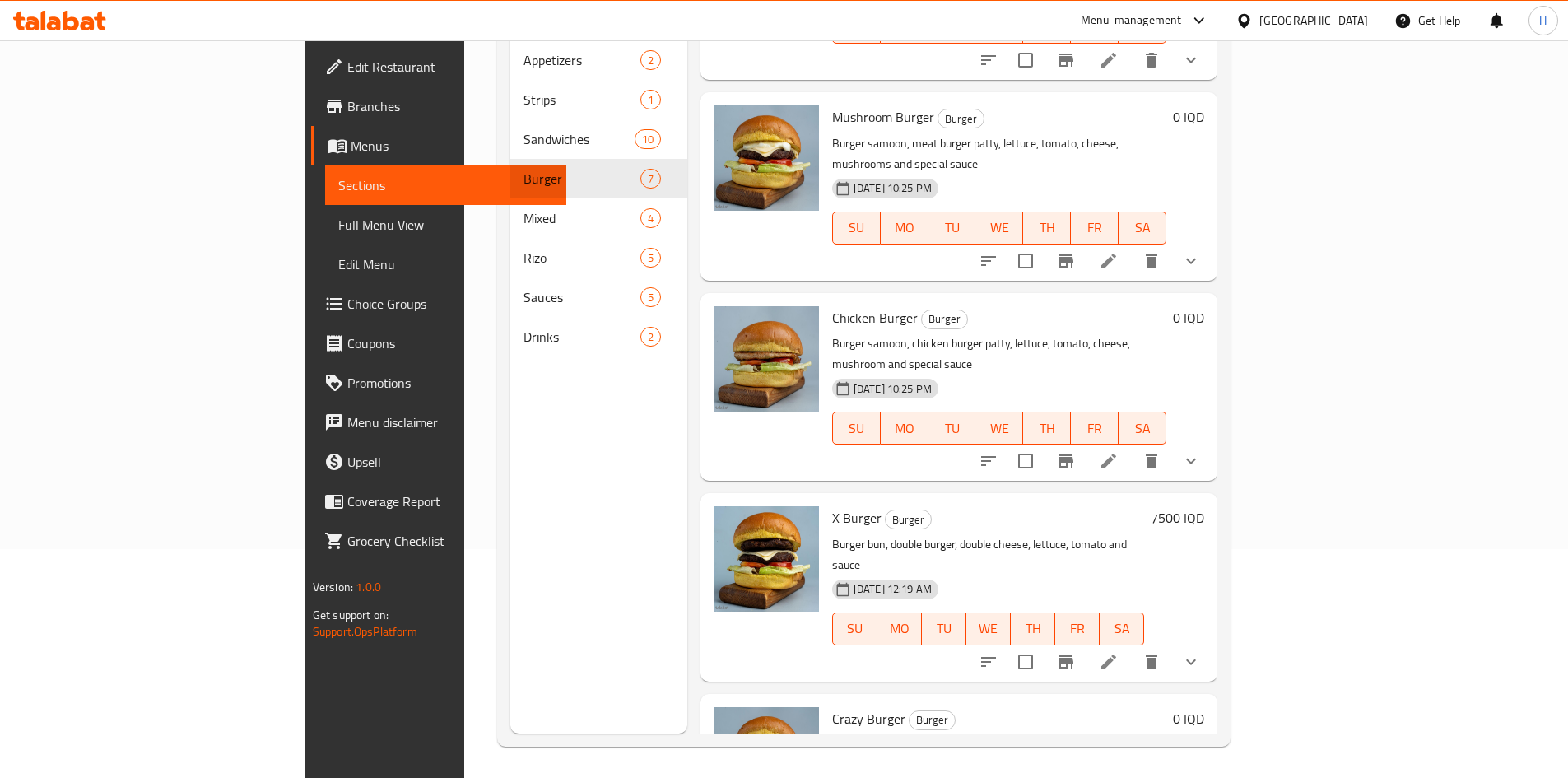
scroll to position [231, 0]
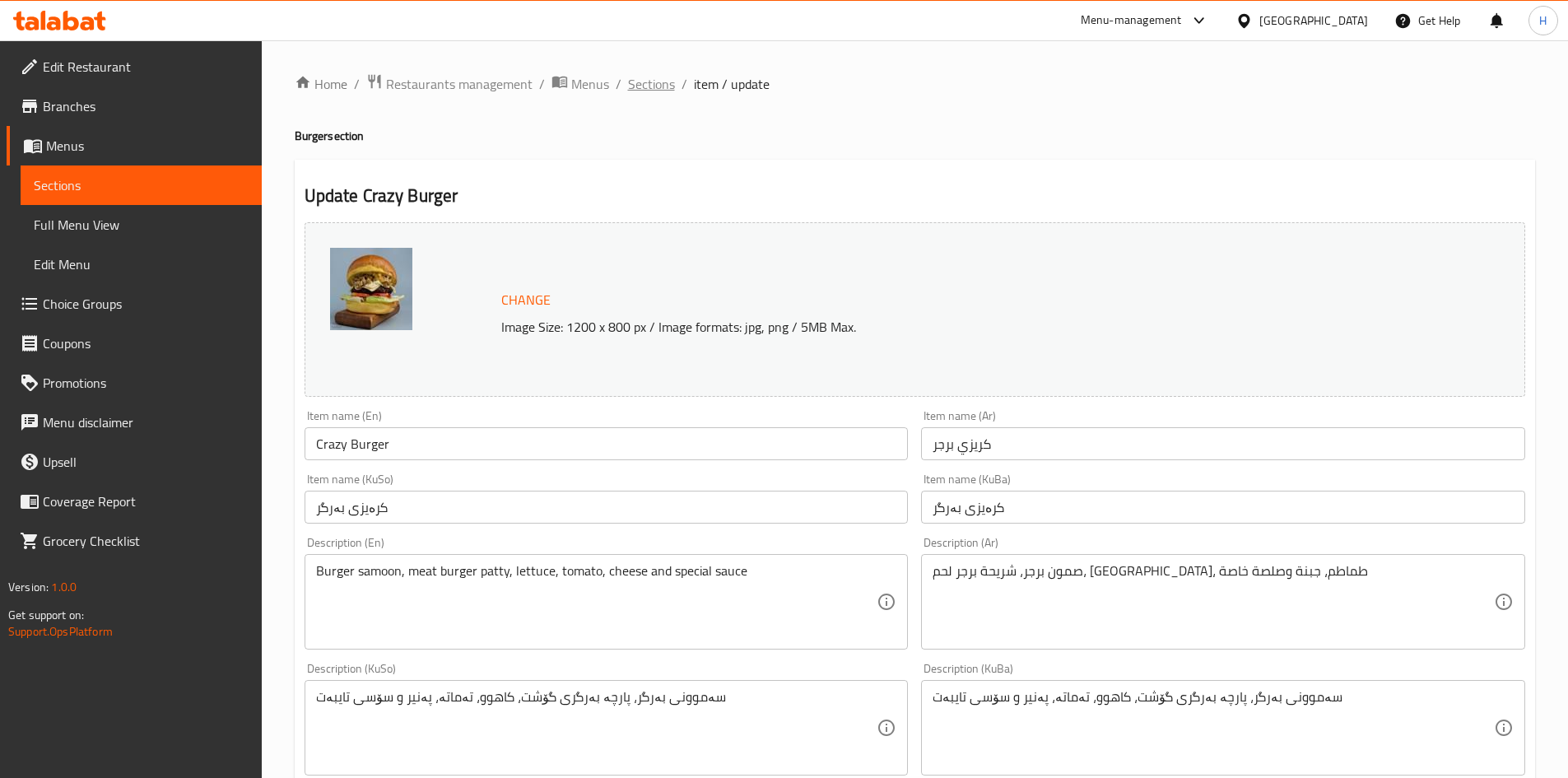
click at [657, 84] on span "Sections" at bounding box center [651, 83] width 47 height 19
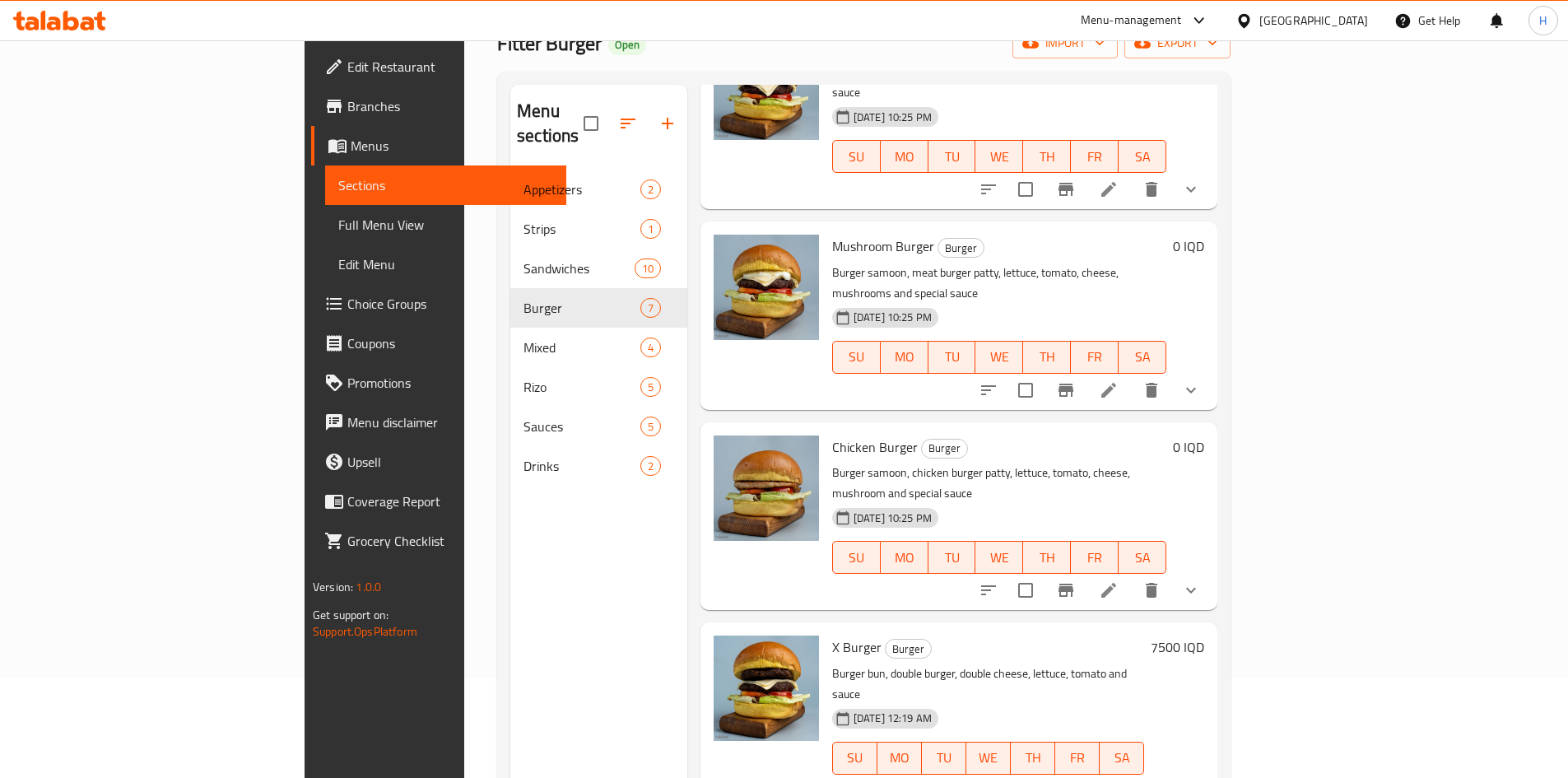
scroll to position [231, 0]
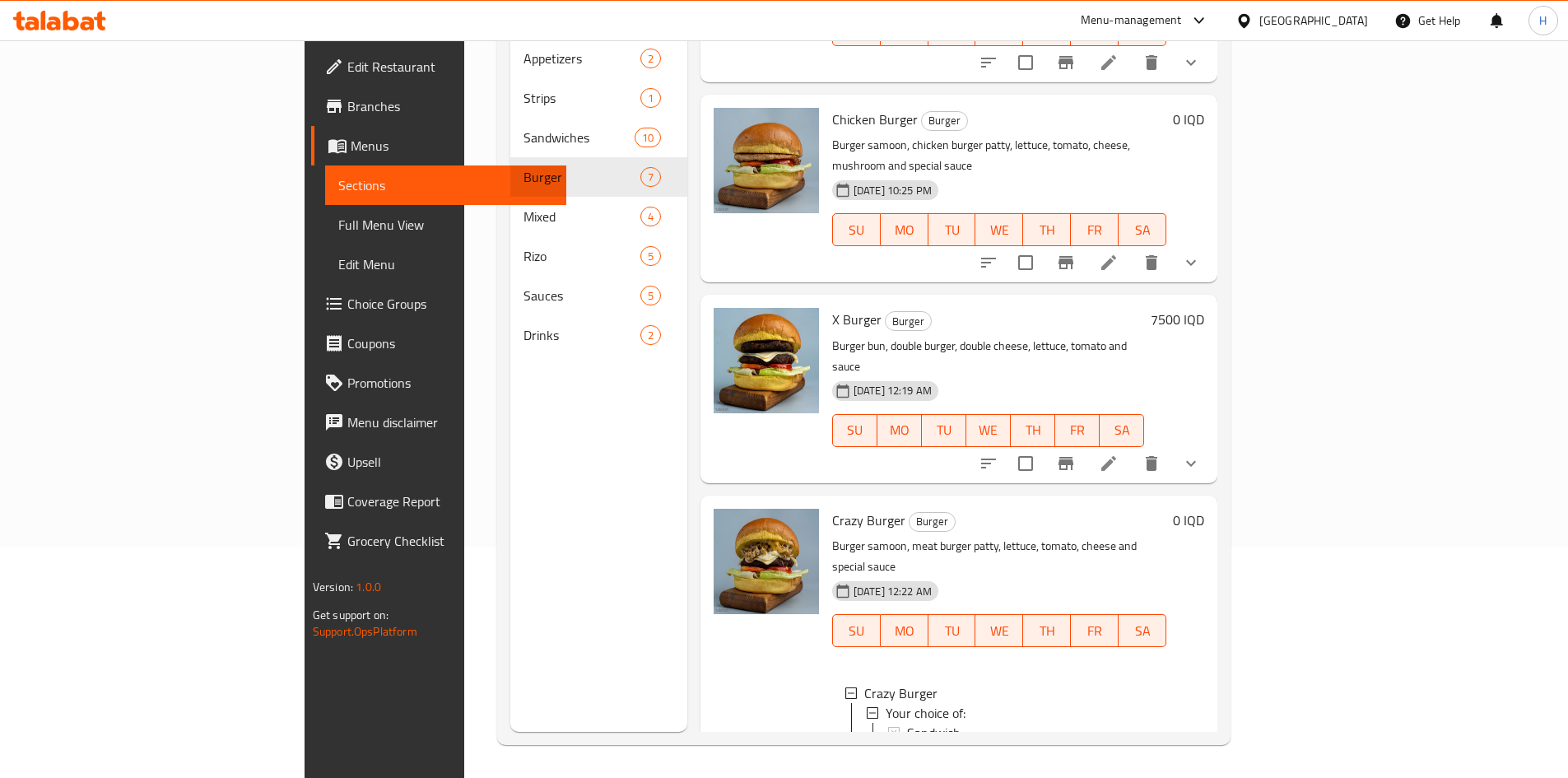
scroll to position [3, 0]
click at [1004, 777] on div "Sandwich" at bounding box center [1030, 789] width 246 height 19
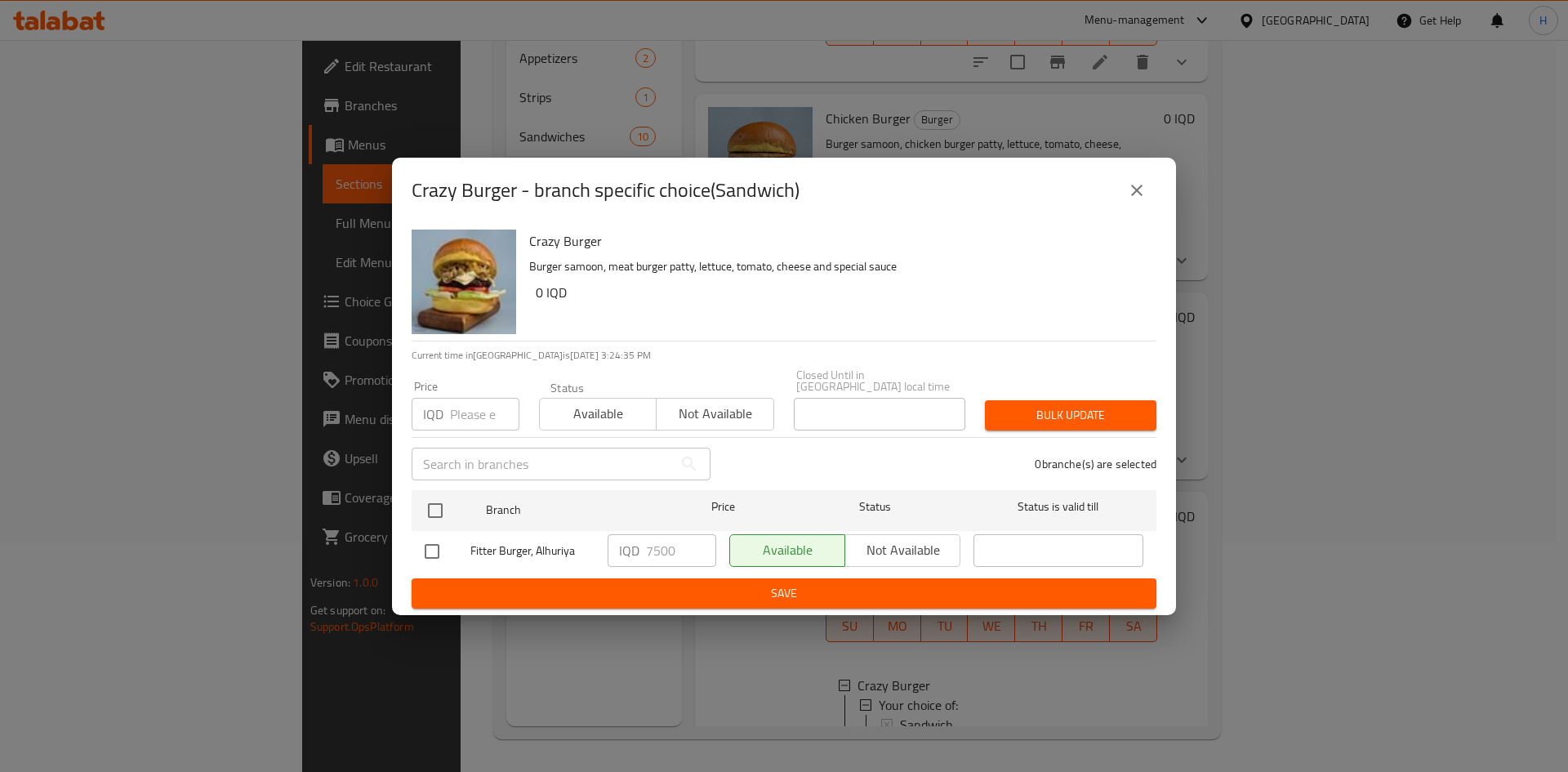
click at [1157, 191] on div "Crazy Burger - branch specific choice(Sandwich)" at bounding box center [784, 190] width 784 height 66
click at [1150, 193] on button "close" at bounding box center [1137, 190] width 40 height 40
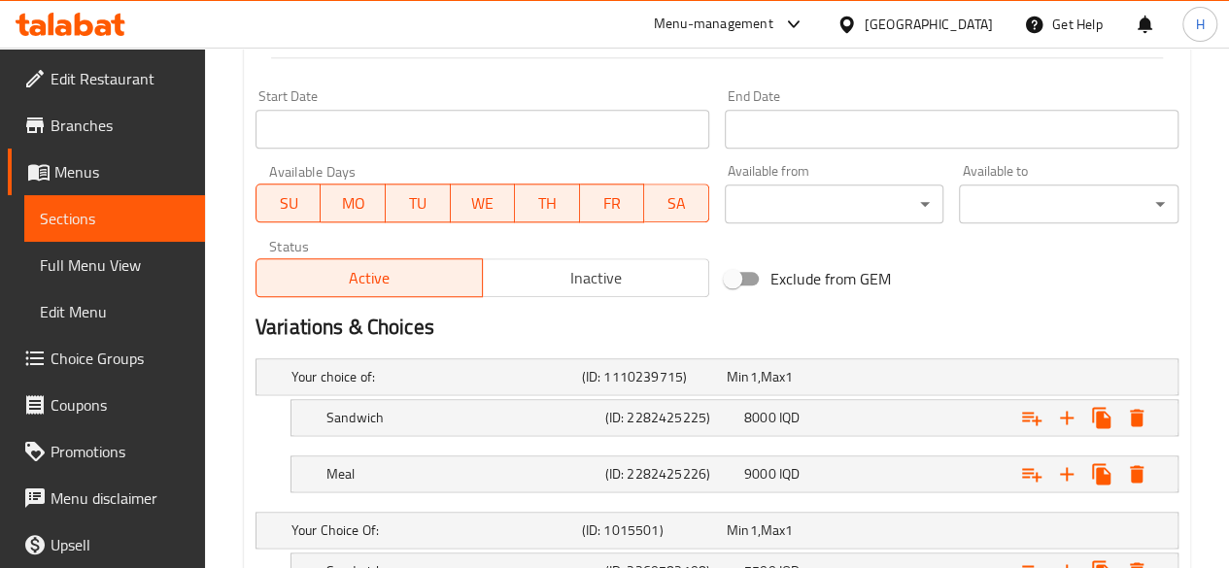
scroll to position [1248, 0]
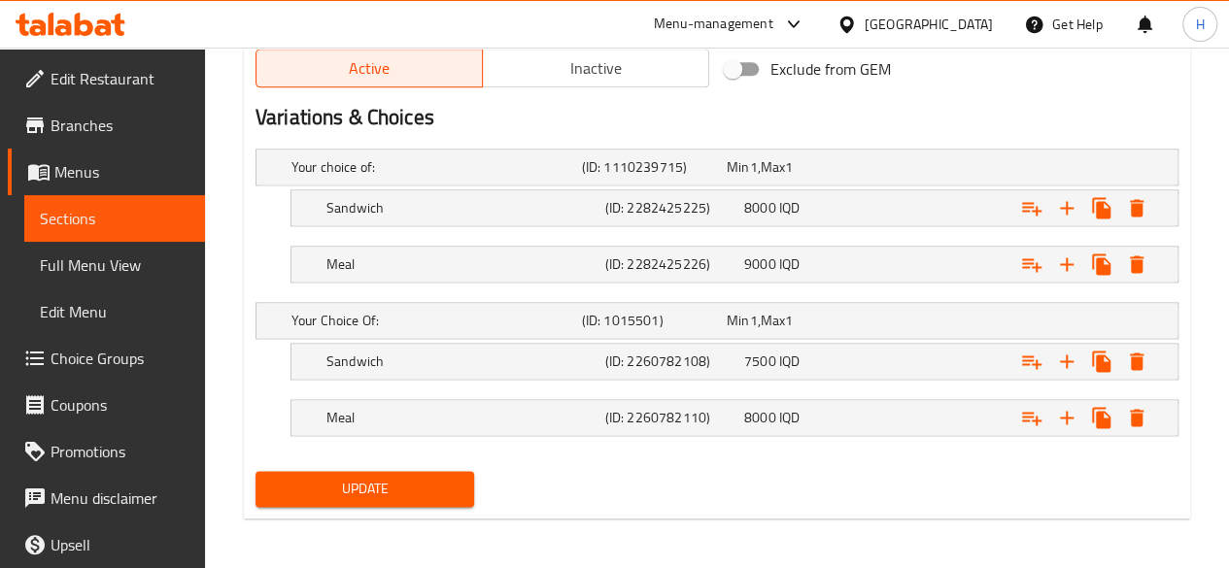
type textarea "Burger samoon, meat burger patty, lettuce, tomato, cheese and"
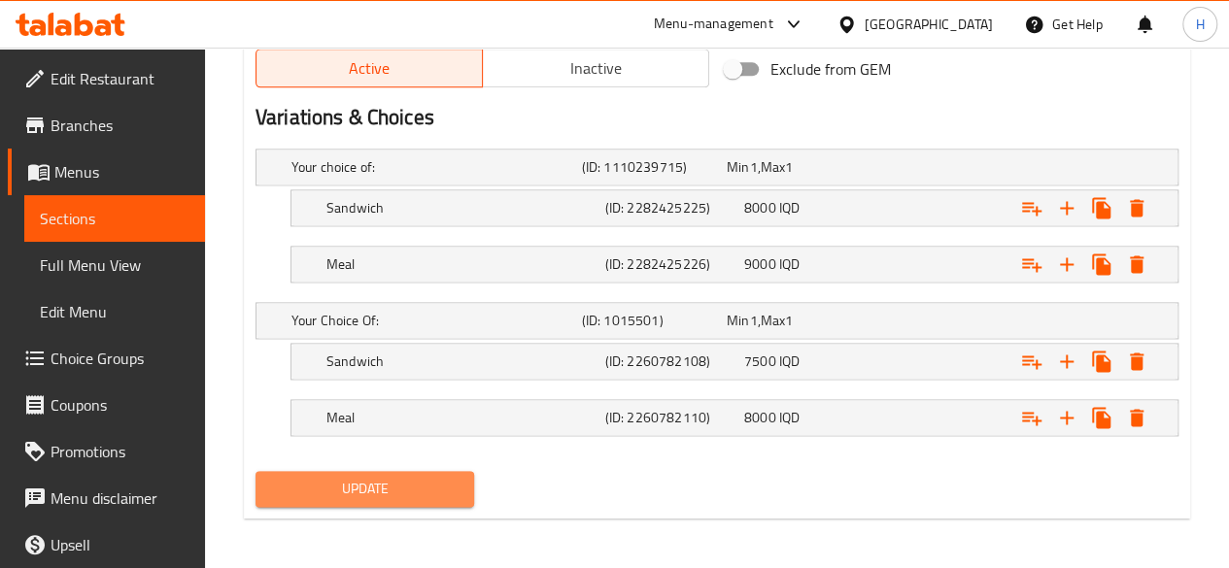
click at [337, 478] on span "Update" at bounding box center [365, 489] width 188 height 24
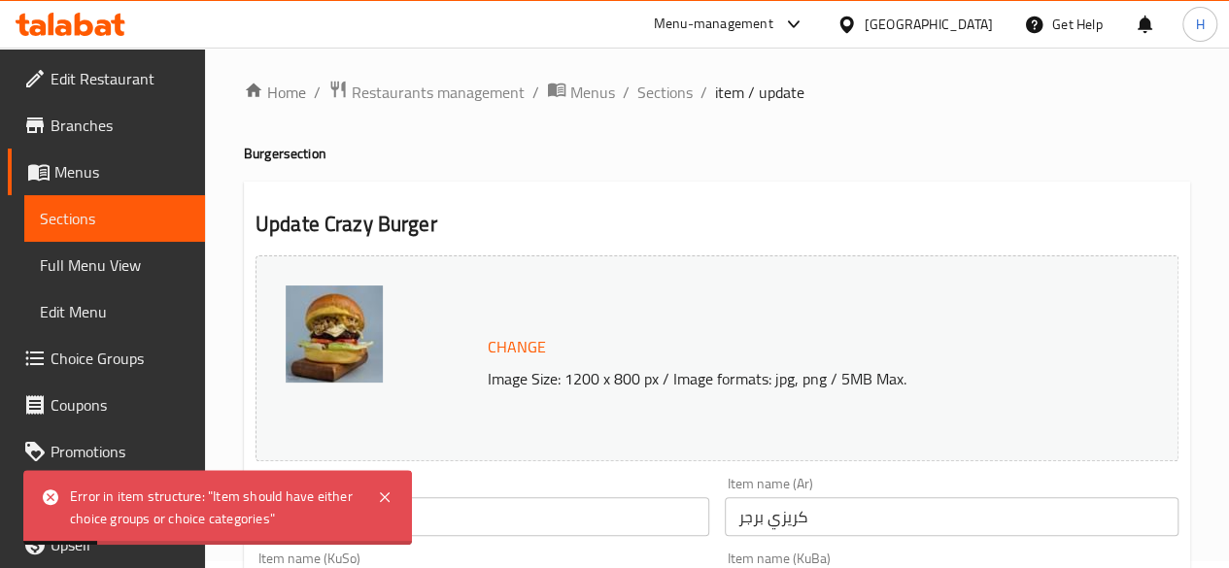
scroll to position [0, 0]
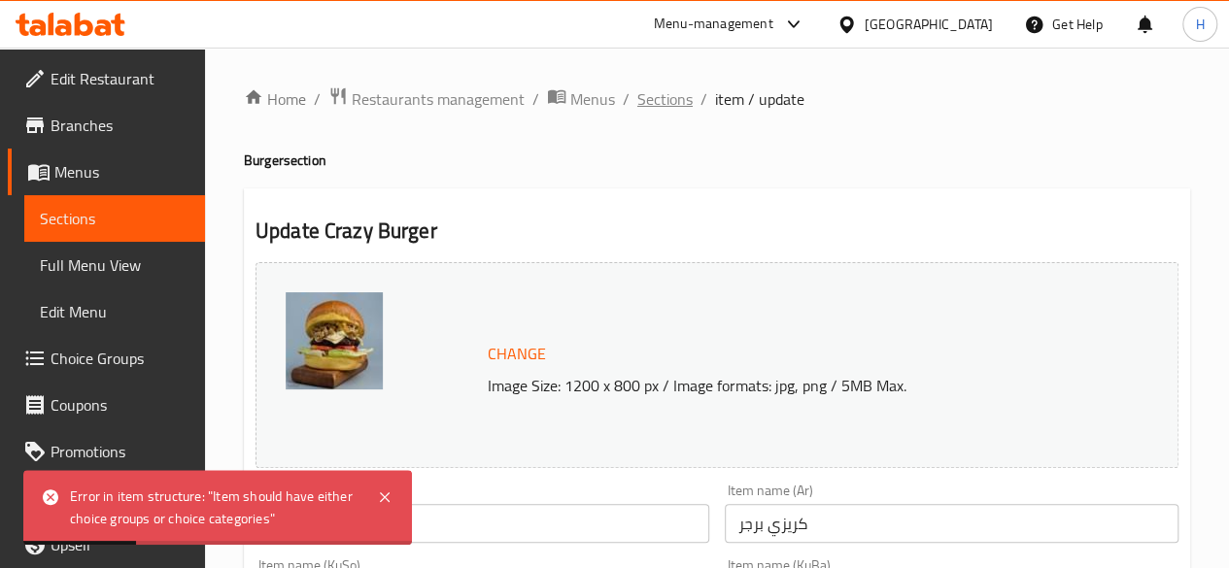
click at [664, 87] on span "Sections" at bounding box center [664, 98] width 55 height 23
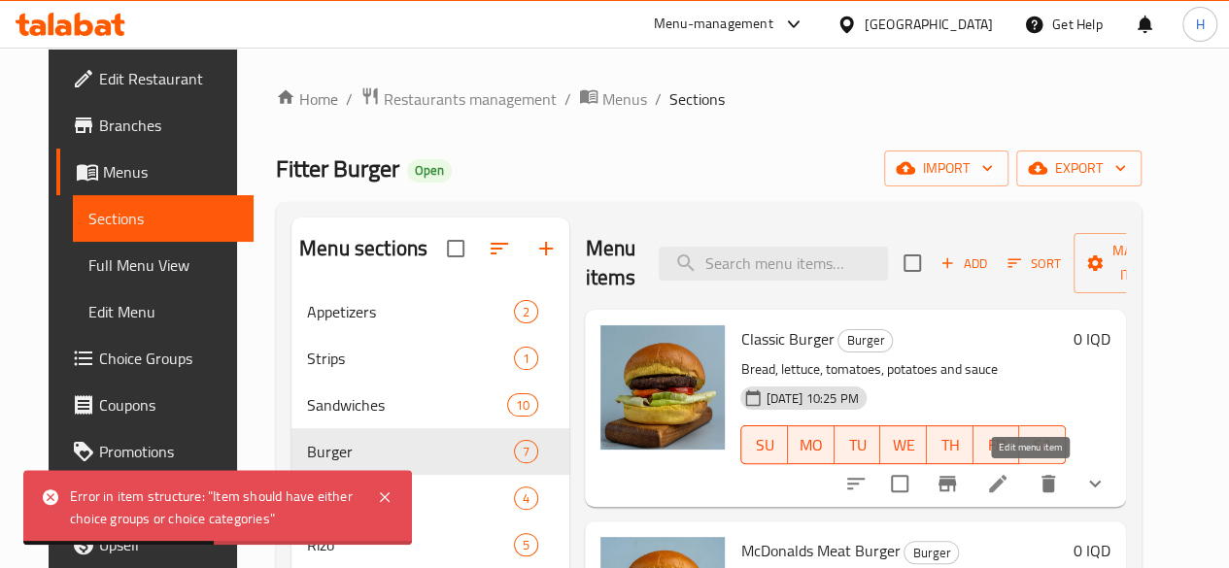
click at [1006, 483] on icon at bounding box center [997, 483] width 17 height 17
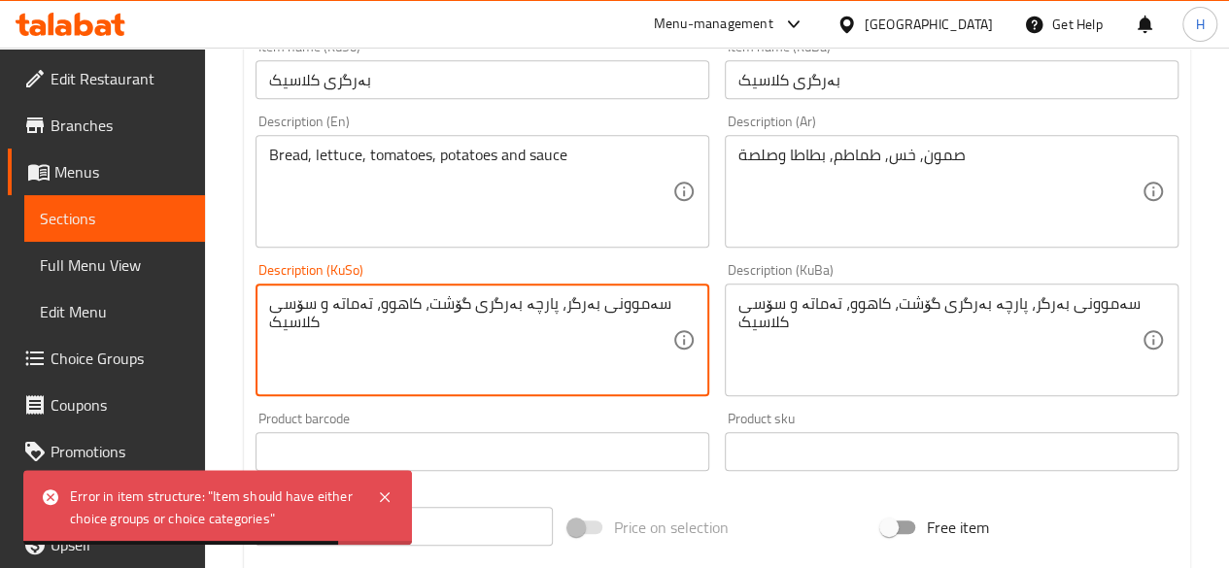
scroll to position [492, 0]
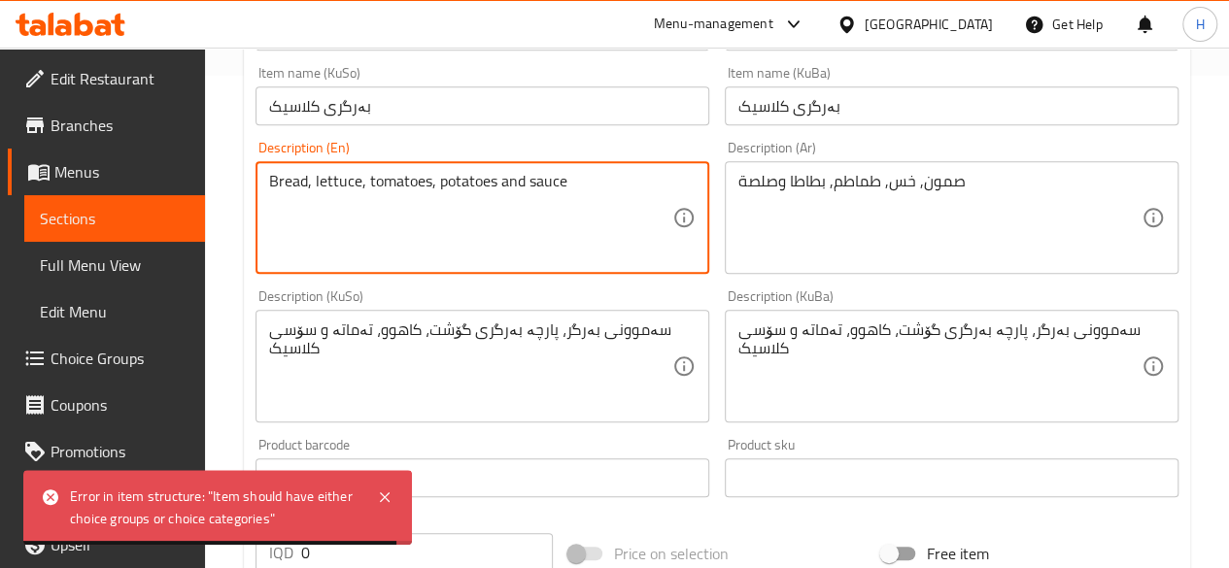
click at [592, 209] on textarea "Bread, lettuce, tomatoes, potatoes and sauce" at bounding box center [470, 218] width 403 height 92
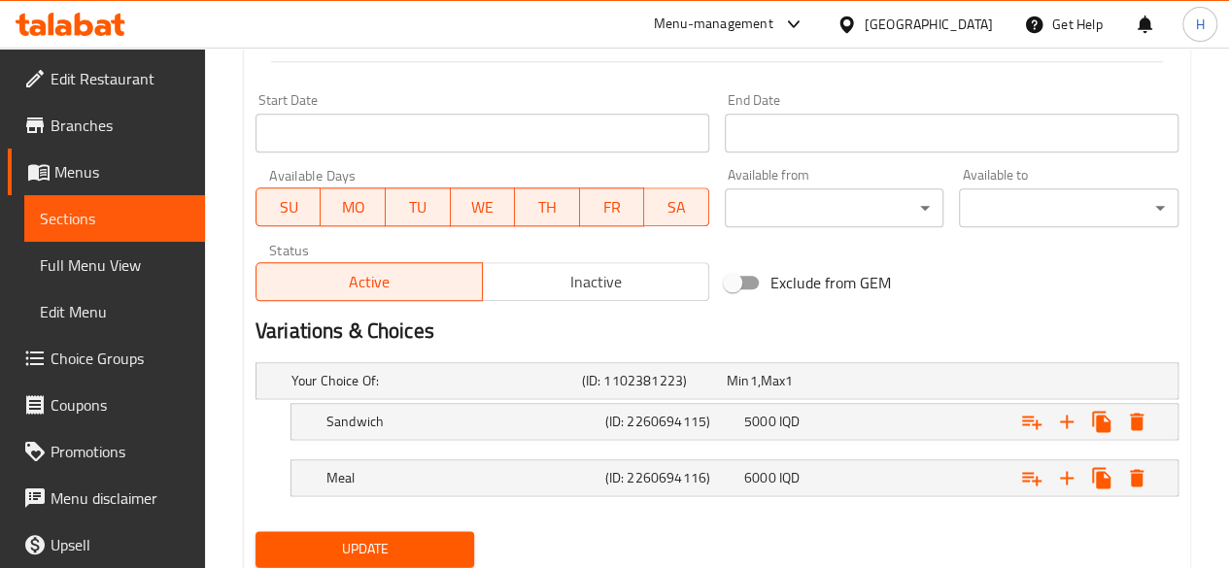
scroll to position [1097, 0]
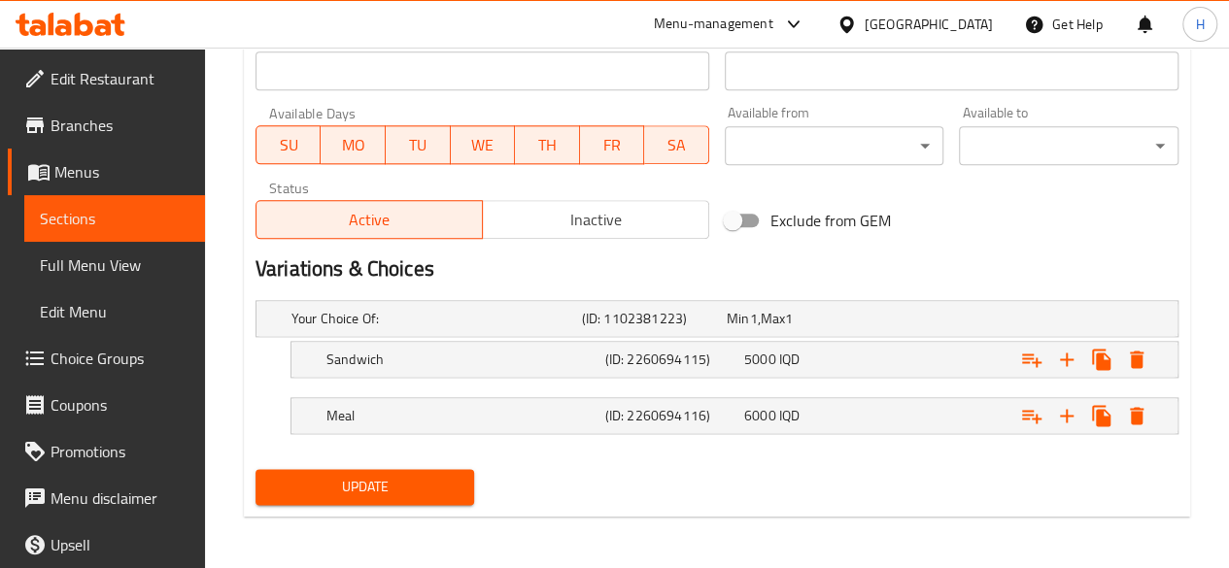
click at [378, 486] on span "Update" at bounding box center [365, 487] width 188 height 24
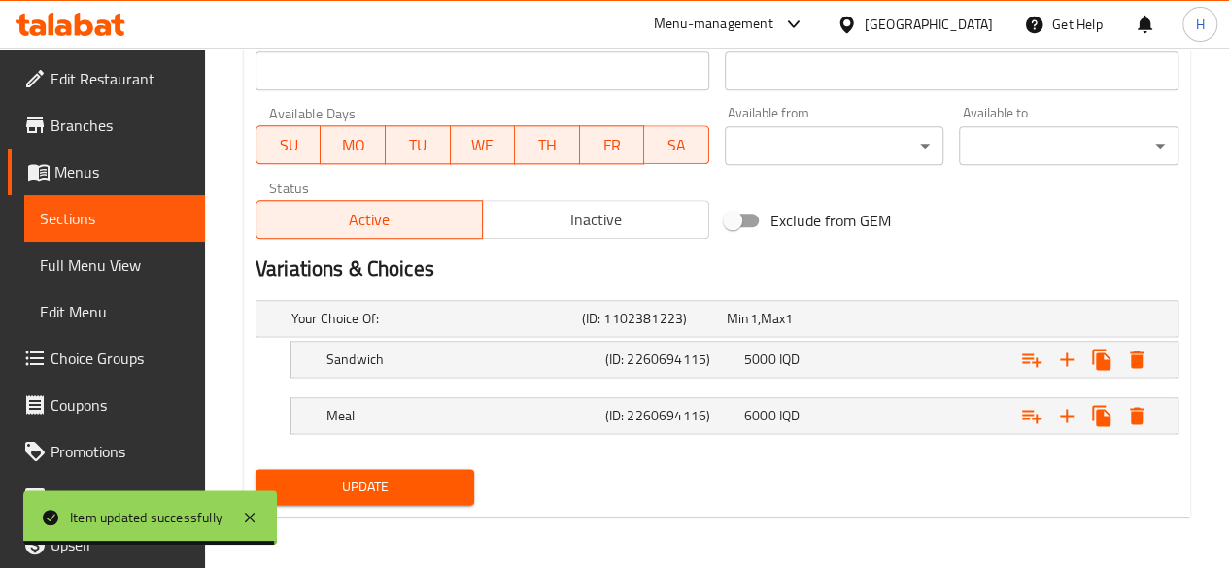
type textarea "Bread, lettuce, tomatoes, potatoes and sauce"
click at [388, 503] on div "Update" at bounding box center [365, 486] width 235 height 51
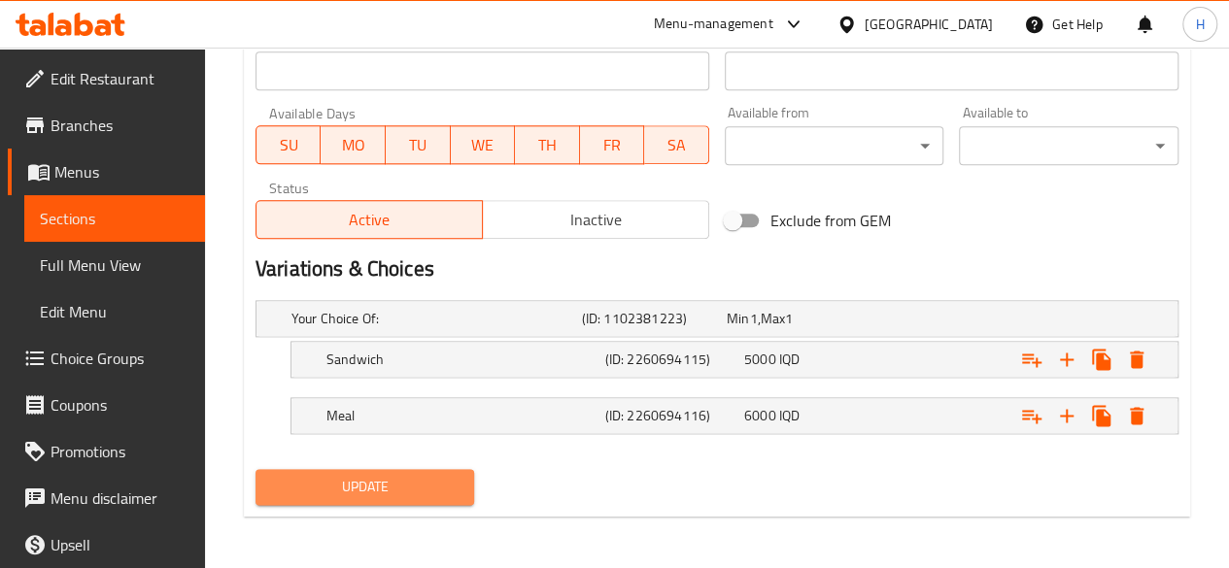
click at [390, 492] on span "Update" at bounding box center [365, 487] width 188 height 24
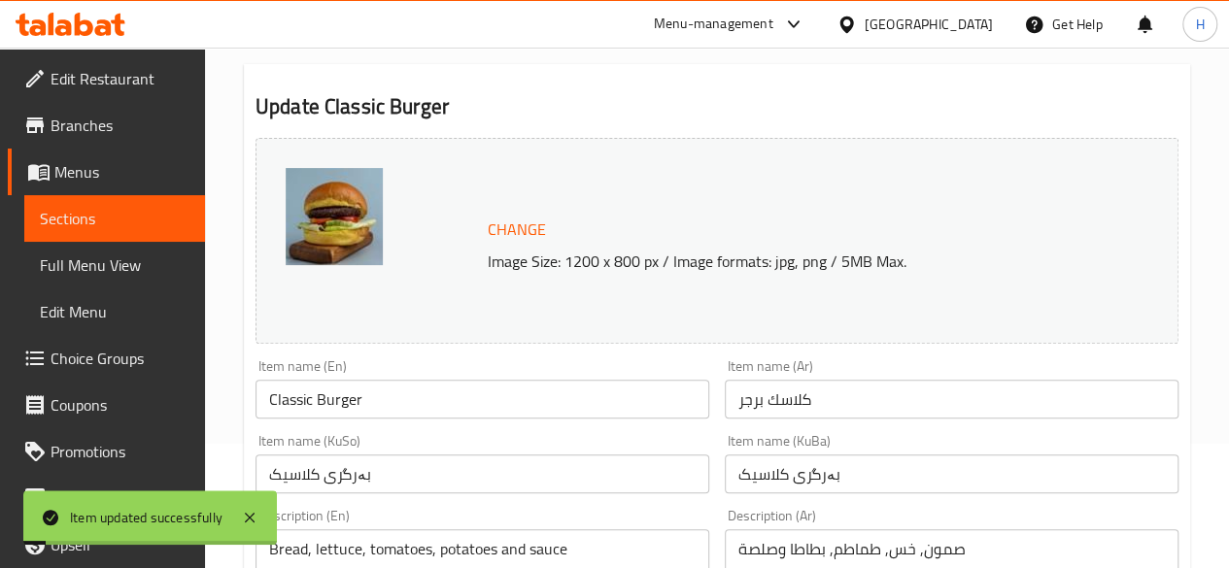
scroll to position [0, 0]
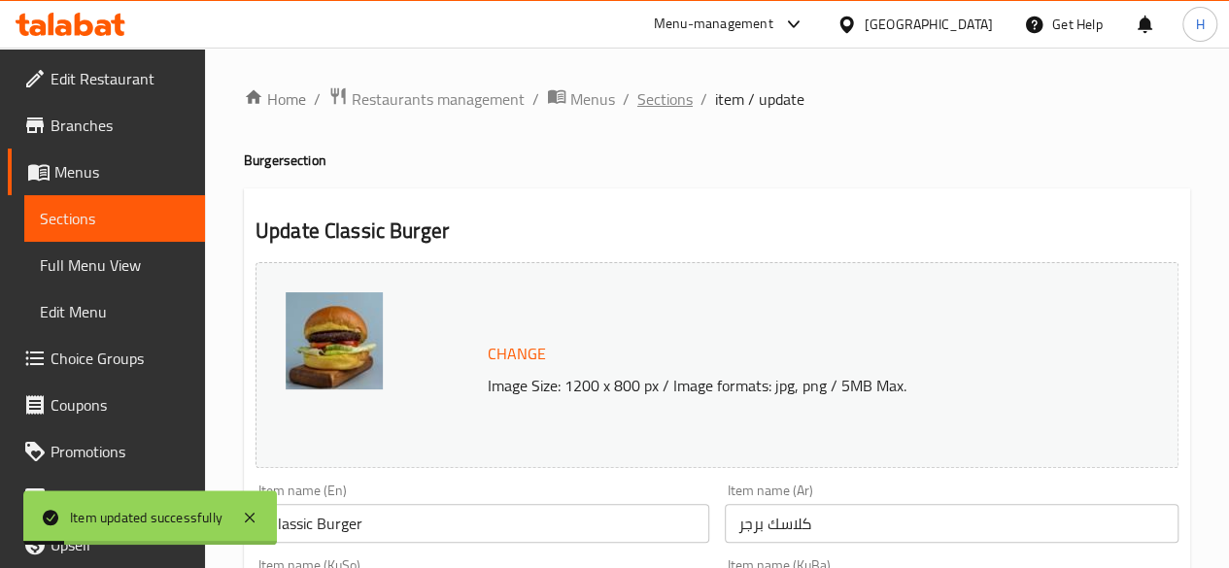
click at [674, 107] on span "Sections" at bounding box center [664, 98] width 55 height 23
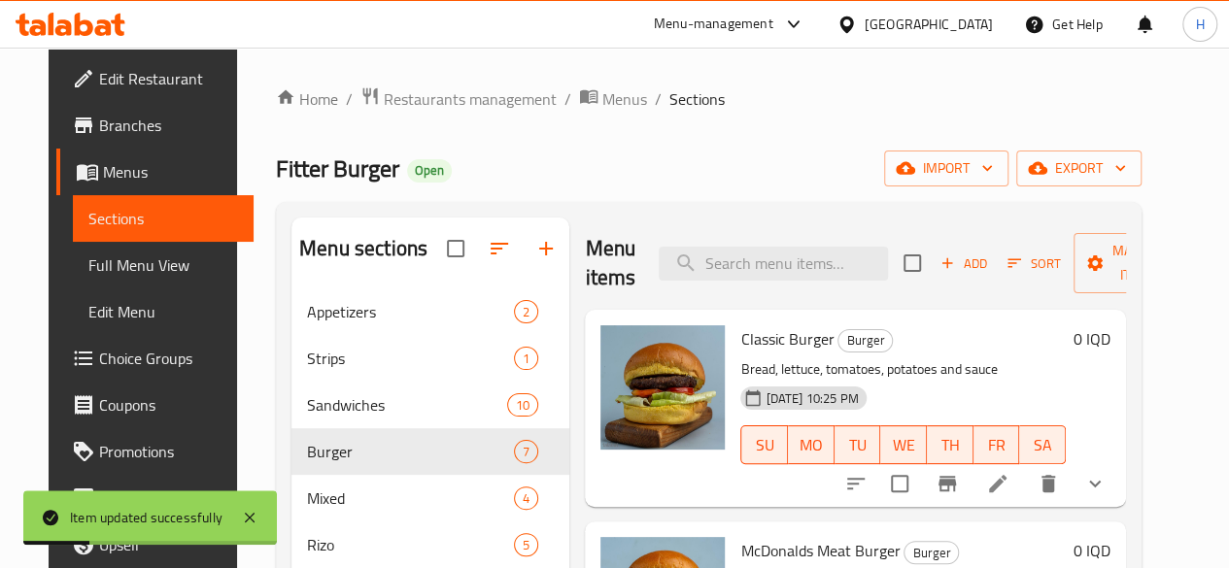
scroll to position [216, 0]
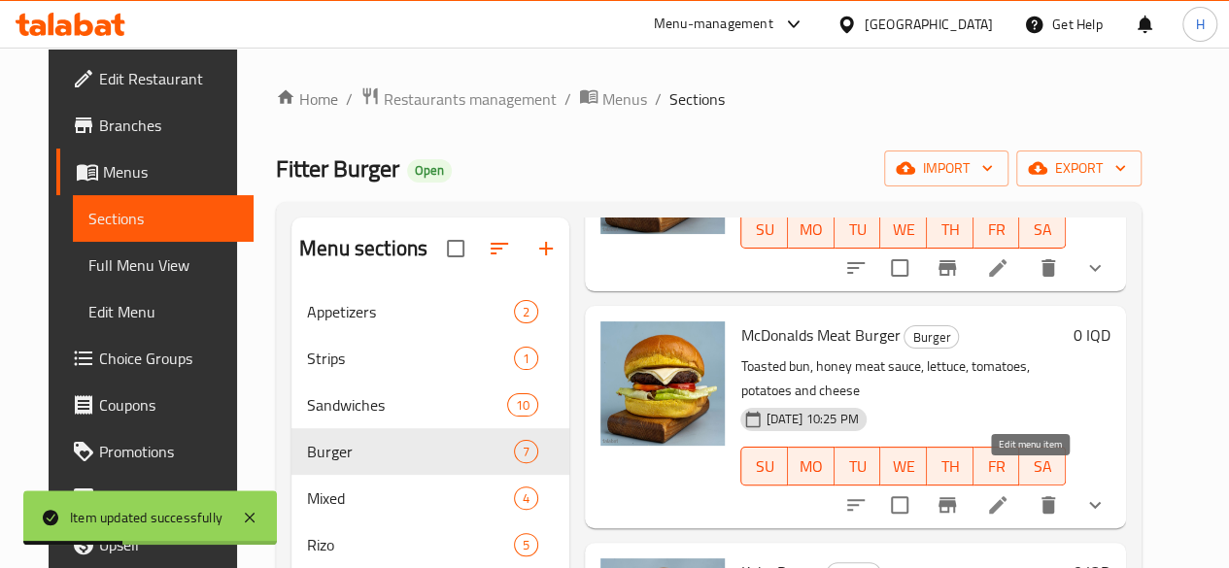
click at [1009, 493] on icon at bounding box center [997, 504] width 23 height 23
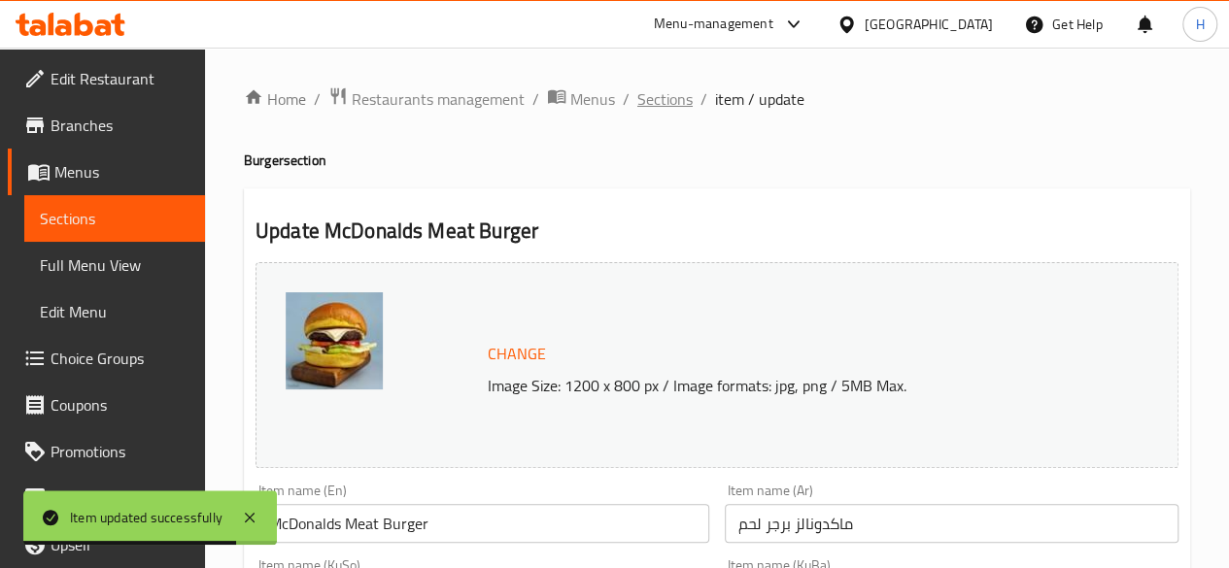
click at [662, 102] on span "Sections" at bounding box center [664, 98] width 55 height 23
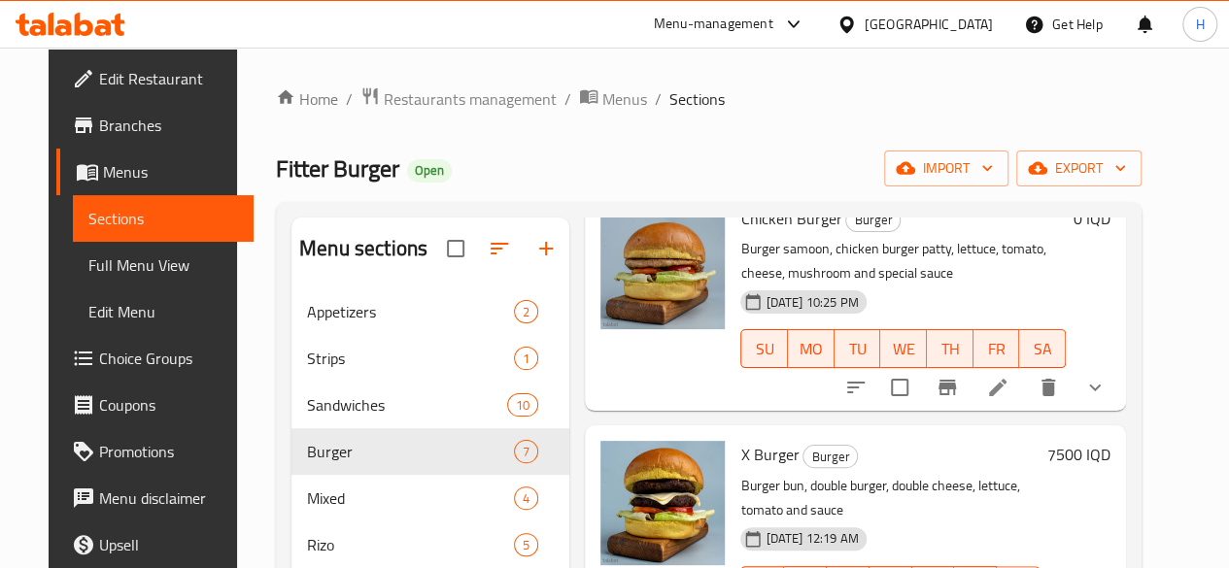
scroll to position [1043, 0]
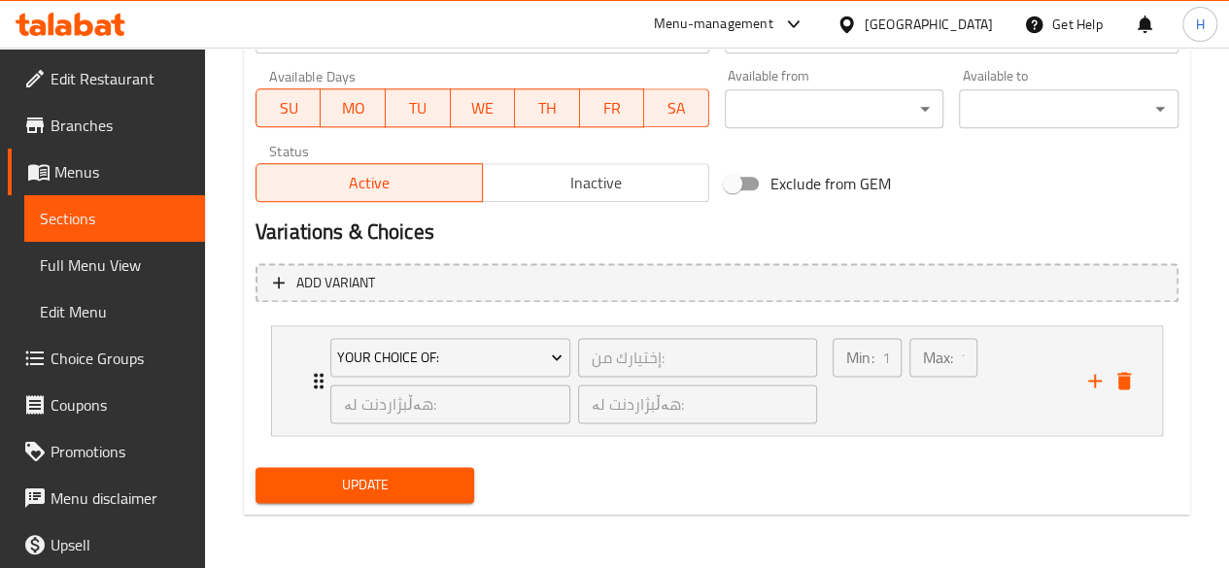
scroll to position [1131, 0]
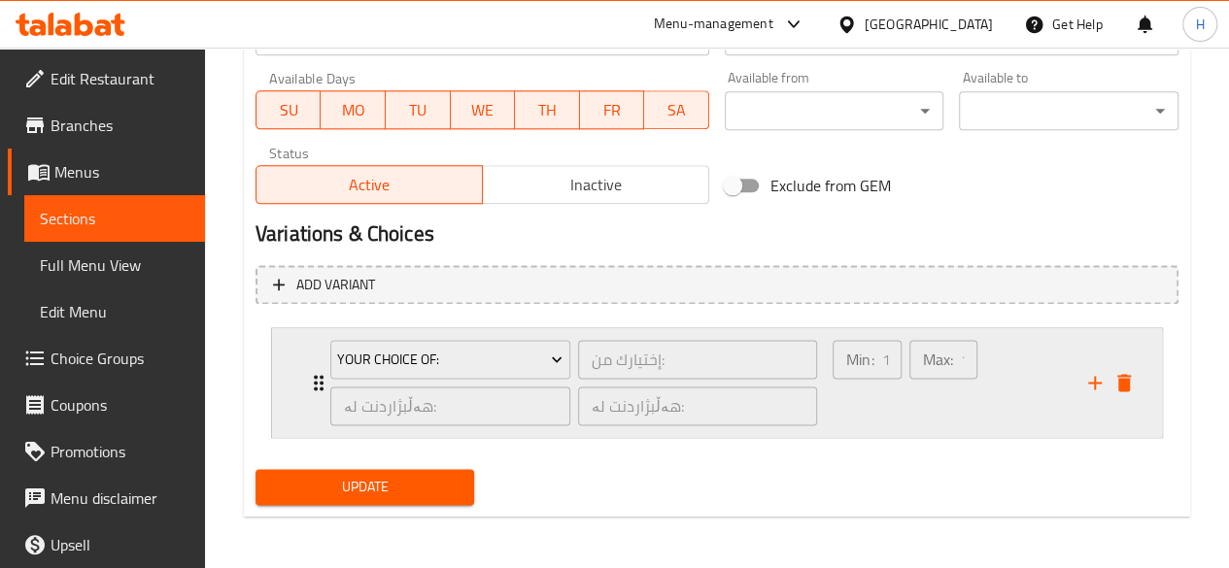
click at [288, 371] on div "Your Choice Of: إختيارك من: ​ هەڵبژاردنت لە: ​ هەڵبژاردنت لە: ​ Min: 1 ​ Max: 1…" at bounding box center [717, 382] width 890 height 109
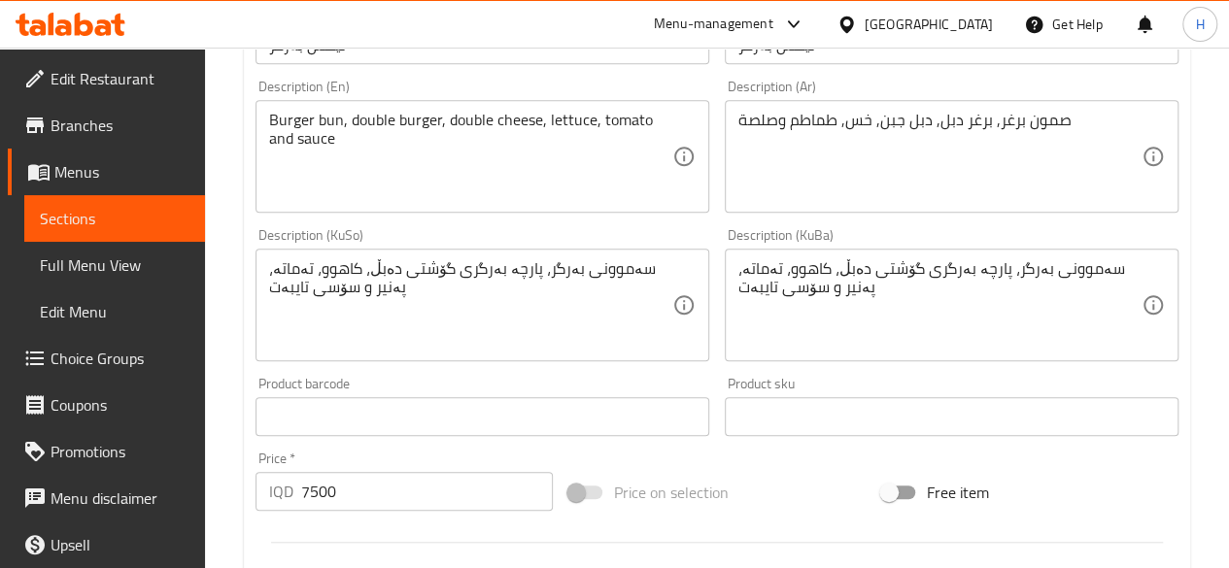
scroll to position [675, 0]
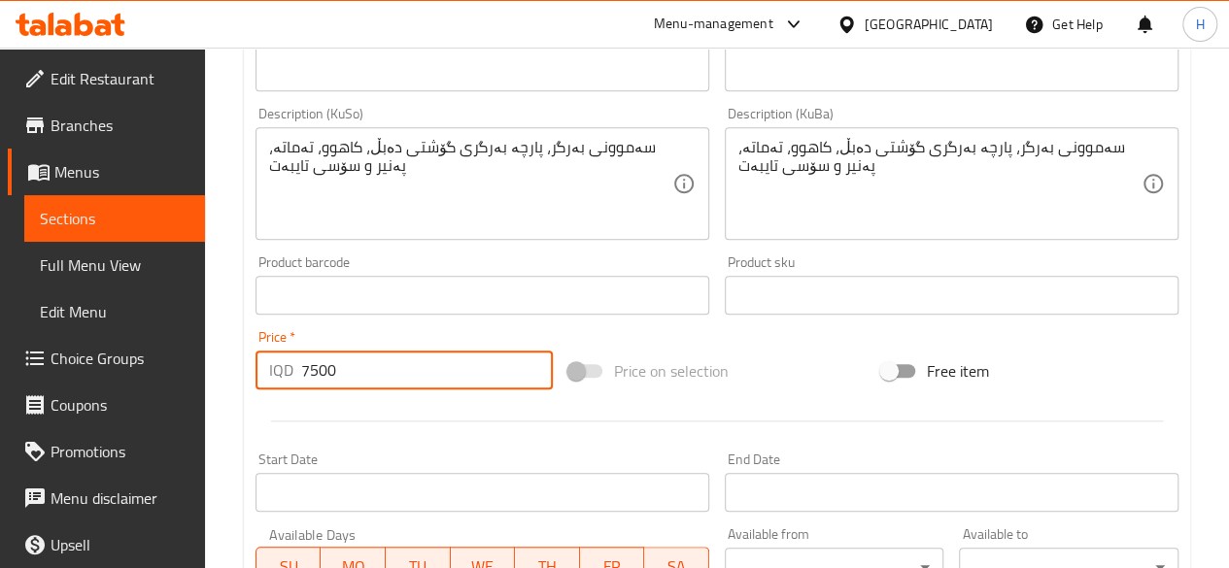
click at [406, 375] on input "7500" at bounding box center [427, 370] width 252 height 39
type input "7"
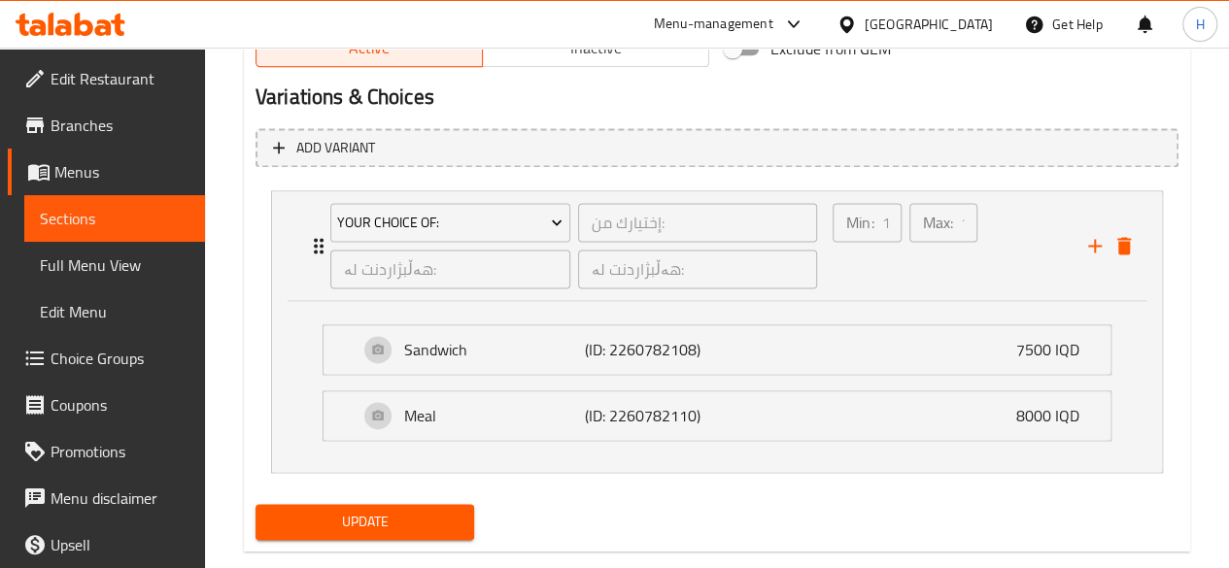
scroll to position [1275, 0]
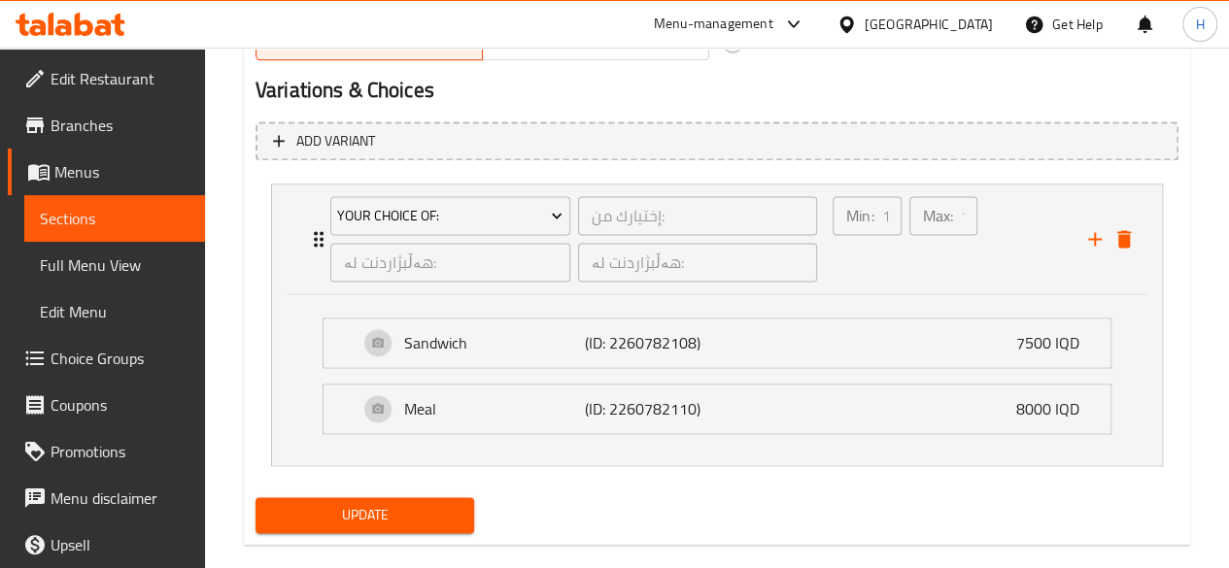
type input "0"
click at [396, 514] on span "Update" at bounding box center [365, 515] width 188 height 24
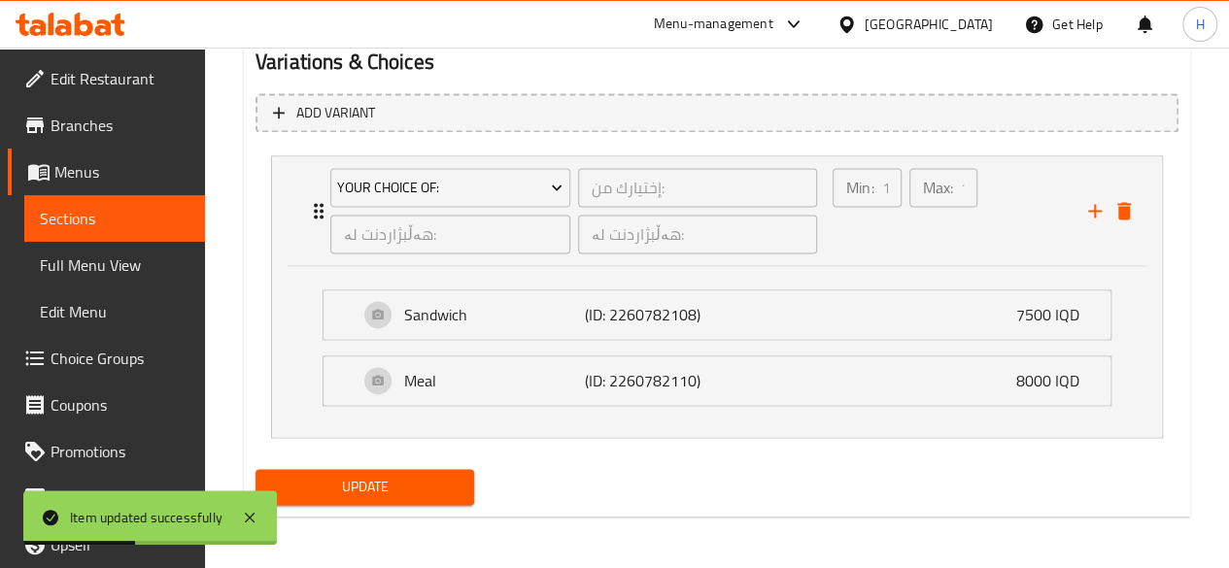
scroll to position [1304, 0]
type textarea "Burger bun, double burger, double cheese, lettuce, tomato and sauce1111"
click at [344, 485] on span "Update" at bounding box center [365, 486] width 188 height 24
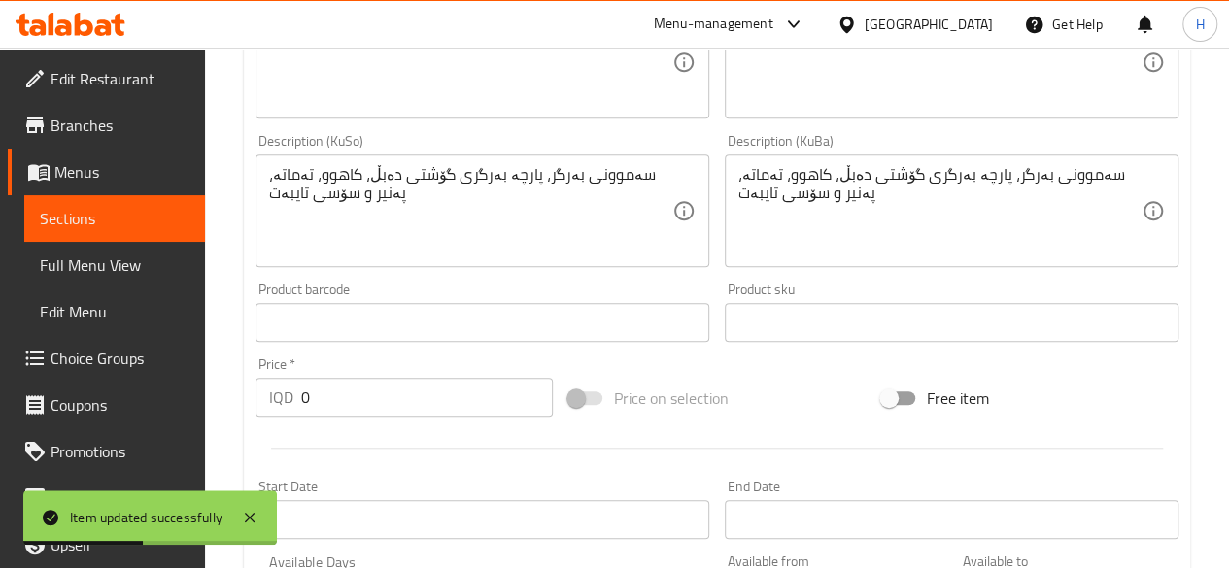
scroll to position [650, 0]
click at [338, 390] on input "0" at bounding box center [427, 395] width 252 height 39
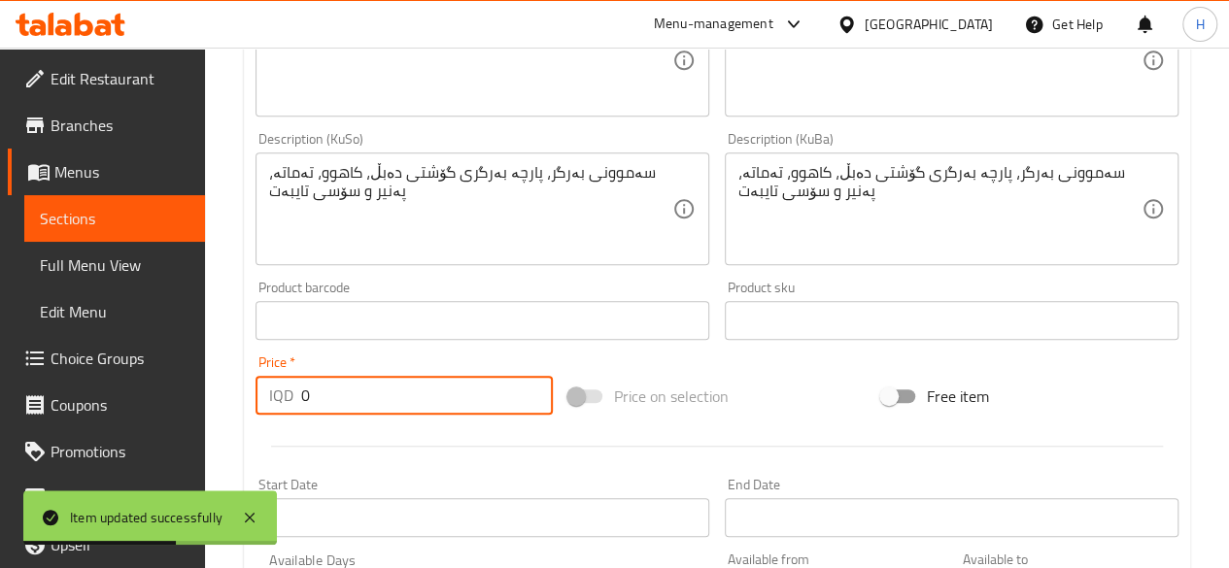
click at [338, 390] on input "0" at bounding box center [427, 395] width 252 height 39
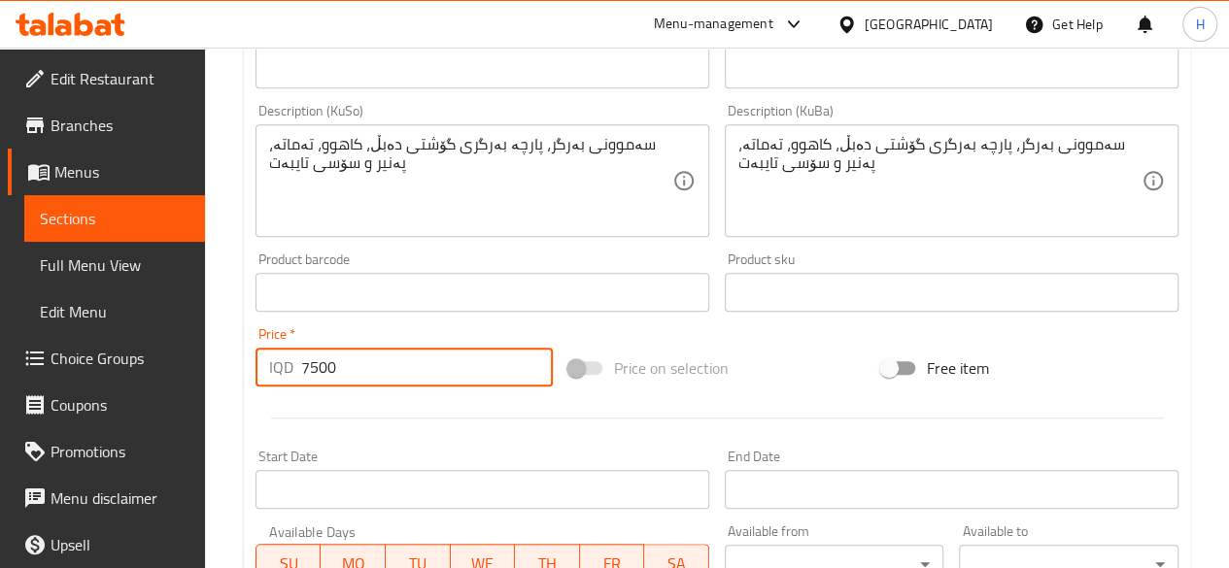
scroll to position [681, 0]
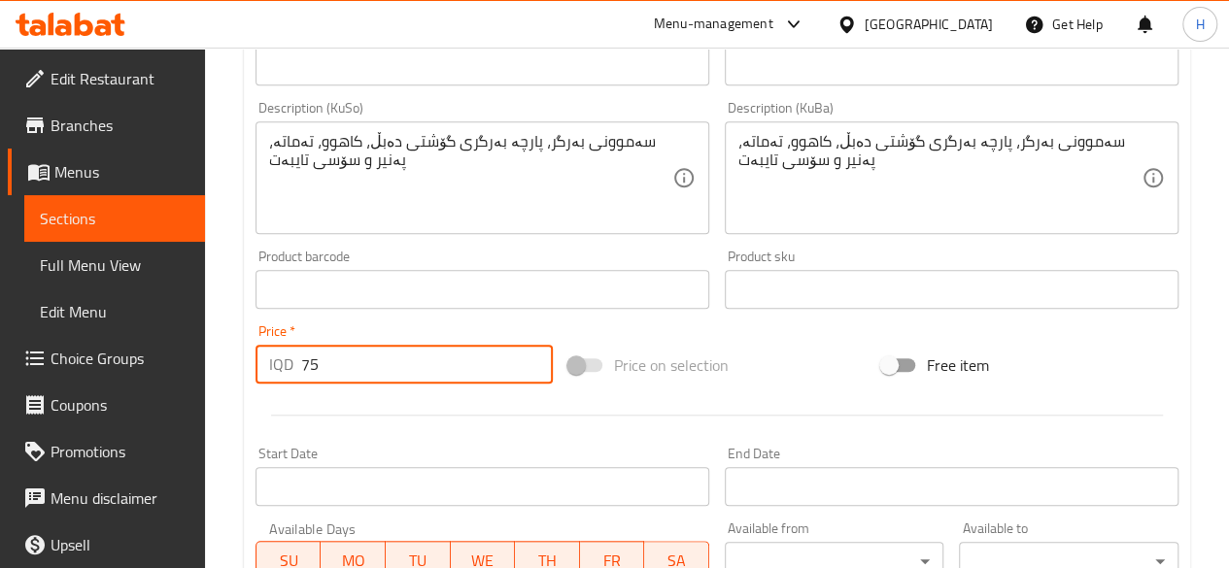
type input "7"
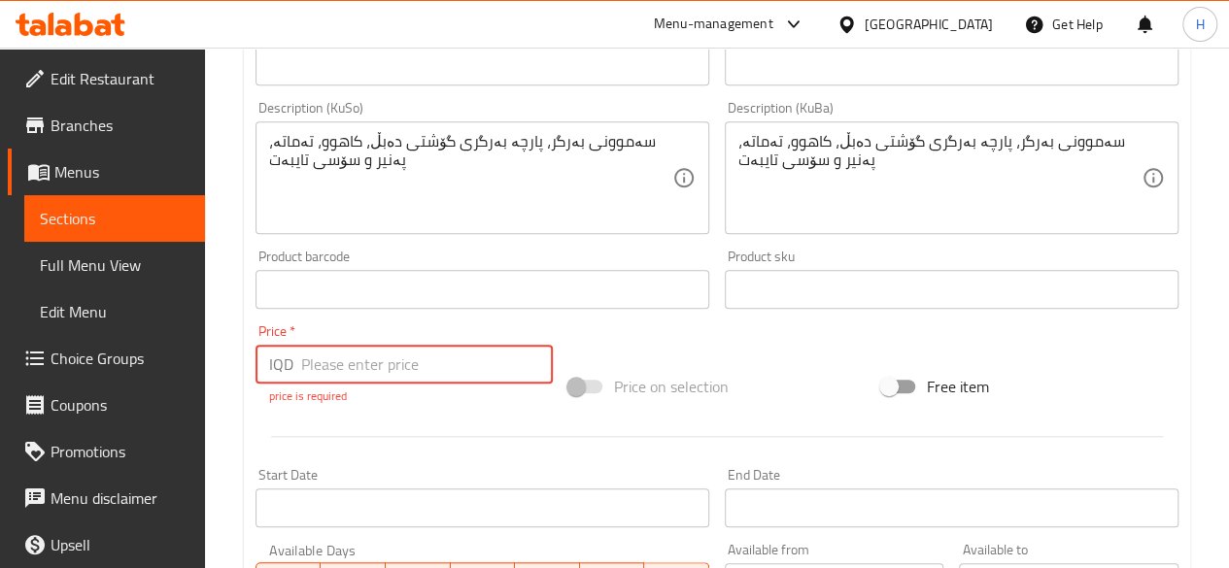
type input "0"
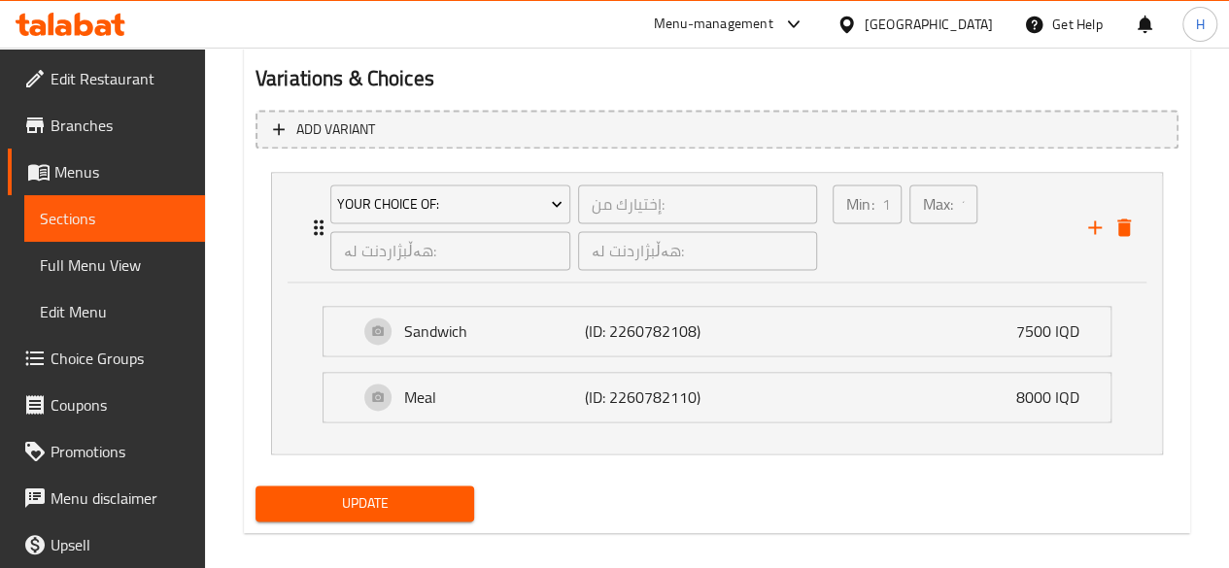
scroll to position [1295, 0]
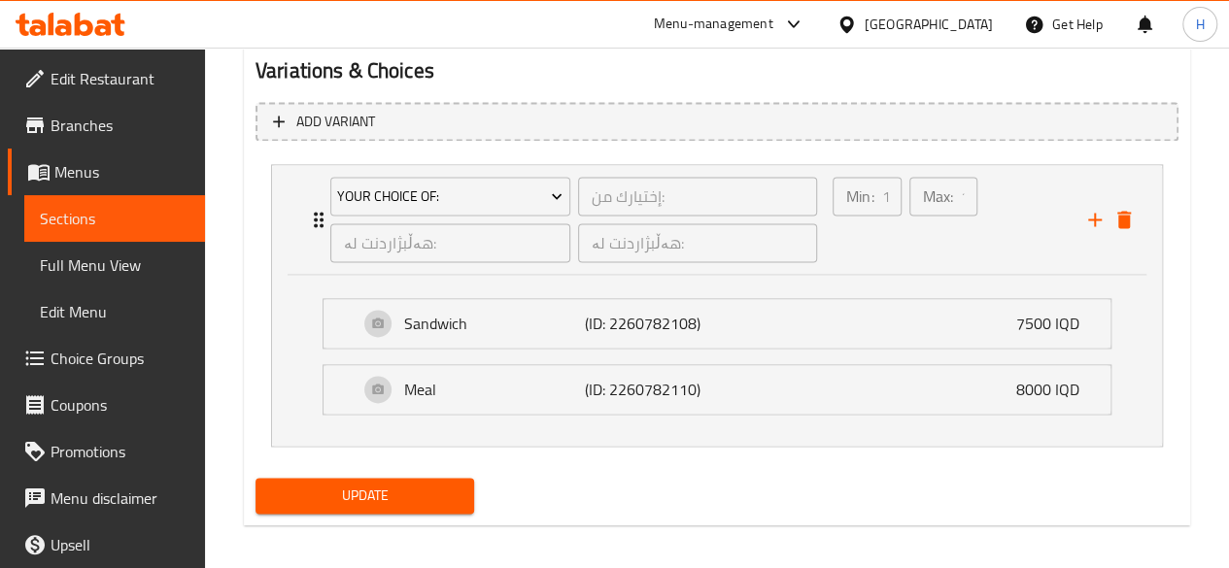
click at [360, 490] on span "Update" at bounding box center [365, 496] width 188 height 24
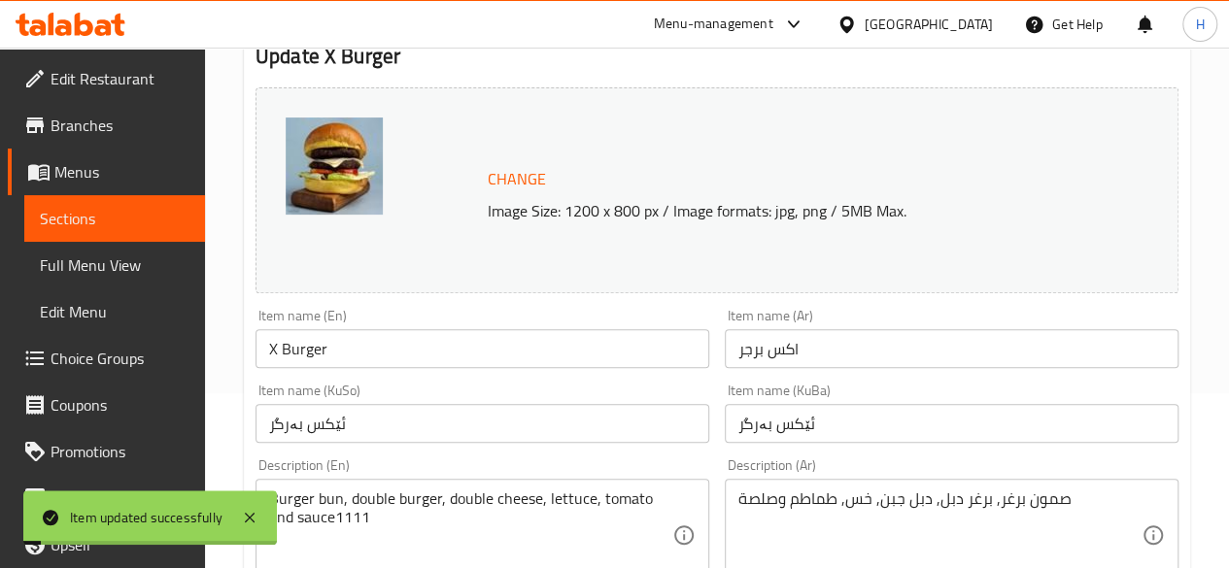
scroll to position [0, 0]
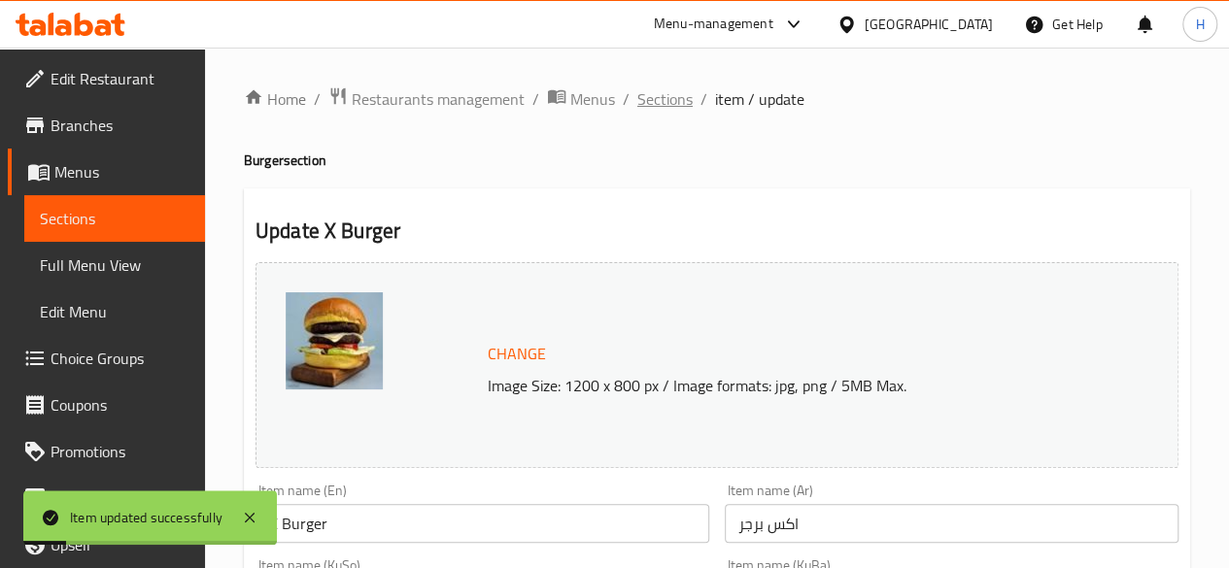
click at [657, 104] on span "Sections" at bounding box center [664, 98] width 55 height 23
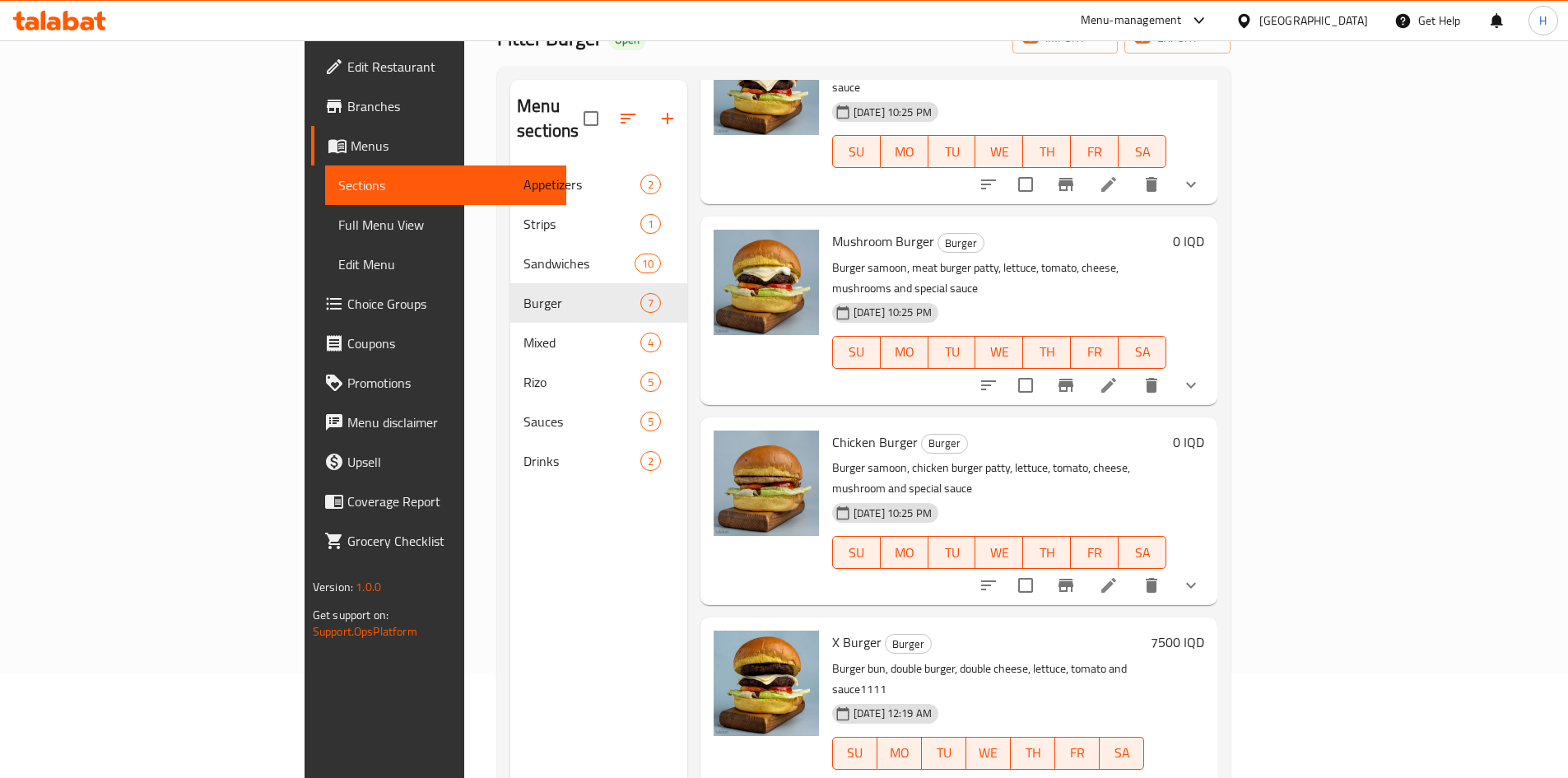
scroll to position [164, 0]
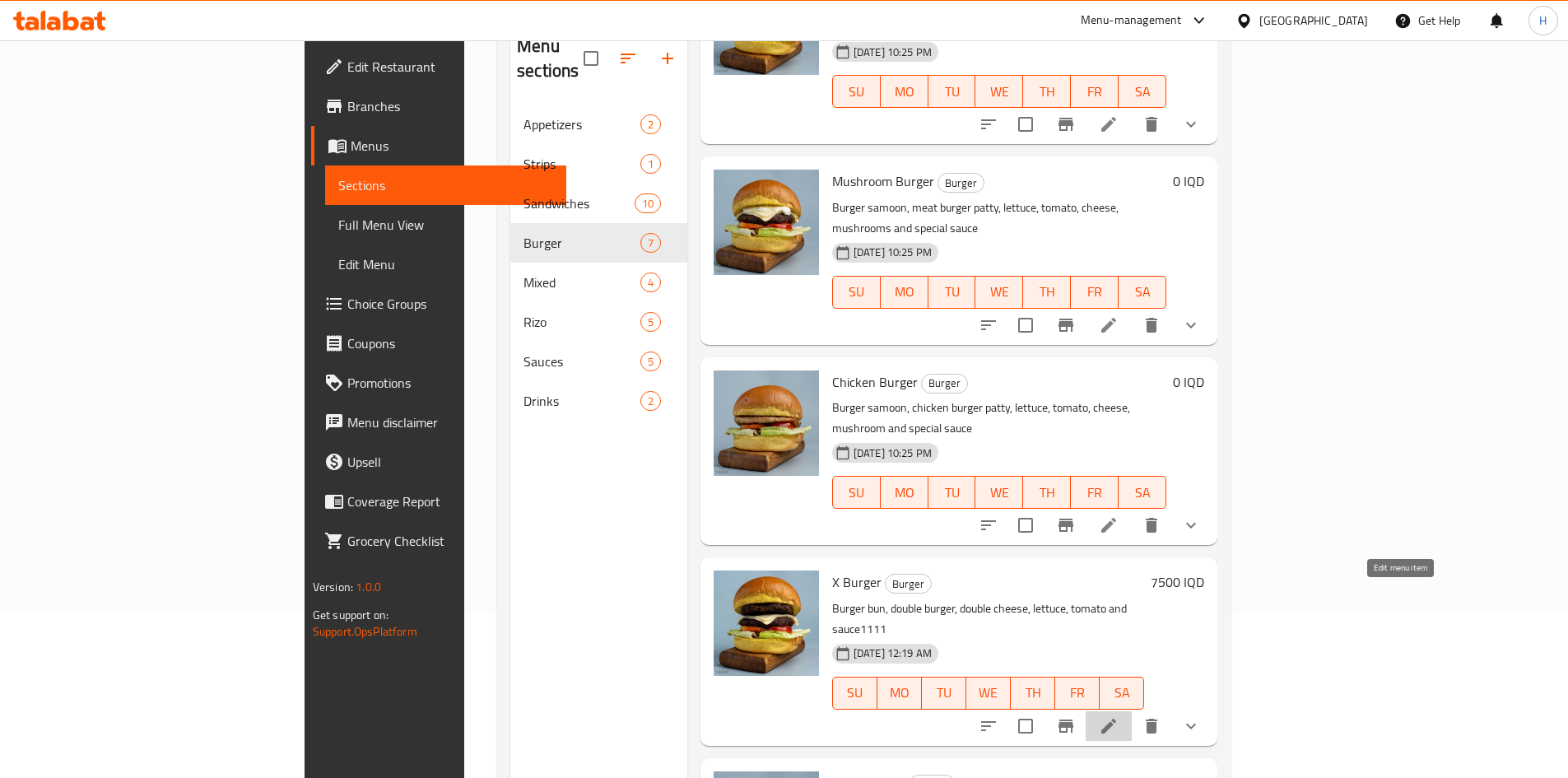
click at [1119, 716] on icon at bounding box center [1109, 725] width 19 height 19
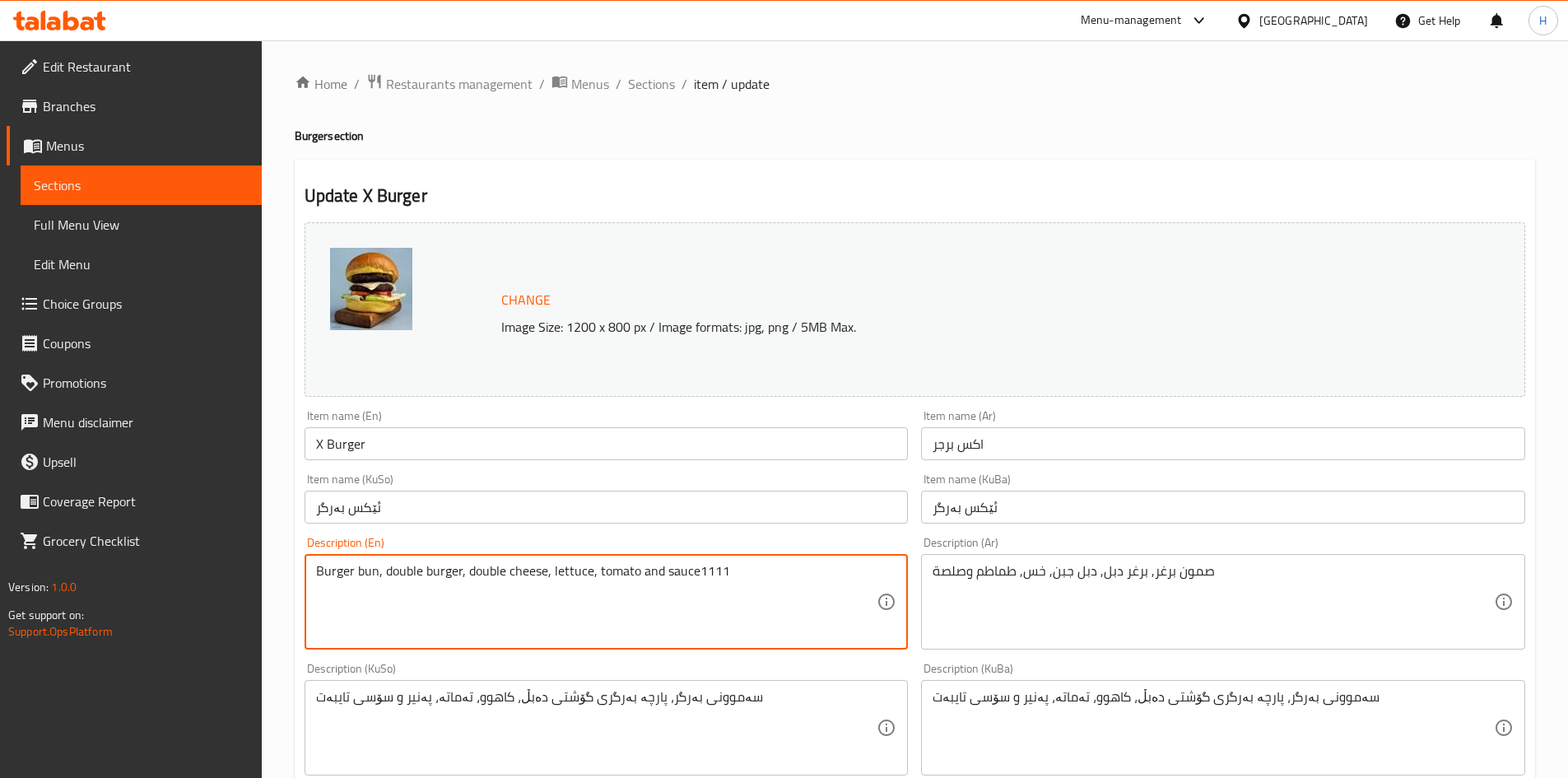
drag, startPoint x: 725, startPoint y: 573, endPoint x: 697, endPoint y: 578, distance: 28.4
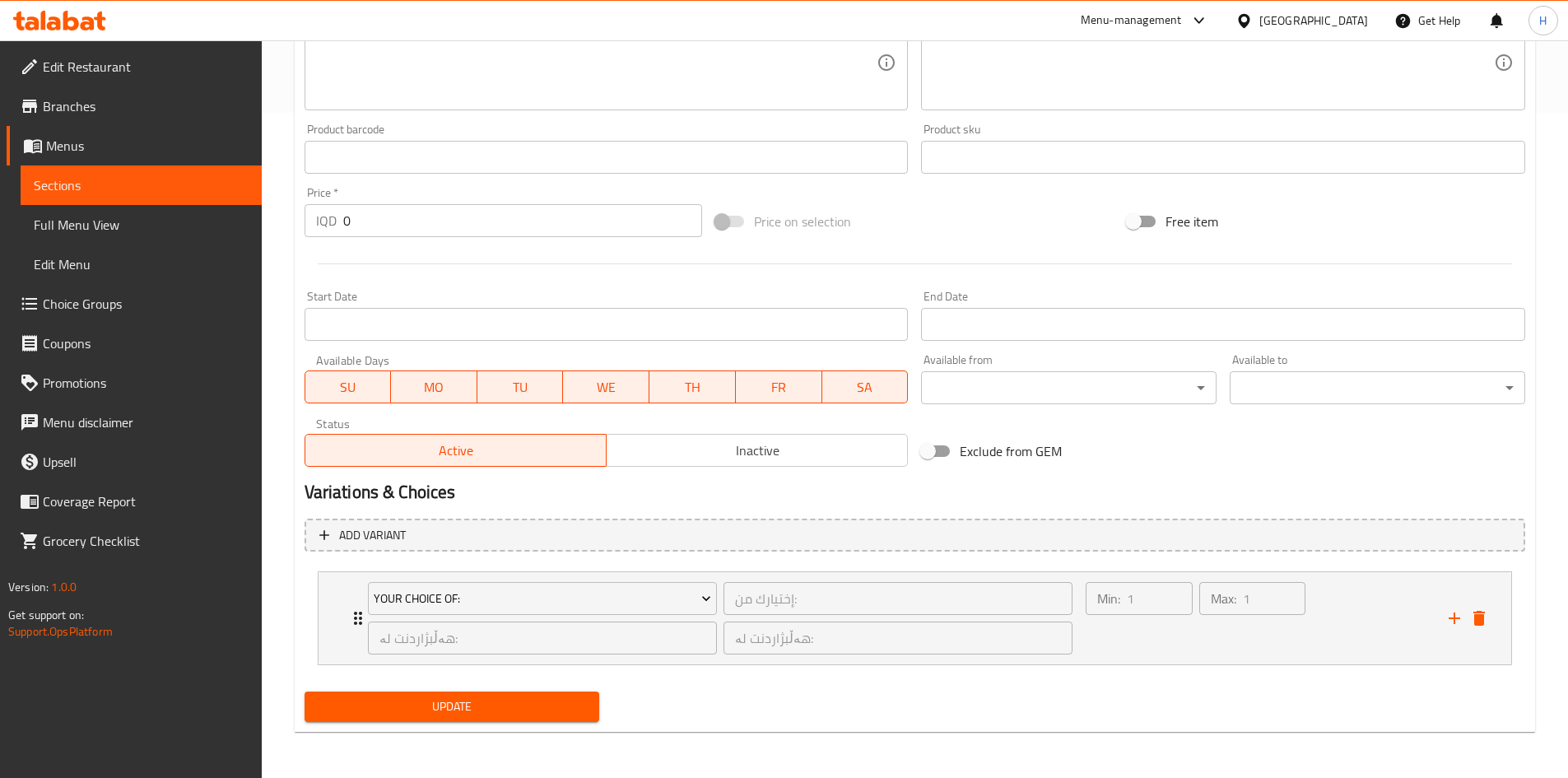
type textarea "Burger bun, double burger, double cheese, lettuce, tomato and sauce"
click at [538, 686] on div "Update" at bounding box center [453, 706] width 309 height 43
click at [537, 702] on span "Update" at bounding box center [453, 707] width 270 height 20
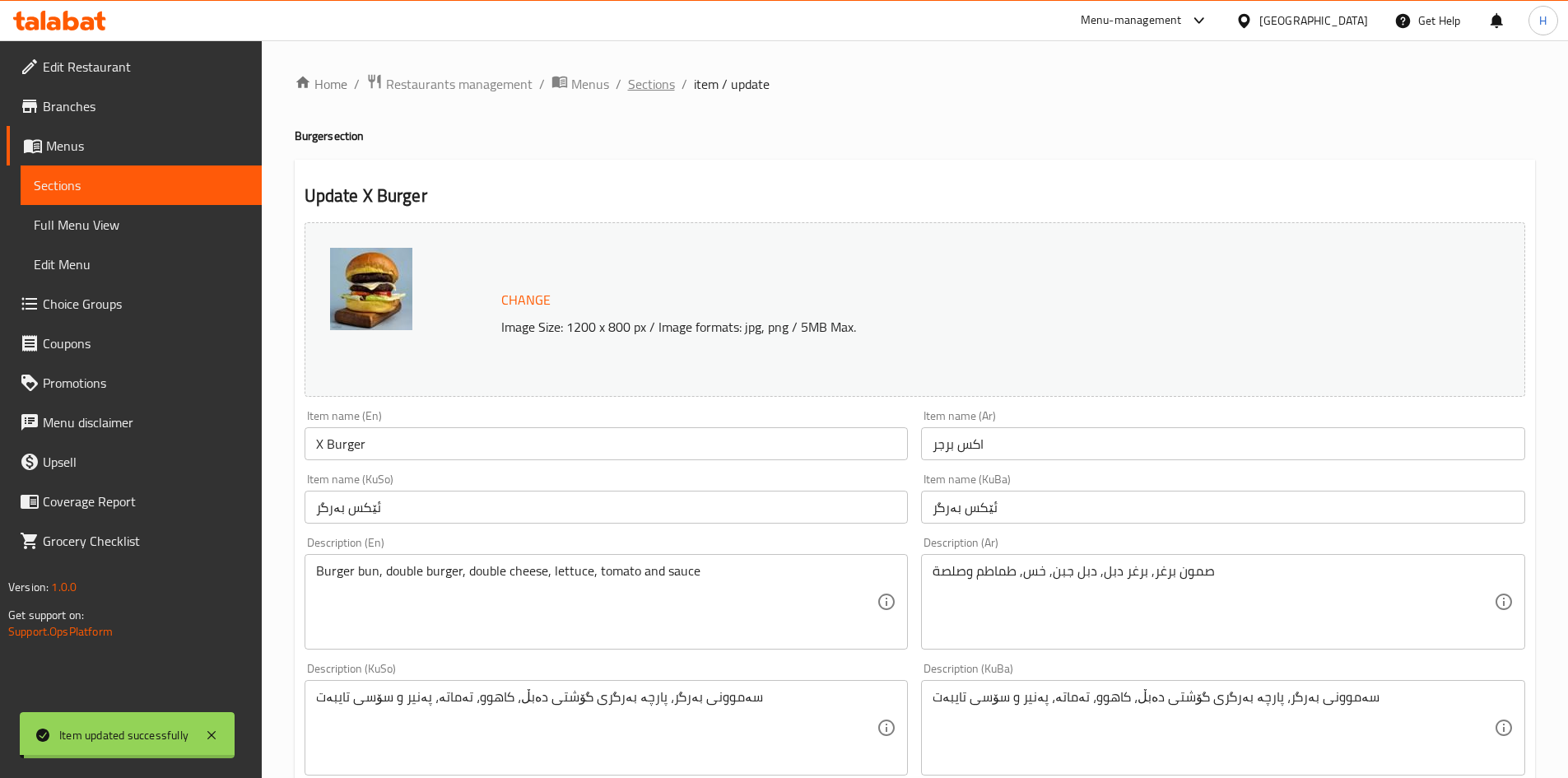
click at [649, 81] on span "Sections" at bounding box center [651, 83] width 47 height 19
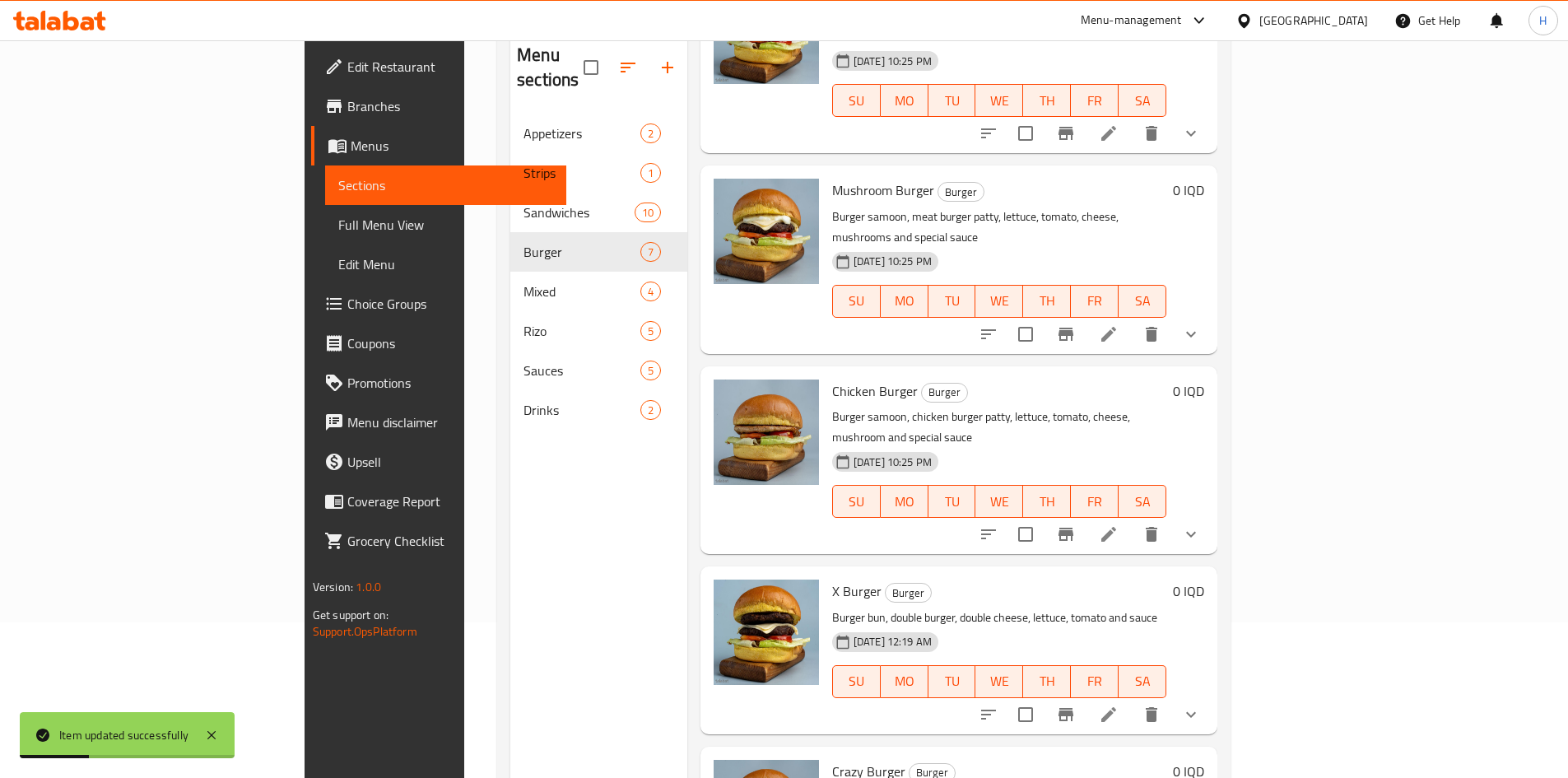
scroll to position [231, 0]
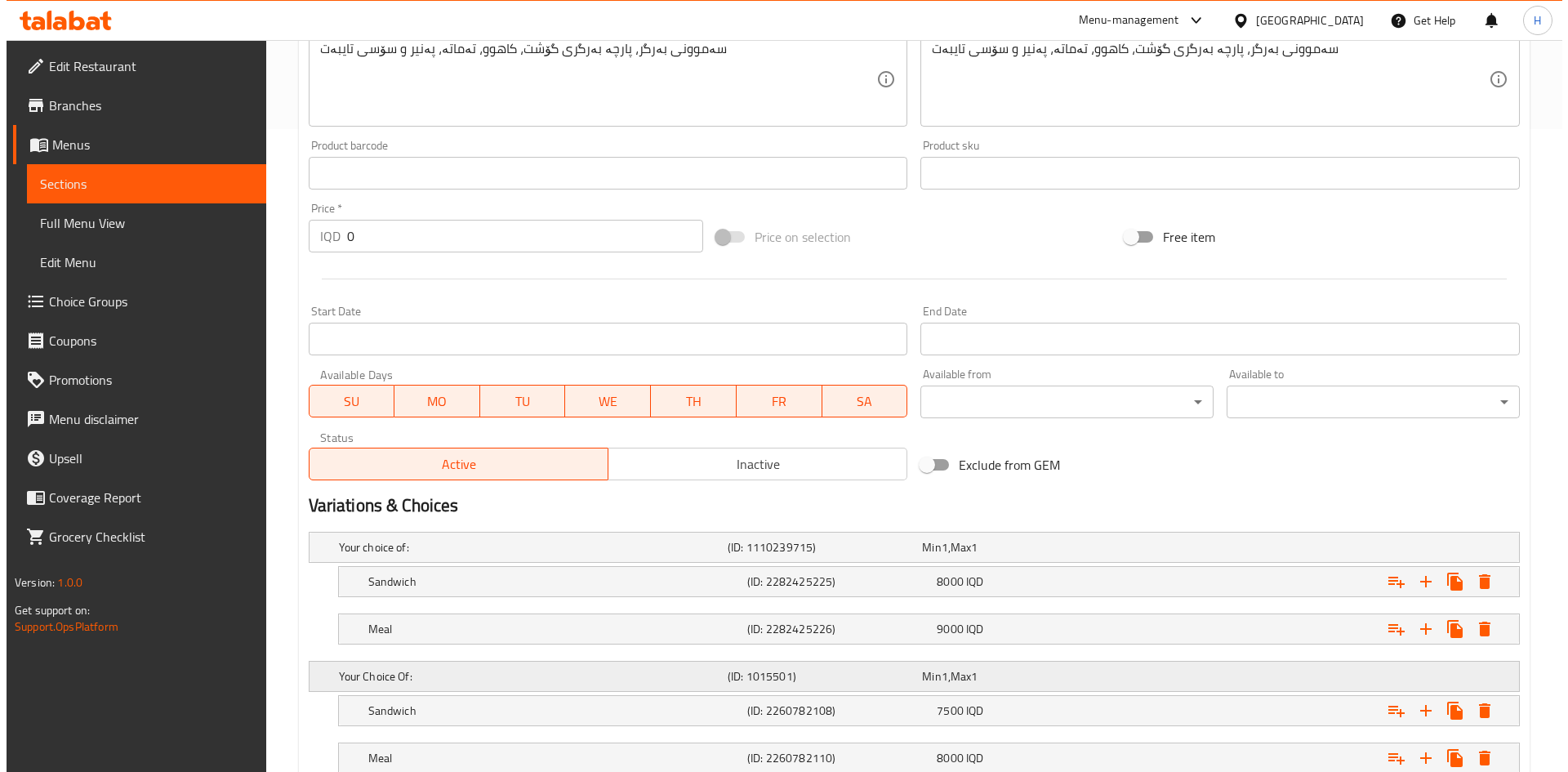
scroll to position [759, 0]
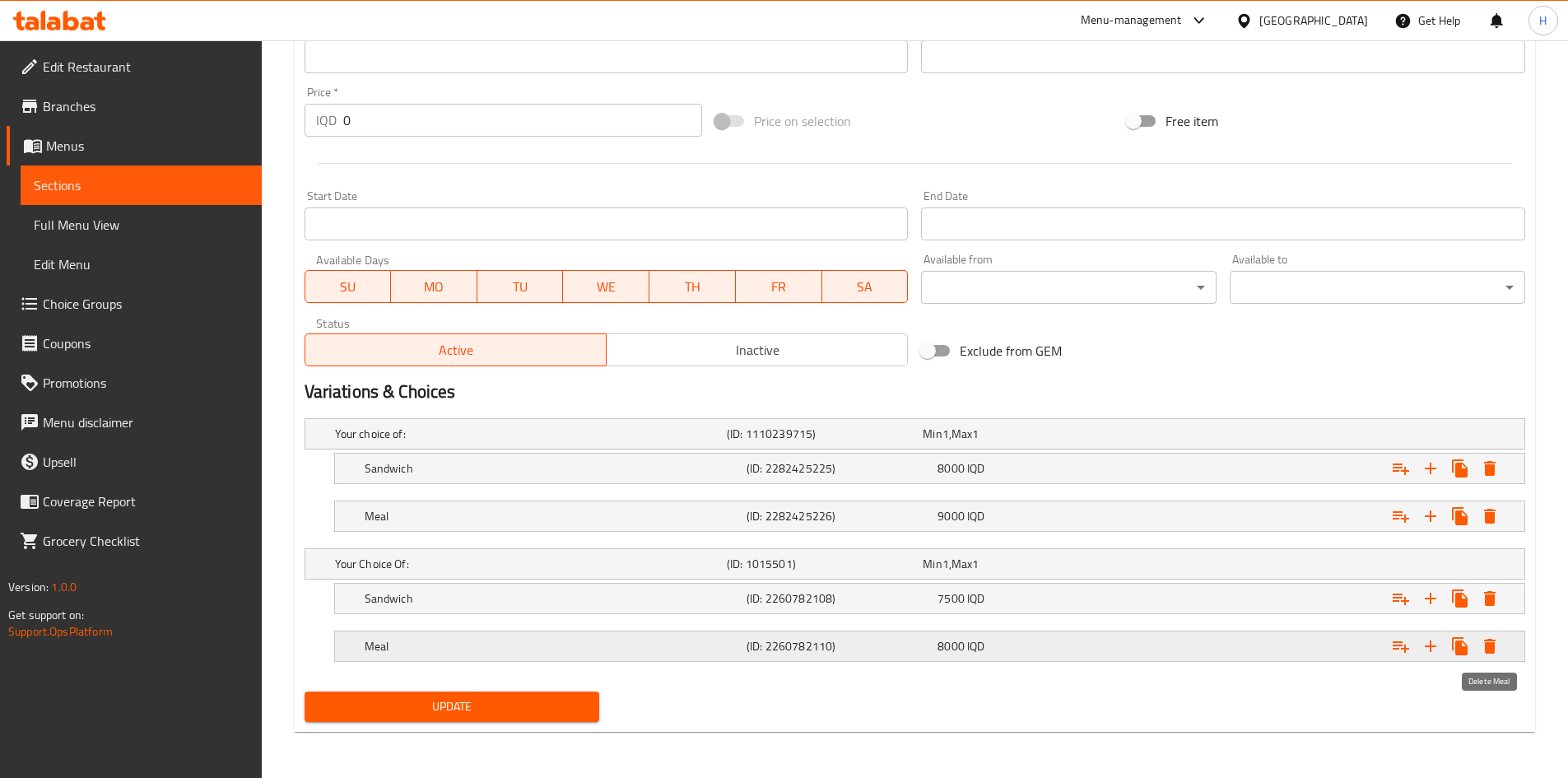
click at [1485, 641] on icon "Expand" at bounding box center [1490, 646] width 12 height 14
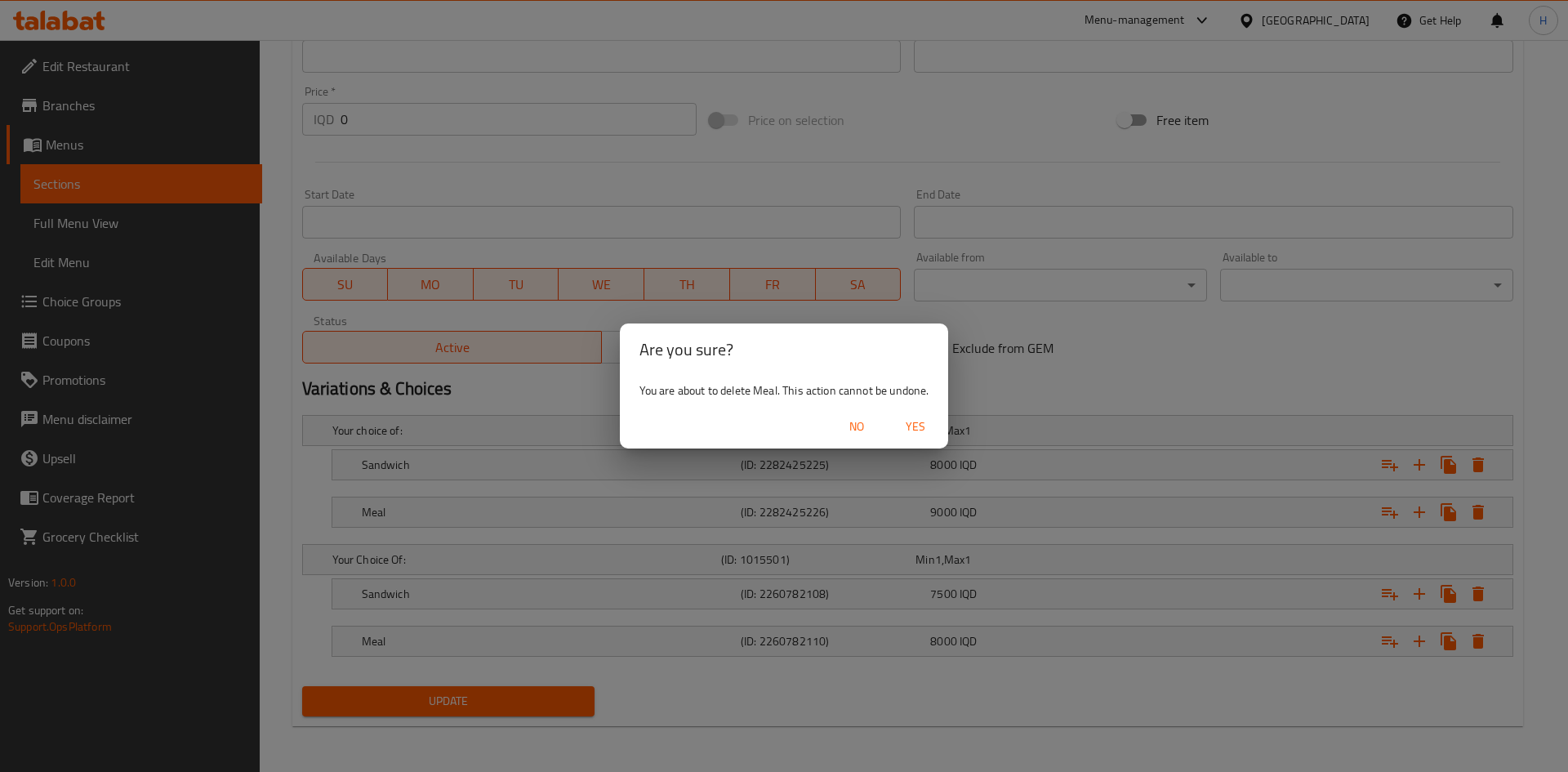
click at [922, 423] on span "Yes" at bounding box center [915, 426] width 40 height 20
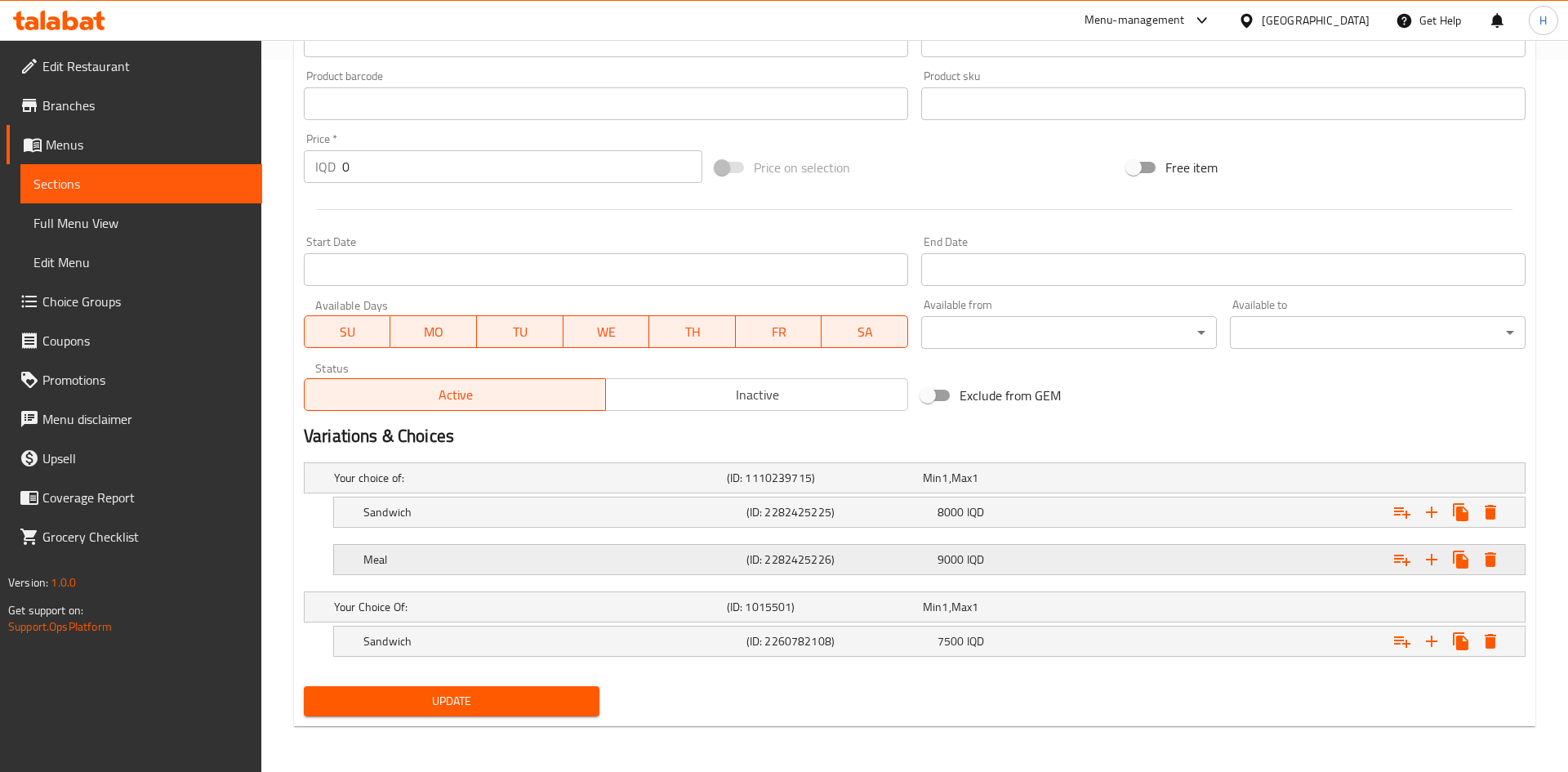
scroll to position [712, 0]
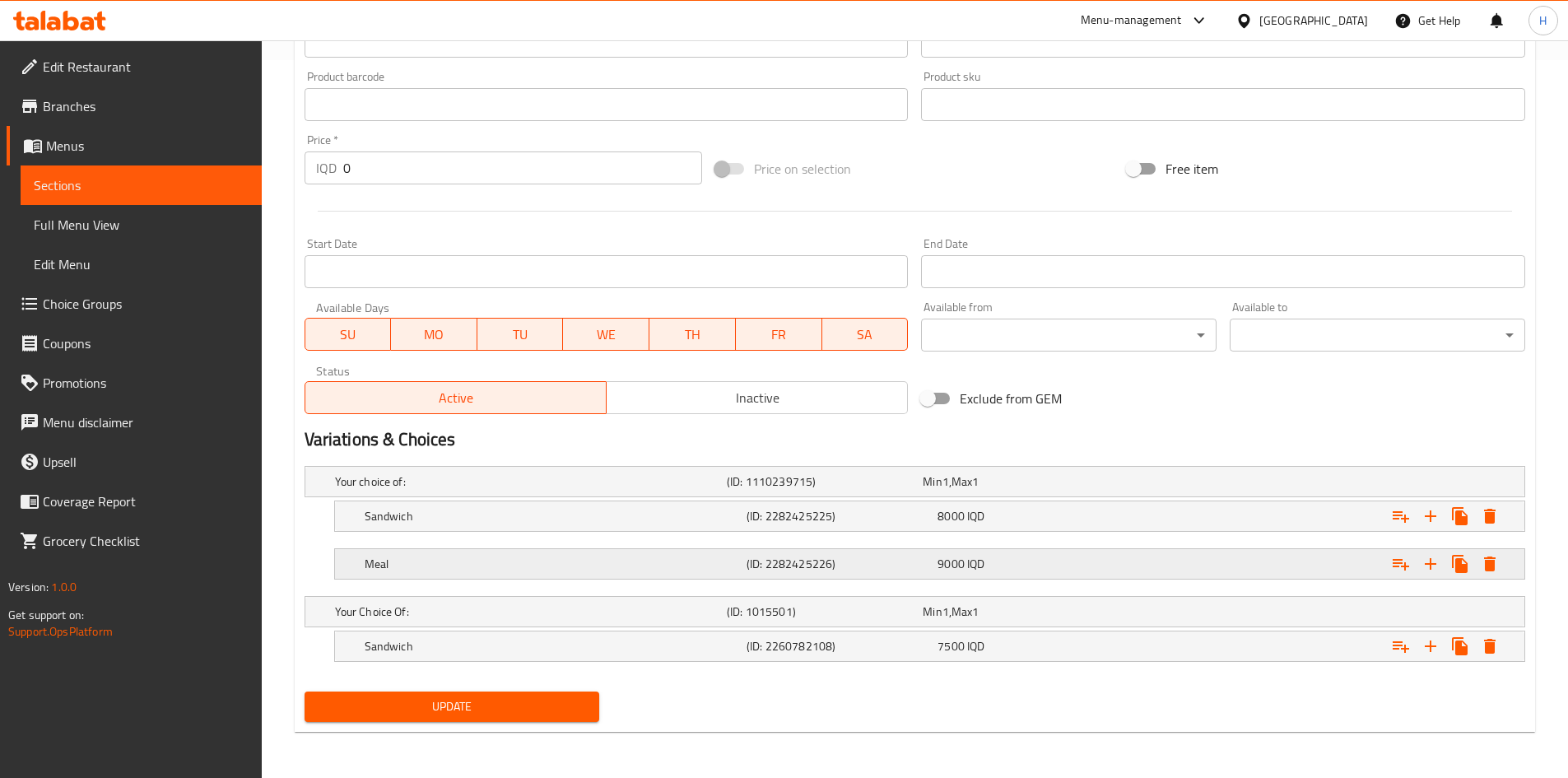
click at [1489, 563] on icon "Expand" at bounding box center [1490, 564] width 12 height 14
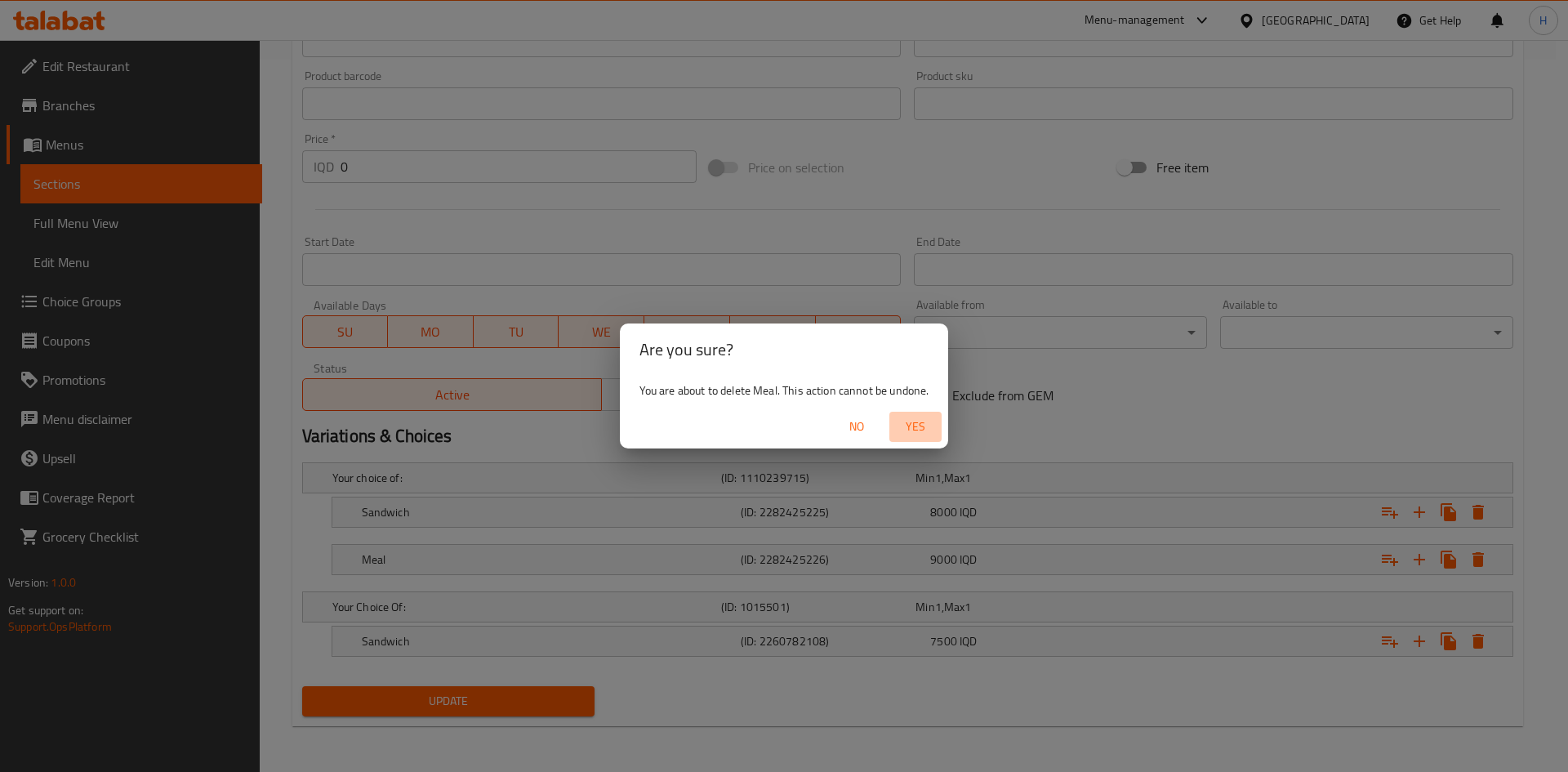
click at [911, 425] on span "Yes" at bounding box center [915, 426] width 40 height 20
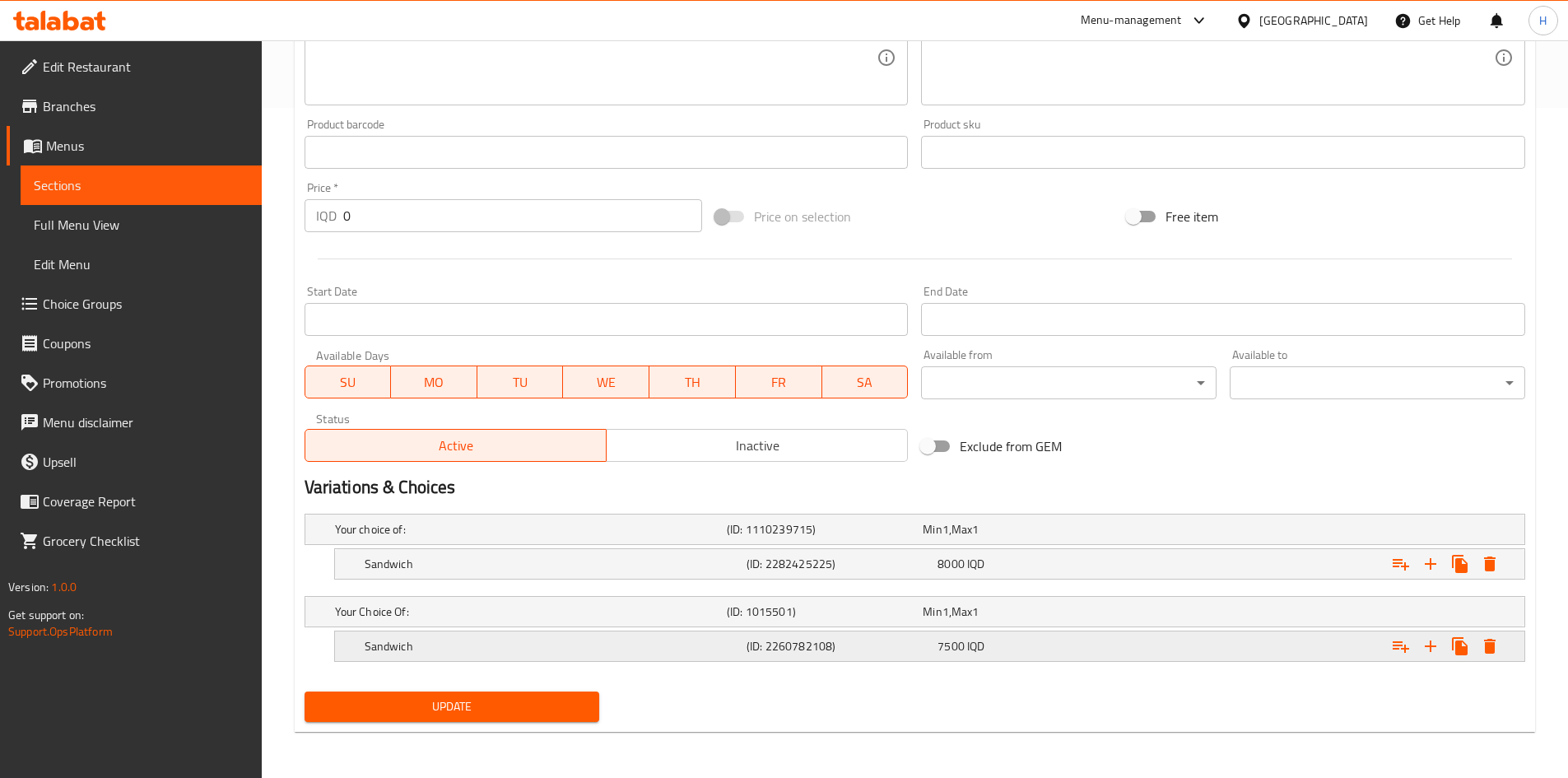
click at [1486, 648] on icon "Expand" at bounding box center [1490, 646] width 12 height 14
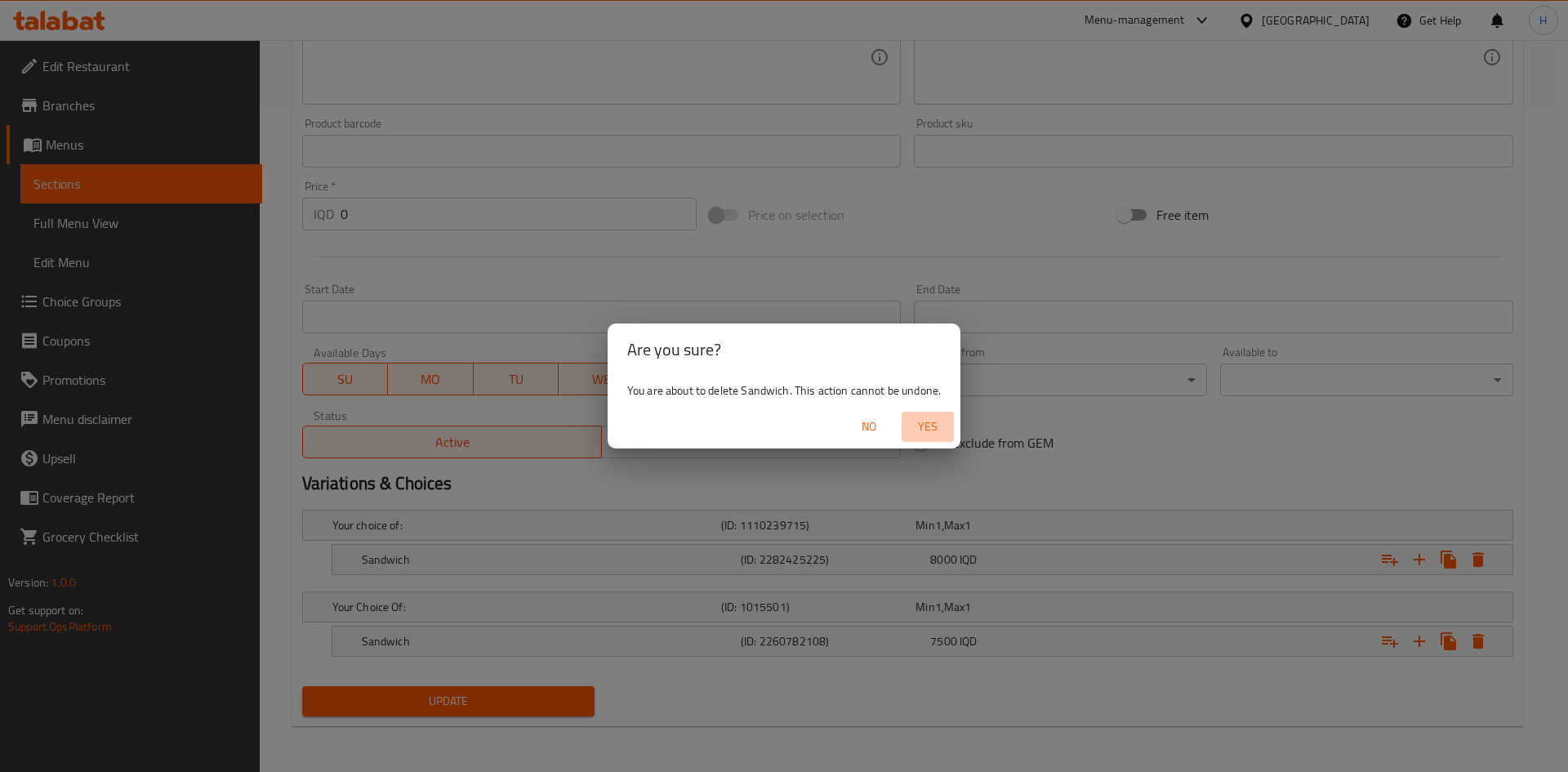
click at [936, 427] on span "Yes" at bounding box center [927, 426] width 40 height 20
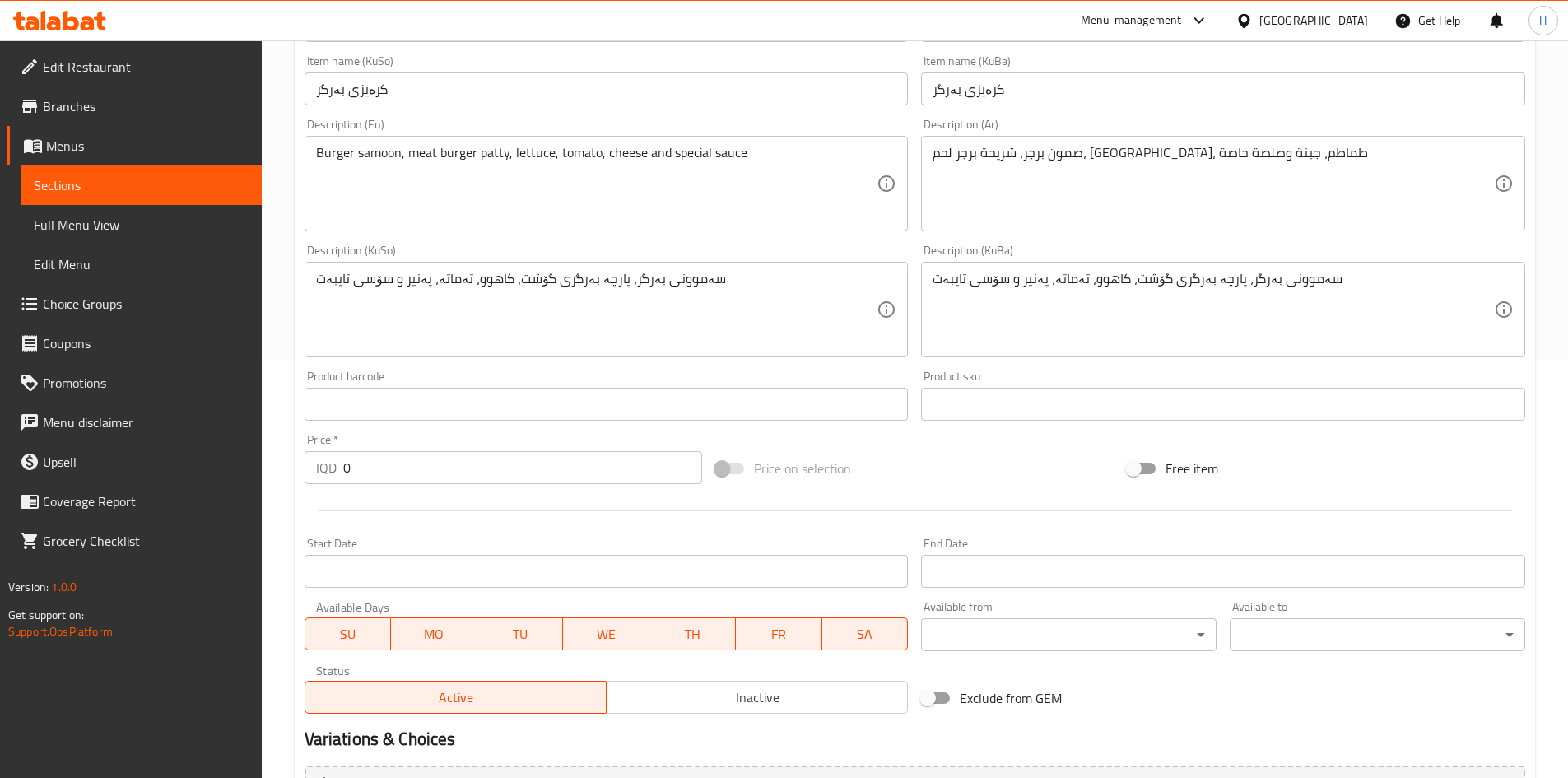
scroll to position [170, 0]
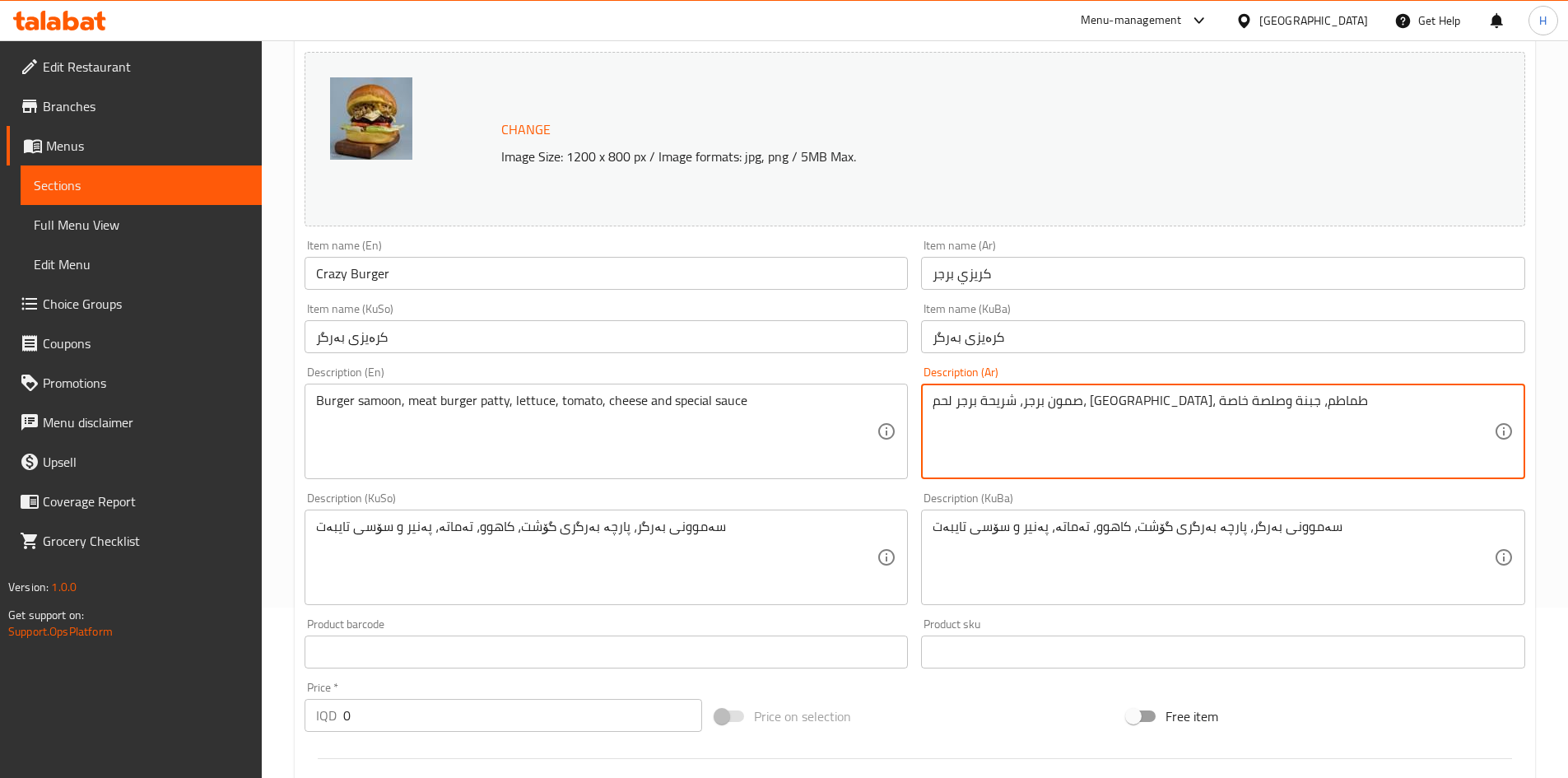
click at [1195, 408] on textarea "صمون برجر، شريحة برجر لحم، [GEOGRAPHIC_DATA]، طماطم، جبنة وصلصة خاصة" at bounding box center [1213, 431] width 561 height 78
type textarea "ب"
click at [1157, 395] on textarea "صمون, برغر لحم مفروم, جبن, خس, طماطم وصلصة" at bounding box center [1213, 431] width 561 height 78
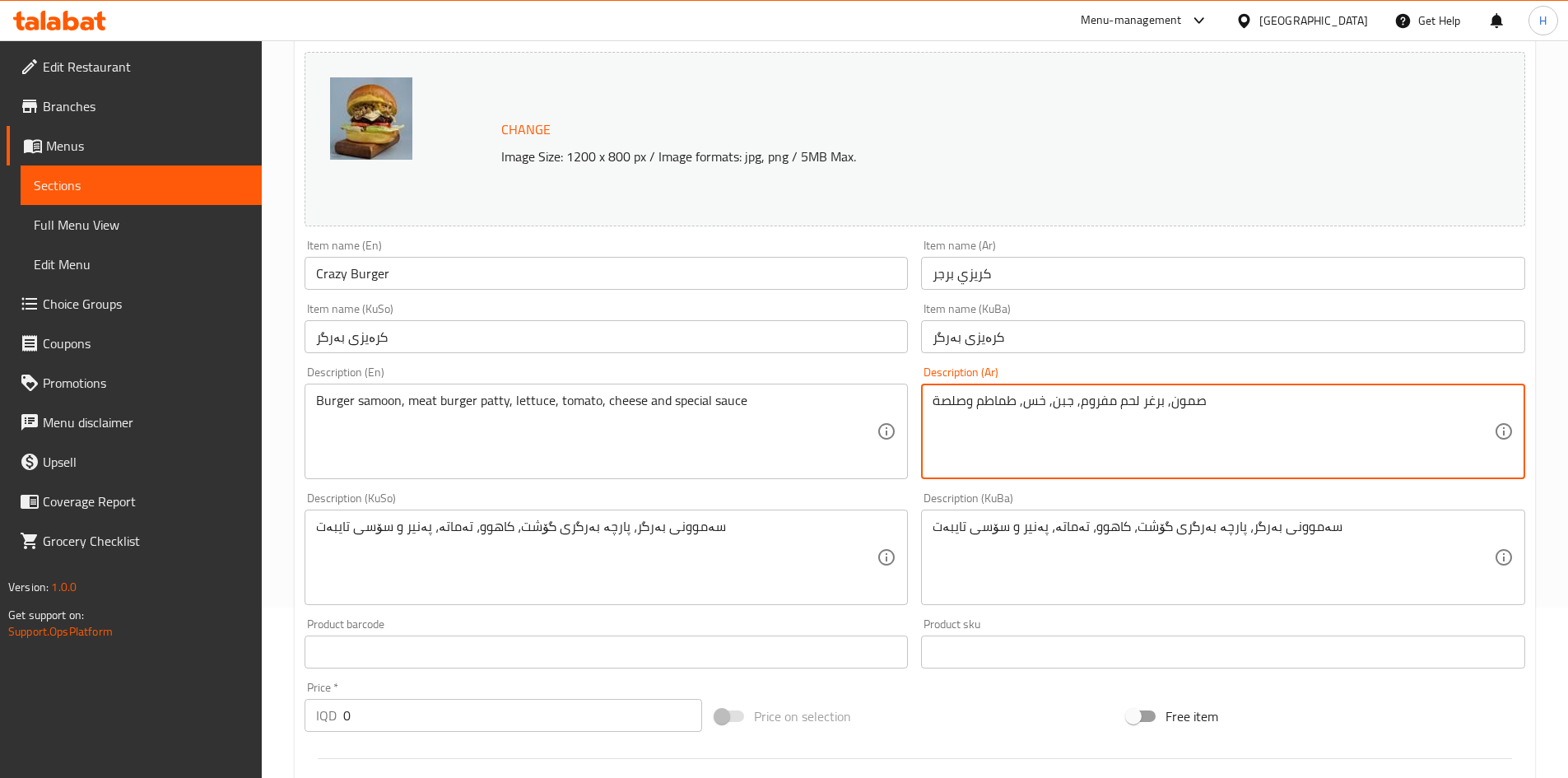
click at [1157, 395] on textarea "صمون, برغر لحم مفروم, جبن, خس, طماطم وصلصة" at bounding box center [1213, 431] width 561 height 78
type textarea "صمون, برغر لحم مفروم, جبن, خس, طماطم وصلصة"
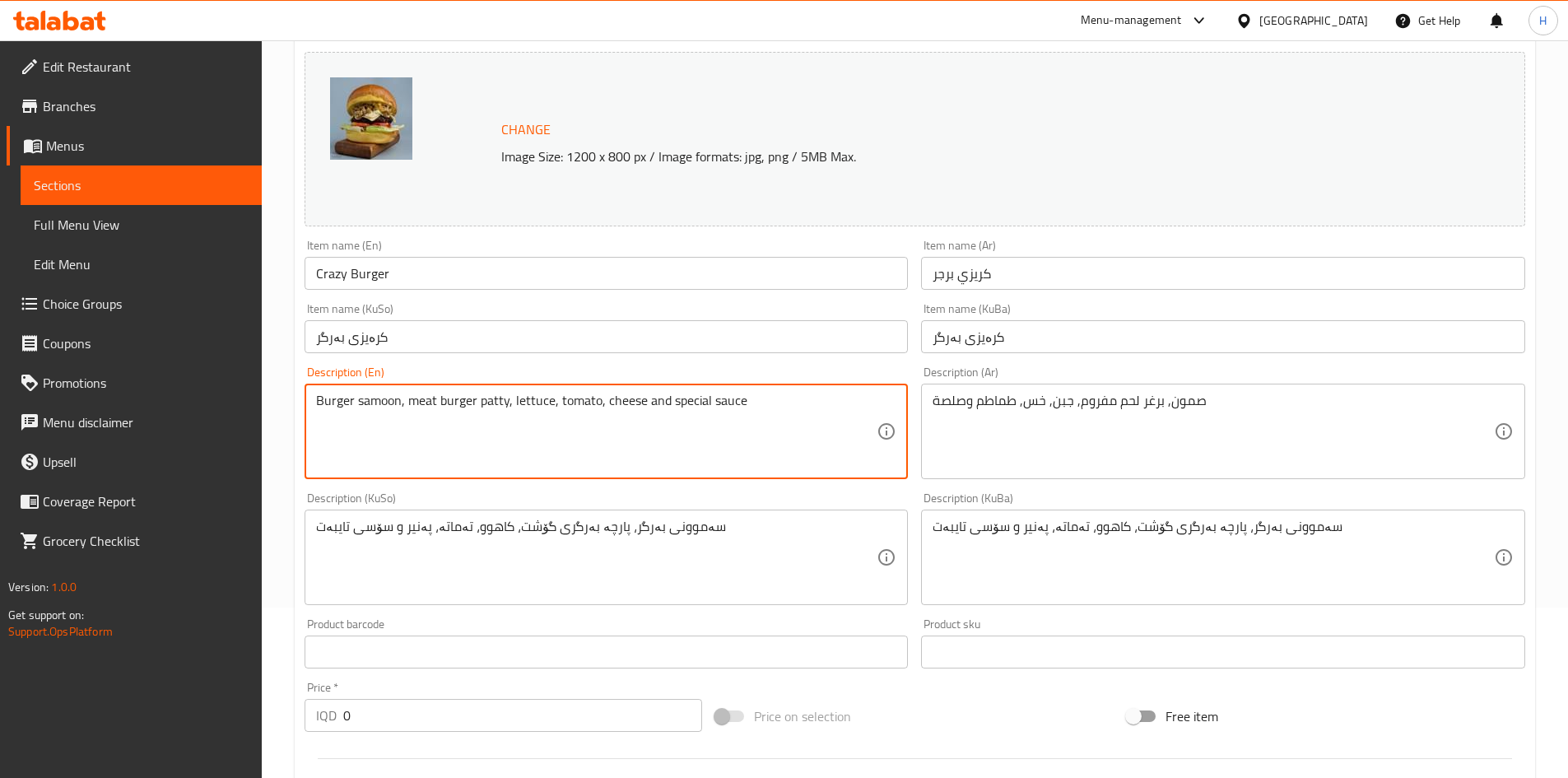
click at [592, 451] on textarea "Burger samoon, meat burger patty, lettuce, tomato, cheese and special sauce" at bounding box center [597, 431] width 561 height 78
paste textarea "n, minced beef burger, cheese, lettuce, tomato and"
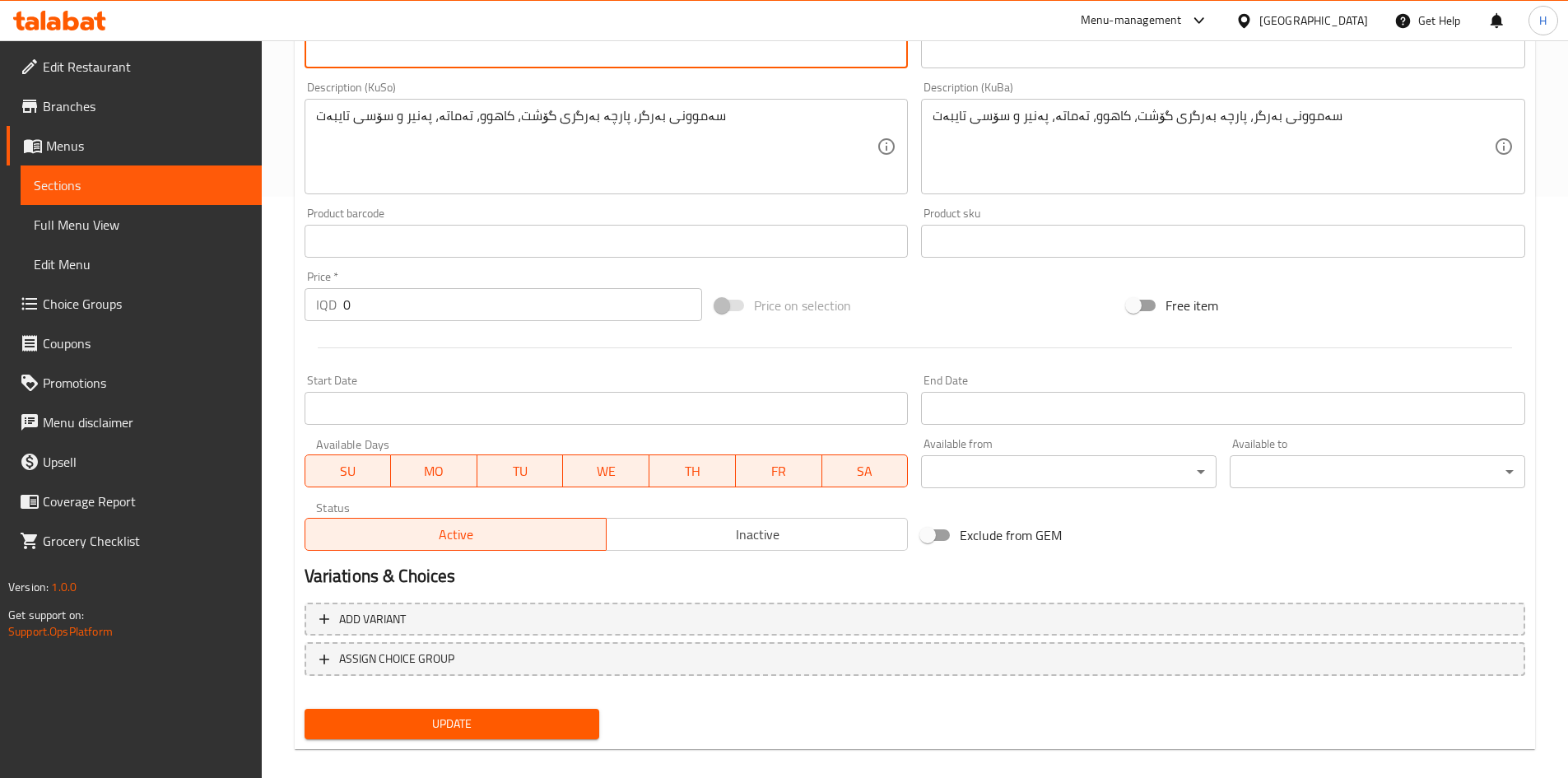
scroll to position [598, 0]
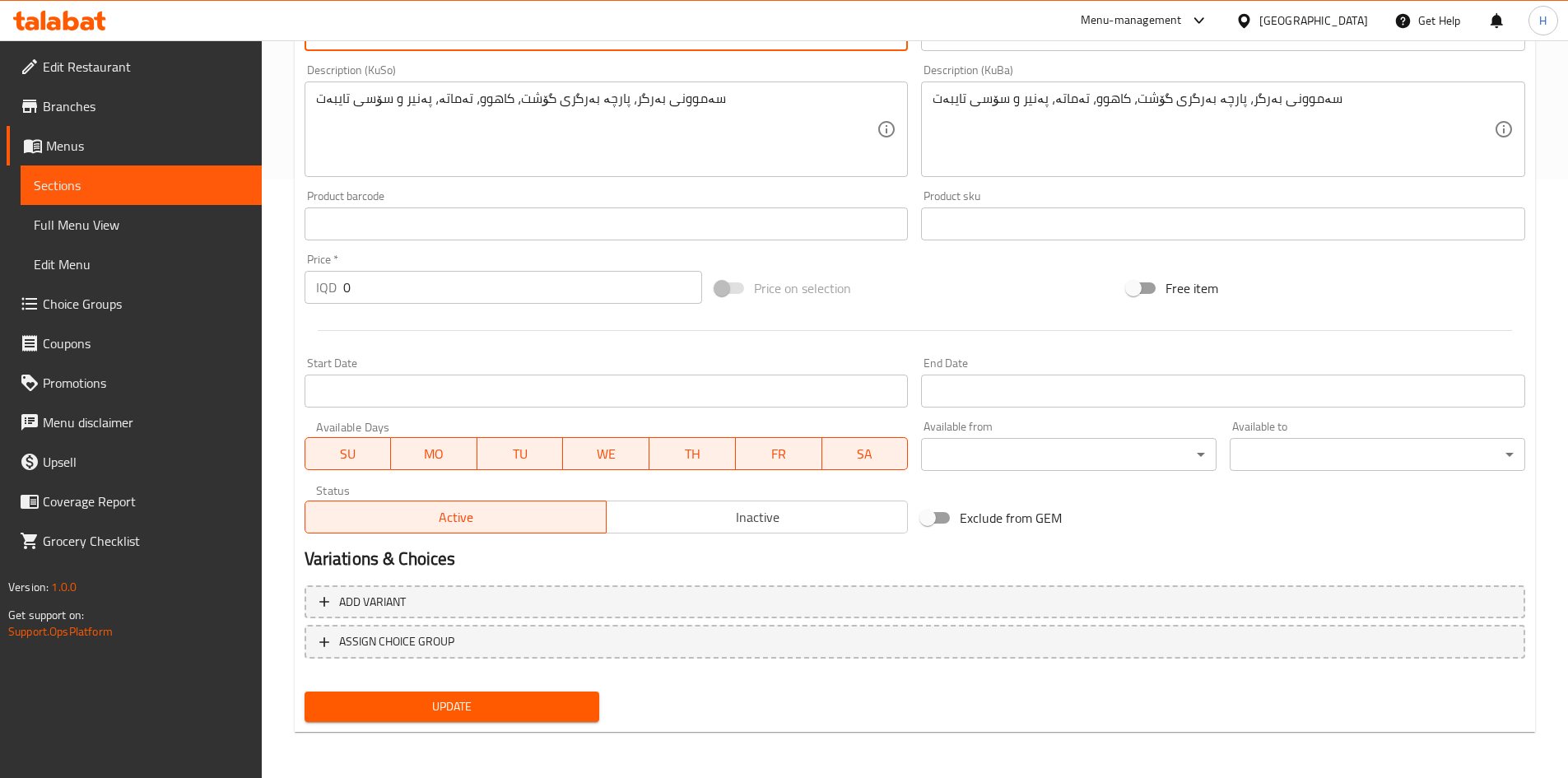
type textarea "Bun, minced beef burger, cheese, lettuce, tomato and sauce"
click at [405, 294] on input "0" at bounding box center [523, 287] width 359 height 33
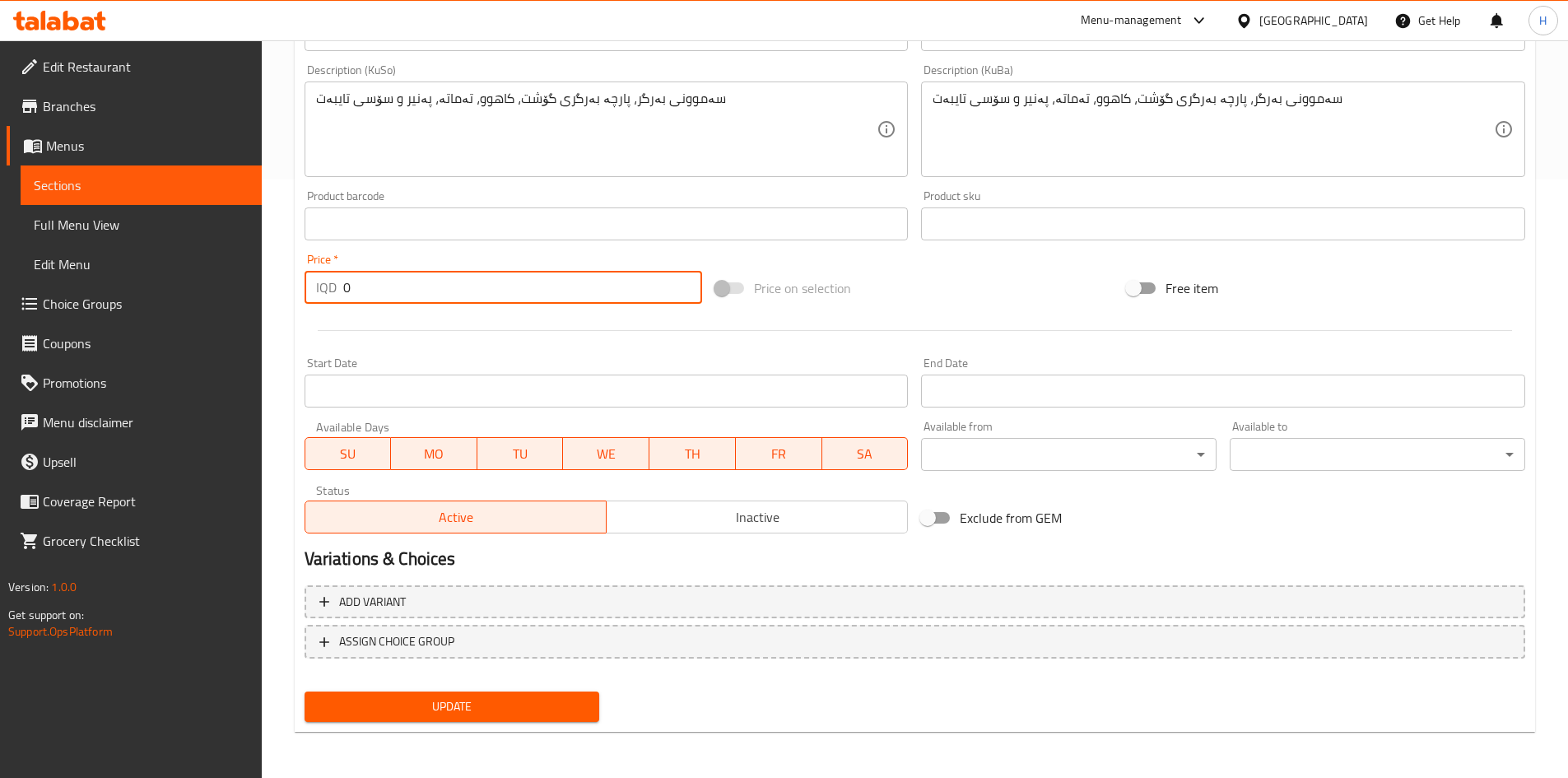
click at [405, 294] on input "0" at bounding box center [523, 287] width 359 height 33
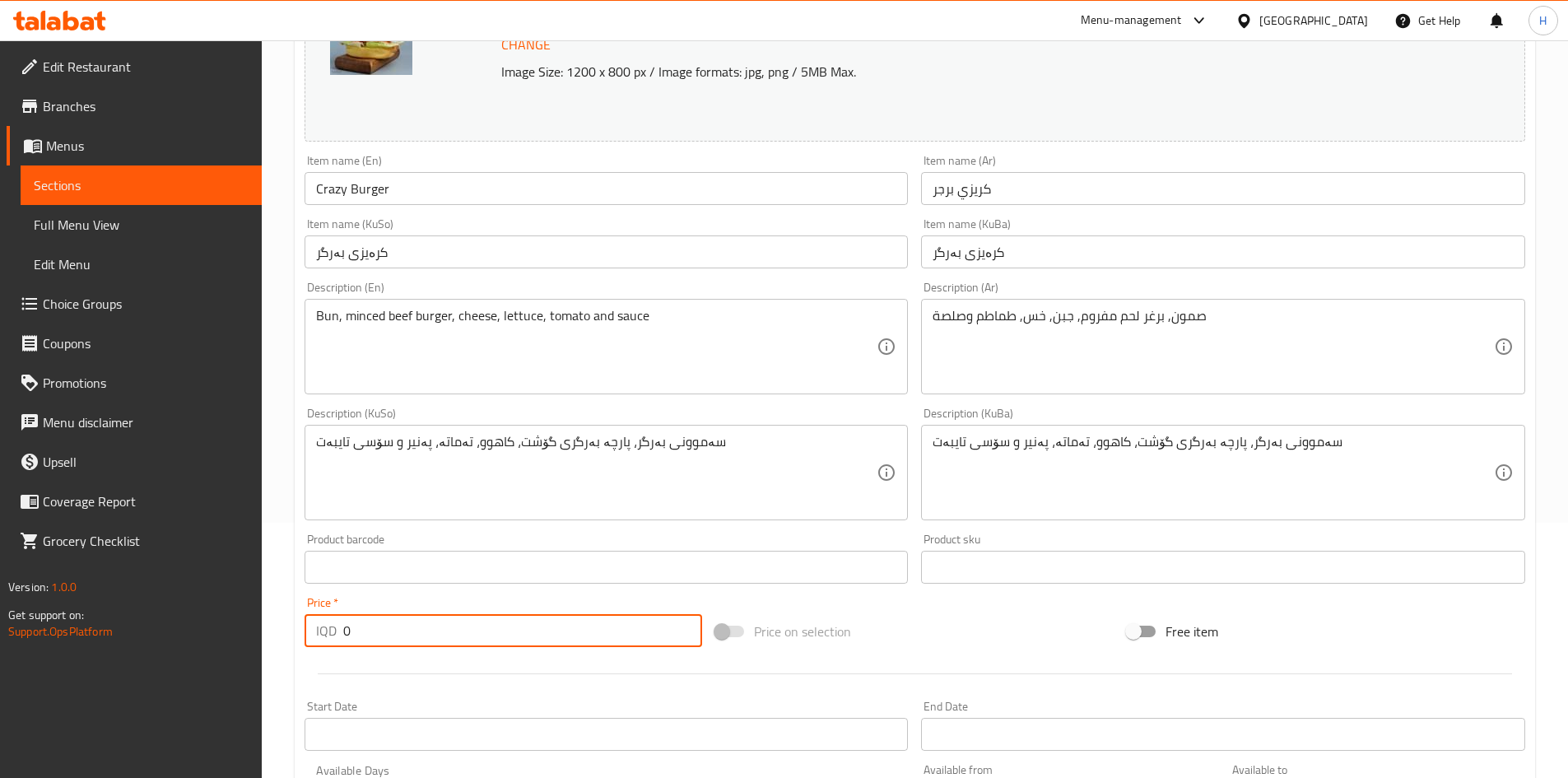
scroll to position [22, 0]
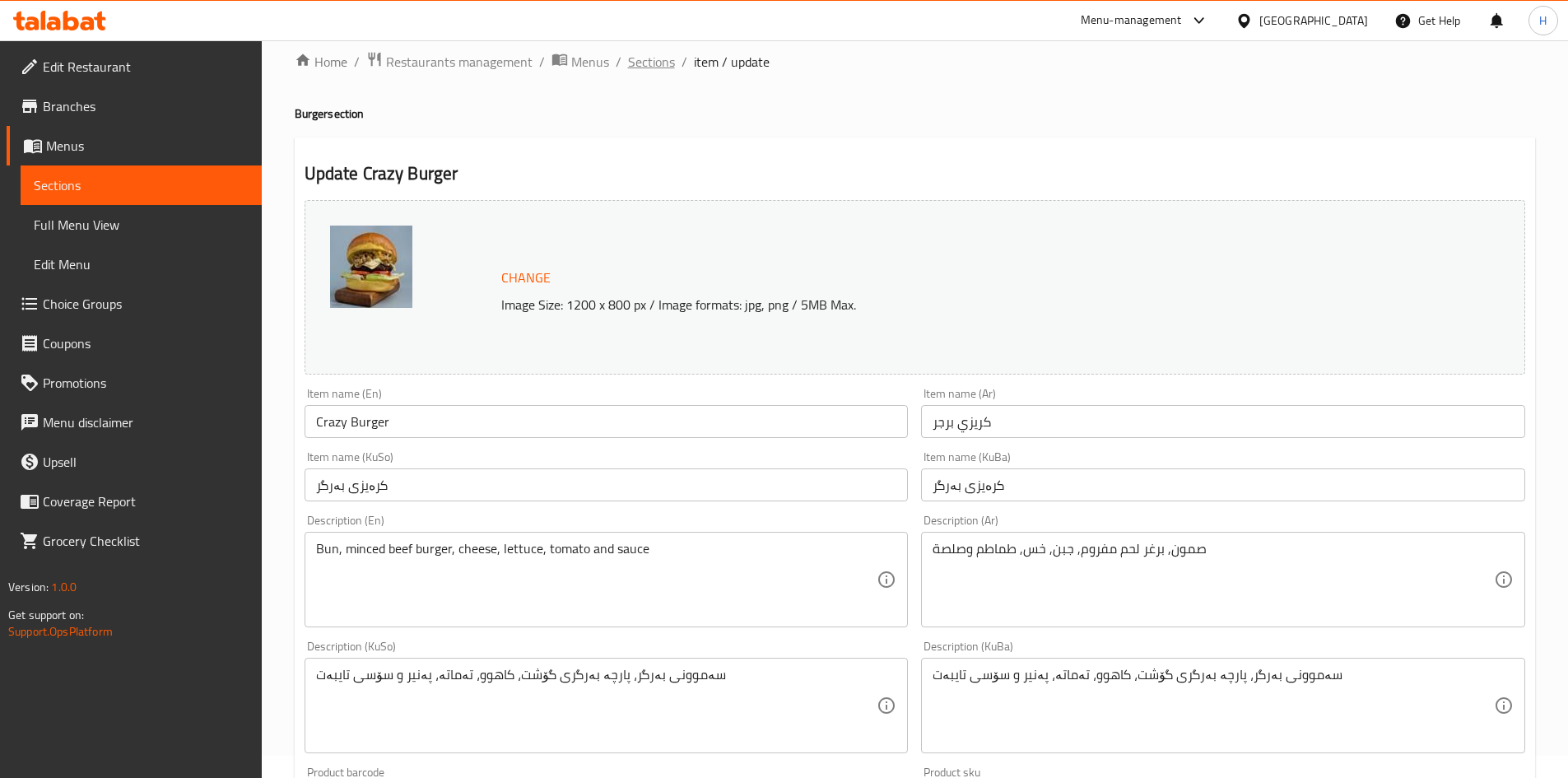
click at [648, 64] on span "Sections" at bounding box center [651, 61] width 47 height 19
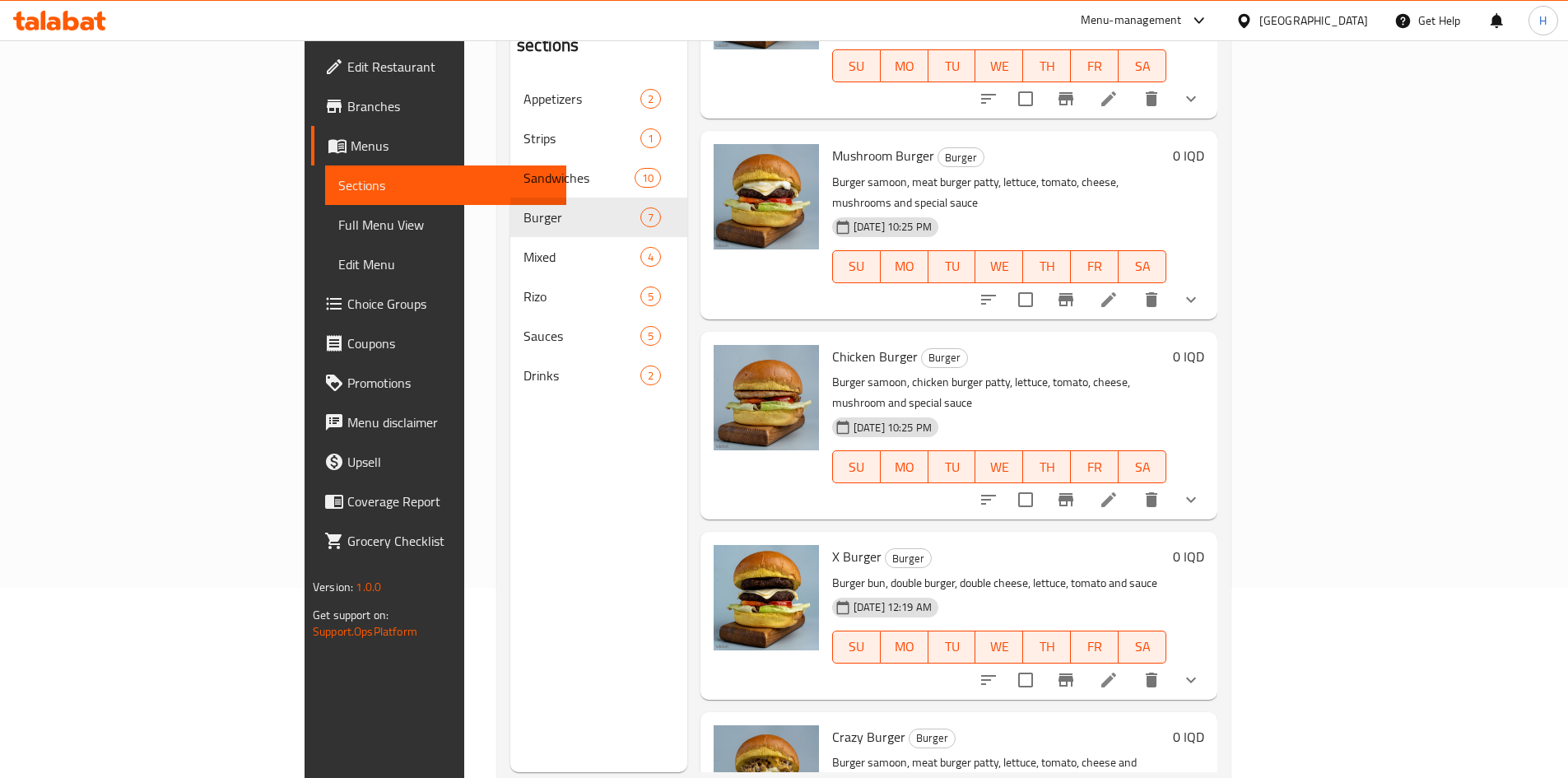
scroll to position [231, 0]
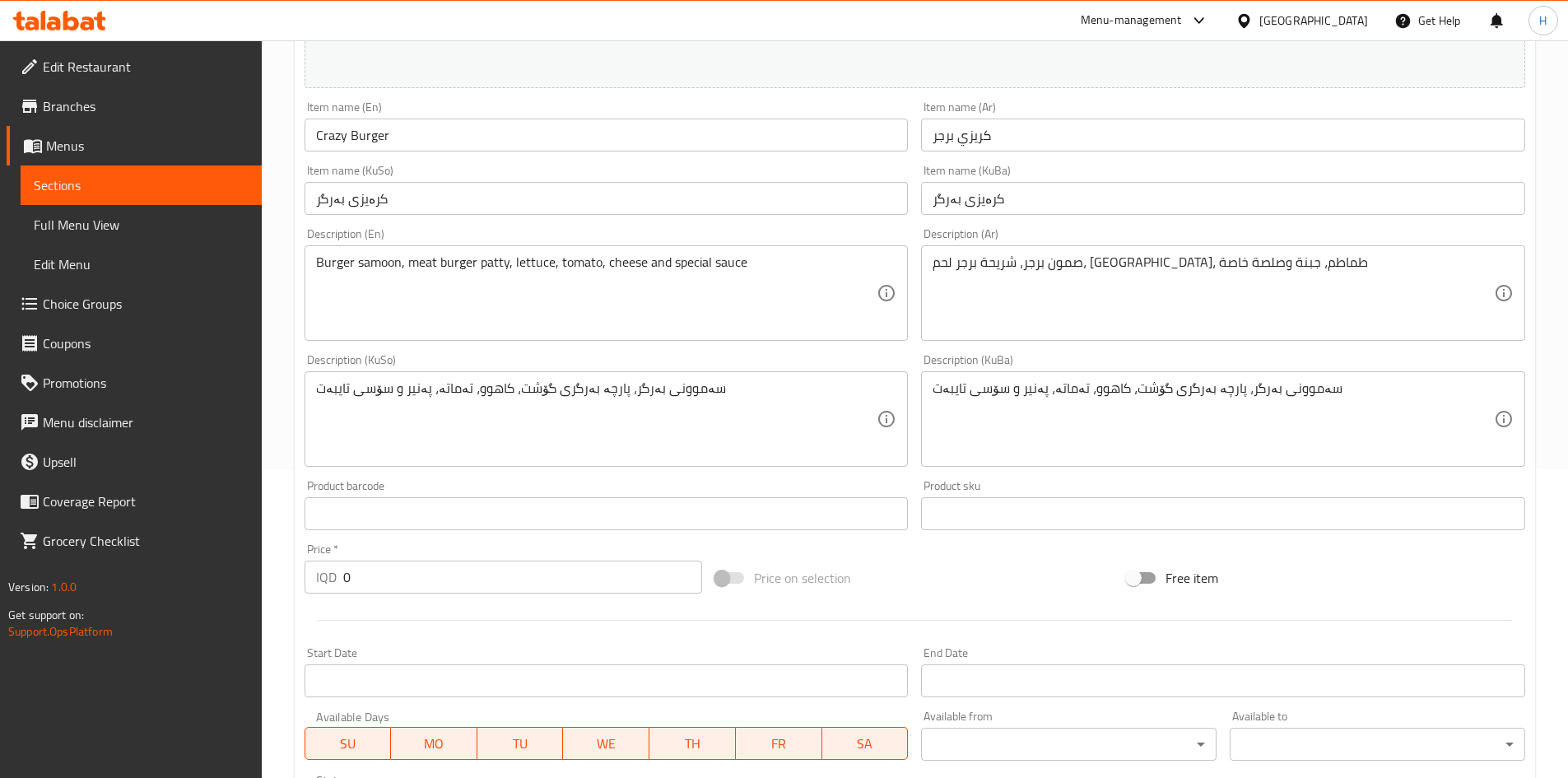
scroll to position [272, 0]
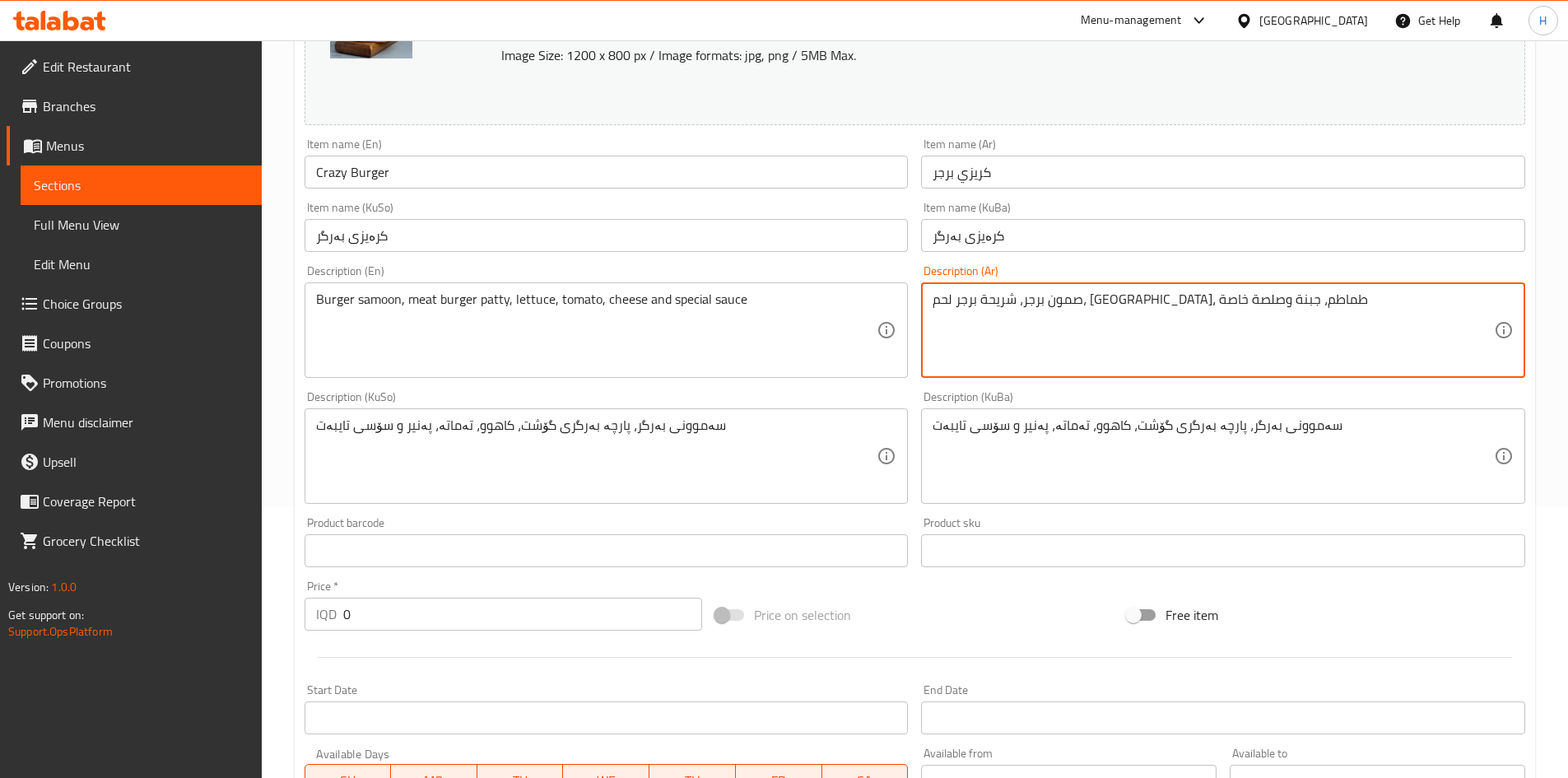
click at [1162, 328] on textarea "صمون برجر، شريحة برجر لحم، [GEOGRAPHIC_DATA]، طماطم، جبنة وصلصة خاصة" at bounding box center [1213, 331] width 561 height 78
click at [1161, 328] on textarea "صمون برجر، شريحة برجر لحم، [GEOGRAPHIC_DATA]، طماطم، جبنة وصلصة خاصة" at bounding box center [1213, 331] width 561 height 78
paste textarea ", برغر لحم مفروم, جبن, خس, طماطم وصلصة"
type textarea "صمون, برغر لحم مفروم, جبن, خس, طماطم وصلصة"
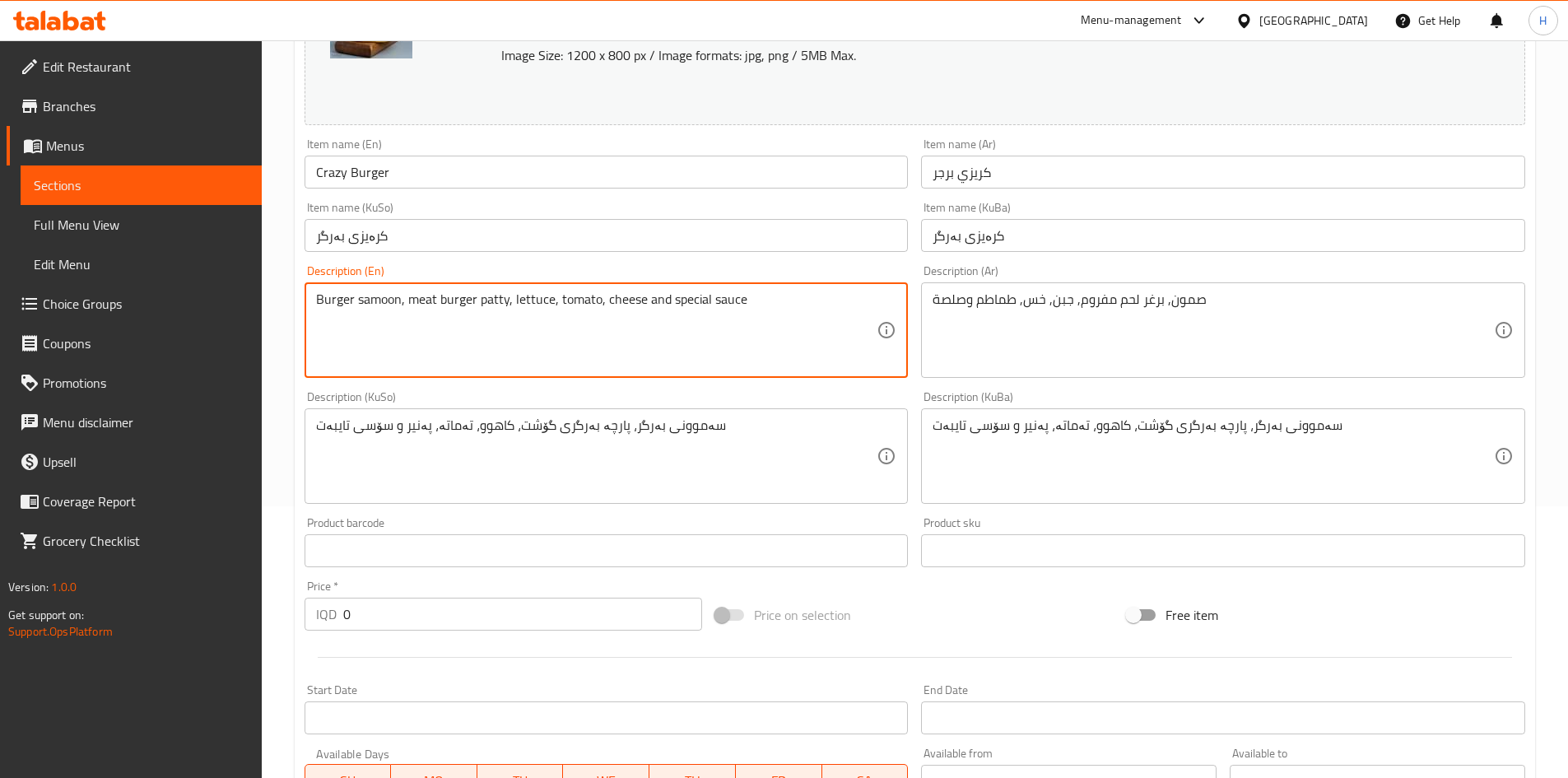
click at [573, 293] on textarea "Burger samoon, meat burger patty, lettuce, tomato, cheese and special sauce" at bounding box center [597, 331] width 561 height 78
paste textarea "n, minced beef burger, cheese, lettuce, tomato and"
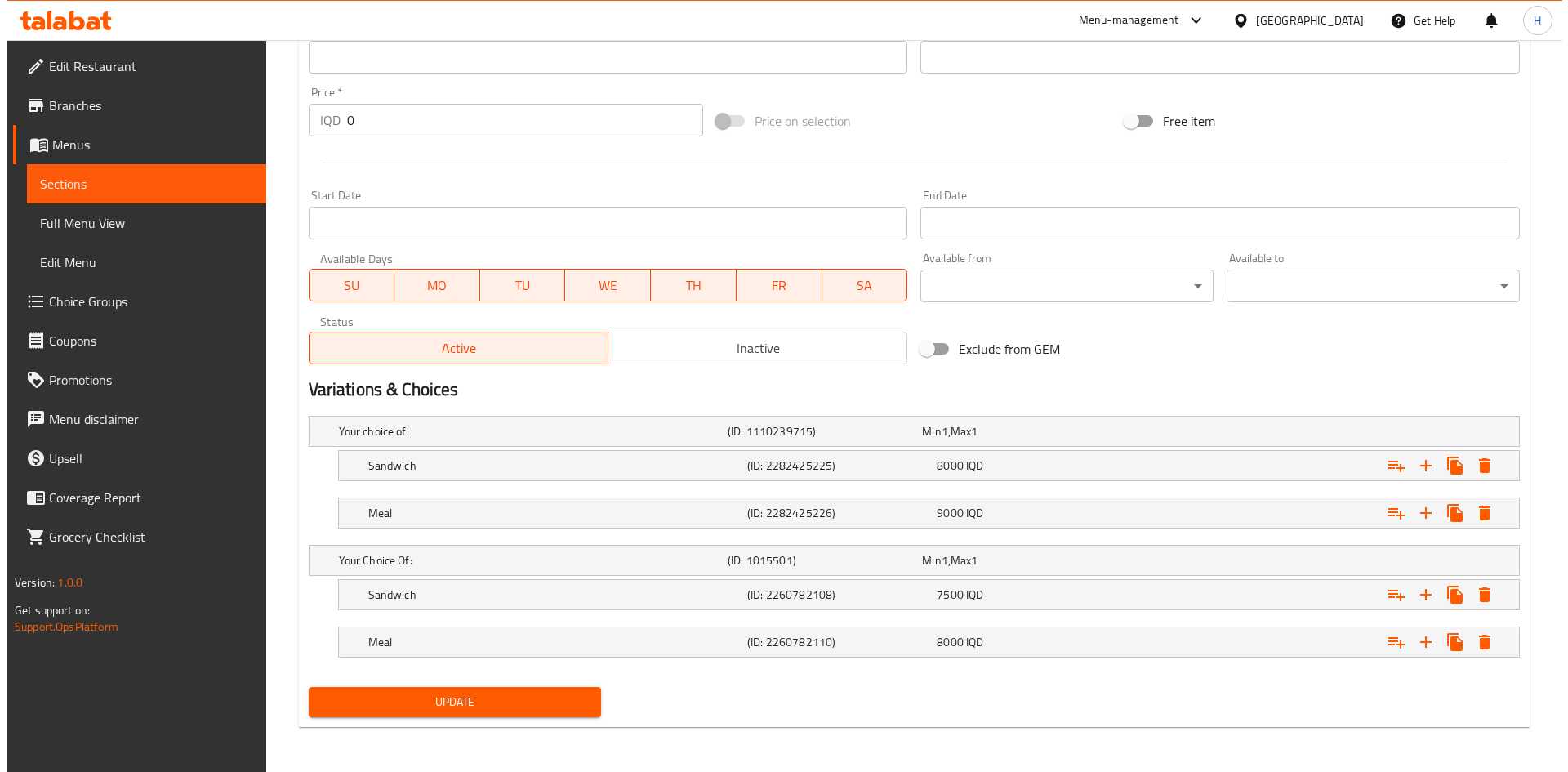
scroll to position [759, 0]
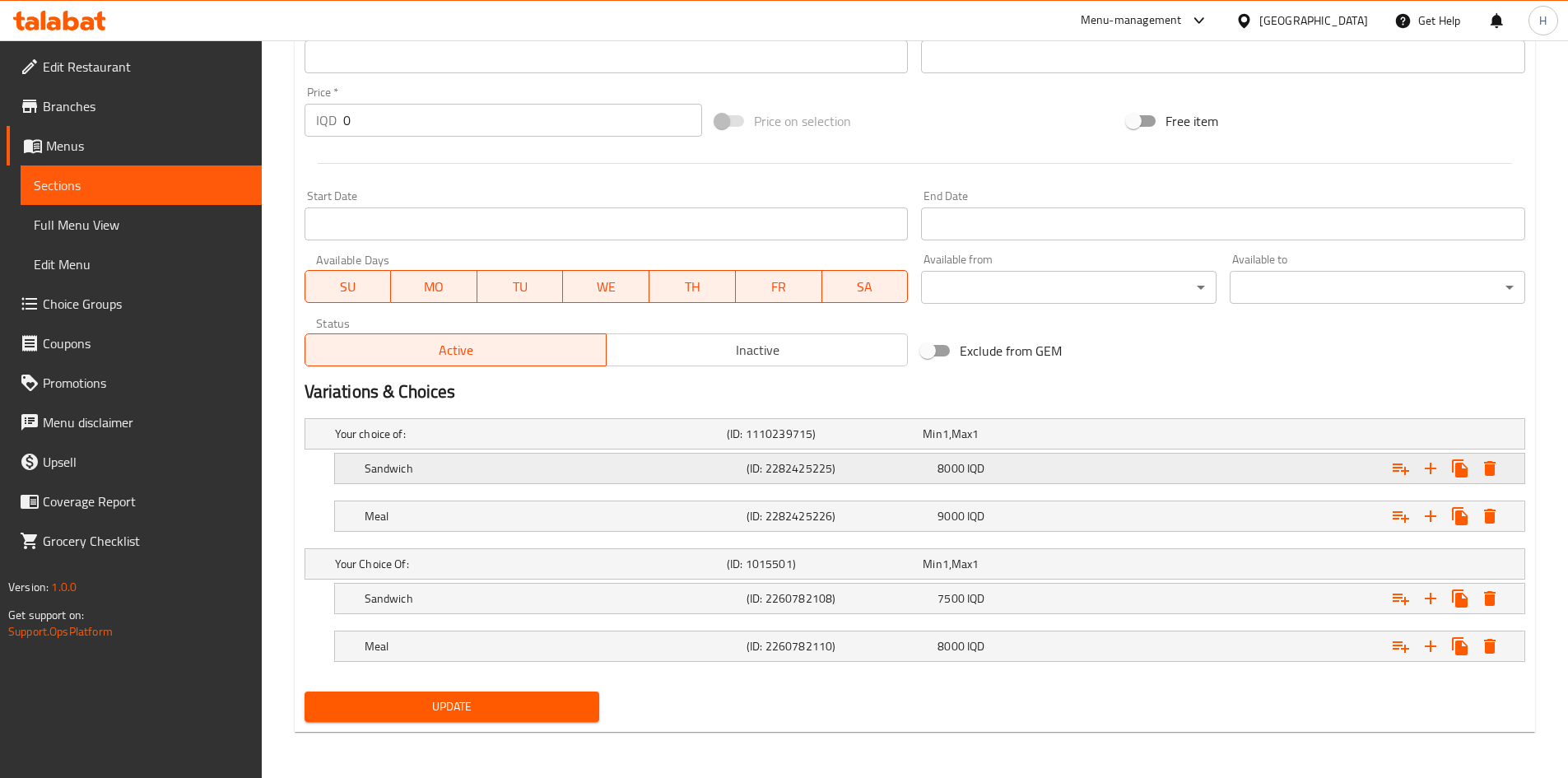
type textarea "Bun, minced beef burger, cheese, lettuce, tomato and sauce"
click at [1498, 471] on icon "Expand" at bounding box center [1489, 468] width 19 height 19
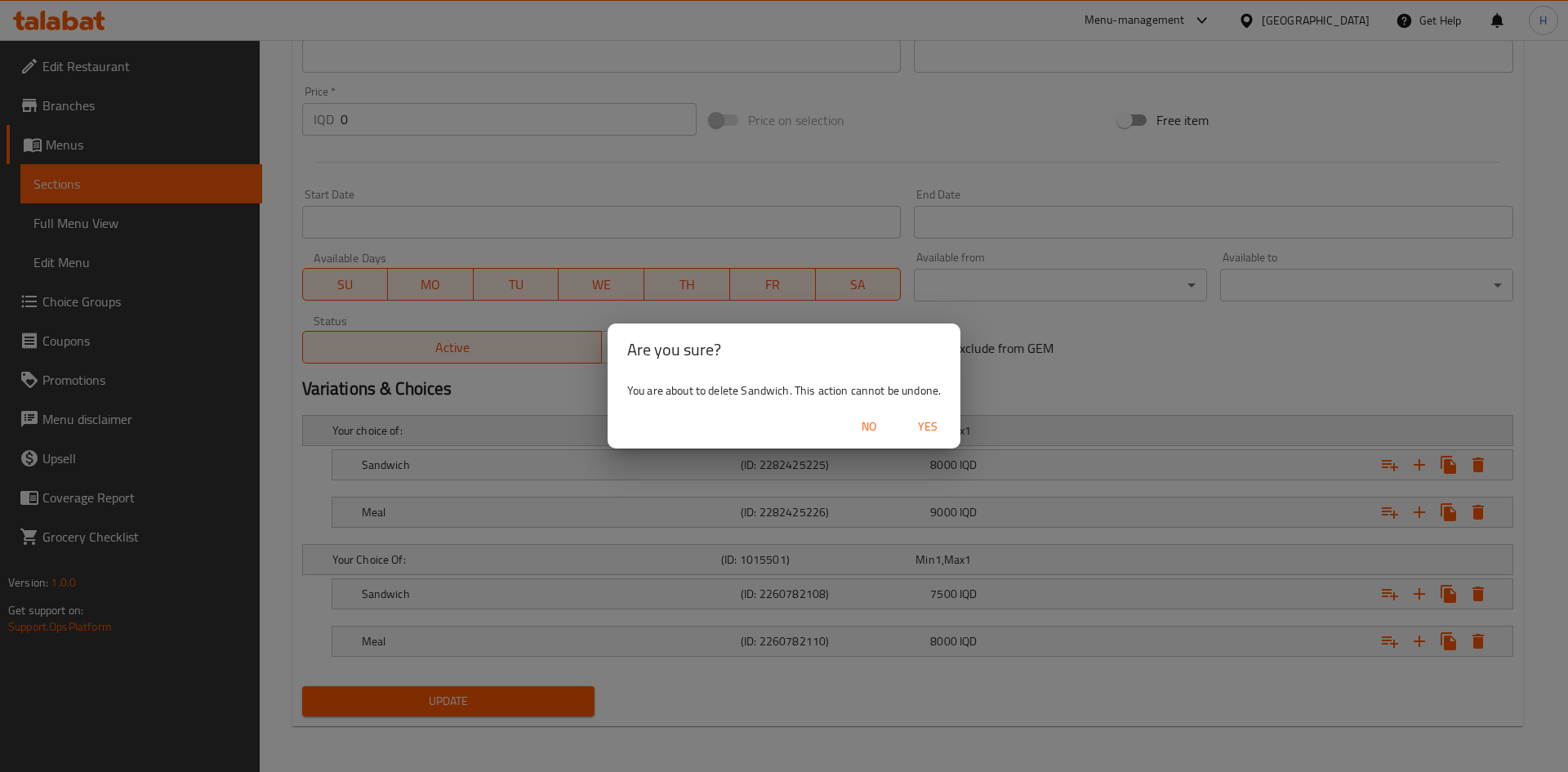
click at [931, 429] on span "Yes" at bounding box center [927, 426] width 40 height 20
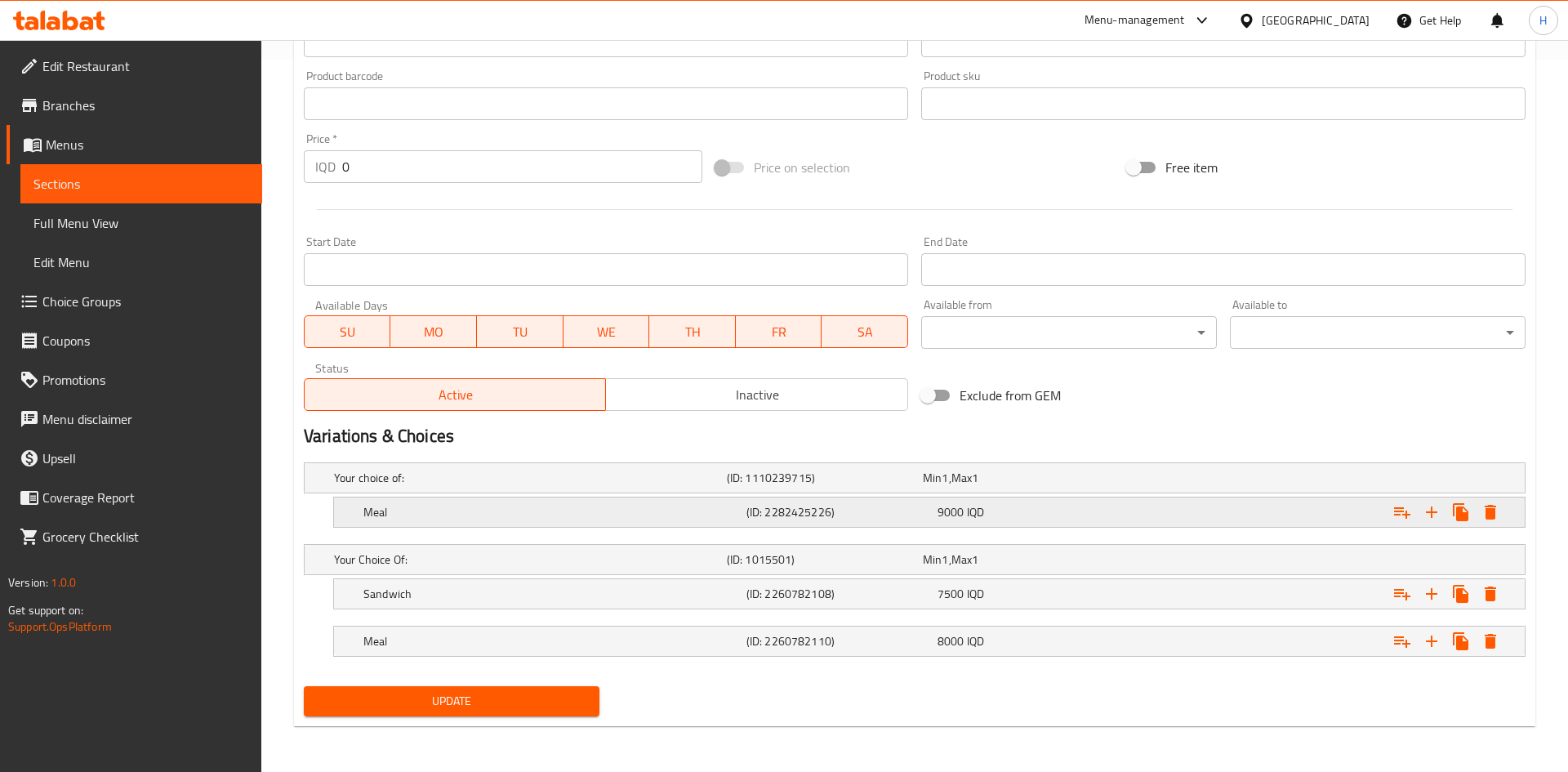
scroll to position [712, 0]
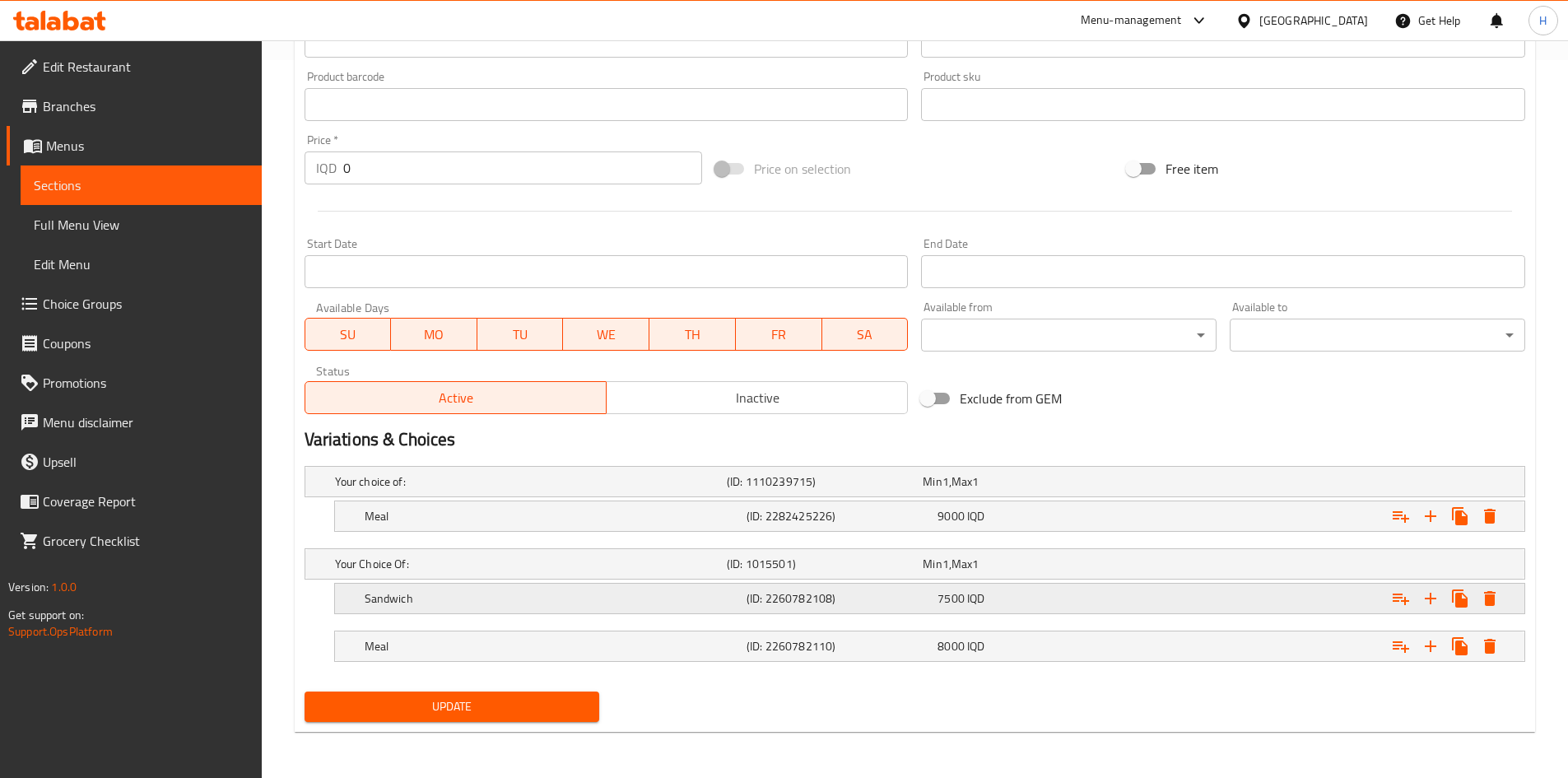
click at [1494, 601] on icon "Expand" at bounding box center [1490, 597] width 12 height 14
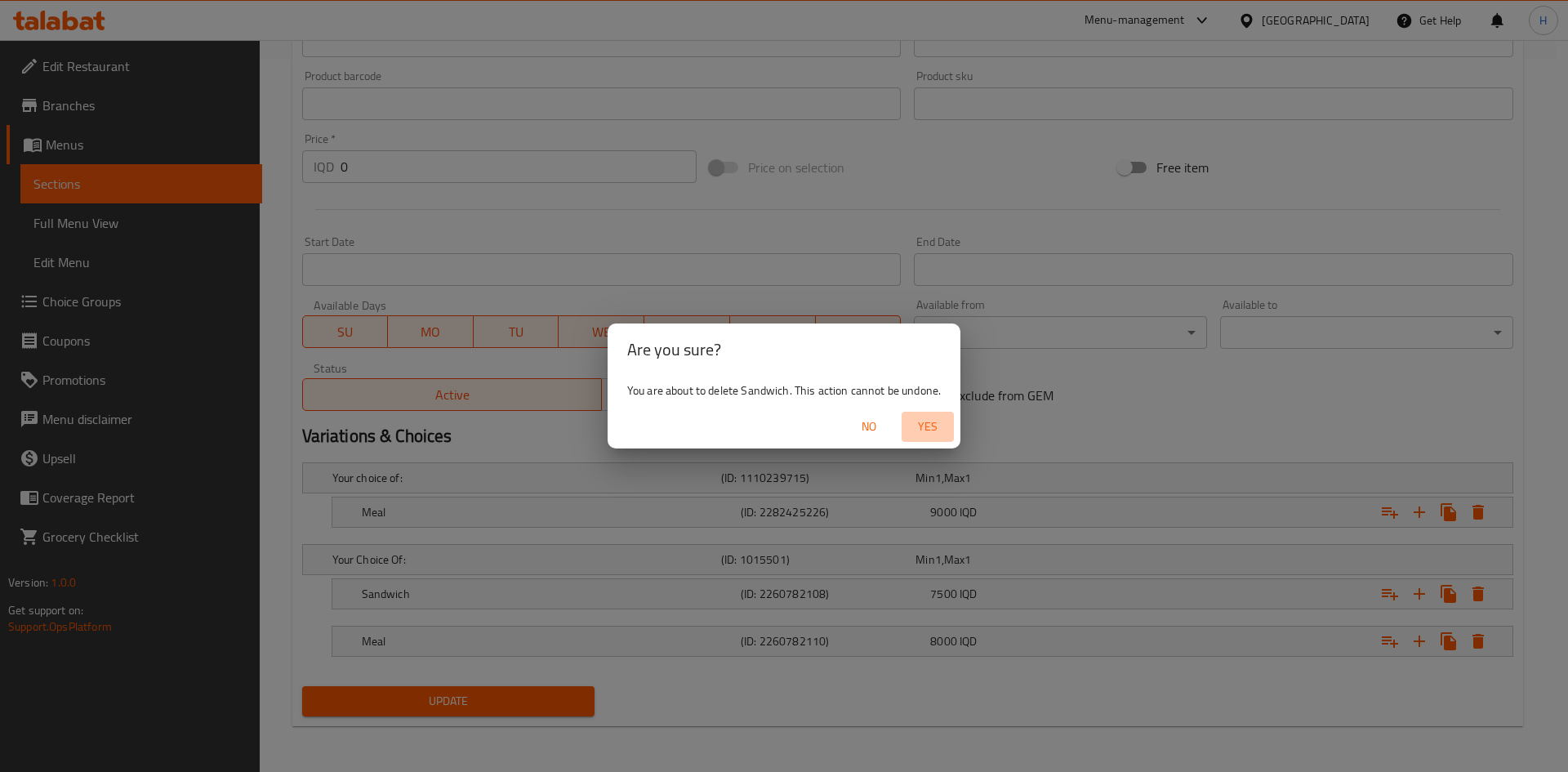
click at [932, 420] on span "Yes" at bounding box center [927, 426] width 40 height 20
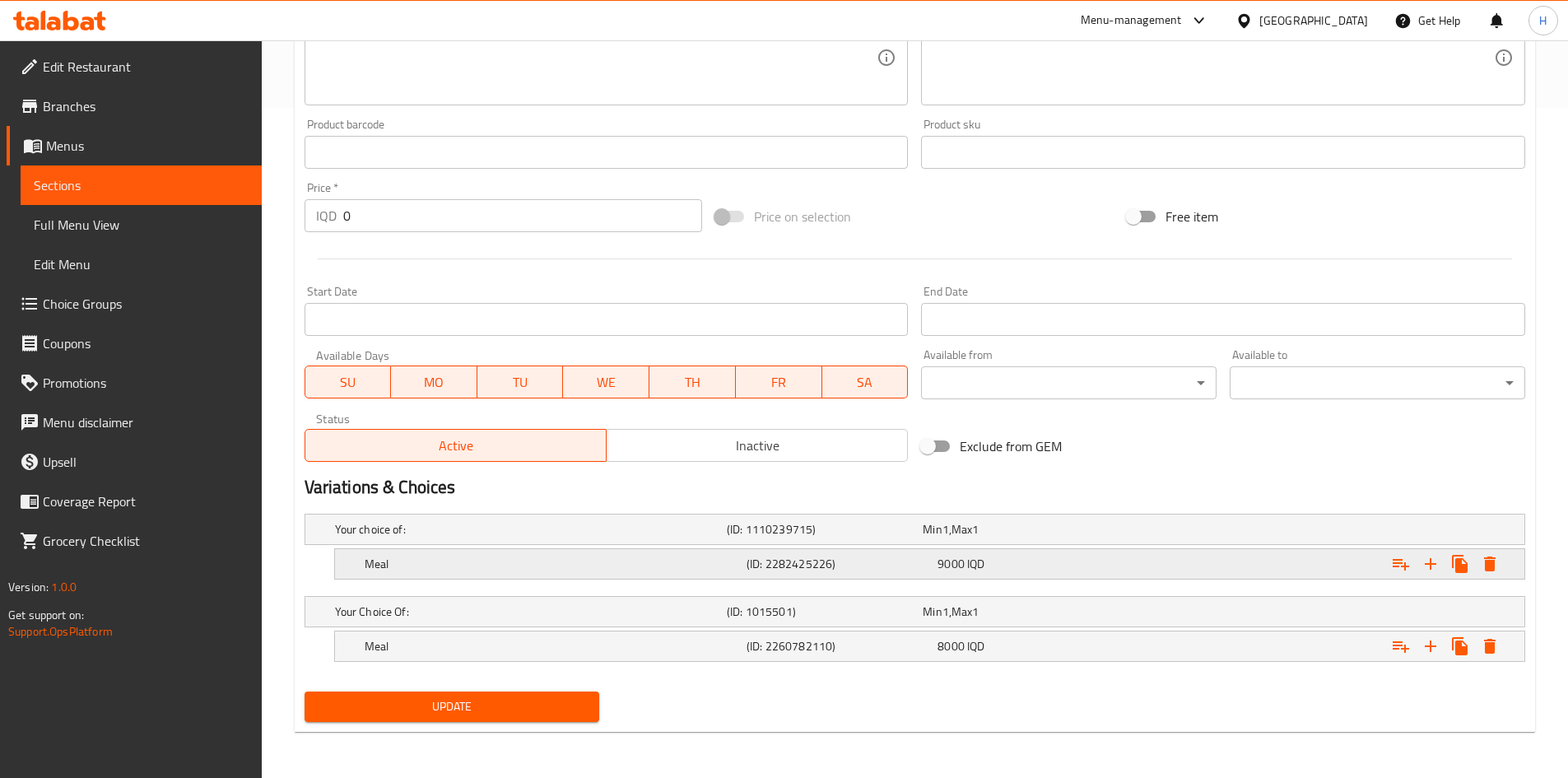
click at [1491, 554] on icon "Expand" at bounding box center [1489, 564] width 19 height 19
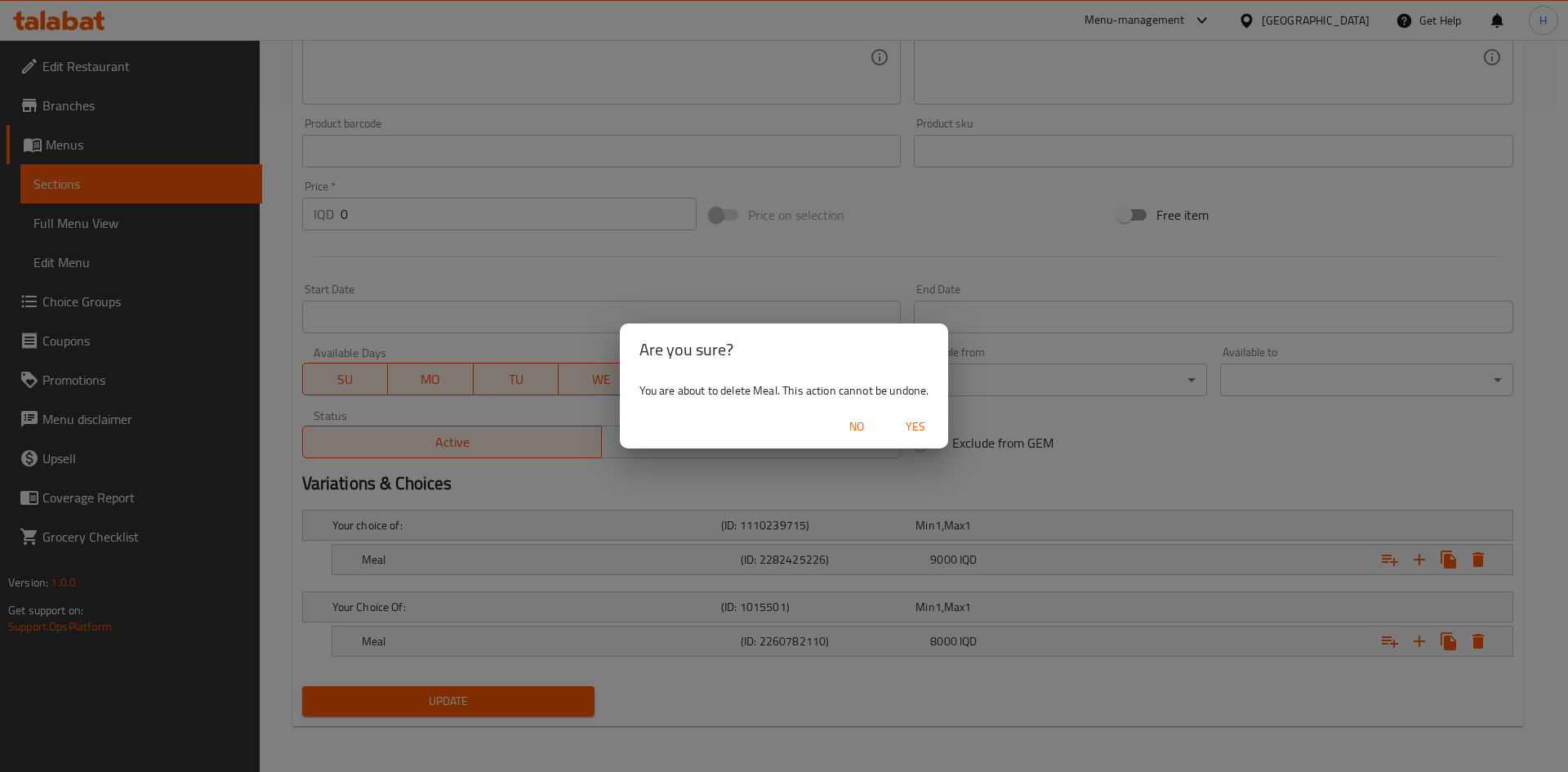
click at [920, 410] on div "No Yes" at bounding box center [784, 426] width 329 height 43
click at [920, 423] on span "Yes" at bounding box center [915, 426] width 40 height 20
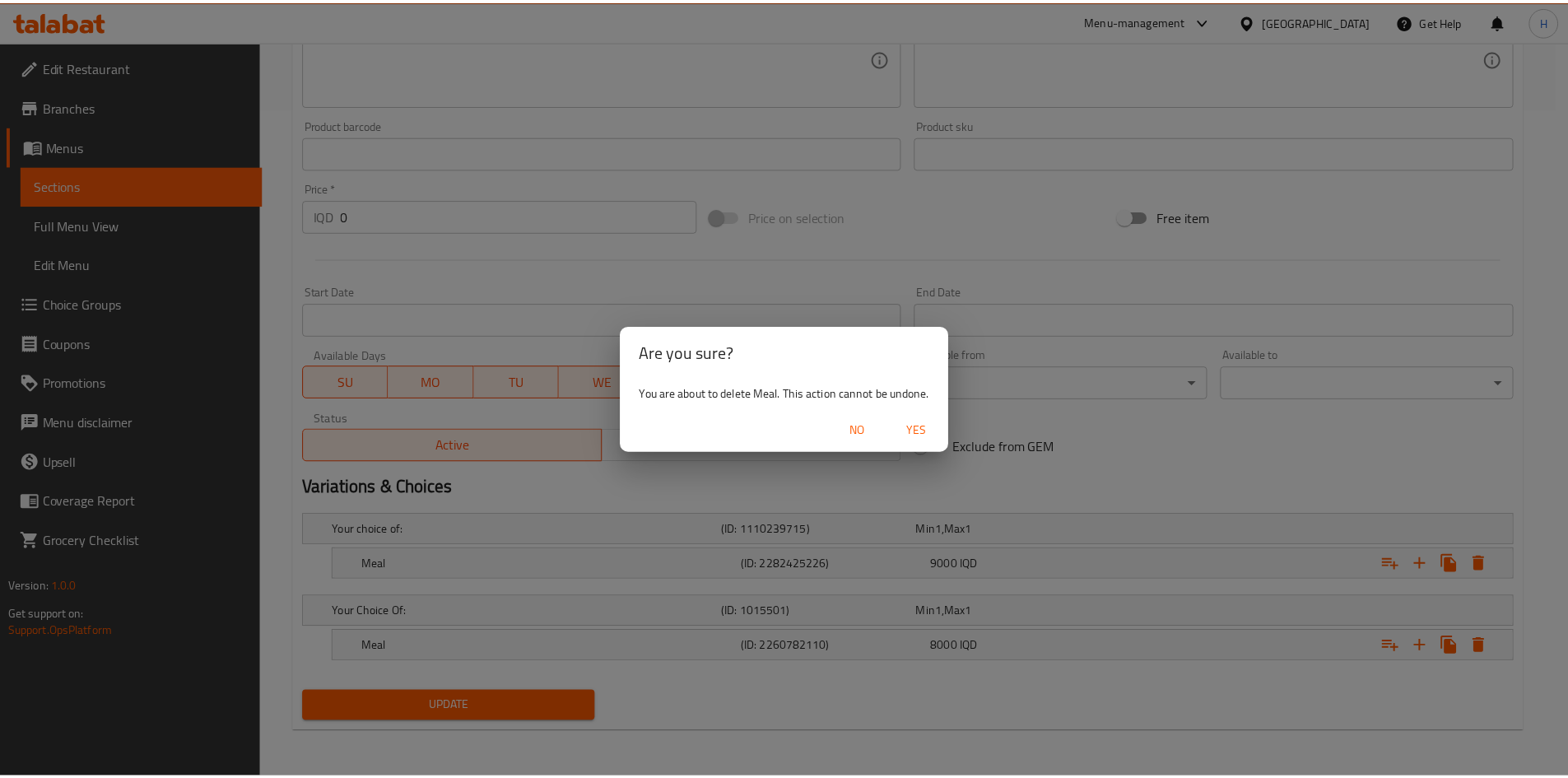
scroll to position [598, 0]
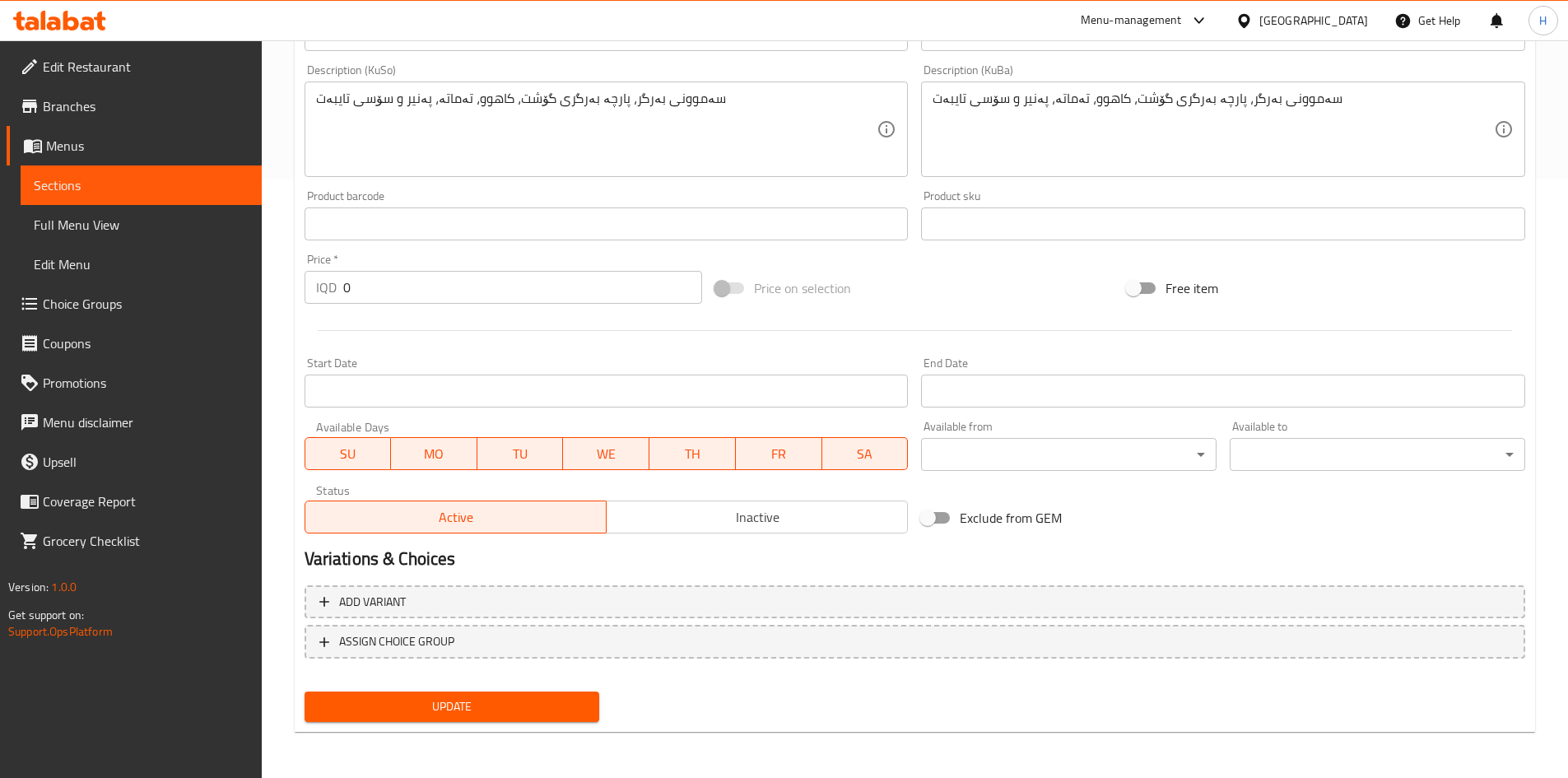
click at [521, 704] on span "Update" at bounding box center [453, 707] width 270 height 20
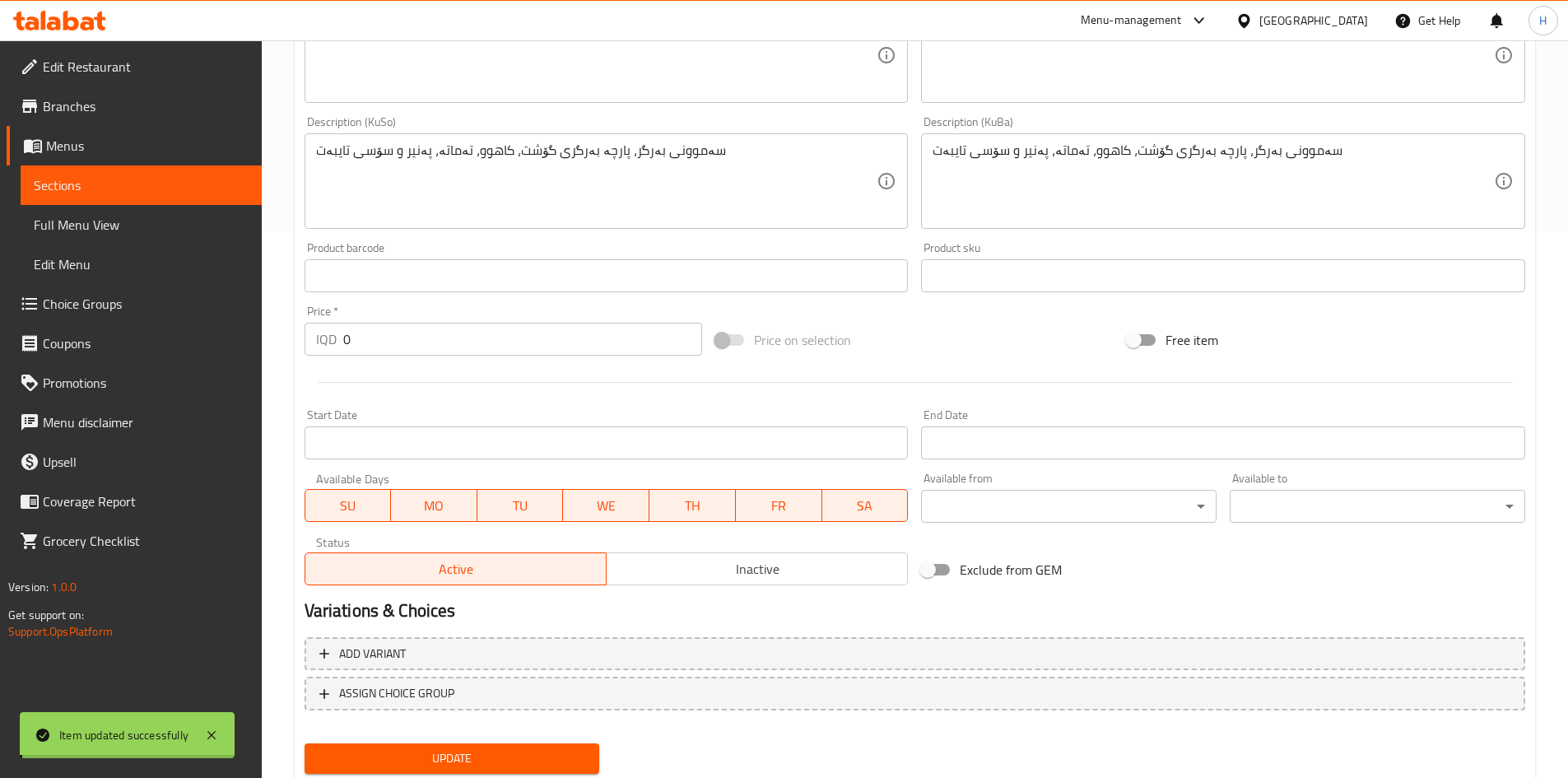
scroll to position [576, 0]
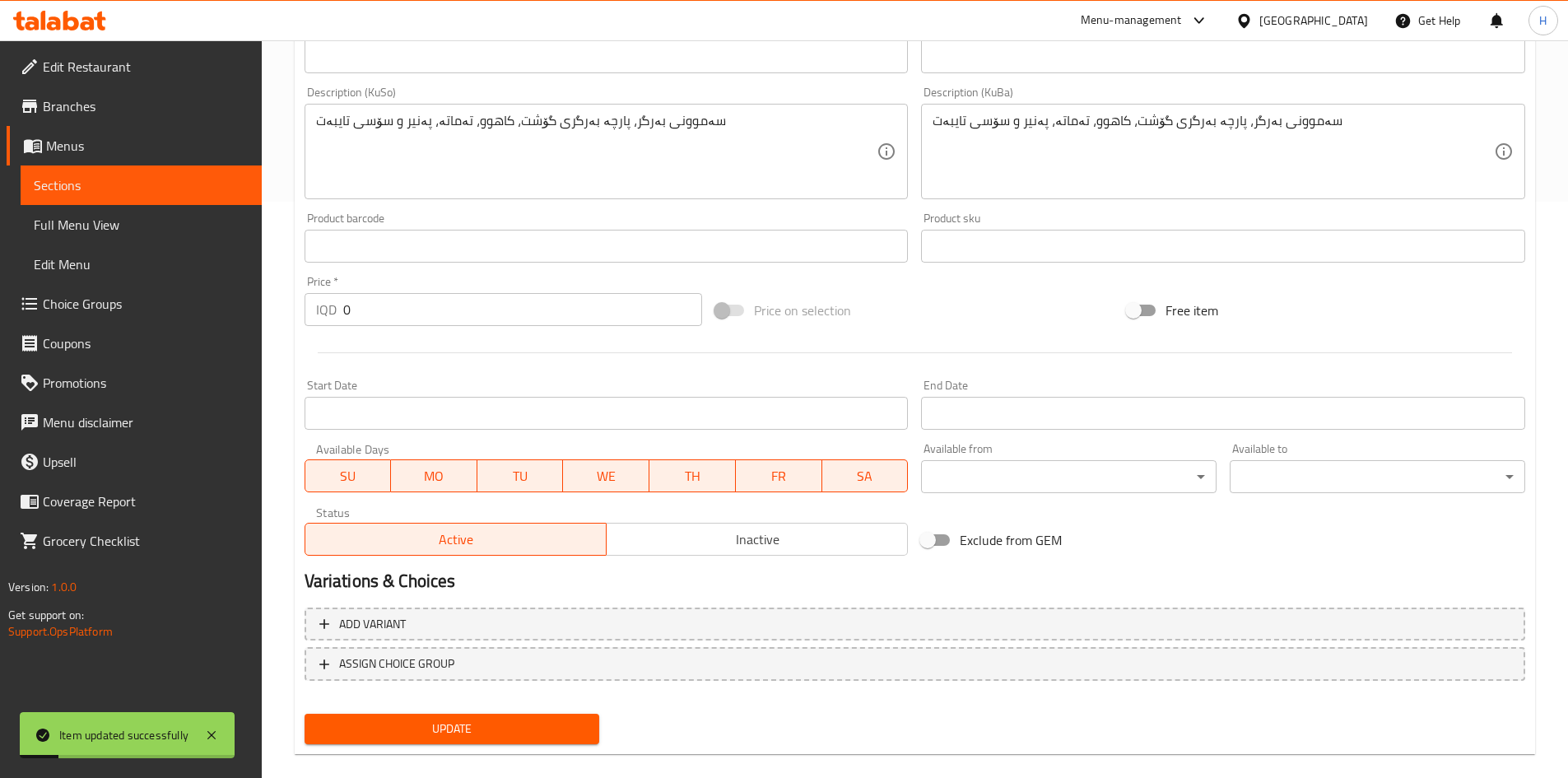
click at [384, 313] on input "0" at bounding box center [523, 309] width 359 height 33
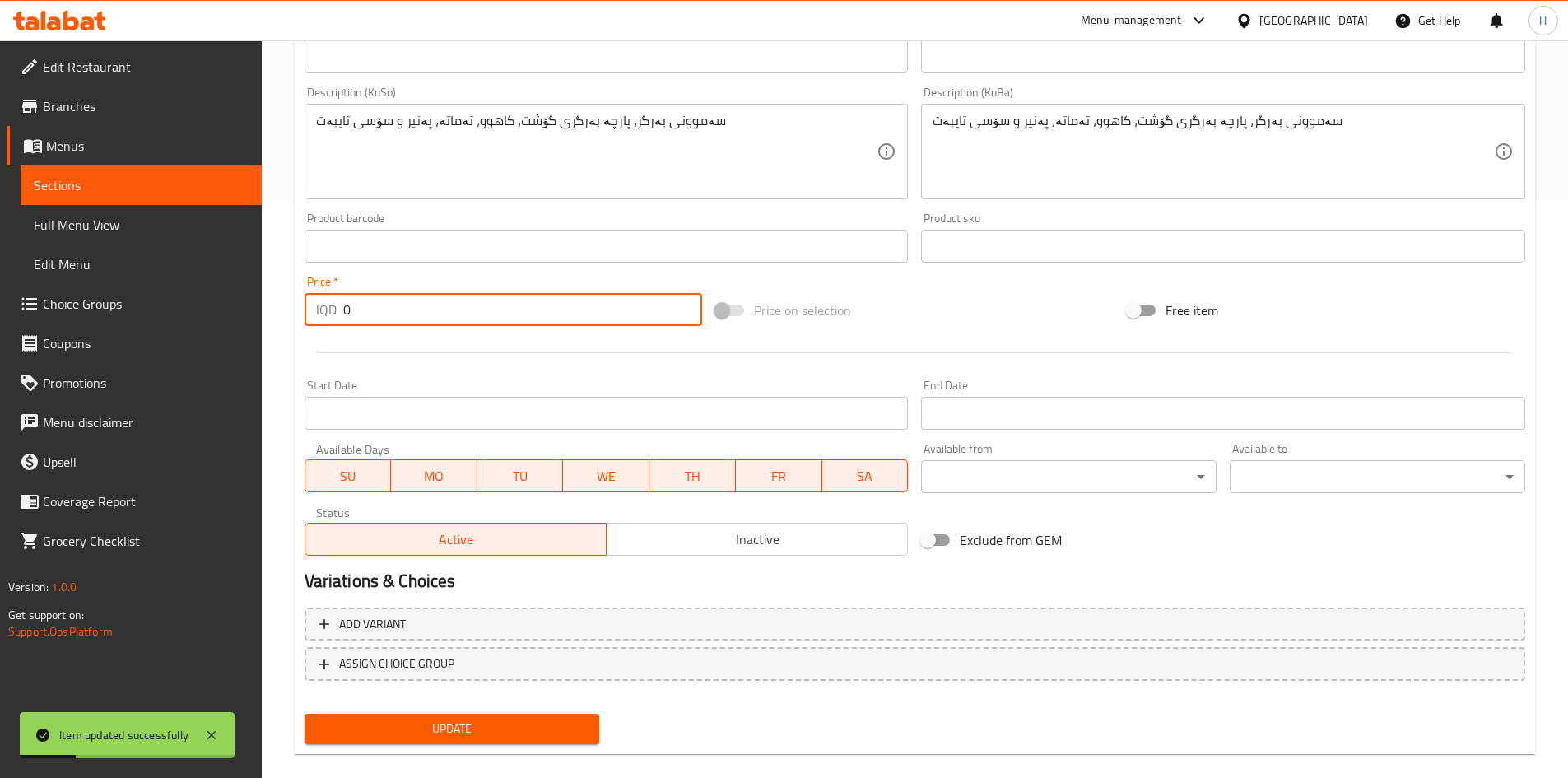
click at [385, 308] on input "0" at bounding box center [523, 309] width 359 height 33
type input "8000"
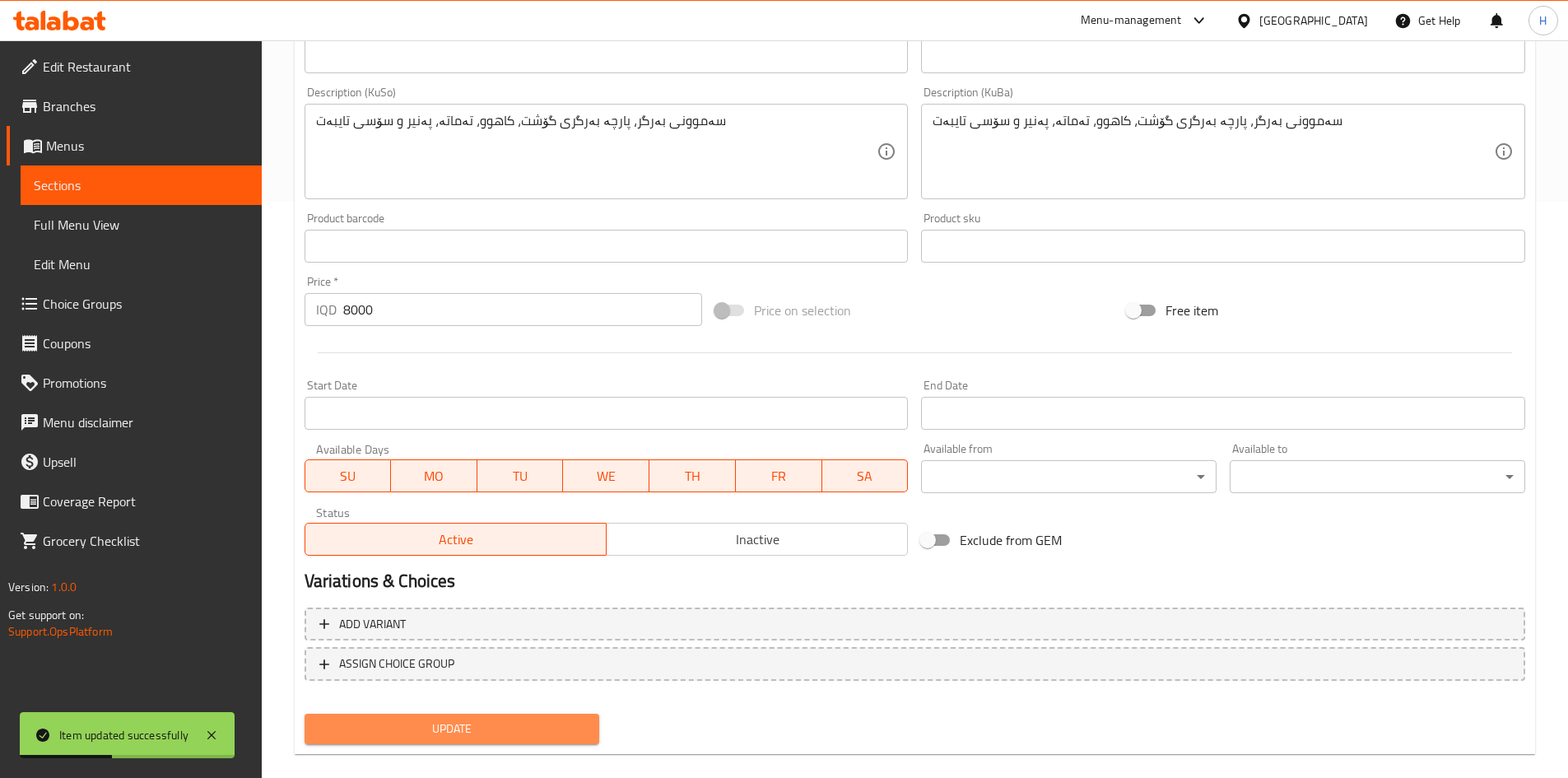
click at [457, 729] on span "Update" at bounding box center [453, 729] width 270 height 20
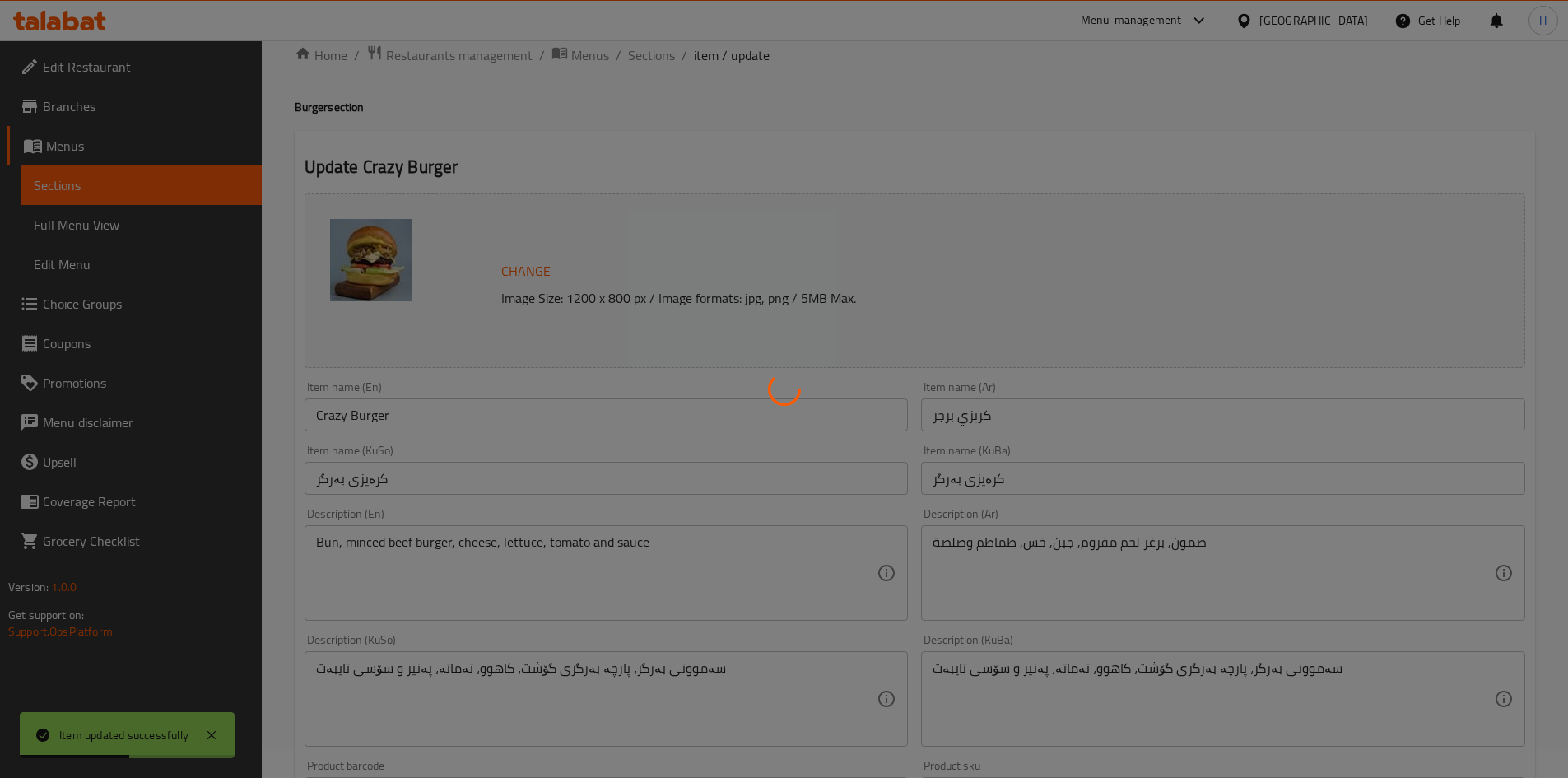
scroll to position [0, 0]
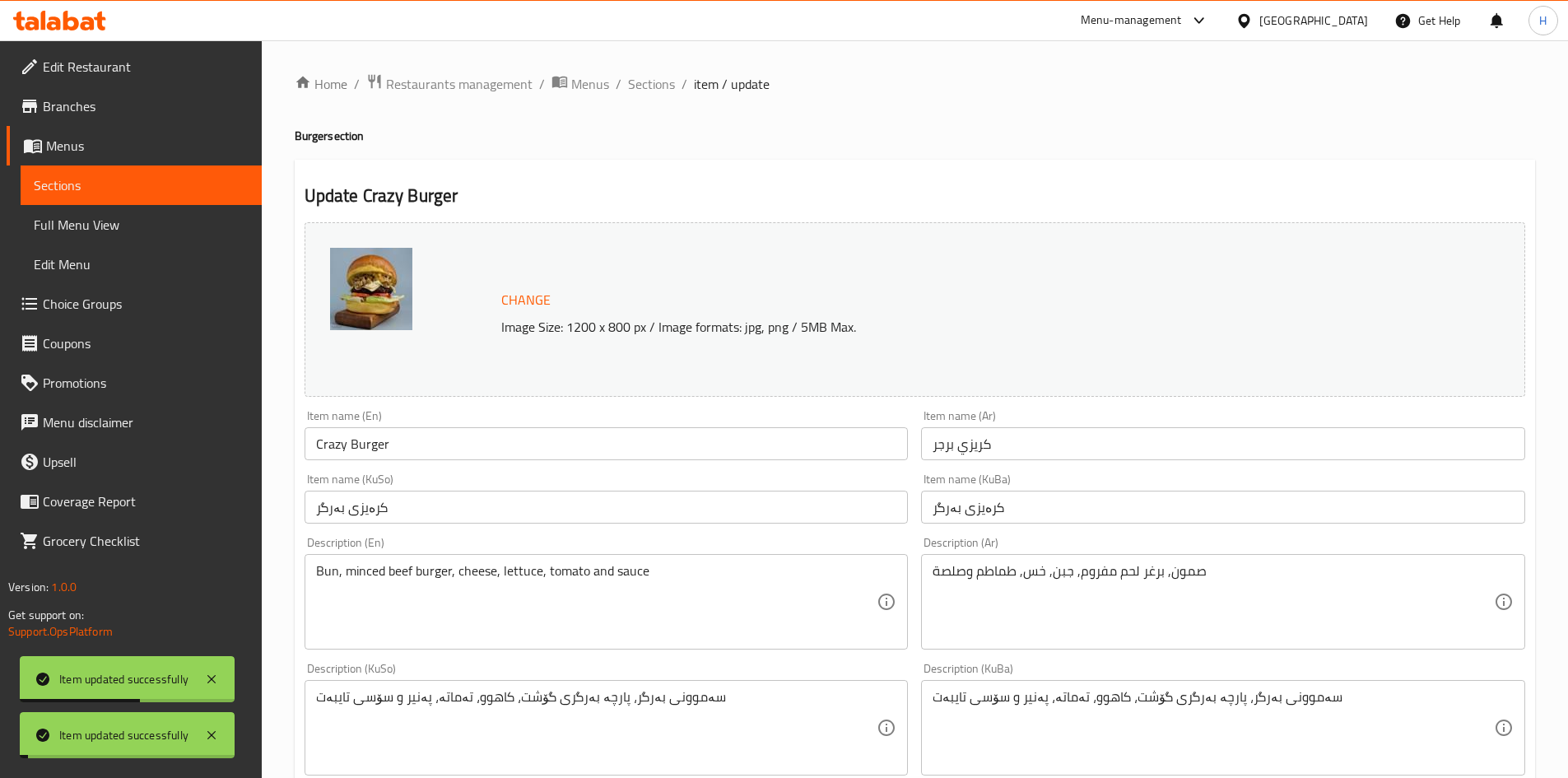
click at [620, 90] on ol "Home / Restaurants management / Menus / Sections / item / update" at bounding box center [915, 83] width 1241 height 21
click at [636, 83] on span "Sections" at bounding box center [651, 83] width 47 height 19
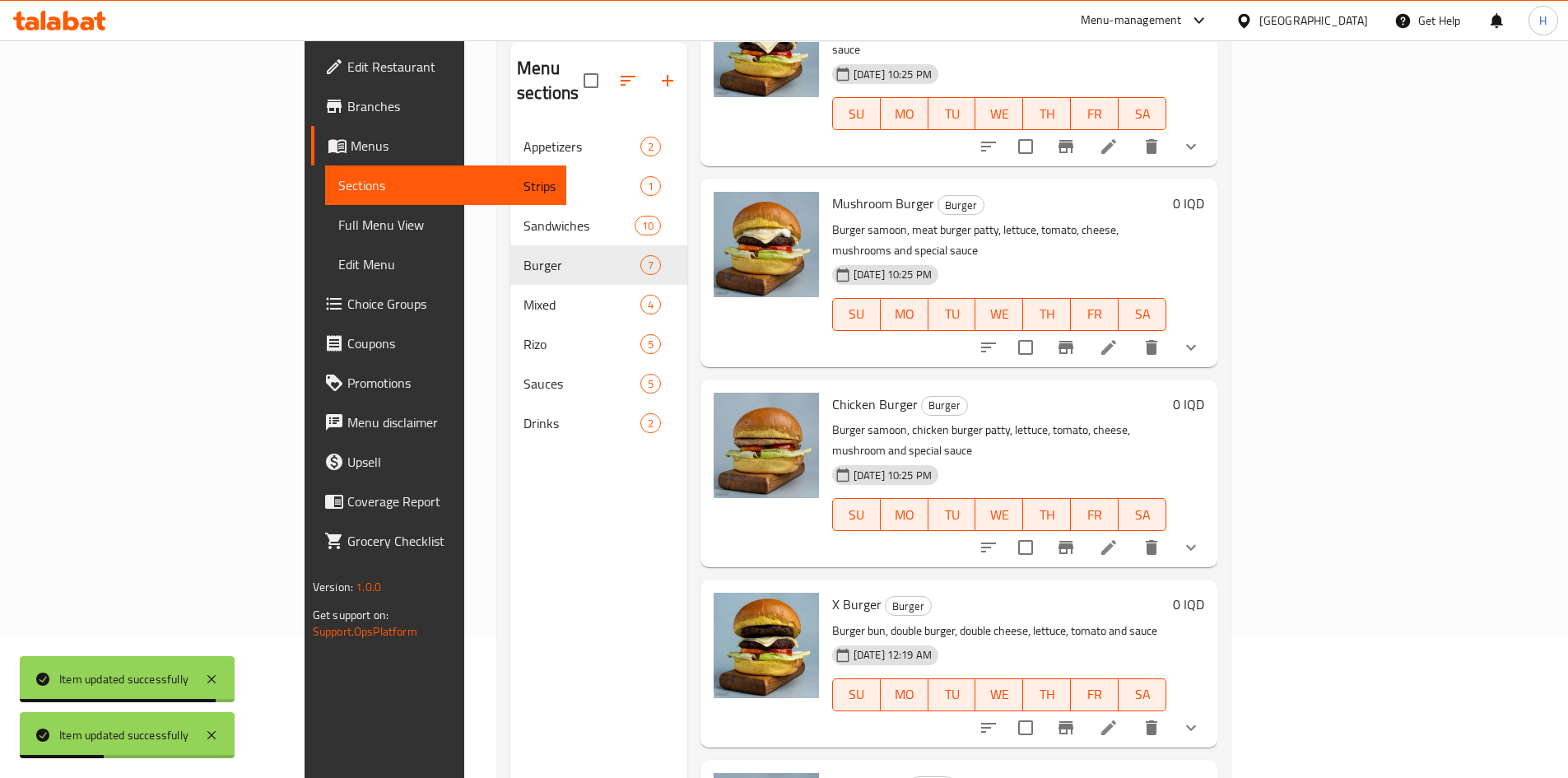
scroll to position [231, 0]
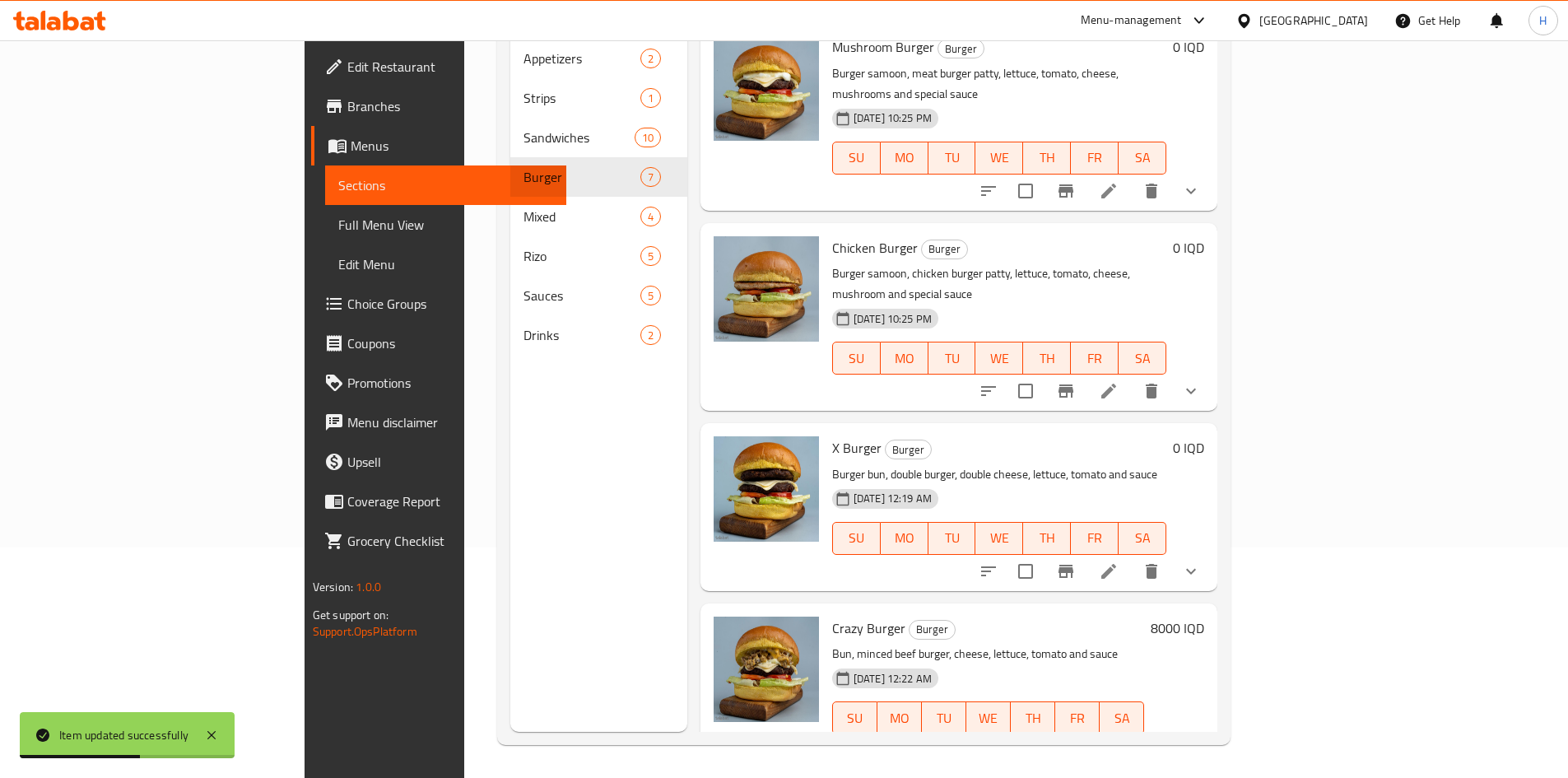
scroll to position [659, 0]
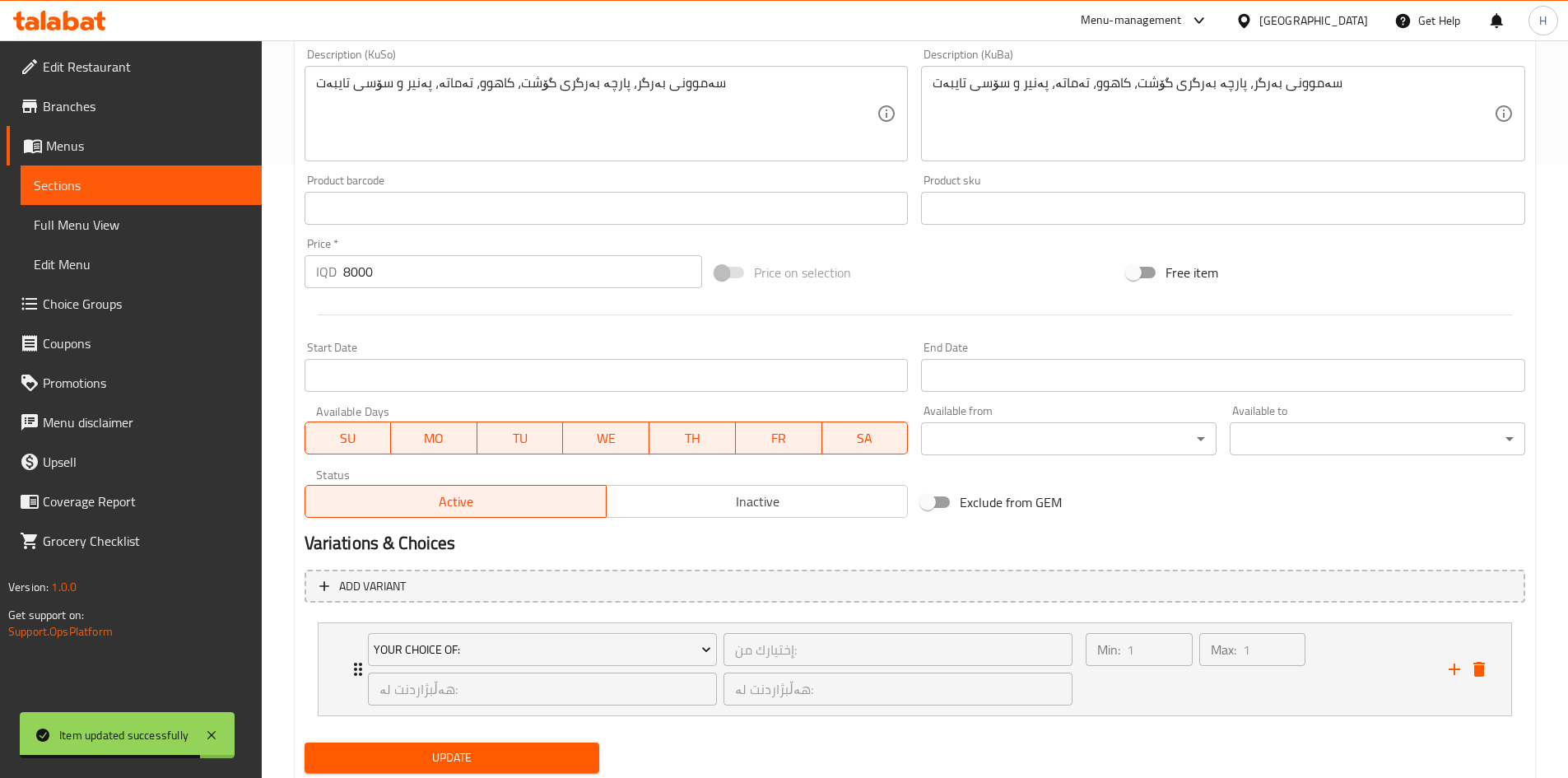
scroll to position [665, 0]
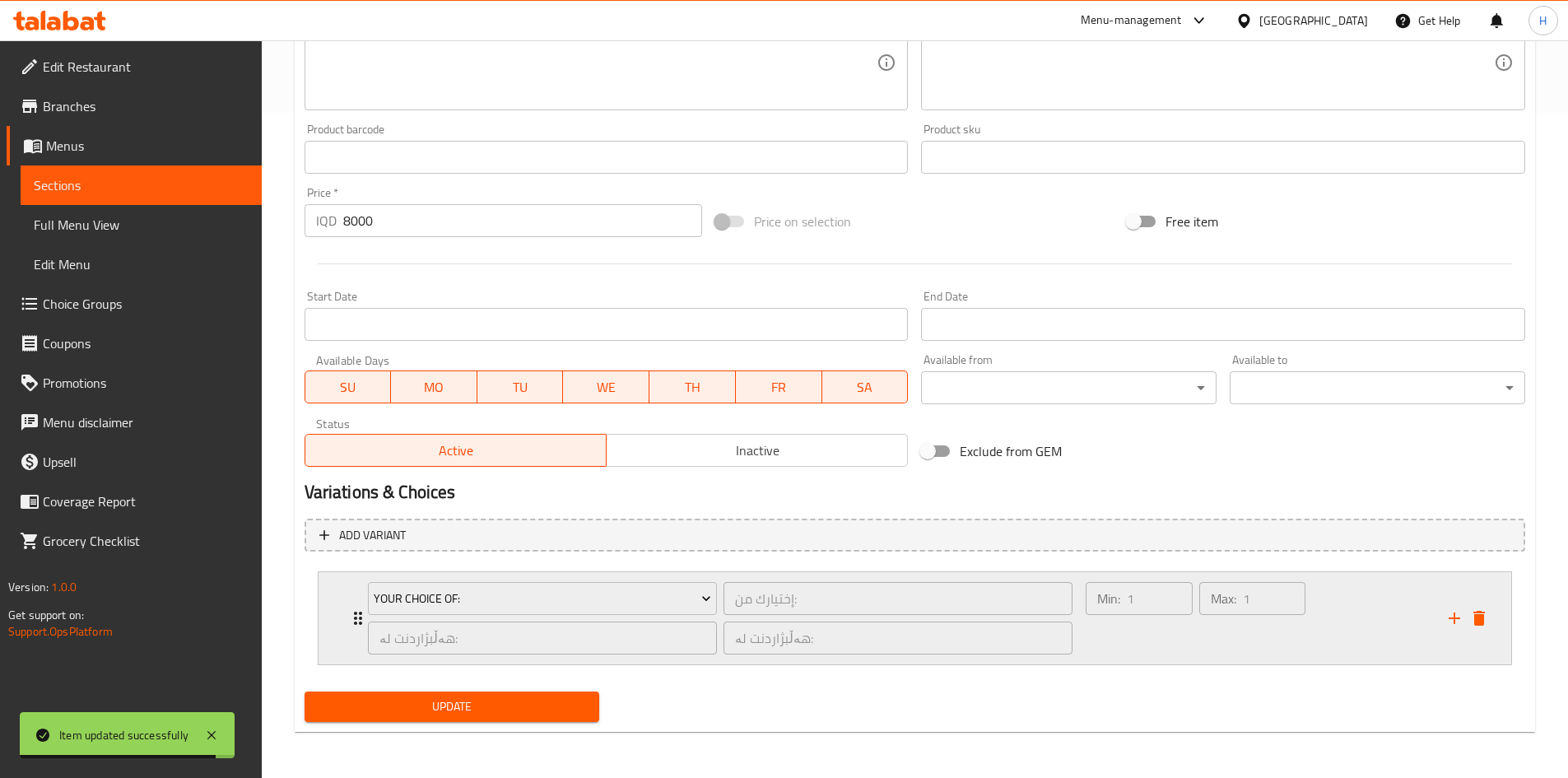
click at [349, 619] on icon "Expand" at bounding box center [358, 618] width 19 height 19
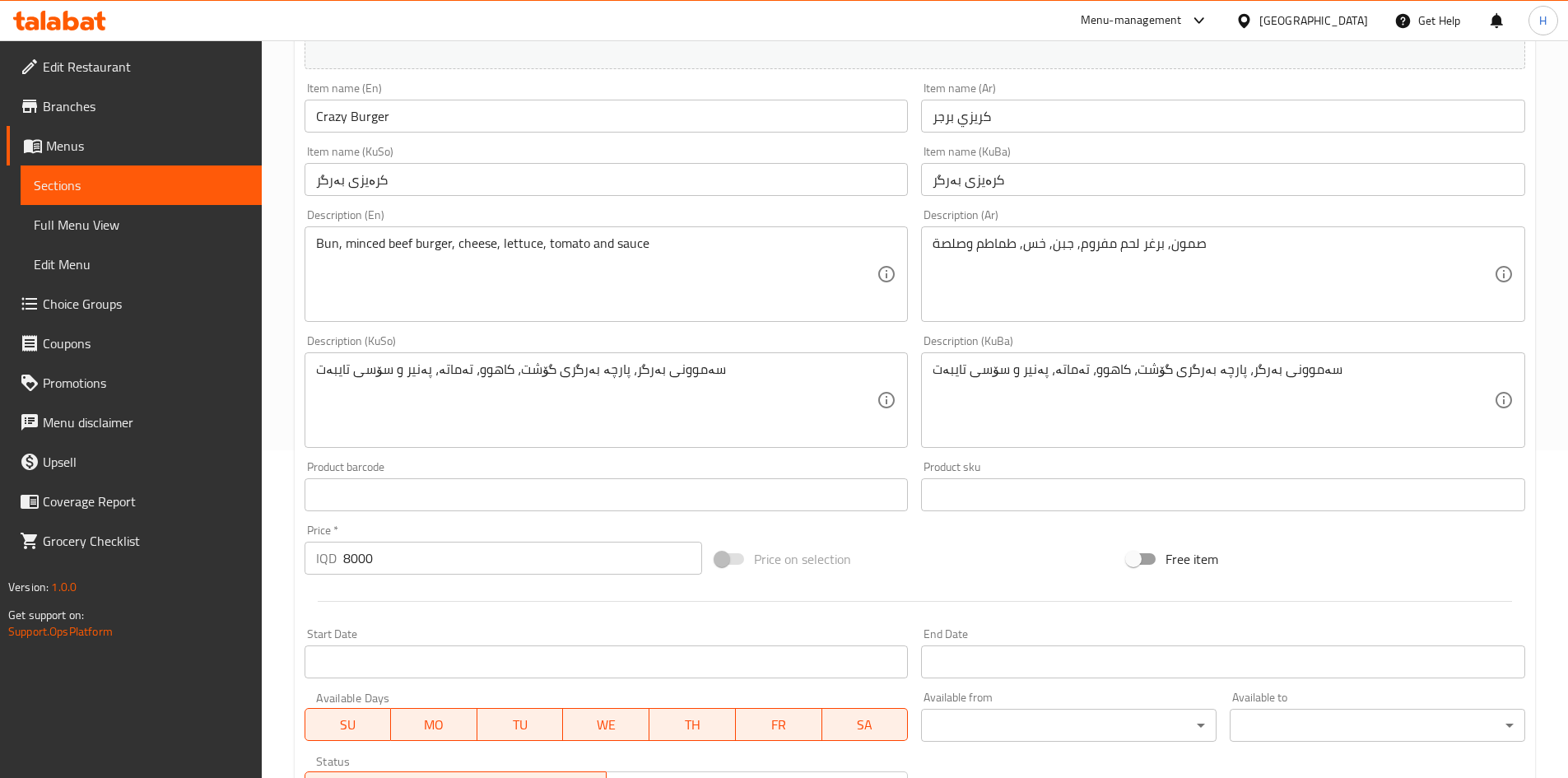
scroll to position [329, 0]
click at [413, 550] on input "8000" at bounding box center [523, 556] width 359 height 33
click at [413, 552] on input "8000" at bounding box center [523, 556] width 359 height 33
click at [414, 552] on input "80000" at bounding box center [523, 556] width 359 height 33
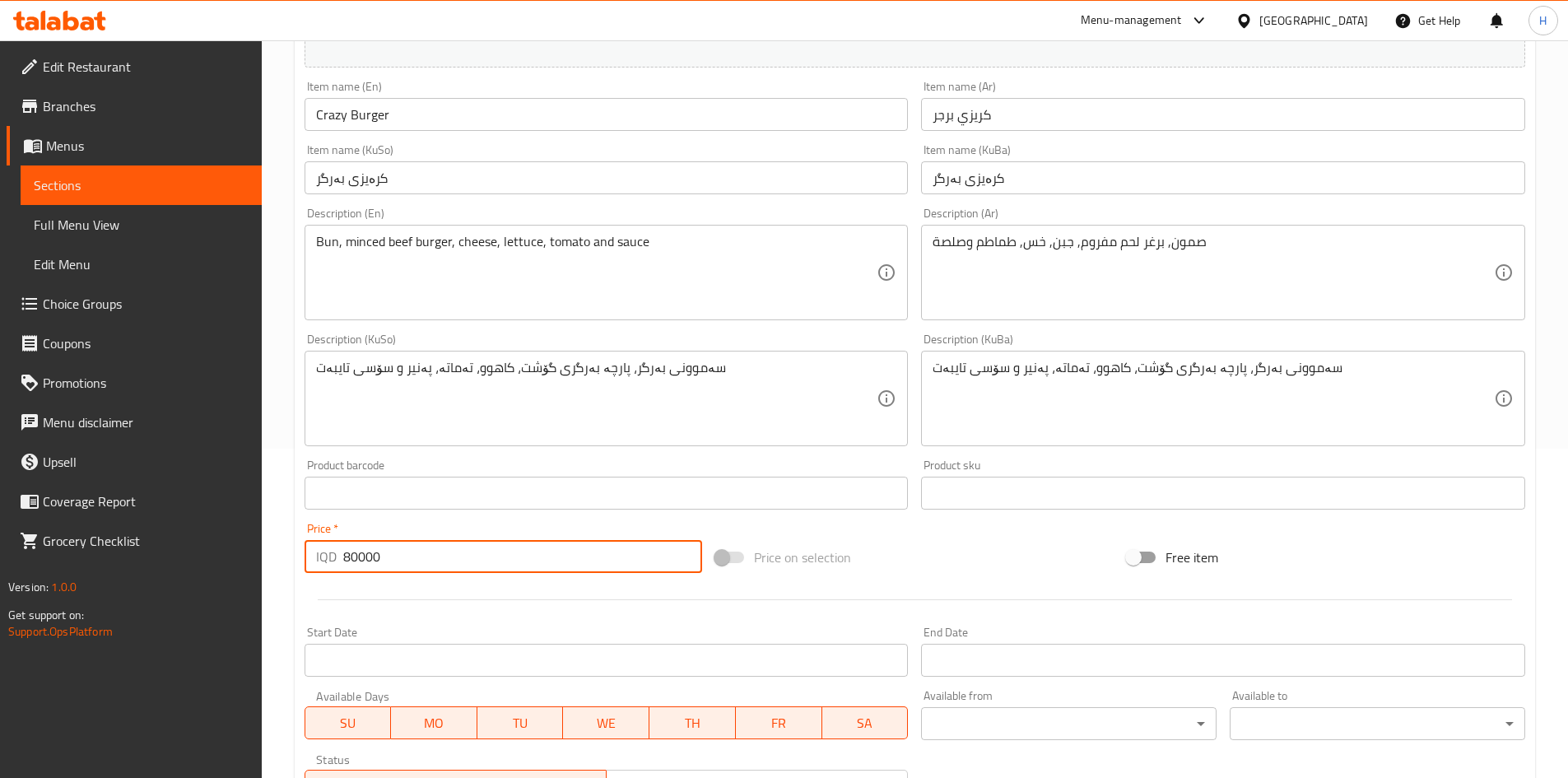
click at [414, 552] on input "80000" at bounding box center [523, 556] width 359 height 33
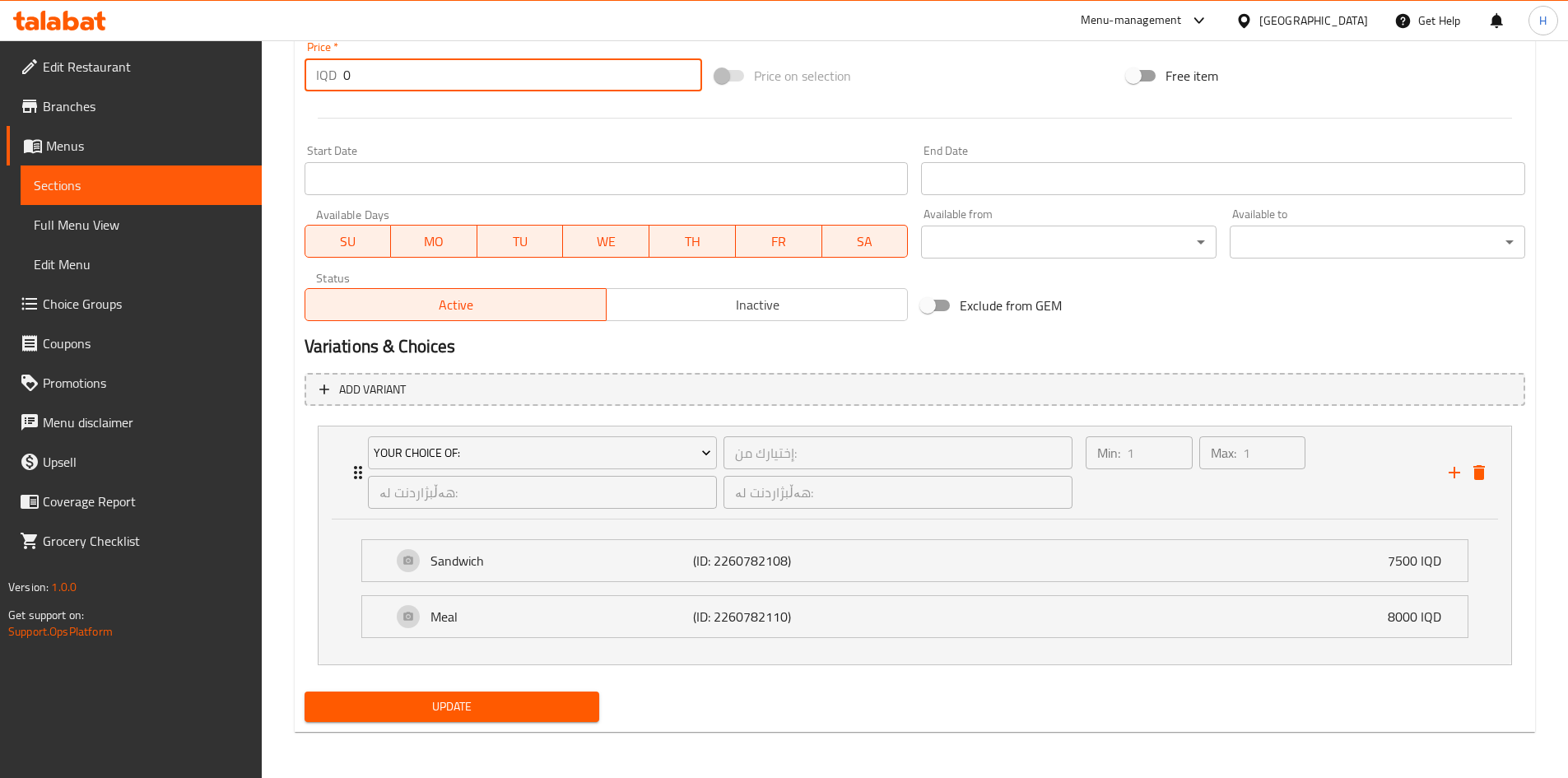
type input "0"
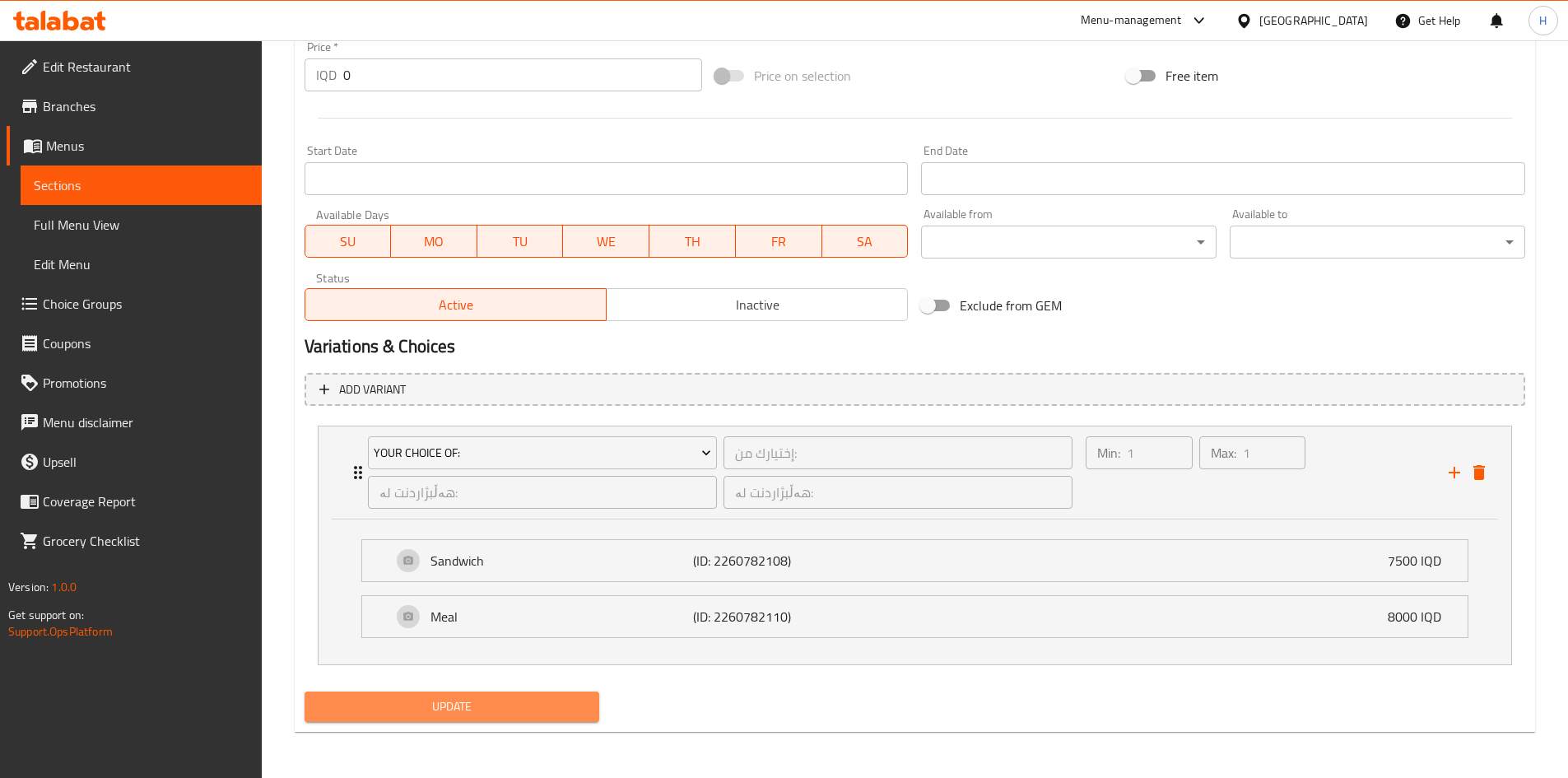
click at [444, 707] on span "Update" at bounding box center [453, 707] width 270 height 20
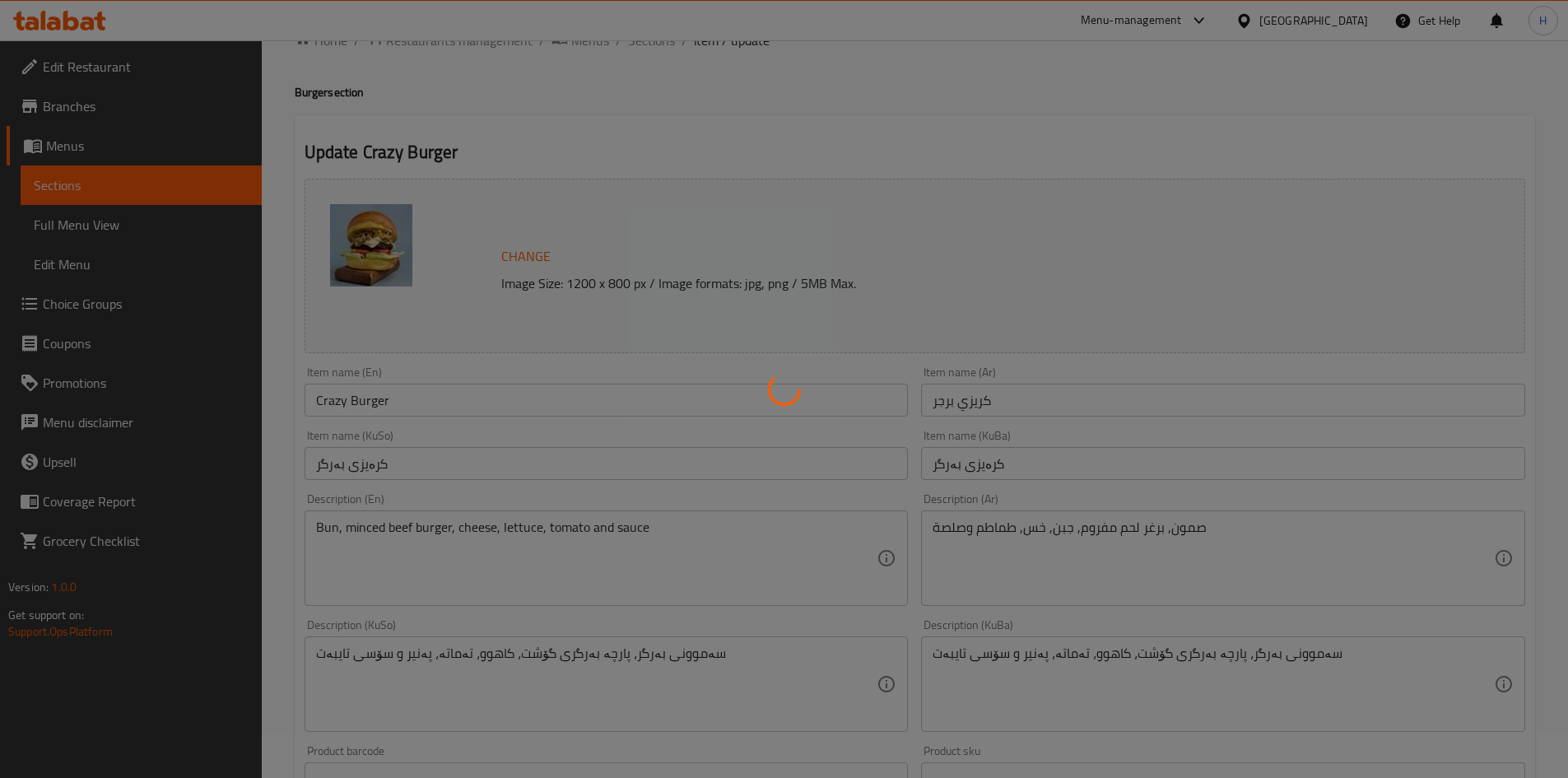
scroll to position [0, 0]
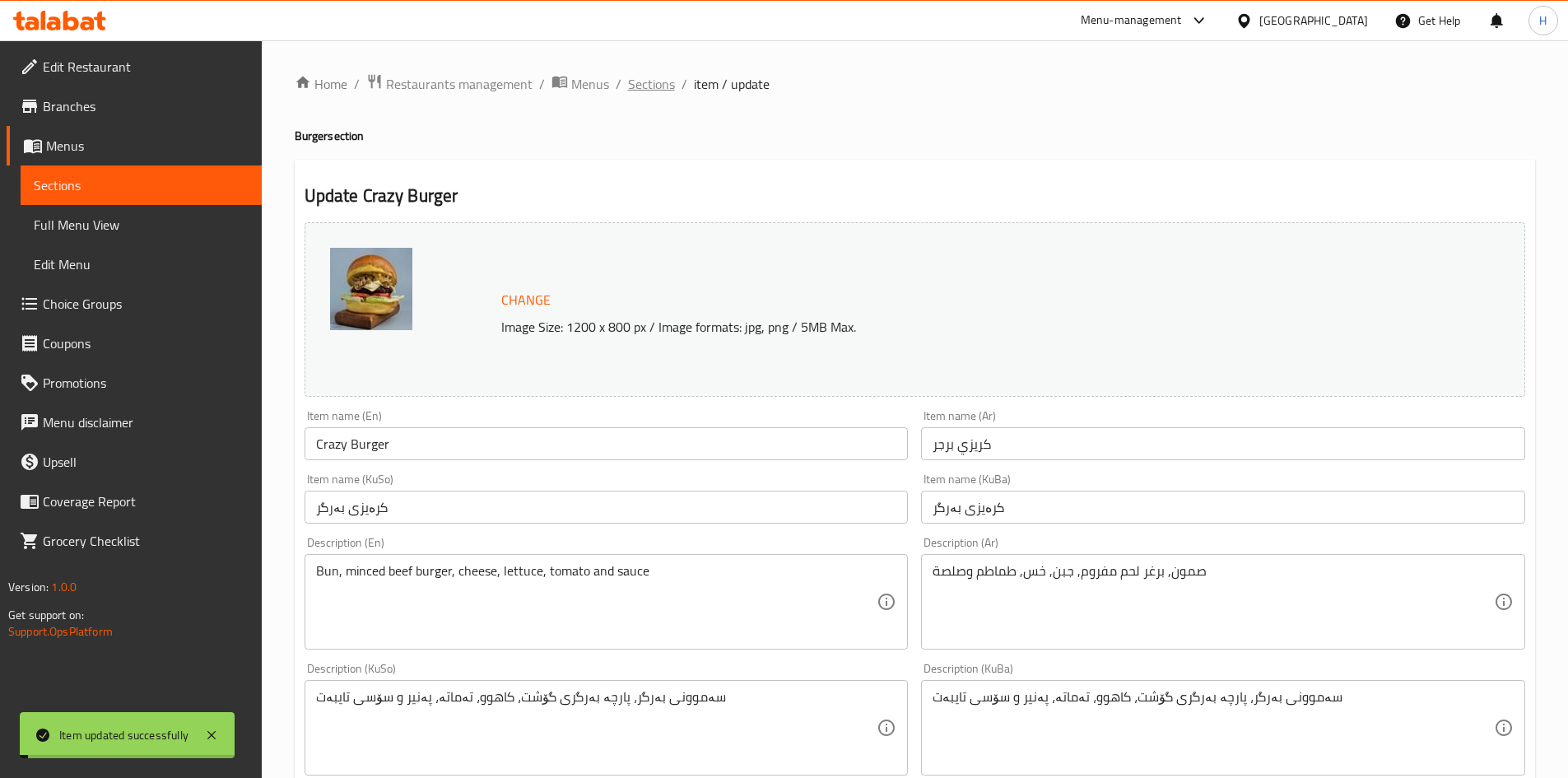
click at [646, 82] on span "Sections" at bounding box center [651, 83] width 47 height 19
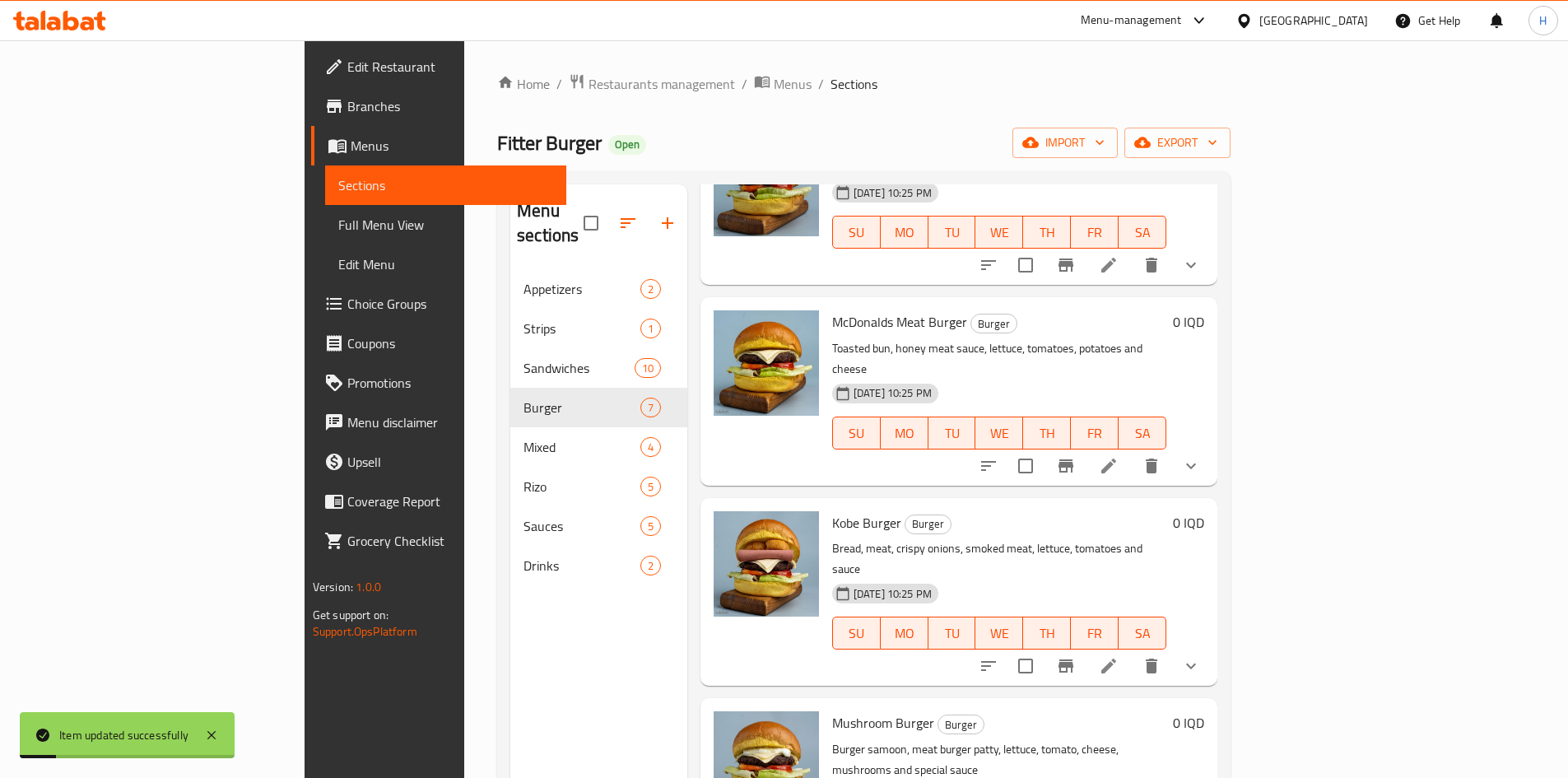
scroll to position [412, 0]
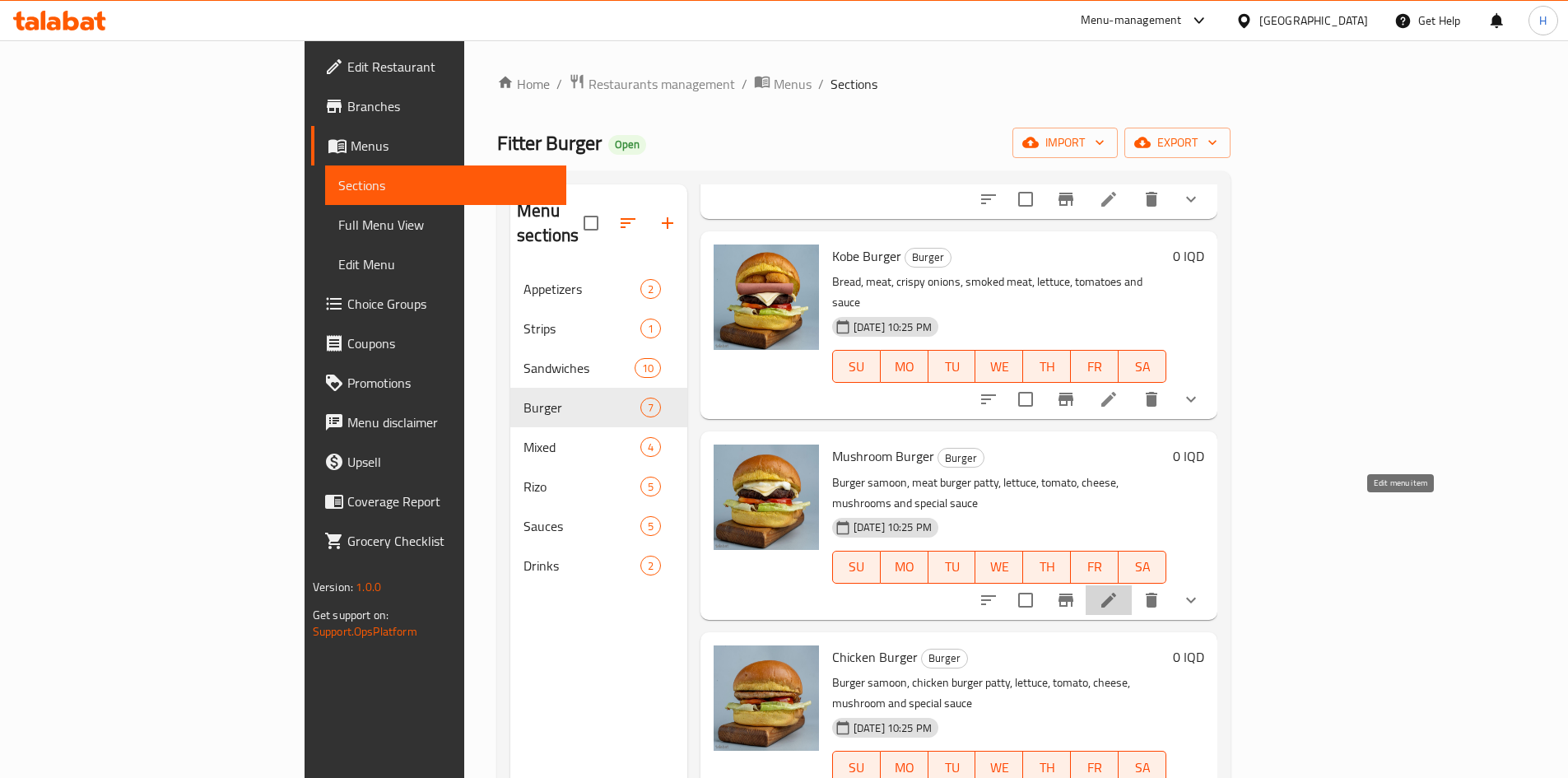
click at [1116, 592] on icon at bounding box center [1109, 599] width 14 height 14
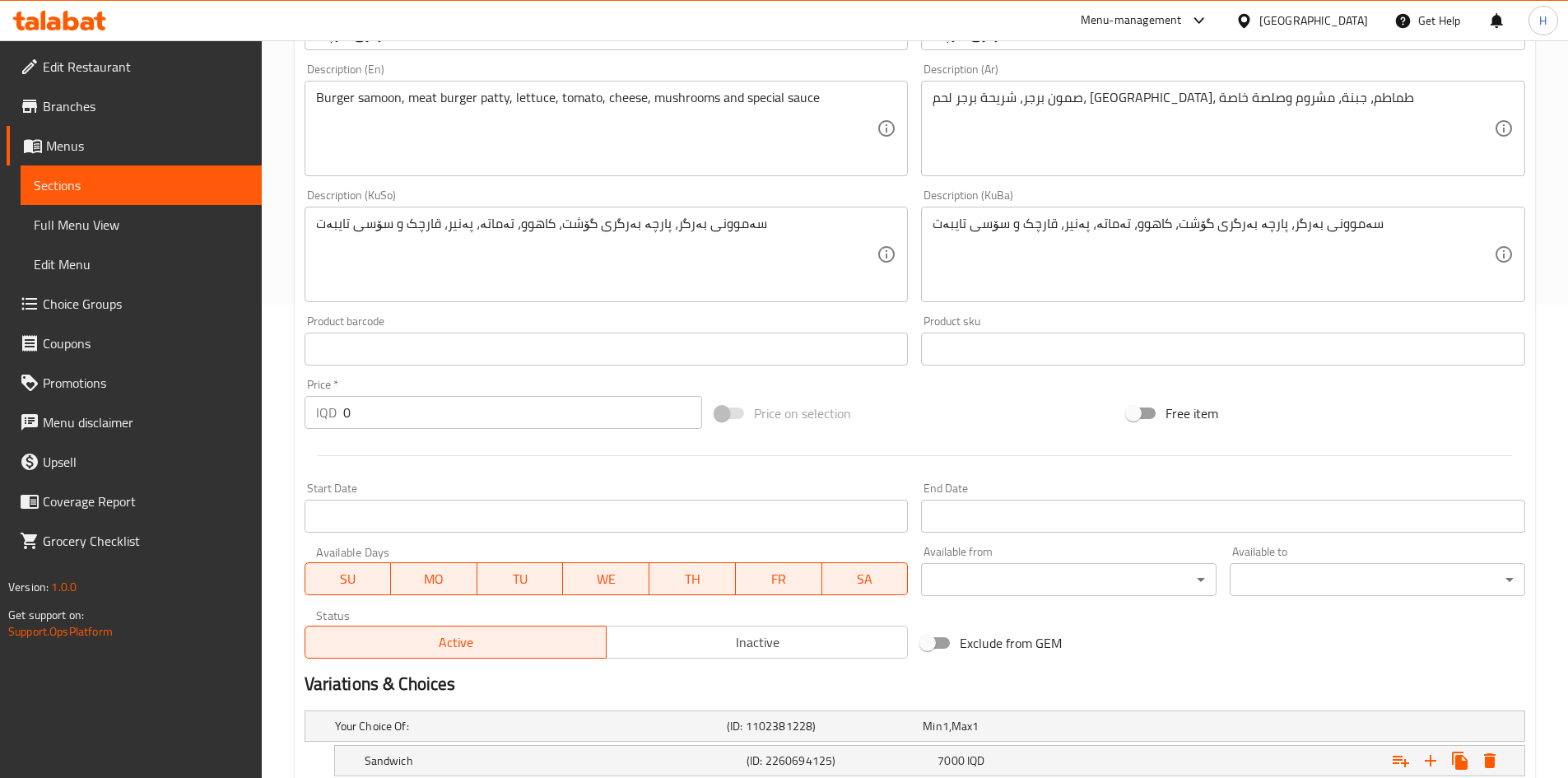
scroll to position [142, 0]
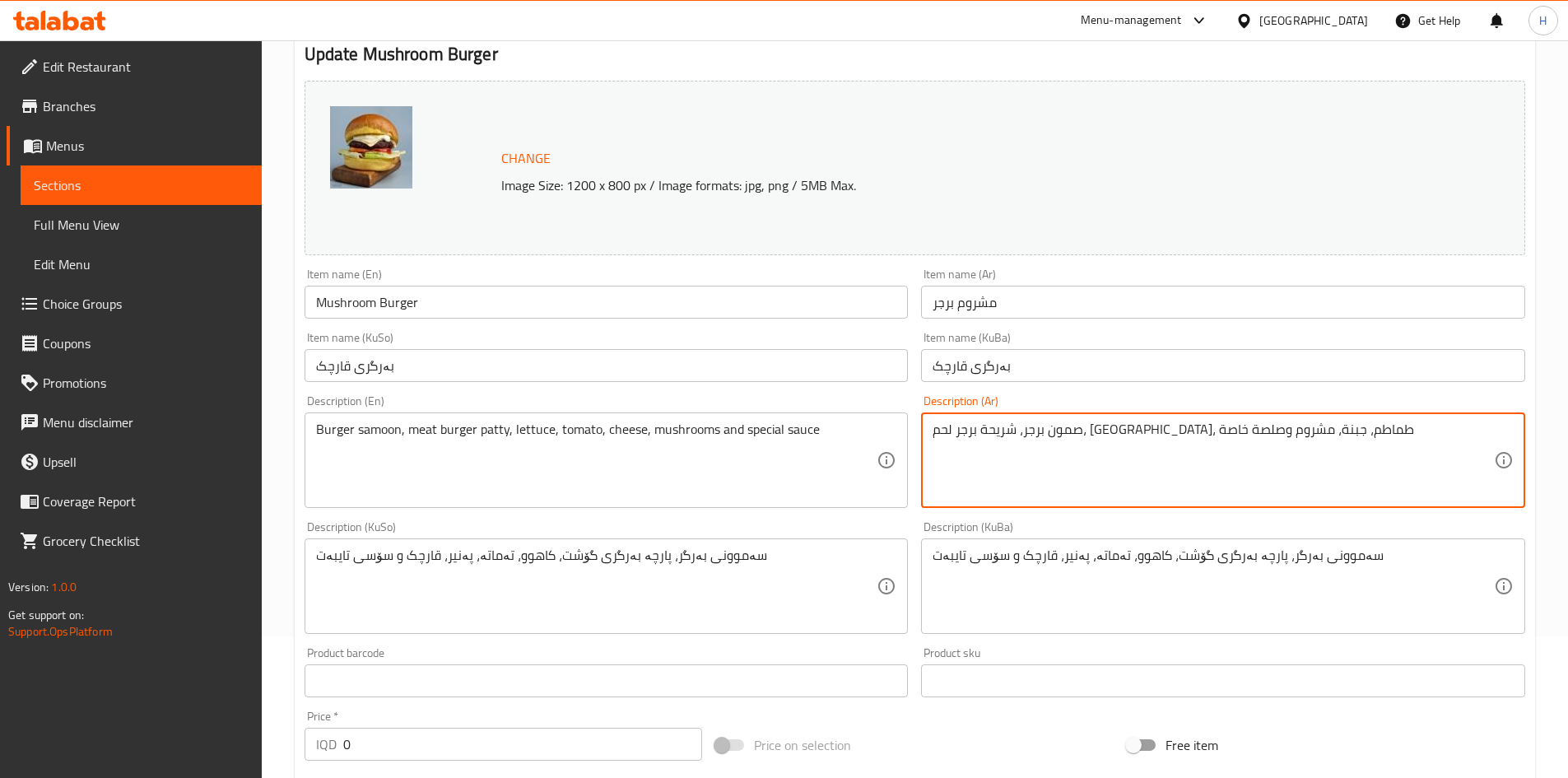
click at [1092, 436] on textarea "صمون برجر، شريحة برجر لحم، [GEOGRAPHIC_DATA]، طماطم، جبنة، مشروم وصلصة خاصة" at bounding box center [1213, 460] width 561 height 78
click at [1104, 428] on textarea "صمون برغر, فطر, جبن, خس, طماطم وصلصة" at bounding box center [1213, 460] width 561 height 78
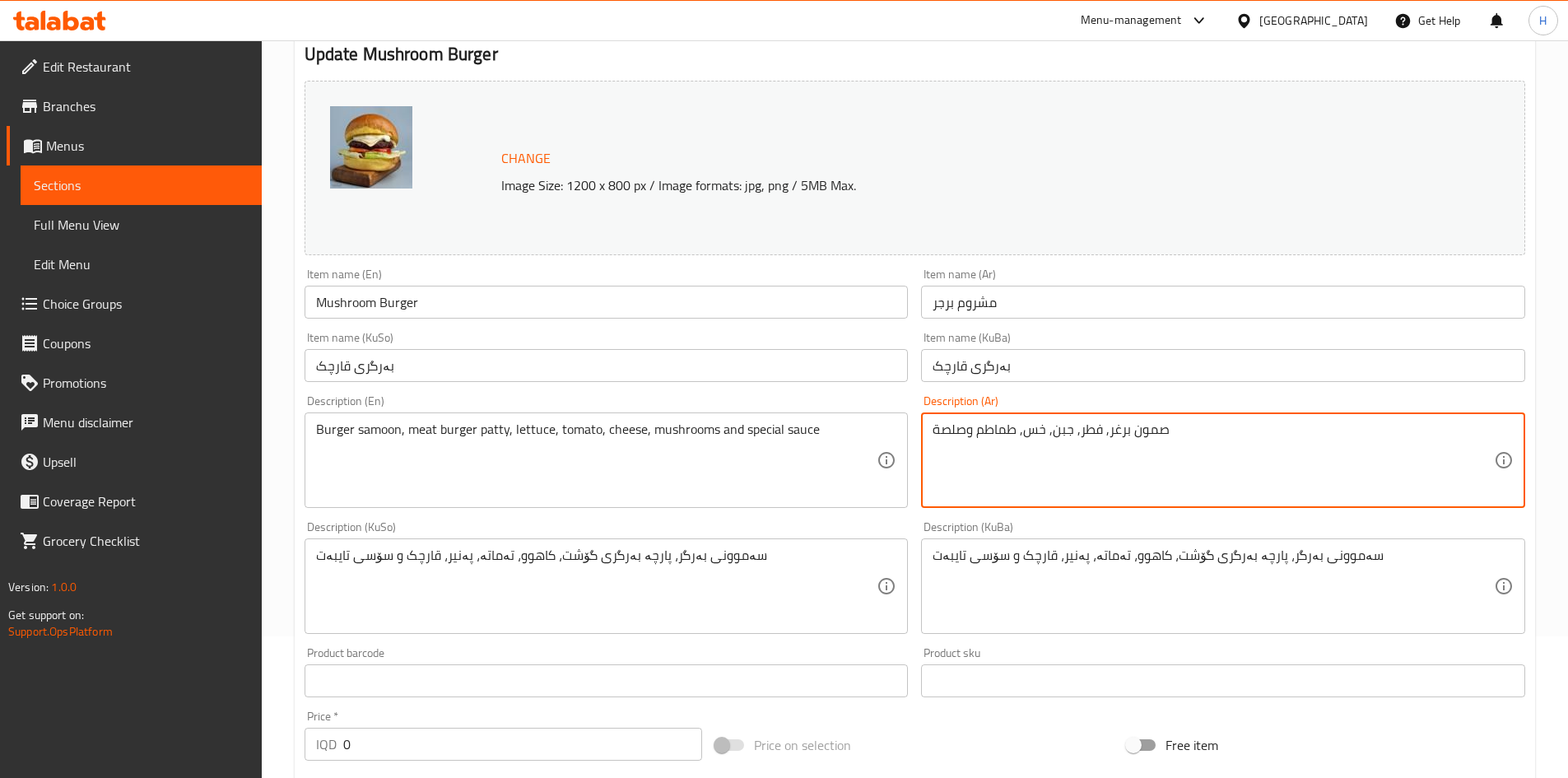
type textarea "صمون برغر, فطر, جبن, خس, طماطم وصلصة"
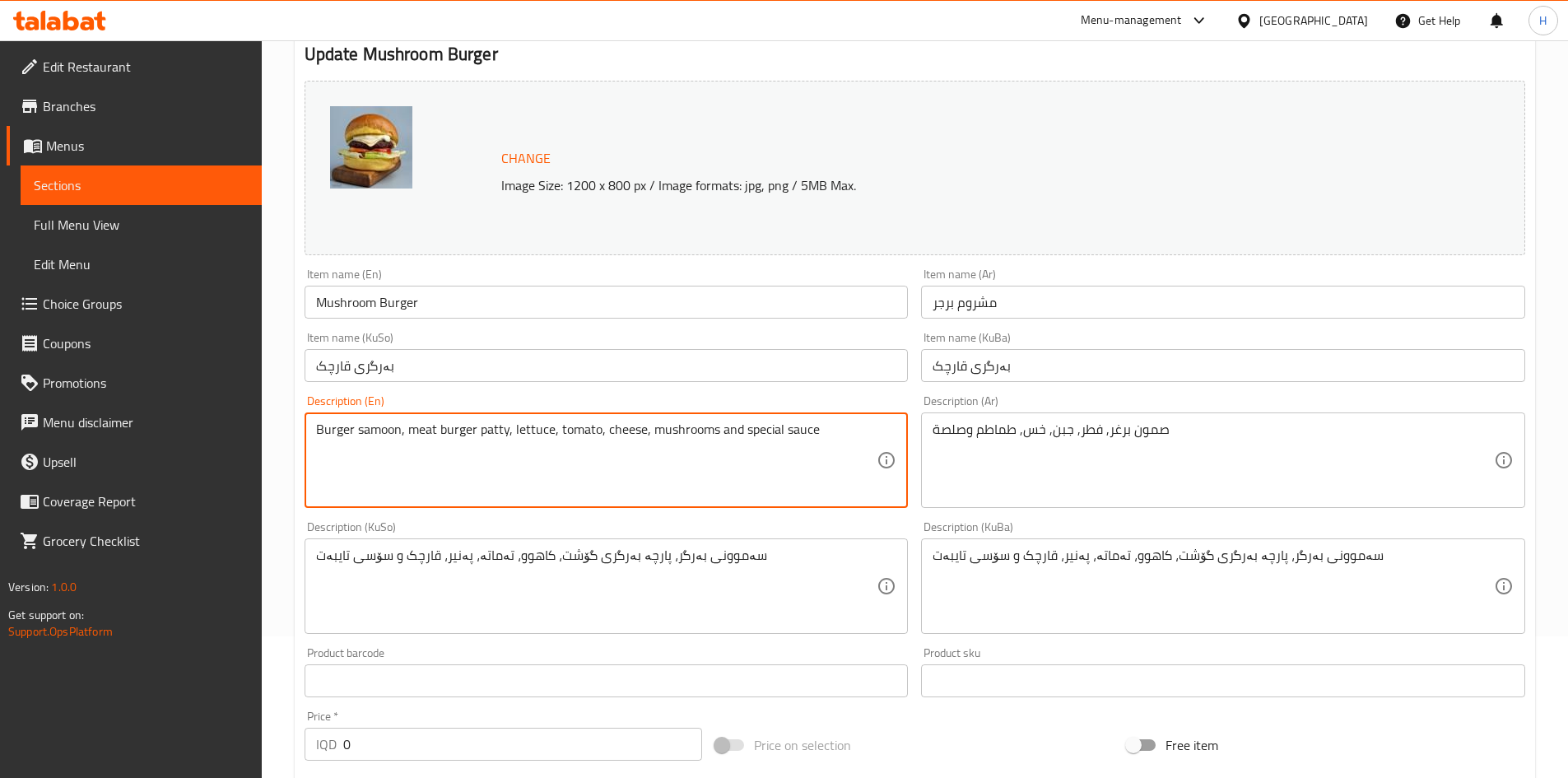
click at [469, 456] on textarea "Burger samoon, meat burger patty, lettuce, tomato, cheese, mushrooms and specia…" at bounding box center [597, 460] width 561 height 78
paste textarea "bun, mushroom, cheese, lettuce, tomato and"
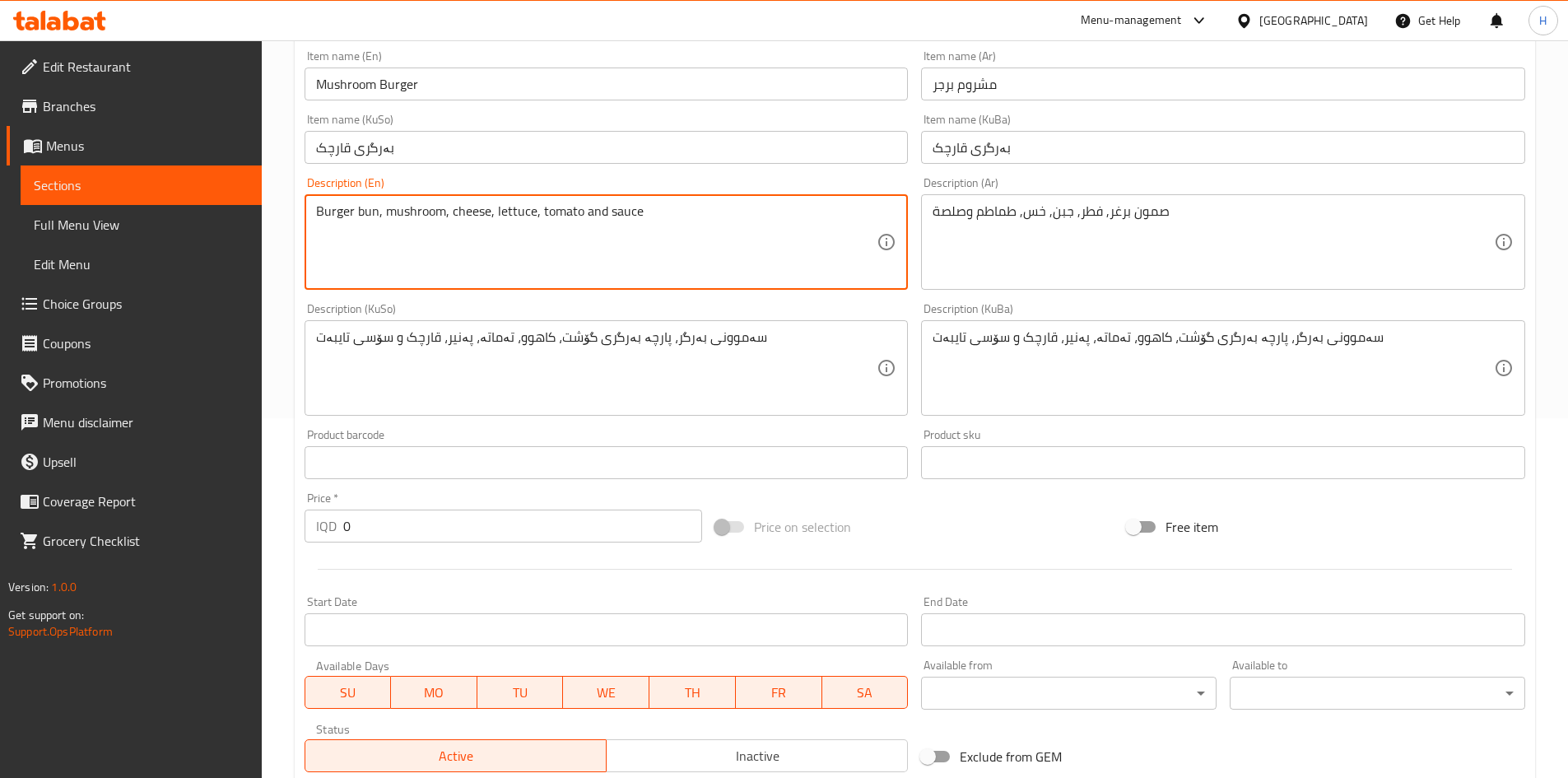
scroll to position [636, 0]
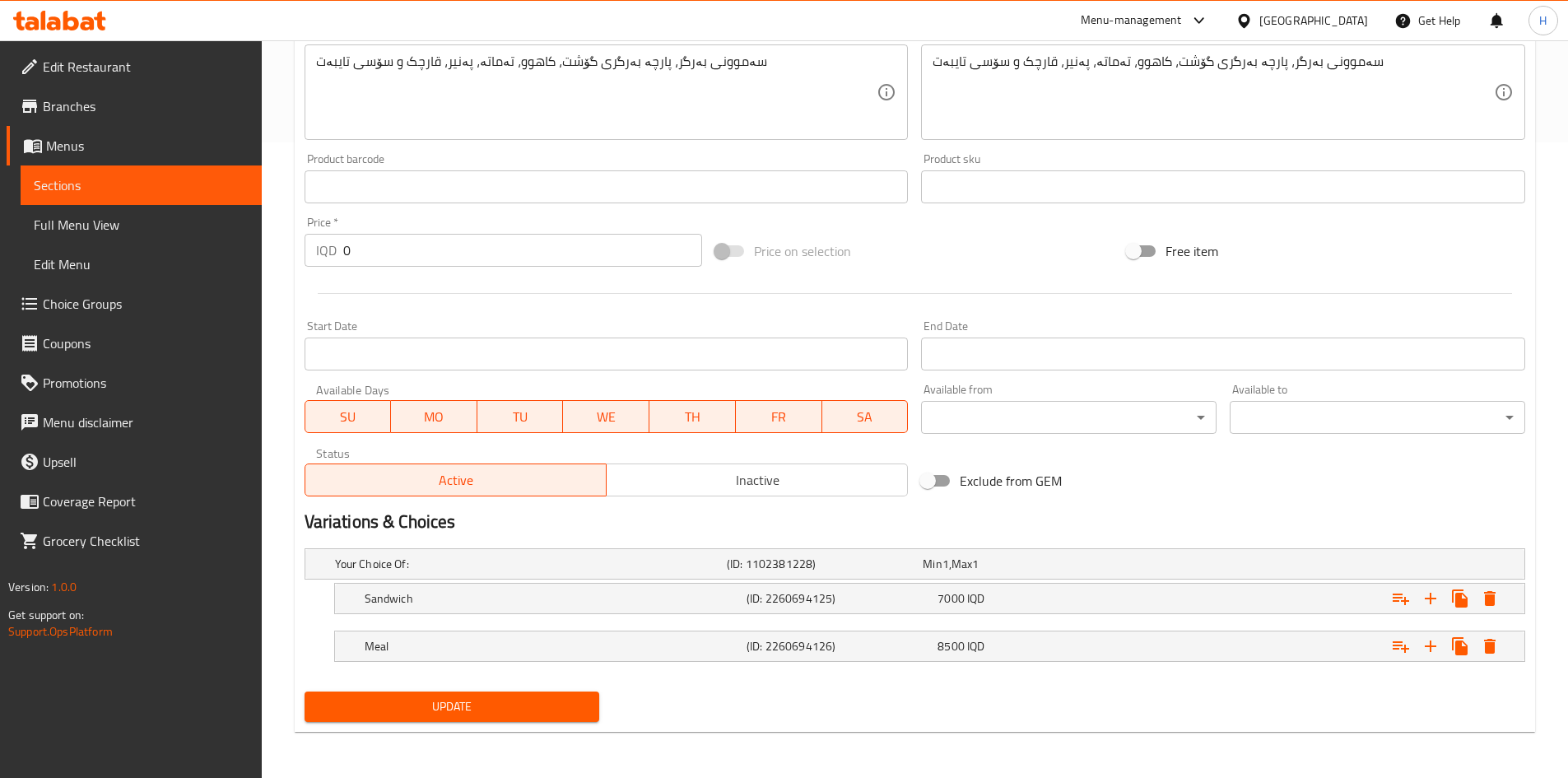
type textarea "Burger bun, mushroom, cheese, lettuce, tomato and sauce"
click at [453, 699] on span "Update" at bounding box center [453, 707] width 270 height 20
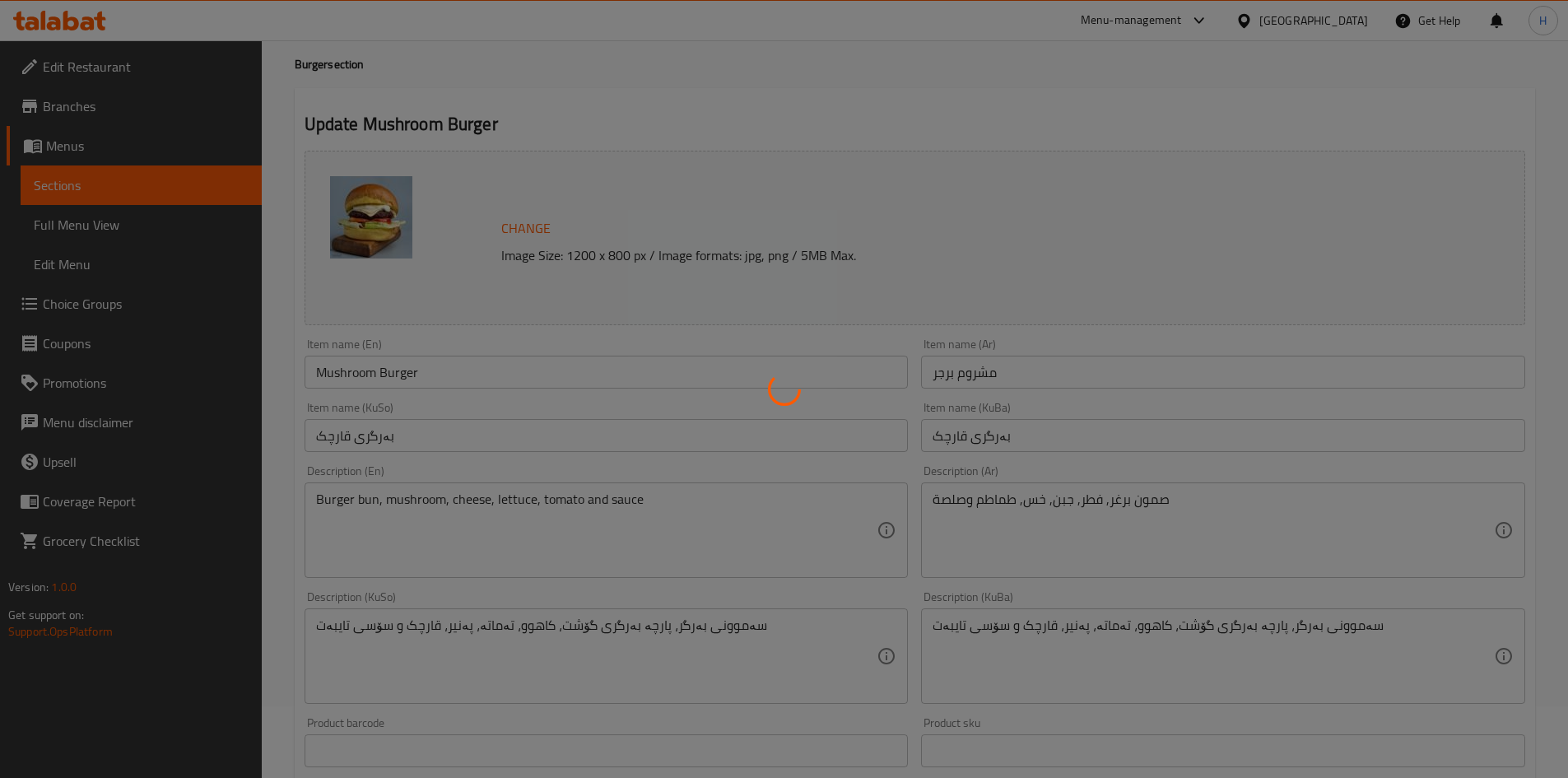
scroll to position [0, 0]
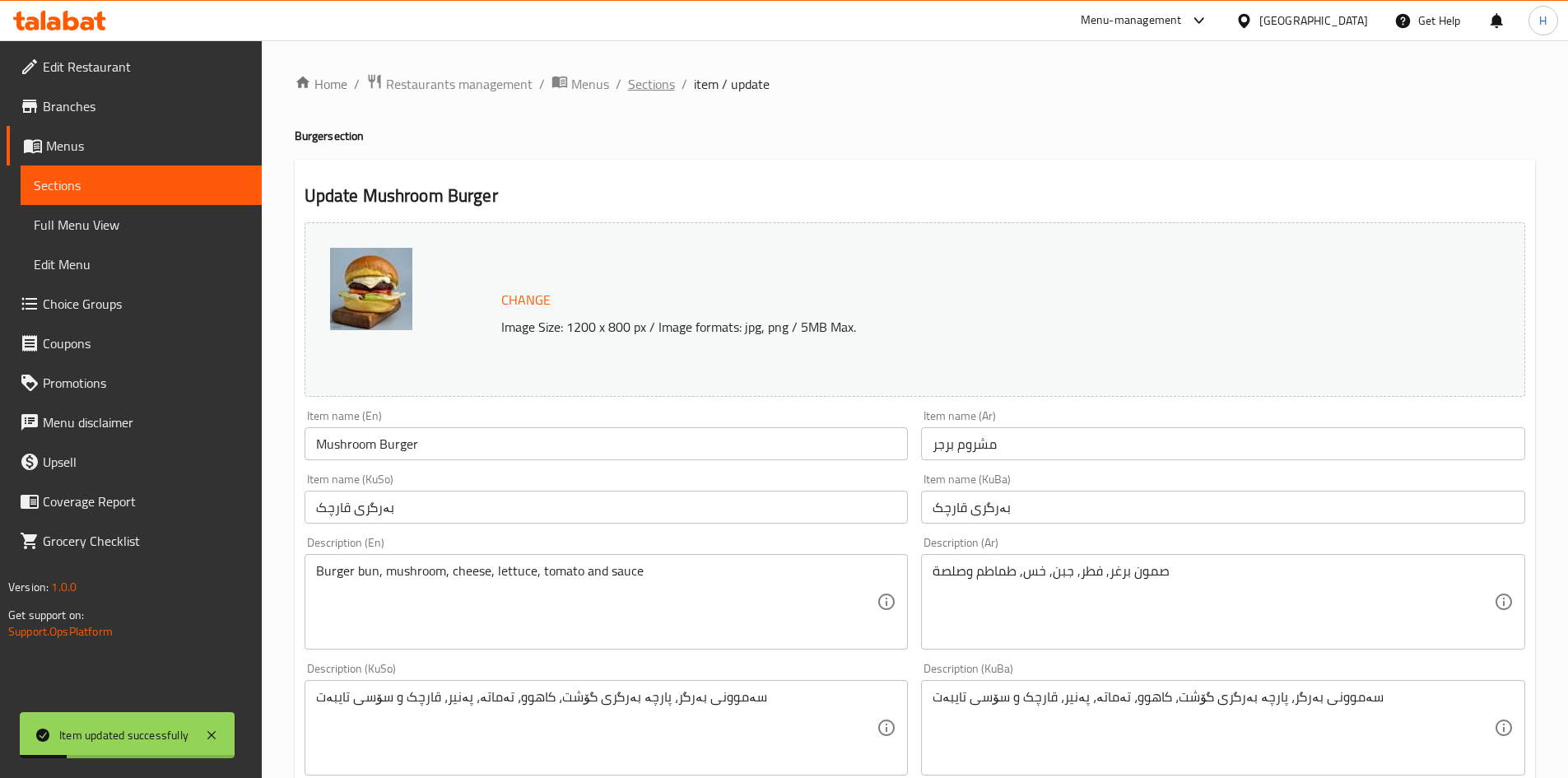
click at [650, 75] on span "Sections" at bounding box center [651, 83] width 47 height 19
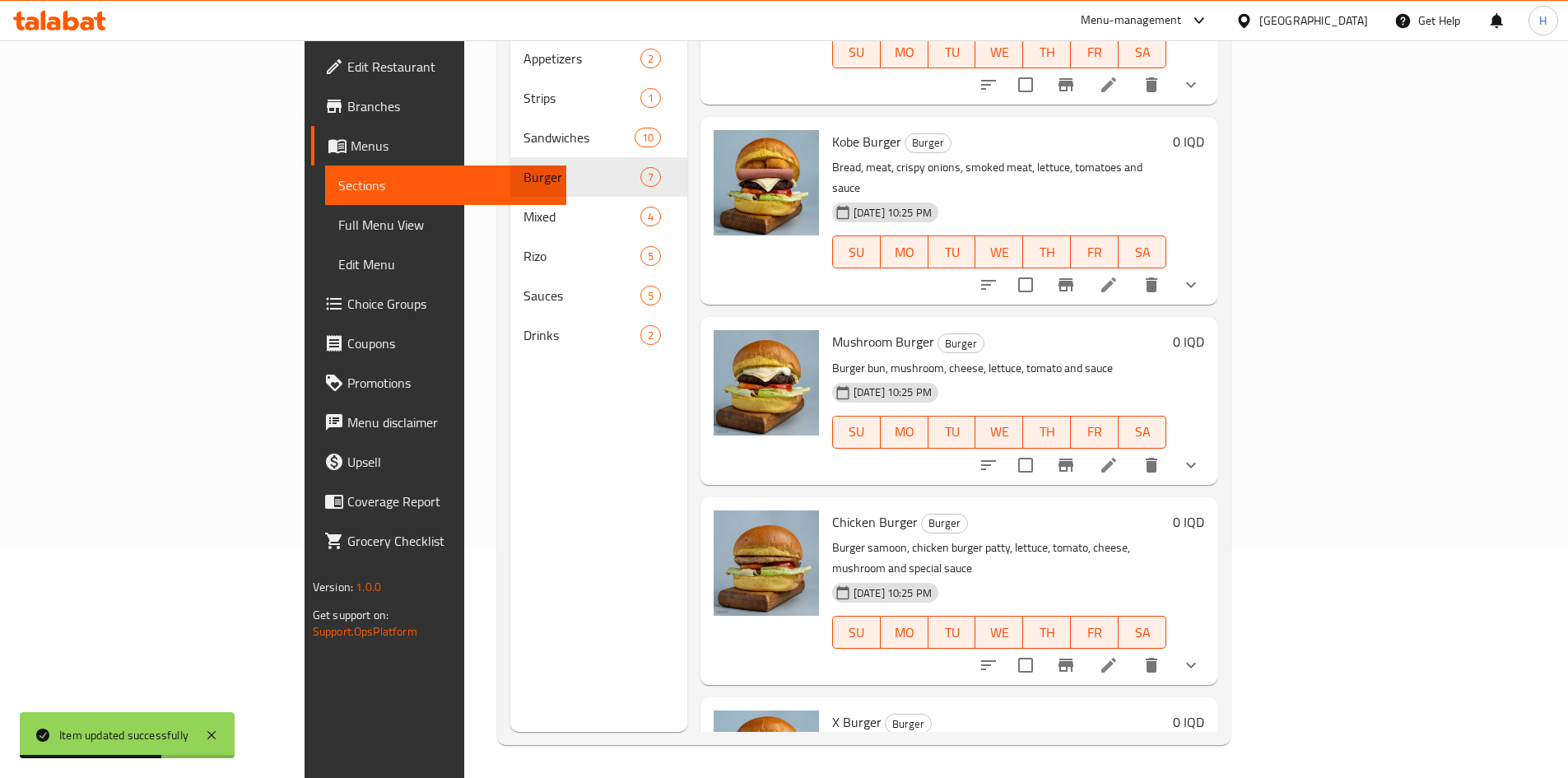
scroll to position [275, 0]
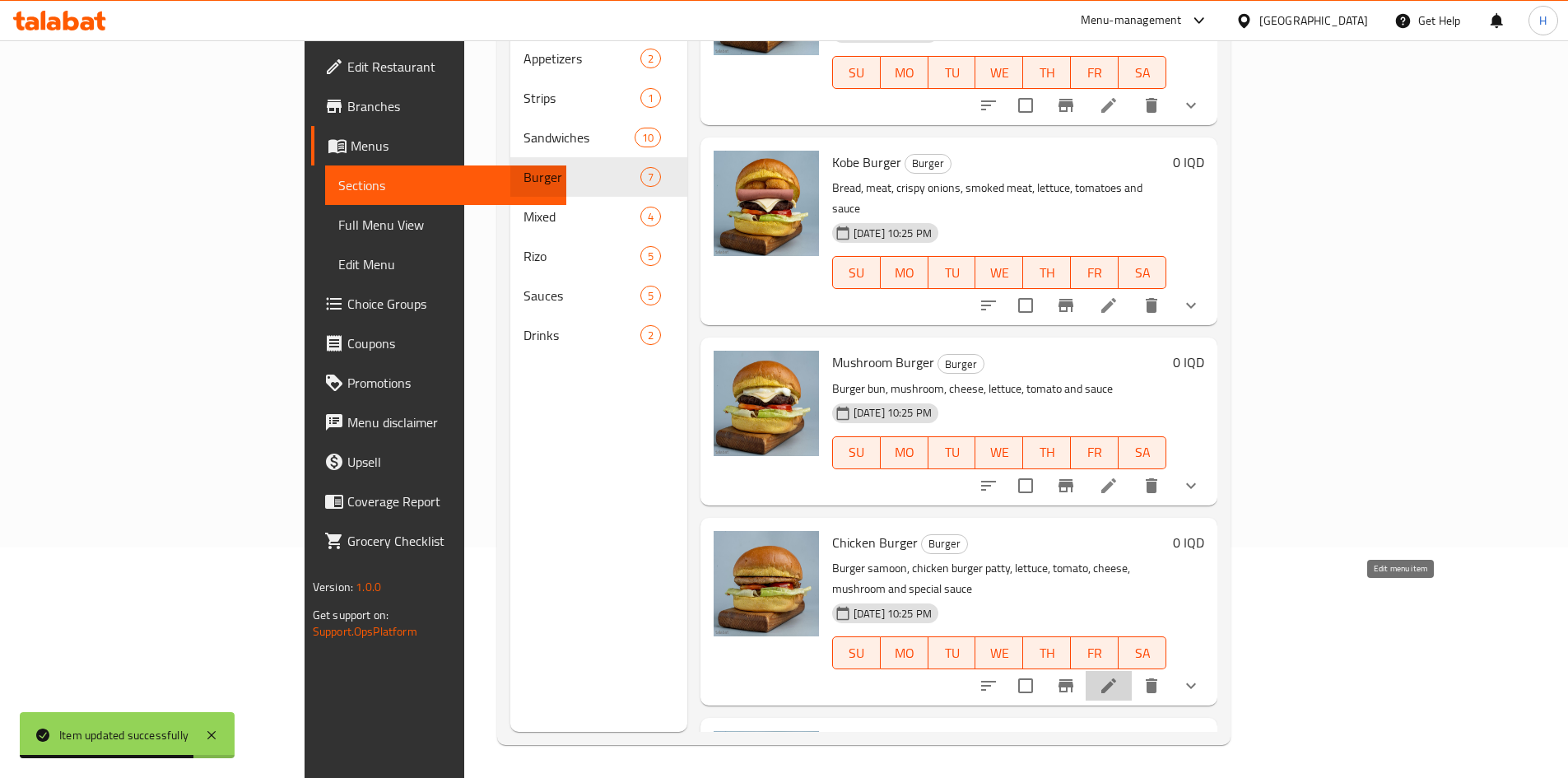
click at [1116, 678] on icon at bounding box center [1109, 685] width 14 height 14
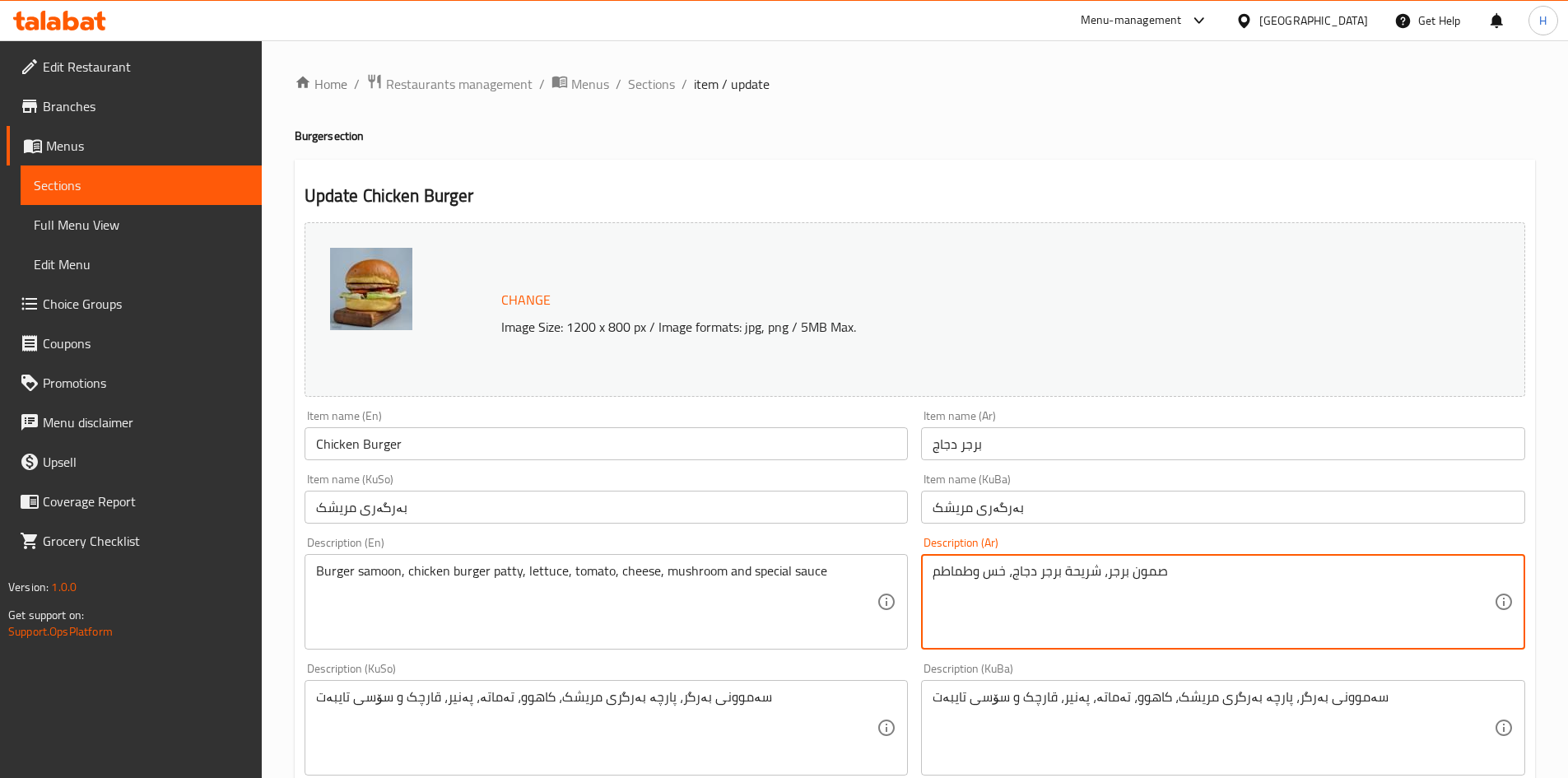
click at [1082, 607] on textarea "صمون برجر، شريحة برجر دجاج، خس وطماطم" at bounding box center [1213, 602] width 561 height 78
click at [1082, 579] on textarea "صمون برجر، شريحة برجر دجاج، خس وطماطم" at bounding box center [1213, 602] width 561 height 78
drag, startPoint x: 1103, startPoint y: 568, endPoint x: 829, endPoint y: 570, distance: 274.0
click at [831, 573] on div "Change Image Size: 1200 x 800 px / Image formats: jpg, png / 5MB Max. Item name…" at bounding box center [915, 676] width 1234 height 923
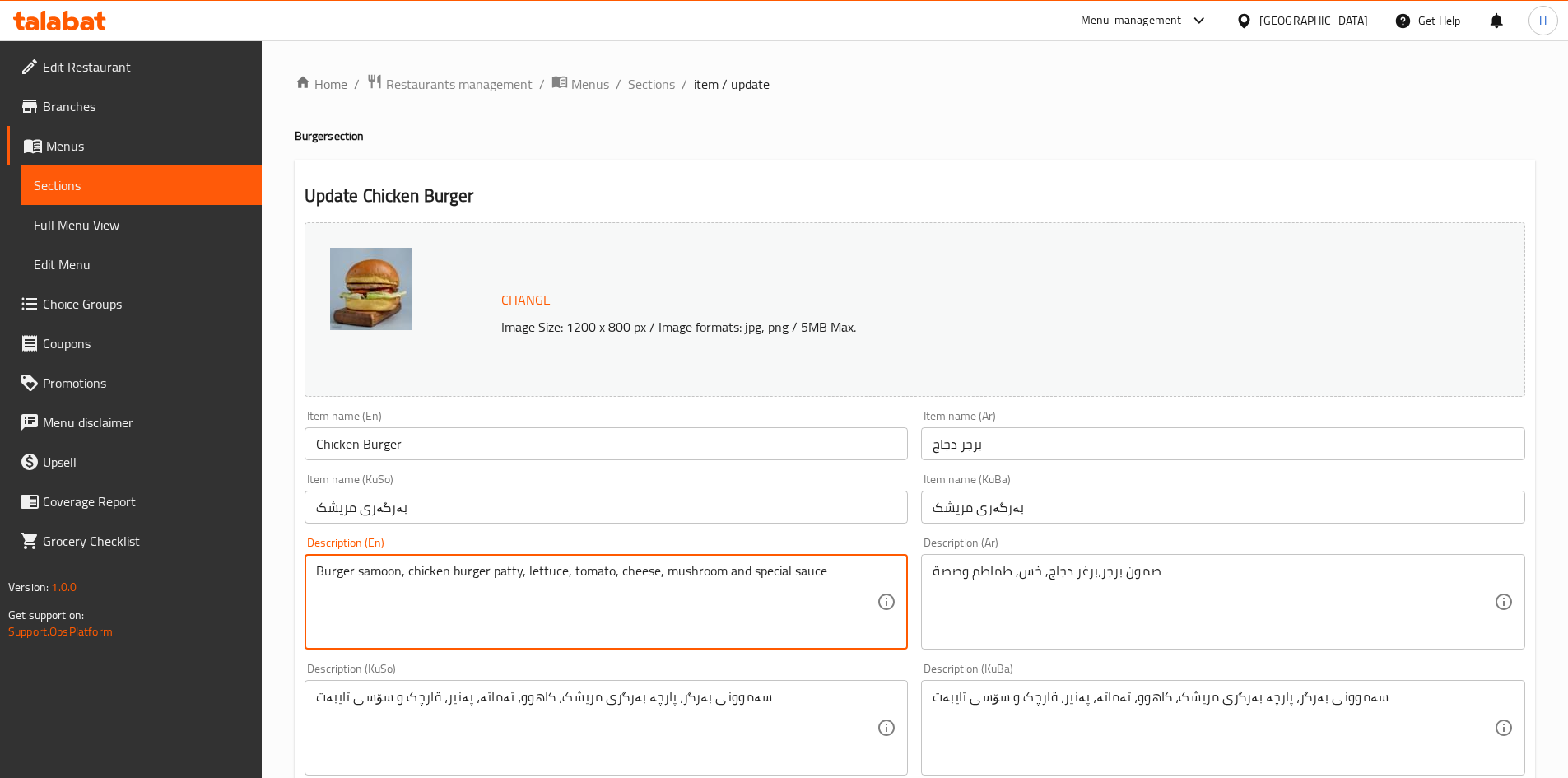
click at [829, 570] on textarea "Burger samoon, chicken burger patty, lettuce, tomato, cheese, mushroom and spec…" at bounding box center [597, 602] width 561 height 78
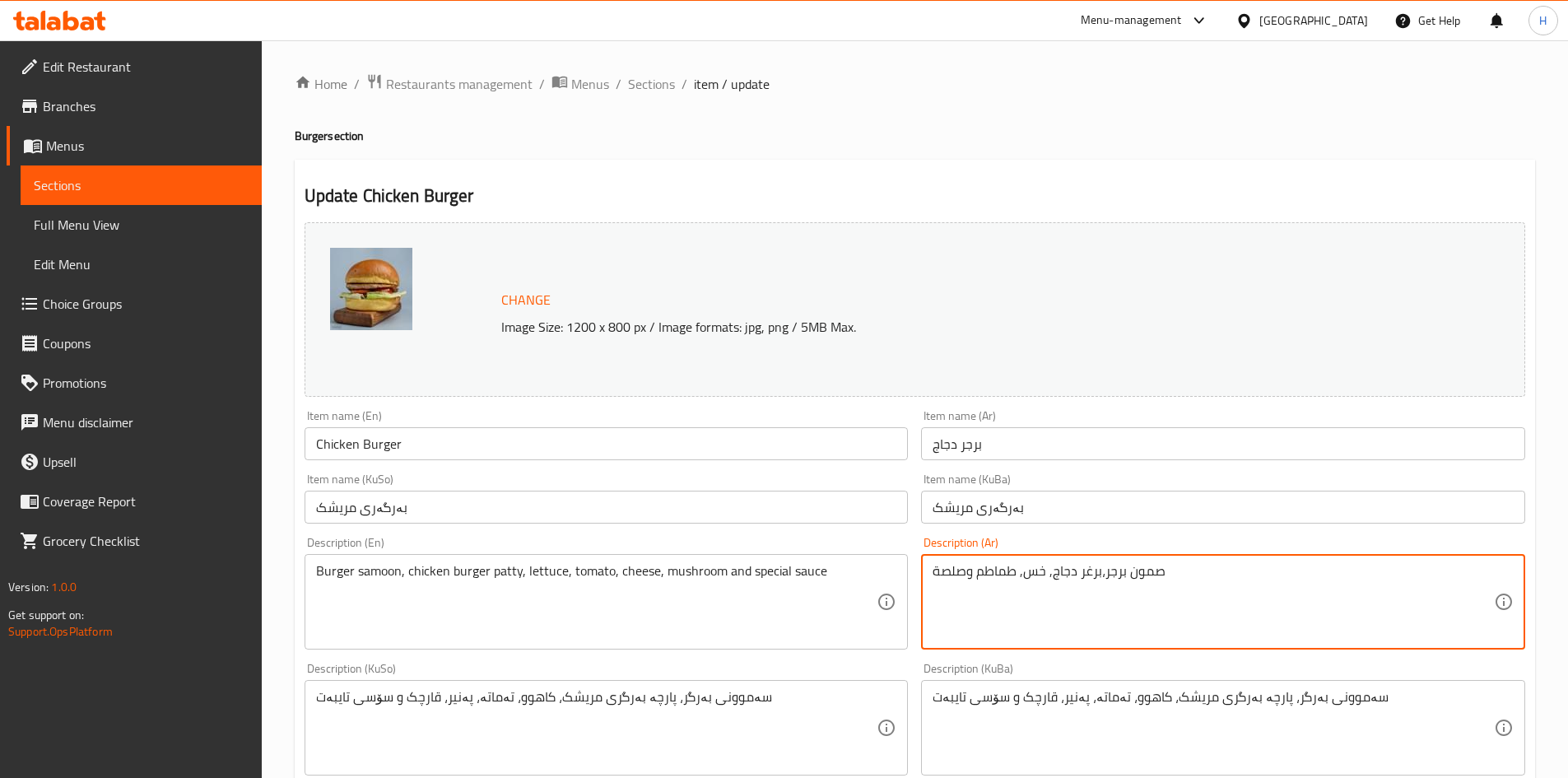
click at [1010, 592] on textarea "صمون برجر،برغر دجاج, خس, طماطم وصلصة" at bounding box center [1213, 602] width 561 height 78
type textarea "صمون برجر،برغر دجاج, خس, طماطم وصلصة"
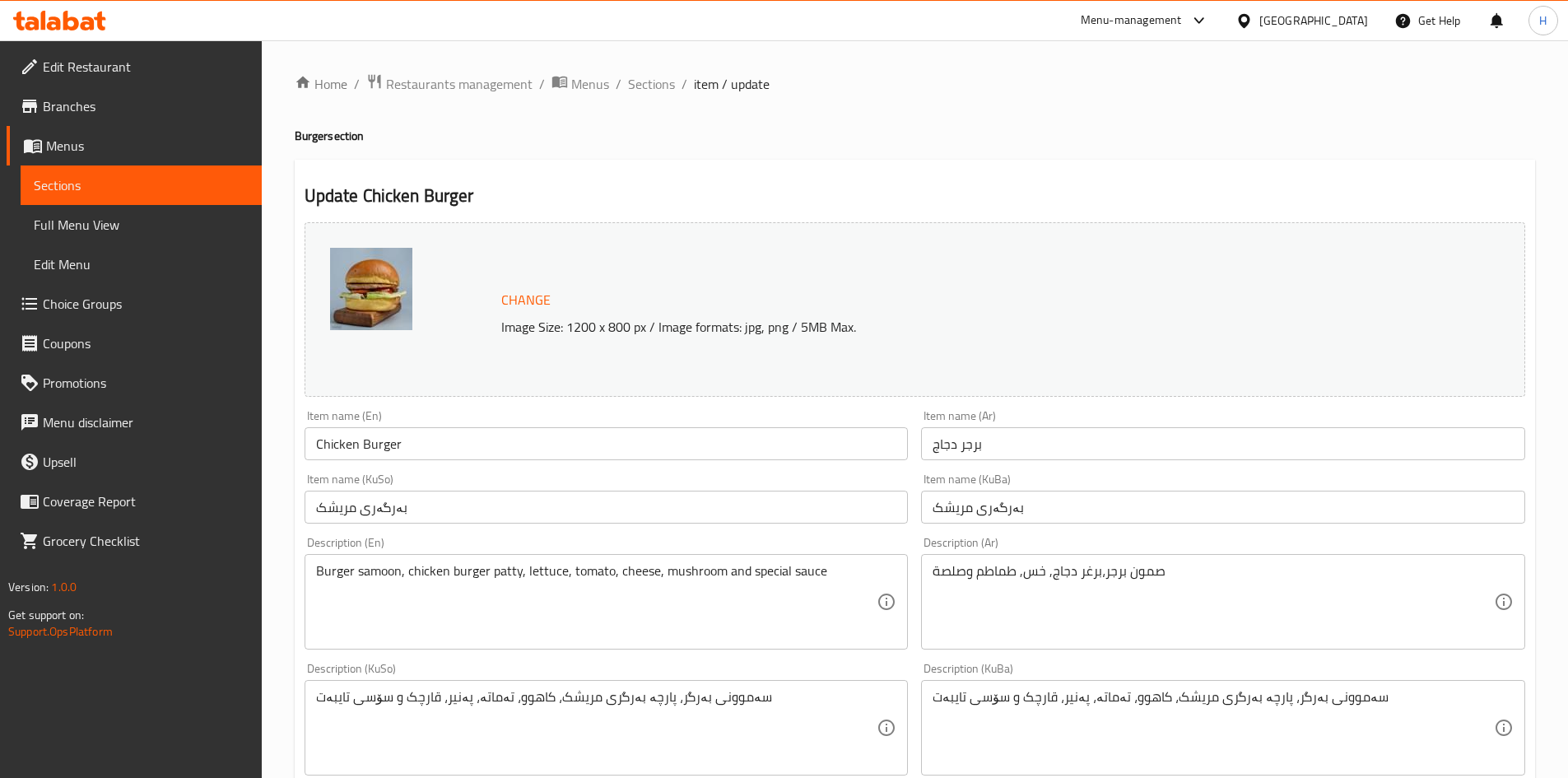
drag, startPoint x: 497, startPoint y: 554, endPoint x: 484, endPoint y: 558, distance: 13.6
click at [492, 555] on div "Burger samoon, chicken burger patty, lettuce, tomato, cheese, mushroom and spec…" at bounding box center [606, 602] width 604 height 96
click at [477, 561] on div "Burger samoon, chicken burger patty, lettuce, tomato, cheese, mushroom and spec…" at bounding box center [606, 602] width 604 height 96
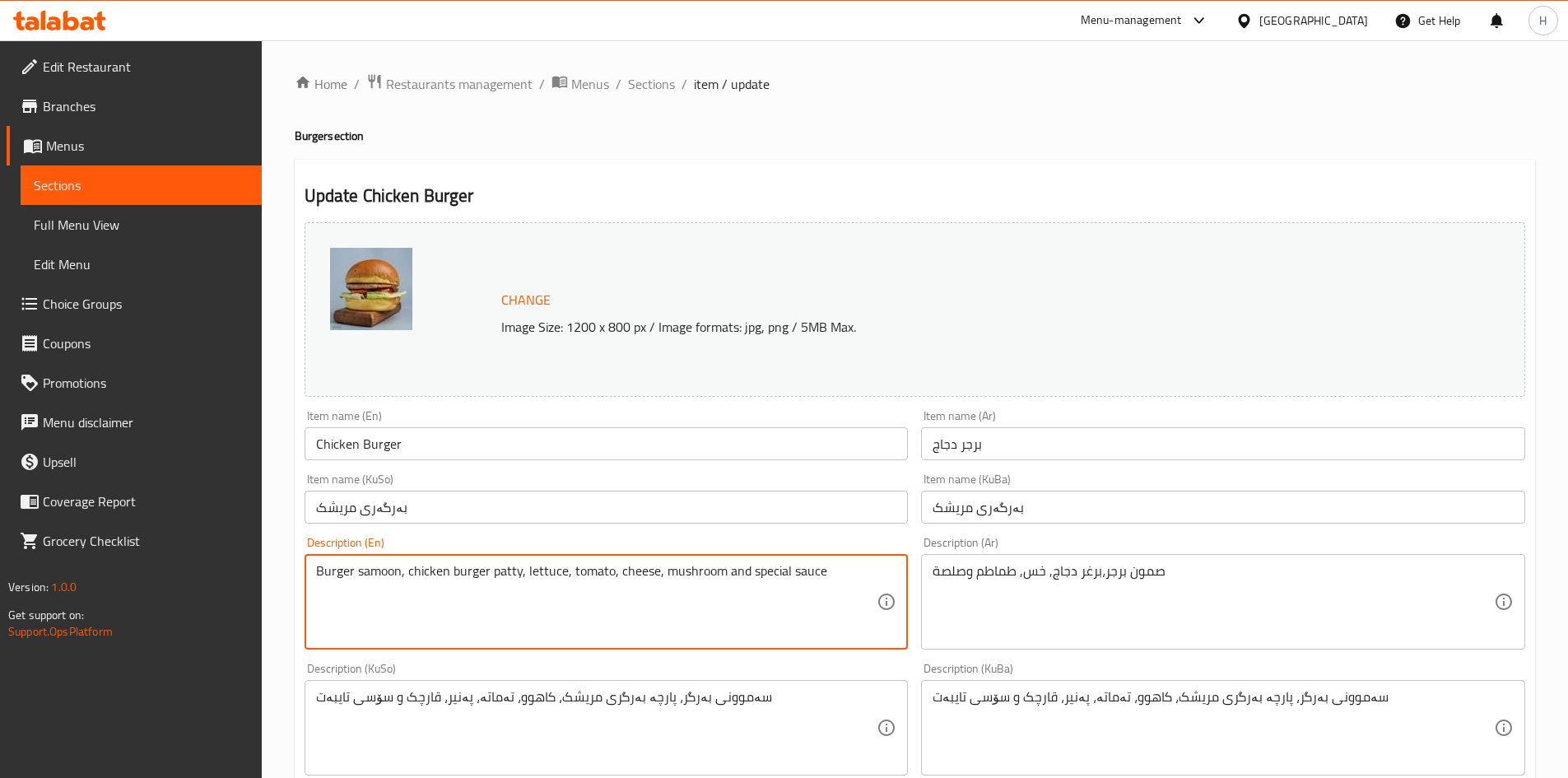
click at [477, 563] on textarea "Burger samoon, chicken burger patty, lettuce, tomato, cheese, mushroom and spec…" at bounding box center [597, 602] width 561 height 78
paste textarea "bun, chicken burger, lettuce, tomato and"
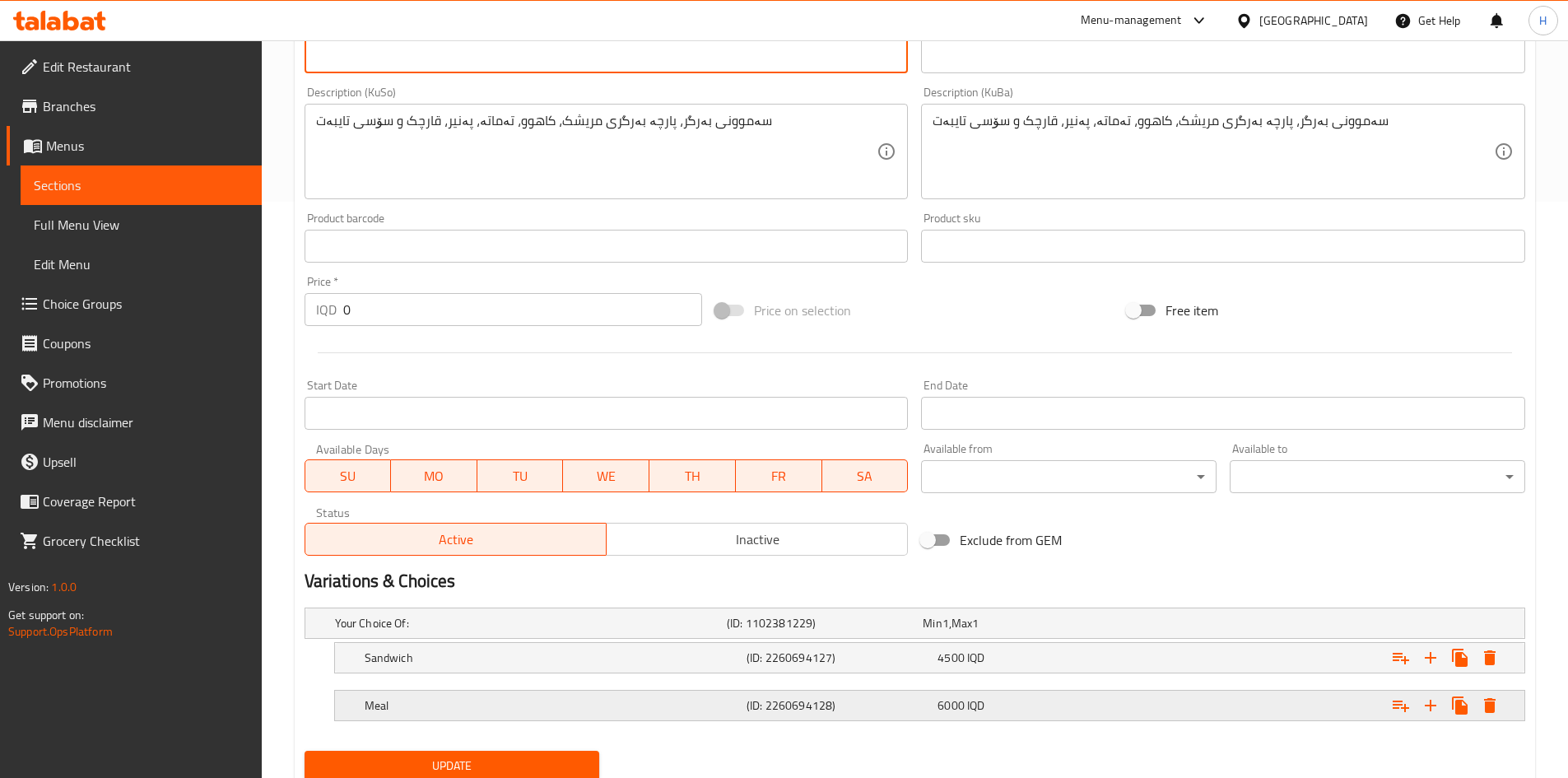
scroll to position [636, 0]
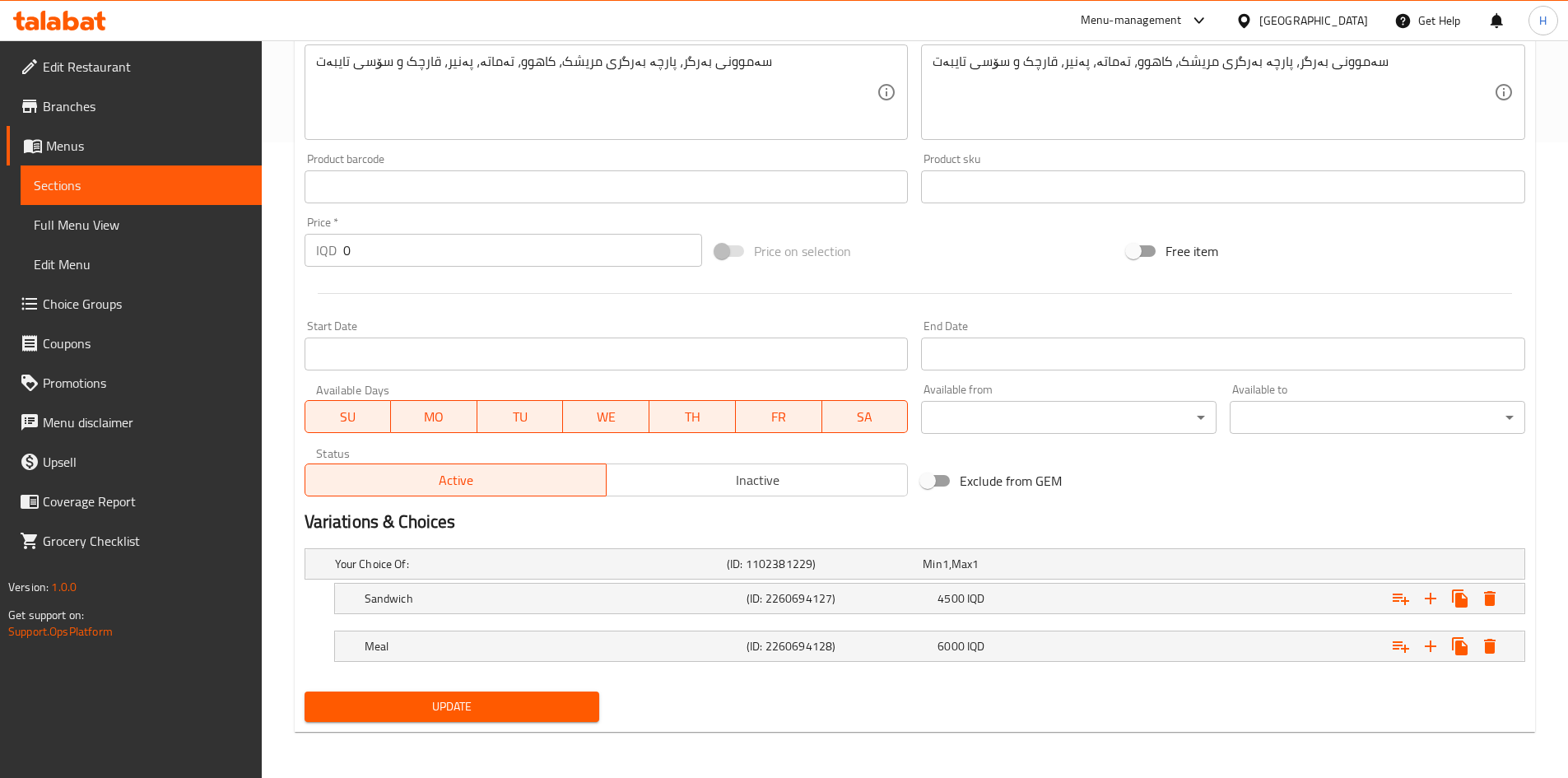
type textarea "Burger bun, chicken burger, lettuce, tomato and sauce"
click at [477, 716] on span "Update" at bounding box center [453, 707] width 270 height 20
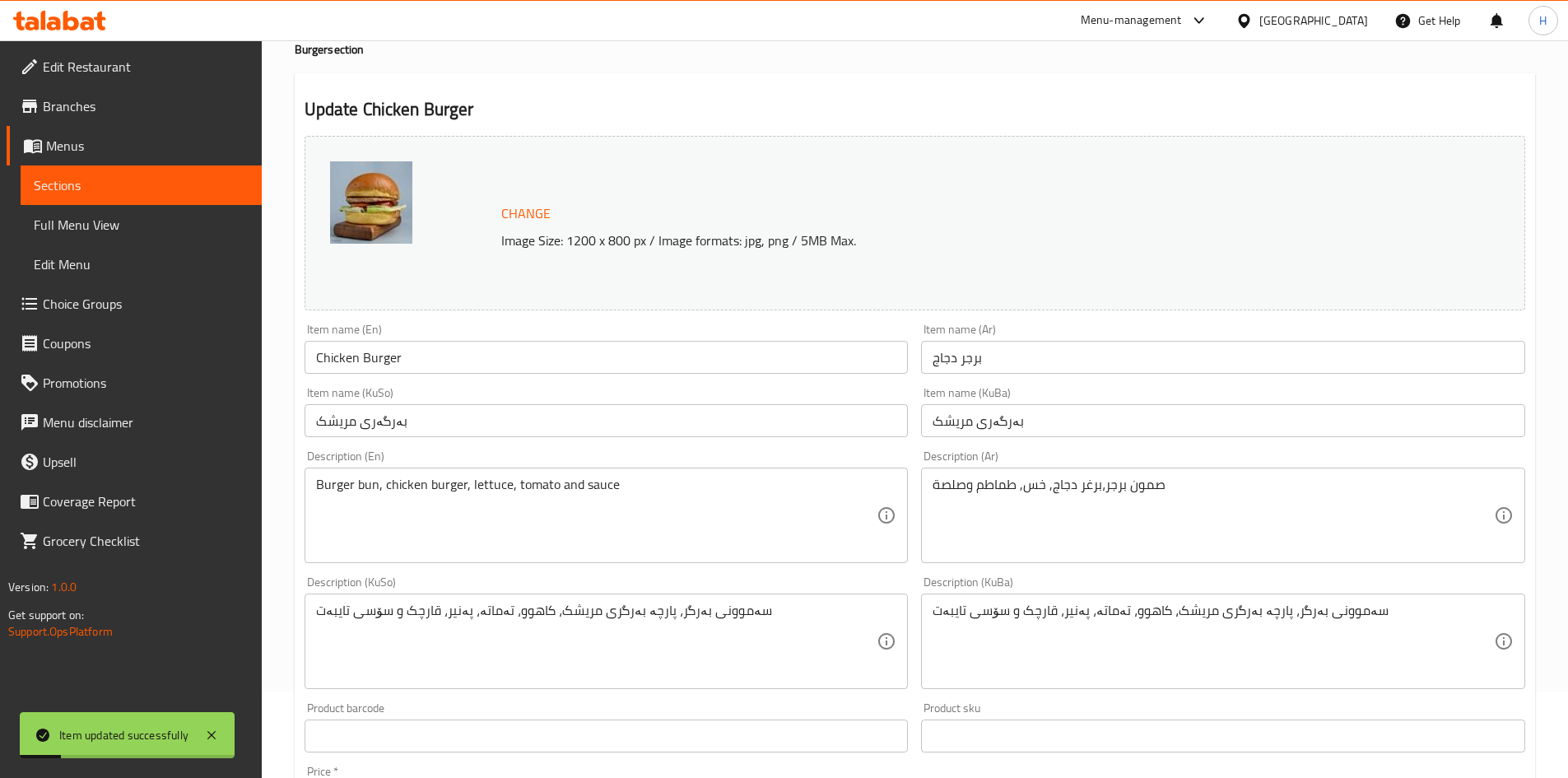
scroll to position [0, 0]
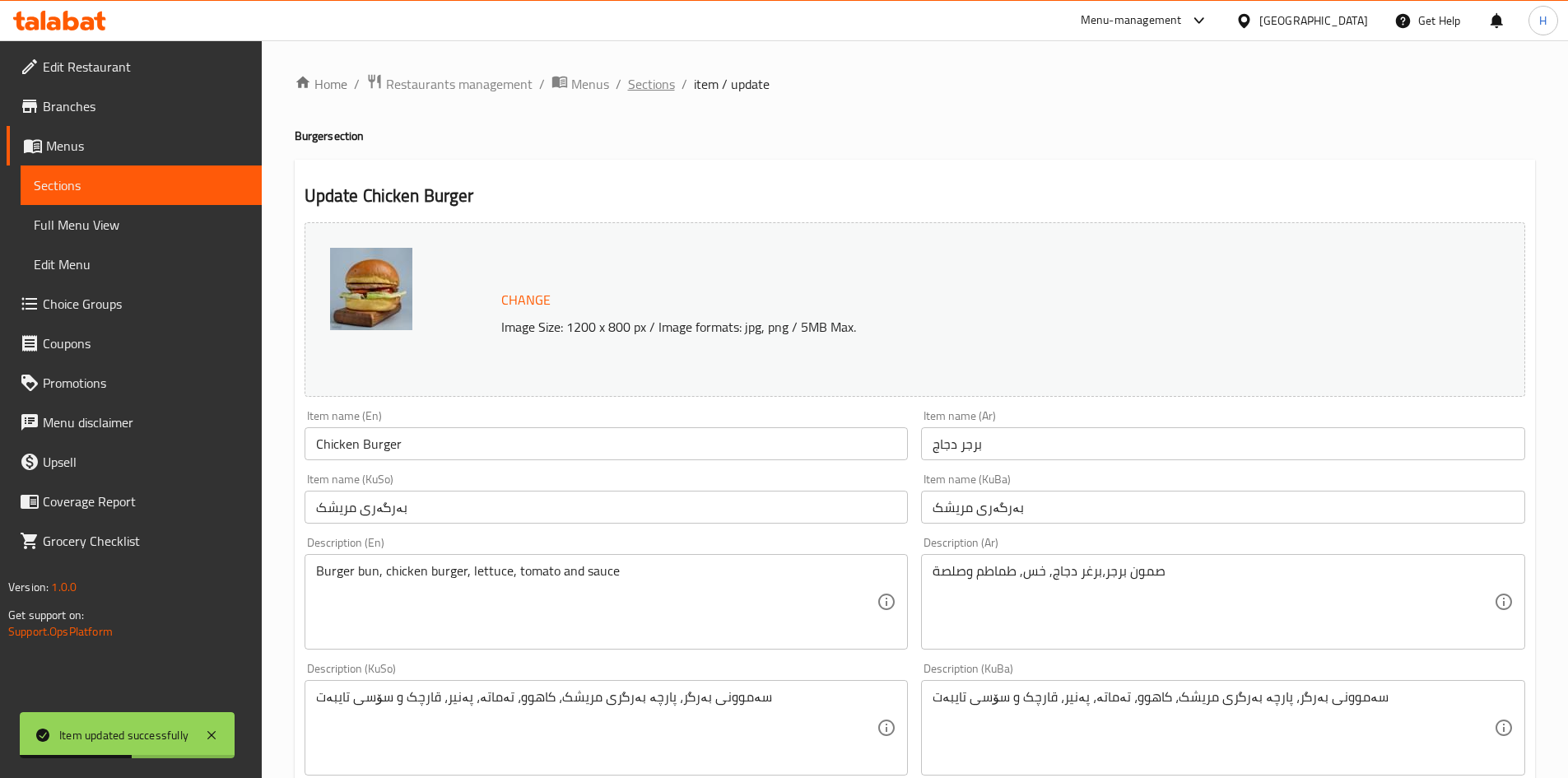
click at [652, 85] on span "Sections" at bounding box center [651, 83] width 47 height 19
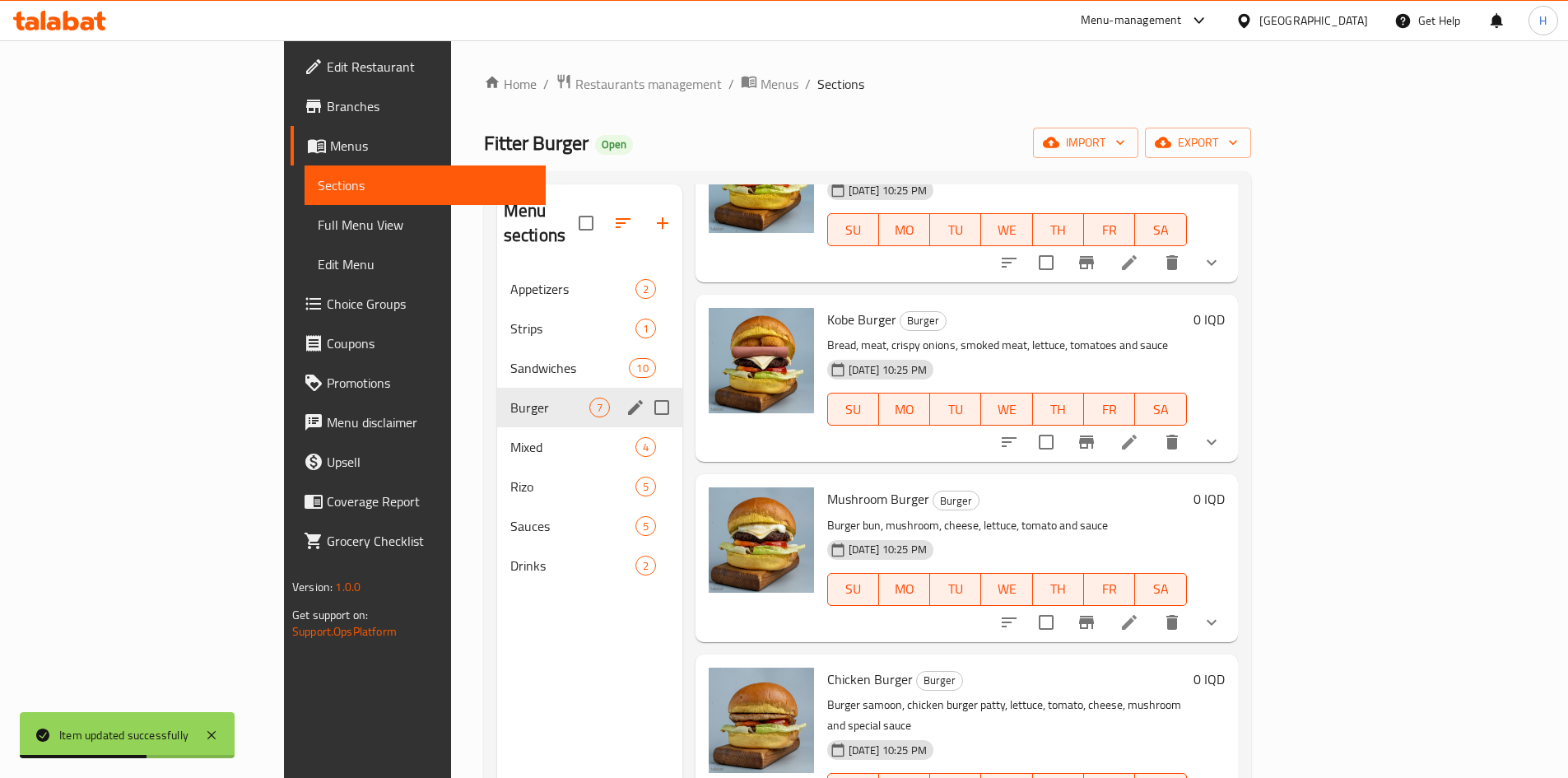
scroll to position [329, 0]
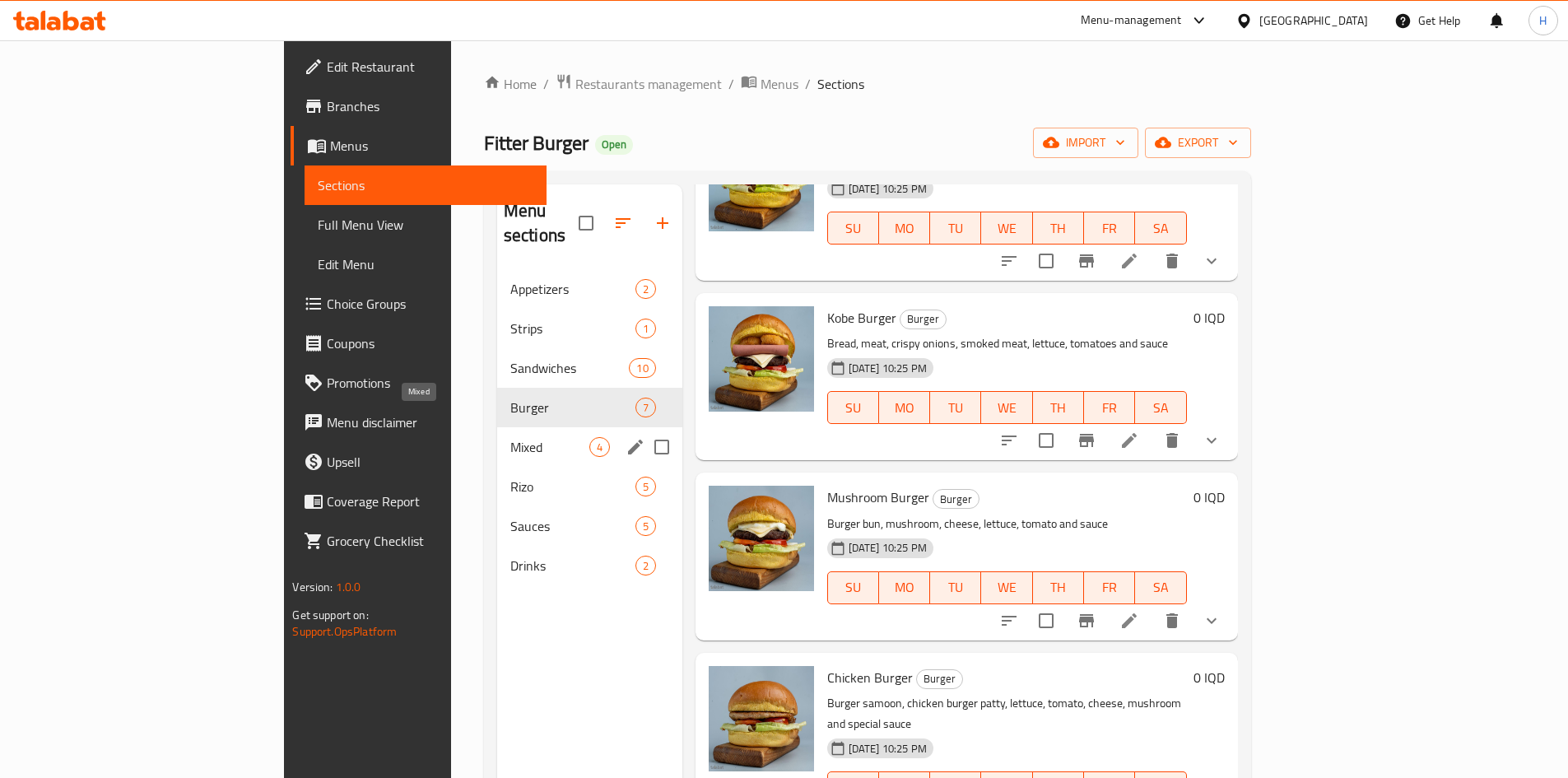
click at [510, 437] on span "Mixed" at bounding box center [549, 447] width 79 height 19
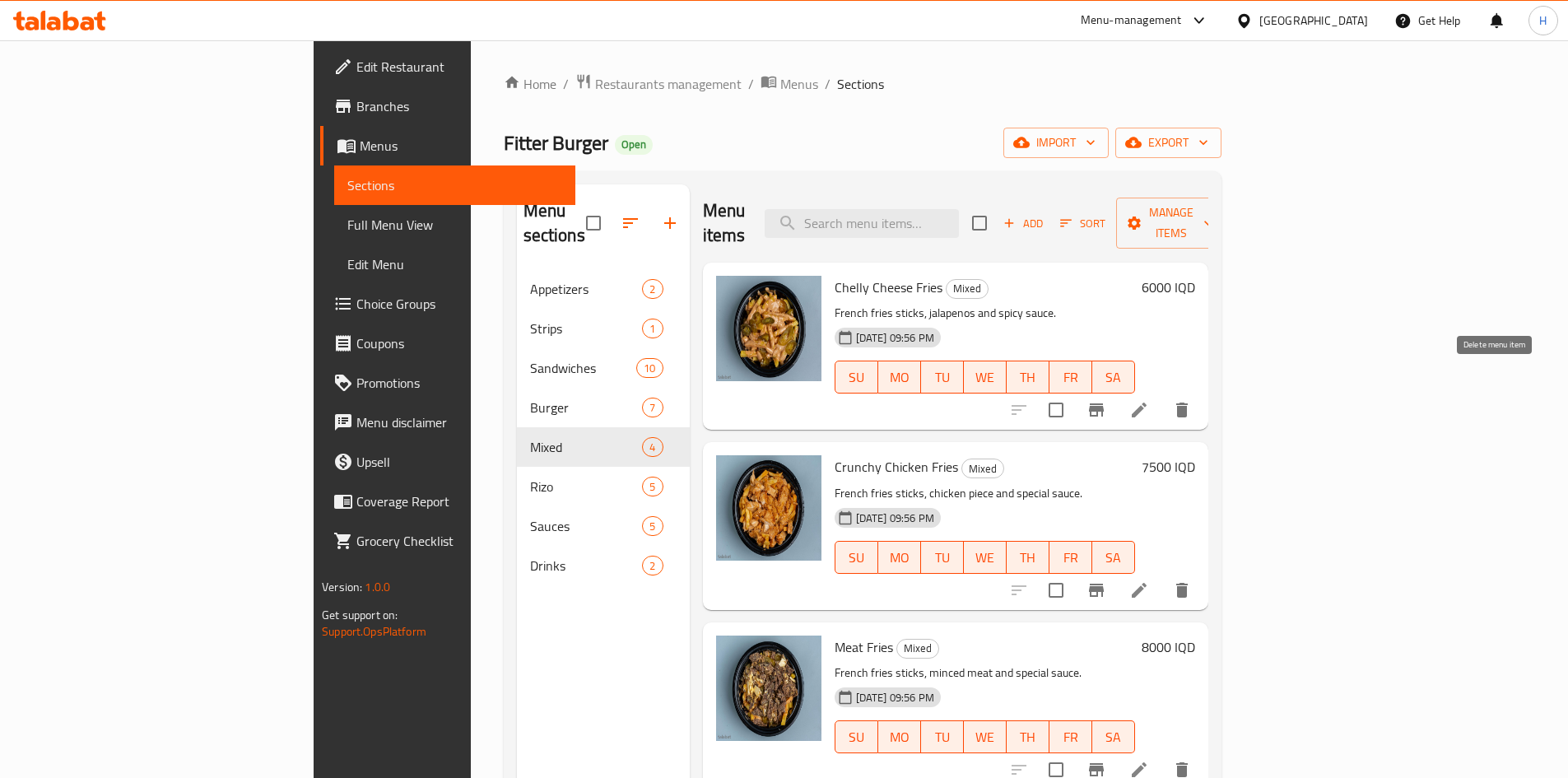
click at [1147, 403] on icon at bounding box center [1138, 409] width 14 height 14
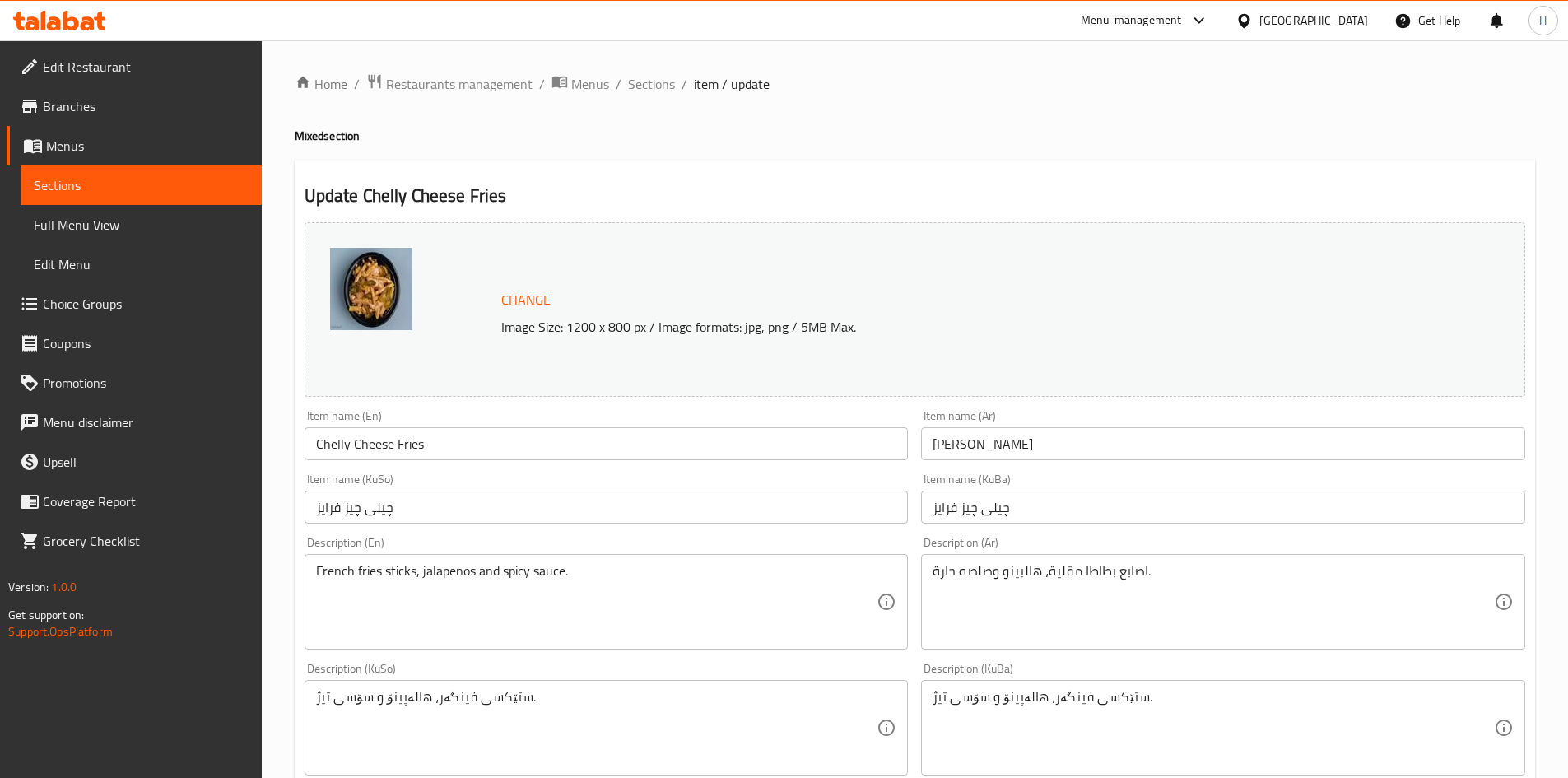
click at [1012, 558] on div "اصابع بطاطا مقلية، هالبينو وصلصه حارة. Description (Ar)" at bounding box center [1223, 602] width 604 height 96
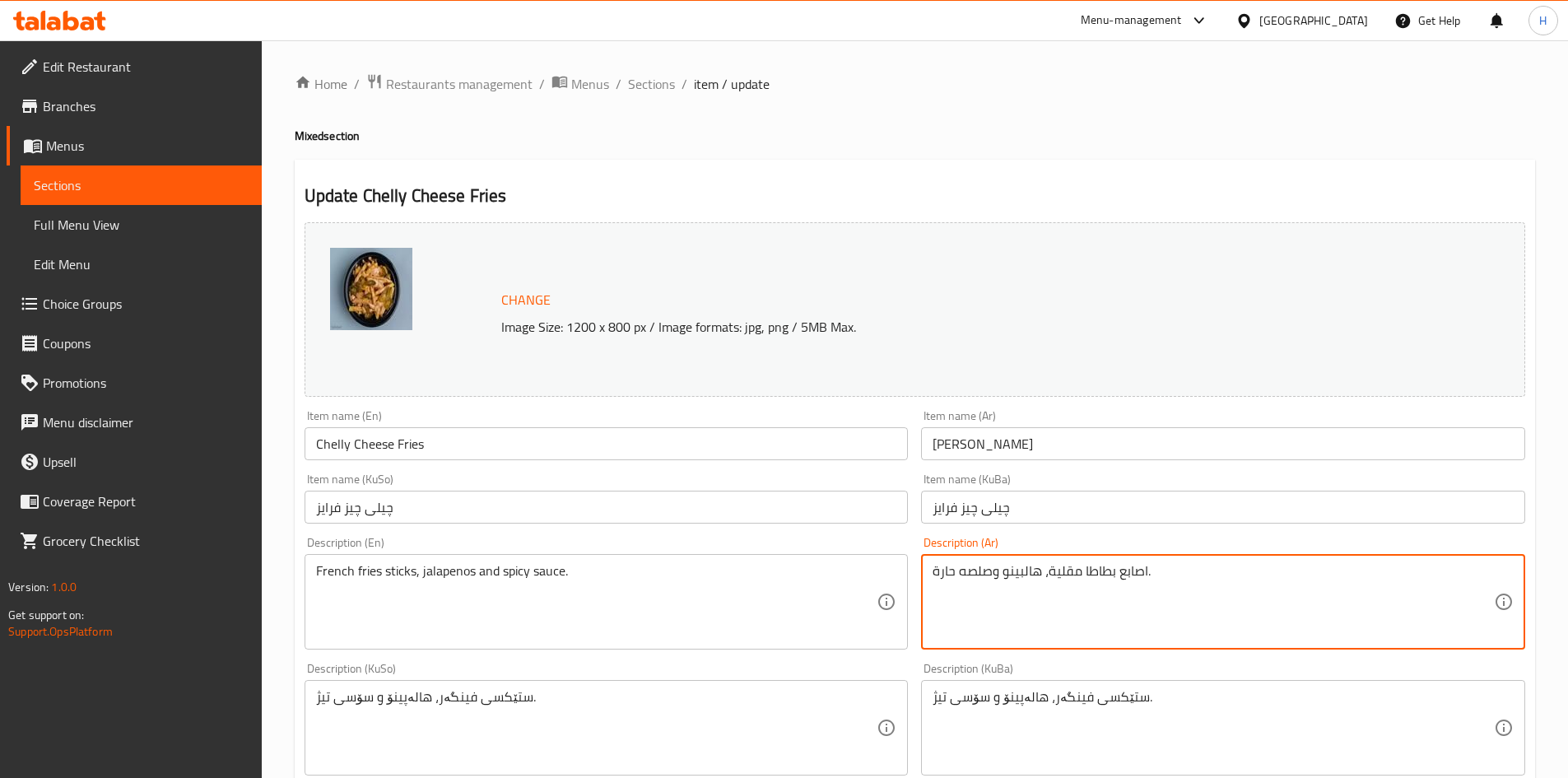
click at [1037, 593] on textarea "اصابع بطاطا مقلية، هالبينو وصلصه حارة." at bounding box center [1213, 602] width 561 height 78
click at [1076, 620] on textarea "بطاطا, هالبينو وصلصة خاصة" at bounding box center [1213, 602] width 561 height 78
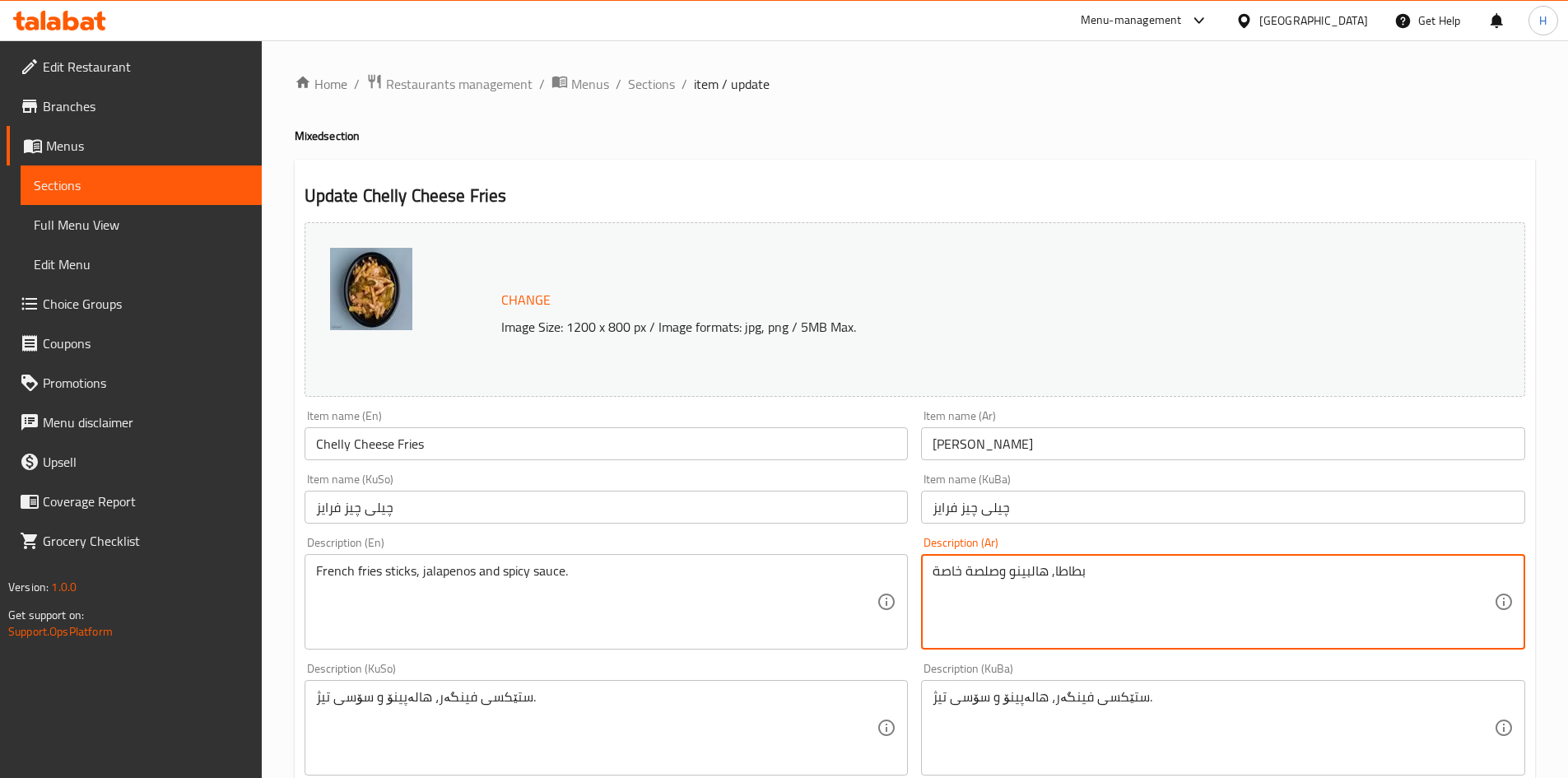
click at [1079, 622] on textarea "بطاطا, هالبينو وصلصة خاصة" at bounding box center [1213, 602] width 561 height 78
type textarea "بطاطا, هالبينو وصلصة خاصة"
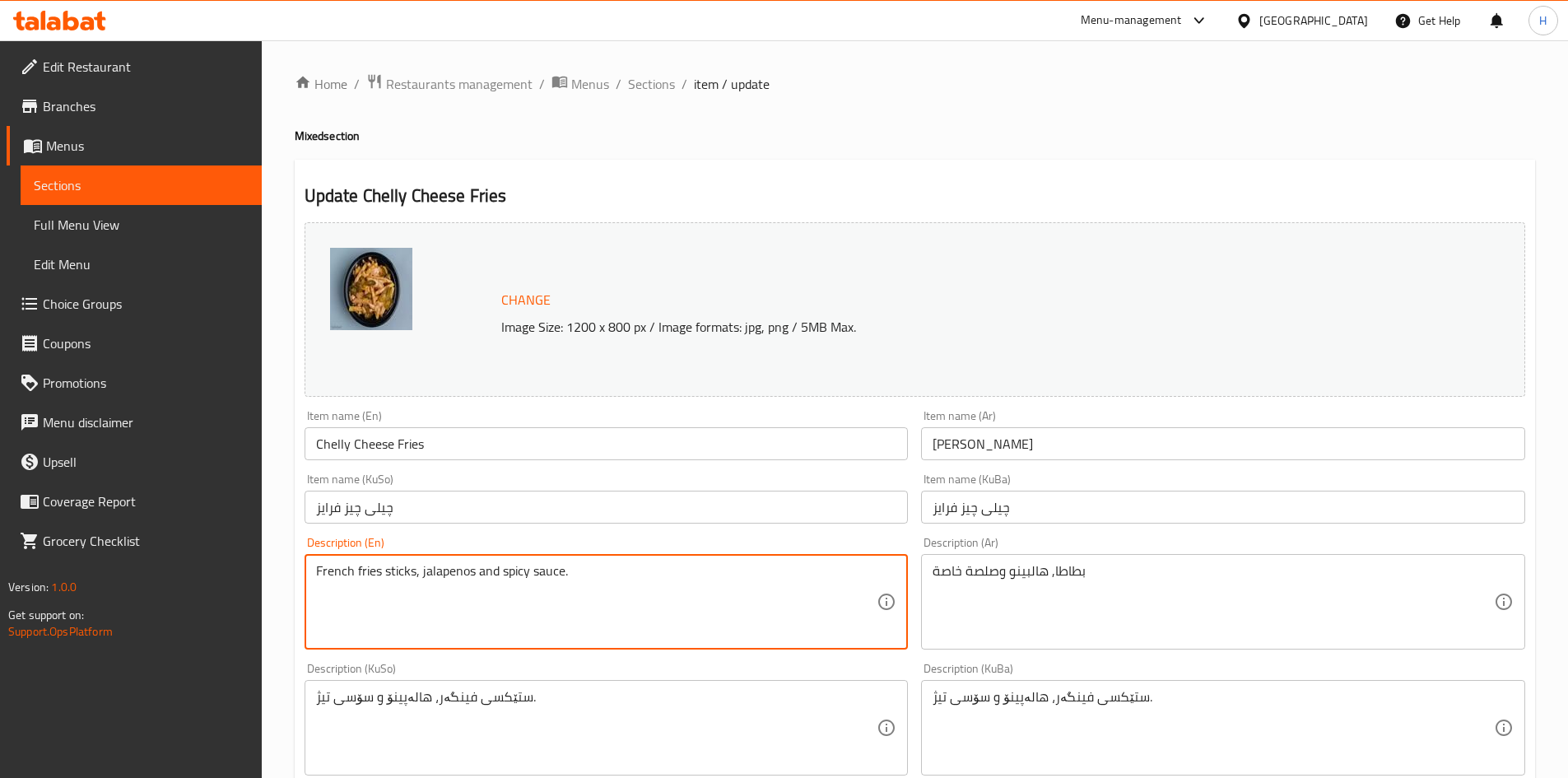
click at [510, 589] on textarea "French fries sticks, jalapenos and spicy sauce." at bounding box center [597, 602] width 561 height 78
paste textarea "Potatoes, jalapenos and special sauce"
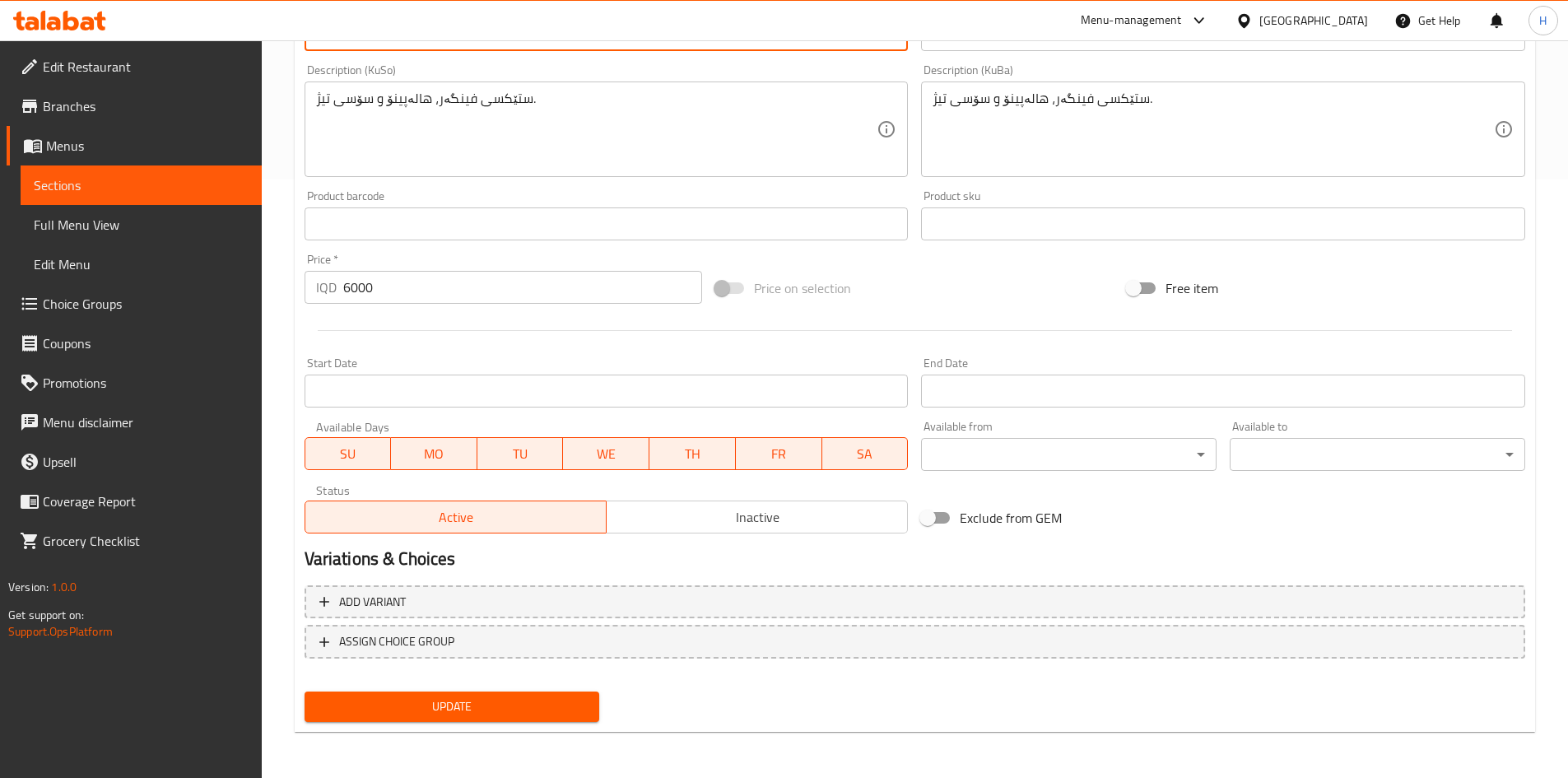
type textarea "Potatoes, jalapenos and special sauce"
click at [505, 702] on span "Update" at bounding box center [453, 707] width 270 height 20
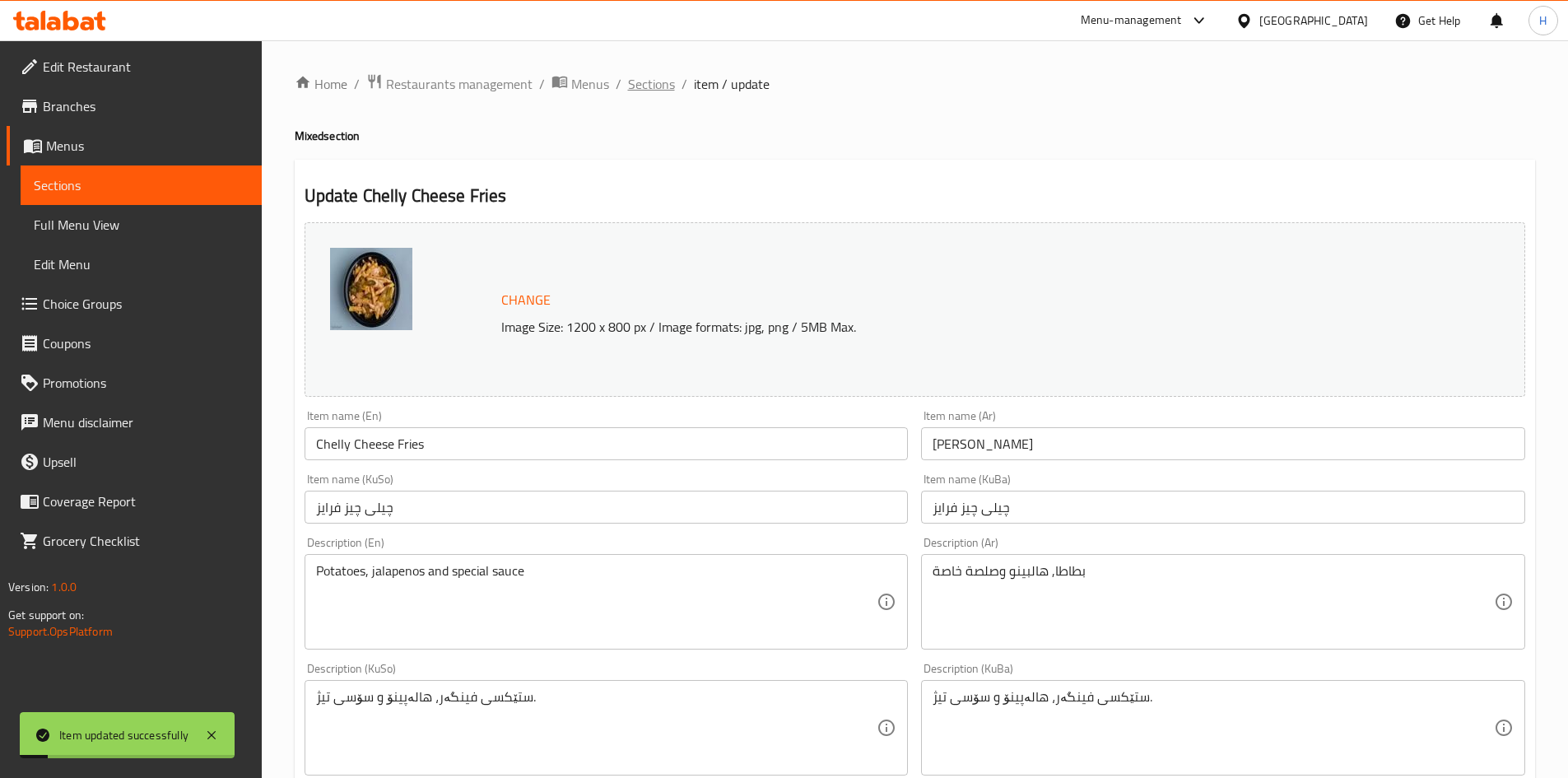
click at [648, 88] on span "Sections" at bounding box center [651, 83] width 47 height 19
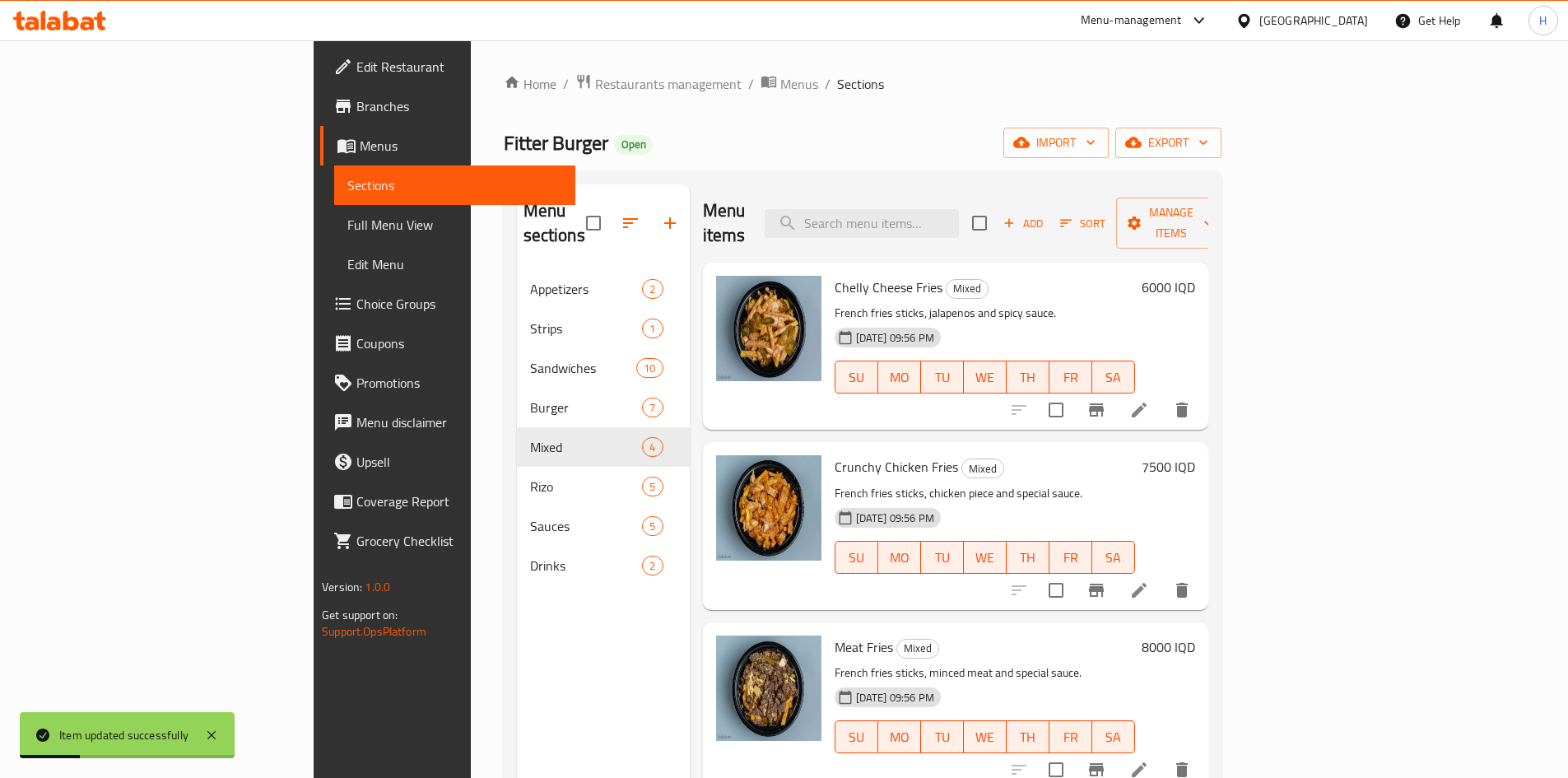
click at [1162, 575] on li at bounding box center [1139, 590] width 46 height 30
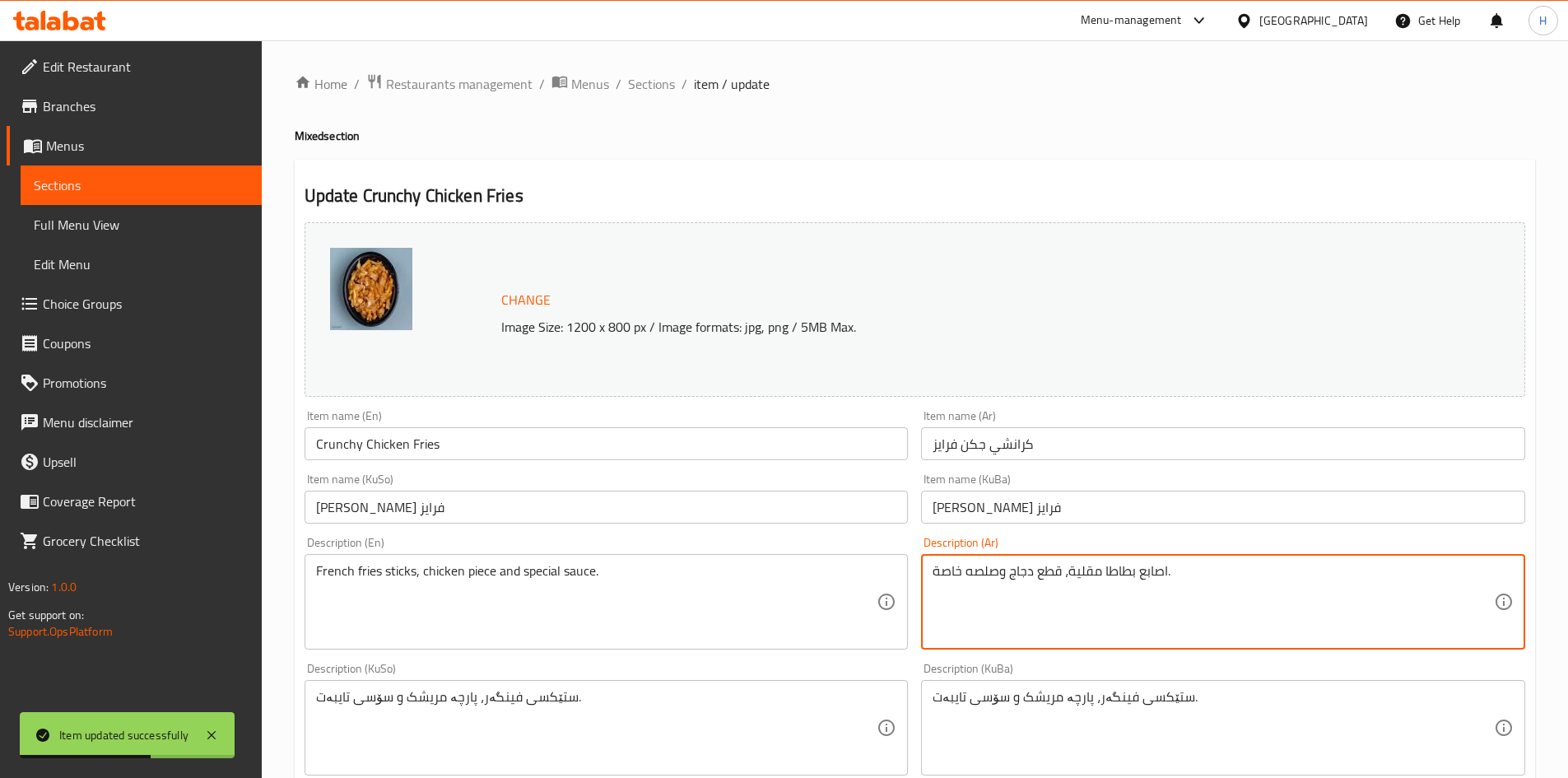
click at [1109, 613] on textarea "اصابع بطاطا مقلية، قطع دجاج وصلصه خاصة." at bounding box center [1213, 602] width 561 height 78
click at [652, 81] on span "Sections" at bounding box center [651, 83] width 47 height 19
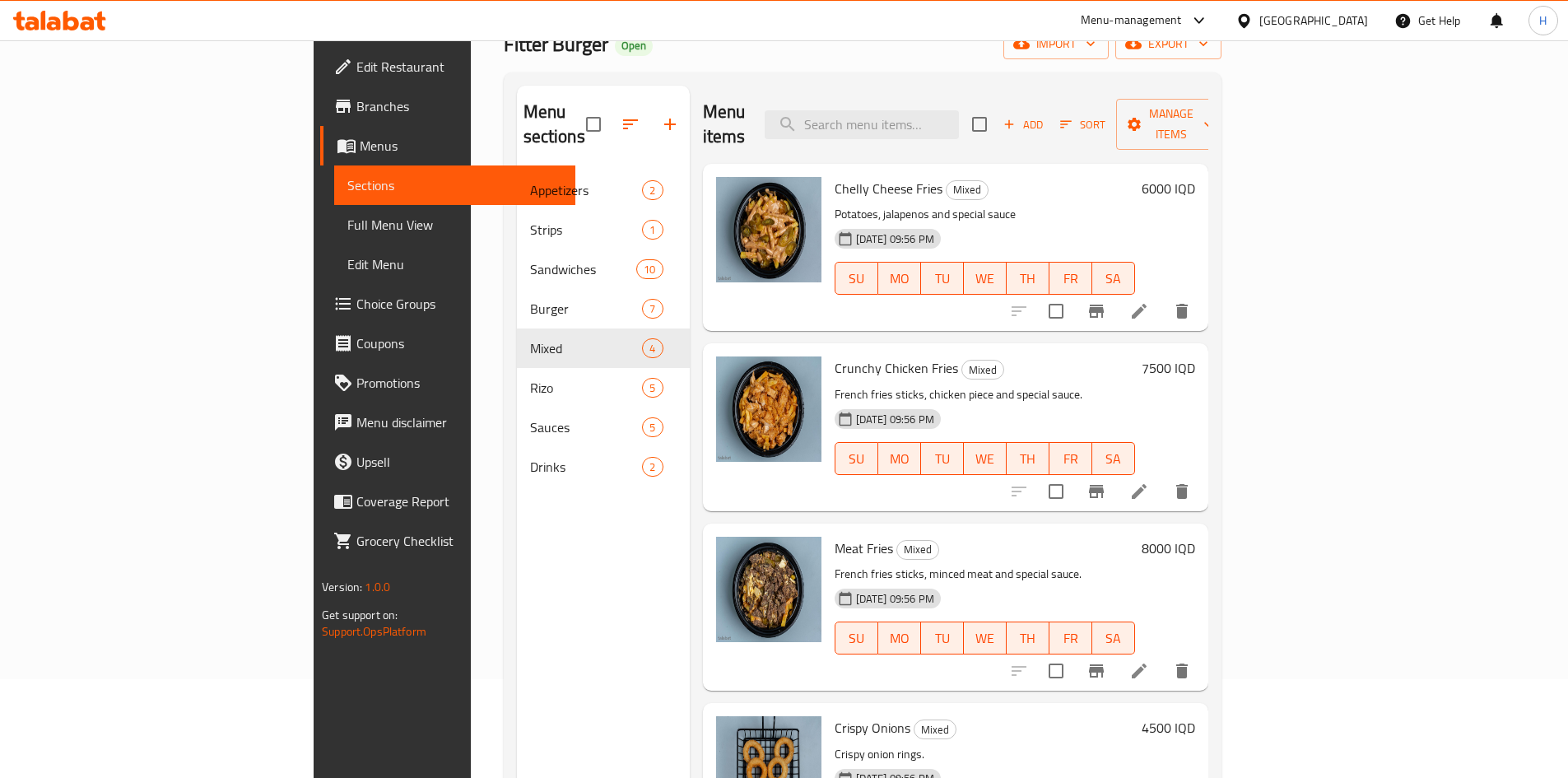
scroll to position [231, 0]
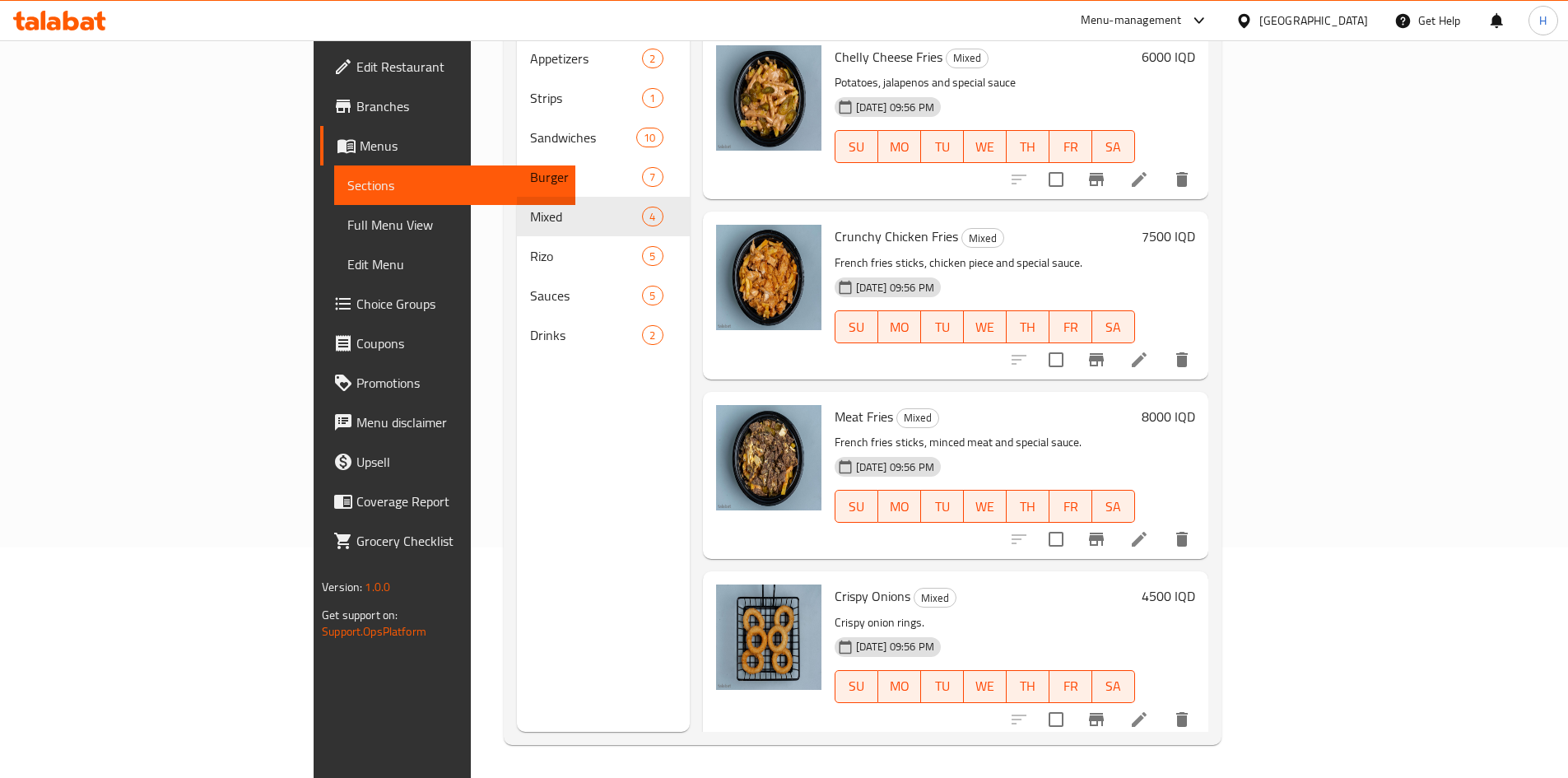
click at [1149, 530] on icon at bounding box center [1139, 539] width 19 height 19
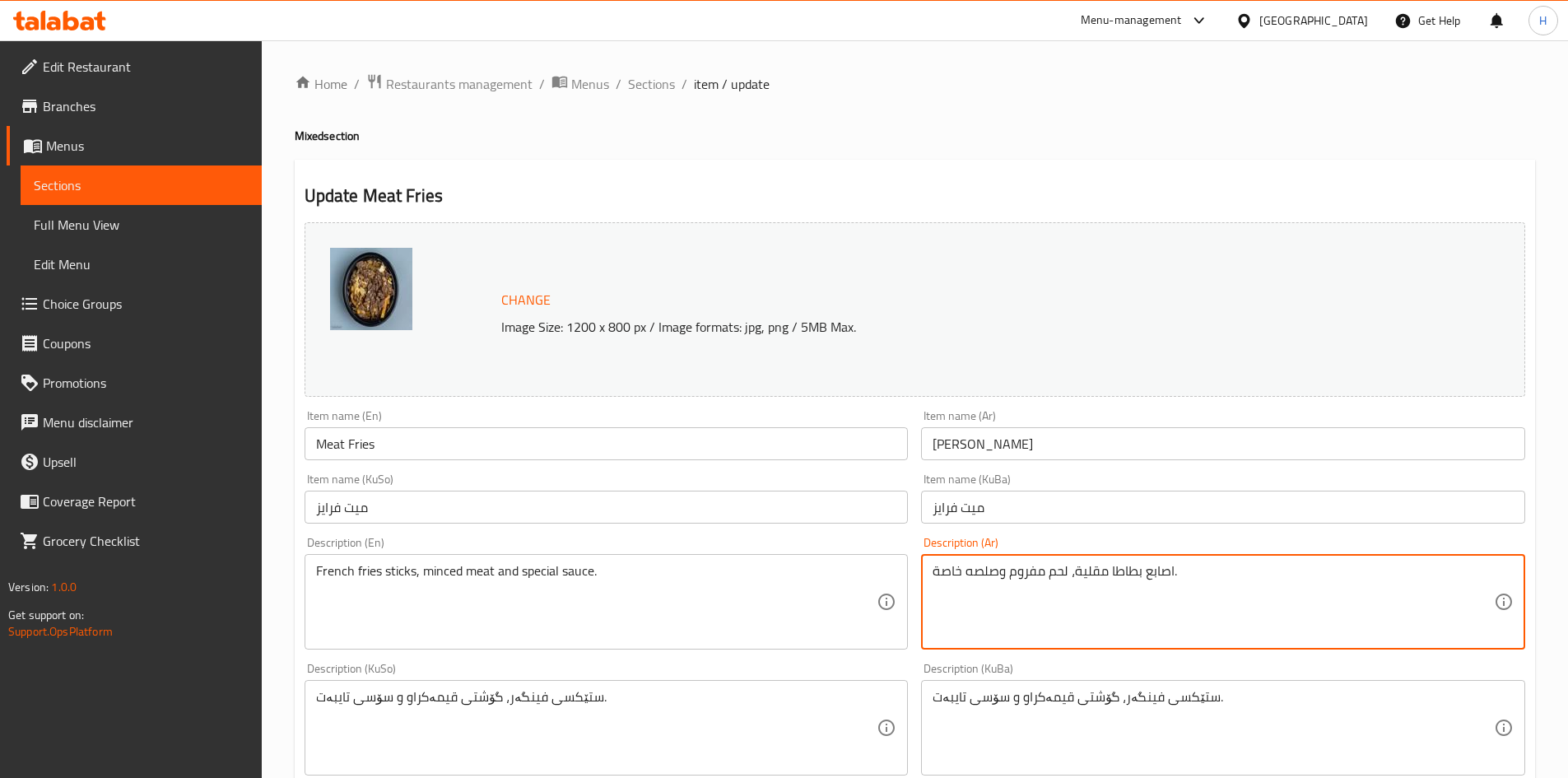
click at [1162, 580] on textarea "اصابع بطاطا مقلية، لحم مفروم وصلصه خاصة." at bounding box center [1213, 602] width 561 height 78
click at [1164, 580] on textarea "لحم برغر مفروم, بطاطا وصلصة عسل" at bounding box center [1213, 602] width 561 height 78
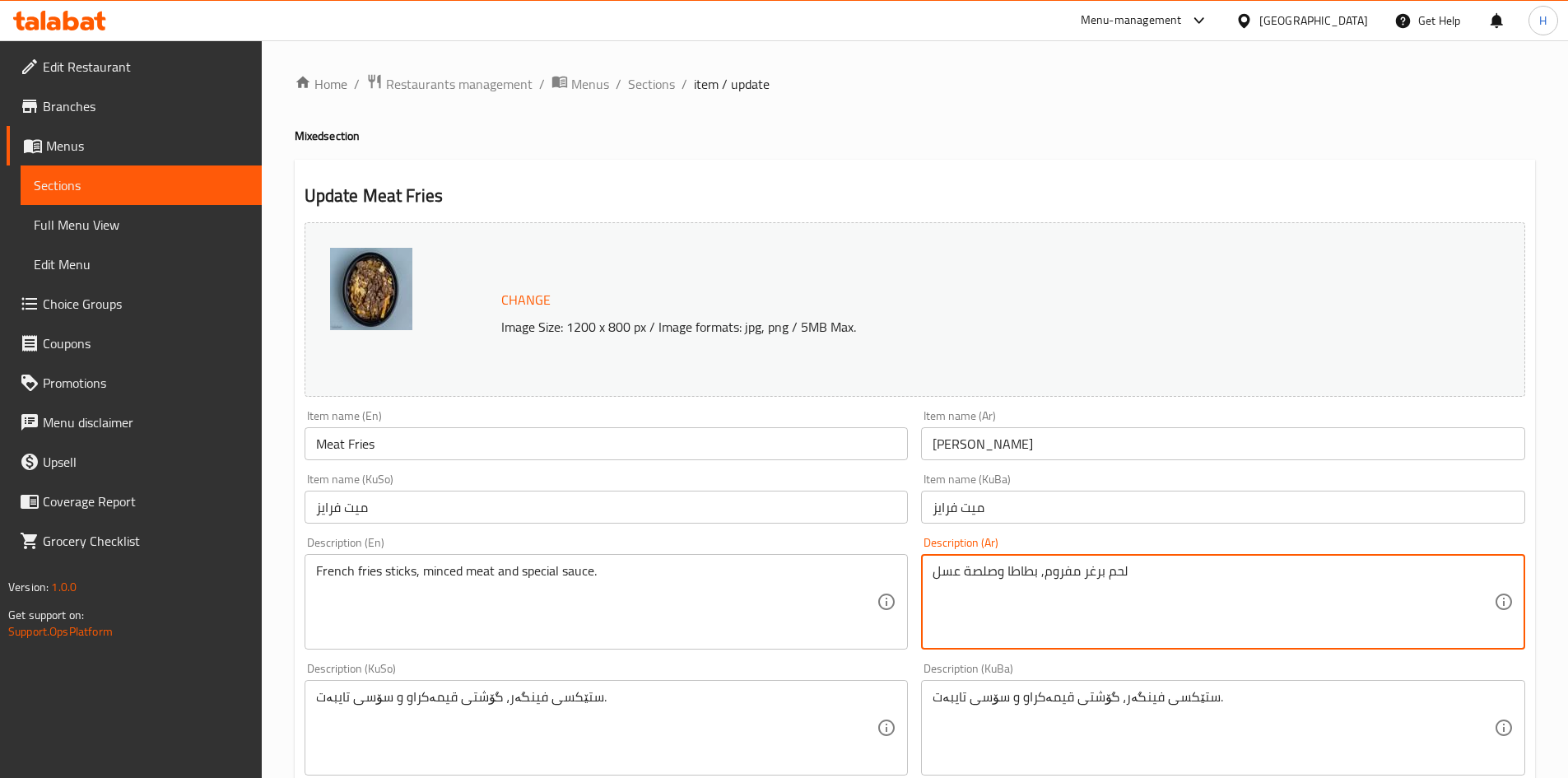
type textarea "لحم برغر مفروم, بطاطا وصلصة عسل"
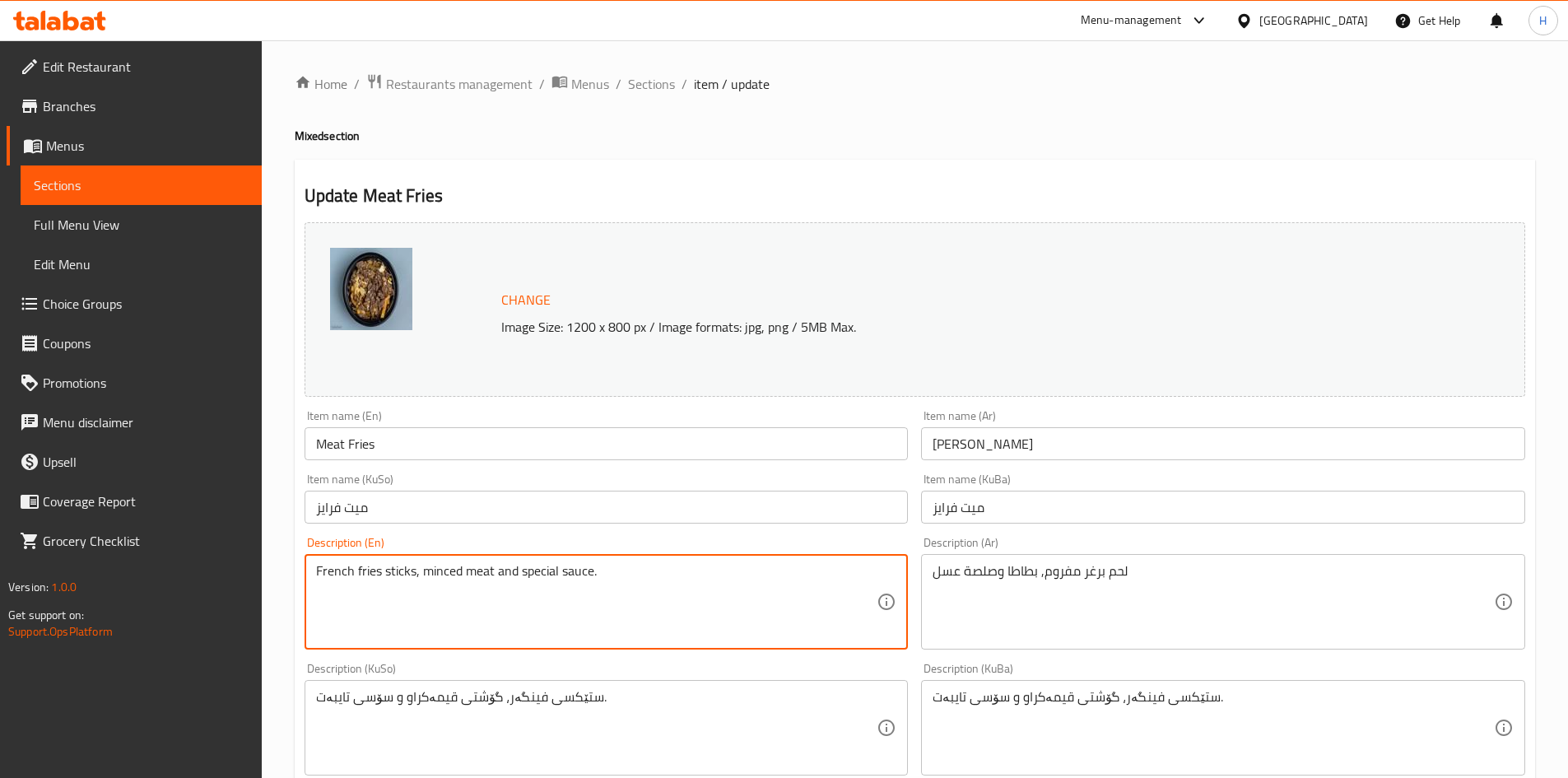
click at [484, 583] on textarea "French fries sticks, minced meat and special sauce." at bounding box center [597, 602] width 561 height 78
paste textarea "Minced burger meat, potatoes and honey sauce"
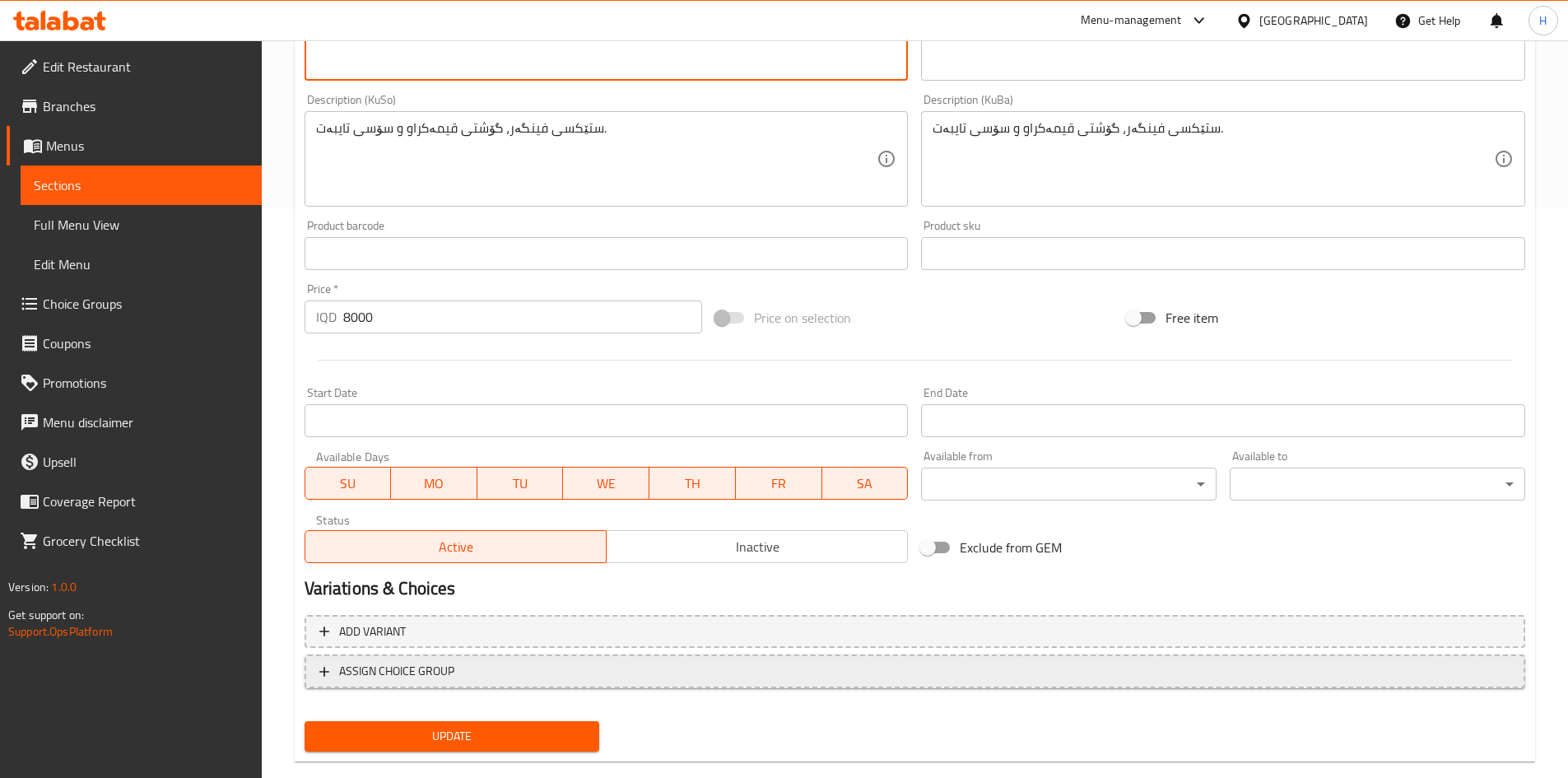
scroll to position [598, 0]
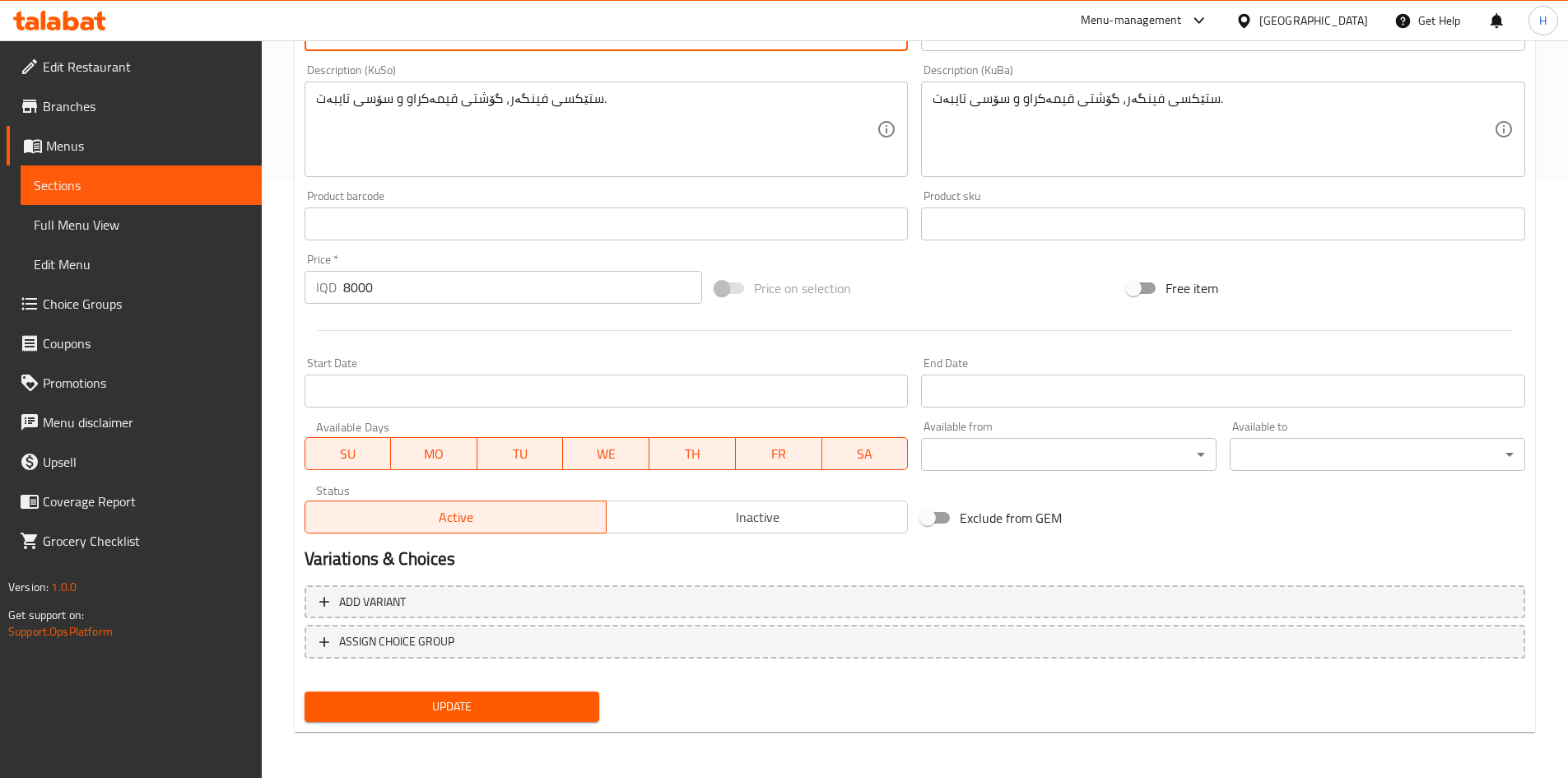
type textarea "Minced burger meat, potatoes and honey sauce"
click at [476, 701] on span "Update" at bounding box center [453, 707] width 270 height 20
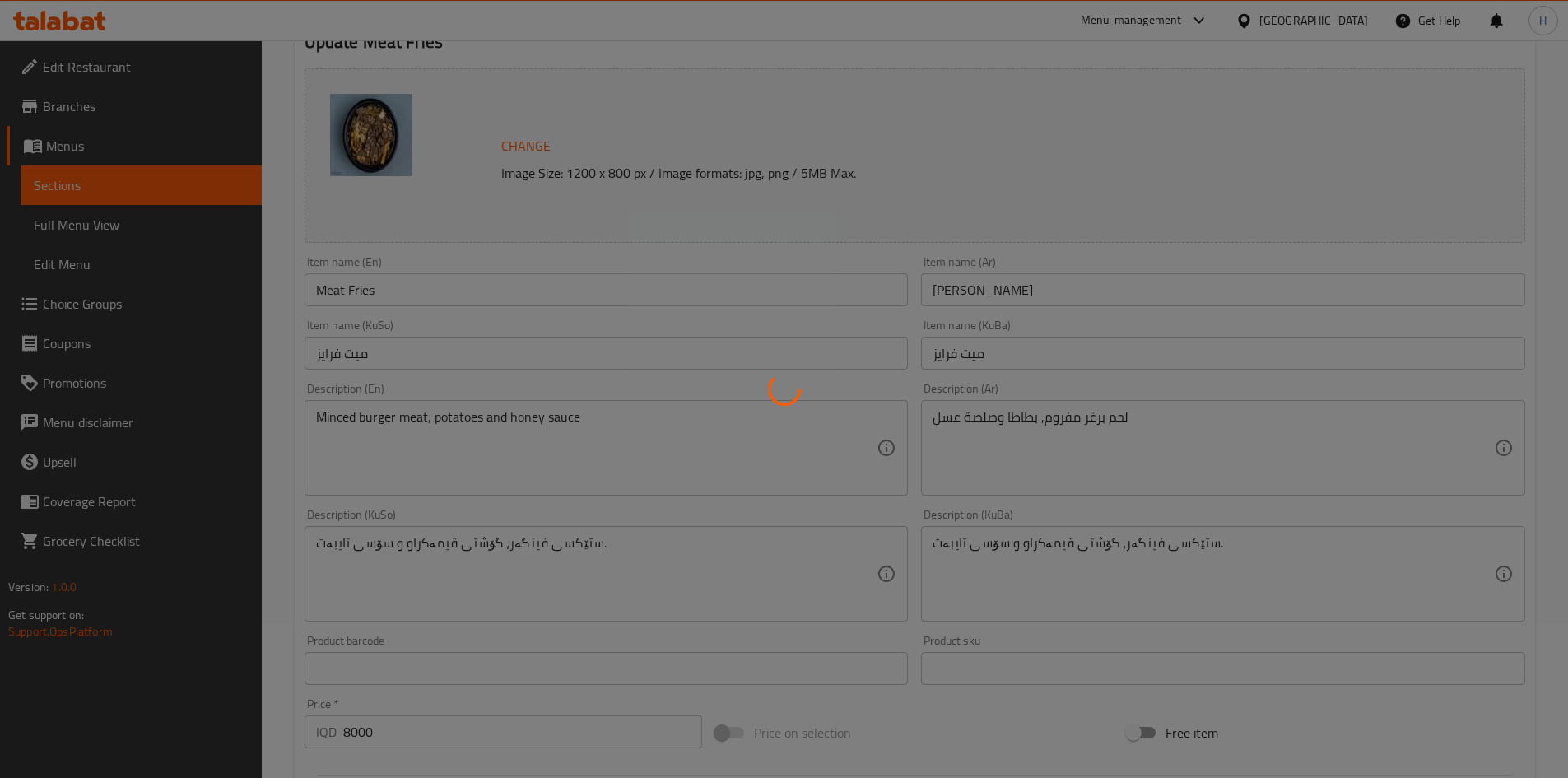
scroll to position [0, 0]
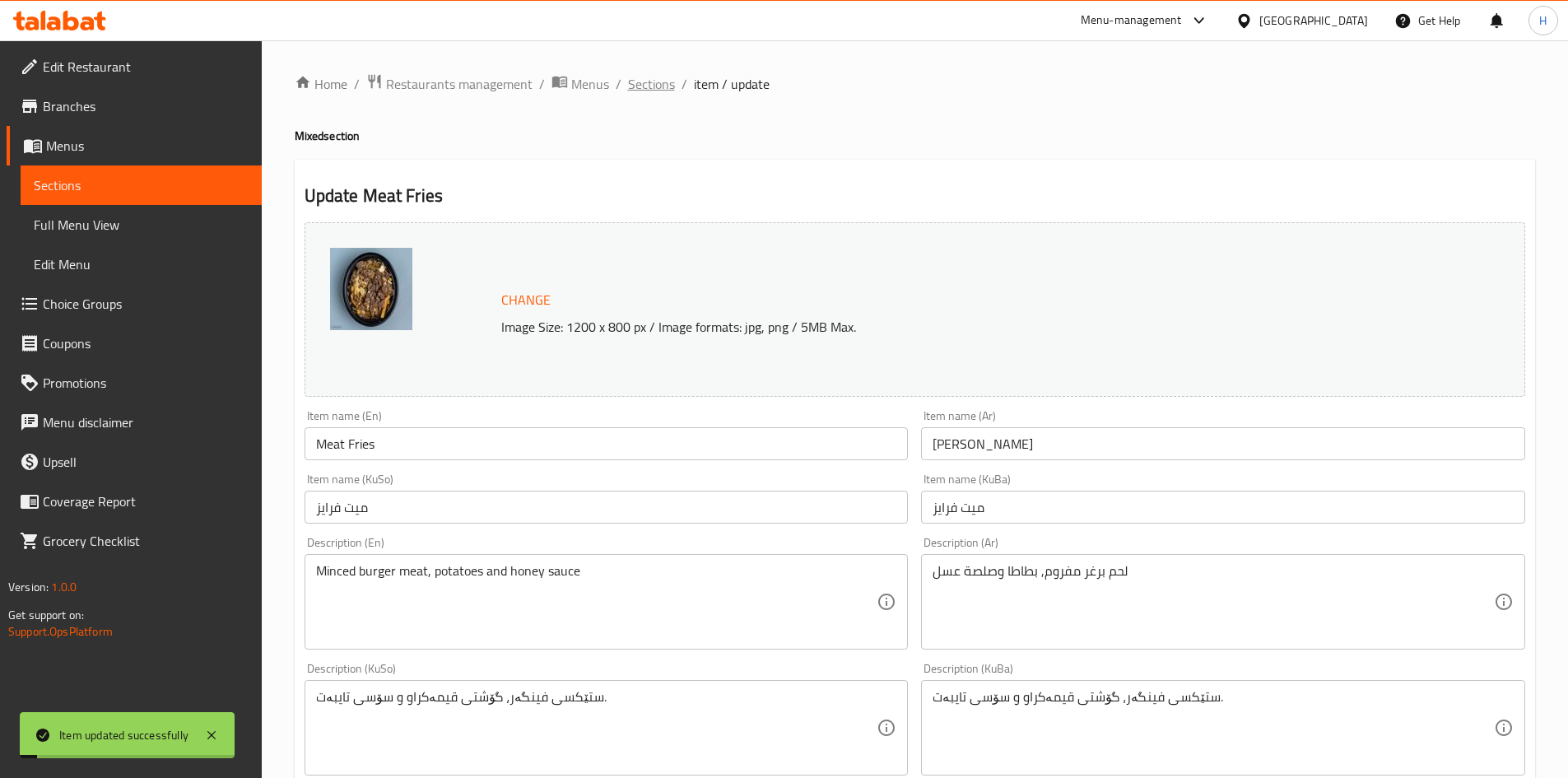
click at [648, 83] on span "Sections" at bounding box center [651, 83] width 47 height 19
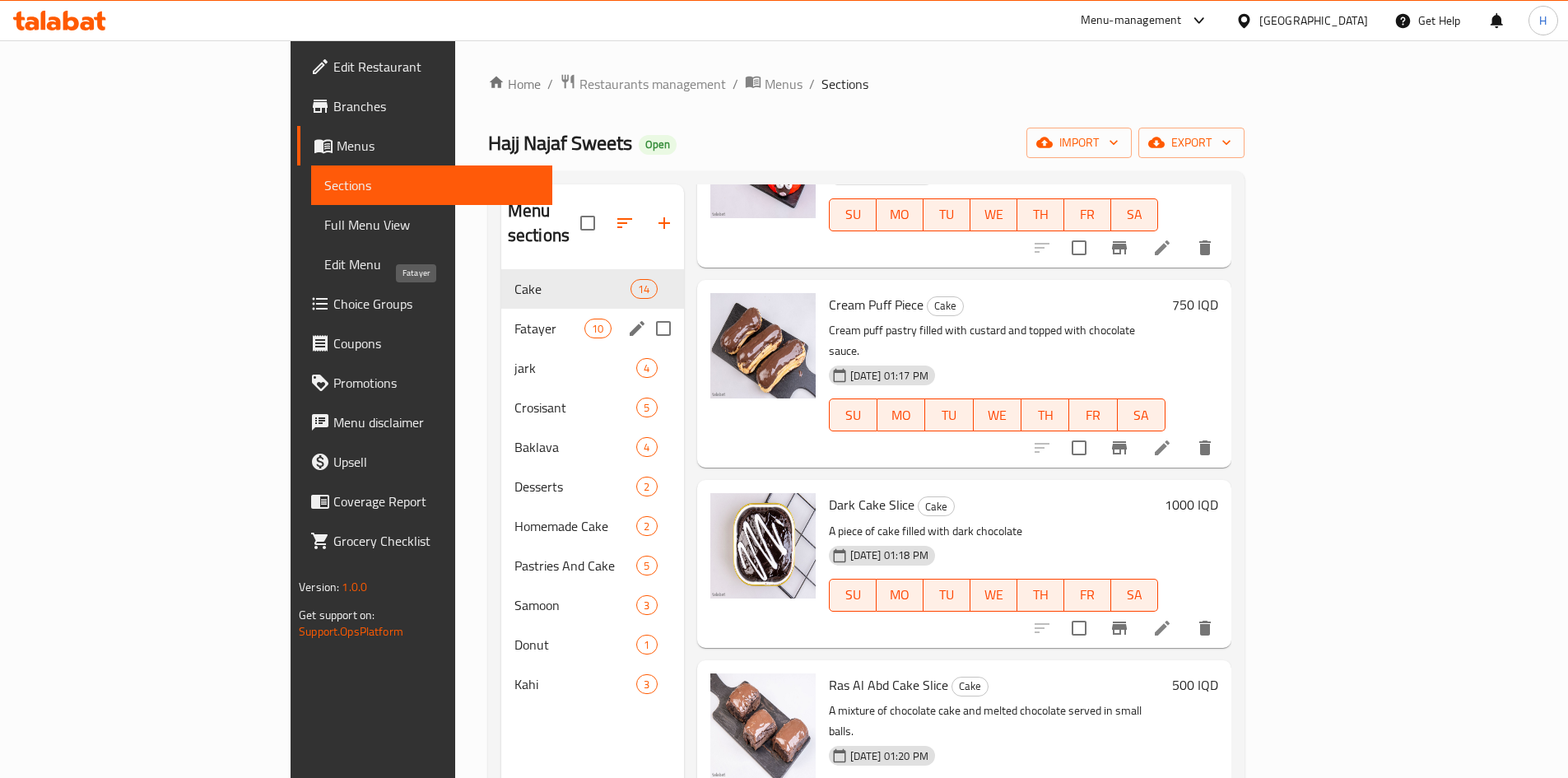
click at [514, 319] on span "Fatayer" at bounding box center [549, 328] width 70 height 19
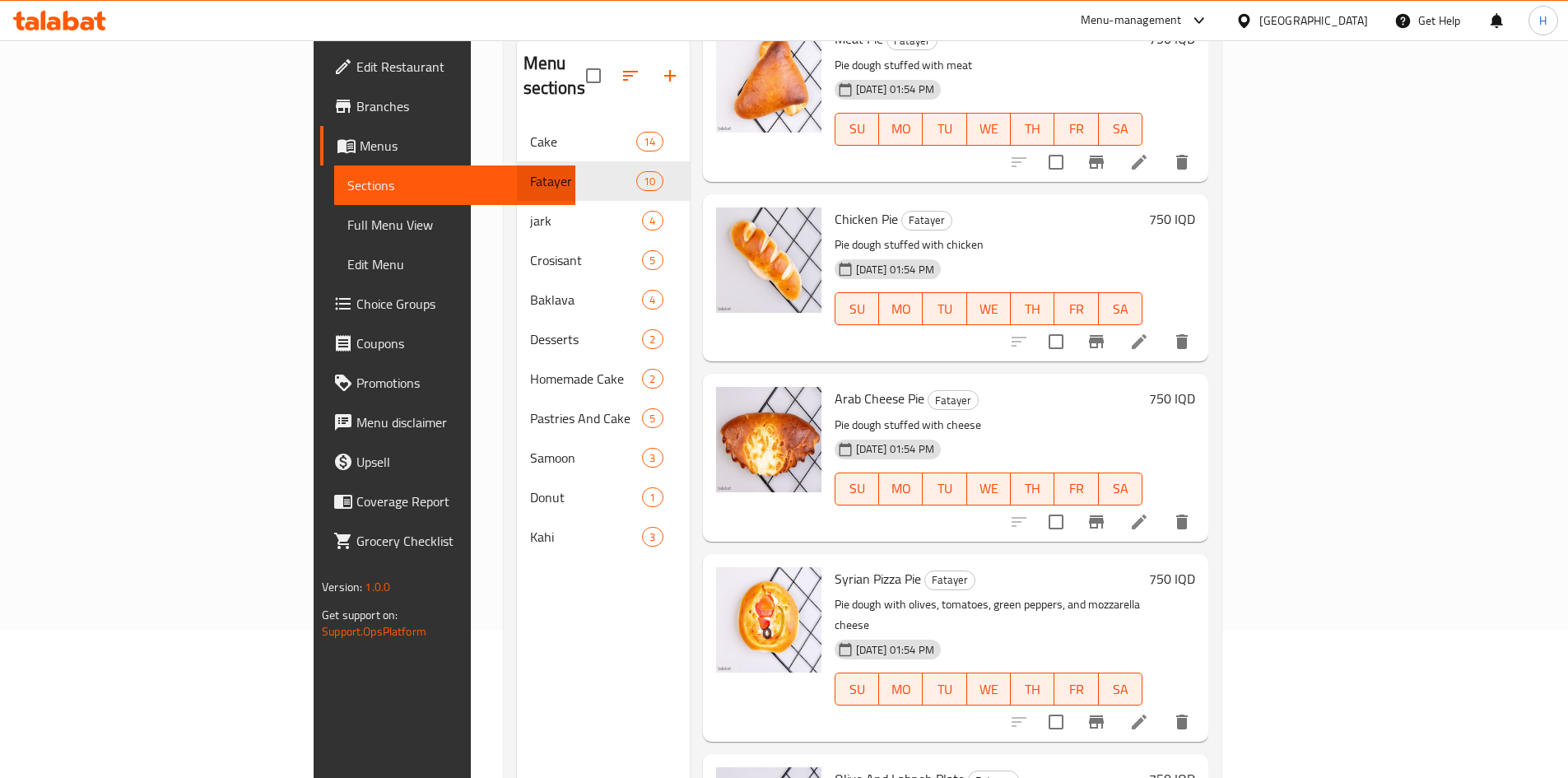
scroll to position [231, 0]
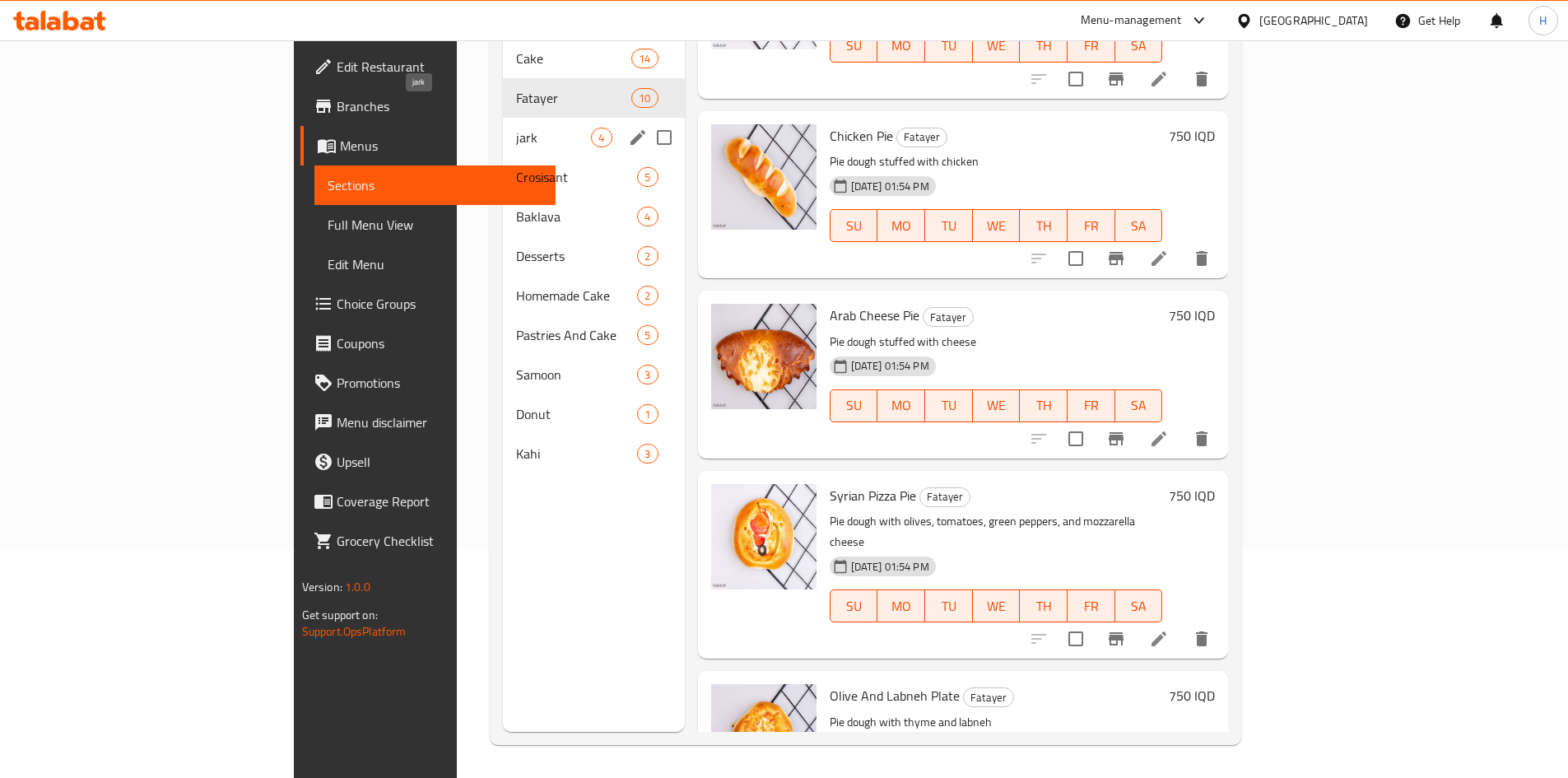
click at [516, 128] on span "jark" at bounding box center [553, 137] width 75 height 19
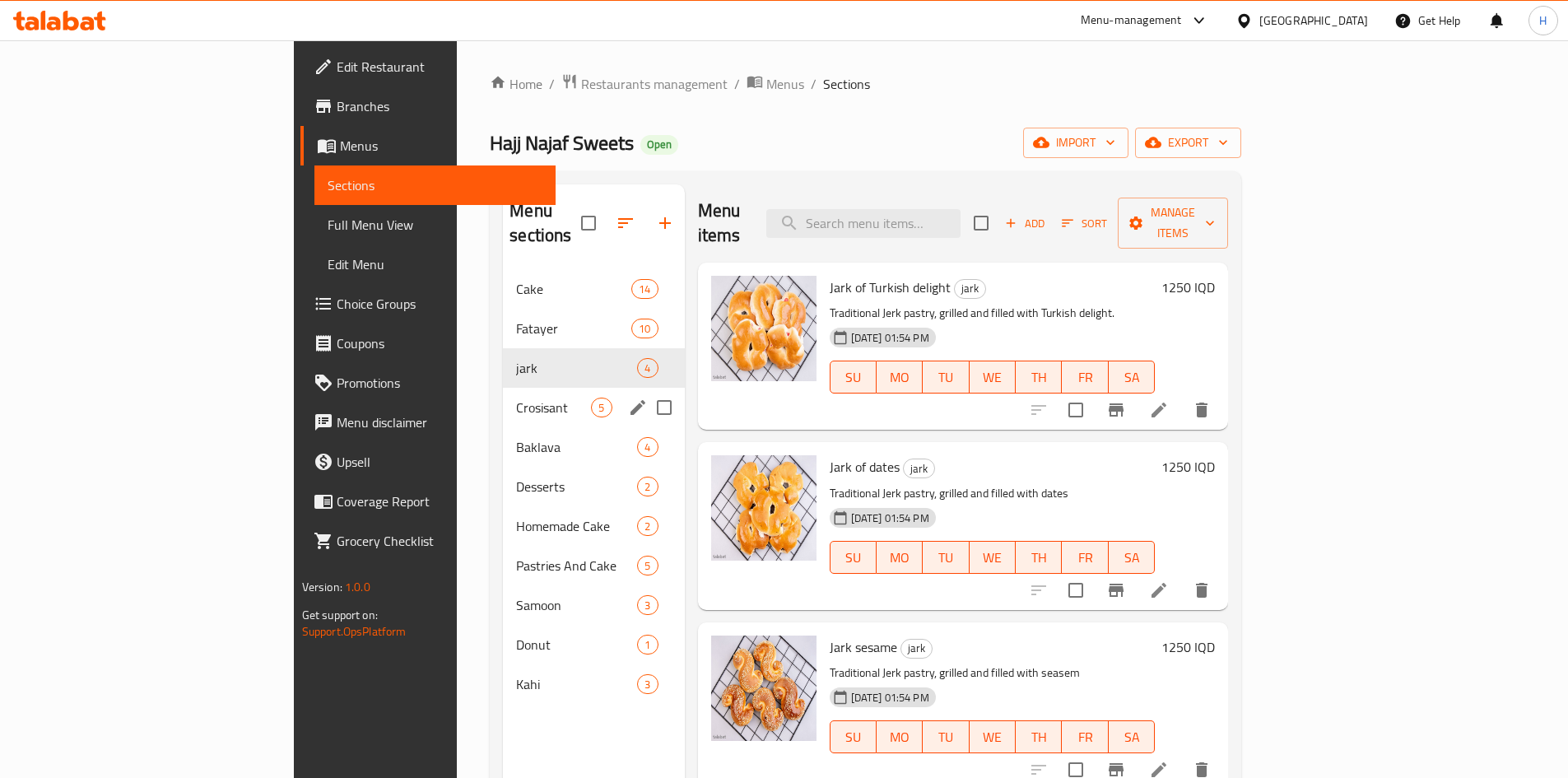
click at [516, 397] on span "Crosisant" at bounding box center [553, 407] width 75 height 19
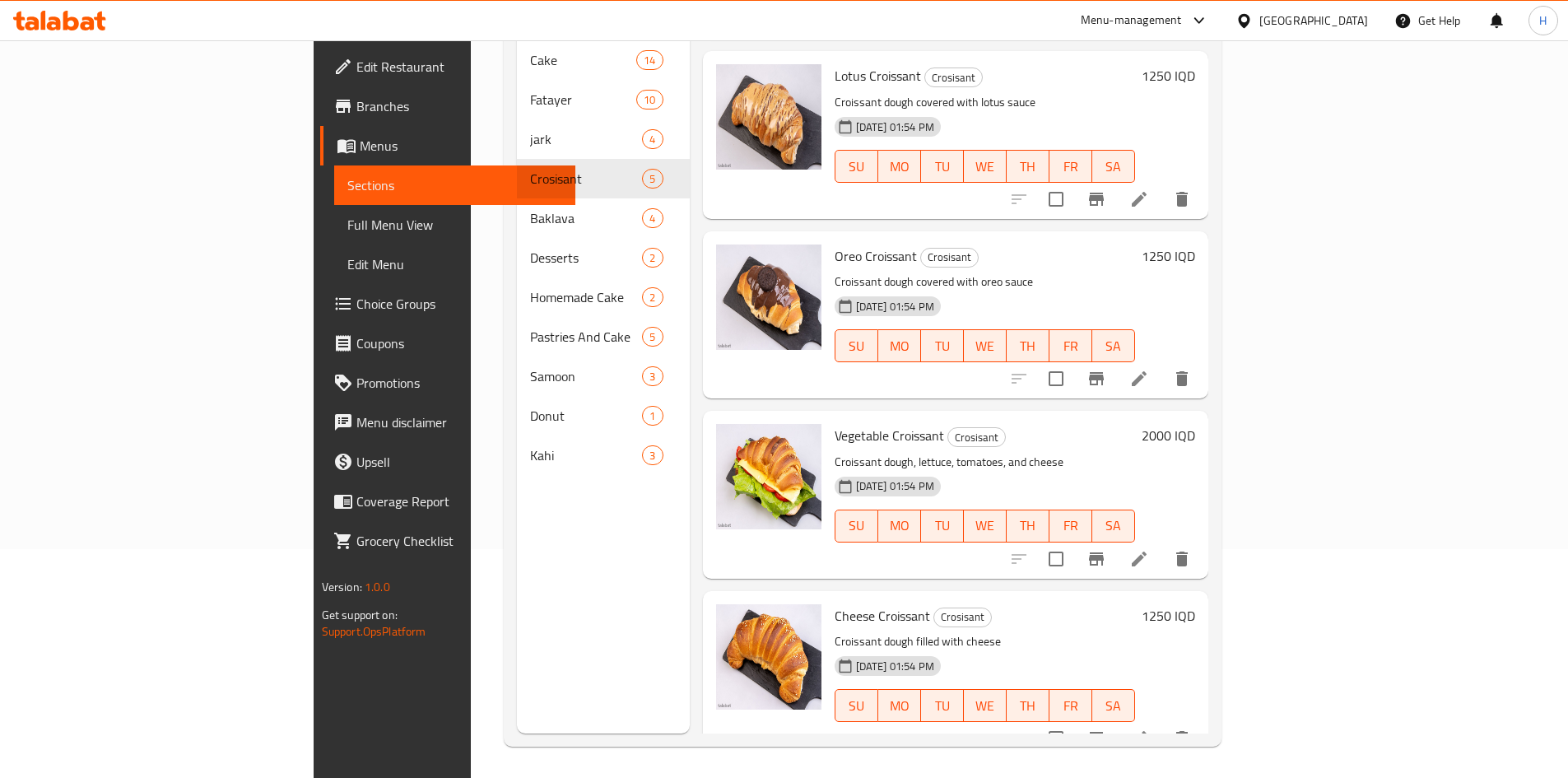
scroll to position [231, 0]
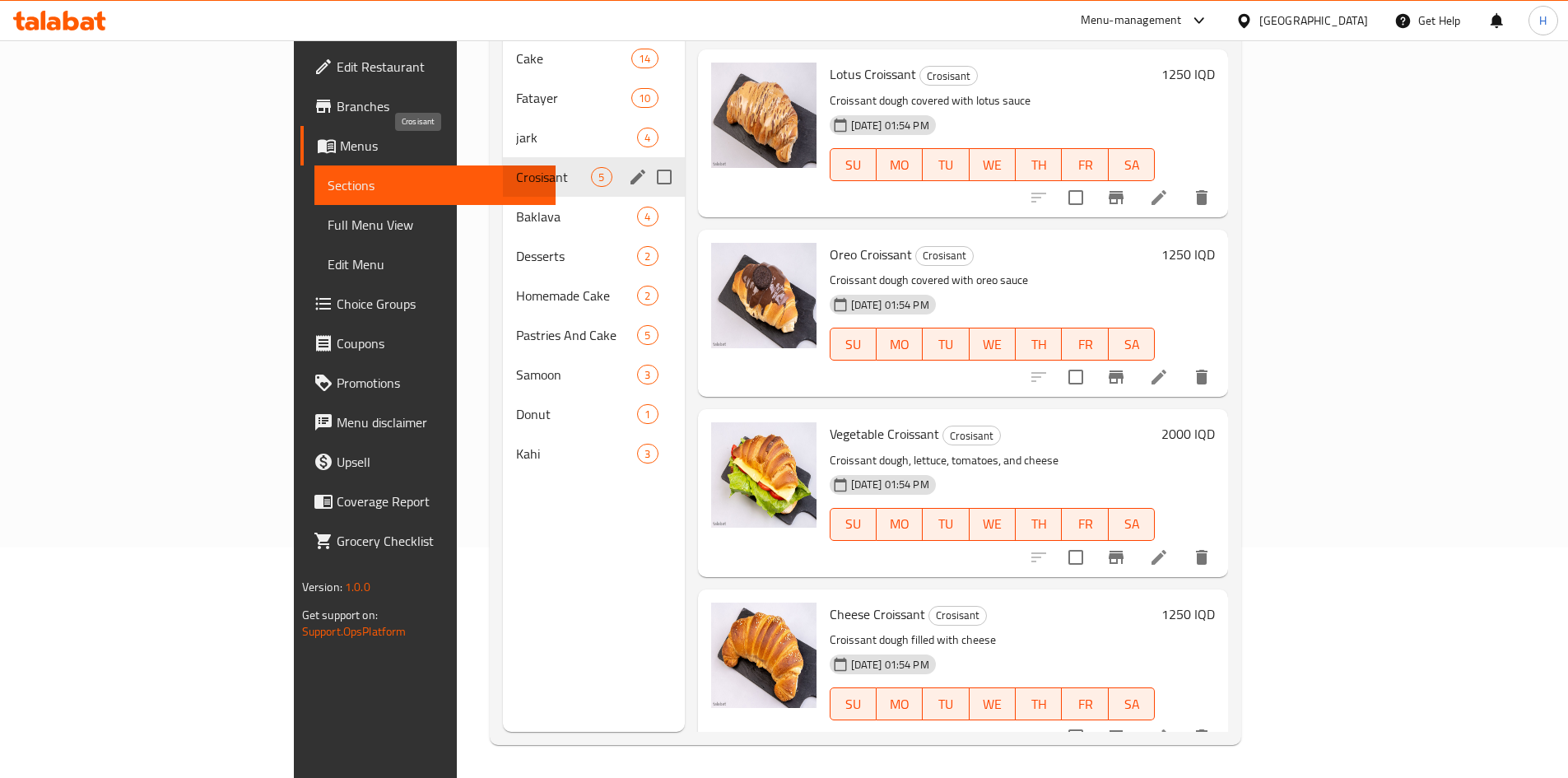
click at [503, 197] on div "Baklava 4" at bounding box center [593, 216] width 181 height 40
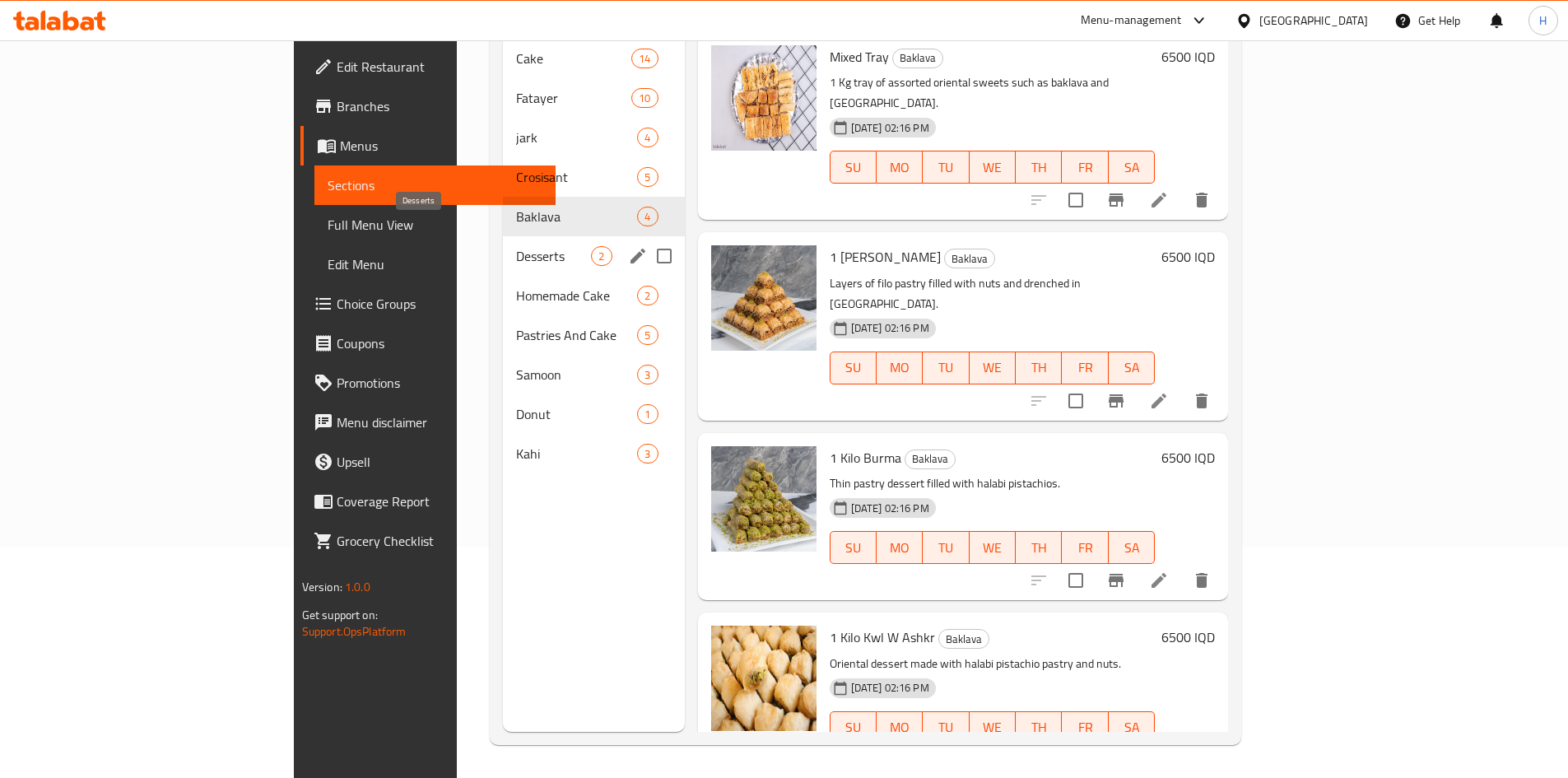
click at [516, 246] on span "Desserts" at bounding box center [553, 255] width 75 height 19
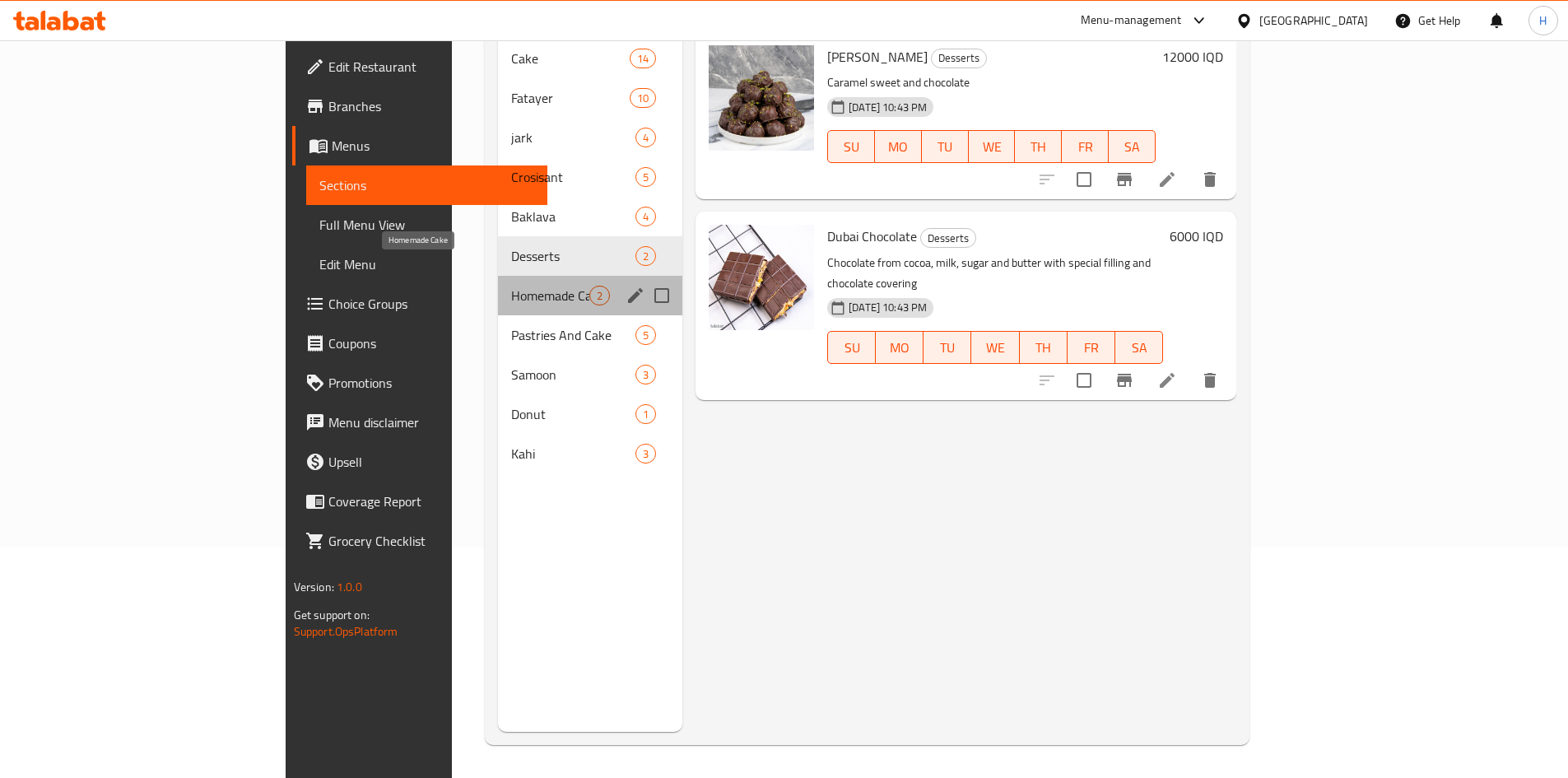
click at [511, 286] on span "Homemade Cake" at bounding box center [550, 295] width 78 height 19
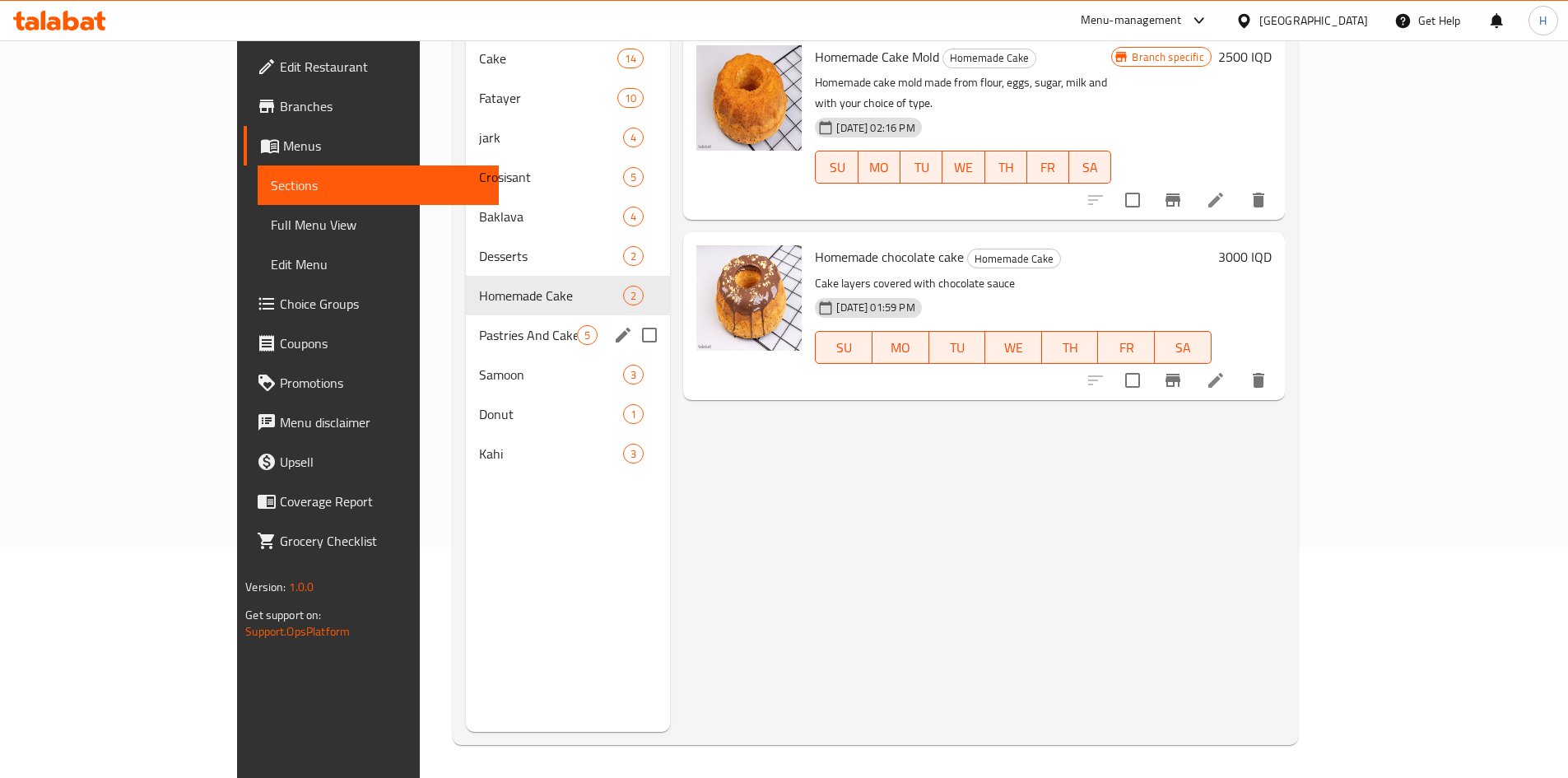
click at [466, 320] on div "Pastries And Cake 5" at bounding box center [569, 335] width 205 height 40
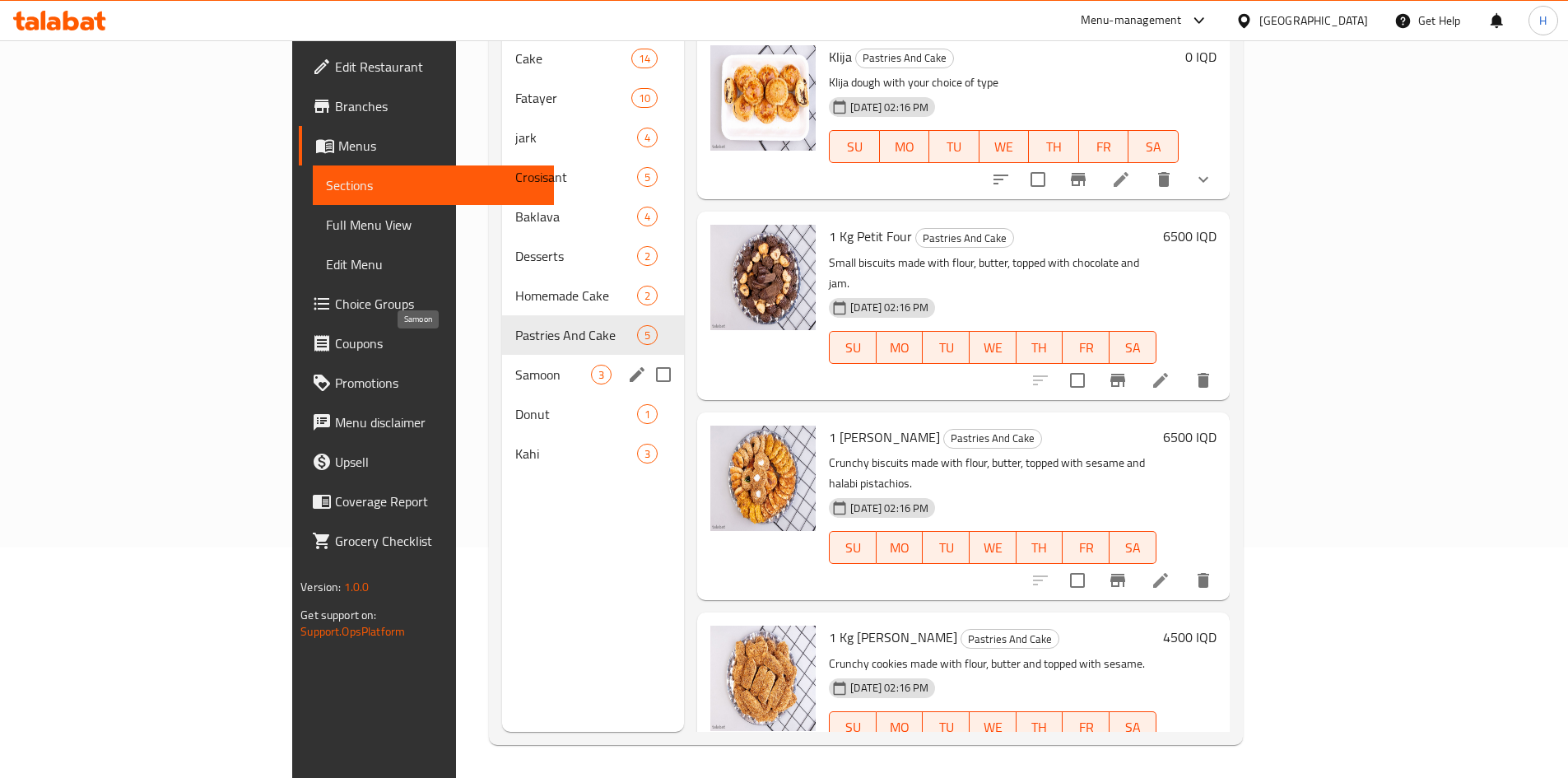
click at [515, 364] on span "Samoon" at bounding box center [553, 374] width 75 height 19
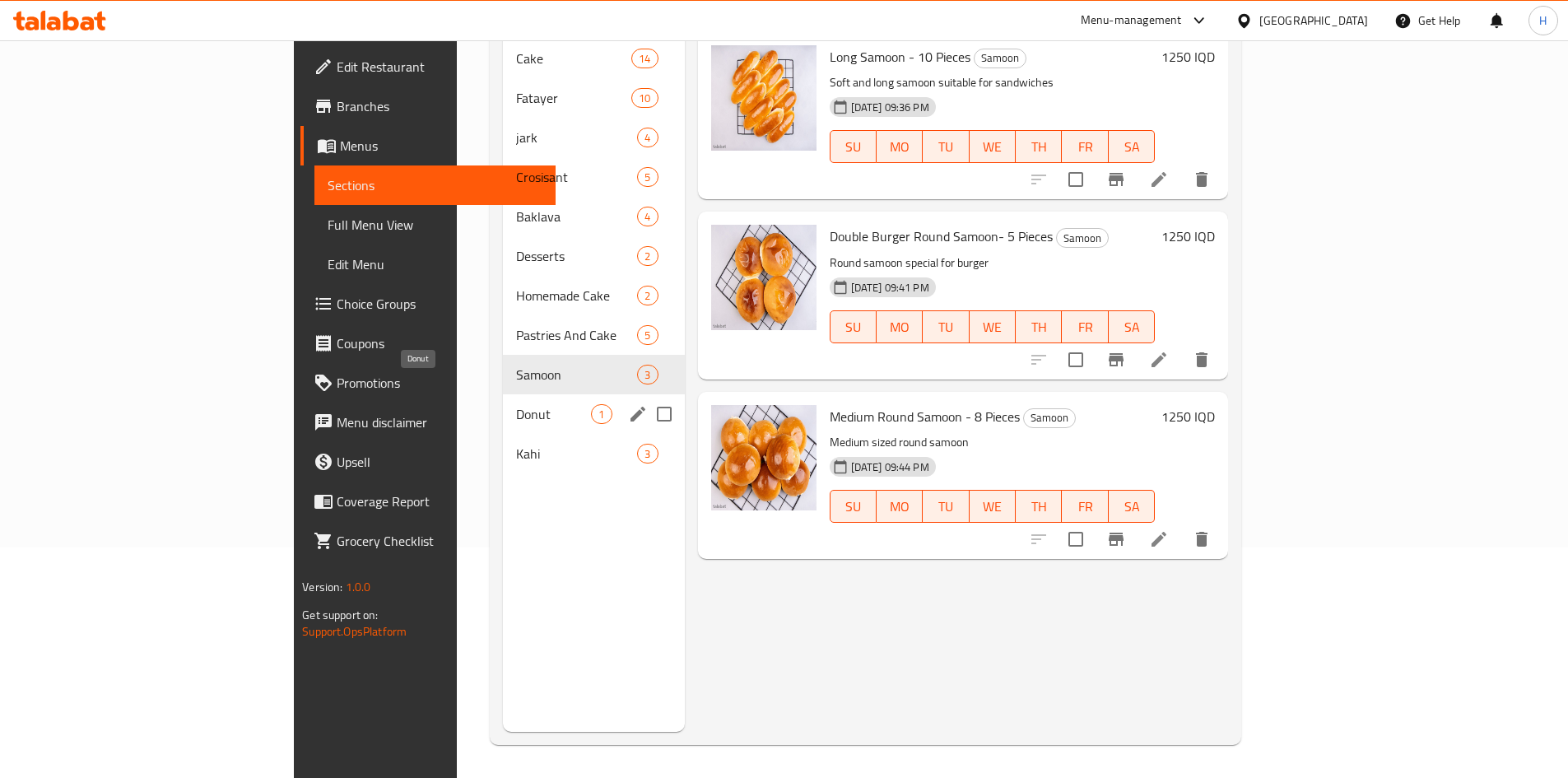
click at [516, 404] on span "Donut" at bounding box center [553, 414] width 75 height 19
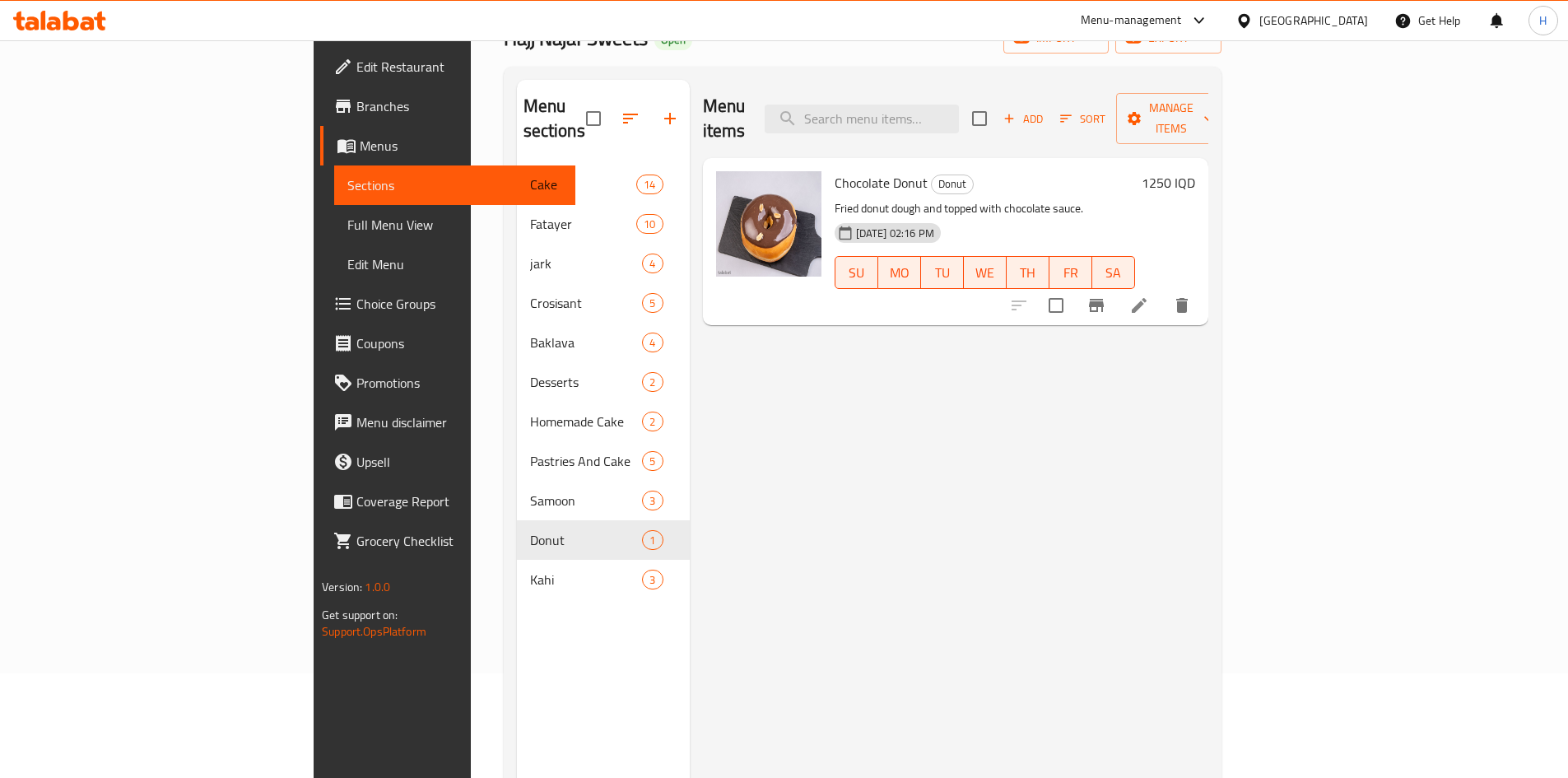
scroll to position [164, 0]
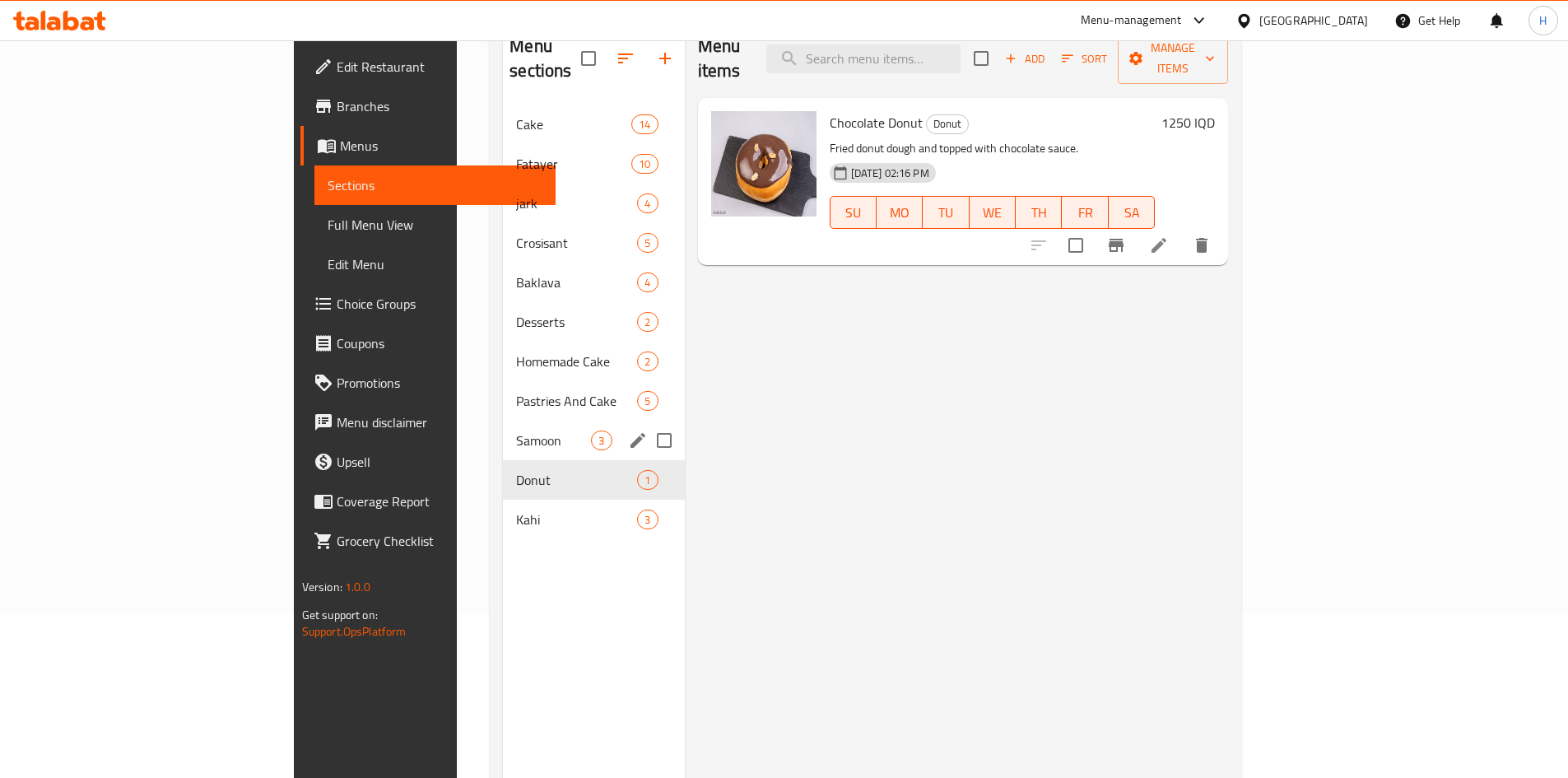
click at [503, 431] on div "Samoon 3" at bounding box center [593, 440] width 181 height 40
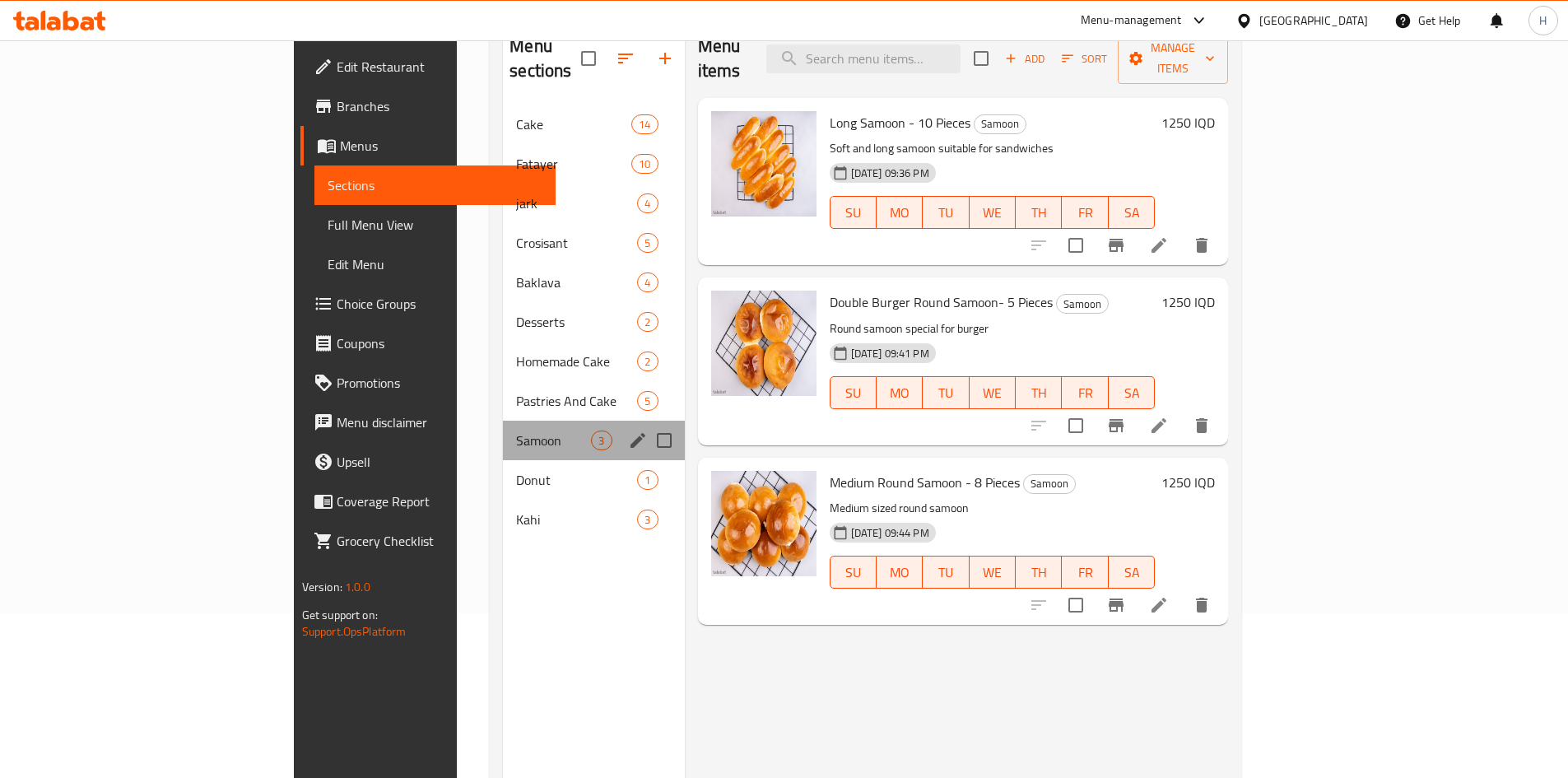
click at [503, 420] on div "Samoon 3" at bounding box center [593, 440] width 181 height 40
click at [503, 347] on div "Homemade Cake 2" at bounding box center [593, 361] width 181 height 40
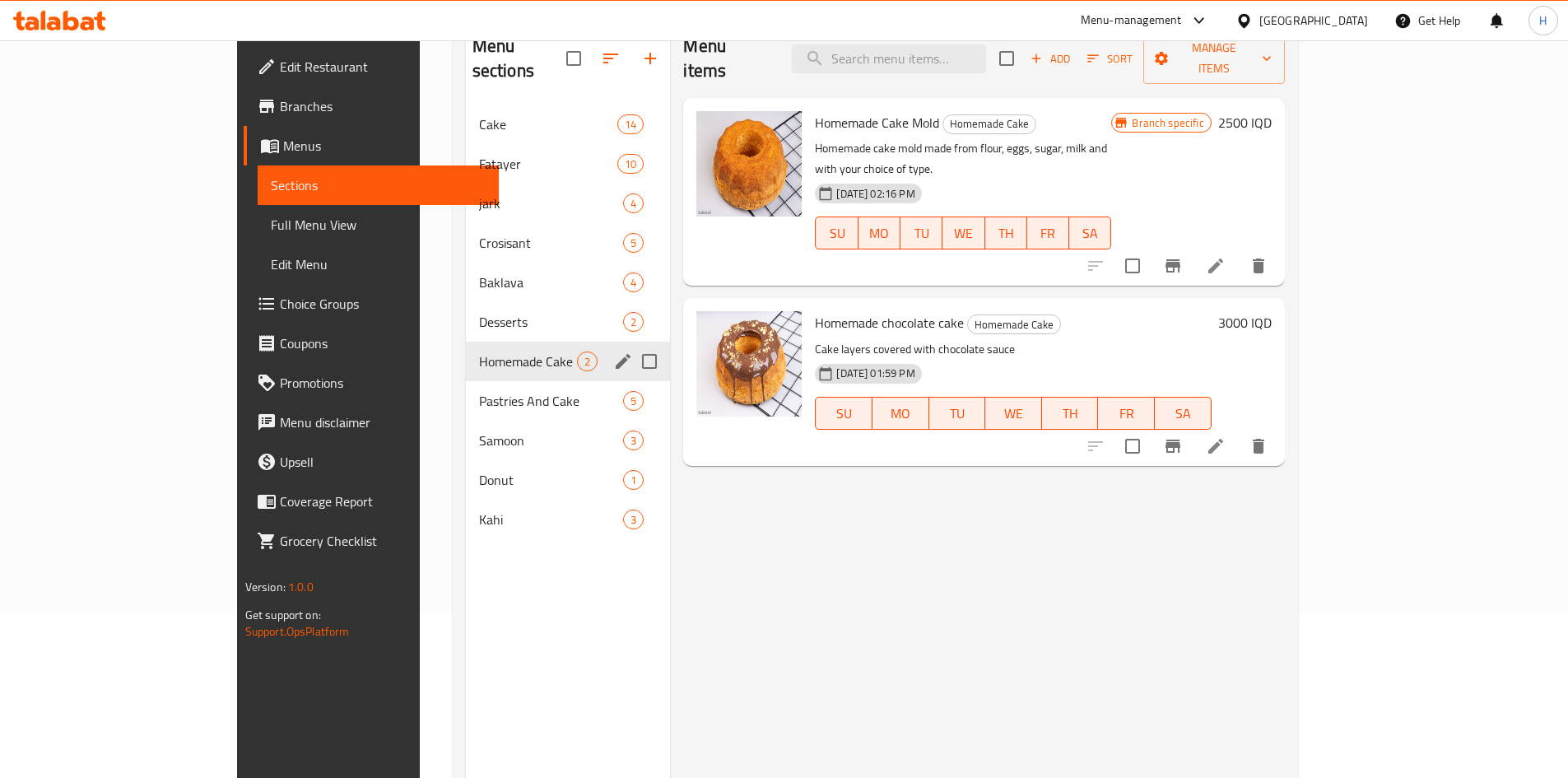
click at [479, 352] on span "Homemade Cake" at bounding box center [528, 361] width 99 height 19
click at [479, 312] on span "Desserts" at bounding box center [551, 321] width 145 height 19
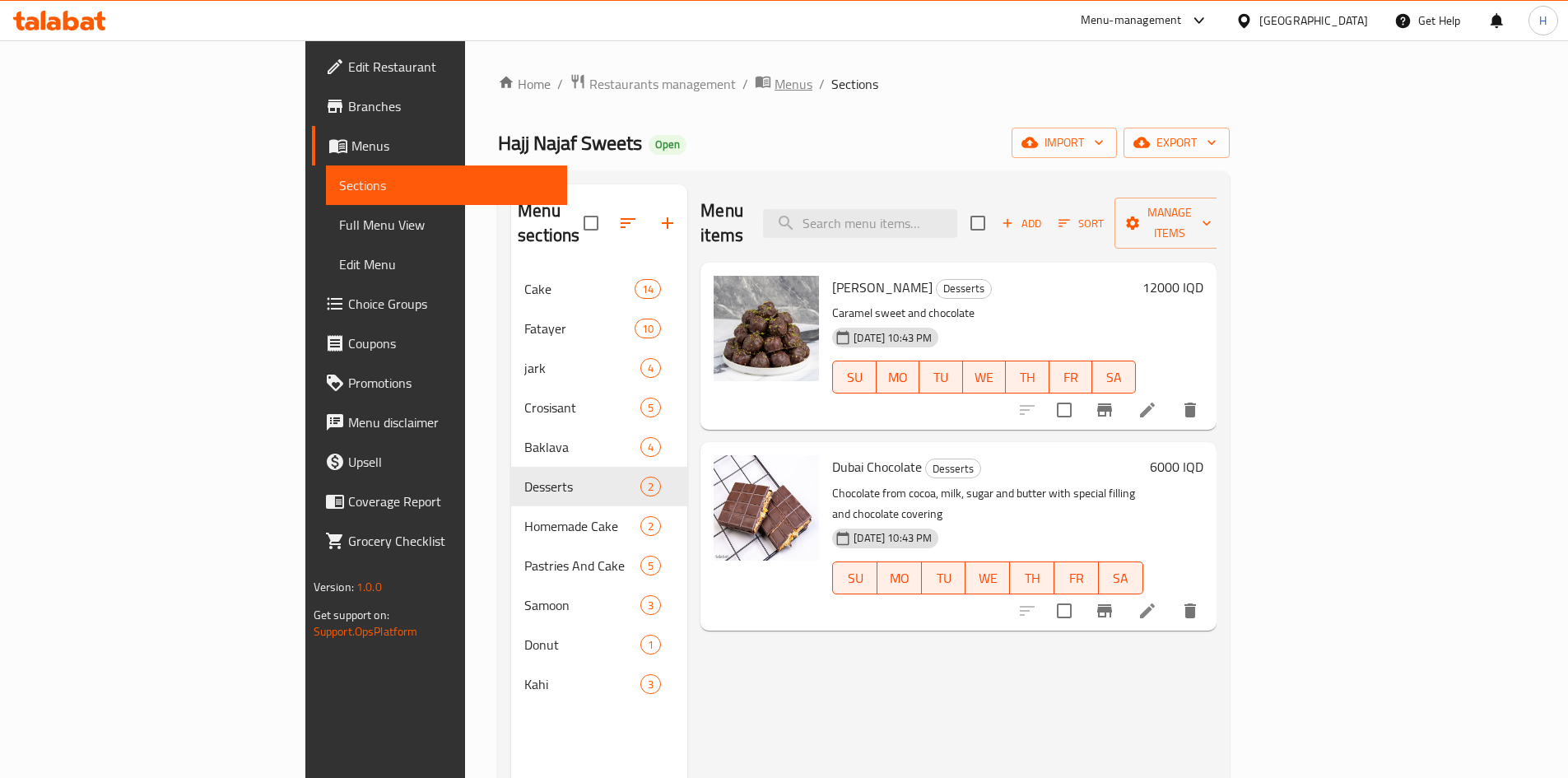
click at [775, 92] on span "Menus" at bounding box center [793, 83] width 38 height 19
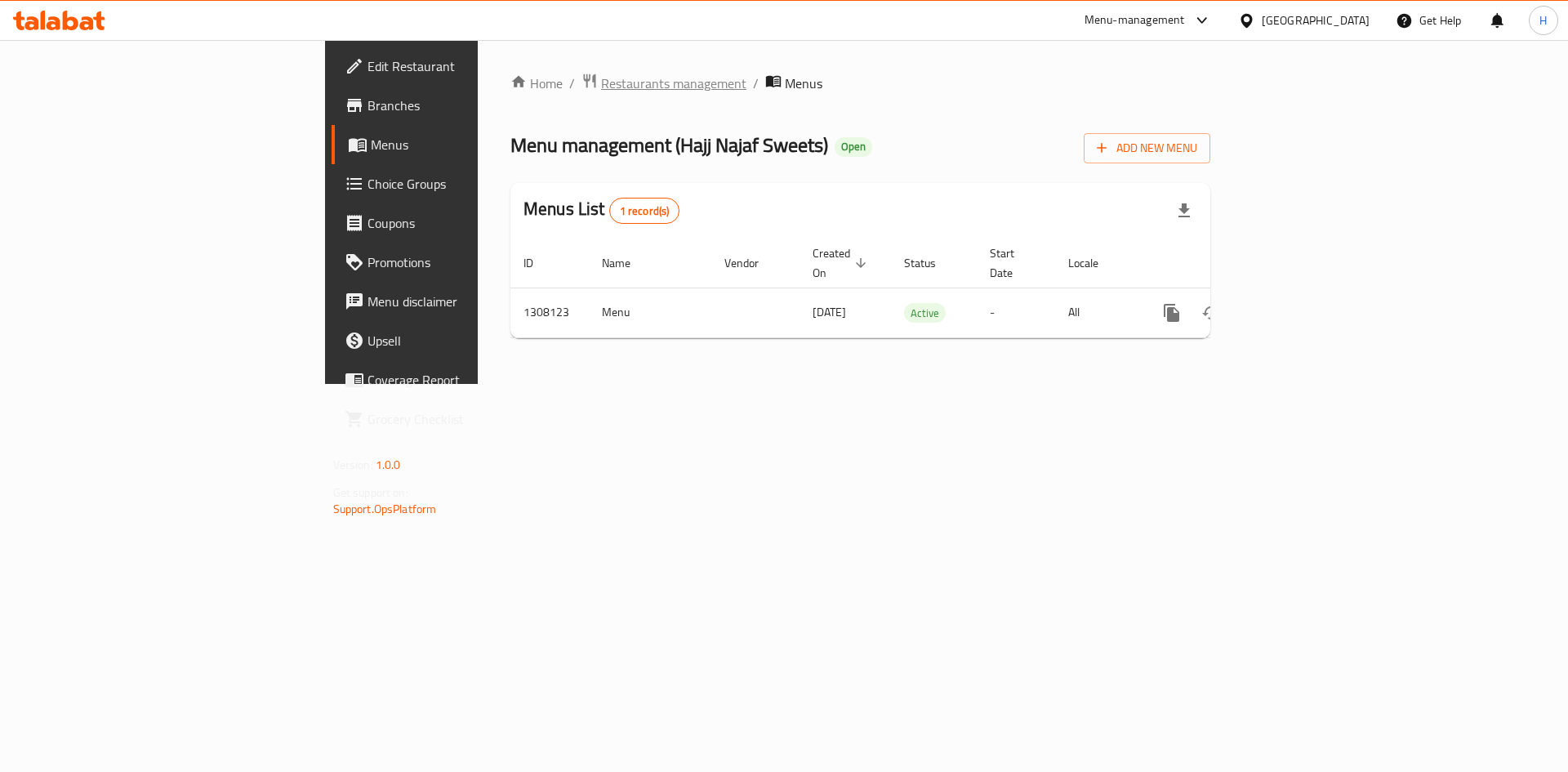
click at [601, 87] on span "Restaurants management" at bounding box center [673, 82] width 145 height 19
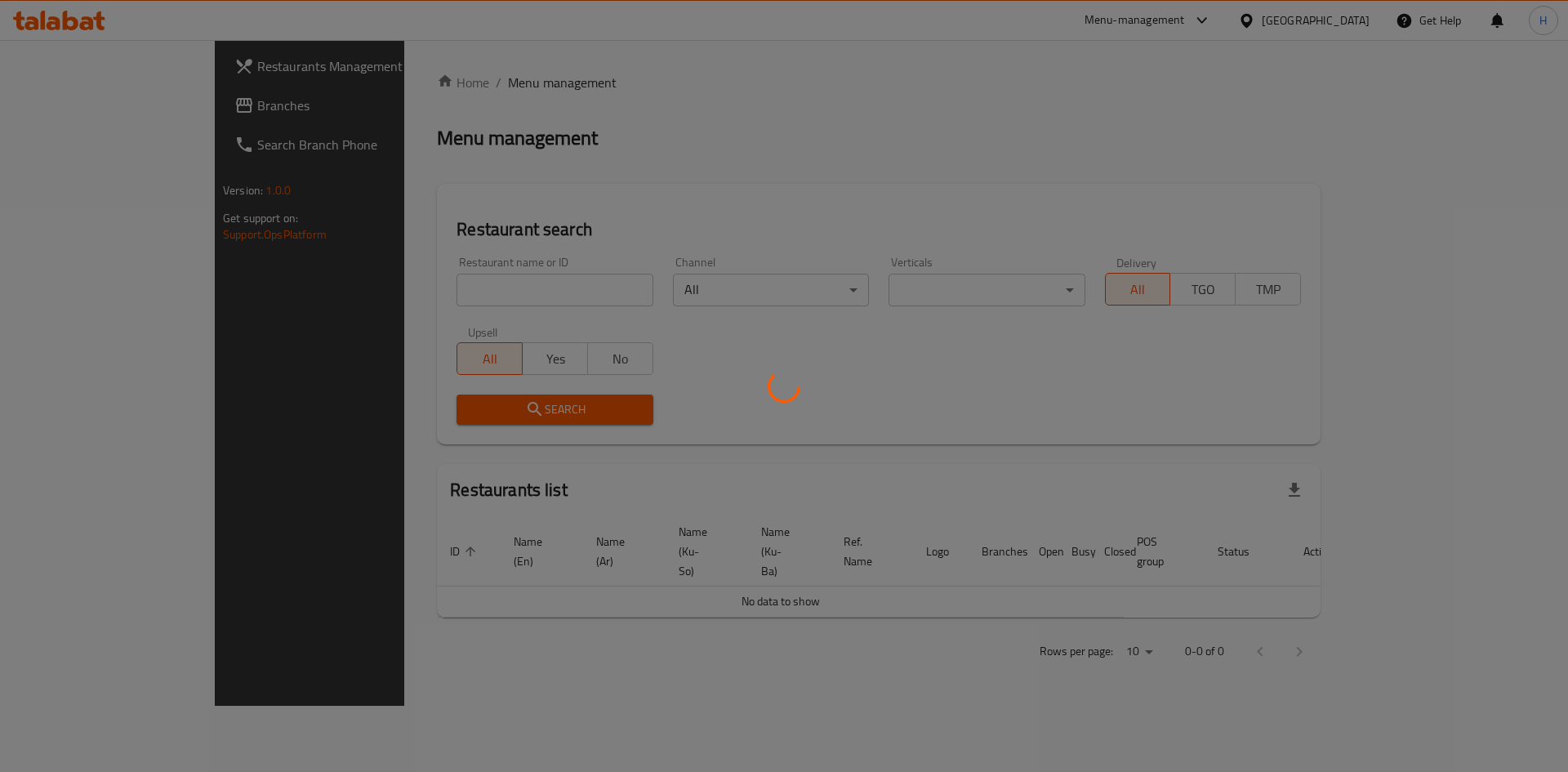
click at [403, 283] on div at bounding box center [784, 386] width 1568 height 772
click at [403, 291] on div at bounding box center [784, 386] width 1568 height 772
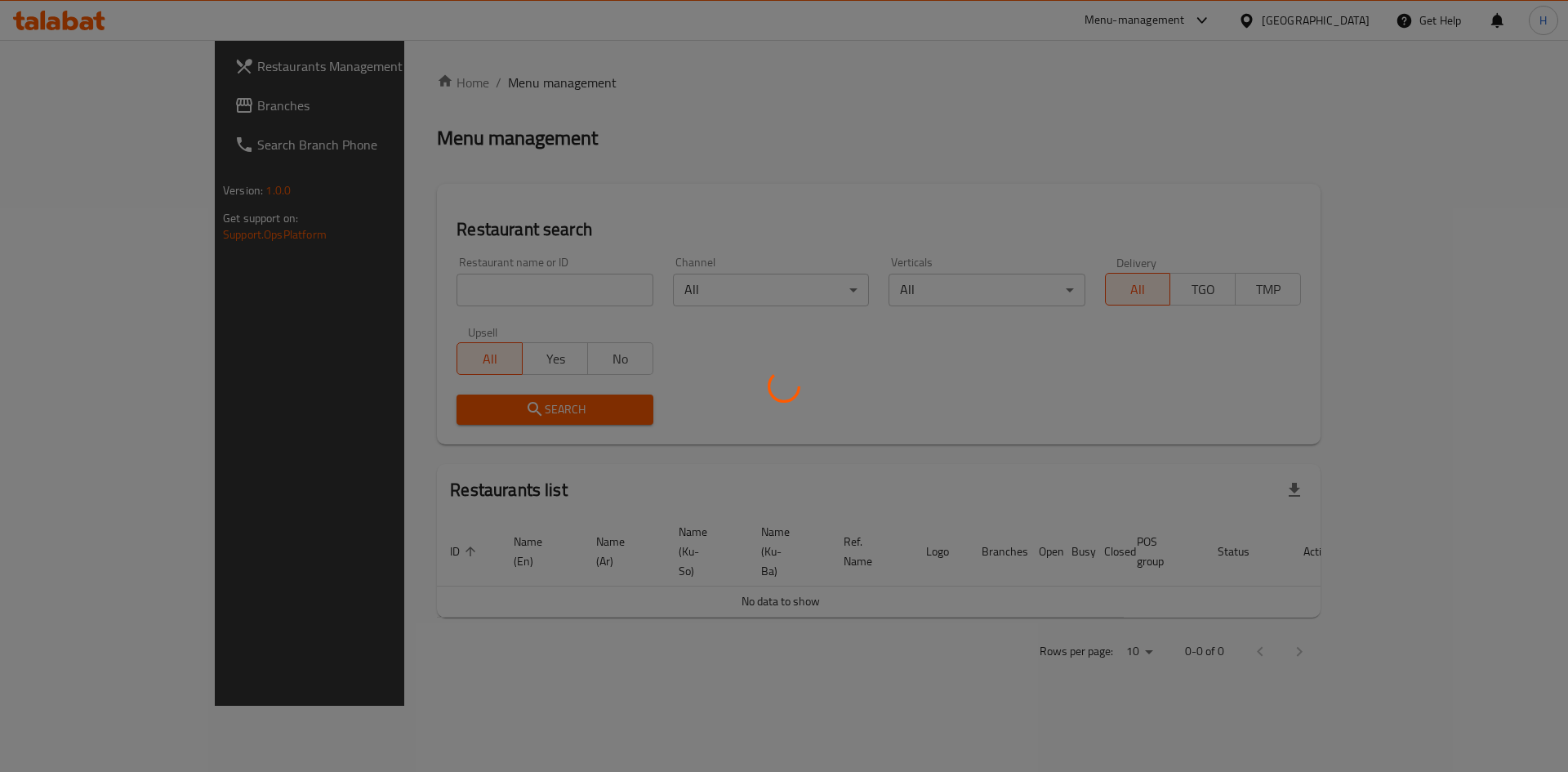
click at [410, 292] on div at bounding box center [784, 386] width 1568 height 772
click at [412, 292] on div at bounding box center [784, 386] width 1568 height 772
click at [414, 275] on div at bounding box center [784, 386] width 1568 height 772
click at [443, 253] on div at bounding box center [784, 386] width 1568 height 772
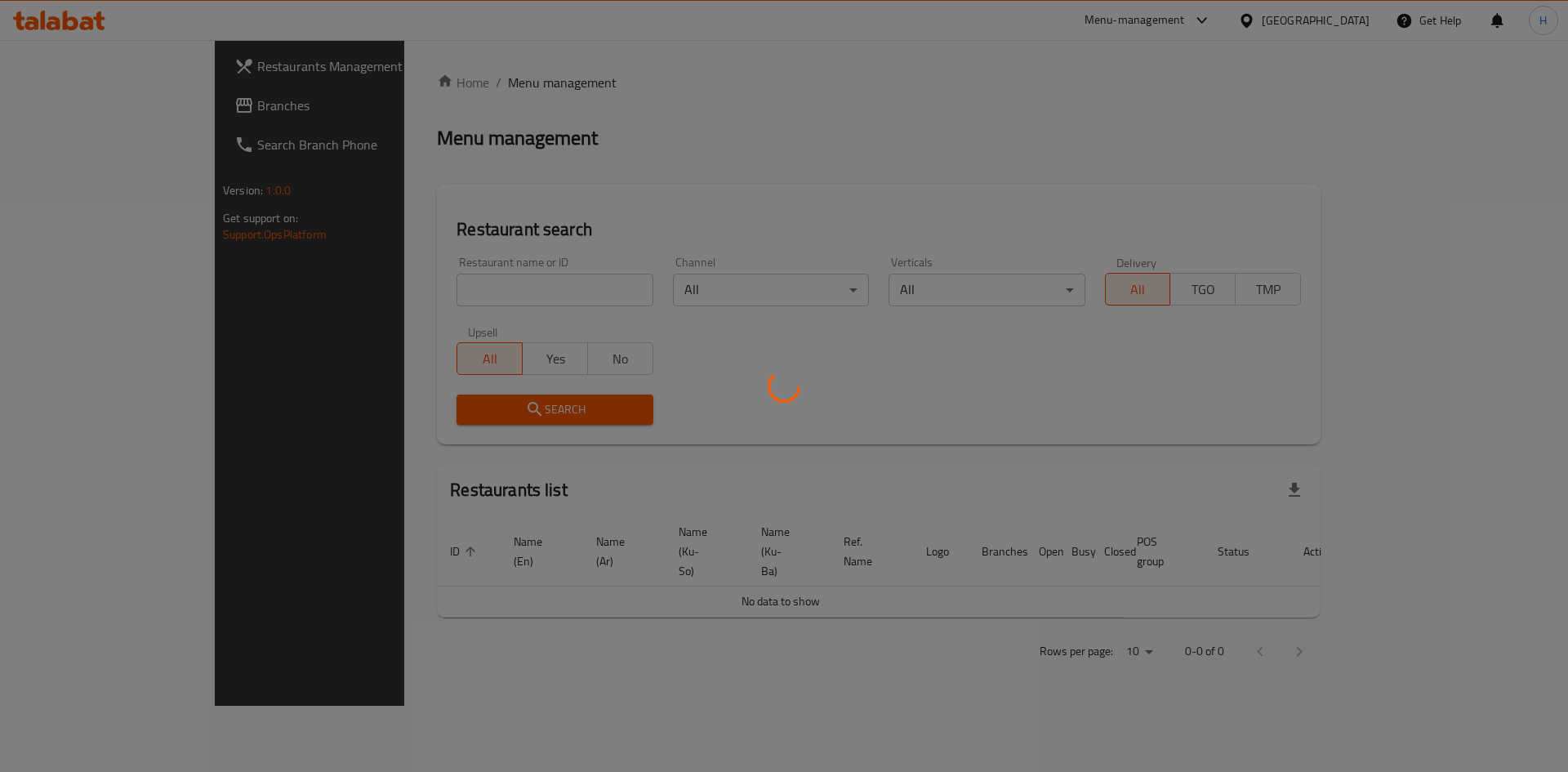
click at [416, 243] on div at bounding box center [784, 386] width 1568 height 772
drag, startPoint x: 416, startPoint y: 243, endPoint x: 398, endPoint y: 293, distance: 53.1
click at [398, 293] on div at bounding box center [784, 386] width 1568 height 772
click at [396, 293] on div at bounding box center [784, 386] width 1568 height 772
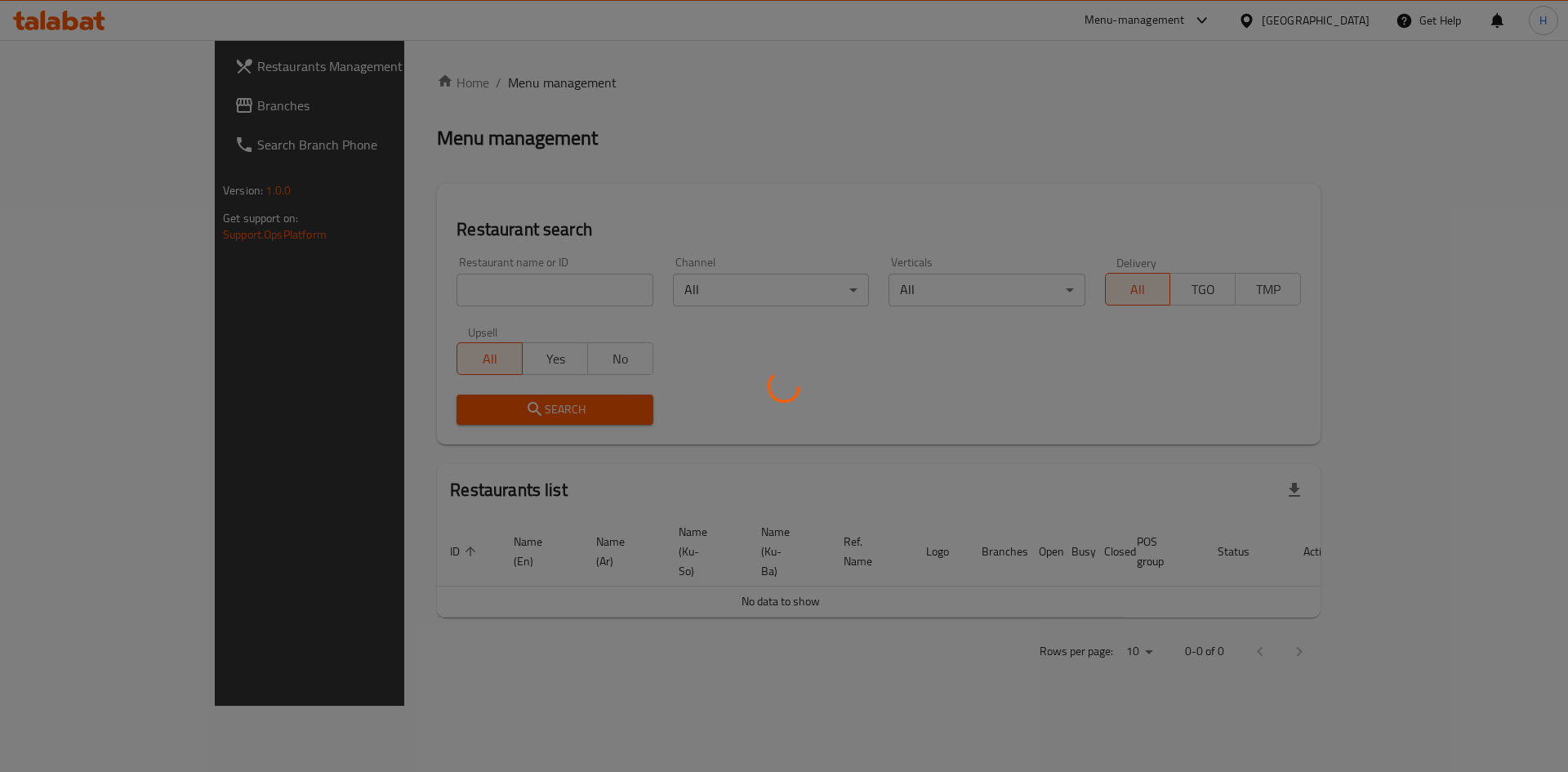
click at [439, 293] on div at bounding box center [784, 386] width 1568 height 772
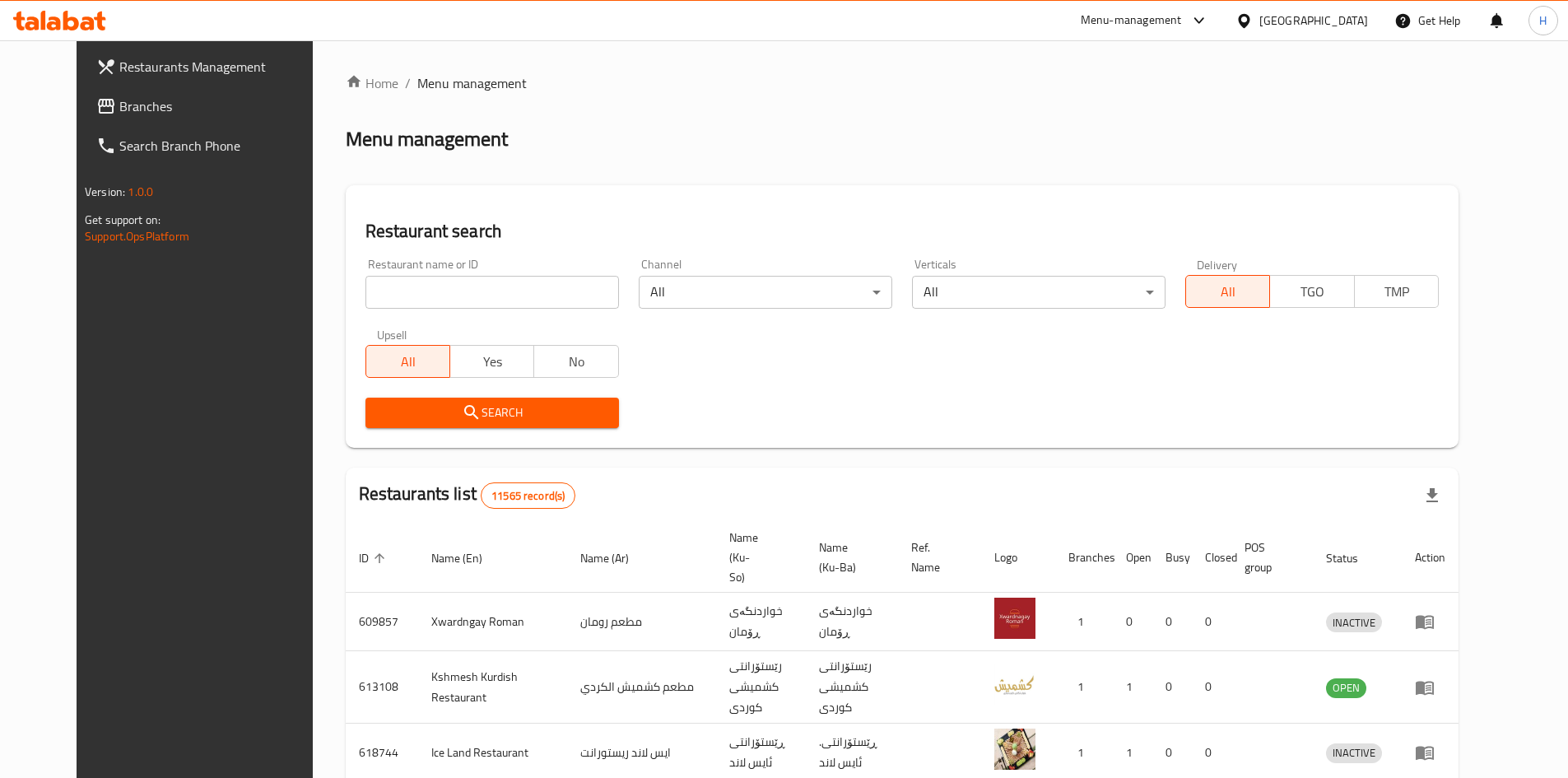
click at [449, 287] on div at bounding box center [784, 389] width 1568 height 778
click at [449, 287] on input "search" at bounding box center [492, 292] width 253 height 33
paste input "702076"
type input "702076"
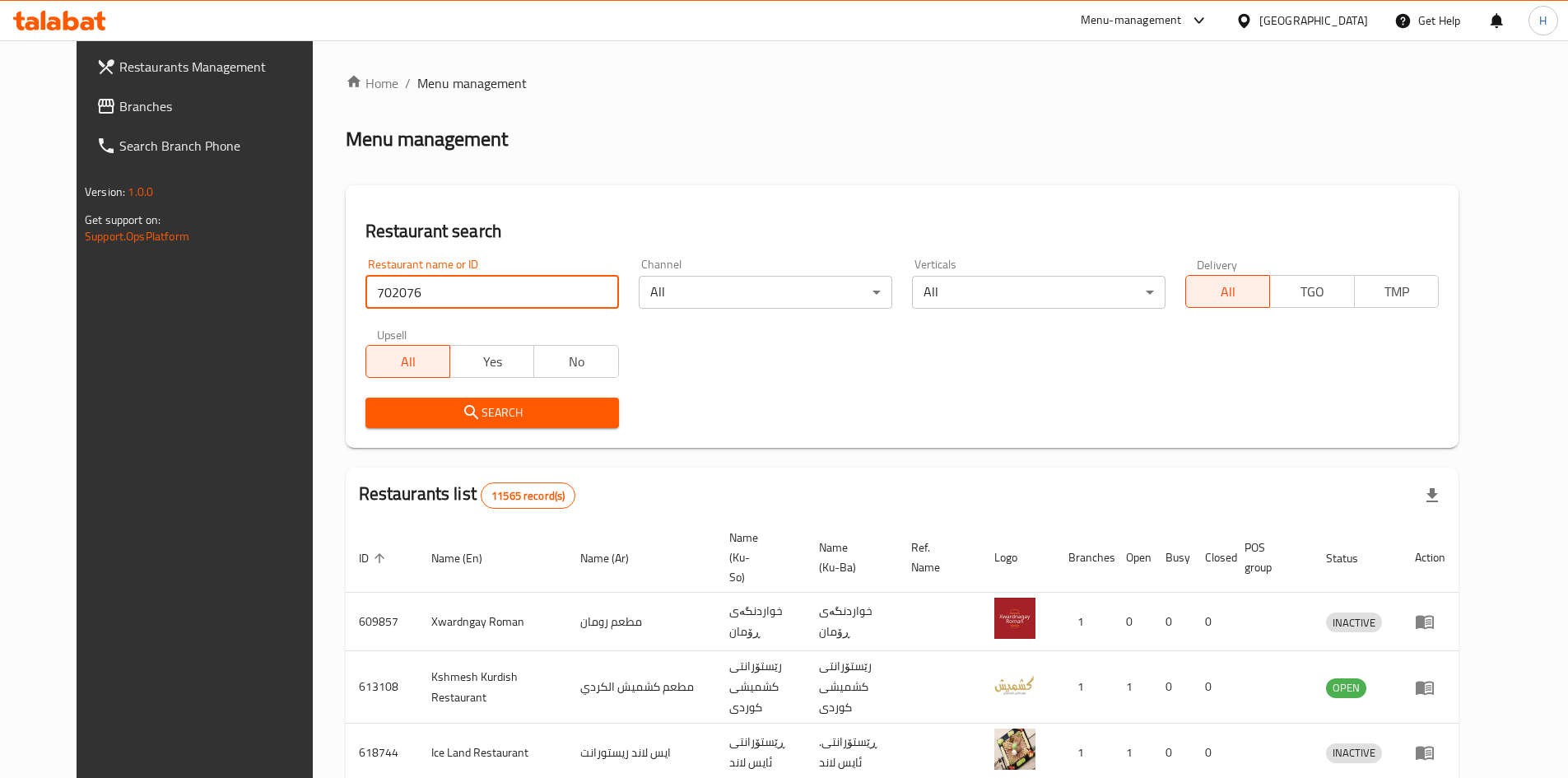
click button "Search" at bounding box center [492, 413] width 253 height 31
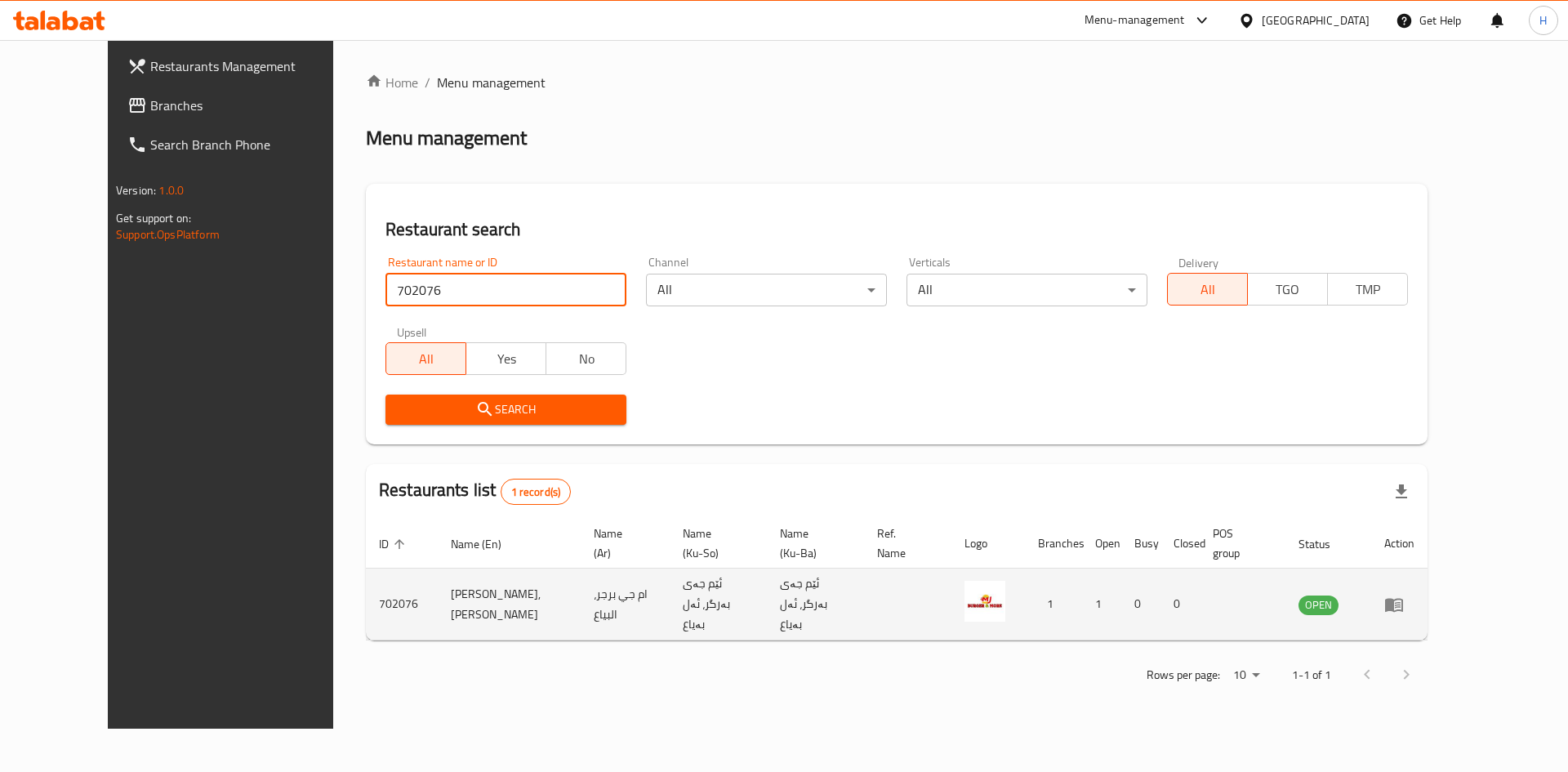
click at [1428, 592] on td "enhanced table" at bounding box center [1399, 604] width 56 height 71
click at [1403, 598] on icon "enhanced table" at bounding box center [1393, 605] width 18 height 14
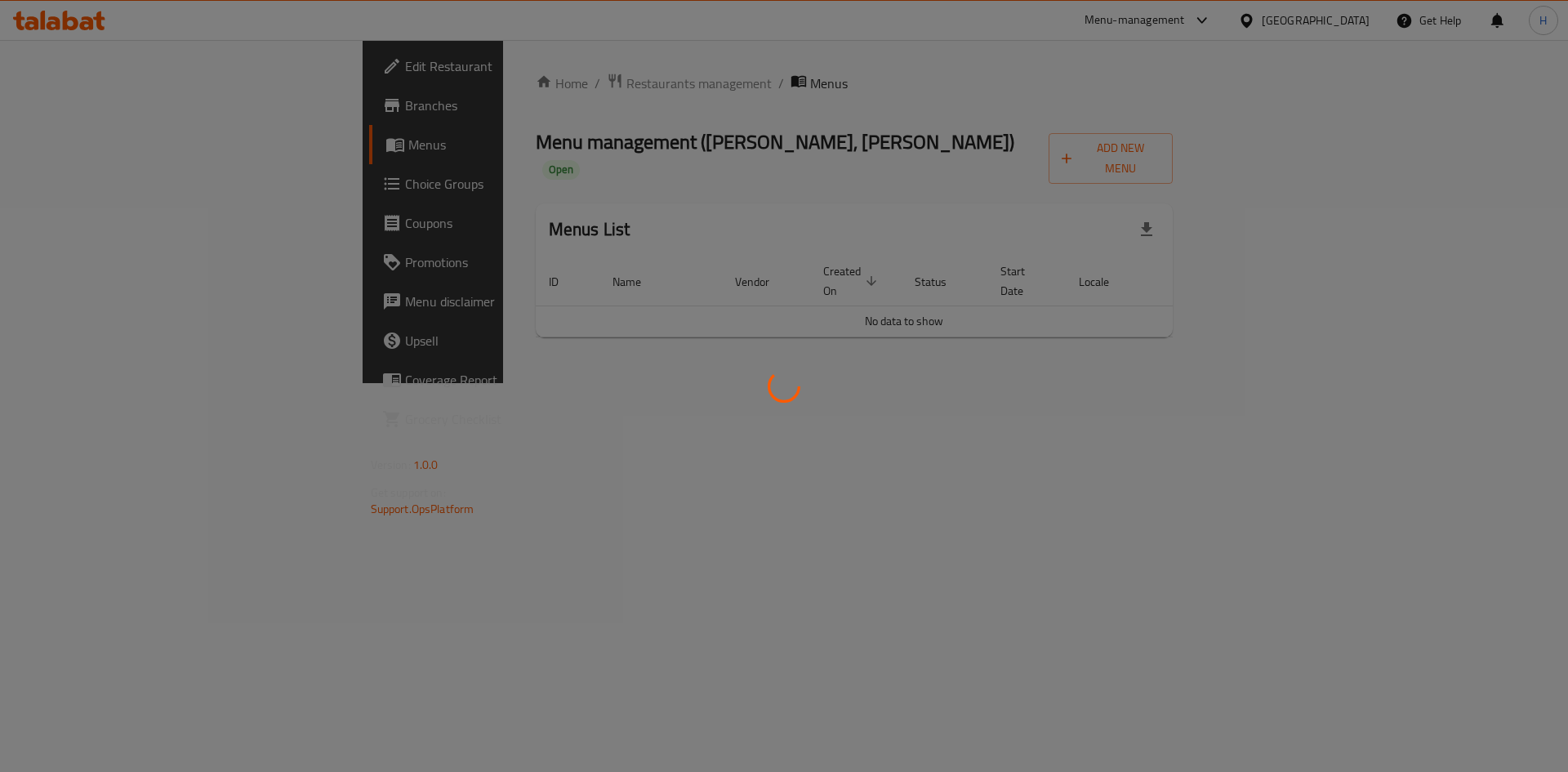
click at [1096, 156] on div at bounding box center [784, 386] width 1568 height 772
click at [1095, 151] on div at bounding box center [784, 386] width 1568 height 772
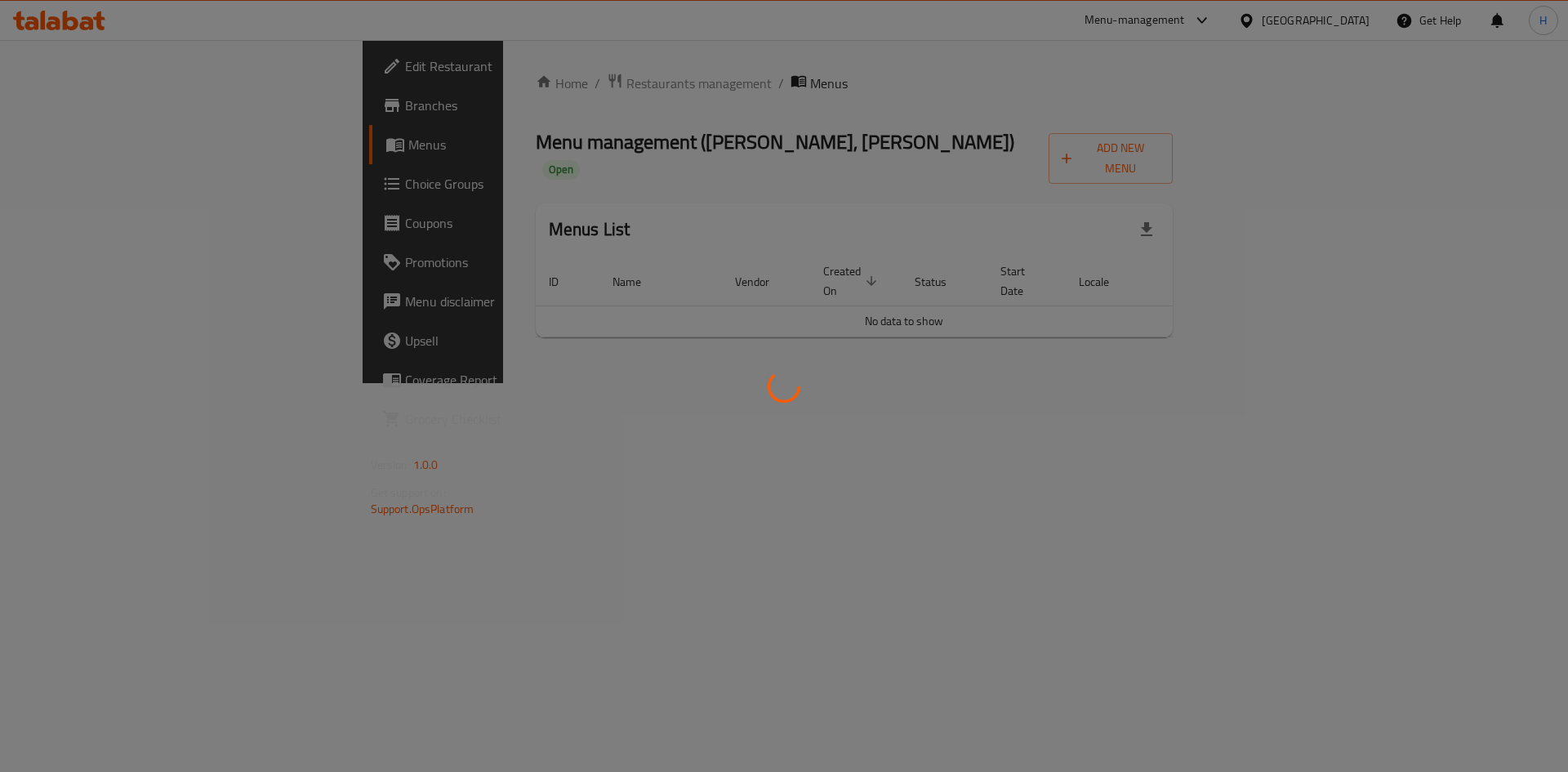
click at [1095, 152] on div at bounding box center [784, 386] width 1568 height 772
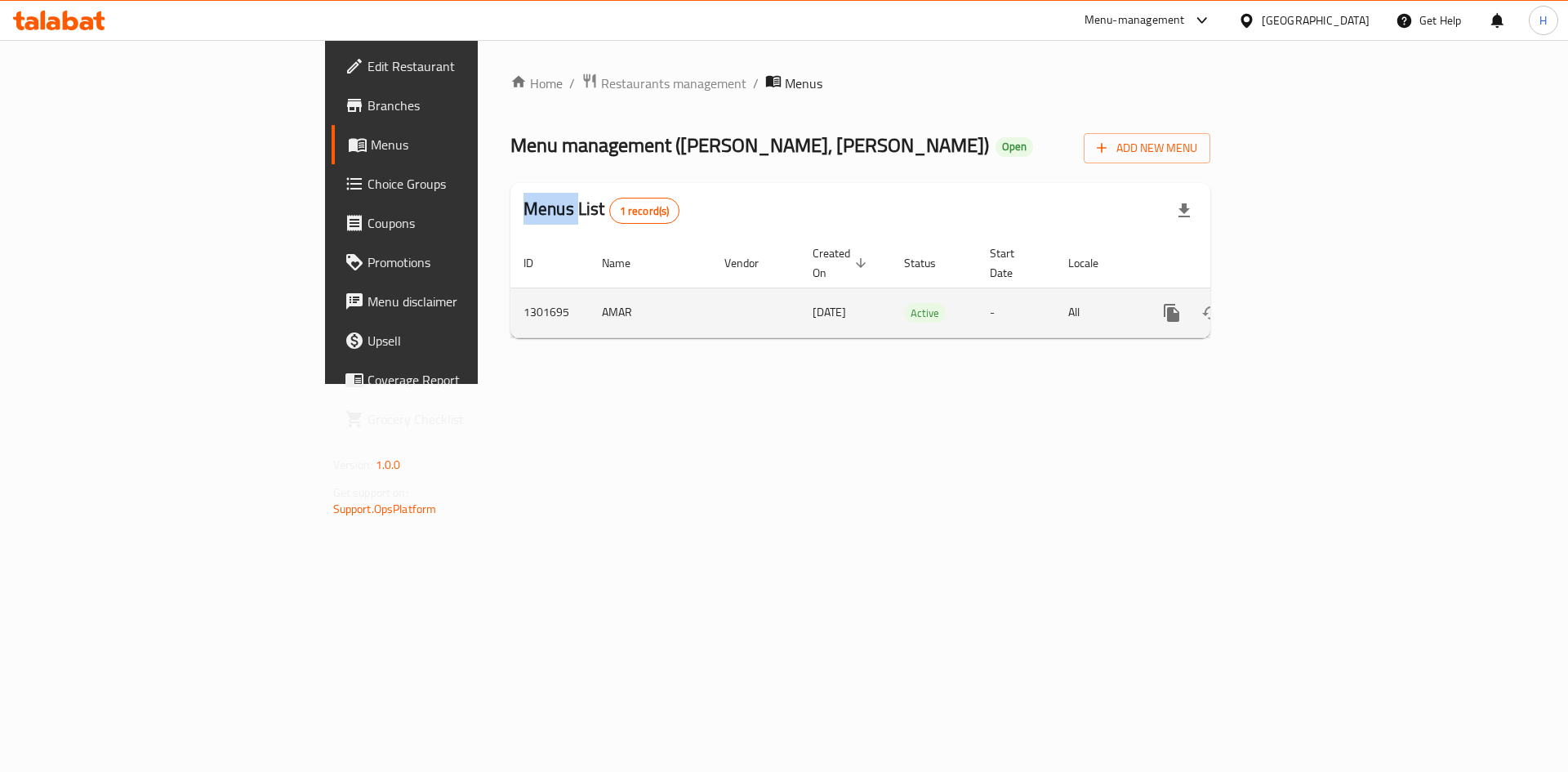
click at [1299, 303] on icon "enhanced table" at bounding box center [1289, 312] width 19 height 19
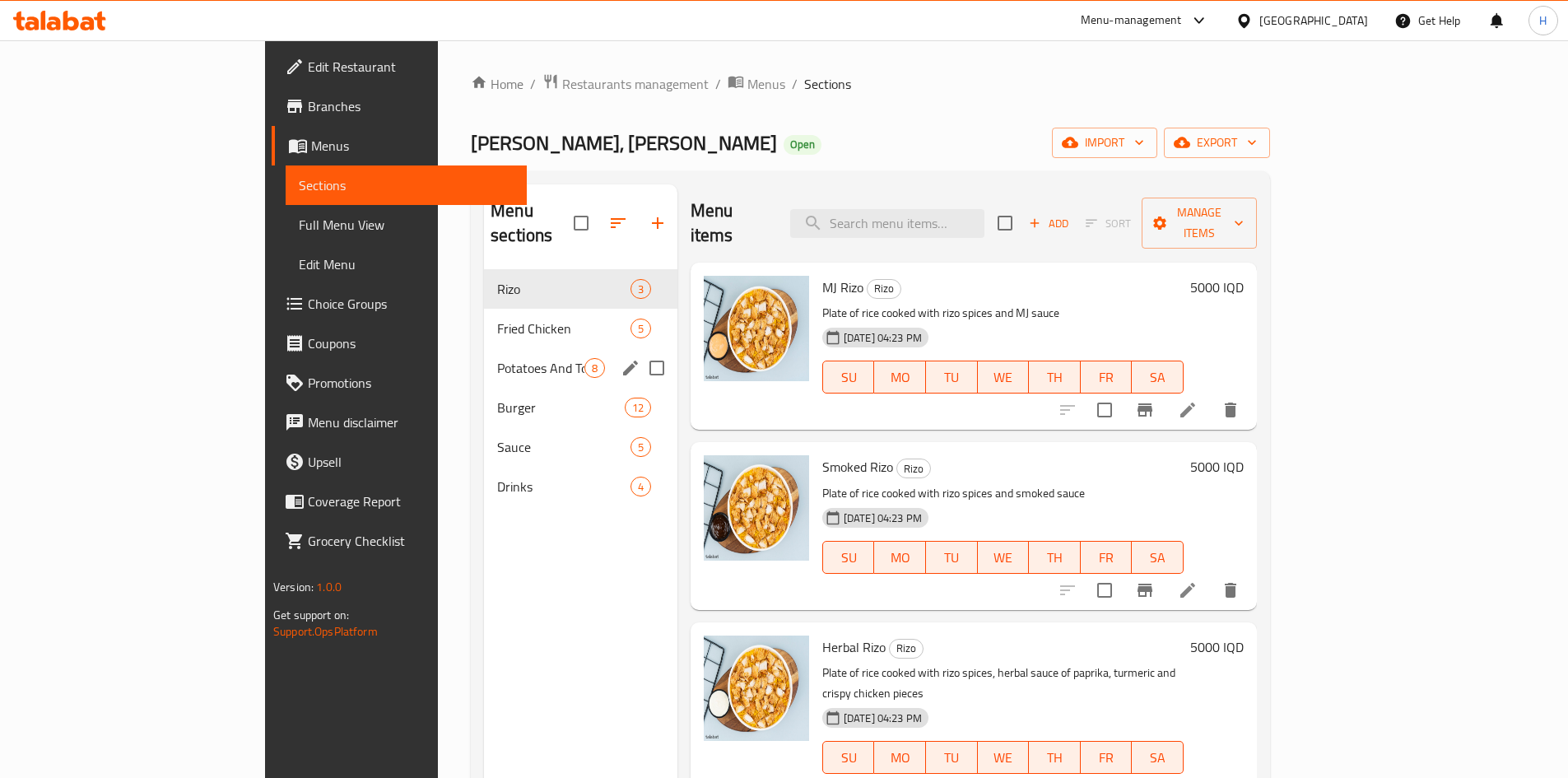
click at [498, 397] on span "Burger" at bounding box center [561, 407] width 127 height 19
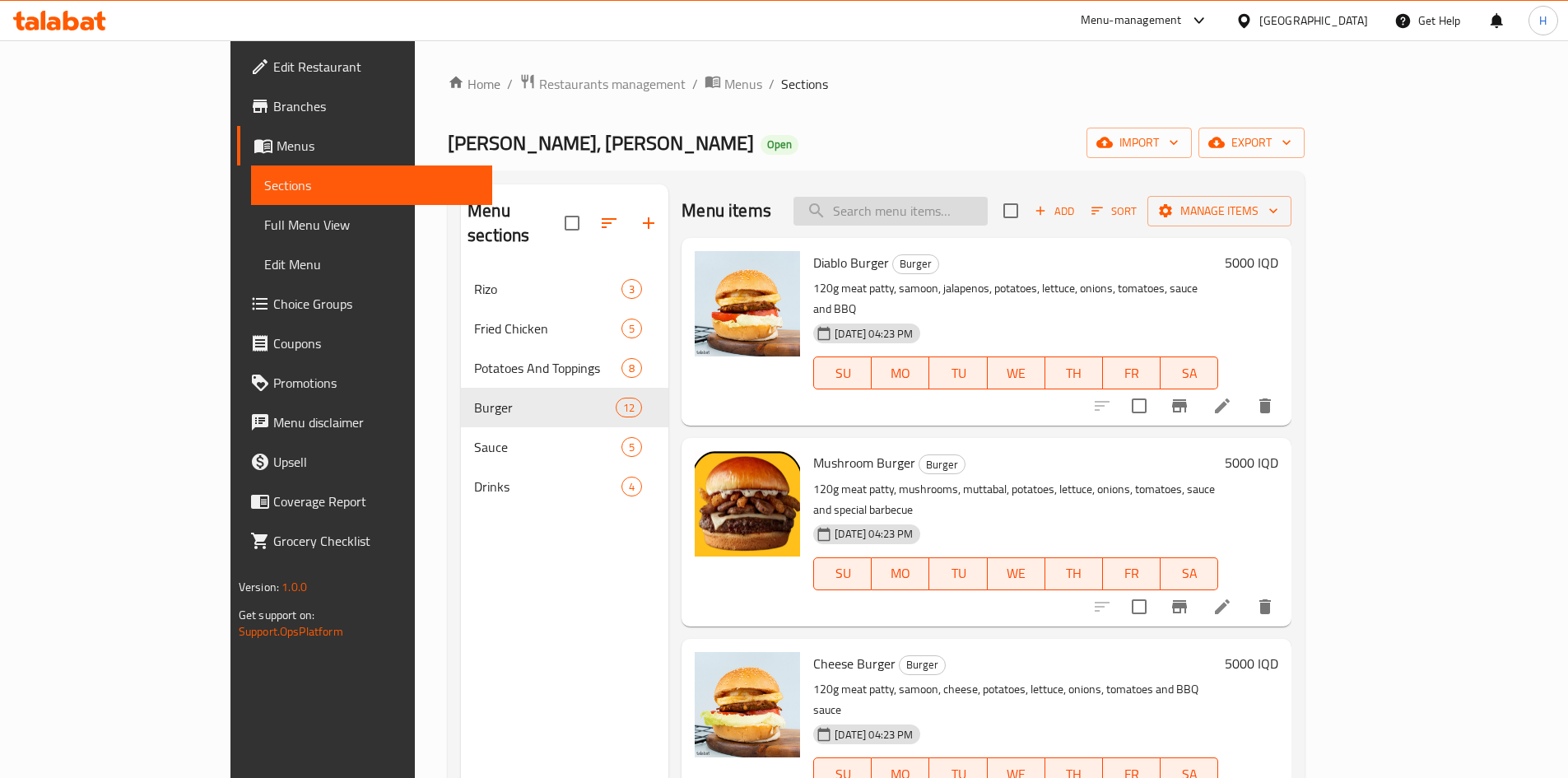
click at [987, 207] on input "search" at bounding box center [890, 211] width 194 height 29
type input "j"
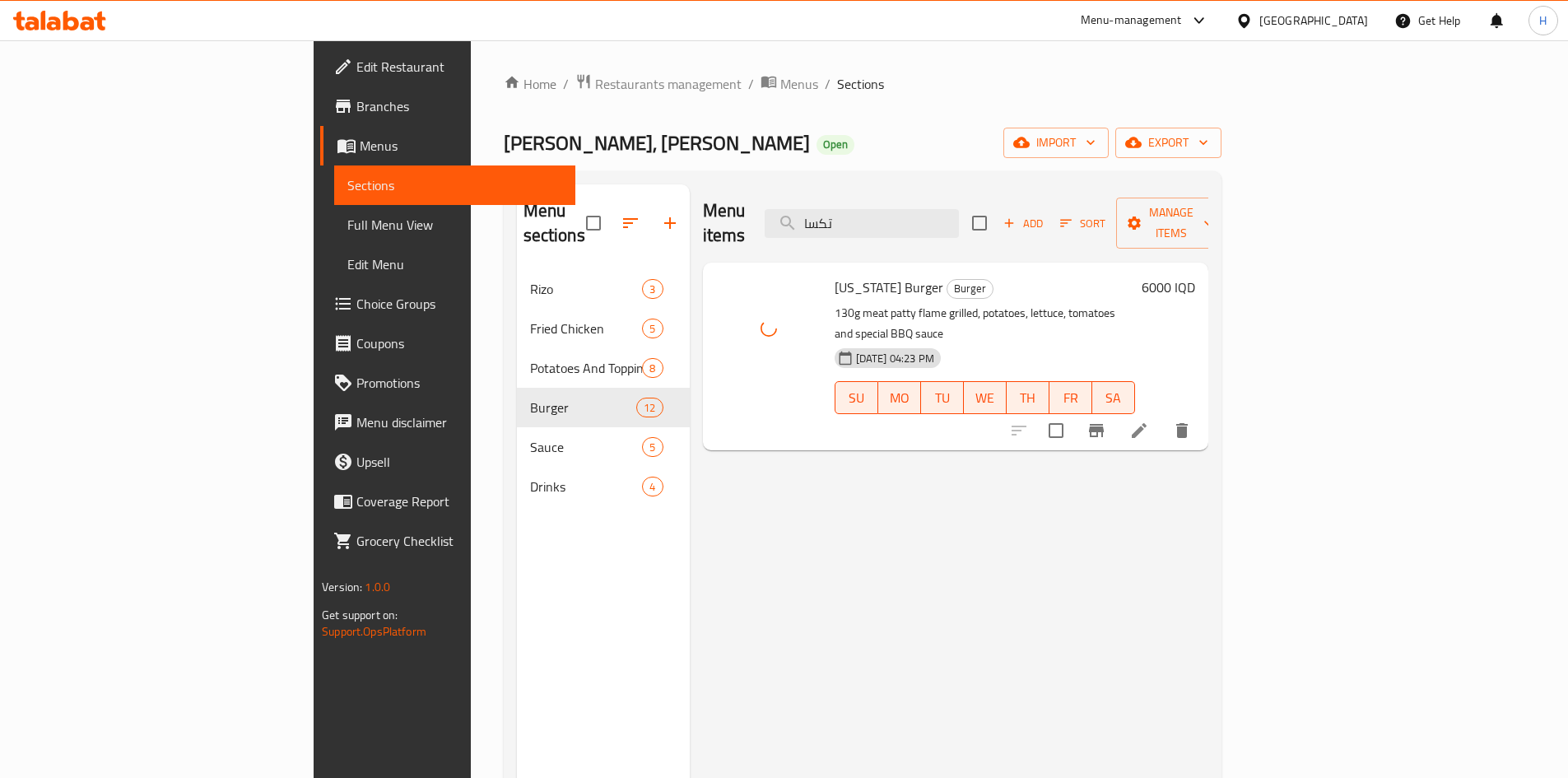
click at [947, 226] on div "Menu items تكسا Add Sort Manage items" at bounding box center [955, 224] width 505 height 78
click at [948, 217] on input "تكسا" at bounding box center [861, 224] width 194 height 29
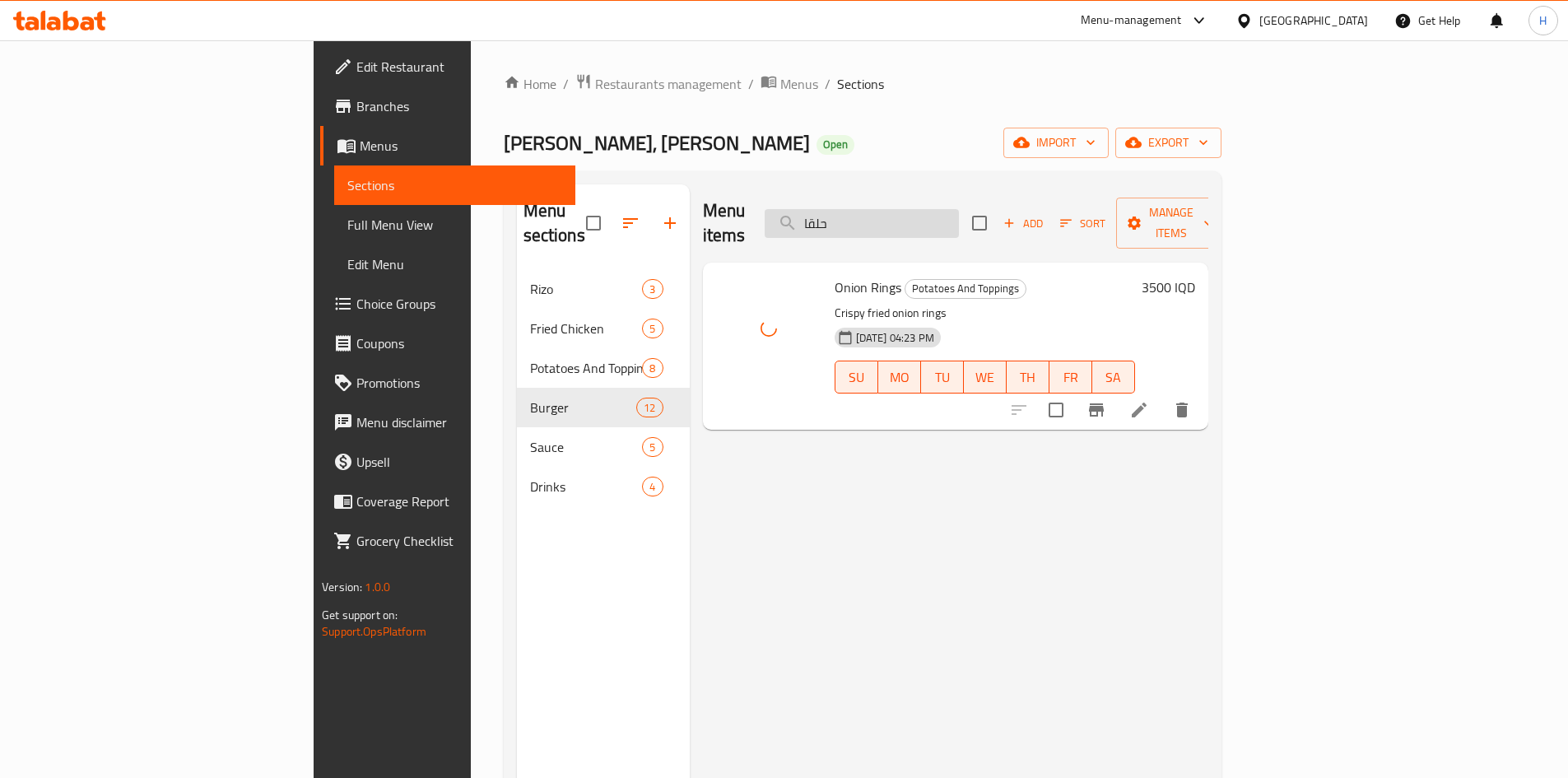
click at [959, 209] on input "حلقا" at bounding box center [861, 224] width 194 height 29
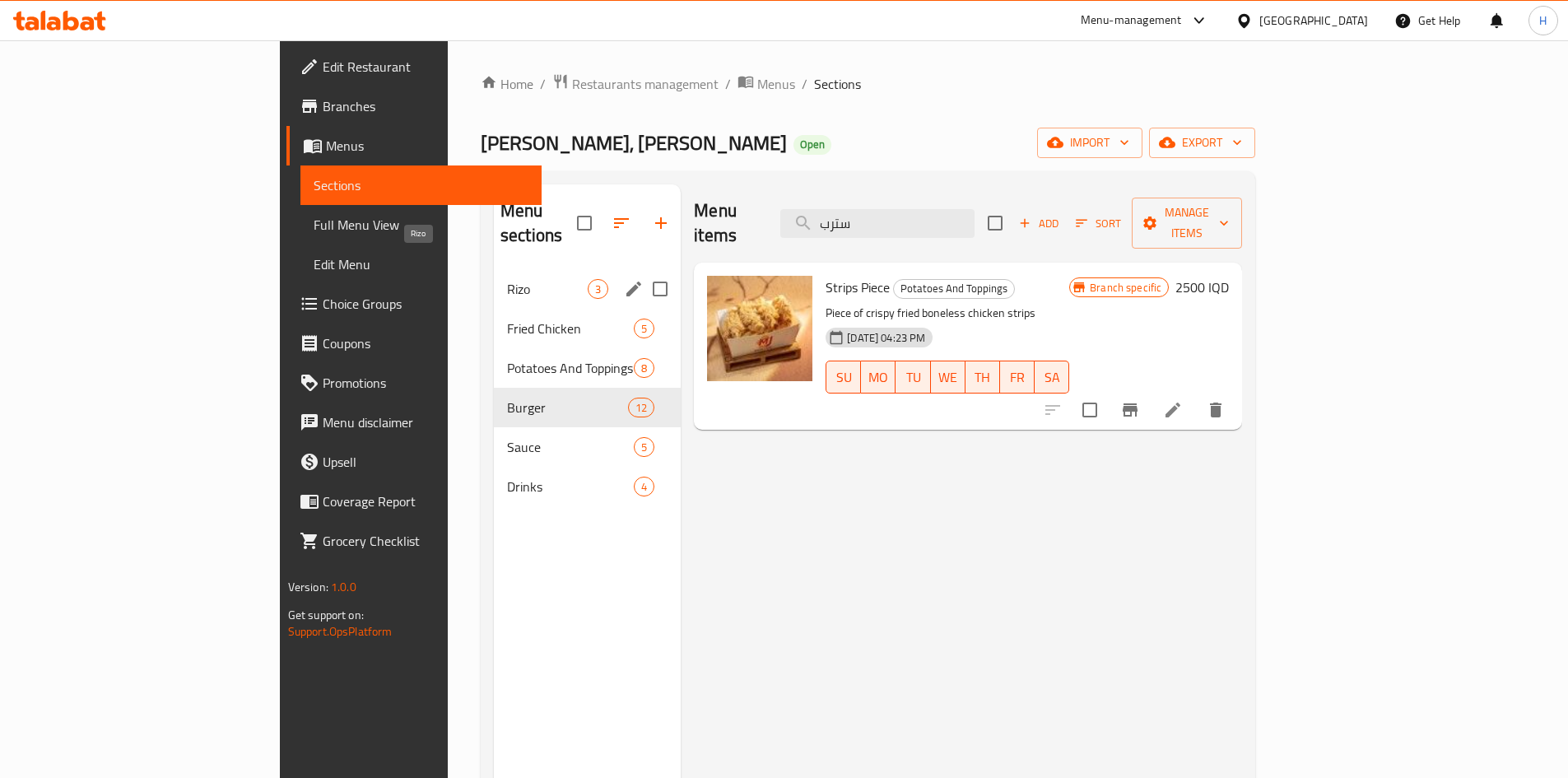
click at [507, 279] on span "Rizo" at bounding box center [547, 288] width 81 height 19
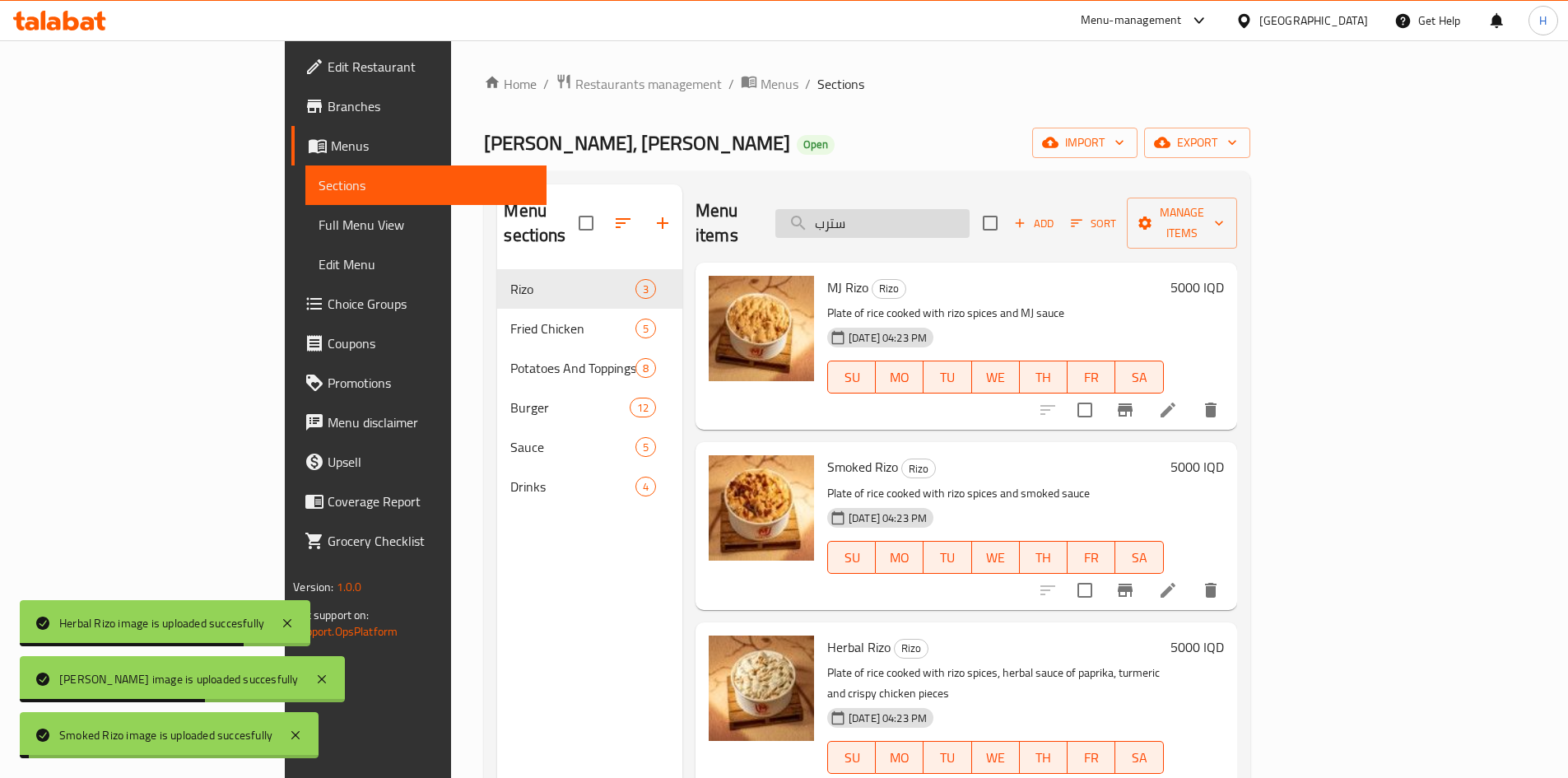
click at [962, 214] on input "سترب" at bounding box center [872, 224] width 194 height 29
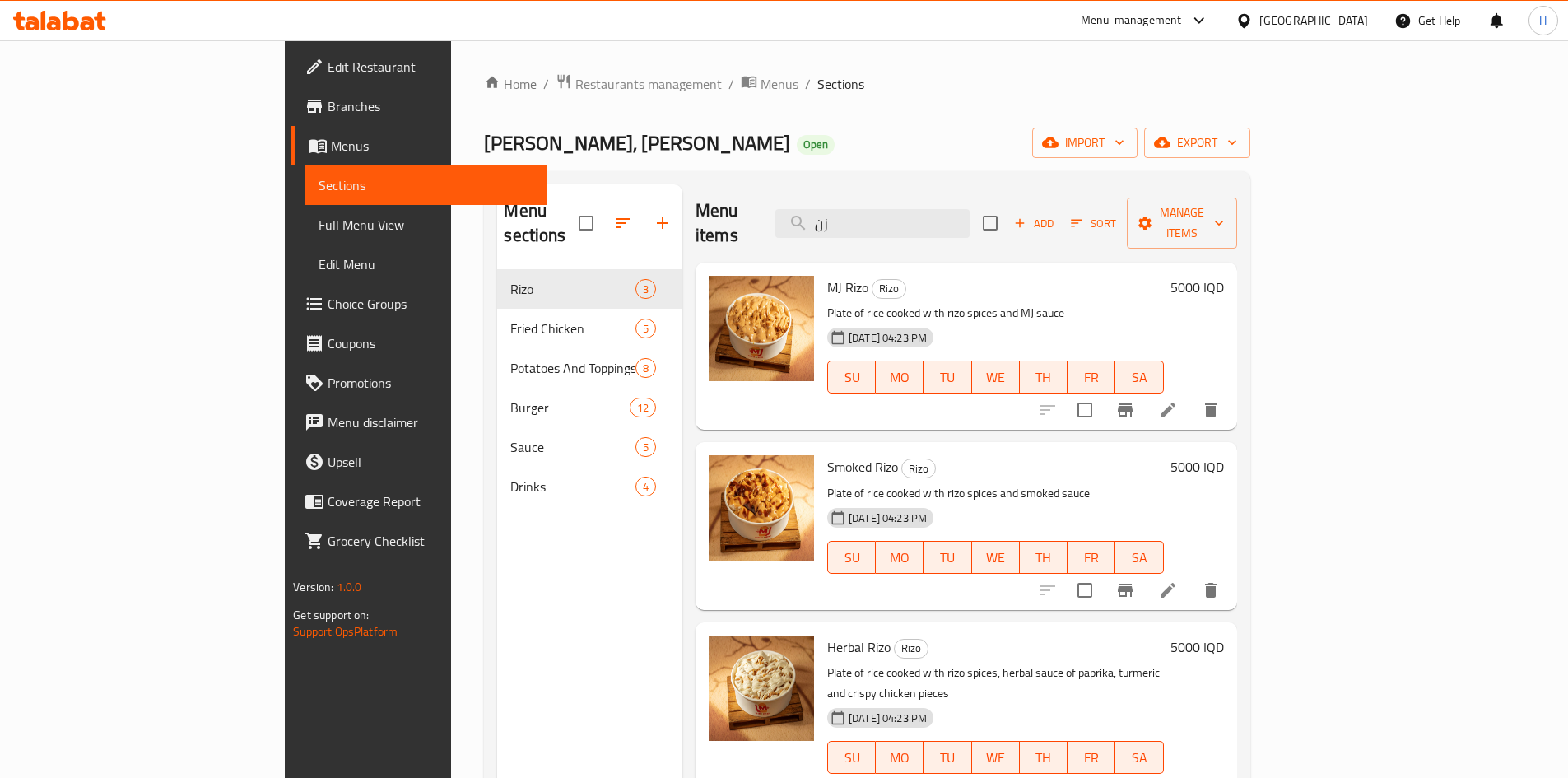
click at [965, 195] on div "Menu items زن Add Sort Manage items" at bounding box center [966, 224] width 542 height 78
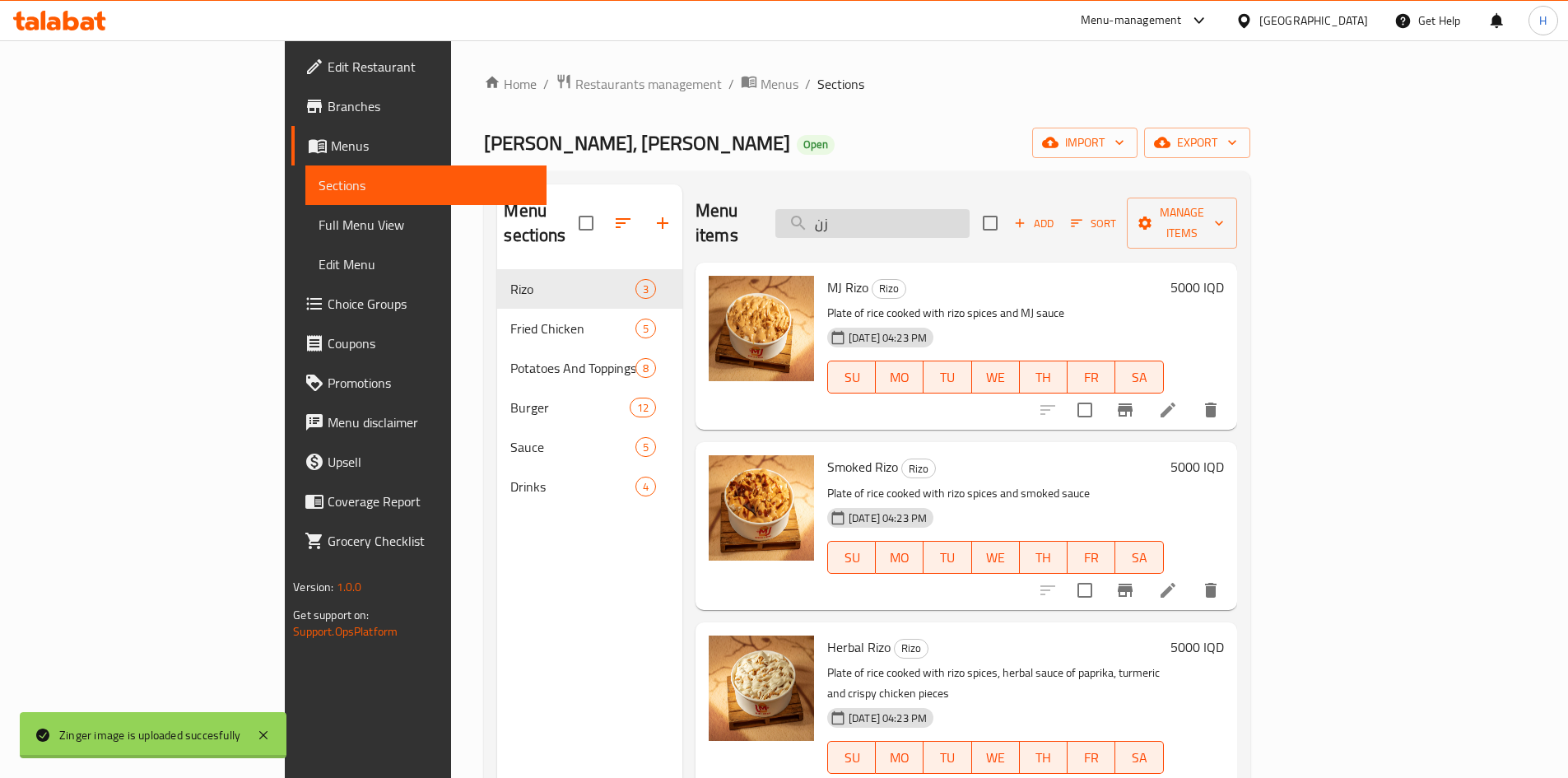
click at [965, 209] on input "زن" at bounding box center [872, 224] width 194 height 29
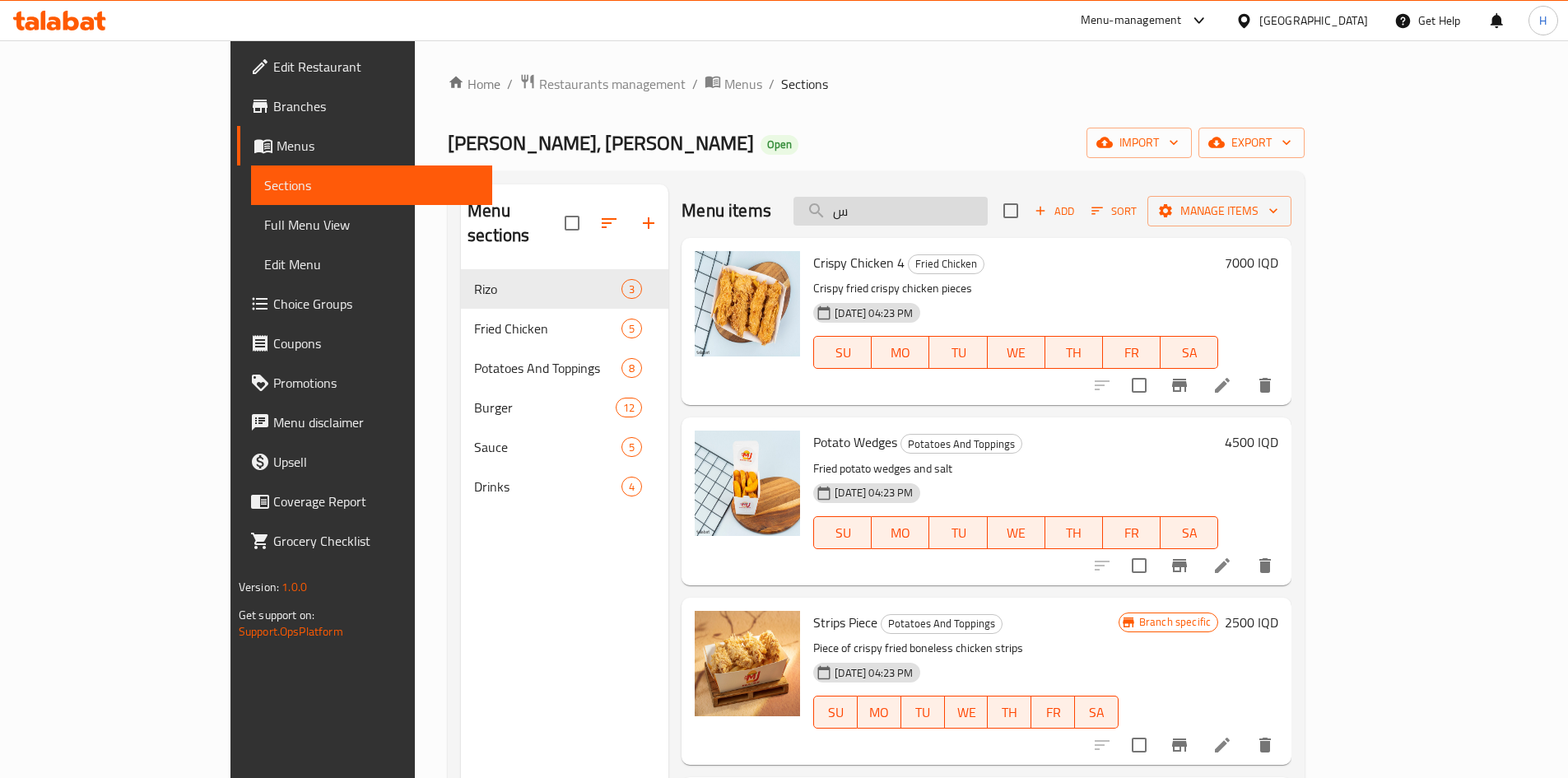
click at [960, 207] on input "س" at bounding box center [890, 211] width 194 height 29
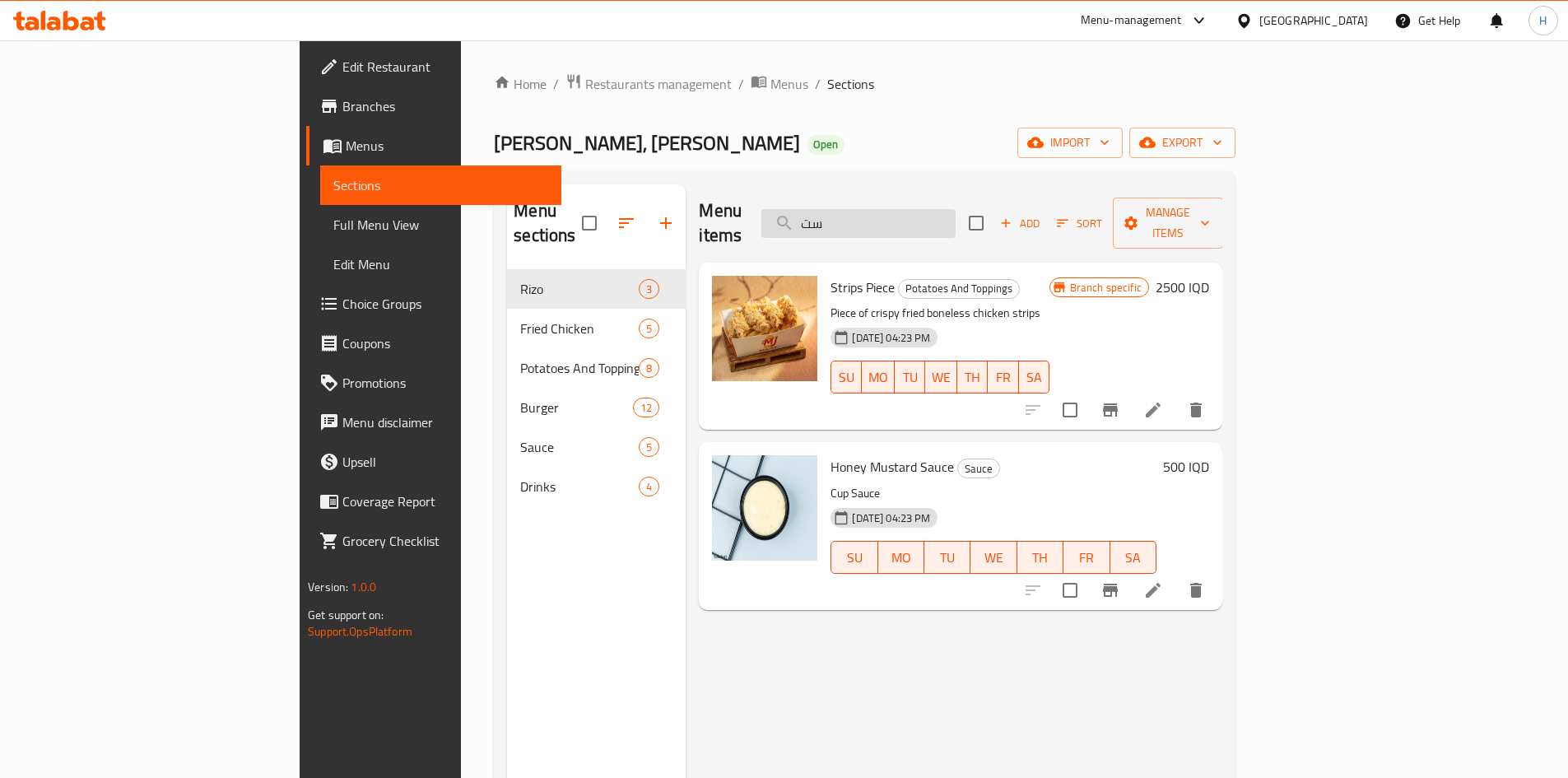
click at [956, 209] on input "ست" at bounding box center [858, 224] width 194 height 29
click at [956, 212] on input "ست" at bounding box center [858, 224] width 194 height 29
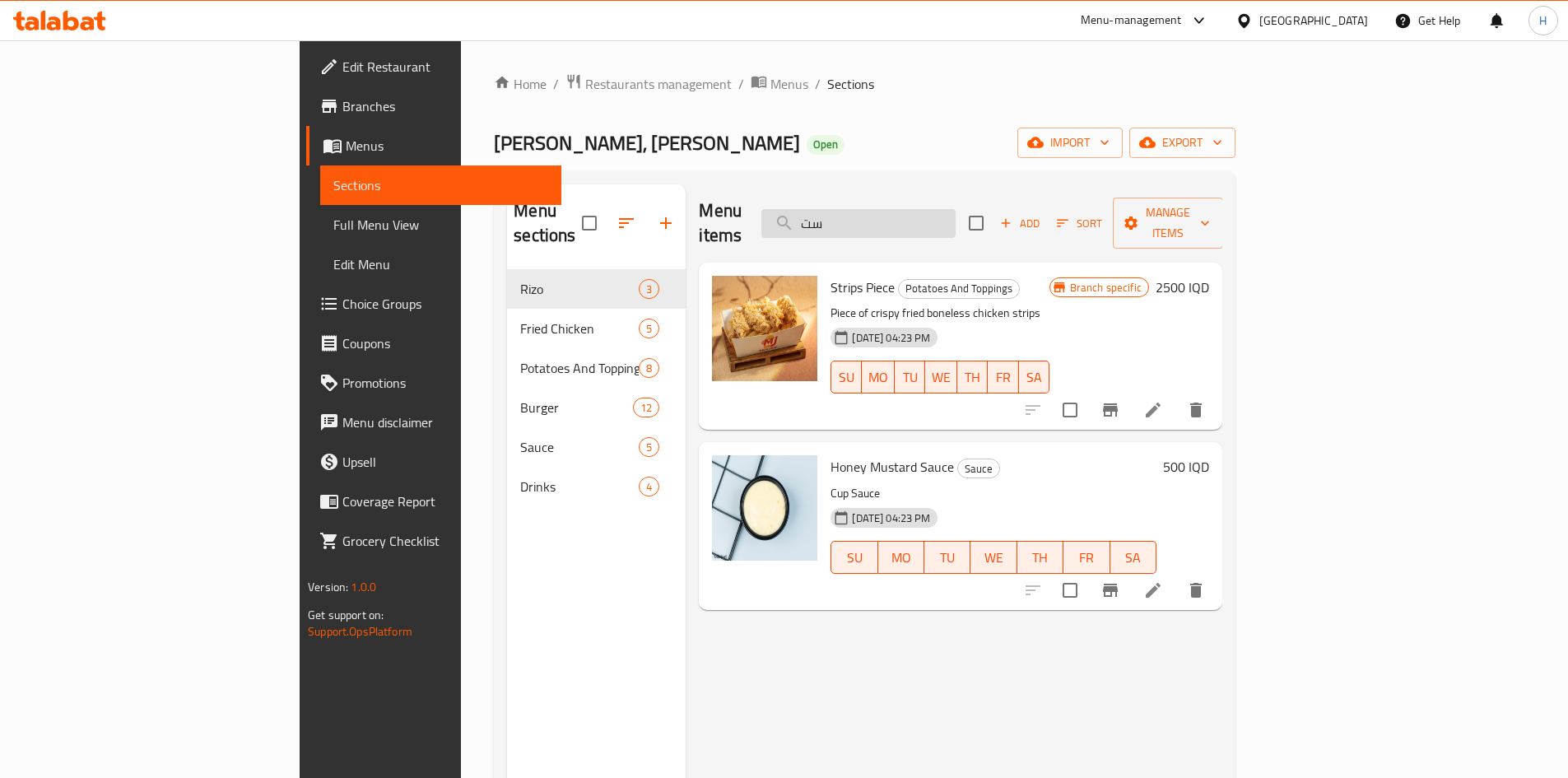
click at [956, 212] on input "ست" at bounding box center [858, 224] width 194 height 29
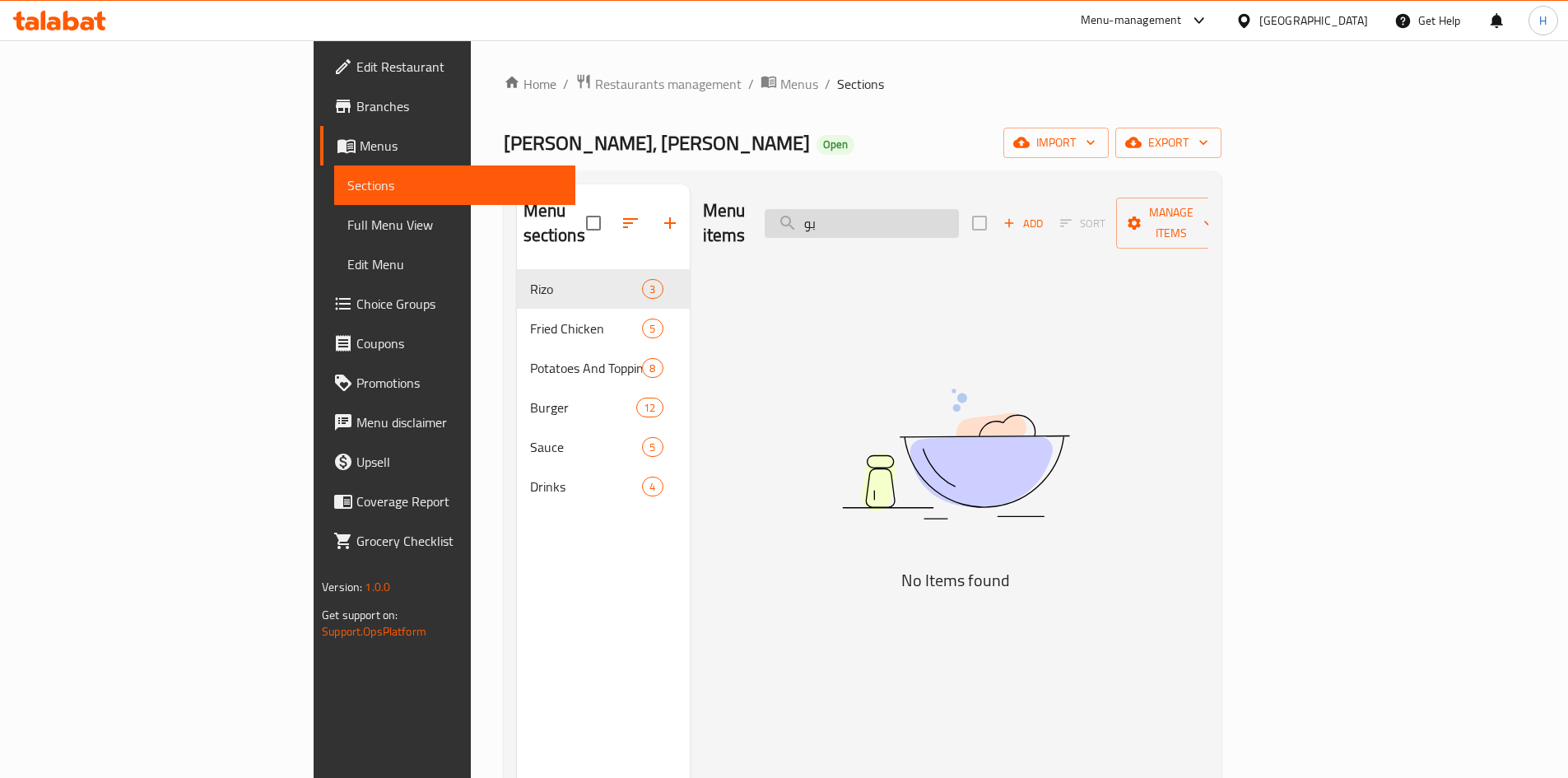
type input "ب"
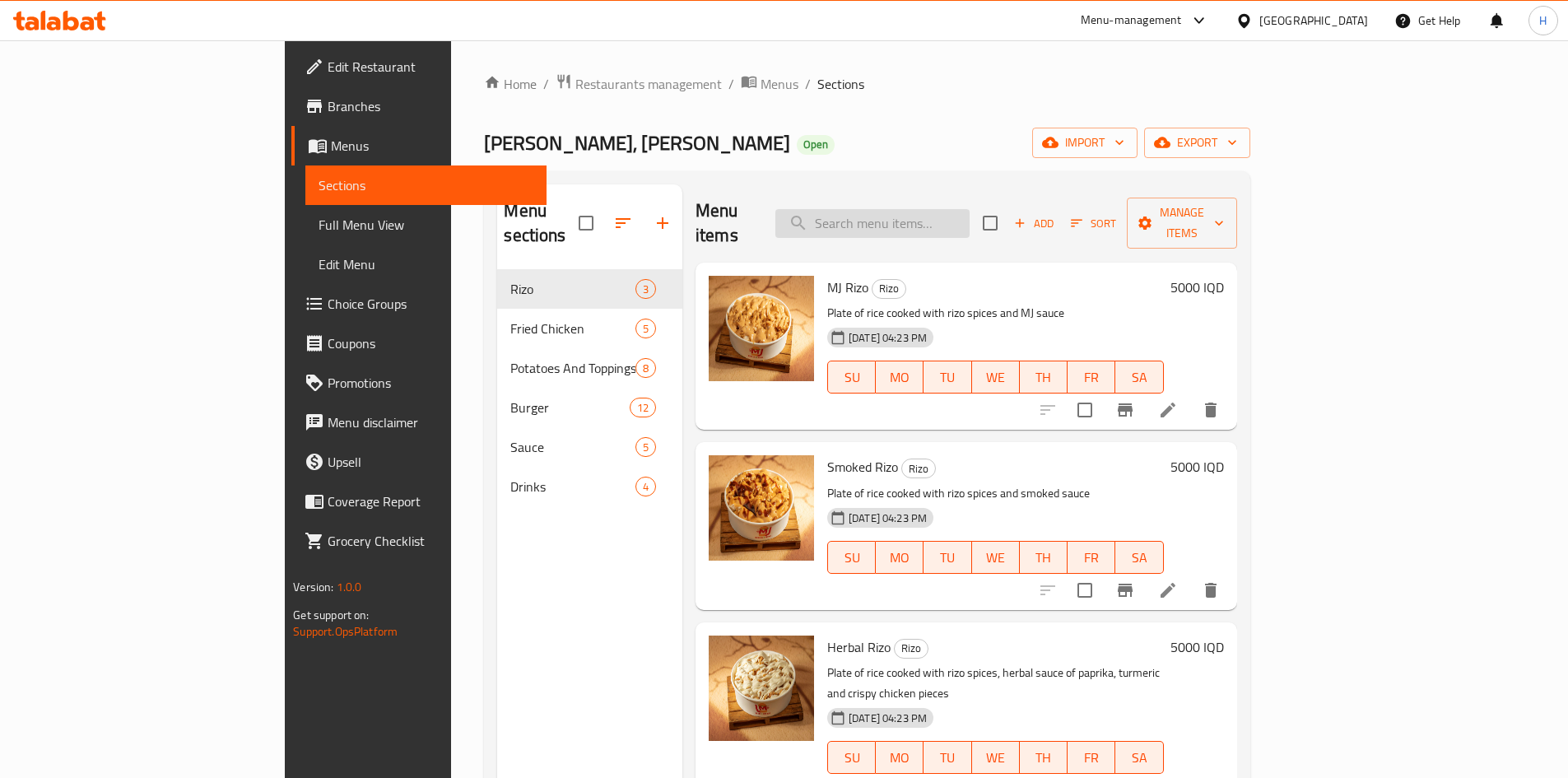
click at [970, 212] on input "search" at bounding box center [872, 224] width 194 height 29
type input "س"
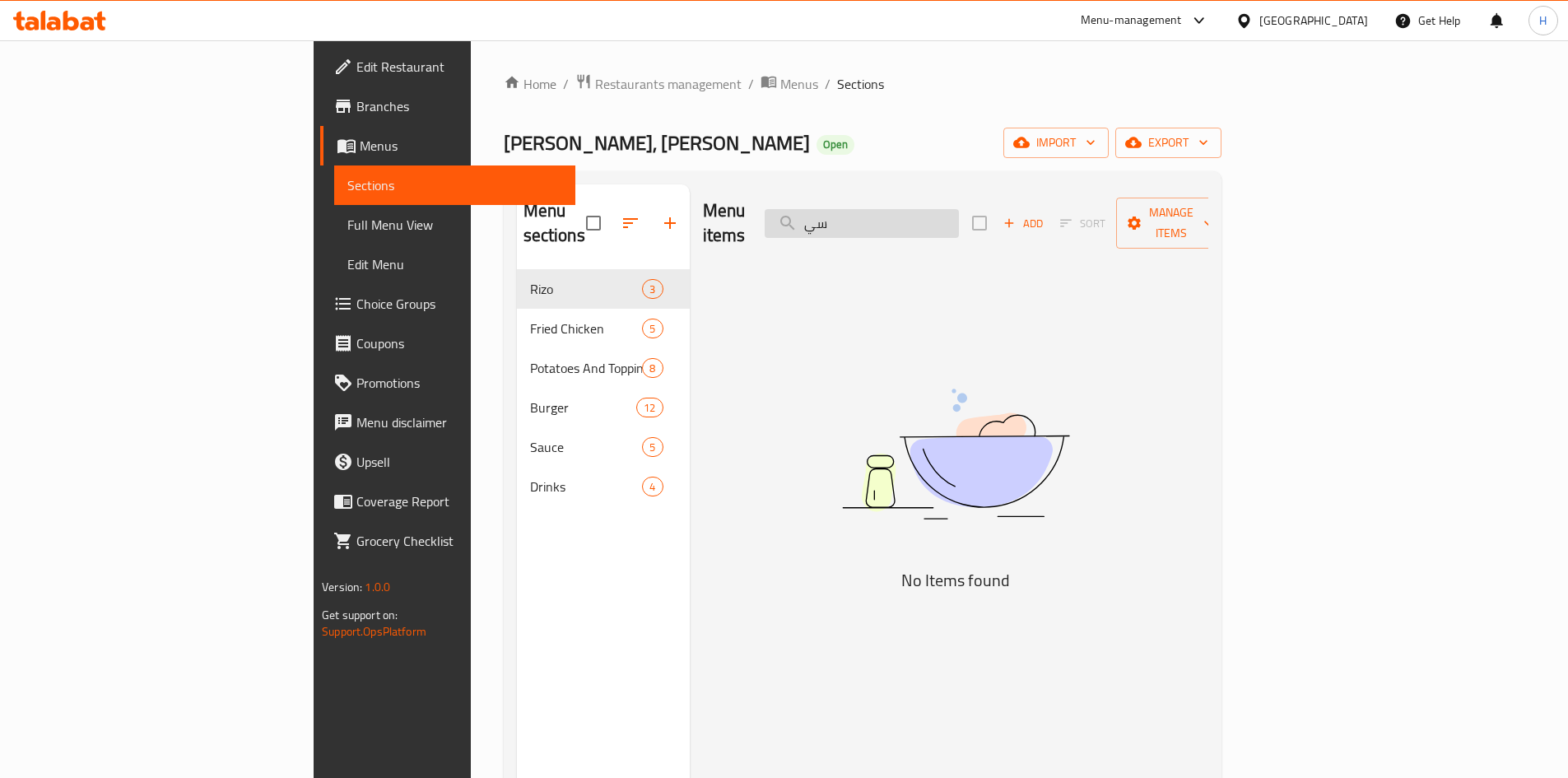
type input "س"
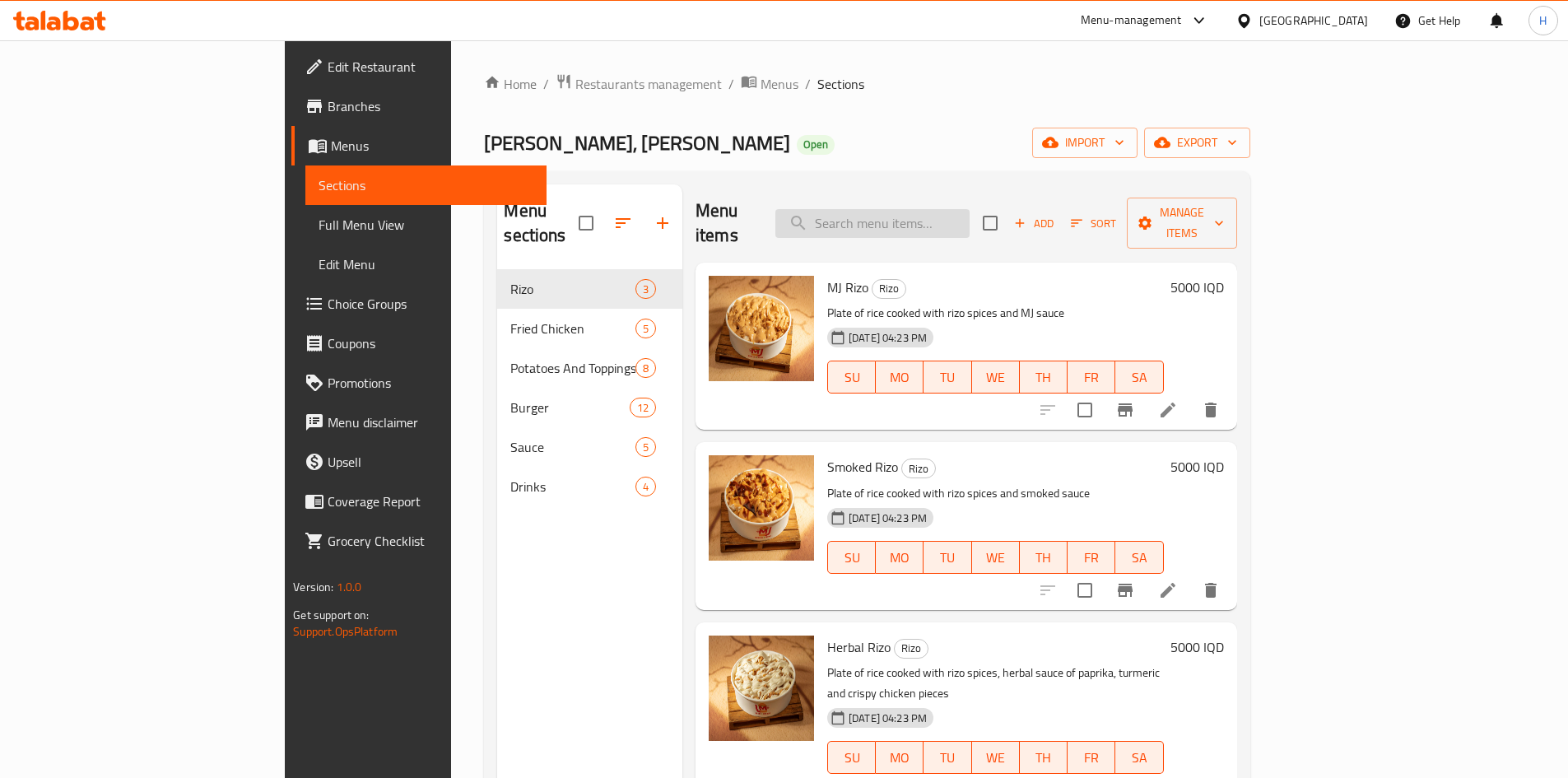
click at [934, 209] on input "search" at bounding box center [872, 224] width 194 height 29
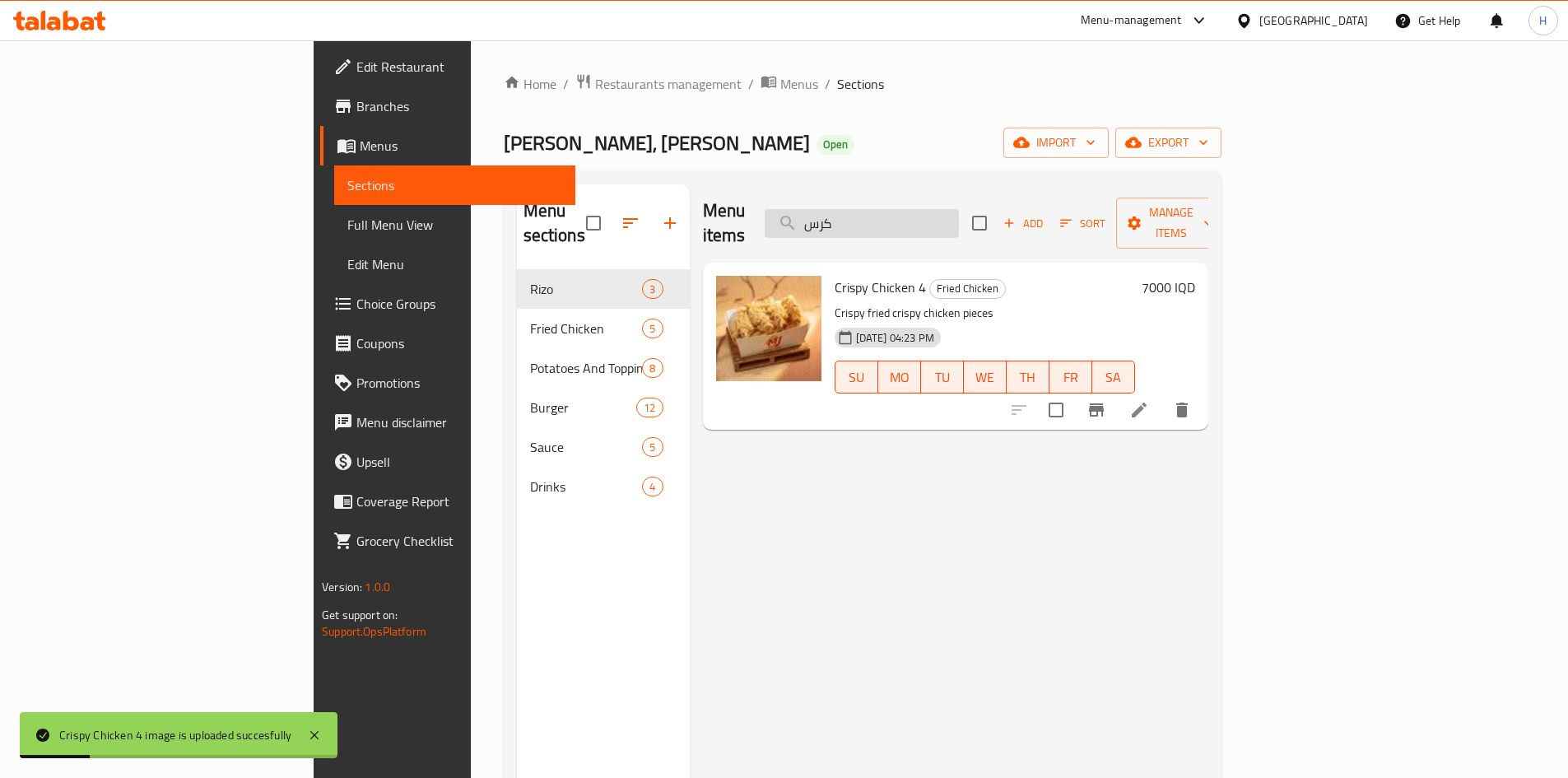
click at [954, 210] on input "كرس" at bounding box center [861, 224] width 194 height 29
type input "فاه"
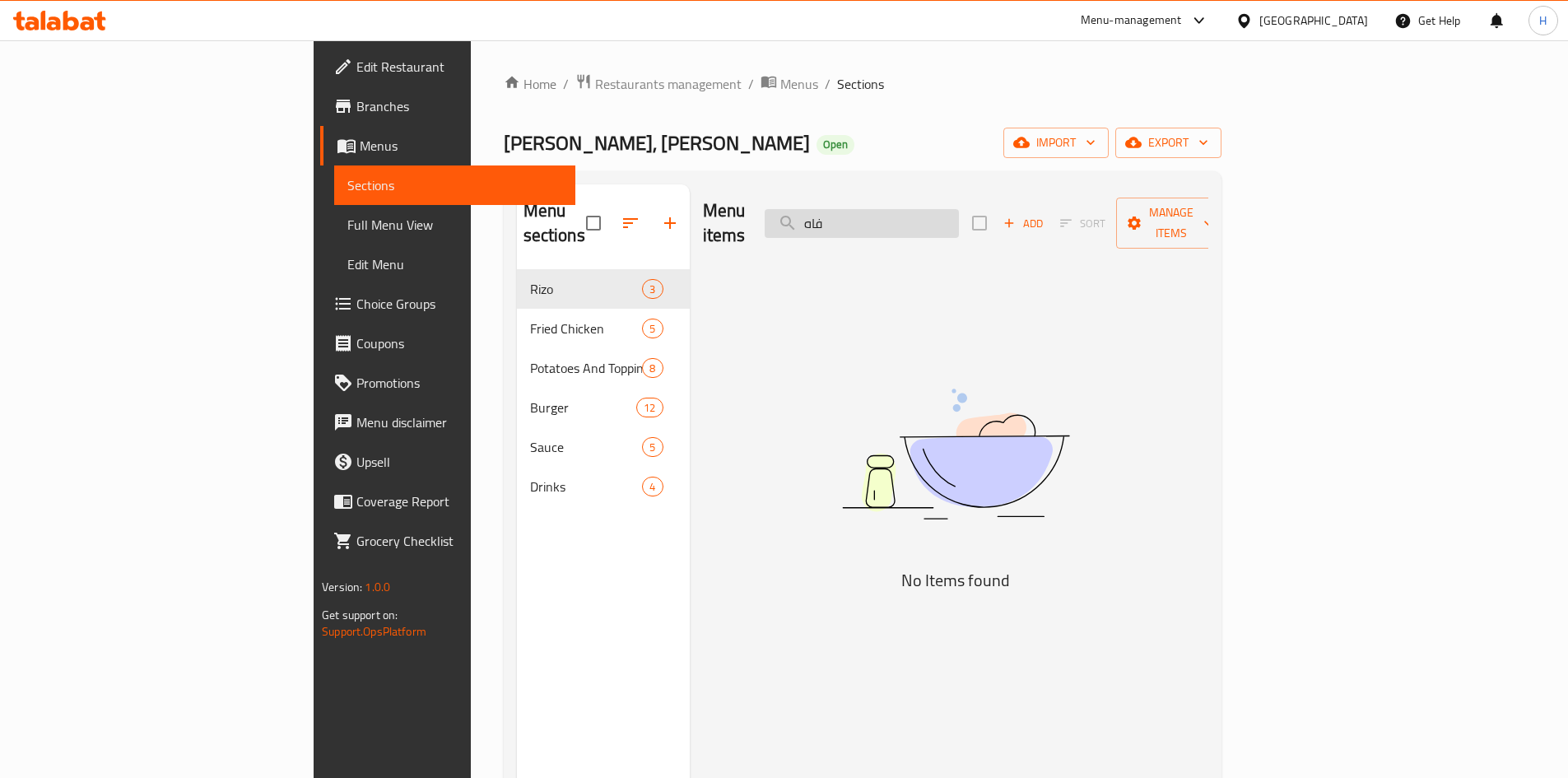
click at [954, 211] on input "فاه" at bounding box center [861, 224] width 194 height 29
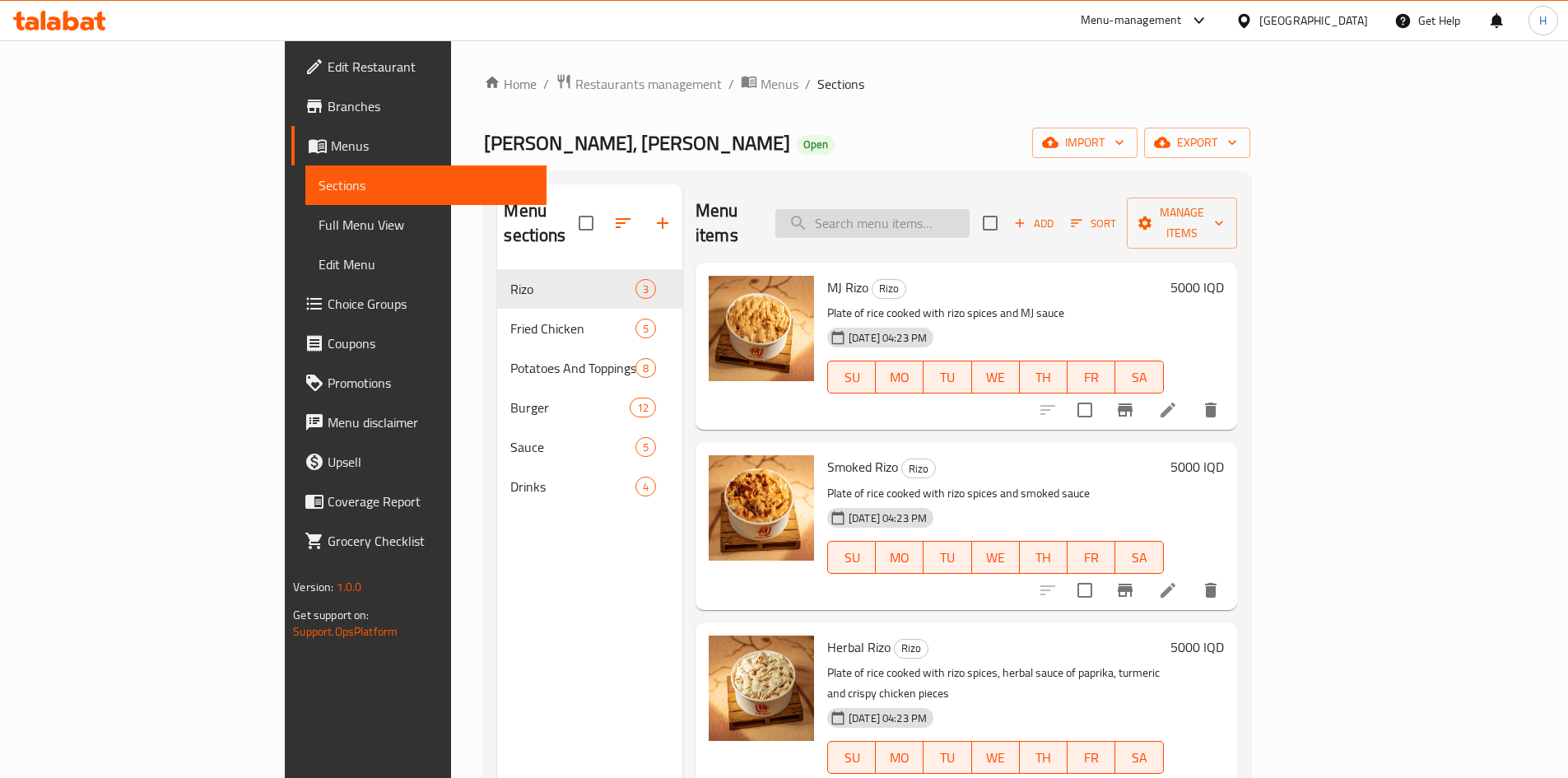
type input "ب"
click at [510, 319] on span "Fried Chicken" at bounding box center [572, 328] width 125 height 19
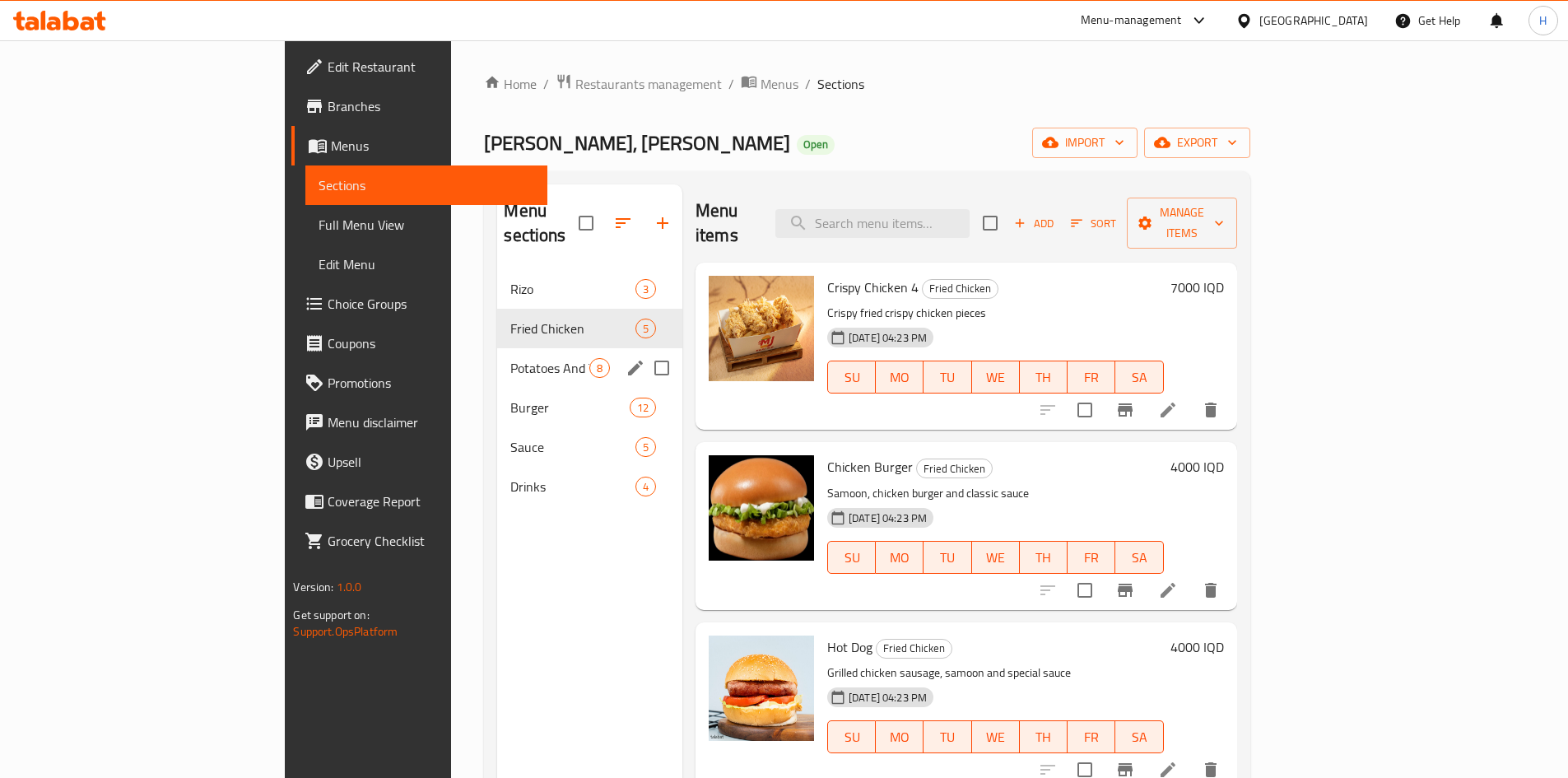
click at [498, 348] on div "Potatoes And Toppings 8" at bounding box center [590, 368] width 186 height 40
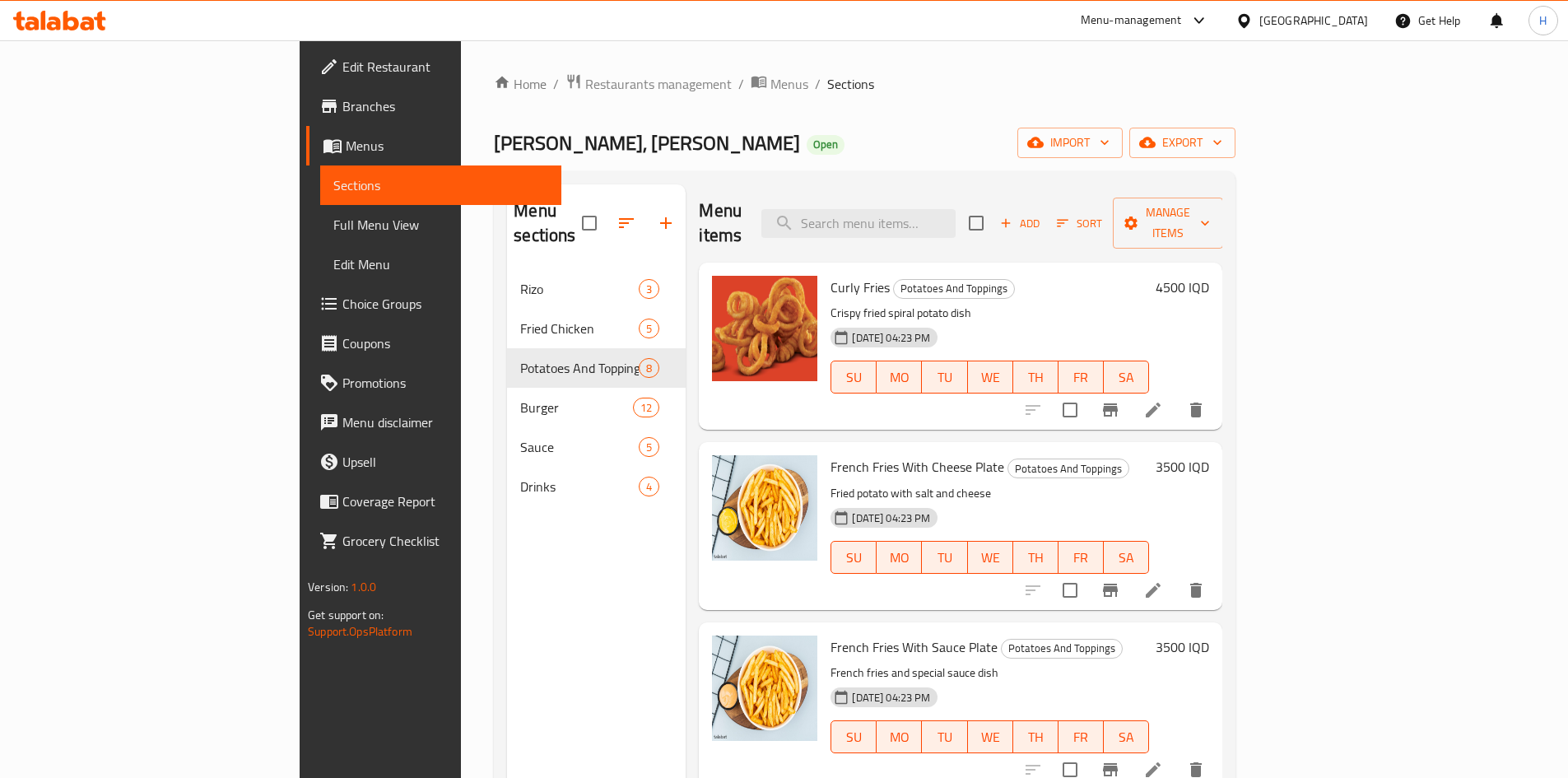
click at [976, 235] on div "Menu items Add Sort Manage items" at bounding box center [961, 224] width 524 height 78
click at [956, 212] on input "search" at bounding box center [858, 224] width 194 height 29
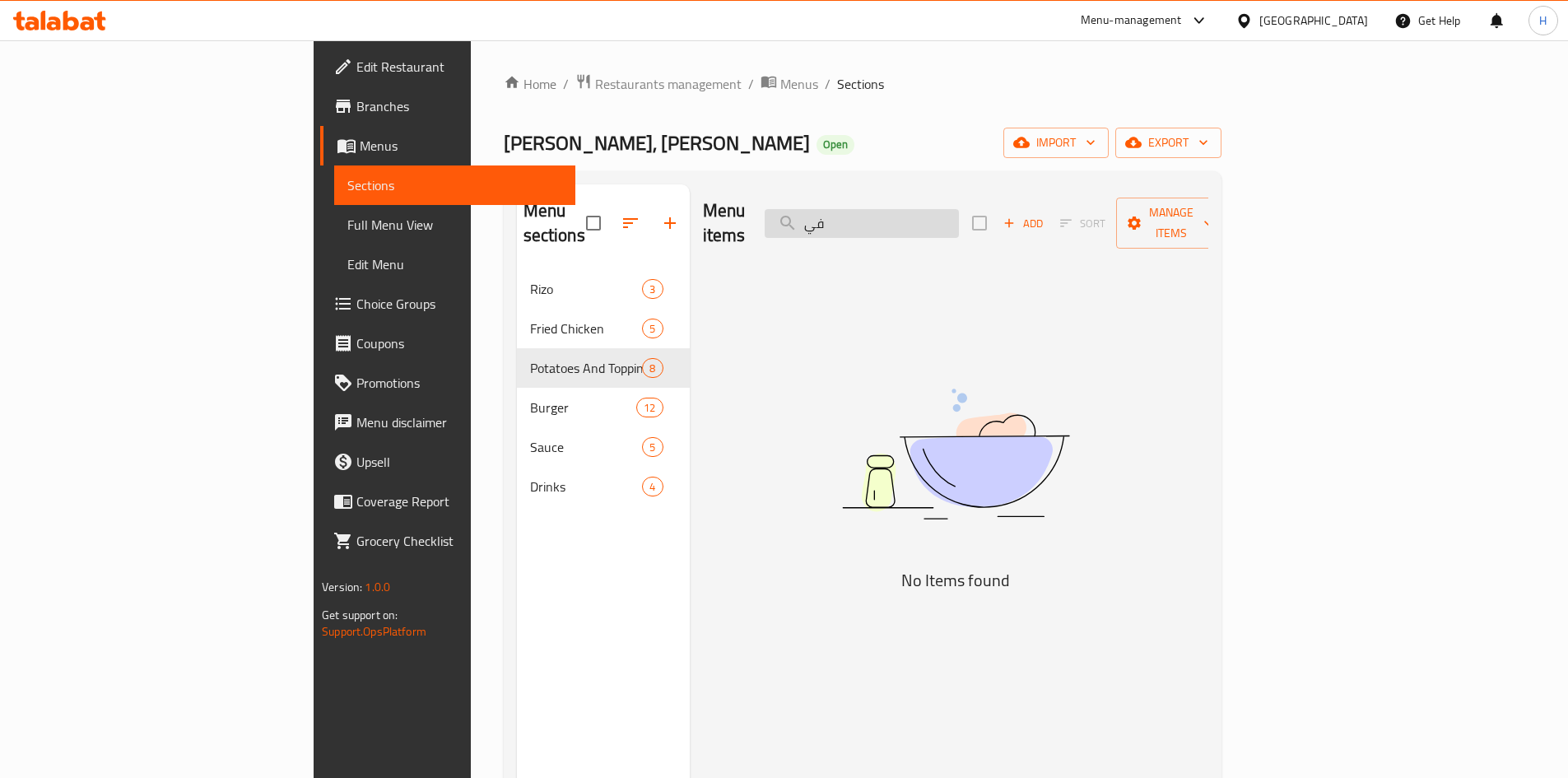
type input "ف"
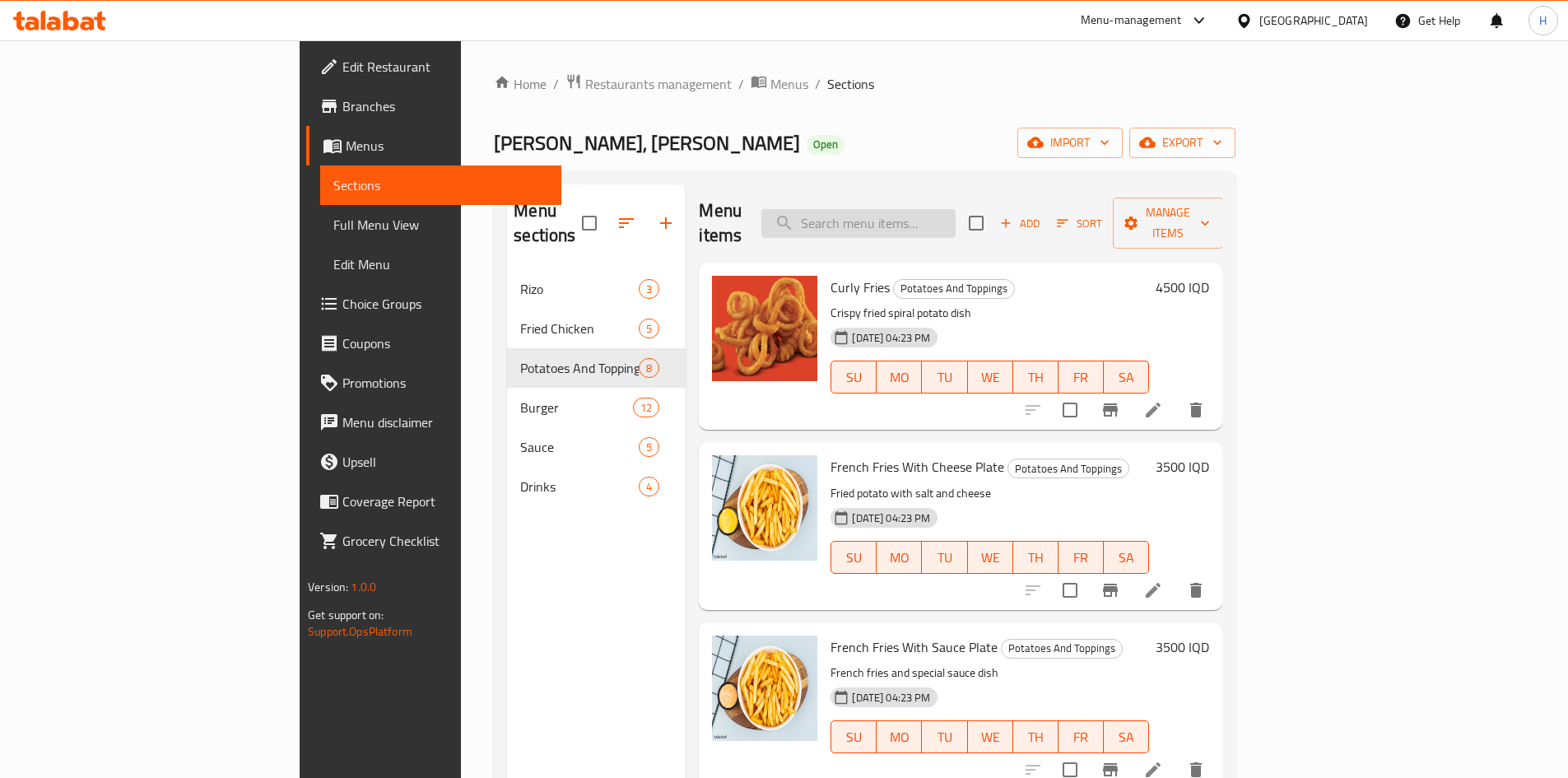
click at [956, 225] on input "search" at bounding box center [858, 224] width 194 height 29
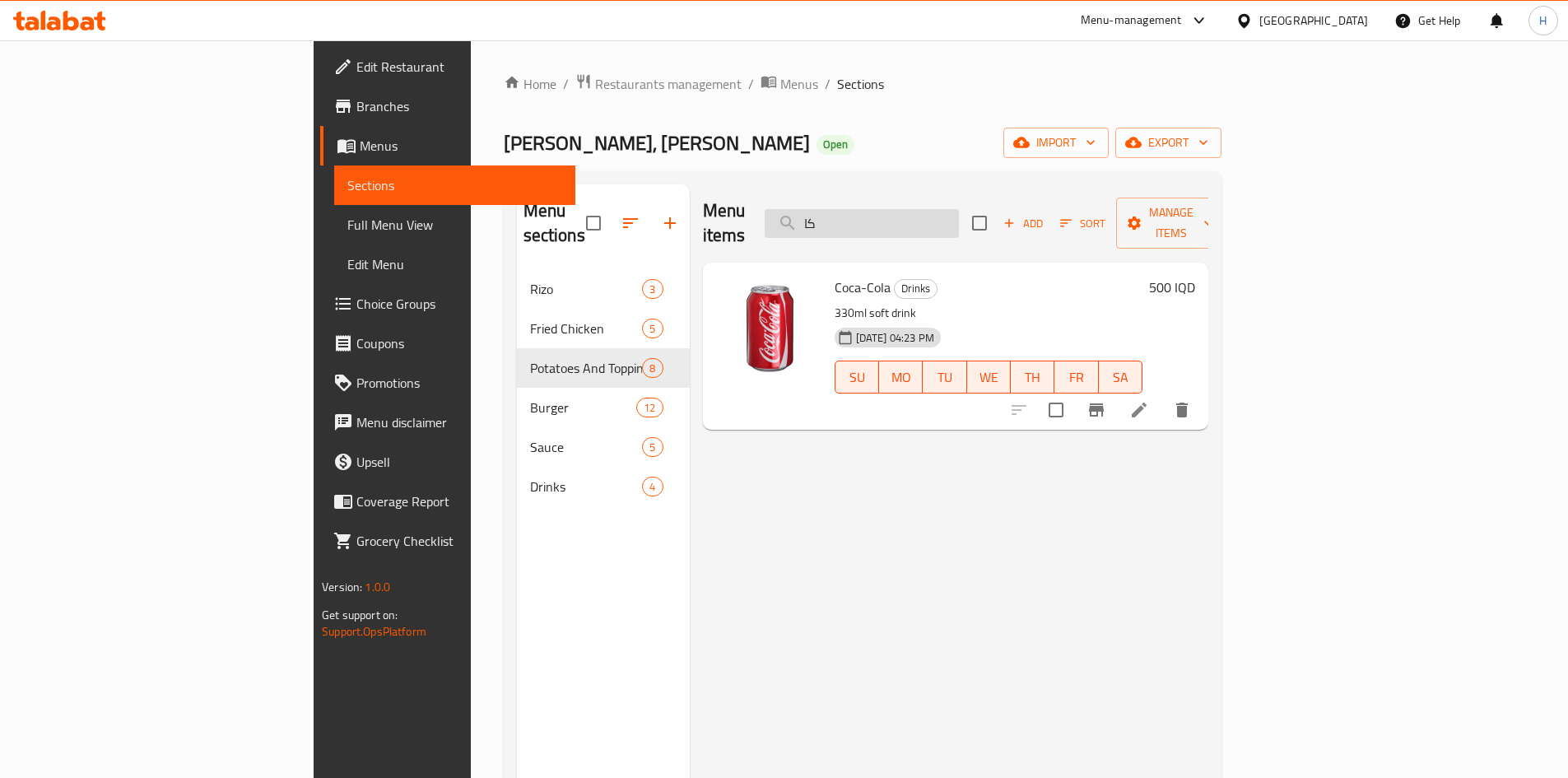
click at [938, 210] on input "كا" at bounding box center [861, 224] width 194 height 29
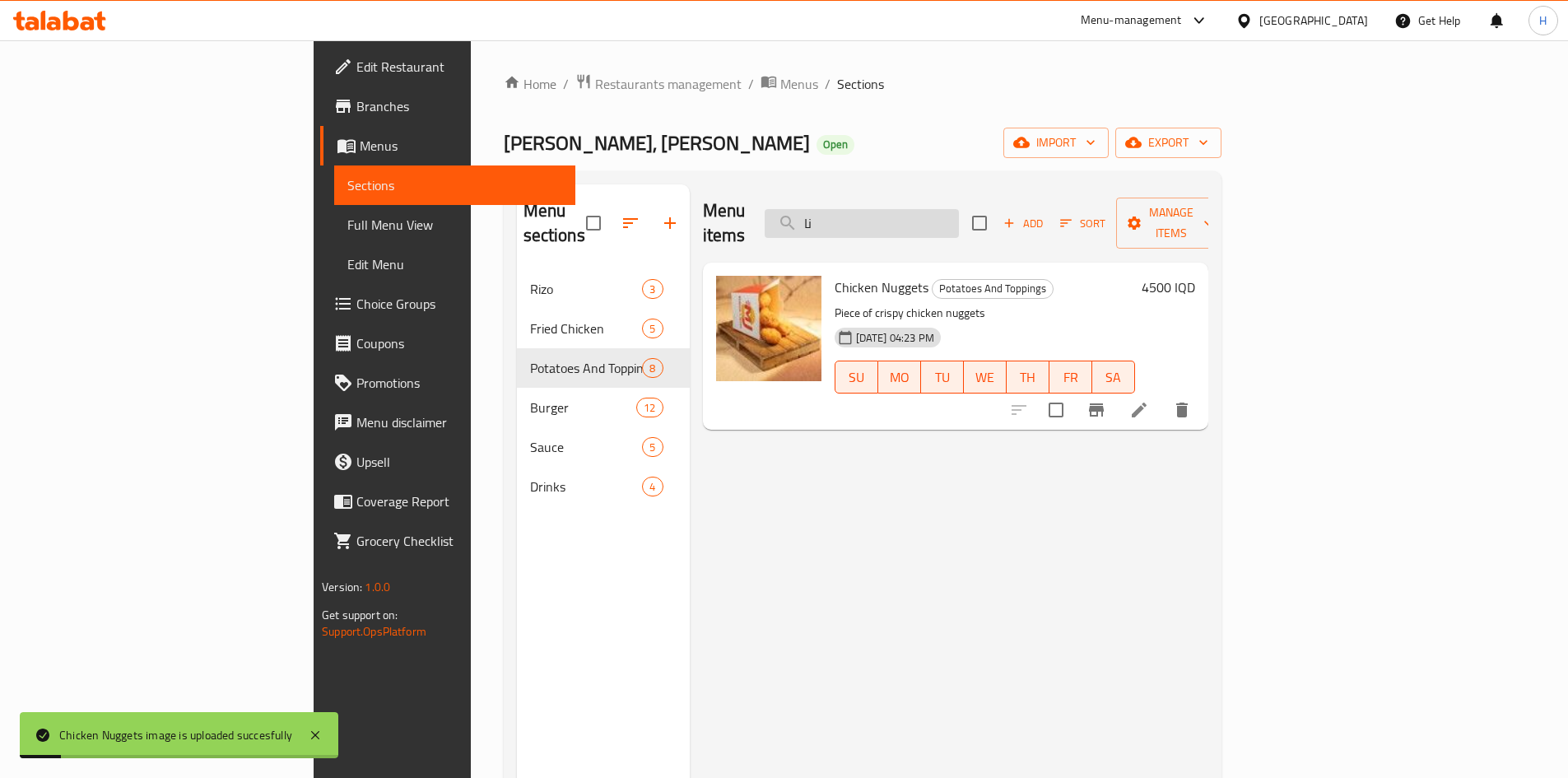
click at [959, 212] on input "نا" at bounding box center [861, 224] width 194 height 29
type input "ن"
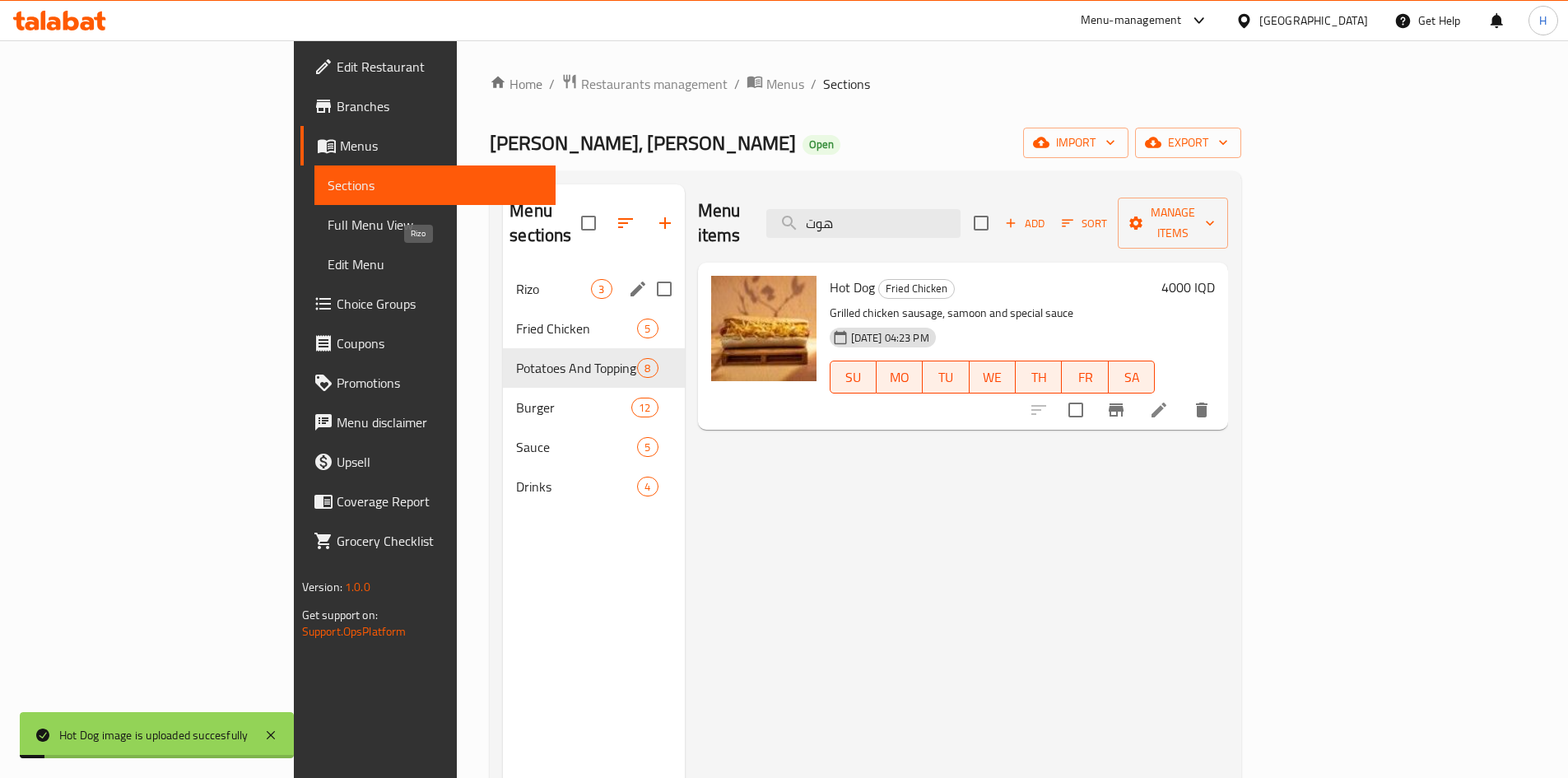
click at [516, 279] on span "Rizo" at bounding box center [553, 288] width 75 height 19
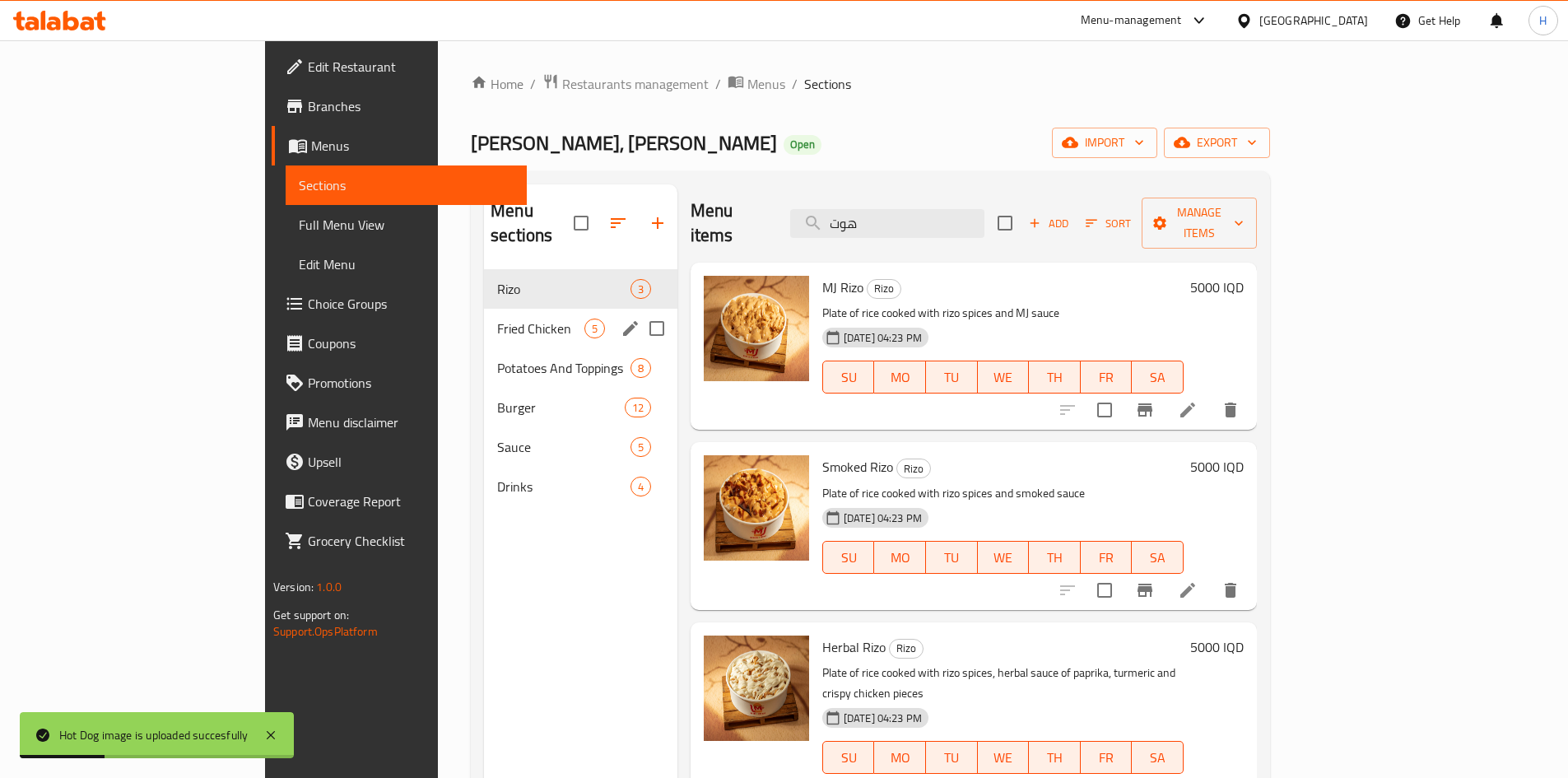
click at [484, 314] on div "Fried Chicken 5" at bounding box center [581, 328] width 193 height 40
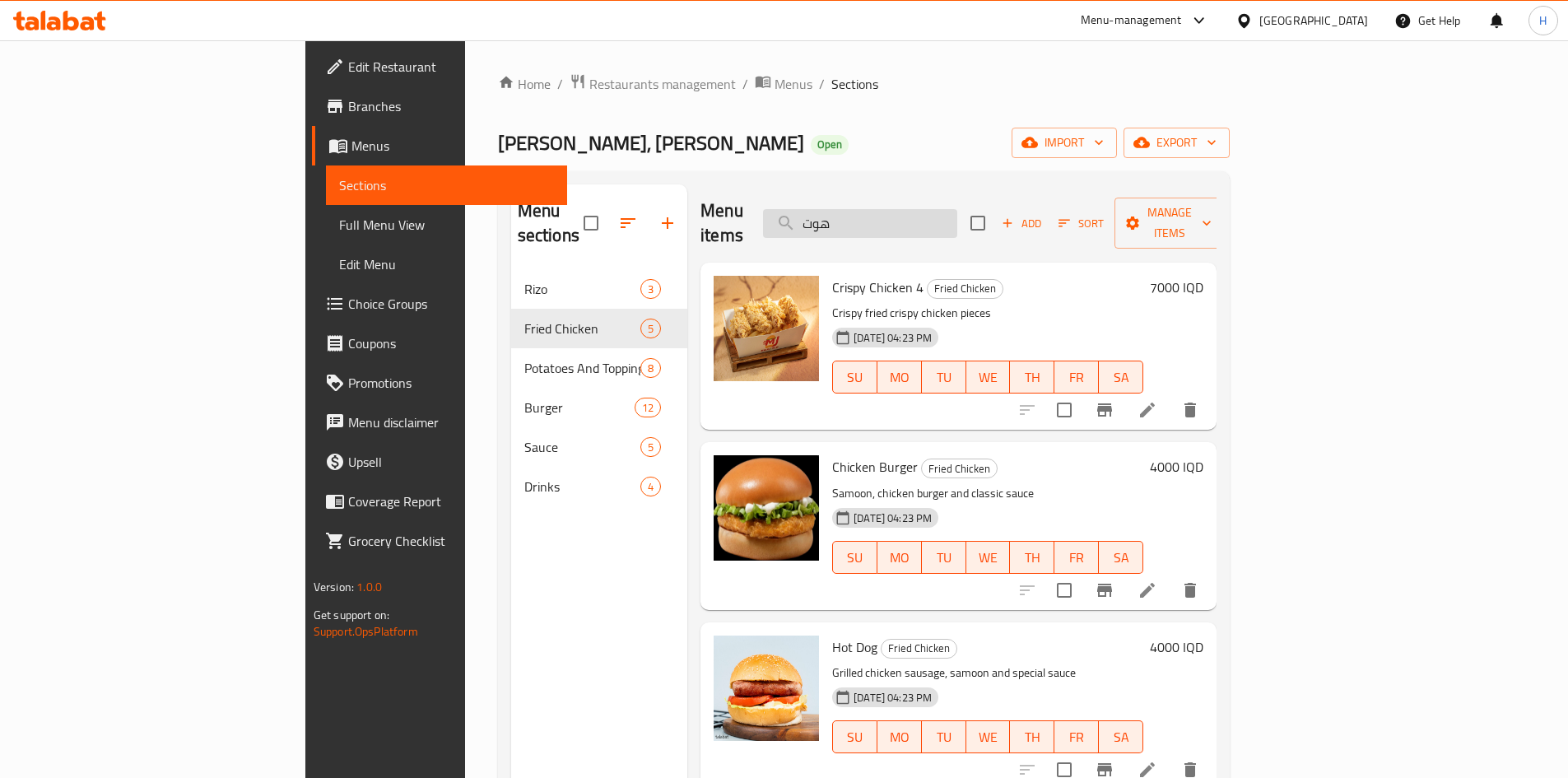
click at [958, 214] on input "هوت" at bounding box center [859, 224] width 194 height 29
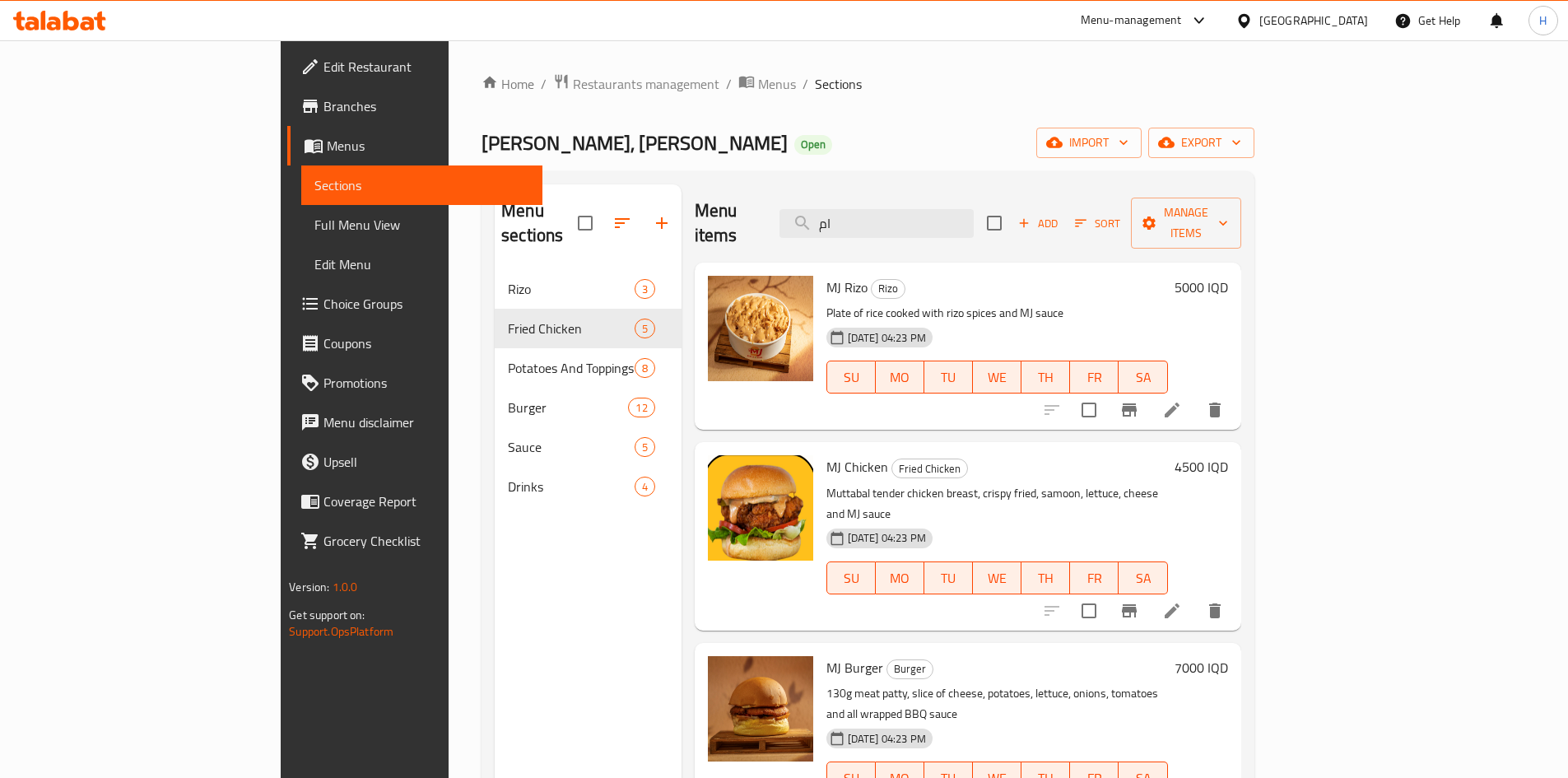
type input "ام"
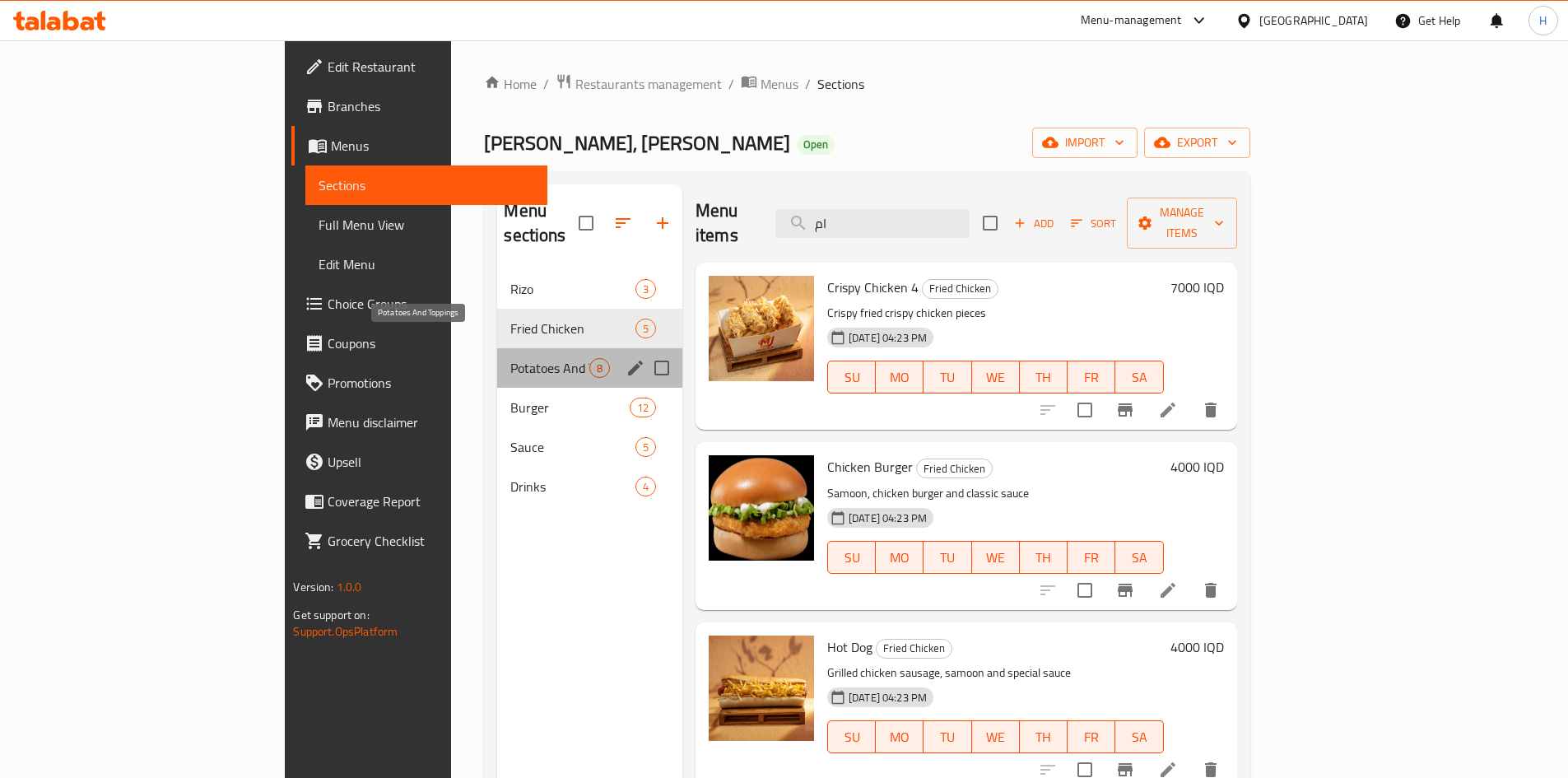
click at [510, 358] on span "Potatoes And Toppings" at bounding box center [549, 367] width 78 height 19
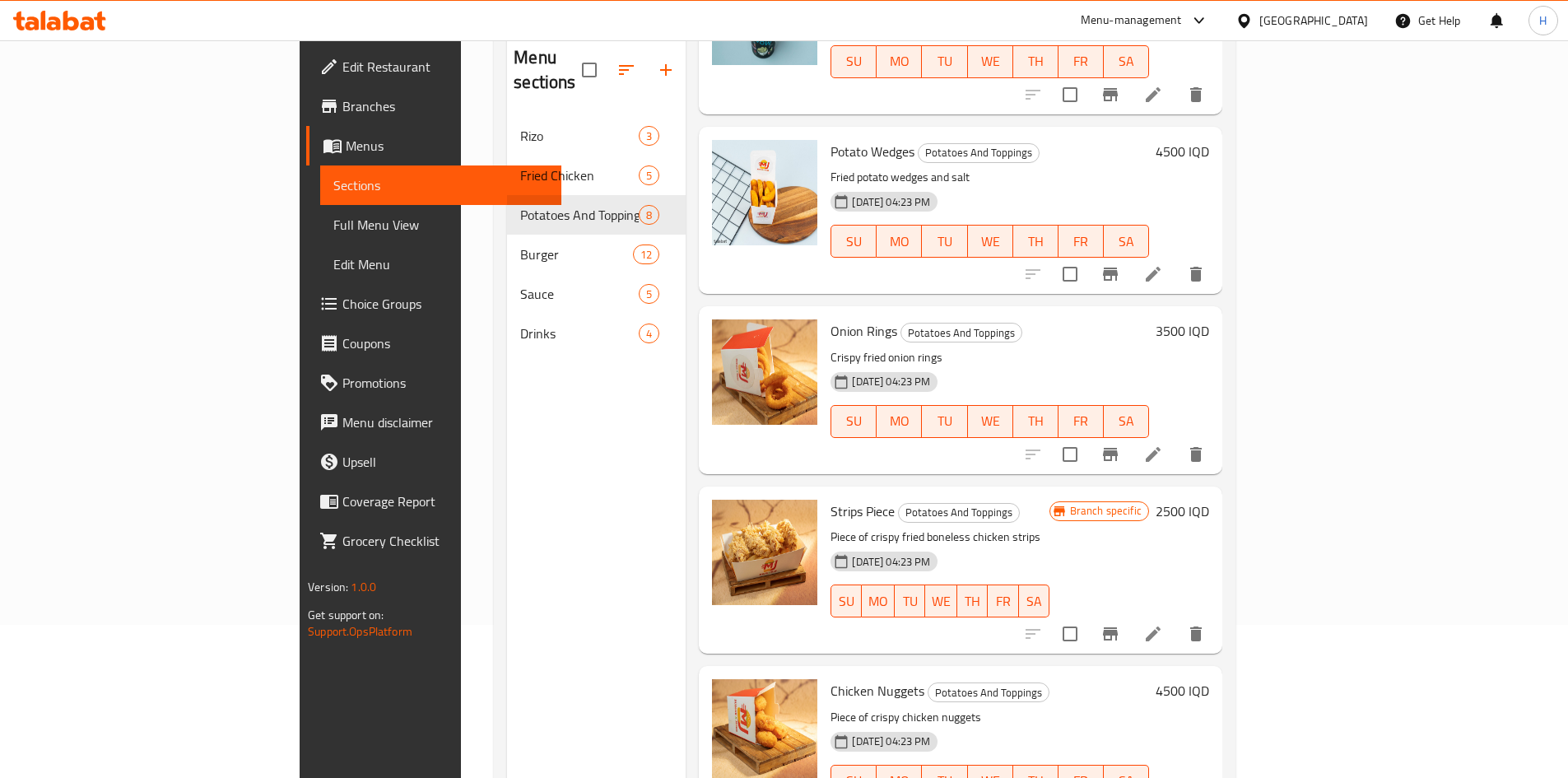
scroll to position [164, 0]
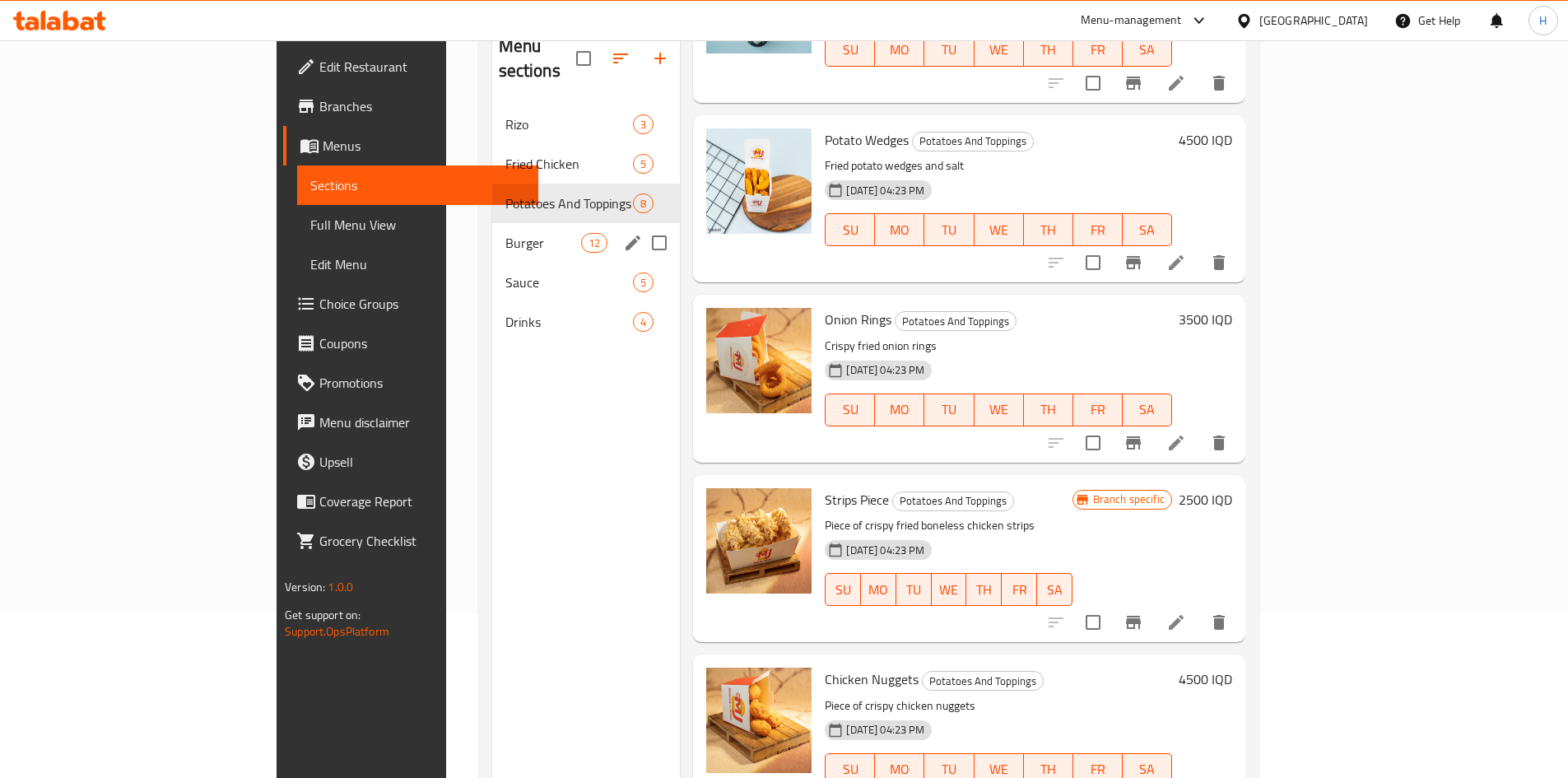
click at [505, 233] on span "Burger" at bounding box center [543, 242] width 76 height 19
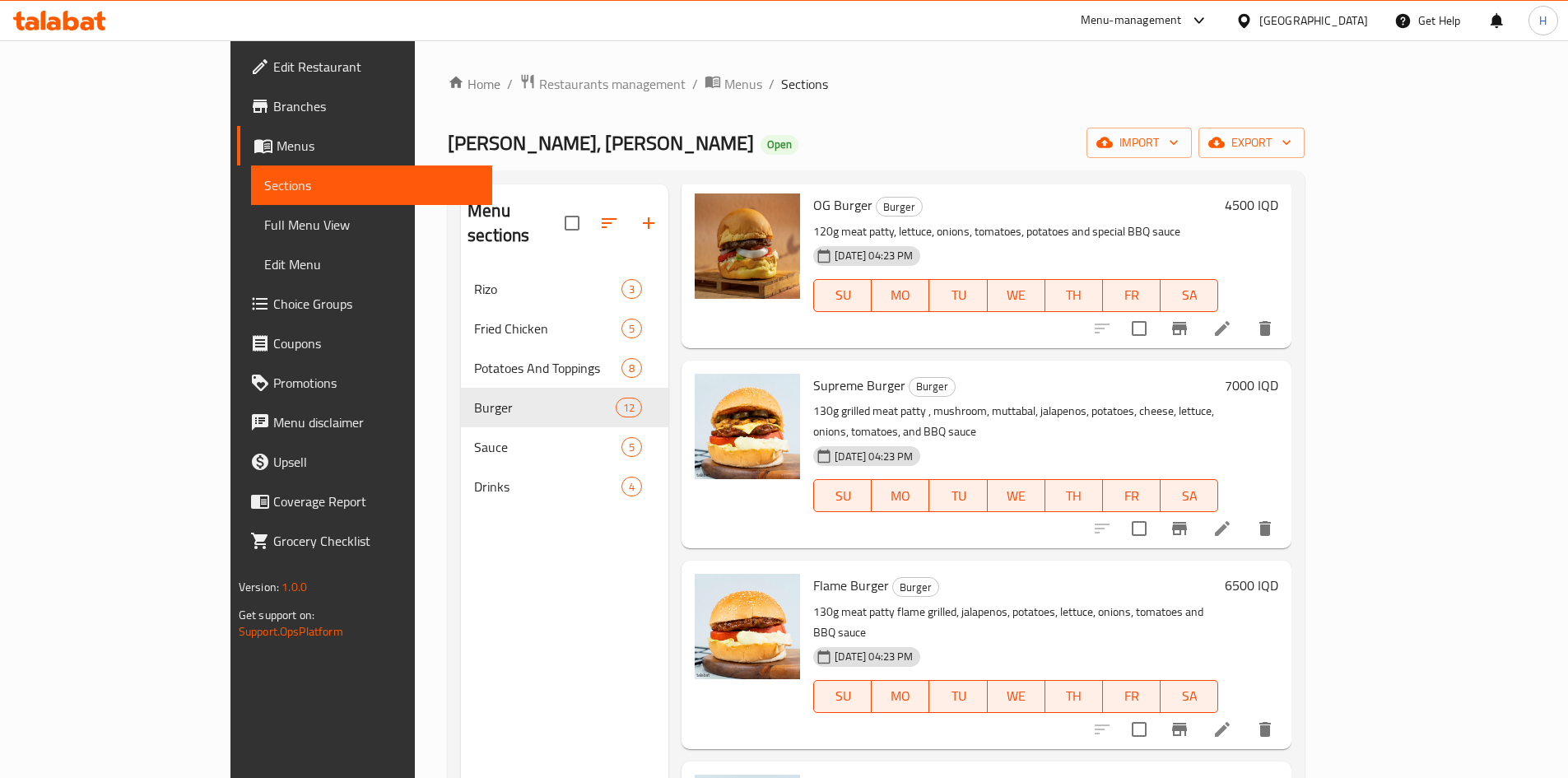
scroll to position [905, 0]
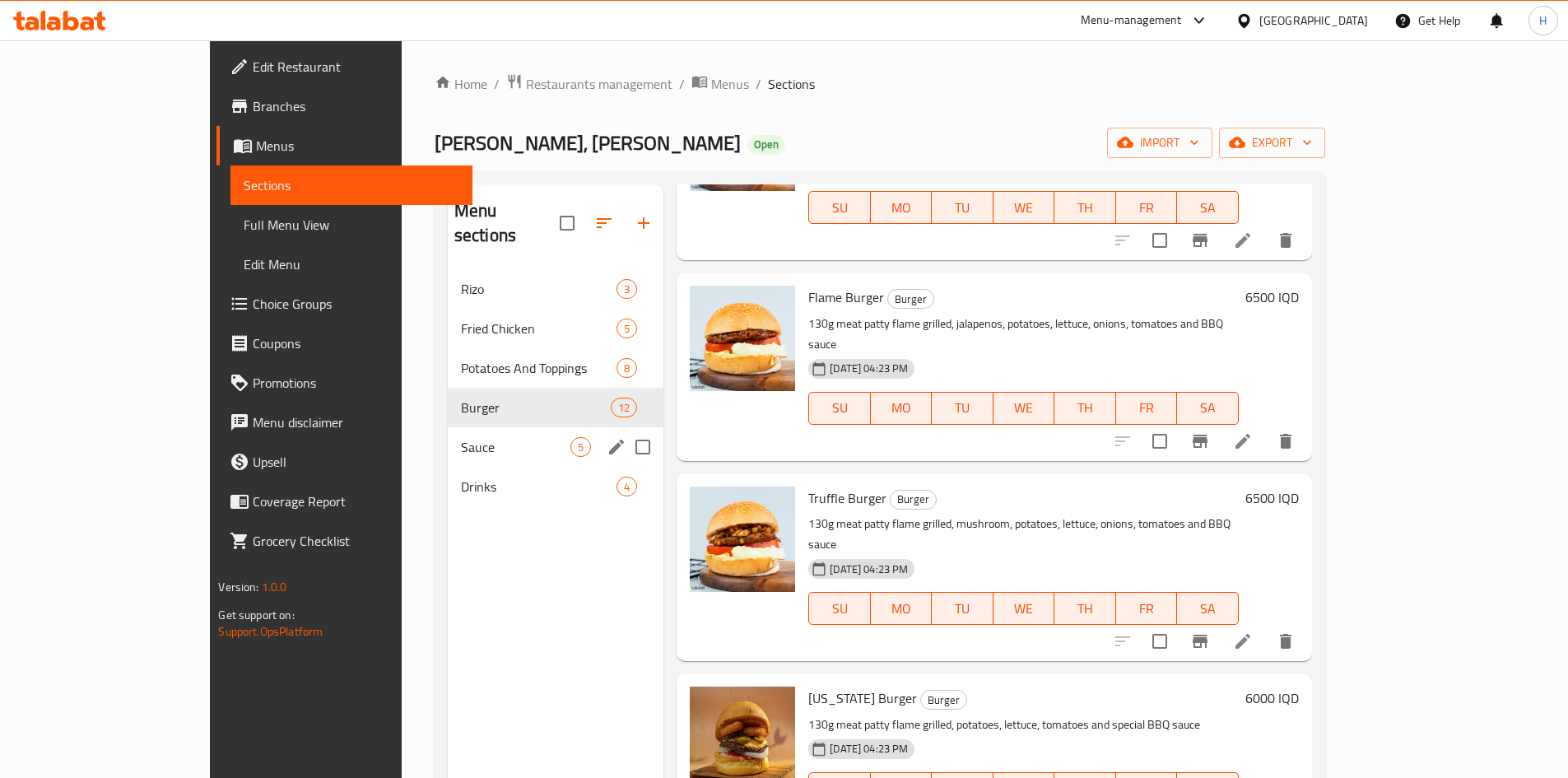
click at [448, 427] on div "Sauce 5" at bounding box center [555, 447] width 215 height 40
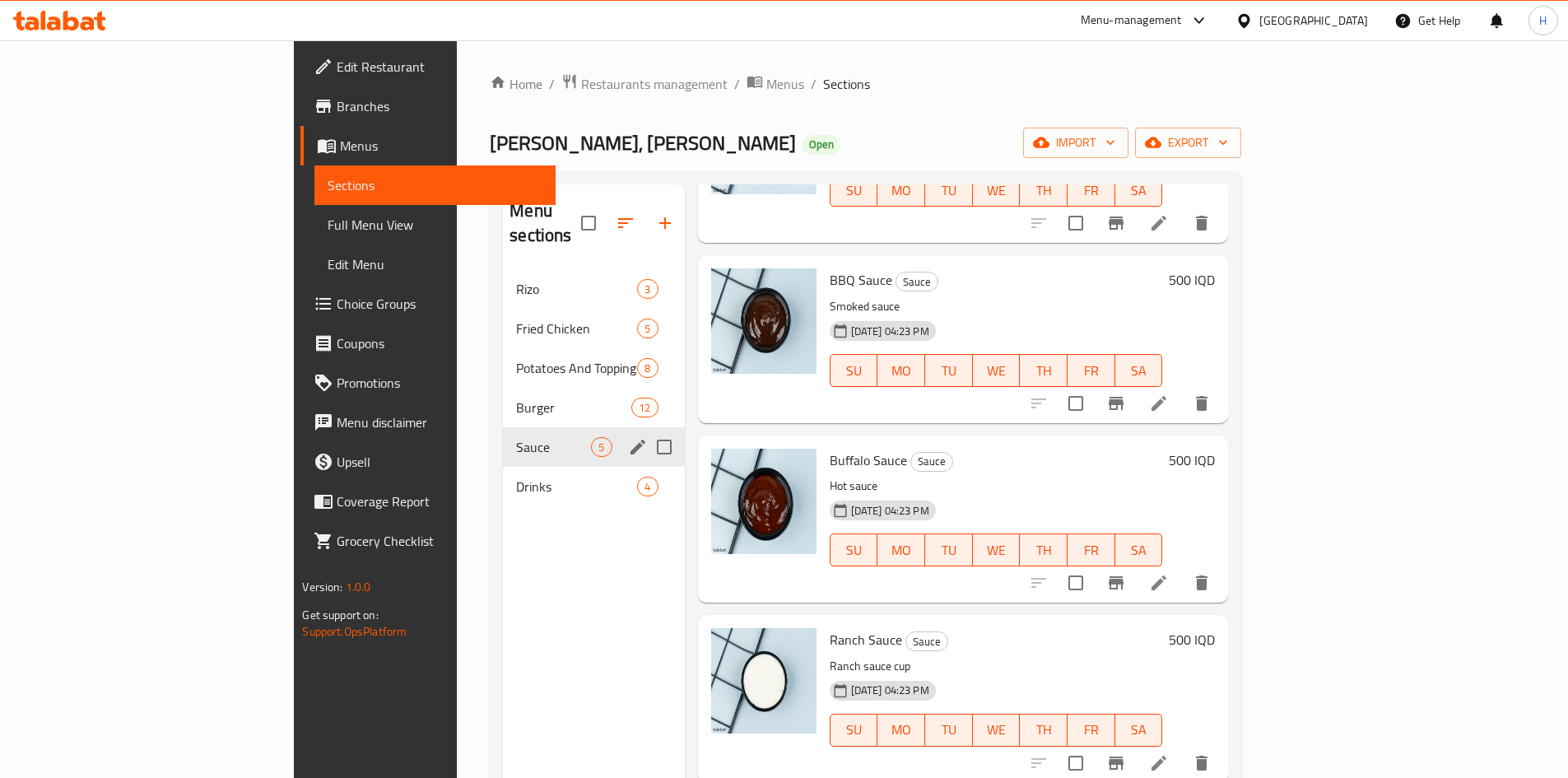
scroll to position [162, 0]
